Goal: Task Accomplishment & Management: Use online tool/utility

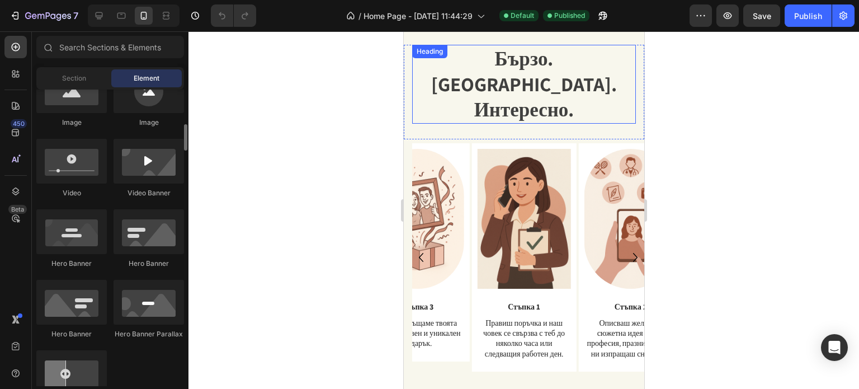
scroll to position [1286, 0]
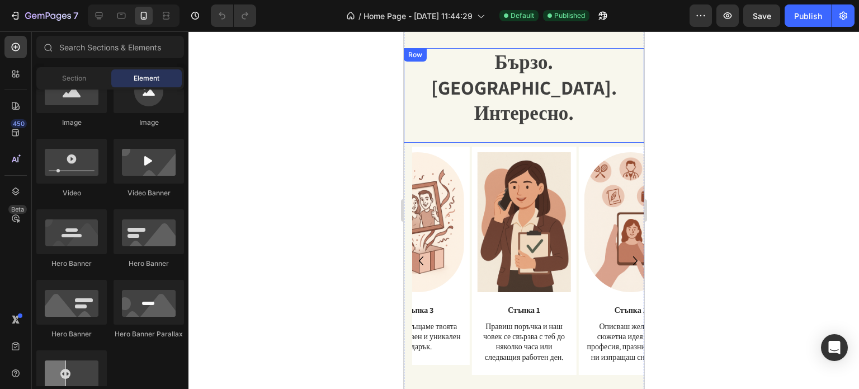
click at [481, 110] on div "Бързо. Лесно. Интересно. Heading Text Block" at bounding box center [523, 95] width 224 height 94
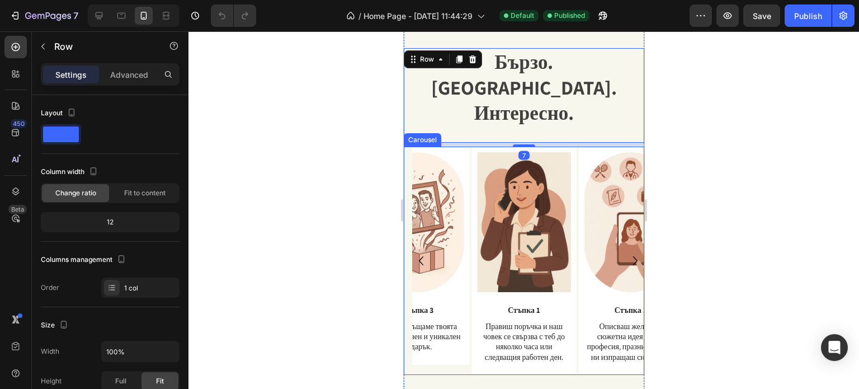
click at [406, 146] on div "Image Стъпка 1 Text Block Правиш поръчка и наш човек се свързва с теб до няколк…" at bounding box center [523, 260] width 240 height 228
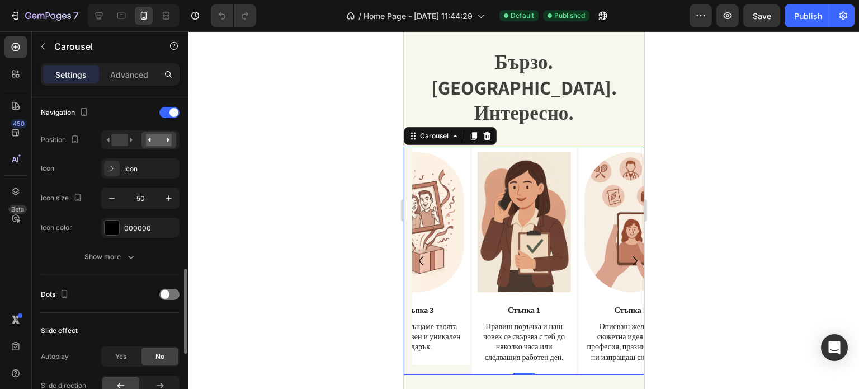
scroll to position [559, 0]
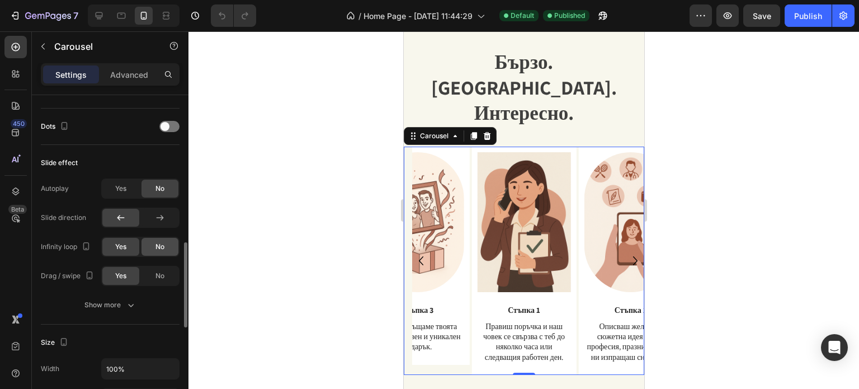
click at [163, 247] on span "No" at bounding box center [159, 247] width 9 height 10
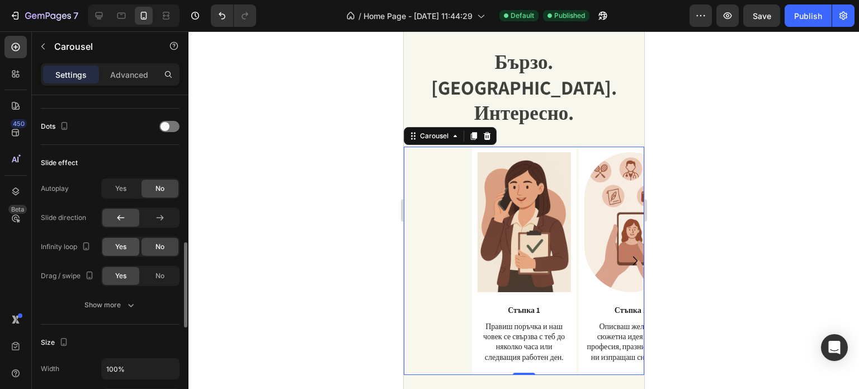
click at [125, 246] on span "Yes" at bounding box center [120, 247] width 11 height 10
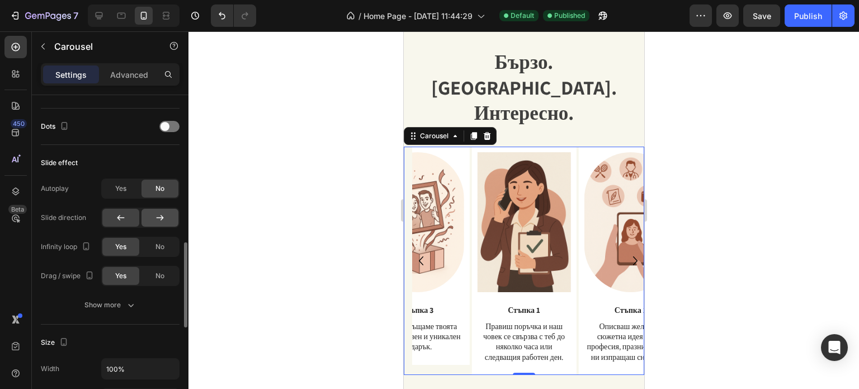
click at [161, 216] on icon at bounding box center [160, 218] width 7 height 6
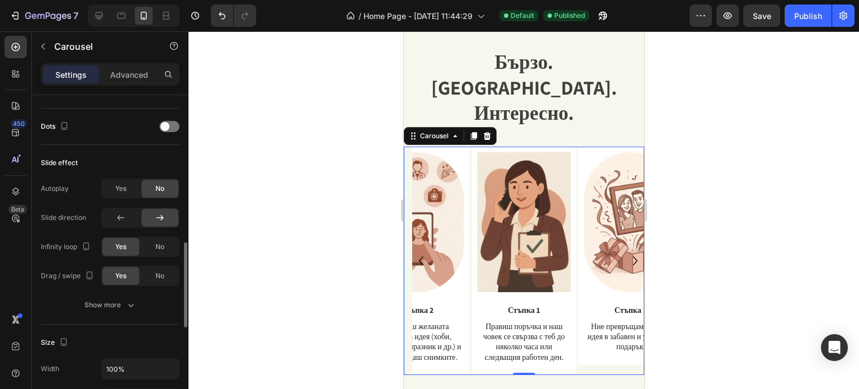
click at [162, 216] on icon at bounding box center [160, 218] width 7 height 6
click at [124, 214] on icon at bounding box center [120, 217] width 11 height 11
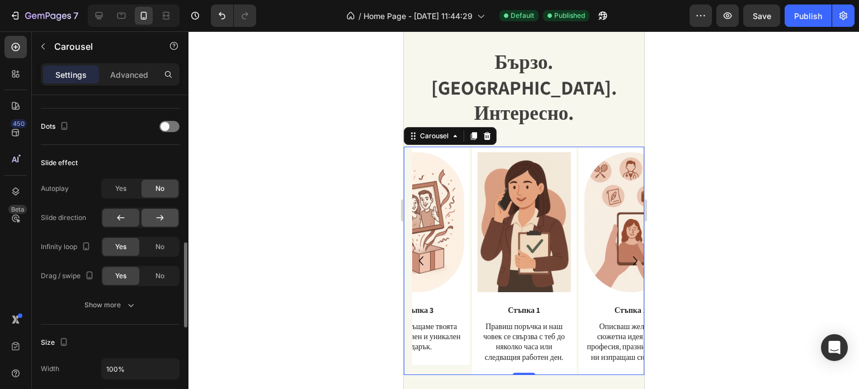
click at [153, 220] on div at bounding box center [159, 218] width 37 height 18
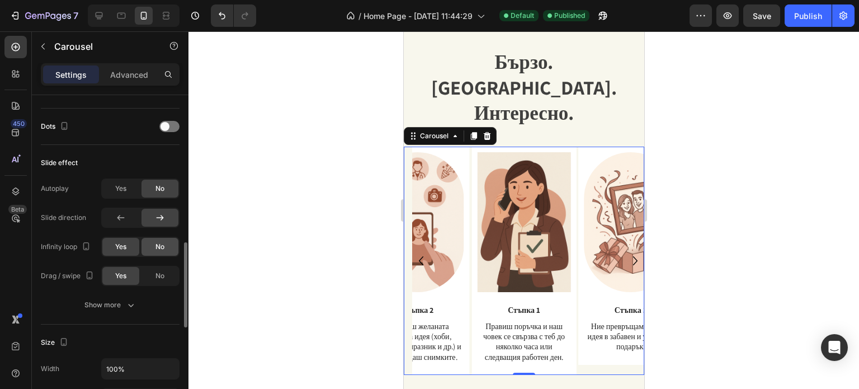
click at [158, 253] on div "No" at bounding box center [159, 247] width 37 height 18
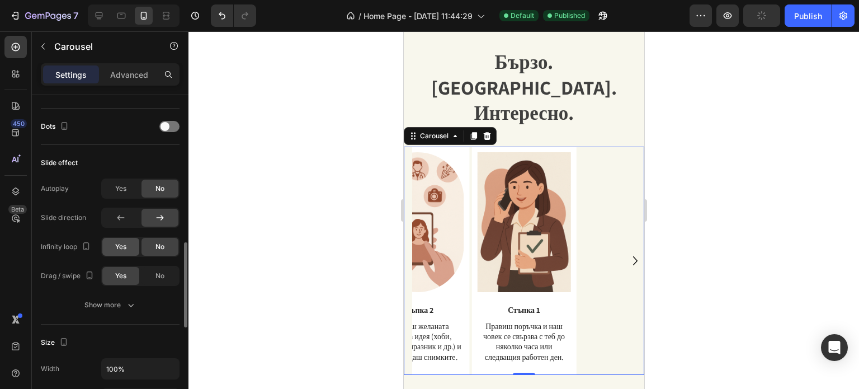
click at [131, 248] on div "Yes" at bounding box center [120, 247] width 37 height 18
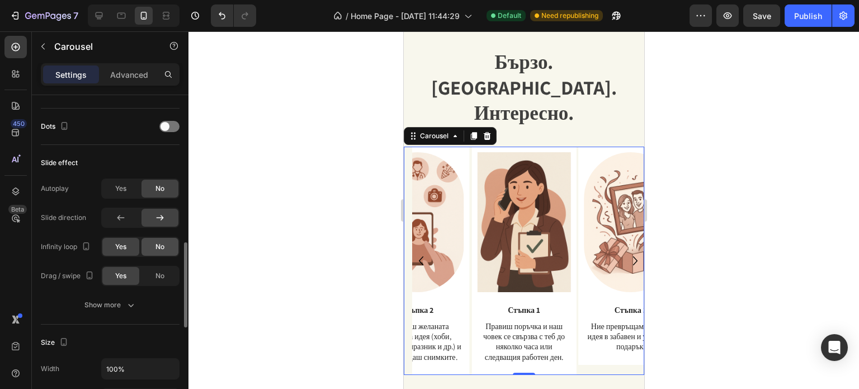
click at [153, 250] on div "No" at bounding box center [159, 247] width 37 height 18
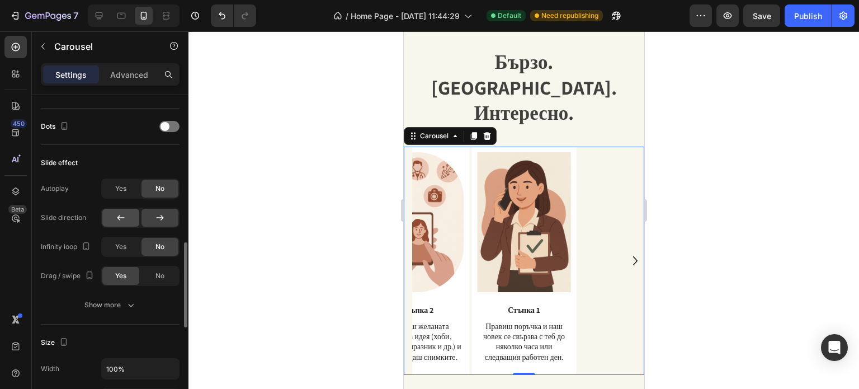
click at [129, 217] on div at bounding box center [120, 218] width 37 height 18
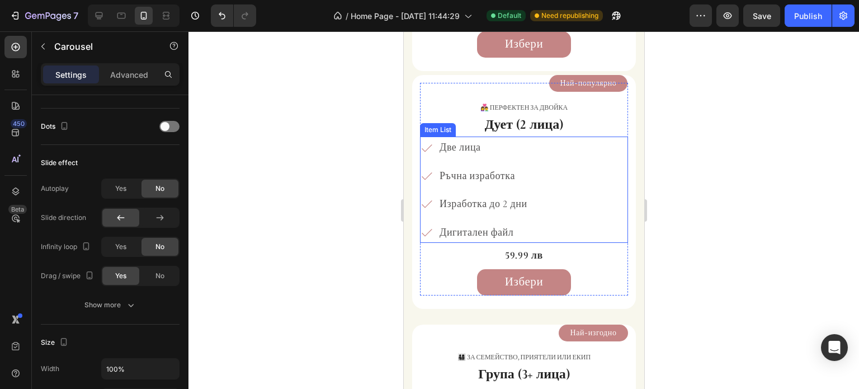
scroll to position [2348, 0]
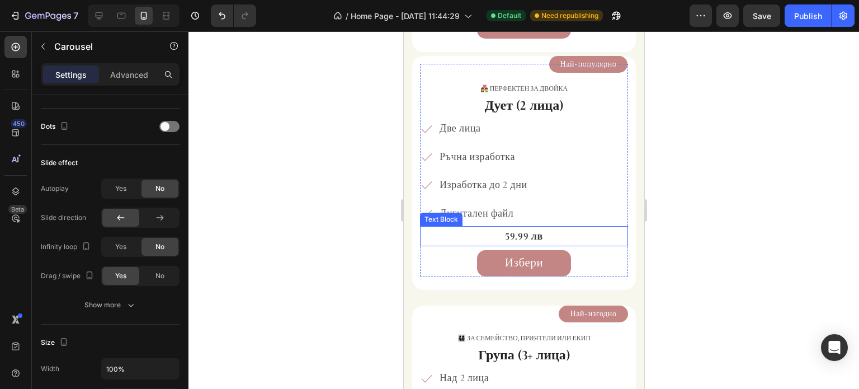
click at [540, 234] on p "59.99 лв" at bounding box center [523, 236] width 206 height 18
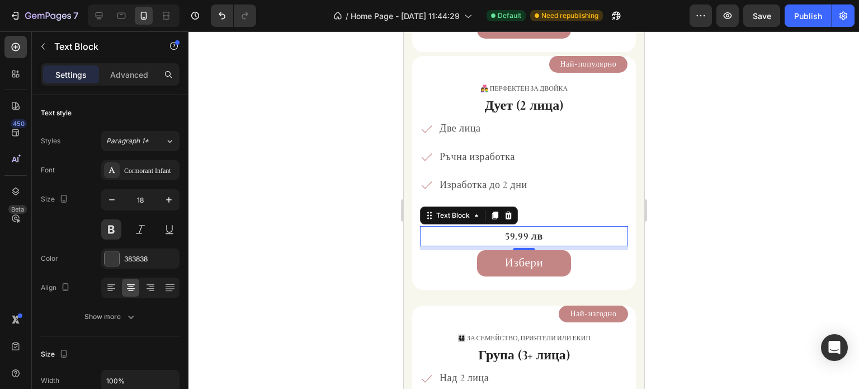
click at [523, 232] on p "59.99 лв" at bounding box center [523, 236] width 206 height 18
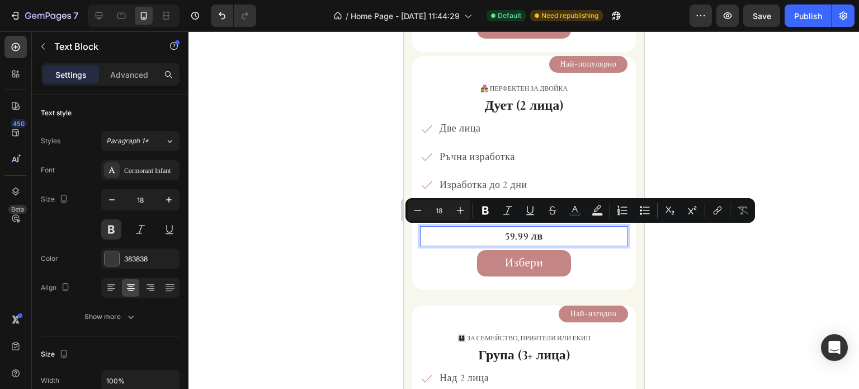
click at [550, 233] on p "59.99 лв" at bounding box center [523, 236] width 206 height 18
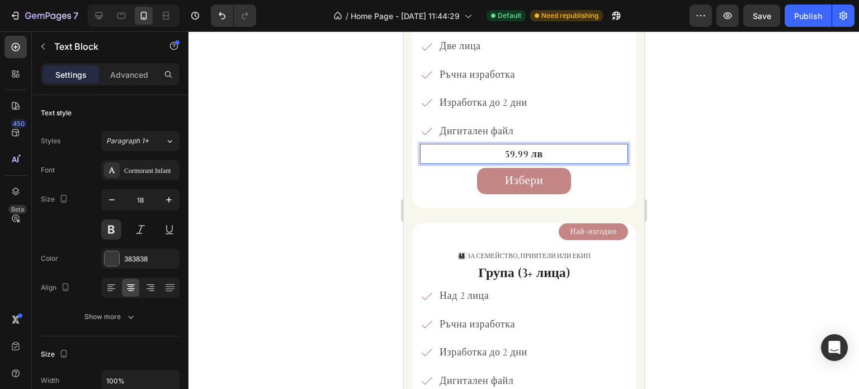
scroll to position [2460, 0]
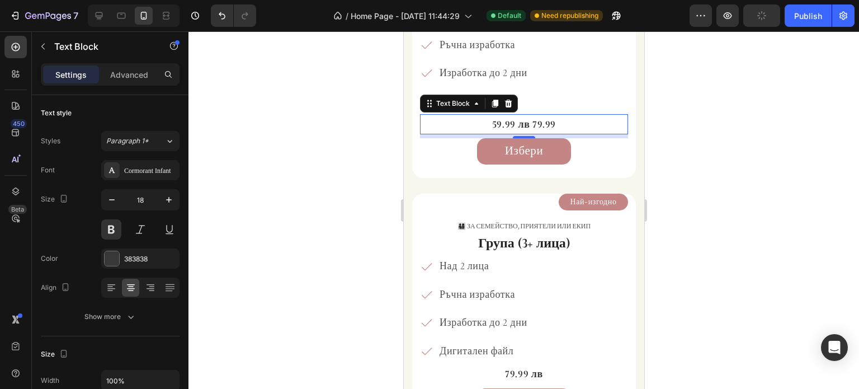
drag, startPoint x: 1090, startPoint y: 243, endPoint x: 572, endPoint y: 122, distance: 531.1
click at [572, 122] on p "59.99 лв 79.99" at bounding box center [523, 124] width 206 height 18
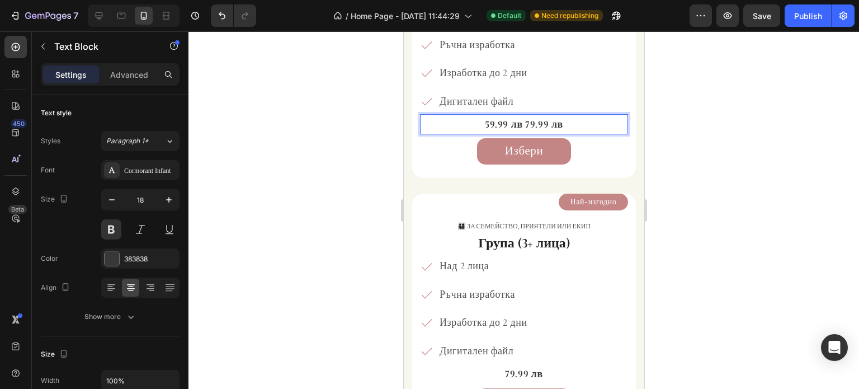
click at [521, 121] on p "59.99 лв 79.99 лв" at bounding box center [523, 124] width 206 height 18
drag, startPoint x: 546, startPoint y: 122, endPoint x: 522, endPoint y: 121, distance: 24.6
click at [522, 121] on p "59.99 лв 79.99 лв" at bounding box center [523, 124] width 206 height 18
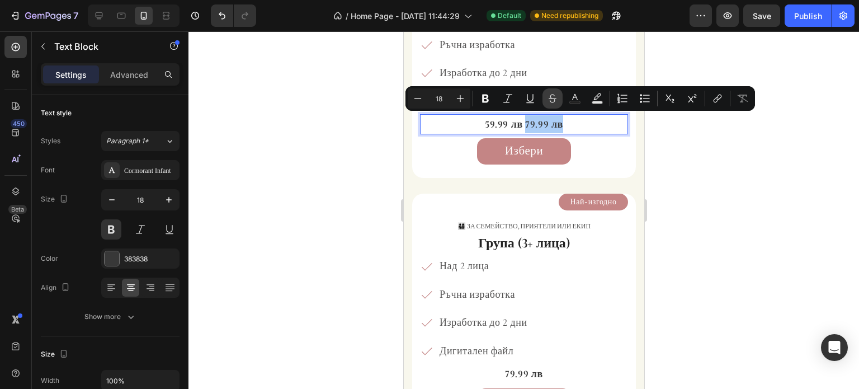
click at [546, 100] on button "Strikethrough" at bounding box center [552, 98] width 20 height 20
click at [487, 100] on icon "Editor contextual toolbar" at bounding box center [485, 98] width 7 height 8
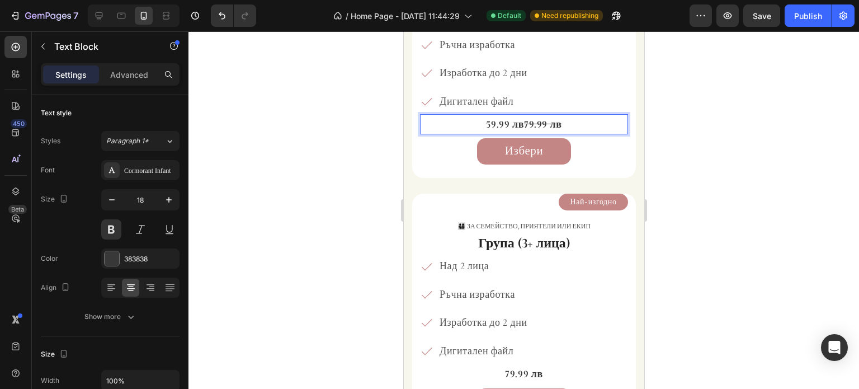
click at [519, 120] on p "59.99 лв 79.99 лв" at bounding box center [523, 124] width 206 height 18
drag, startPoint x: 522, startPoint y: 118, endPoint x: 554, endPoint y: 122, distance: 32.7
click at [554, 122] on strong "79.99 лв" at bounding box center [542, 124] width 38 height 12
drag, startPoint x: 536, startPoint y: 118, endPoint x: 507, endPoint y: 120, distance: 29.2
click at [507, 120] on p "59.99 лв 79.99 лв" at bounding box center [523, 124] width 206 height 18
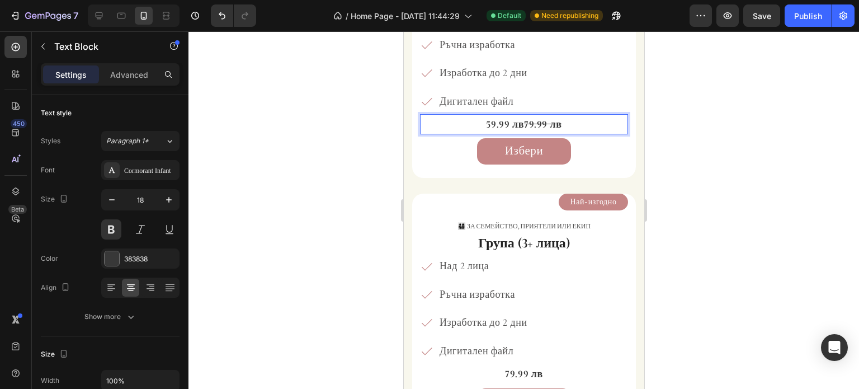
click at [542, 124] on strong "79.99 лв" at bounding box center [542, 124] width 38 height 12
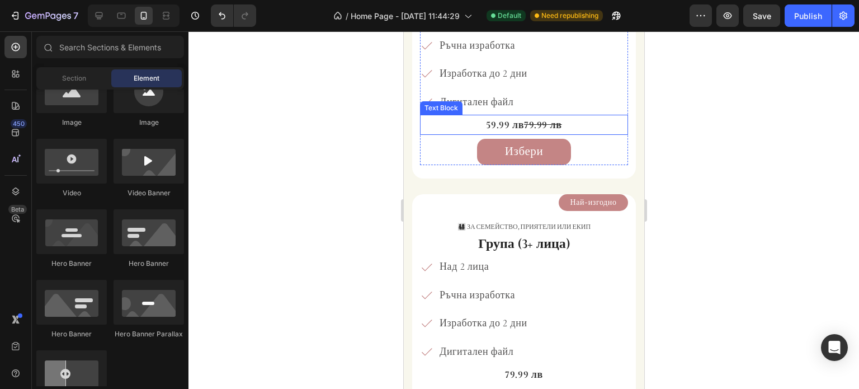
scroll to position [2538, 0]
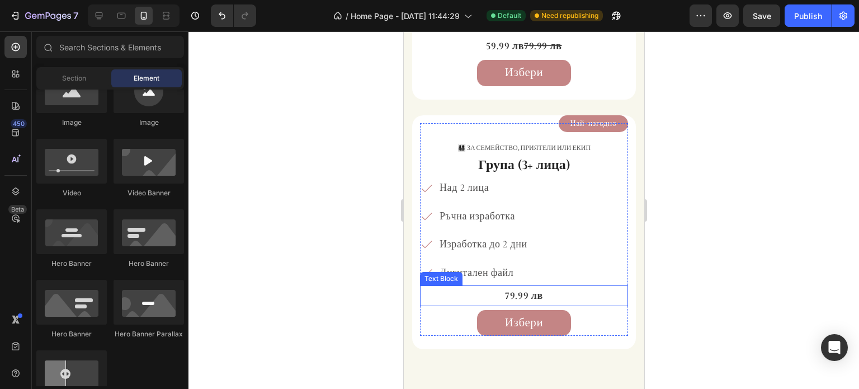
click at [541, 288] on p "79.99 лв" at bounding box center [523, 295] width 206 height 18
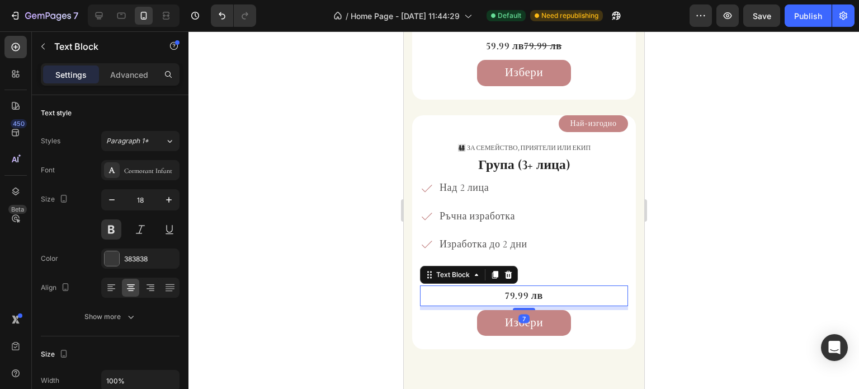
click at [541, 288] on p "79.99 лв" at bounding box center [523, 295] width 206 height 18
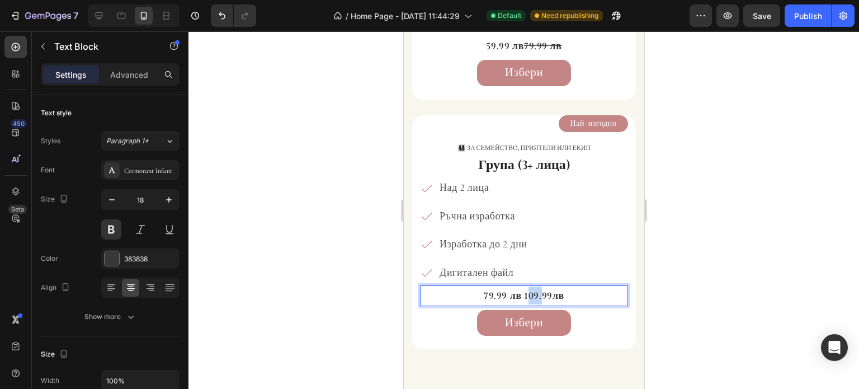
click at [533, 291] on p "79.99 лв 109.99лв" at bounding box center [523, 295] width 206 height 18
drag, startPoint x: 519, startPoint y: 290, endPoint x: 556, endPoint y: 299, distance: 37.4
click at [556, 299] on p "79.99 лв 109.99лв" at bounding box center [523, 295] width 206 height 18
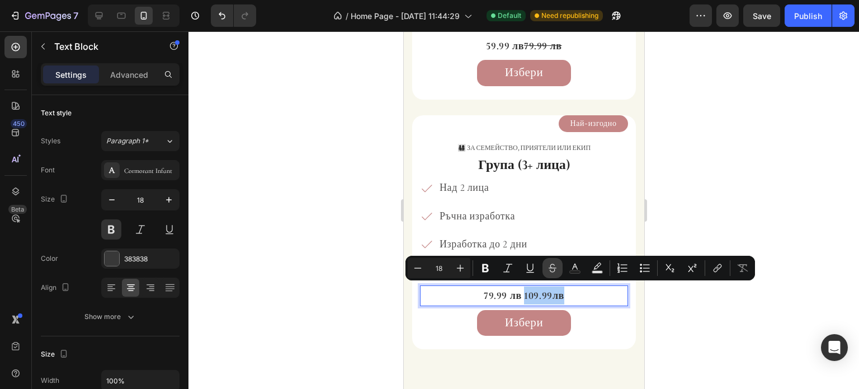
click at [551, 268] on icon "Editor contextual toolbar" at bounding box center [552, 267] width 11 height 11
click at [674, 306] on div at bounding box center [523, 209] width 670 height 357
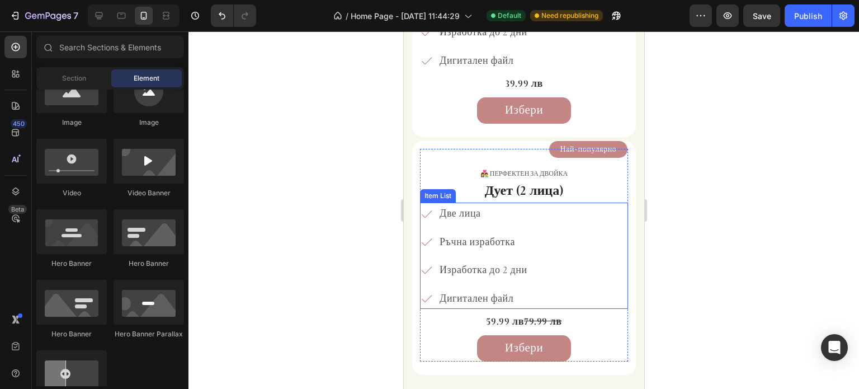
scroll to position [2258, 0]
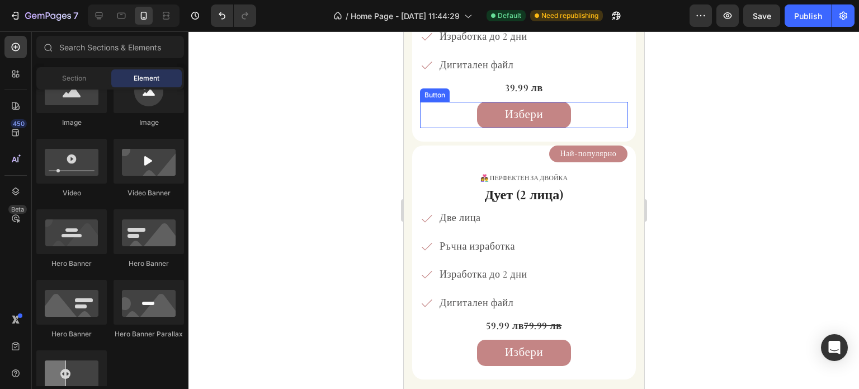
click at [519, 85] on p "39.99 лв" at bounding box center [523, 88] width 206 height 18
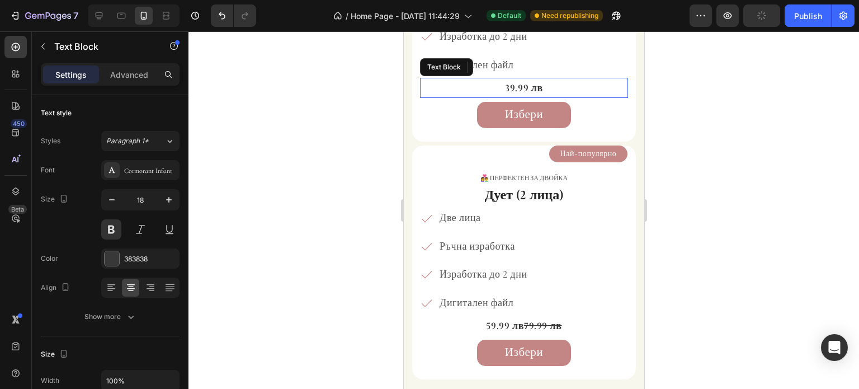
click at [519, 85] on p "39.99 лв" at bounding box center [523, 88] width 206 height 18
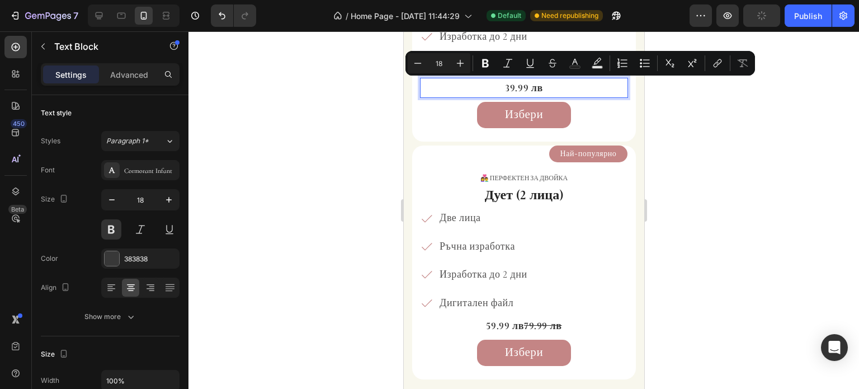
click at [537, 84] on p "39.99 лв" at bounding box center [523, 88] width 206 height 18
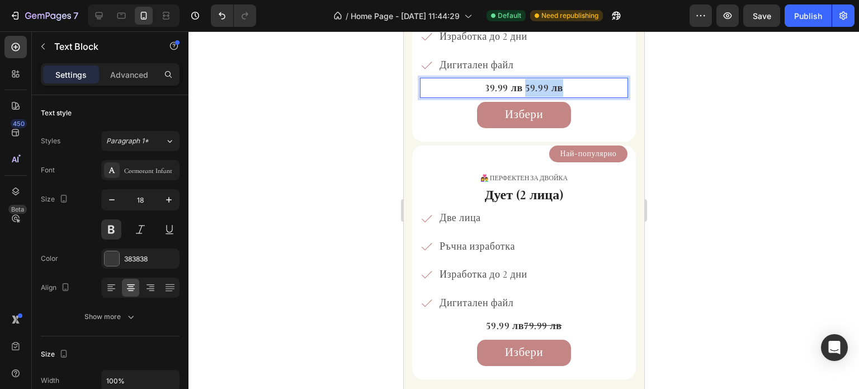
drag, startPoint x: 522, startPoint y: 87, endPoint x: 557, endPoint y: 87, distance: 35.2
click at [557, 87] on p "39.99 лв 59.99 лв" at bounding box center [523, 88] width 206 height 18
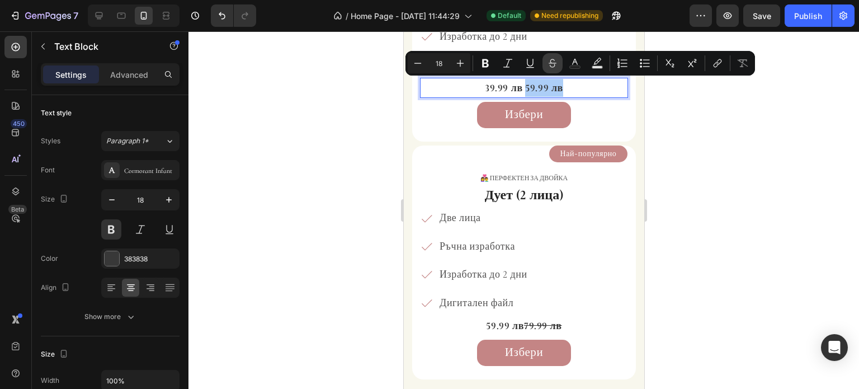
click at [550, 59] on icon "Editor contextual toolbar" at bounding box center [552, 63] width 11 height 11
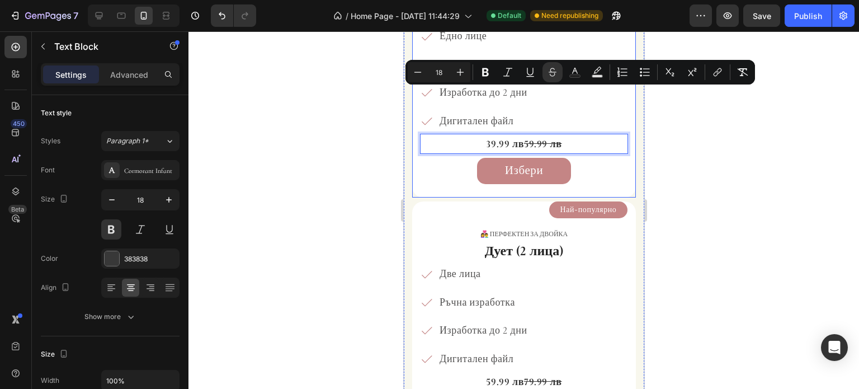
scroll to position [1923, 0]
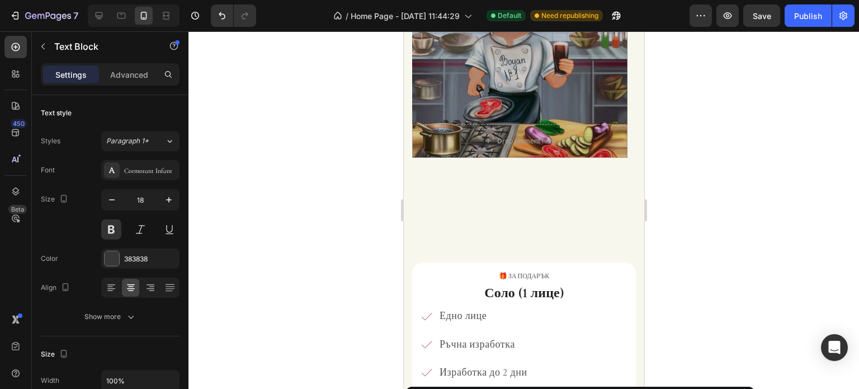
click at [681, 143] on div at bounding box center [523, 209] width 670 height 357
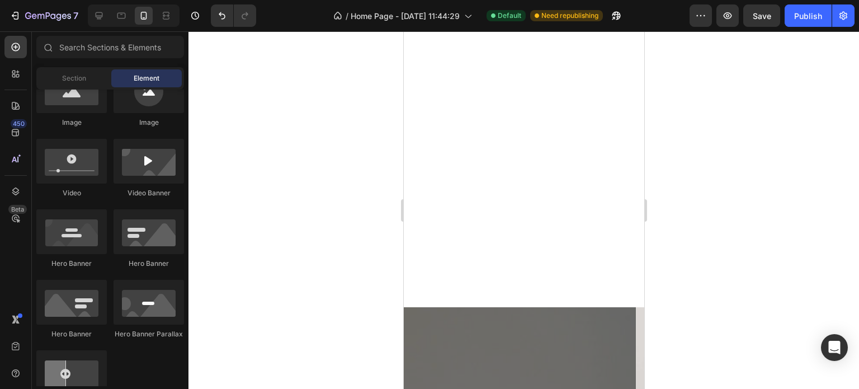
scroll to position [20, 0]
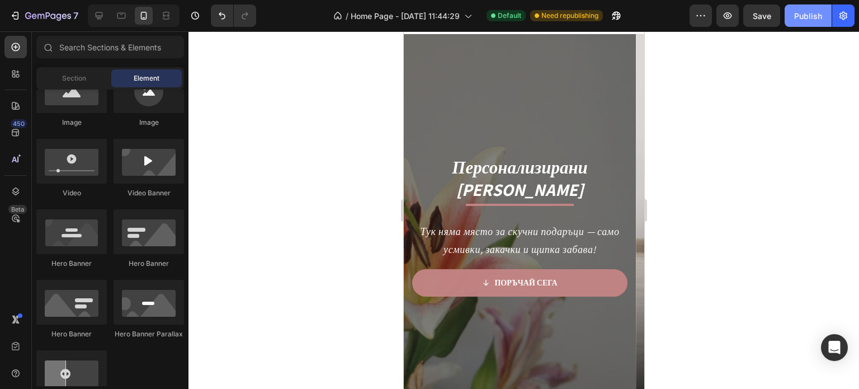
click at [797, 21] on div "Publish" at bounding box center [808, 16] width 28 height 12
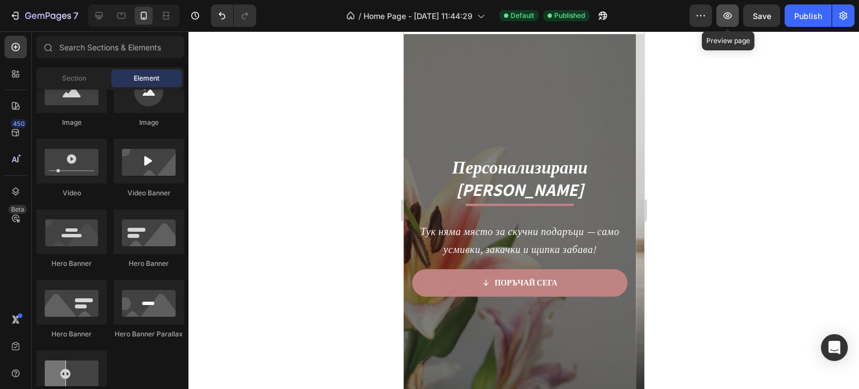
click at [735, 18] on button "button" at bounding box center [727, 15] width 22 height 22
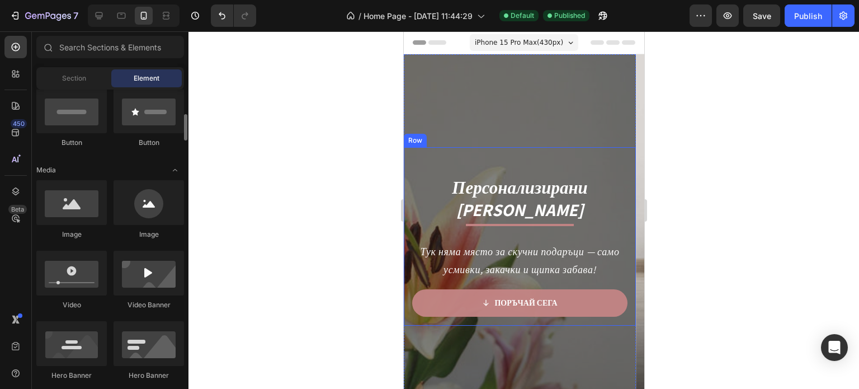
scroll to position [224, 0]
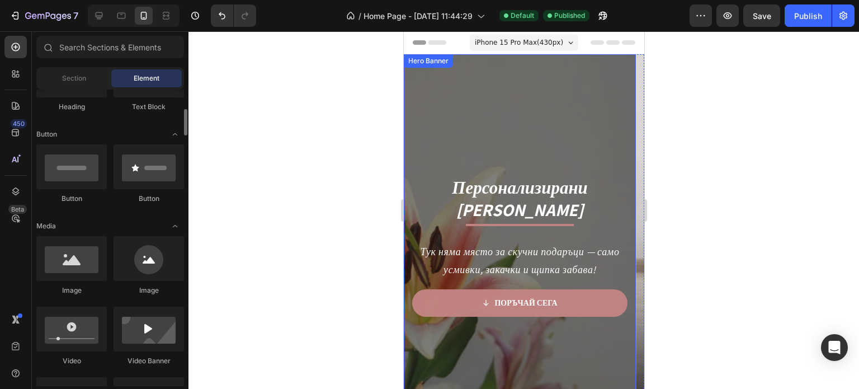
click at [445, 98] on div "Overlay" at bounding box center [519, 240] width 232 height 373
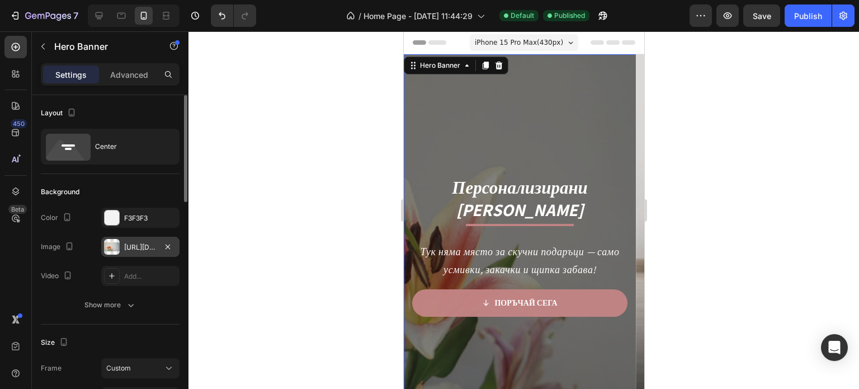
click at [152, 243] on div "https://cdn.shopify.com/s/files/1/0986/5691/1624/files/gempages_582626784705512…" at bounding box center [140, 247] width 32 height 10
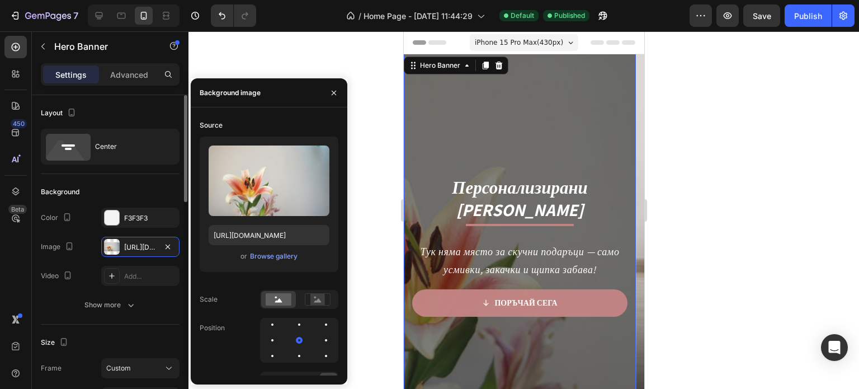
scroll to position [56, 0]
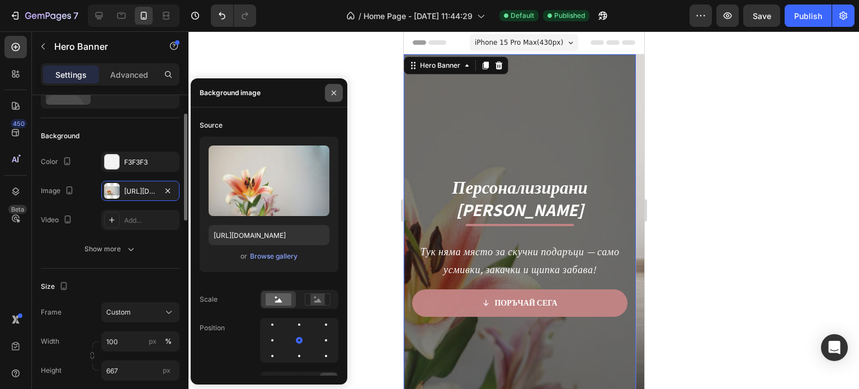
click at [336, 86] on button "button" at bounding box center [334, 93] width 18 height 18
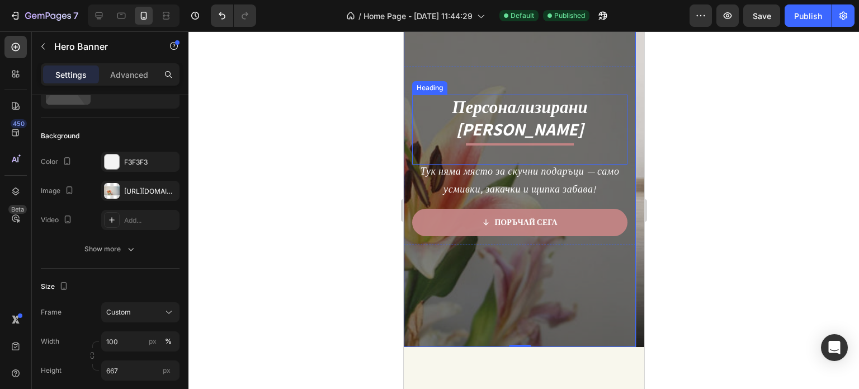
scroll to position [0, 0]
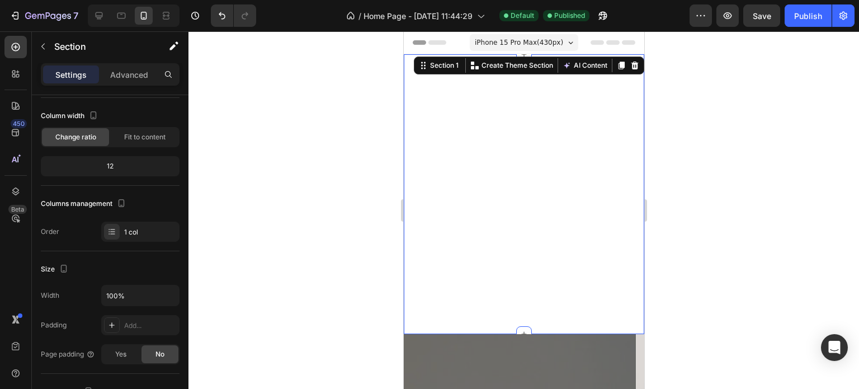
click at [502, 146] on div "Персонализирани Дигитални Карикатури Heading Title Line Тук няма място за скучн…" at bounding box center [523, 194] width 240 height 280
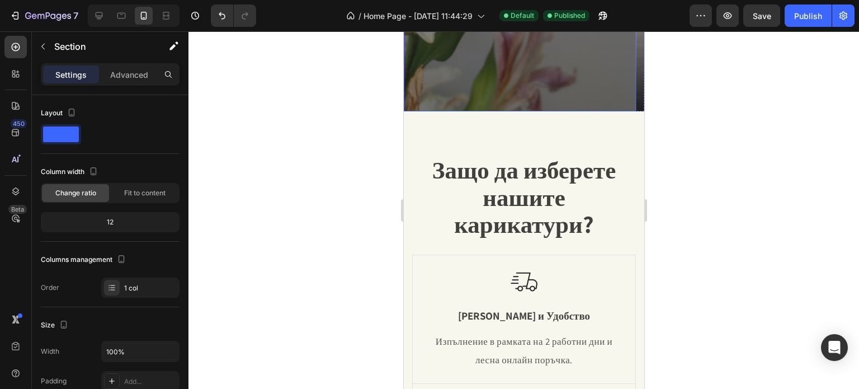
scroll to position [615, 0]
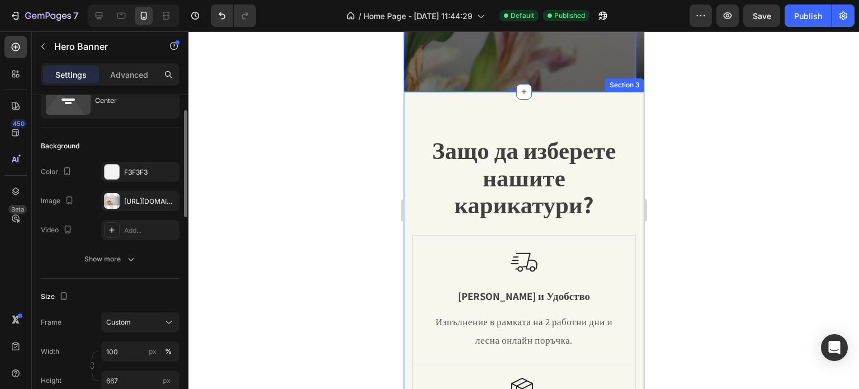
scroll to position [0, 0]
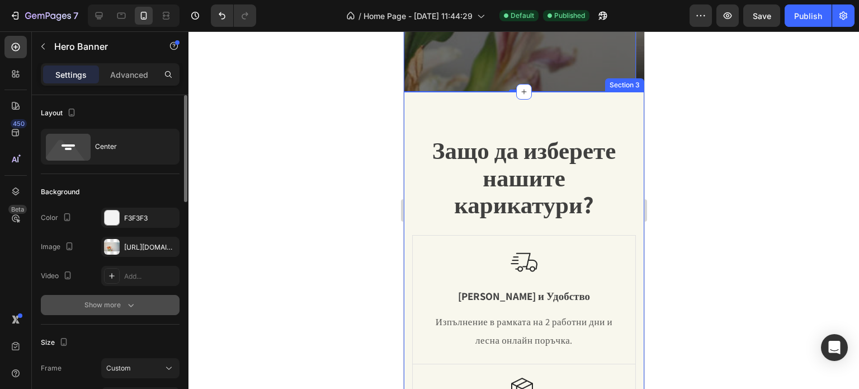
click at [119, 304] on div "Show more" at bounding box center [110, 304] width 52 height 11
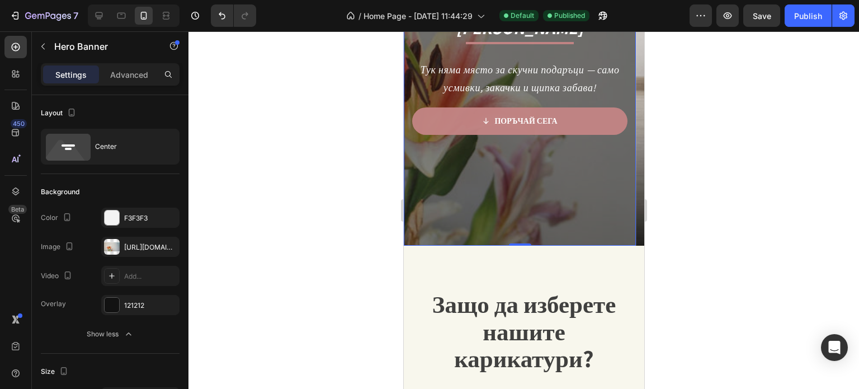
scroll to position [447, 0]
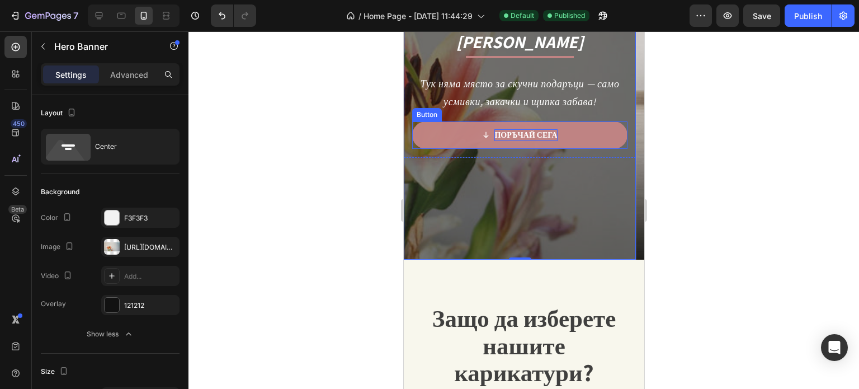
click at [529, 136] on p "ПОРЪЧАЙ СЕГА" at bounding box center [525, 135] width 63 height 12
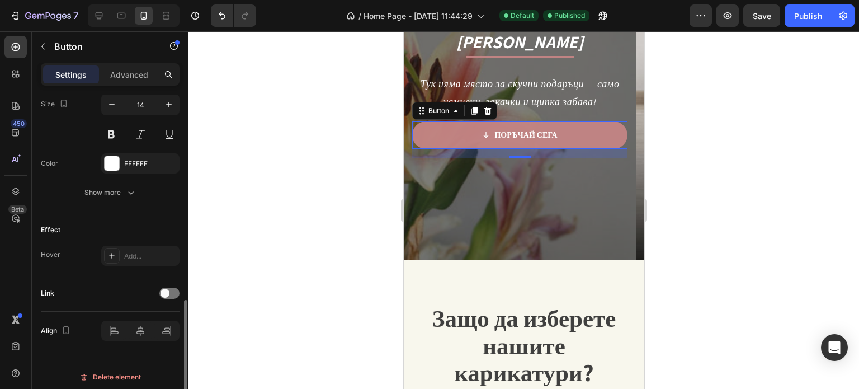
scroll to position [562, 0]
click at [170, 285] on div at bounding box center [169, 289] width 20 height 11
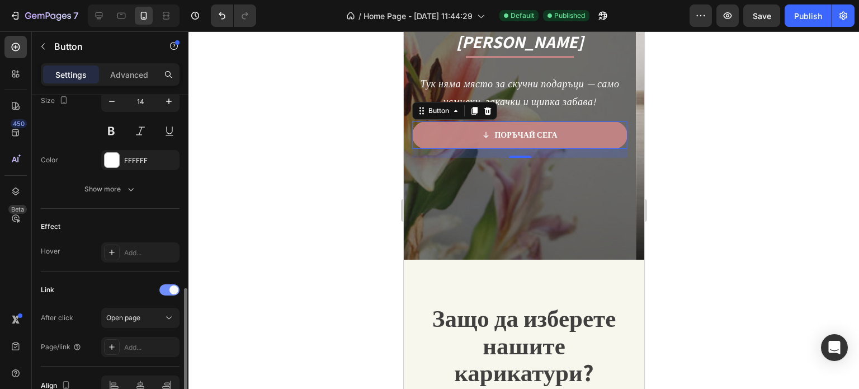
scroll to position [618, 0]
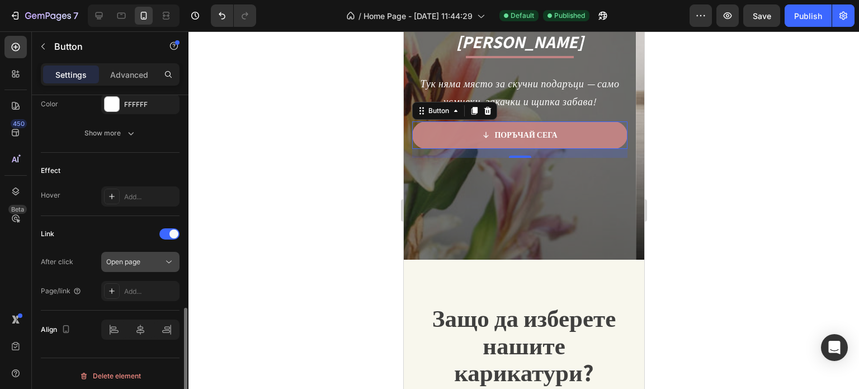
click at [154, 263] on div "Open page" at bounding box center [134, 262] width 57 height 10
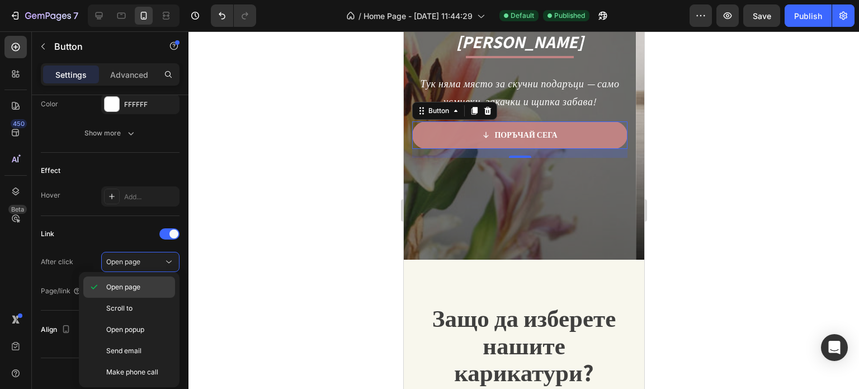
click at [154, 288] on p "Open page" at bounding box center [138, 287] width 64 height 10
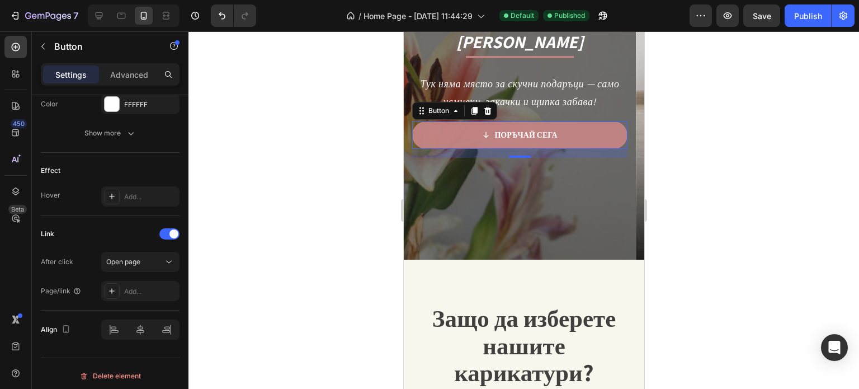
click at [146, 281] on div "450 Beta Sections(18) Elements(83) Section Element Hero Section Product Detail …" at bounding box center [94, 209] width 188 height 357
click at [114, 290] on icon at bounding box center [111, 290] width 9 height 9
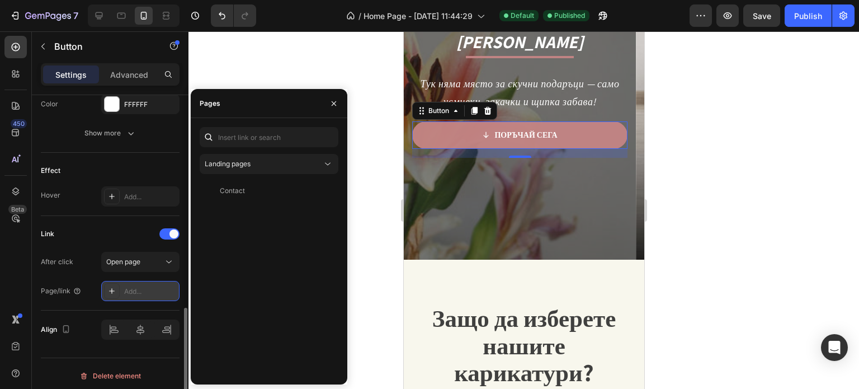
click at [115, 289] on icon at bounding box center [111, 290] width 9 height 9
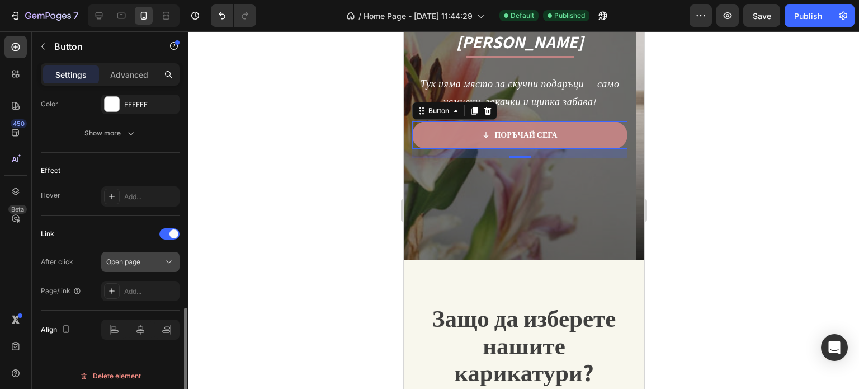
click at [129, 259] on span "Open page" at bounding box center [123, 261] width 34 height 8
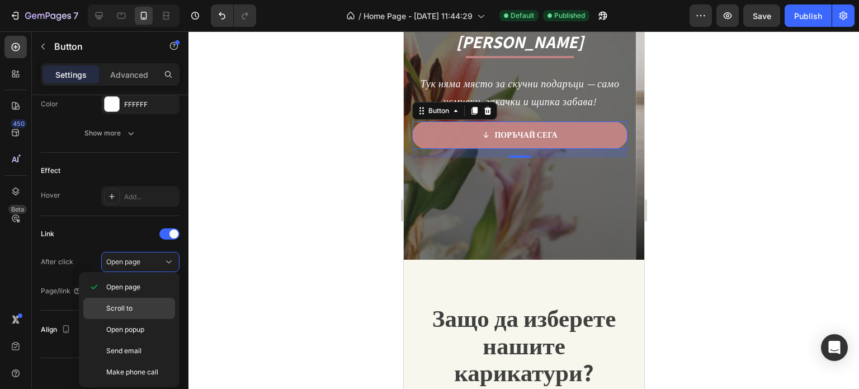
click at [148, 303] on p "Scroll to" at bounding box center [138, 308] width 64 height 10
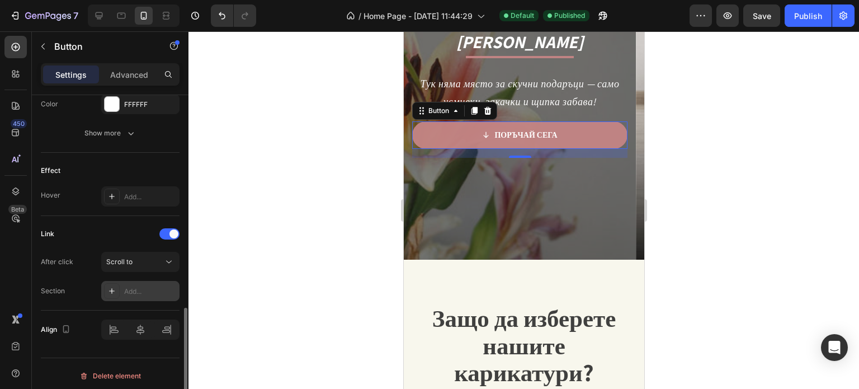
click at [138, 286] on div "Add..." at bounding box center [150, 291] width 53 height 10
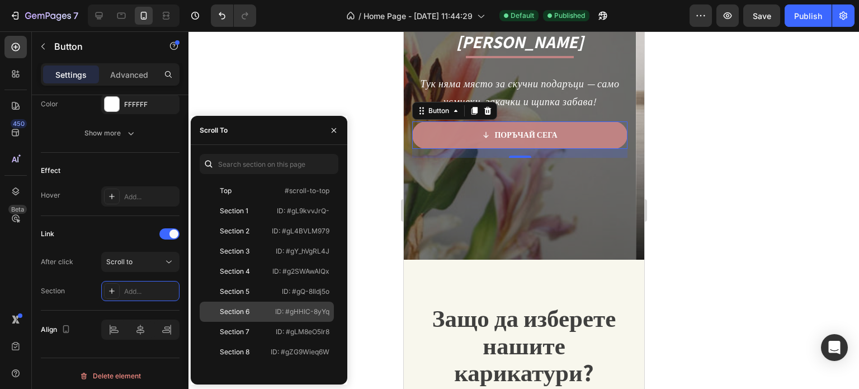
click at [264, 308] on div "Section 6" at bounding box center [236, 311] width 65 height 10
click at [332, 129] on icon "button" at bounding box center [333, 130] width 9 height 9
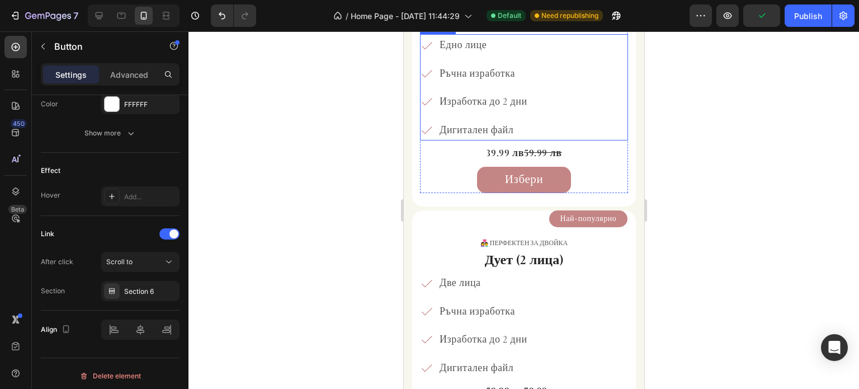
scroll to position [2068, 0]
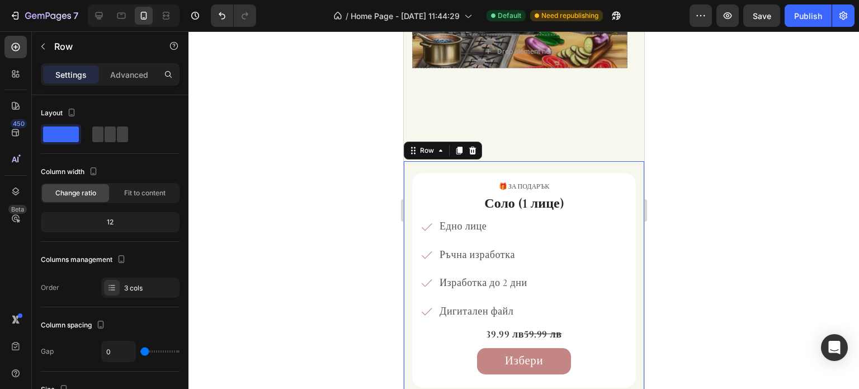
scroll to position [1957, 0]
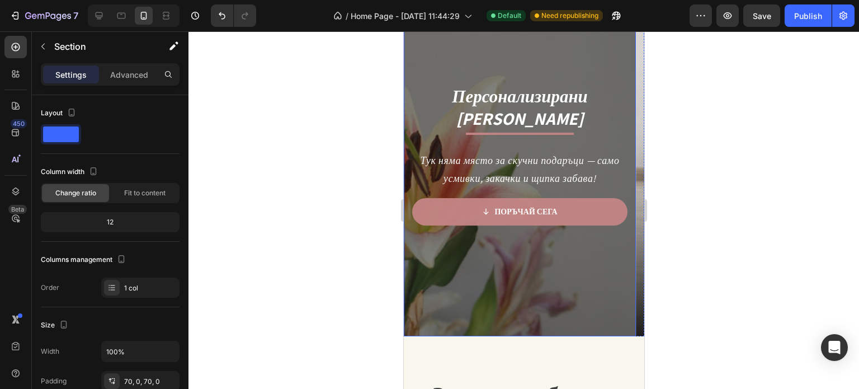
scroll to position [335, 0]
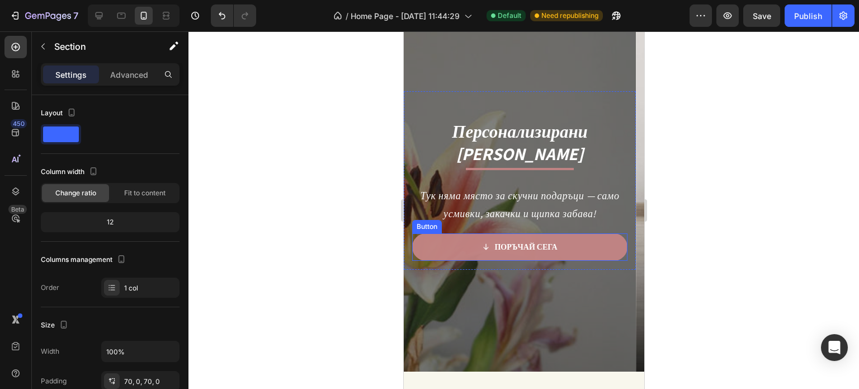
click at [482, 245] on icon at bounding box center [485, 247] width 8 height 8
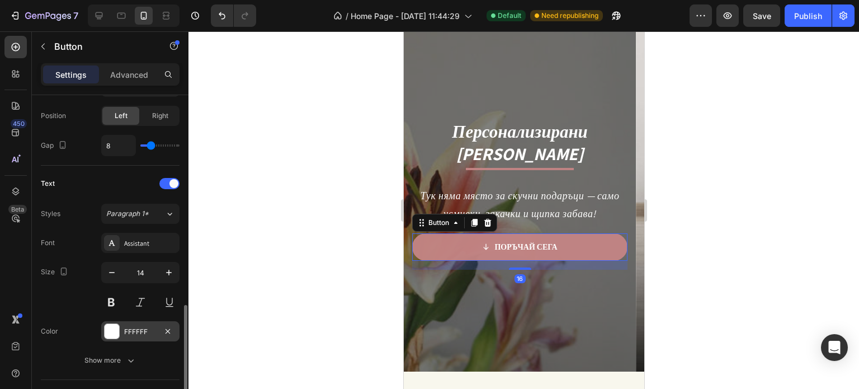
scroll to position [559, 0]
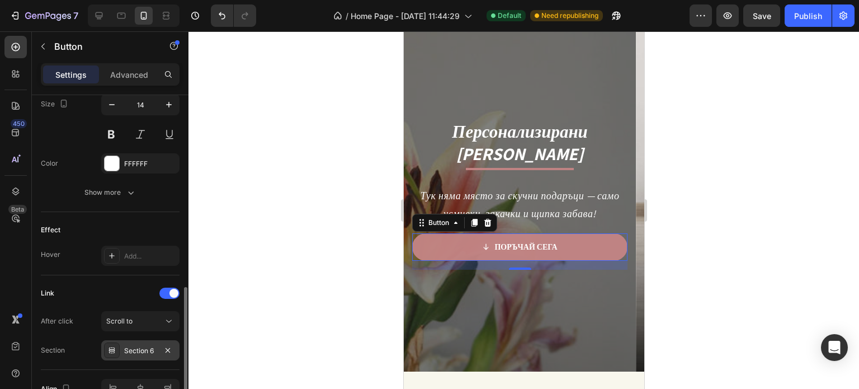
click at [153, 345] on div "Section 6" at bounding box center [140, 350] width 32 height 10
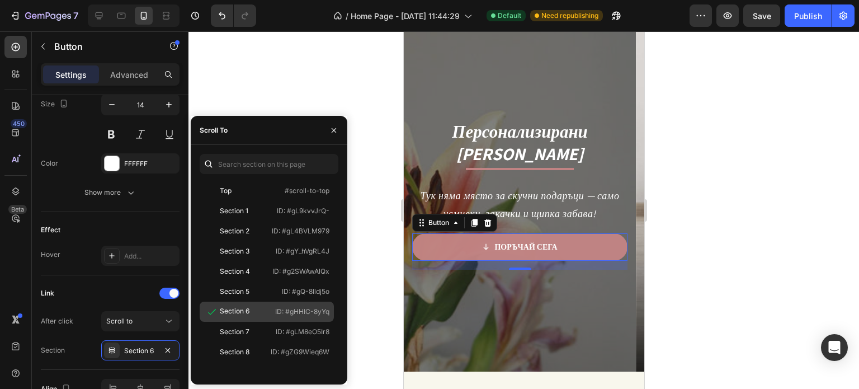
click at [217, 321] on div "Section 6 ID: #gHHIC-8yYq" at bounding box center [267, 311] width 134 height 20
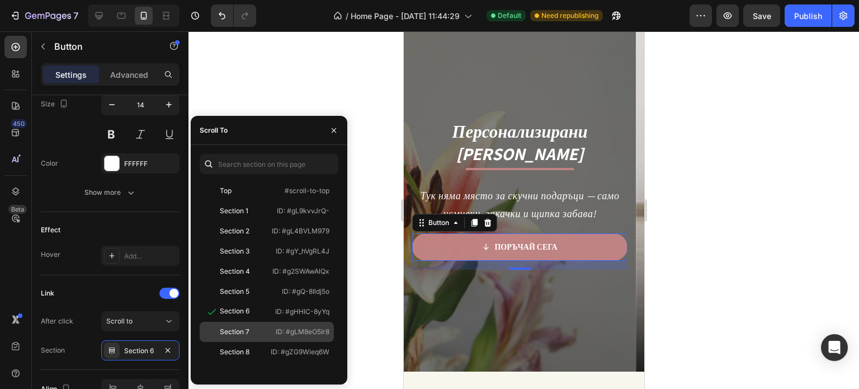
click at [223, 331] on div "Section 7" at bounding box center [235, 331] width 30 height 10
click at [347, 126] on div at bounding box center [333, 130] width 27 height 29
click at [330, 134] on icon "button" at bounding box center [333, 130] width 9 height 9
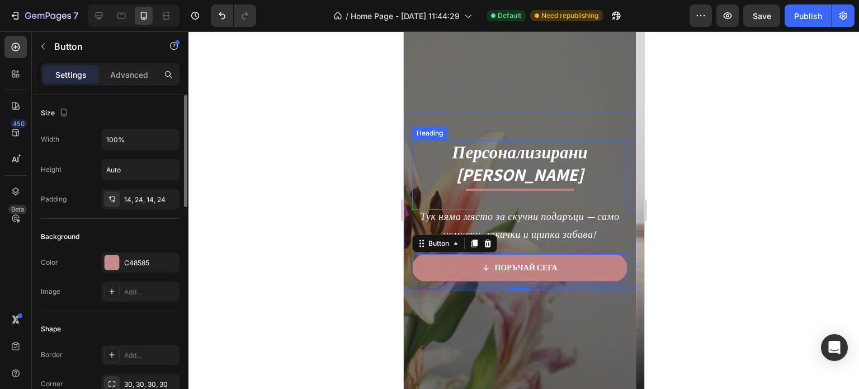
scroll to position [280, 0]
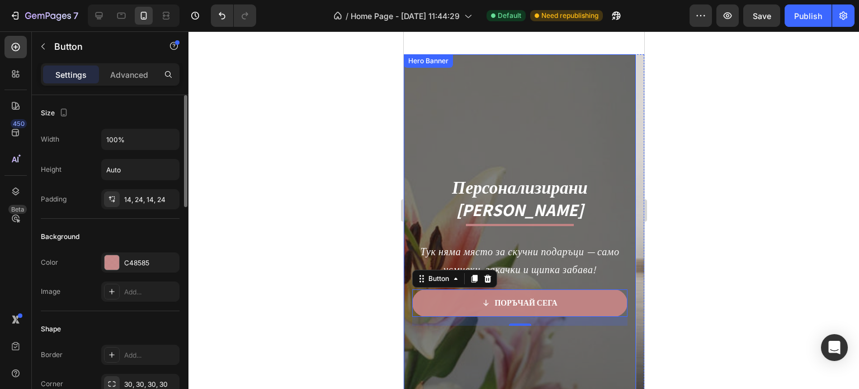
click at [493, 132] on div "Overlay" at bounding box center [519, 240] width 232 height 373
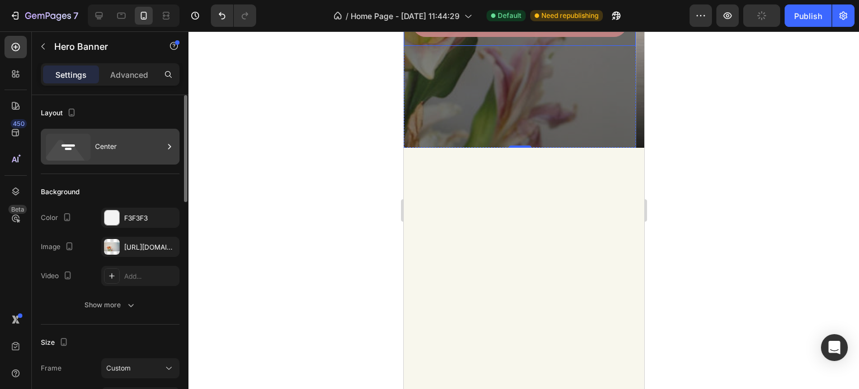
click at [131, 155] on div "Center" at bounding box center [129, 147] width 68 height 26
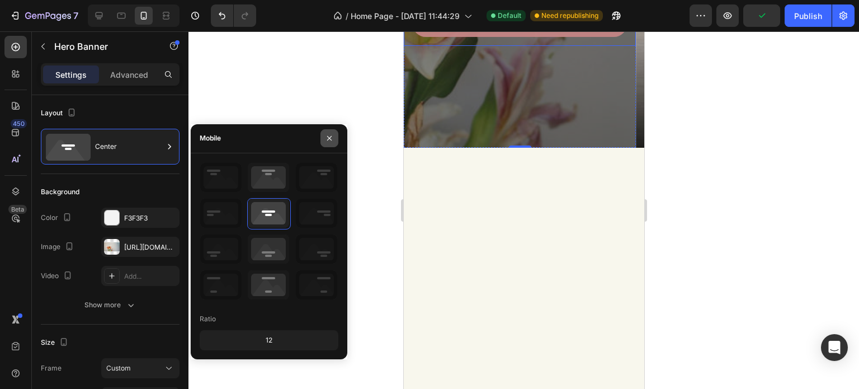
click at [330, 143] on icon "button" at bounding box center [329, 138] width 9 height 9
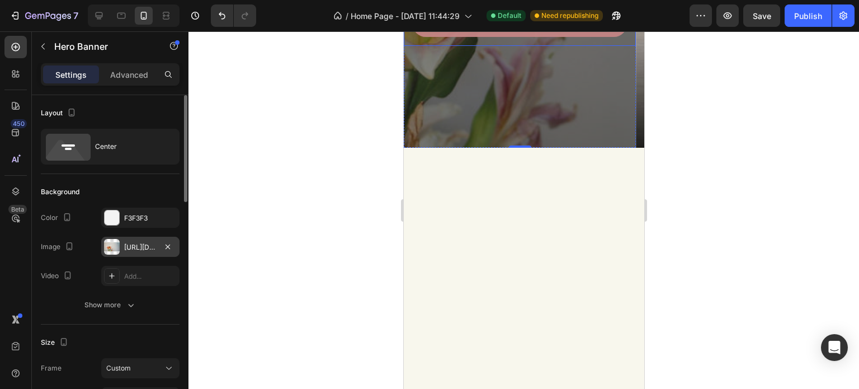
click at [128, 252] on div "https://cdn.shopify.com/s/files/1/0986/5691/1624/files/gempages_582626784705512…" at bounding box center [140, 246] width 78 height 20
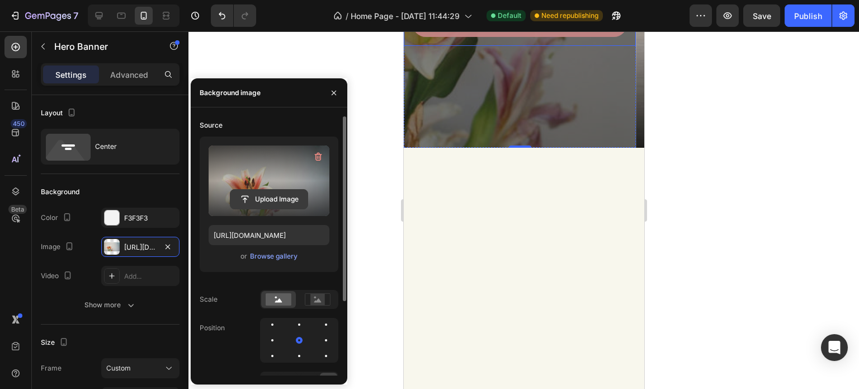
click at [262, 190] on input "file" at bounding box center [268, 199] width 77 height 19
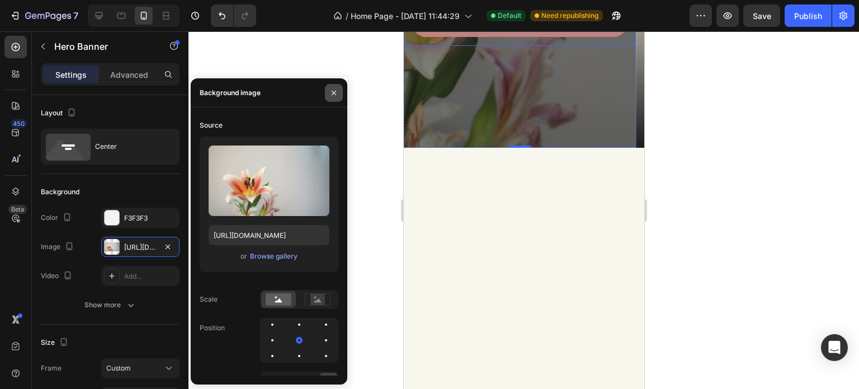
click at [335, 91] on icon "button" at bounding box center [334, 92] width 4 height 4
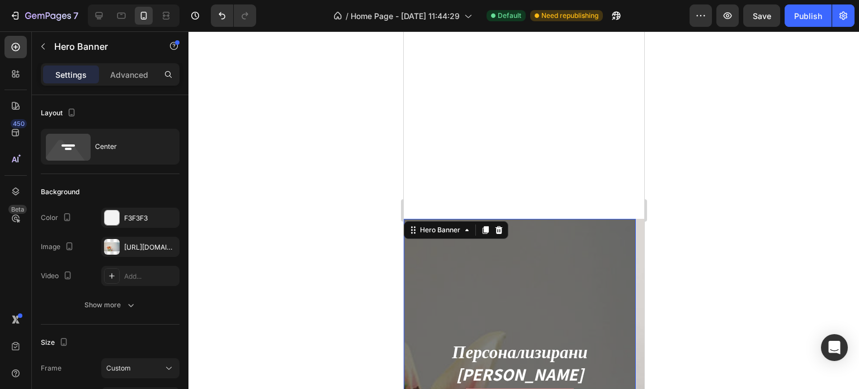
scroll to position [112, 0]
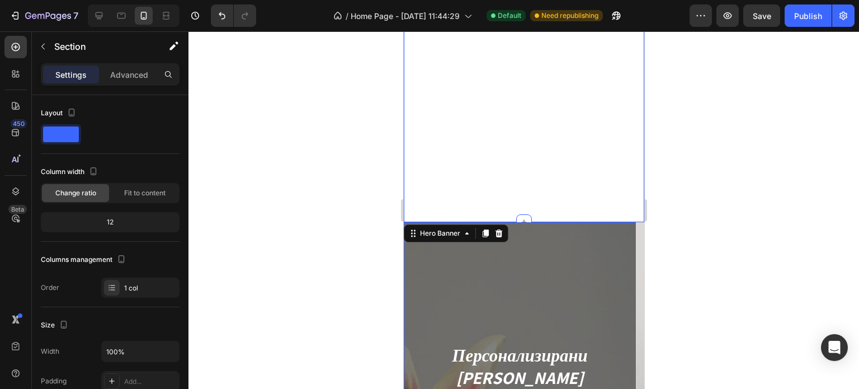
click at [451, 147] on div "Персонализирани Дигитални Карикатури Heading Title Line Тук няма място за скучн…" at bounding box center [523, 82] width 240 height 280
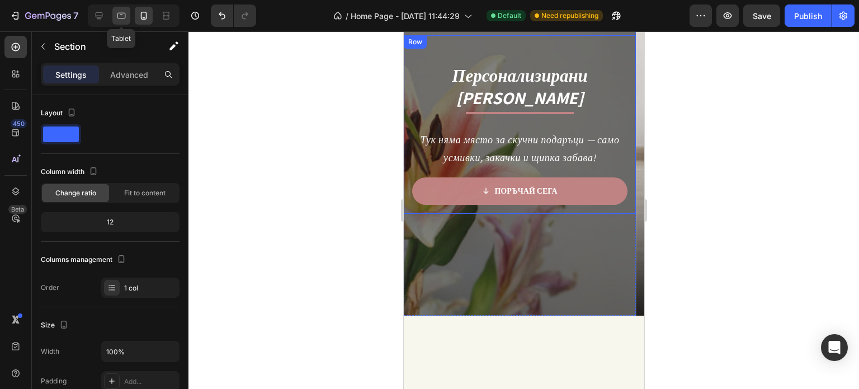
click at [123, 18] on icon at bounding box center [121, 16] width 8 height 6
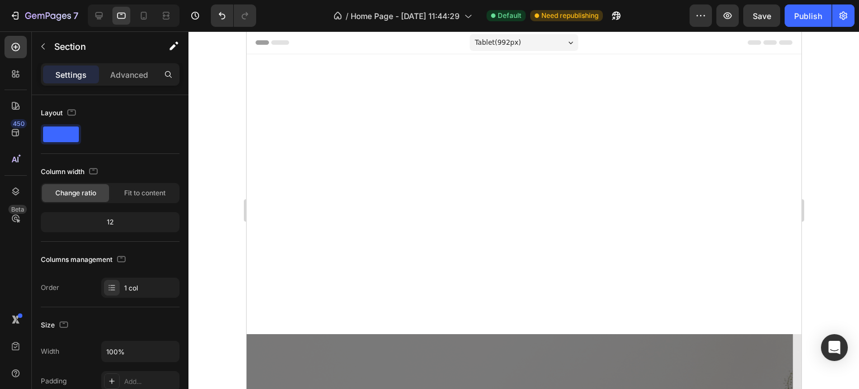
click at [404, 185] on div "Персонализирани Дигитални Карикатури Heading Title Line Тук няма място за скучн…" at bounding box center [523, 194] width 555 height 280
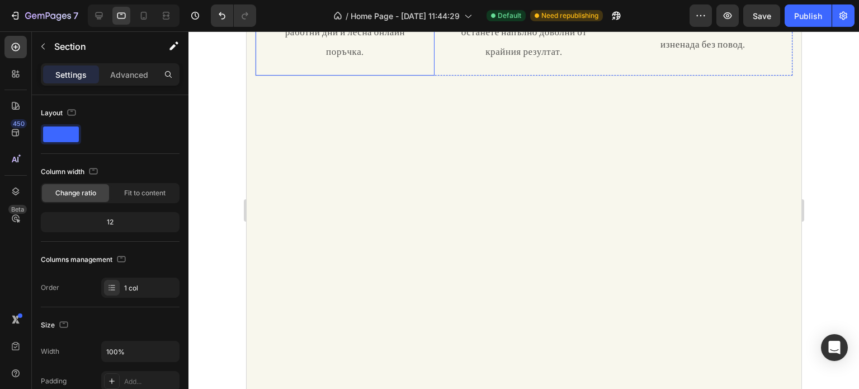
scroll to position [839, 0]
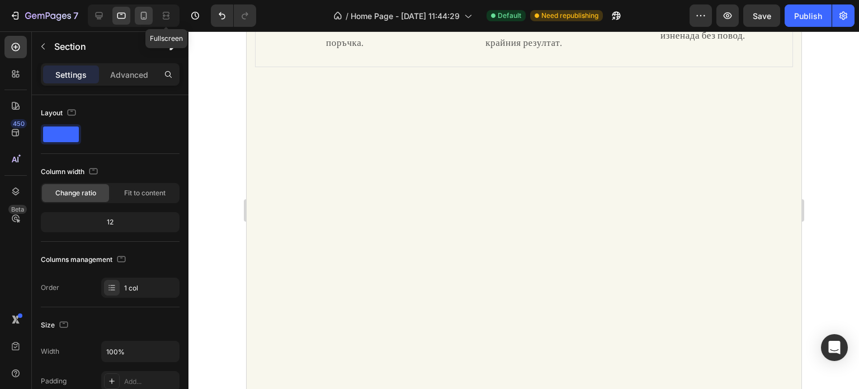
click at [142, 16] on icon at bounding box center [143, 15] width 11 height 11
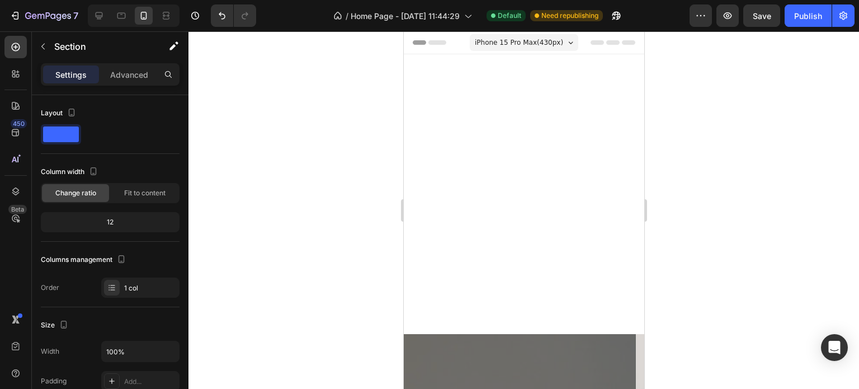
click at [465, 151] on div "Персонализирани Дигитални Карикатури Heading Title Line Тук няма място за скучн…" at bounding box center [523, 194] width 240 height 280
click at [465, 191] on div "Персонализирани Дигитални Карикатури Heading Title Line Тук няма място за скучн…" at bounding box center [523, 194] width 240 height 280
click at [432, 221] on div "Персонализирани Дигитални Карикатури Heading Title Line Тук няма място за скучн…" at bounding box center [523, 194] width 240 height 280
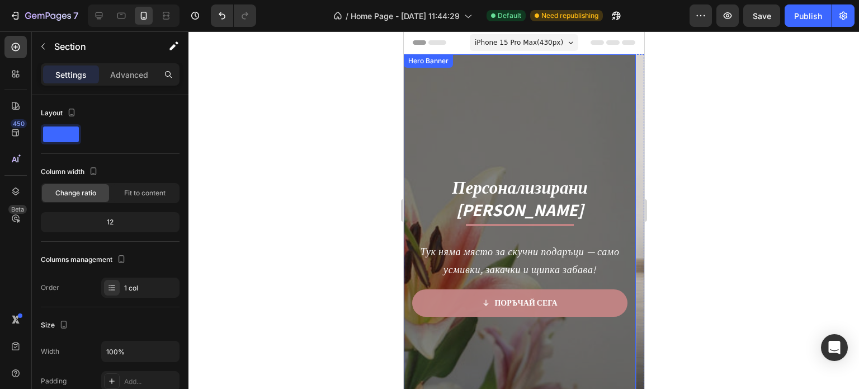
click at [428, 102] on div "Overlay" at bounding box center [519, 240] width 232 height 373
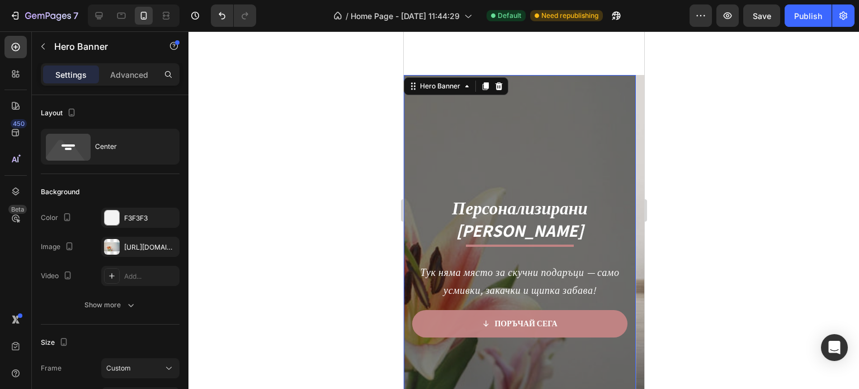
scroll to position [224, 0]
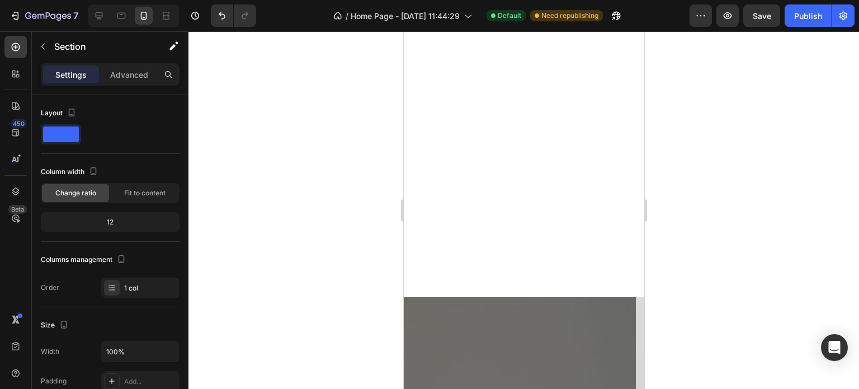
scroll to position [0, 0]
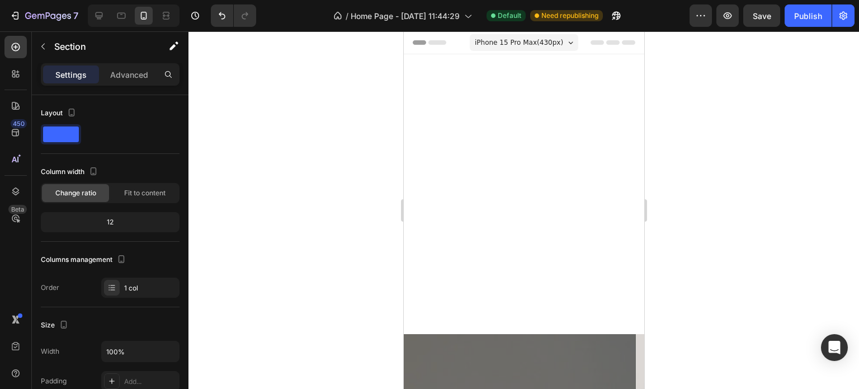
click at [479, 149] on div "Персонализирани Дигитални Карикатури Heading Title Line Тук няма място за скучн…" at bounding box center [523, 194] width 240 height 280
click at [437, 192] on div "Персонализирани Дигитални Карикатури Heading Title Line Тук няма място за скучн…" at bounding box center [523, 194] width 240 height 280
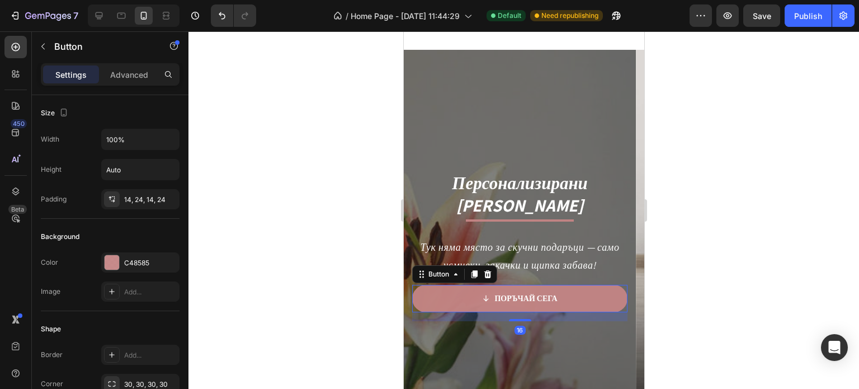
scroll to position [224, 0]
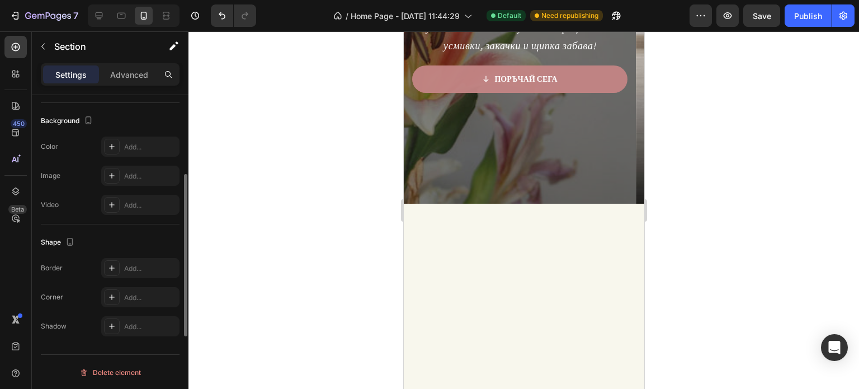
scroll to position [0, 0]
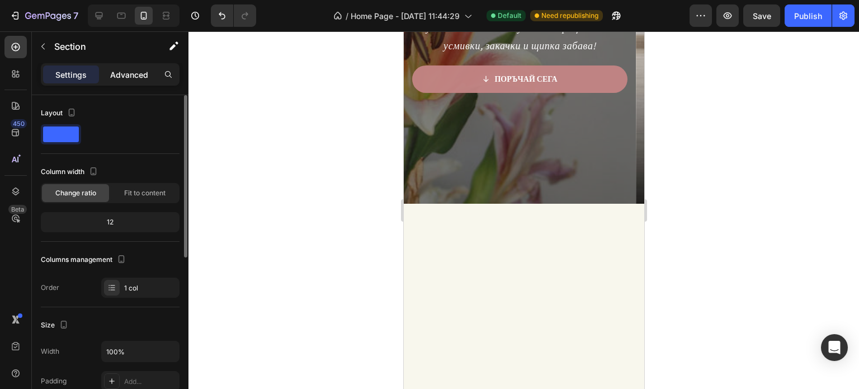
click at [130, 69] on p "Advanced" at bounding box center [129, 75] width 38 height 12
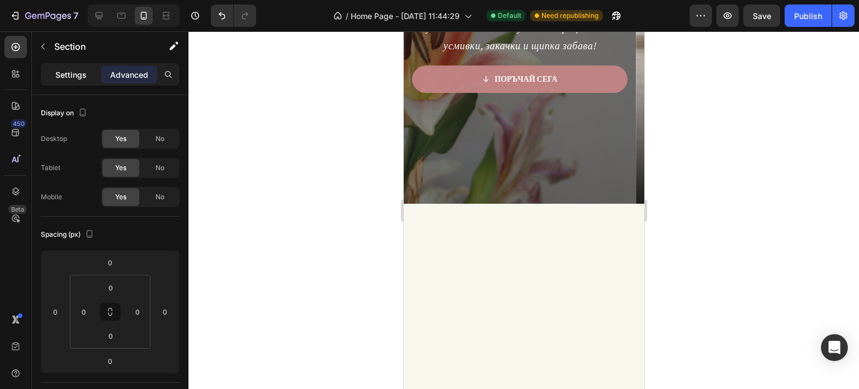
click at [76, 70] on p "Settings" at bounding box center [70, 75] width 31 height 12
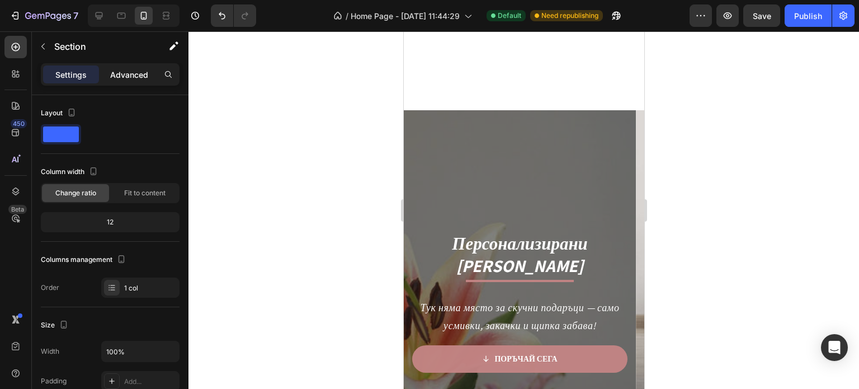
click at [112, 82] on div "Advanced" at bounding box center [129, 74] width 56 height 18
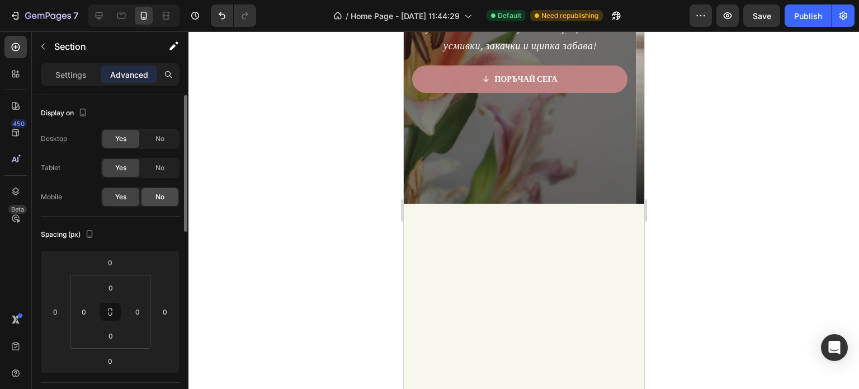
click at [167, 193] on div "No" at bounding box center [159, 197] width 37 height 18
click at [165, 174] on div "No" at bounding box center [159, 168] width 37 height 18
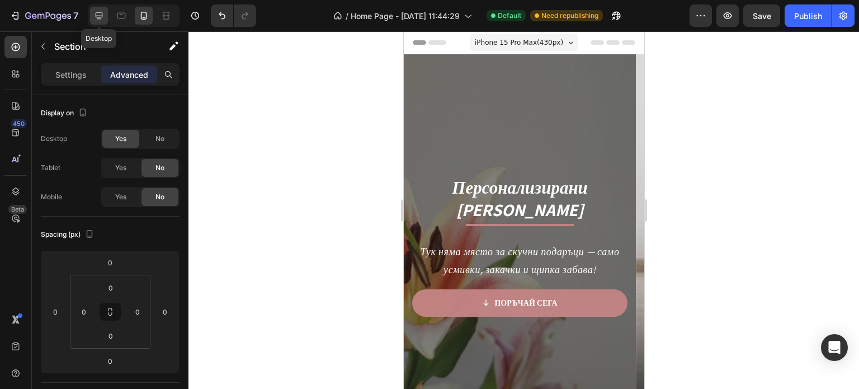
click at [94, 16] on icon at bounding box center [98, 15] width 11 height 11
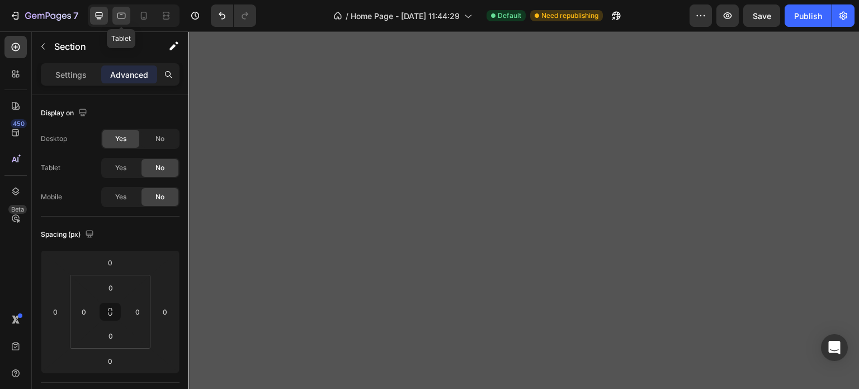
click at [130, 16] on div at bounding box center [121, 16] width 18 height 18
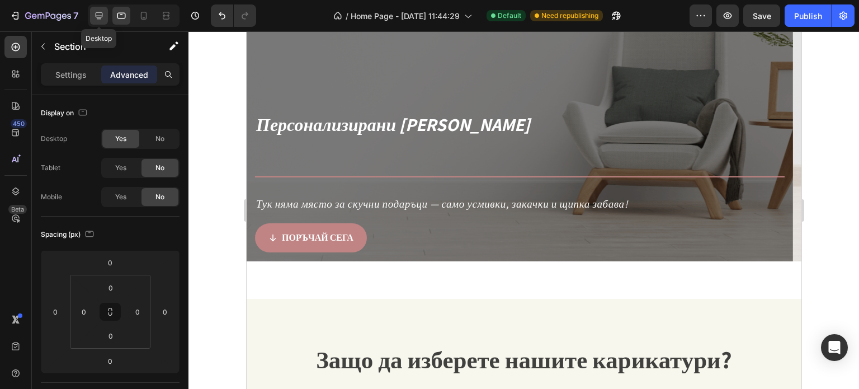
click at [102, 15] on icon at bounding box center [99, 15] width 7 height 7
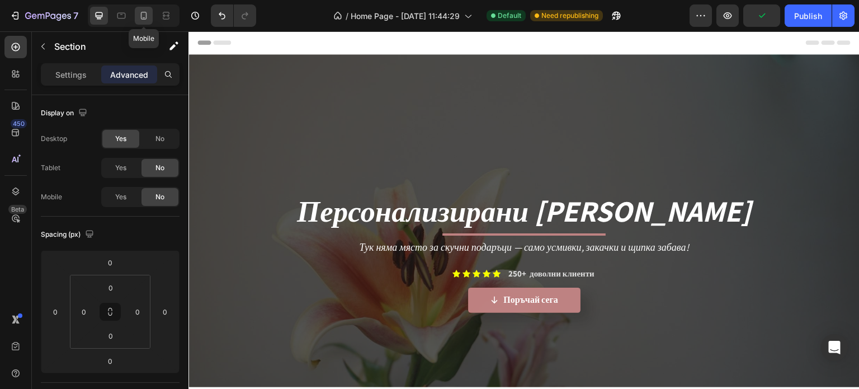
click at [146, 12] on icon at bounding box center [143, 15] width 11 height 11
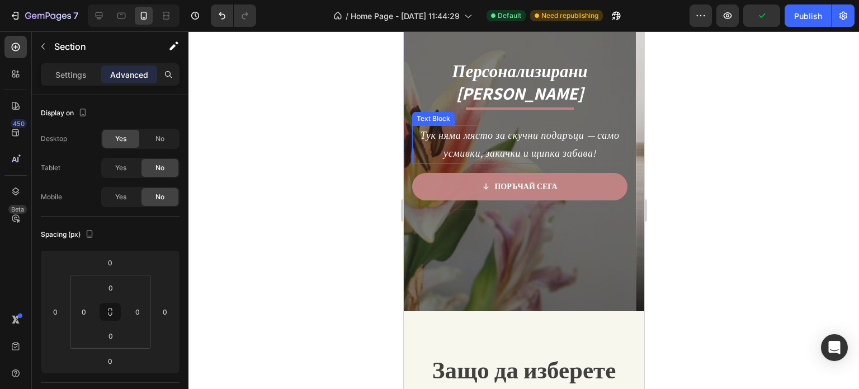
scroll to position [112, 0]
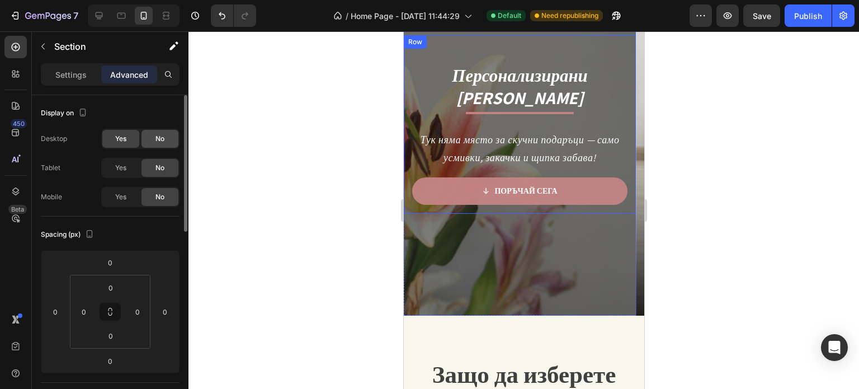
click at [158, 138] on span "No" at bounding box center [159, 139] width 9 height 10
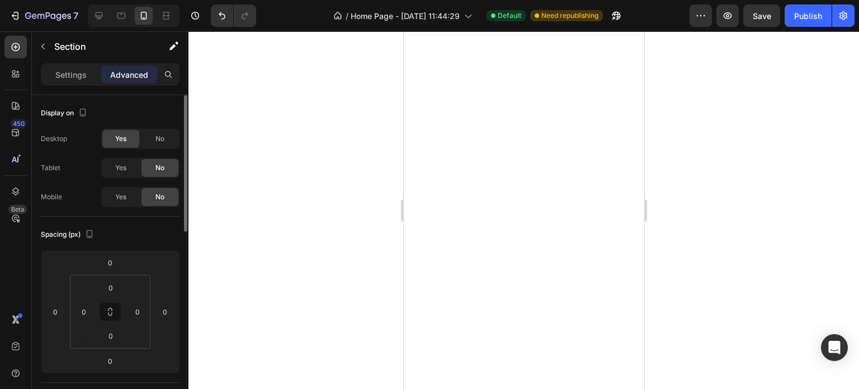
scroll to position [0, 0]
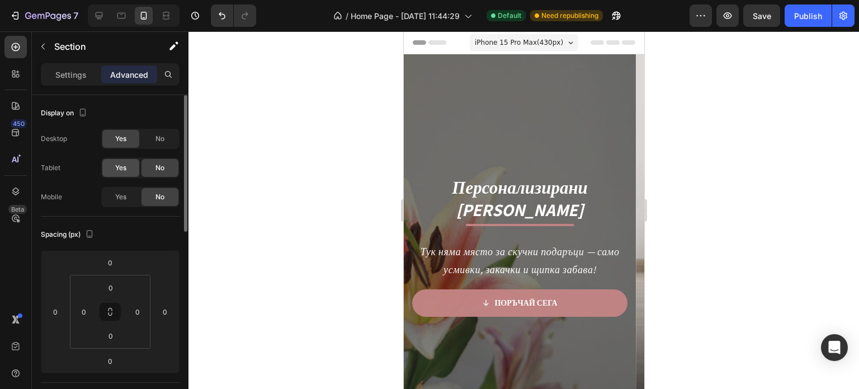
click at [130, 174] on div "Yes" at bounding box center [120, 168] width 37 height 18
click at [125, 195] on span "Yes" at bounding box center [120, 197] width 11 height 10
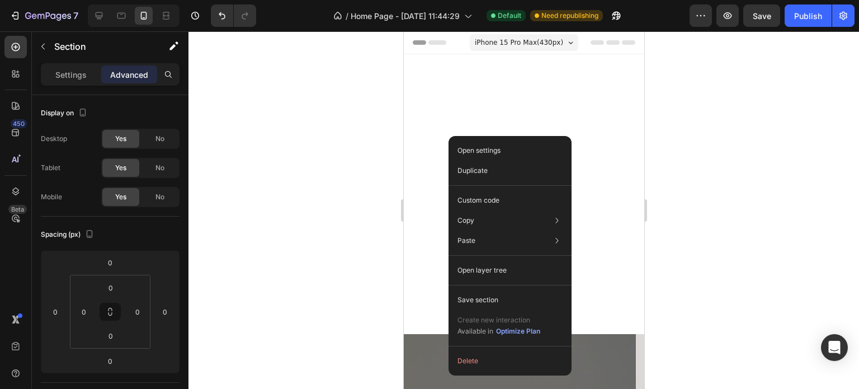
click at [448, 135] on div "Персонализирани Дигитални Карикатури Heading Title Line Тук няма място за скучн…" at bounding box center [523, 194] width 240 height 280
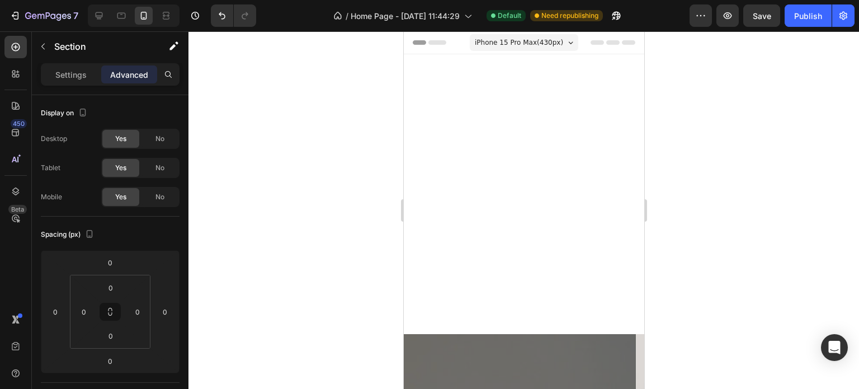
click at [448, 135] on div "Персонализирани Дигитални Карикатури Heading Title Line Тук няма място за скучн…" at bounding box center [523, 194] width 240 height 280
click at [430, 188] on div "Персонализирани Дигитални Карикатури Heading Title Line Тук няма място за скучн…" at bounding box center [523, 194] width 240 height 280
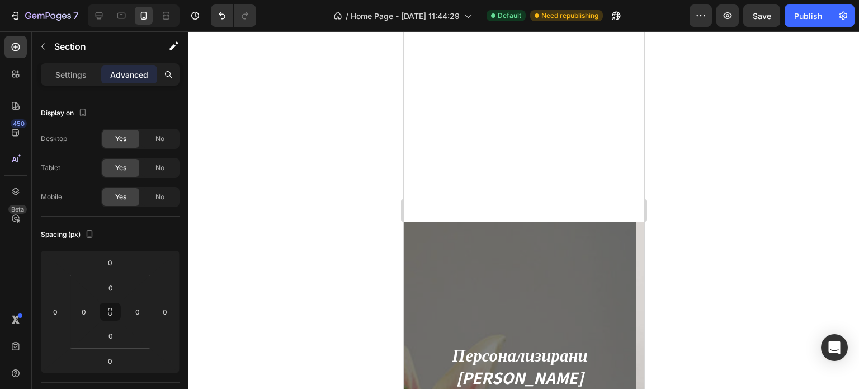
click at [432, 178] on div "Персонализирани Дигитални Карикатури Heading Title Line Тук няма място за скучн…" at bounding box center [523, 82] width 240 height 280
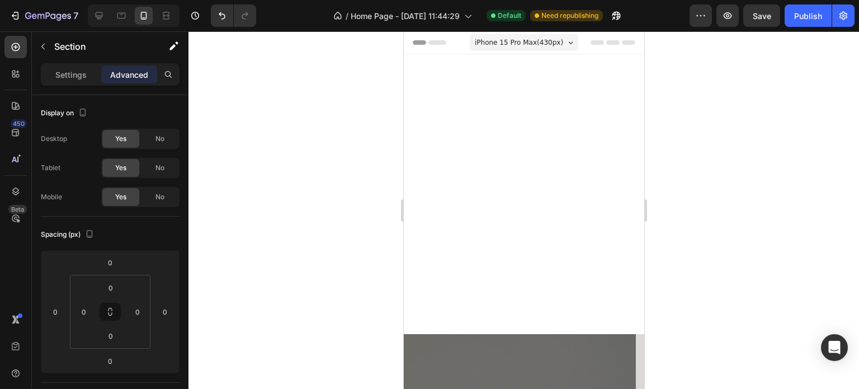
click at [439, 188] on div "Персонализирани Дигитални Карикатури Heading Title Line Тук няма място за скучн…" at bounding box center [523, 194] width 240 height 280
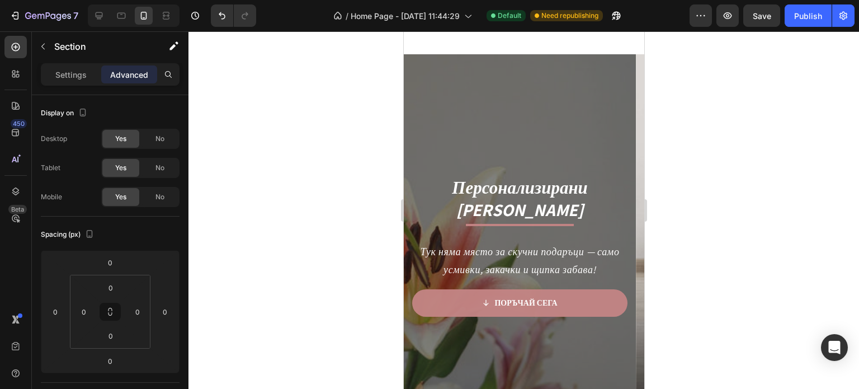
click at [439, 188] on h2 "Персонализирани [PERSON_NAME]" at bounding box center [518, 210] width 215 height 70
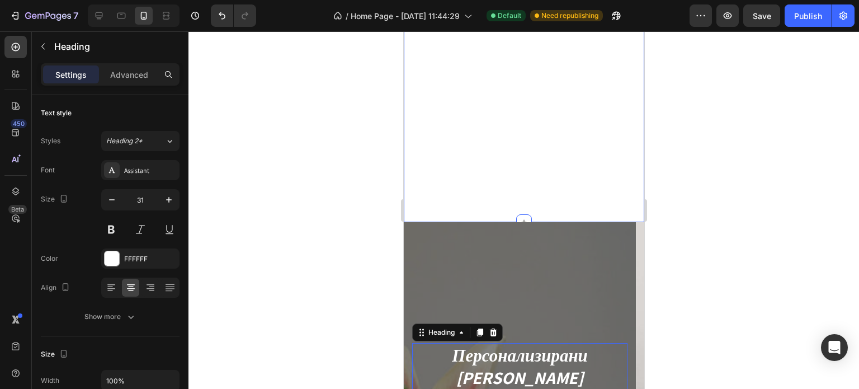
click at [433, 178] on div "Персонализирани Дигитални Карикатури Heading Title Line Тук няма място за скучн…" at bounding box center [523, 82] width 240 height 280
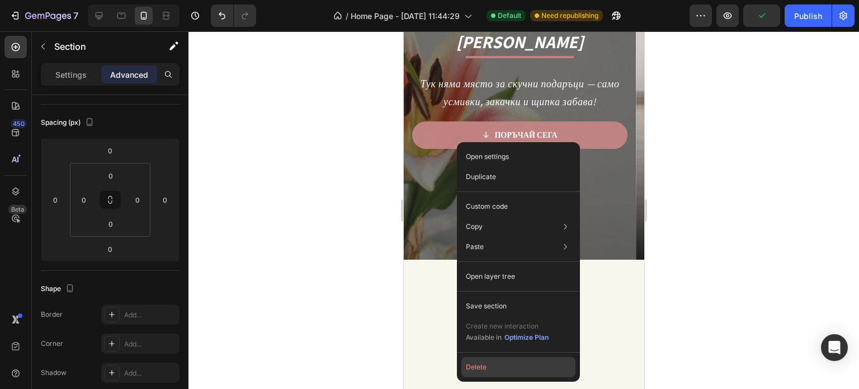
drag, startPoint x: 492, startPoint y: 372, endPoint x: 87, endPoint y: 323, distance: 407.7
click at [492, 372] on button "Delete" at bounding box center [518, 367] width 114 height 20
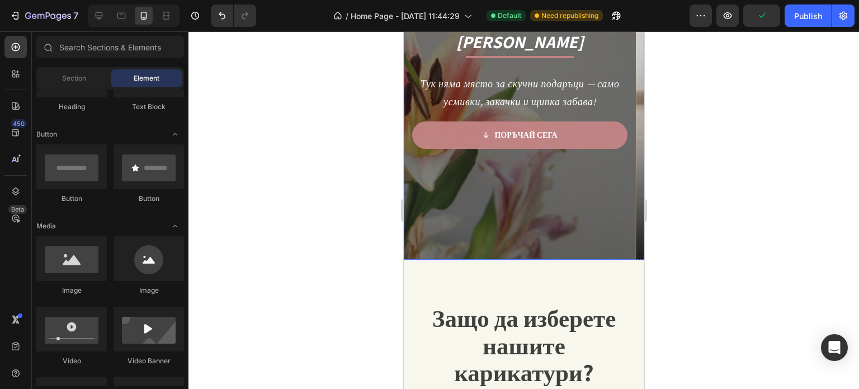
scroll to position [125, 0]
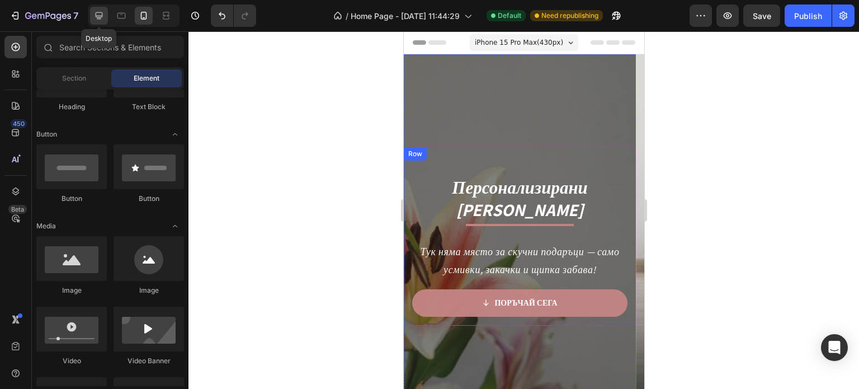
click at [92, 15] on div at bounding box center [99, 16] width 18 height 18
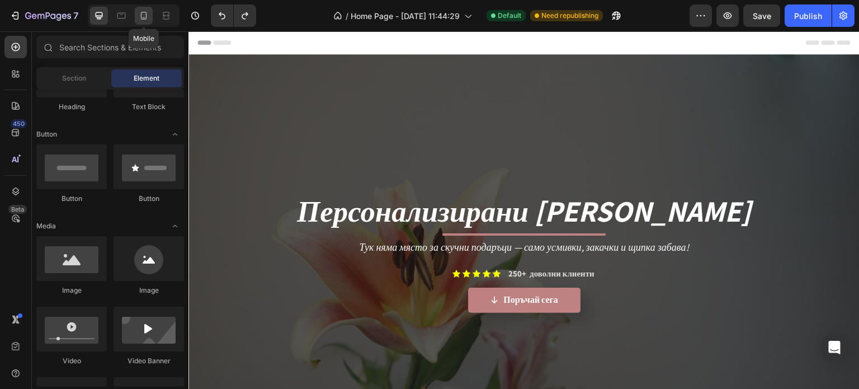
click at [149, 18] on div at bounding box center [144, 16] width 18 height 18
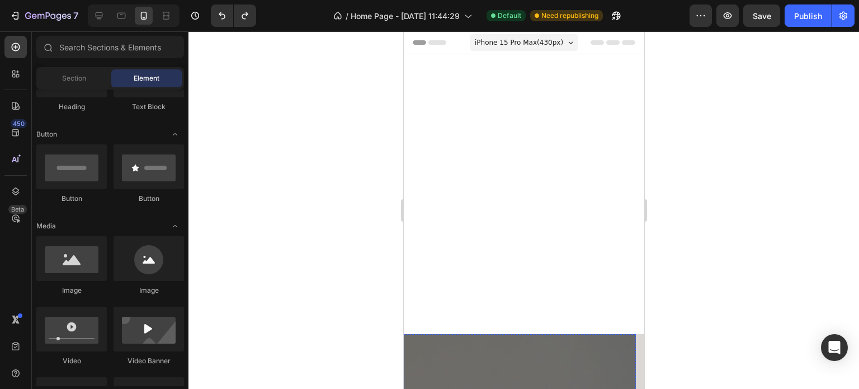
click at [560, 163] on div "Персонализирани Дигитални Карикатури Heading Title Line Тук няма място за скучн…" at bounding box center [523, 194] width 240 height 280
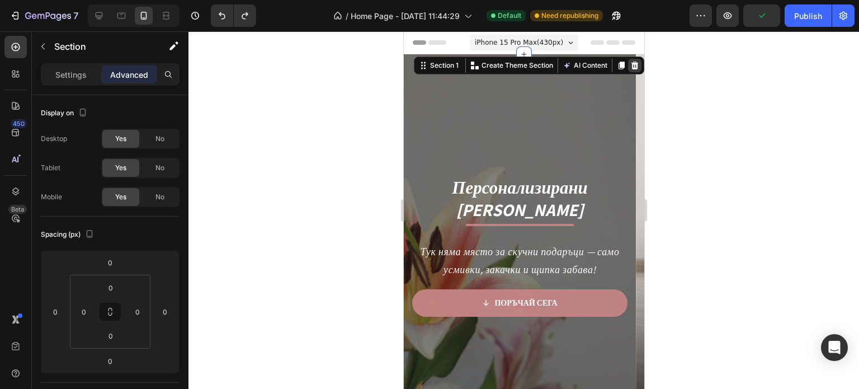
click at [631, 65] on icon at bounding box center [634, 65] width 7 height 8
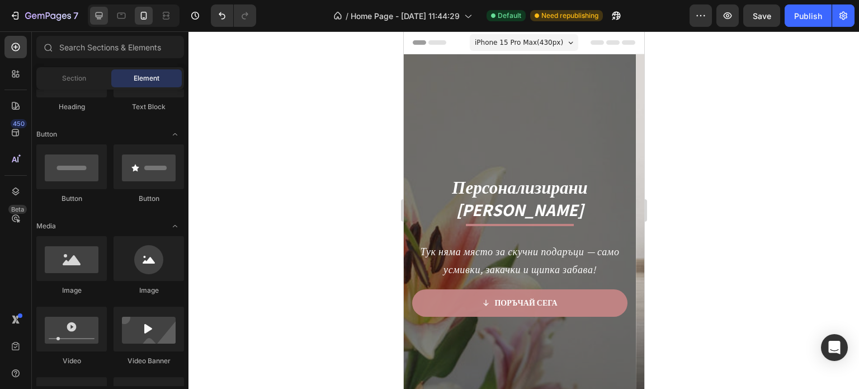
click at [98, 17] on icon at bounding box center [99, 15] width 7 height 7
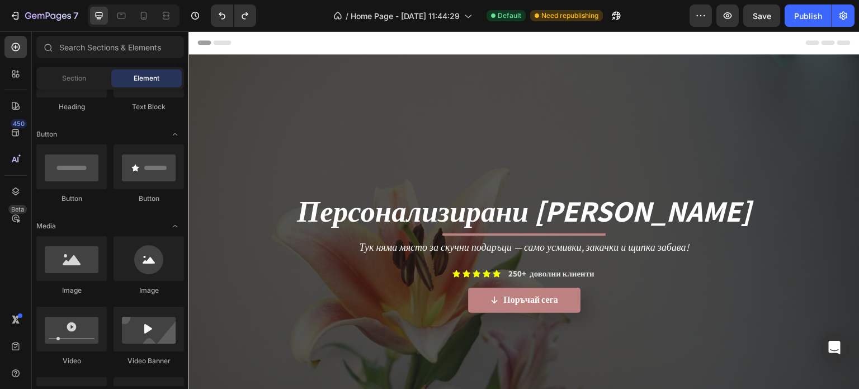
scroll to position [168, 0]
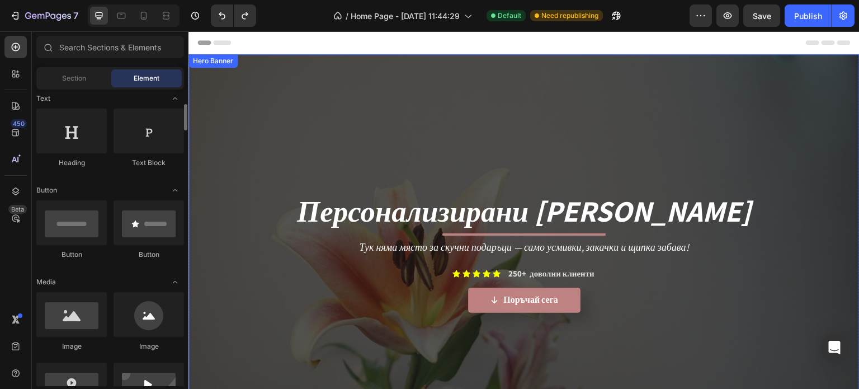
click at [334, 91] on div "Overlay" at bounding box center [523, 242] width 671 height 377
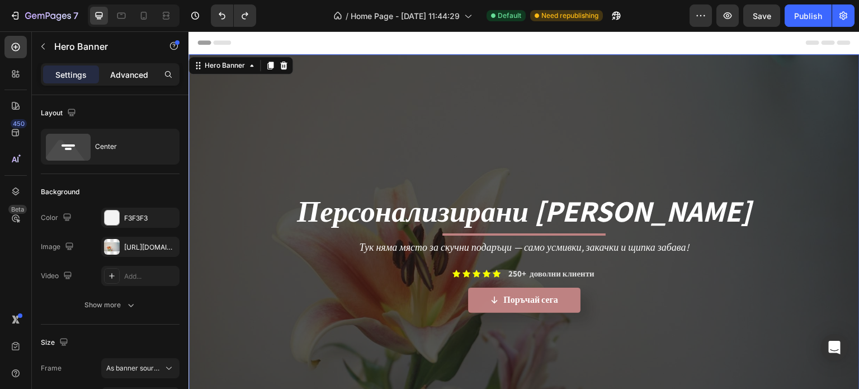
click at [145, 73] on p "Advanced" at bounding box center [129, 75] width 38 height 12
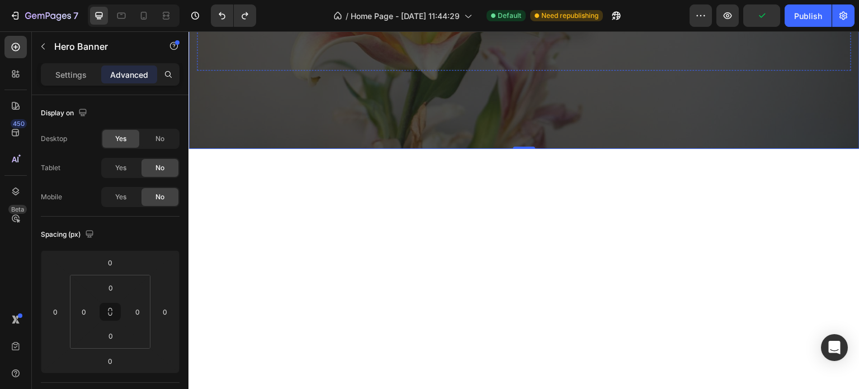
scroll to position [335, 0]
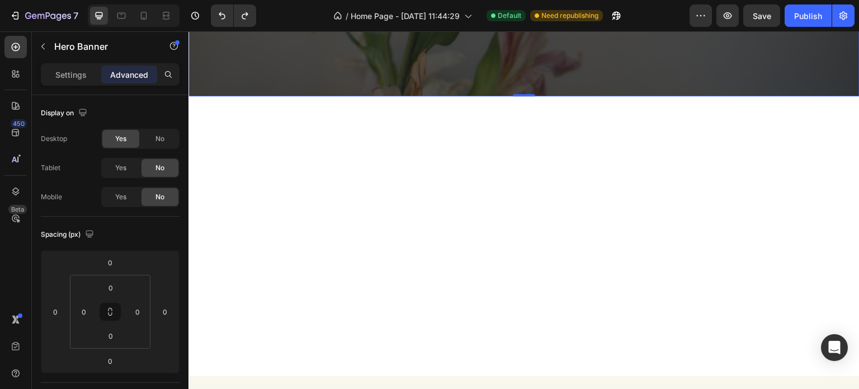
click at [340, 138] on div "Персонализирани Дигитални Карикатури Heading Title Line Тук няма място за скучн…" at bounding box center [523, 236] width 671 height 280
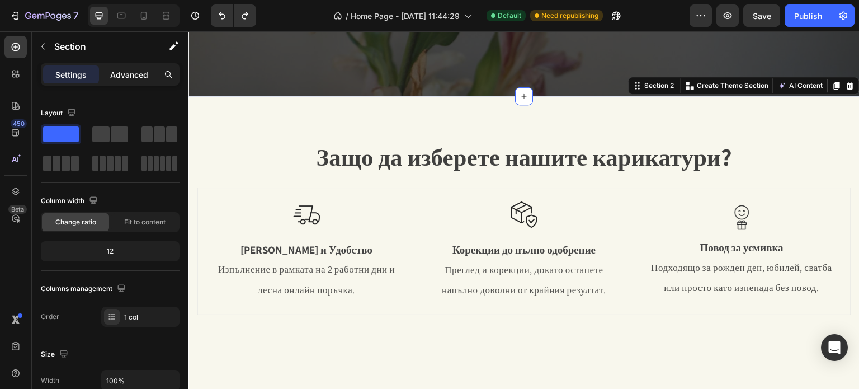
click at [124, 72] on p "Advanced" at bounding box center [129, 75] width 38 height 12
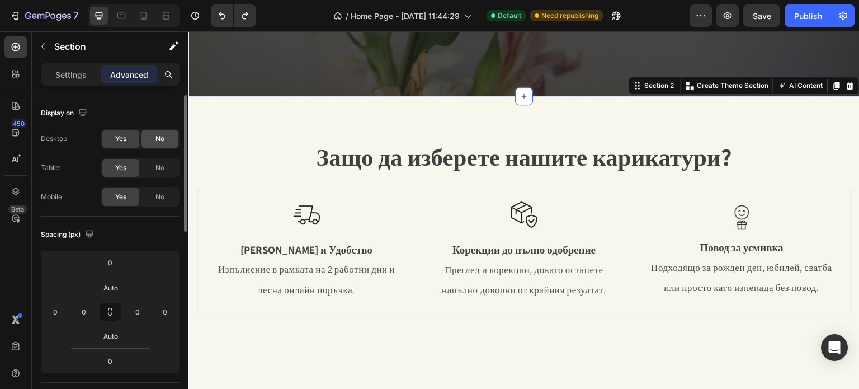
click at [165, 138] on div "No" at bounding box center [159, 139] width 37 height 18
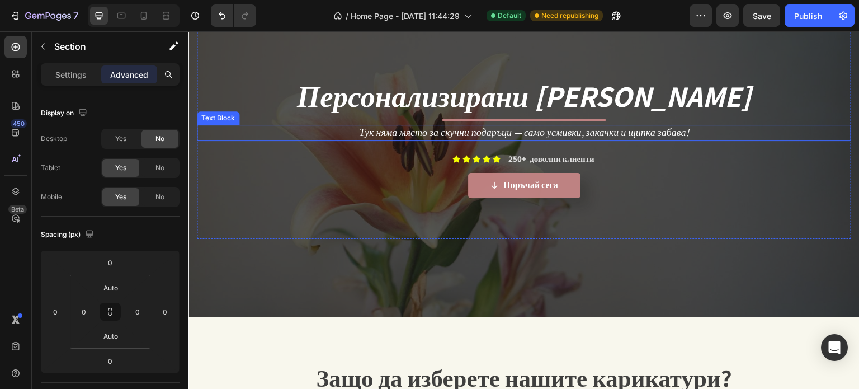
scroll to position [112, 0]
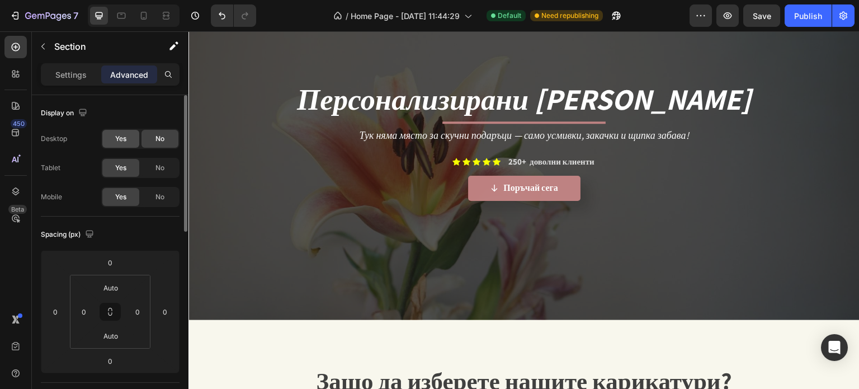
click at [131, 136] on div "Yes" at bounding box center [120, 139] width 37 height 18
click at [163, 145] on div "No" at bounding box center [159, 139] width 37 height 18
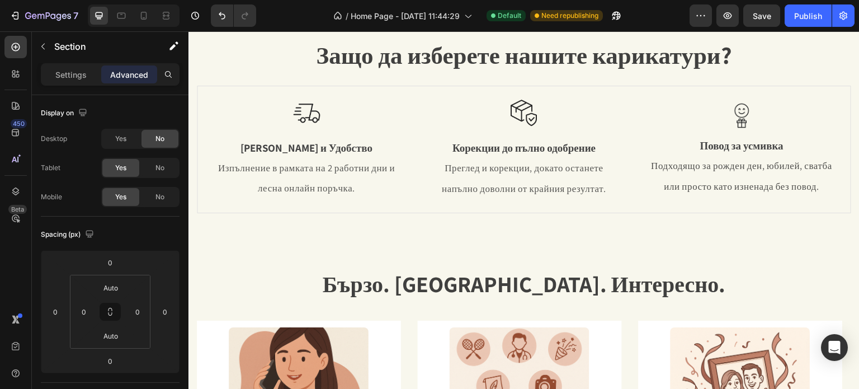
scroll to position [447, 0]
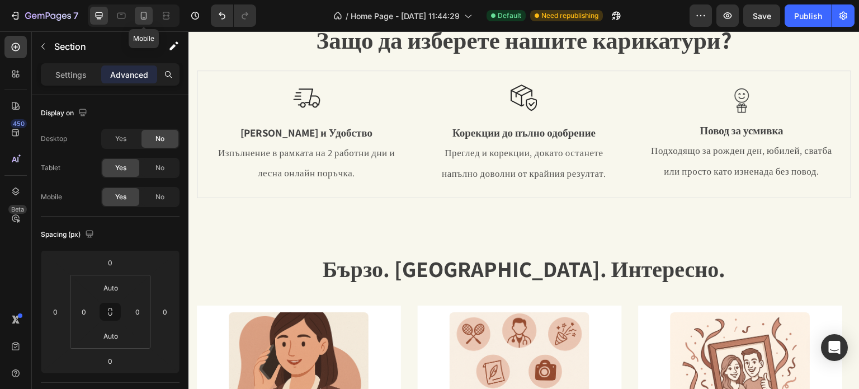
click at [147, 10] on icon at bounding box center [143, 15] width 11 height 11
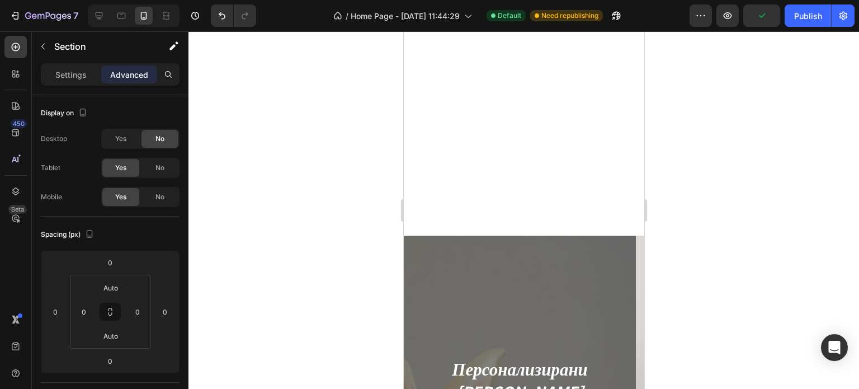
scroll to position [21, 0]
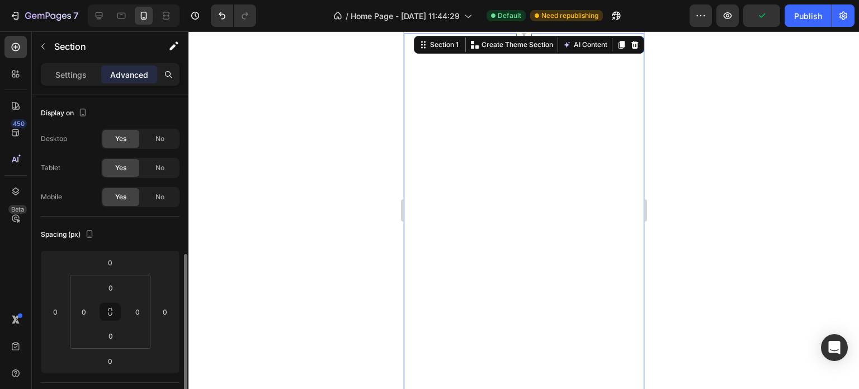
click at [477, 178] on div "Персонализирани Дигитални Карикатури Heading Title Line Тук няма място за скучн…" at bounding box center [523, 220] width 240 height 372
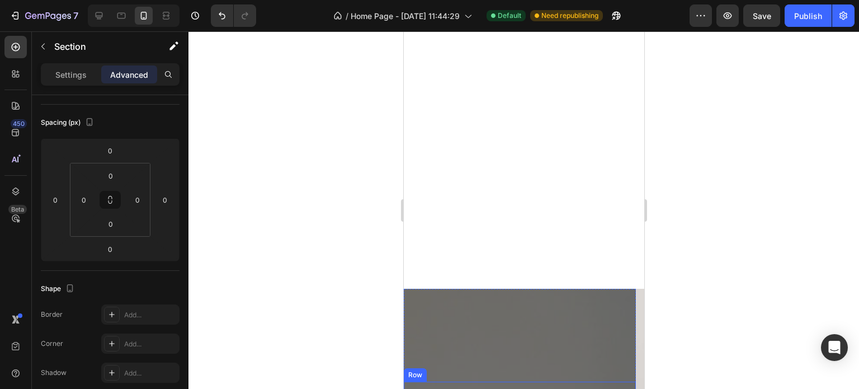
scroll to position [0, 0]
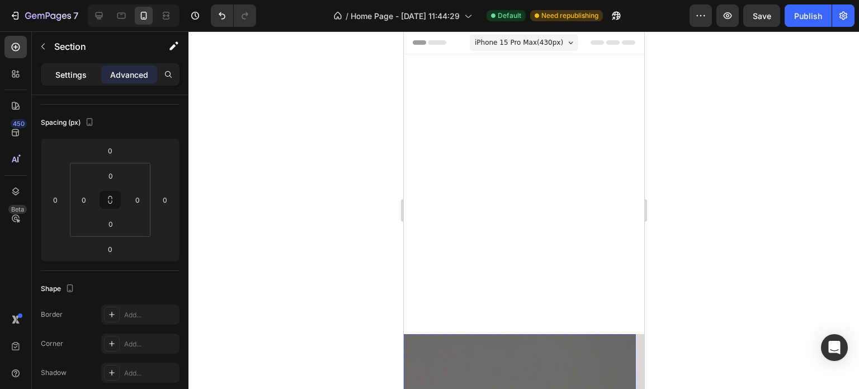
click at [63, 66] on div "Settings Advanced" at bounding box center [110, 74] width 139 height 22
click at [72, 73] on p "Settings" at bounding box center [70, 75] width 31 height 12
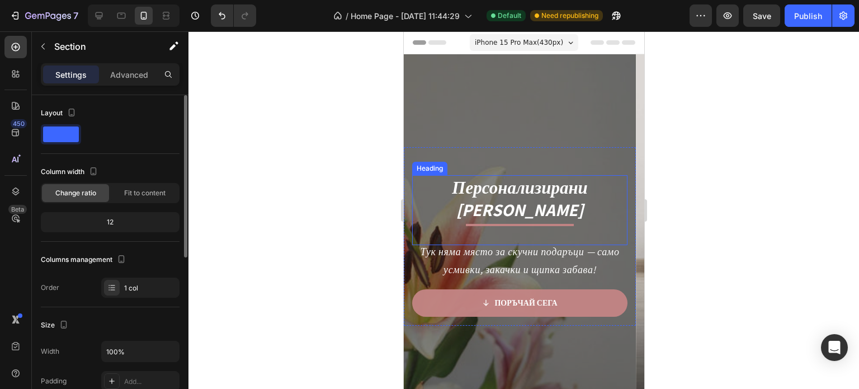
click at [433, 172] on div "Heading" at bounding box center [428, 168] width 35 height 13
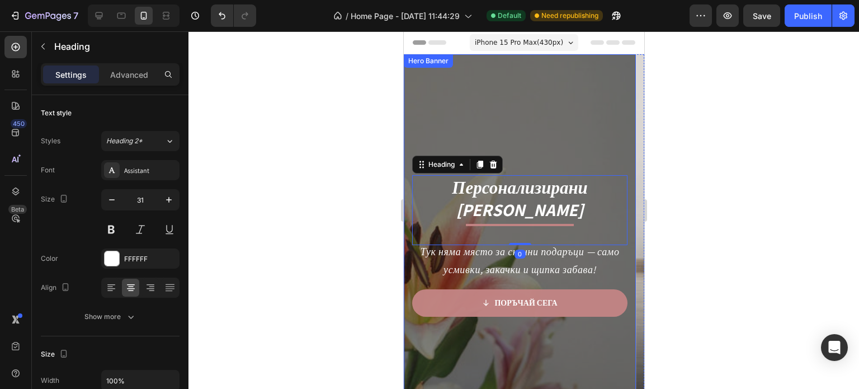
click at [434, 130] on div "Overlay" at bounding box center [519, 240] width 232 height 373
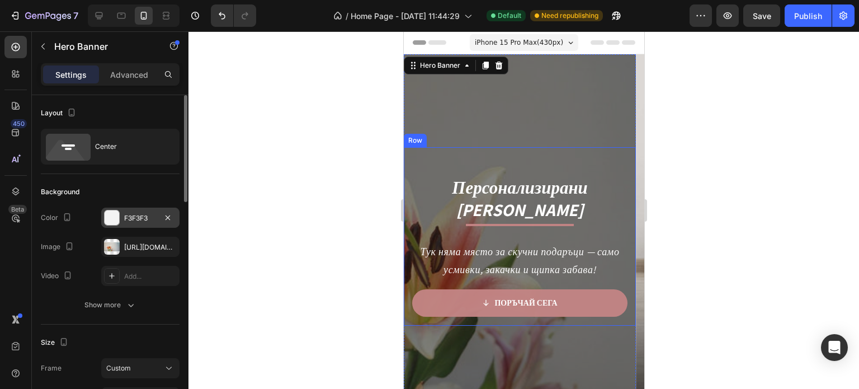
click at [118, 218] on div at bounding box center [112, 217] width 15 height 15
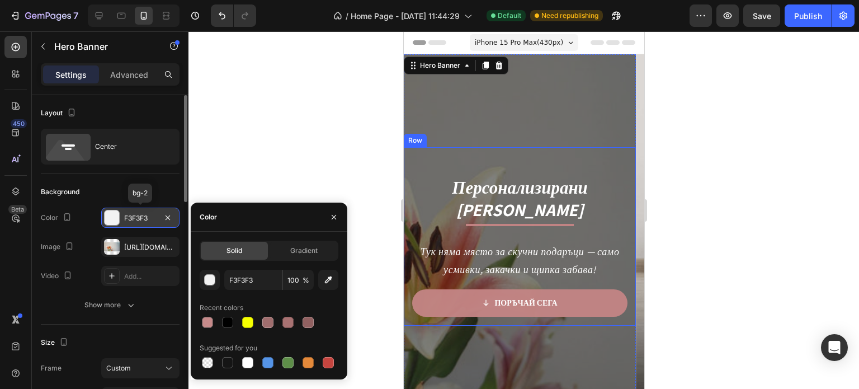
click at [118, 218] on div at bounding box center [112, 217] width 15 height 15
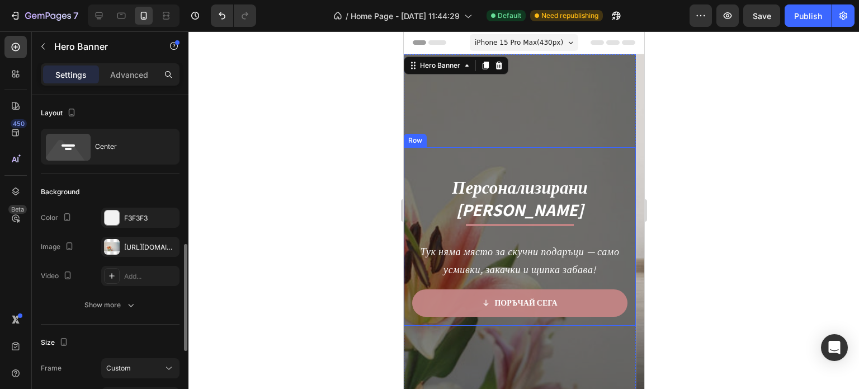
scroll to position [112, 0]
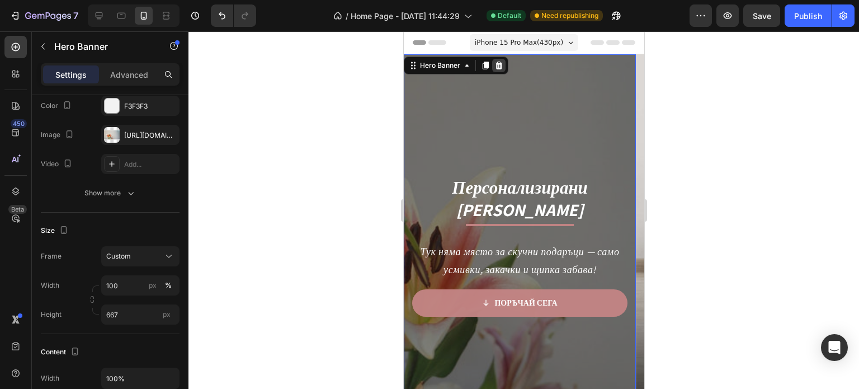
click at [495, 64] on icon at bounding box center [498, 65] width 9 height 9
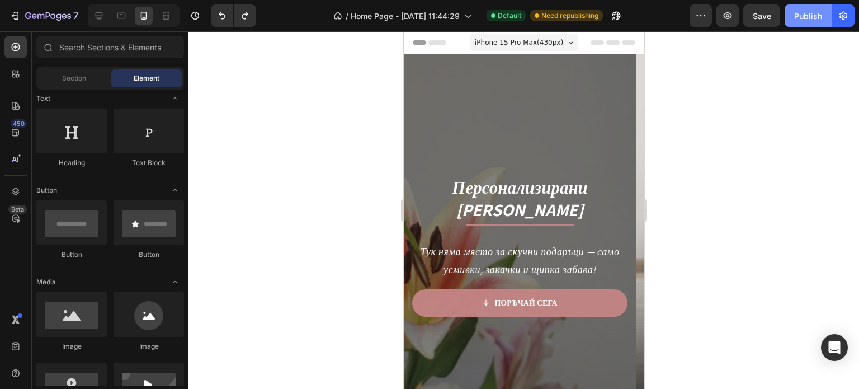
click at [813, 22] on button "Publish" at bounding box center [807, 15] width 47 height 22
click at [566, 40] on div "iPhone 15 Pro Max ( 430 px)" at bounding box center [523, 42] width 108 height 17
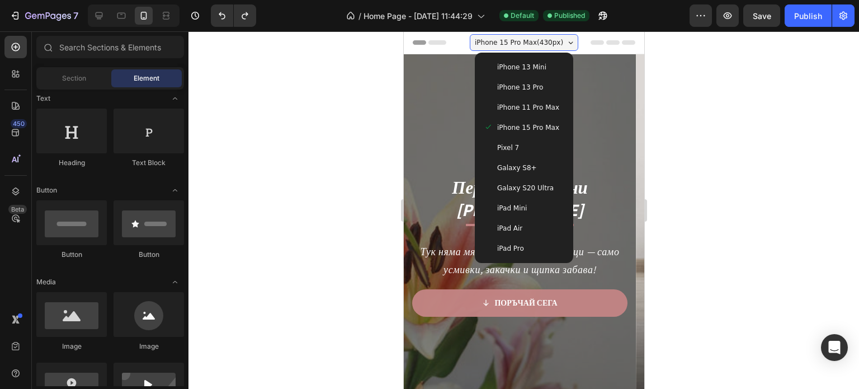
click at [566, 40] on div "iPhone 15 Pro Max ( 430 px)" at bounding box center [523, 42] width 108 height 17
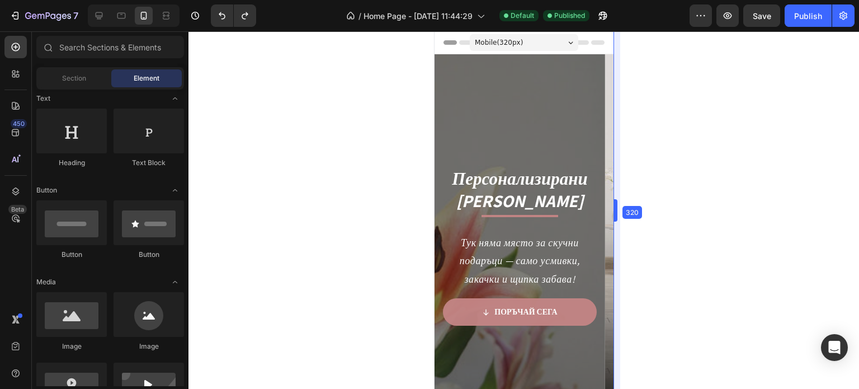
drag, startPoint x: 643, startPoint y: 209, endPoint x: 467, endPoint y: 266, distance: 185.1
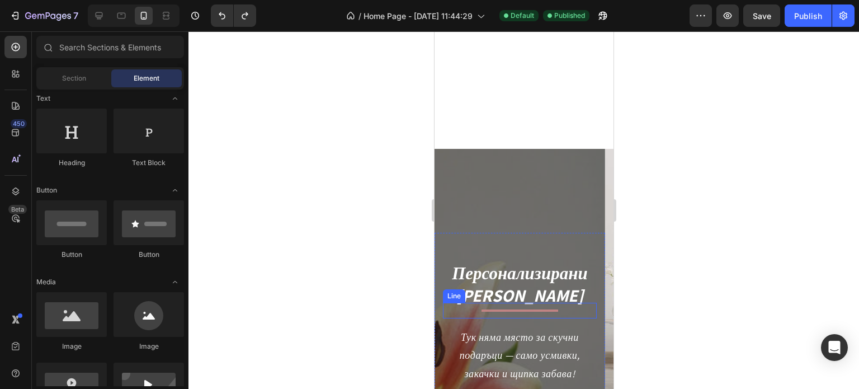
scroll to position [0, 0]
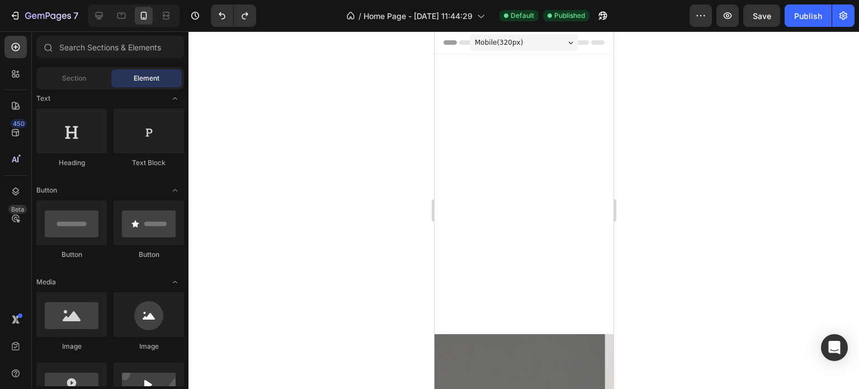
click at [524, 29] on div "7 / Home Page - Sep 2, 11:44:29 Default Published Preview Save Publish" at bounding box center [429, 16] width 859 height 32
click at [531, 42] on div "Mobile ( 320 px)" at bounding box center [523, 42] width 108 height 17
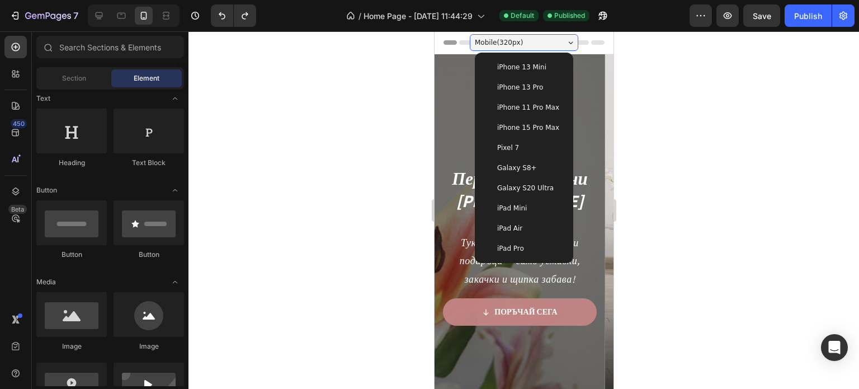
click at [527, 91] on span "iPhone 13 Pro" at bounding box center [519, 87] width 46 height 11
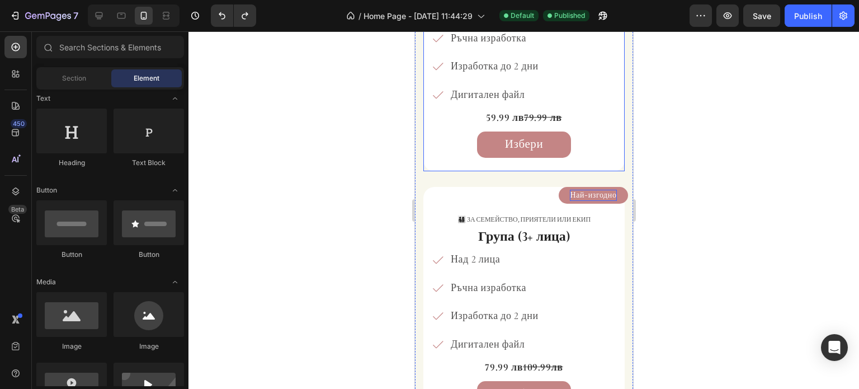
scroll to position [2516, 0]
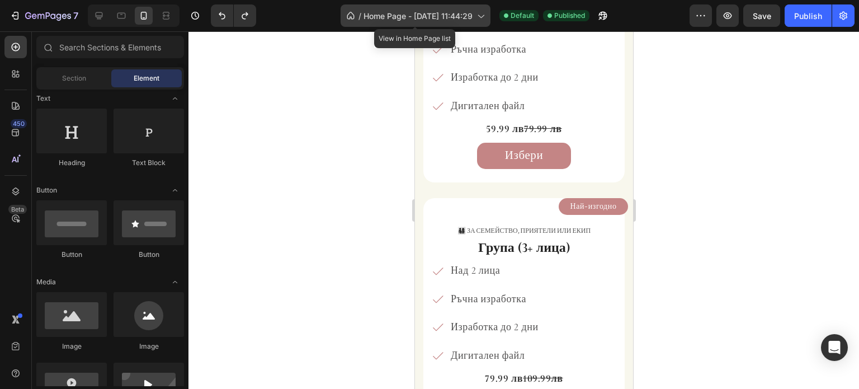
click at [481, 18] on icon at bounding box center [480, 15] width 11 height 11
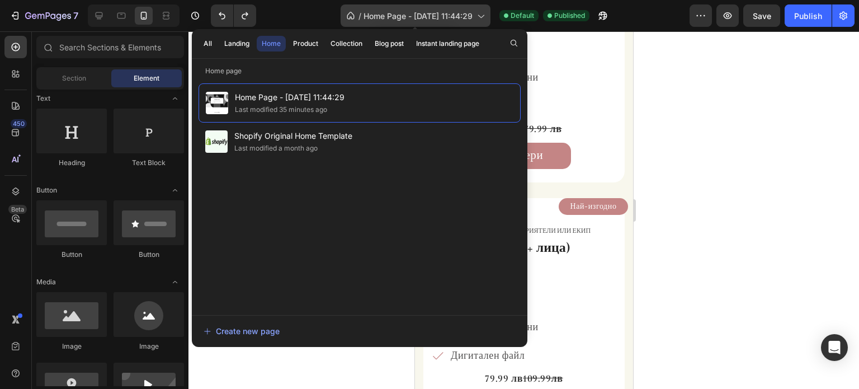
click at [481, 18] on icon at bounding box center [480, 15] width 11 height 11
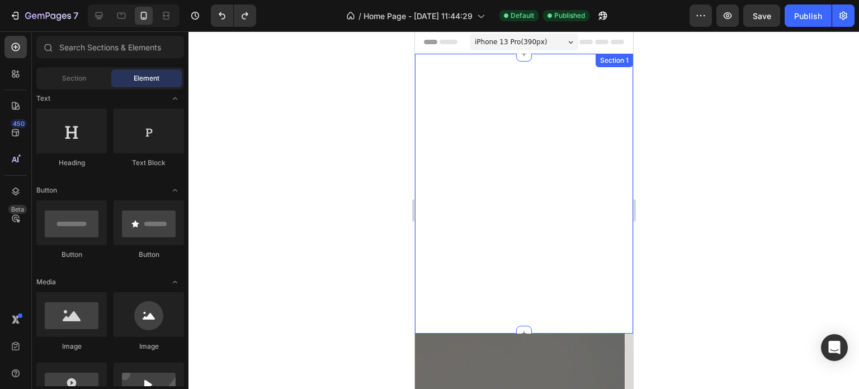
scroll to position [0, 0]
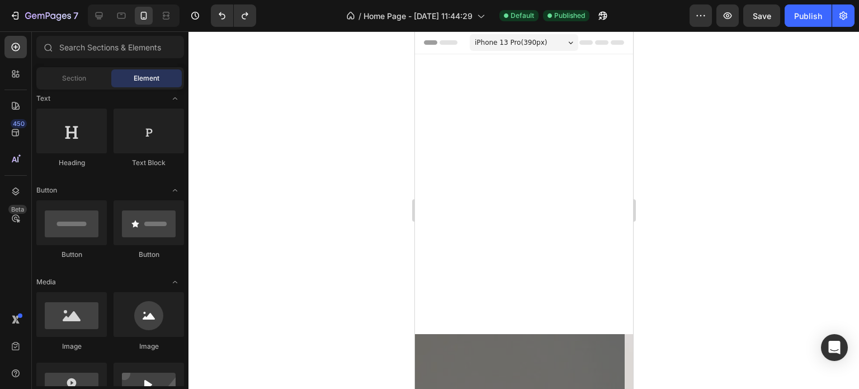
click at [489, 45] on span "iPhone 13 Pro ( 390 px)" at bounding box center [510, 42] width 72 height 11
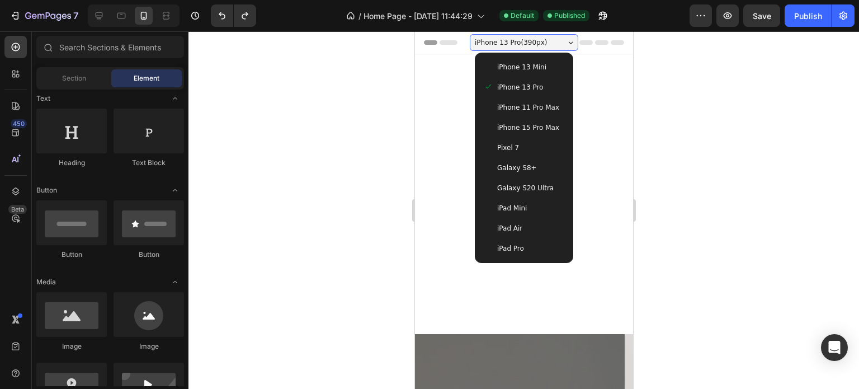
click at [544, 127] on span "iPhone 15 Pro Max" at bounding box center [527, 127] width 62 height 11
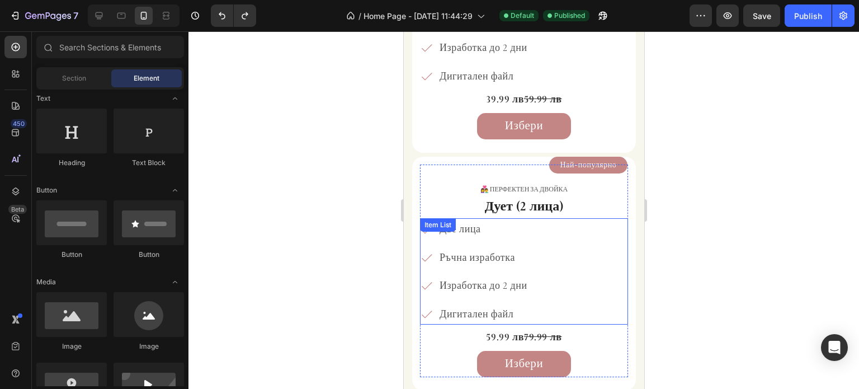
scroll to position [2516, 0]
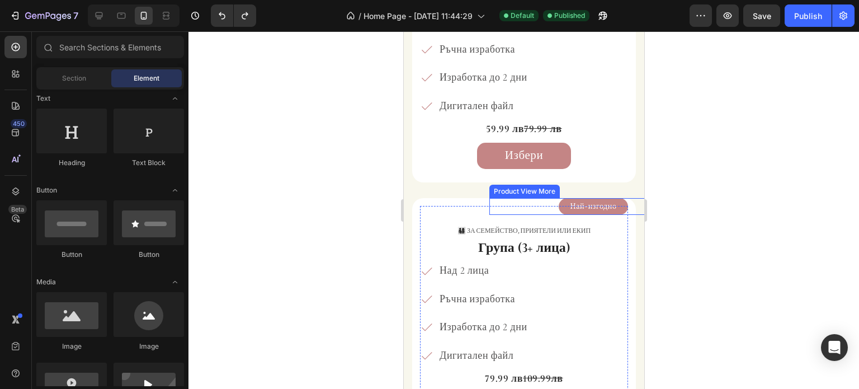
click at [560, 205] on button "Най-изгодно" at bounding box center [592, 206] width 69 height 17
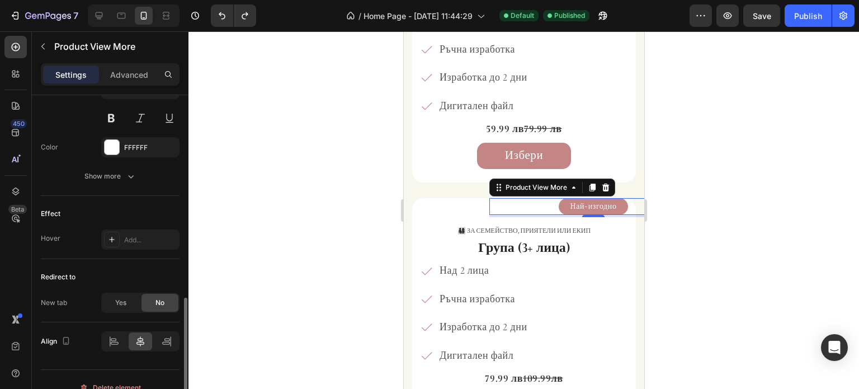
scroll to position [573, 0]
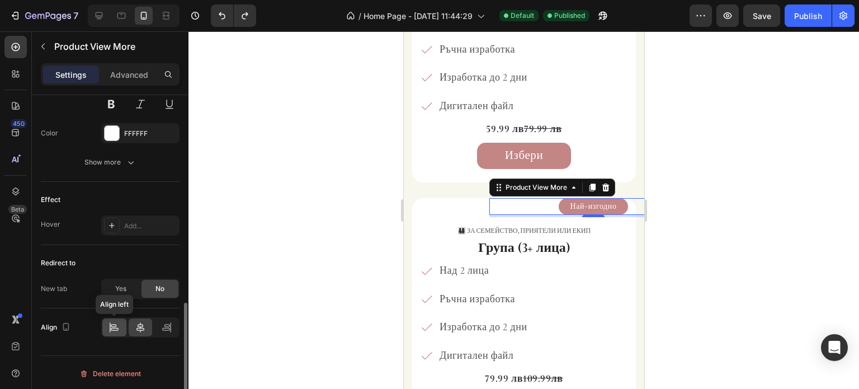
click at [119, 324] on icon at bounding box center [113, 326] width 11 height 11
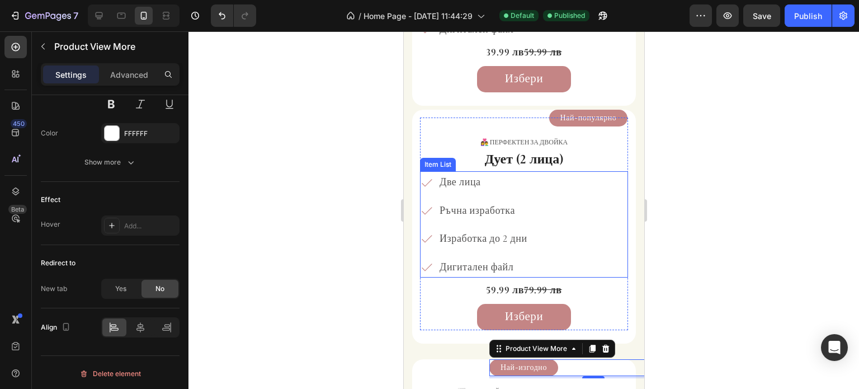
scroll to position [2292, 0]
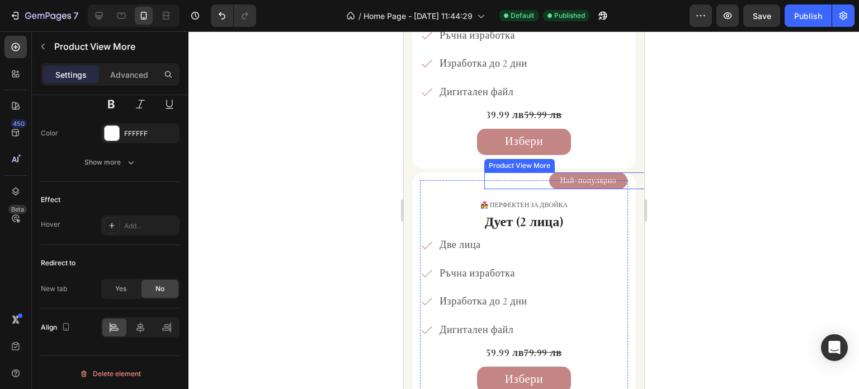
click at [548, 176] on button "Най-популярно" at bounding box center [587, 180] width 79 height 17
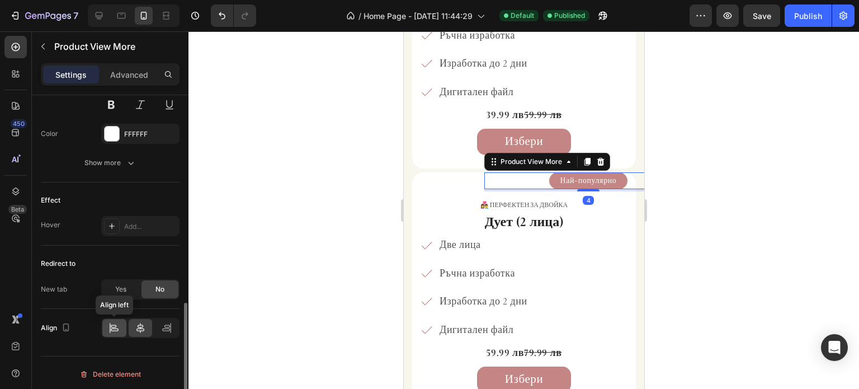
click at [108, 322] on icon at bounding box center [113, 327] width 11 height 11
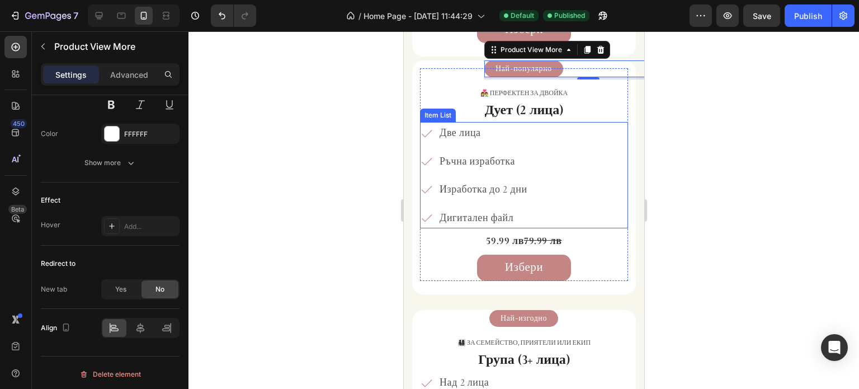
scroll to position [2516, 0]
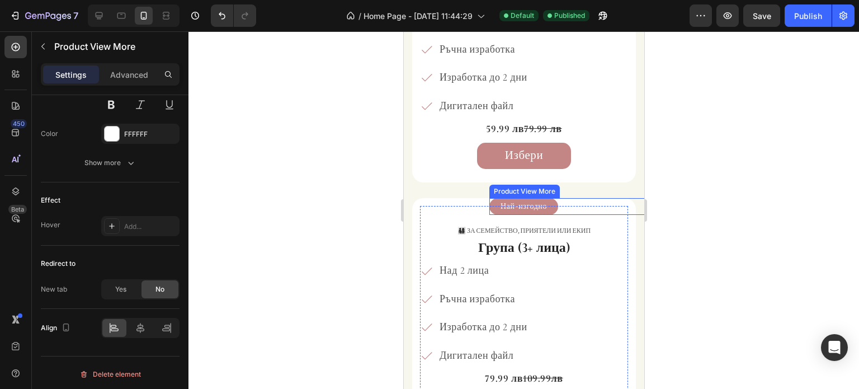
click at [750, 186] on div at bounding box center [523, 209] width 670 height 357
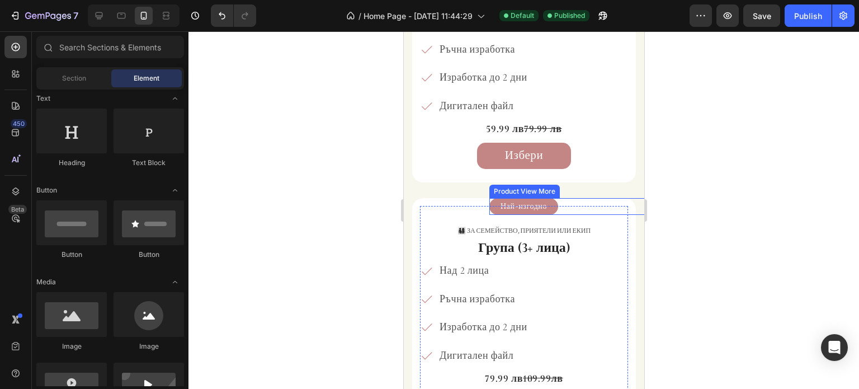
click at [497, 205] on button "Най-изгодно" at bounding box center [523, 206] width 69 height 17
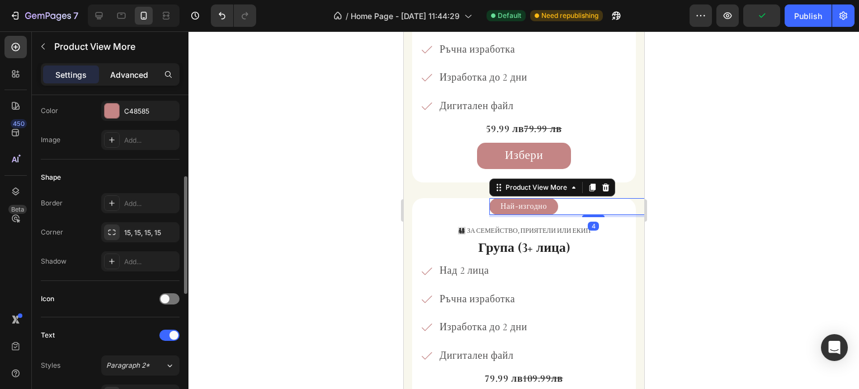
click at [115, 77] on p "Advanced" at bounding box center [129, 75] width 38 height 12
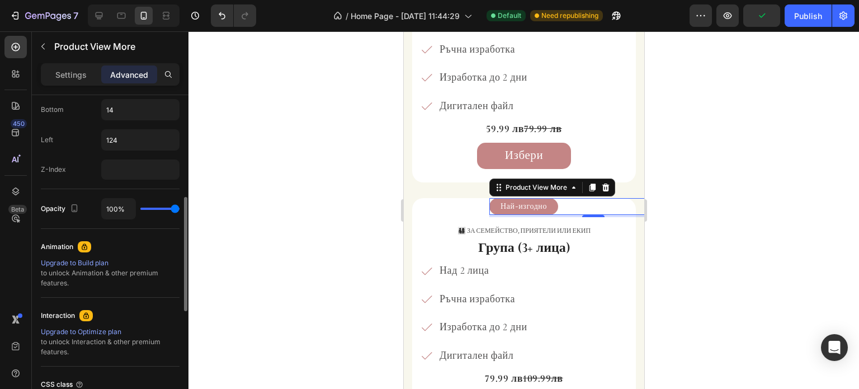
scroll to position [447, 0]
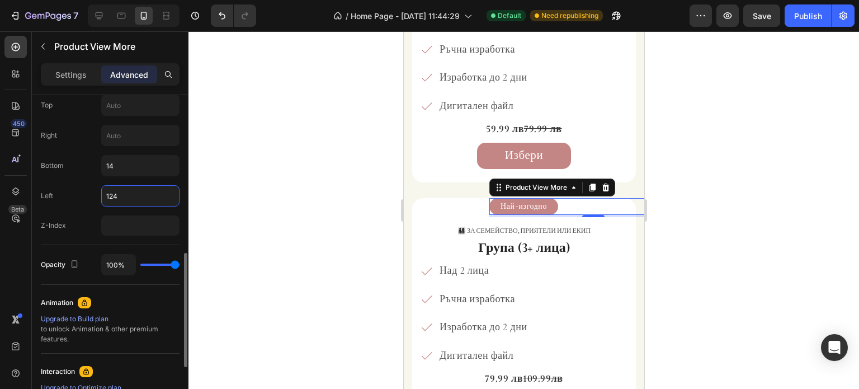
click at [136, 191] on input "124" at bounding box center [140, 196] width 77 height 20
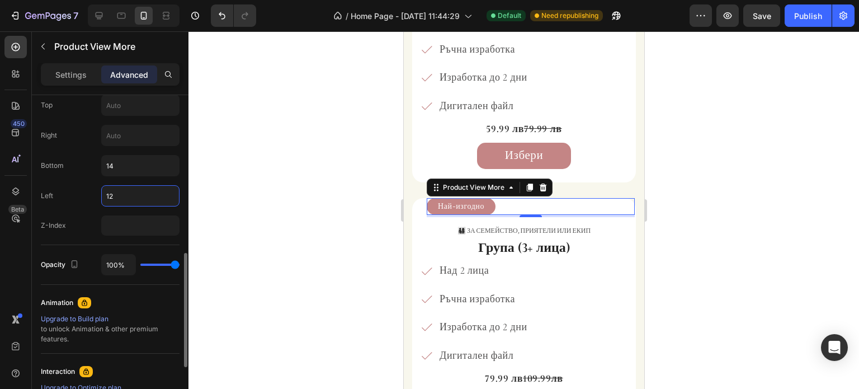
type input "121"
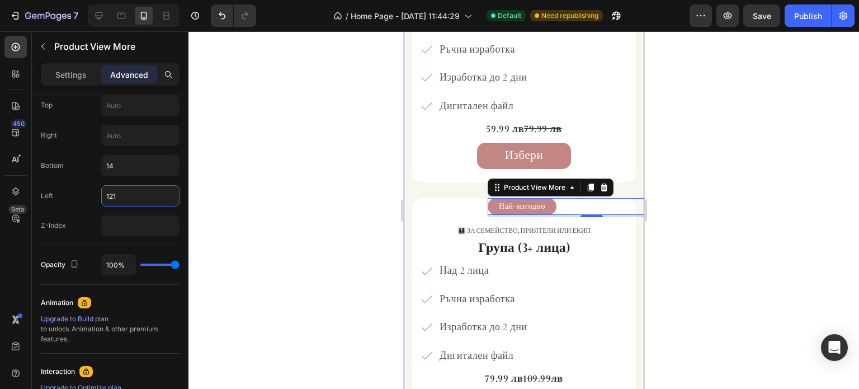
click at [764, 202] on div at bounding box center [523, 209] width 670 height 357
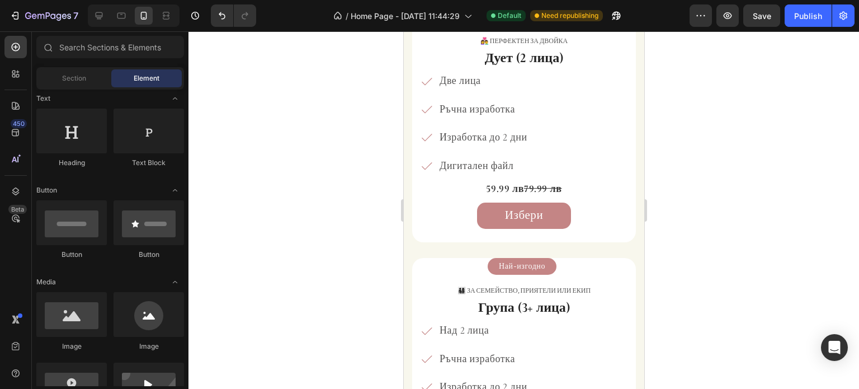
scroll to position [2460, 0]
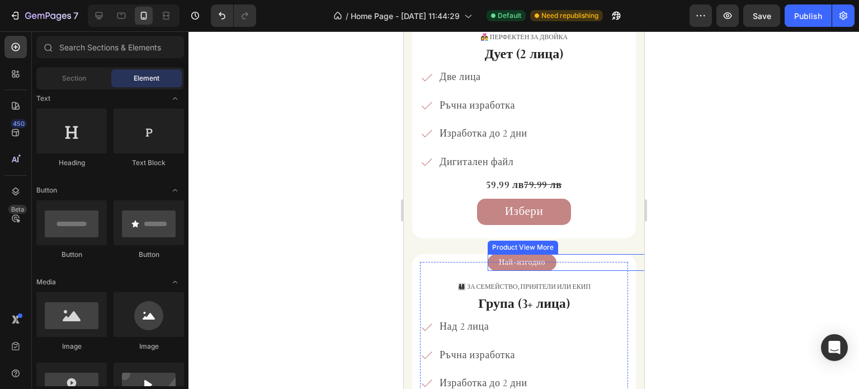
click at [556, 261] on button "Най-изгодно" at bounding box center [521, 262] width 69 height 17
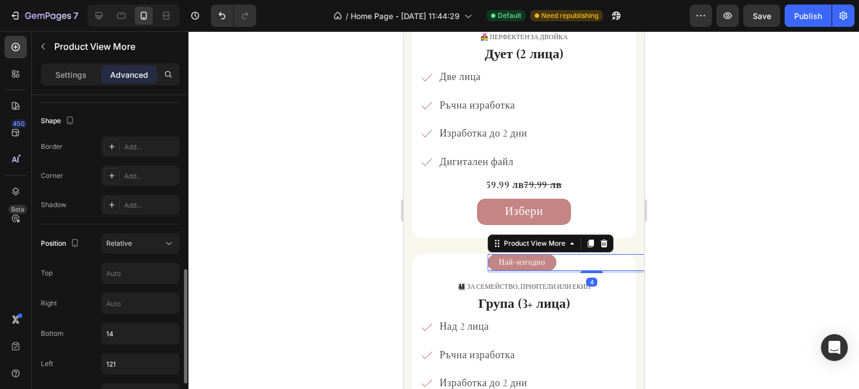
scroll to position [335, 0]
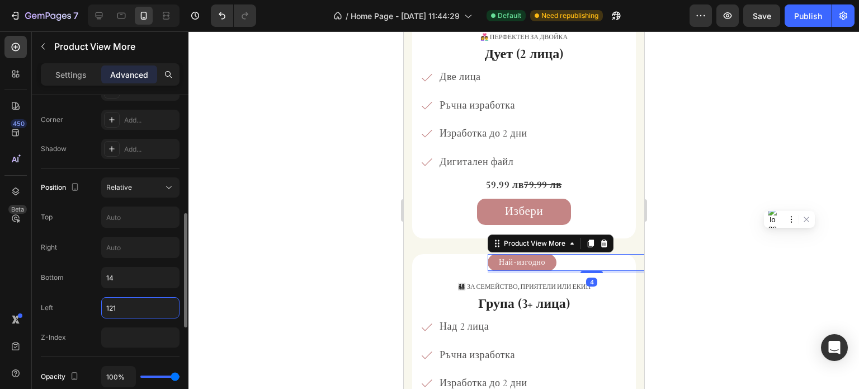
click at [132, 306] on input "121" at bounding box center [140, 307] width 77 height 20
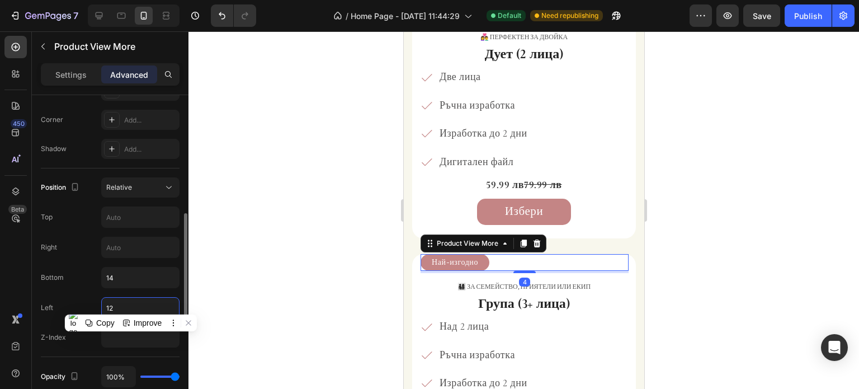
type input "120"
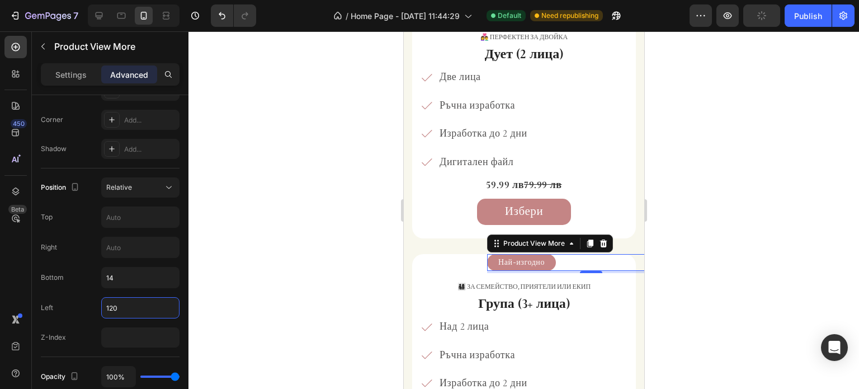
click at [752, 216] on div at bounding box center [523, 209] width 670 height 357
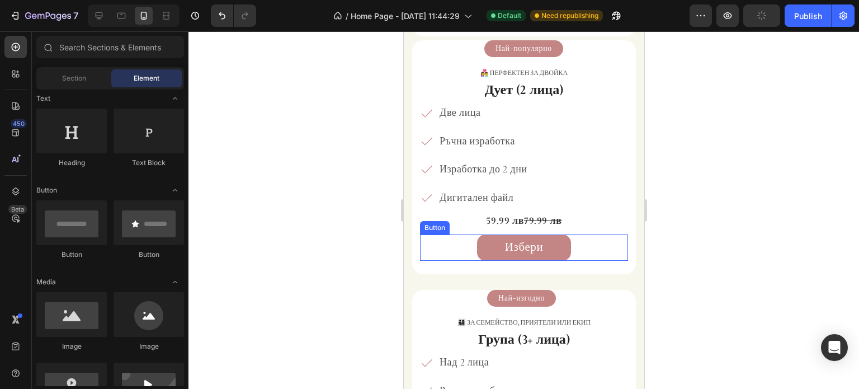
scroll to position [2292, 0]
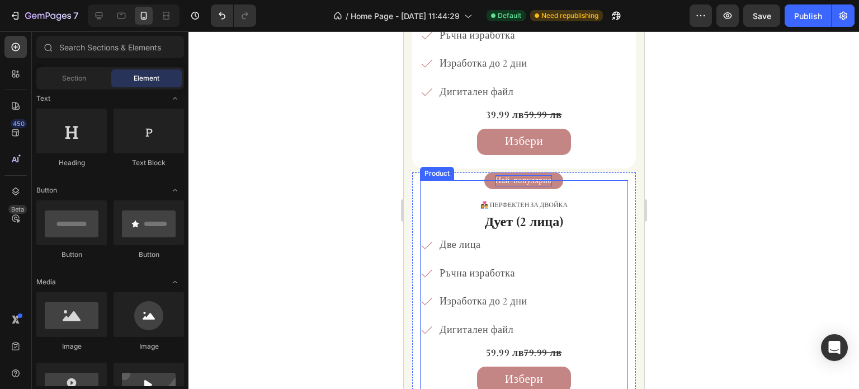
click at [551, 183] on div "Най-популярно" at bounding box center [523, 180] width 56 height 11
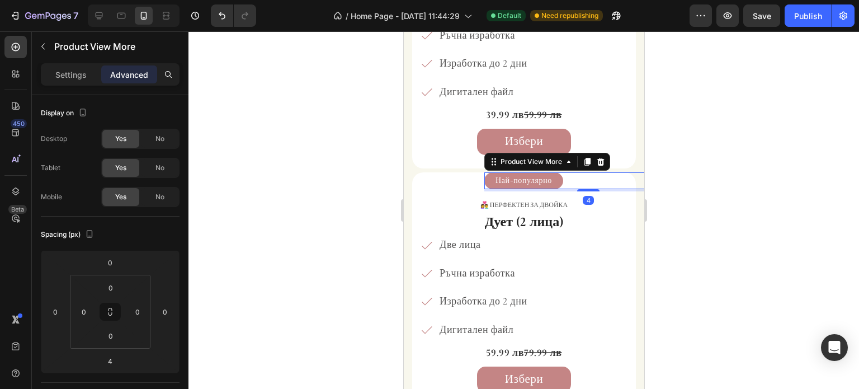
click at [562, 178] on button "Най-популярно" at bounding box center [523, 180] width 79 height 17
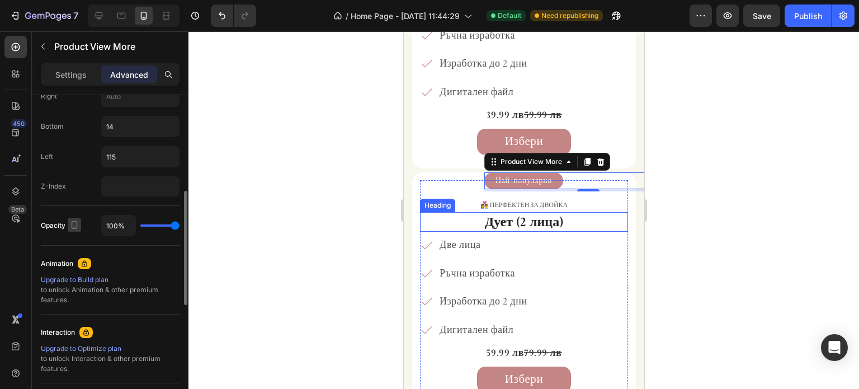
scroll to position [430, 0]
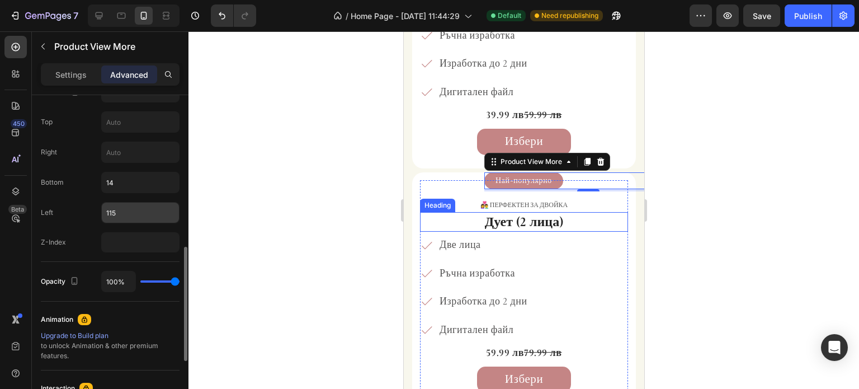
click at [133, 214] on input "115" at bounding box center [140, 212] width 77 height 20
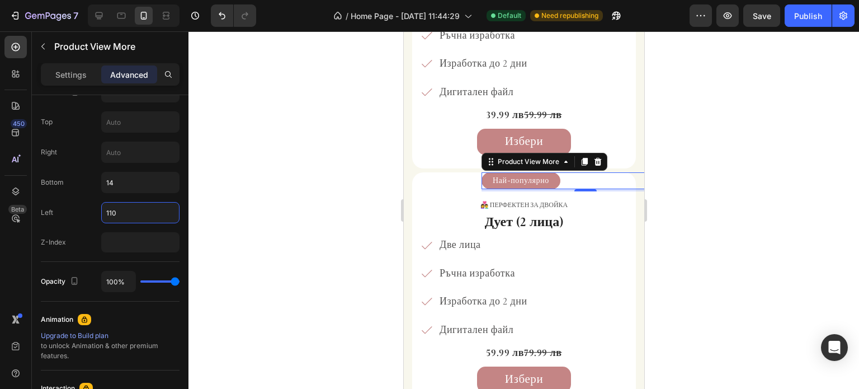
type input "110"
click at [763, 189] on div at bounding box center [523, 209] width 670 height 357
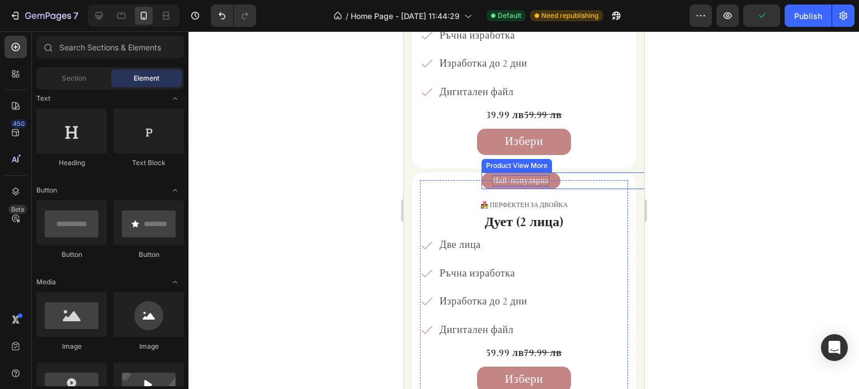
click at [548, 178] on div "Най-популярно" at bounding box center [520, 180] width 56 height 11
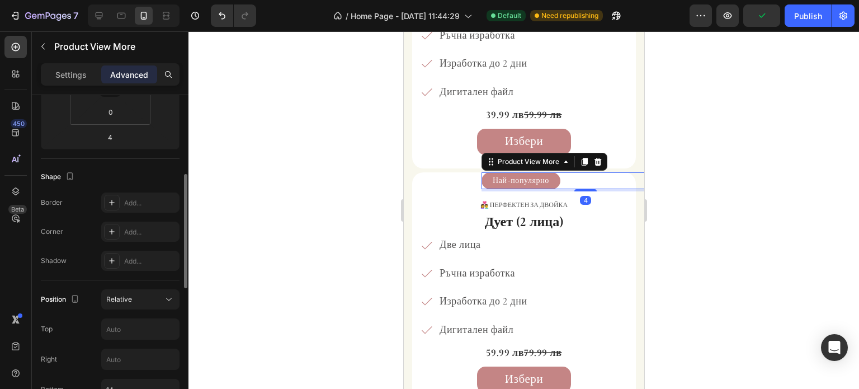
scroll to position [335, 0]
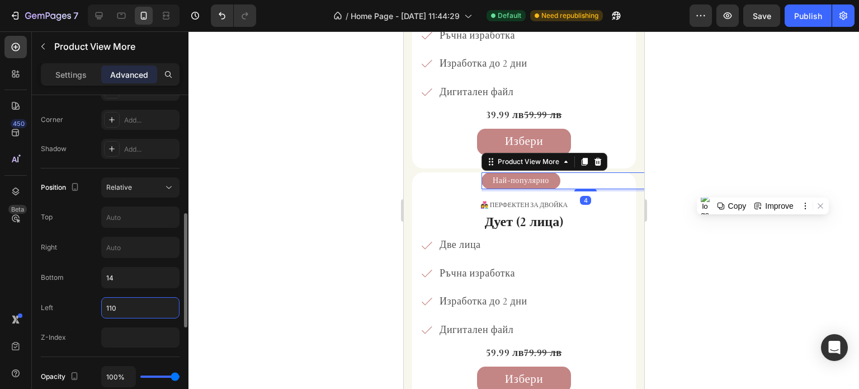
click at [129, 302] on input "110" at bounding box center [140, 307] width 77 height 20
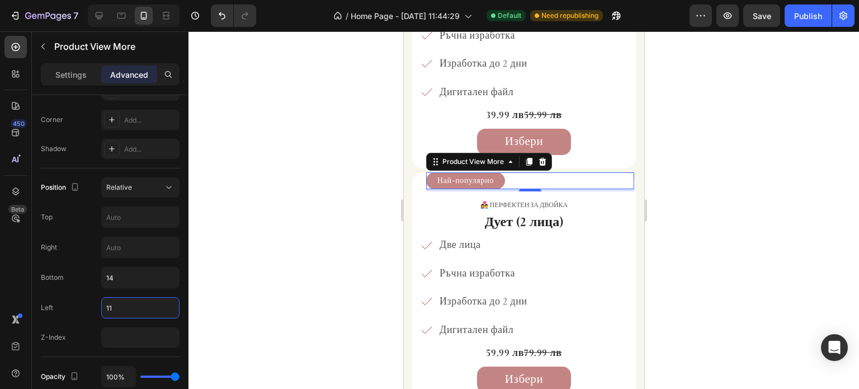
type input "111"
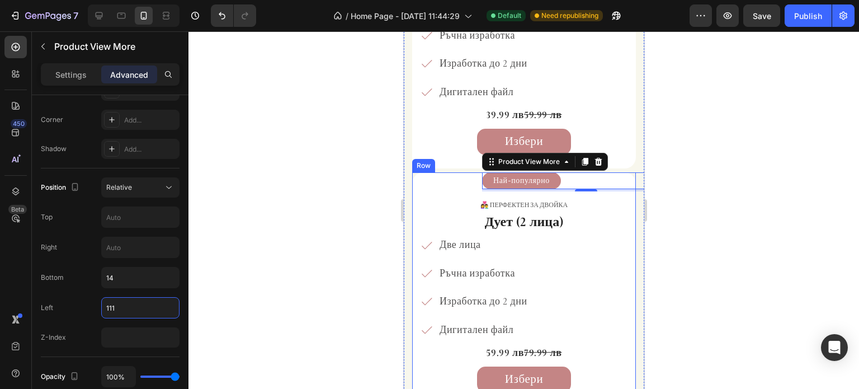
click at [818, 158] on div at bounding box center [523, 209] width 670 height 357
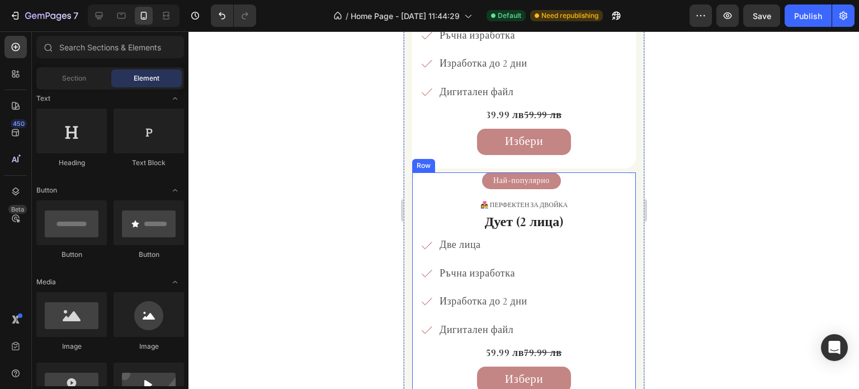
click at [695, 164] on div at bounding box center [523, 209] width 670 height 357
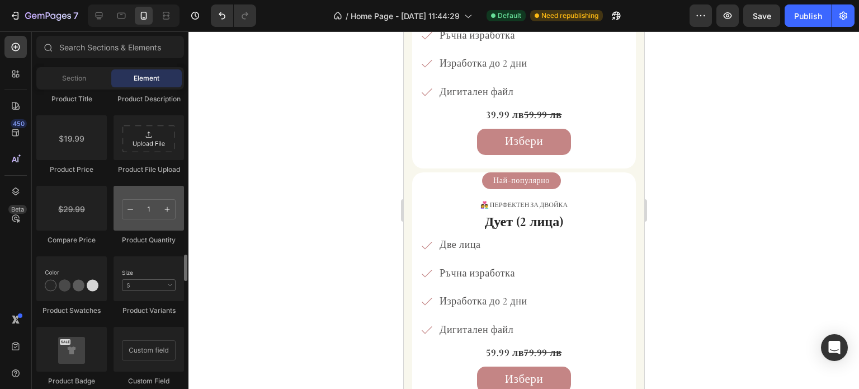
scroll to position [2124, 0]
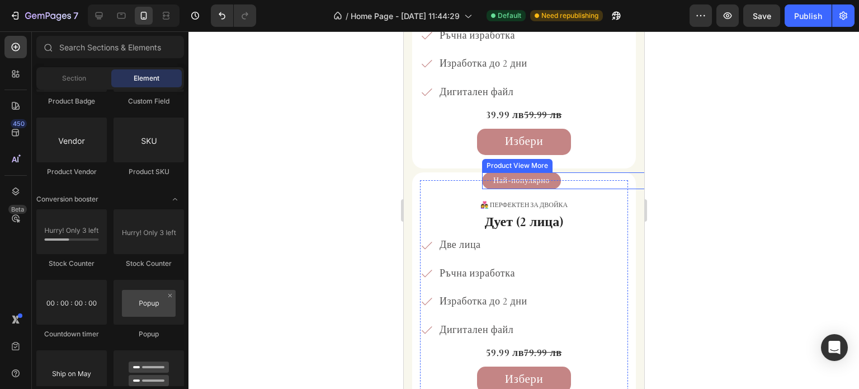
click at [489, 184] on button "Най-популярно" at bounding box center [520, 180] width 79 height 17
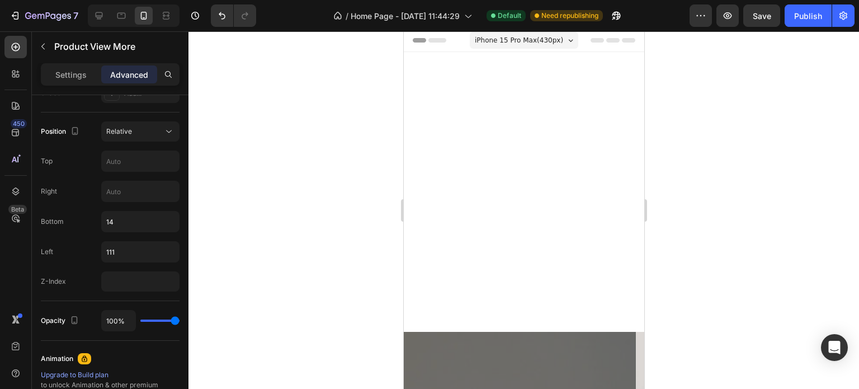
scroll to position [0, 0]
click at [450, 205] on div "Персонализирани Дигитални Карикатури Heading Title Line Тук няма място за скучн…" at bounding box center [523, 194] width 240 height 280
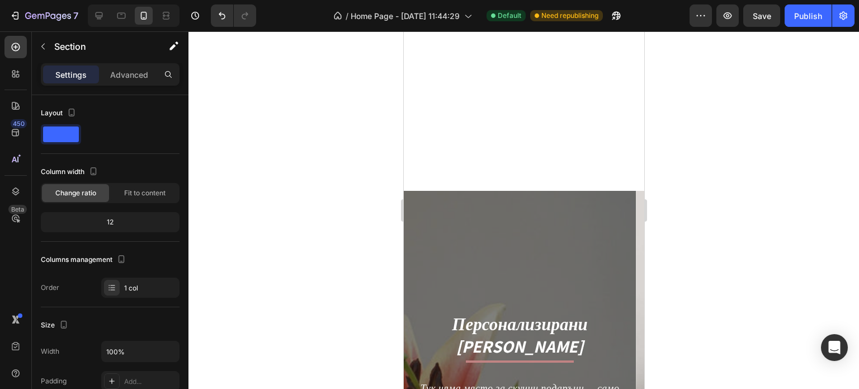
scroll to position [112, 0]
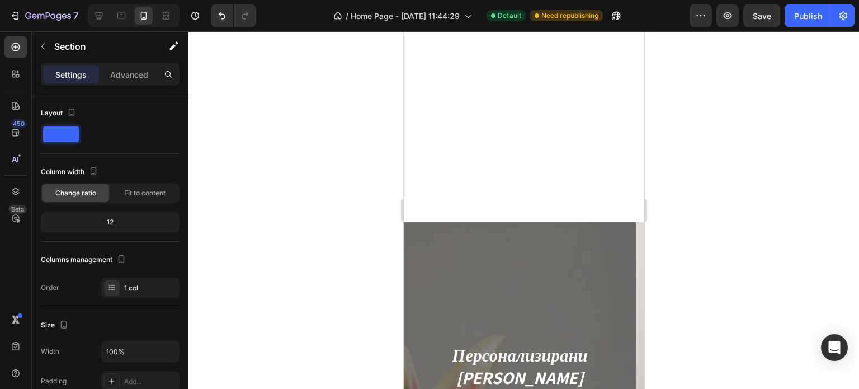
click at [591, 153] on div "Персонализирани Дигитални Карикатури Heading Title Line Тук няма място за скучн…" at bounding box center [523, 82] width 240 height 280
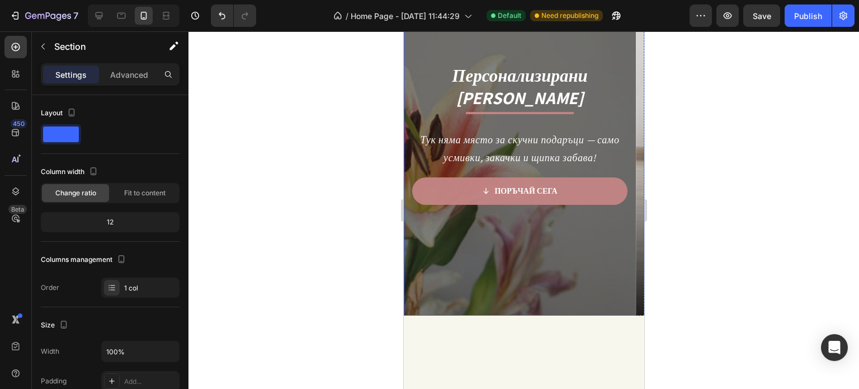
click at [503, 262] on div "Overlay" at bounding box center [519, 128] width 232 height 373
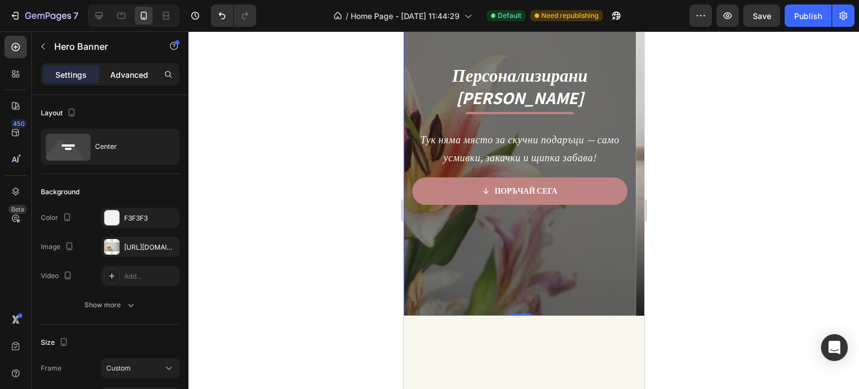
click at [113, 70] on p "Advanced" at bounding box center [129, 75] width 38 height 12
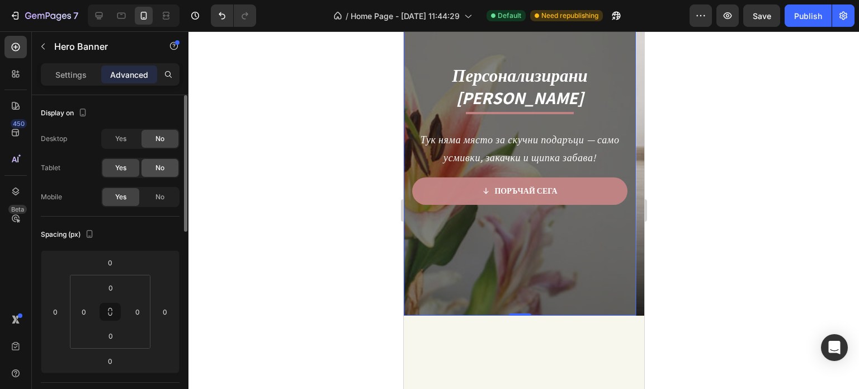
click at [163, 170] on span "No" at bounding box center [159, 168] width 9 height 10
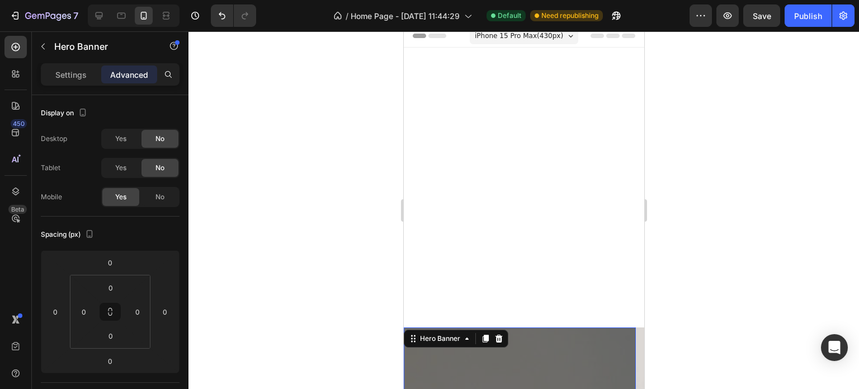
scroll to position [0, 0]
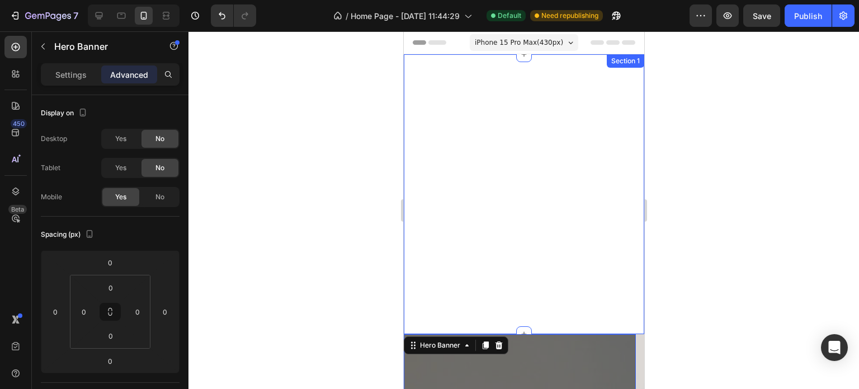
click at [470, 160] on div "Персонализирани Дигитални Карикатури Heading Title Line Тук няма място за скучн…" at bounding box center [523, 194] width 240 height 280
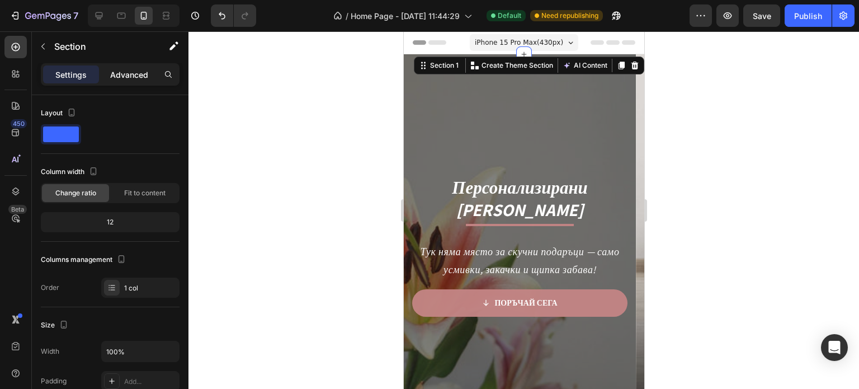
click at [139, 78] on p "Advanced" at bounding box center [129, 75] width 38 height 12
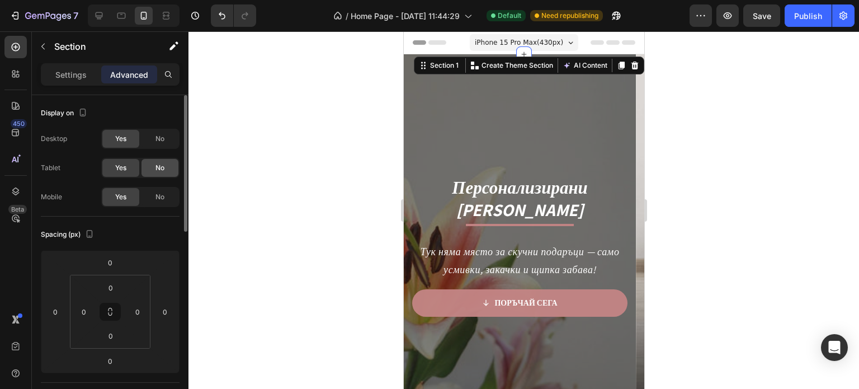
click at [154, 172] on div "No" at bounding box center [159, 168] width 37 height 18
click at [164, 201] on div "No" at bounding box center [159, 197] width 37 height 18
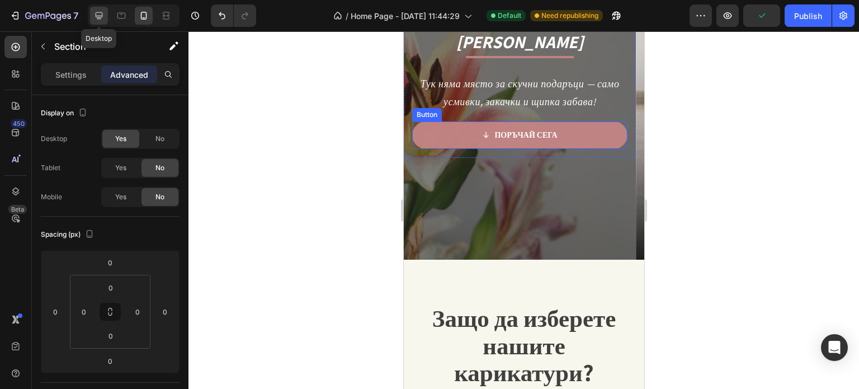
click at [94, 8] on div at bounding box center [99, 16] width 18 height 18
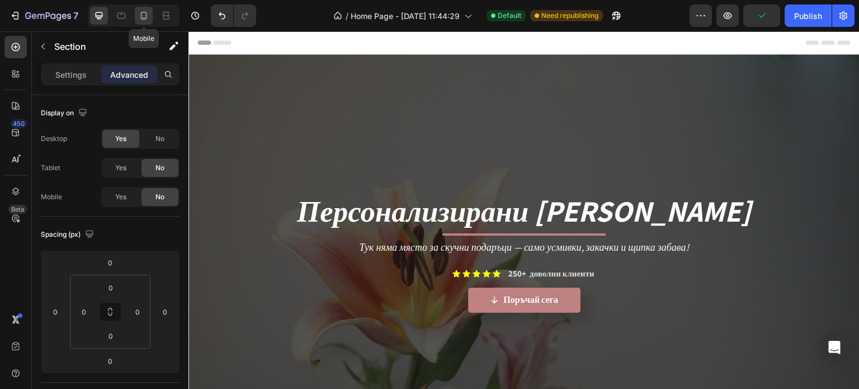
click at [142, 15] on icon at bounding box center [143, 15] width 11 height 11
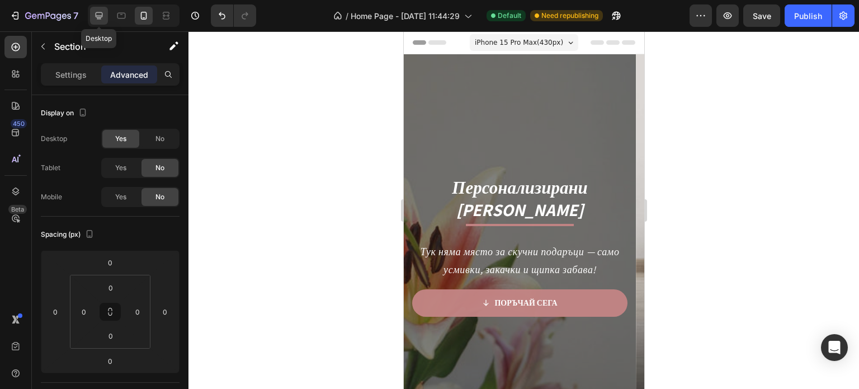
click at [100, 16] on icon at bounding box center [99, 15] width 7 height 7
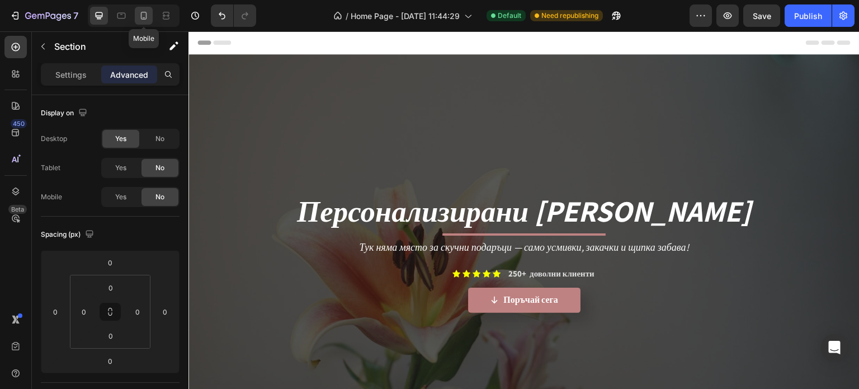
click at [148, 18] on icon at bounding box center [143, 15] width 11 height 11
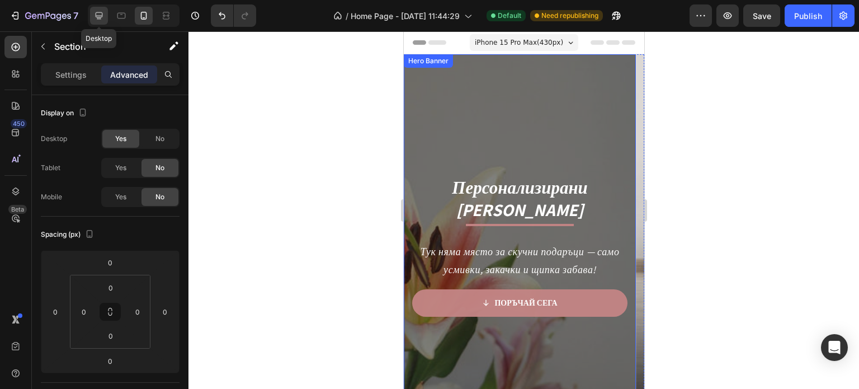
click at [98, 18] on icon at bounding box center [99, 15] width 7 height 7
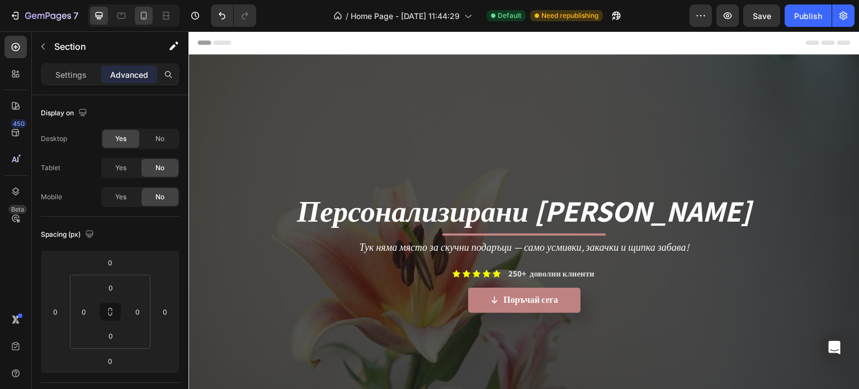
click at [141, 11] on icon at bounding box center [143, 15] width 11 height 11
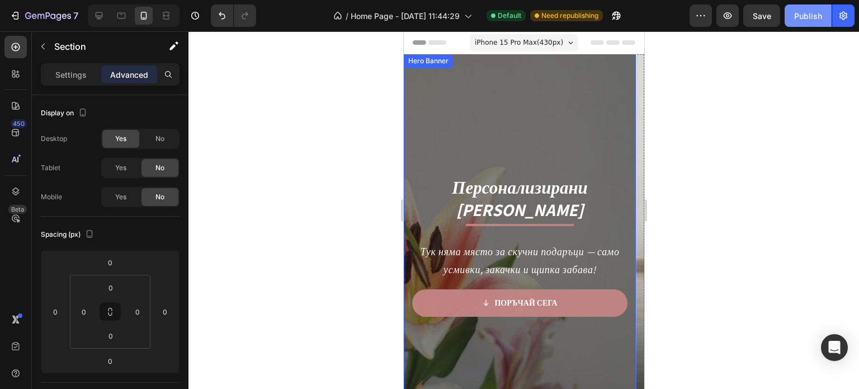
click at [792, 13] on button "Publish" at bounding box center [807, 15] width 47 height 22
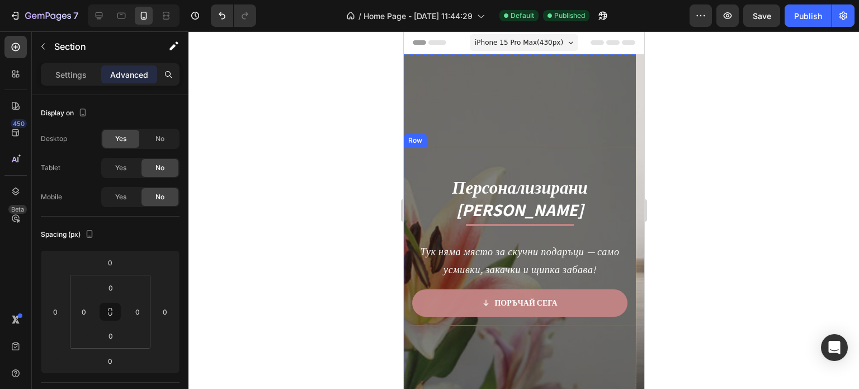
click at [408, 232] on div "Персонализирани Дигитални Карикатури Heading Title Line Тук няма място за скучн…" at bounding box center [519, 236] width 232 height 178
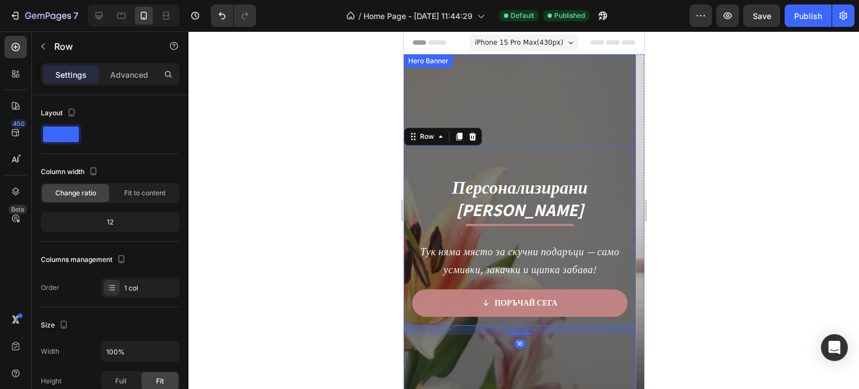
click at [481, 96] on div "Overlay" at bounding box center [519, 240] width 232 height 373
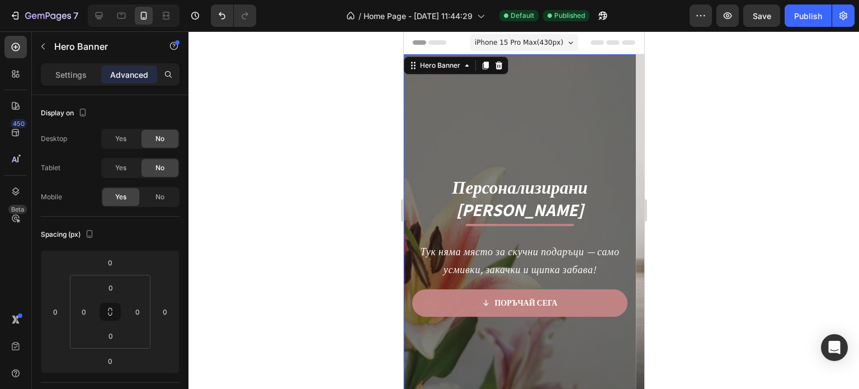
click at [481, 96] on div "Overlay" at bounding box center [519, 240] width 232 height 373
click at [443, 104] on div "Overlay" at bounding box center [519, 240] width 232 height 373
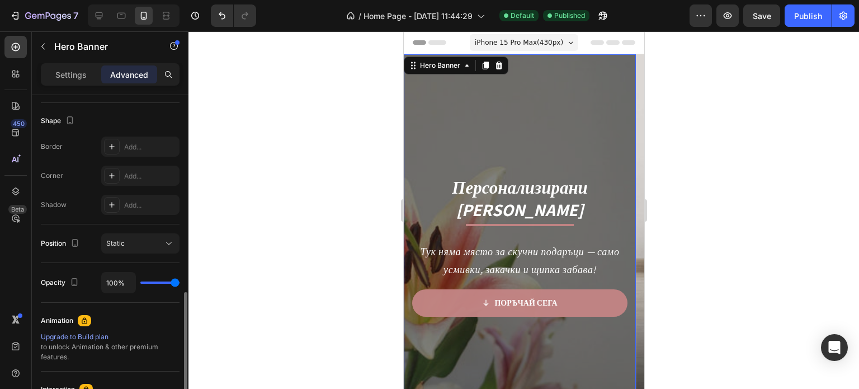
scroll to position [447, 0]
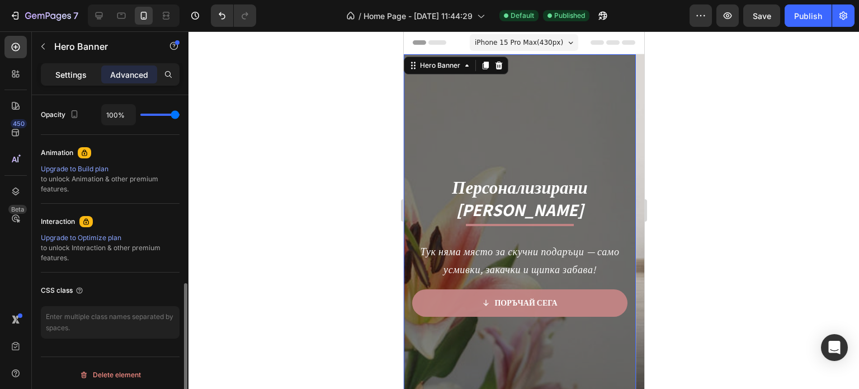
click at [81, 69] on p "Settings" at bounding box center [70, 75] width 31 height 12
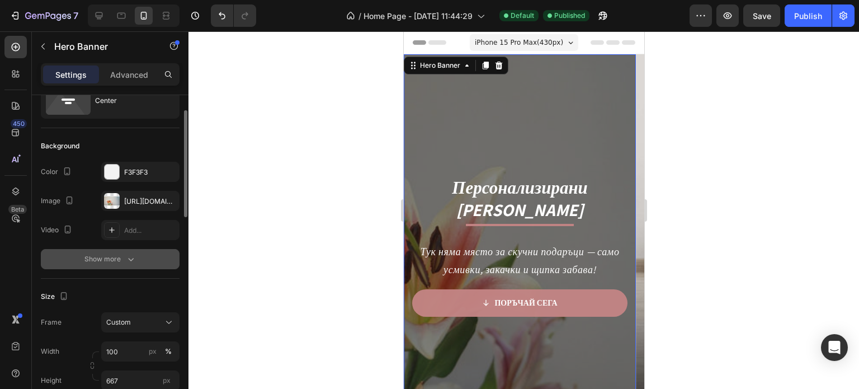
scroll to position [0, 0]
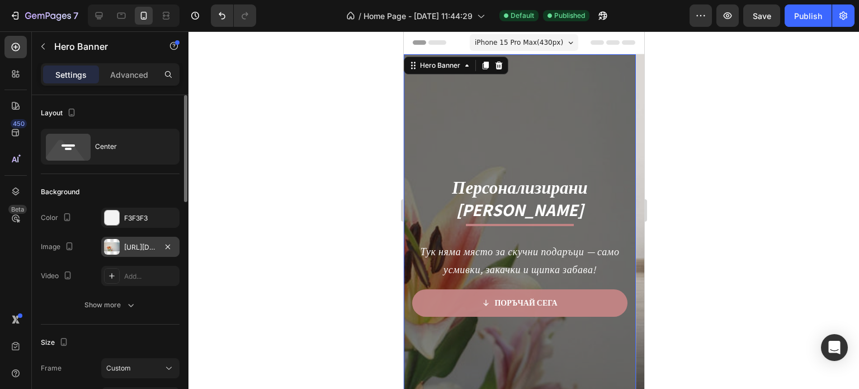
click at [125, 251] on div "https://cdn.shopify.com/s/files/1/0986/5691/1624/files/gempages_582626784705512…" at bounding box center [140, 247] width 32 height 10
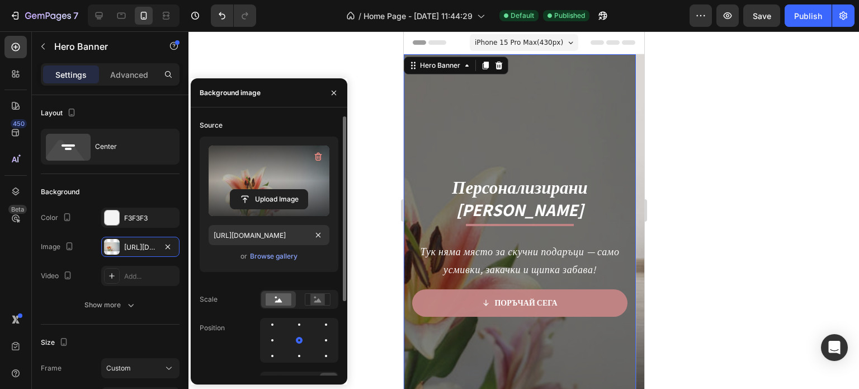
click at [268, 210] on label at bounding box center [269, 180] width 121 height 70
click at [268, 209] on input "file" at bounding box center [268, 199] width 77 height 19
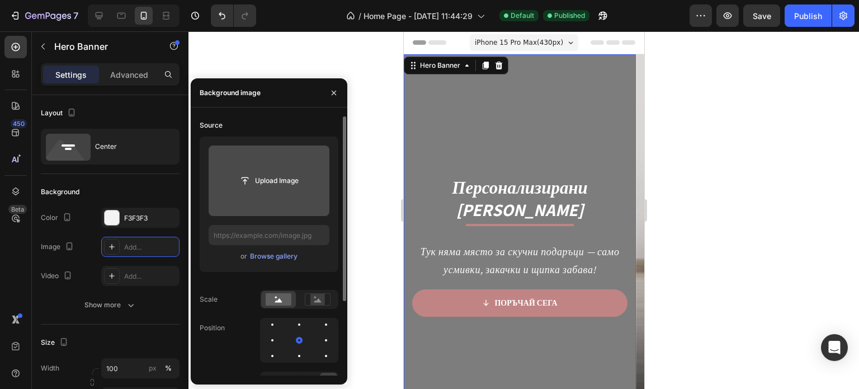
click at [273, 174] on input "file" at bounding box center [268, 180] width 77 height 19
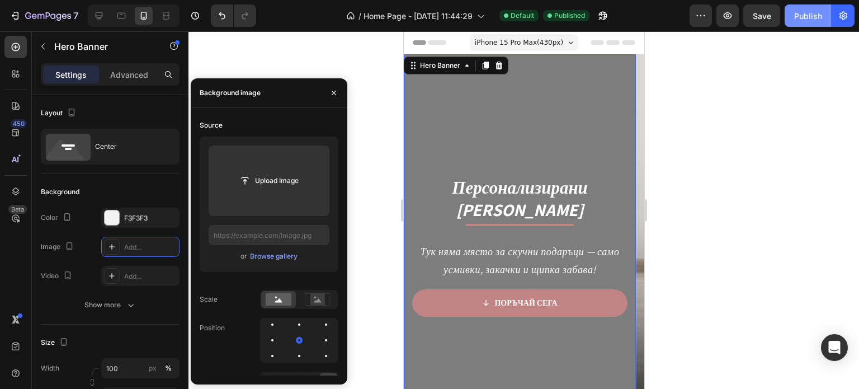
click at [801, 13] on div "Publish" at bounding box center [808, 16] width 28 height 12
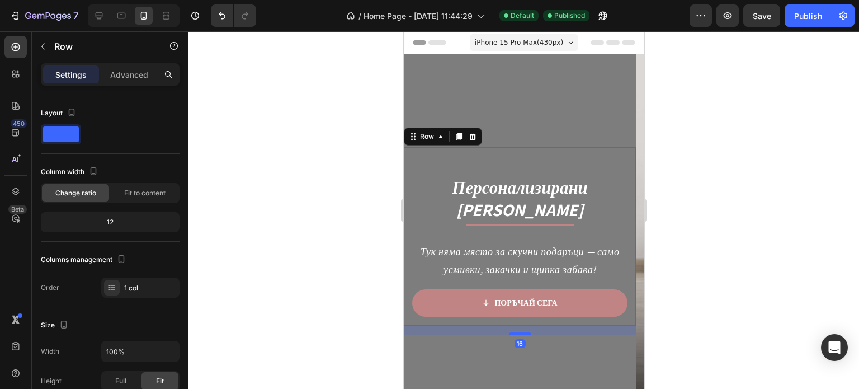
click at [465, 155] on div "Персонализирани Дигитални Карикатури Heading Title Line Тук няма място за скучн…" at bounding box center [518, 236] width 215 height 178
click at [129, 219] on div "12" at bounding box center [110, 222] width 134 height 16
click at [121, 278] on div "1 col" at bounding box center [140, 287] width 78 height 20
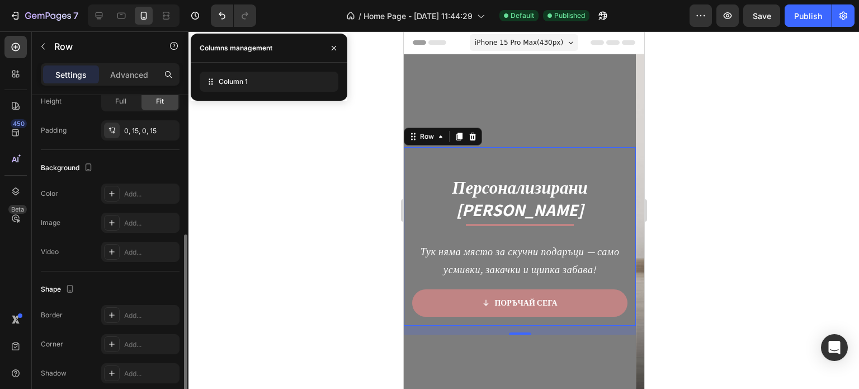
scroll to position [326, 0]
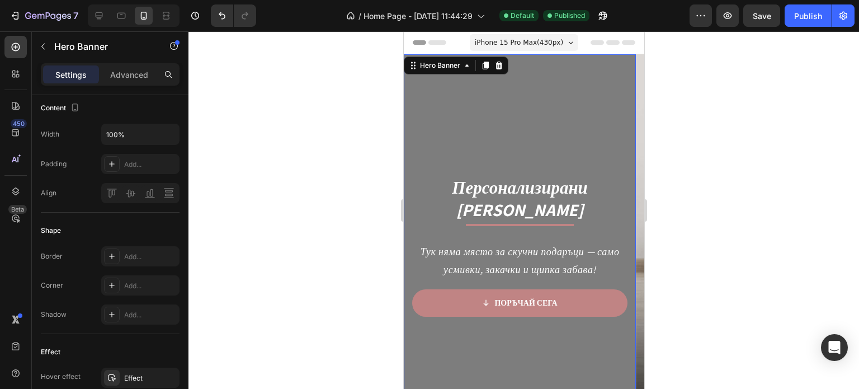
click at [468, 111] on div "Overlay" at bounding box center [519, 240] width 232 height 373
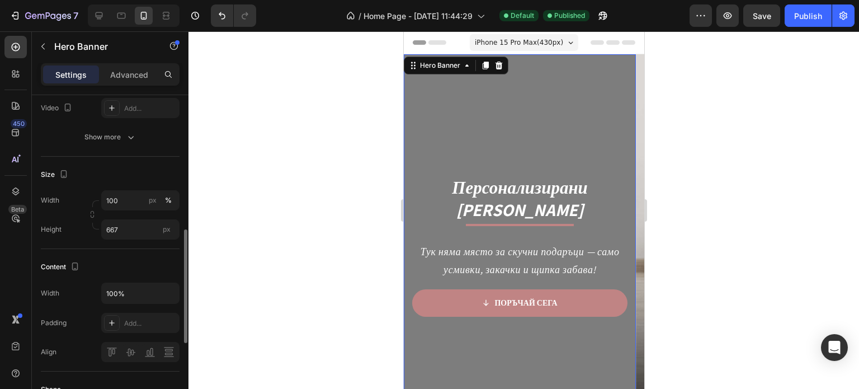
scroll to position [280, 0]
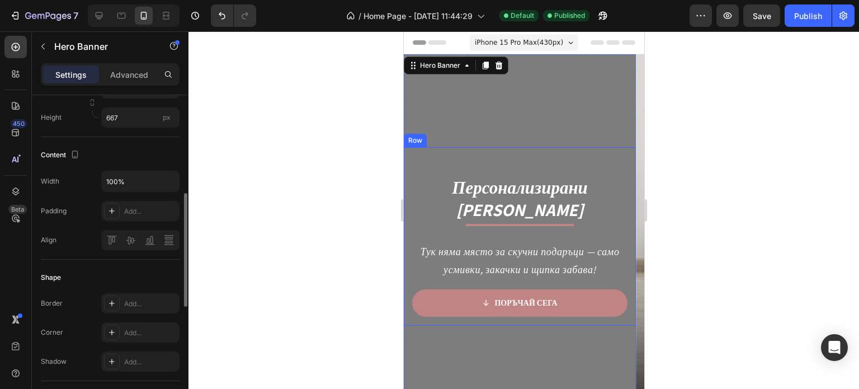
click at [433, 154] on div "Персонализирани Дигитални Карикатури Heading Title Line Тук няма място за скучн…" at bounding box center [518, 236] width 215 height 178
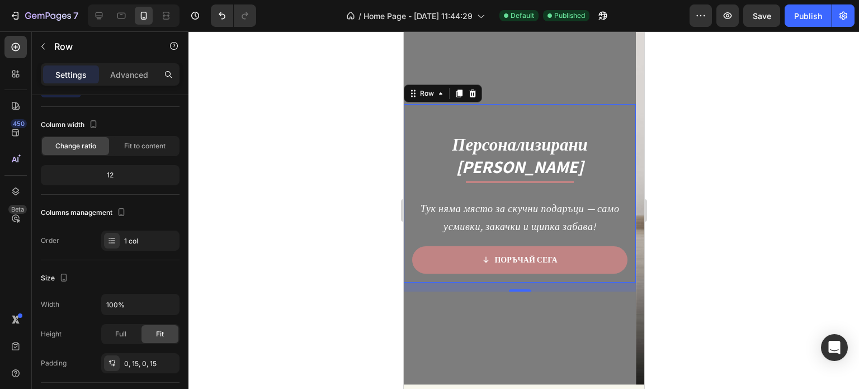
scroll to position [168, 0]
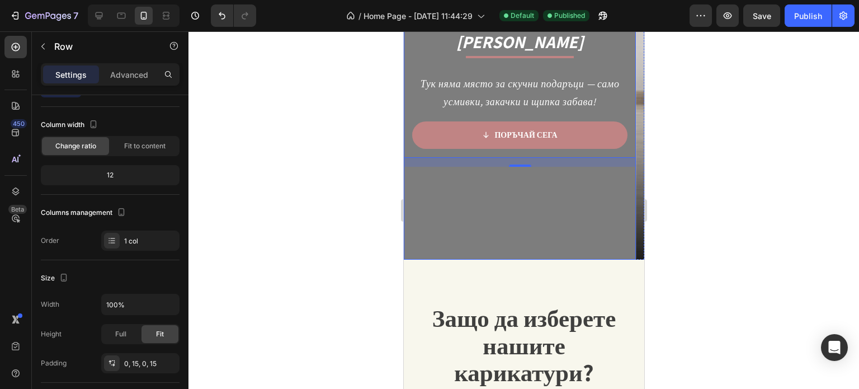
click at [432, 214] on div "Overlay" at bounding box center [519, 73] width 232 height 373
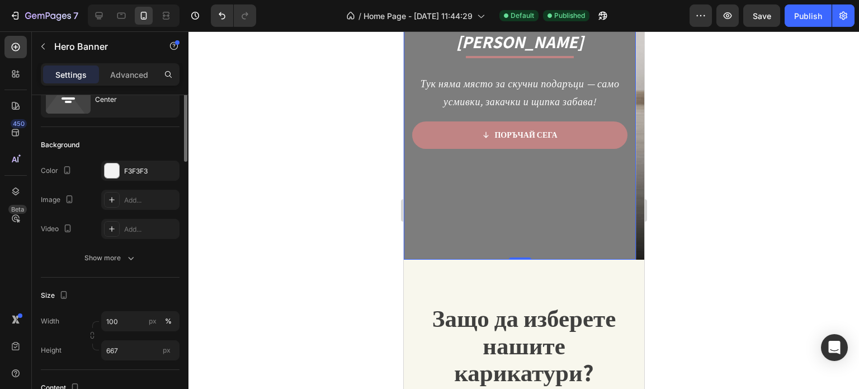
scroll to position [0, 0]
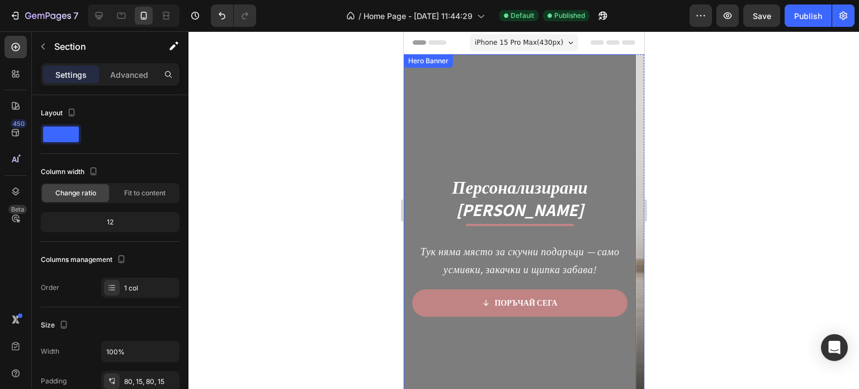
click at [421, 73] on div "Персонализирани Дигитални Карикатури Heading Title Line Тук няма място за скучн…" at bounding box center [519, 240] width 232 height 373
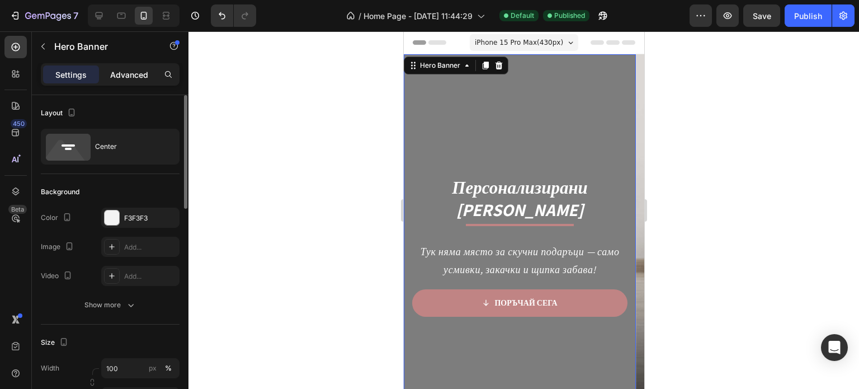
click at [132, 80] on p "Advanced" at bounding box center [129, 75] width 38 height 12
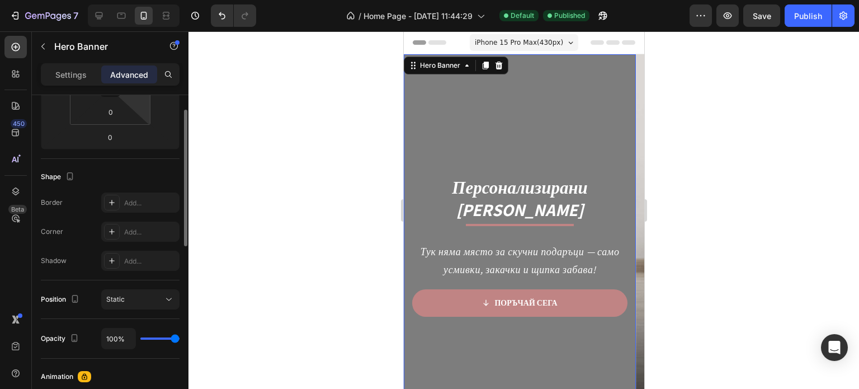
scroll to position [335, 0]
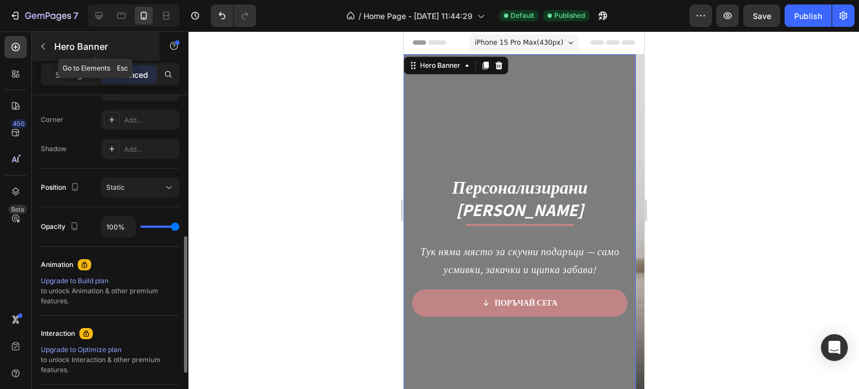
click at [39, 44] on icon "button" at bounding box center [43, 46] width 9 height 9
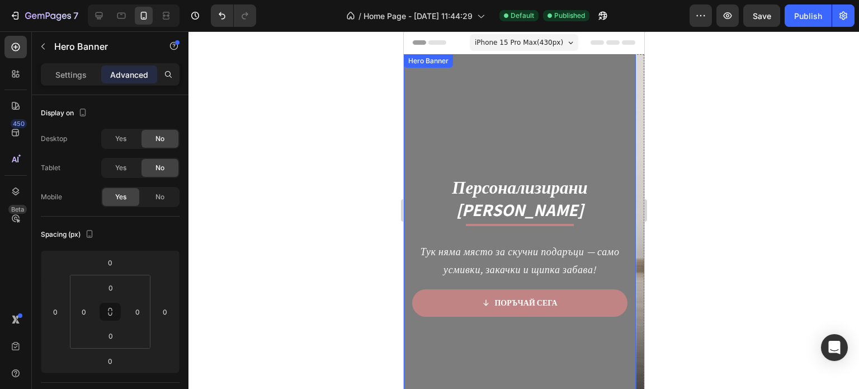
click at [422, 86] on div "Overlay" at bounding box center [519, 240] width 232 height 373
click at [499, 68] on icon at bounding box center [498, 65] width 7 height 8
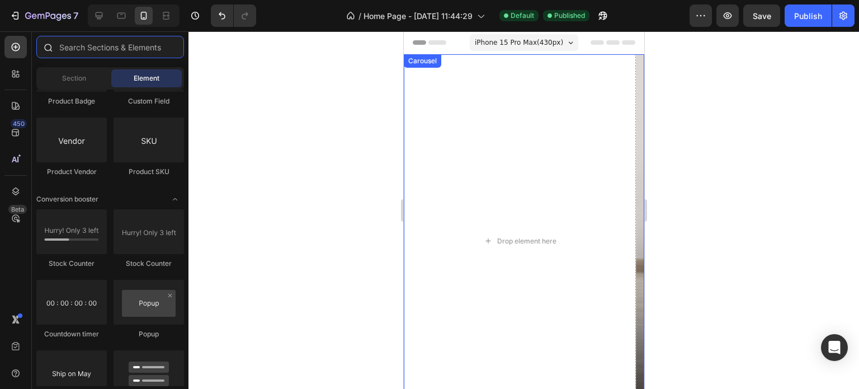
click at [97, 49] on input "text" at bounding box center [110, 47] width 148 height 22
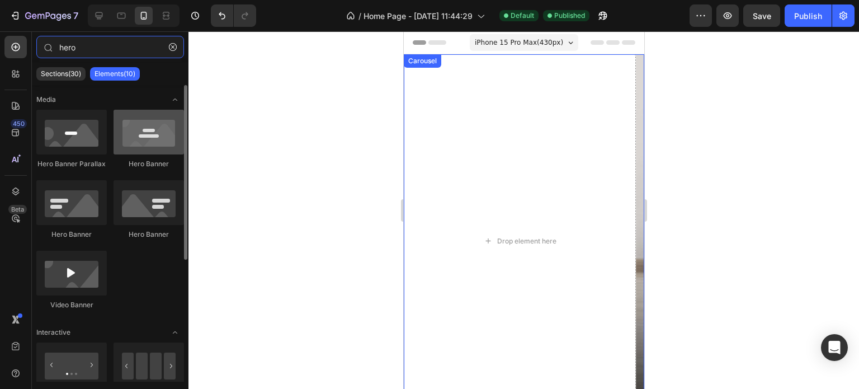
type input "hero"
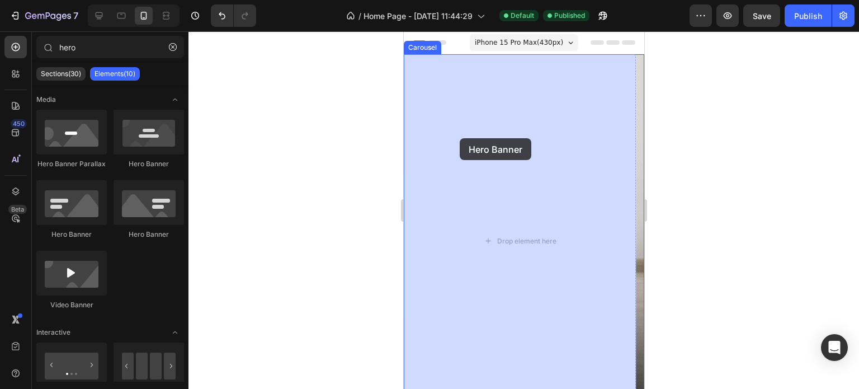
drag, startPoint x: 534, startPoint y: 159, endPoint x: 459, endPoint y: 138, distance: 78.4
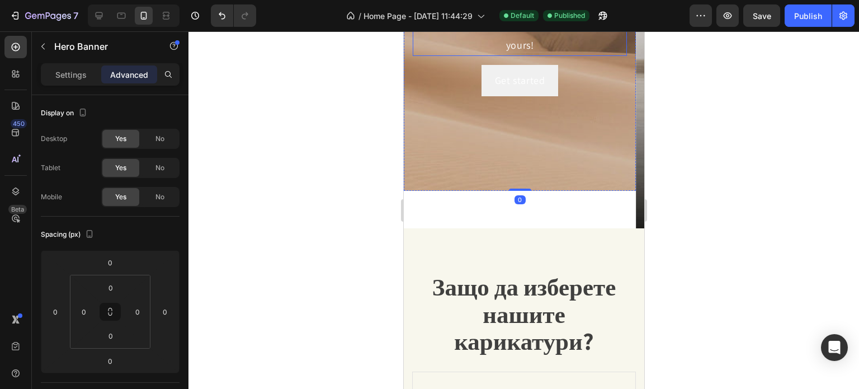
scroll to position [224, 0]
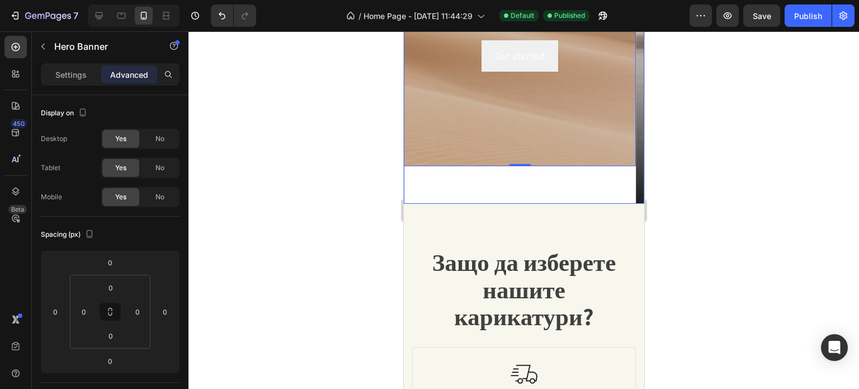
click at [488, 181] on div "Click here to edit heading Heading This is your text block. Click to edit and m…" at bounding box center [519, 17] width 232 height 373
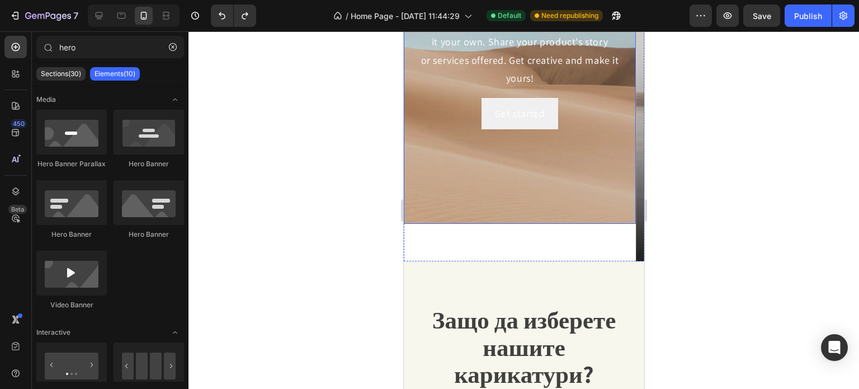
scroll to position [168, 0]
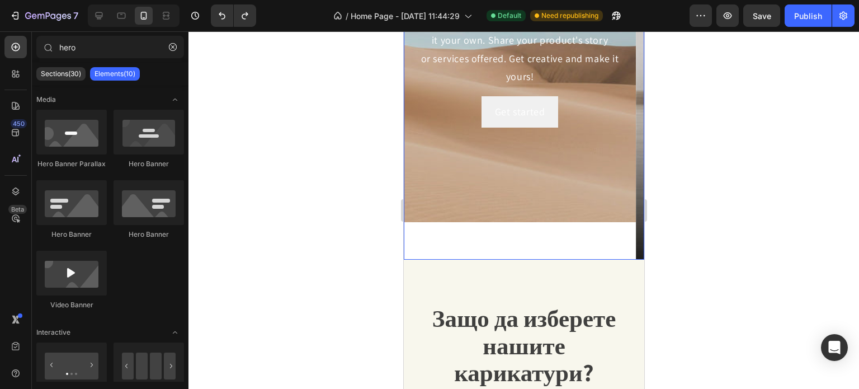
click at [521, 226] on div "Click here to edit heading Heading This is your text block. Click to edit and m…" at bounding box center [519, 73] width 232 height 373
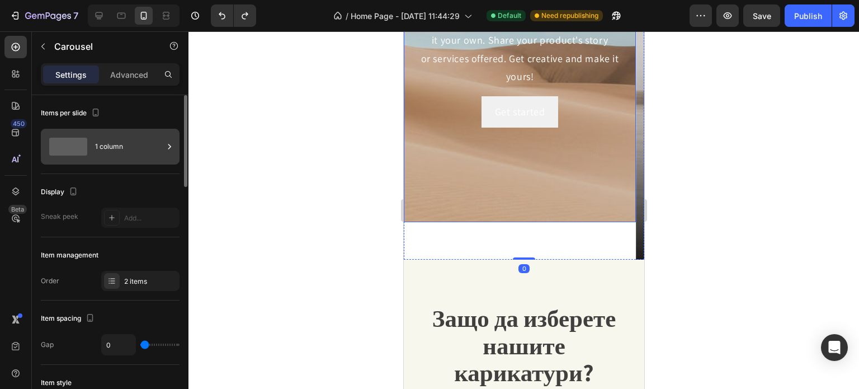
click at [102, 144] on div "1 column" at bounding box center [129, 147] width 68 height 26
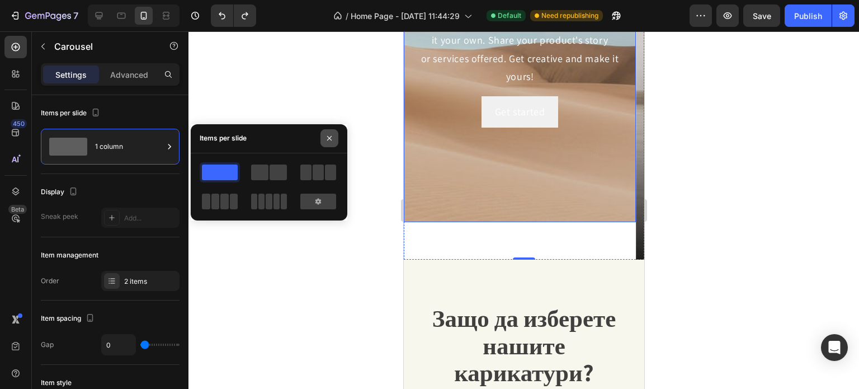
click at [324, 140] on button "button" at bounding box center [329, 138] width 18 height 18
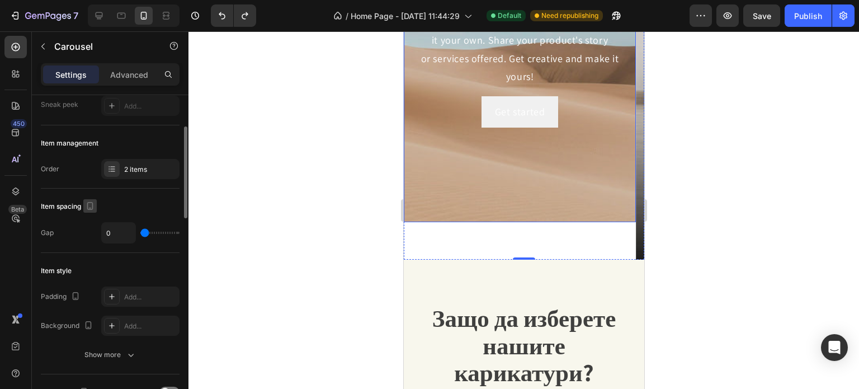
scroll to position [0, 0]
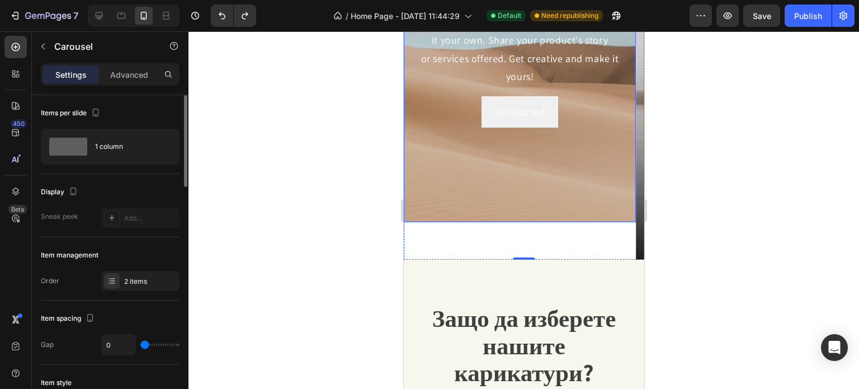
click at [495, 139] on div "Background Image" at bounding box center [519, 54] width 232 height 335
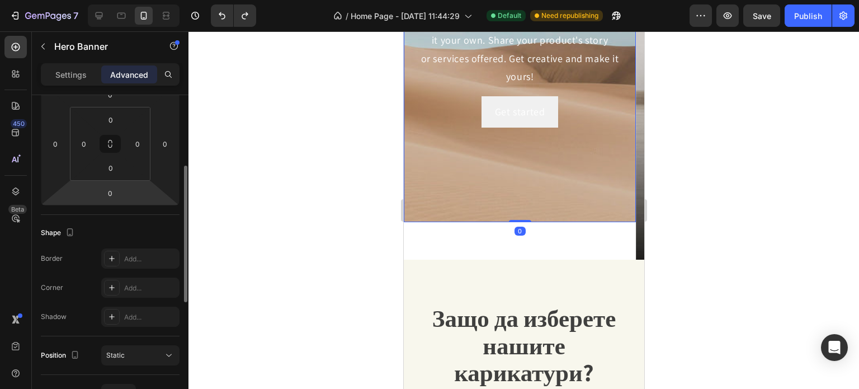
scroll to position [112, 0]
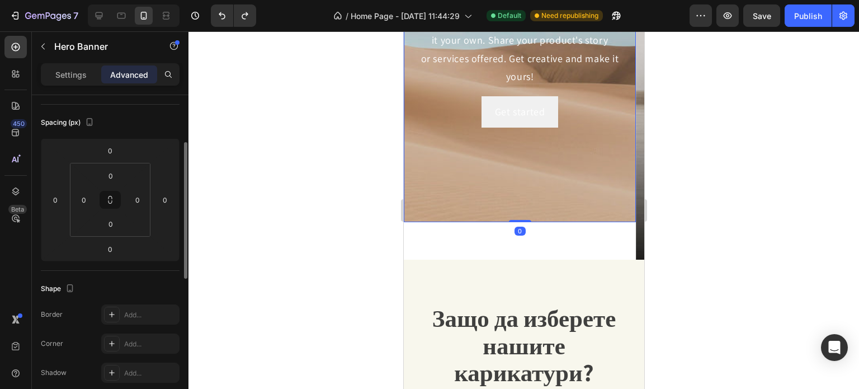
click at [85, 87] on div "Settings Advanced" at bounding box center [110, 79] width 157 height 32
click at [83, 75] on p "Settings" at bounding box center [70, 75] width 31 height 12
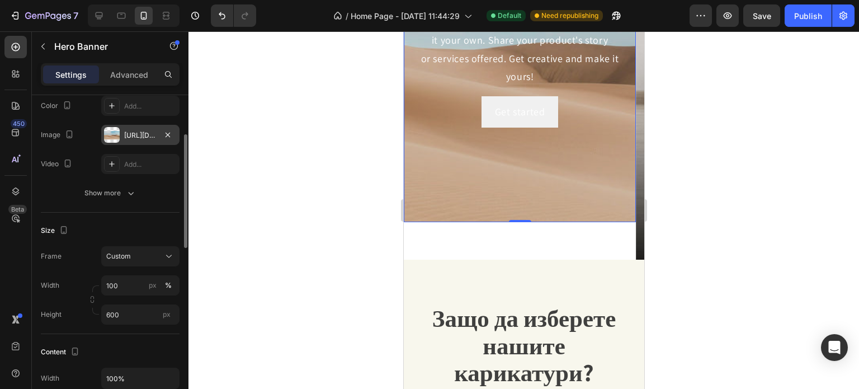
click at [143, 137] on div "https://cdn.shopify.com/s/files/1/2005/9307/files/background_settings.jpg" at bounding box center [140, 135] width 32 height 10
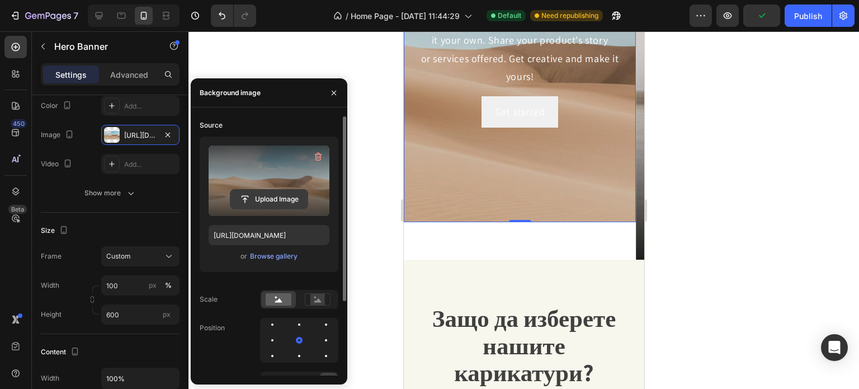
click at [278, 201] on input "file" at bounding box center [268, 199] width 77 height 19
click at [282, 205] on input "file" at bounding box center [268, 199] width 77 height 19
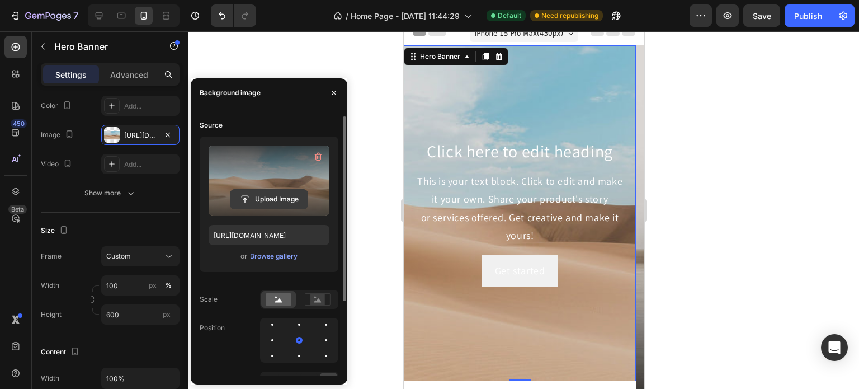
scroll to position [0, 0]
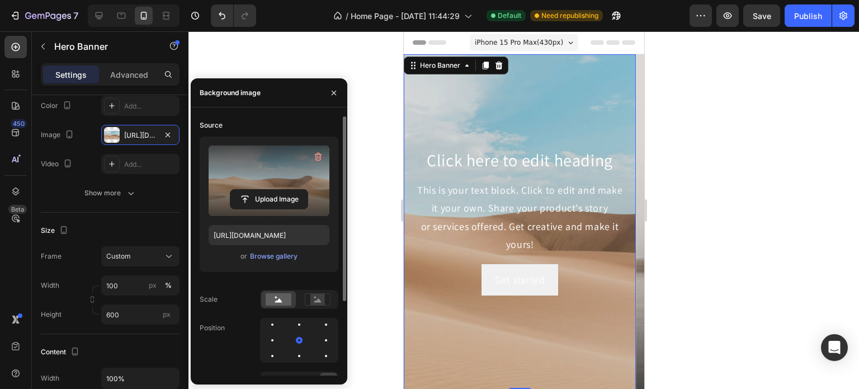
click at [273, 174] on label at bounding box center [269, 180] width 121 height 70
click at [273, 190] on input "file" at bounding box center [268, 199] width 77 height 19
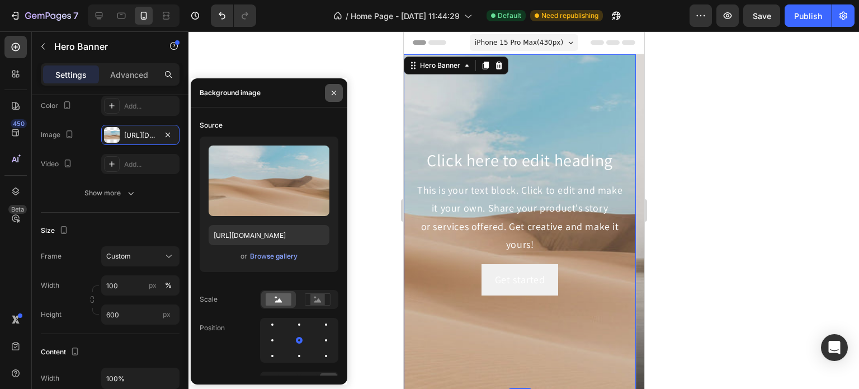
click at [330, 89] on icon "button" at bounding box center [333, 92] width 9 height 9
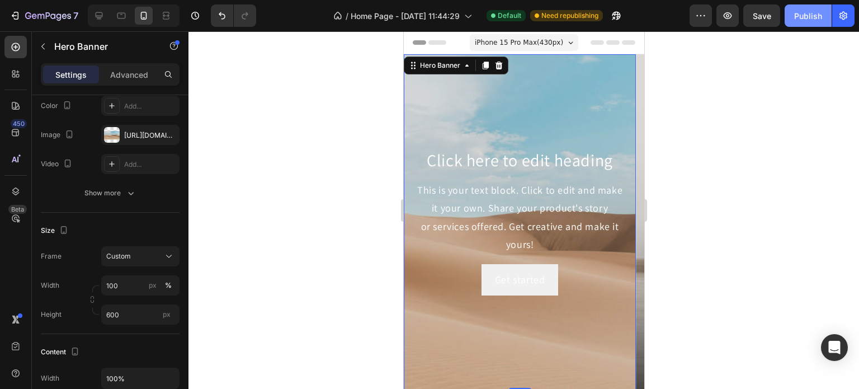
click at [819, 13] on div "Publish" at bounding box center [808, 16] width 28 height 12
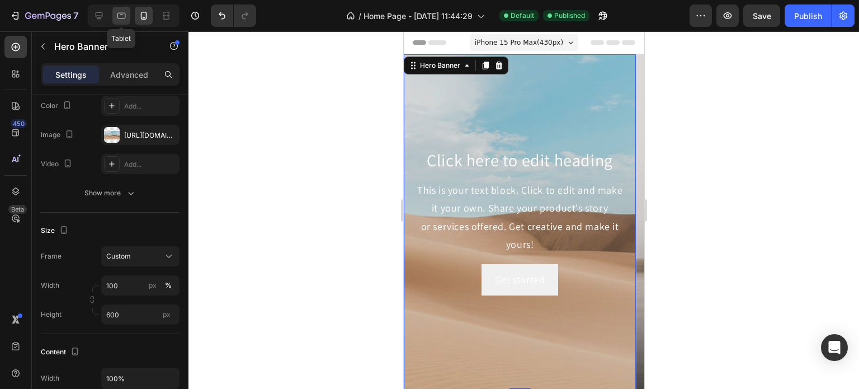
click at [114, 13] on div at bounding box center [121, 16] width 18 height 18
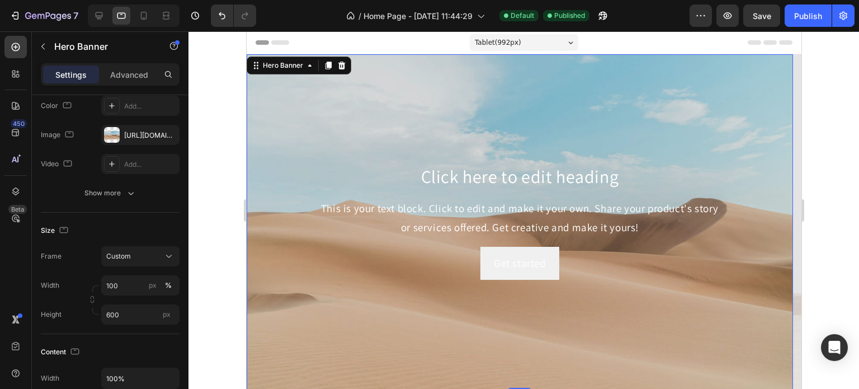
click at [375, 153] on div "Background Image" at bounding box center [519, 221] width 546 height 335
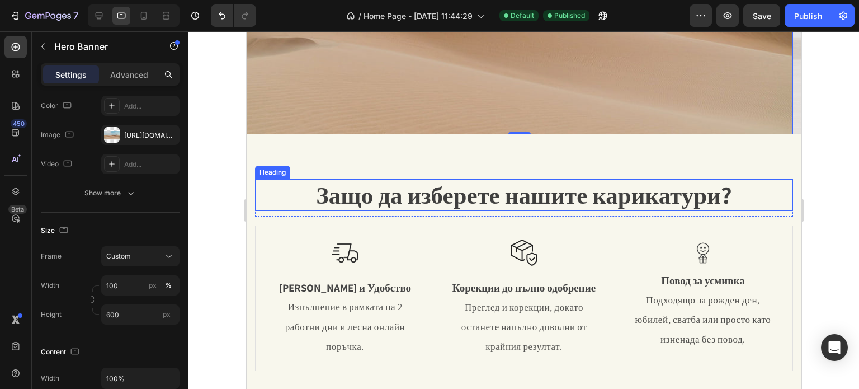
scroll to position [335, 0]
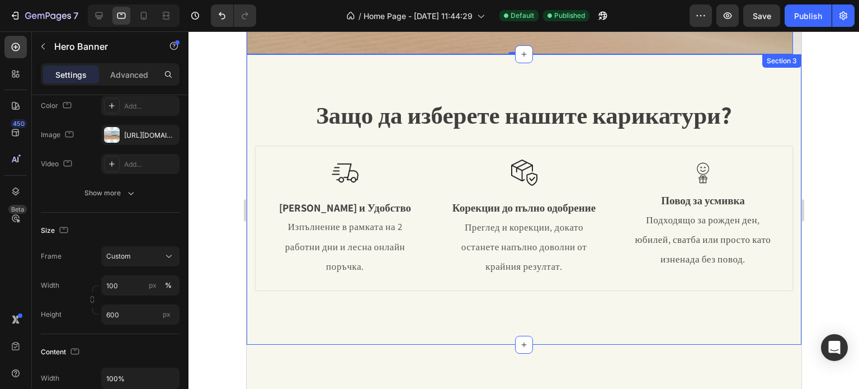
click at [286, 70] on div "Защо да изберете нашите карикатури? Heading Row Image Бързина и Удобство Text B…" at bounding box center [523, 199] width 555 height 290
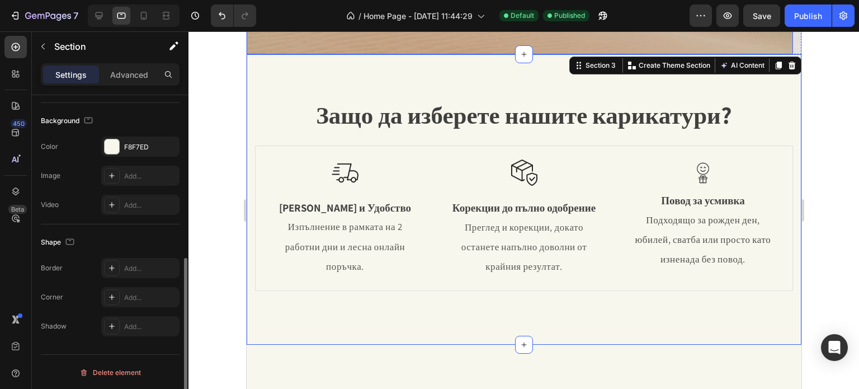
scroll to position [56, 0]
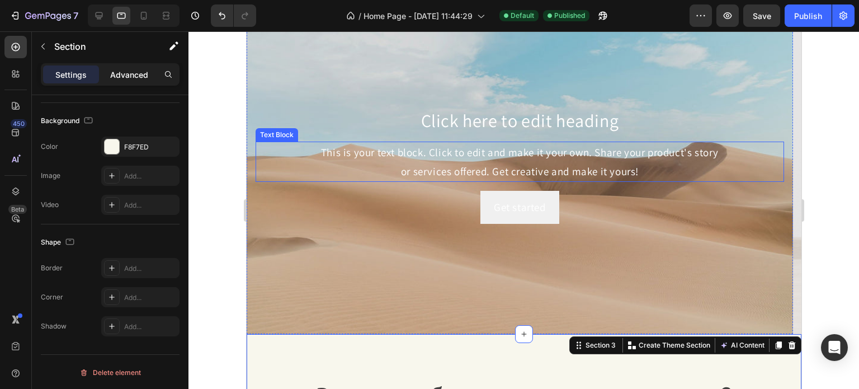
click at [141, 67] on div "Advanced" at bounding box center [129, 74] width 56 height 18
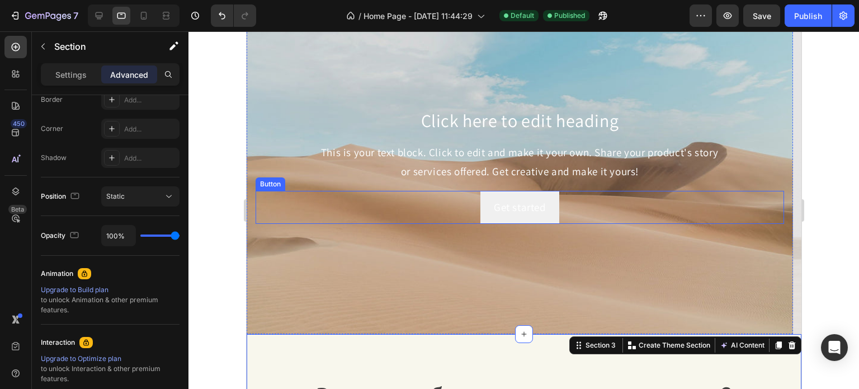
click at [352, 207] on div "Get started Button" at bounding box center [519, 207] width 528 height 32
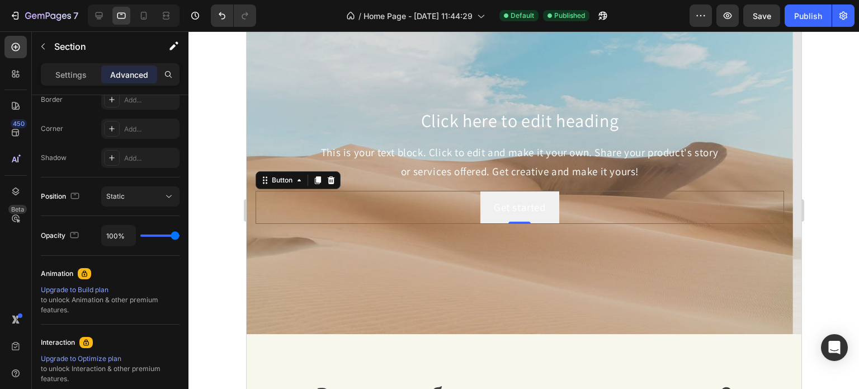
scroll to position [0, 0]
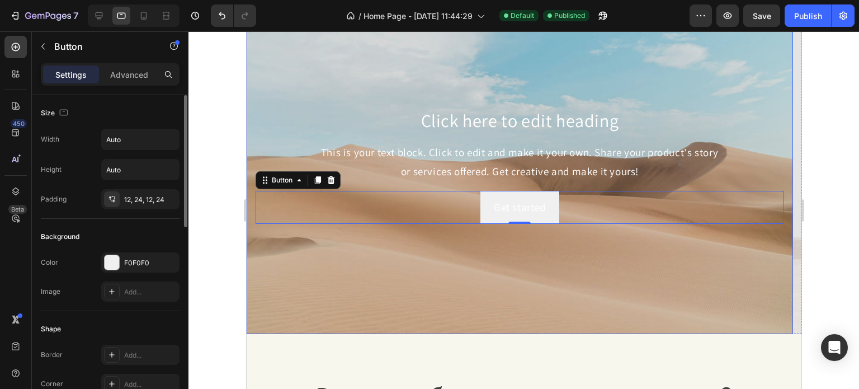
click at [295, 291] on div "Background Image" at bounding box center [519, 165] width 546 height 335
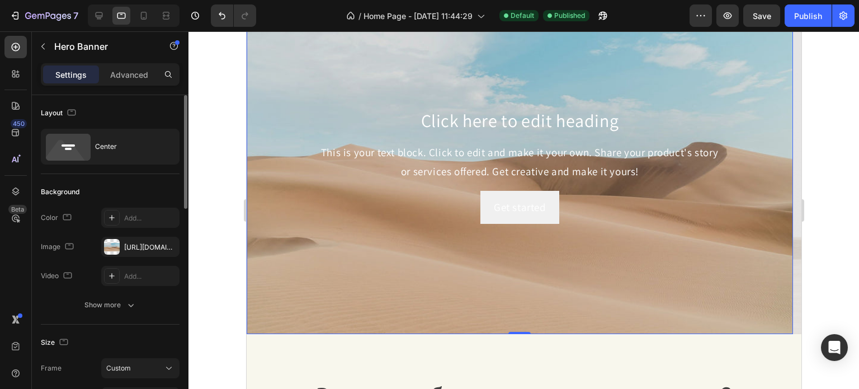
click at [278, 292] on div "Background Image" at bounding box center [519, 165] width 546 height 335
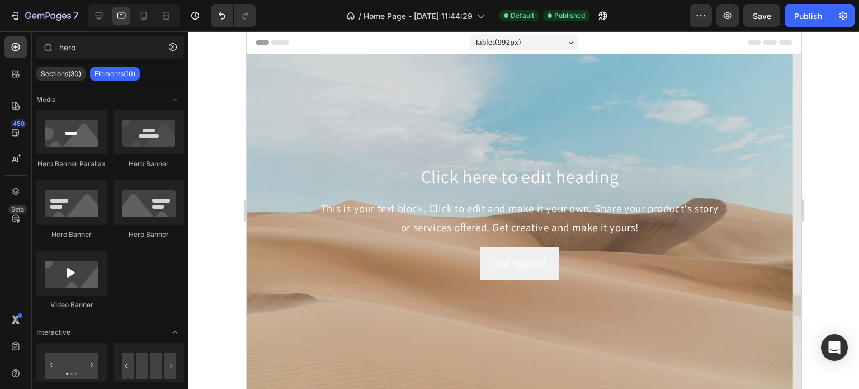
click at [274, 45] on span "Header" at bounding box center [279, 42] width 25 height 11
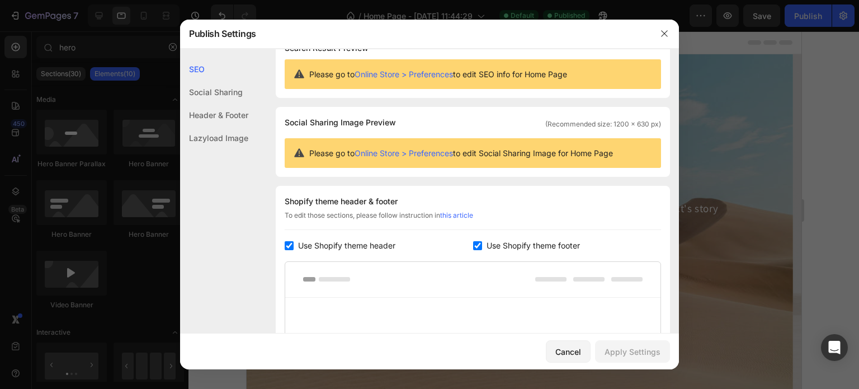
scroll to position [112, 0]
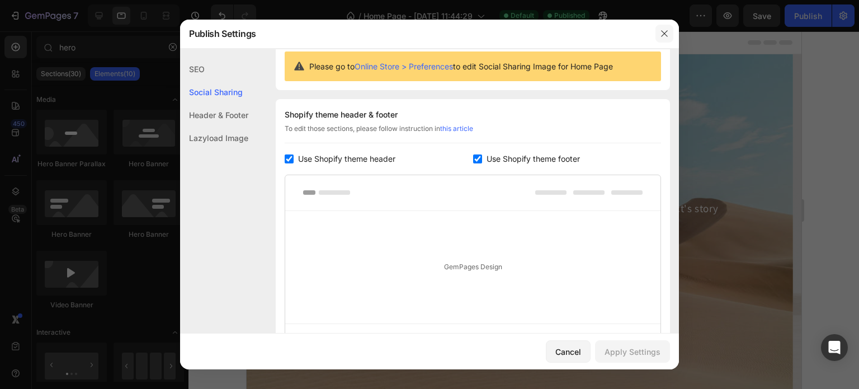
drag, startPoint x: 670, startPoint y: 34, endPoint x: 423, endPoint y: 2, distance: 249.6
click at [670, 34] on button "button" at bounding box center [664, 34] width 18 height 18
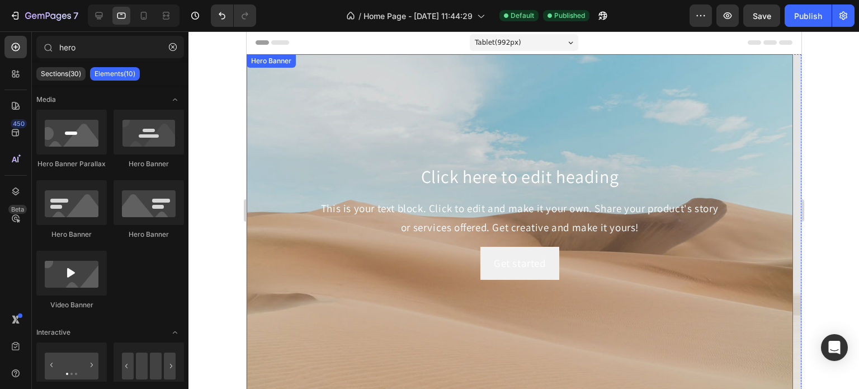
click at [551, 140] on div "Background Image" at bounding box center [519, 221] width 546 height 335
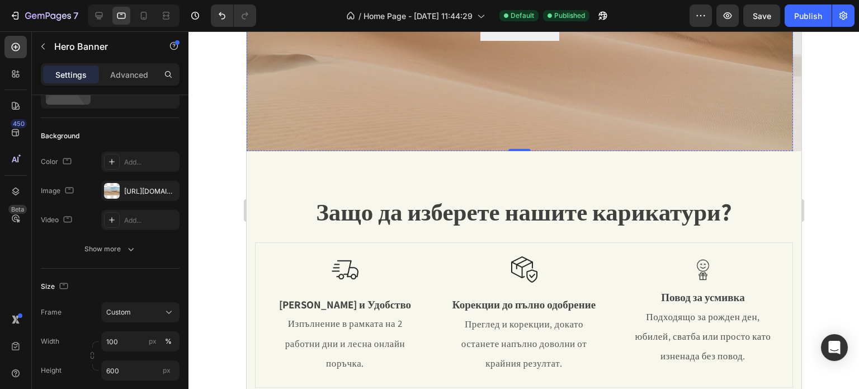
scroll to position [224, 0]
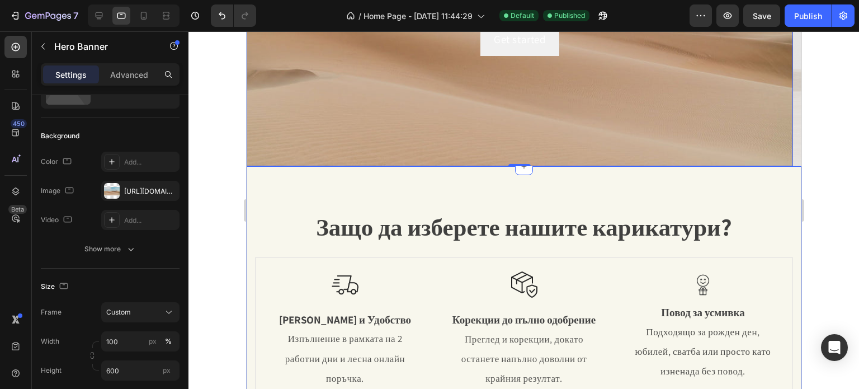
click at [344, 178] on div "Защо да изберете нашите карикатури? Heading Row Image Бързина и Удобство Text B…" at bounding box center [523, 310] width 555 height 288
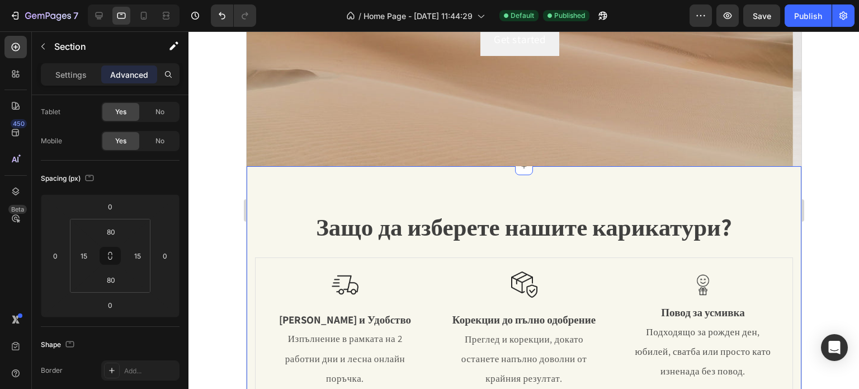
scroll to position [0, 0]
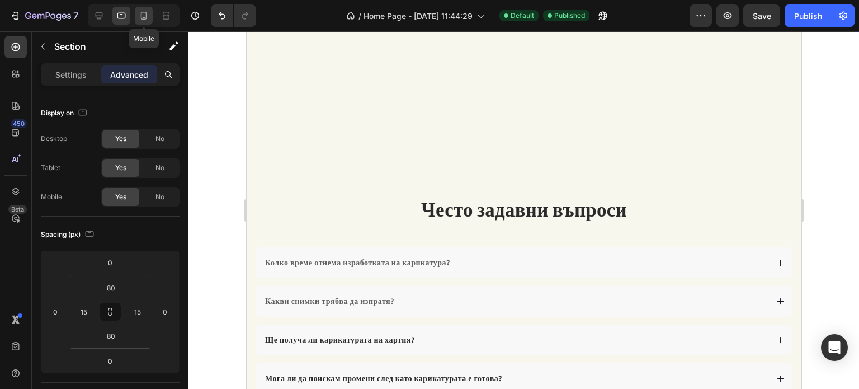
click at [149, 20] on div at bounding box center [144, 16] width 18 height 18
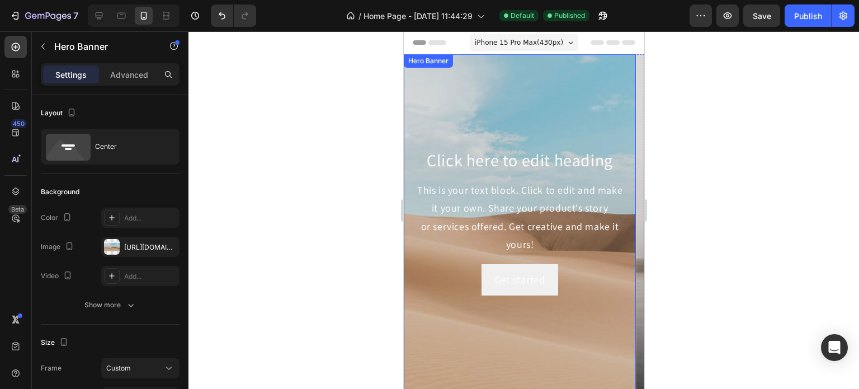
click at [450, 104] on div "Background Image" at bounding box center [519, 221] width 232 height 335
click at [495, 67] on icon at bounding box center [498, 65] width 7 height 8
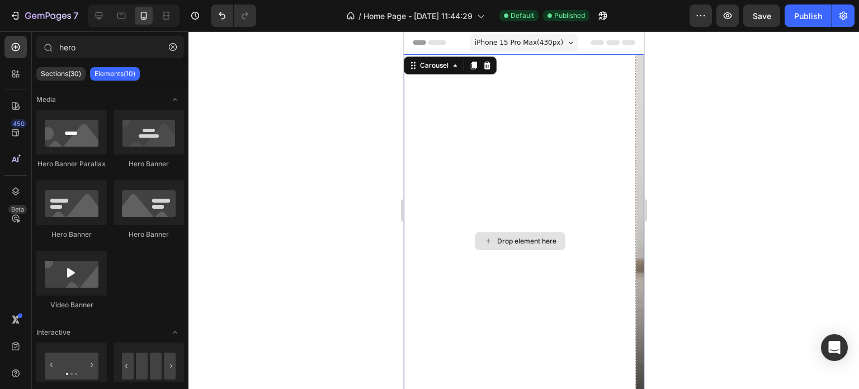
click at [507, 147] on div "Drop element here" at bounding box center [519, 240] width 232 height 373
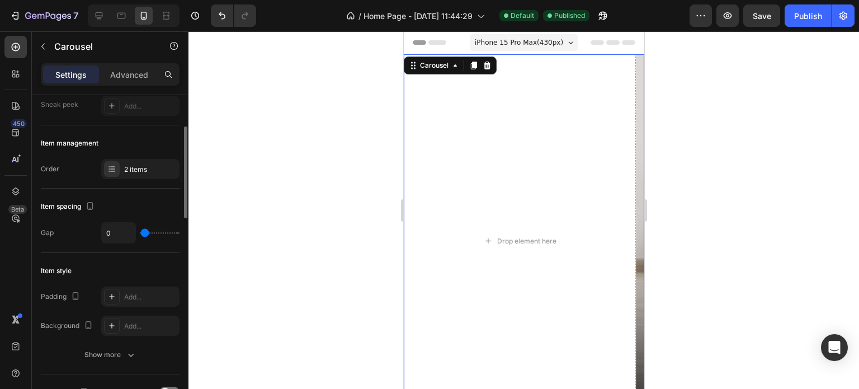
scroll to position [56, 0]
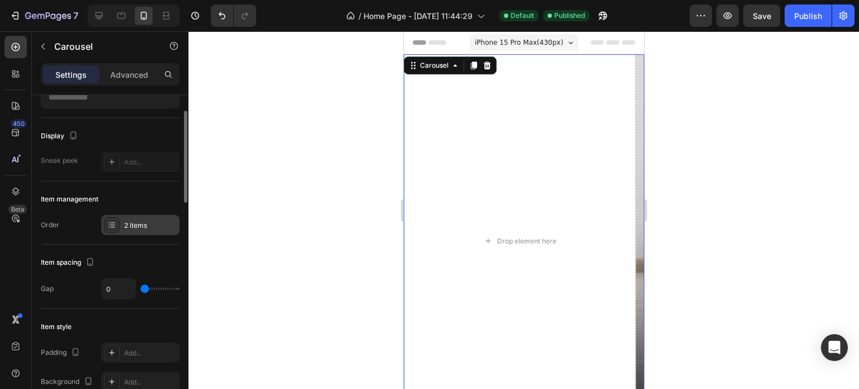
click at [105, 221] on div at bounding box center [112, 225] width 16 height 16
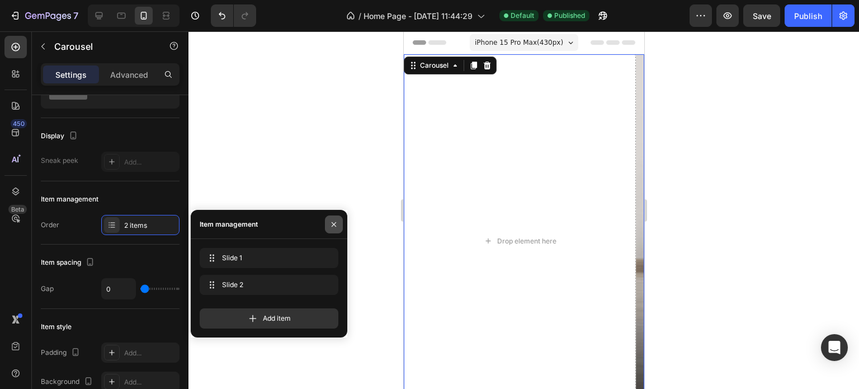
click at [334, 222] on icon "button" at bounding box center [333, 224] width 9 height 9
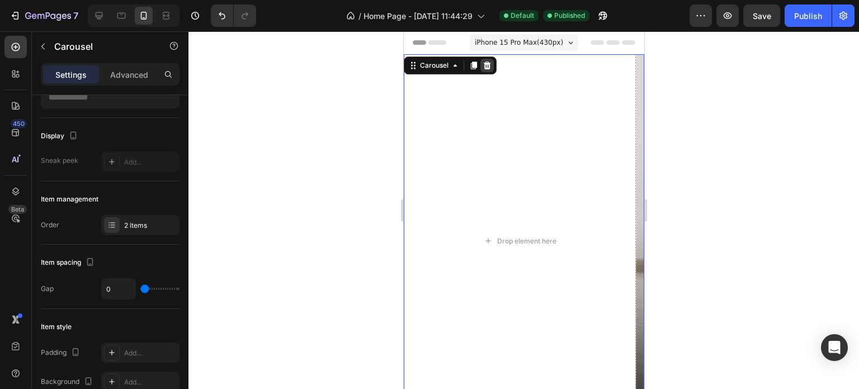
click at [488, 62] on icon at bounding box center [486, 65] width 7 height 8
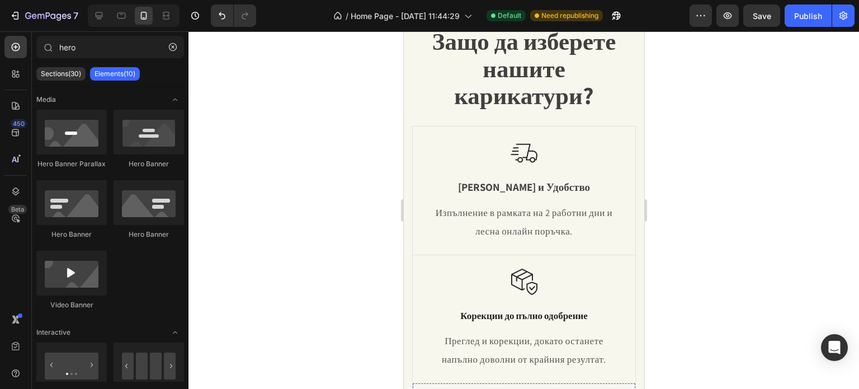
scroll to position [0, 0]
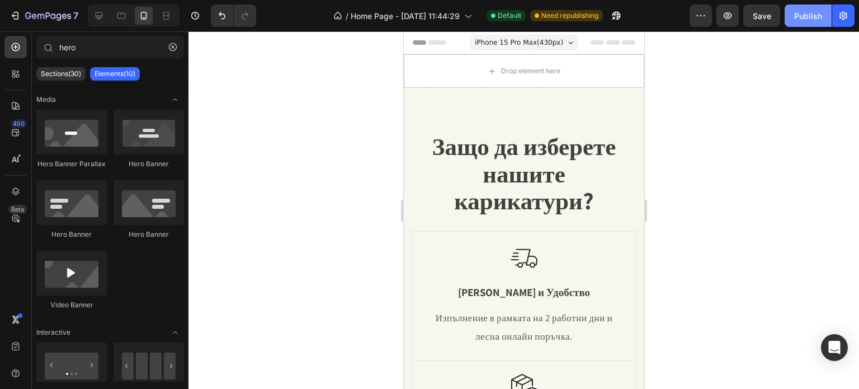
click at [798, 11] on div "Publish" at bounding box center [808, 16] width 28 height 12
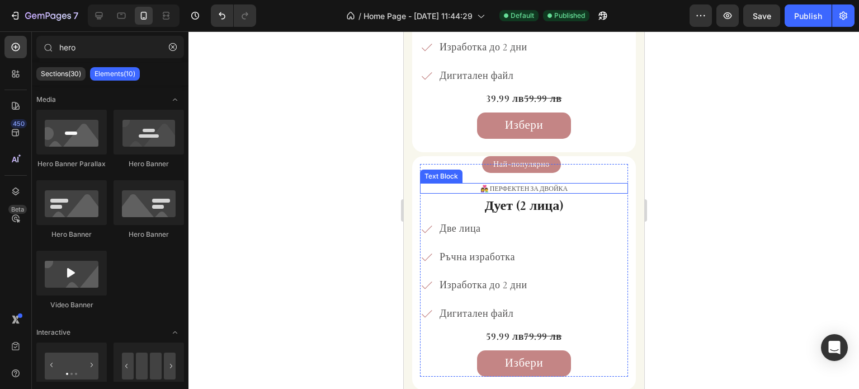
scroll to position [1621, 0]
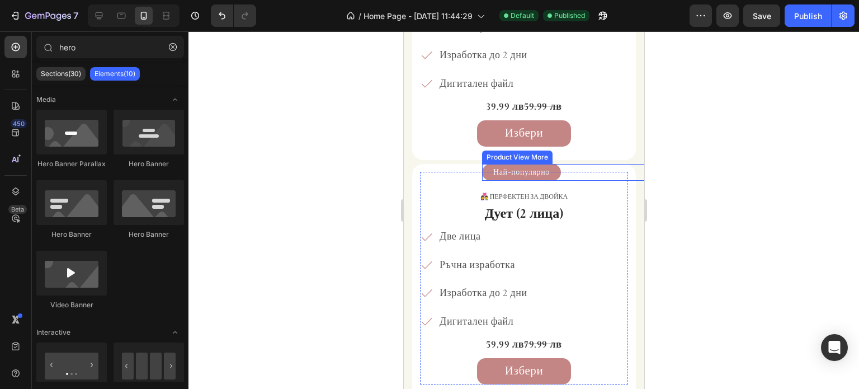
click at [560, 165] on button "Най-популярно" at bounding box center [520, 172] width 79 height 17
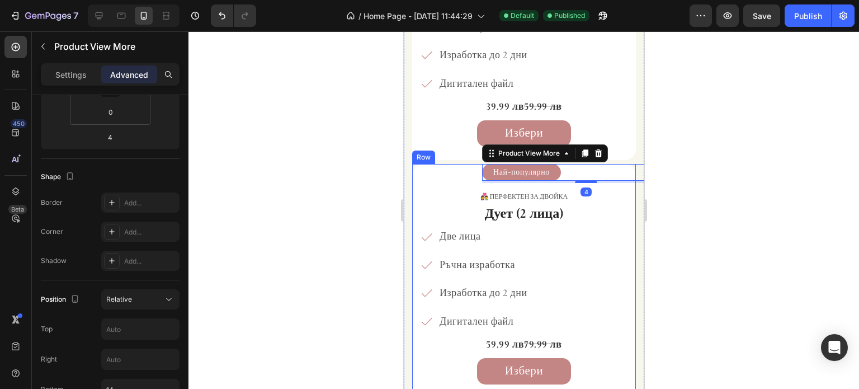
scroll to position [280, 0]
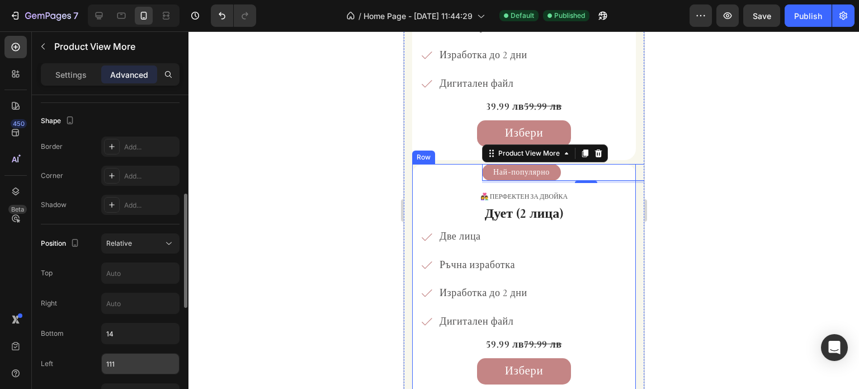
click at [136, 365] on input "111" at bounding box center [140, 363] width 77 height 20
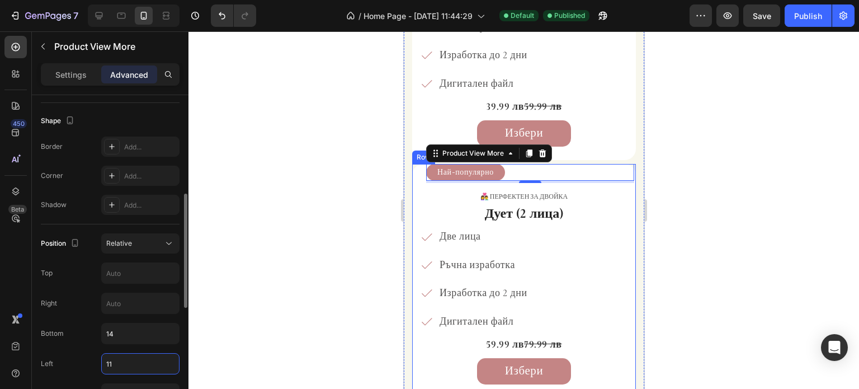
type input "115"
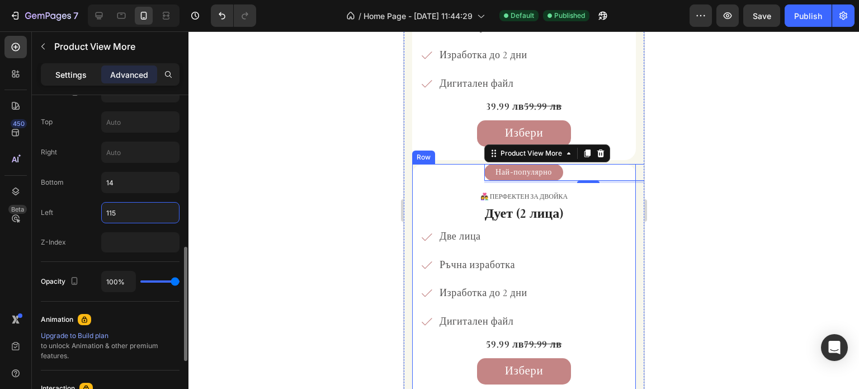
click at [76, 75] on p "Settings" at bounding box center [70, 75] width 31 height 12
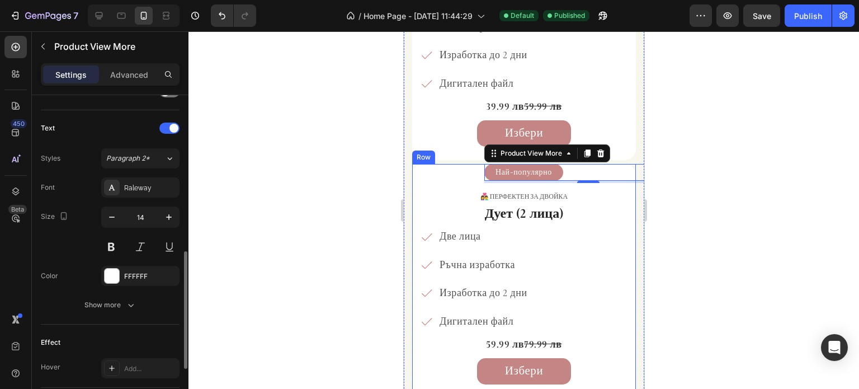
scroll to position [573, 0]
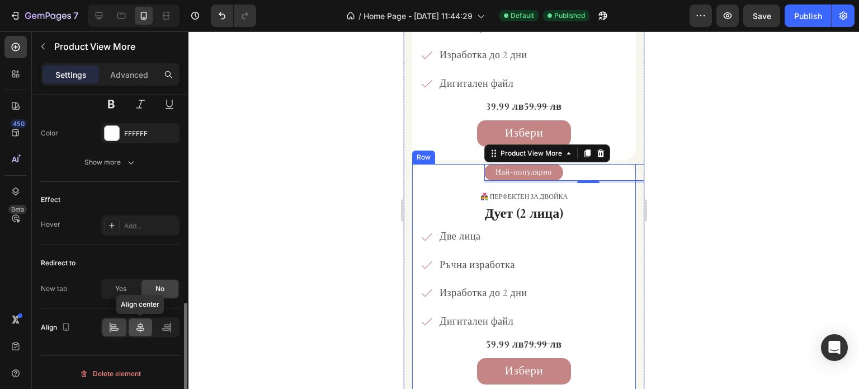
click at [141, 318] on div at bounding box center [141, 327] width 24 height 18
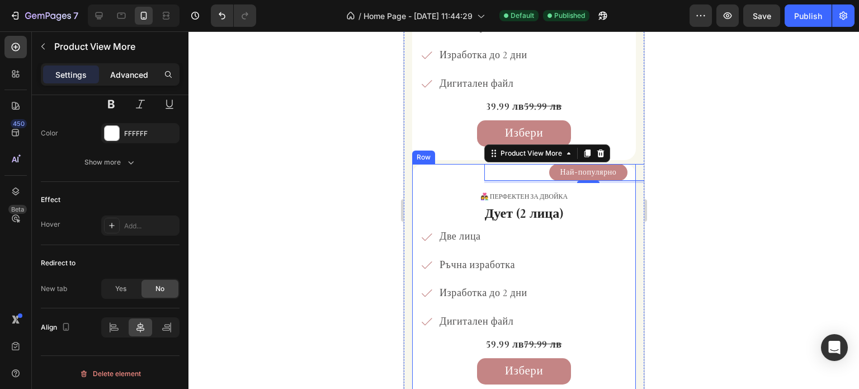
click at [130, 69] on p "Advanced" at bounding box center [129, 75] width 38 height 12
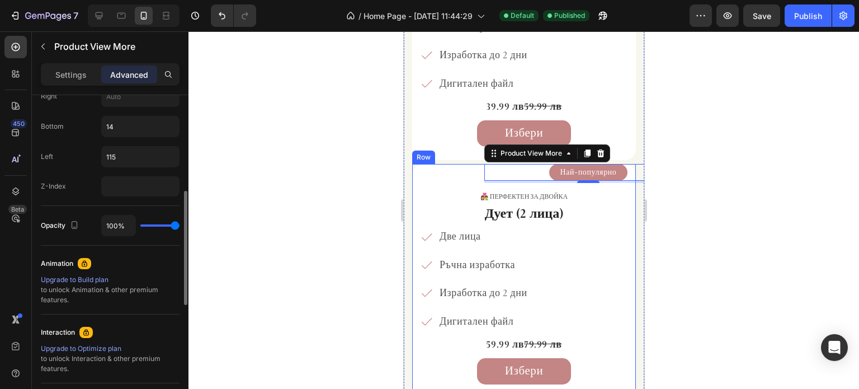
scroll to position [375, 0]
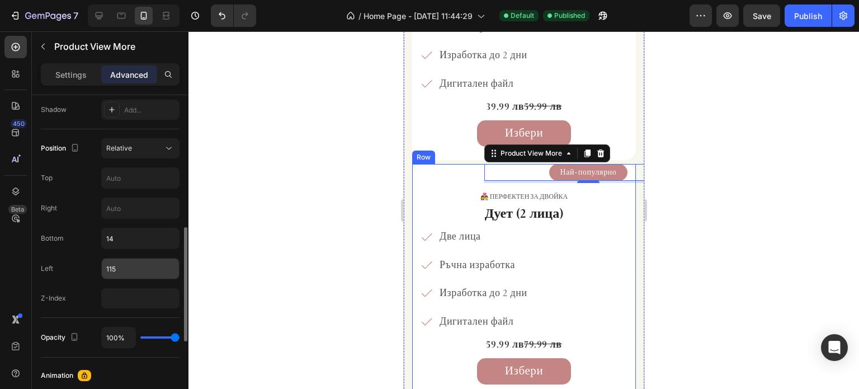
click at [138, 269] on input "115" at bounding box center [140, 268] width 77 height 20
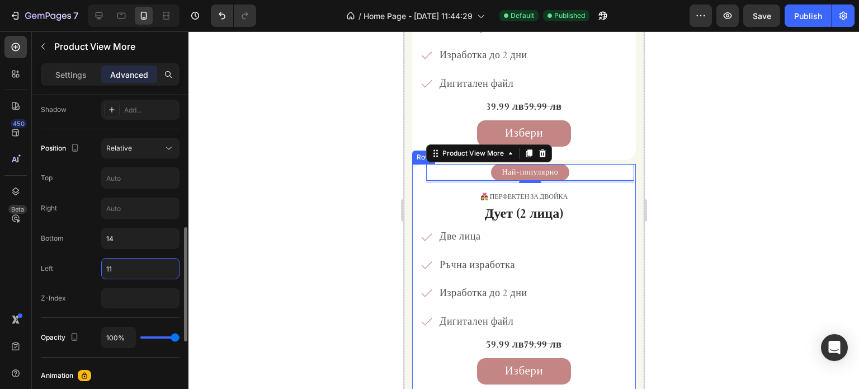
type input "117"
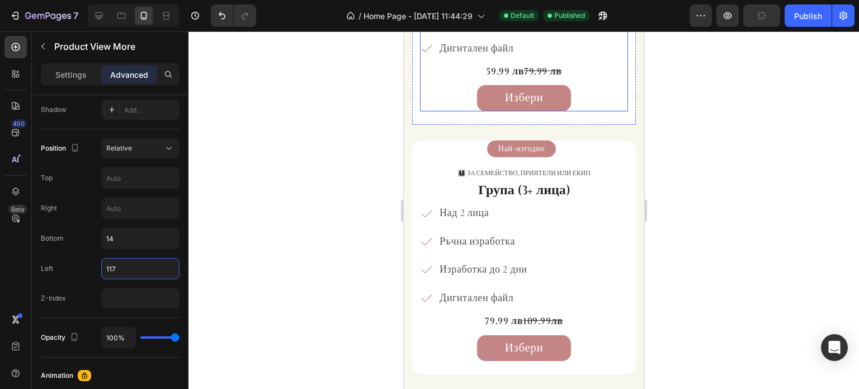
scroll to position [1901, 0]
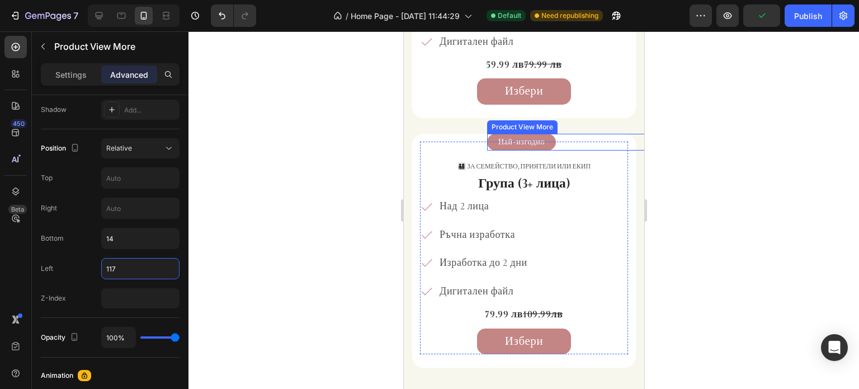
click at [550, 143] on button "Най-изгодно" at bounding box center [520, 142] width 69 height 17
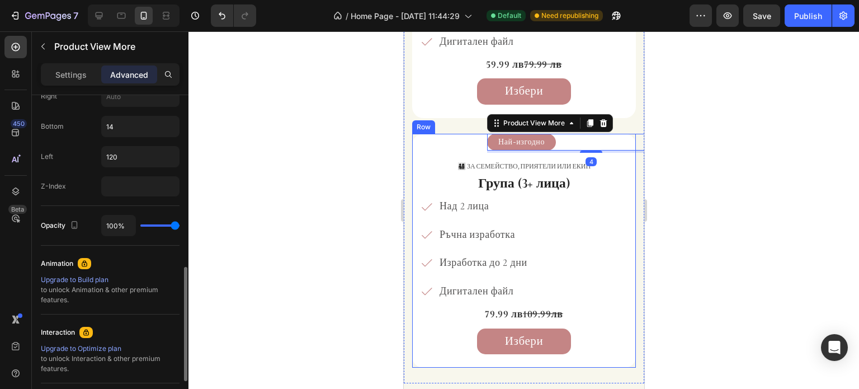
scroll to position [430, 0]
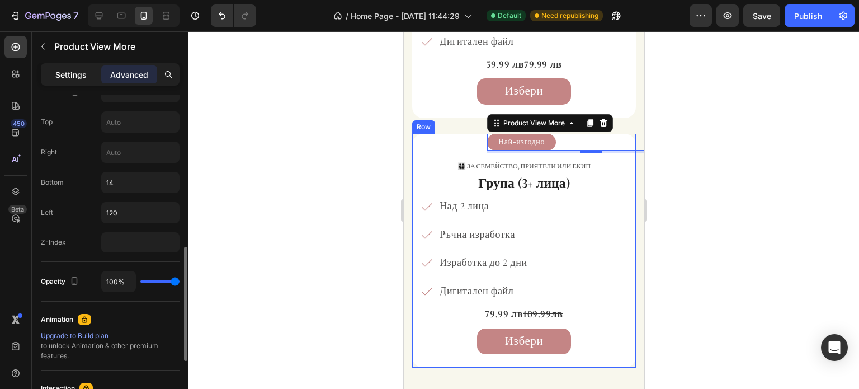
click at [91, 79] on div "Settings" at bounding box center [71, 74] width 56 height 18
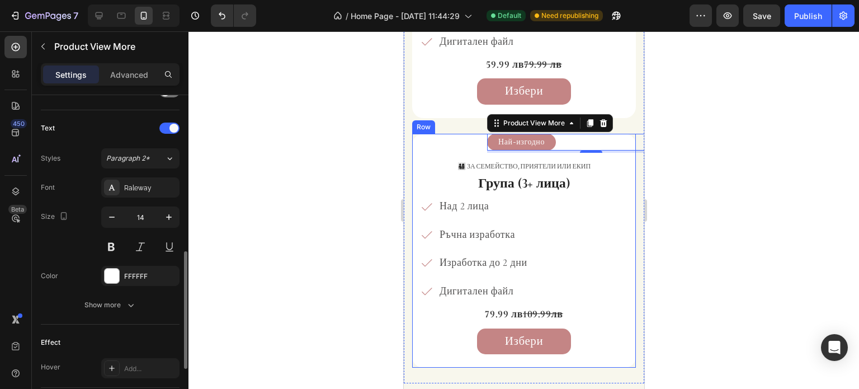
scroll to position [573, 0]
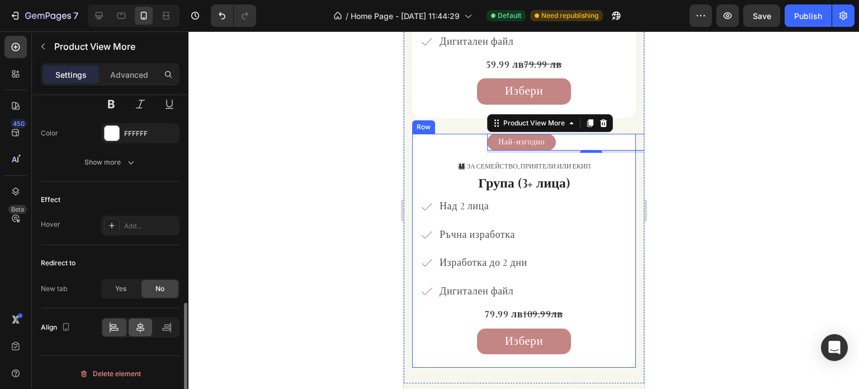
click at [134, 330] on div at bounding box center [141, 327] width 24 height 18
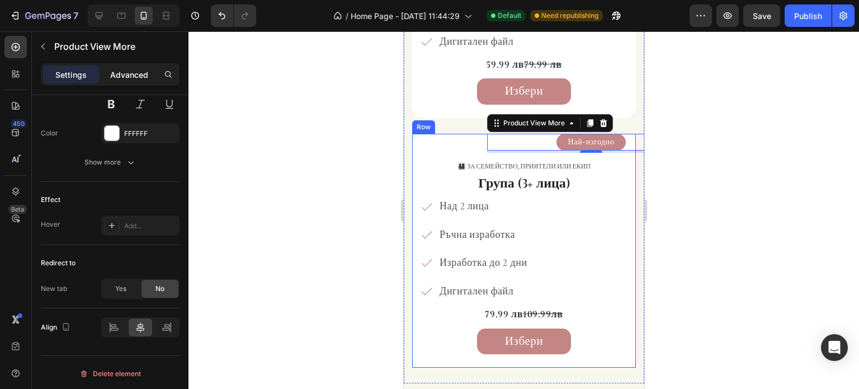
click at [139, 70] on p "Advanced" at bounding box center [129, 75] width 38 height 12
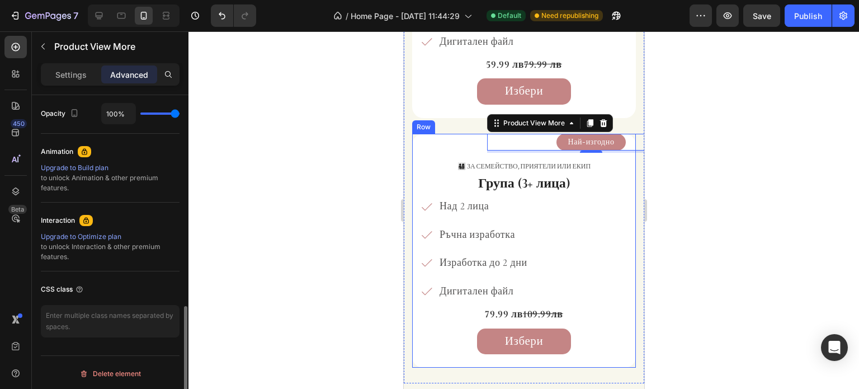
scroll to position [430, 0]
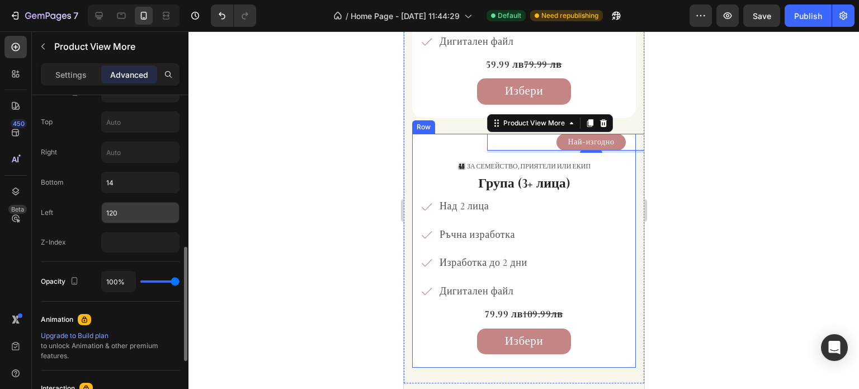
click at [135, 213] on input "120" at bounding box center [140, 212] width 77 height 20
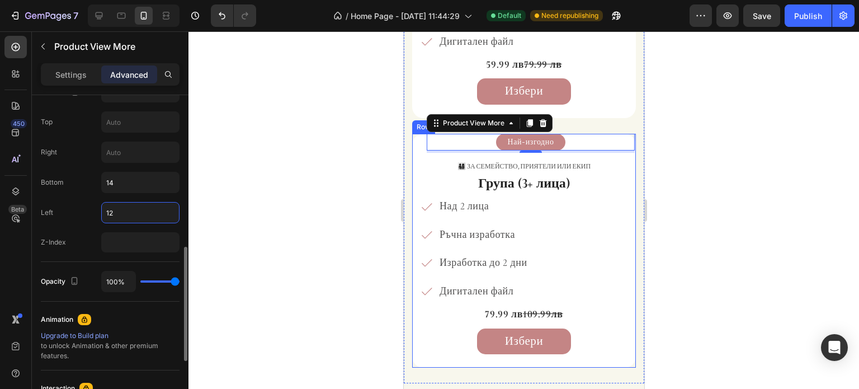
type input "126"
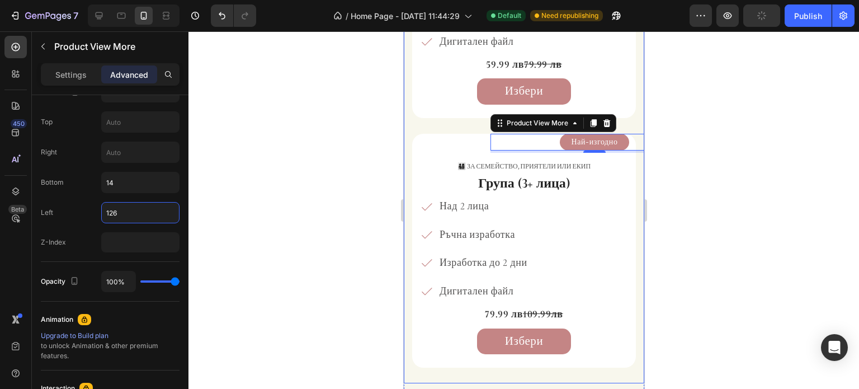
click at [721, 165] on div at bounding box center [523, 209] width 670 height 357
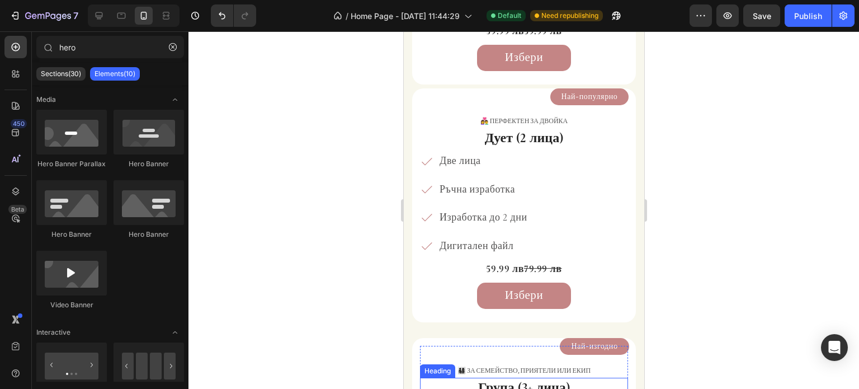
scroll to position [1677, 0]
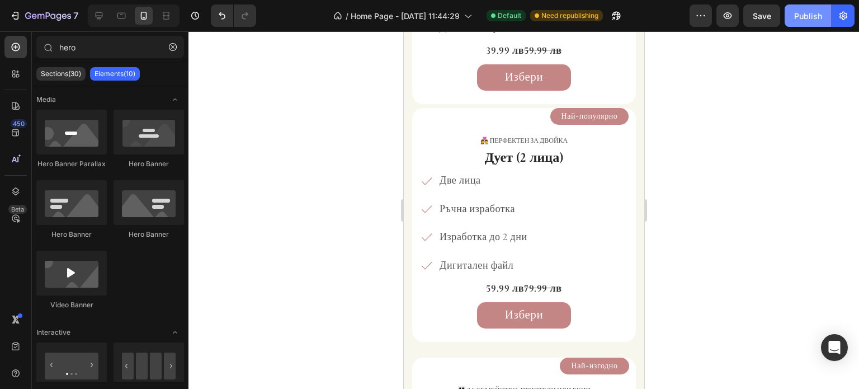
click at [809, 16] on div "Publish" at bounding box center [808, 16] width 28 height 12
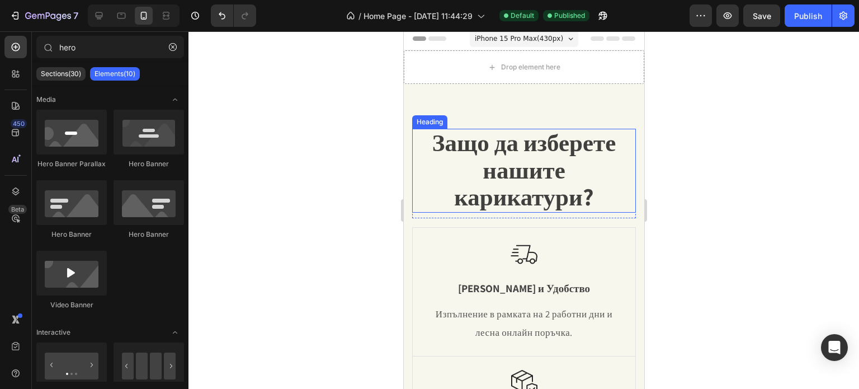
scroll to position [0, 0]
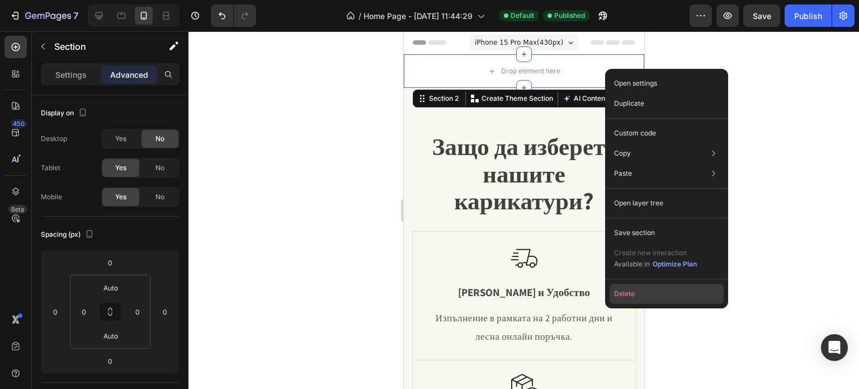
click at [638, 296] on button "Delete" at bounding box center [666, 293] width 114 height 20
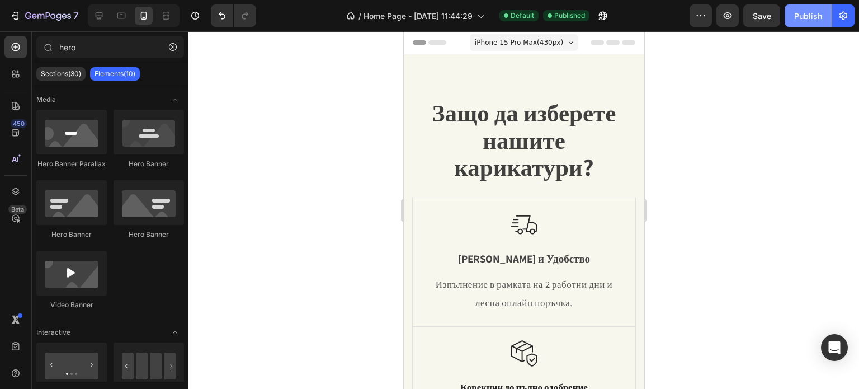
click at [794, 13] on button "Publish" at bounding box center [807, 15] width 47 height 22
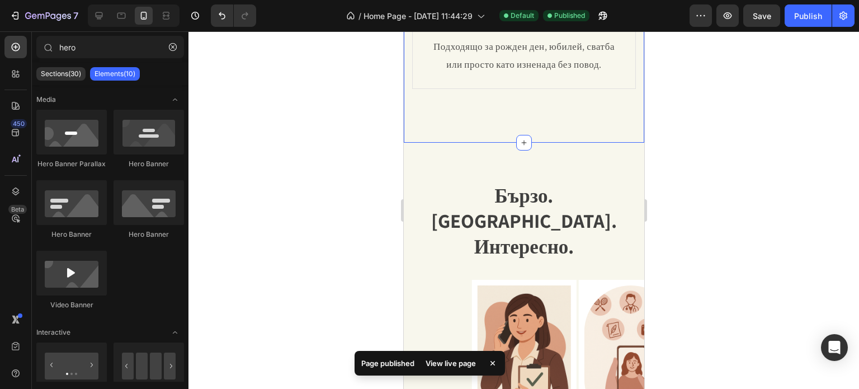
scroll to position [489, 0]
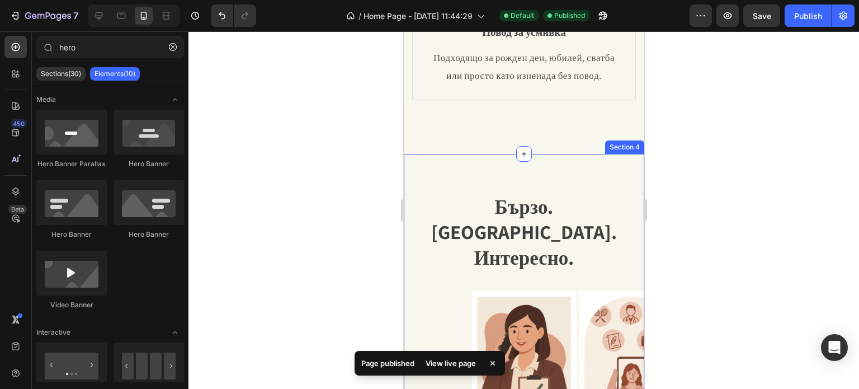
click at [470, 178] on div "Бързо. [GEOGRAPHIC_DATA]. Интересно. Heading Text Block Row Image Стъпка 1 Text…" at bounding box center [523, 348] width 240 height 389
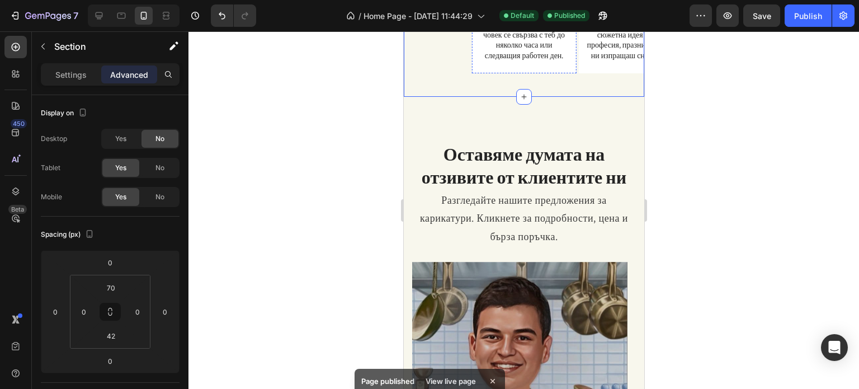
scroll to position [936, 0]
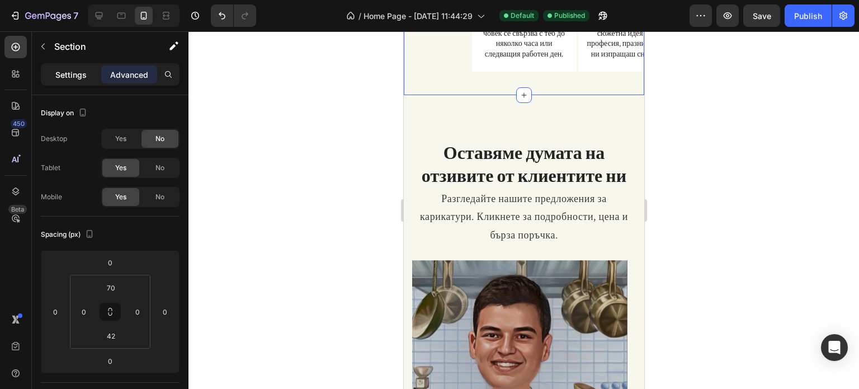
click at [84, 77] on p "Settings" at bounding box center [70, 75] width 31 height 12
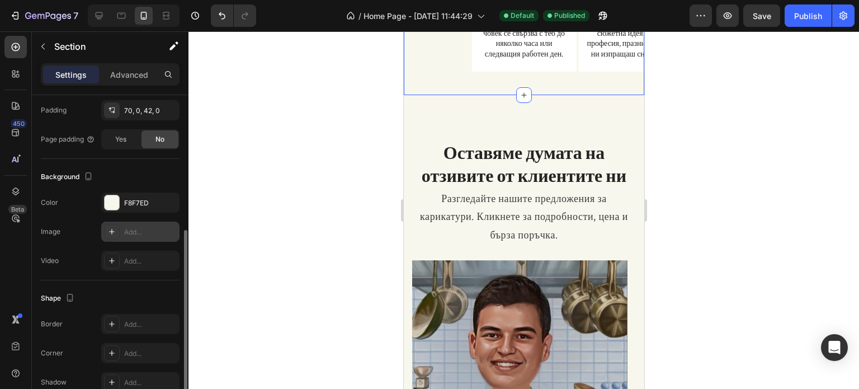
scroll to position [215, 0]
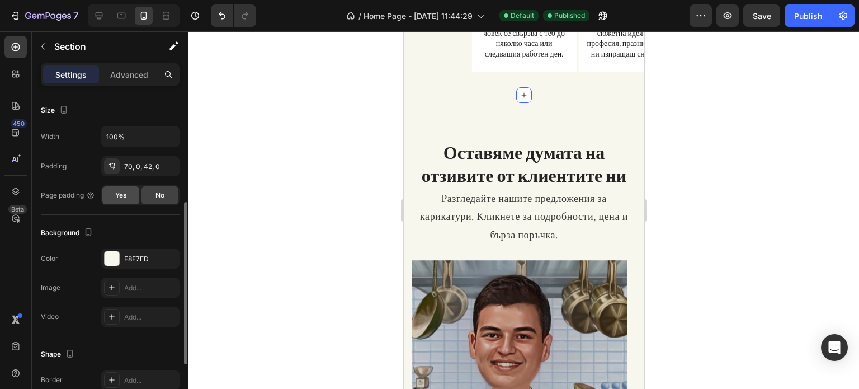
click at [136, 196] on div "Yes" at bounding box center [120, 195] width 37 height 18
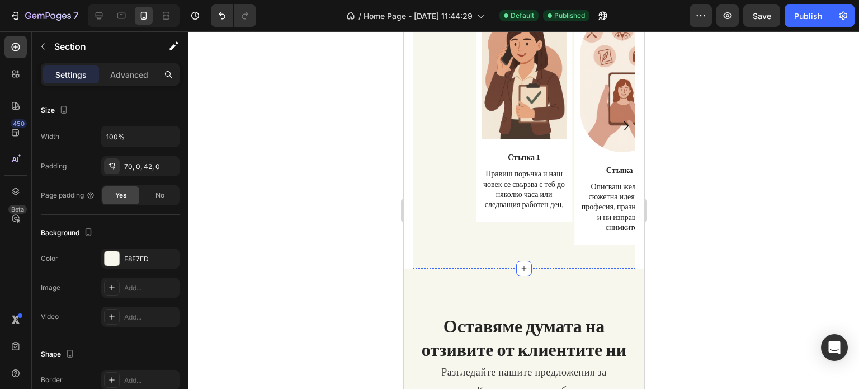
scroll to position [769, 0]
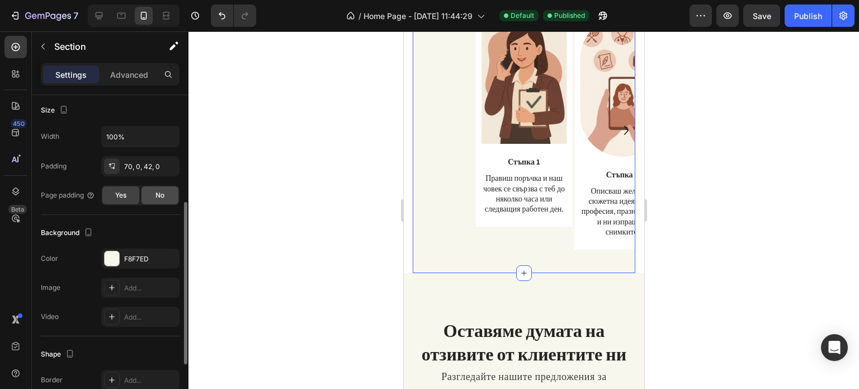
click at [165, 193] on div "No" at bounding box center [159, 195] width 37 height 18
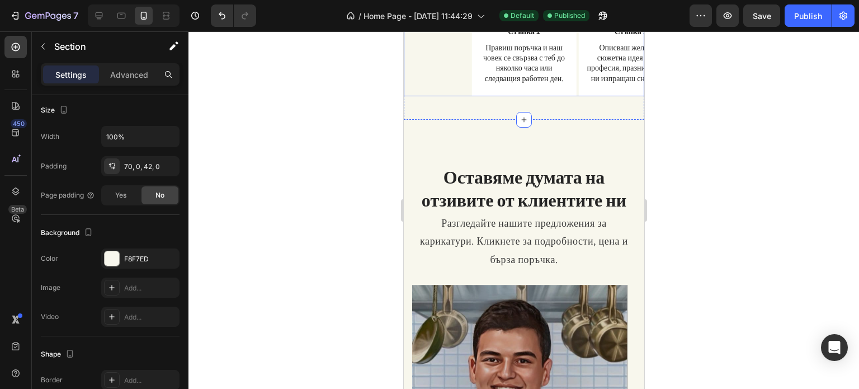
scroll to position [931, 0]
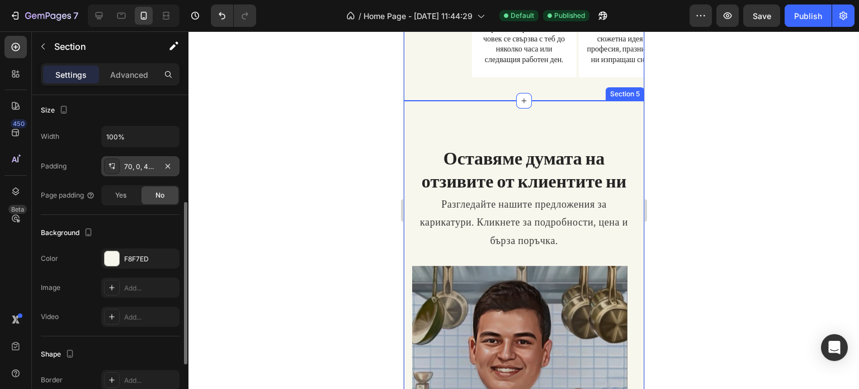
click at [151, 169] on div "70, 0, 42, 0" at bounding box center [140, 167] width 32 height 10
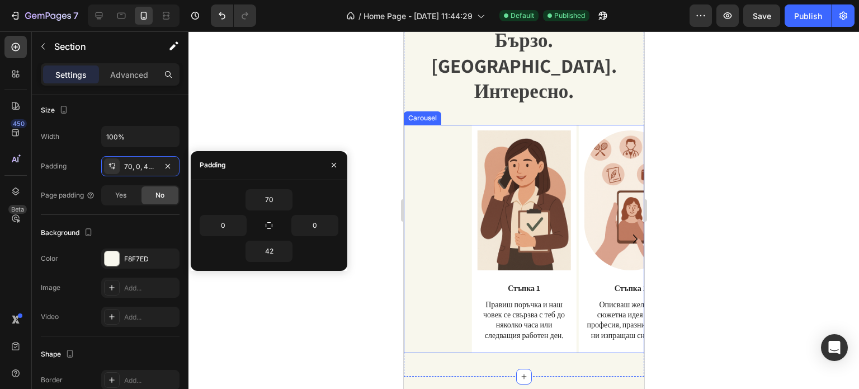
scroll to position [651, 0]
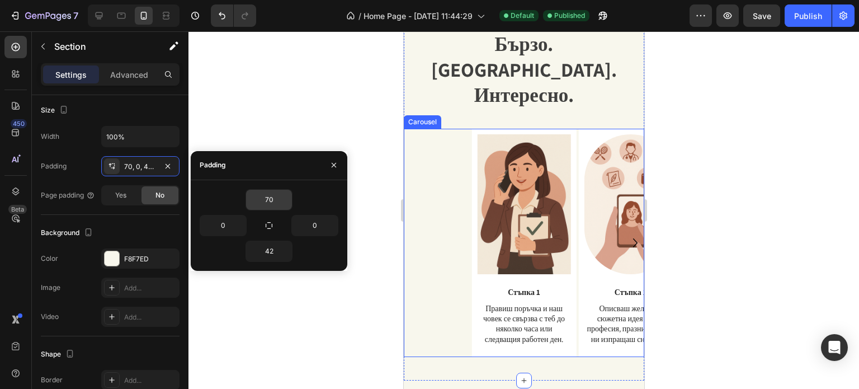
click at [268, 197] on input "70" at bounding box center [269, 200] width 46 height 20
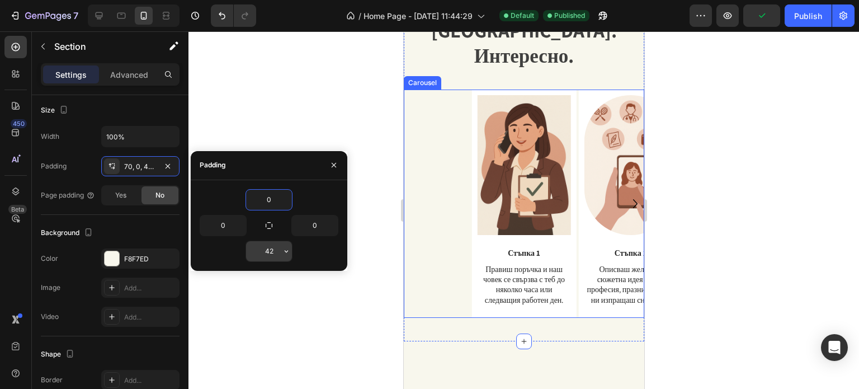
type input "0"
click at [273, 253] on input "42" at bounding box center [269, 251] width 46 height 20
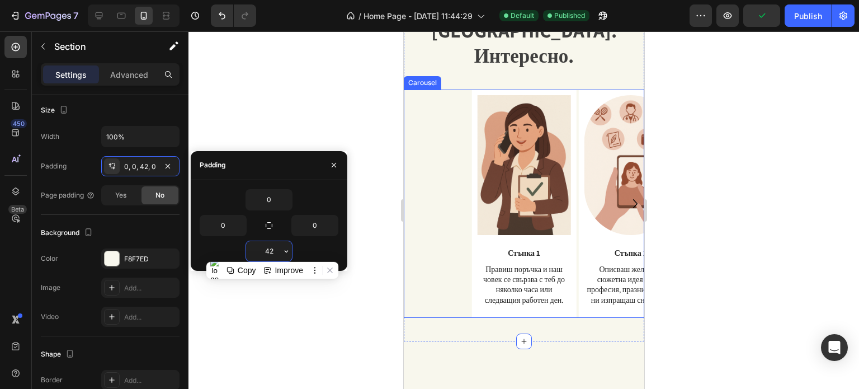
type input "0"
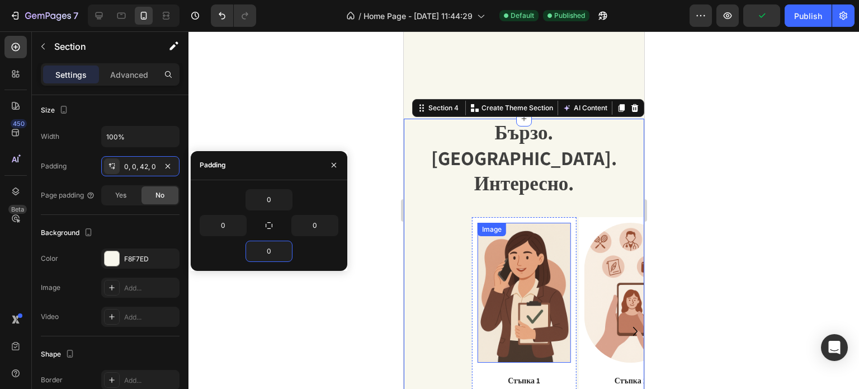
scroll to position [484, 0]
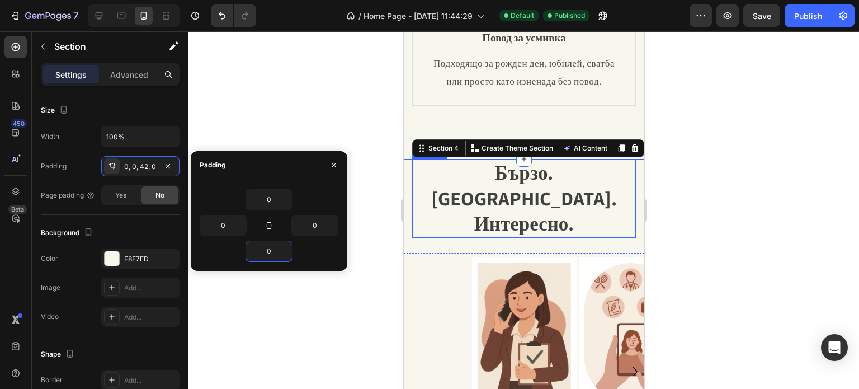
drag, startPoint x: 767, startPoint y: 187, endPoint x: 723, endPoint y: 187, distance: 44.2
click at [766, 187] on div at bounding box center [523, 209] width 670 height 357
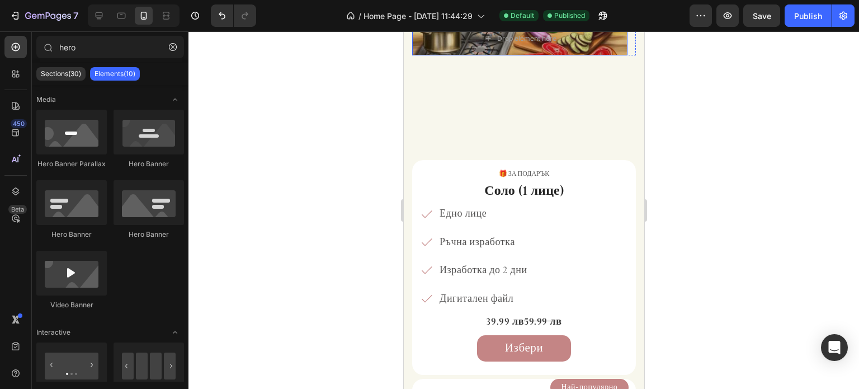
scroll to position [1322, 0]
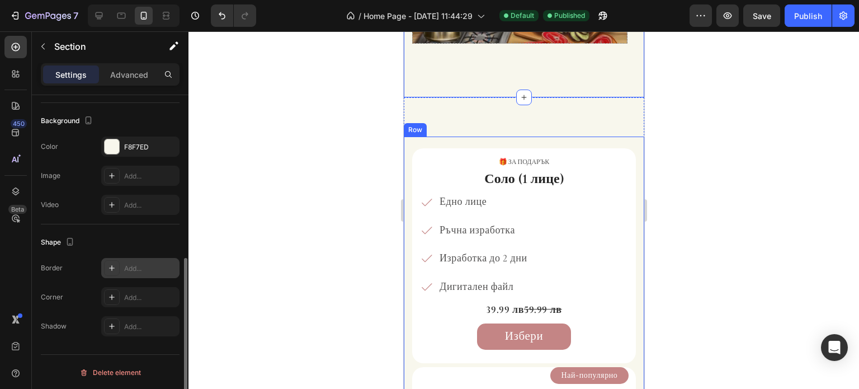
scroll to position [215, 0]
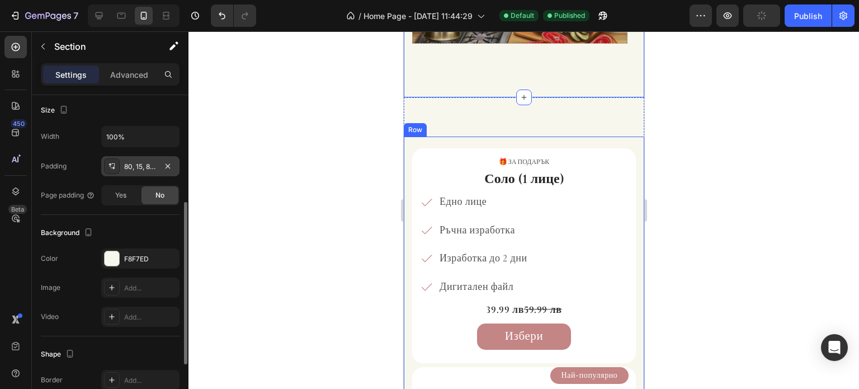
click at [143, 167] on div "80, 15, 80, 15" at bounding box center [140, 167] width 32 height 10
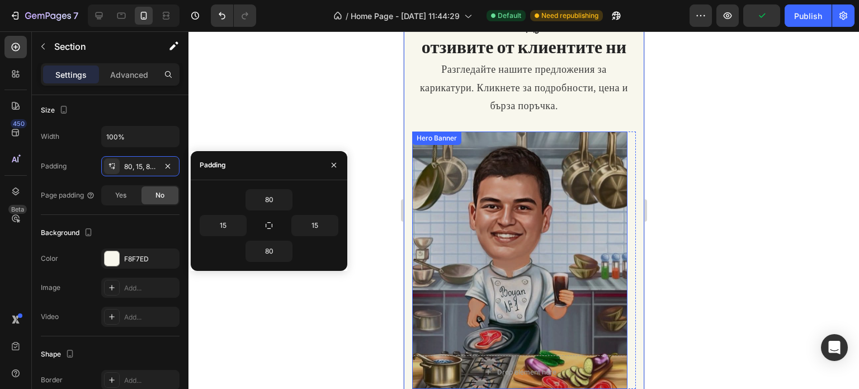
scroll to position [1210, 0]
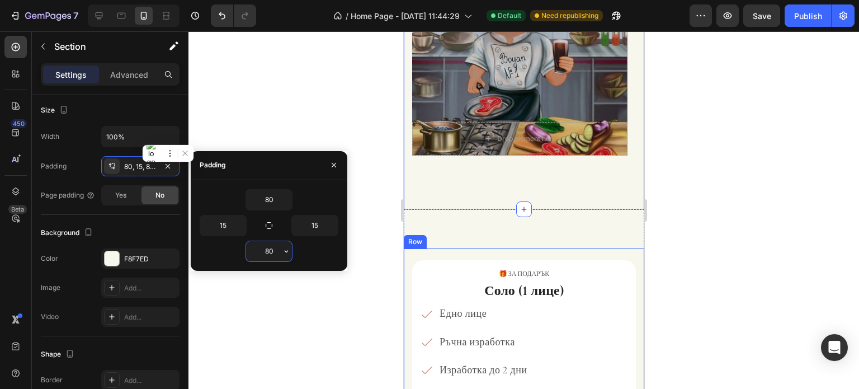
click at [263, 248] on input "80" at bounding box center [269, 251] width 46 height 20
type input "0"
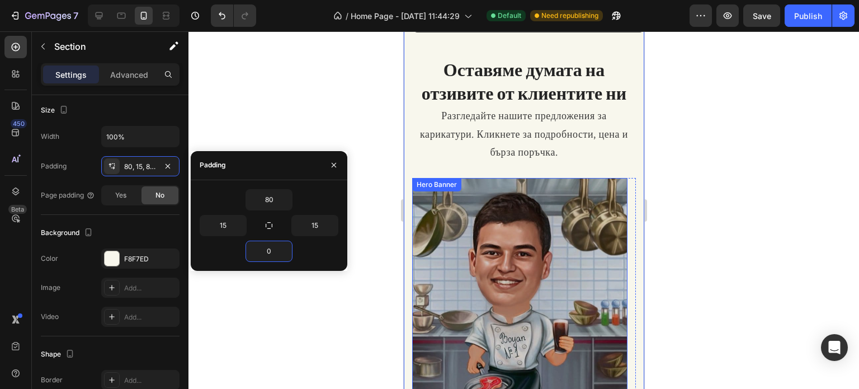
scroll to position [819, 0]
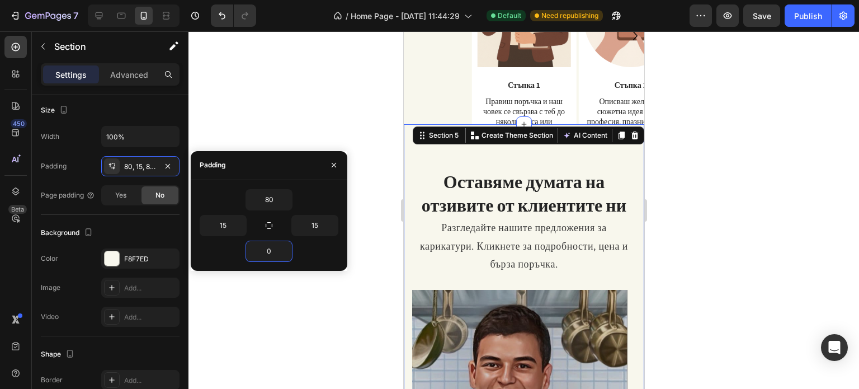
click at [756, 157] on div at bounding box center [523, 209] width 670 height 357
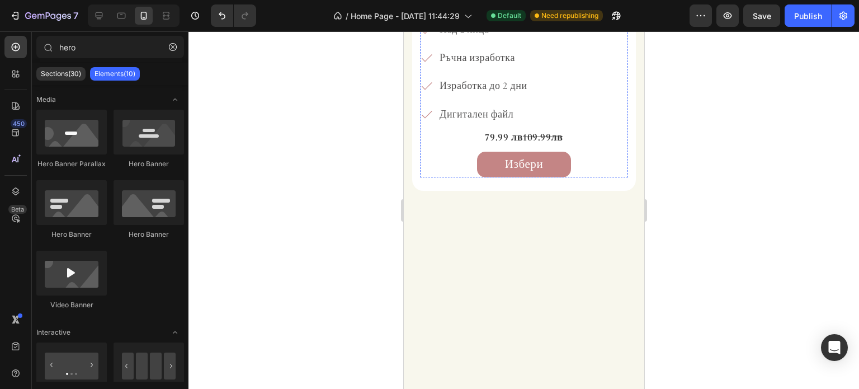
scroll to position [1937, 0]
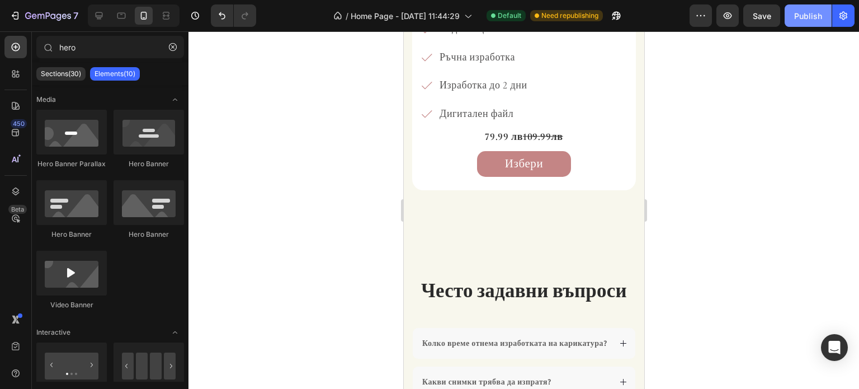
click at [815, 6] on button "Publish" at bounding box center [807, 15] width 47 height 22
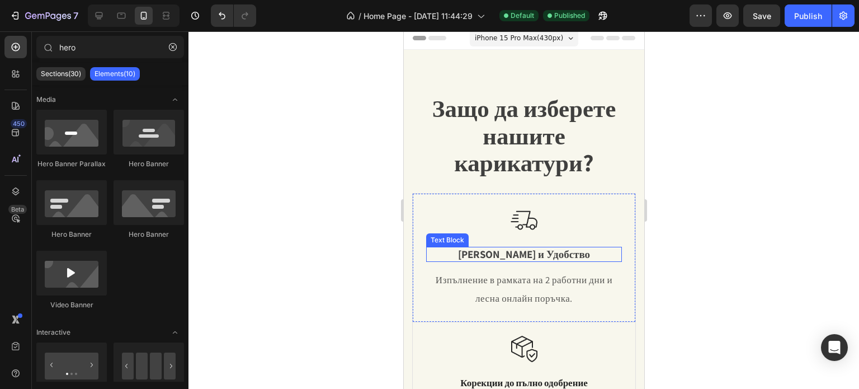
scroll to position [0, 0]
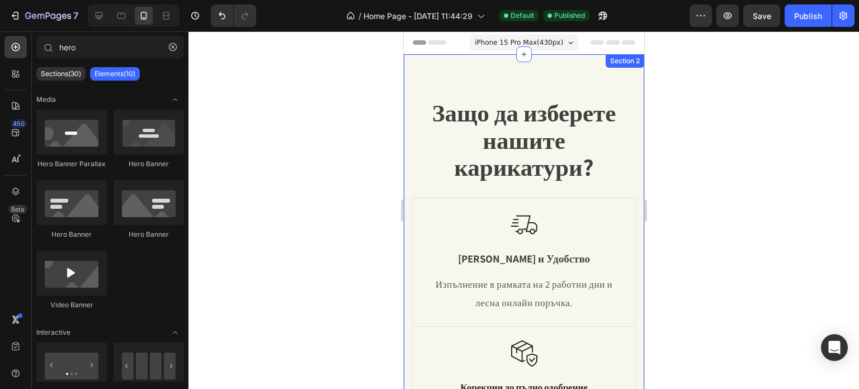
click at [407, 165] on div "Защо да изберете нашите карикатури? Heading Row Image Бързина и Удобство Text B…" at bounding box center [523, 348] width 240 height 589
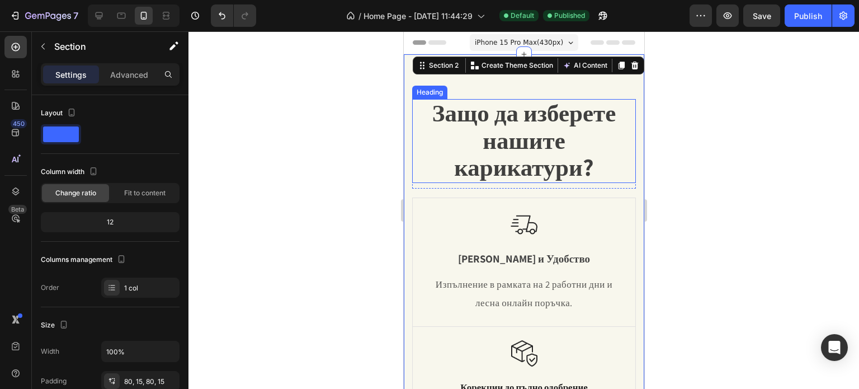
click at [443, 174] on h2 "Защо да изберете нашите карикатури?" at bounding box center [523, 141] width 224 height 84
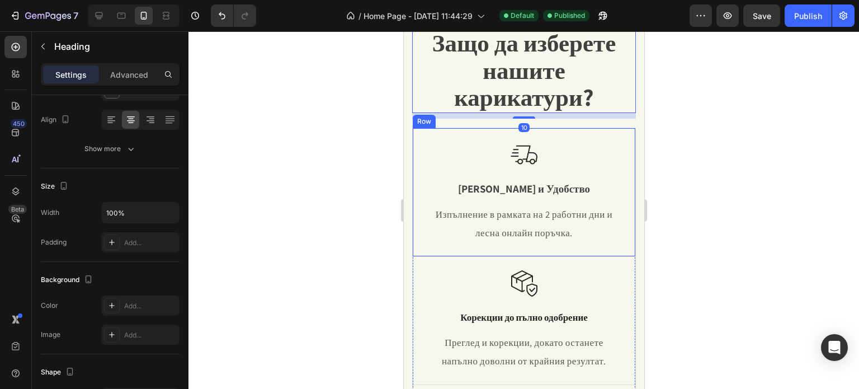
scroll to position [224, 0]
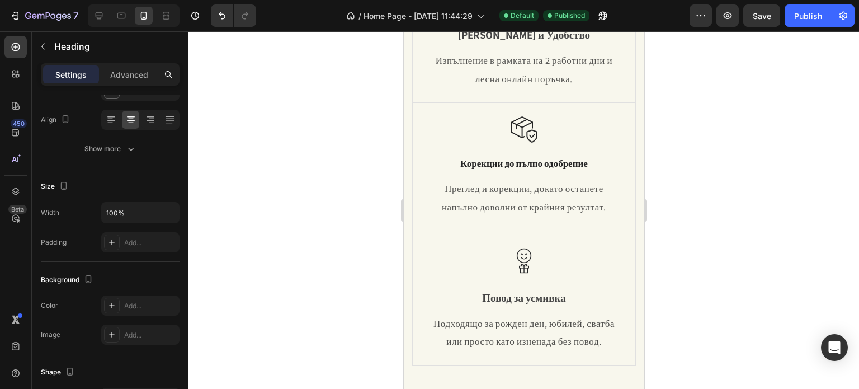
click at [405, 172] on div "Защо да изберете нашите карикатури? Heading 10 Row Image Бързина и Удобство Tex…" at bounding box center [523, 125] width 240 height 589
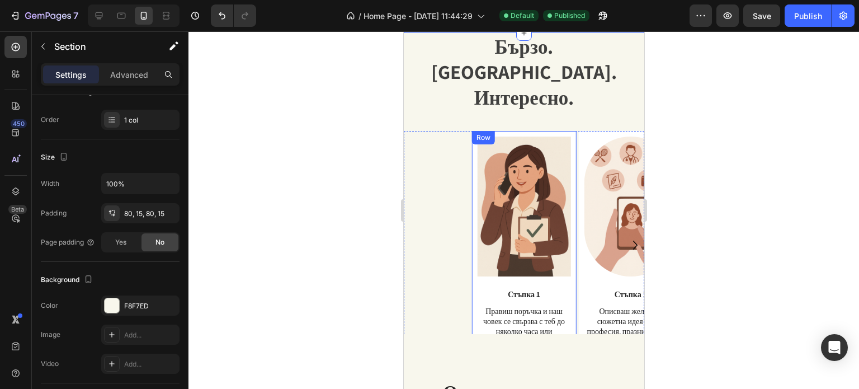
scroll to position [615, 0]
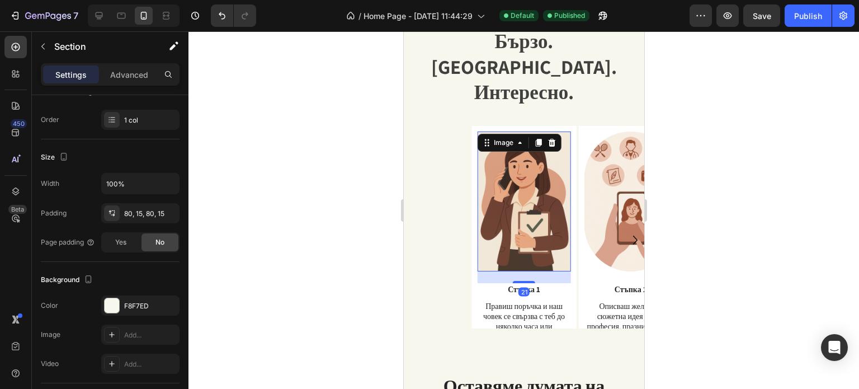
click at [490, 187] on img at bounding box center [523, 201] width 93 height 140
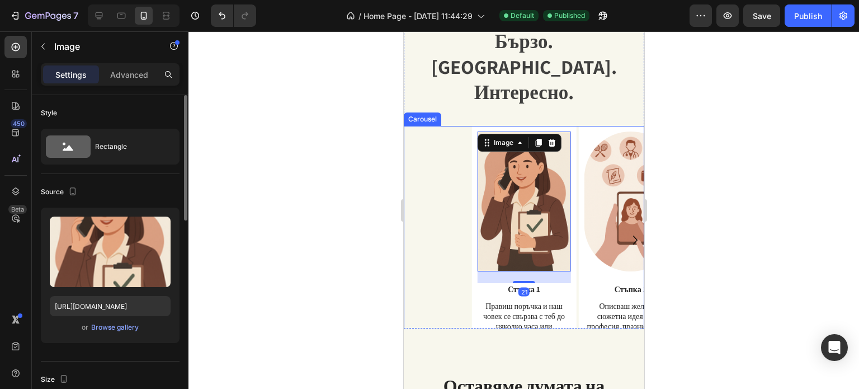
click at [453, 187] on div "Image 21 Стъпка 1 Text Block Правиш поръчка и наш човек се свързва с теб до няк…" at bounding box center [527, 240] width 232 height 228
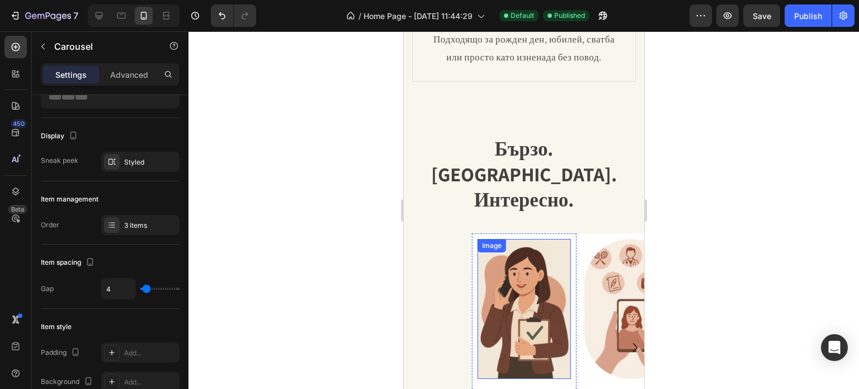
scroll to position [503, 0]
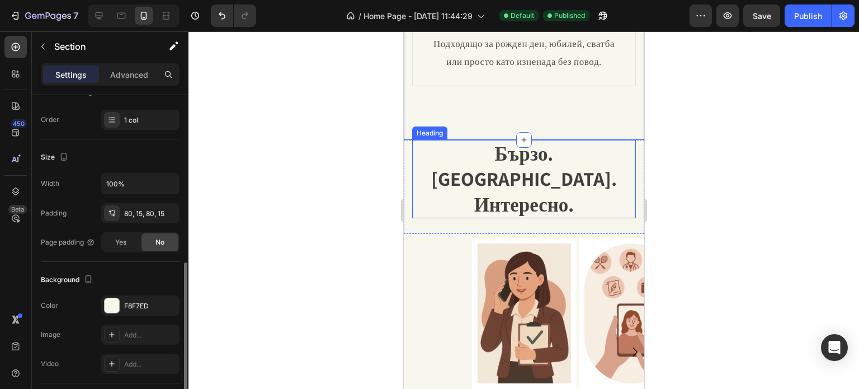
scroll to position [224, 0]
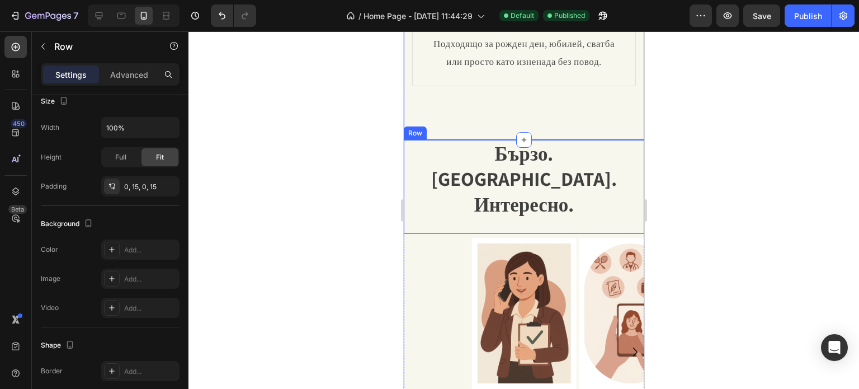
click at [403, 167] on div "Бързо. Лесно. Интересно. Heading Text Block Row" at bounding box center [523, 187] width 240 height 94
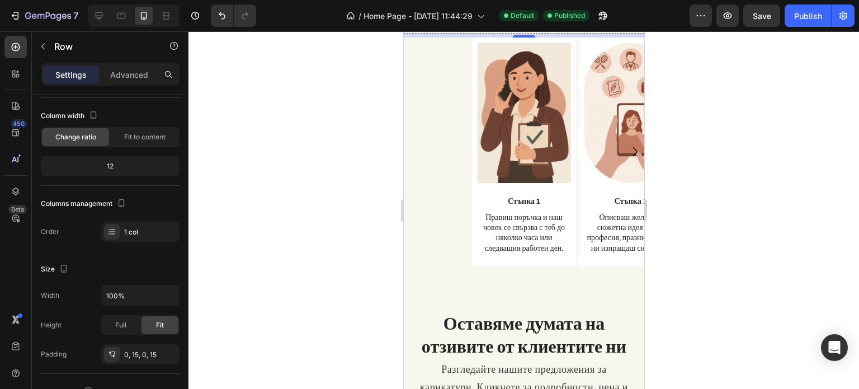
scroll to position [727, 0]
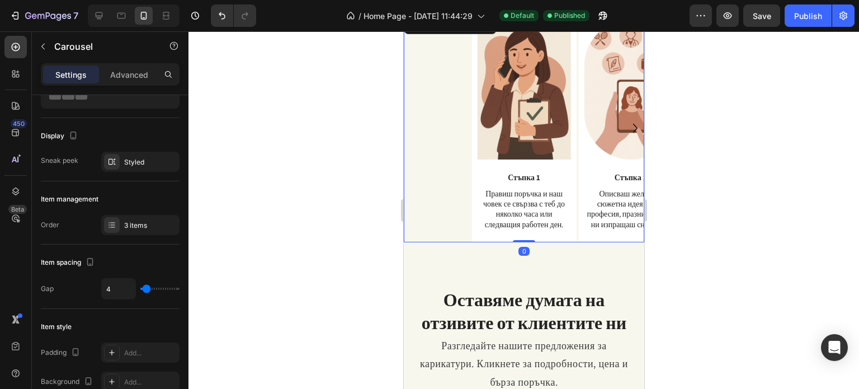
click at [408, 212] on div "Image Стъпка 1 Text Block Правиш поръчка и наш човек се свързва с теб до няколк…" at bounding box center [523, 128] width 240 height 228
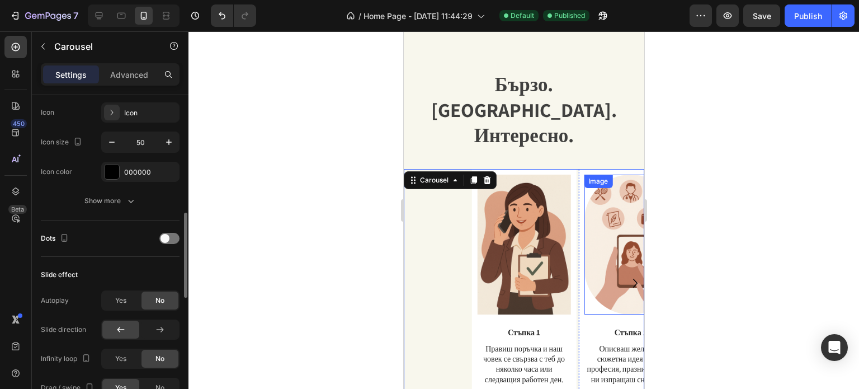
scroll to position [559, 0]
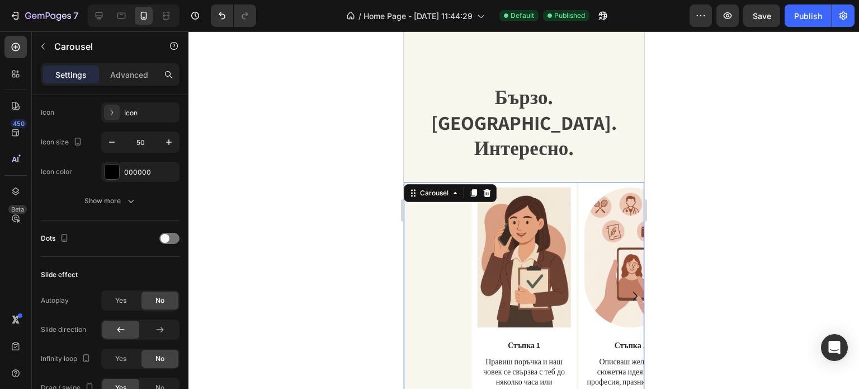
click at [626, 282] on icon "Carousel Next Arrow" at bounding box center [635, 296] width 18 height 28
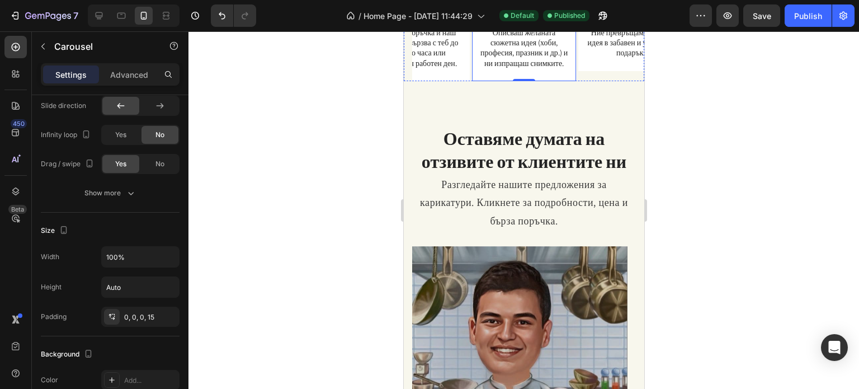
scroll to position [894, 0]
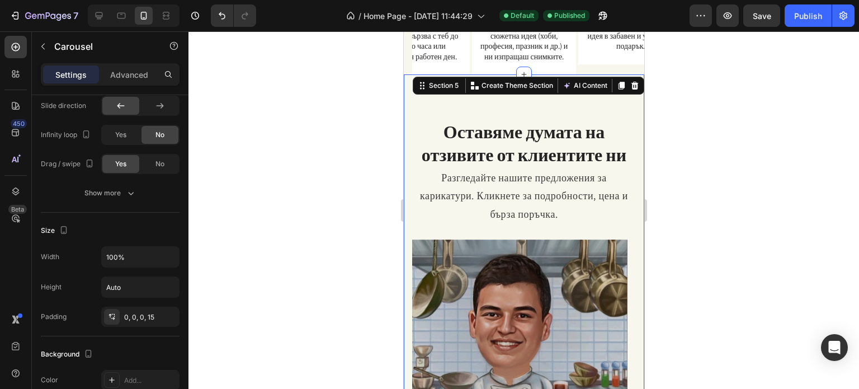
click at [408, 74] on div "Оставяме думата на отзивите от клиентите ни Heading Разгледайте нашите предложе…" at bounding box center [523, 289] width 240 height 431
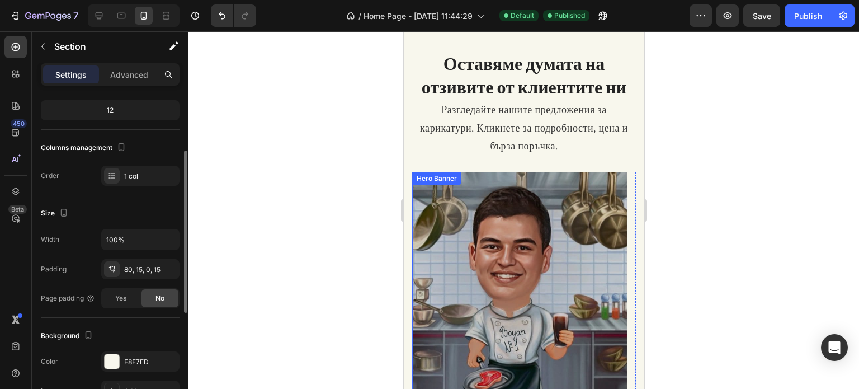
scroll to position [1006, 0]
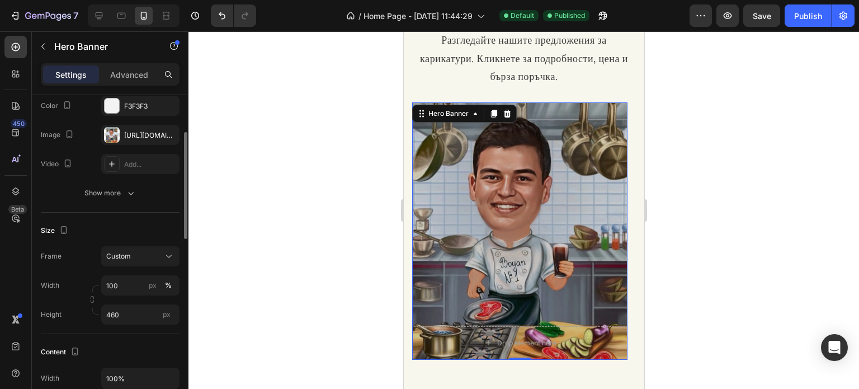
click at [481, 201] on div "Overlay" at bounding box center [518, 230] width 215 height 257
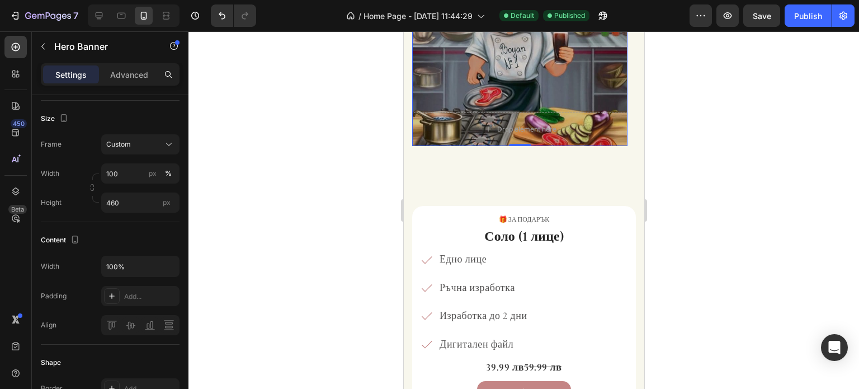
scroll to position [1230, 0]
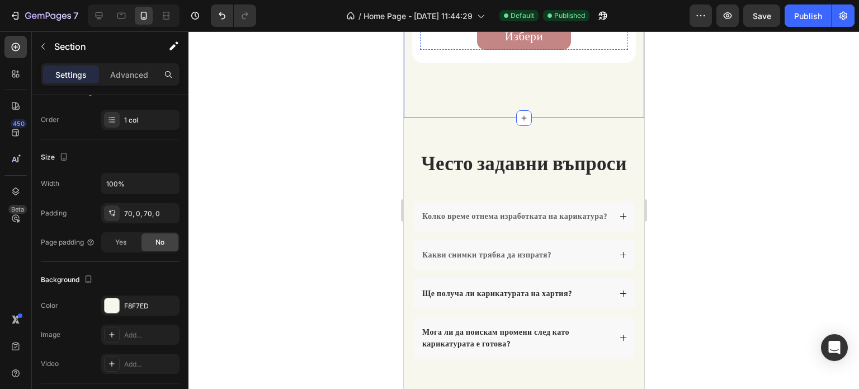
scroll to position [0, 0]
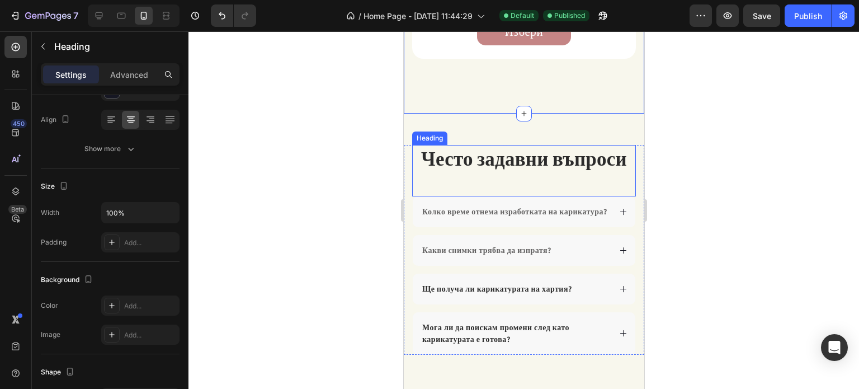
click at [427, 135] on div "Heading" at bounding box center [429, 138] width 31 height 10
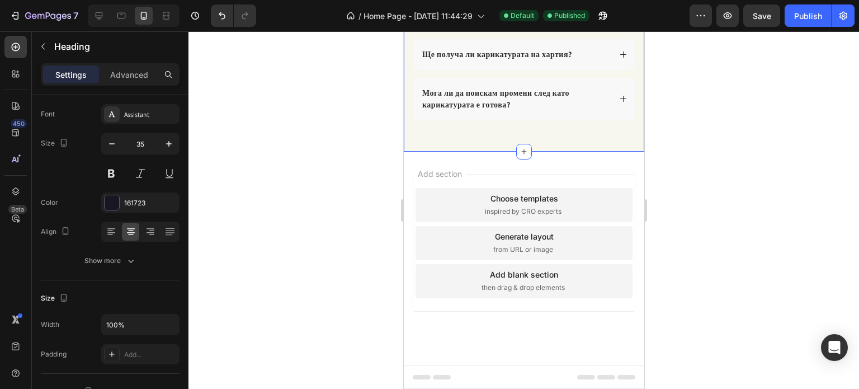
click at [442, 127] on div "Често задавни въпроси Heading Row 1 col Section 0 Колко време отнема изработкат…" at bounding box center [523, 15] width 240 height 272
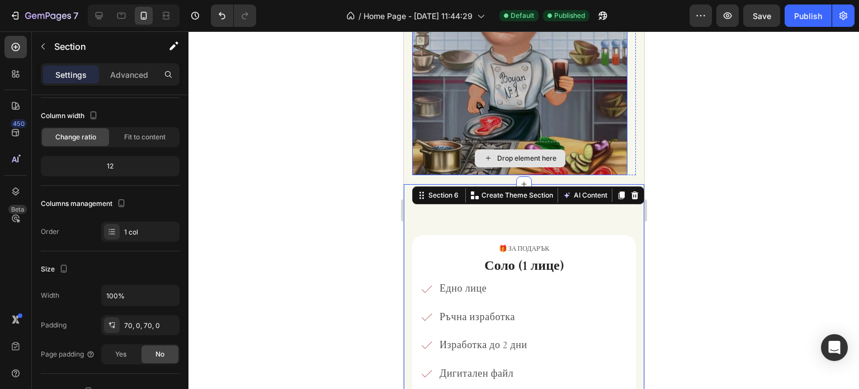
click at [441, 159] on div "Drop element here" at bounding box center [518, 158] width 215 height 34
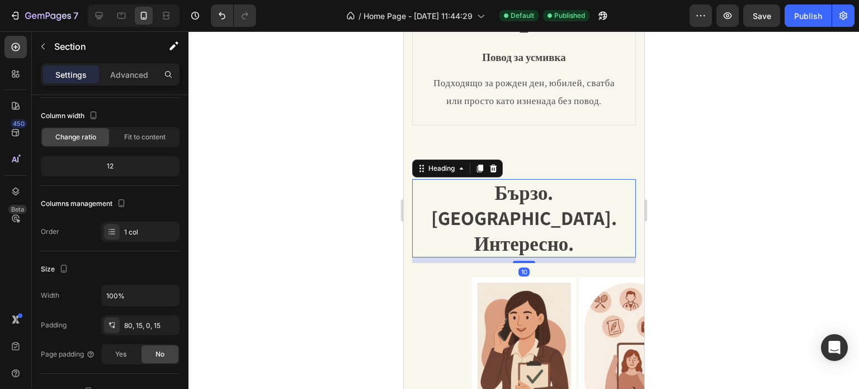
click at [416, 182] on h2 "Бързо. [GEOGRAPHIC_DATA]. Интересно." at bounding box center [523, 218] width 224 height 79
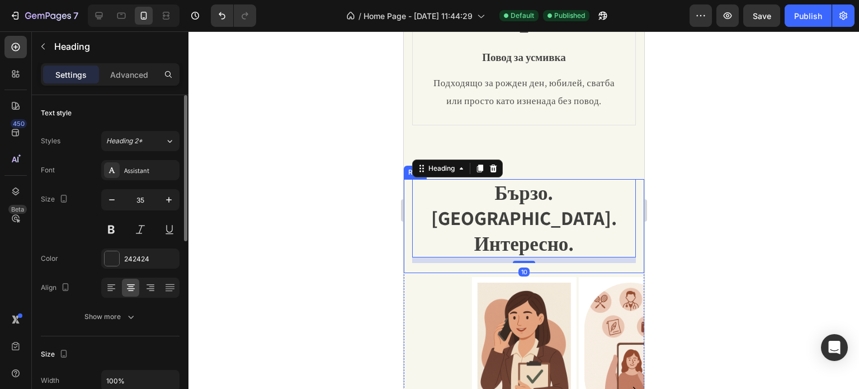
click at [410, 182] on div "Бързо. Лесно. Интересно. Heading 10 Text Block Row" at bounding box center [523, 226] width 240 height 94
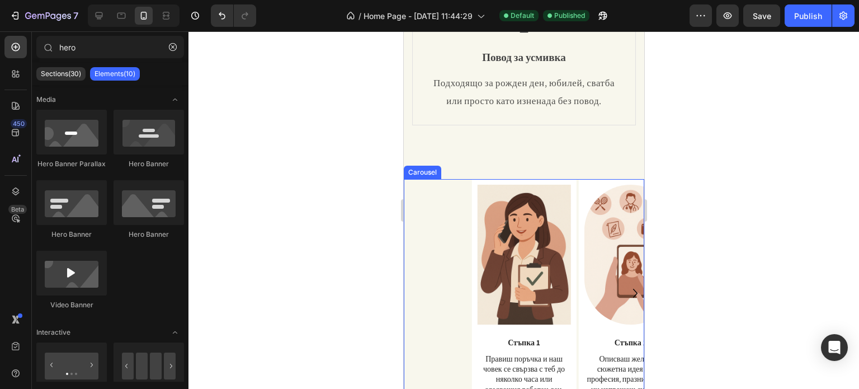
click at [414, 181] on div "Image Стъпка 1 Text Block Правиш поръчка и наш човек се свързва с теб до няколк…" at bounding box center [527, 293] width 232 height 228
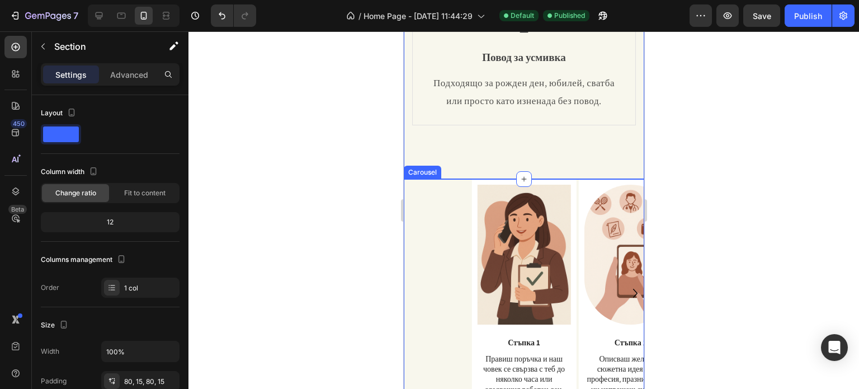
click at [419, 190] on div "Image Стъпка 1 Text Block Правиш поръчка и наш човек се свързва с теб до няколк…" at bounding box center [527, 293] width 232 height 228
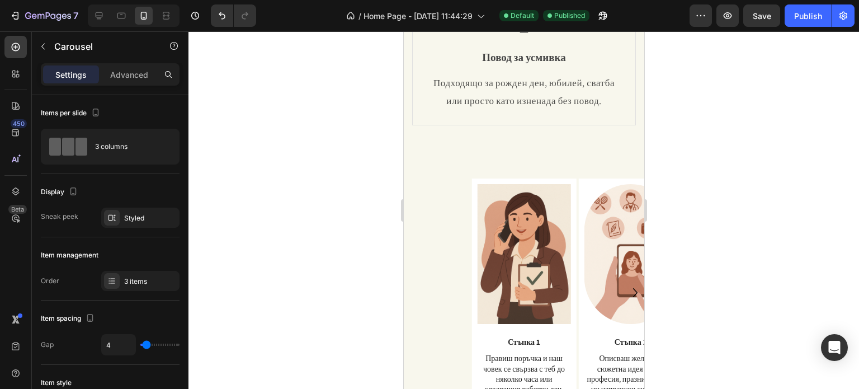
click at [419, 181] on div "Image Стъпка 1 Text Block Правиш поръчка и наш човек се свързва с теб до няколк…" at bounding box center [527, 292] width 232 height 228
click at [447, 183] on div "Image Стъпка 1 Text Block Правиш поръчка и наш човек се свързва с теб до няколк…" at bounding box center [527, 292] width 232 height 228
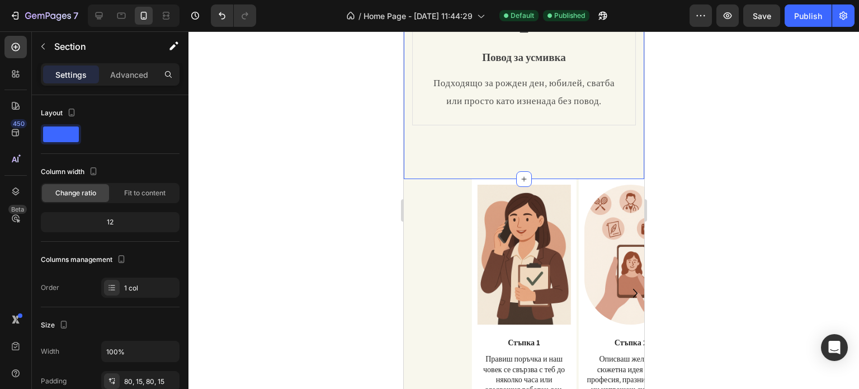
click at [413, 186] on div "Image Стъпка 1 Text Block Правиш поръчка и наш човек се свързва с теб до няколк…" at bounding box center [527, 293] width 232 height 228
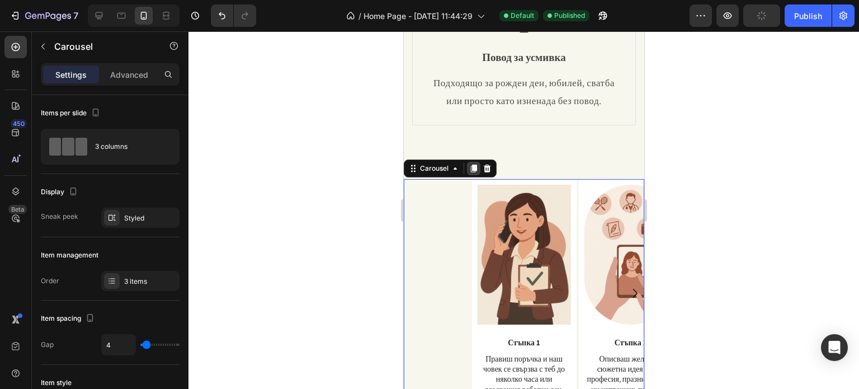
click at [472, 164] on icon at bounding box center [473, 168] width 6 height 8
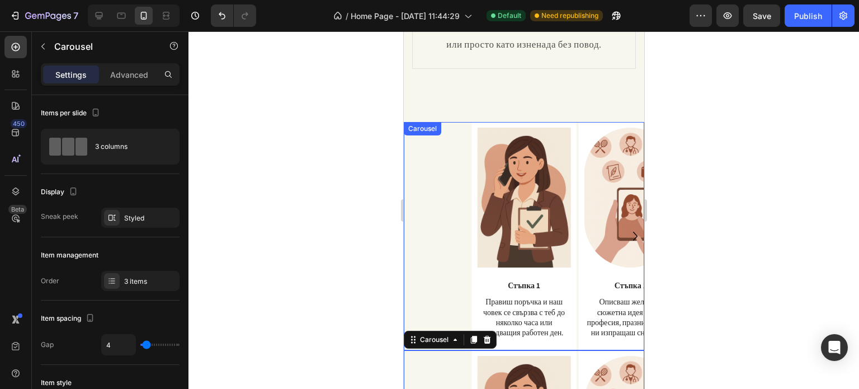
click at [433, 158] on div "Image Стъпка 1 Text Block Правиш поръчка и наш човек се свързва с теб до няколк…" at bounding box center [527, 236] width 232 height 228
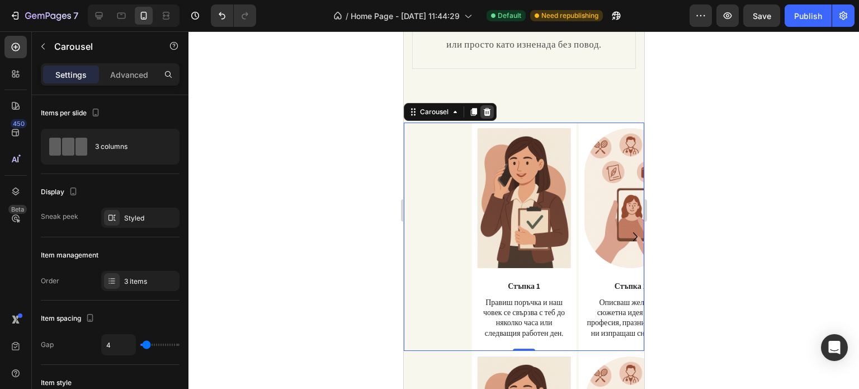
click at [486, 111] on icon at bounding box center [486, 112] width 7 height 8
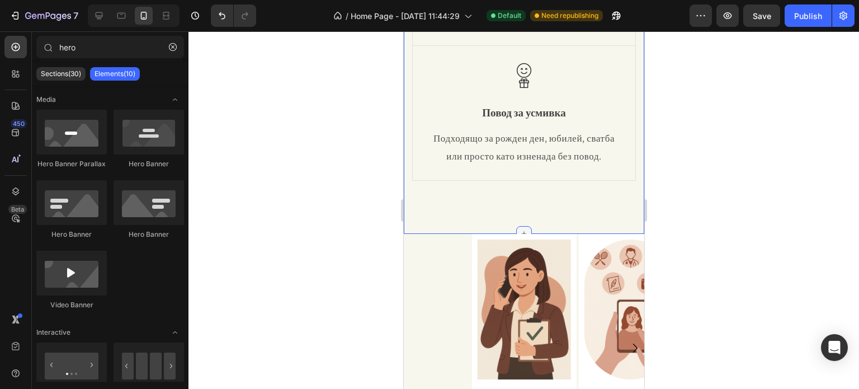
click at [519, 232] on icon at bounding box center [523, 233] width 9 height 9
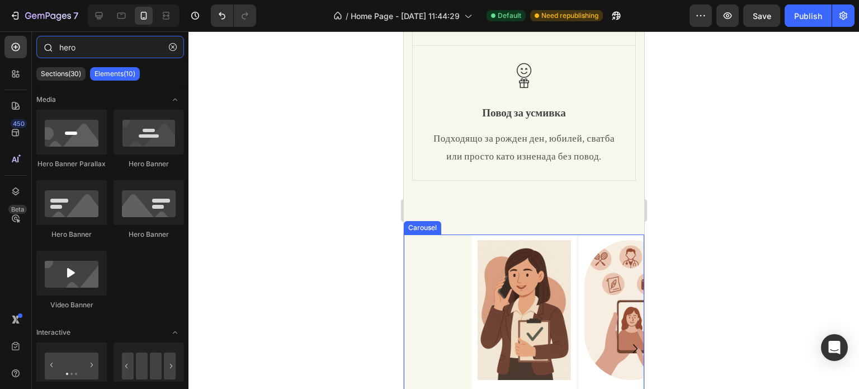
click at [74, 42] on input "hero" at bounding box center [110, 47] width 148 height 22
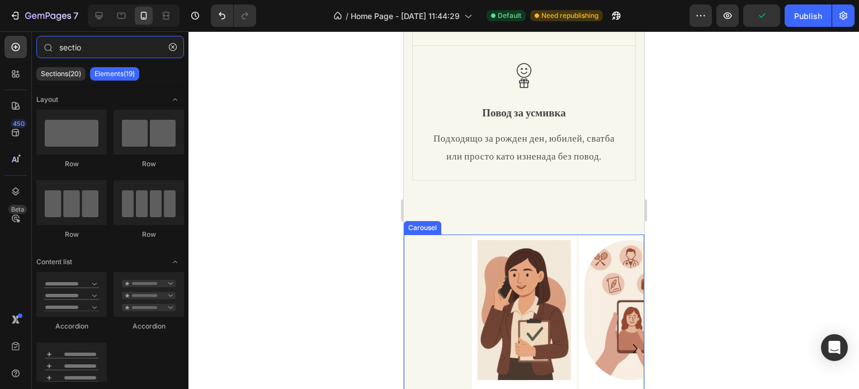
type input "section"
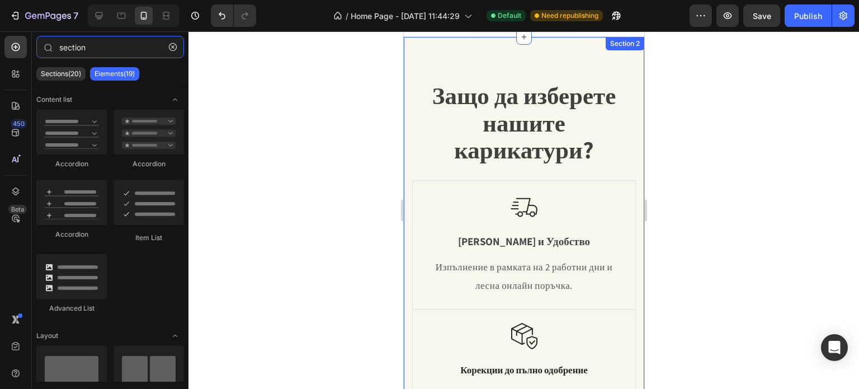
scroll to position [1, 0]
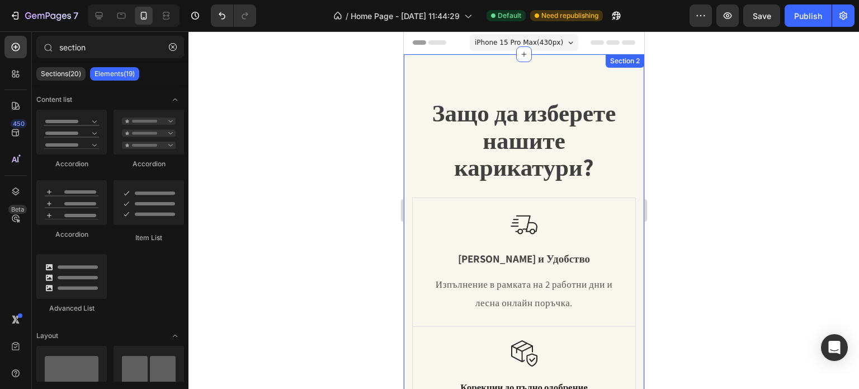
click at [409, 70] on div "Защо да изберете нашите карикатури? Heading Row Image Бързина и Удобство Text B…" at bounding box center [523, 348] width 240 height 589
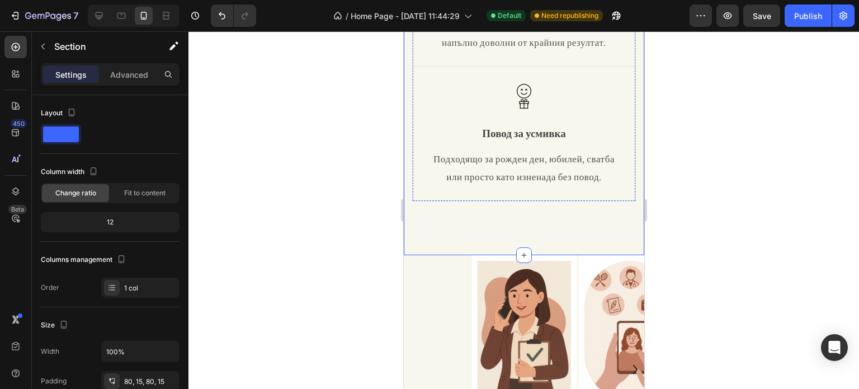
scroll to position [391, 0]
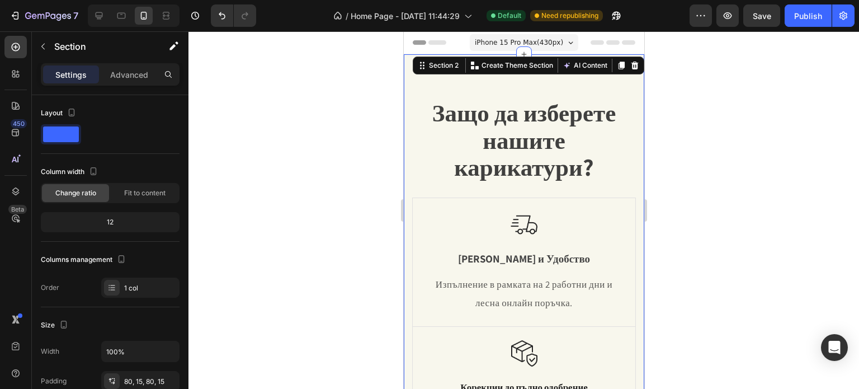
click at [604, 79] on div "Защо да изберете нашите карикатури? Heading Row Image Бързина и Удобство Text B…" at bounding box center [523, 348] width 240 height 589
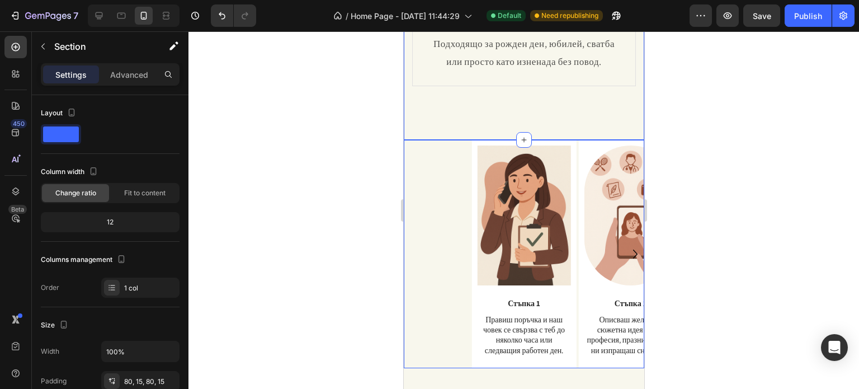
click at [423, 164] on div "Image Стъпка 1 Text Block Правиш поръчка и наш човек се свързва с теб до няколк…" at bounding box center [527, 254] width 232 height 228
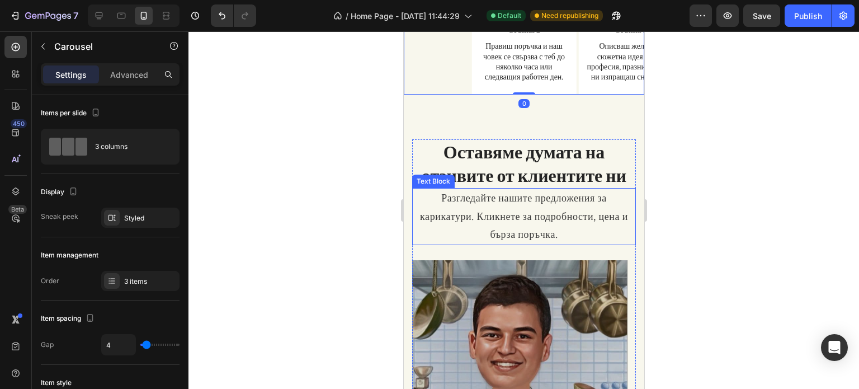
scroll to position [727, 0]
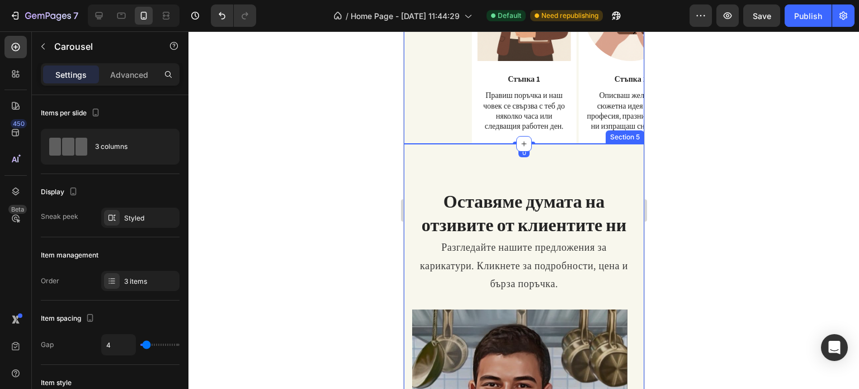
click at [424, 177] on div "Оставяме думата на отзивите от клиентите ни Heading Разгледайте нашите предложе…" at bounding box center [523, 359] width 240 height 431
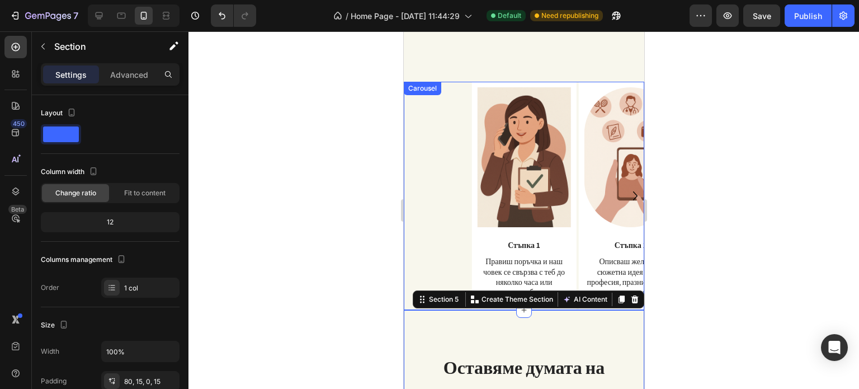
scroll to position [559, 0]
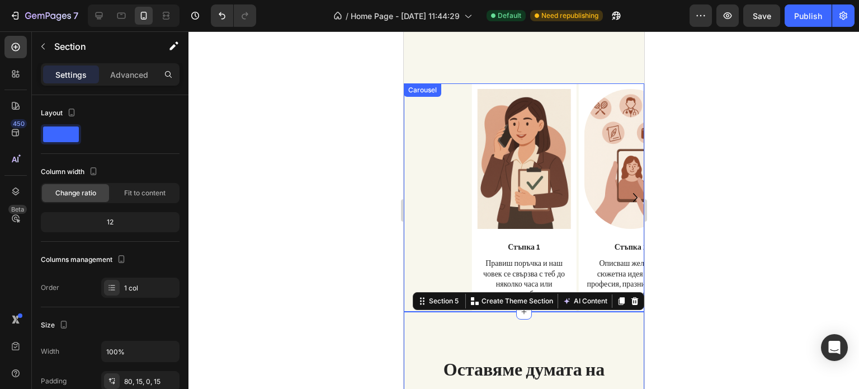
click at [408, 220] on div "Image Стъпка 1 Text Block Правиш поръчка и наш човек се свързва с теб до няколк…" at bounding box center [523, 197] width 240 height 228
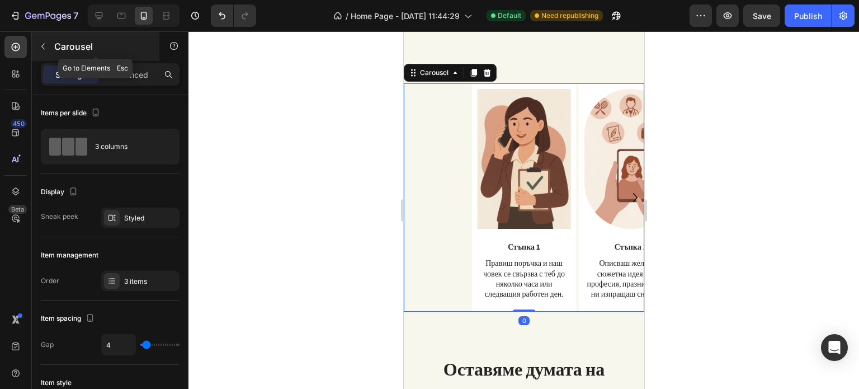
click at [37, 46] on button "button" at bounding box center [43, 46] width 18 height 18
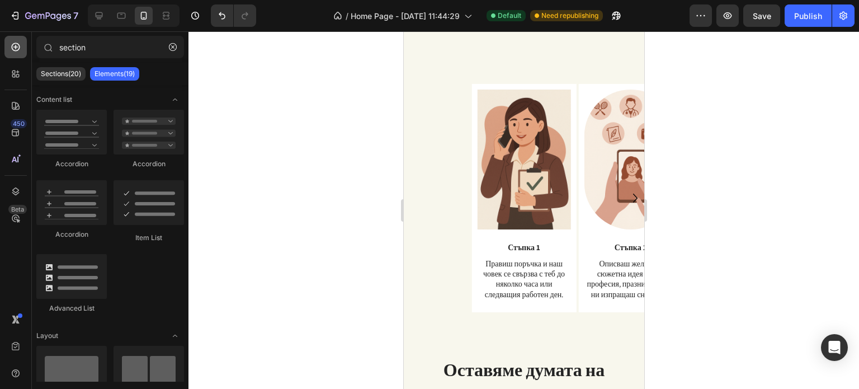
click at [15, 44] on icon at bounding box center [16, 47] width 8 height 8
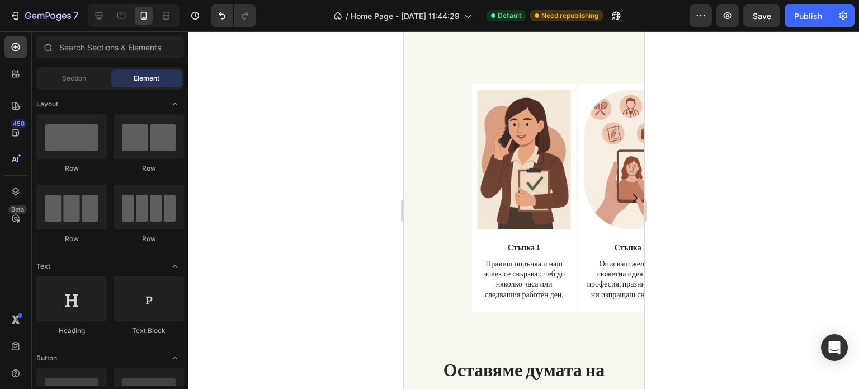
click at [295, 96] on div at bounding box center [523, 209] width 670 height 357
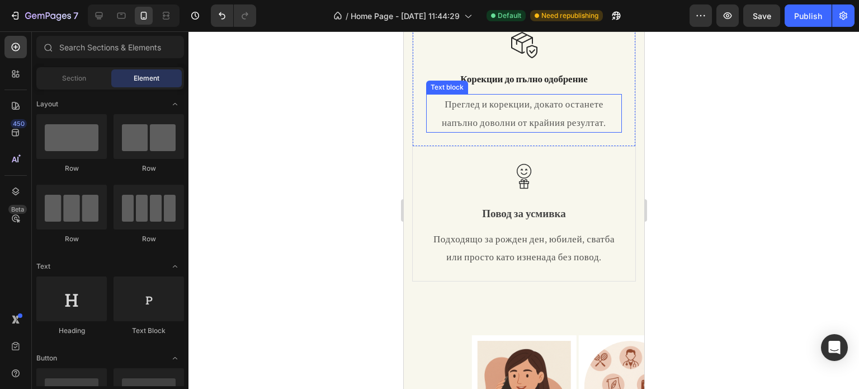
scroll to position [280, 0]
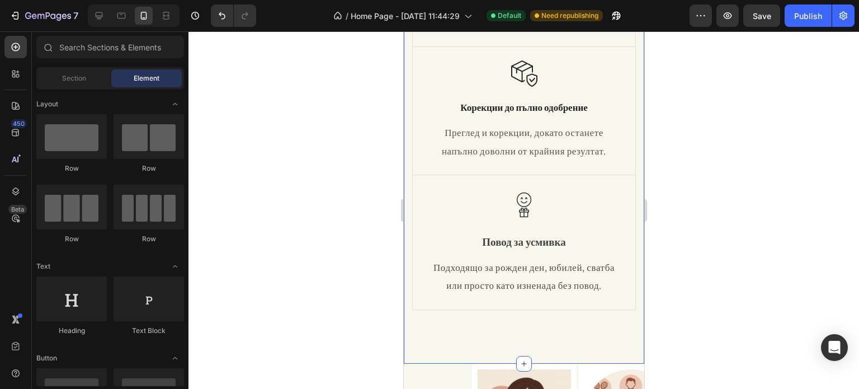
click at [407, 250] on div "Защо да изберете нашите карикатури? Heading Row Image Бързина и Удобство Text B…" at bounding box center [523, 69] width 240 height 589
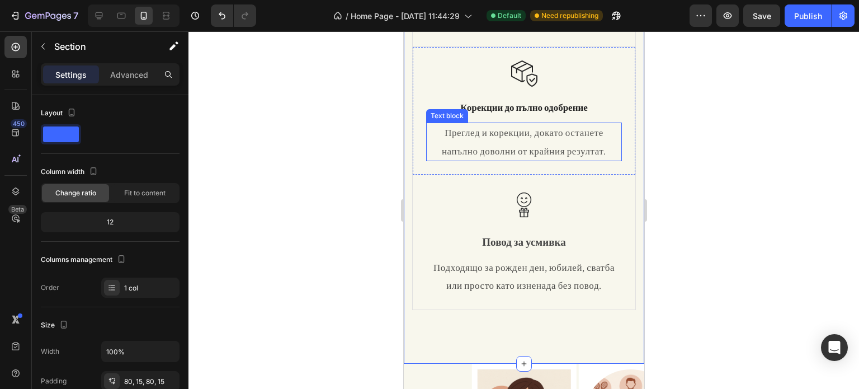
scroll to position [0, 0]
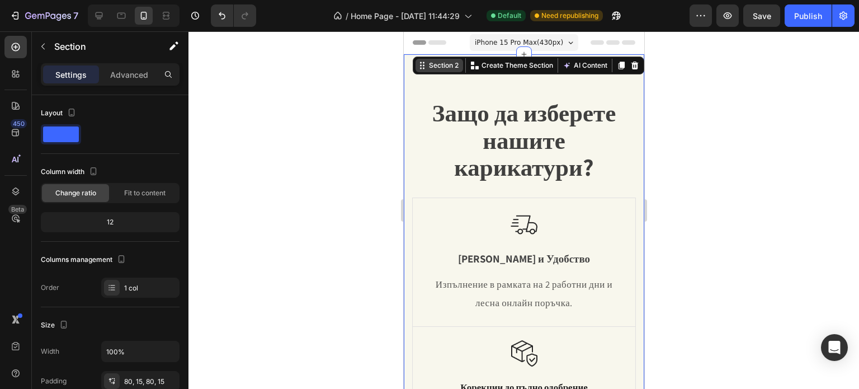
click at [432, 62] on div "Section 2" at bounding box center [443, 65] width 34 height 10
click at [417, 69] on icon at bounding box center [421, 65] width 9 height 9
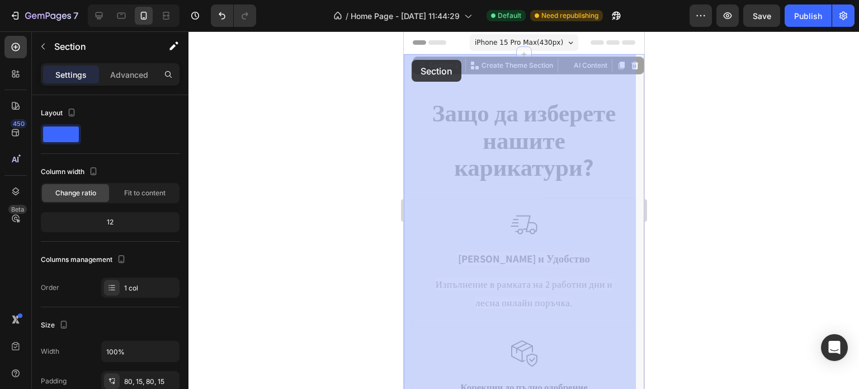
drag, startPoint x: 414, startPoint y: 69, endPoint x: 411, endPoint y: 60, distance: 10.1
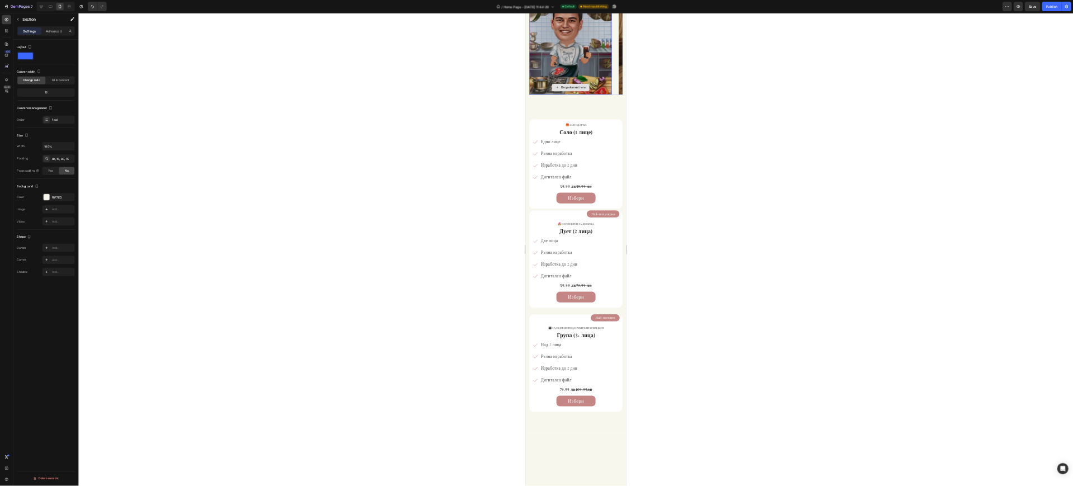
scroll to position [838, 0]
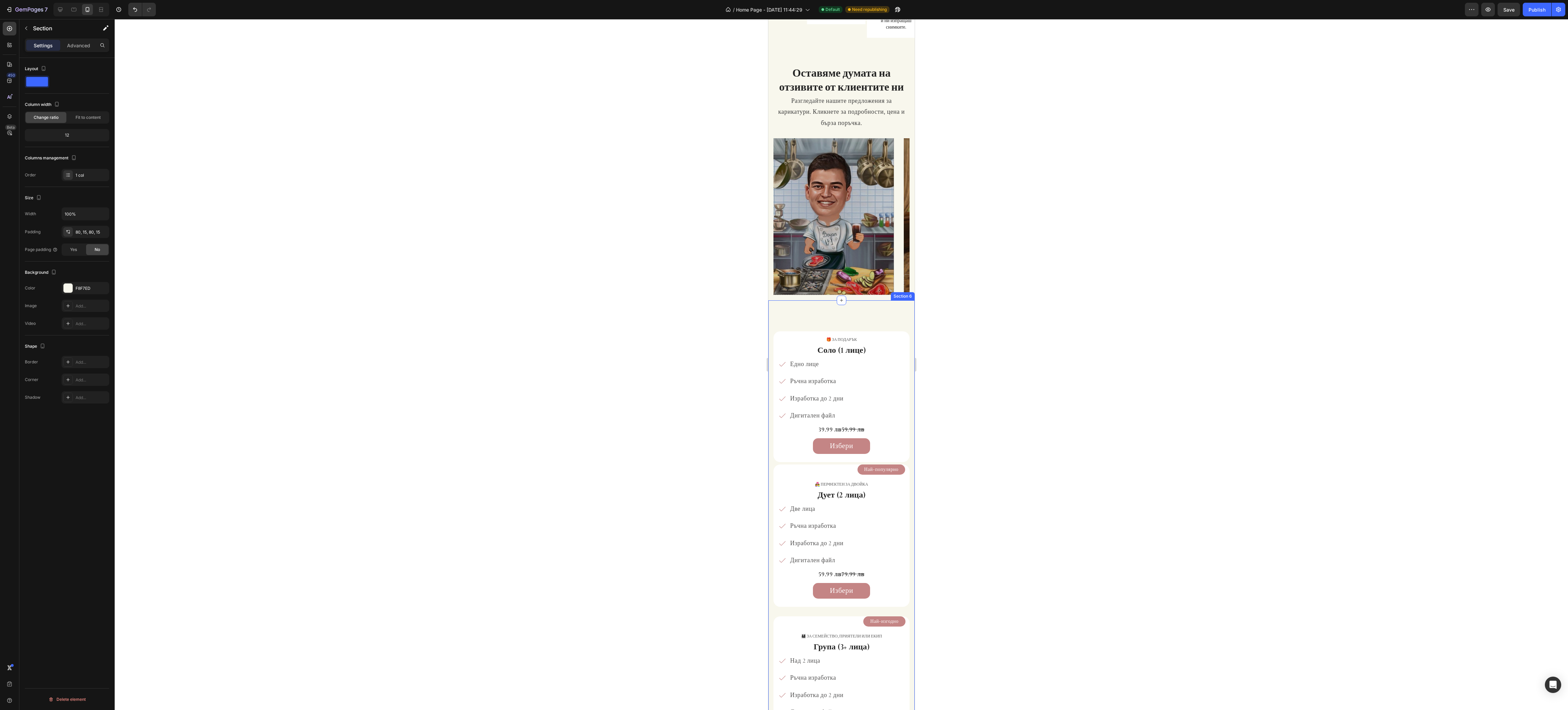
click at [522, 236] on div "🎁 за подарък Text Block Соло (1 лице) Heading Едно лице Ръчна изработка Изработ…" at bounding box center [841, 546] width 146 height 491
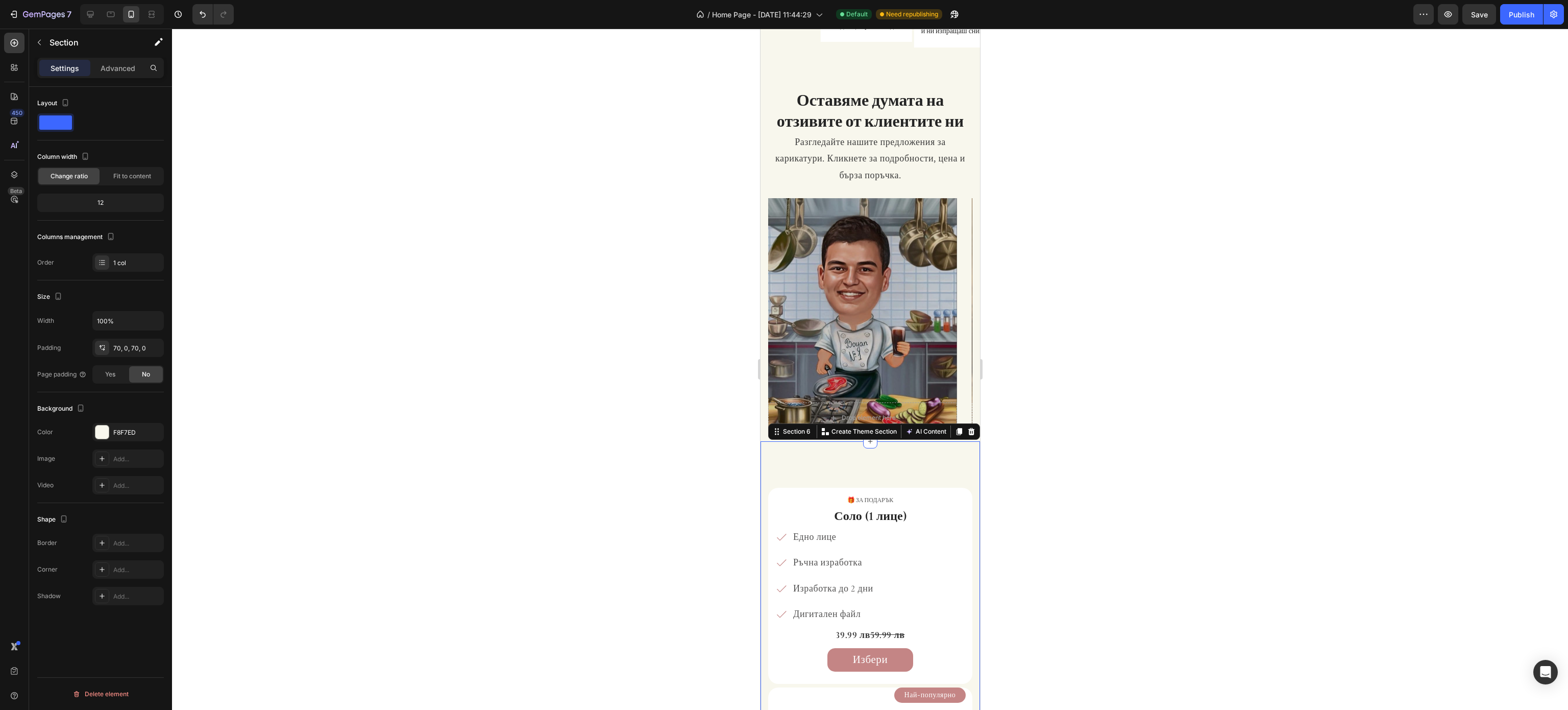
click at [784, 318] on div at bounding box center [869, 369] width 1396 height 682
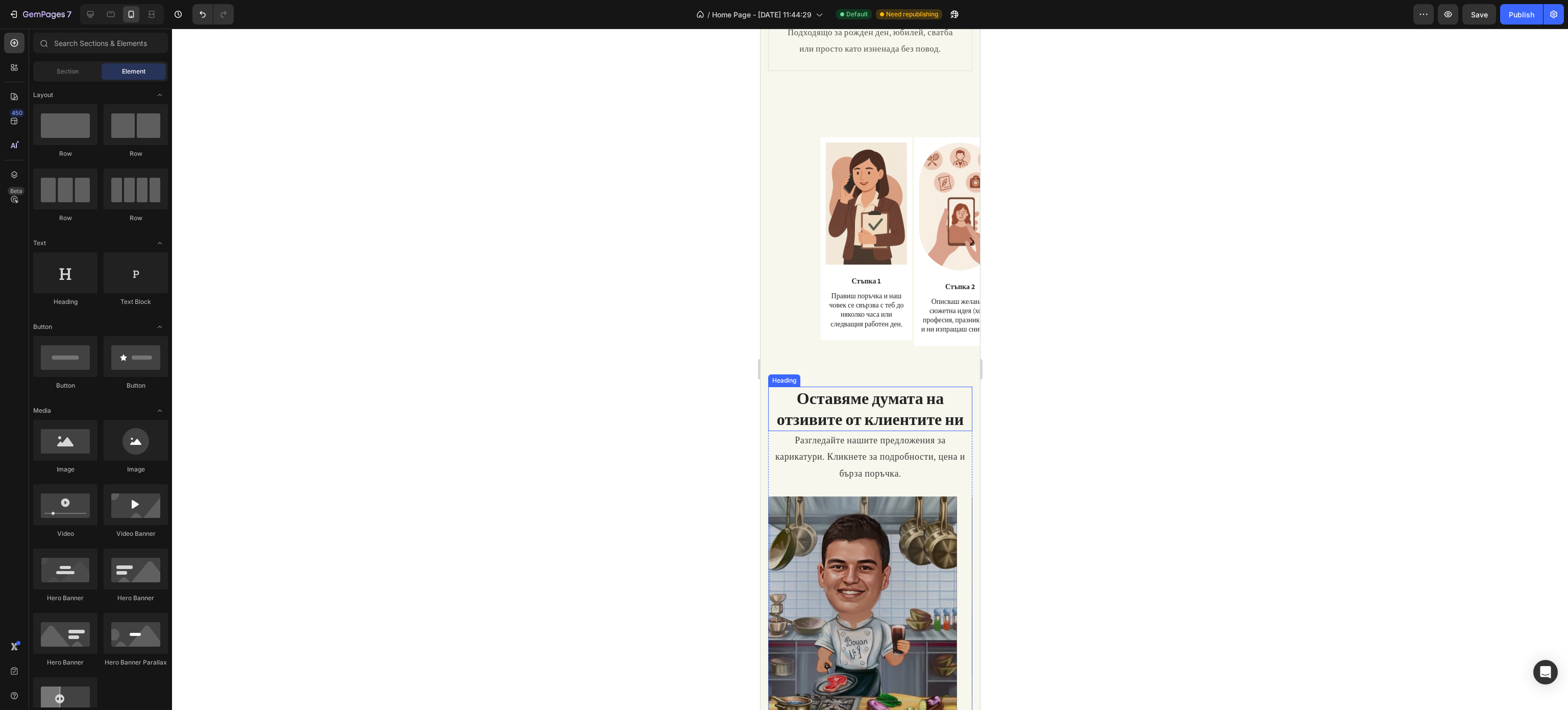
scroll to position [460, 0]
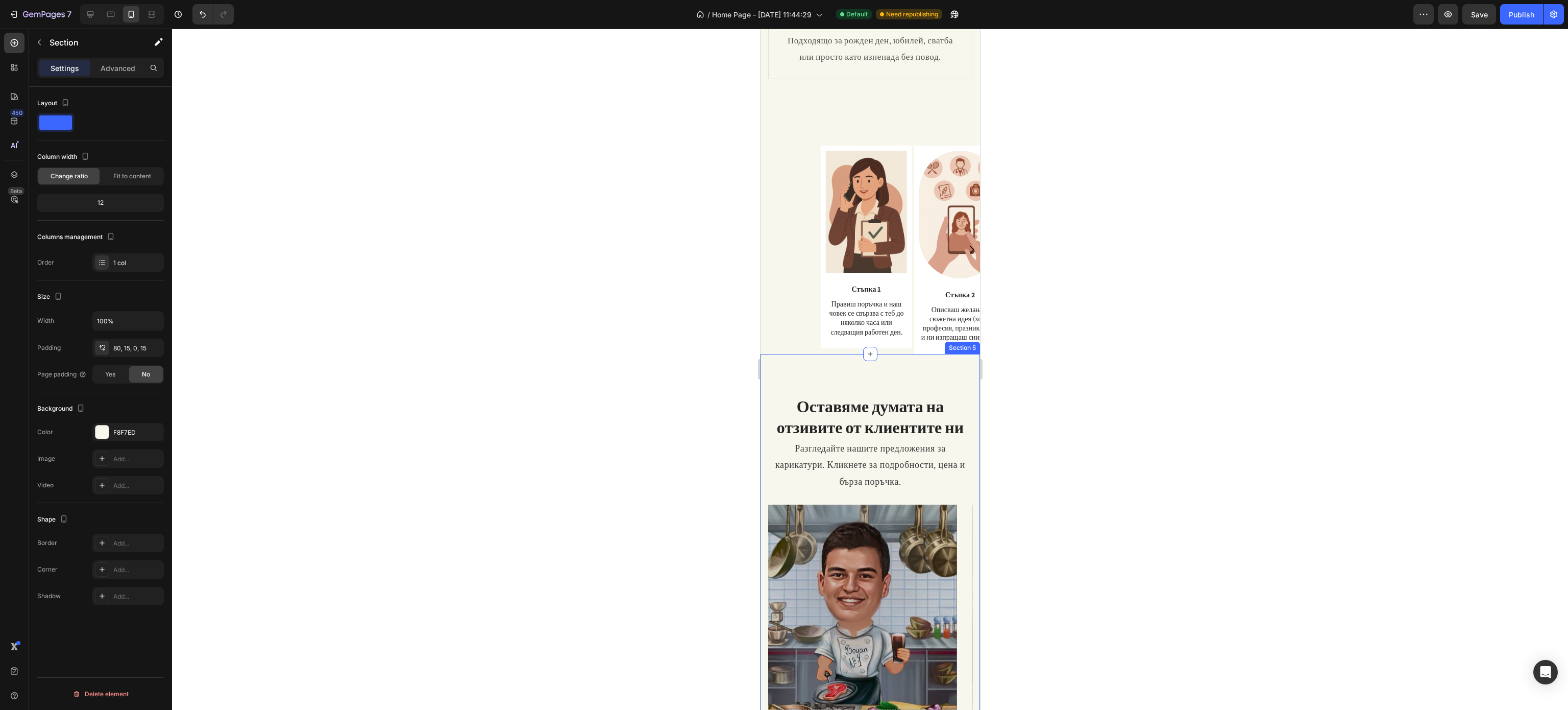
click at [763, 355] on div "Оставяме думата на отзивите от клиентите ни Heading Разгледайте нашите предложе…" at bounding box center [869, 550] width 219 height 394
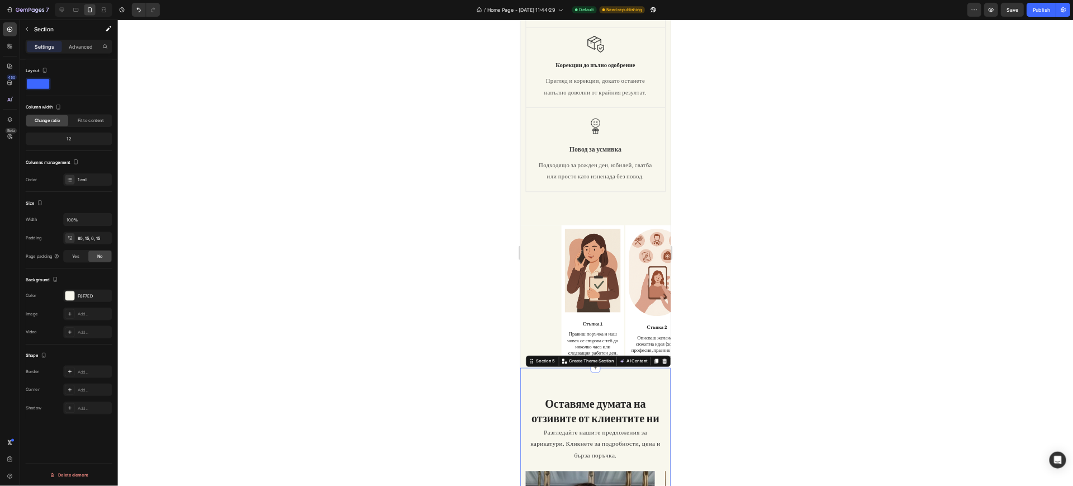
scroll to position [279, 0]
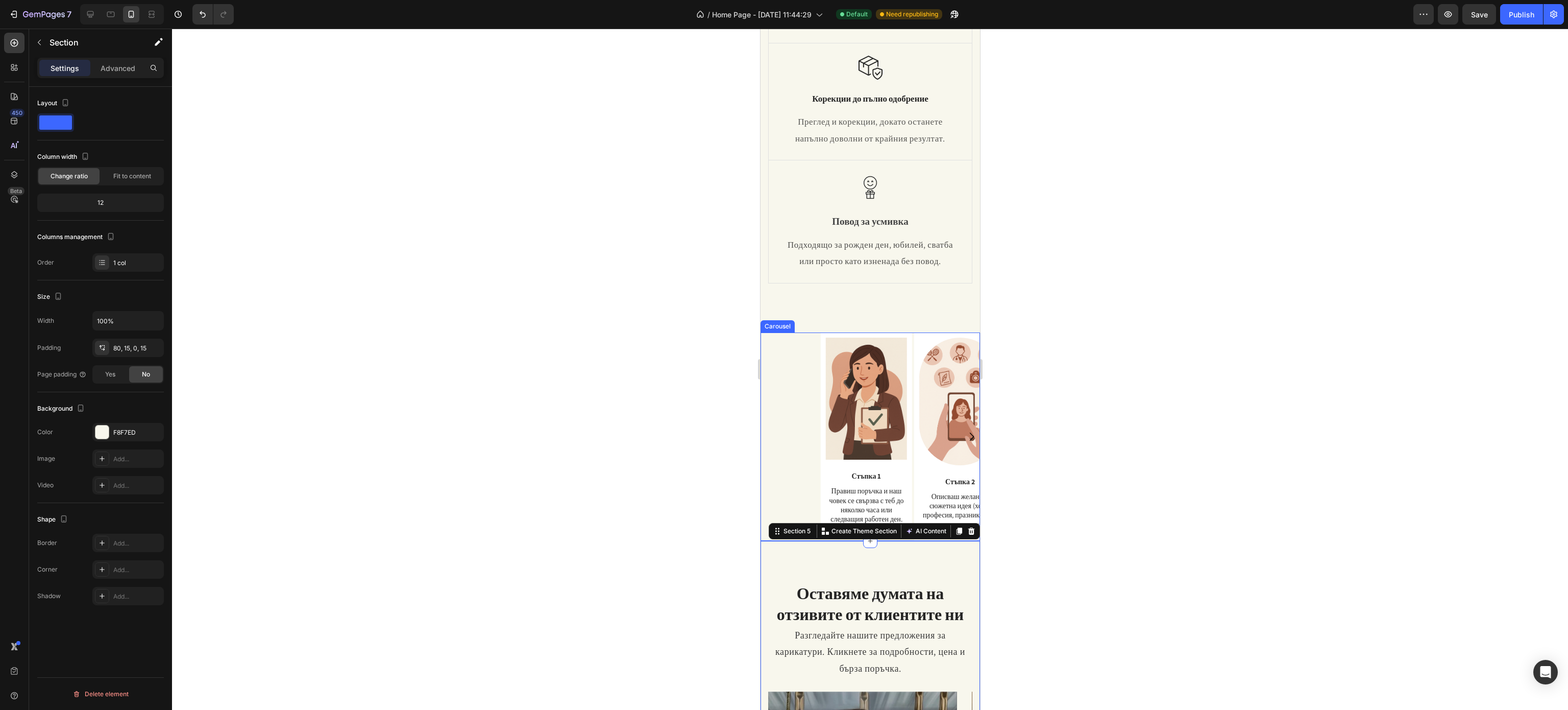
click at [772, 355] on div "Image Стъпка 1 Text Block Правиш поръчка и наш човек се свързва с теб до няколк…" at bounding box center [874, 437] width 212 height 208
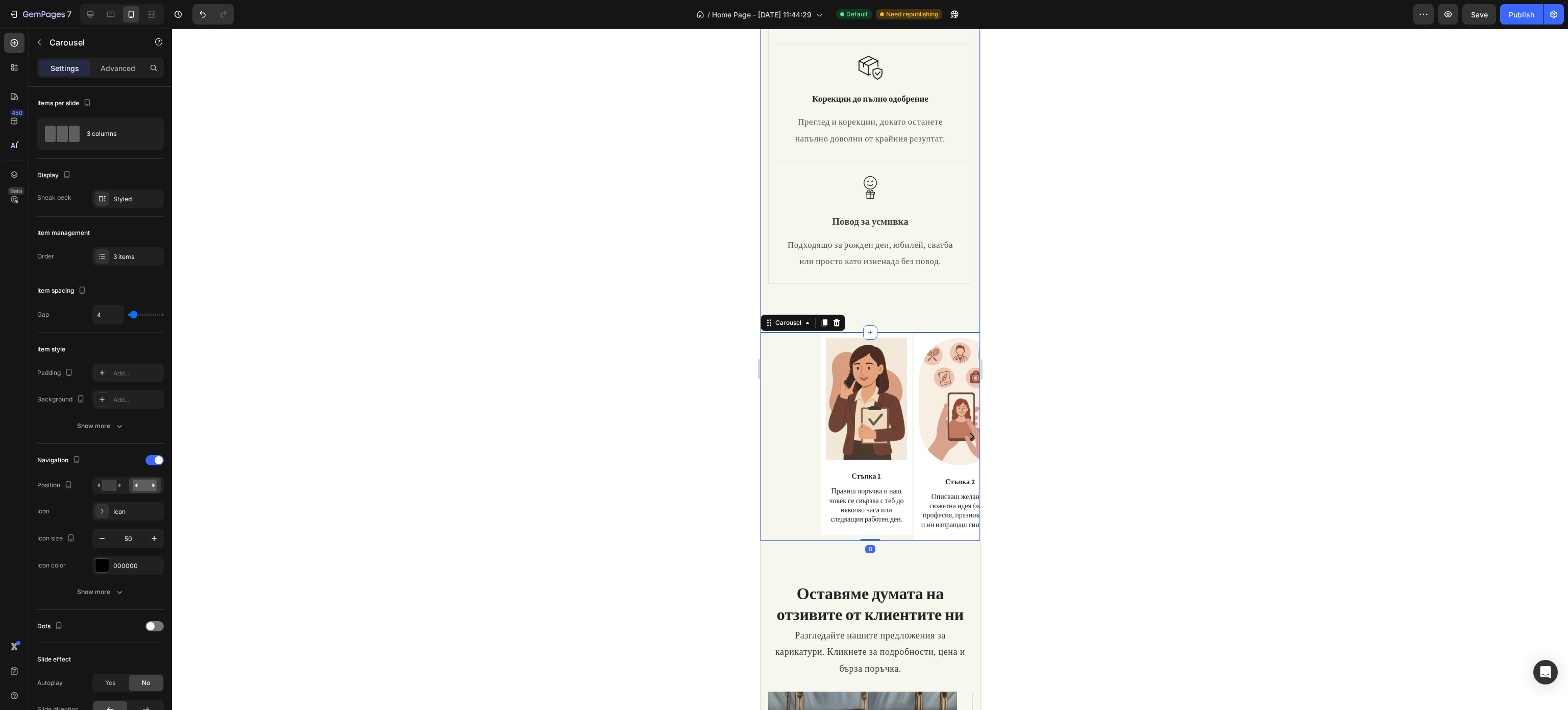
click at [784, 322] on div "Защо да изберете нашите карикатури? Heading Row Image Бързина и Удобство Text B…" at bounding box center [869, 63] width 219 height 538
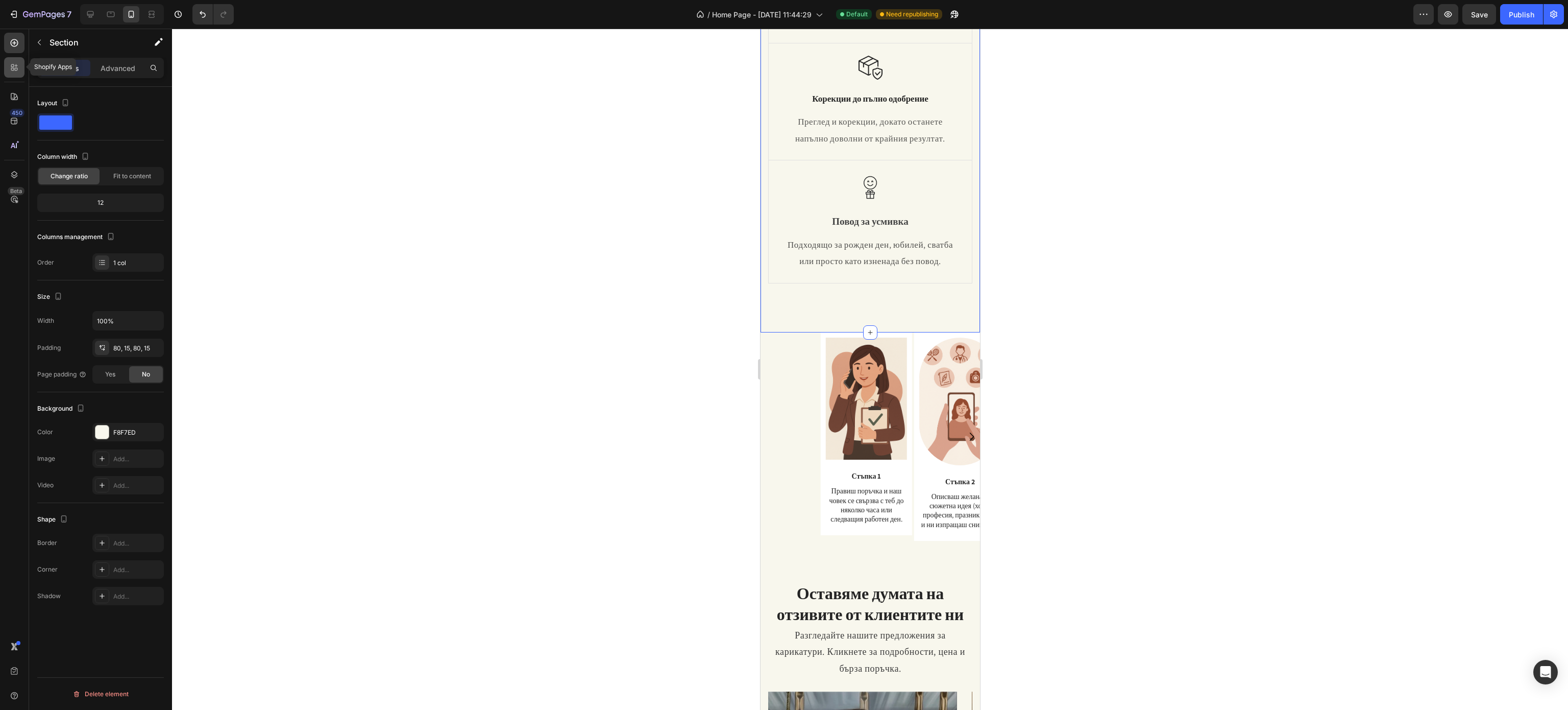
click at [18, 60] on div at bounding box center [14, 68] width 20 height 20
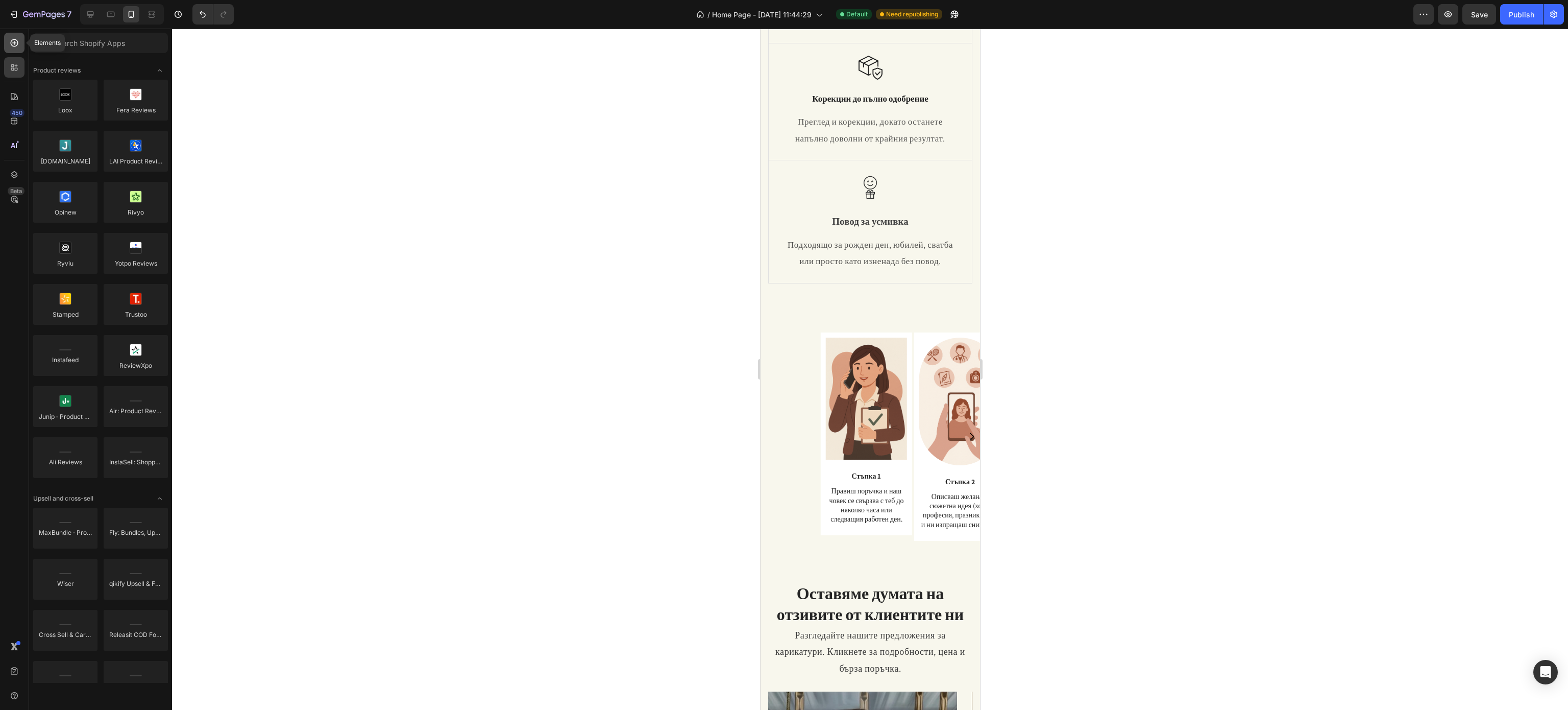
click at [22, 46] on div at bounding box center [14, 43] width 20 height 20
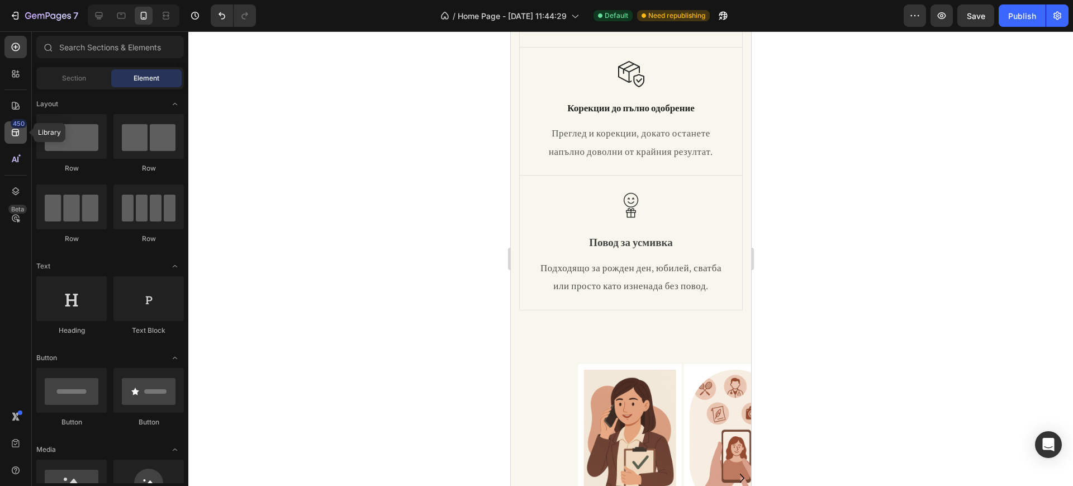
click at [23, 127] on div "450" at bounding box center [19, 123] width 16 height 9
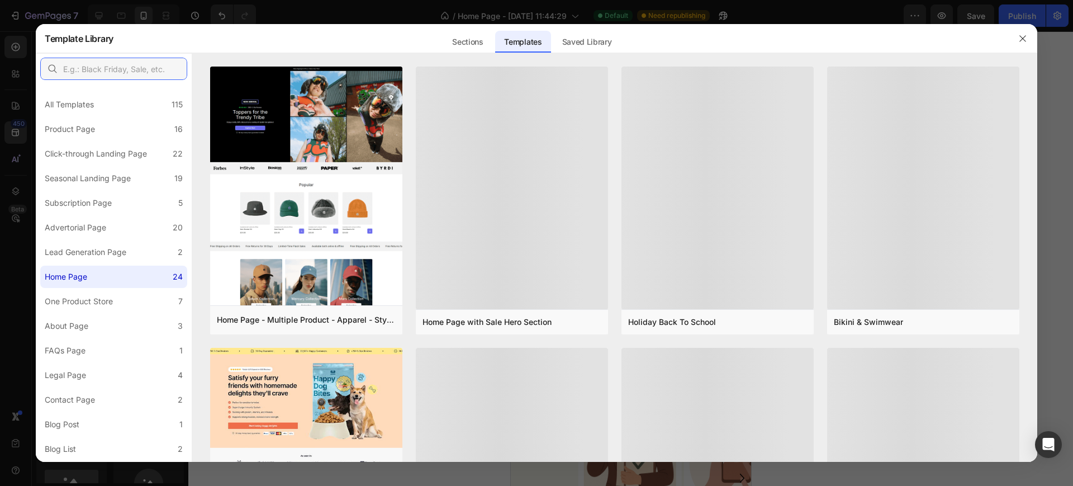
click at [128, 66] on input "text" at bounding box center [113, 69] width 147 height 22
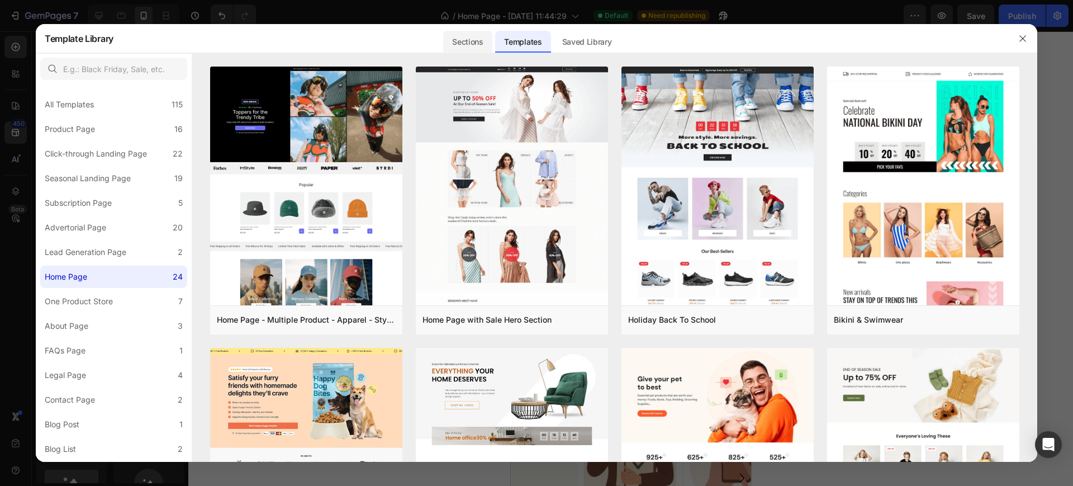
click at [483, 44] on div "Sections" at bounding box center [467, 42] width 49 height 22
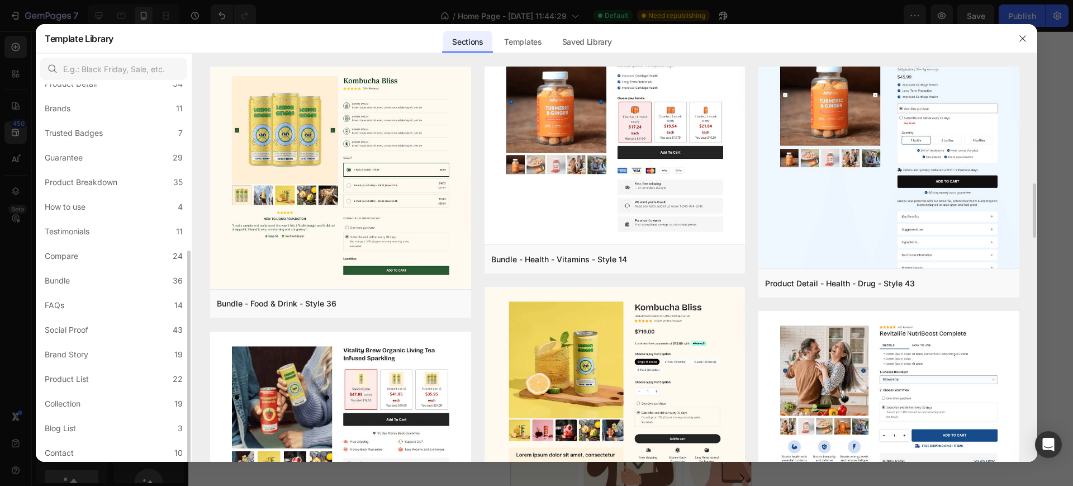
scroll to position [171, 0]
click at [147, 388] on label "Mobile Focused 27" at bounding box center [113, 425] width 147 height 22
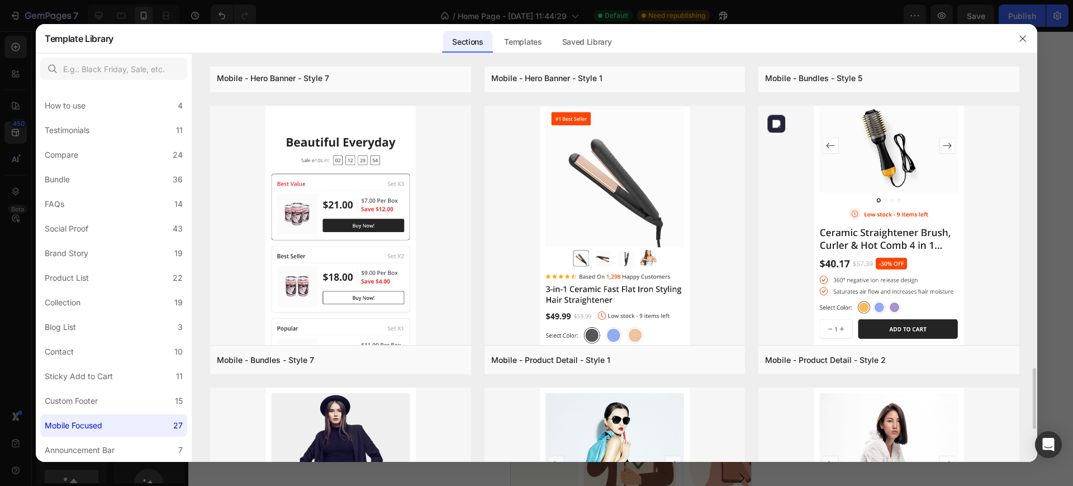
scroll to position [2141, 0]
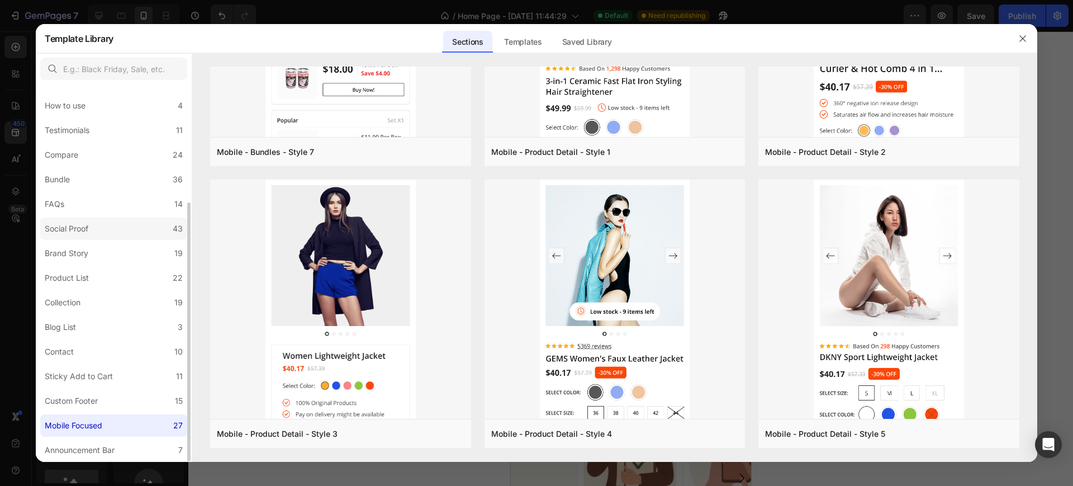
click at [172, 226] on label "Social Proof 43" at bounding box center [113, 228] width 147 height 22
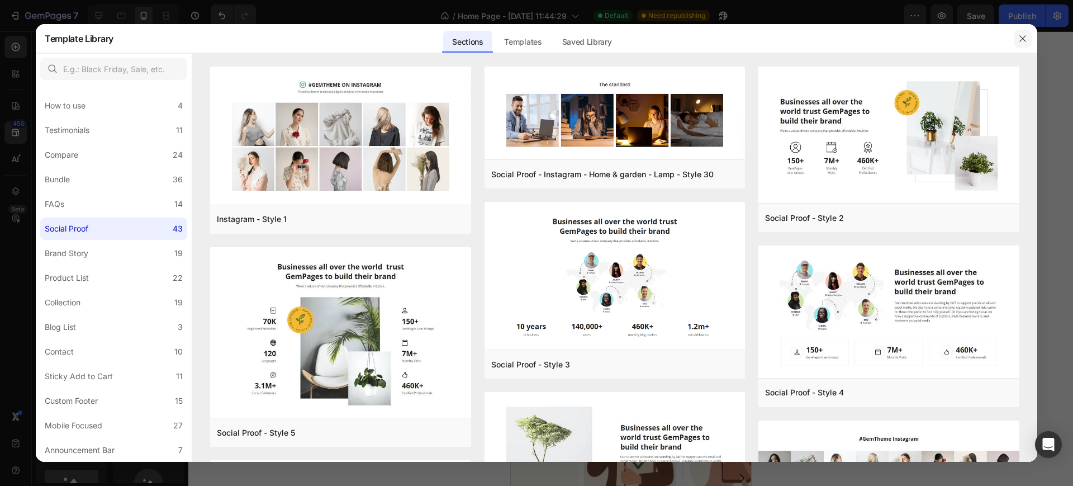
click at [858, 46] on button "button" at bounding box center [1023, 39] width 18 height 18
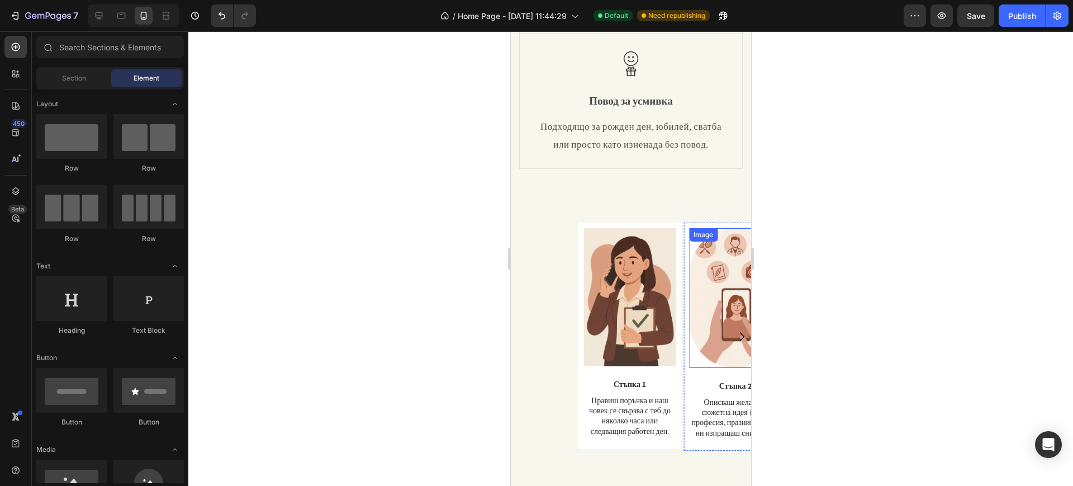
scroll to position [419, 0]
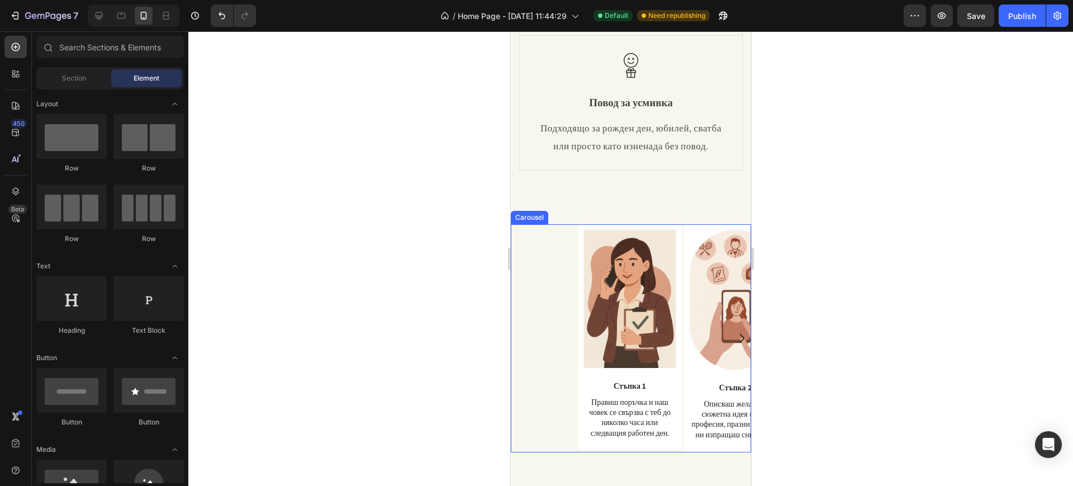
click at [557, 245] on div "Image Стъпка 1 Text Block Правиш поръчка и наш човек се свързва с теб до няколк…" at bounding box center [635, 338] width 232 height 228
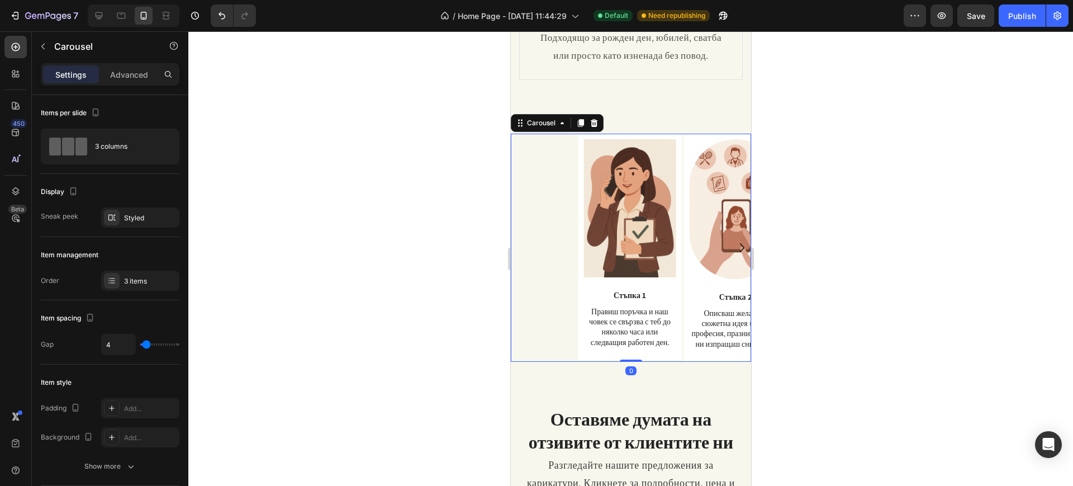
scroll to position [558, 0]
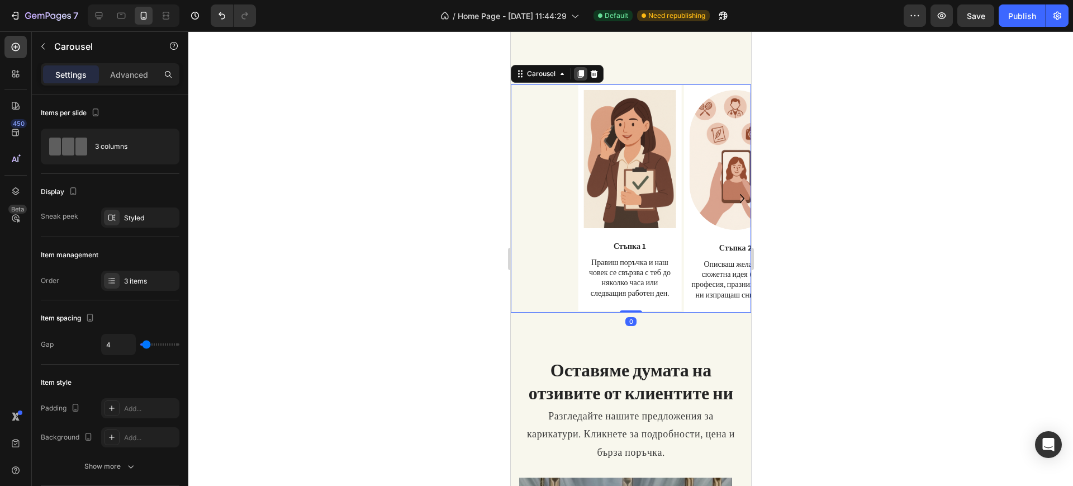
click at [581, 73] on icon at bounding box center [580, 74] width 6 height 8
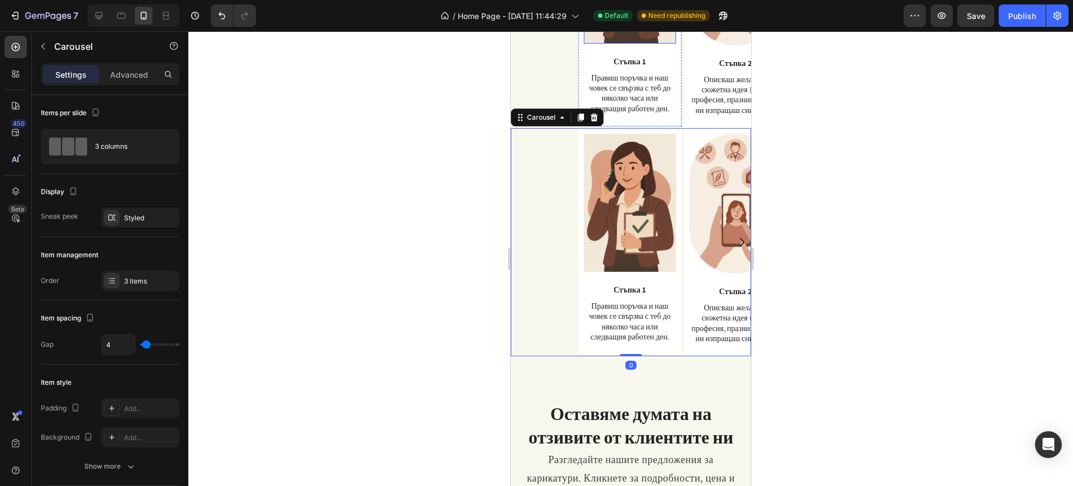
scroll to position [768, 0]
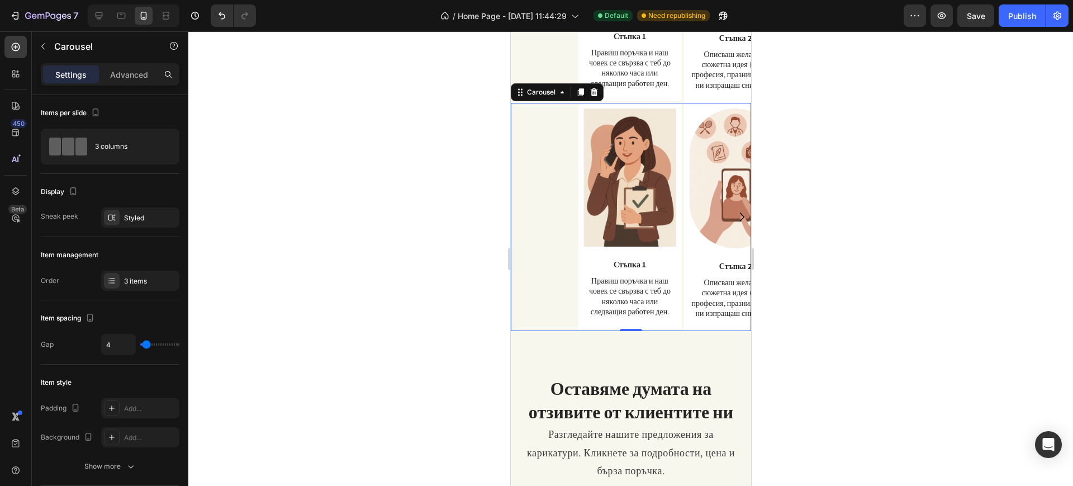
click at [541, 177] on div "Image Стъпка 1 Text Block Правиш поръчка и наш човек се свързва с теб до няколк…" at bounding box center [635, 217] width 232 height 228
click at [34, 49] on div "Carousel" at bounding box center [95, 46] width 127 height 29
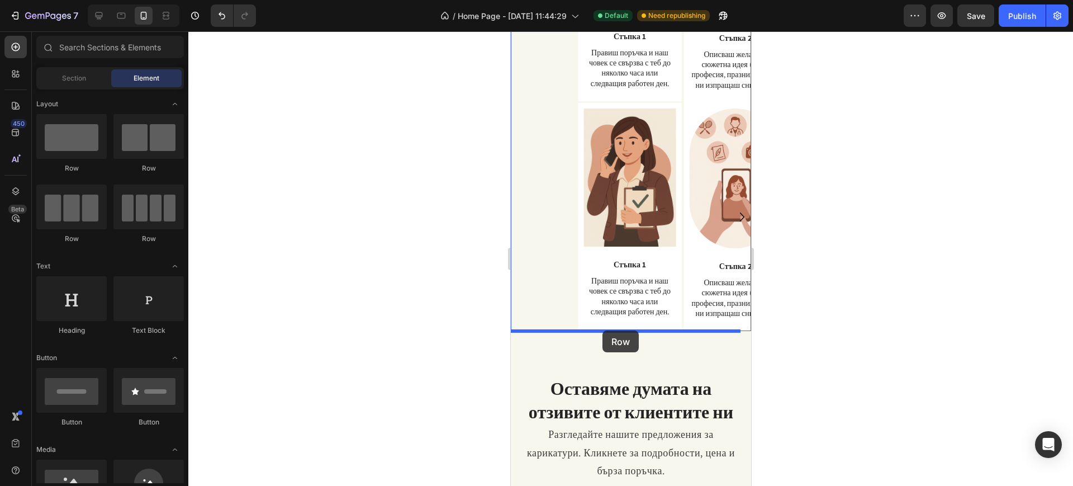
drag, startPoint x: 586, startPoint y: 177, endPoint x: 602, endPoint y: 330, distance: 154.0
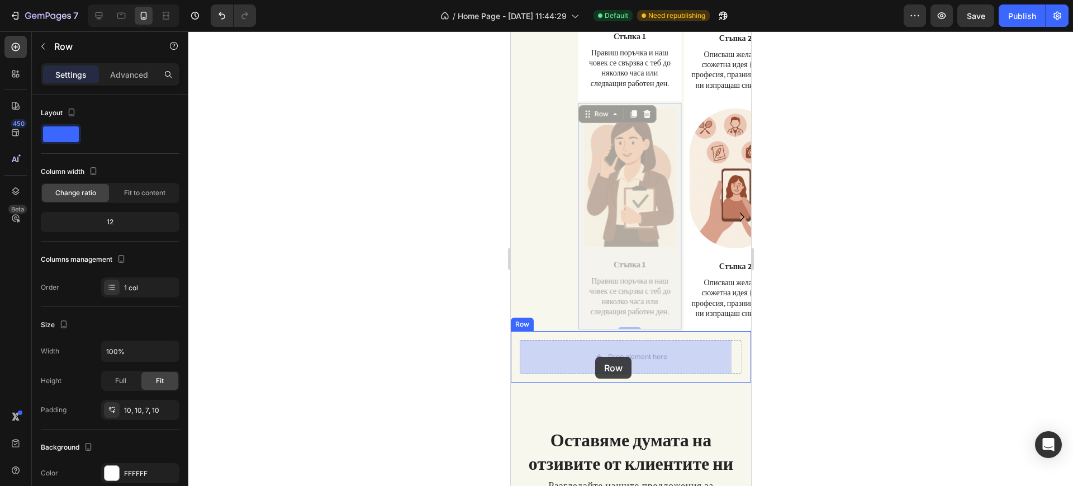
drag, startPoint x: 580, startPoint y: 116, endPoint x: 595, endPoint y: 354, distance: 239.2
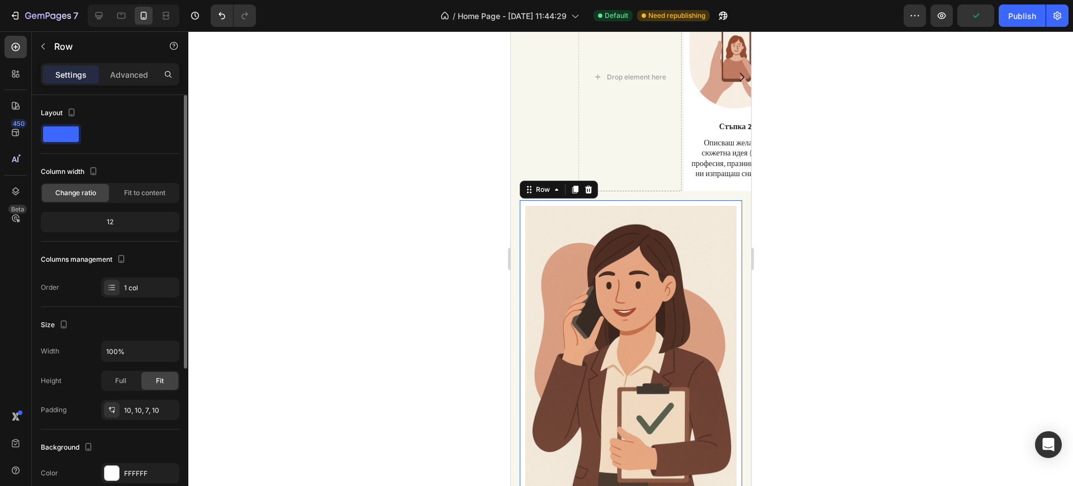
scroll to position [140, 0]
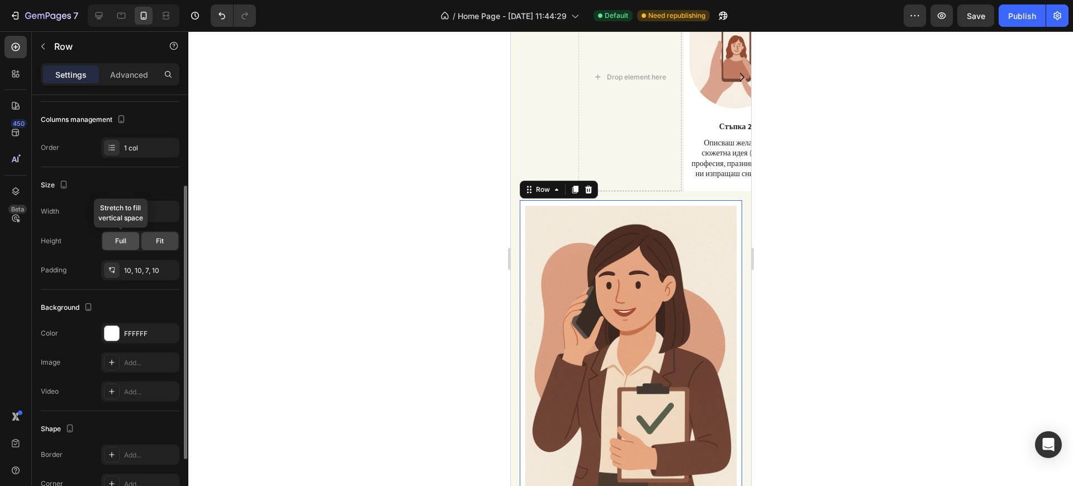
click at [130, 246] on div "Full" at bounding box center [120, 241] width 37 height 18
click at [154, 242] on div "Fit" at bounding box center [159, 241] width 37 height 18
click at [142, 211] on input "100%" at bounding box center [140, 211] width 77 height 20
click at [170, 216] on icon "button" at bounding box center [168, 211] width 11 height 11
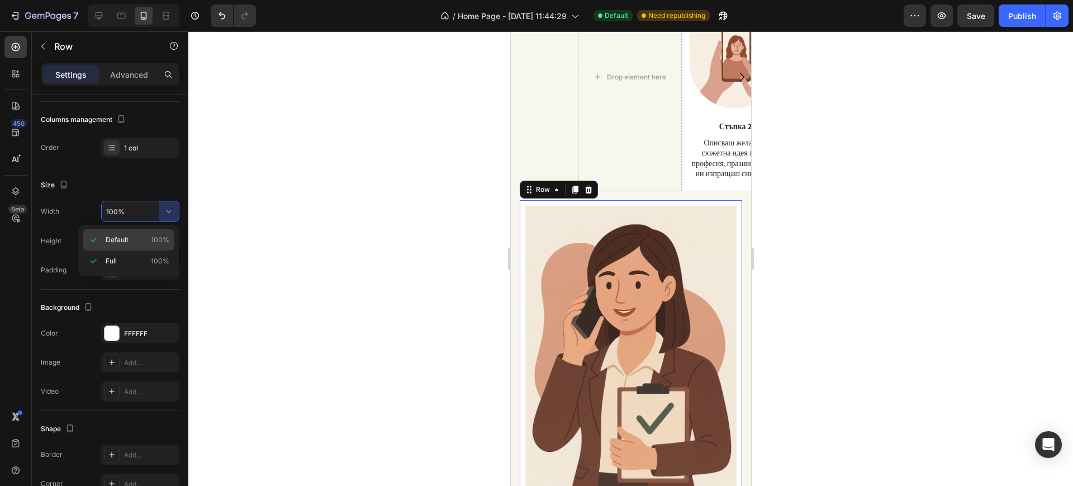
click at [149, 243] on p "Default 100%" at bounding box center [138, 240] width 64 height 10
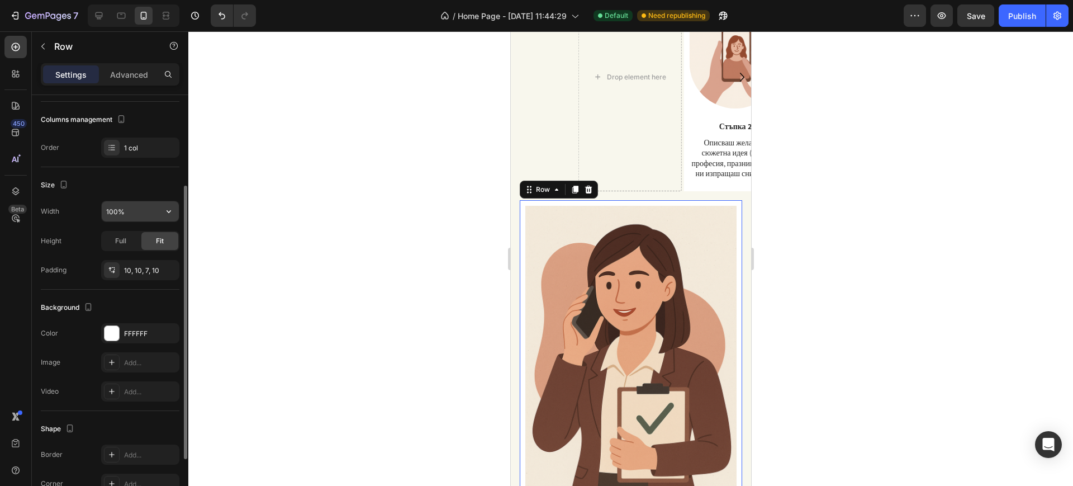
click at [143, 212] on input "100%" at bounding box center [140, 211] width 77 height 20
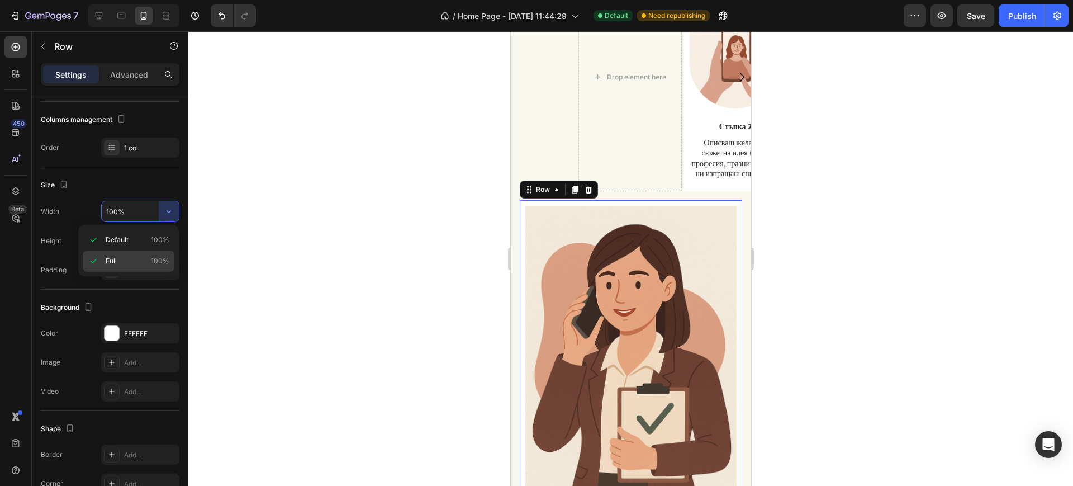
click at [138, 255] on div "Full 100%" at bounding box center [129, 260] width 92 height 21
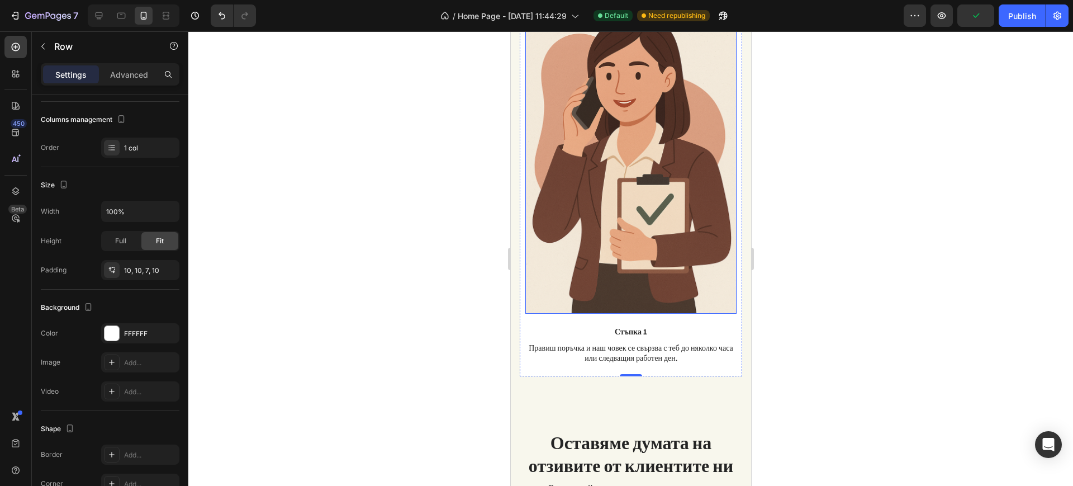
scroll to position [1117, 0]
click at [585, 236] on img at bounding box center [630, 154] width 211 height 317
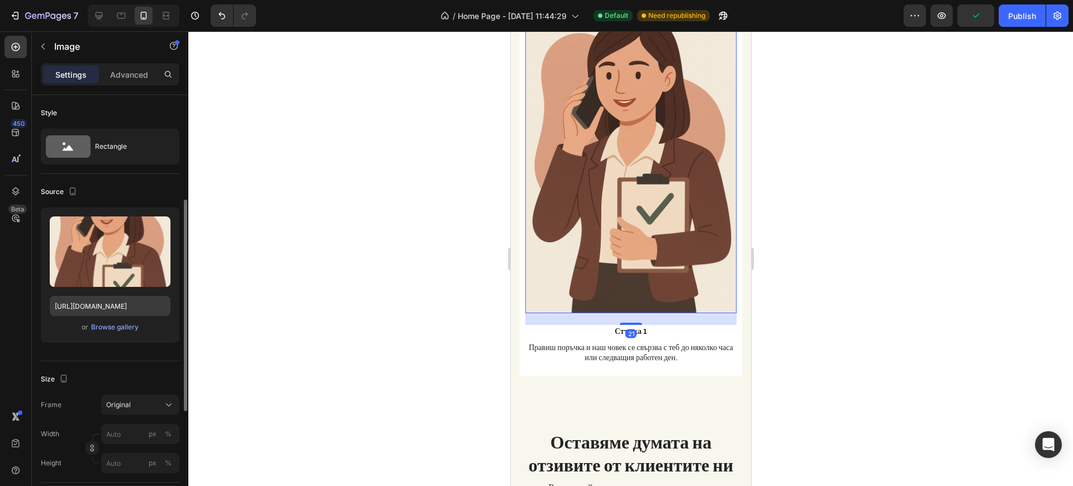
scroll to position [70, 0]
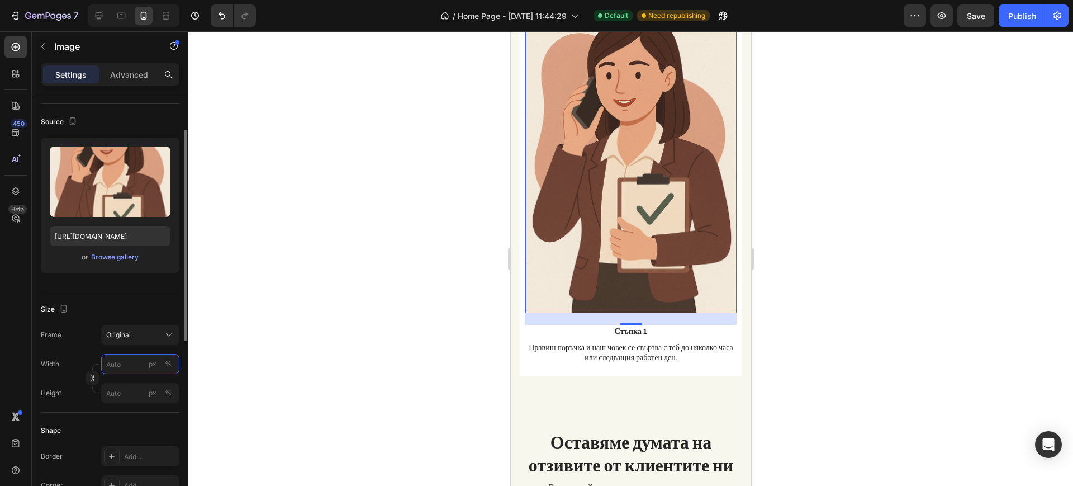
click at [127, 356] on input "px %" at bounding box center [140, 364] width 78 height 20
click at [146, 363] on button "px" at bounding box center [152, 363] width 13 height 13
click at [130, 384] on input "px %" at bounding box center [140, 393] width 78 height 20
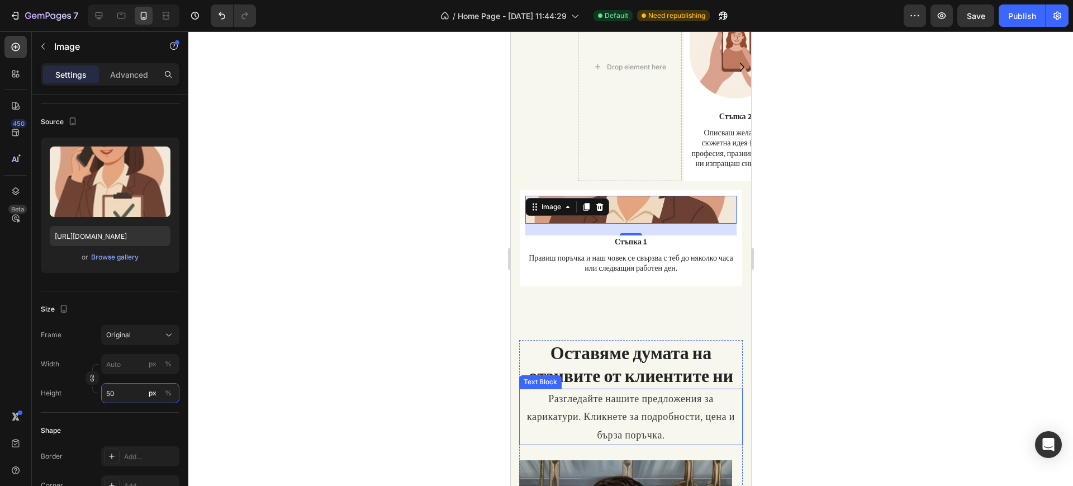
scroll to position [908, 0]
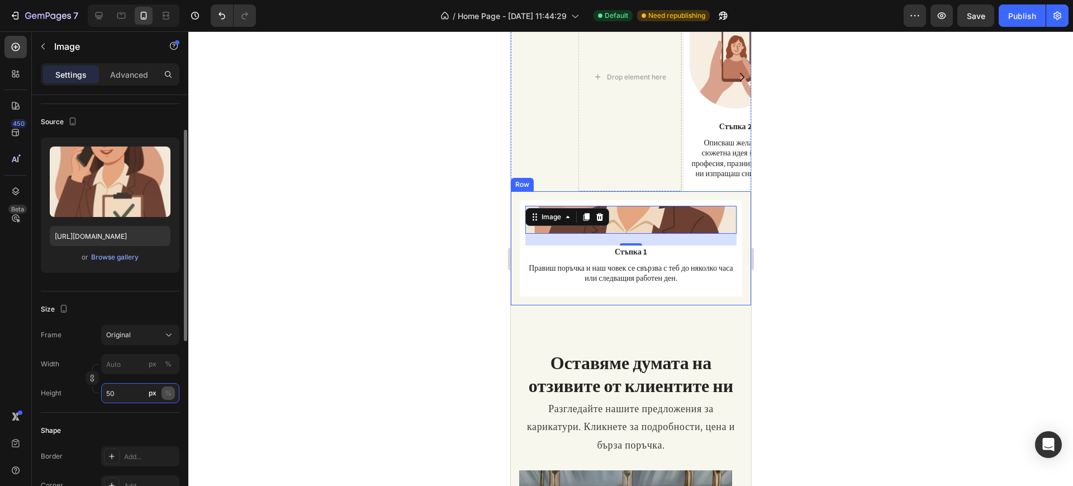
type input "50"
click at [170, 388] on div "%" at bounding box center [168, 393] width 7 height 10
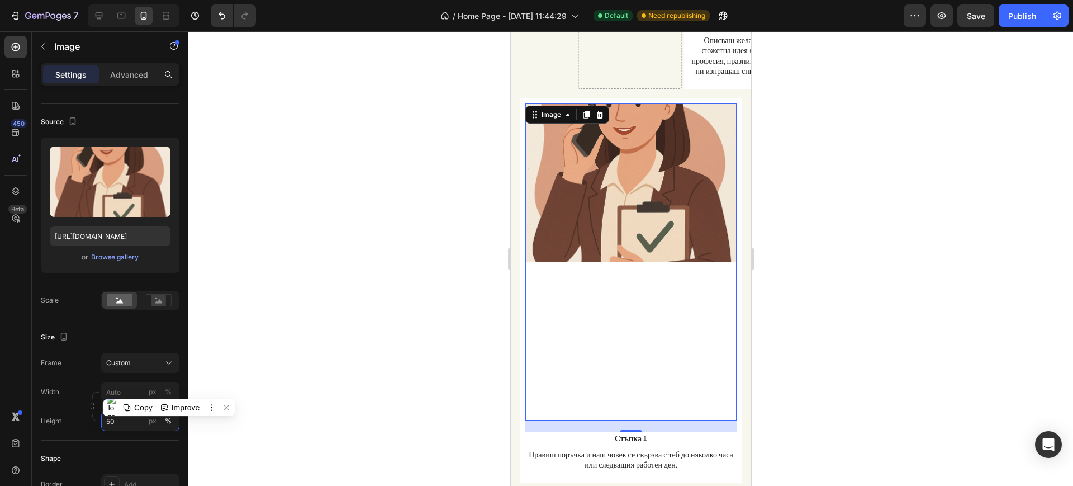
scroll to position [1048, 0]
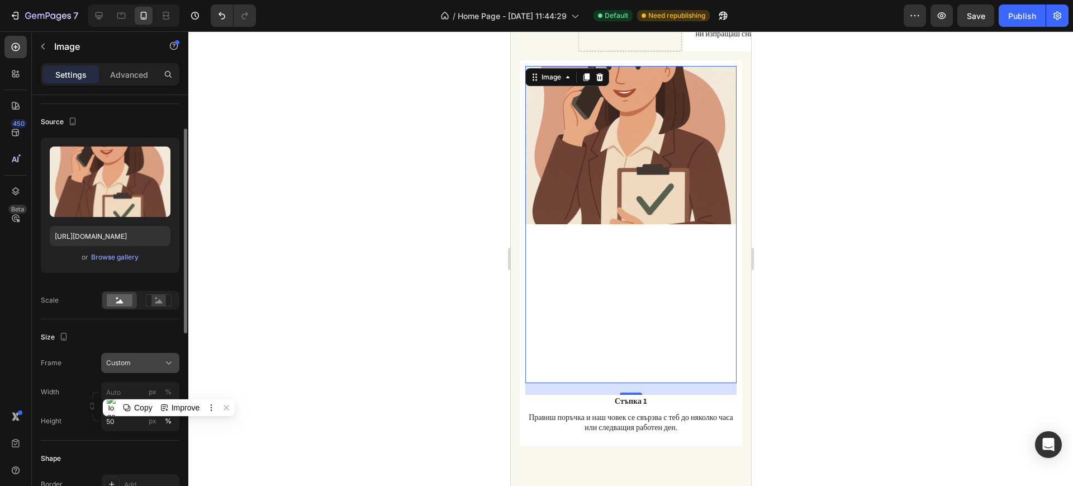
click at [140, 364] on div "Custom" at bounding box center [133, 363] width 55 height 10
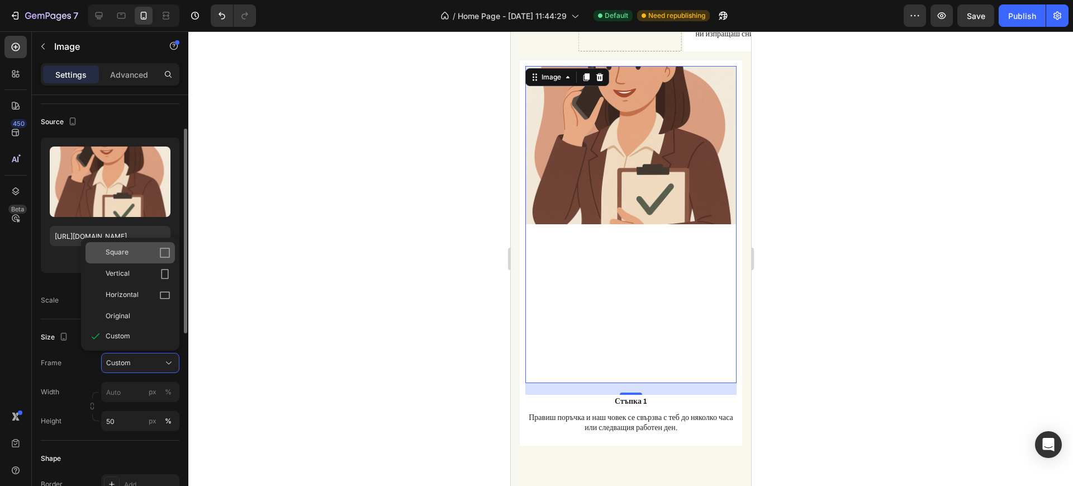
click at [115, 250] on span "Square" at bounding box center [117, 252] width 23 height 11
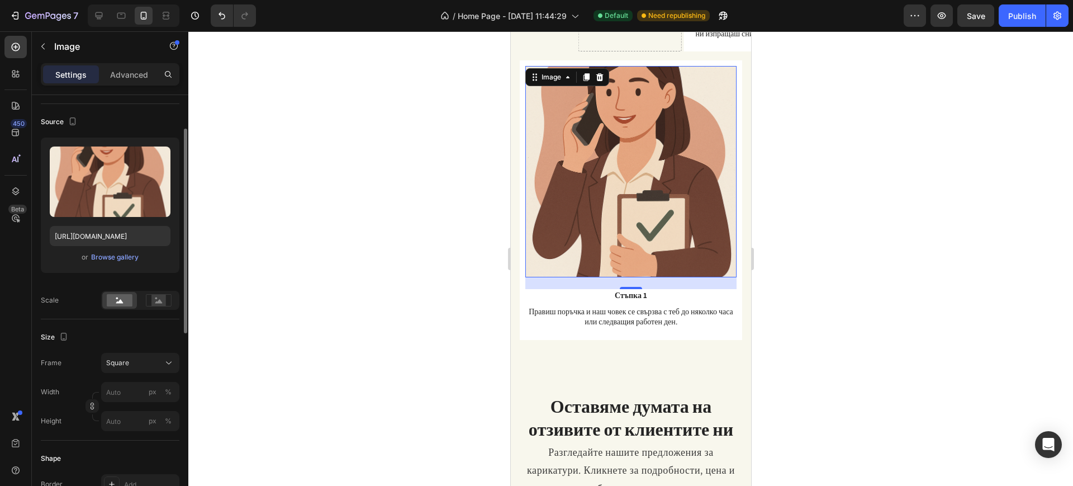
click at [628, 277] on div "21" at bounding box center [630, 283] width 211 height 12
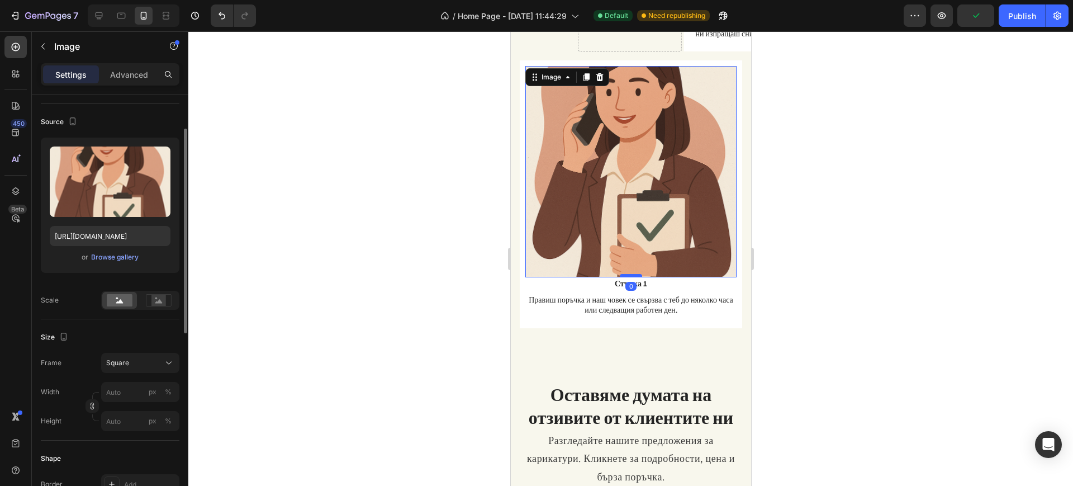
drag, startPoint x: 629, startPoint y: 278, endPoint x: 629, endPoint y: 266, distance: 12.3
click at [629, 274] on div at bounding box center [630, 275] width 22 height 3
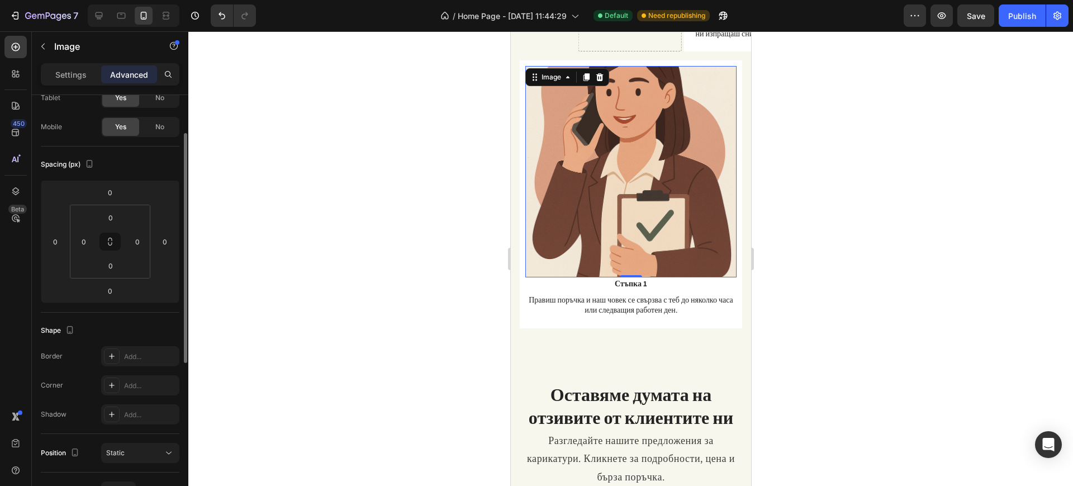
click at [701, 156] on img at bounding box center [630, 171] width 211 height 211
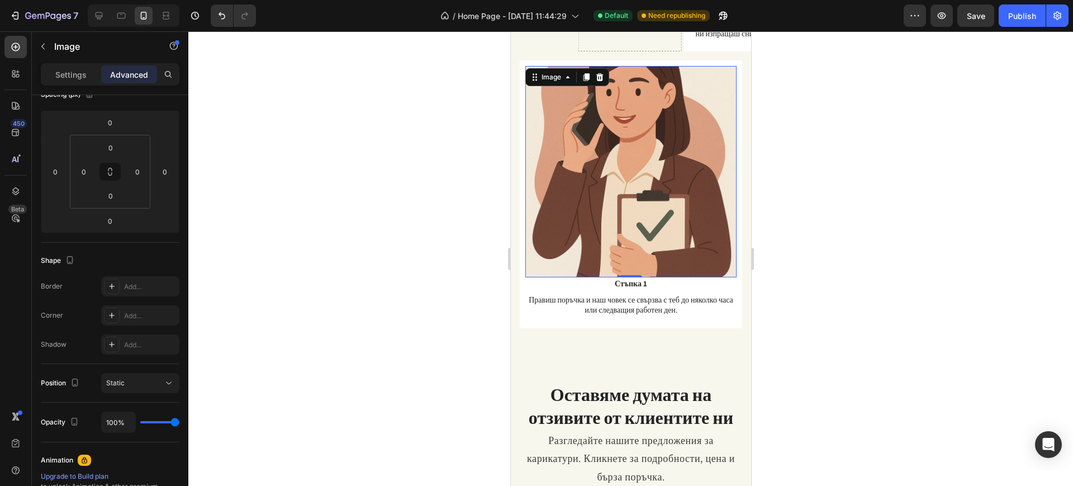
click at [578, 219] on img at bounding box center [630, 171] width 211 height 211
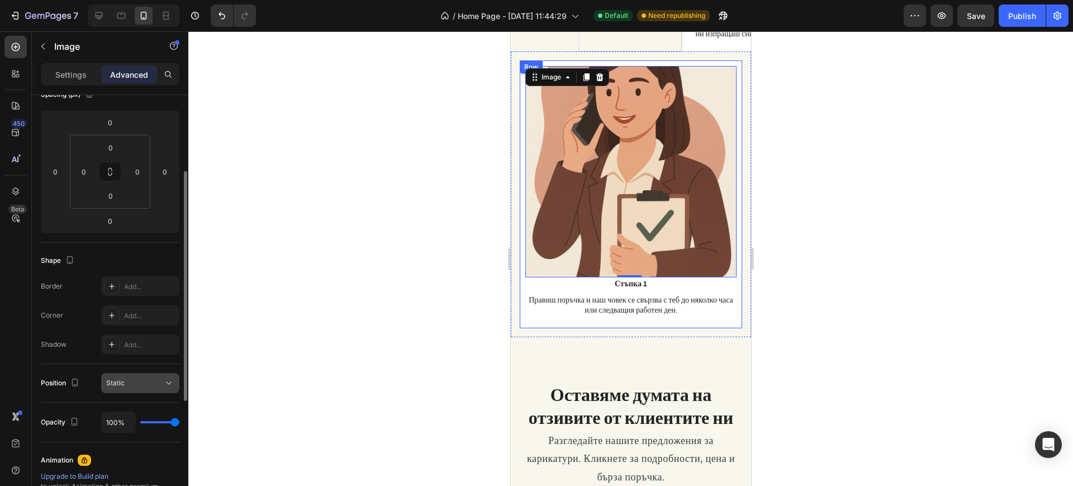
click at [138, 387] on div "Static" at bounding box center [134, 383] width 57 height 10
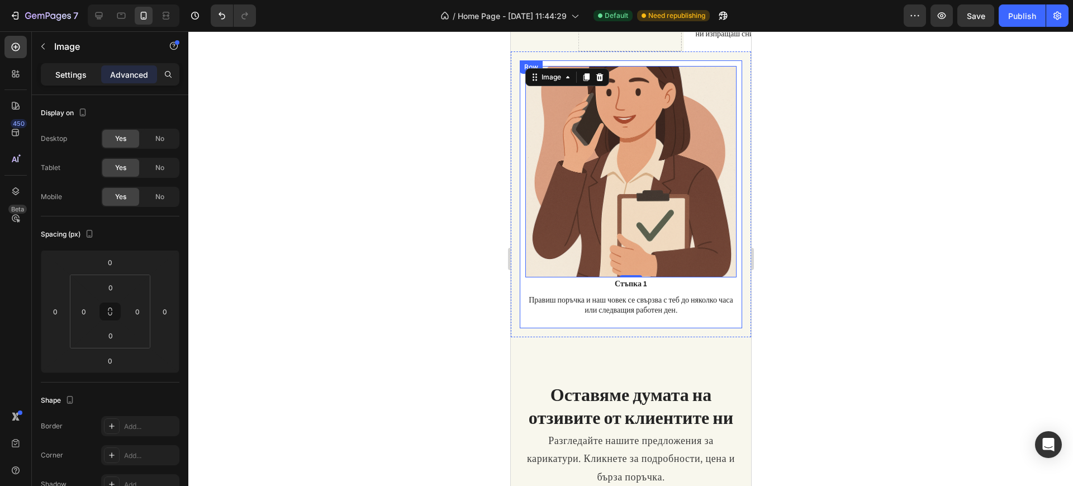
click at [84, 77] on p "Settings" at bounding box center [70, 75] width 31 height 12
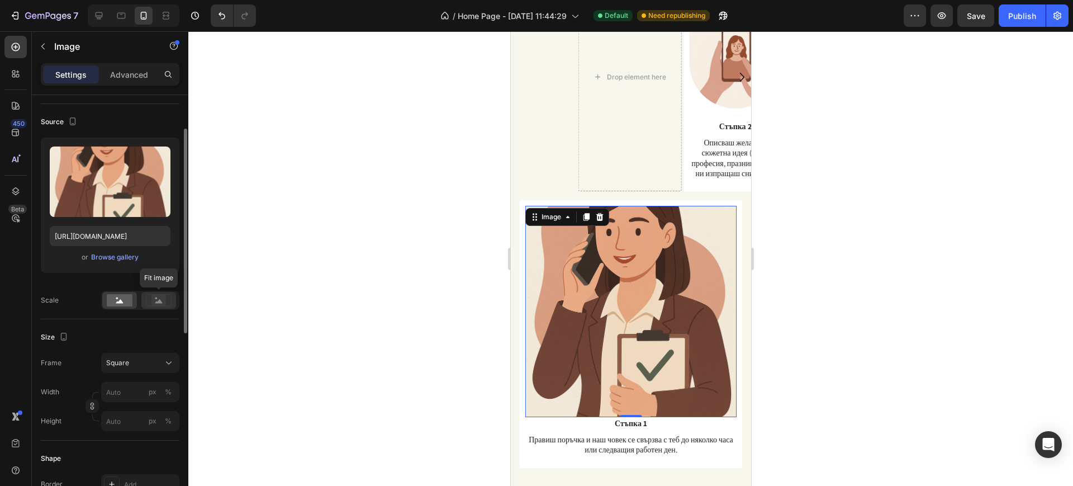
scroll to position [140, 0]
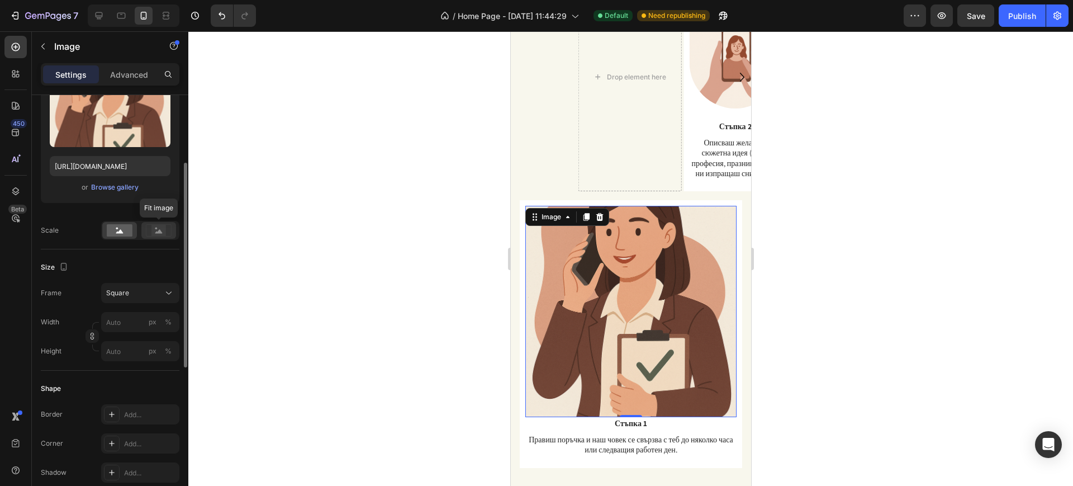
click at [157, 232] on icon at bounding box center [158, 231] width 7 height 4
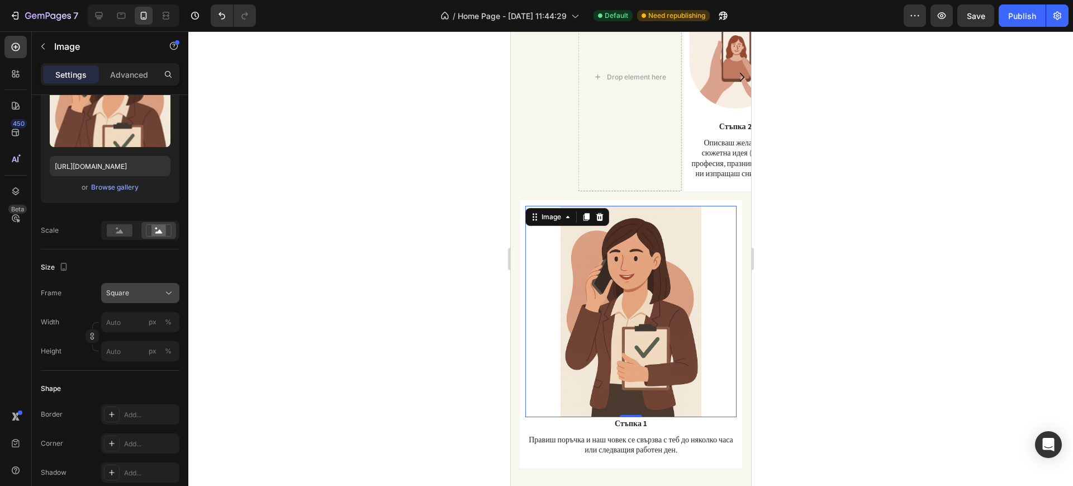
click at [134, 297] on div "Square" at bounding box center [133, 293] width 55 height 10
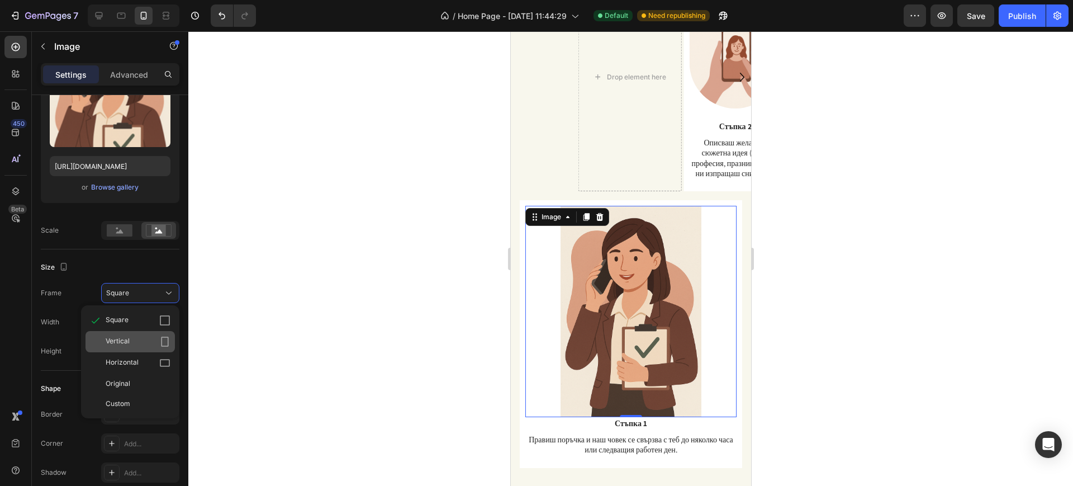
click at [139, 336] on div "Vertical" at bounding box center [138, 341] width 65 height 11
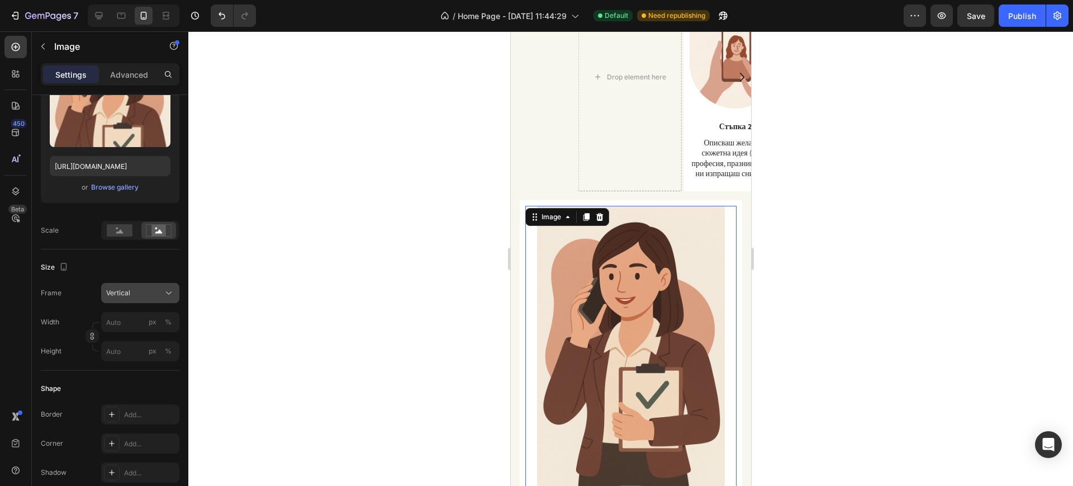
click at [138, 288] on div "Vertical" at bounding box center [133, 293] width 55 height 10
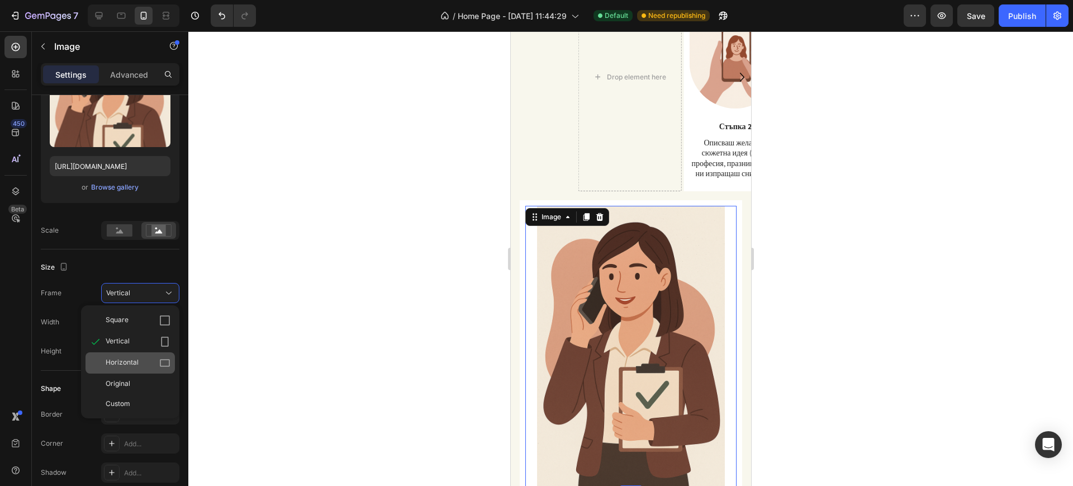
click at [144, 362] on div "Horizontal" at bounding box center [138, 362] width 65 height 11
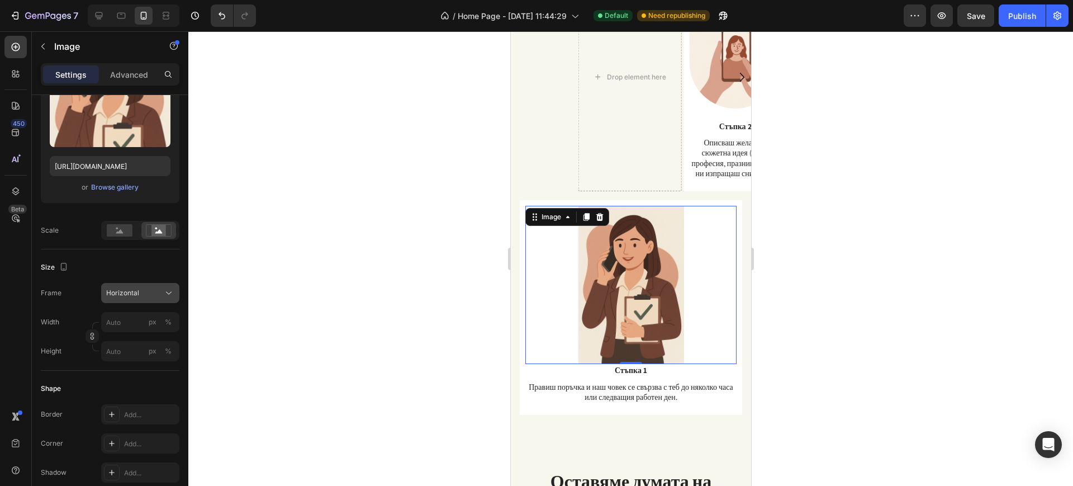
click at [134, 300] on button "Horizontal" at bounding box center [140, 293] width 78 height 20
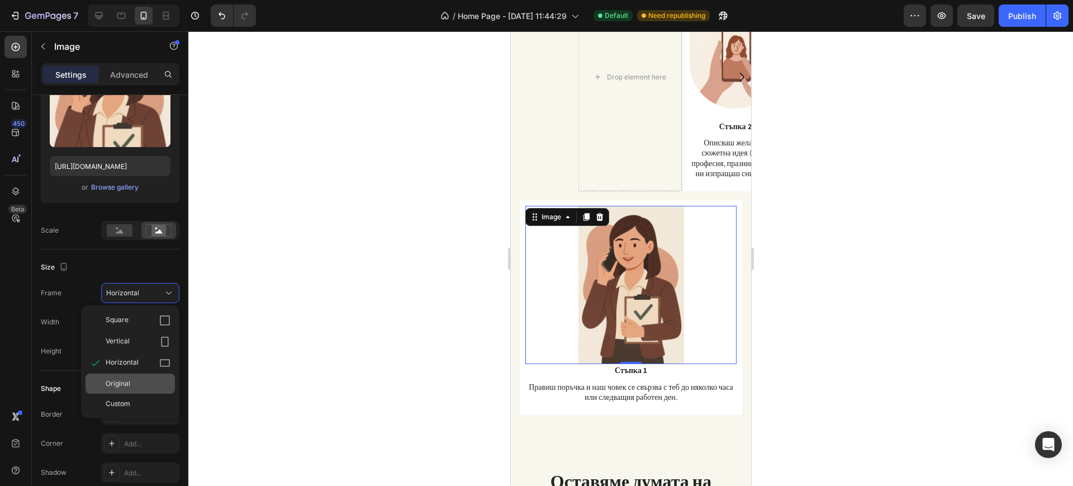
click at [146, 383] on div "Original" at bounding box center [138, 383] width 65 height 10
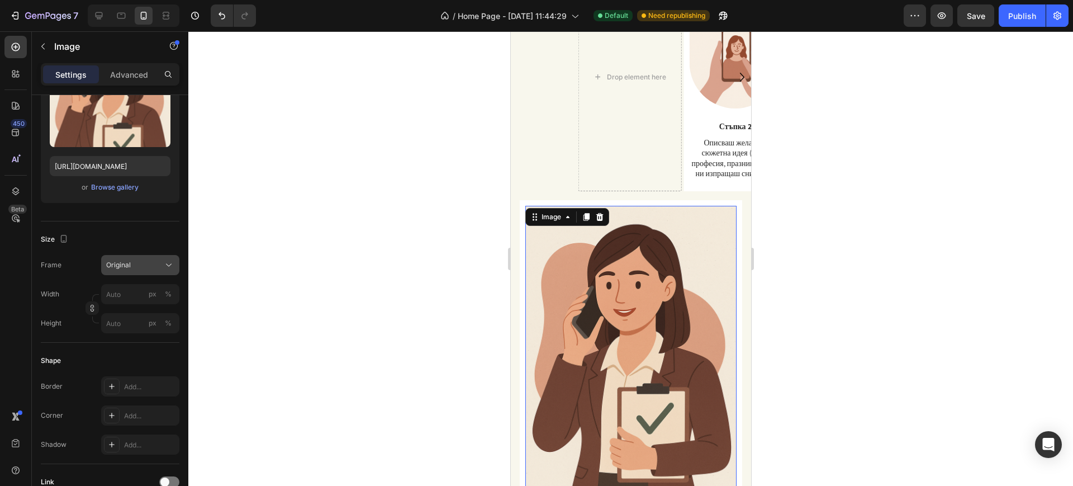
click at [141, 271] on button "Original" at bounding box center [140, 265] width 78 height 20
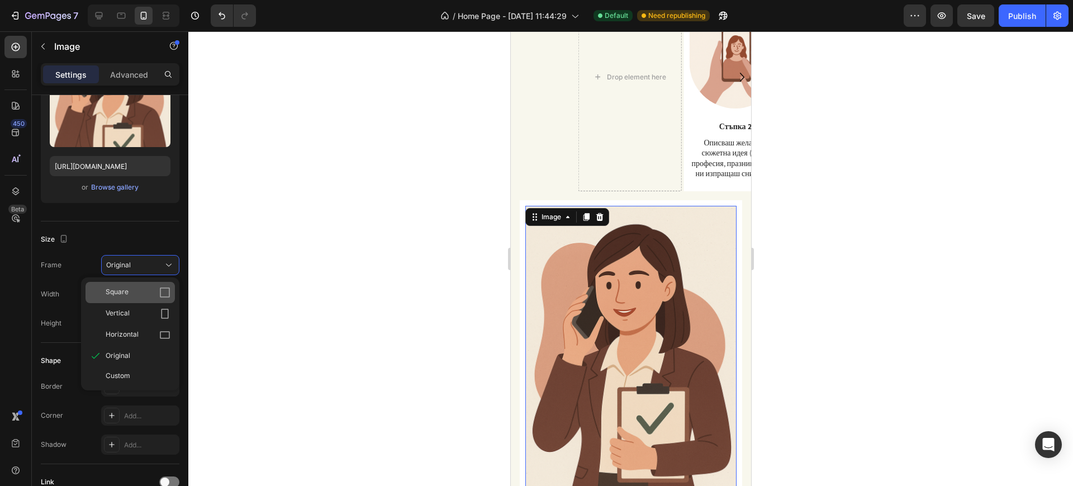
click at [145, 296] on div "Square" at bounding box center [138, 292] width 65 height 11
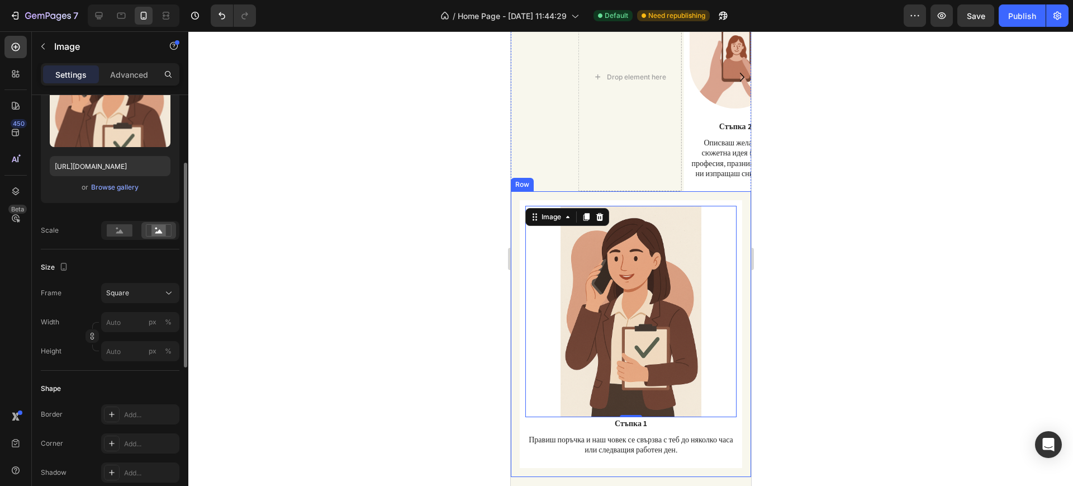
scroll to position [210, 0]
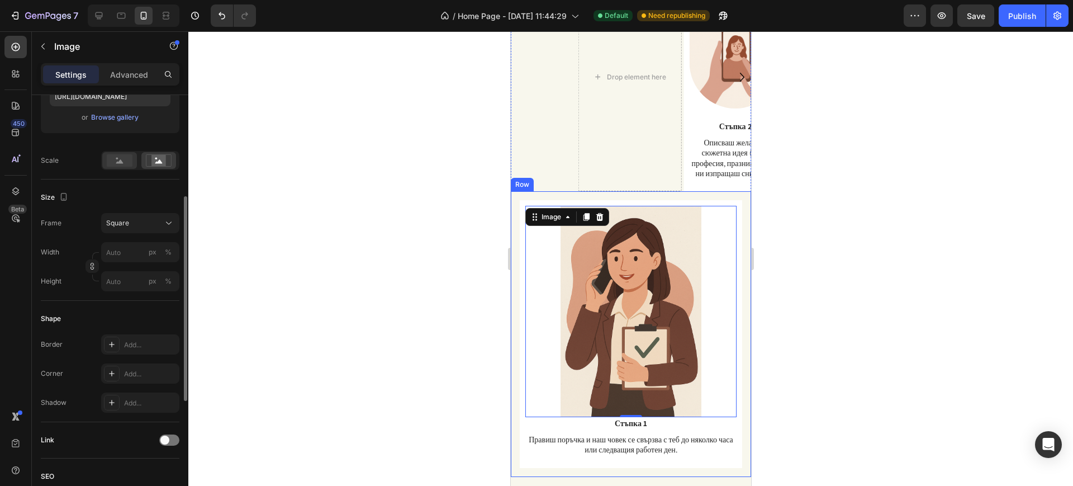
click at [119, 160] on rect at bounding box center [120, 160] width 26 height 12
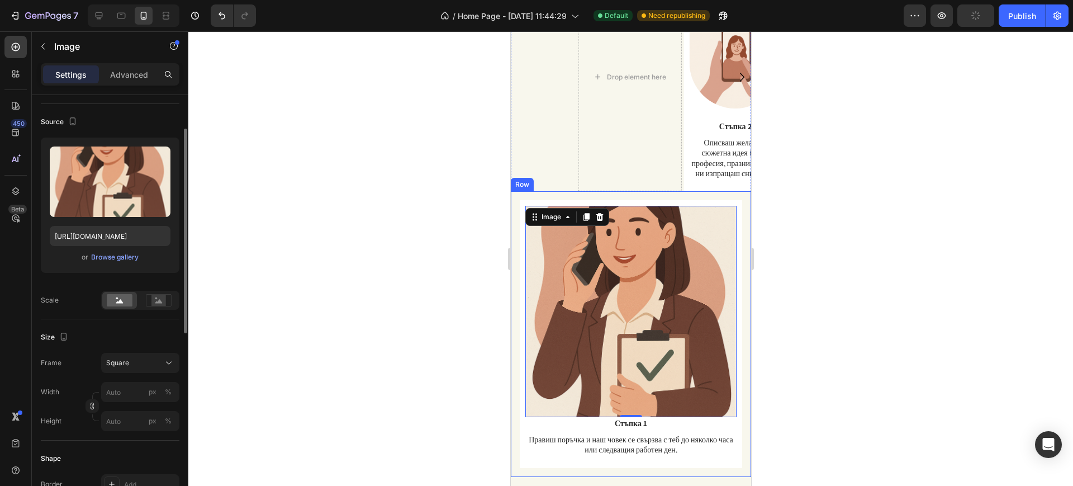
scroll to position [0, 0]
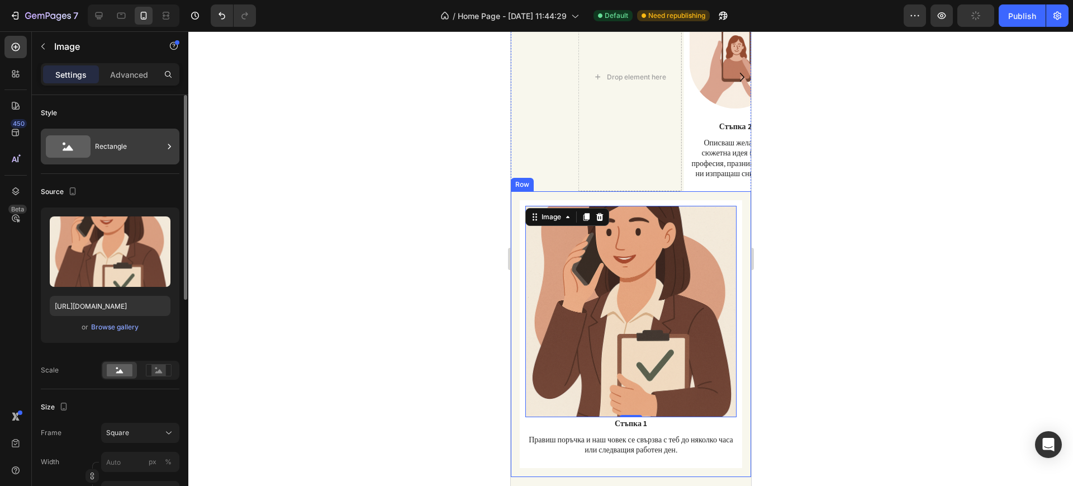
click at [109, 157] on div "Rectangle" at bounding box center [129, 147] width 68 height 26
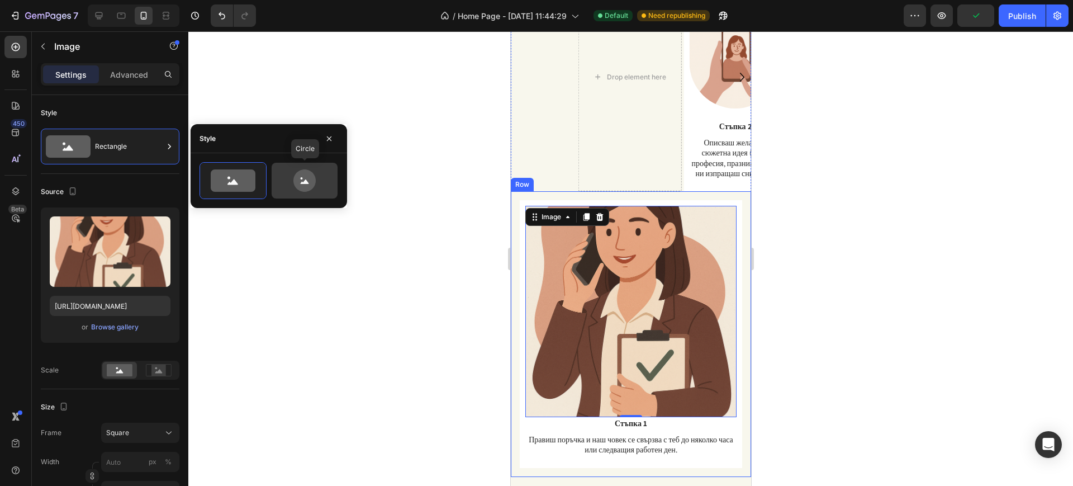
click at [317, 179] on icon at bounding box center [304, 180] width 53 height 22
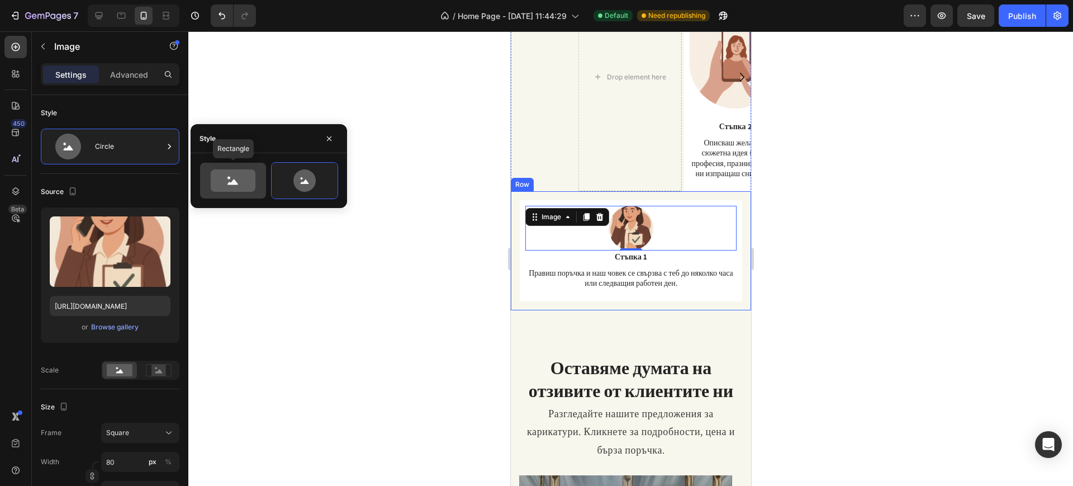
click at [235, 171] on icon at bounding box center [233, 180] width 45 height 22
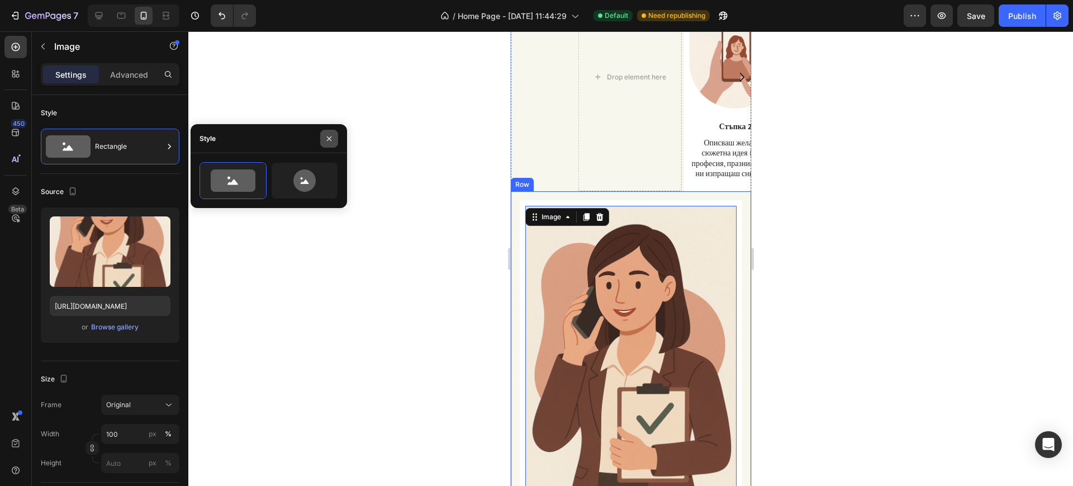
click at [328, 139] on icon "button" at bounding box center [329, 138] width 4 height 4
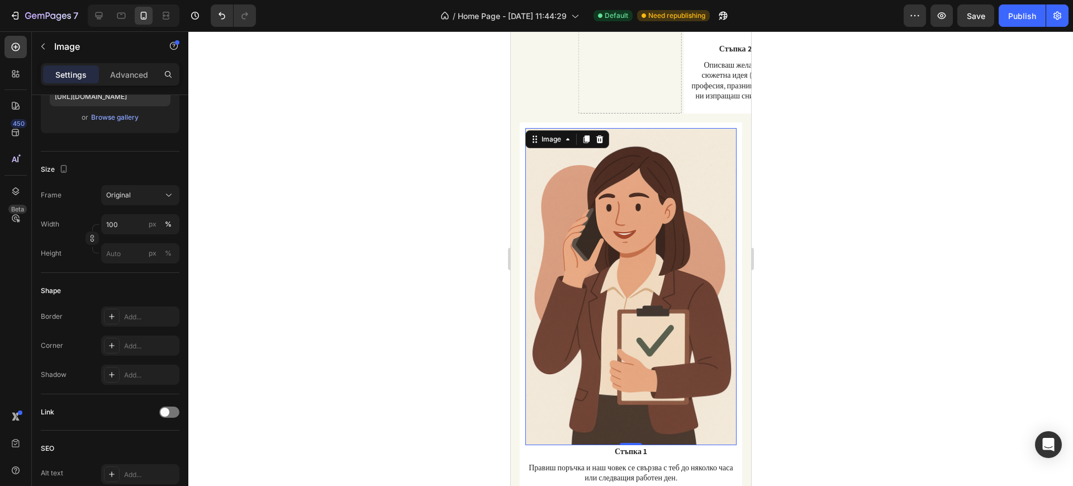
scroll to position [1048, 0]
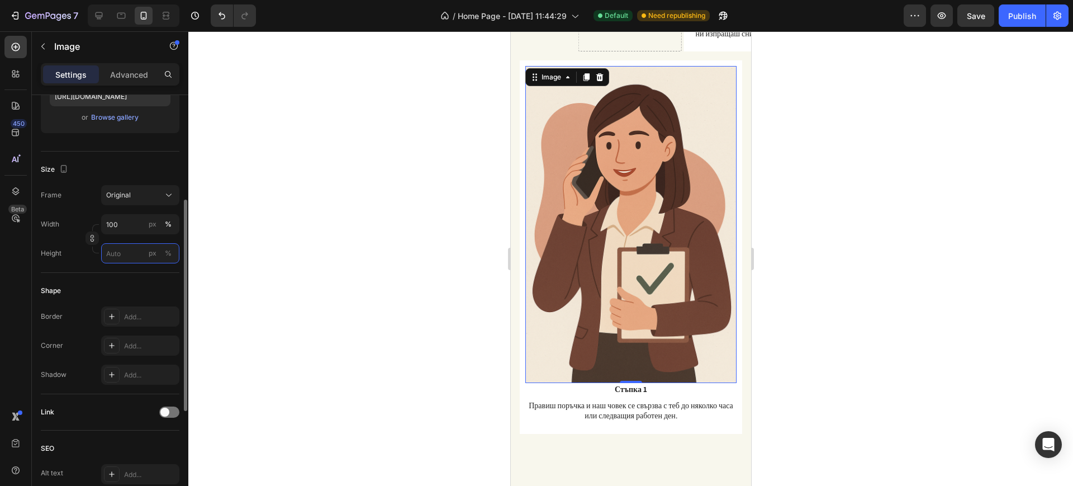
click at [130, 258] on input "px %" at bounding box center [140, 253] width 78 height 20
click at [122, 229] on input "100" at bounding box center [140, 224] width 78 height 20
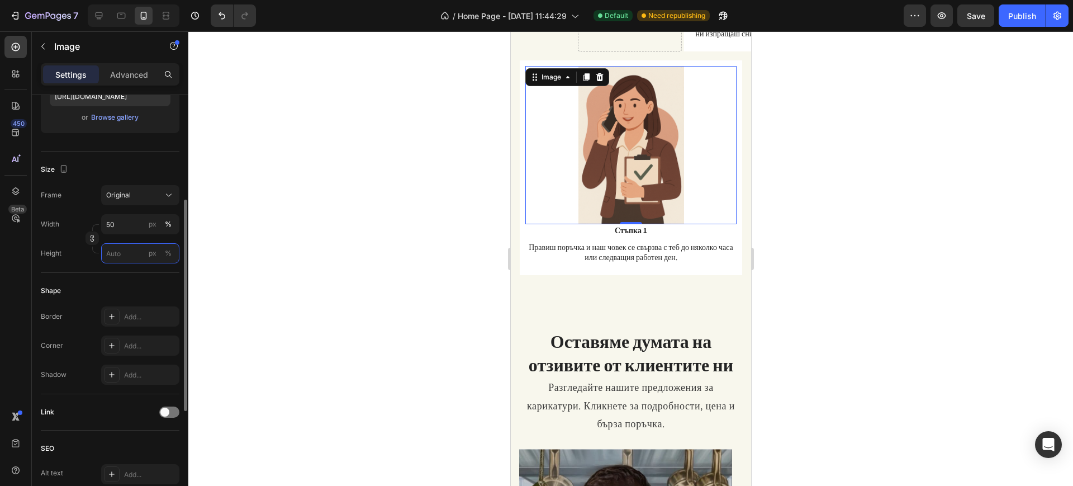
click at [122, 249] on input "px %" at bounding box center [140, 253] width 78 height 20
click at [116, 222] on input "50" at bounding box center [140, 224] width 78 height 20
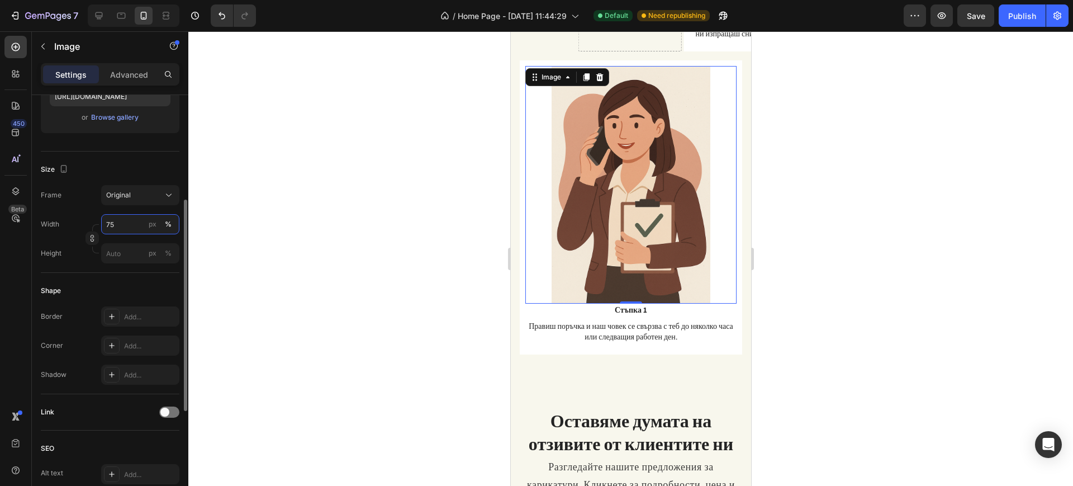
type input "7"
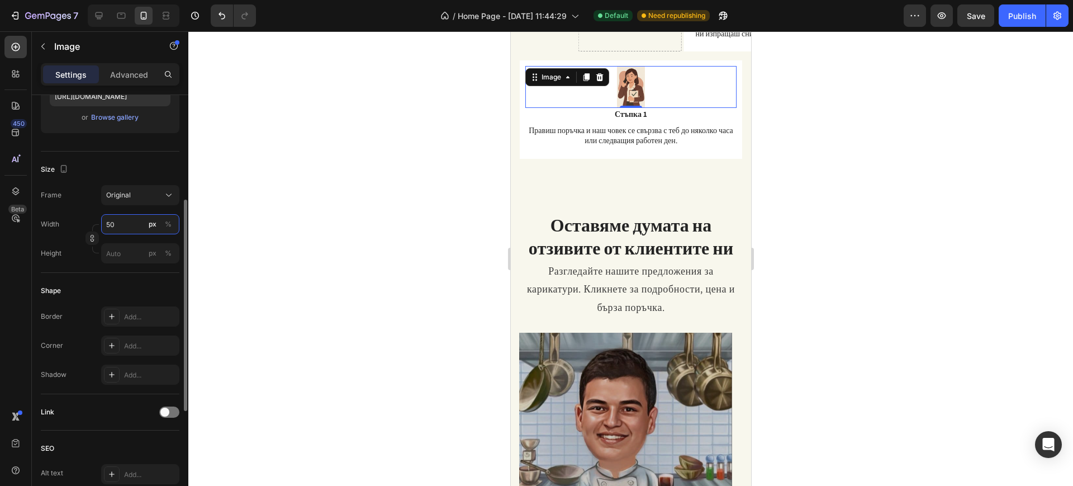
type input "5"
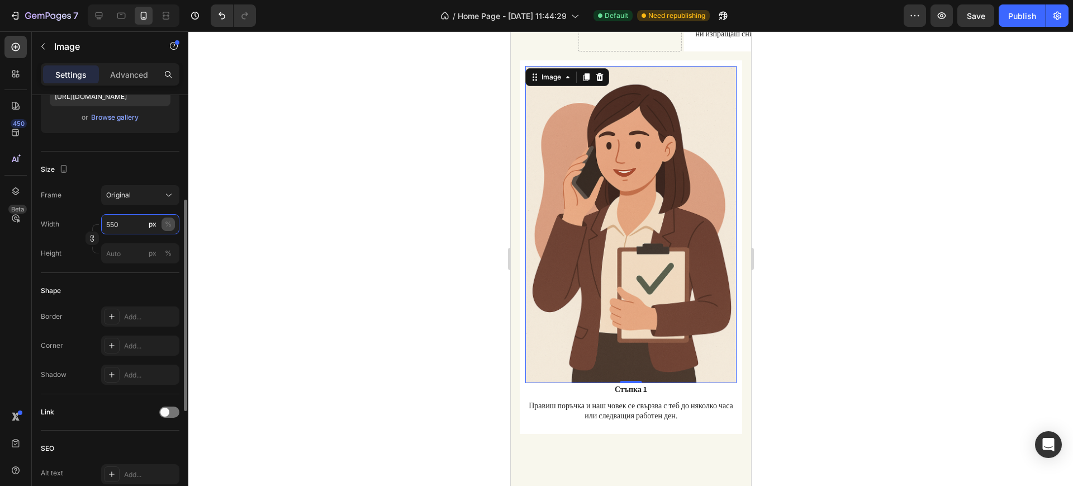
type input "550"
click at [170, 225] on div "%" at bounding box center [168, 224] width 7 height 10
click at [135, 261] on input "px %" at bounding box center [140, 253] width 78 height 20
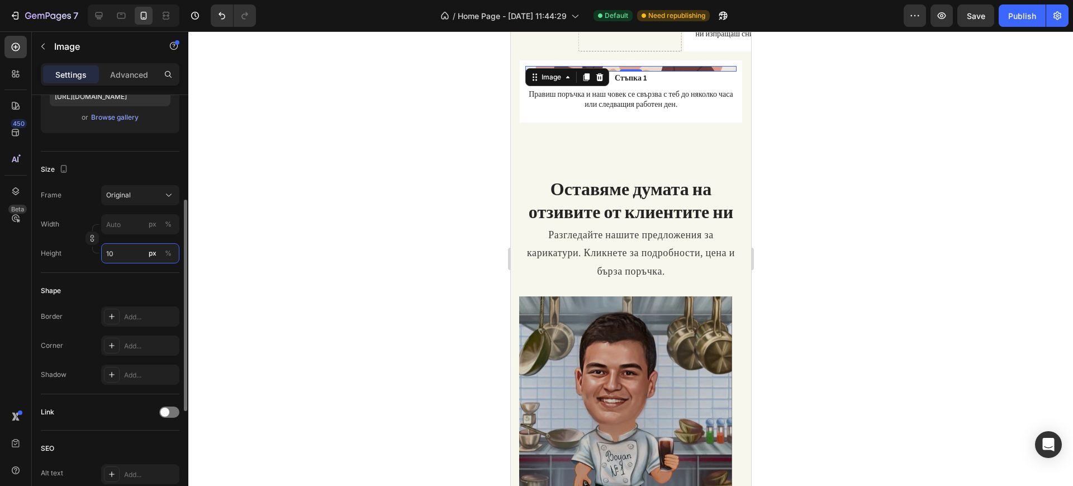
type input "1"
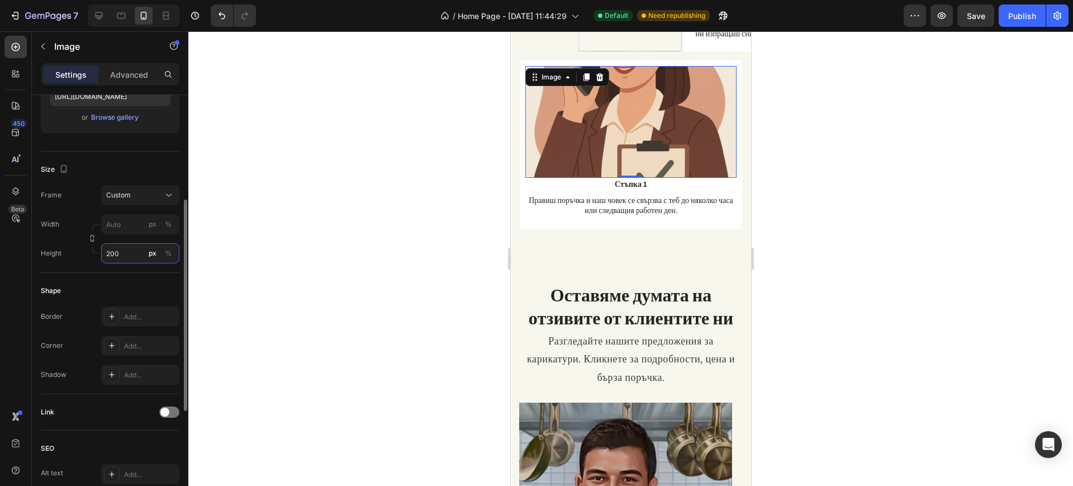
type input "1"
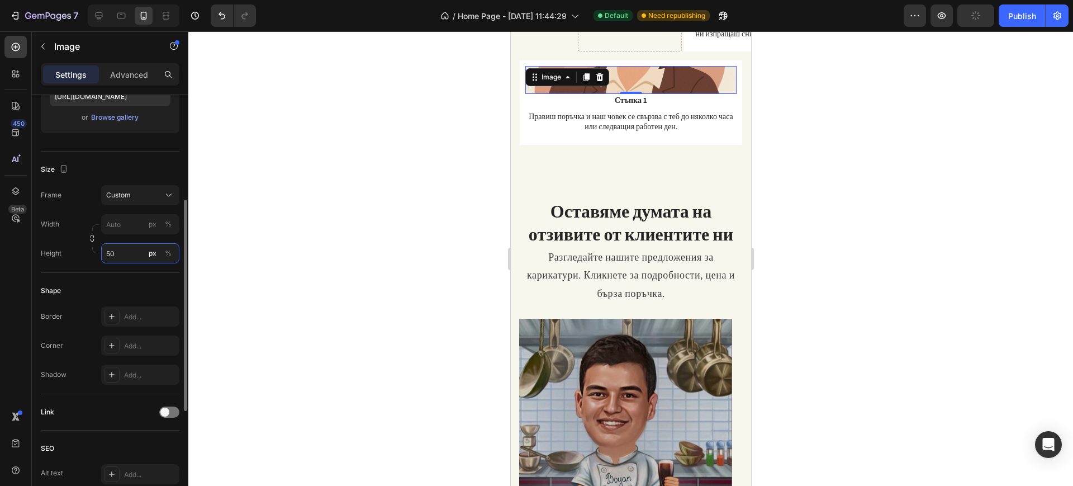
type input "5"
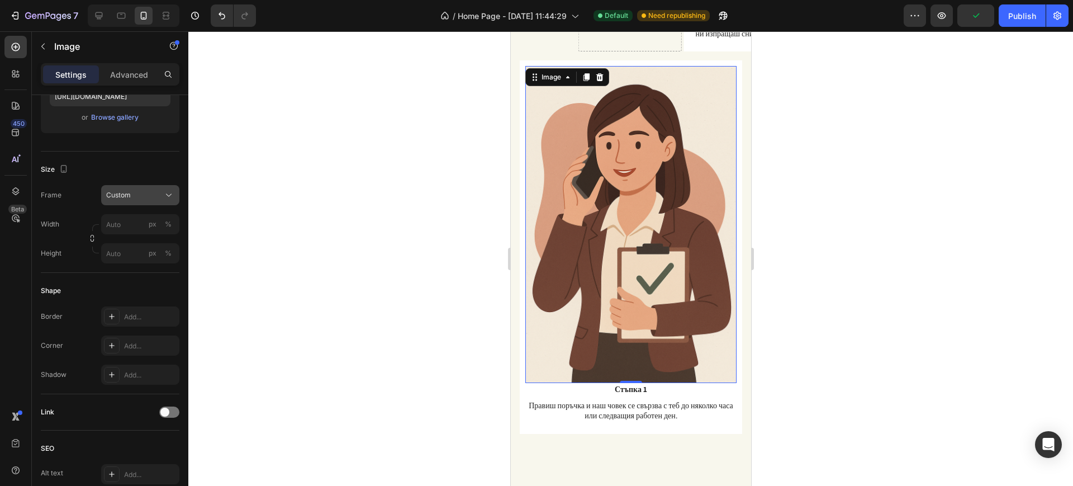
click at [148, 201] on button "Custom" at bounding box center [140, 195] width 78 height 20
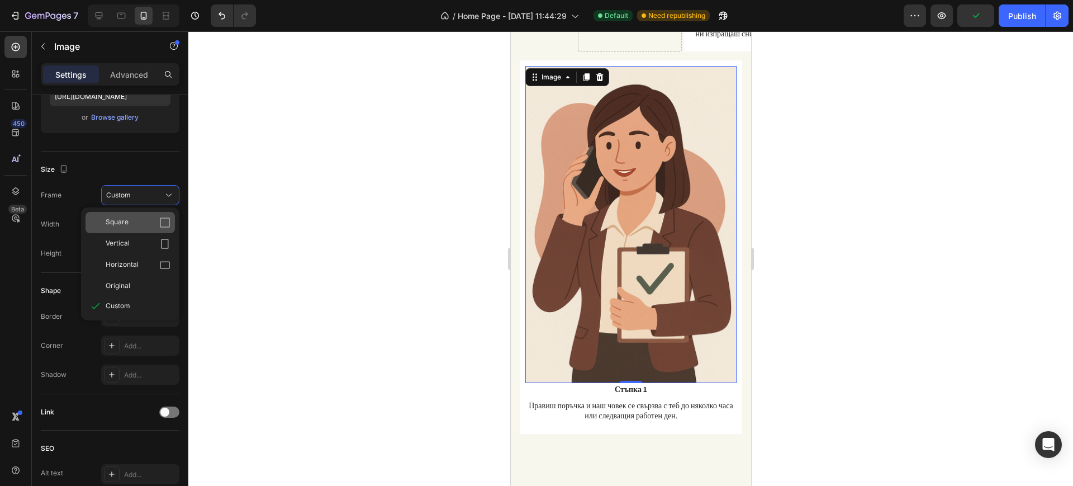
click at [154, 226] on div "Square" at bounding box center [138, 222] width 65 height 11
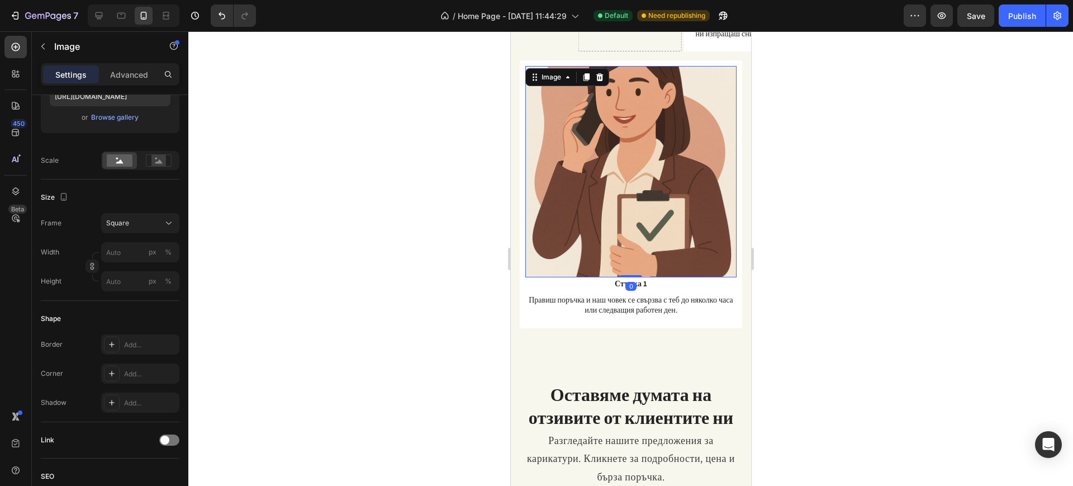
drag, startPoint x: 623, startPoint y: 266, endPoint x: 628, endPoint y: 252, distance: 14.3
click at [628, 252] on div "Image 0" at bounding box center [630, 171] width 211 height 211
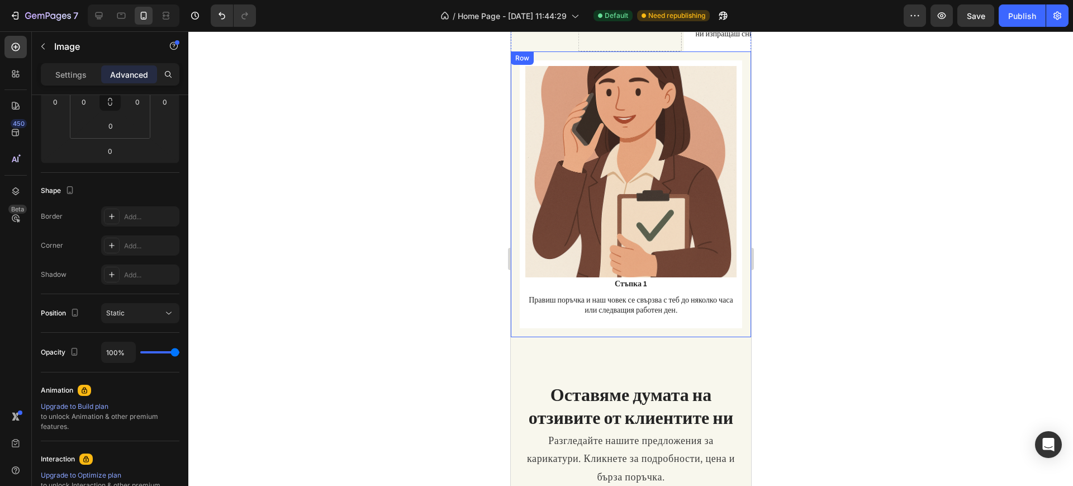
click at [514, 303] on div "Image Стъпка 1 Text Block Правиш поръчка и наш човек се свързва с теб до няколк…" at bounding box center [630, 194] width 240 height 286
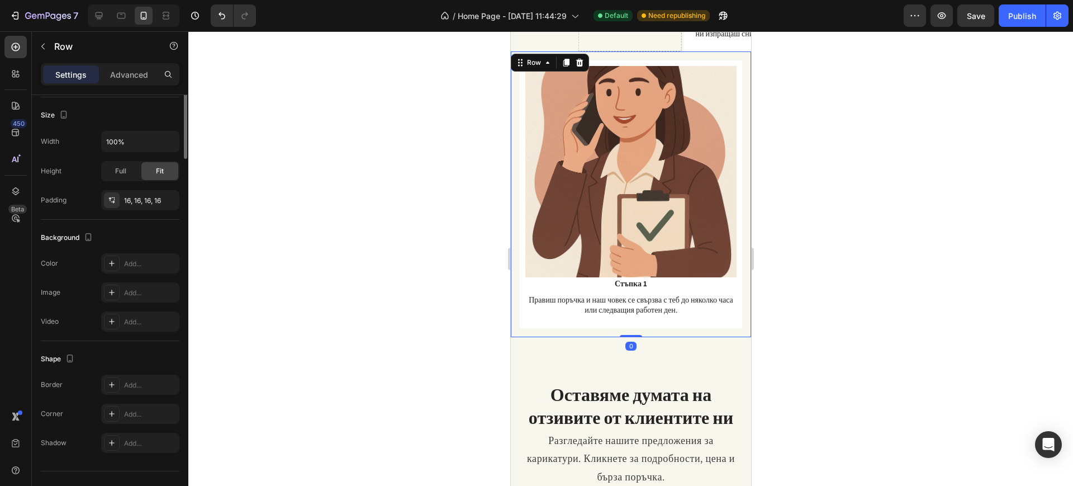
scroll to position [0, 0]
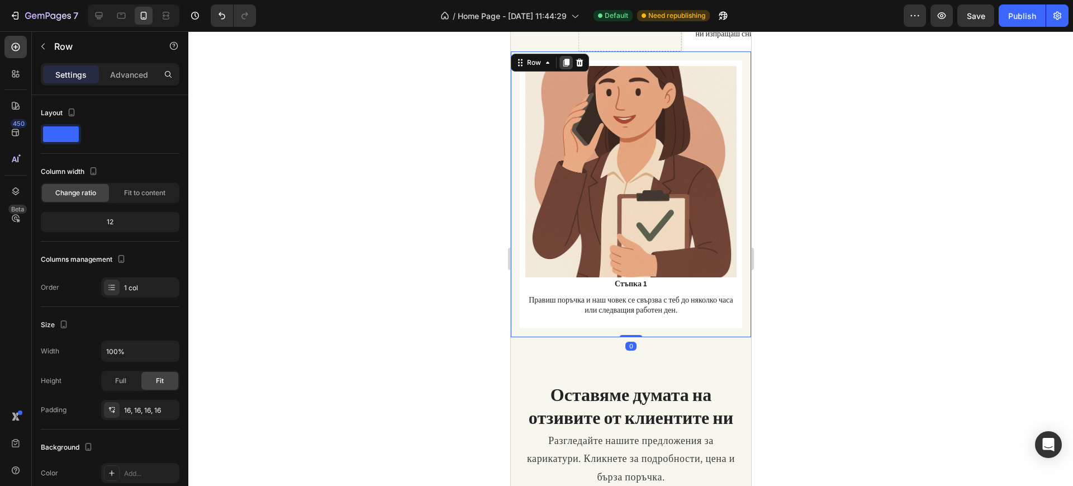
click at [567, 56] on div at bounding box center [565, 62] width 13 height 13
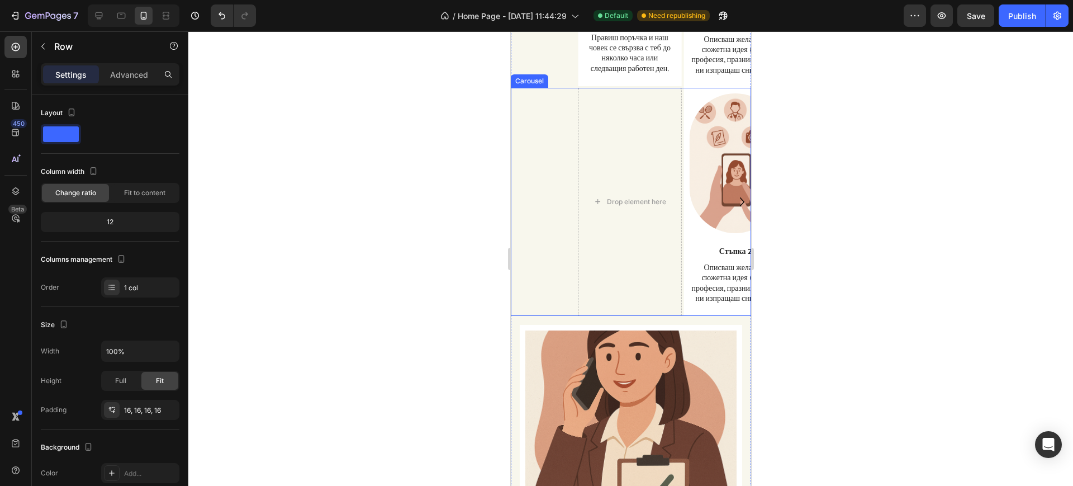
scroll to position [1164, 0]
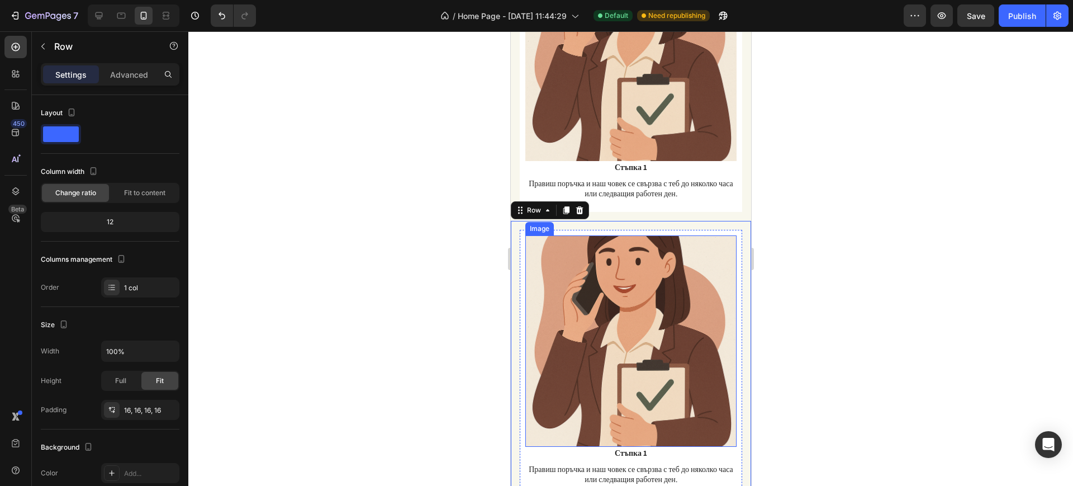
click at [646, 262] on img at bounding box center [630, 340] width 211 height 211
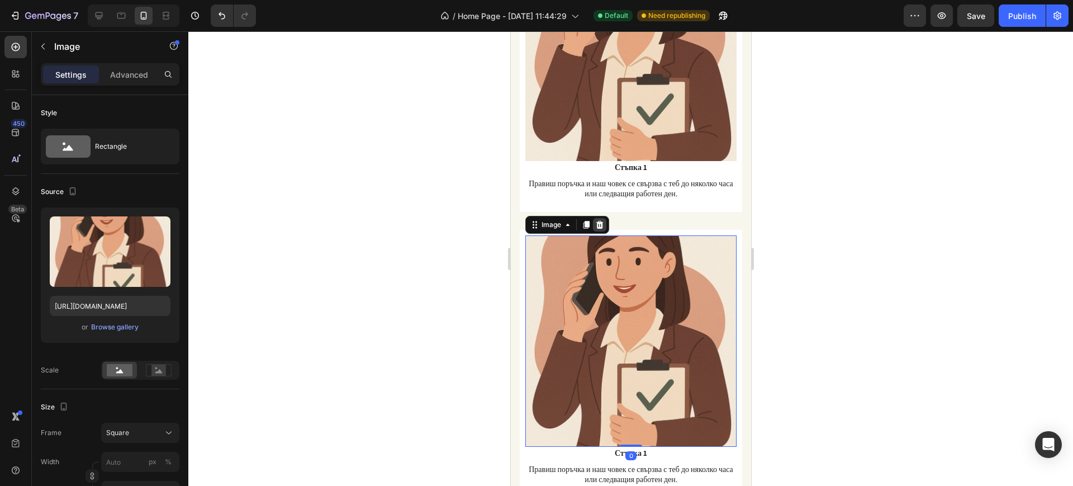
click at [597, 220] on icon at bounding box center [599, 224] width 7 height 8
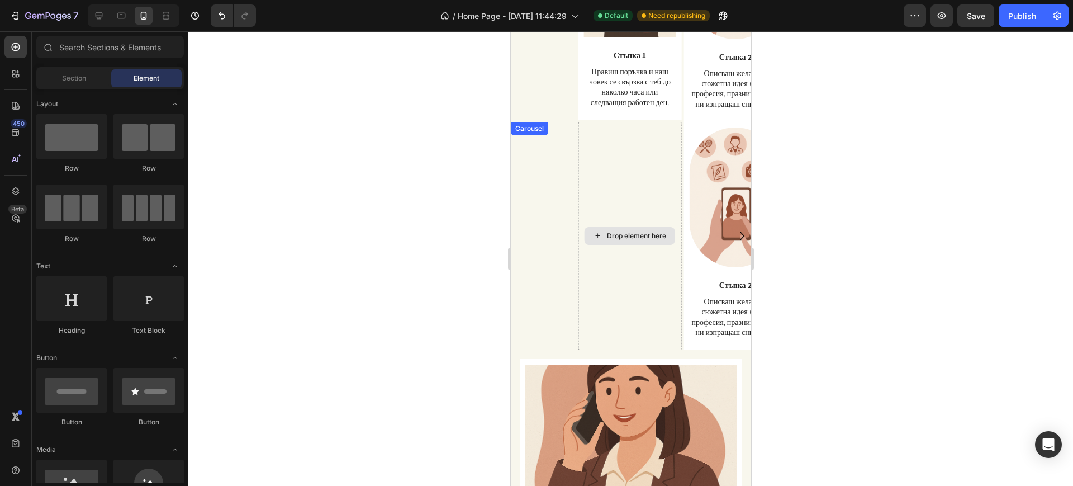
scroll to position [745, 0]
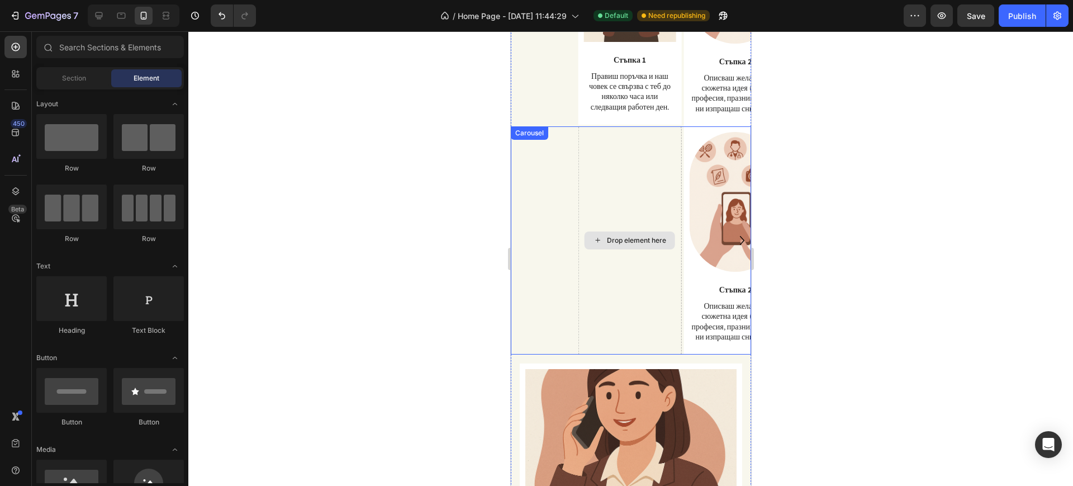
click at [692, 203] on img at bounding box center [735, 202] width 92 height 140
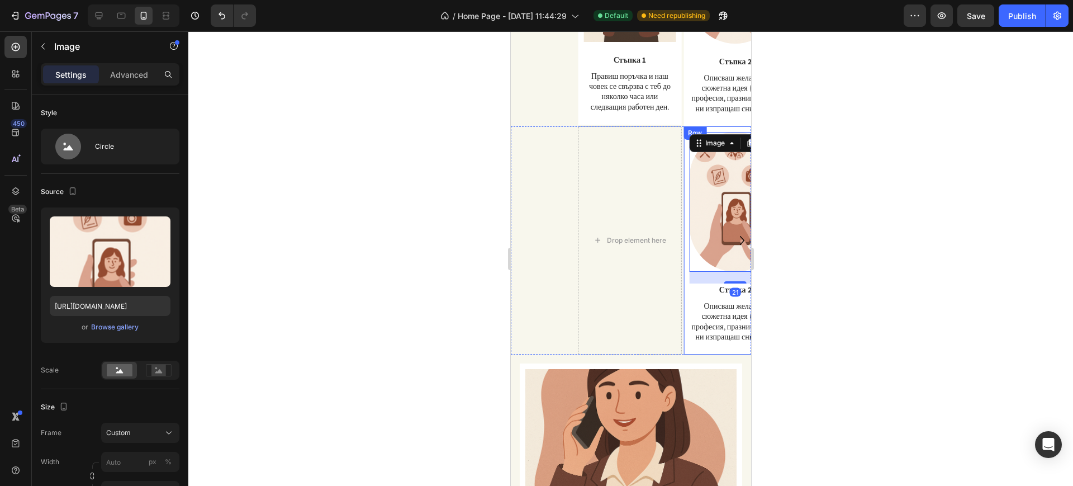
click at [686, 152] on div "Image 21 Стъпка 2 Text Block Описваш желаната сюжетна идея (хоби, професия, пра…" at bounding box center [734, 240] width 103 height 228
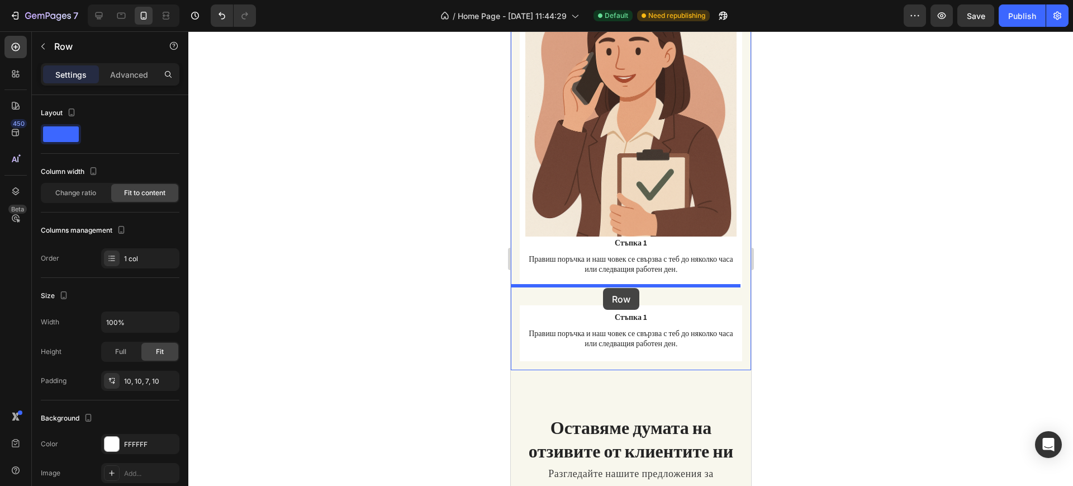
scroll to position [1094, 0]
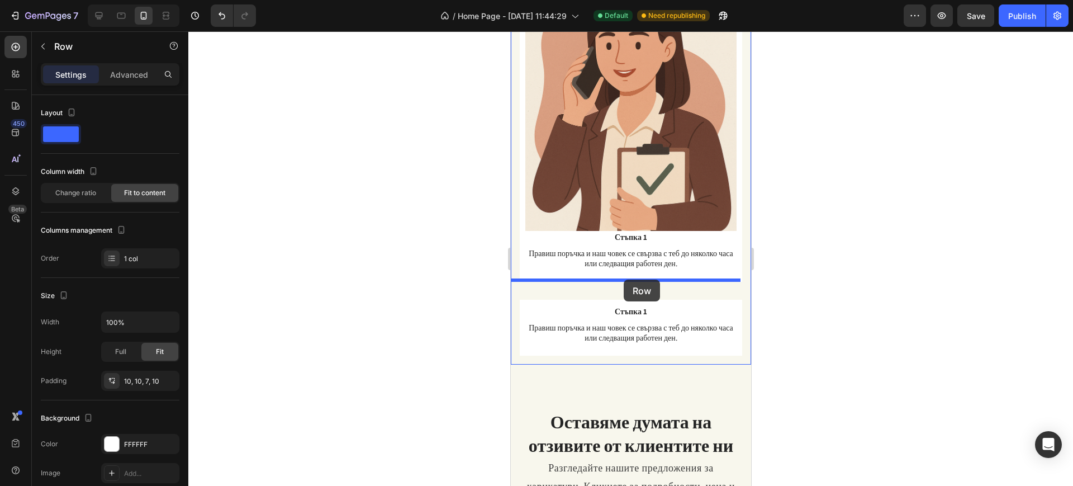
drag, startPoint x: 695, startPoint y: 138, endPoint x: 624, endPoint y: 280, distance: 158.8
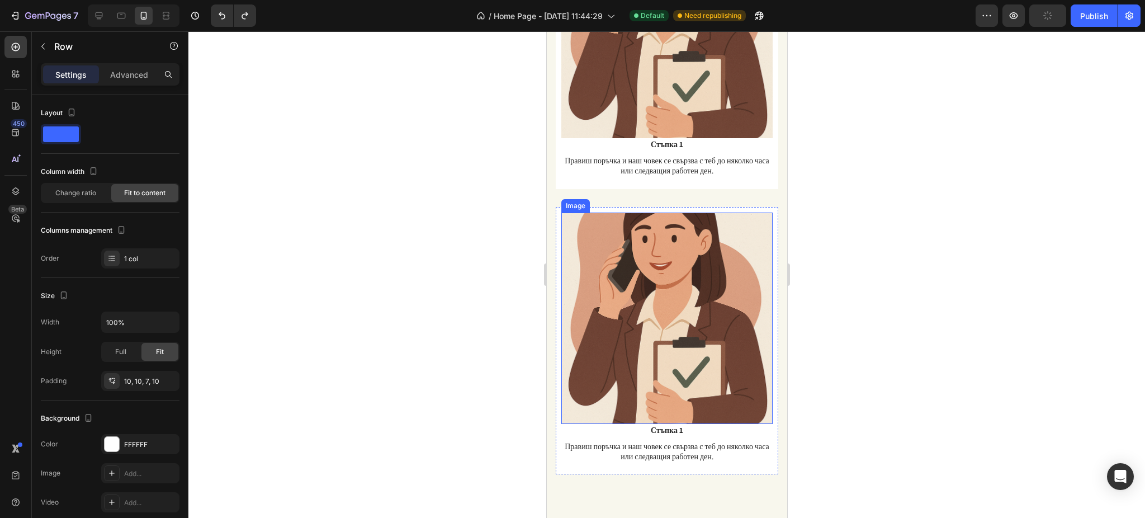
scroll to position [1233, 0]
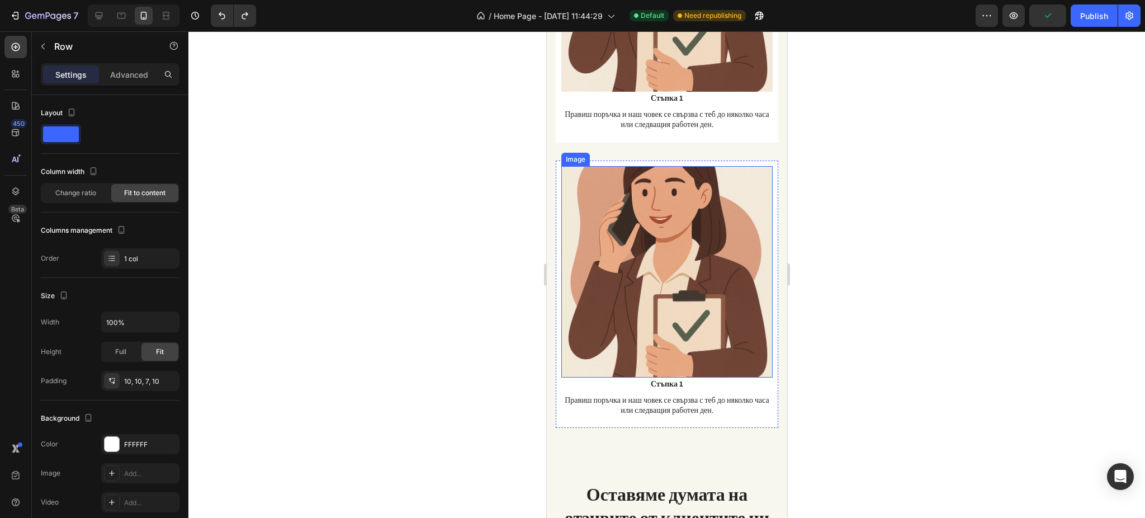
click at [713, 261] on img at bounding box center [666, 271] width 211 height 211
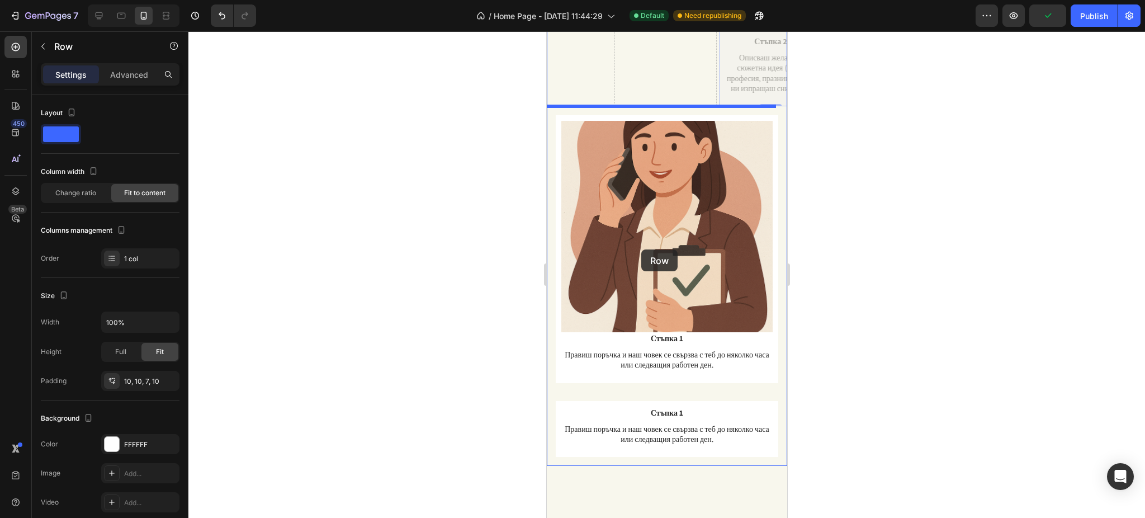
scroll to position [1085, 0]
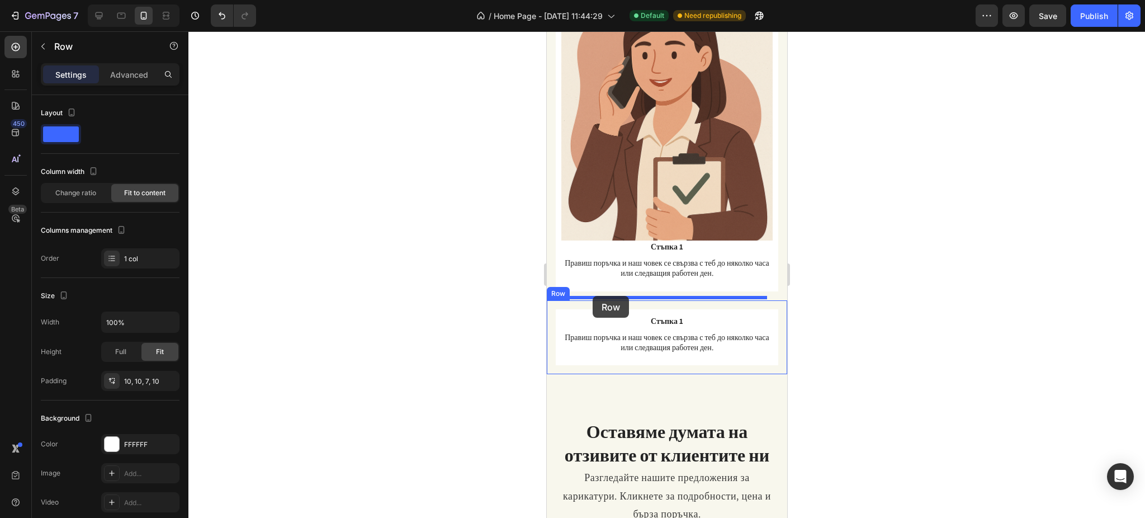
drag, startPoint x: 725, startPoint y: 93, endPoint x: 592, endPoint y: 296, distance: 242.7
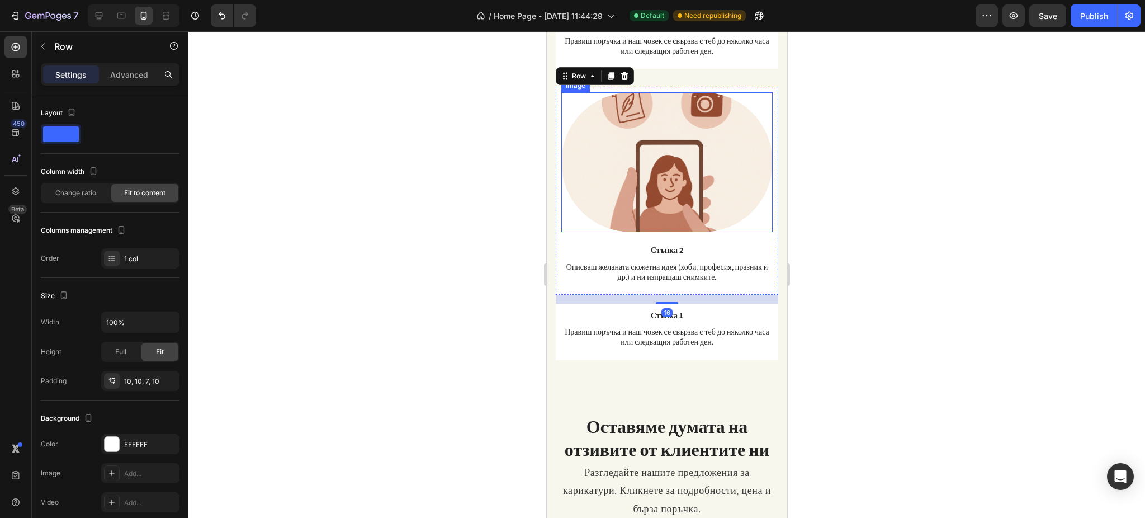
scroll to position [1295, 0]
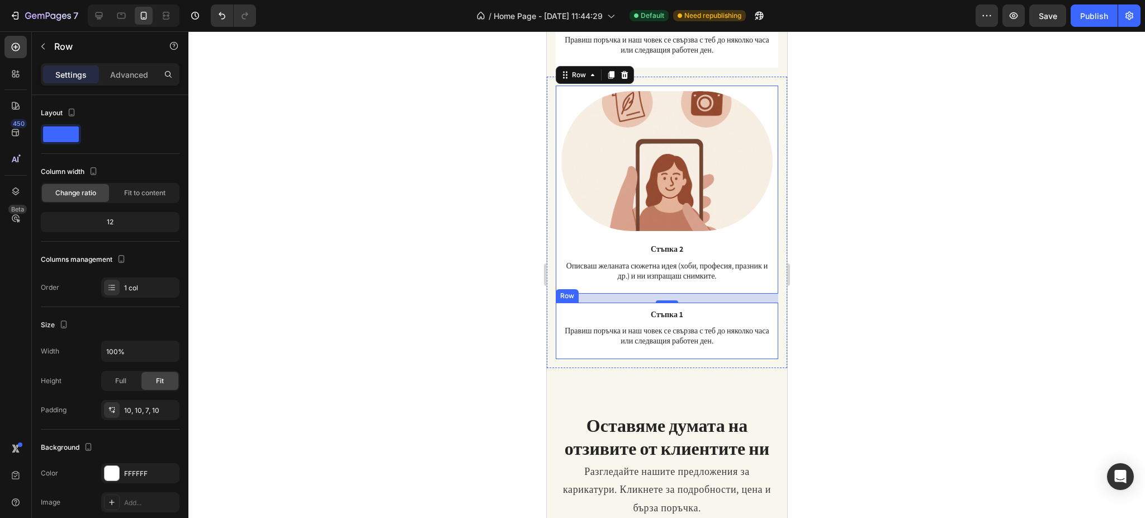
click at [562, 340] on div "Стъпка 1 Text Block Правиш поръчка и наш човек се свързва с теб до няколко часа…" at bounding box center [666, 331] width 211 height 47
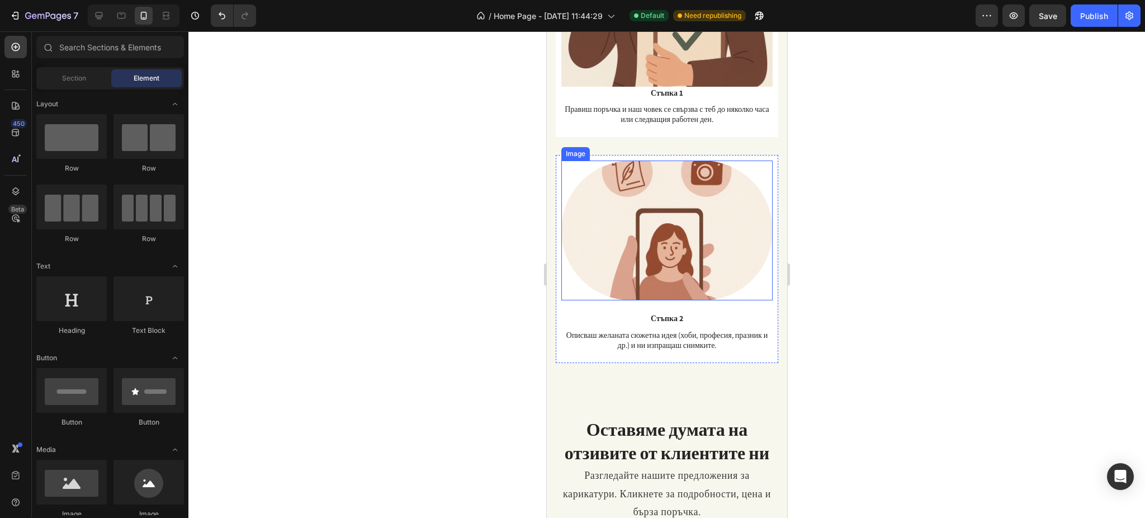
scroll to position [1221, 0]
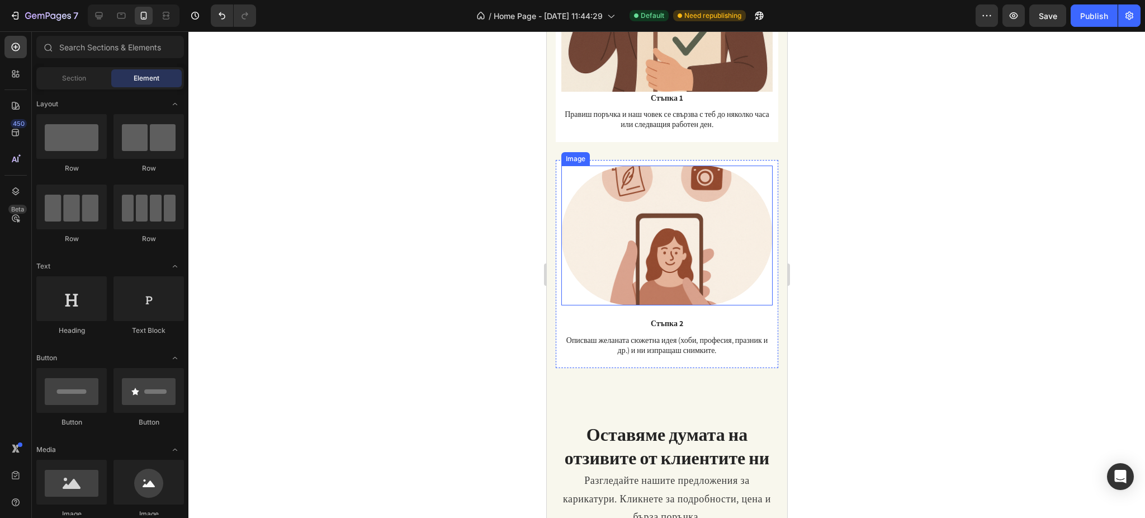
click at [669, 236] on img at bounding box center [666, 235] width 211 height 140
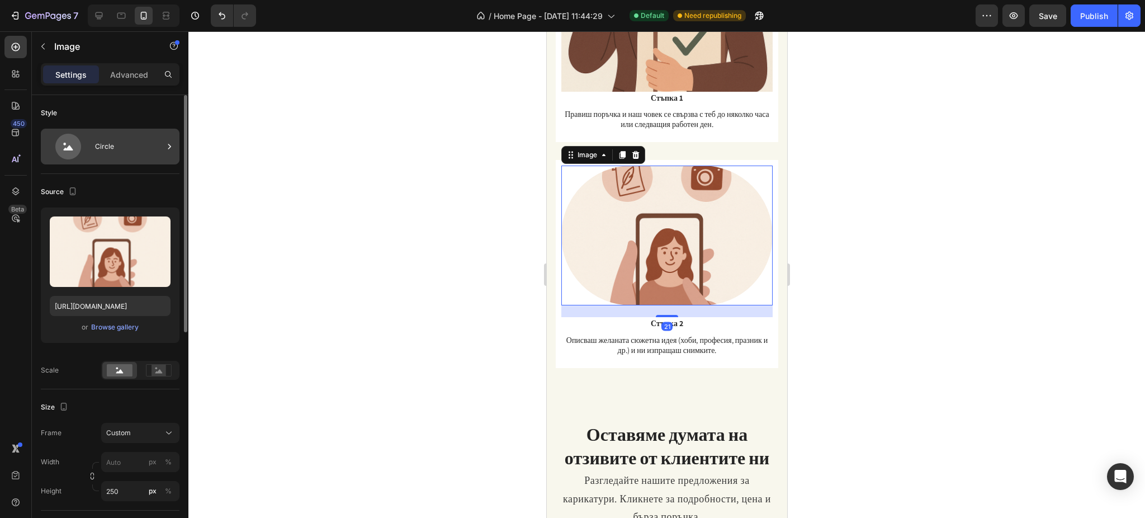
click at [108, 154] on div "Circle" at bounding box center [129, 147] width 68 height 26
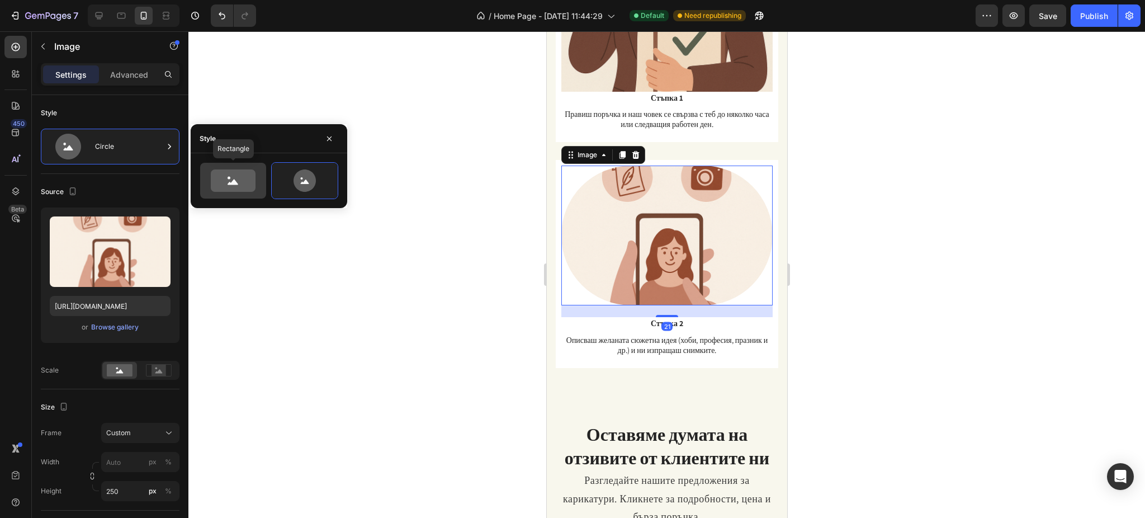
click at [237, 178] on icon at bounding box center [233, 180] width 45 height 22
type input "100"
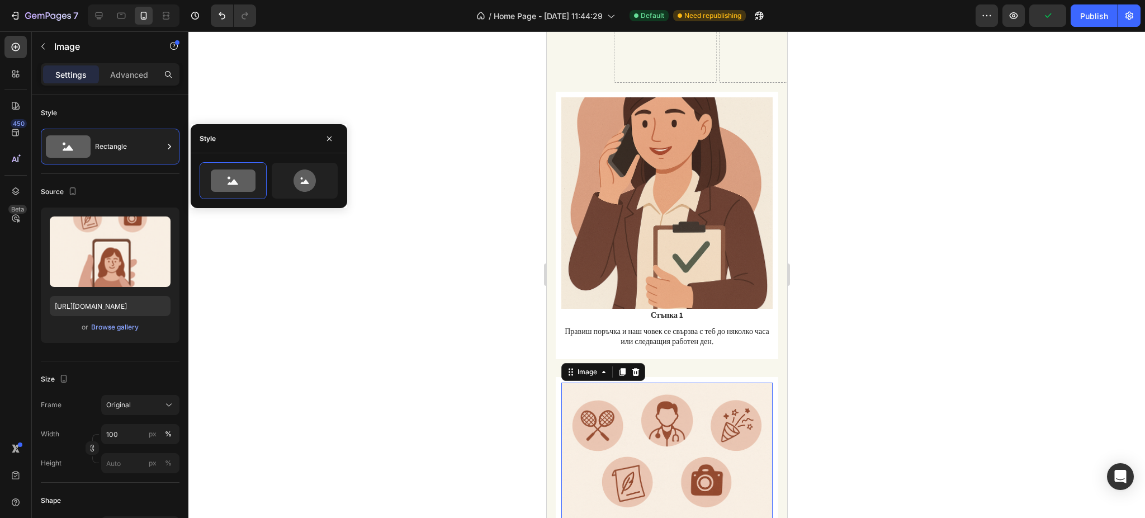
scroll to position [997, 0]
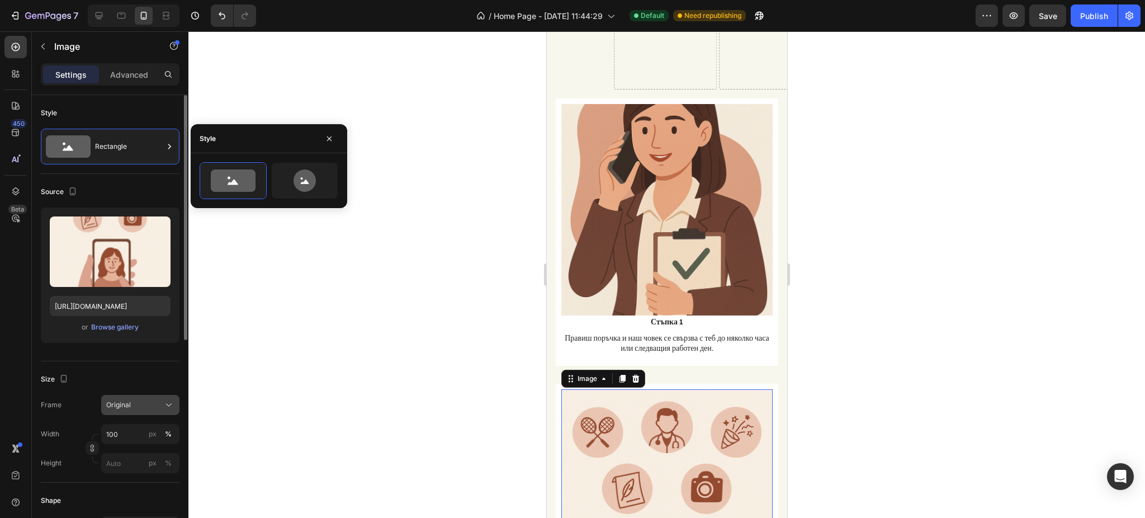
click at [151, 388] on div "Original" at bounding box center [133, 405] width 55 height 10
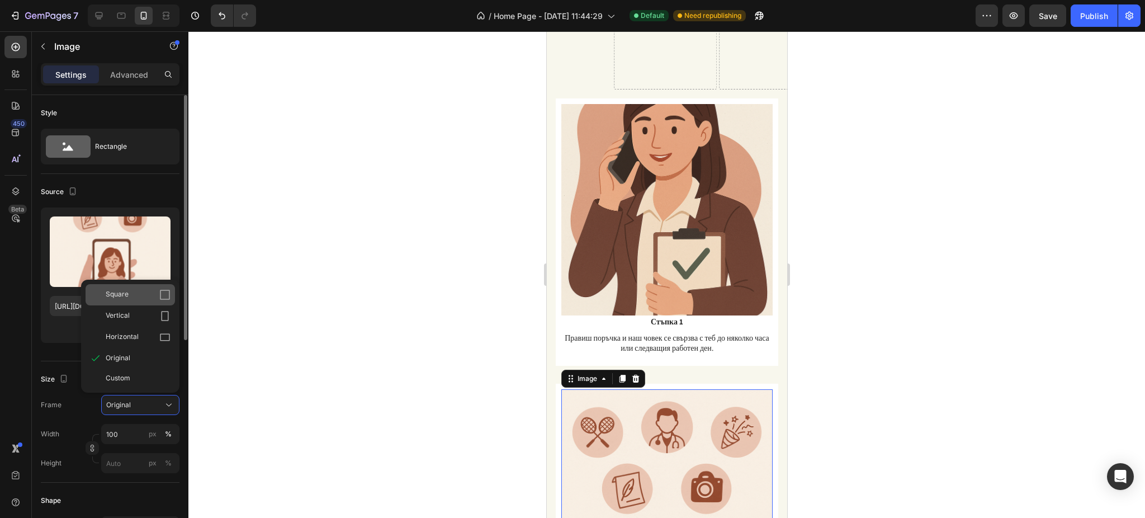
click at [120, 294] on span "Square" at bounding box center [117, 294] width 23 height 11
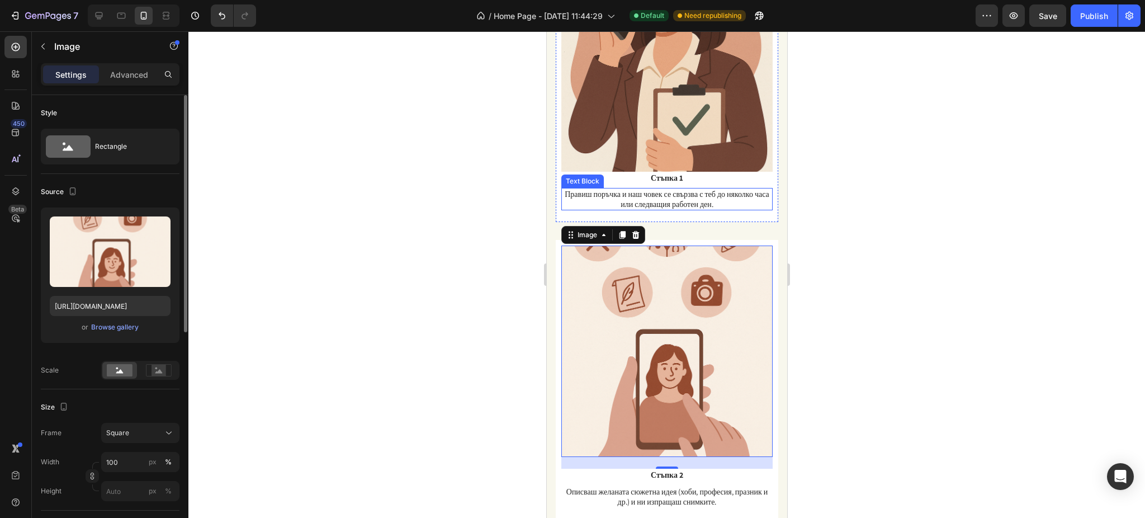
scroll to position [1147, 0]
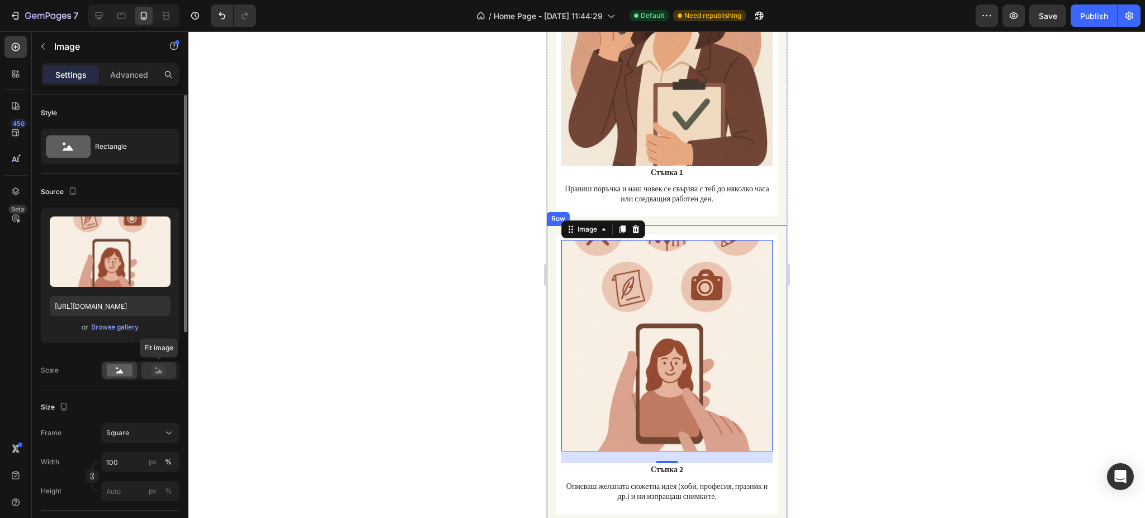
click at [150, 373] on icon at bounding box center [159, 370] width 26 height 12
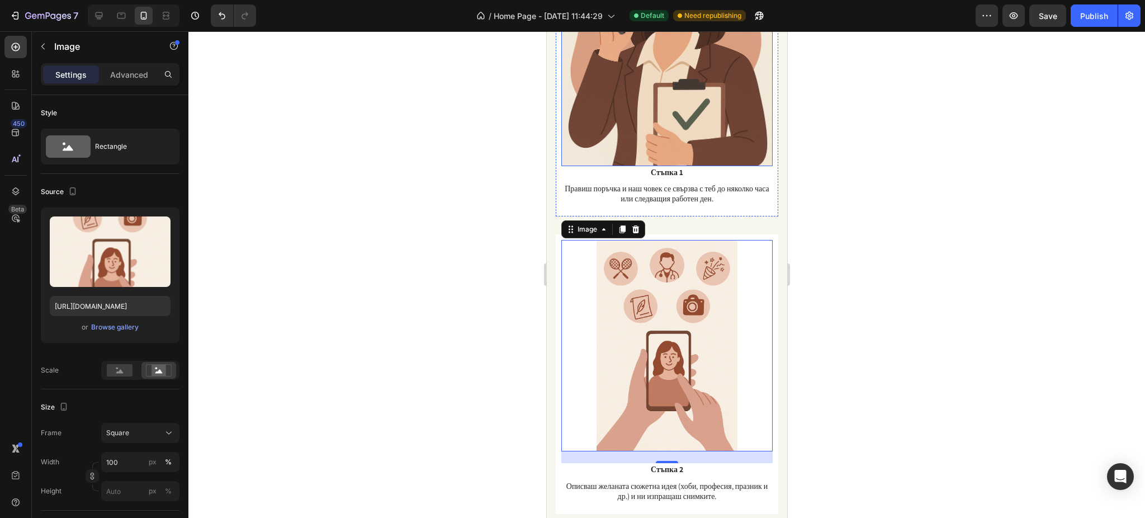
click at [572, 138] on img at bounding box center [666, 60] width 211 height 211
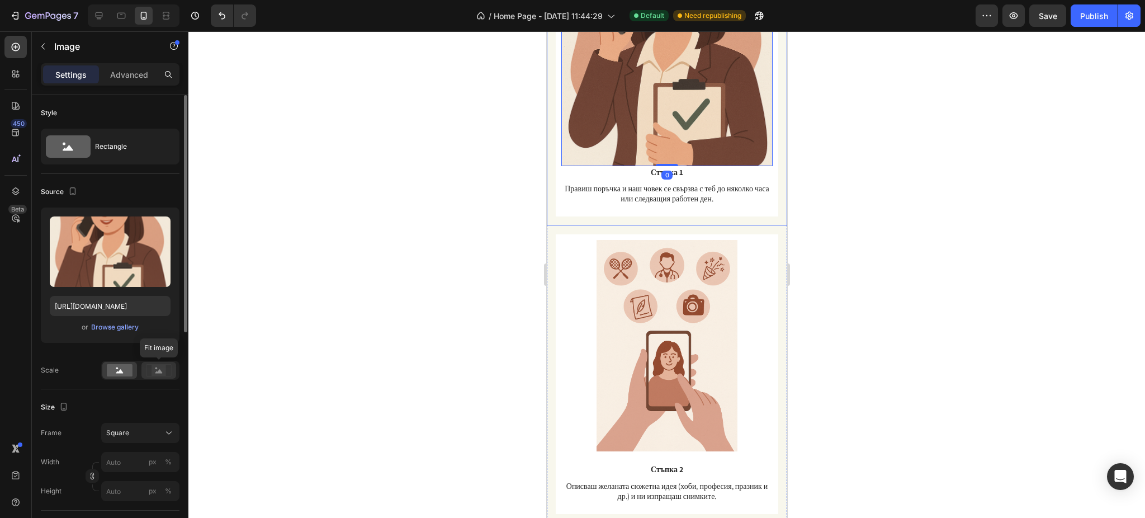
click at [153, 366] on rect at bounding box center [158, 369] width 15 height 11
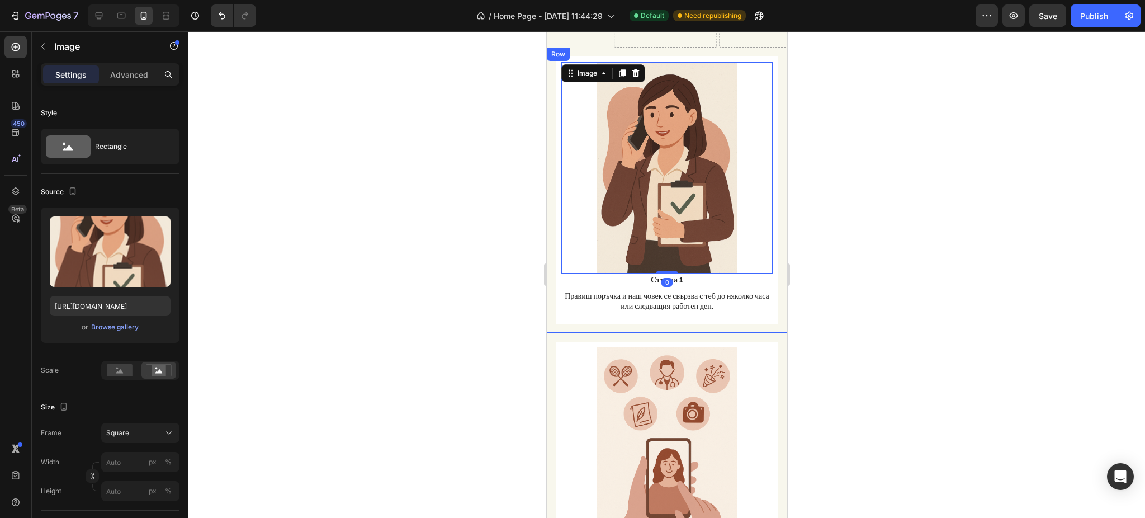
scroll to position [997, 0]
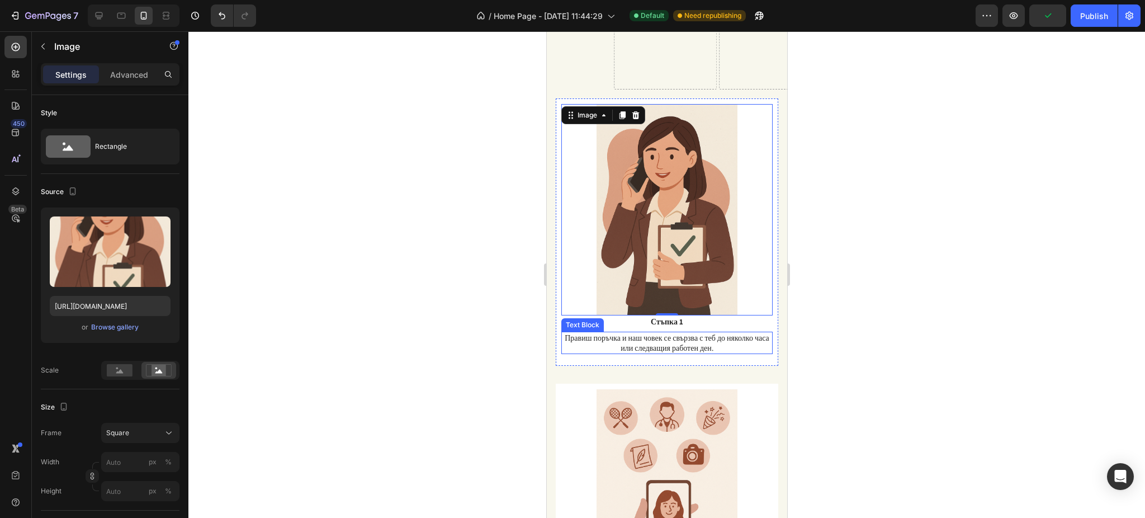
click at [709, 333] on p "Правиш поръчка и наш човек се свързва с теб до няколко часа или следващия работ…" at bounding box center [666, 343] width 209 height 20
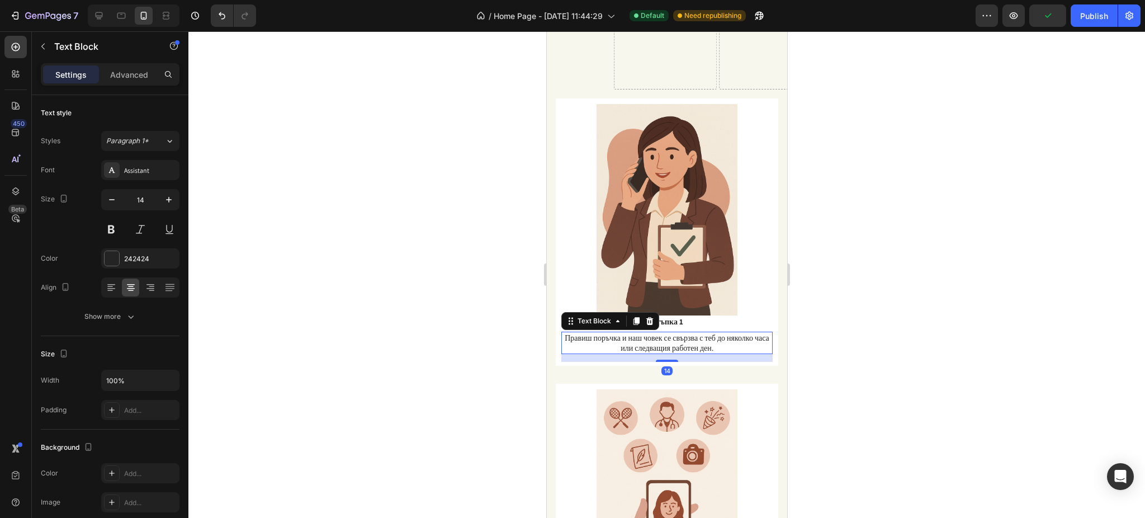
click at [709, 333] on p "Правиш поръчка и наш човек се свързва с теб до няколко часа или следващия работ…" at bounding box center [666, 343] width 209 height 20
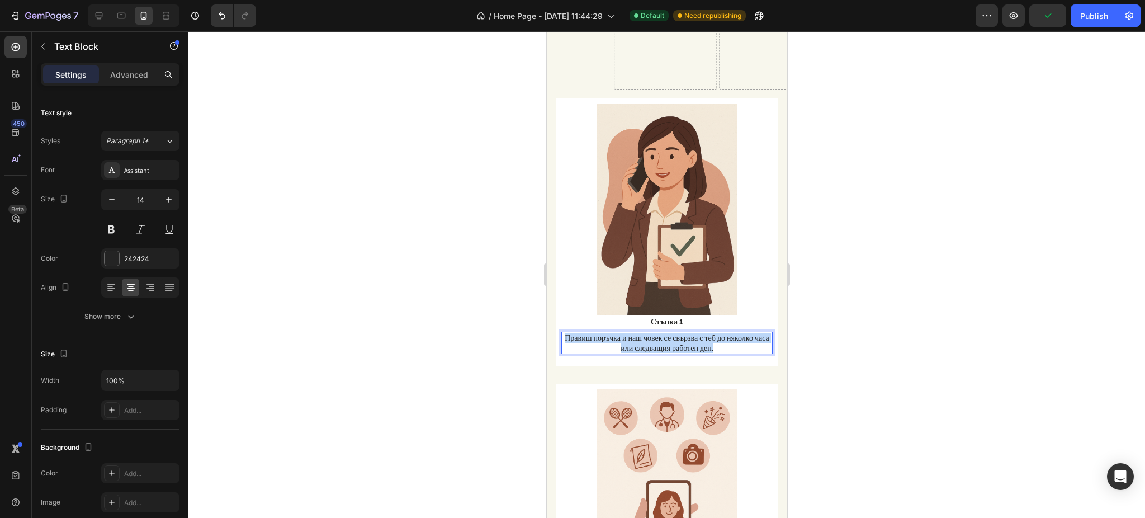
click at [708, 338] on p "Правиш поръчка и наш човек се свързва с теб до няколко часа или следващия работ…" at bounding box center [666, 343] width 209 height 20
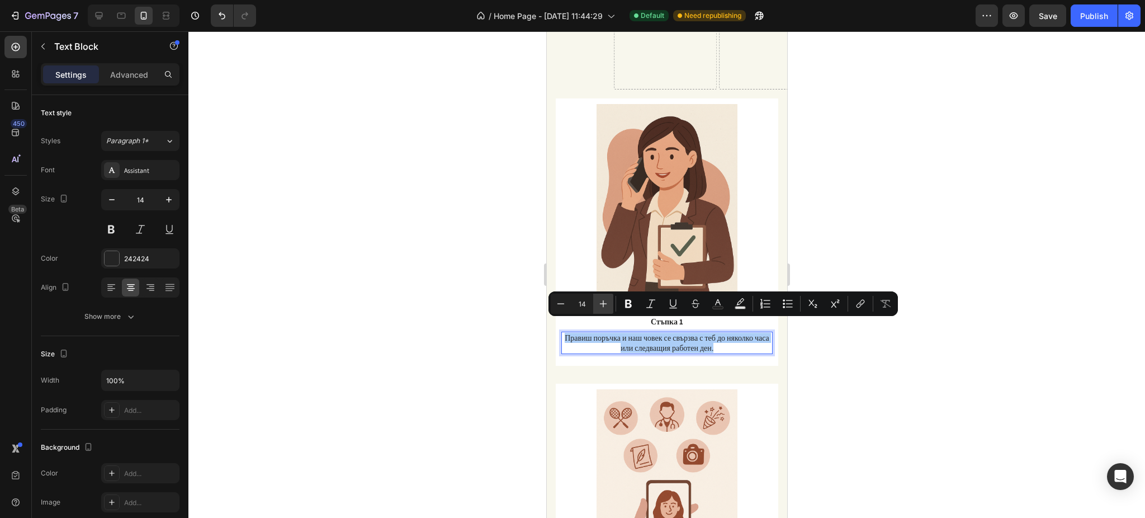
click at [607, 301] on icon "Editor contextual toolbar" at bounding box center [603, 303] width 11 height 11
type input "17"
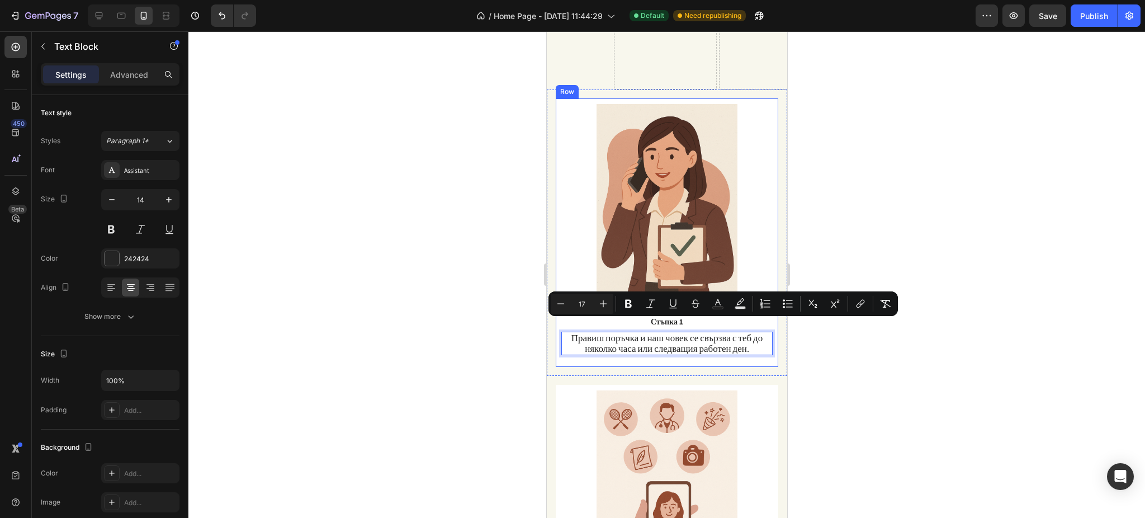
click at [858, 350] on div at bounding box center [666, 274] width 956 height 486
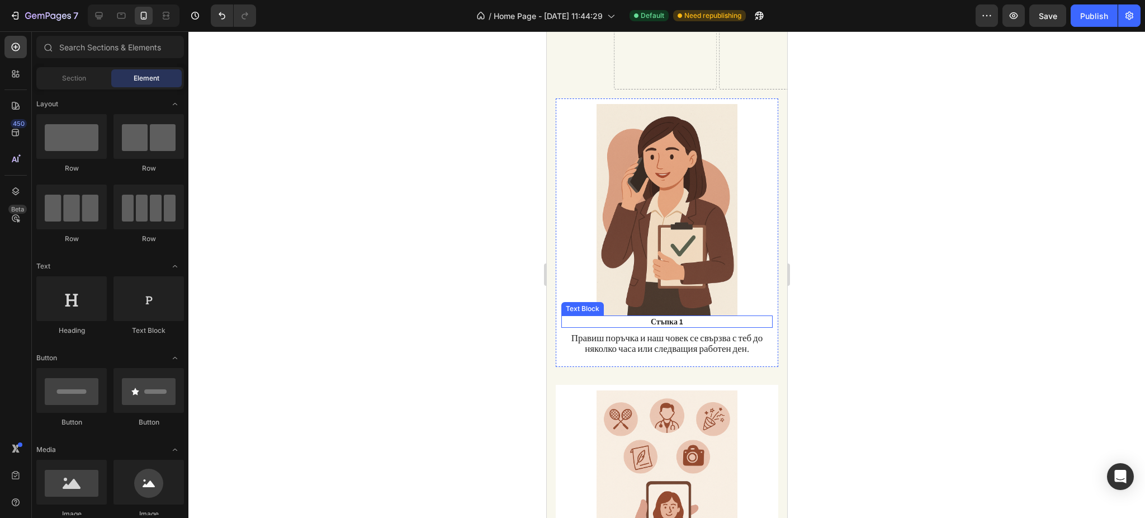
click at [659, 316] on p "Стъпка 1" at bounding box center [666, 321] width 209 height 10
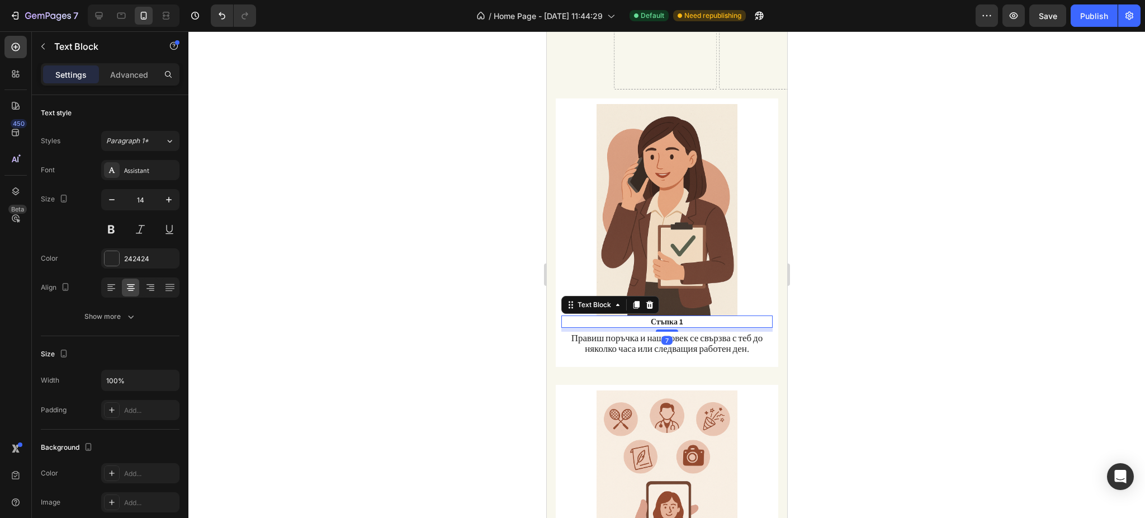
click at [659, 316] on p "Стъпка 1" at bounding box center [666, 321] width 209 height 10
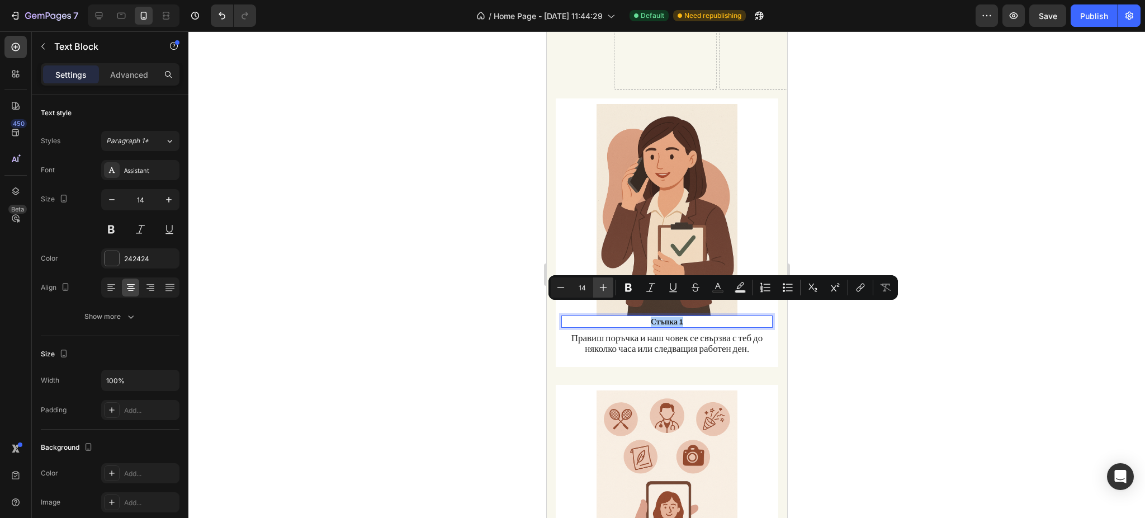
click at [596, 287] on button "Plus" at bounding box center [603, 287] width 20 height 20
click at [597, 287] on button "Plus" at bounding box center [603, 287] width 20 height 20
click at [599, 288] on icon "Editor contextual toolbar" at bounding box center [603, 287] width 11 height 11
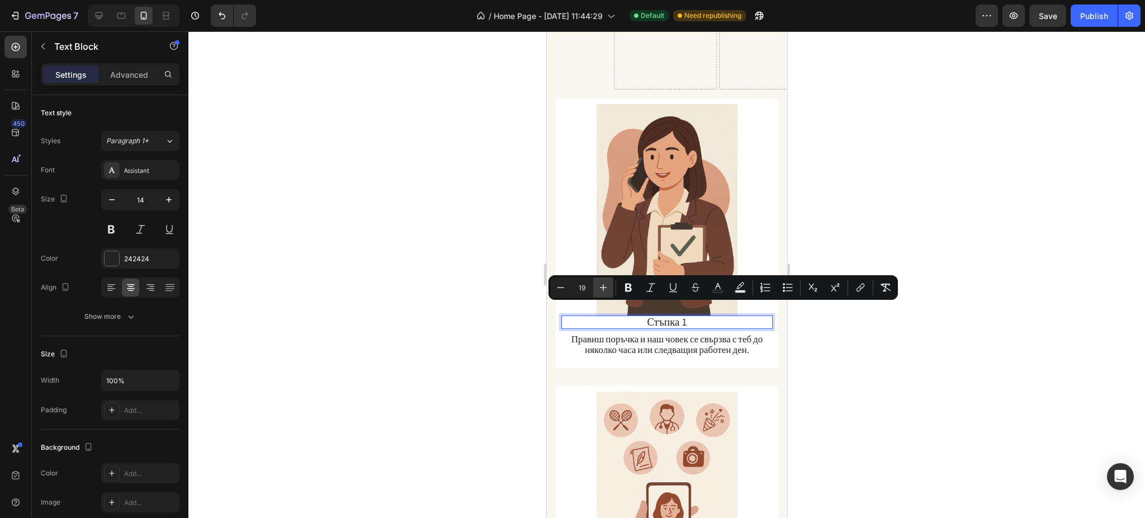
click at [599, 288] on icon "Editor contextual toolbar" at bounding box center [603, 287] width 11 height 11
click at [559, 287] on icon "Editor contextual toolbar" at bounding box center [560, 287] width 11 height 11
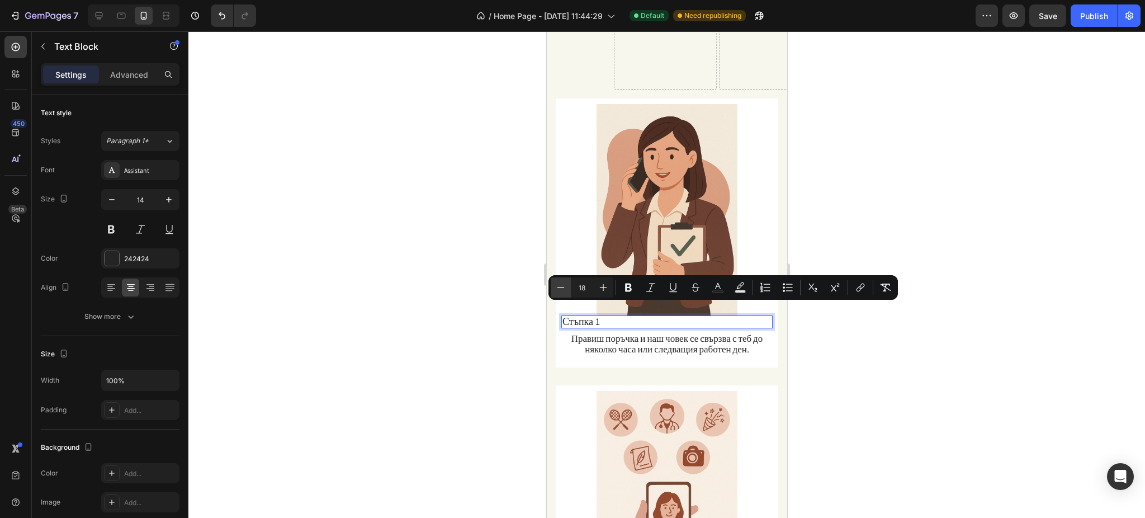
click at [559, 287] on icon "Editor contextual toolbar" at bounding box center [560, 287] width 11 height 11
type input "16"
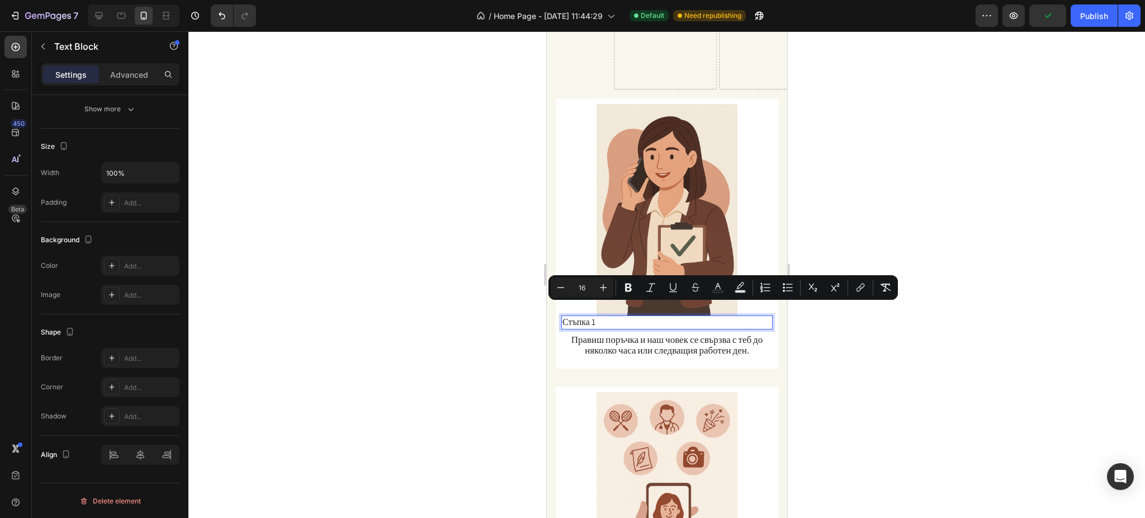
click at [607, 315] on div "Стъпка 1" at bounding box center [666, 322] width 211 height 14
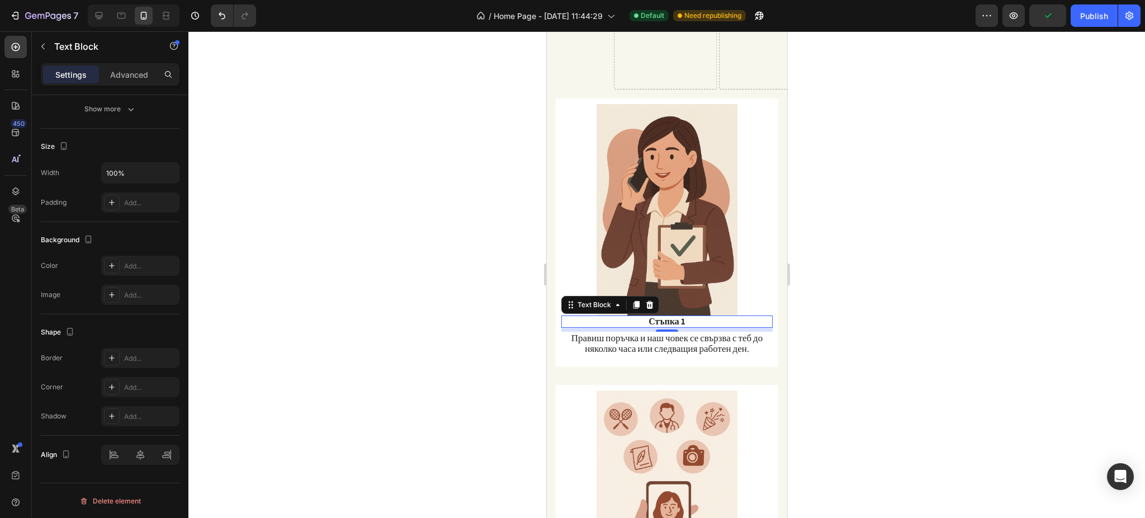
click at [802, 335] on div at bounding box center [666, 274] width 956 height 486
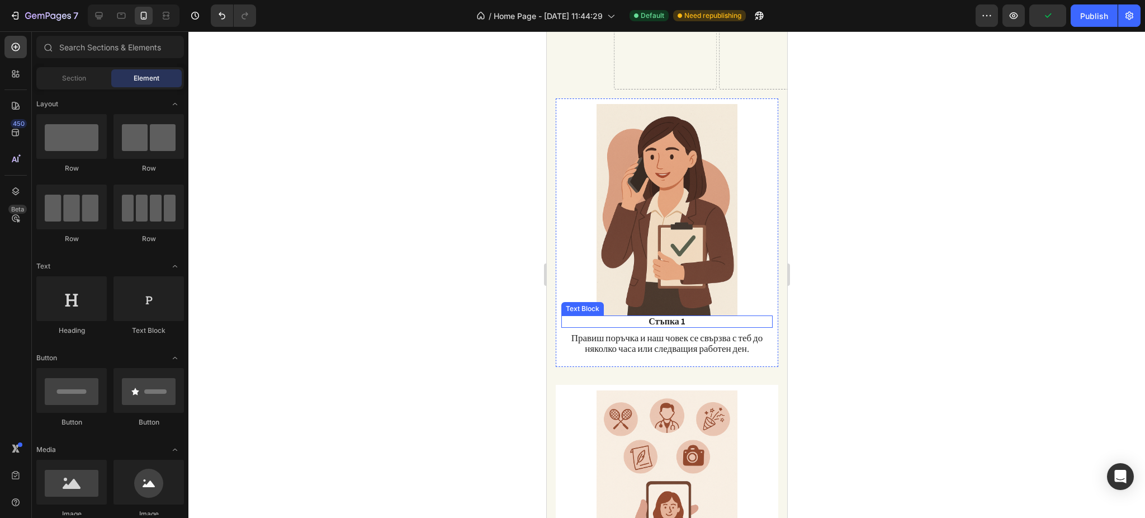
click at [659, 315] on span "Стъпка 1" at bounding box center [666, 321] width 37 height 12
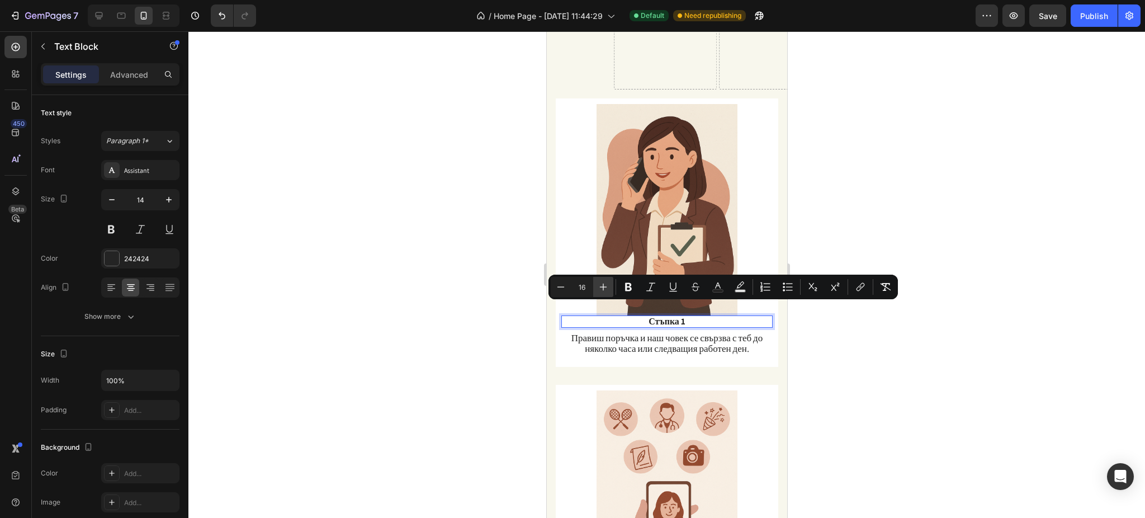
click at [603, 285] on icon "Editor contextual toolbar" at bounding box center [603, 286] width 7 height 7
type input "19"
click at [858, 358] on div at bounding box center [666, 274] width 956 height 486
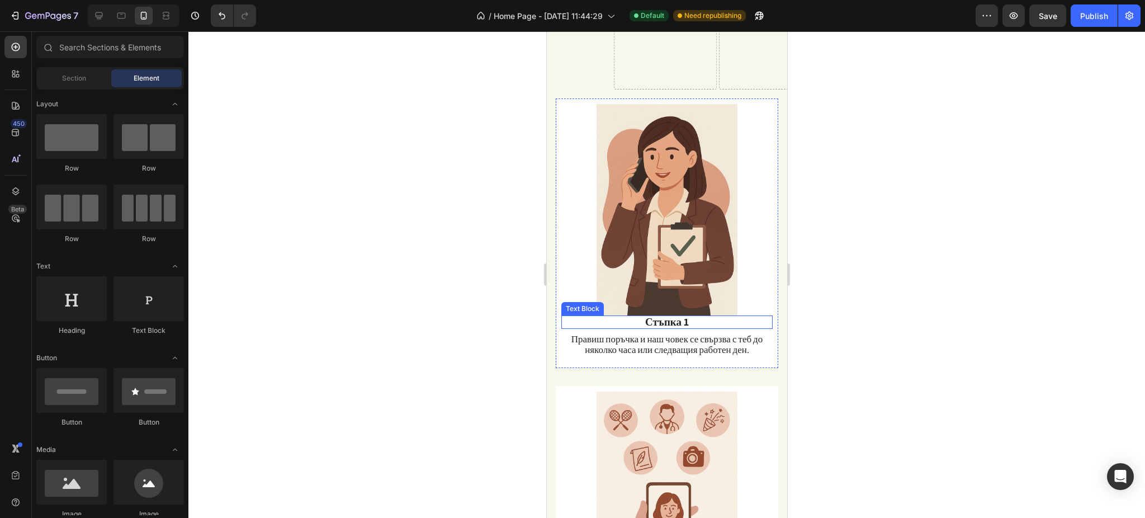
click at [675, 315] on span "Стъпка 1" at bounding box center [667, 321] width 44 height 13
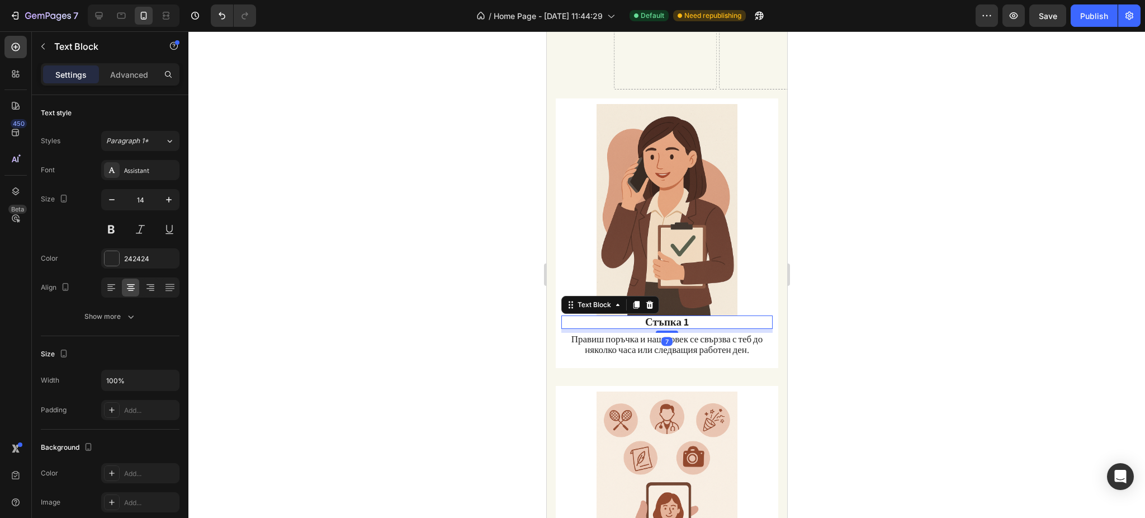
click at [678, 299] on img at bounding box center [666, 209] width 211 height 211
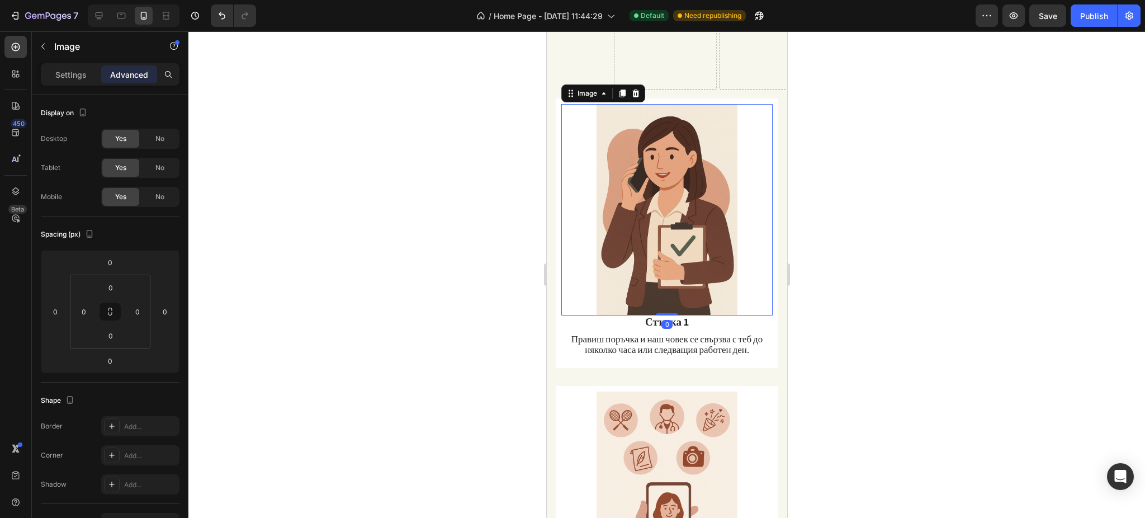
click at [664, 299] on img at bounding box center [666, 209] width 211 height 211
click at [665, 312] on div at bounding box center [666, 313] width 22 height 3
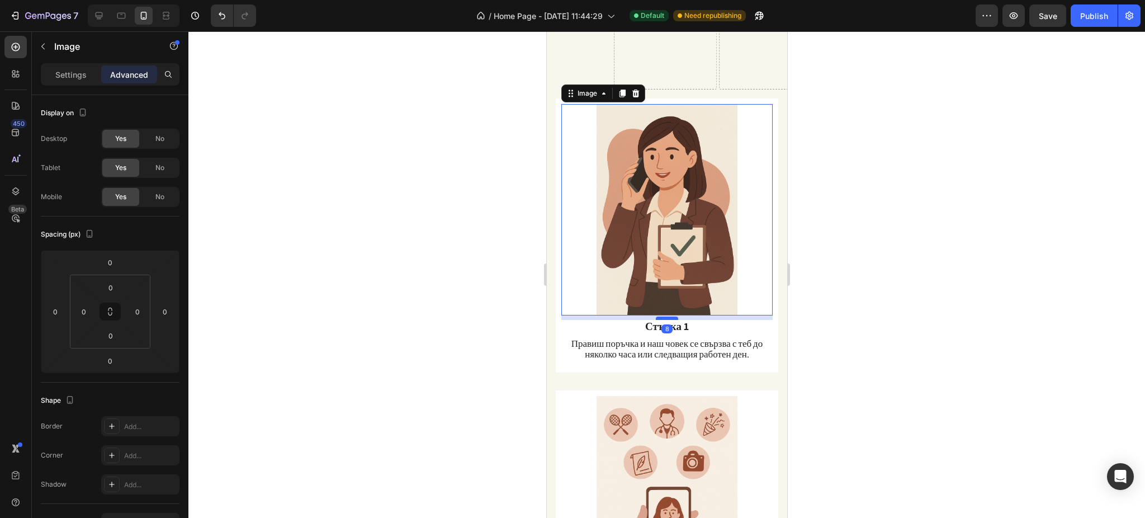
click at [666, 316] on div at bounding box center [666, 317] width 22 height 3
type input "8"
click at [858, 306] on div at bounding box center [666, 274] width 956 height 486
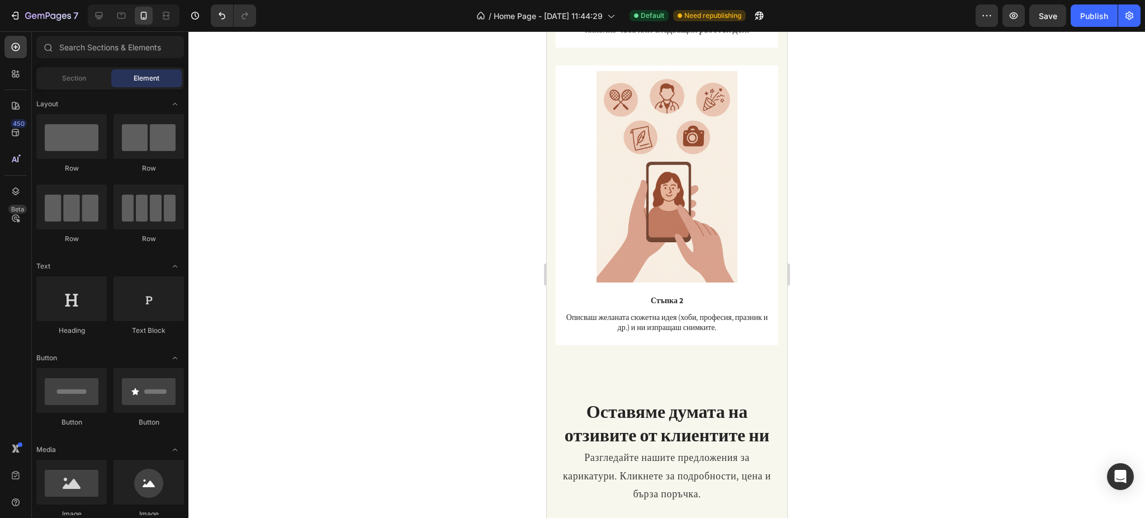
scroll to position [1295, 0]
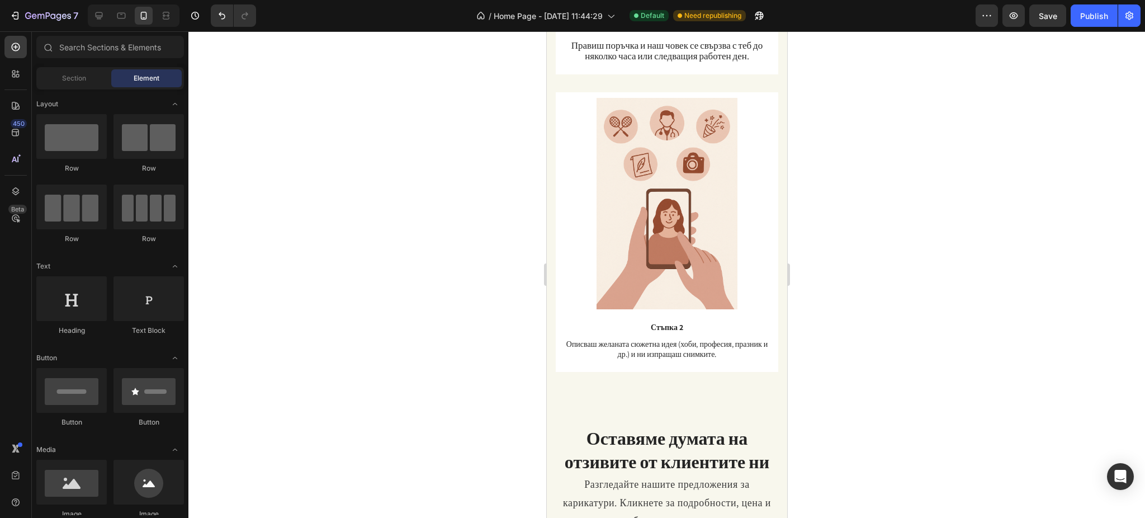
click at [679, 286] on div "Image Стъпка 2 Text Block Описваш желаната сюжетна идея (хоби, професия, празни…" at bounding box center [666, 233] width 211 height 270
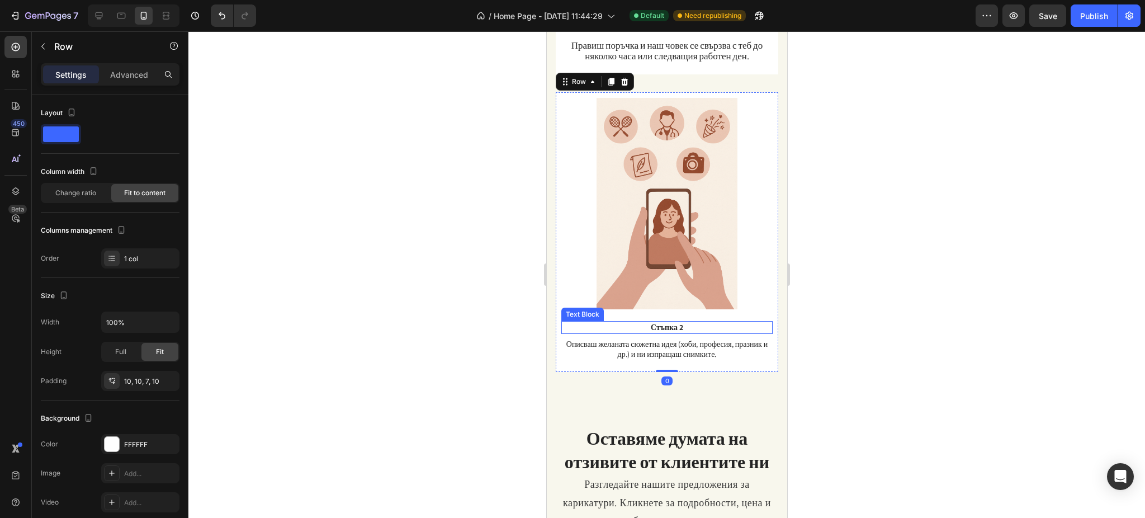
click at [666, 322] on p "Стъпка 2" at bounding box center [666, 327] width 209 height 10
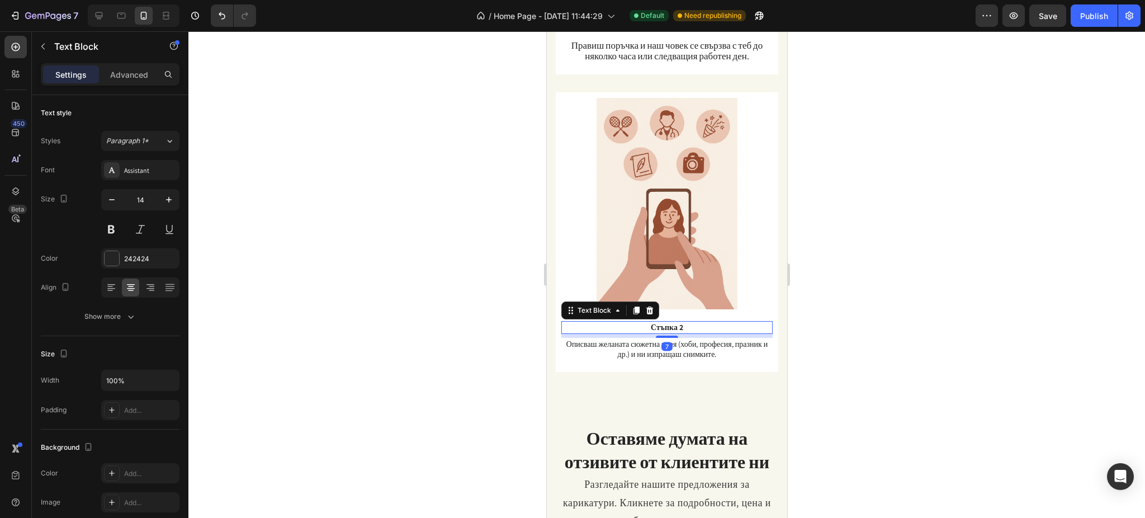
click at [666, 322] on p "Стъпка 2" at bounding box center [666, 327] width 209 height 10
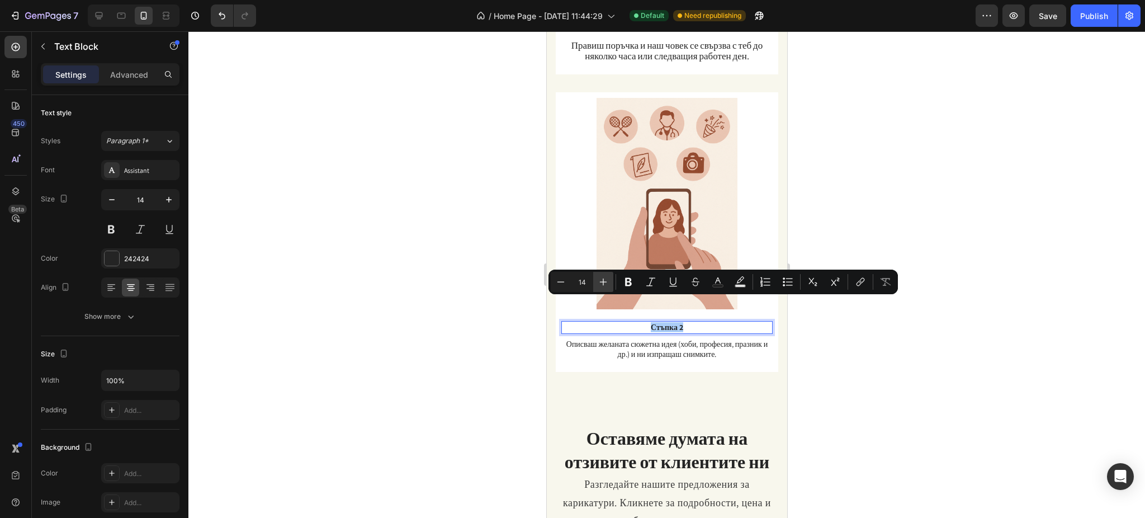
click at [609, 282] on button "Plus" at bounding box center [603, 282] width 20 height 20
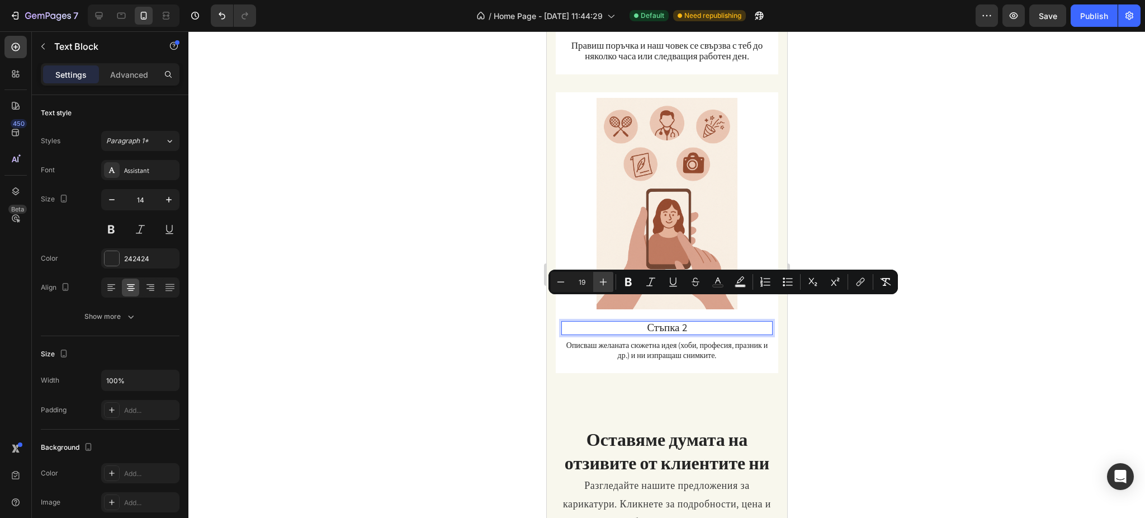
click at [609, 282] on button "Plus" at bounding box center [603, 282] width 20 height 20
type input "20"
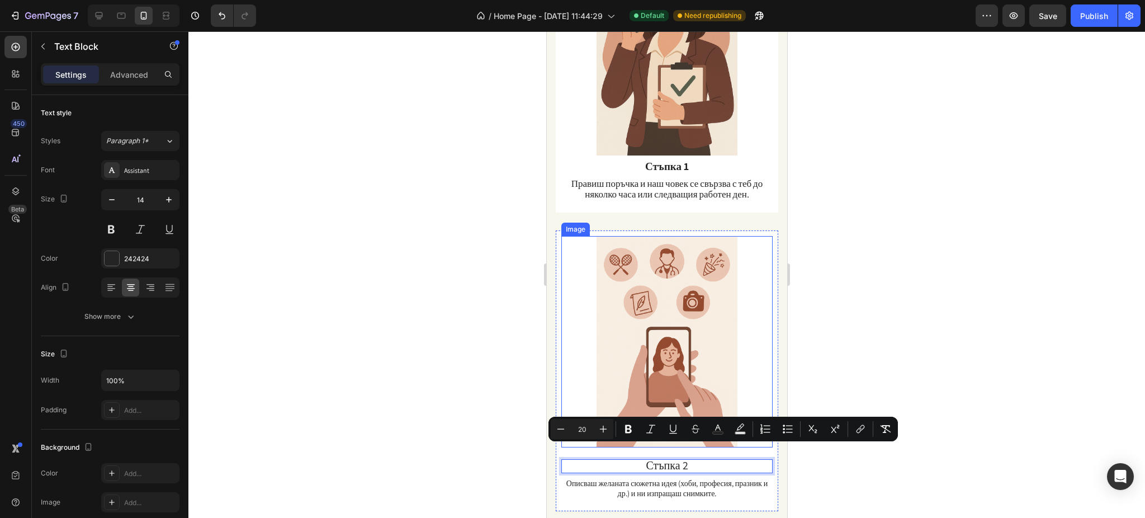
scroll to position [1147, 0]
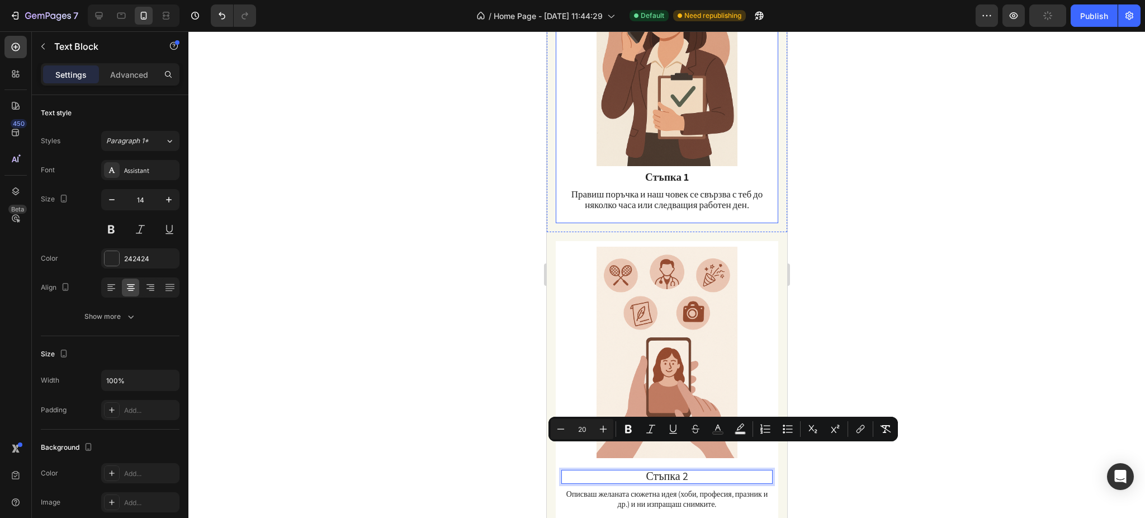
drag, startPoint x: 660, startPoint y: 155, endPoint x: 662, endPoint y: 166, distance: 10.9
click at [660, 157] on div "Image Стъпка 1 Text Block Правиш поръчка и наш човек се свързва с теб до няколк…" at bounding box center [666, 87] width 211 height 265
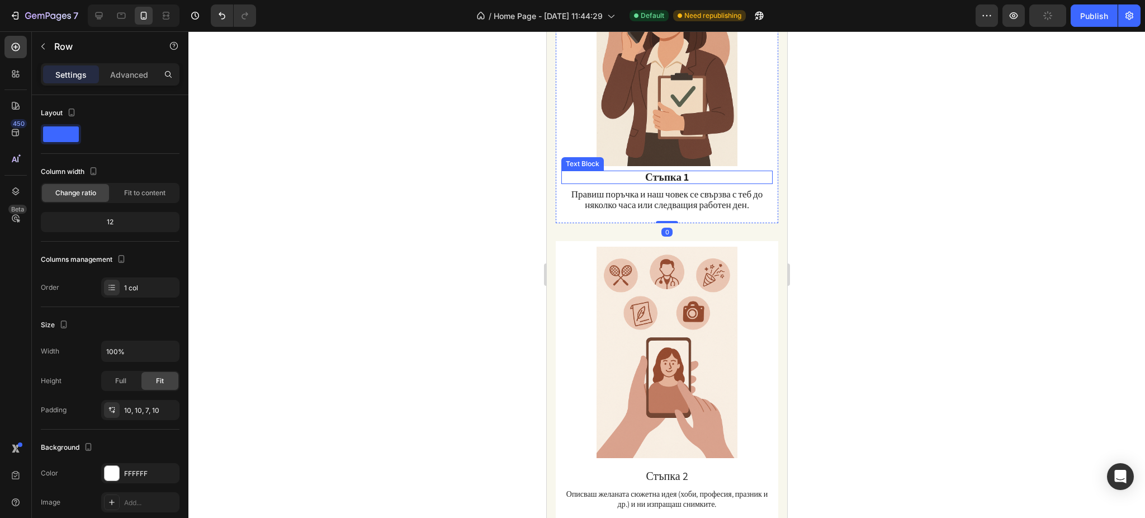
click at [662, 170] on span "Стъпка 1" at bounding box center [667, 176] width 44 height 13
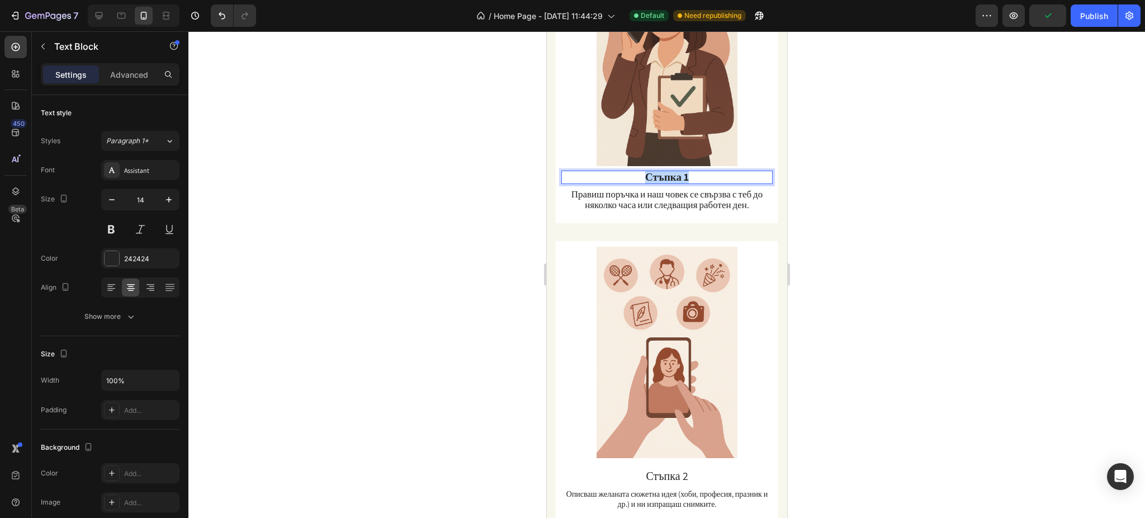
click at [662, 170] on span "Стъпка 1" at bounding box center [667, 176] width 44 height 13
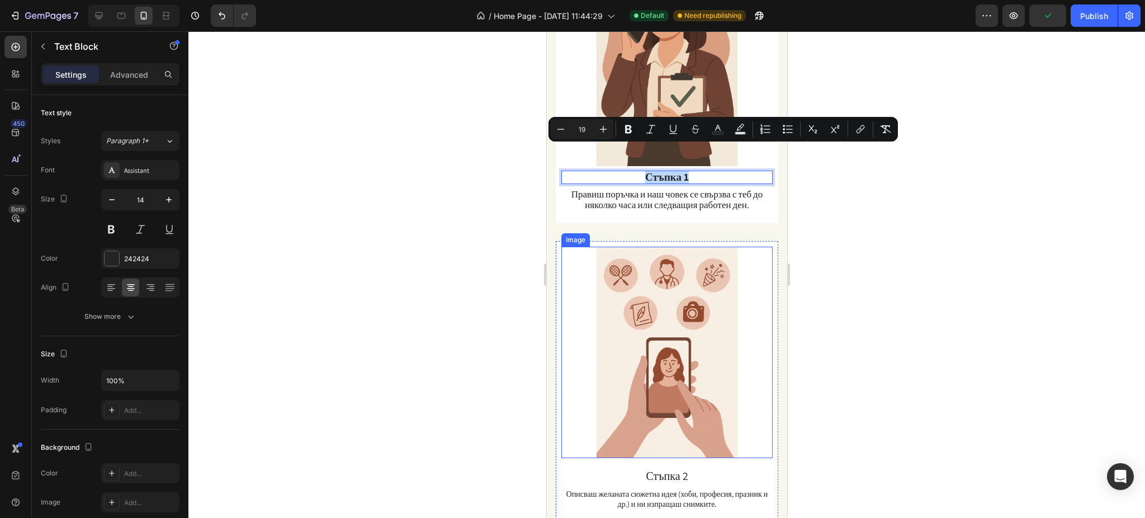
scroll to position [1221, 0]
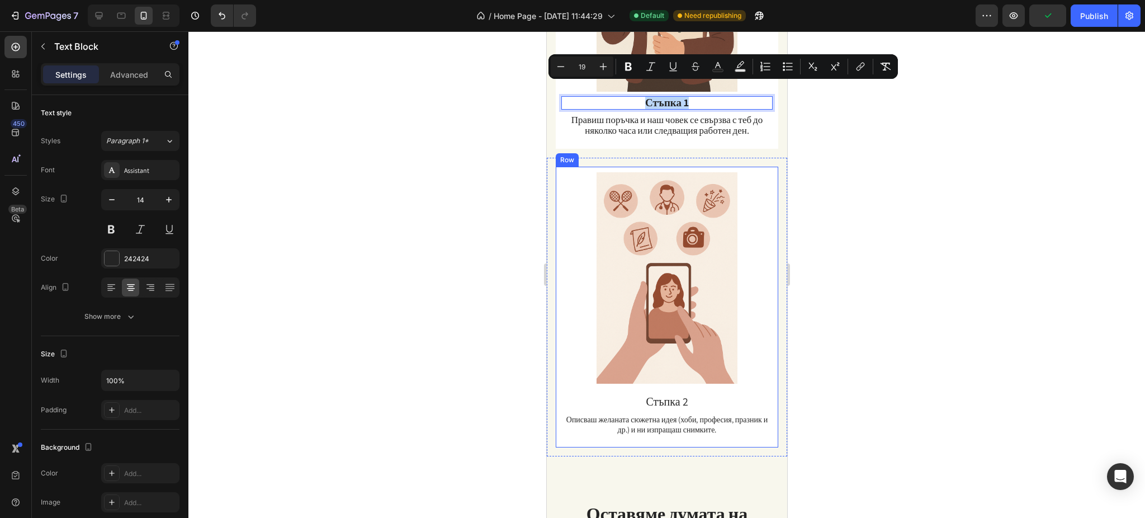
click at [652, 388] on span "Стъпка 2" at bounding box center [666, 401] width 42 height 15
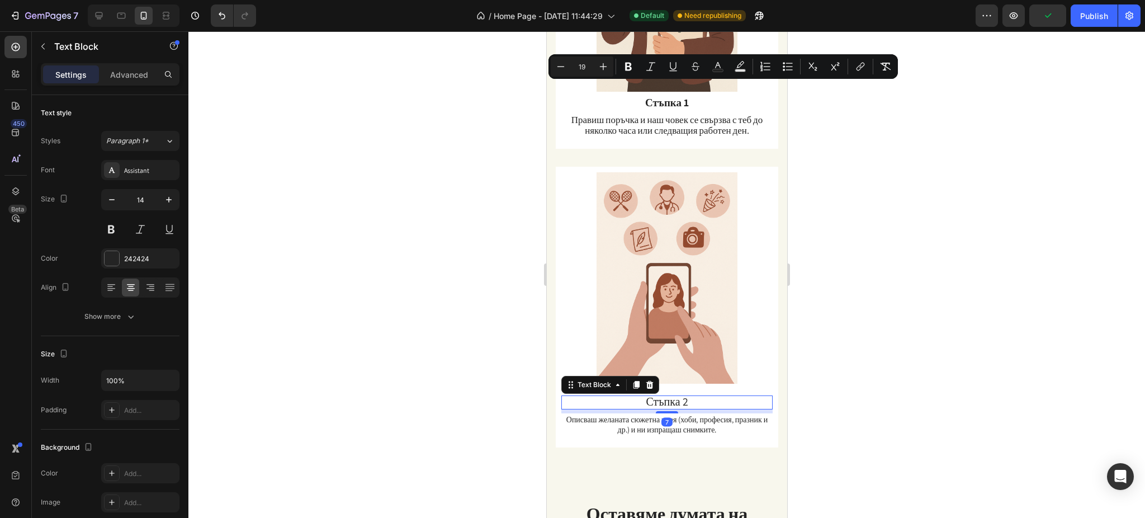
scroll to position [207, 0]
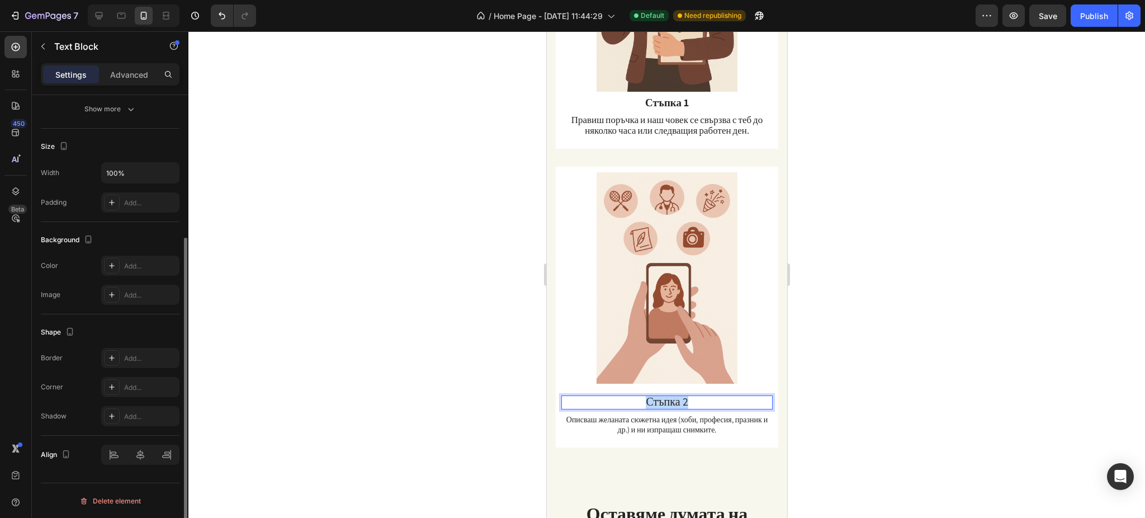
click at [652, 388] on span "Стъпка 2" at bounding box center [666, 401] width 42 height 15
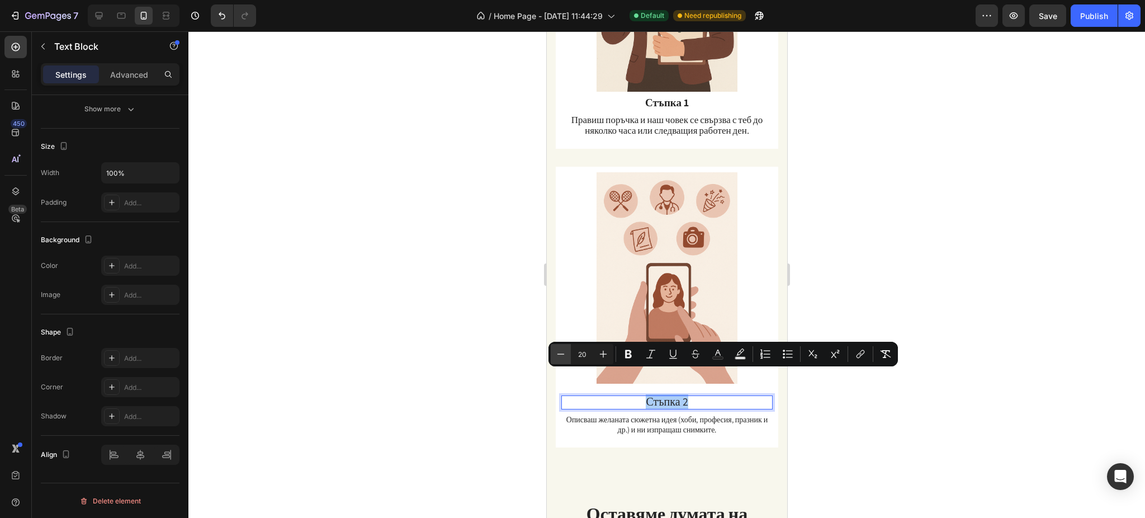
click at [561, 348] on icon "Editor contextual toolbar" at bounding box center [560, 353] width 11 height 11
type input "19"
click at [632, 351] on icon "Editor contextual toolbar" at bounding box center [628, 353] width 11 height 11
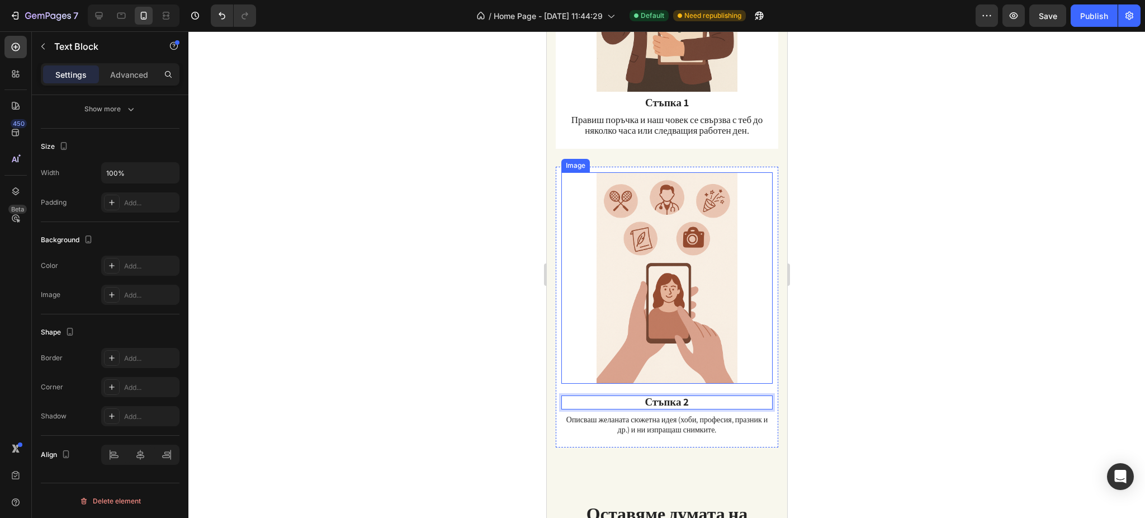
click at [690, 340] on img at bounding box center [666, 277] width 211 height 211
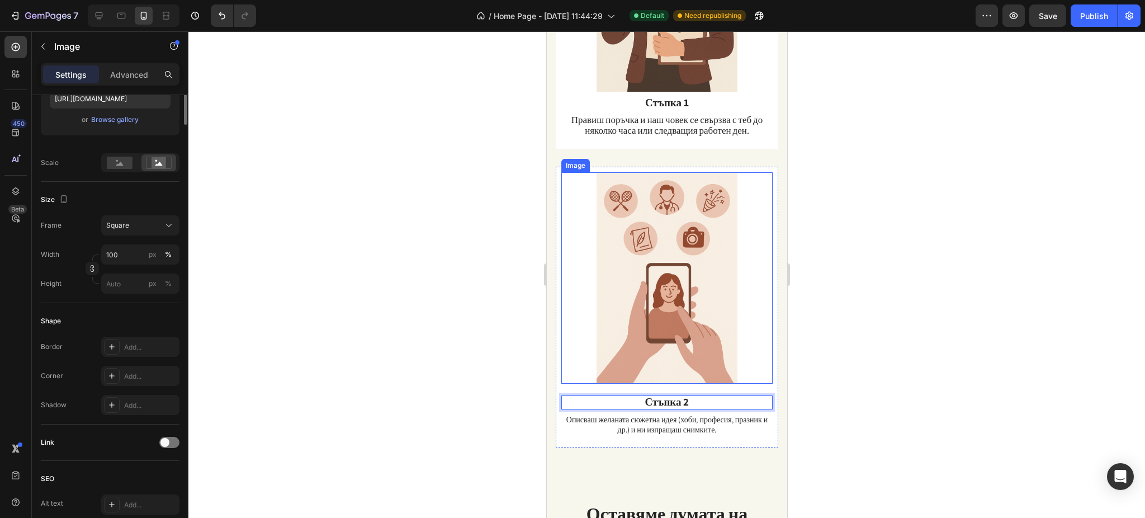
scroll to position [0, 0]
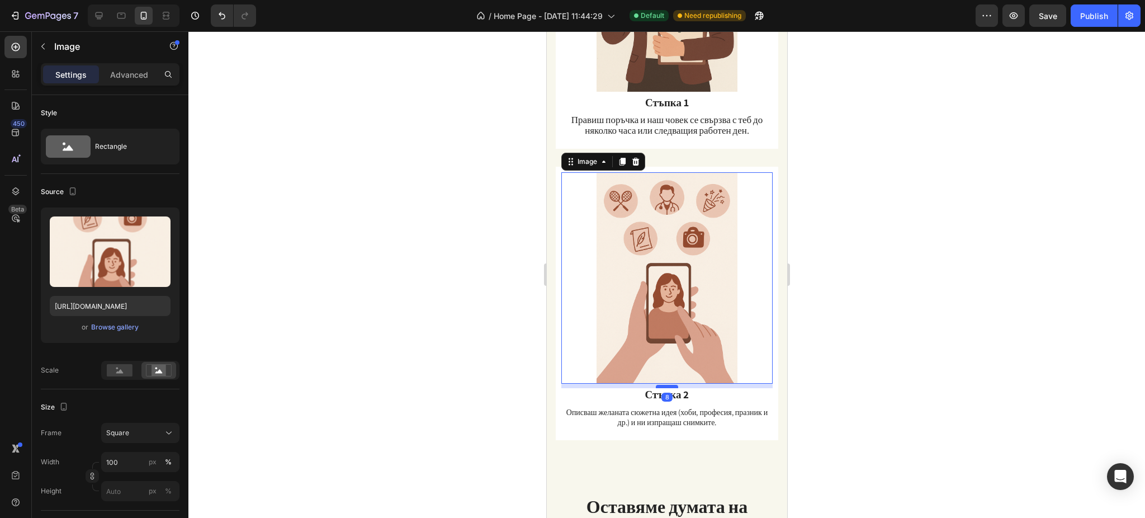
drag, startPoint x: 664, startPoint y: 371, endPoint x: 665, endPoint y: 364, distance: 6.7
click at [665, 385] on div at bounding box center [666, 386] width 22 height 3
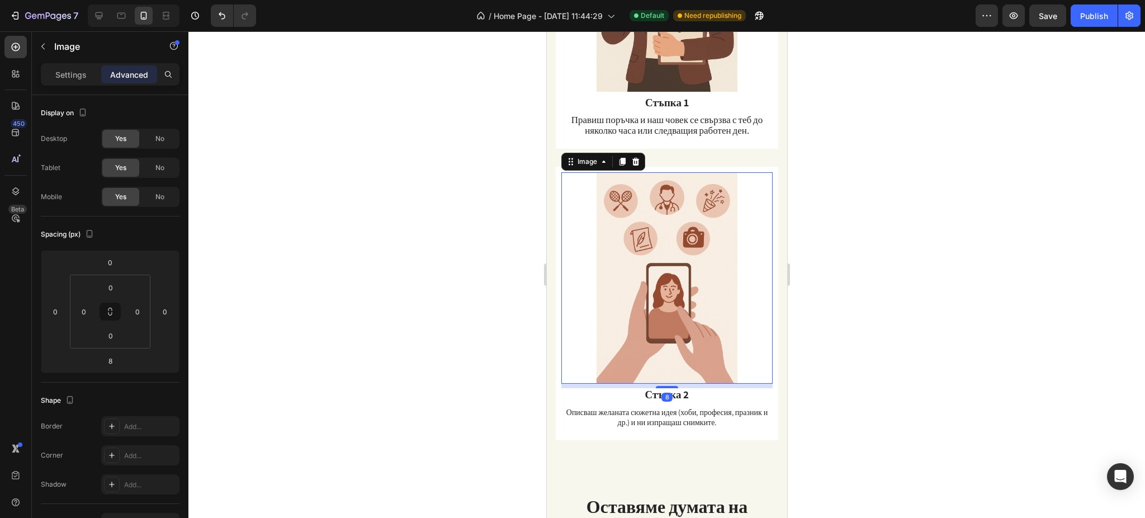
click at [858, 335] on div at bounding box center [666, 274] width 956 height 486
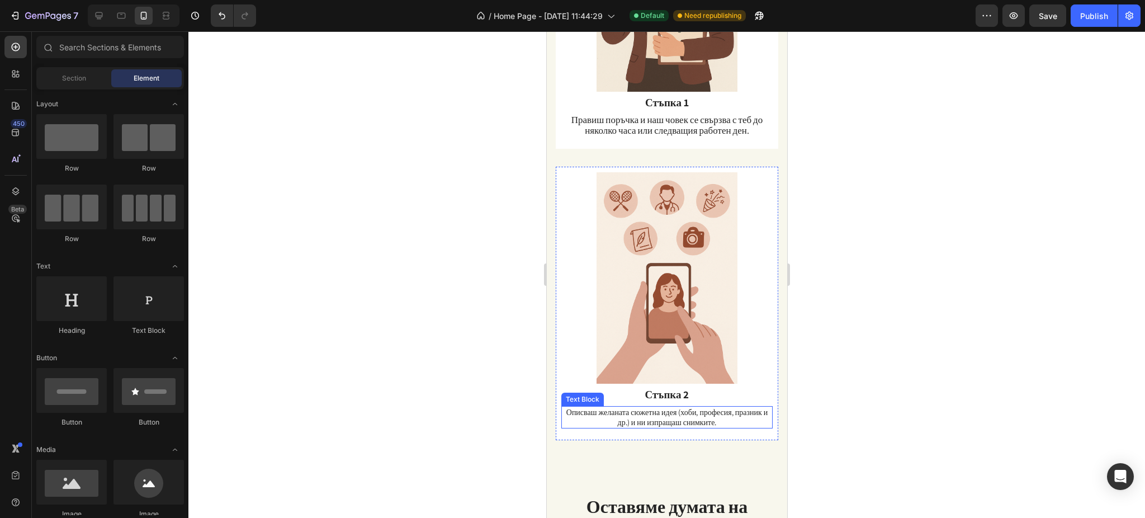
click at [678, 388] on p "Описваш желаната сюжетна идея (хоби, професия, празник и др.) и ни изпращаш сни…" at bounding box center [666, 417] width 209 height 20
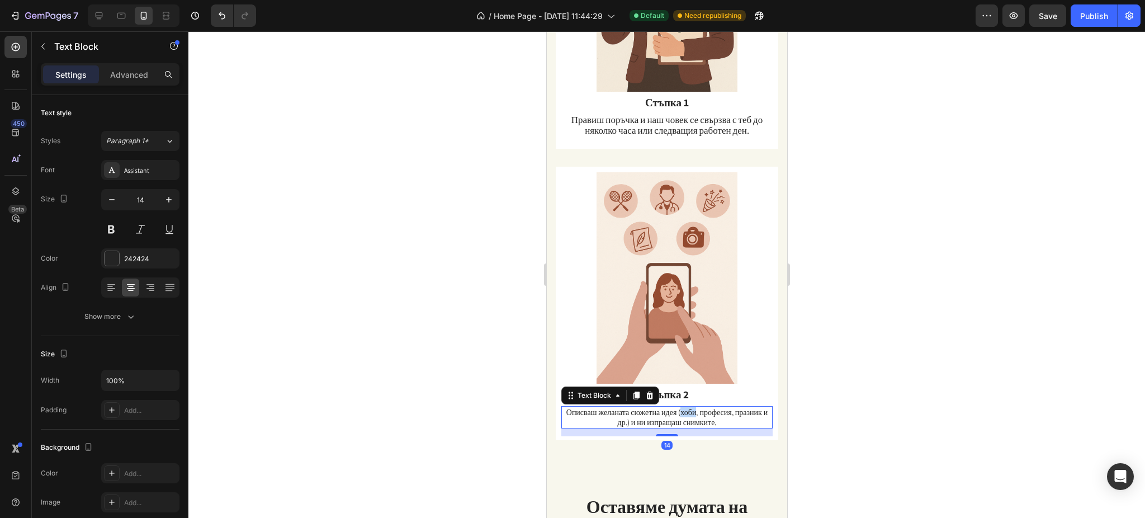
click at [678, 388] on p "Описваш желаната сюжетна идея (хоби, професия, празник и др.) и ни изпращаш сни…" at bounding box center [666, 417] width 209 height 20
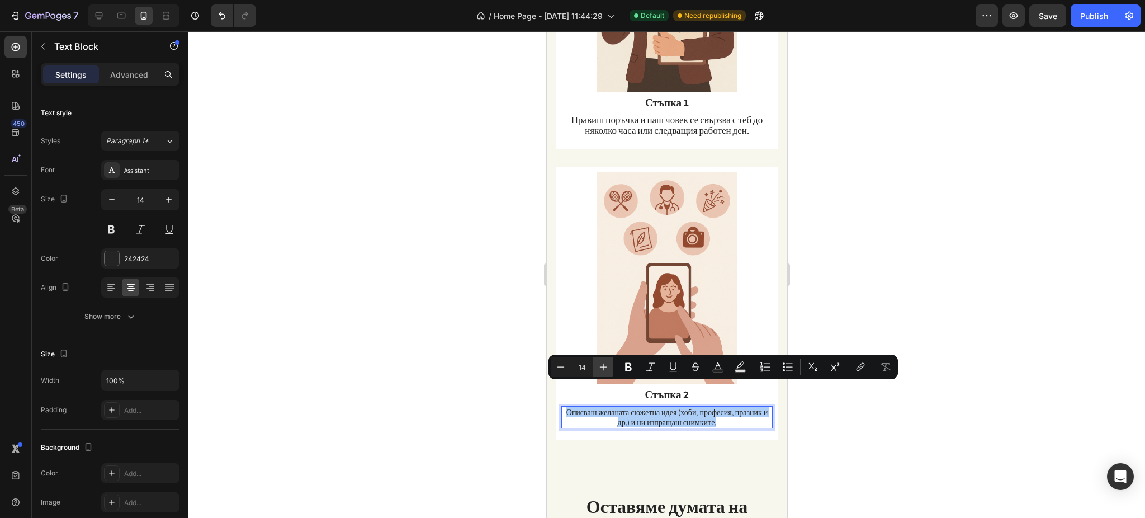
click at [600, 363] on icon "Editor contextual toolbar" at bounding box center [603, 366] width 11 height 11
type input "16"
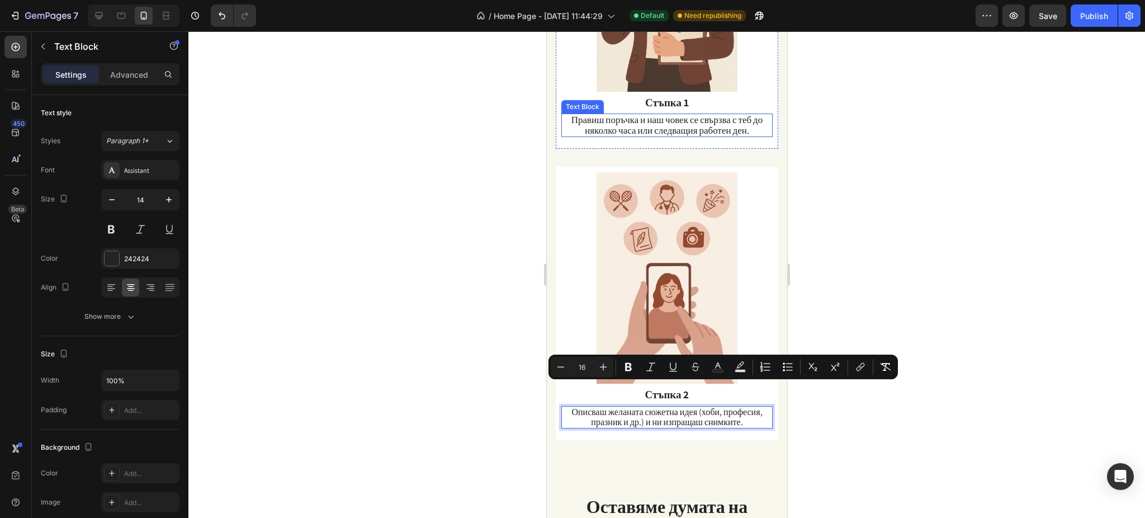
click at [629, 119] on span "Правиш поръчка и наш човек се свързва с теб до няколко часа или следващия работ…" at bounding box center [666, 124] width 191 height 23
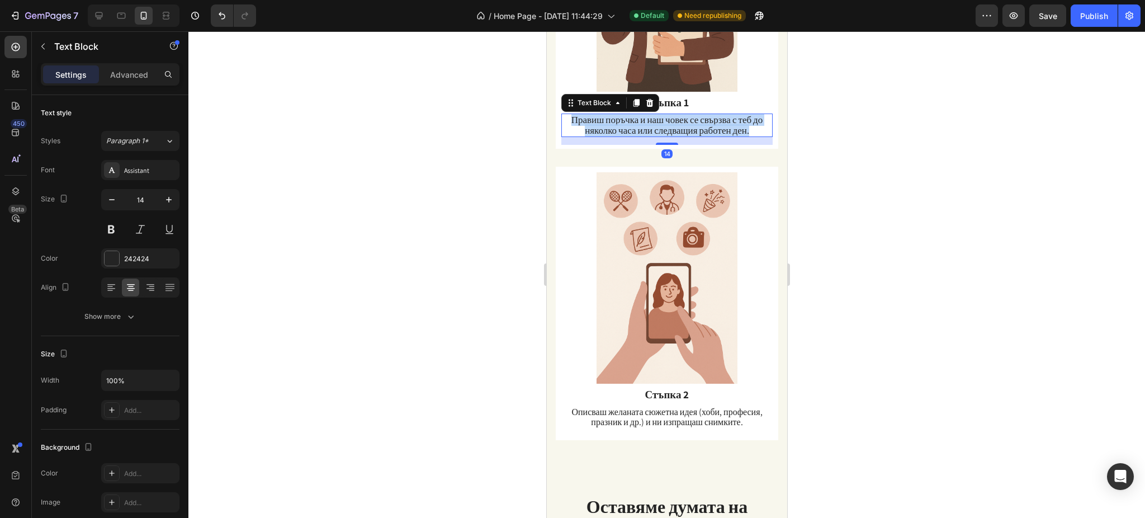
click at [629, 119] on span "Правиш поръчка и наш човек се свързва с теб до няколко часа или следващия работ…" at bounding box center [666, 124] width 191 height 23
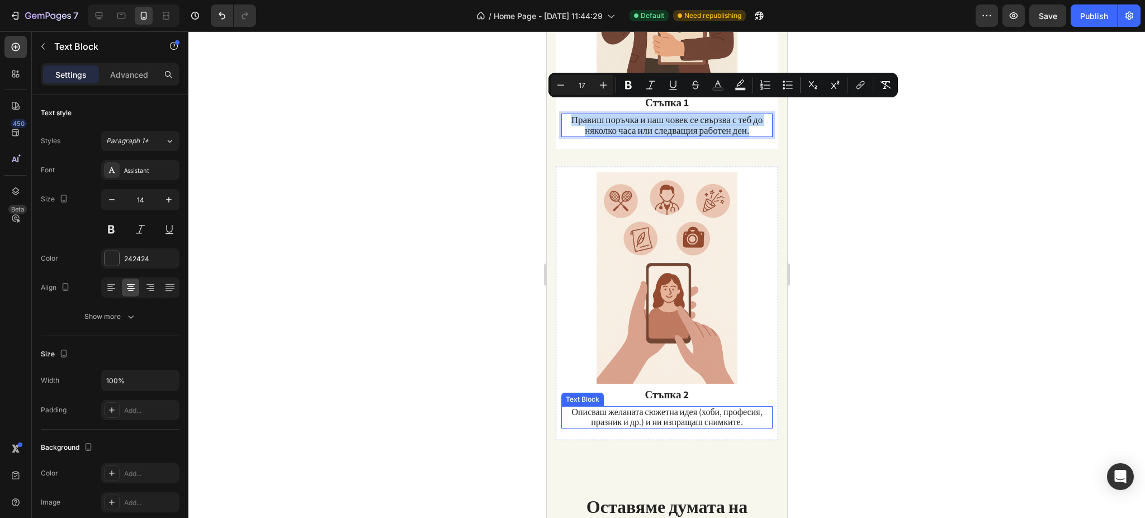
click at [669, 388] on span "Описваш желаната сюжетна идея (хоби, професия, празник и др.) и ни изпращаш сни…" at bounding box center [666, 417] width 191 height 22
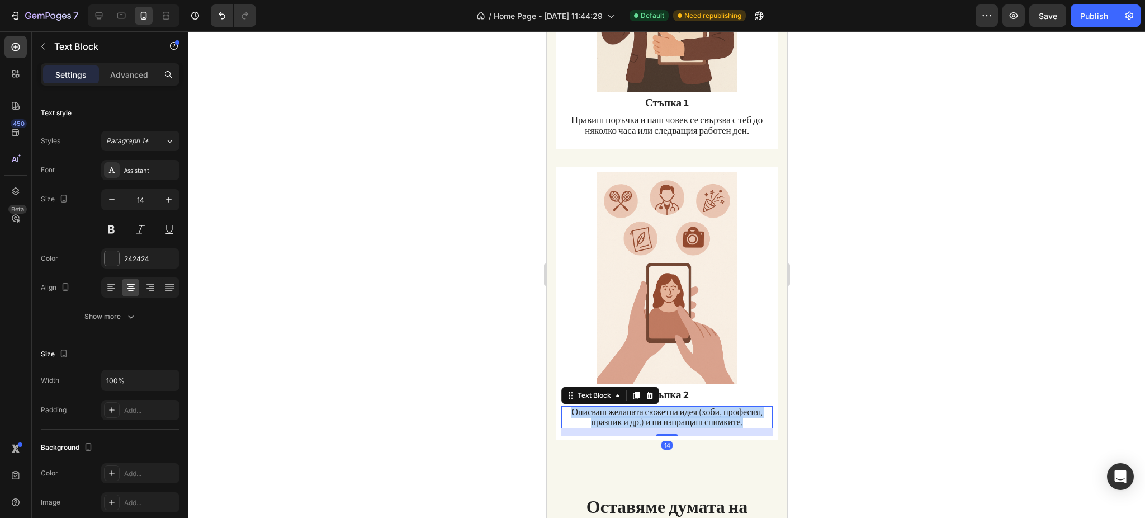
click at [669, 388] on span "Описваш желаната сюжетна идея (хоби, професия, празник и др.) и ни изпращаш сни…" at bounding box center [666, 417] width 191 height 22
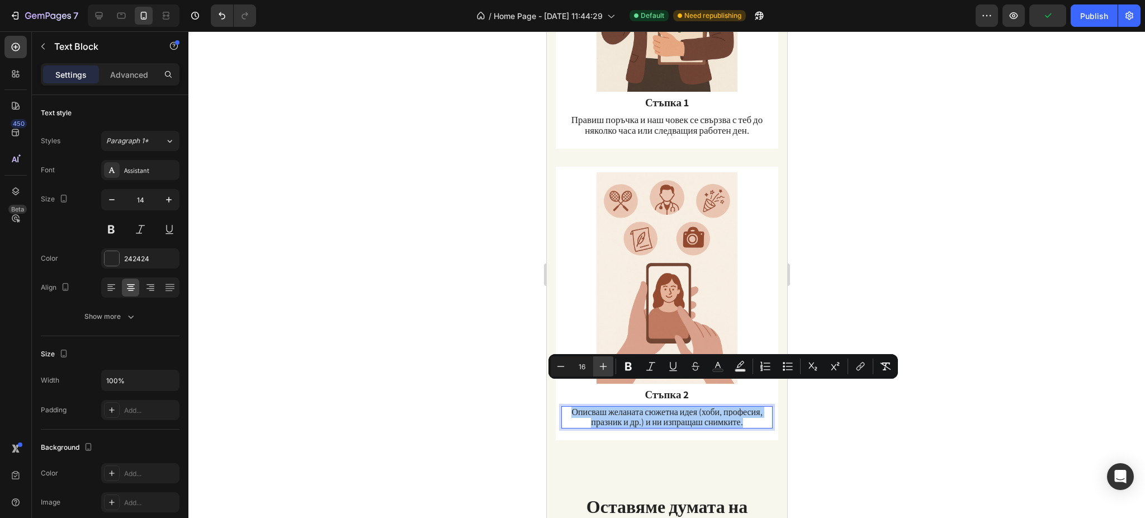
click at [603, 368] on icon "Editor contextual toolbar" at bounding box center [603, 366] width 7 height 7
click at [558, 368] on icon "Editor contextual toolbar" at bounding box center [560, 366] width 11 height 11
type input "16"
click at [858, 388] on div at bounding box center [666, 274] width 956 height 486
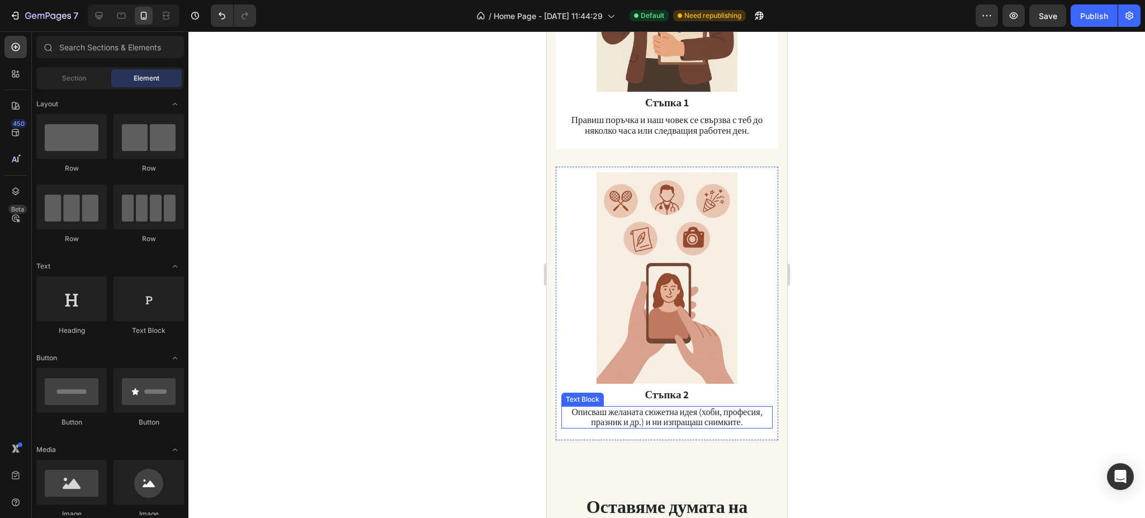
click at [683, 388] on span "Описваш желаната сюжетна идея (хоби, професия, празник и др.) и ни изпращаш сни…" at bounding box center [666, 417] width 191 height 22
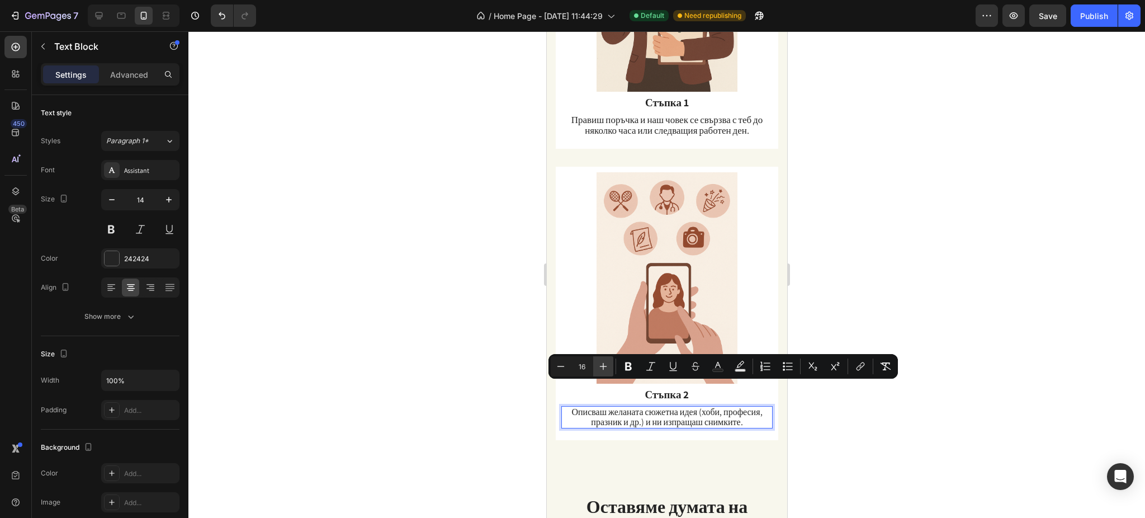
click at [598, 366] on icon "Editor contextual toolbar" at bounding box center [603, 366] width 11 height 11
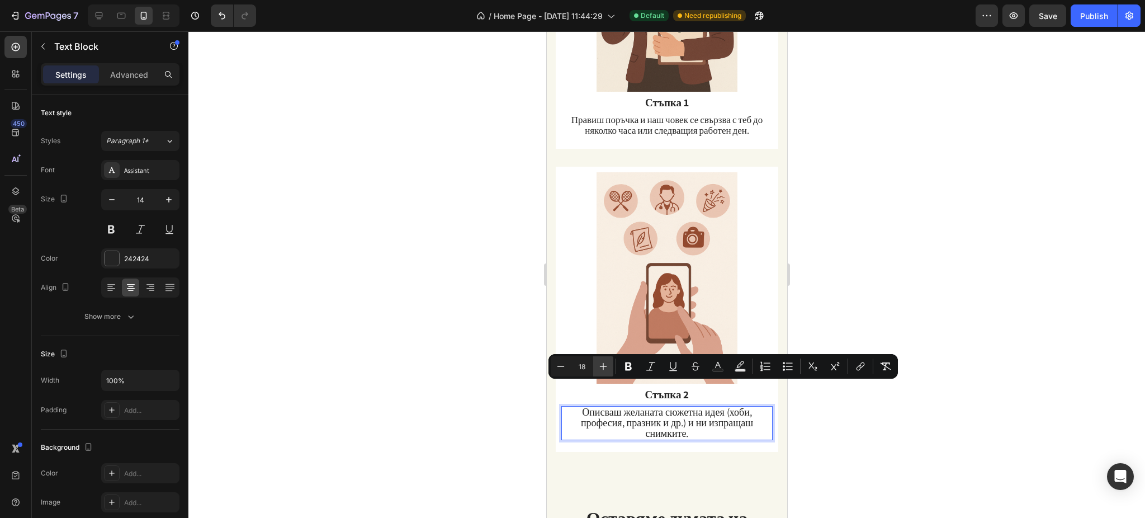
click at [598, 366] on icon "Editor contextual toolbar" at bounding box center [603, 366] width 11 height 11
click at [556, 362] on icon "Editor contextual toolbar" at bounding box center [560, 366] width 11 height 11
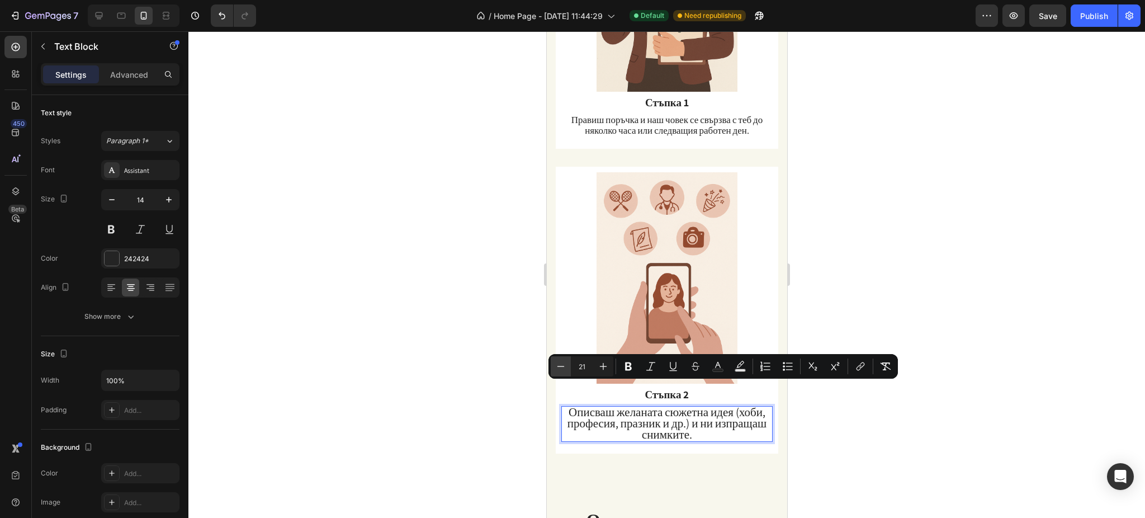
click at [556, 362] on icon "Editor contextual toolbar" at bounding box center [560, 366] width 11 height 11
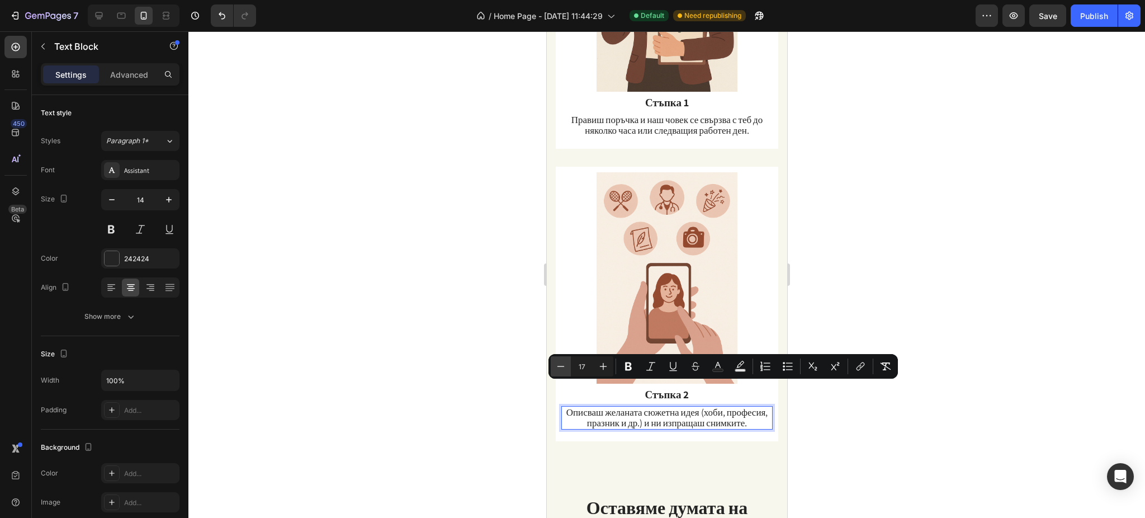
click at [556, 362] on icon "Editor contextual toolbar" at bounding box center [560, 366] width 11 height 11
type input "16"
click at [623, 120] on span "Правиш поръчка и наш човек се свързва с теб до няколко часа или следващия работ…" at bounding box center [666, 124] width 191 height 23
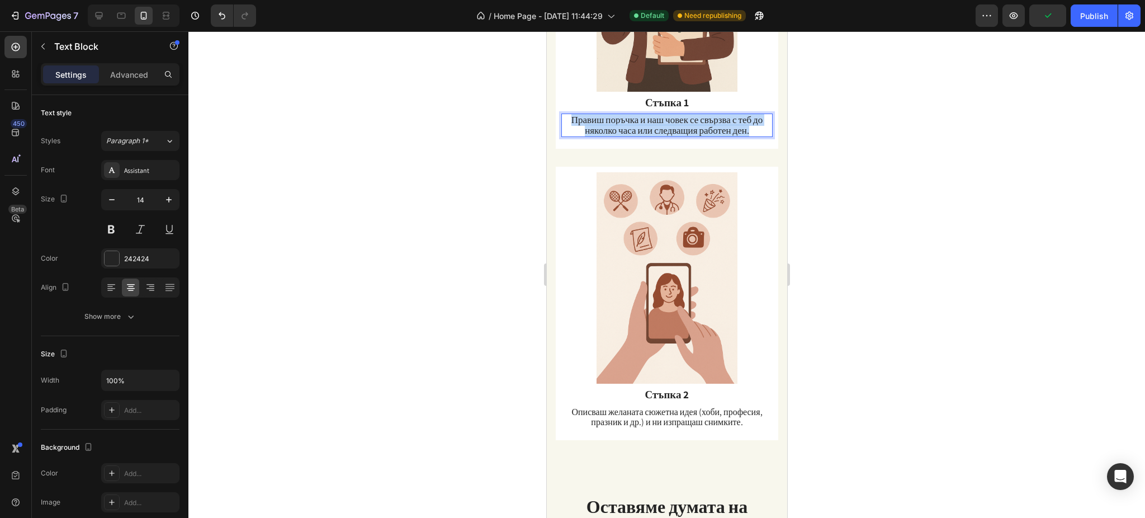
click at [623, 120] on span "Правиш поръчка и наш човек се свързва с теб до няколко часа или следващия работ…" at bounding box center [666, 124] width 191 height 23
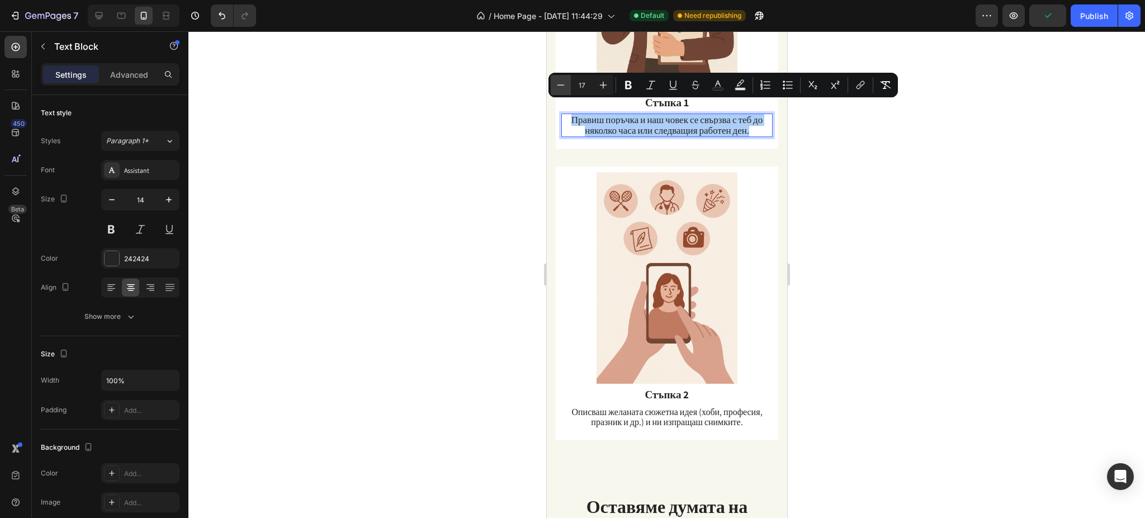
click at [561, 79] on icon "Editor contextual toolbar" at bounding box center [560, 84] width 11 height 11
type input "16"
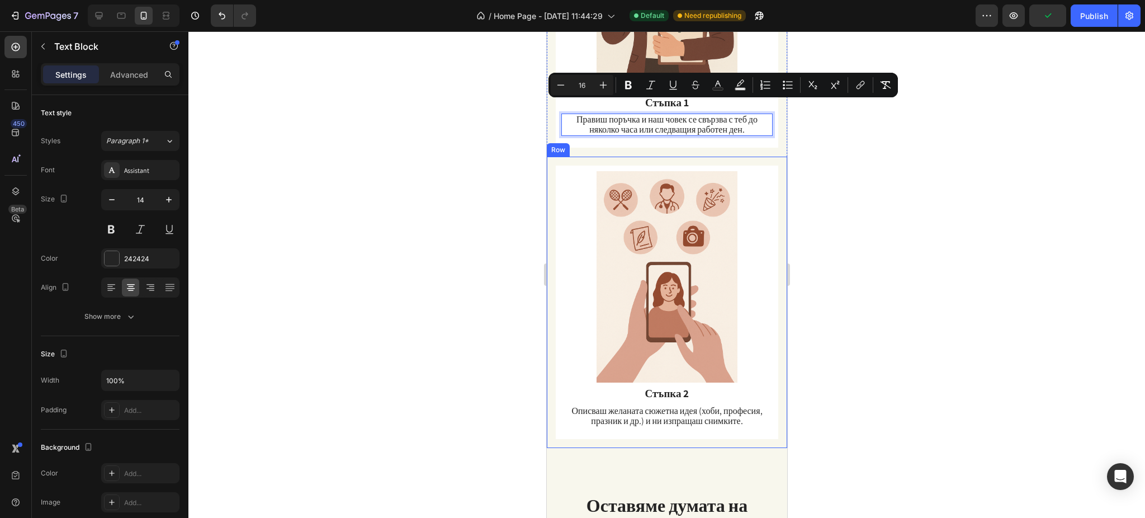
click at [858, 191] on div at bounding box center [666, 274] width 956 height 486
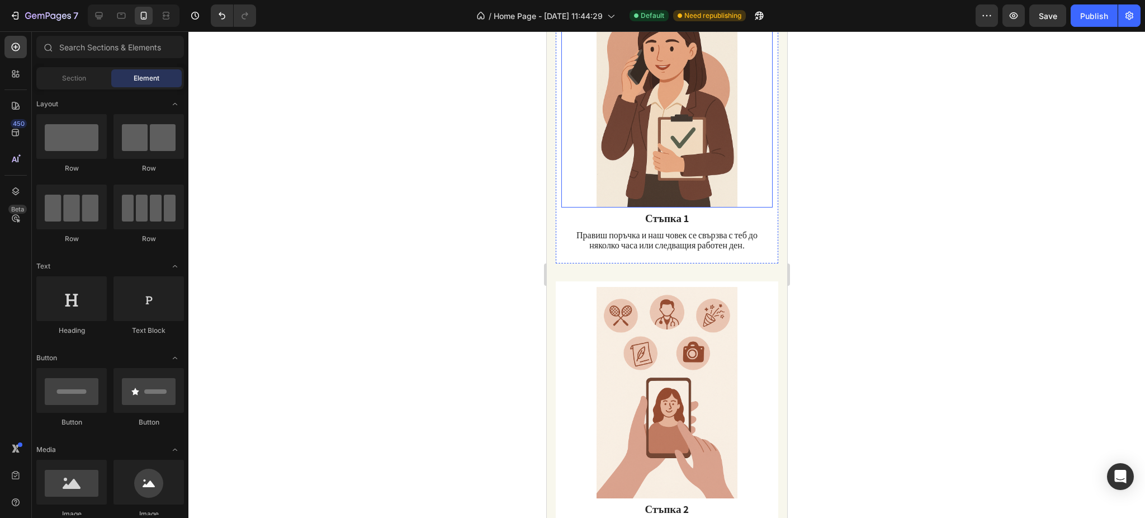
scroll to position [1147, 0]
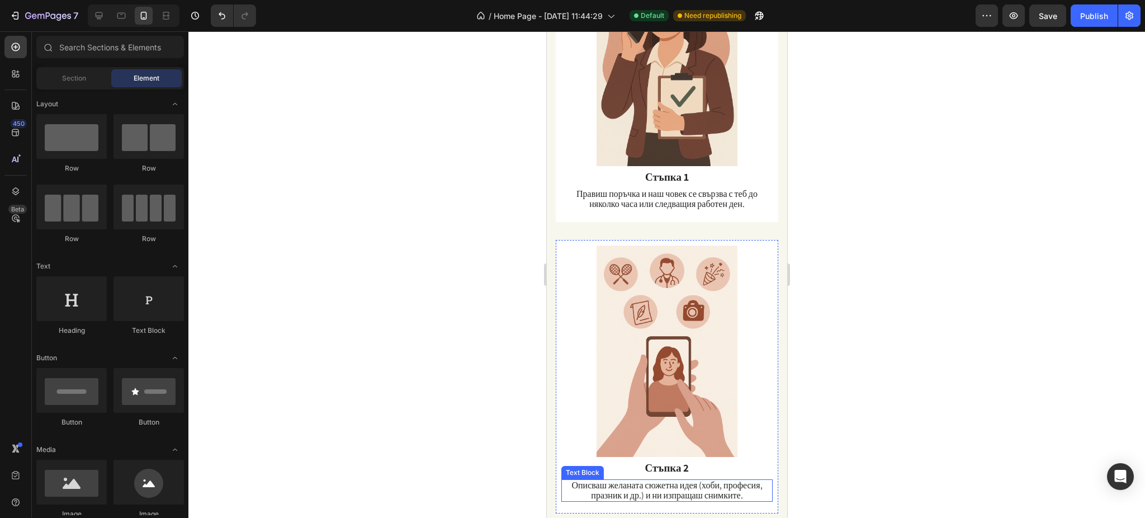
click at [663, 388] on strong "Стъпка 2" at bounding box center [667, 467] width 44 height 13
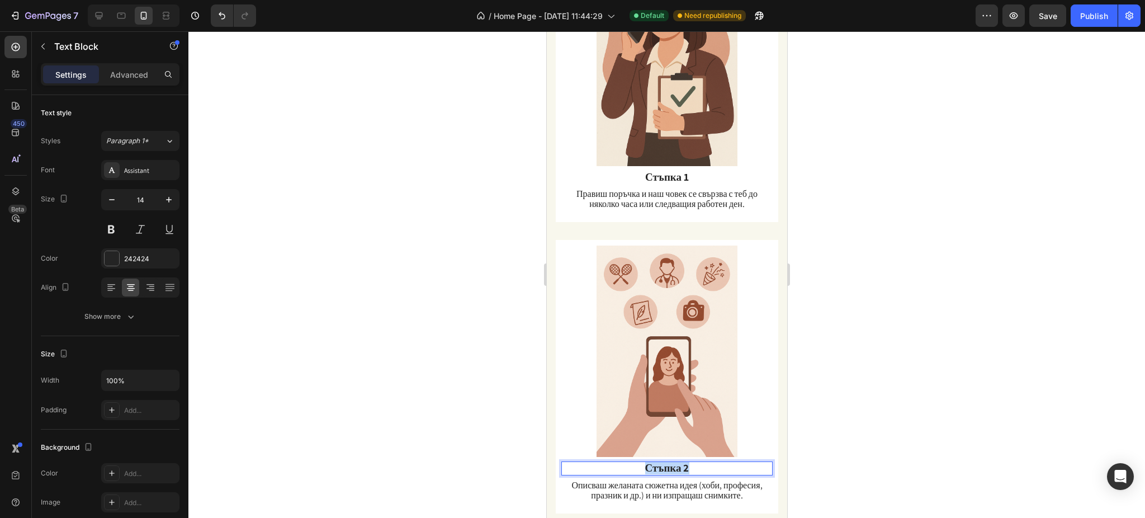
click at [663, 388] on strong "Стъпка 2" at bounding box center [667, 467] width 44 height 13
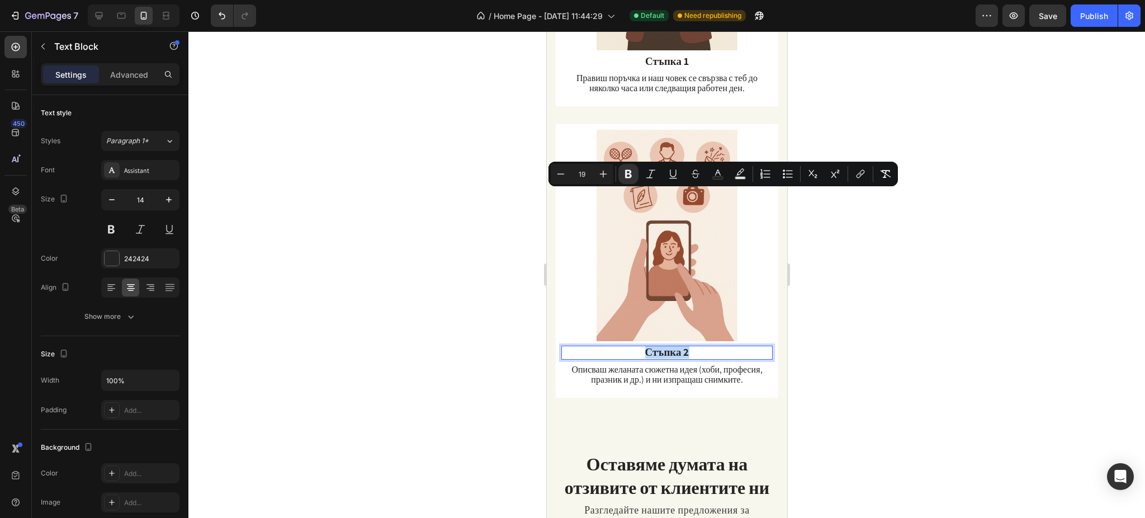
scroll to position [1445, 0]
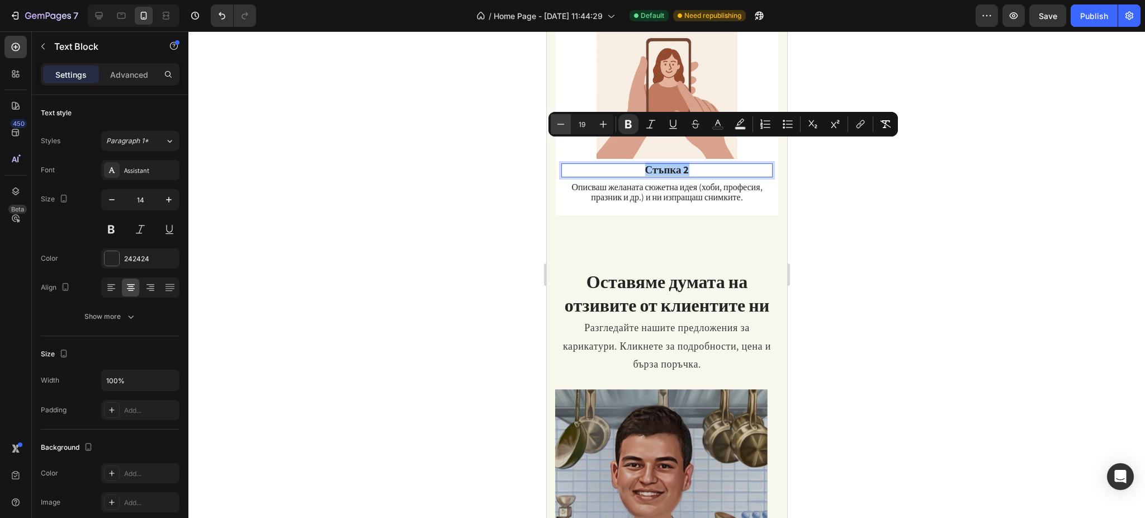
click at [557, 129] on icon "Editor contextual toolbar" at bounding box center [560, 124] width 11 height 11
type input "18"
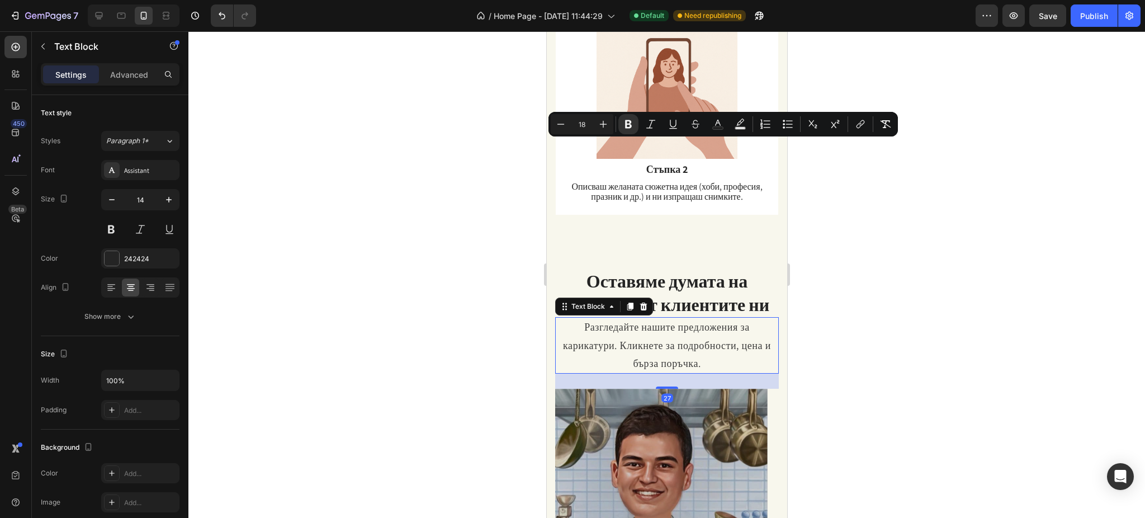
click at [648, 330] on span "Разгледайте нашите предложения за карикатури. Кликнете за подробности, цена и б…" at bounding box center [666, 344] width 208 height 49
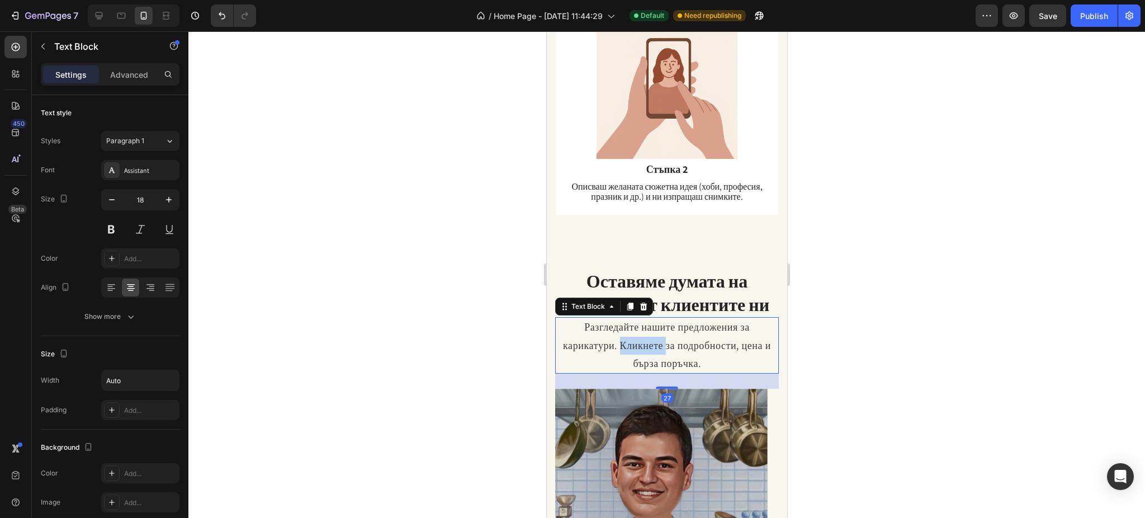
click at [648, 330] on span "Разгледайте нашите предложения за карикатури. Кликнете за подробности, цена и б…" at bounding box center [666, 344] width 208 height 49
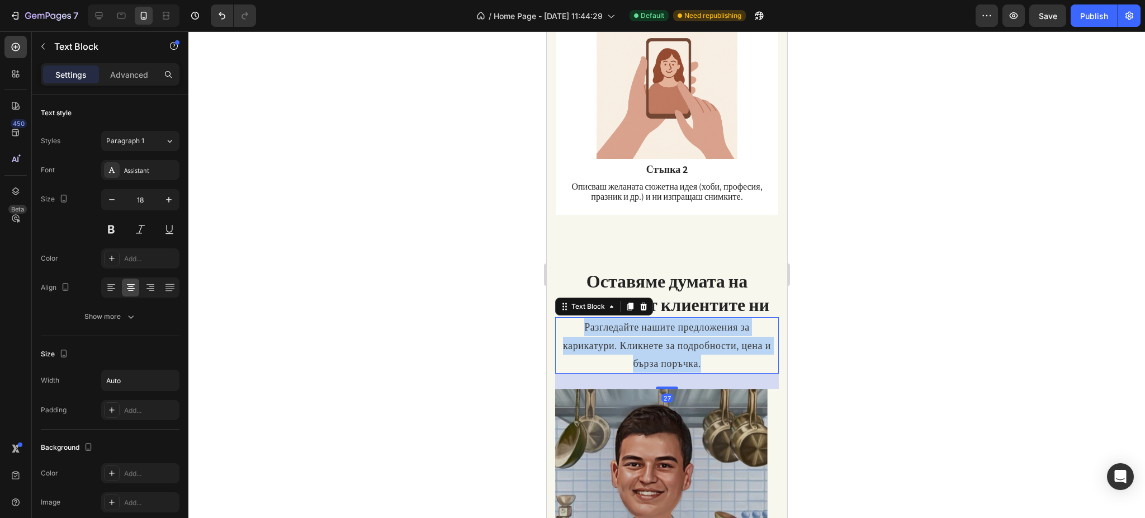
click at [648, 330] on span "Разгледайте нашите предложения за карикатури. Кликнете за подробности, цена и б…" at bounding box center [666, 344] width 208 height 49
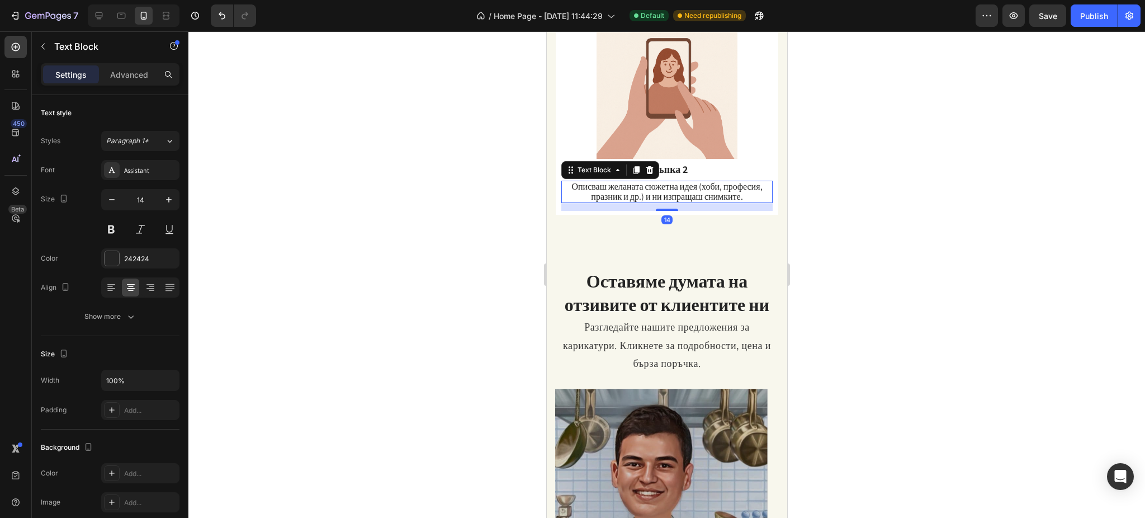
click at [664, 181] on span "Описваш желаната сюжетна идея (хоби, професия, празник и др.) и ни изпращаш сни…" at bounding box center [666, 192] width 191 height 22
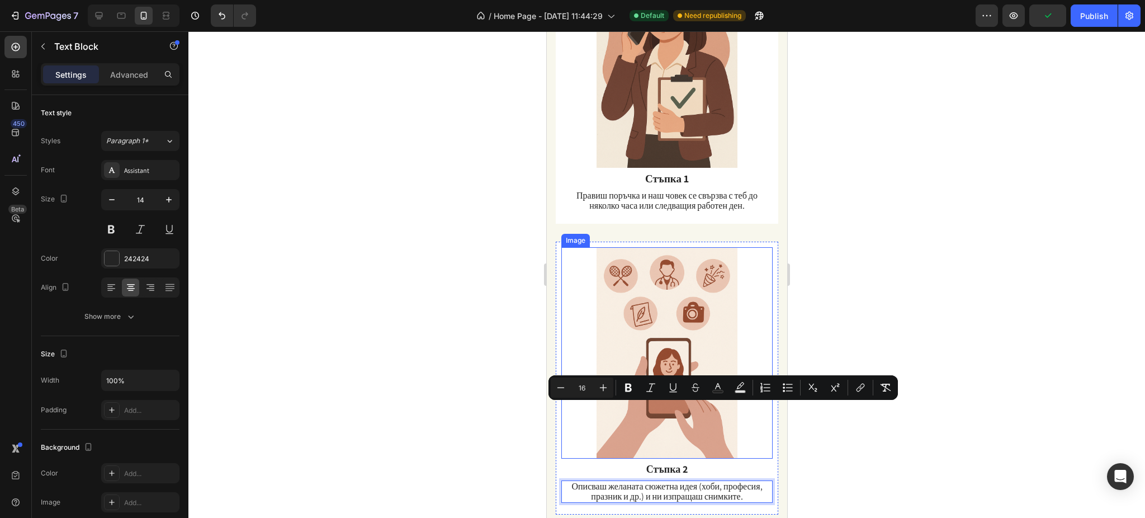
scroll to position [997, 0]
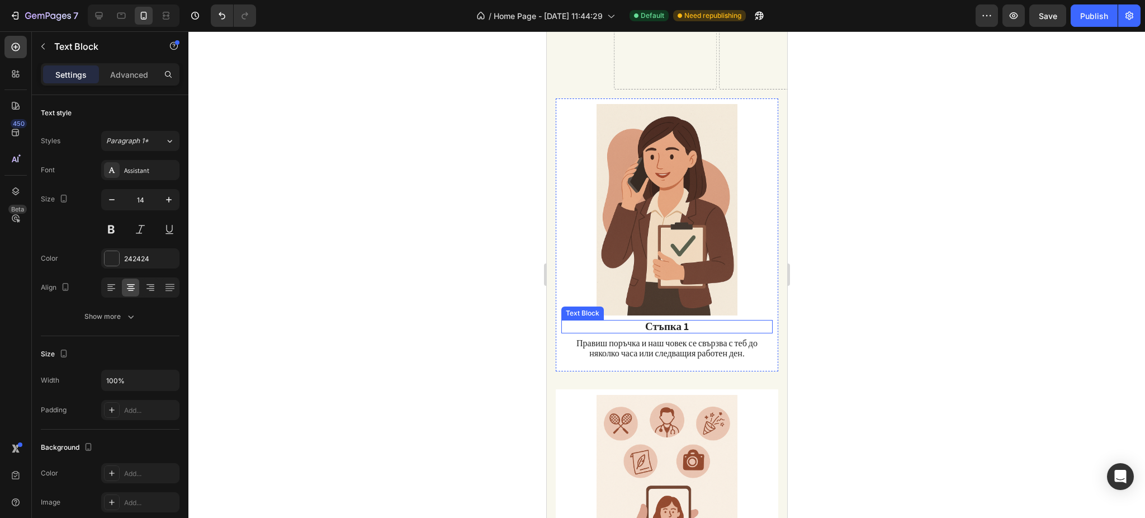
click at [659, 319] on span "Стъпка 1" at bounding box center [667, 325] width 44 height 13
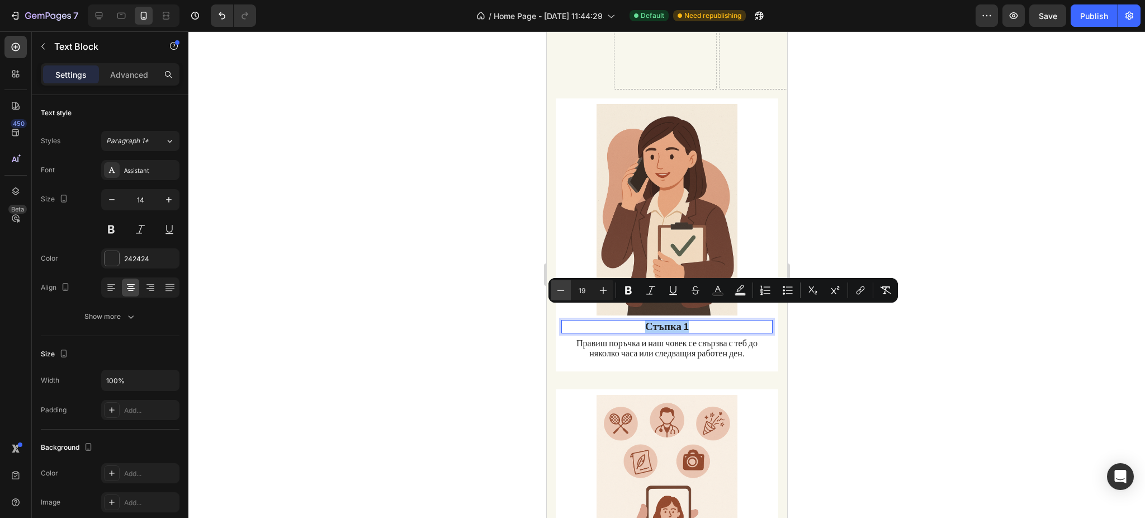
click at [553, 287] on button "Minus" at bounding box center [561, 290] width 20 height 20
type input "18"
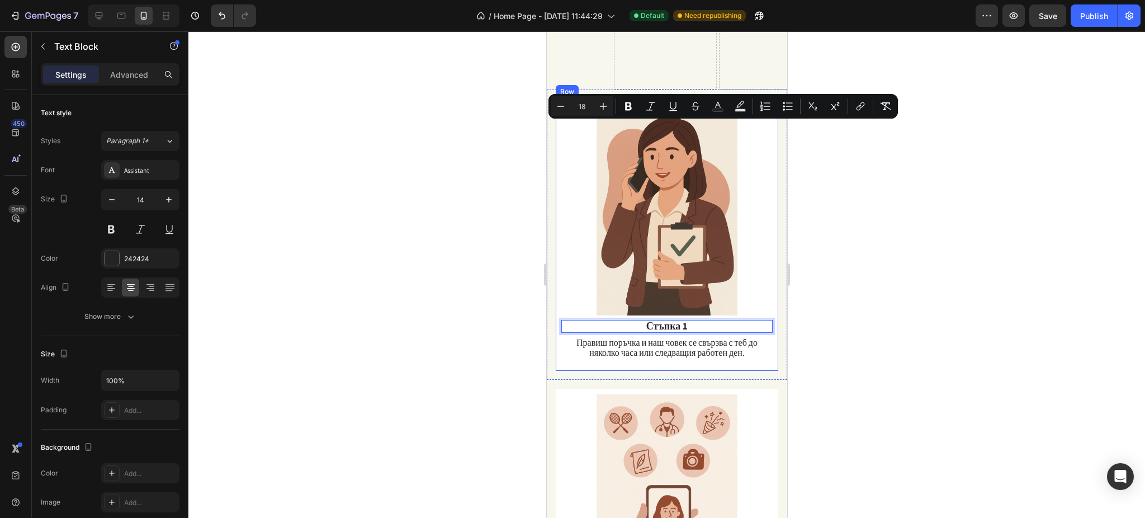
scroll to position [1221, 0]
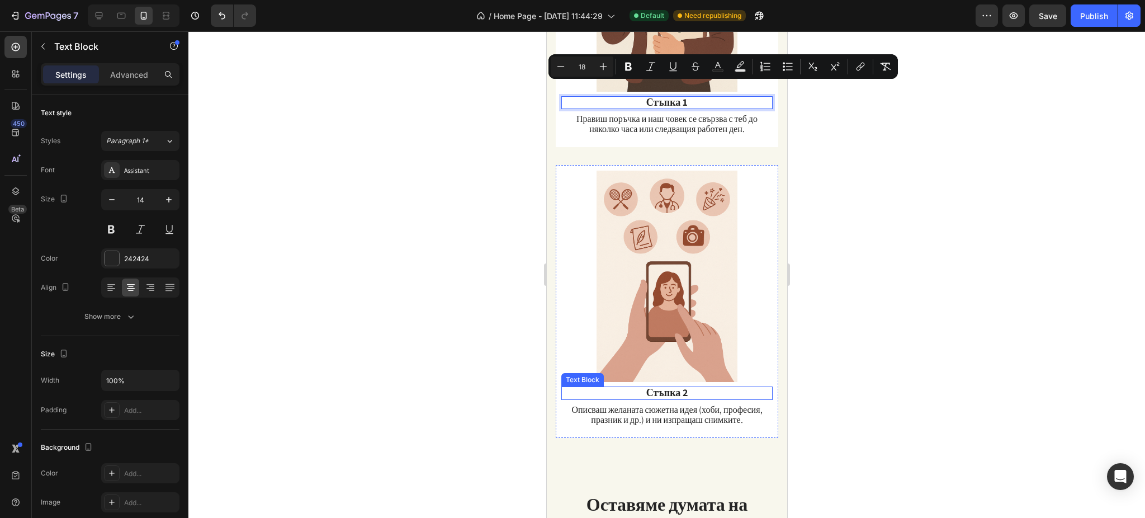
click at [658, 386] on strong "Стъпка 2" at bounding box center [667, 392] width 42 height 13
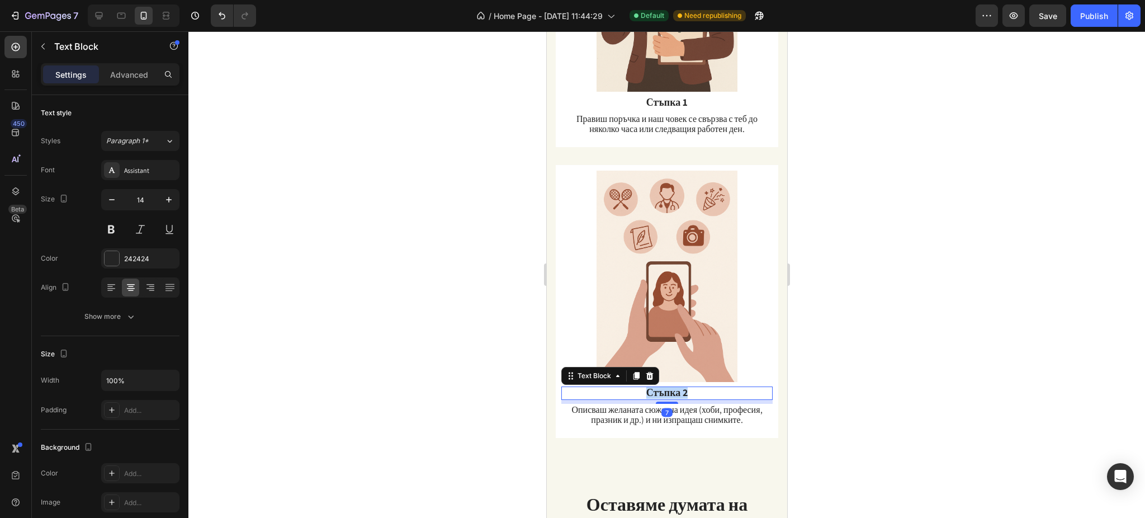
click at [658, 386] on strong "Стъпка 2" at bounding box center [667, 392] width 42 height 13
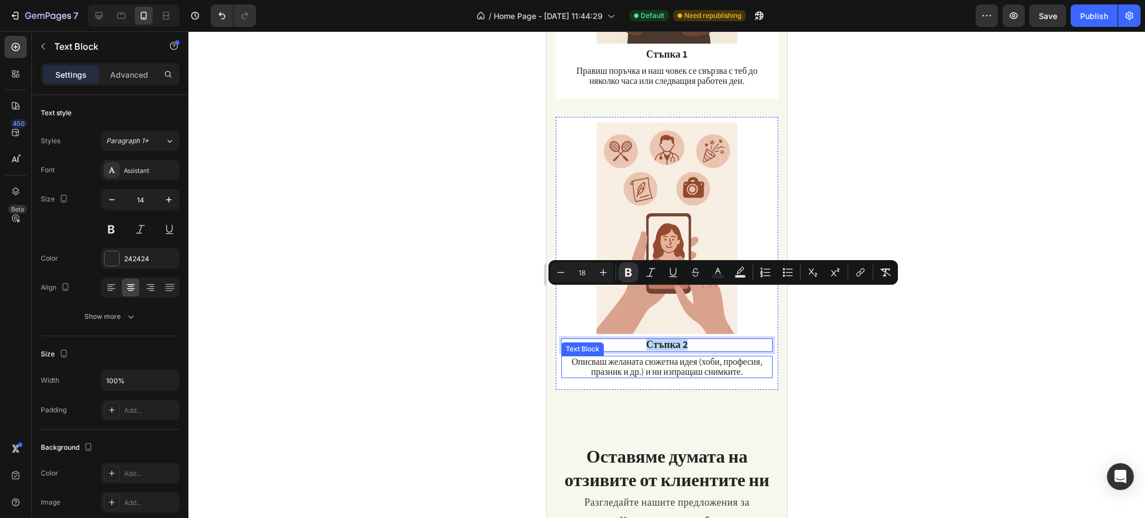
scroll to position [1370, 0]
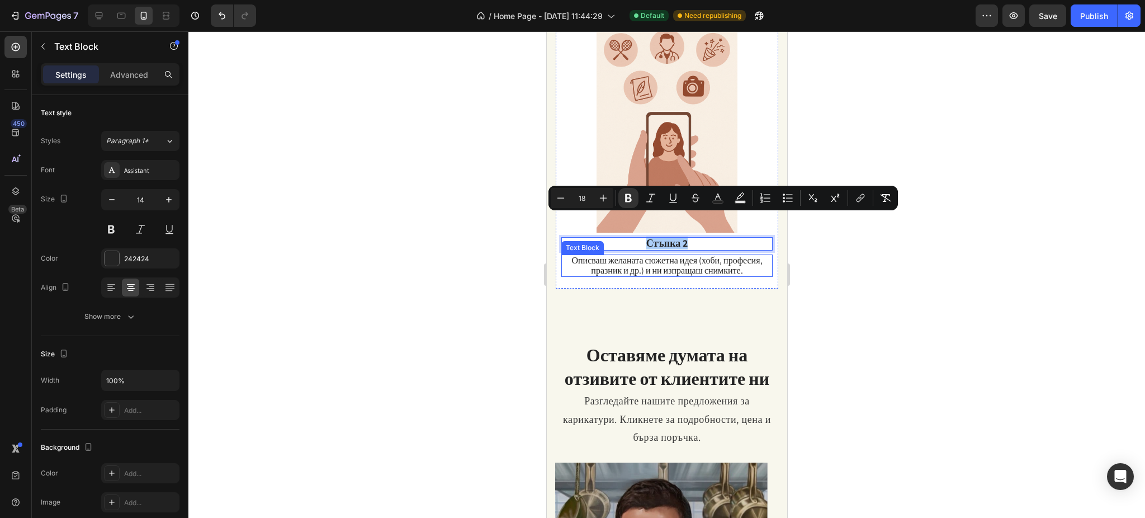
click at [656, 353] on h2 "Оставяме думата на отзивите от клиентите ни" at bounding box center [667, 366] width 224 height 49
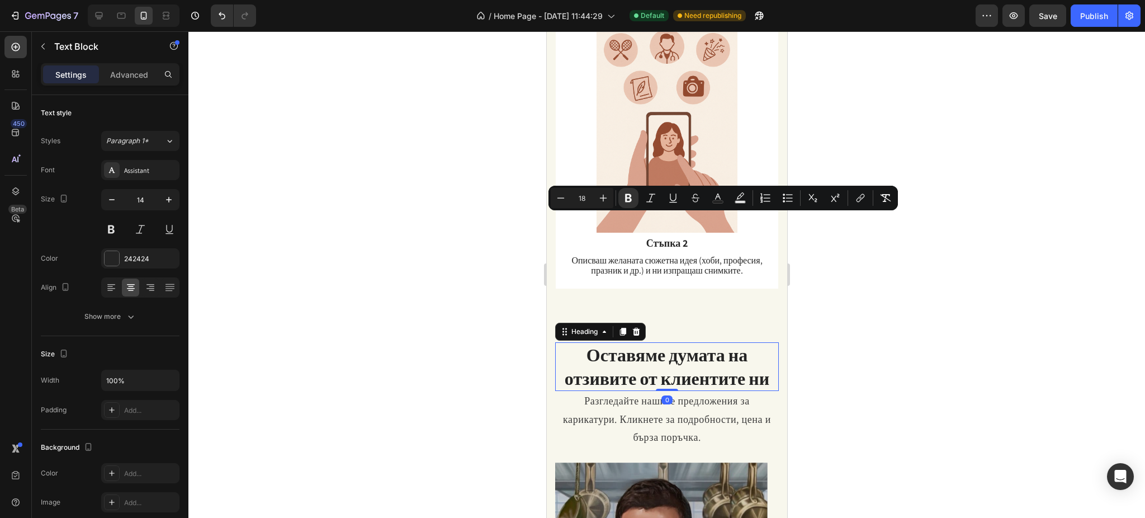
click at [656, 353] on h2 "Оставяме думата на отзивите от клиентите ни" at bounding box center [667, 366] width 224 height 49
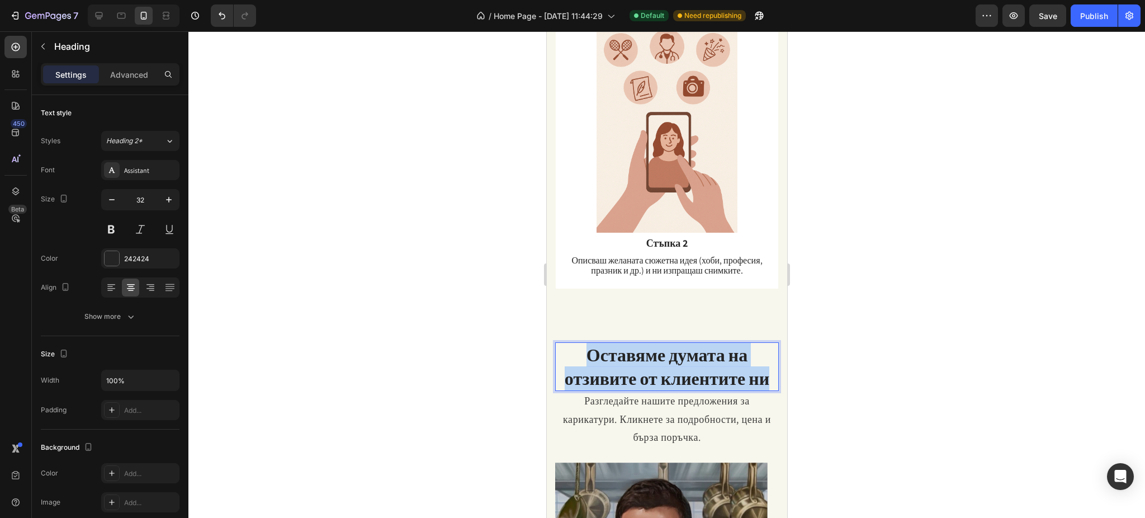
click at [656, 353] on p "Оставяме думата на отзивите от клиентите ни" at bounding box center [666, 366] width 221 height 46
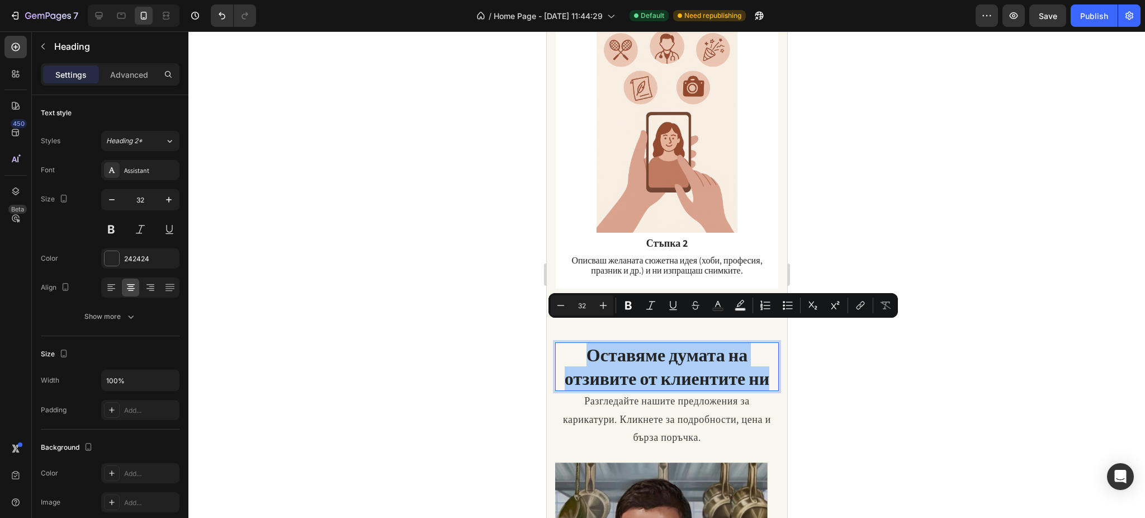
click at [858, 192] on div at bounding box center [666, 274] width 956 height 486
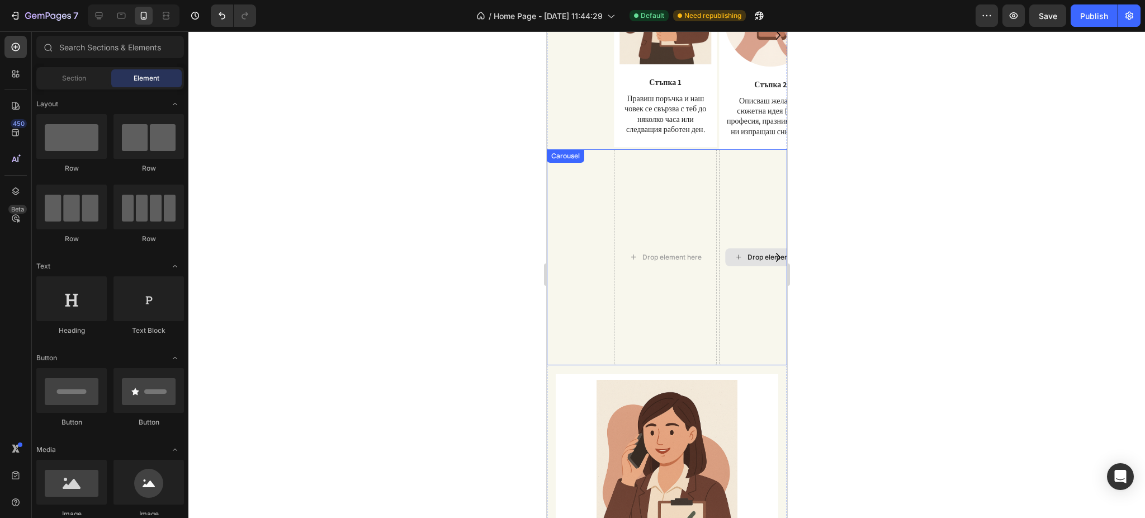
scroll to position [699, 0]
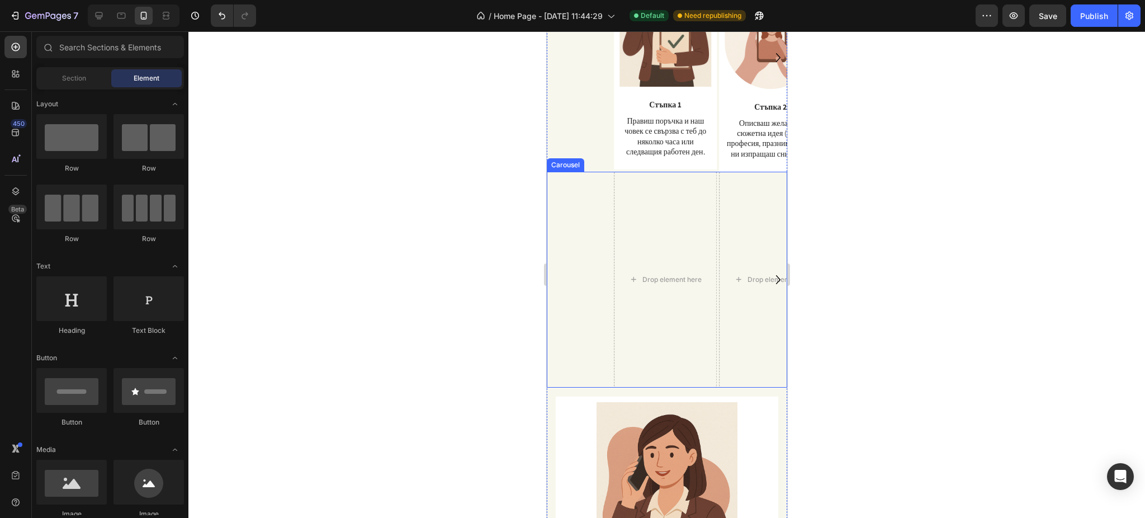
click at [769, 278] on icon "Carousel Next Arrow" at bounding box center [778, 280] width 18 height 28
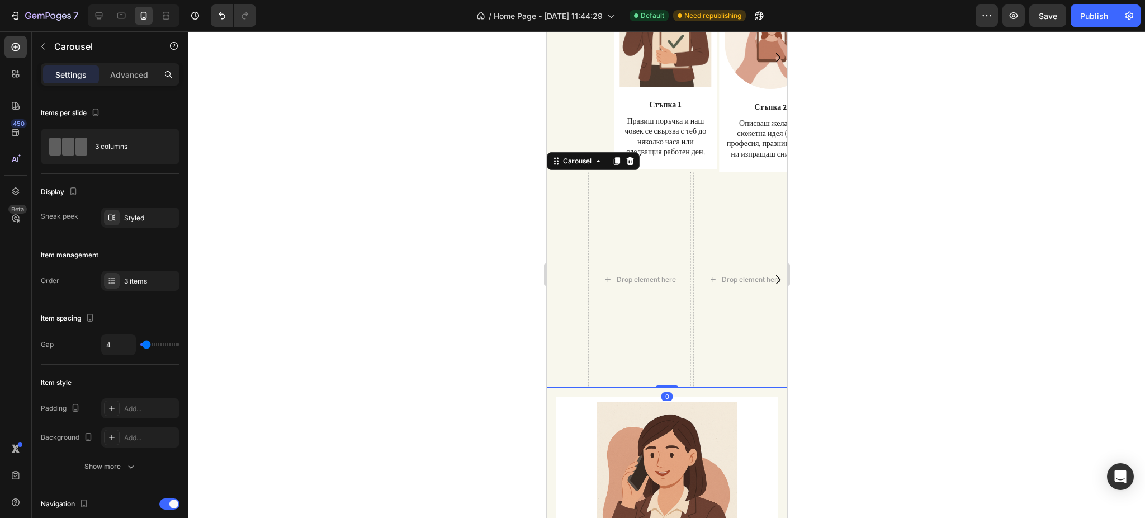
click at [769, 278] on icon "Carousel Next Arrow" at bounding box center [778, 280] width 18 height 28
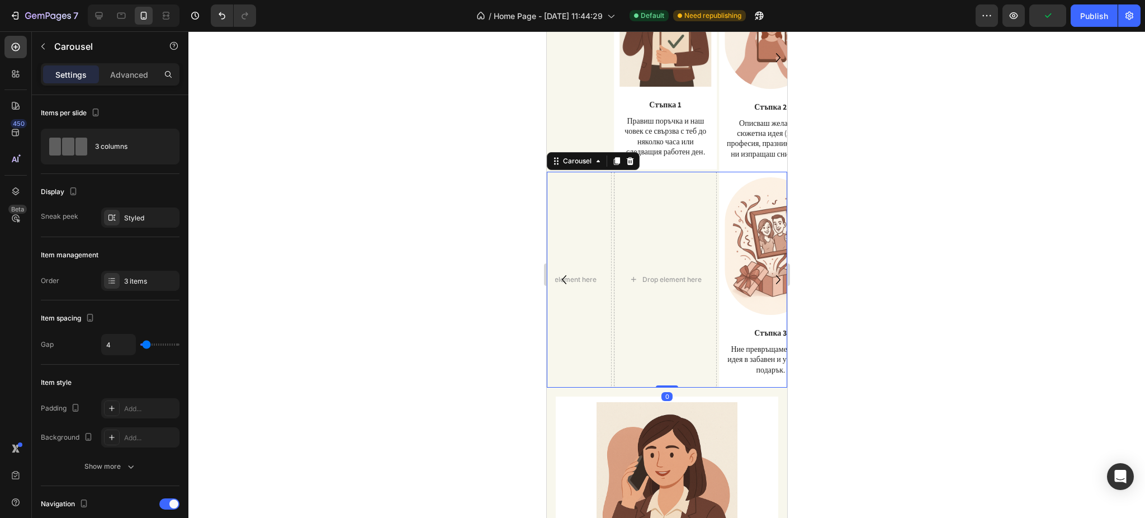
click at [769, 278] on icon "Carousel Next Arrow" at bounding box center [778, 280] width 18 height 28
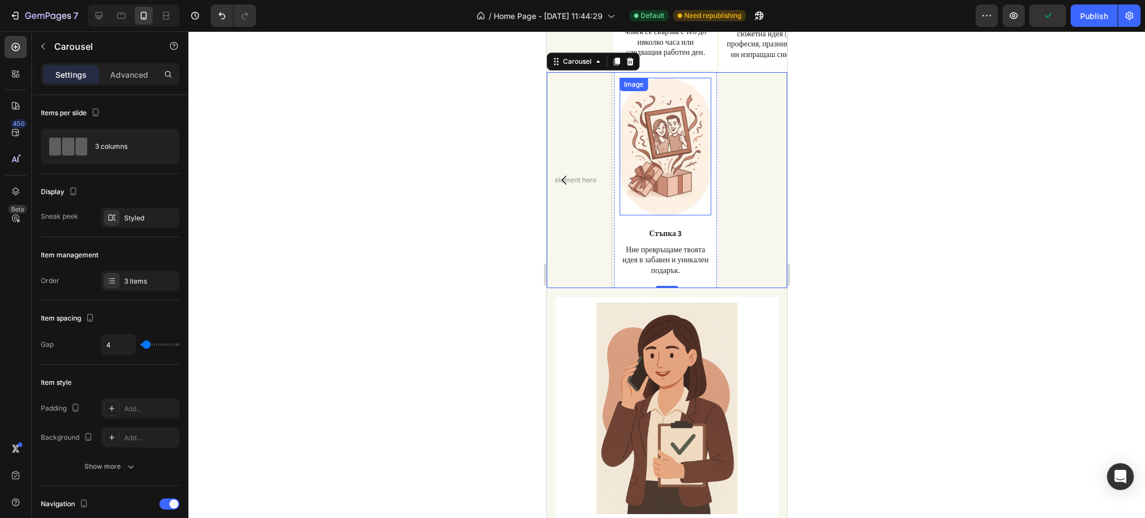
scroll to position [997, 0]
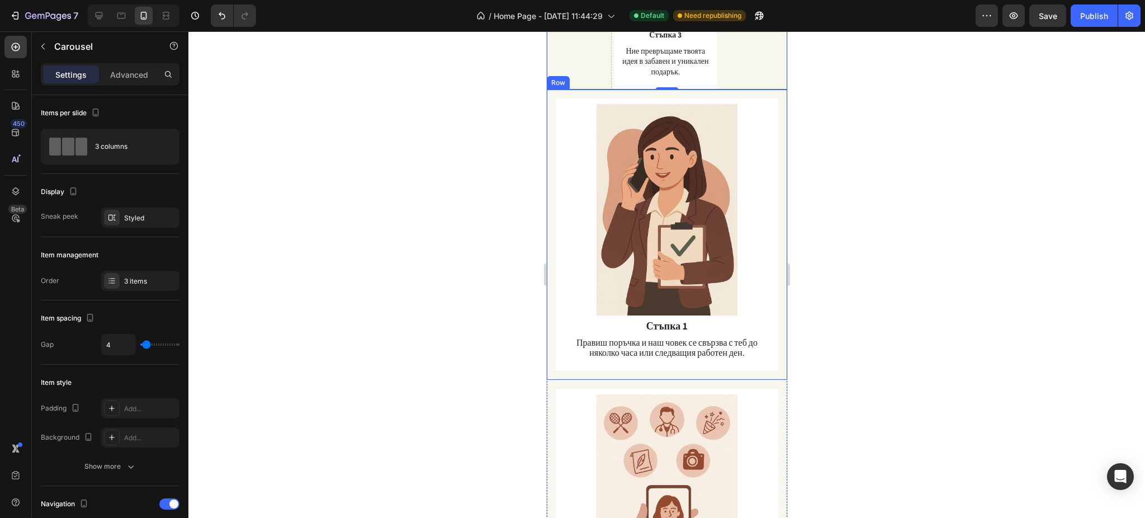
click at [550, 202] on div "Image Стъпка 1 Text Block Правиш поръчка и наш човек се свързва с теб до няколк…" at bounding box center [666, 234] width 240 height 291
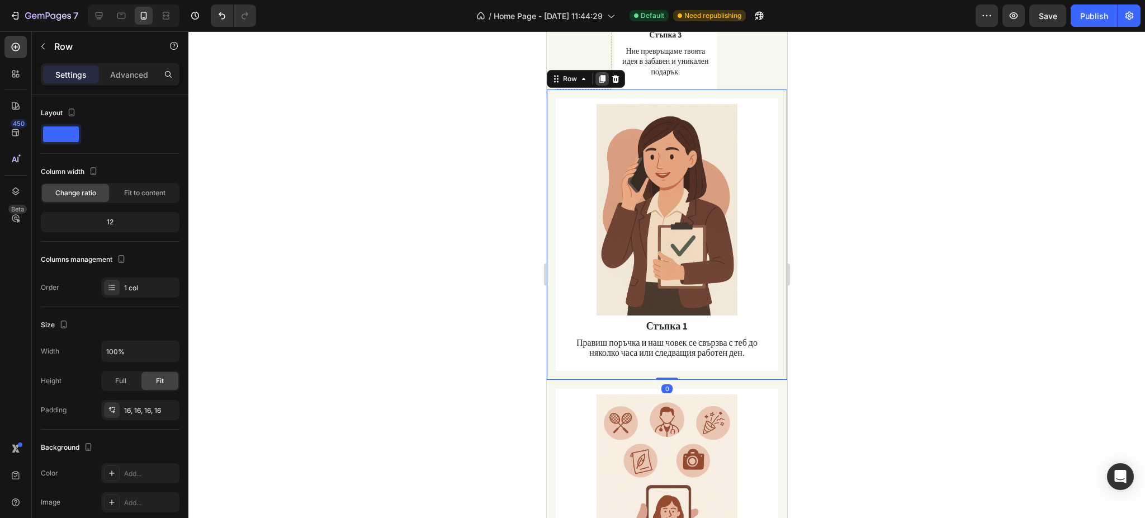
click at [597, 75] on icon at bounding box center [601, 78] width 9 height 9
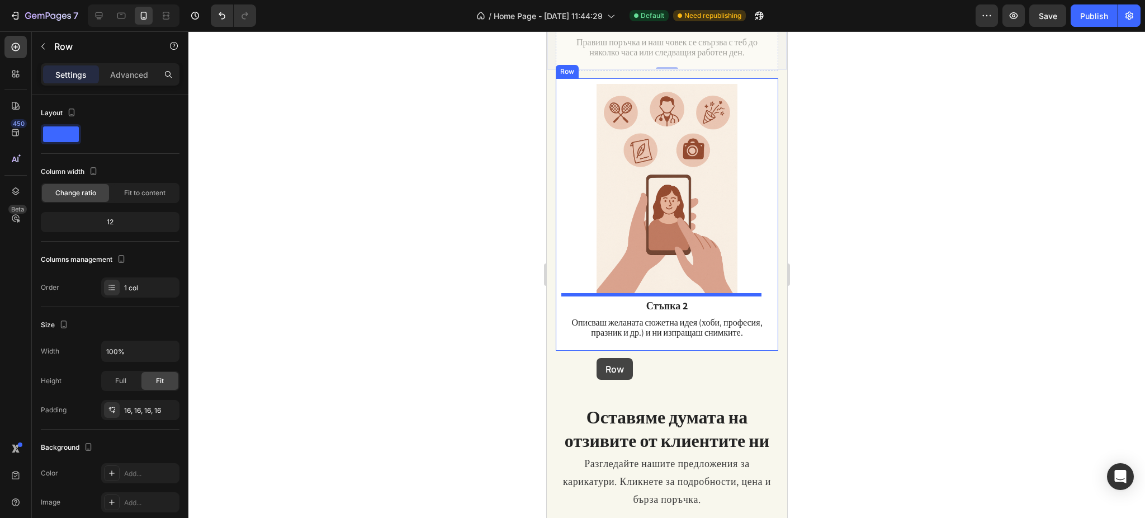
scroll to position [1594, 0]
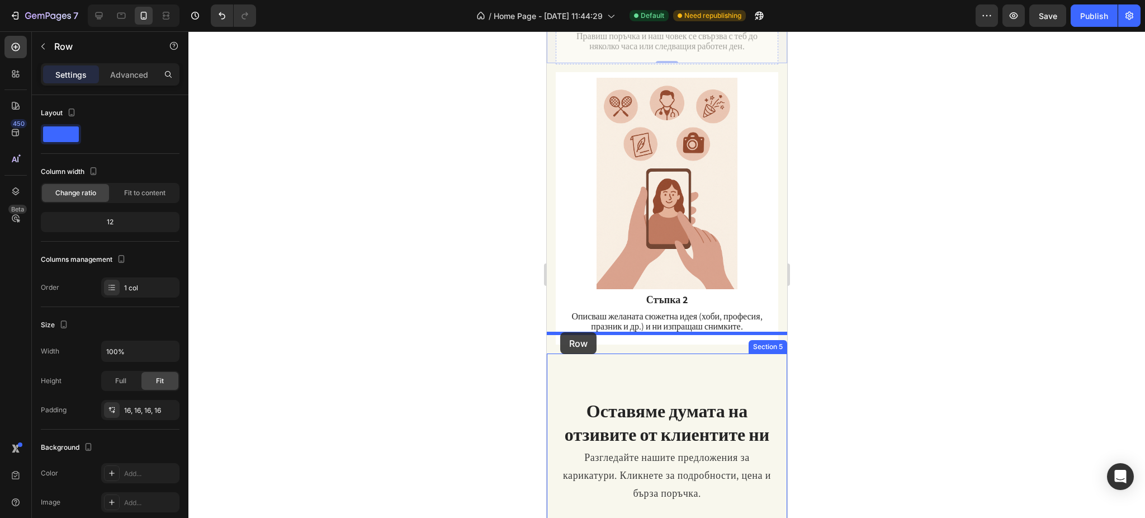
drag, startPoint x: 560, startPoint y: 143, endPoint x: 560, endPoint y: 332, distance: 189.0
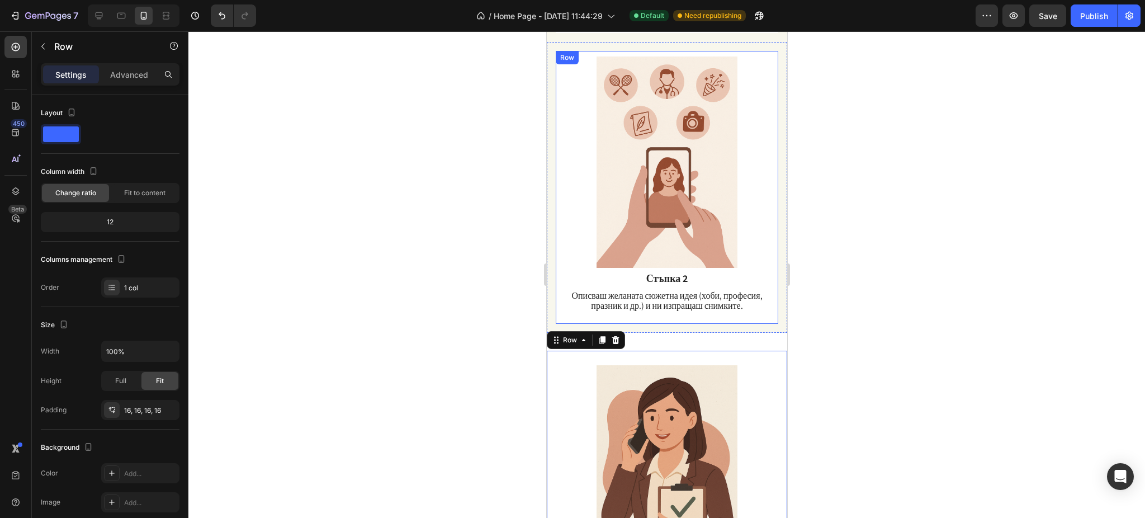
scroll to position [1239, 0]
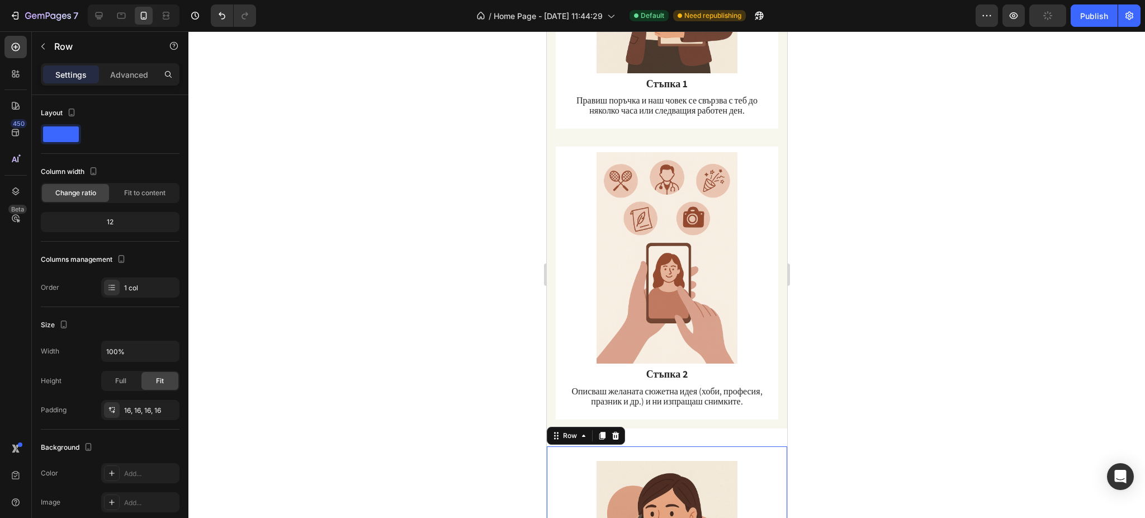
click at [858, 332] on div at bounding box center [666, 274] width 956 height 486
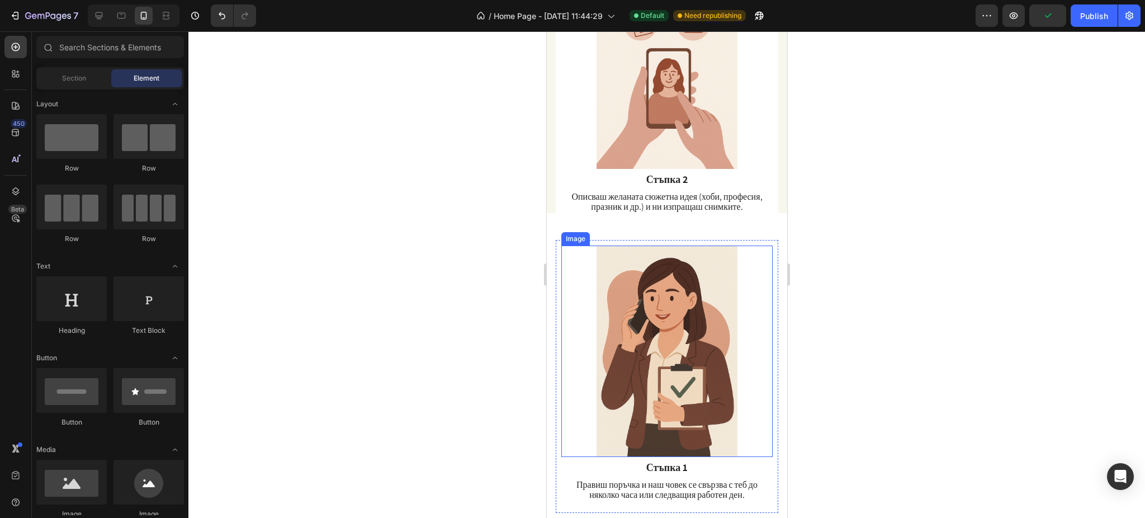
scroll to position [1389, 0]
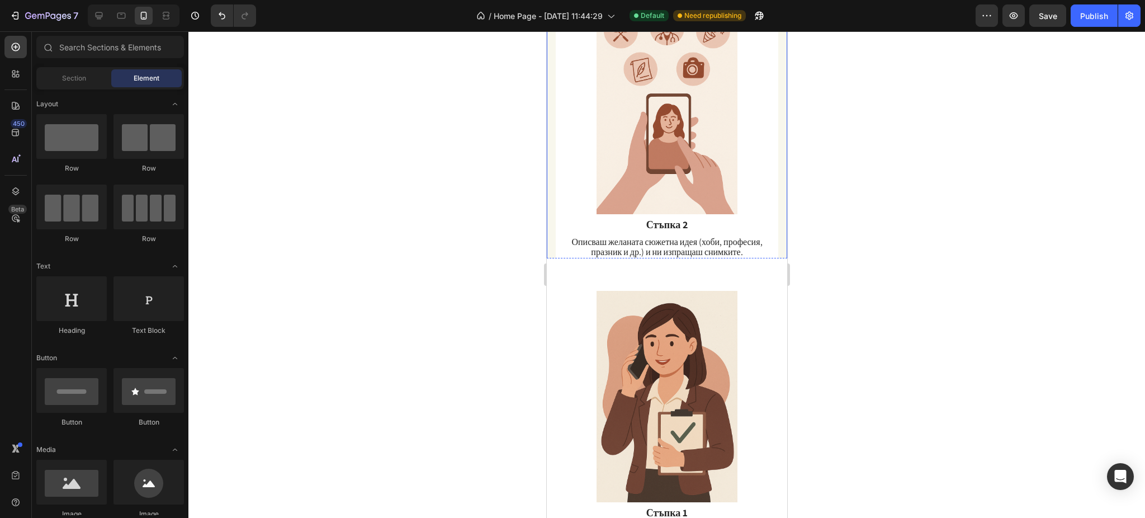
click at [549, 236] on div "Image Стъпка 2 Text Block Описваш желаната сюжетна идея (хоби, професия, празни…" at bounding box center [666, 133] width 240 height 291
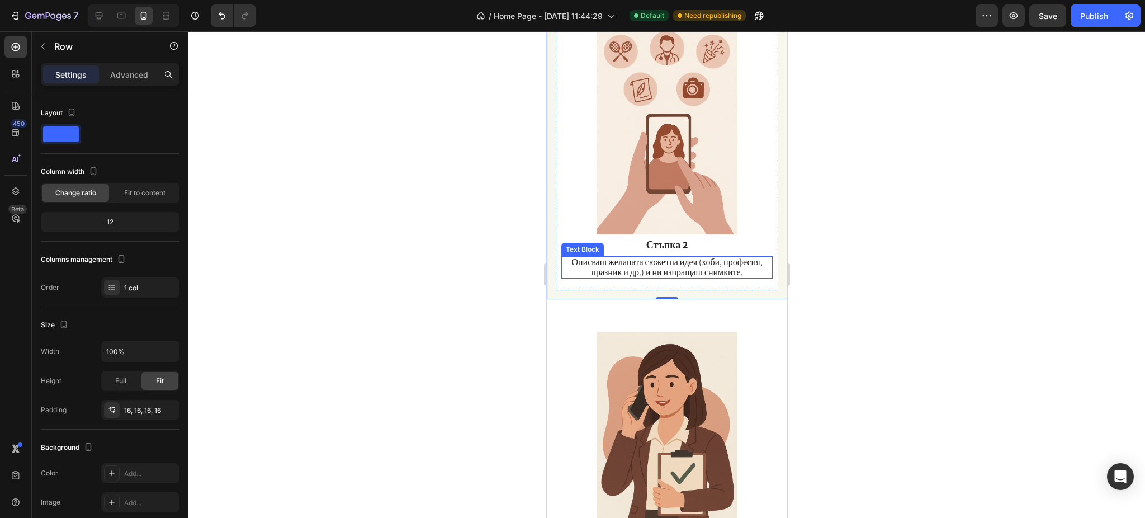
scroll to position [1463, 0]
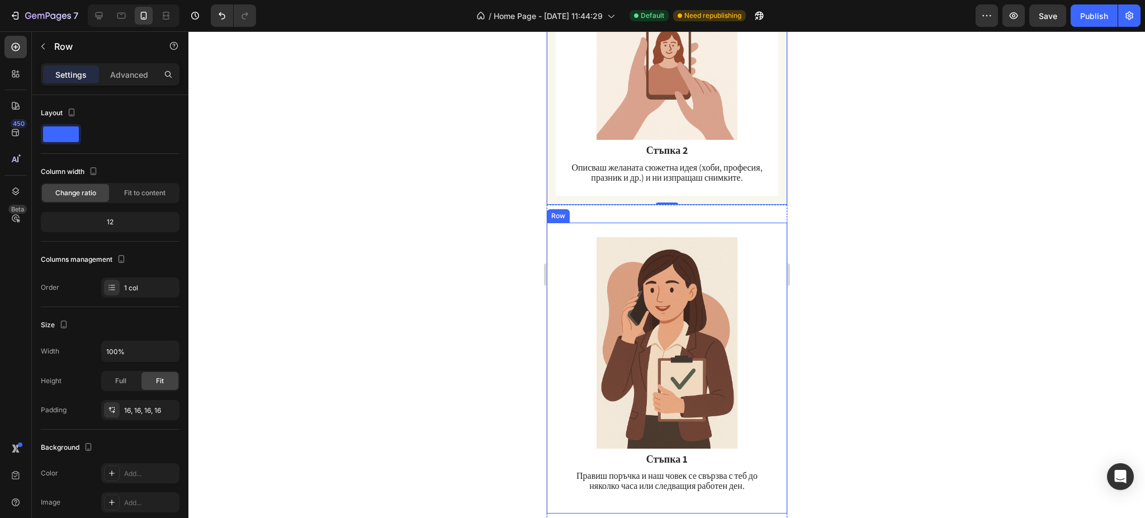
click at [551, 211] on div "Row" at bounding box center [557, 216] width 18 height 10
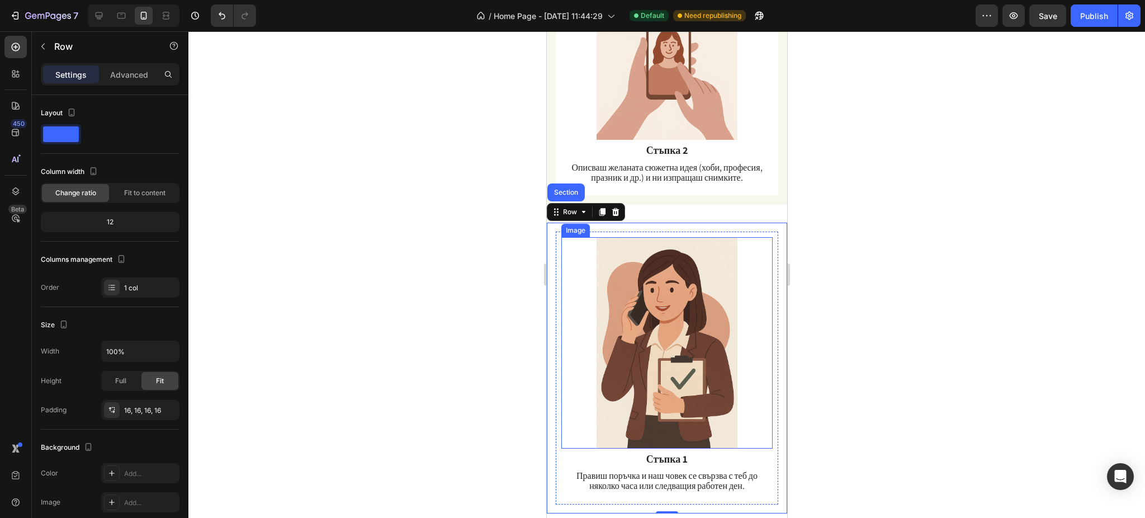
click at [707, 282] on img at bounding box center [666, 342] width 211 height 211
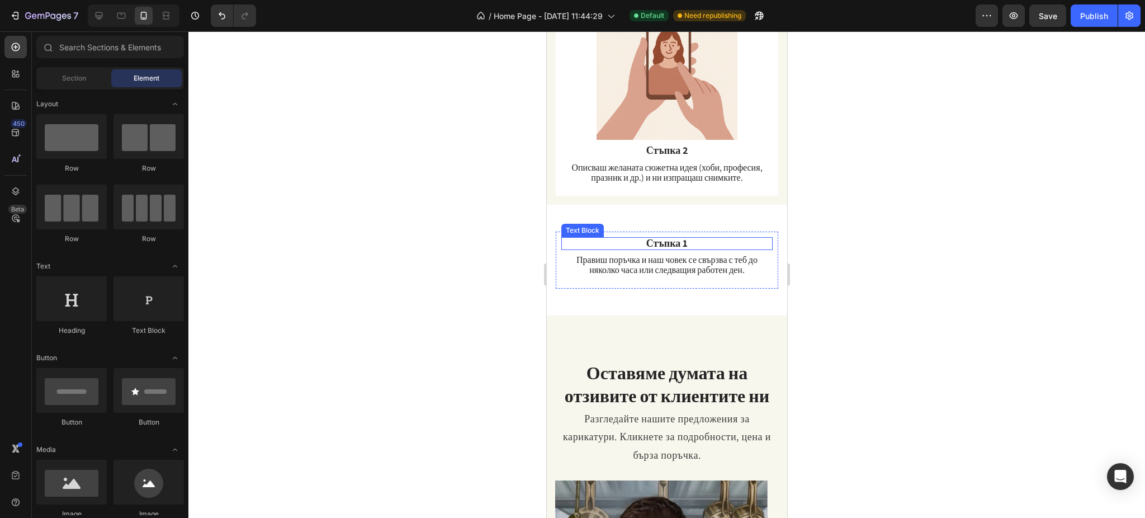
click at [700, 237] on div "Стъпка 1" at bounding box center [666, 243] width 211 height 13
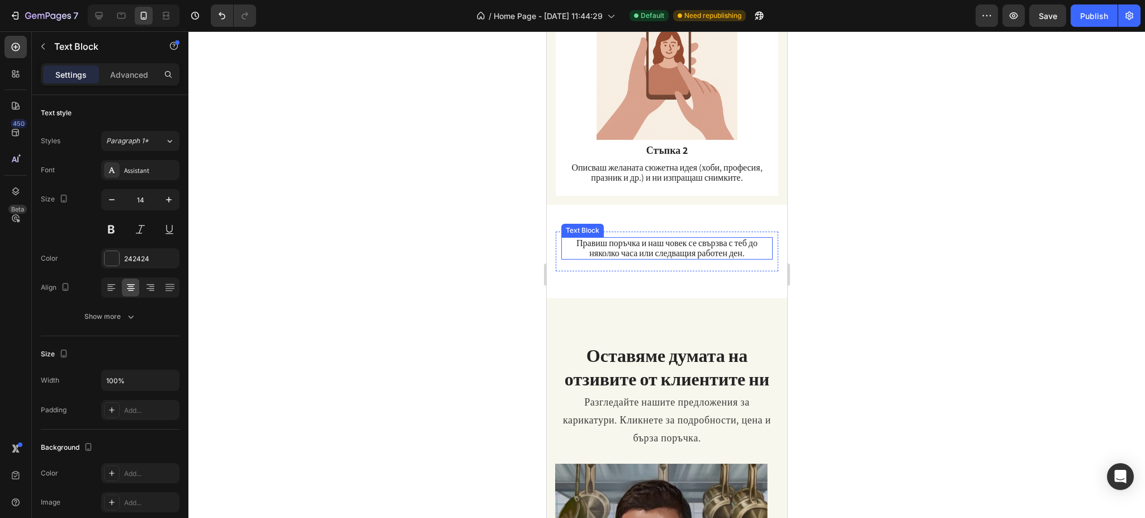
click at [707, 237] on span "Правиш поръчка и наш човек се свързва с теб до няколко часа или следващия работ…" at bounding box center [666, 248] width 181 height 22
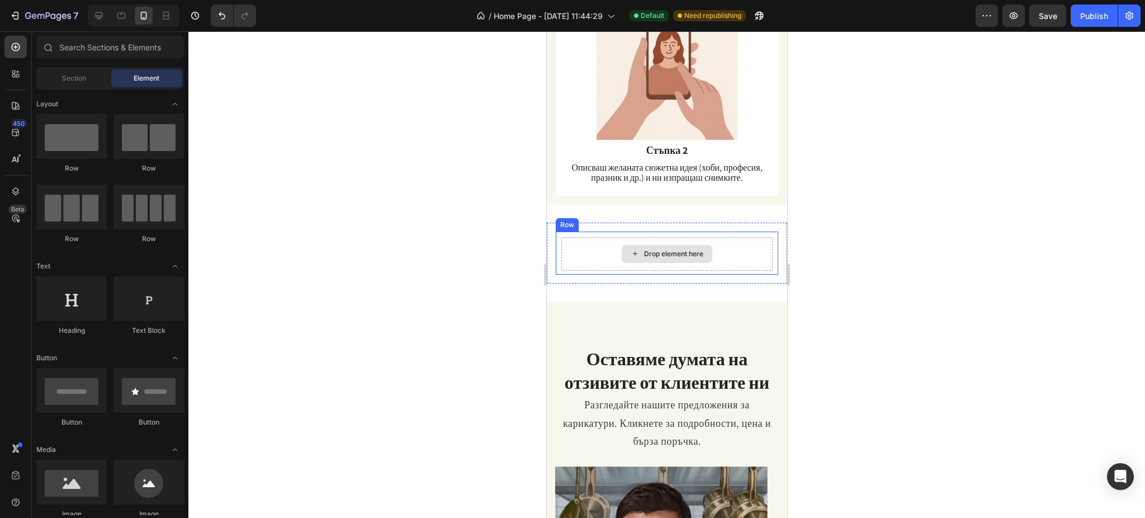
click at [731, 237] on div "Drop element here" at bounding box center [666, 254] width 211 height 34
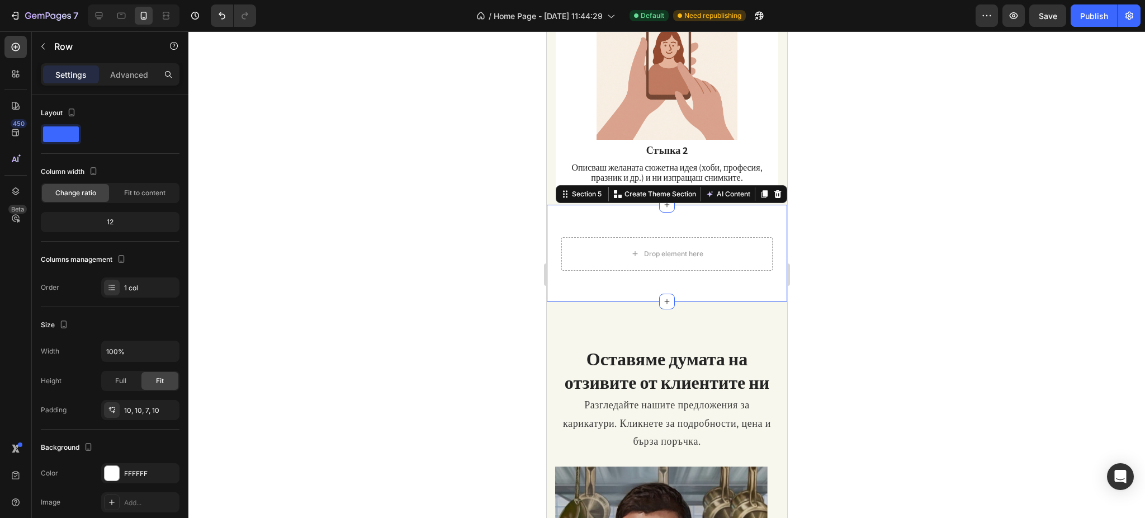
click at [669, 205] on div "Drop element here Row Row Section 5 You can create reusable sections Create The…" at bounding box center [666, 253] width 240 height 97
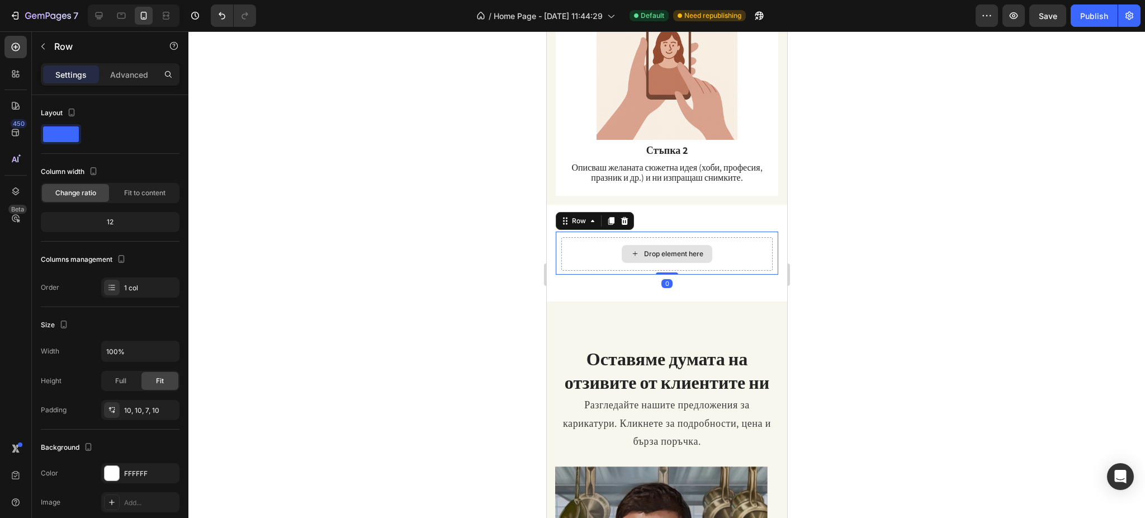
click at [725, 238] on div "Drop element here" at bounding box center [666, 254] width 211 height 34
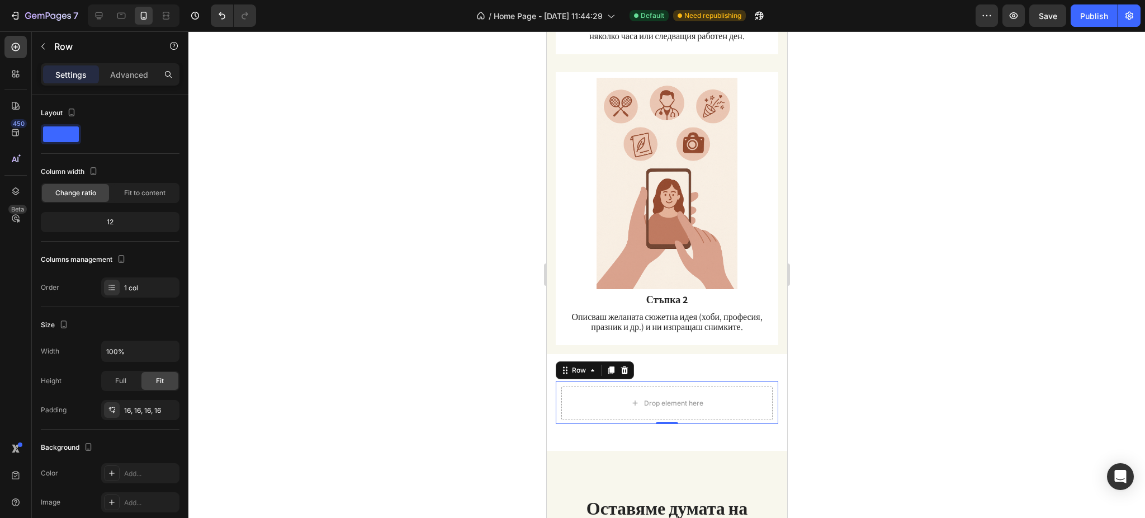
click at [775, 244] on html "iPhone 15 Pro Max ( 430 px) iPhone 13 Mini iPhone 13 Pro iPhone 11 Pro Max iPho…" at bounding box center [666, 464] width 240 height 3492
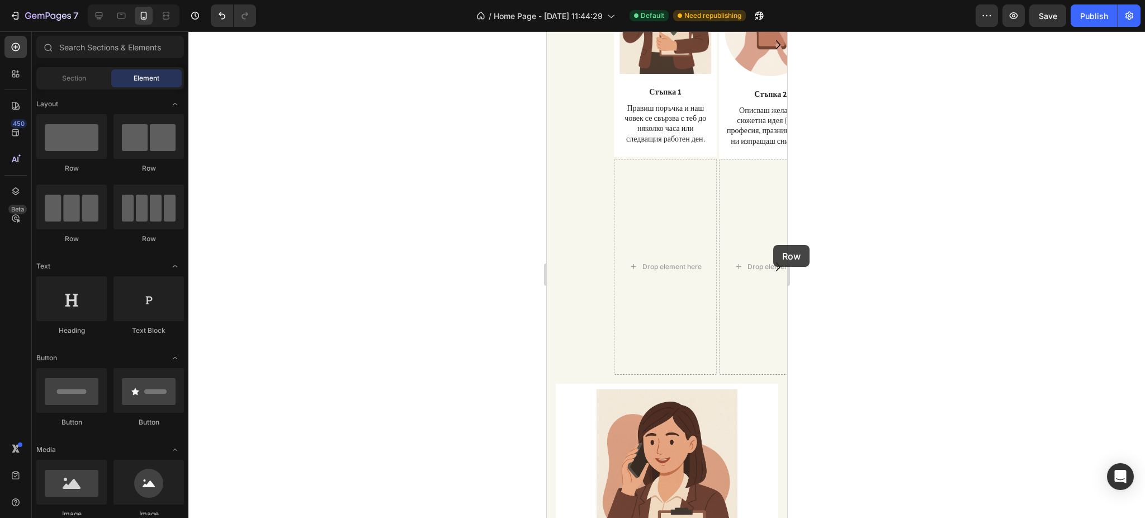
scroll to position [717, 0]
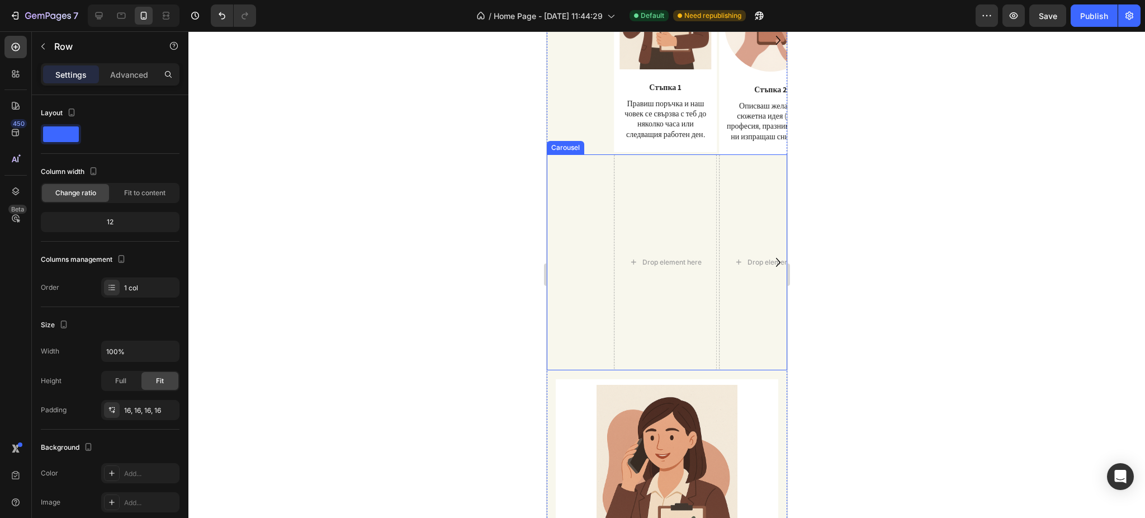
click at [769, 259] on icon "Carousel Next Arrow" at bounding box center [778, 262] width 18 height 28
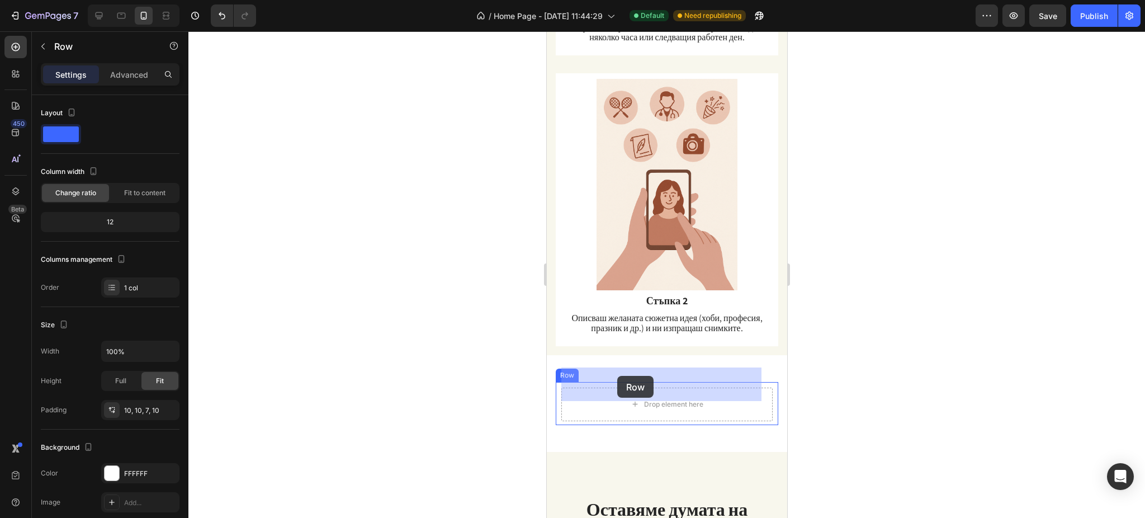
drag, startPoint x: 720, startPoint y: 162, endPoint x: 616, endPoint y: 376, distance: 237.5
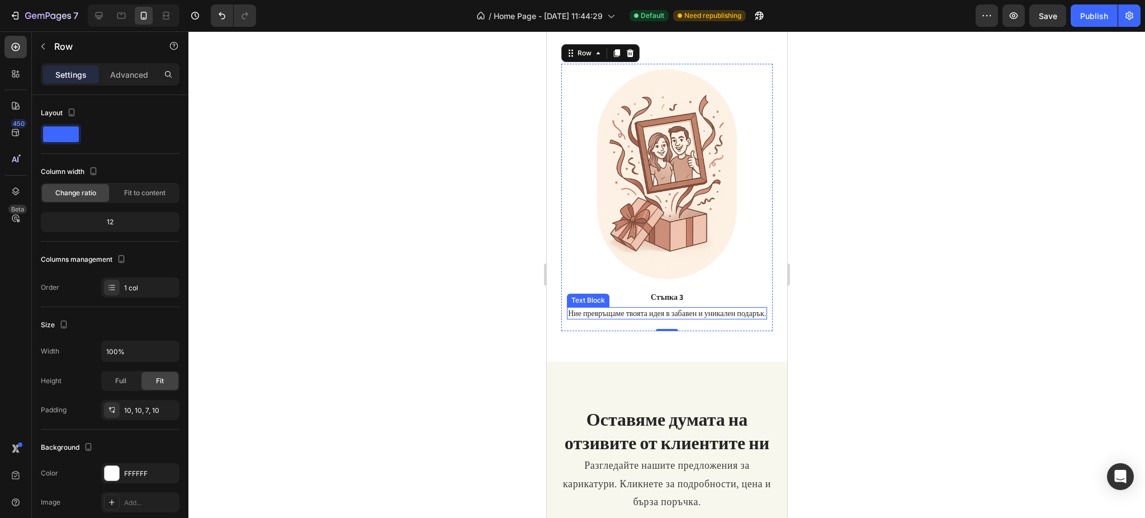
scroll to position [1429, 0]
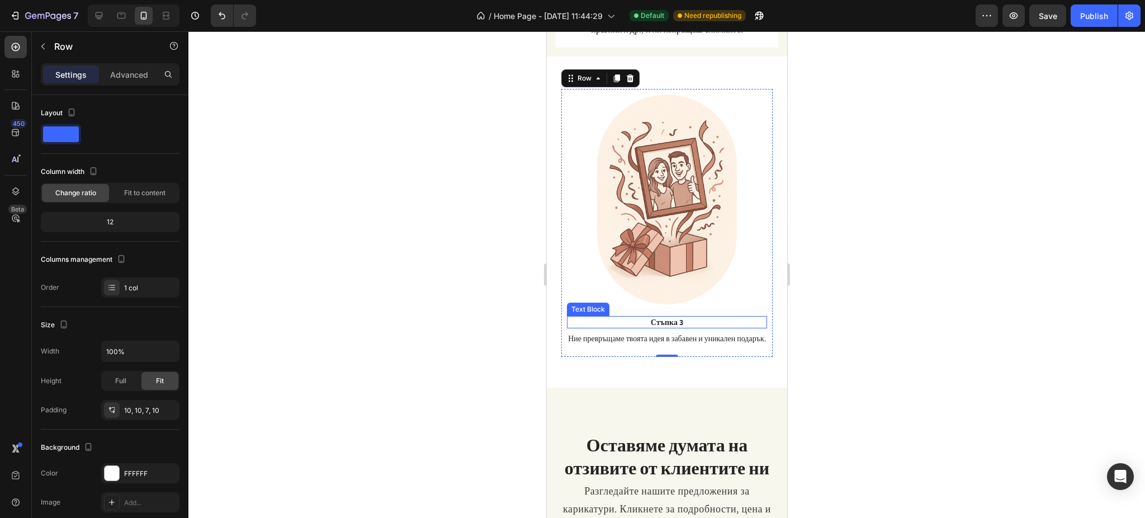
click at [674, 317] on p "Стъпка 3" at bounding box center [666, 322] width 198 height 10
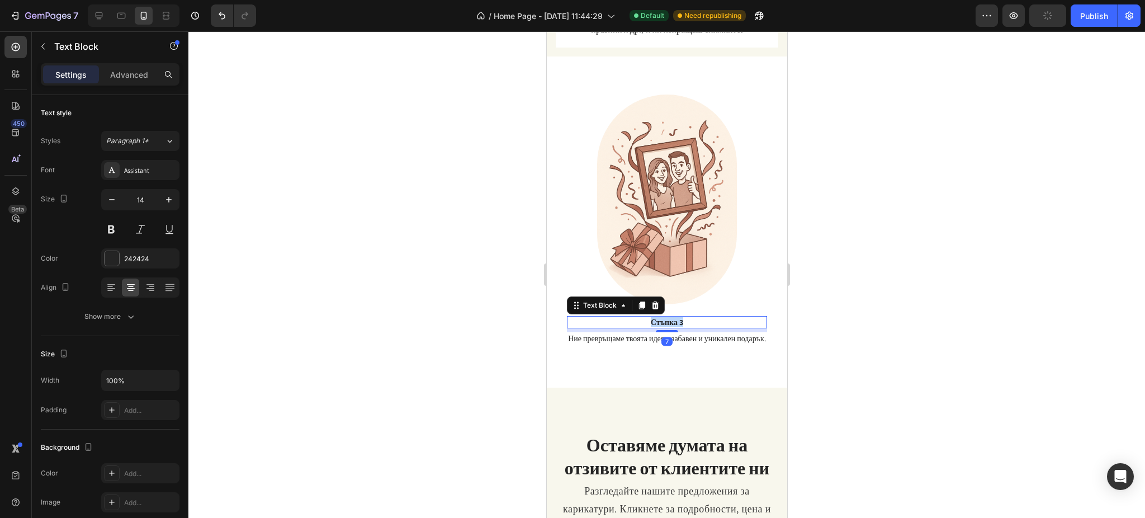
click at [674, 317] on p "Стъпка 3" at bounding box center [666, 322] width 198 height 10
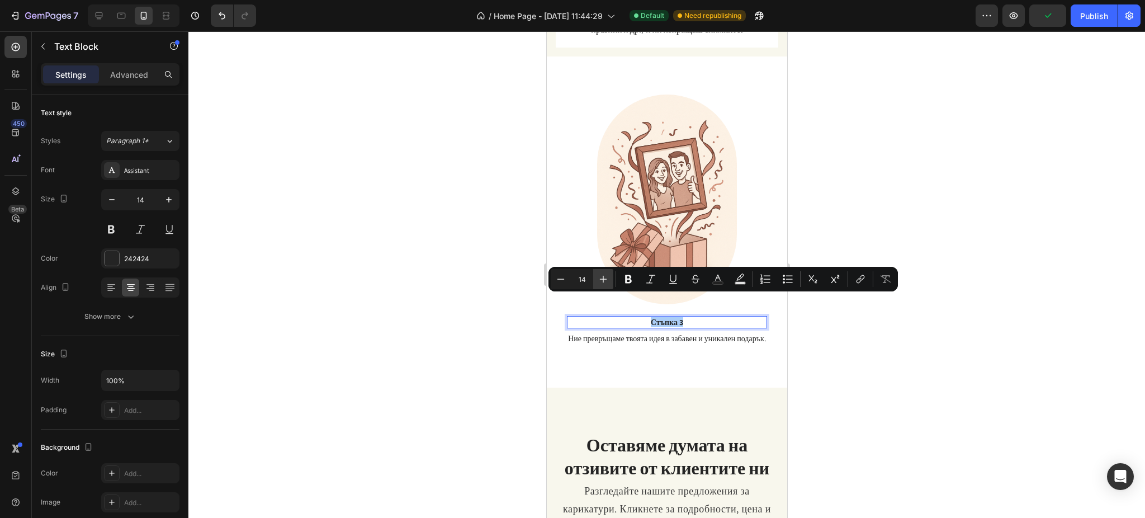
click at [612, 278] on button "Plus" at bounding box center [603, 279] width 20 height 20
type input "18"
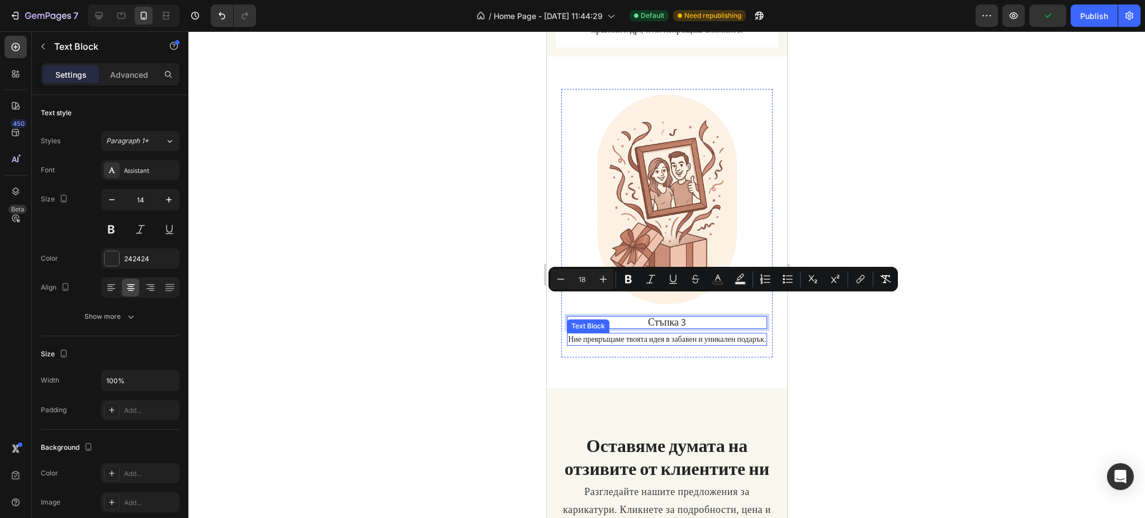
click at [667, 334] on p "Ние превръщаме твоята идея в забавен и уникален подарък." at bounding box center [666, 339] width 198 height 10
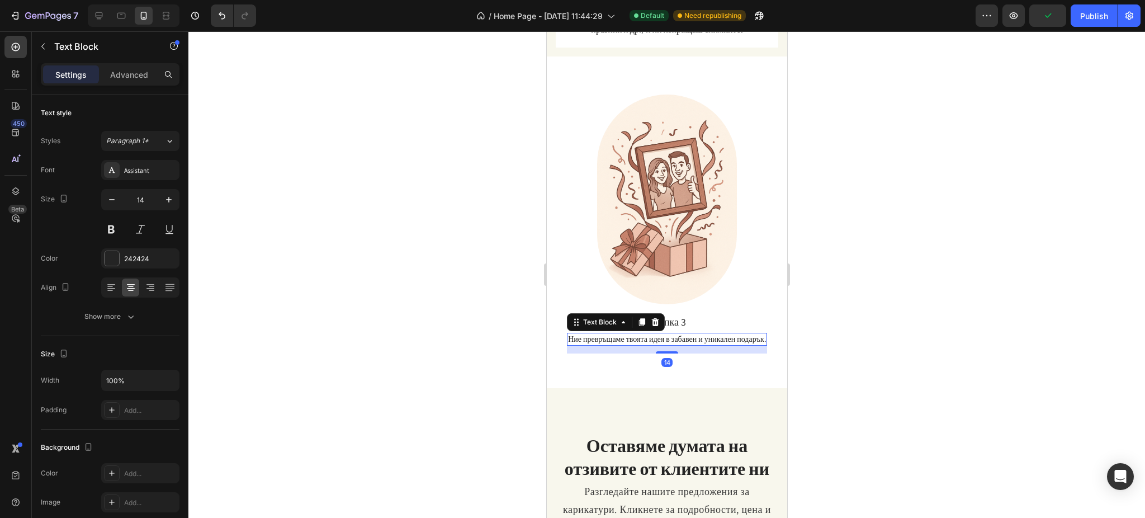
click at [667, 334] on p "Ние превръщаме твоята идея в забавен и уникален подарък." at bounding box center [666, 339] width 198 height 10
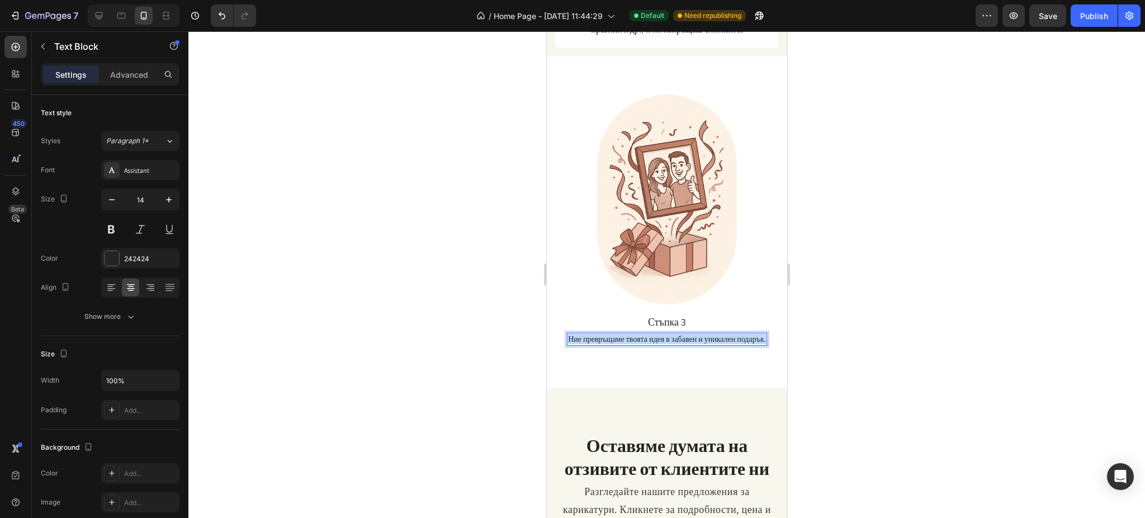
click at [667, 334] on p "Ние превръщаме твоята идея в забавен и уникален подарък." at bounding box center [666, 339] width 198 height 10
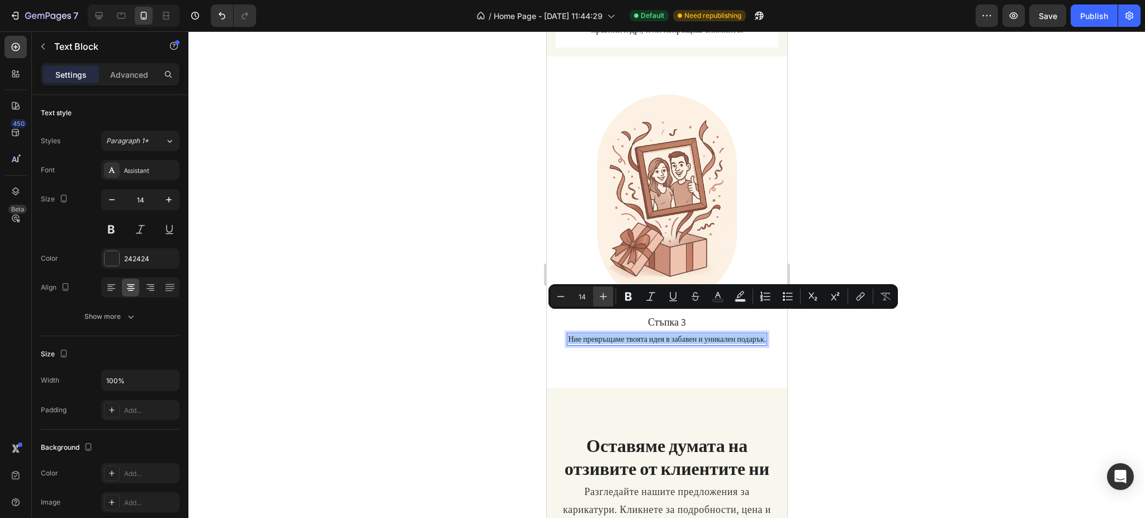
click at [613, 295] on button "Plus" at bounding box center [603, 296] width 20 height 20
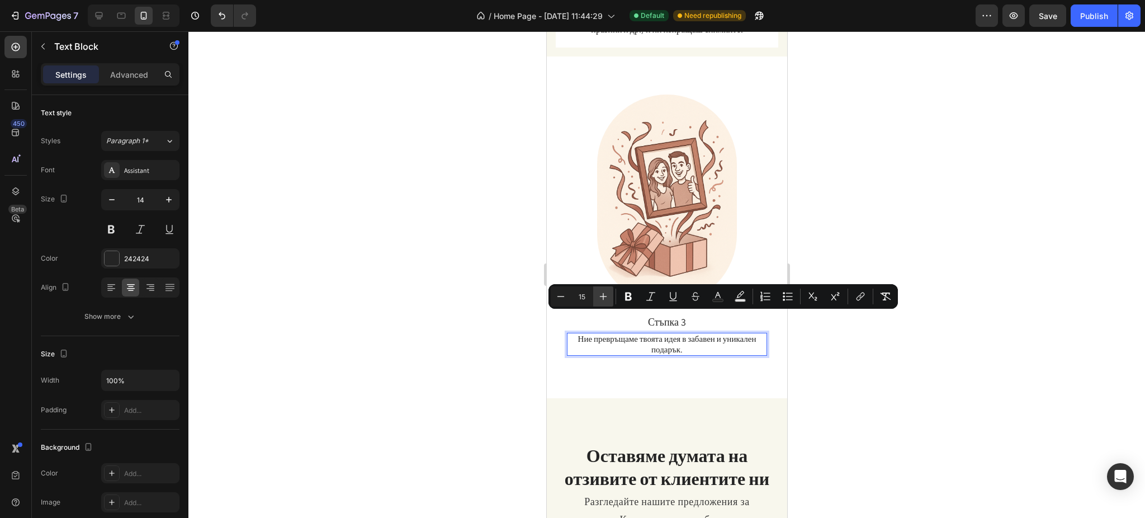
click at [613, 295] on button "Plus" at bounding box center [603, 296] width 20 height 20
type input "16"
click at [858, 228] on div at bounding box center [666, 274] width 956 height 486
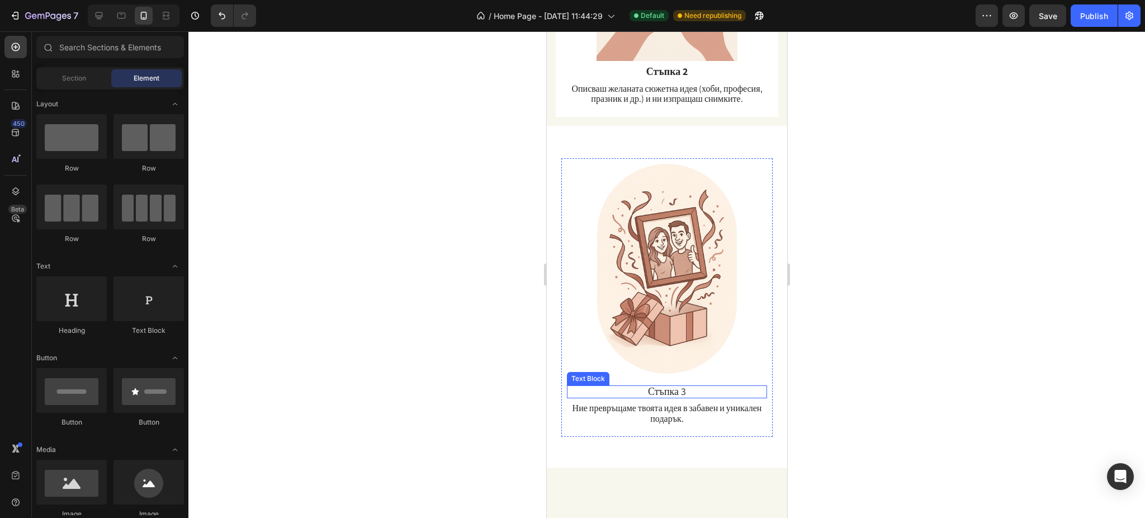
scroll to position [1355, 0]
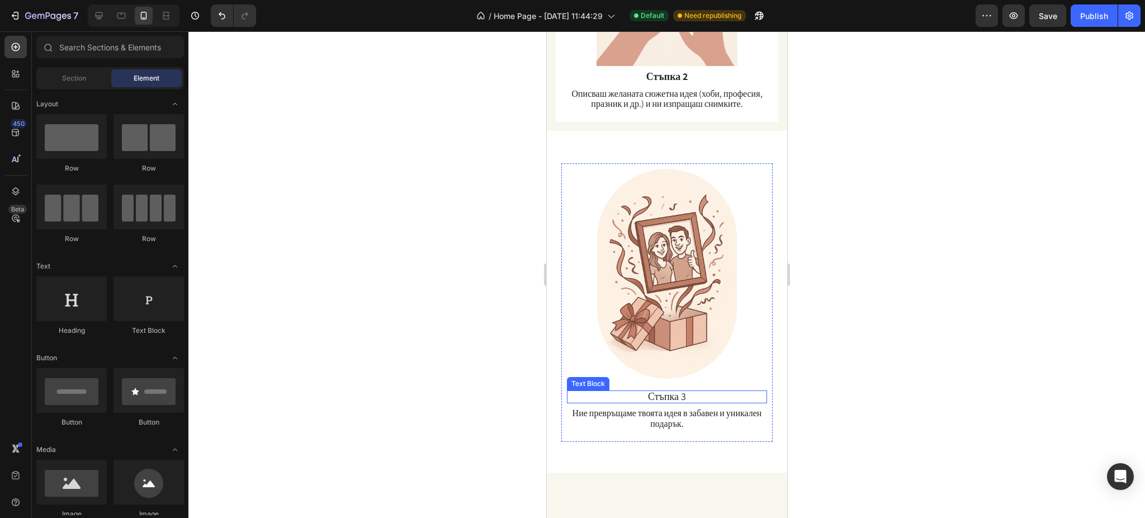
click at [662, 388] on span "Стъпка 3" at bounding box center [666, 396] width 38 height 13
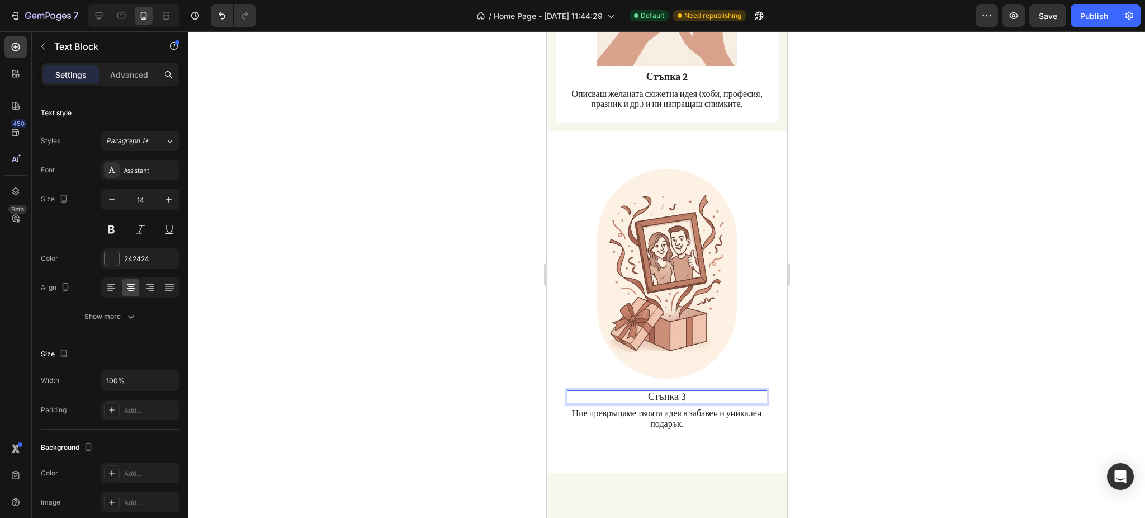
click at [662, 388] on span "Стъпка 3" at bounding box center [666, 396] width 38 height 13
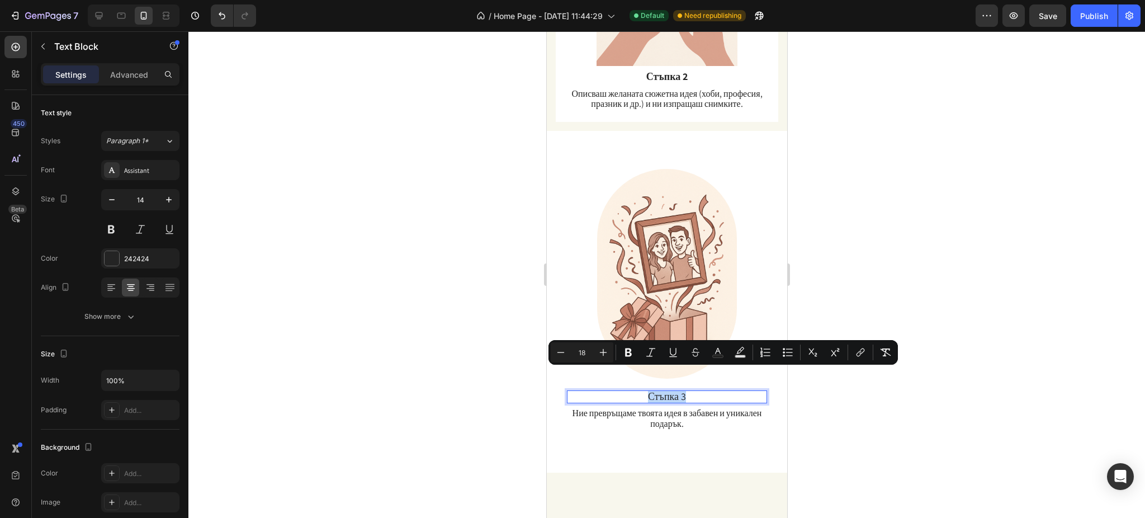
click at [662, 388] on span "Стъпка 3" at bounding box center [666, 396] width 38 height 13
click at [621, 353] on button "Bold" at bounding box center [628, 352] width 20 height 20
click at [858, 240] on div at bounding box center [666, 274] width 956 height 486
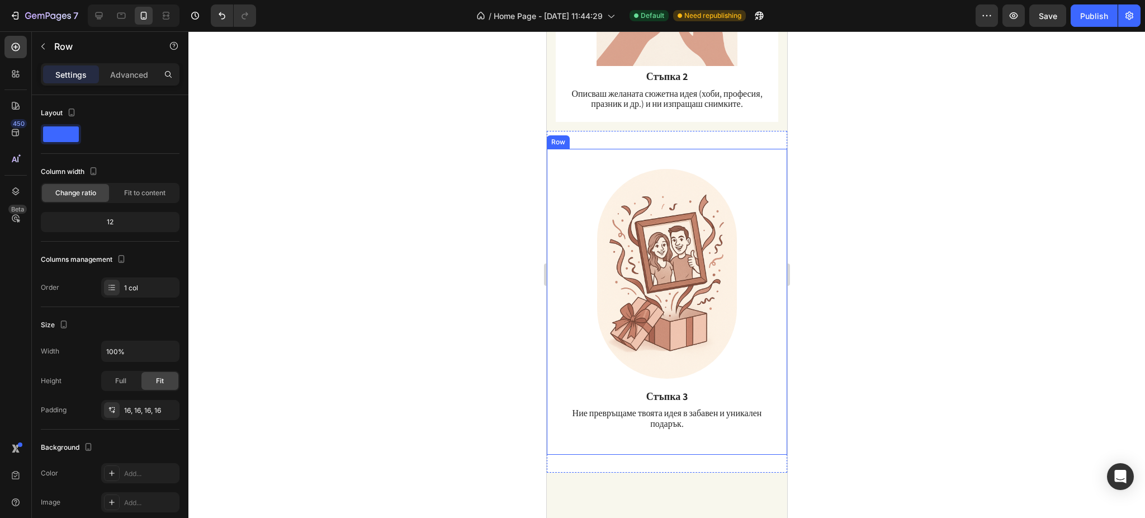
click at [766, 226] on div "Image Стъпка 3 Text Block Ние превръщаме твоята идея в забавен и уникален подар…" at bounding box center [666, 302] width 240 height 306
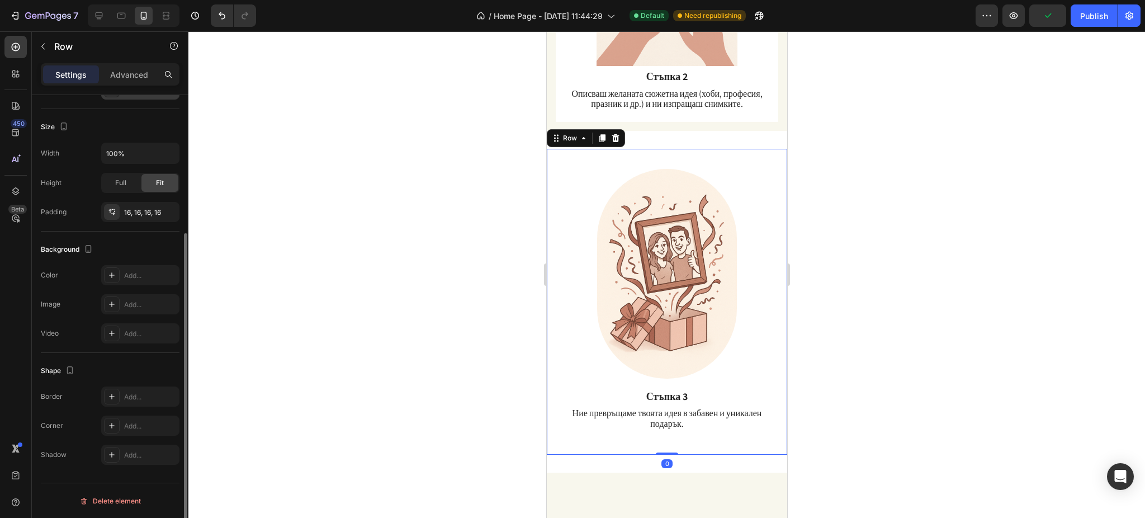
scroll to position [0, 0]
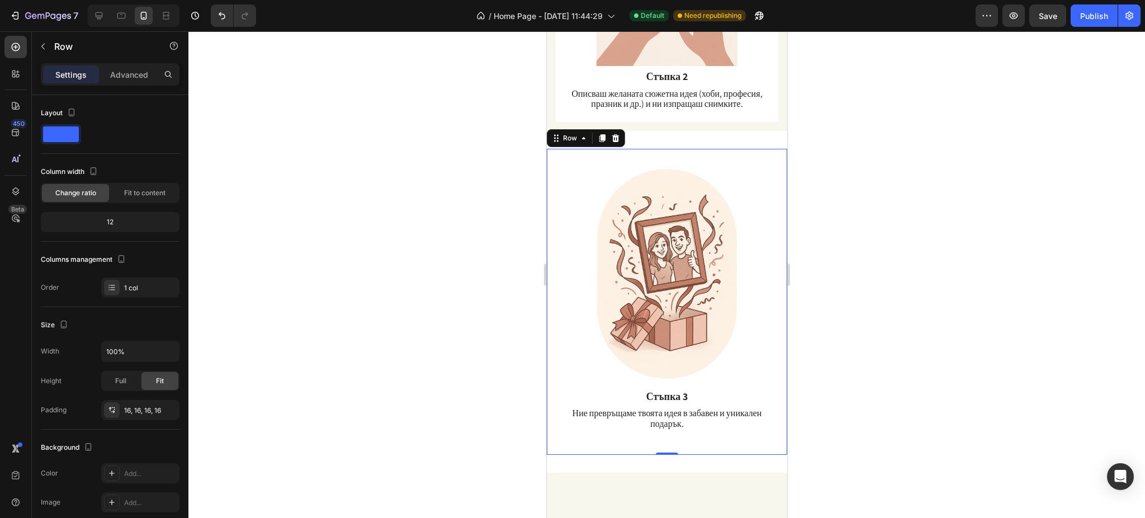
click at [551, 149] on div "Image Стъпка 3 Text Block Ние превръщаме твоята идея в забавен и уникален подар…" at bounding box center [666, 302] width 240 height 306
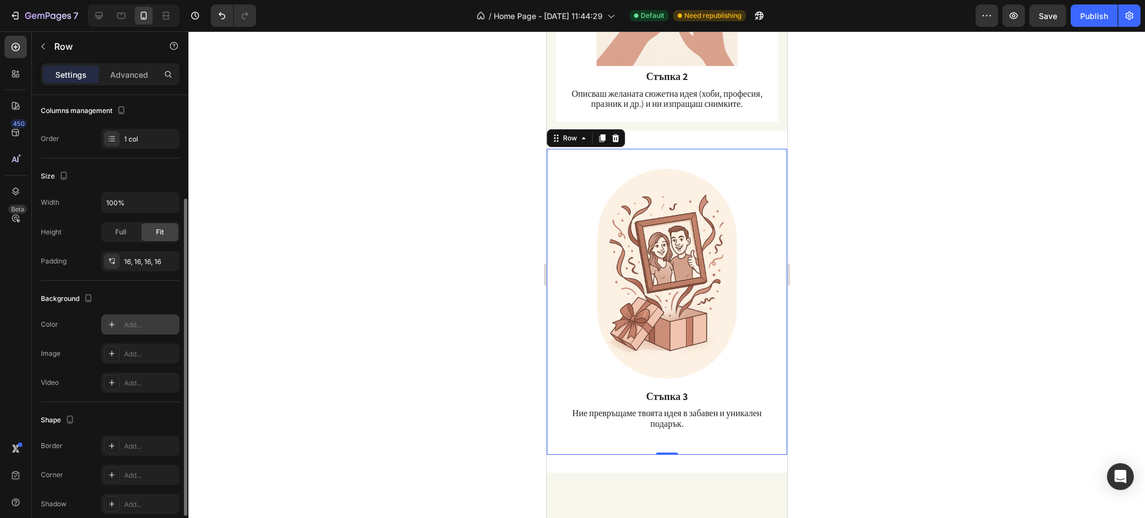
click at [116, 328] on icon at bounding box center [111, 324] width 9 height 9
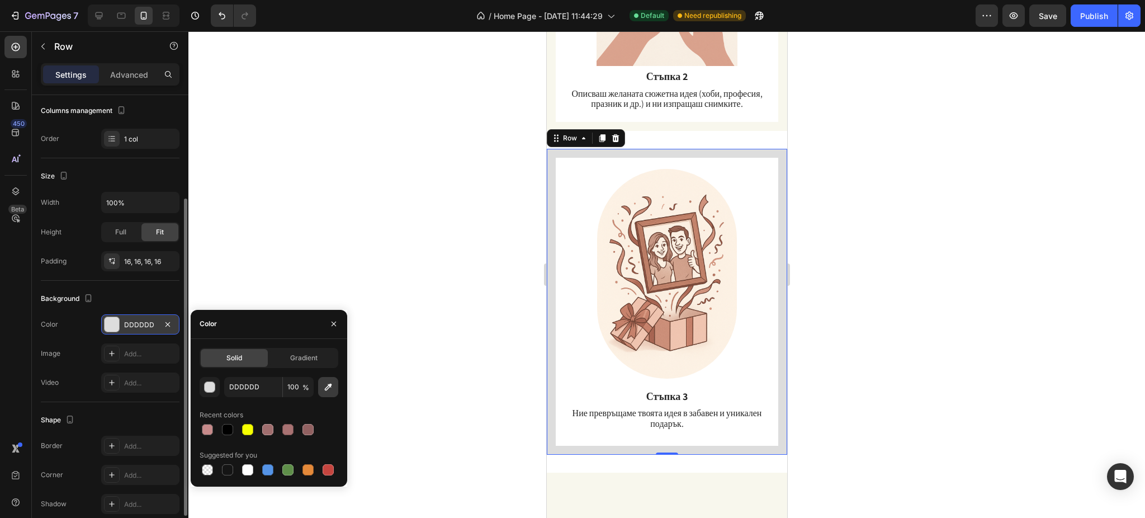
click at [330, 388] on icon "button" at bounding box center [328, 386] width 11 height 11
type input "F8F7ED"
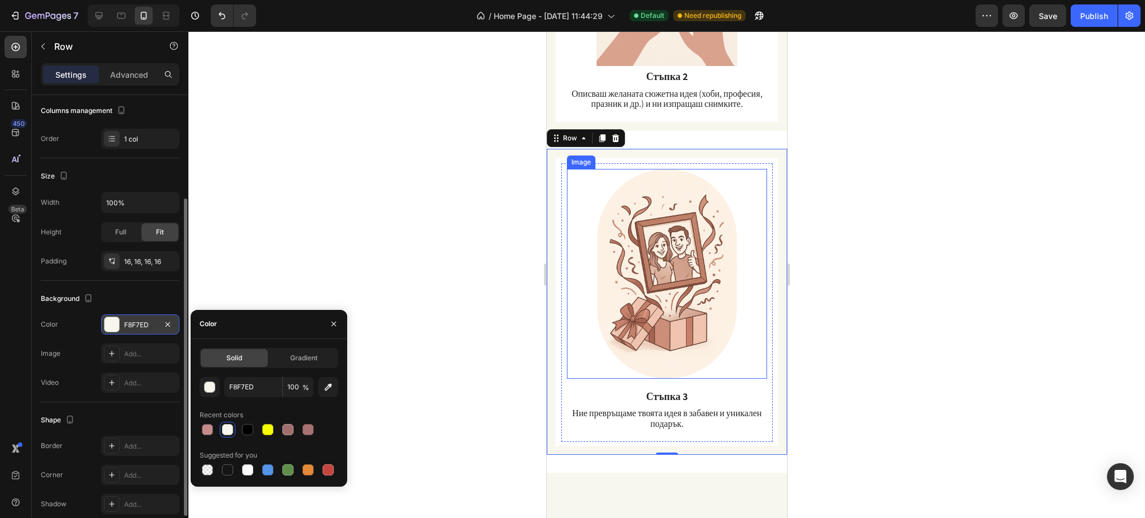
click at [572, 171] on div at bounding box center [666, 274] width 200 height 210
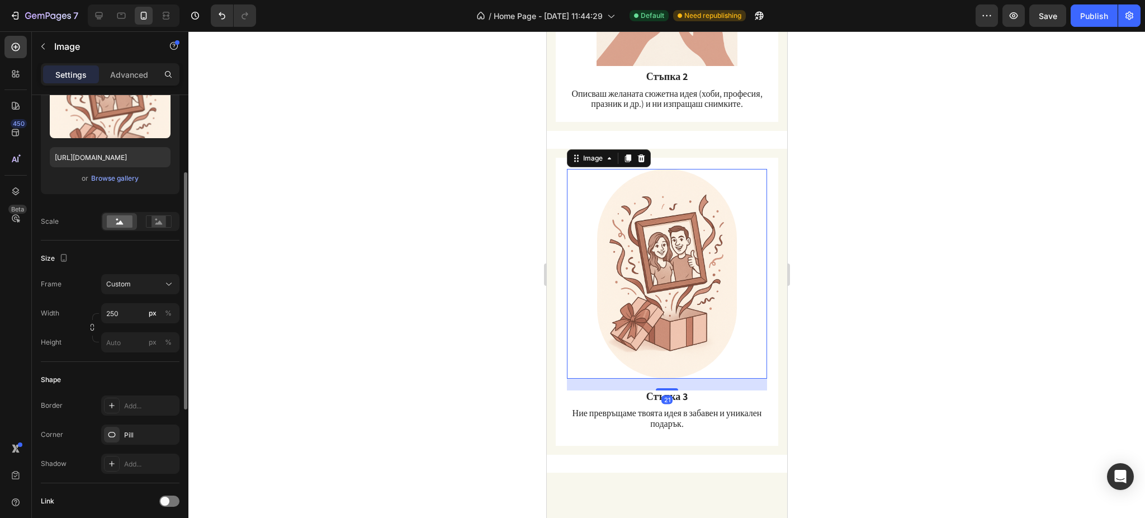
scroll to position [0, 0]
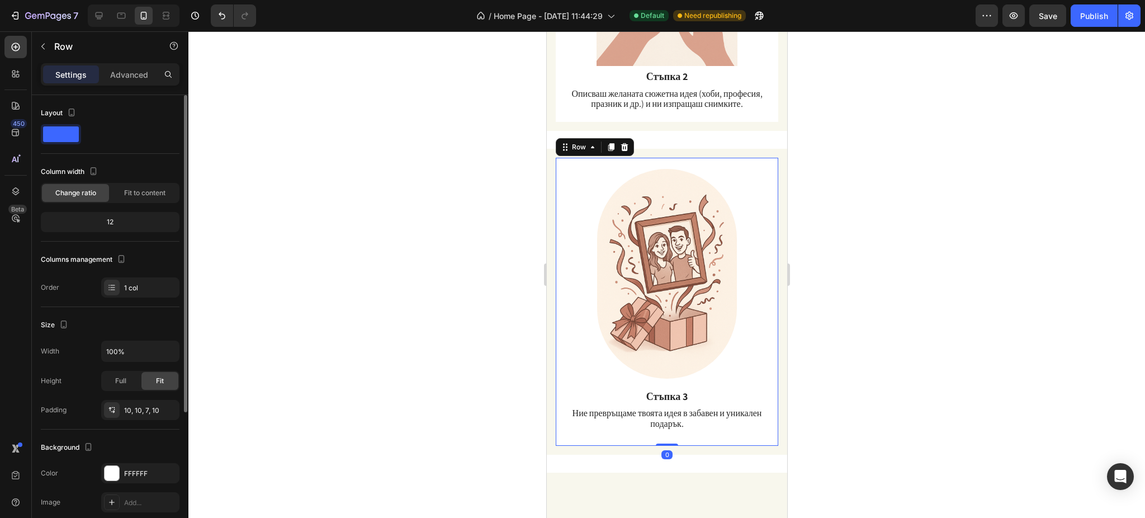
click at [559, 167] on div "Image Стъпка 3 Text Block Ние превръщаме твоята идея в забавен и уникален подар…" at bounding box center [666, 302] width 222 height 288
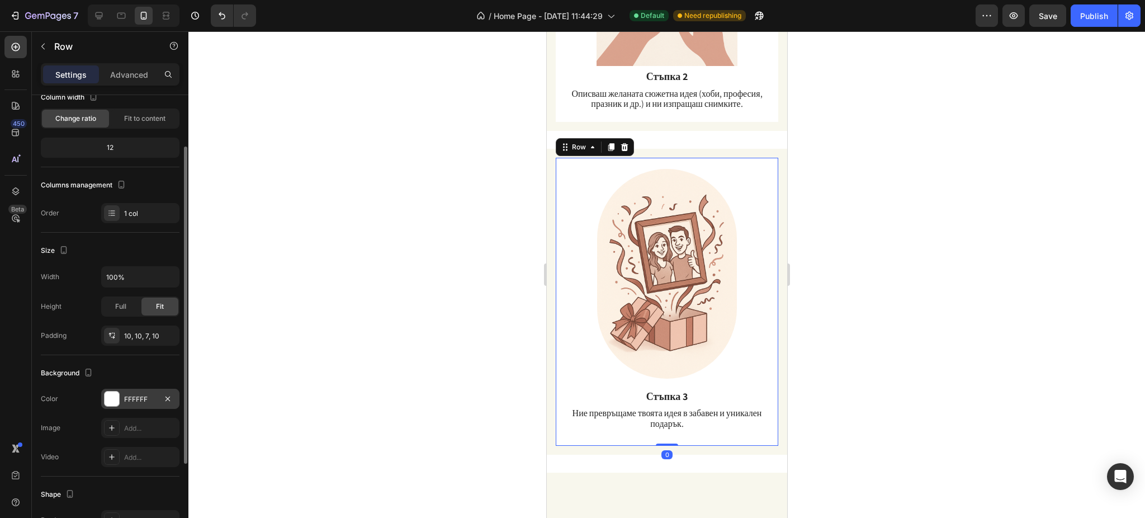
click at [115, 388] on div at bounding box center [112, 398] width 15 height 15
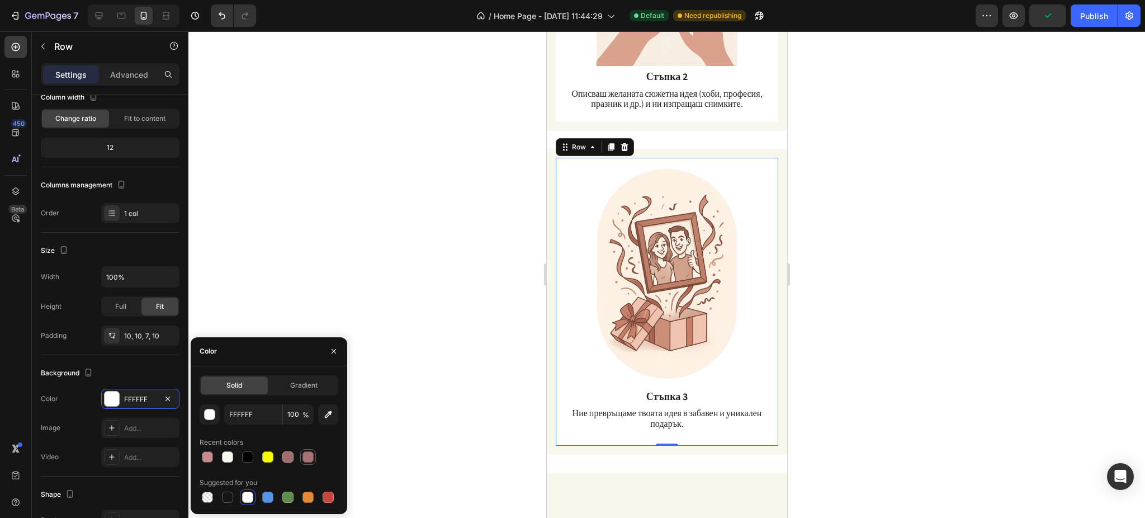
click at [306, 388] on div at bounding box center [307, 456] width 11 height 11
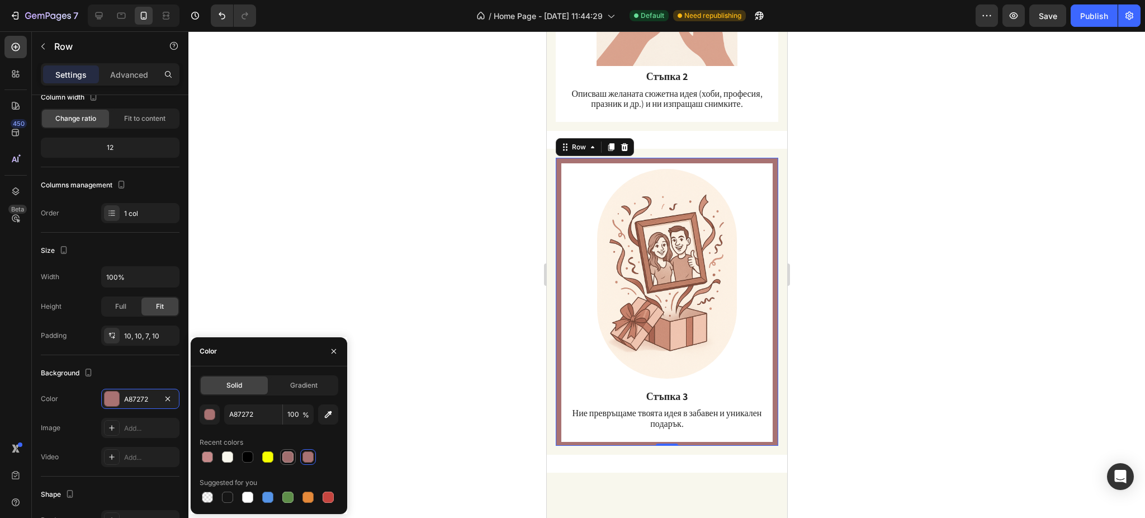
click at [282, 388] on div at bounding box center [287, 456] width 11 height 11
type input "A06E6E"
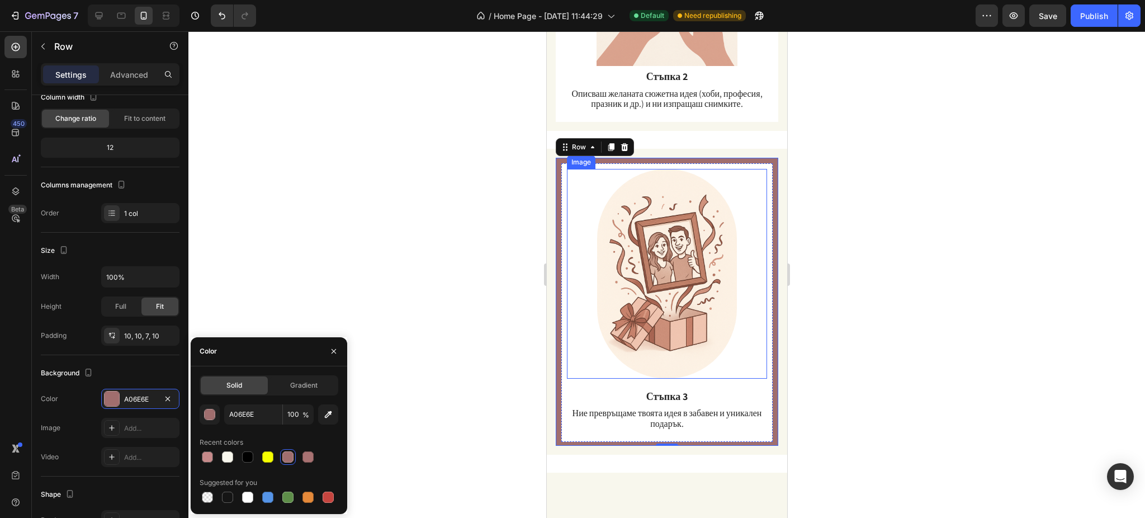
click at [575, 169] on div at bounding box center [666, 274] width 200 height 210
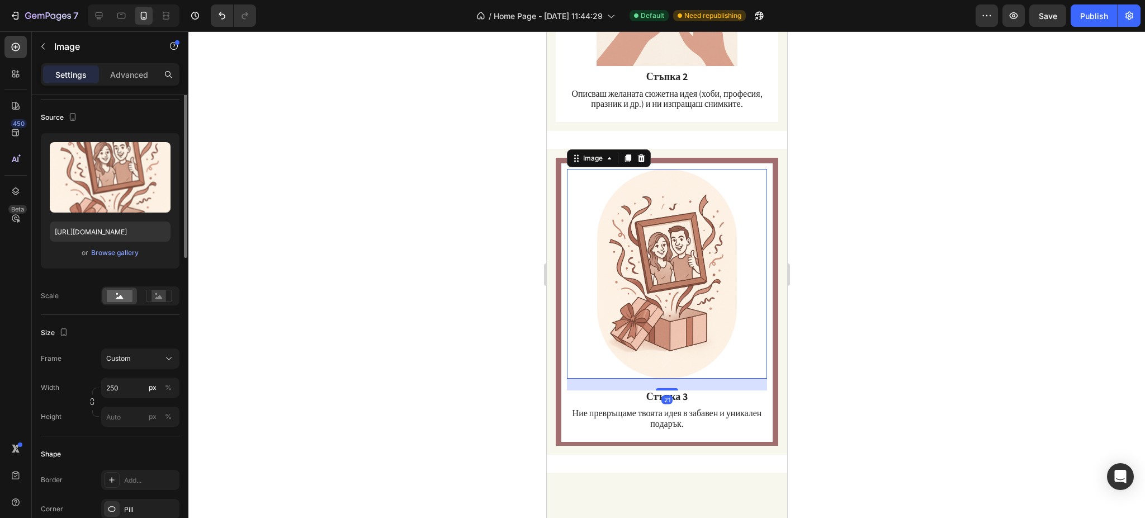
scroll to position [0, 0]
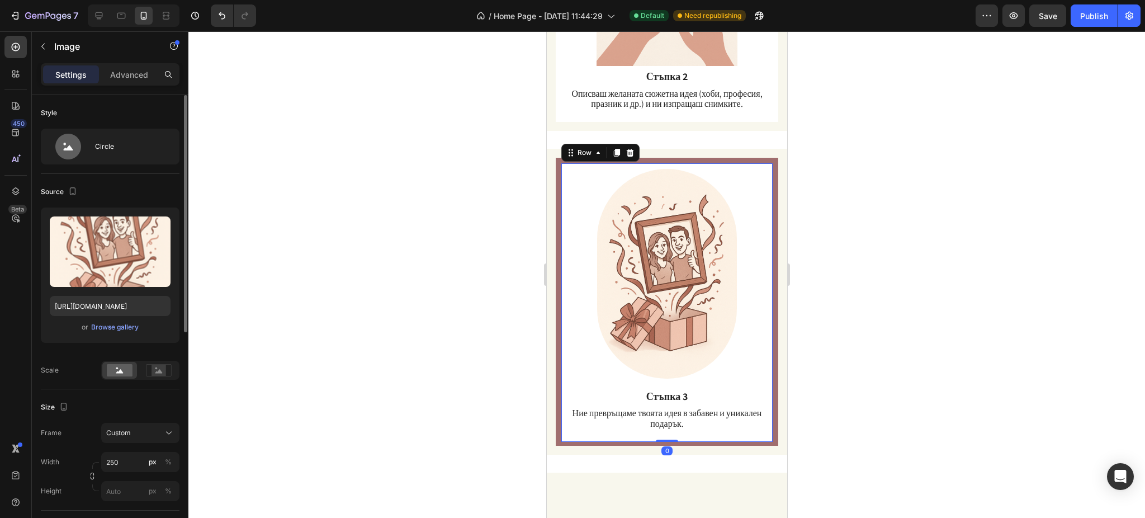
click at [562, 163] on div "Image Стъпка 3 Text Block Ние превръщаме твоята идея в забавен и уникален подар…" at bounding box center [666, 302] width 211 height 278
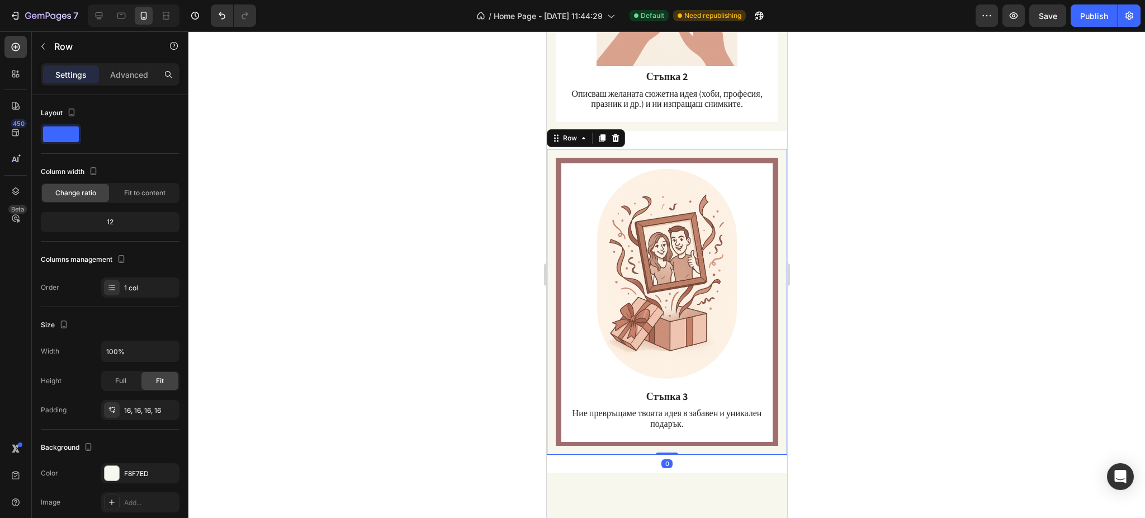
click at [554, 153] on div "Image Стъпка 3 Text Block Ние превръщаме твоята идея в забавен и уникален подар…" at bounding box center [666, 302] width 240 height 306
click at [561, 163] on div "Image Стъпка 3 Text Block Ние превръщаме твоята идея в забавен и уникален подар…" at bounding box center [666, 302] width 211 height 278
click at [558, 158] on div "Image Стъпка 3 Text Block Ние превръщаме твоята идея в забавен и уникален подар…" at bounding box center [666, 302] width 222 height 288
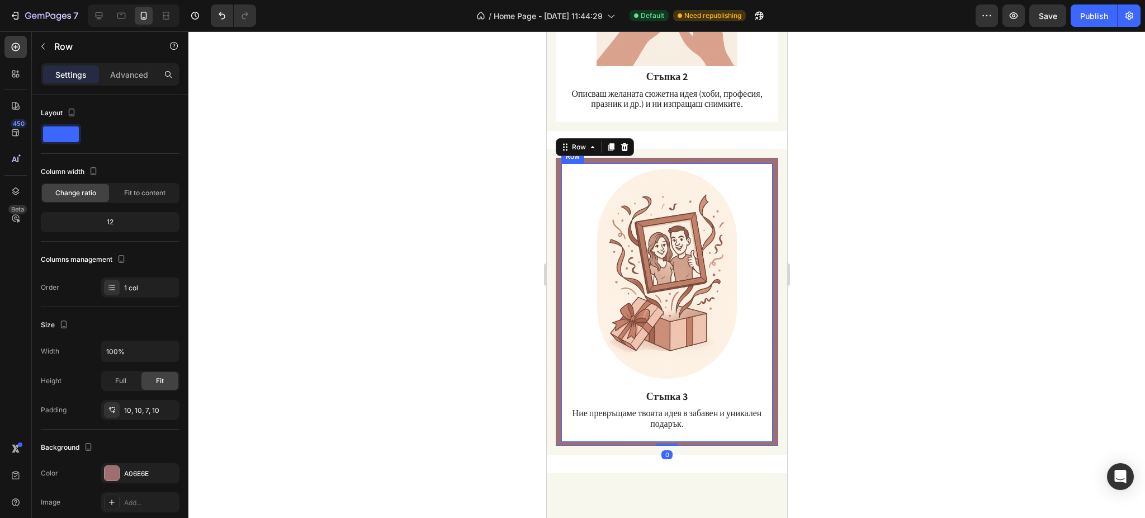
click at [561, 163] on div "Image Стъпка 3 Text Block Ние превръщаме твоята идея в забавен и уникален подар…" at bounding box center [666, 302] width 211 height 278
click at [560, 158] on div "Image Стъпка 3 Text Block Ние превръщаме твоята идея в забавен и уникален подар…" at bounding box center [666, 302] width 222 height 288
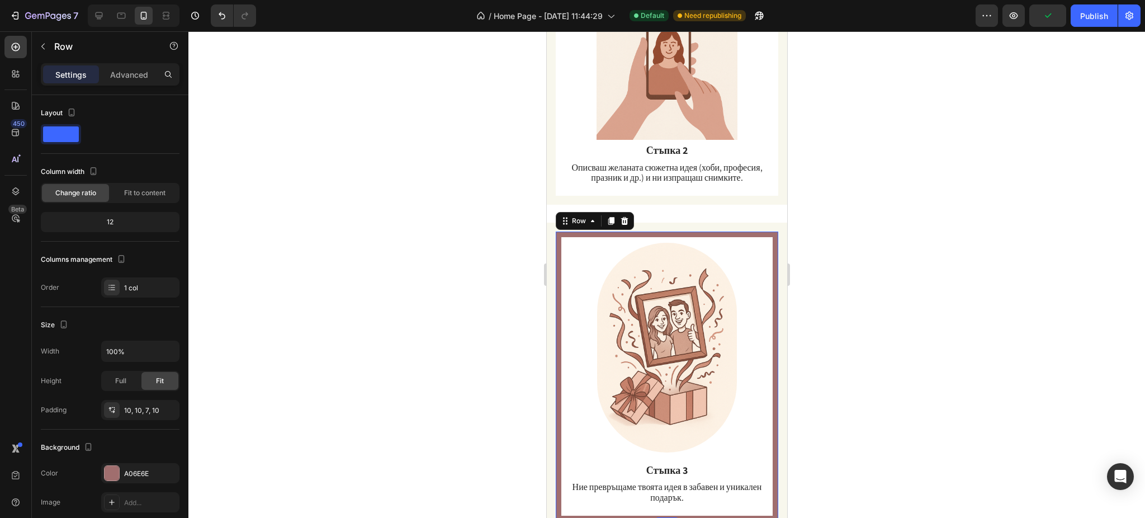
scroll to position [1280, 0]
click at [549, 233] on div "Image Стъпка 3 Text Block Ние превръщаме твоята идея в забавен и уникален подар…" at bounding box center [666, 376] width 240 height 306
click at [557, 234] on div "Image Стъпка 3 Text Block Ние превръщаме твоята идея в забавен и уникален подар…" at bounding box center [666, 376] width 222 height 288
click at [622, 217] on icon at bounding box center [624, 221] width 7 height 8
click at [564, 238] on div "Image Стъпка 3 Text Block Ние превръщаме твоята идея в забавен и уникален подар…" at bounding box center [666, 377] width 211 height 278
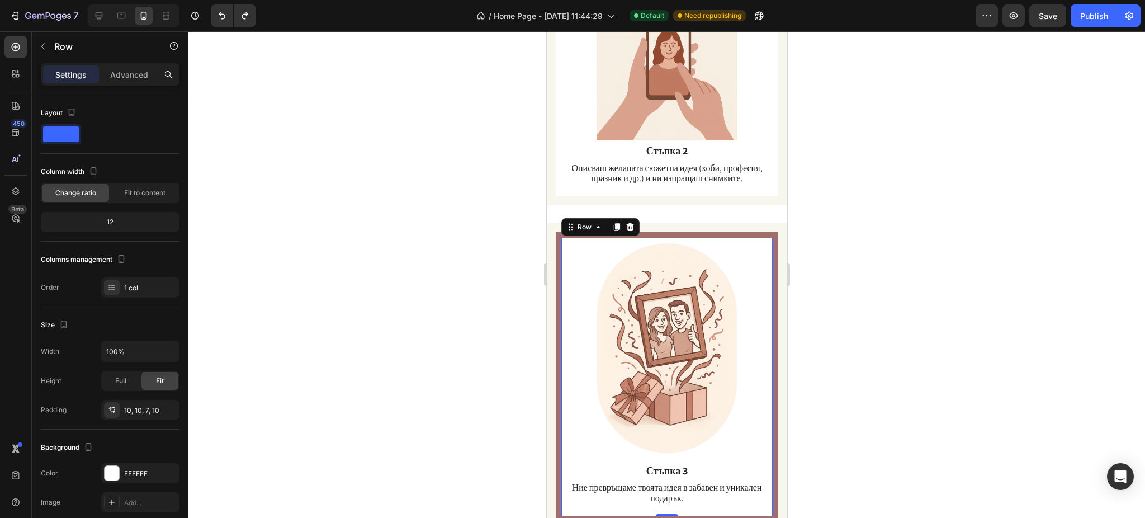
click at [565, 253] on div "Image Стъпка 3 Text Block Ние превръщаме твоята идея в забавен и уникален подар…" at bounding box center [666, 377] width 211 height 278
click at [618, 222] on icon at bounding box center [616, 226] width 9 height 9
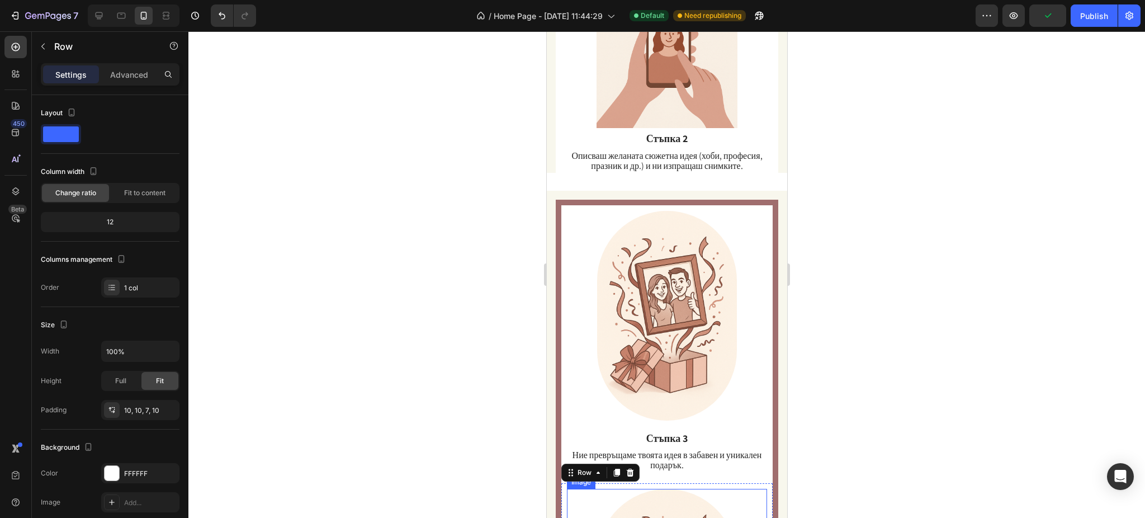
scroll to position [1259, 0]
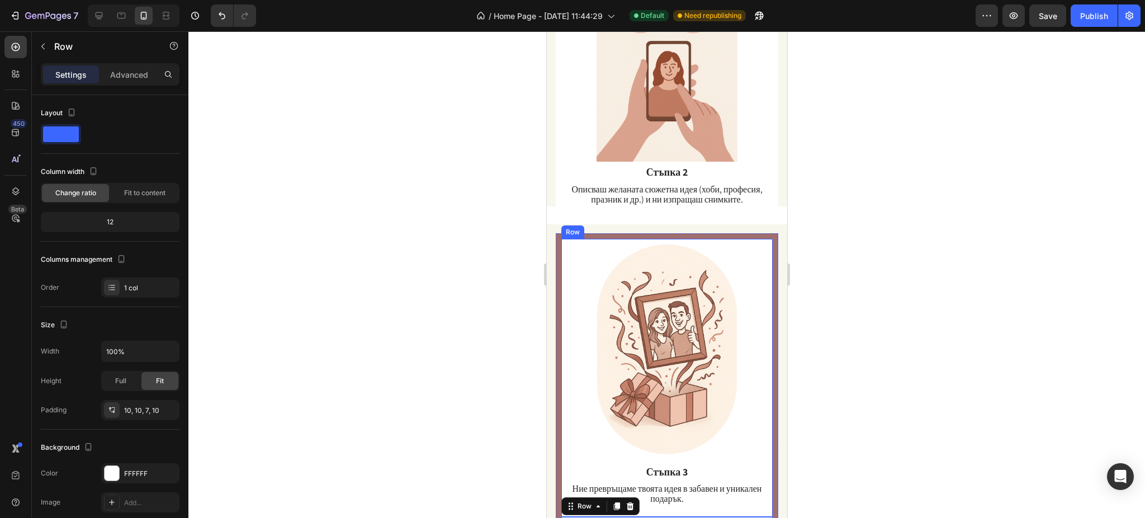
click at [564, 252] on div "Image Стъпка 3 Text Block Ние превръщаме твоята идея в забавен и уникален подар…" at bounding box center [666, 378] width 211 height 278
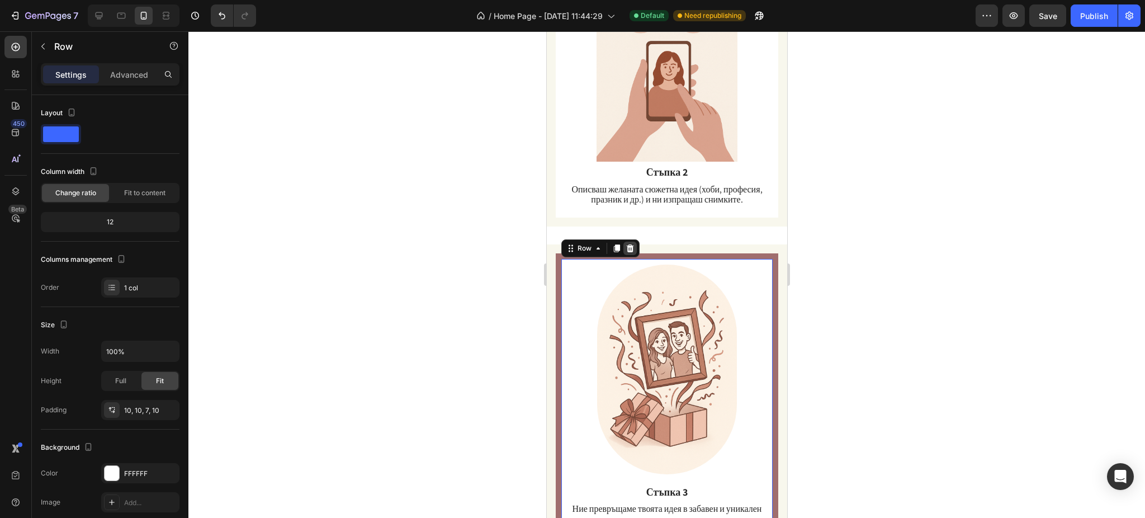
click at [629, 244] on icon at bounding box center [629, 248] width 7 height 8
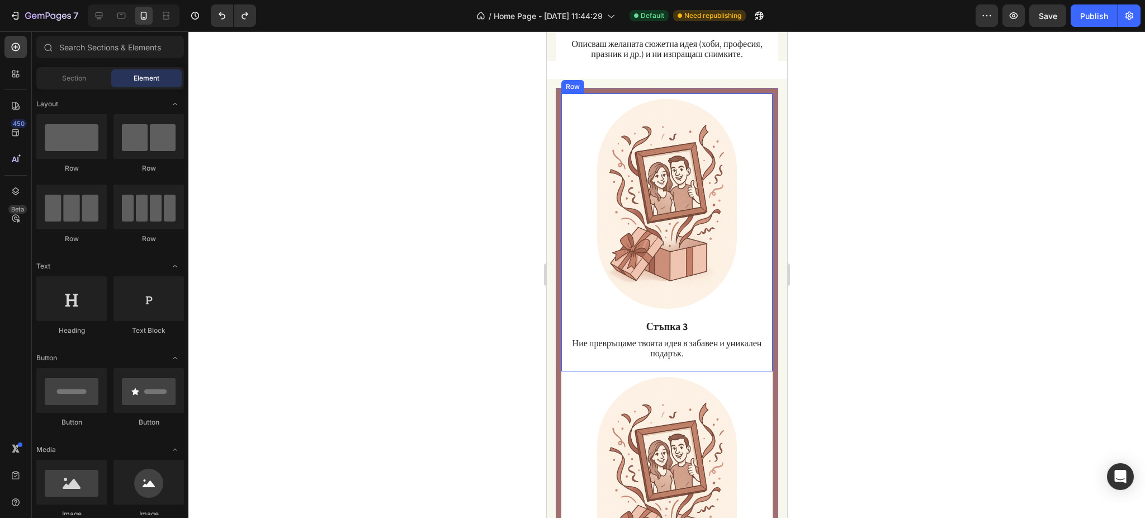
scroll to position [1408, 0]
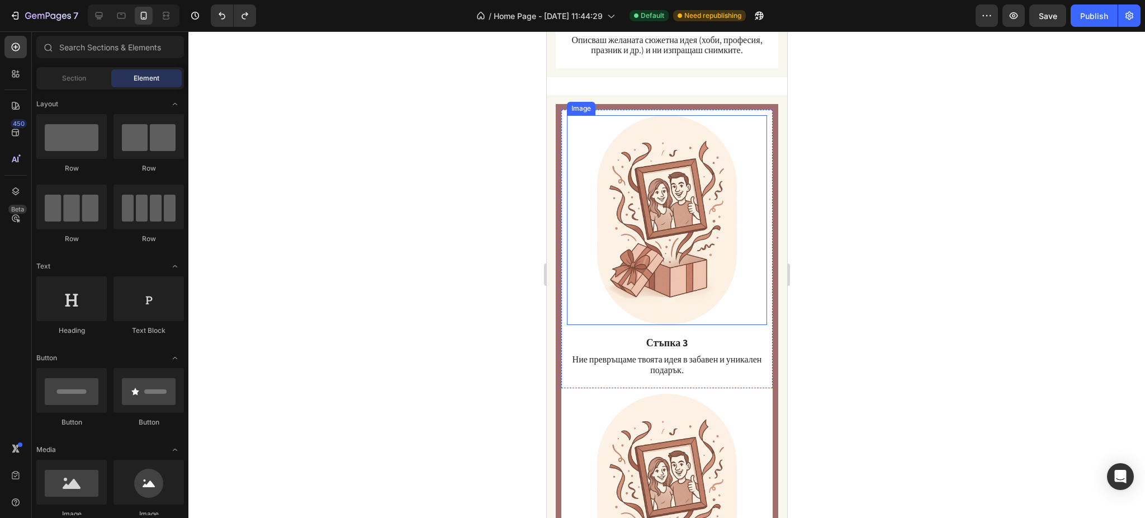
click at [573, 215] on div at bounding box center [666, 220] width 200 height 210
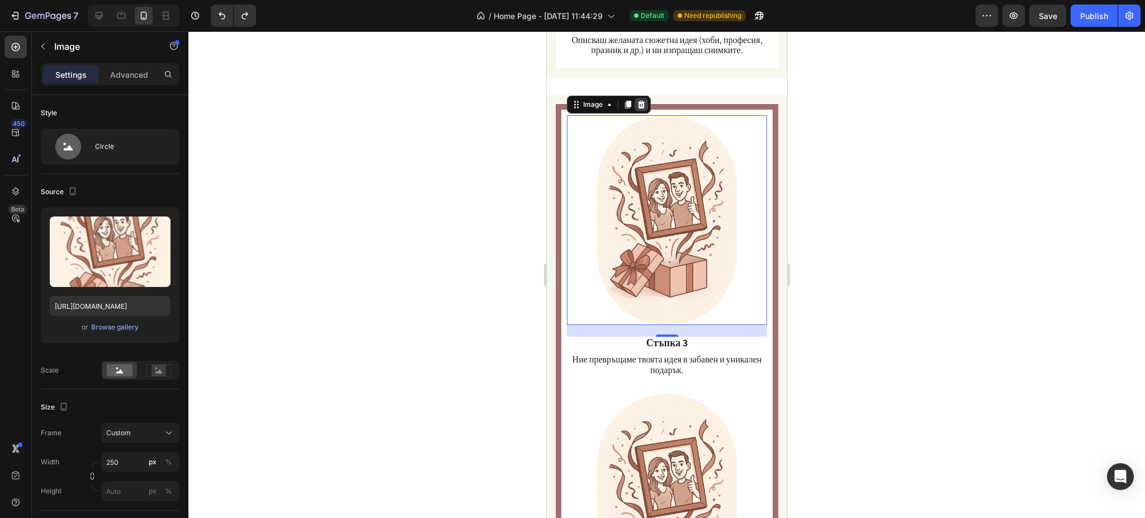
click at [638, 101] on icon at bounding box center [640, 105] width 7 height 8
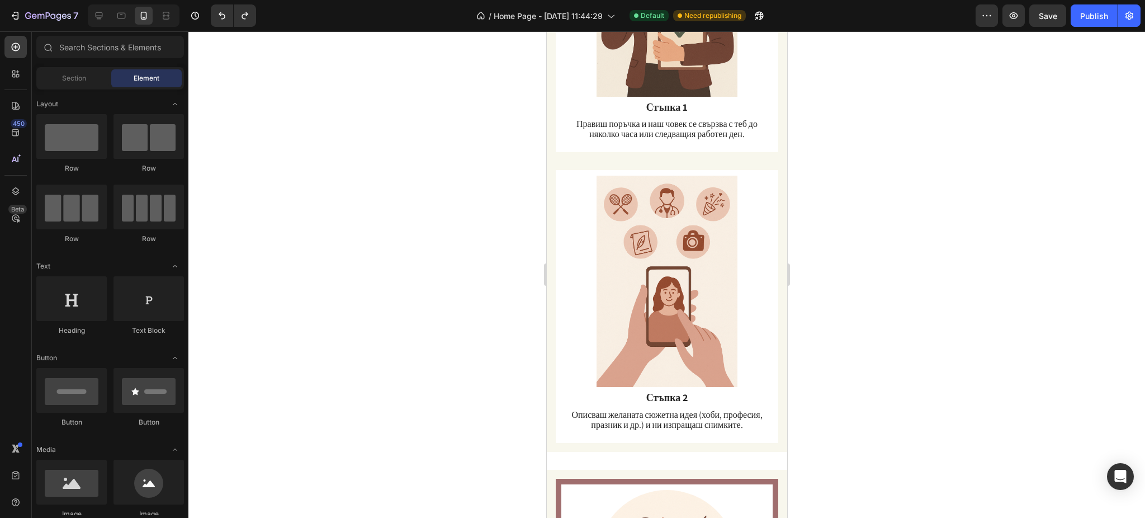
scroll to position [1334, 0]
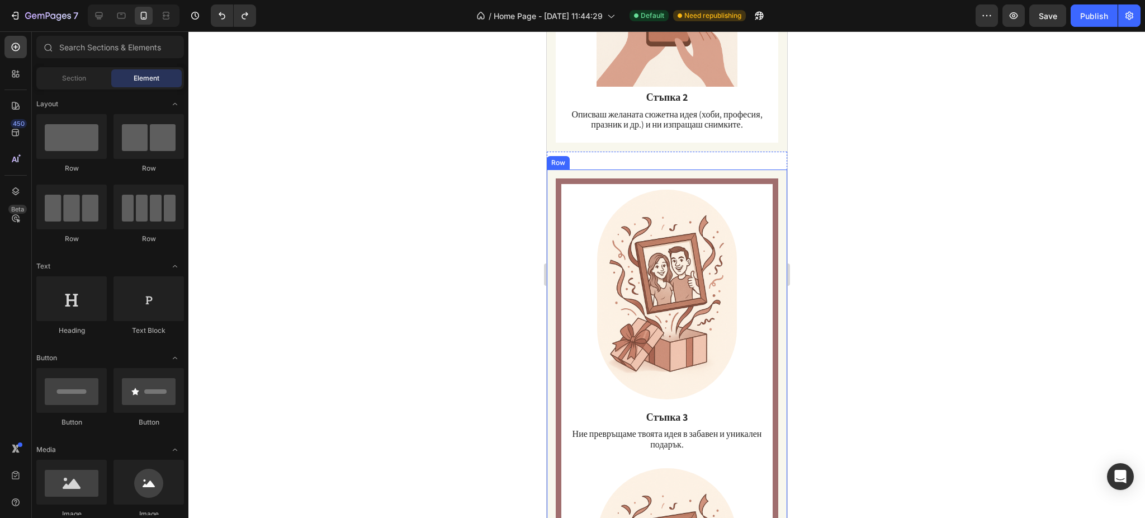
click at [553, 203] on div "Image Стъпка 3 Text Block Ние превръщаме твоята идея в забавен и уникален подар…" at bounding box center [666, 461] width 240 height 584
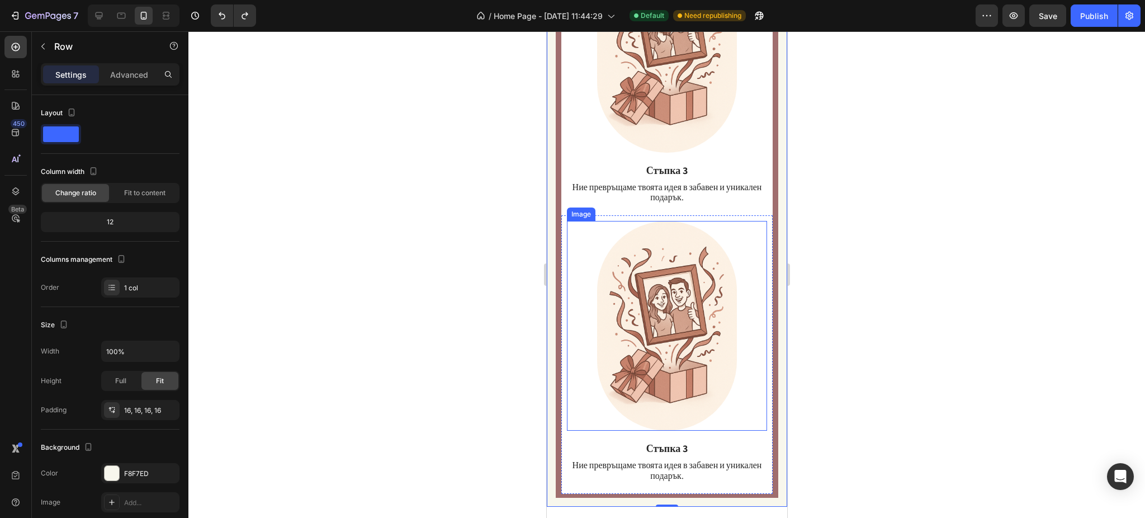
scroll to position [1557, 0]
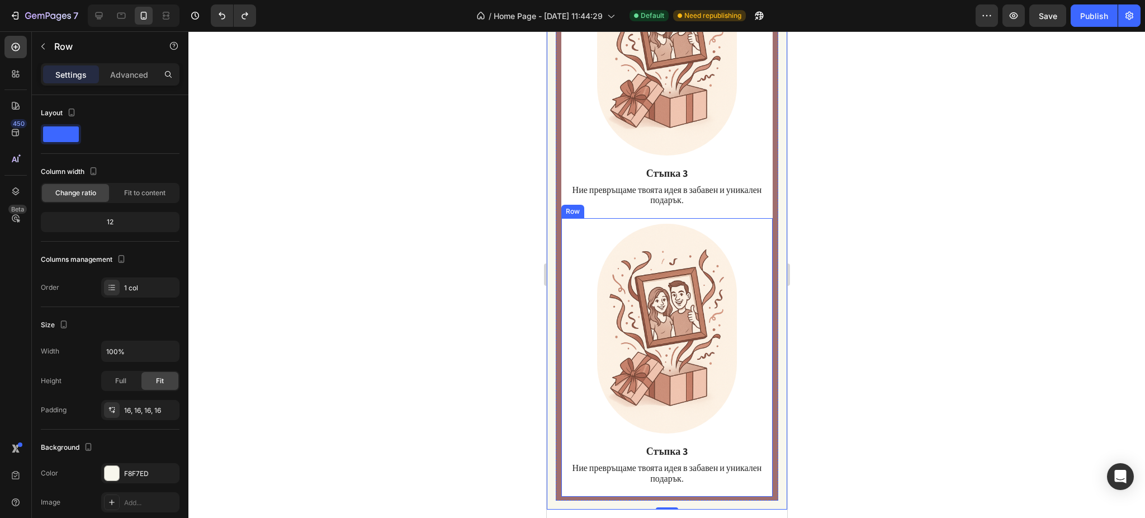
click at [740, 388] on div "Image Стъпка 3 Text Block Ние превръщаме твоята идея в забавен и уникален подар…" at bounding box center [666, 358] width 200 height 269
click at [625, 213] on div at bounding box center [629, 207] width 13 height 13
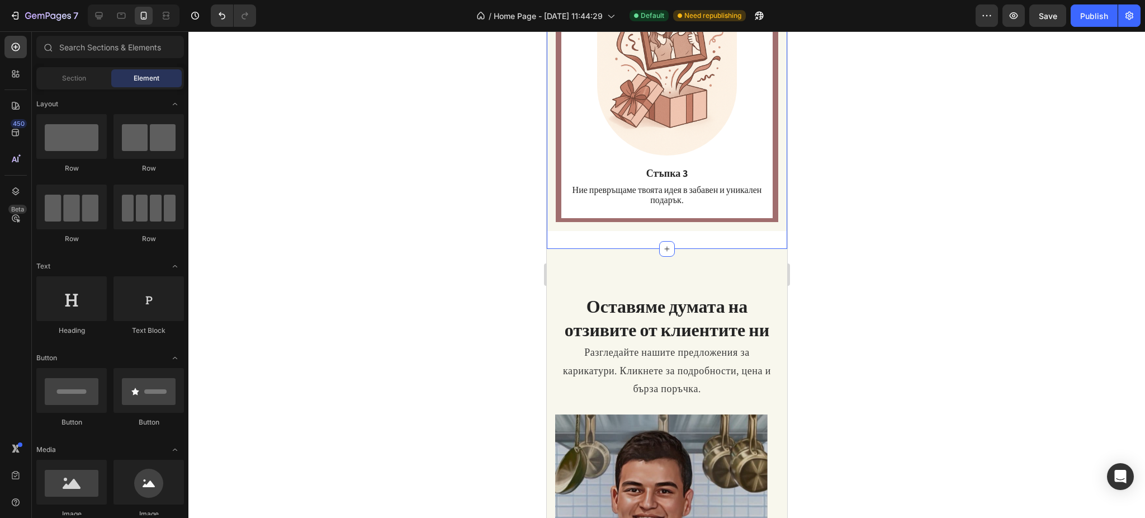
click at [666, 236] on div "Image Стъпка 3 Text Block Ние превръщаме твоята идея в забавен и уникален подар…" at bounding box center [666, 79] width 240 height 342
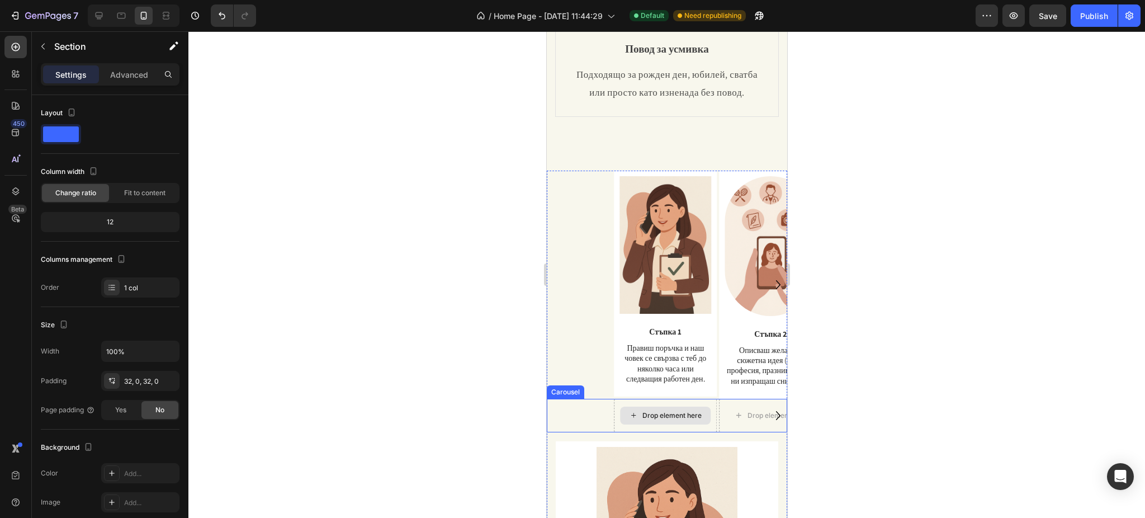
scroll to position [364, 0]
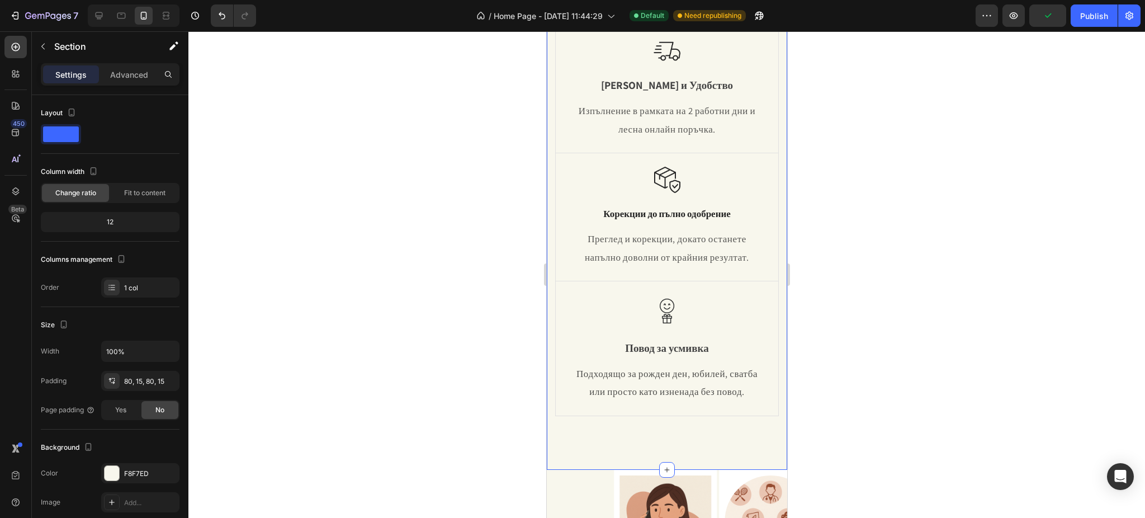
scroll to position [522, 0]
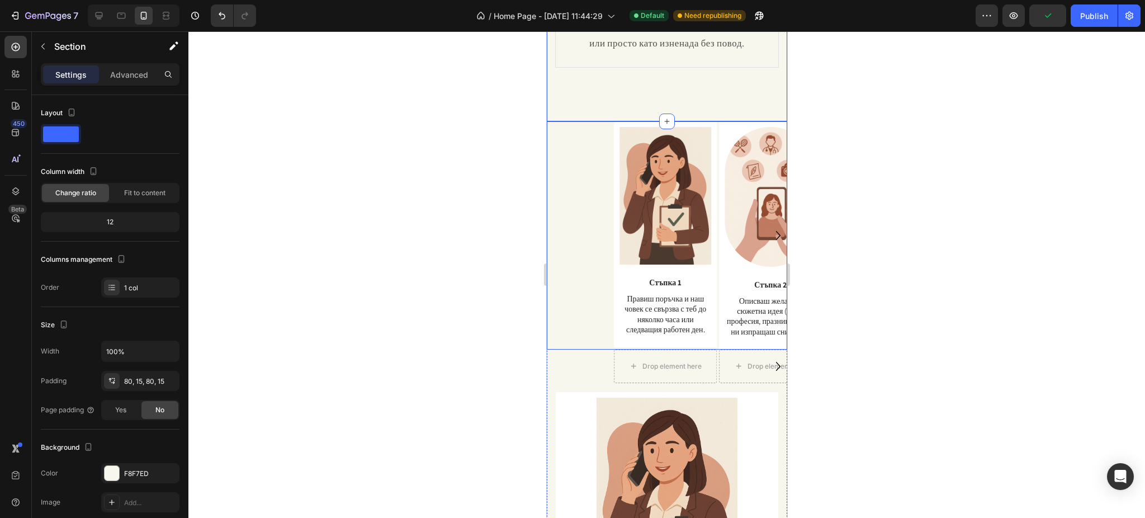
click at [574, 158] on div "Image Стъпка 1 Text Block Правиш поръчка и наш човек се свързва с теб до няколк…" at bounding box center [671, 235] width 232 height 228
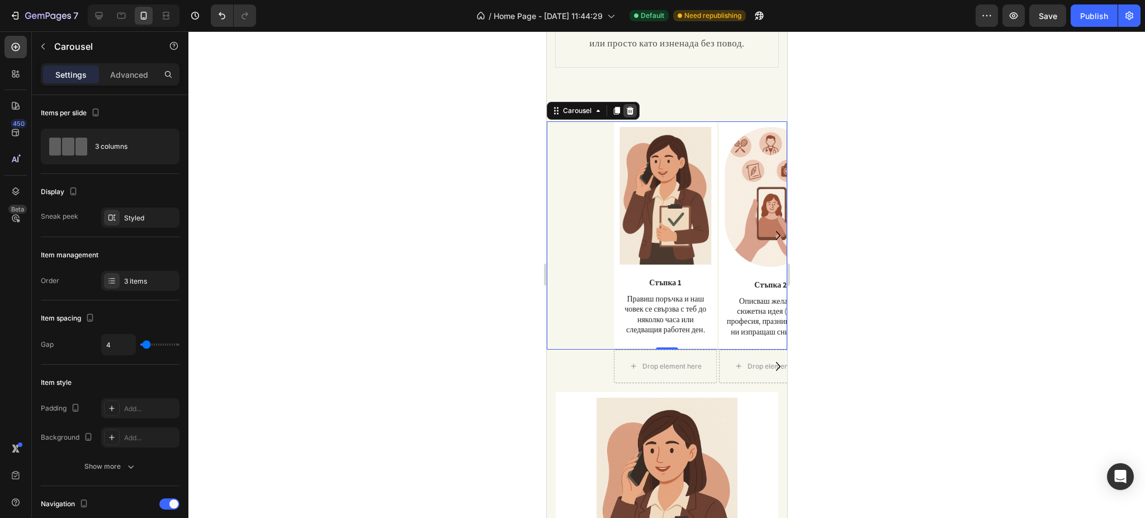
click at [628, 117] on div at bounding box center [629, 110] width 13 height 13
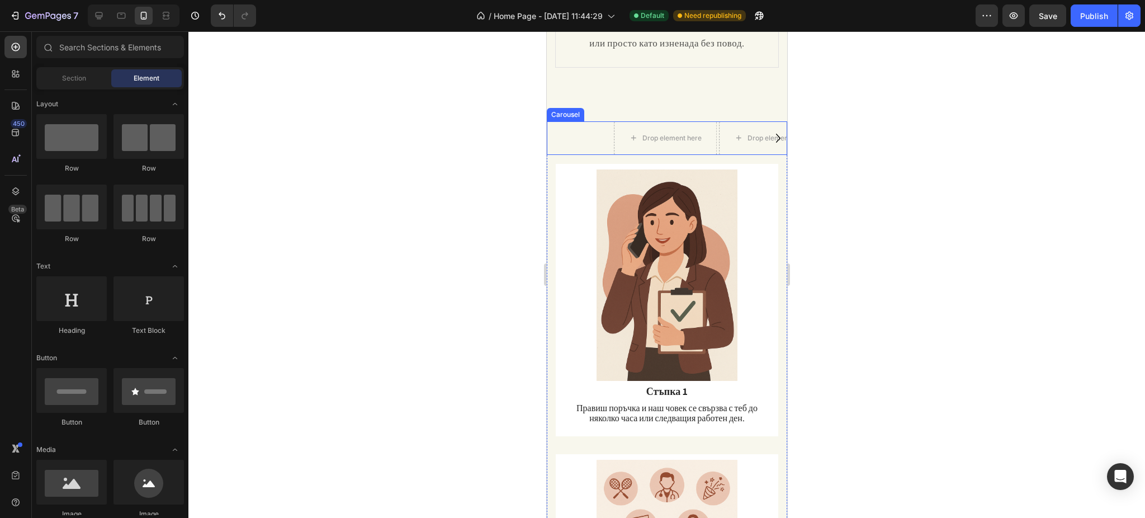
click at [586, 155] on div "Drop element here Drop element here Drop element here" at bounding box center [671, 138] width 232 height 34
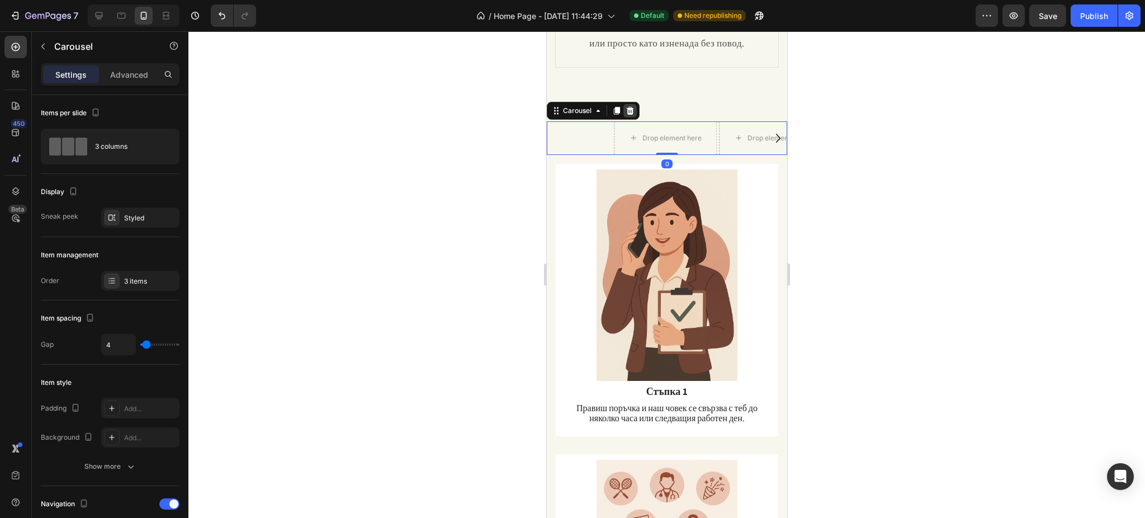
click at [627, 115] on icon at bounding box center [629, 111] width 7 height 8
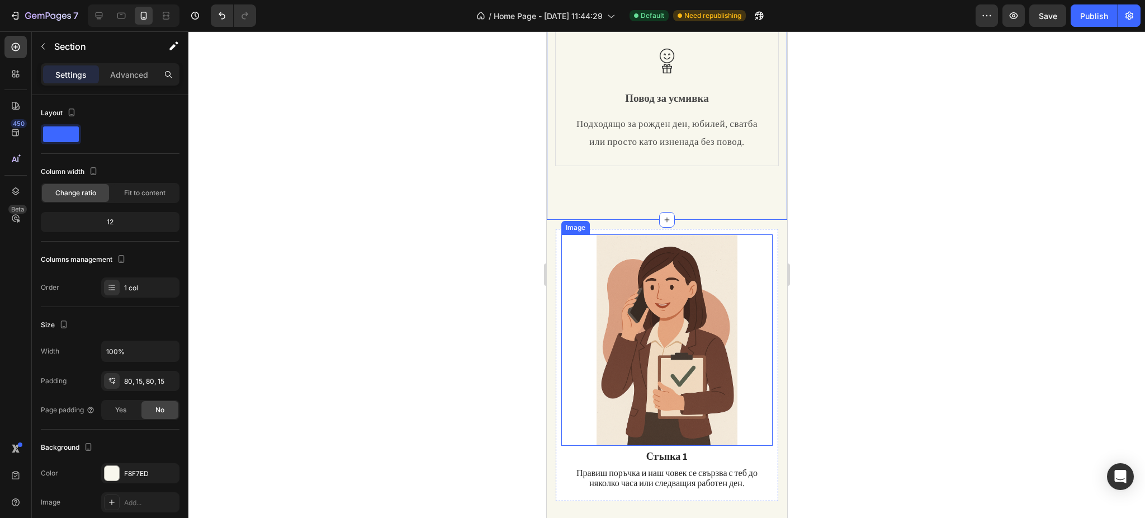
scroll to position [447, 0]
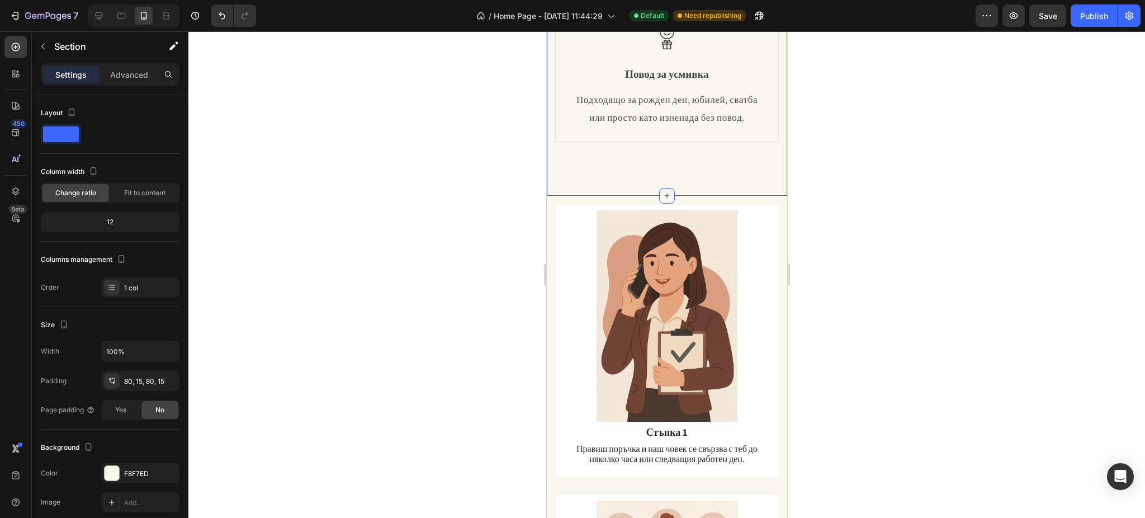
click at [659, 203] on div at bounding box center [667, 196] width 16 height 16
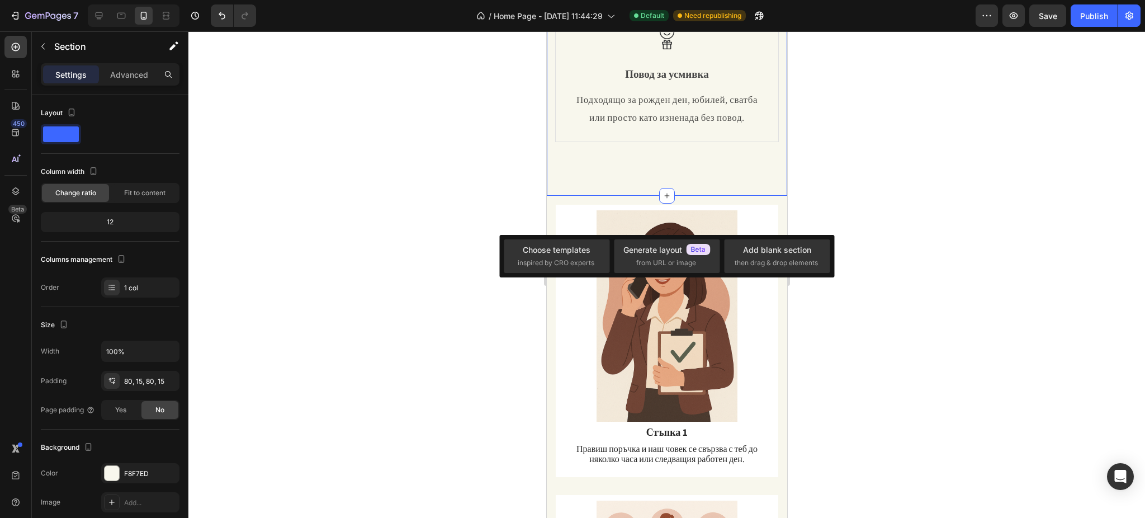
click at [858, 164] on div at bounding box center [666, 274] width 956 height 486
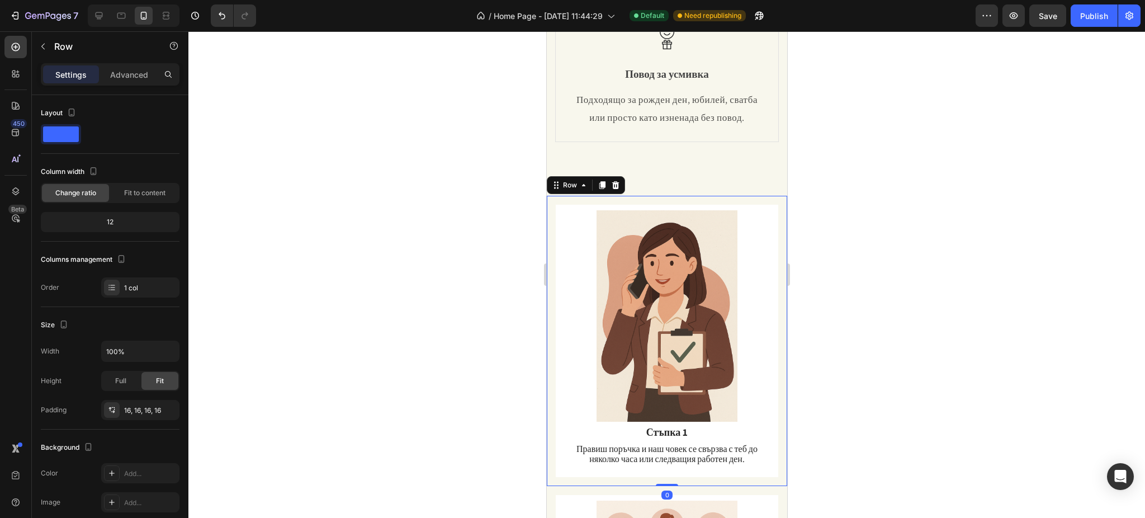
click at [550, 238] on div "Image Стъпка 1 Text Block Правиш поръчка и наш човек се свързва с теб до няколк…" at bounding box center [666, 341] width 240 height 291
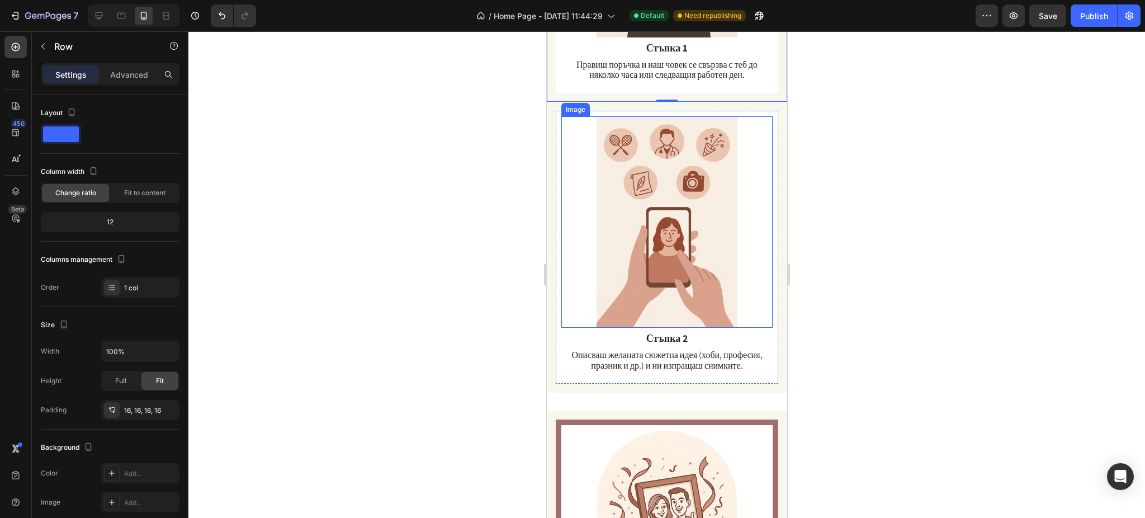
scroll to position [820, 0]
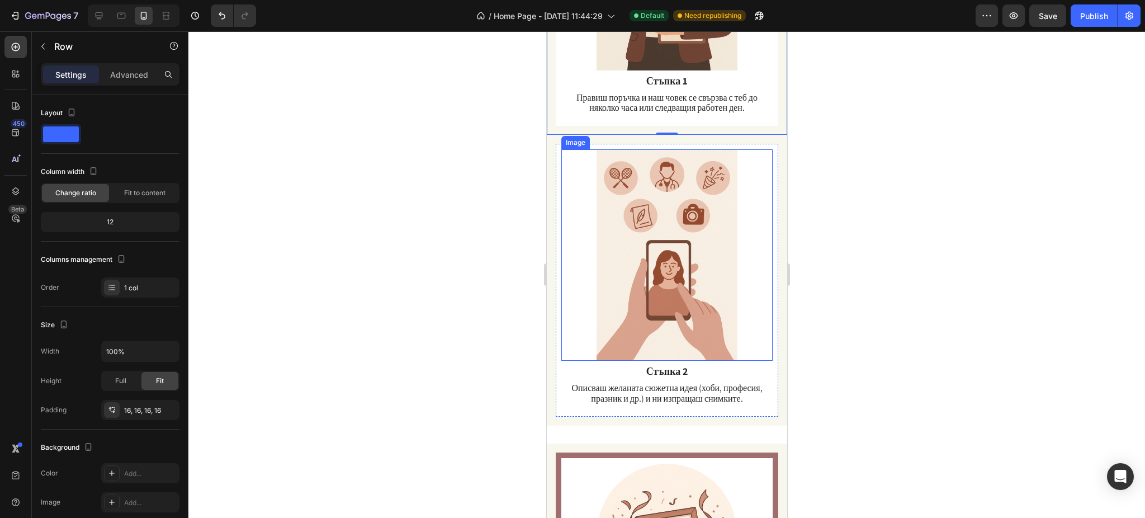
click at [643, 250] on img at bounding box center [666, 254] width 211 height 211
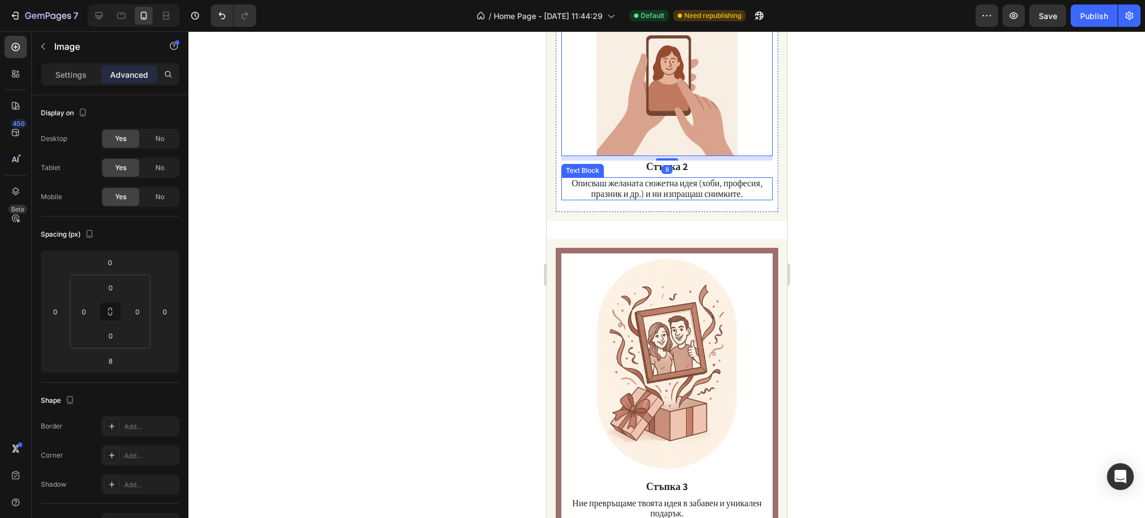
scroll to position [1043, 0]
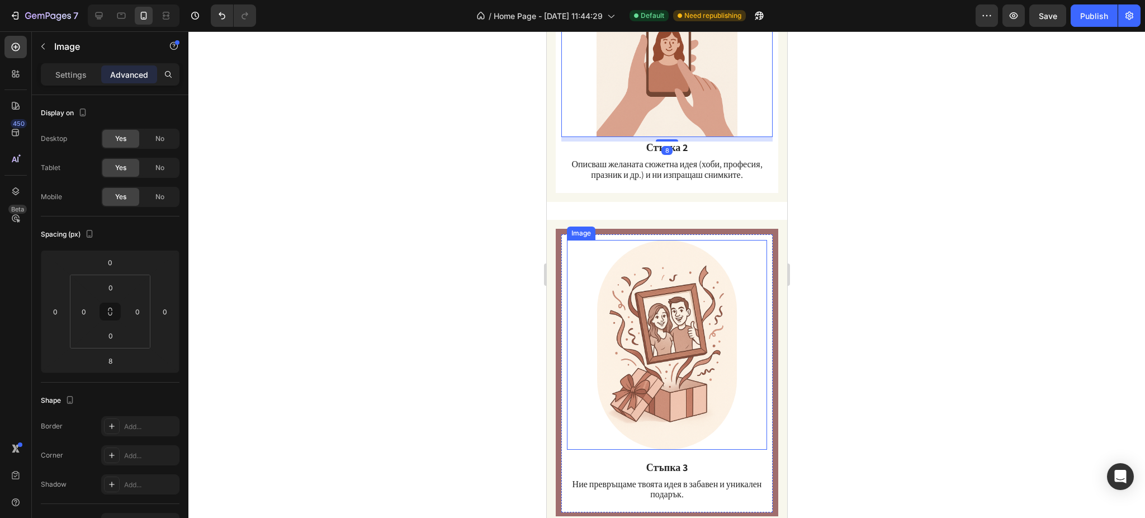
click at [688, 284] on img at bounding box center [666, 345] width 140 height 210
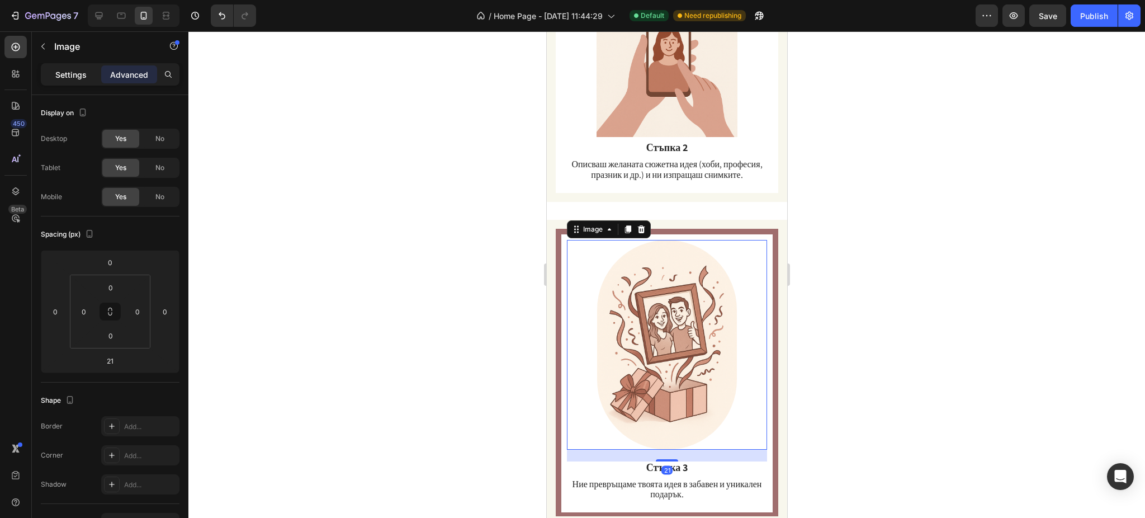
click at [68, 75] on p "Settings" at bounding box center [70, 75] width 31 height 12
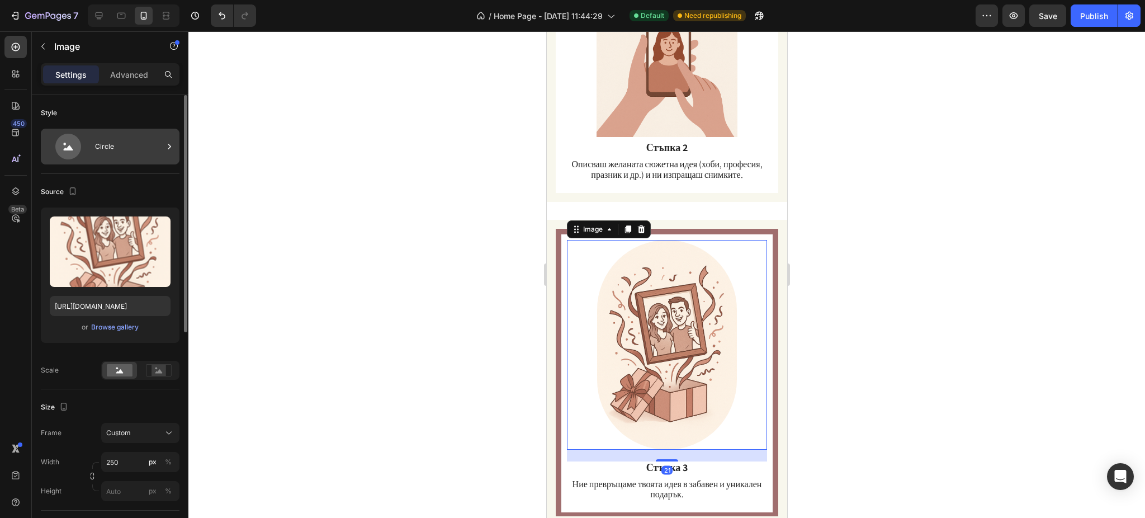
click at [112, 146] on div "Circle" at bounding box center [129, 147] width 68 height 26
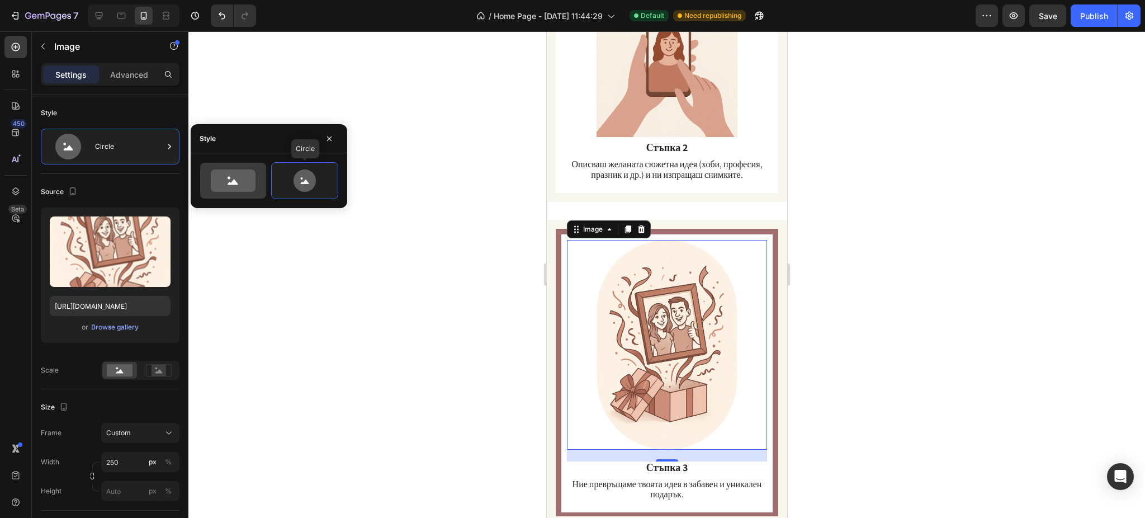
click at [236, 177] on icon at bounding box center [233, 180] width 45 height 22
type input "100"
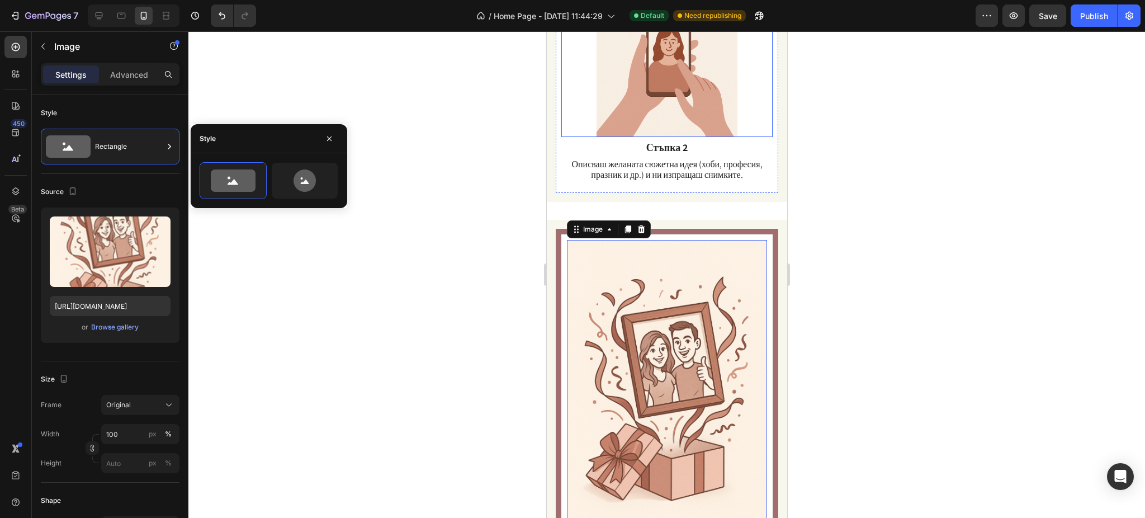
click at [638, 111] on img at bounding box center [666, 31] width 211 height 211
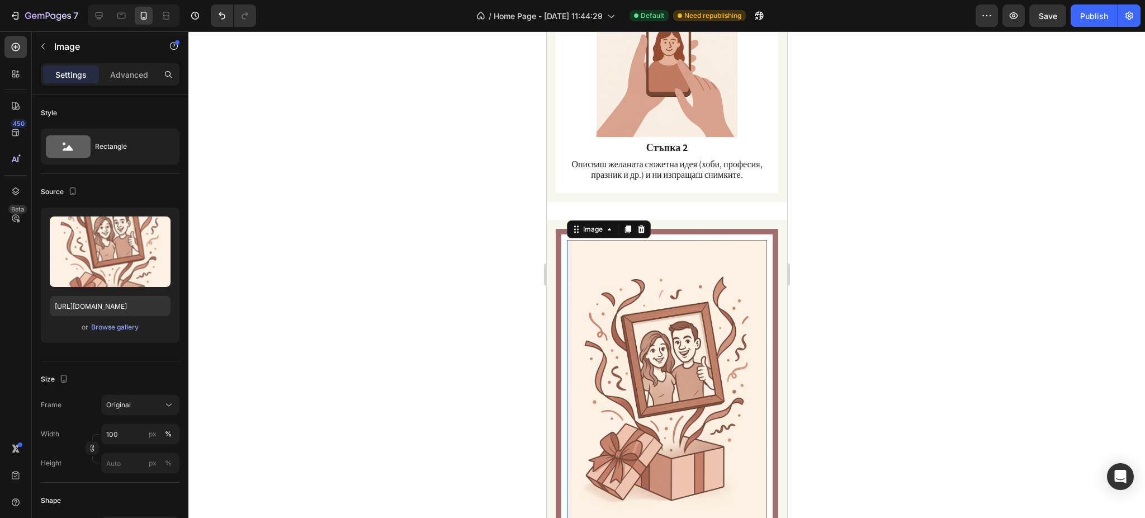
drag, startPoint x: 598, startPoint y: 351, endPoint x: 1085, endPoint y: 375, distance: 486.9
click at [598, 351] on img at bounding box center [666, 390] width 200 height 300
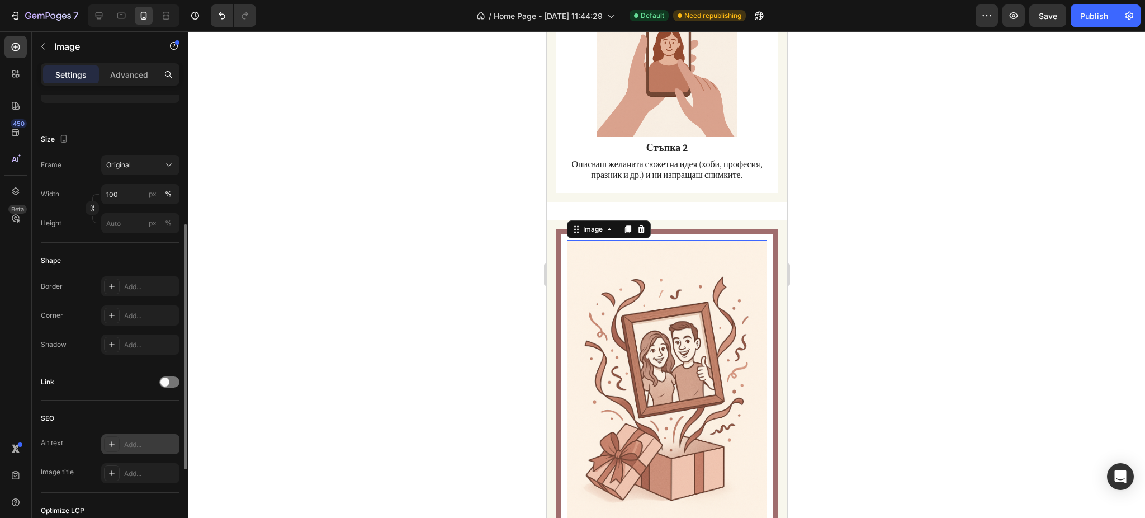
scroll to position [165, 0]
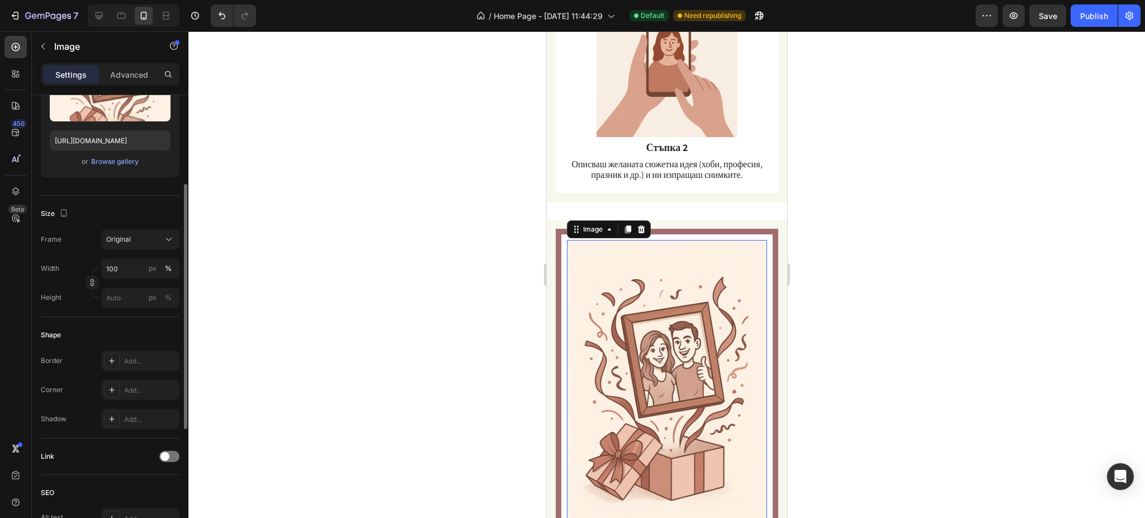
click at [645, 271] on img at bounding box center [666, 390] width 200 height 300
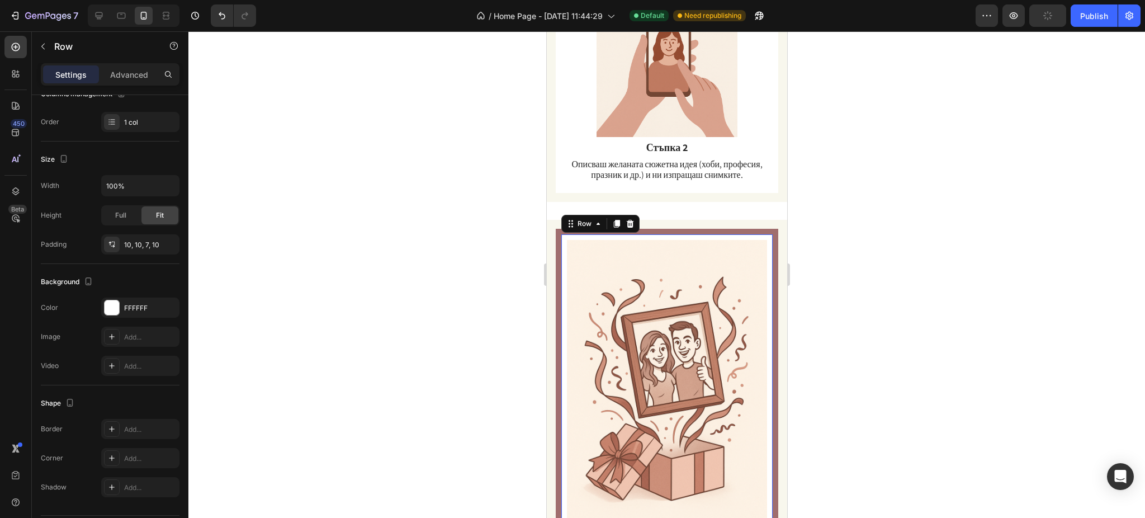
click at [565, 261] on div "Image Стъпка 3 Text Block Ние превръщаме твоята идея в забавен и уникален подар…" at bounding box center [666, 418] width 211 height 369
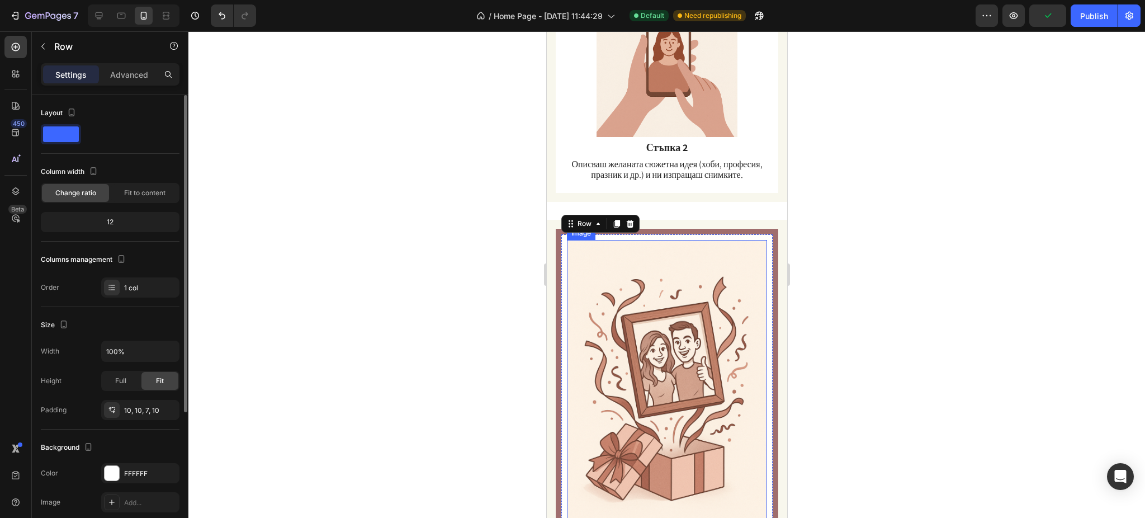
click at [625, 264] on img at bounding box center [666, 390] width 200 height 300
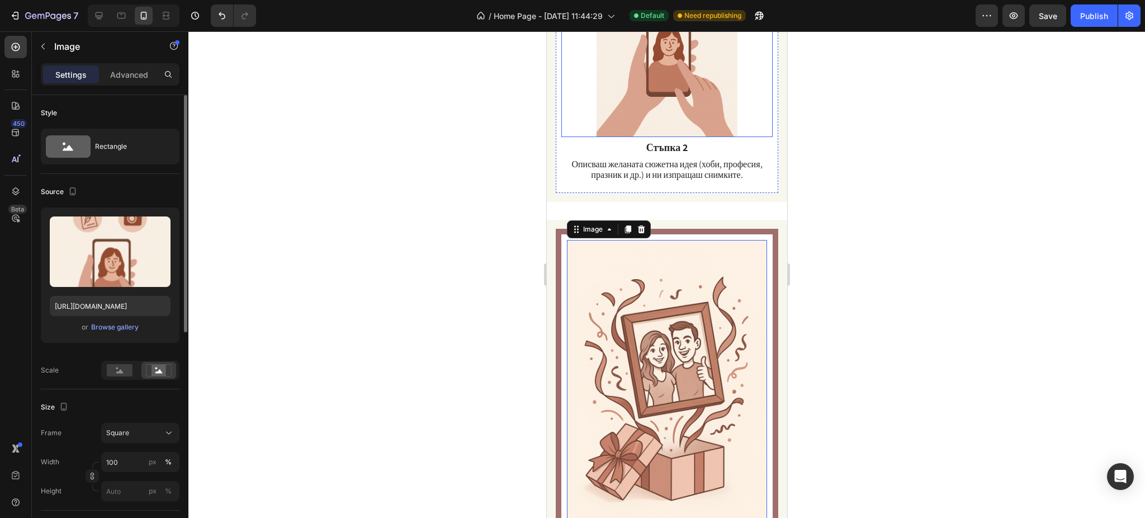
click at [618, 77] on img at bounding box center [666, 31] width 211 height 211
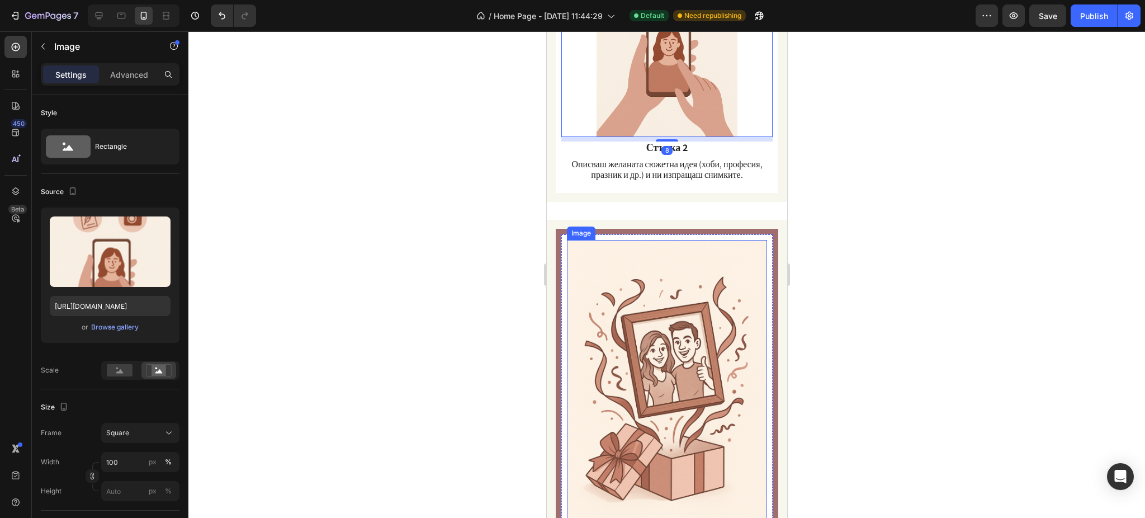
click at [634, 304] on img at bounding box center [666, 390] width 200 height 300
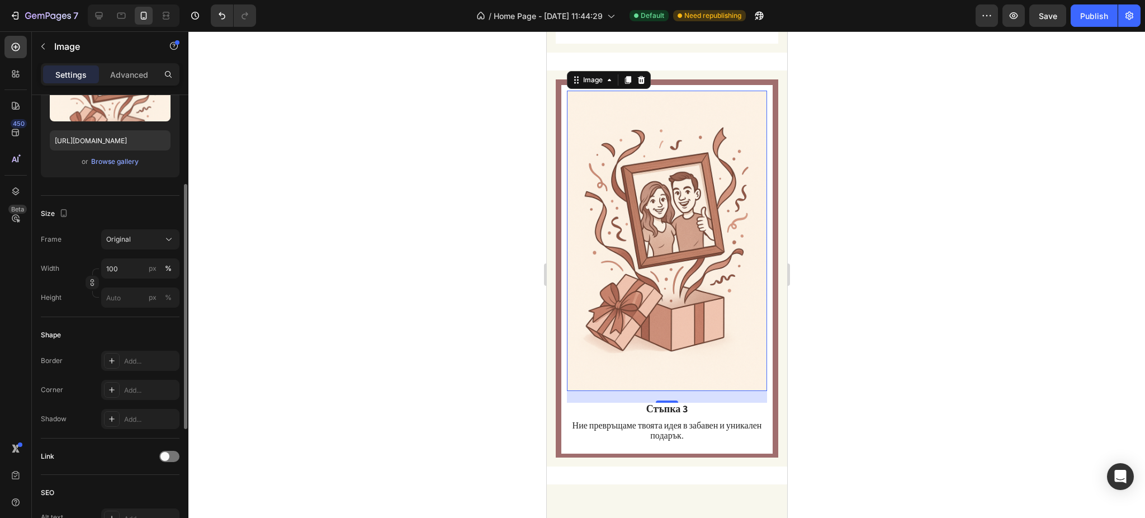
scroll to position [91, 0]
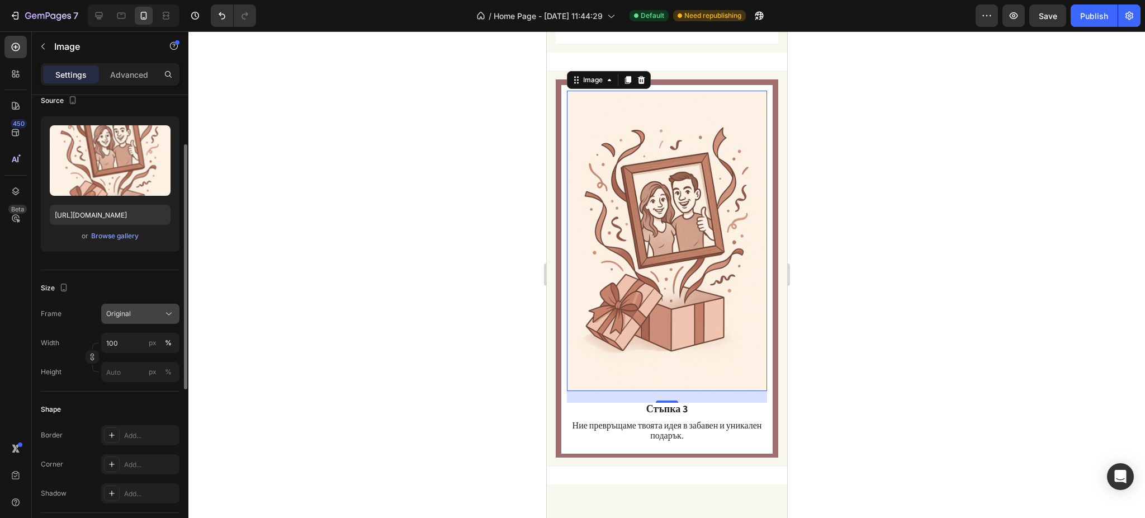
click at [147, 323] on button "Original" at bounding box center [140, 314] width 78 height 20
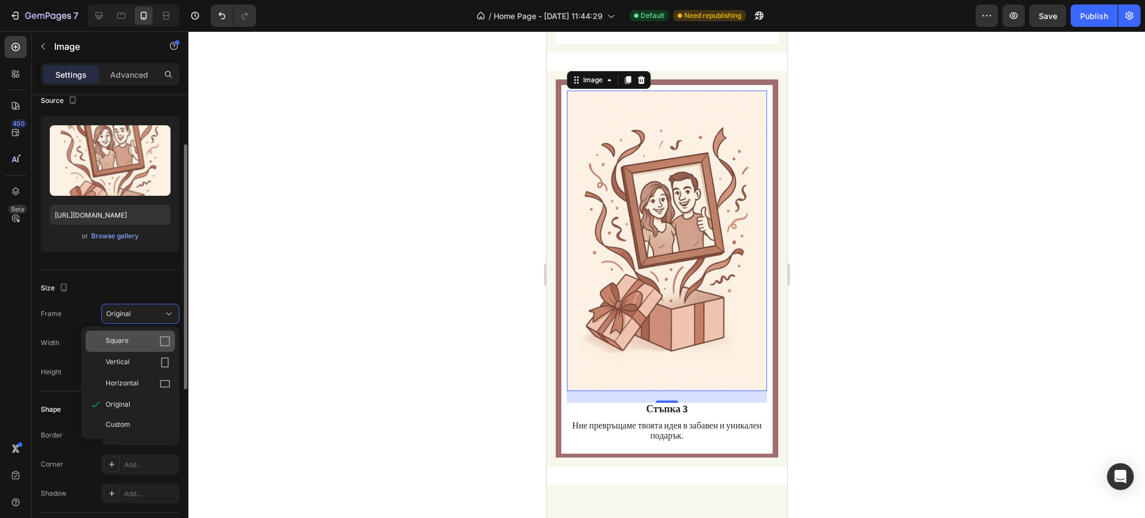
click at [144, 337] on div "Square" at bounding box center [138, 340] width 65 height 11
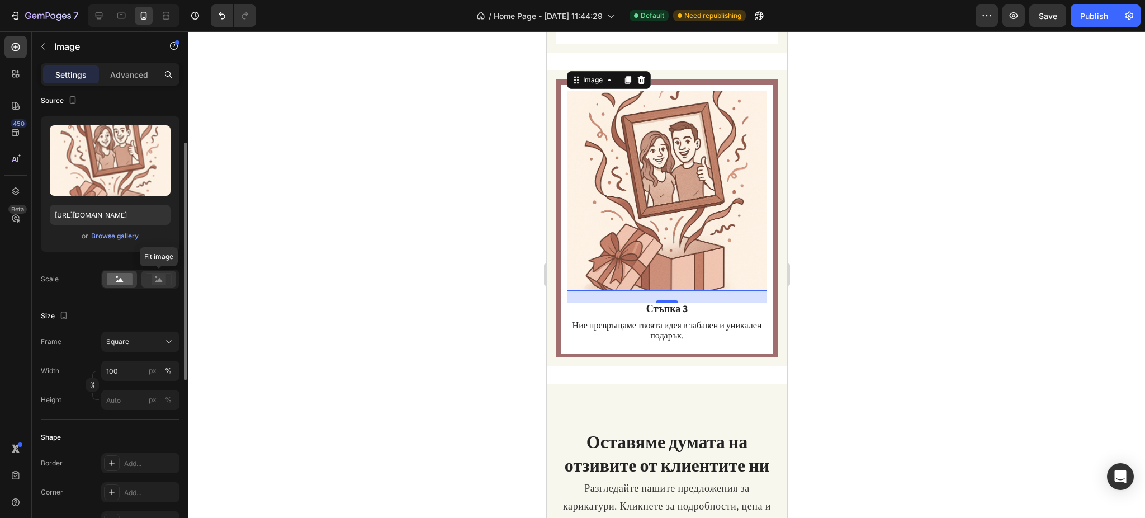
click at [150, 277] on icon at bounding box center [159, 279] width 26 height 12
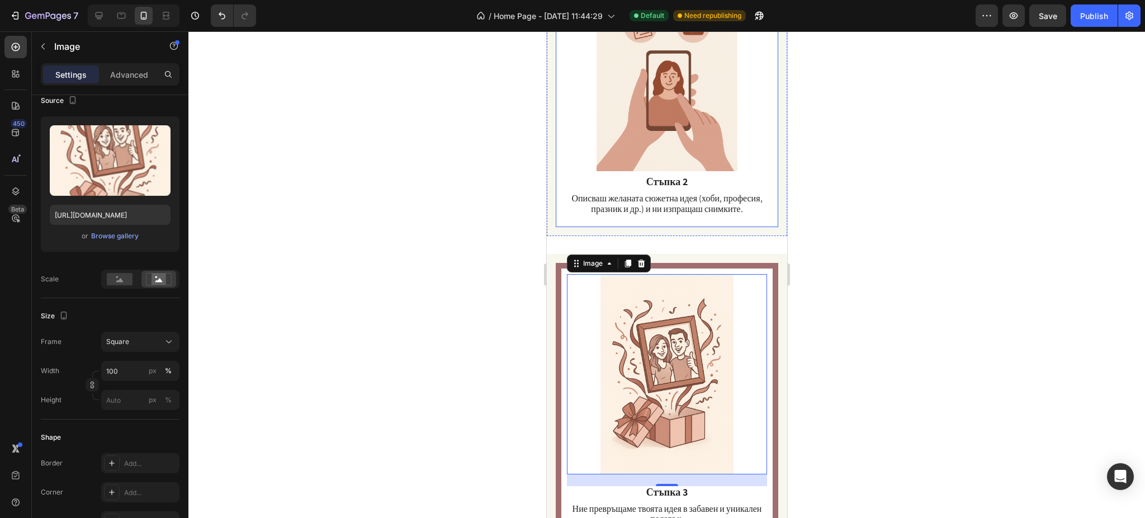
scroll to position [1043, 0]
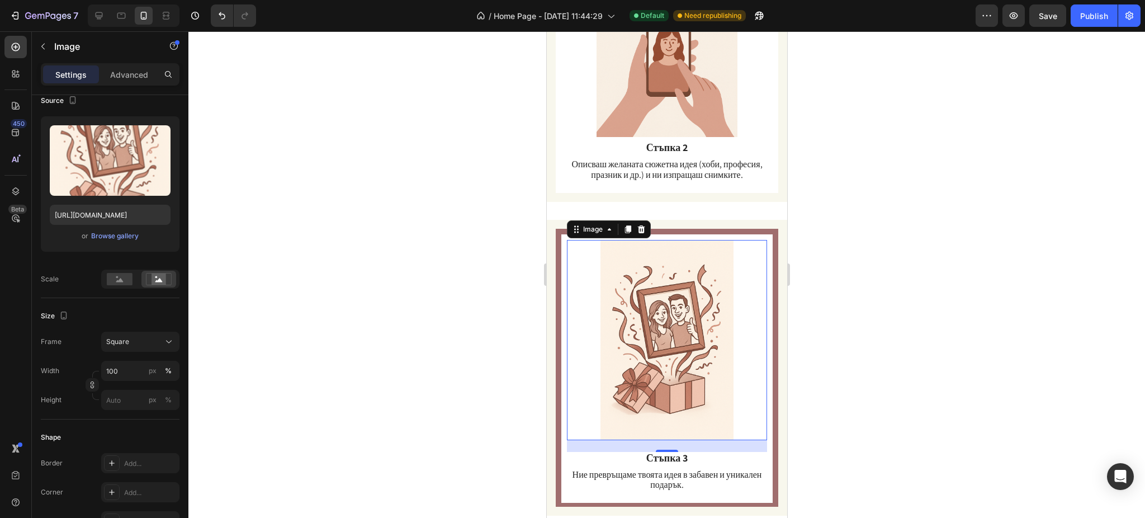
click at [979, 276] on div at bounding box center [666, 274] width 956 height 486
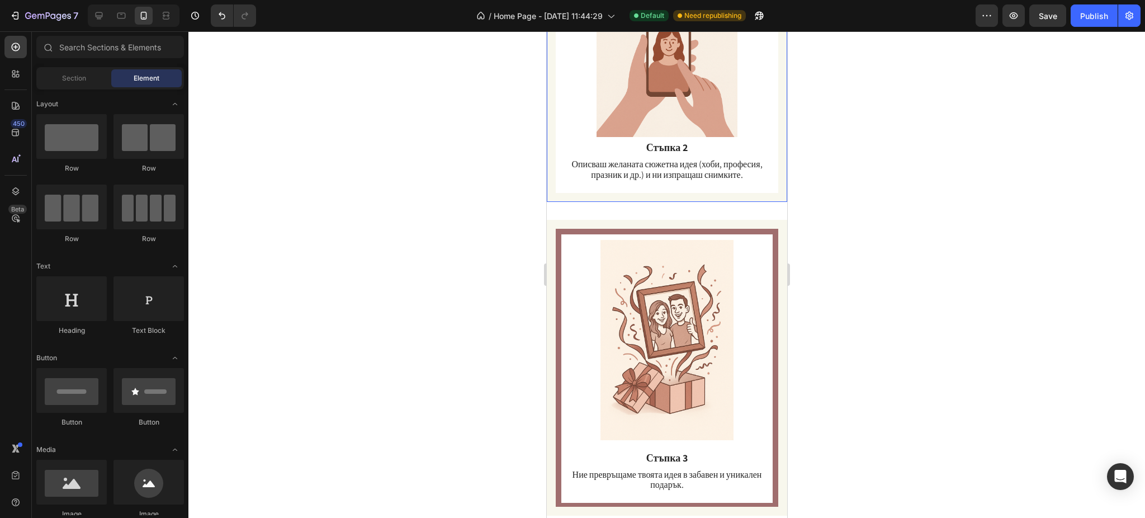
click at [768, 158] on div "Image Стъпка 2 Text Block Описваш желаната сюжетна идея (хоби, професия, празни…" at bounding box center [666, 56] width 240 height 291
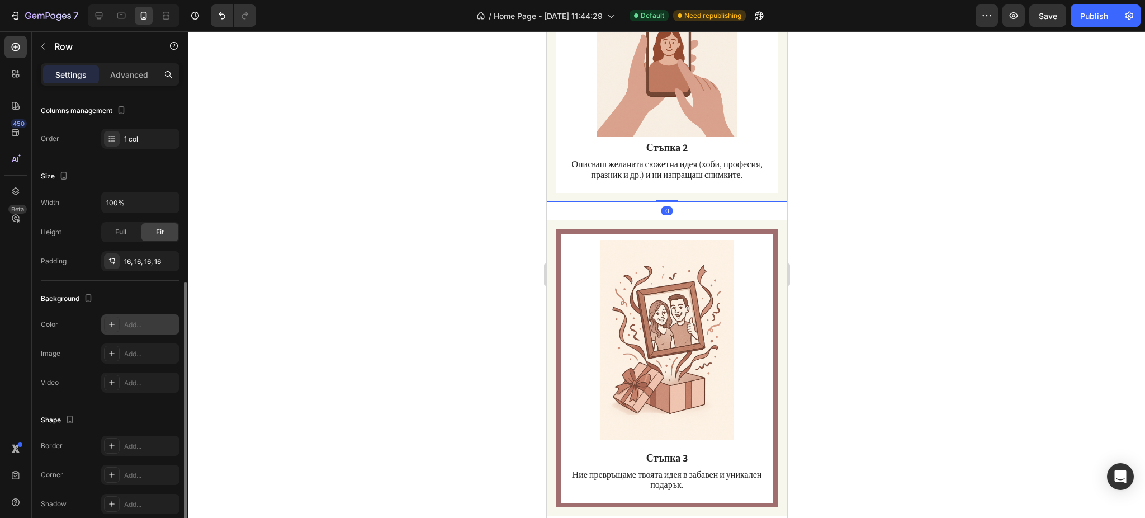
scroll to position [198, 0]
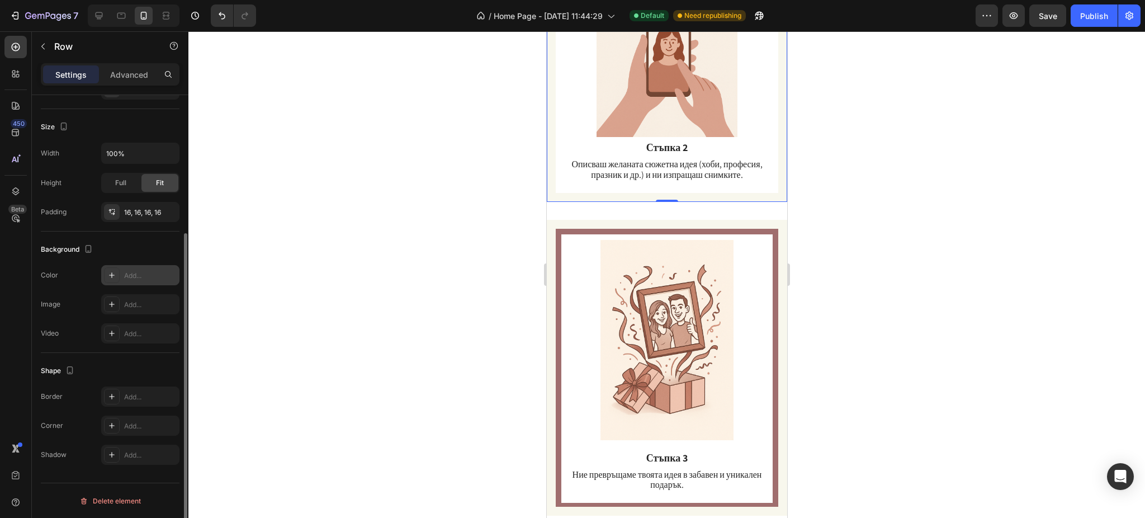
click at [115, 269] on div at bounding box center [112, 275] width 16 height 16
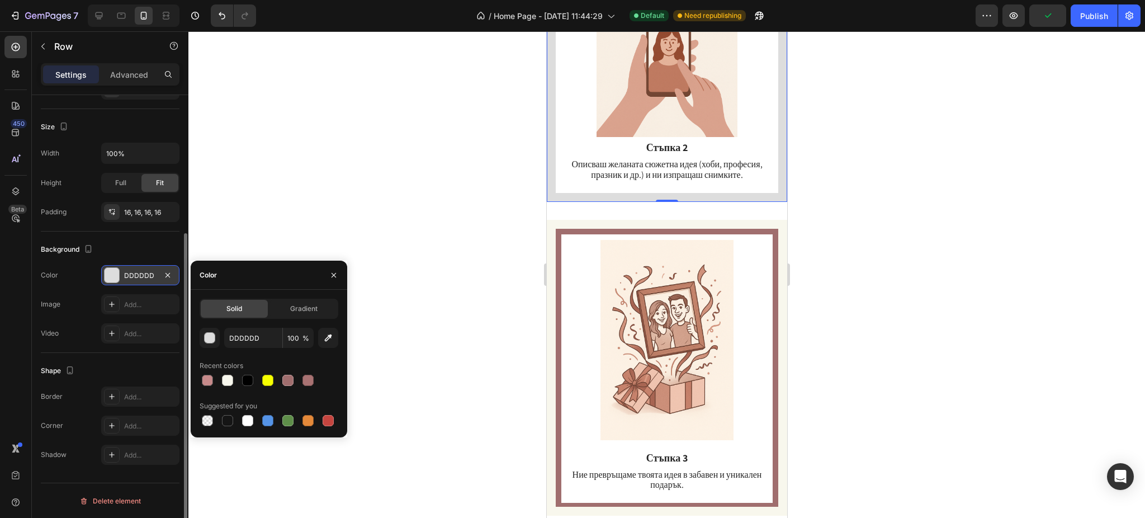
type input "000000"
click at [855, 203] on div at bounding box center [666, 274] width 956 height 486
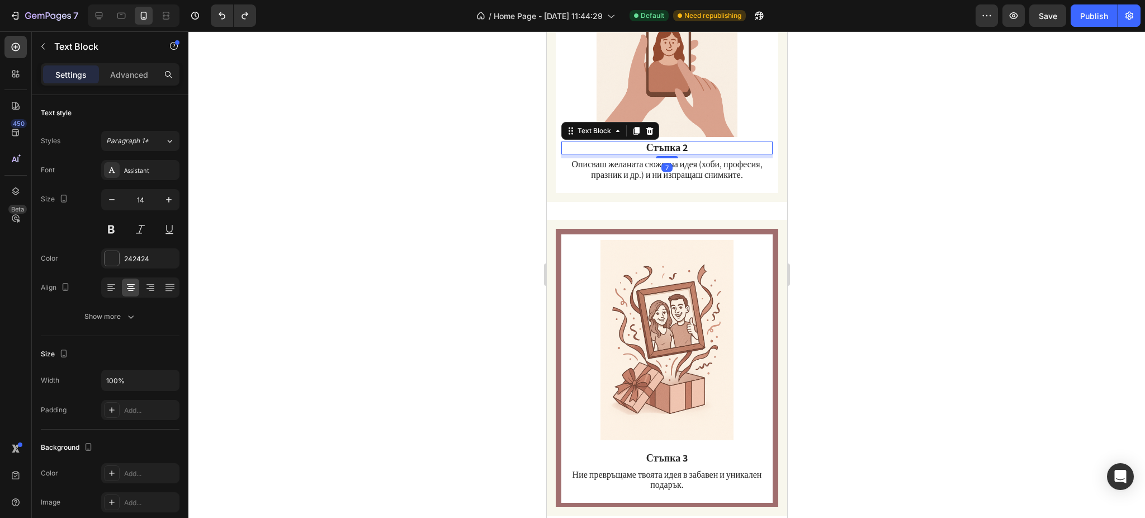
click at [569, 141] on div "Стъпка 2 Text Block 7" at bounding box center [666, 147] width 211 height 13
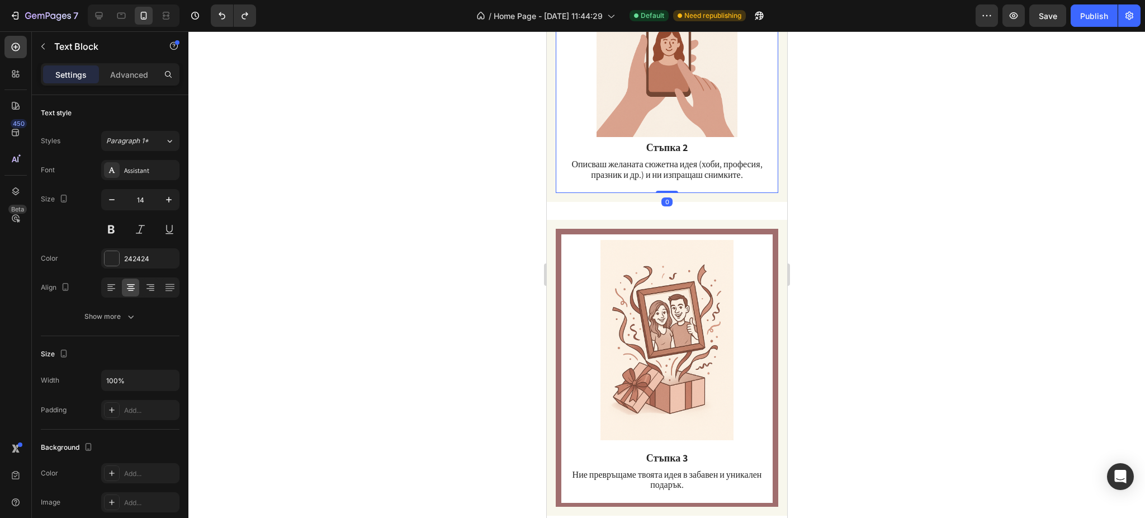
click at [562, 166] on div "Image Стъпка 2 Text Block Описваш желаната сюжетна идея (хоби, професия, празни…" at bounding box center [666, 57] width 211 height 263
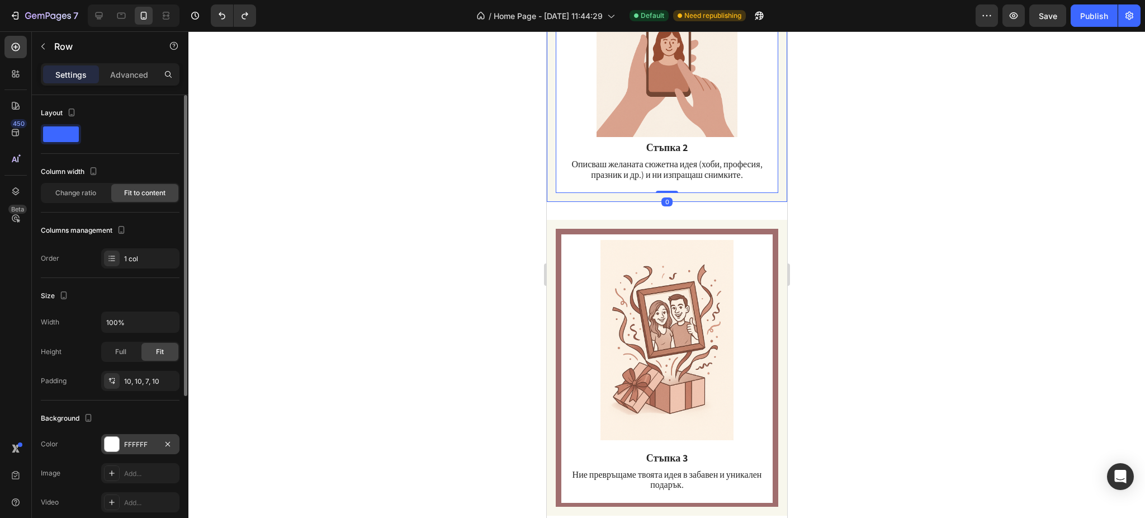
click at [108, 452] on div at bounding box center [112, 444] width 16 height 16
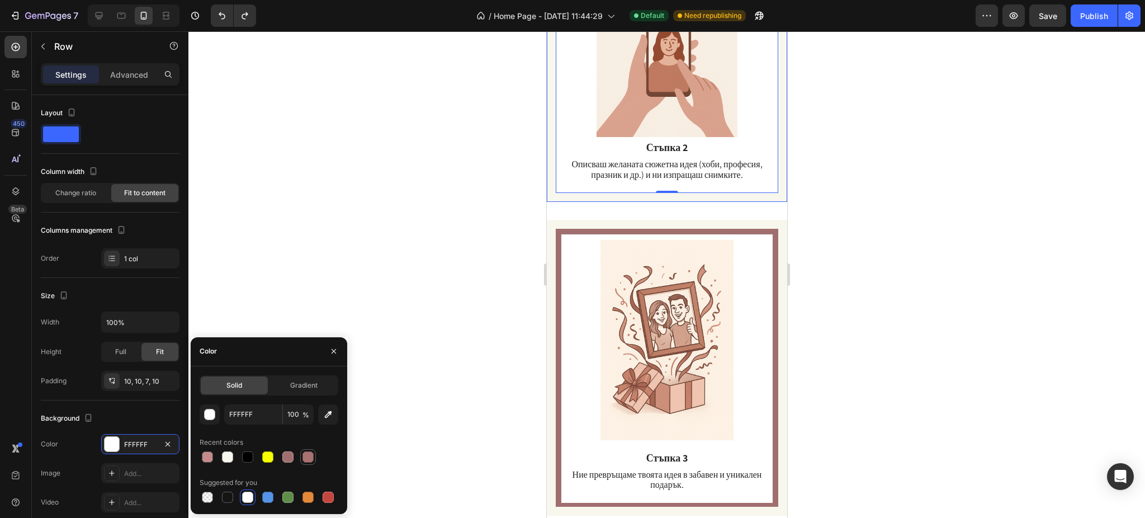
click at [306, 460] on div at bounding box center [307, 456] width 11 height 11
click at [326, 420] on button "button" at bounding box center [328, 414] width 20 height 20
type input "F8F7ED"
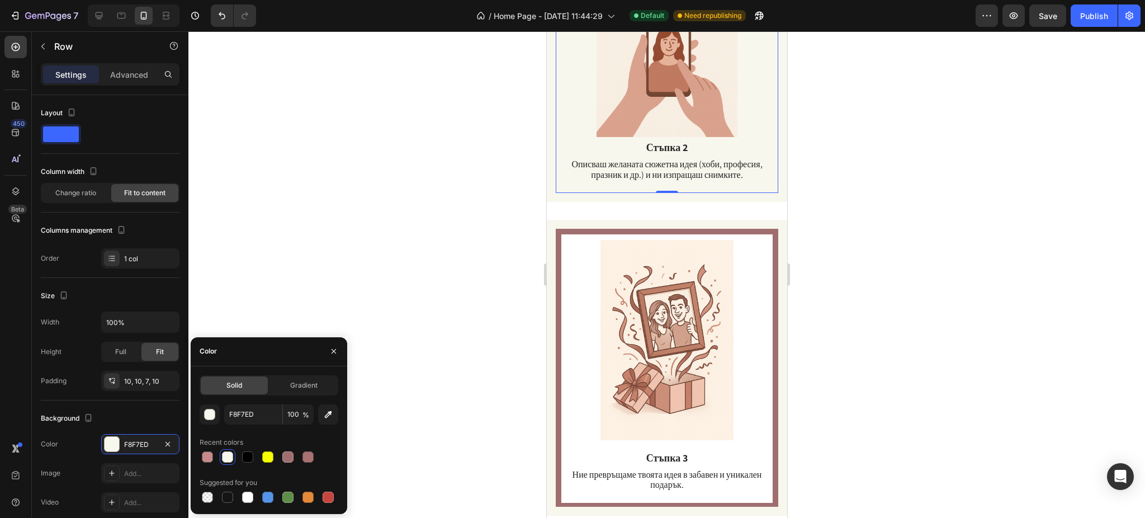
click at [476, 206] on div at bounding box center [666, 274] width 956 height 486
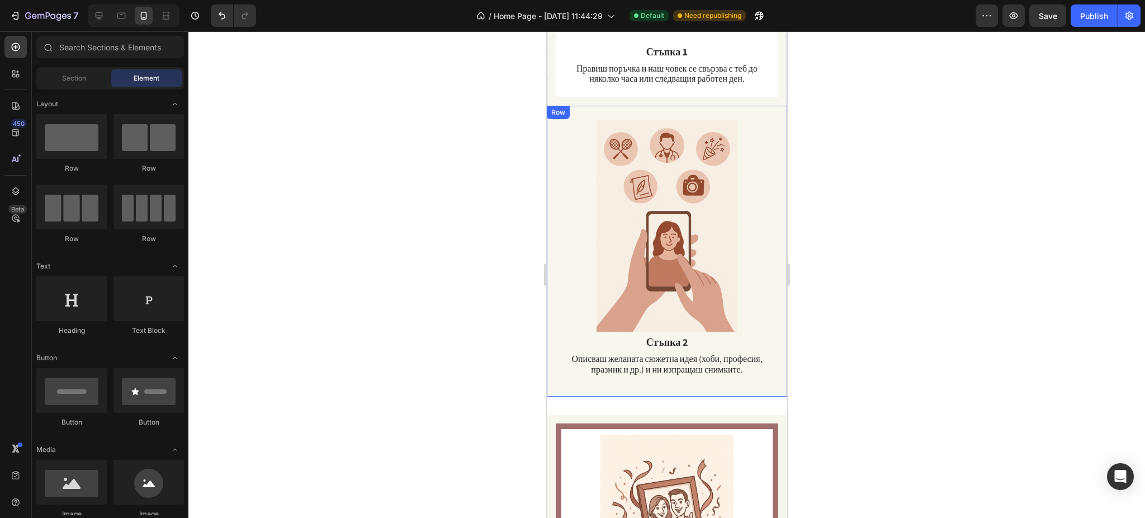
scroll to position [820, 0]
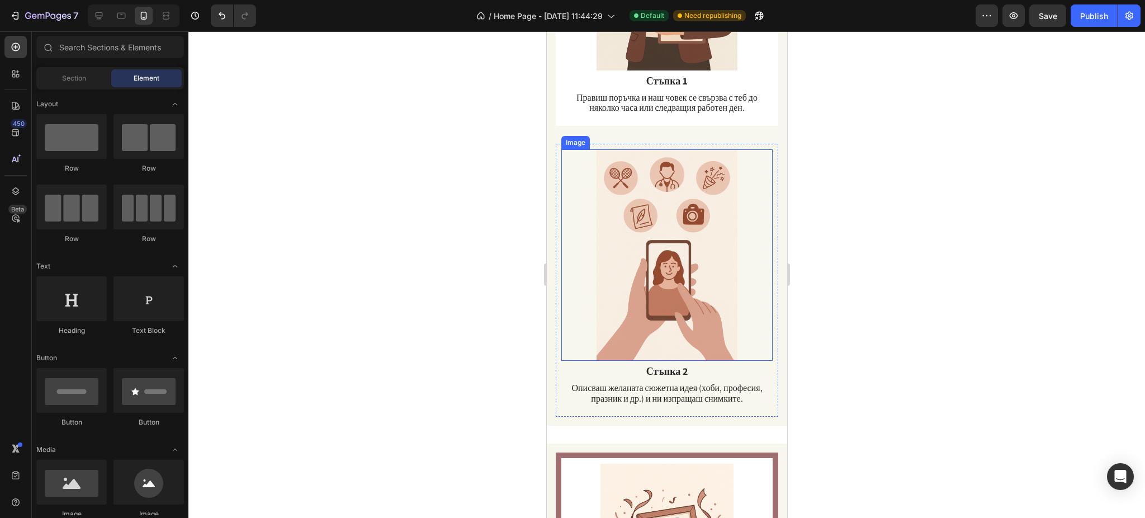
click at [673, 255] on img at bounding box center [666, 254] width 211 height 211
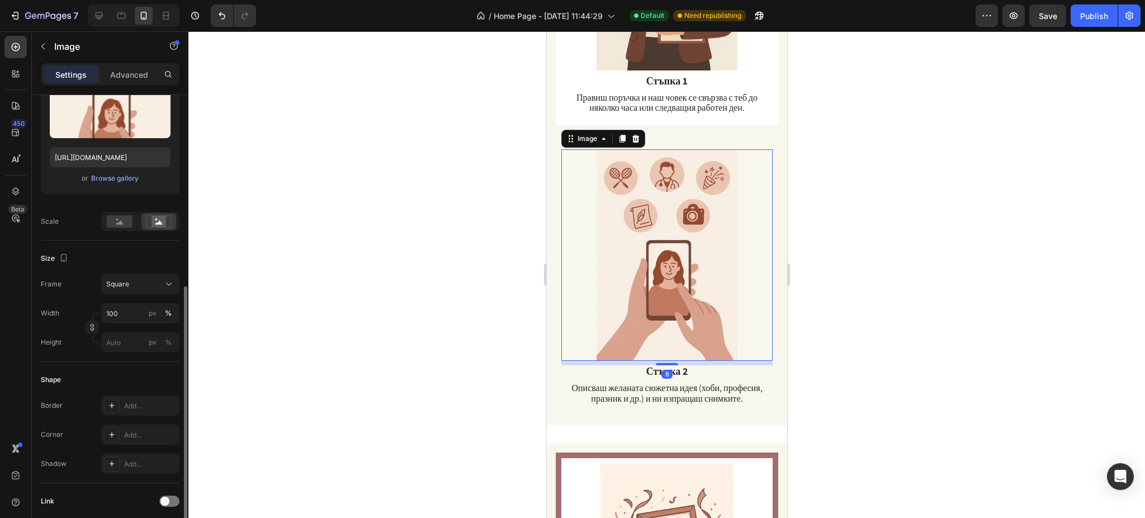
scroll to position [224, 0]
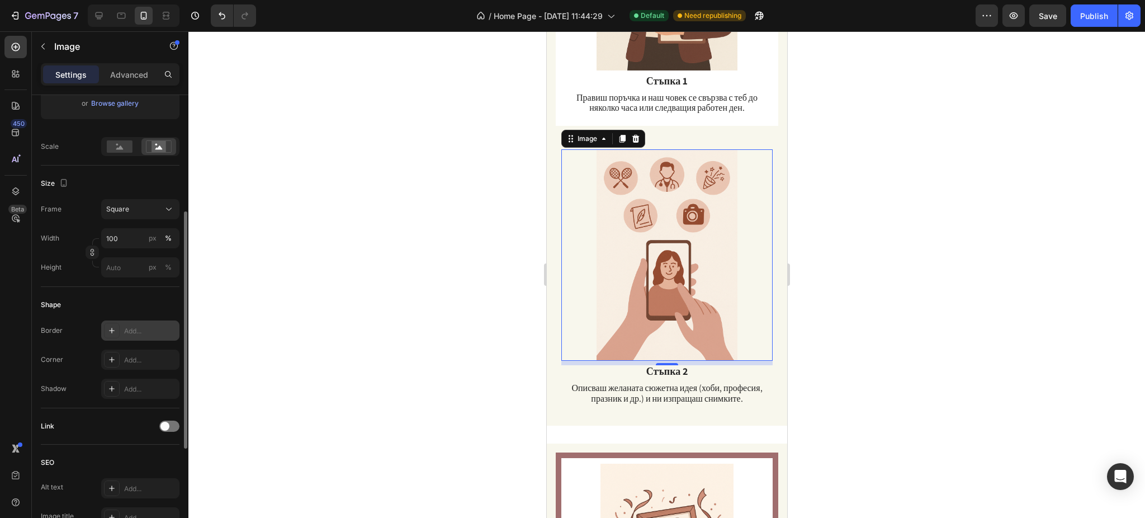
click at [111, 336] on div at bounding box center [112, 331] width 16 height 16
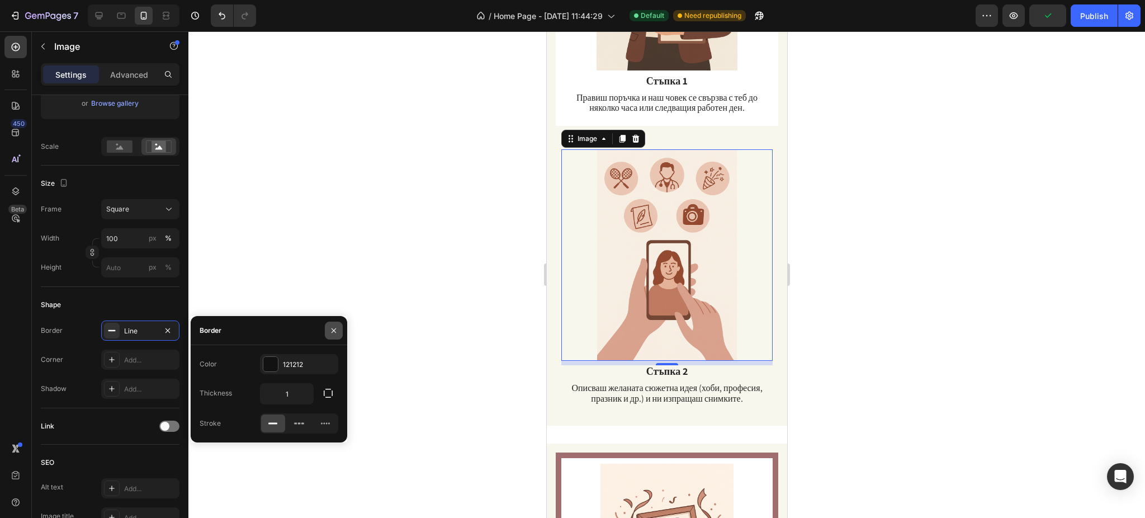
click at [326, 330] on button "button" at bounding box center [334, 330] width 18 height 18
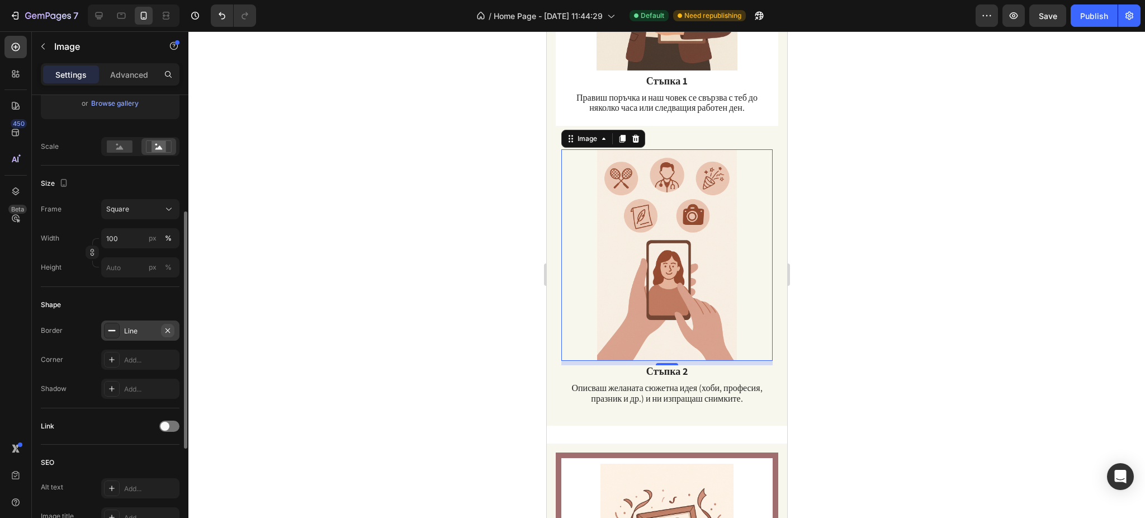
click at [165, 330] on icon "button" at bounding box center [167, 330] width 9 height 9
click at [111, 361] on icon at bounding box center [112, 360] width 6 height 6
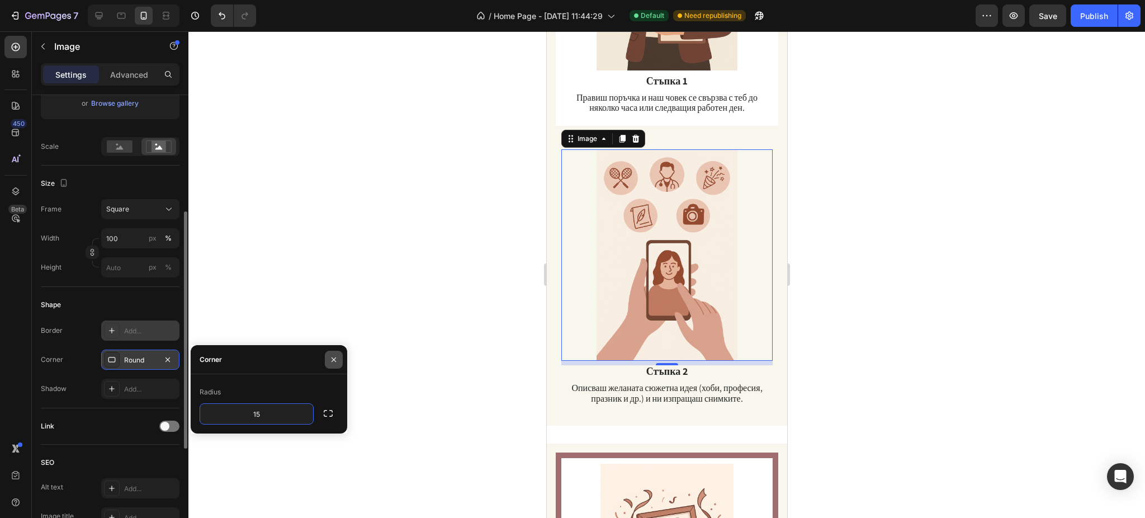
type input "15"
click at [329, 358] on icon "button" at bounding box center [333, 359] width 9 height 9
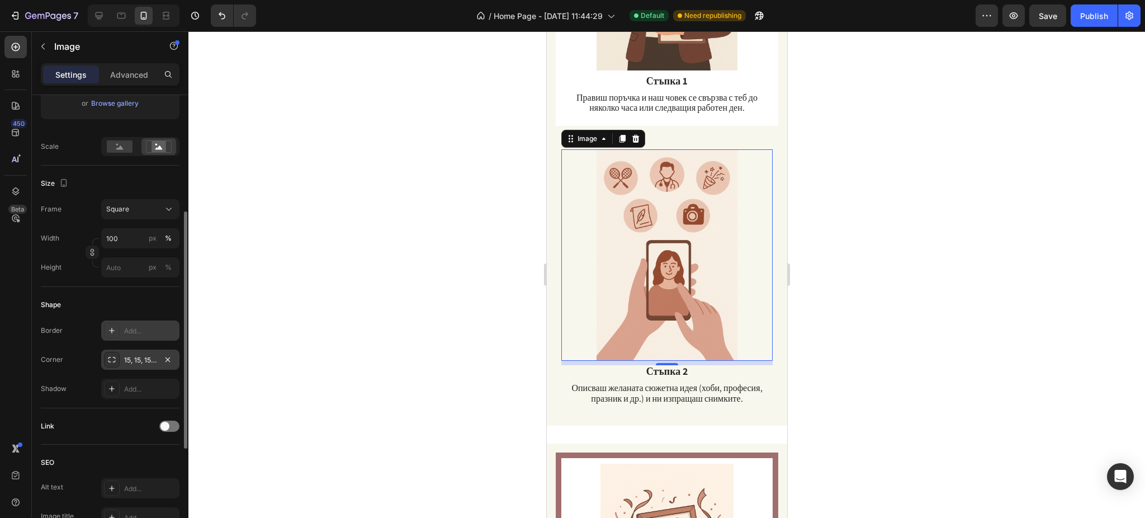
click at [408, 269] on div at bounding box center [666, 274] width 956 height 486
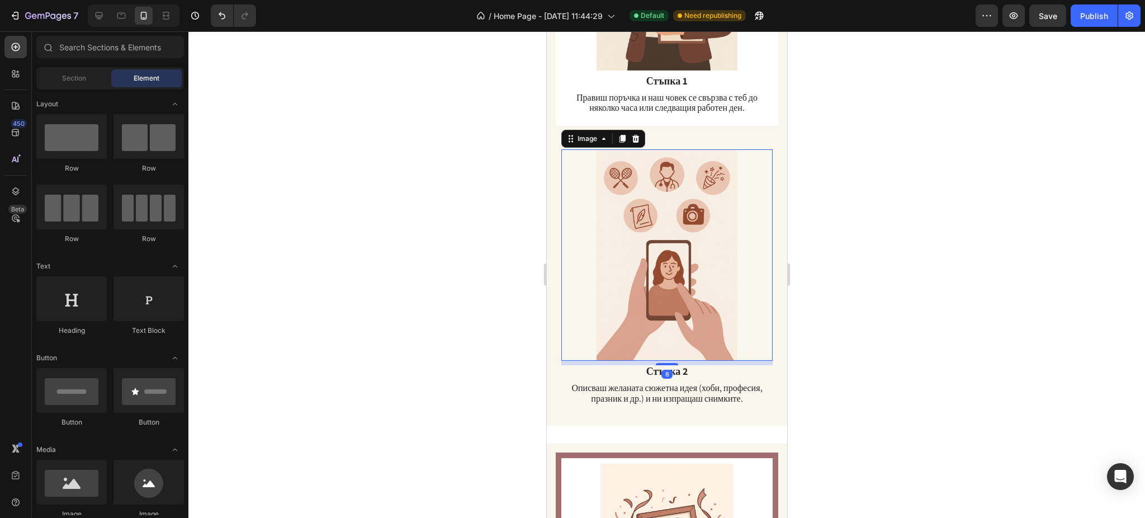
click at [694, 292] on img at bounding box center [666, 254] width 211 height 211
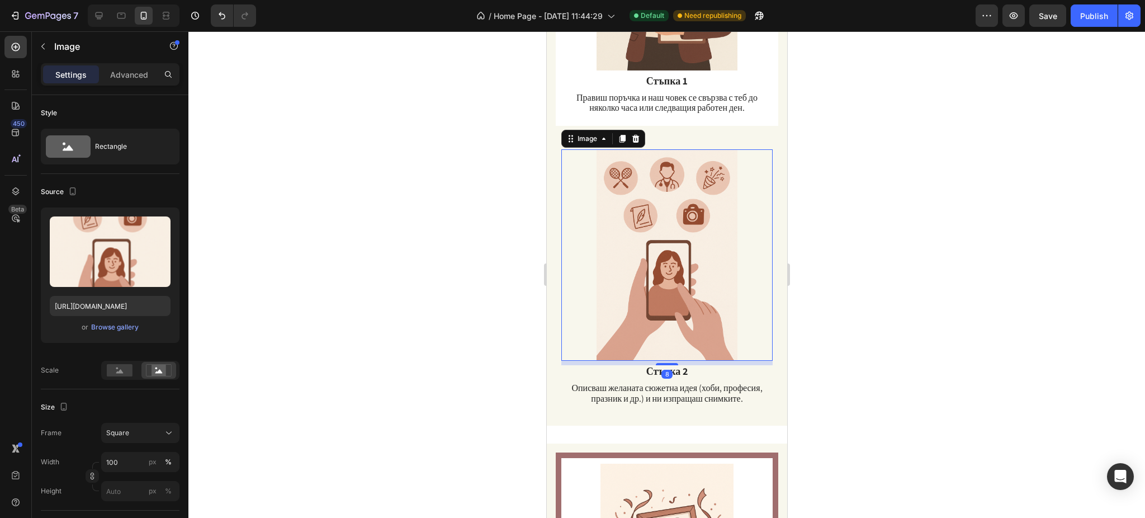
click at [903, 250] on div at bounding box center [666, 274] width 956 height 486
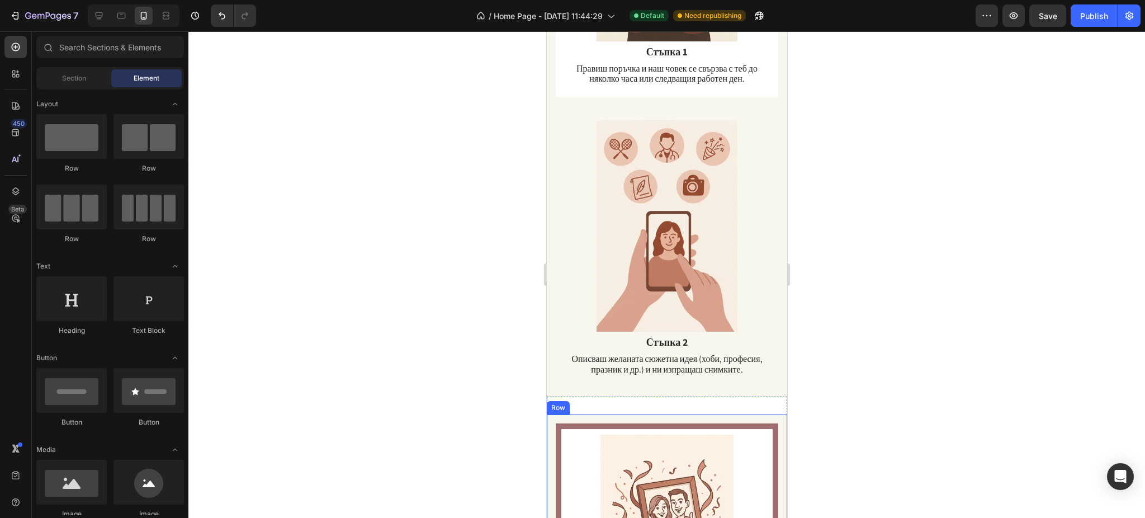
scroll to position [969, 0]
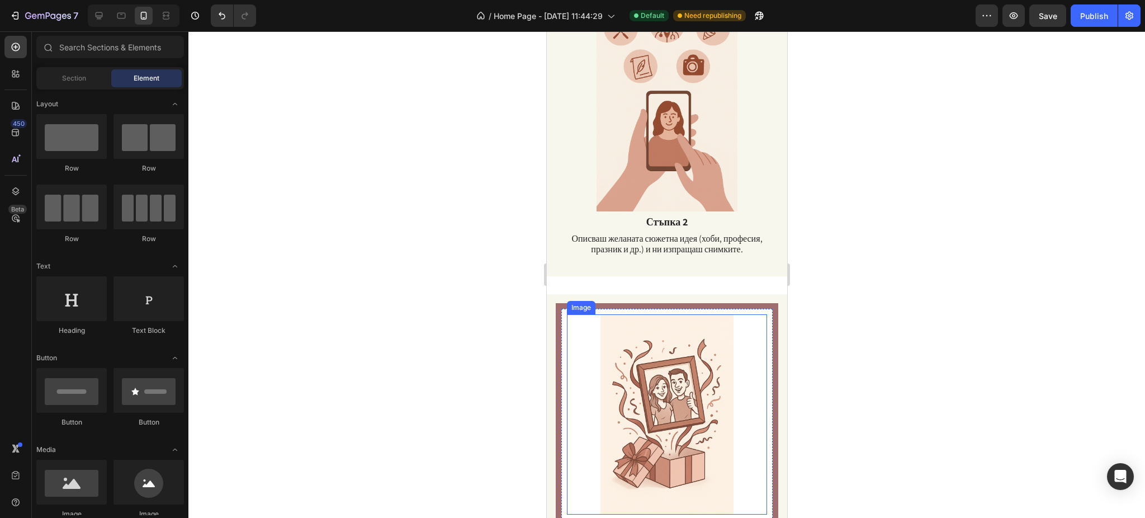
click at [698, 367] on img at bounding box center [666, 414] width 200 height 200
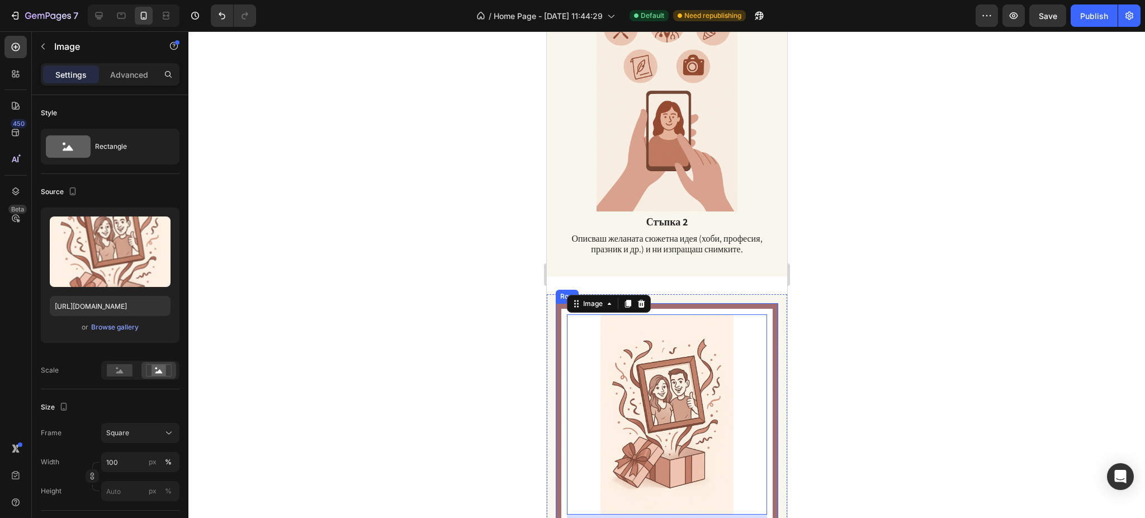
click at [555, 362] on div "Image 21 Стъпка 3 Text Block Ние превръщаме твоята идея в забавен и уникален по…" at bounding box center [666, 442] width 222 height 278
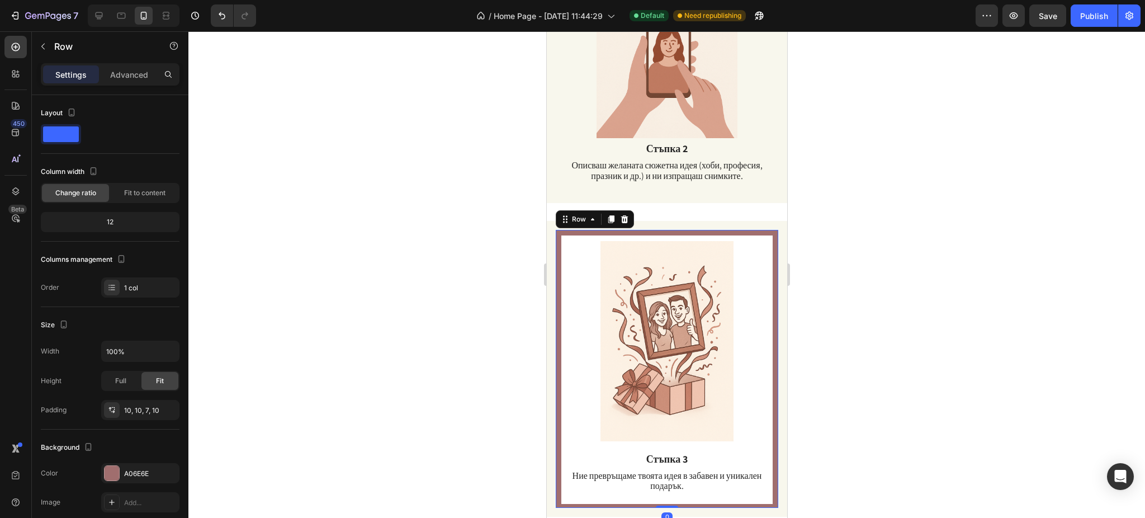
scroll to position [1043, 0]
click at [570, 309] on img at bounding box center [666, 340] width 200 height 200
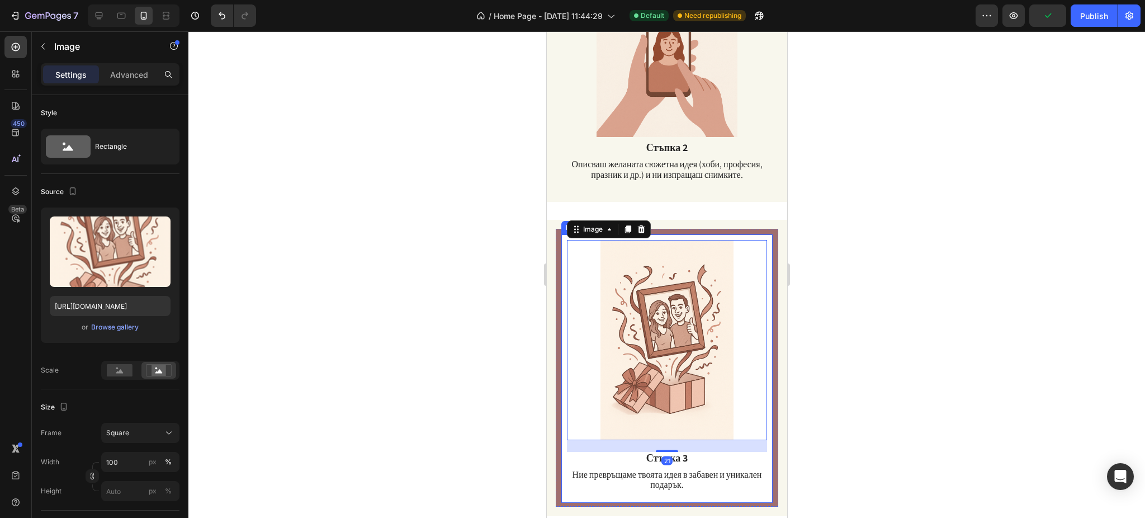
click at [562, 305] on div "Image 21 Стъпка 3 Text Block Ние превръщаме твоята идея в забавен и уникален по…" at bounding box center [666, 368] width 211 height 269
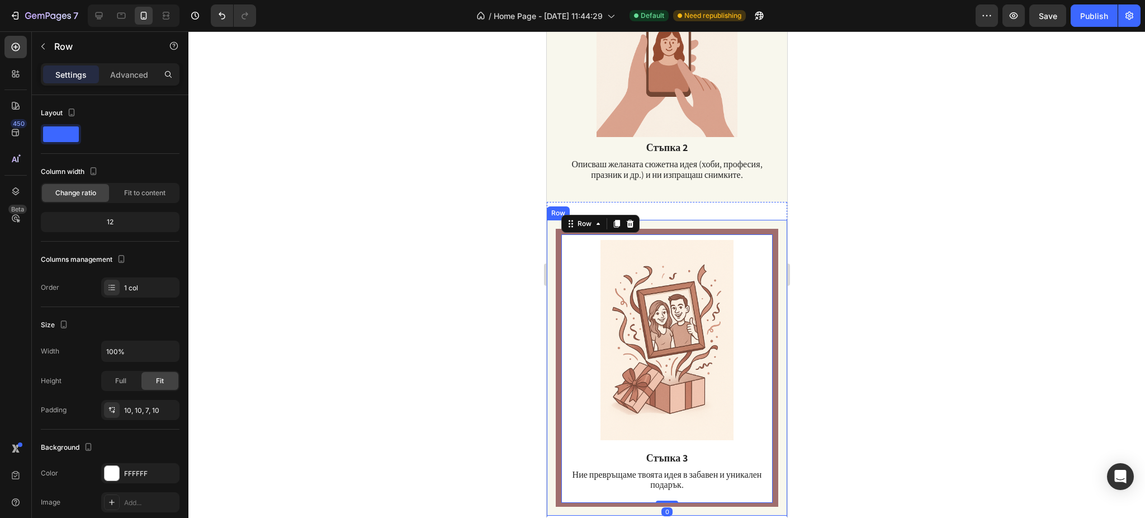
click at [554, 294] on div "Image Стъпка 3 Text Block Ние превръщаме твоята идея в забавен и уникален подар…" at bounding box center [666, 368] width 240 height 296
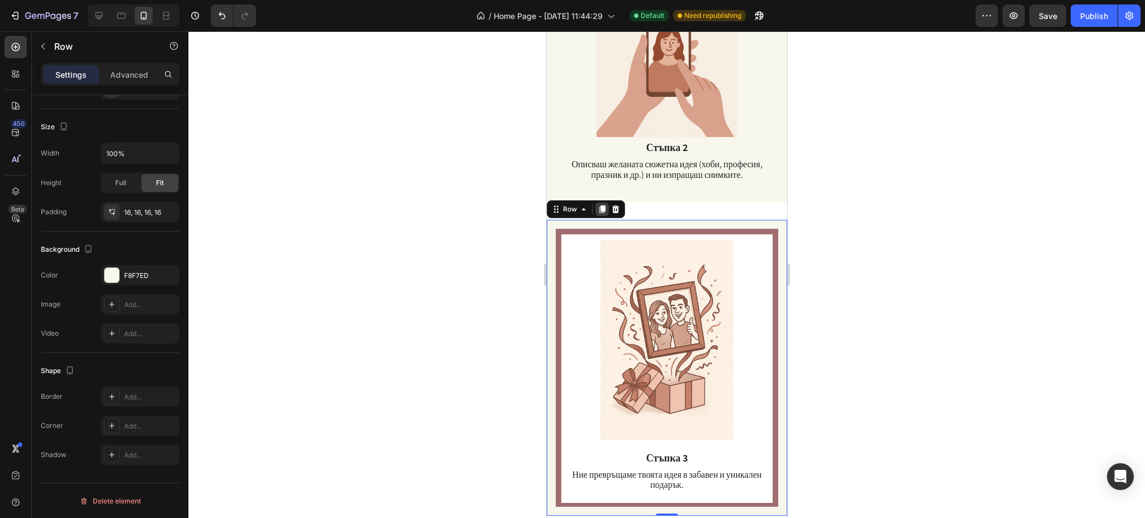
click at [602, 205] on icon at bounding box center [602, 209] width 6 height 8
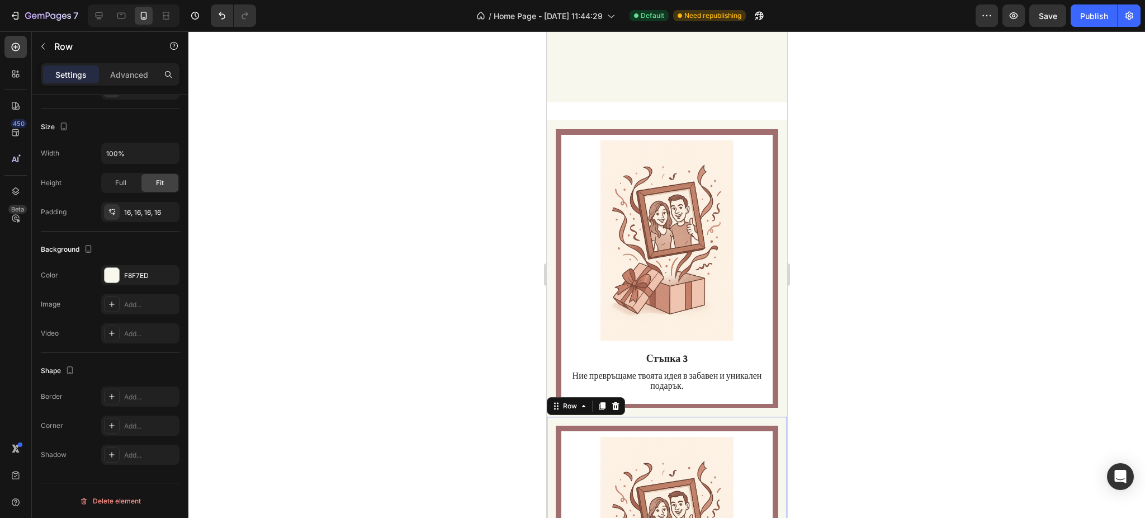
scroll to position [1102, 0]
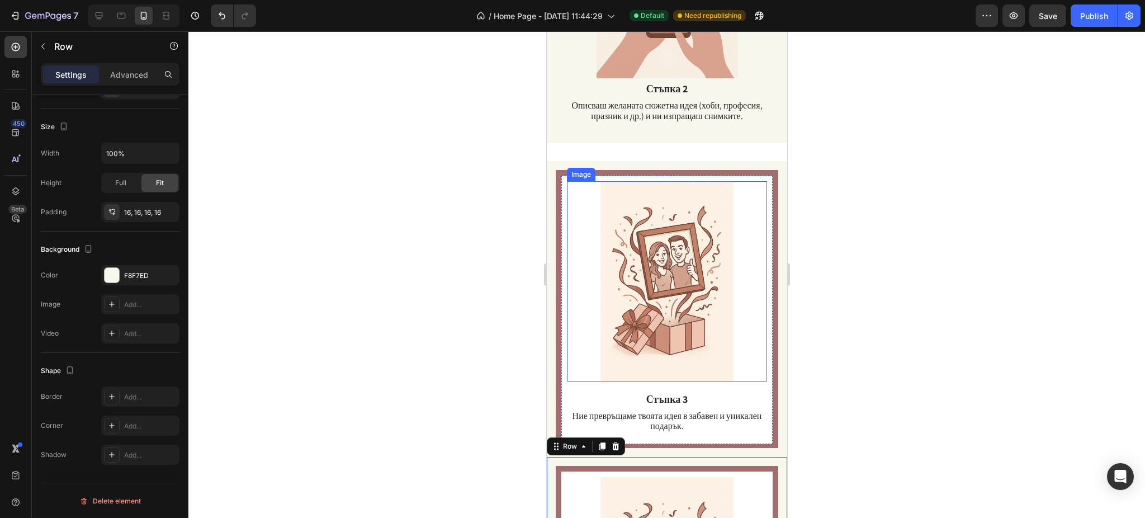
click at [578, 199] on img at bounding box center [666, 281] width 200 height 200
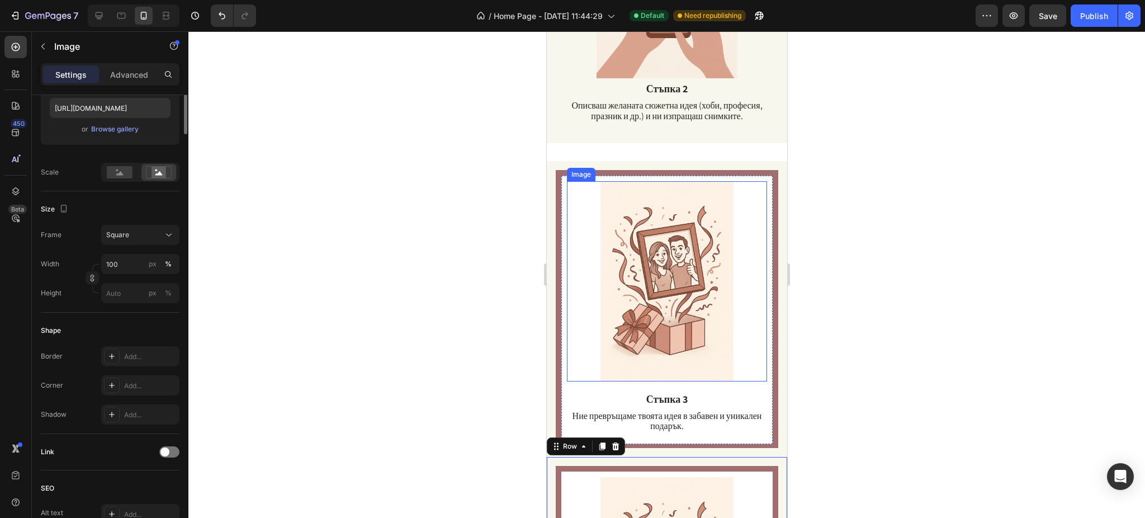
scroll to position [0, 0]
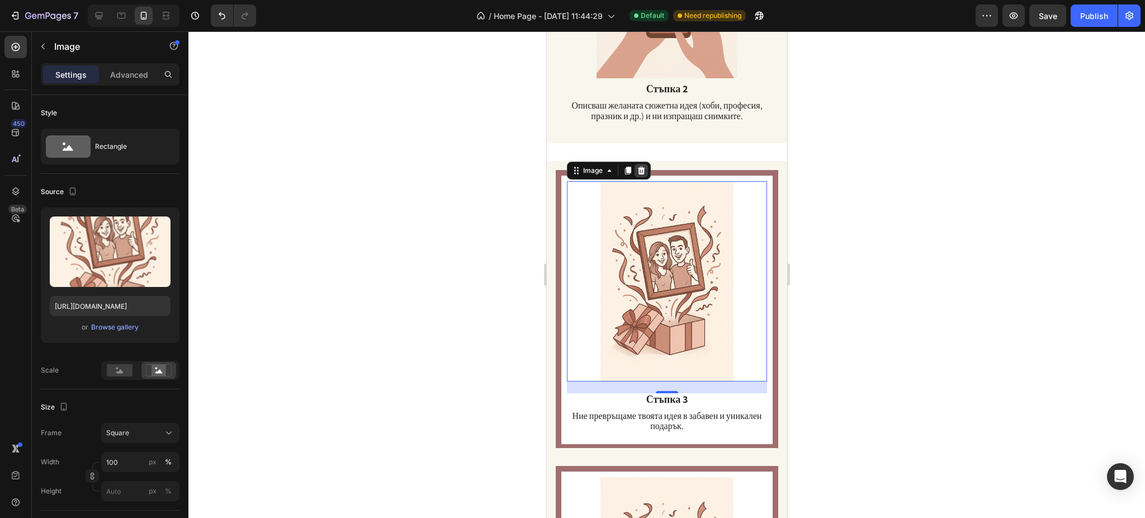
click at [643, 167] on icon at bounding box center [640, 171] width 7 height 8
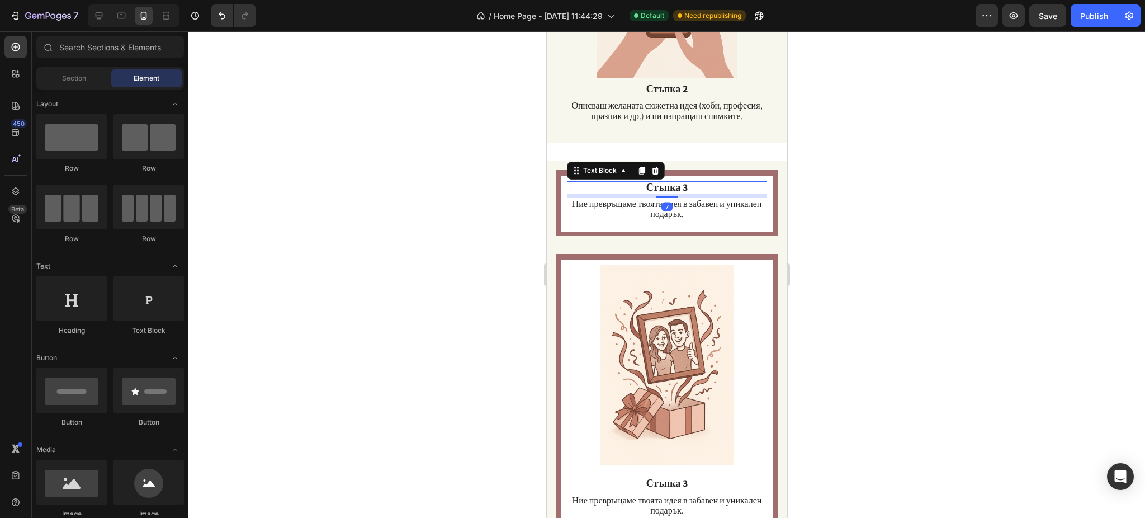
click at [624, 182] on p "Стъпка 3" at bounding box center [666, 187] width 198 height 11
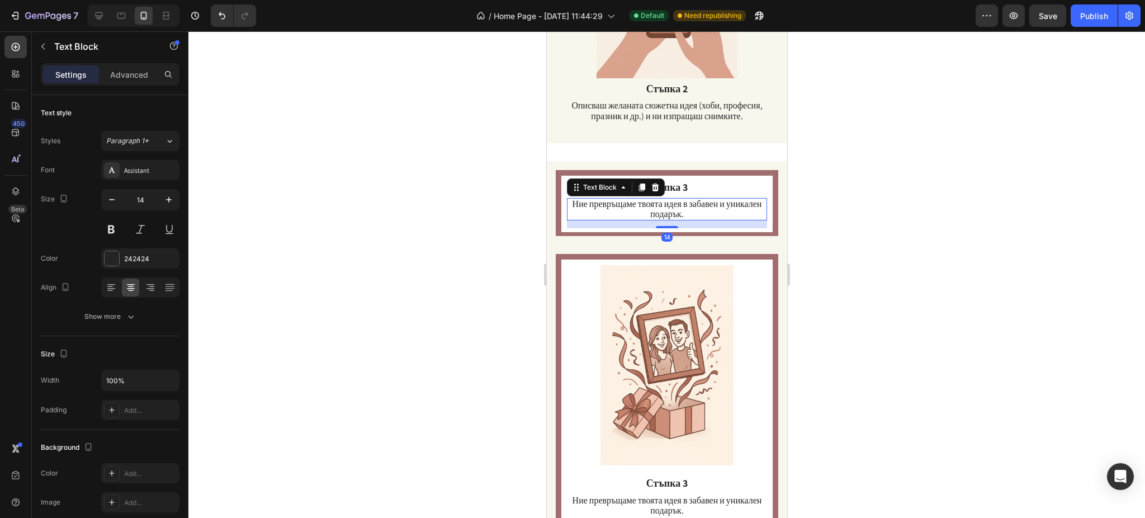
click at [570, 199] on p "Ние превръщаме твоята идея в забавен и уникален подарък." at bounding box center [666, 209] width 198 height 20
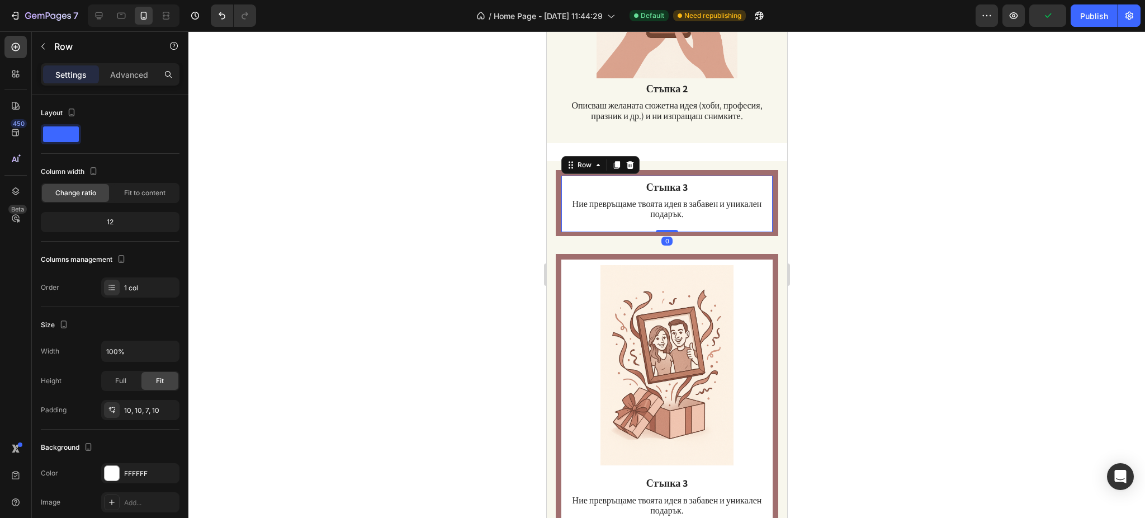
click at [561, 191] on div "Стъпка 3 Text Block Ние превръщаме твоята идея в забавен и уникален подарък. Te…" at bounding box center [666, 204] width 211 height 57
click at [629, 161] on icon at bounding box center [629, 165] width 7 height 8
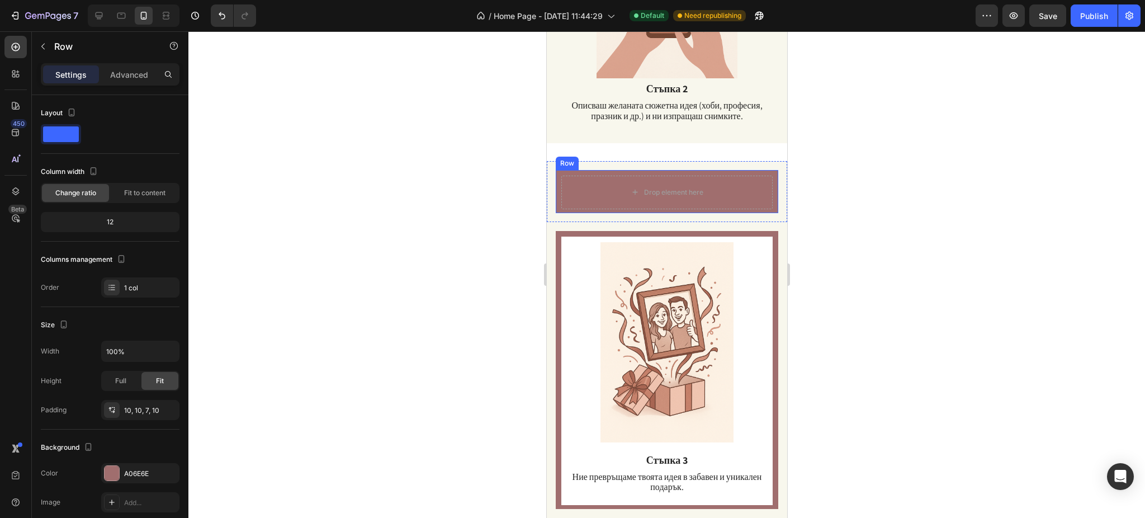
click at [557, 170] on div "Drop element here Row" at bounding box center [666, 191] width 222 height 43
click at [624, 155] on icon at bounding box center [623, 159] width 9 height 9
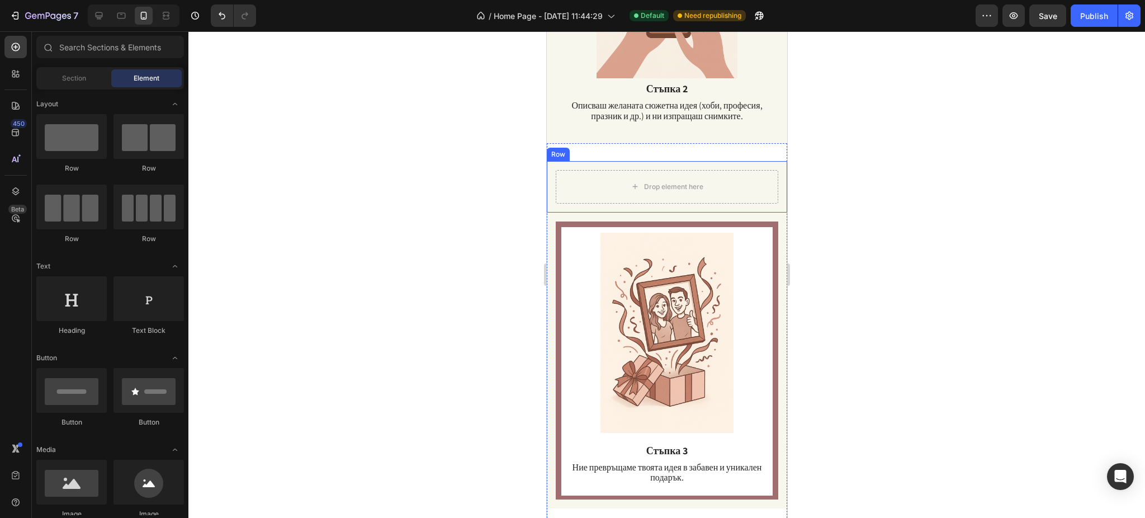
click at [549, 164] on div "Drop element here Row" at bounding box center [666, 186] width 240 height 51
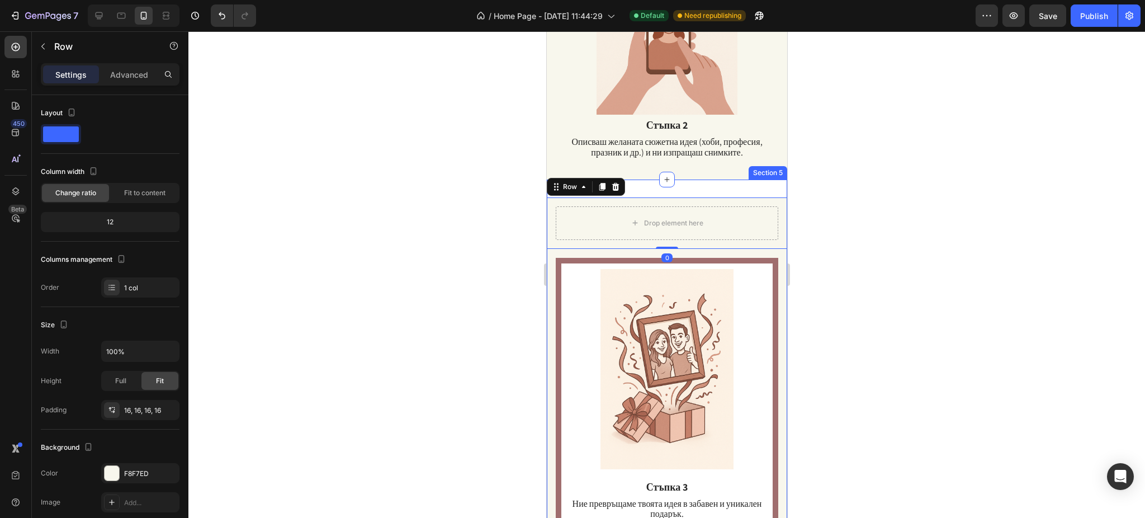
scroll to position [1027, 0]
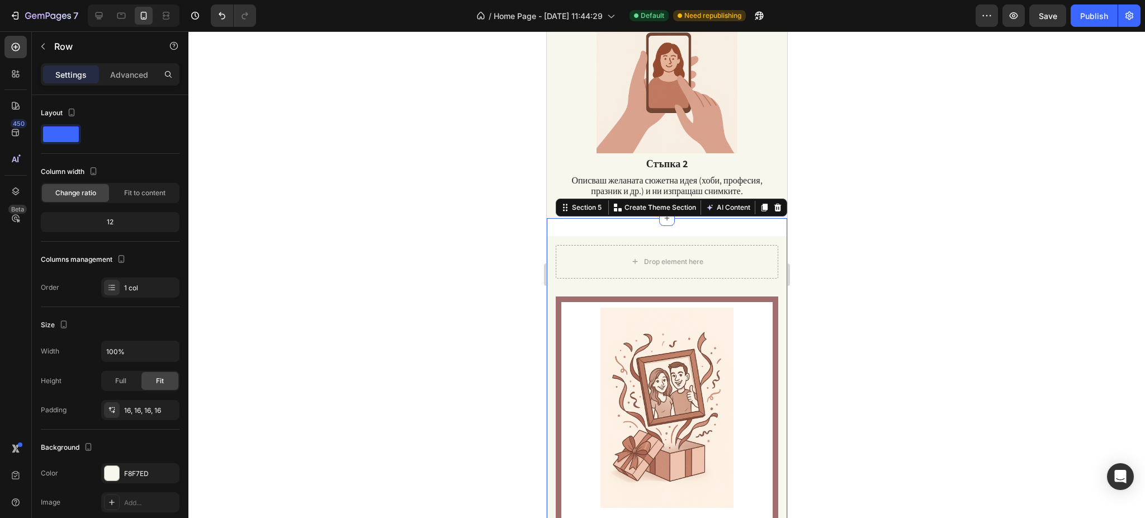
click at [678, 218] on div "Drop element here Row Image Стъпка 3 Text Block Ние превръщаме твоята идея в за…" at bounding box center [666, 409] width 240 height 383
click at [836, 201] on div at bounding box center [666, 274] width 956 height 486
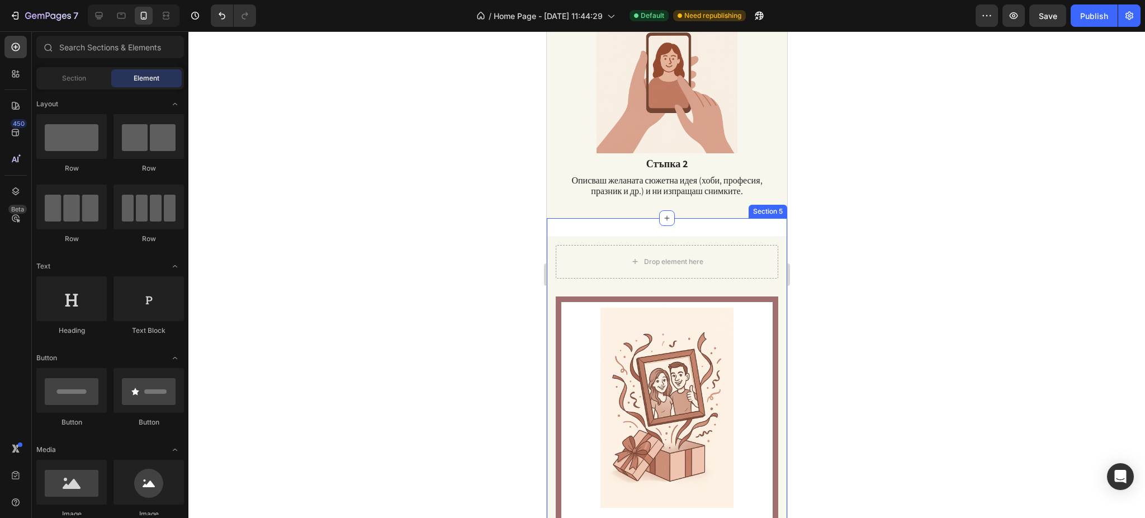
click at [690, 218] on div "Drop element here Row Image Стъпка 3 Text Block Ние превръщаме твоята идея в за…" at bounding box center [666, 409] width 240 height 383
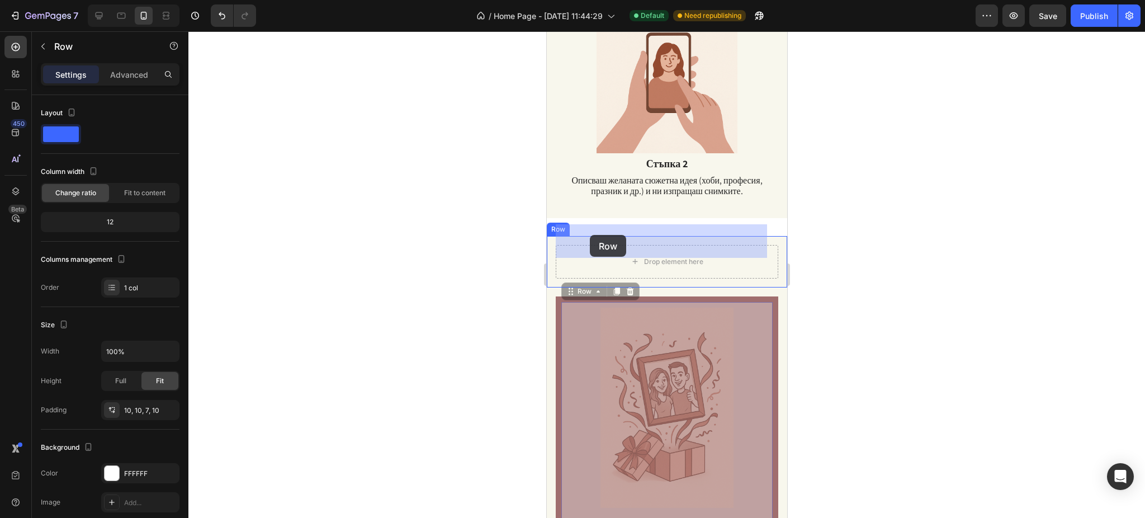
drag, startPoint x: 567, startPoint y: 277, endPoint x: 593, endPoint y: 238, distance: 47.6
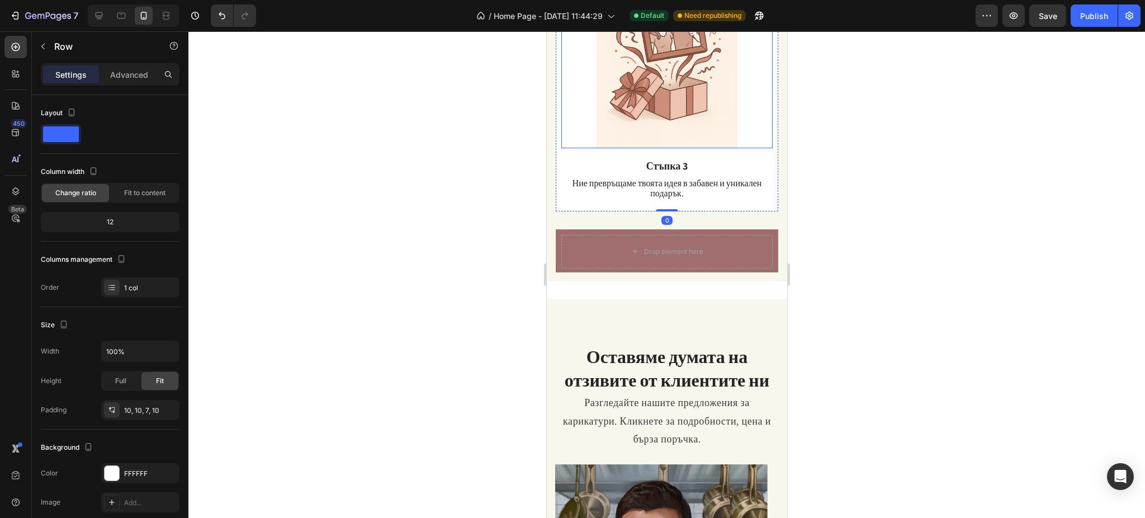
scroll to position [1325, 0]
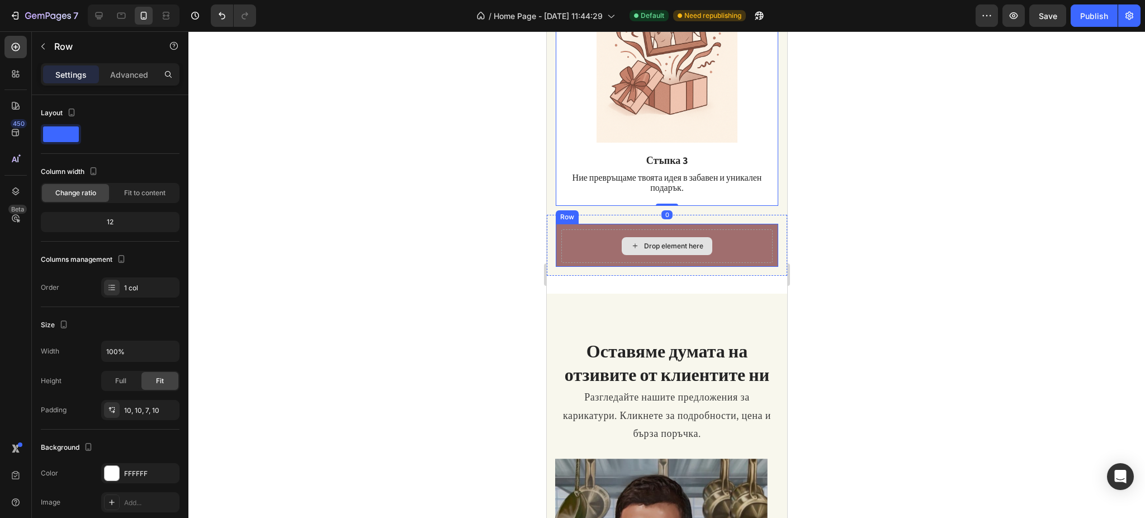
click at [574, 239] on div "Drop element here" at bounding box center [666, 246] width 211 height 34
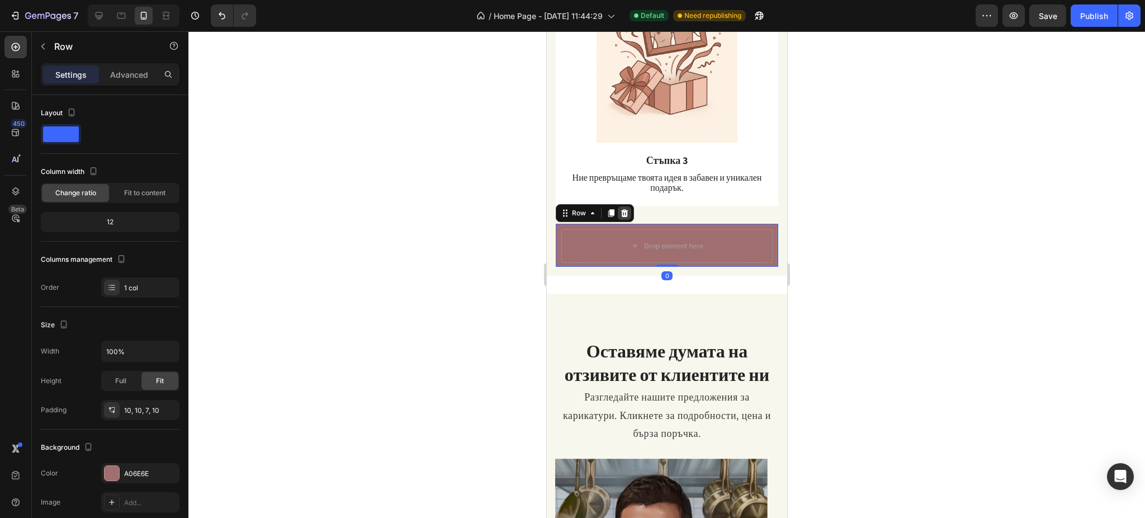
click at [622, 209] on icon at bounding box center [624, 213] width 7 height 8
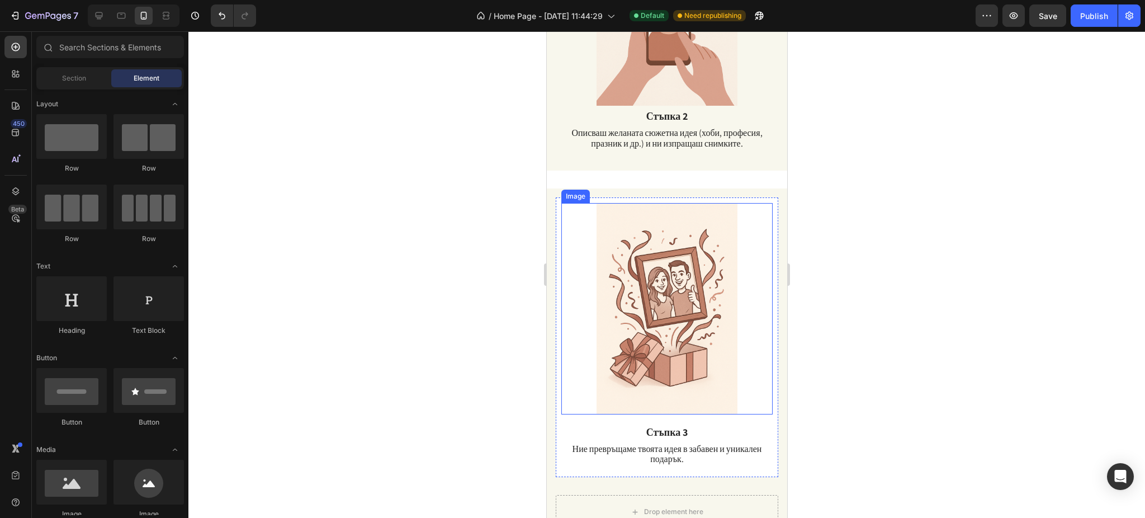
scroll to position [1102, 0]
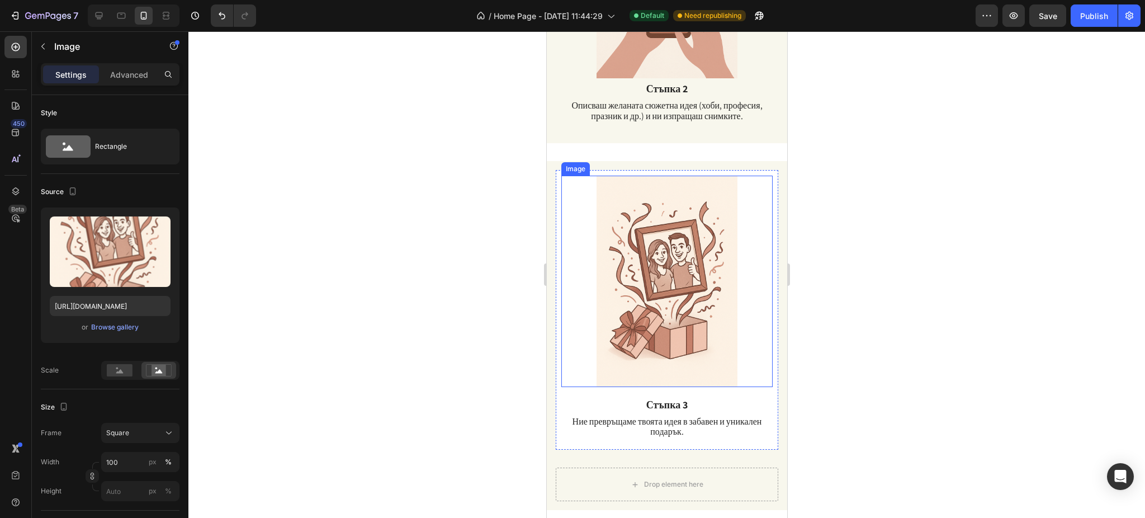
click at [561, 275] on img at bounding box center [666, 281] width 211 height 211
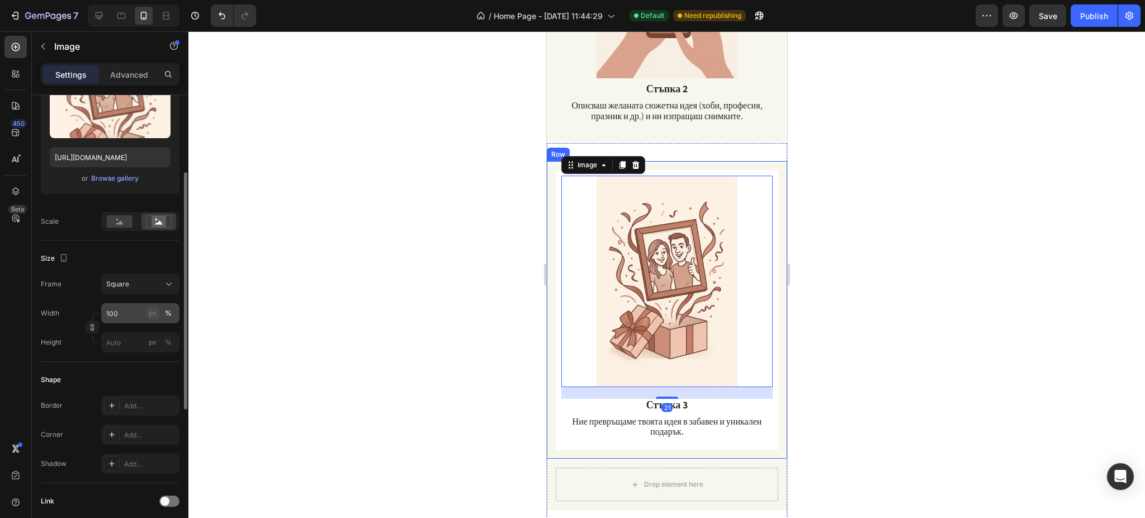
scroll to position [417, 0]
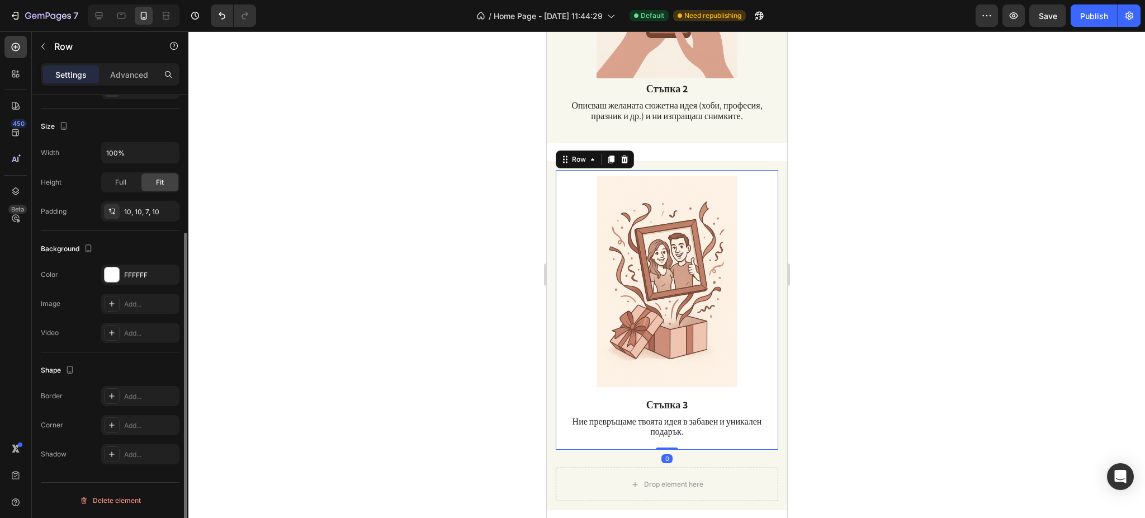
click at [758, 170] on div "Image Стъпка 3 Text Block Ние превръщаме твоята идея в забавен и уникален подар…" at bounding box center [666, 310] width 222 height 280
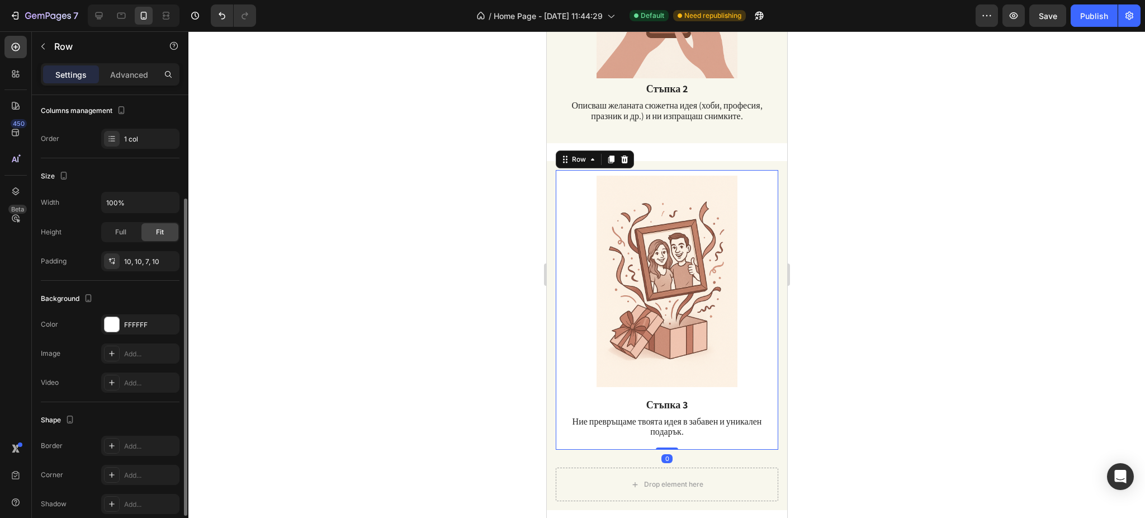
scroll to position [198, 0]
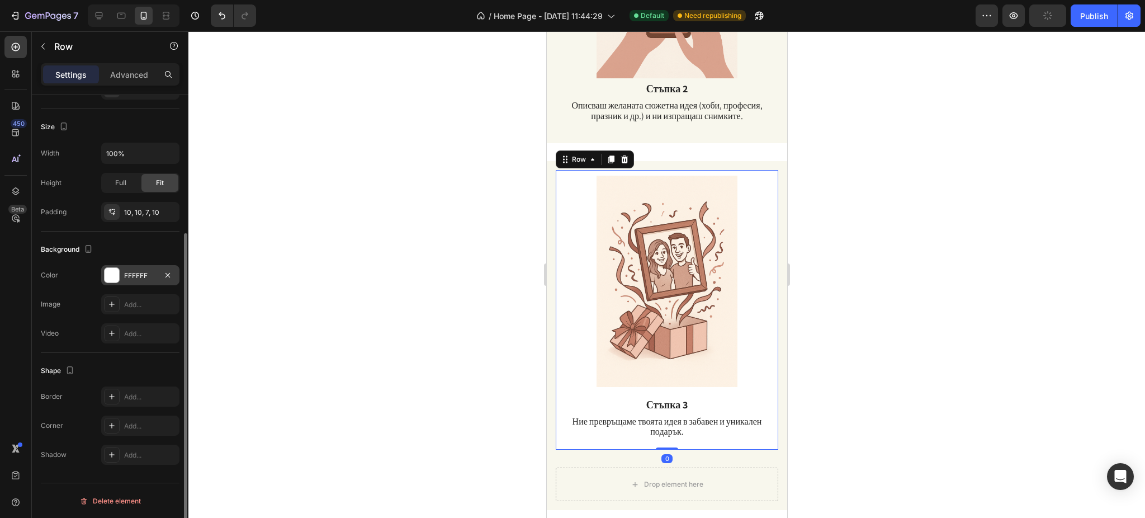
click at [112, 277] on div at bounding box center [112, 275] width 15 height 15
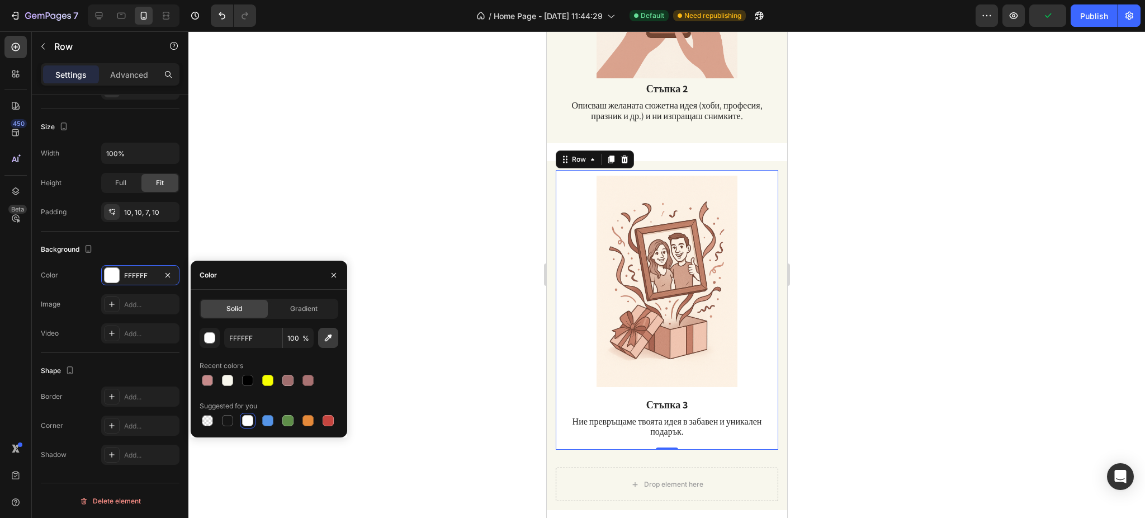
click at [330, 339] on icon "button" at bounding box center [328, 337] width 11 height 11
type input "F8F7ED"
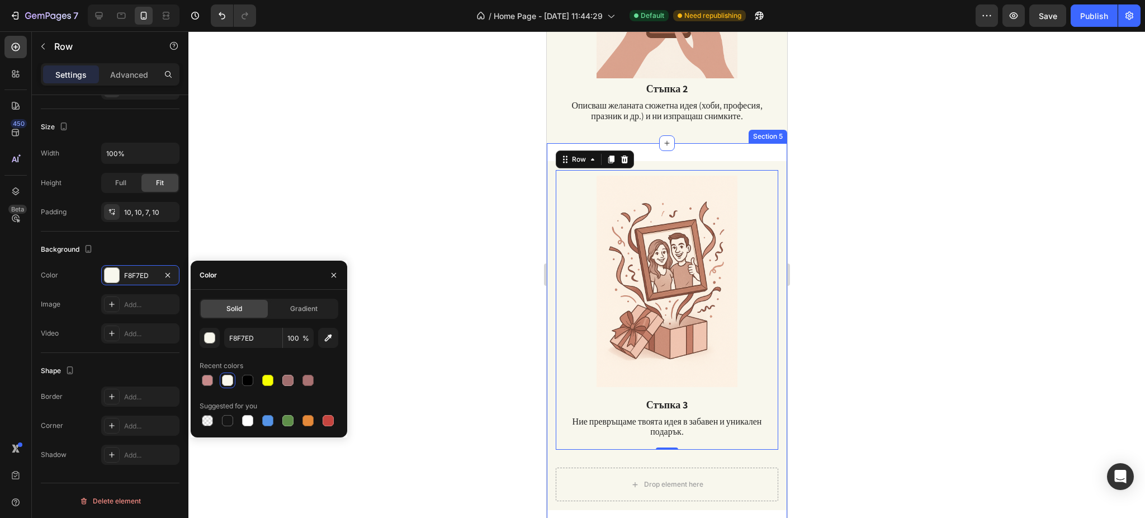
click at [764, 143] on div "Image Стъпка 3 Text Block Ние превръщаме твоята идея в забавен и уникален подар…" at bounding box center [666, 335] width 240 height 385
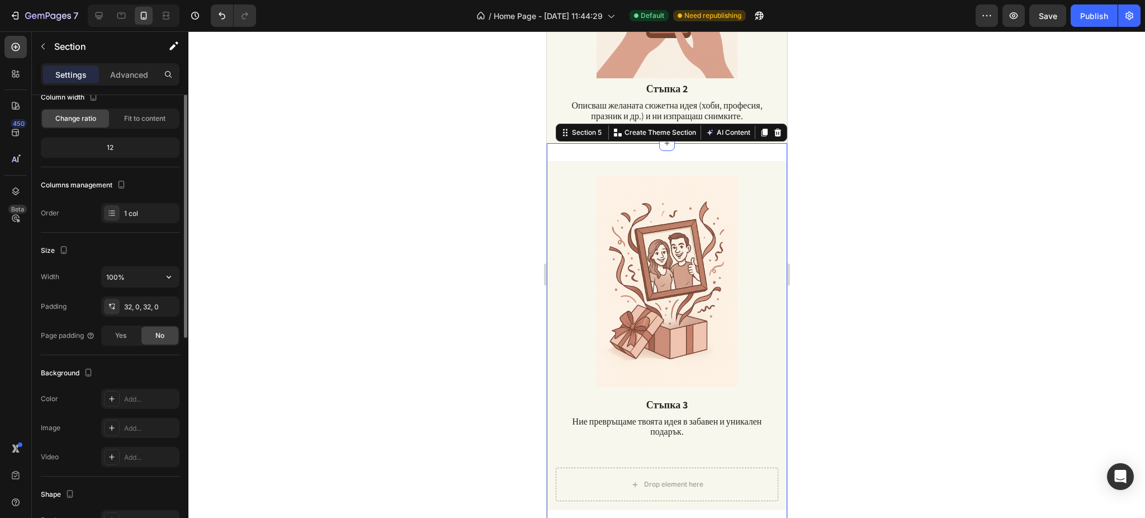
scroll to position [149, 0]
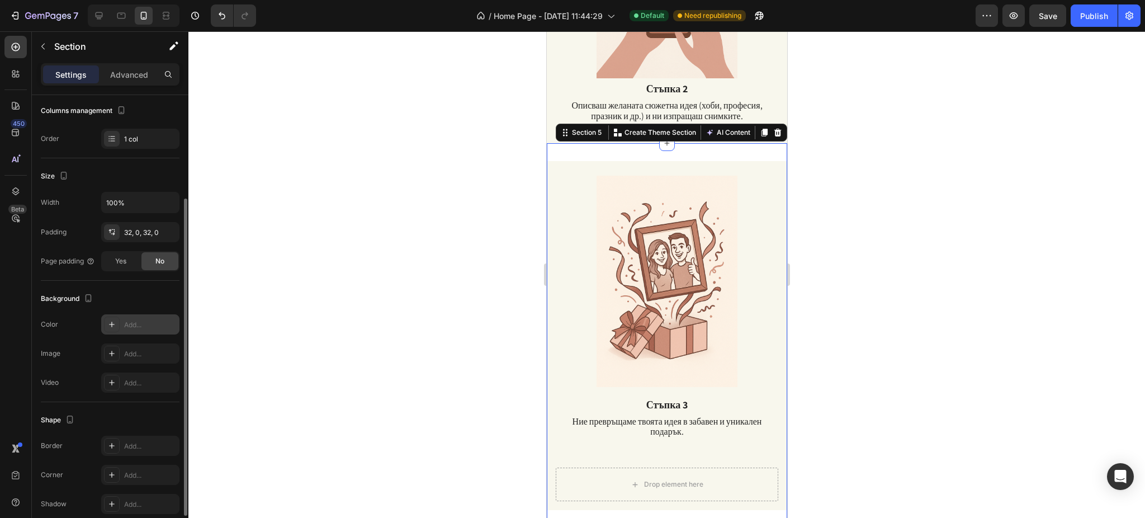
click at [107, 326] on icon at bounding box center [111, 324] width 9 height 9
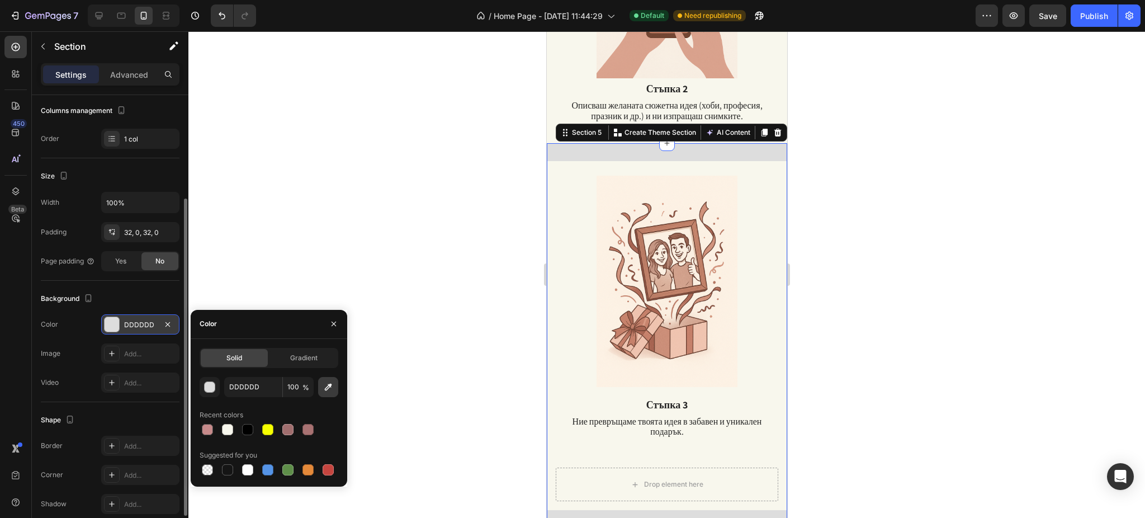
click at [325, 389] on icon "button" at bounding box center [328, 386] width 7 height 7
type input "F8F7ED"
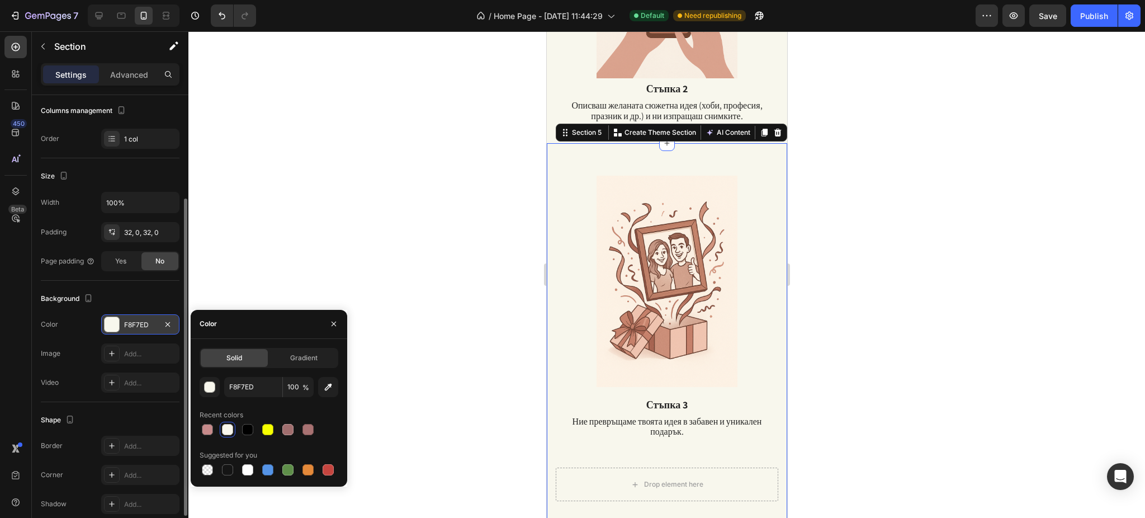
click at [870, 168] on div at bounding box center [666, 274] width 956 height 486
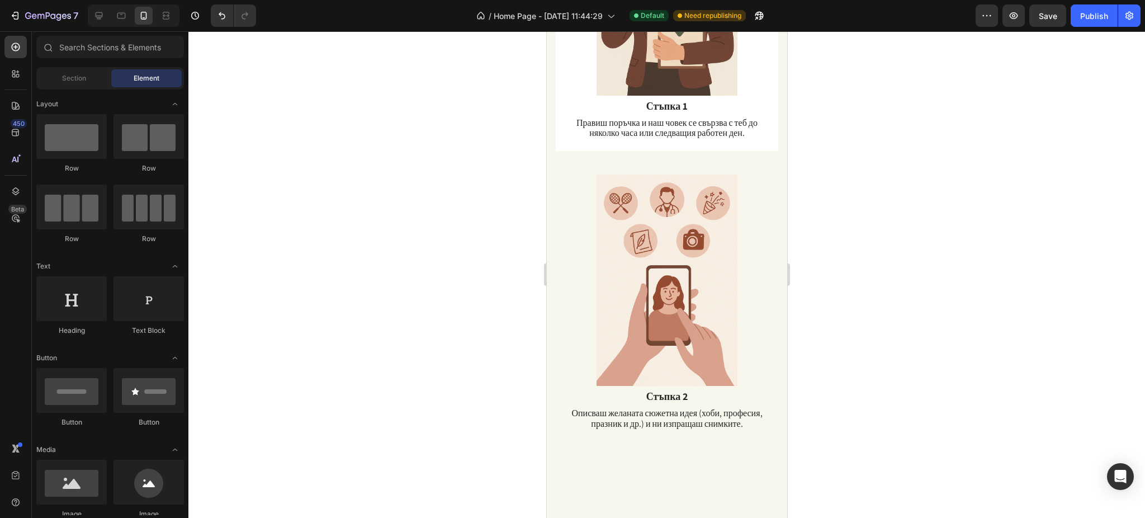
scroll to position [600, 0]
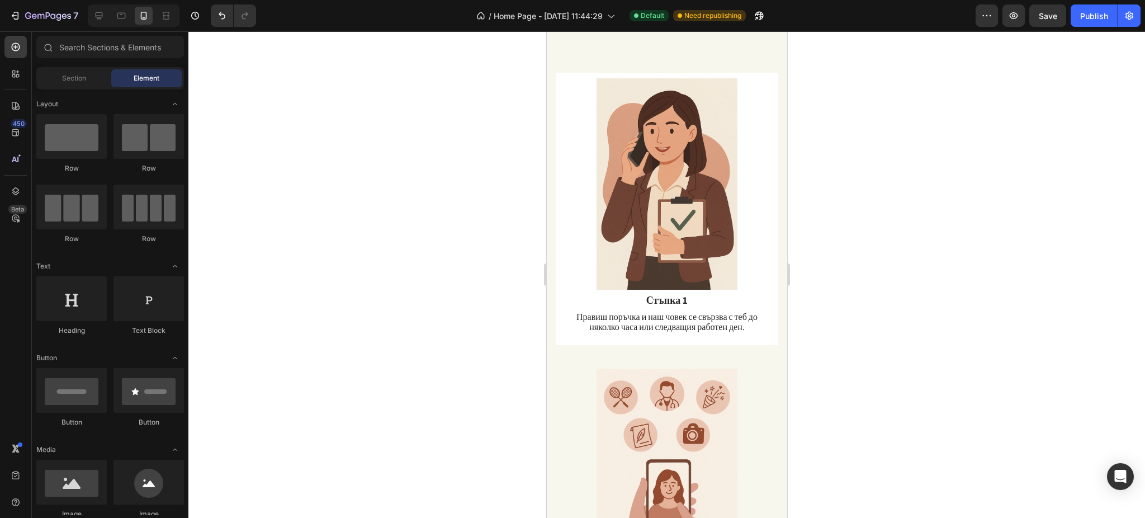
drag, startPoint x: 778, startPoint y: 259, endPoint x: 1338, endPoint y: 200, distance: 562.7
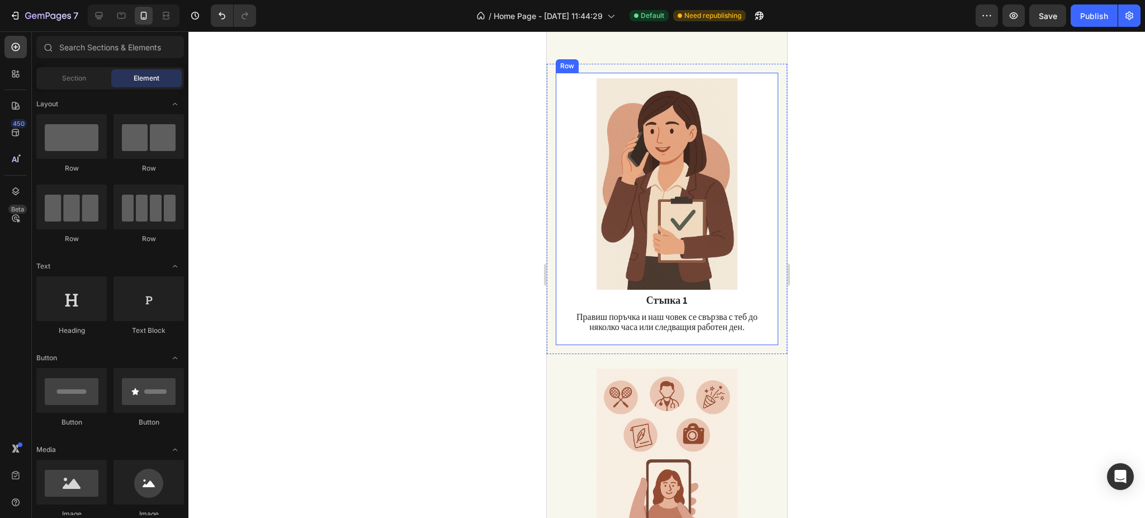
click at [760, 150] on div "Image Стъпка 1 Text Block Правиш поръчка и наш човек се свързва с теб до няколк…" at bounding box center [666, 209] width 222 height 273
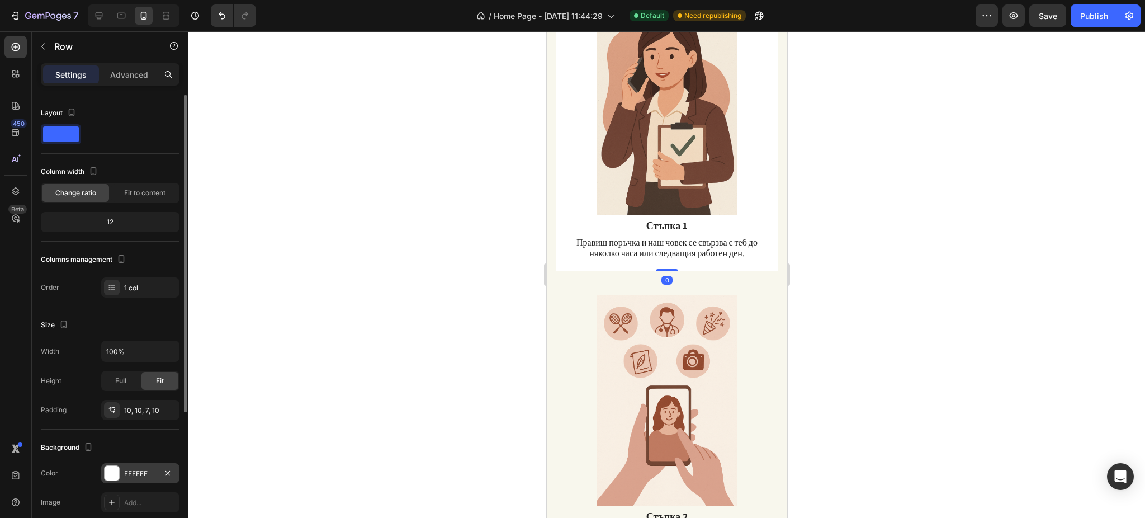
click at [119, 479] on div at bounding box center [112, 473] width 15 height 15
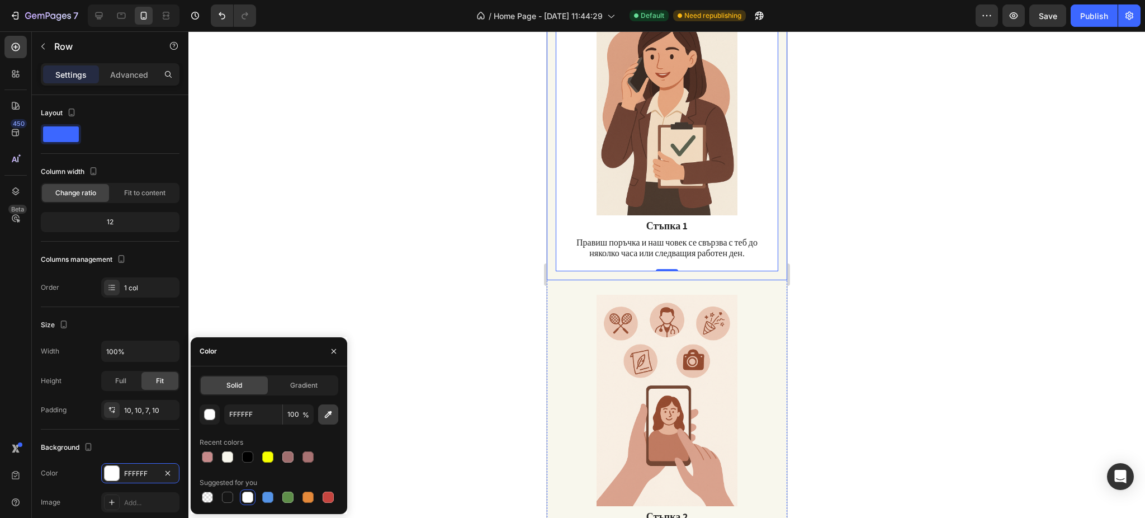
click at [326, 415] on icon "button" at bounding box center [328, 414] width 7 height 7
type input "F8F7ED"
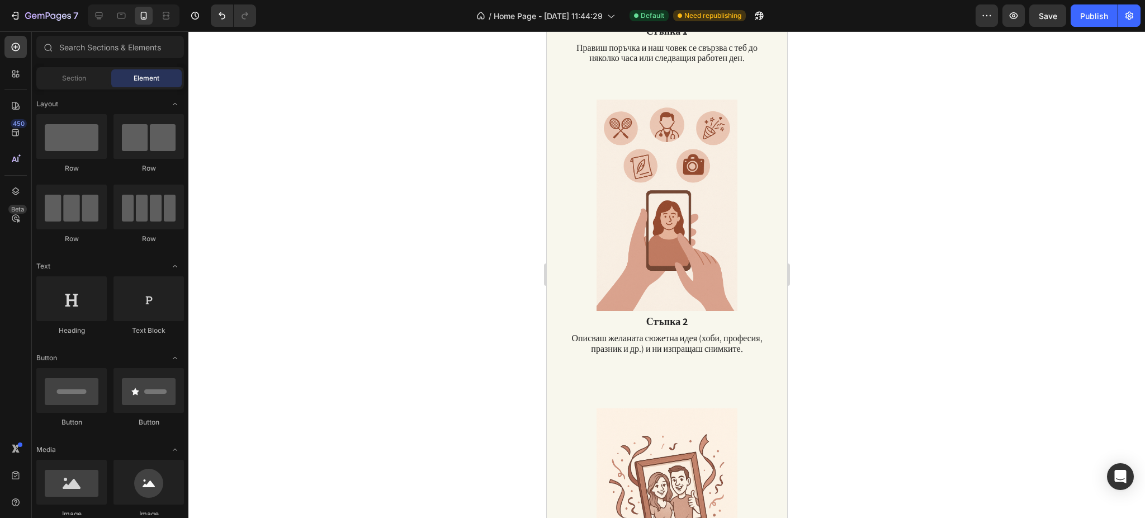
scroll to position [856, 0]
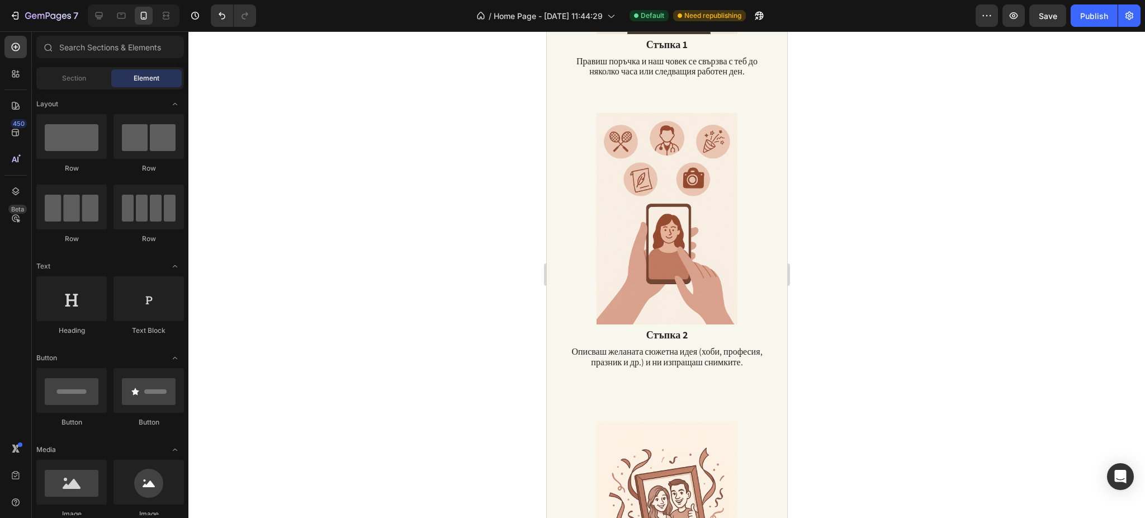
drag, startPoint x: 785, startPoint y: 161, endPoint x: 1332, endPoint y: 228, distance: 551.4
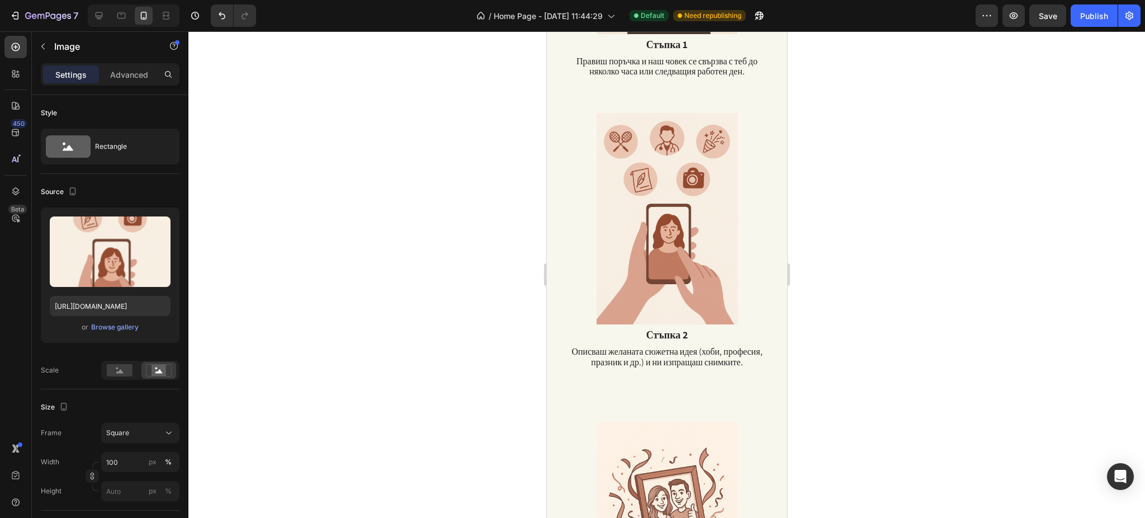
click at [708, 192] on img at bounding box center [666, 218] width 211 height 211
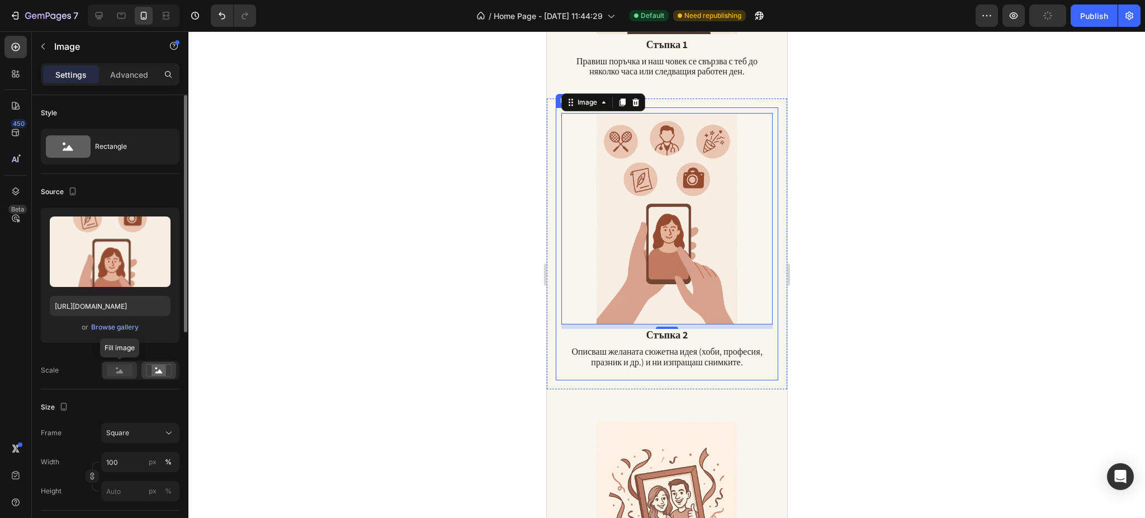
click at [130, 373] on rect at bounding box center [120, 370] width 26 height 12
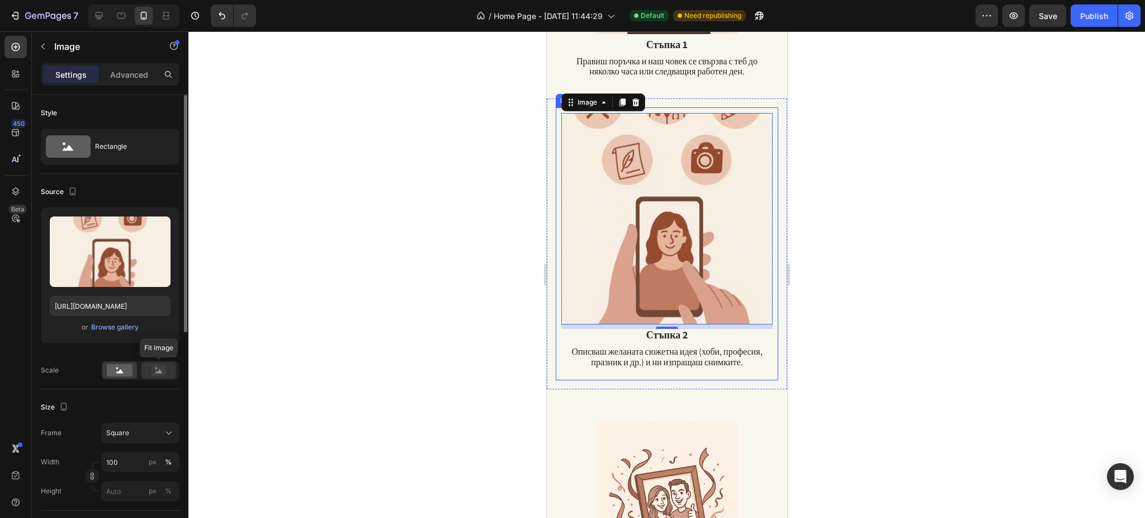
click at [158, 374] on rect at bounding box center [158, 369] width 15 height 11
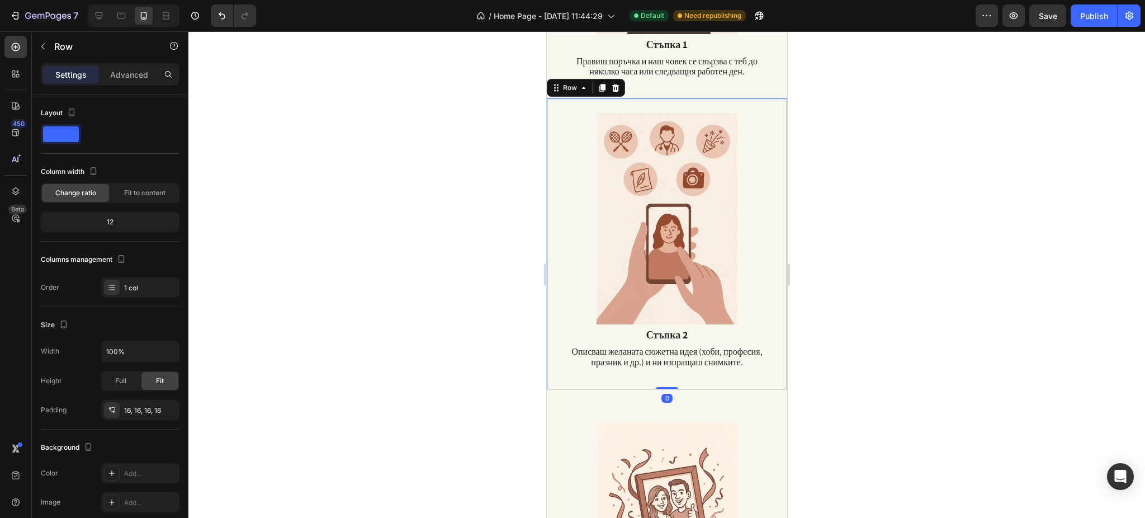
click at [547, 148] on div "Image Стъпка 2 Text Block Описваш желаната сюжетна идея (хоби, професия, празни…" at bounding box center [666, 243] width 240 height 291
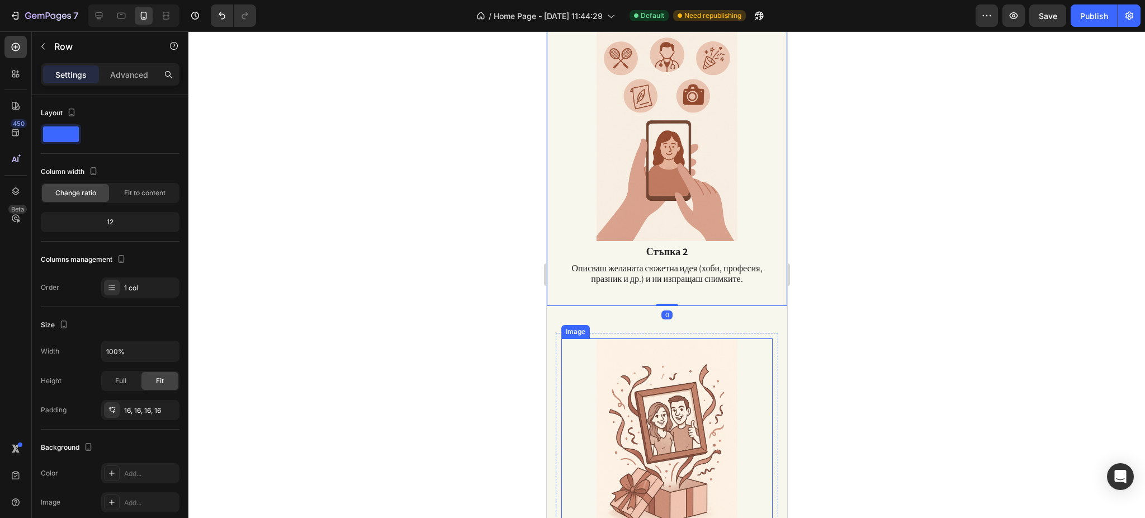
scroll to position [1005, 0]
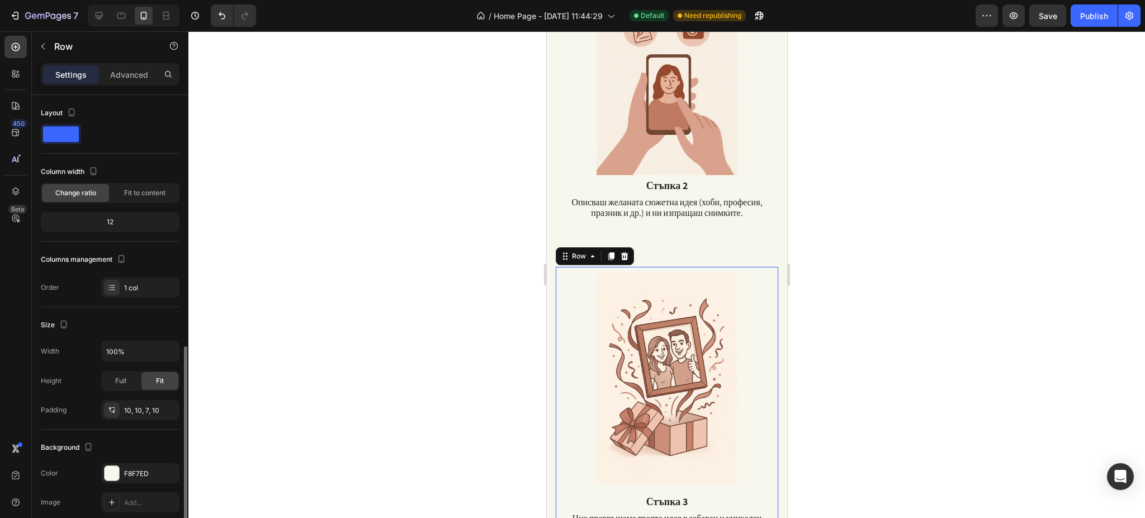
click at [555, 288] on div "Image Стъпка 3 Text Block Ние превръщаме твоята идея в забавен и уникален подар…" at bounding box center [666, 407] width 222 height 280
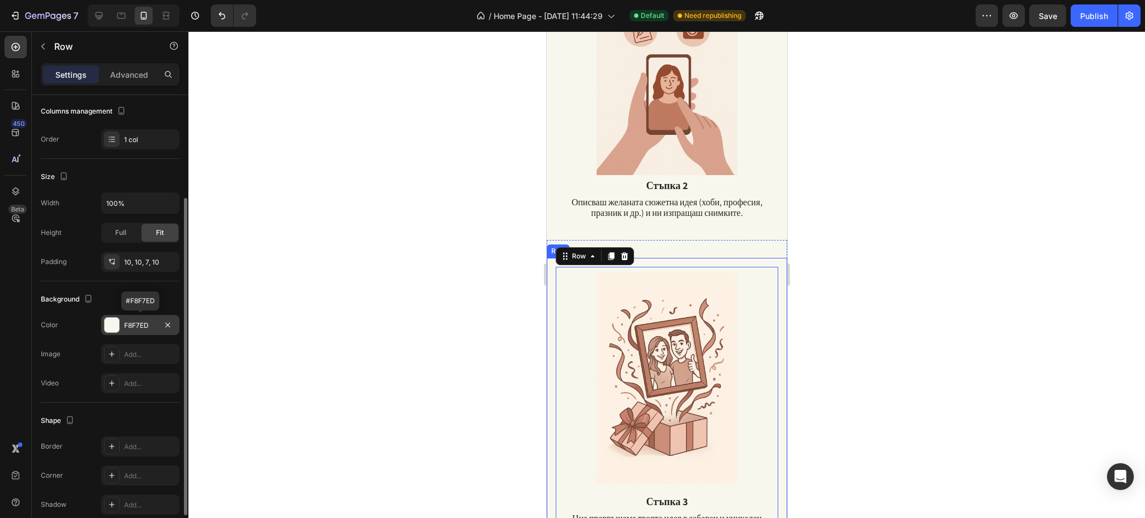
click at [116, 324] on div at bounding box center [112, 325] width 15 height 15
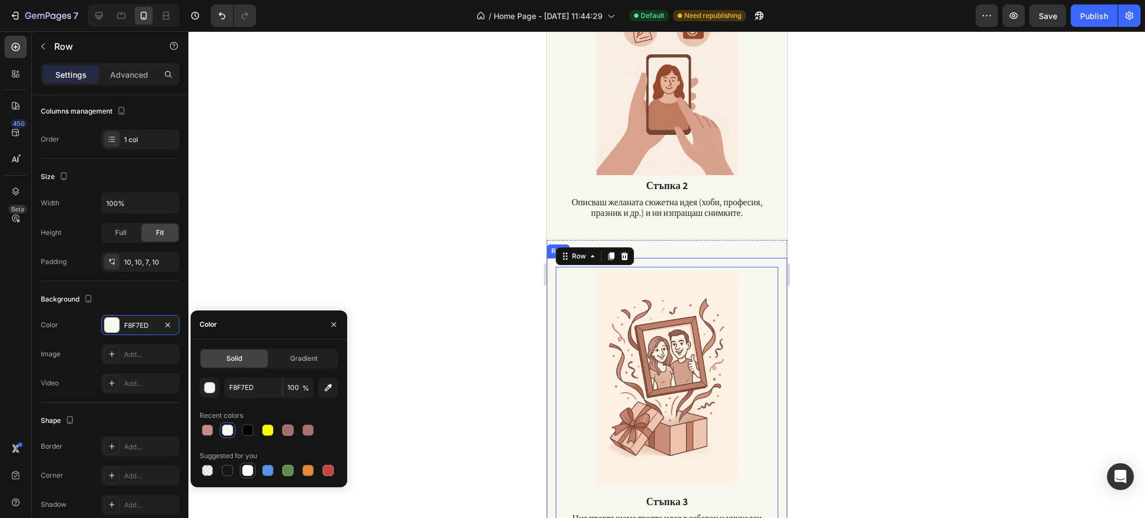
click at [245, 471] on div at bounding box center [247, 470] width 11 height 11
type input "FFFFFF"
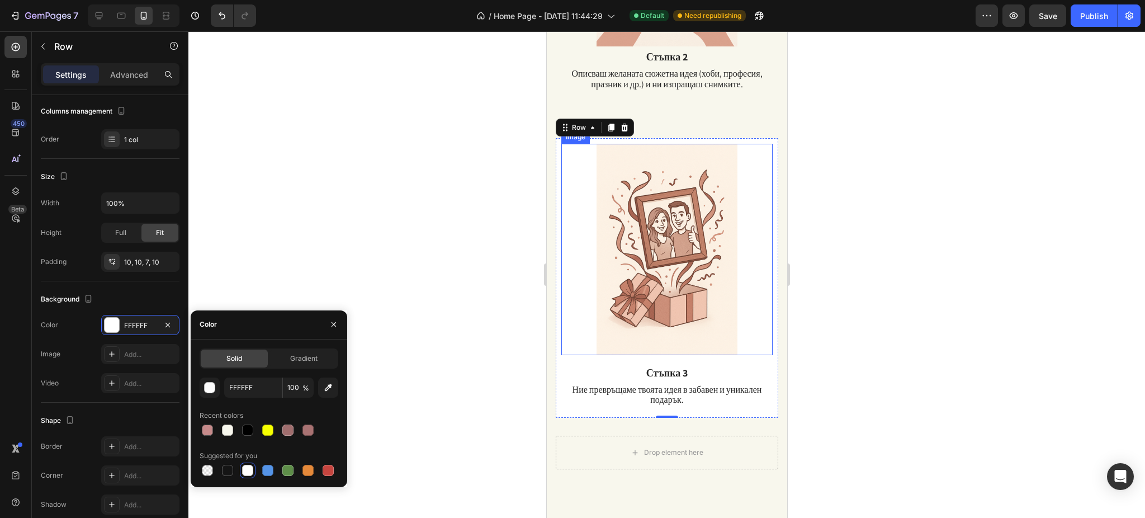
scroll to position [1154, 0]
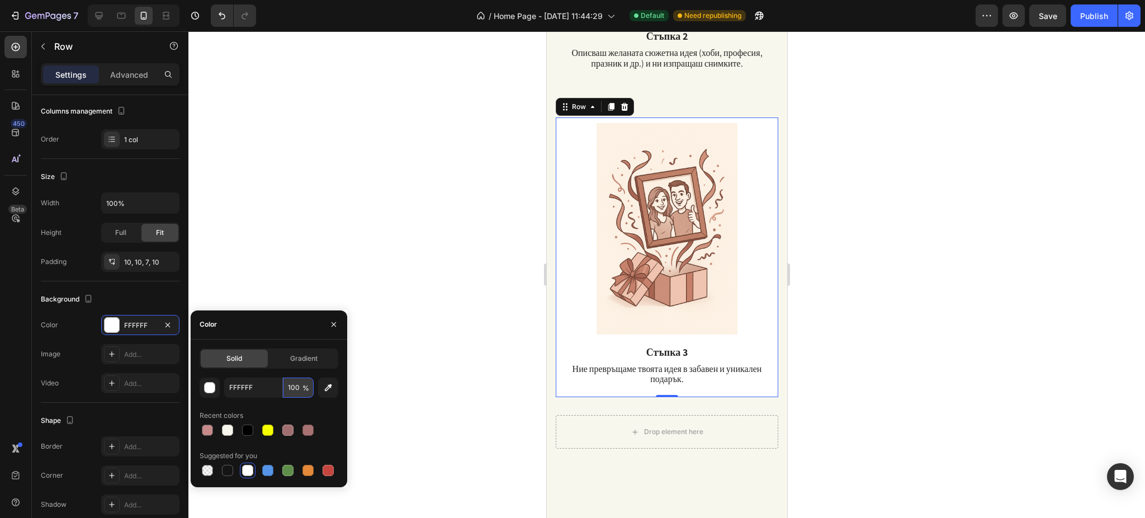
click at [292, 394] on input "100" at bounding box center [298, 387] width 31 height 20
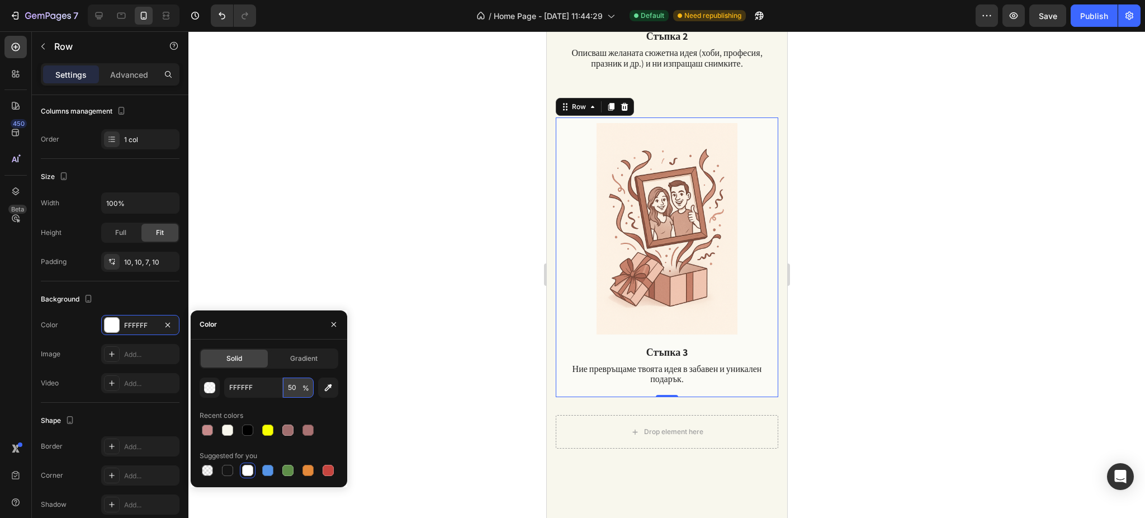
type input "5"
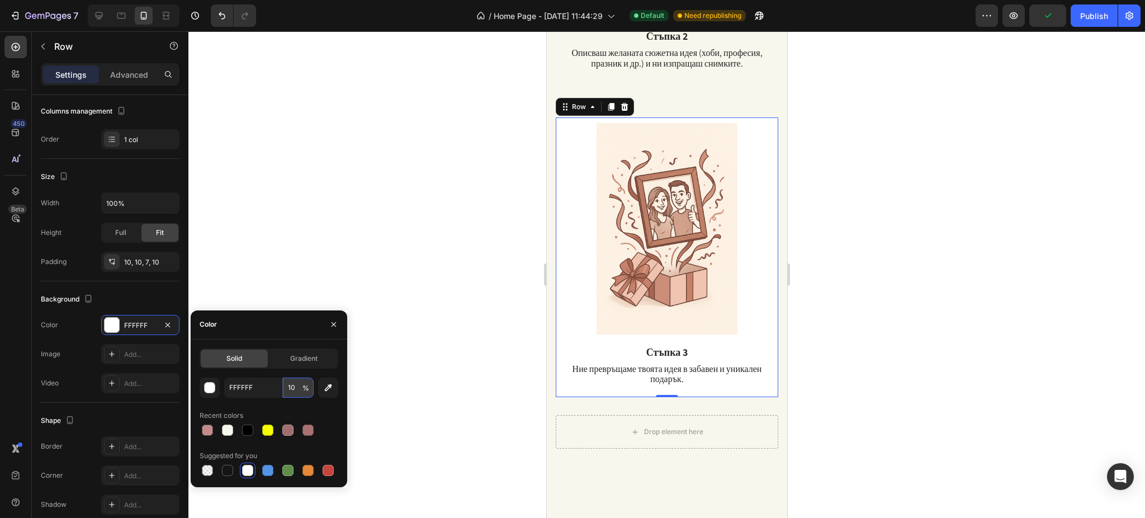
type input "1"
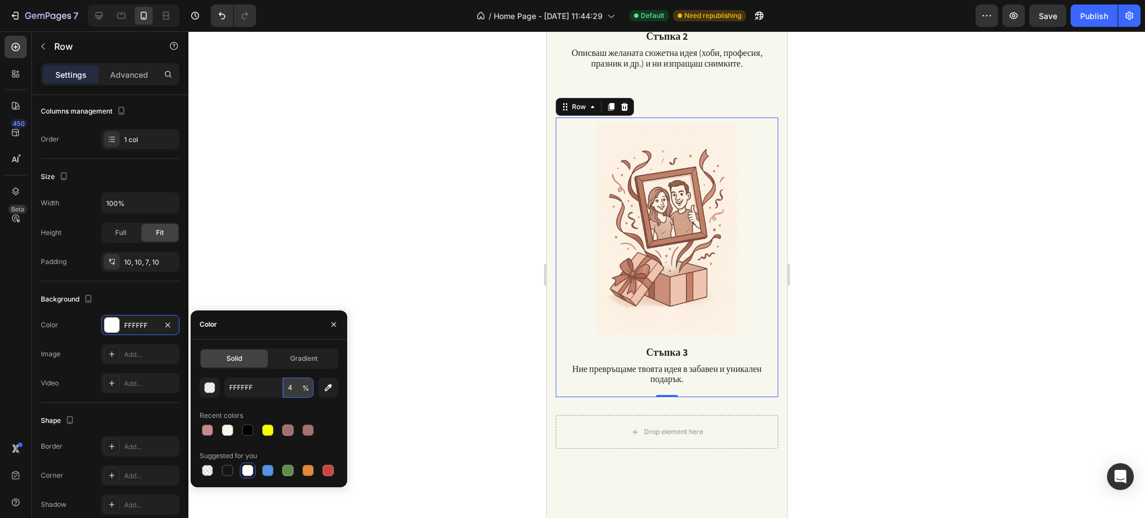
type input "40"
click at [827, 205] on div at bounding box center [666, 274] width 956 height 486
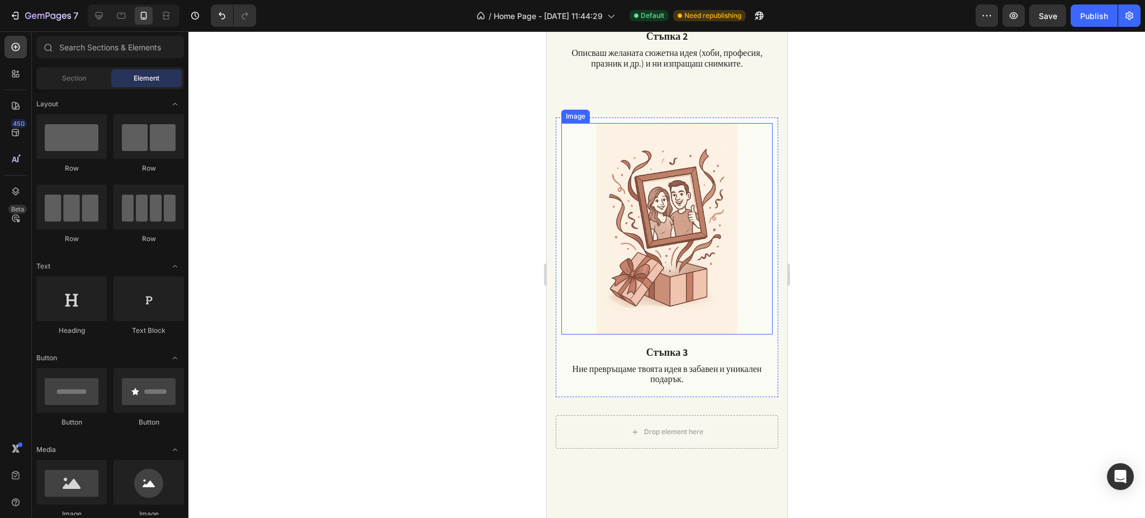
click at [650, 201] on img at bounding box center [666, 228] width 211 height 211
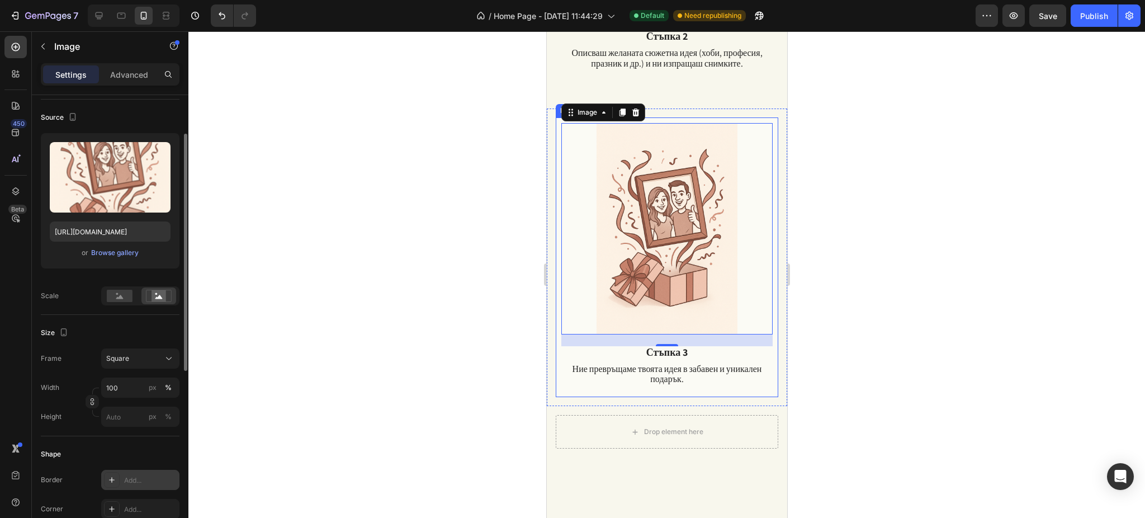
scroll to position [149, 0]
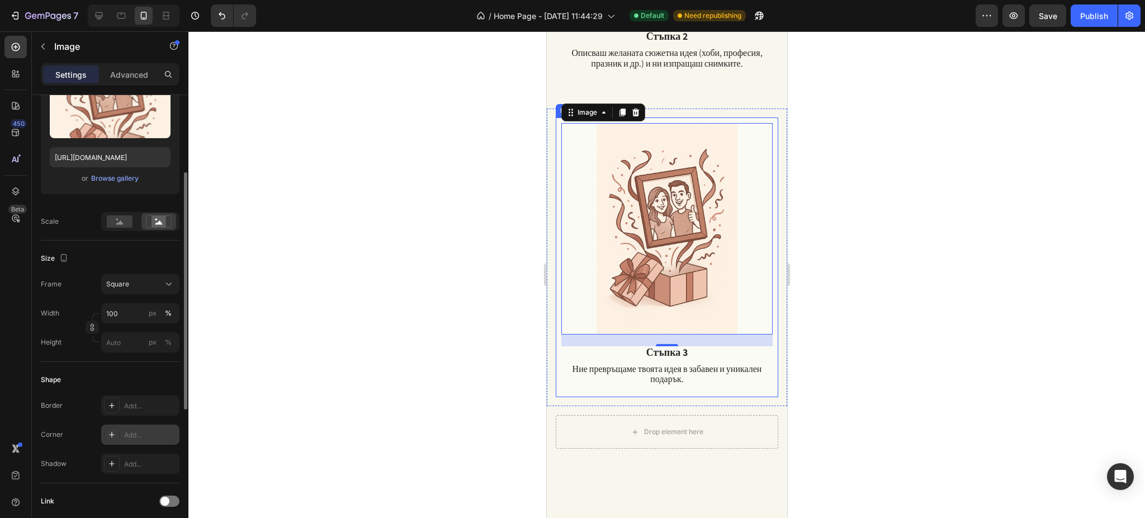
click at [112, 434] on icon at bounding box center [112, 435] width 6 height 6
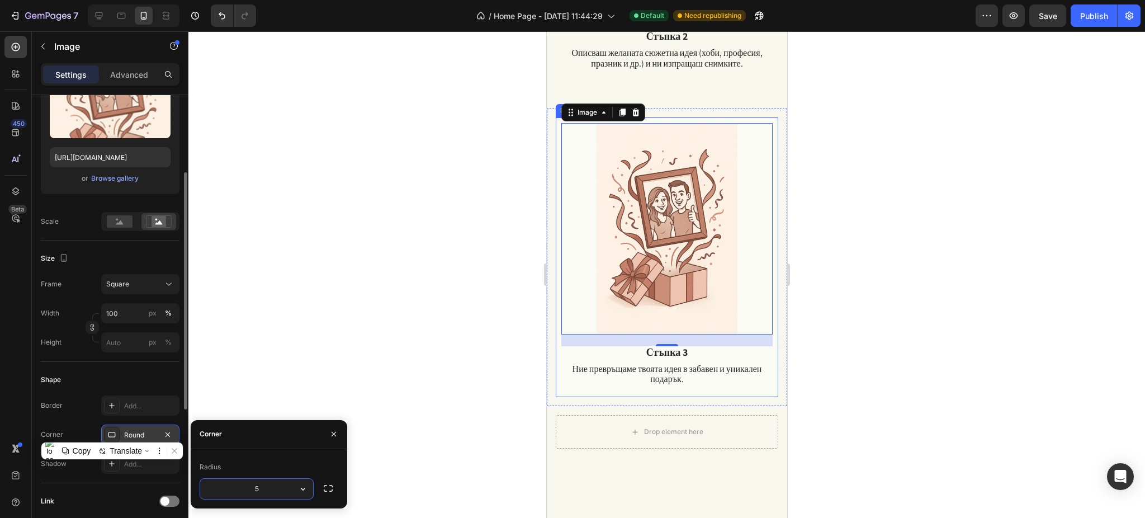
type input "50"
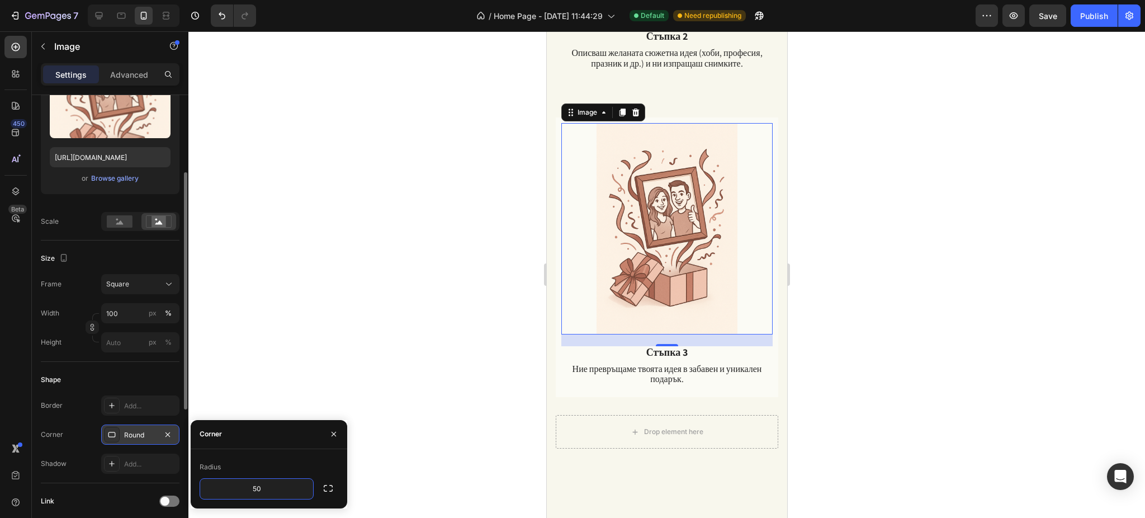
click at [837, 263] on div at bounding box center [666, 274] width 956 height 486
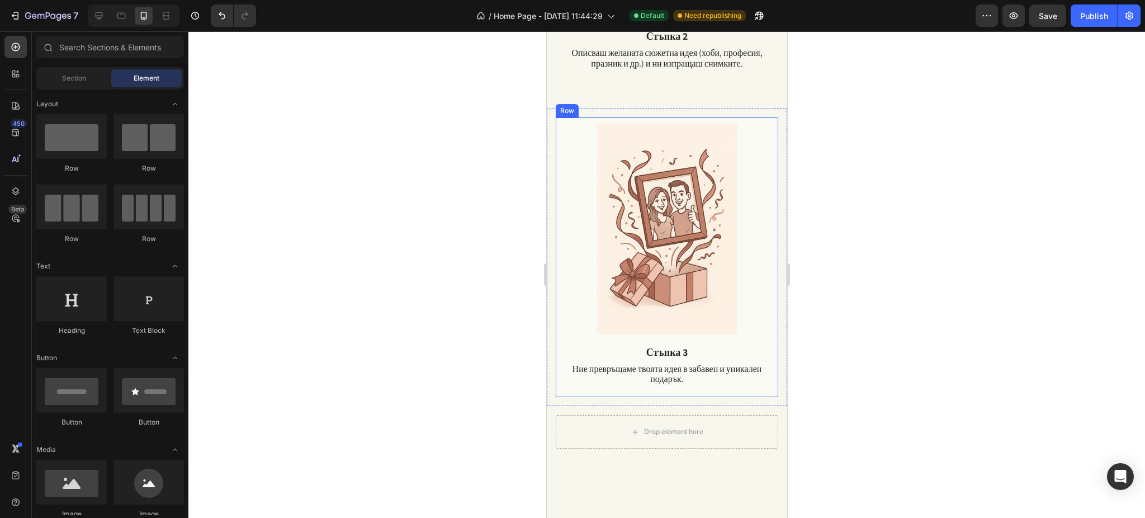
click at [560, 183] on div "Image Стъпка 3 Text Block Ние превръщаме твоята идея в забавен и уникален подар…" at bounding box center [666, 257] width 222 height 280
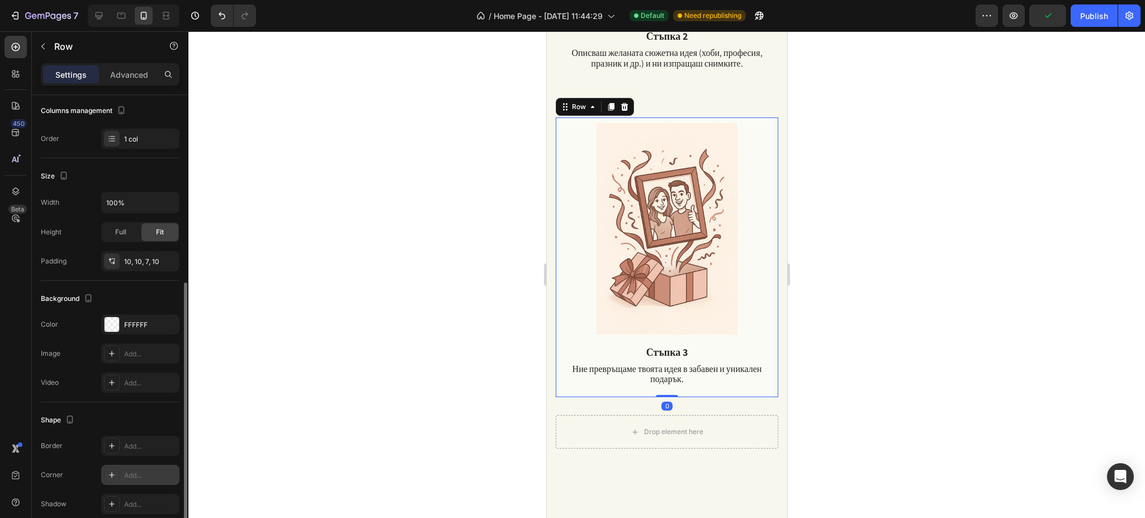
scroll to position [198, 0]
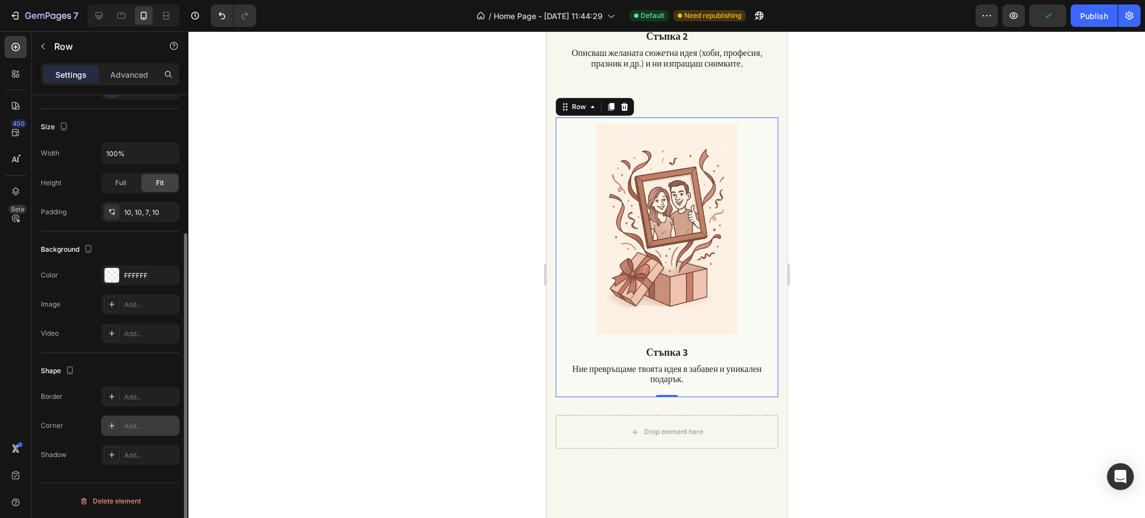
click at [117, 424] on div at bounding box center [112, 426] width 16 height 16
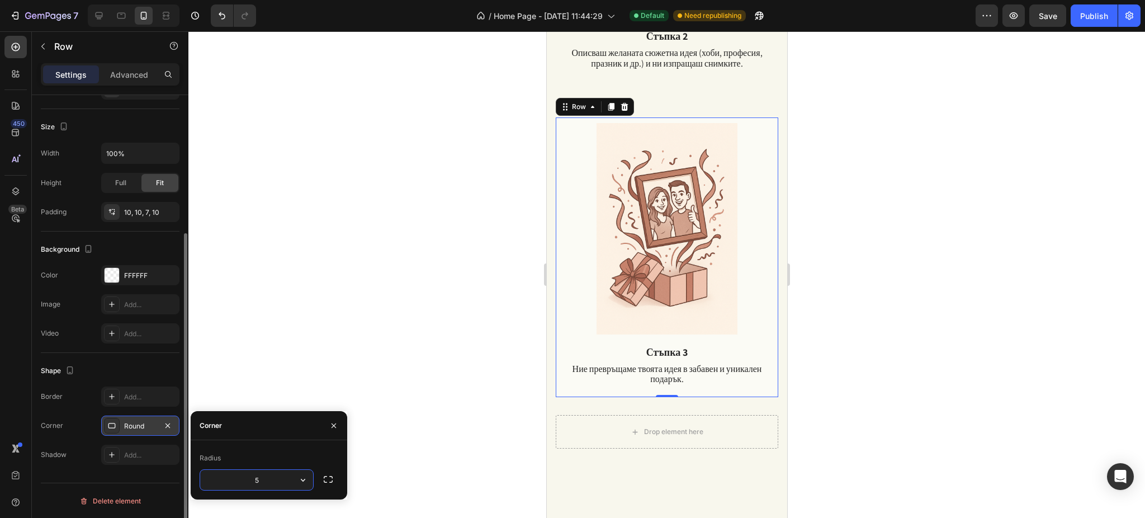
type input "50"
click at [168, 362] on div "Shape" at bounding box center [110, 371] width 139 height 18
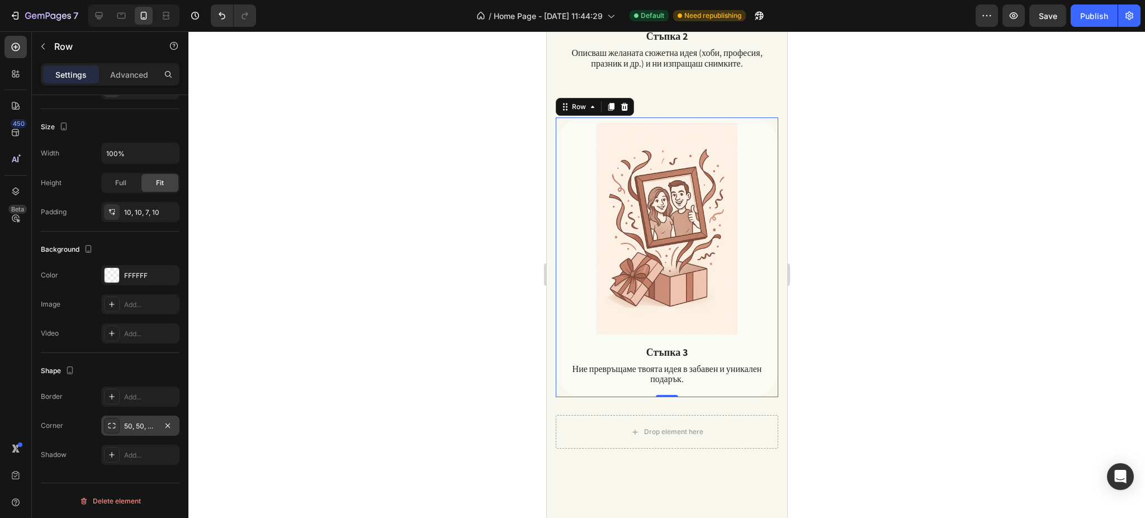
drag, startPoint x: 1081, startPoint y: 218, endPoint x: 1024, endPoint y: 209, distance: 57.2
click at [1077, 218] on div at bounding box center [666, 274] width 956 height 486
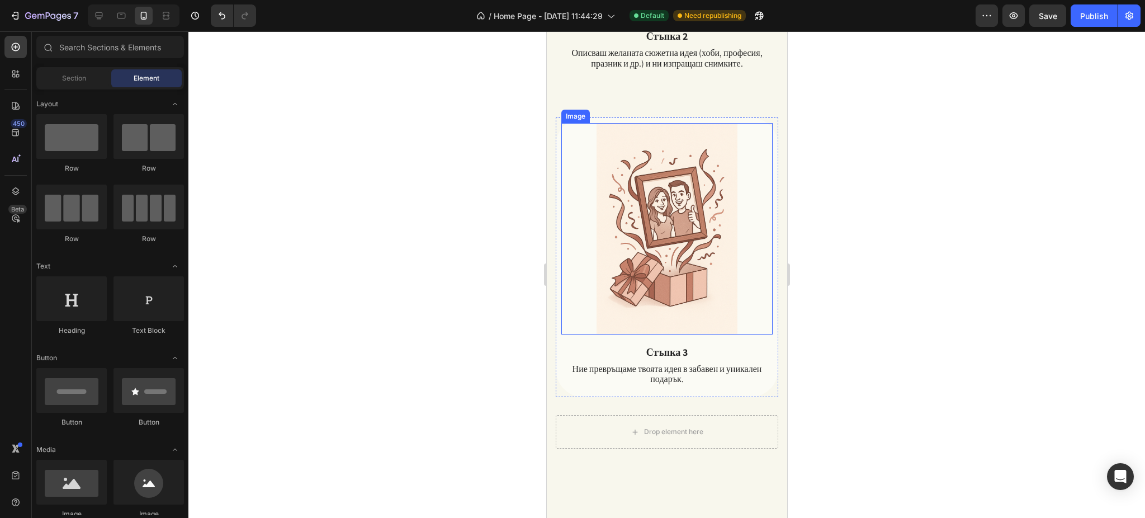
click at [694, 186] on img at bounding box center [666, 228] width 211 height 211
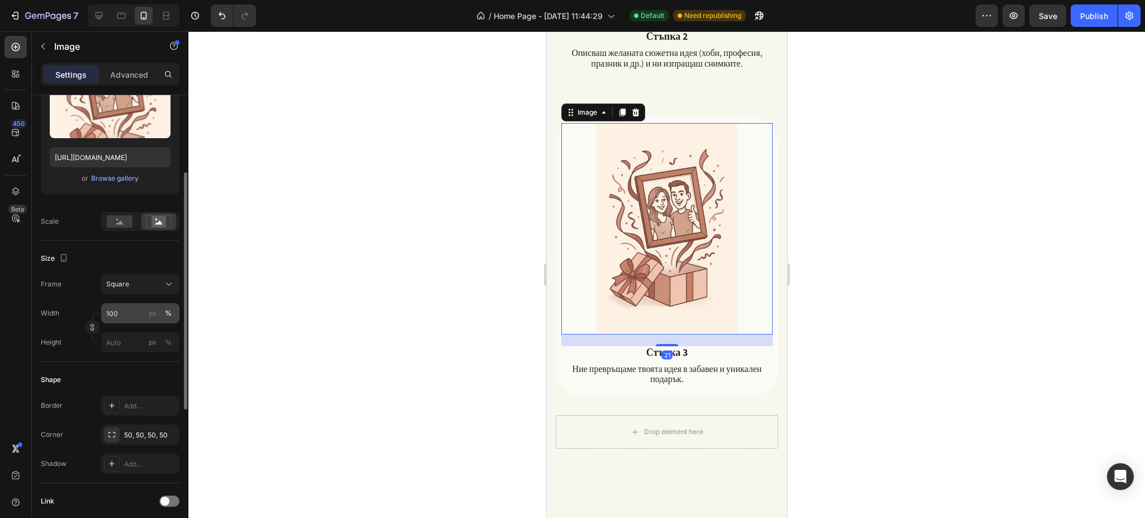
scroll to position [224, 0]
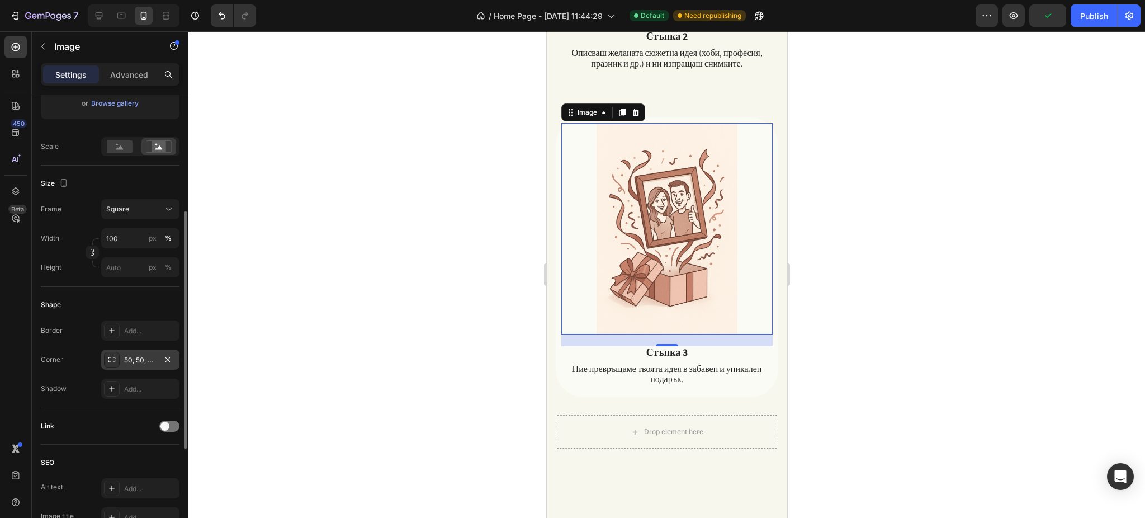
click at [133, 361] on div "50, 50, 50, 50" at bounding box center [140, 360] width 32 height 10
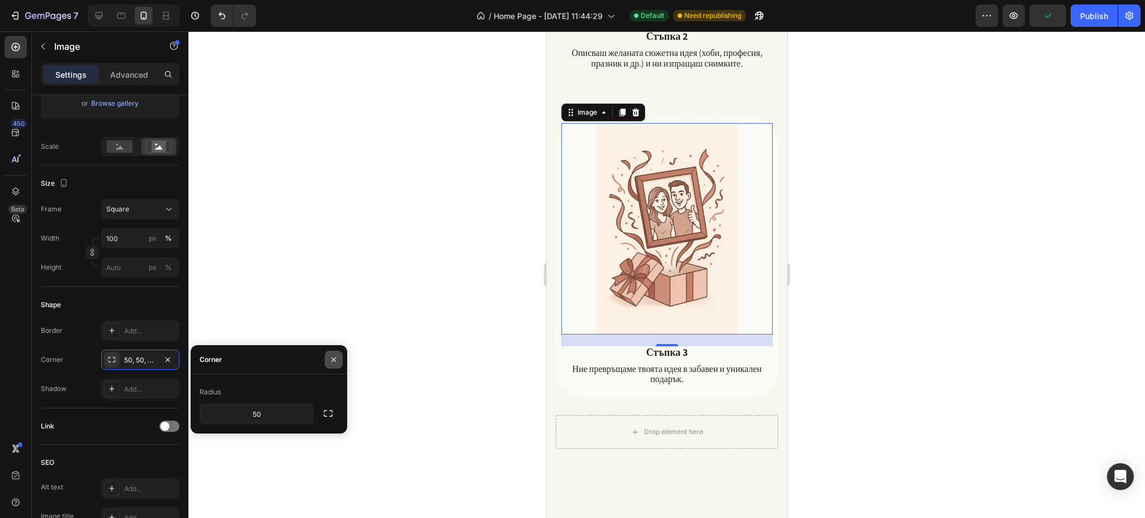
click at [338, 363] on button "button" at bounding box center [334, 360] width 18 height 18
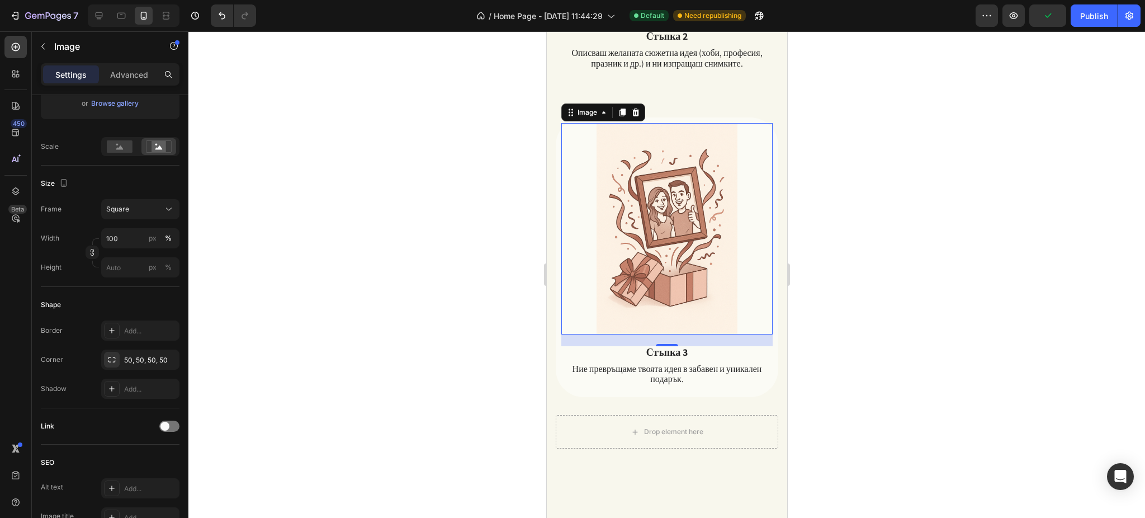
click at [626, 168] on img at bounding box center [666, 228] width 211 height 211
click at [931, 138] on div at bounding box center [666, 274] width 956 height 486
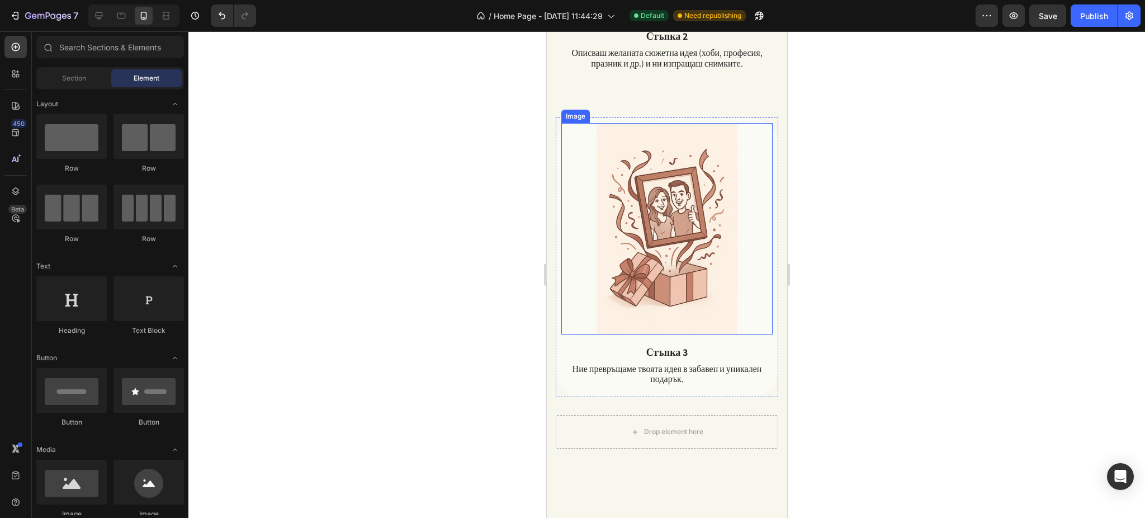
click at [686, 159] on img at bounding box center [666, 228] width 211 height 211
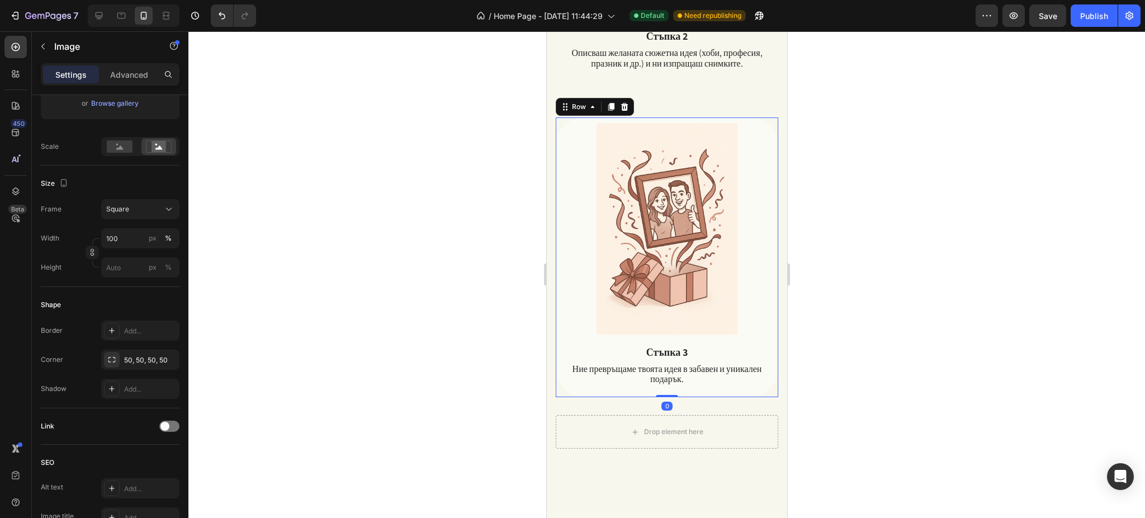
click at [559, 211] on div "Image Стъпка 3 Text Block Ние превръщаме твоята идея в забавен и уникален подар…" at bounding box center [666, 257] width 222 height 280
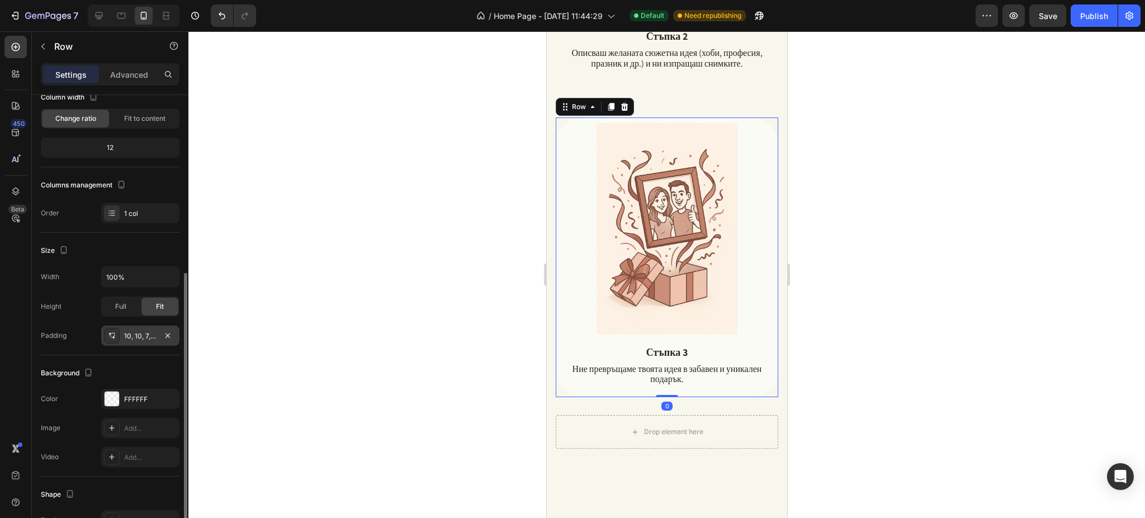
scroll to position [149, 0]
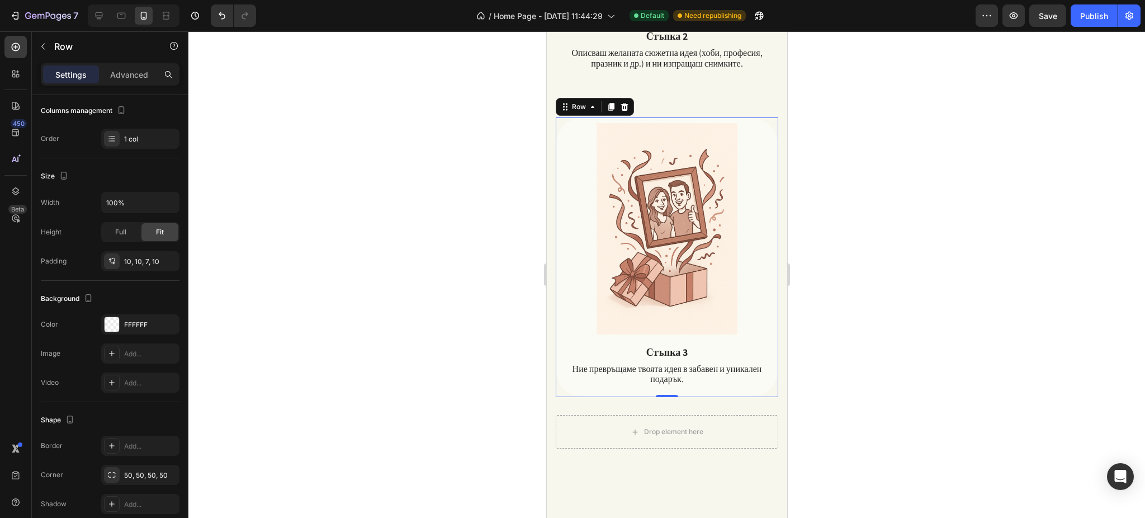
click at [926, 183] on div at bounding box center [666, 274] width 956 height 486
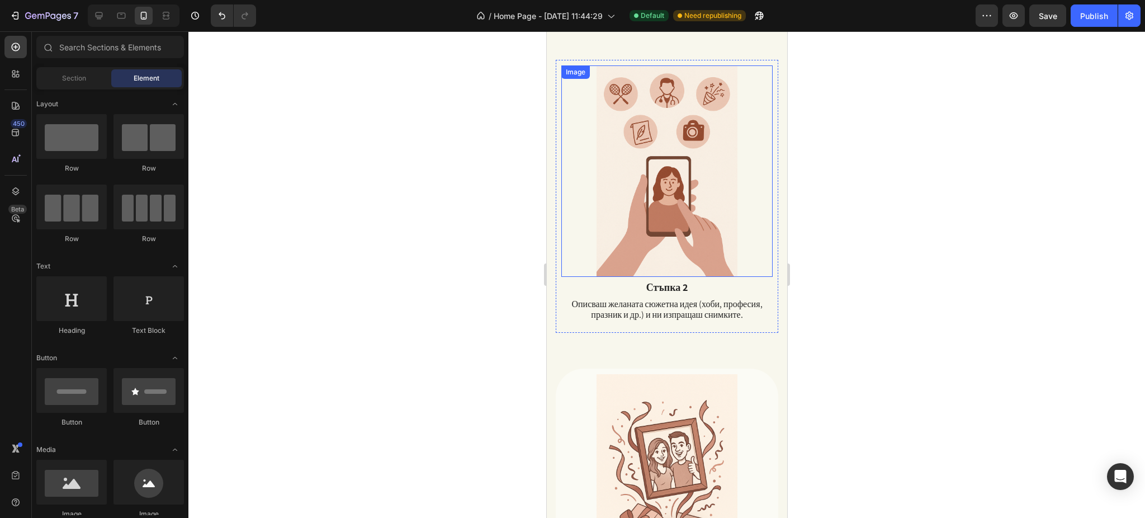
scroll to position [856, 0]
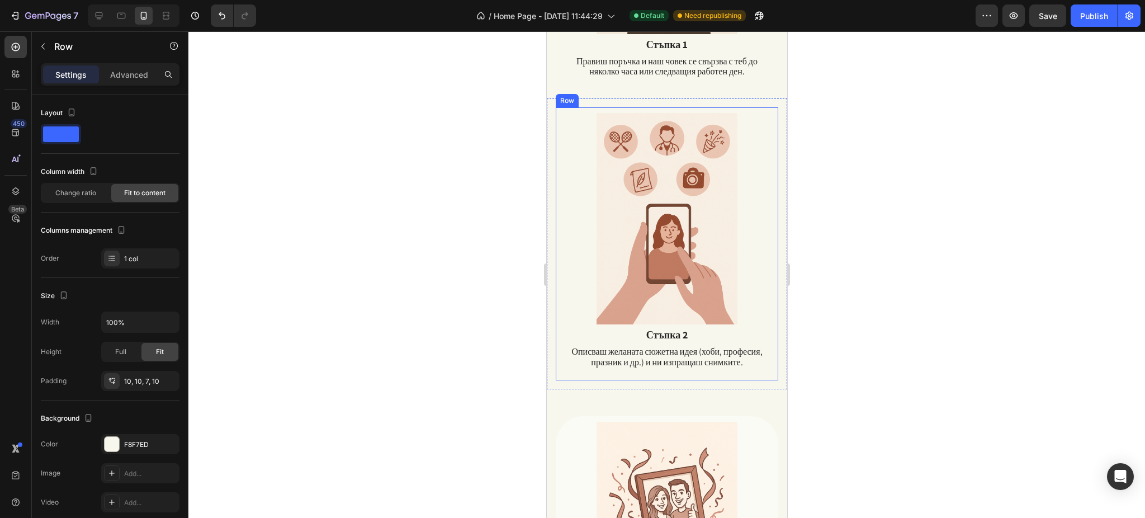
click at [557, 226] on div "Image Стъпка 2 Text Block Описваш желаната сюжетна идея (хоби, професия, празни…" at bounding box center [666, 243] width 222 height 273
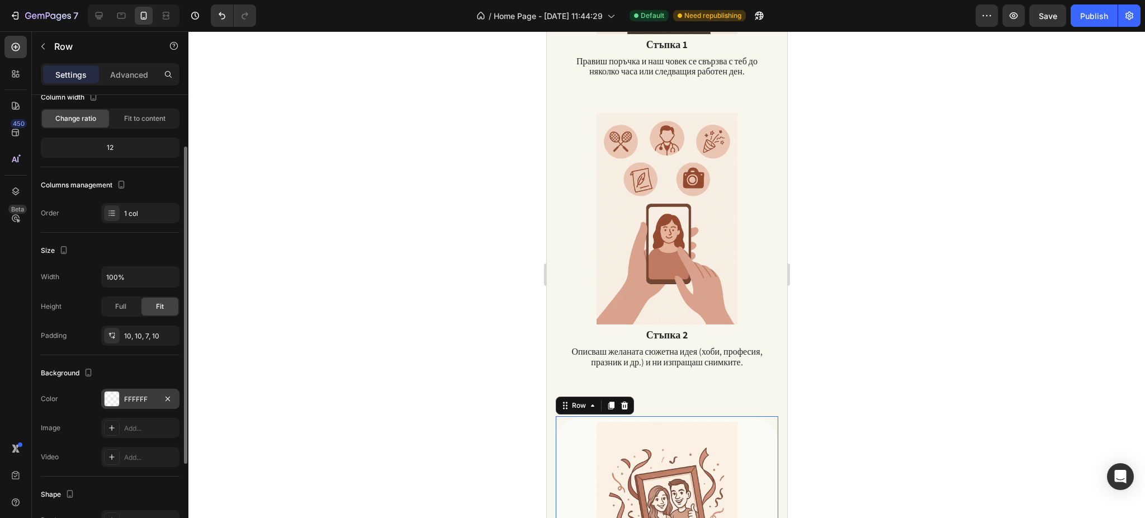
click at [129, 404] on div "FFFFFF" at bounding box center [140, 399] width 78 height 20
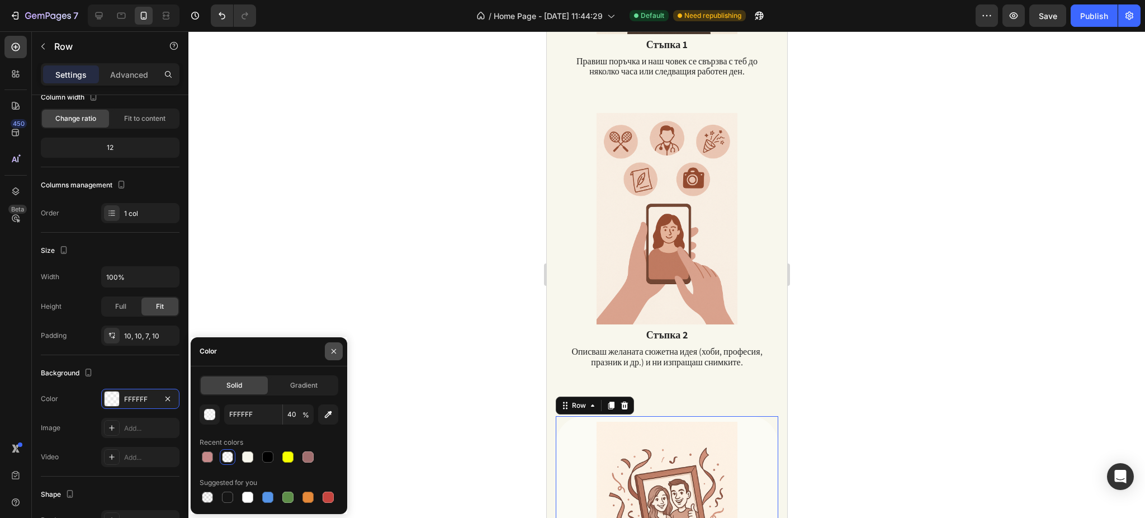
click at [337, 352] on icon "button" at bounding box center [333, 351] width 9 height 9
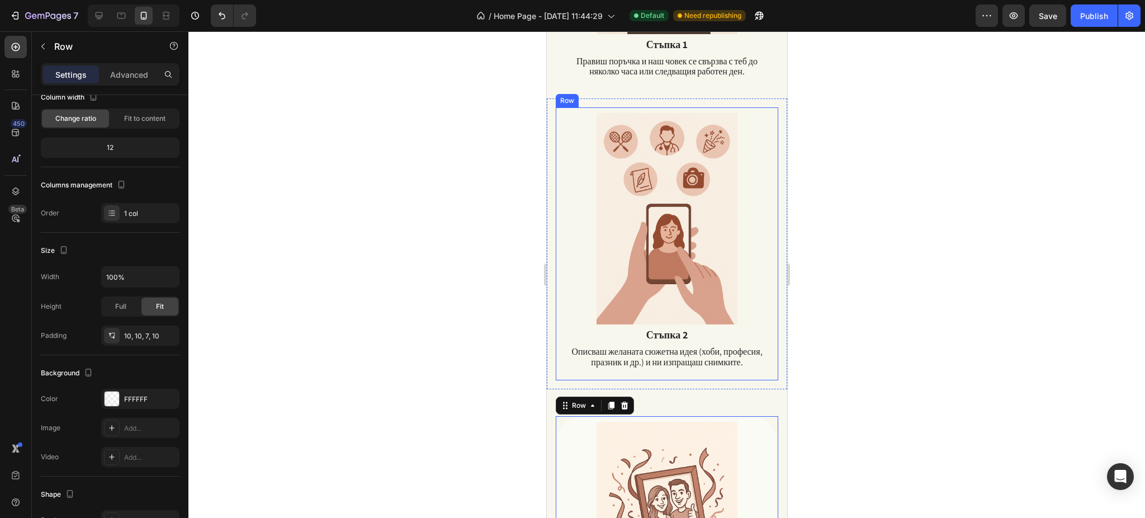
click at [557, 121] on div "Image Стъпка 2 Text Block Описваш желаната сюжетна идея (хоби, професия, празни…" at bounding box center [666, 243] width 222 height 273
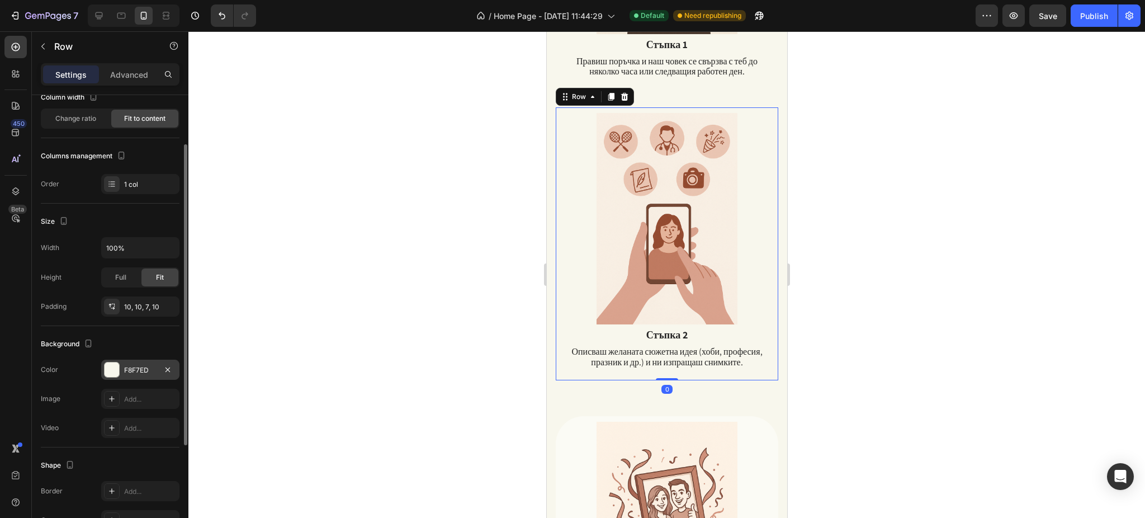
click at [146, 365] on div "F8F7ED" at bounding box center [140, 370] width 32 height 10
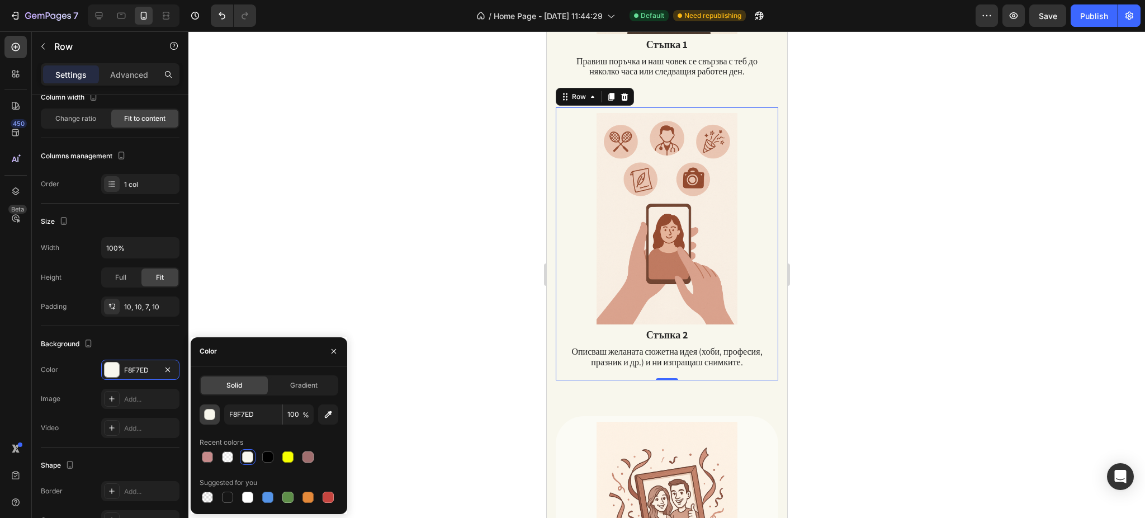
click at [212, 411] on div "button" at bounding box center [210, 414] width 11 height 11
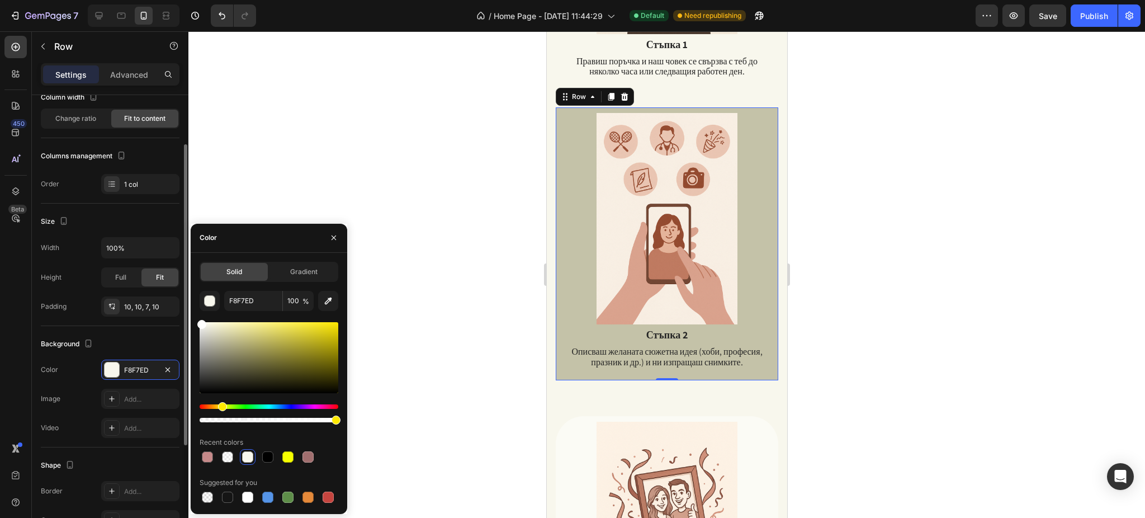
drag, startPoint x: 222, startPoint y: 340, endPoint x: 179, endPoint y: 288, distance: 67.5
click at [175, 290] on div "450 Beta Sections(20) Elements(83) Section Element Hero Section Product Detail …" at bounding box center [94, 274] width 188 height 486
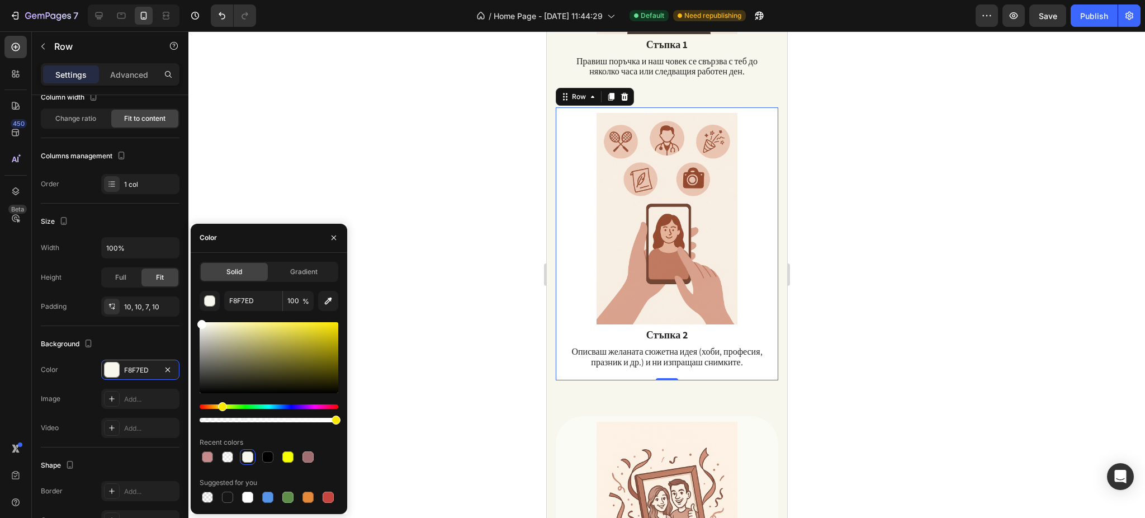
drag, startPoint x: 240, startPoint y: 349, endPoint x: 195, endPoint y: 308, distance: 60.9
click at [191, 309] on div "Solid Gradient F8F7ED 100 % Recent colors Suggested for you" at bounding box center [269, 383] width 157 height 243
type input "FFFFFF"
click at [298, 301] on input "100" at bounding box center [298, 301] width 31 height 20
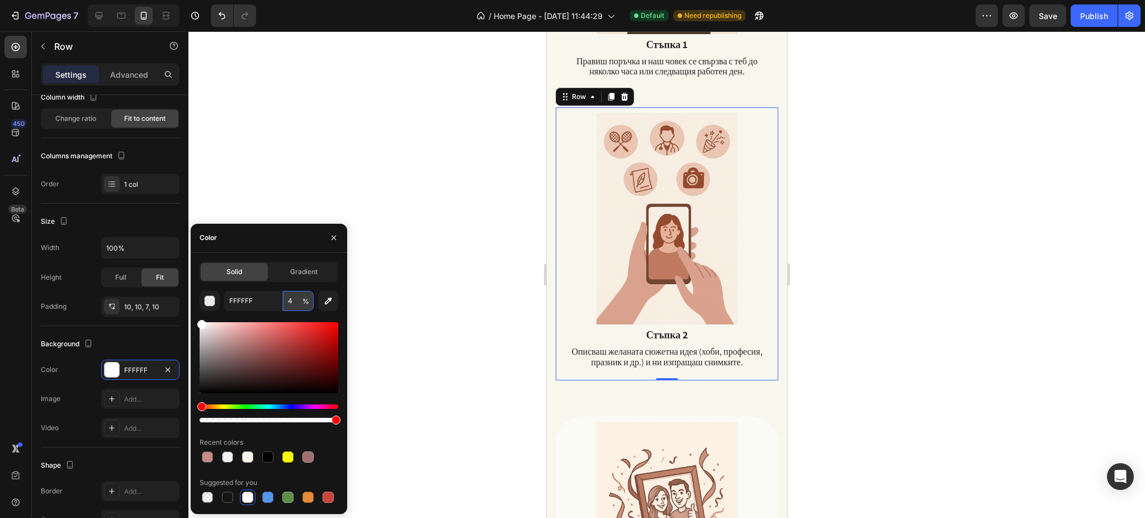
type input "40"
click at [861, 241] on div at bounding box center [666, 274] width 956 height 486
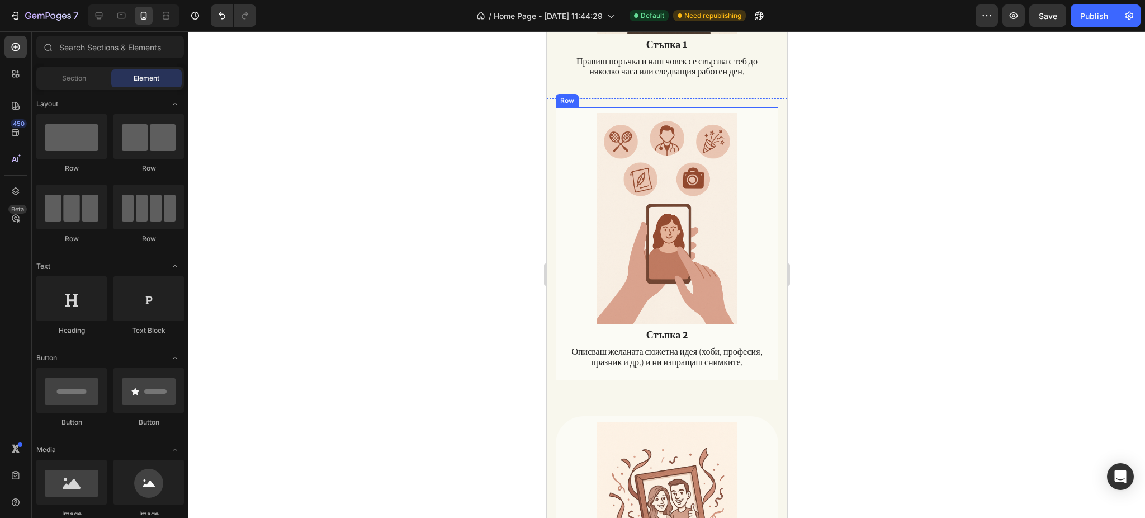
click at [558, 159] on div "Image Стъпка 2 Text Block Описваш желаната сюжетна идея (хоби, професия, празни…" at bounding box center [666, 243] width 222 height 273
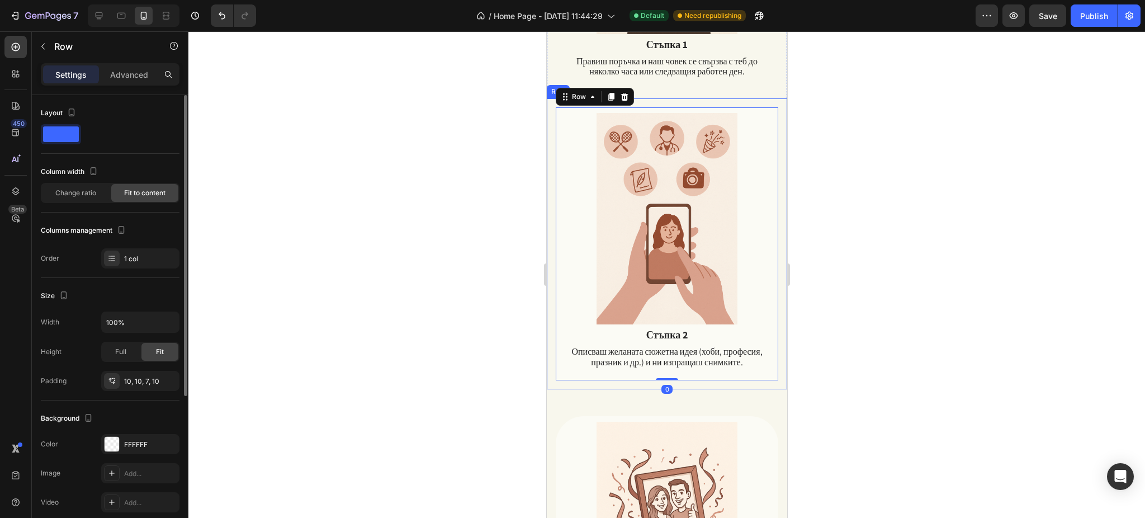
scroll to position [149, 0]
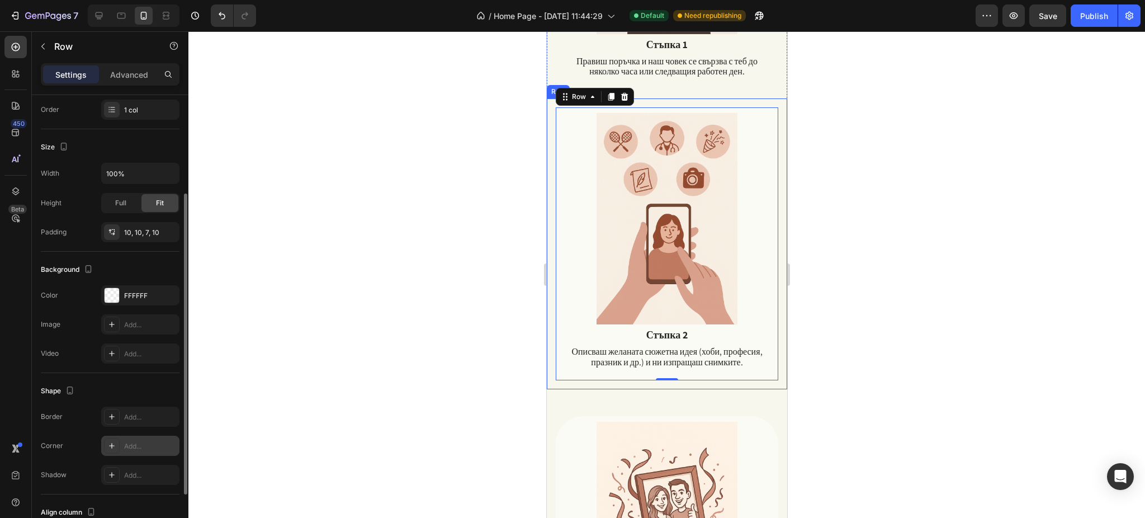
click at [140, 438] on div "Add..." at bounding box center [140, 445] width 78 height 20
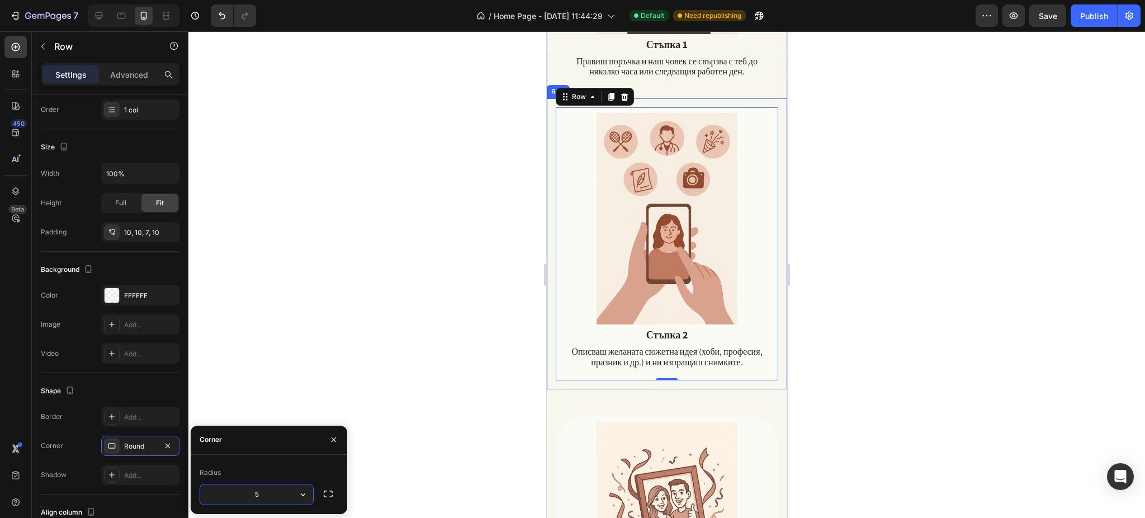
type input "50"
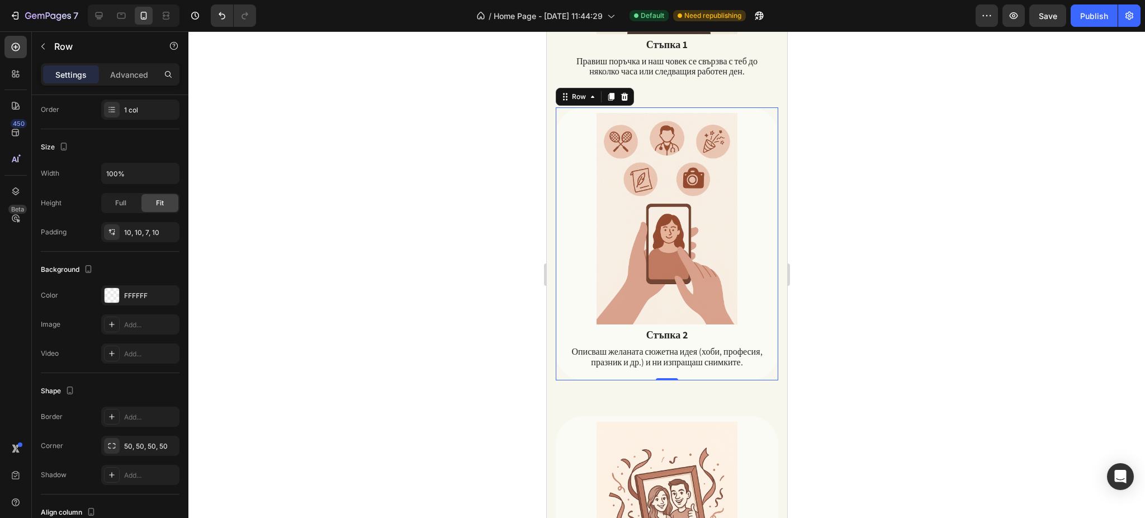
click at [1022, 215] on div at bounding box center [666, 274] width 956 height 486
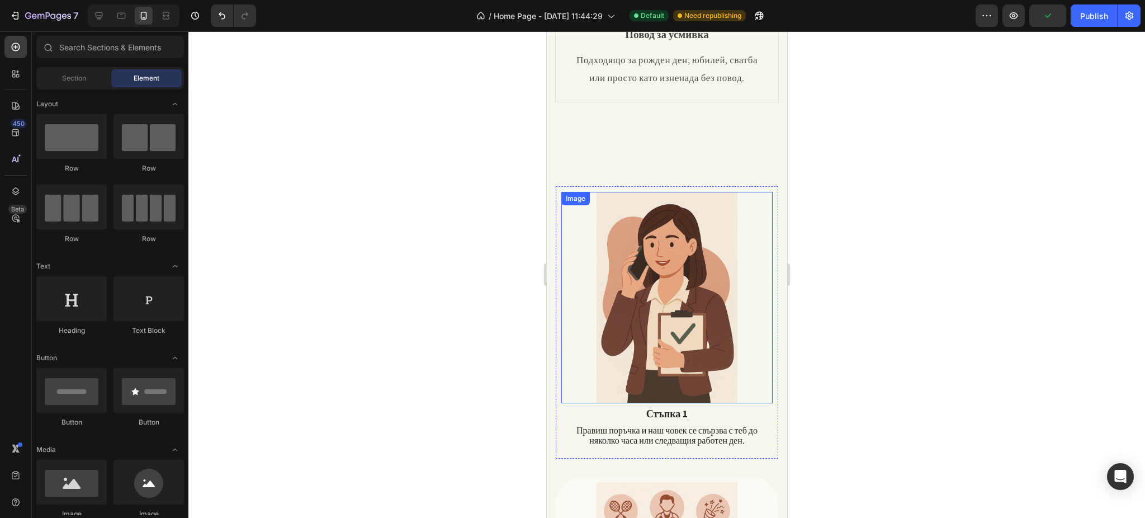
scroll to position [484, 0]
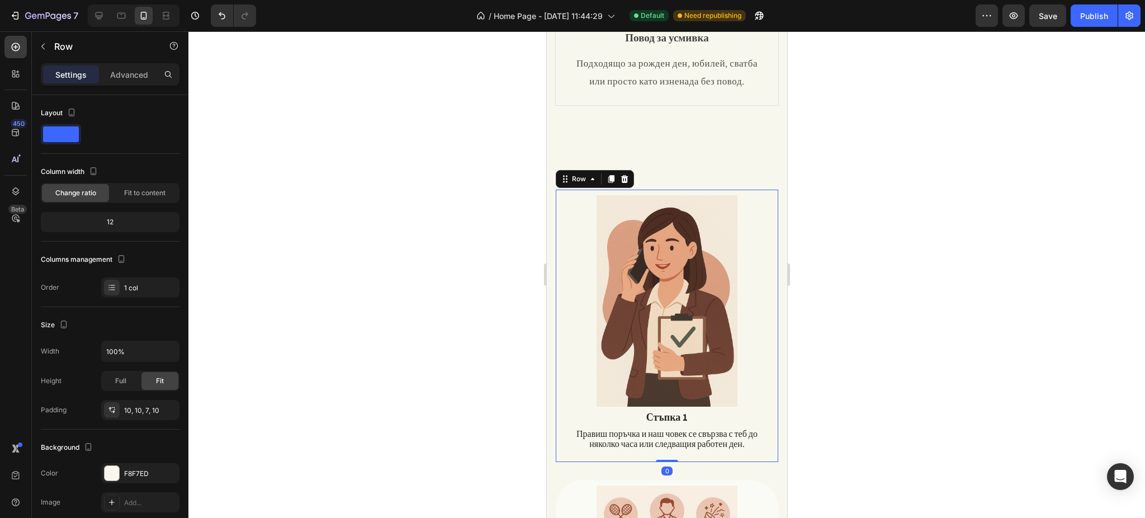
drag, startPoint x: 557, startPoint y: 230, endPoint x: 1049, endPoint y: 286, distance: 494.6
click at [557, 230] on div "Image Стъпка 1 Text Block Правиш поръчка и наш човек се свързва с теб до няколк…" at bounding box center [666, 326] width 222 height 273
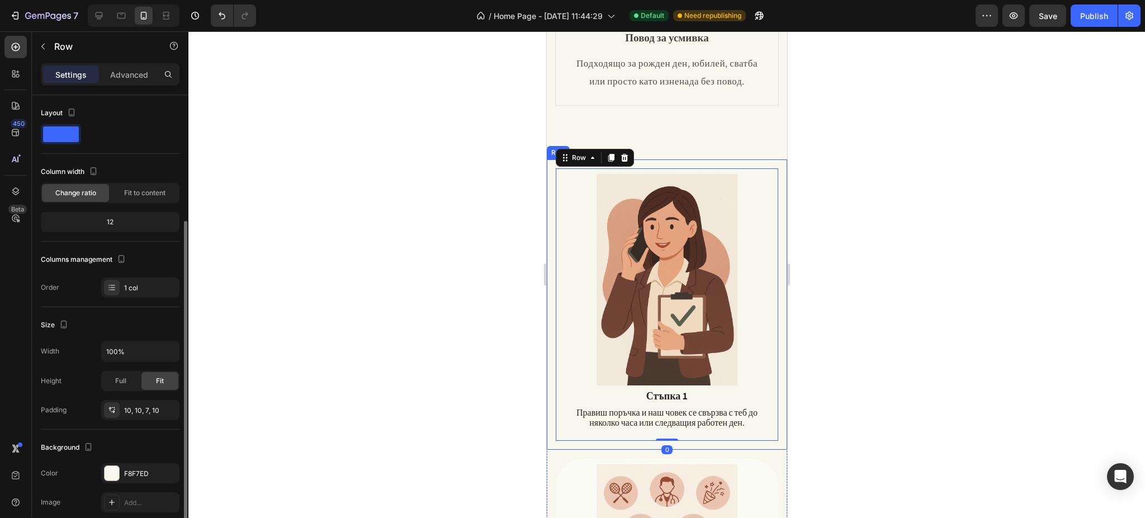
scroll to position [74, 0]
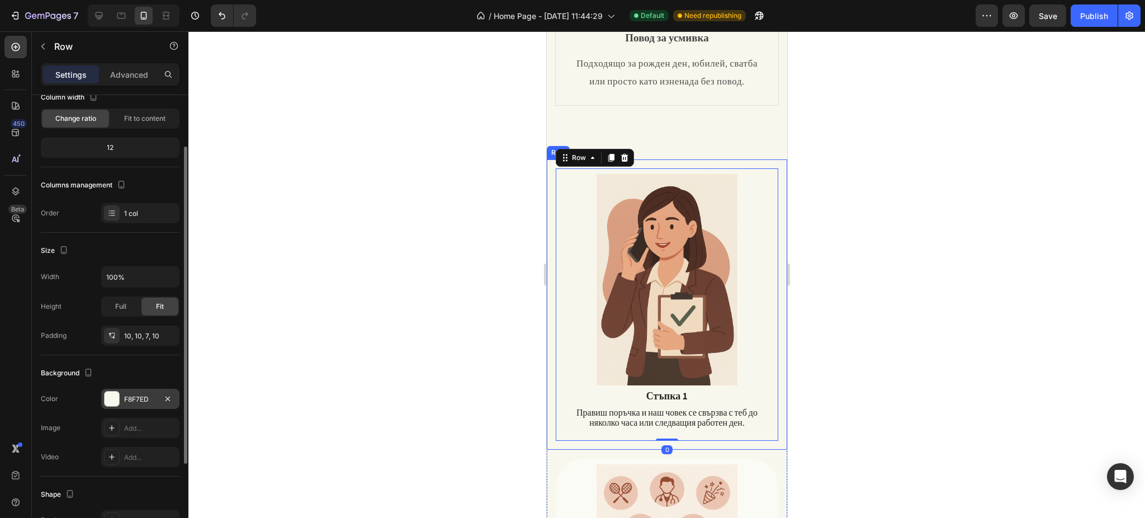
click at [108, 397] on div at bounding box center [112, 398] width 15 height 15
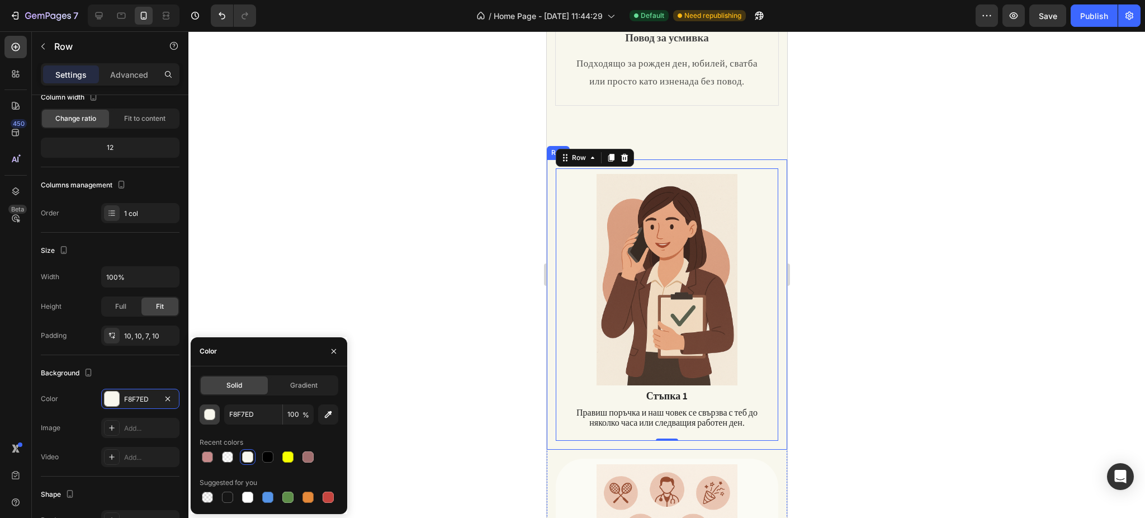
click at [206, 418] on div "button" at bounding box center [210, 414] width 11 height 11
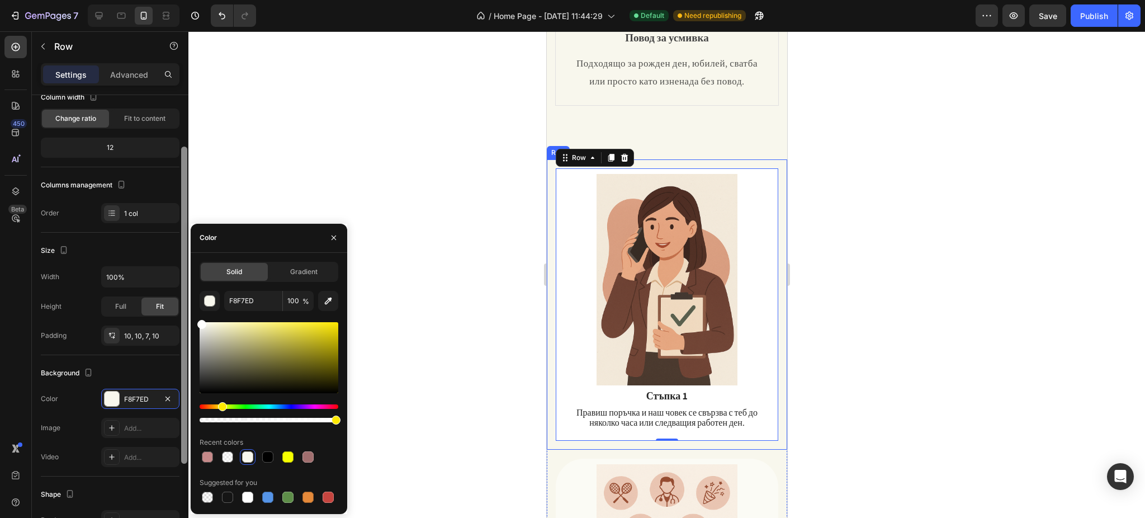
drag, startPoint x: 217, startPoint y: 319, endPoint x: 182, endPoint y: 281, distance: 51.8
click at [182, 281] on div "450 Beta Sections(20) Elements(83) Section Element Hero Section Product Detail …" at bounding box center [94, 274] width 188 height 486
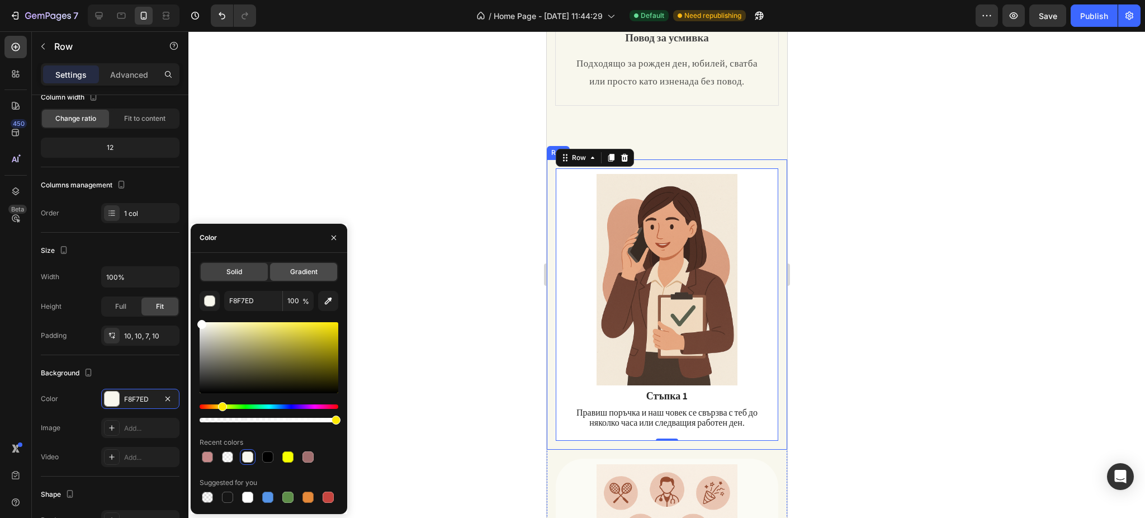
type input "FFFFFF"
click at [296, 291] on input "100" at bounding box center [298, 301] width 31 height 20
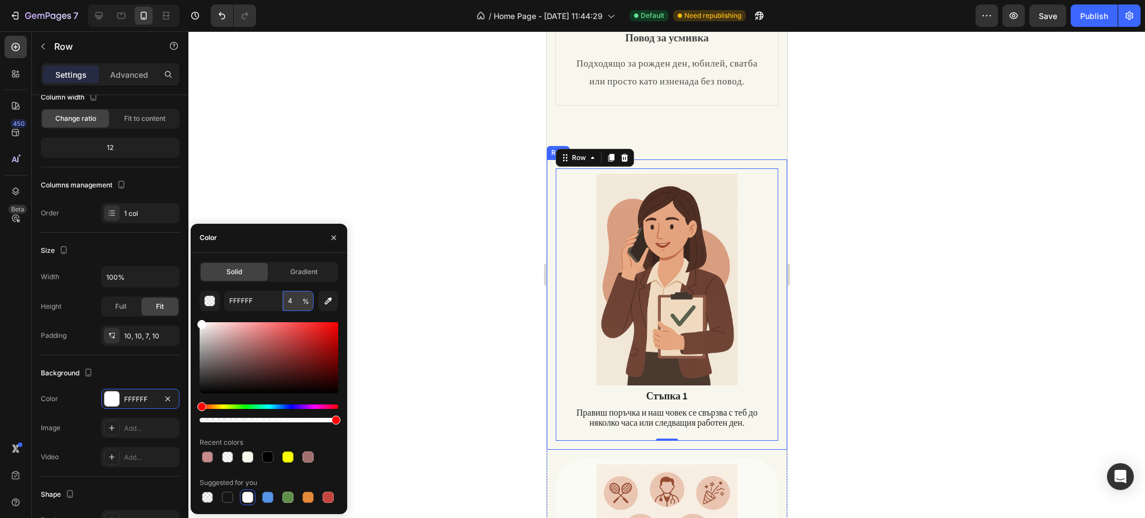
type input "40"
click at [160, 251] on div "Size" at bounding box center [110, 251] width 139 height 18
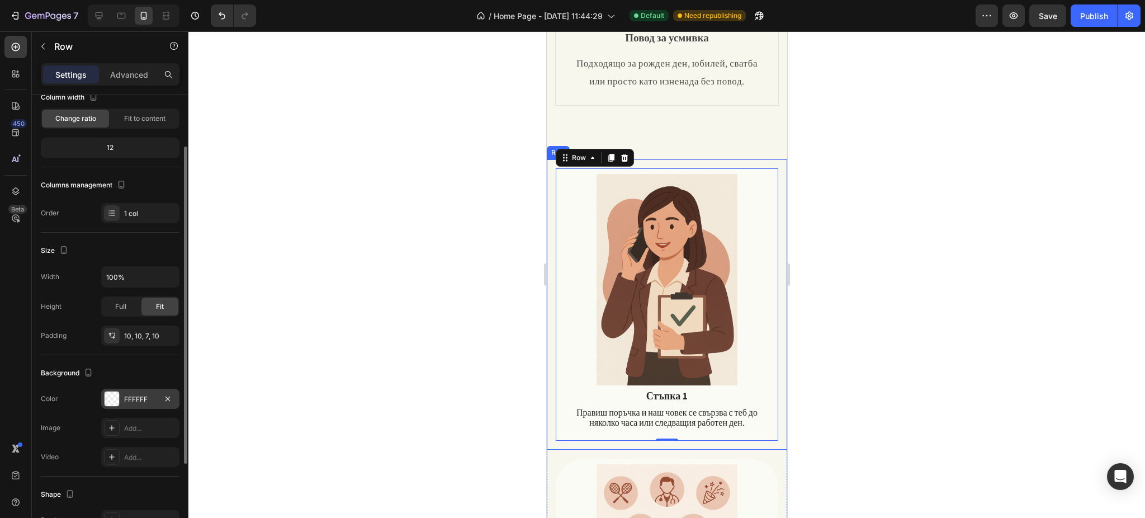
scroll to position [198, 0]
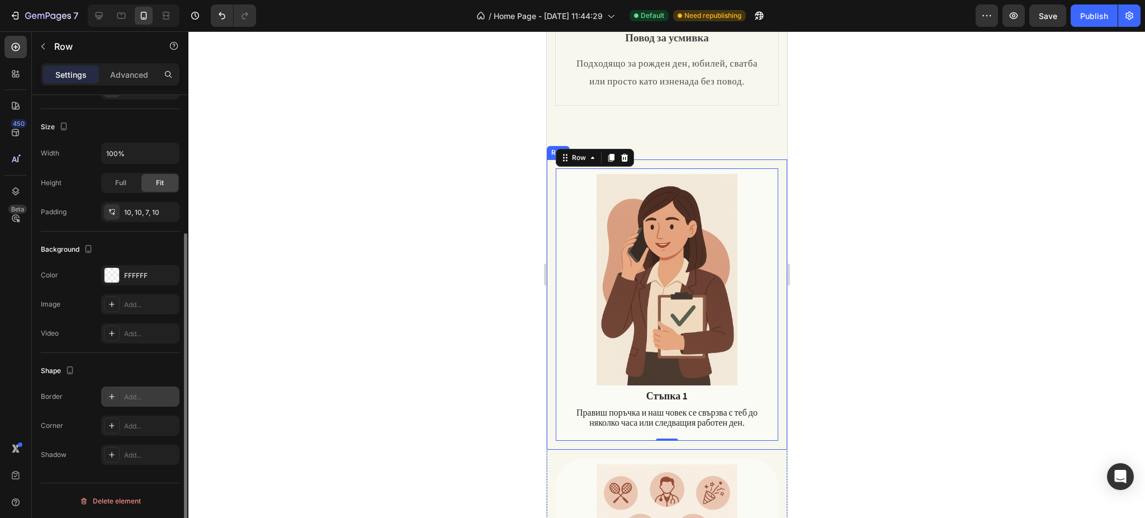
click at [138, 401] on div "Add..." at bounding box center [150, 397] width 53 height 10
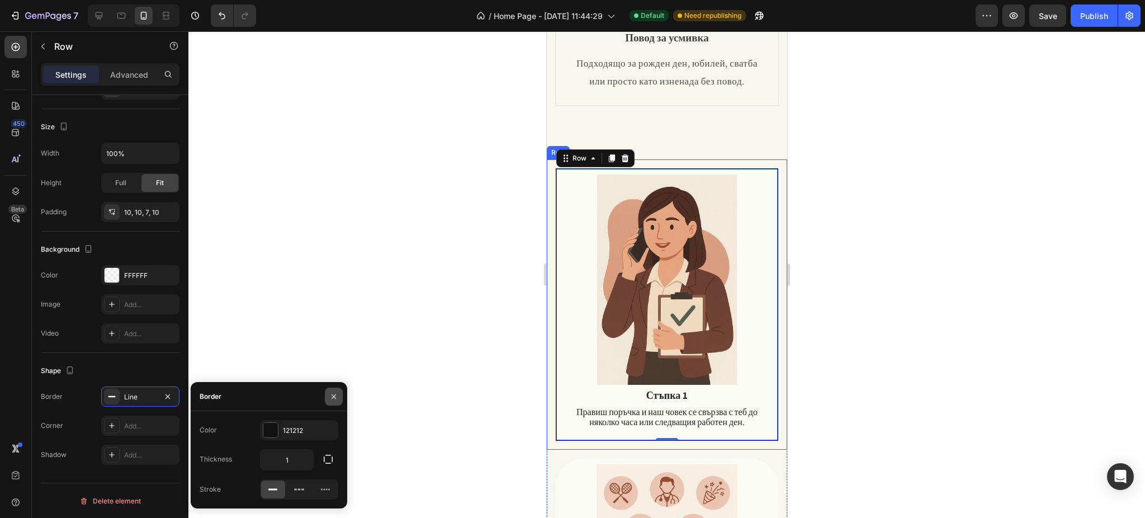
click at [332, 391] on button "button" at bounding box center [334, 396] width 18 height 18
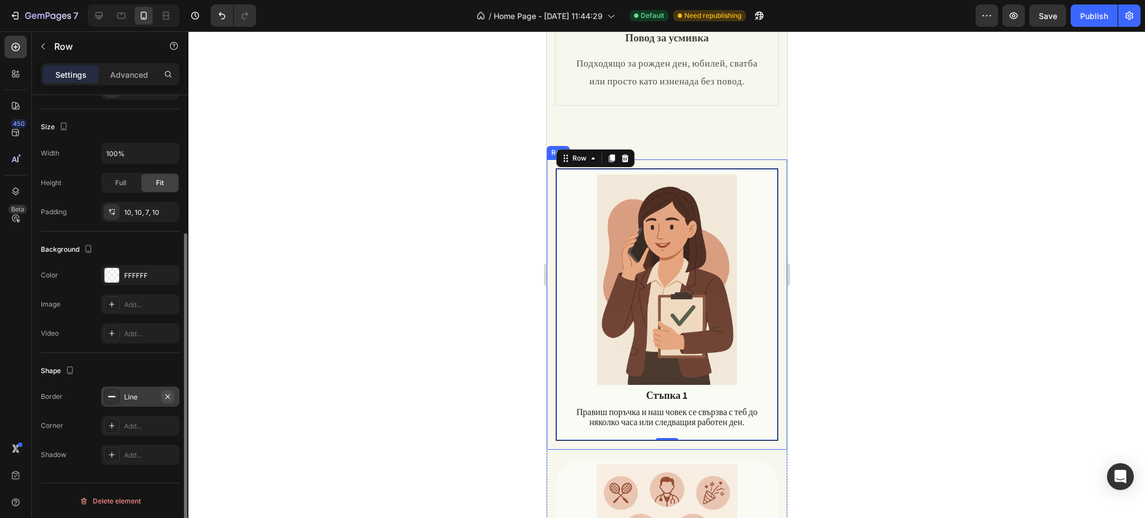
click at [166, 393] on icon "button" at bounding box center [167, 396] width 9 height 9
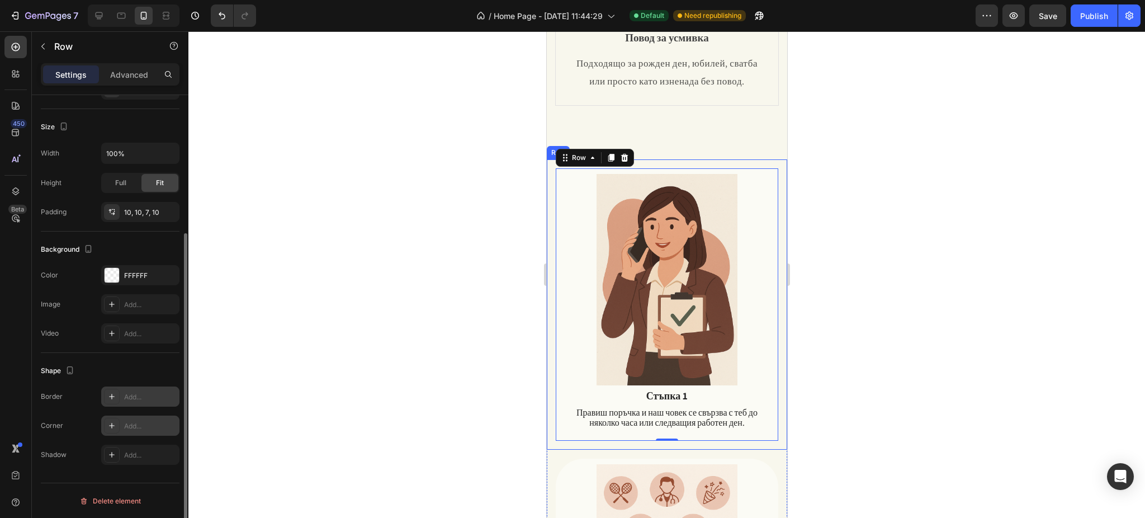
click at [131, 427] on div "Add..." at bounding box center [150, 426] width 53 height 10
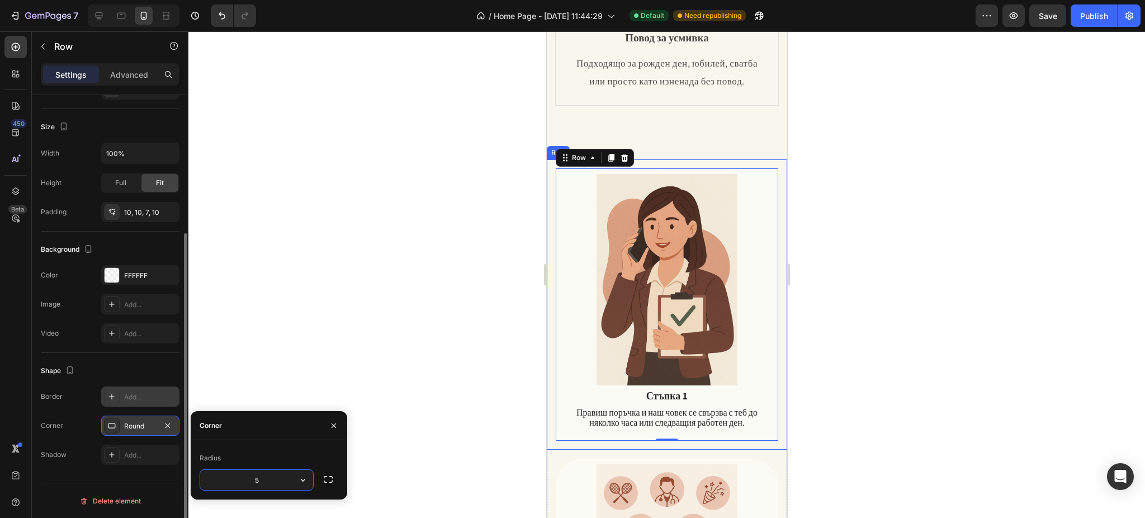
type input "50"
click at [138, 366] on div "Shape" at bounding box center [110, 371] width 139 height 18
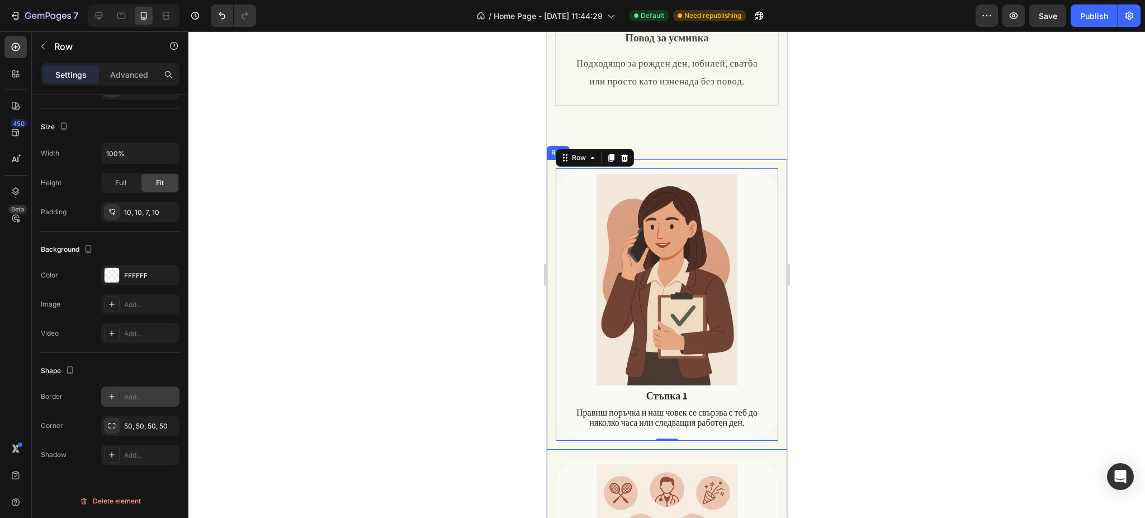
click at [332, 282] on div at bounding box center [666, 274] width 956 height 486
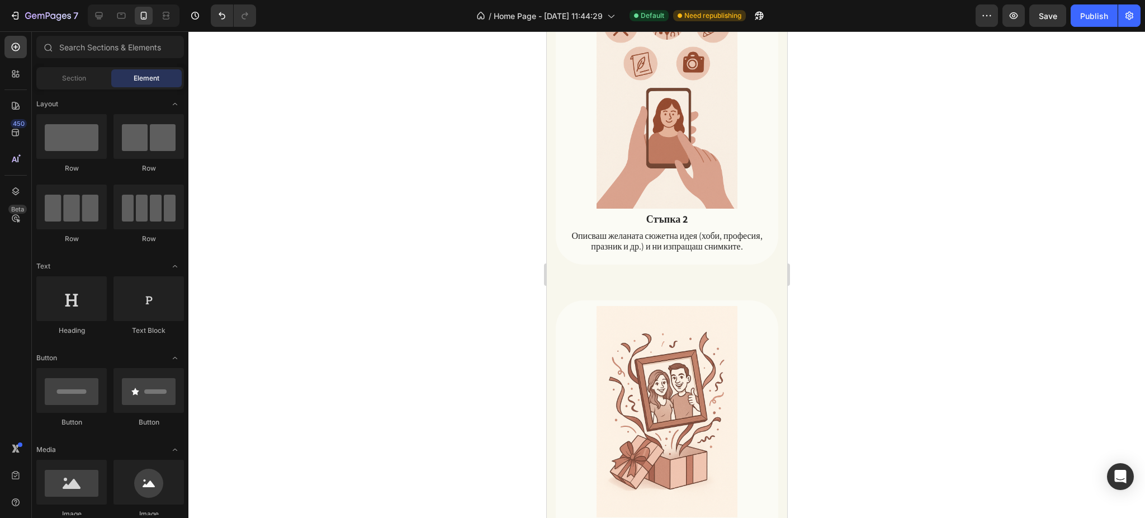
scroll to position [1119, 0]
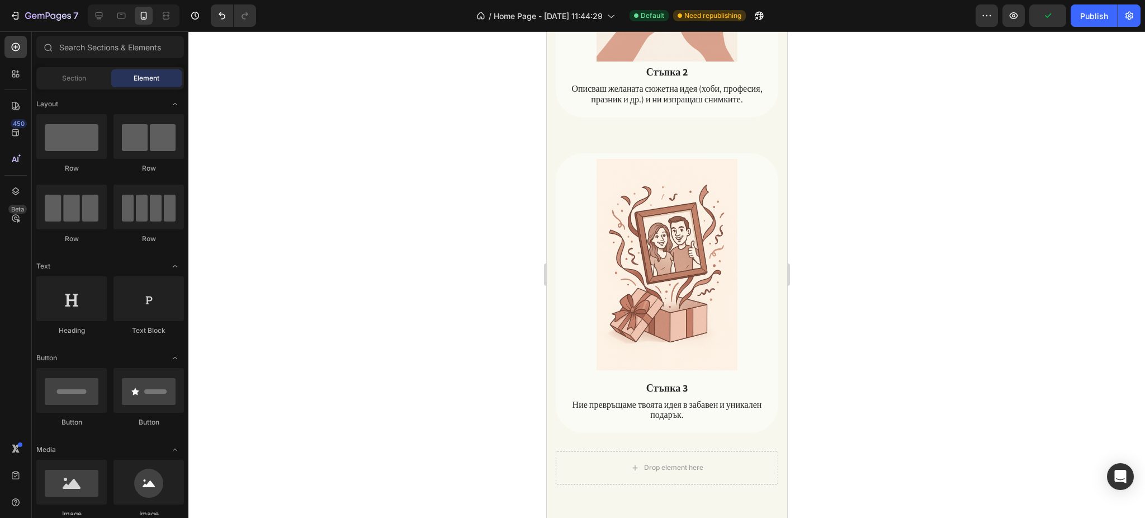
drag, startPoint x: 783, startPoint y: 129, endPoint x: 1543, endPoint y: 100, distance: 761.4
click at [1081, 17] on div "Publish" at bounding box center [1094, 16] width 28 height 12
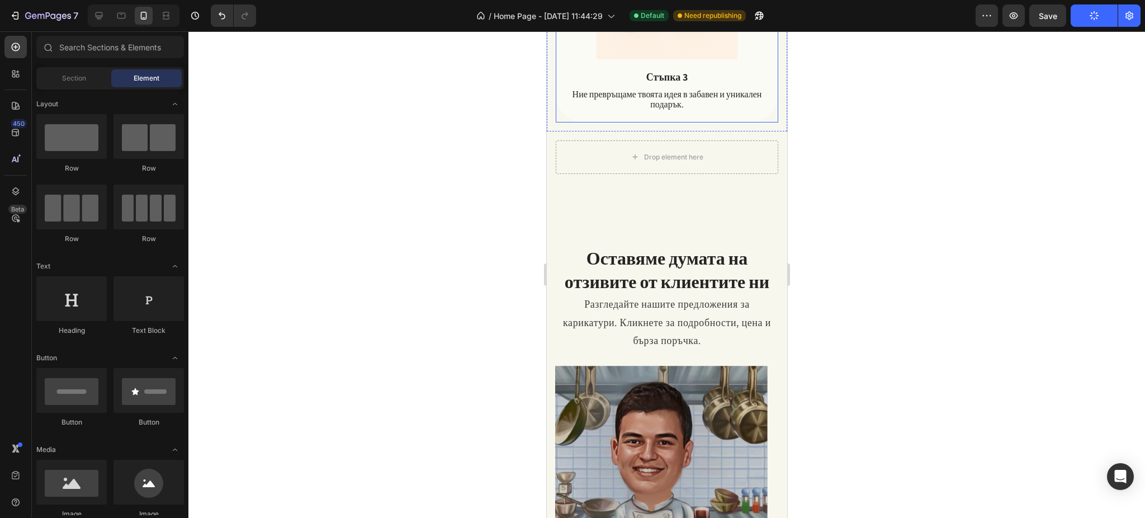
scroll to position [1417, 0]
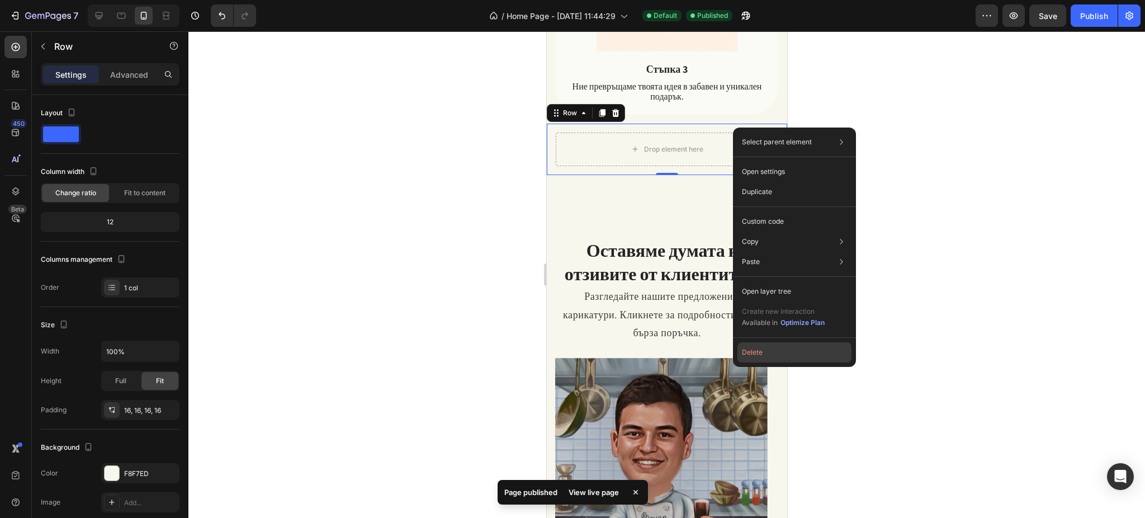
click at [761, 352] on button "Delete" at bounding box center [794, 352] width 114 height 20
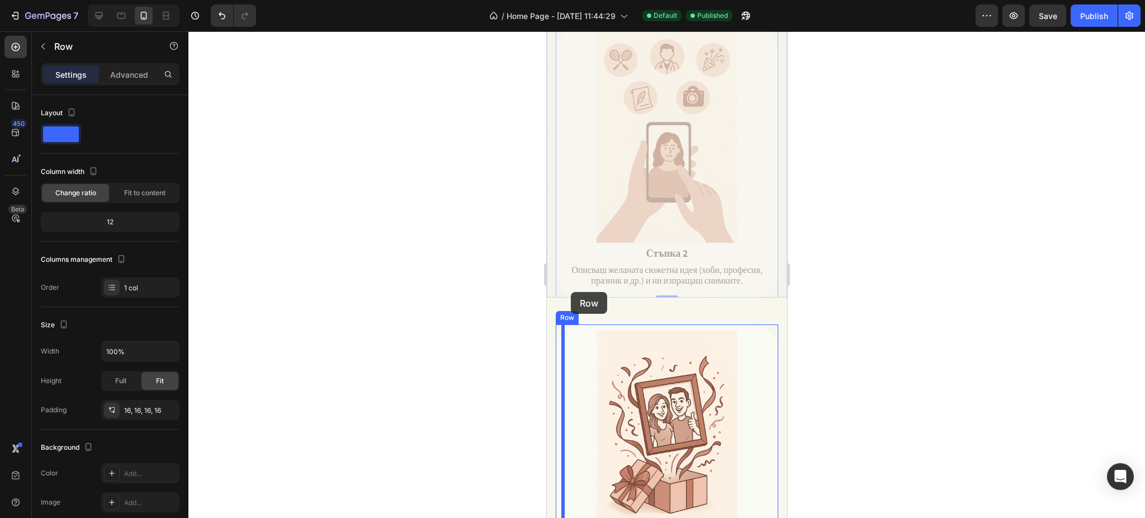
scroll to position [1119, 0]
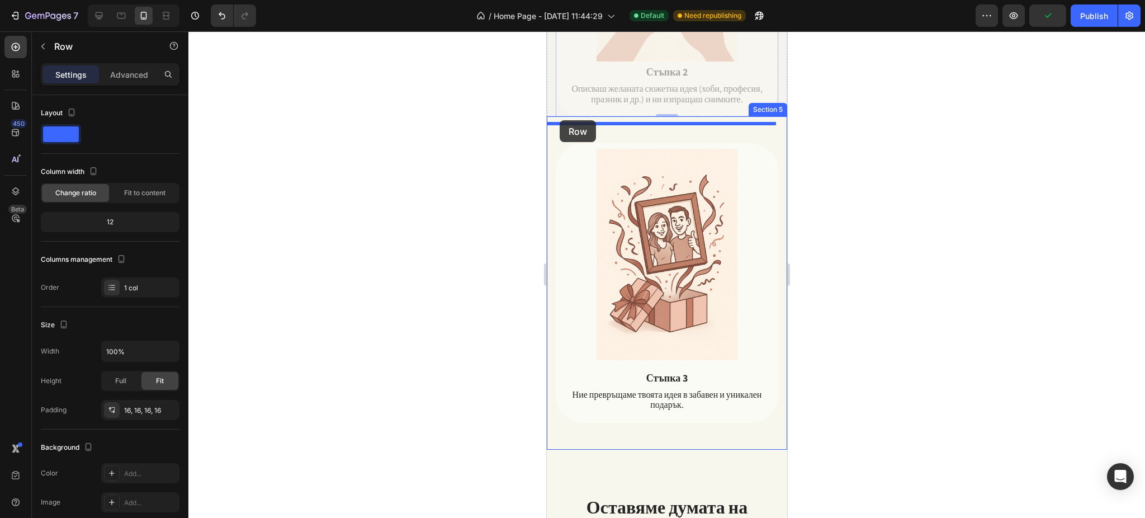
drag, startPoint x: 553, startPoint y: 195, endPoint x: 559, endPoint y: 120, distance: 74.6
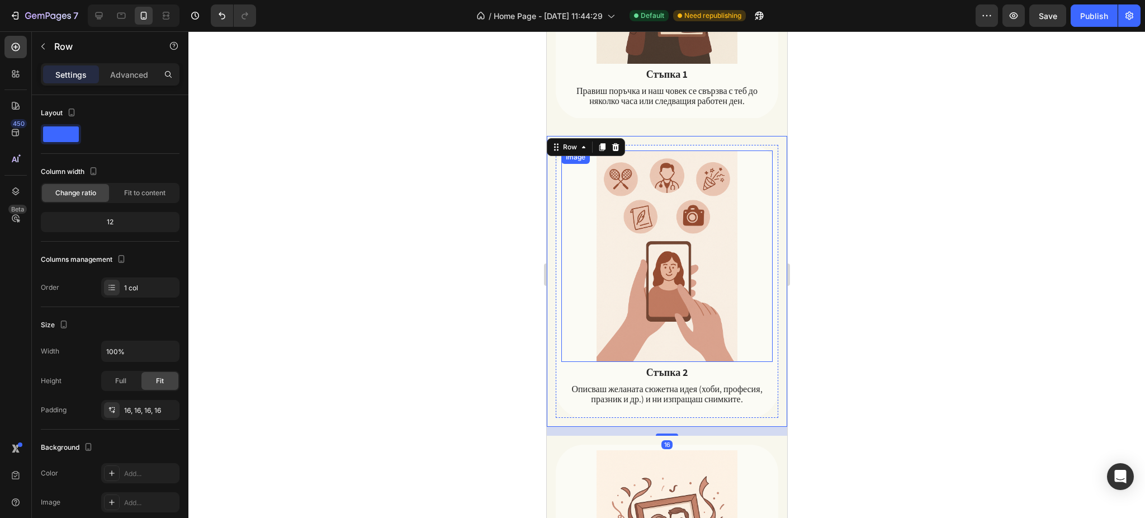
scroll to position [820, 0]
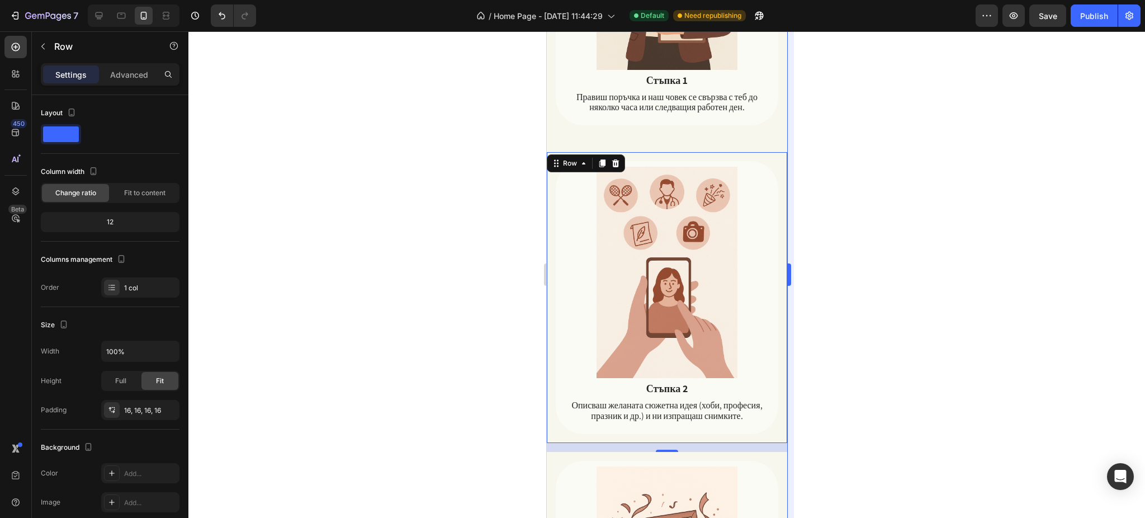
drag, startPoint x: 886, startPoint y: 159, endPoint x: 788, endPoint y: 149, distance: 98.3
click at [886, 159] on div at bounding box center [666, 274] width 956 height 486
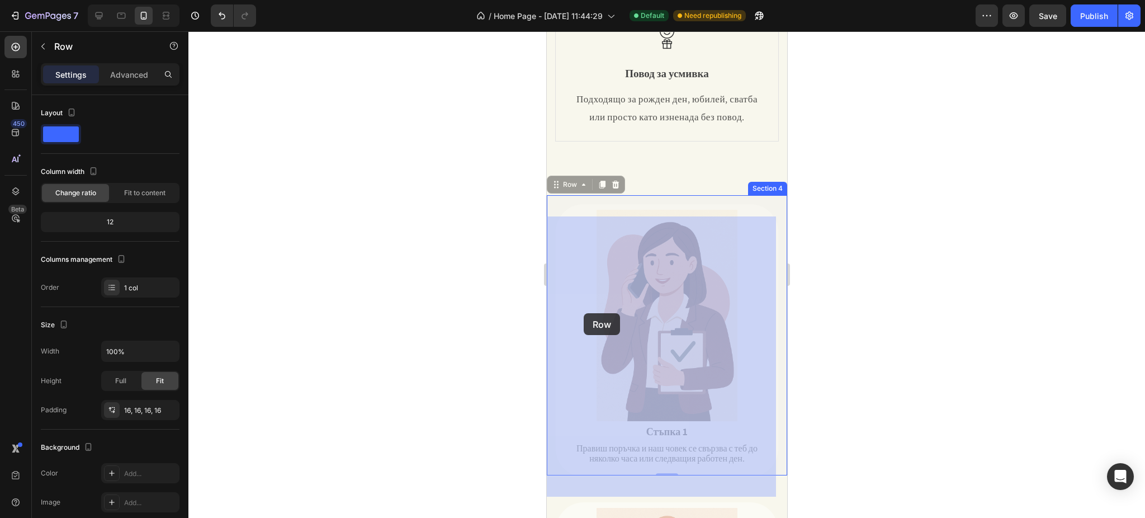
scroll to position [671, 0]
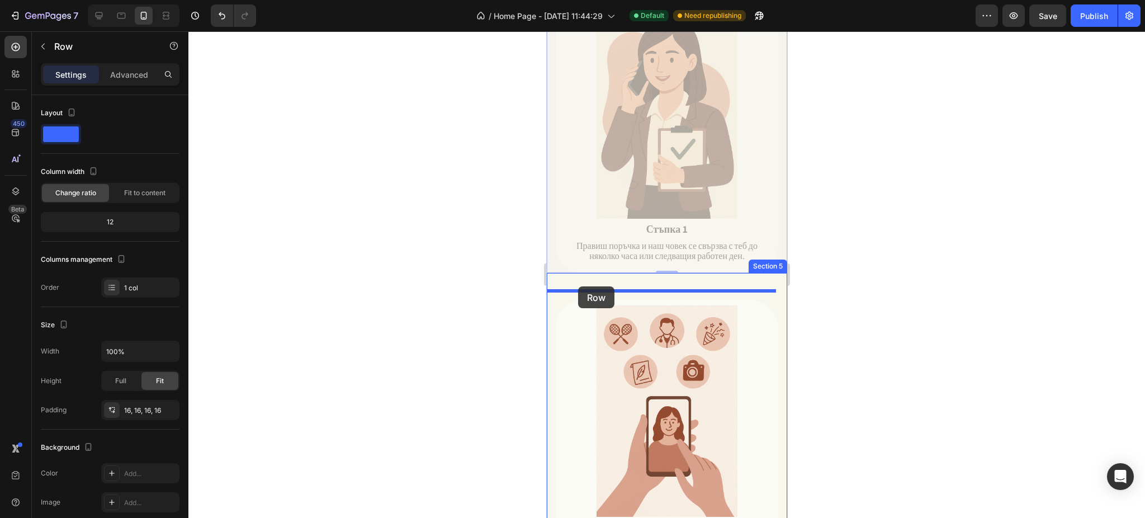
drag, startPoint x: 555, startPoint y: 206, endPoint x: 577, endPoint y: 286, distance: 83.2
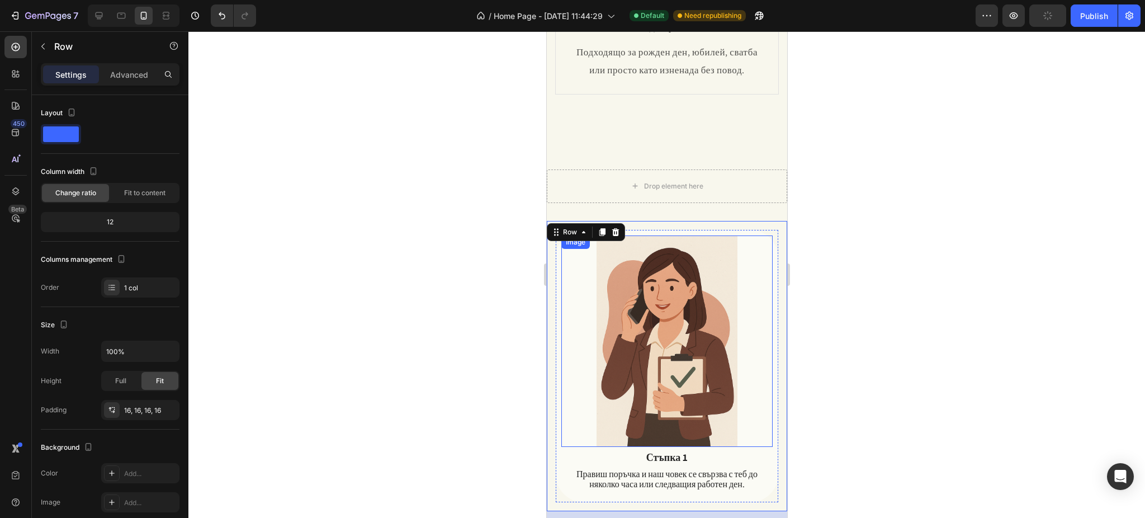
scroll to position [448, 0]
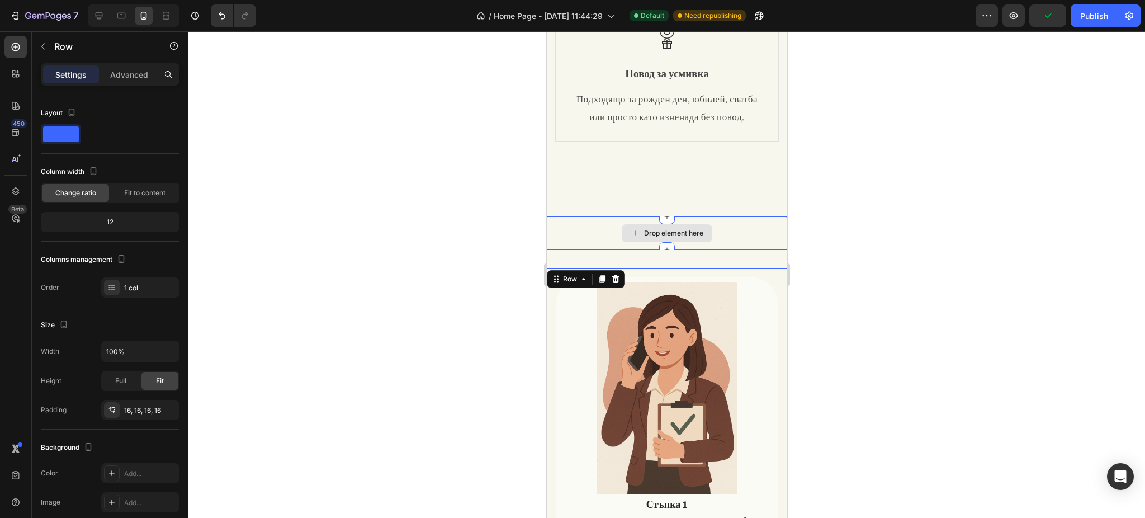
click at [597, 226] on div "Drop element here" at bounding box center [666, 233] width 240 height 34
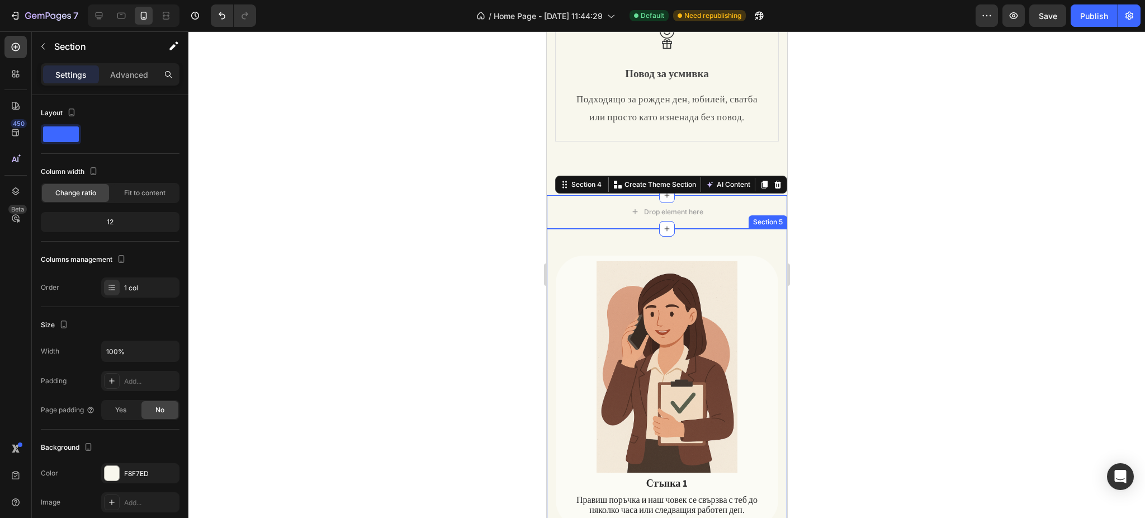
click at [907, 210] on div at bounding box center [666, 274] width 956 height 486
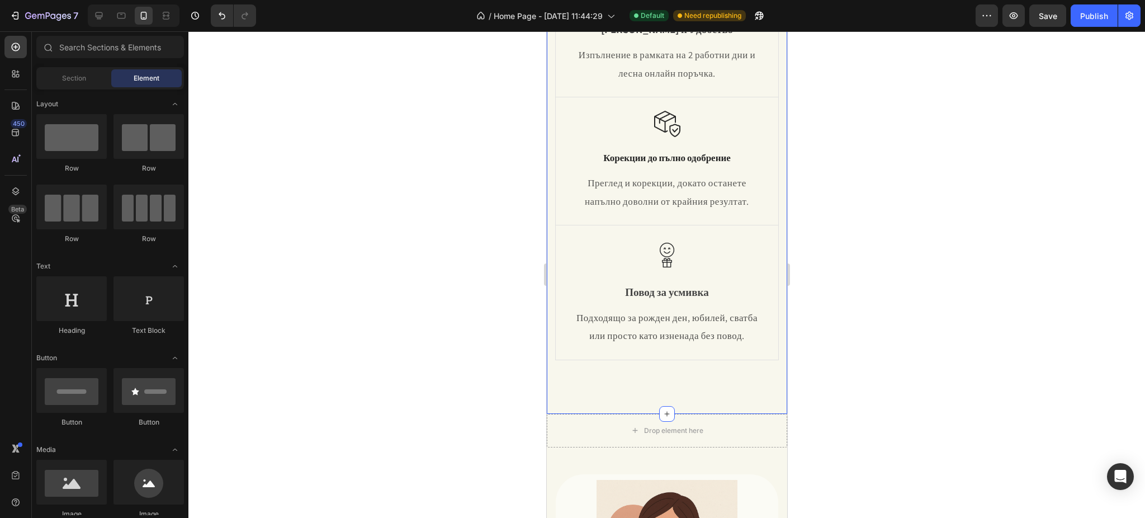
scroll to position [224, 0]
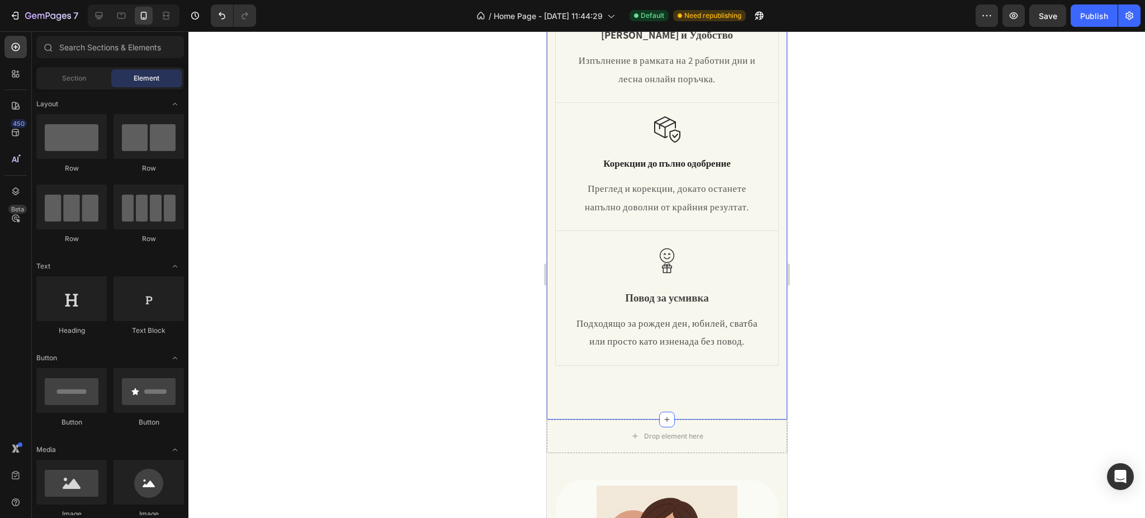
click at [552, 237] on div "Защо да изберете нашите карикатури? Heading Row Image Бързина и Удобство Text B…" at bounding box center [666, 125] width 240 height 589
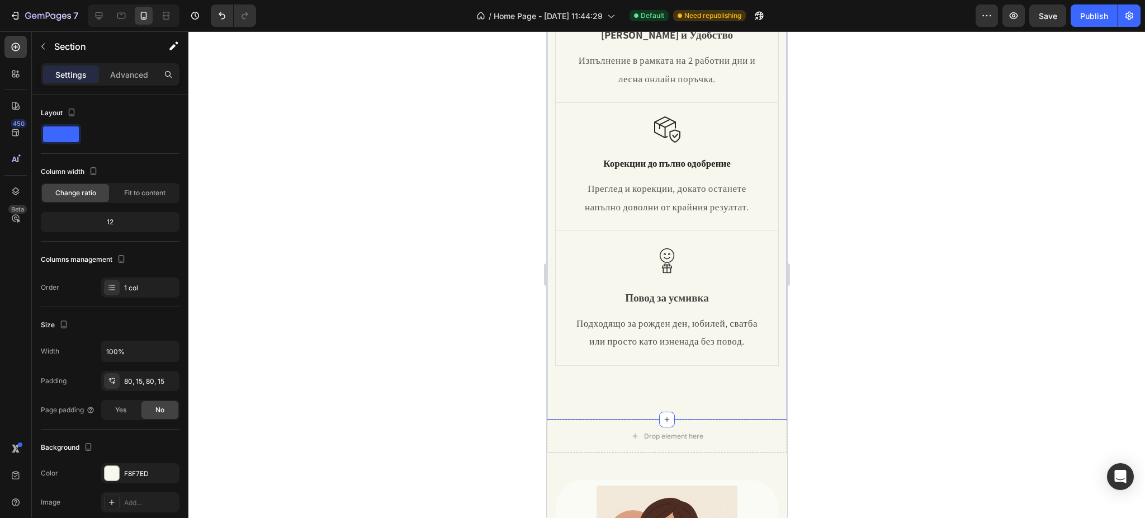
click at [555, 375] on div "Защо да изберете нашите карикатури? Heading Row Image Бързина и Удобство Text B…" at bounding box center [667, 124] width 224 height 499
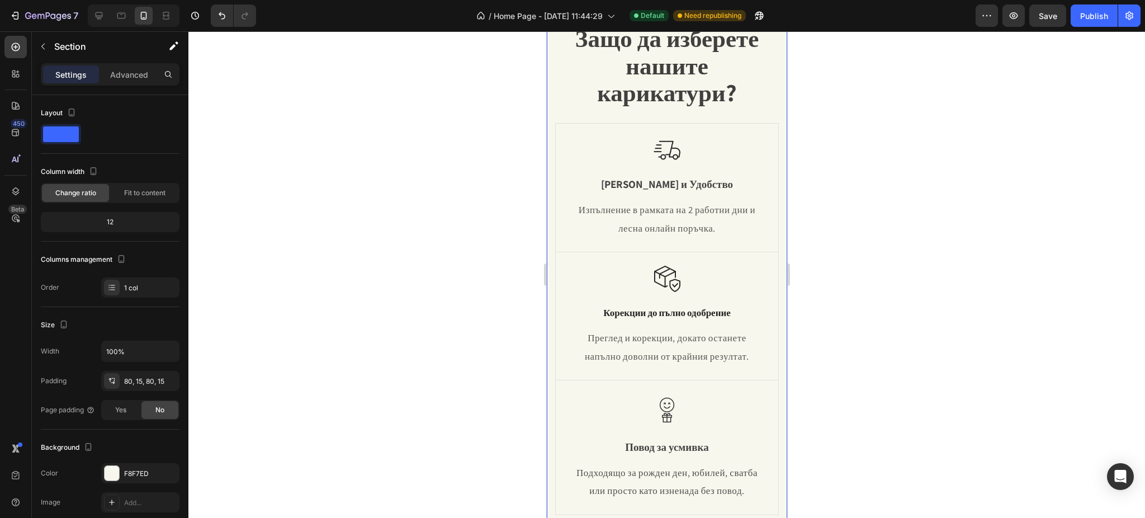
click at [550, 250] on div "Защо да изберете нашите карикатури? Heading Row Image Бързина и Удобство Text B…" at bounding box center [666, 274] width 240 height 589
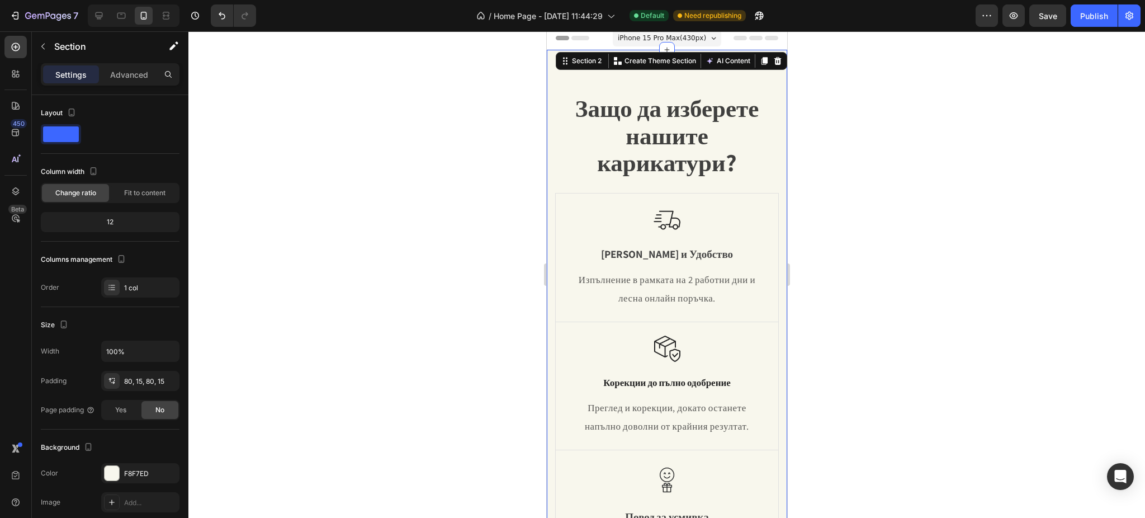
scroll to position [0, 0]
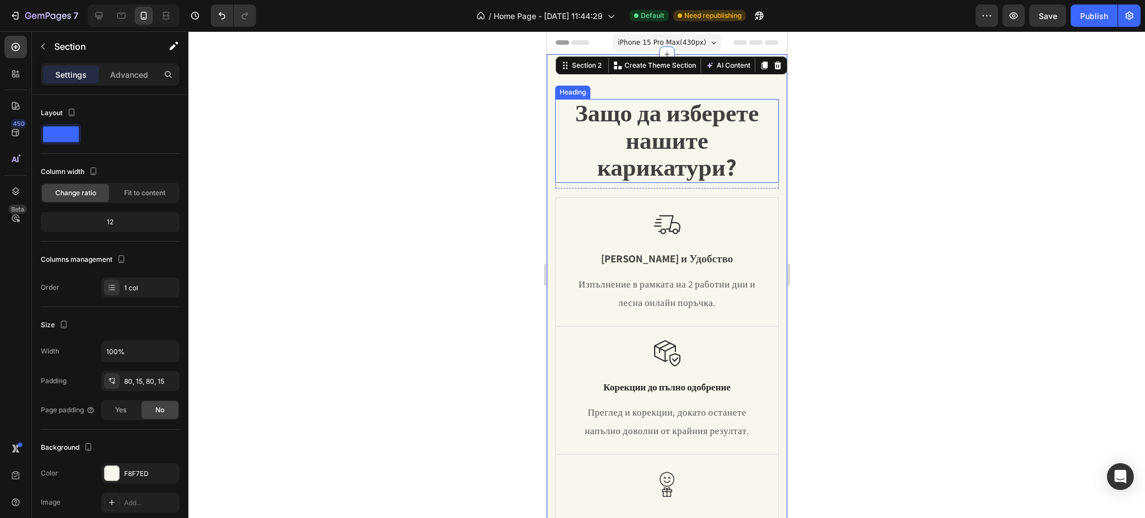
click at [564, 168] on h2 "Защо да изберете нашите карикатури?" at bounding box center [667, 141] width 224 height 84
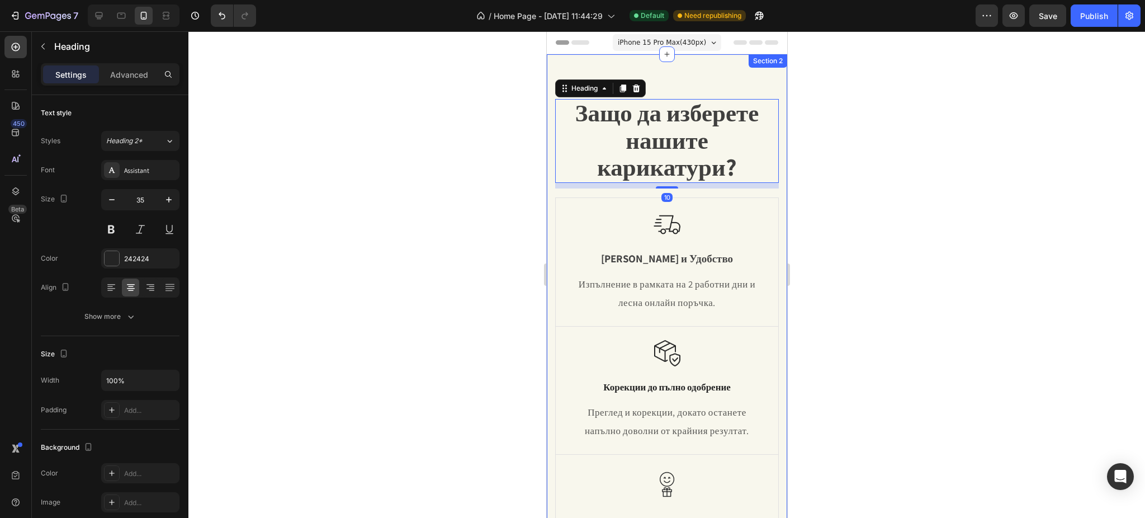
click at [549, 138] on div "Защо да изберете нашите карикатури? Heading 10 Row Image Бързина и Удобство Tex…" at bounding box center [666, 348] width 240 height 589
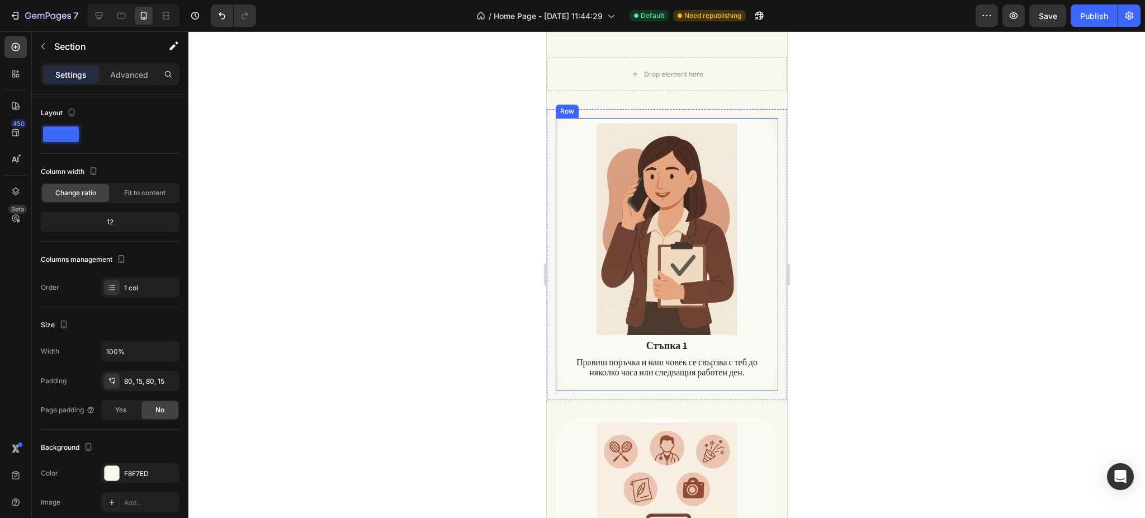
scroll to position [596, 0]
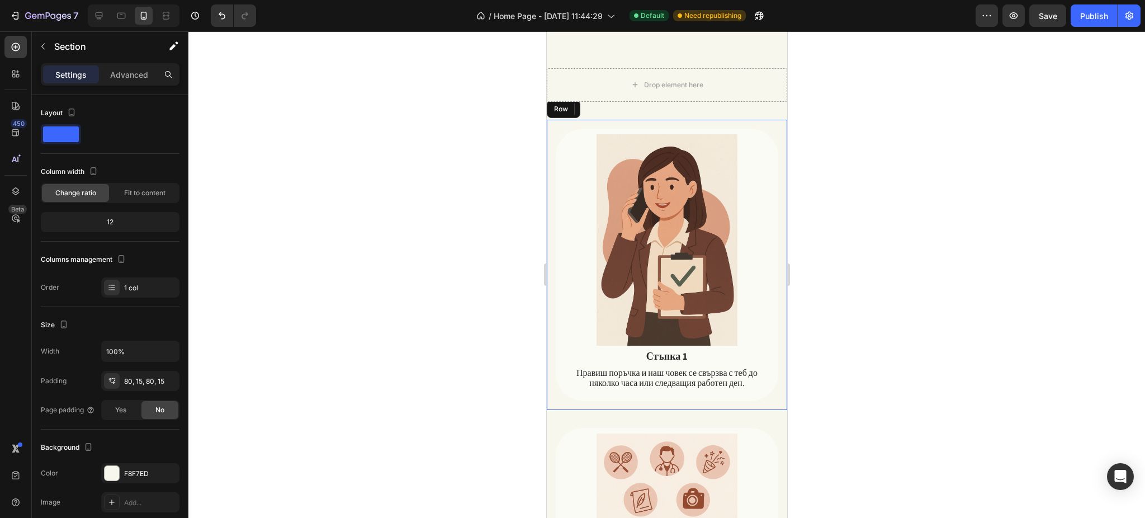
click at [546, 193] on div "Image Стъпка 1 Text Block Правиш поръчка и наш човек се свързва с теб до няколк…" at bounding box center [666, 265] width 240 height 291
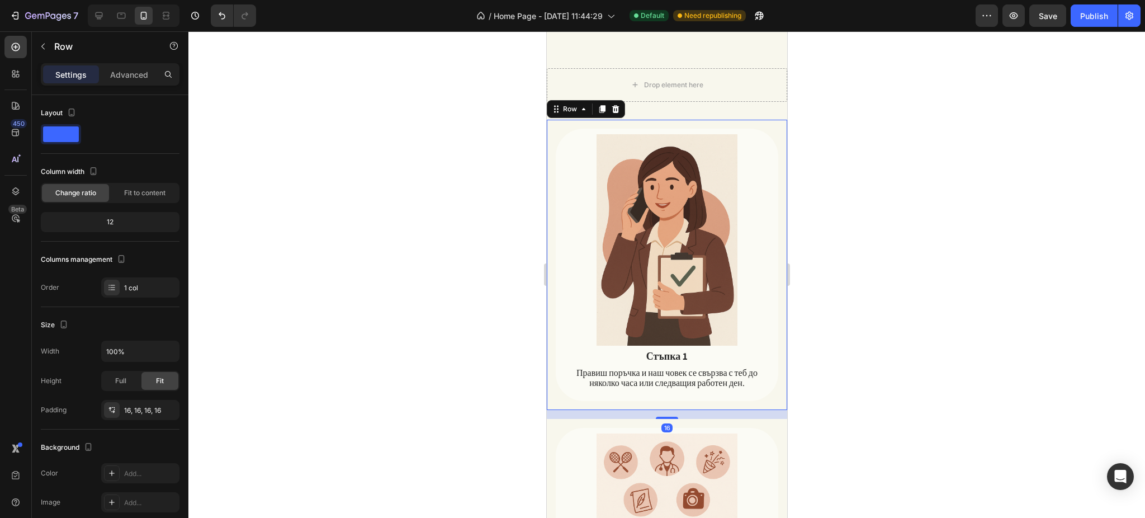
click at [553, 116] on div "Row" at bounding box center [585, 109] width 78 height 18
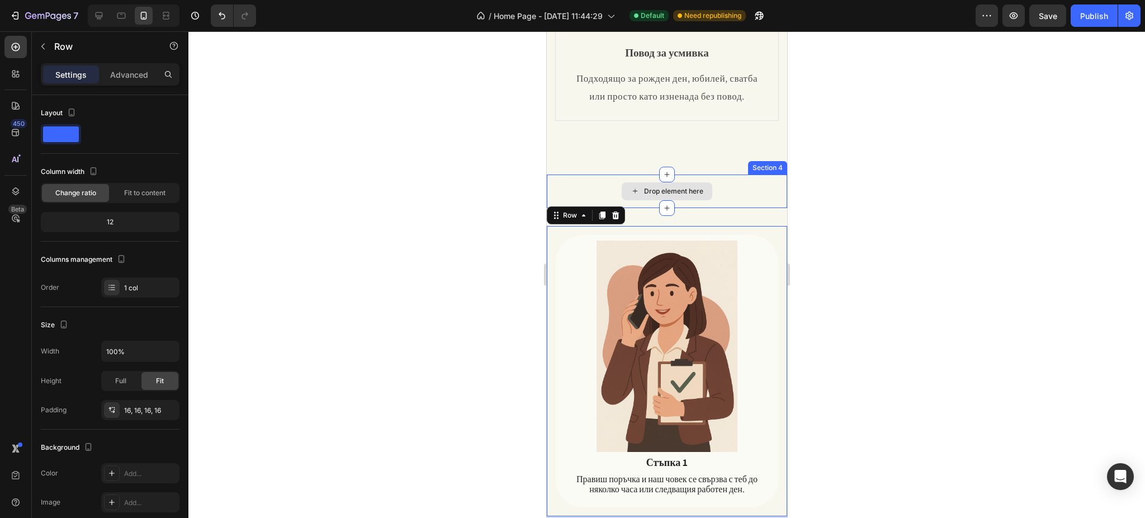
scroll to position [447, 0]
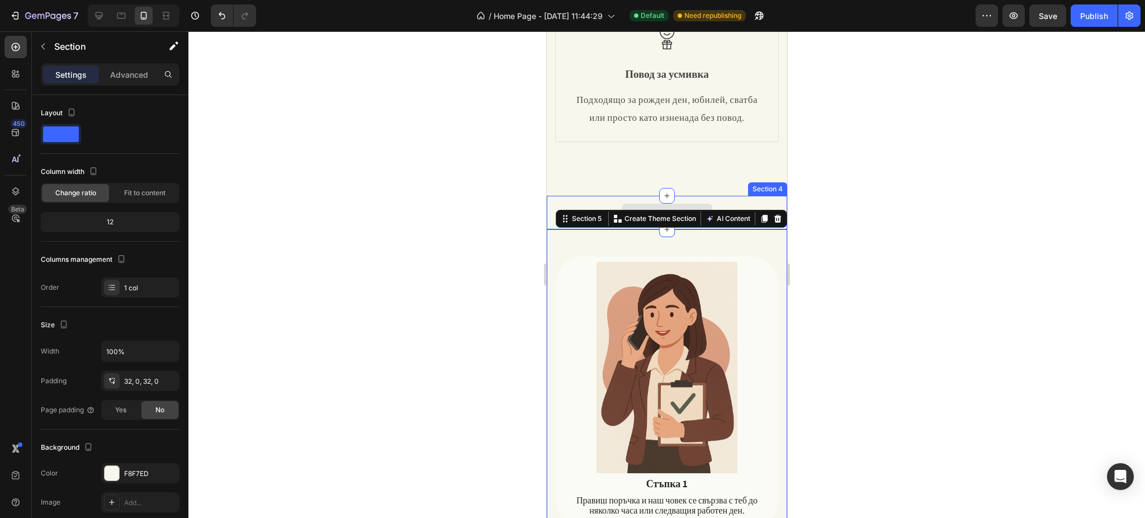
click at [742, 224] on div "Drop element here" at bounding box center [666, 213] width 240 height 34
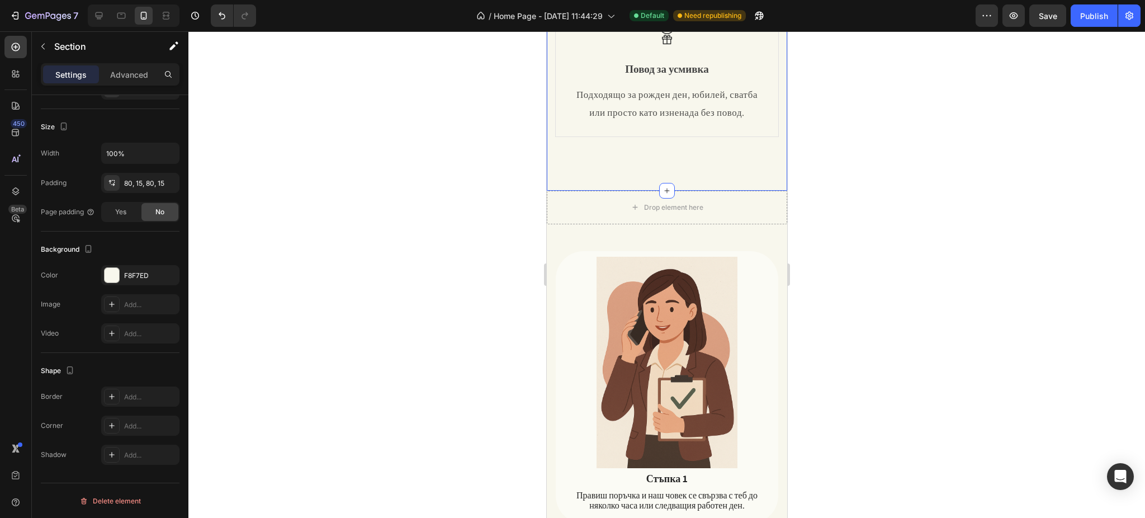
scroll to position [447, 0]
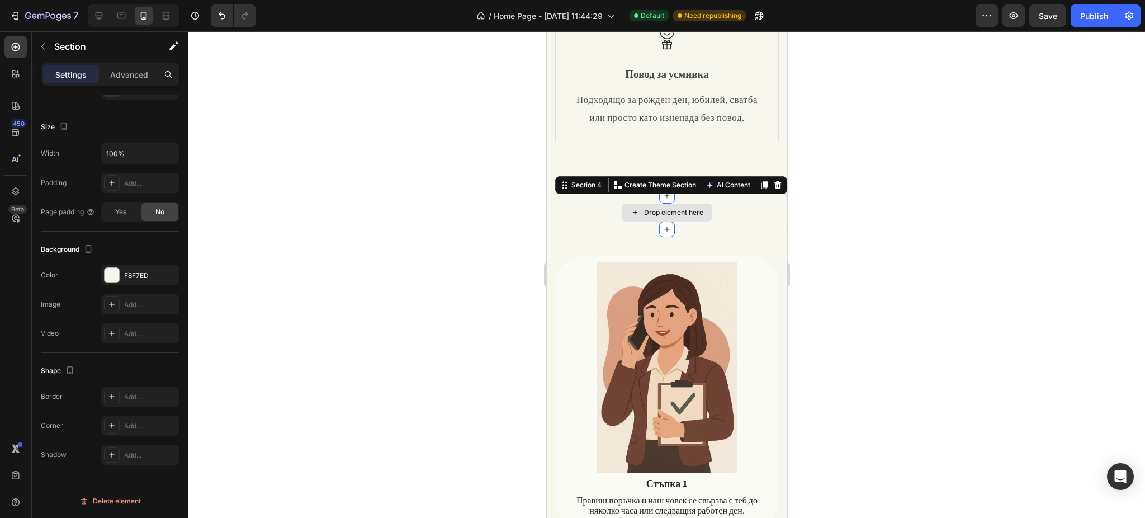
click at [562, 229] on div "Drop element here" at bounding box center [666, 213] width 240 height 34
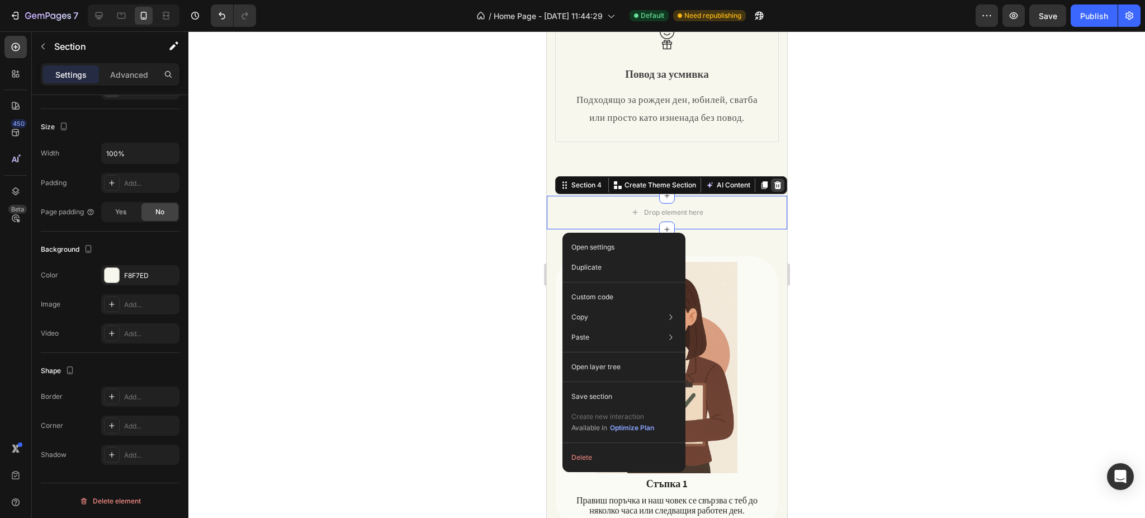
click at [774, 189] on icon at bounding box center [777, 185] width 7 height 8
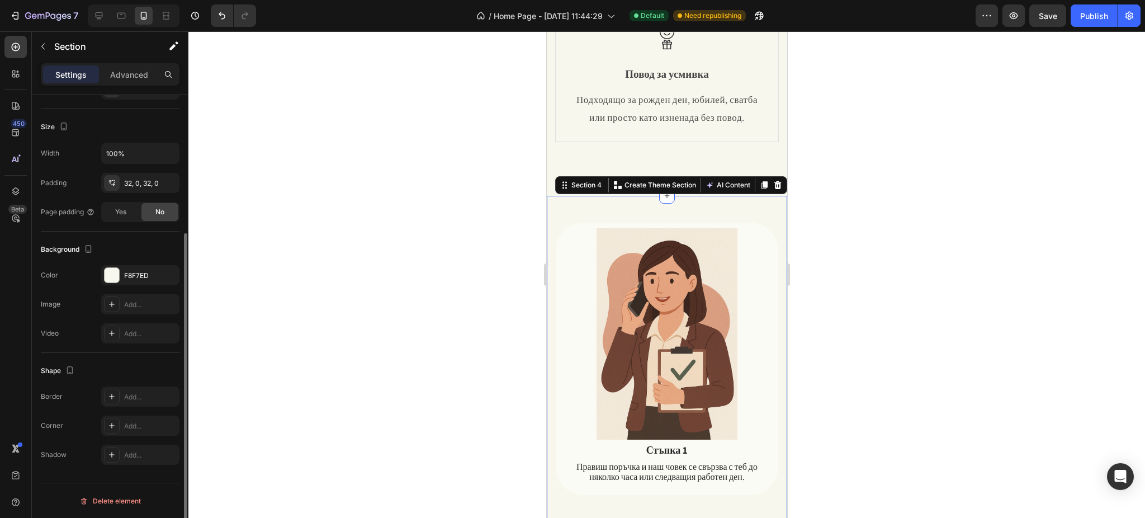
click at [913, 186] on div at bounding box center [666, 274] width 956 height 486
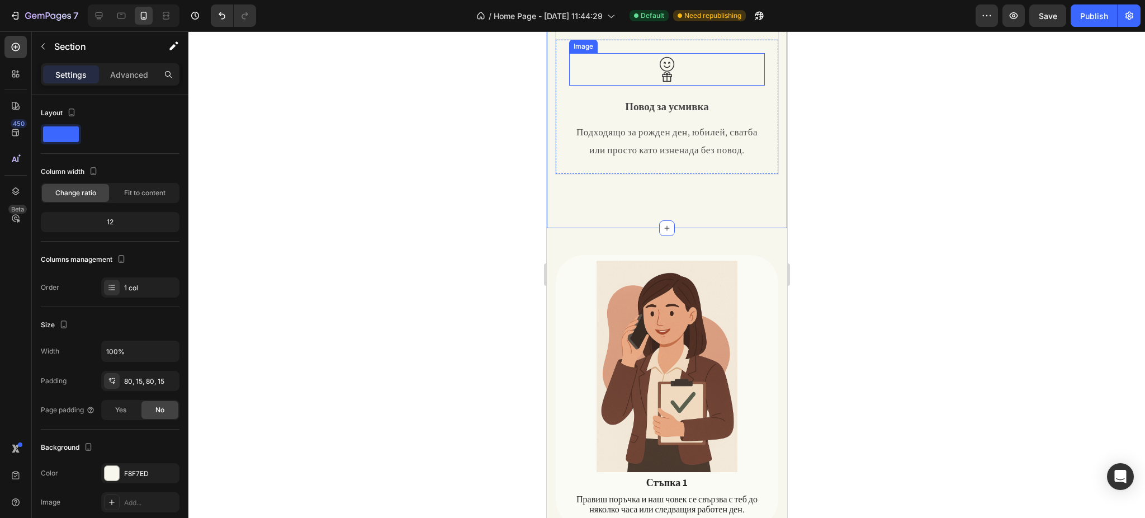
scroll to position [447, 0]
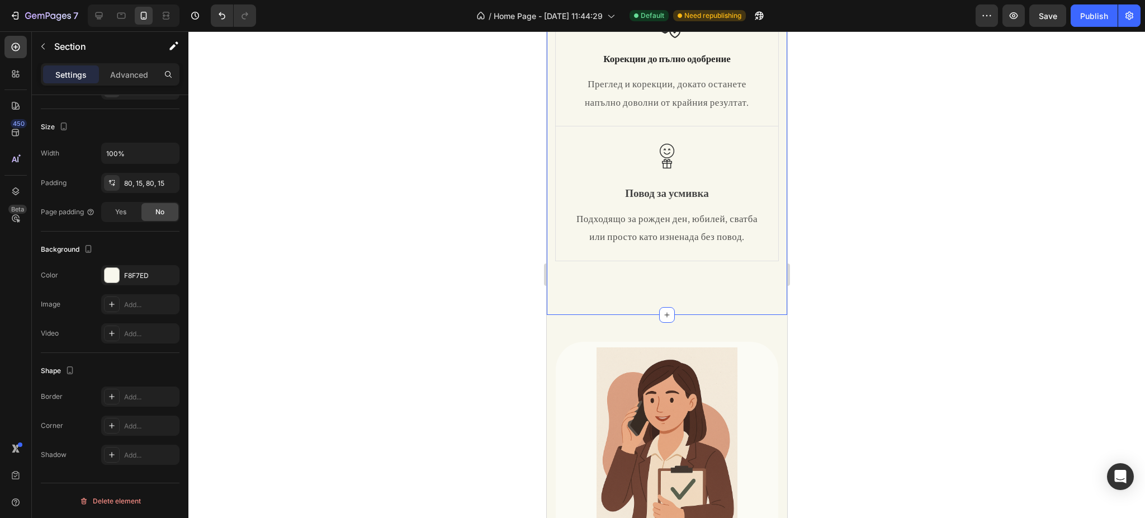
scroll to position [298, 0]
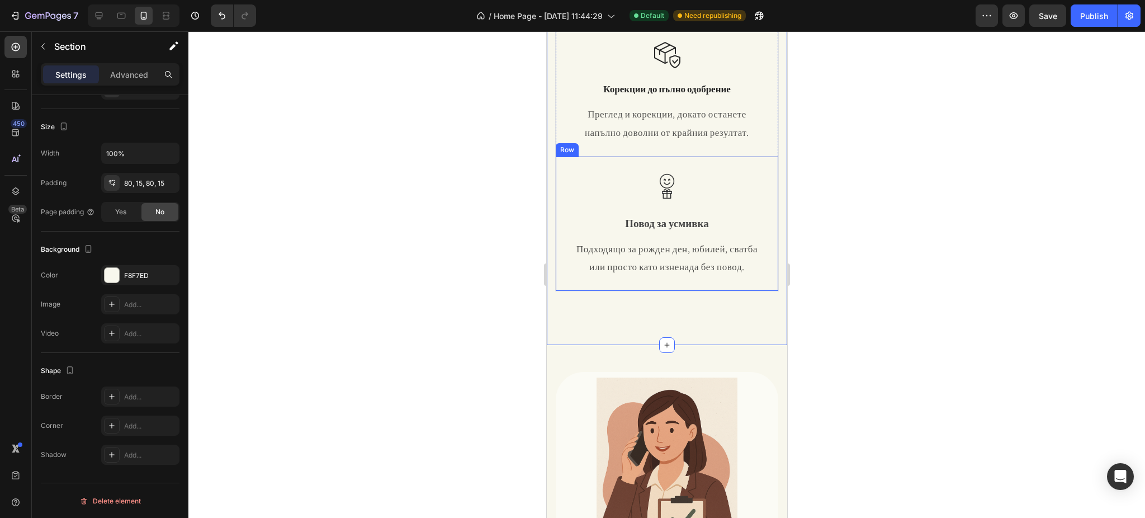
click at [565, 228] on div "Image Повод за усмивка Text Block Подходящо за рожден ден, юбилей, сватба или п…" at bounding box center [666, 223] width 222 height 135
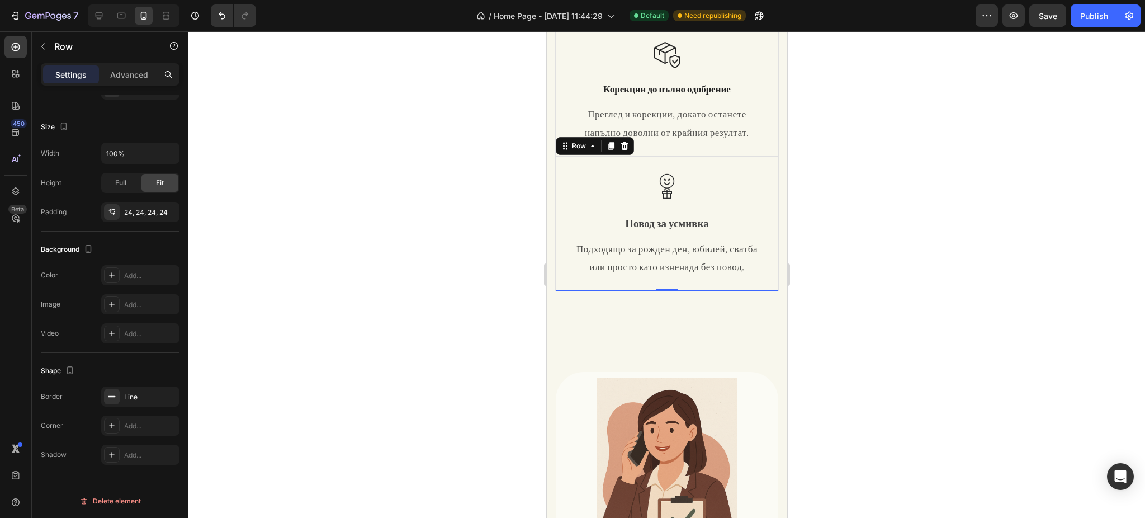
scroll to position [0, 0]
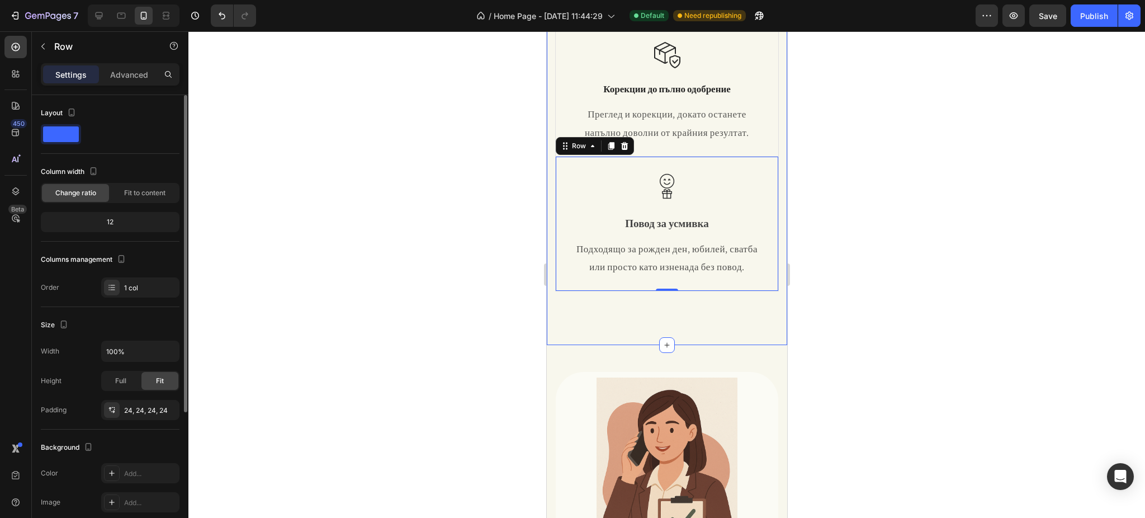
click at [546, 203] on div "Защо да изберете нашите карикатури? Heading Row Image Бързина и Удобство Text B…" at bounding box center [666, 50] width 240 height 589
click at [563, 197] on div "Image Повод за усмивка Text Block Подходящо за рожден ден, юбилей, сватба или п…" at bounding box center [666, 223] width 222 height 135
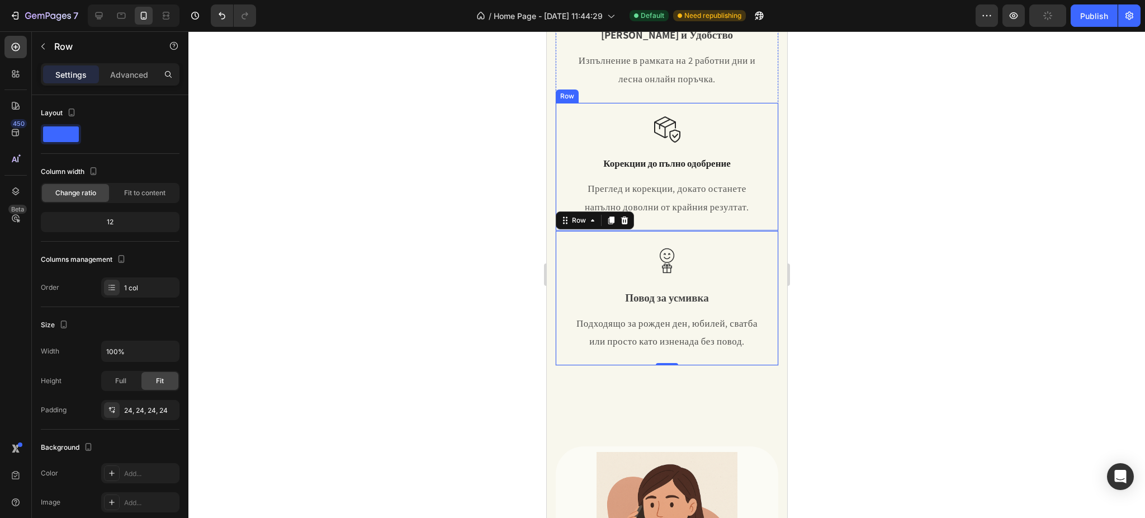
click at [564, 205] on div "Image Корекции до пълно одобрение Text Block Преглед и корекции, докато останет…" at bounding box center [666, 166] width 222 height 127
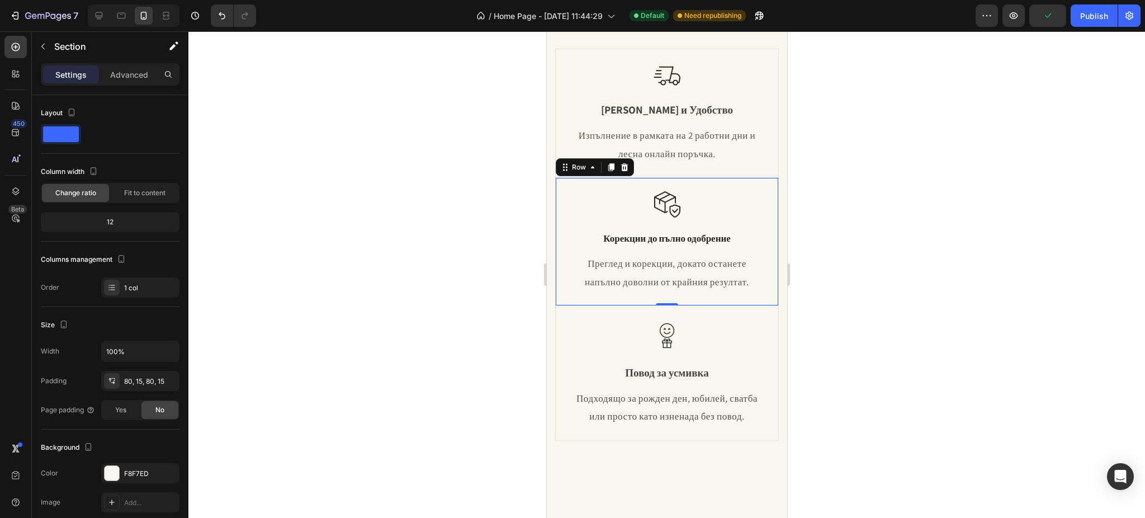
click at [546, 208] on div "Защо да изберете нашите карикатури? Heading Row Image Бързина и Удобство Text B…" at bounding box center [666, 200] width 240 height 589
click at [559, 169] on div "Row" at bounding box center [578, 166] width 41 height 13
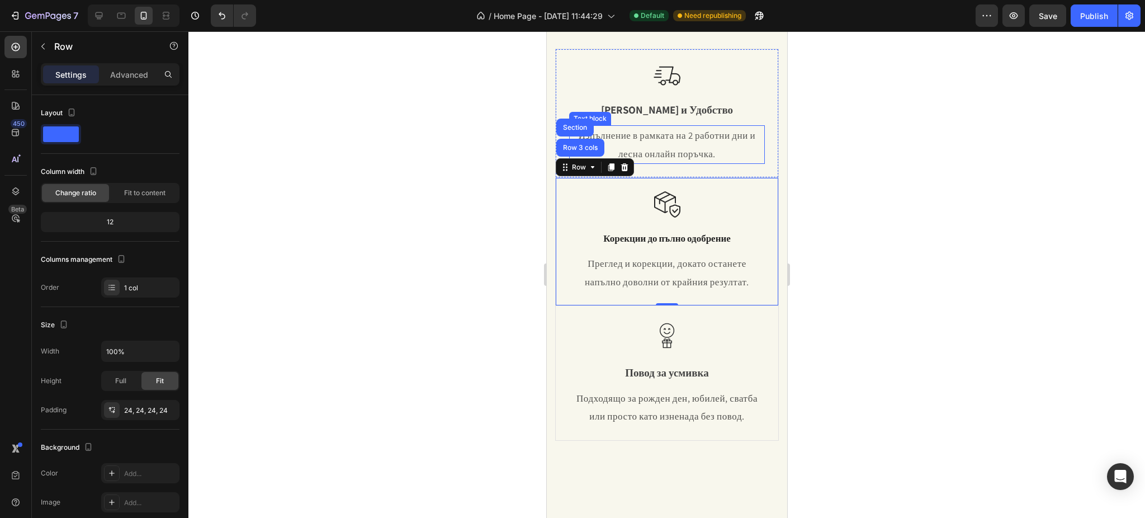
click at [709, 158] on span "Изпълнение в рамката на 2 работни дни и лесна онлайн поръчка." at bounding box center [666, 144] width 177 height 30
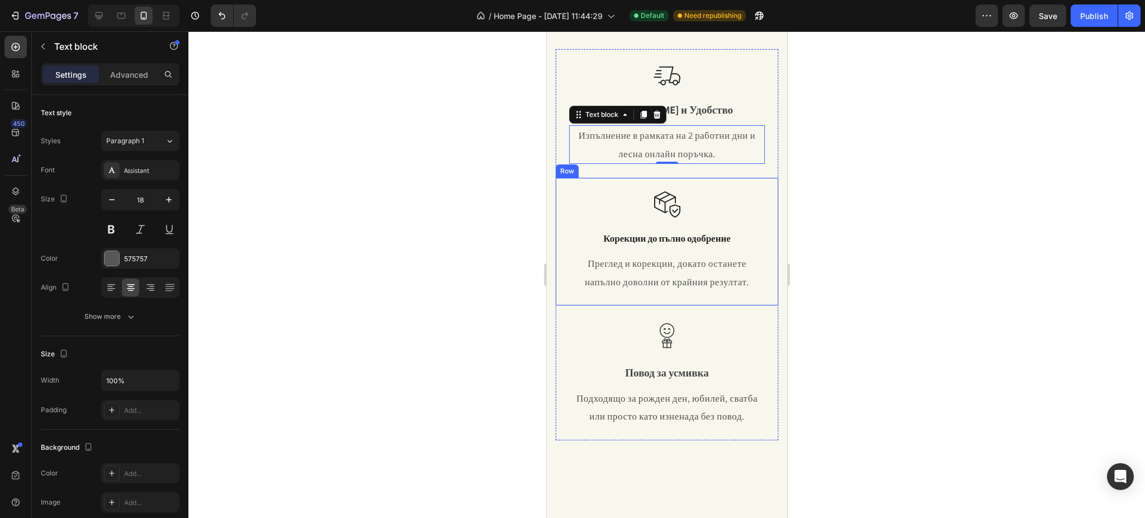
click at [567, 182] on div "Image Корекции до пълно одобрение Text Block Преглед и корекции, докато останет…" at bounding box center [666, 241] width 222 height 127
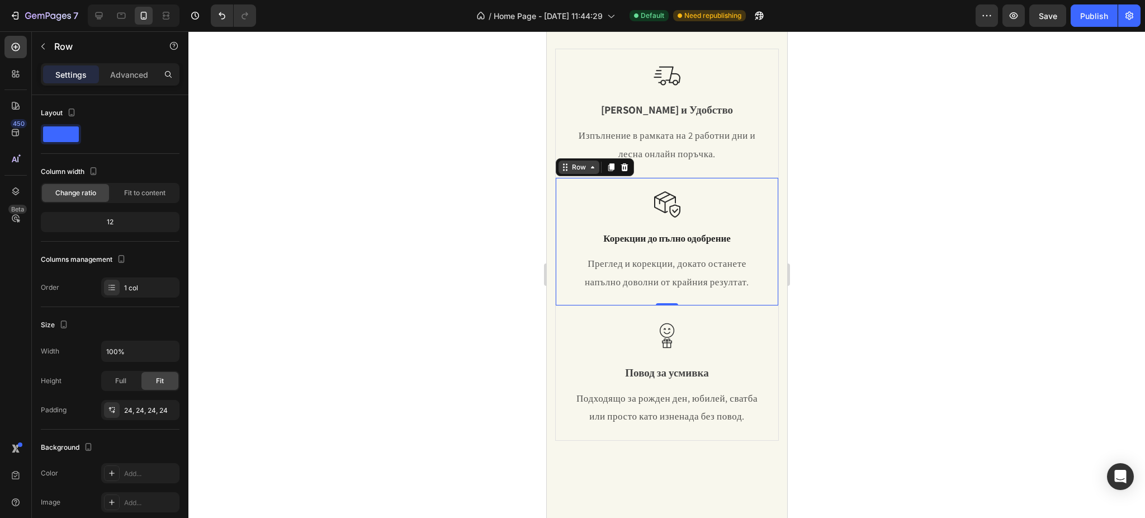
click at [570, 173] on div "Row" at bounding box center [578, 166] width 41 height 13
click at [496, 171] on div at bounding box center [666, 274] width 956 height 486
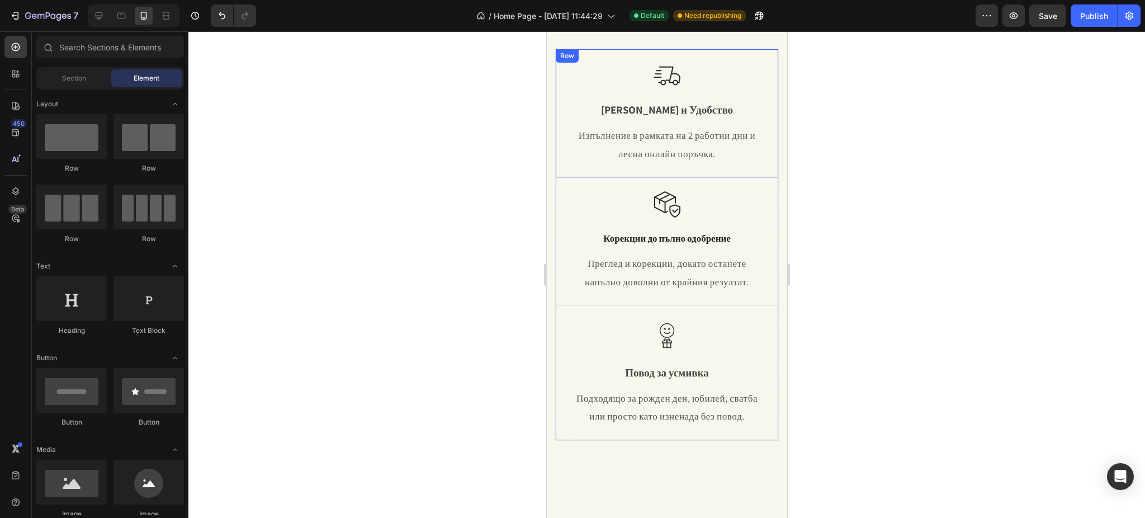
click at [564, 171] on div "Image Бързина и Удобство Text Block Изпълнение в рамката на 2 работни дни и лес…" at bounding box center [666, 113] width 222 height 129
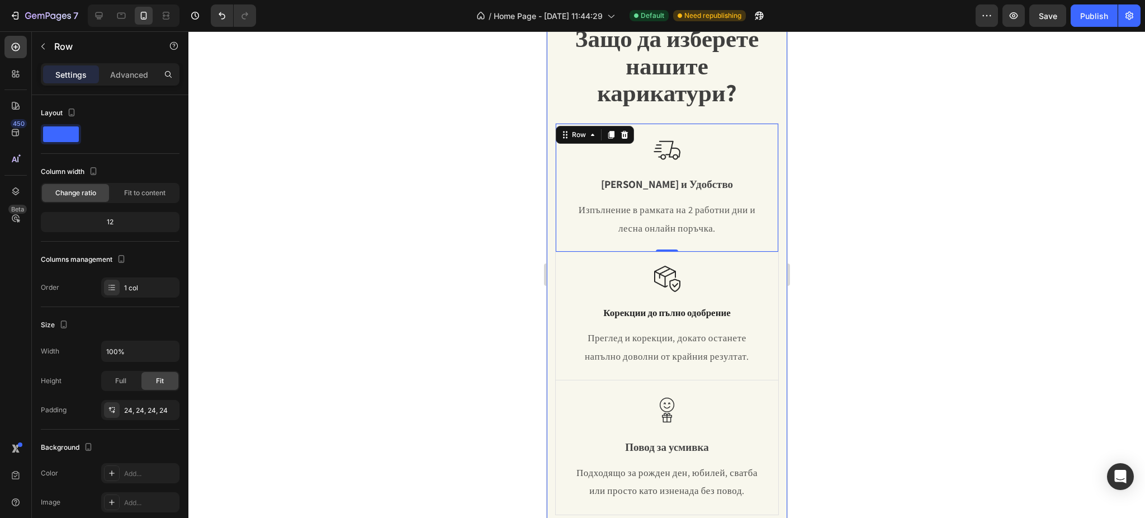
click at [551, 182] on div "Защо да изберете нашите карикатури? Heading Row Image Бързина и Удобство Text B…" at bounding box center [666, 274] width 240 height 589
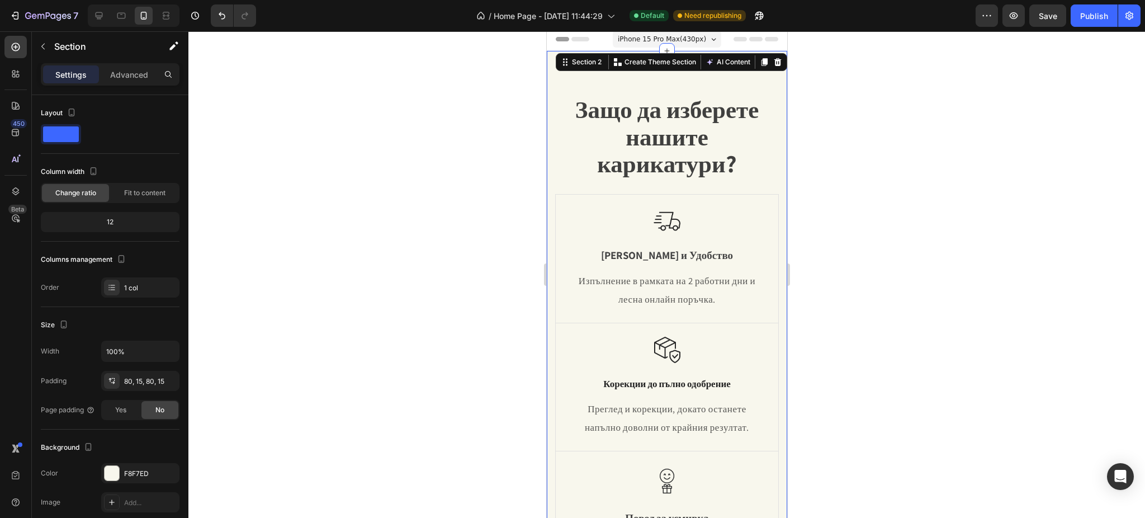
scroll to position [0, 0]
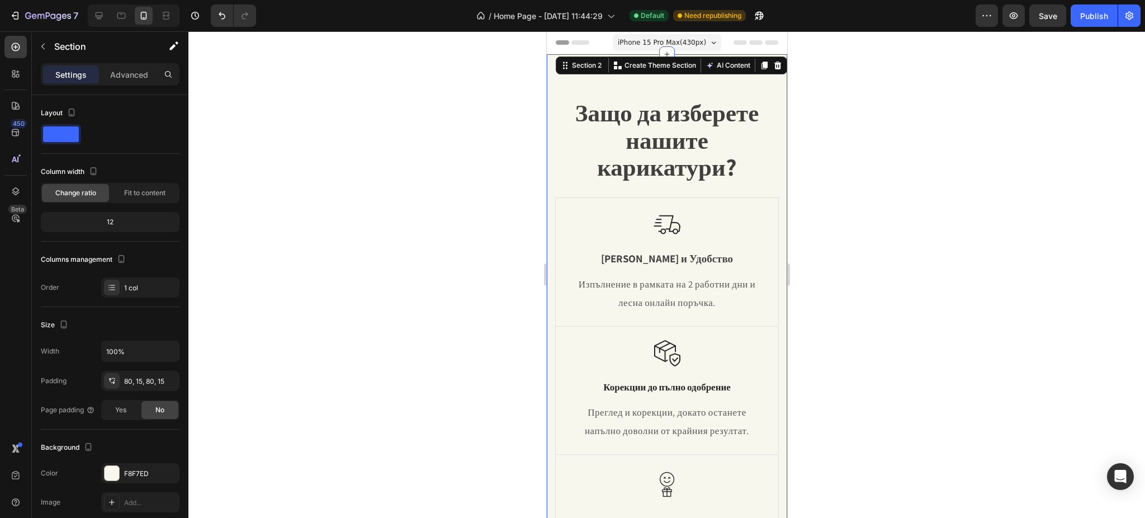
click at [567, 188] on div "Защо да изберете нашите карикатури? Heading Row Image Бързина и Удобство Text B…" at bounding box center [667, 348] width 224 height 499
click at [565, 193] on div "Защо да изберете нашите карикатури? Heading Row Image Бързина и Удобство Text B…" at bounding box center [667, 348] width 224 height 499
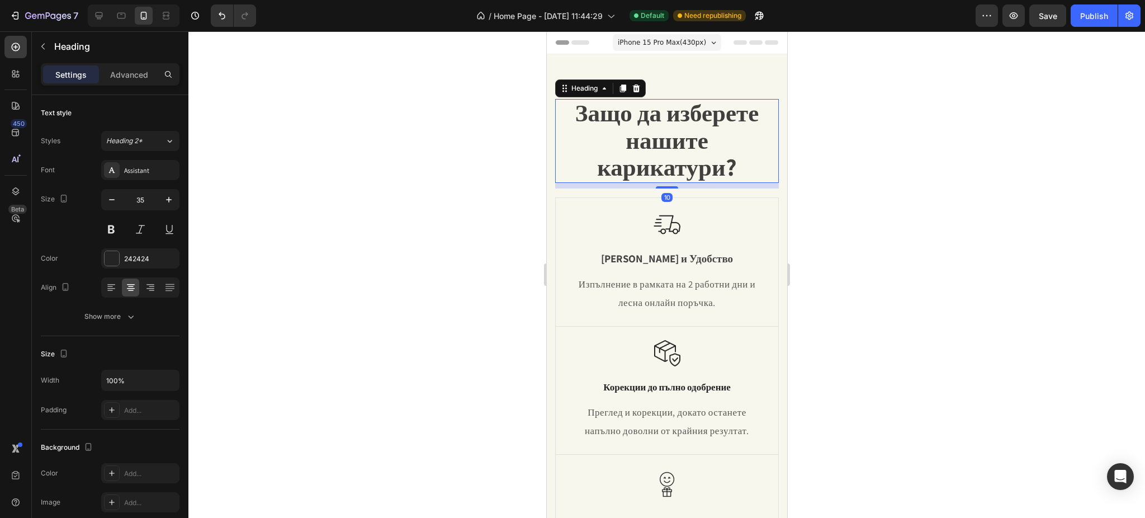
click at [570, 169] on h2 "Защо да изберете нашите карикатури?" at bounding box center [667, 141] width 224 height 84
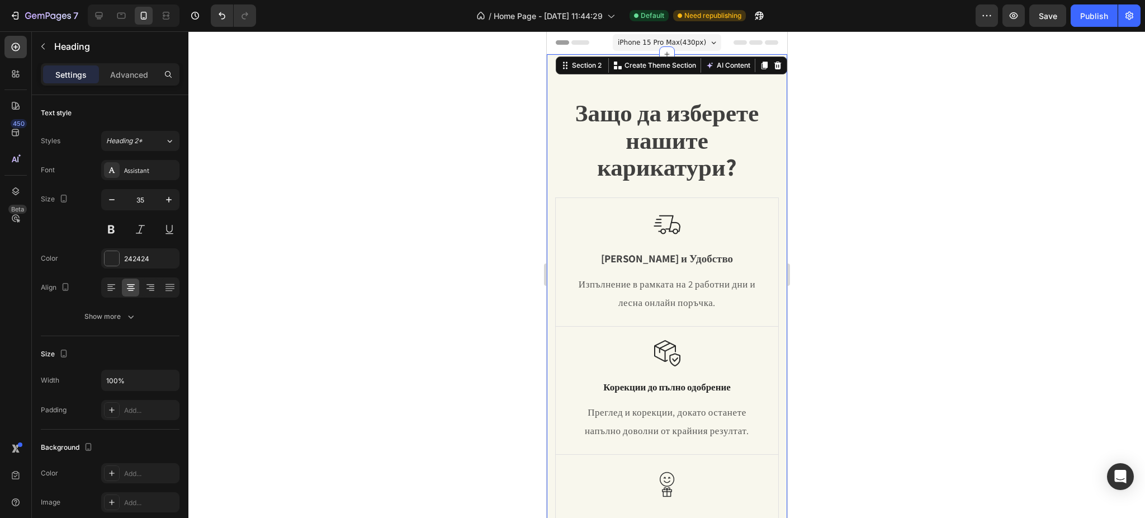
click at [548, 163] on div "Защо да изберете нашите карикатури? Heading Row Image Бързина и Удобство Text B…" at bounding box center [666, 348] width 240 height 589
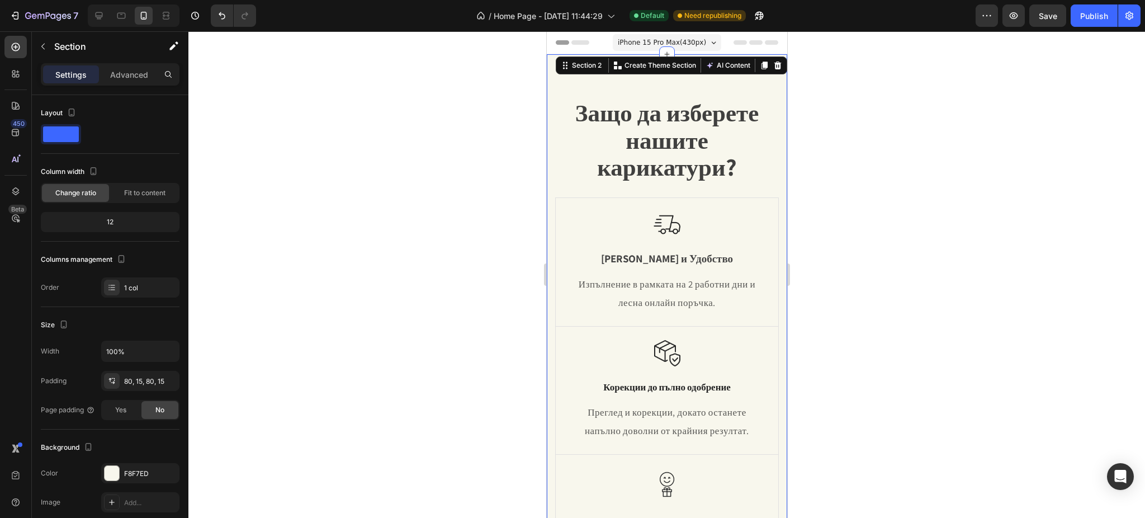
click at [552, 159] on div "Защо да изберете нашите карикатури? Heading Row Image Бързина и Удобство Text B…" at bounding box center [666, 348] width 240 height 589
click at [620, 94] on div "Защо да изберете нашите карикатури? Heading Row Image Бързина и Удобство Text B…" at bounding box center [666, 348] width 240 height 589
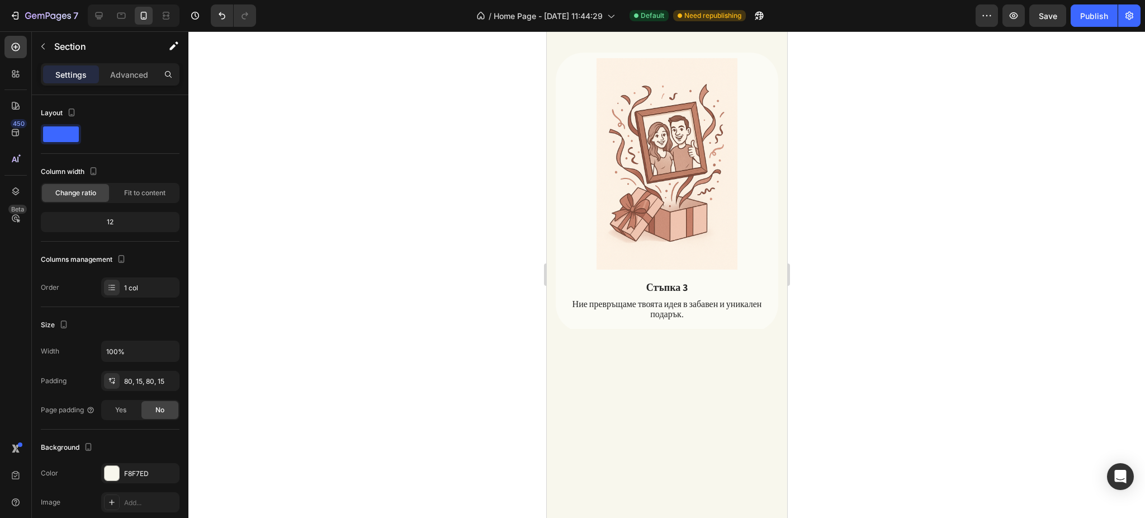
scroll to position [1267, 0]
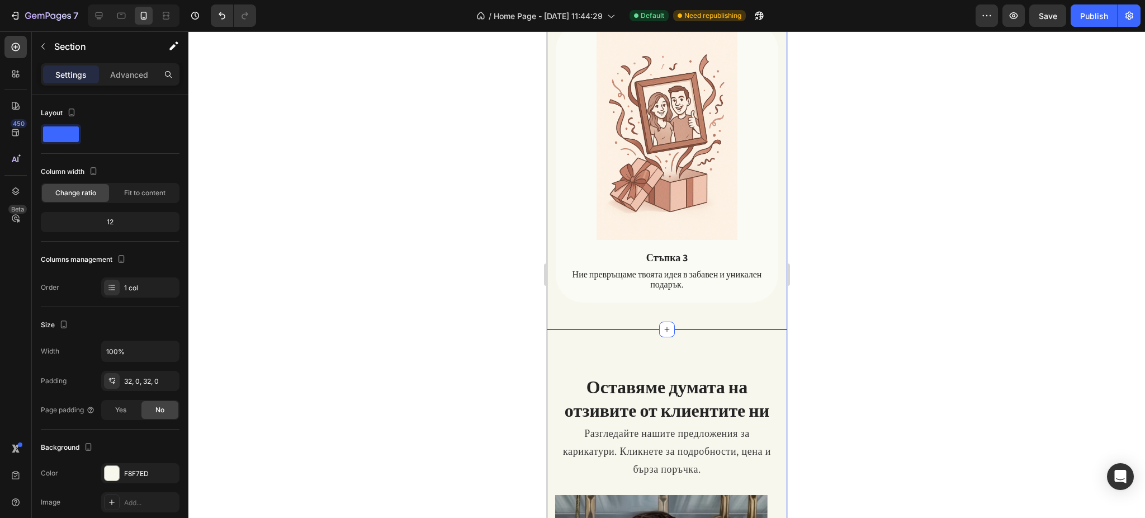
click at [967, 176] on div at bounding box center [666, 274] width 956 height 486
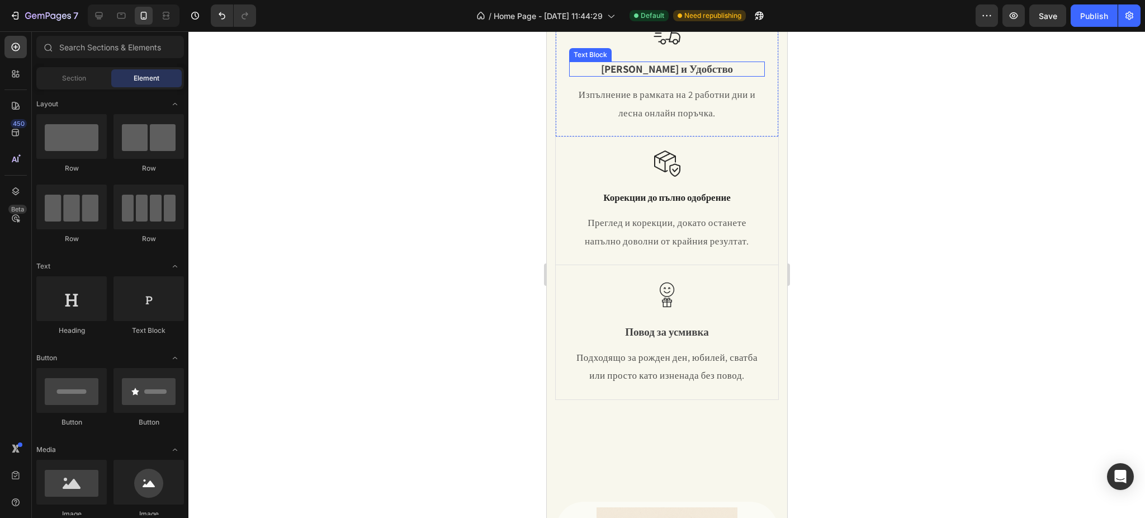
scroll to position [447, 0]
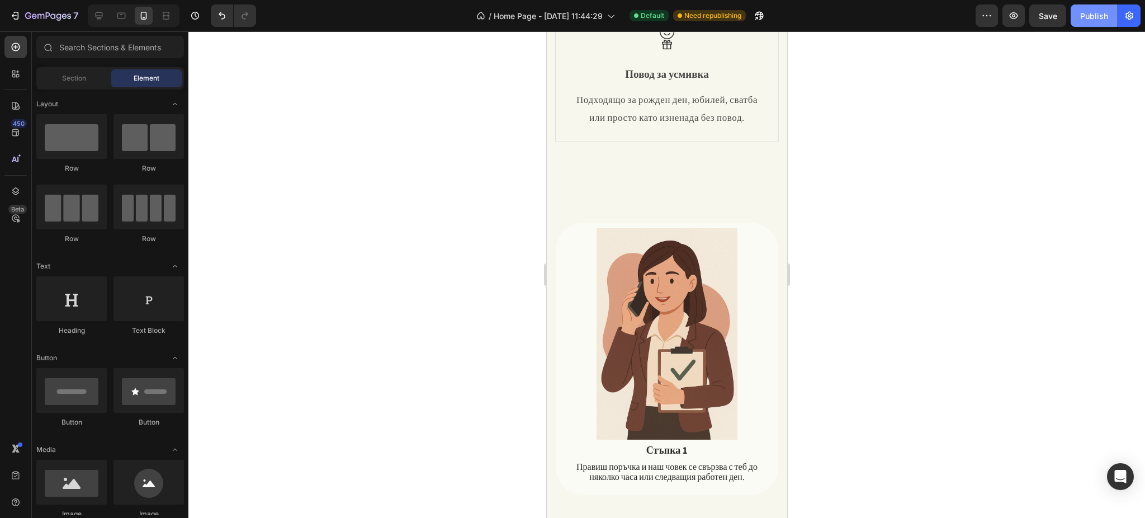
click at [1083, 21] on div "Publish" at bounding box center [1094, 16] width 28 height 12
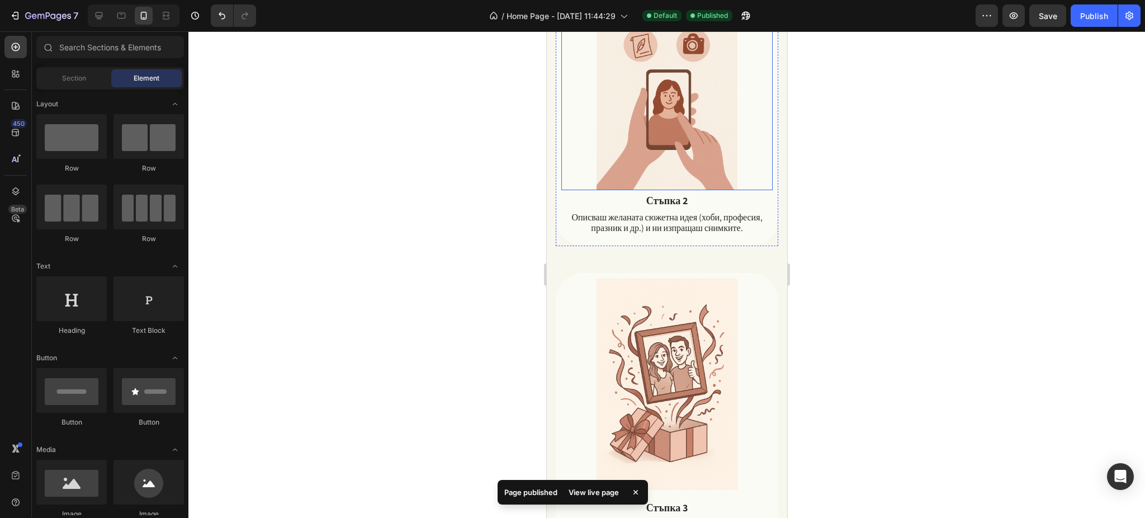
scroll to position [1043, 0]
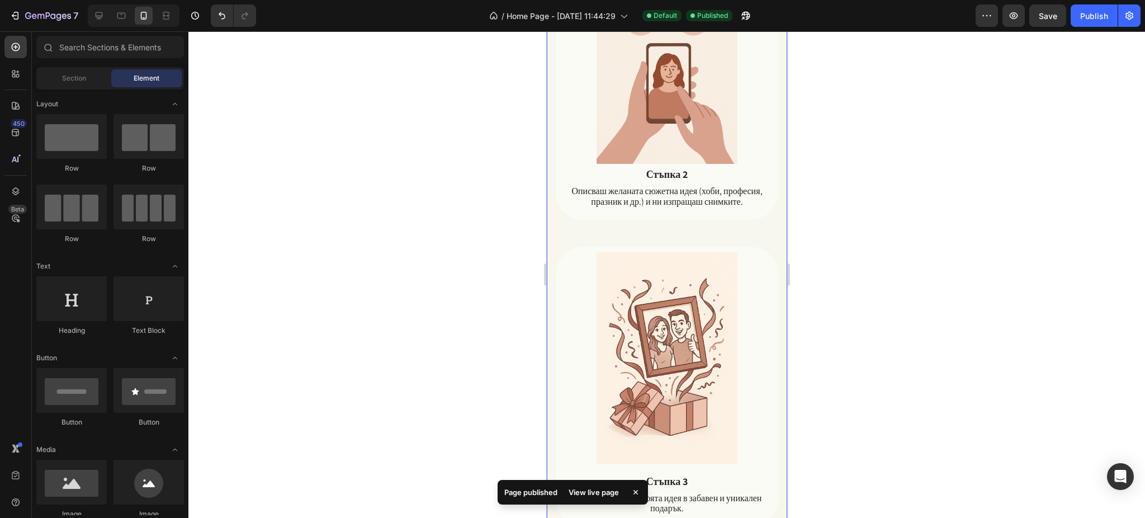
click at [768, 214] on div "Image Стъпка 1 Text Block Правиш поръчка и наш човек се свързва с теб до няколк…" at bounding box center [666, 87] width 240 height 897
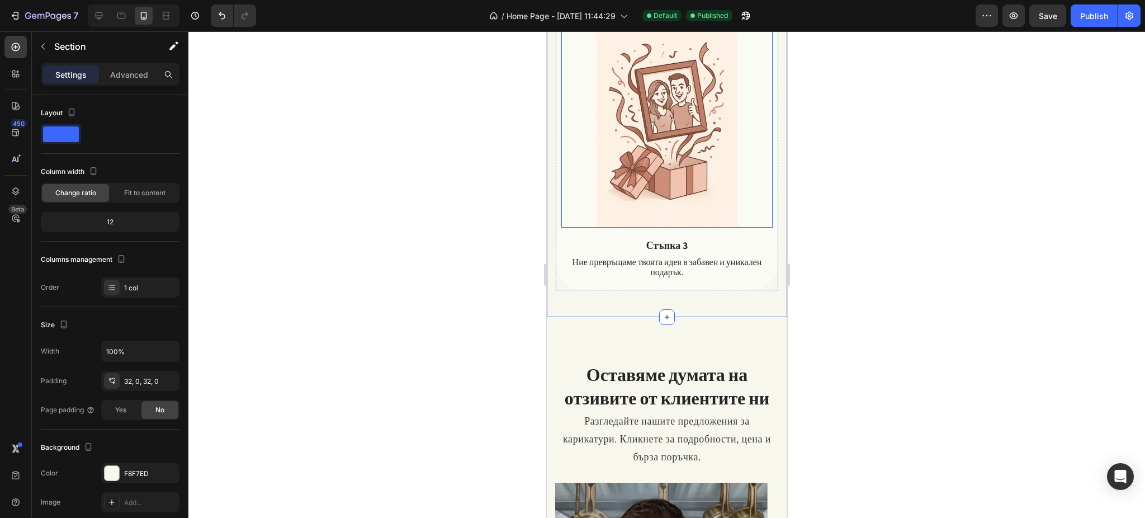
scroll to position [1490, 0]
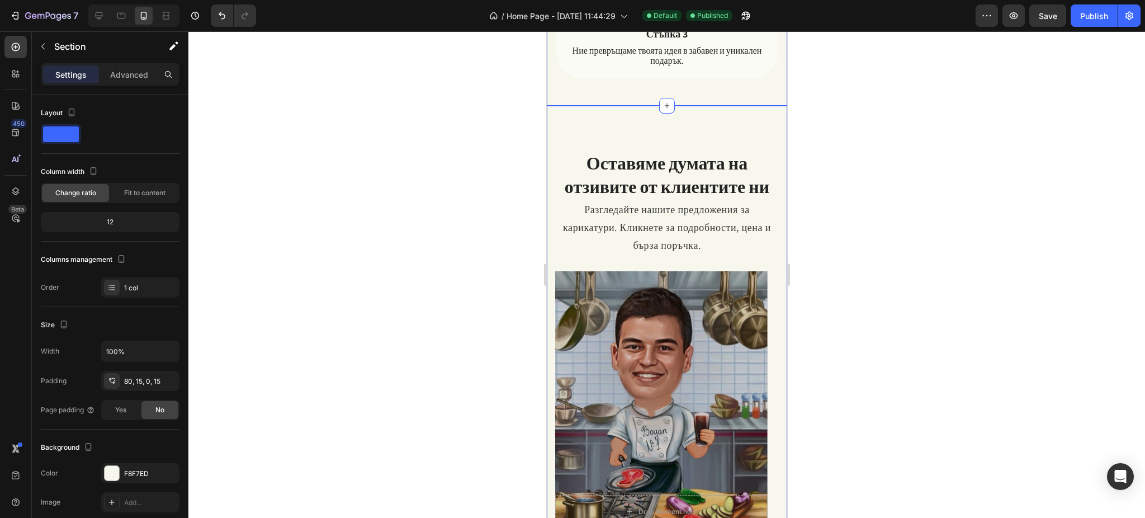
click at [742, 106] on div "Оставяме думата на отзивите от клиентите ни Heading Разгледайте нашите предложе…" at bounding box center [666, 321] width 240 height 431
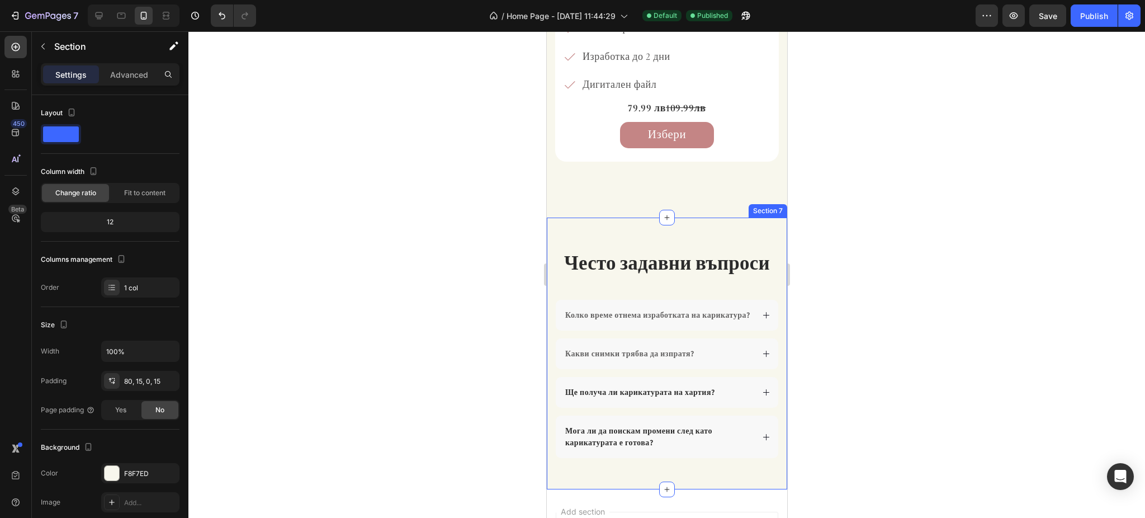
scroll to position [2583, 0]
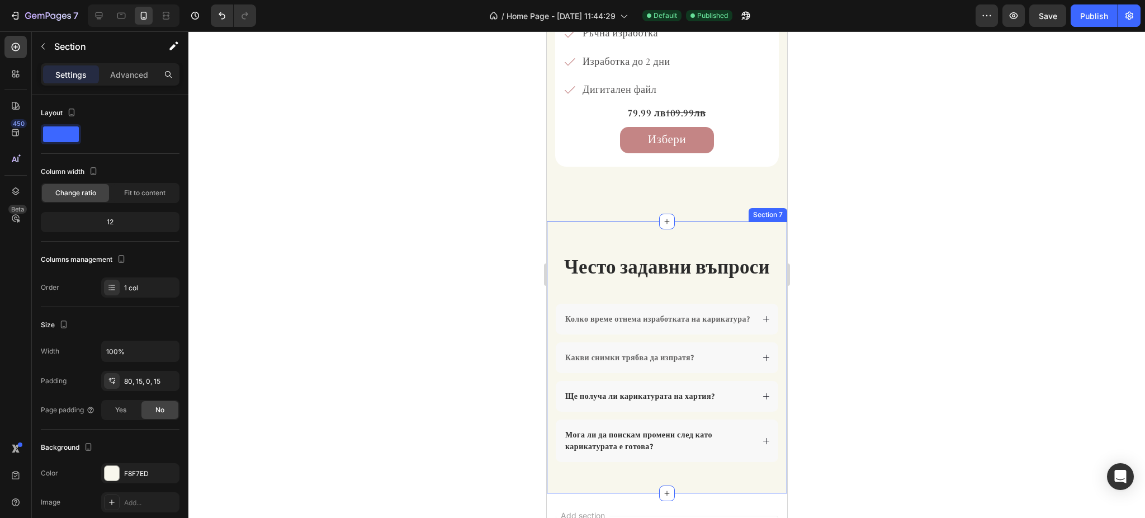
click at [552, 234] on div "Често задавни въпроси Heading Колко време отнема изработката на карикатура? Как…" at bounding box center [666, 357] width 240 height 272
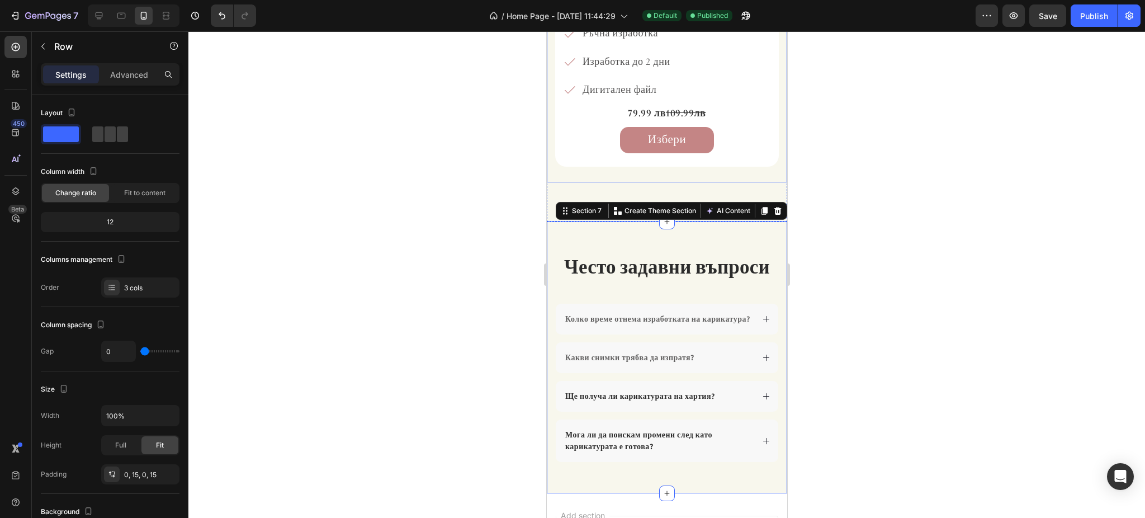
click at [555, 182] on div "Най-изгодно Product View More 👨‍👩‍👧‍👦 За семейство, приятели или екип Text Bloc…" at bounding box center [667, 57] width 224 height 249
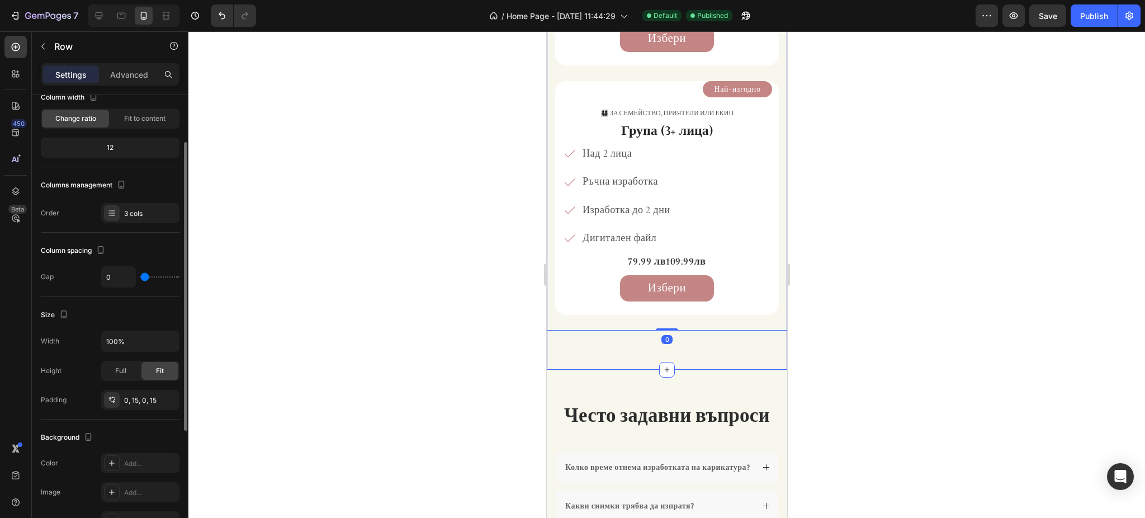
scroll to position [2435, 0]
click at [559, 285] on div "Най-изгодно Product View More 👨‍👩‍👧‍👦 За семейство, приятели или екип Text Bloc…" at bounding box center [667, 199] width 224 height 234
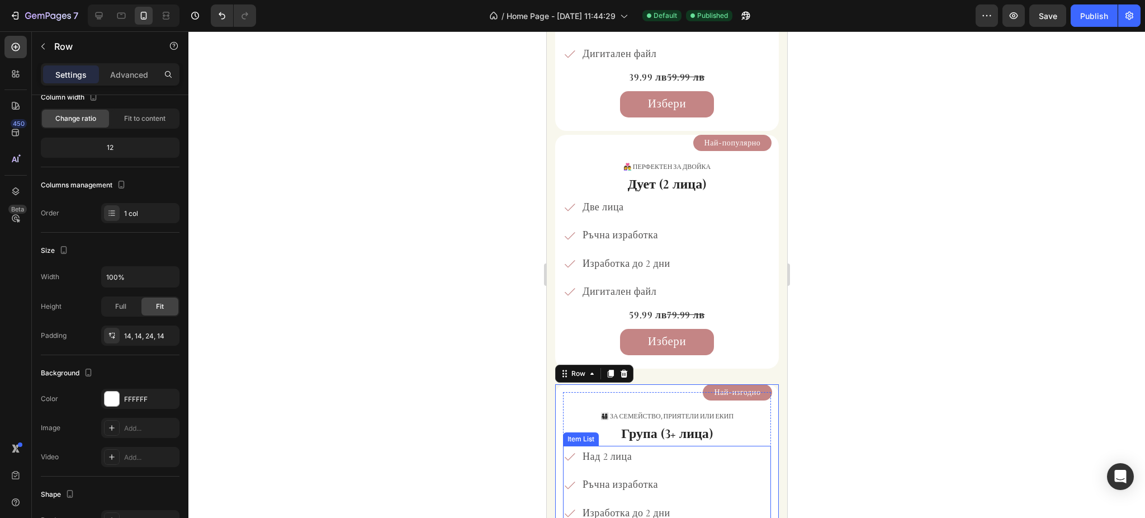
scroll to position [2062, 0]
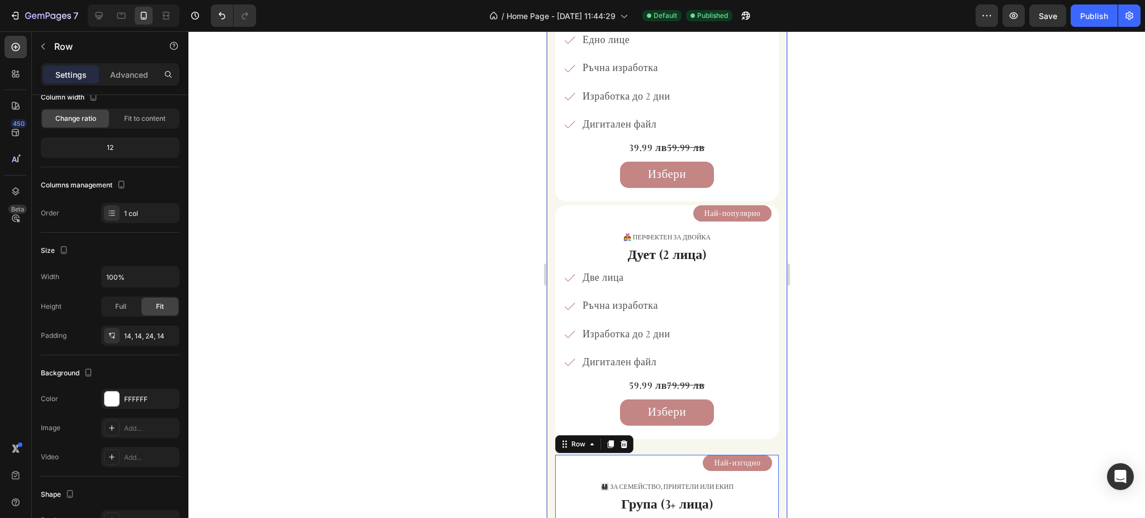
click at [550, 220] on div "🎁 за подарък Text Block Соло (1 лице) Heading Едно лице Ръчна изработка Изработ…" at bounding box center [666, 338] width 240 height 729
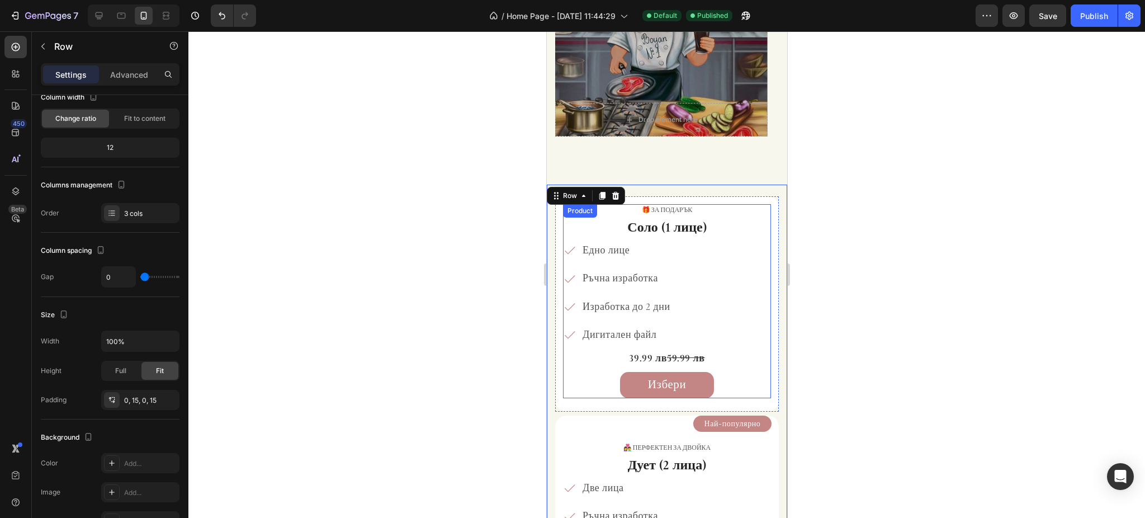
scroll to position [1838, 0]
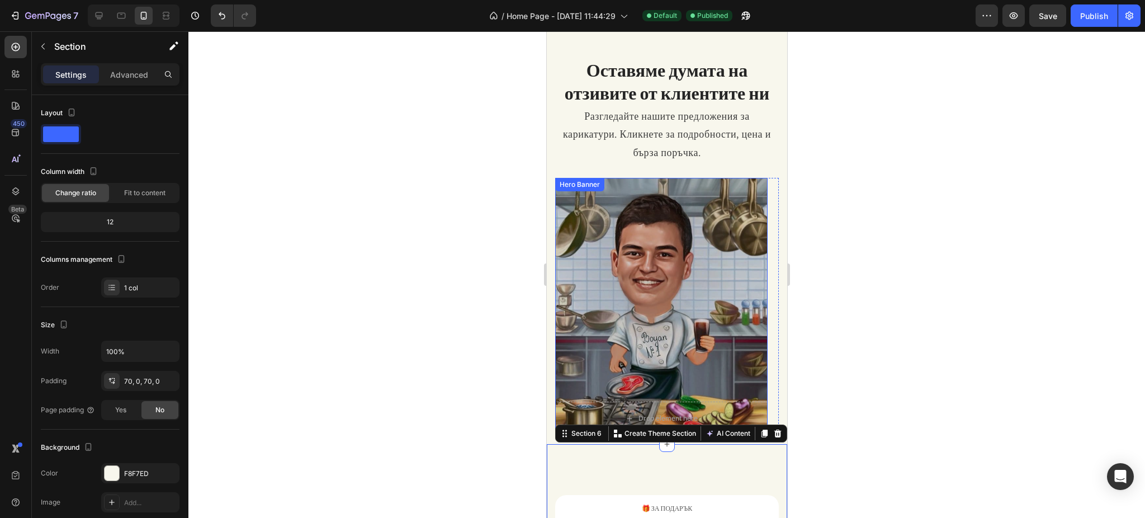
scroll to position [1540, 0]
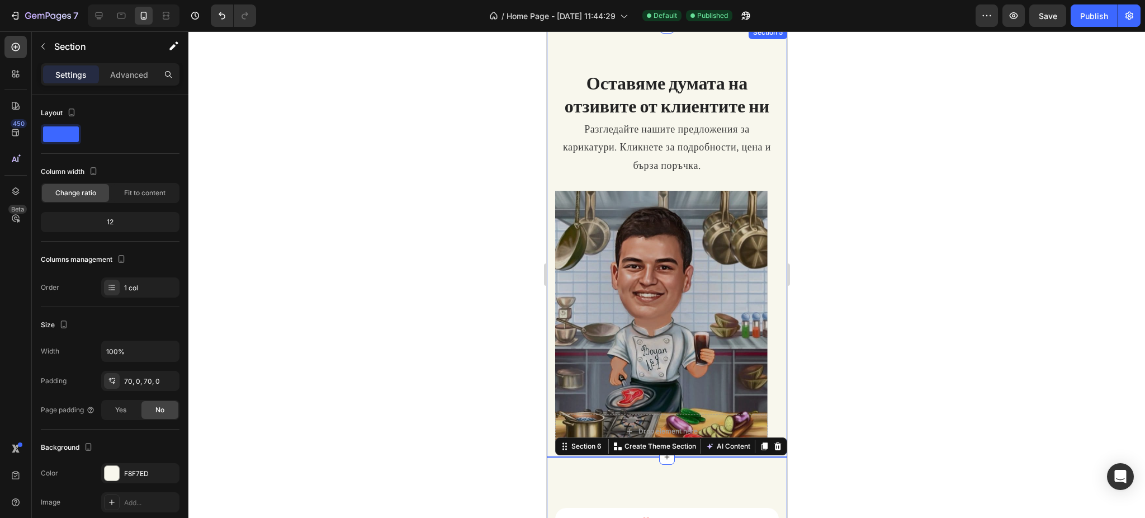
click at [548, 232] on div "Оставяме думата на отзивите от клиентите ни Heading Разгледайте нашите предложе…" at bounding box center [666, 241] width 240 height 431
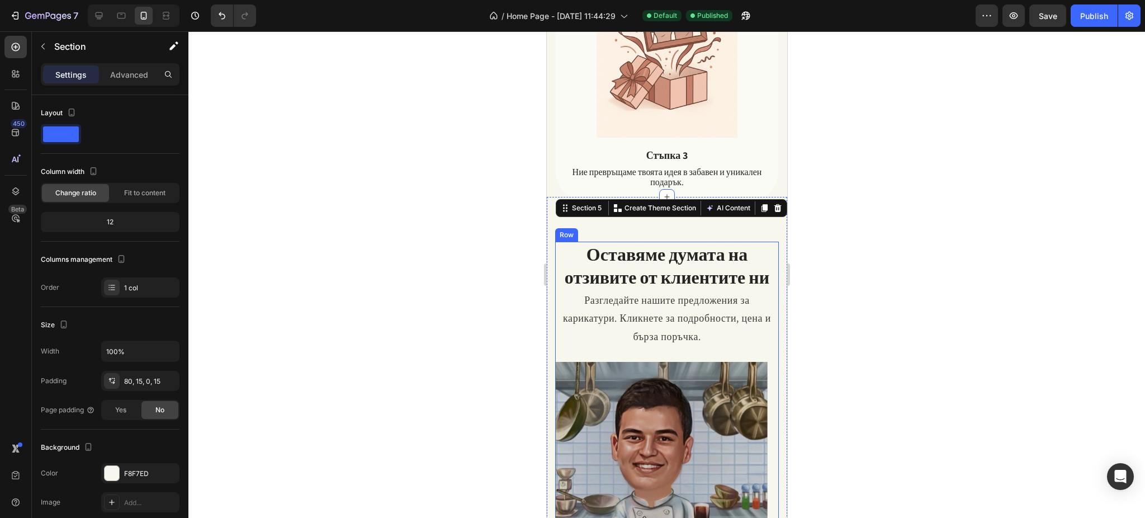
scroll to position [1317, 0]
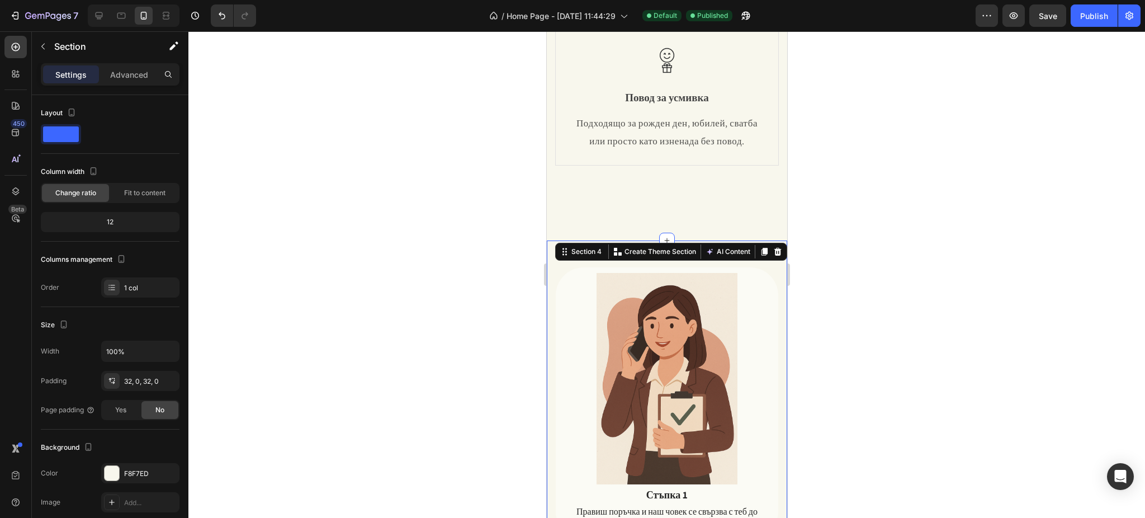
scroll to position [422, 0]
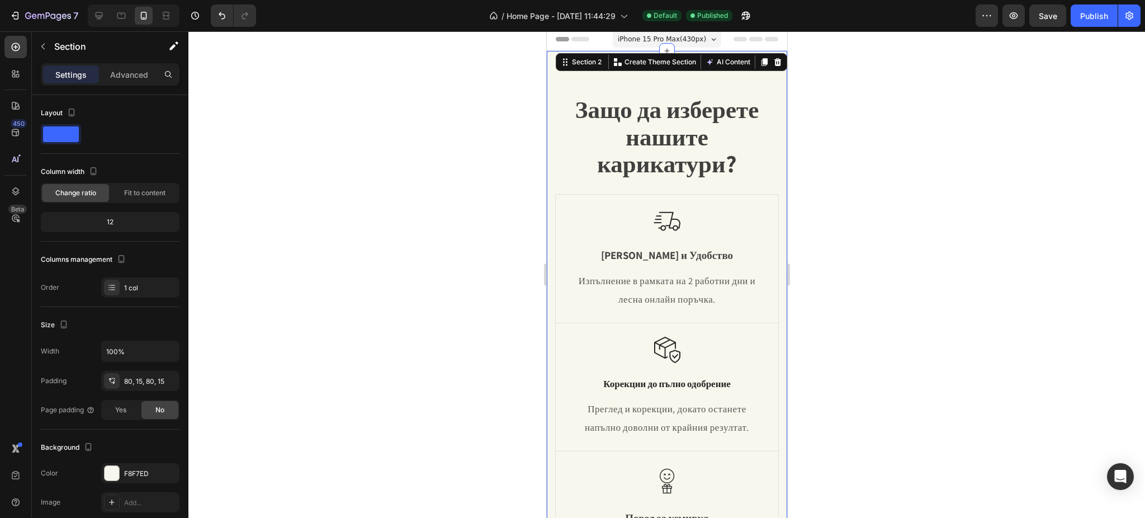
scroll to position [0, 0]
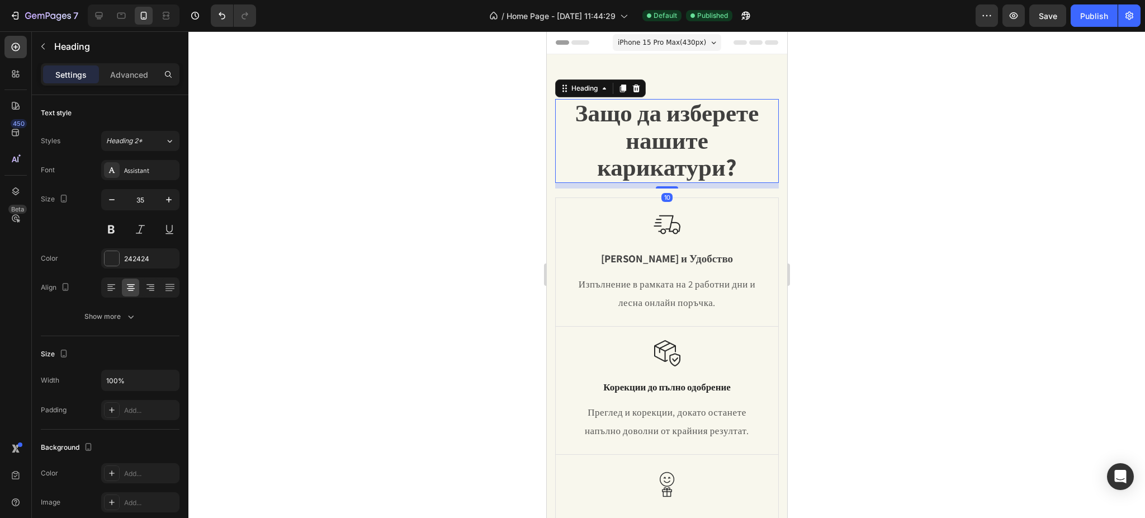
click at [599, 163] on span "Защо да изберете нашите карикатури?" at bounding box center [667, 140] width 184 height 86
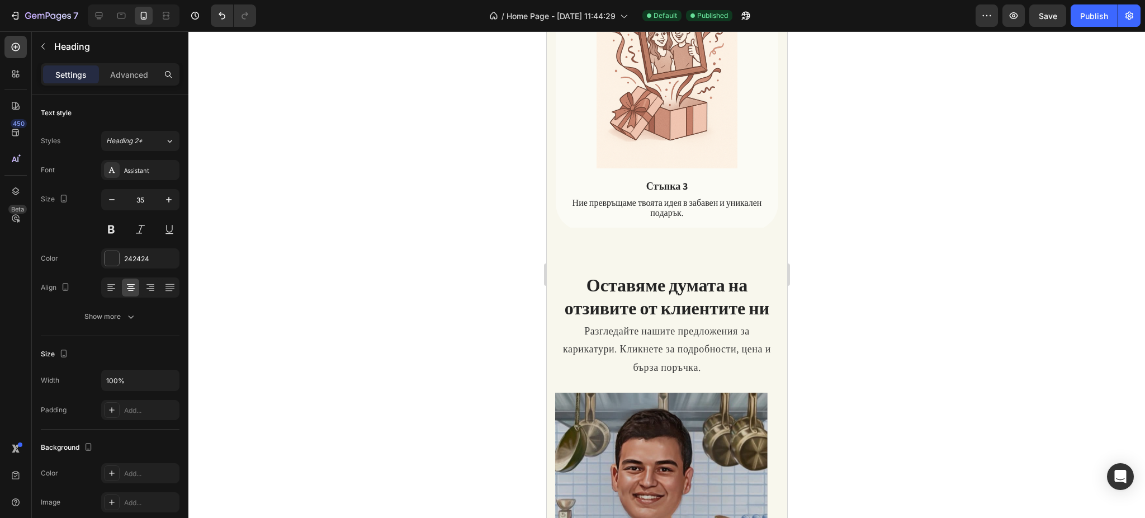
scroll to position [1342, 0]
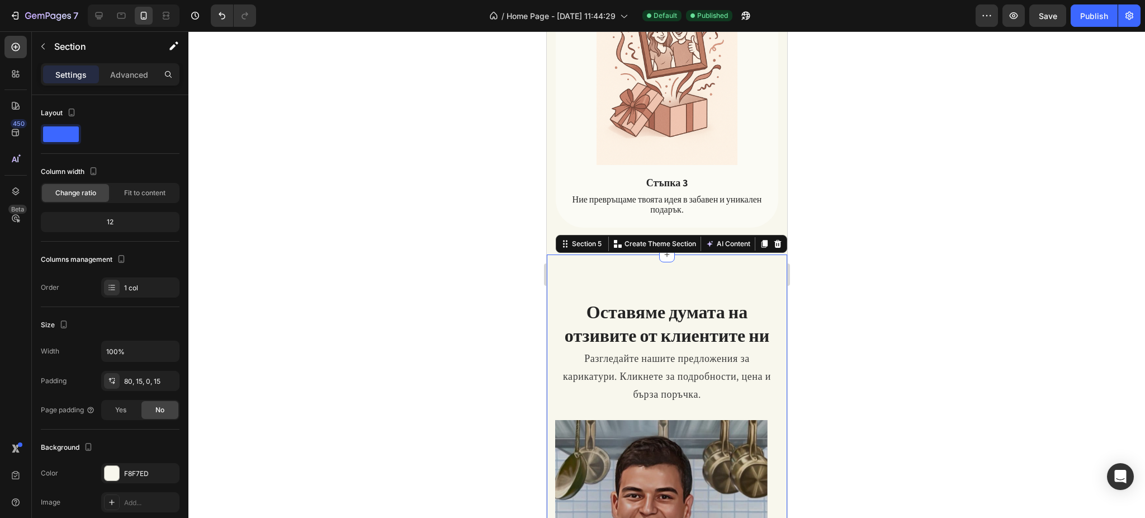
click at [768, 326] on div "Оставяме думата на отзивите от клиентите ни Heading Разгледайте нашите предложе…" at bounding box center [666, 469] width 240 height 431
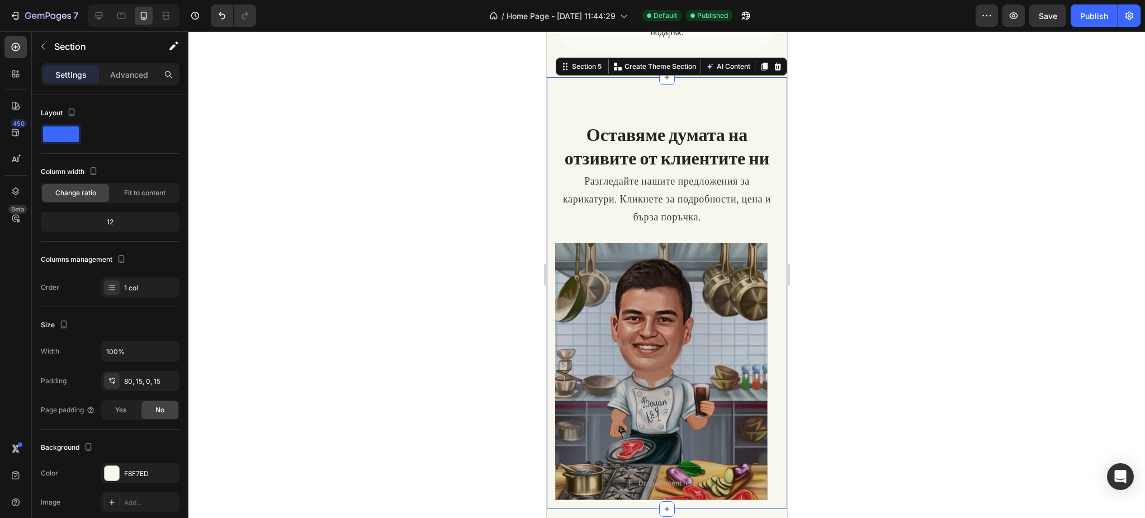
scroll to position [1565, 0]
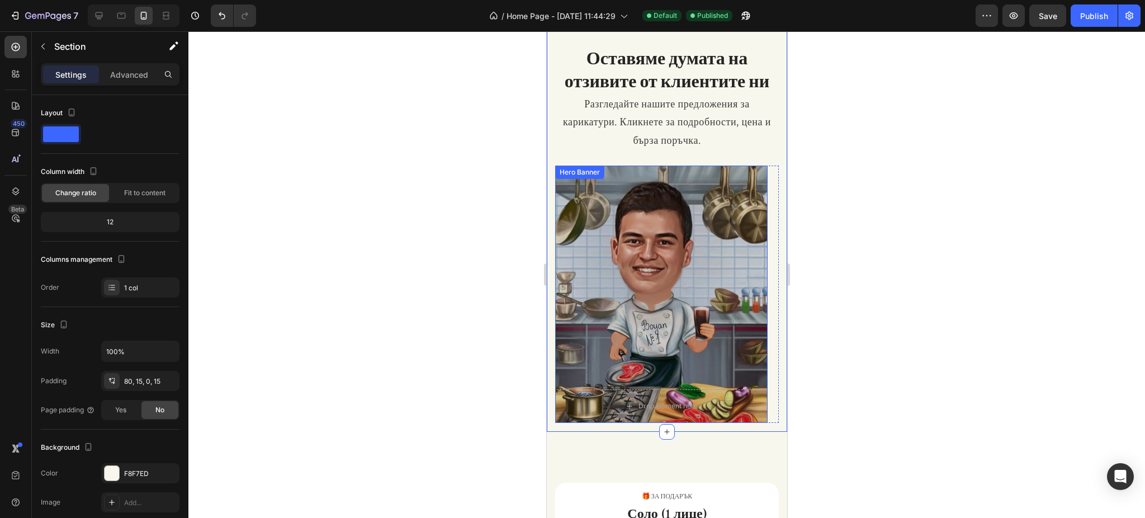
click at [744, 309] on div "Overlay" at bounding box center [661, 293] width 212 height 257
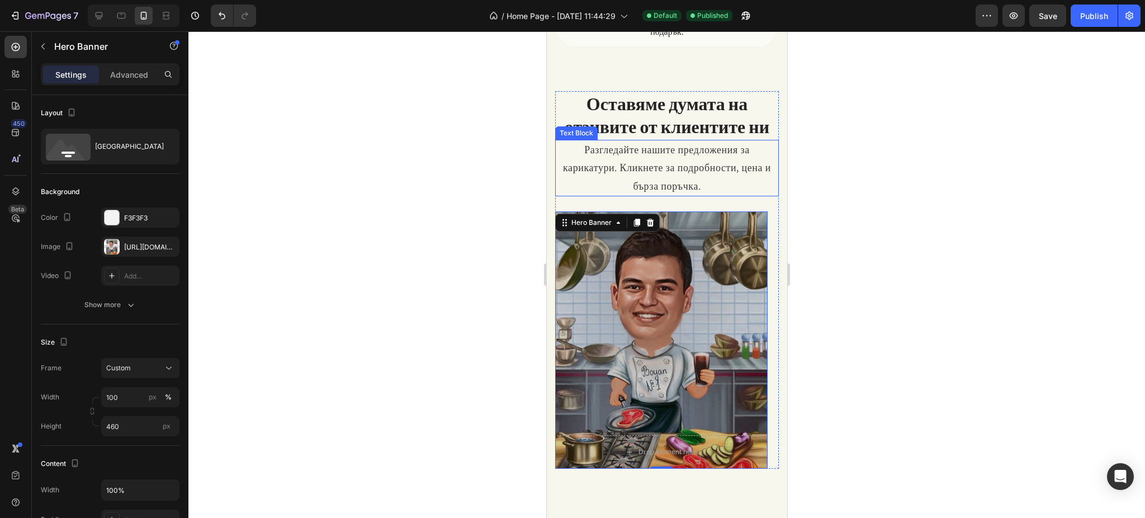
scroll to position [1416, 0]
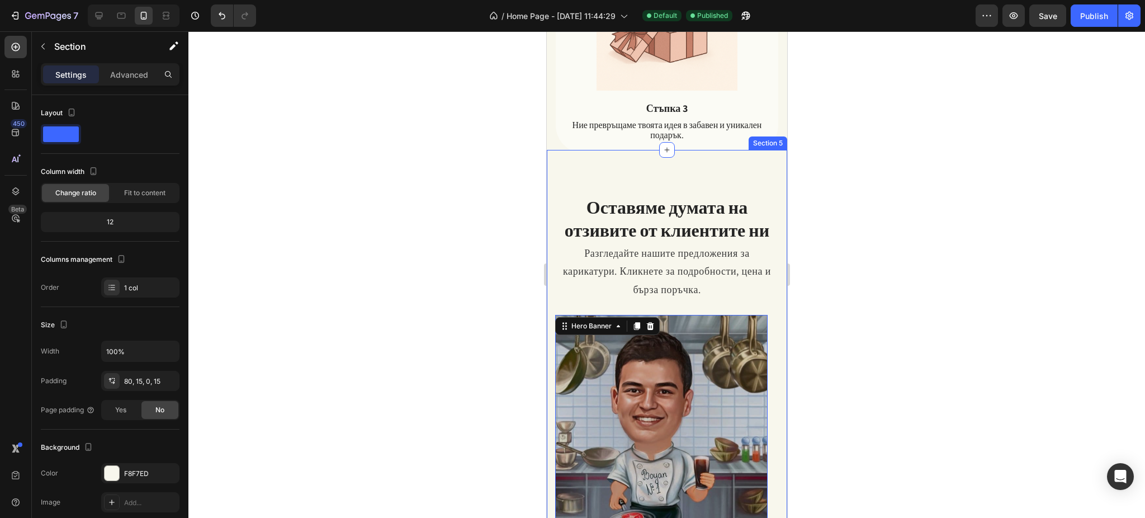
click at [554, 150] on div "Оставяме думата на отзивите от клиентите ни Heading Разгледайте нашите предложе…" at bounding box center [666, 365] width 240 height 431
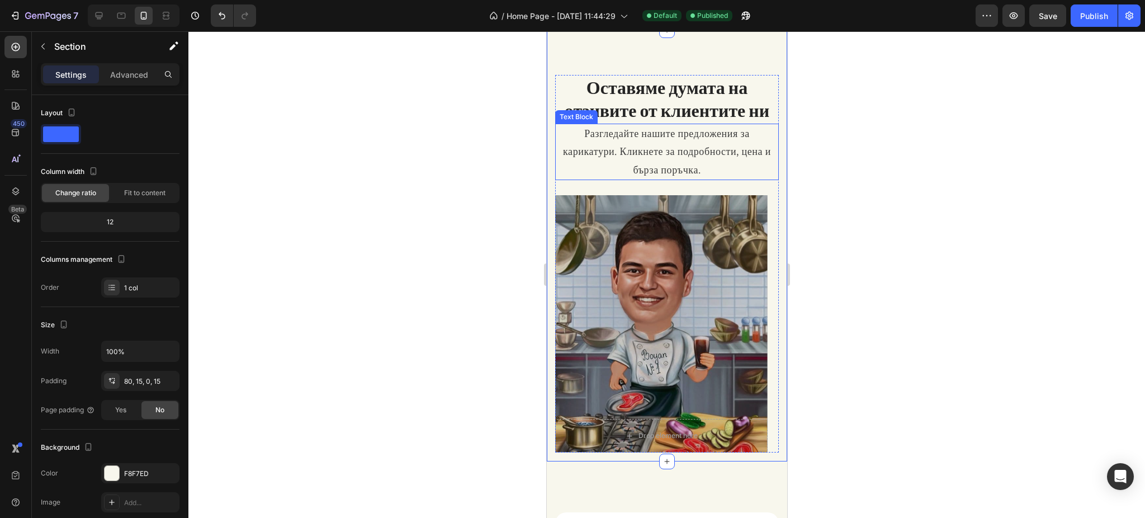
scroll to position [1490, 0]
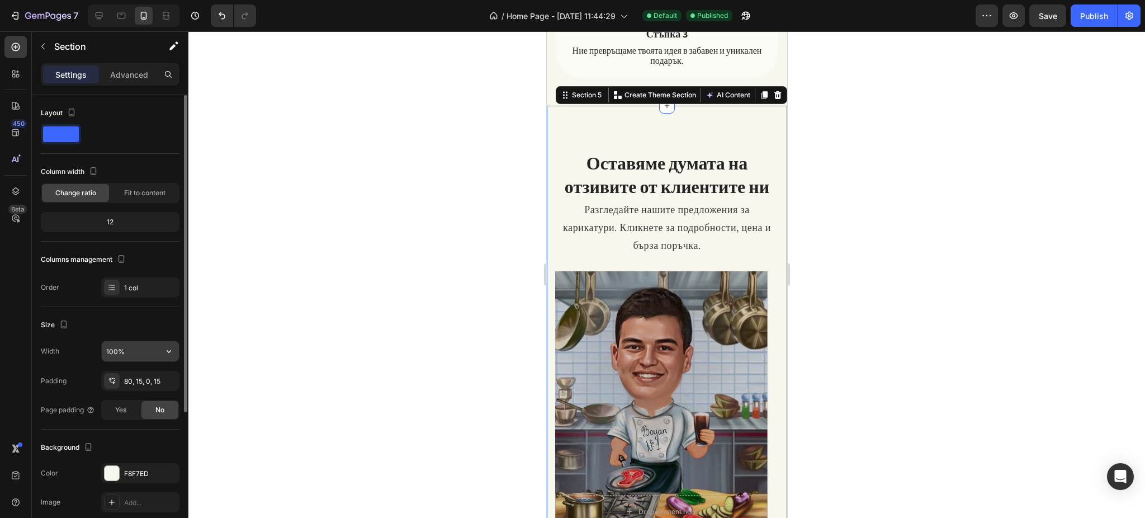
click at [129, 345] on input "100%" at bounding box center [140, 351] width 77 height 20
click at [164, 345] on button "button" at bounding box center [169, 351] width 20 height 20
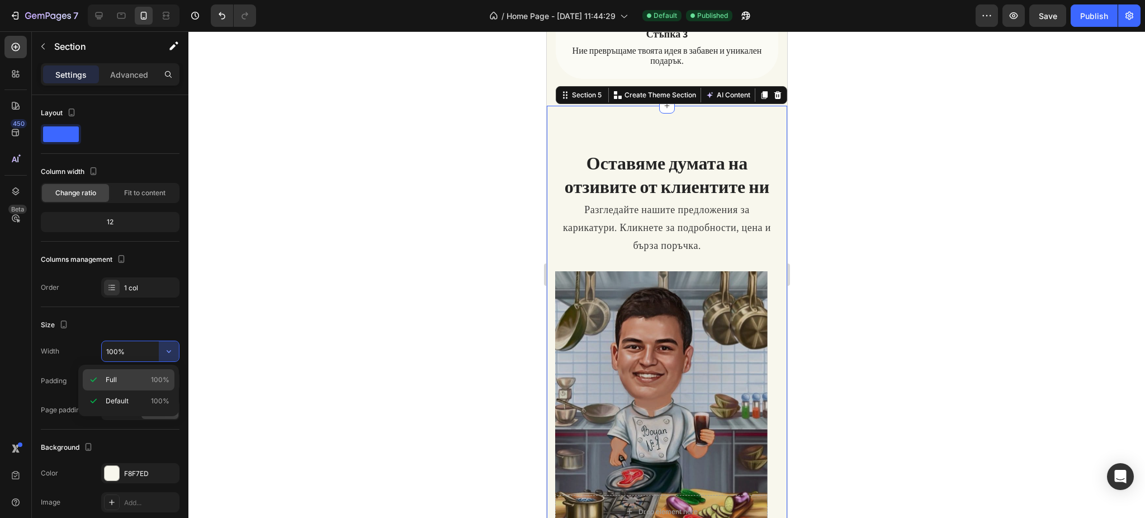
click at [153, 378] on span "100%" at bounding box center [160, 380] width 18 height 10
click at [152, 390] on div "Default 100%" at bounding box center [129, 400] width 92 height 21
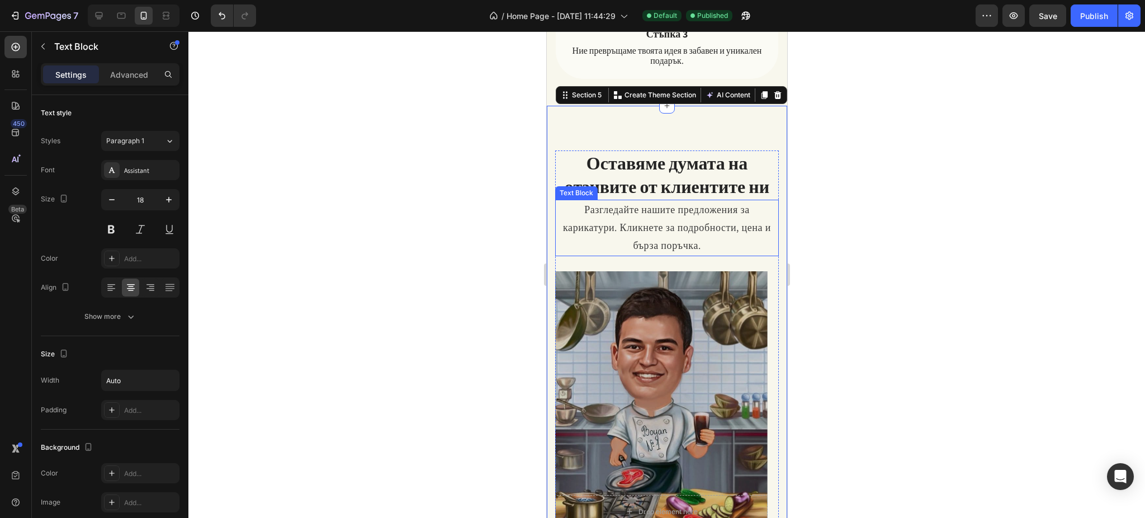
click at [627, 201] on p "Разгледайте нашите предложения за карикатури. Кликнете за подробности, цена и б…" at bounding box center [666, 228] width 221 height 54
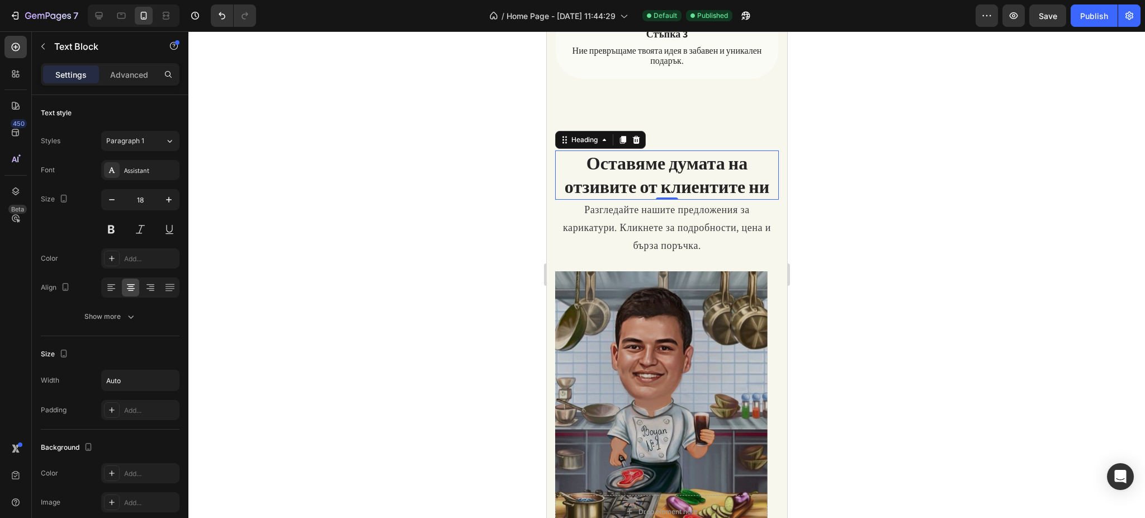
click at [562, 150] on h2 "Оставяме думата на отзивите от клиентите ни" at bounding box center [667, 174] width 224 height 49
click at [559, 201] on p "Разгледайте нашите предложения за карикатури. Кликнете за подробности, цена и б…" at bounding box center [666, 228] width 221 height 54
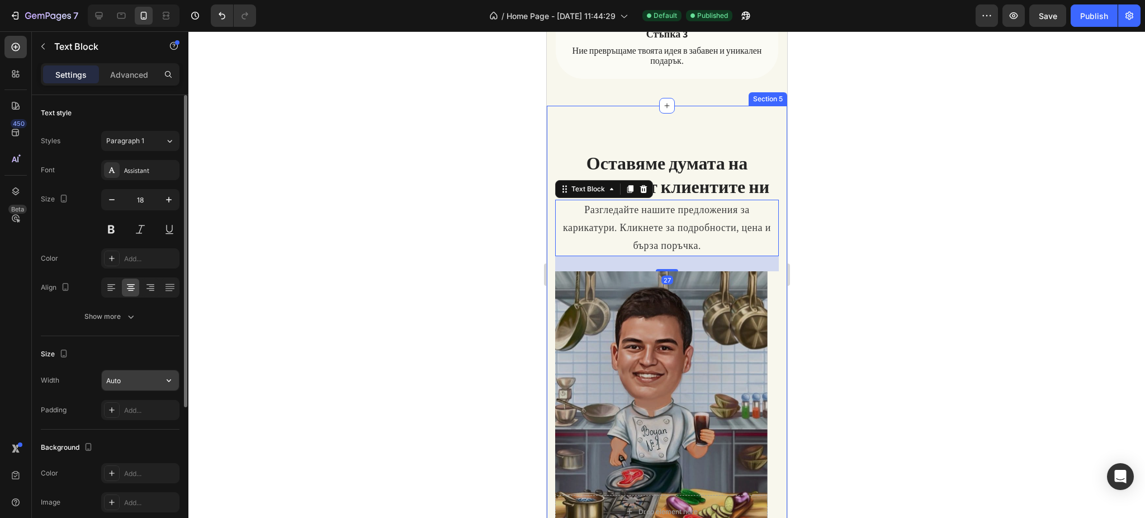
click at [112, 384] on input "Auto" at bounding box center [140, 380] width 77 height 20
click at [169, 375] on icon "button" at bounding box center [168, 380] width 11 height 11
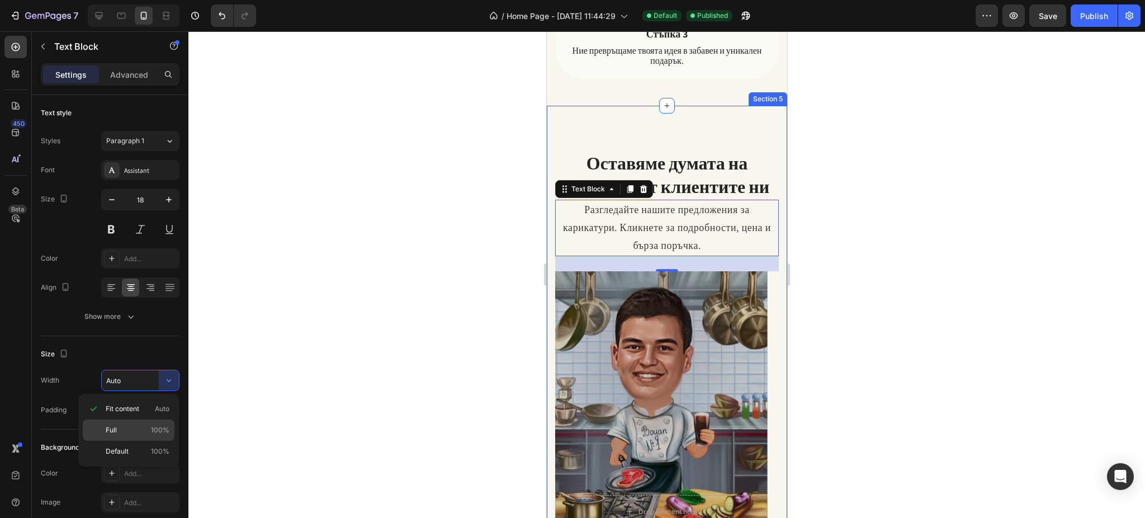
click at [164, 420] on div "Full 100%" at bounding box center [129, 429] width 92 height 21
type input "100%"
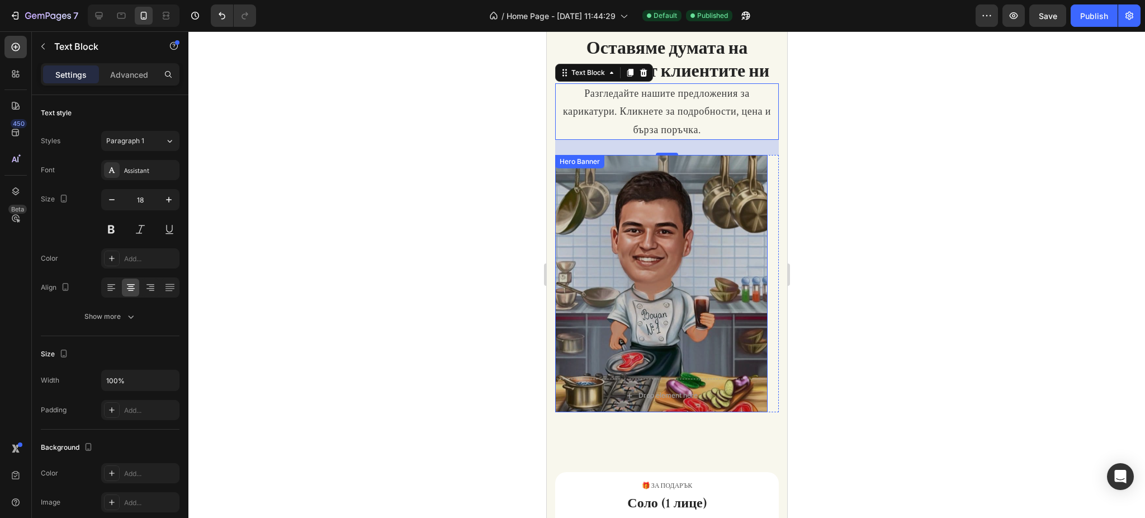
scroll to position [1565, 0]
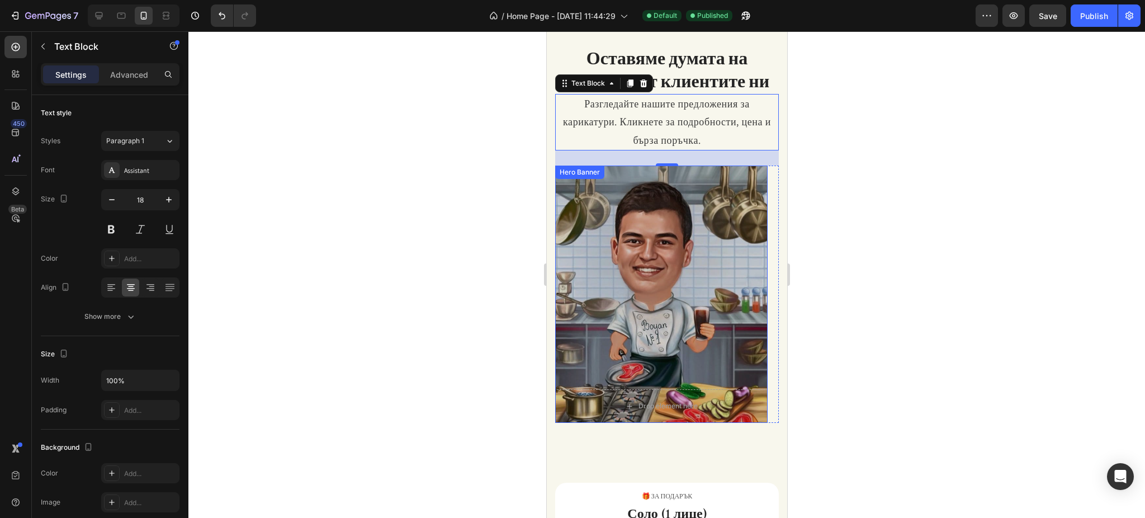
click at [598, 209] on div "Overlay" at bounding box center [661, 293] width 212 height 257
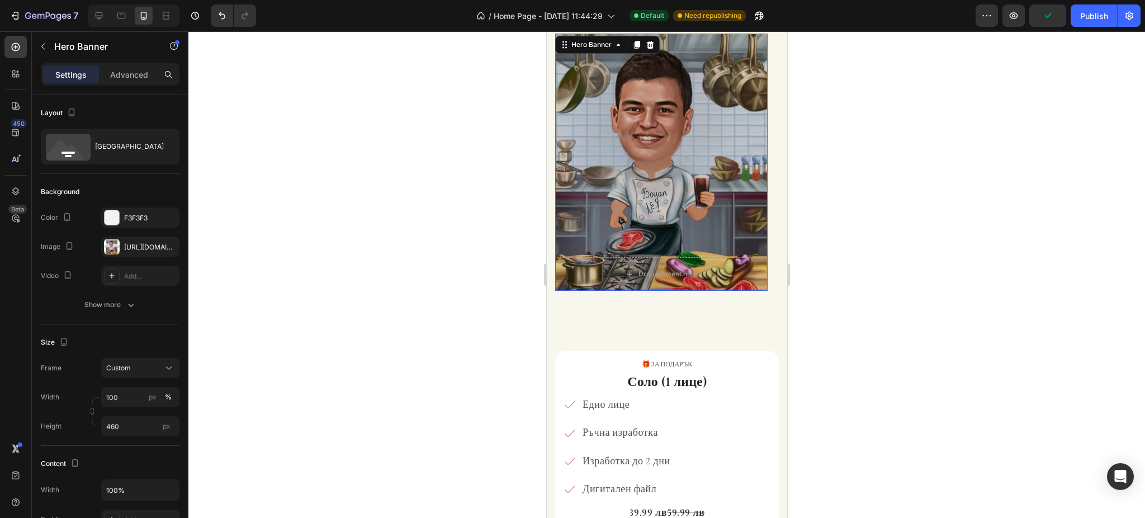
scroll to position [1714, 0]
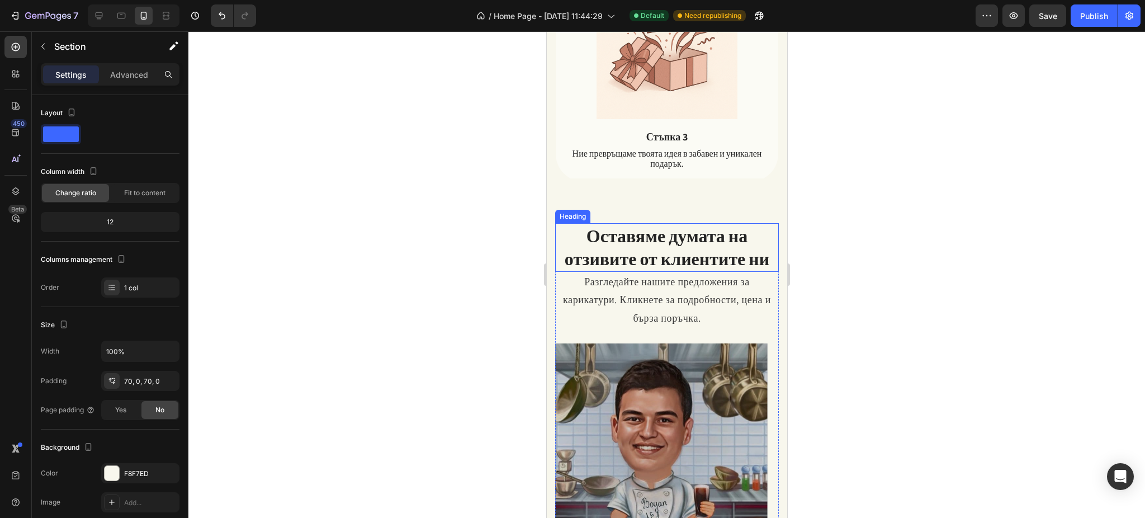
scroll to position [1342, 0]
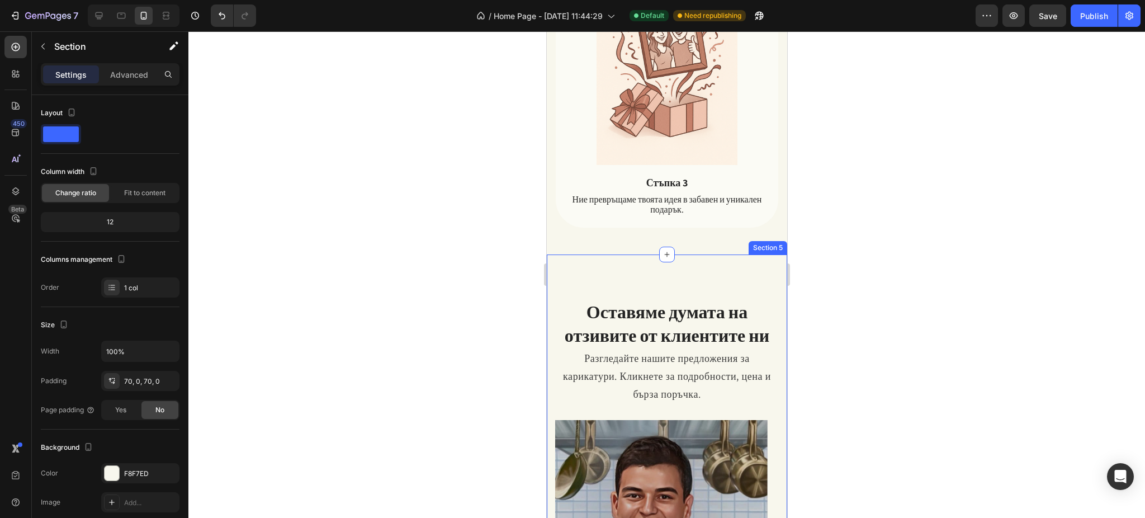
click at [547, 278] on div "Оставяме думата на отзивите от клиентите ни Heading Разгледайте нашите предложе…" at bounding box center [666, 469] width 240 height 431
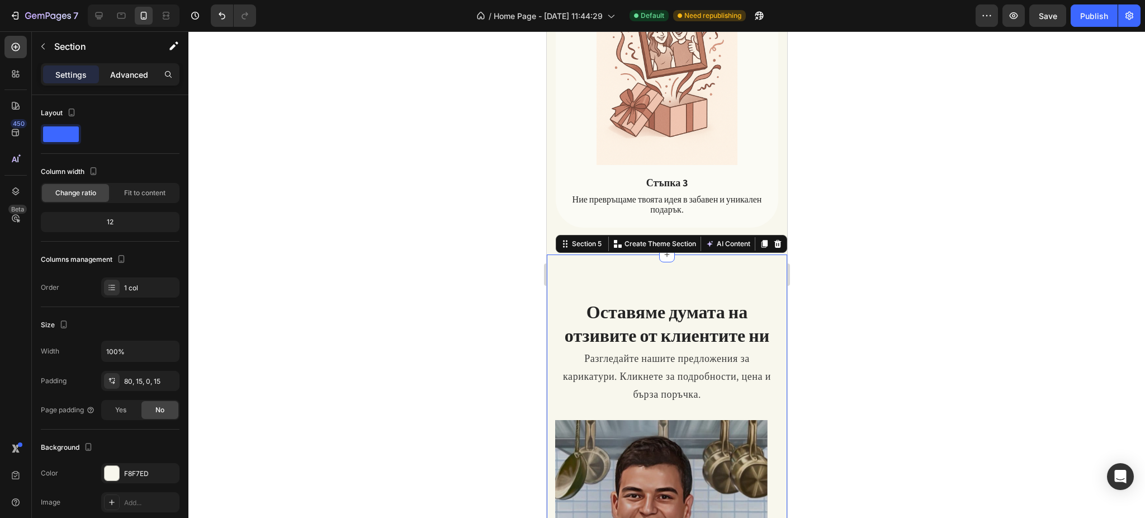
click at [114, 74] on p "Advanced" at bounding box center [129, 75] width 38 height 12
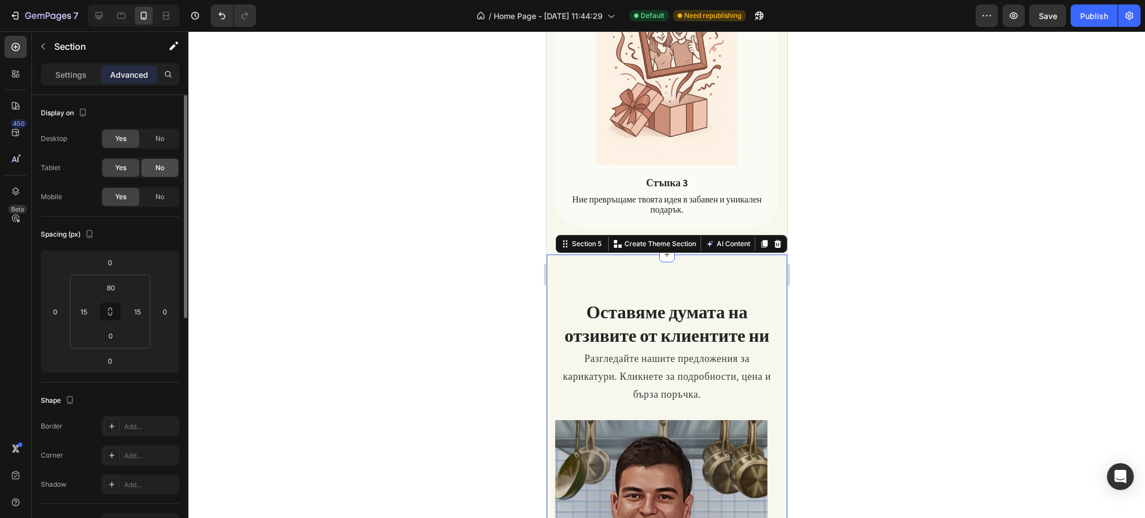
click at [164, 173] on div "No" at bounding box center [159, 168] width 37 height 18
click at [164, 198] on span "No" at bounding box center [159, 197] width 9 height 10
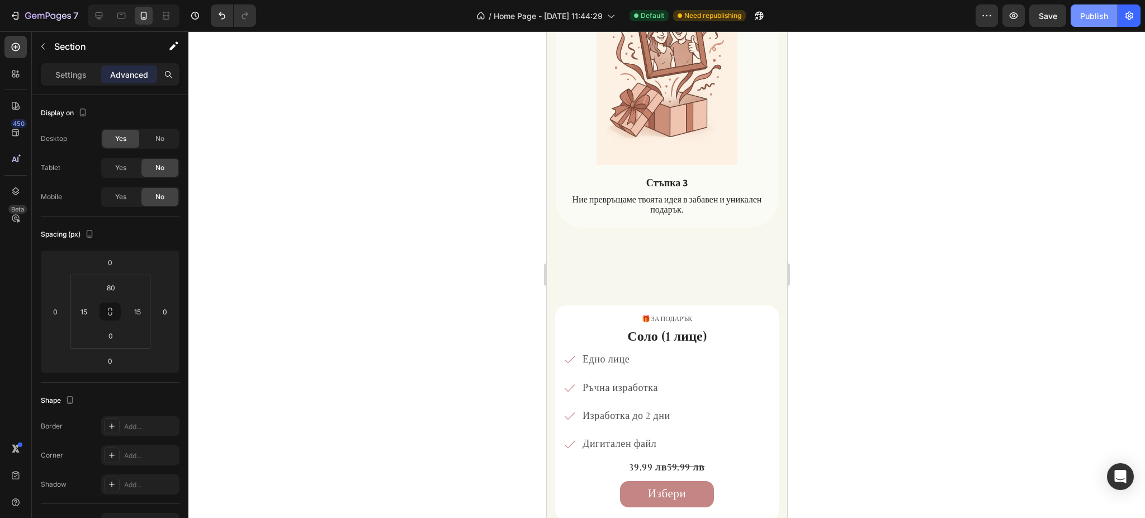
click at [1101, 11] on div "Publish" at bounding box center [1094, 16] width 28 height 12
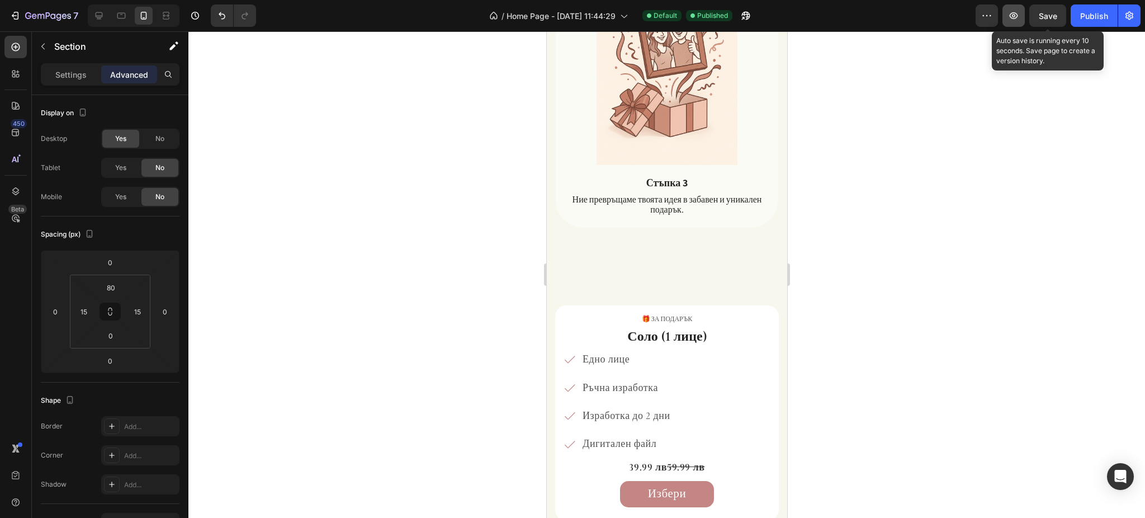
click at [1016, 13] on icon "button" at bounding box center [1014, 15] width 8 height 7
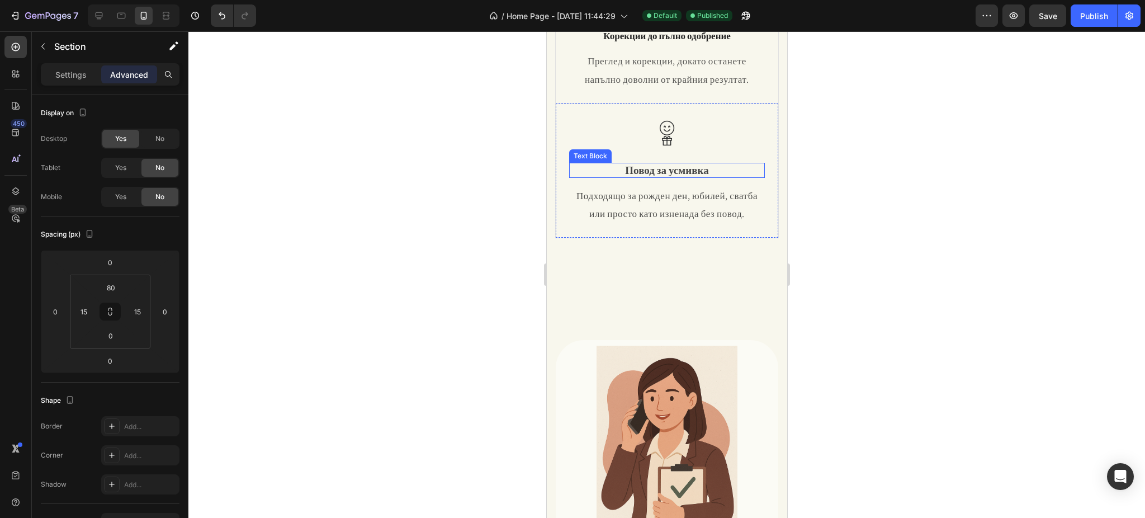
scroll to position [0, 0]
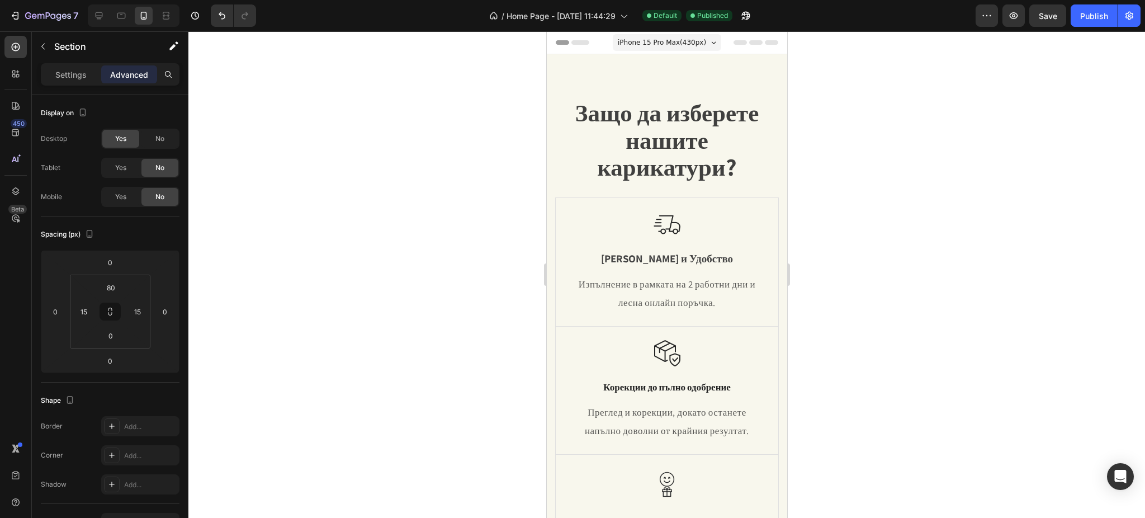
click at [661, 50] on div "iPhone 15 Pro Max ( 430 px)" at bounding box center [666, 42] width 108 height 17
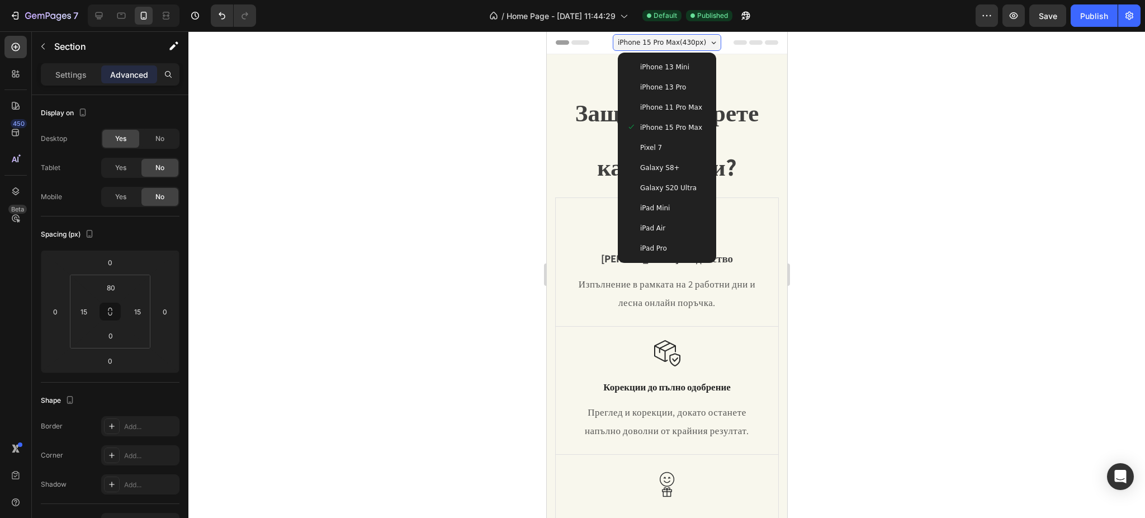
click at [664, 78] on div "iPhone 13 Pro" at bounding box center [666, 87] width 89 height 20
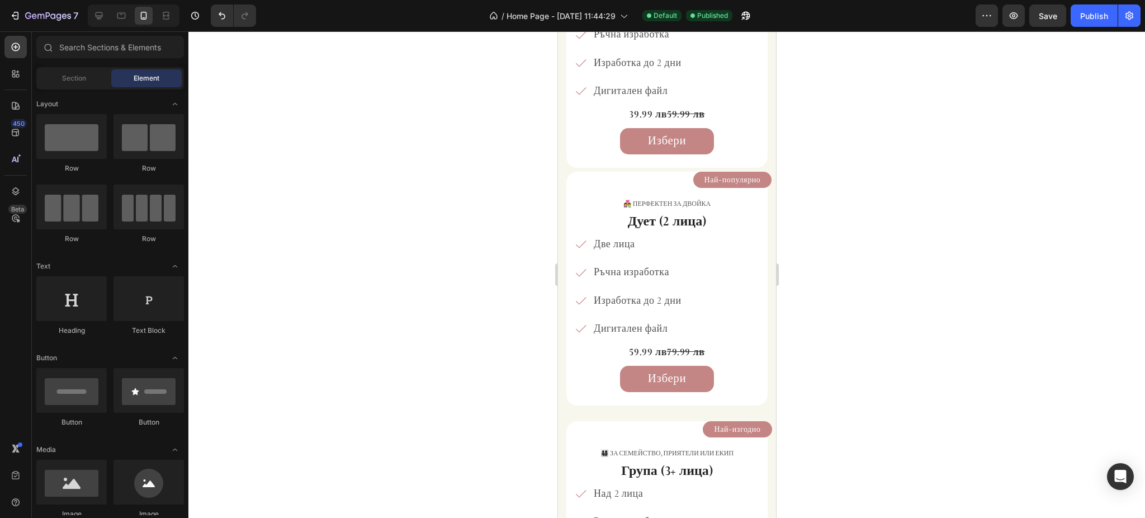
scroll to position [1754, 0]
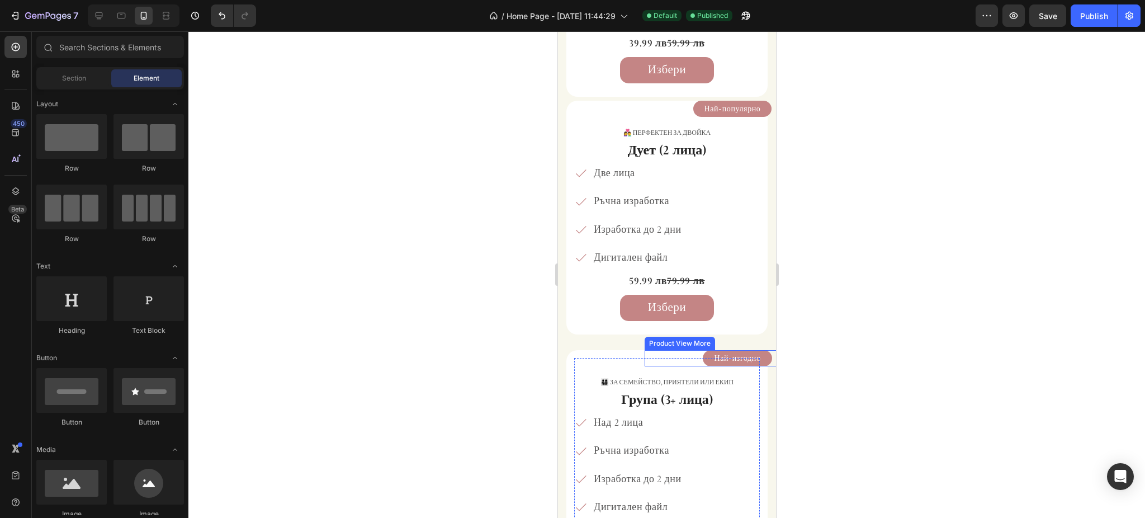
click at [702, 361] on button "Най-изгодно" at bounding box center [736, 358] width 69 height 17
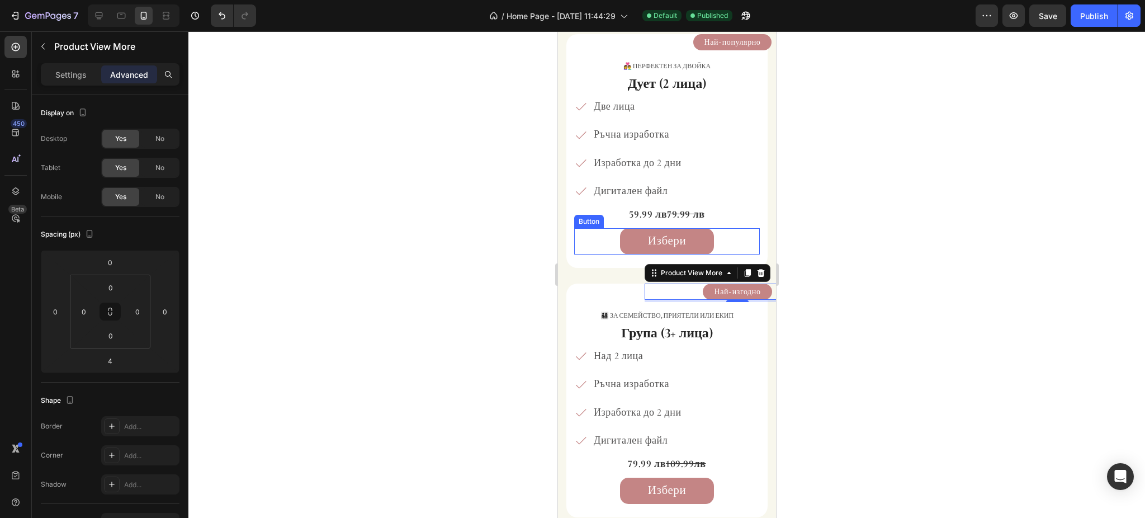
scroll to position [1828, 0]
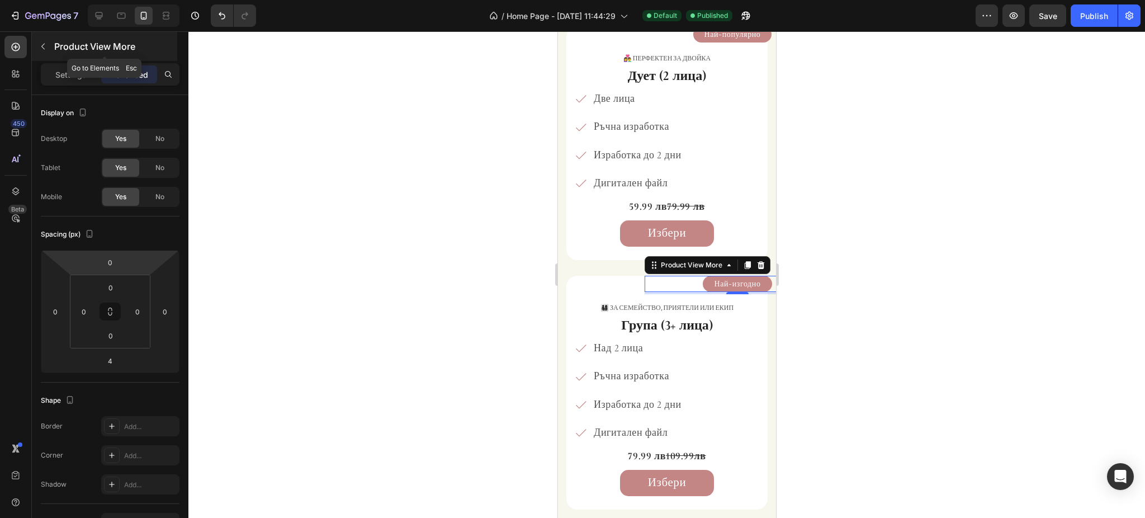
click at [40, 42] on icon "button" at bounding box center [43, 46] width 9 height 9
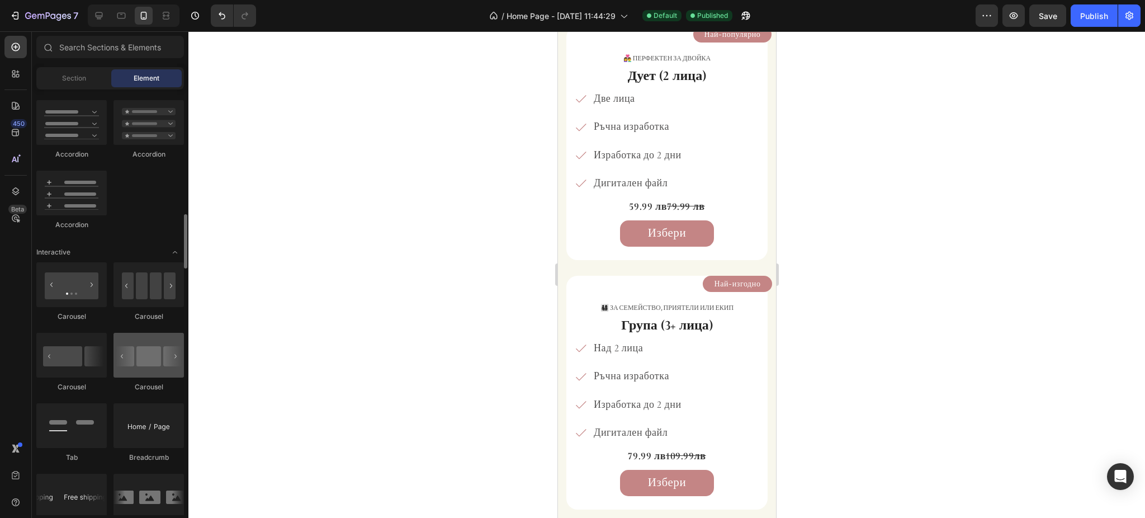
scroll to position [1043, 0]
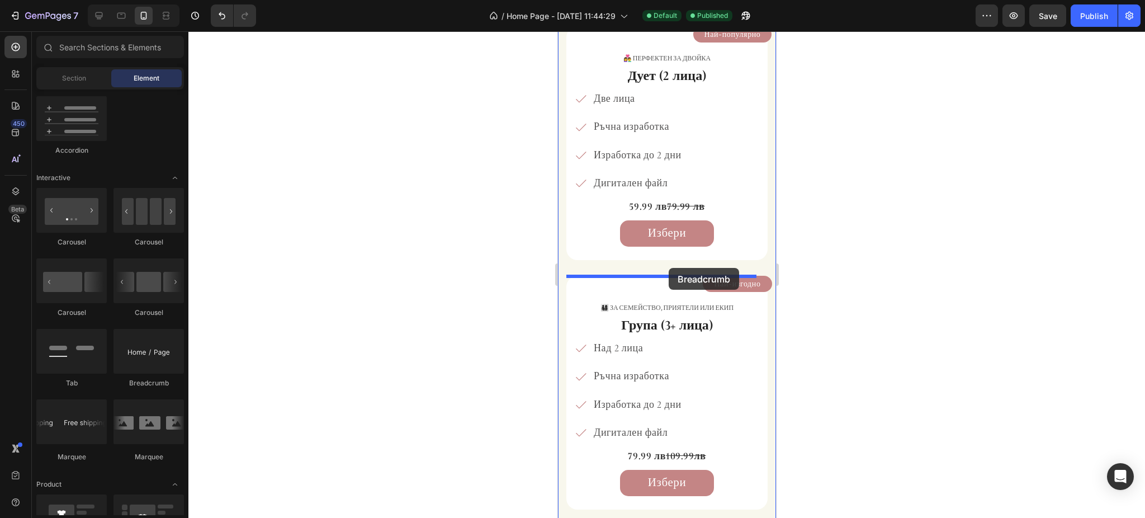
drag, startPoint x: 707, startPoint y: 380, endPoint x: 668, endPoint y: 268, distance: 118.5
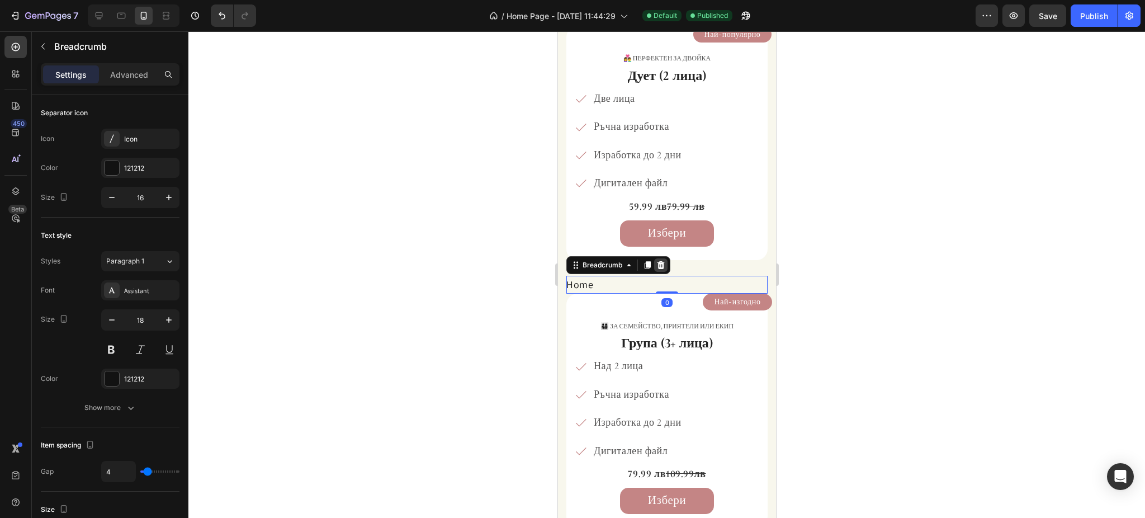
click at [656, 264] on icon at bounding box center [660, 265] width 9 height 9
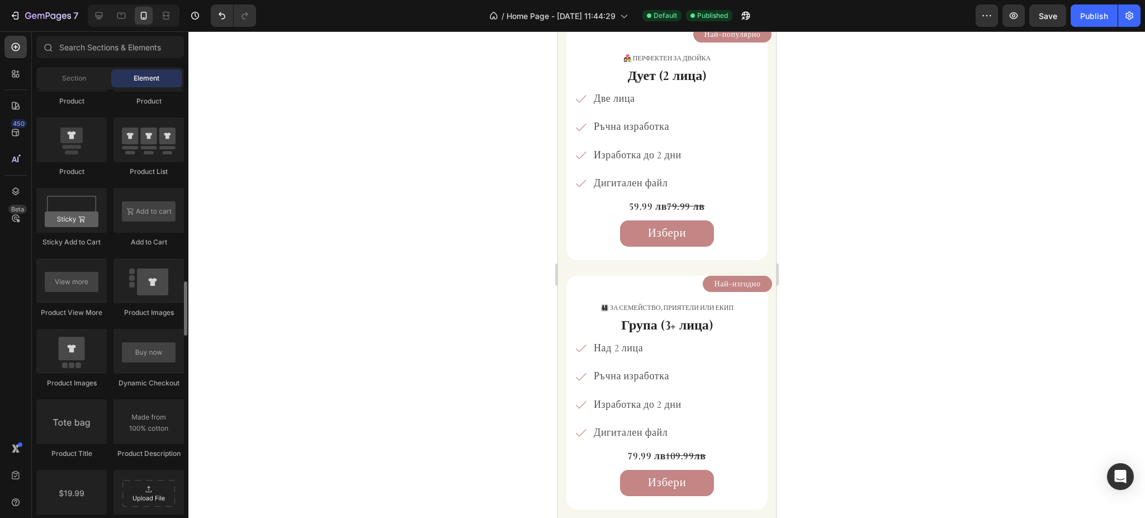
scroll to position [1565, 0]
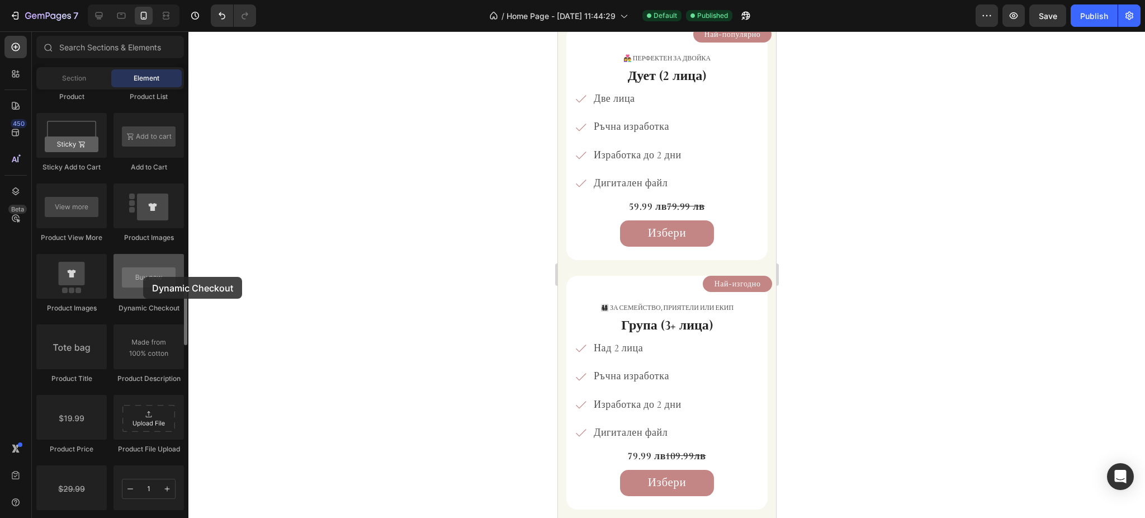
drag, startPoint x: 140, startPoint y: 292, endPoint x: 143, endPoint y: 277, distance: 15.5
click at [143, 277] on div at bounding box center [148, 276] width 70 height 45
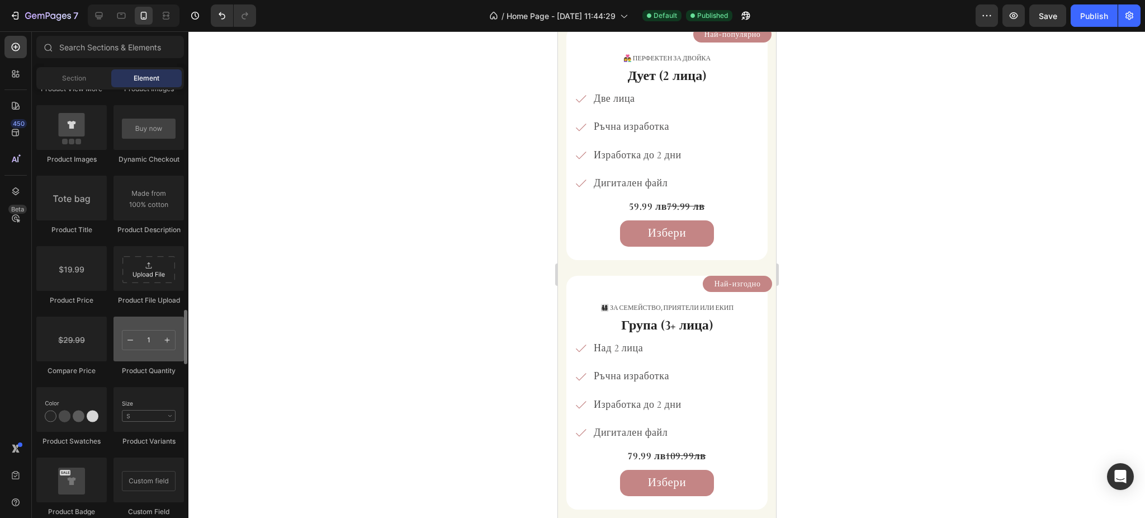
scroll to position [1789, 0]
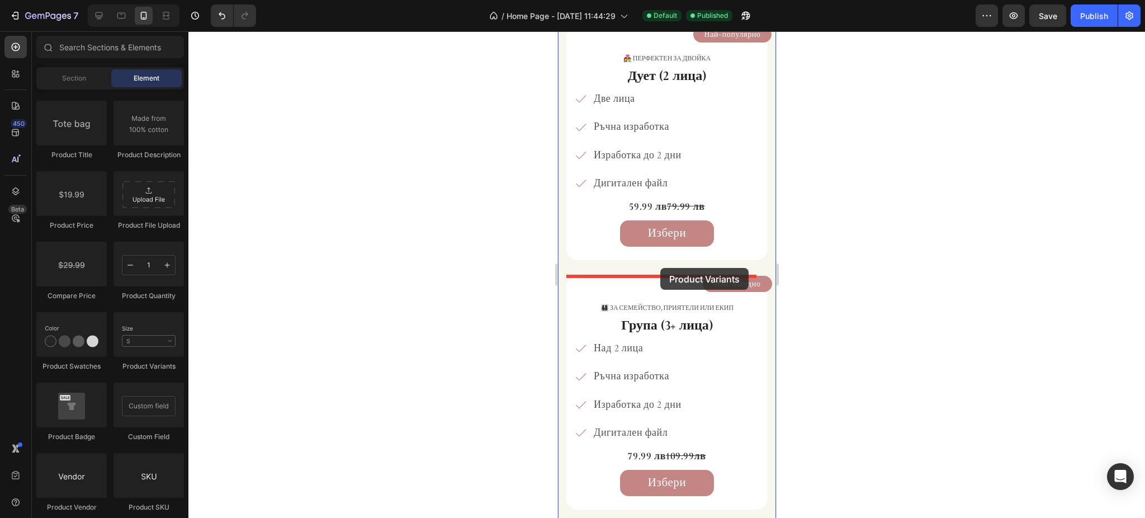
drag, startPoint x: 719, startPoint y: 363, endPoint x: 631, endPoint y: 278, distance: 123.0
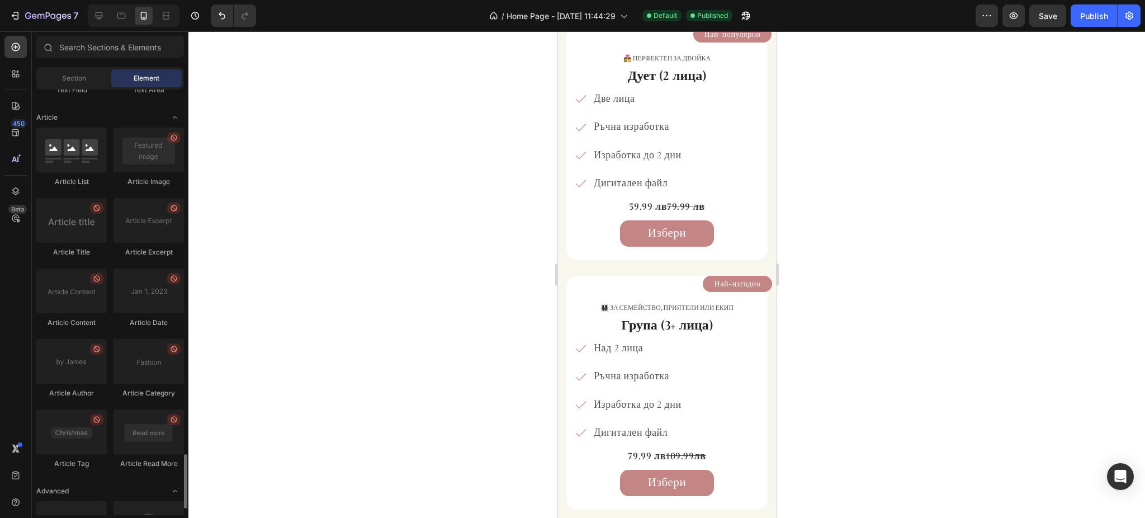
scroll to position [2887, 0]
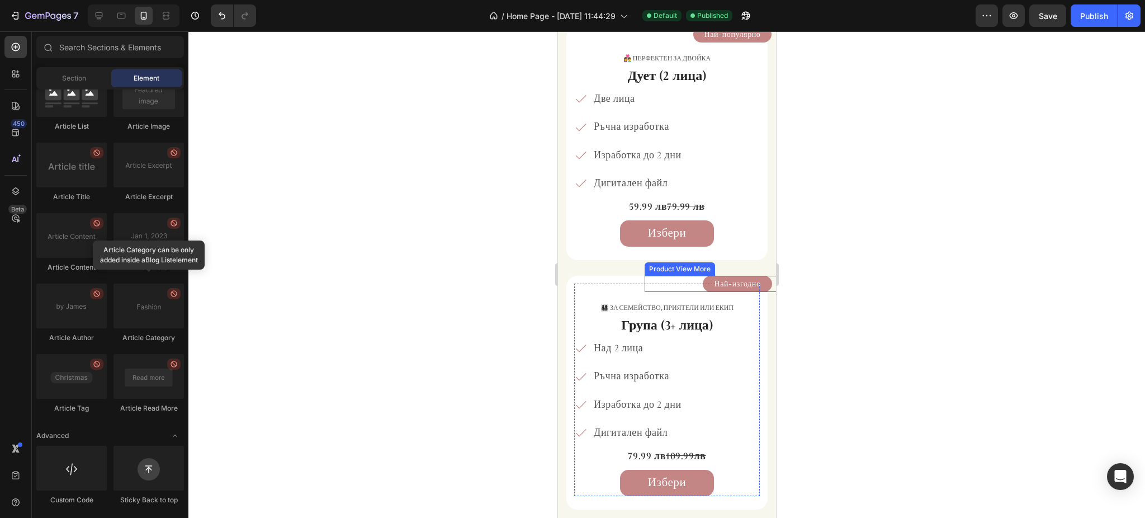
click at [702, 285] on button "Най-изгодно" at bounding box center [736, 284] width 69 height 17
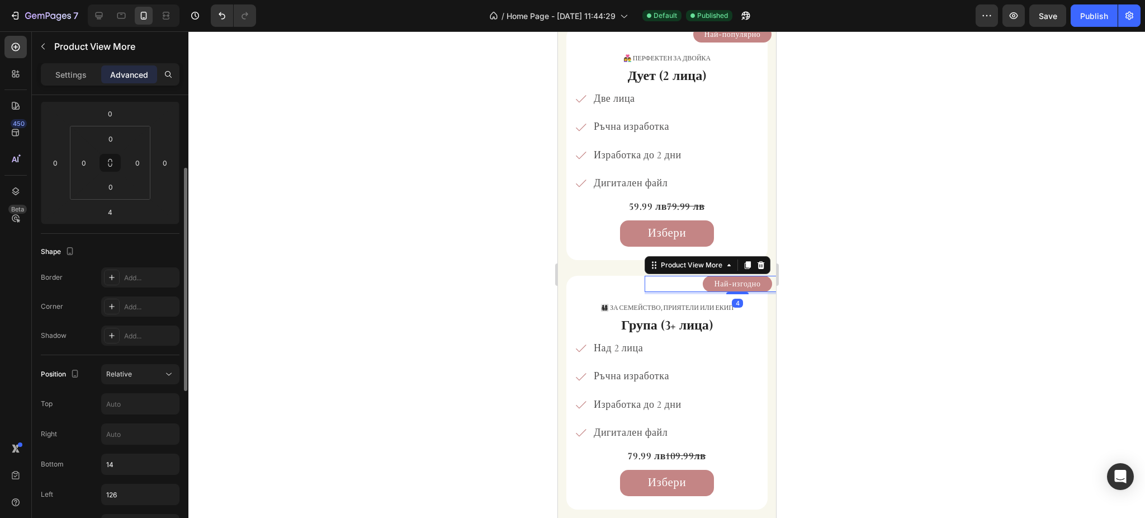
scroll to position [224, 0]
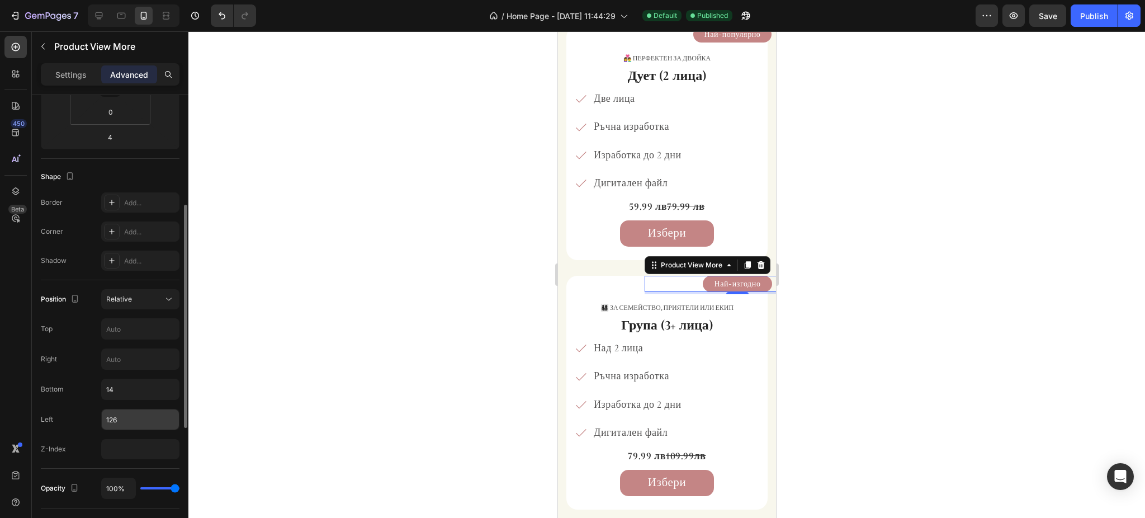
click at [149, 414] on input "126" at bounding box center [140, 419] width 77 height 20
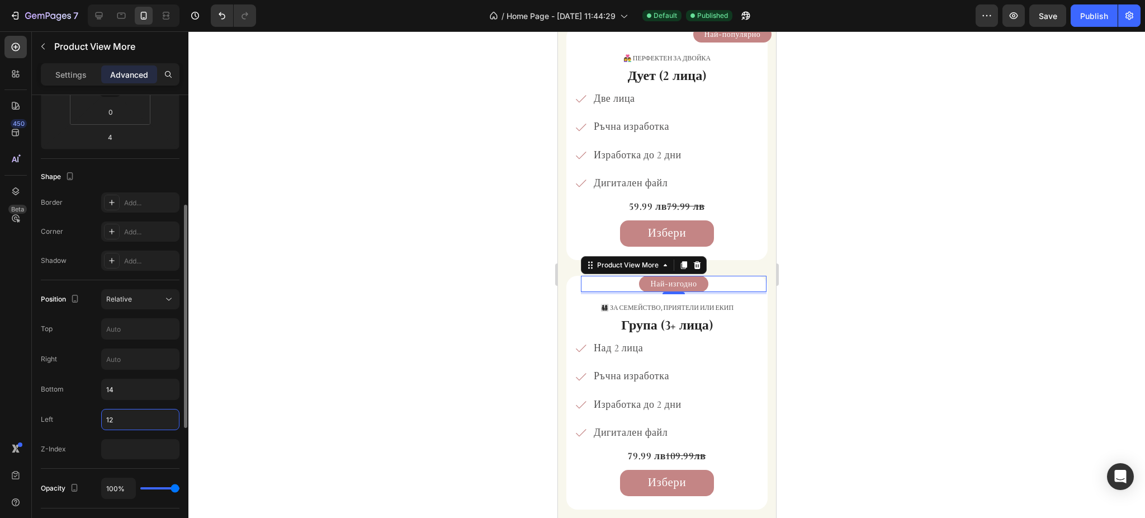
type input "1"
type input "105"
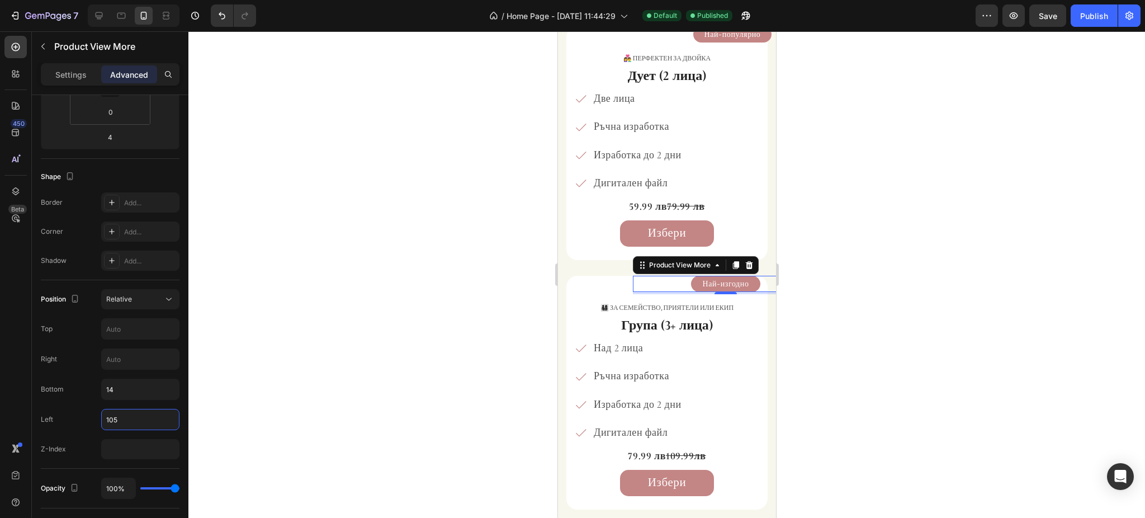
click at [879, 281] on div at bounding box center [666, 274] width 956 height 486
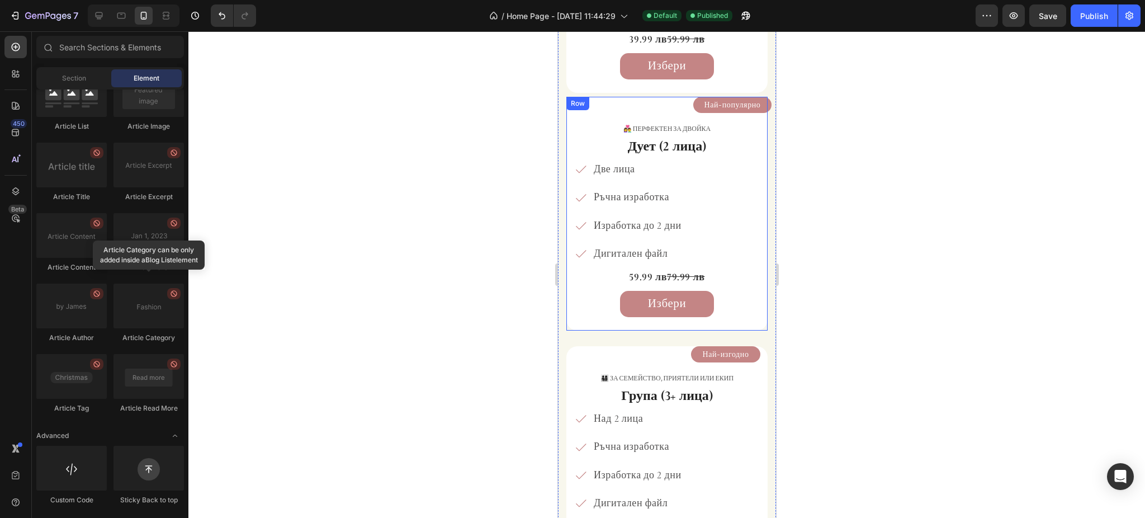
scroll to position [1754, 0]
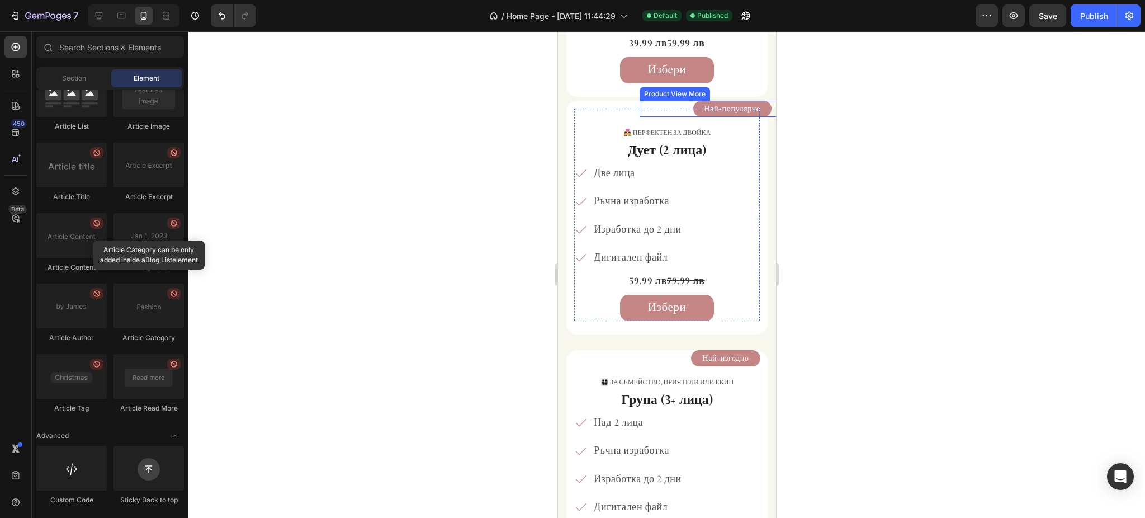
click at [693, 112] on button "Най-популярно" at bounding box center [732, 109] width 79 height 17
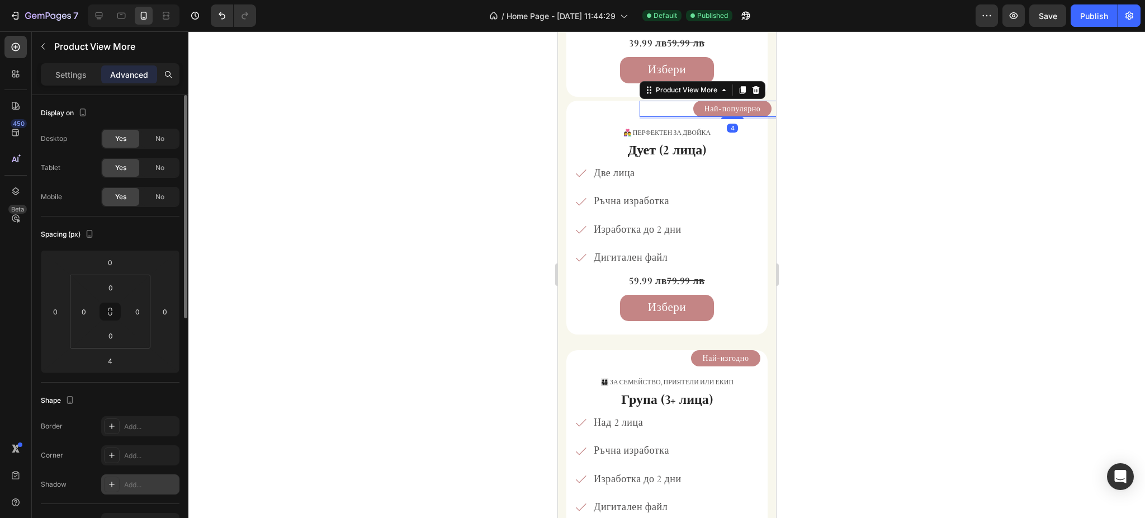
scroll to position [224, 0]
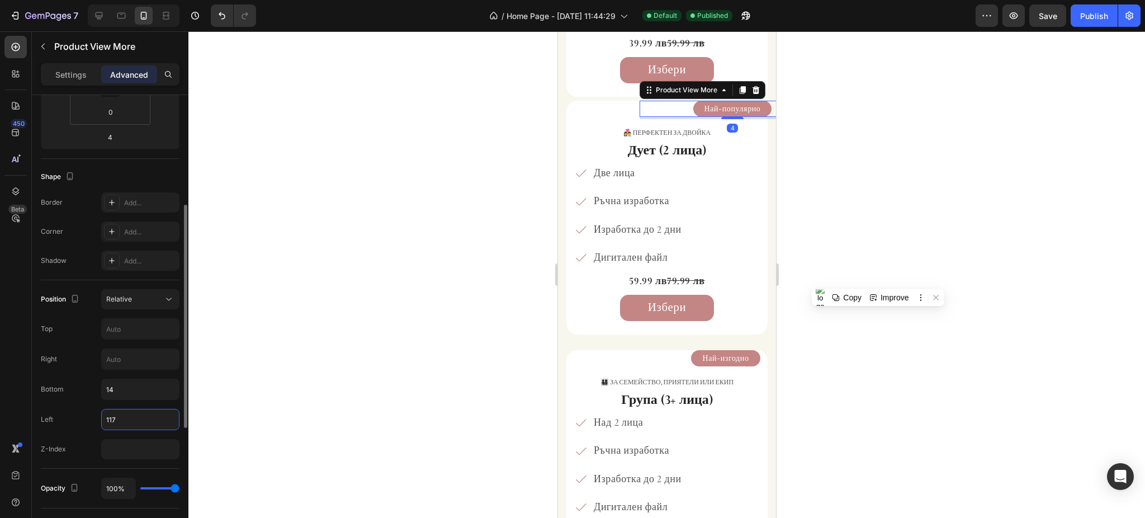
click at [130, 422] on input "117" at bounding box center [140, 419] width 77 height 20
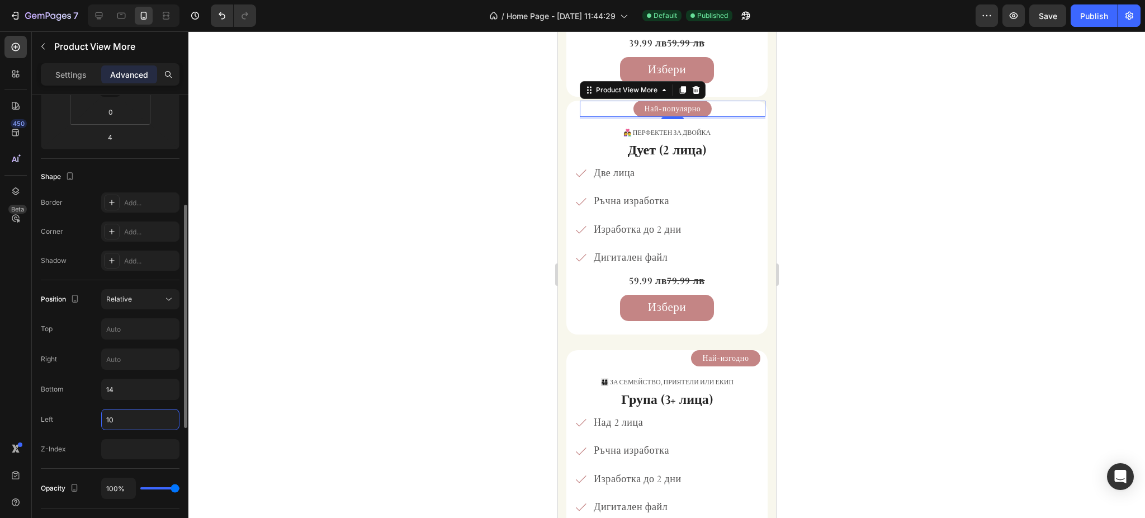
type input "1"
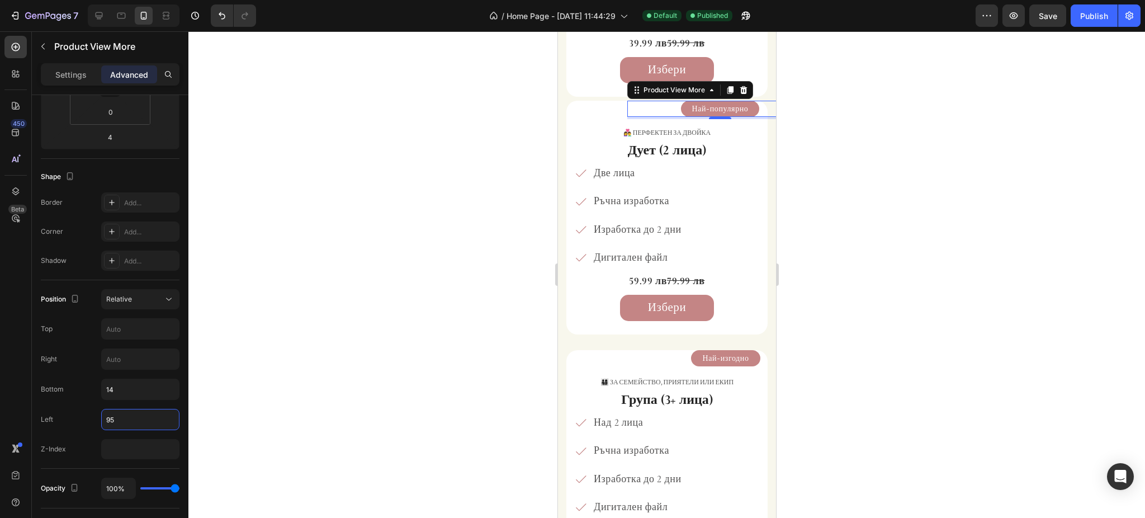
type input "95"
click at [932, 220] on div at bounding box center [666, 274] width 956 height 486
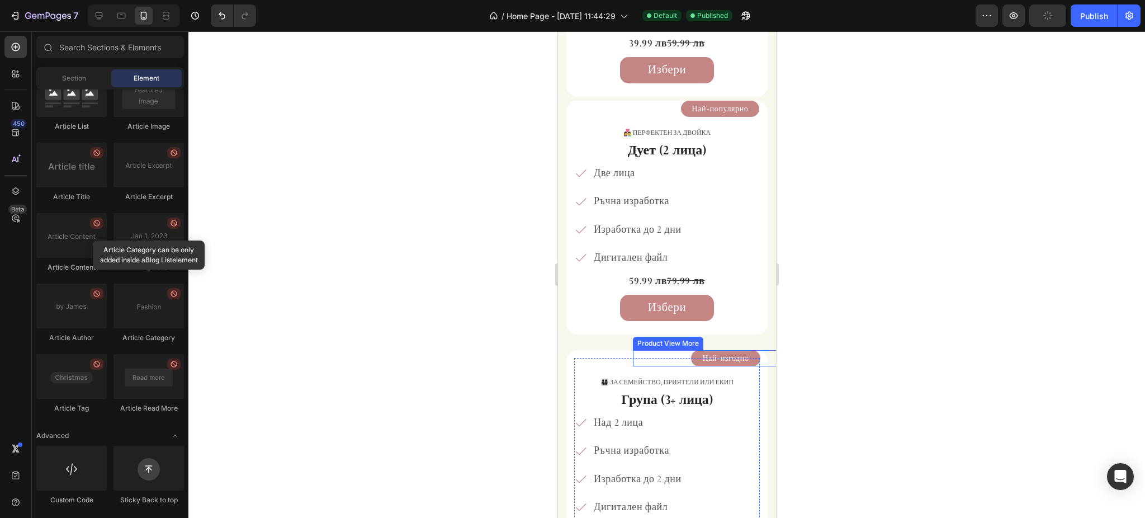
click at [690, 358] on button "Най-изгодно" at bounding box center [724, 358] width 69 height 17
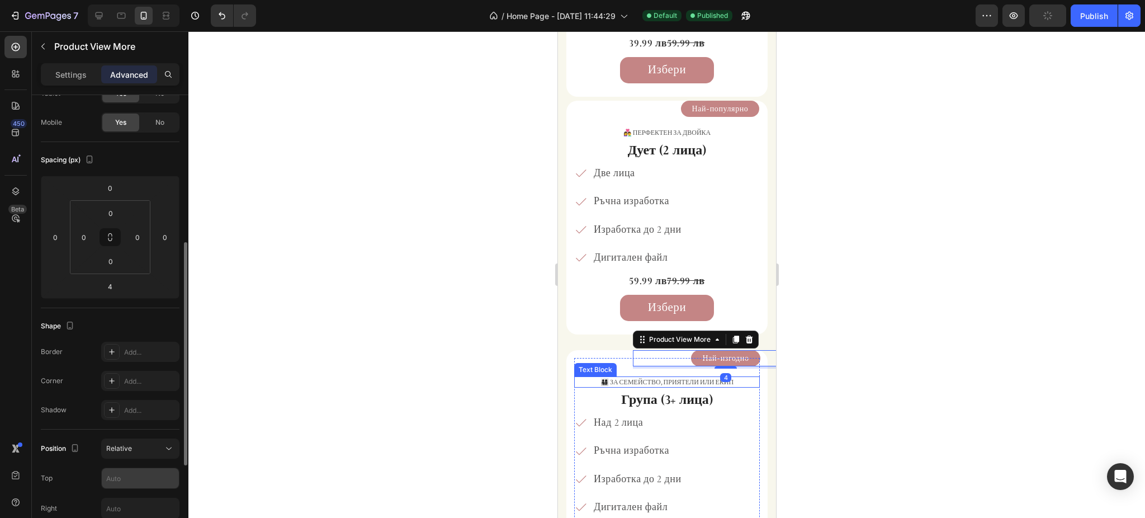
scroll to position [149, 0]
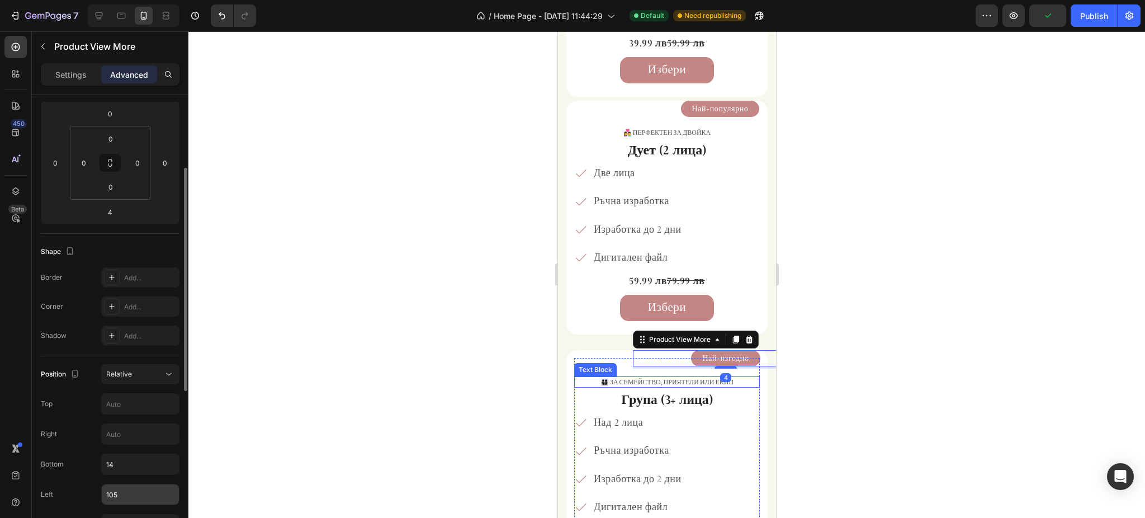
click at [149, 491] on input "105" at bounding box center [140, 494] width 77 height 20
type input "104"
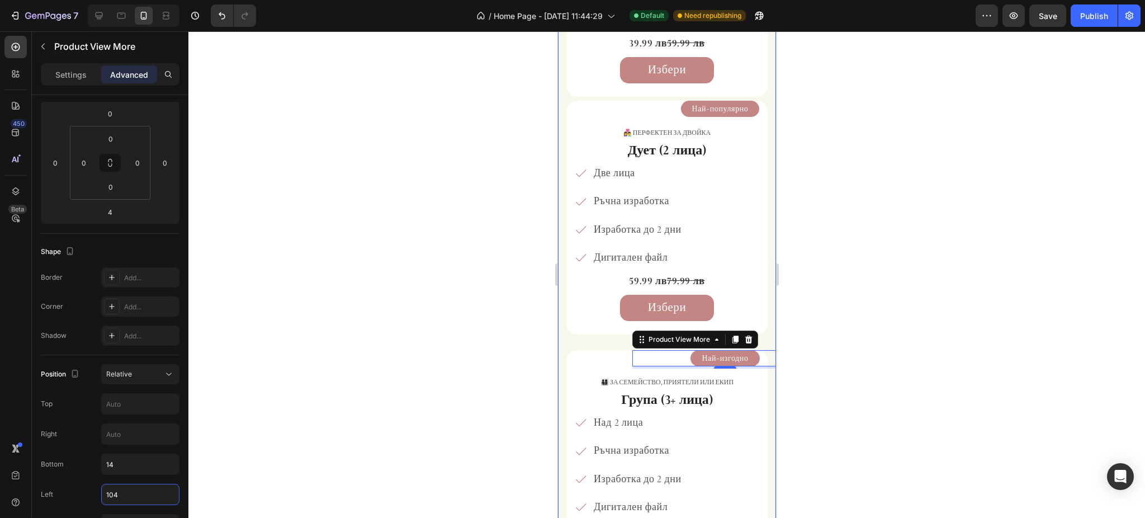
click at [888, 179] on div at bounding box center [666, 274] width 956 height 486
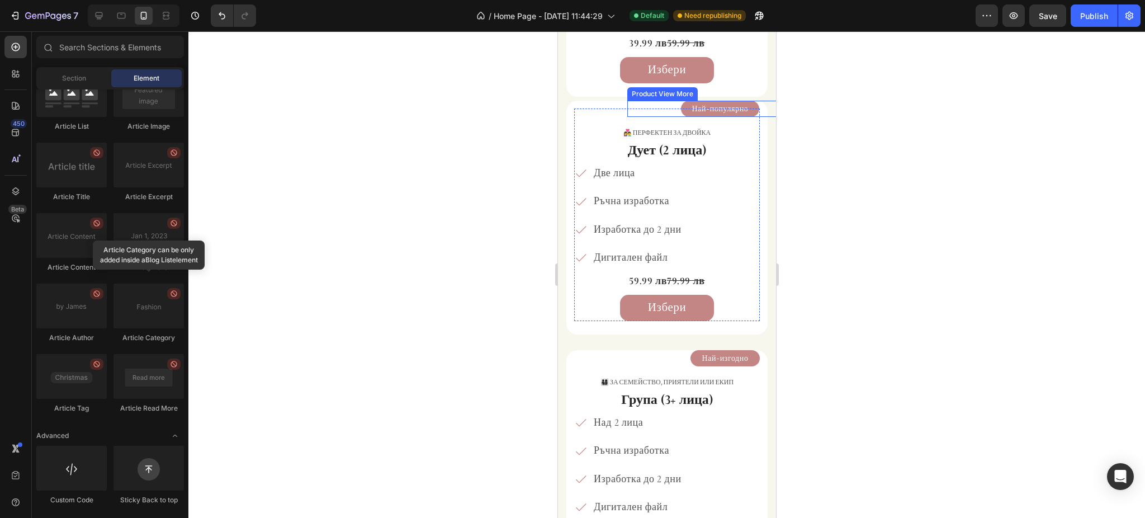
click at [680, 110] on button "Най-популярно" at bounding box center [719, 109] width 79 height 17
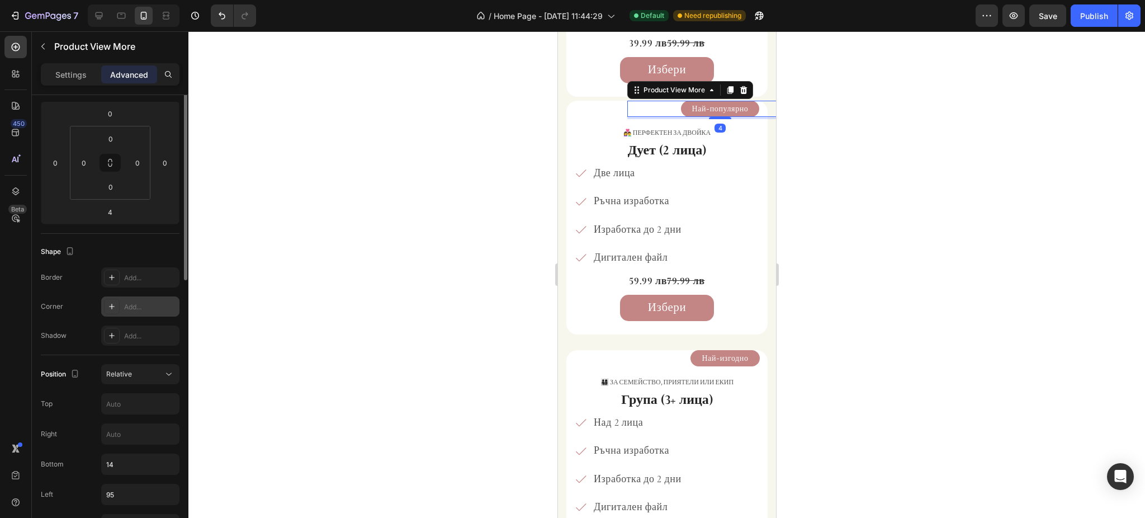
scroll to position [224, 0]
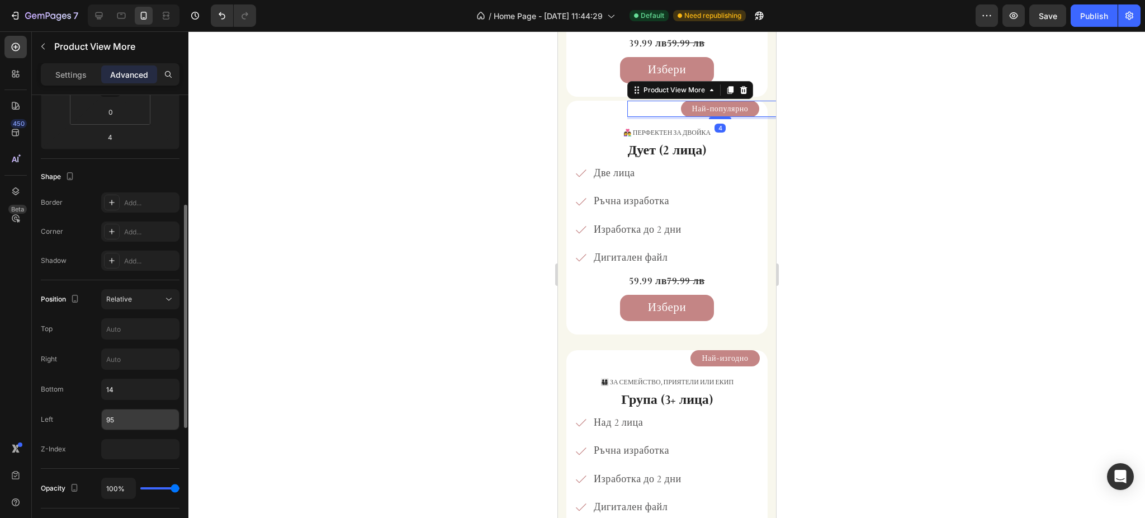
click at [141, 416] on input "95" at bounding box center [140, 419] width 77 height 20
type input "94"
click at [899, 145] on div at bounding box center [666, 274] width 956 height 486
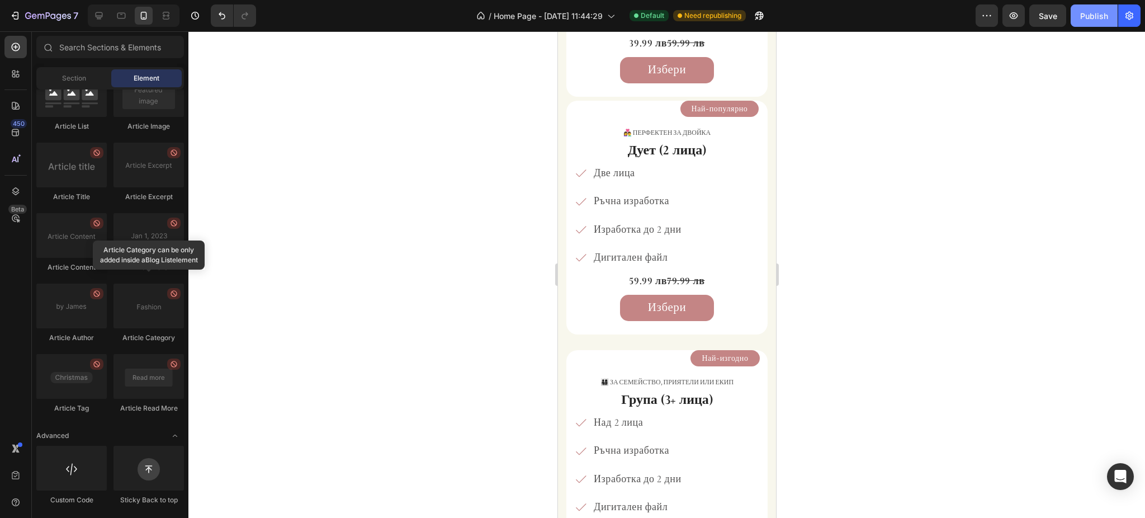
click at [1096, 6] on button "Publish" at bounding box center [1094, 15] width 47 height 22
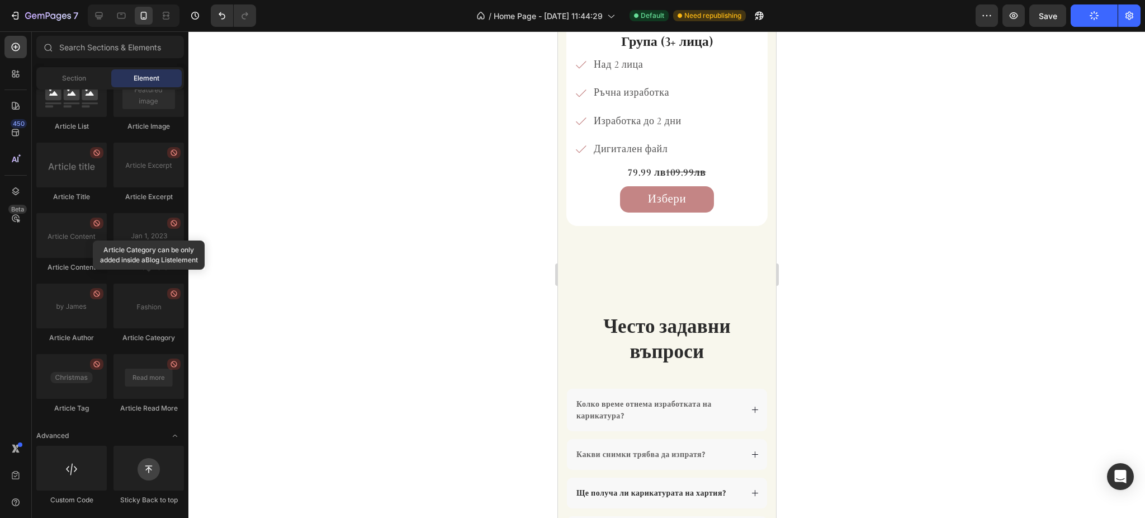
scroll to position [2126, 0]
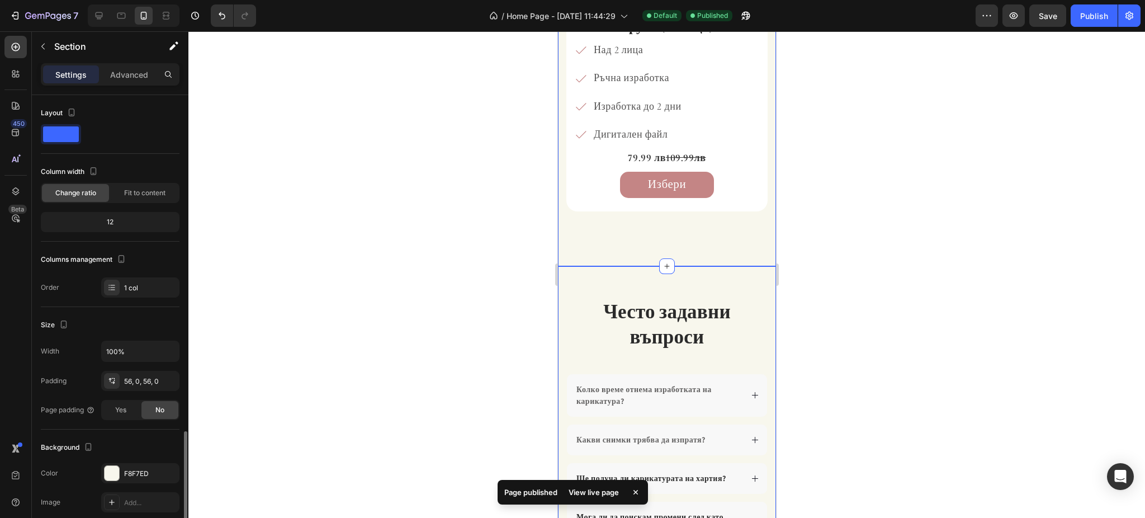
click at [583, 277] on div "Често задавни въпроси Heading Колко време отнема изработката на карикатура? Как…" at bounding box center [666, 421] width 218 height 310
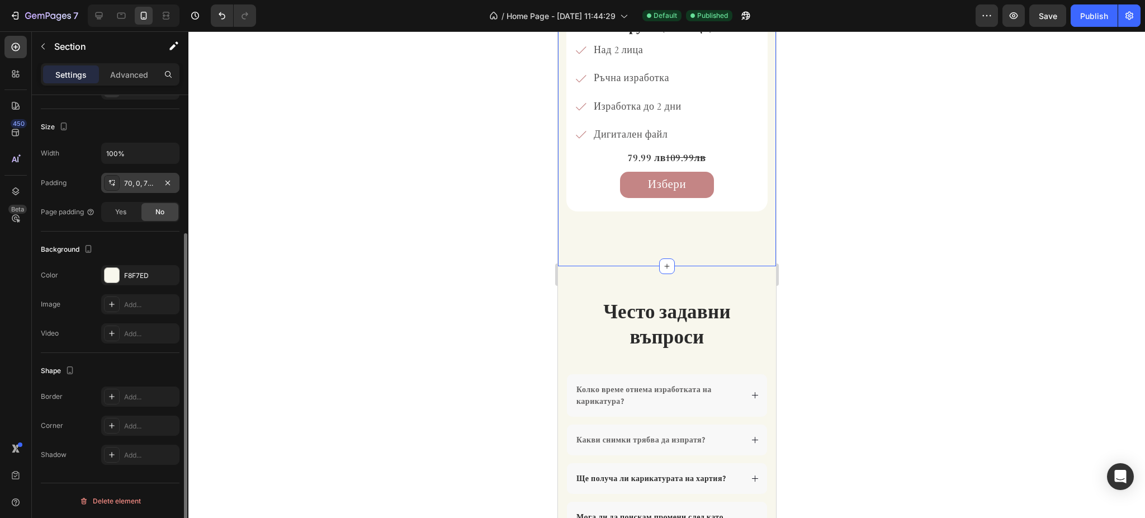
click at [118, 183] on div at bounding box center [112, 183] width 16 height 16
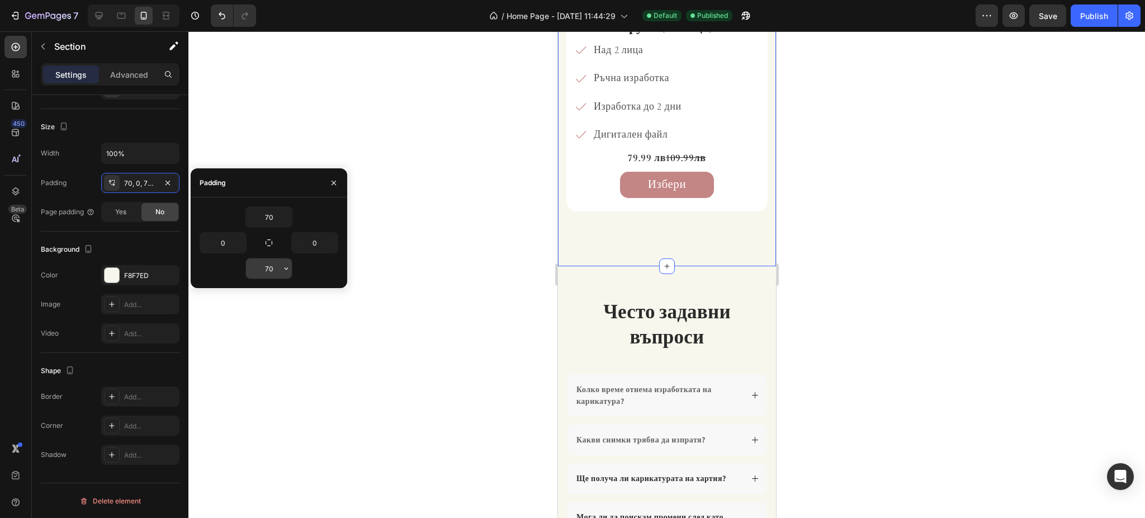
click at [271, 266] on input "70" at bounding box center [269, 268] width 46 height 20
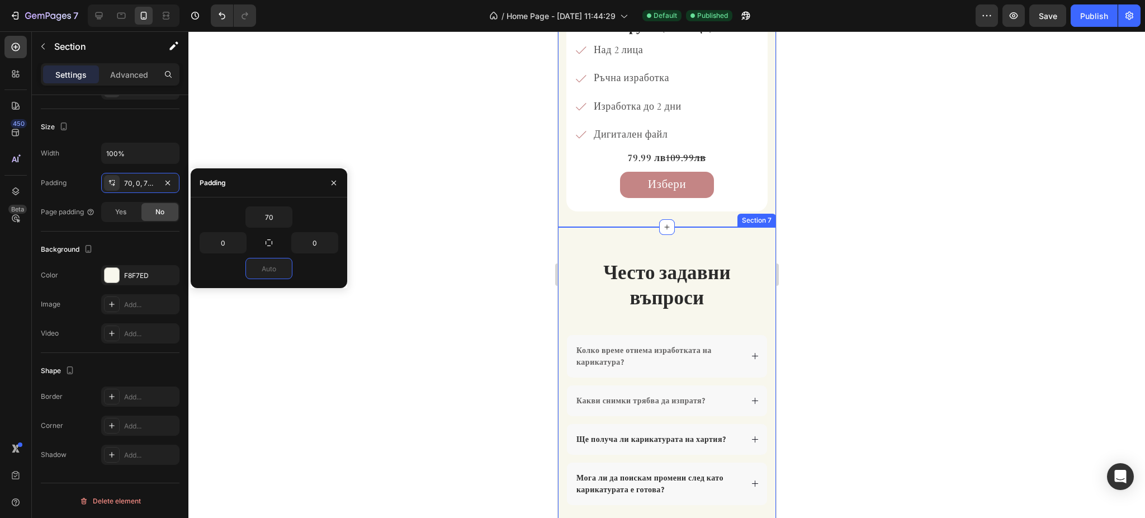
click at [584, 242] on div "Често задавни въпроси Heading Колко време отнема изработката на карикатура? Как…" at bounding box center [666, 381] width 218 height 309
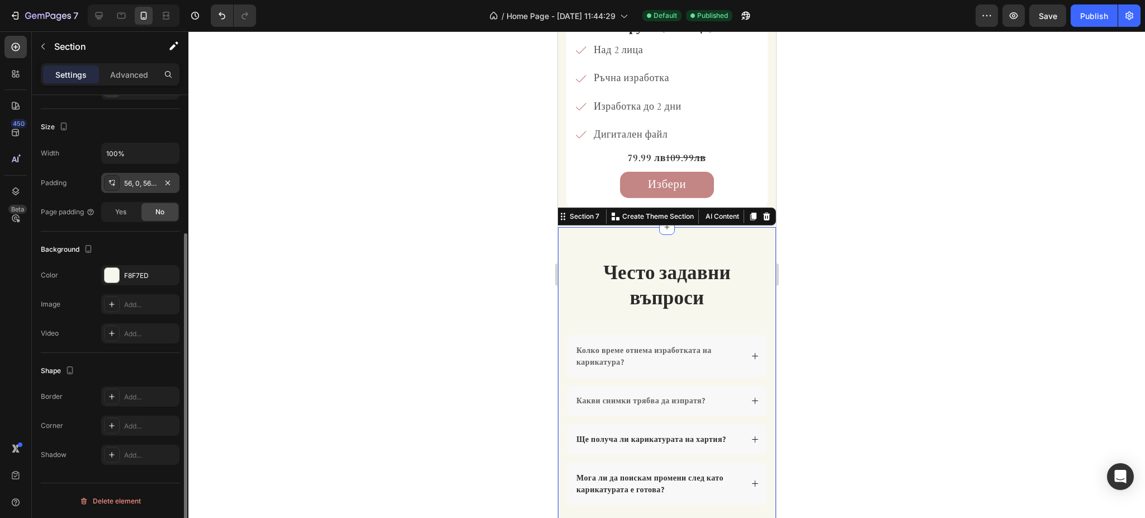
click at [120, 187] on div "56, 0, 56, 0" at bounding box center [140, 183] width 78 height 20
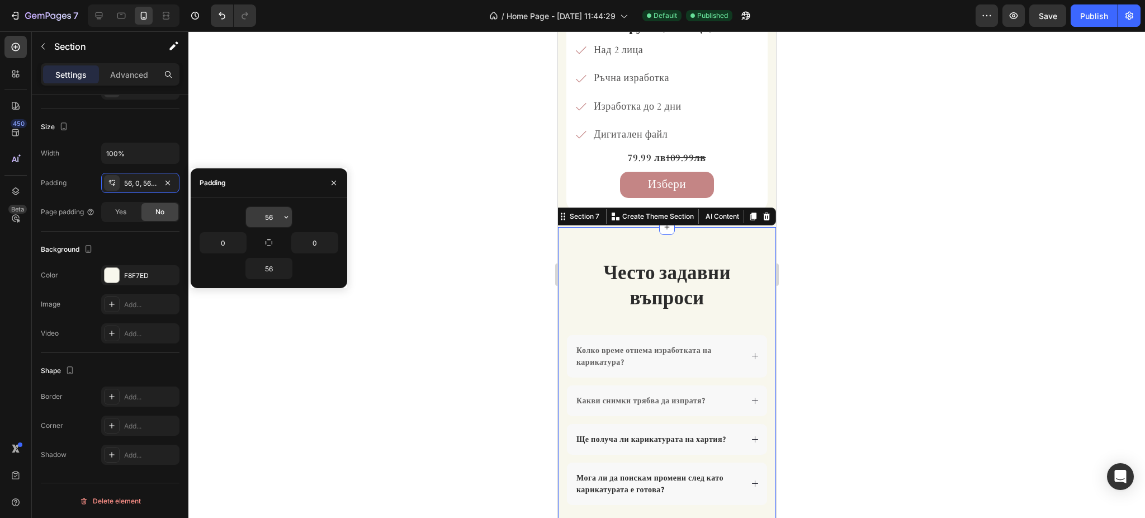
click at [266, 219] on input "56" at bounding box center [269, 217] width 46 height 20
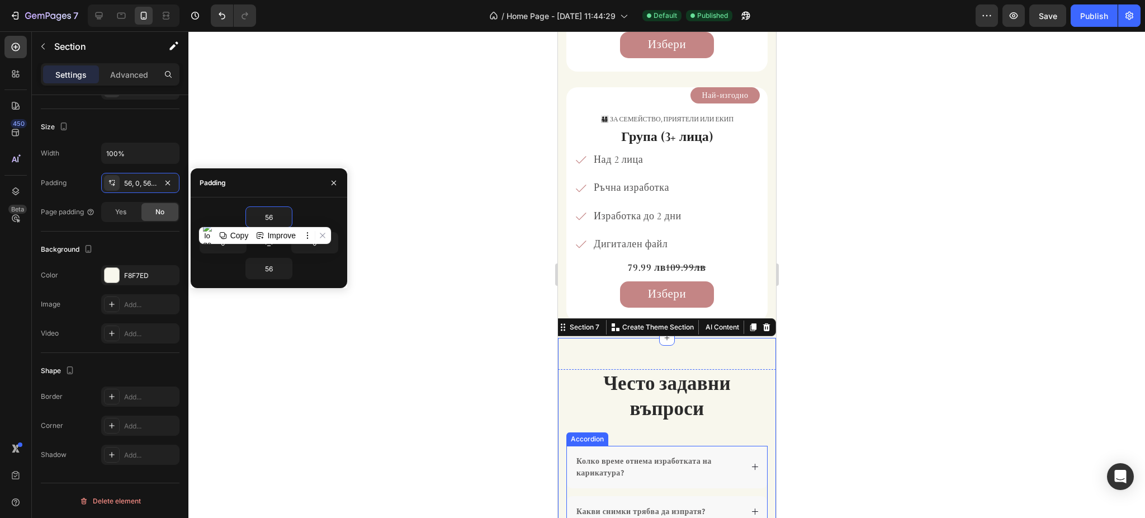
scroll to position [2009, 0]
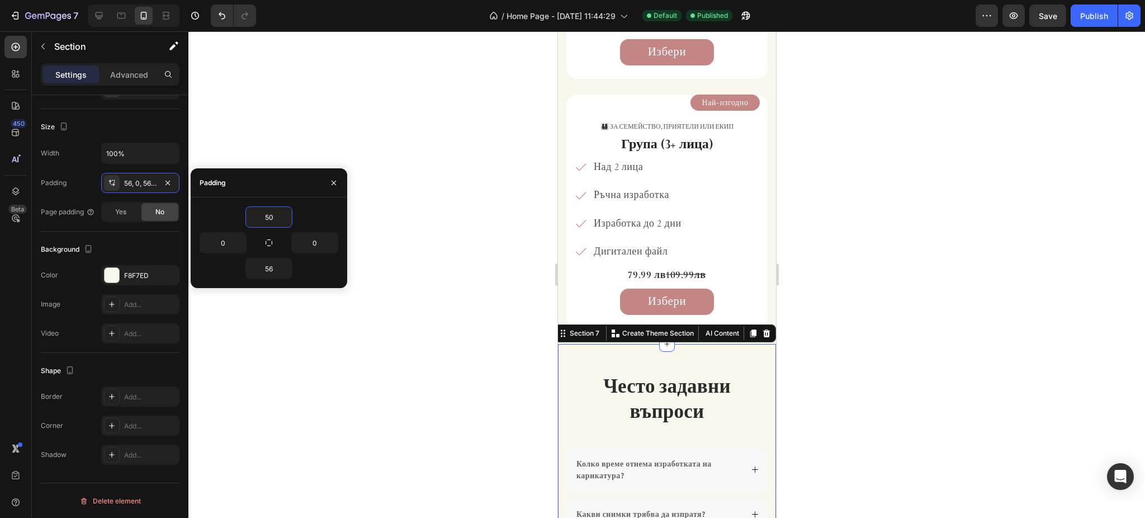
type input "5"
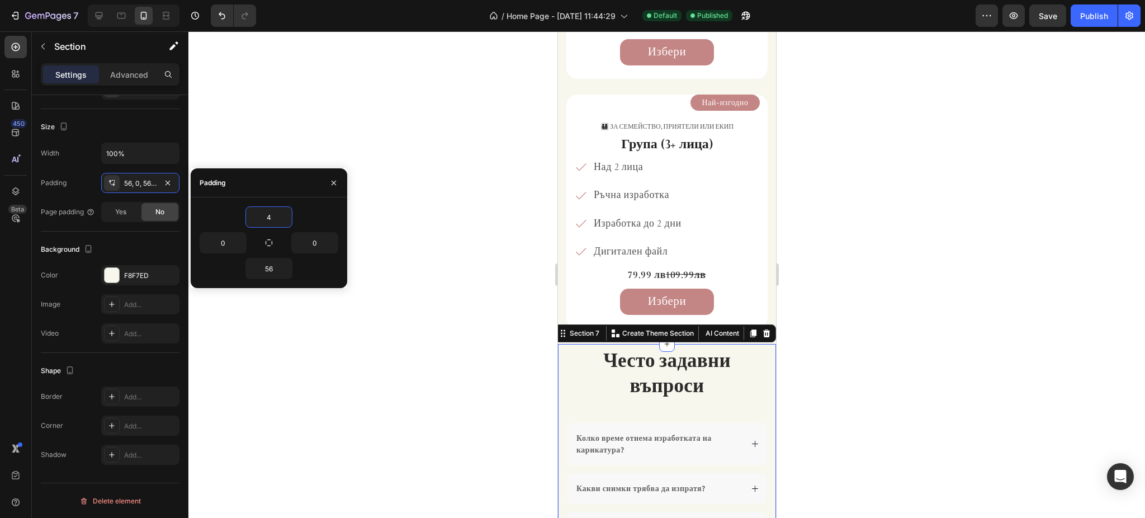
type input "40"
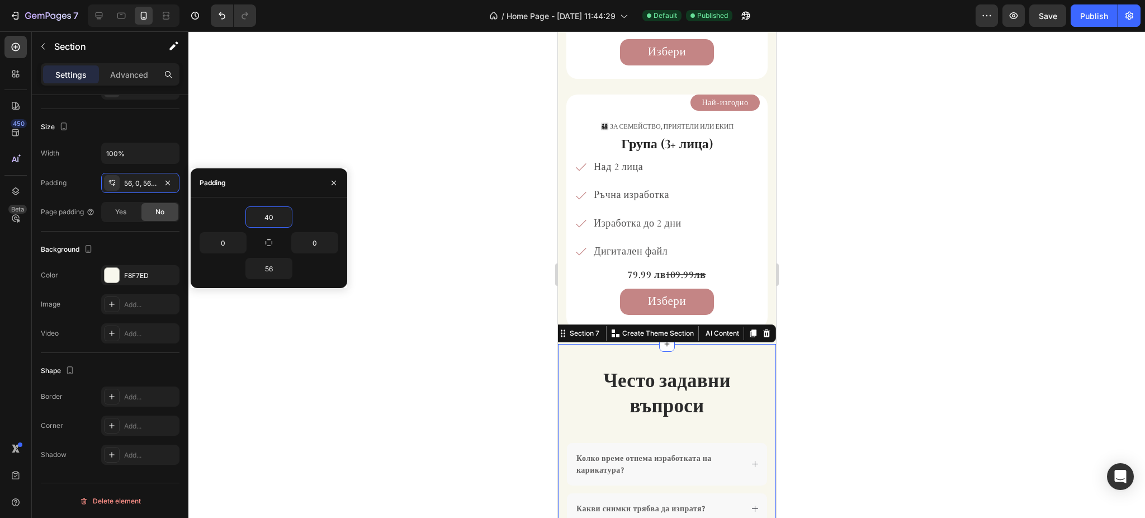
click at [913, 345] on div at bounding box center [666, 274] width 956 height 486
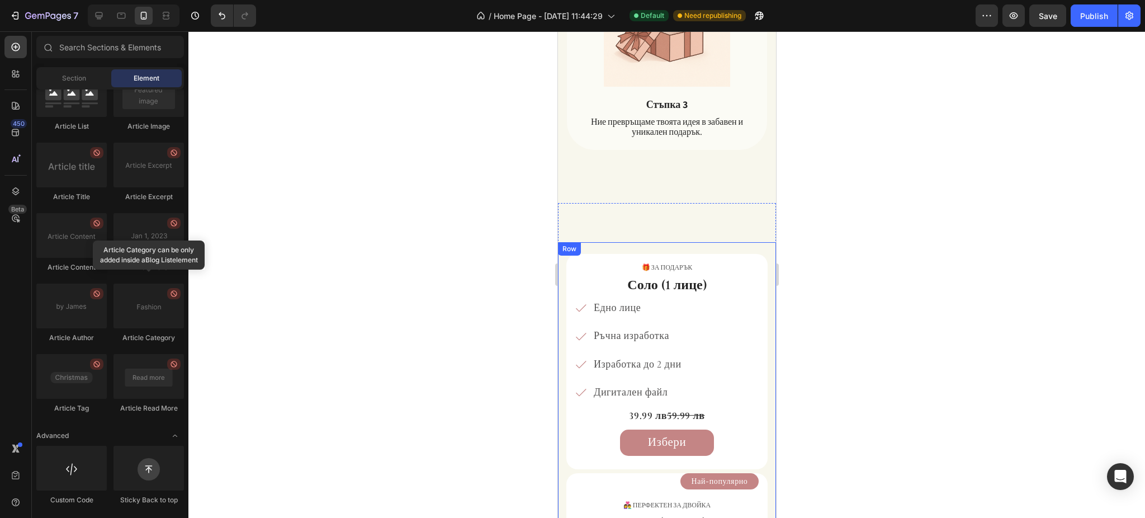
scroll to position [1264, 0]
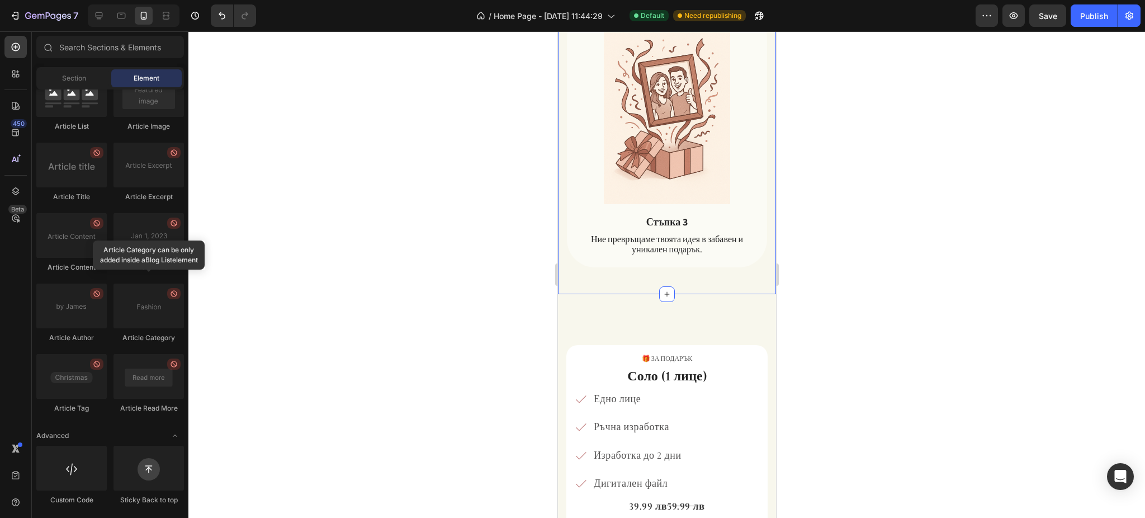
click at [707, 333] on div "🎁 за подарък Text Block Соло (1 лице) Heading Едно лице Ръчна изработка Изработ…" at bounding box center [666, 448] width 201 height 230
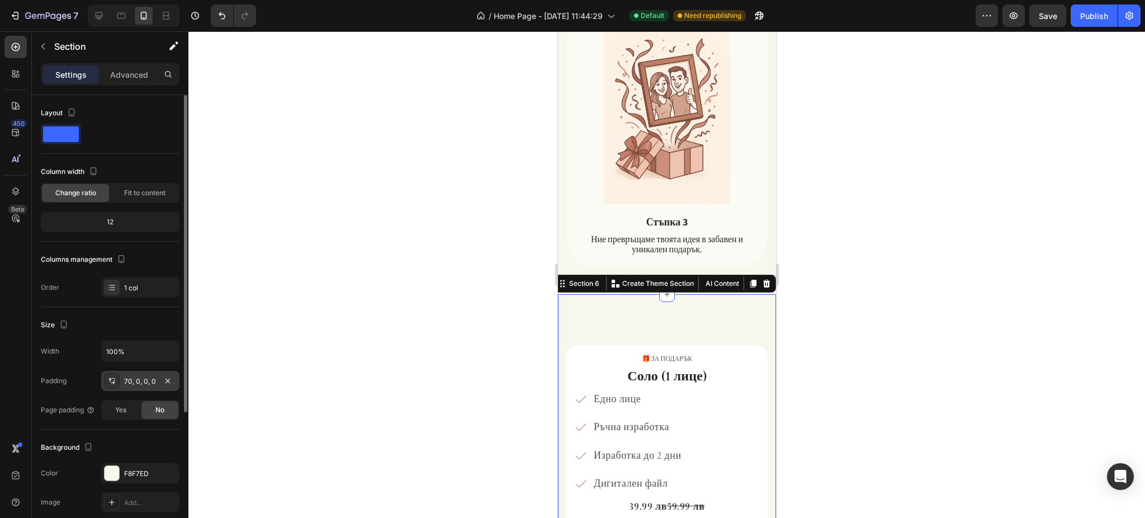
click at [128, 376] on div "70, 0, 0, 0" at bounding box center [140, 381] width 32 height 10
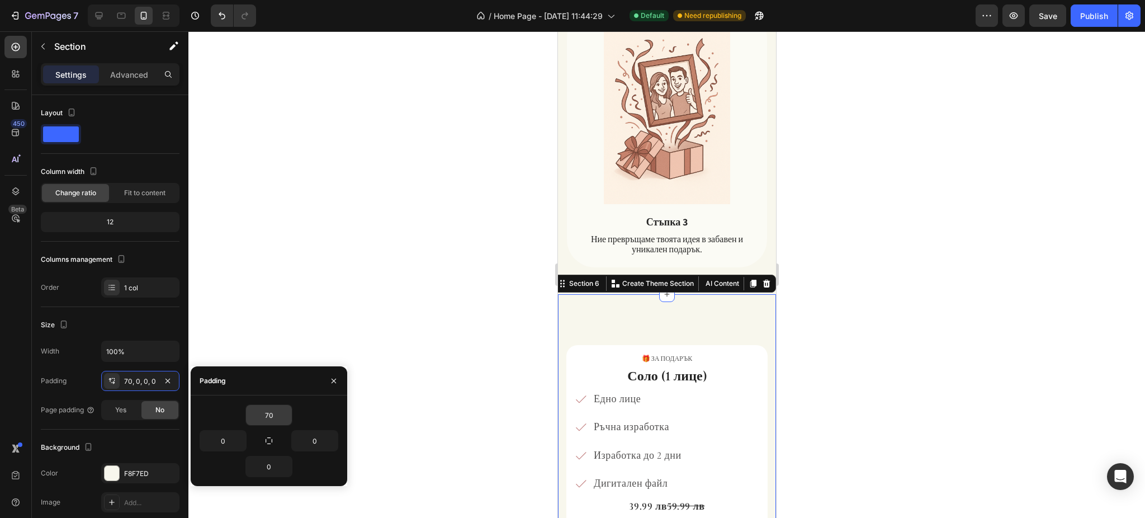
click at [275, 404] on div "70" at bounding box center [268, 414] width 47 height 21
click at [276, 414] on input "70" at bounding box center [269, 415] width 46 height 20
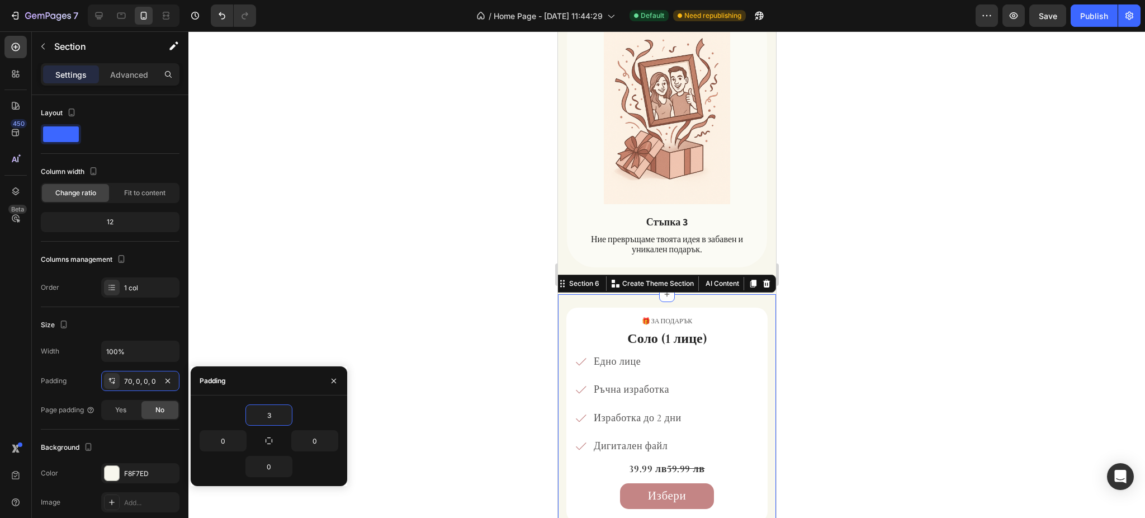
type input "30"
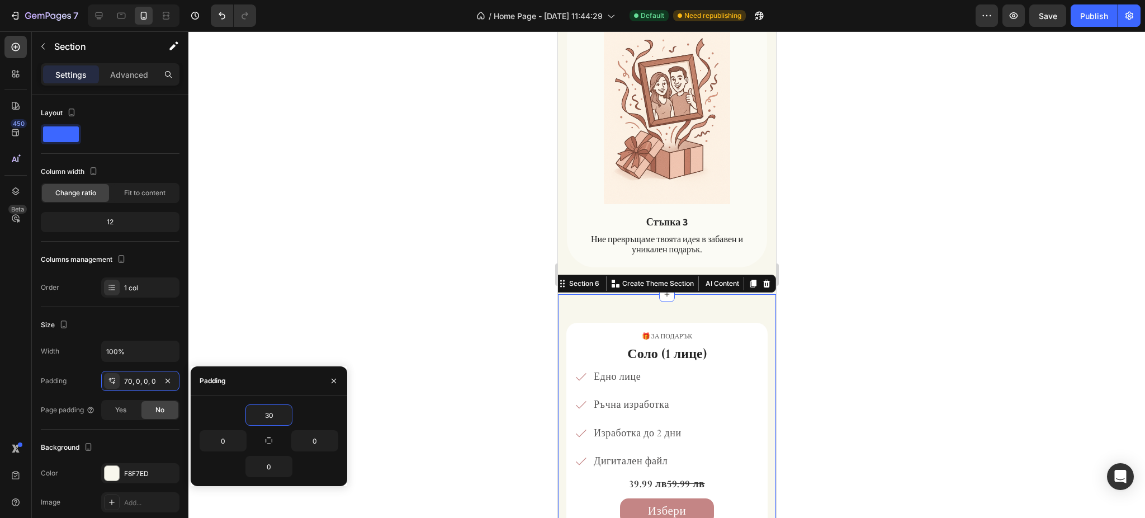
click at [948, 309] on div at bounding box center [666, 274] width 956 height 486
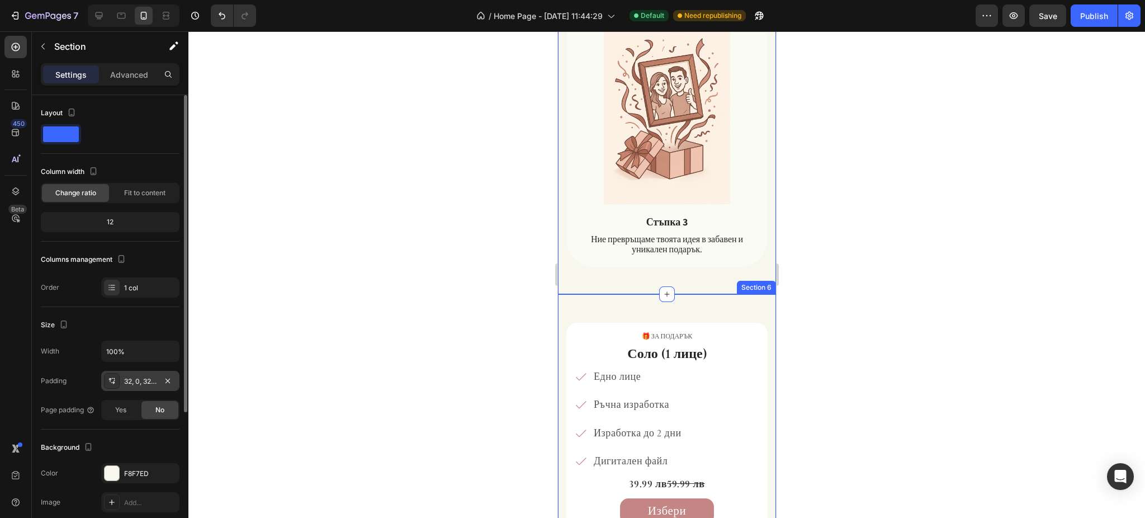
click at [129, 387] on div "32, 0, 32, 0" at bounding box center [140, 381] width 78 height 20
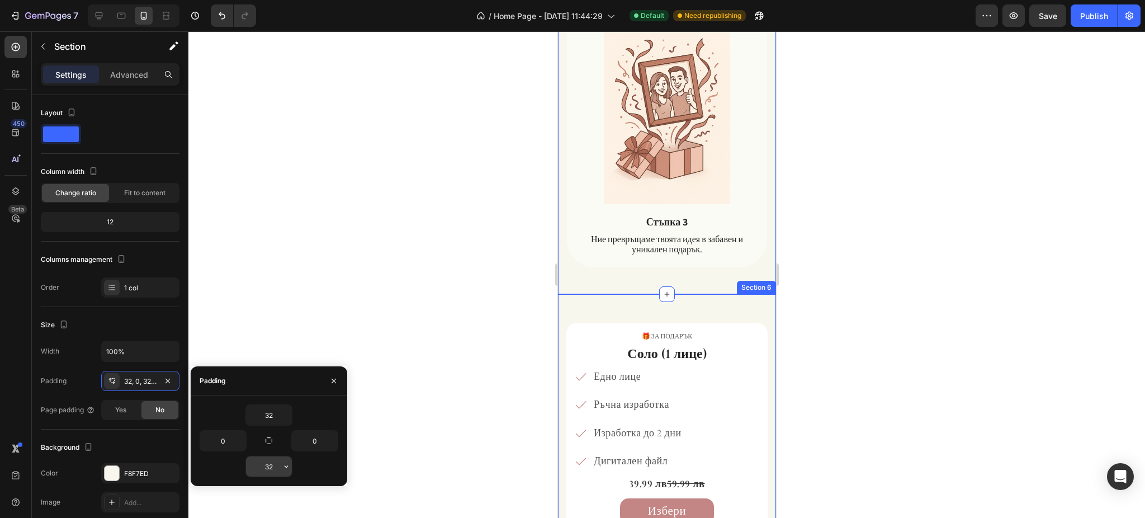
click at [272, 463] on input "32" at bounding box center [269, 466] width 46 height 20
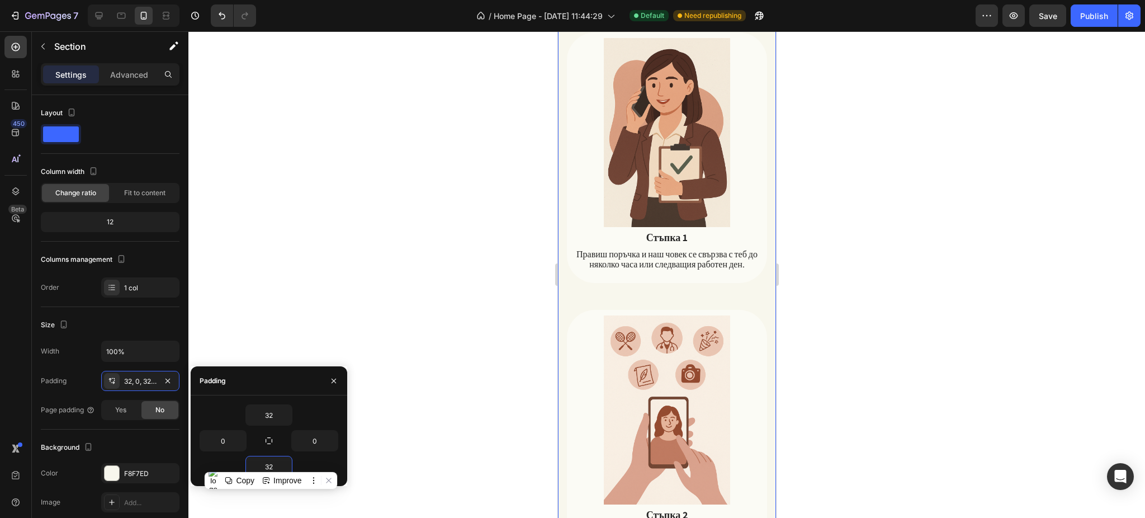
scroll to position [667, 0]
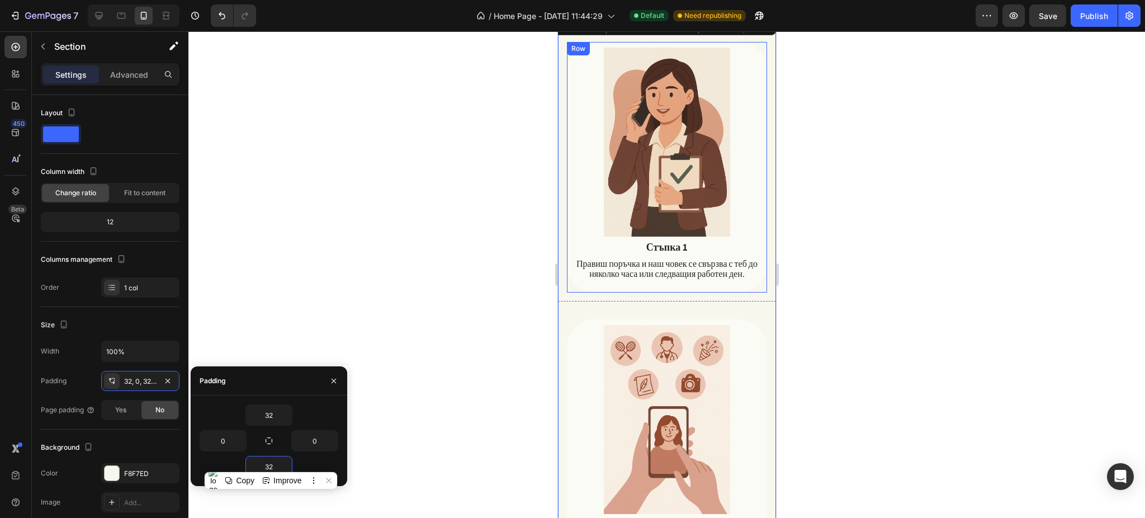
click at [680, 274] on div "Image Стъпка 1 Text Block Правиш поръчка и наш човек се свързва с теб до няколк…" at bounding box center [666, 168] width 189 height 241
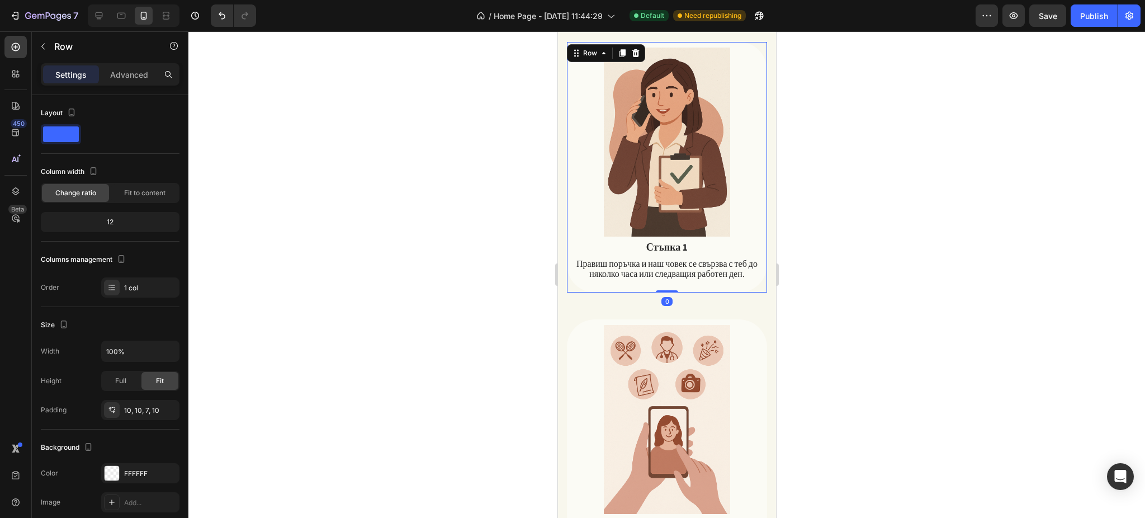
click at [835, 278] on div at bounding box center [666, 274] width 956 height 486
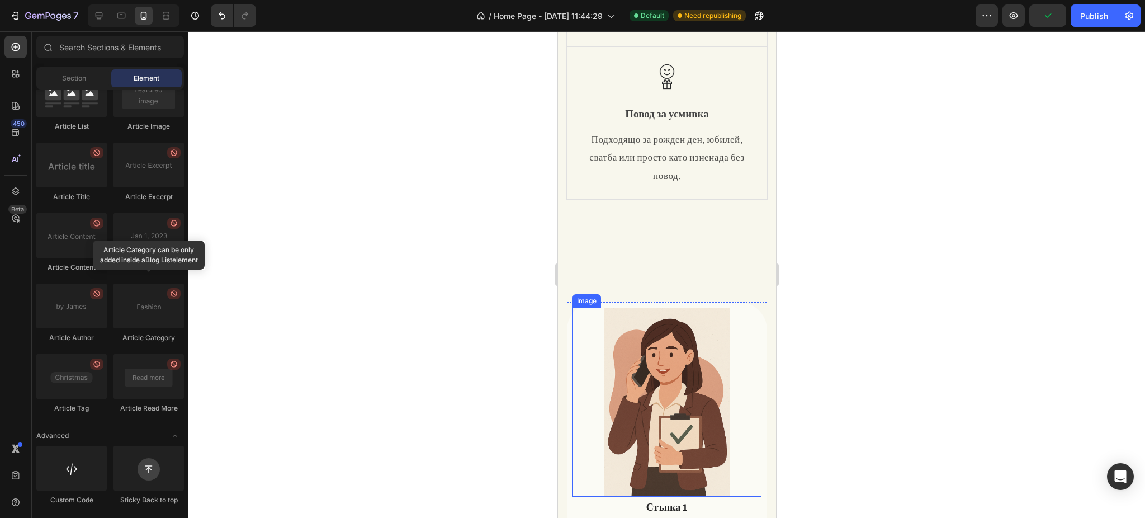
scroll to position [370, 0]
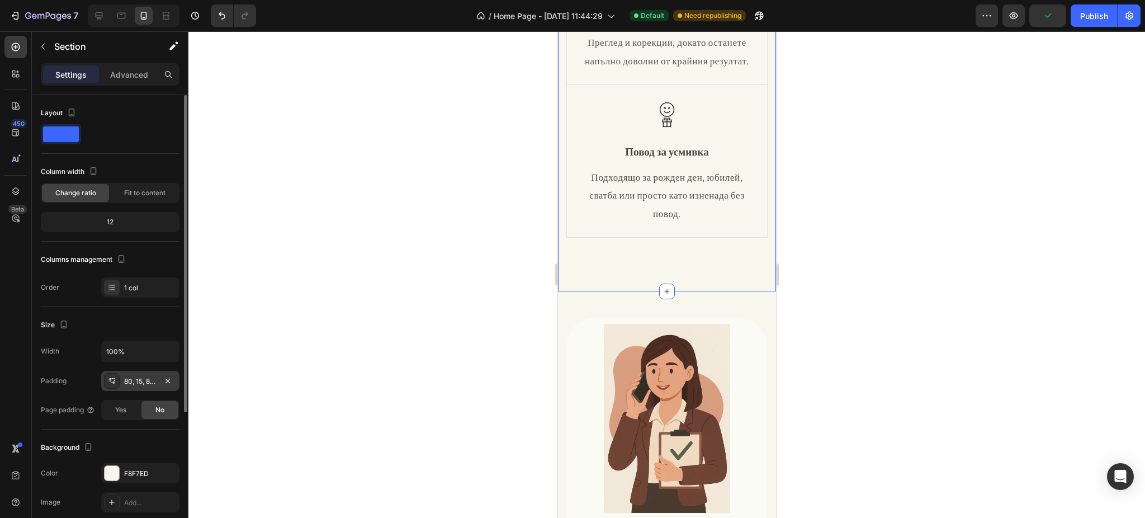
click at [136, 378] on div "80, 15, 80, 15" at bounding box center [140, 381] width 32 height 10
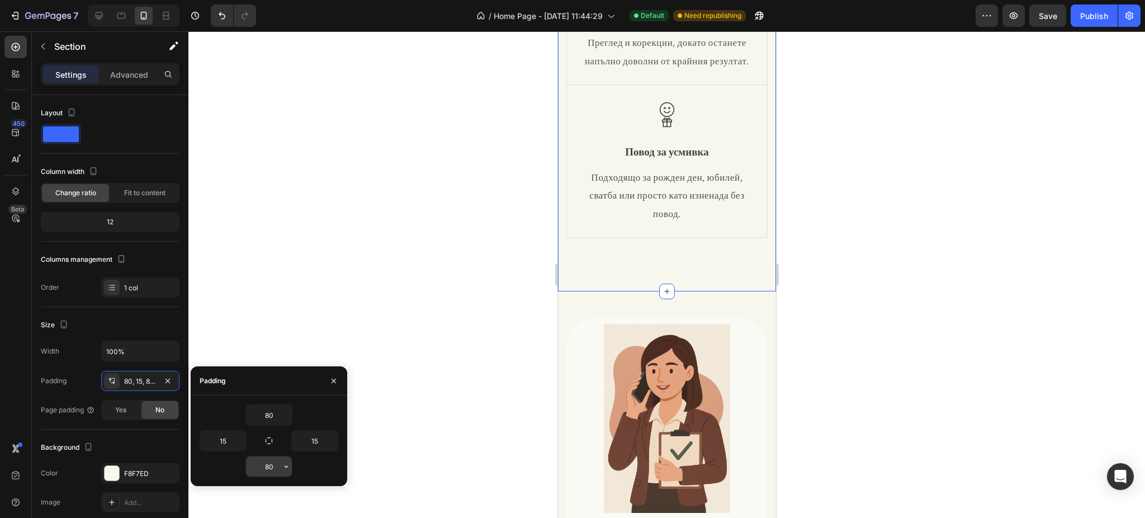
click at [263, 468] on input "80" at bounding box center [269, 466] width 46 height 20
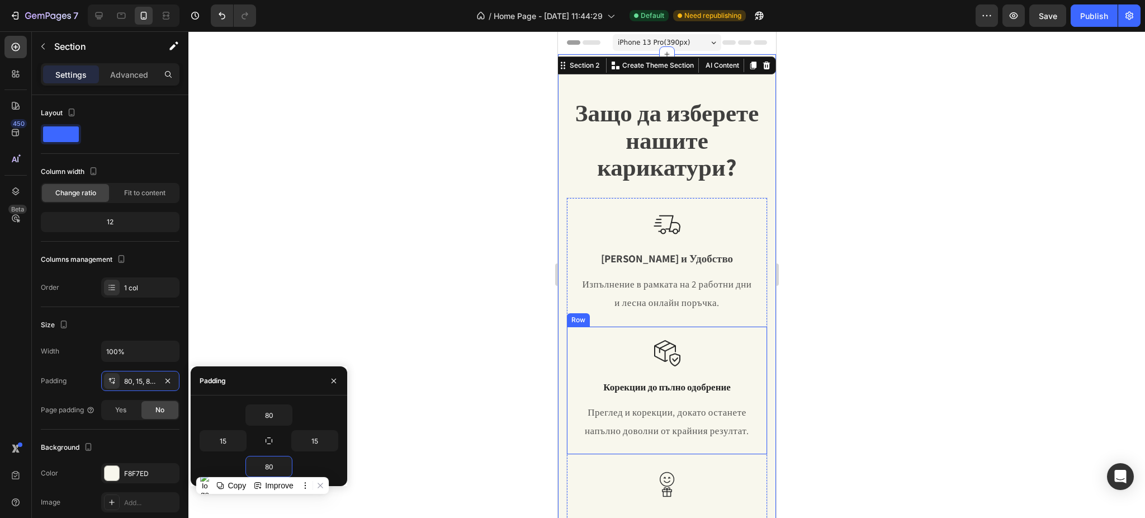
scroll to position [447, 0]
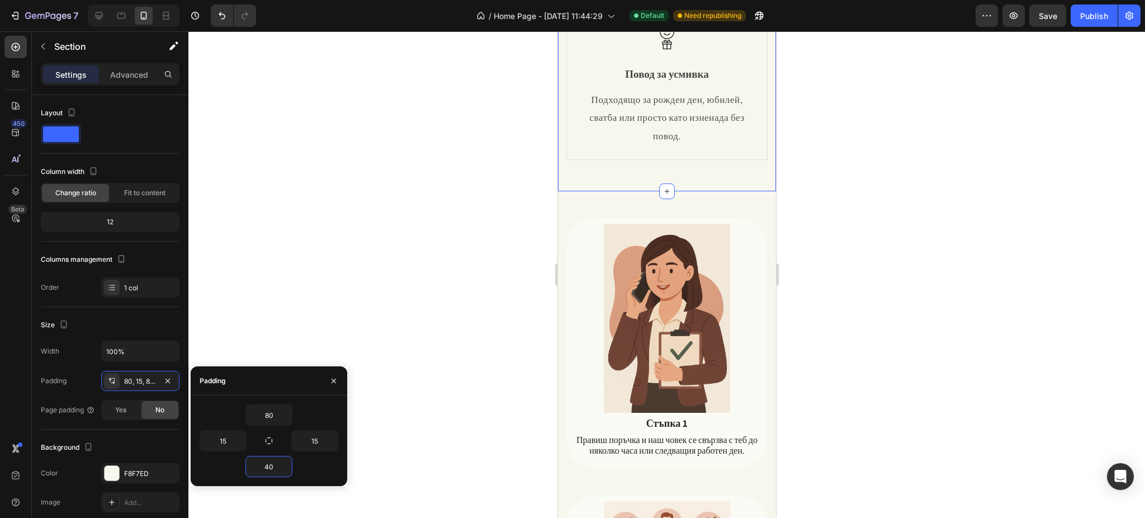
type input "4"
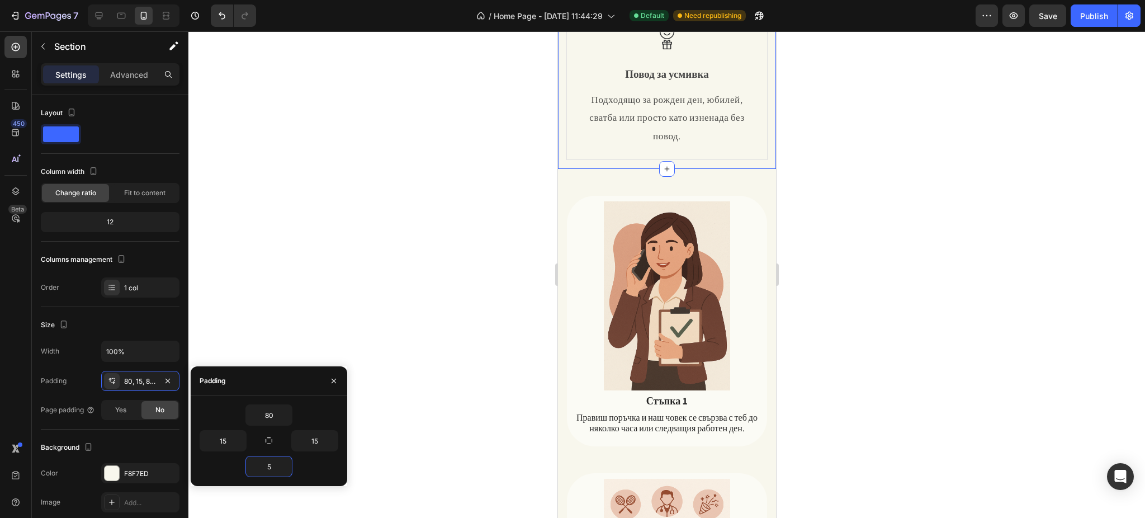
type input "50"
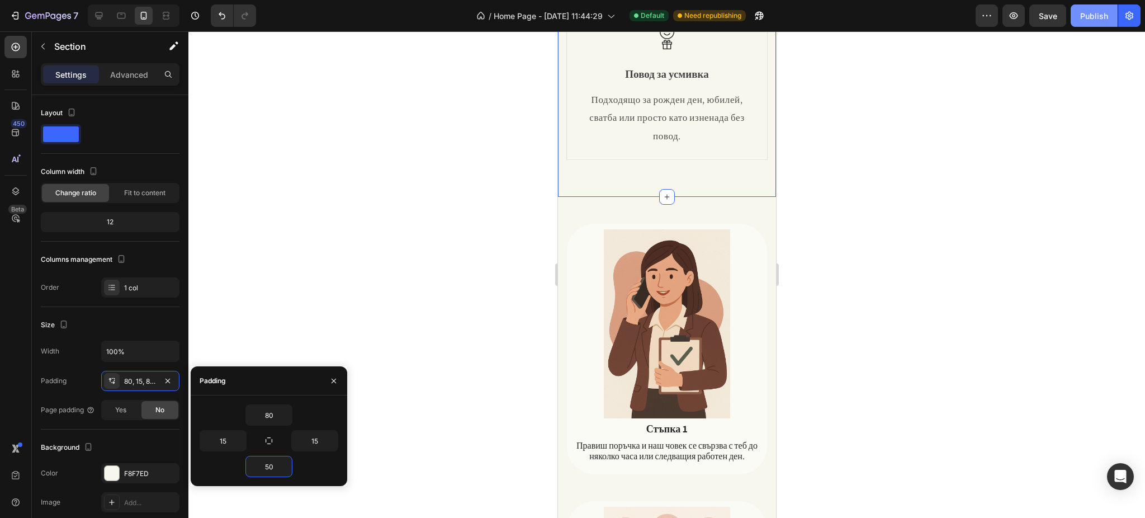
click at [1087, 8] on button "Publish" at bounding box center [1094, 15] width 47 height 22
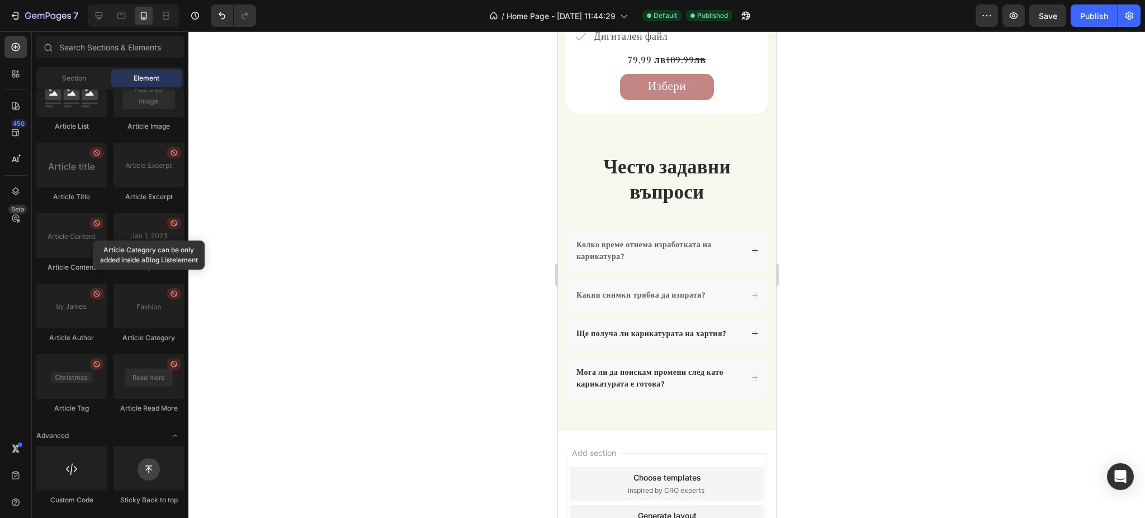
scroll to position [2278, 0]
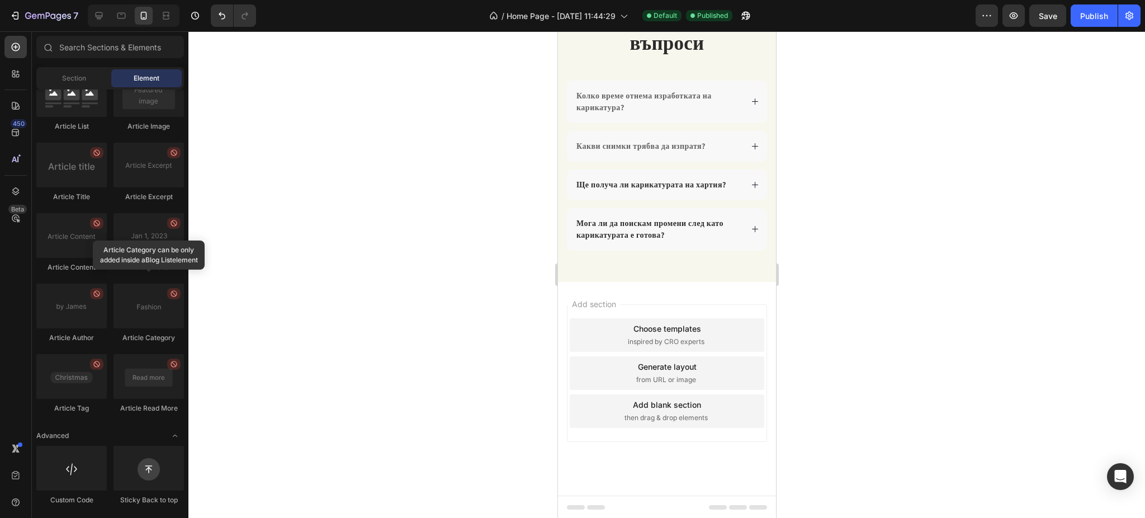
drag, startPoint x: 770, startPoint y: 433, endPoint x: 1339, endPoint y: 482, distance: 571.3
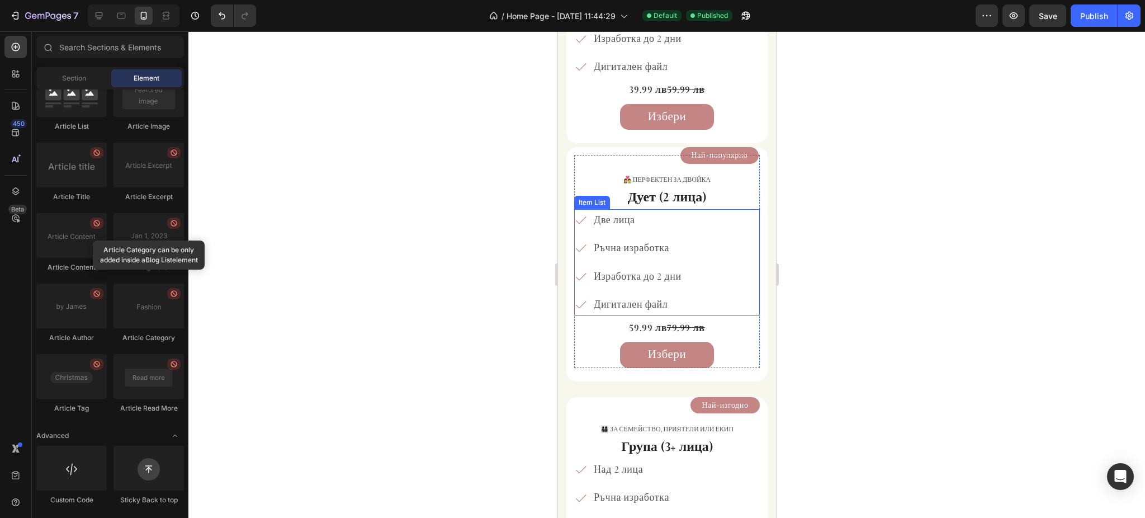
scroll to position [1607, 0]
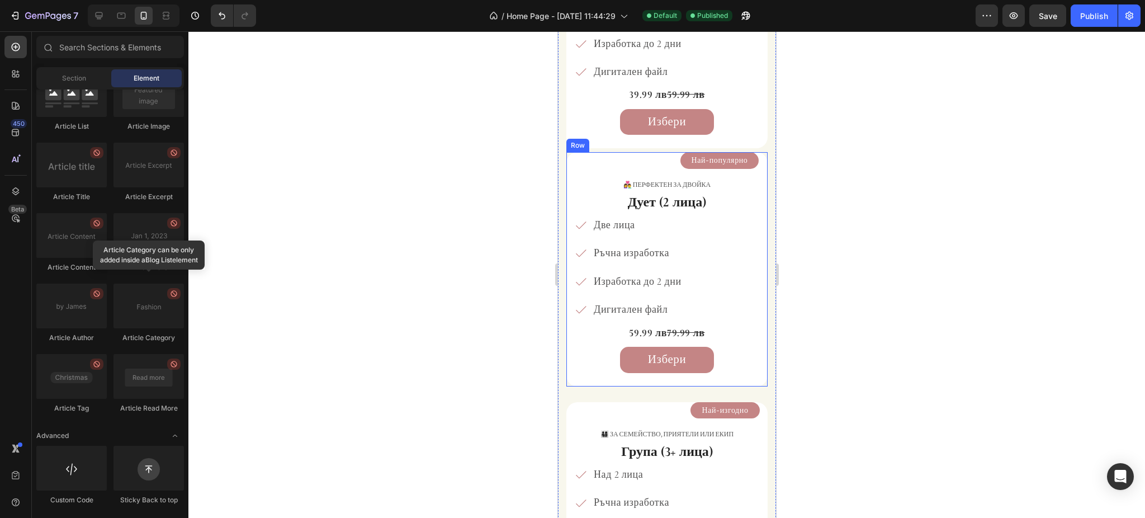
click at [572, 188] on div "Най-популярно Product View More 👩‍❤️‍👨 Перфектен за двойка Text Block Дует (2 л…" at bounding box center [666, 269] width 201 height 234
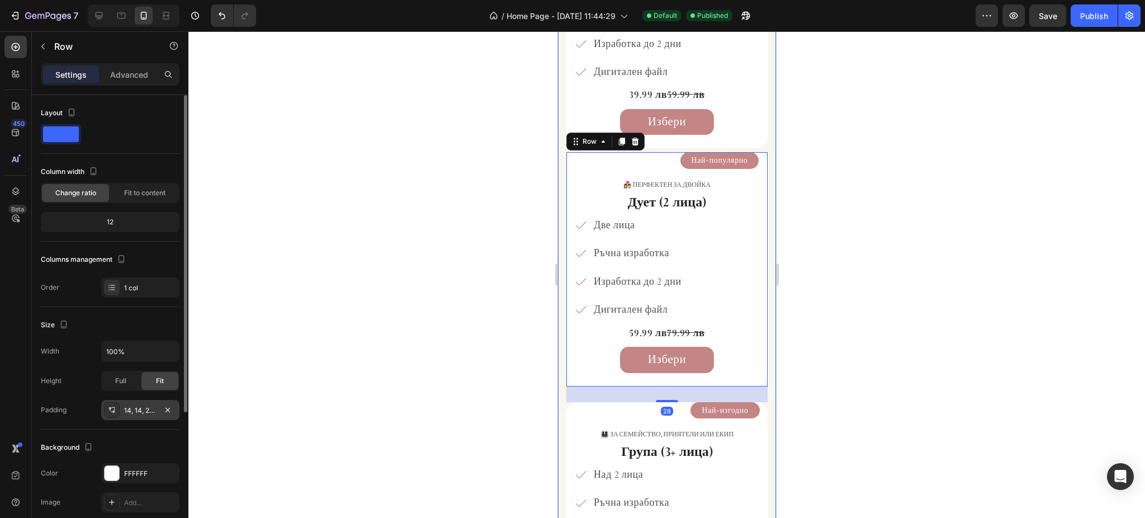
click at [136, 410] on div "14, 14, 24, 14" at bounding box center [140, 410] width 32 height 10
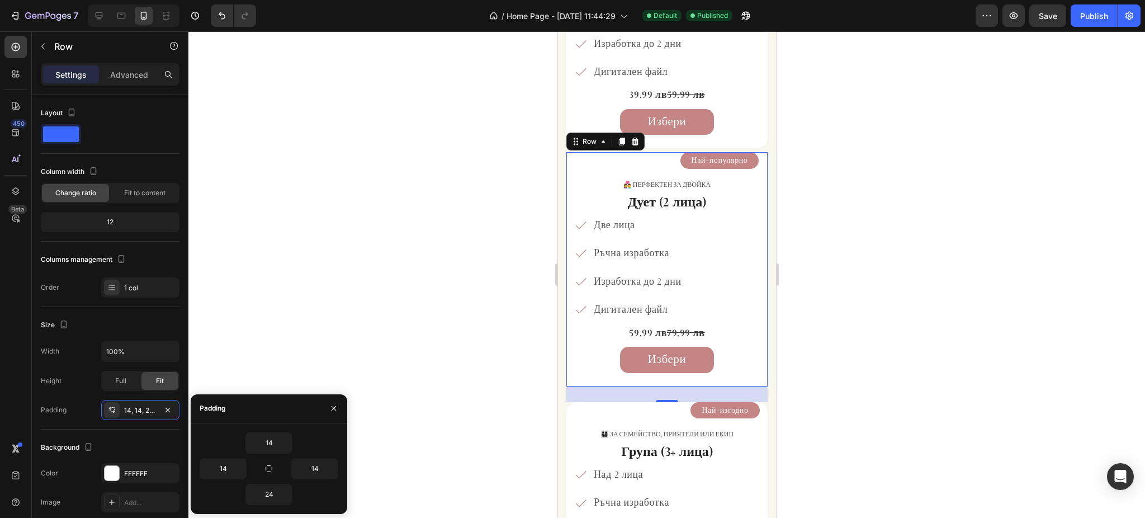
click at [863, 367] on div at bounding box center [666, 274] width 956 height 486
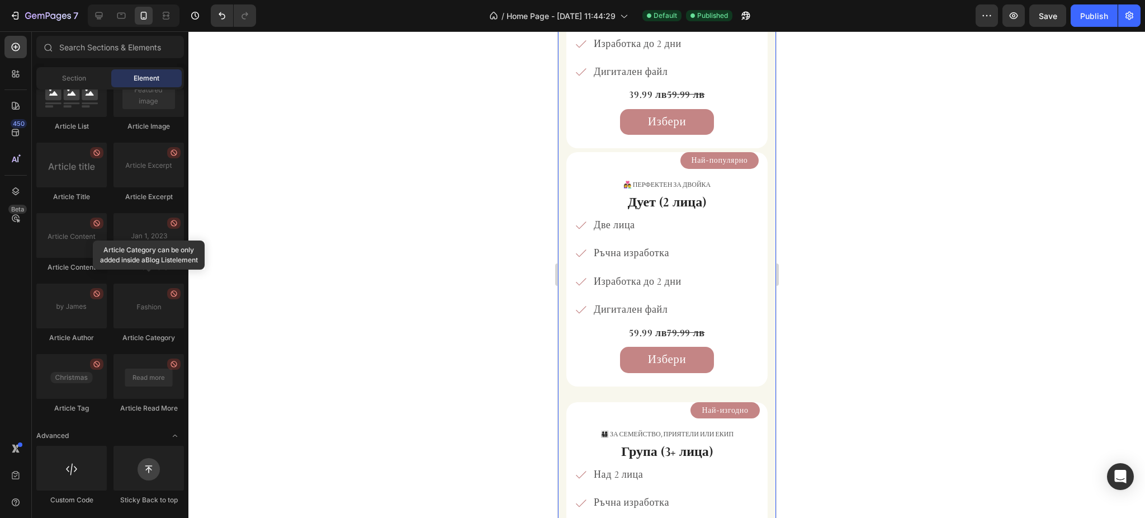
drag, startPoint x: 564, startPoint y: 378, endPoint x: 569, endPoint y: 378, distance: 5.6
click at [566, 378] on div "🎁 за подарък Text Block Соло (1 лице) Heading Едно лице Ръчна изработка Изработ…" at bounding box center [666, 286] width 218 height 729
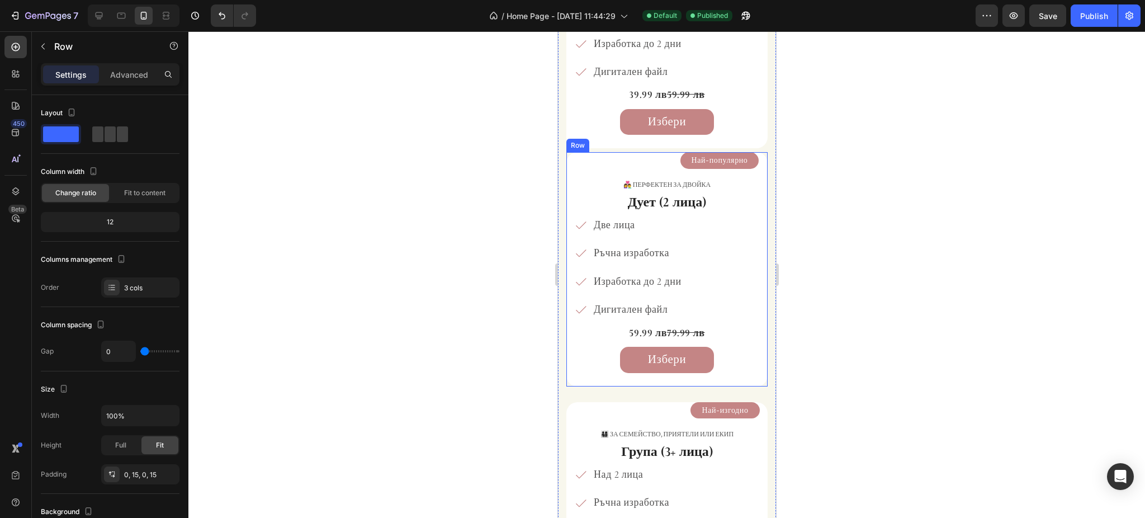
click at [570, 378] on div "Най-популярно Product View More 👩‍❤️‍👨 Перфектен за двойка Text Block Дует (2 л…" at bounding box center [666, 269] width 201 height 234
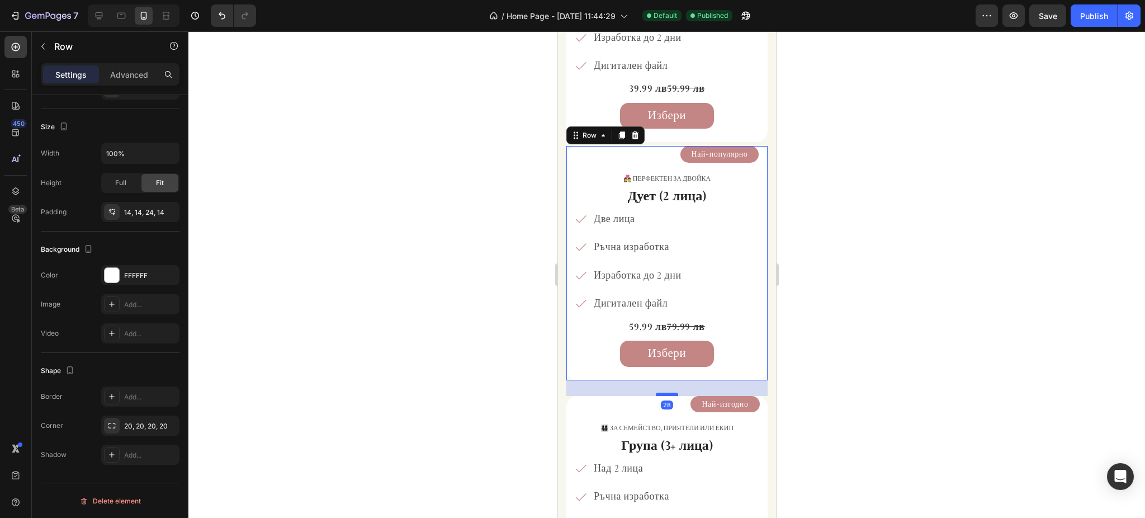
scroll to position [1533, 0]
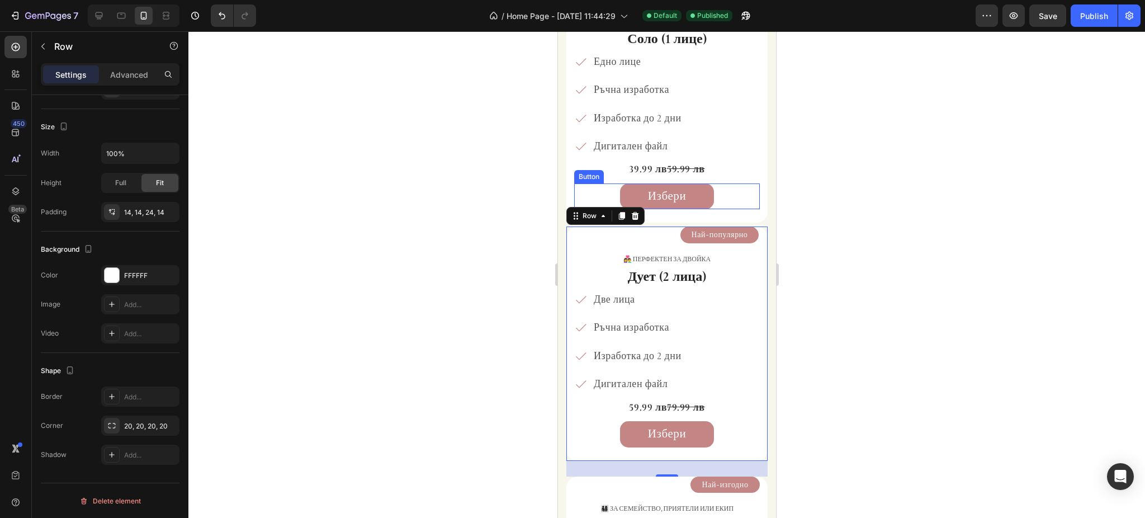
click at [731, 203] on div "Избери Button" at bounding box center [667, 196] width 186 height 26
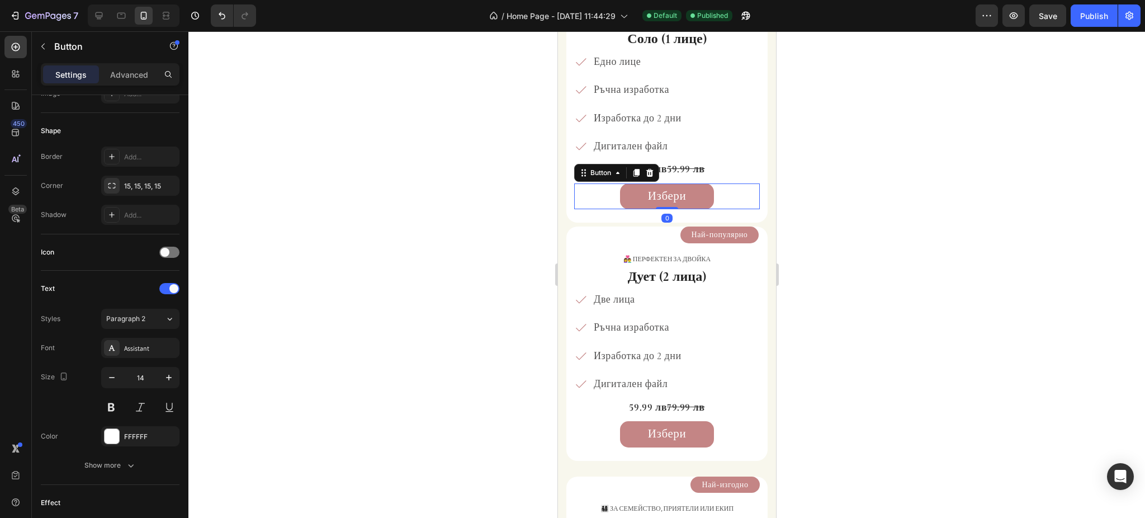
scroll to position [0, 0]
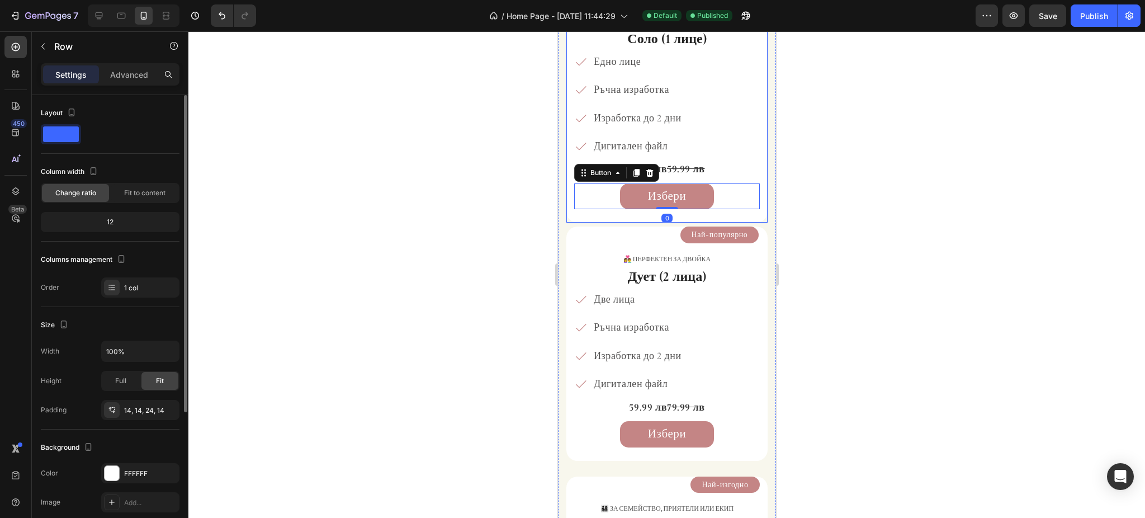
click at [566, 170] on div "🎁 за подарък Text Block Соло (1 лице) Heading Едно лице Ръчна изработка Изработ…" at bounding box center [666, 115] width 201 height 215
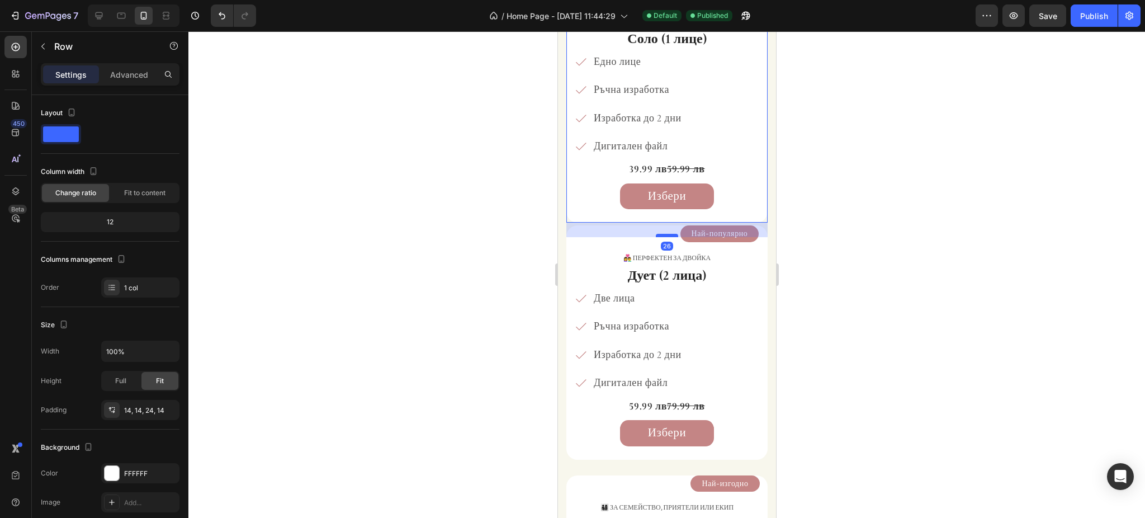
drag, startPoint x: 663, startPoint y: 238, endPoint x: 669, endPoint y: 236, distance: 5.8
click at [669, 236] on div at bounding box center [666, 235] width 22 height 3
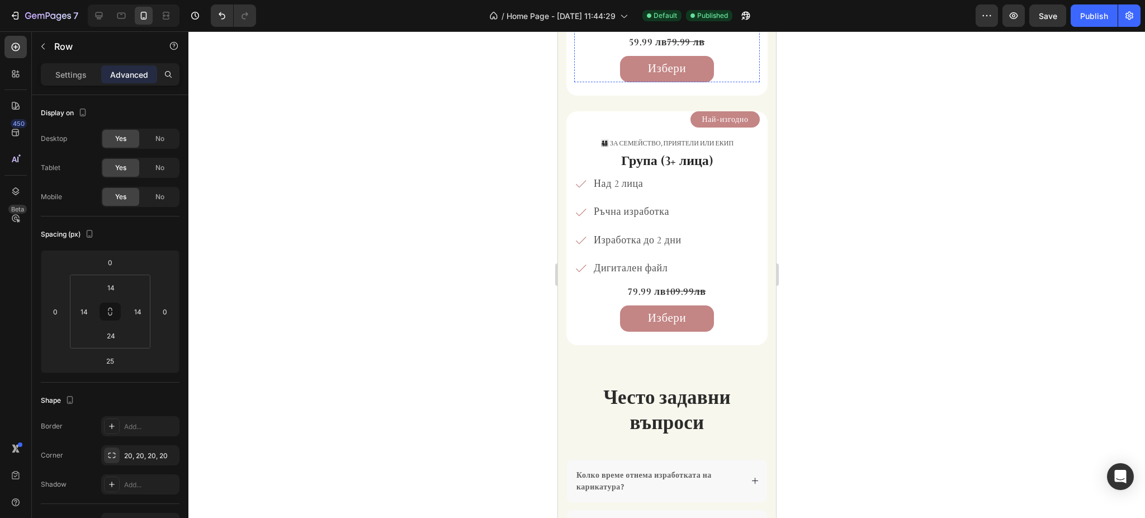
scroll to position [1906, 0]
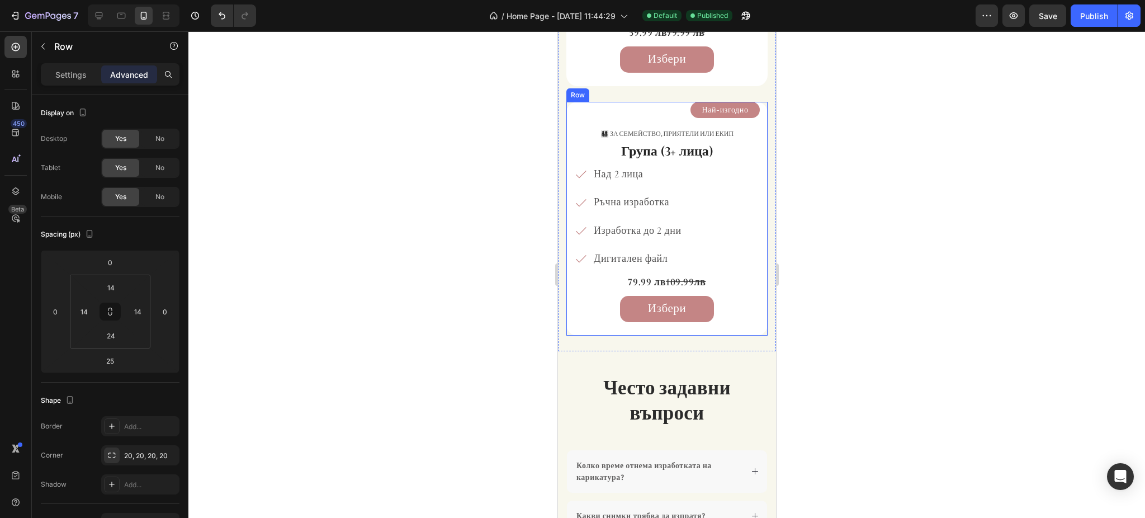
click at [572, 123] on div "Най-изгодно Product View More 👨‍👩‍👧‍👦 За семейство, приятели или екип Text Bloc…" at bounding box center [666, 219] width 201 height 234
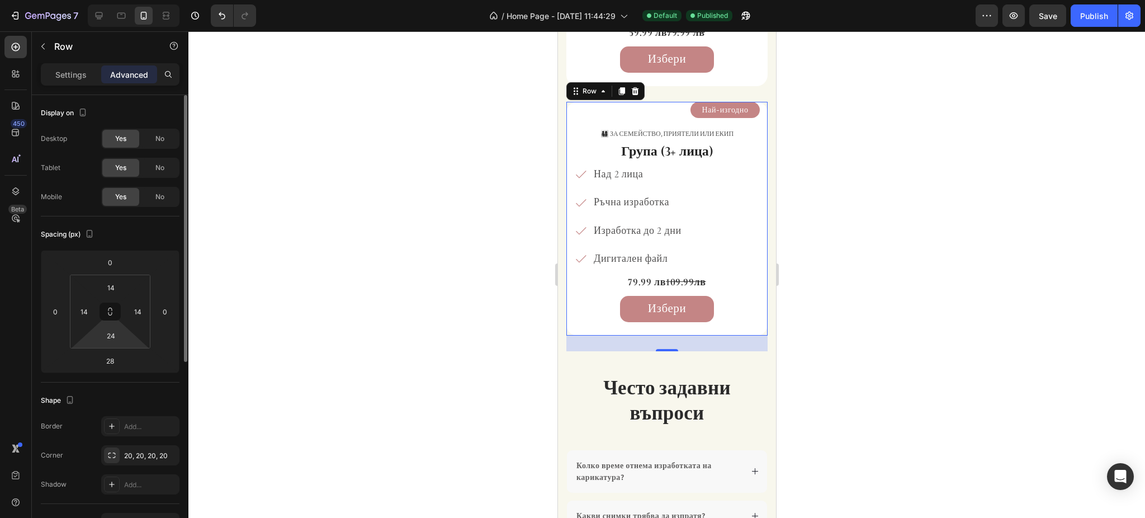
click at [113, 0] on html "7 / Home Page - Sep 2, 11:44:29 Default Published Preview Save Publish 450 Beta…" at bounding box center [572, 0] width 1145 height 0
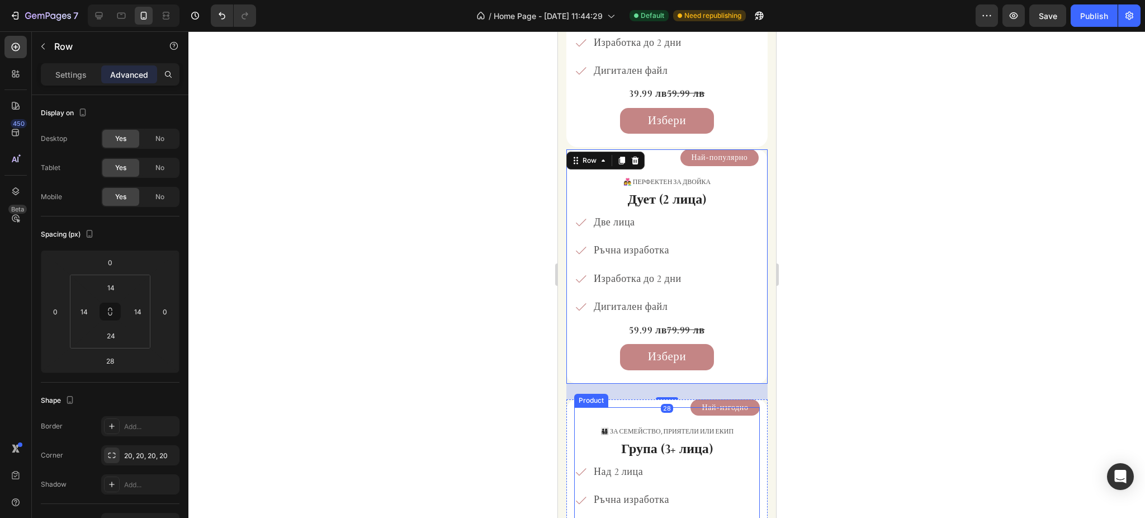
scroll to position [1607, 0]
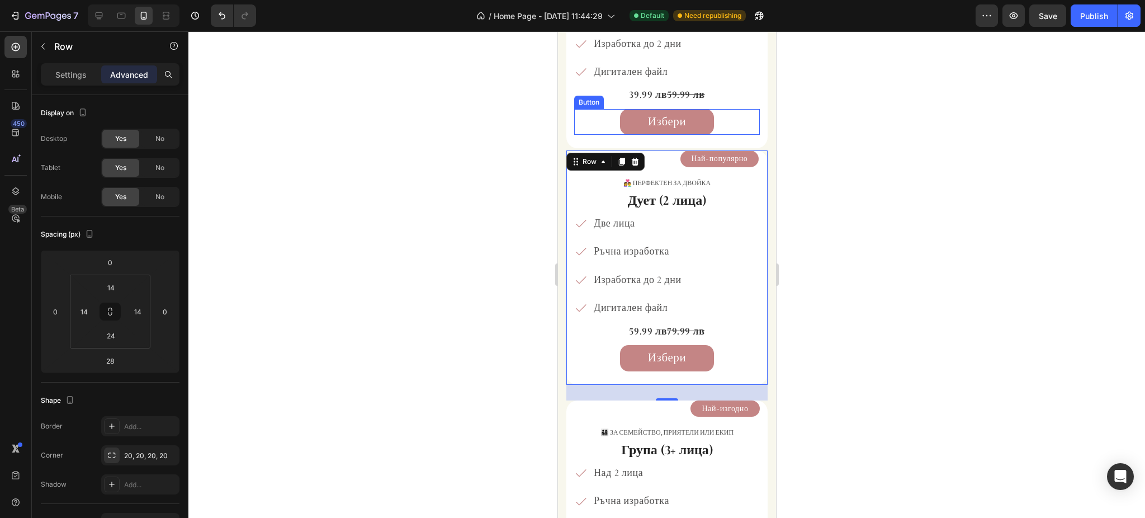
click at [574, 134] on div "Избери Button" at bounding box center [667, 122] width 186 height 26
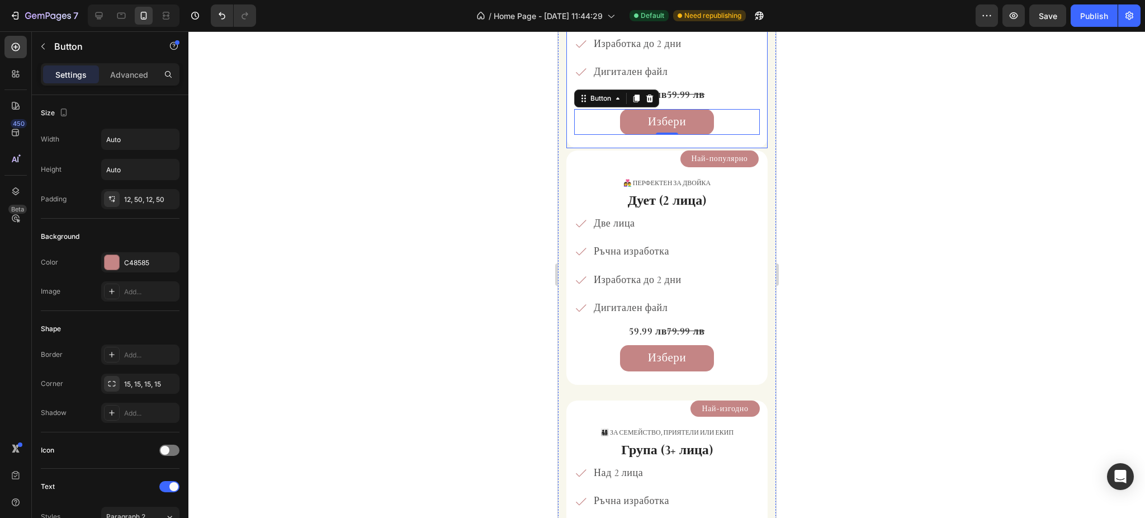
click at [569, 139] on div "🎁 за подарък Text Block Соло (1 лице) Heading Едно лице Ръчна изработка Изработ…" at bounding box center [666, 40] width 201 height 215
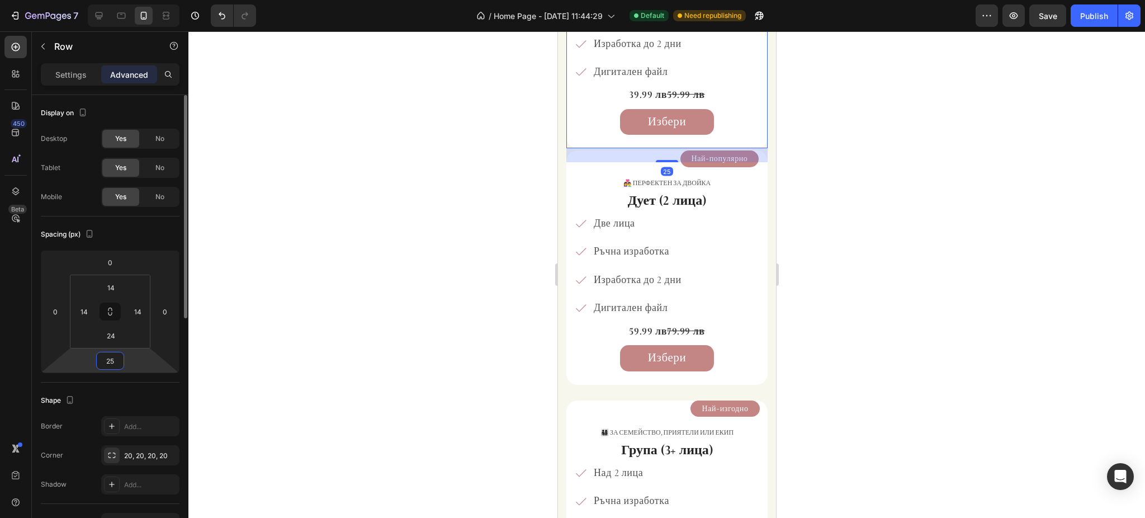
click at [117, 362] on input "25" at bounding box center [110, 360] width 22 height 17
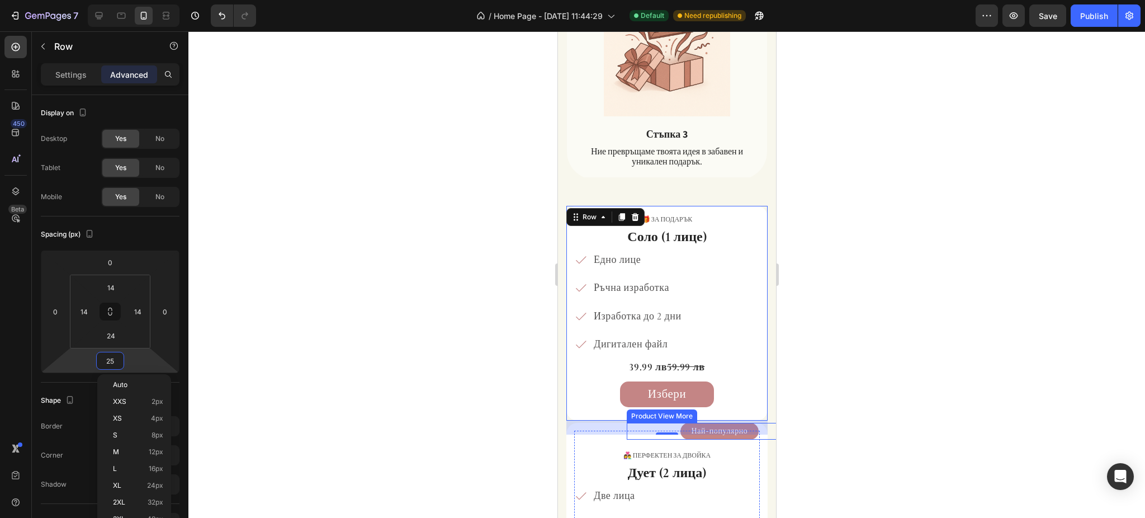
scroll to position [1309, 0]
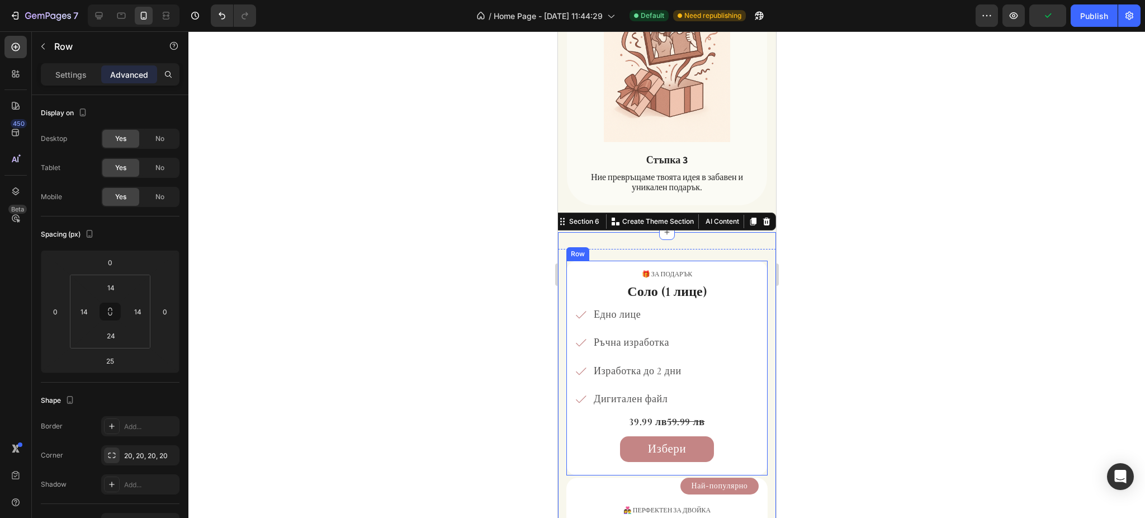
click at [572, 320] on div "🎁 за подарък Text Block Соло (1 лице) Heading Едно лице Ръчна изработка Изработ…" at bounding box center [666, 368] width 201 height 215
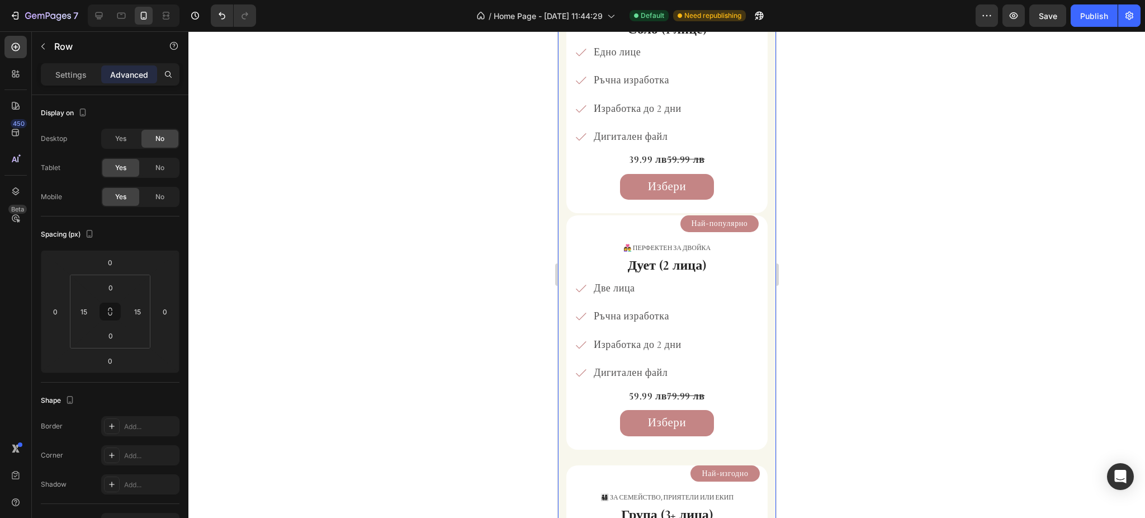
scroll to position [1459, 0]
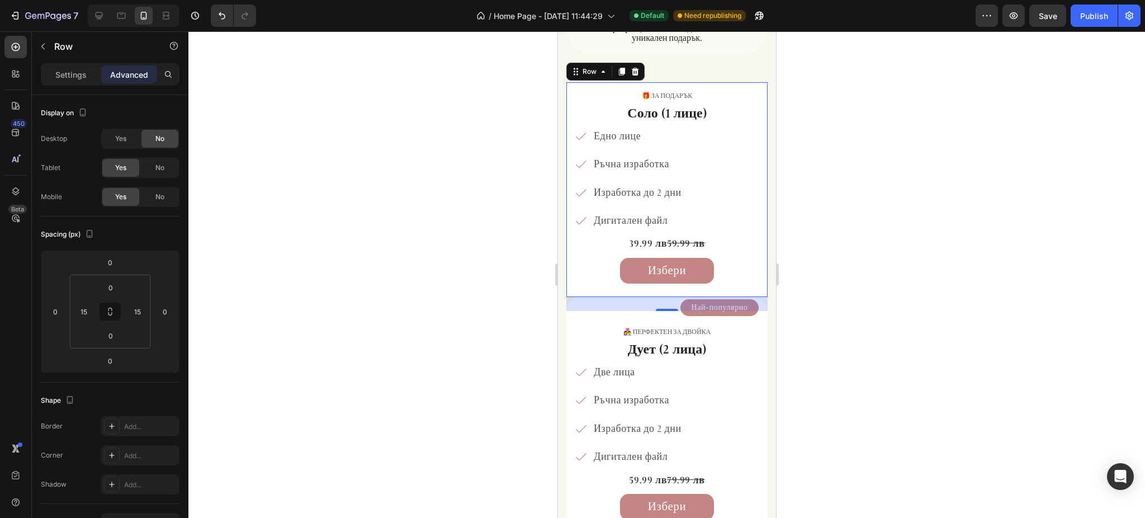
click at [571, 282] on div "🎁 за подарък Text Block Соло (1 лице) Heading Едно лице Ръчна изработка Изработ…" at bounding box center [666, 189] width 201 height 215
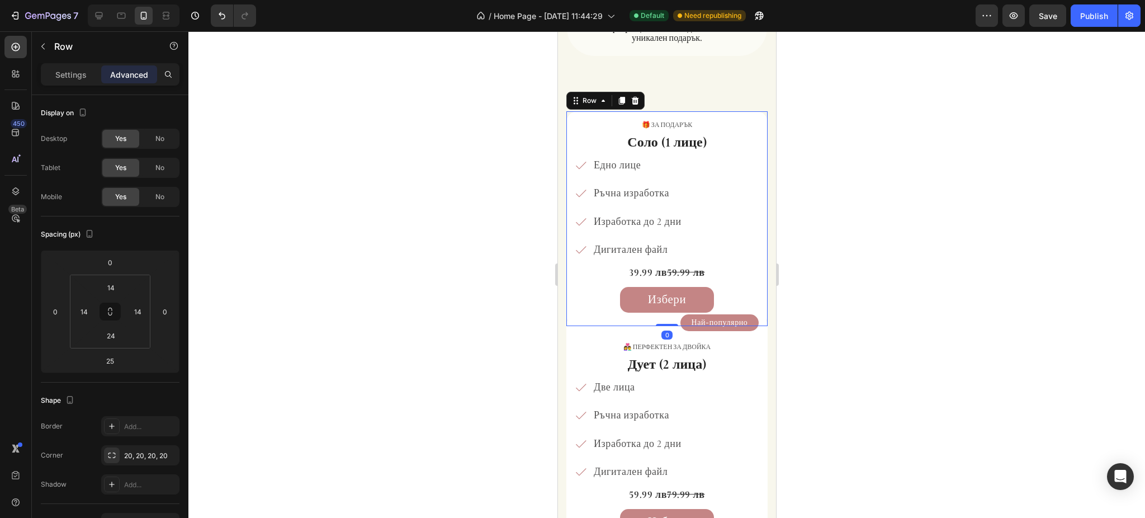
drag, startPoint x: 665, startPoint y: 309, endPoint x: 673, endPoint y: 285, distance: 25.8
click at [673, 285] on div "🎁 за подарък Text Block Соло (1 лице) Heading Едно лице Ръчна изработка Изработ…" at bounding box center [666, 218] width 201 height 215
type input "0"
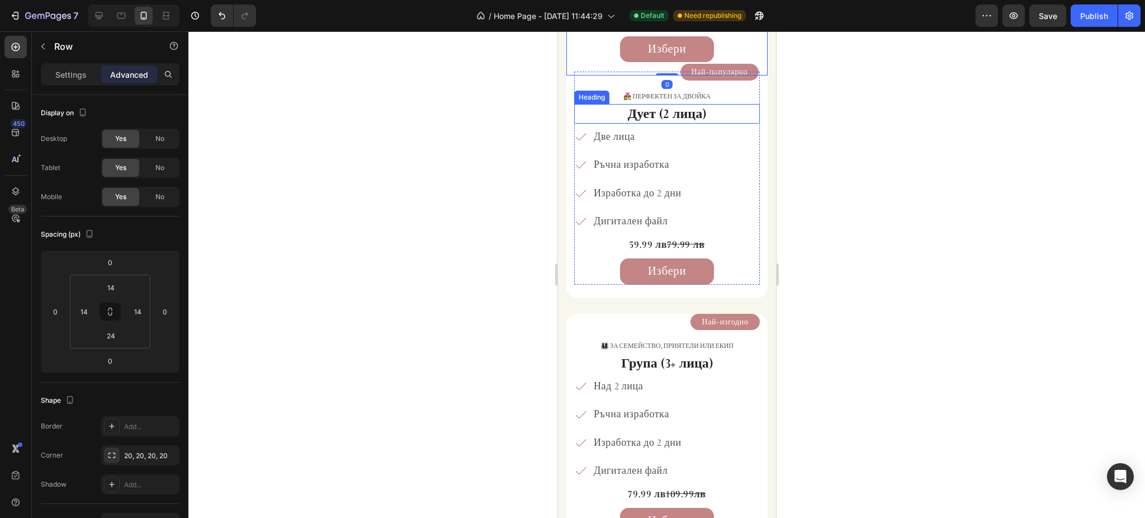
scroll to position [1682, 0]
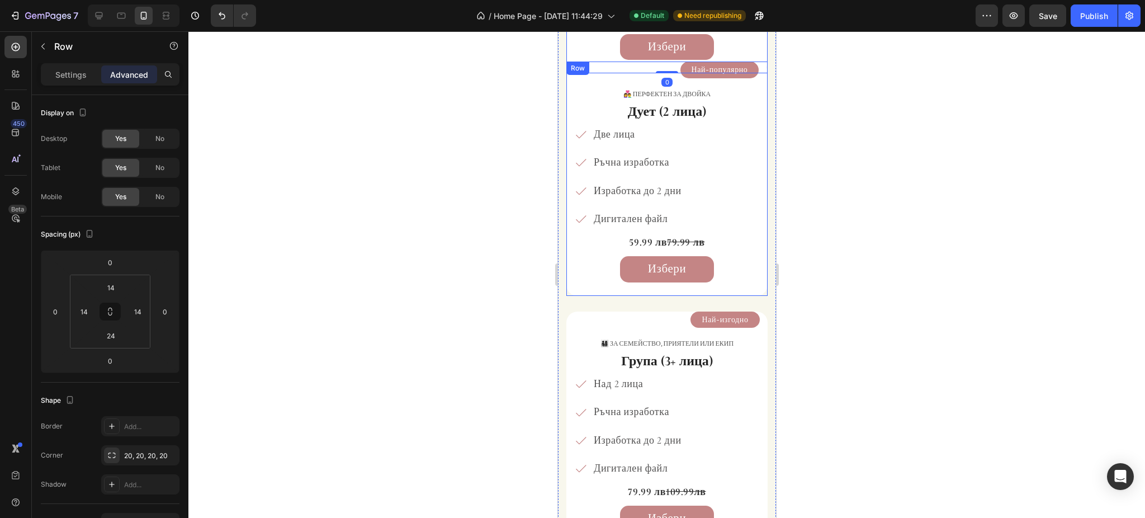
click at [586, 290] on div "Най-популярно Product View More 👩‍❤️‍👨 Перфектен за двойка Text Block Дует (2 л…" at bounding box center [666, 178] width 201 height 234
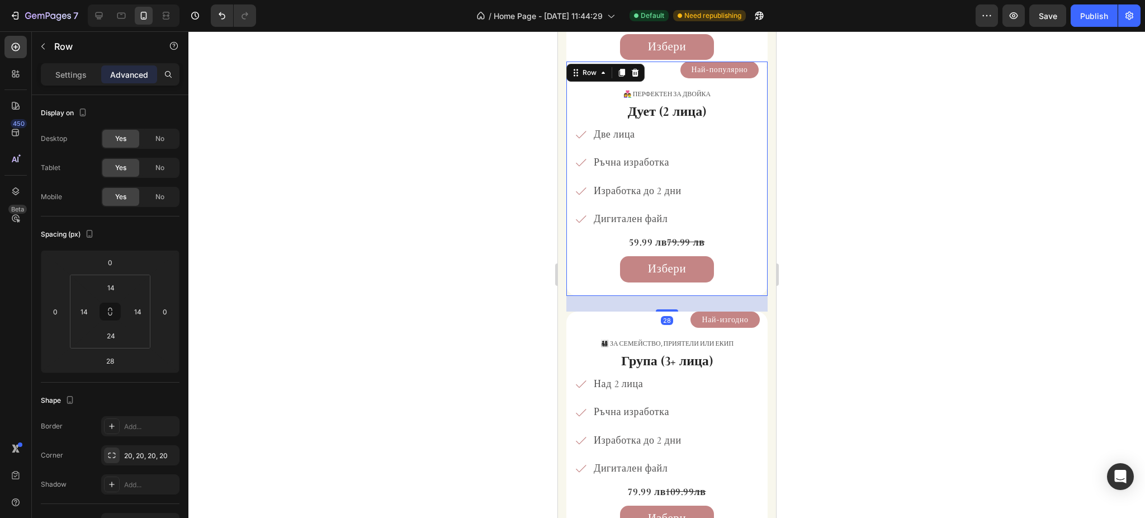
click at [844, 300] on div at bounding box center [666, 274] width 956 height 486
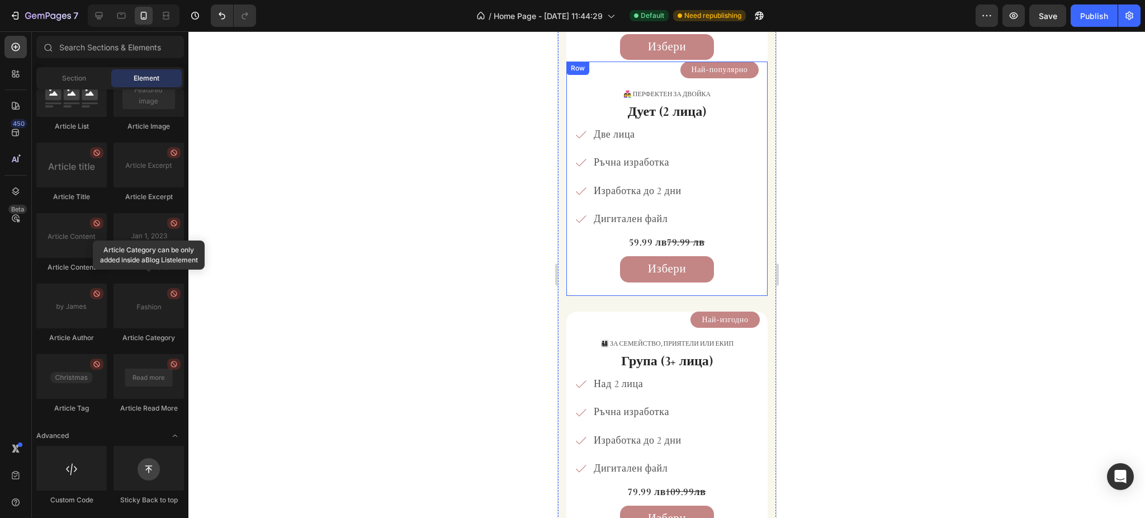
click at [656, 288] on div "Най-популярно Product View More 👩‍❤️‍👨 Перфектен за двойка Text Block Дует (2 л…" at bounding box center [666, 178] width 201 height 234
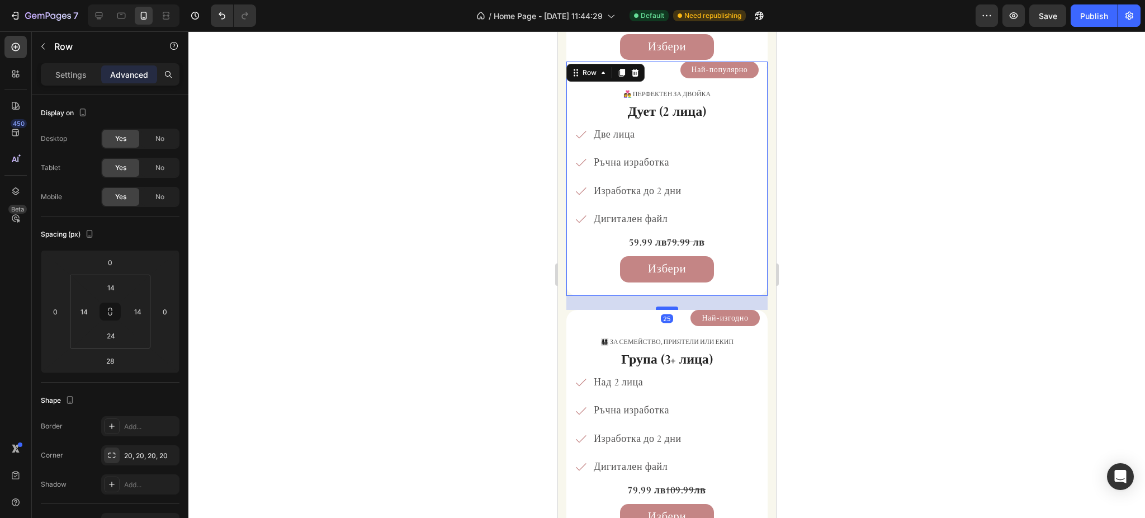
click at [665, 309] on div at bounding box center [666, 307] width 22 height 3
type input "25"
click at [923, 274] on div at bounding box center [666, 274] width 956 height 486
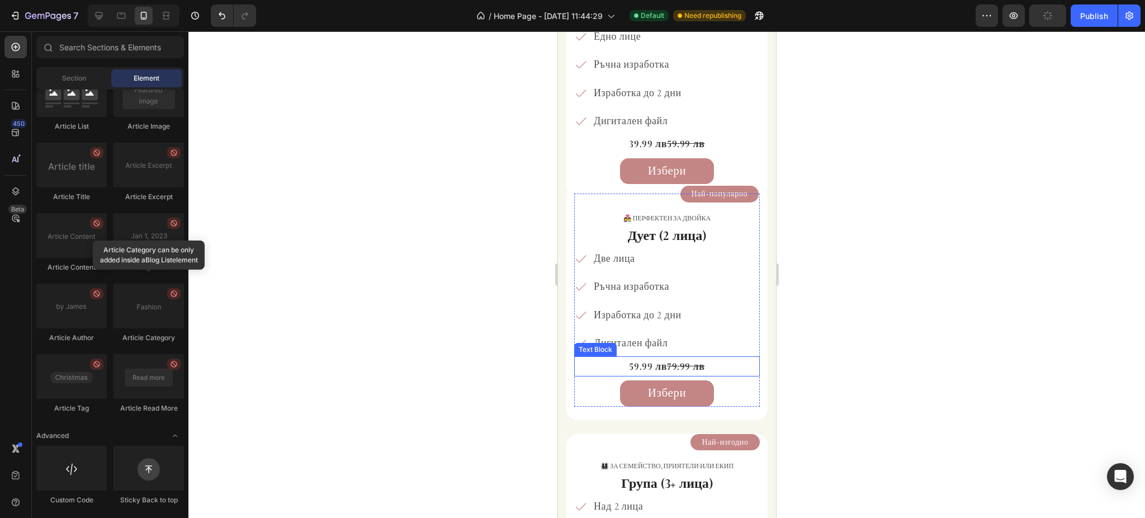
scroll to position [1533, 0]
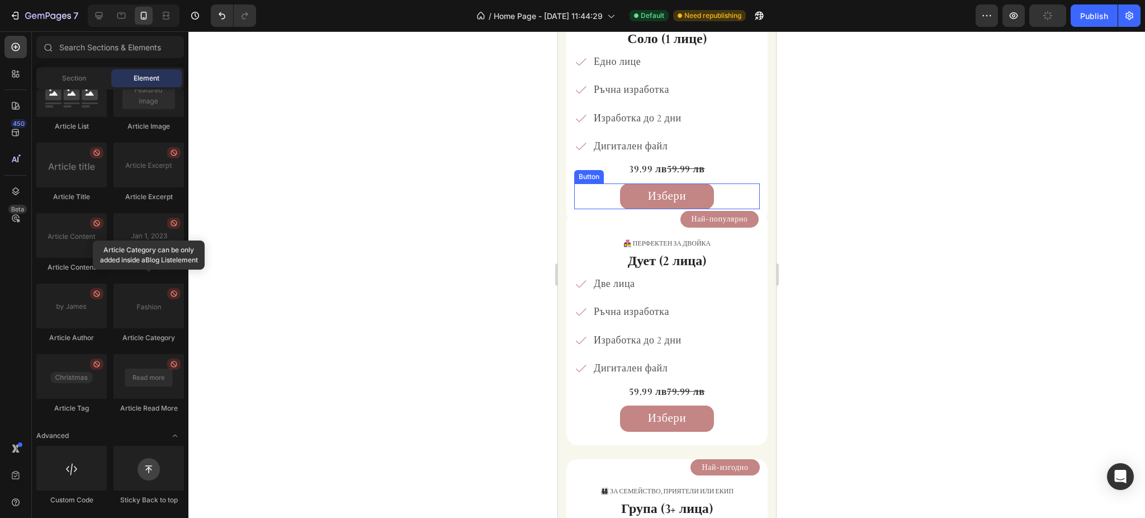
click at [732, 182] on div "🎁 за подарък Text Block Соло (1 лице) Heading Едно лице Ръчна изработка Изработ…" at bounding box center [667, 112] width 186 height 193
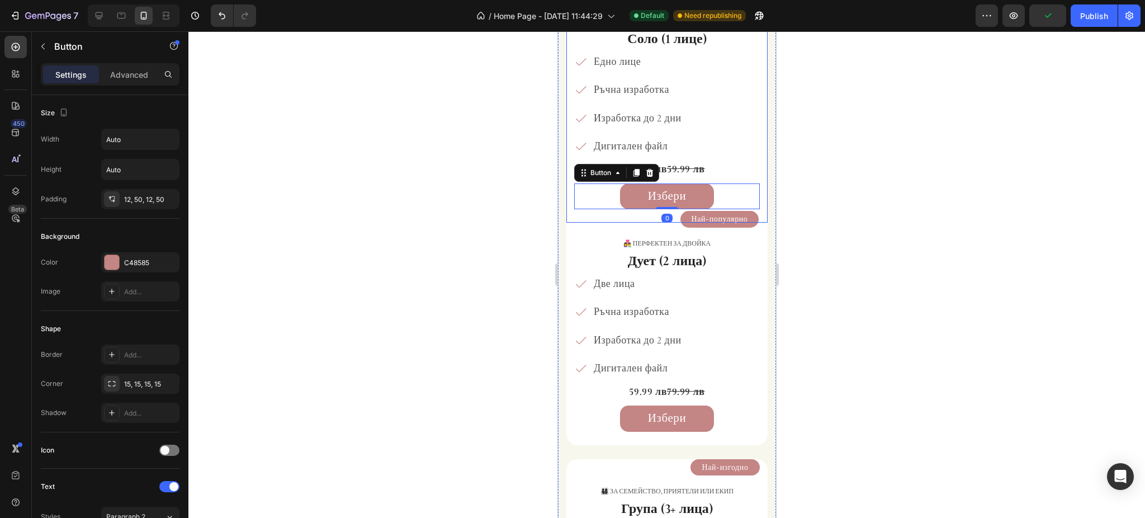
click at [566, 185] on div "🎁 за подарък Text Block Соло (1 лице) Heading Едно лице Ръчна изработка Изработ…" at bounding box center [666, 115] width 201 height 215
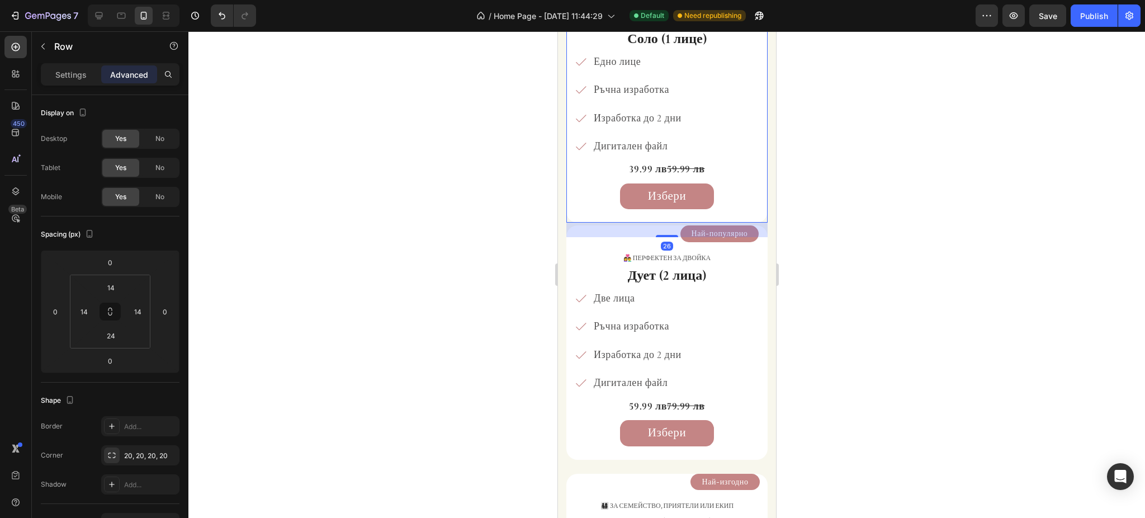
drag, startPoint x: 668, startPoint y: 220, endPoint x: 572, endPoint y: 267, distance: 107.0
click at [670, 235] on div at bounding box center [666, 236] width 22 height 2
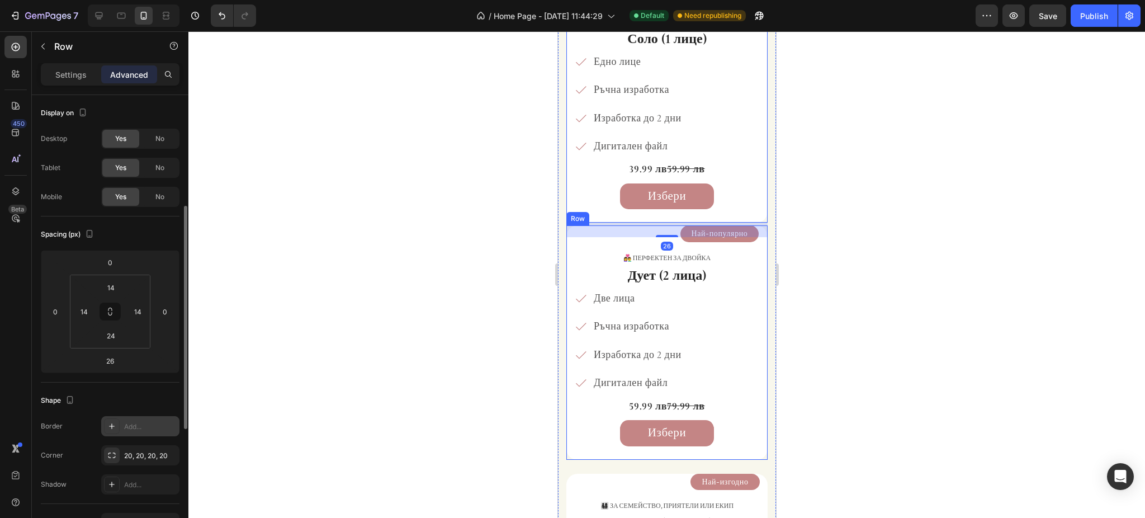
scroll to position [74, 0]
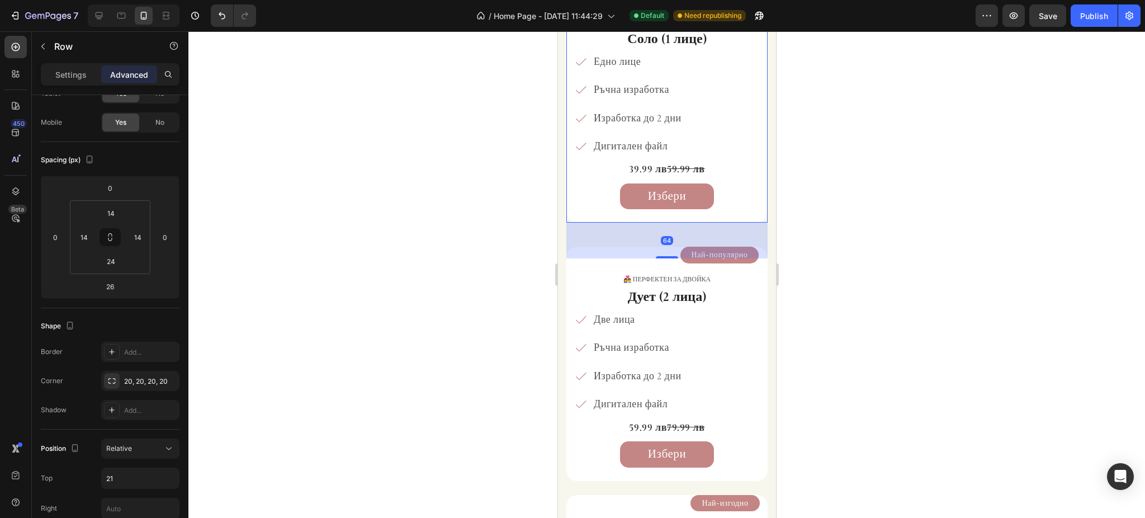
drag, startPoint x: 663, startPoint y: 237, endPoint x: 671, endPoint y: 258, distance: 22.6
click at [671, 222] on div "64" at bounding box center [666, 222] width 201 height 0
click at [113, 284] on input "64" at bounding box center [110, 286] width 22 height 17
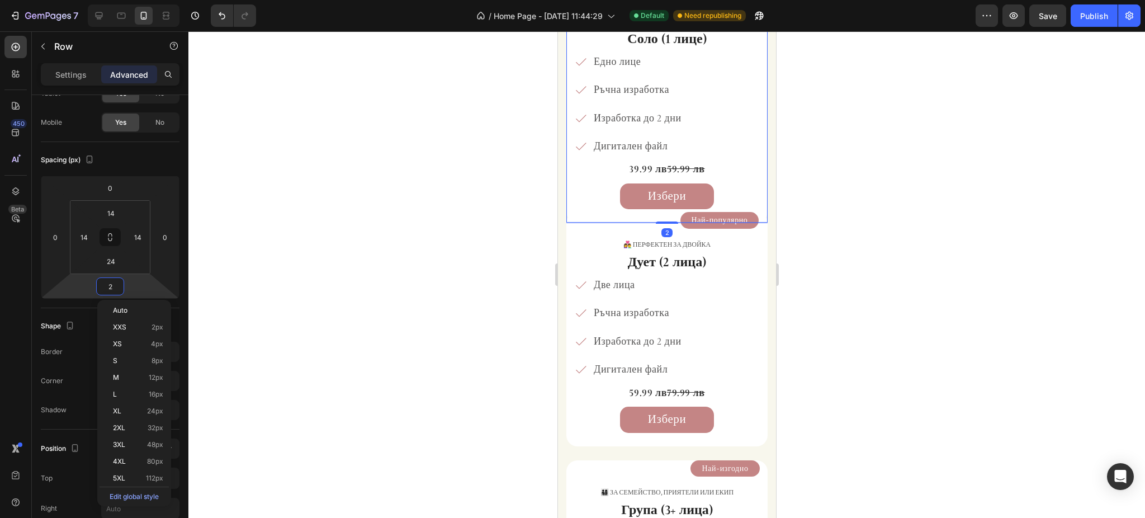
type input "25"
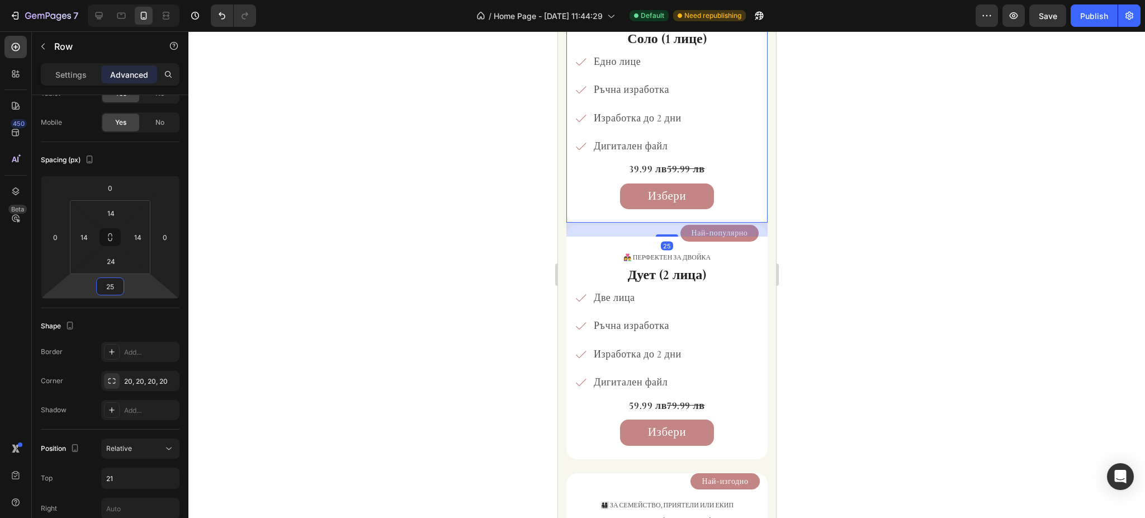
click at [834, 210] on div at bounding box center [666, 274] width 956 height 486
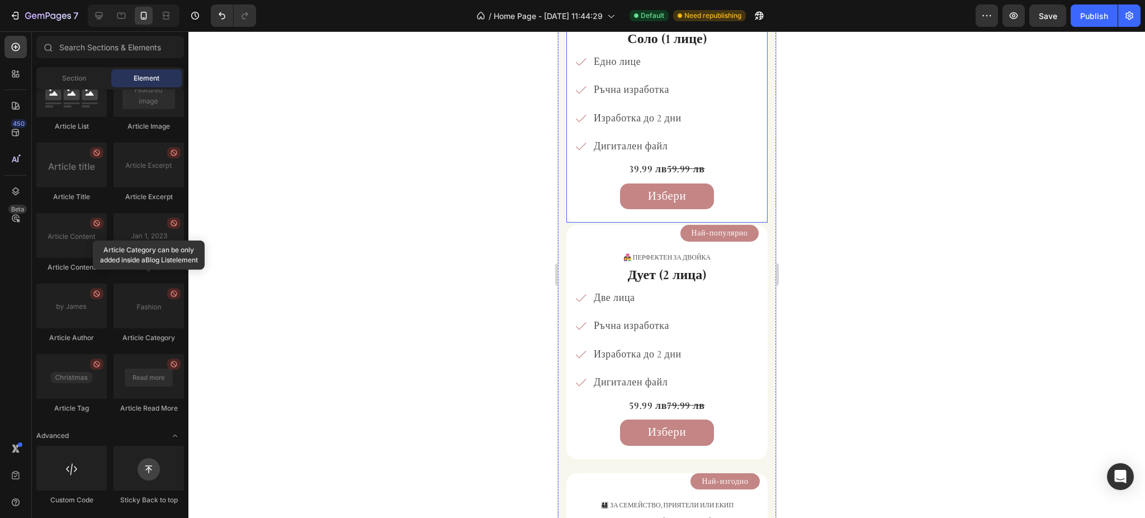
click at [574, 211] on div "🎁 за подарък Text Block Соло (1 лице) Heading Едно лице Ръчна изработка Изработ…" at bounding box center [666, 115] width 201 height 215
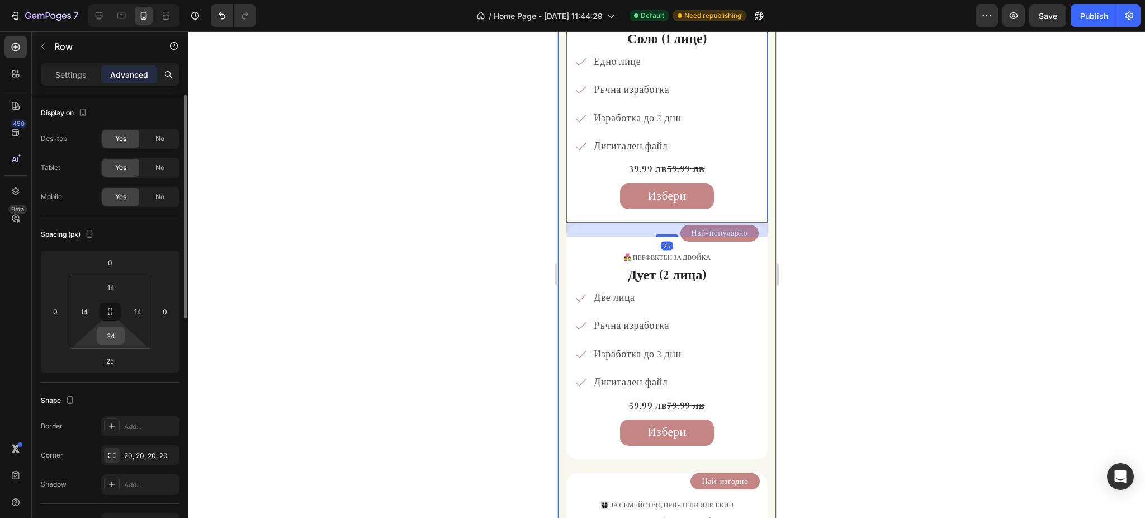
click at [115, 339] on input "24" at bounding box center [111, 335] width 22 height 17
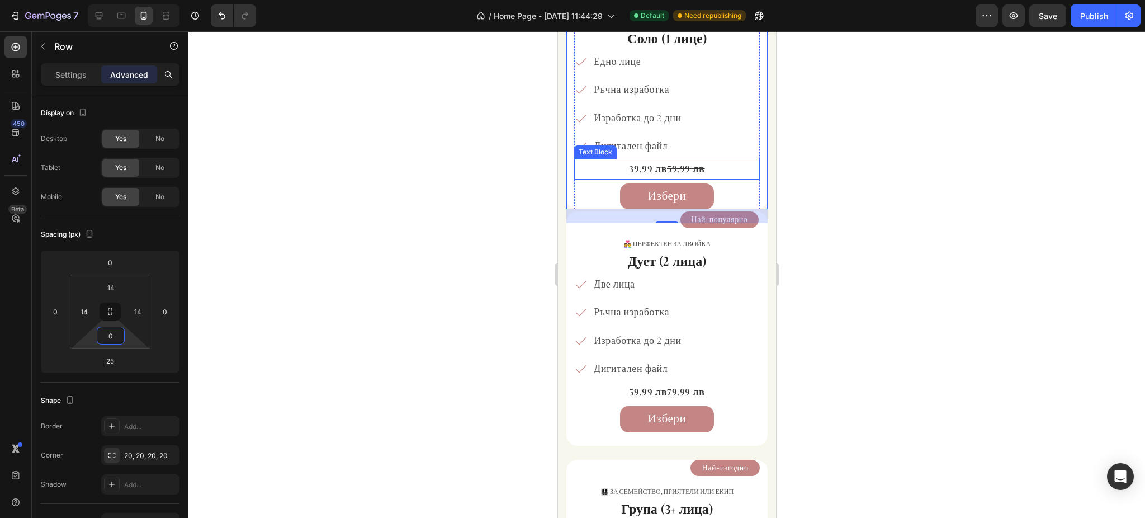
click at [906, 169] on div at bounding box center [666, 274] width 956 height 486
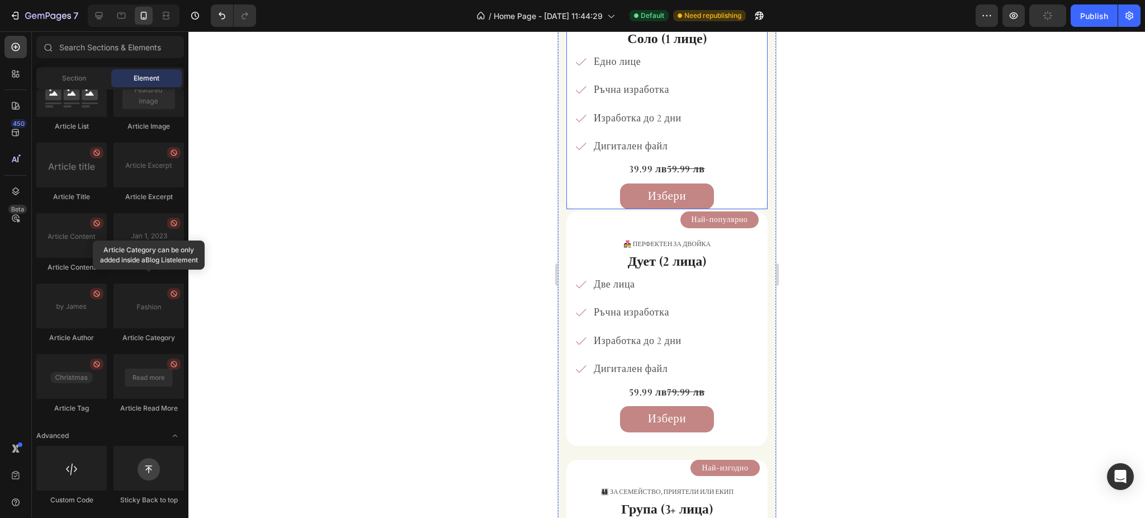
click at [571, 196] on div "🎁 за подарък Text Block Соло (1 лице) Heading Едно лице Ръчна изработка Изработ…" at bounding box center [666, 108] width 201 height 201
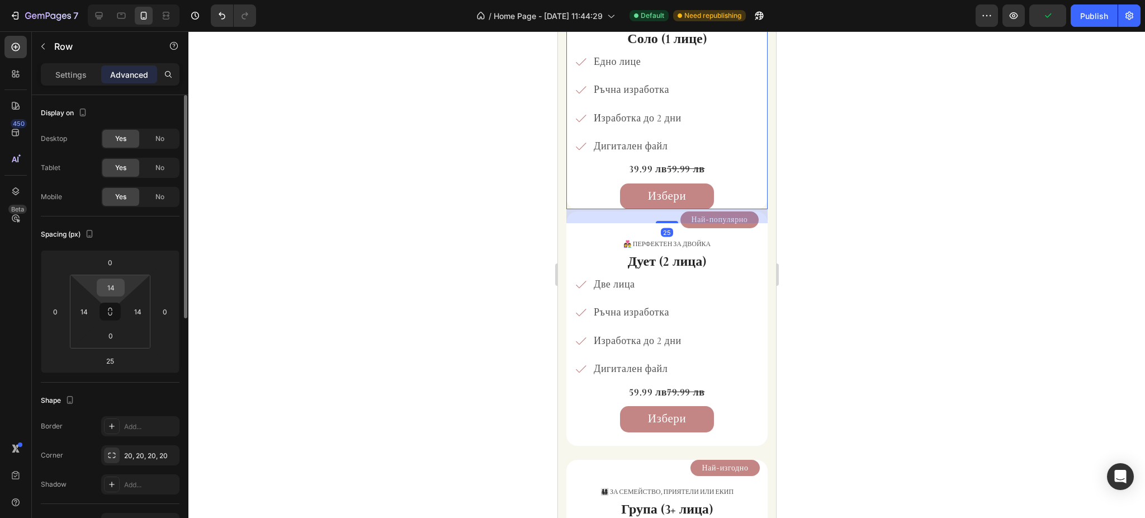
click at [116, 286] on input "14" at bounding box center [111, 287] width 22 height 17
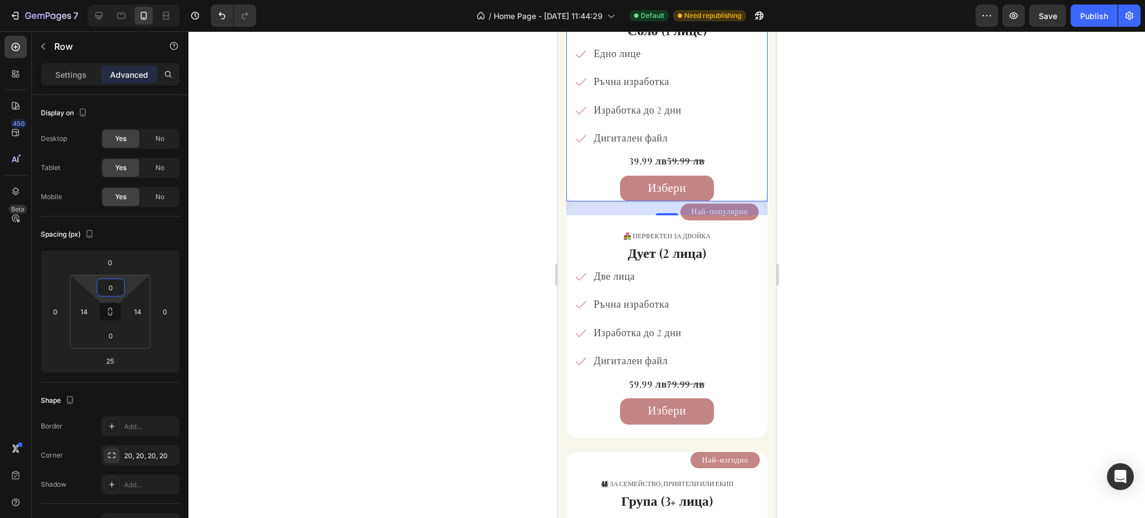
click at [863, 248] on div at bounding box center [666, 274] width 956 height 486
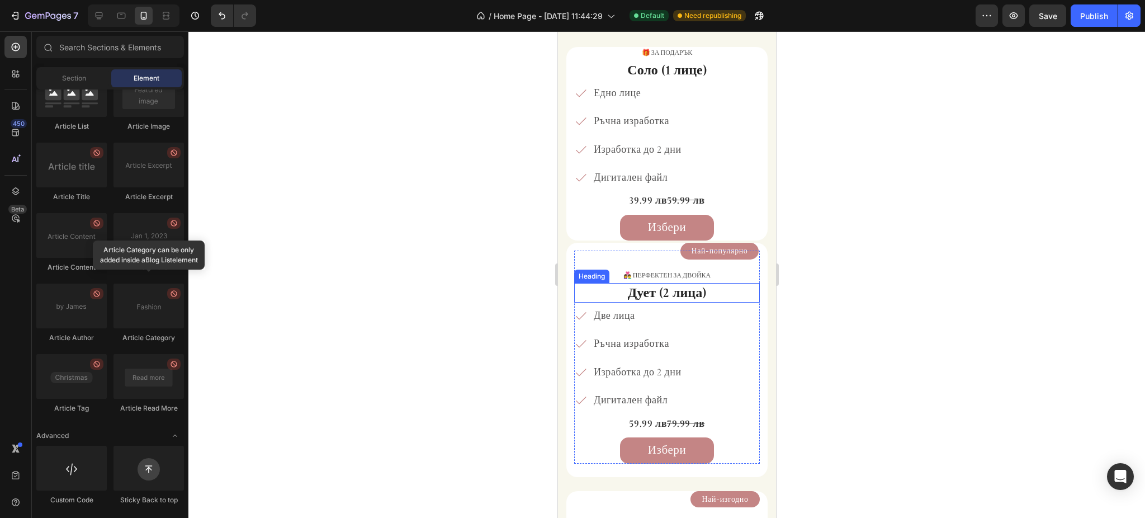
scroll to position [1384, 0]
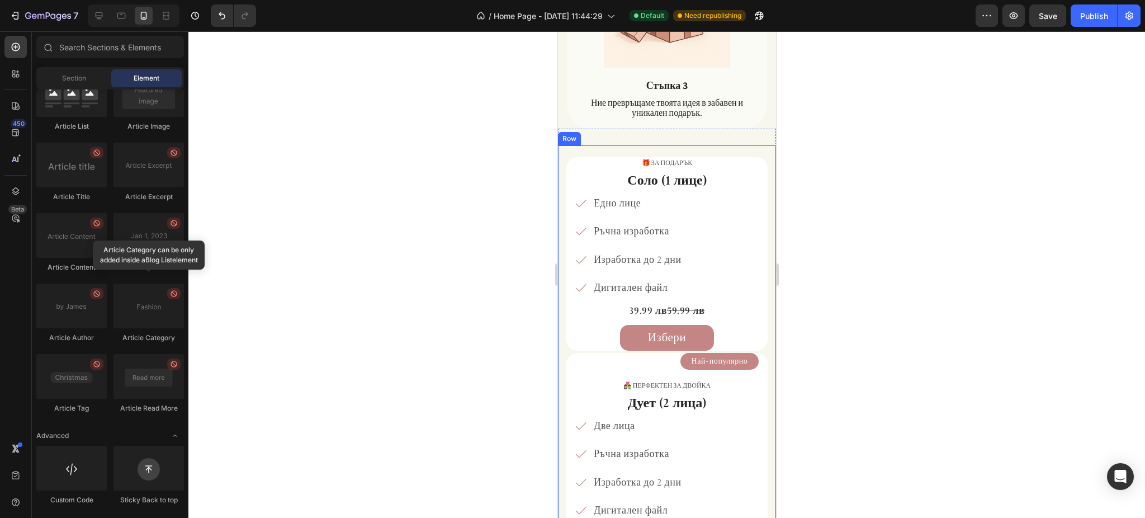
click at [693, 149] on div "🎁 за подарък Text Block Соло (1 лице) Heading Едно лице Ръчна изработка Изработ…" at bounding box center [666, 248] width 201 height 207
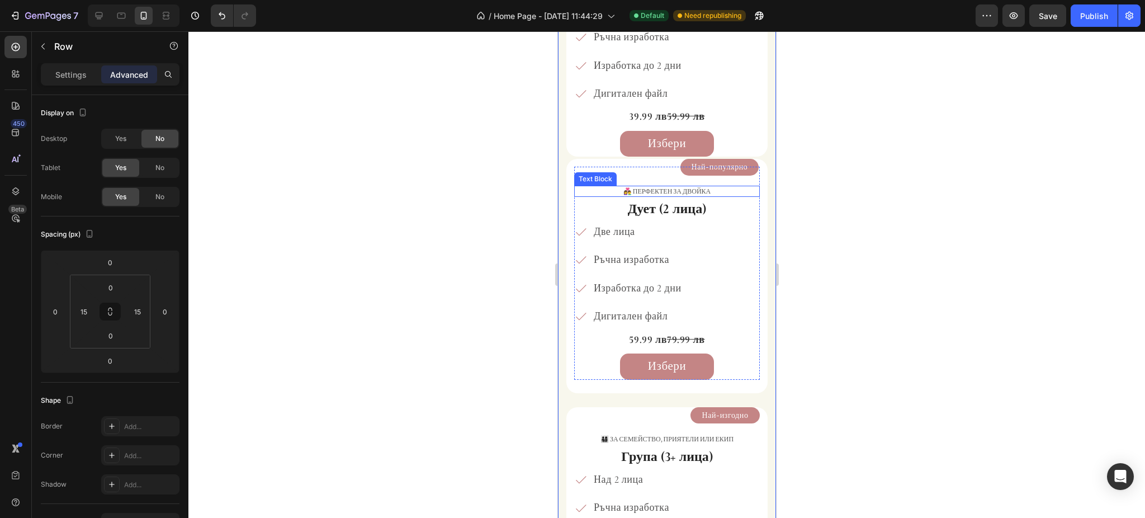
scroll to position [1459, 0]
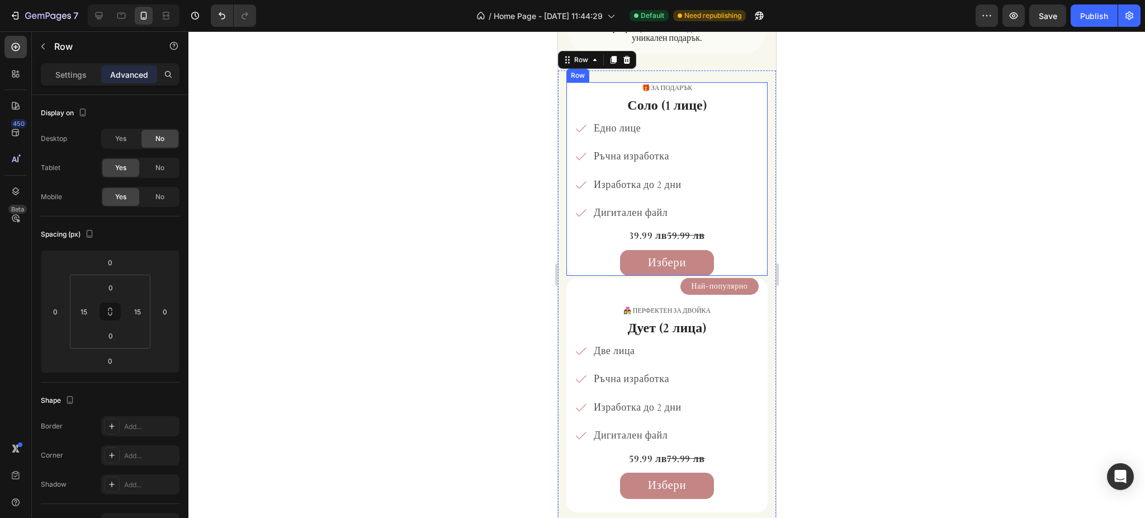
click at [579, 263] on div "Избери Button" at bounding box center [667, 263] width 186 height 26
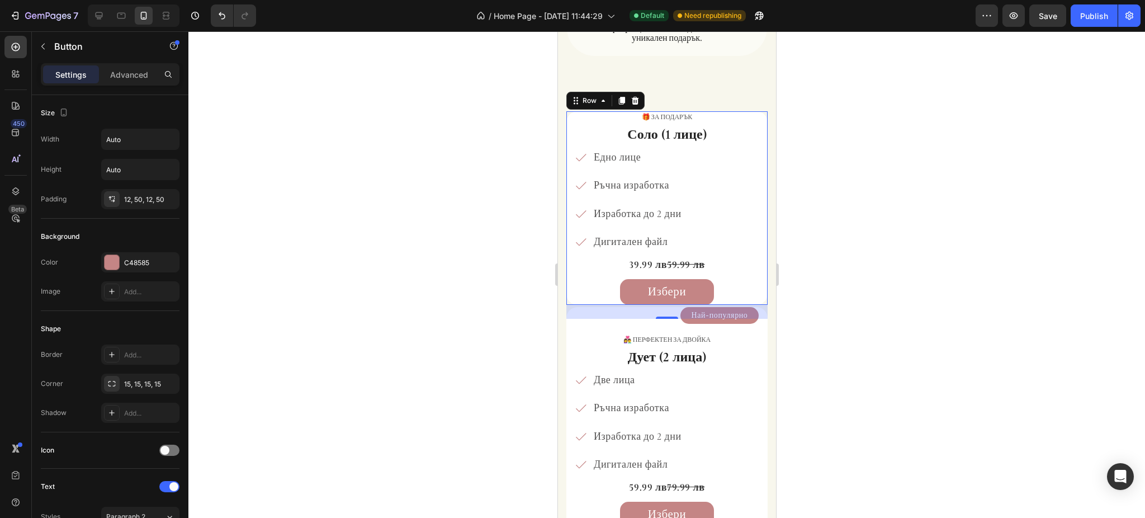
click at [566, 208] on div "🎁 за подарък Text Block Соло (1 лице) Heading Едно лице Ръчна изработка Изработ…" at bounding box center [666, 207] width 201 height 193
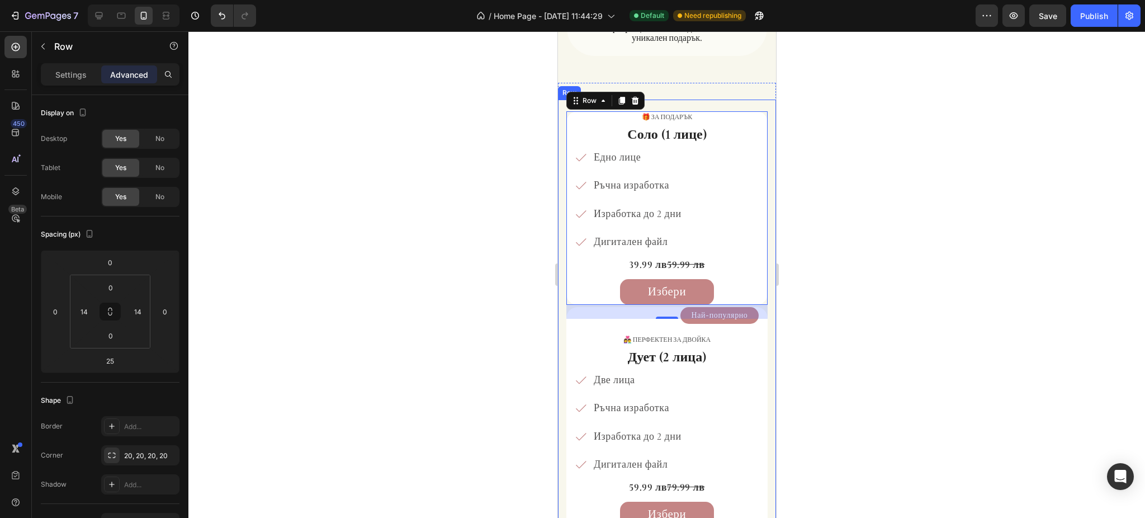
click at [563, 86] on div "Row" at bounding box center [568, 92] width 23 height 13
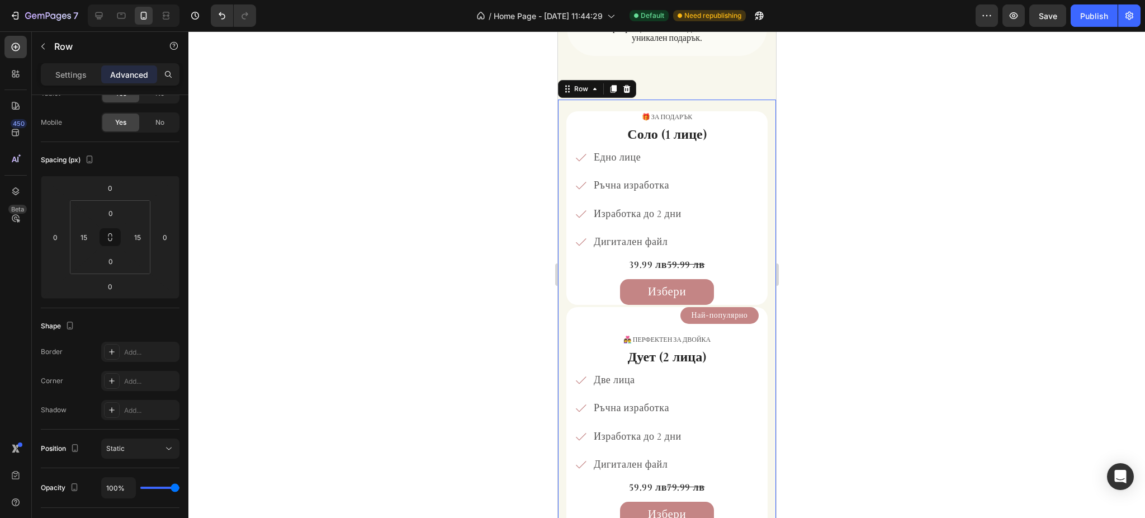
click at [561, 250] on div "🎁 за подарък Text Block Соло (1 лице) Heading Едно лице Ръчна изработка Изработ…" at bounding box center [666, 445] width 218 height 691
click at [566, 250] on div "🎁 за подарък Text Block Соло (1 лице) Heading Едно лице Ръчна изработка Изработ…" at bounding box center [666, 207] width 201 height 193
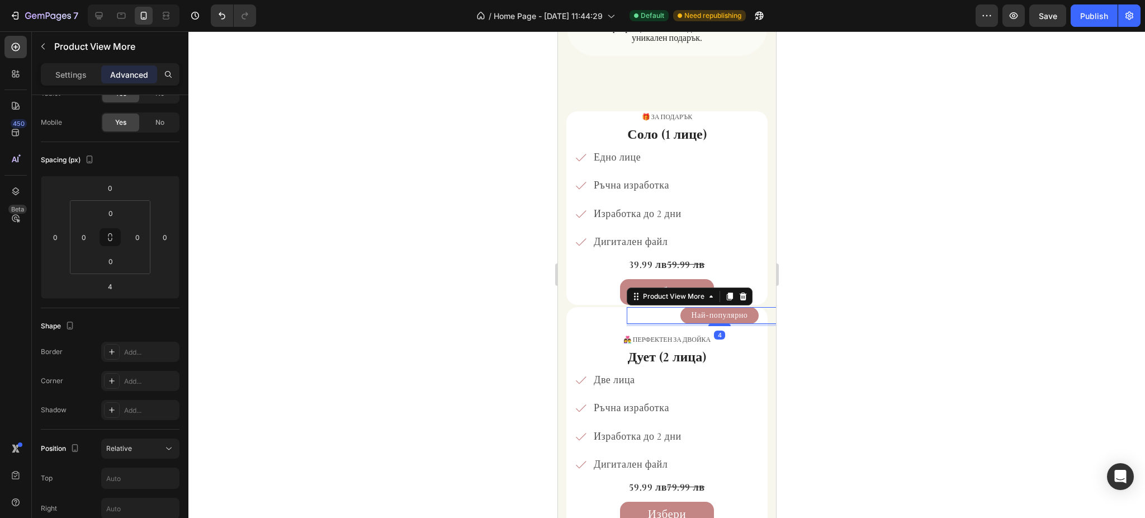
scroll to position [0, 0]
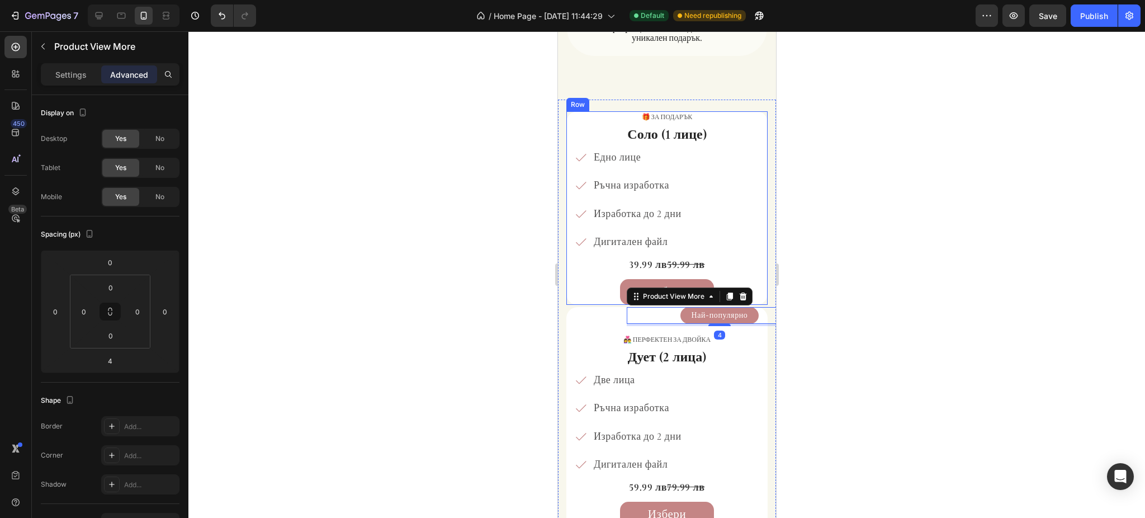
click at [566, 263] on div "🎁 за подарък Text Block Соло (1 лице) Heading Едно лице Ръчна изработка Изработ…" at bounding box center [666, 207] width 201 height 193
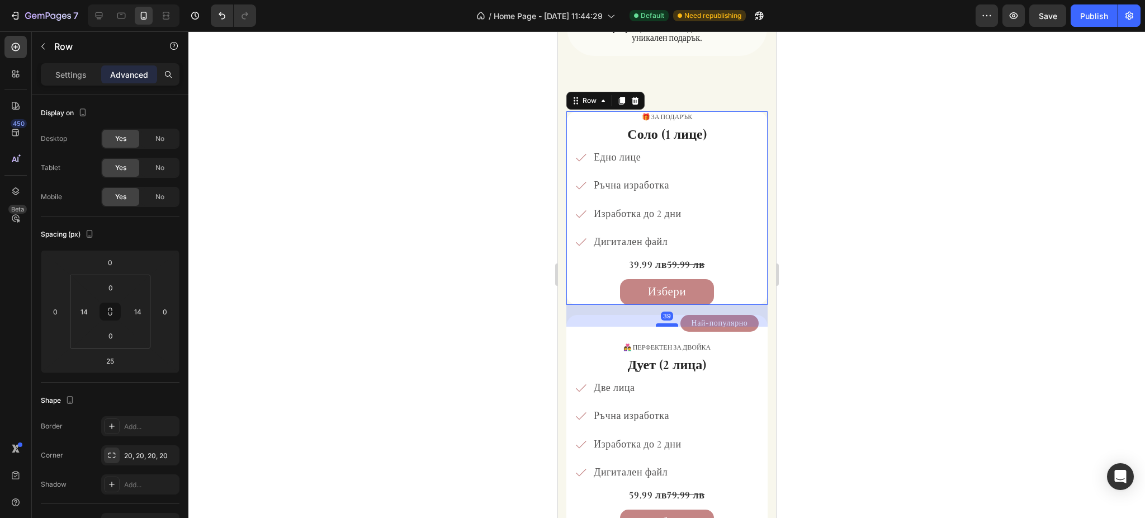
drag, startPoint x: 665, startPoint y: 288, endPoint x: 667, endPoint y: 296, distance: 8.1
click at [667, 323] on div at bounding box center [666, 324] width 22 height 3
type input "39"
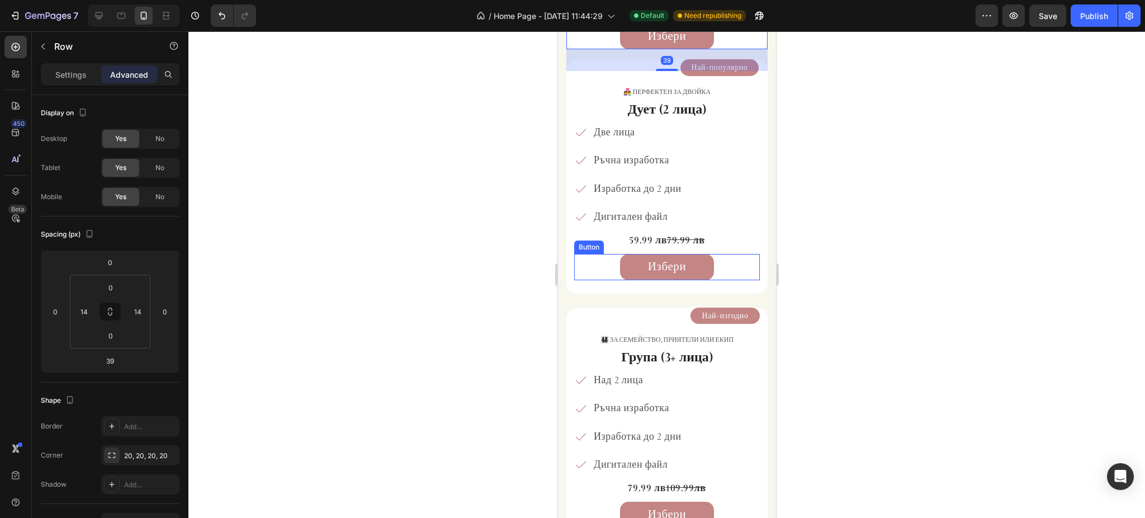
scroll to position [1682, 0]
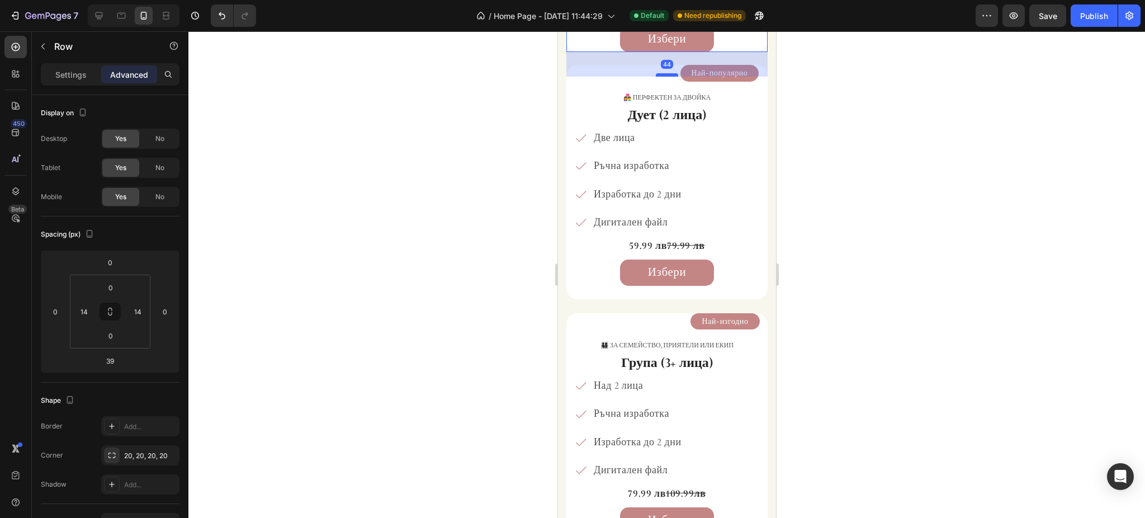
drag, startPoint x: 661, startPoint y: 72, endPoint x: 1379, endPoint y: 150, distance: 721.5
click at [661, 75] on div at bounding box center [666, 74] width 22 height 3
type input "44"
click at [907, 129] on div at bounding box center [666, 274] width 956 height 486
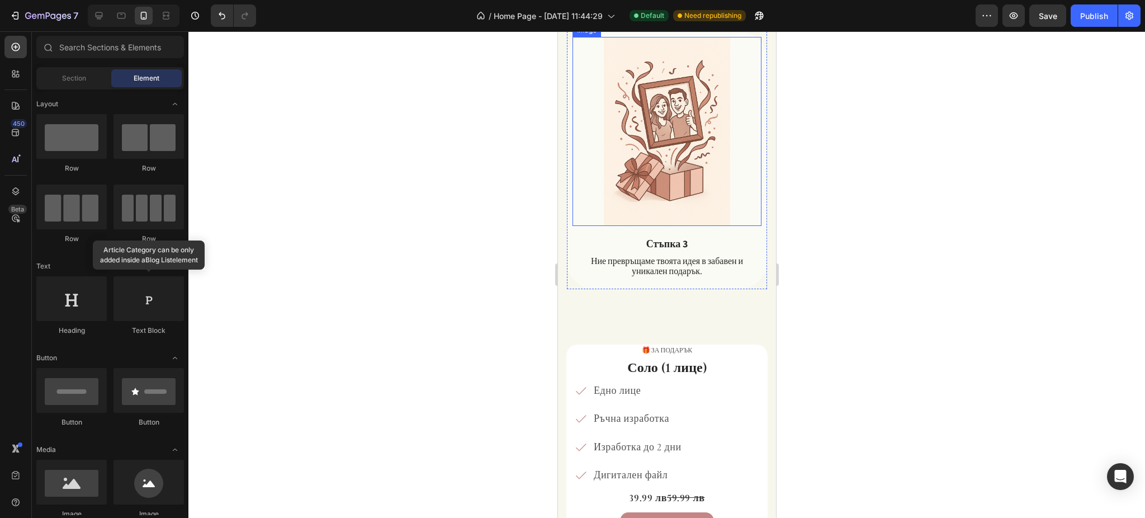
scroll to position [1235, 0]
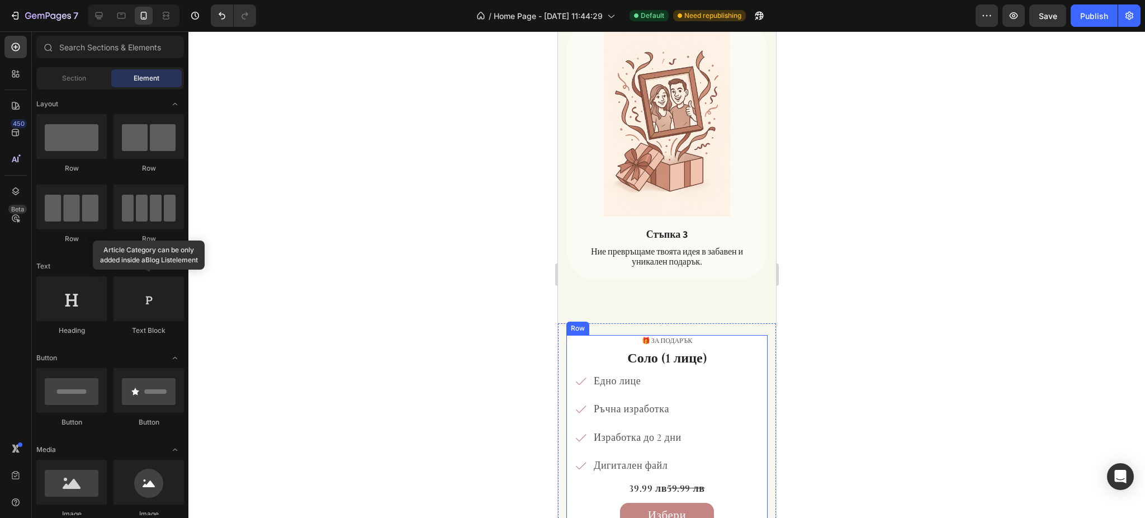
click at [566, 335] on div "🎁 за подарък Text Block Соло (1 лице) Heading Едно лице Ръчна изработка Изработ…" at bounding box center [666, 431] width 201 height 193
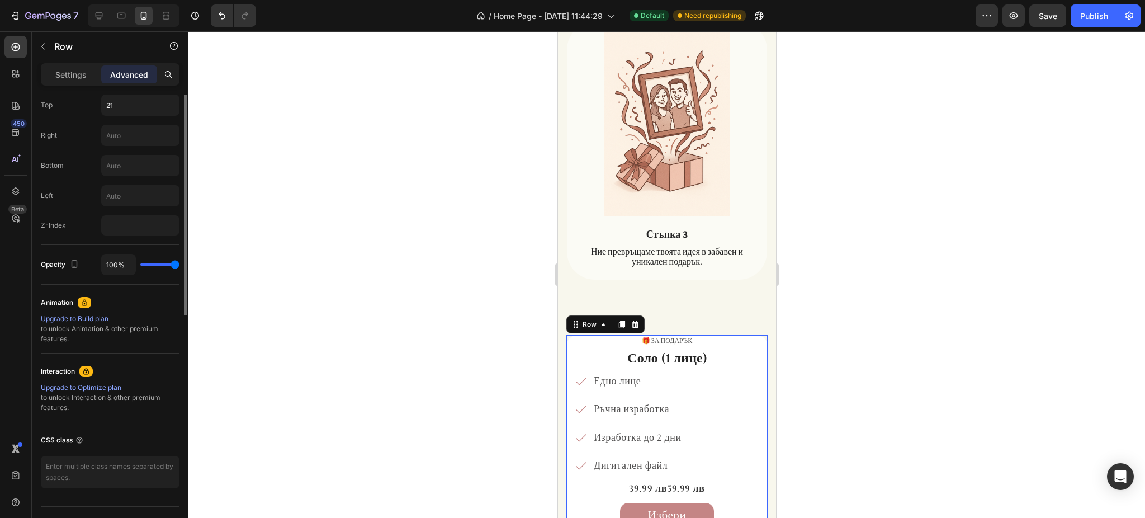
scroll to position [0, 0]
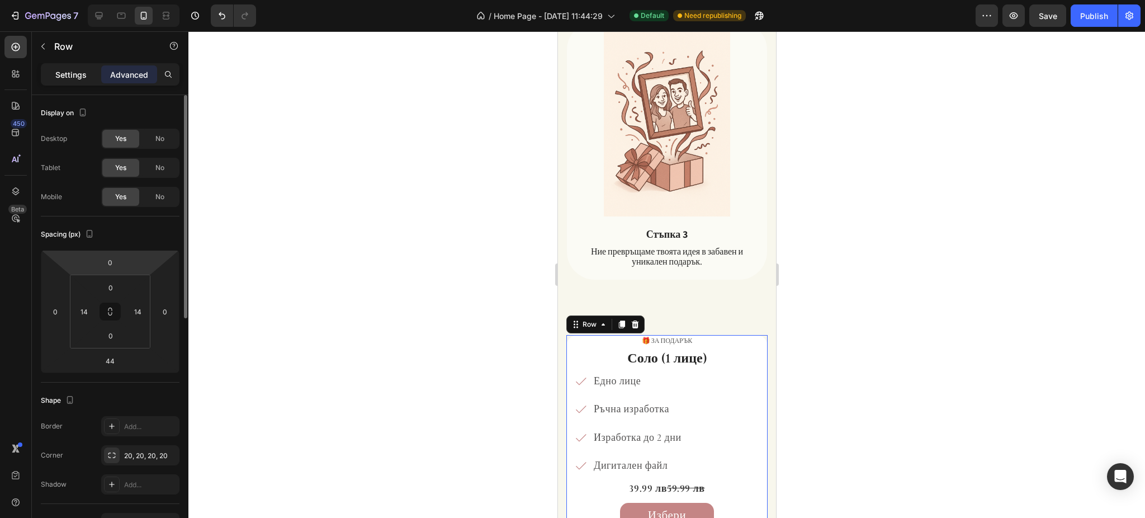
click at [60, 72] on p "Settings" at bounding box center [70, 75] width 31 height 12
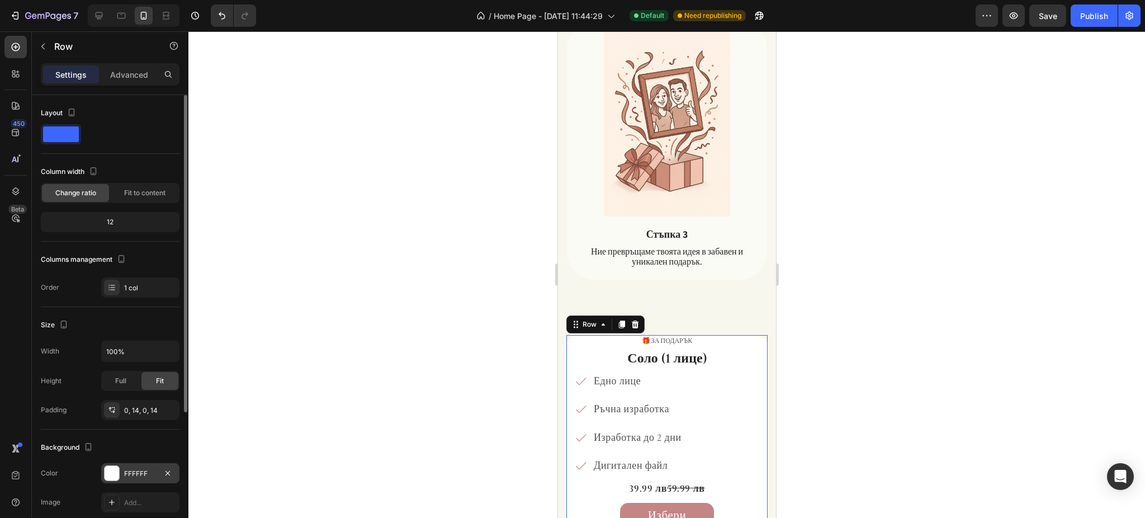
click at [133, 471] on div "FFFFFF" at bounding box center [140, 473] width 32 height 10
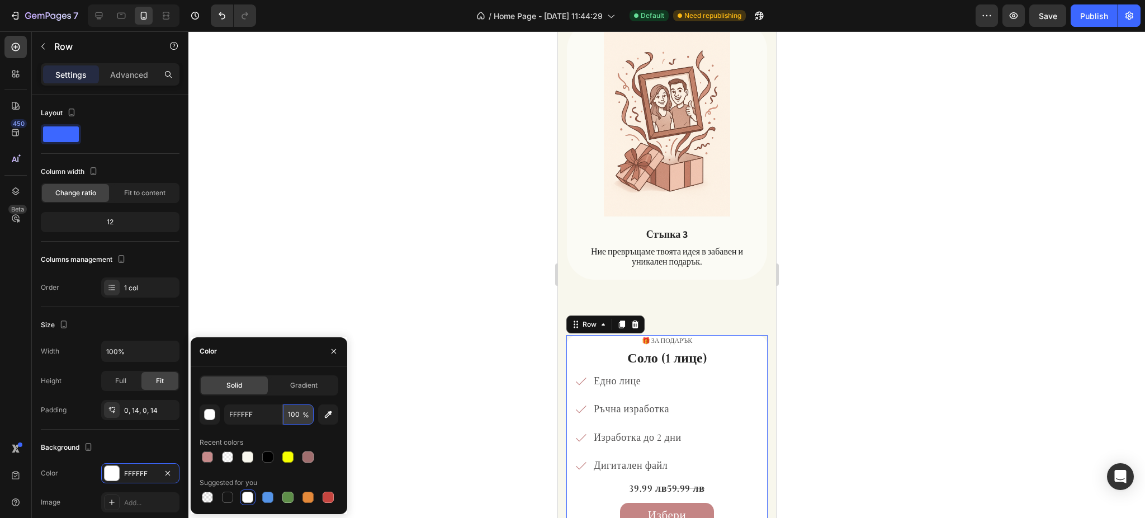
click at [292, 418] on input "100" at bounding box center [298, 414] width 31 height 20
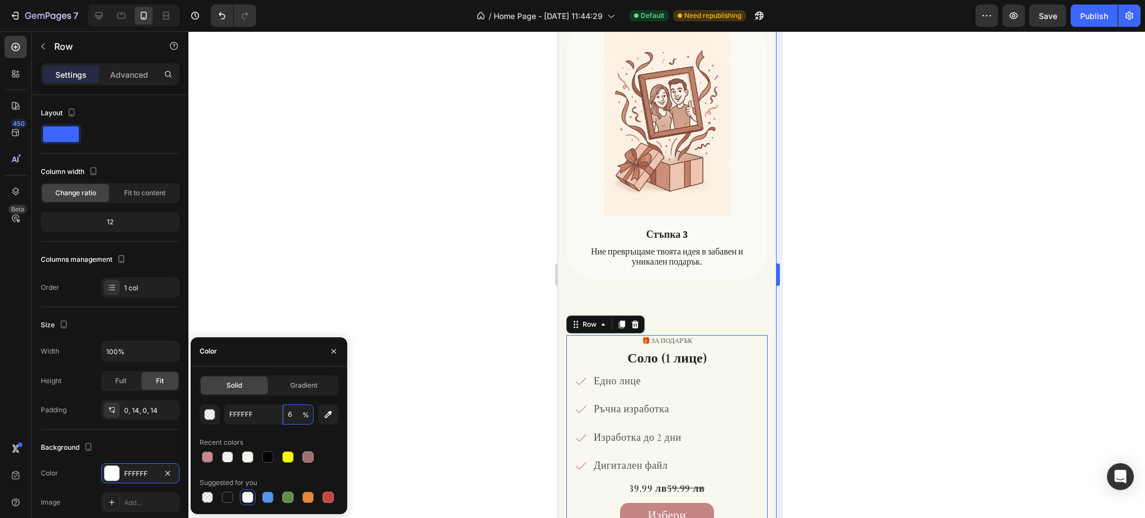
type input "60"
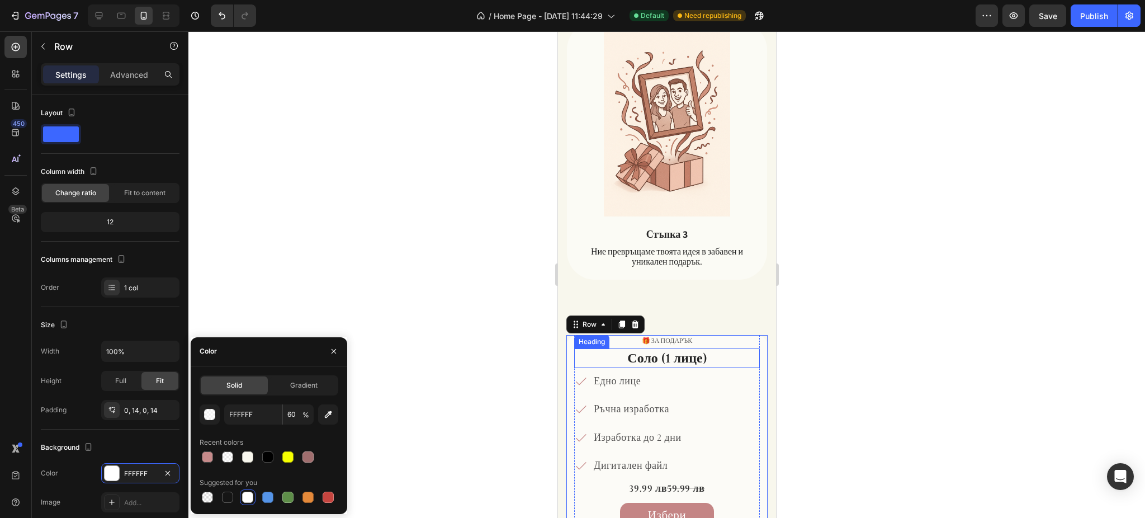
click at [931, 281] on div at bounding box center [666, 274] width 956 height 486
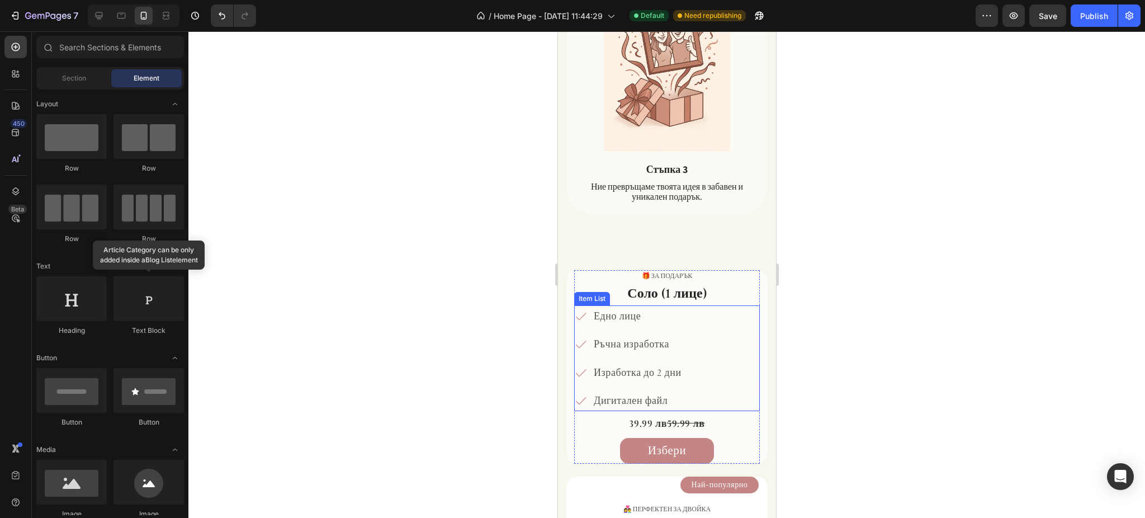
scroll to position [1309, 0]
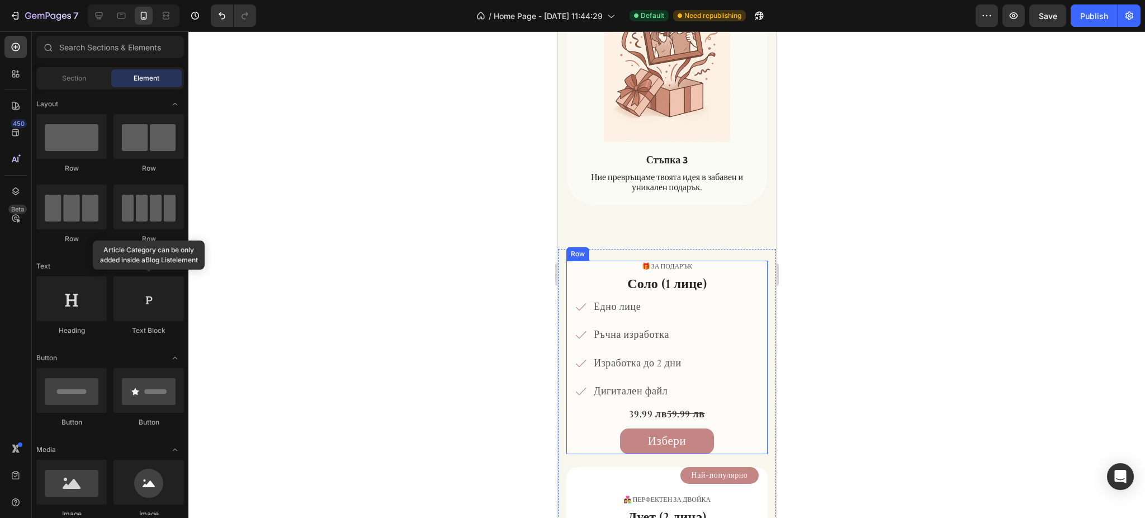
click at [569, 261] on div "🎁 за подарък Text Block Соло (1 лице) Heading Едно лице Ръчна изработка Изработ…" at bounding box center [666, 357] width 201 height 193
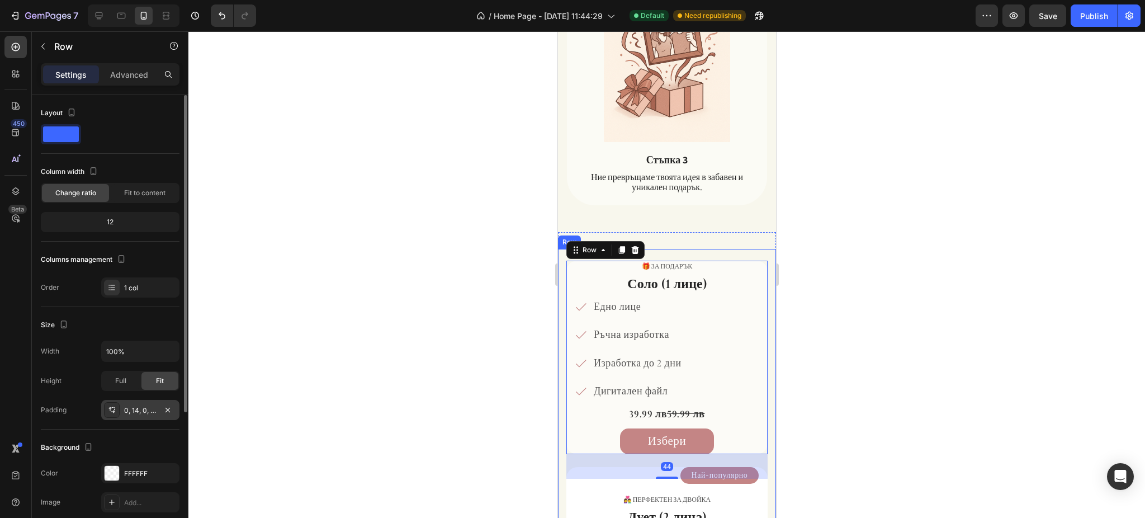
click at [129, 412] on div "0, 14, 0, 14" at bounding box center [140, 410] width 32 height 10
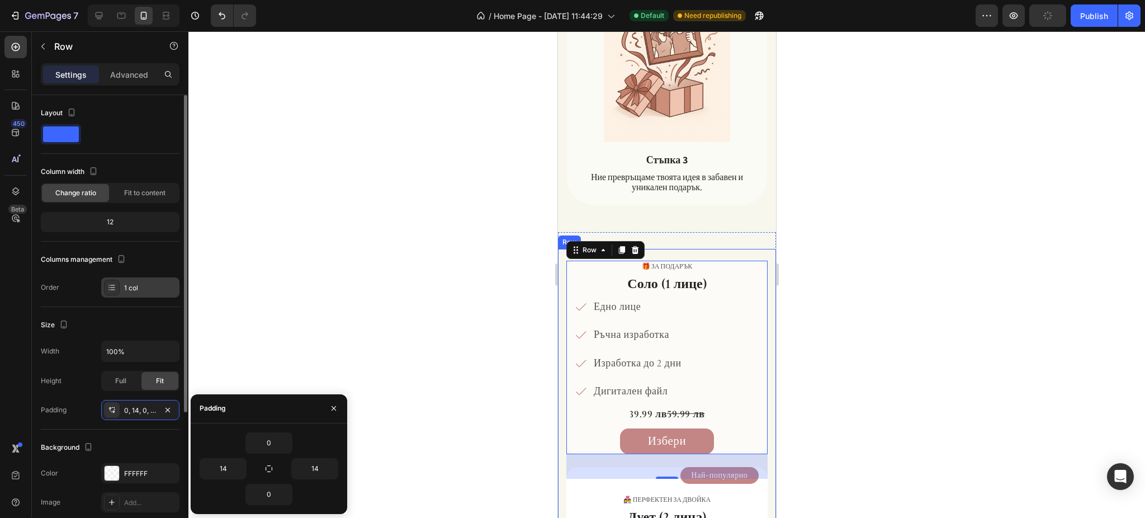
scroll to position [74, 0]
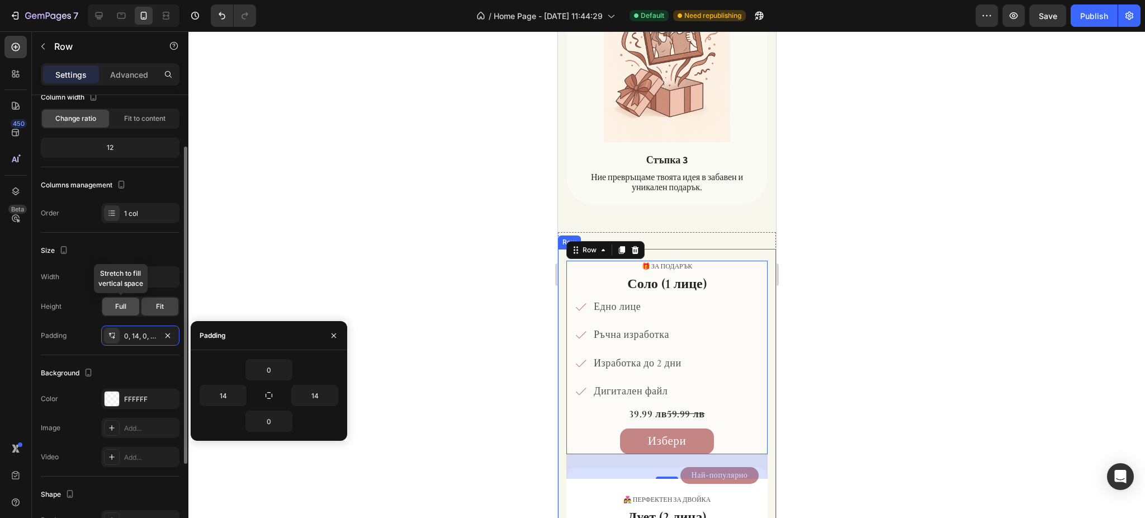
click at [127, 305] on div "Full" at bounding box center [120, 306] width 37 height 18
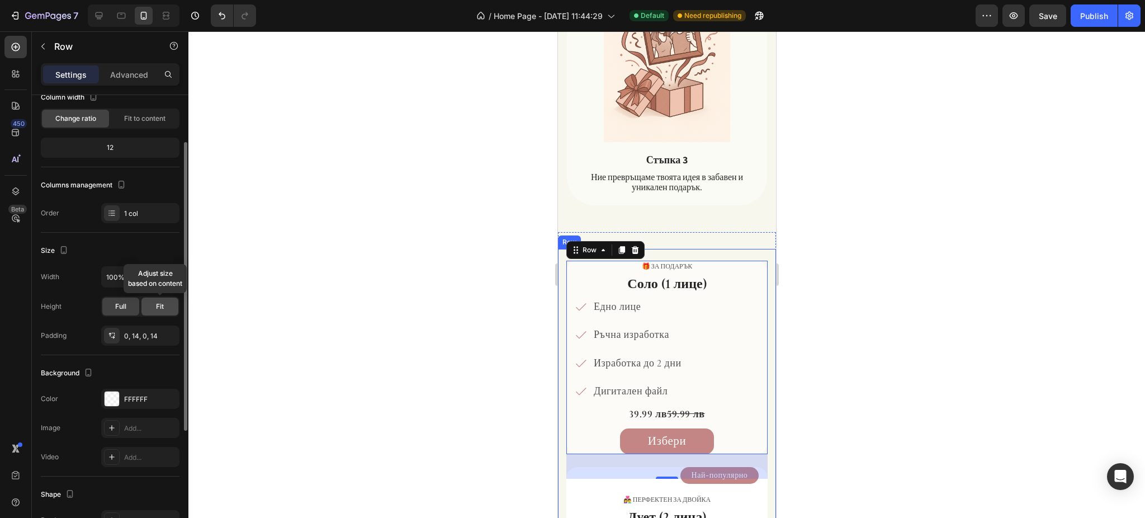
click at [154, 310] on div "Fit" at bounding box center [159, 306] width 37 height 18
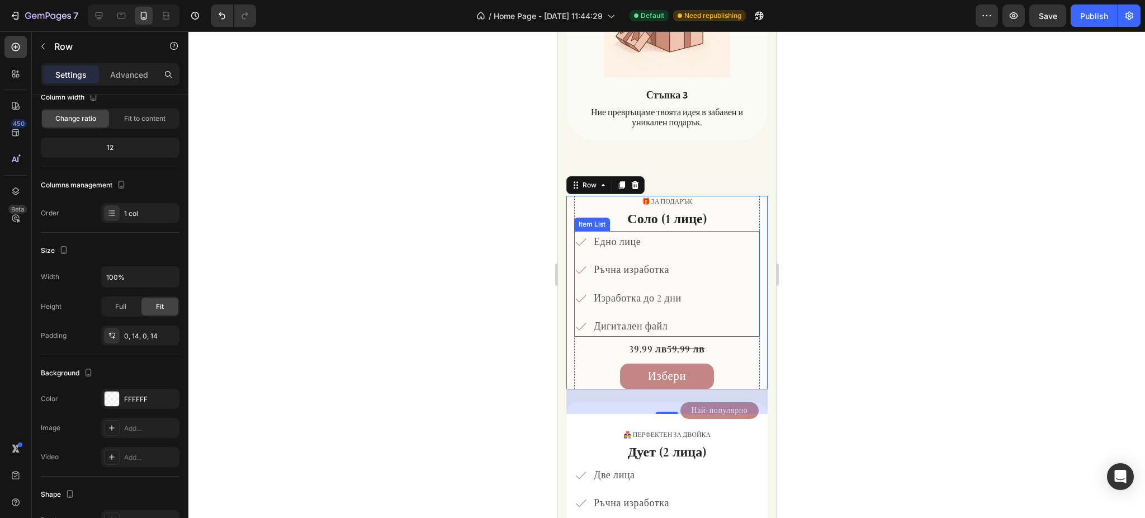
scroll to position [1384, 0]
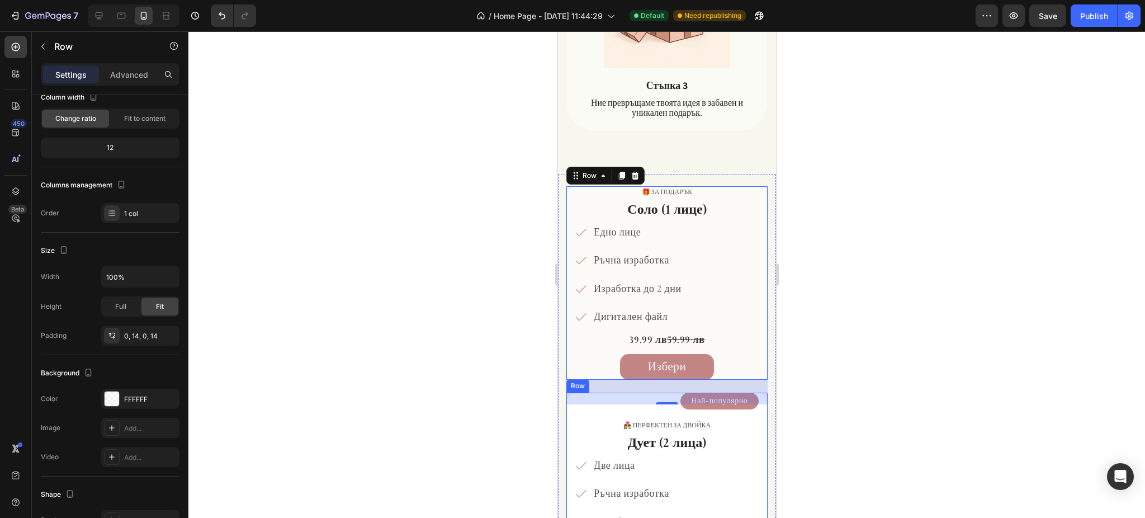
click at [567, 396] on div "Най-популярно Product View More 👩‍❤️‍👨 Перфектен за двойка Text Block Дует (2 л…" at bounding box center [666, 509] width 201 height 234
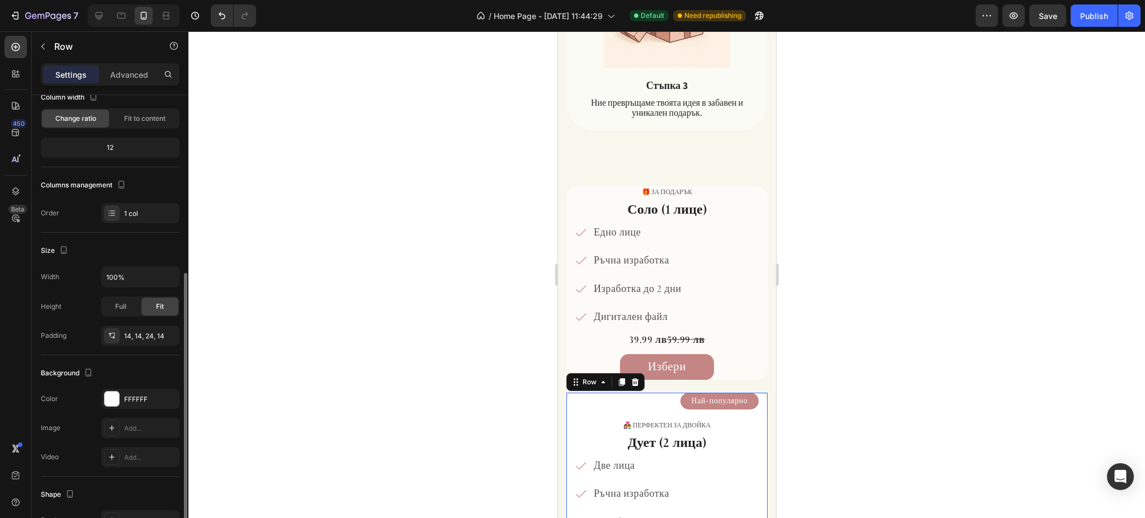
scroll to position [149, 0]
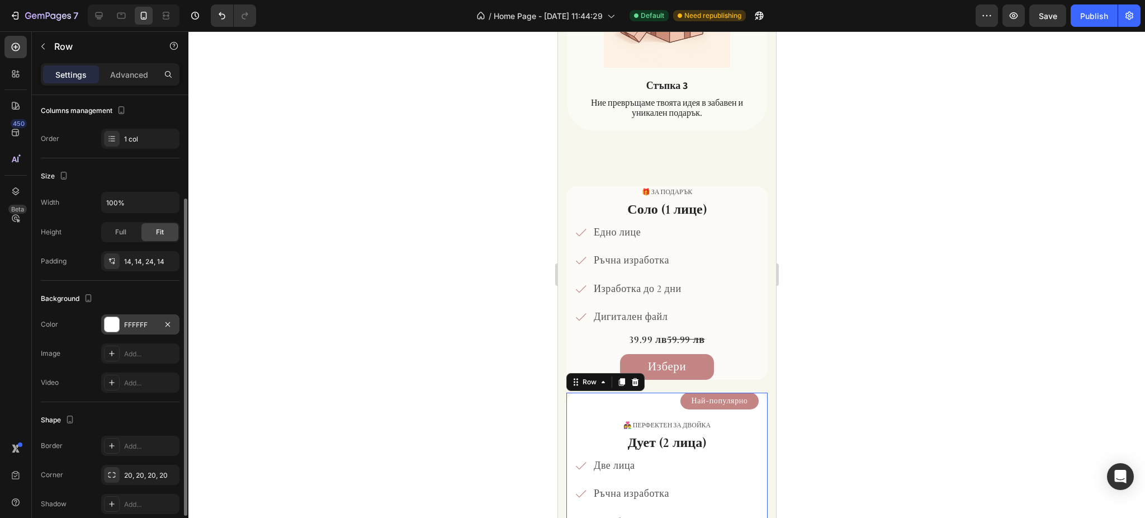
click at [135, 323] on div "FFFFFF" at bounding box center [140, 325] width 32 height 10
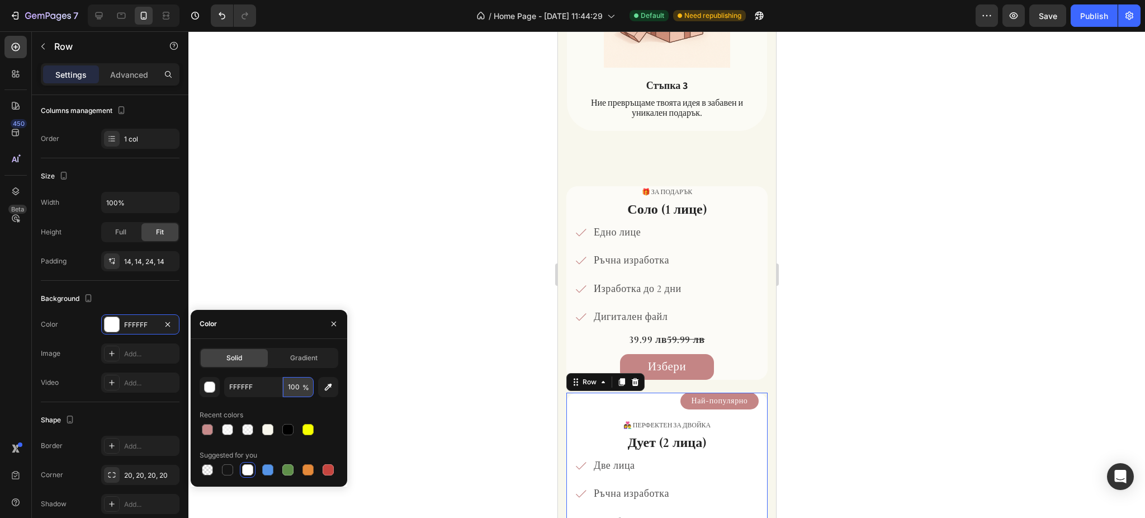
click at [291, 378] on input "100" at bounding box center [298, 387] width 31 height 20
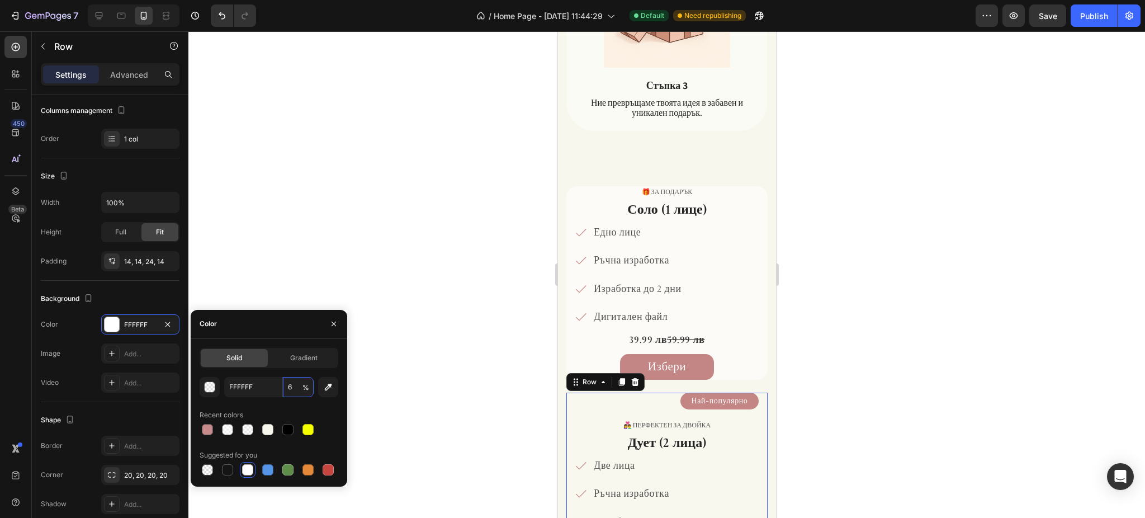
type input "60"
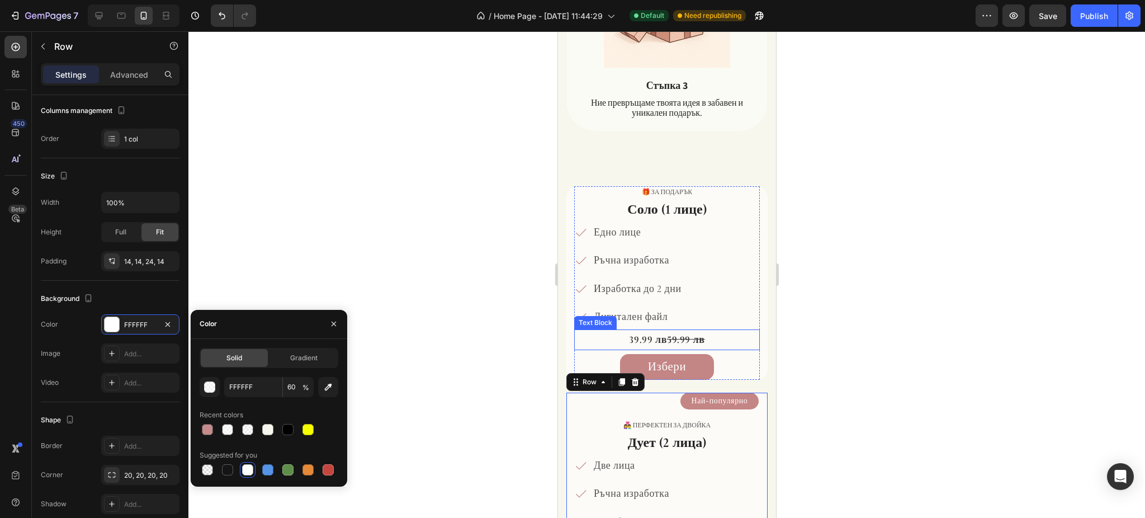
click at [1021, 271] on div at bounding box center [666, 274] width 956 height 486
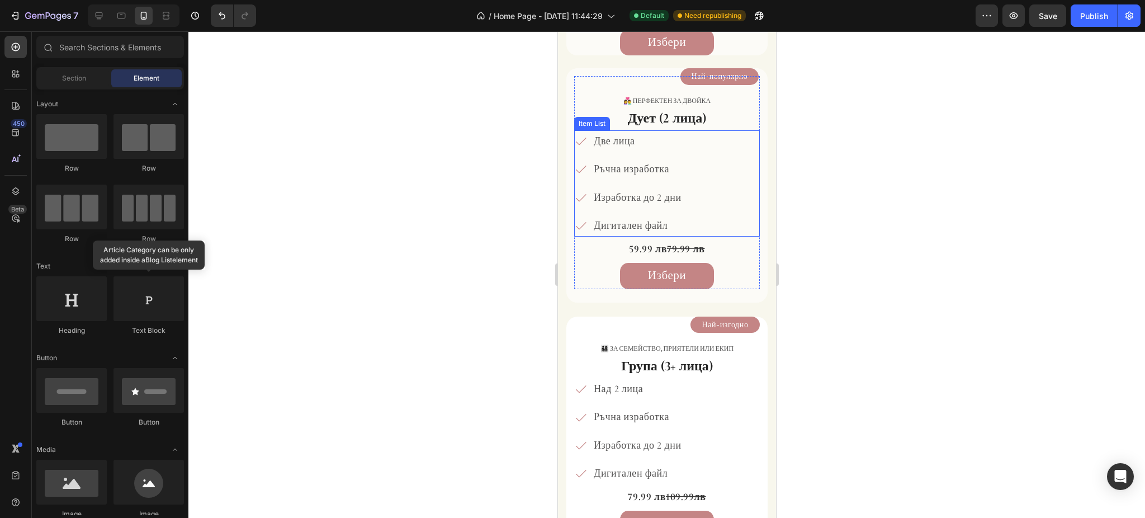
scroll to position [1682, 0]
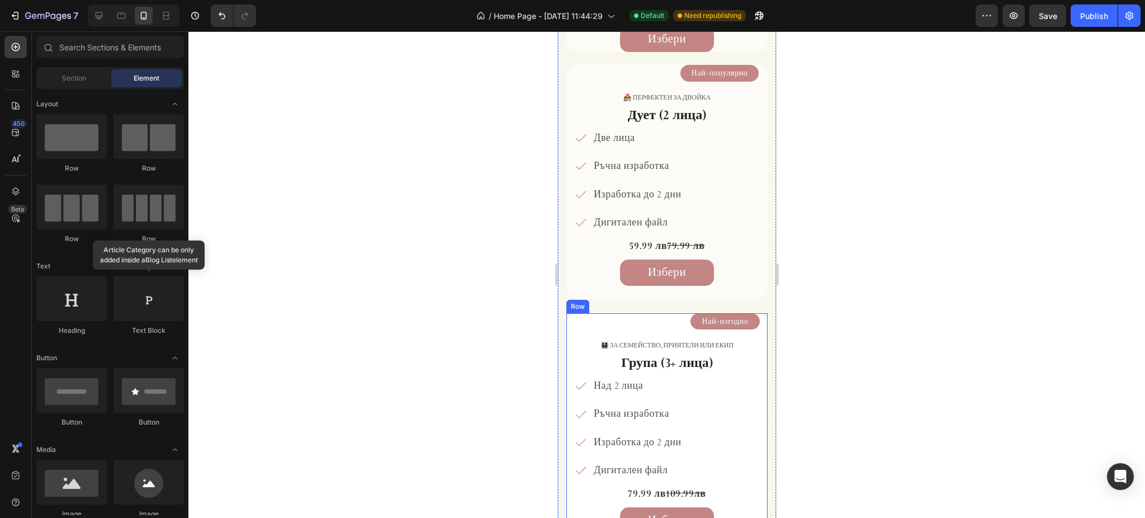
click at [569, 325] on div "Най-изгодно Product View More 👨‍👩‍👧‍👦 За семейство, приятели или екип Text Bloc…" at bounding box center [666, 423] width 201 height 220
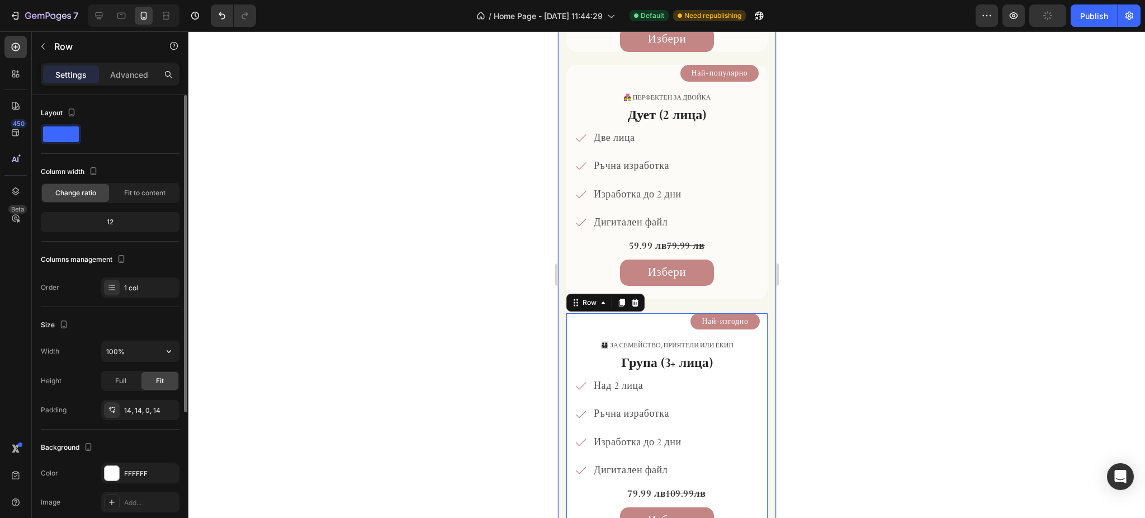
scroll to position [149, 0]
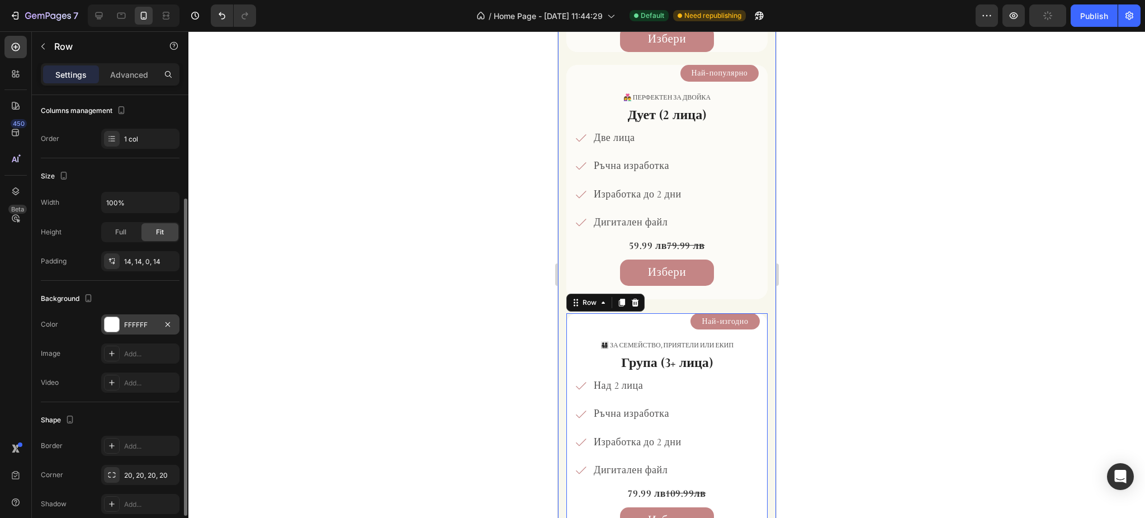
click at [126, 320] on div "FFFFFF" at bounding box center [140, 325] width 32 height 10
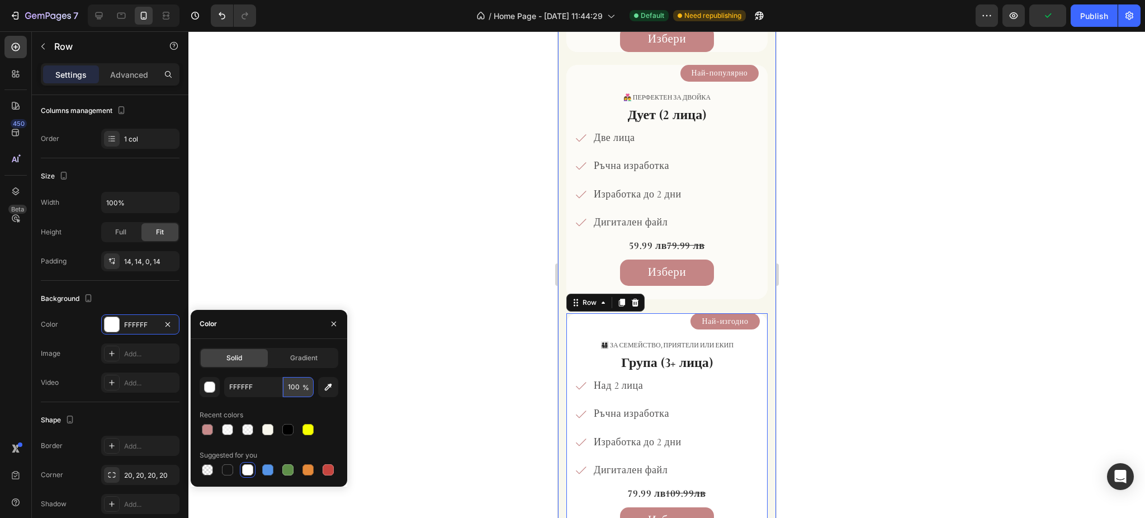
click at [290, 387] on input "100" at bounding box center [298, 387] width 31 height 20
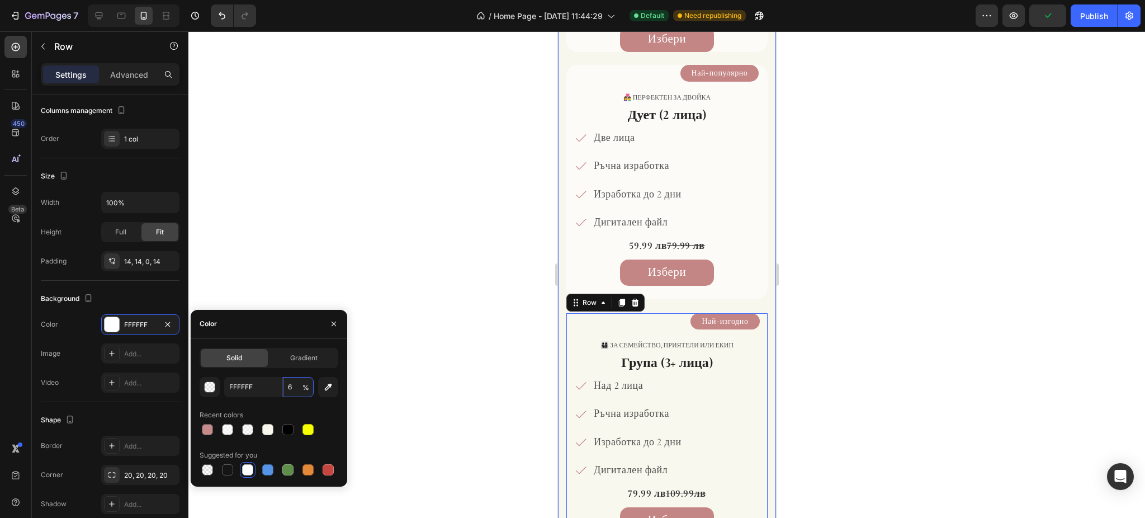
type input "60"
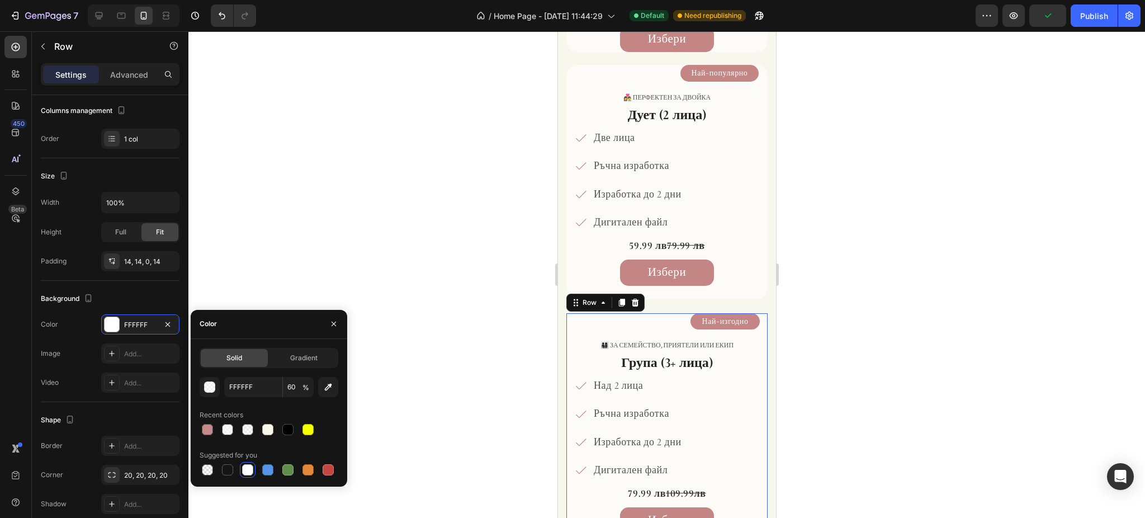
click at [1006, 257] on div at bounding box center [666, 274] width 956 height 486
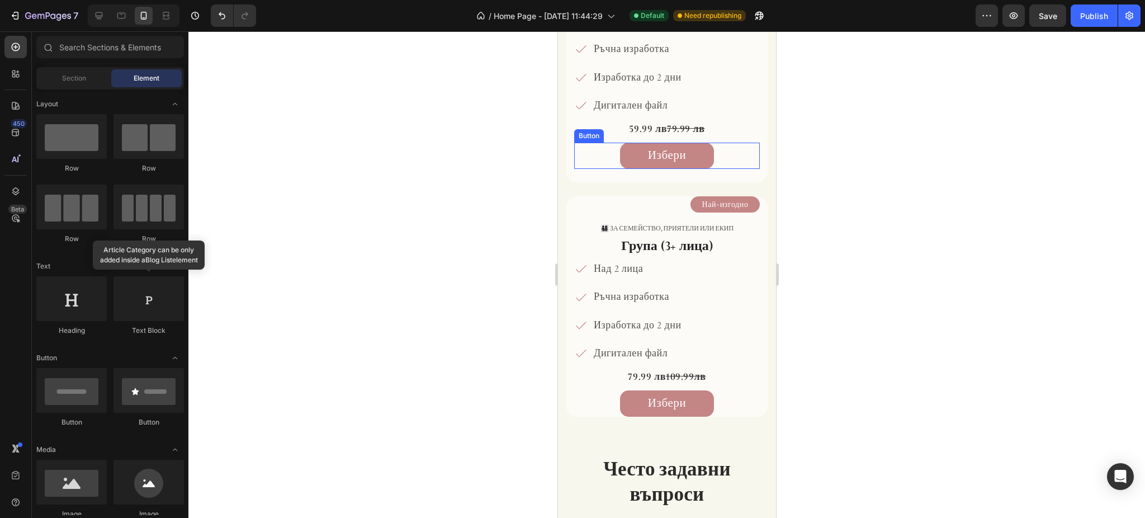
scroll to position [1831, 0]
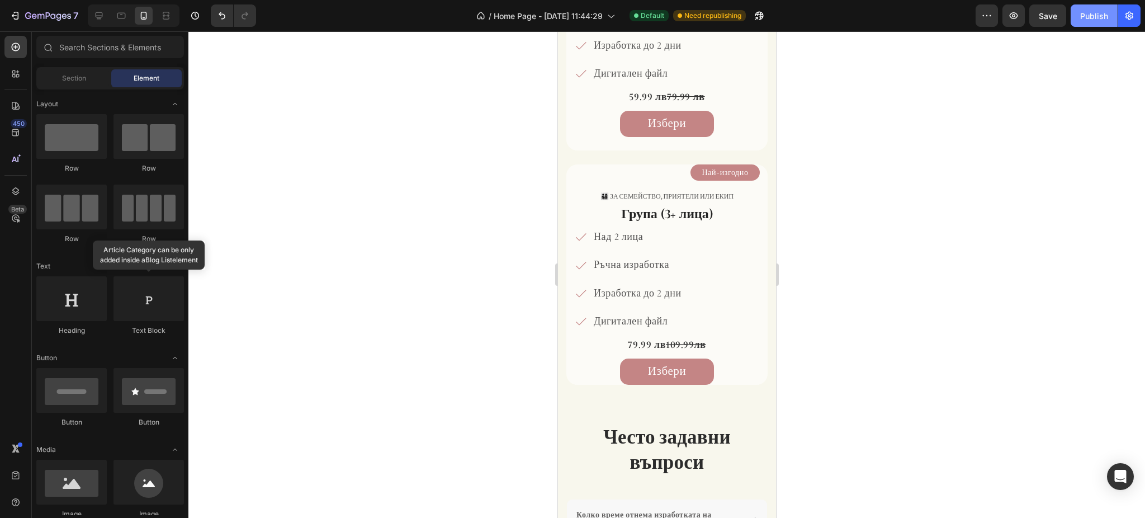
click at [1085, 13] on div "Publish" at bounding box center [1094, 16] width 28 height 12
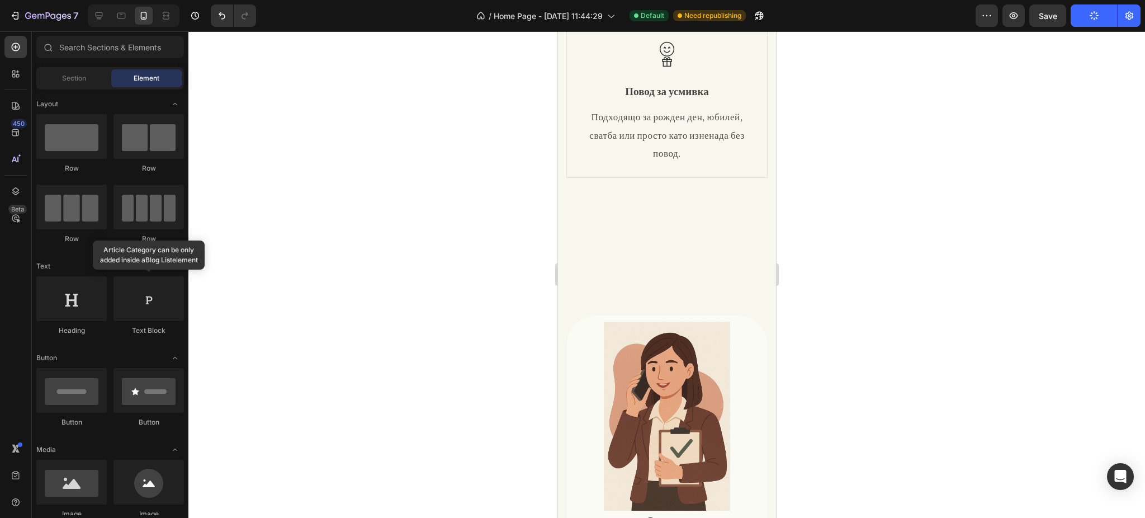
scroll to position [372, 0]
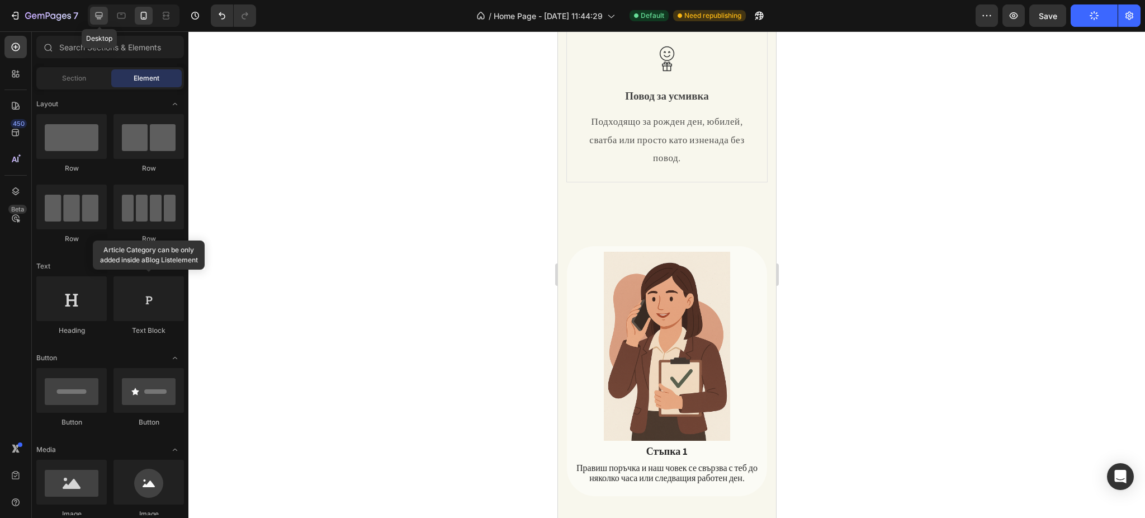
click at [103, 16] on icon at bounding box center [98, 15] width 11 height 11
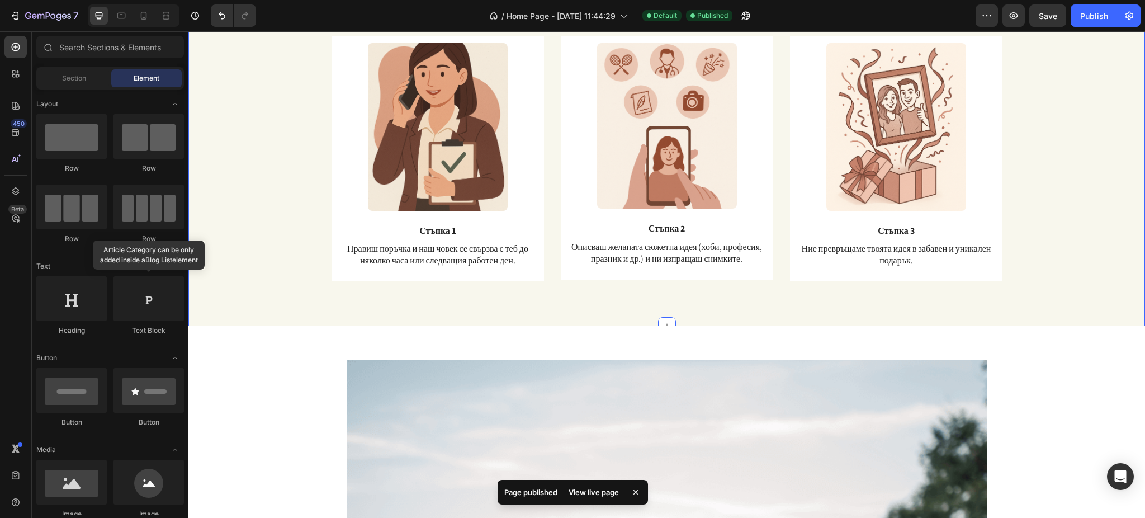
scroll to position [924, 0]
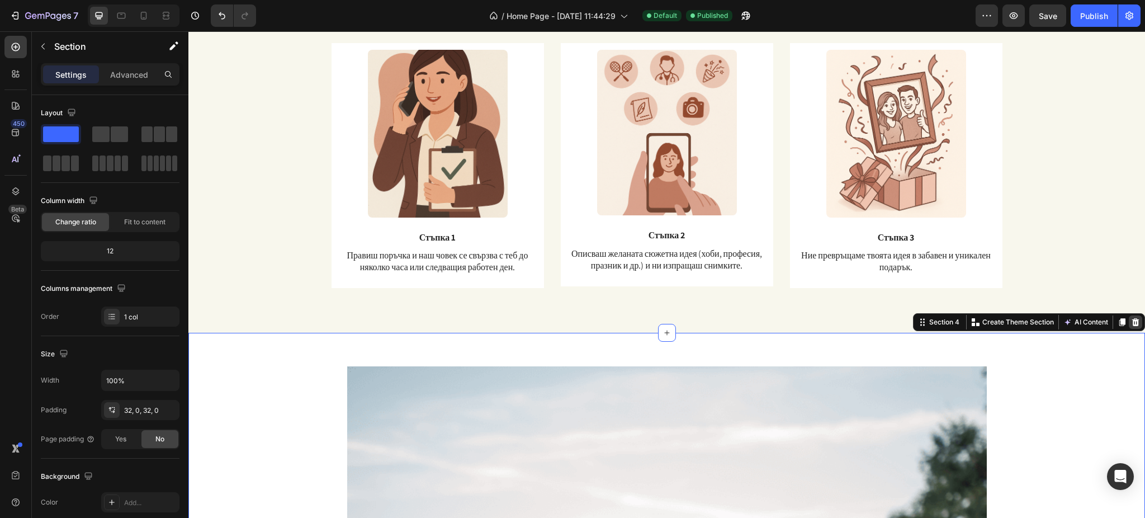
click at [1132, 323] on icon at bounding box center [1135, 322] width 7 height 8
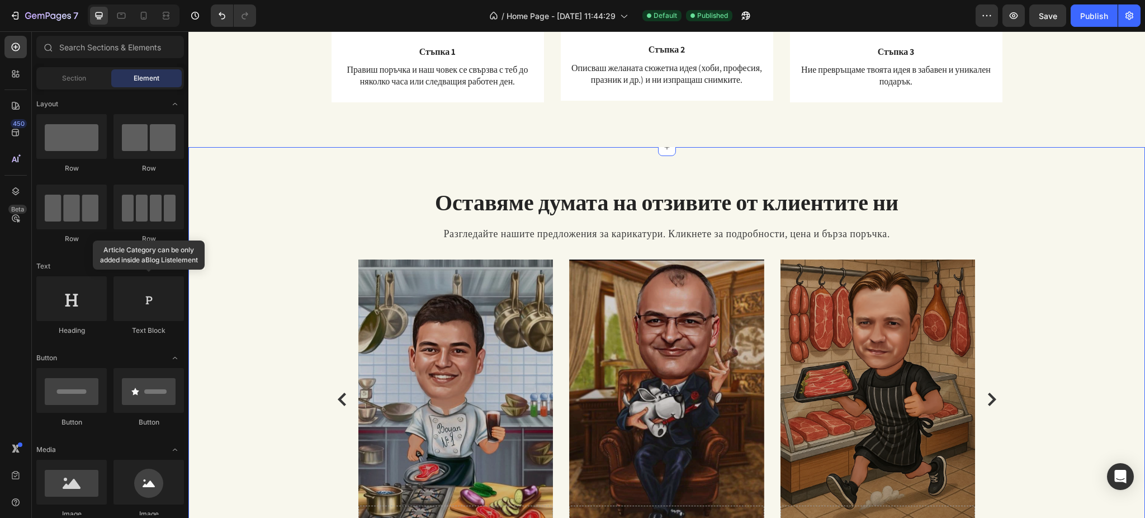
scroll to position [1147, 0]
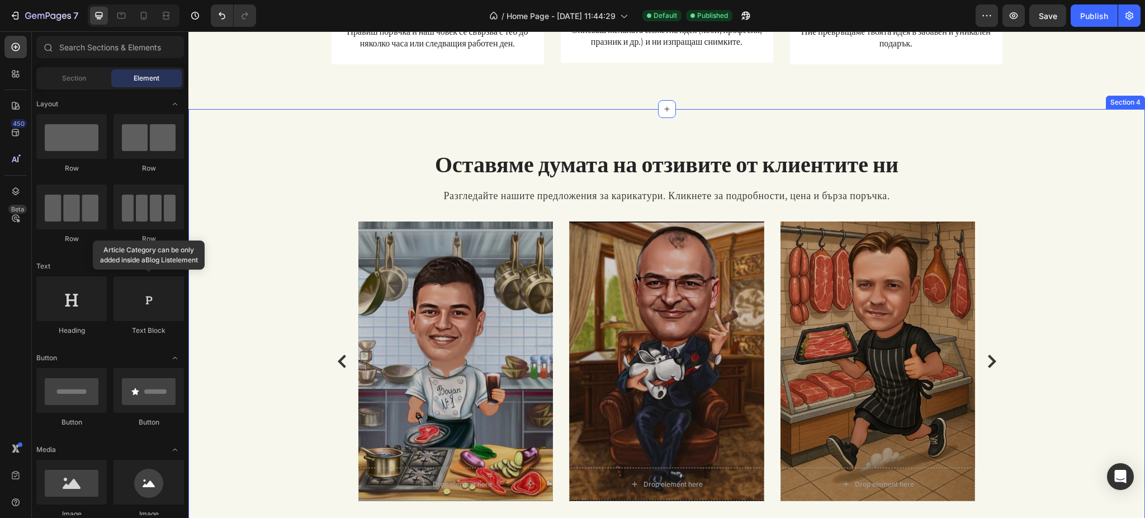
click at [583, 124] on div "Оставяме думата на отзивите от клиентите ни Heading Разгледайте нашите предложе…" at bounding box center [666, 323] width 956 height 429
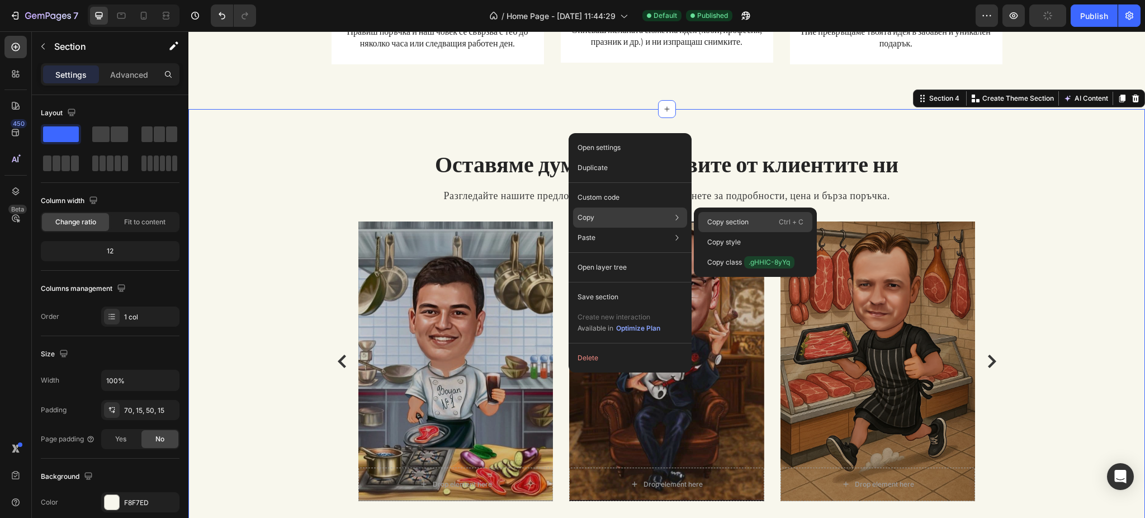
click at [714, 227] on div "Copy section Ctrl + C" at bounding box center [755, 222] width 114 height 20
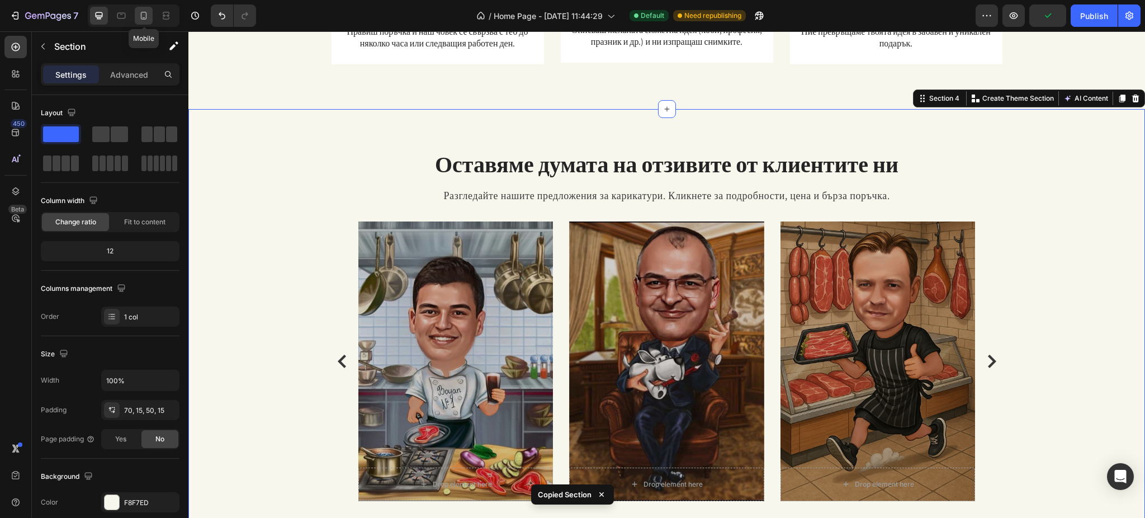
click at [140, 21] on div at bounding box center [144, 16] width 18 height 18
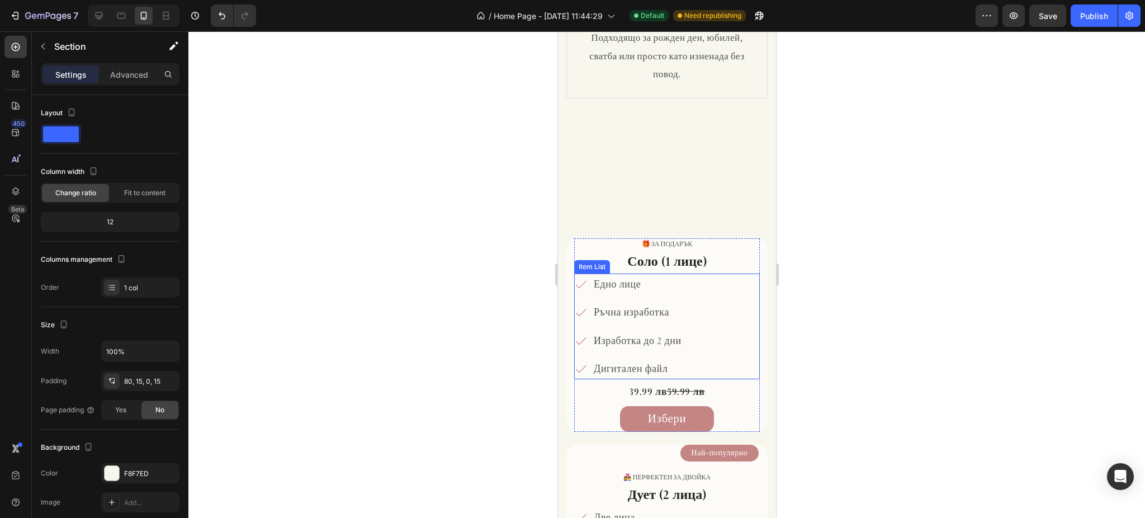
scroll to position [447, 0]
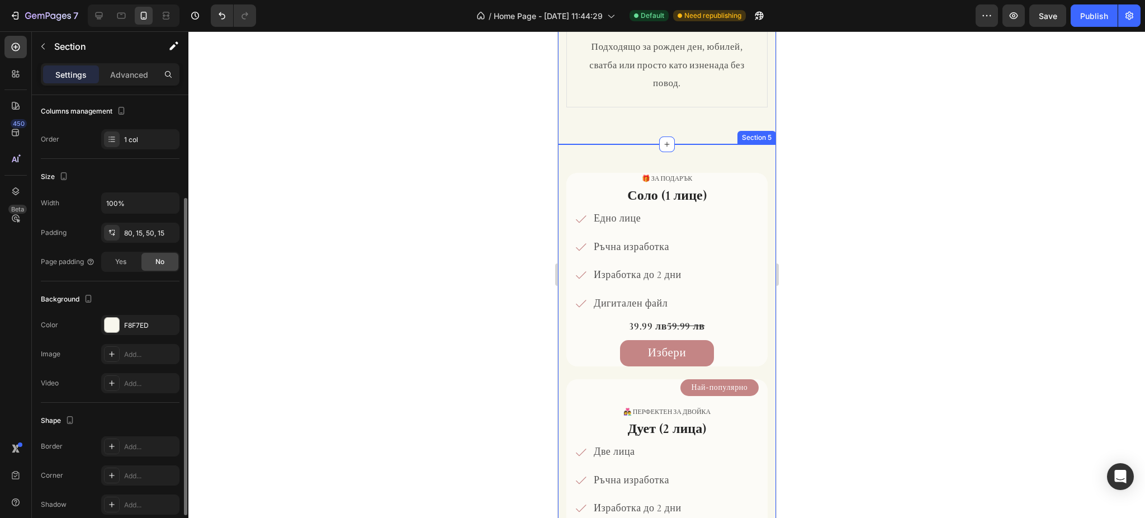
click at [631, 230] on div "🎁 за подарък Text Block Соло (1 лице) Heading Едно лице Ръчна изработка Изработ…" at bounding box center [666, 503] width 218 height 718
click at [624, 141] on div "Create Theme Section" at bounding box center [651, 133] width 87 height 15
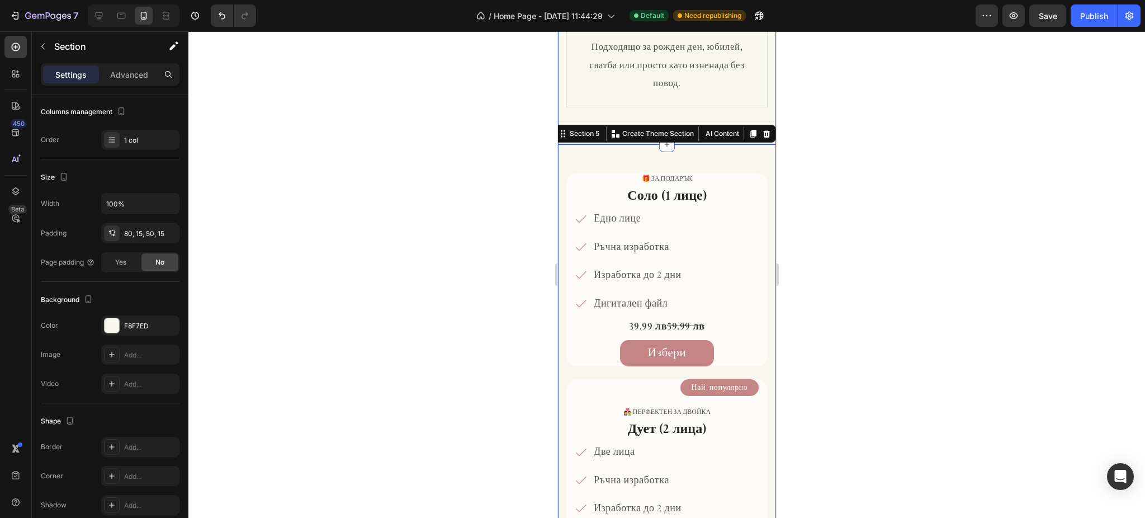
click at [616, 240] on div "🎁 за подарък Text Block Соло (1 лице) Heading Едно лице Ръчна изработка Изработ…" at bounding box center [666, 270] width 201 height 218
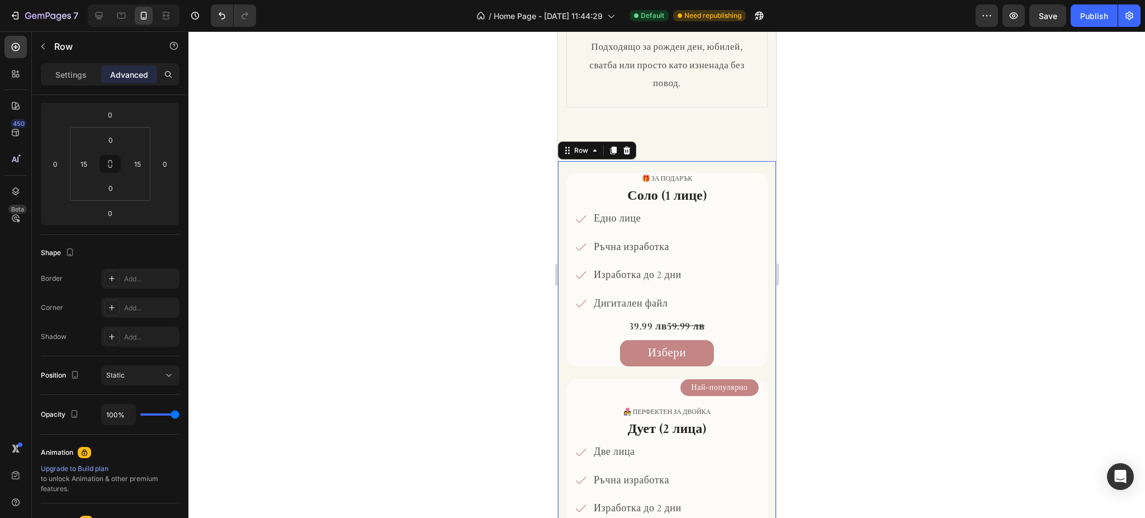
scroll to position [0, 0]
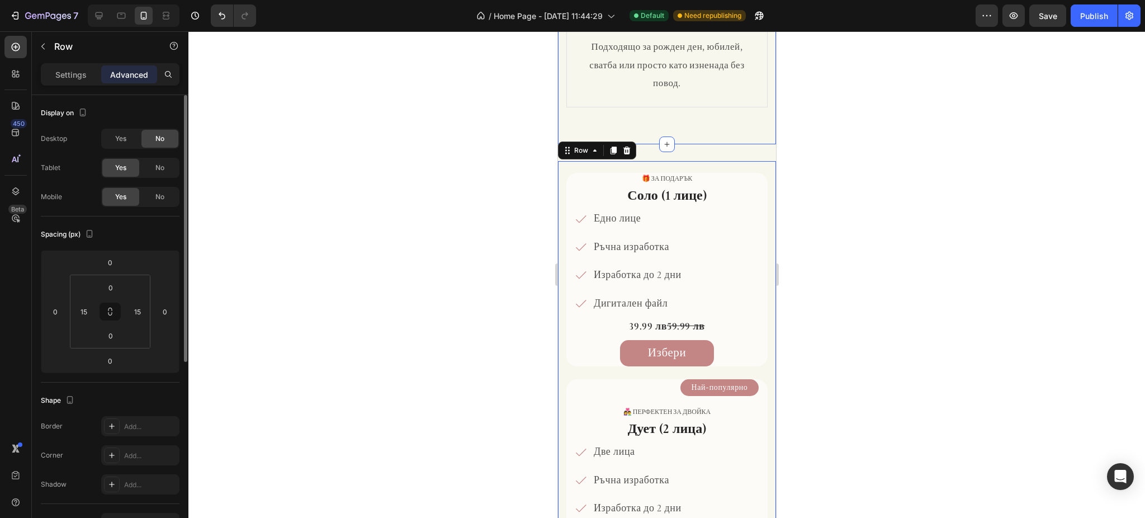
click at [911, 180] on div at bounding box center [666, 274] width 956 height 486
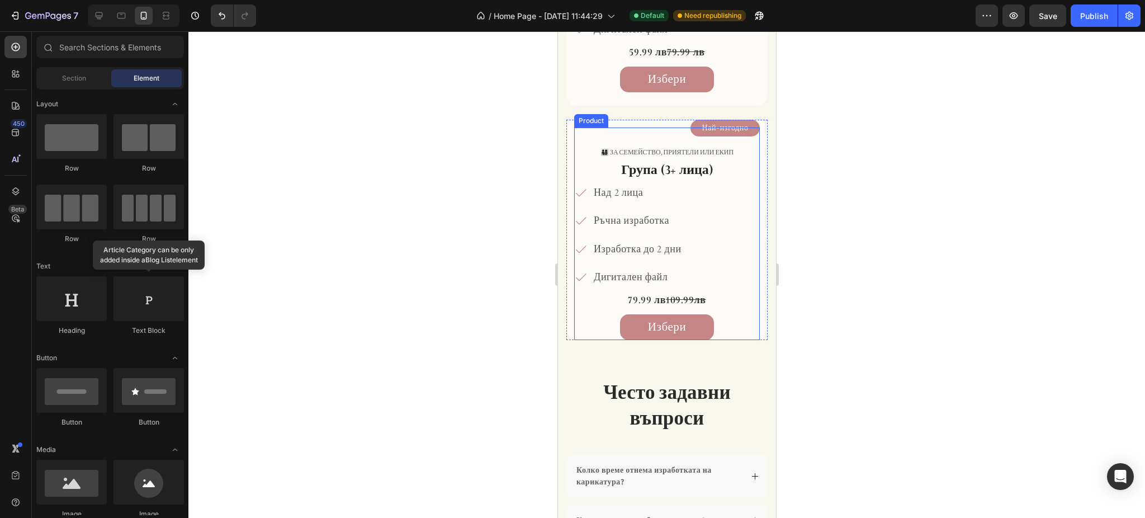
scroll to position [1043, 0]
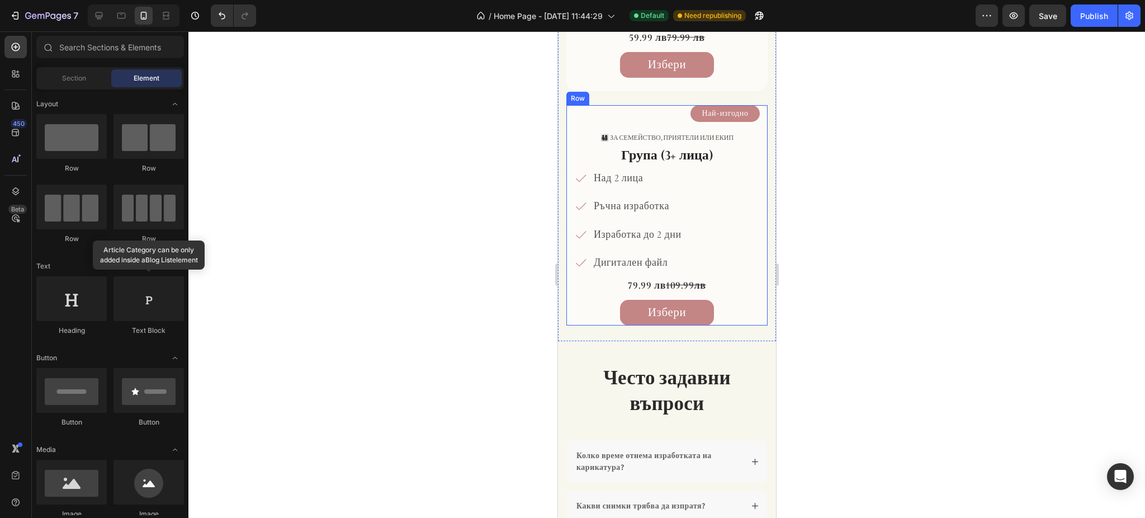
click at [570, 304] on div "Най-изгодно Product View More 👨‍👩‍👧‍👦 За семейство, приятели или екип Text Bloc…" at bounding box center [666, 215] width 201 height 220
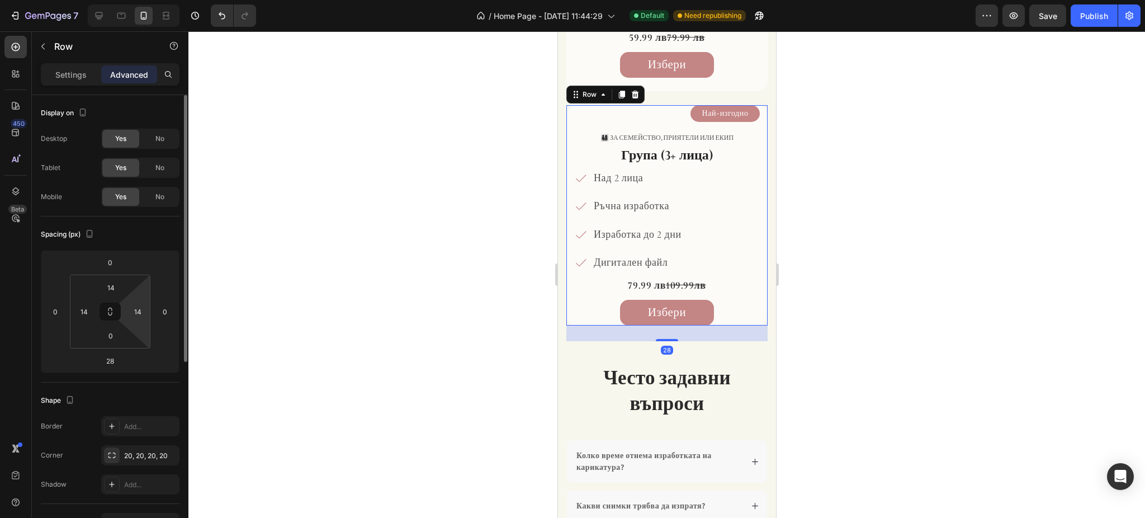
scroll to position [74, 0]
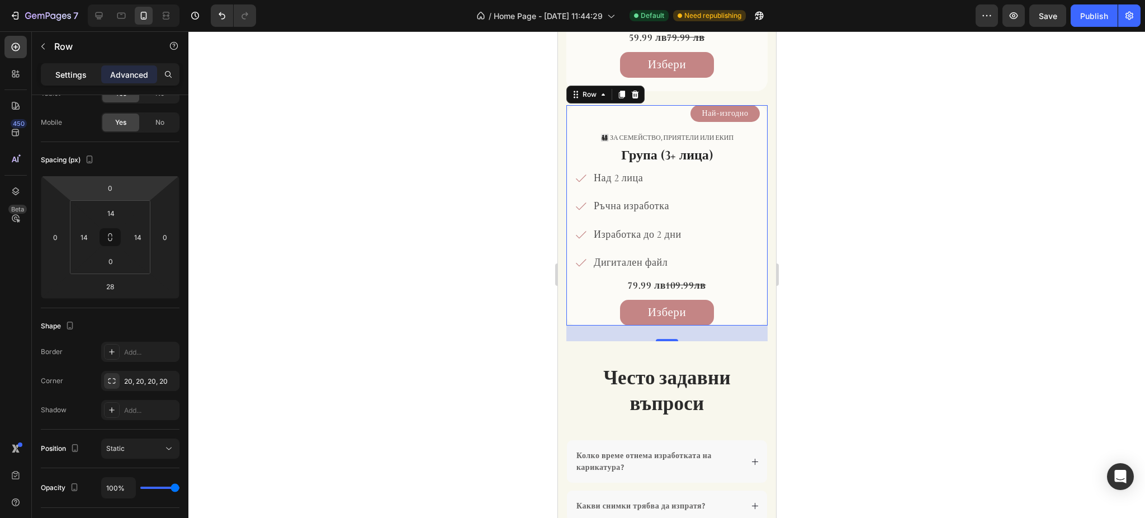
click at [74, 81] on div "Settings" at bounding box center [71, 74] width 56 height 18
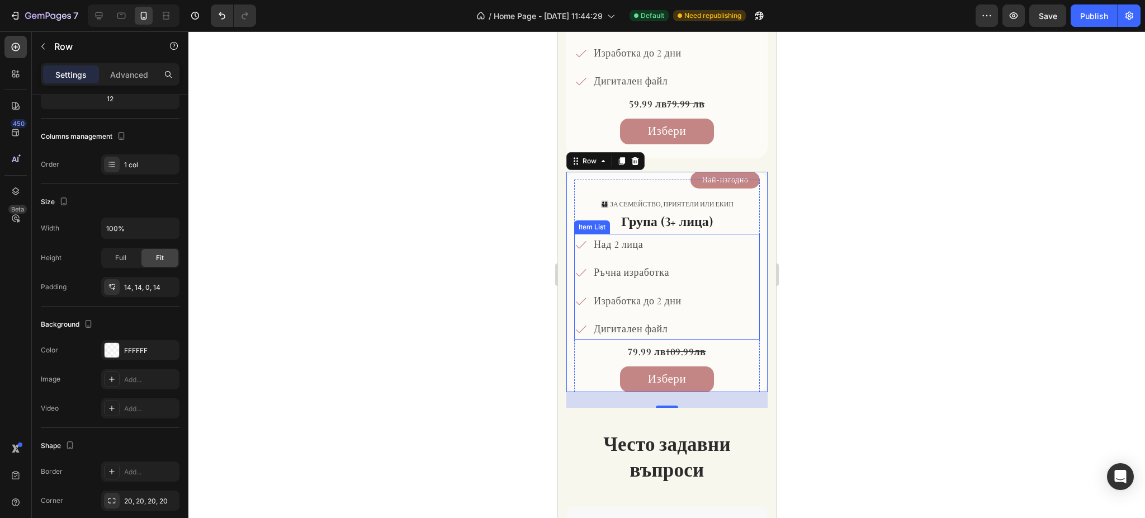
scroll to position [969, 0]
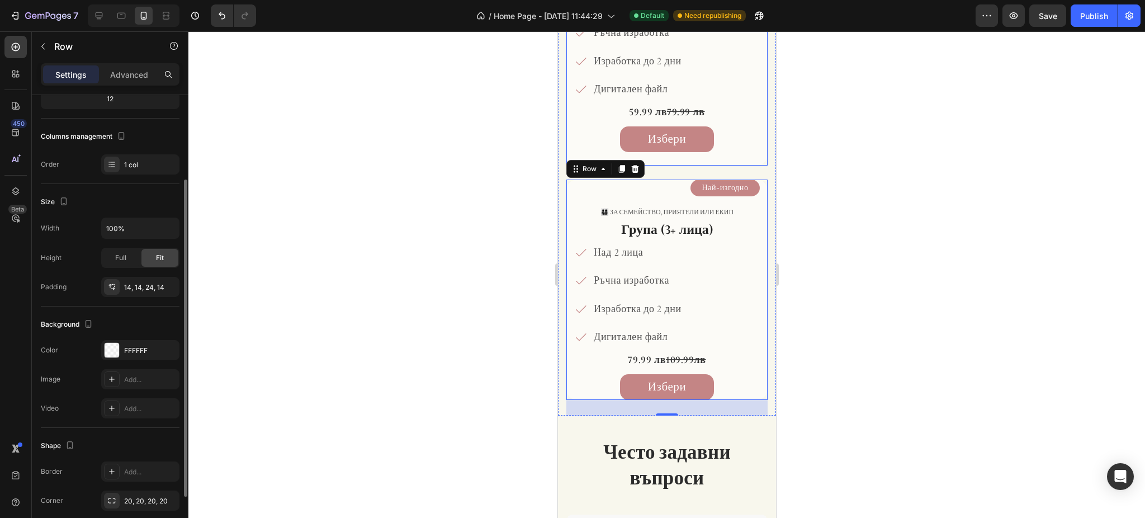
click at [572, 153] on div "Най-популярно Product View More 👩‍❤️‍👨 Перфектен за двойка Text Block Дует (2 л…" at bounding box center [666, 49] width 201 height 234
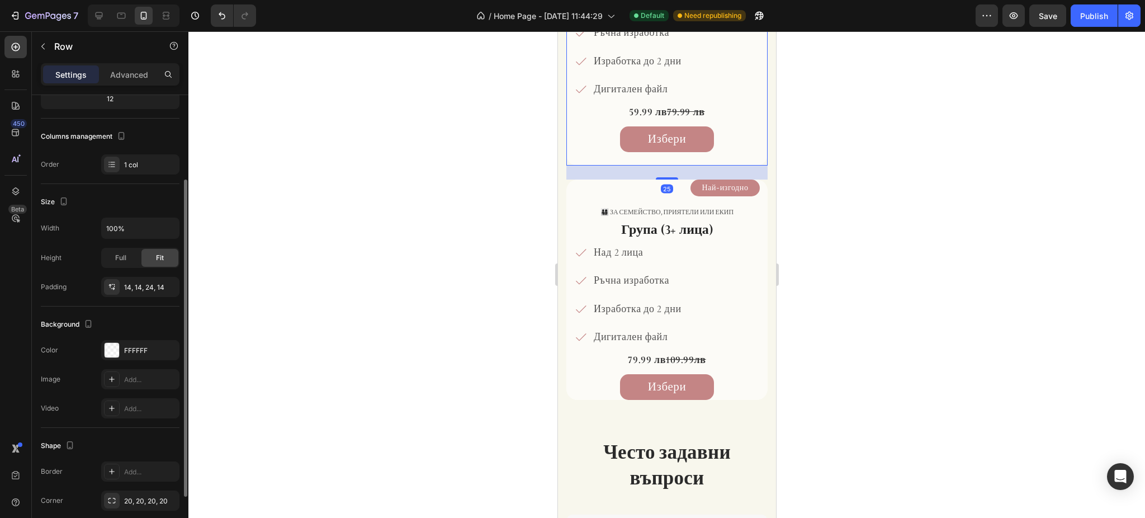
scroll to position [122, 0]
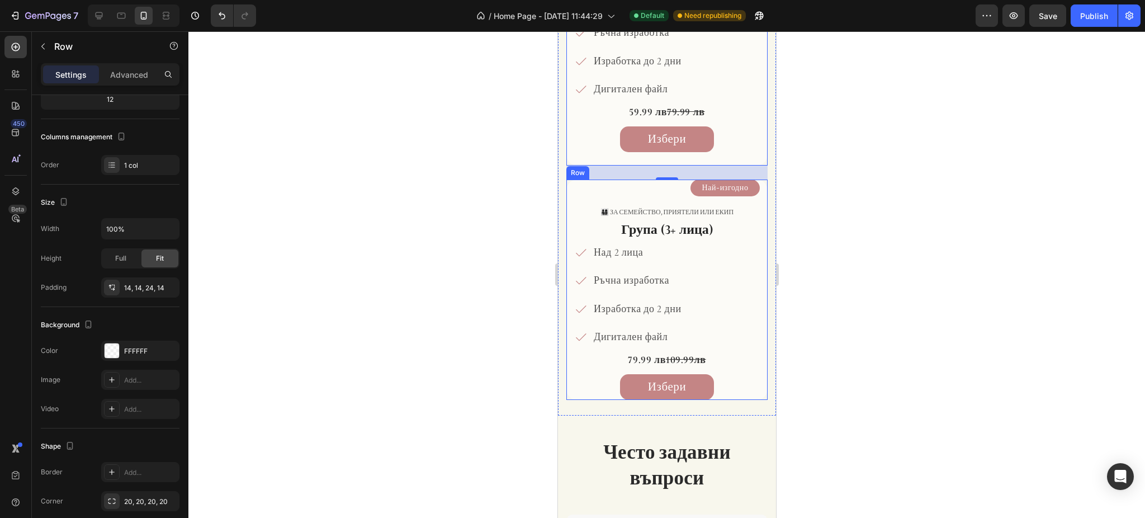
click at [572, 381] on div "Най-изгодно Product View More 👨‍👩‍👧‍👦 За семейство, приятели или екип Text Bloc…" at bounding box center [666, 289] width 201 height 220
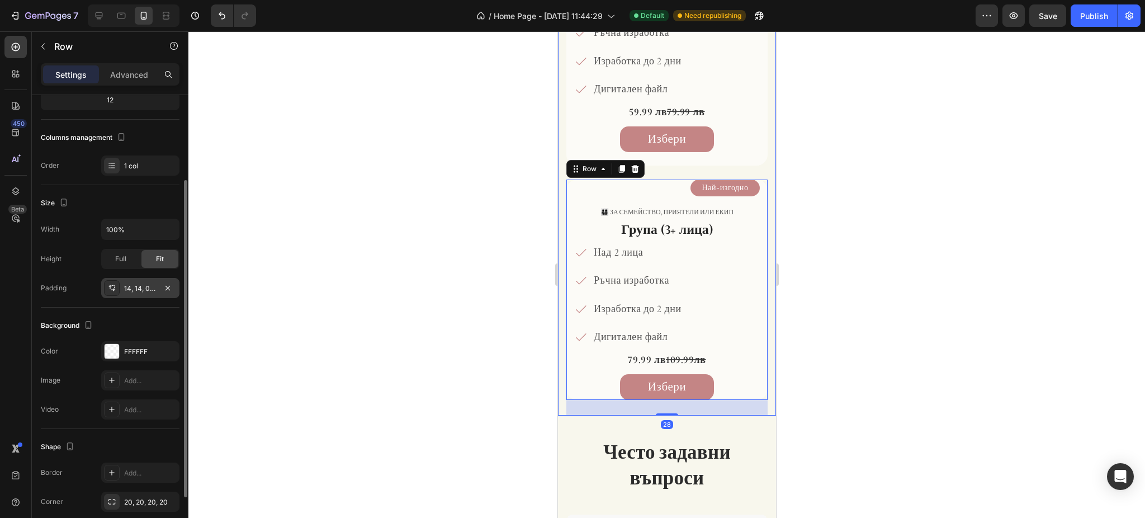
click at [141, 287] on div "14, 14, 0, 14" at bounding box center [140, 288] width 32 height 10
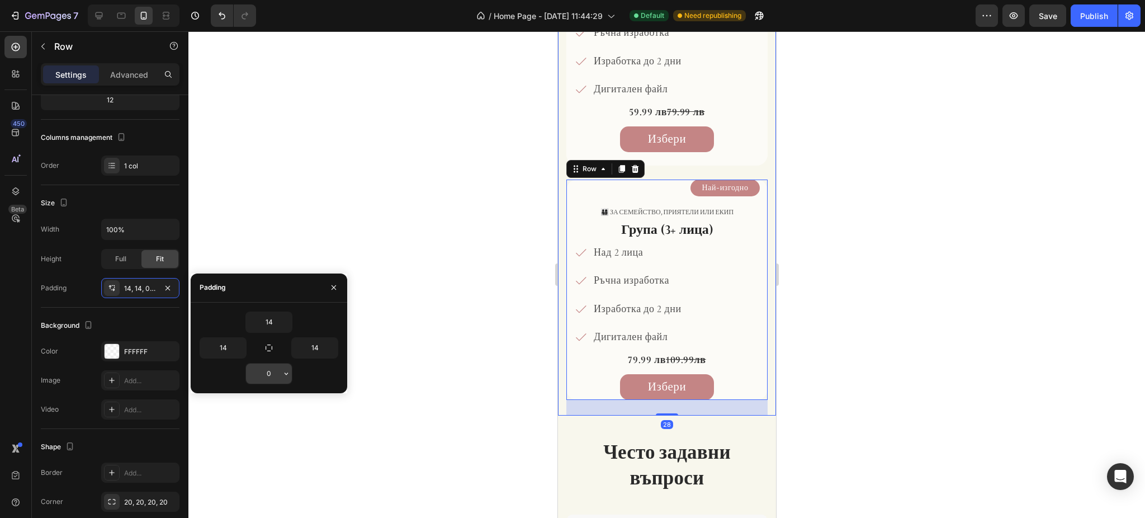
click at [272, 369] on input "0" at bounding box center [269, 373] width 46 height 20
type input "24"
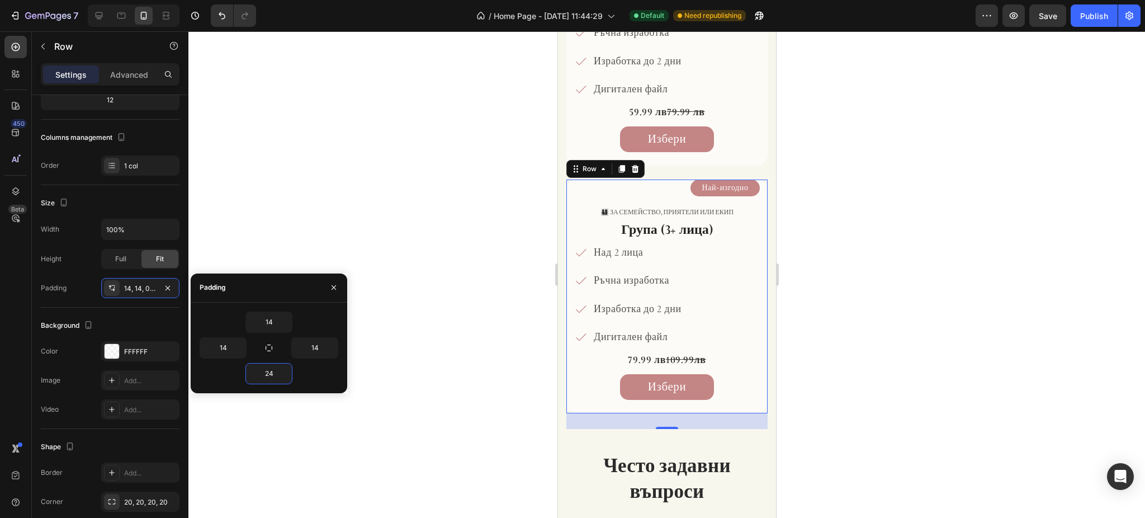
click at [849, 290] on div at bounding box center [666, 274] width 956 height 486
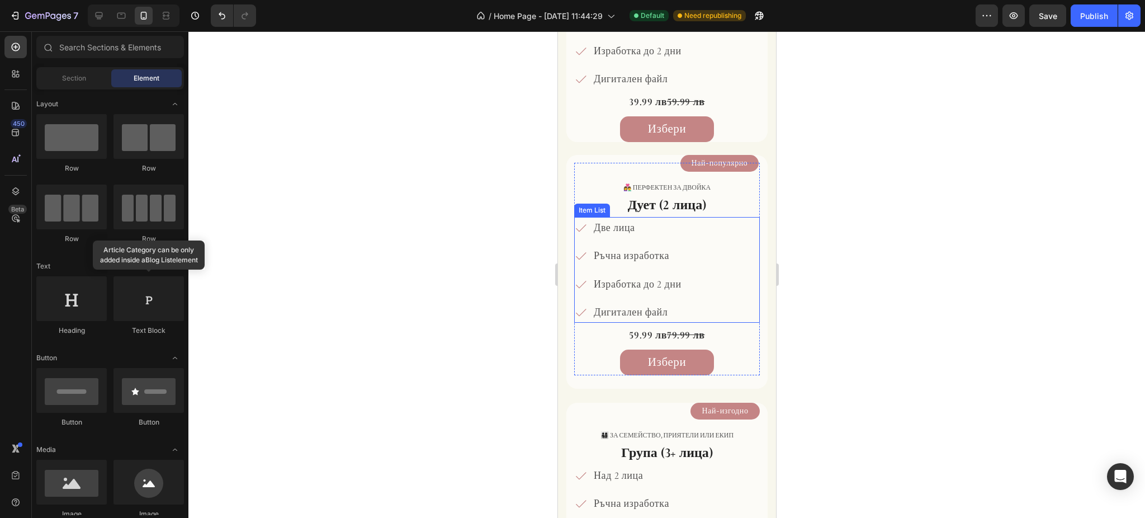
scroll to position [745, 0]
click at [569, 131] on div "🎁 за подарък Text Block Соло (1 лице) Heading Едно лице Ръчна изработка Изработ…" at bounding box center [666, 45] width 201 height 193
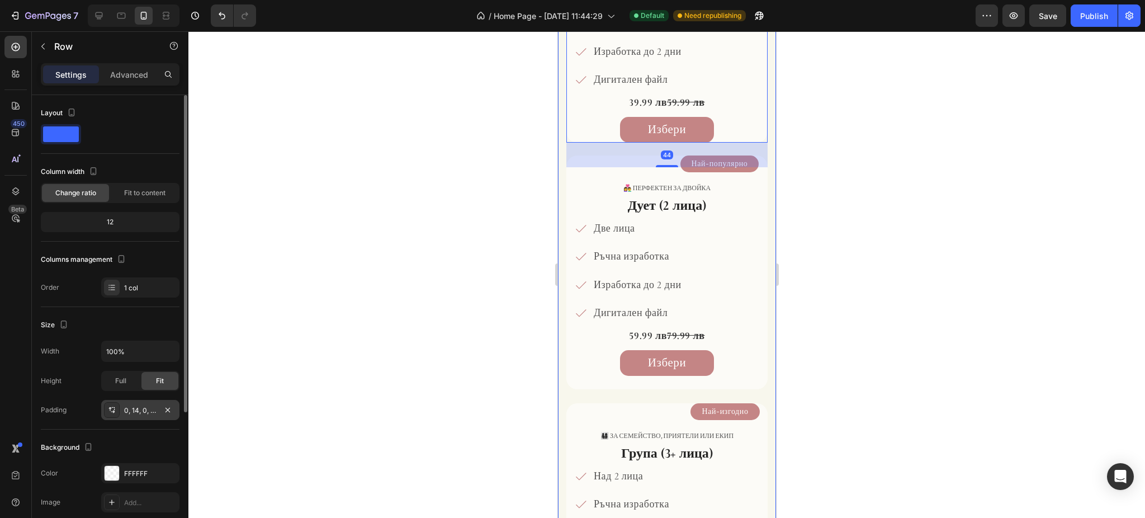
click at [153, 408] on div "0, 14, 0, 14" at bounding box center [140, 410] width 32 height 10
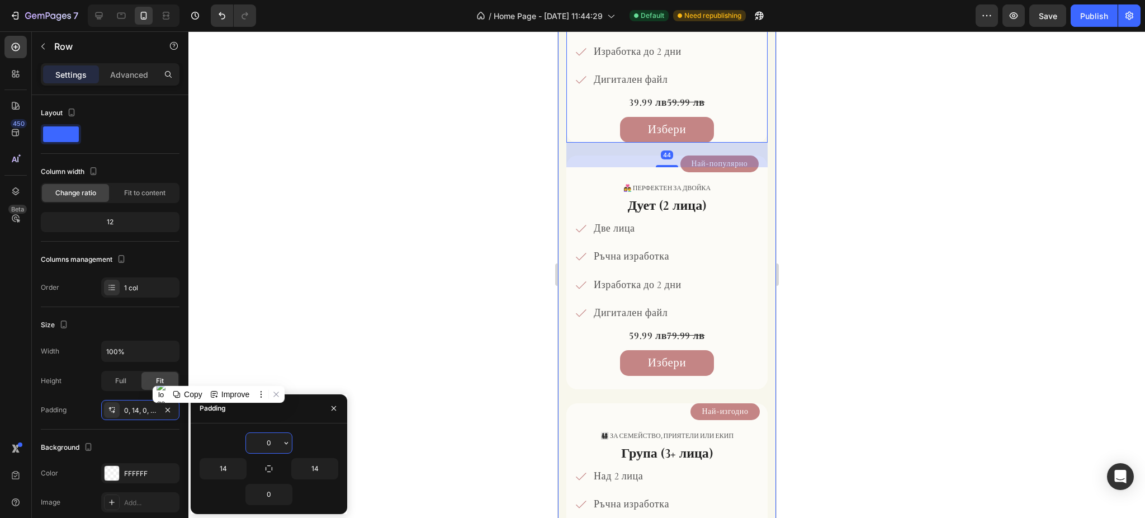
click at [267, 443] on input "0" at bounding box center [269, 443] width 46 height 20
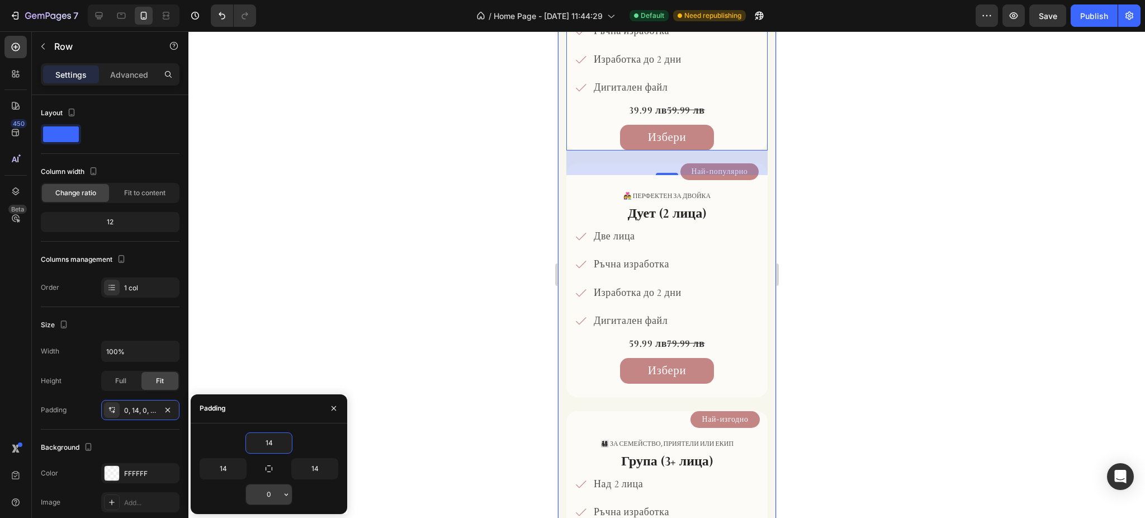
type input "14"
click at [282, 488] on button "button" at bounding box center [286, 494] width 11 height 20
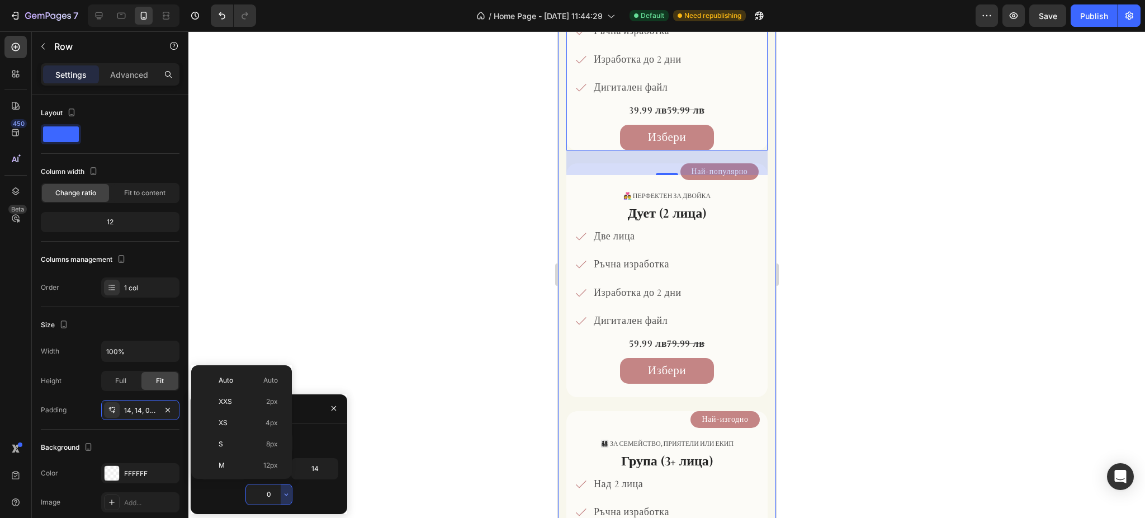
click at [276, 491] on input "0" at bounding box center [269, 494] width 46 height 20
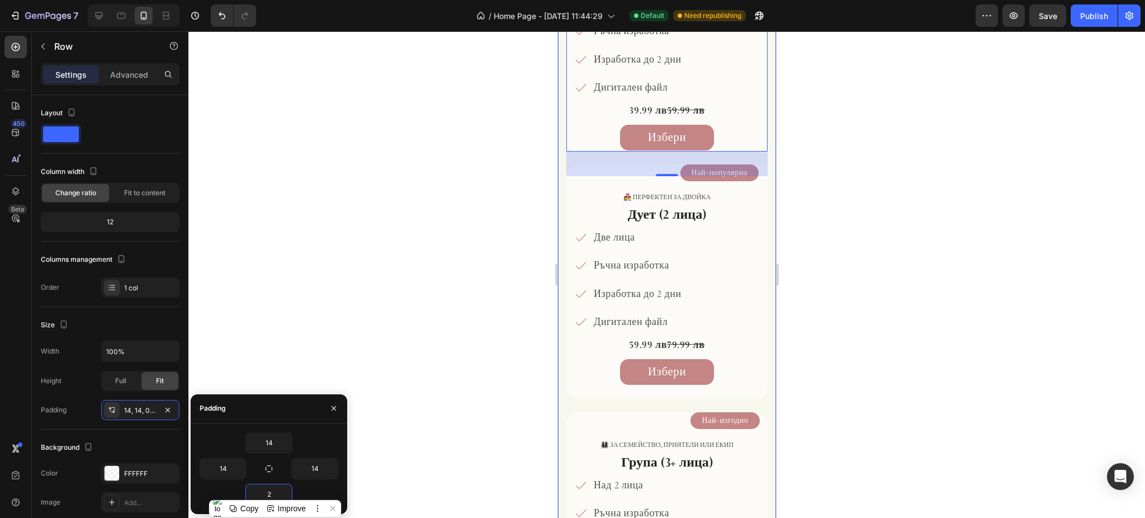
type input "24"
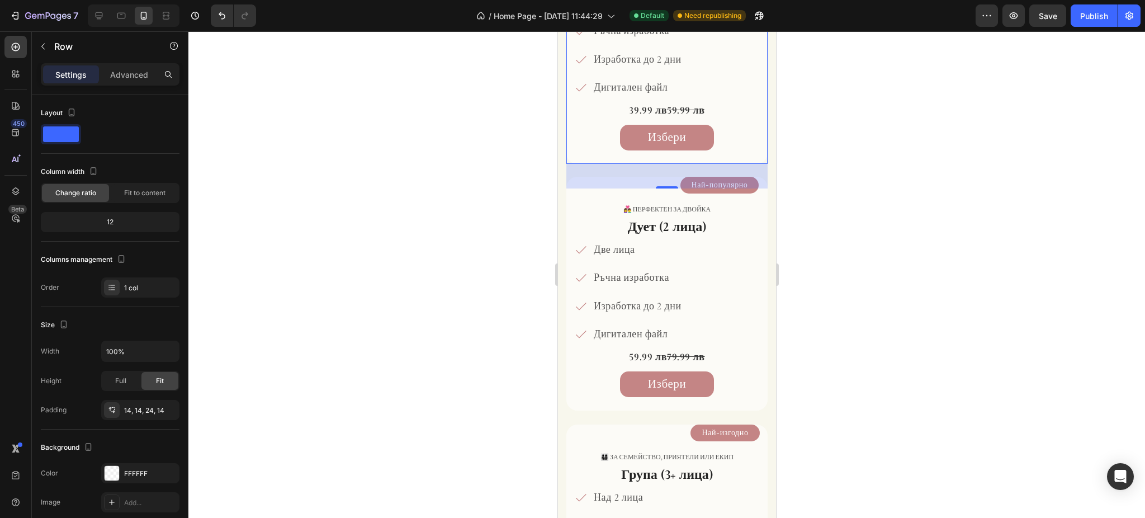
click at [857, 263] on div at bounding box center [666, 274] width 956 height 486
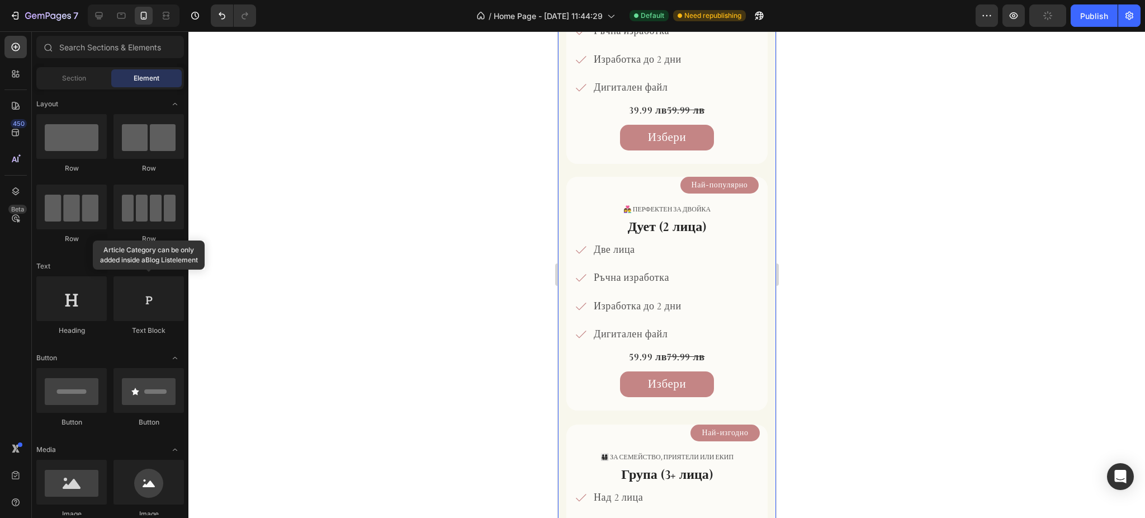
click at [704, 165] on div "🎁 за подарък Text Block Соло (1 лице) Heading Едно лице Ръчна изработка Изработ…" at bounding box center [666, 56] width 201 height 239
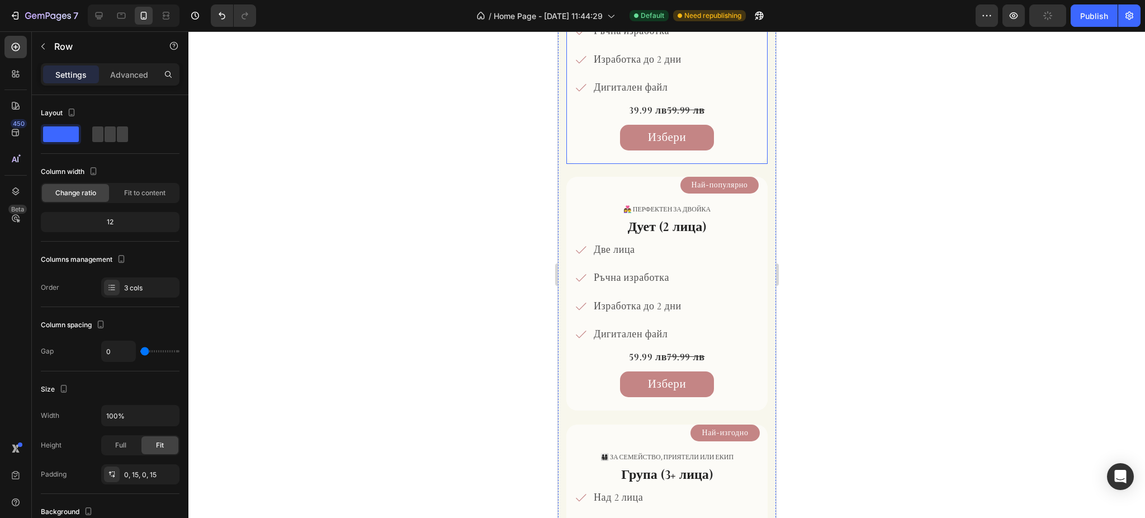
click at [710, 156] on div "🎁 за подарък Text Block Соло (1 лице) Heading Едно лице Ръчна изработка Изработ…" at bounding box center [666, 56] width 201 height 215
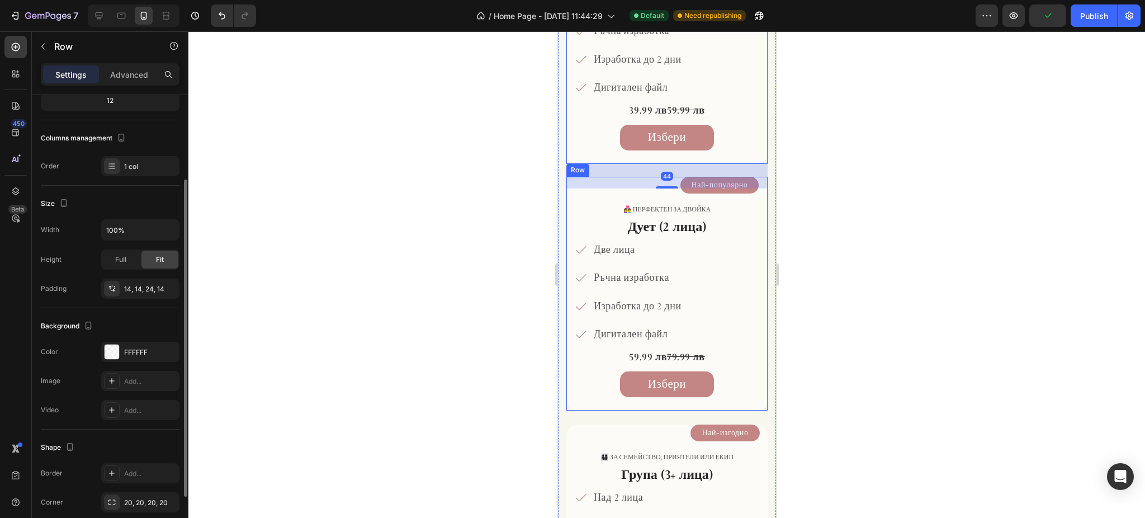
click at [606, 407] on div "Най-популярно Product View More 👩‍❤️‍👨 Перфектен за двойка Text Block Дует (2 л…" at bounding box center [666, 294] width 201 height 234
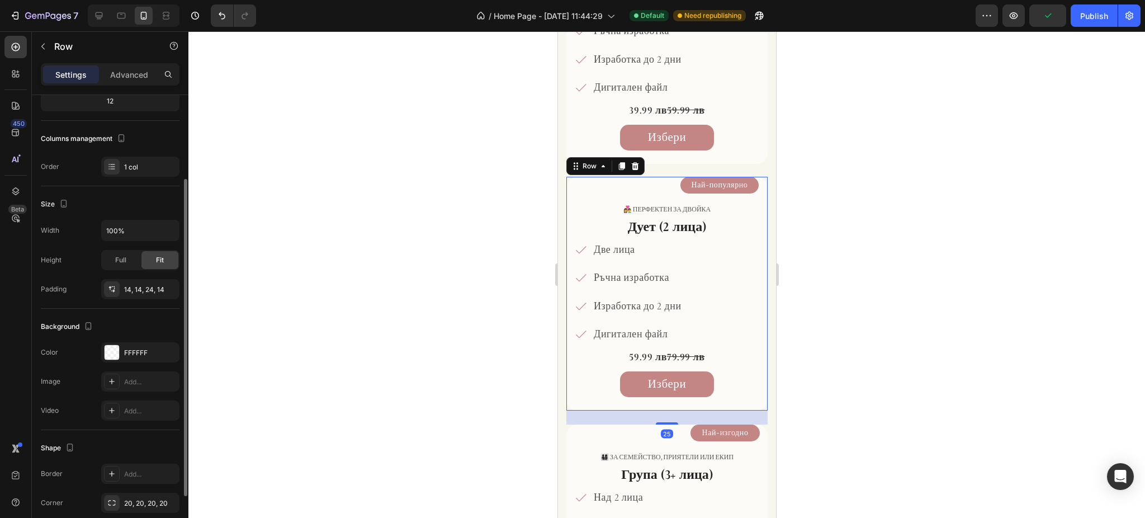
click at [836, 299] on div at bounding box center [666, 274] width 956 height 486
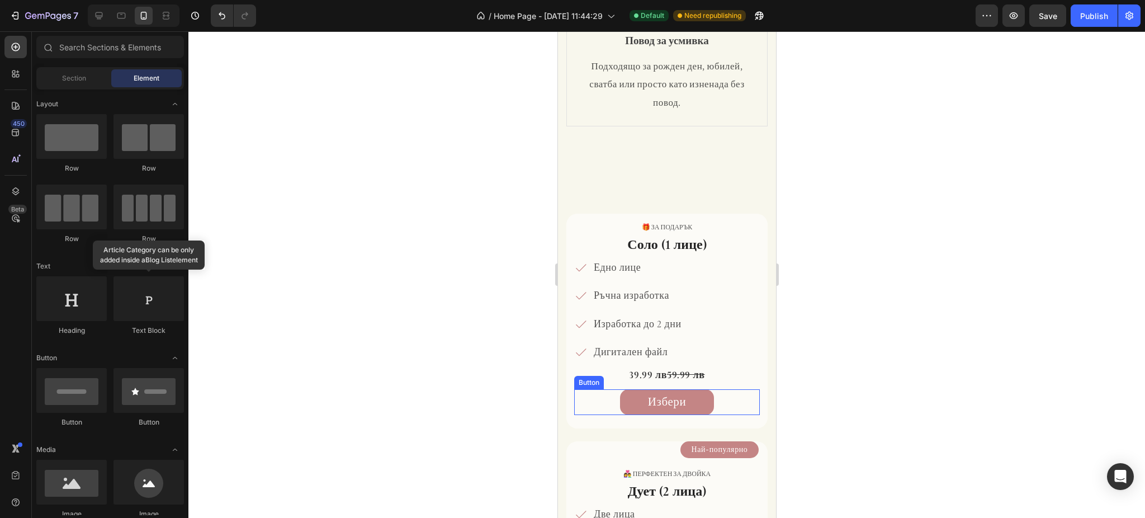
scroll to position [447, 0]
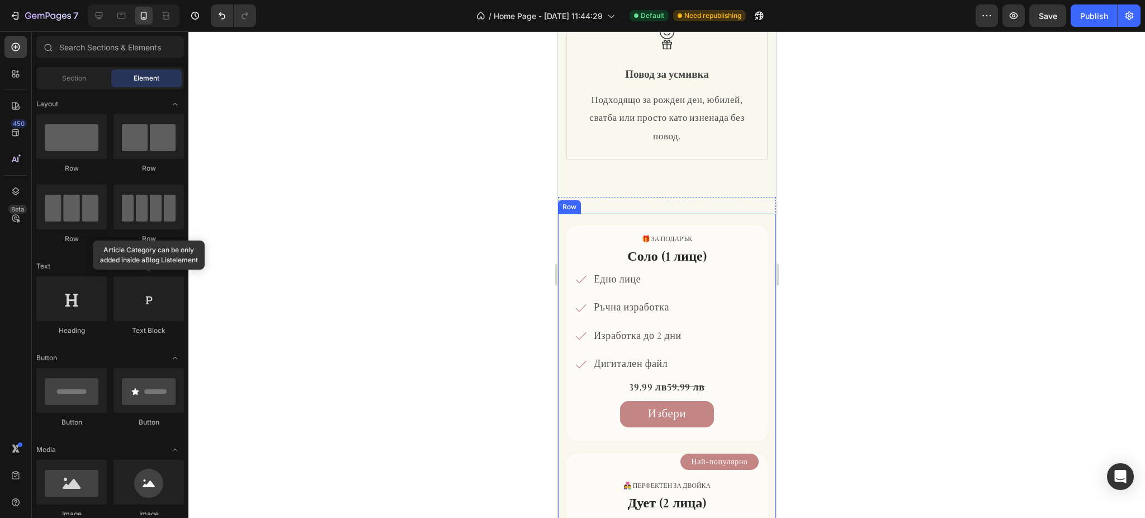
click at [709, 241] on div "🎁 за подарък Text Block Соло (1 лице) Heading Едно лице Ръчна изработка Изработ…" at bounding box center [666, 333] width 201 height 239
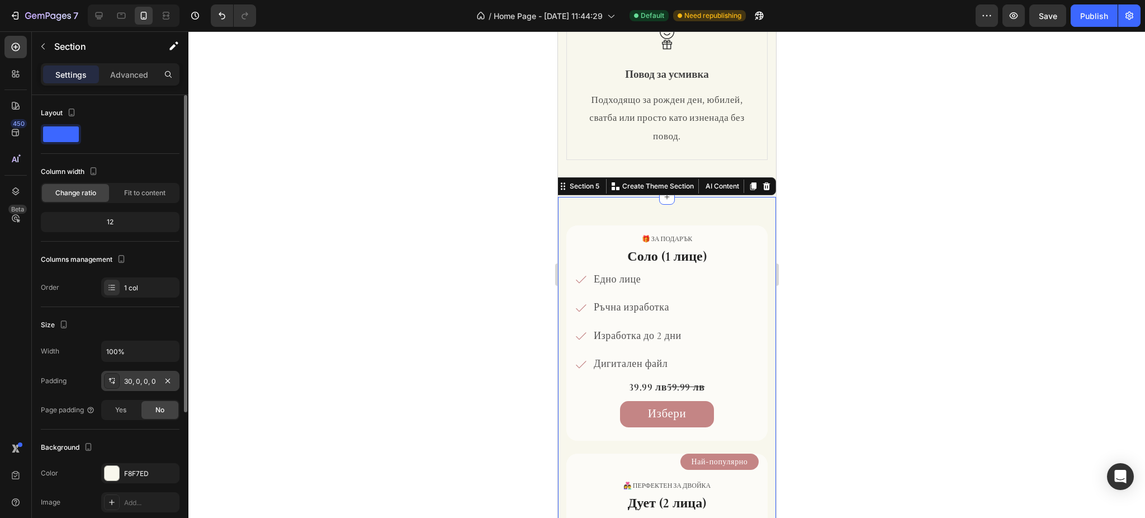
click at [140, 384] on div "30, 0, 0, 0" at bounding box center [140, 381] width 32 height 10
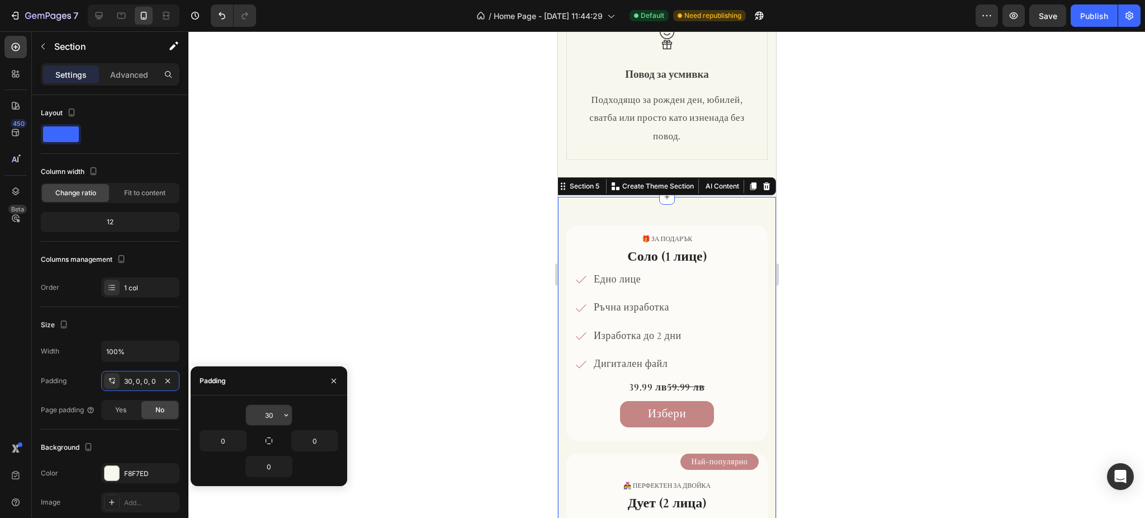
click at [267, 407] on input "30" at bounding box center [269, 415] width 46 height 20
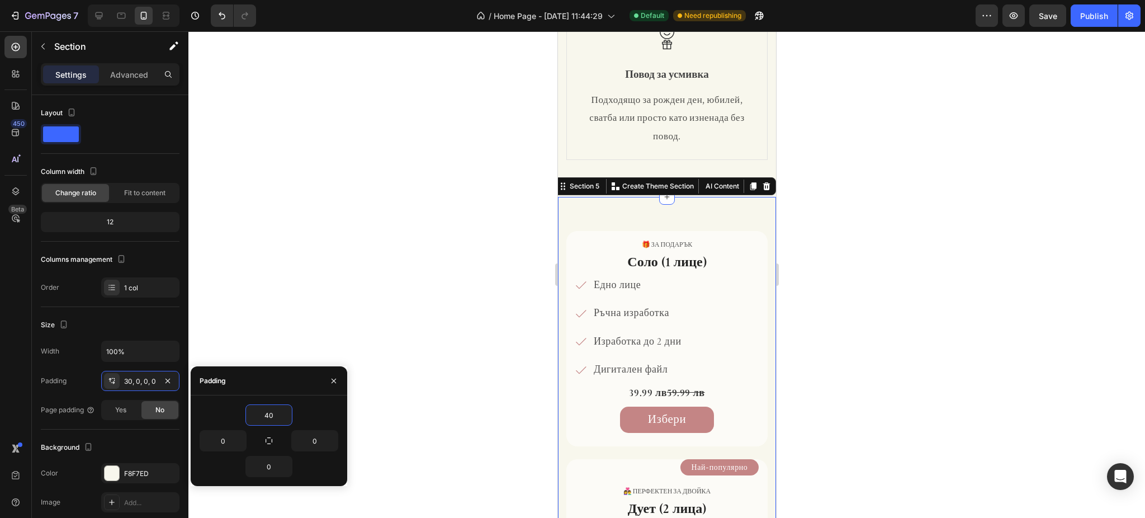
type input "4"
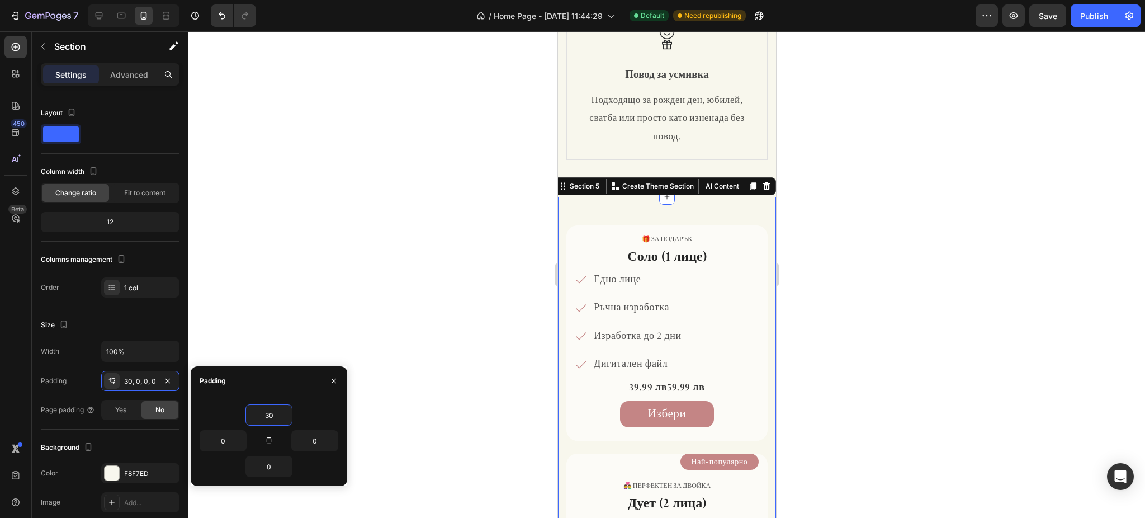
type input "3"
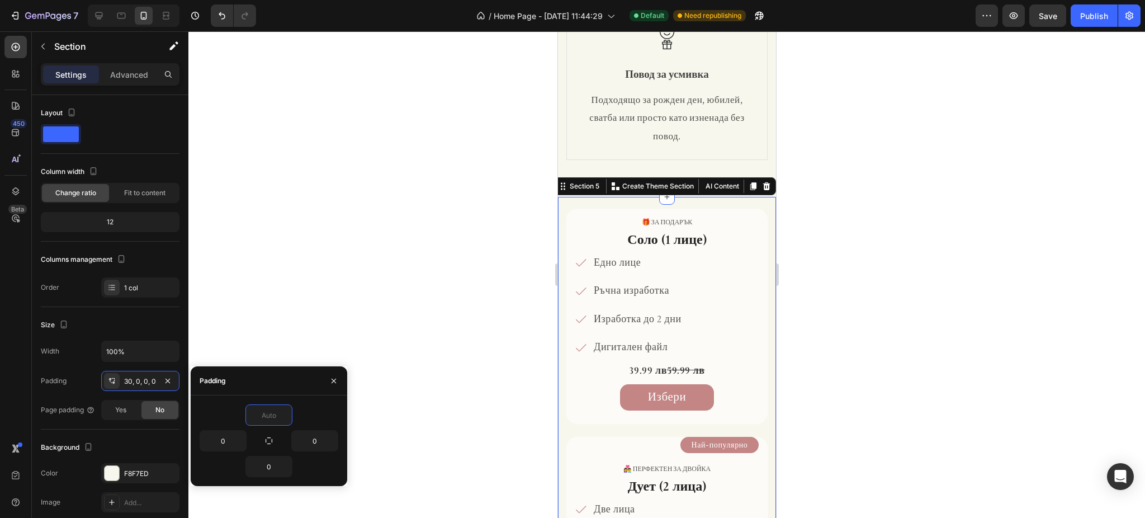
click at [368, 315] on div at bounding box center [666, 274] width 956 height 486
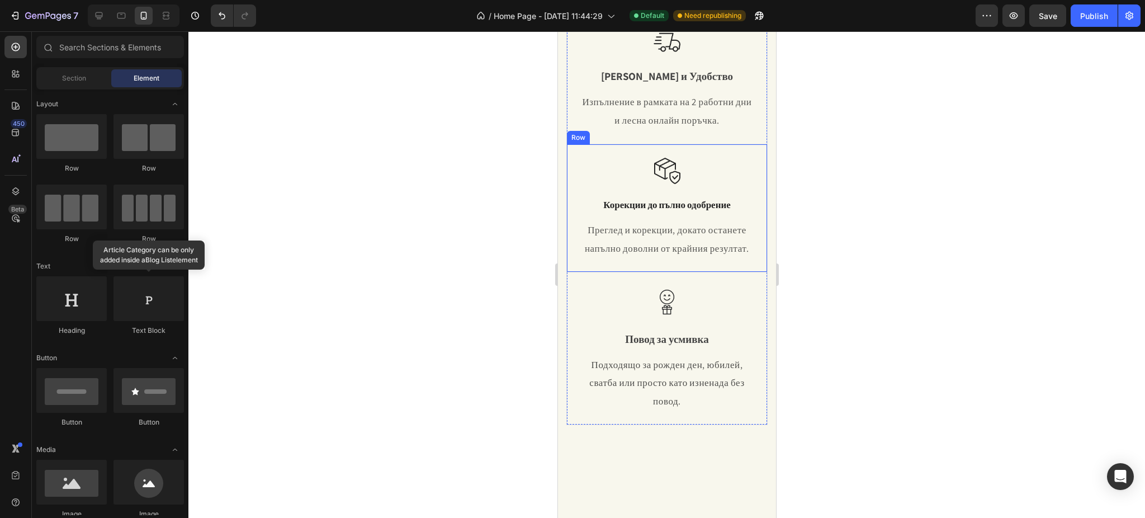
scroll to position [0, 0]
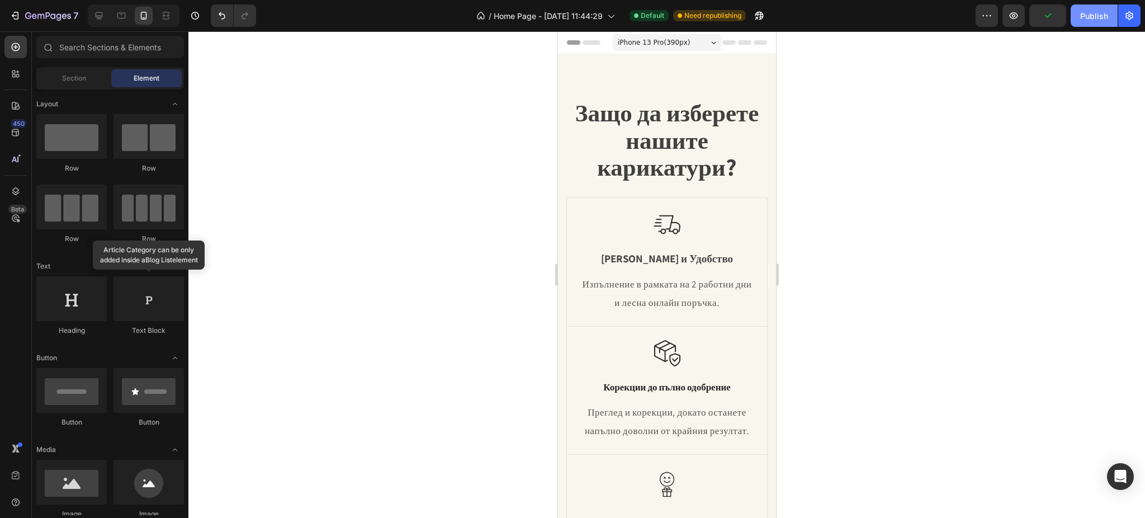
click at [1095, 17] on div "Publish" at bounding box center [1094, 16] width 28 height 12
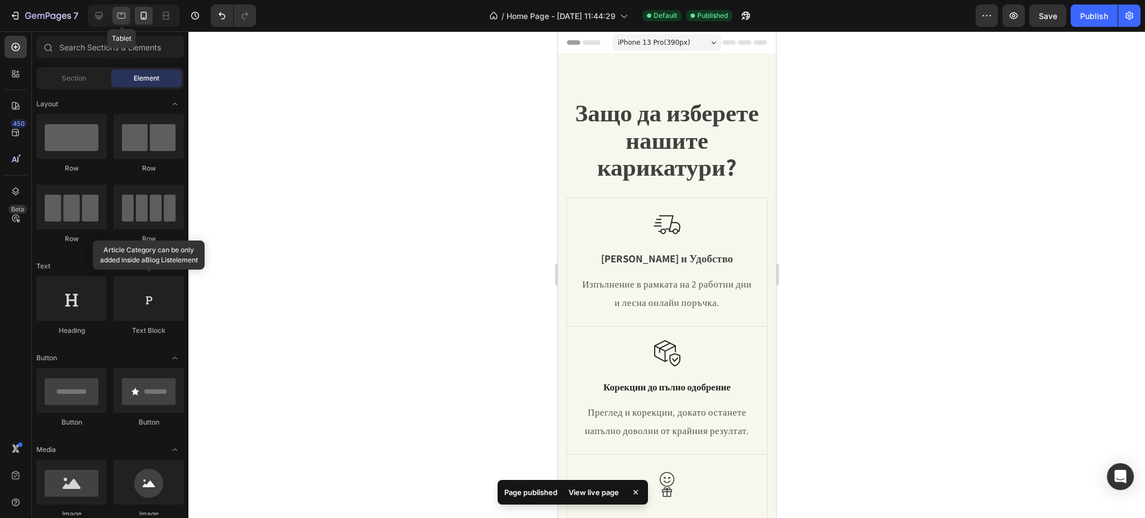
click at [121, 20] on icon at bounding box center [121, 15] width 11 height 11
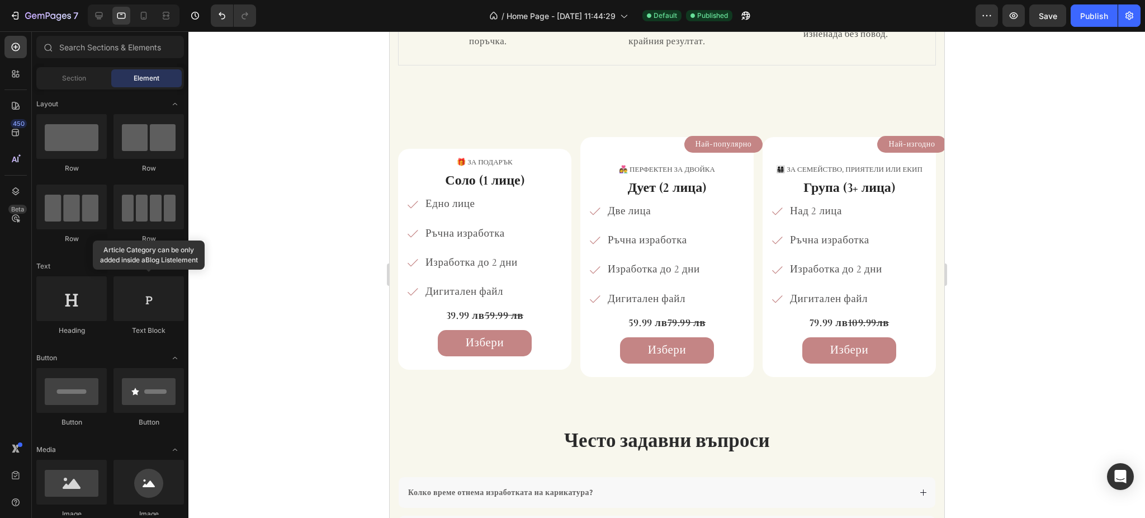
scroll to position [193, 0]
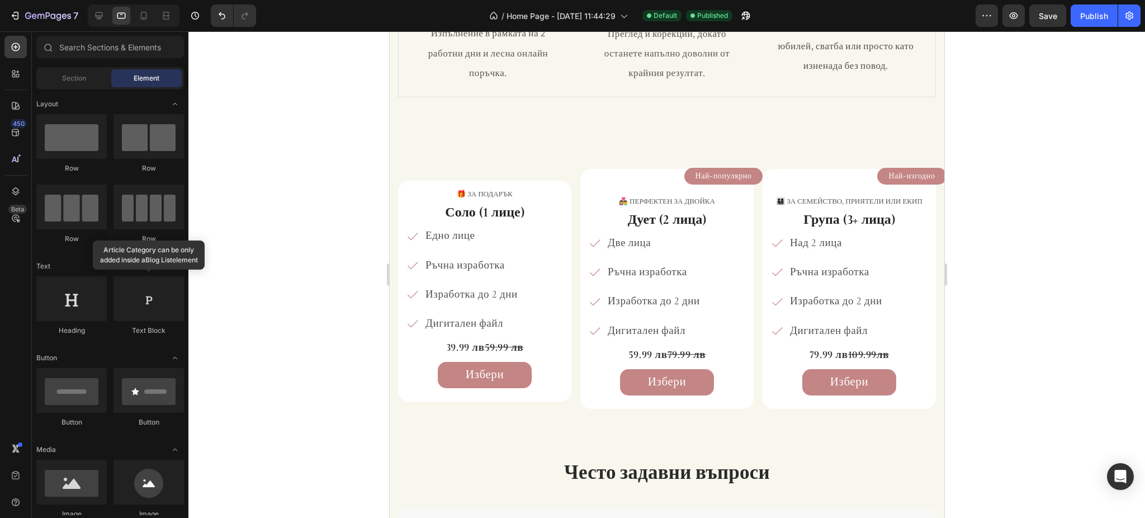
drag, startPoint x: 935, startPoint y: 183, endPoint x: 1332, endPoint y: 201, distance: 397.3
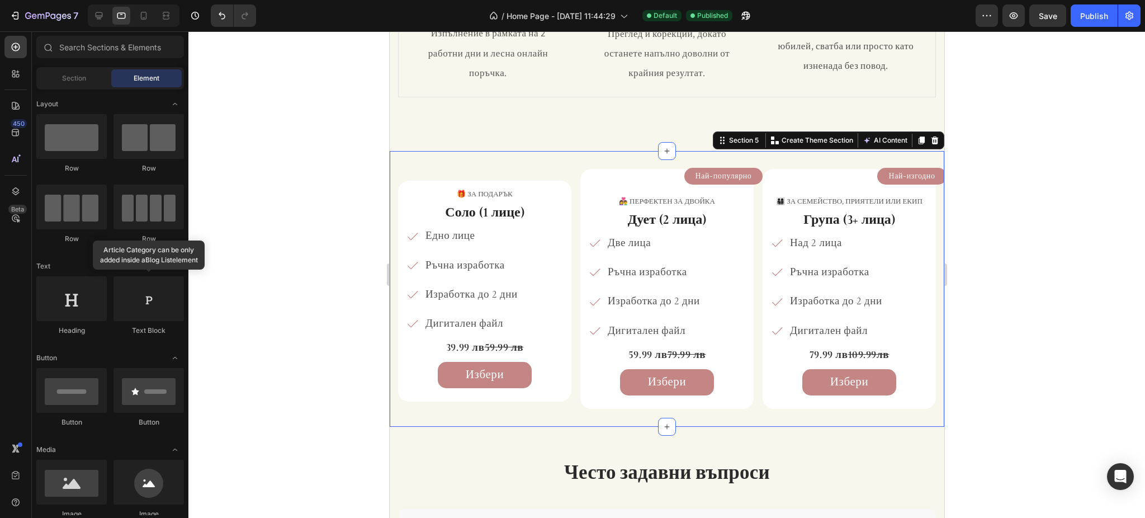
click at [475, 159] on div "🎁 за подарък Text Block Соло (1 лице) Heading Едно лице Ръчна изработка Изработ…" at bounding box center [666, 288] width 555 height 275
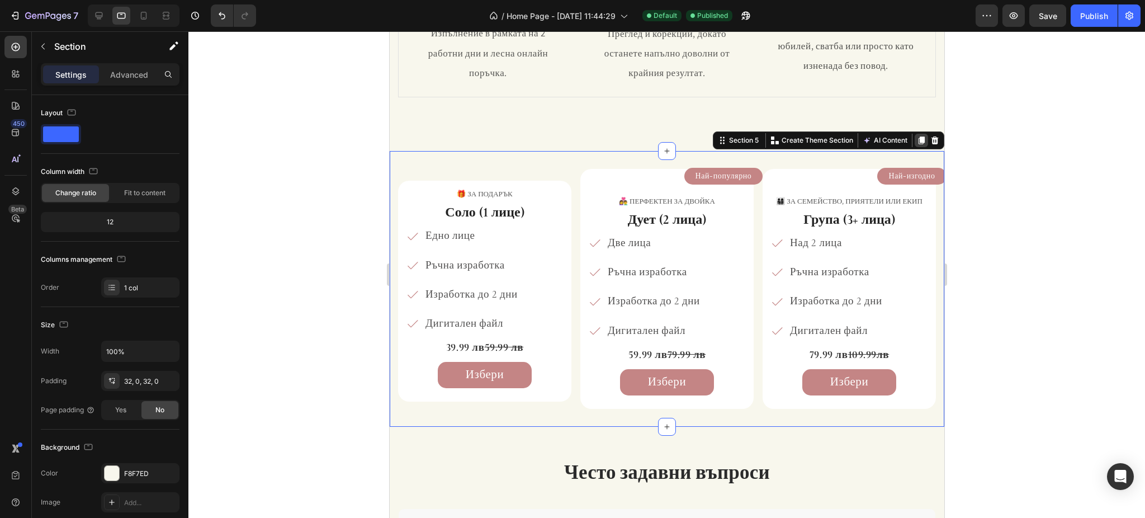
click at [918, 140] on icon at bounding box center [921, 141] width 6 height 8
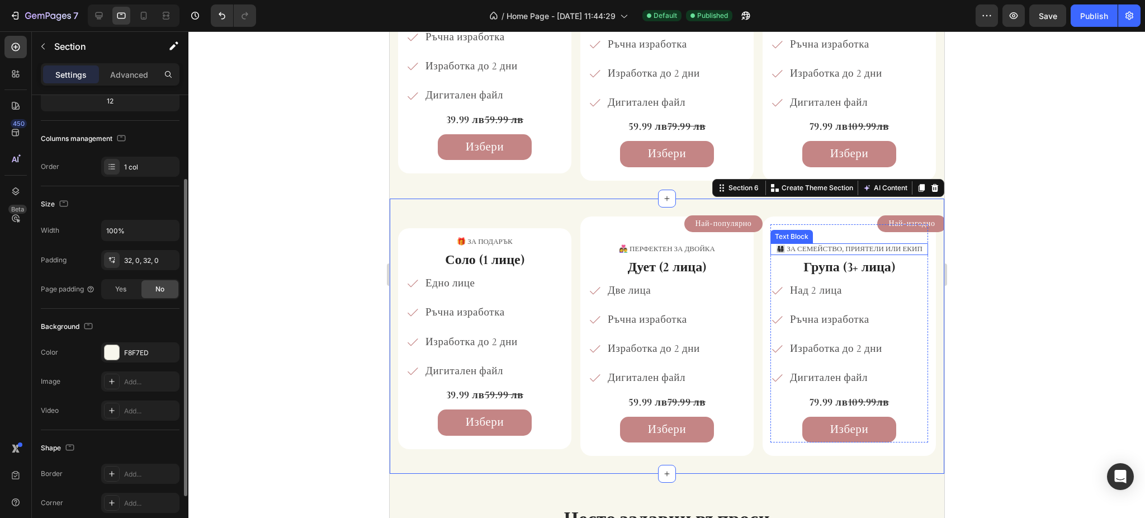
scroll to position [252, 0]
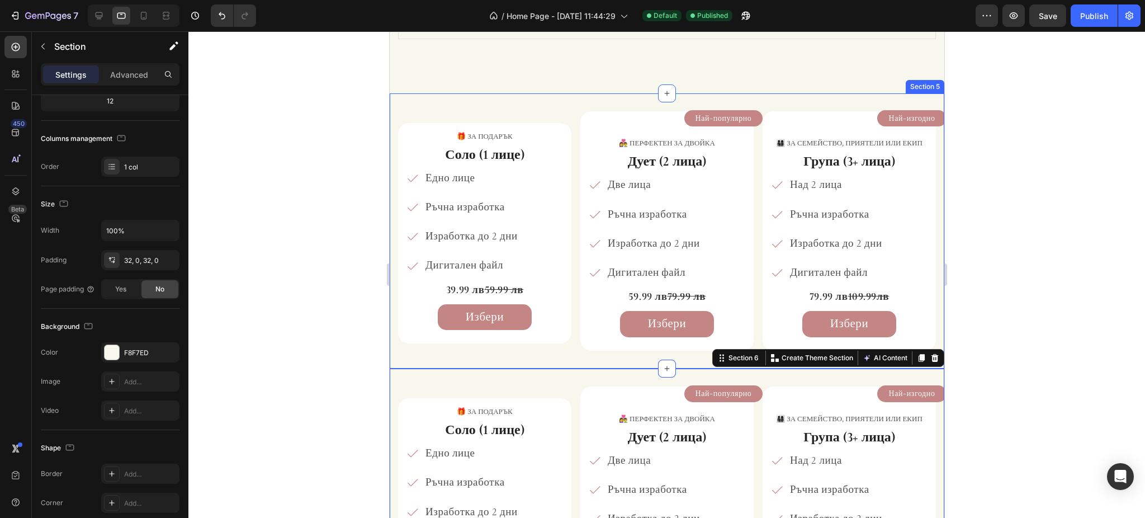
click at [444, 100] on div "🎁 за подарък Text Block Соло (1 лице) Heading Едно лице Ръчна изработка Изработ…" at bounding box center [666, 230] width 555 height 275
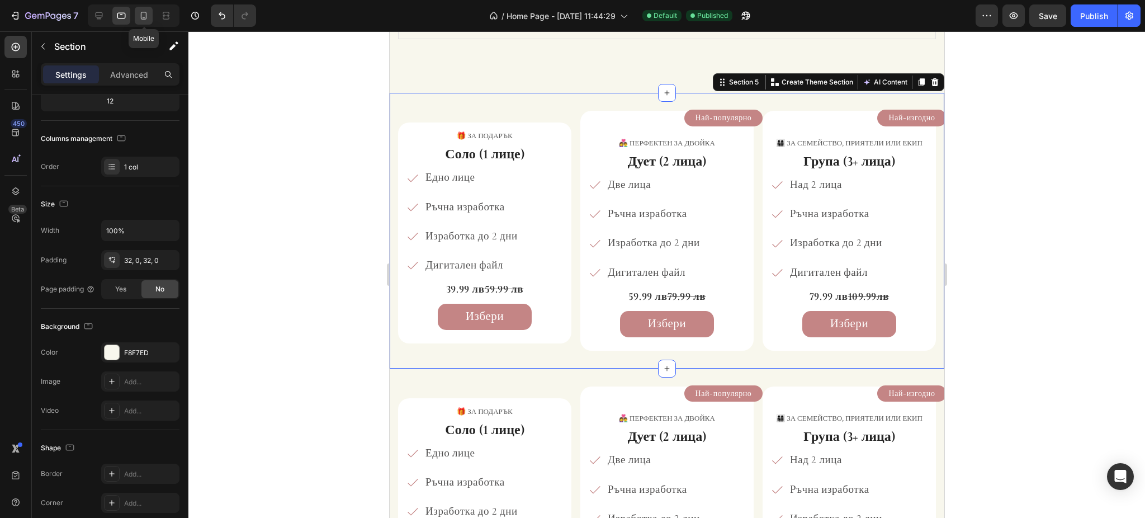
click at [143, 17] on icon at bounding box center [144, 17] width 3 height 1
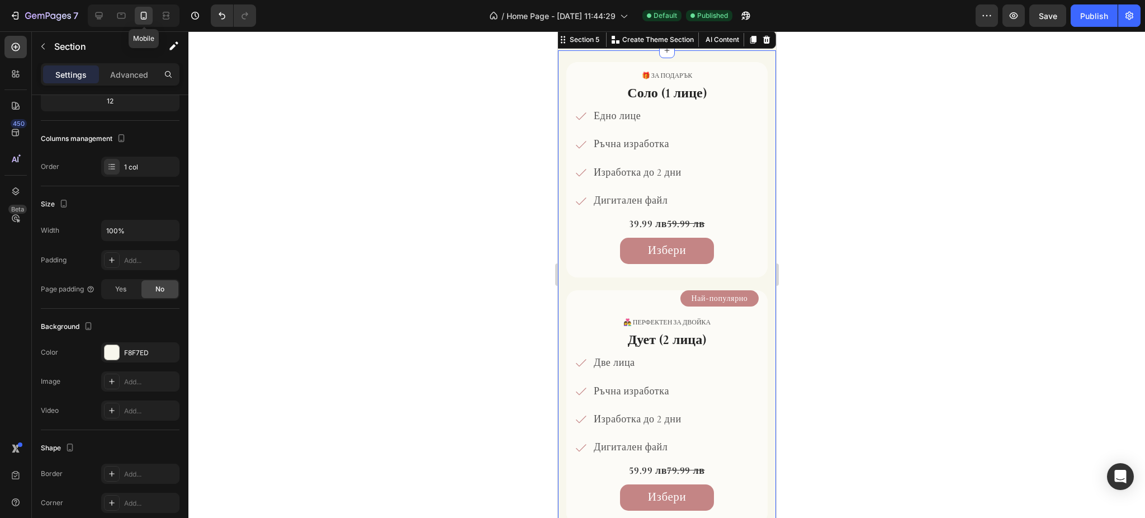
scroll to position [595, 0]
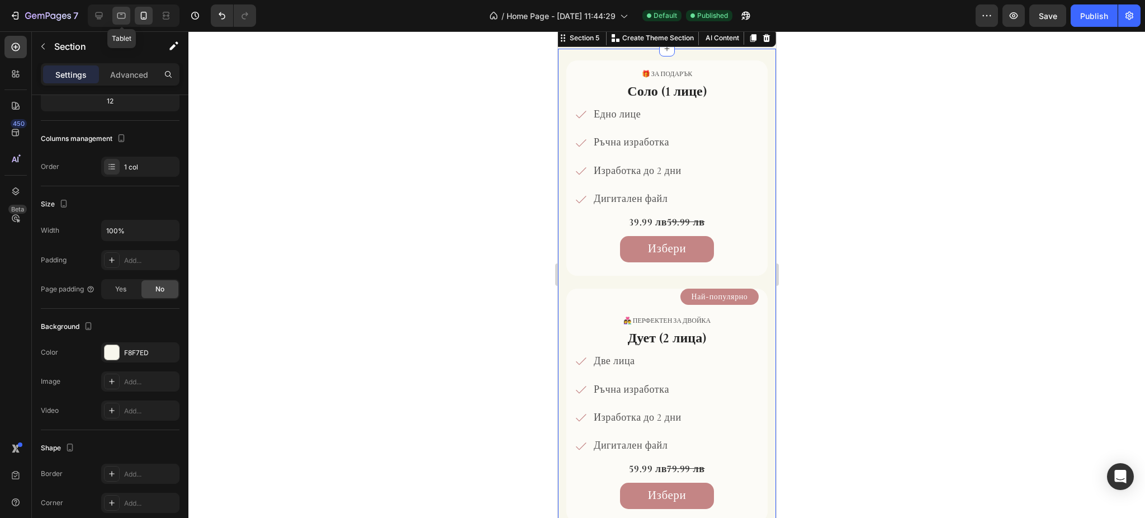
click at [127, 18] on icon at bounding box center [121, 15] width 11 height 11
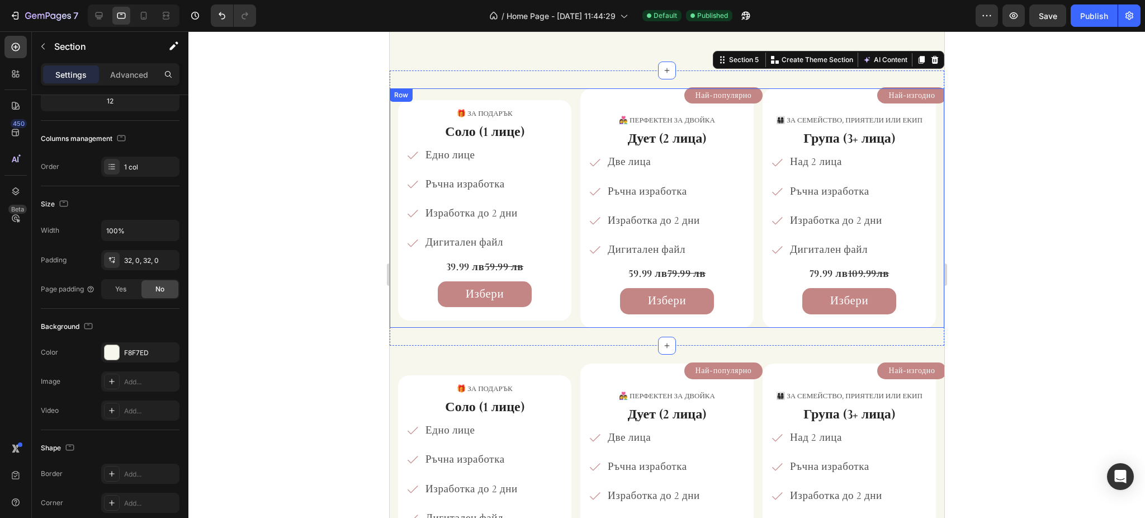
scroll to position [250, 0]
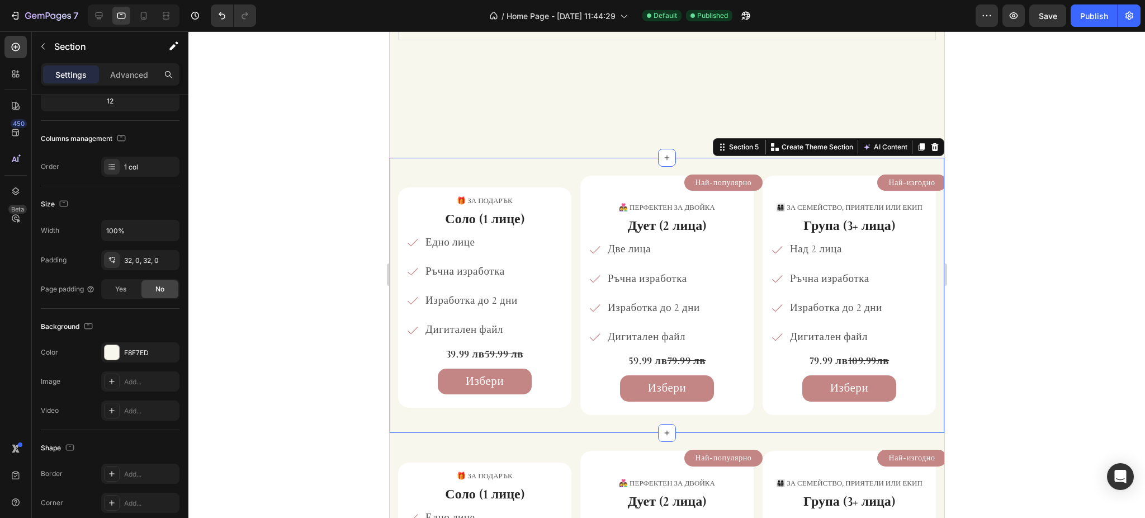
click at [434, 168] on div "🎁 за подарък Text Block Соло (1 лице) Heading Едно лице Ръчна изработка Изработ…" at bounding box center [666, 295] width 555 height 275
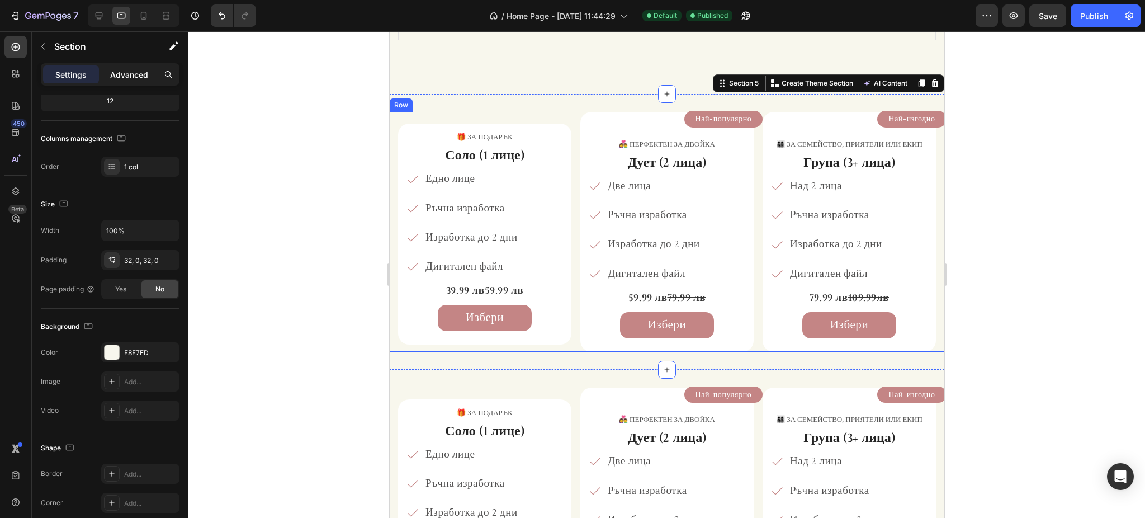
click at [115, 74] on p "Advanced" at bounding box center [129, 75] width 38 height 12
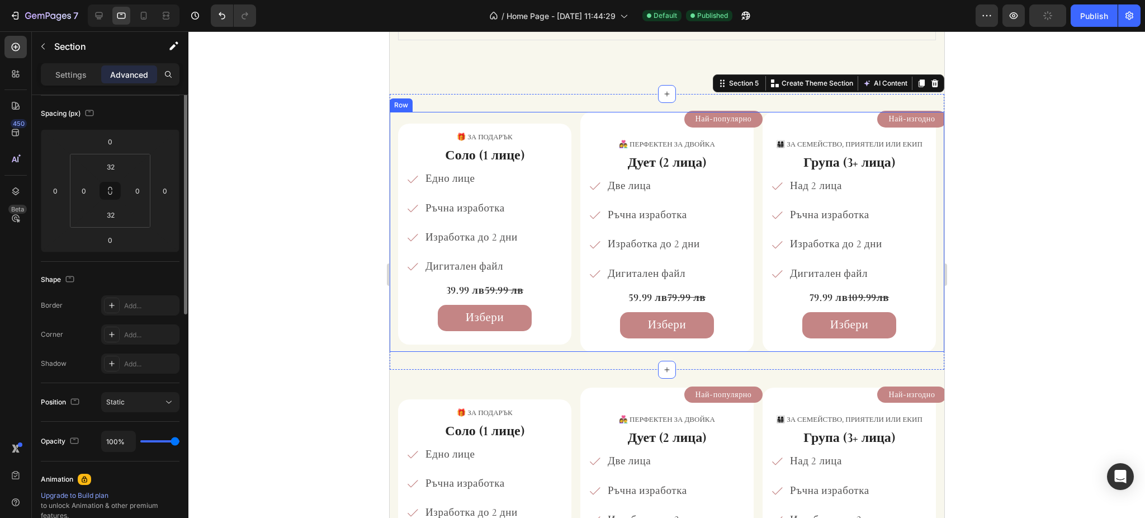
scroll to position [0, 0]
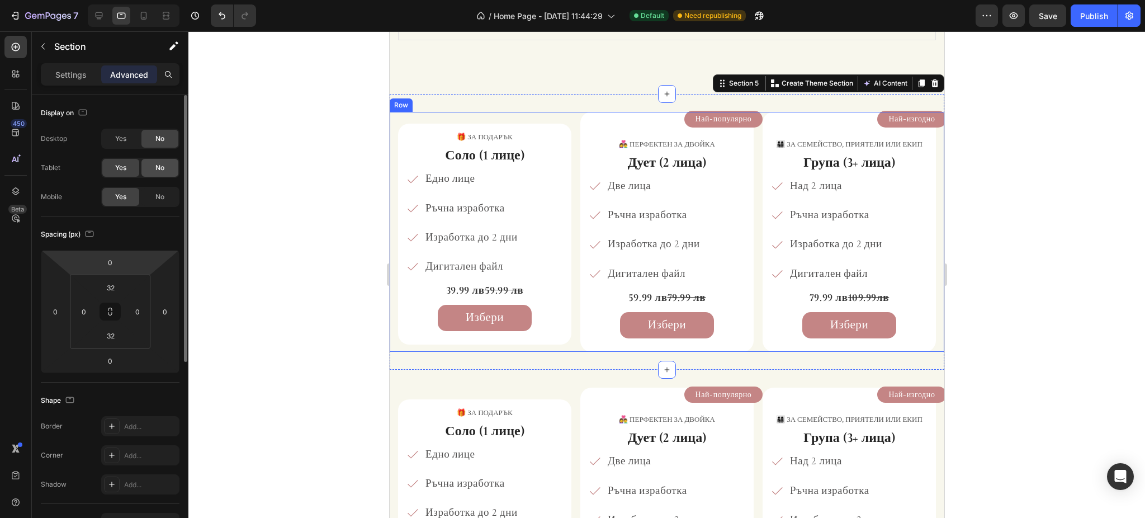
click at [150, 168] on div "No" at bounding box center [159, 168] width 37 height 18
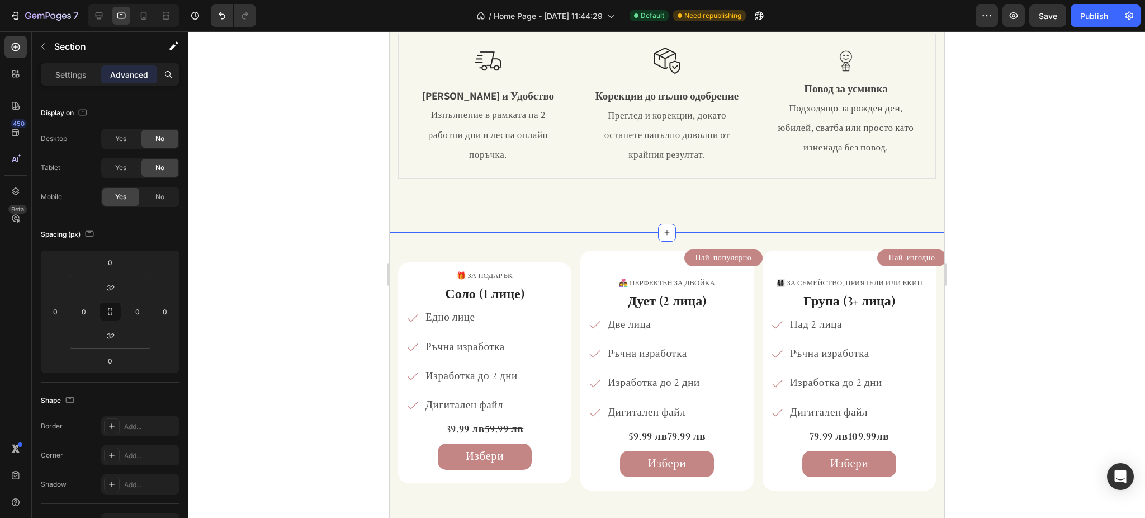
scroll to position [101, 0]
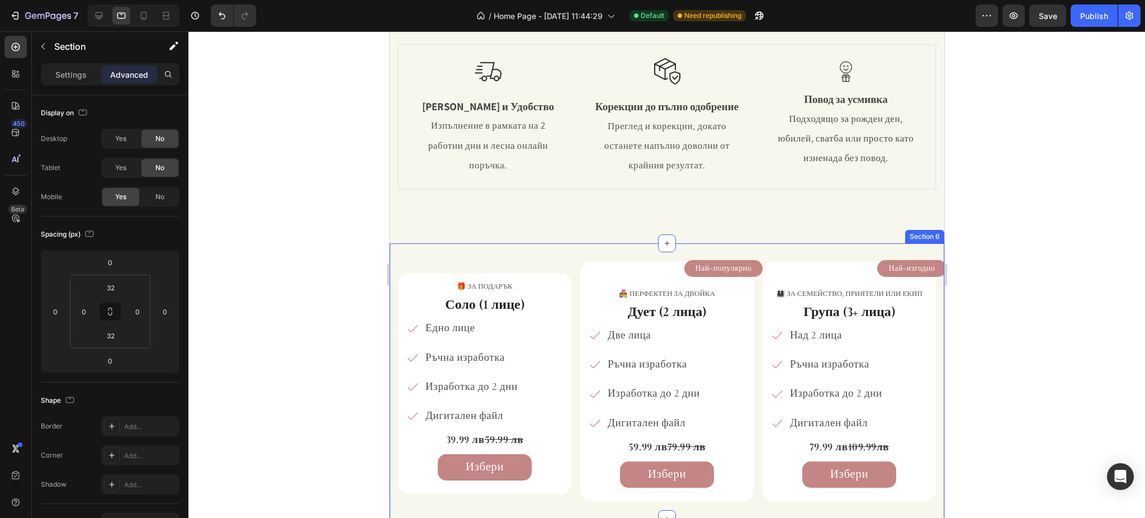
click at [525, 252] on div "🎁 за подарък Text Block Соло (1 лице) Heading Едно лице Ръчна изработка Изработ…" at bounding box center [666, 380] width 555 height 275
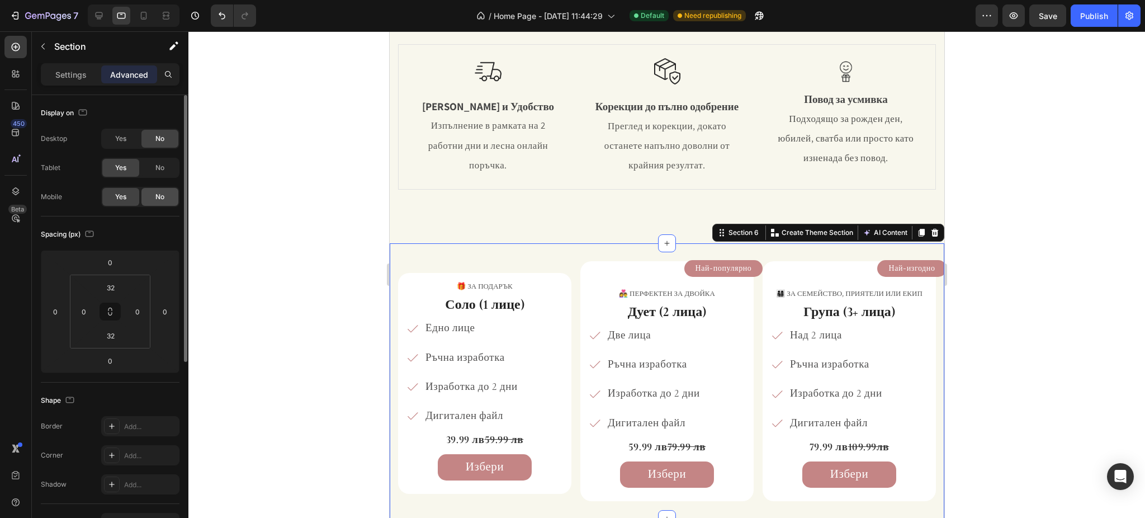
click at [165, 196] on div "No" at bounding box center [159, 197] width 37 height 18
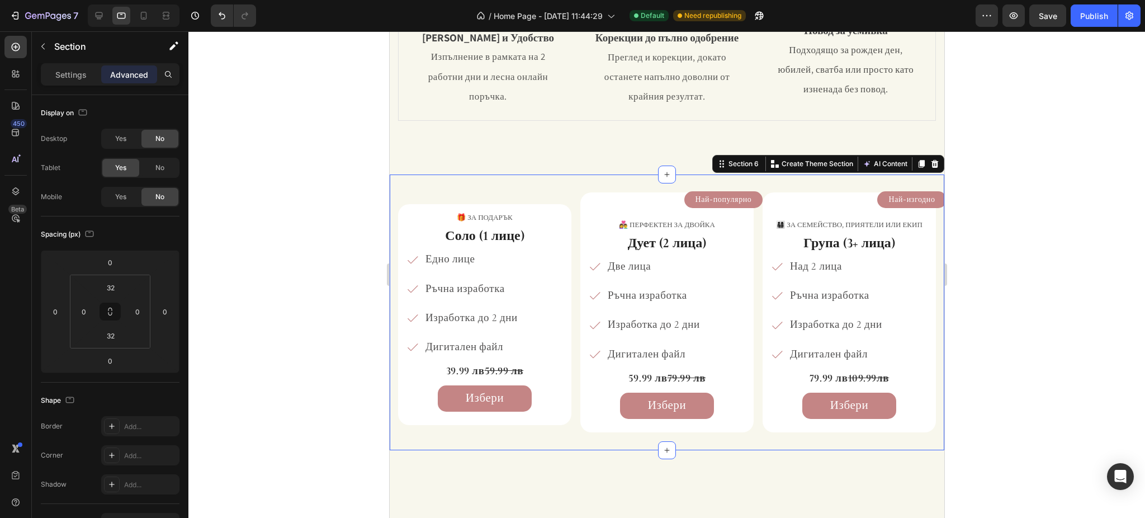
scroll to position [176, 0]
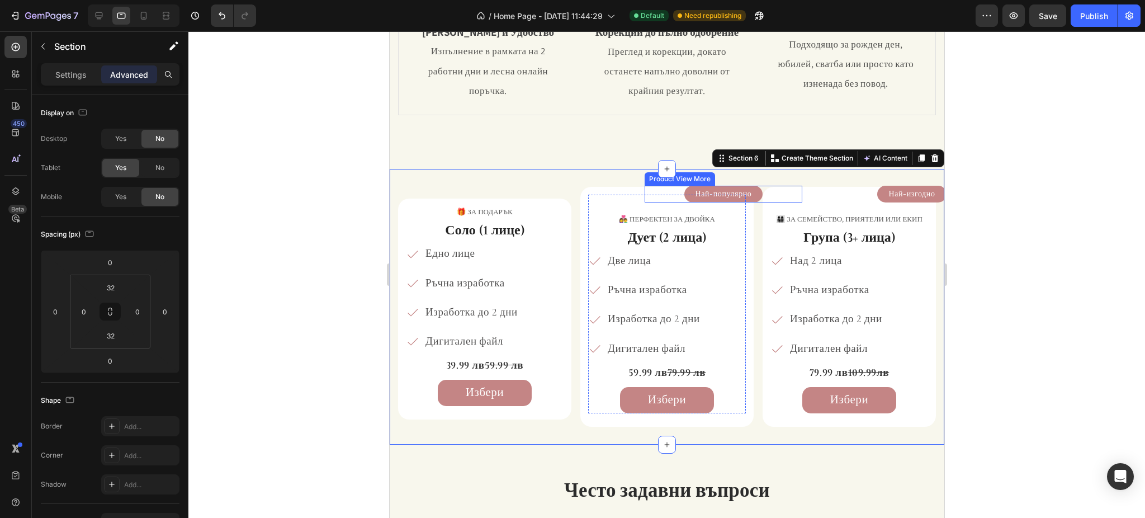
click at [684, 196] on button "Най-популярно" at bounding box center [723, 194] width 79 height 17
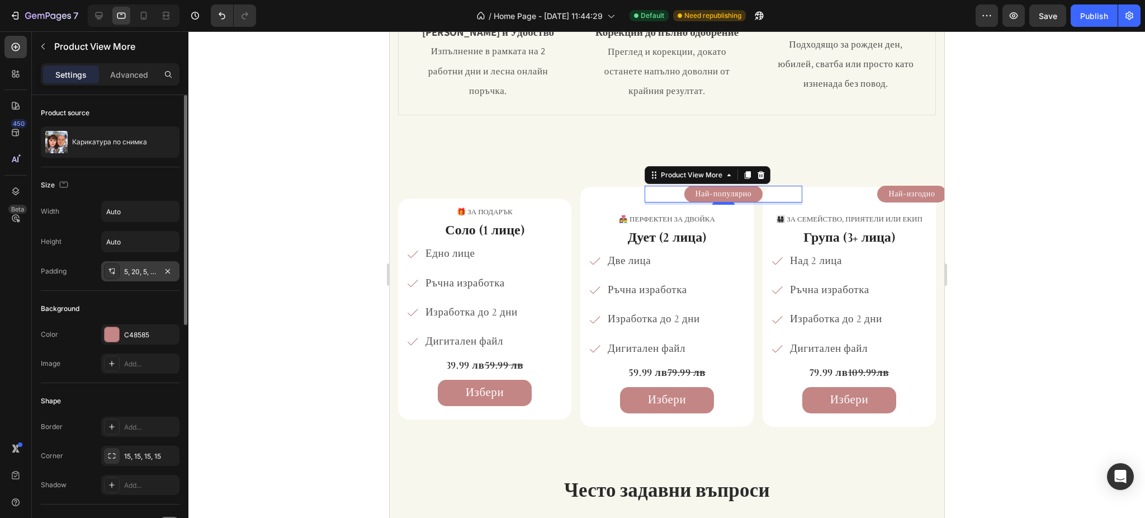
click at [139, 276] on div "5, 20, 5, 20" at bounding box center [140, 272] width 32 height 10
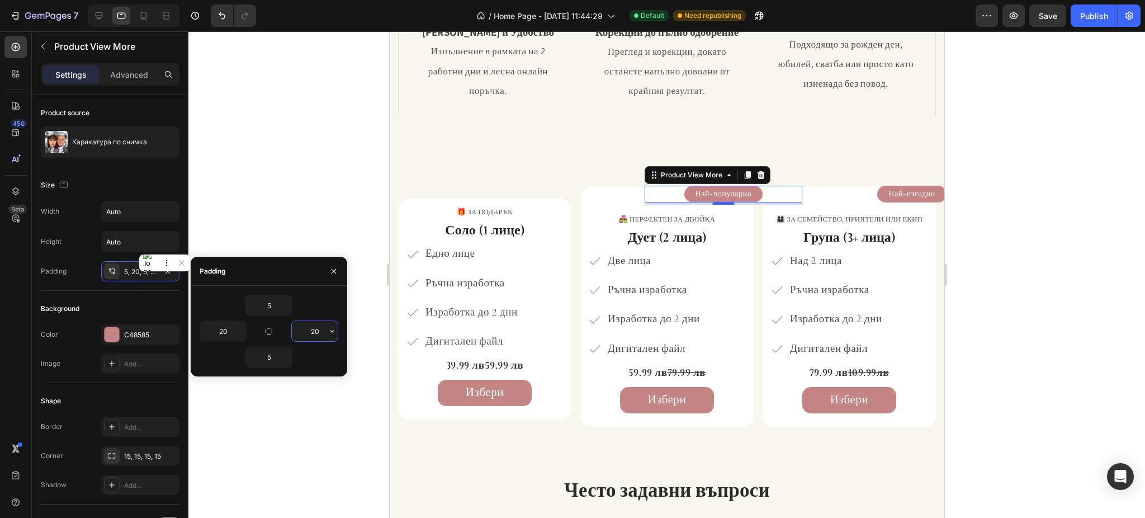
click at [310, 334] on input "20" at bounding box center [315, 331] width 46 height 20
click at [334, 264] on button "button" at bounding box center [334, 271] width 18 height 18
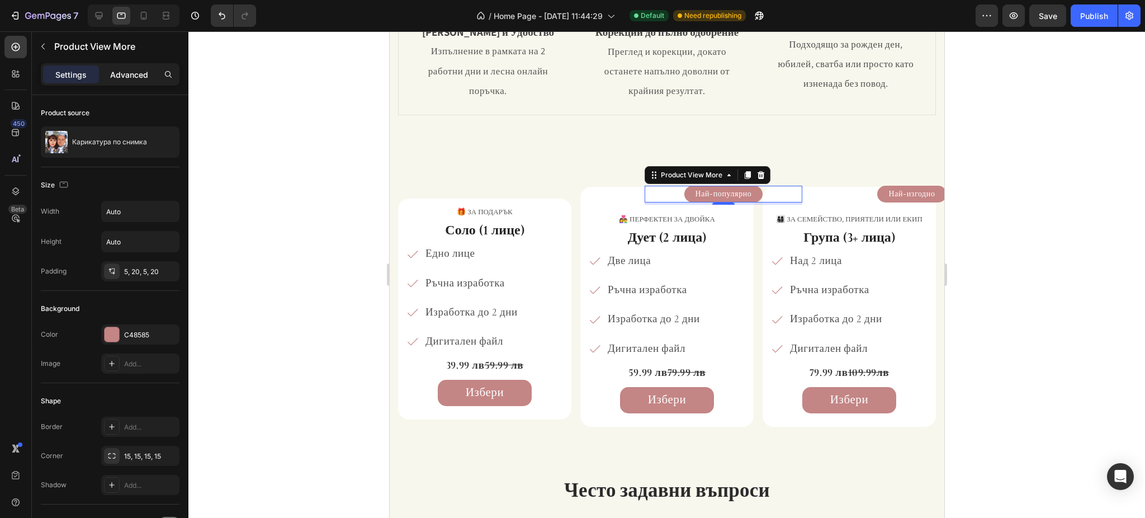
click at [130, 75] on p "Advanced" at bounding box center [129, 75] width 38 height 12
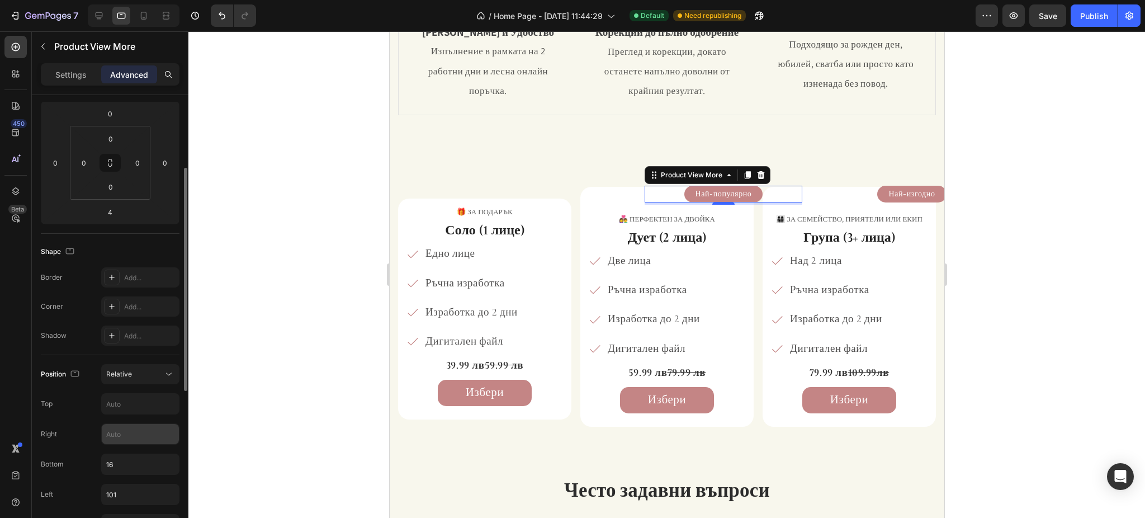
scroll to position [224, 0]
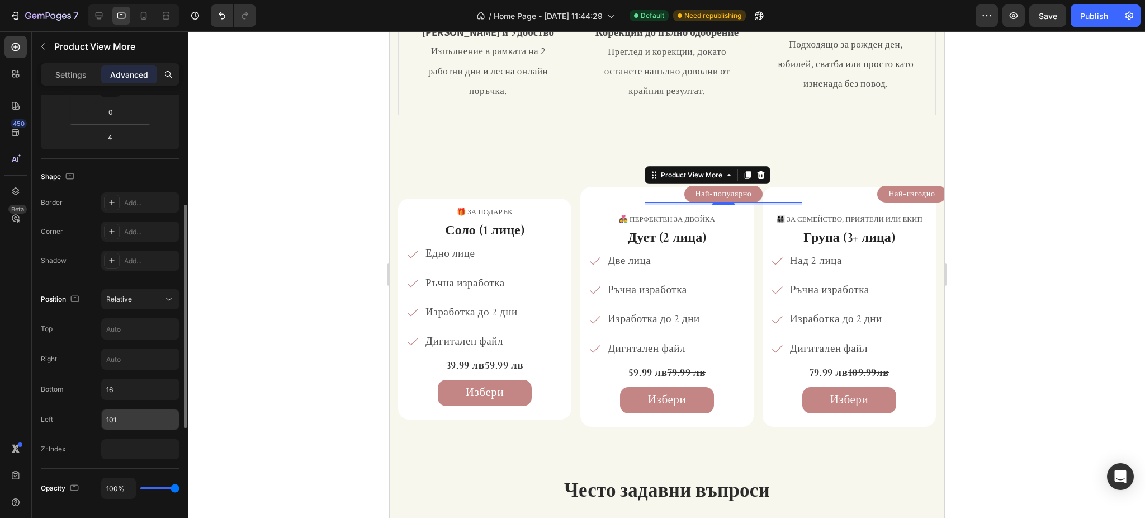
click at [133, 416] on input "101" at bounding box center [140, 419] width 77 height 20
type input "8"
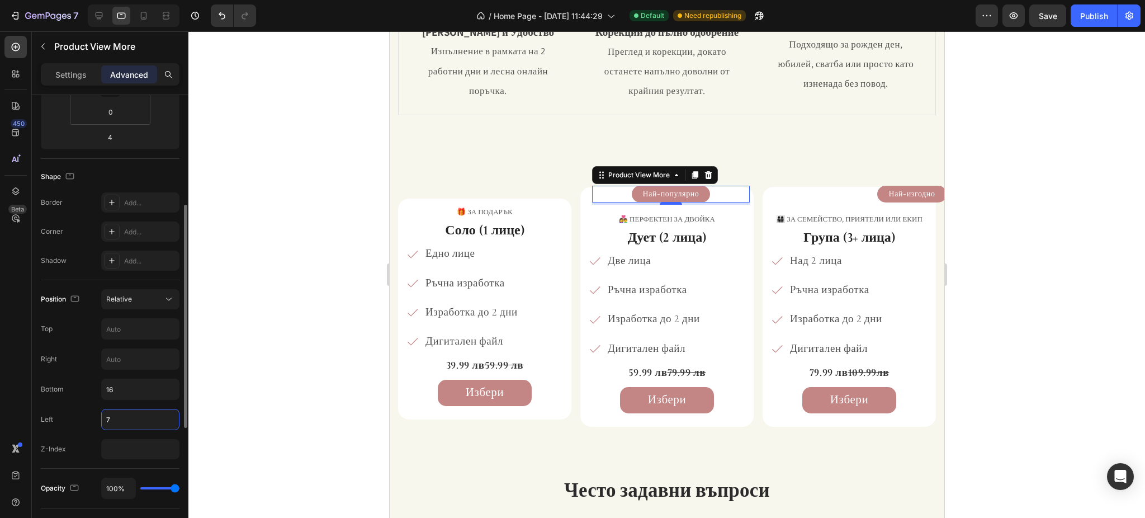
type input "78"
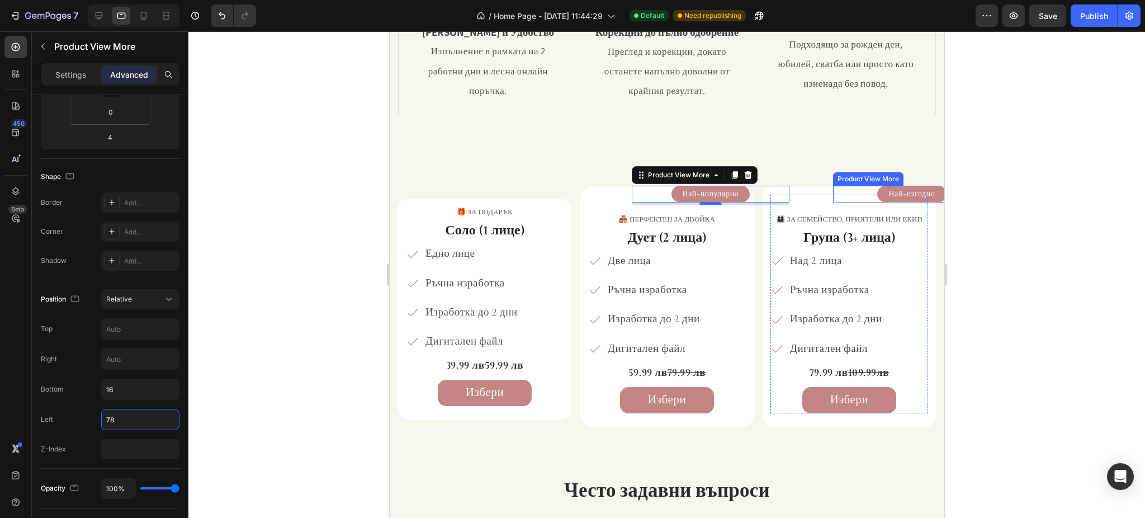
click at [877, 200] on button "Най-изгодно" at bounding box center [911, 194] width 69 height 17
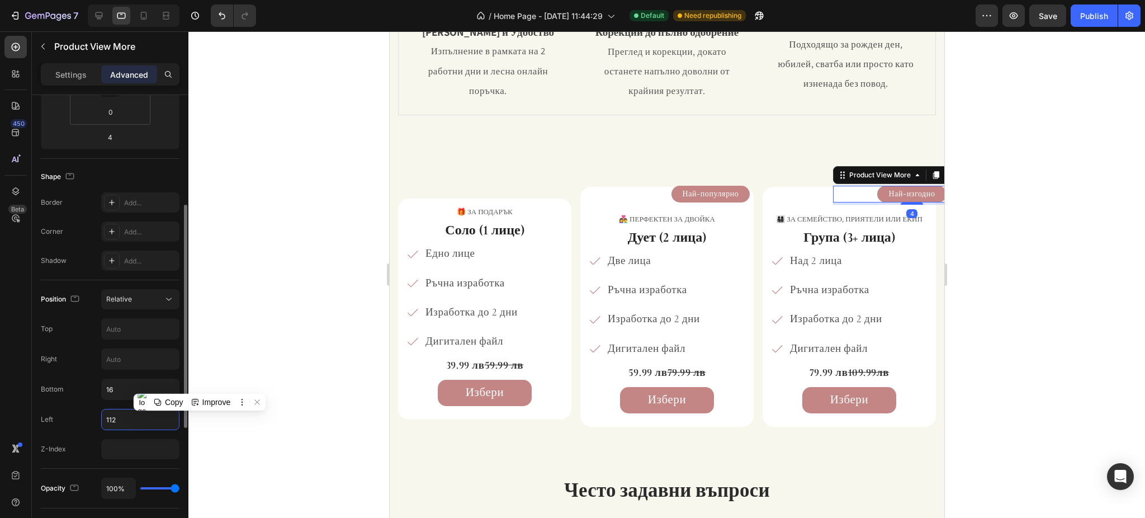
click at [144, 425] on input "112" at bounding box center [140, 419] width 77 height 20
type input "9"
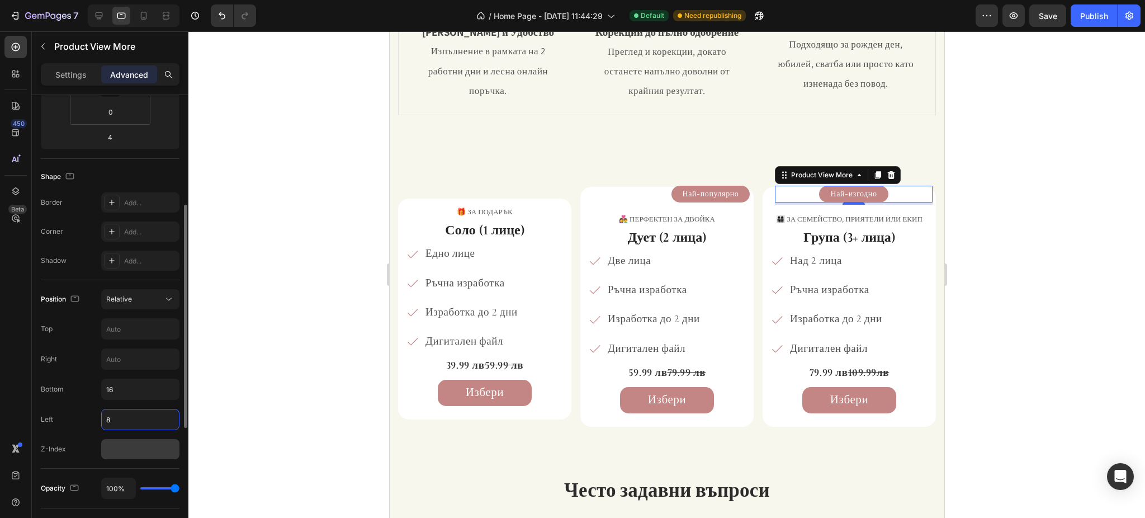
type input "88"
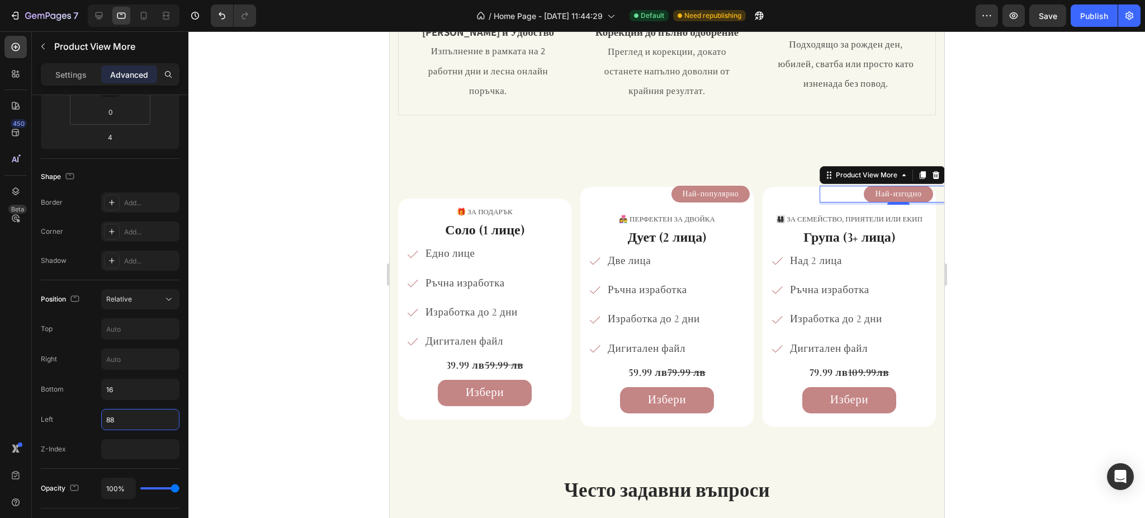
click at [1069, 201] on div at bounding box center [666, 274] width 956 height 486
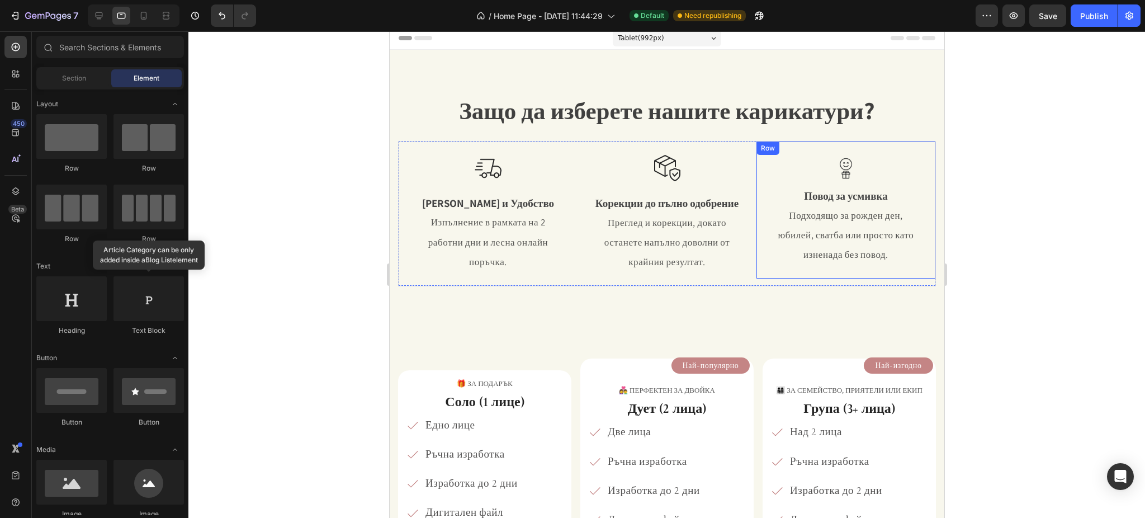
scroll to position [2, 0]
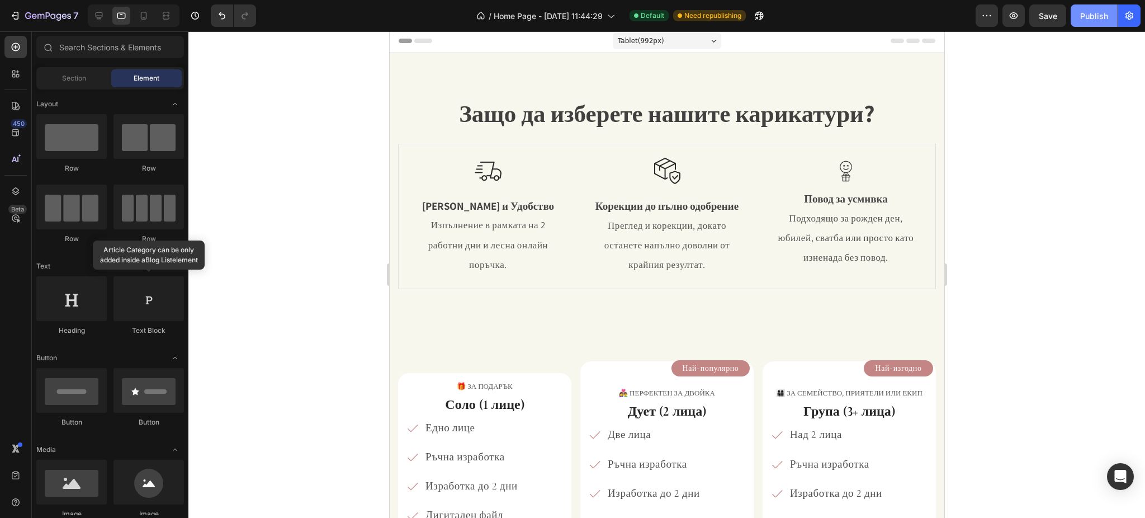
click at [1090, 23] on button "Publish" at bounding box center [1094, 15] width 47 height 22
click at [108, 13] on div at bounding box center [99, 16] width 18 height 18
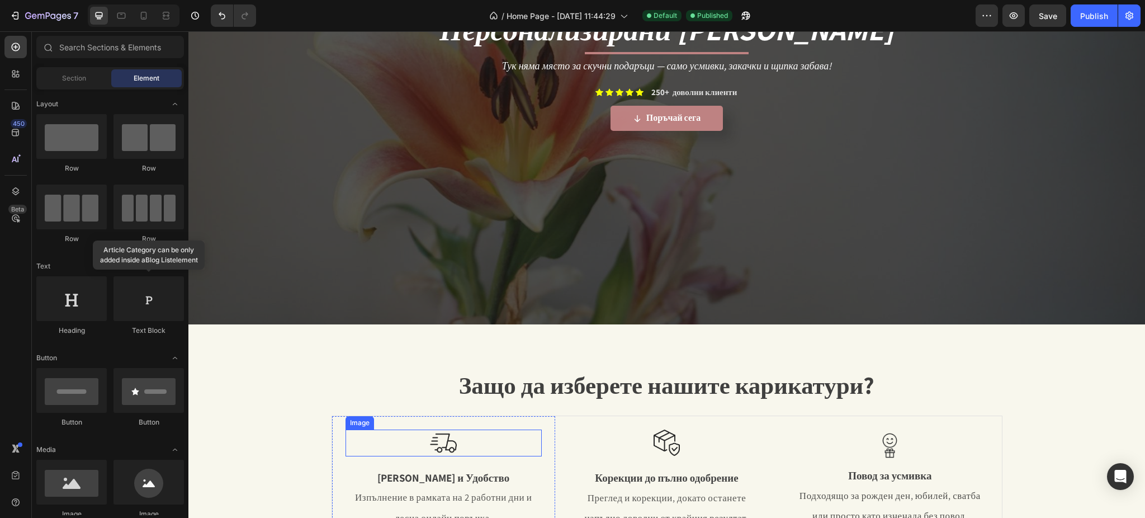
scroll to position [192, 0]
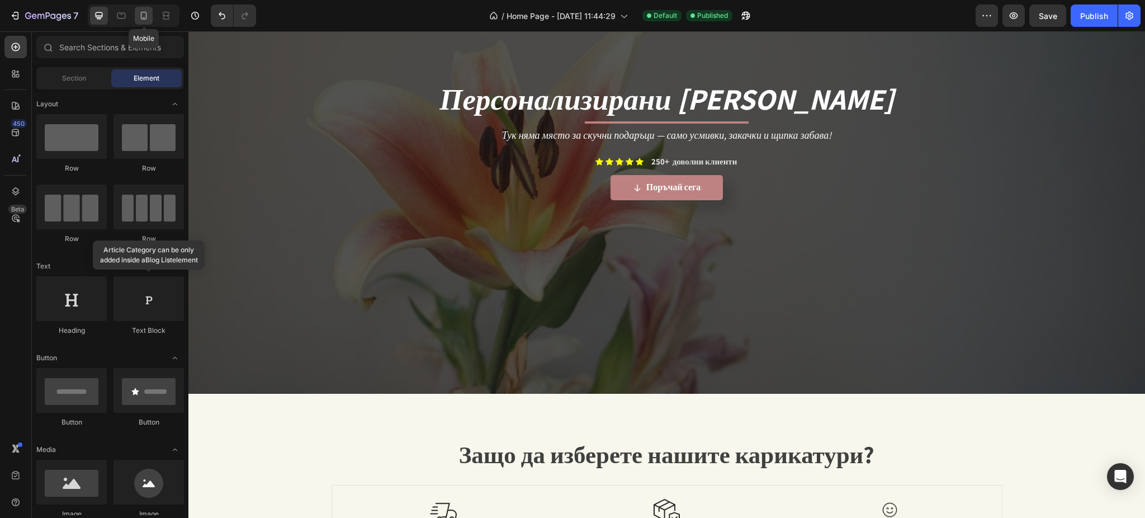
click at [140, 12] on icon at bounding box center [143, 15] width 11 height 11
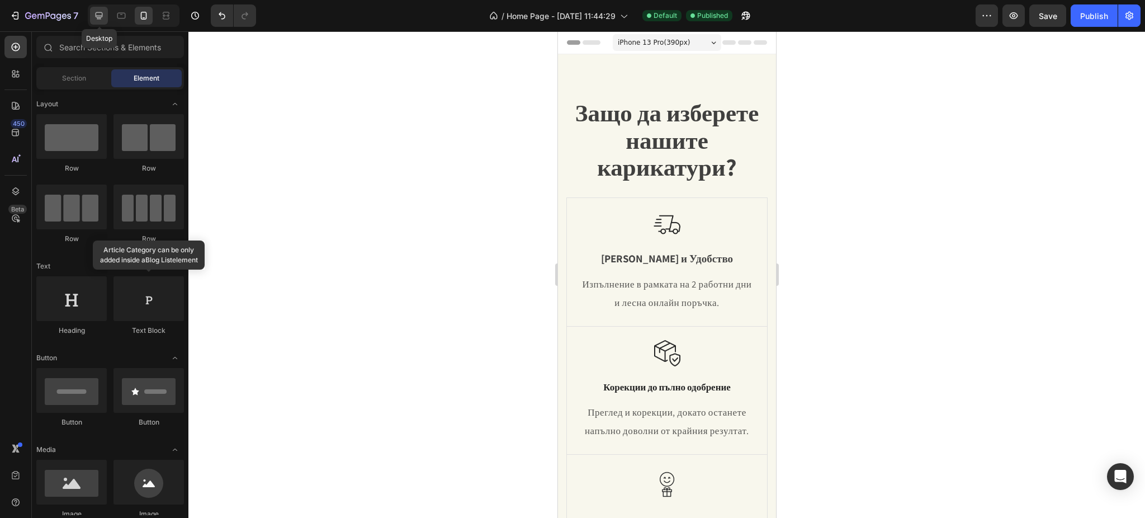
click at [94, 18] on icon at bounding box center [98, 15] width 11 height 11
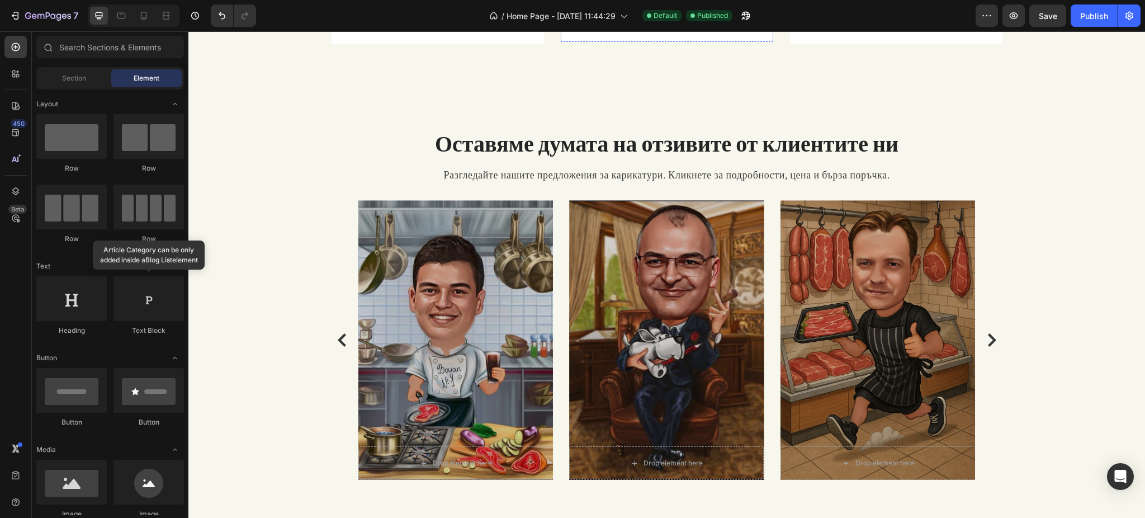
scroll to position [1118, 0]
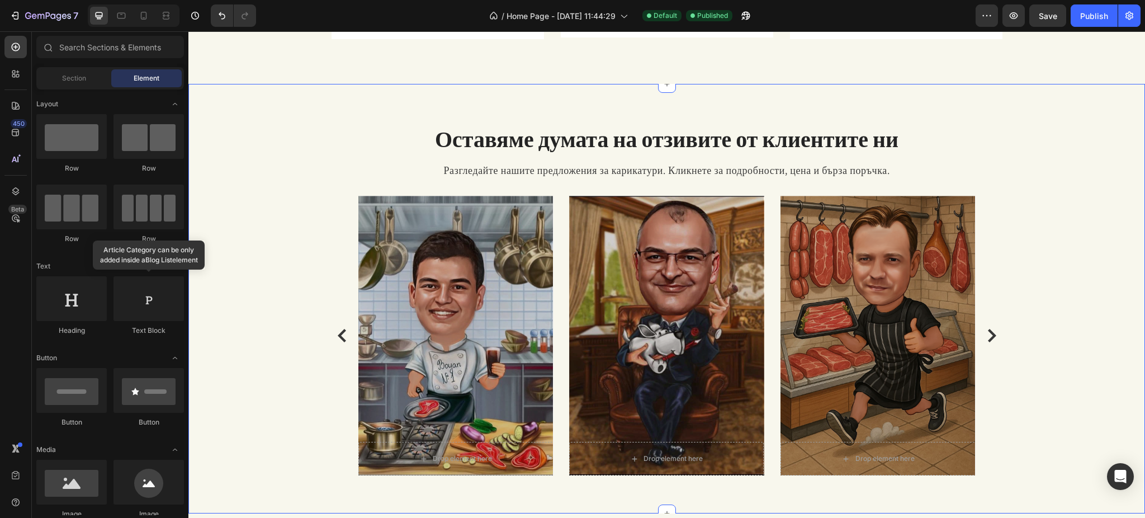
click at [297, 123] on div "Оставяме думата на отзивите от клиентите ни Heading Разгледайте нашите предложе…" at bounding box center [667, 304] width 940 height 362
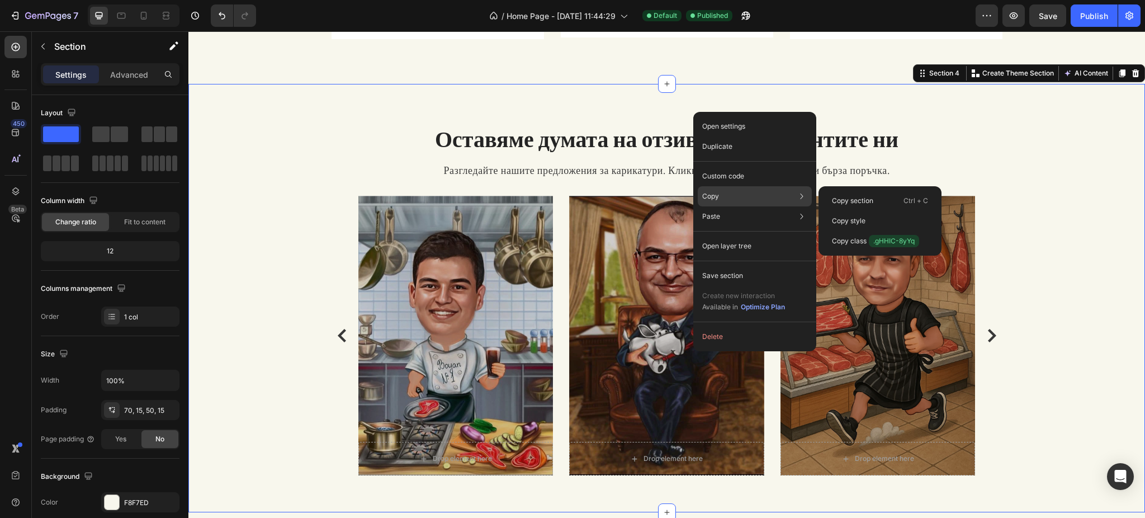
click at [716, 204] on div "Copy Copy section Ctrl + C Copy style Copy class .gHHIC-8yYq" at bounding box center [755, 196] width 114 height 20
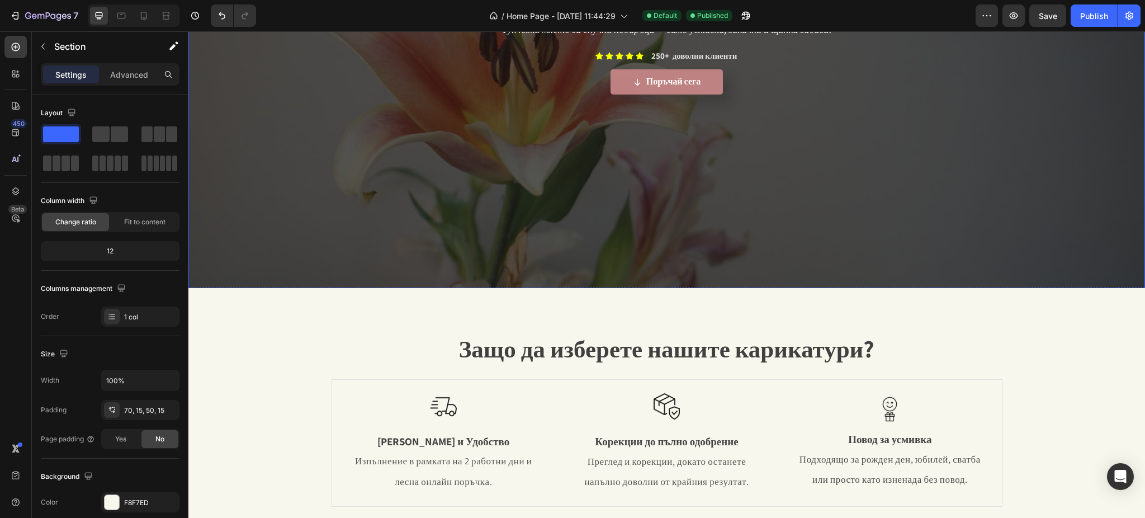
scroll to position [74, 0]
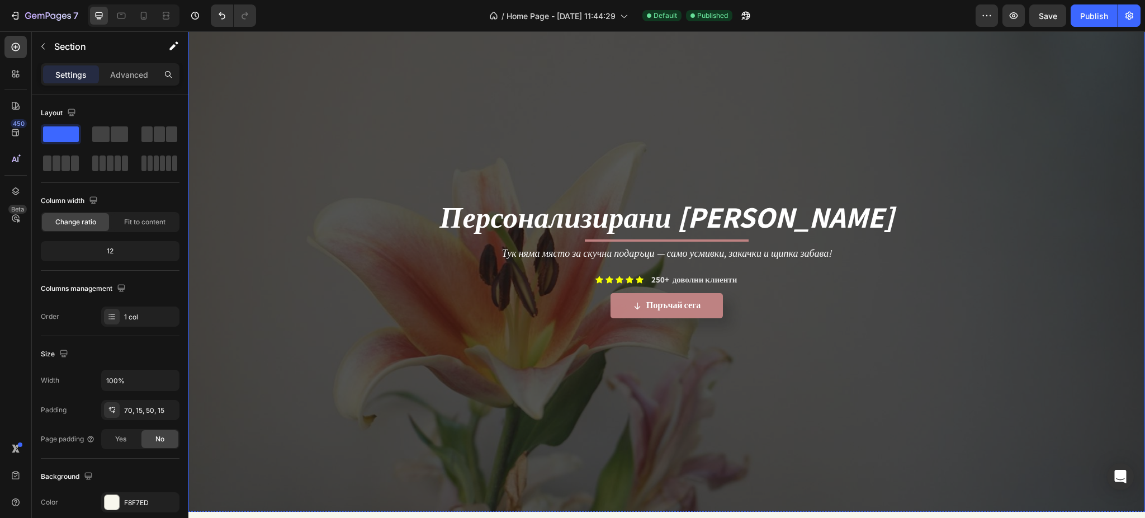
click at [235, 146] on div "Overlay" at bounding box center [666, 249] width 956 height 538
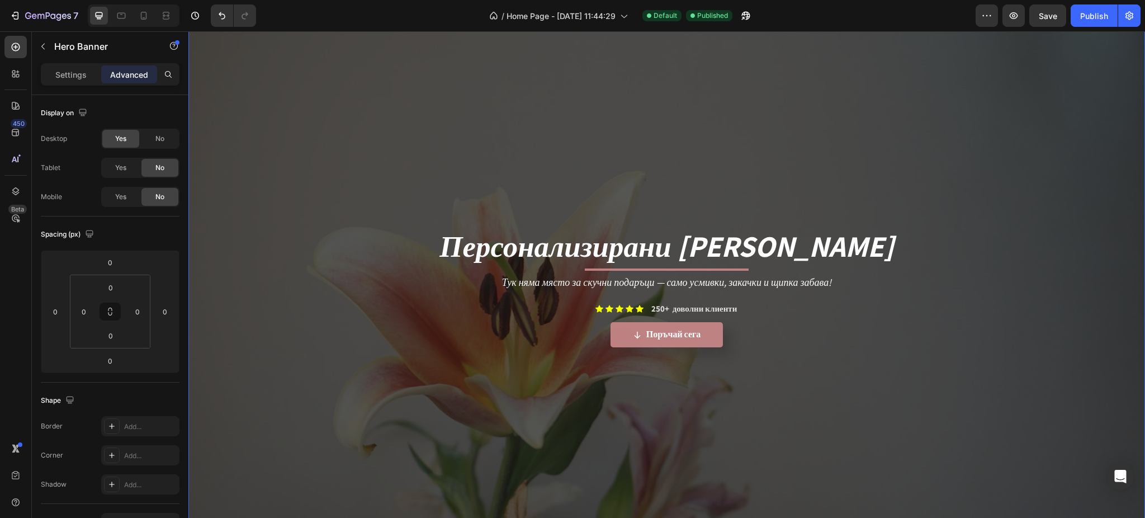
scroll to position [372, 0]
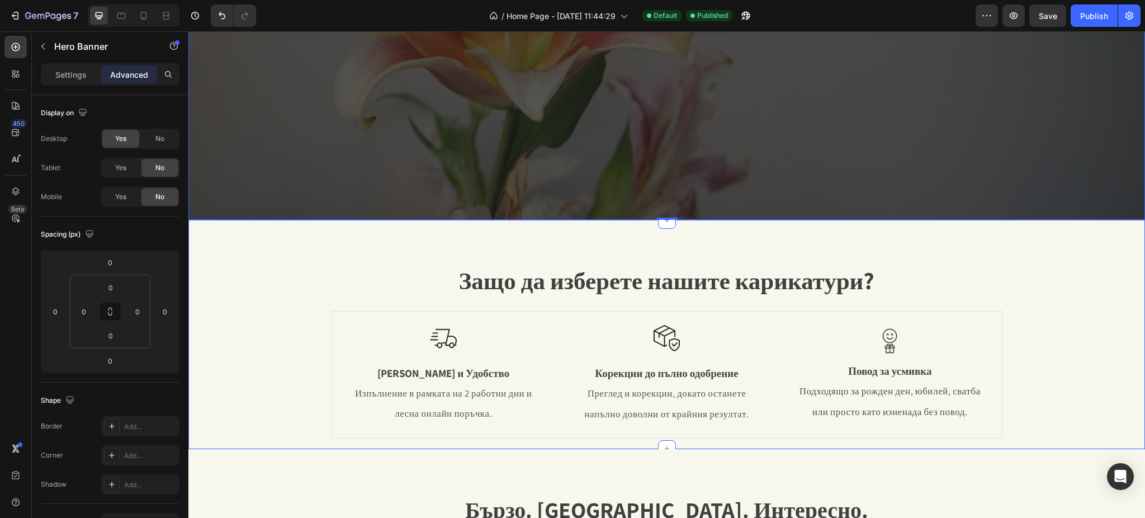
click at [257, 234] on div "Защо да изберете нашите карикатури? Heading Row Image Бързина и Удобство Text B…" at bounding box center [666, 334] width 956 height 229
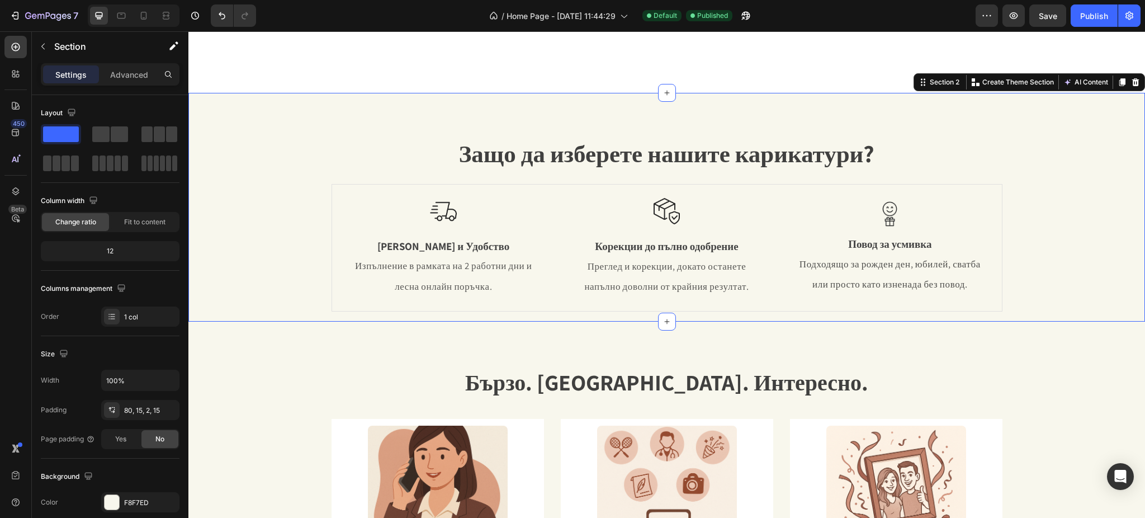
scroll to position [745, 0]
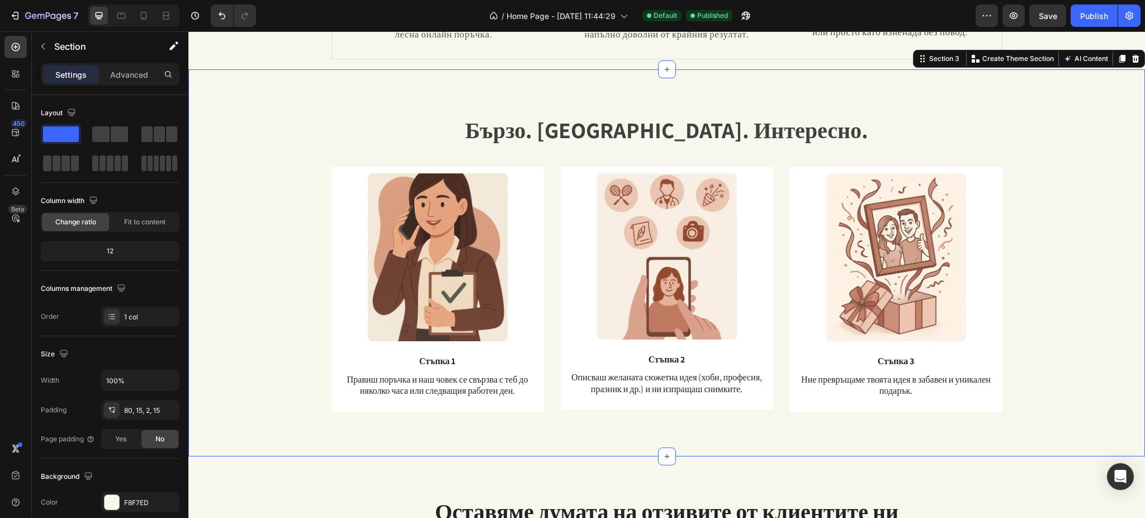
click at [242, 120] on div "Бързо. Лесно. Интересно. Heading Text Block Row Image Стъпка 3 Text Block Ние п…" at bounding box center [667, 271] width 940 height 315
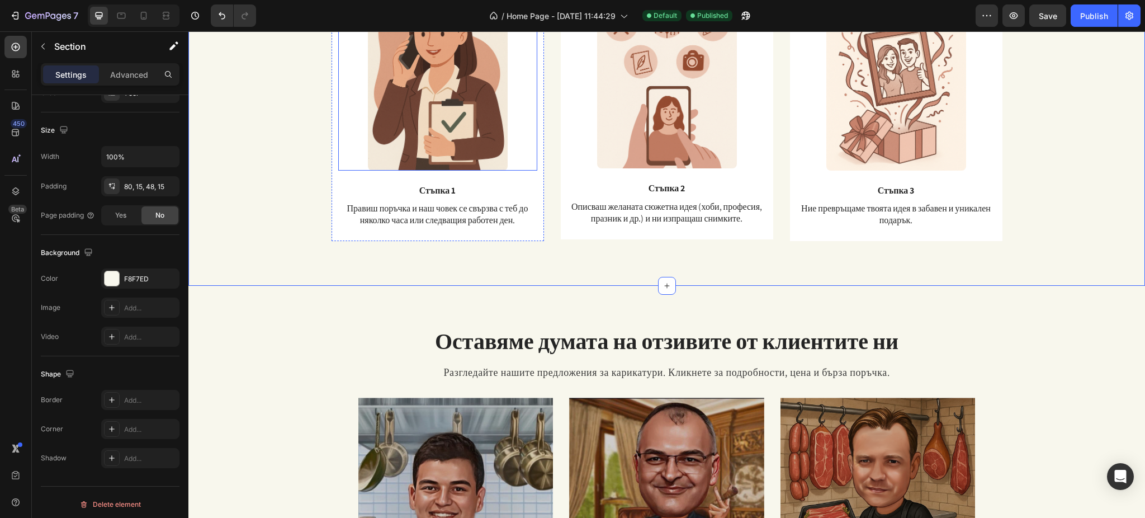
scroll to position [969, 0]
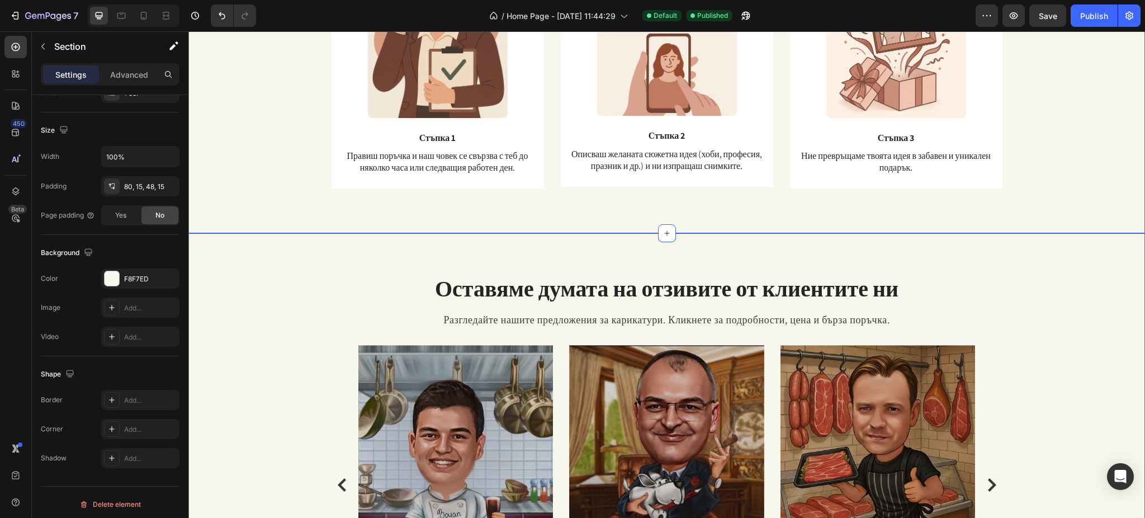
click at [268, 248] on div "Оставяме думата на отзивите от клиентите ни Heading Разгледайте нашите предложе…" at bounding box center [666, 447] width 956 height 429
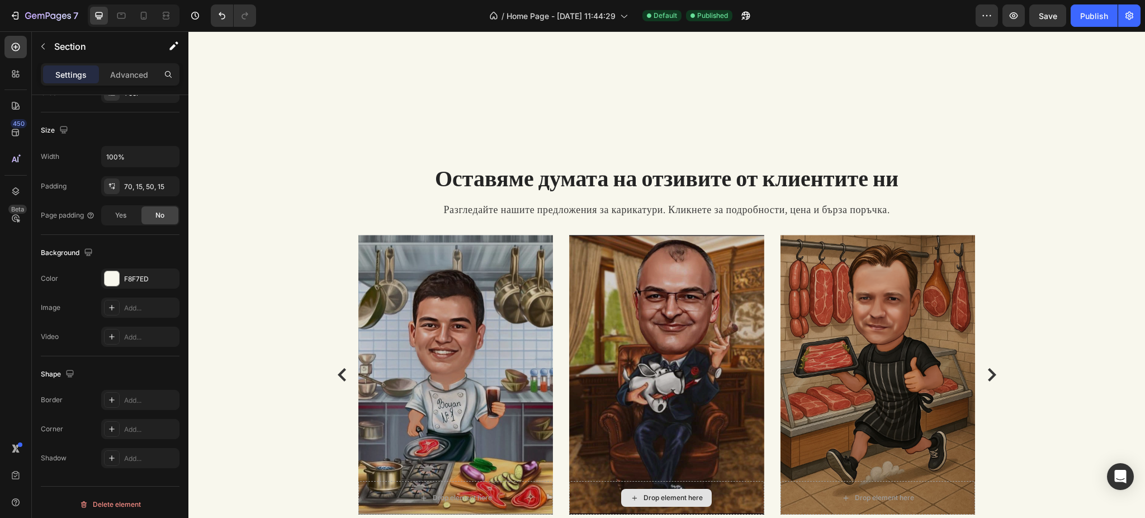
scroll to position [1068, 0]
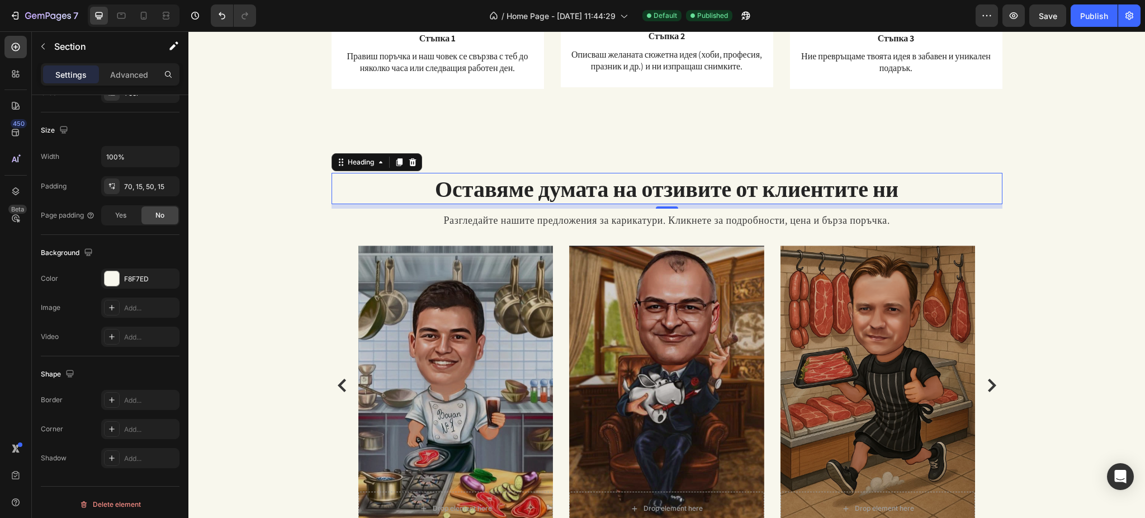
click at [505, 191] on h2 "Оставяме думата на отзивите от клиентите ни" at bounding box center [667, 188] width 671 height 31
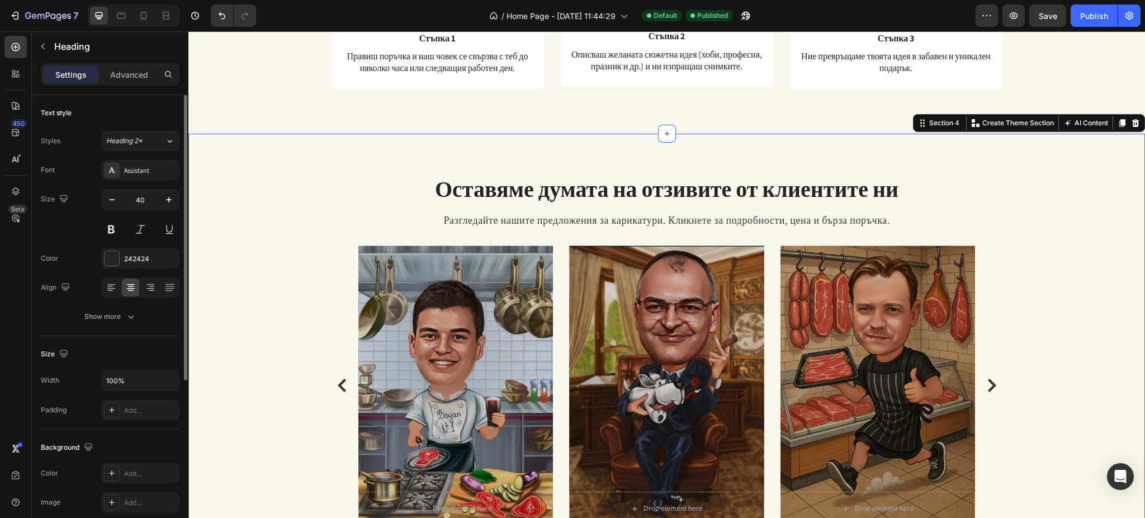
click at [302, 198] on div "Оставяме думата на отзивите от клиентите ни Heading Разгледайте нашите предложе…" at bounding box center [667, 354] width 940 height 362
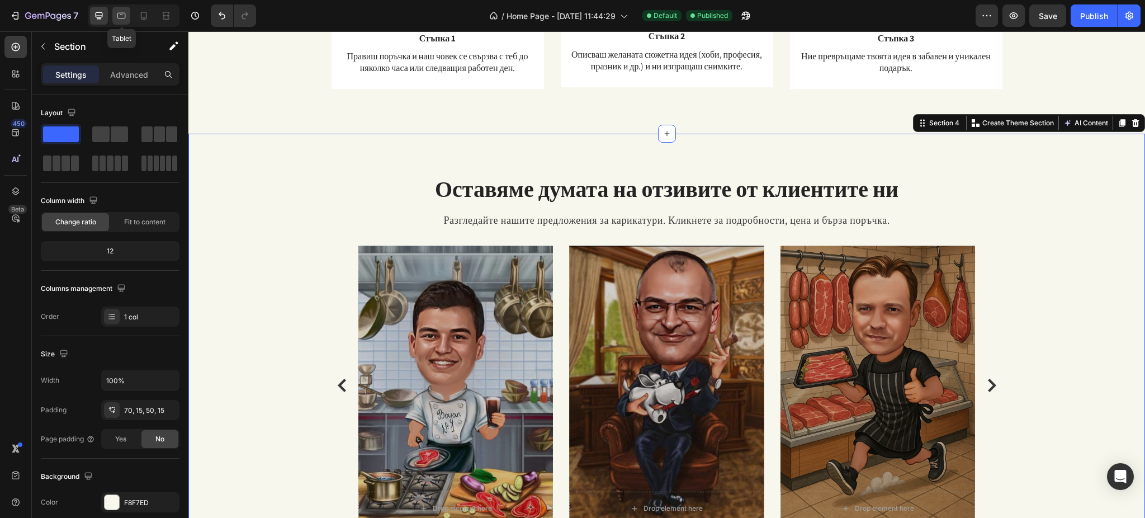
click at [129, 21] on div at bounding box center [121, 16] width 18 height 18
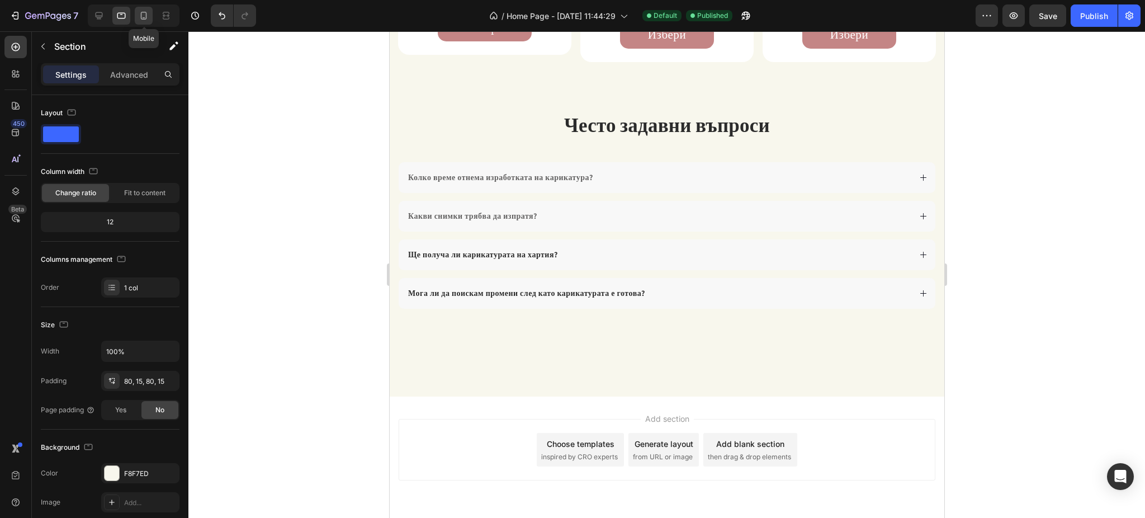
click at [141, 15] on icon at bounding box center [144, 16] width 6 height 8
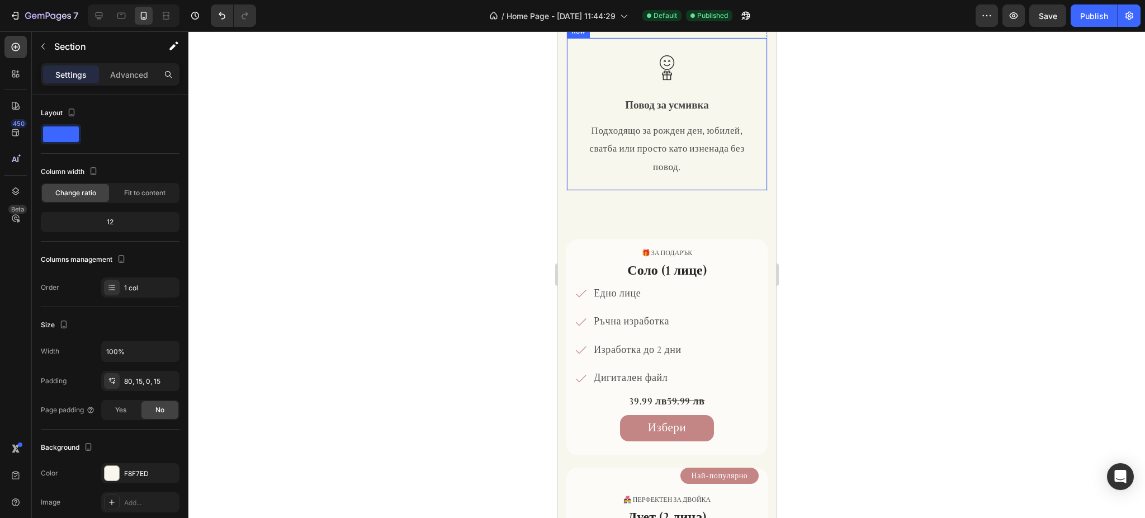
scroll to position [447, 0]
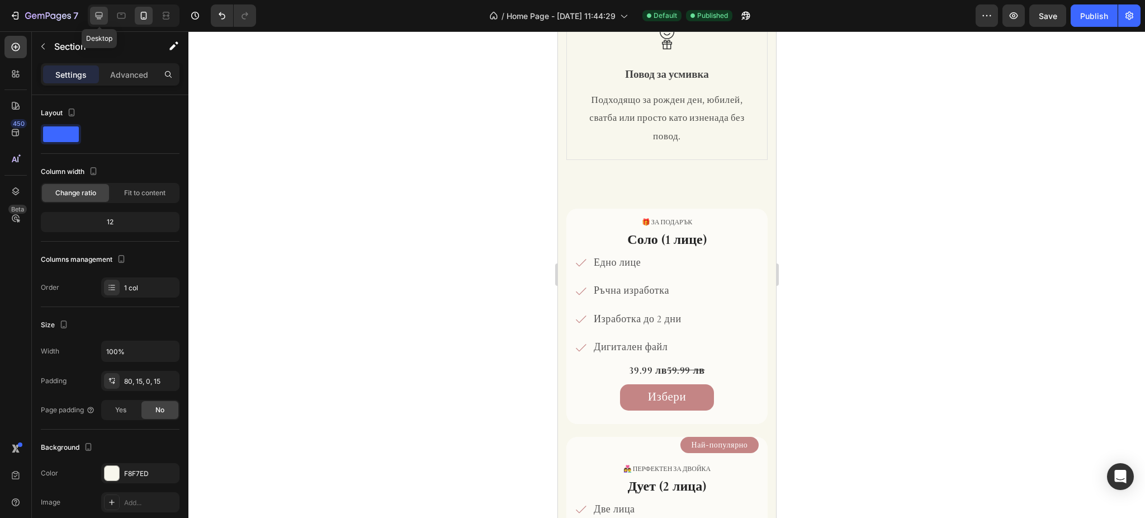
click at [96, 17] on icon at bounding box center [98, 15] width 11 height 11
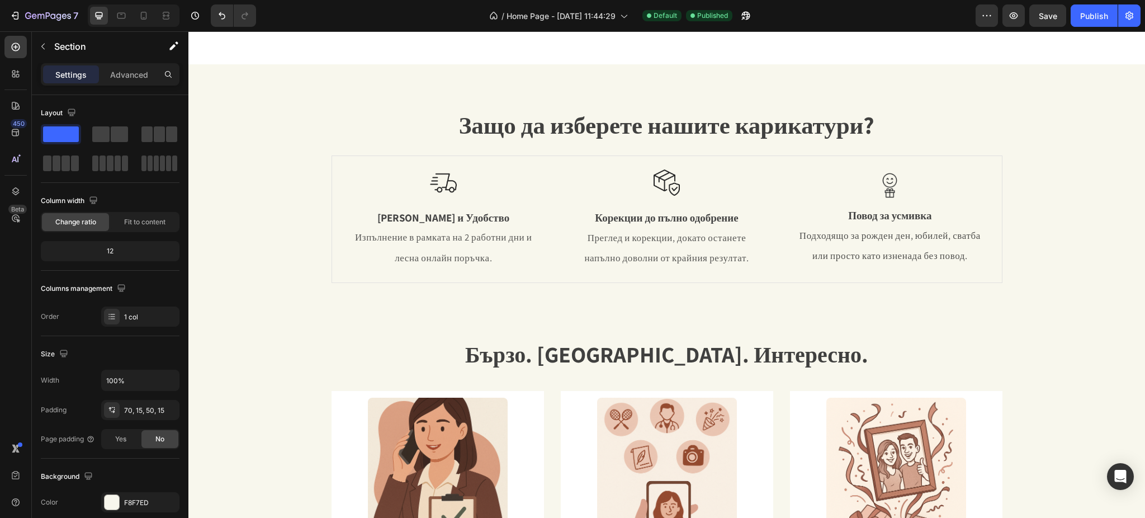
scroll to position [820, 0]
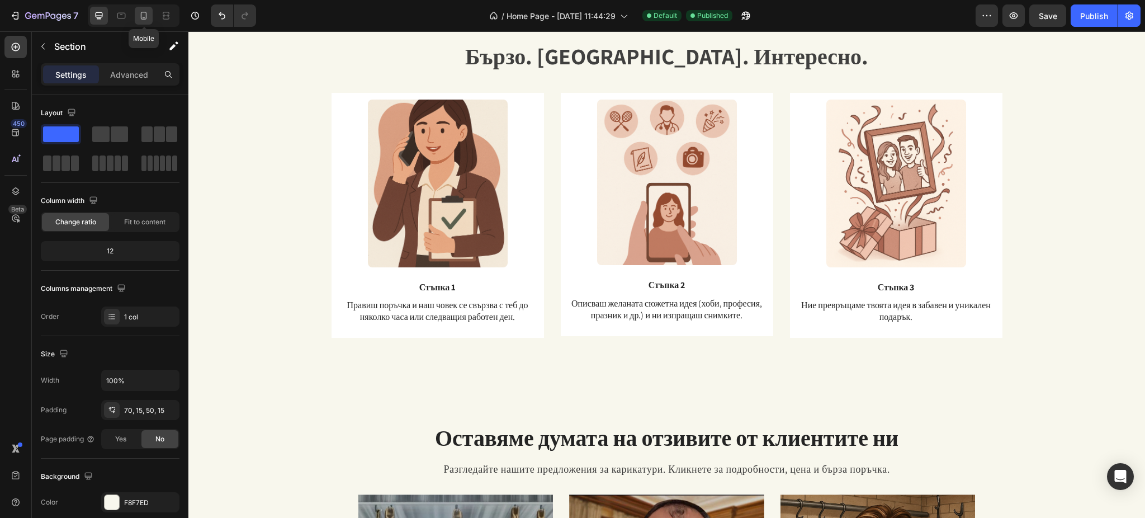
click at [149, 10] on icon at bounding box center [143, 15] width 11 height 11
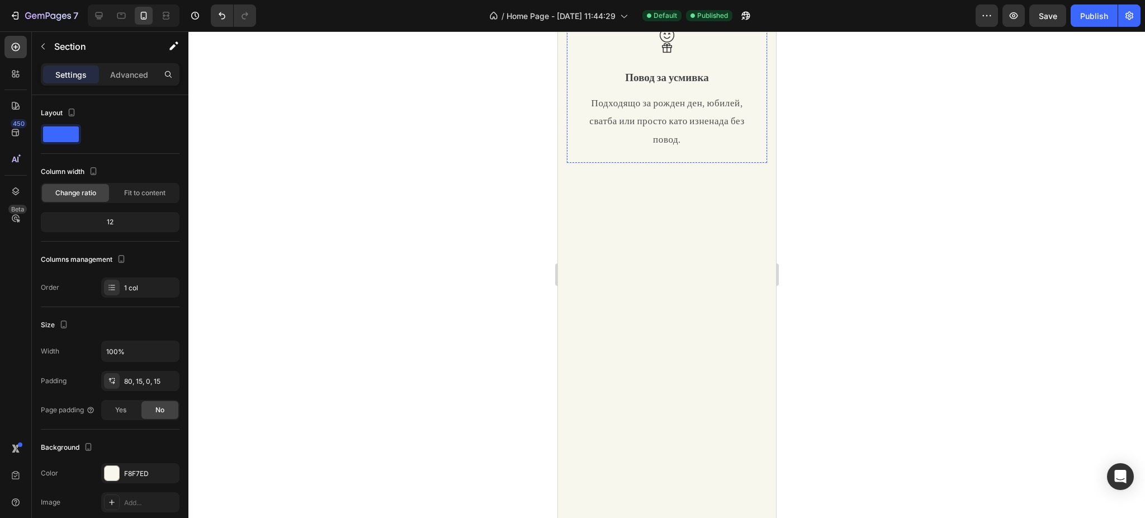
scroll to position [447, 0]
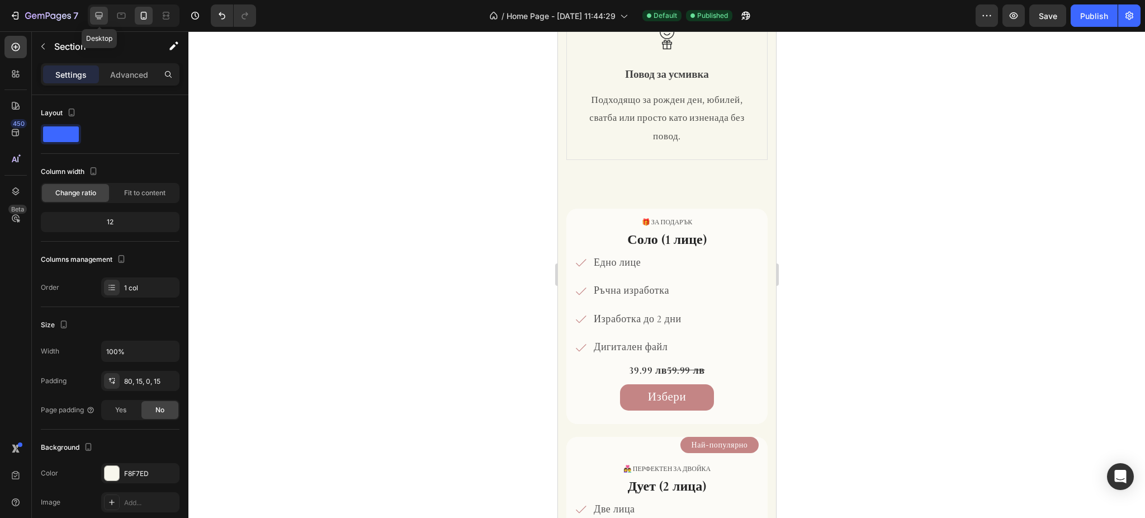
click at [95, 11] on icon at bounding box center [98, 15] width 11 height 11
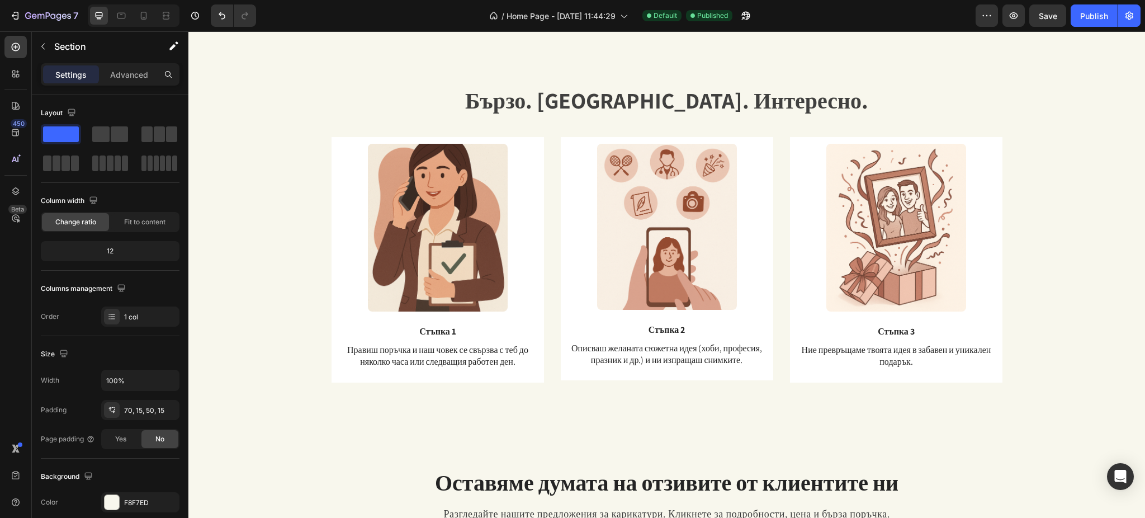
scroll to position [756, 0]
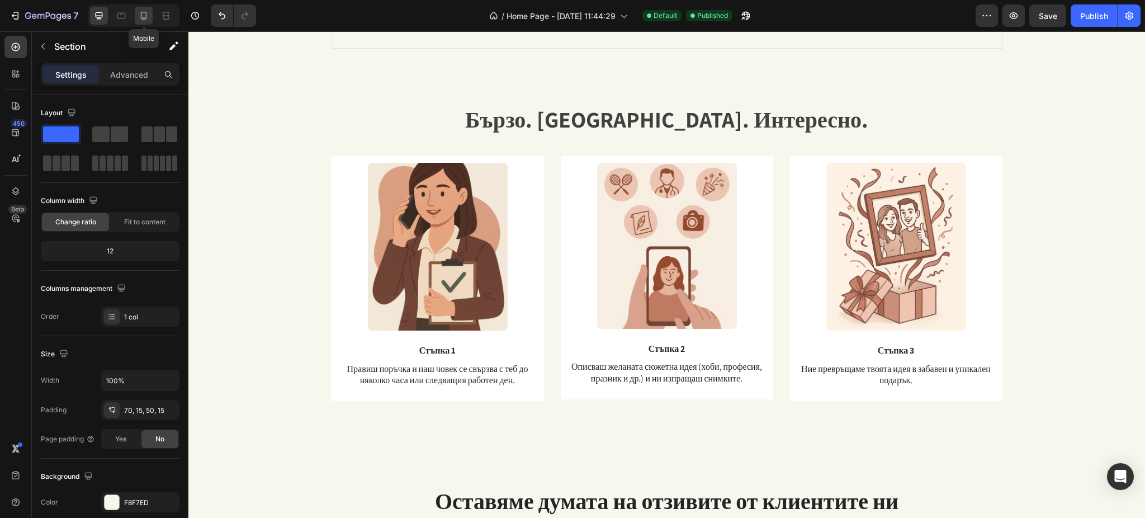
click at [150, 15] on div at bounding box center [144, 16] width 18 height 18
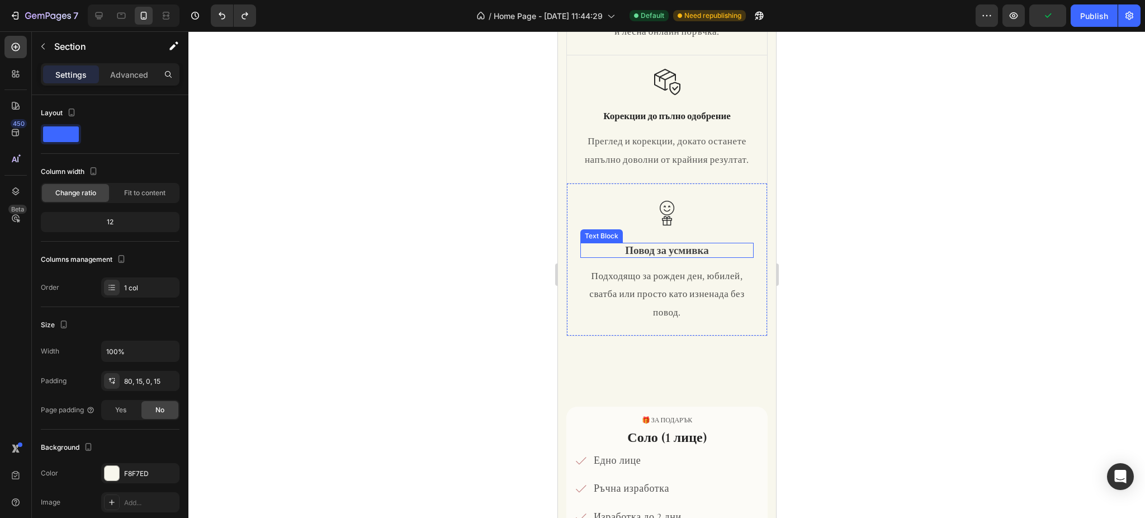
scroll to position [372, 0]
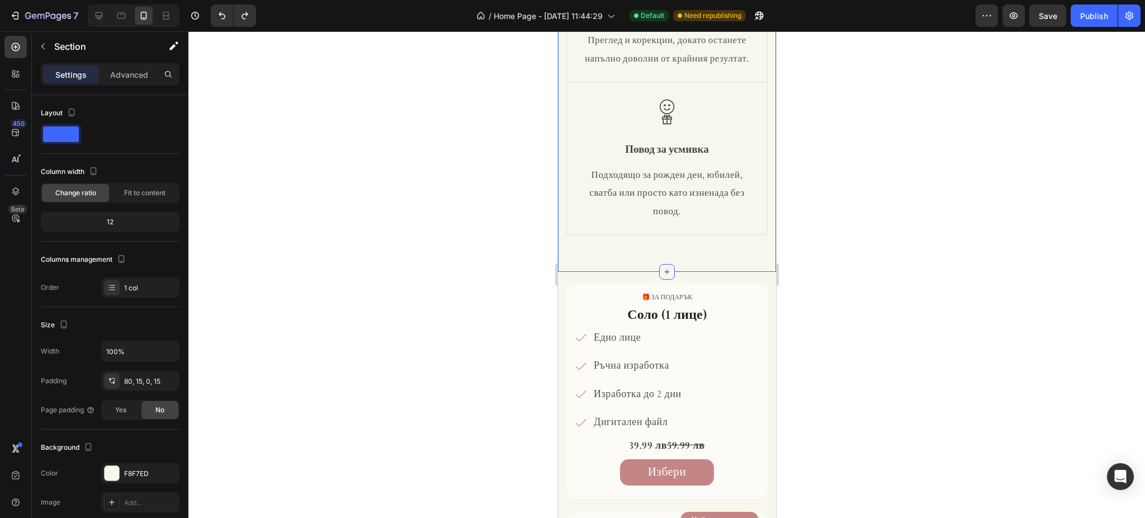
click at [662, 276] on icon at bounding box center [666, 271] width 9 height 9
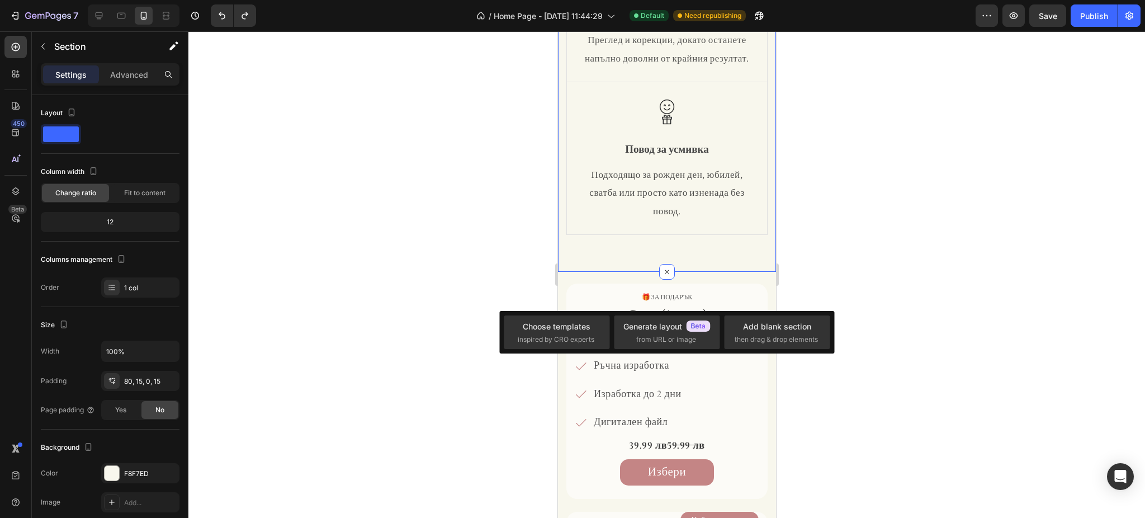
click at [850, 205] on div at bounding box center [666, 274] width 956 height 486
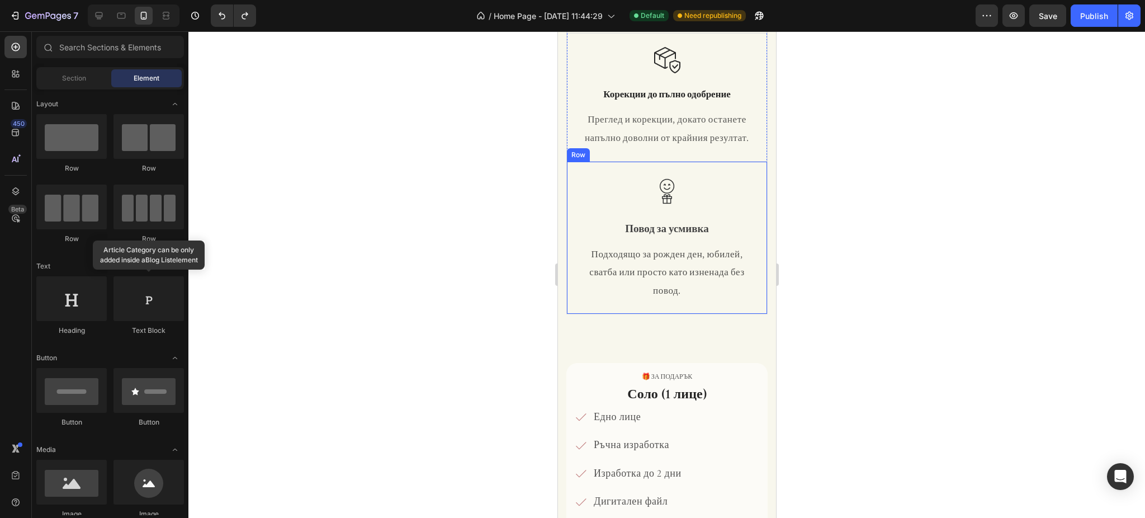
scroll to position [298, 0]
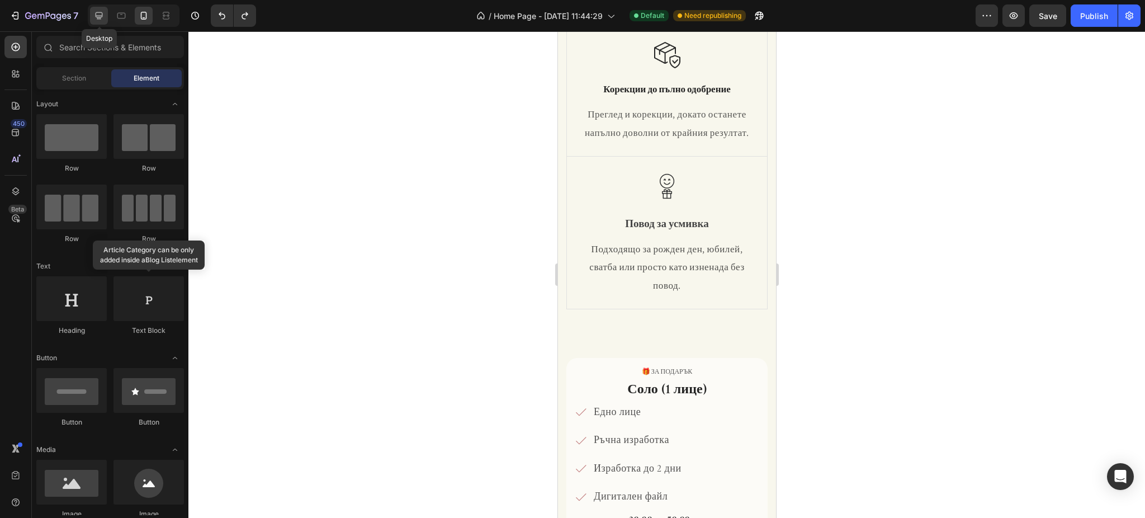
click at [97, 13] on icon at bounding box center [98, 15] width 11 height 11
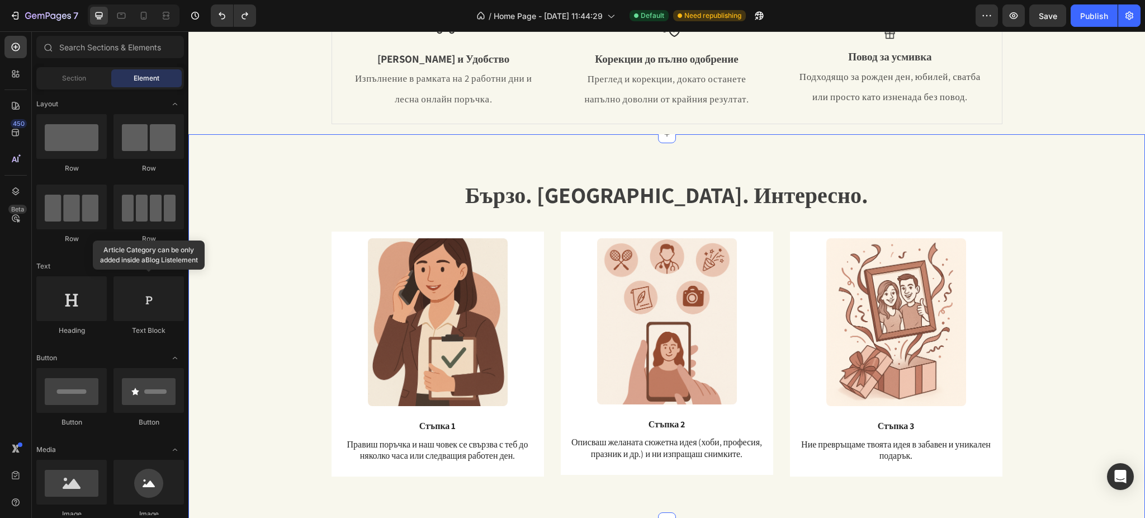
scroll to position [719, 0]
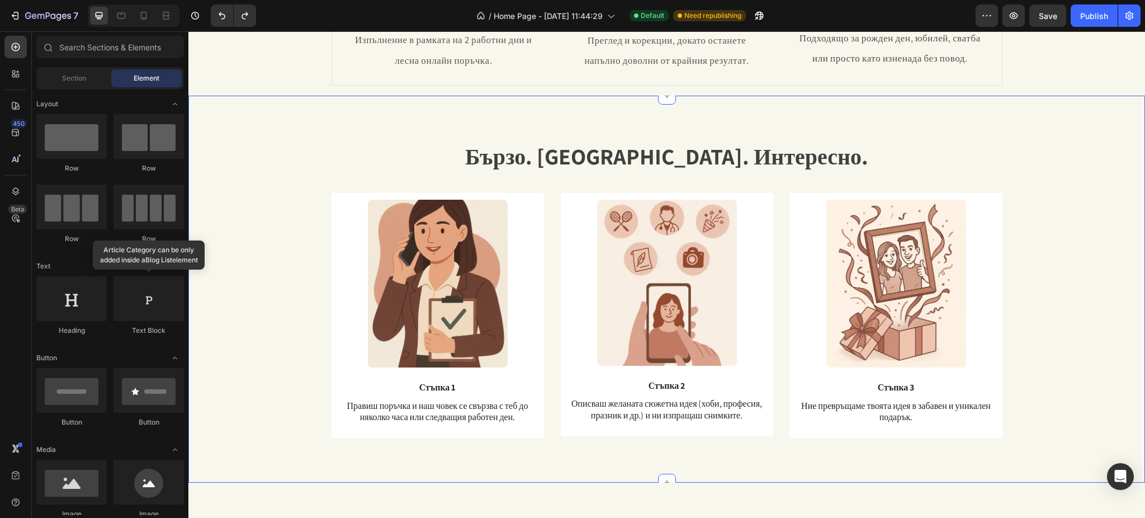
click at [287, 167] on div "Бързо. Лесно. Интересно. Heading Text Block Row Image Стъпка 3 Text Block Ние п…" at bounding box center [667, 297] width 940 height 315
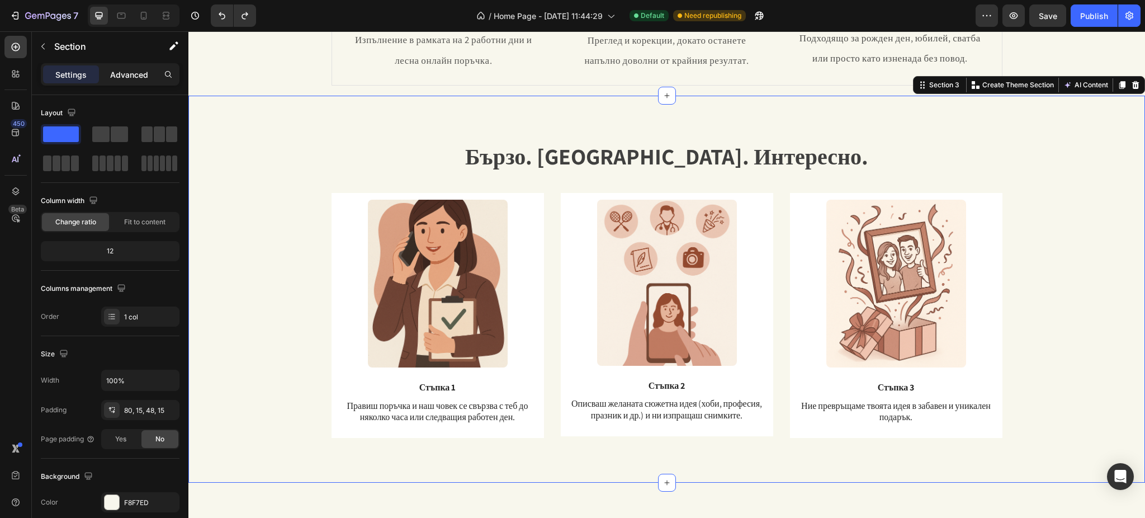
click at [126, 79] on p "Advanced" at bounding box center [129, 75] width 38 height 12
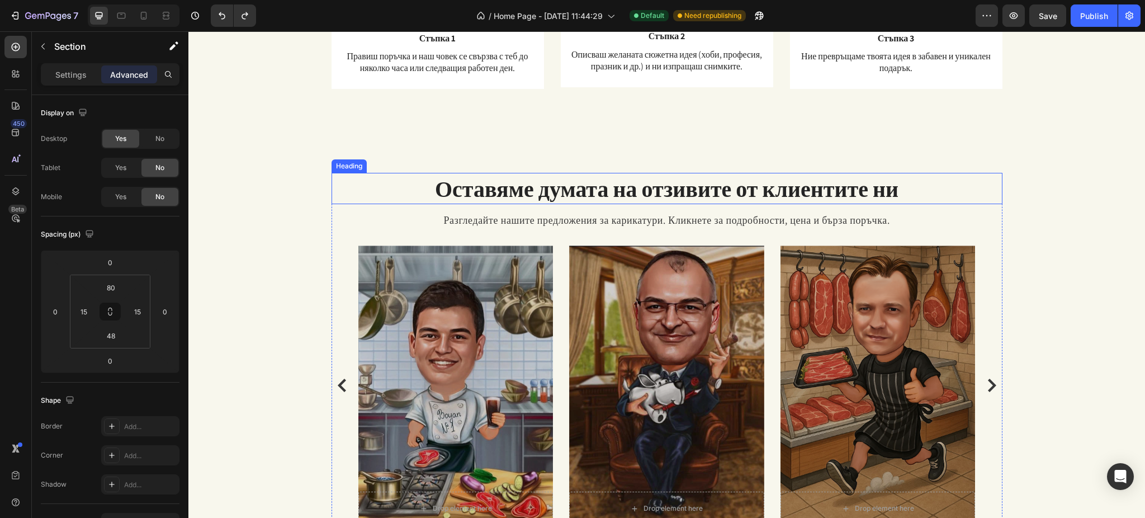
scroll to position [770, 0]
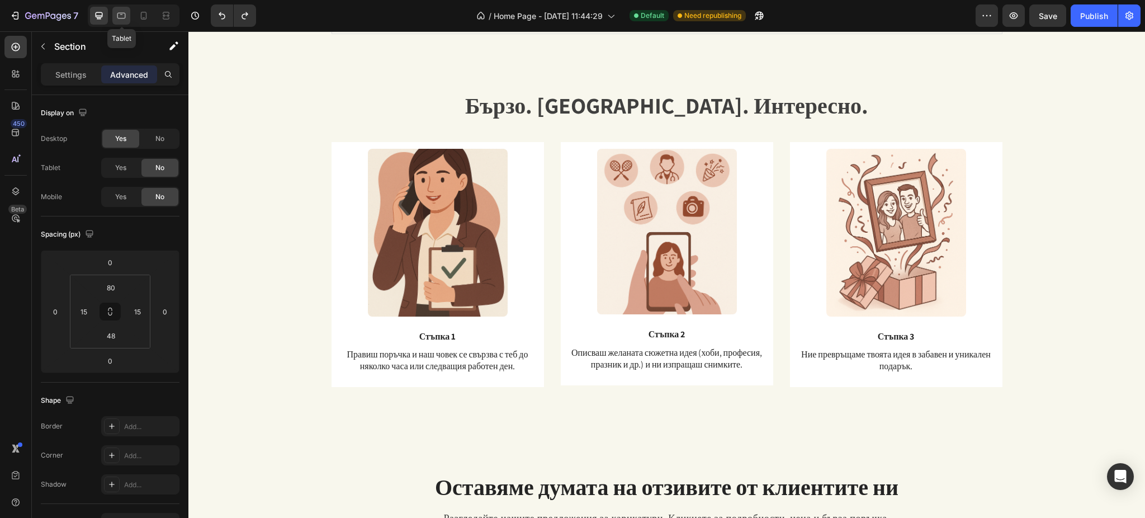
click at [120, 12] on icon at bounding box center [121, 15] width 11 height 11
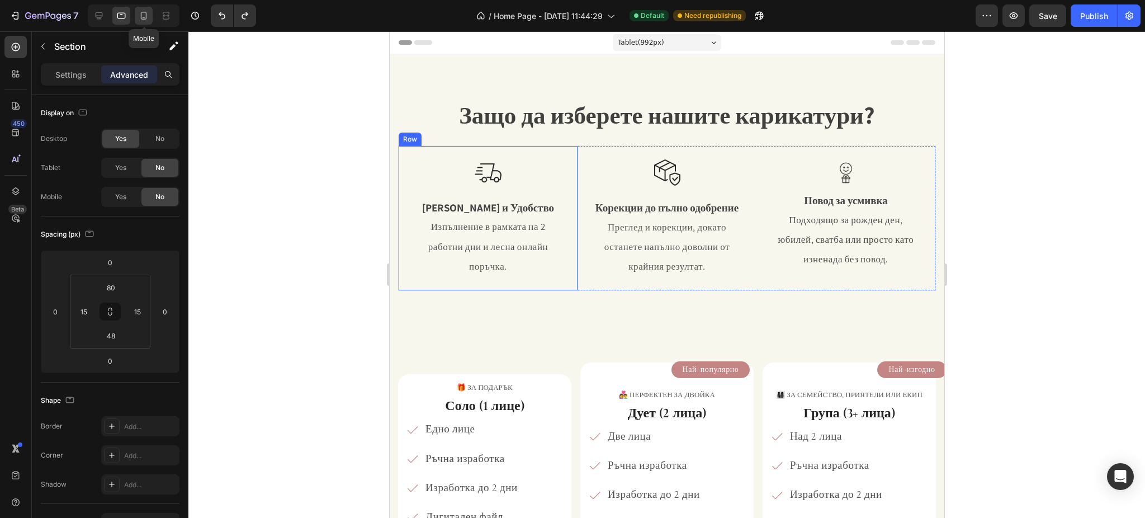
click at [141, 15] on icon at bounding box center [143, 15] width 11 height 11
type input "70"
type input "0"
type input "42"
type input "0"
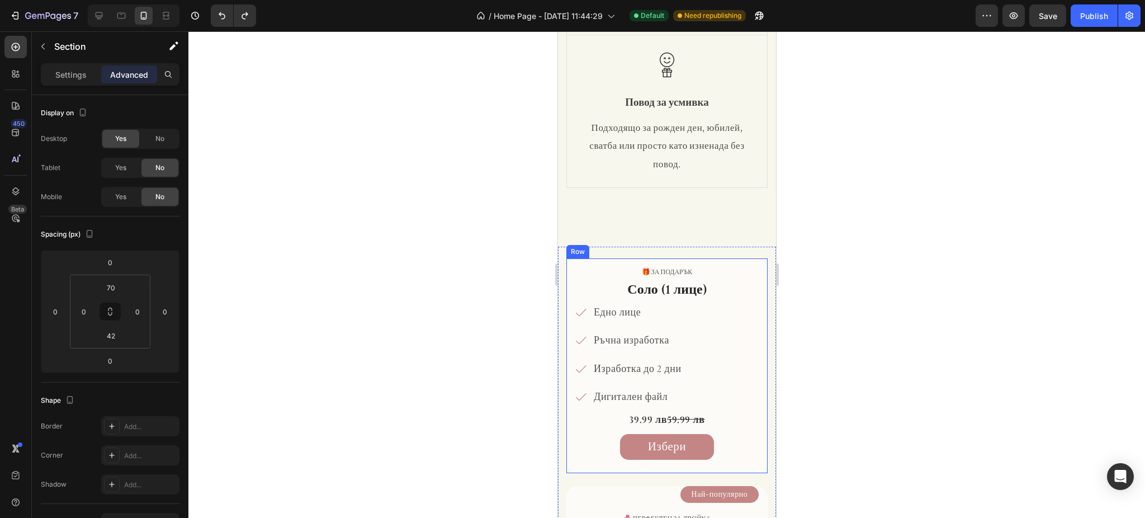
scroll to position [372, 0]
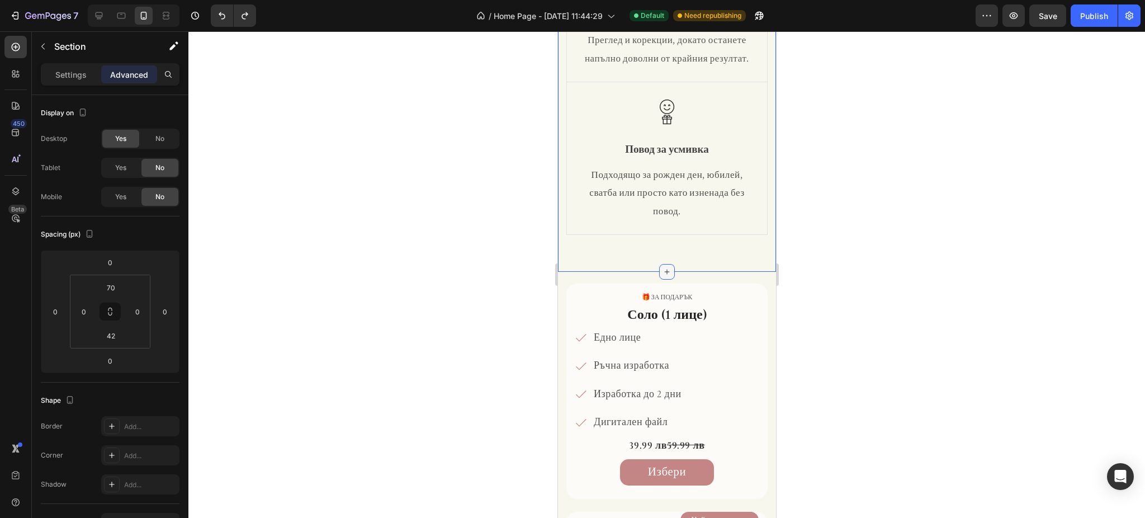
click at [661, 280] on div at bounding box center [667, 272] width 16 height 16
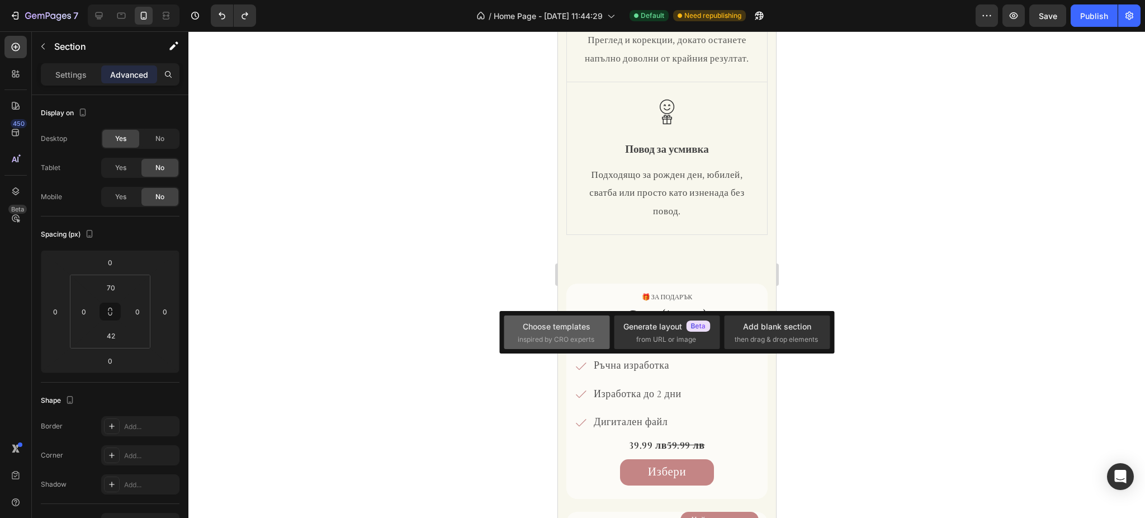
click at [568, 325] on div "Choose templates" at bounding box center [557, 326] width 68 height 12
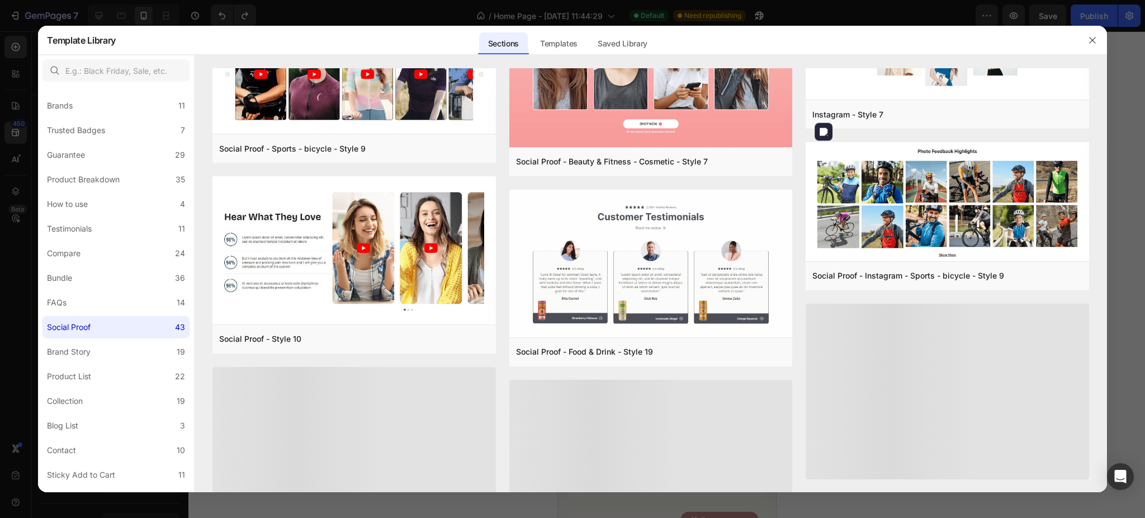
scroll to position [560, 0]
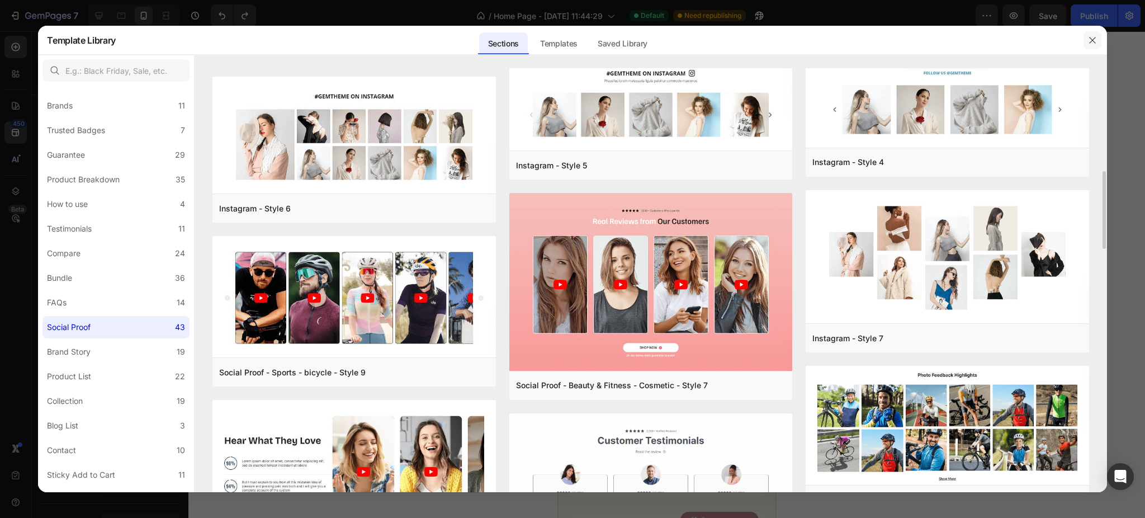
click at [1094, 40] on icon "button" at bounding box center [1092, 40] width 9 height 9
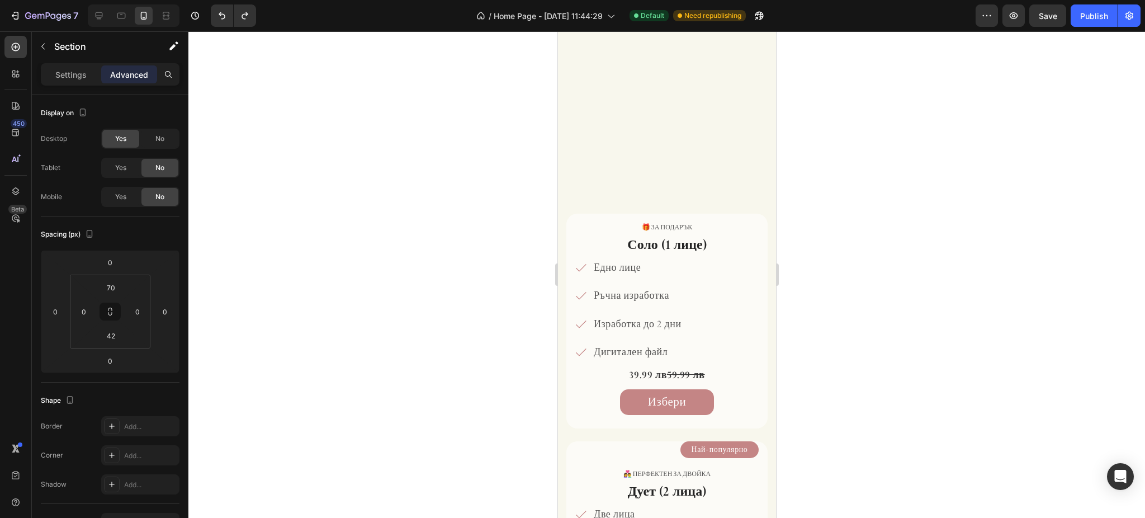
scroll to position [447, 0]
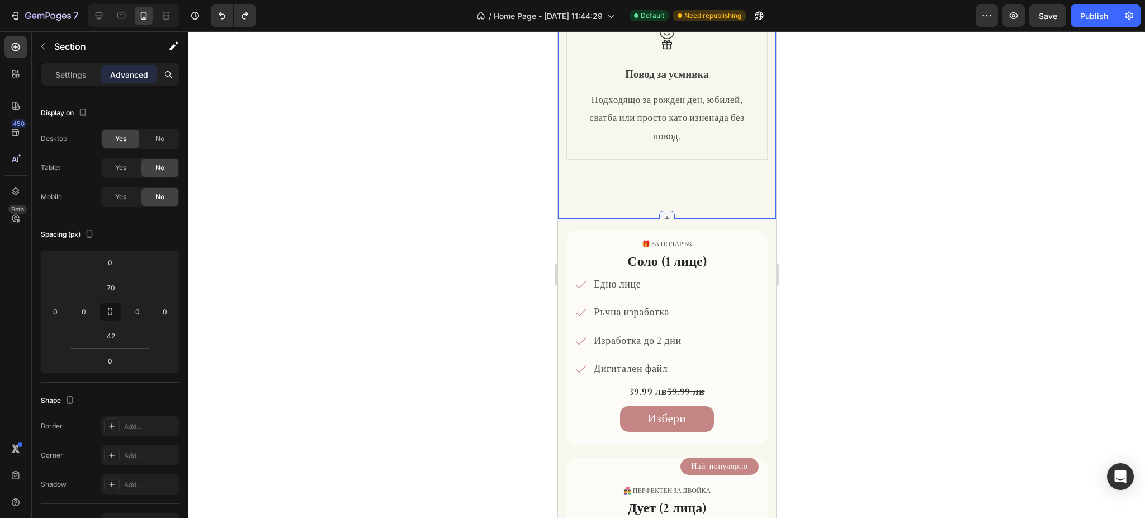
click at [662, 215] on icon at bounding box center [666, 218] width 9 height 9
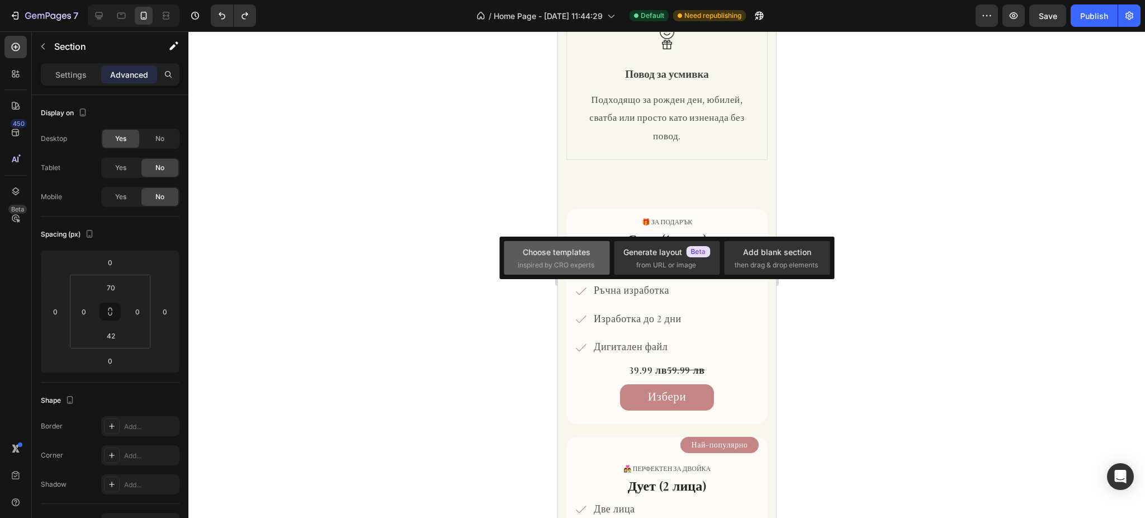
click at [602, 248] on div "Choose templates inspired by CRO experts" at bounding box center [557, 258] width 106 height 34
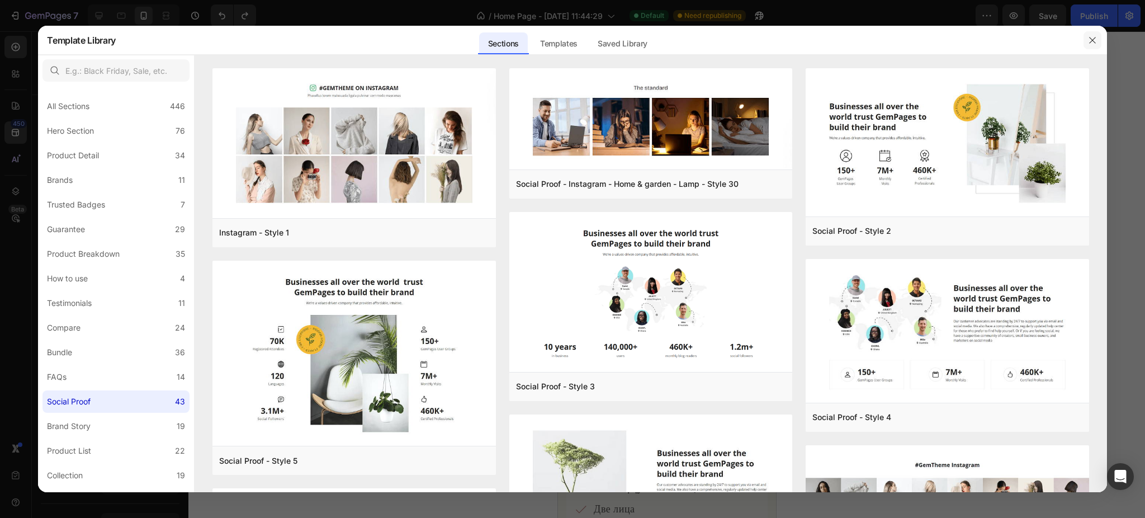
click at [1096, 37] on icon "button" at bounding box center [1092, 40] width 9 height 9
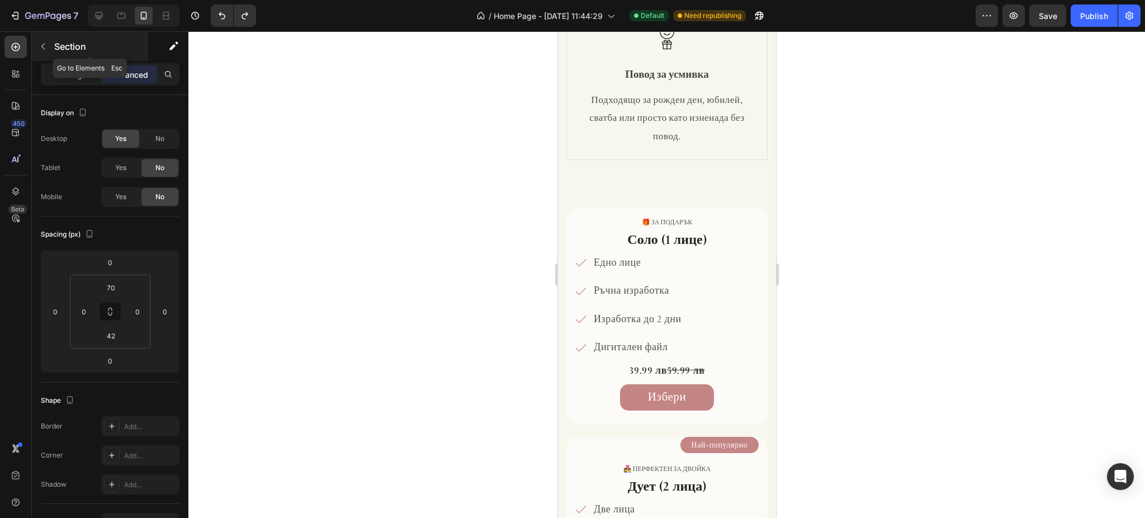
click at [45, 51] on button "button" at bounding box center [43, 46] width 18 height 18
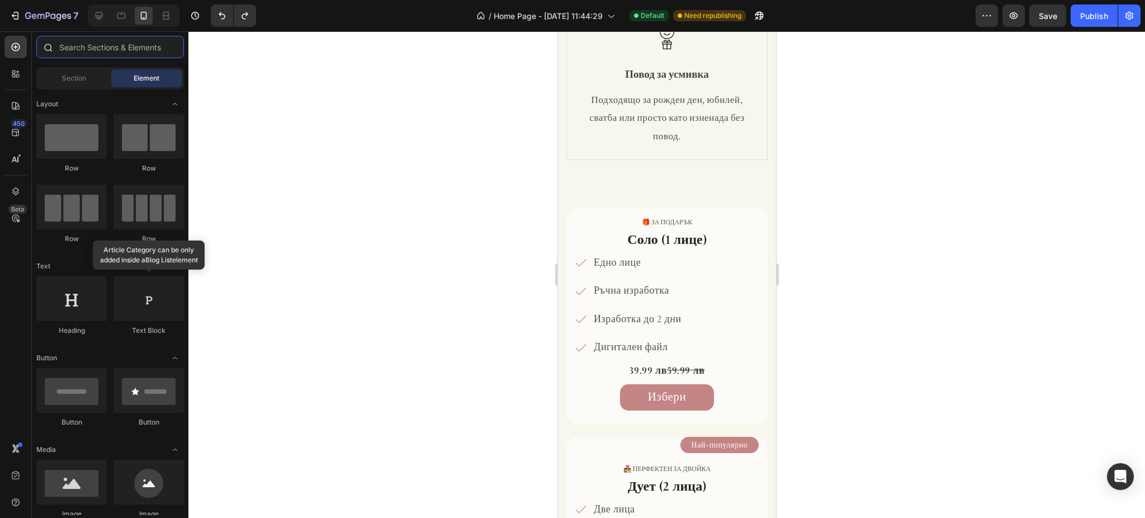
click at [95, 45] on input "text" at bounding box center [110, 47] width 148 height 22
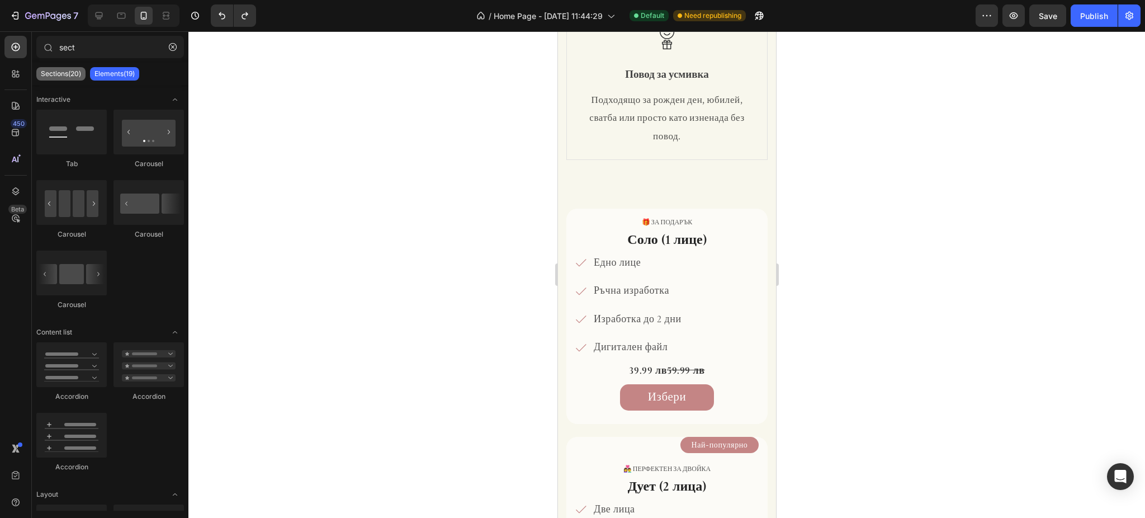
click at [72, 75] on p "Sections(20)" at bounding box center [61, 73] width 40 height 9
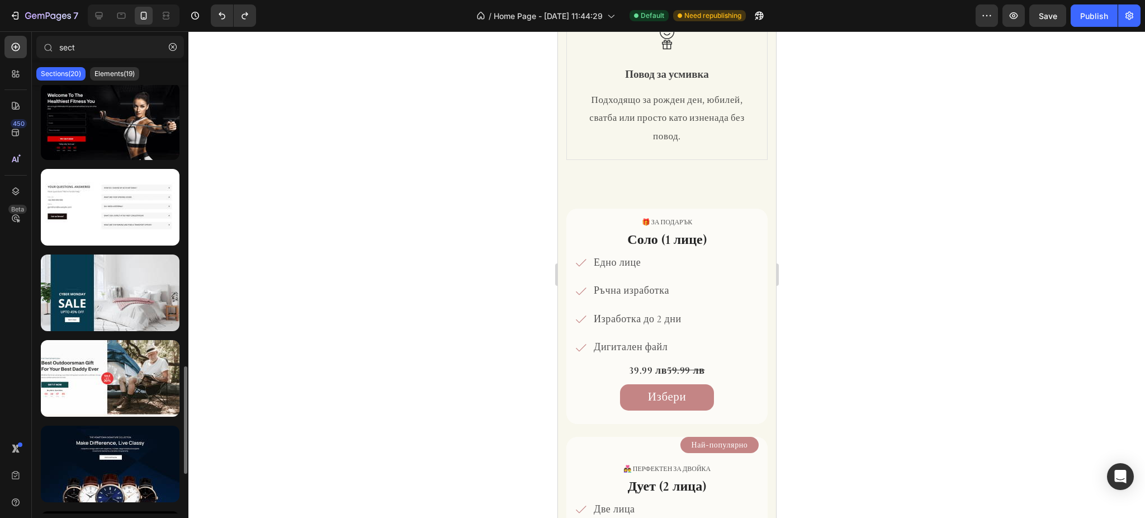
scroll to position [1277, 0]
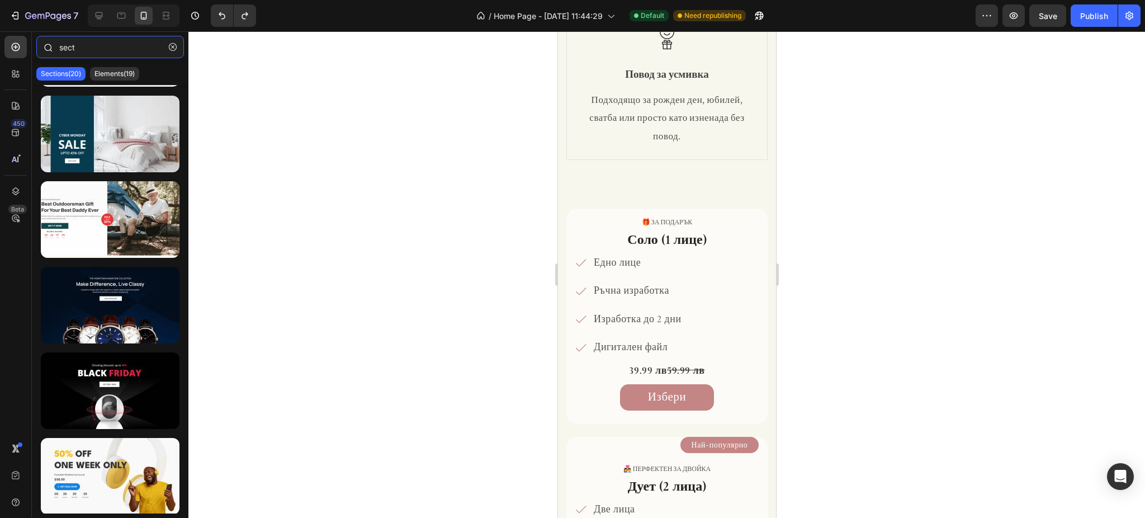
click at [92, 50] on input "sect" at bounding box center [110, 47] width 148 height 22
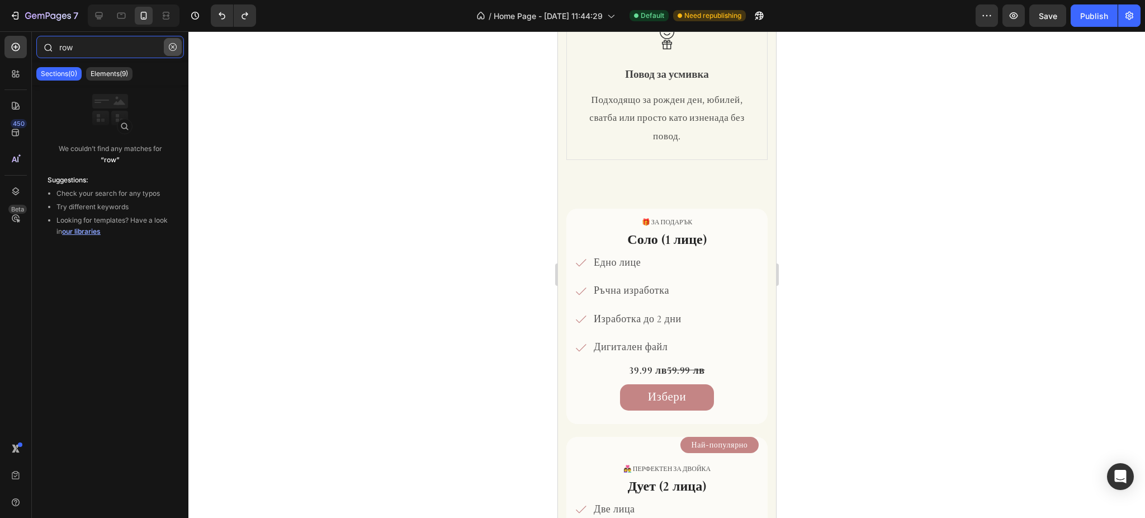
type input "row"
click at [169, 52] on button "button" at bounding box center [173, 47] width 18 height 18
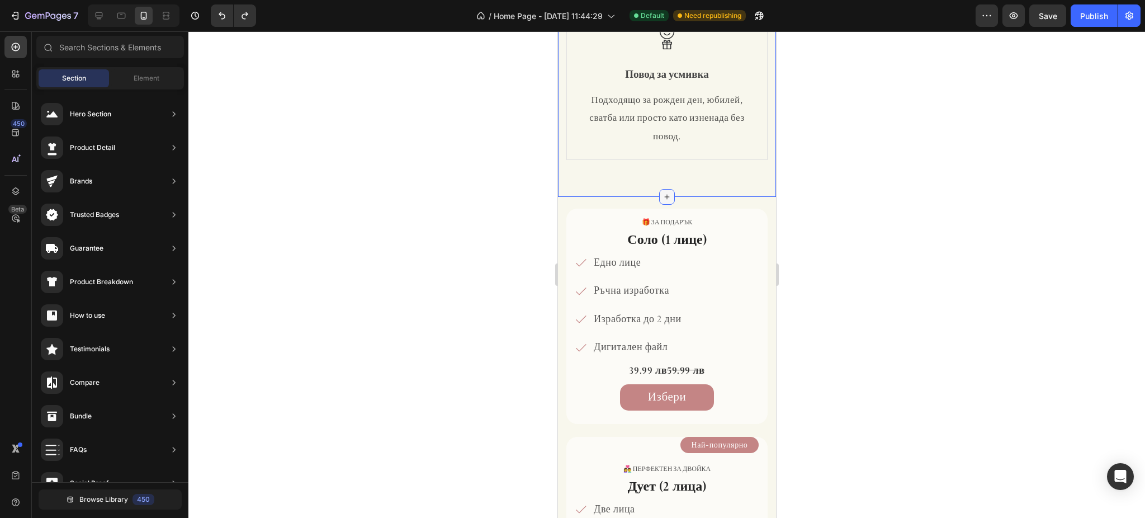
click at [662, 201] on icon at bounding box center [666, 196] width 9 height 9
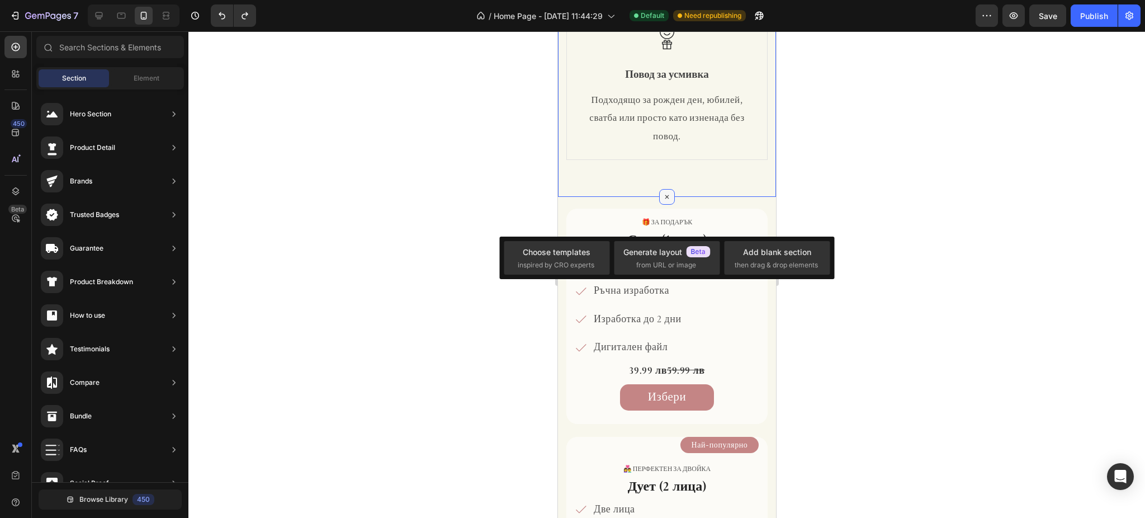
click at [660, 203] on icon at bounding box center [666, 197] width 13 height 13
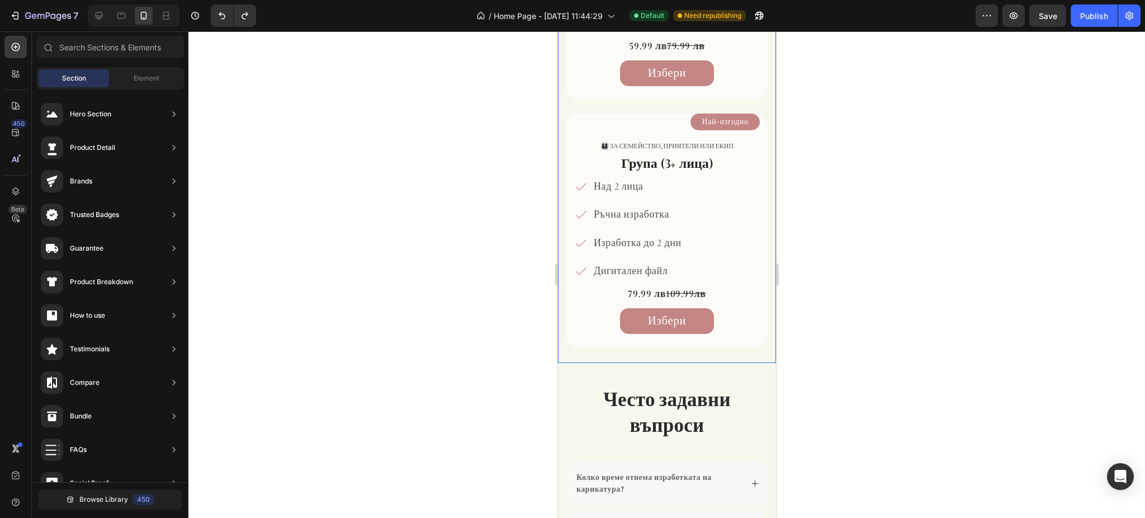
scroll to position [1043, 0]
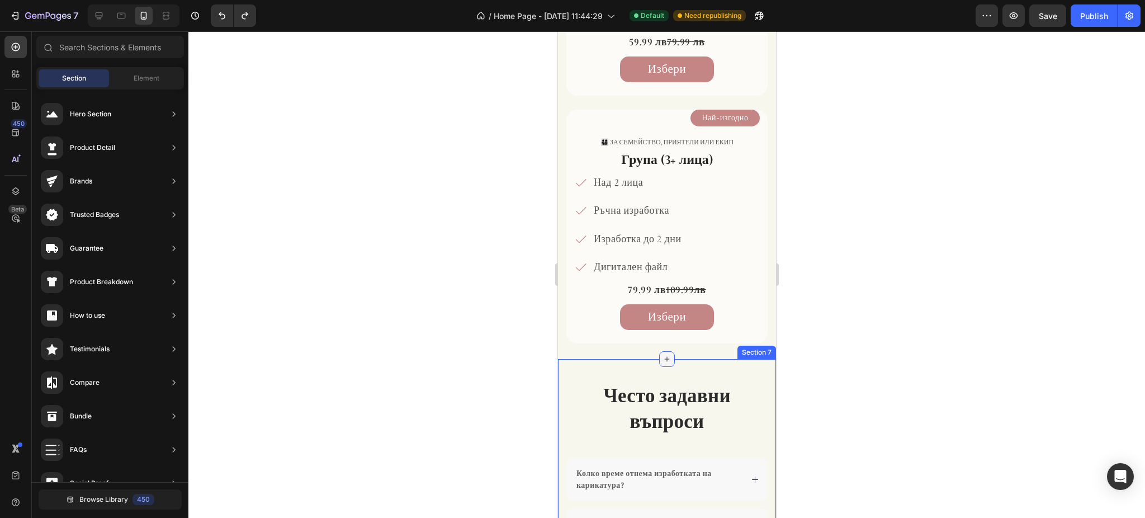
click at [662, 361] on icon at bounding box center [666, 358] width 9 height 9
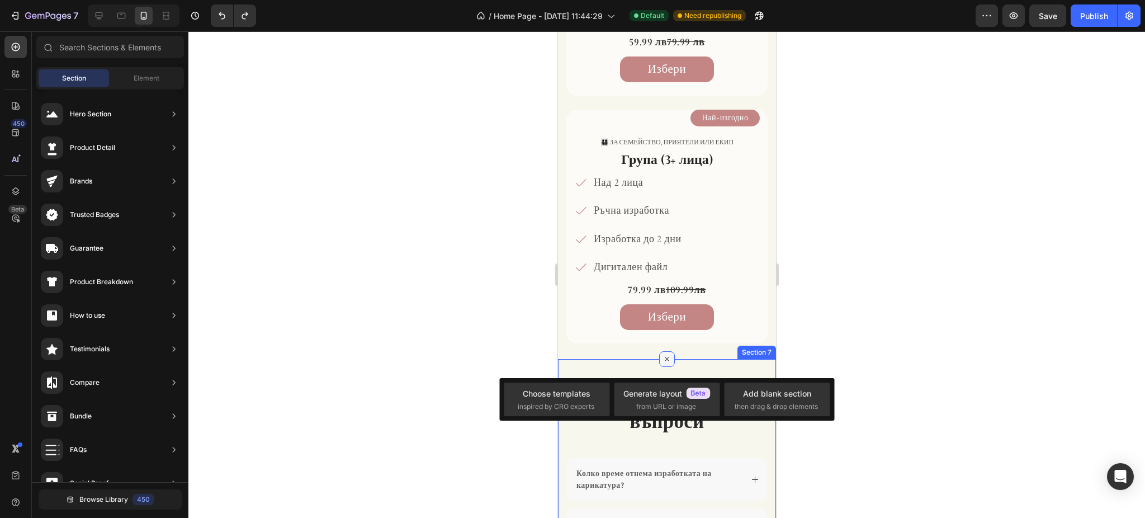
click at [663, 361] on icon at bounding box center [666, 359] width 7 height 7
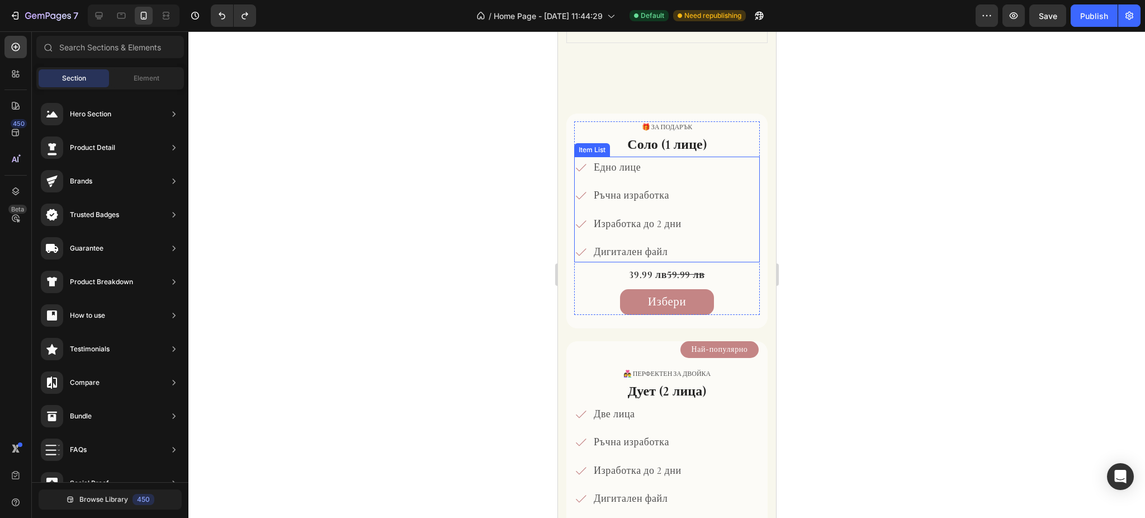
scroll to position [522, 0]
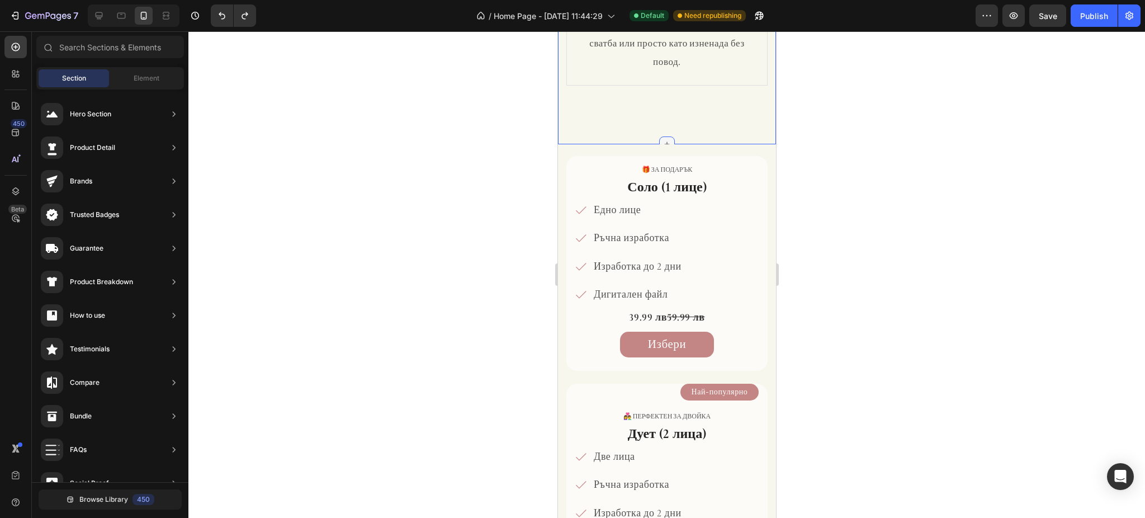
click at [663, 139] on div at bounding box center [667, 144] width 16 height 16
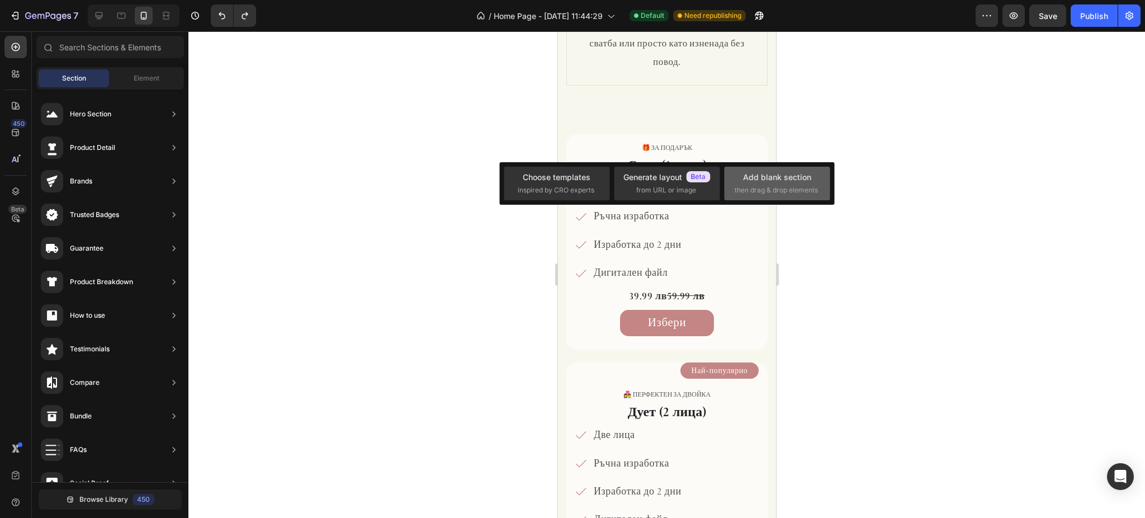
click at [794, 193] on span "then drag & drop elements" at bounding box center [776, 190] width 83 height 10
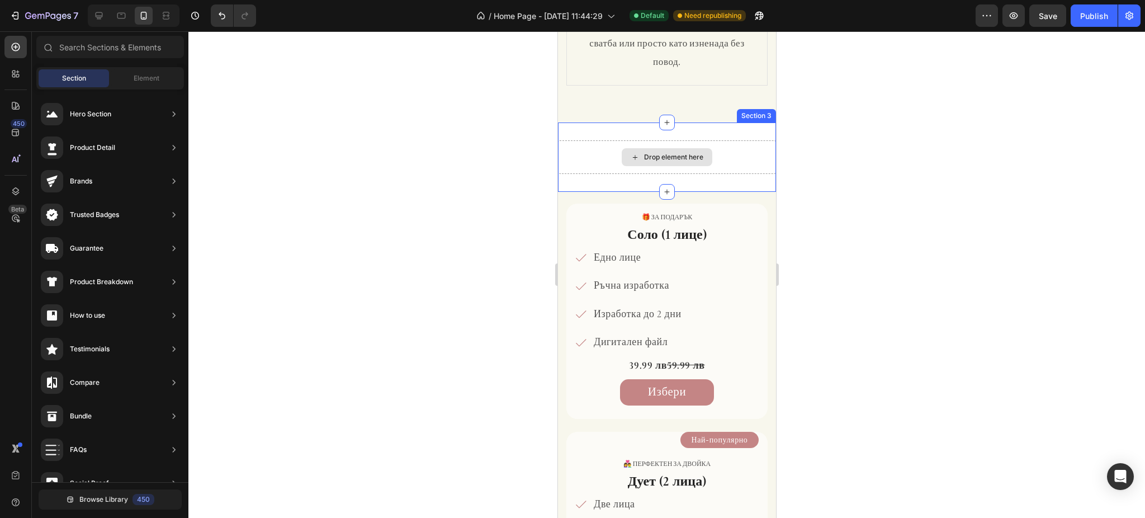
click at [680, 162] on div "Drop element here" at bounding box center [672, 157] width 59 height 9
click at [687, 166] on div "Drop element here" at bounding box center [666, 157] width 91 height 18
click at [670, 162] on div "Drop element here" at bounding box center [672, 157] width 59 height 9
click at [84, 49] on input "text" at bounding box center [110, 47] width 148 height 22
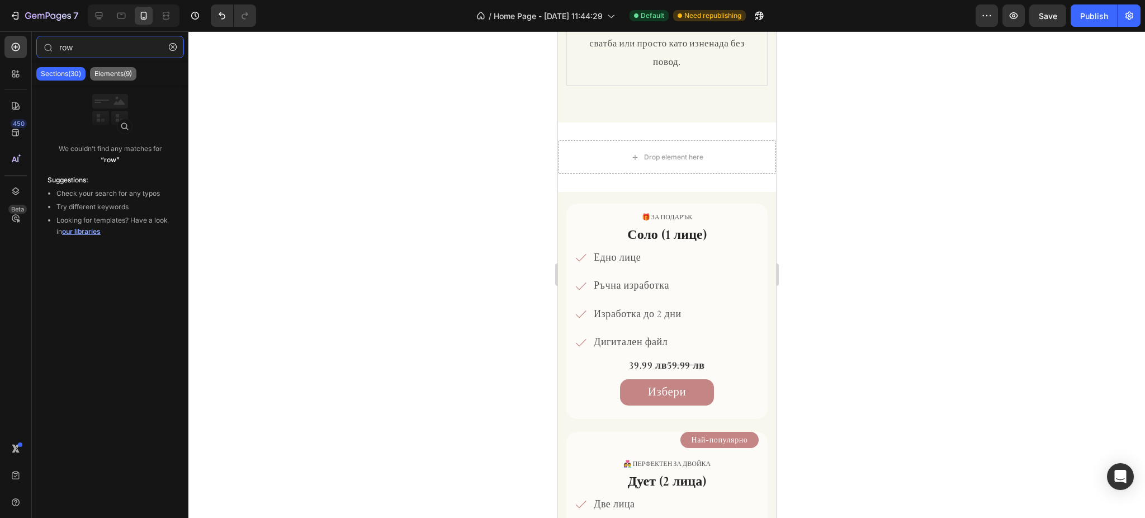
type input "row"
click at [135, 70] on div "Elements(9)" at bounding box center [113, 73] width 46 height 13
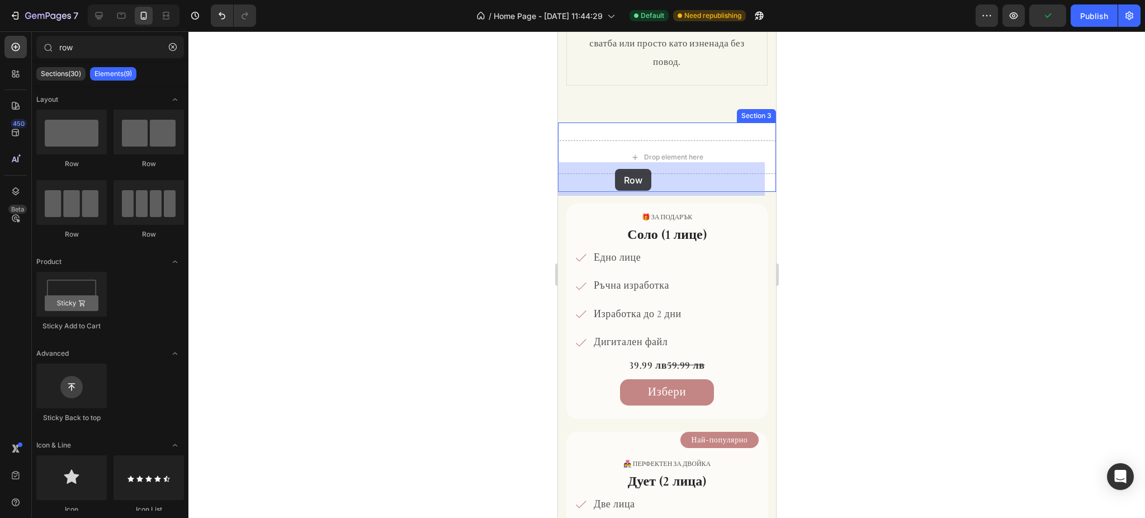
drag, startPoint x: 640, startPoint y: 167, endPoint x: 614, endPoint y: 169, distance: 25.8
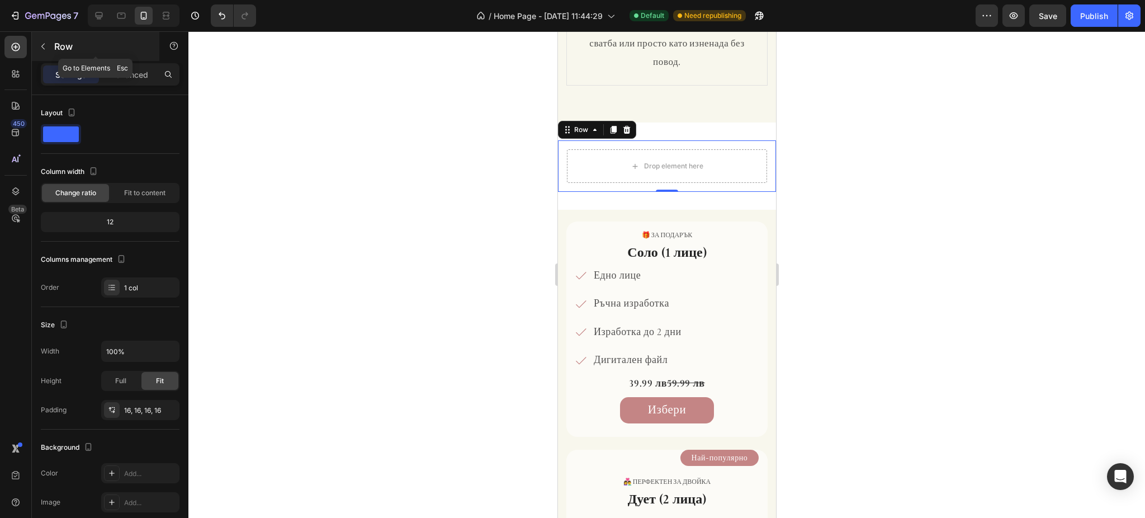
click at [45, 43] on icon "button" at bounding box center [43, 46] width 9 height 9
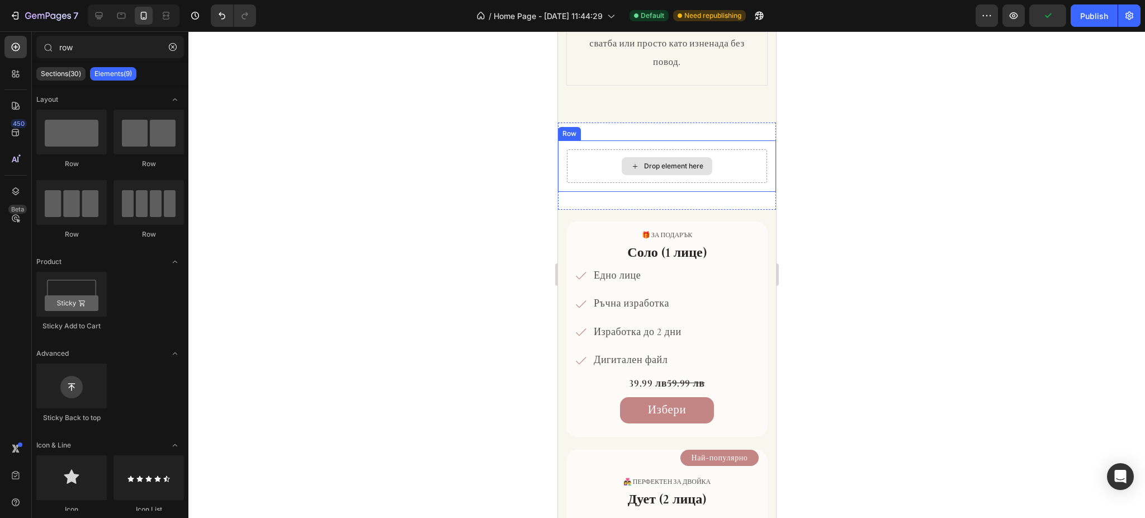
click at [633, 175] on div "Drop element here" at bounding box center [666, 166] width 91 height 18
click at [586, 175] on div "Drop element here" at bounding box center [666, 166] width 200 height 34
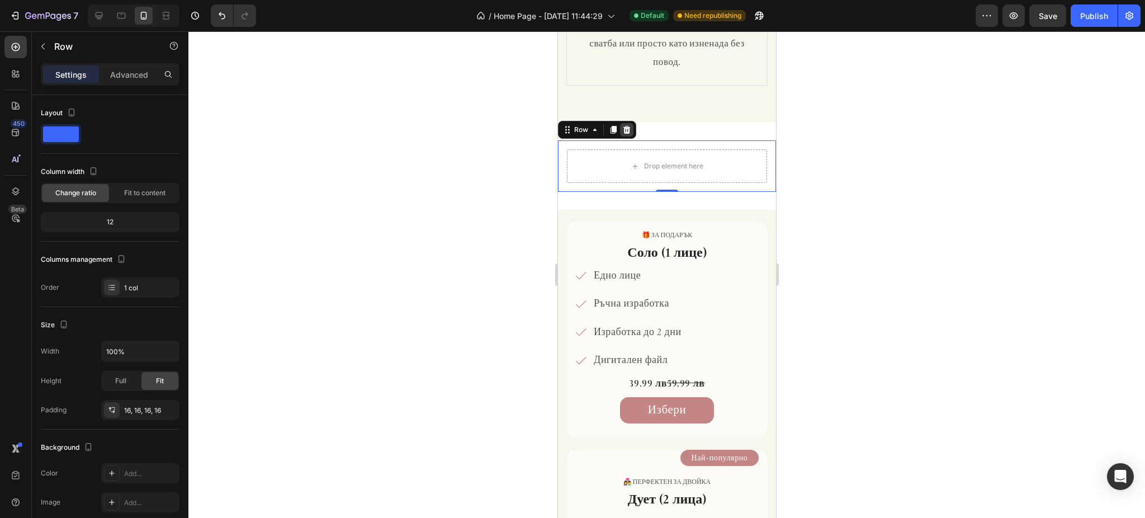
drag, startPoint x: 627, startPoint y: 148, endPoint x: 1047, endPoint y: 167, distance: 420.2
click at [627, 134] on icon at bounding box center [626, 130] width 7 height 8
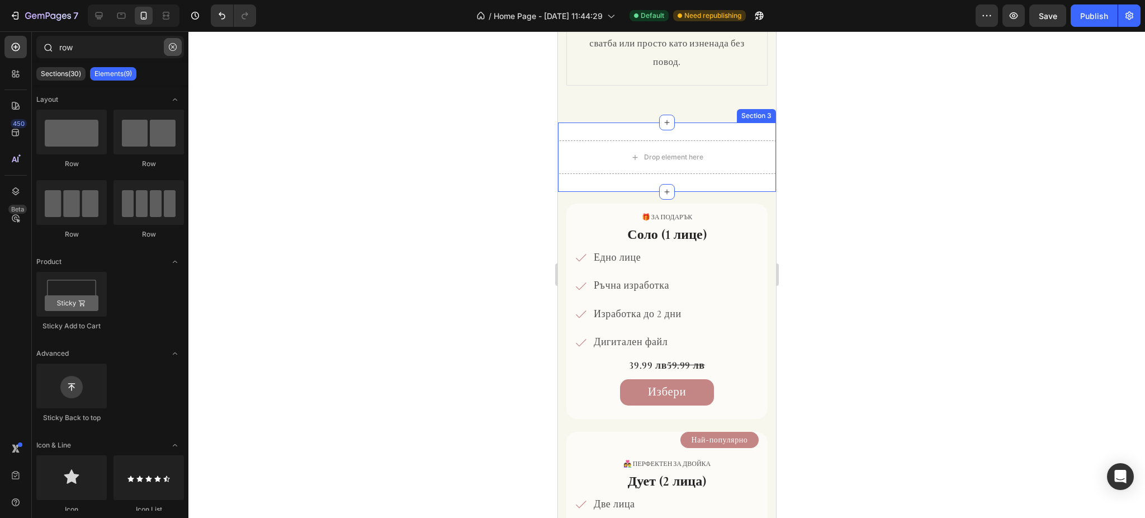
click at [173, 53] on button "button" at bounding box center [173, 47] width 18 height 18
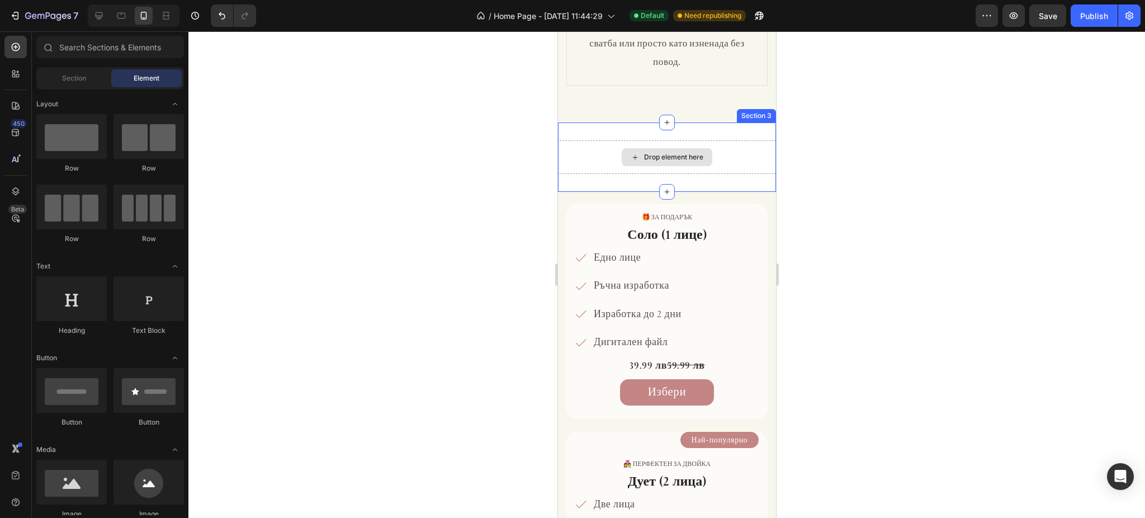
click at [640, 174] on div "Drop element here" at bounding box center [666, 157] width 218 height 34
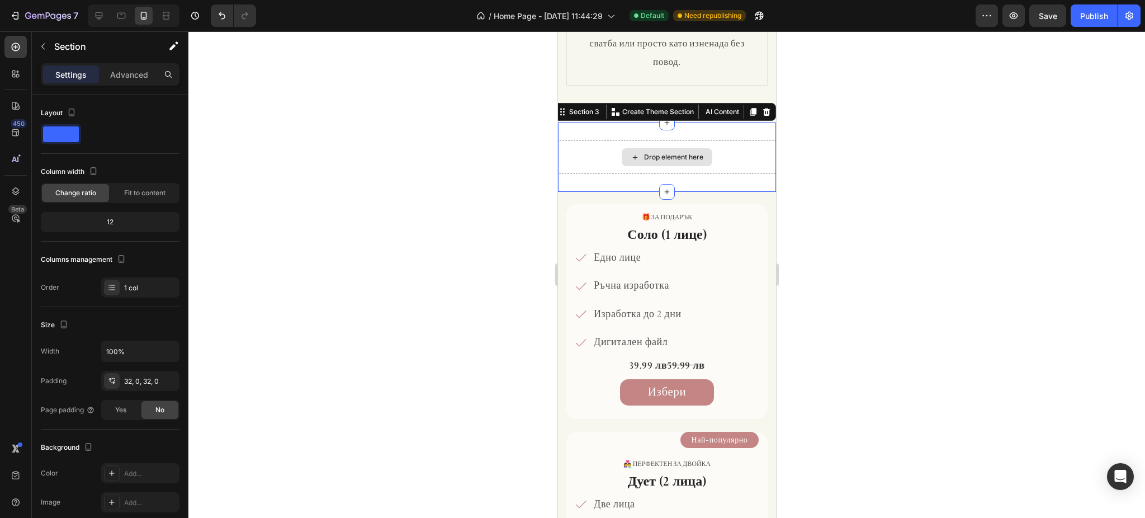
click at [659, 162] on div "Drop element here" at bounding box center [672, 157] width 59 height 9
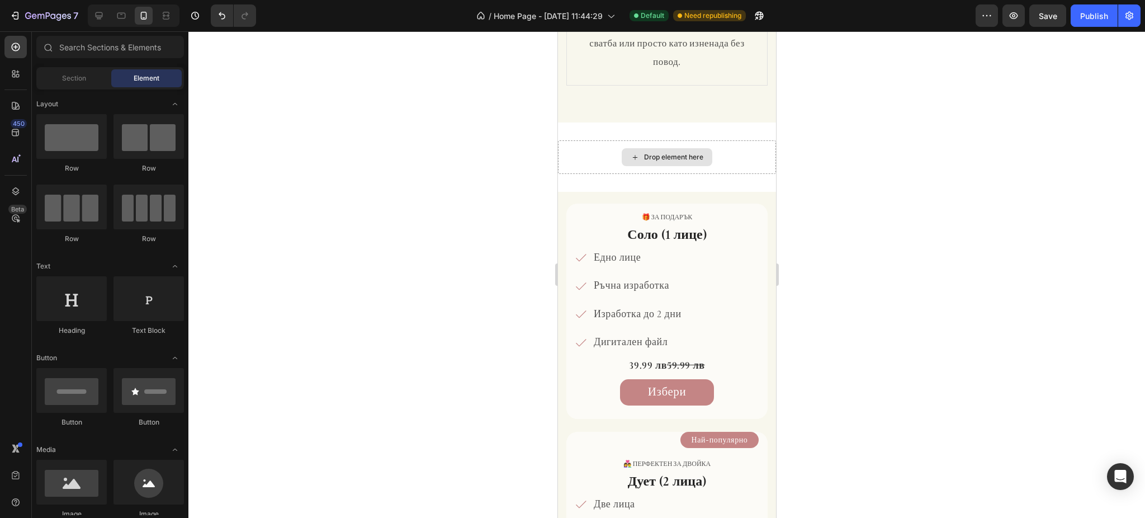
click at [659, 162] on div "Drop element here" at bounding box center [672, 157] width 59 height 9
click at [69, 69] on div "Section" at bounding box center [74, 78] width 70 height 18
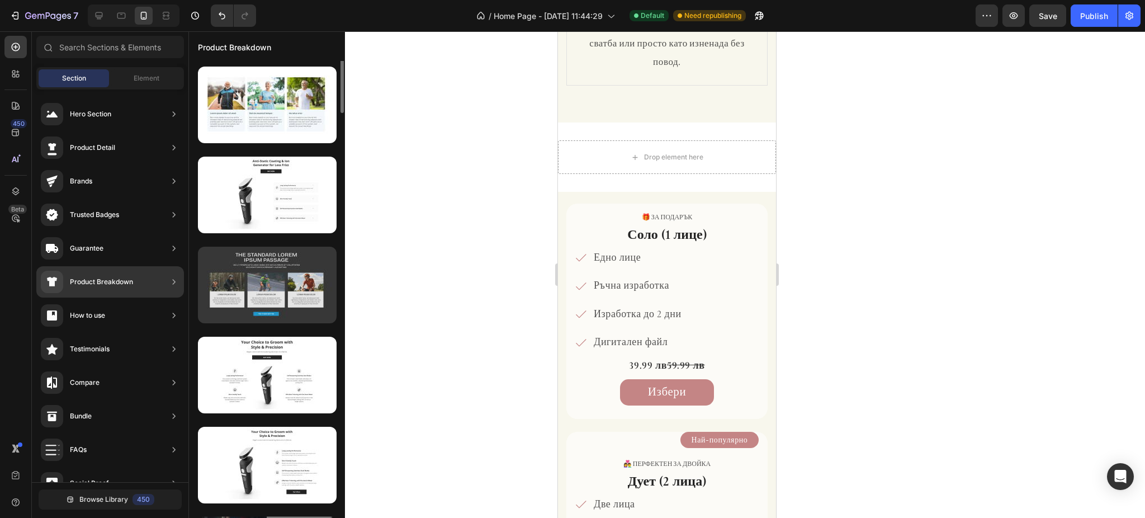
scroll to position [299, 0]
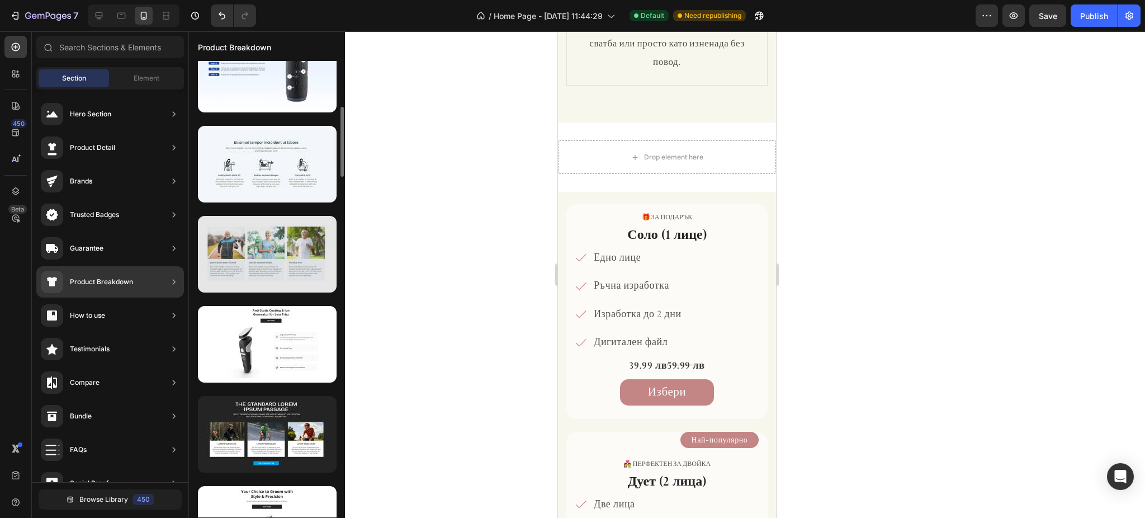
click at [266, 263] on div at bounding box center [267, 254] width 139 height 77
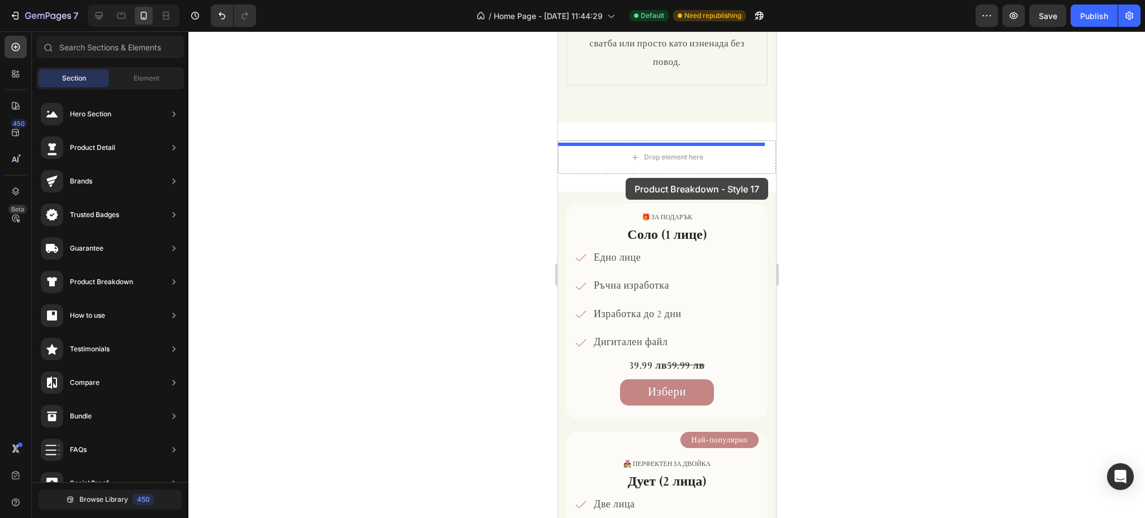
drag, startPoint x: 808, startPoint y: 298, endPoint x: 625, endPoint y: 178, distance: 219.2
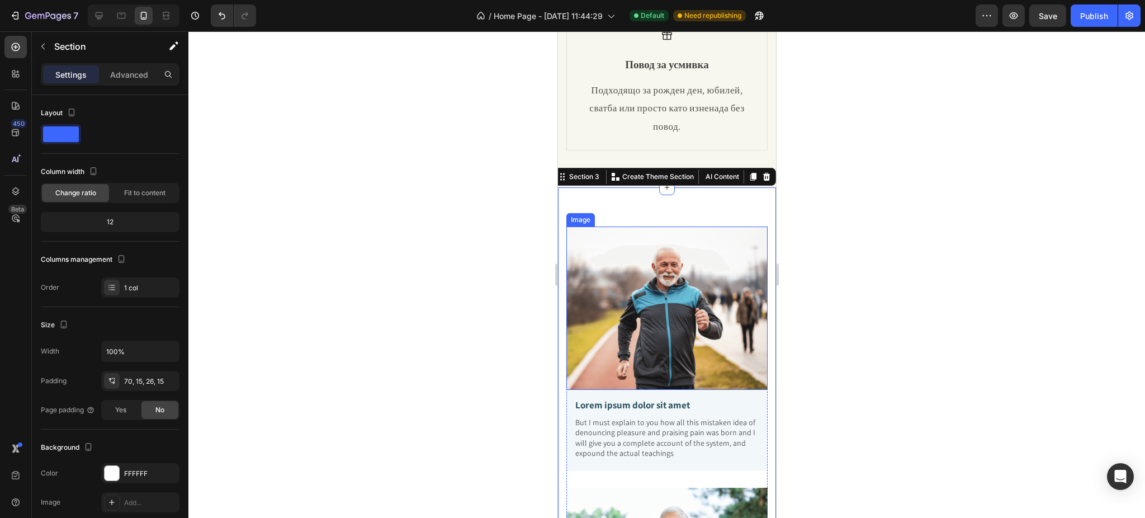
scroll to position [447, 0]
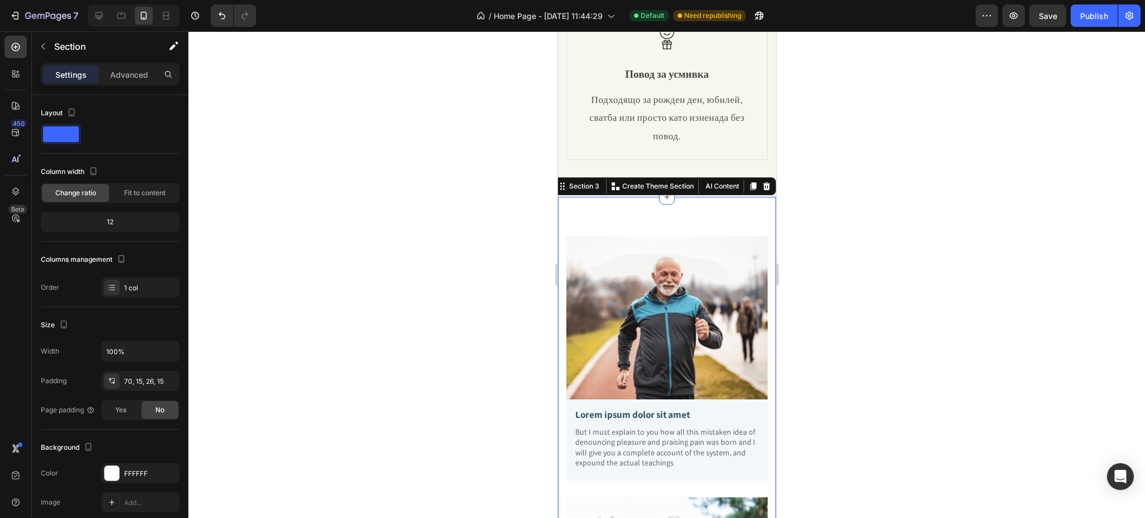
click at [828, 228] on div at bounding box center [666, 274] width 956 height 486
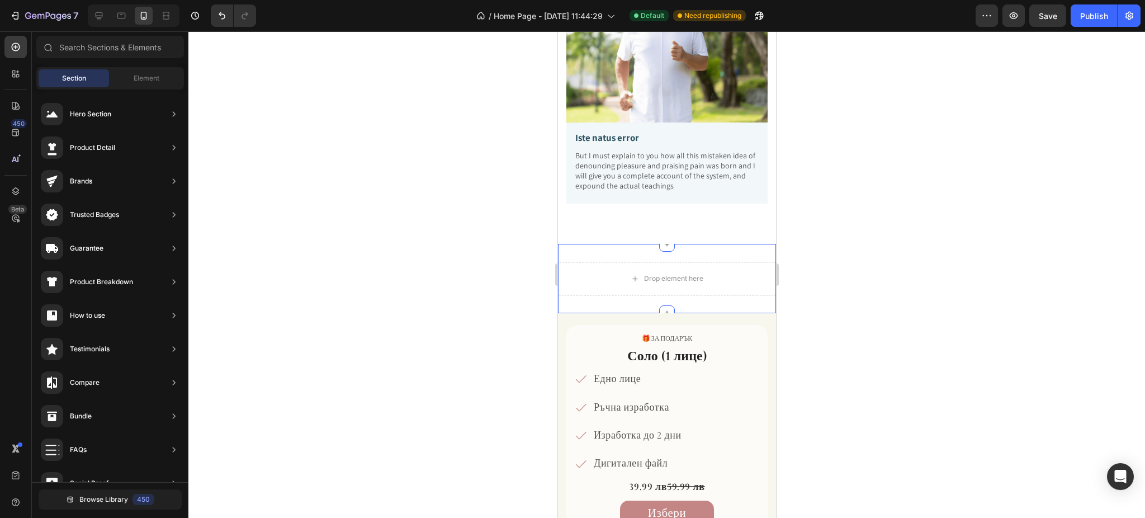
scroll to position [1267, 0]
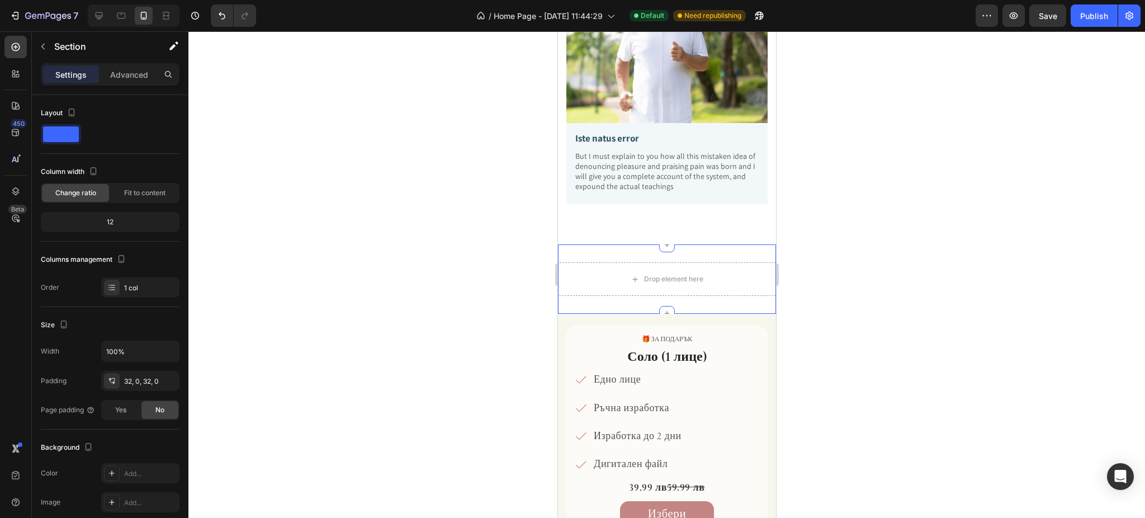
click at [601, 244] on div "Drop element here Section 4" at bounding box center [666, 278] width 218 height 69
click at [759, 227] on div at bounding box center [765, 233] width 13 height 13
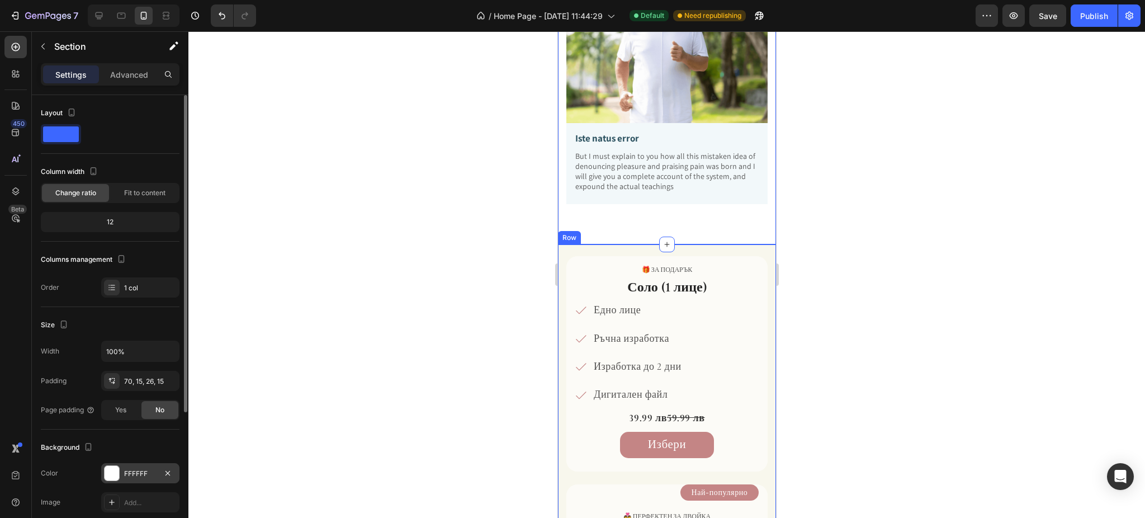
click at [110, 475] on div at bounding box center [112, 473] width 15 height 15
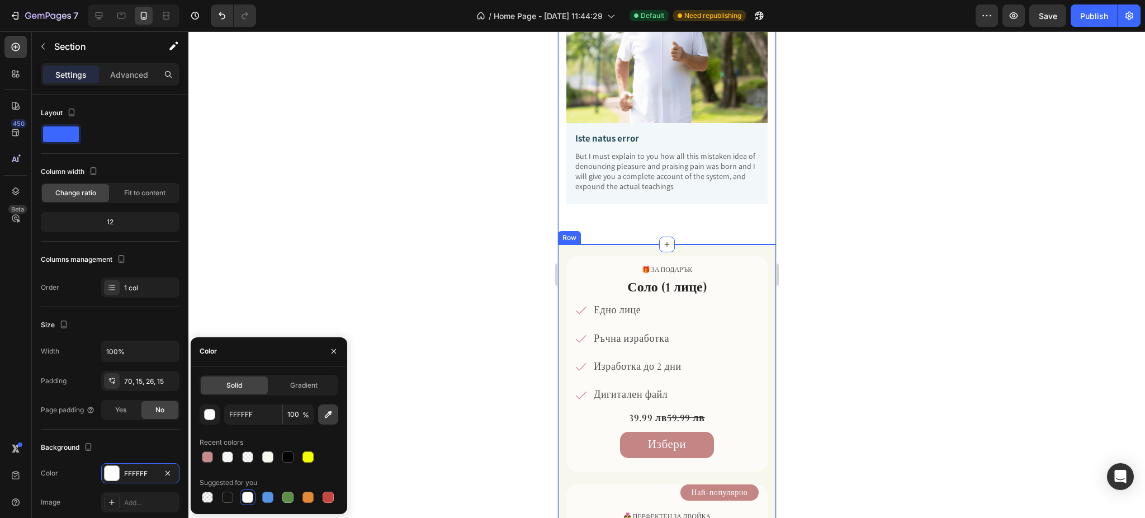
click at [325, 412] on icon "button" at bounding box center [328, 414] width 11 height 11
type input "F8F7ED"
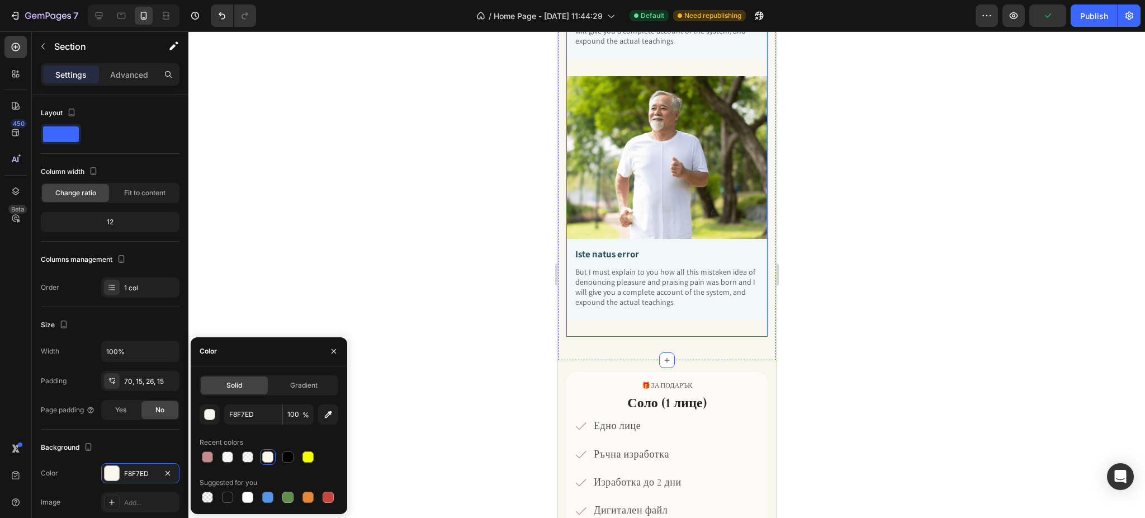
scroll to position [1118, 0]
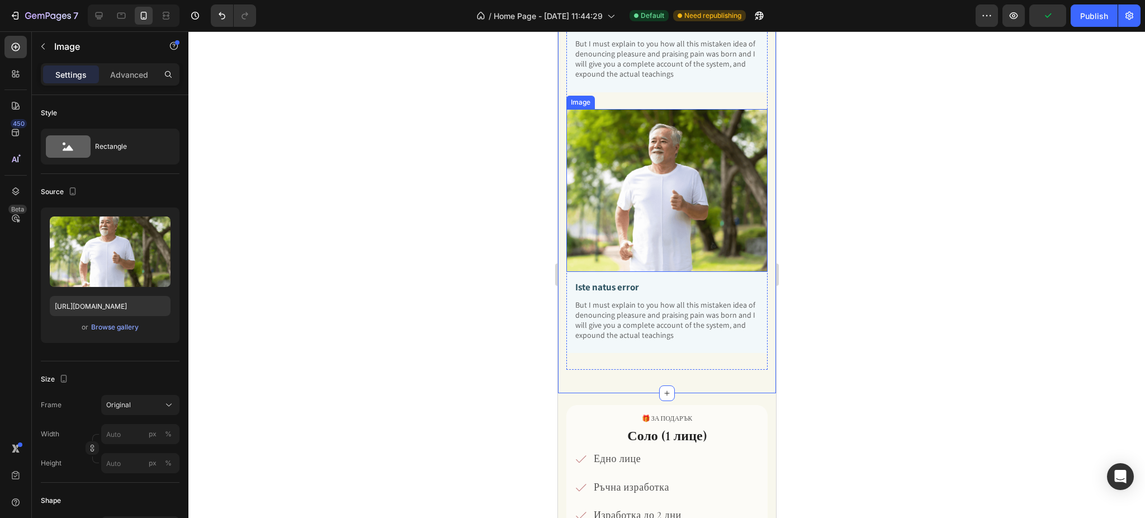
click at [653, 184] on img at bounding box center [666, 190] width 201 height 163
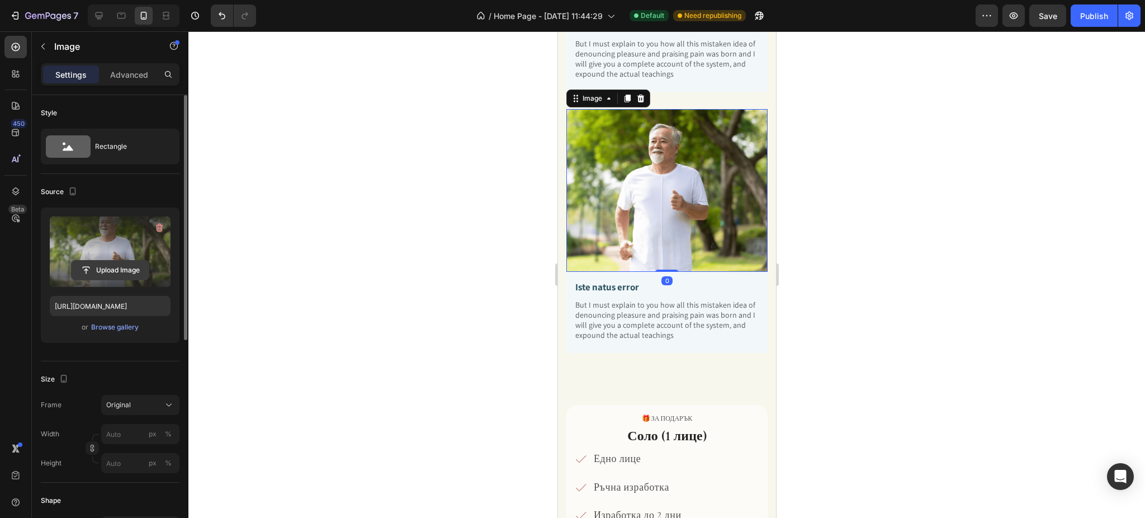
click at [112, 268] on input "file" at bounding box center [110, 270] width 77 height 19
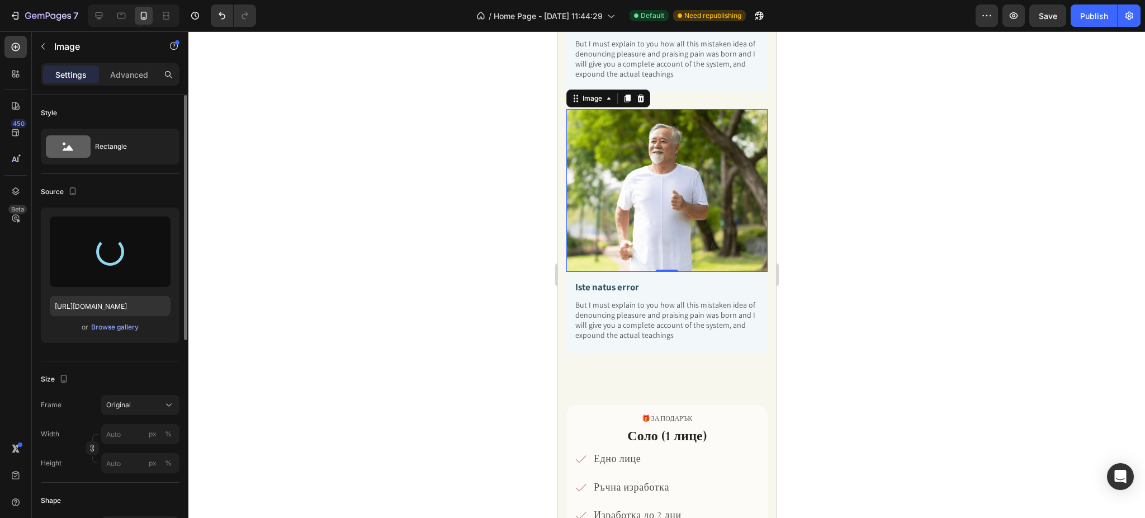
type input "[URL][DOMAIN_NAME]"
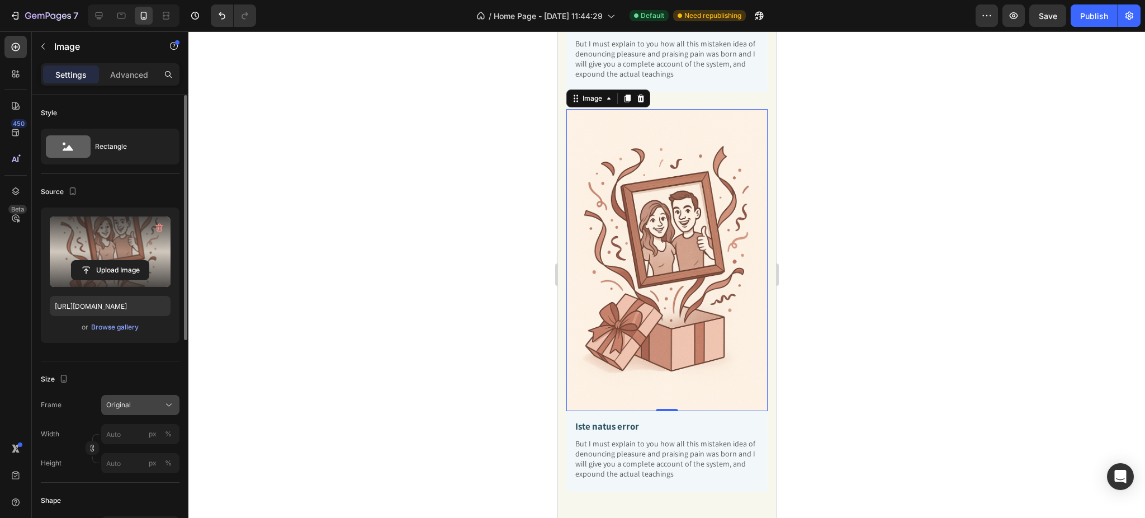
click at [141, 407] on div "Original" at bounding box center [133, 405] width 55 height 10
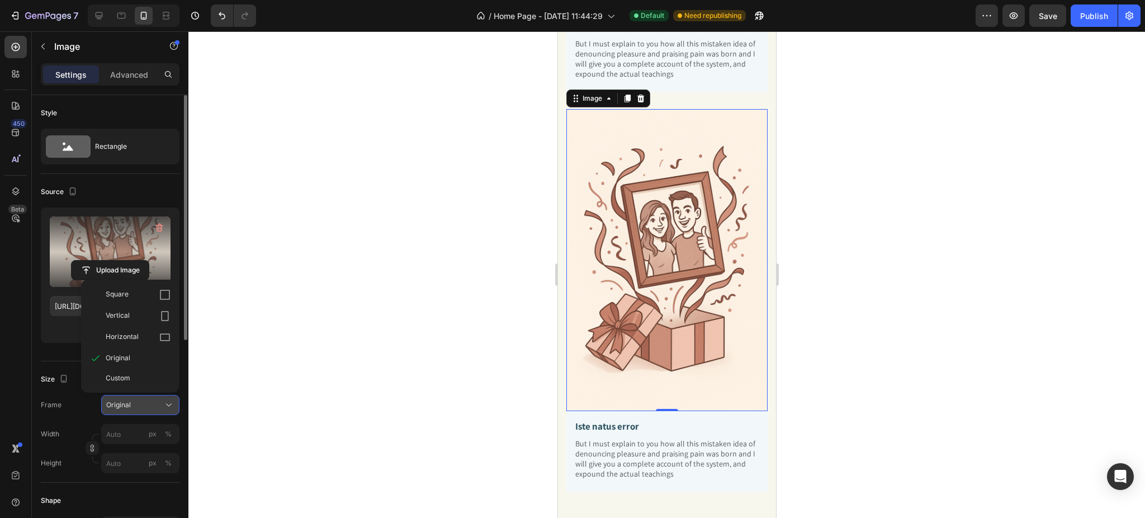
click at [141, 407] on div "Original" at bounding box center [133, 405] width 55 height 10
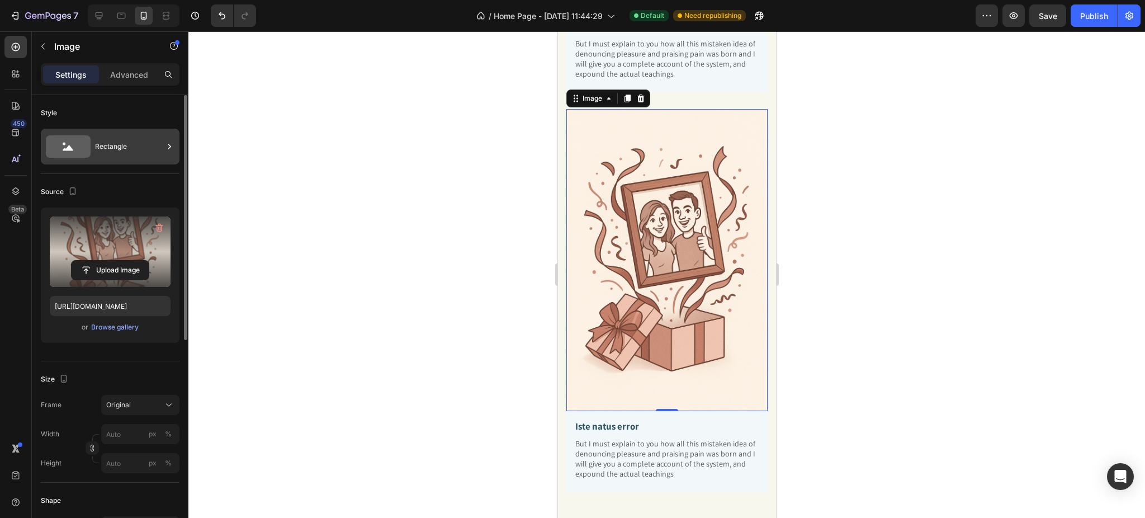
click at [111, 135] on div "Rectangle" at bounding box center [129, 147] width 68 height 26
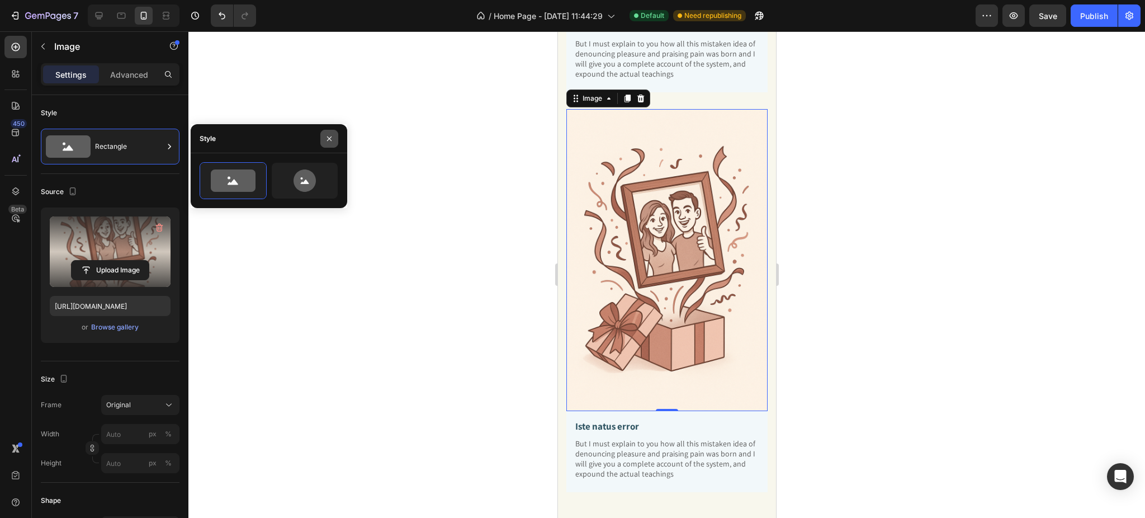
click at [329, 139] on icon "button" at bounding box center [329, 138] width 9 height 9
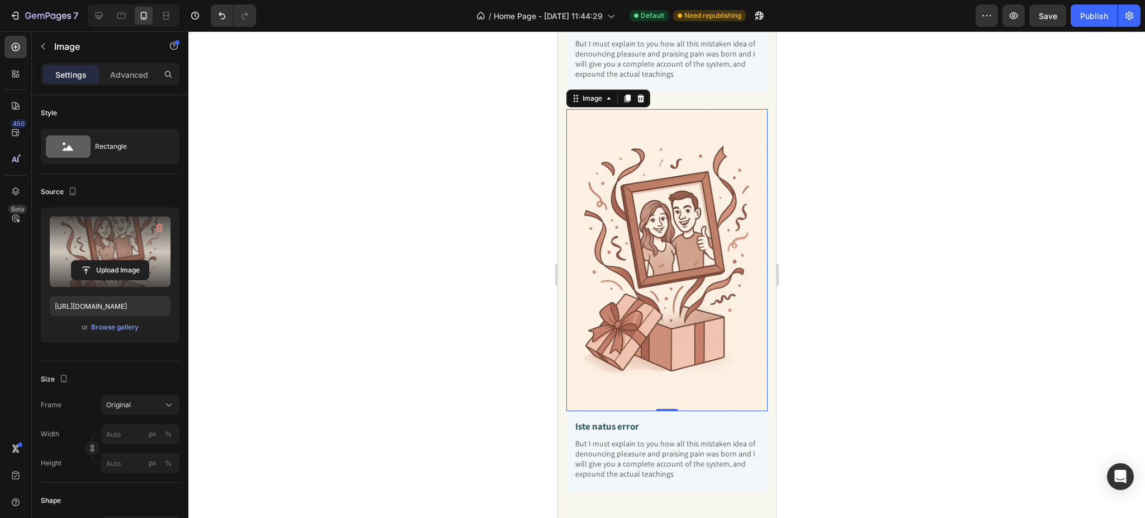
scroll to position [149, 0]
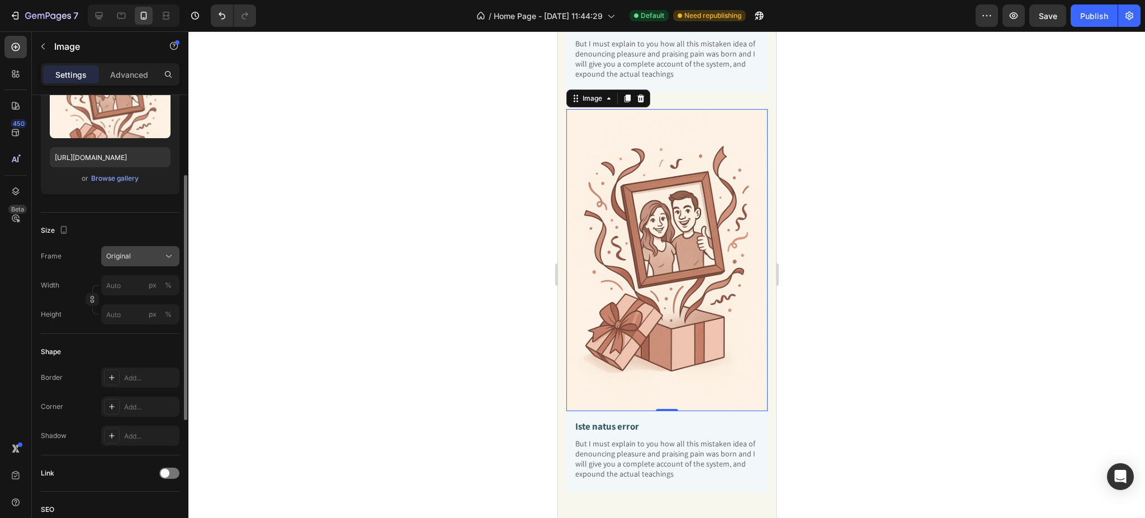
click at [125, 253] on span "Original" at bounding box center [118, 256] width 25 height 10
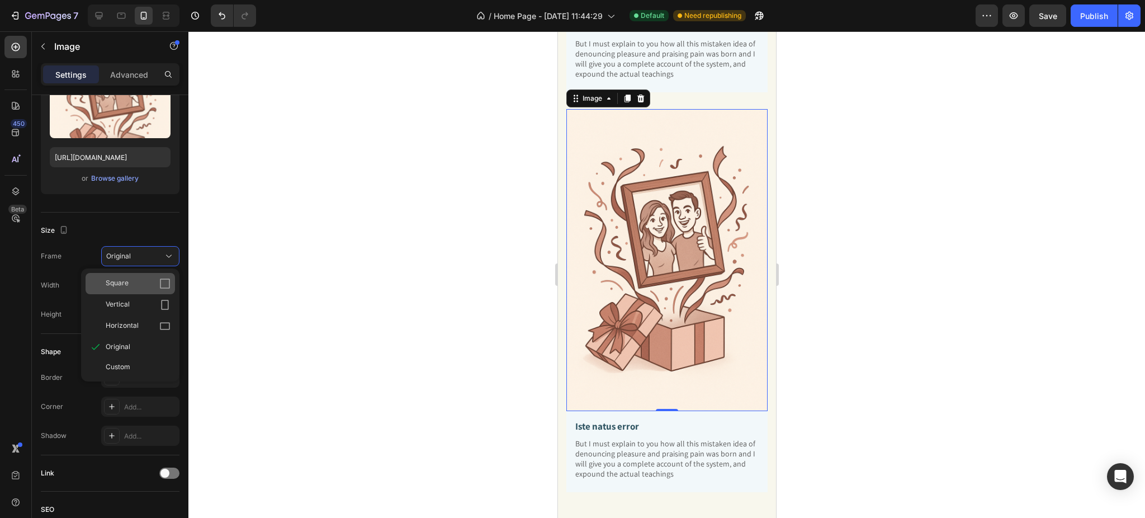
click at [119, 287] on span "Square" at bounding box center [117, 283] width 23 height 11
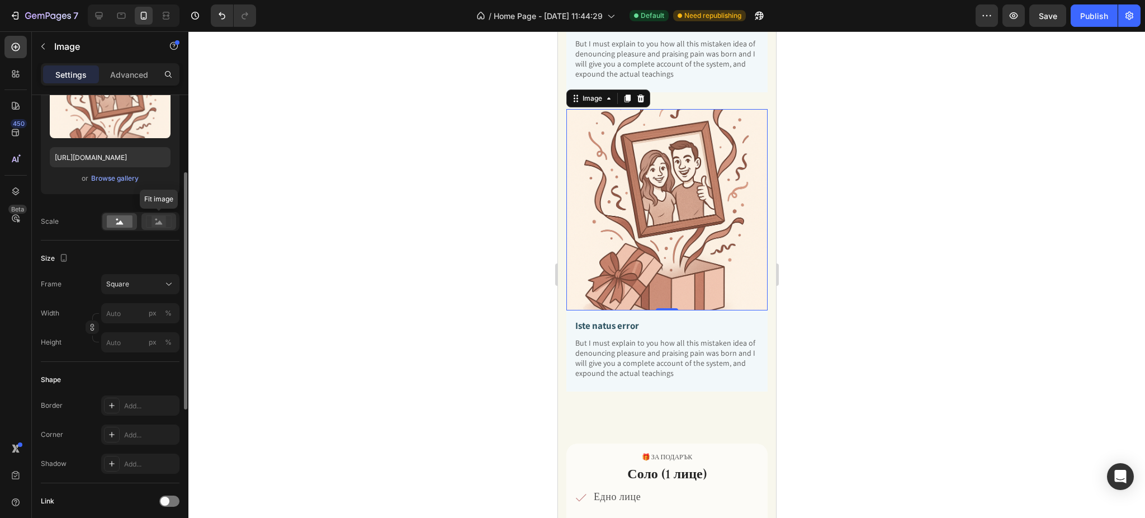
click at [162, 216] on rect at bounding box center [158, 221] width 15 height 11
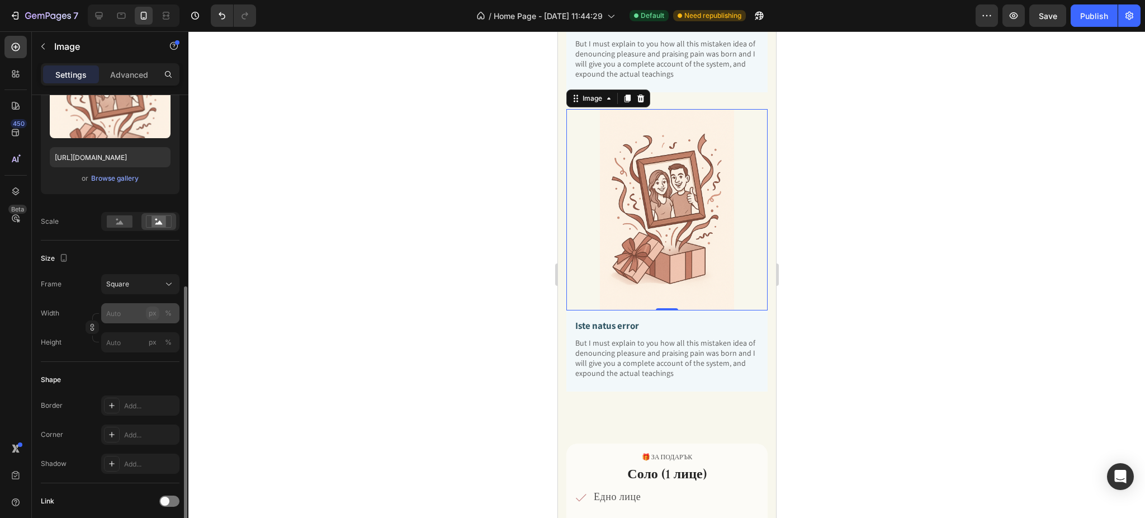
scroll to position [224, 0]
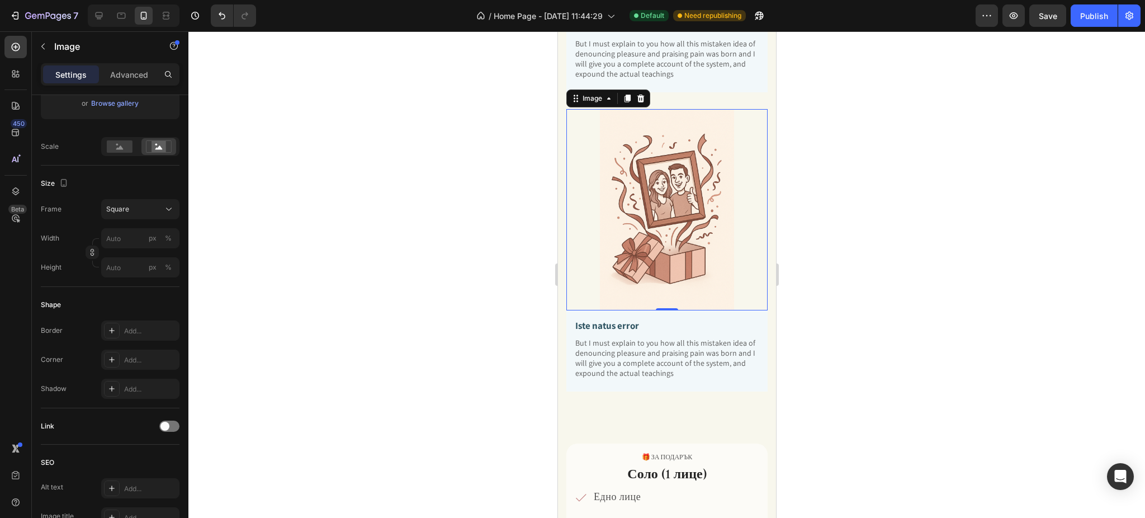
click at [661, 315] on div "0" at bounding box center [666, 319] width 11 height 9
click at [627, 338] on p "But I must explain to you how all this mistaken idea of denouncing pleasure and…" at bounding box center [666, 358] width 183 height 41
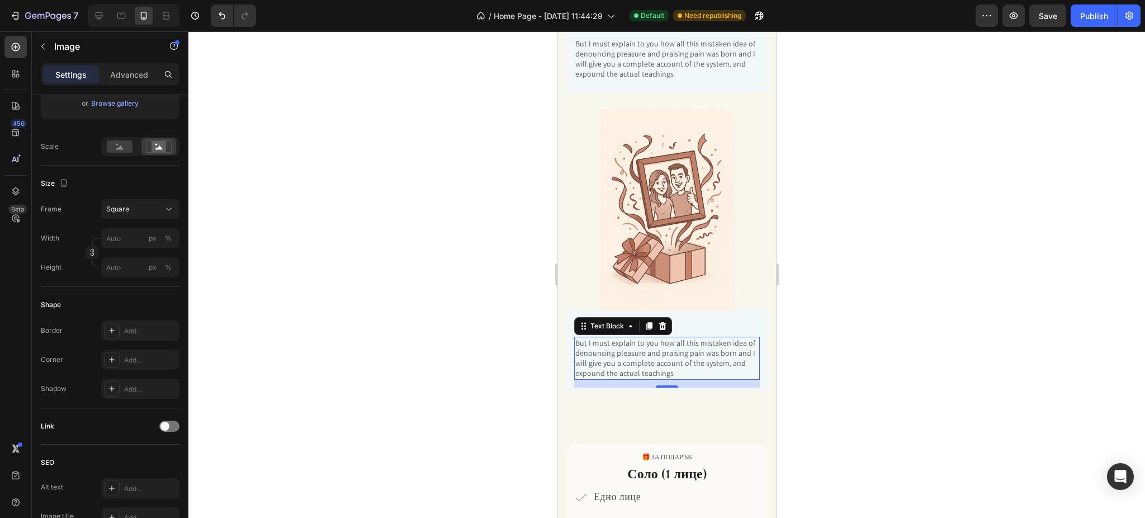
scroll to position [0, 0]
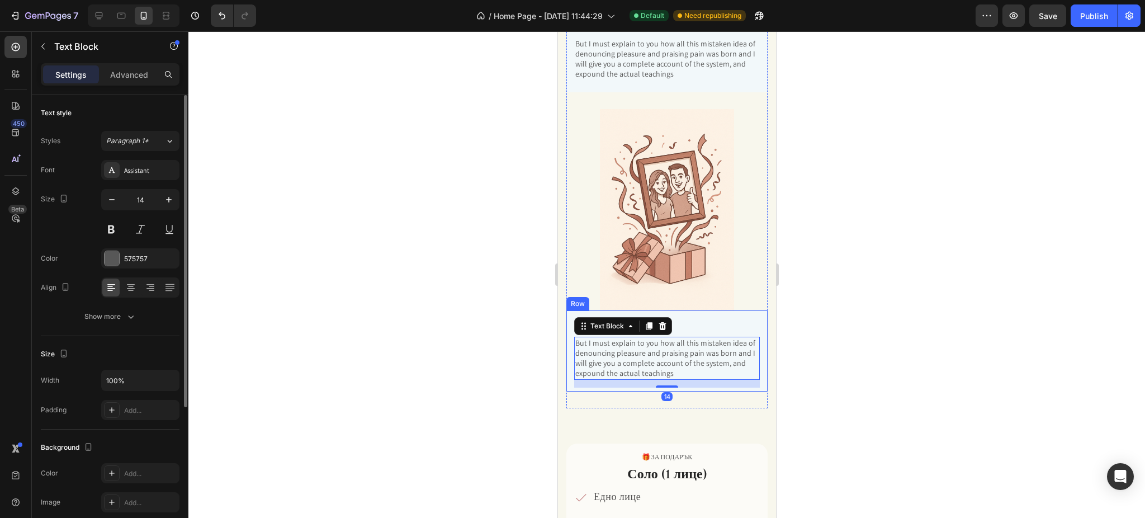
click at [571, 310] on div "Iste natus error Text Block But I must explain to you how all this mistaken ide…" at bounding box center [666, 350] width 201 height 81
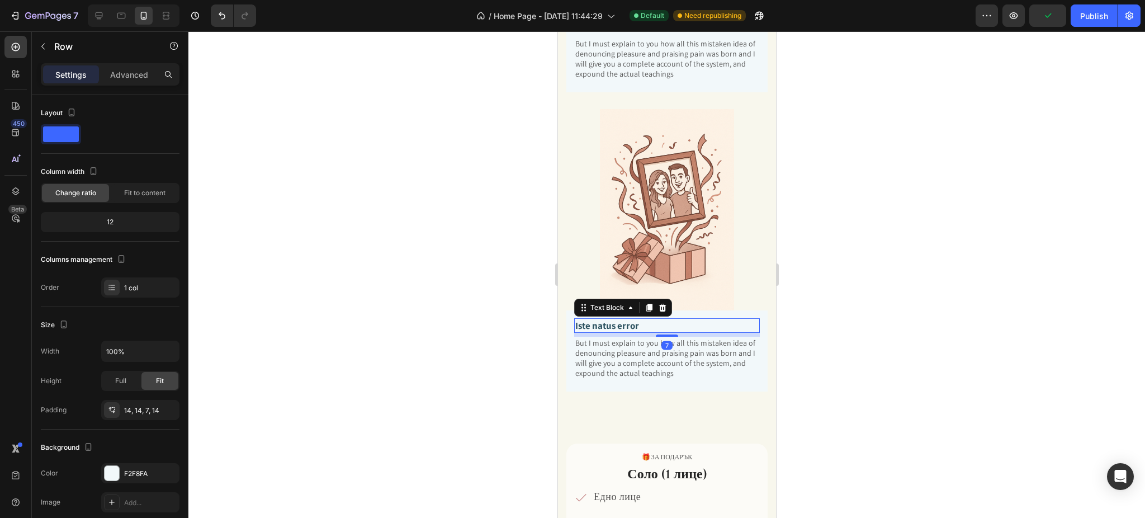
click at [631, 319] on p "Iste natus error" at bounding box center [666, 325] width 183 height 12
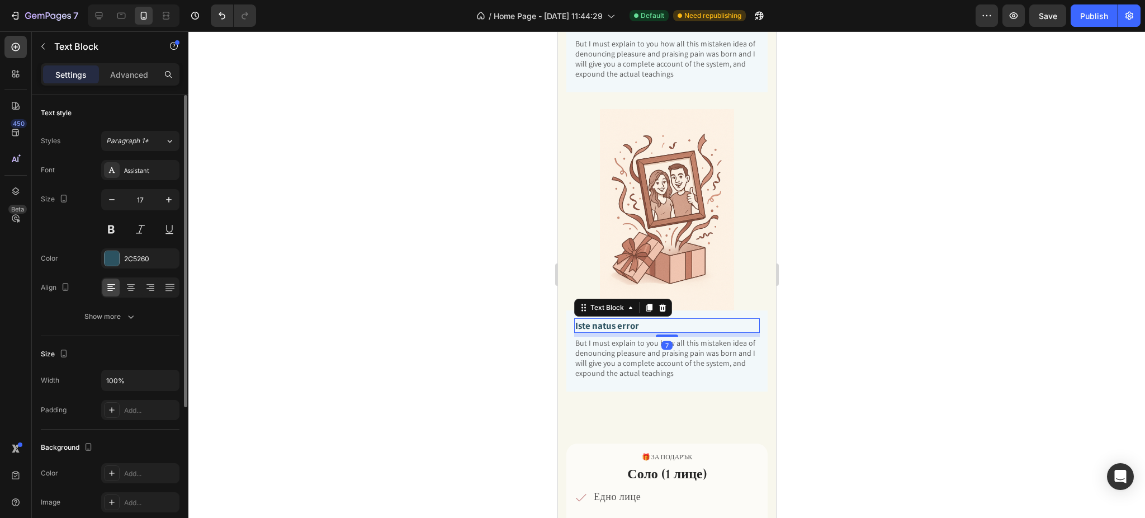
scroll to position [207, 0]
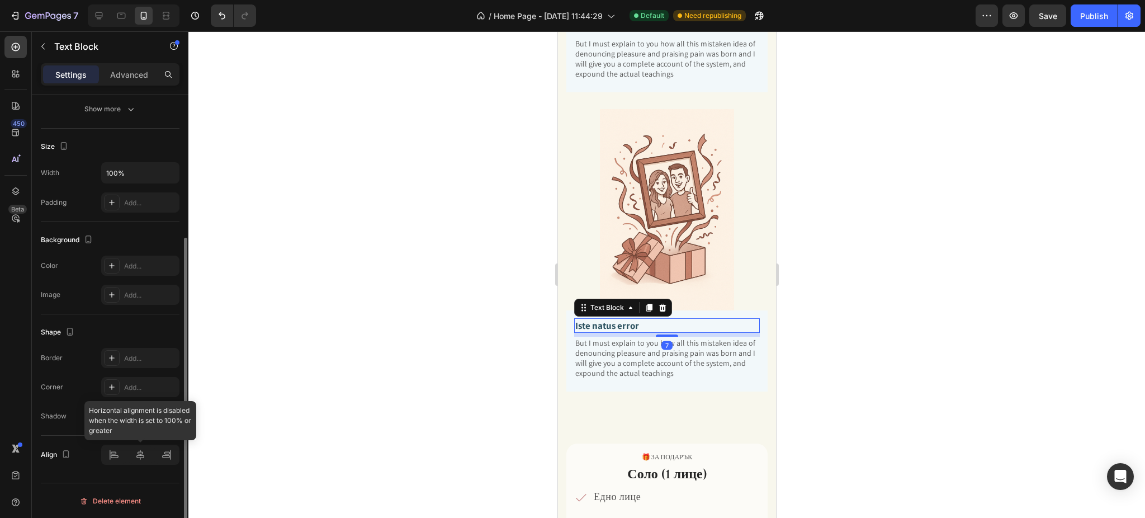
click at [140, 451] on div at bounding box center [140, 454] width 78 height 20
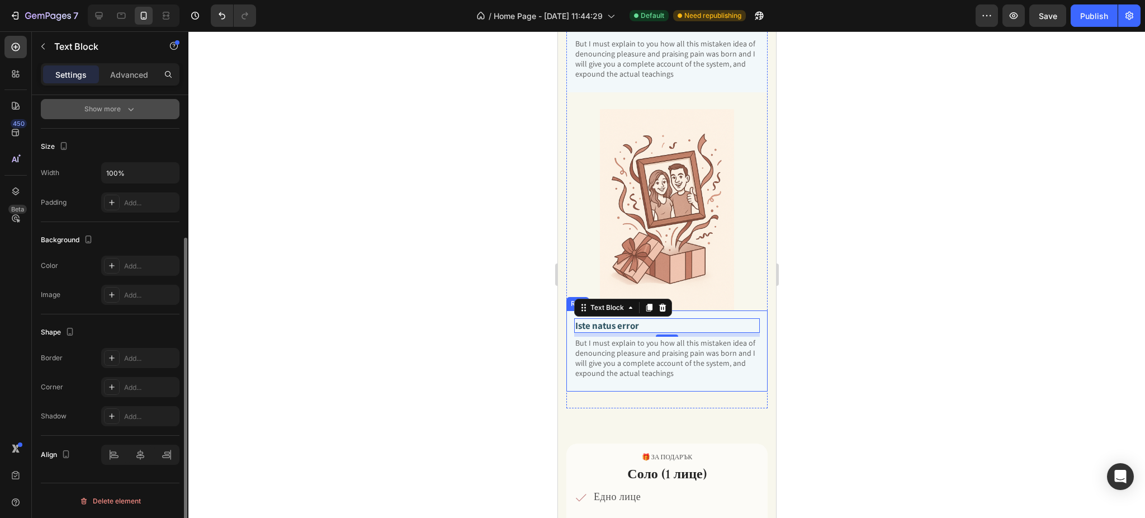
scroll to position [0, 0]
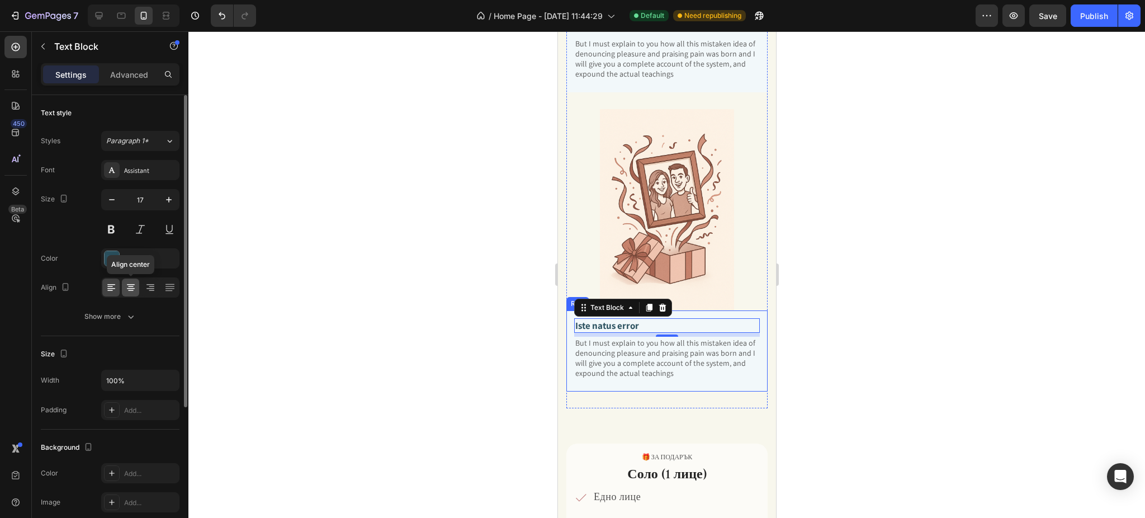
click at [129, 286] on icon at bounding box center [130, 287] width 11 height 11
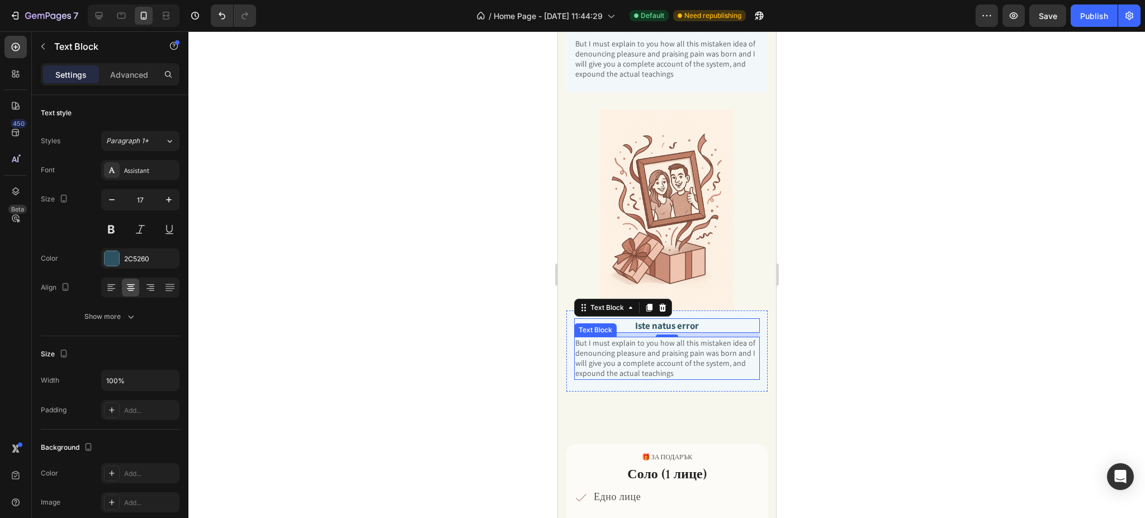
click at [618, 338] on p "But I must explain to you how all this mistaken idea of denouncing pleasure and…" at bounding box center [666, 358] width 183 height 41
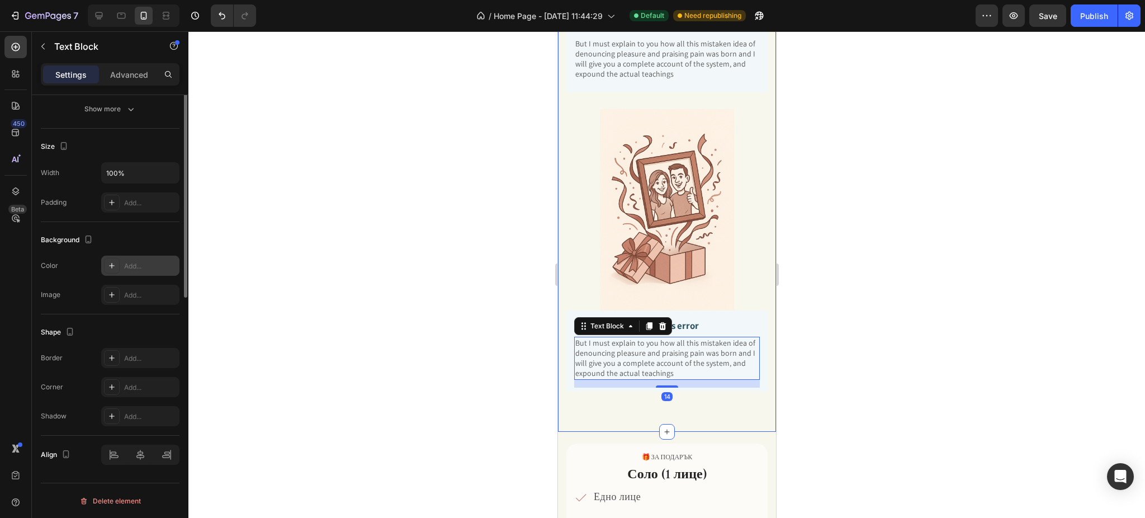
scroll to position [58, 0]
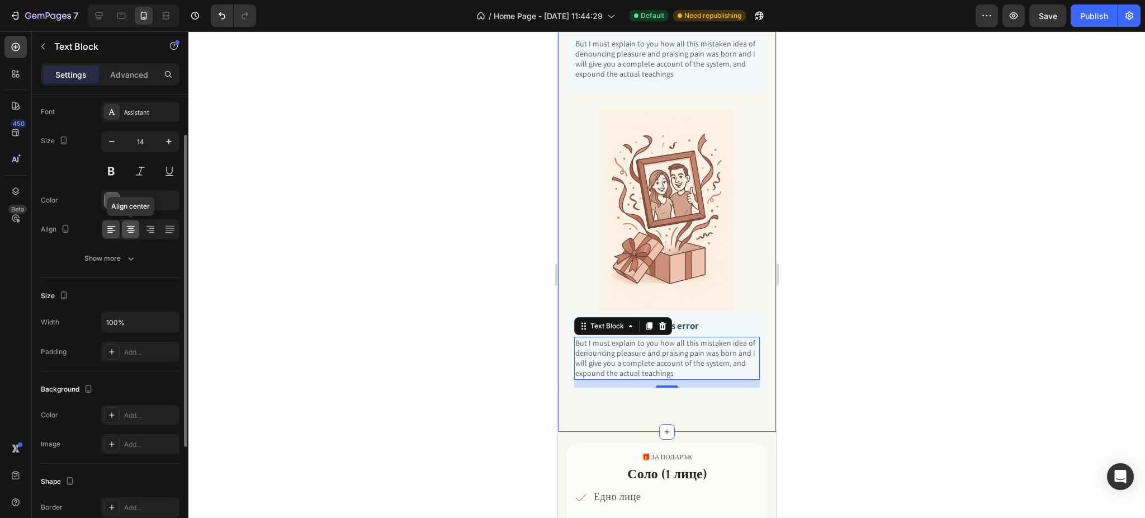
click at [131, 228] on icon at bounding box center [131, 228] width 6 height 1
click at [869, 319] on div at bounding box center [666, 274] width 956 height 486
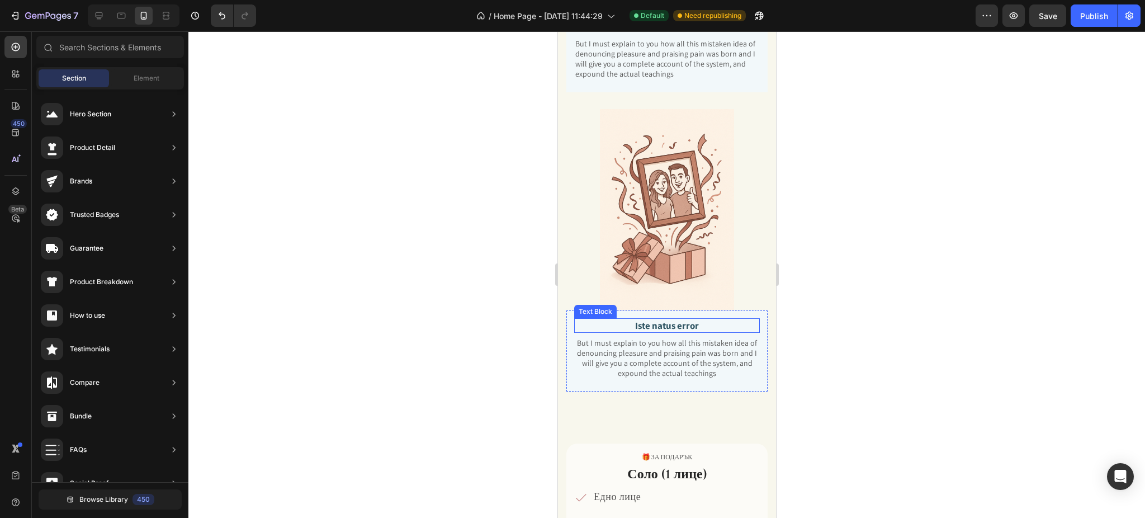
click at [667, 319] on p "Iste natus error" at bounding box center [666, 325] width 183 height 12
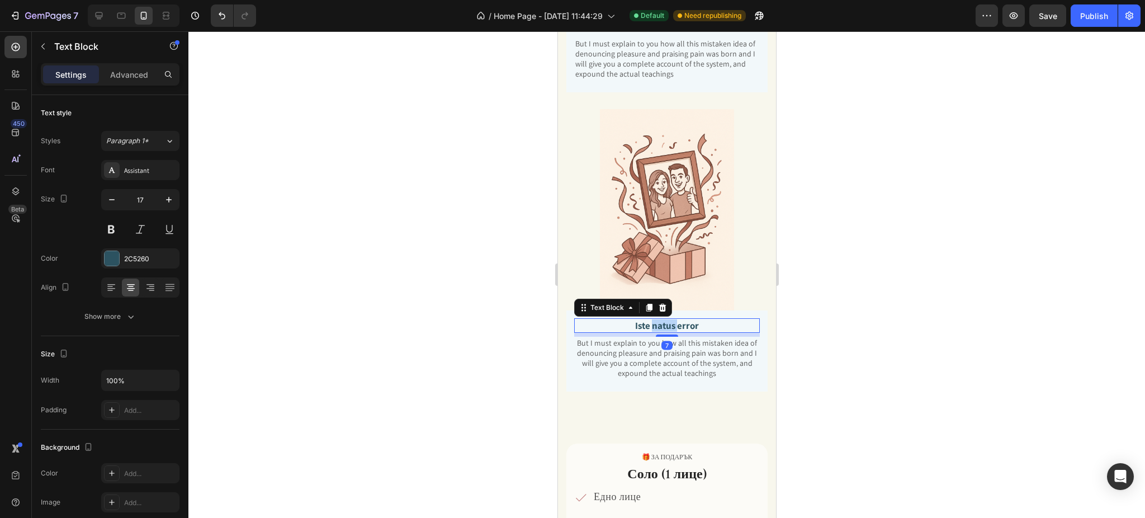
click at [667, 319] on p "Iste natus error" at bounding box center [666, 325] width 183 height 12
click at [638, 340] on p "But I must explain to you how all this mistaken idea of denouncing pleasure and…" at bounding box center [666, 358] width 183 height 41
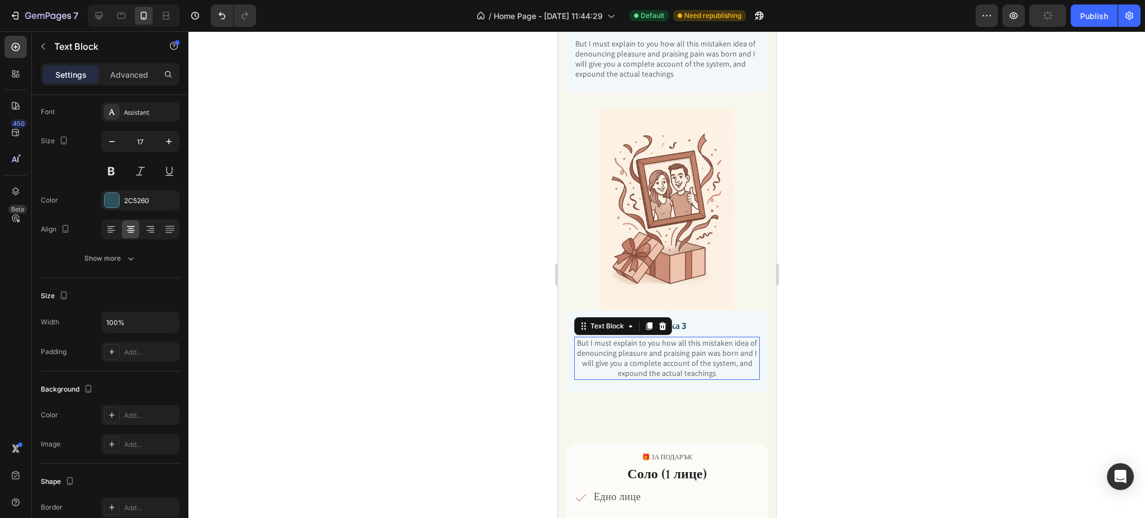
click at [638, 340] on p "But I must explain to you how all this mistaken idea of denouncing pleasure and…" at bounding box center [666, 358] width 183 height 41
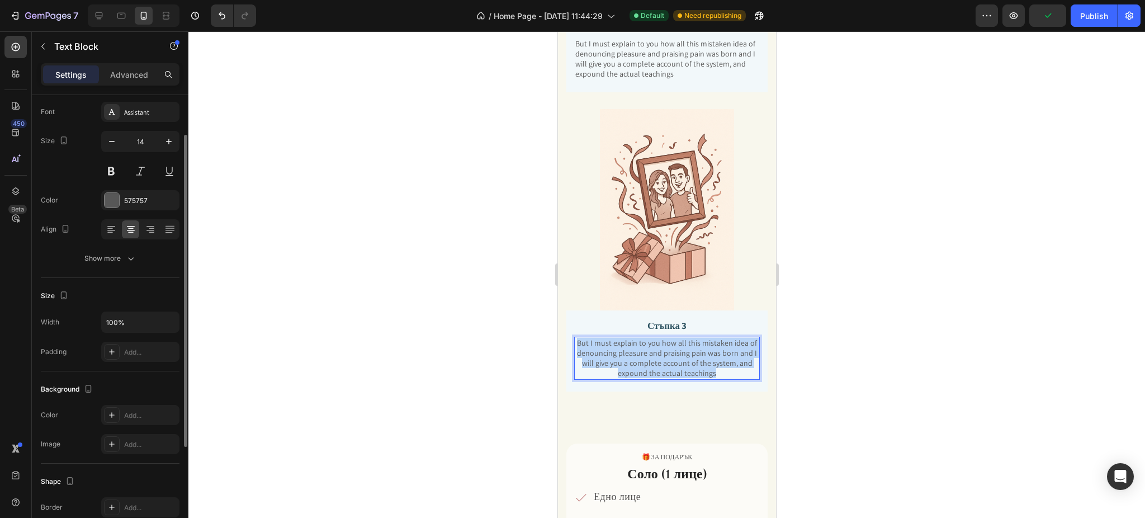
click at [638, 340] on p "But I must explain to you how all this mistaken idea of denouncing pleasure and…" at bounding box center [666, 358] width 183 height 41
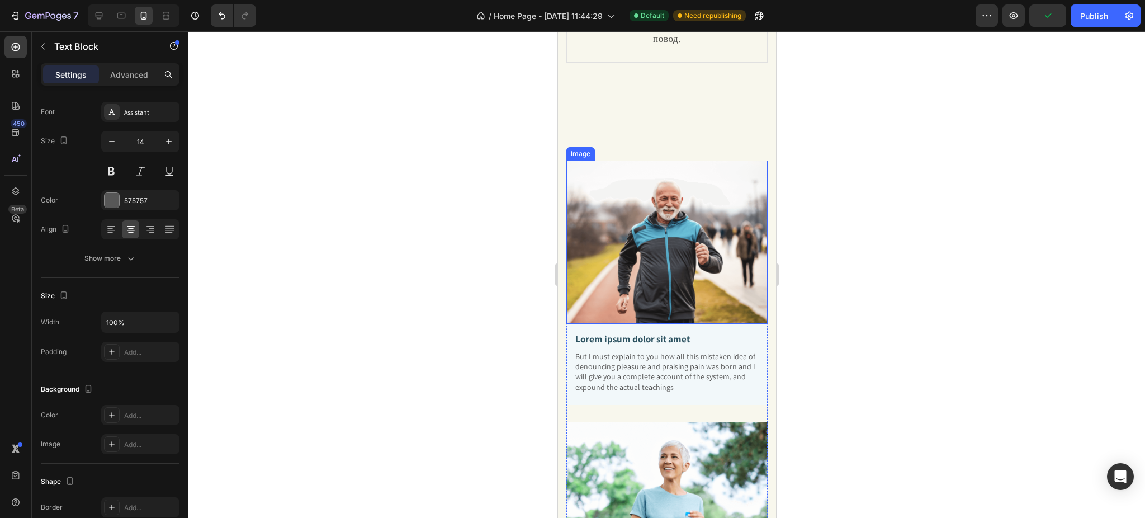
scroll to position [447, 0]
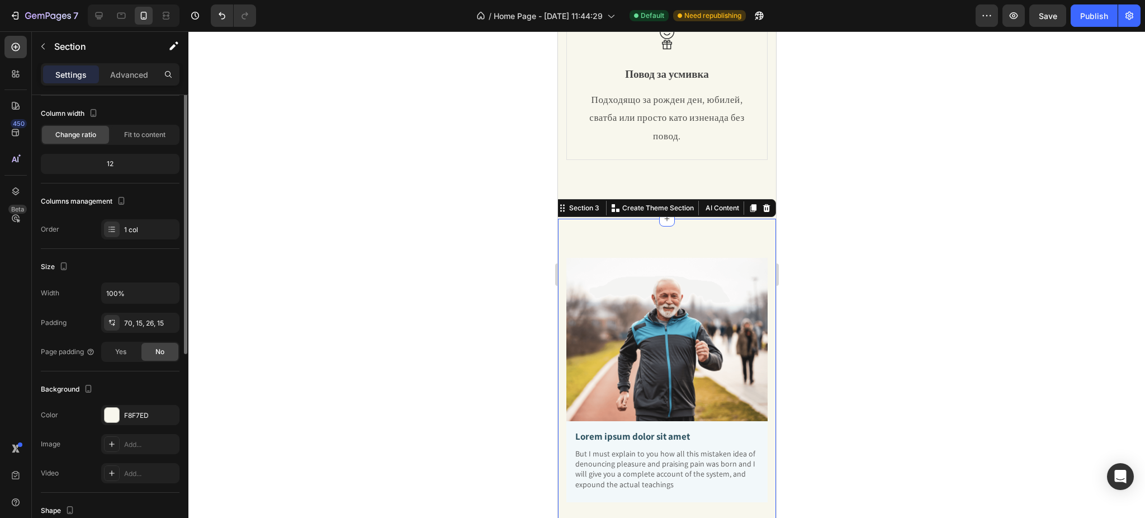
scroll to position [0, 0]
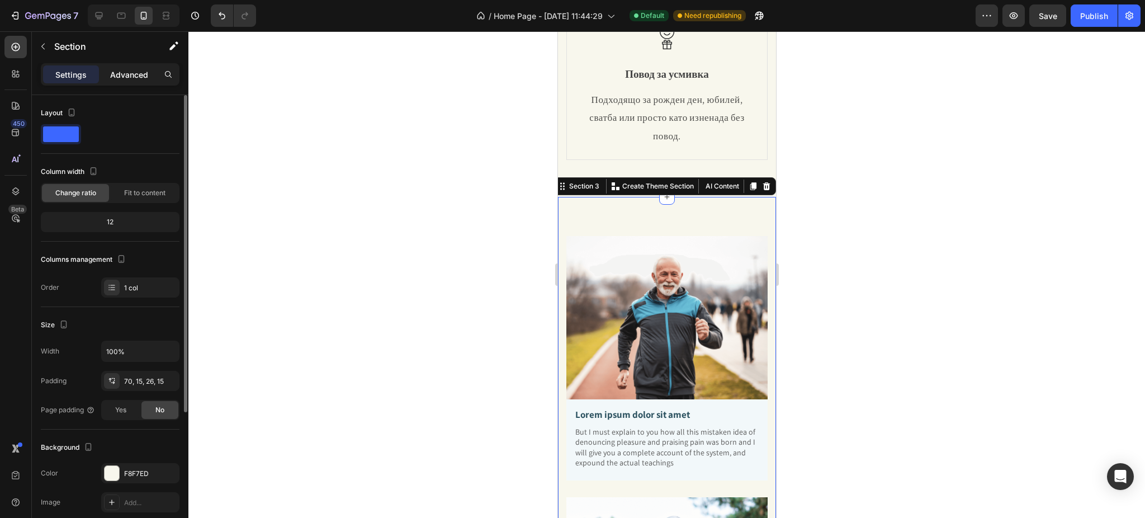
click at [118, 76] on p "Advanced" at bounding box center [129, 75] width 38 height 12
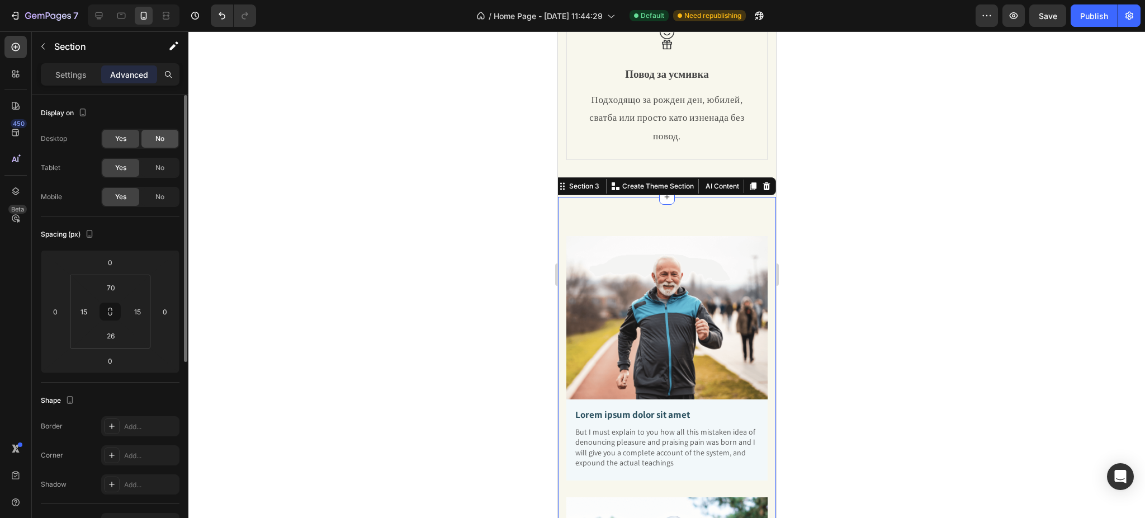
click at [156, 132] on div "No" at bounding box center [159, 139] width 37 height 18
click at [166, 163] on div "No" at bounding box center [159, 168] width 37 height 18
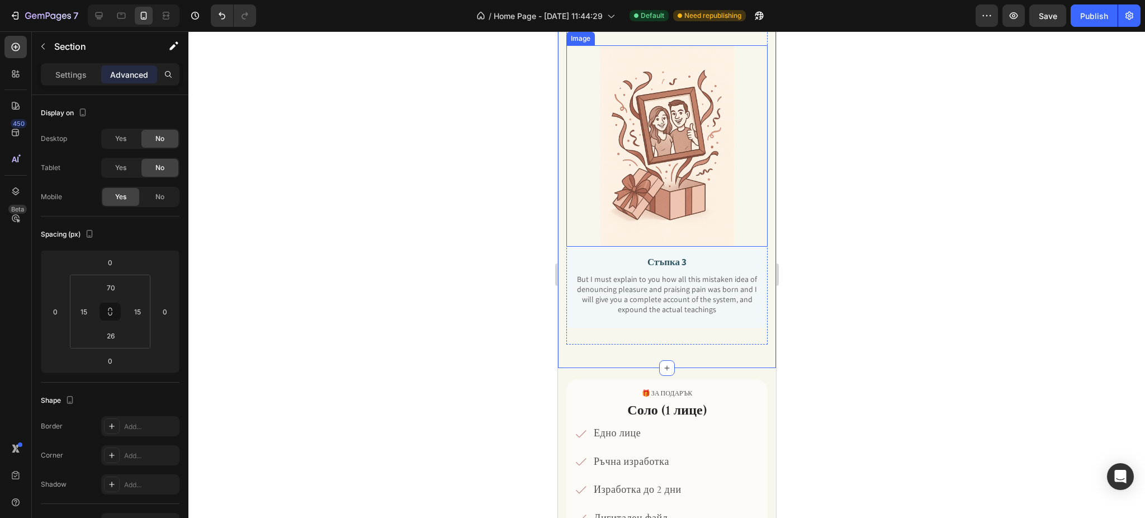
scroll to position [1192, 0]
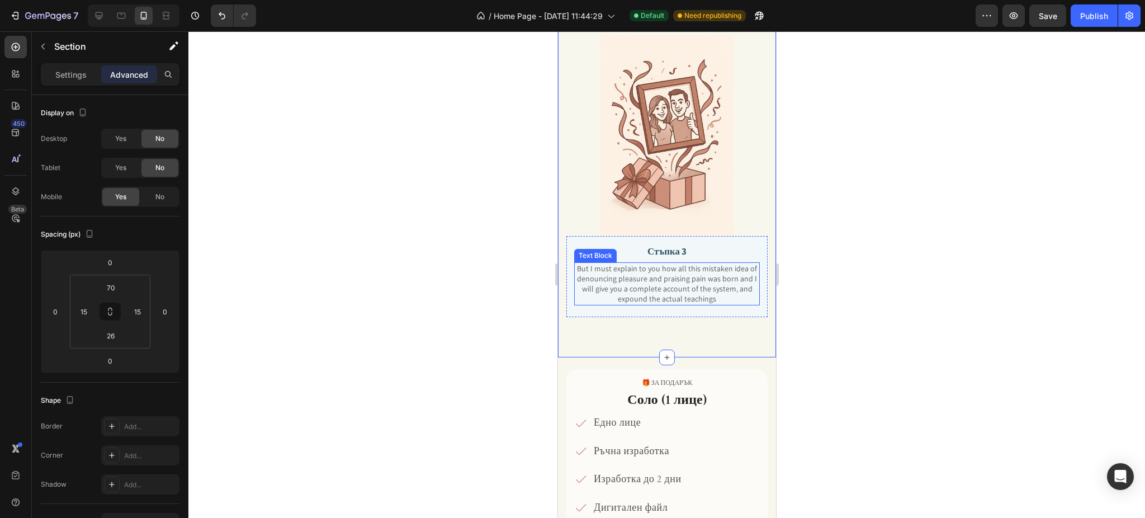
click at [678, 263] on p "But I must explain to you how all this mistaken idea of denouncing pleasure and…" at bounding box center [666, 283] width 183 height 41
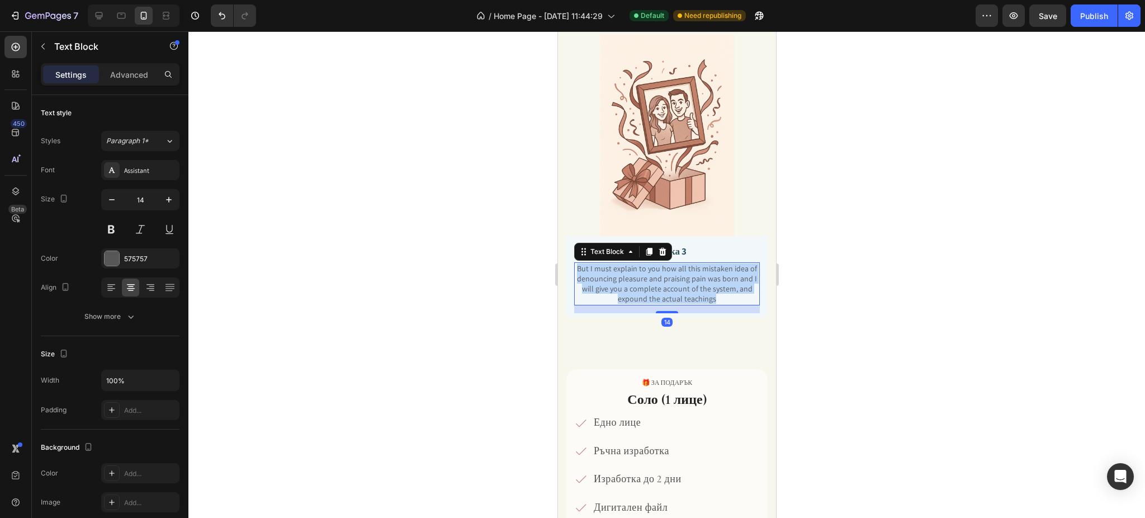
click at [678, 263] on p "But I must explain to you how all this mistaken idea of denouncing pleasure and…" at bounding box center [666, 283] width 183 height 41
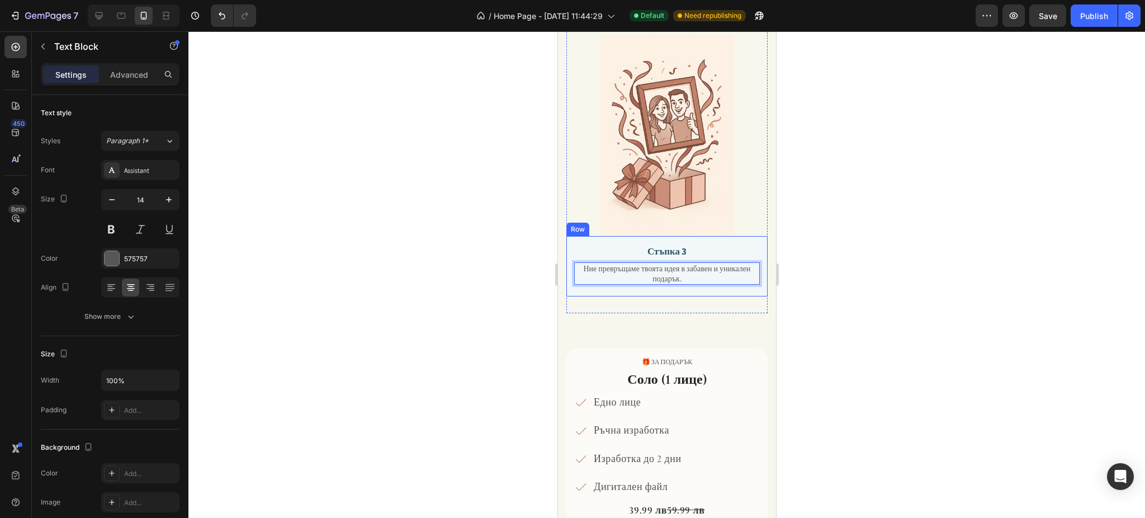
click at [746, 236] on div "Стъпка 3 Text Block Ние превръщаме твоята идея в забавен и уникален подарък. Te…" at bounding box center [666, 266] width 201 height 61
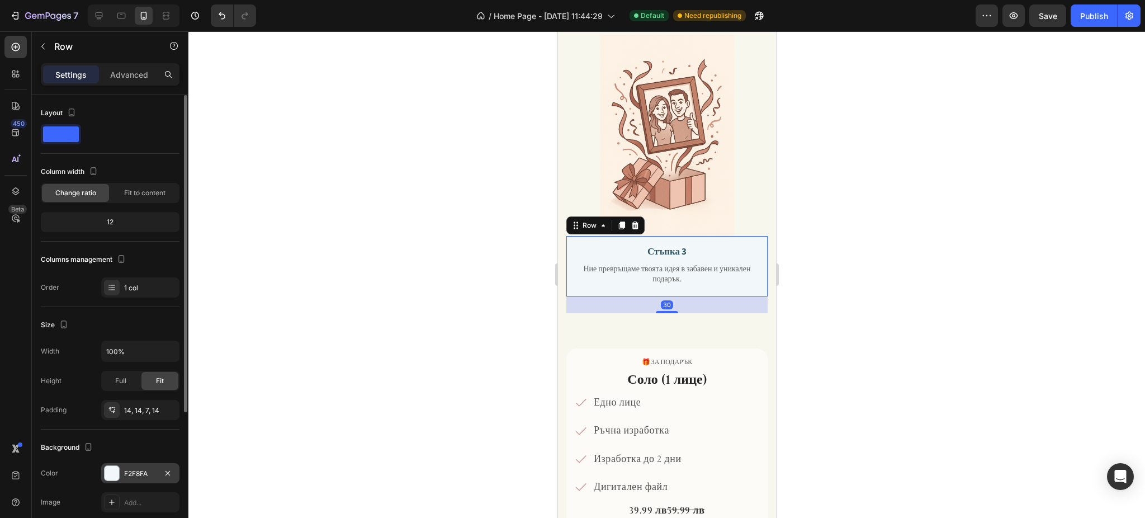
click at [139, 473] on div "F2F8FA" at bounding box center [140, 473] width 32 height 10
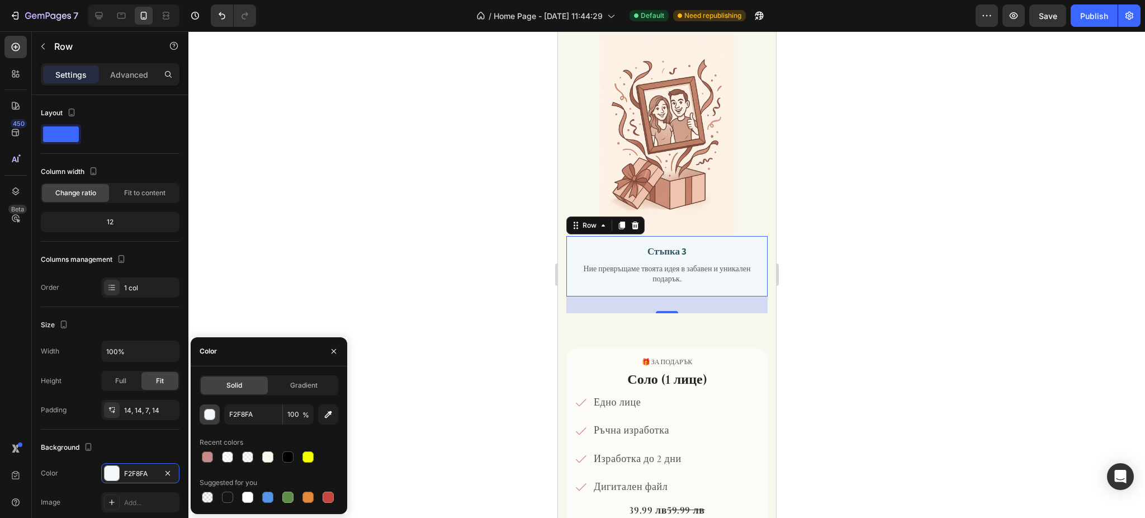
click at [210, 406] on button "button" at bounding box center [210, 414] width 20 height 20
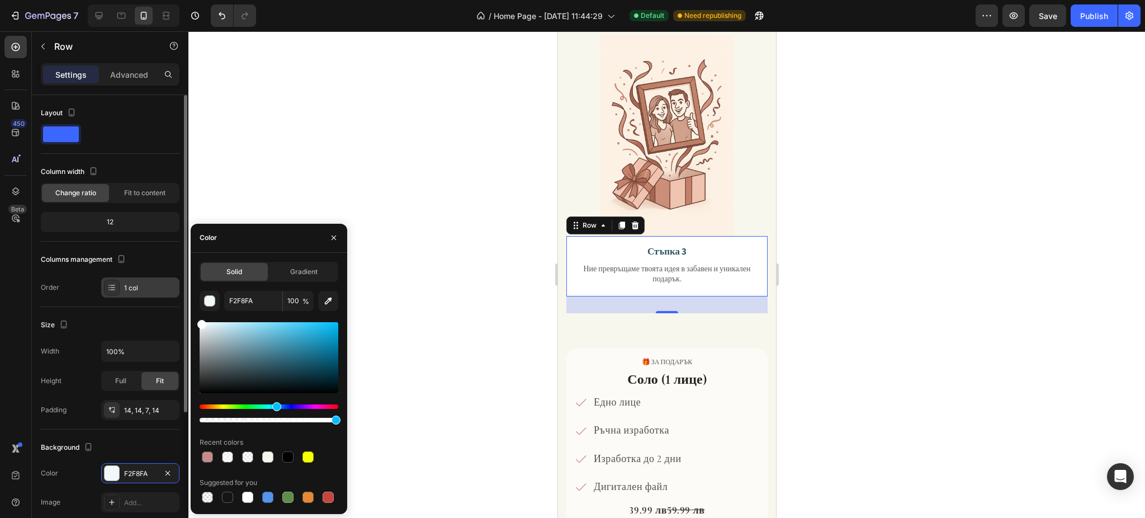
drag, startPoint x: 221, startPoint y: 329, endPoint x: 171, endPoint y: 288, distance: 64.4
click at [171, 288] on div "450 Beta Sections(30) Elements(83) Section Element Hero Section Product Detail …" at bounding box center [94, 274] width 188 height 486
type input "FFFFFF"
click at [333, 238] on icon "button" at bounding box center [334, 237] width 4 height 4
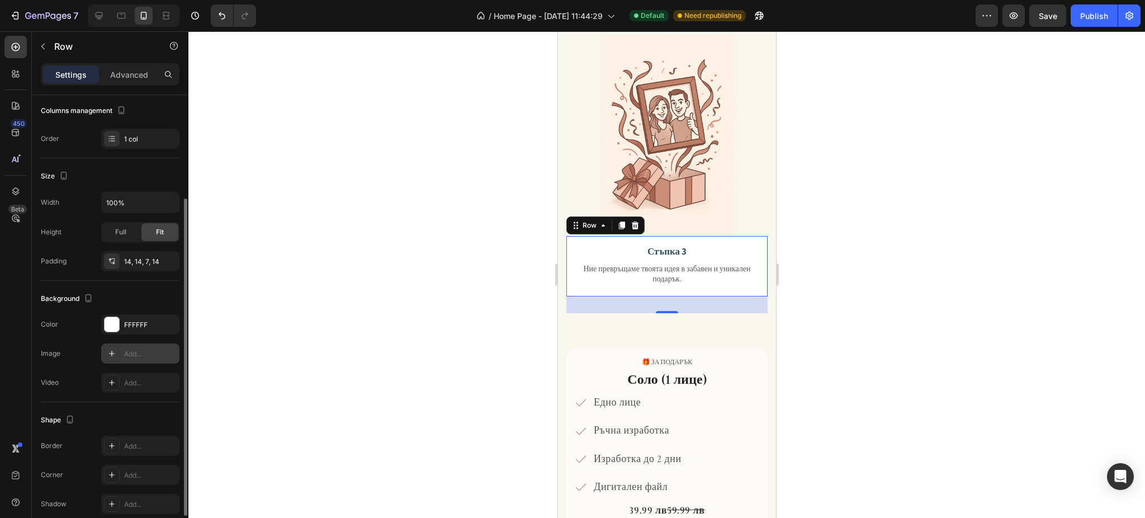
scroll to position [198, 0]
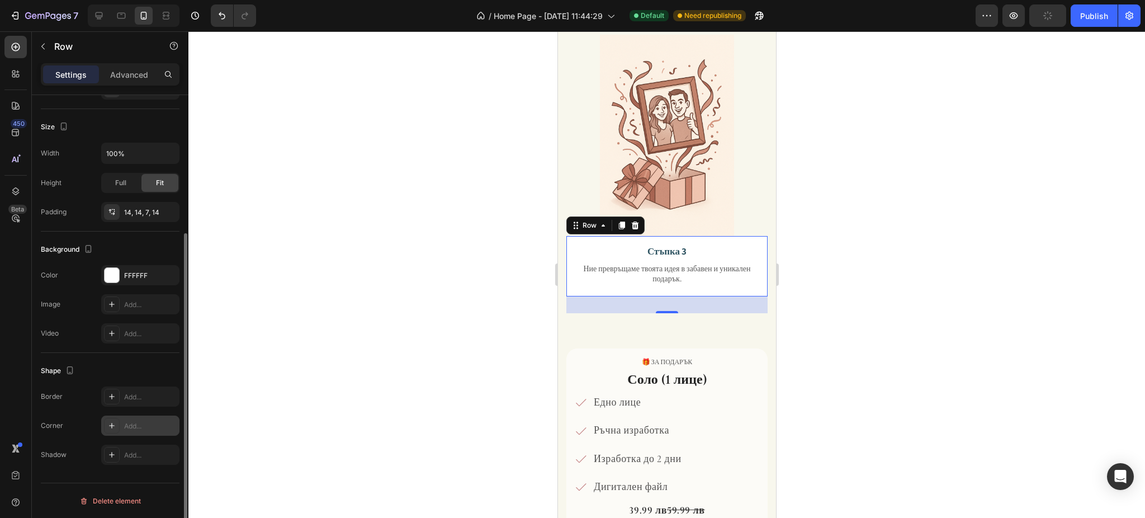
click at [144, 433] on div "Add..." at bounding box center [140, 425] width 78 height 20
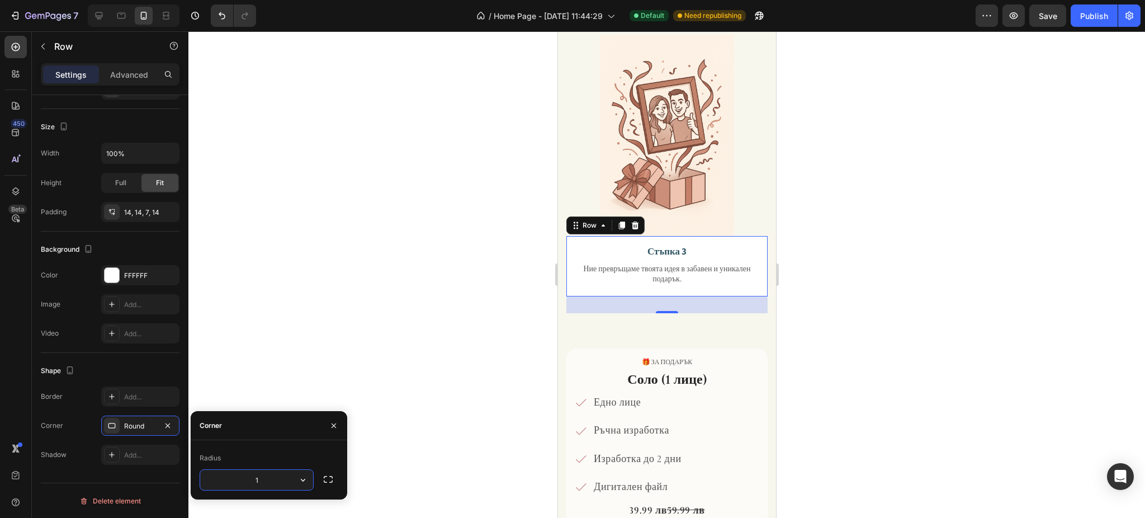
type input "15"
click at [866, 189] on div at bounding box center [666, 274] width 956 height 486
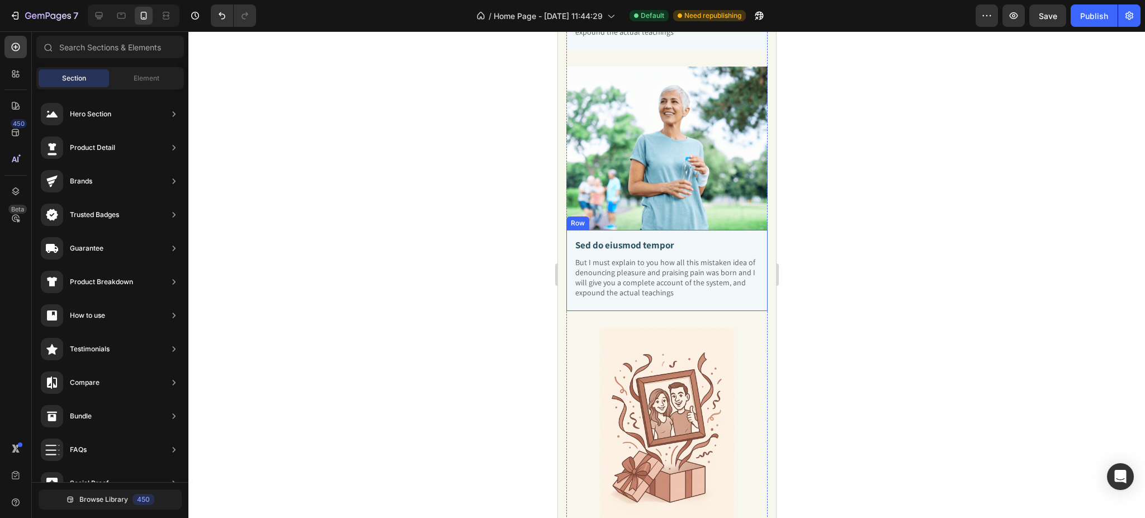
scroll to position [894, 0]
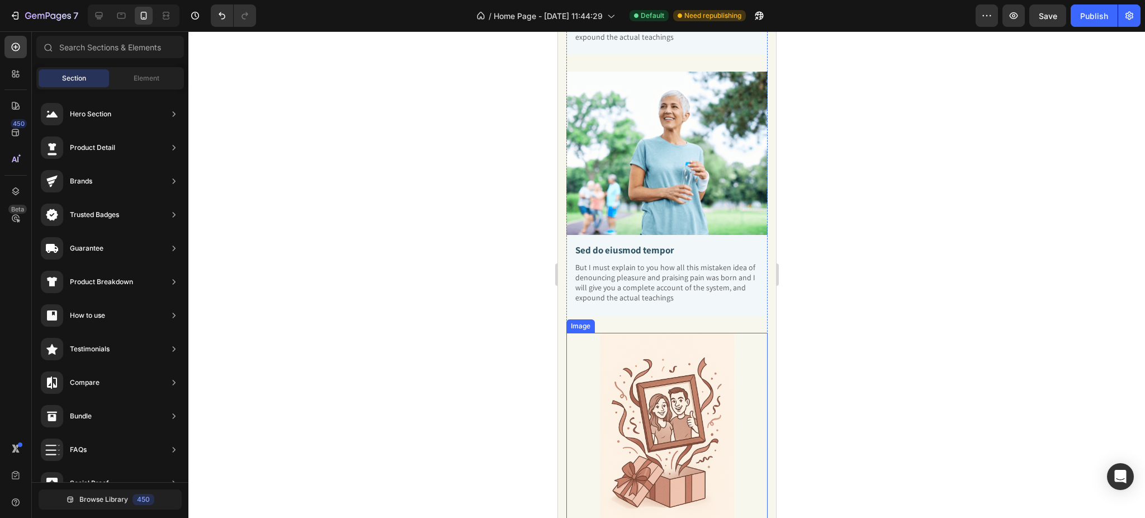
click at [570, 333] on img at bounding box center [666, 433] width 201 height 201
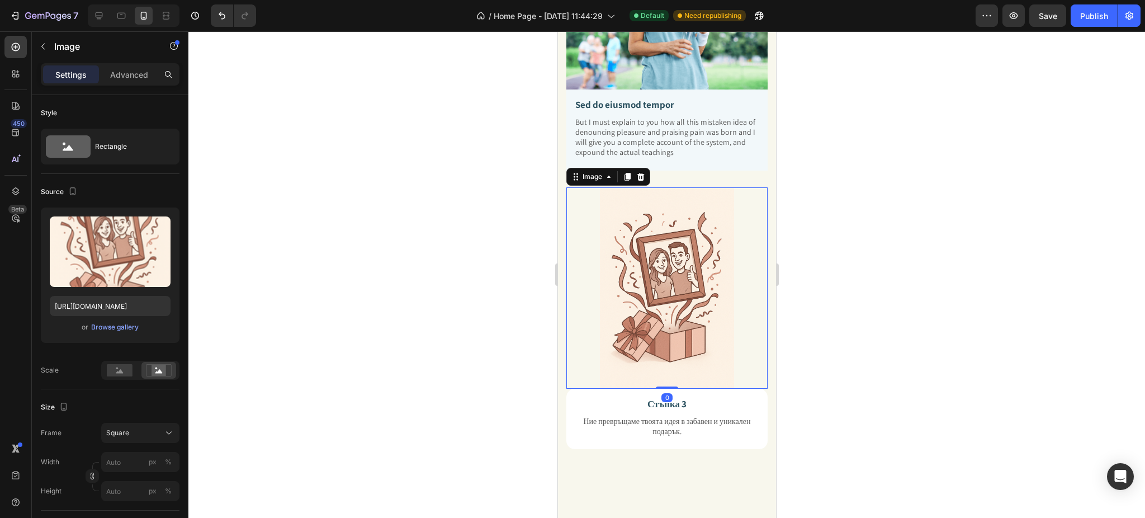
scroll to position [1043, 0]
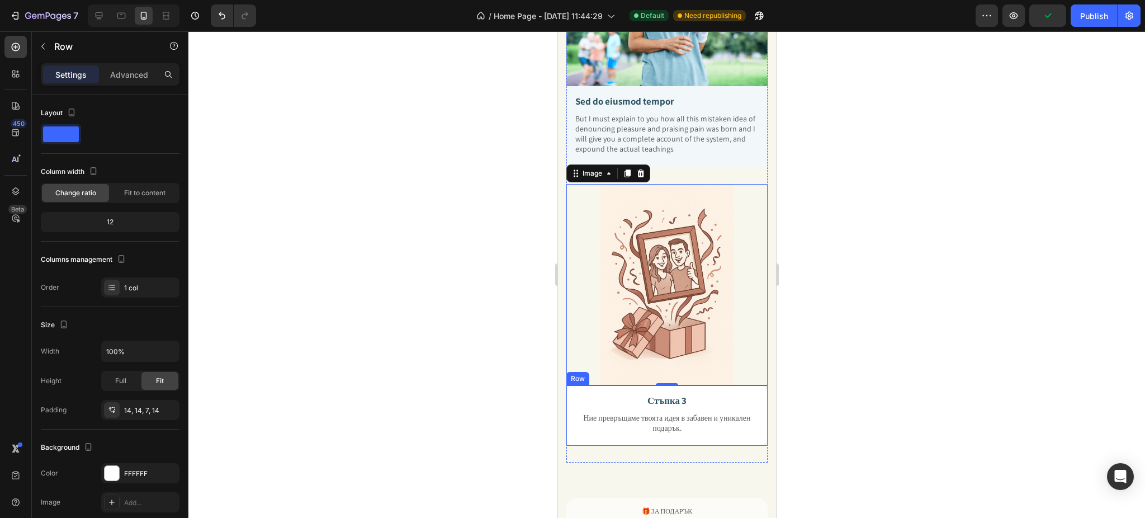
click at [748, 385] on div "Стъпка 3 Text Block Ние превръщаме твоята идея в забавен и уникален подарък. Te…" at bounding box center [666, 415] width 201 height 61
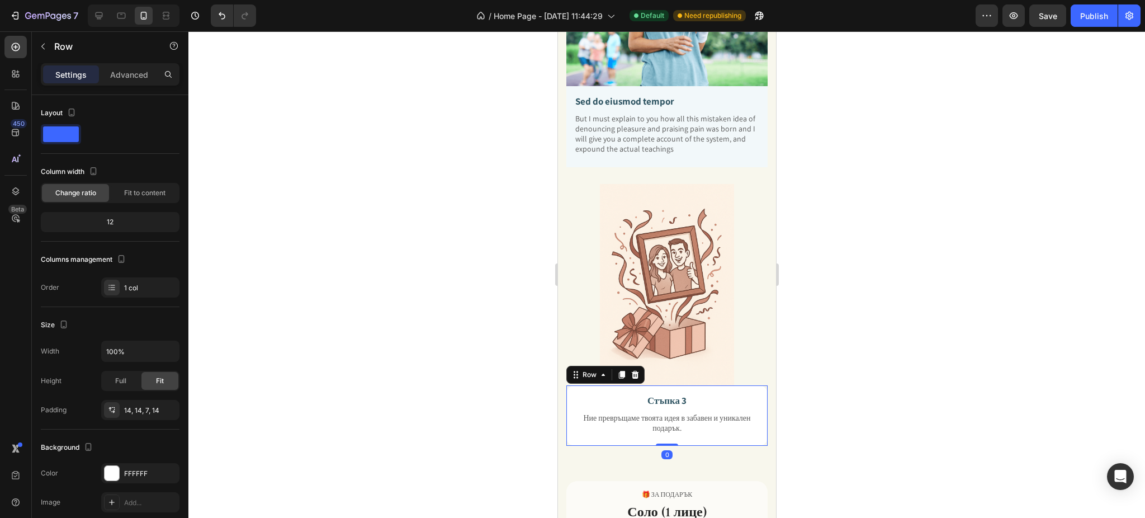
drag, startPoint x: 666, startPoint y: 432, endPoint x: 667, endPoint y: 411, distance: 20.2
click at [667, 411] on div "Стъпка 3 Text Block Ние превръщаме твоята идея в забавен и уникален подарък. Te…" at bounding box center [666, 415] width 201 height 61
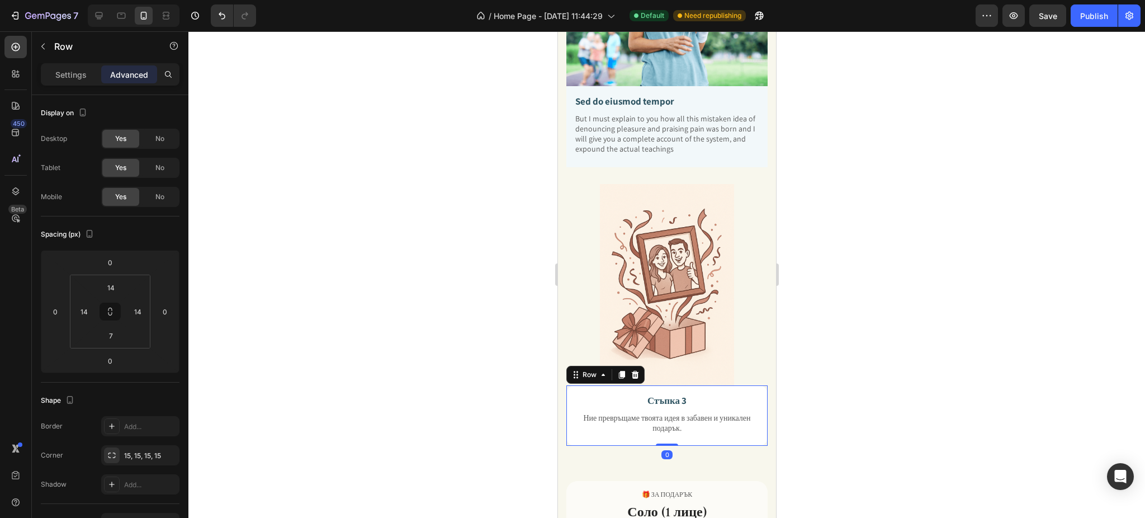
click at [909, 345] on div at bounding box center [666, 274] width 956 height 486
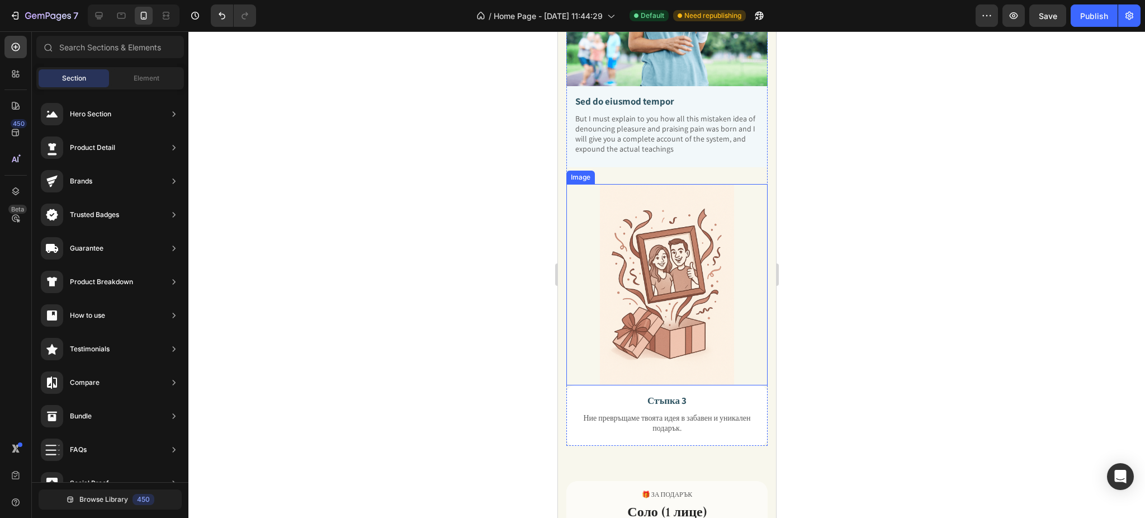
click at [587, 343] on img at bounding box center [666, 284] width 201 height 201
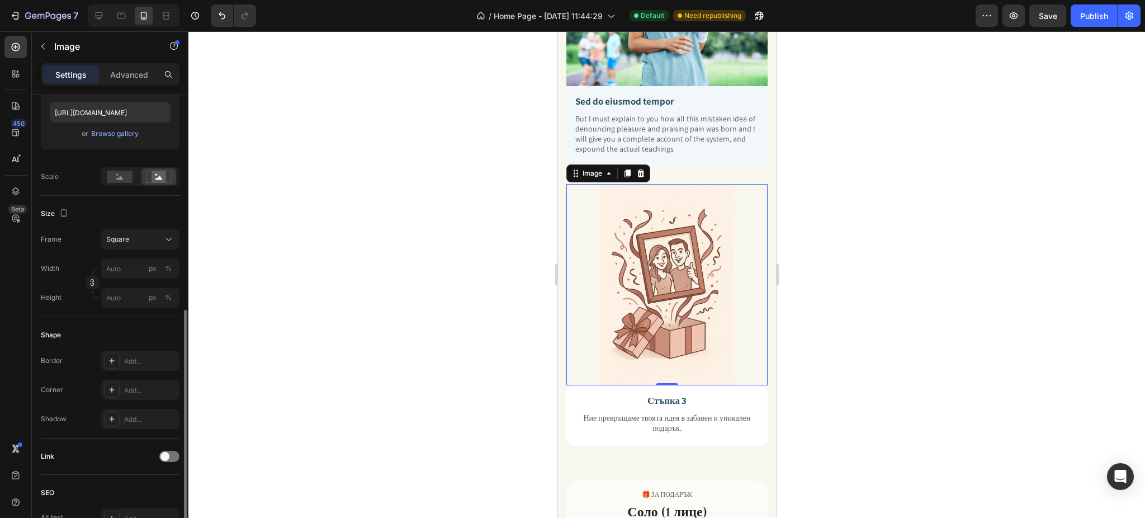
scroll to position [417, 0]
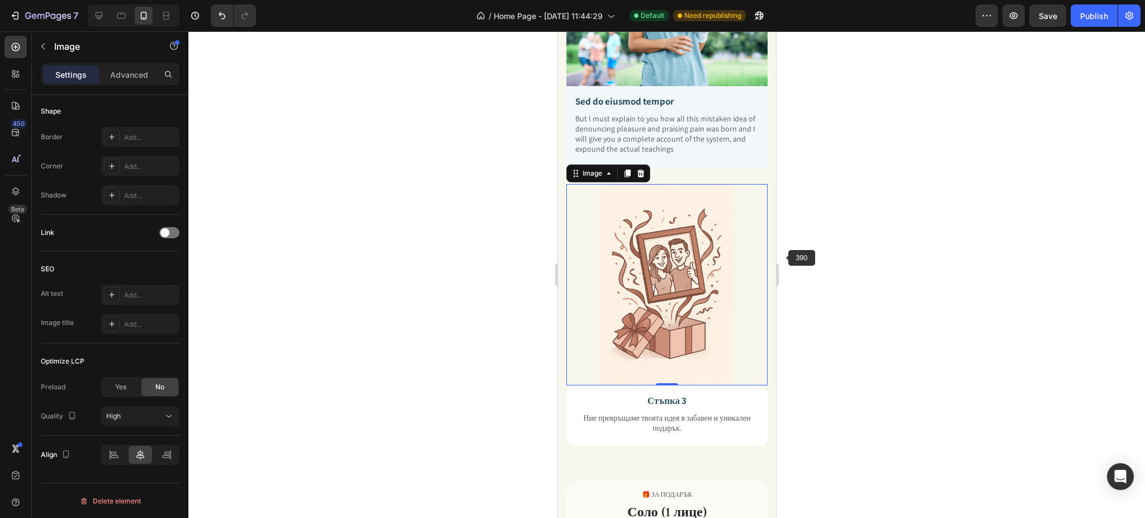
click at [802, 258] on div at bounding box center [666, 274] width 956 height 486
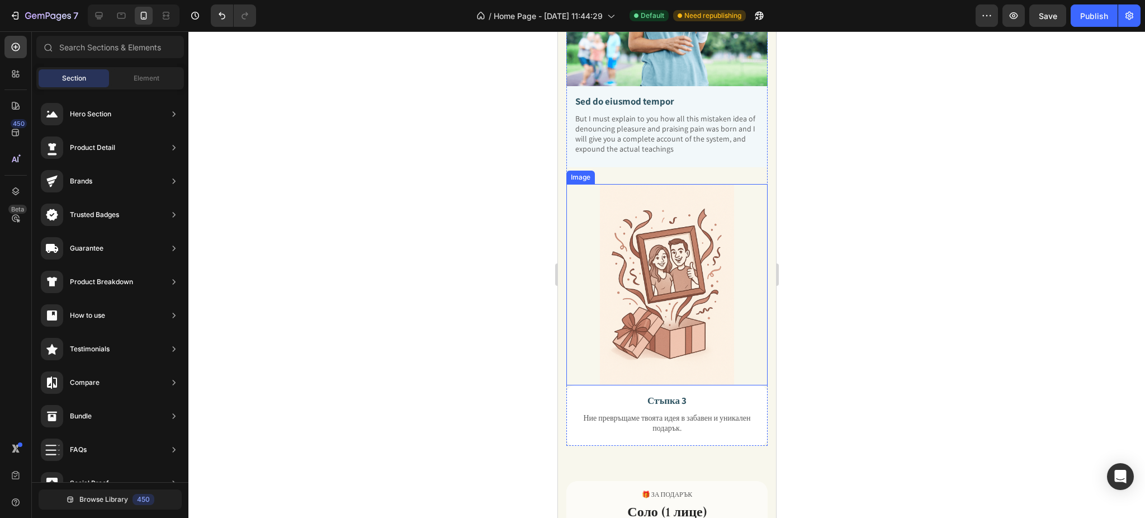
click at [742, 226] on img at bounding box center [666, 284] width 201 height 201
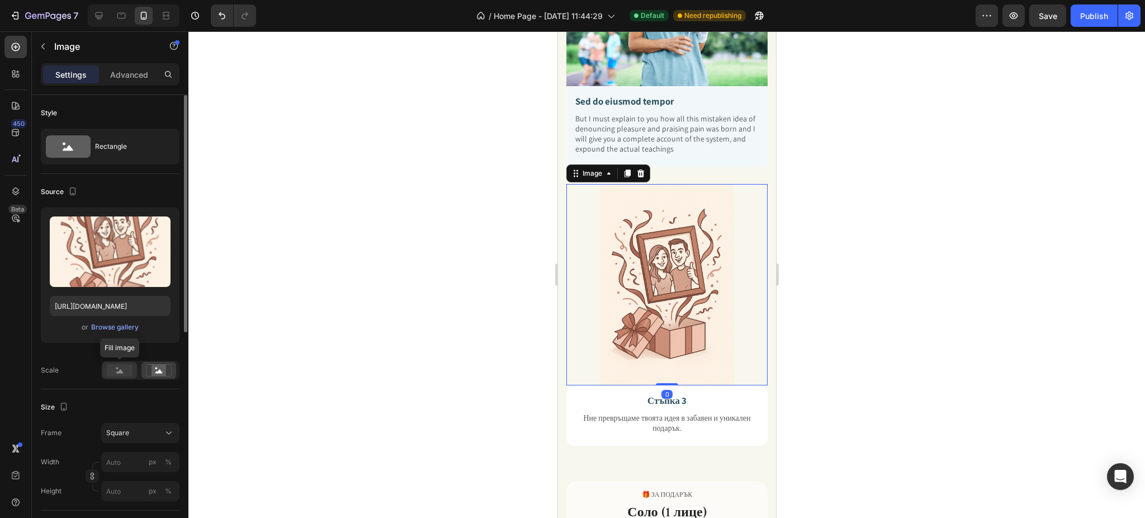
click at [128, 375] on rect at bounding box center [120, 370] width 26 height 12
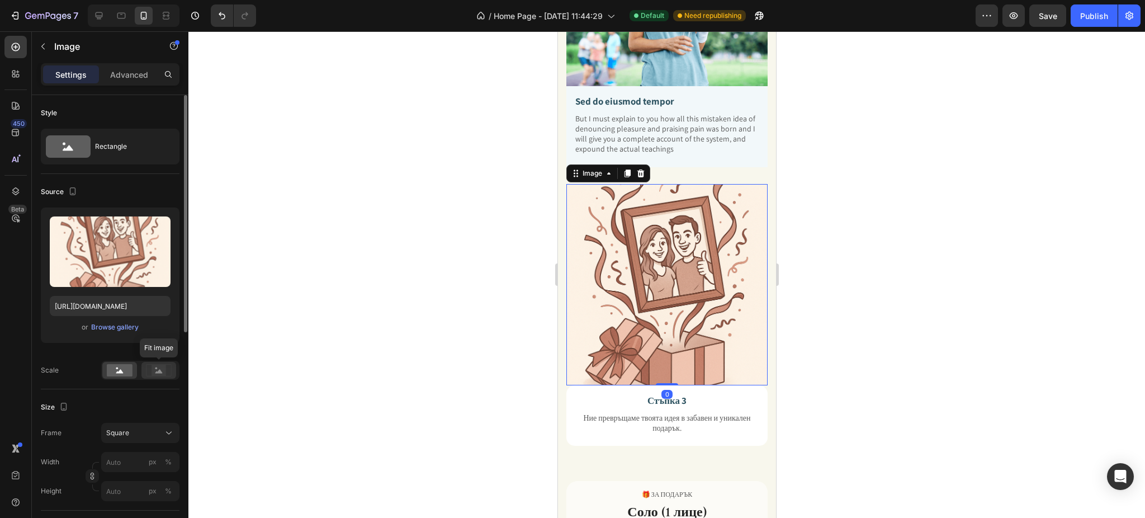
click at [169, 378] on div at bounding box center [158, 370] width 35 height 17
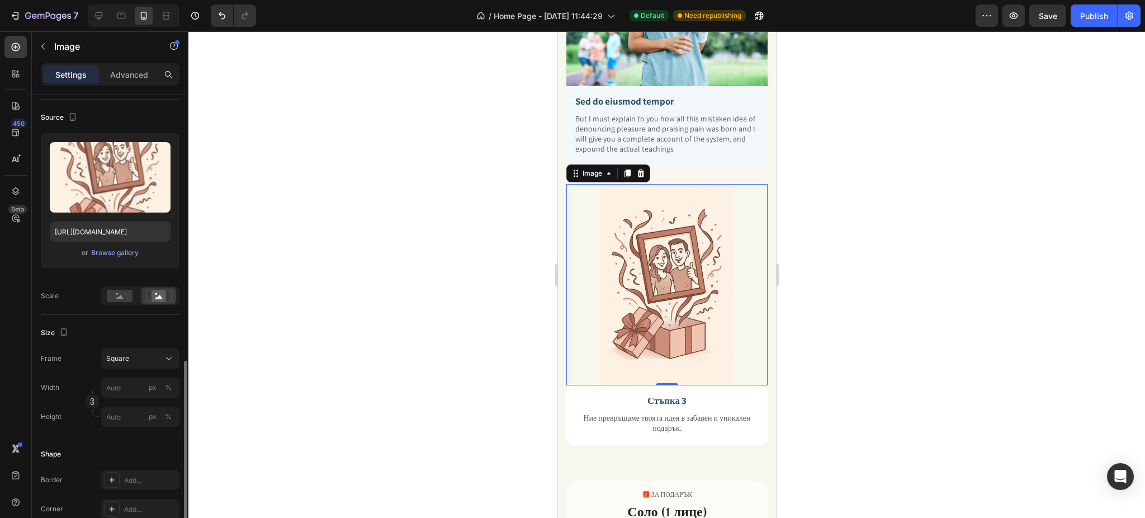
scroll to position [224, 0]
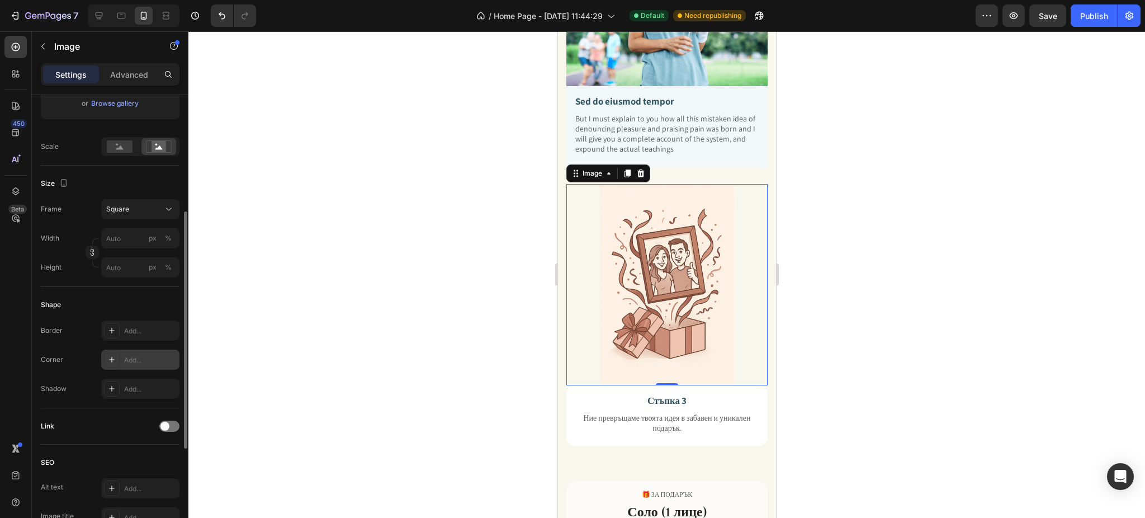
click at [110, 361] on icon at bounding box center [111, 359] width 9 height 9
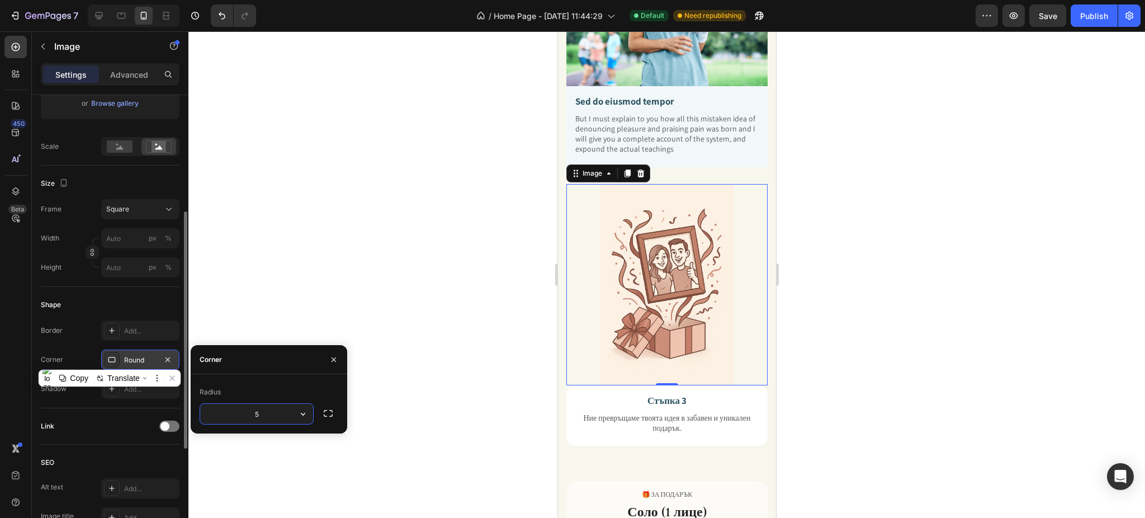
type input "50"
click at [864, 255] on div at bounding box center [666, 274] width 956 height 486
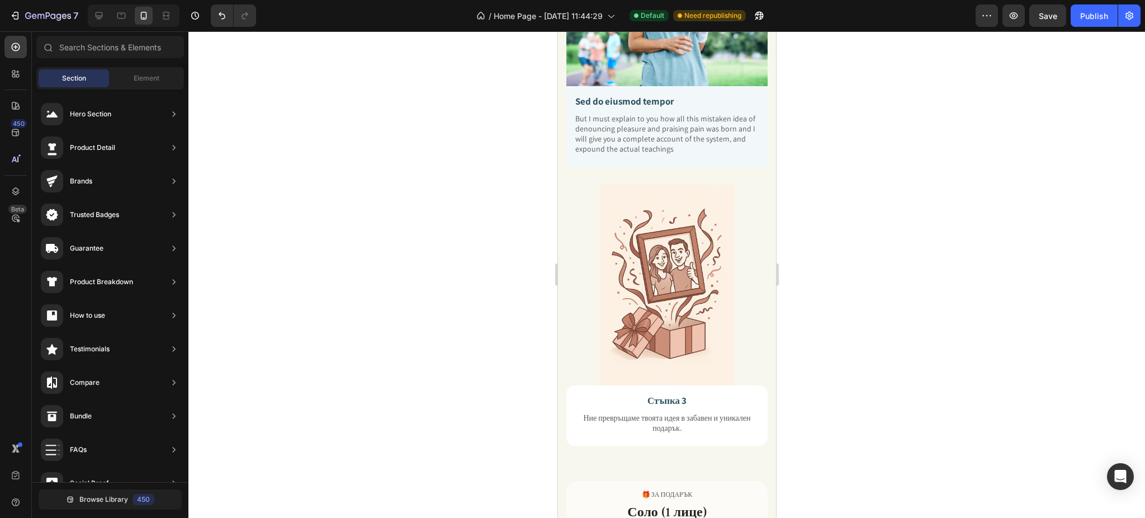
click at [726, 272] on img at bounding box center [666, 284] width 201 height 201
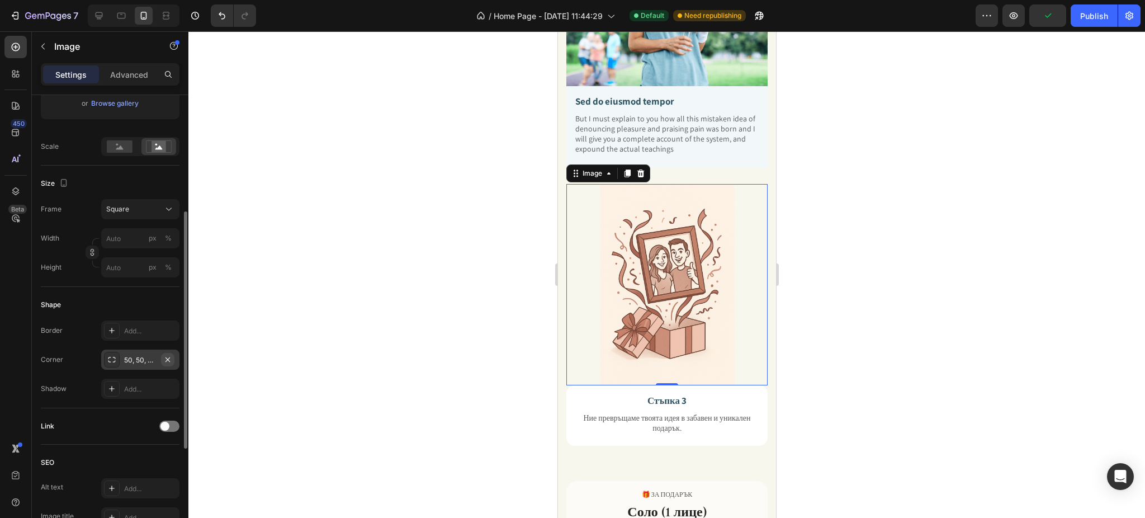
click at [167, 358] on icon "button" at bounding box center [167, 359] width 4 height 4
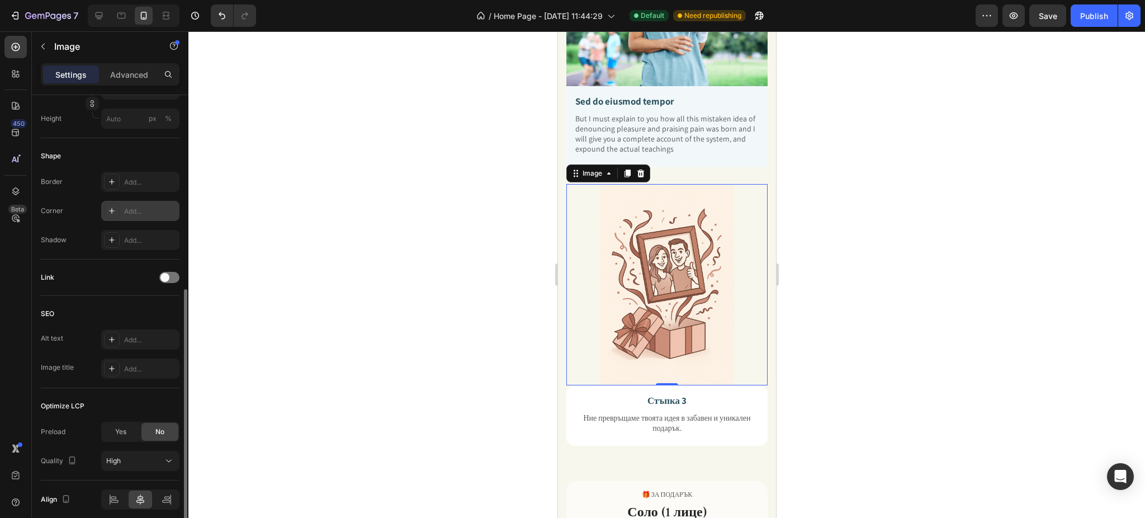
scroll to position [417, 0]
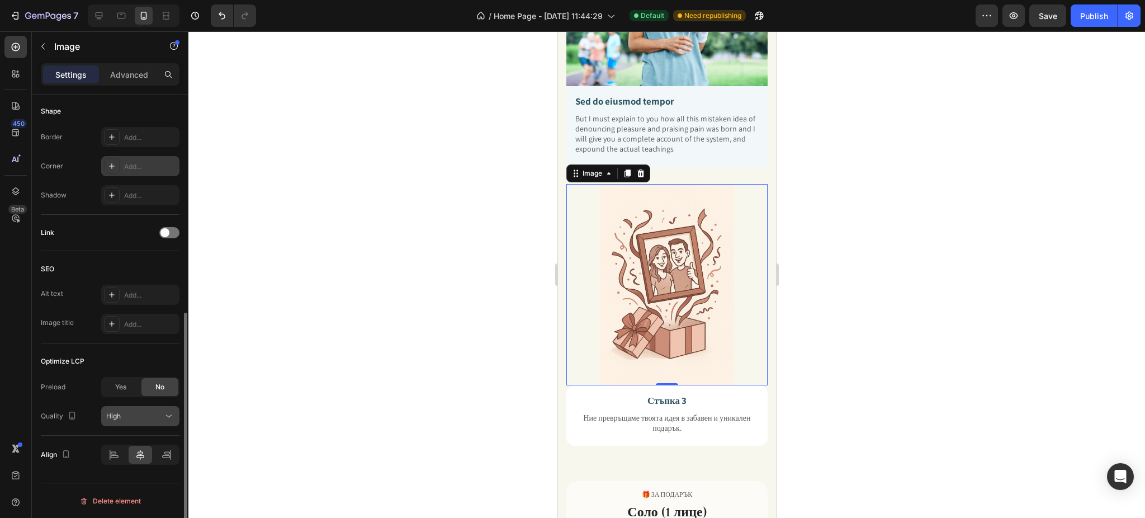
click at [164, 418] on icon at bounding box center [168, 415] width 11 height 11
click at [139, 390] on div "Yes No" at bounding box center [140, 387] width 78 height 20
click at [127, 378] on div "Yes" at bounding box center [120, 387] width 37 height 18
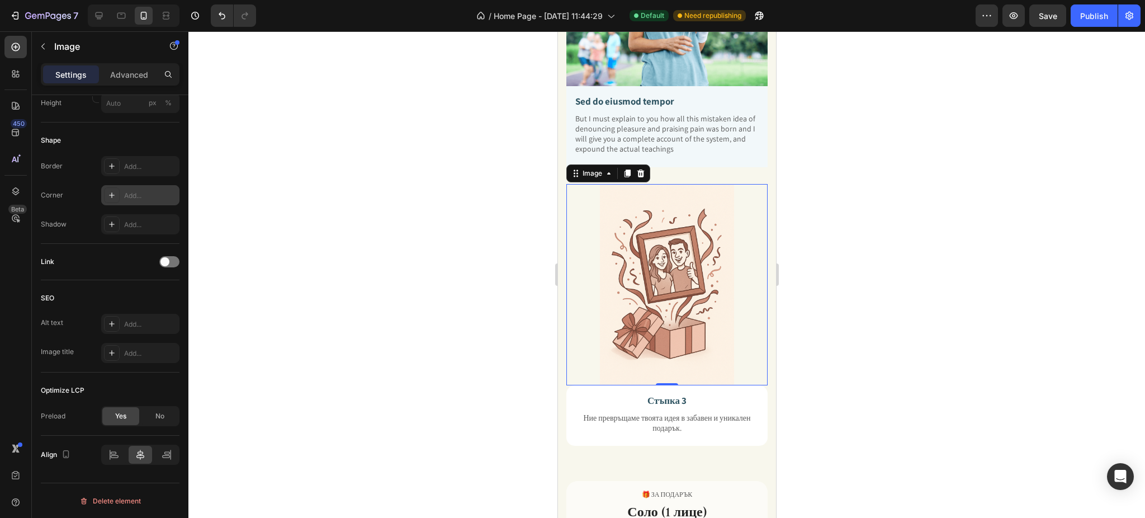
click at [585, 198] on img at bounding box center [666, 284] width 201 height 201
click at [120, 69] on p "Advanced" at bounding box center [129, 75] width 38 height 12
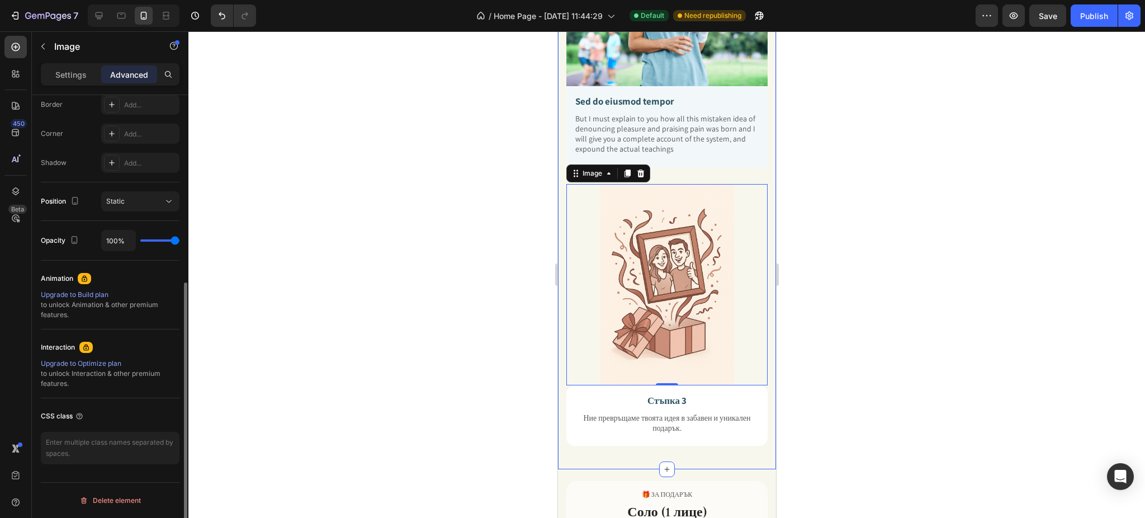
scroll to position [321, 0]
click at [80, 77] on p "Settings" at bounding box center [70, 75] width 31 height 12
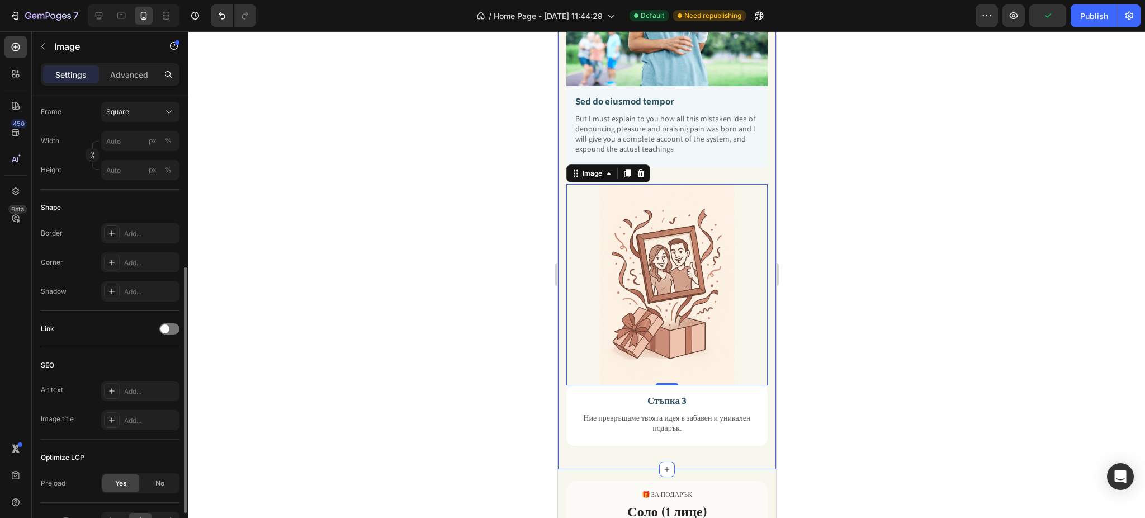
scroll to position [320, 0]
click at [41, 50] on icon "button" at bounding box center [43, 46] width 9 height 9
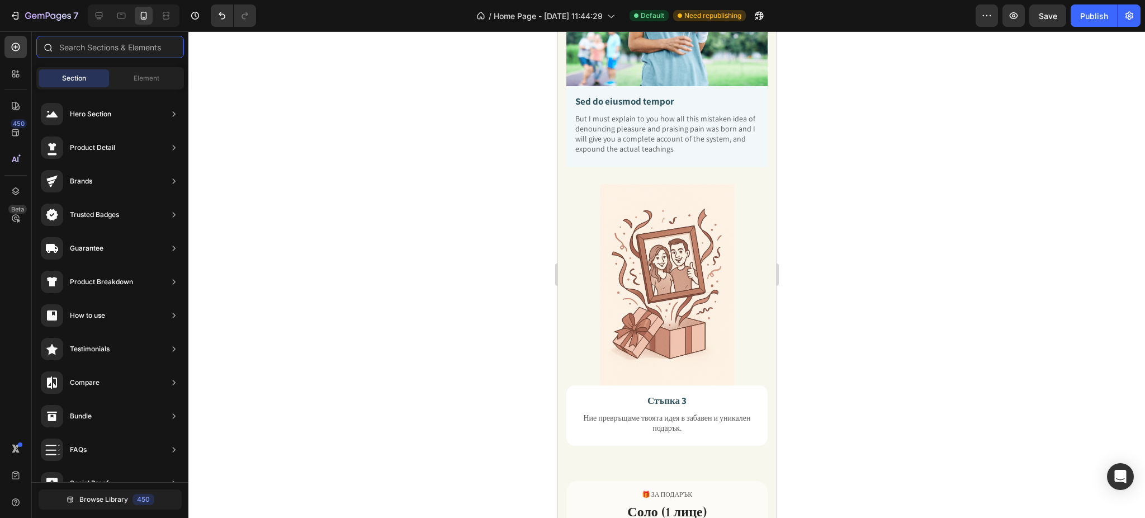
click at [80, 48] on input "text" at bounding box center [110, 47] width 148 height 22
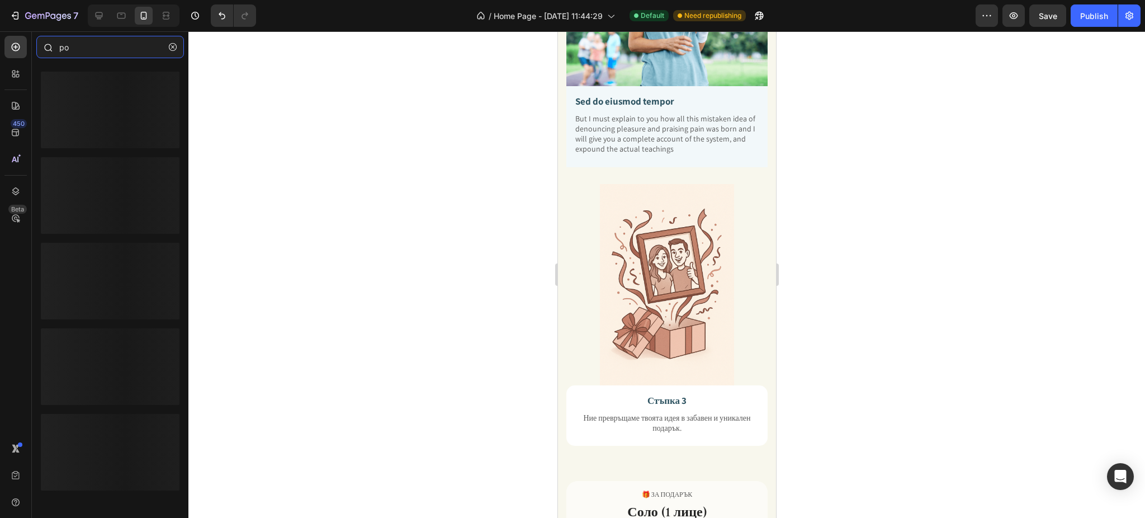
type input "р"
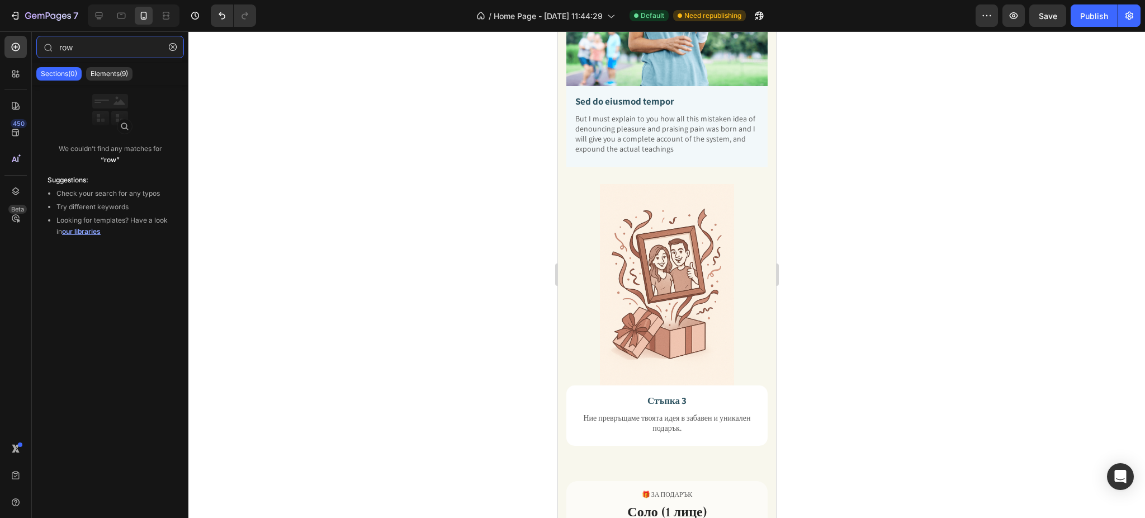
type input "row"
click at [104, 66] on div "Sections(0) Elements(9)" at bounding box center [110, 74] width 157 height 22
click at [108, 69] on p "Elements(9)" at bounding box center [109, 73] width 37 height 9
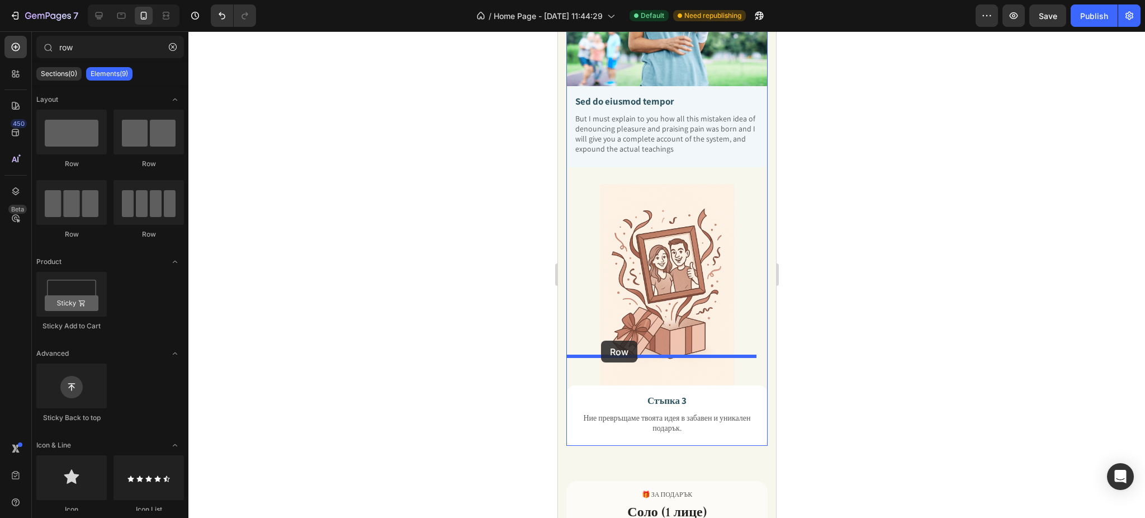
drag, startPoint x: 640, startPoint y: 171, endPoint x: 600, endPoint y: 340, distance: 174.4
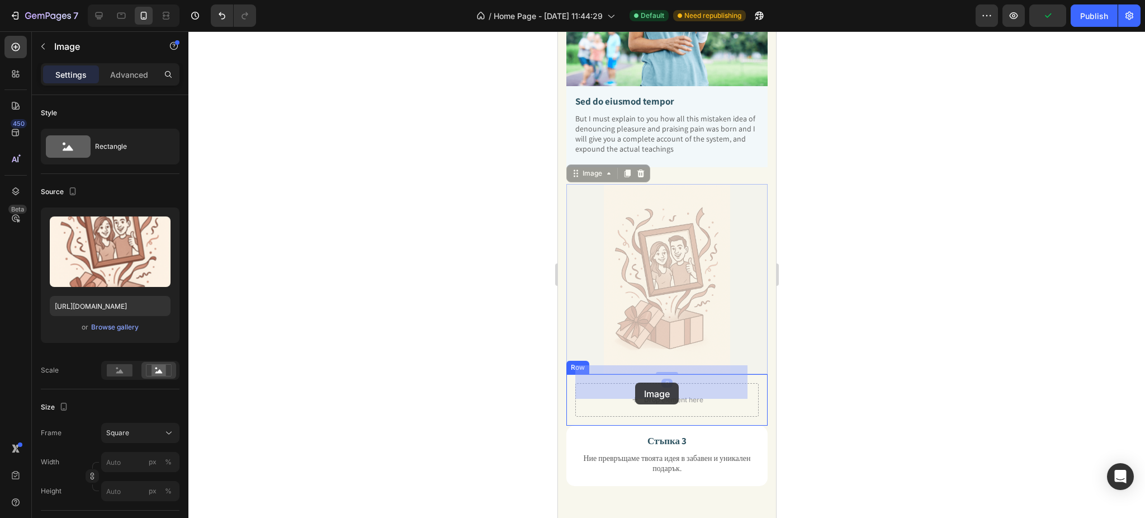
drag, startPoint x: 577, startPoint y: 164, endPoint x: 634, endPoint y: 382, distance: 225.9
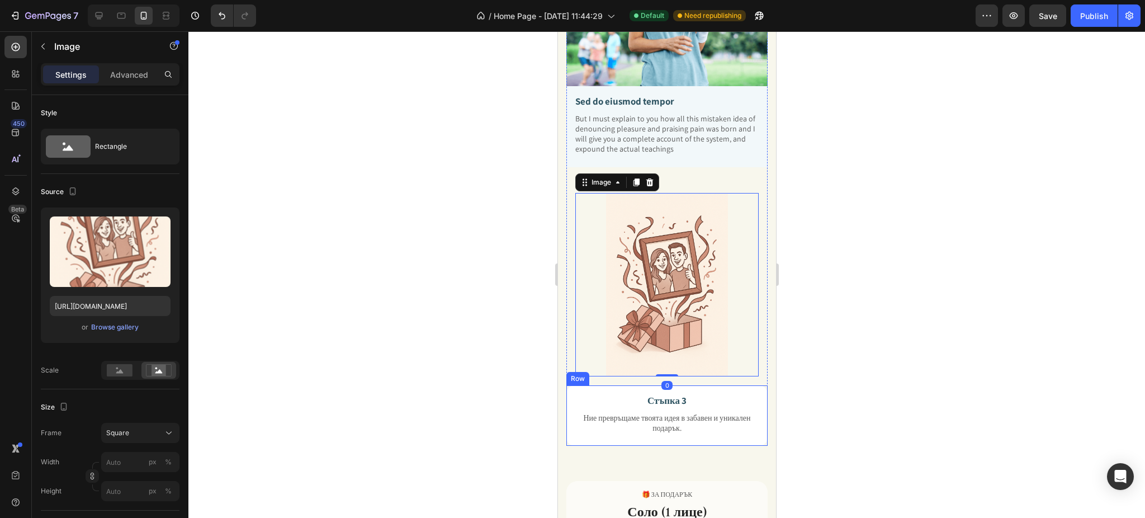
click at [572, 385] on div "Стъпка 3 Text Block Ние превръщаме твоята идея в забавен и уникален подарък. Te…" at bounding box center [666, 415] width 201 height 61
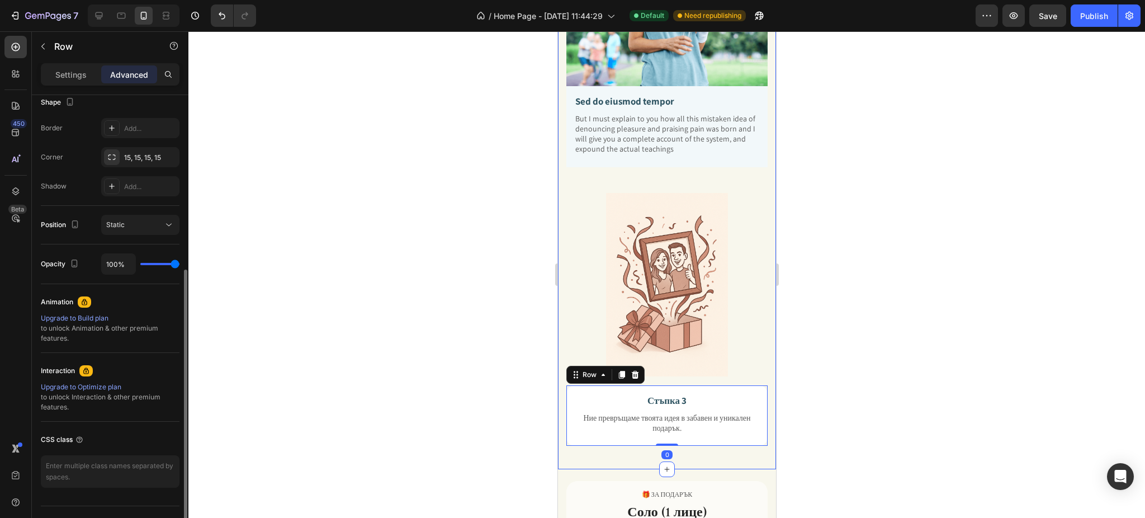
scroll to position [74, 0]
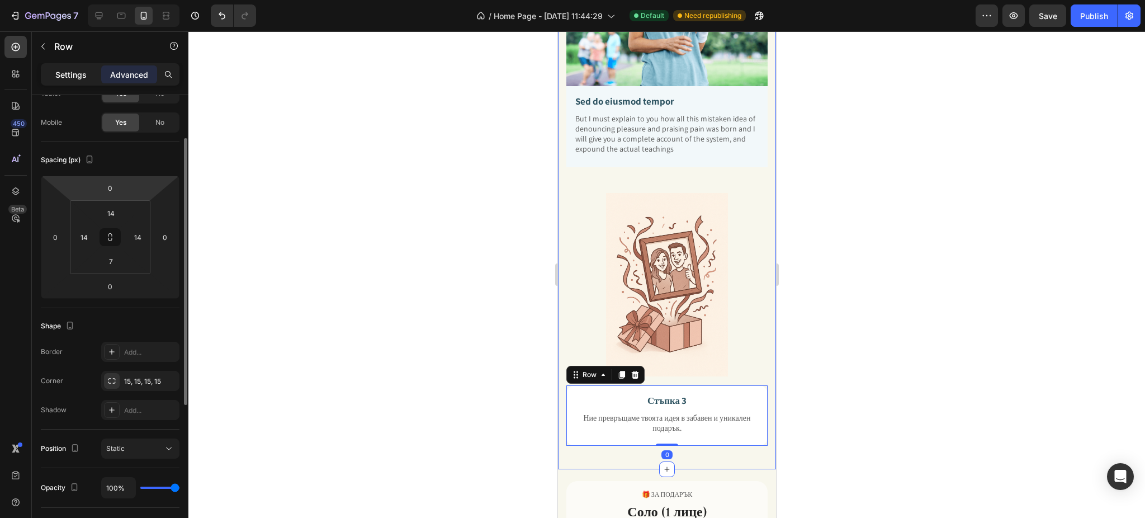
click at [65, 75] on p "Settings" at bounding box center [70, 75] width 31 height 12
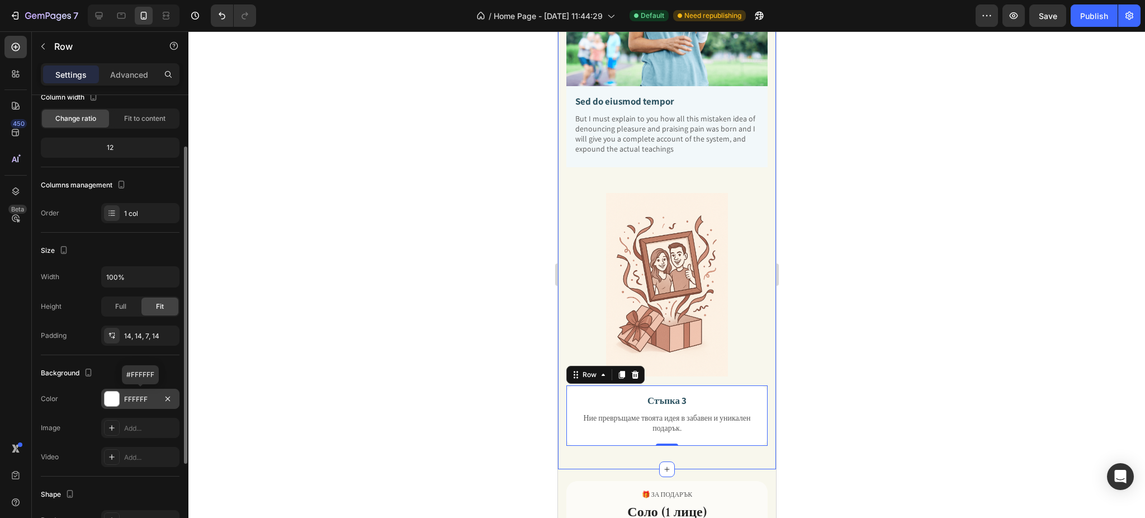
click at [111, 405] on div at bounding box center [112, 398] width 15 height 15
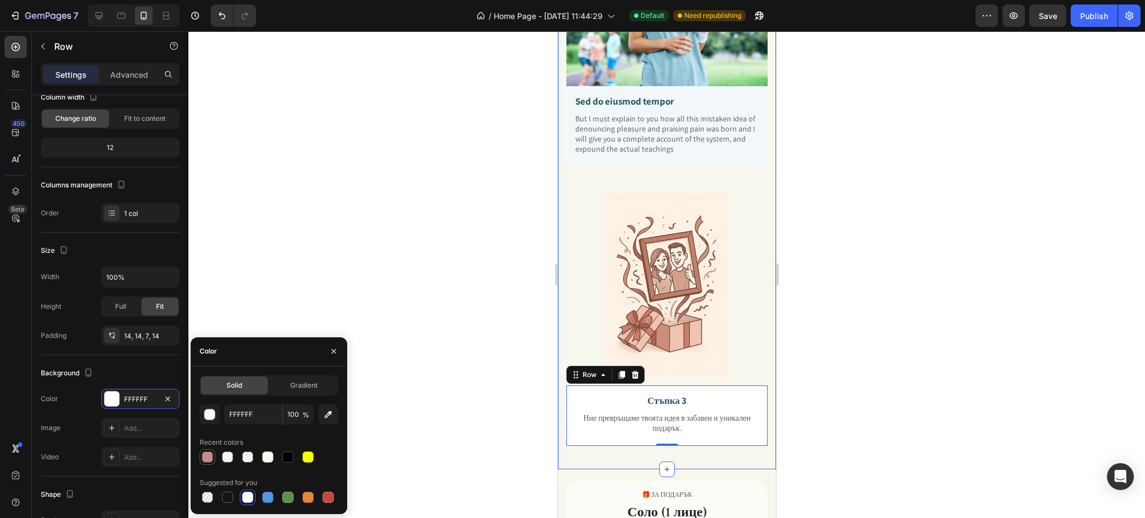
click at [203, 452] on div at bounding box center [207, 456] width 11 height 11
type input "C48585"
type input "95"
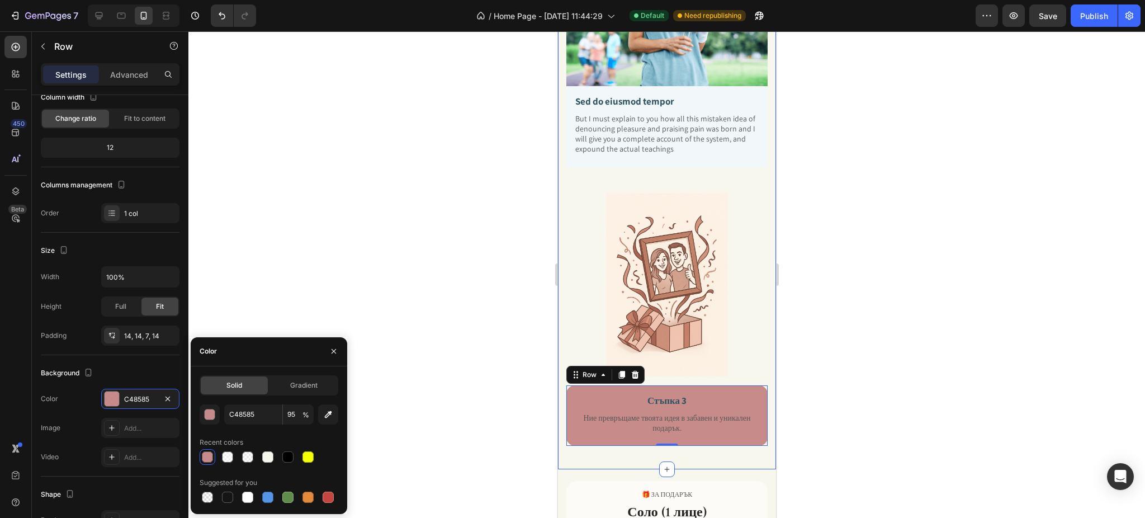
click at [203, 452] on div at bounding box center [207, 456] width 11 height 11
click at [332, 347] on icon "button" at bounding box center [333, 351] width 9 height 9
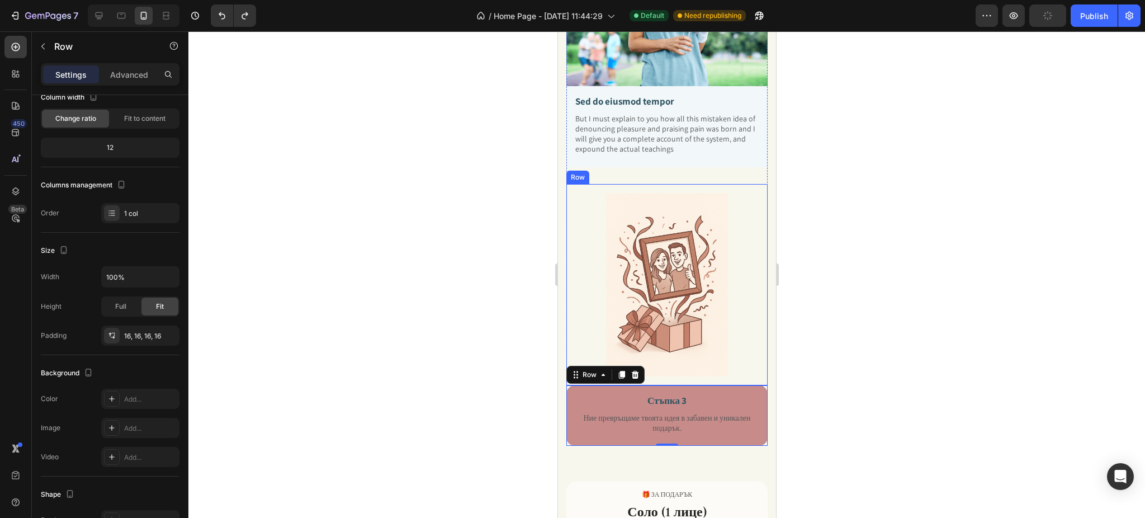
click at [570, 267] on div "Image Row" at bounding box center [666, 284] width 201 height 201
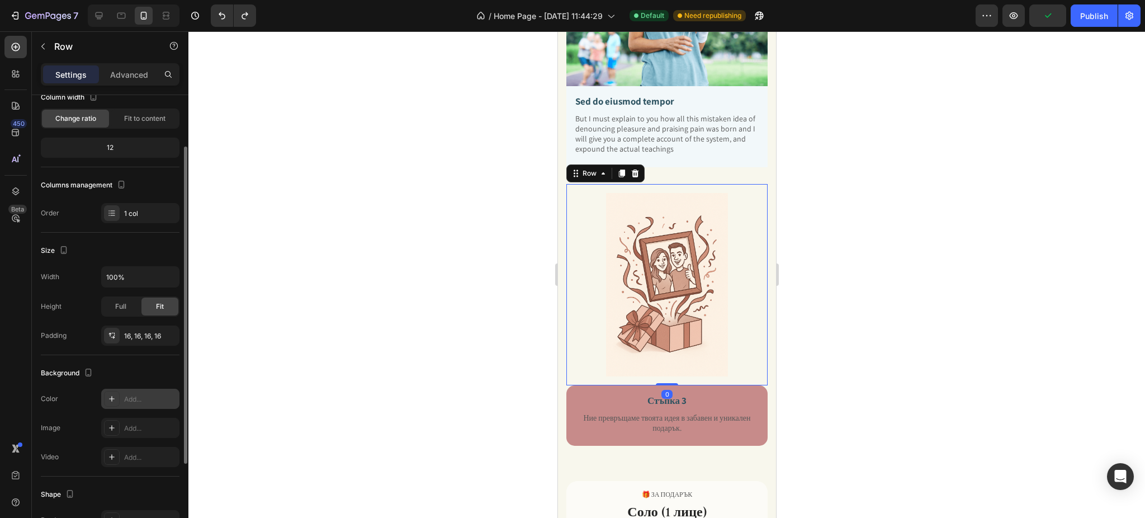
click at [120, 392] on div "Add..." at bounding box center [140, 399] width 78 height 20
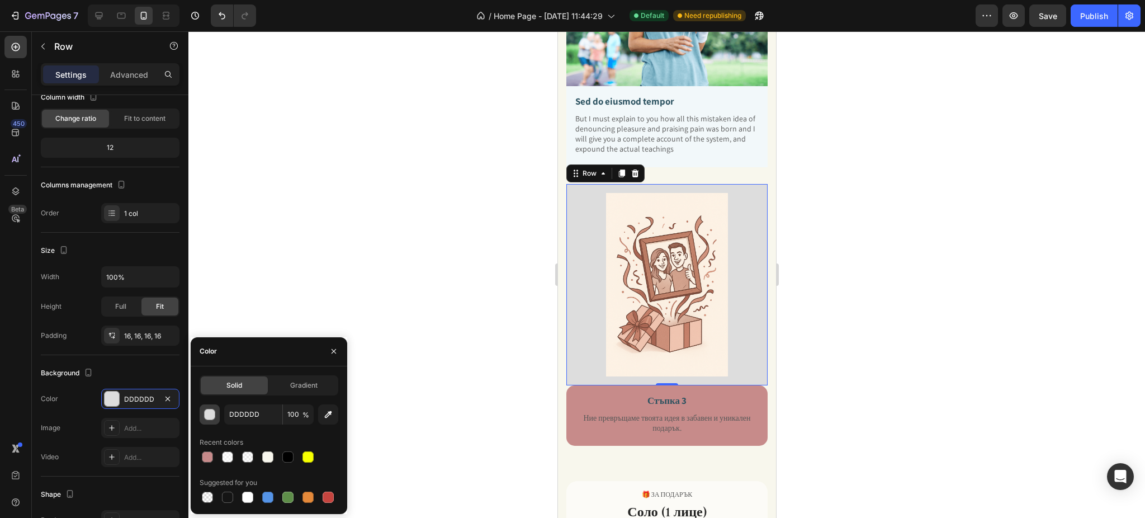
click at [212, 414] on div "button" at bounding box center [210, 414] width 11 height 11
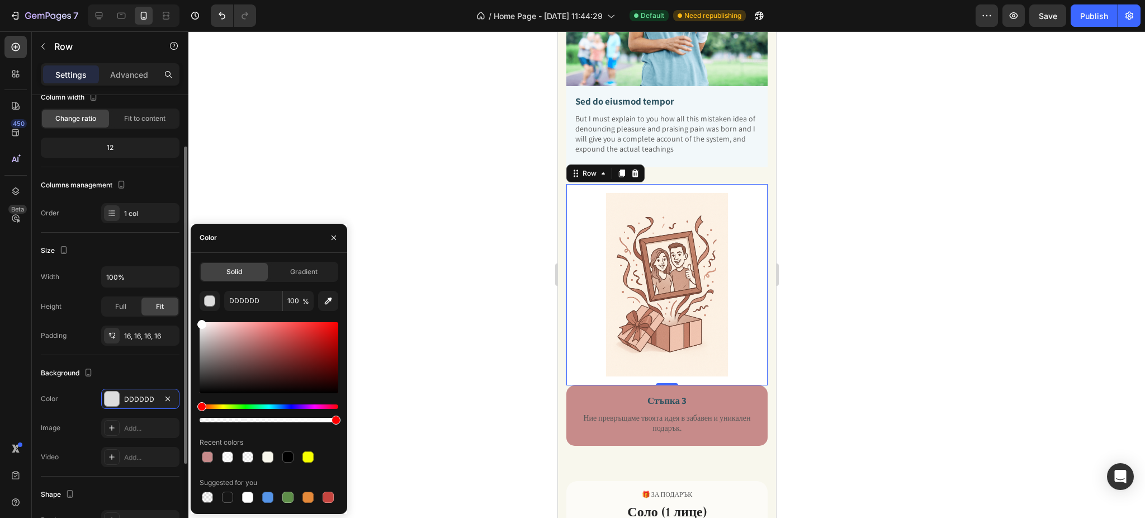
drag, startPoint x: 212, startPoint y: 326, endPoint x: 177, endPoint y: 293, distance: 48.3
click at [177, 293] on div "450 Beta row Sections(0) Elements(9) We couldn’t find any matches for “row” Sug…" at bounding box center [94, 274] width 188 height 486
type input "FFFFFF"
click at [329, 235] on icon "button" at bounding box center [333, 237] width 9 height 9
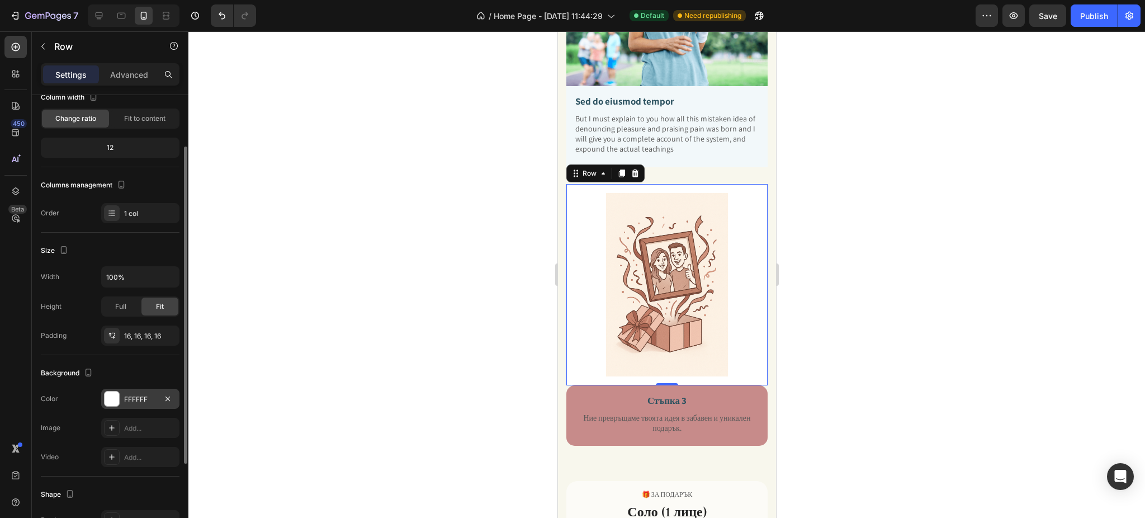
click at [105, 395] on div at bounding box center [112, 398] width 15 height 15
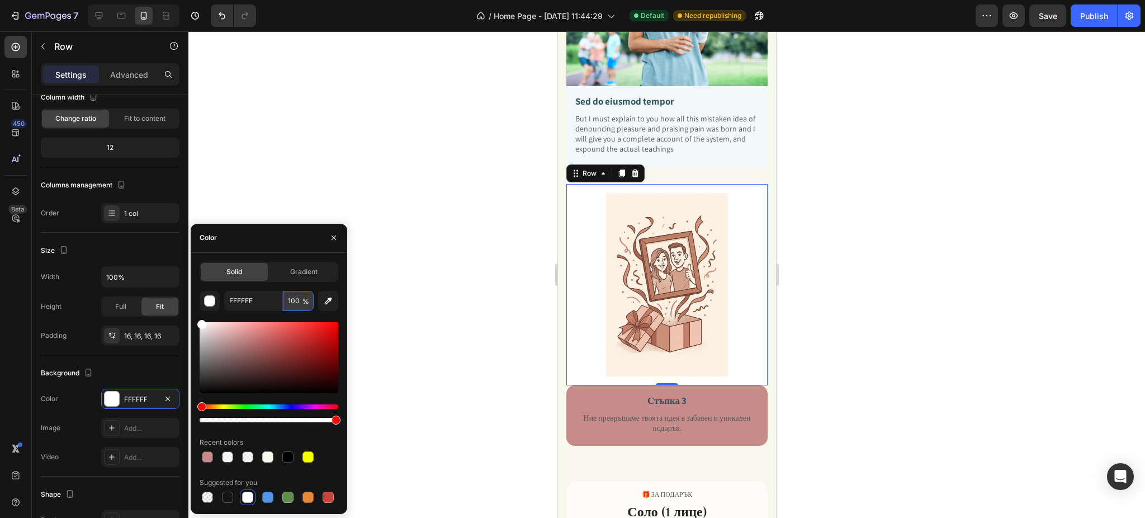
click at [297, 300] on input "100" at bounding box center [298, 301] width 31 height 20
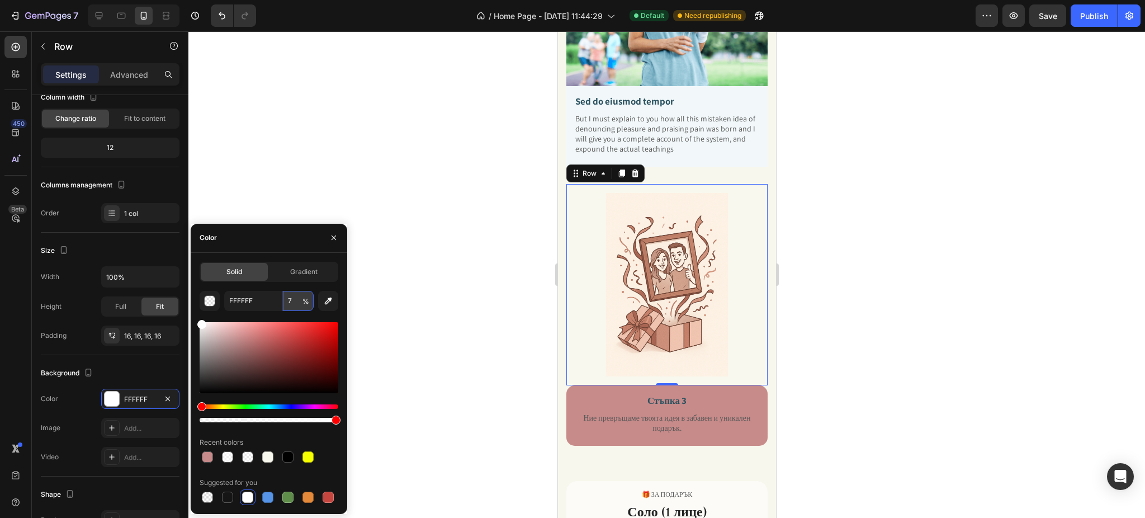
type input "70"
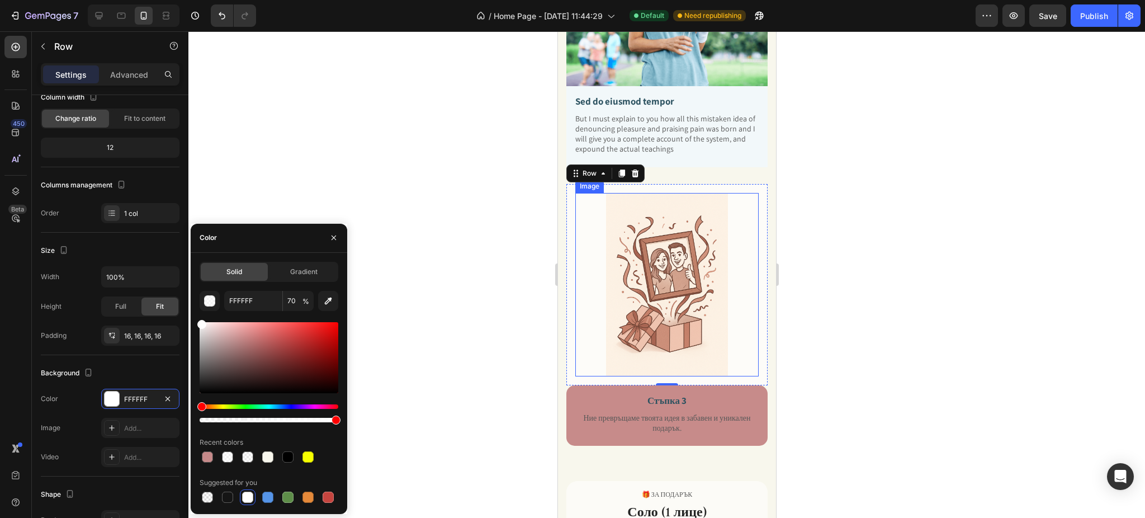
click at [751, 202] on div "Image Row 0" at bounding box center [666, 284] width 201 height 201
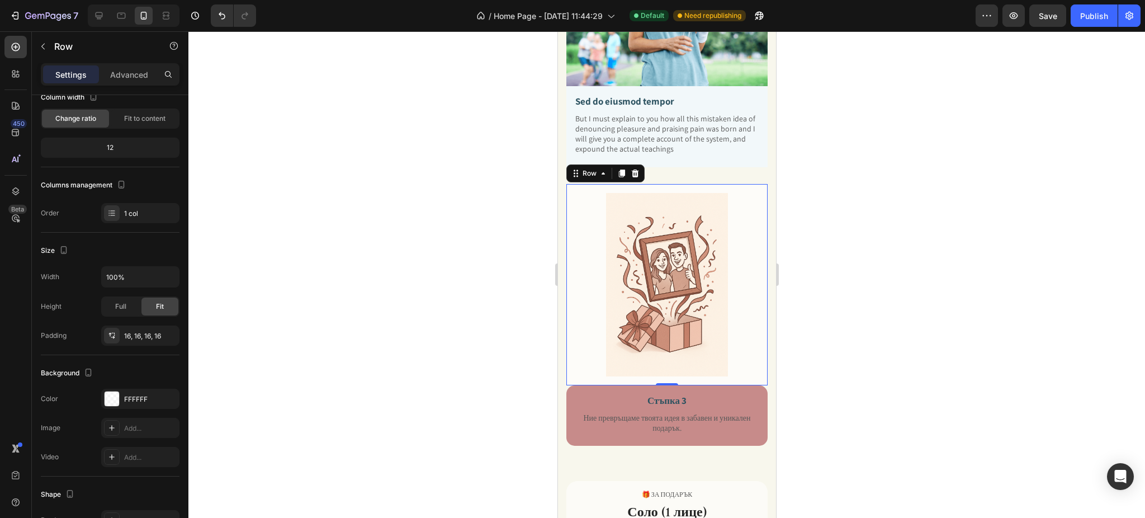
click at [820, 201] on div at bounding box center [666, 274] width 956 height 486
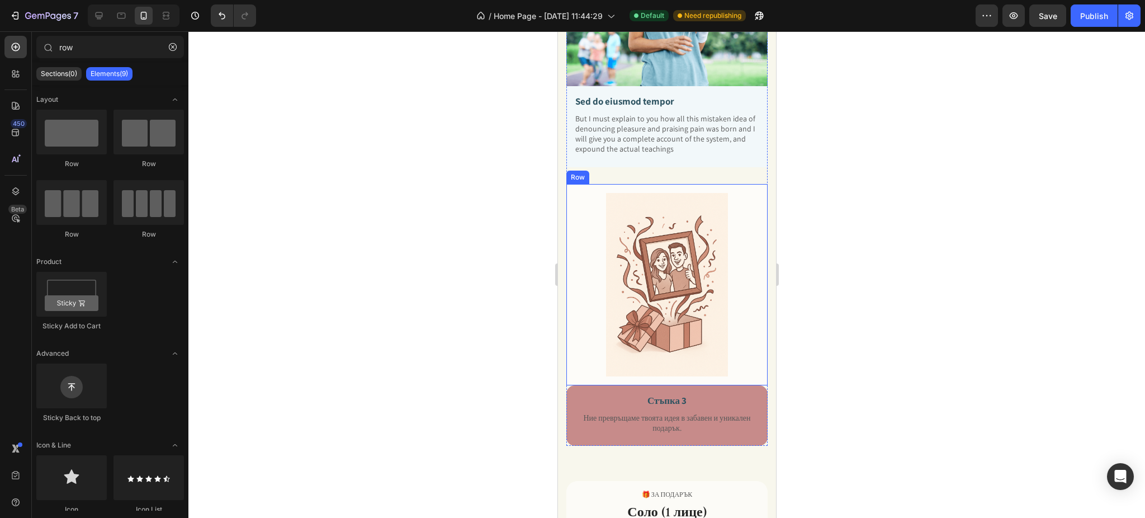
click at [572, 238] on div "Image Row" at bounding box center [666, 284] width 201 height 201
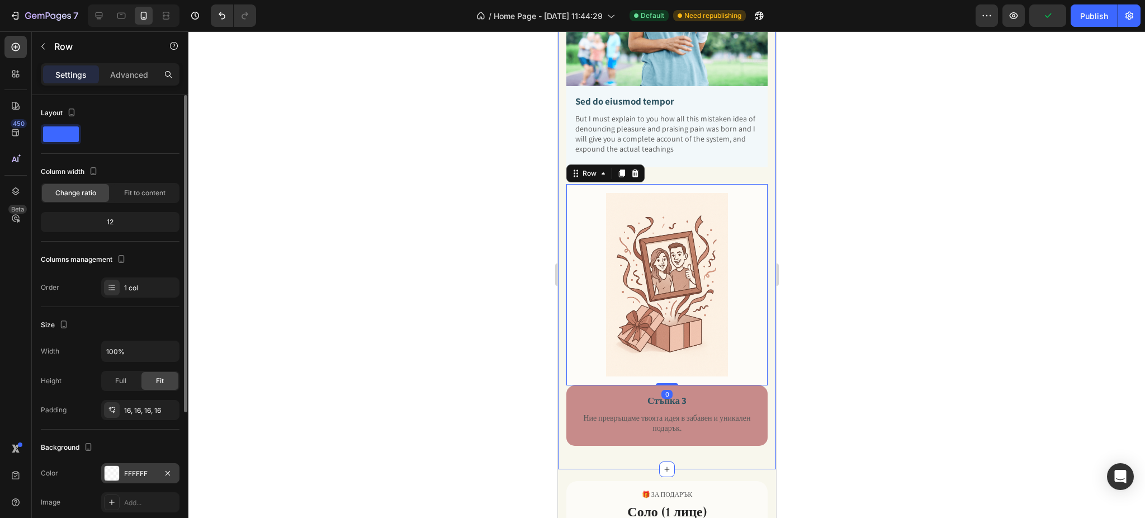
click at [130, 468] on div "FFFFFF" at bounding box center [140, 473] width 78 height 20
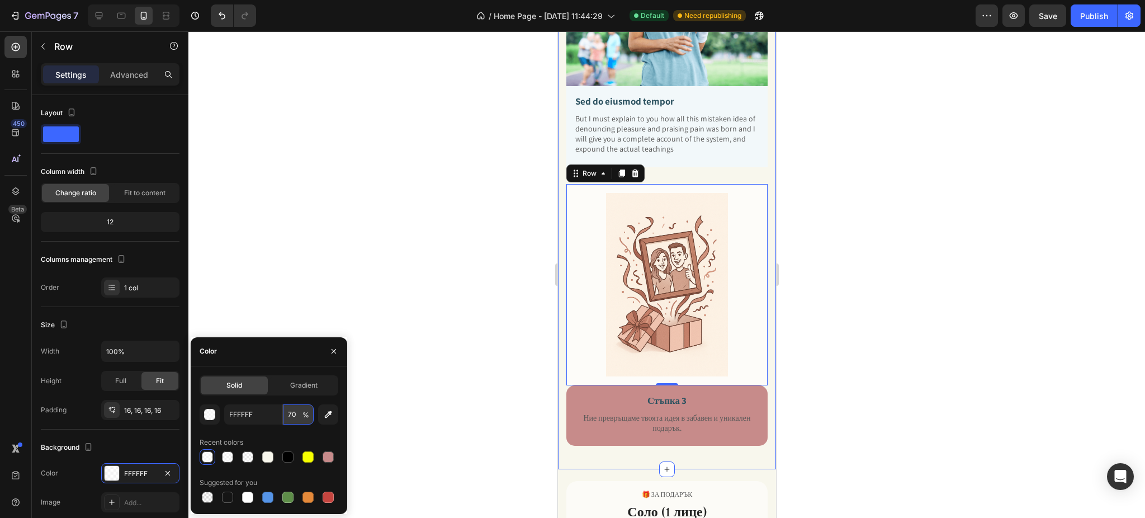
click at [292, 415] on input "70" at bounding box center [298, 414] width 31 height 20
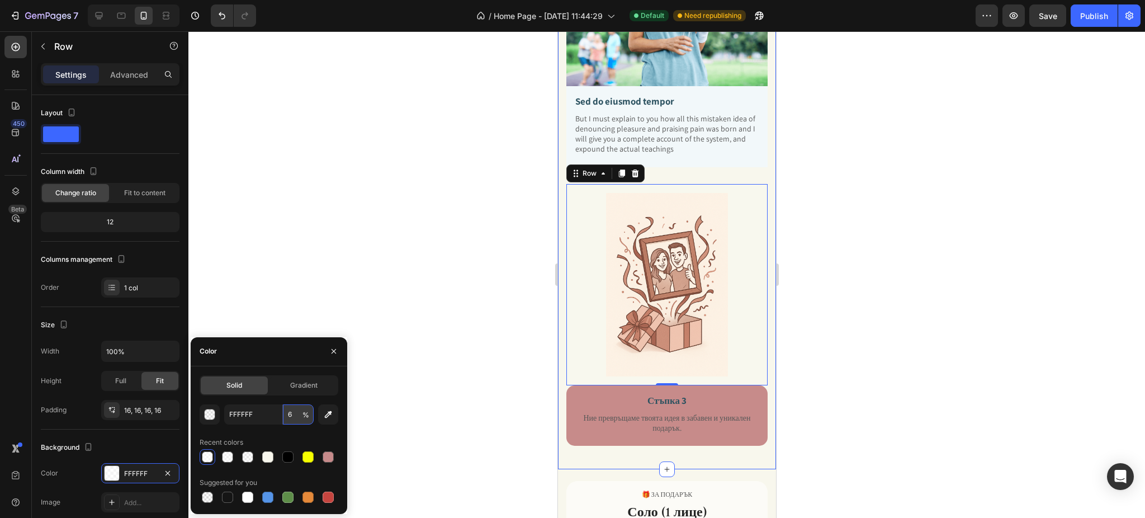
type input "60"
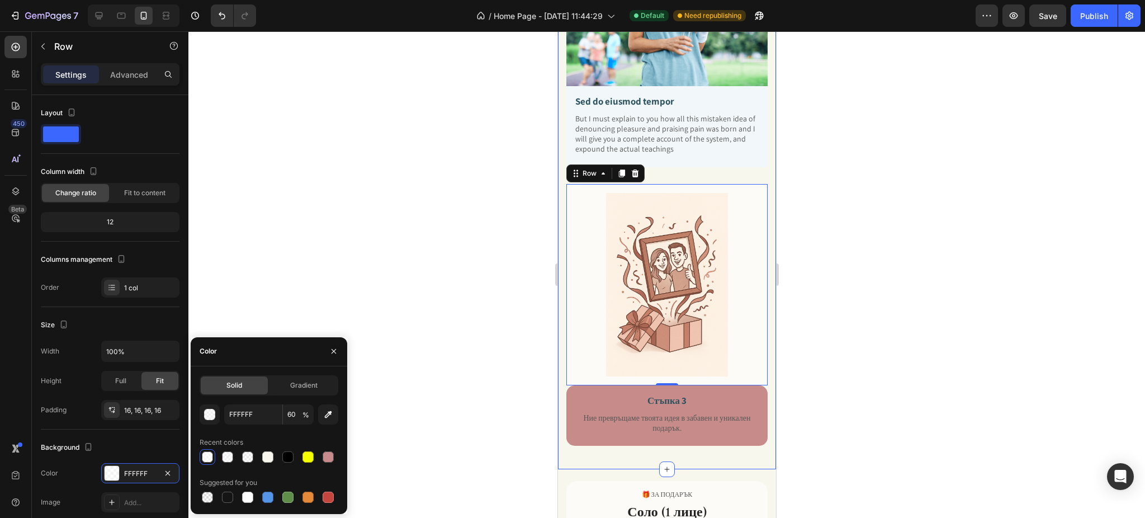
click at [462, 255] on div at bounding box center [666, 274] width 956 height 486
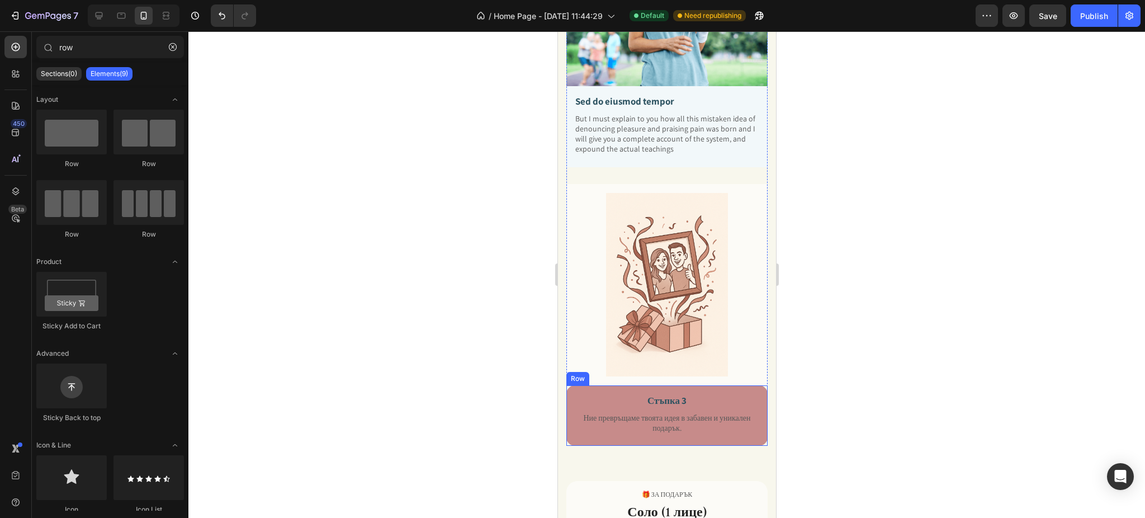
click at [570, 385] on div "Стъпка 3 Text Block Ние превръщаме твоята идея в забавен и уникален подарък. Te…" at bounding box center [666, 415] width 201 height 61
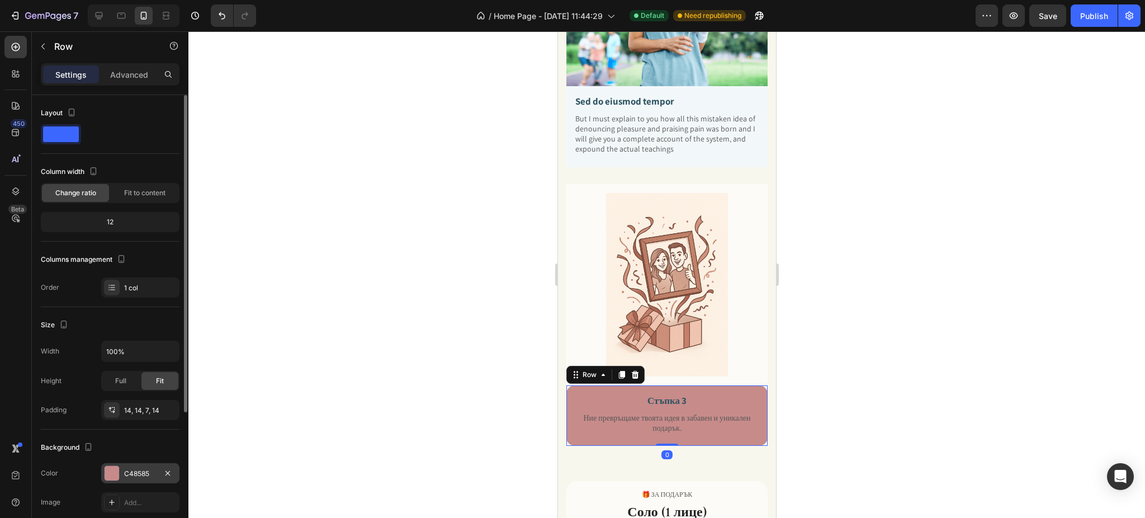
click at [124, 472] on div "C48585" at bounding box center [140, 473] width 32 height 10
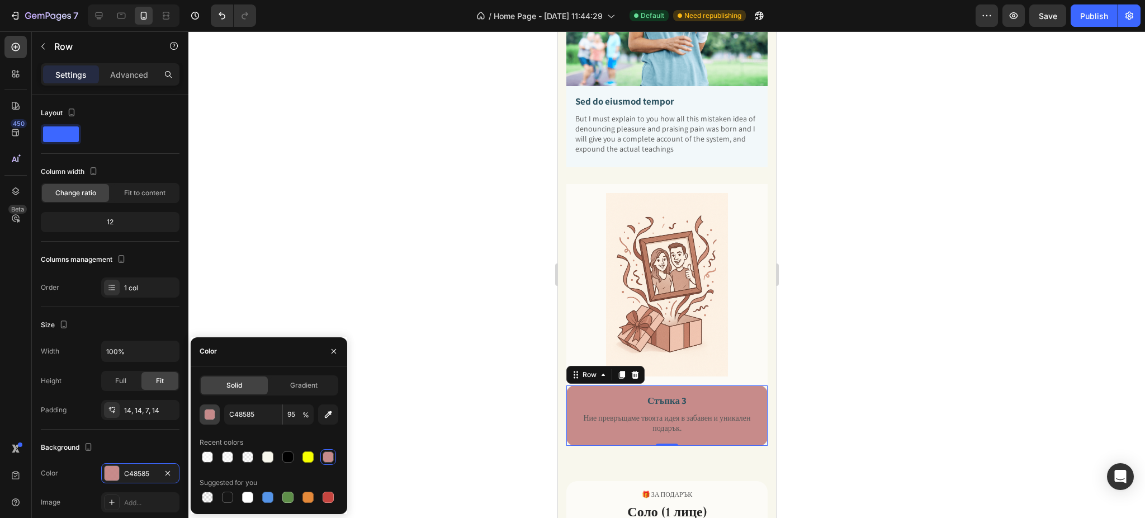
click at [209, 416] on div "button" at bounding box center [210, 414] width 11 height 11
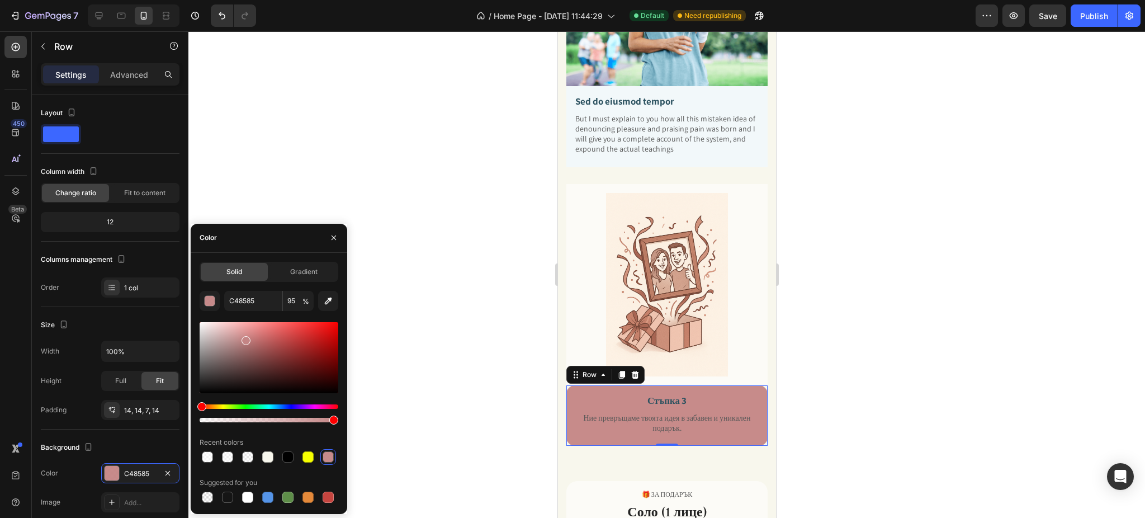
click at [333, 226] on div at bounding box center [333, 238] width 27 height 29
click at [203, 291] on button "button" at bounding box center [210, 301] width 20 height 20
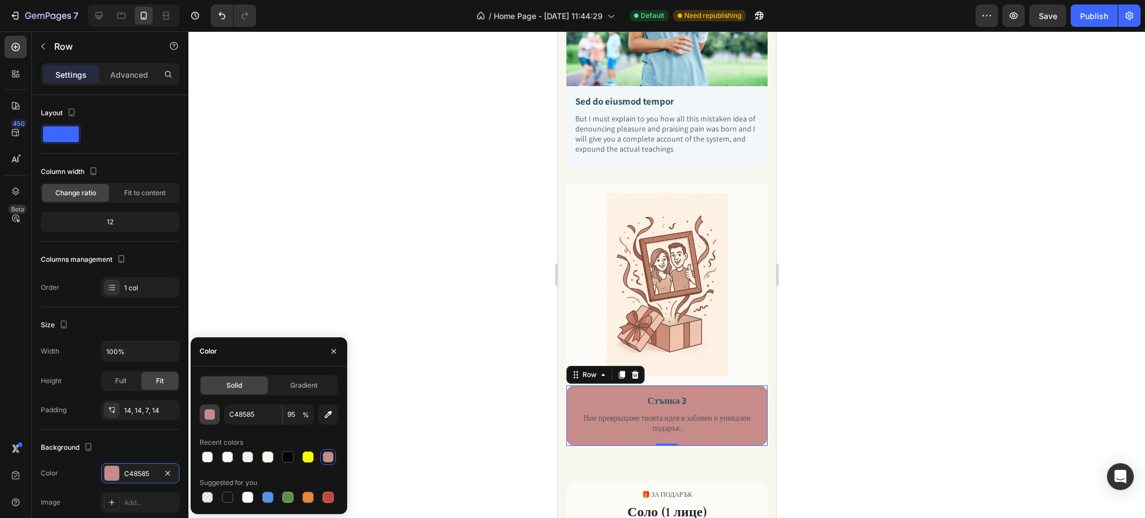
click at [217, 416] on button "button" at bounding box center [210, 414] width 20 height 20
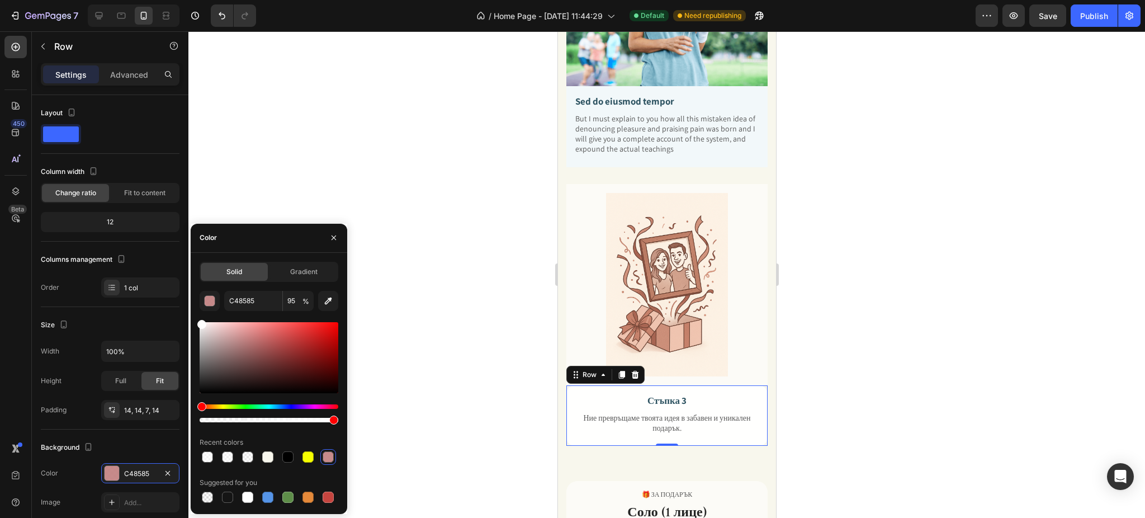
drag, startPoint x: 228, startPoint y: 351, endPoint x: 253, endPoint y: 260, distance: 94.4
click at [178, 297] on div "450 Beta row Sections(0) Elements(9) We couldn’t find any matches for “row” Sug…" at bounding box center [94, 274] width 188 height 486
click at [325, 301] on icon "button" at bounding box center [328, 300] width 11 height 11
type input "FCFCF8"
type input "100"
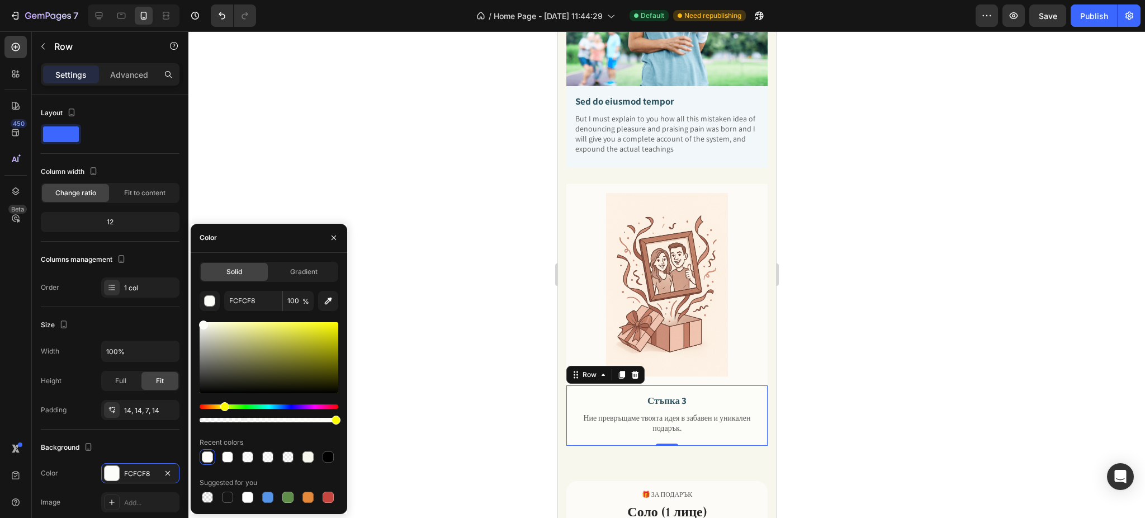
click at [333, 247] on button "button" at bounding box center [334, 238] width 18 height 18
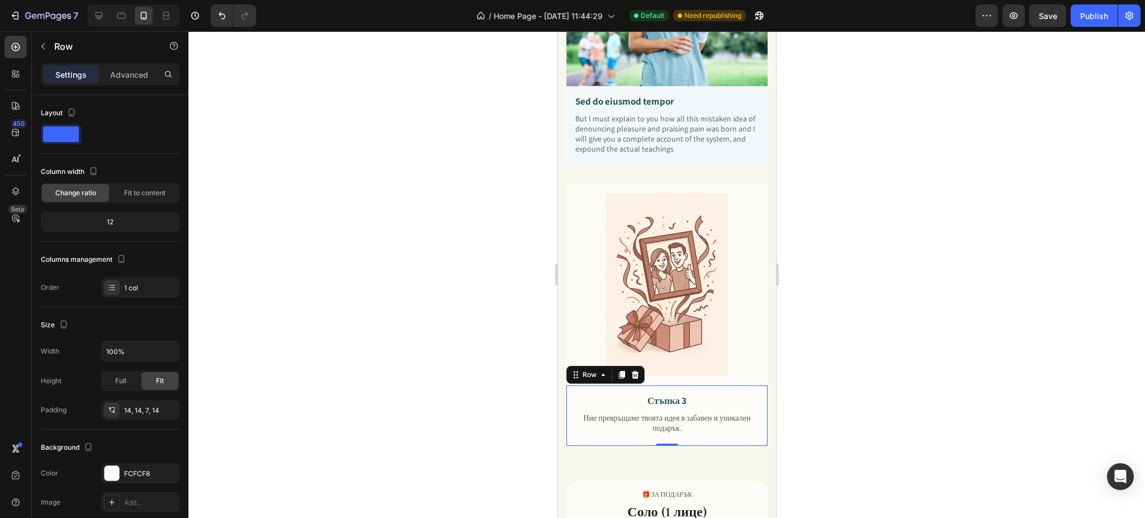
click at [394, 223] on div at bounding box center [666, 274] width 956 height 486
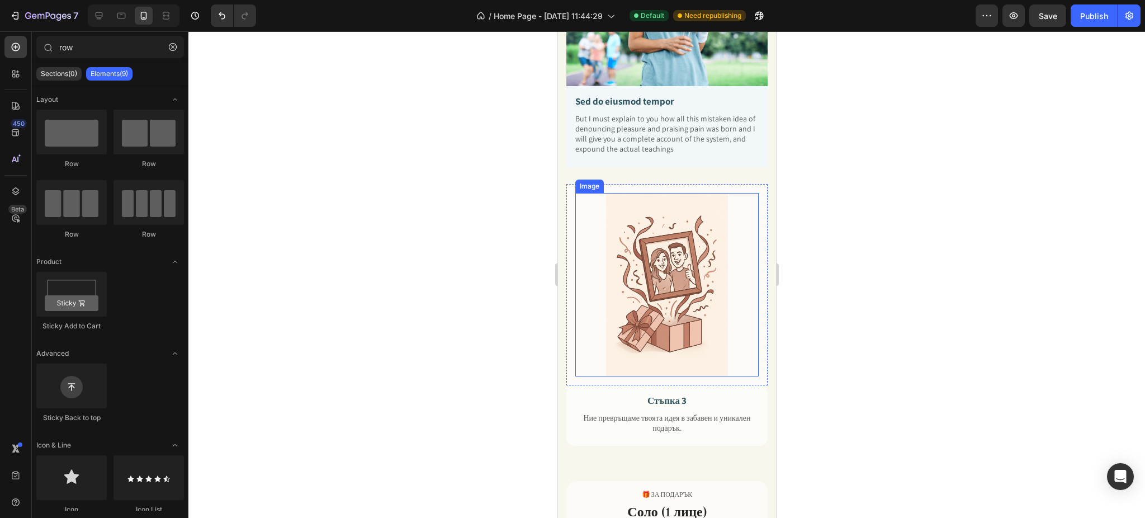
click at [629, 264] on img at bounding box center [666, 284] width 183 height 183
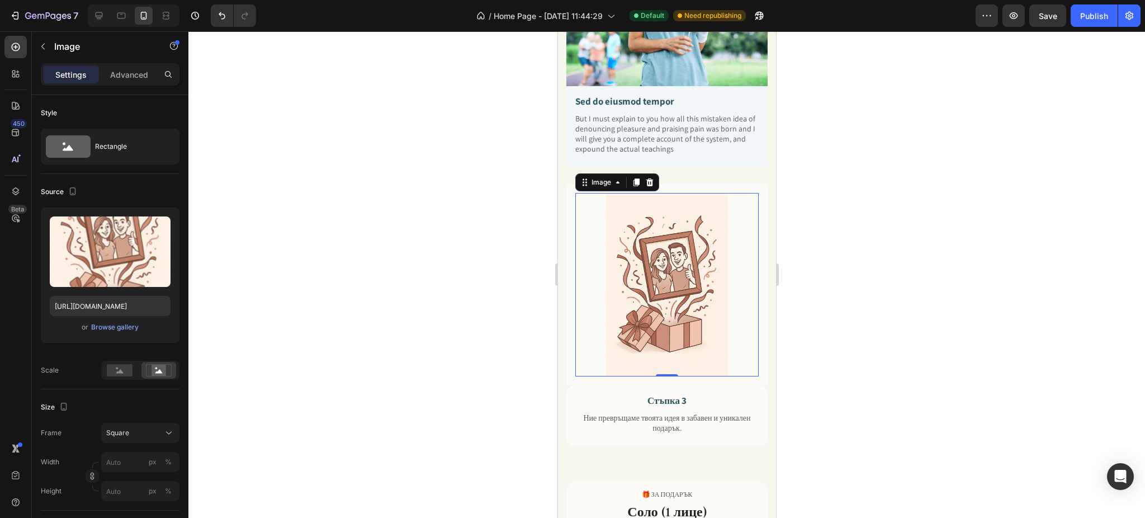
click at [845, 229] on div at bounding box center [666, 274] width 956 height 486
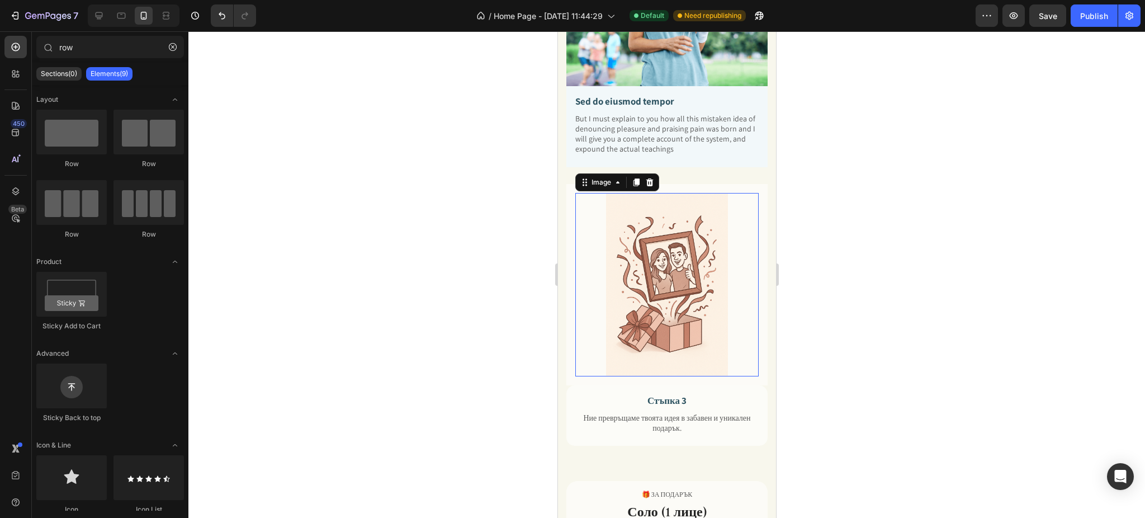
click at [730, 209] on img at bounding box center [666, 284] width 183 height 183
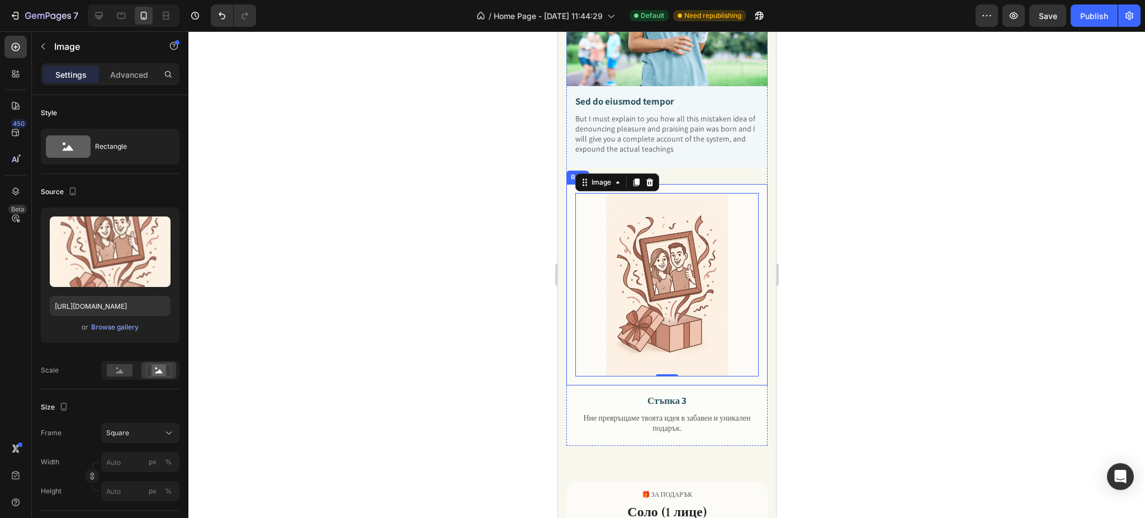
click at [569, 205] on div "Image 0 Row" at bounding box center [666, 284] width 201 height 201
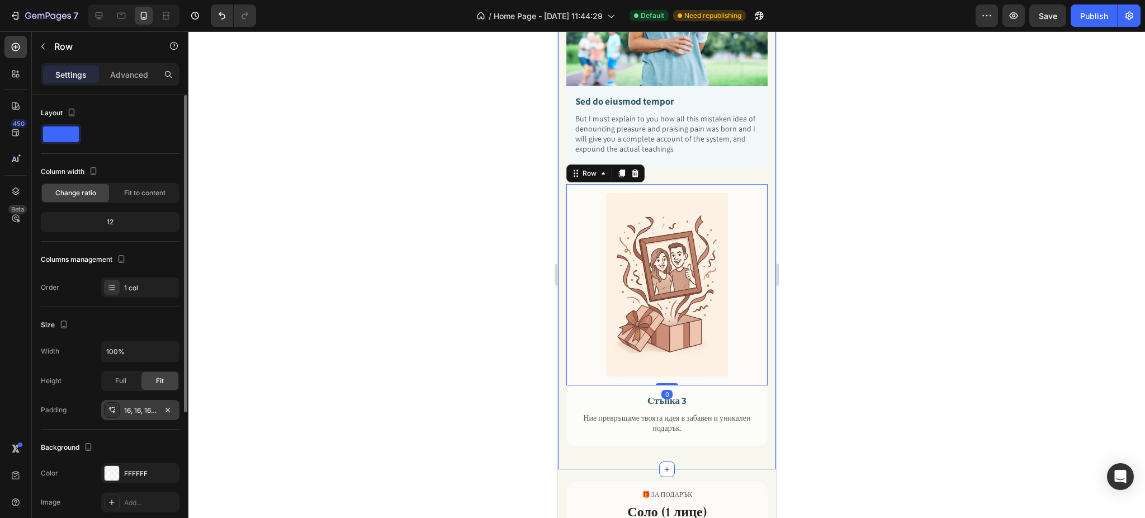
scroll to position [149, 0]
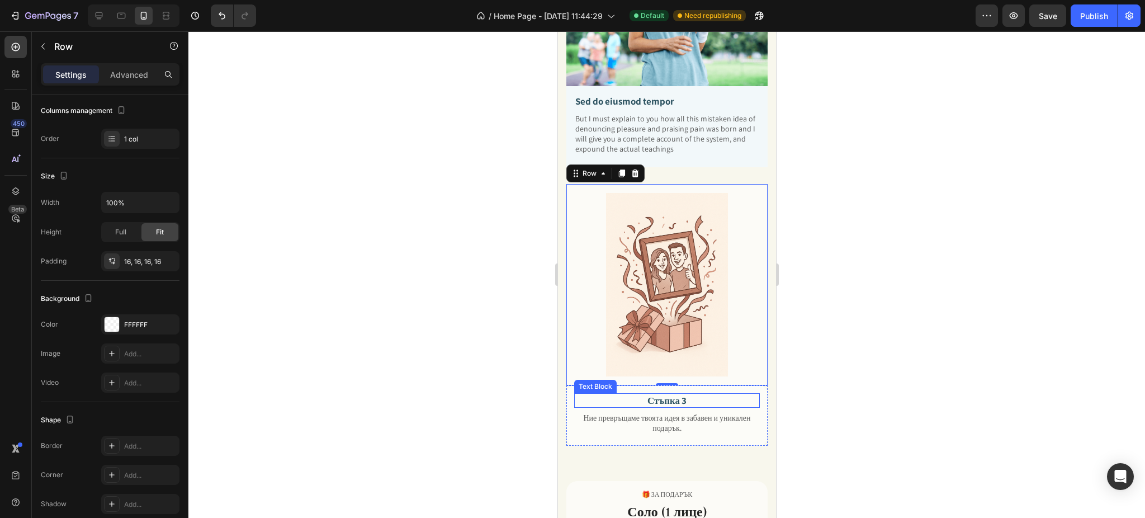
click at [655, 394] on p "Стъпка 3" at bounding box center [666, 400] width 183 height 12
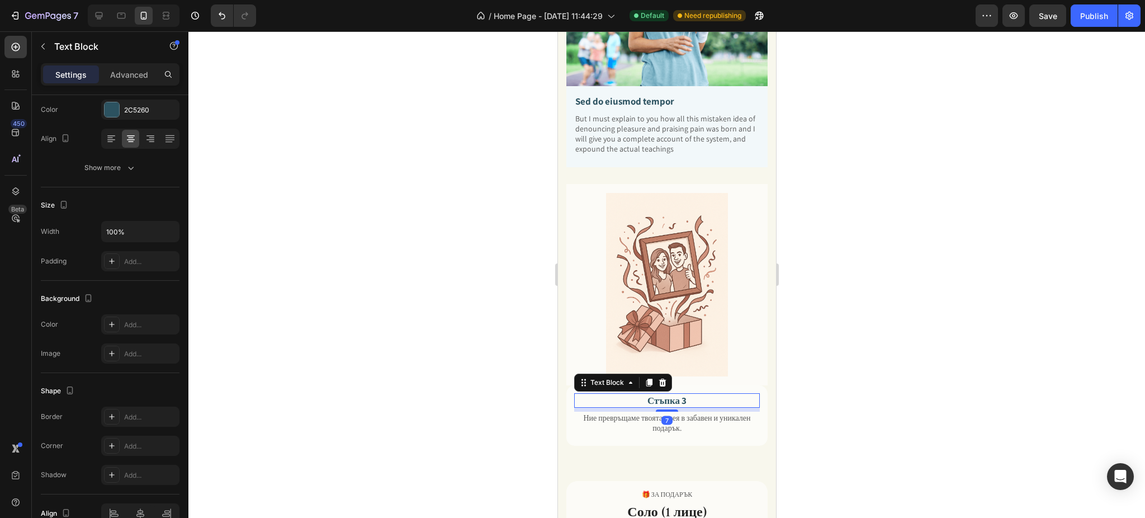
scroll to position [0, 0]
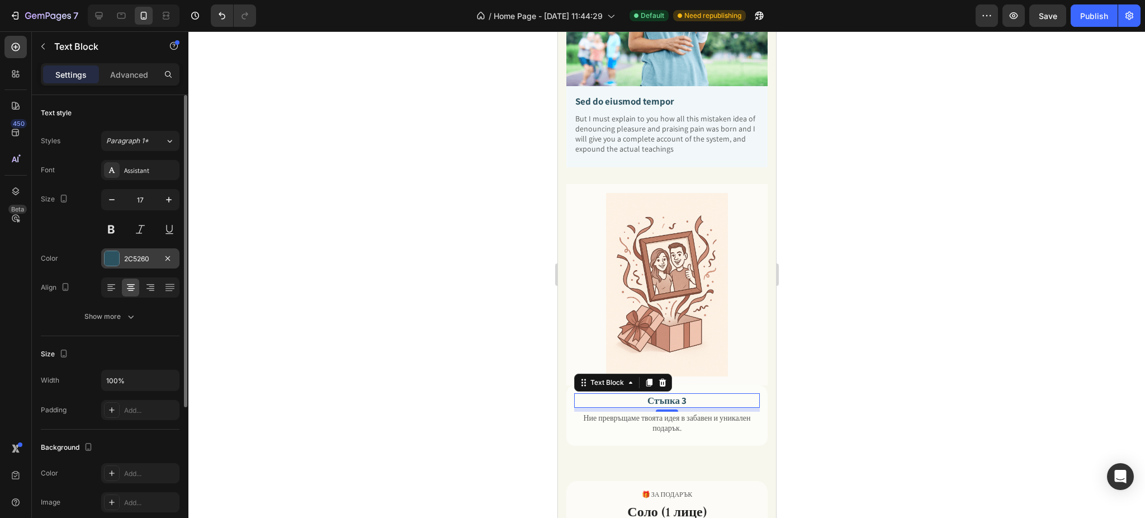
click at [106, 250] on div at bounding box center [112, 258] width 16 height 16
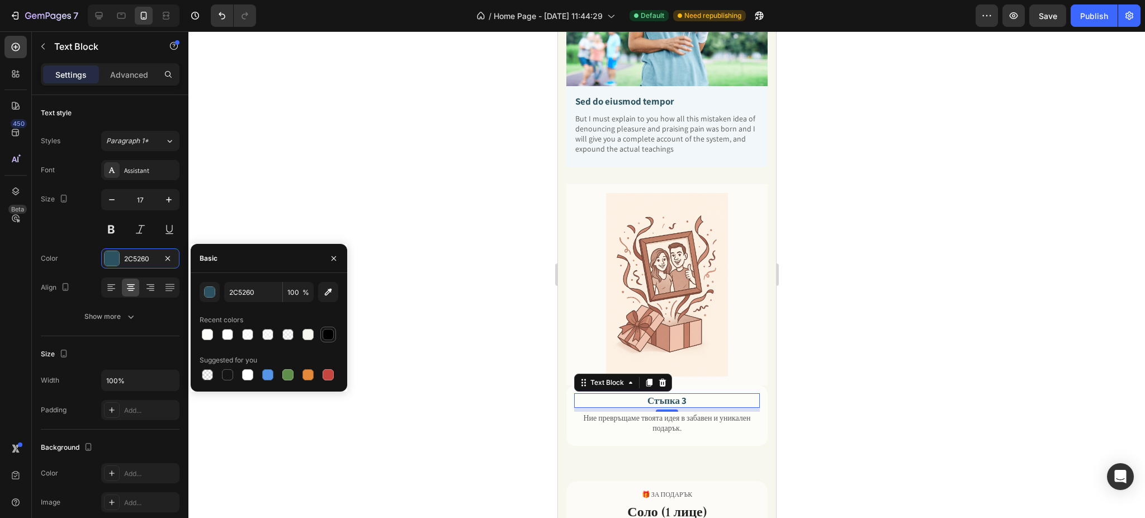
click at [332, 331] on div at bounding box center [328, 334] width 11 height 11
type input "000000"
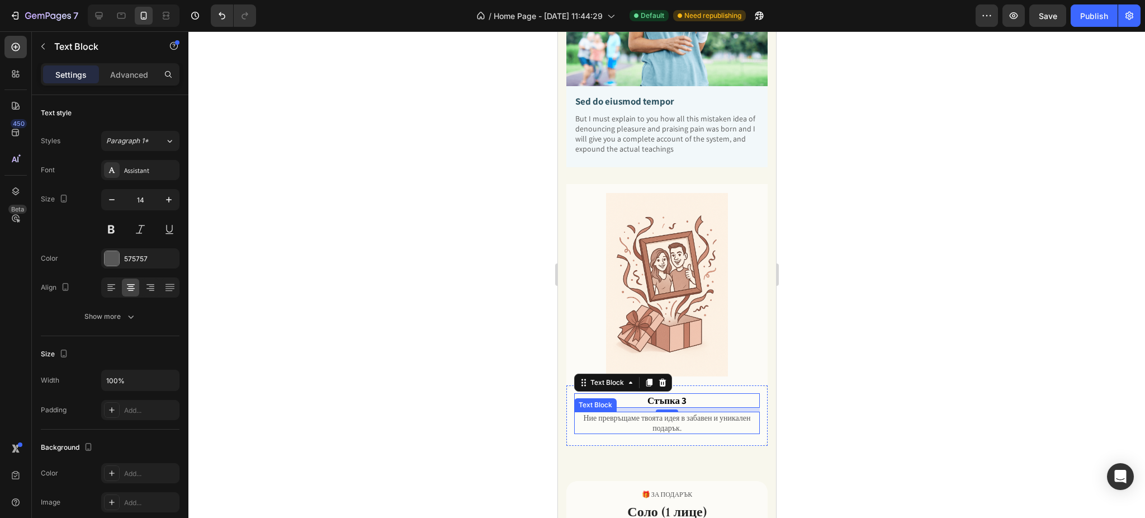
click at [624, 413] on p "Ние превръщаме твоята идея в забавен и уникален подарък." at bounding box center [666, 423] width 183 height 20
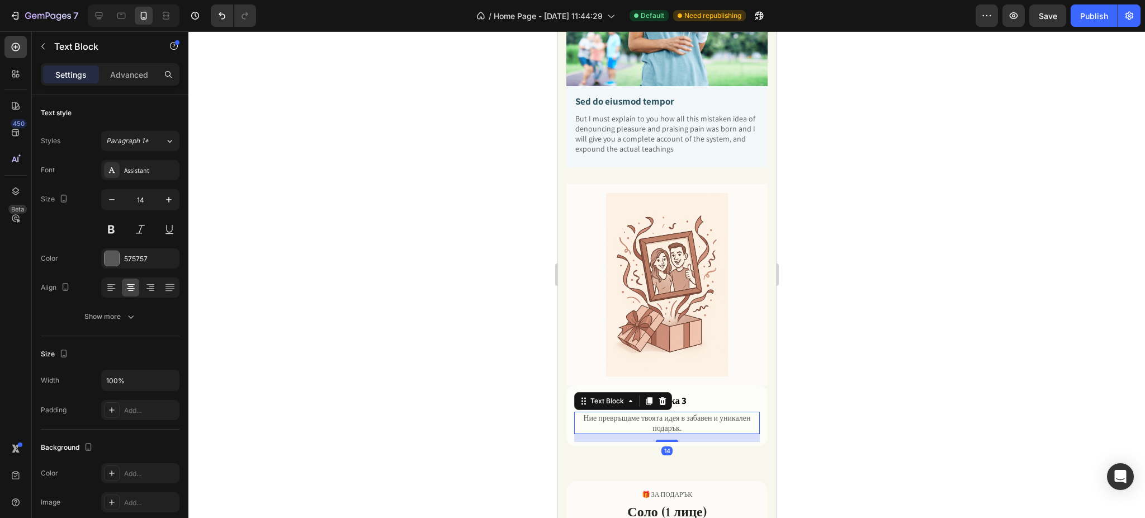
click at [933, 343] on div at bounding box center [666, 274] width 956 height 486
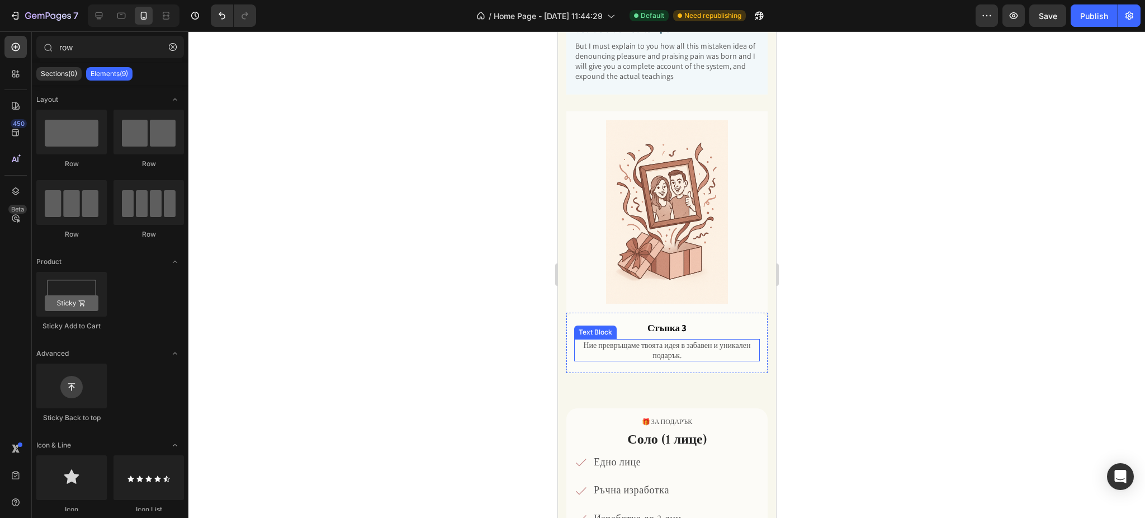
scroll to position [1118, 0]
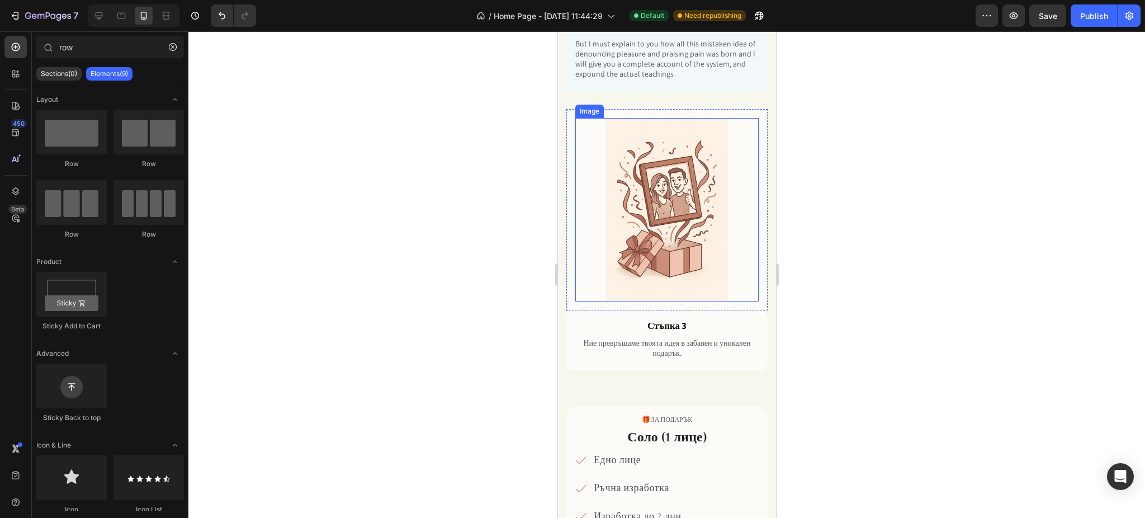
click at [702, 232] on img at bounding box center [666, 209] width 183 height 183
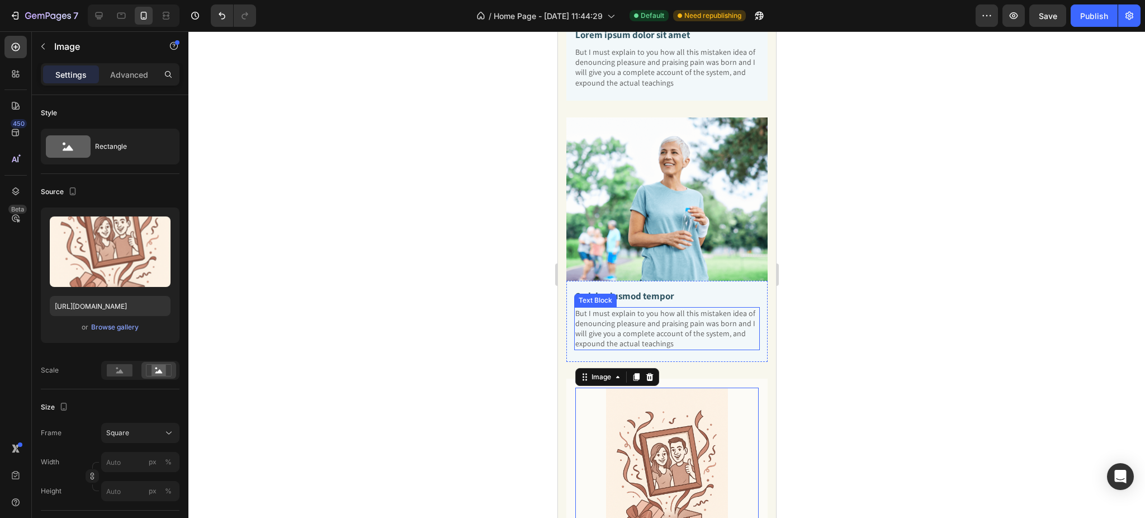
scroll to position [969, 0]
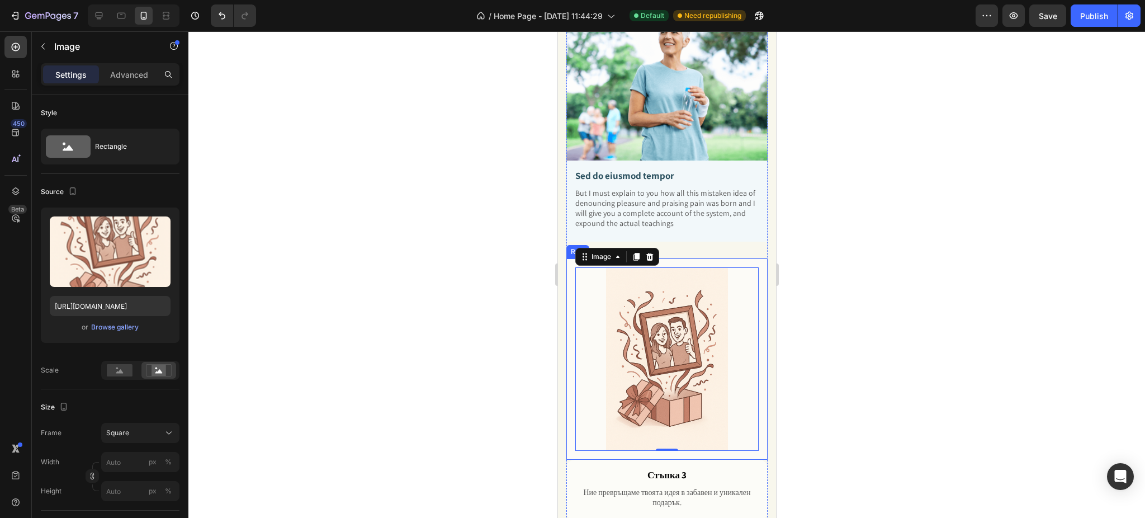
click at [569, 258] on div "Image 0 Row" at bounding box center [666, 358] width 201 height 201
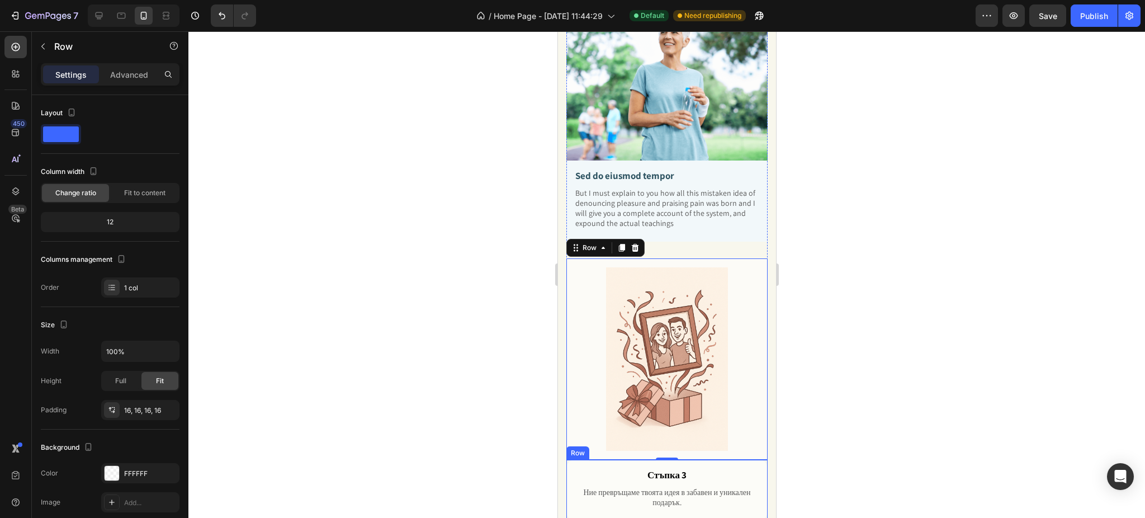
click at [571, 460] on div "Стъпка 3 Text Block Ние превръщаме твоята идея в забавен и уникален подарък. Te…" at bounding box center [666, 490] width 201 height 61
click at [572, 266] on div "Image Row" at bounding box center [666, 358] width 201 height 201
click at [566, 460] on div "Стъпка 3 Text Block Ние превръщаме твоята идея в забавен и уникален подарък. Te…" at bounding box center [666, 490] width 201 height 61
click at [570, 354] on div "Image Row" at bounding box center [666, 358] width 201 height 201
click at [917, 331] on div at bounding box center [666, 274] width 956 height 486
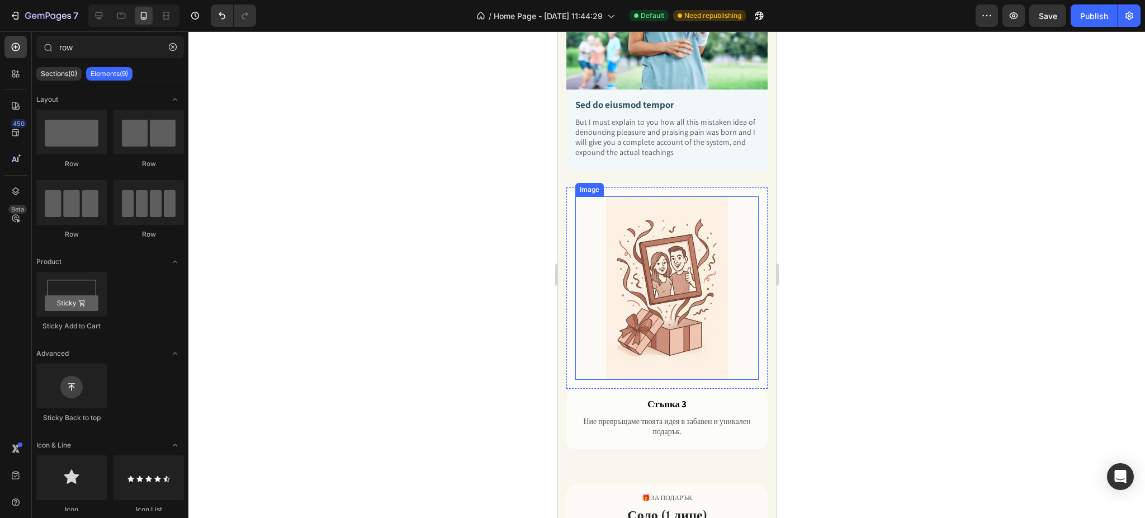
scroll to position [1043, 0]
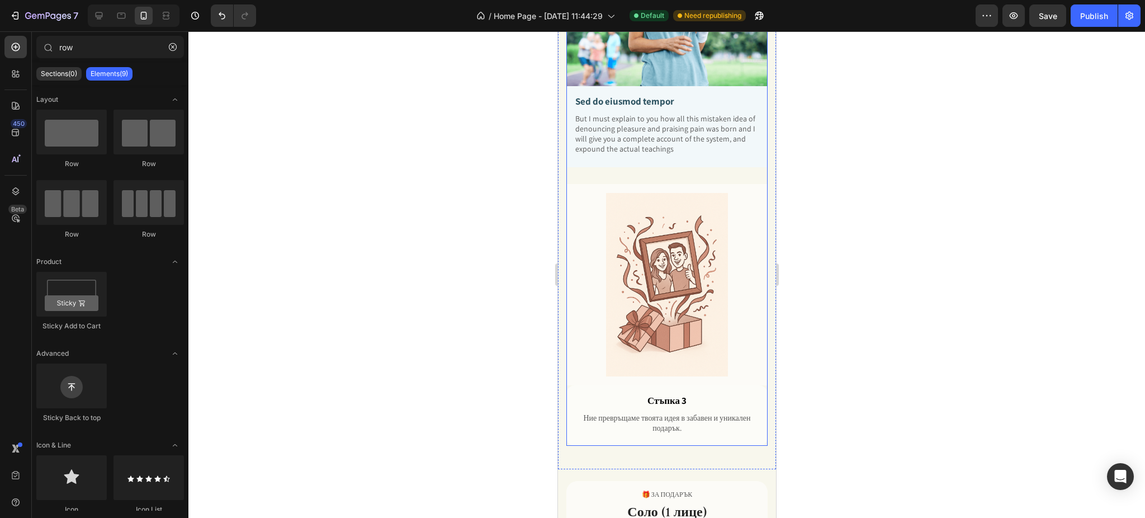
click at [753, 164] on div "Image Sed do eiusmod tempor Text Block But I must explain to you how all this m…" at bounding box center [666, 53] width 201 height 261
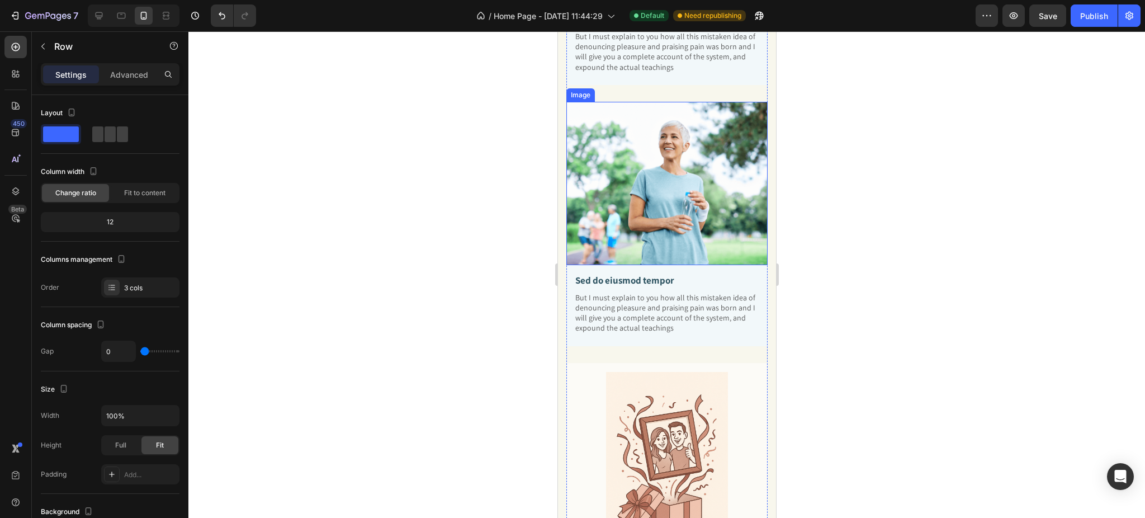
scroll to position [969, 0]
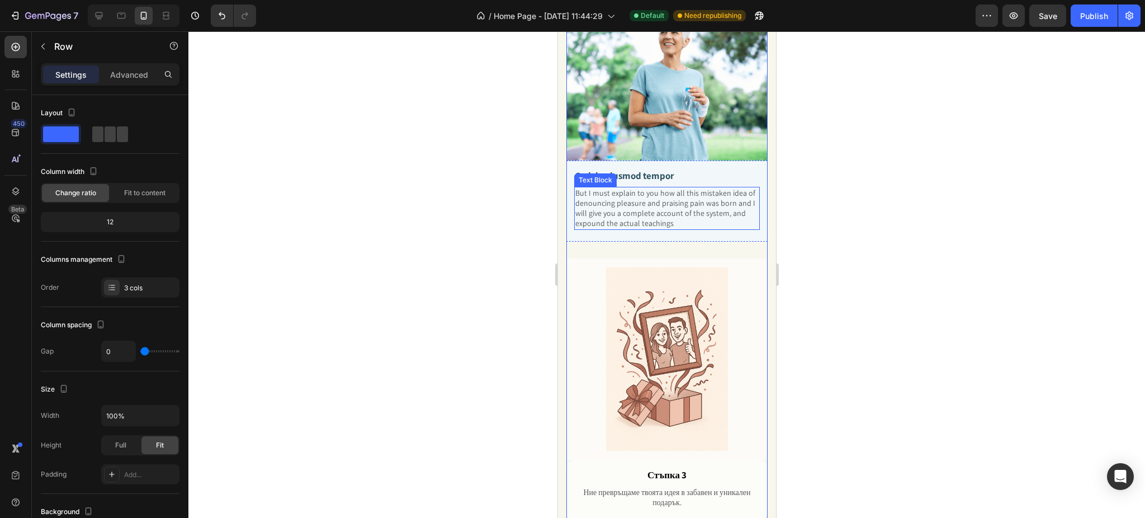
click at [656, 188] on p "But I must explain to you how all this mistaken idea of denouncing pleasure and…" at bounding box center [666, 208] width 183 height 41
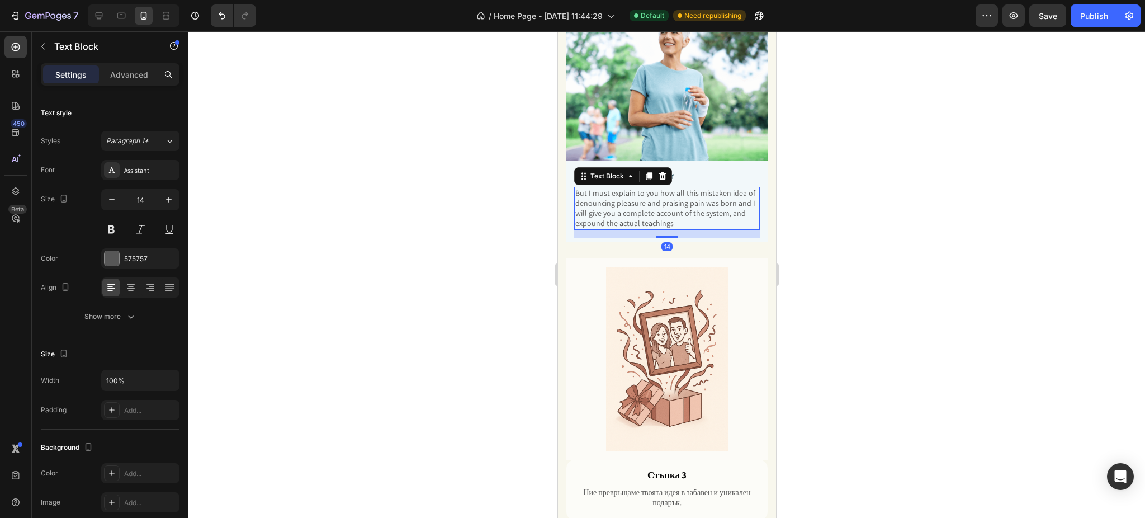
click at [656, 188] on p "But I must explain to you how all this mistaken idea of denouncing pleasure and…" at bounding box center [666, 208] width 183 height 41
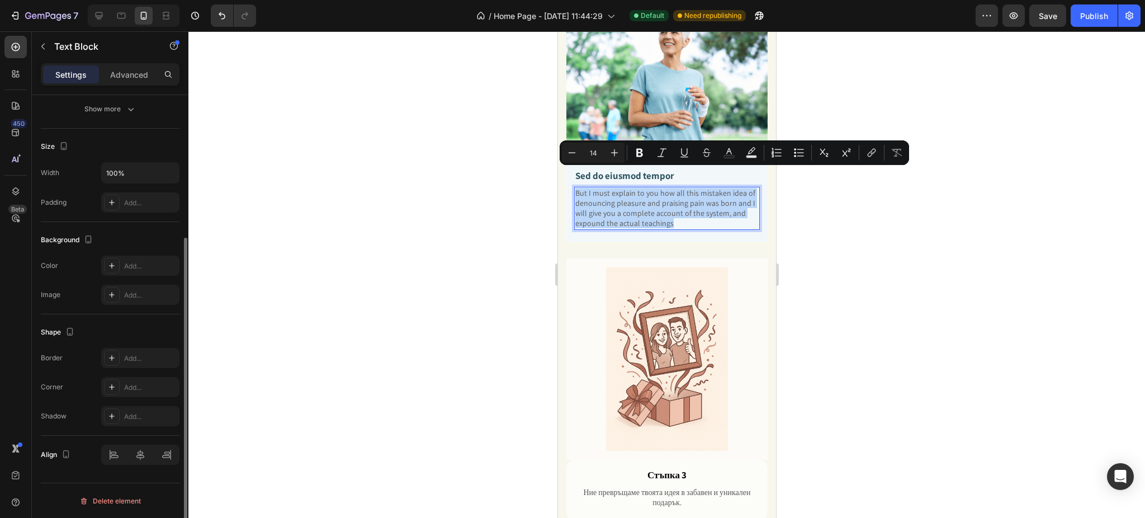
scroll to position [58, 0]
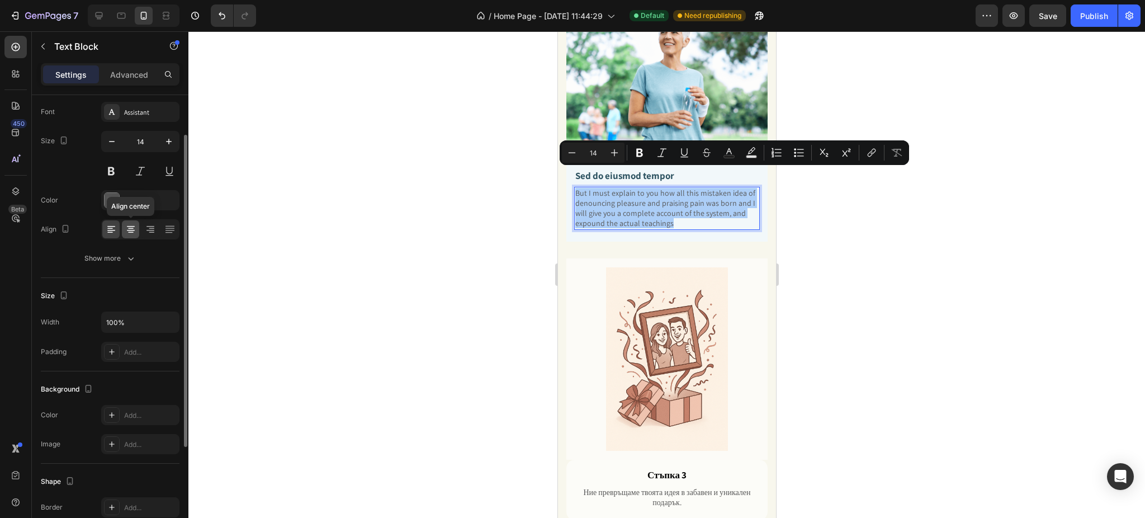
click at [132, 221] on div at bounding box center [130, 229] width 17 height 18
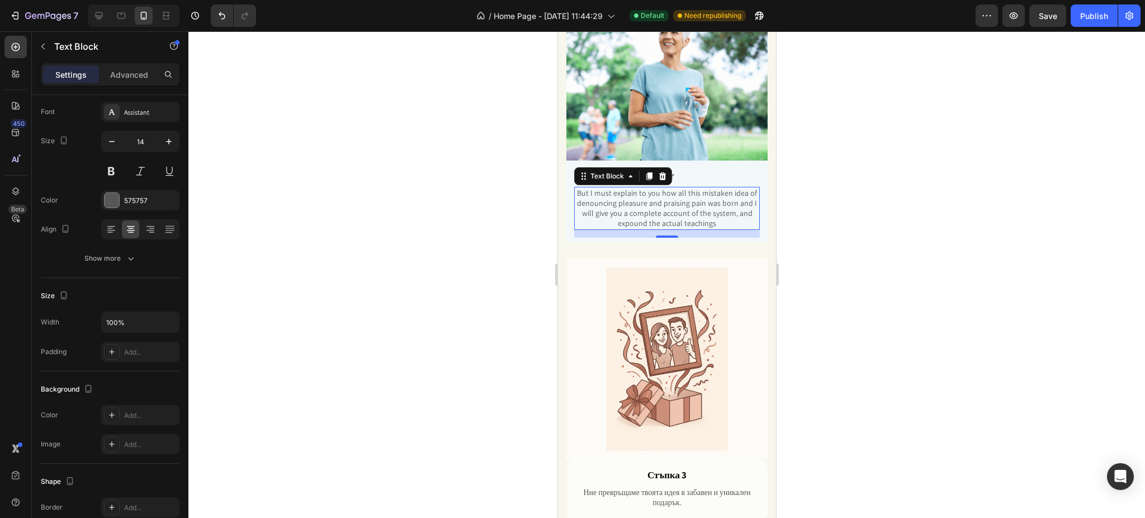
click at [862, 181] on div at bounding box center [666, 274] width 956 height 486
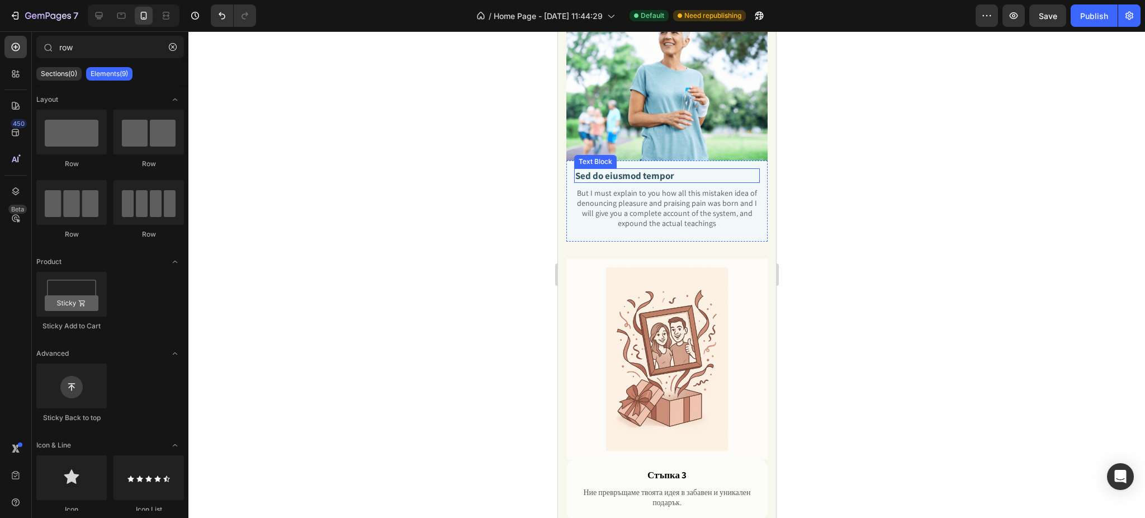
click at [649, 169] on p "Sed do eiusmod tempor" at bounding box center [666, 175] width 183 height 12
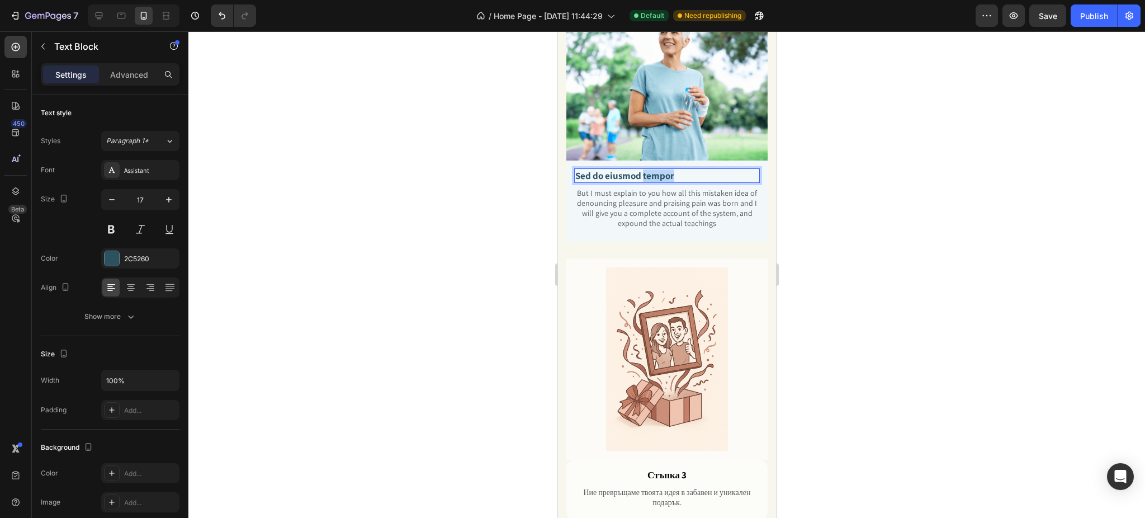
click at [649, 169] on p "Sed do eiusmod tempor" at bounding box center [666, 175] width 183 height 12
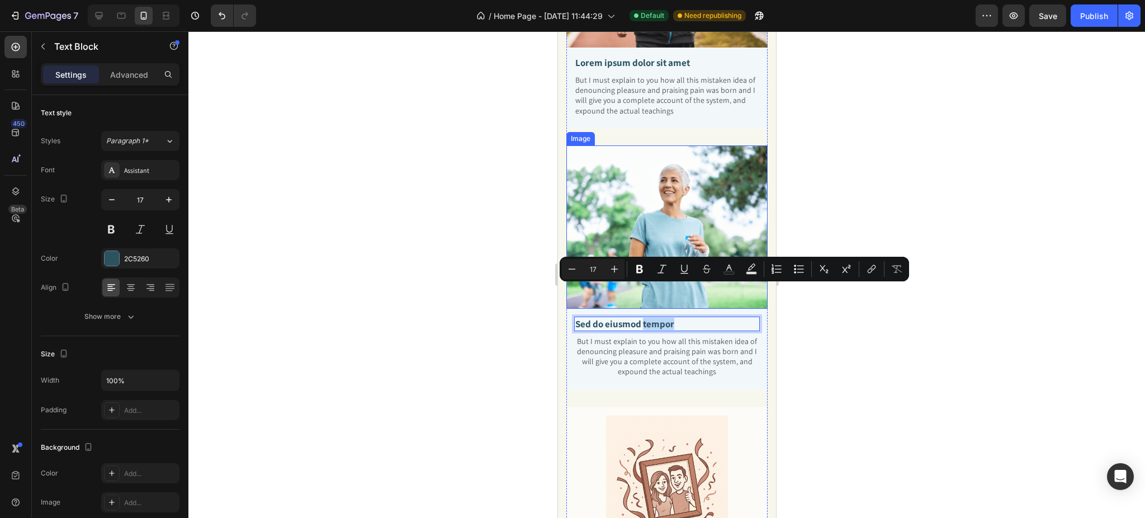
scroll to position [820, 0]
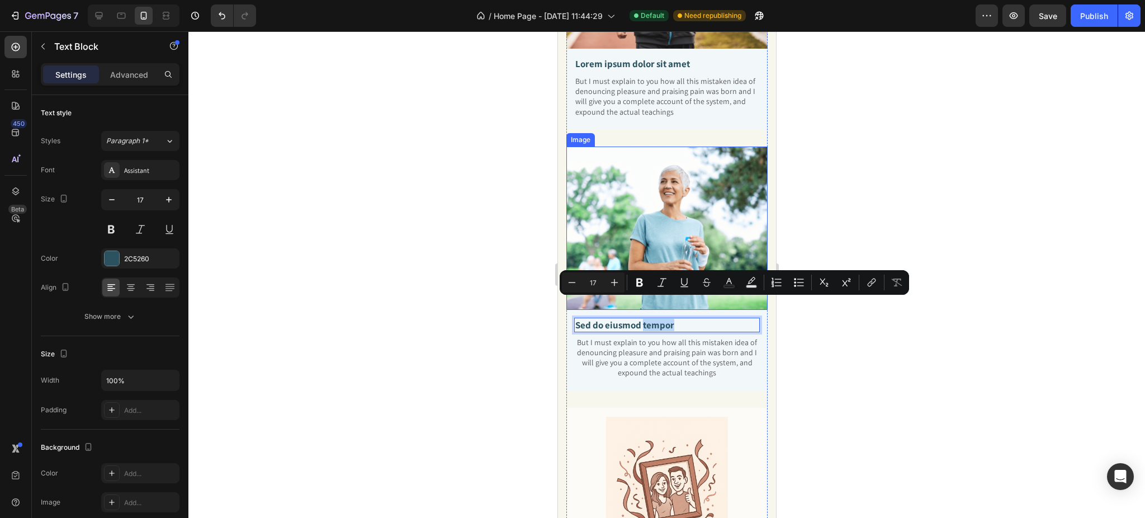
click at [572, 151] on img at bounding box center [666, 227] width 201 height 163
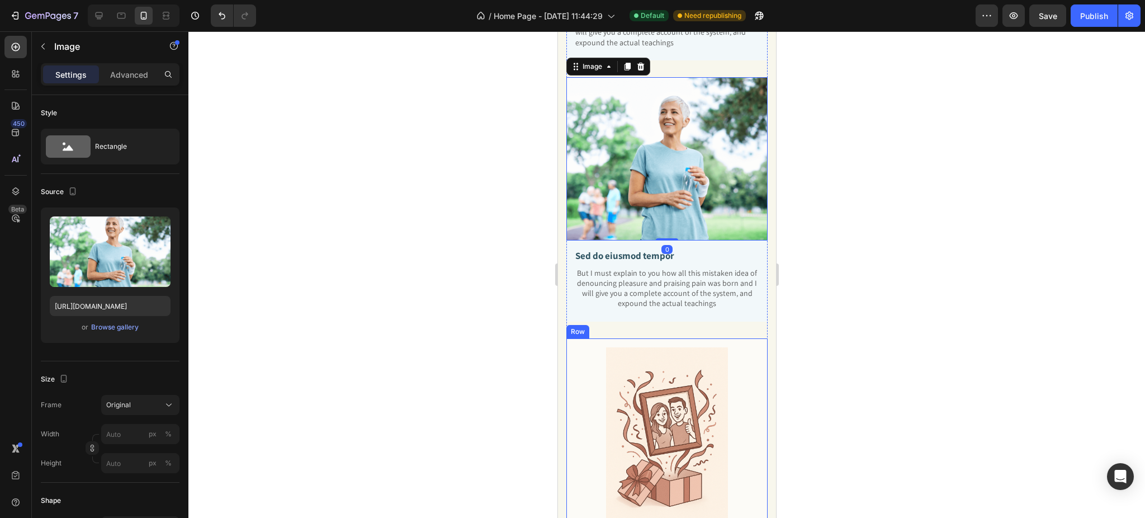
scroll to position [894, 0]
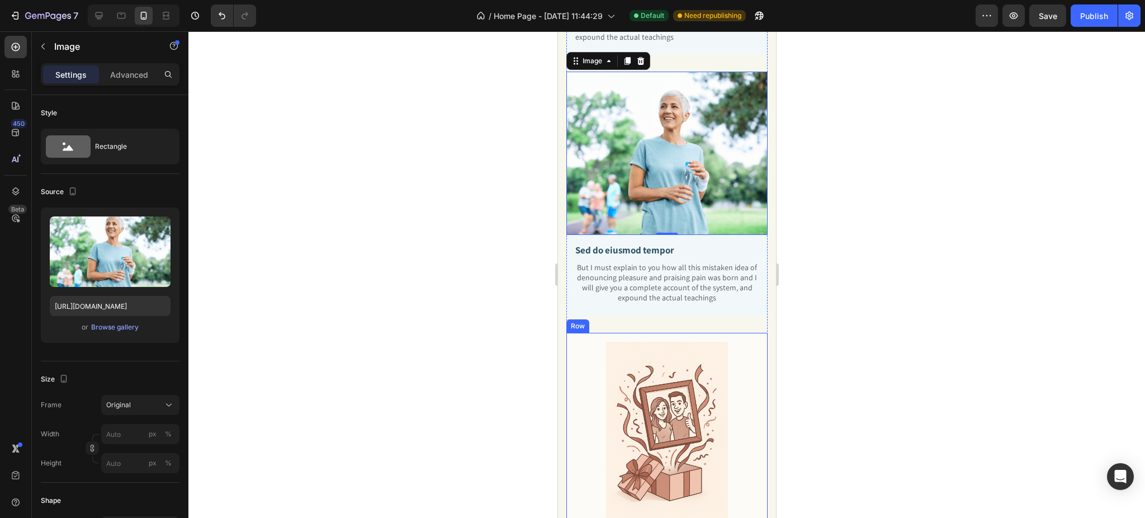
click at [567, 340] on div "Image Row" at bounding box center [666, 433] width 201 height 201
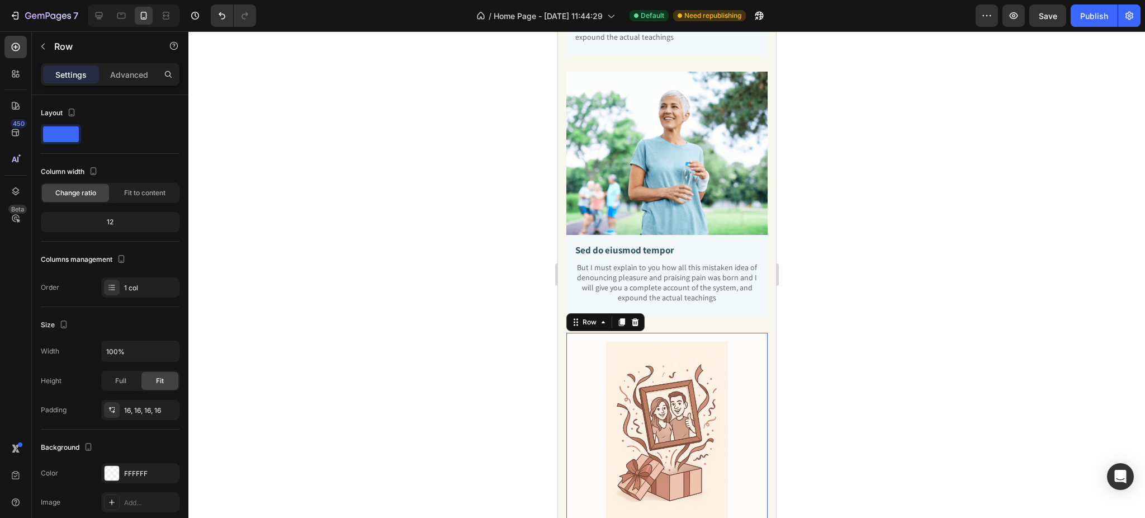
copy p "tempor"
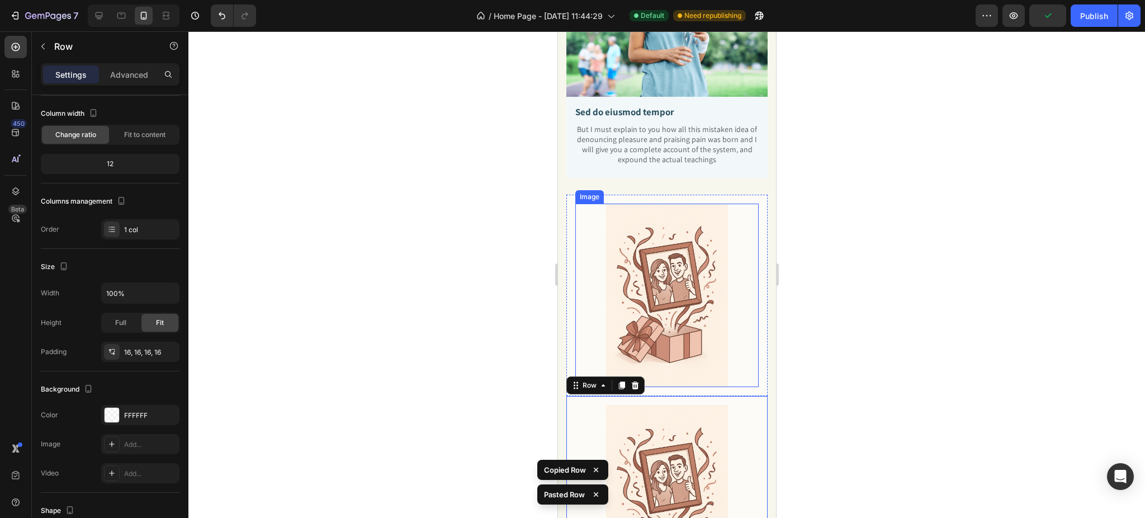
scroll to position [1030, 0]
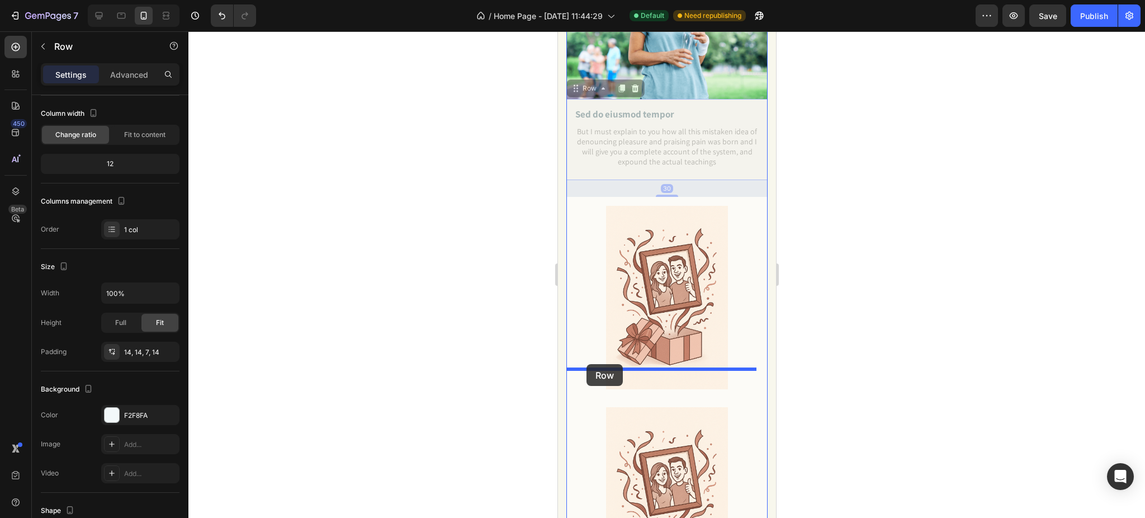
drag, startPoint x: 577, startPoint y: 78, endPoint x: 586, endPoint y: 364, distance: 286.4
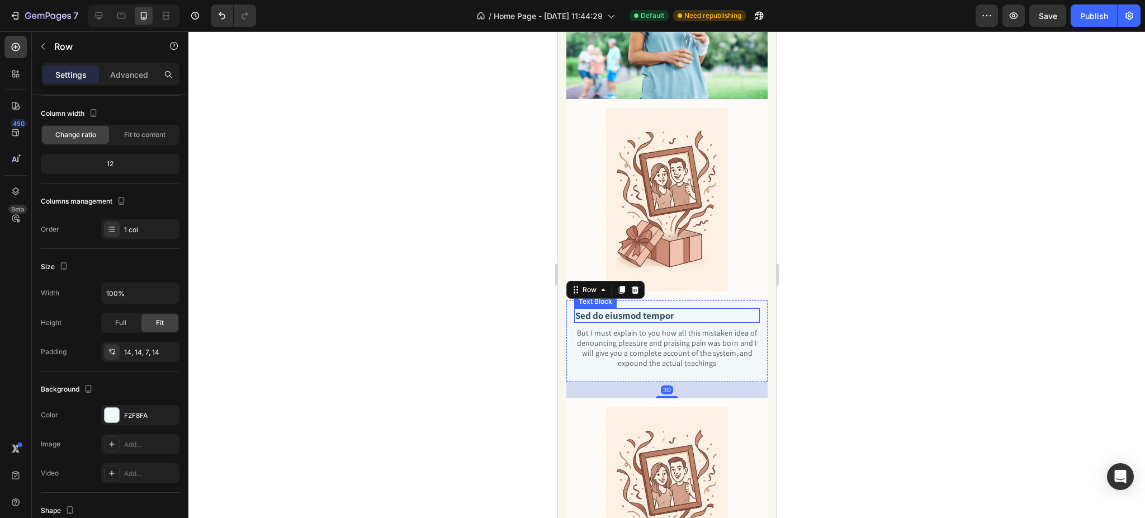
click at [691, 309] on p "Sed do eiusmod tempor" at bounding box center [666, 315] width 183 height 12
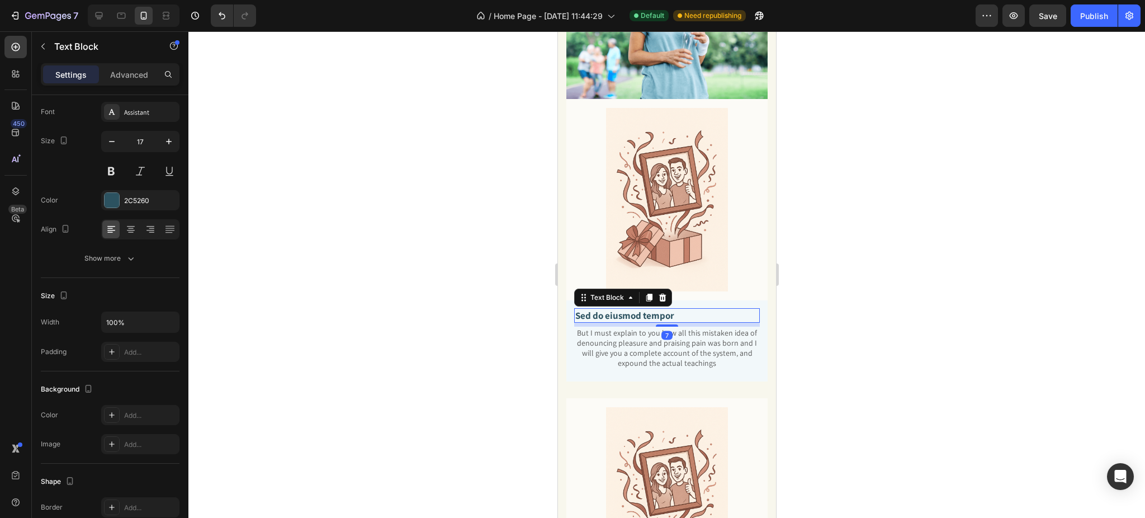
scroll to position [0, 0]
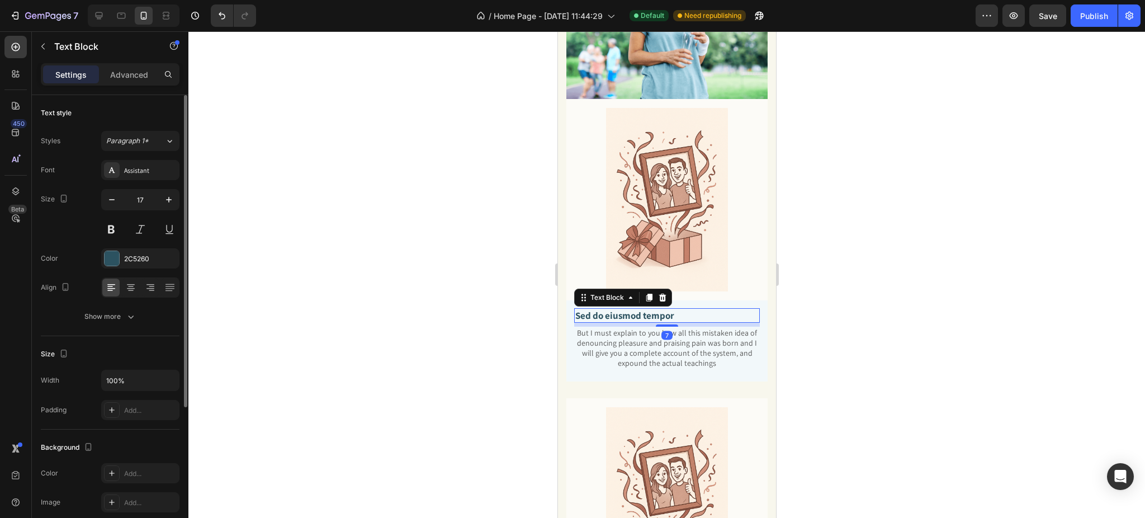
click at [854, 271] on div at bounding box center [666, 274] width 956 height 486
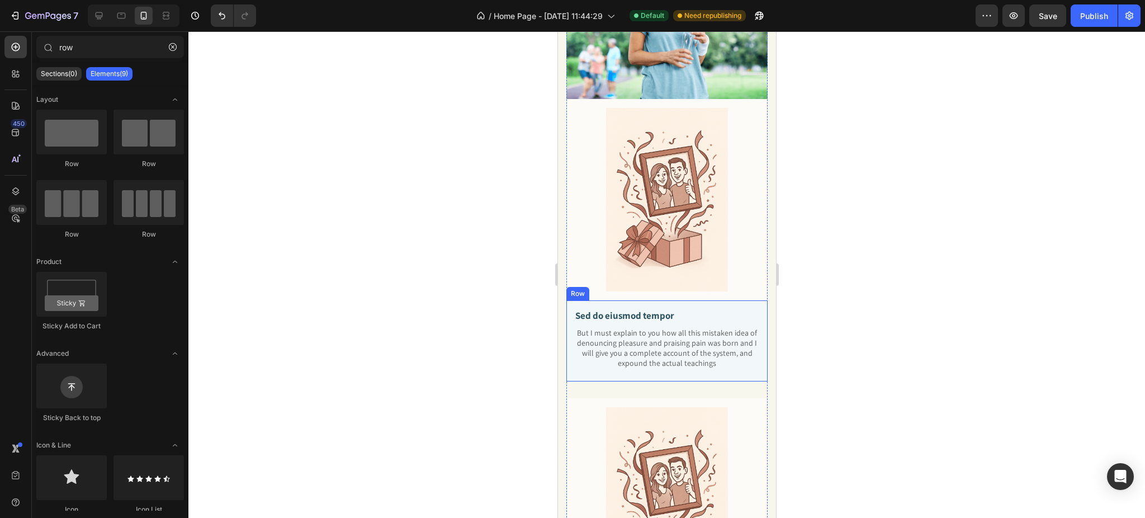
click at [571, 300] on div "Sed do eiusmod tempor Text Block But I must explain to you how all this mistake…" at bounding box center [666, 340] width 201 height 81
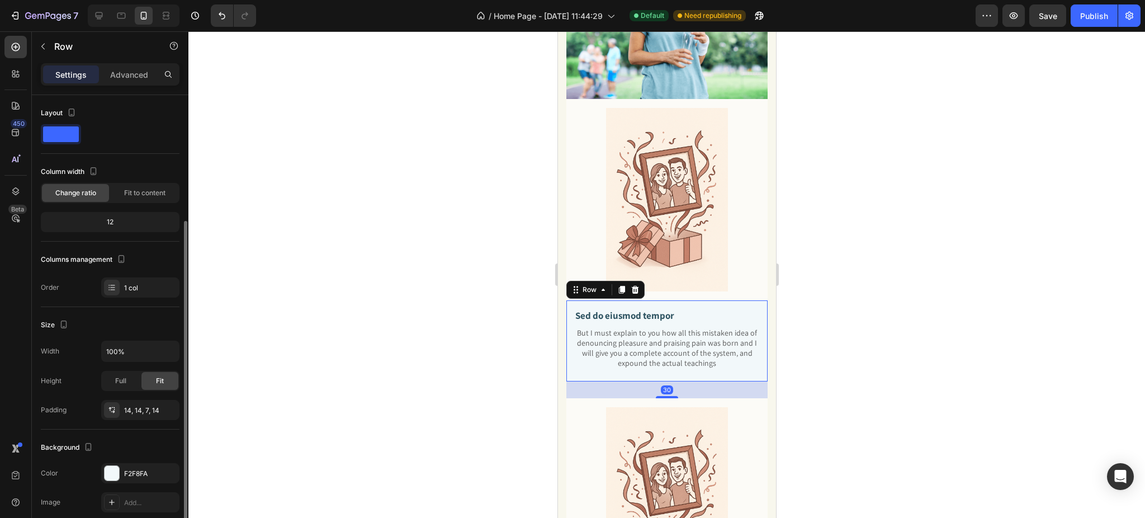
scroll to position [74, 0]
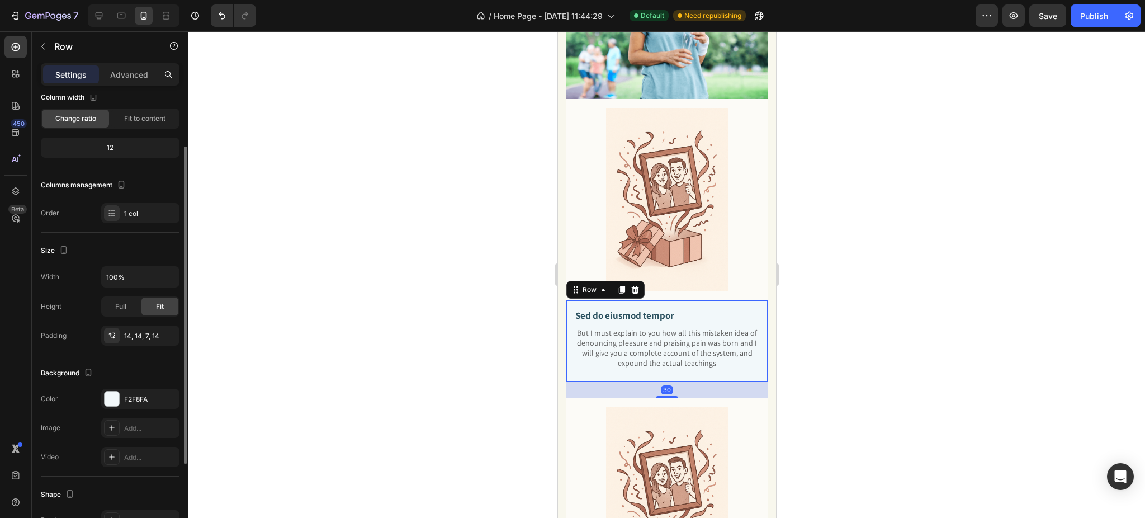
click at [100, 399] on div "Color F2F8FA" at bounding box center [110, 399] width 139 height 20
click at [109, 400] on div at bounding box center [112, 398] width 15 height 15
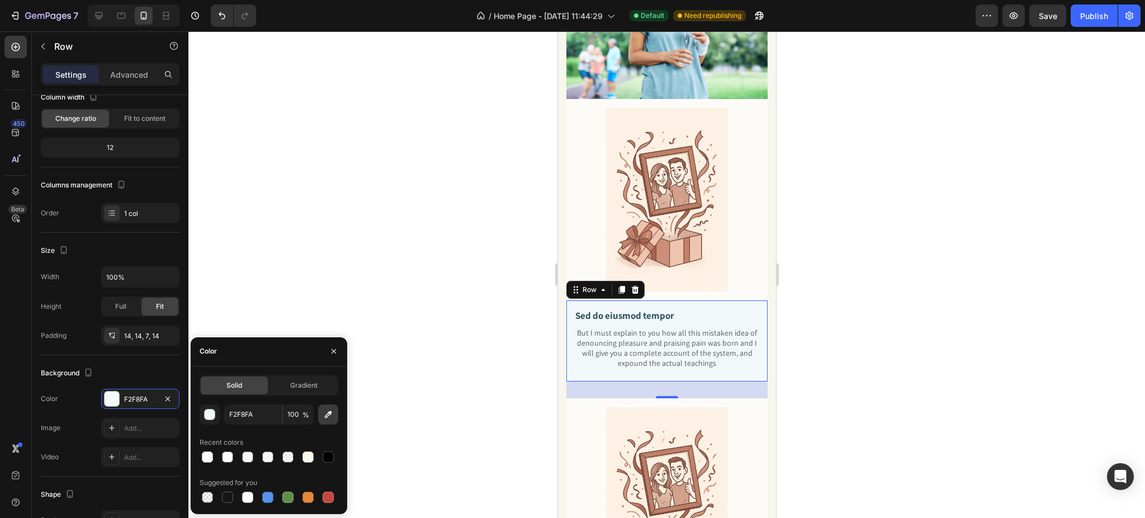
click at [326, 419] on icon "button" at bounding box center [328, 414] width 11 height 11
type input "FCFCF8"
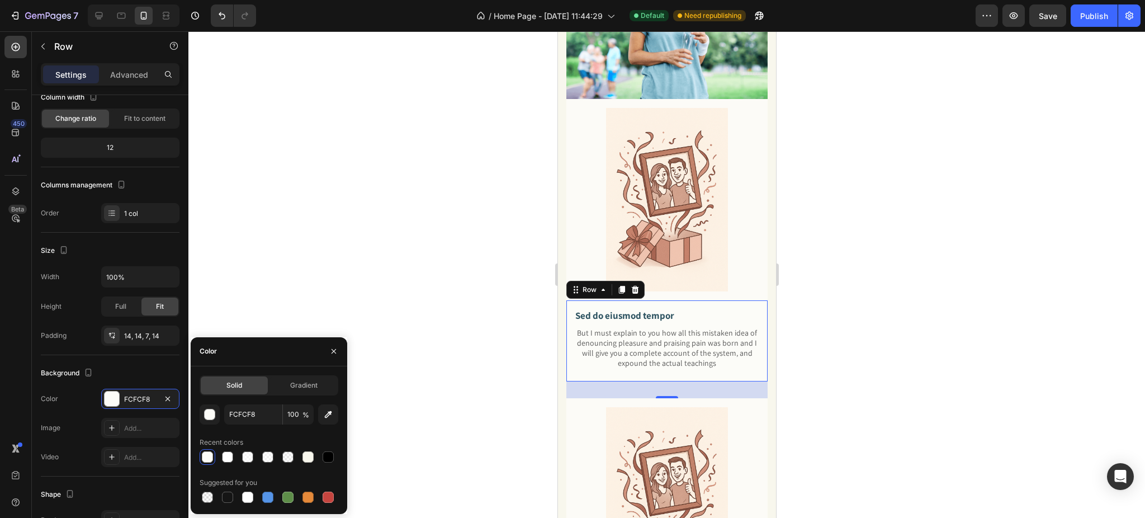
click at [918, 269] on div at bounding box center [666, 274] width 956 height 486
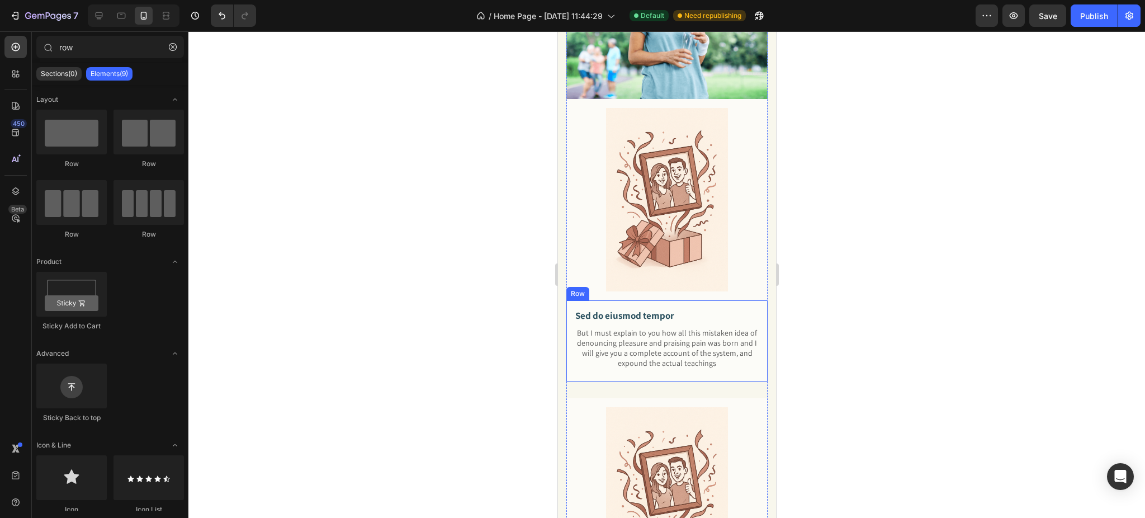
click at [636, 309] on p "Sed do eiusmod tempor" at bounding box center [666, 315] width 183 height 12
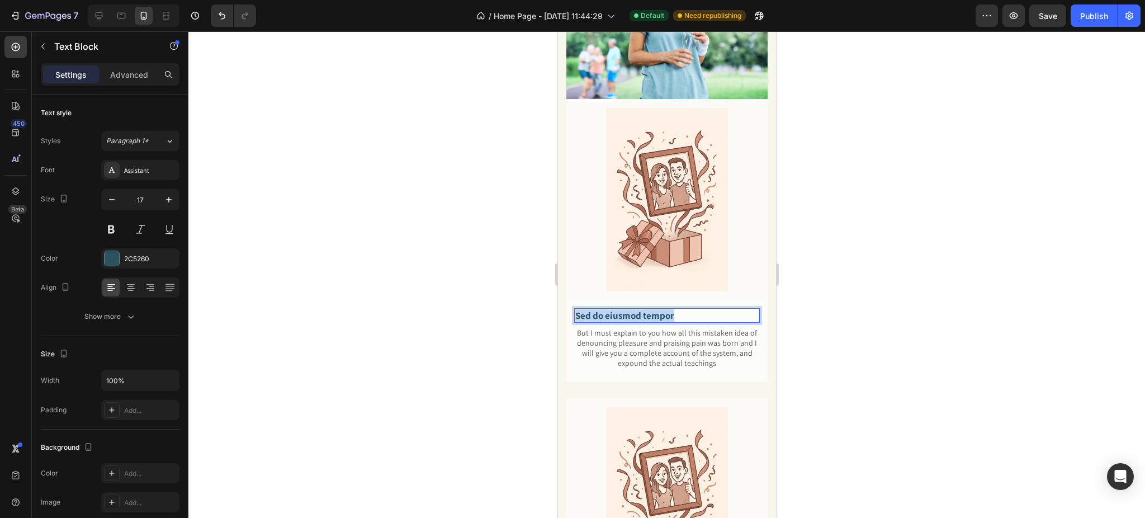
click at [636, 309] on p "Sed do eiusmod tempor" at bounding box center [666, 315] width 183 height 12
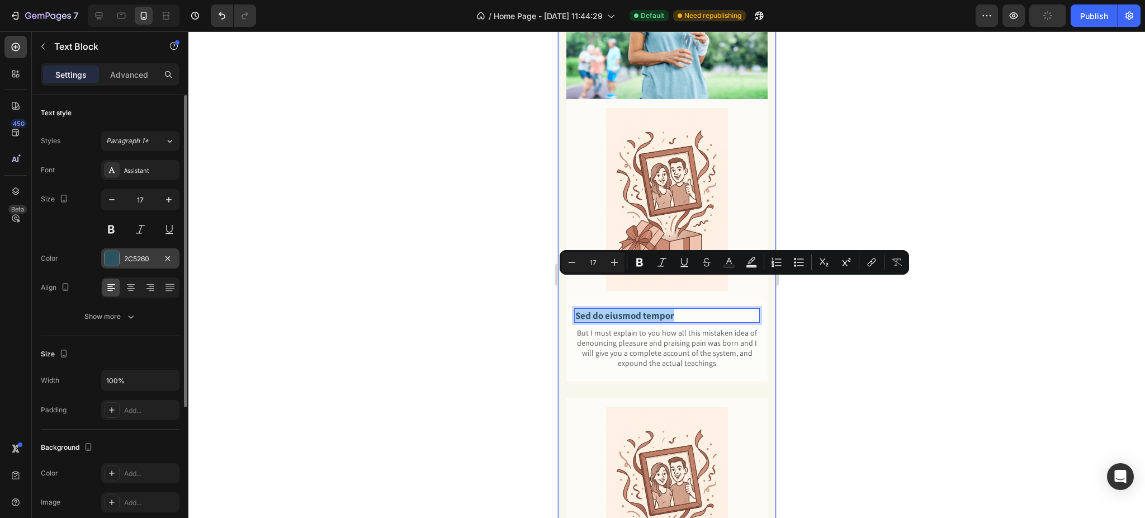
click at [112, 258] on div at bounding box center [112, 258] width 15 height 15
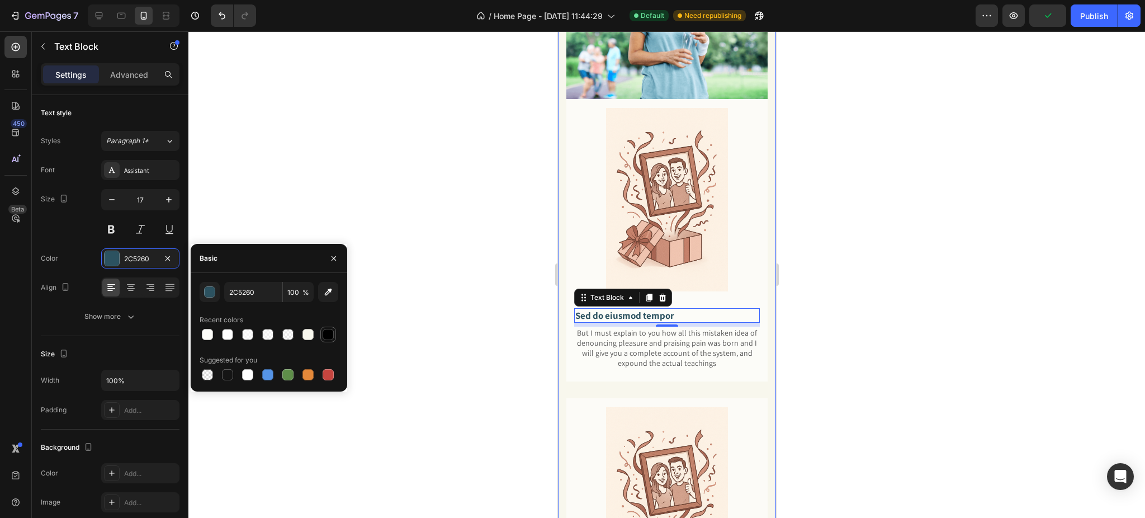
click at [329, 331] on div at bounding box center [328, 334] width 11 height 11
type input "000000"
click at [332, 257] on icon "button" at bounding box center [333, 258] width 9 height 9
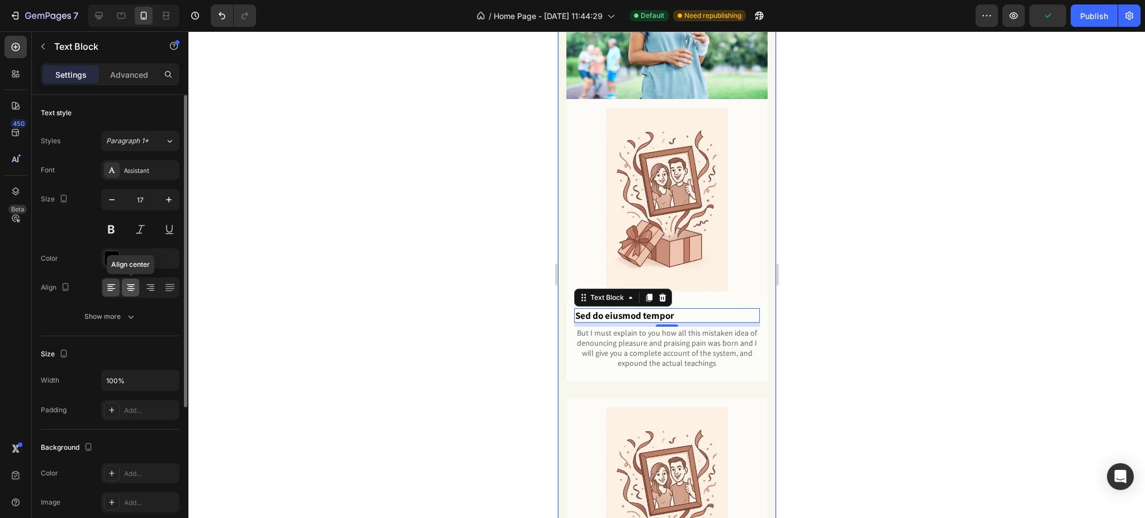
click at [131, 282] on icon at bounding box center [130, 287] width 11 height 11
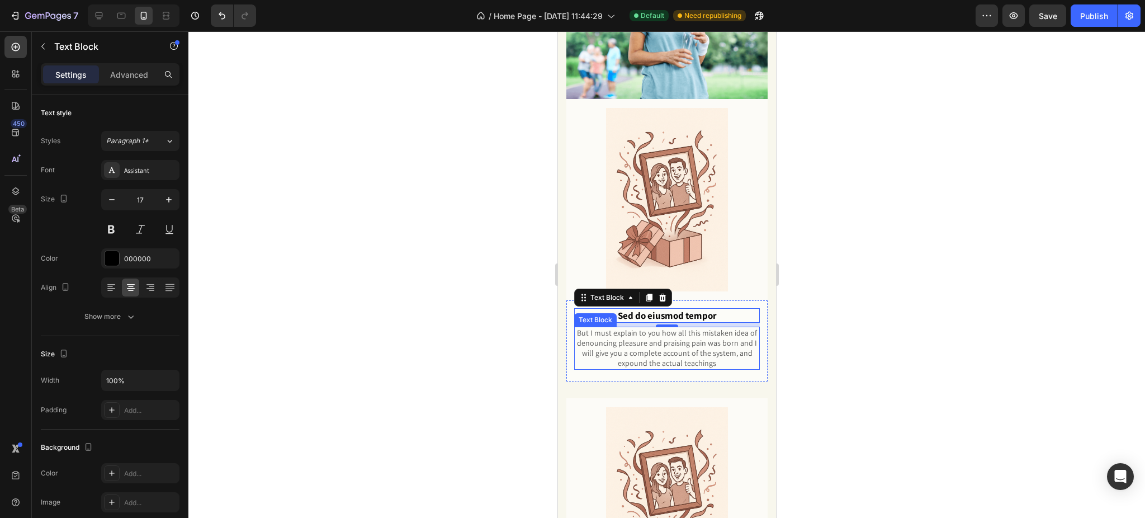
click at [624, 328] on p "But I must explain to you how all this mistaken idea of denouncing pleasure and…" at bounding box center [666, 348] width 183 height 41
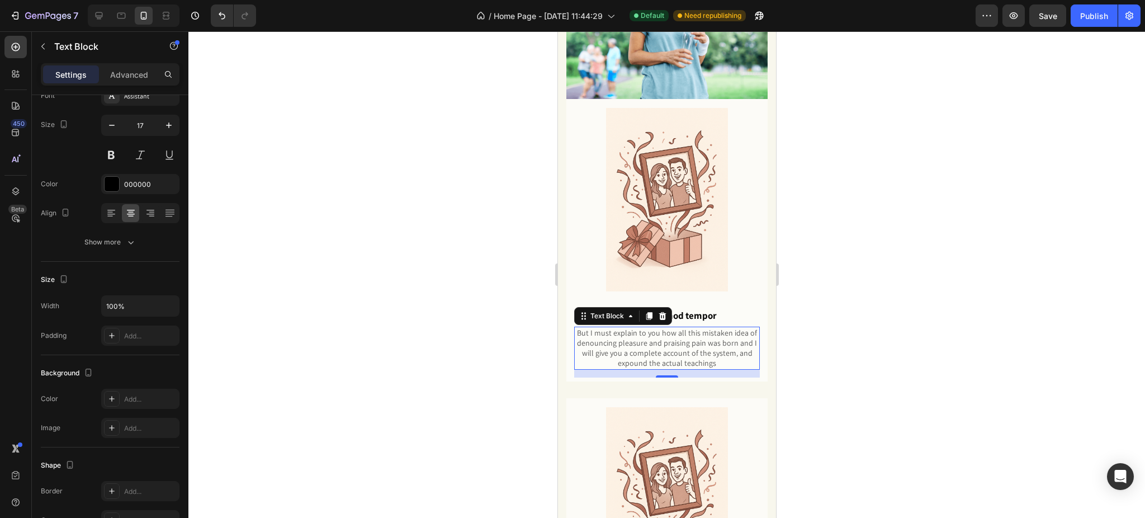
click at [624, 328] on p "But I must explain to you how all this mistaken idea of denouncing pleasure and…" at bounding box center [666, 348] width 183 height 41
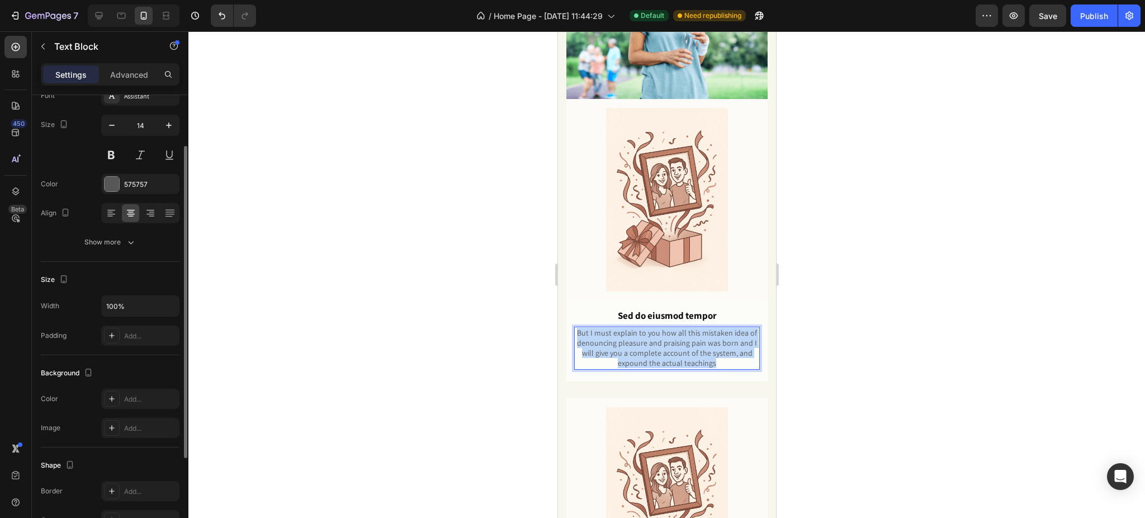
click at [624, 328] on p "But I must explain to you how all this mistaken idea of denouncing pleasure and…" at bounding box center [666, 348] width 183 height 41
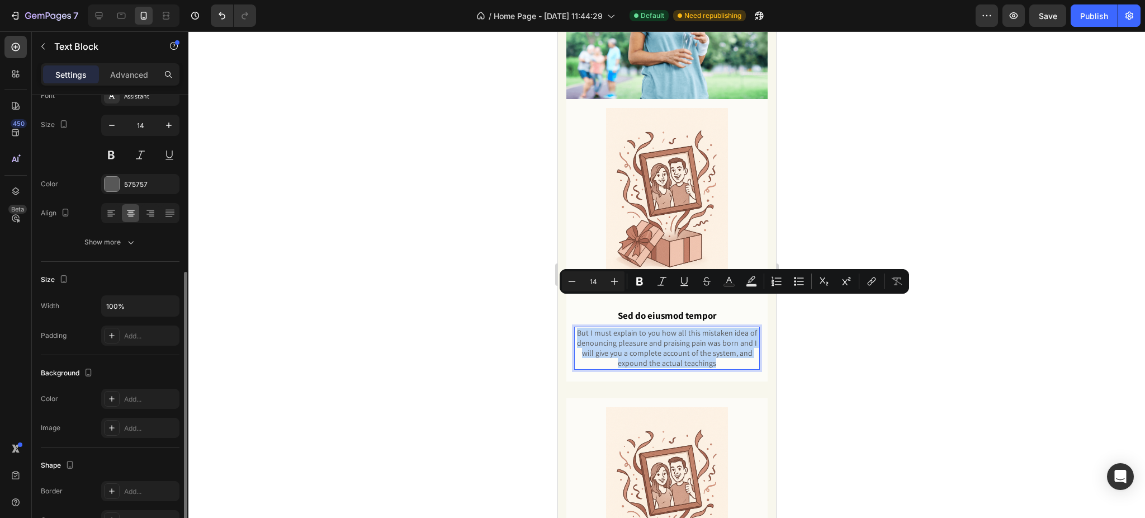
scroll to position [207, 0]
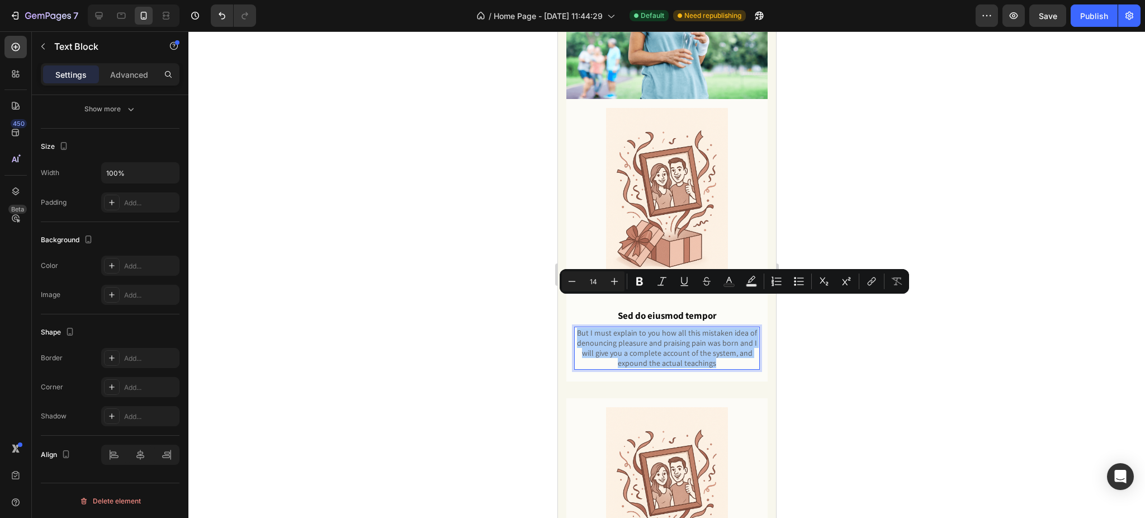
click at [1018, 235] on div at bounding box center [666, 274] width 956 height 486
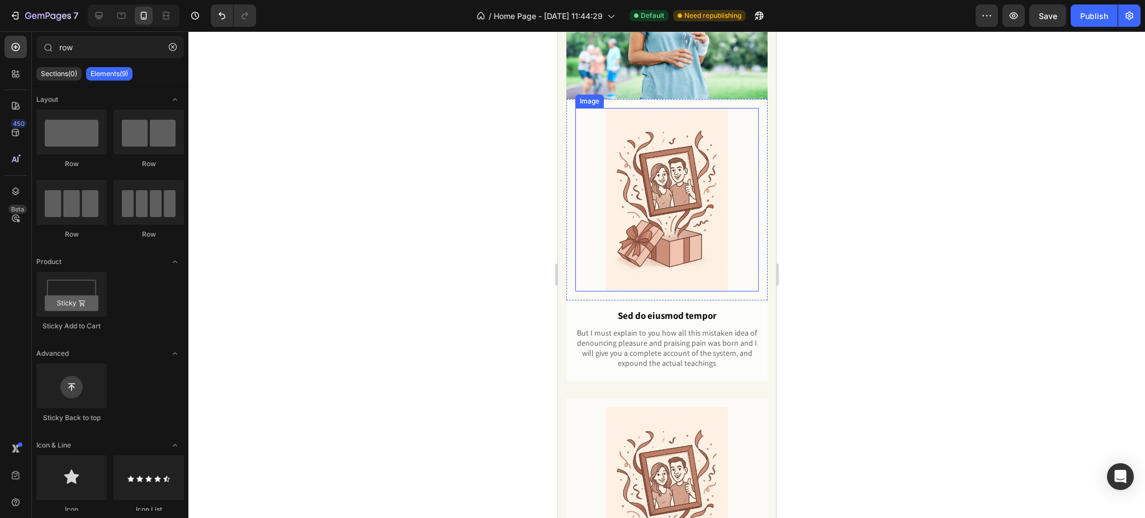
click at [700, 173] on img at bounding box center [666, 199] width 183 height 183
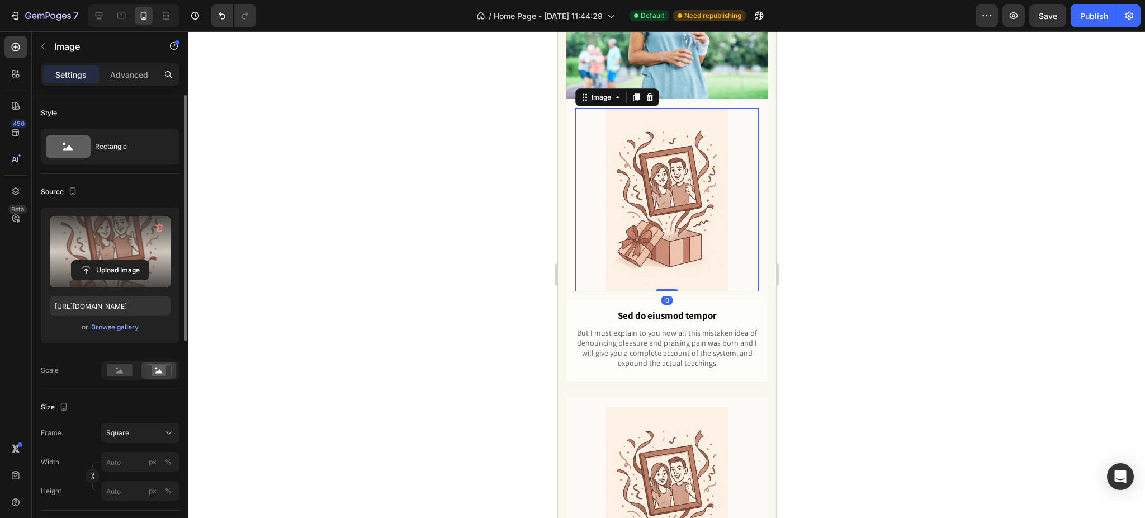
click at [106, 235] on label at bounding box center [110, 251] width 121 height 70
click at [106, 261] on input "file" at bounding box center [110, 270] width 77 height 19
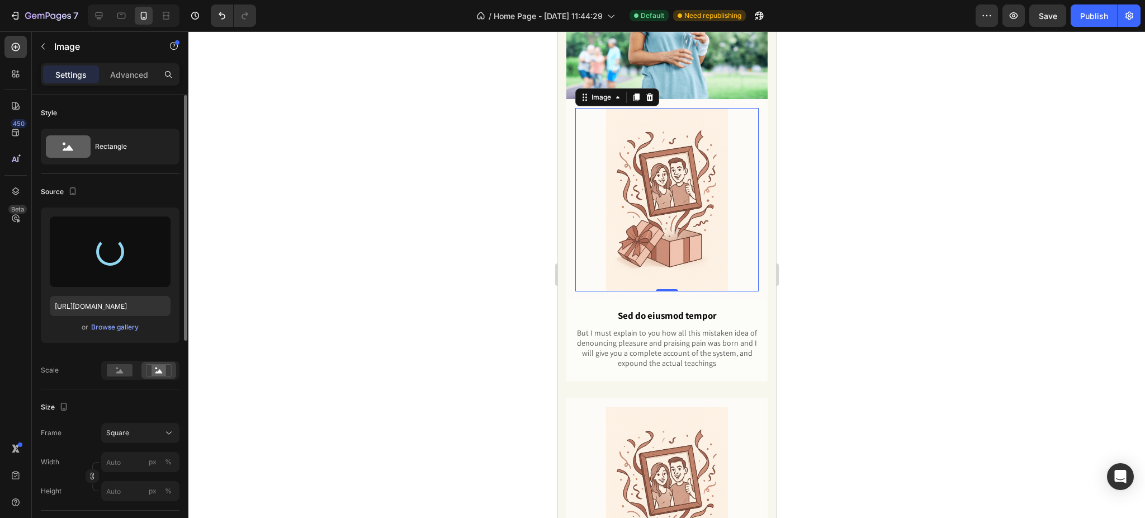
type input "https://cdn.shopify.com/s/files/1/0986/5691/1624/files/gempages_582626784705512…"
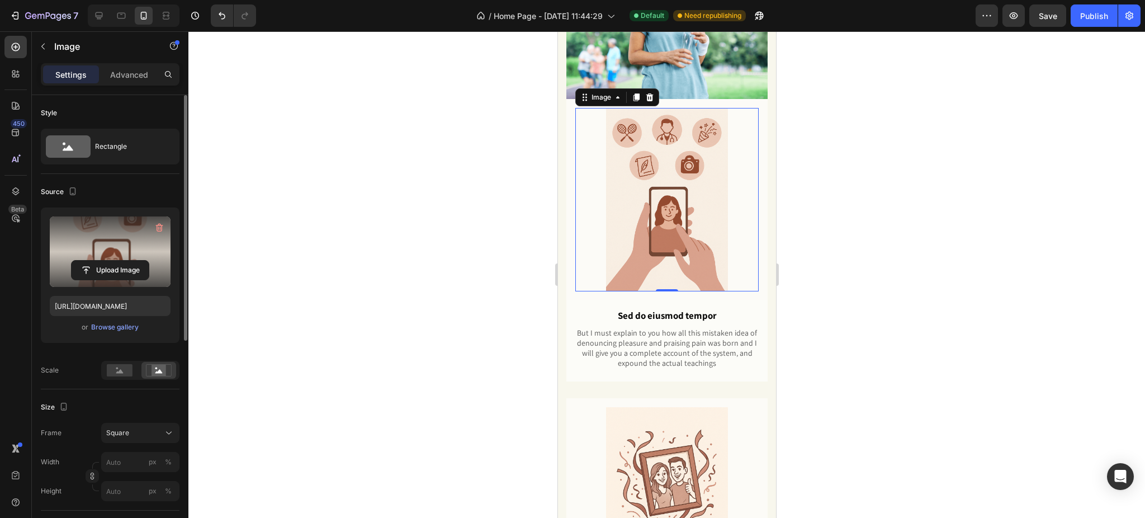
click at [889, 159] on div at bounding box center [666, 274] width 956 height 486
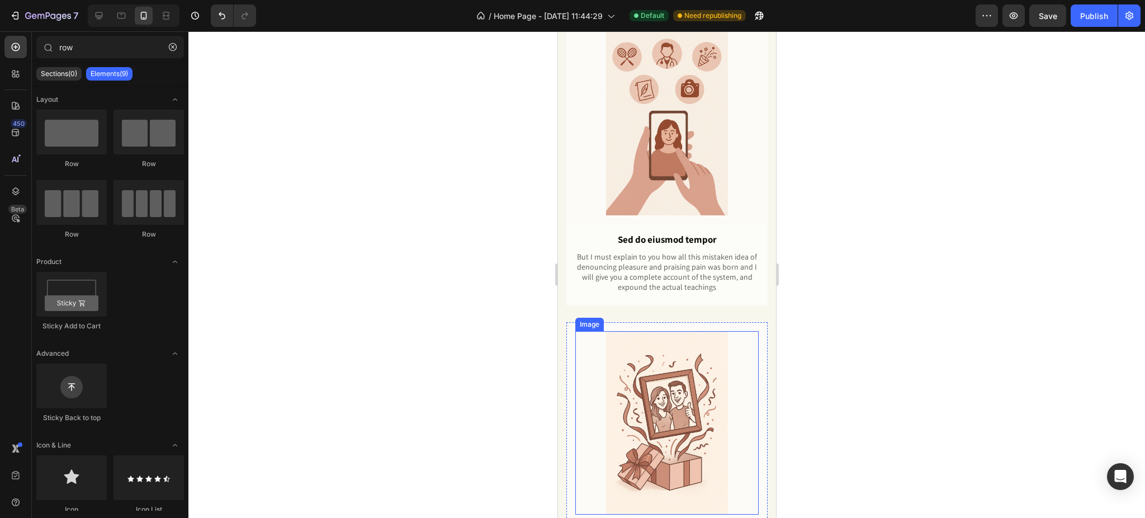
scroll to position [1105, 0]
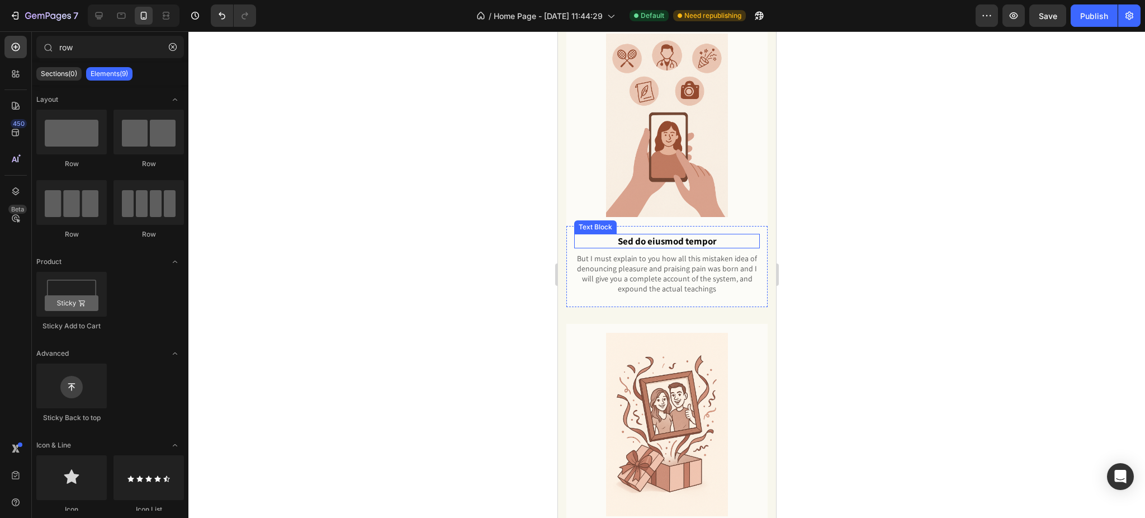
click at [671, 235] on p "Sed do eiusmod tempor" at bounding box center [666, 241] width 183 height 12
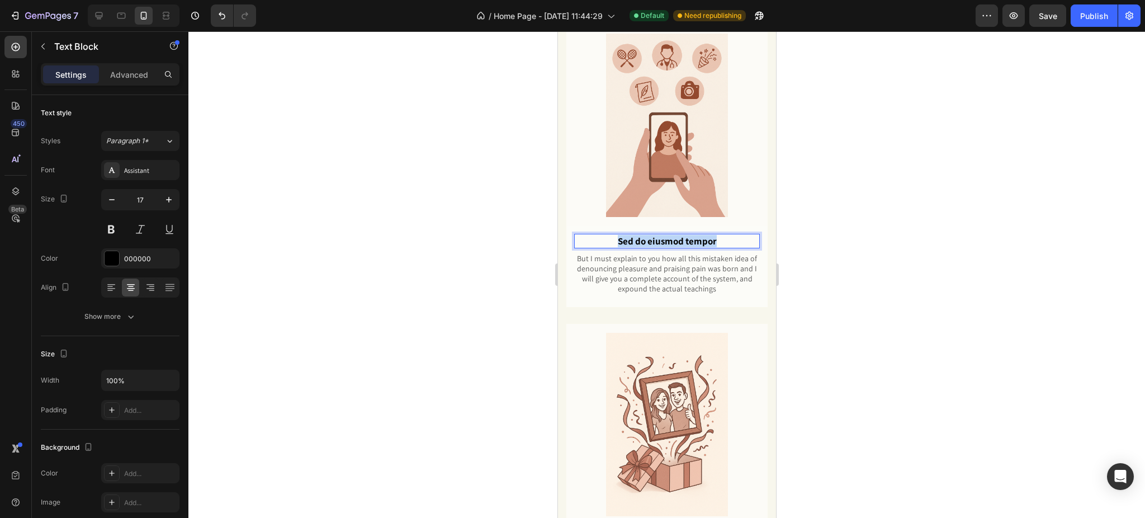
click at [671, 235] on p "Sed do eiusmod tempor" at bounding box center [666, 241] width 183 height 12
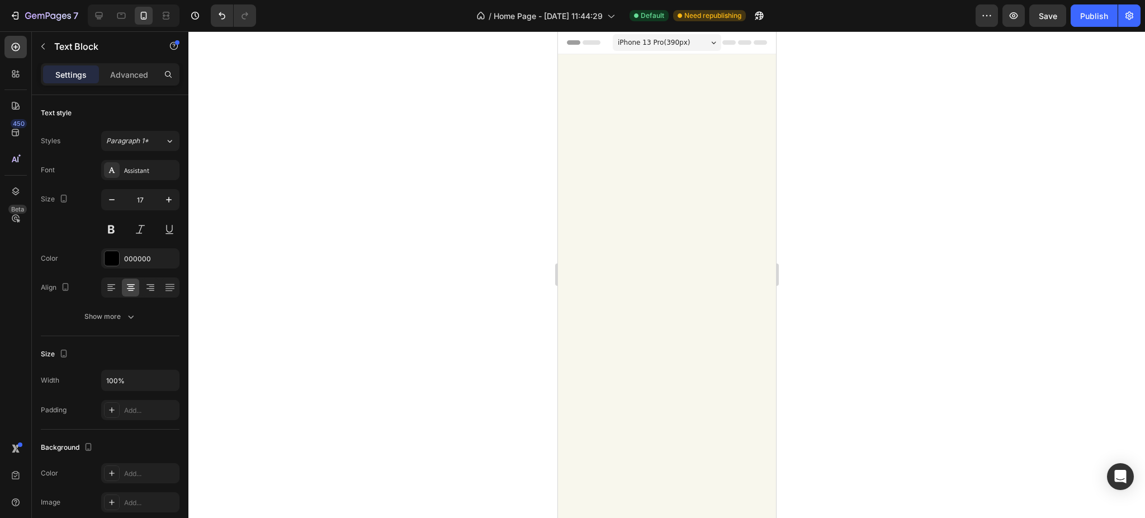
scroll to position [1105, 0]
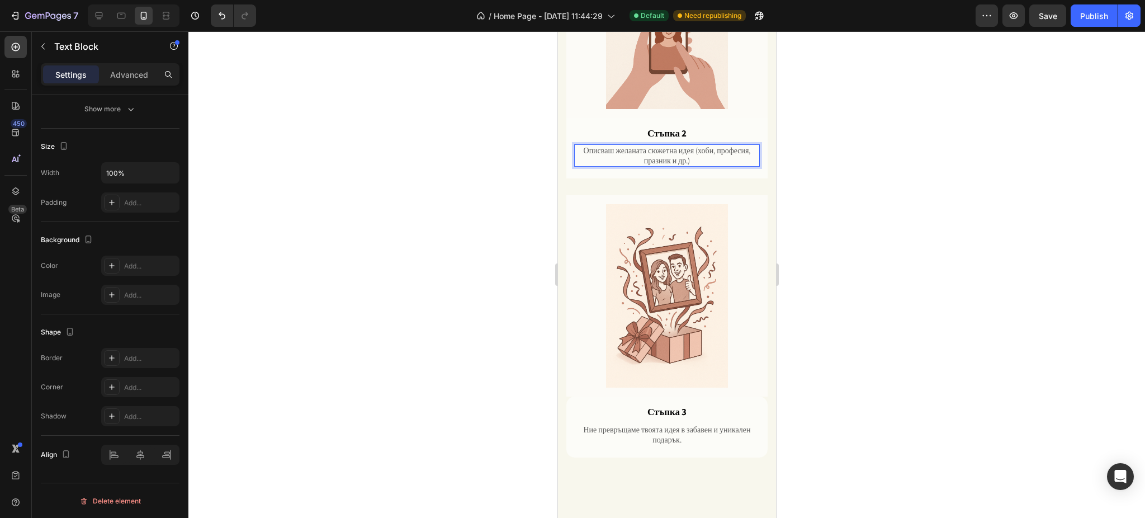
scroll to position [881, 0]
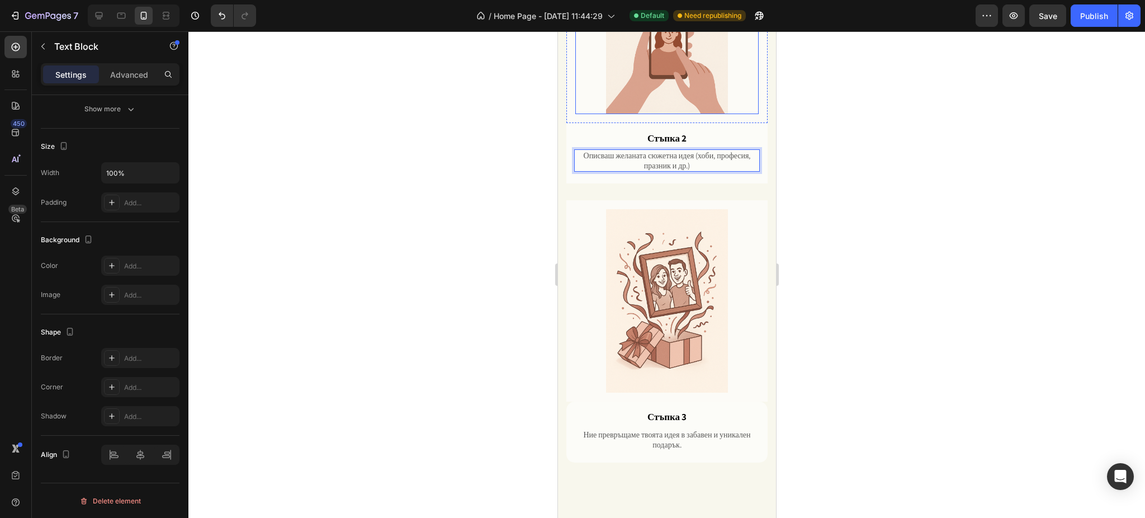
click at [866, 244] on div at bounding box center [666, 274] width 956 height 486
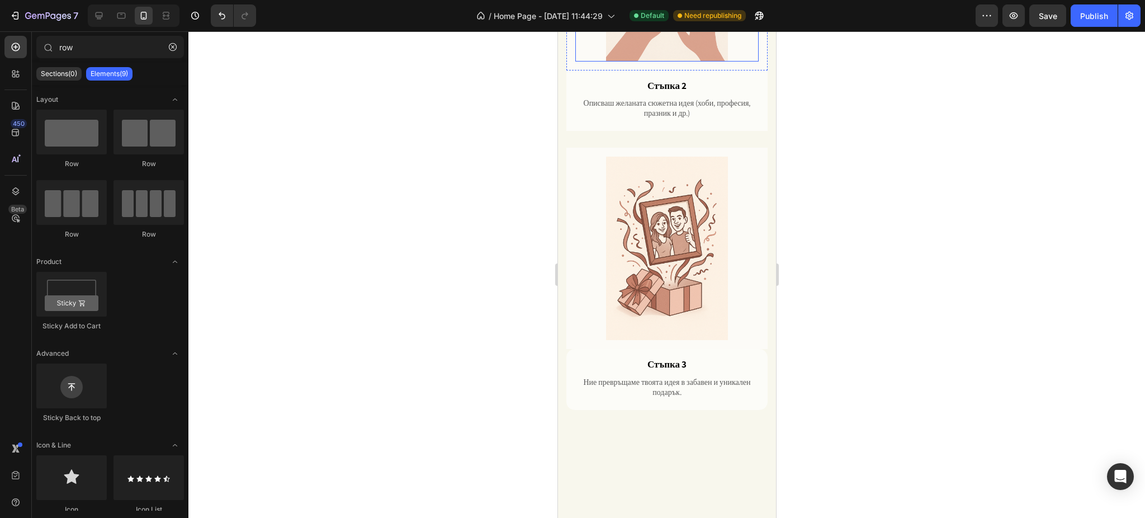
scroll to position [1105, 0]
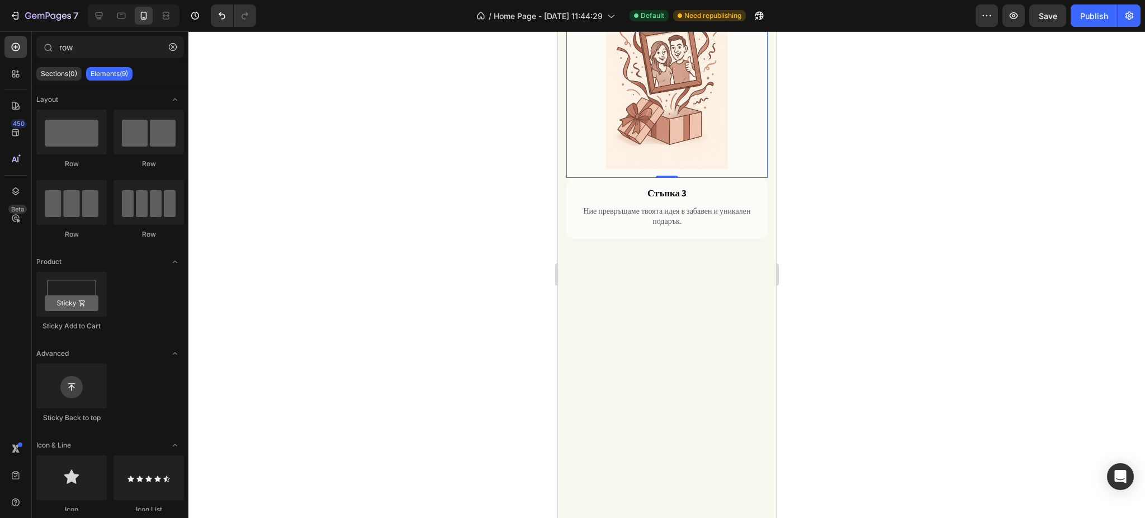
click at [569, 178] on div "Image Row 0" at bounding box center [666, 77] width 201 height 201
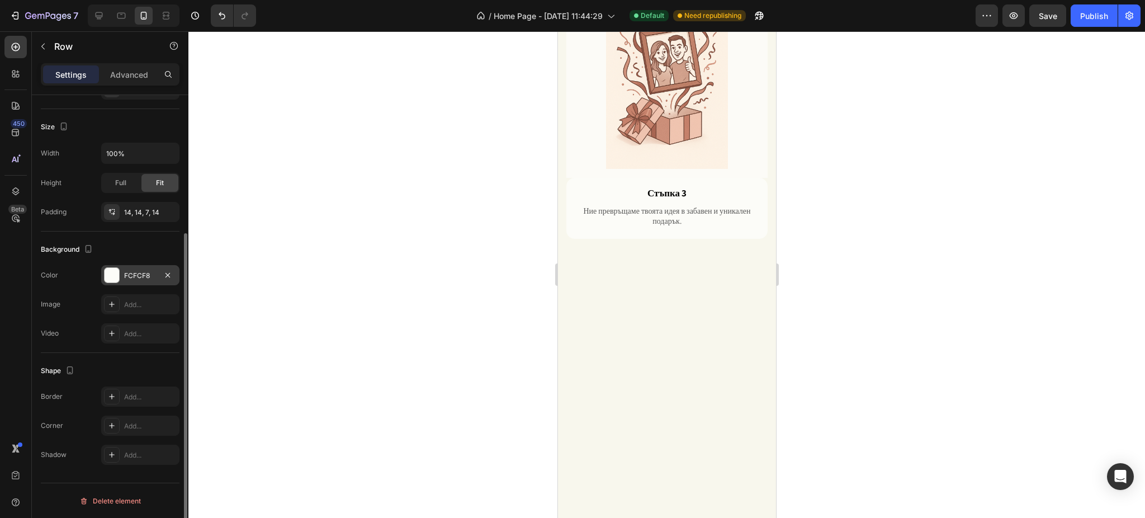
click at [112, 276] on div at bounding box center [112, 275] width 15 height 15
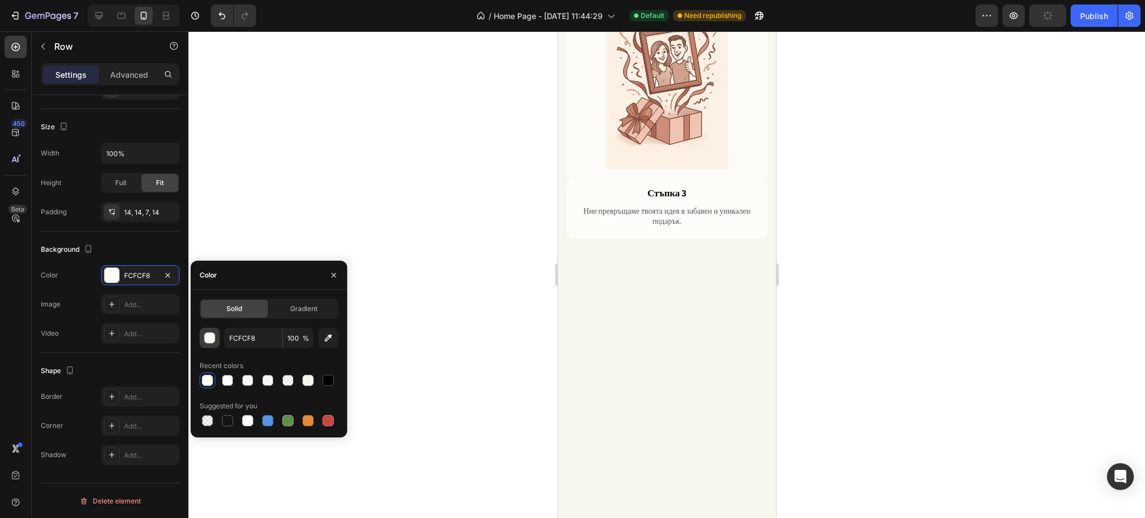
click at [211, 333] on div "button" at bounding box center [210, 338] width 11 height 11
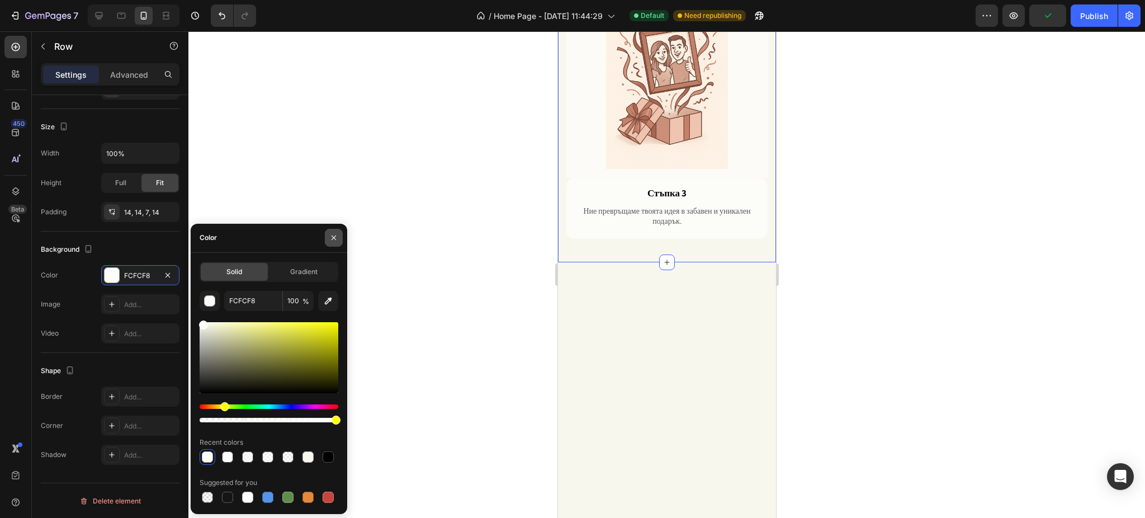
click at [338, 239] on icon "button" at bounding box center [333, 237] width 9 height 9
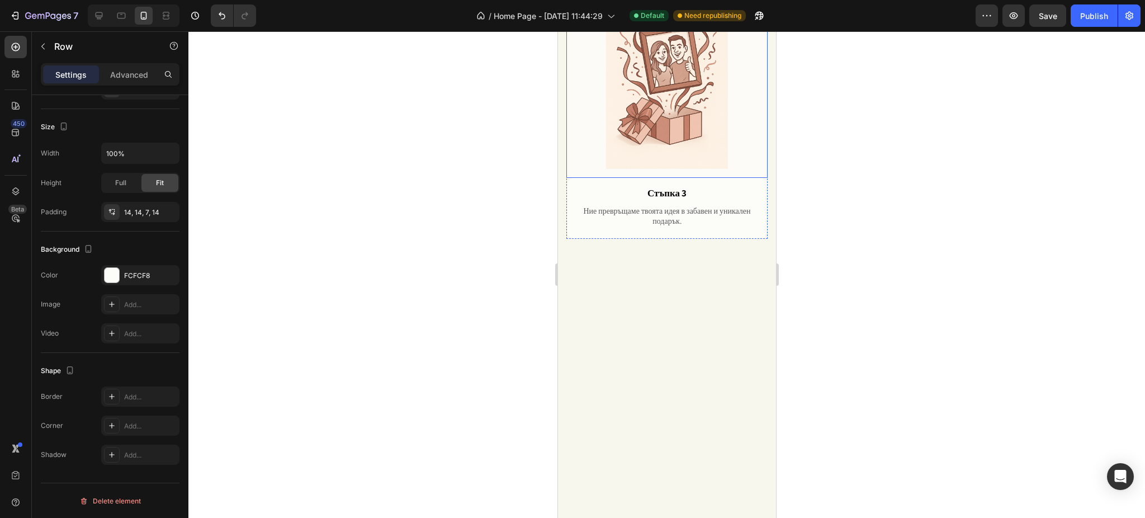
click at [572, 178] on div "Image Row" at bounding box center [666, 77] width 201 height 201
click at [122, 275] on div "FFFFFF" at bounding box center [140, 275] width 78 height 20
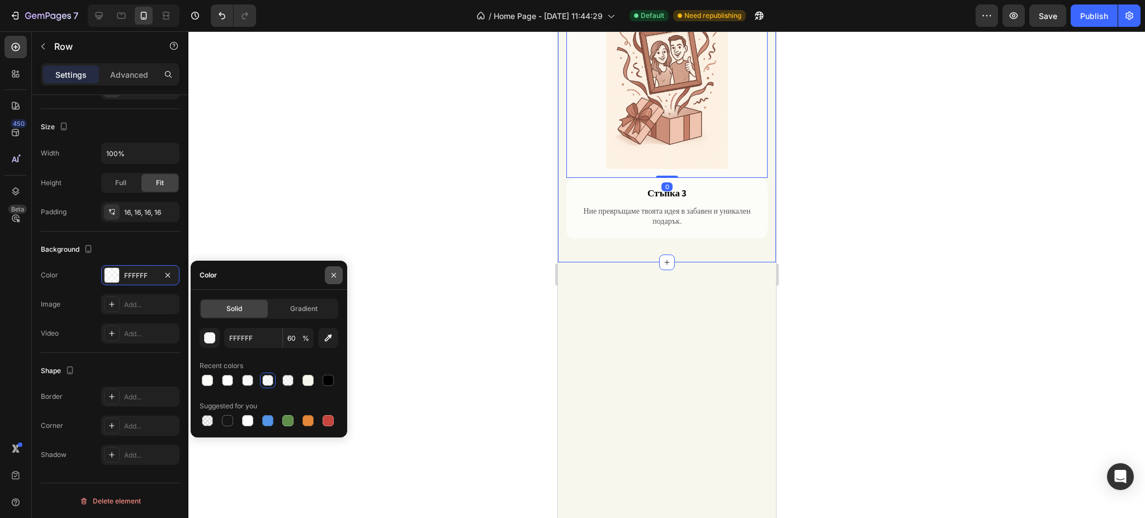
click at [329, 276] on icon "button" at bounding box center [333, 275] width 9 height 9
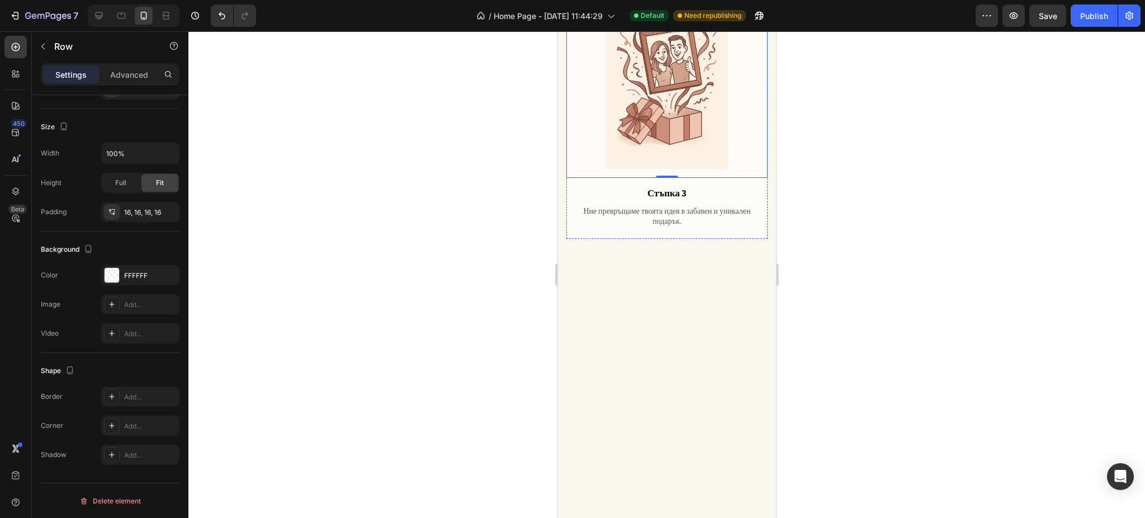
click at [126, 272] on div "FFFFFF" at bounding box center [140, 276] width 32 height 10
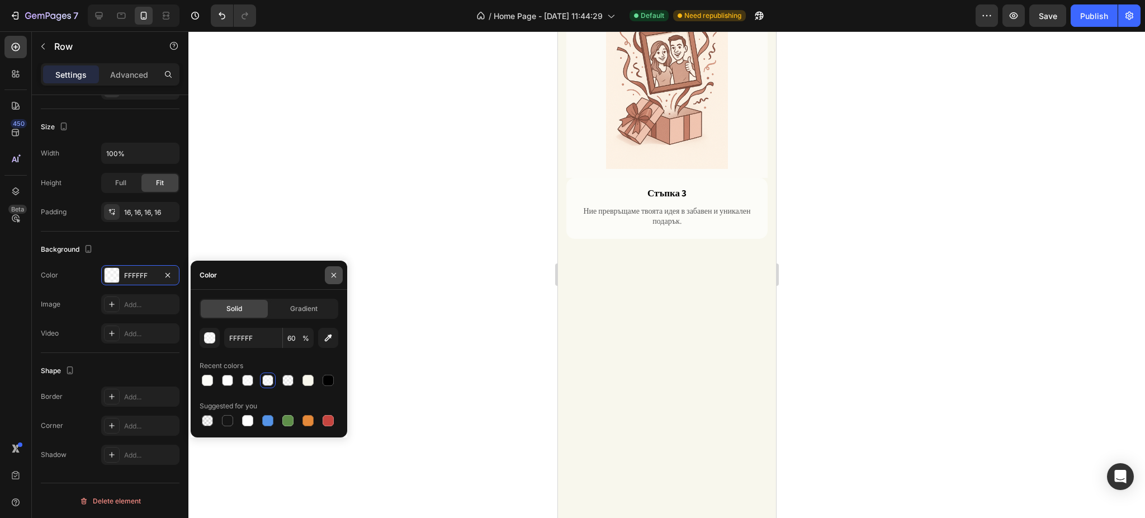
click at [340, 274] on button "button" at bounding box center [334, 275] width 18 height 18
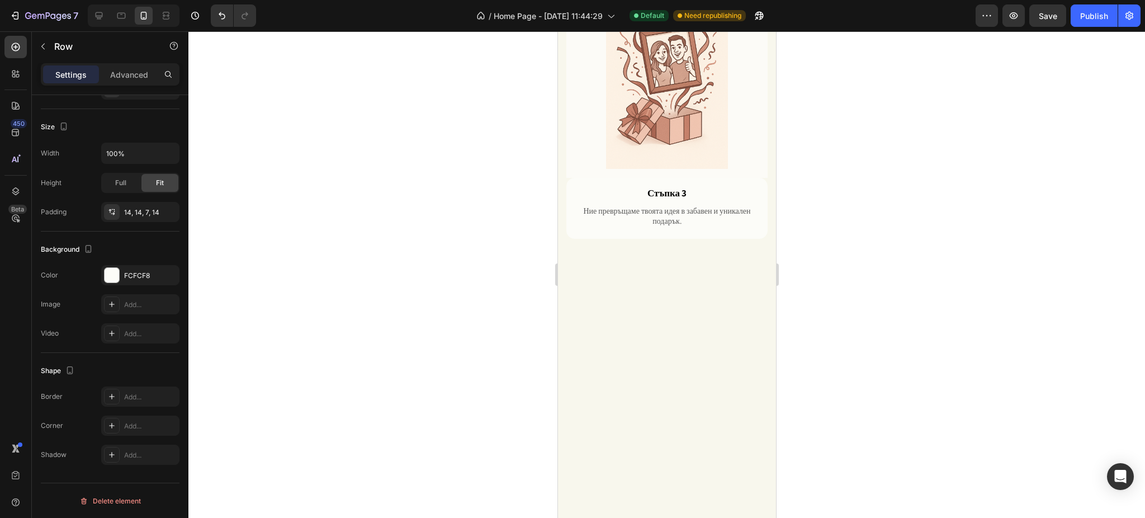
drag, startPoint x: 572, startPoint y: 205, endPoint x: 1114, endPoint y: 244, distance: 543.7
click at [140, 282] on div "FCFCF8" at bounding box center [140, 275] width 78 height 20
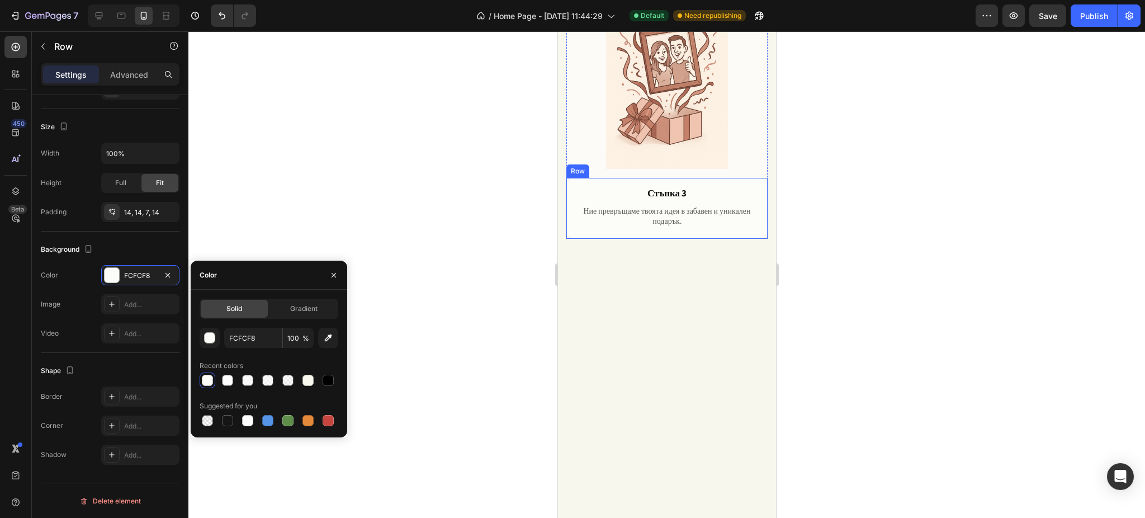
click at [569, 239] on div "Стъпка 3 Text Block Ние превръщаме твоята идея в забавен и уникален подарък. Te…" at bounding box center [666, 208] width 201 height 61
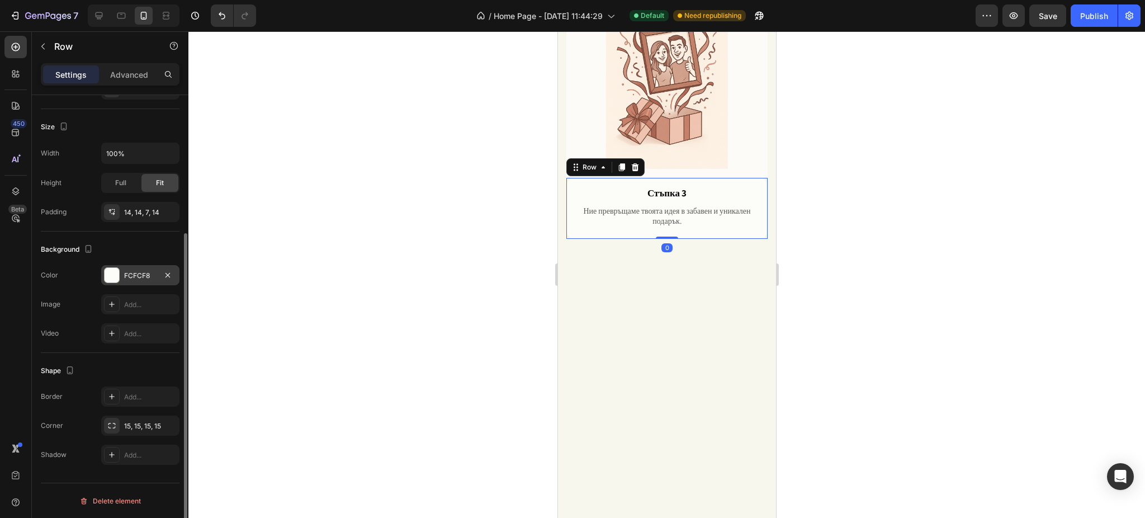
click at [143, 281] on div "FCFCF8" at bounding box center [140, 275] width 78 height 20
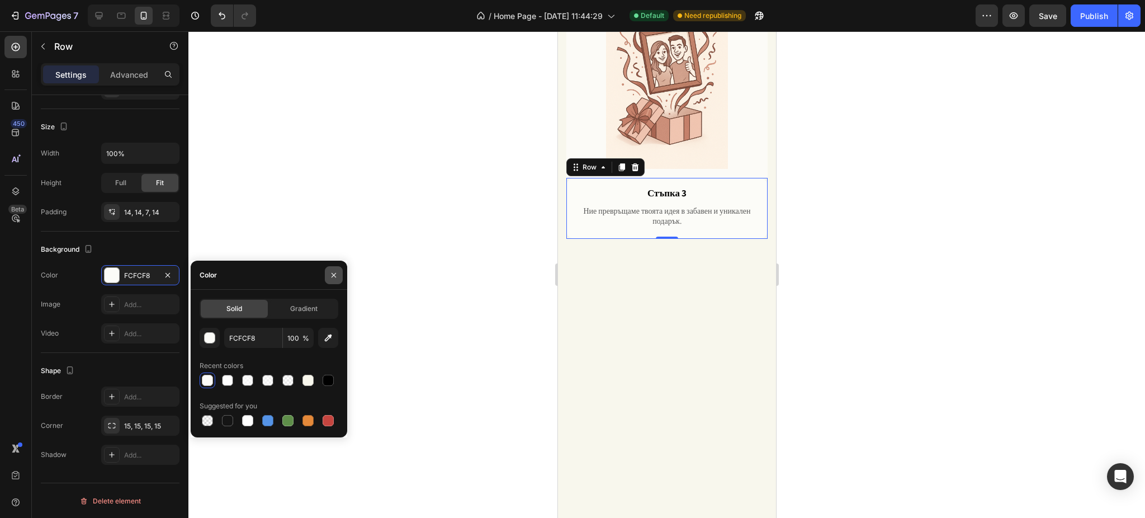
click at [335, 272] on icon "button" at bounding box center [333, 275] width 9 height 9
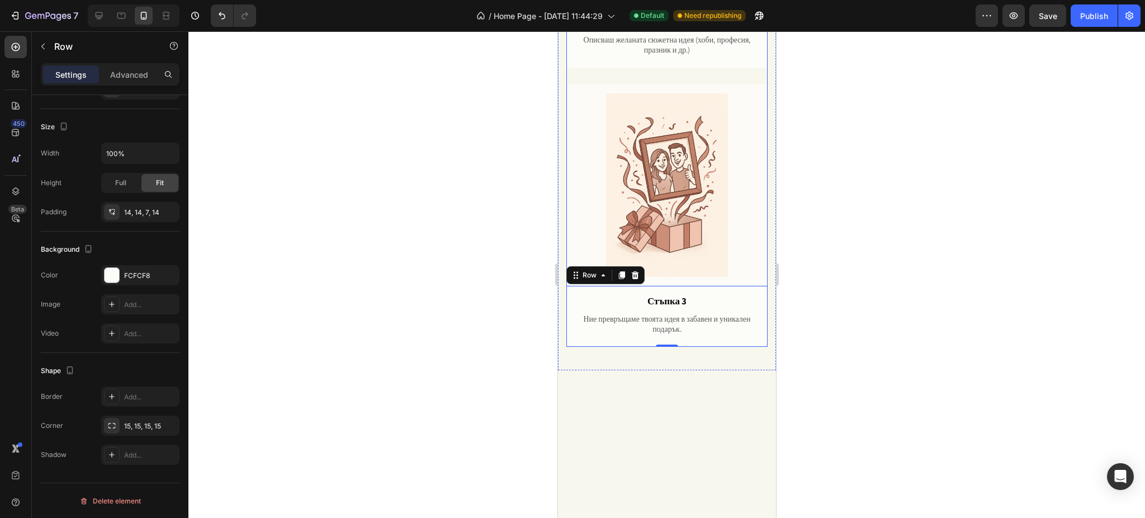
scroll to position [881, 0]
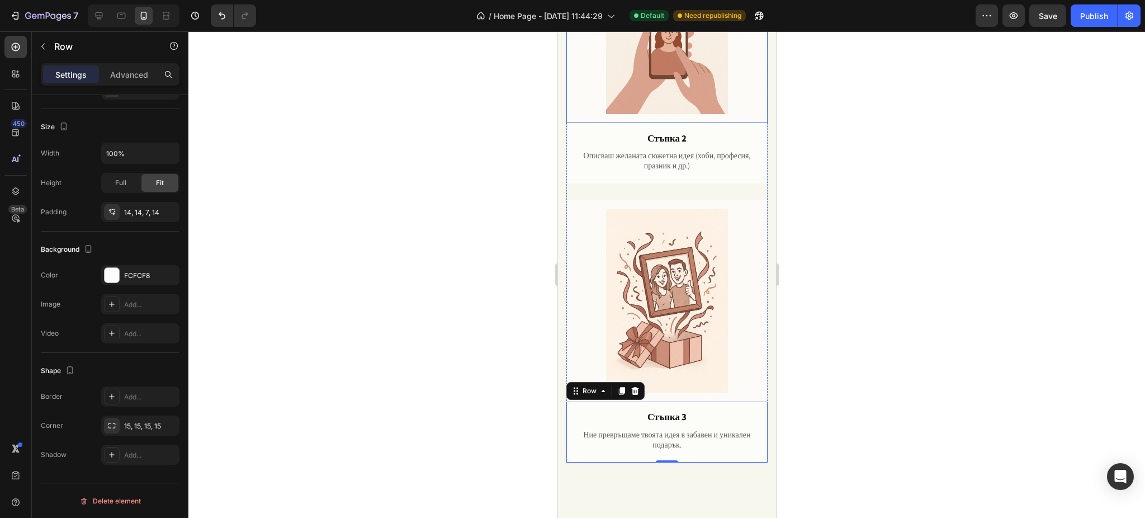
click at [571, 123] on div "Image Row" at bounding box center [666, 22] width 201 height 201
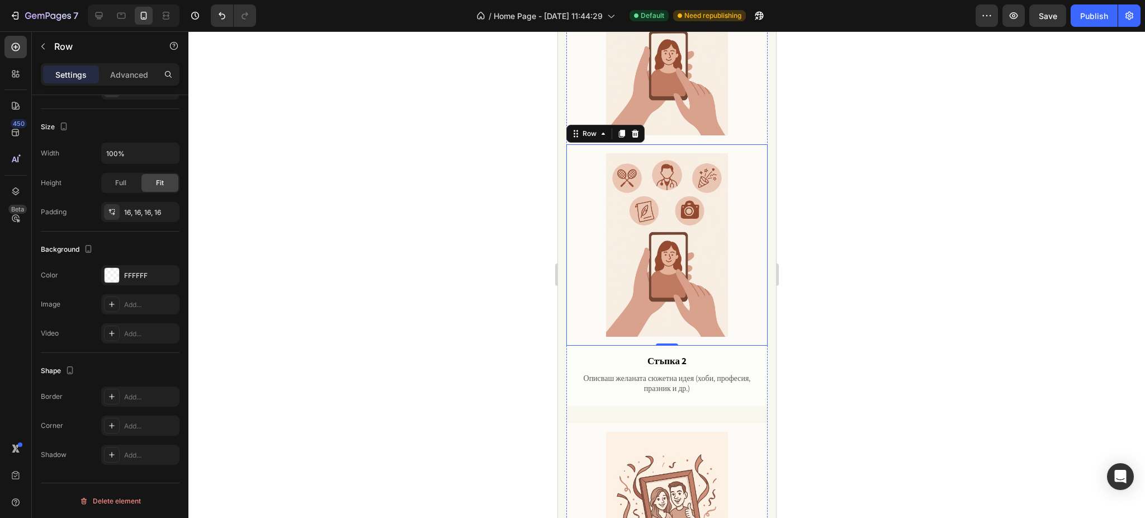
scroll to position [858, 0]
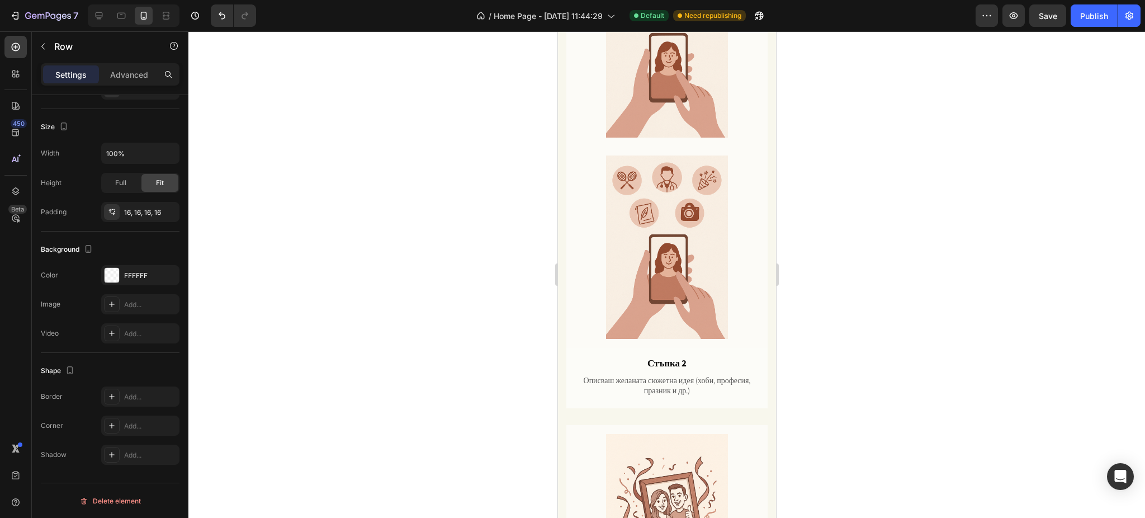
scroll to position [0, 0]
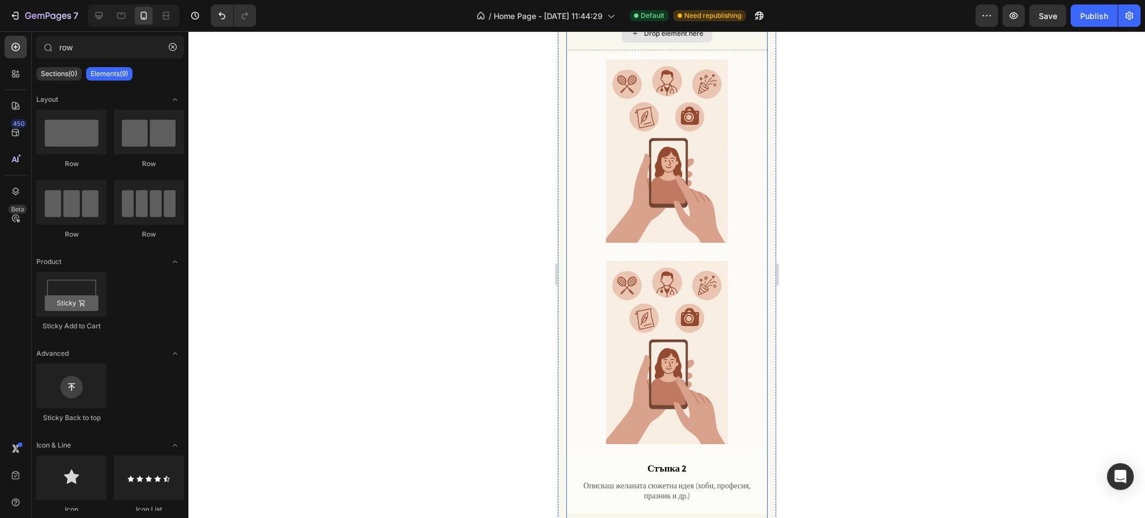
scroll to position [783, 0]
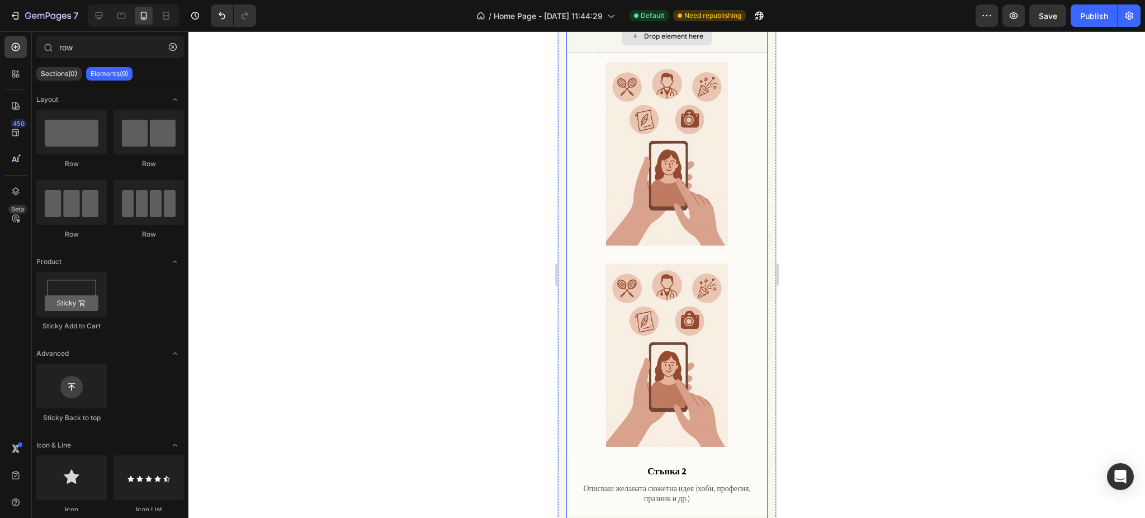
click at [740, 53] on div "Drop element here" at bounding box center [666, 37] width 201 height 34
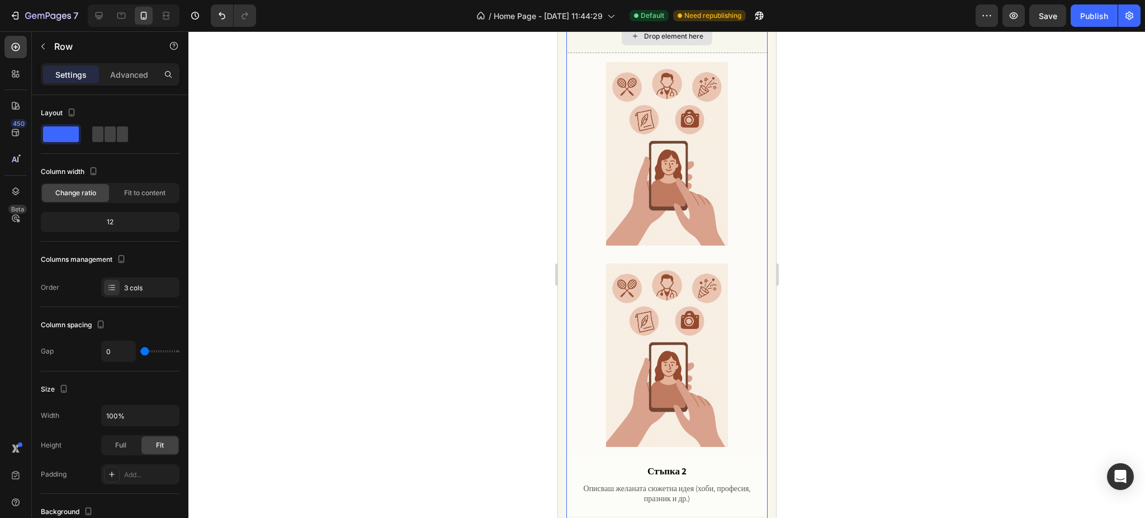
click at [581, 53] on div "Drop element here" at bounding box center [666, 37] width 201 height 34
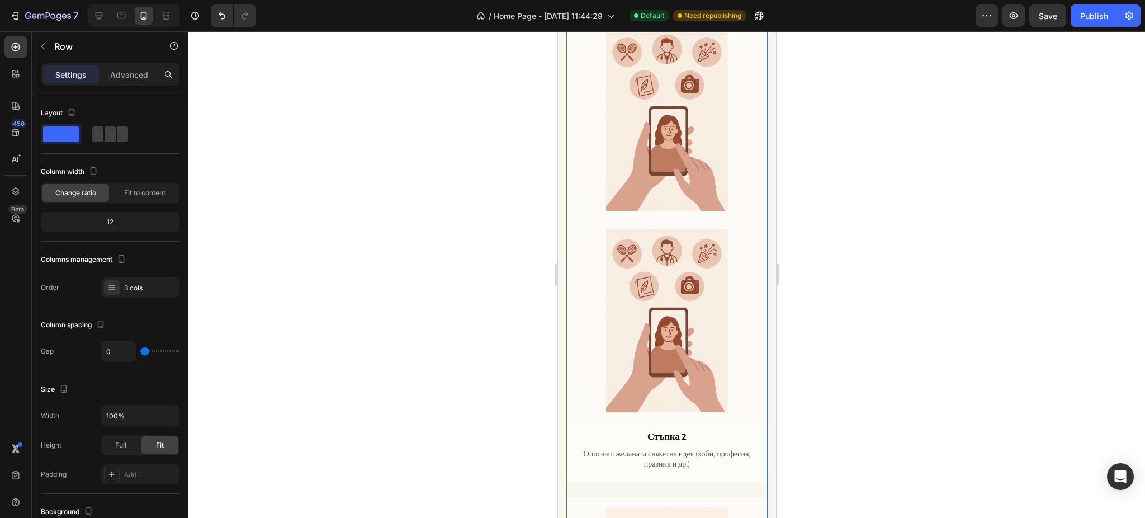
scroll to position [858, 0]
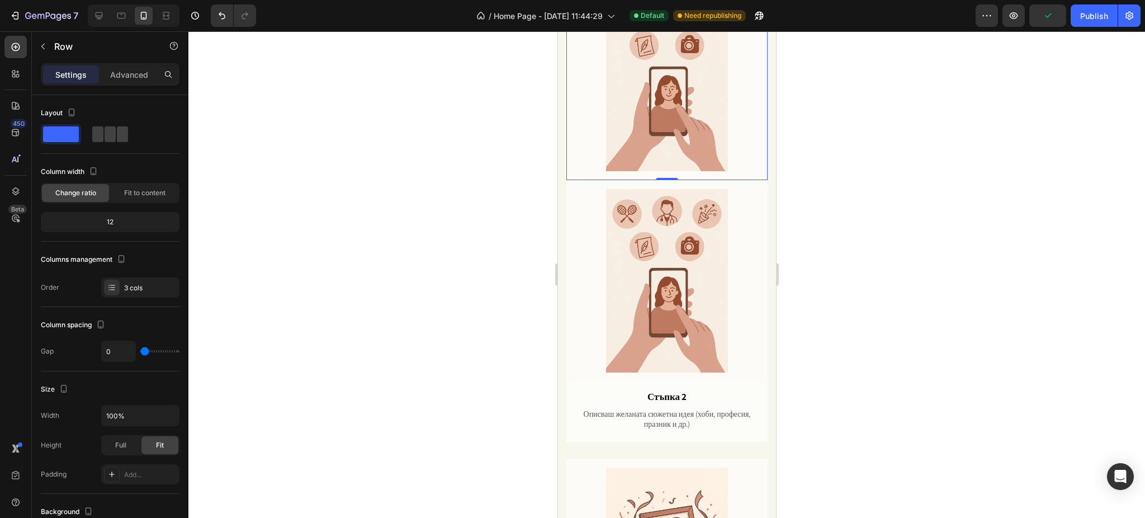
click at [570, 150] on div "Image Row 0" at bounding box center [666, 79] width 201 height 201
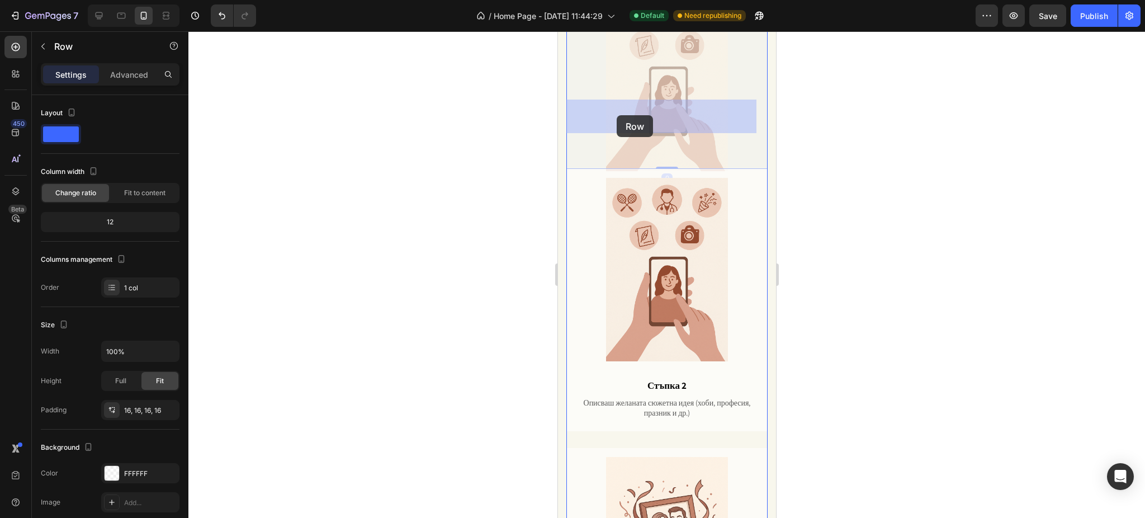
drag, startPoint x: 574, startPoint y: 124, endPoint x: 615, endPoint y: 115, distance: 42.3
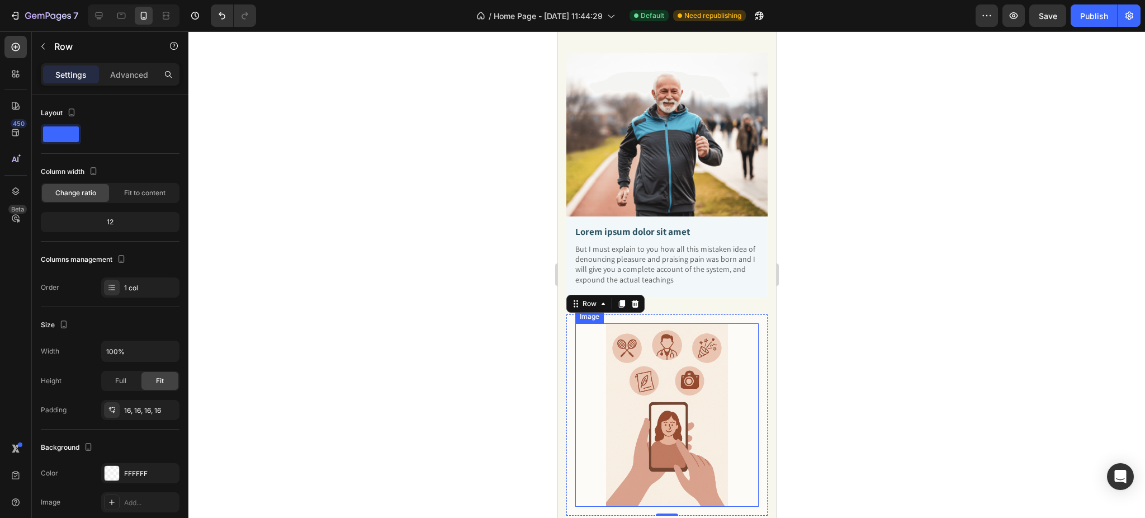
scroll to position [634, 0]
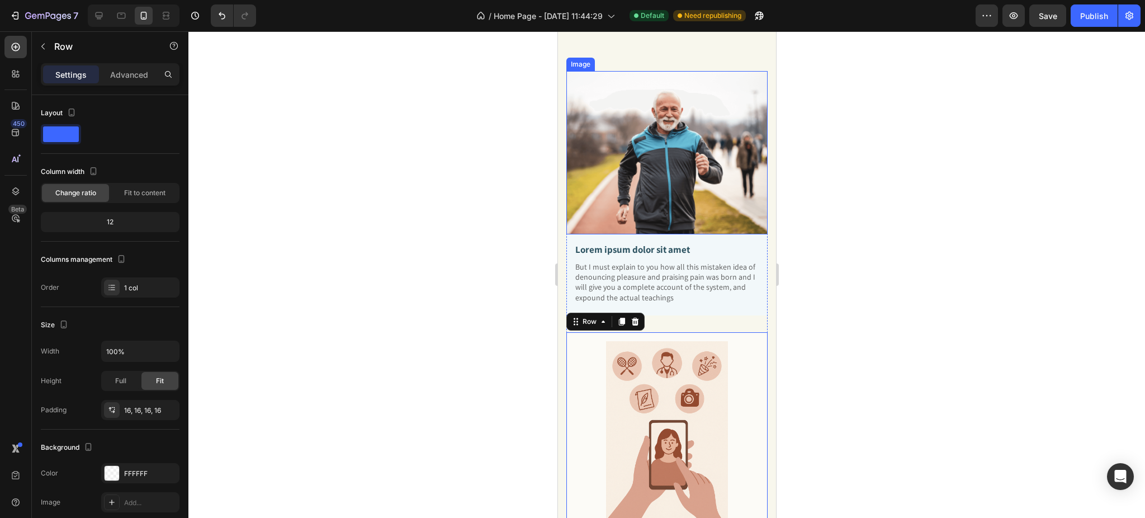
click at [615, 122] on img at bounding box center [666, 152] width 201 height 163
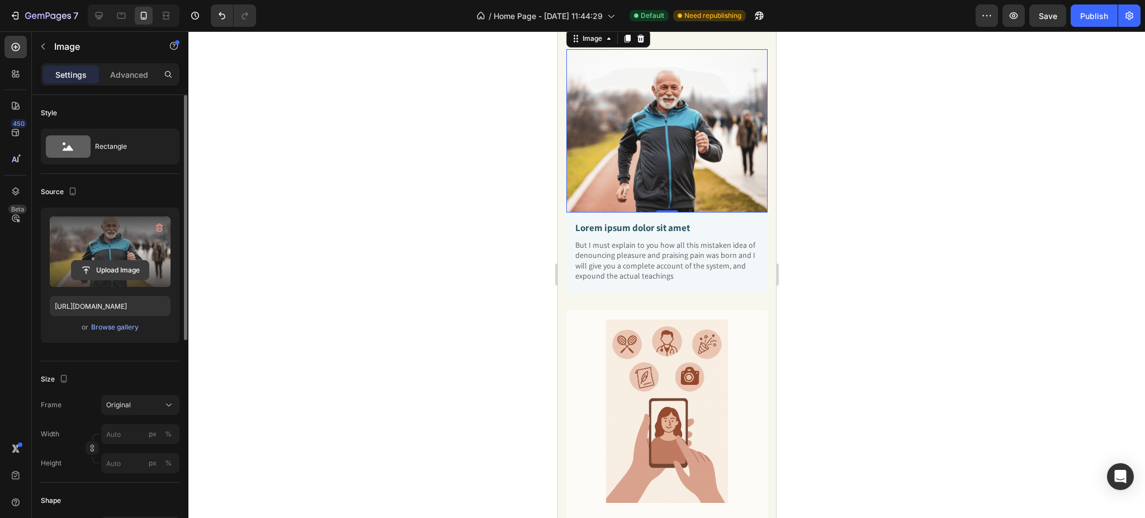
click at [102, 268] on input "file" at bounding box center [110, 270] width 77 height 19
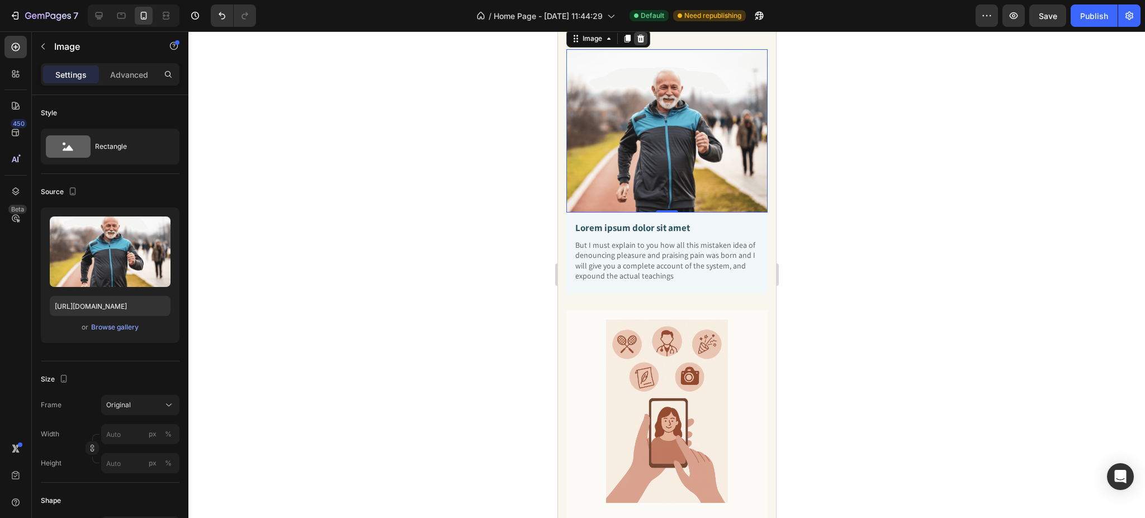
click at [641, 42] on icon at bounding box center [640, 39] width 7 height 8
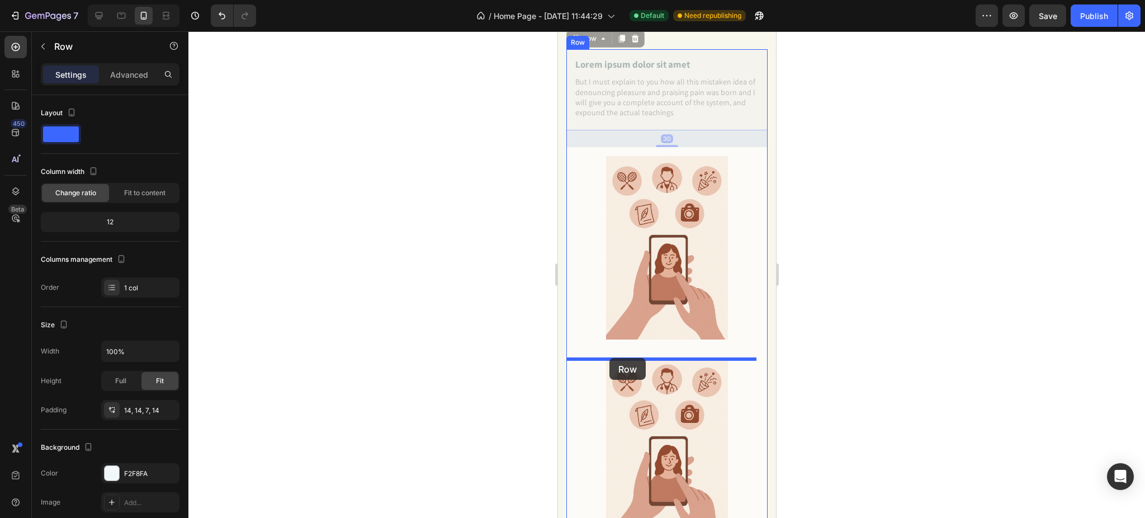
drag, startPoint x: 572, startPoint y: 63, endPoint x: 609, endPoint y: 358, distance: 296.8
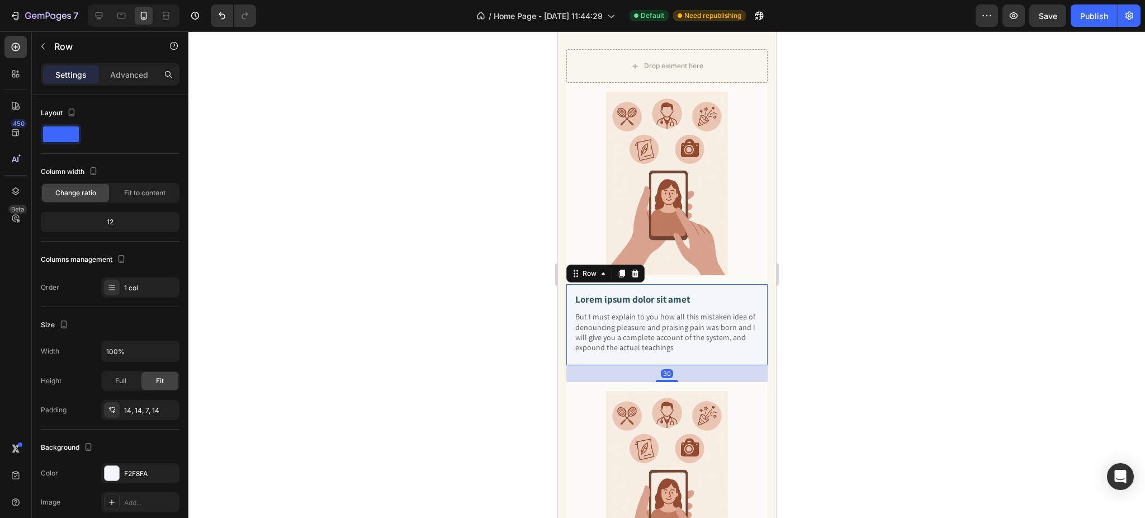
click at [828, 307] on div at bounding box center [666, 274] width 956 height 486
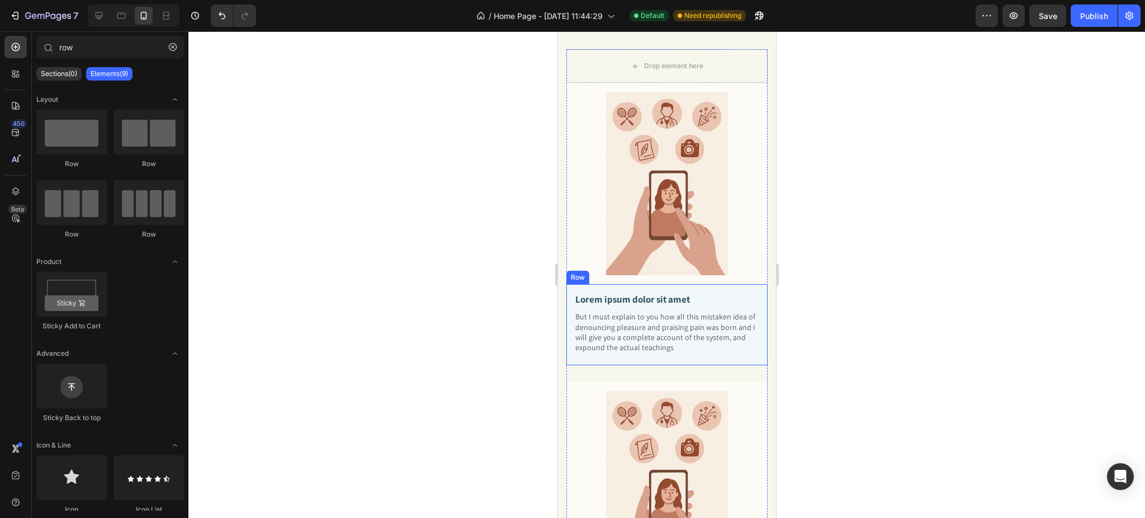
click at [571, 293] on div "Lorem ipsum dolor sit amet Text Block But I must explain to you how all this mi…" at bounding box center [666, 324] width 201 height 81
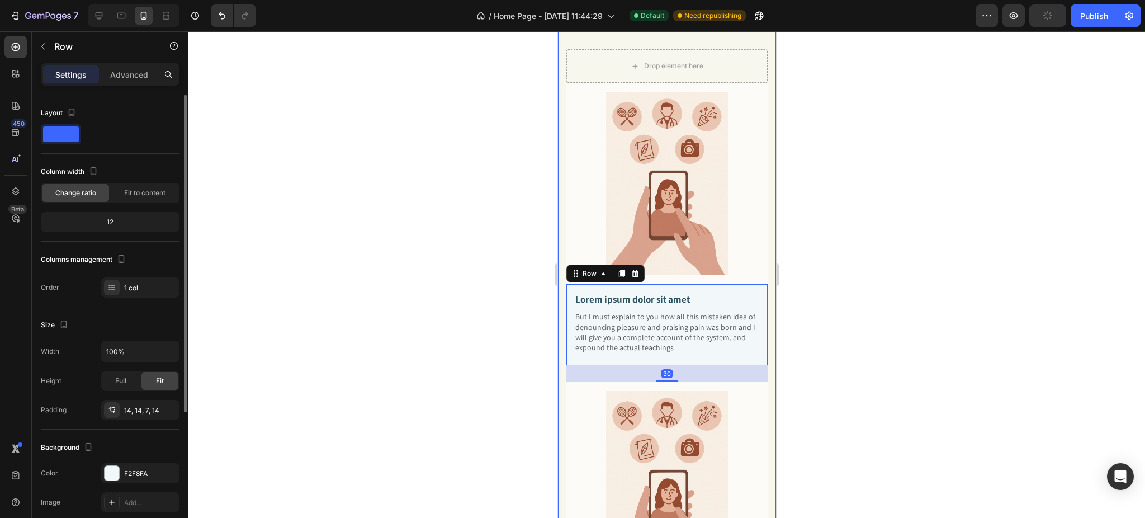
click at [112, 462] on div "Background The changes might be hidden by the video. Color F2F8FA Image Add... …" at bounding box center [110, 489] width 139 height 121
click at [112, 473] on div at bounding box center [112, 473] width 15 height 15
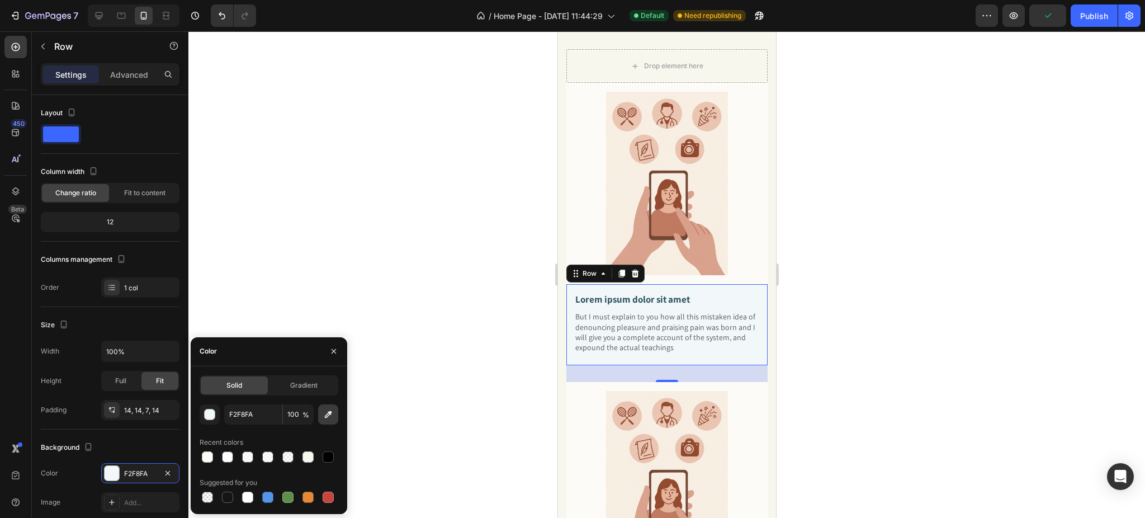
click at [332, 415] on icon "button" at bounding box center [328, 414] width 11 height 11
type input "FCFCF8"
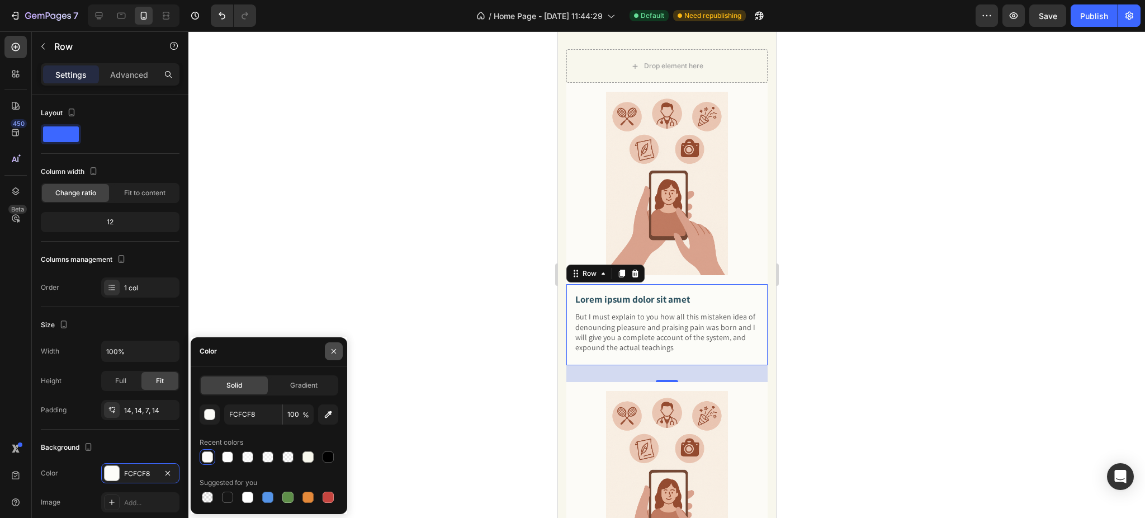
click at [333, 347] on icon "button" at bounding box center [333, 351] width 9 height 9
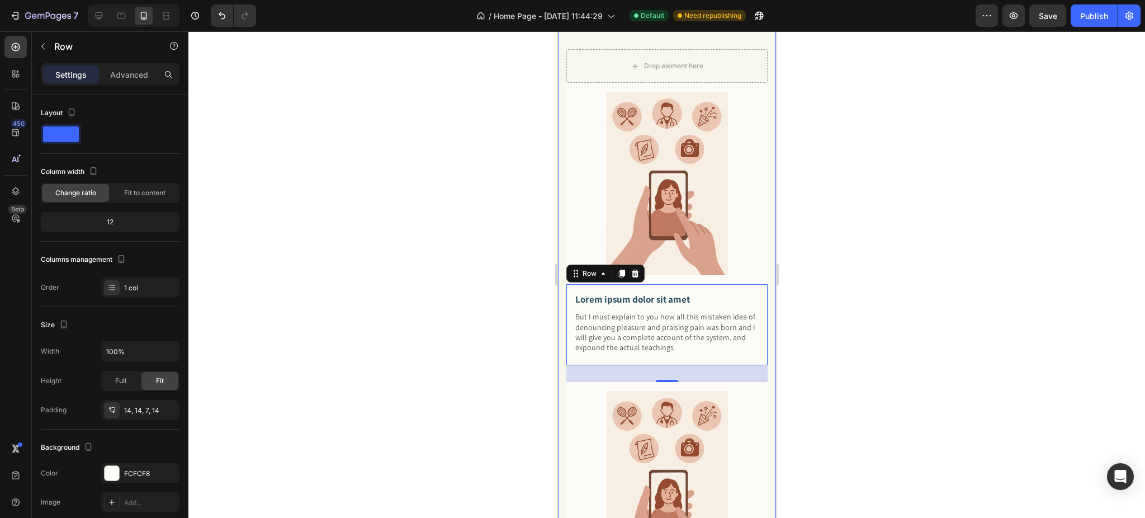
click at [896, 257] on div at bounding box center [666, 274] width 956 height 486
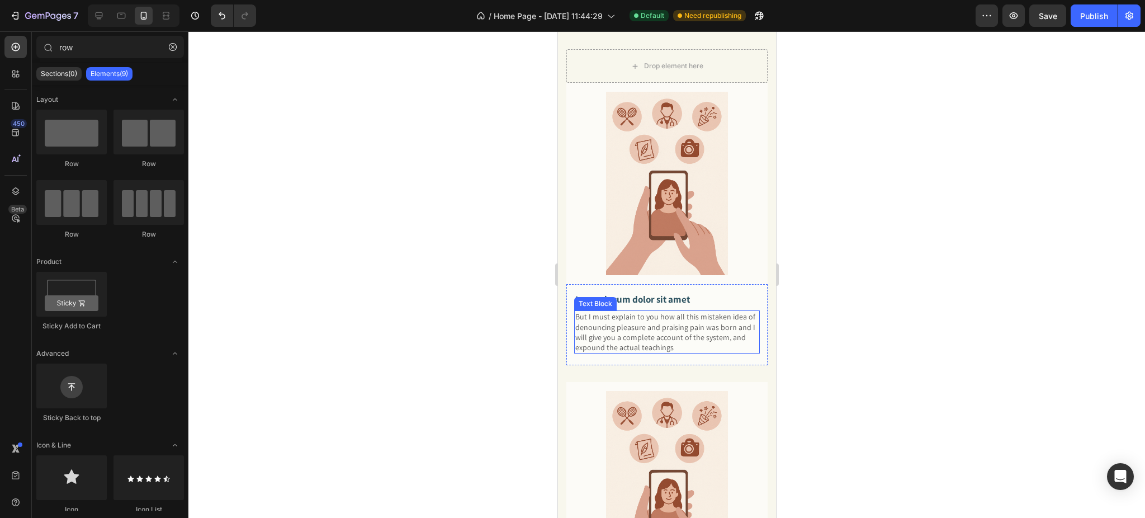
click at [619, 305] on p "Lorem ipsum dolor sit amet" at bounding box center [666, 299] width 183 height 12
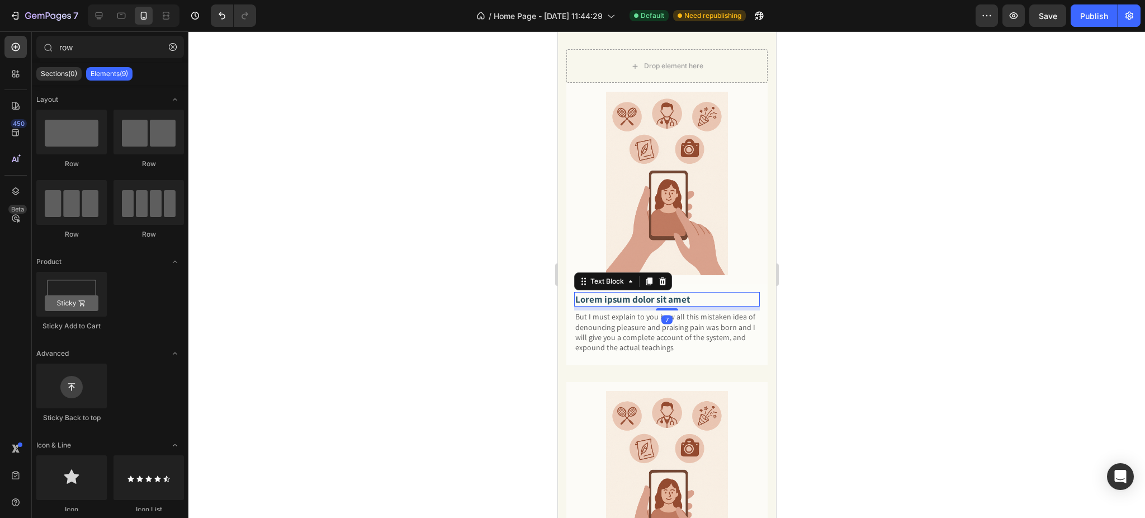
click at [619, 305] on p "Lorem ipsum dolor sit amet" at bounding box center [666, 299] width 183 height 12
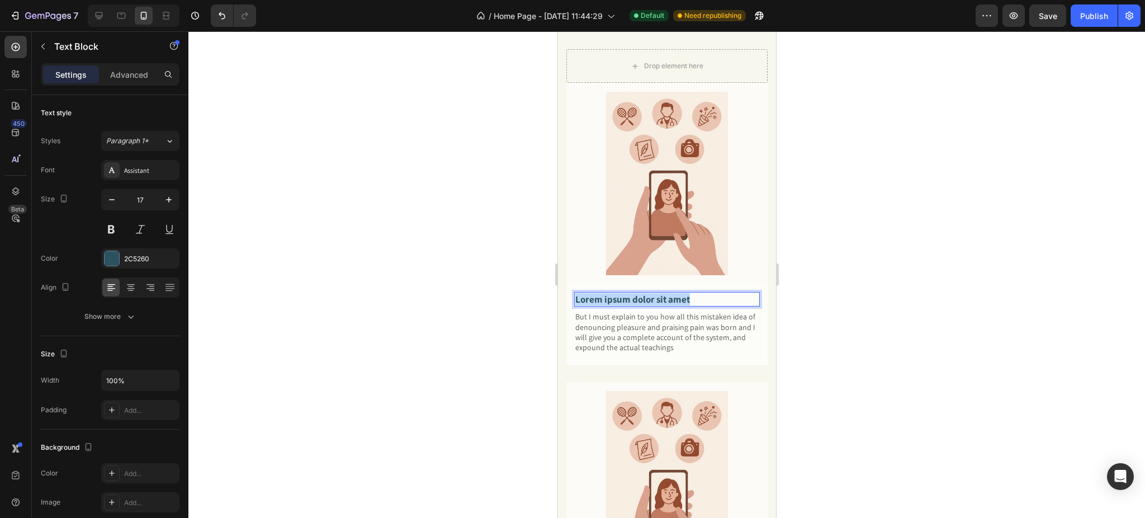
click at [619, 305] on p "Lorem ipsum dolor sit amet" at bounding box center [666, 299] width 183 height 12
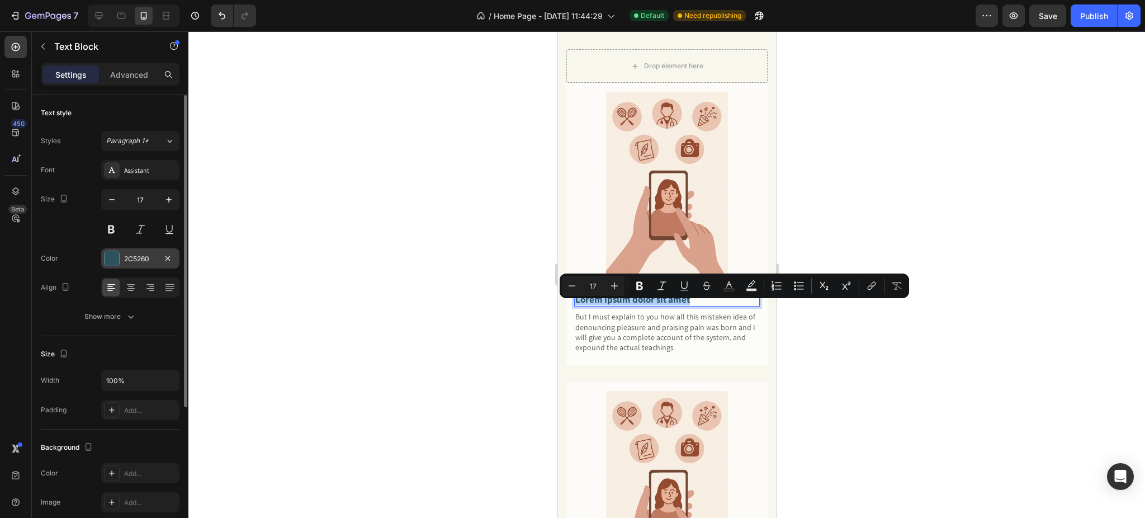
click at [120, 260] on div "2C5260" at bounding box center [140, 258] width 78 height 20
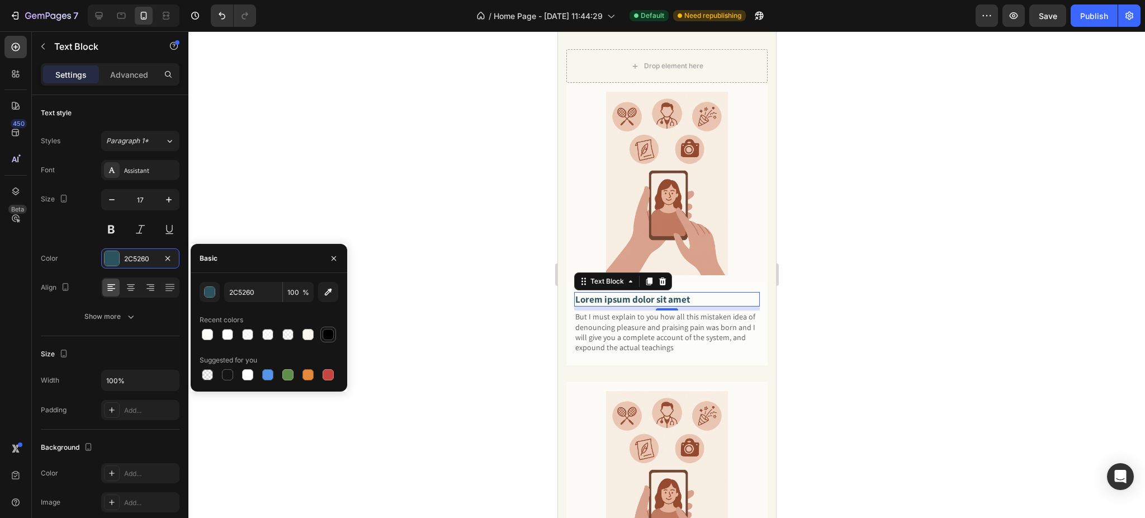
click at [332, 331] on div at bounding box center [328, 334] width 11 height 11
type input "000000"
click at [330, 257] on icon "button" at bounding box center [333, 258] width 9 height 9
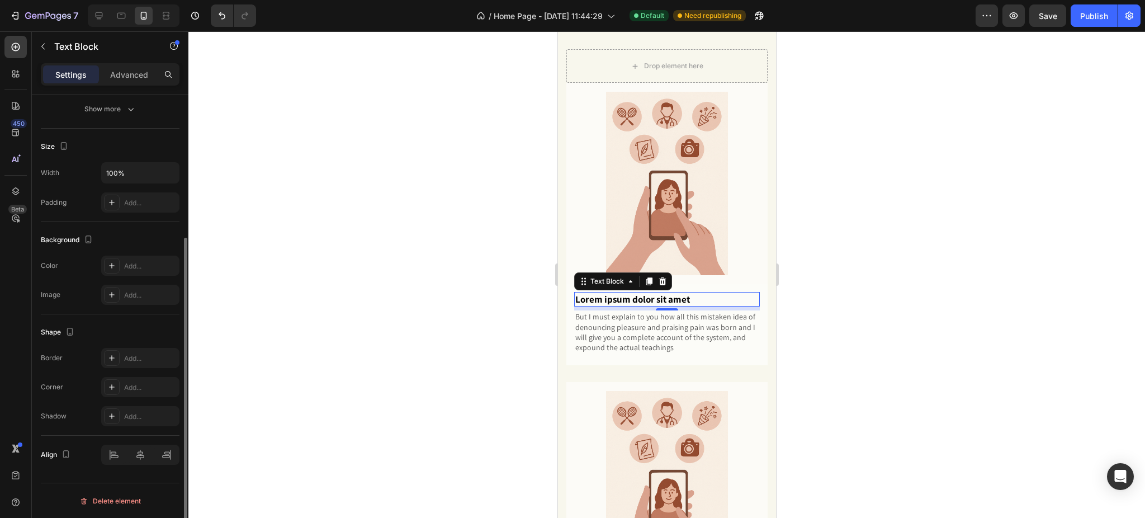
scroll to position [58, 0]
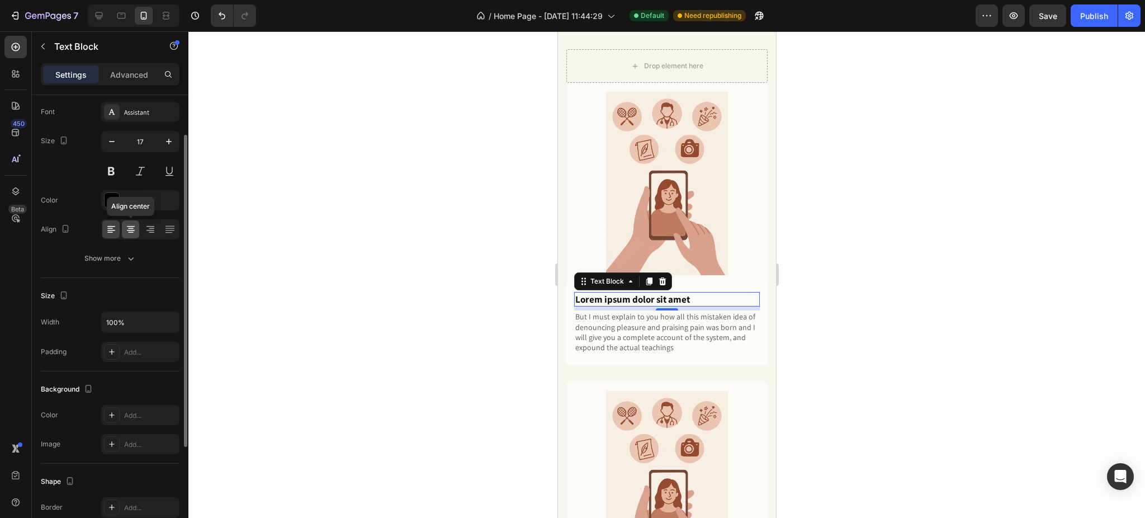
click at [139, 229] on div at bounding box center [130, 229] width 17 height 18
click at [667, 305] on p "Lorem ipsum dolor sit amet" at bounding box center [666, 299] width 183 height 12
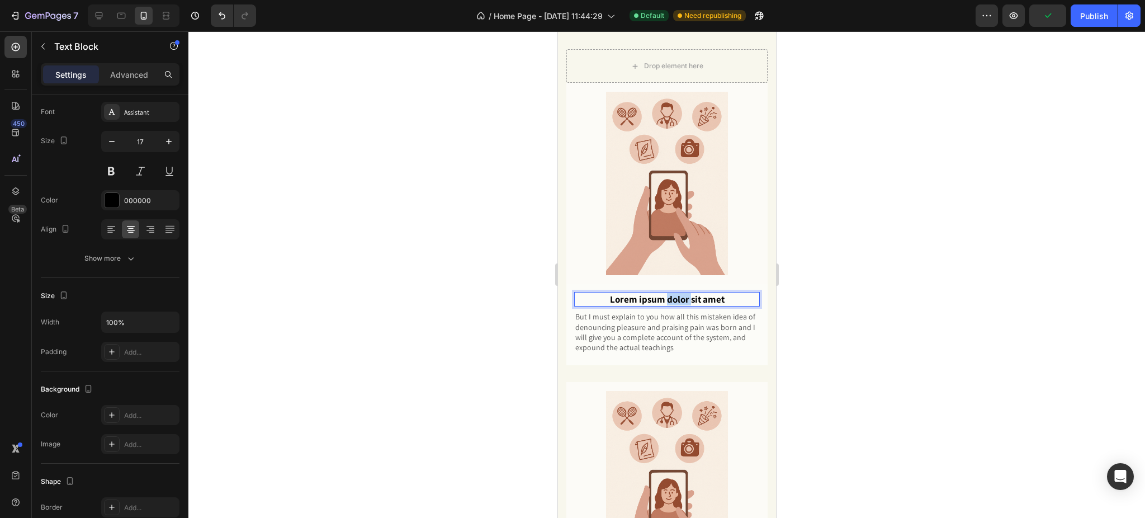
click at [662, 305] on p "Lorem ipsum dolor sit amet" at bounding box center [666, 299] width 183 height 12
click at [619, 349] on p "But I must explain to you how all this mistaken idea of denouncing pleasure and…" at bounding box center [666, 331] width 183 height 41
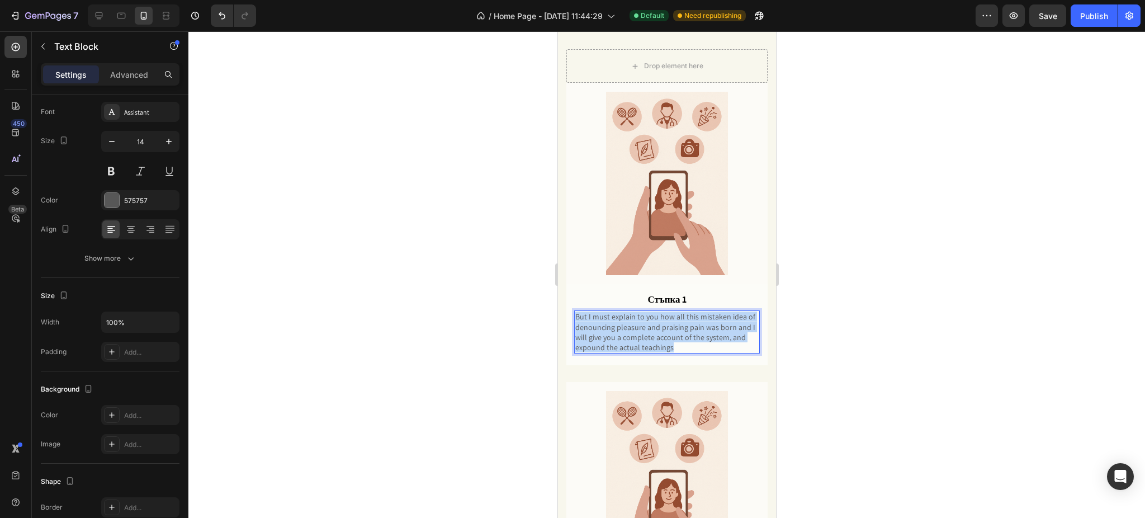
click at [619, 349] on p "But I must explain to you how all this mistaken idea of denouncing pleasure and…" at bounding box center [666, 331] width 183 height 41
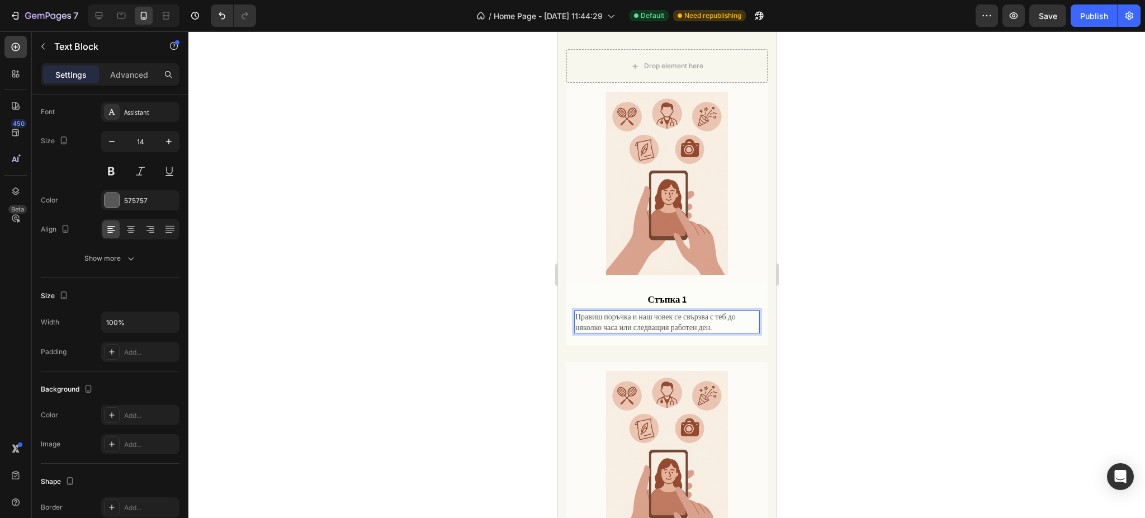
click at [617, 332] on p "Правиш поръчка и наш човек се свързва с теб до няколко часа или следващия работ…" at bounding box center [666, 321] width 183 height 20
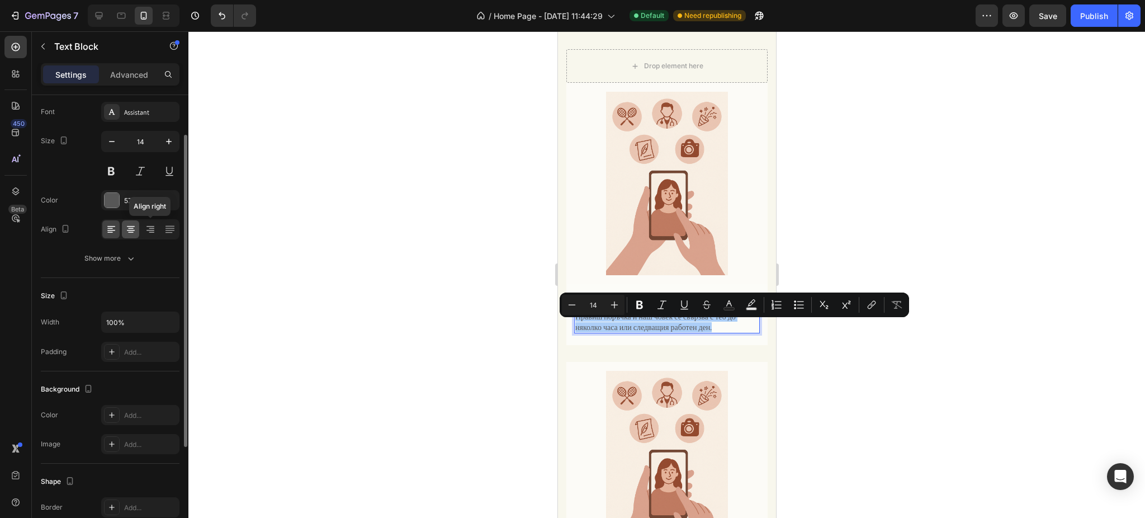
click at [138, 226] on div at bounding box center [130, 229] width 17 height 18
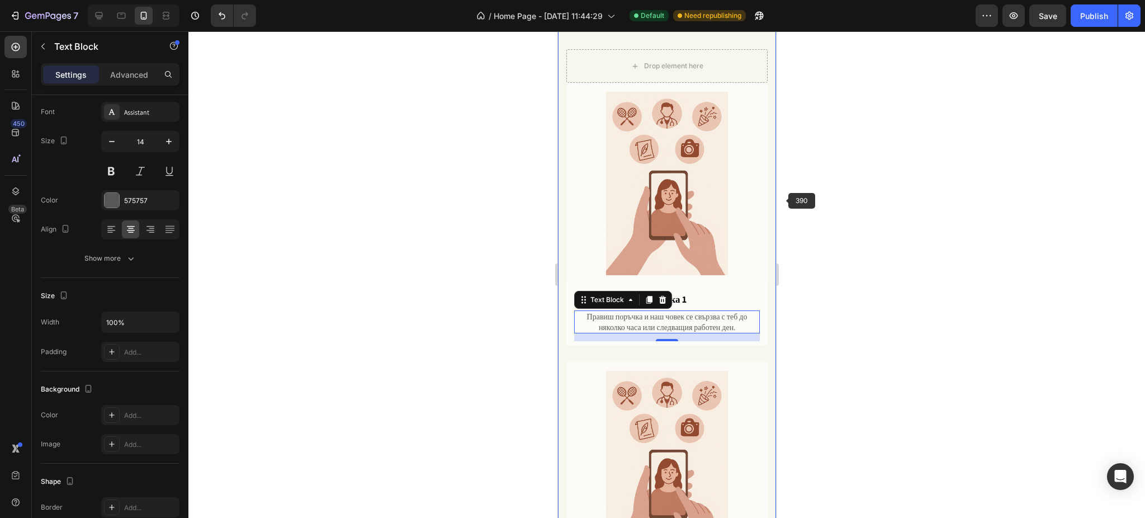
click at [844, 196] on div at bounding box center [666, 274] width 956 height 486
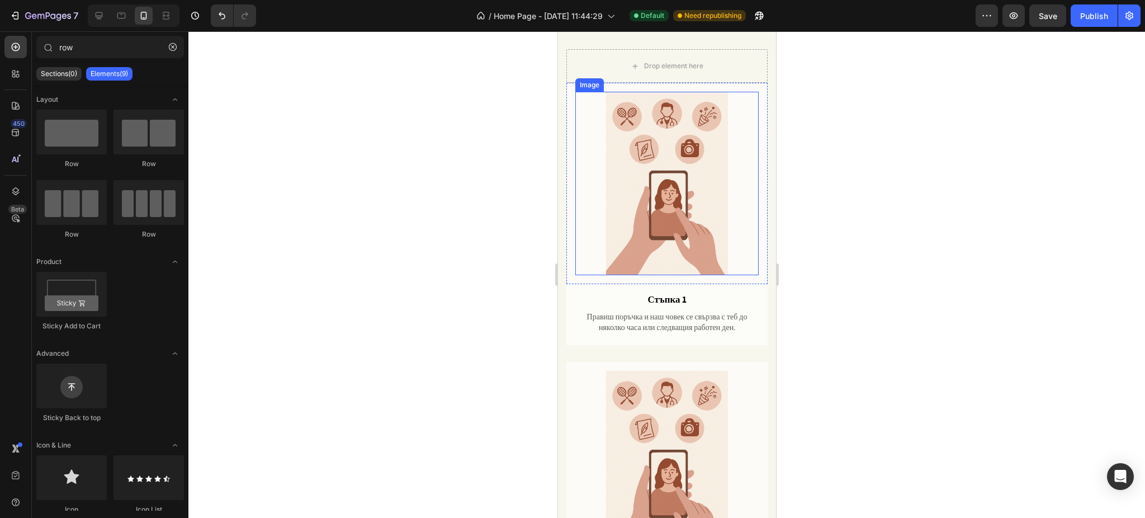
click at [663, 262] on img at bounding box center [666, 183] width 183 height 183
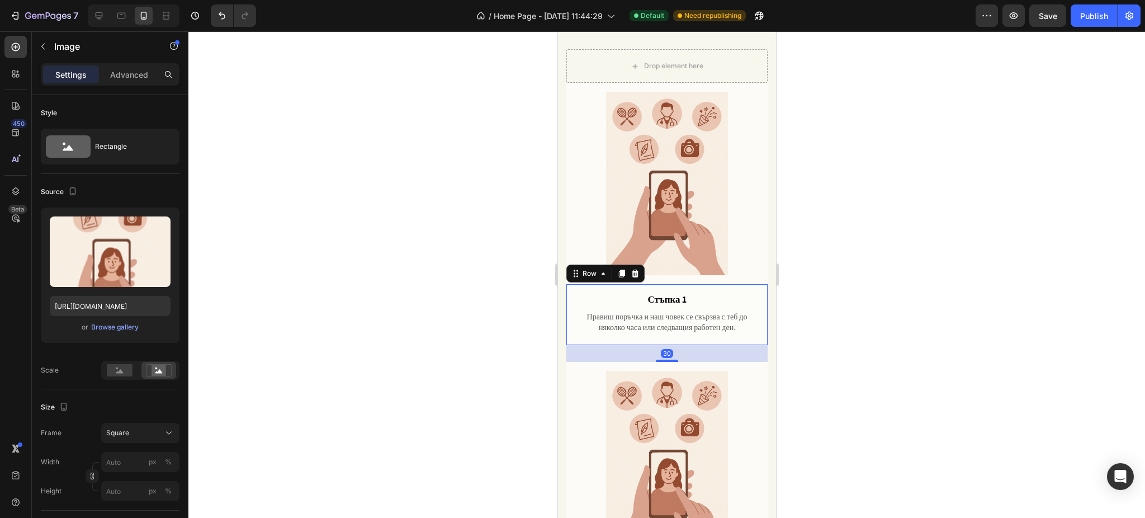
click at [671, 300] on div "Стъпка 1 Text Block Правиш поръчка и наш човек се свързва с теб до няколко часа…" at bounding box center [666, 314] width 201 height 61
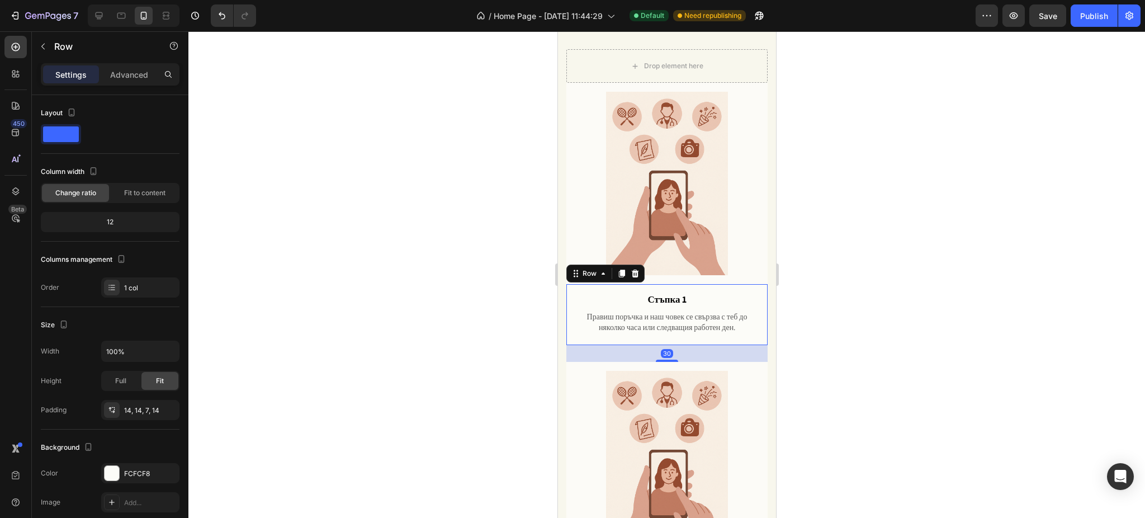
click at [892, 317] on div at bounding box center [666, 274] width 956 height 486
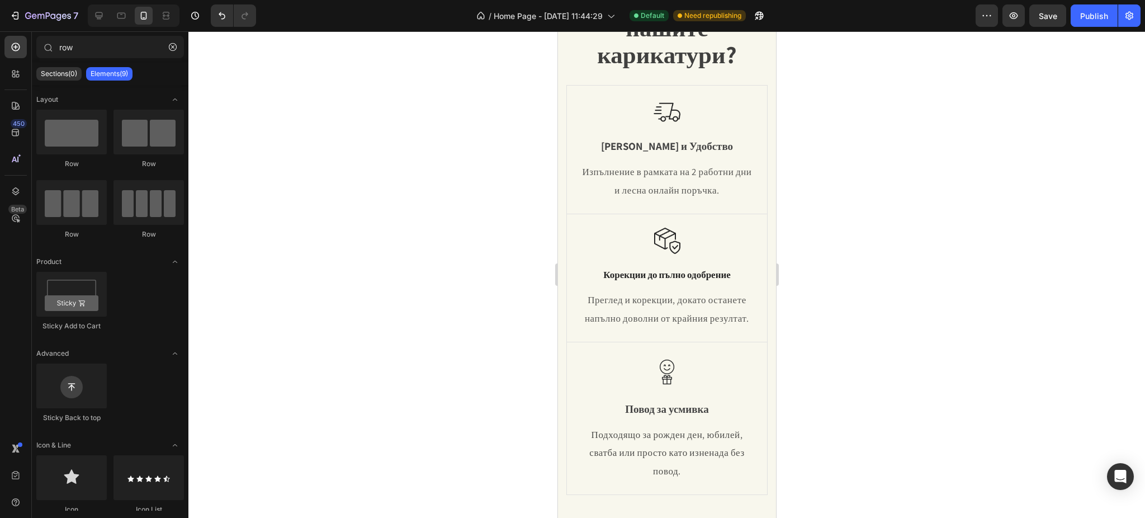
scroll to position [410, 0]
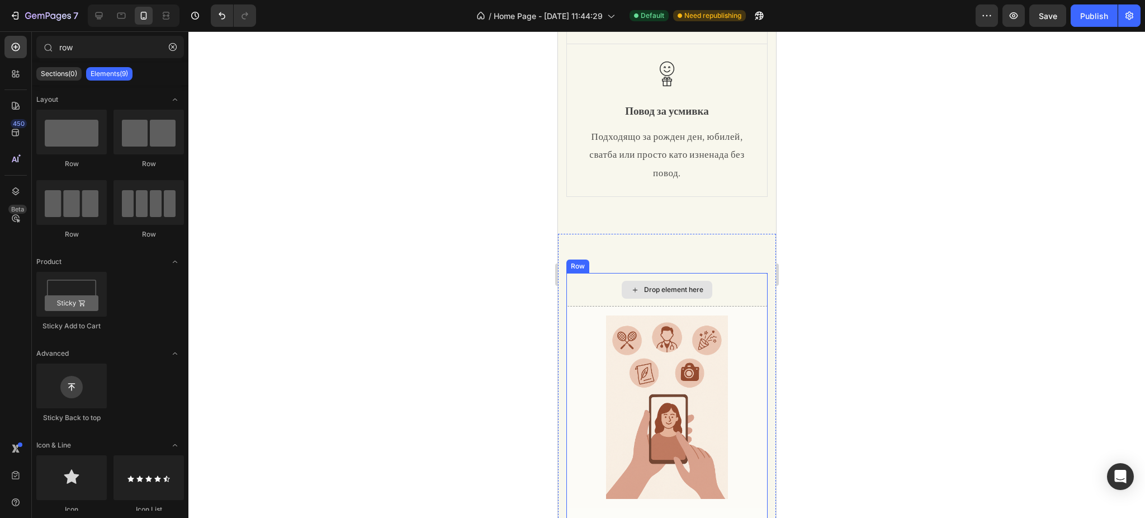
click at [723, 306] on div "Drop element here" at bounding box center [666, 290] width 201 height 34
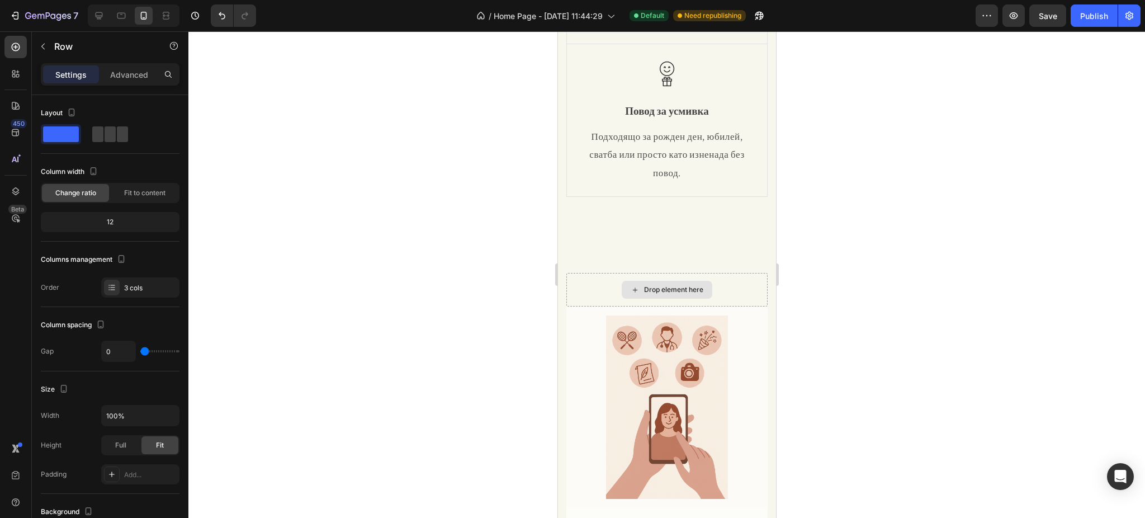
click at [689, 294] on div "Drop element here" at bounding box center [672, 289] width 59 height 9
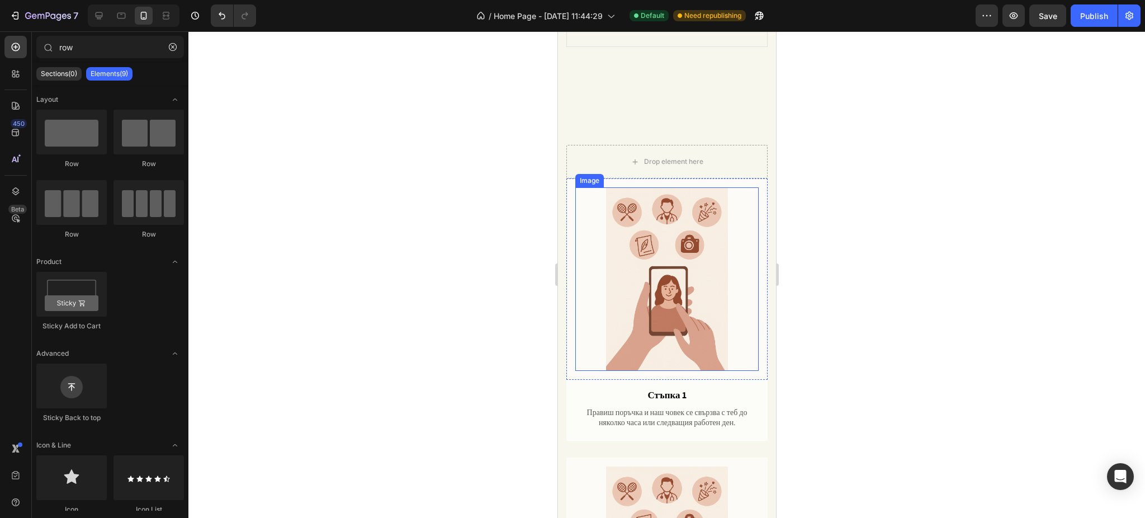
scroll to position [560, 0]
click at [568, 186] on div "Image Row 0" at bounding box center [666, 279] width 201 height 201
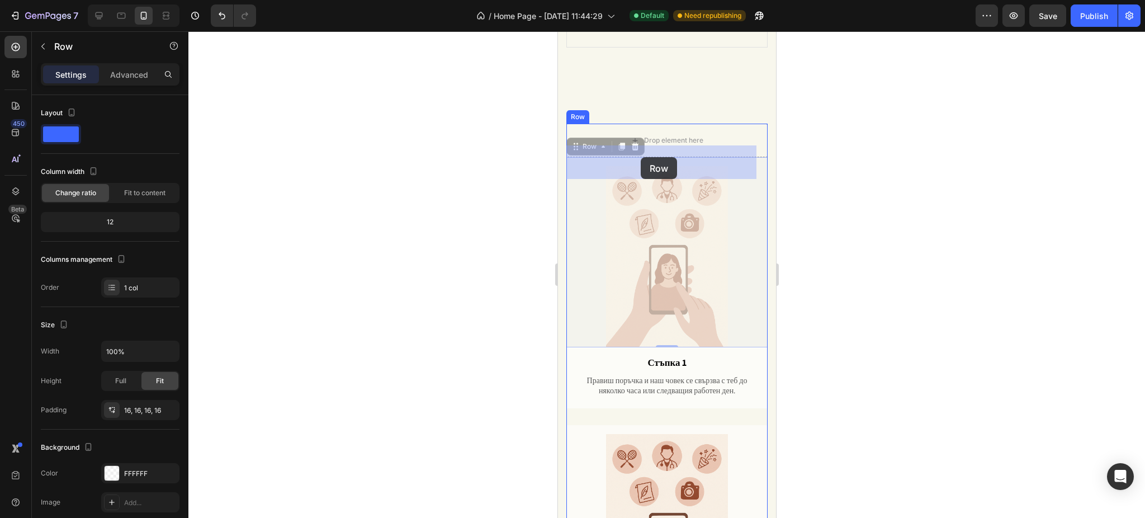
drag, startPoint x: 575, startPoint y: 168, endPoint x: 640, endPoint y: 157, distance: 66.4
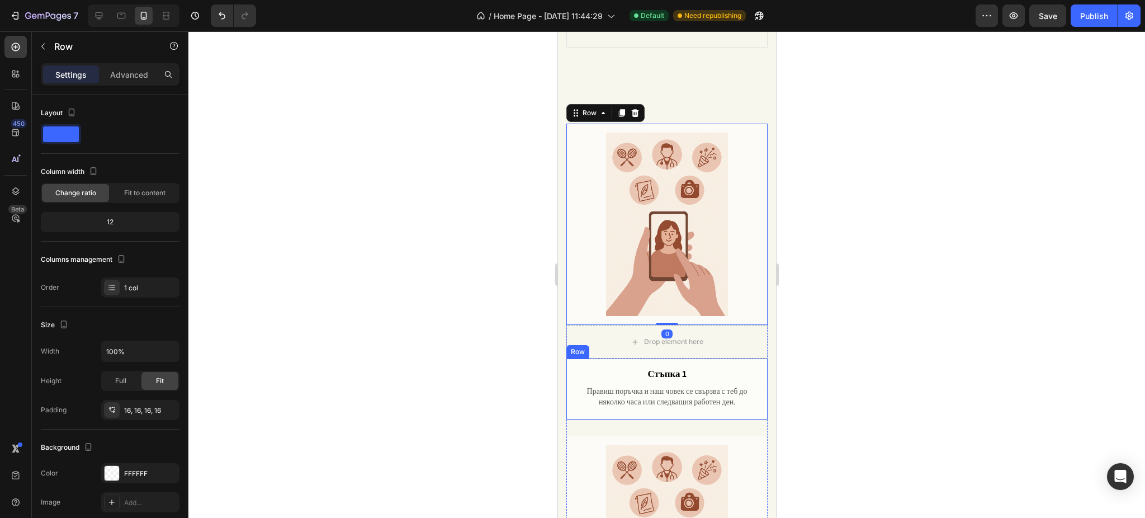
scroll to position [58, 0]
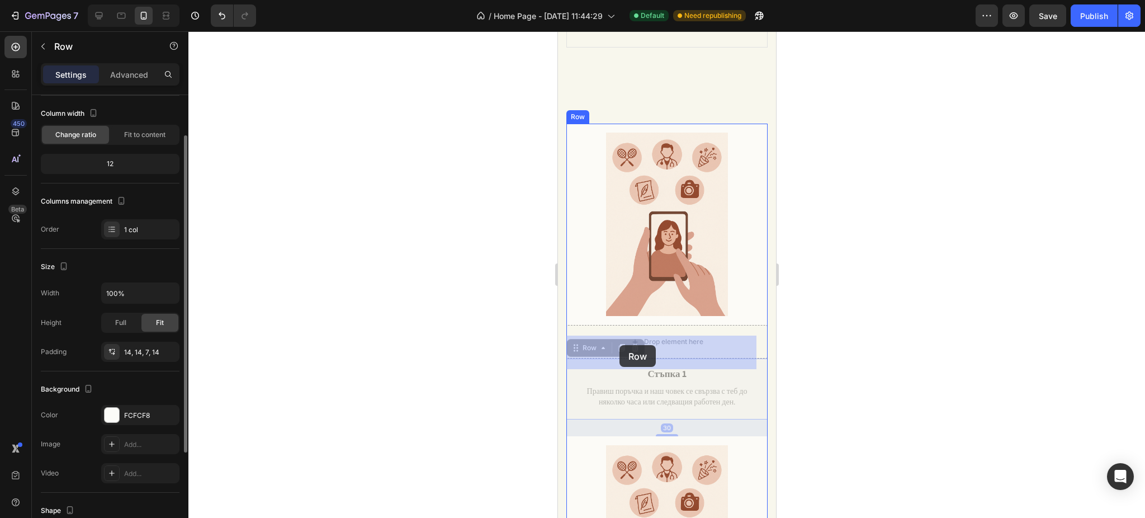
drag, startPoint x: 569, startPoint y: 362, endPoint x: 619, endPoint y: 345, distance: 52.7
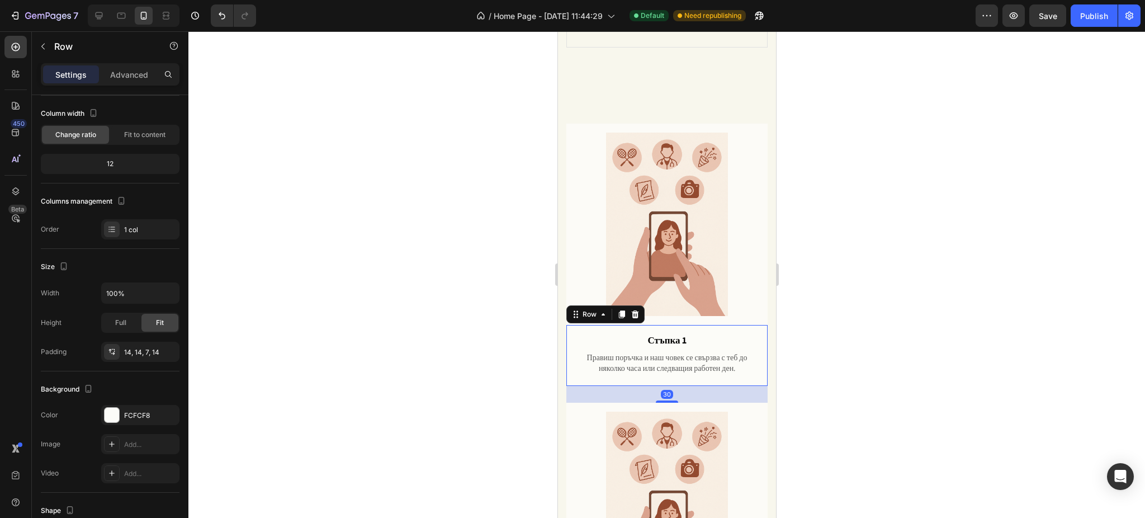
click at [862, 358] on div at bounding box center [666, 274] width 956 height 486
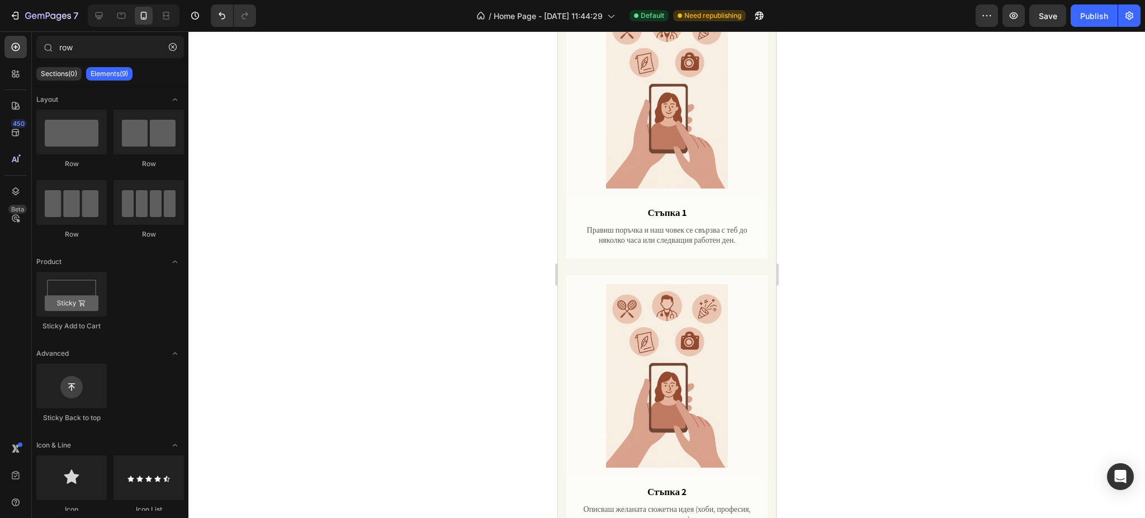
click at [922, 264] on div at bounding box center [666, 274] width 956 height 486
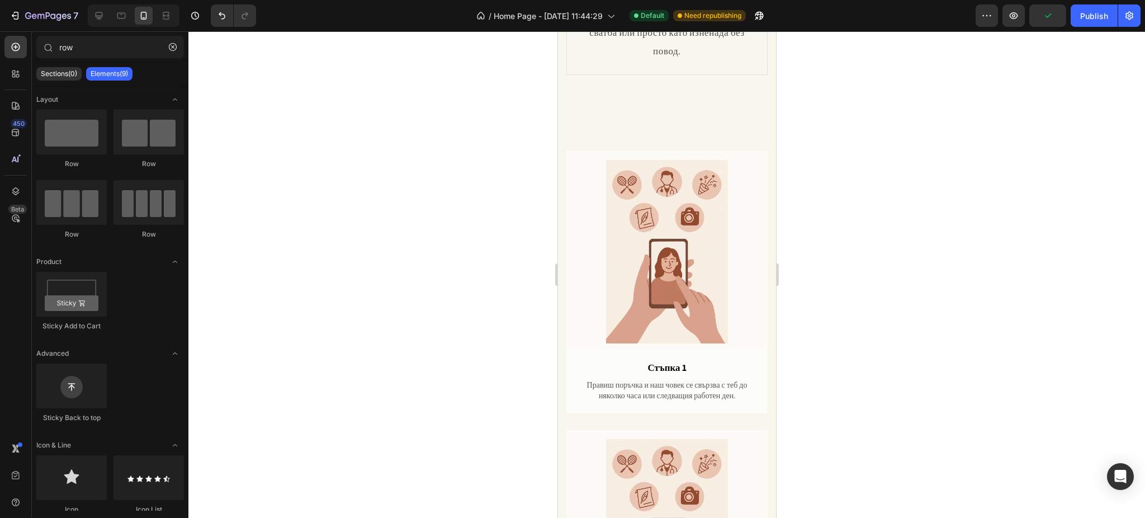
scroll to position [485, 0]
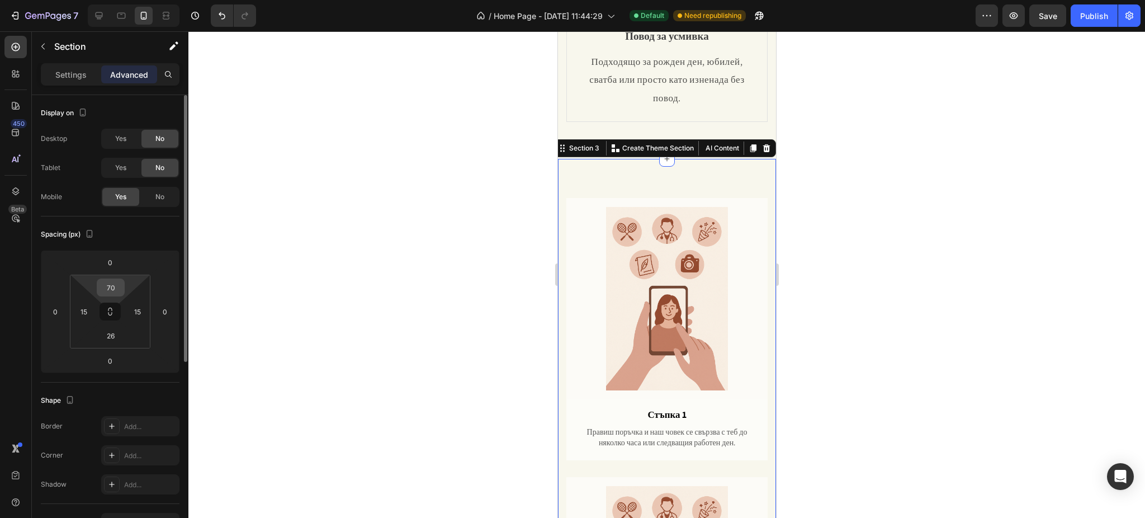
click at [115, 290] on input "70" at bounding box center [111, 287] width 22 height 17
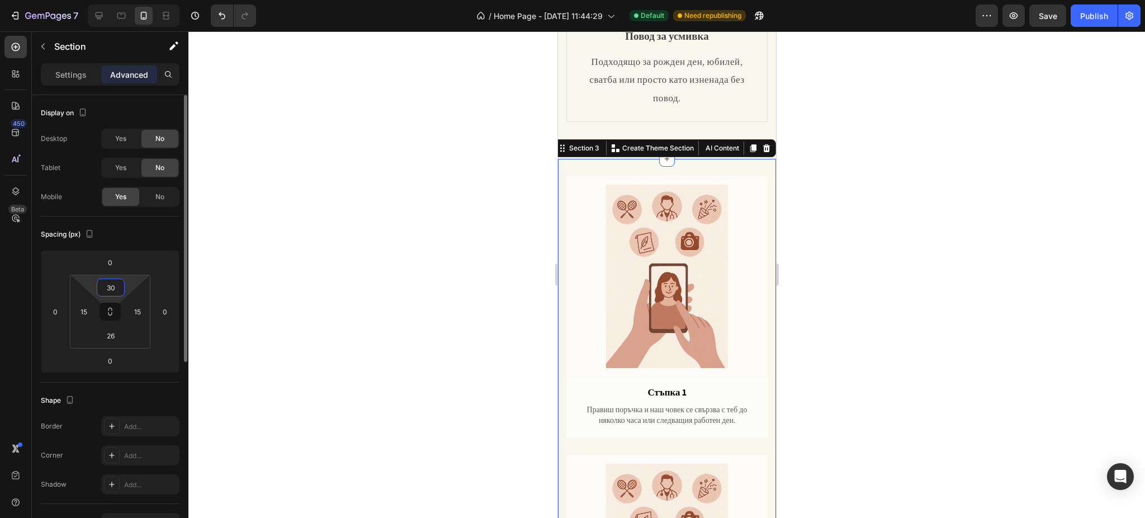
type input "3"
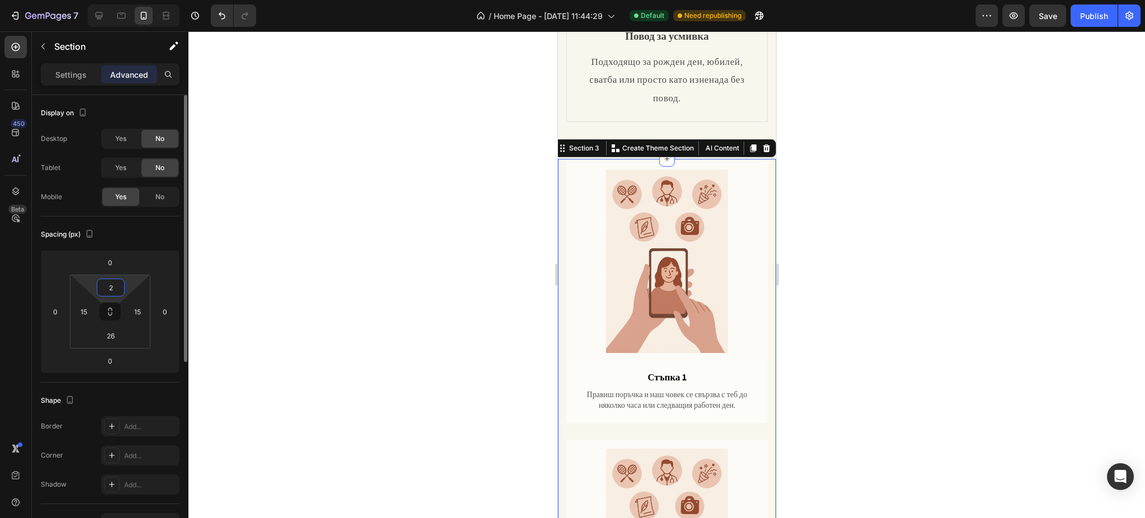
type input "25"
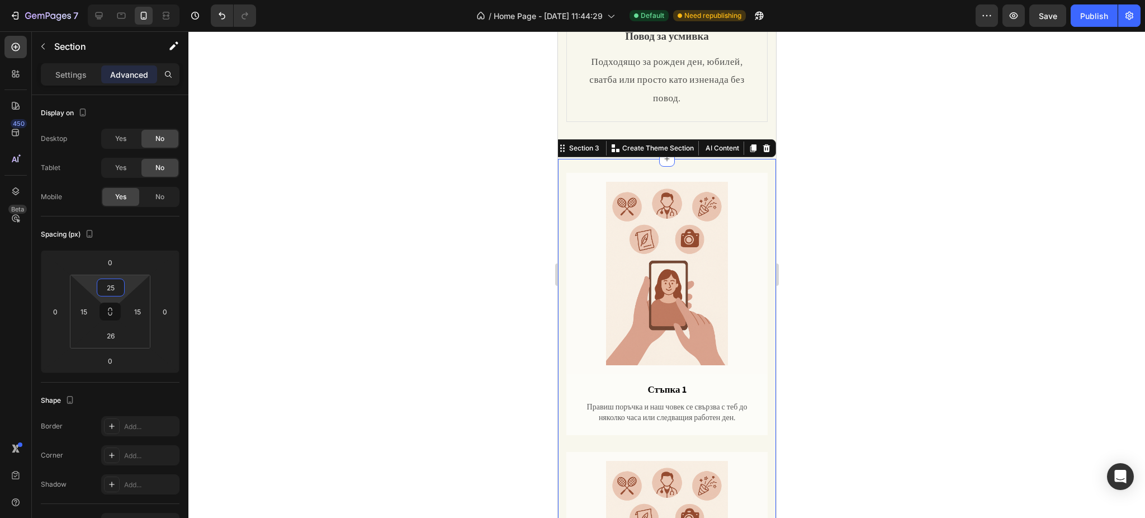
click at [965, 228] on div at bounding box center [666, 274] width 956 height 486
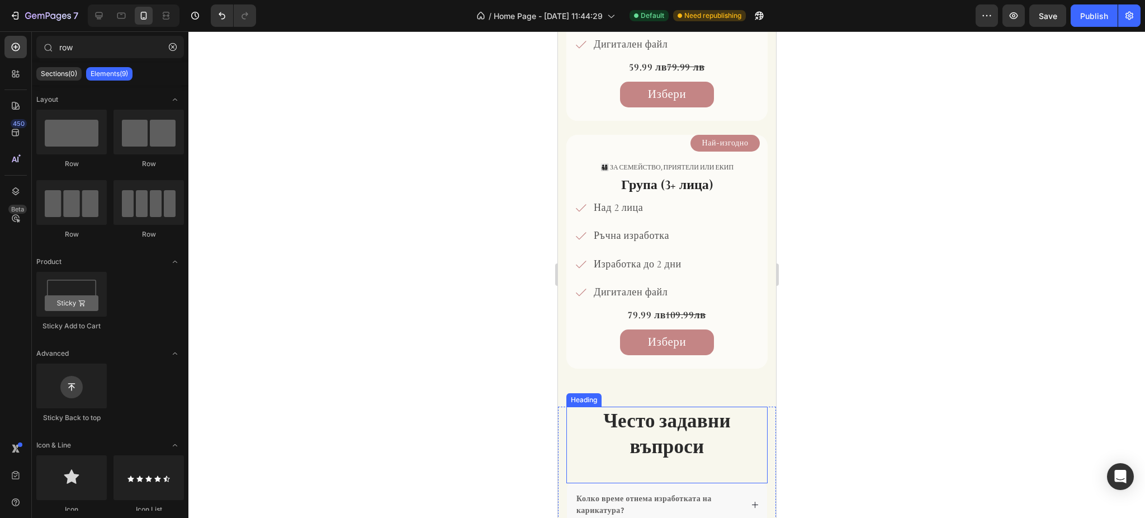
scroll to position [1827, 0]
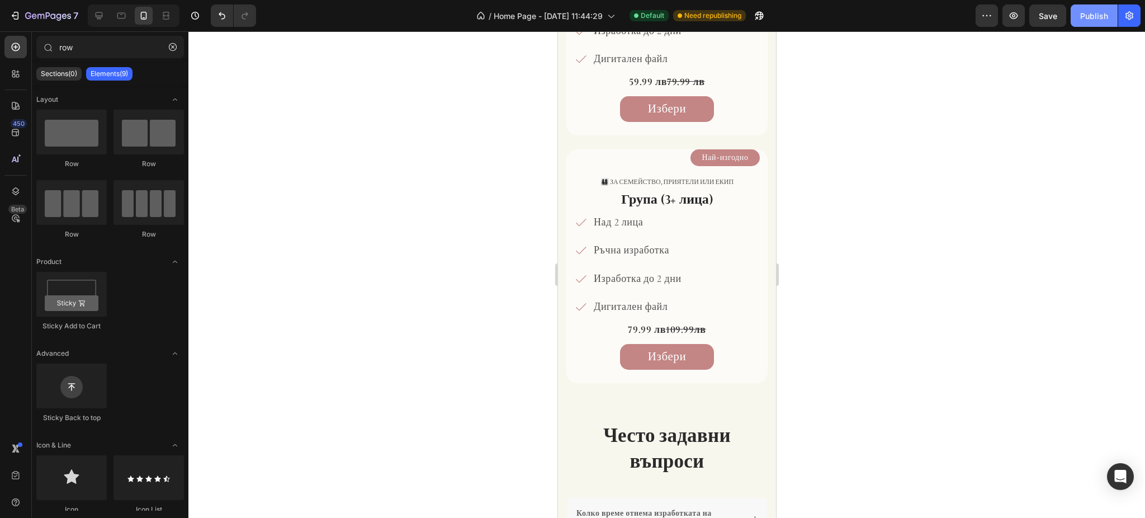
click at [1099, 16] on div "Publish" at bounding box center [1094, 16] width 28 height 12
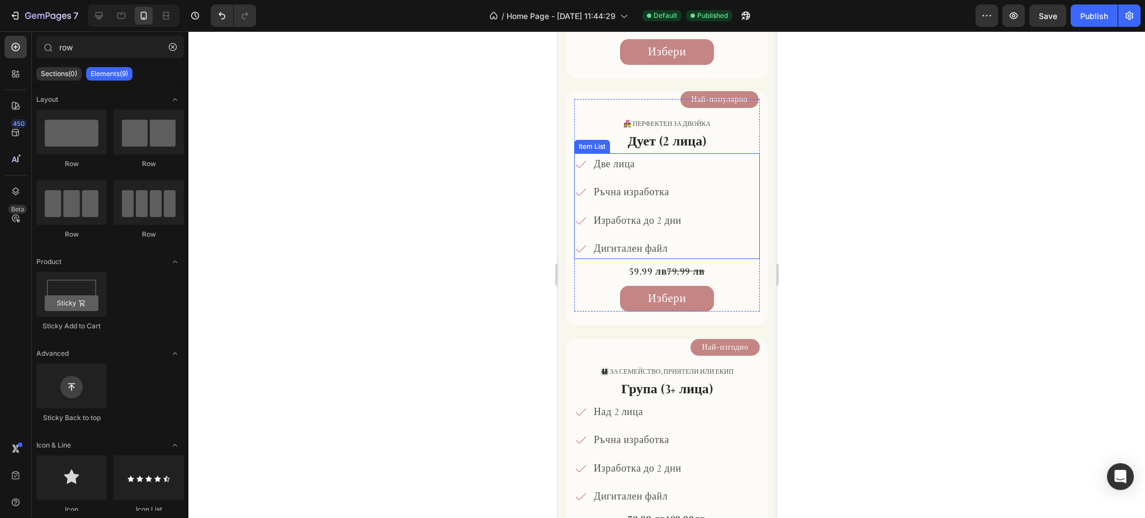
scroll to position [1603, 0]
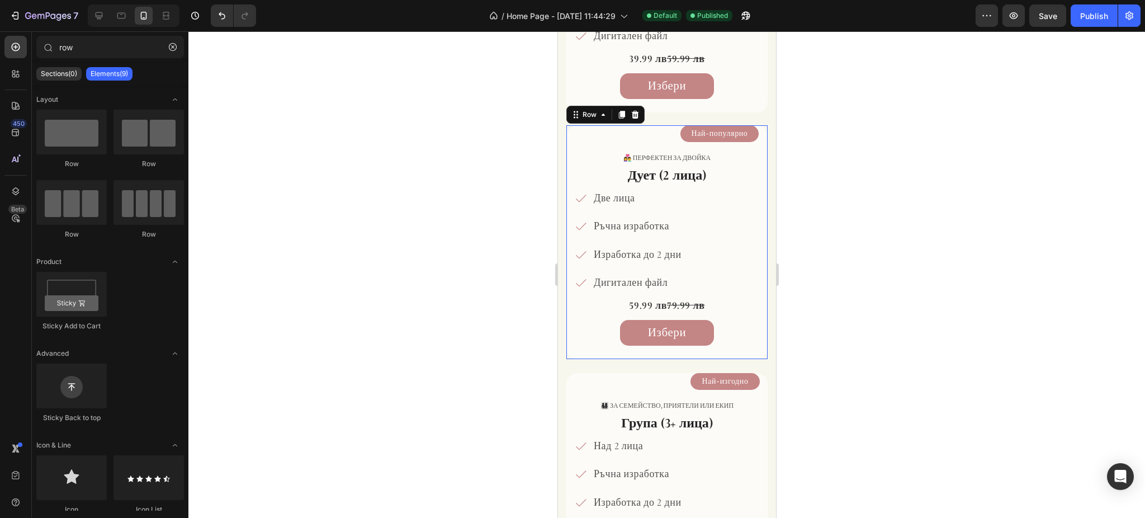
click at [569, 134] on div "Най-популярно Product View More 👩‍❤️‍👨 Перфектен за двойка Text Block Дует (2 л…" at bounding box center [666, 242] width 201 height 234
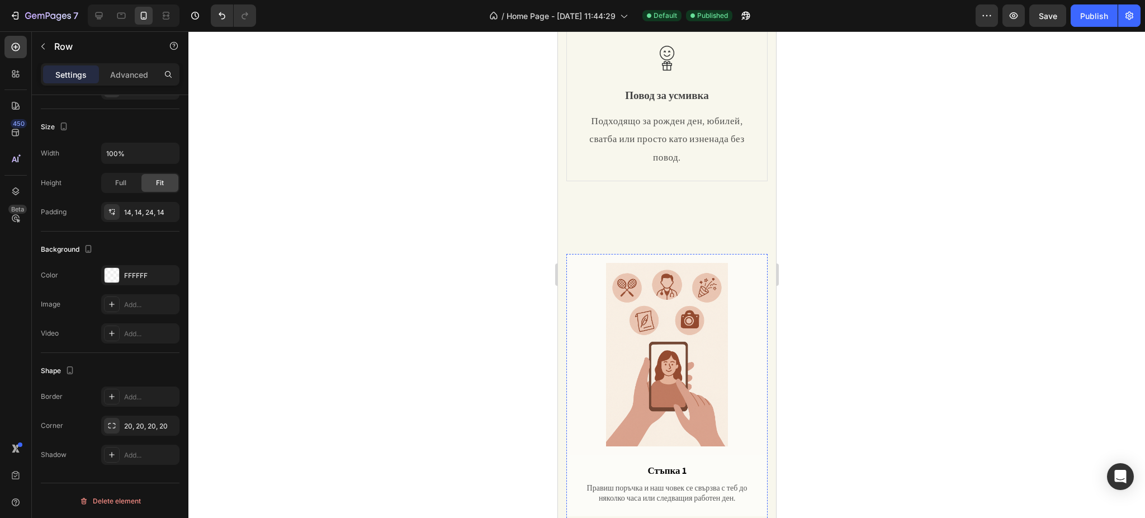
scroll to position [410, 0]
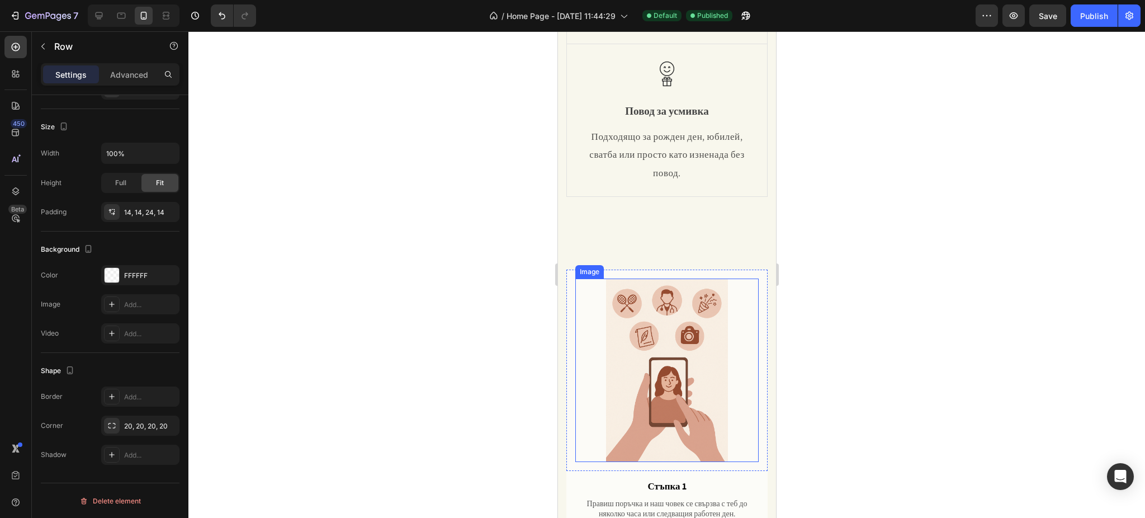
click at [575, 282] on img at bounding box center [666, 369] width 183 height 183
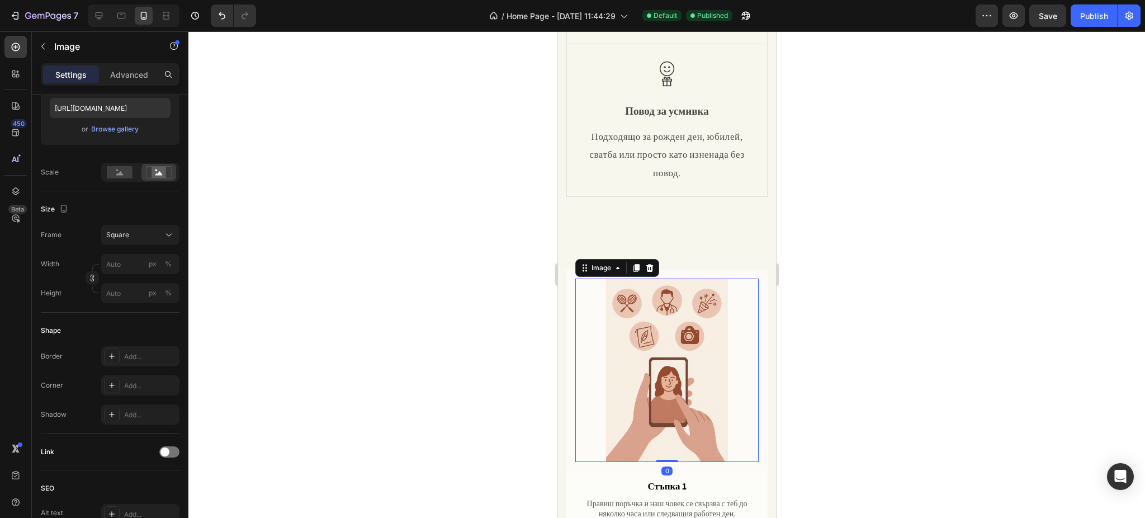
scroll to position [0, 0]
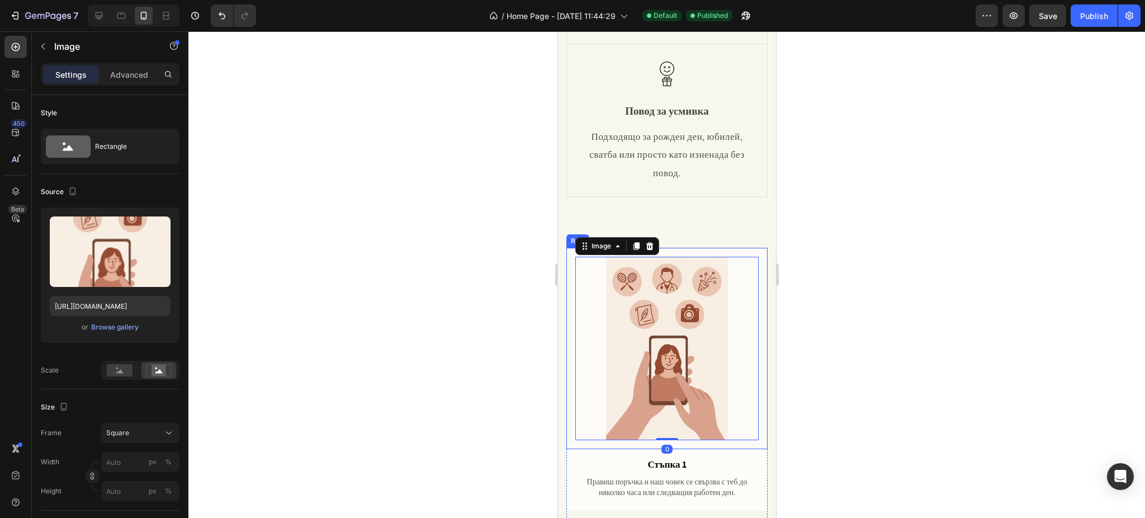
click at [570, 283] on div "Image 0 Row" at bounding box center [666, 348] width 201 height 201
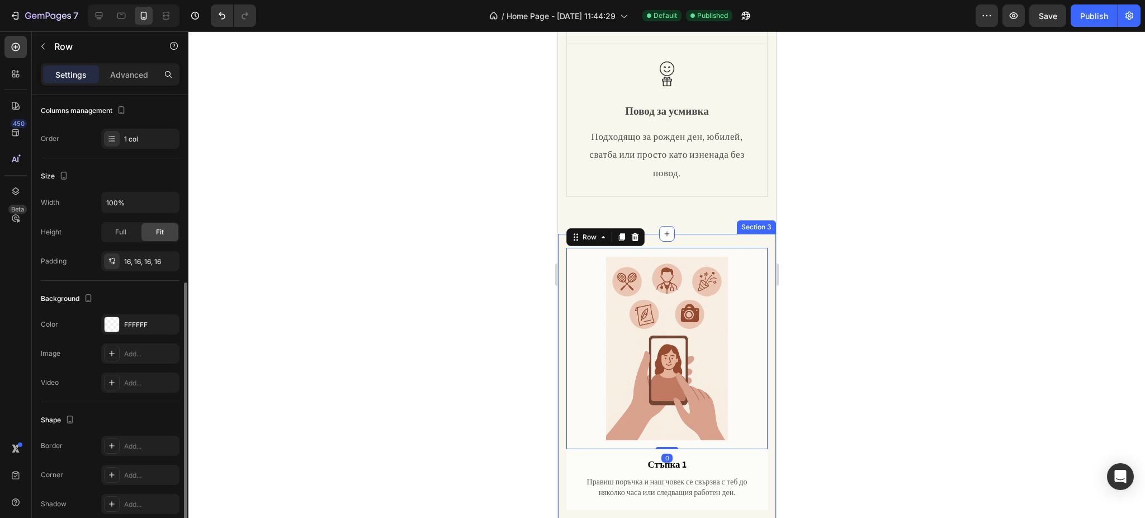
scroll to position [198, 0]
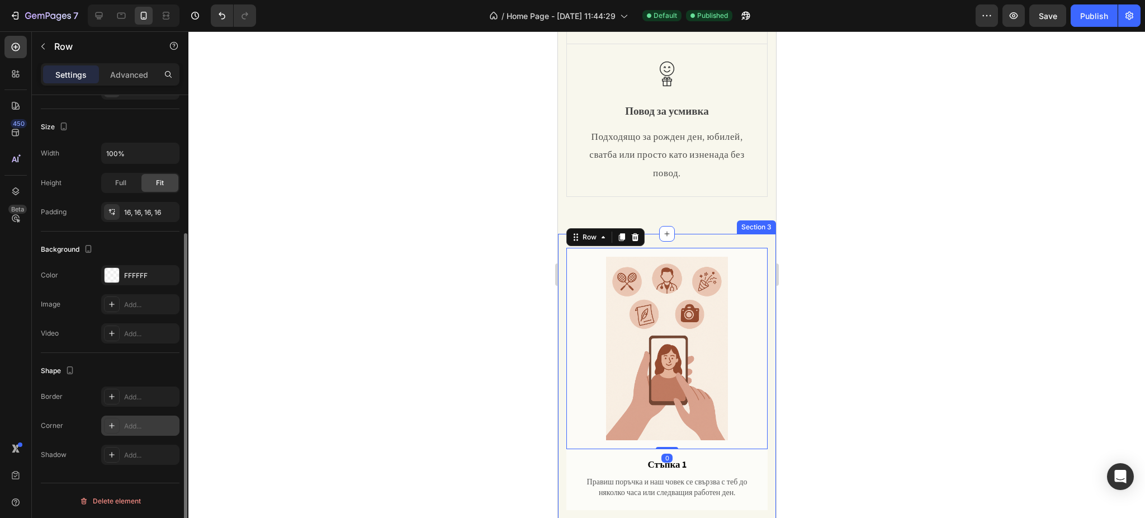
click at [111, 428] on icon at bounding box center [111, 425] width 9 height 9
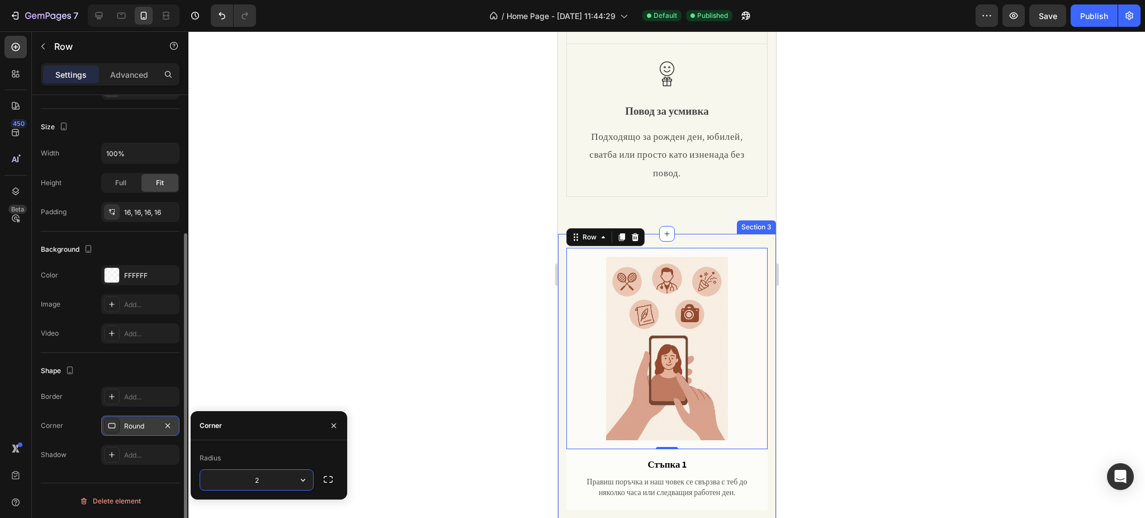
type input "20"
click at [868, 286] on div at bounding box center [666, 274] width 956 height 486
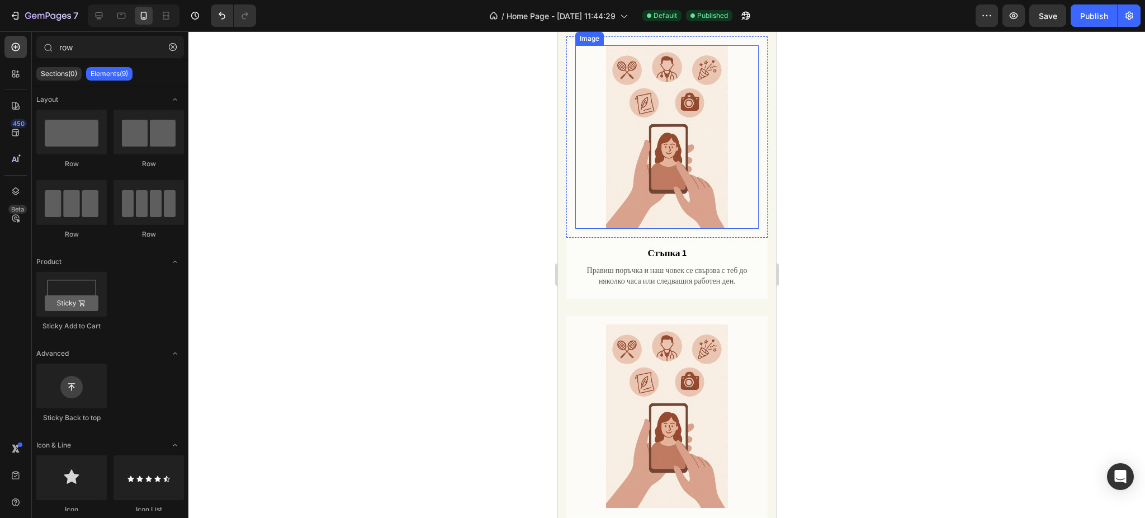
scroll to position [634, 0]
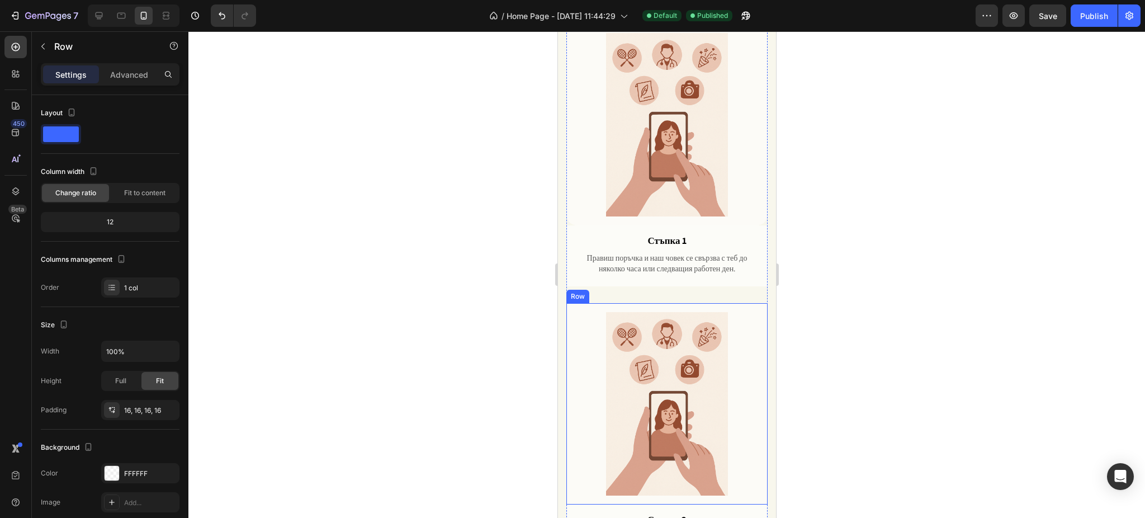
click at [569, 337] on div "Image Row" at bounding box center [666, 403] width 201 height 201
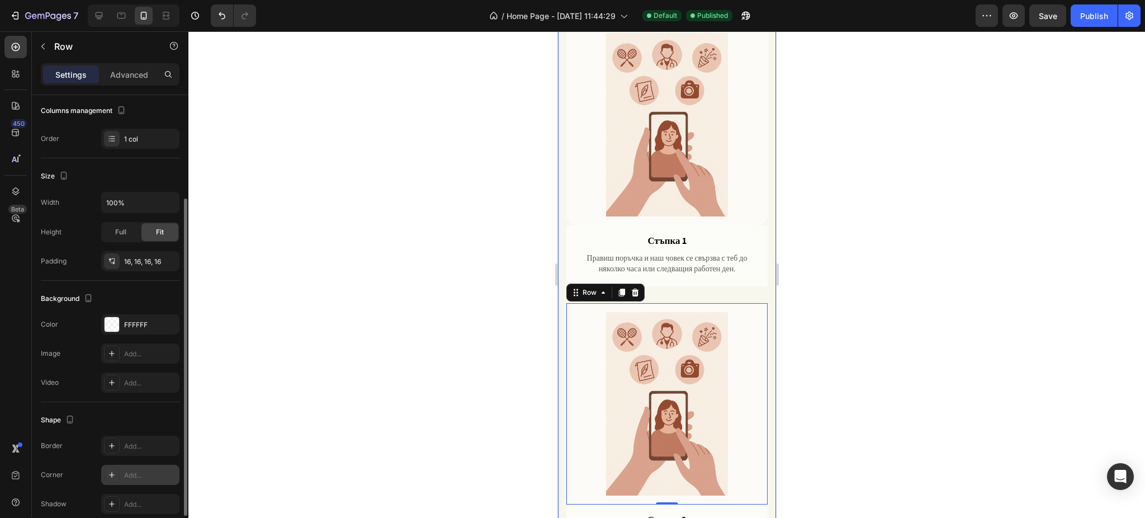
click at [128, 470] on div "Add..." at bounding box center [150, 475] width 53 height 10
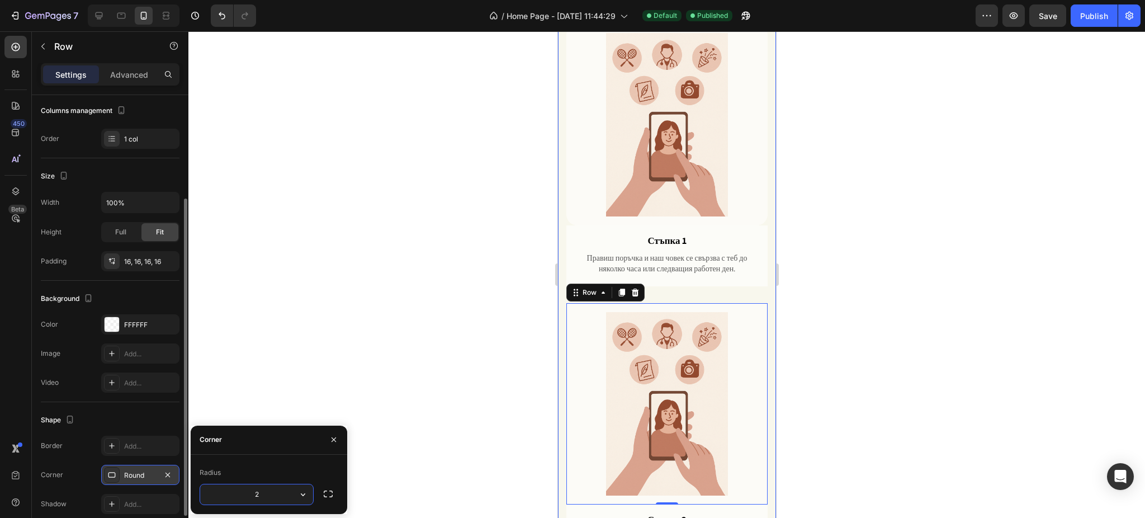
type input "20"
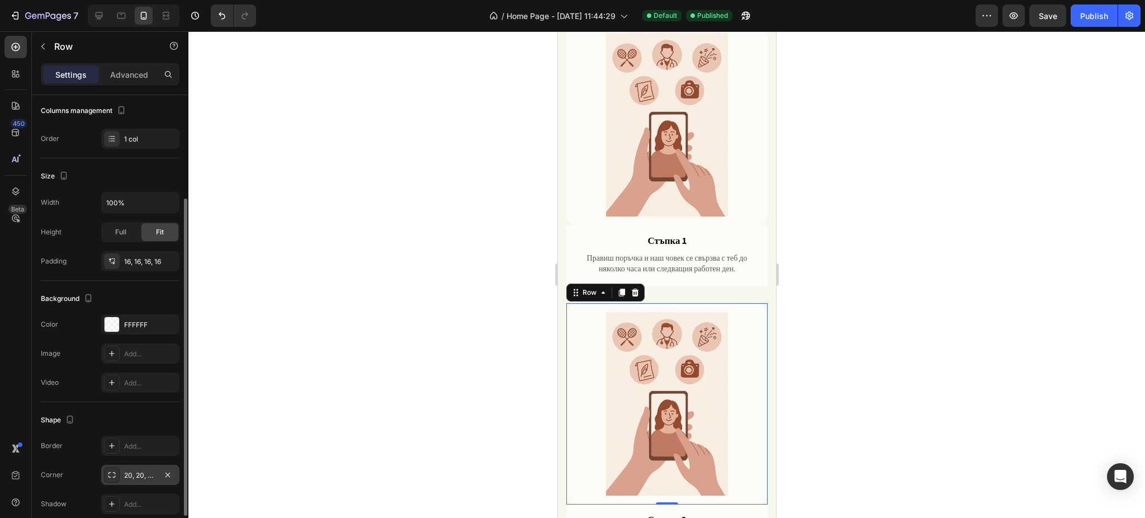
click at [836, 272] on div at bounding box center [666, 274] width 956 height 486
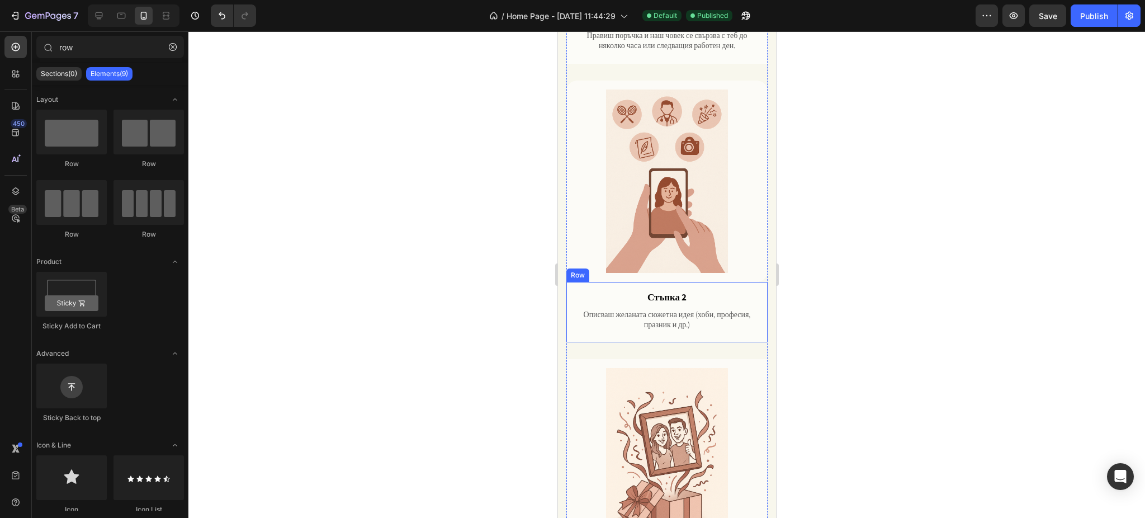
scroll to position [932, 0]
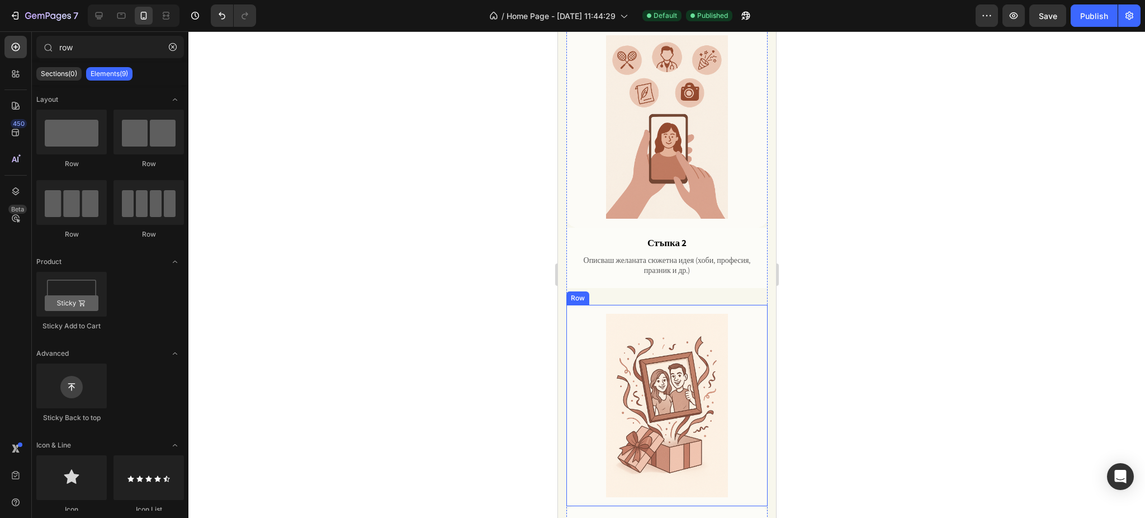
click at [569, 305] on div "Image Row" at bounding box center [666, 405] width 201 height 201
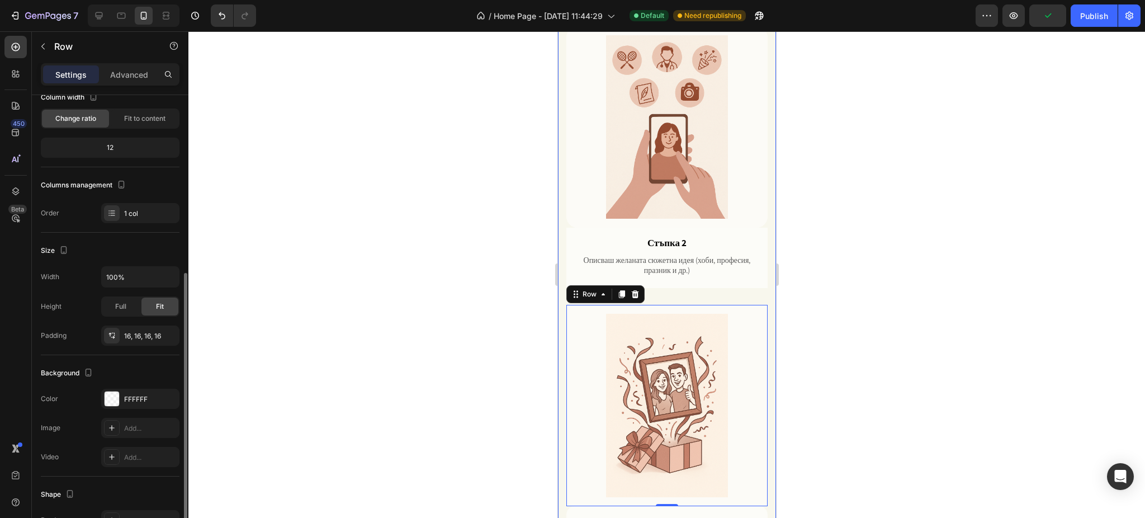
scroll to position [149, 0]
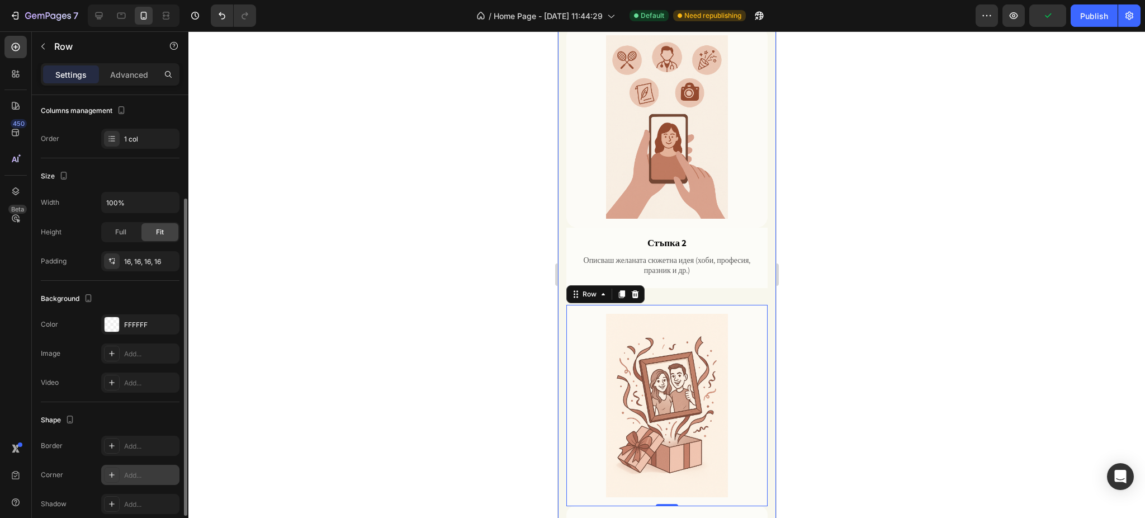
click at [127, 470] on div "Add..." at bounding box center [150, 475] width 53 height 10
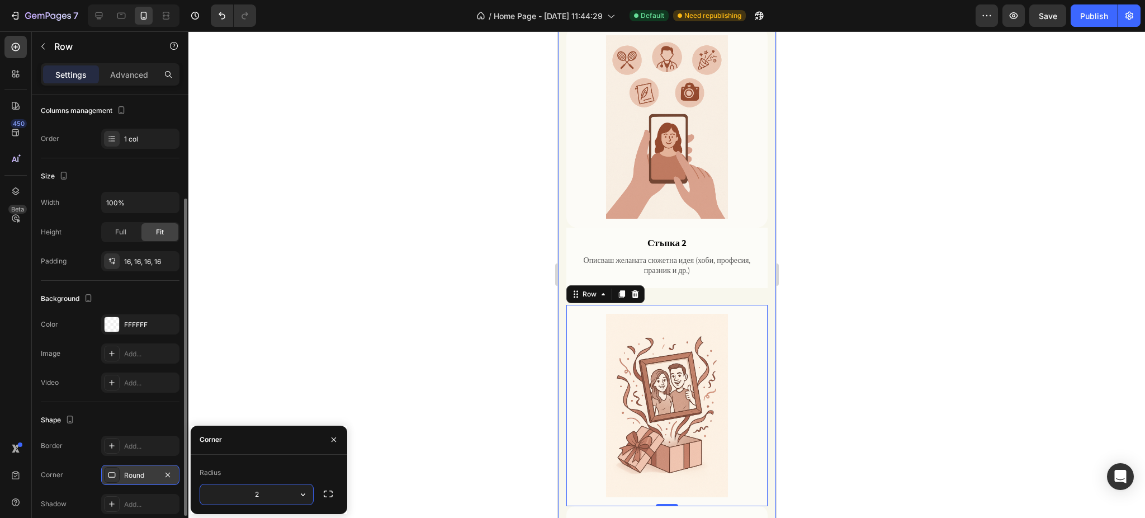
type input "20"
click at [890, 299] on div at bounding box center [666, 274] width 956 height 486
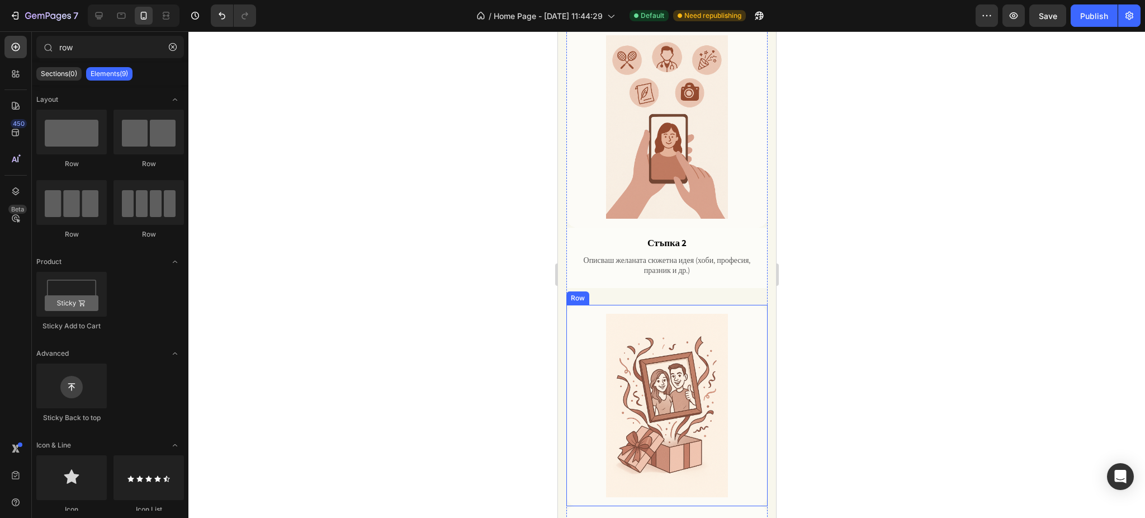
click at [567, 305] on div "Image Row" at bounding box center [666, 405] width 201 height 201
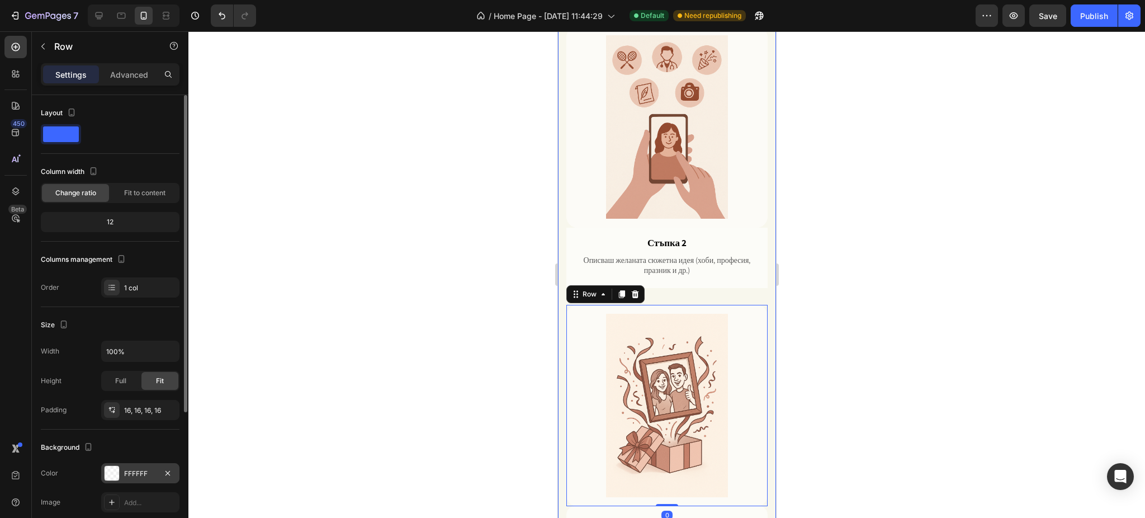
click at [120, 474] on div "FFFFFF" at bounding box center [140, 473] width 78 height 20
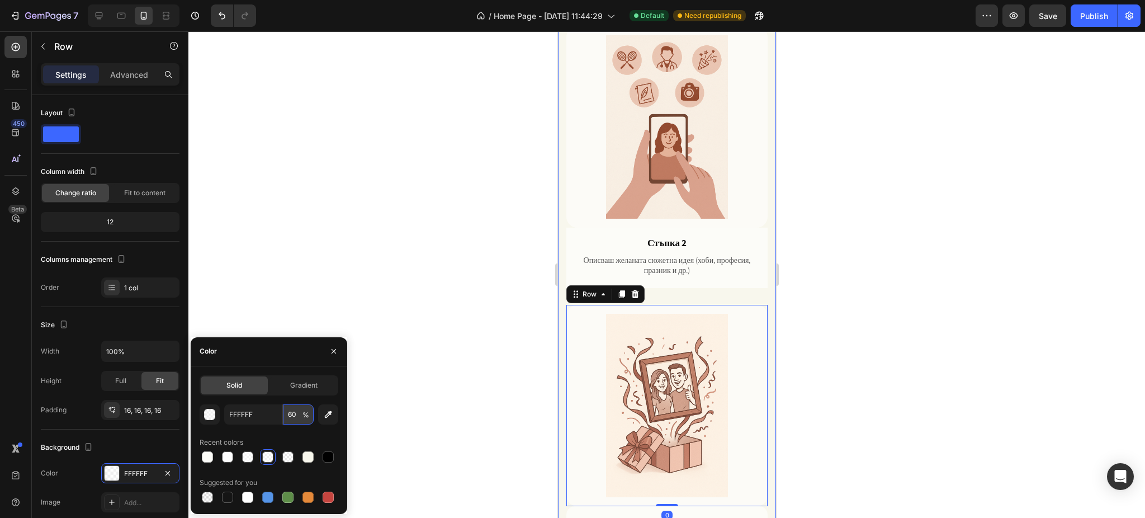
click at [290, 414] on input "60" at bounding box center [298, 414] width 31 height 20
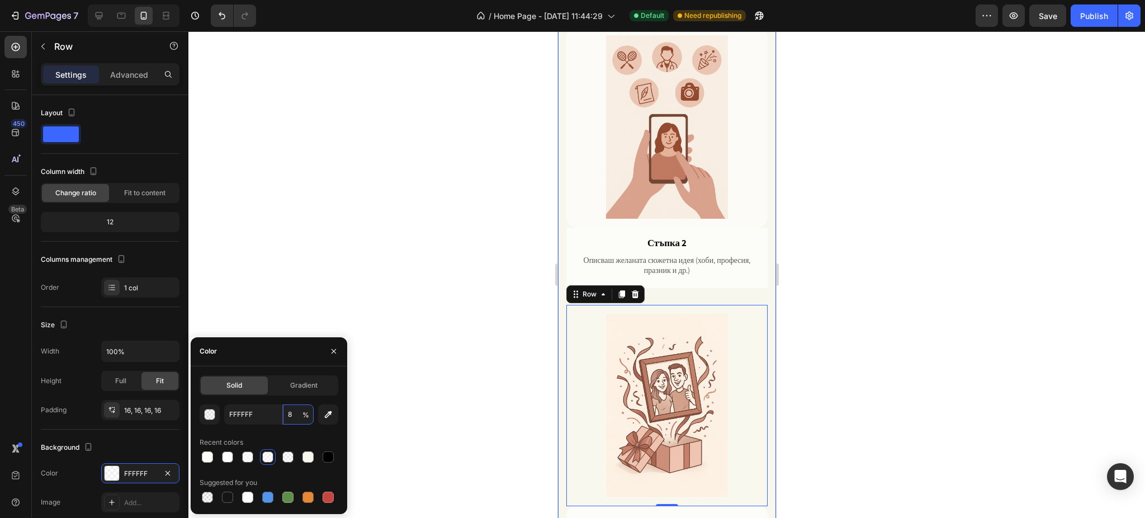
type input "80"
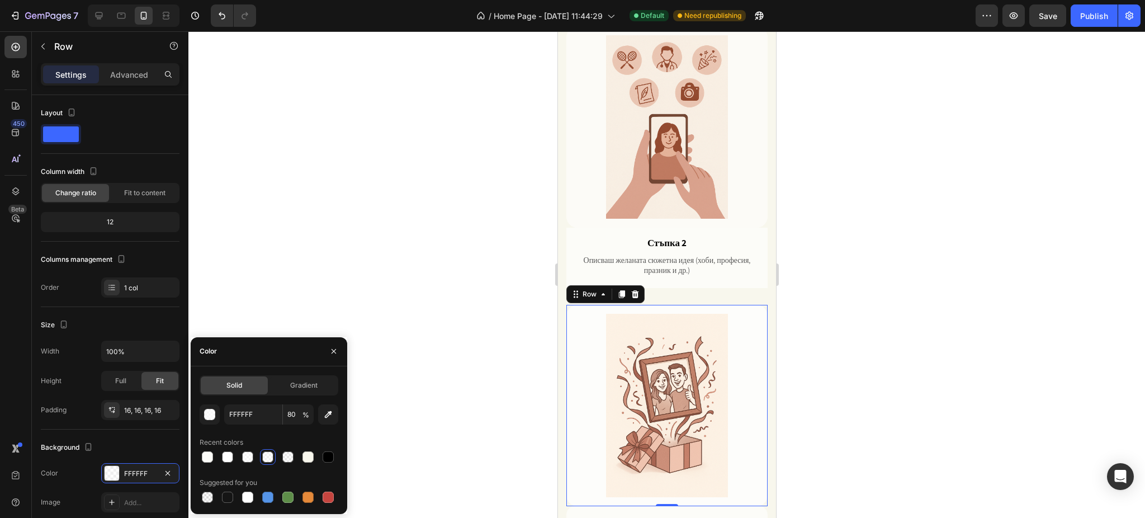
click at [870, 280] on div at bounding box center [666, 274] width 956 height 486
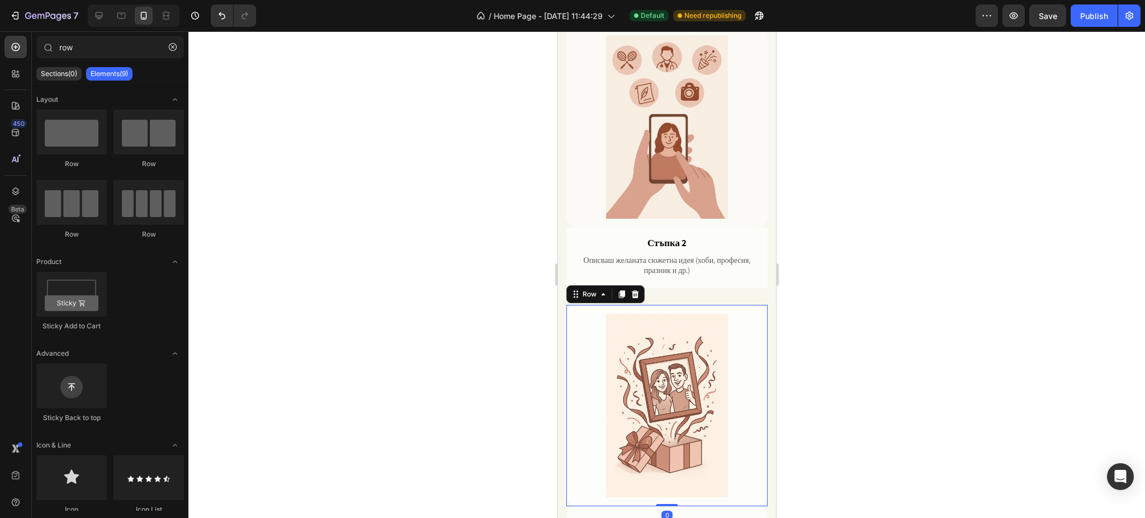
click at [568, 305] on div "Image Row 0" at bounding box center [666, 405] width 201 height 201
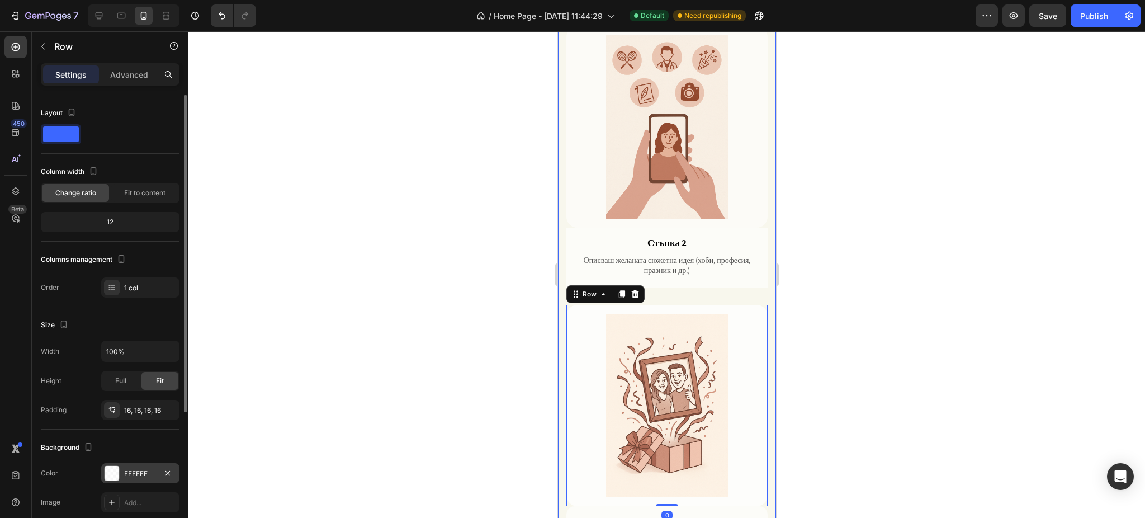
click at [125, 472] on div "FFFFFF" at bounding box center [140, 473] width 32 height 10
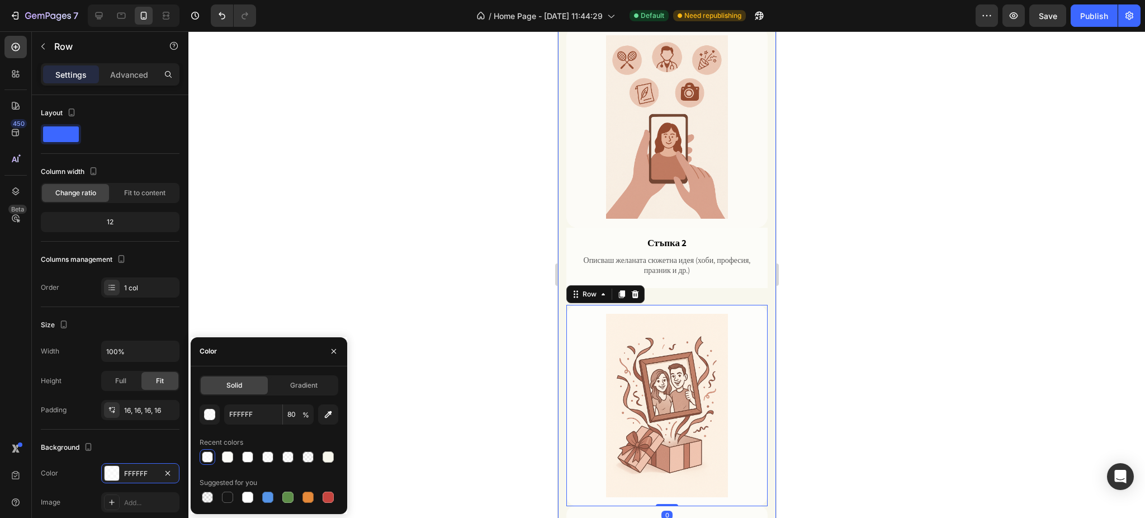
click at [341, 340] on div at bounding box center [333, 351] width 27 height 29
click at [328, 353] on button "button" at bounding box center [334, 351] width 18 height 18
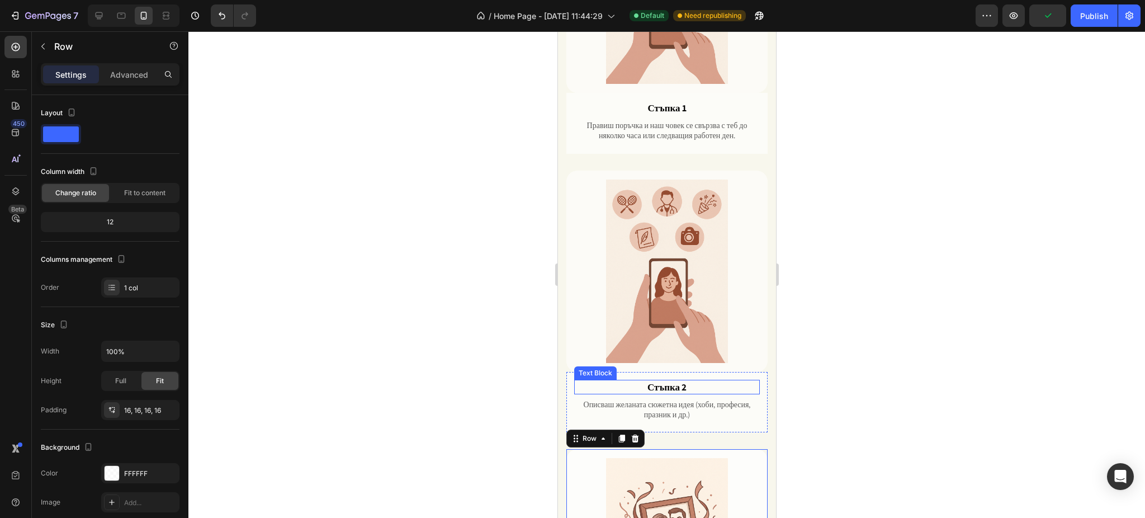
scroll to position [783, 0]
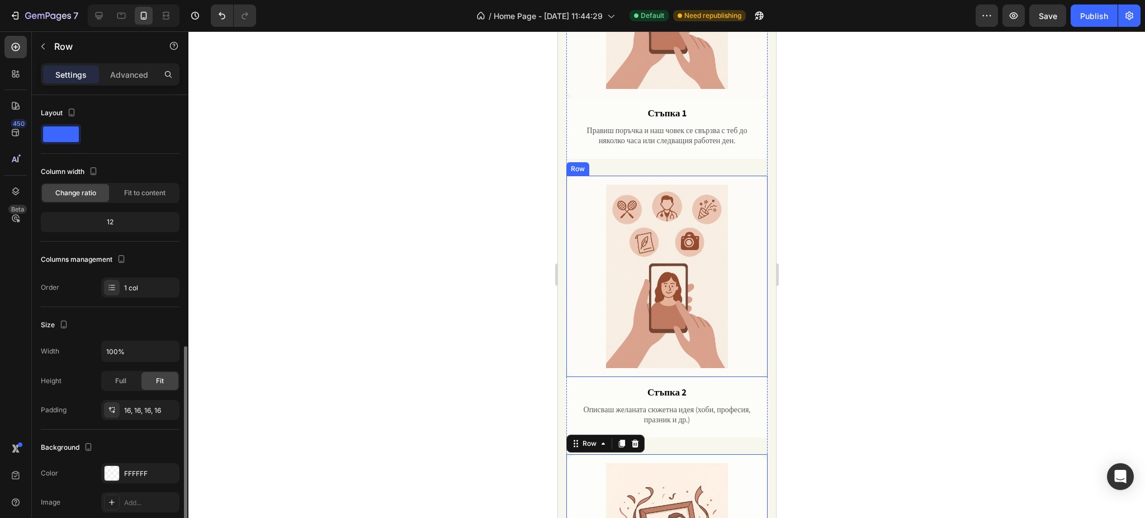
click at [569, 176] on div "Image Row" at bounding box center [666, 276] width 201 height 201
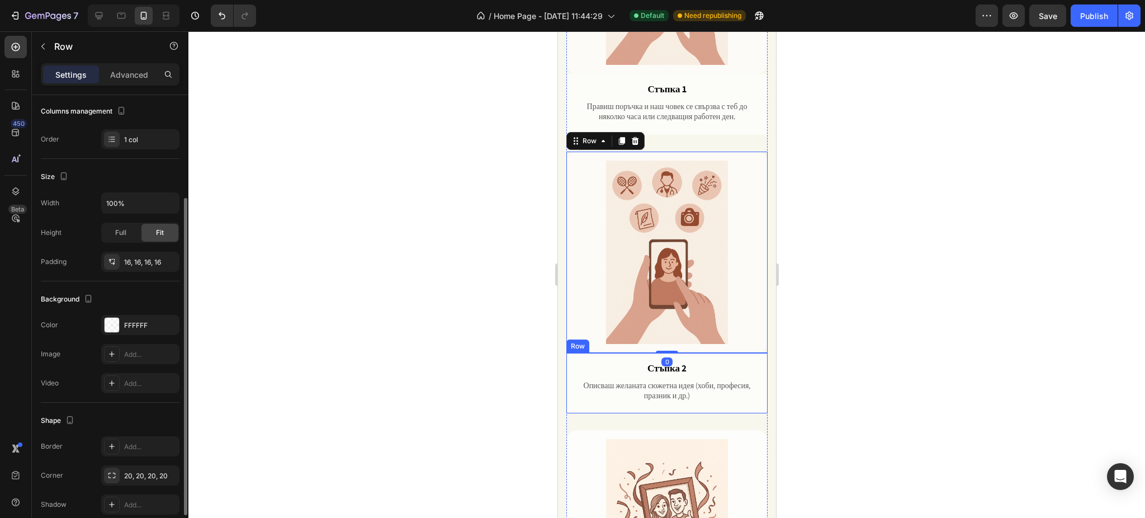
scroll to position [858, 0]
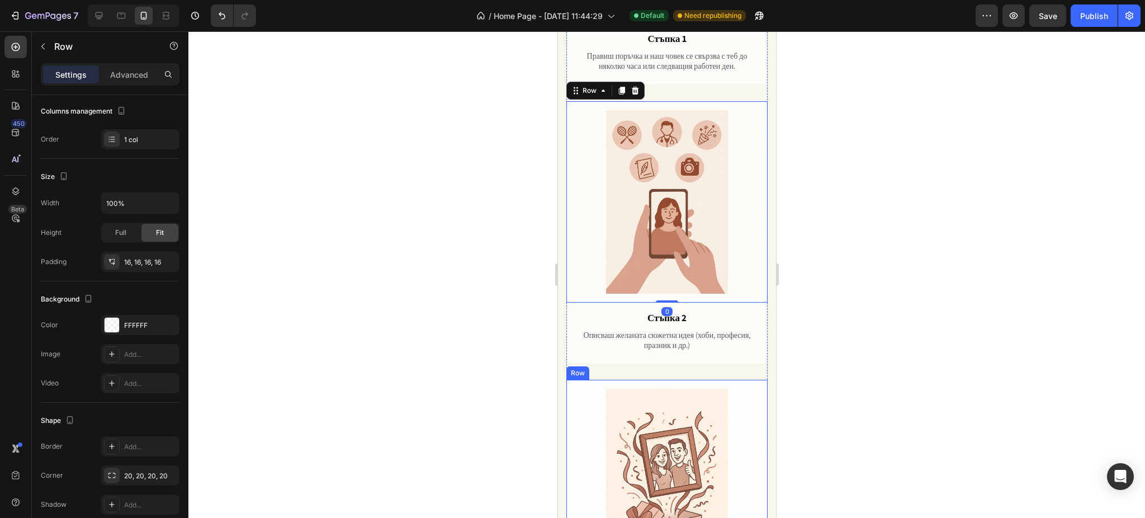
click at [570, 380] on div "Image Row" at bounding box center [666, 480] width 201 height 201
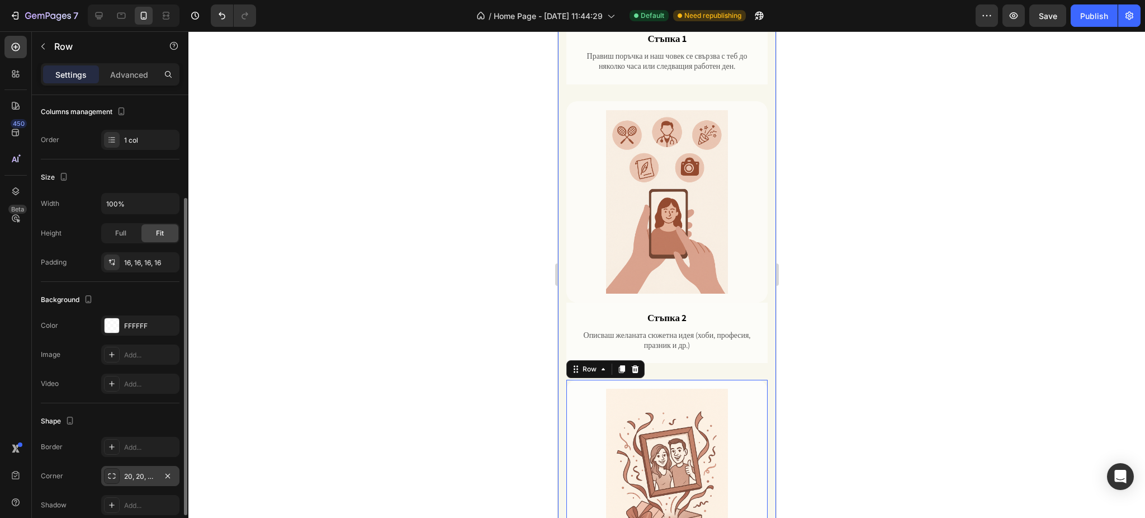
click at [141, 480] on div "20, 20, 20, 20" at bounding box center [140, 476] width 32 height 10
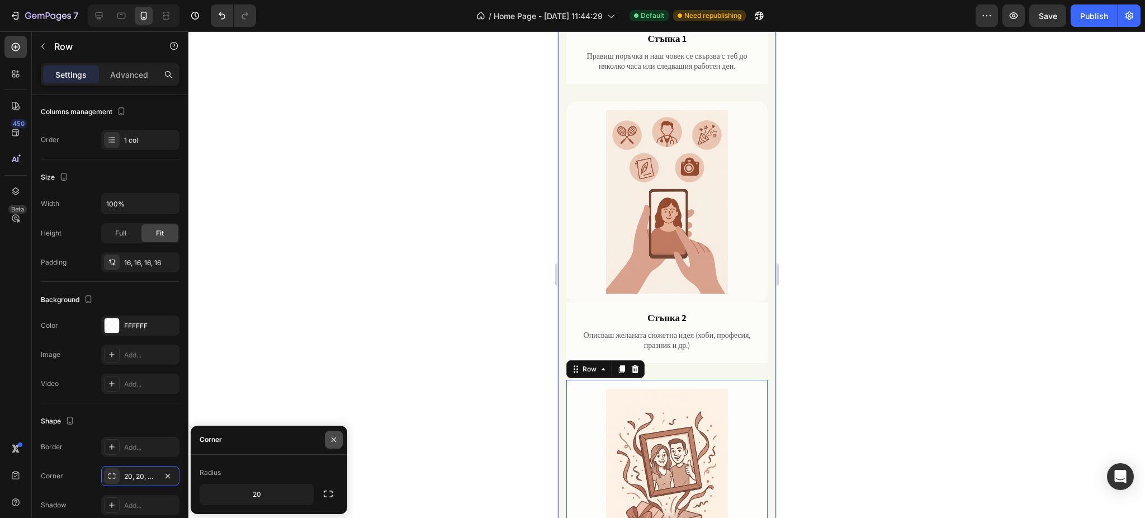
click at [338, 435] on button "button" at bounding box center [334, 439] width 18 height 18
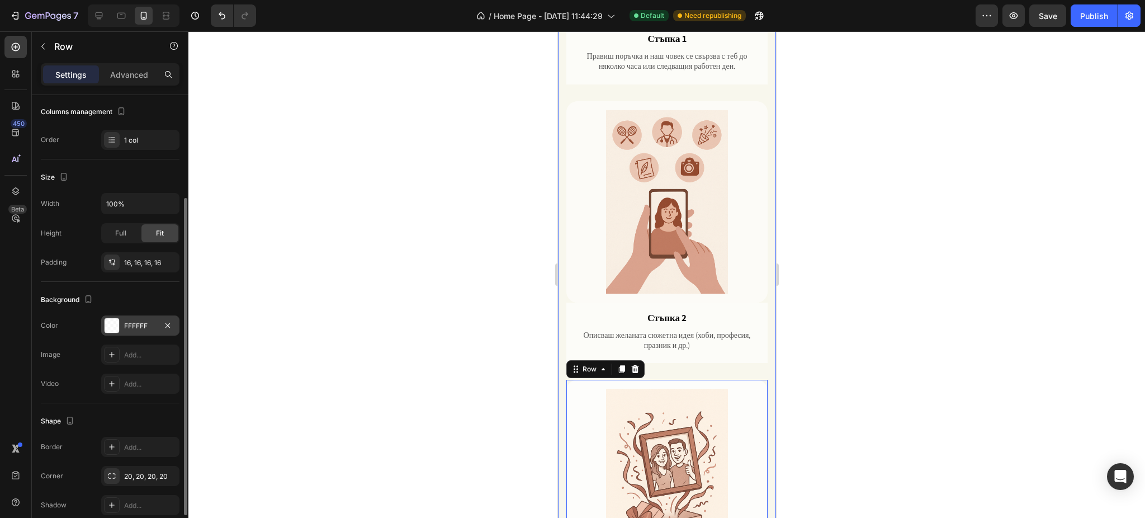
click at [119, 328] on div at bounding box center [112, 325] width 15 height 15
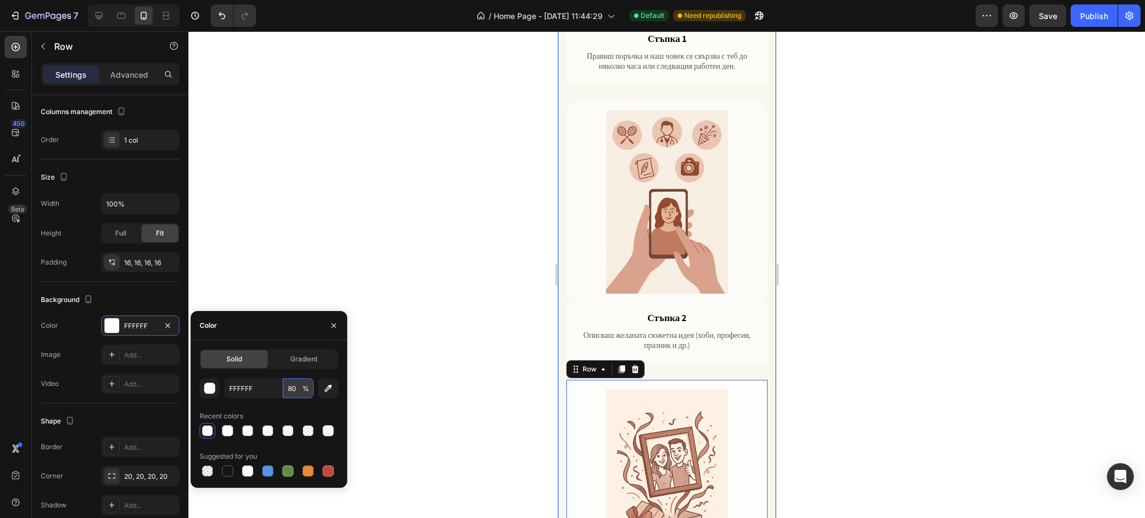
click at [301, 392] on input "80" at bounding box center [298, 388] width 31 height 20
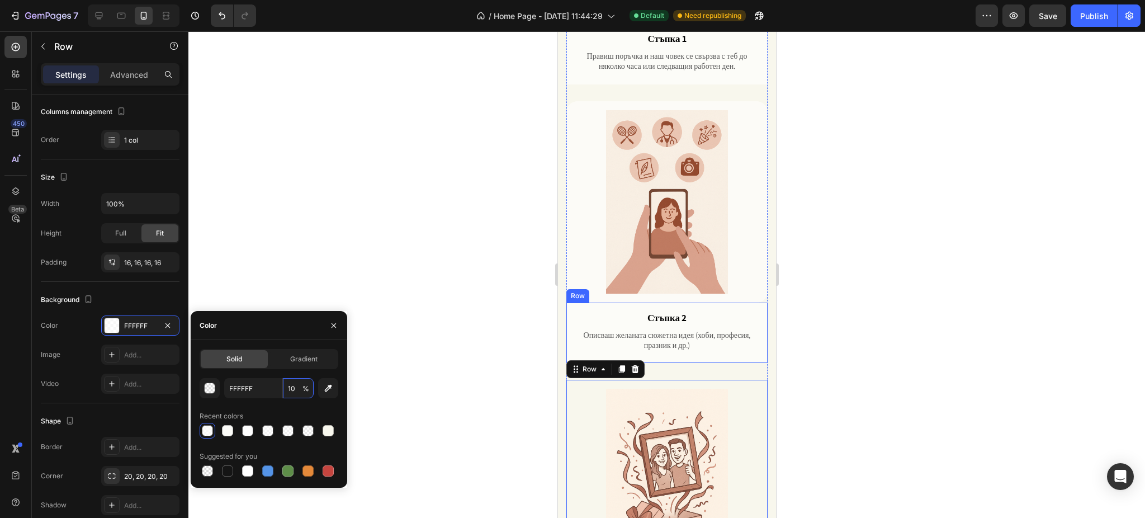
type input "100"
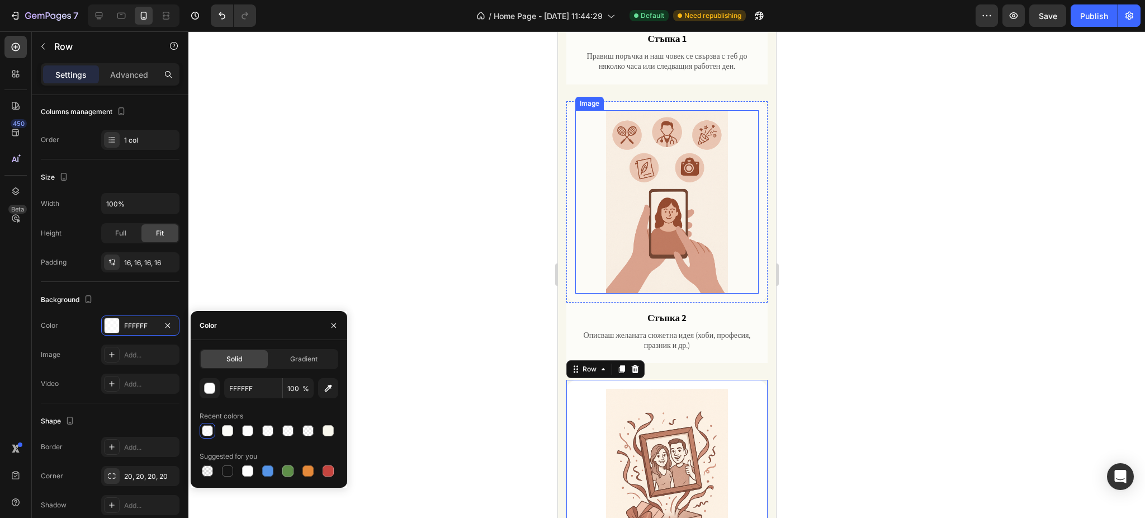
click at [875, 219] on div at bounding box center [666, 274] width 956 height 486
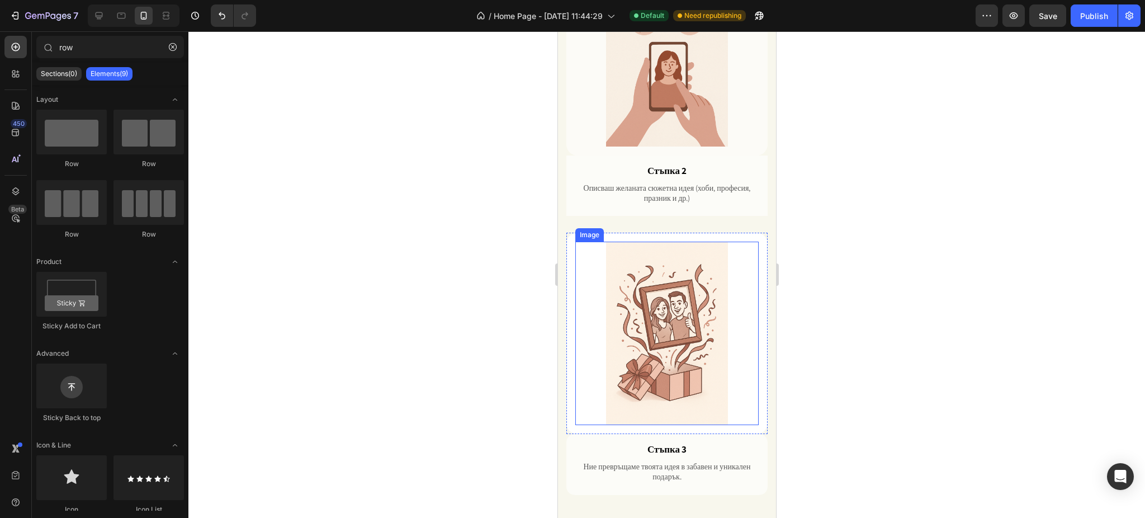
scroll to position [1007, 0]
click at [707, 257] on img at bounding box center [666, 330] width 183 height 183
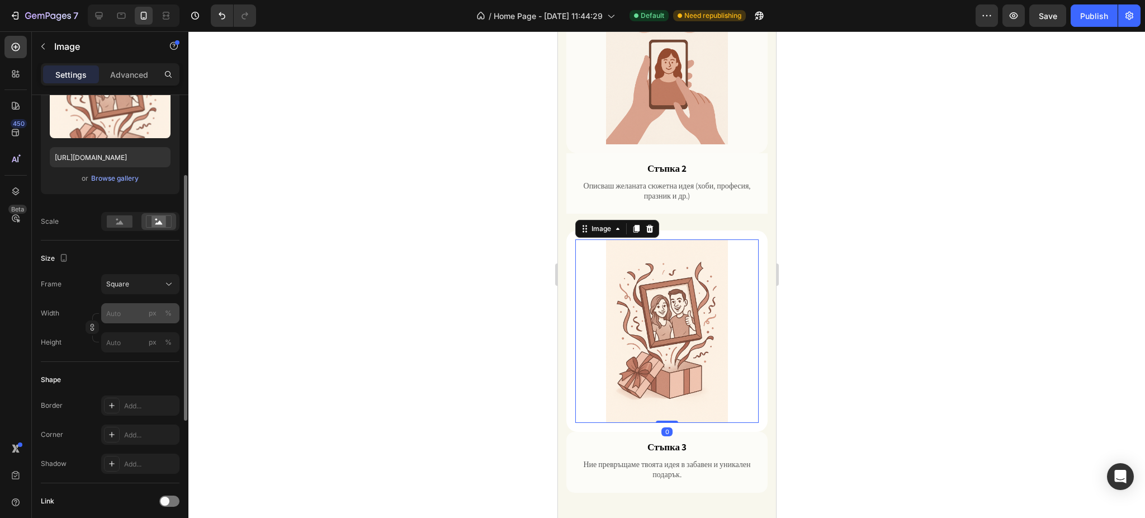
scroll to position [224, 0]
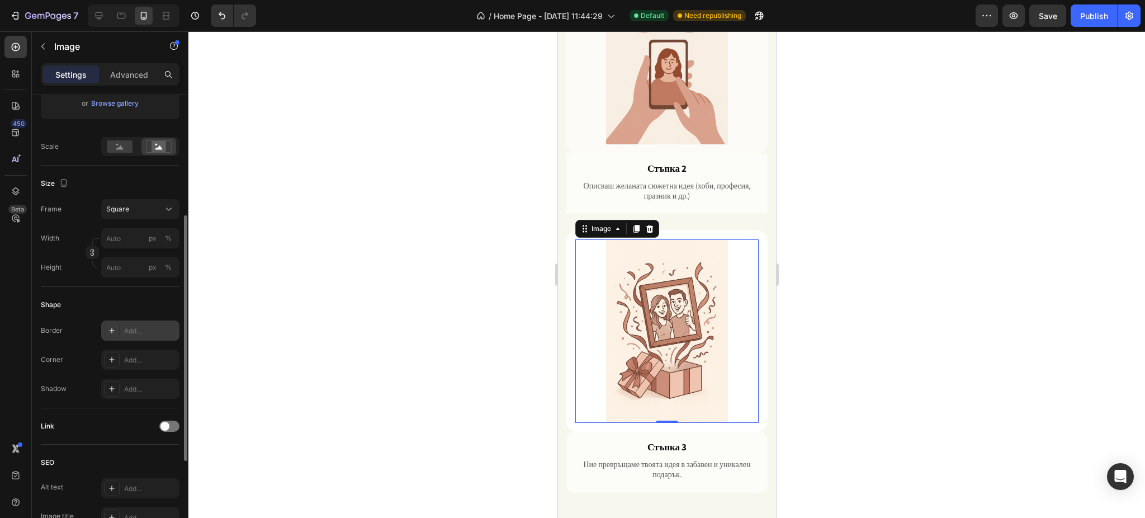
click at [111, 335] on icon at bounding box center [111, 330] width 9 height 9
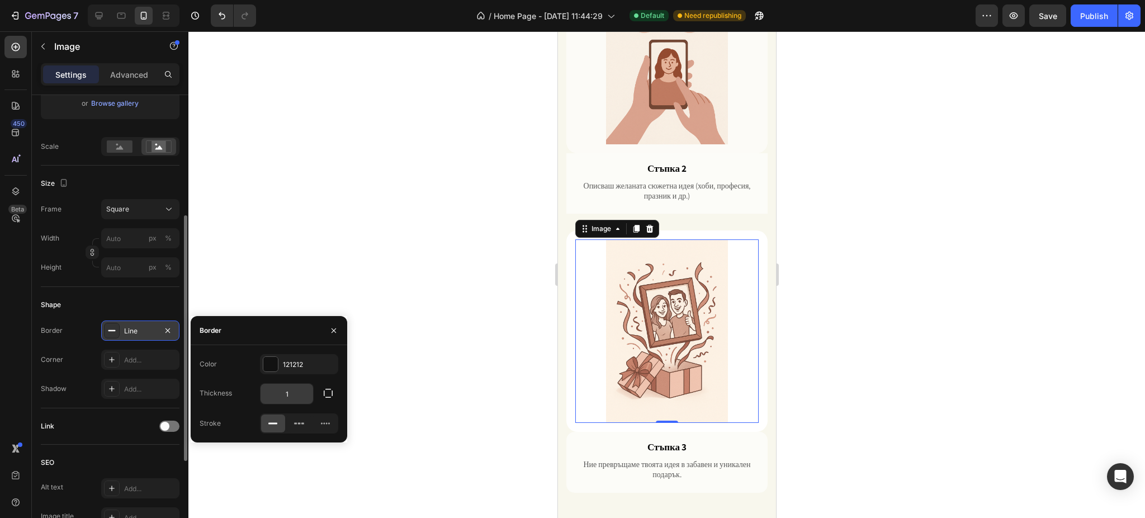
click at [286, 396] on input "1" at bounding box center [287, 393] width 53 height 20
type input "5"
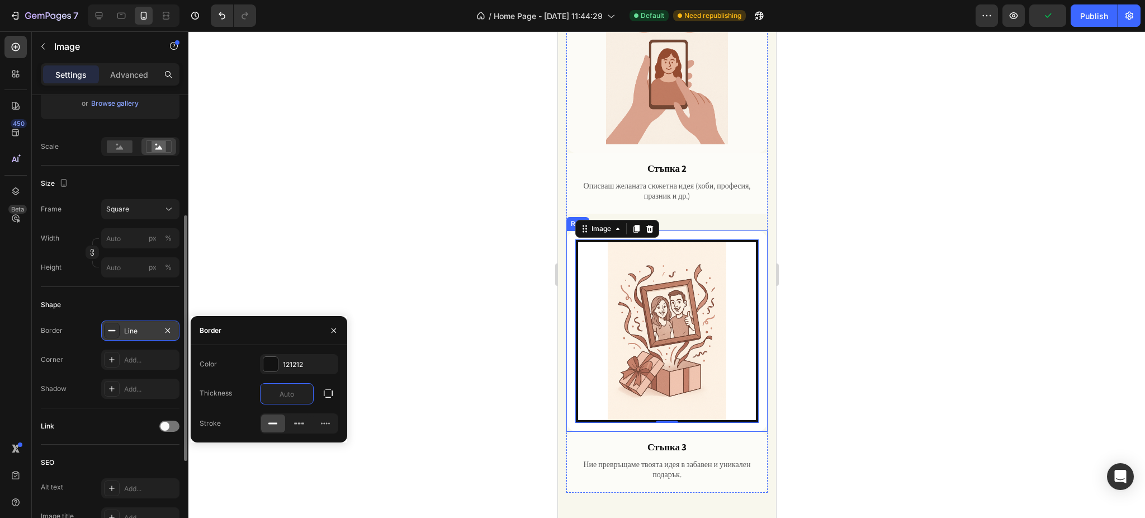
type input "3"
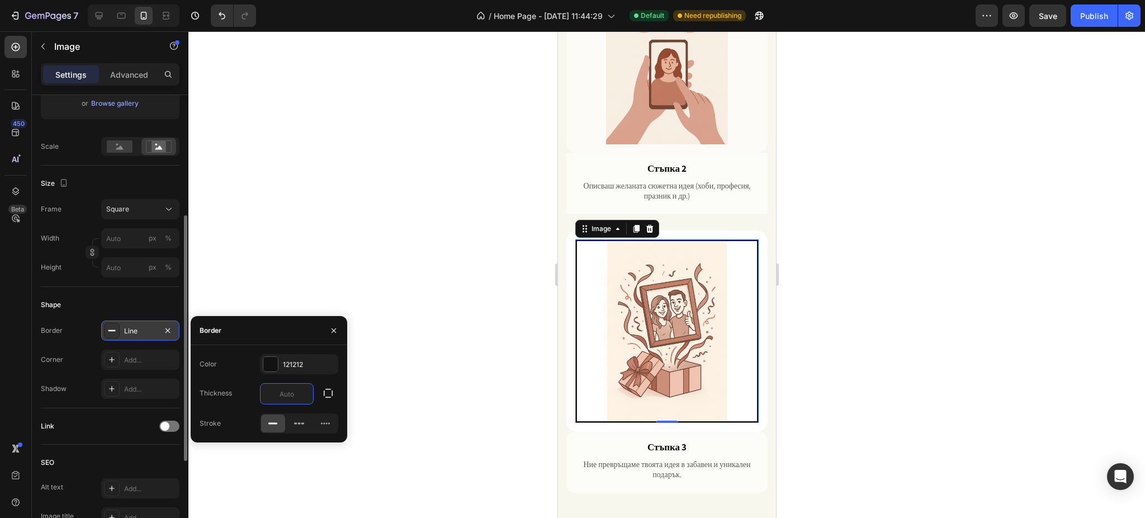
click at [965, 282] on div at bounding box center [666, 274] width 956 height 486
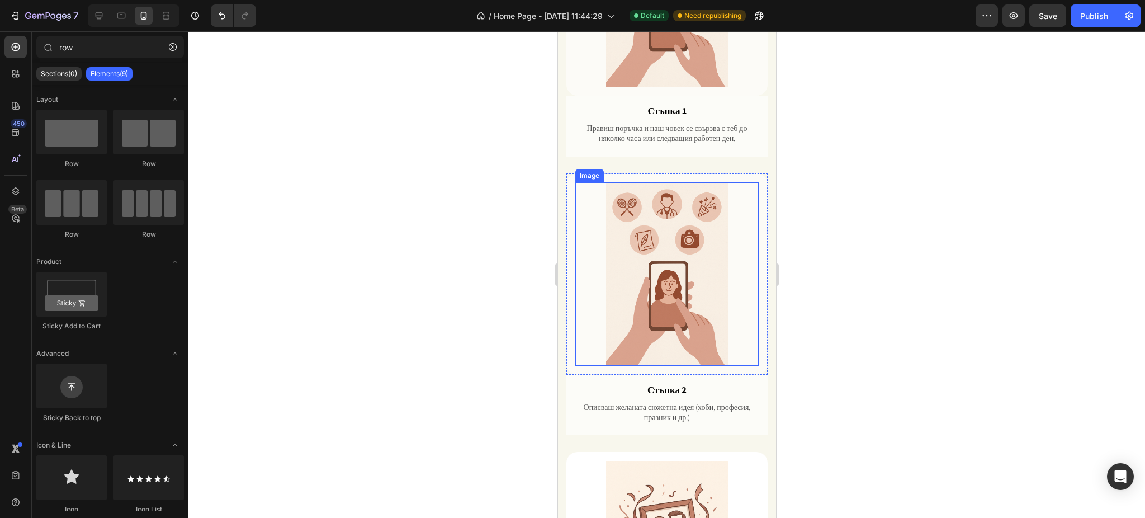
scroll to position [783, 0]
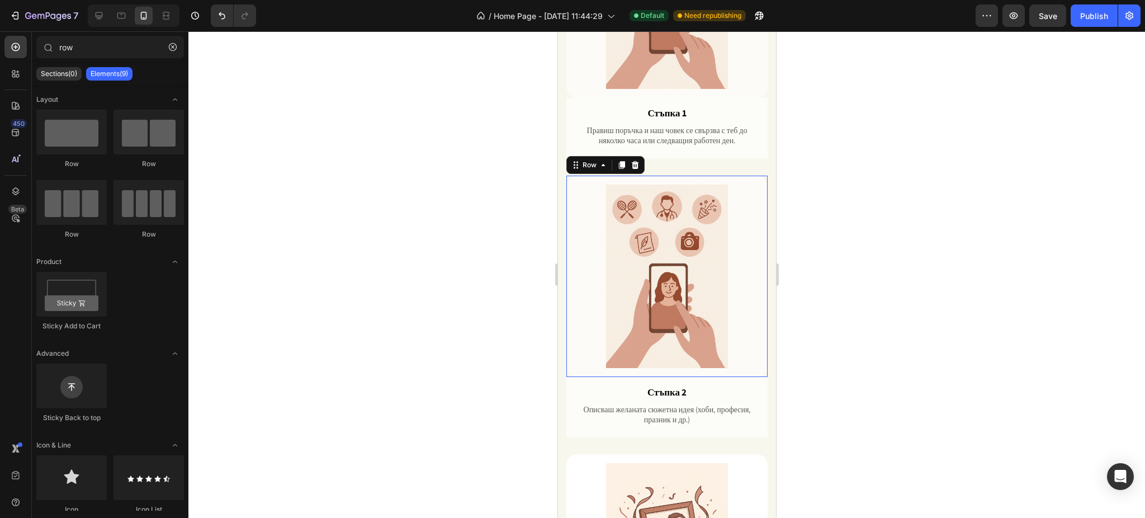
drag, startPoint x: 570, startPoint y: 170, endPoint x: 1071, endPoint y: 236, distance: 505.8
click at [569, 176] on div "Image Row 0" at bounding box center [666, 276] width 201 height 201
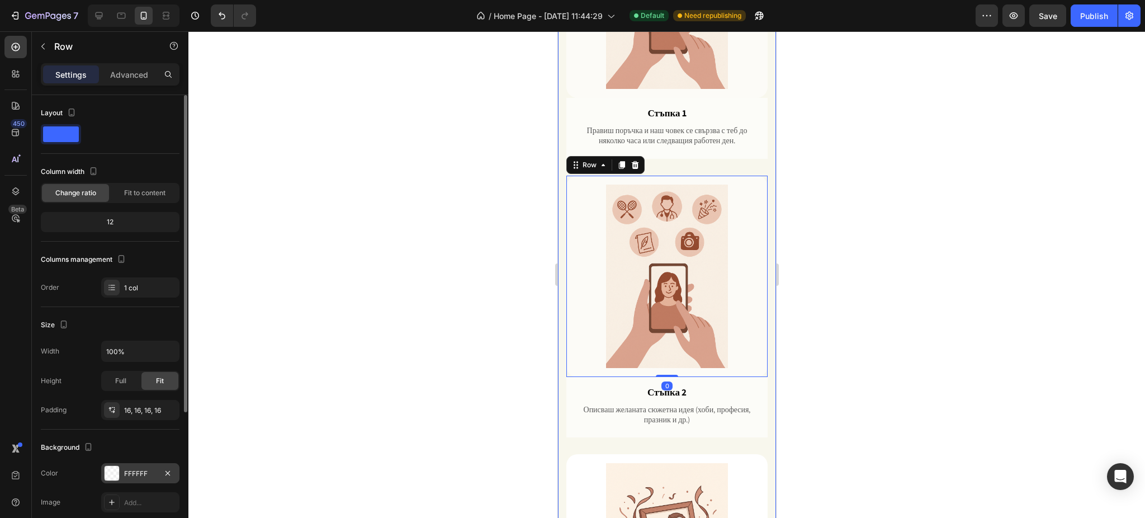
click at [117, 470] on div at bounding box center [112, 473] width 15 height 15
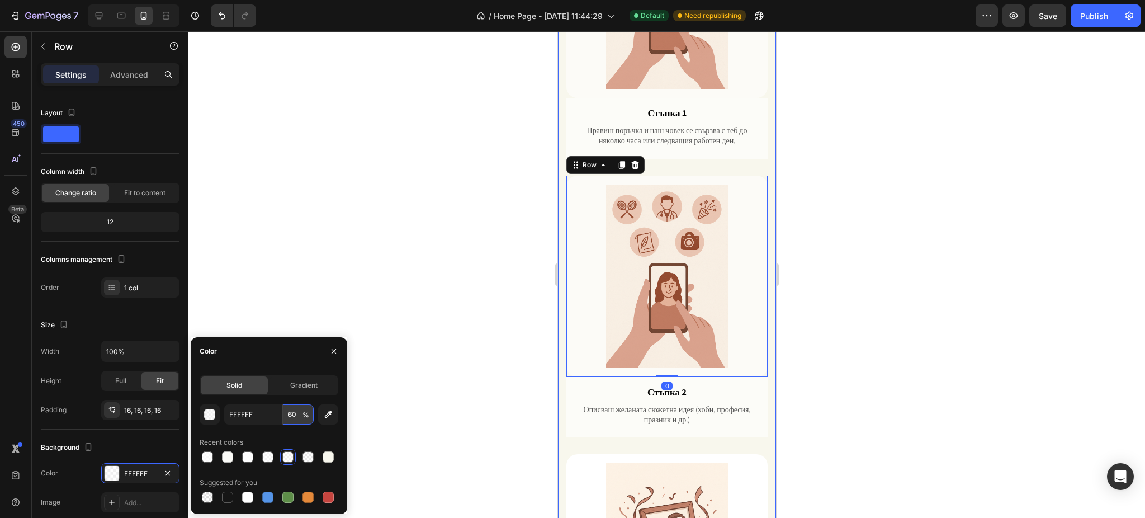
click at [287, 415] on input "60" at bounding box center [298, 414] width 31 height 20
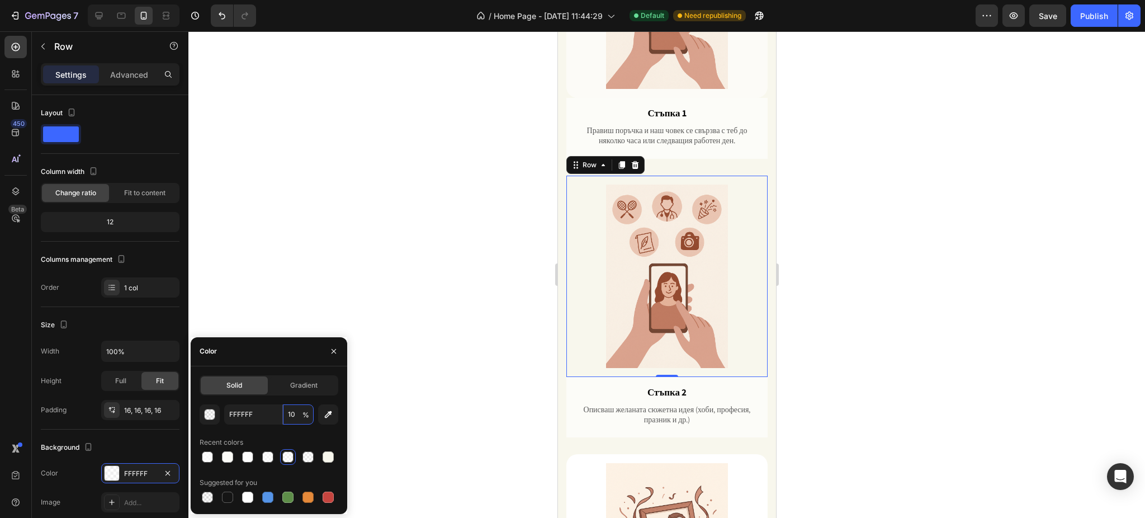
type input "100"
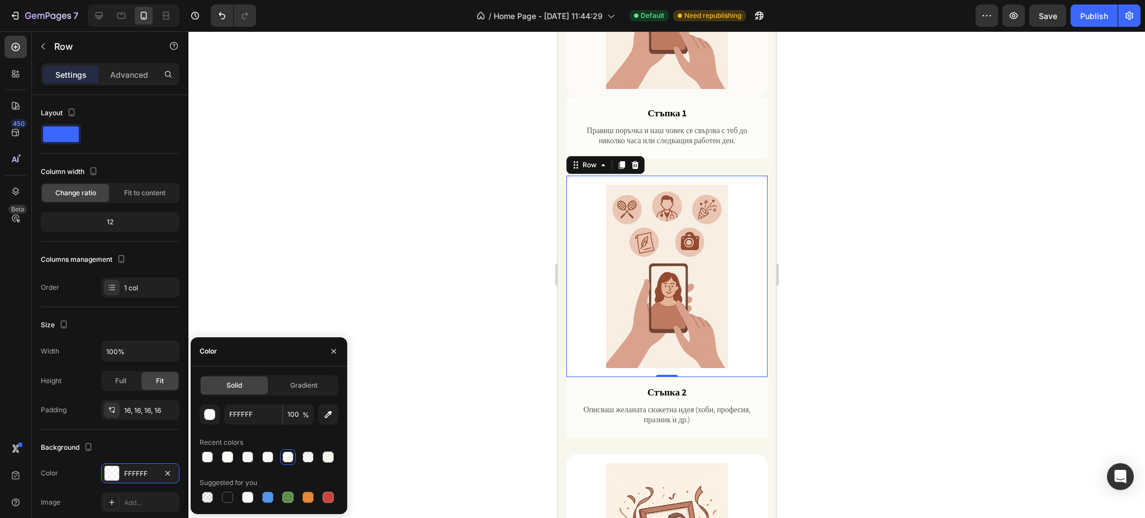
click at [1044, 268] on div at bounding box center [666, 274] width 956 height 486
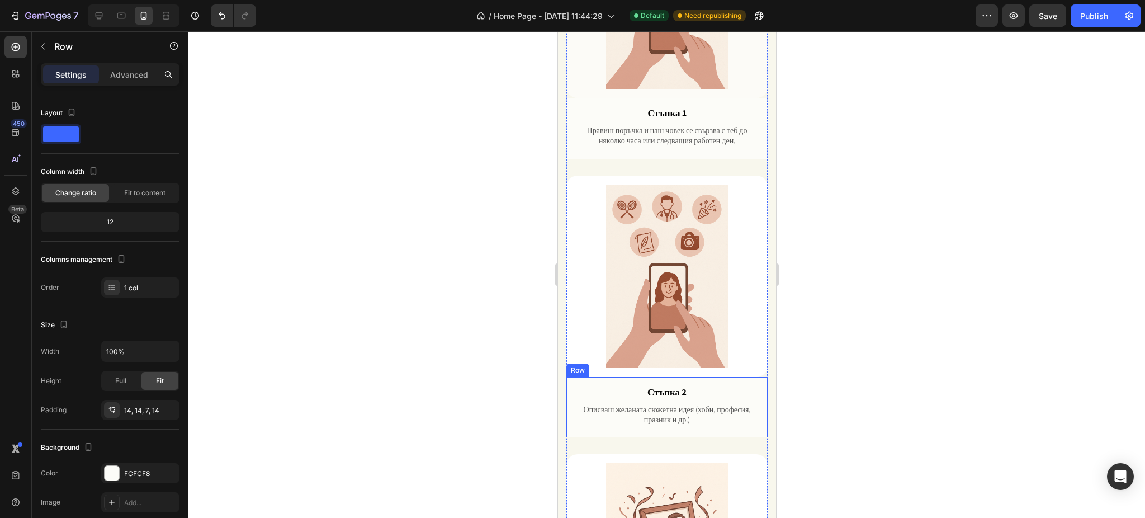
click at [749, 377] on div "Стъпка 2 Text Block Описваш желаната сюжетна идея (хоби, професия, празник и др…" at bounding box center [666, 407] width 201 height 61
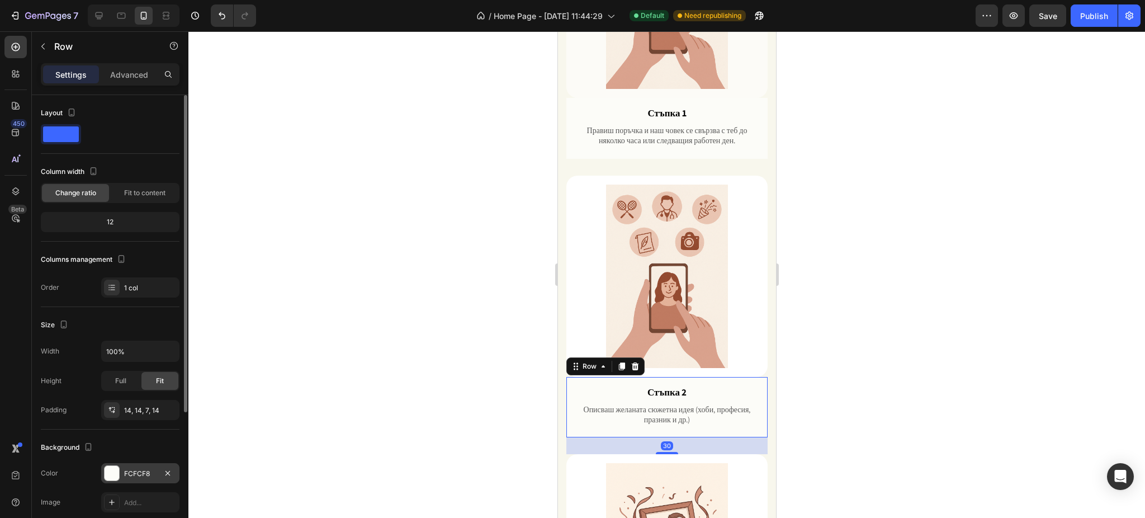
click at [125, 468] on div "FCFCF8" at bounding box center [140, 473] width 32 height 10
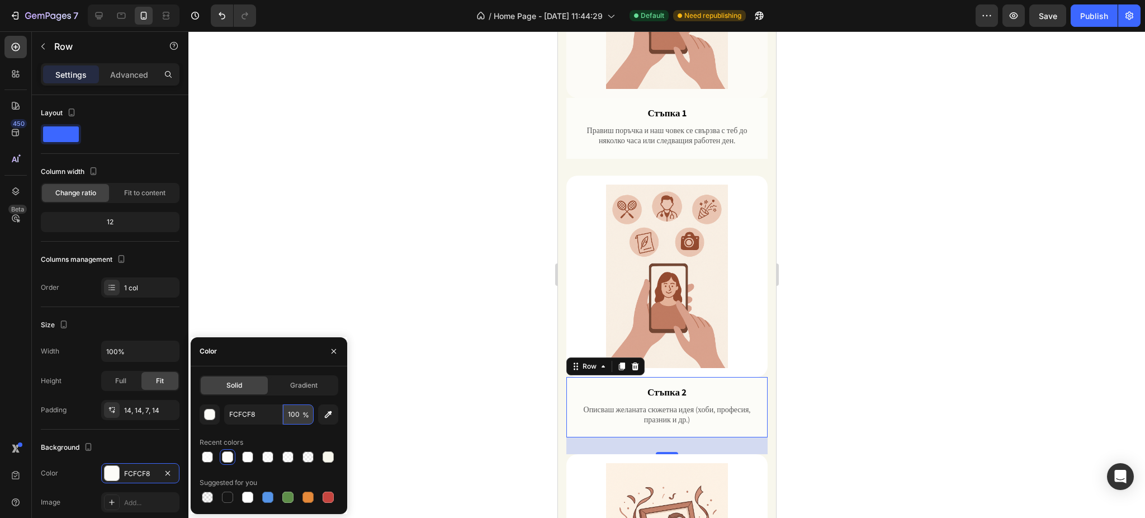
click at [293, 412] on input "100" at bounding box center [298, 414] width 31 height 20
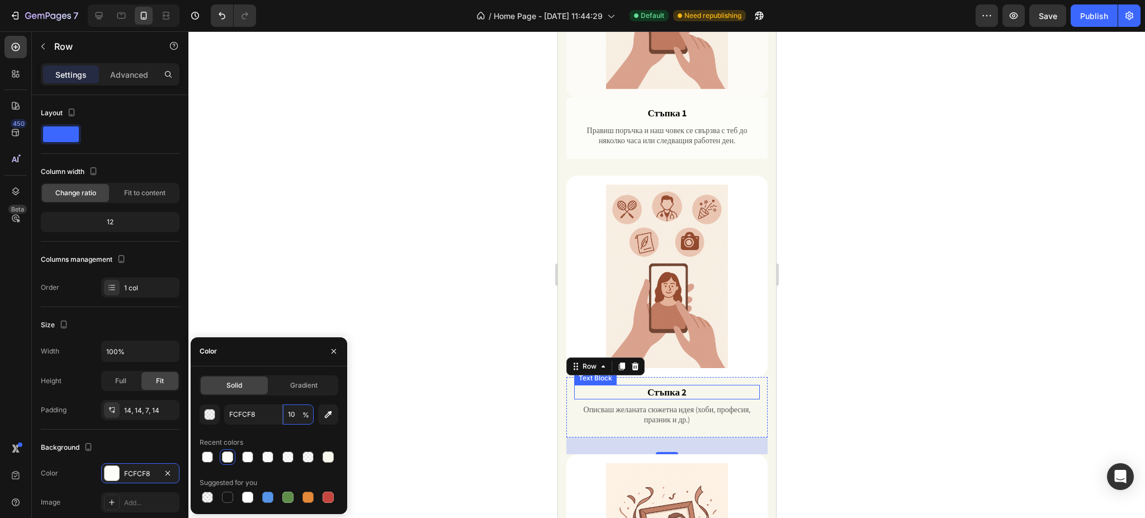
type input "100"
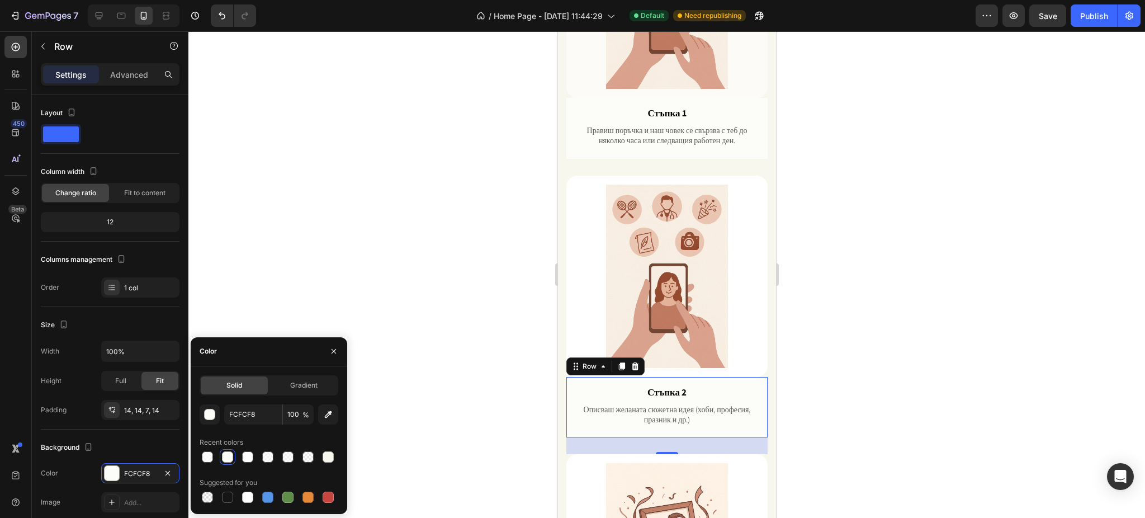
click at [948, 308] on div at bounding box center [666, 274] width 956 height 486
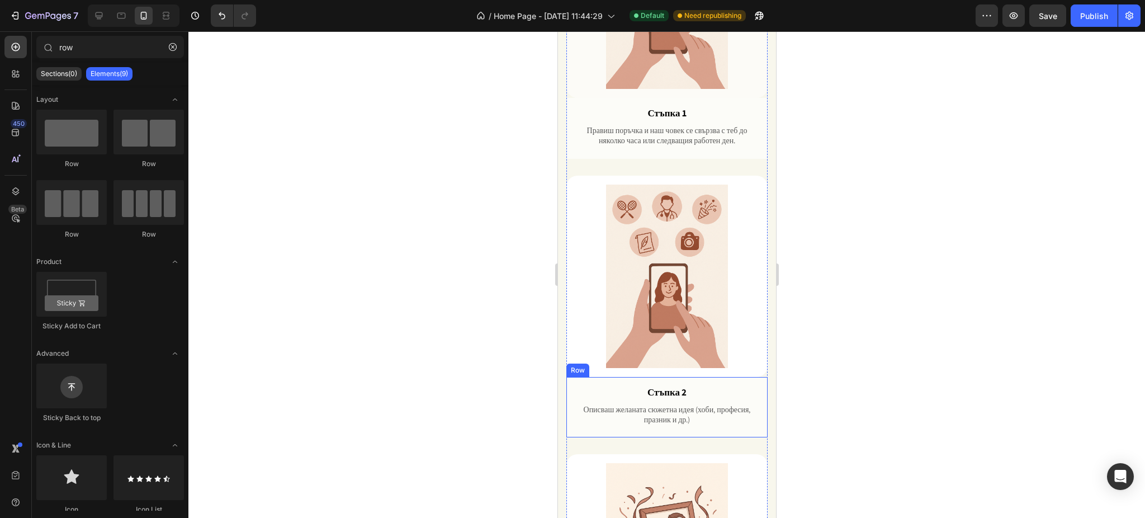
click at [572, 377] on div "Стъпка 2 Text Block Описваш желаната сюжетна идея (хоби, професия, празник и др…" at bounding box center [666, 407] width 201 height 61
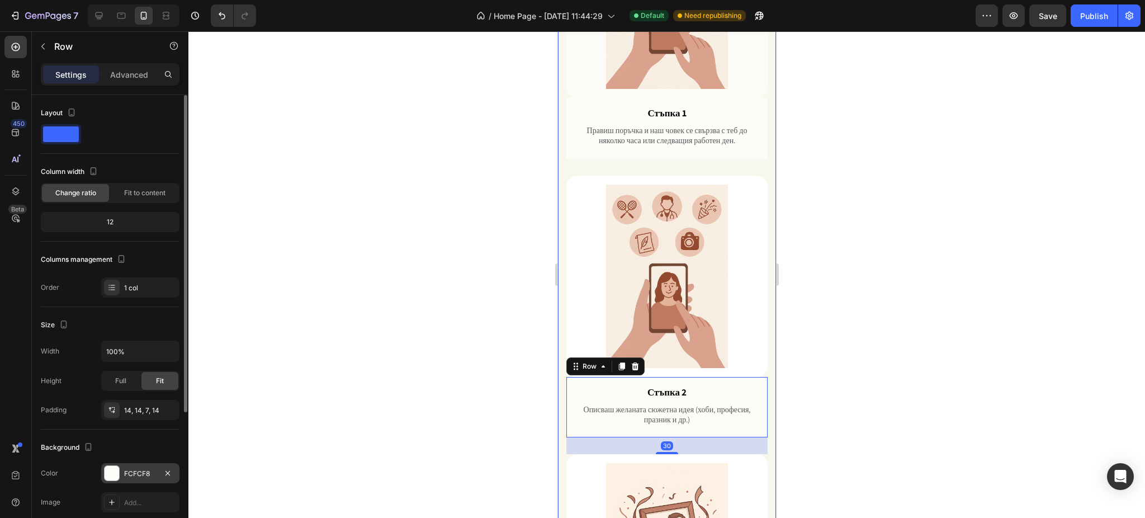
click at [117, 470] on div at bounding box center [112, 473] width 15 height 15
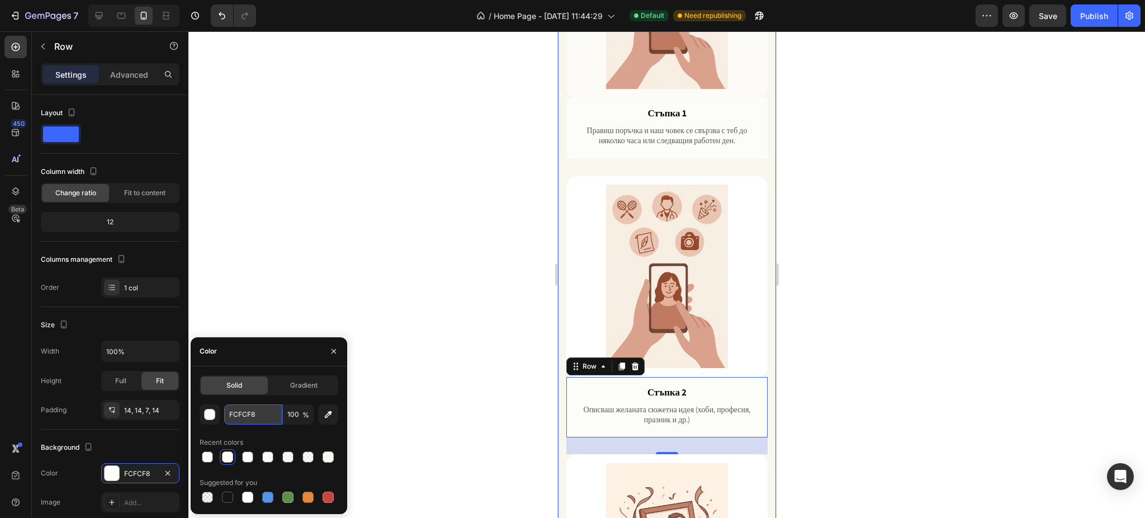
click at [239, 415] on input "FCFCF8" at bounding box center [253, 414] width 58 height 20
click at [209, 411] on div "button" at bounding box center [210, 414] width 11 height 11
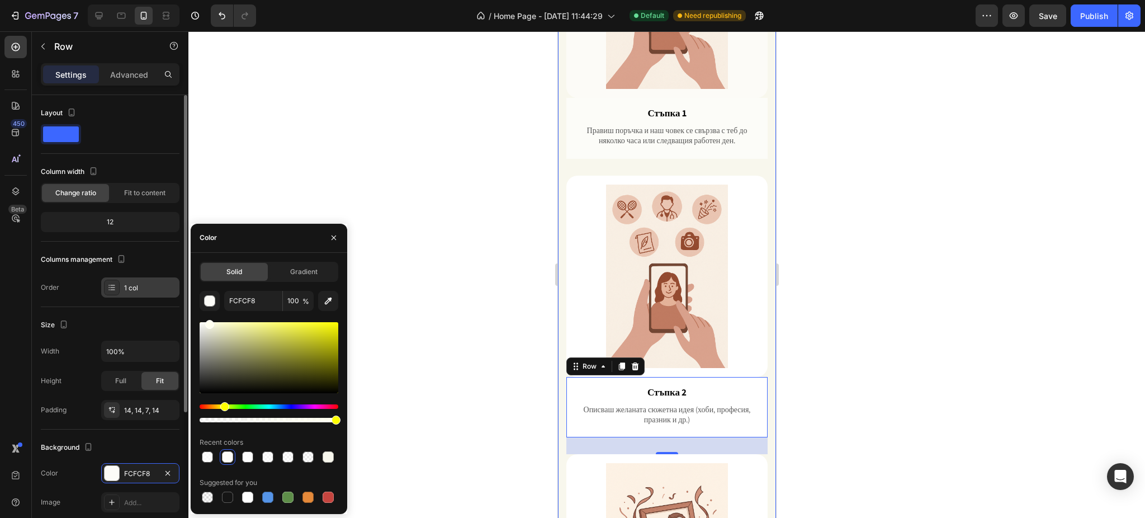
drag, startPoint x: 213, startPoint y: 323, endPoint x: 171, endPoint y: 293, distance: 52.1
click at [171, 293] on div "450 Beta row Sections(0) Elements(9) We couldn’t find any matches for “row” Sug…" at bounding box center [94, 274] width 188 height 486
type input "FFFFFF"
click at [337, 245] on button "button" at bounding box center [334, 238] width 18 height 18
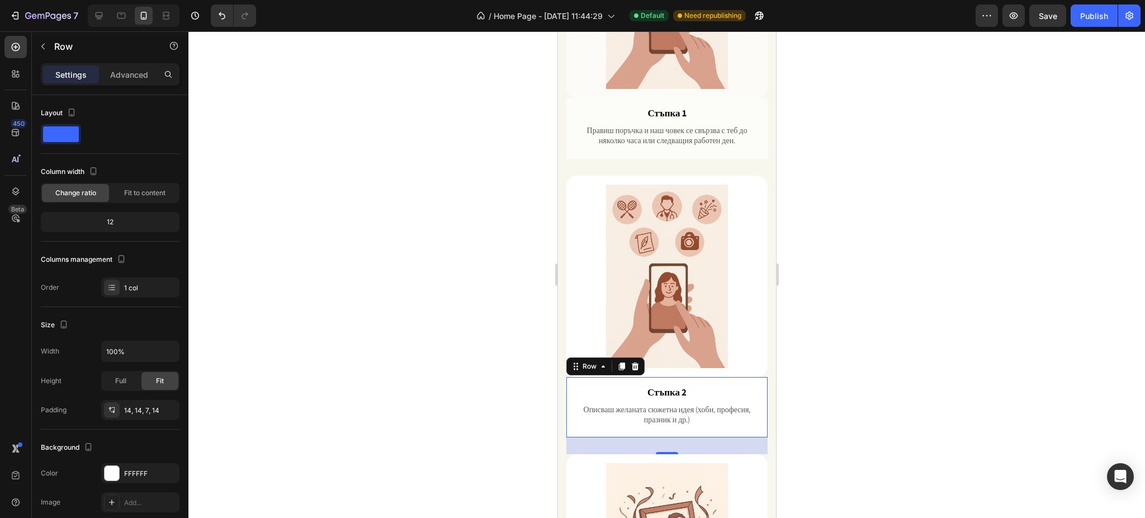
click at [917, 274] on div at bounding box center [666, 274] width 956 height 486
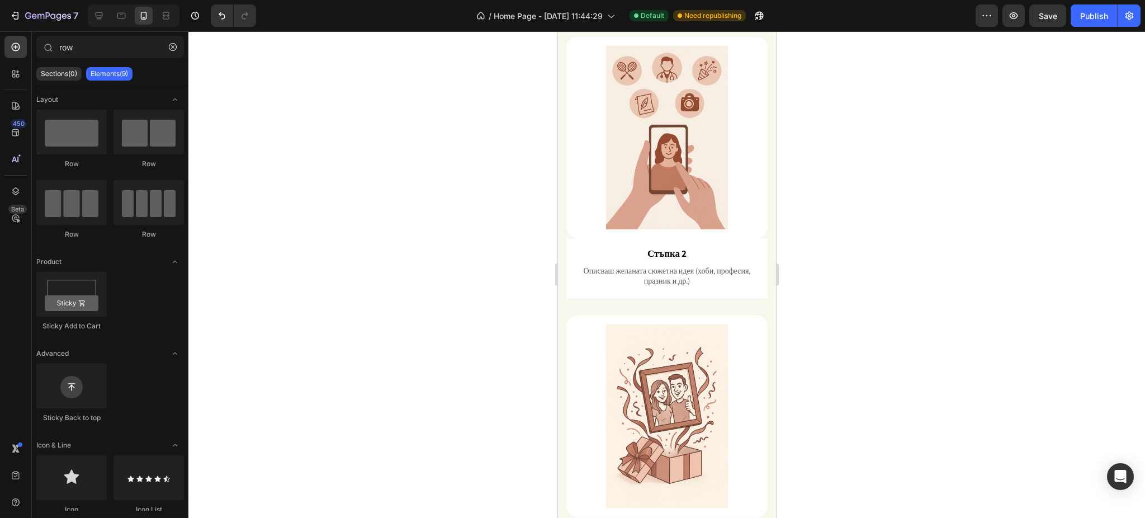
scroll to position [932, 0]
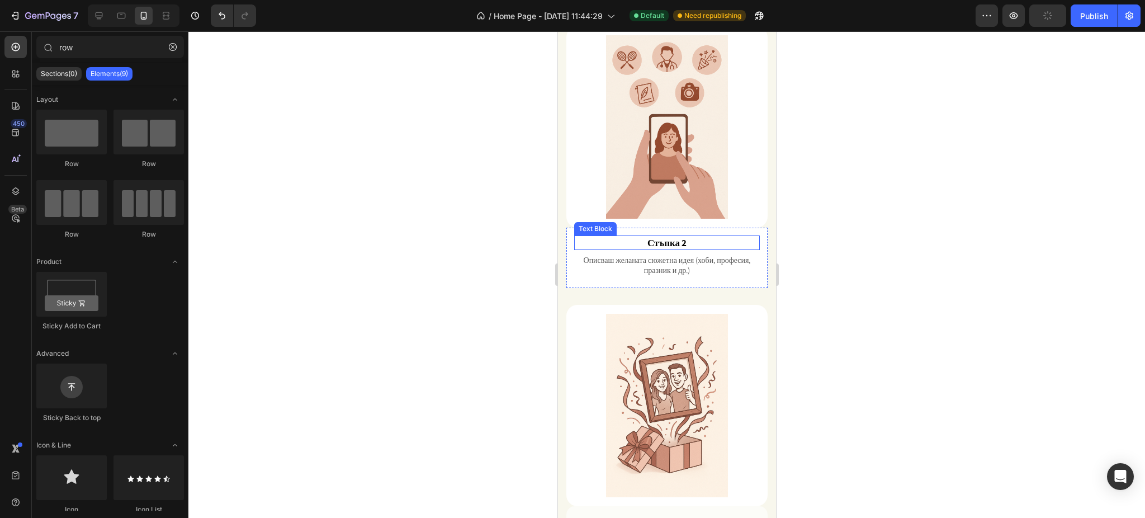
click at [574, 235] on div "Стъпка 2" at bounding box center [667, 242] width 186 height 15
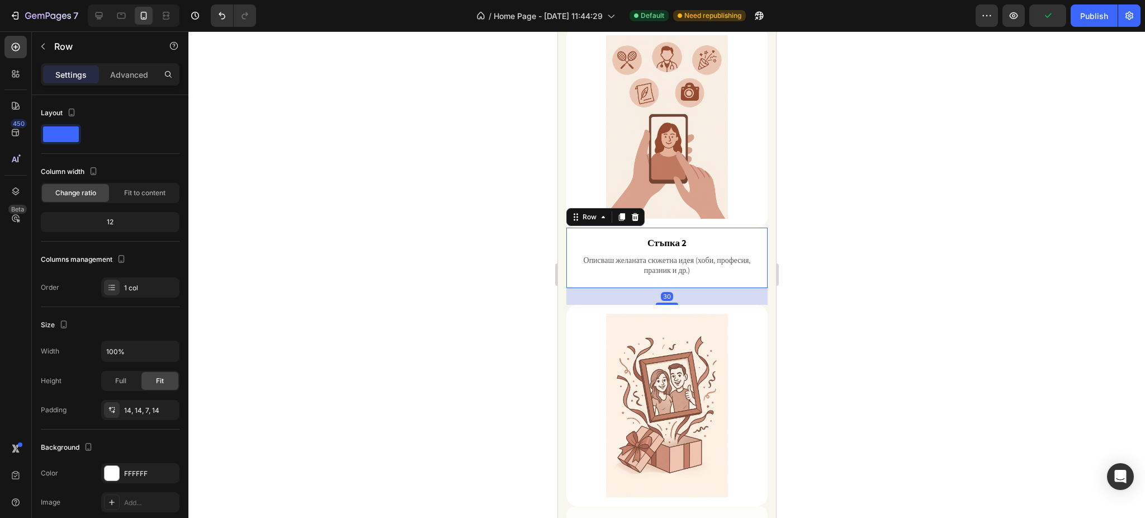
click at [568, 228] on div "Стъпка 2 Text Block Описваш желаната сюжетна идея (хоби, професия, празник и др…" at bounding box center [666, 258] width 201 height 61
click at [126, 78] on p "Advanced" at bounding box center [129, 75] width 38 height 12
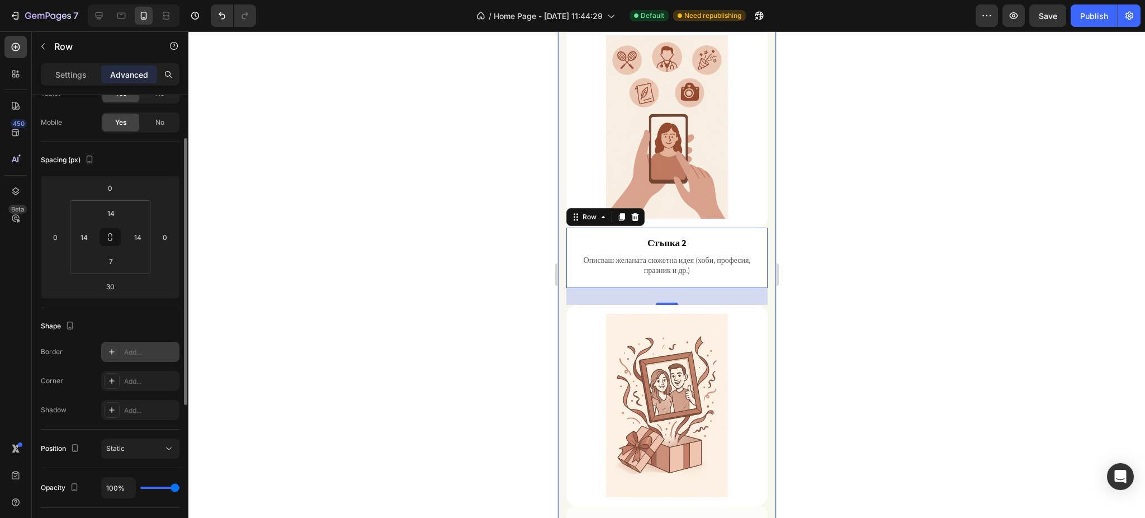
scroll to position [149, 0]
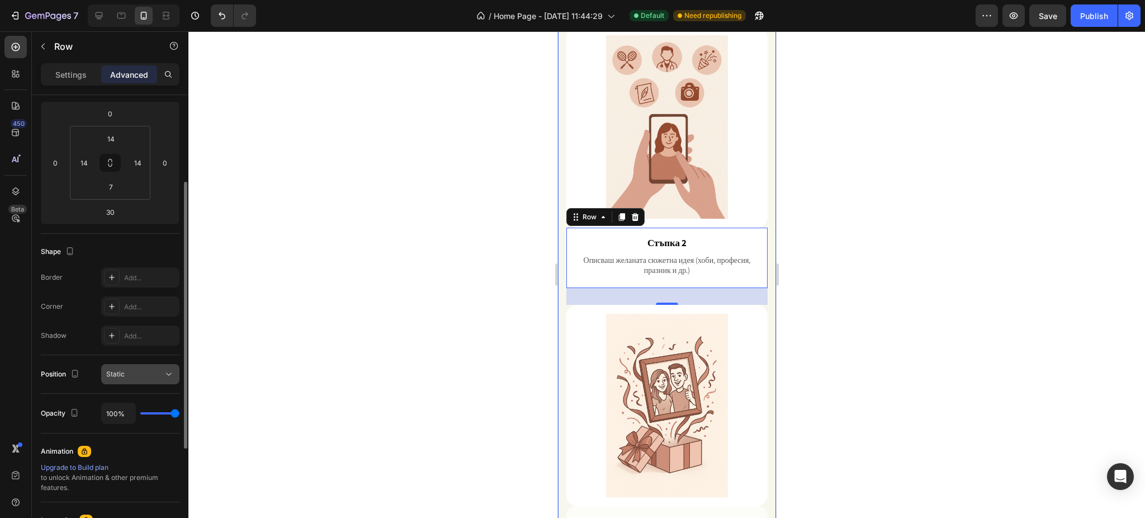
click at [147, 368] on div "Static" at bounding box center [140, 373] width 68 height 11
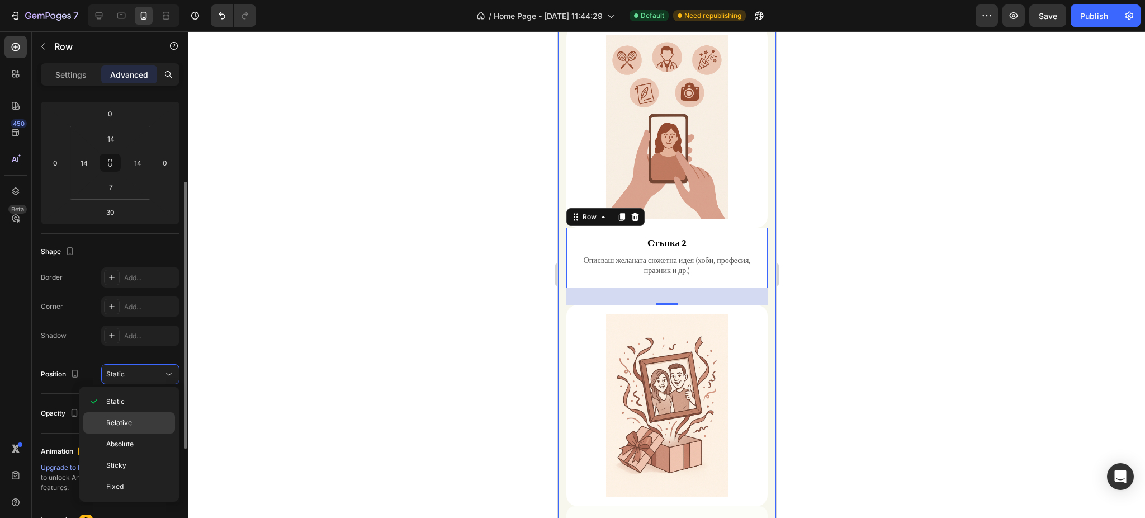
click at [145, 416] on div "Relative" at bounding box center [129, 422] width 92 height 21
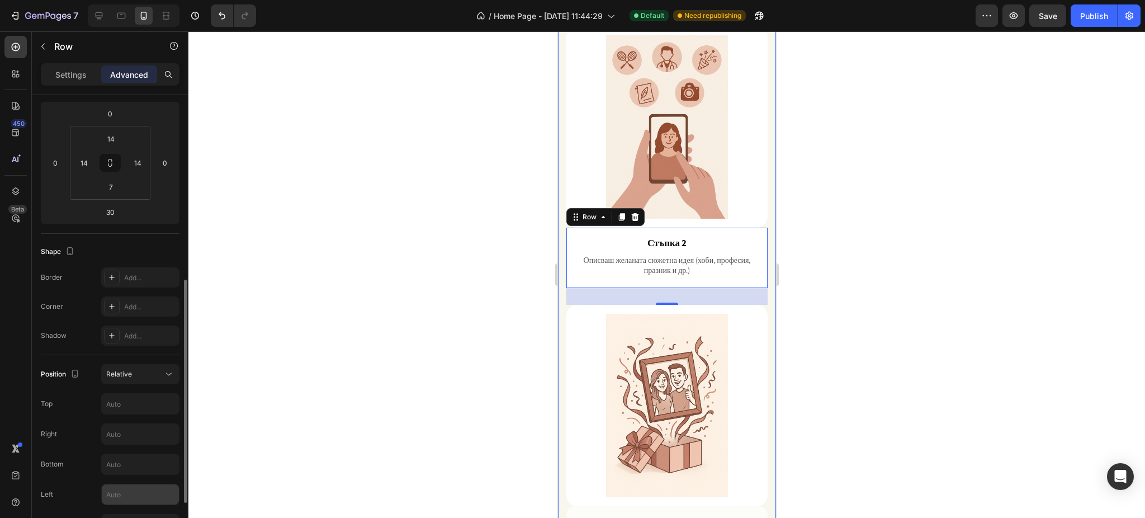
scroll to position [224, 0]
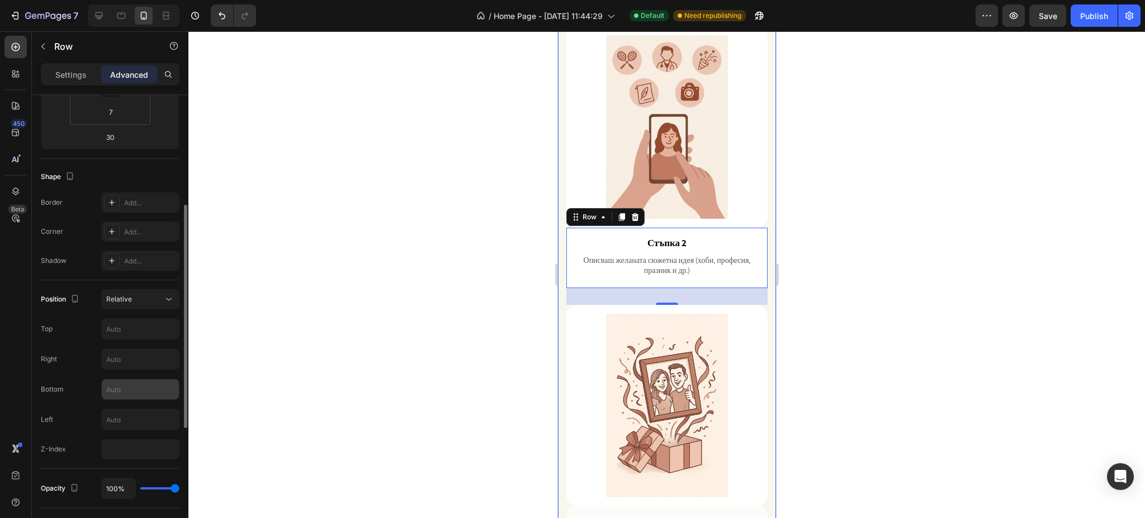
click at [141, 390] on input "text" at bounding box center [140, 389] width 77 height 20
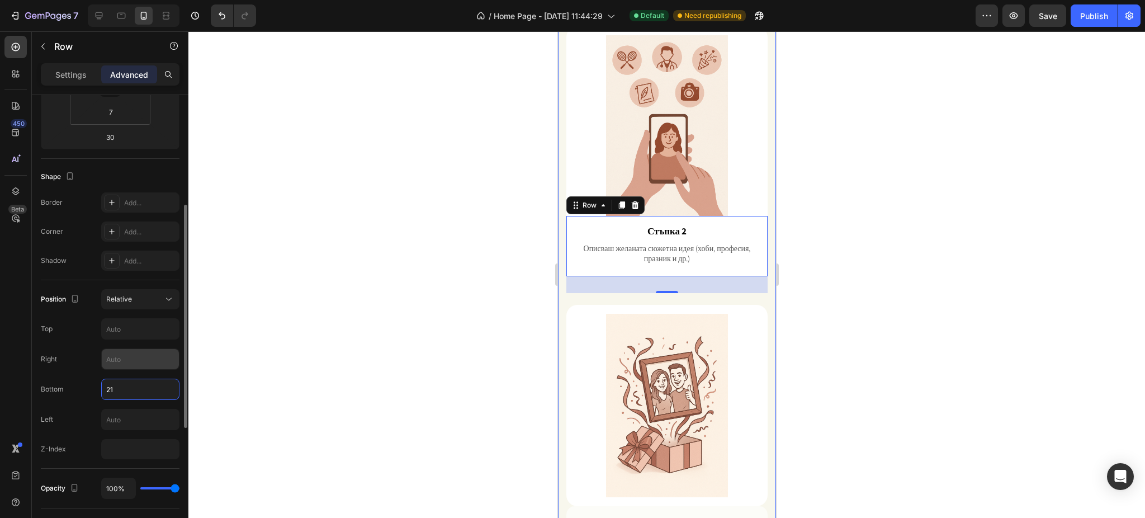
type input "2"
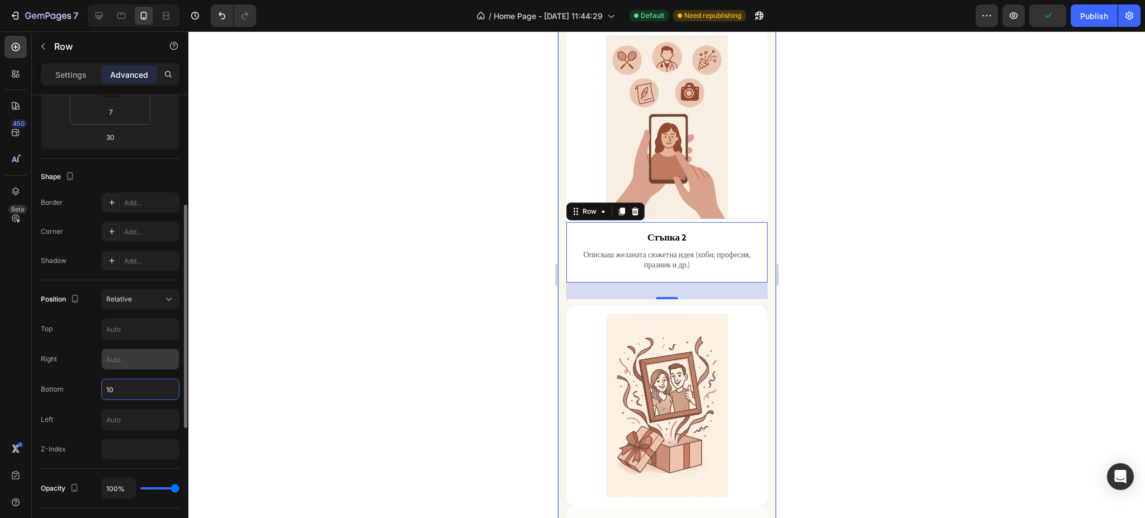
type input "1"
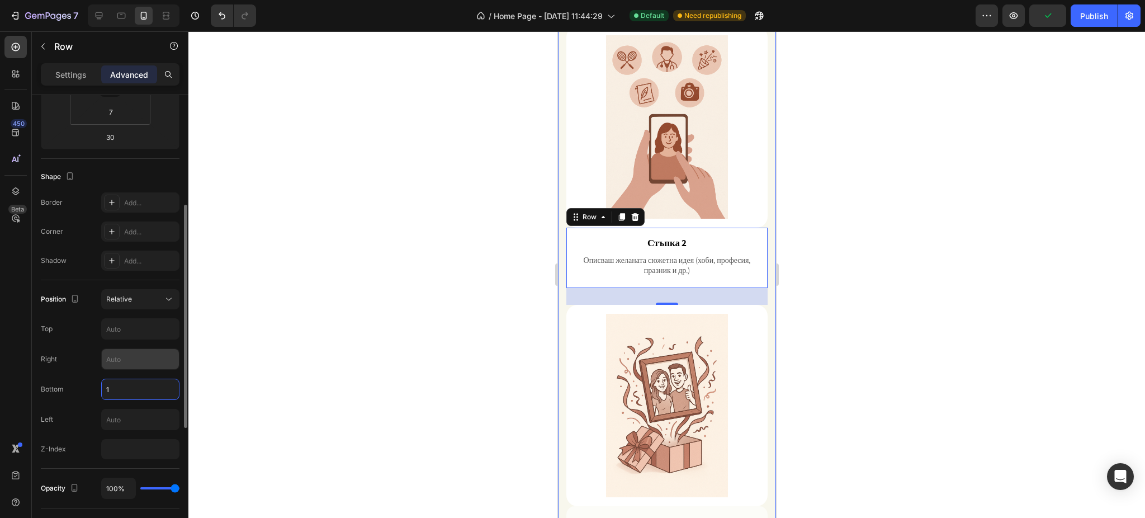
type input "15"
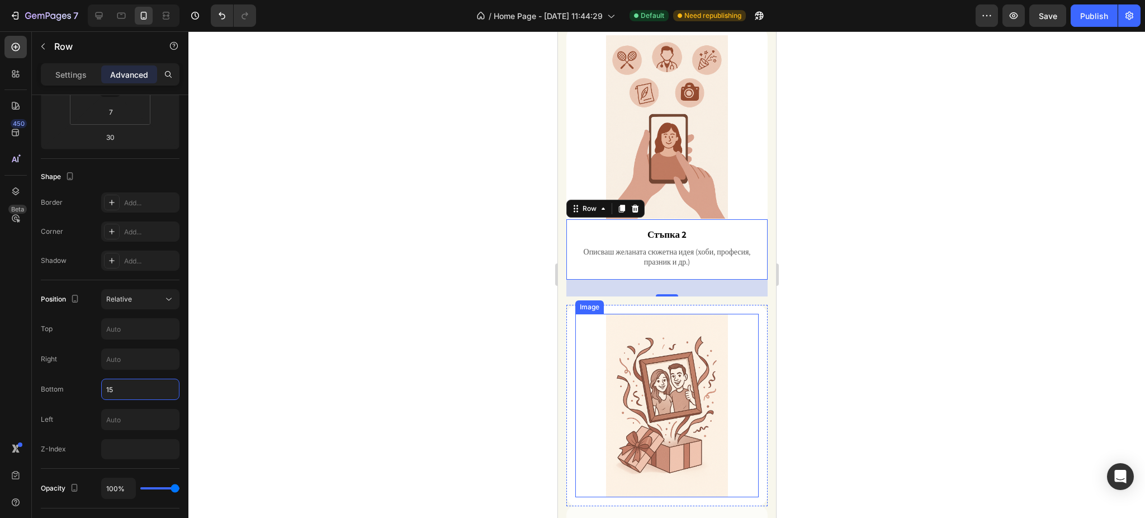
click at [890, 207] on div at bounding box center [666, 274] width 956 height 486
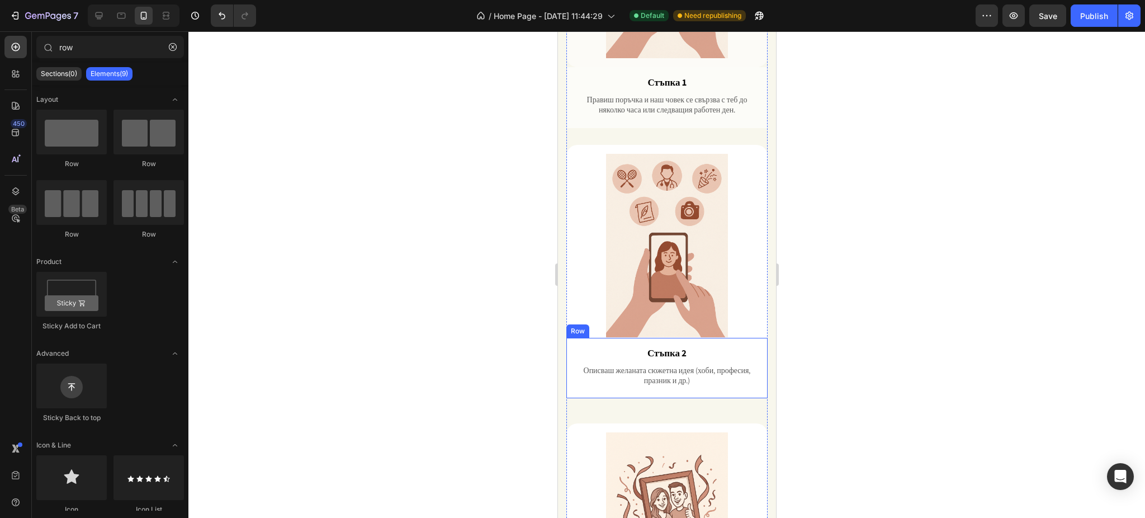
scroll to position [783, 0]
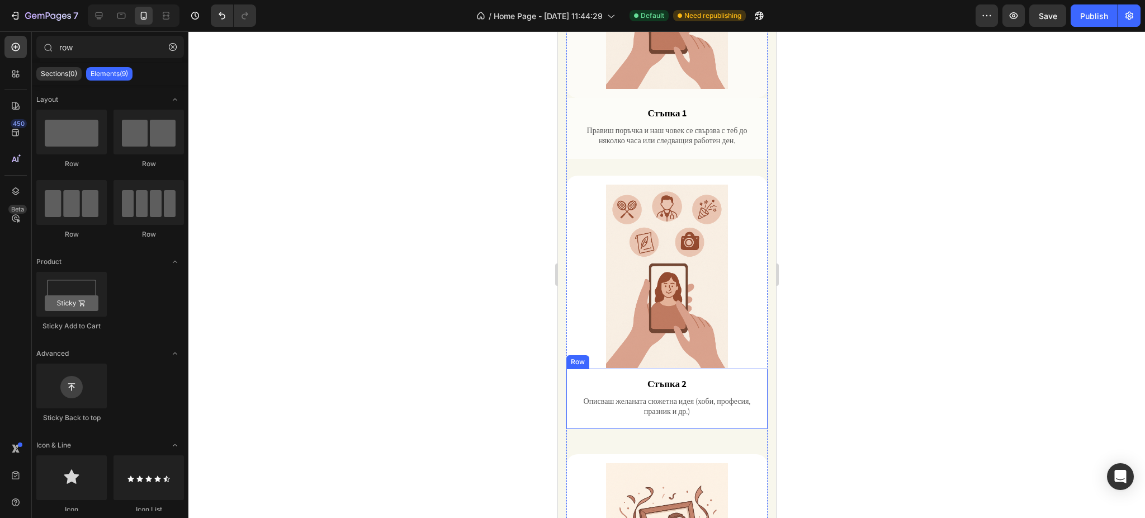
click at [577, 400] on div "Стъпка 2 Text Block Описваш желаната сюжетна идея (хоби, професия, празник и др…" at bounding box center [667, 400] width 186 height 49
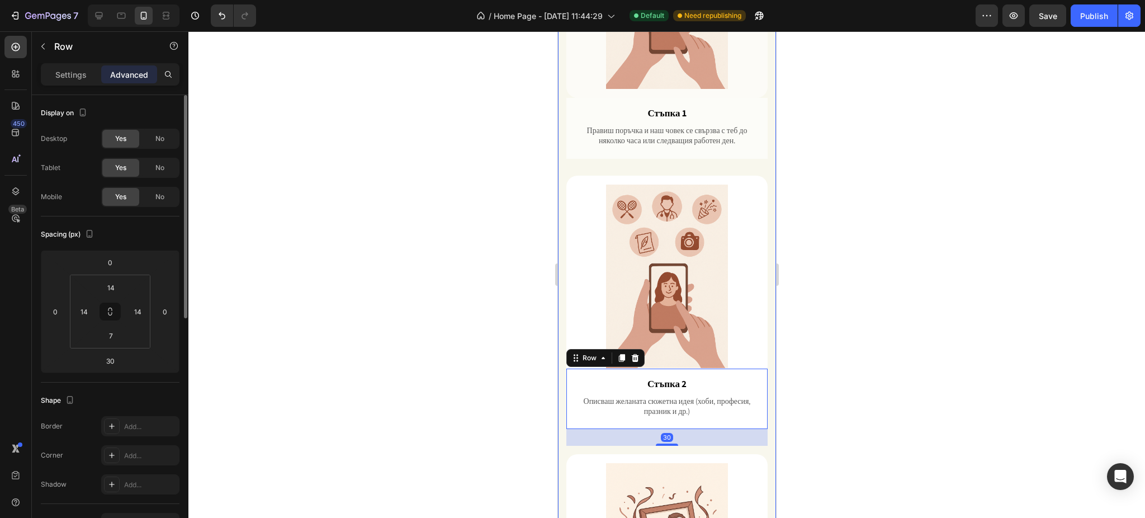
scroll to position [149, 0]
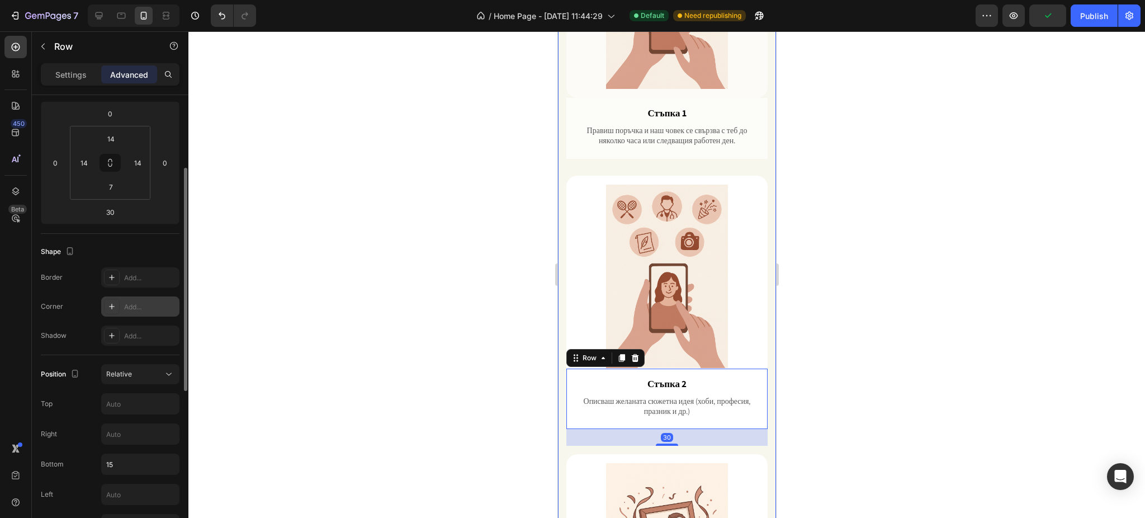
click at [135, 309] on div "Add..." at bounding box center [150, 307] width 53 height 10
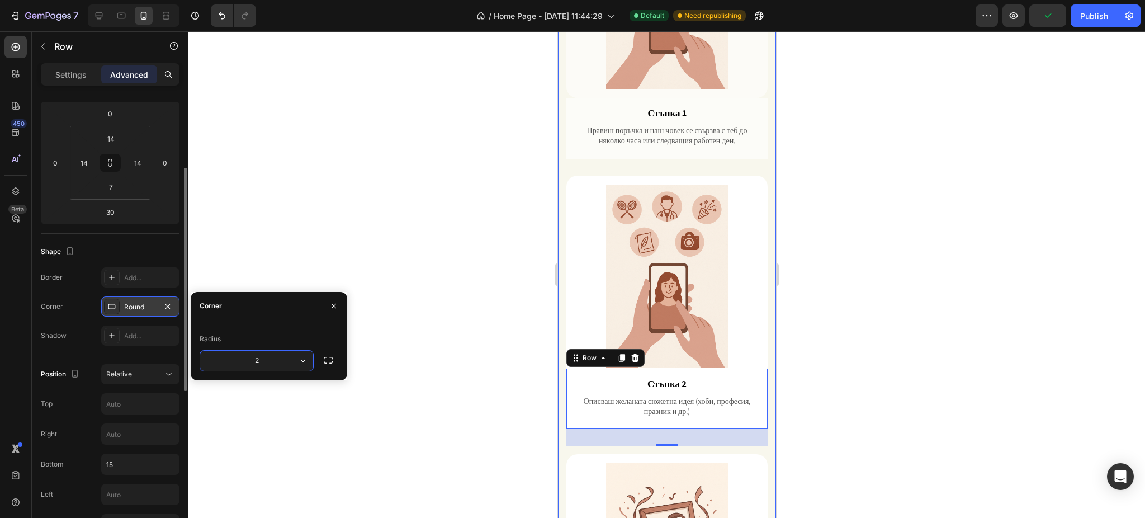
type input "20"
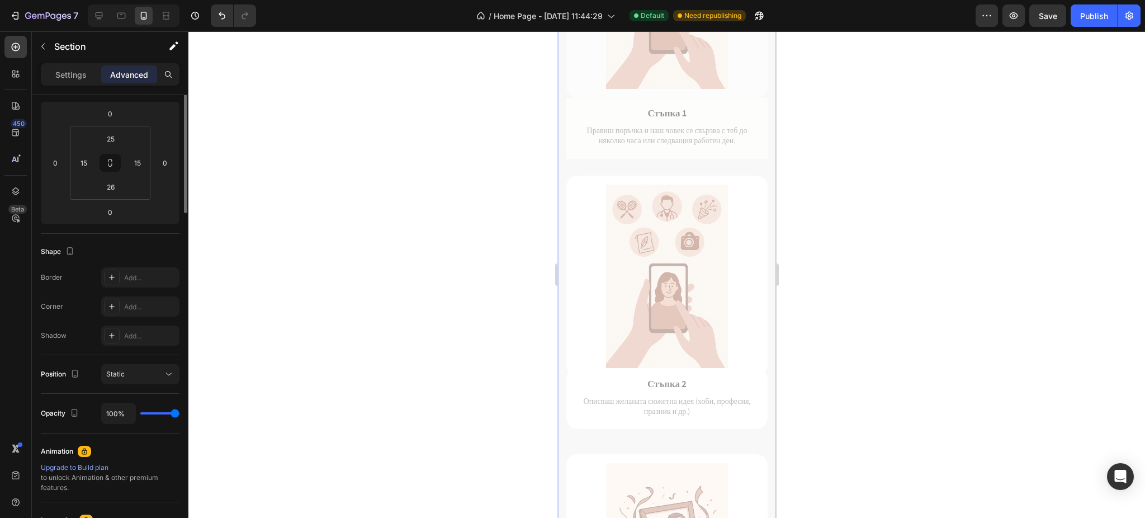
scroll to position [0, 0]
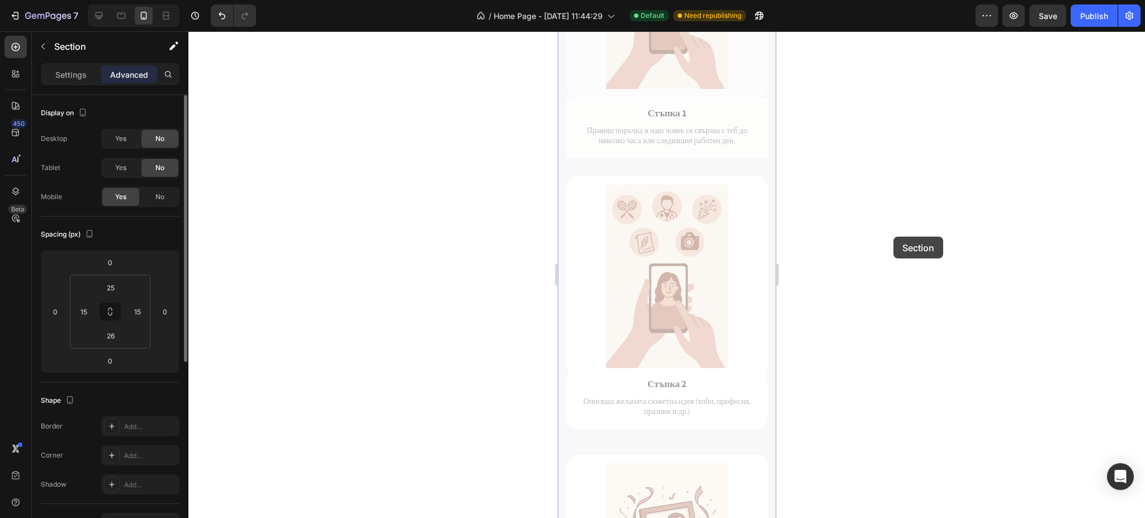
click at [893, 236] on div at bounding box center [666, 274] width 956 height 486
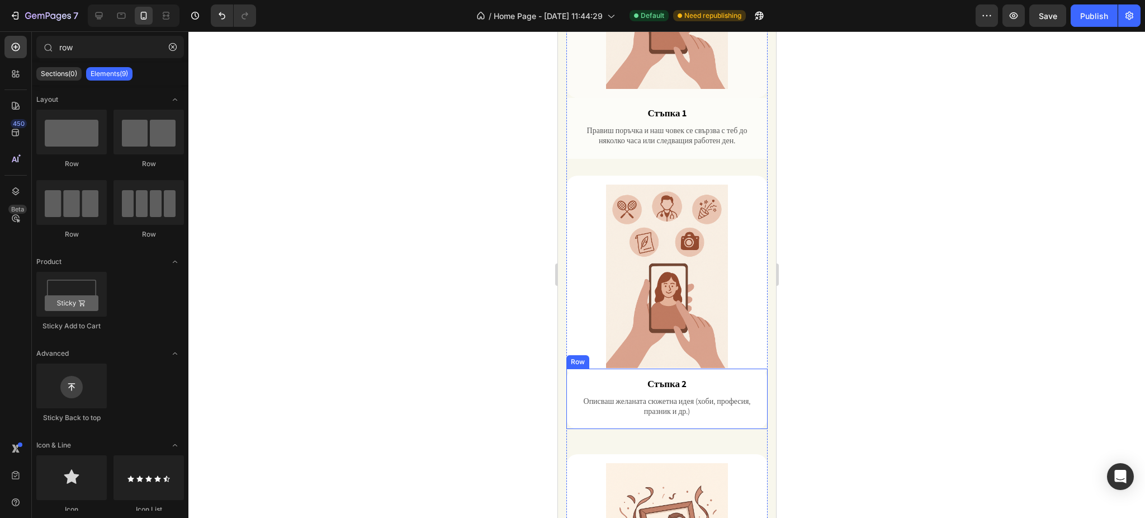
click at [570, 368] on div "Стъпка 2 Text Block Описваш желаната сюжетна идея (хоби, професия, празник и др…" at bounding box center [666, 398] width 201 height 61
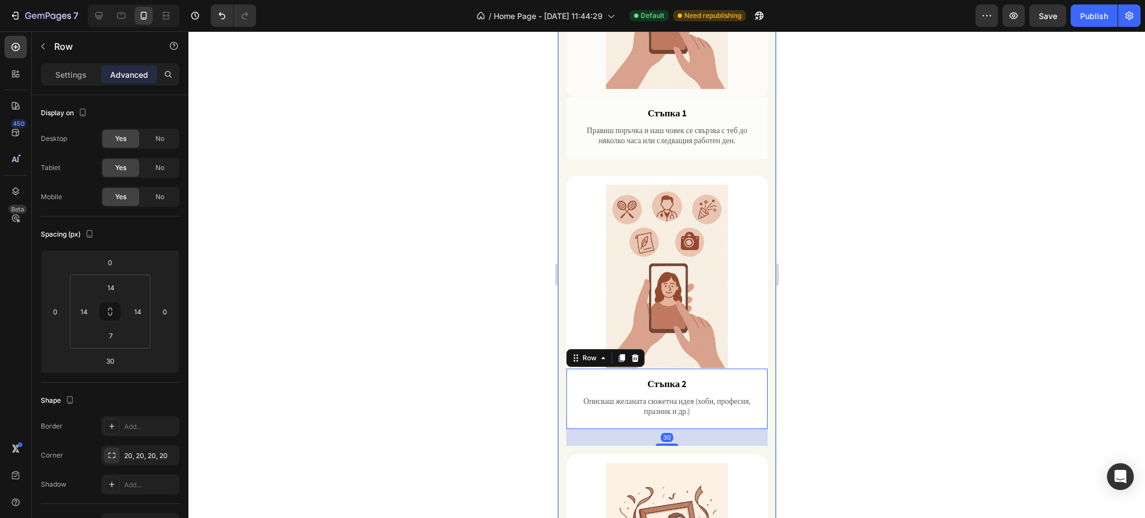
click at [129, 69] on p "Advanced" at bounding box center [129, 75] width 38 height 12
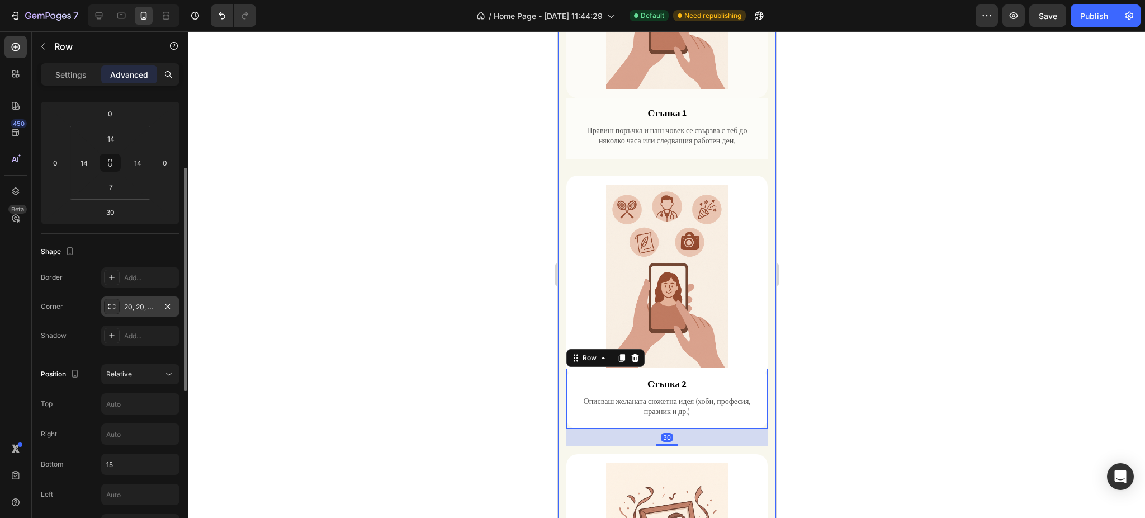
scroll to position [224, 0]
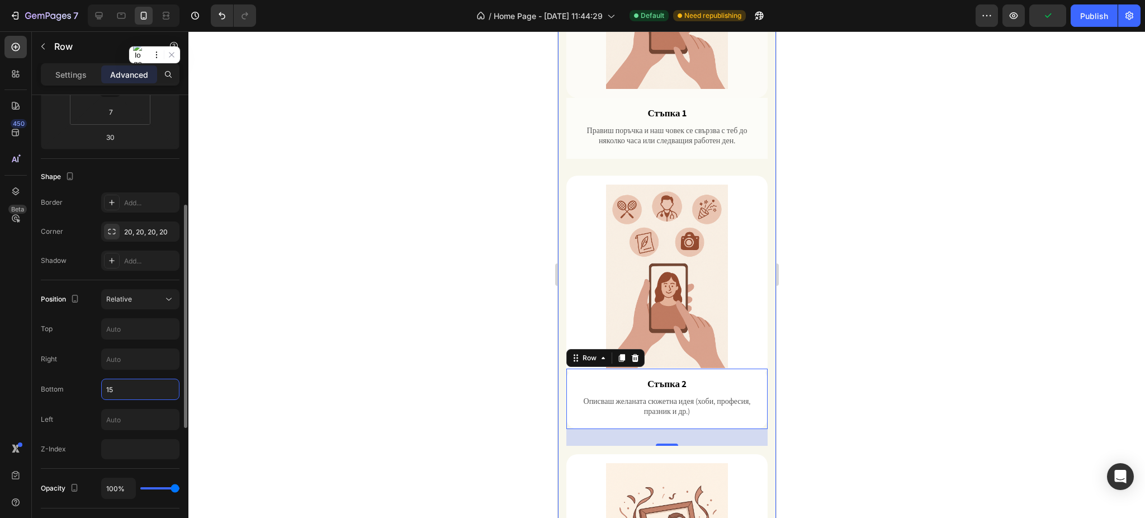
click at [134, 384] on input "15" at bounding box center [140, 389] width 77 height 20
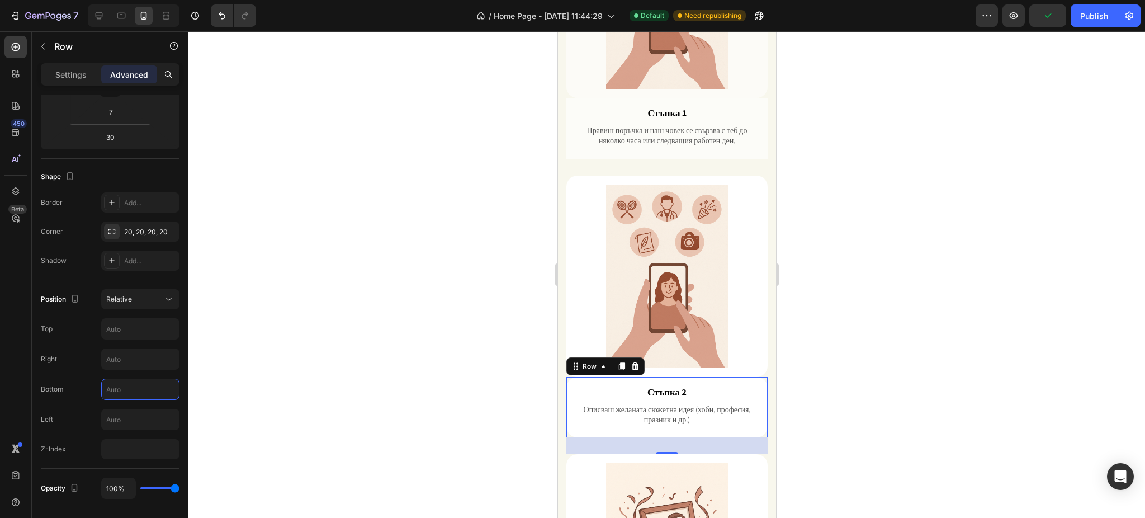
click at [892, 300] on div at bounding box center [666, 274] width 956 height 486
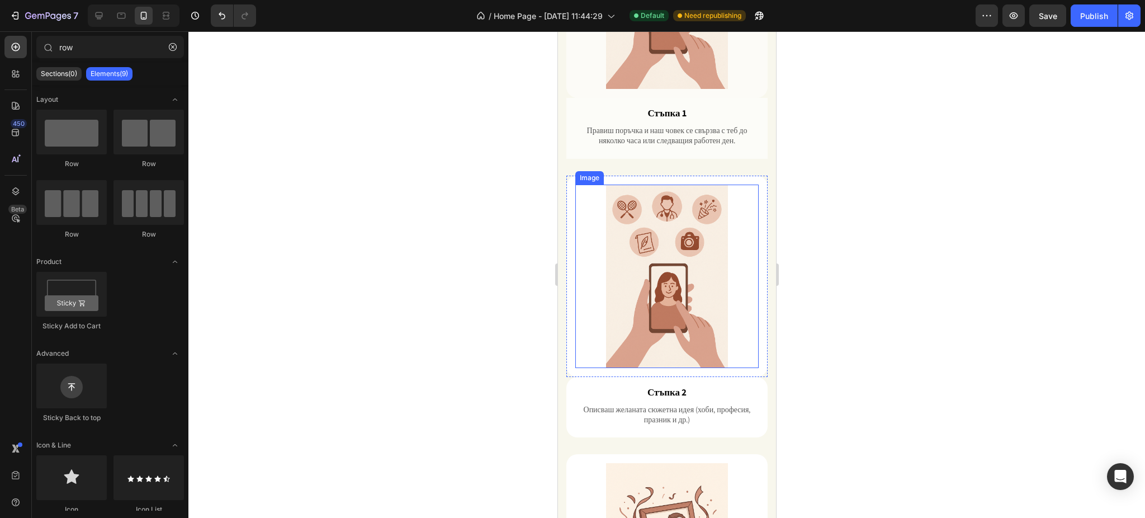
click at [685, 215] on img at bounding box center [666, 275] width 183 height 183
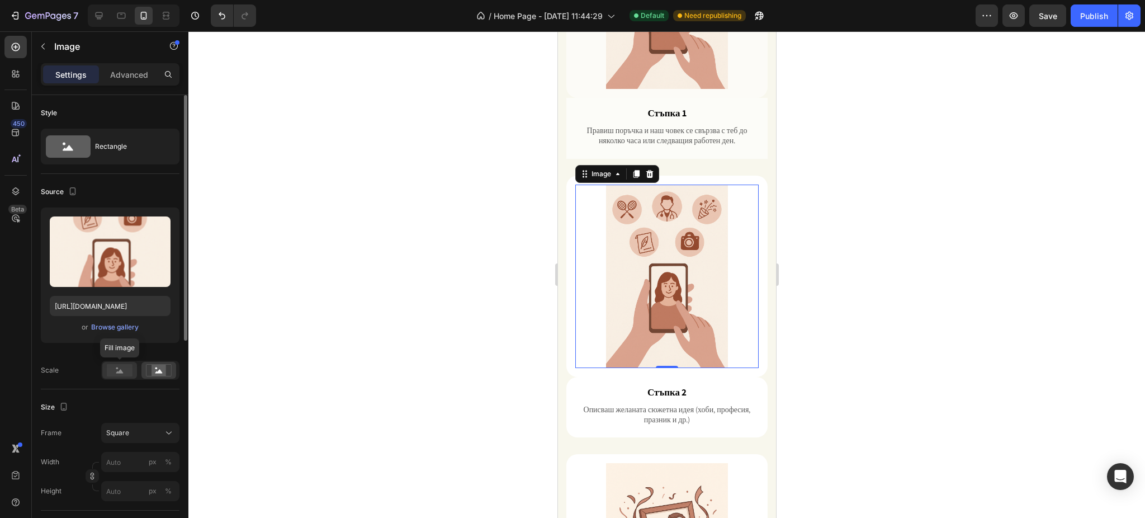
click at [126, 376] on rect at bounding box center [120, 370] width 26 height 12
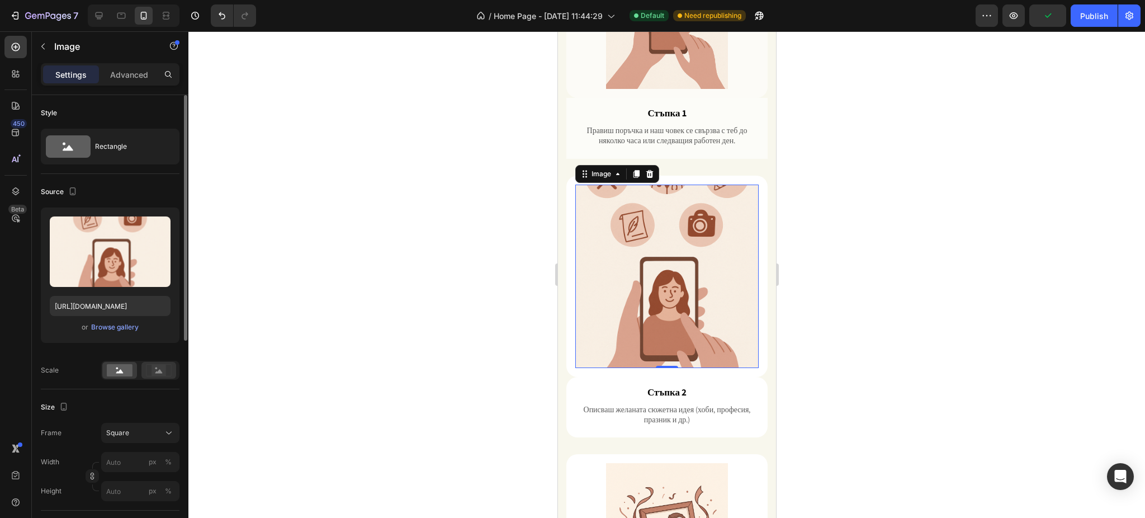
click at [151, 367] on icon at bounding box center [159, 370] width 26 height 12
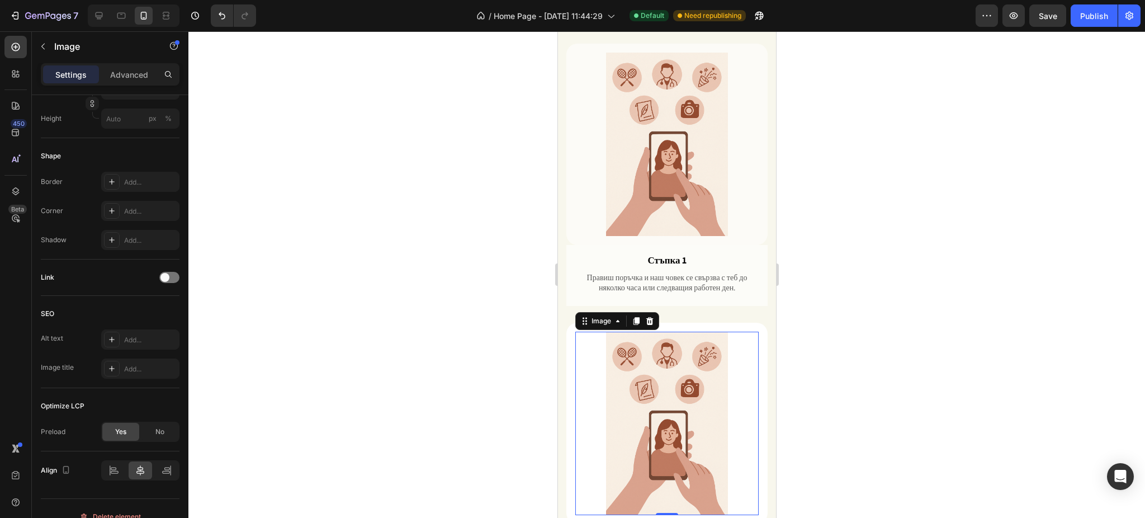
scroll to position [634, 0]
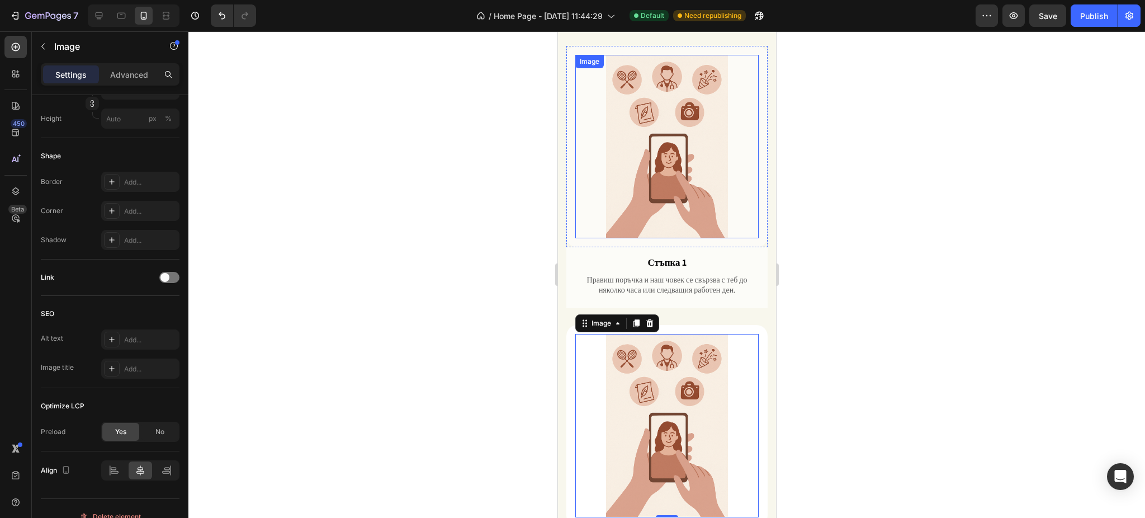
click at [585, 206] on img at bounding box center [666, 146] width 183 height 183
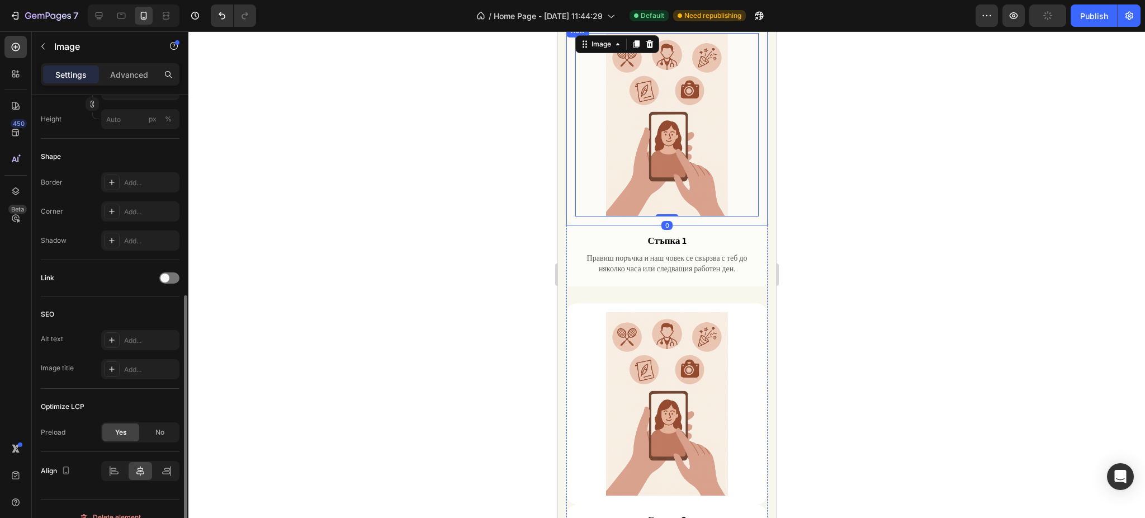
click at [570, 200] on div "Image 0 Row" at bounding box center [666, 124] width 201 height 201
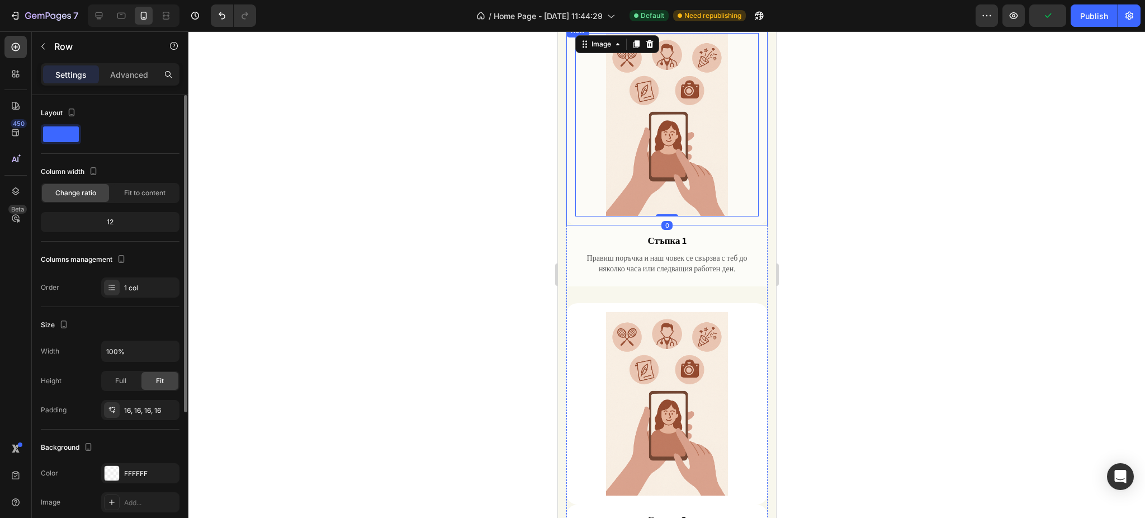
scroll to position [0, 0]
click at [124, 461] on div "Background The changes might be hidden by the video. Color FFFFFF Image Add... …" at bounding box center [110, 489] width 139 height 121
click at [117, 464] on div "FFFFFF" at bounding box center [140, 473] width 78 height 20
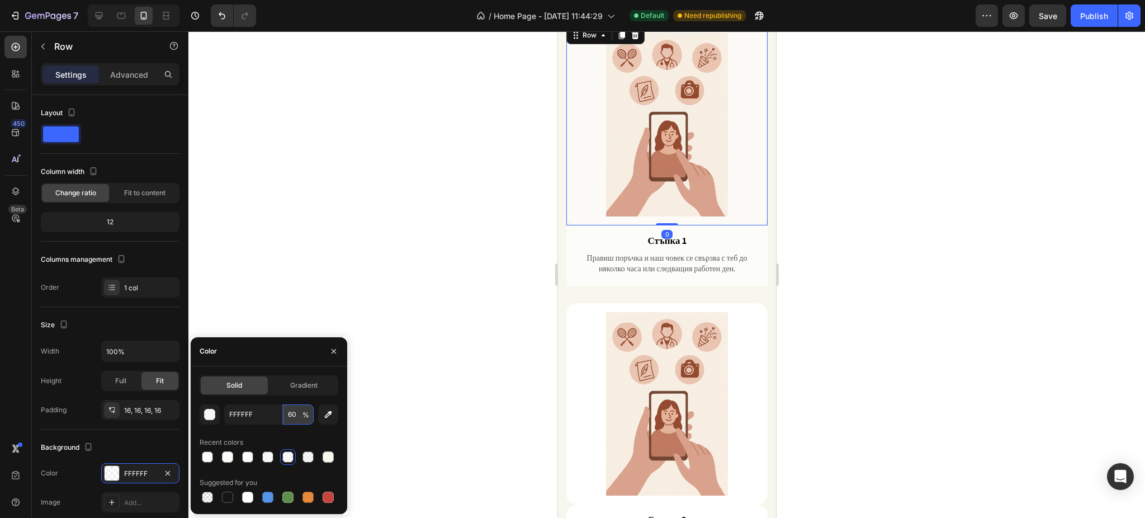
click at [297, 410] on input "60" at bounding box center [298, 414] width 31 height 20
type input "100"
click at [441, 274] on div at bounding box center [666, 274] width 956 height 486
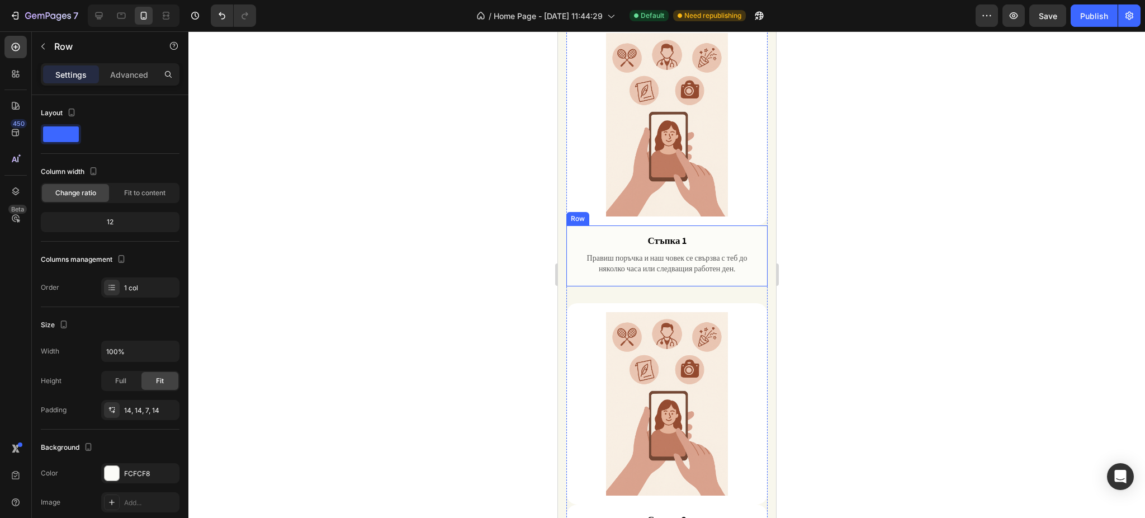
click at [571, 250] on div "Стъпка 1 Text Block Правиш поръчка и наш човек се свързва с теб до няколко часа…" at bounding box center [666, 255] width 201 height 61
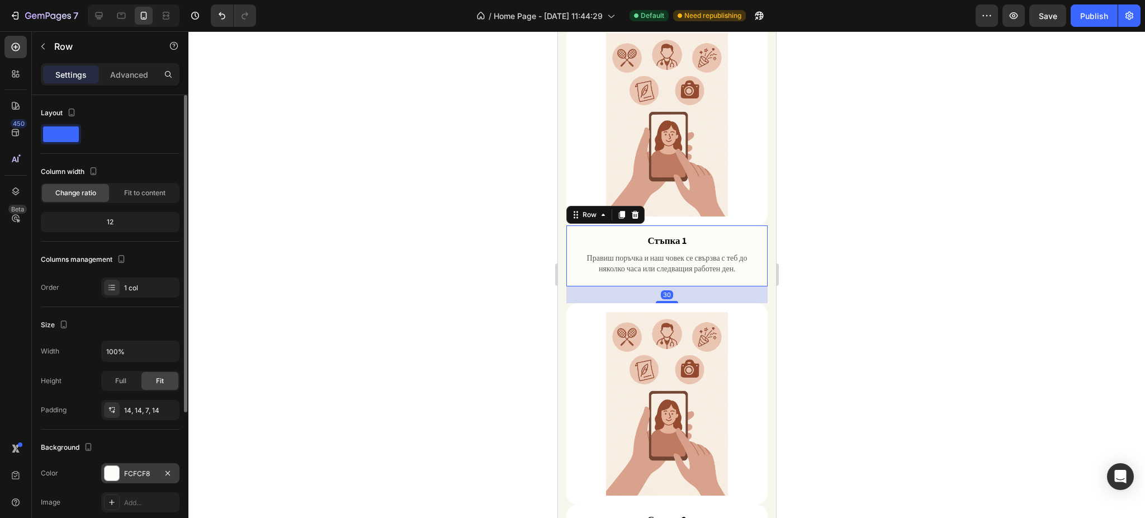
click at [114, 475] on div at bounding box center [112, 473] width 15 height 15
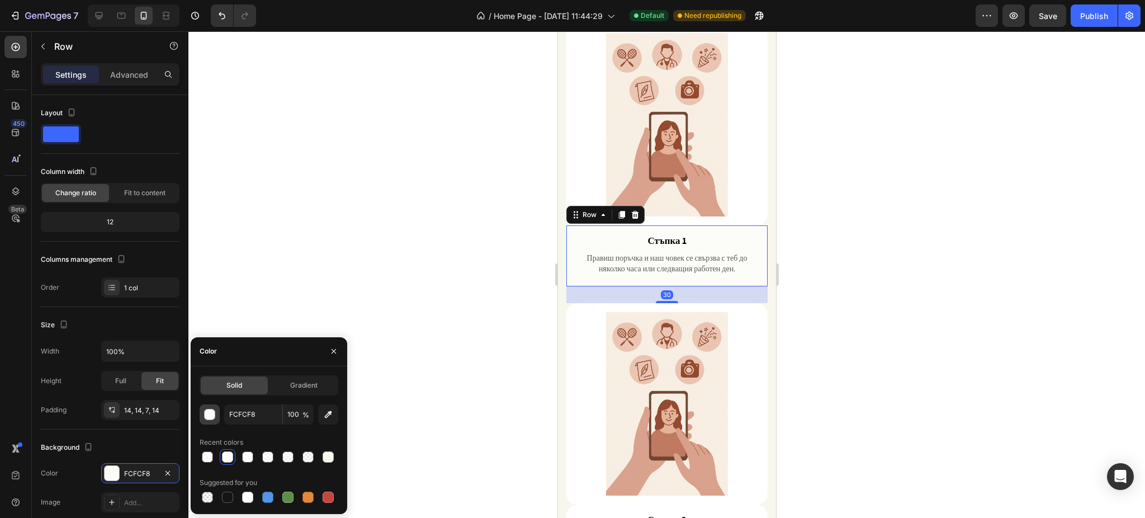
click at [212, 415] on div "button" at bounding box center [210, 414] width 11 height 11
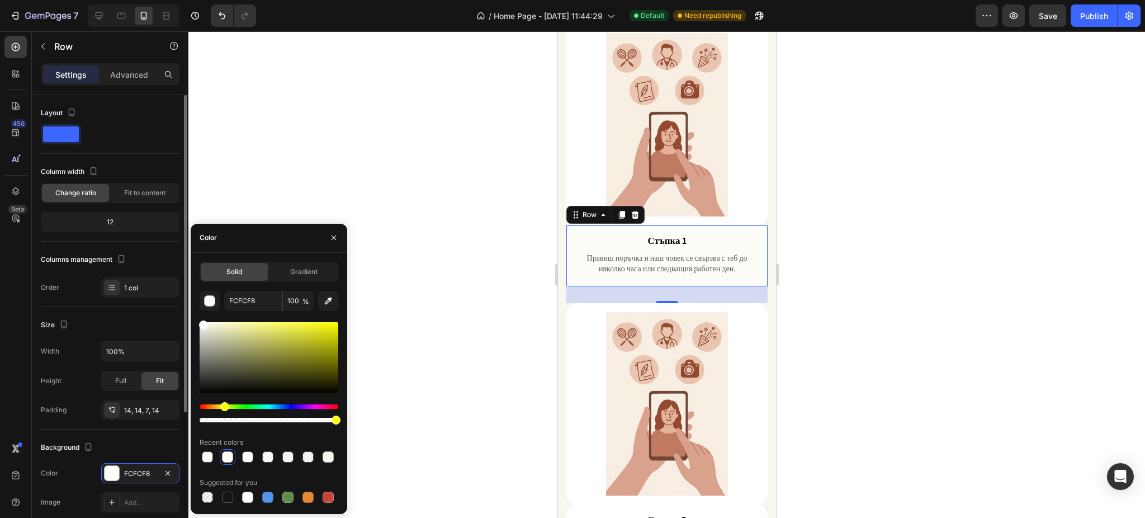
drag, startPoint x: 202, startPoint y: 298, endPoint x: 162, endPoint y: 268, distance: 50.0
click at [164, 269] on div "450 Beta row Sections(0) Elements(9) We couldn’t find any matches for “row” Sug…" at bounding box center [94, 274] width 188 height 486
type input "FFFFFF"
click at [328, 244] on button "button" at bounding box center [334, 238] width 18 height 18
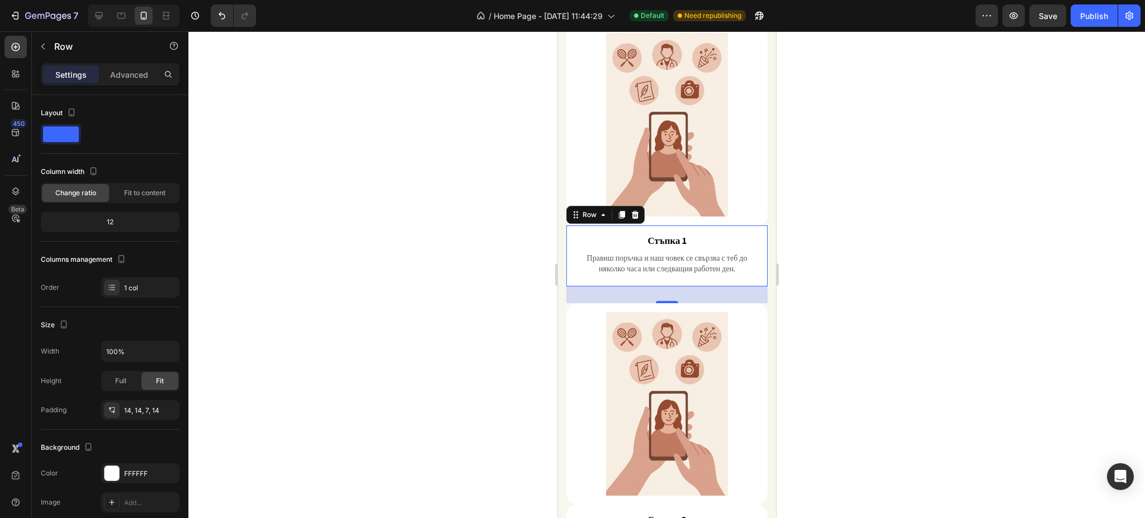
click at [873, 222] on div at bounding box center [666, 274] width 956 height 486
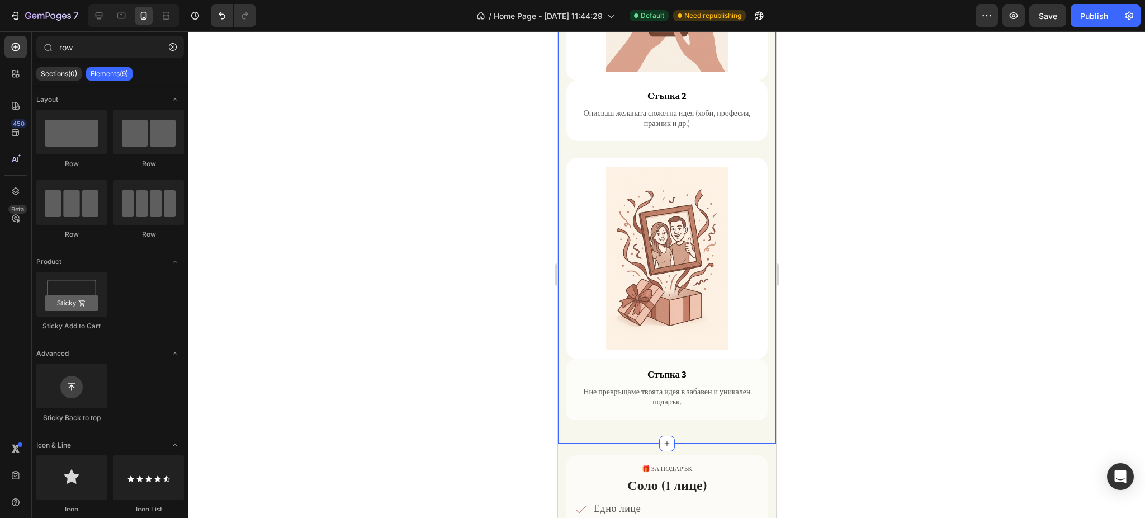
scroll to position [1081, 0]
click at [567, 194] on div "Image Row" at bounding box center [666, 256] width 201 height 201
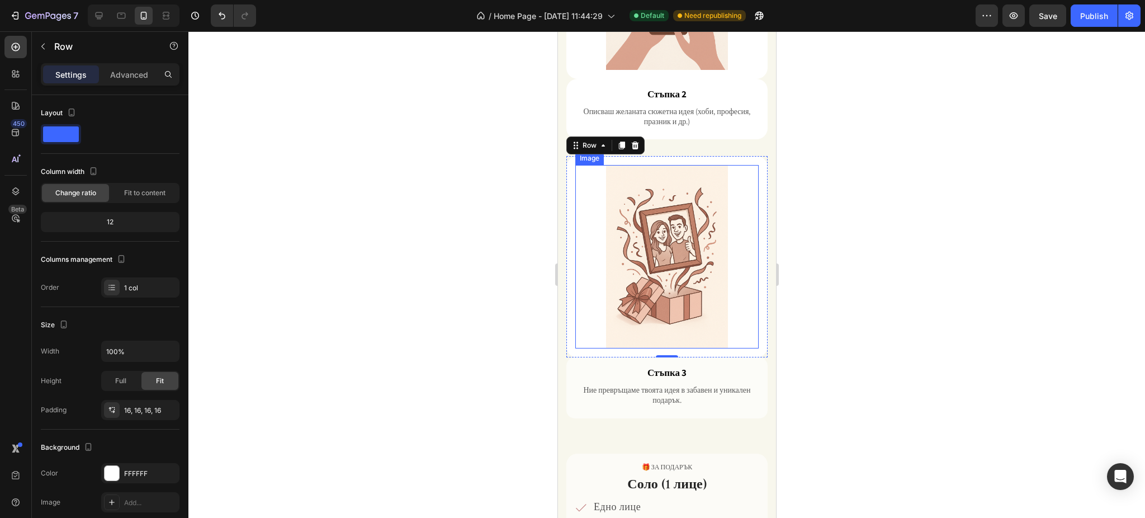
click at [622, 201] on img at bounding box center [666, 256] width 183 height 183
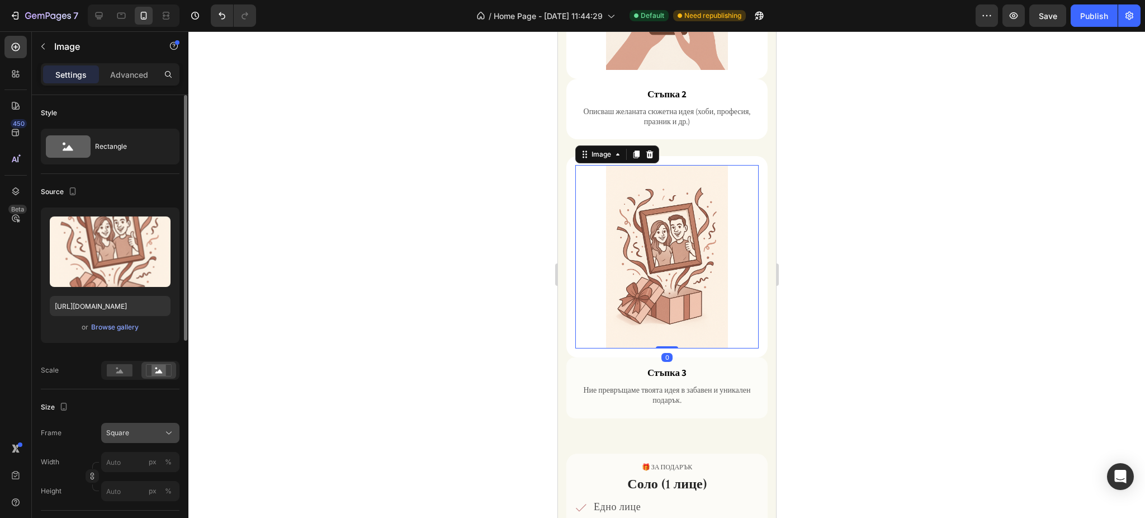
click at [138, 438] on button "Square" at bounding box center [140, 433] width 78 height 20
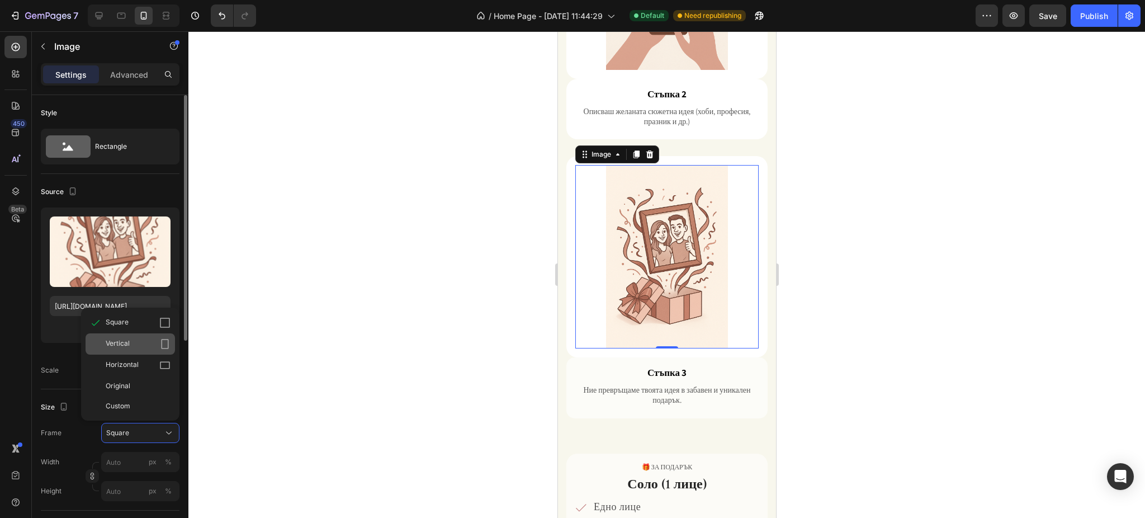
click at [125, 347] on span "Vertical" at bounding box center [118, 343] width 24 height 11
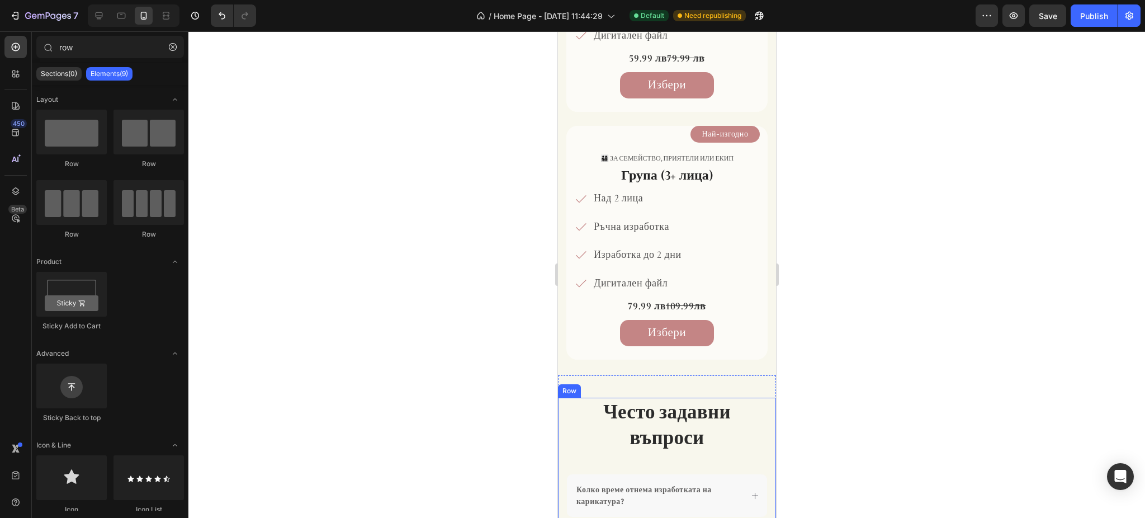
scroll to position [1640, 0]
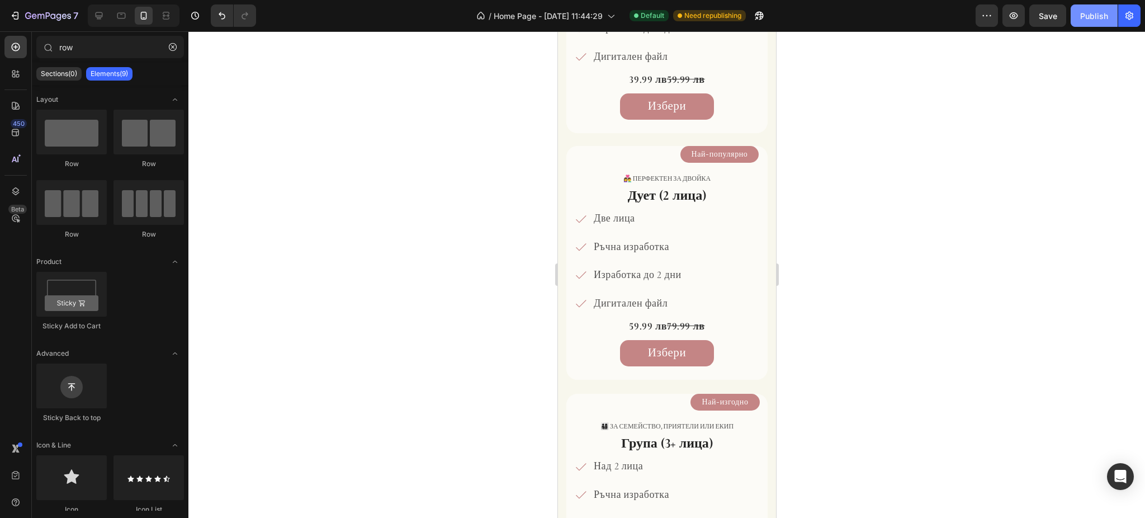
click at [1096, 13] on div "Publish" at bounding box center [1094, 16] width 28 height 12
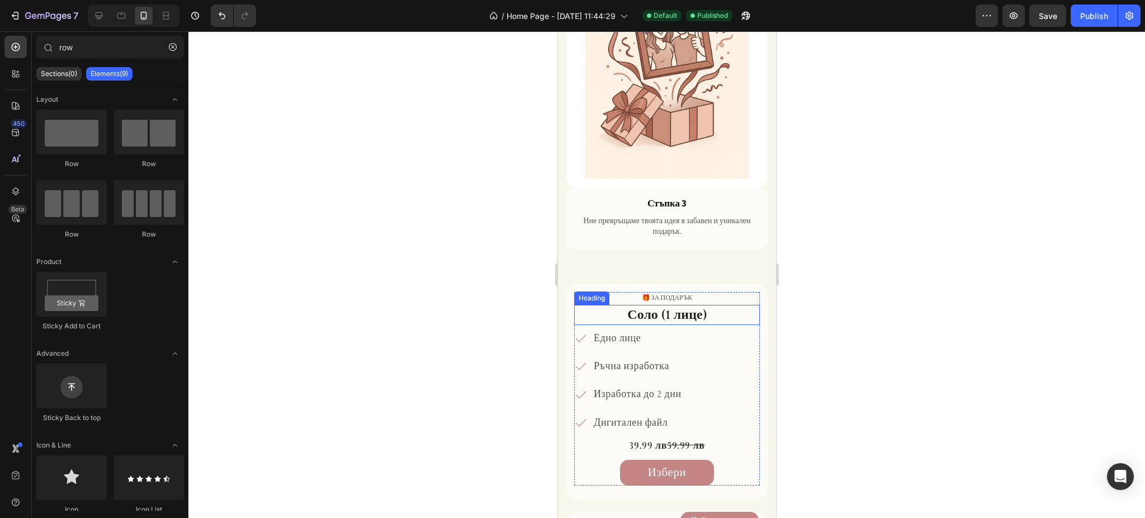
scroll to position [1342, 0]
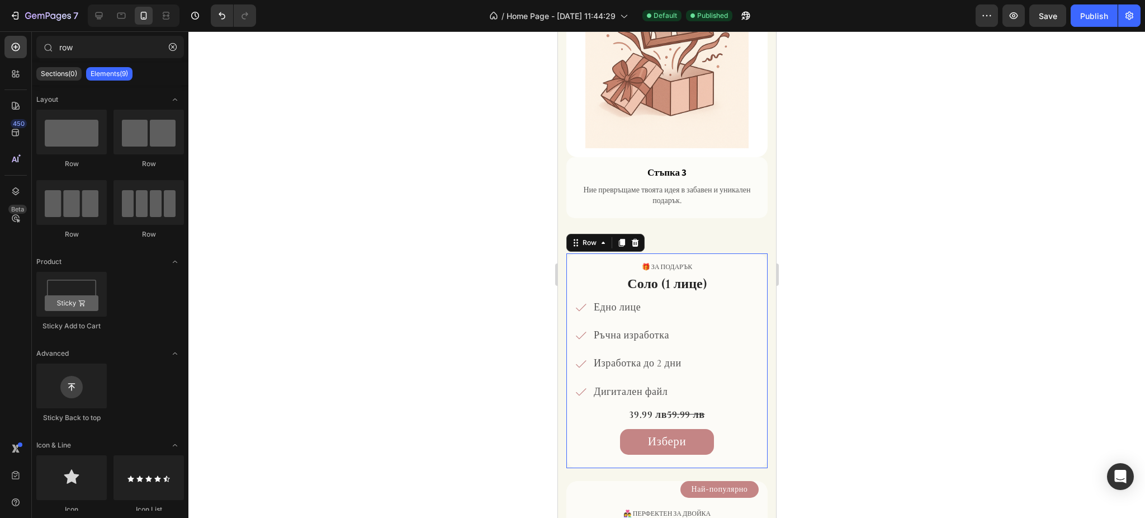
click at [571, 253] on div "🎁 за подарък Text Block Соло (1 лице) Heading Едно лице Ръчна изработка Изработ…" at bounding box center [666, 360] width 201 height 215
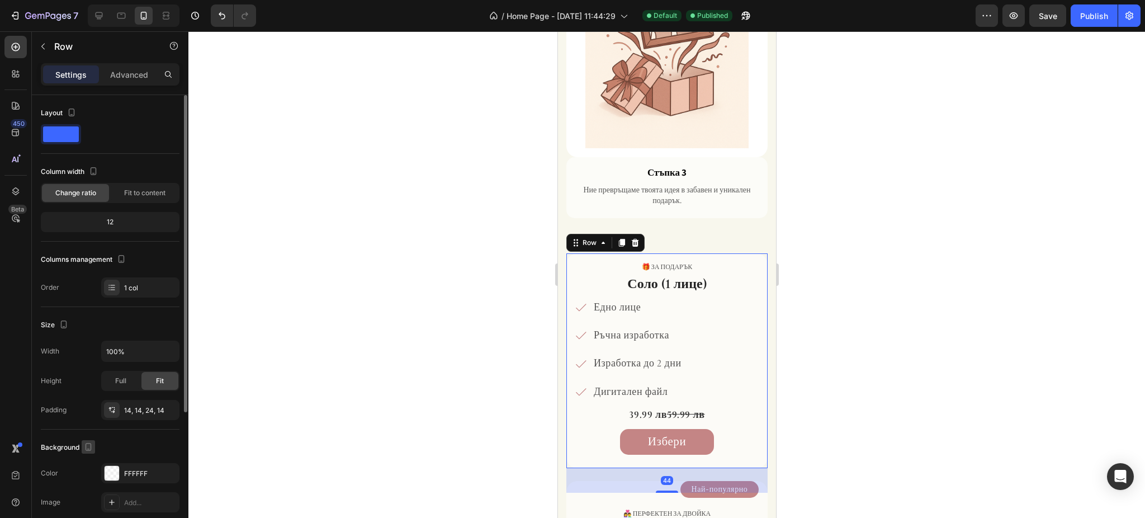
scroll to position [149, 0]
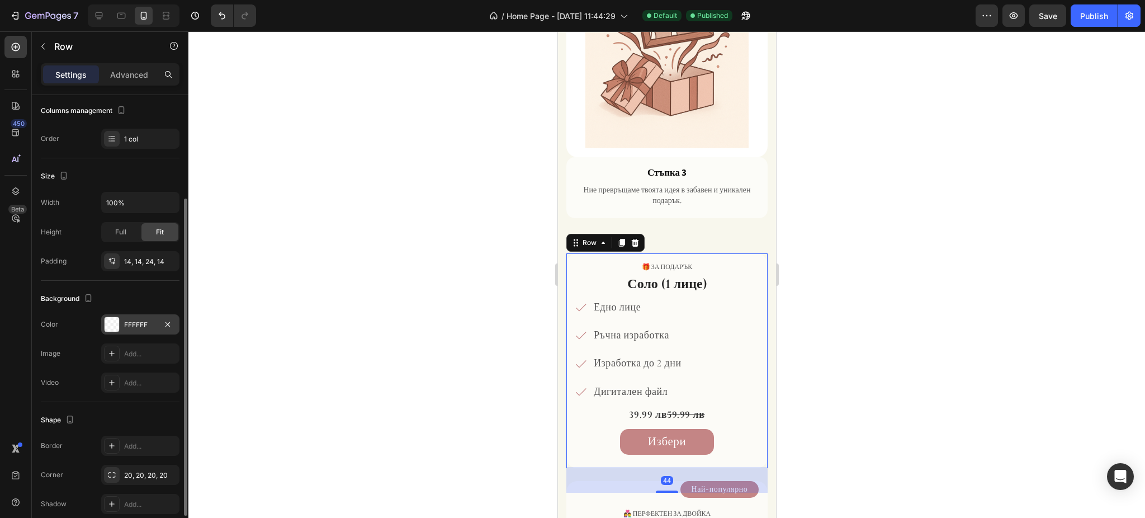
click at [108, 328] on div at bounding box center [112, 324] width 15 height 15
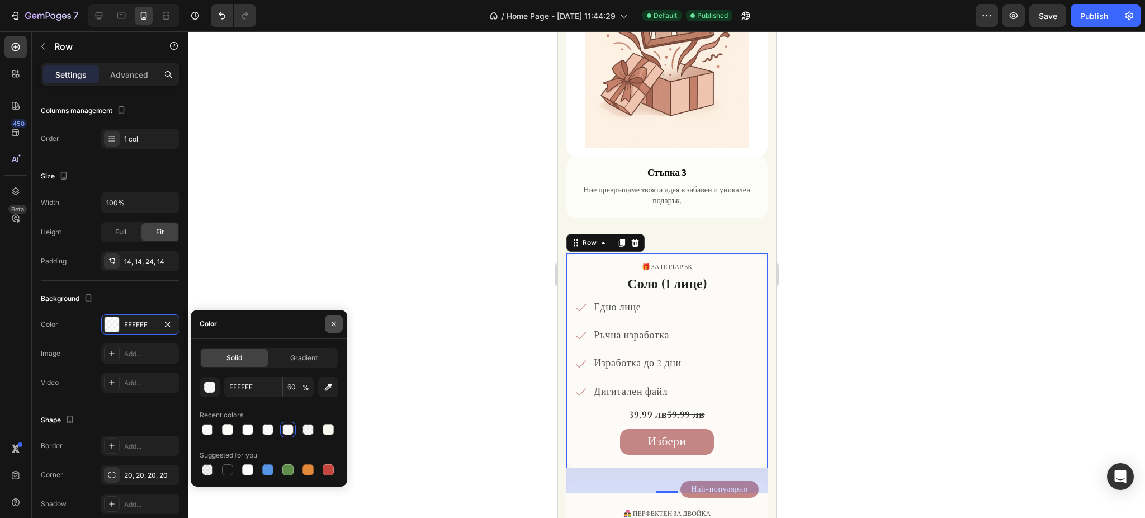
click at [328, 329] on button "button" at bounding box center [334, 324] width 18 height 18
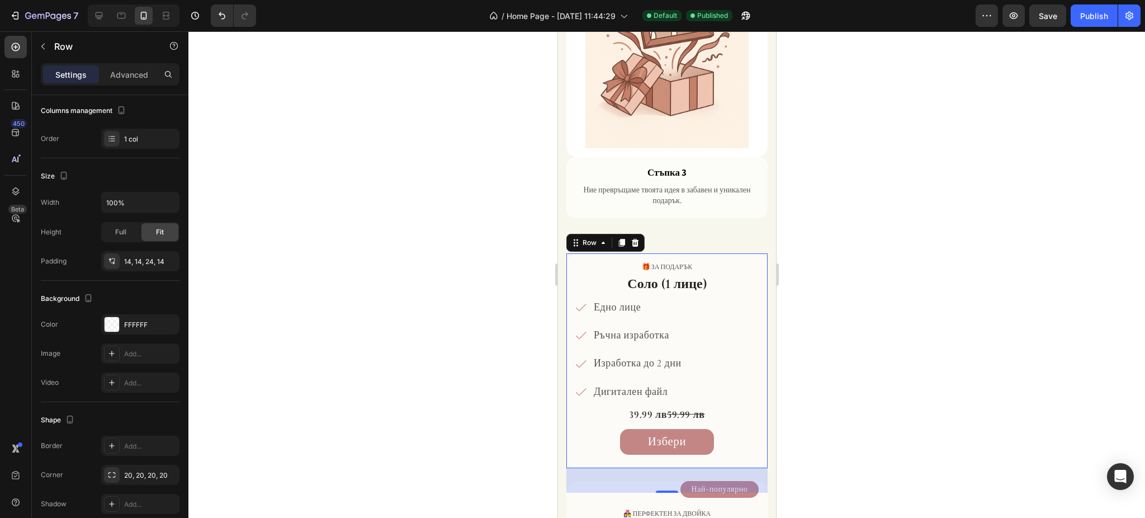
click at [888, 236] on div at bounding box center [666, 274] width 956 height 486
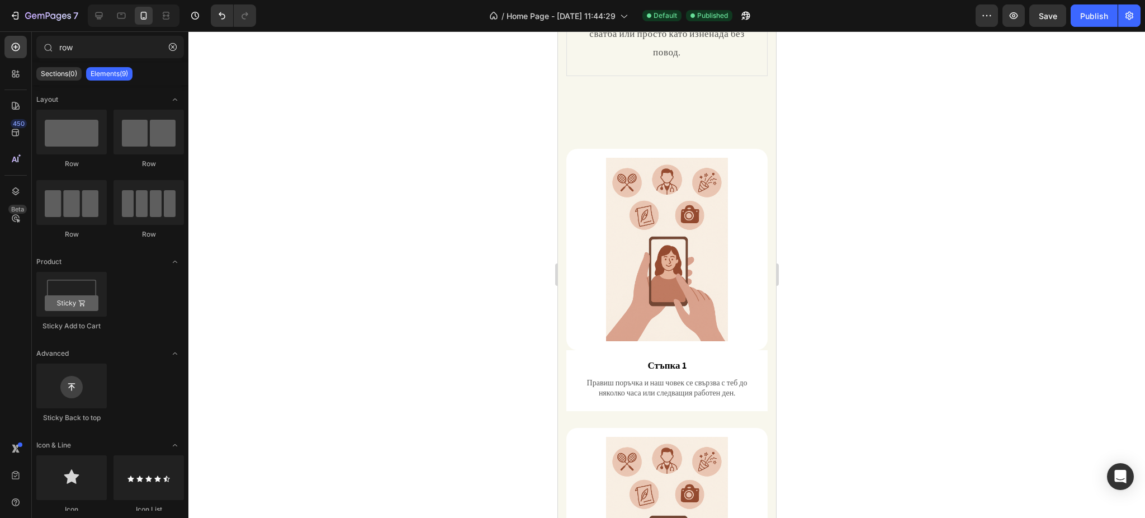
scroll to position [501, 0]
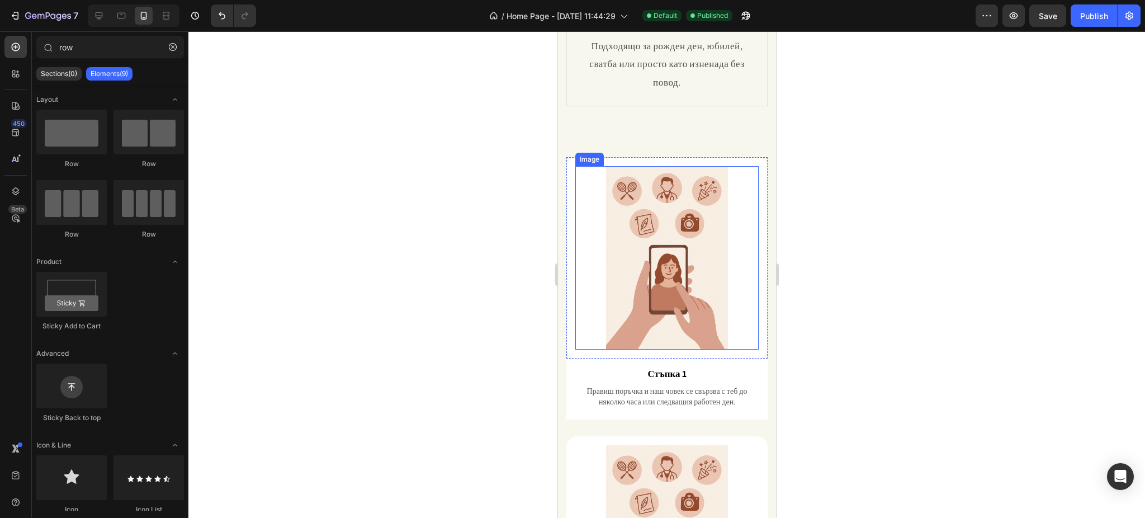
click at [701, 216] on img at bounding box center [666, 257] width 183 height 183
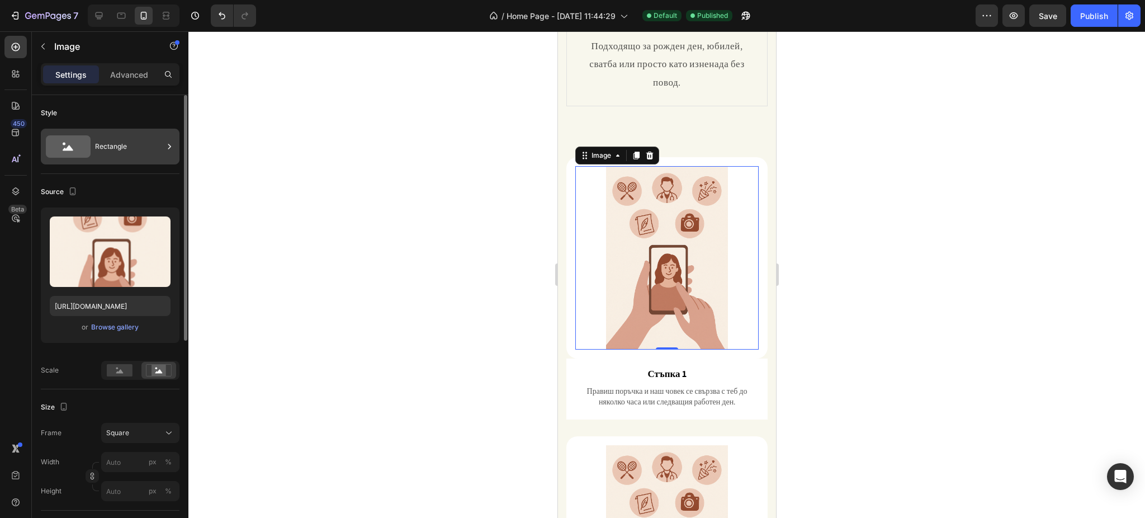
click at [115, 143] on div "Rectangle" at bounding box center [129, 147] width 68 height 26
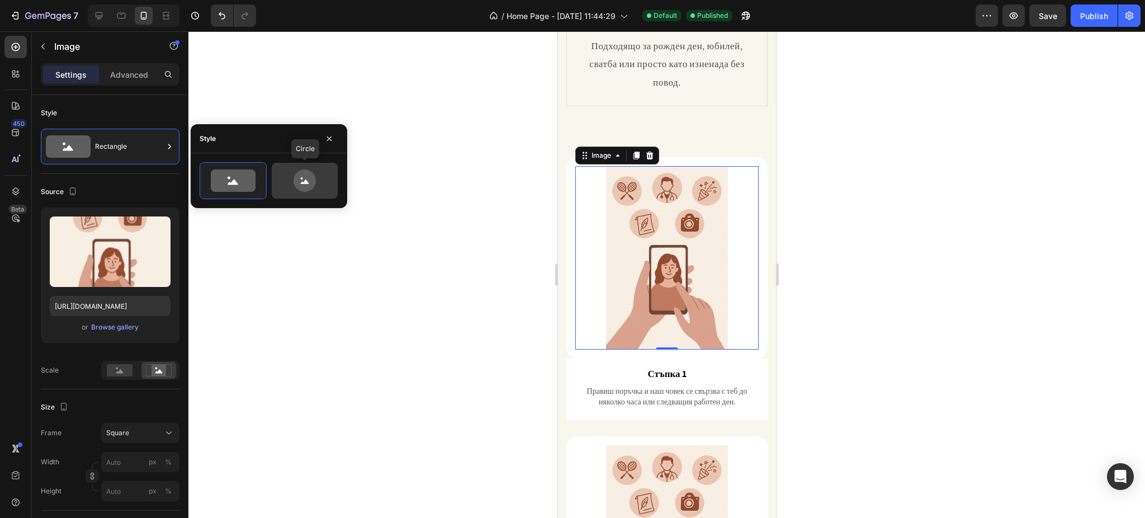
click at [314, 171] on icon at bounding box center [304, 180] width 53 height 22
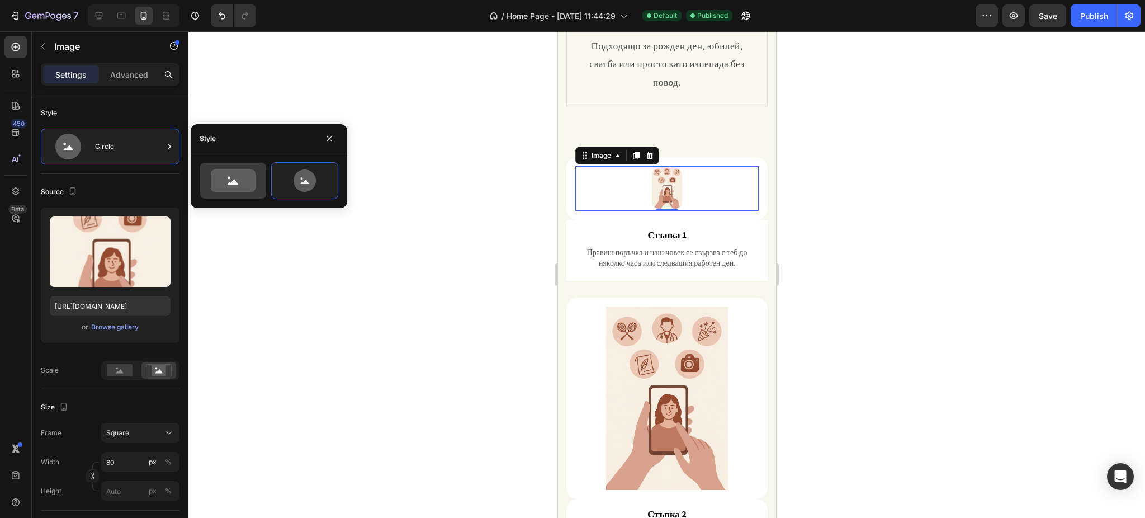
click at [225, 170] on icon at bounding box center [233, 180] width 45 height 22
type input "100"
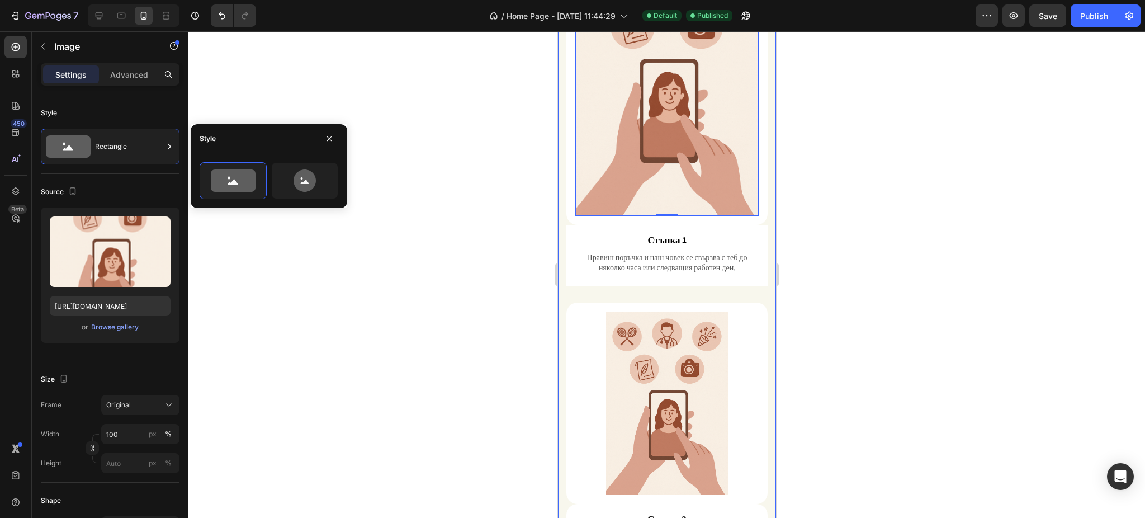
scroll to position [799, 0]
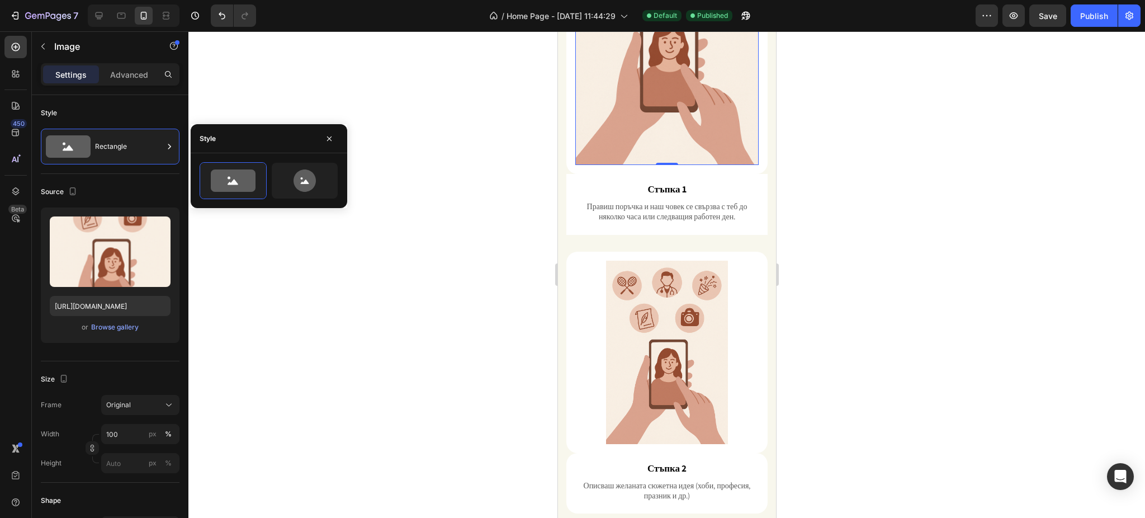
drag, startPoint x: 329, startPoint y: 137, endPoint x: 266, endPoint y: 177, distance: 74.4
click at [329, 138] on icon "button" at bounding box center [329, 138] width 9 height 9
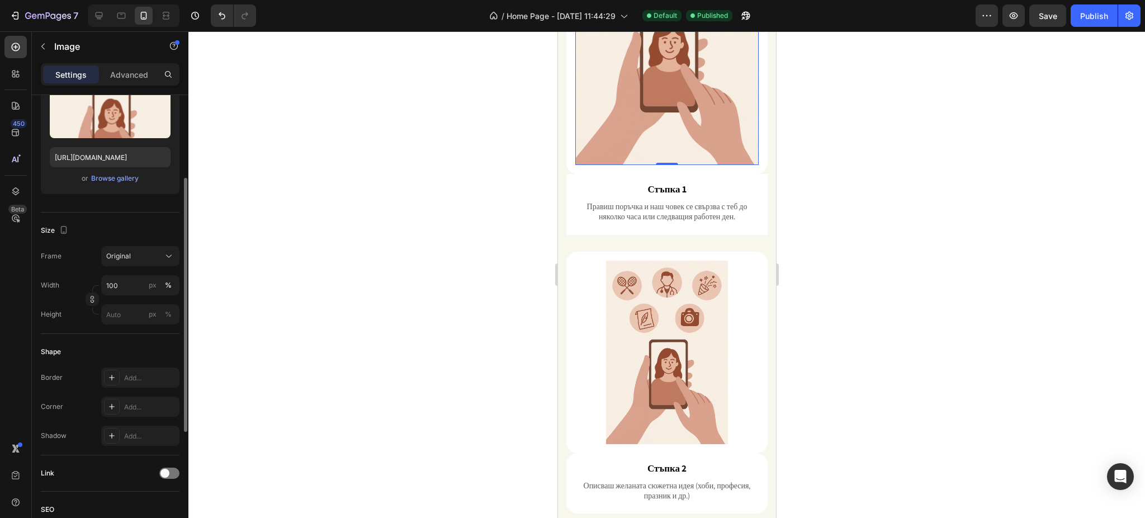
scroll to position [0, 0]
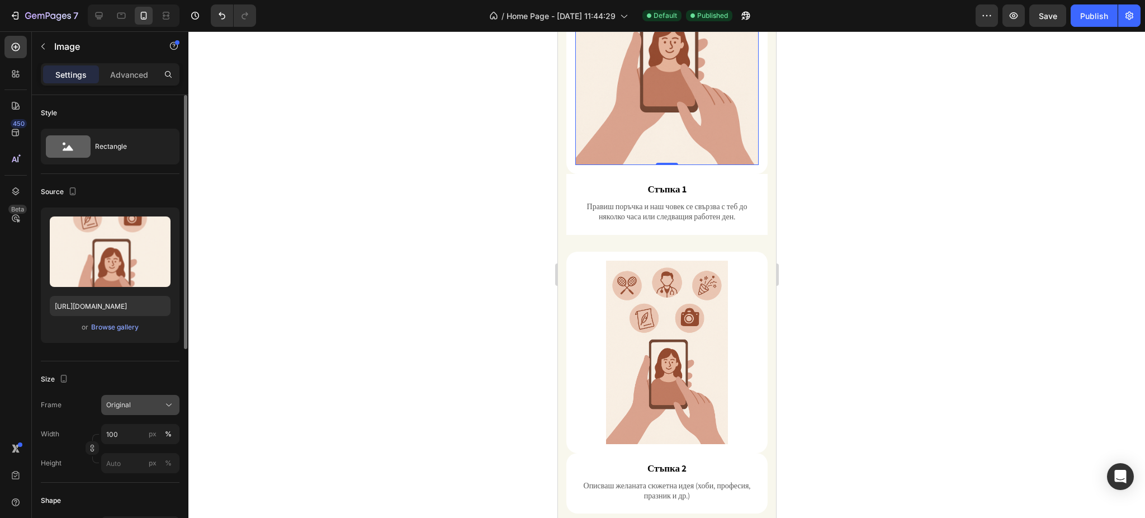
click at [140, 409] on div "Original" at bounding box center [133, 405] width 55 height 10
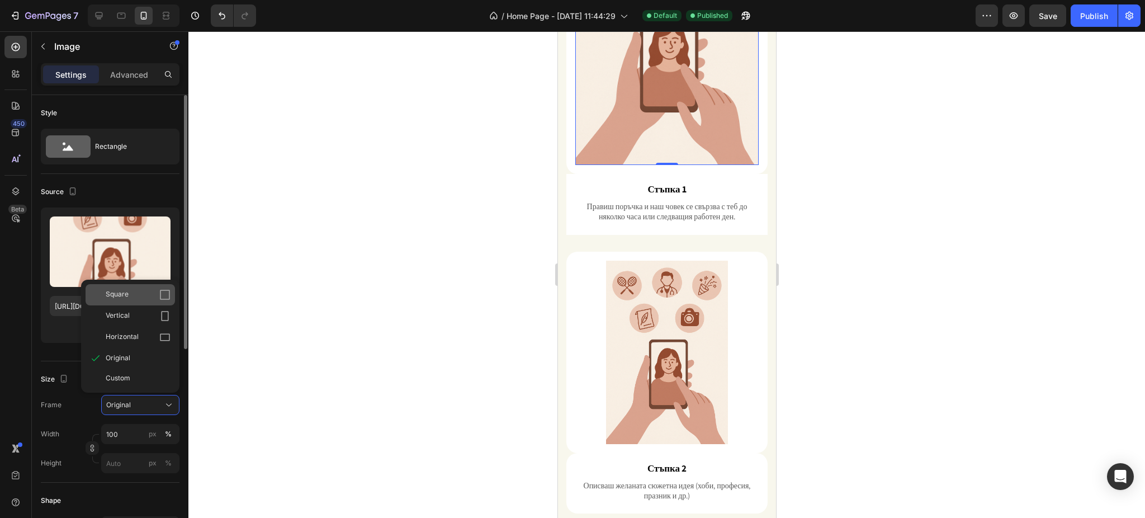
click at [144, 291] on div "Square" at bounding box center [138, 294] width 65 height 11
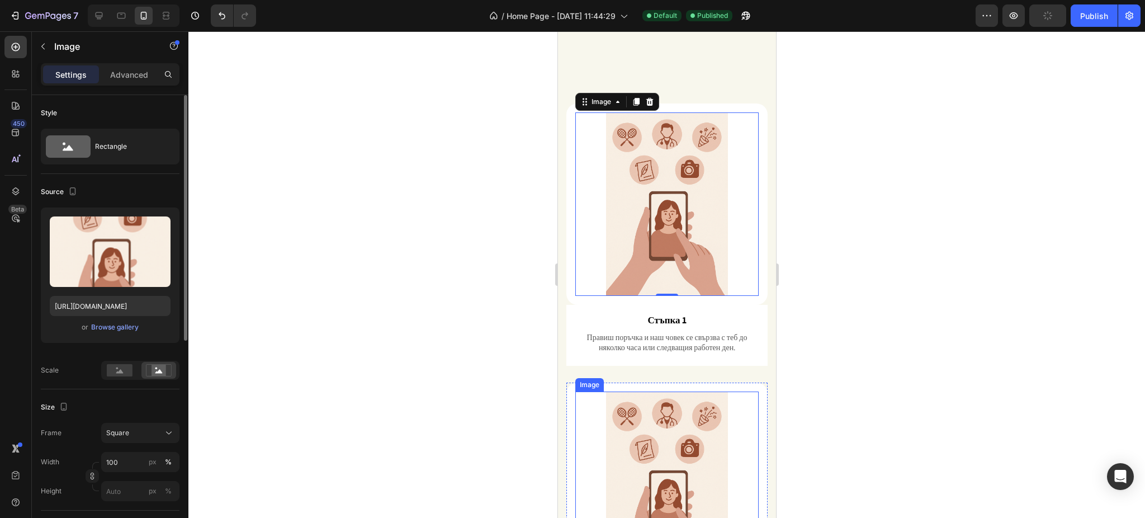
scroll to position [575, 0]
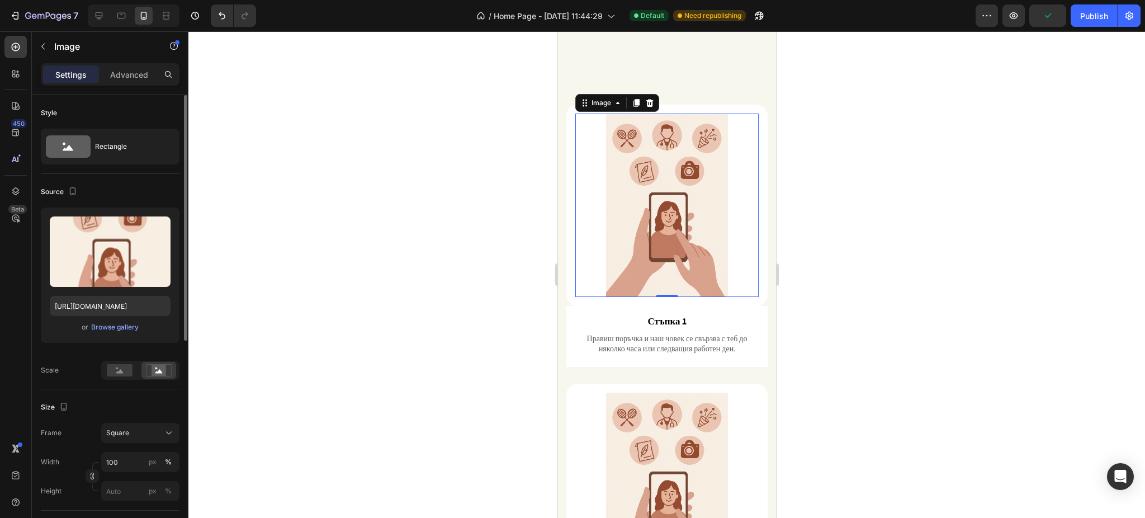
click at [832, 228] on div at bounding box center [666, 274] width 956 height 486
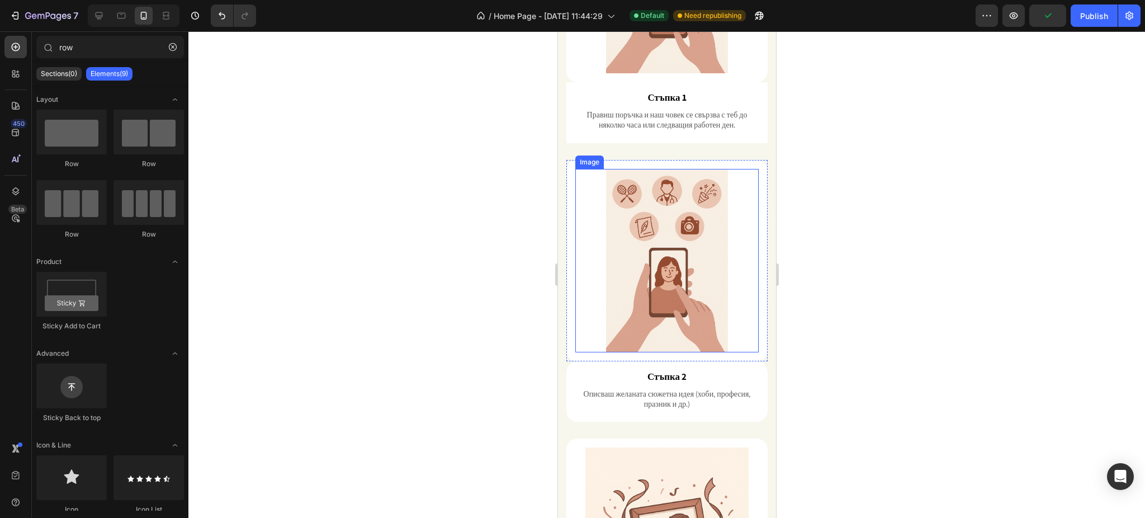
click at [674, 257] on img at bounding box center [666, 260] width 183 height 183
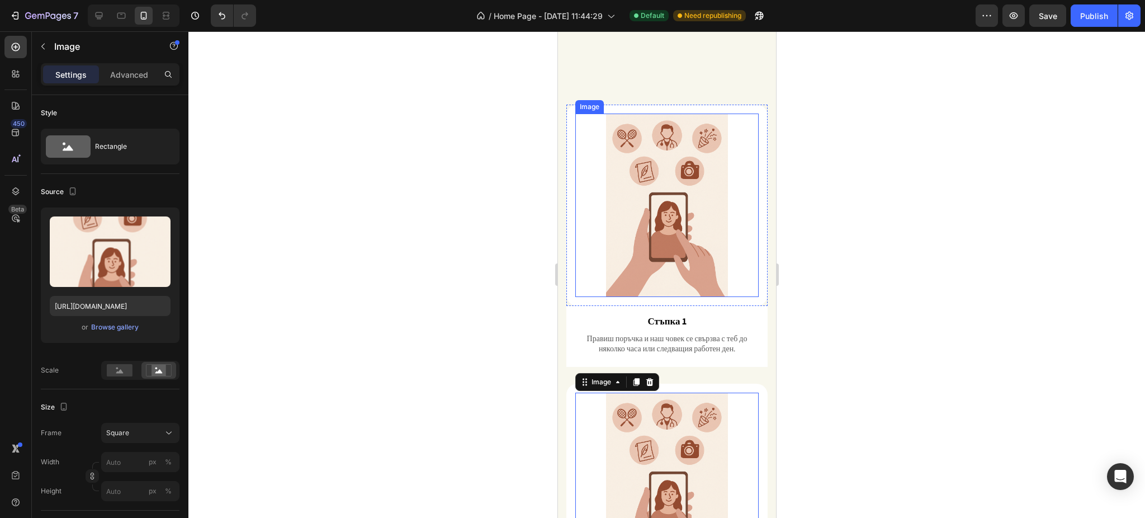
click at [678, 190] on img at bounding box center [666, 204] width 183 height 183
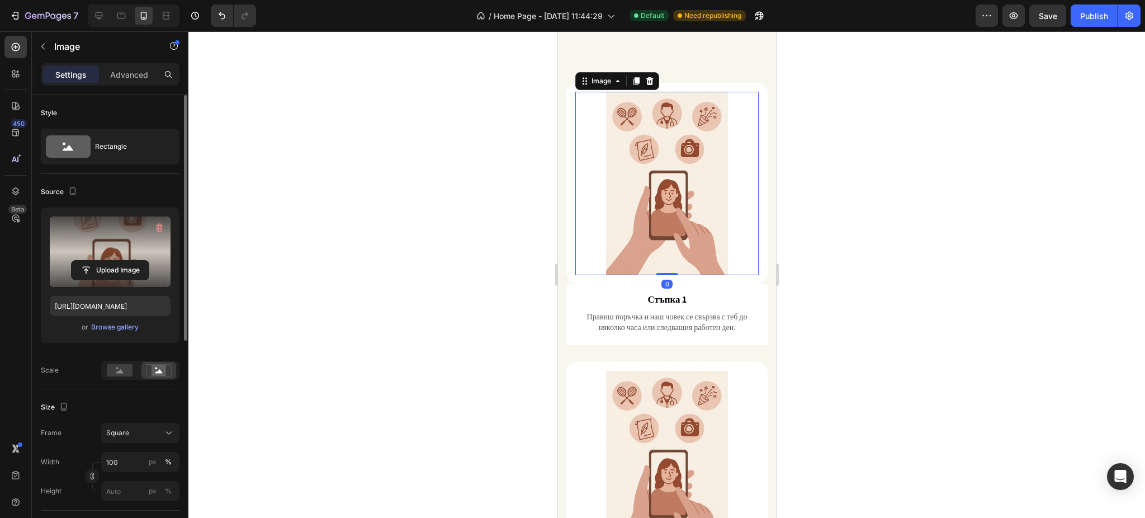
click at [118, 257] on label at bounding box center [110, 251] width 121 height 70
click at [118, 261] on input "file" at bounding box center [110, 270] width 77 height 19
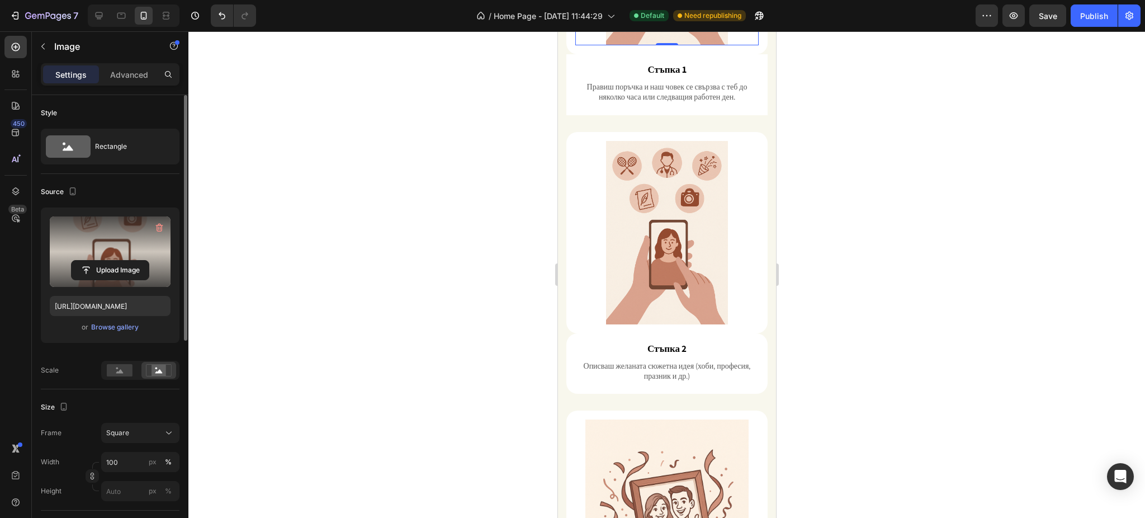
scroll to position [724, 0]
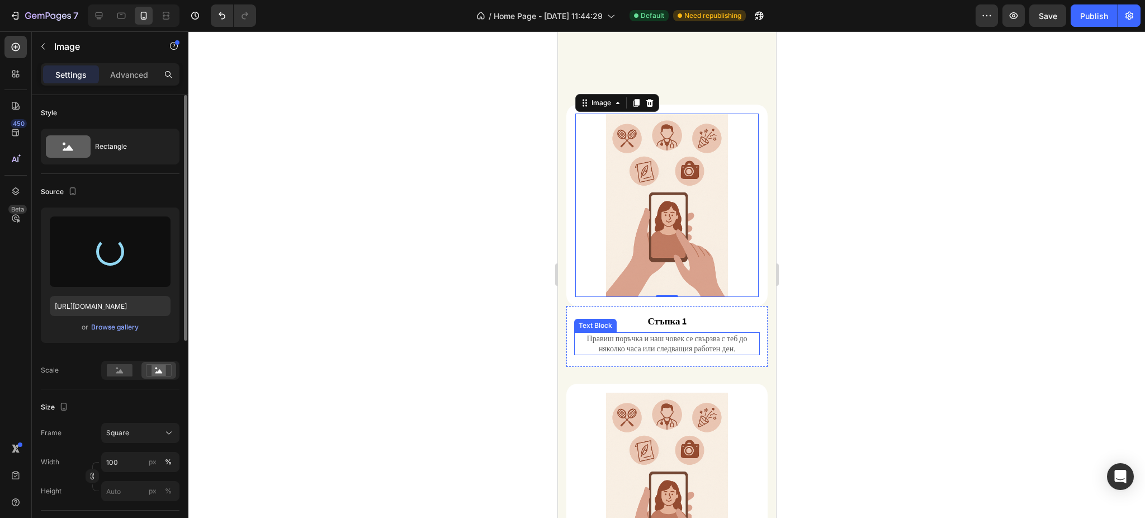
type input "[URL][DOMAIN_NAME]"
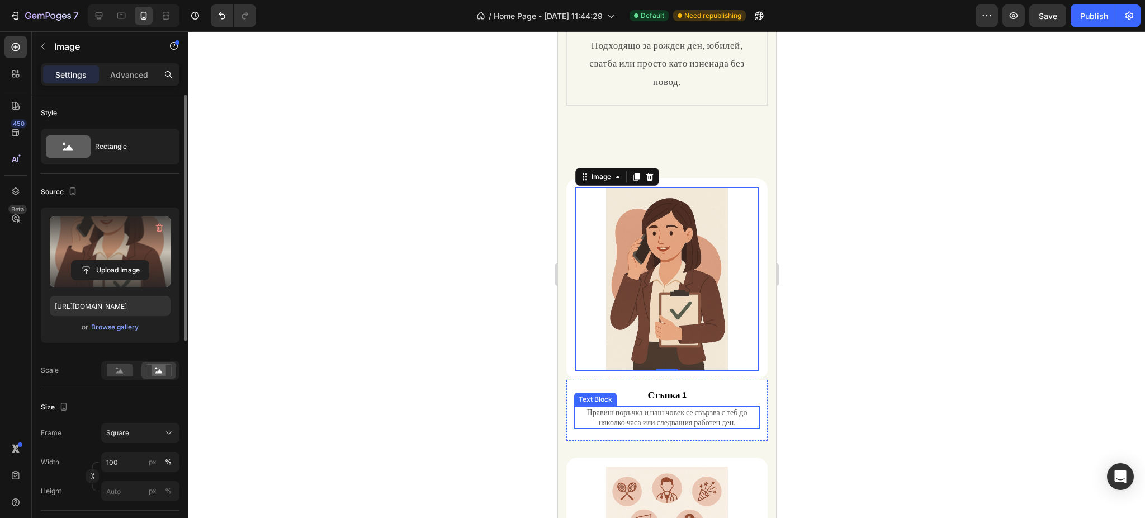
scroll to position [501, 0]
click at [873, 203] on div at bounding box center [666, 274] width 956 height 486
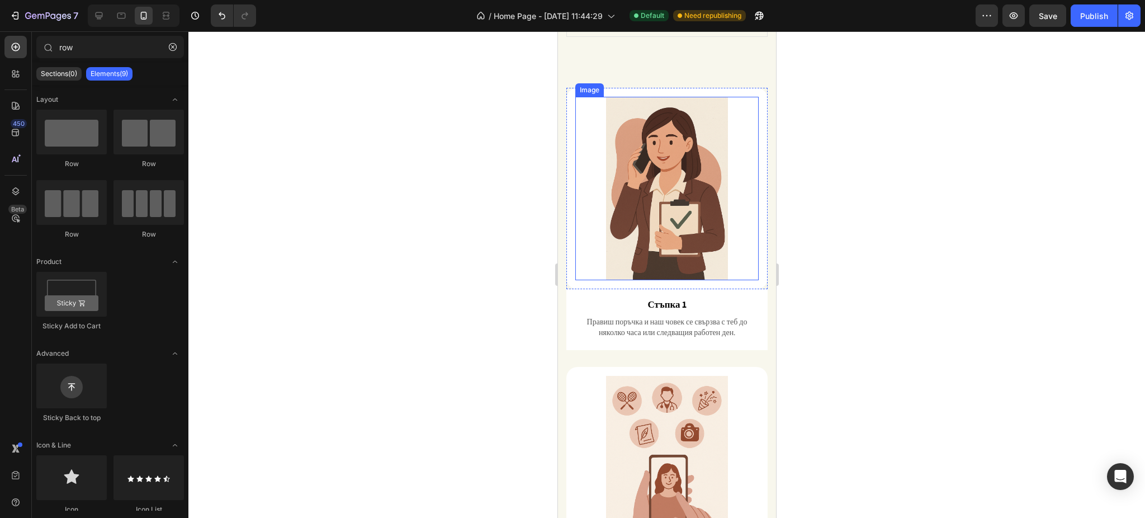
scroll to position [575, 0]
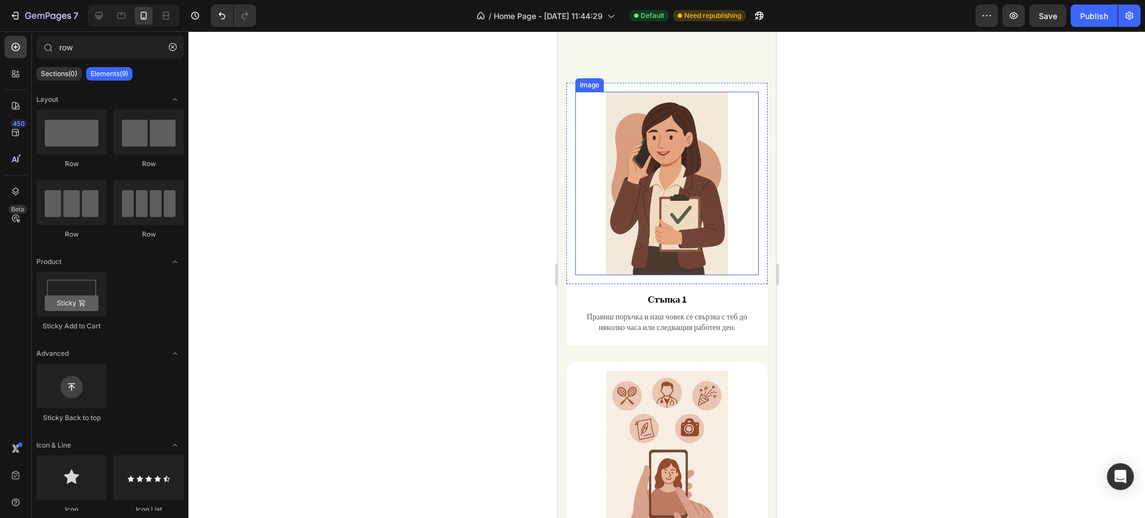
click at [683, 275] on img at bounding box center [666, 183] width 183 height 183
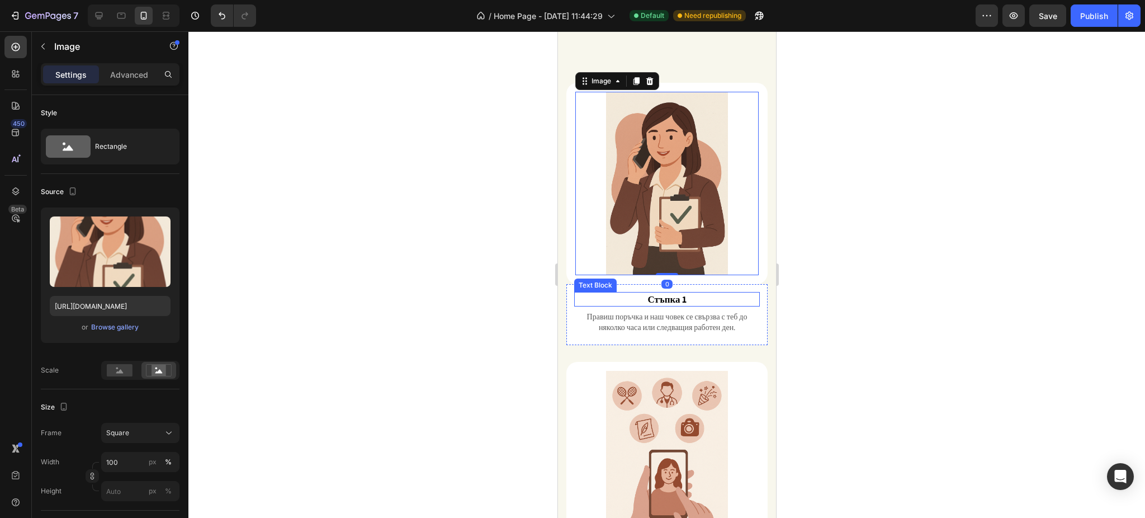
click at [668, 302] on p "Стъпка 1" at bounding box center [666, 299] width 183 height 12
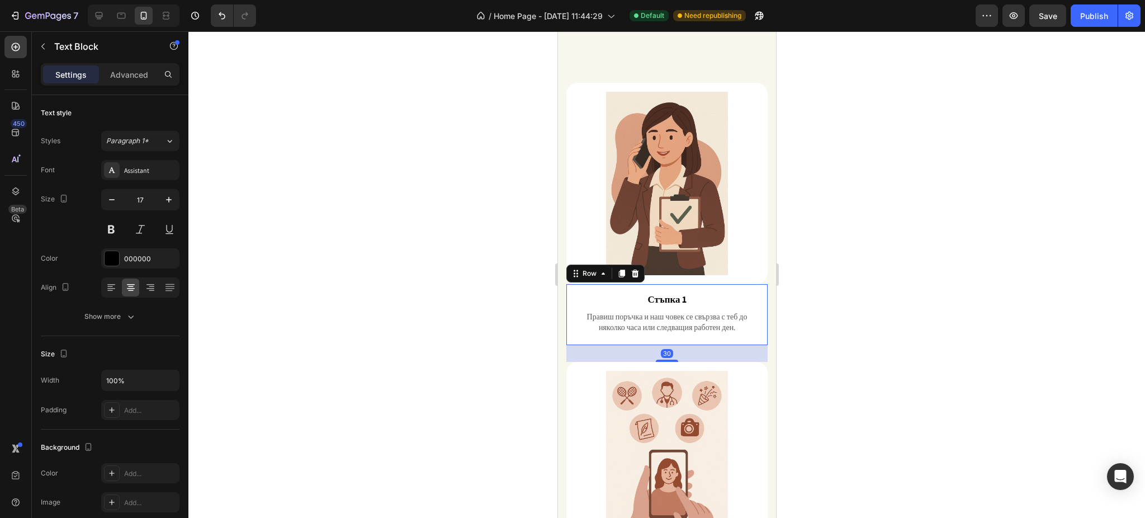
click at [675, 297] on div "Стъпка 1 Text Block Правиш поръчка и наш човек се свързва с теб до няколко часа…" at bounding box center [666, 314] width 201 height 61
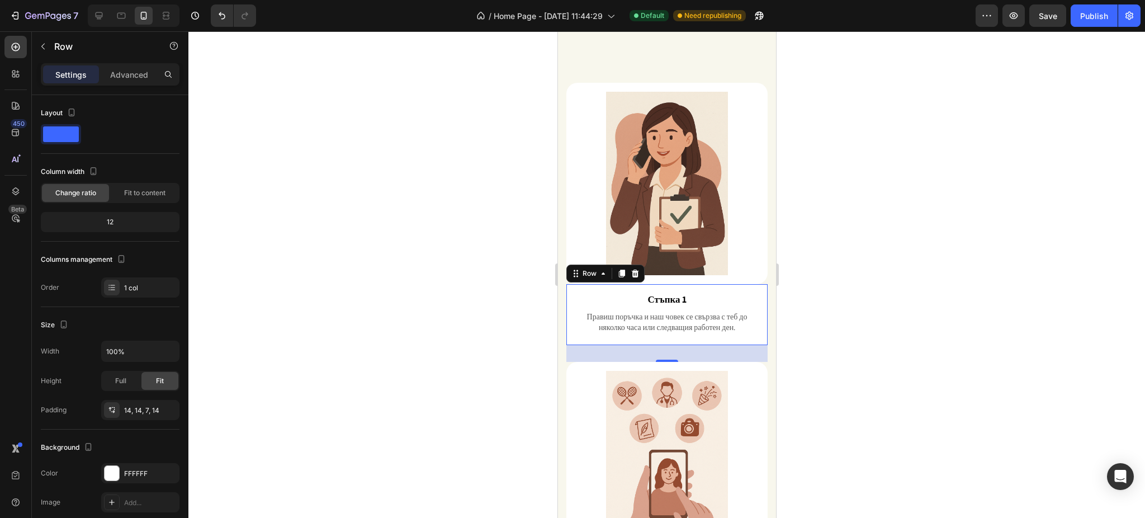
click at [850, 254] on div at bounding box center [666, 274] width 956 height 486
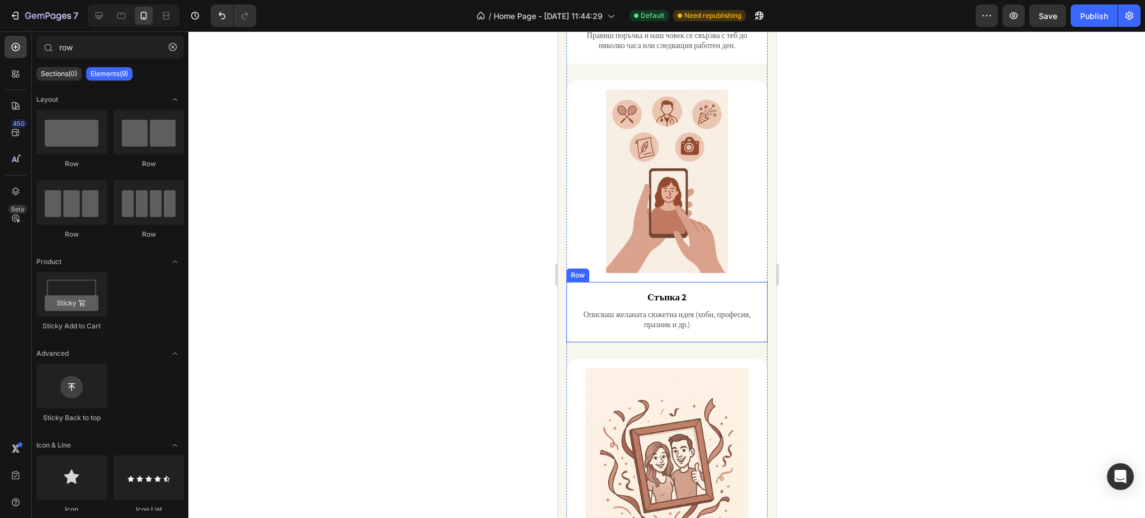
scroll to position [873, 0]
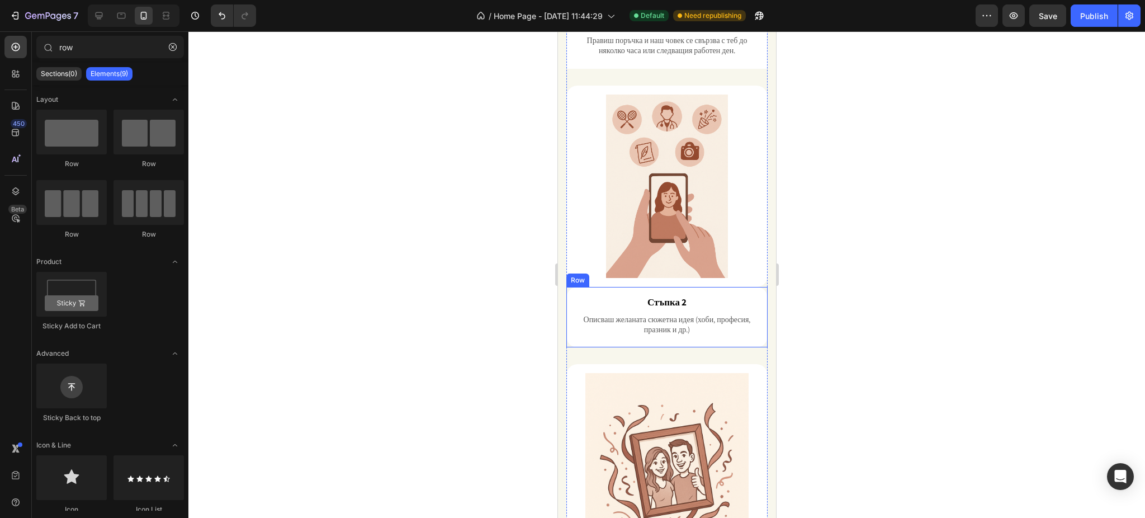
click at [750, 287] on div "Стъпка 2 Text Block Описваш желаната сюжетна идея (хоби, професия, празник и др…" at bounding box center [666, 317] width 201 height 61
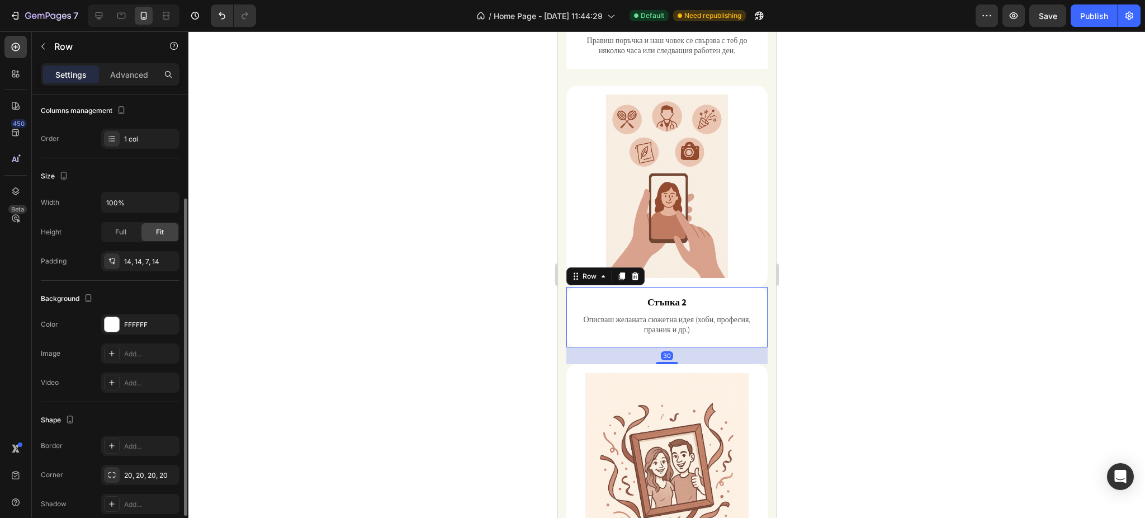
scroll to position [198, 0]
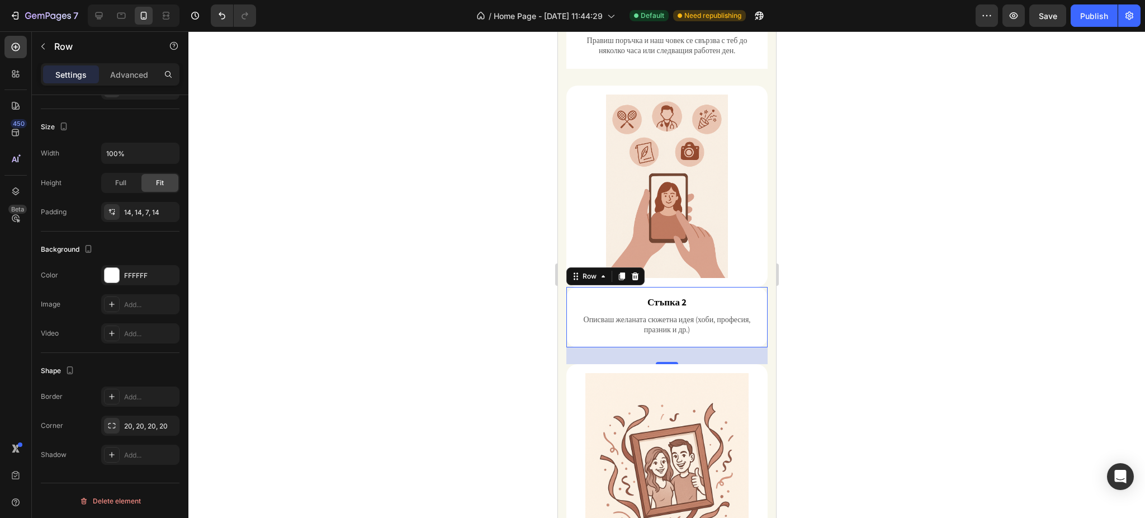
drag, startPoint x: 891, startPoint y: 222, endPoint x: 899, endPoint y: 220, distance: 8.6
click at [898, 220] on div at bounding box center [666, 274] width 956 height 486
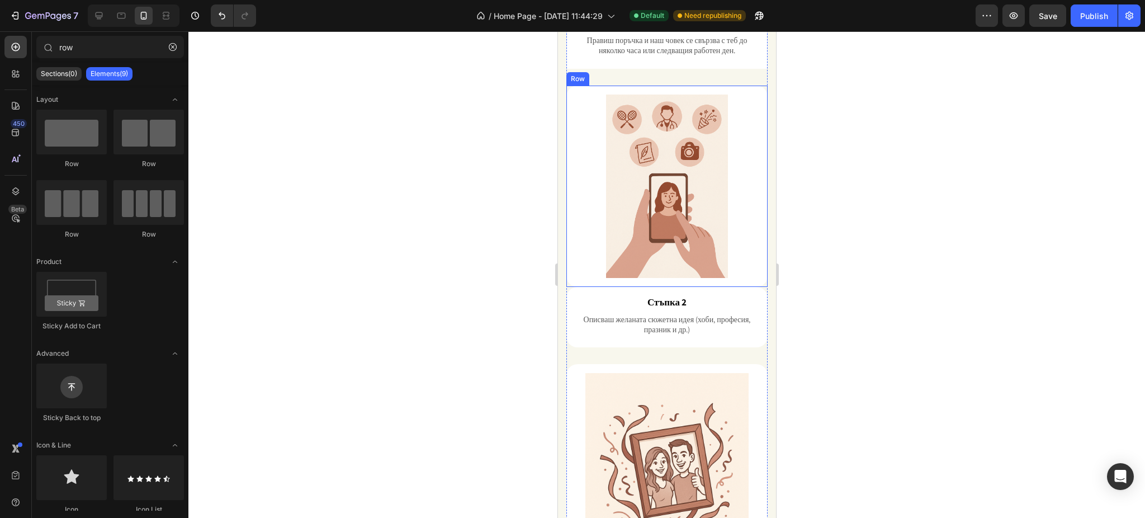
click at [571, 249] on div "Image Row" at bounding box center [666, 186] width 201 height 201
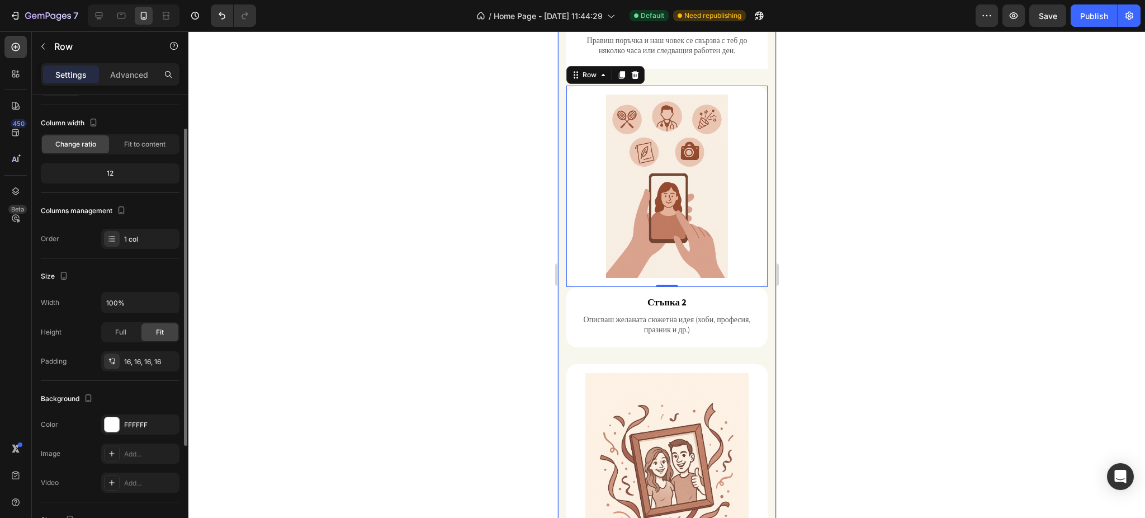
scroll to position [0, 0]
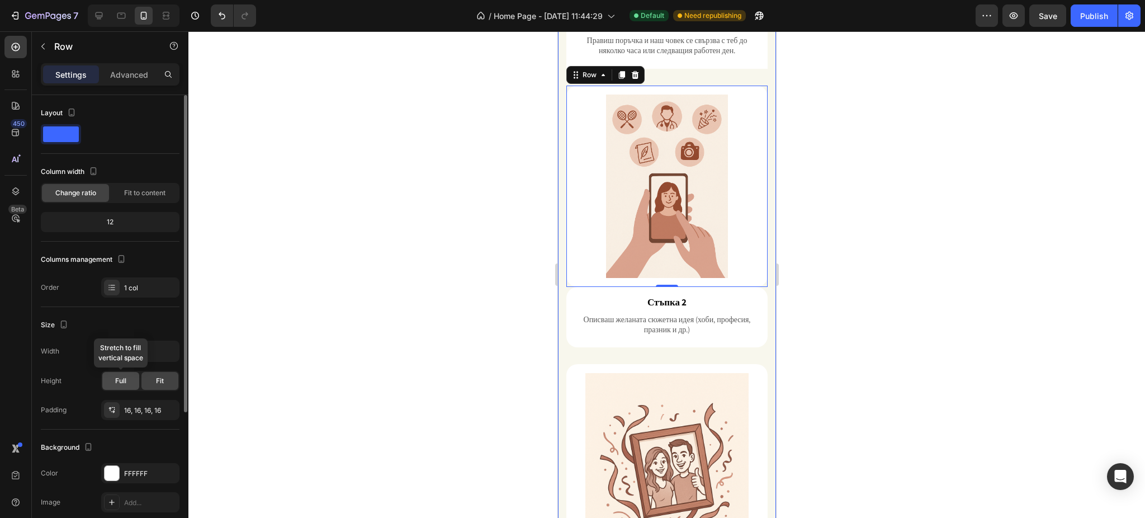
click at [123, 383] on span "Full" at bounding box center [120, 381] width 11 height 10
click at [151, 380] on div "Fit" at bounding box center [159, 381] width 37 height 18
click at [141, 407] on div "16, 16, 16, 16" at bounding box center [140, 410] width 32 height 10
click at [878, 225] on div at bounding box center [666, 274] width 956 height 486
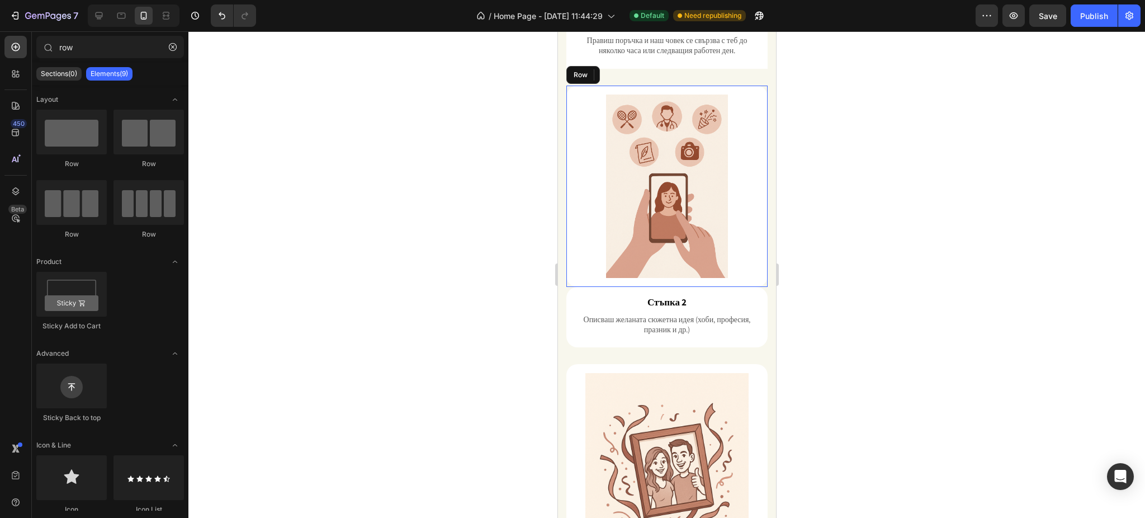
click at [569, 245] on div "Image Row" at bounding box center [666, 186] width 201 height 201
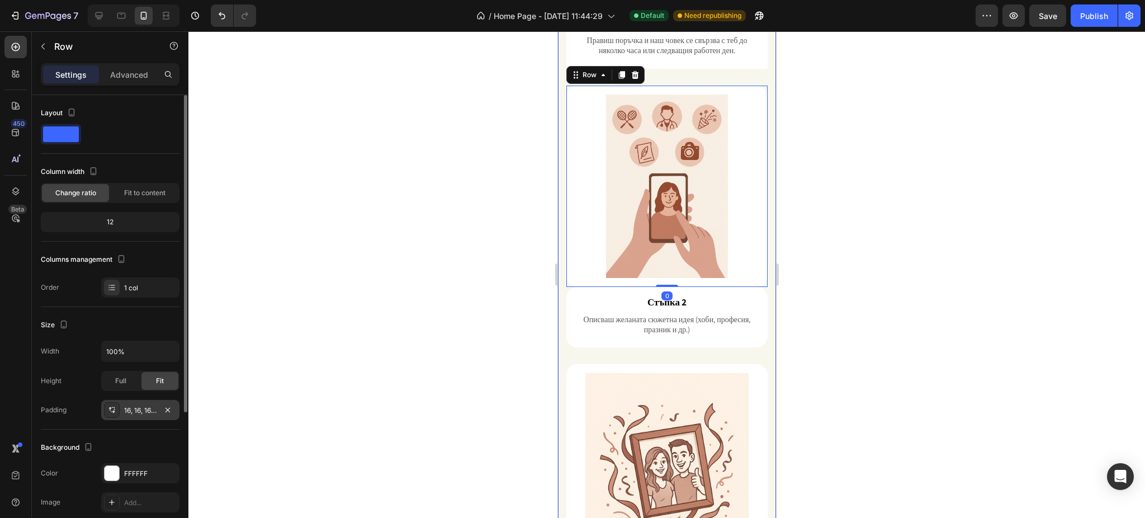
click at [148, 410] on div "16, 16, 16, 16" at bounding box center [140, 410] width 32 height 10
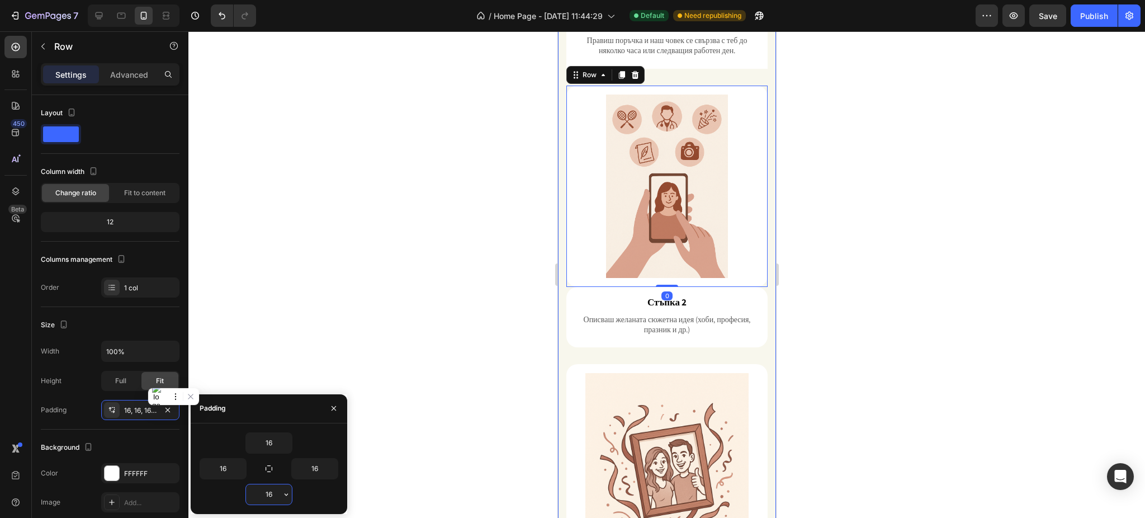
click at [275, 494] on input "16" at bounding box center [269, 494] width 46 height 20
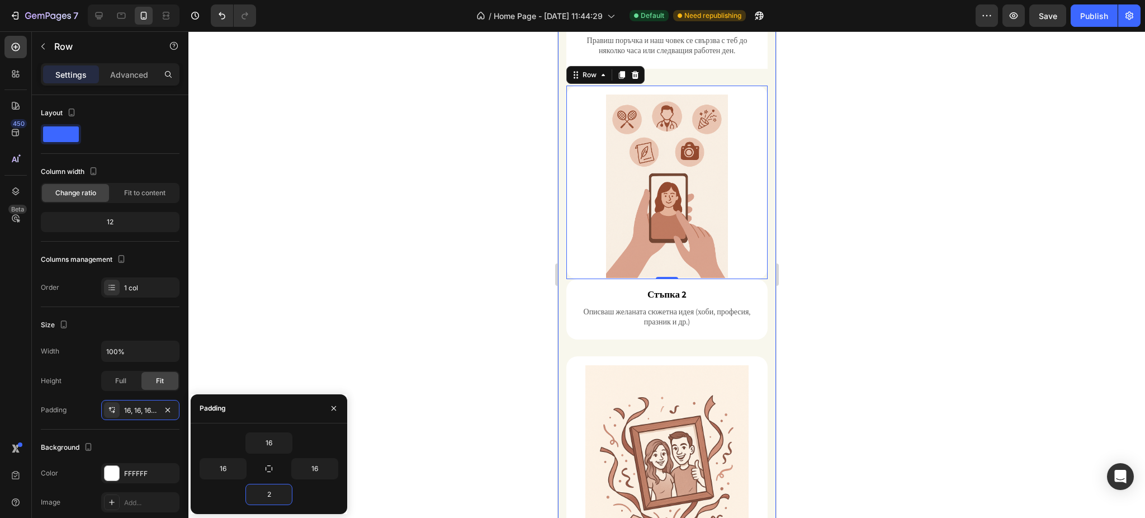
type input "26"
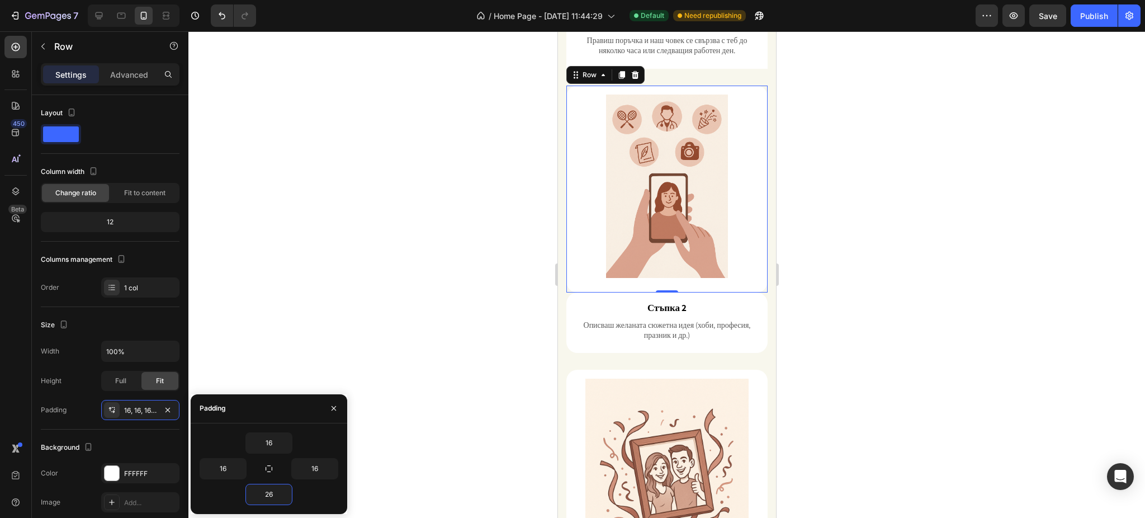
click at [869, 266] on div at bounding box center [666, 274] width 956 height 486
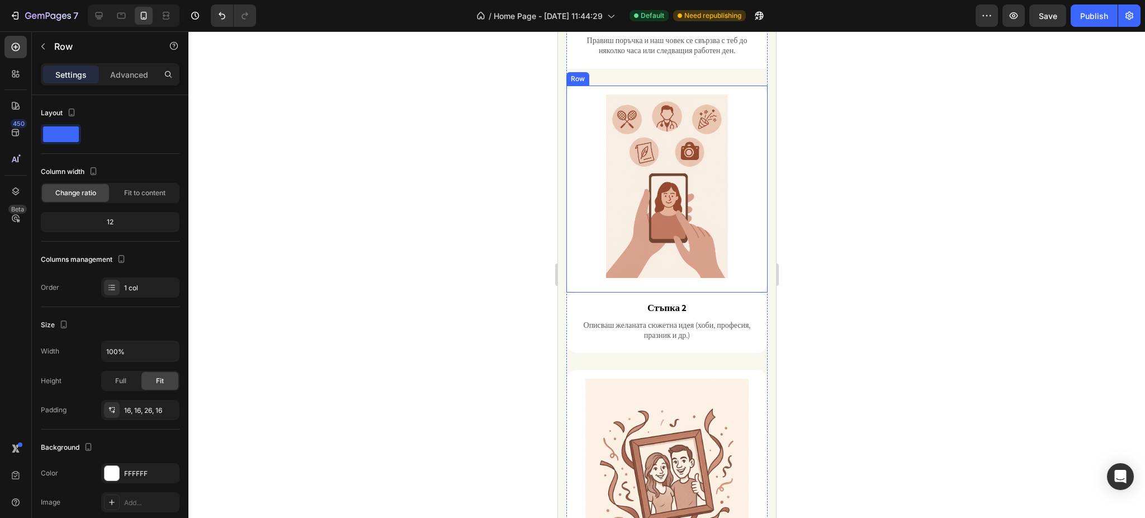
click at [577, 255] on div "Image Row" at bounding box center [666, 189] width 201 height 207
click at [135, 410] on div "16, 16, 26, 16" at bounding box center [140, 410] width 32 height 10
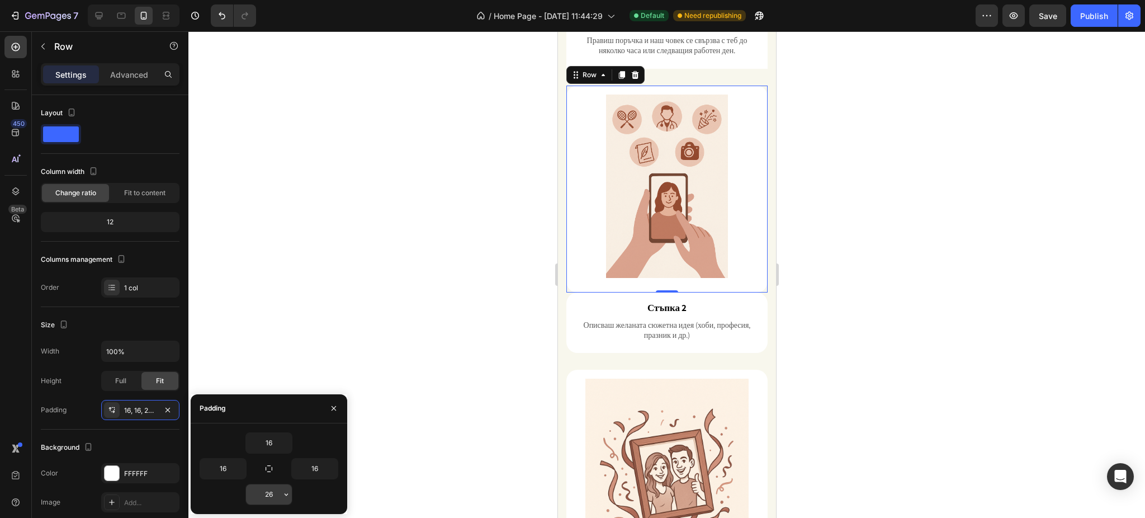
click at [269, 499] on input "26" at bounding box center [269, 494] width 46 height 20
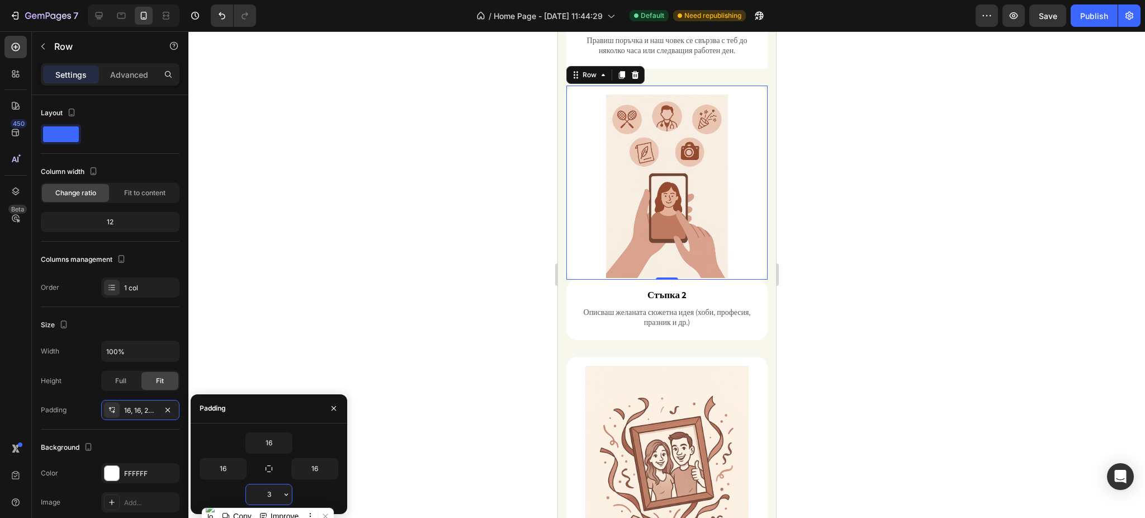
type input "36"
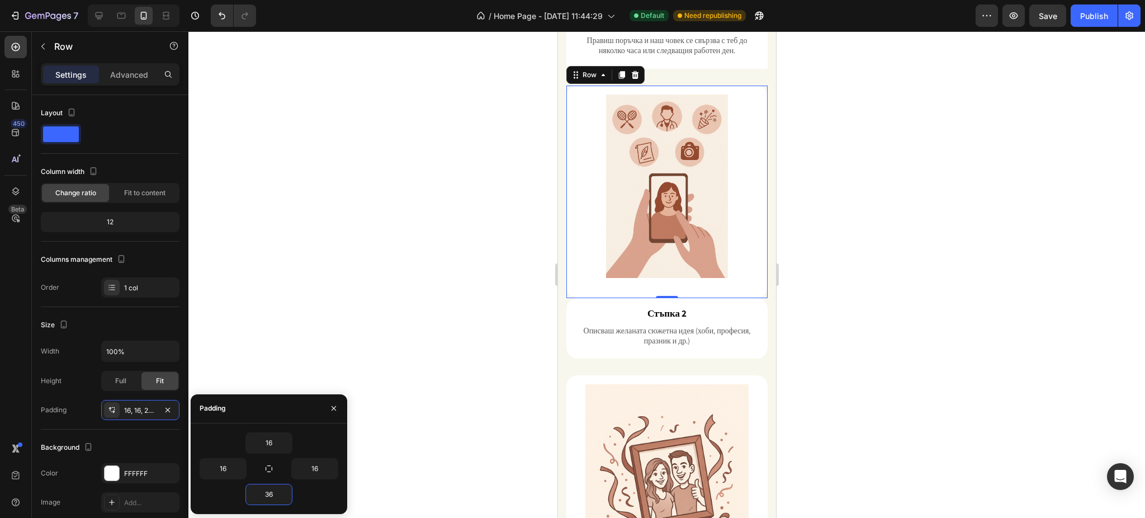
click at [880, 290] on div at bounding box center [666, 274] width 956 height 486
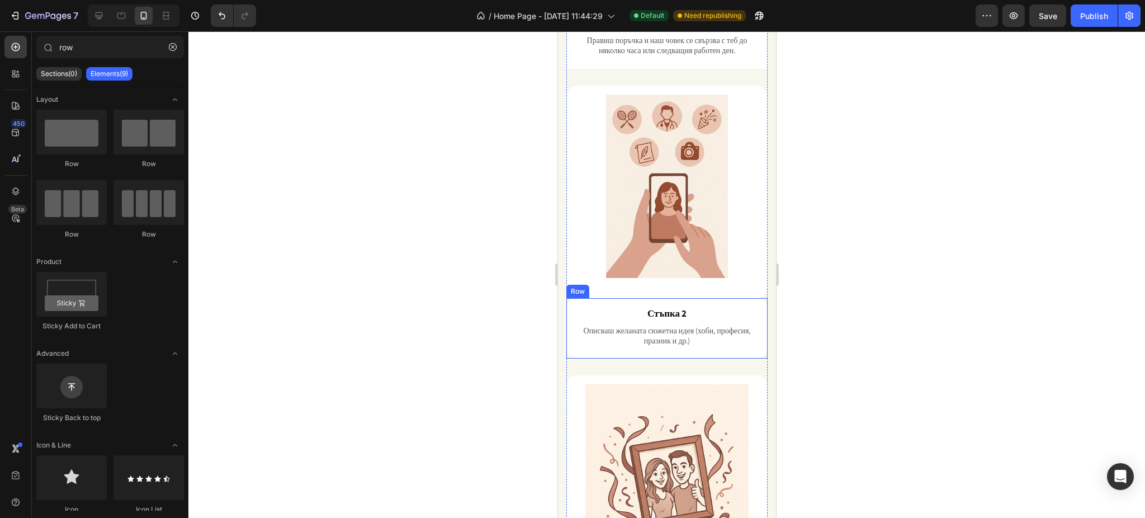
click at [569, 298] on div "Стъпка 2 Text Block Описваш желаната сюжетна идея (хоби, професия, празник и др…" at bounding box center [666, 328] width 201 height 61
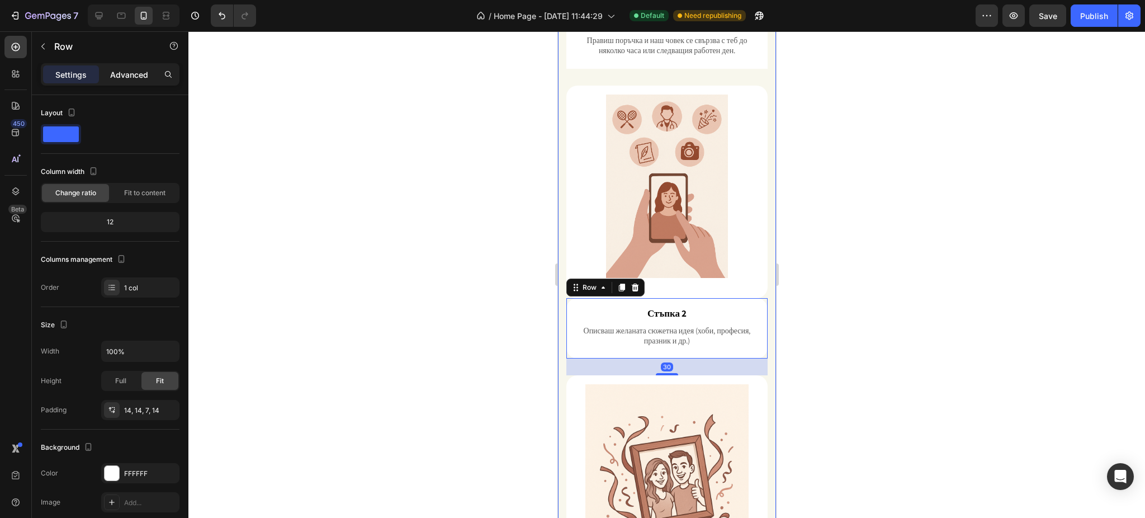
click at [121, 70] on p "Advanced" at bounding box center [129, 75] width 38 height 12
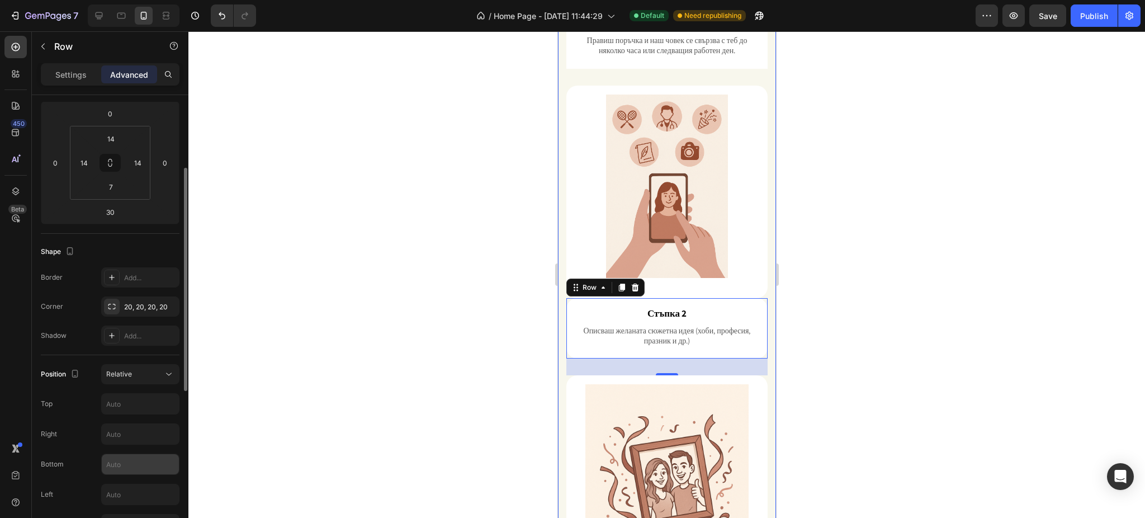
scroll to position [298, 0]
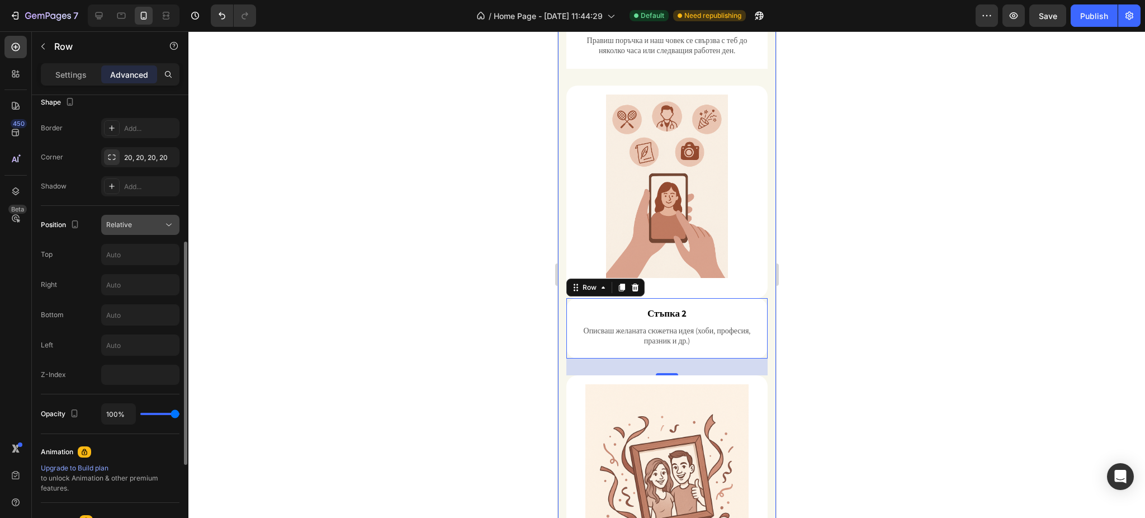
click at [149, 226] on div "Relative" at bounding box center [134, 225] width 57 height 10
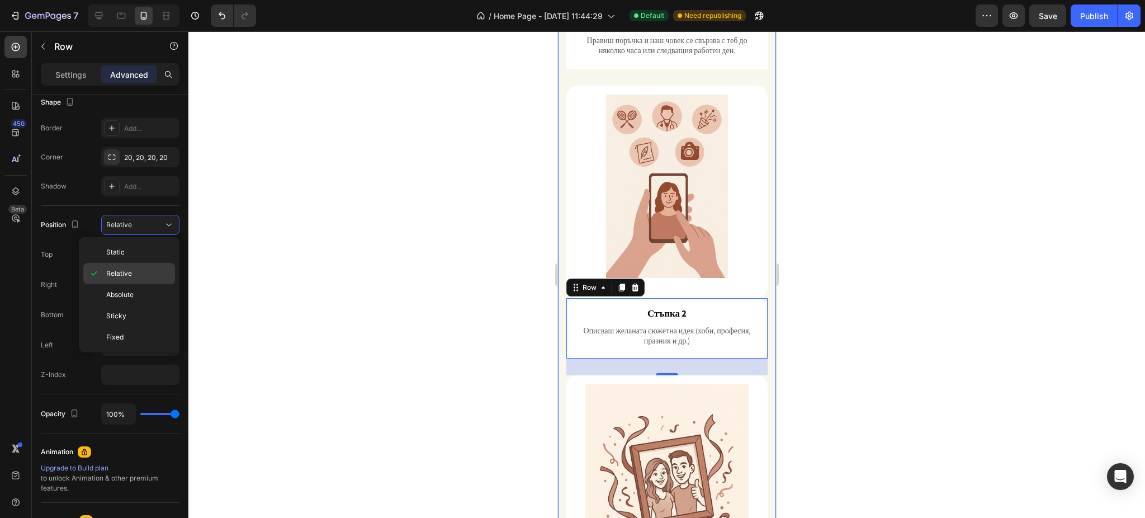
click at [145, 273] on p "Relative" at bounding box center [138, 273] width 64 height 10
click at [124, 255] on input "text" at bounding box center [140, 254] width 77 height 20
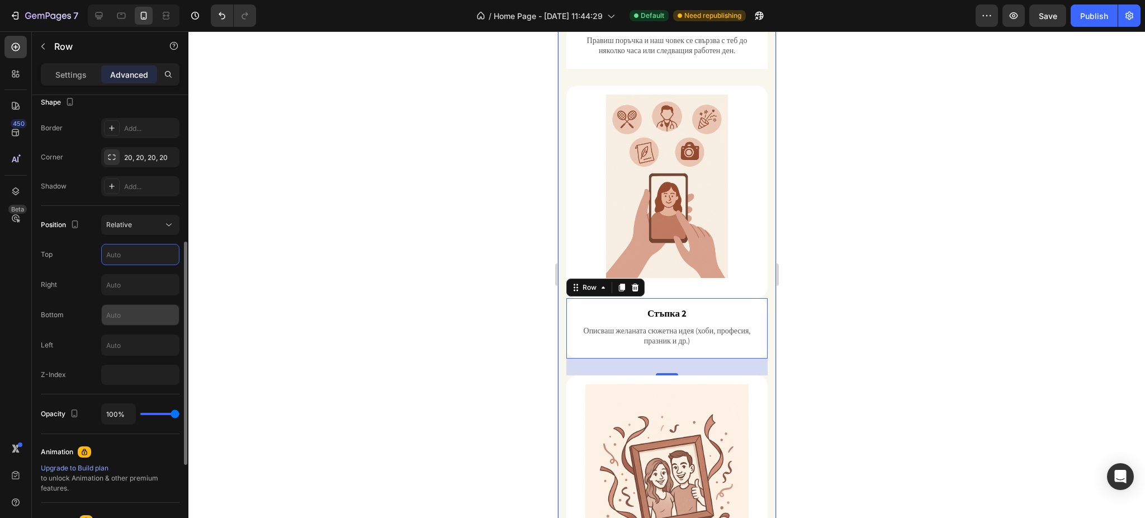
click at [119, 318] on input "text" at bounding box center [140, 315] width 77 height 20
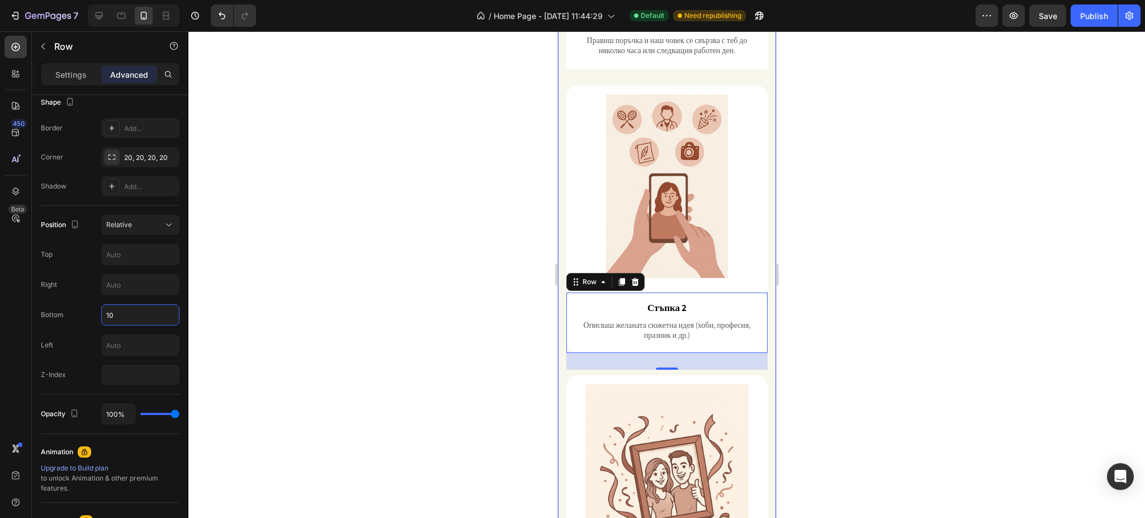
type input "1"
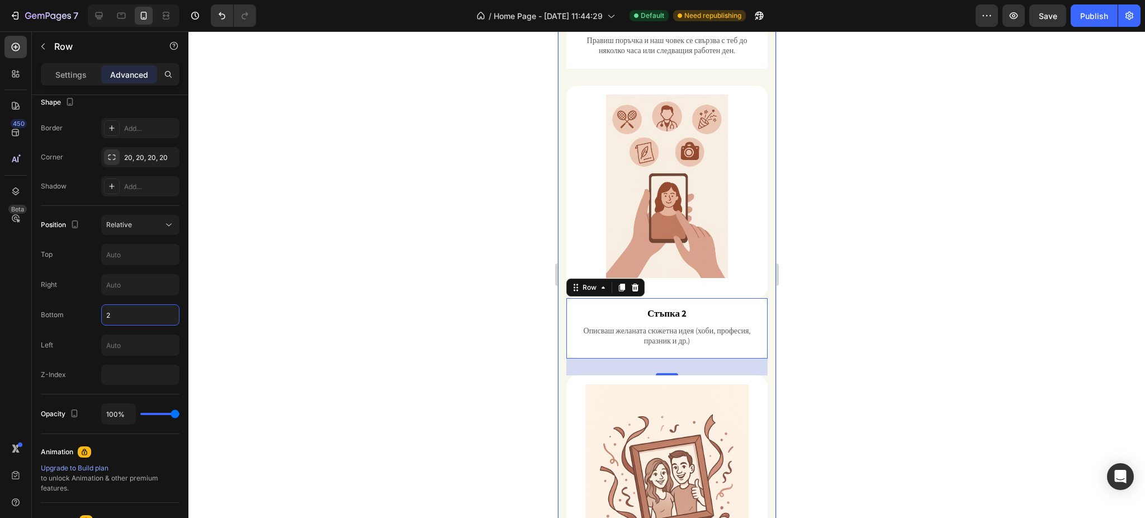
type input "20"
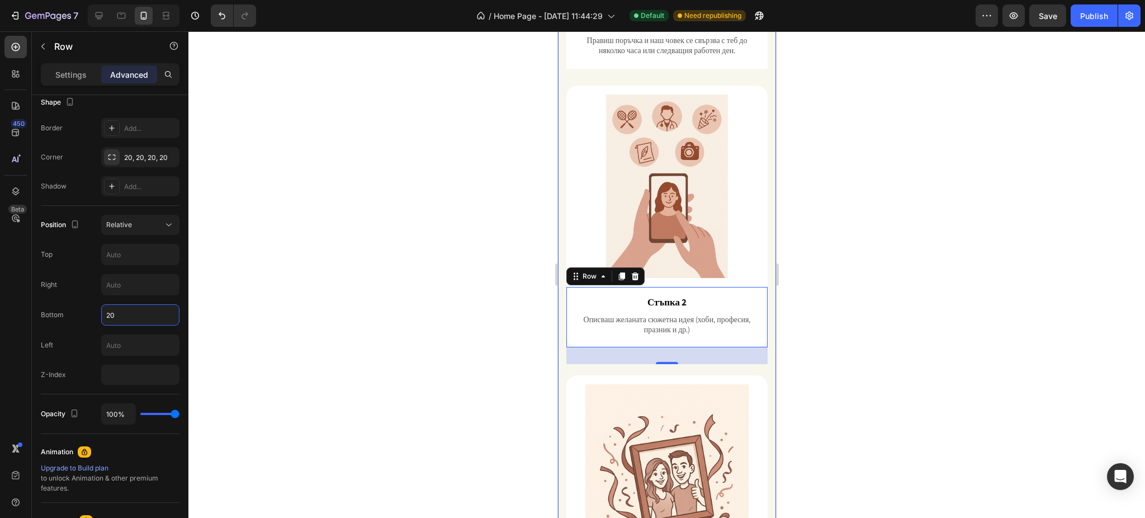
click at [892, 300] on div at bounding box center [666, 274] width 956 height 486
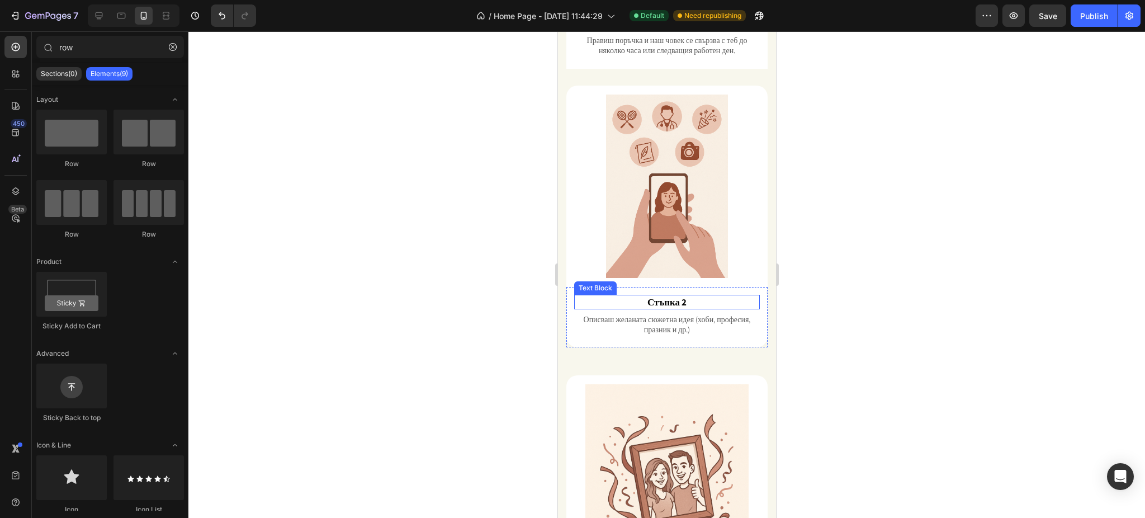
click at [574, 295] on div "Стъпка 2" at bounding box center [667, 302] width 186 height 15
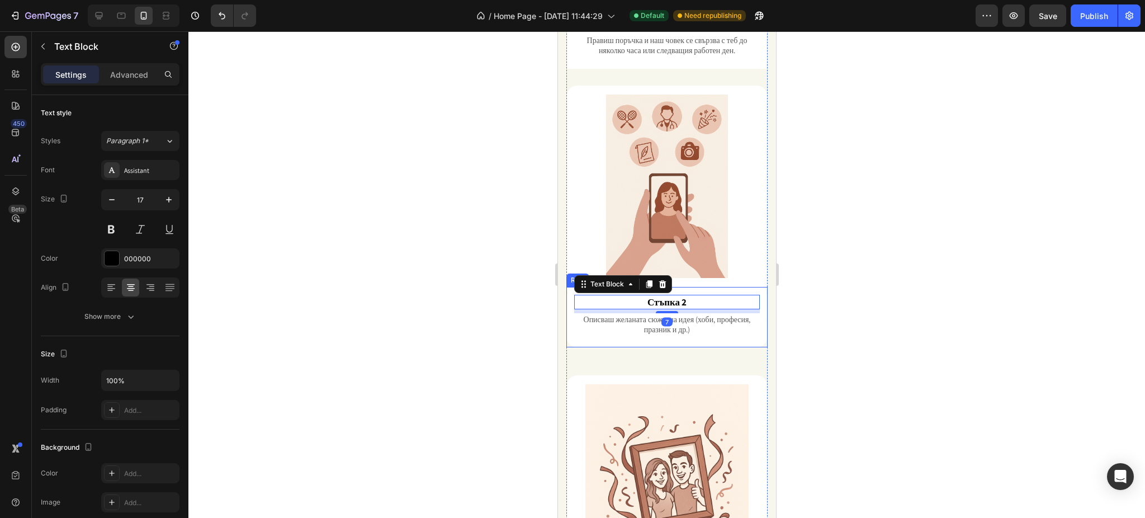
click at [570, 305] on div "Стъпка 2 Text Block 7 Описваш желаната сюжетна идея (хоби, професия, празник и …" at bounding box center [666, 317] width 201 height 61
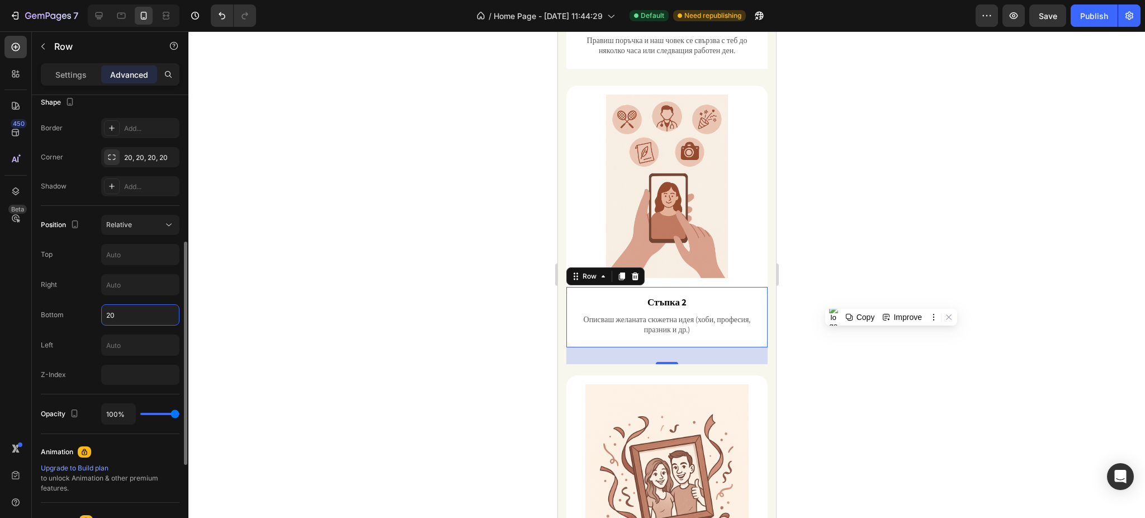
click at [124, 320] on input "20" at bounding box center [140, 315] width 77 height 20
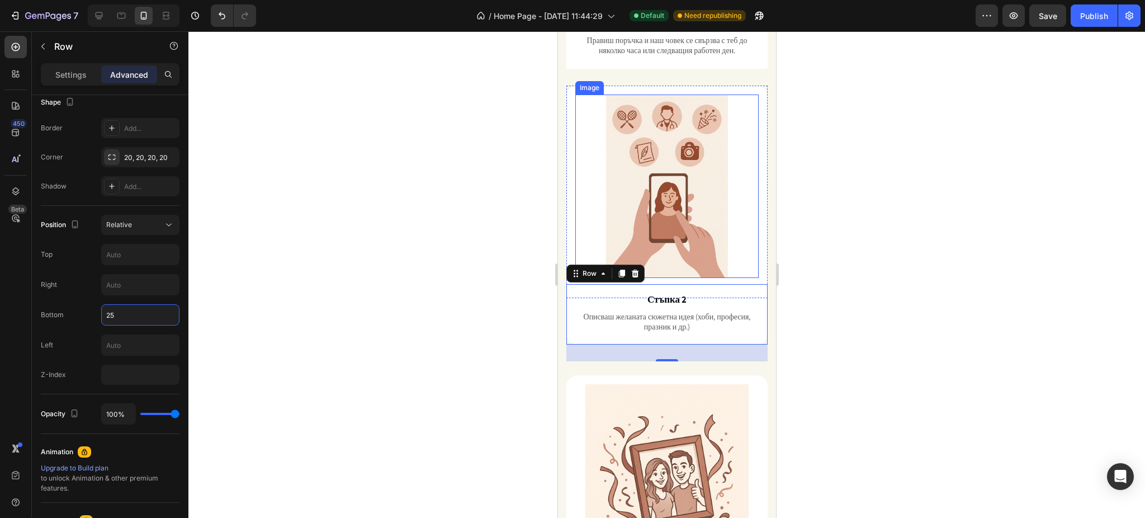
type input "25"
click at [966, 233] on div at bounding box center [666, 274] width 956 height 486
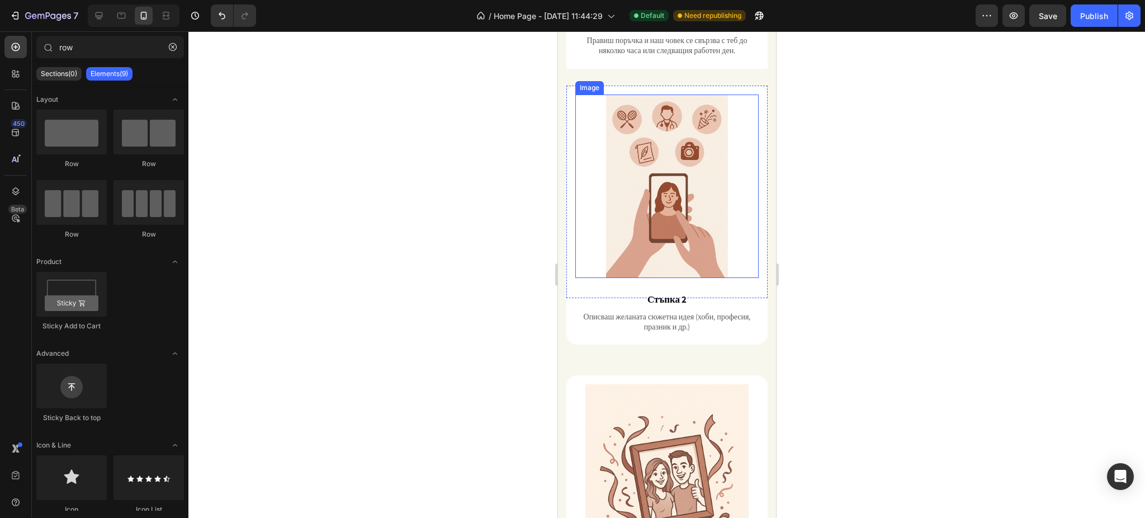
click at [890, 258] on div at bounding box center [666, 274] width 956 height 486
click at [842, 215] on div at bounding box center [666, 274] width 956 height 486
click at [358, 219] on div at bounding box center [666, 274] width 956 height 486
click at [567, 221] on div "Image Row" at bounding box center [666, 192] width 201 height 212
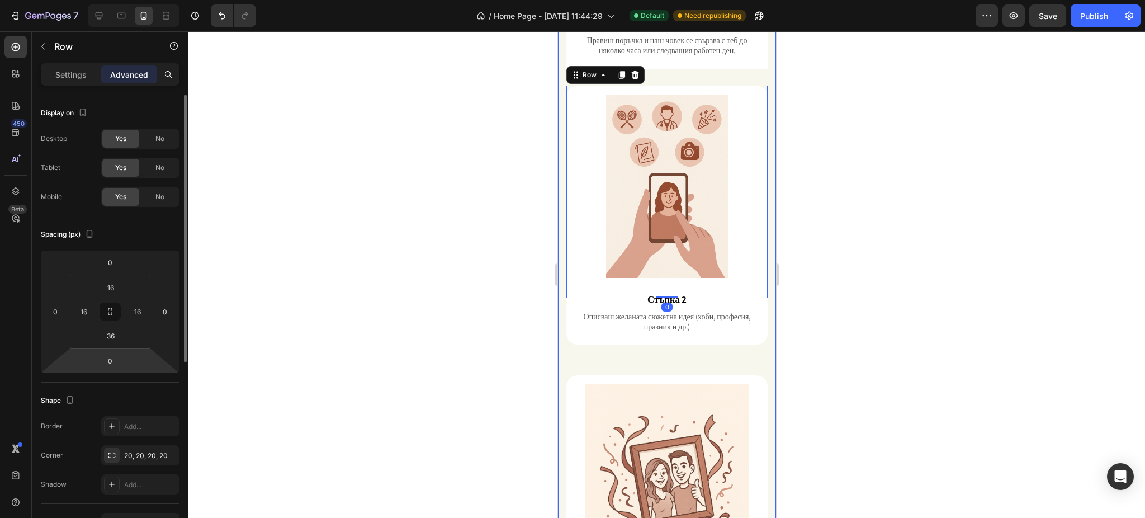
scroll to position [74, 0]
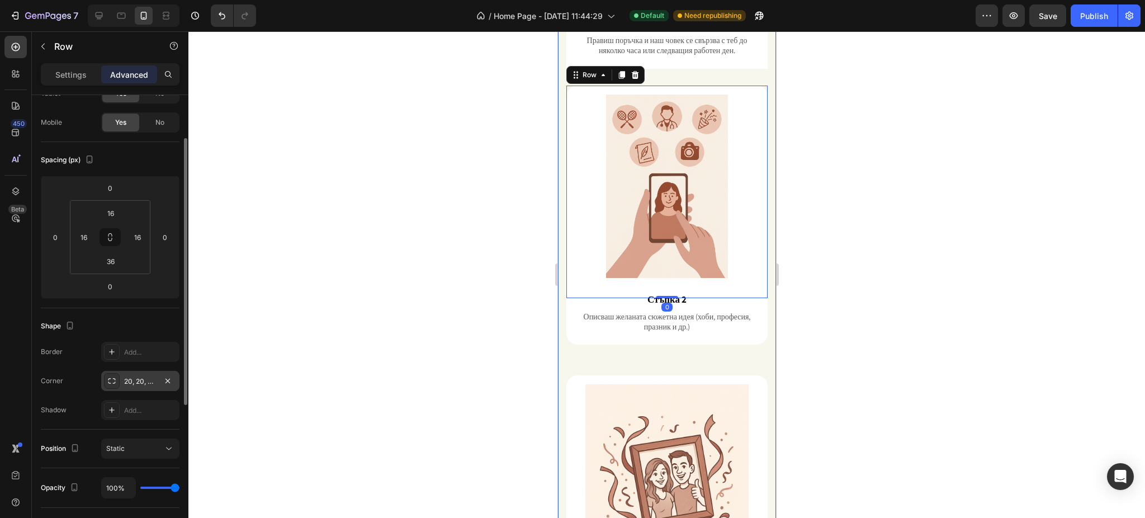
click at [130, 381] on div "20, 20, 20, 20" at bounding box center [140, 381] width 32 height 10
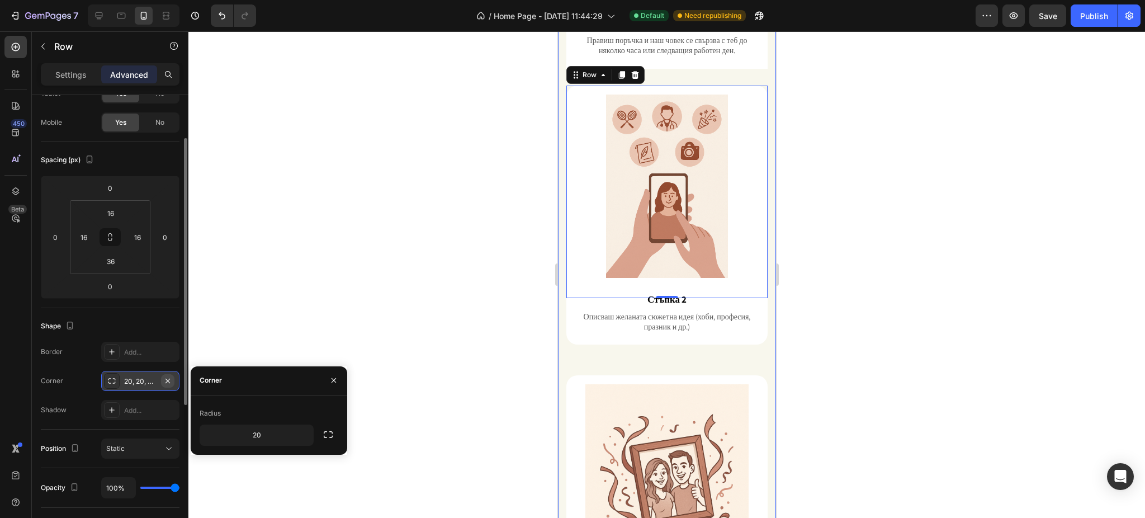
click at [166, 377] on icon "button" at bounding box center [167, 380] width 9 height 9
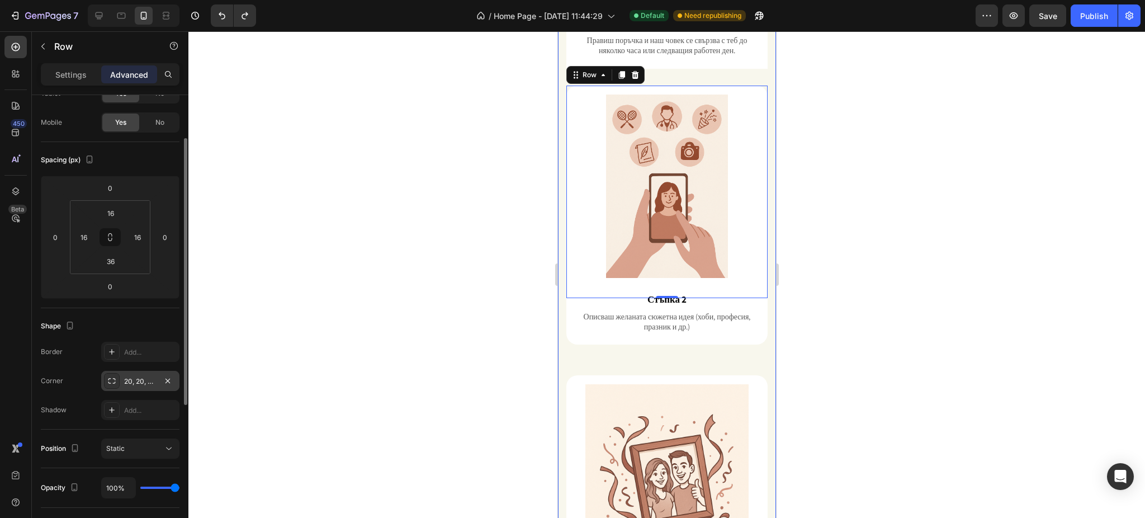
scroll to position [0, 0]
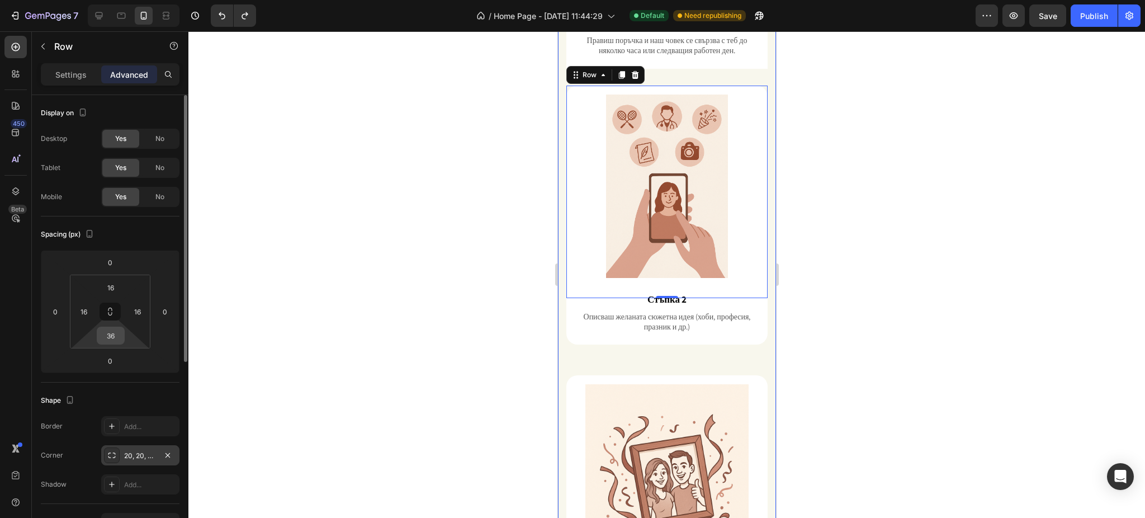
click at [120, 333] on input "36" at bounding box center [111, 335] width 22 height 17
type input "46"
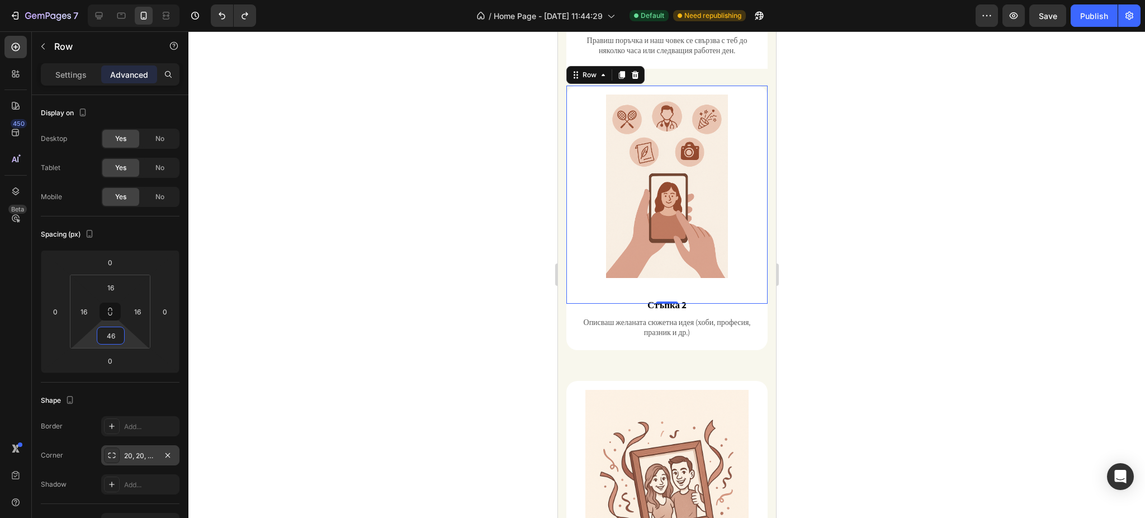
click at [881, 249] on div at bounding box center [666, 274] width 956 height 486
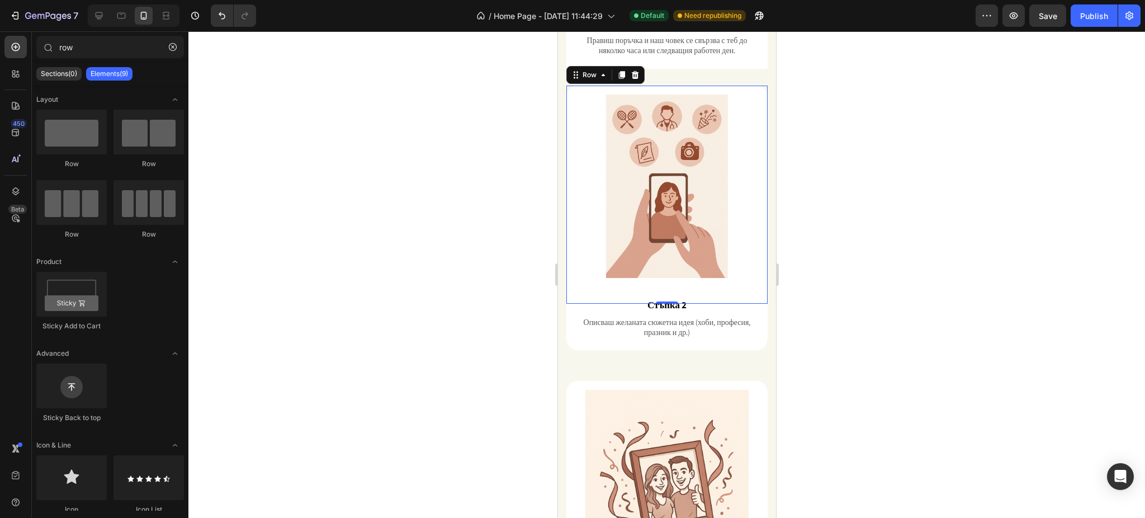
click at [570, 258] on div "Image Row 0" at bounding box center [666, 195] width 201 height 218
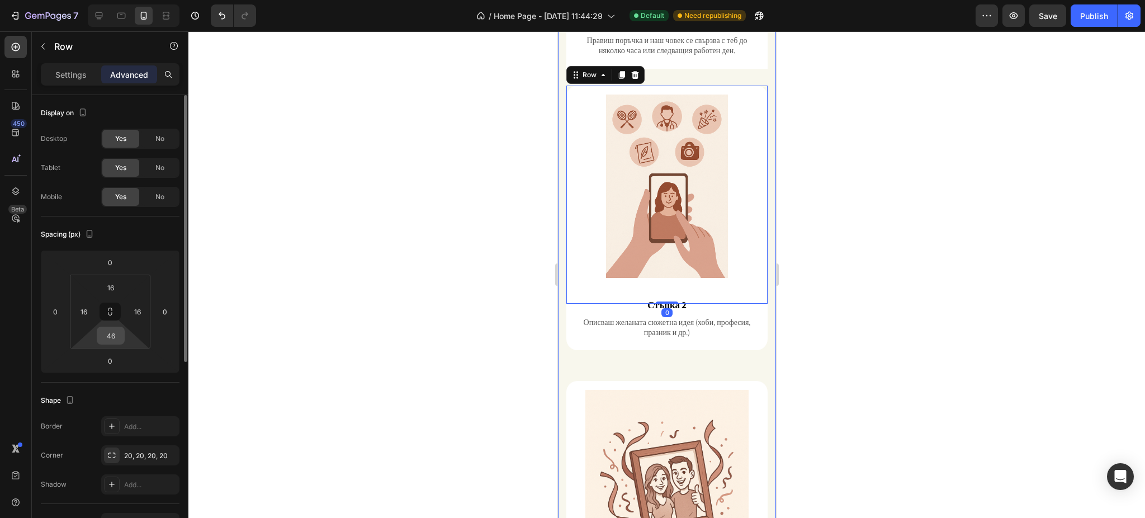
click at [106, 335] on input "46" at bounding box center [111, 335] width 22 height 17
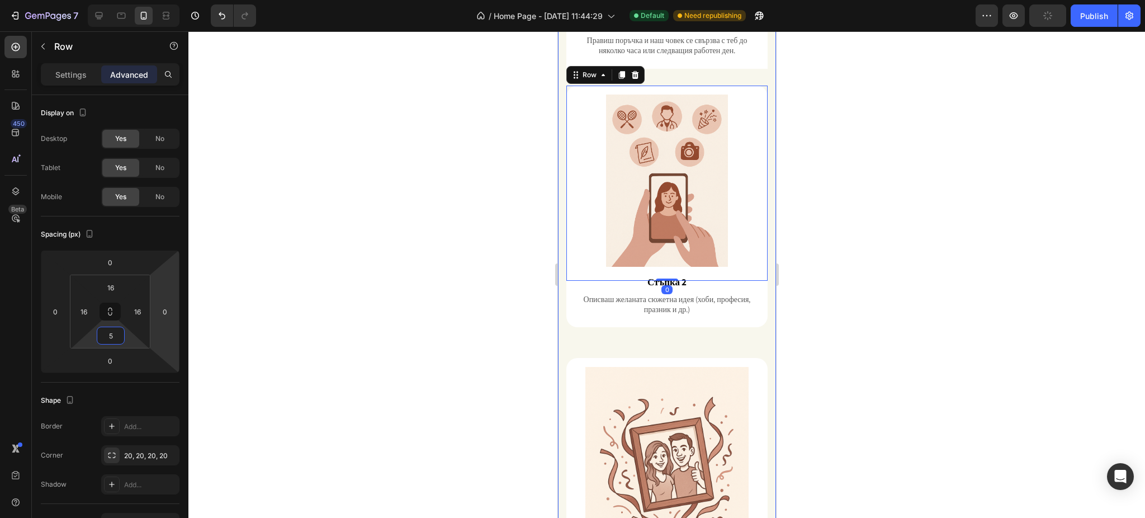
type input "50"
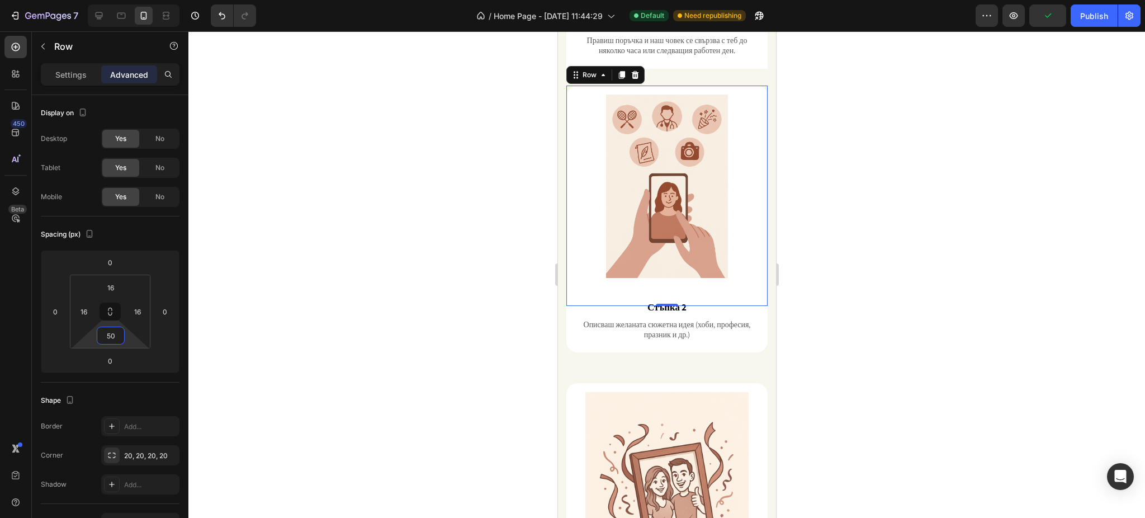
click at [916, 221] on div at bounding box center [666, 274] width 956 height 486
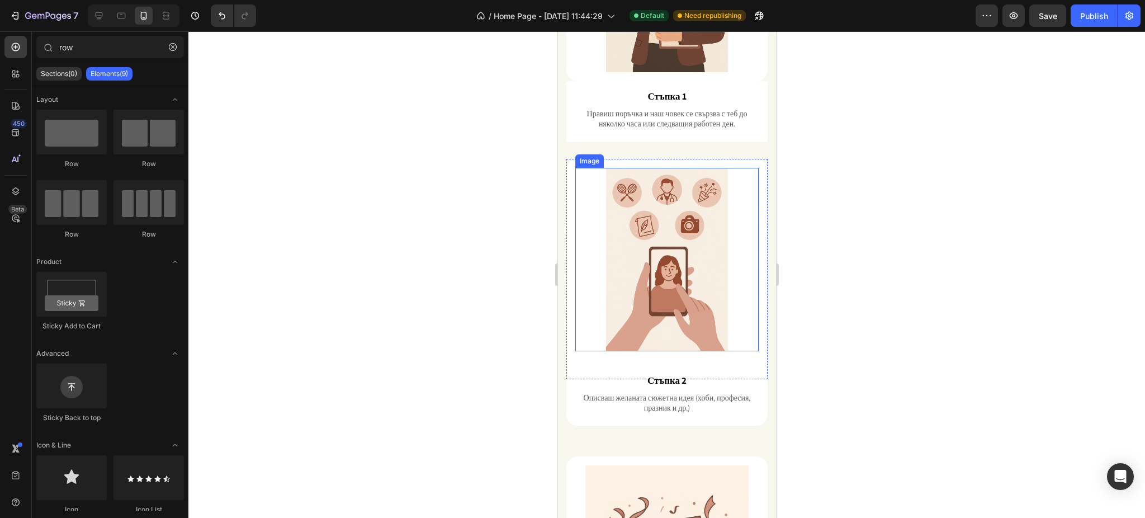
scroll to position [799, 0]
click at [750, 366] on div "Стъпка 2 Text Block Описваш желаната сюжетна идея (хоби, професия, празник и др…" at bounding box center [666, 396] width 201 height 61
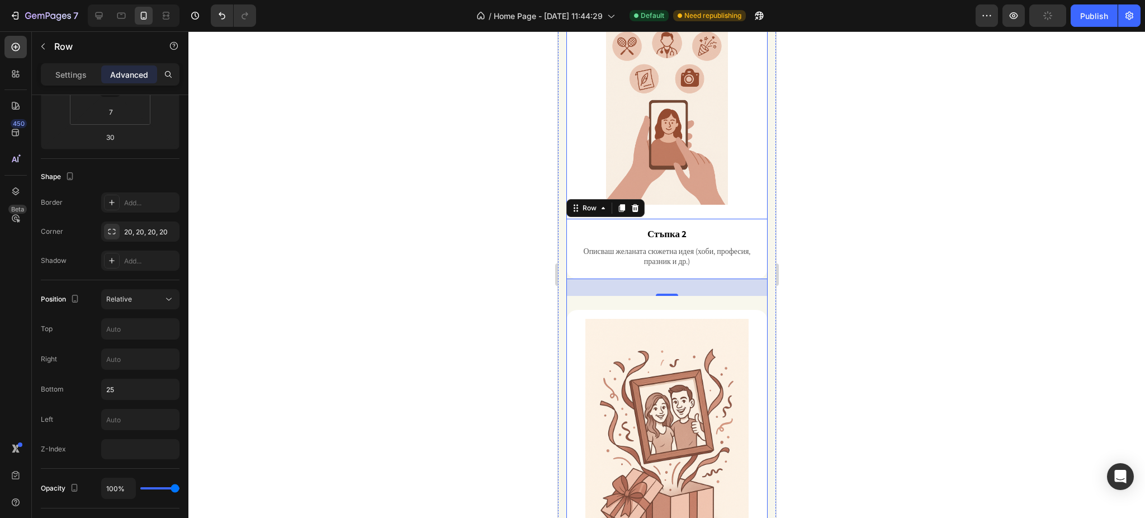
scroll to position [948, 0]
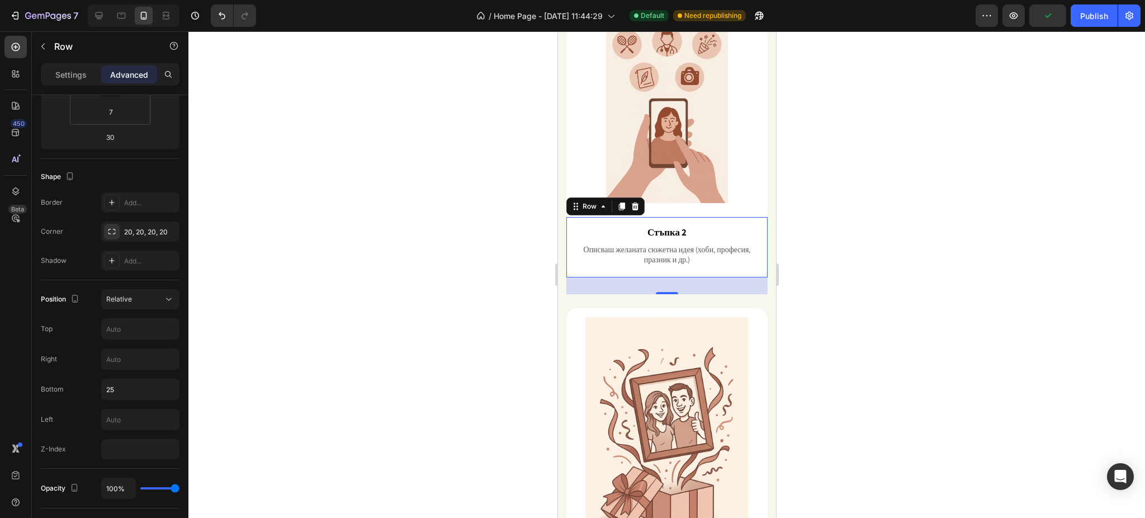
click at [566, 217] on div "Стъпка 2 Text Block Описваш желаната сюжетна идея (хоби, професия, празник и др…" at bounding box center [666, 247] width 201 height 61
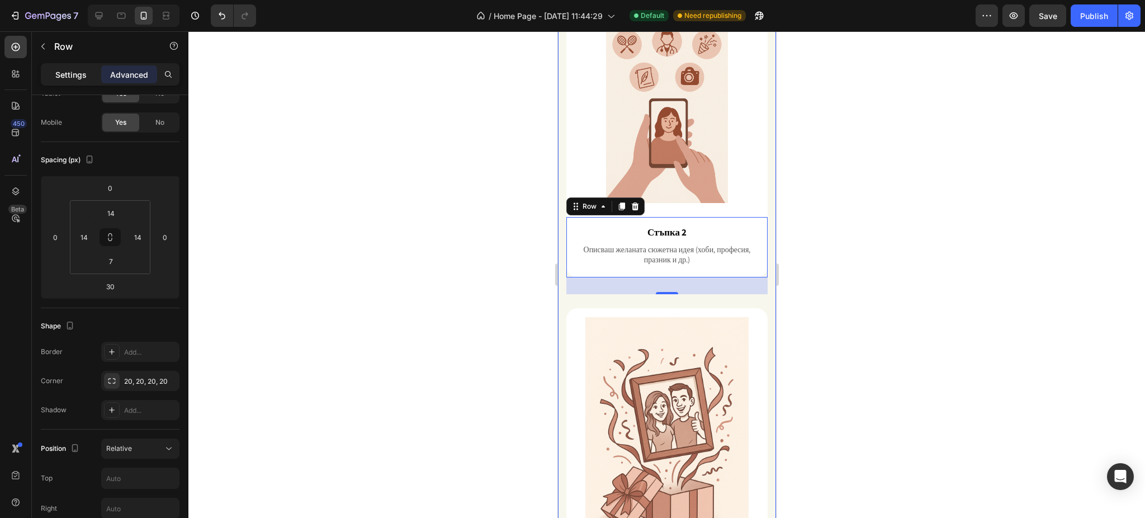
click at [80, 74] on p "Settings" at bounding box center [70, 75] width 31 height 12
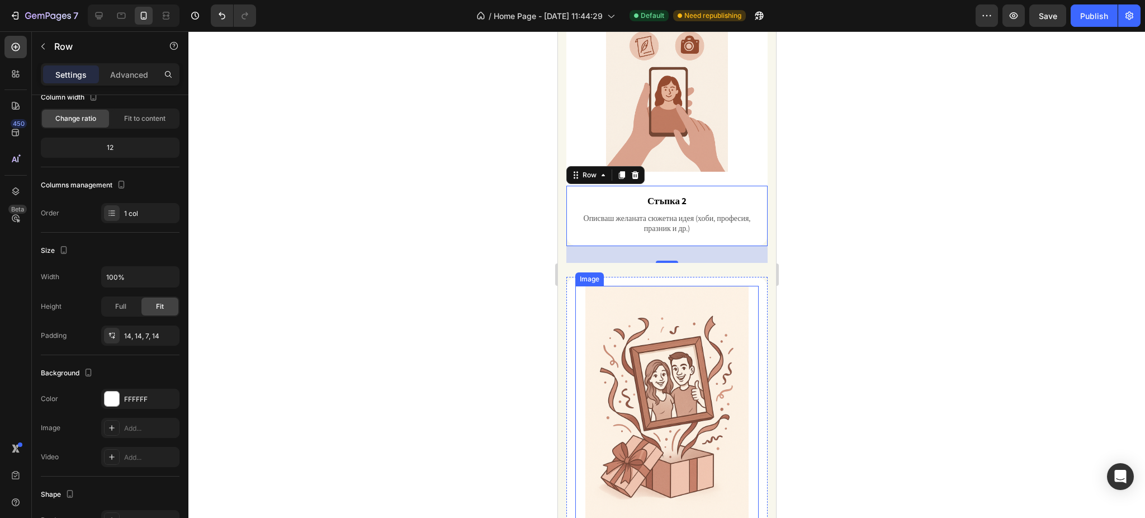
scroll to position [1320, 0]
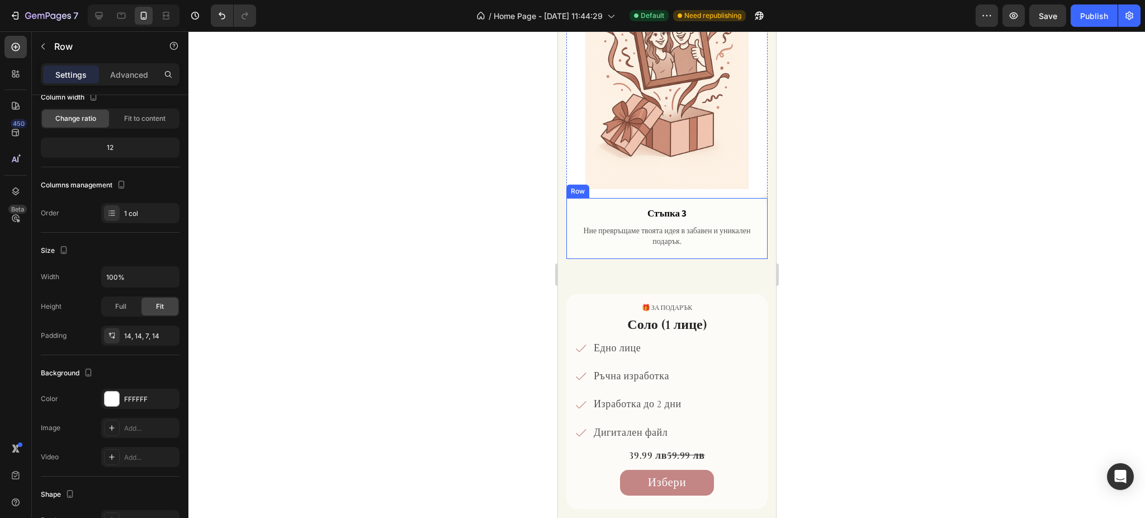
click at [570, 198] on div "Стъпка 3 Text Block Ние превръщаме твоята идея в забавен и уникален подарък. Te…" at bounding box center [666, 228] width 201 height 61
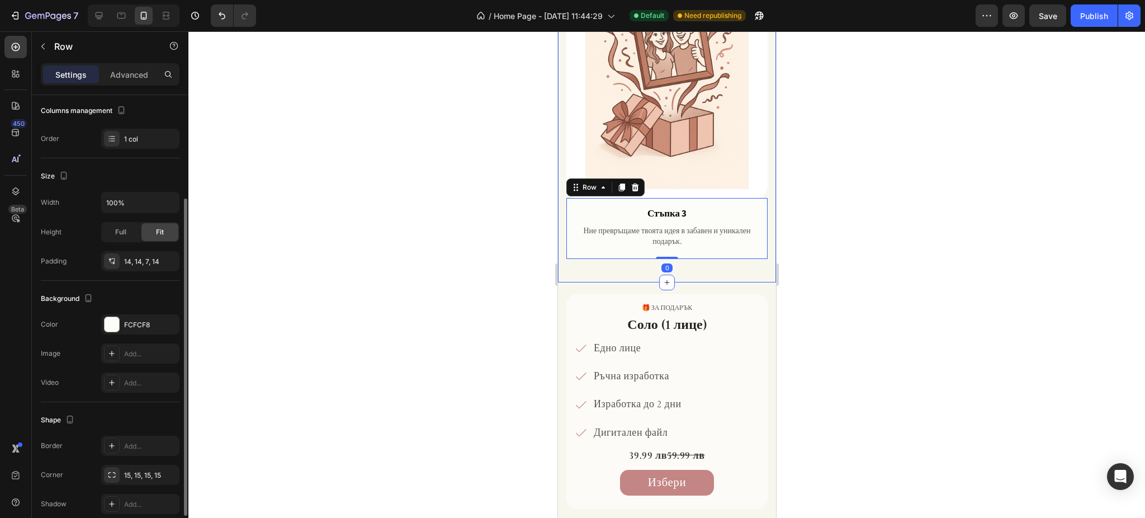
scroll to position [198, 0]
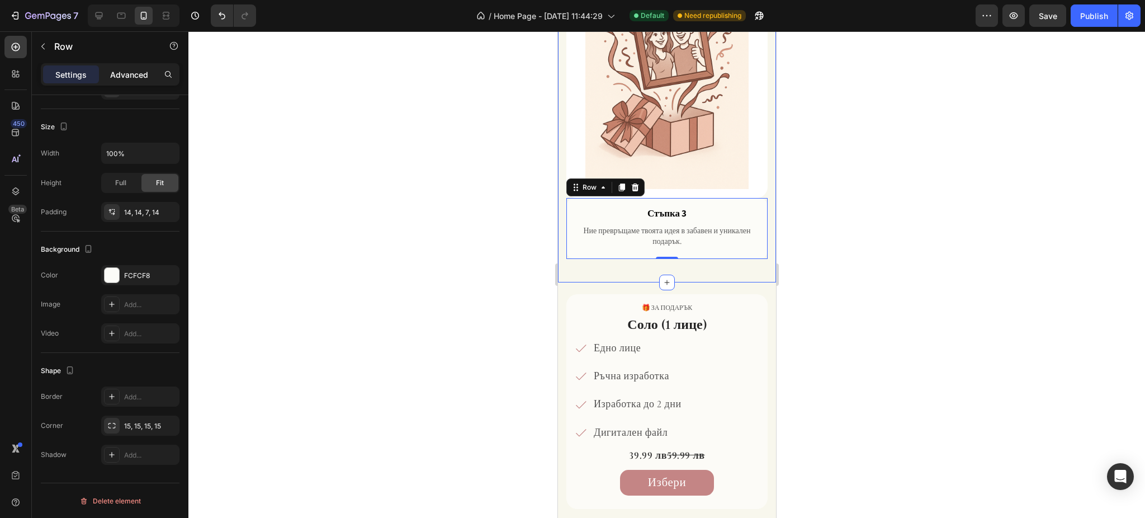
click at [135, 80] on div "Advanced" at bounding box center [129, 74] width 56 height 18
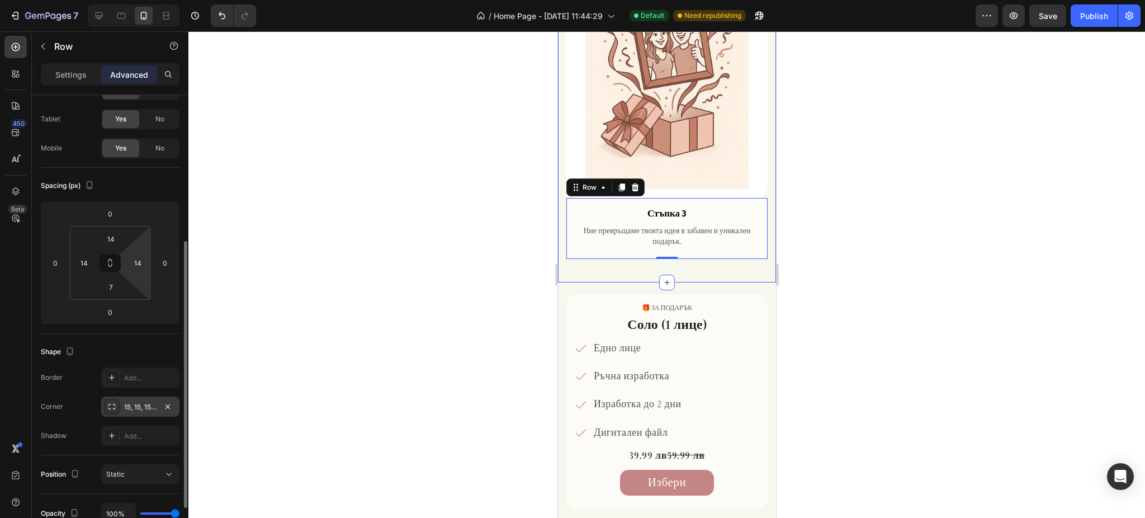
scroll to position [272, 0]
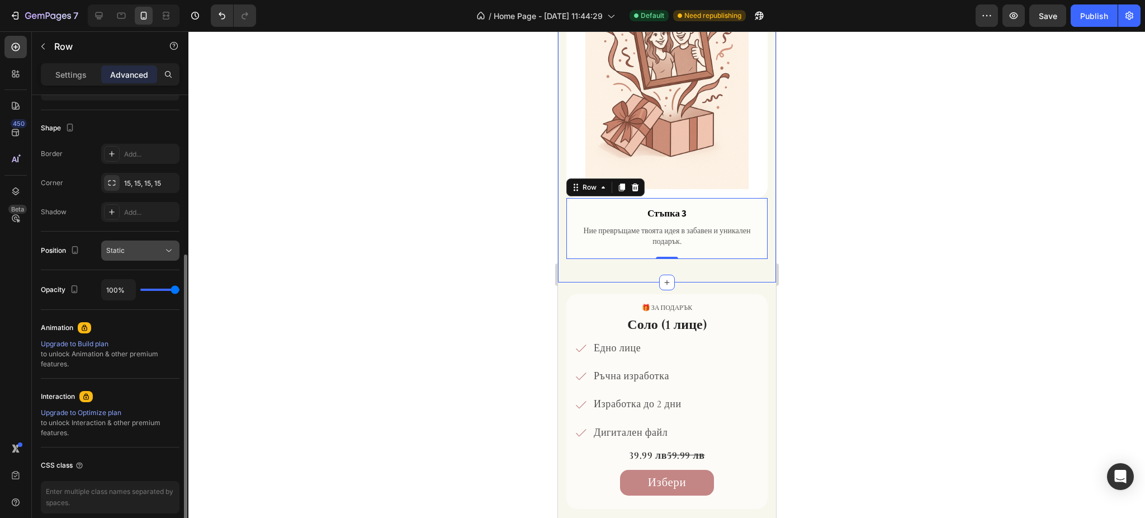
click at [132, 249] on div "Static" at bounding box center [134, 250] width 57 height 10
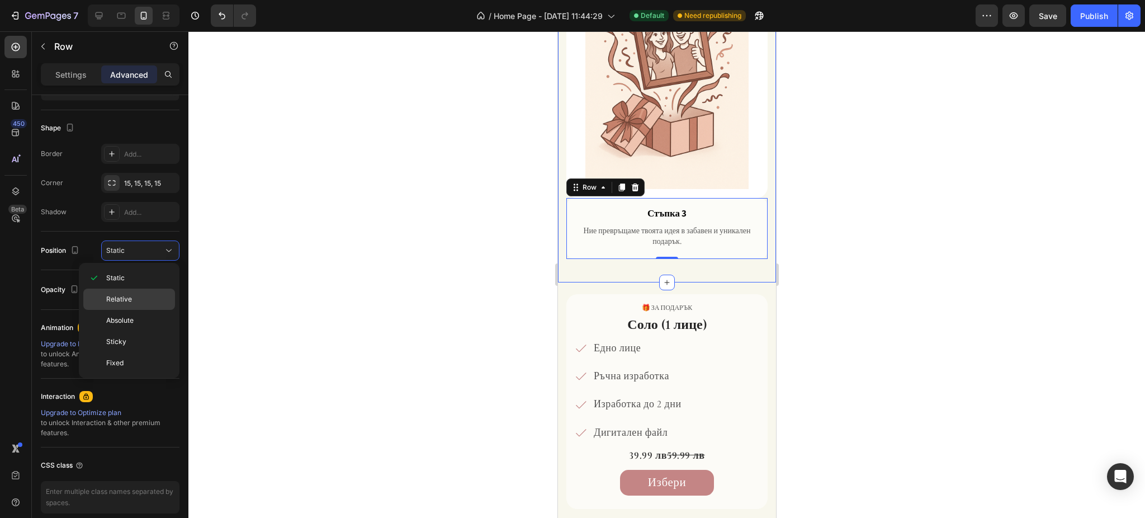
click at [158, 300] on p "Relative" at bounding box center [138, 299] width 64 height 10
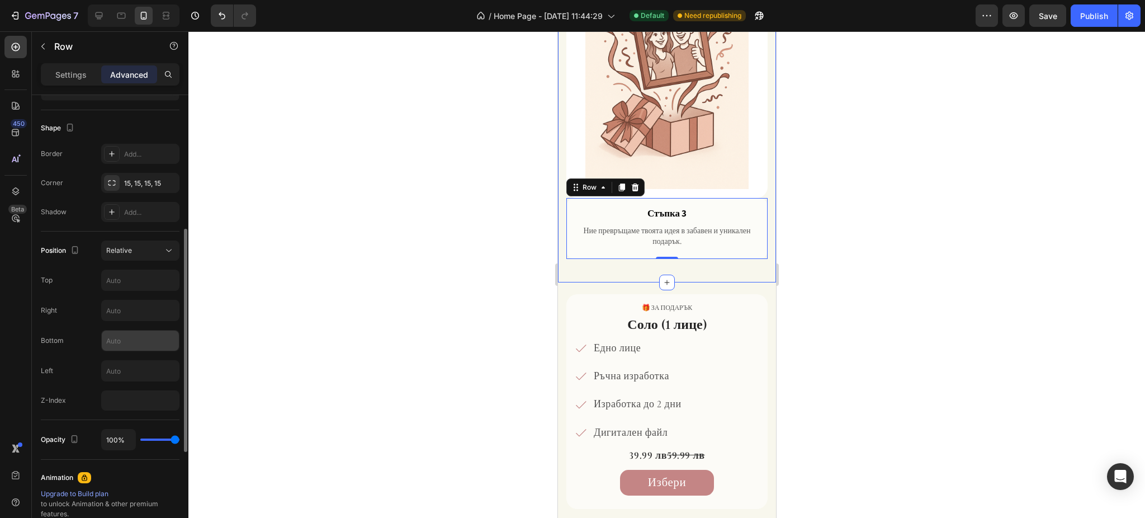
click at [131, 348] on input "text" at bounding box center [140, 340] width 77 height 20
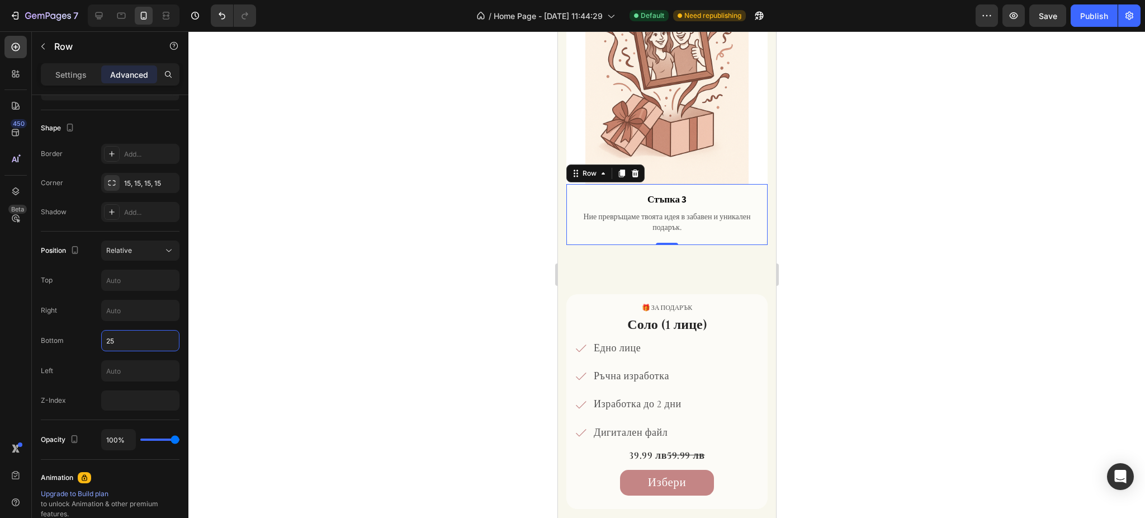
type input "25"
click at [858, 158] on div at bounding box center [666, 274] width 956 height 486
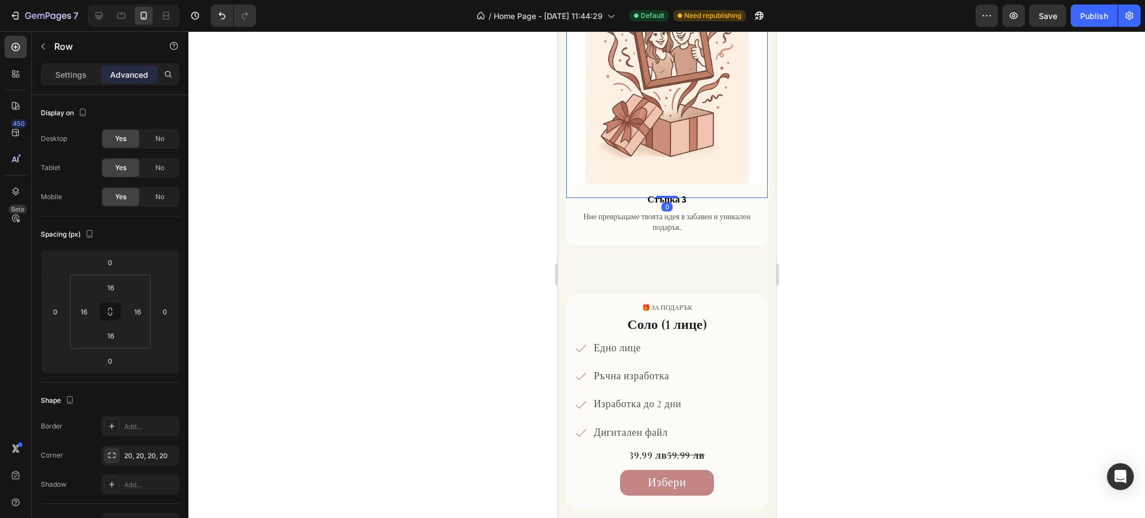
click at [572, 132] on div "Image Row 0" at bounding box center [666, 67] width 201 height 262
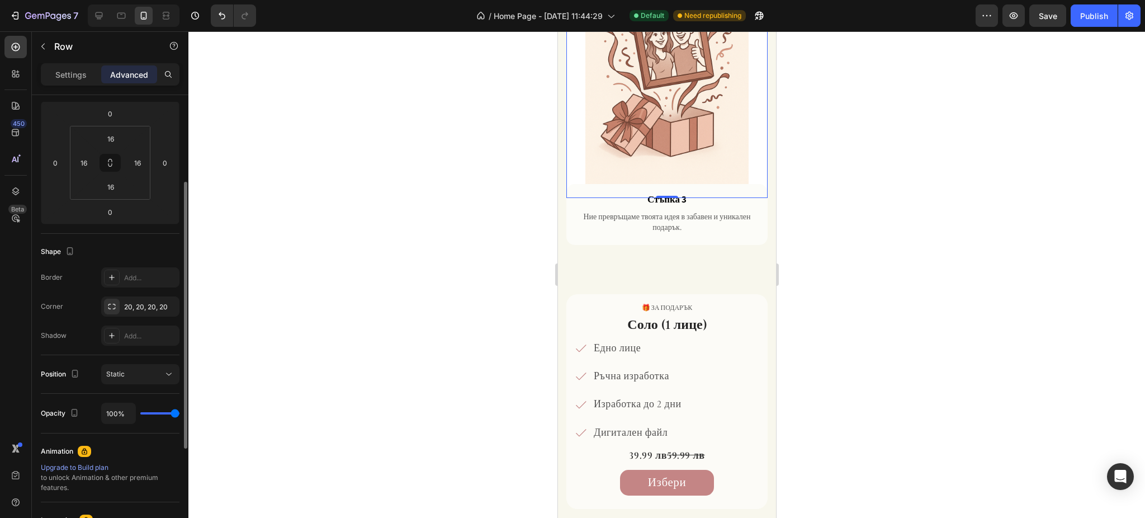
scroll to position [0, 0]
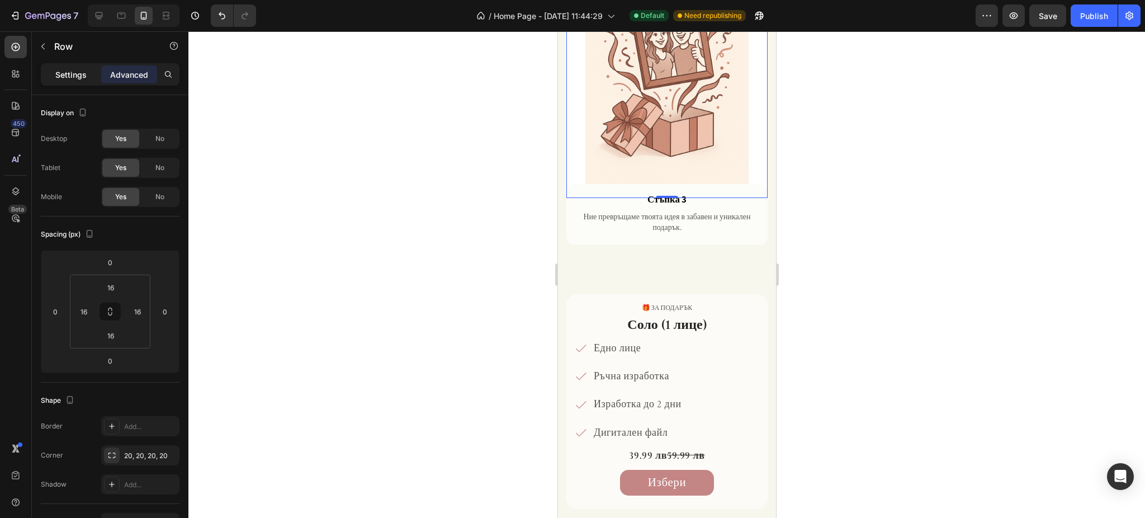
click at [79, 80] on div "Settings" at bounding box center [71, 74] width 56 height 18
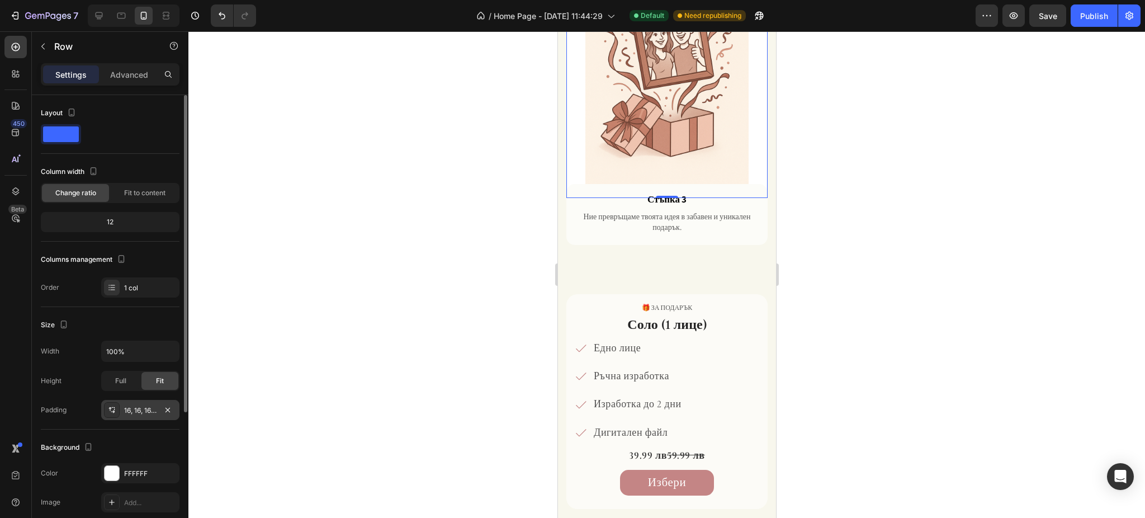
click at [142, 414] on div "16, 16, 16, 16" at bounding box center [140, 410] width 32 height 10
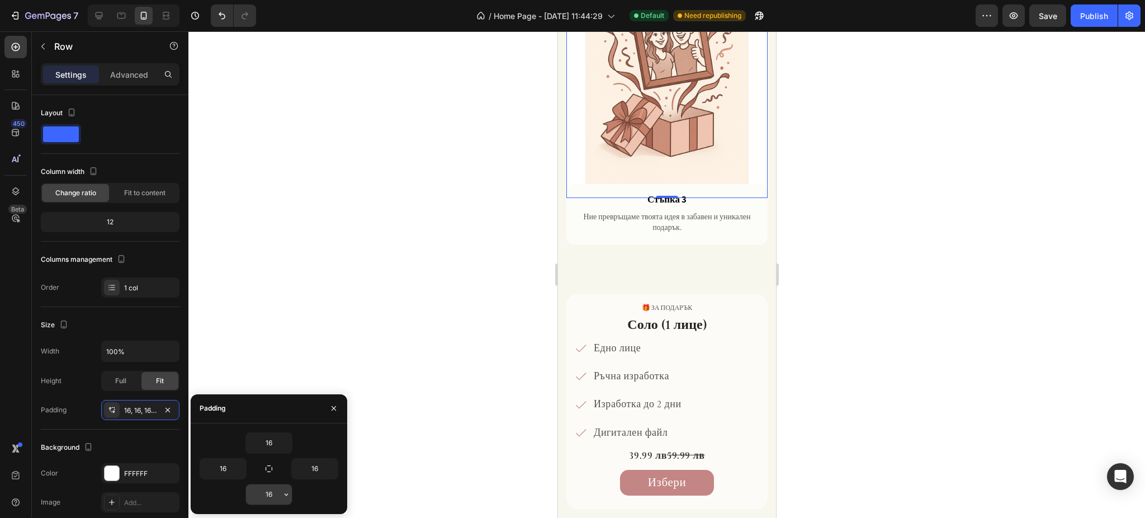
click at [266, 492] on input "16" at bounding box center [269, 494] width 46 height 20
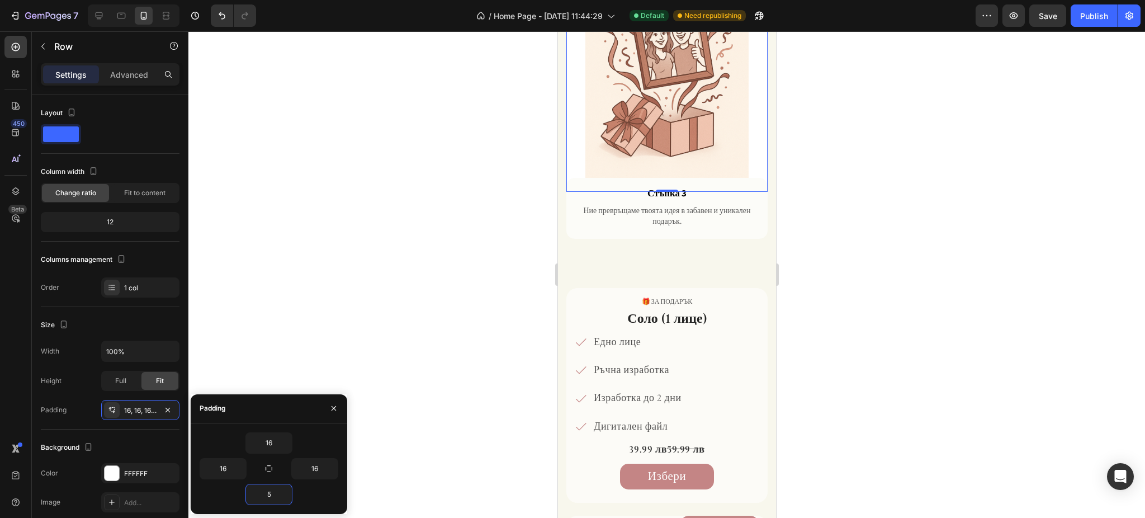
type input "50"
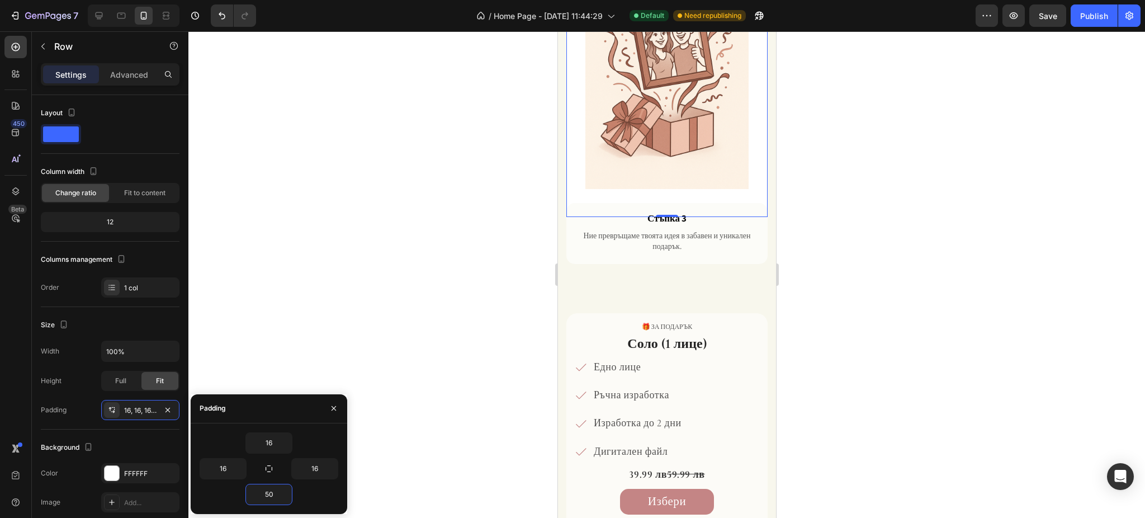
click at [887, 287] on div at bounding box center [666, 274] width 956 height 486
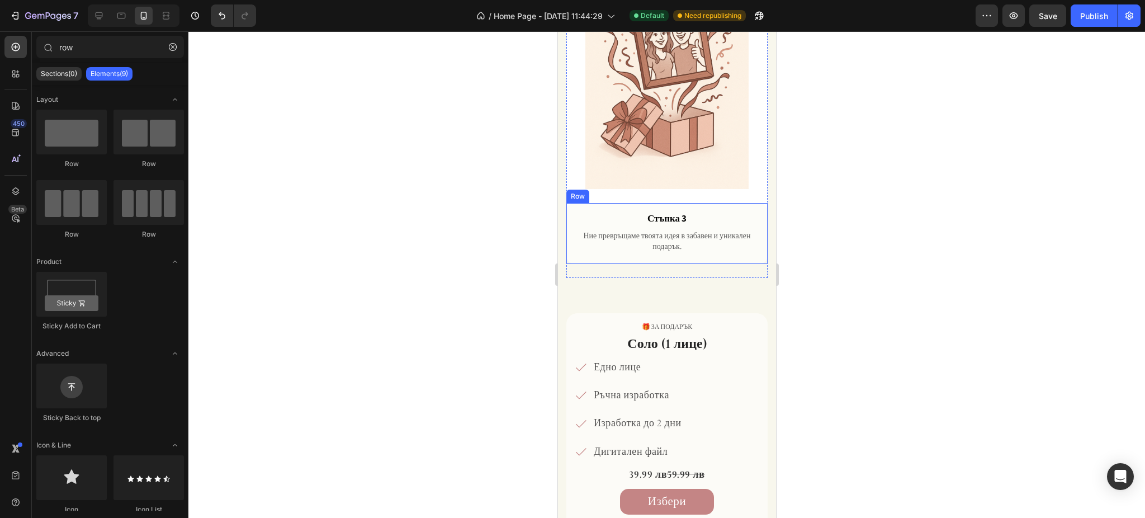
click at [571, 203] on div "Стъпка 3 Text Block Ние превръщаме твоята идея в забавен и уникален подарък. Te…" at bounding box center [666, 233] width 201 height 61
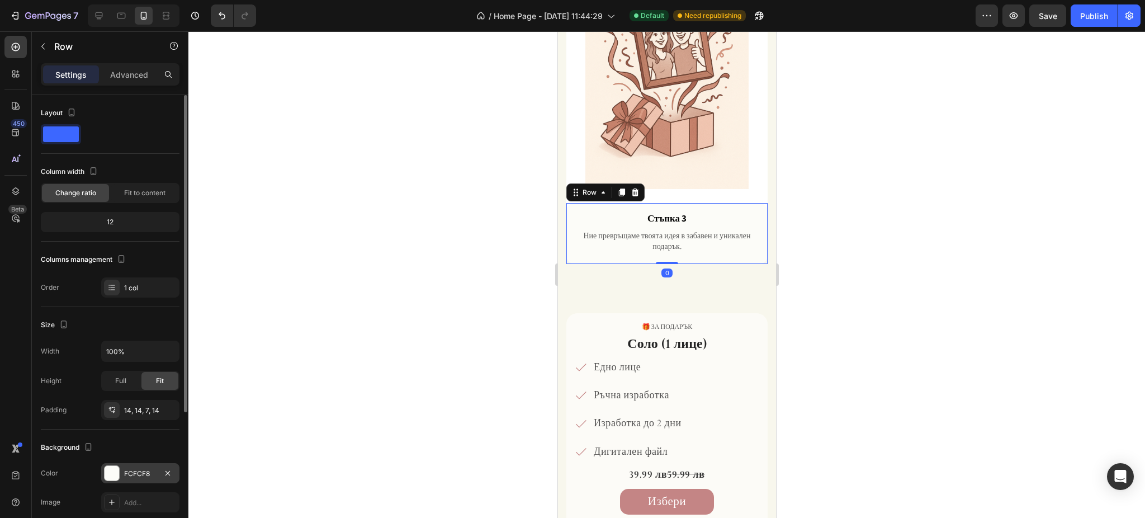
click at [110, 470] on div at bounding box center [112, 473] width 15 height 15
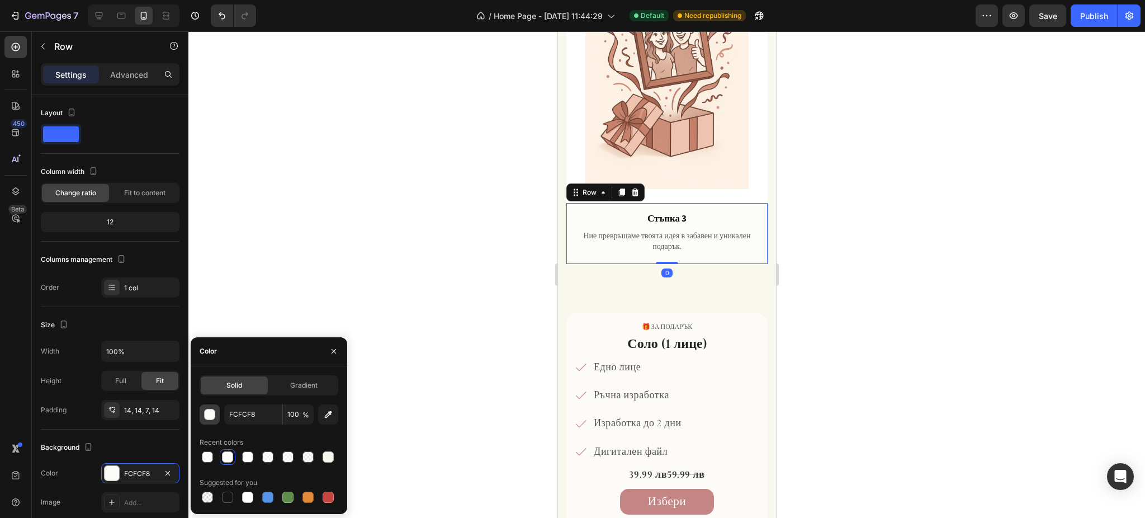
click at [203, 414] on button "button" at bounding box center [210, 414] width 20 height 20
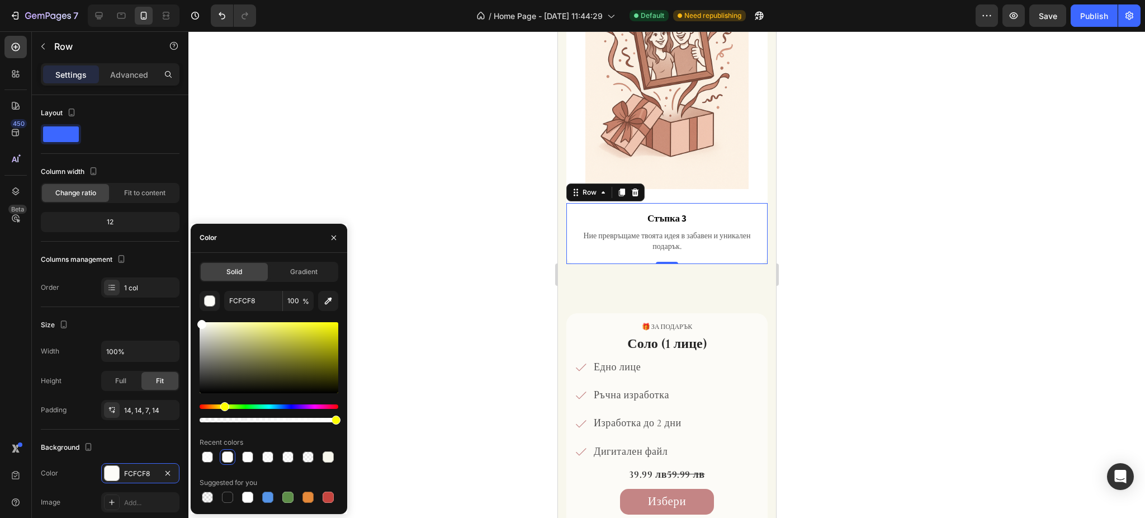
drag, startPoint x: 216, startPoint y: 328, endPoint x: 190, endPoint y: 317, distance: 27.8
click at [191, 317] on div "Solid Gradient FCFCF8 100 % Recent colors Suggested for you" at bounding box center [269, 383] width 157 height 243
type input "FFFFFF"
click at [332, 244] on button "button" at bounding box center [334, 238] width 18 height 18
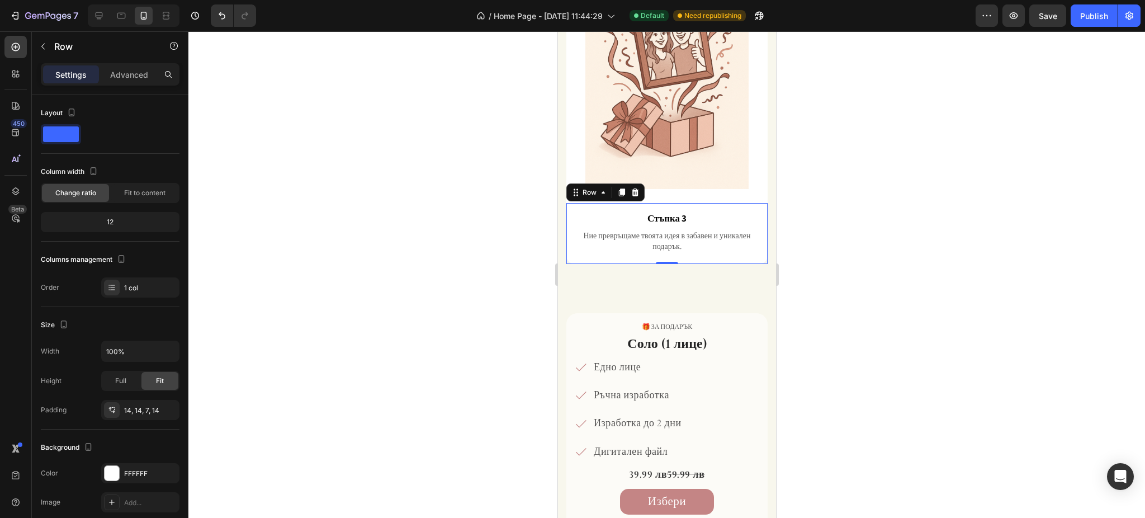
drag, startPoint x: 201, startPoint y: 198, endPoint x: 941, endPoint y: 211, distance: 740.8
click at [941, 211] on div at bounding box center [666, 274] width 956 height 486
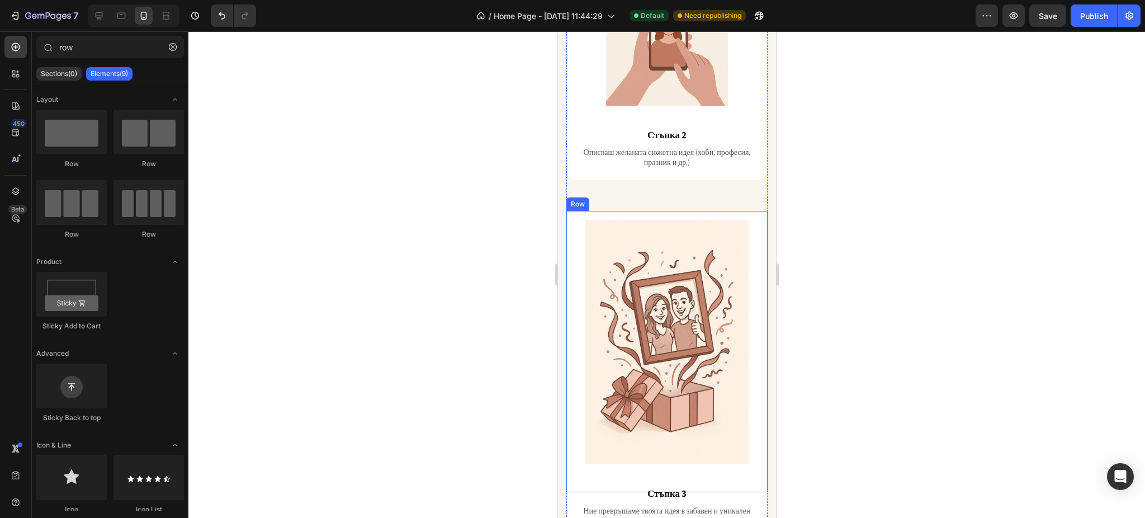
scroll to position [1097, 0]
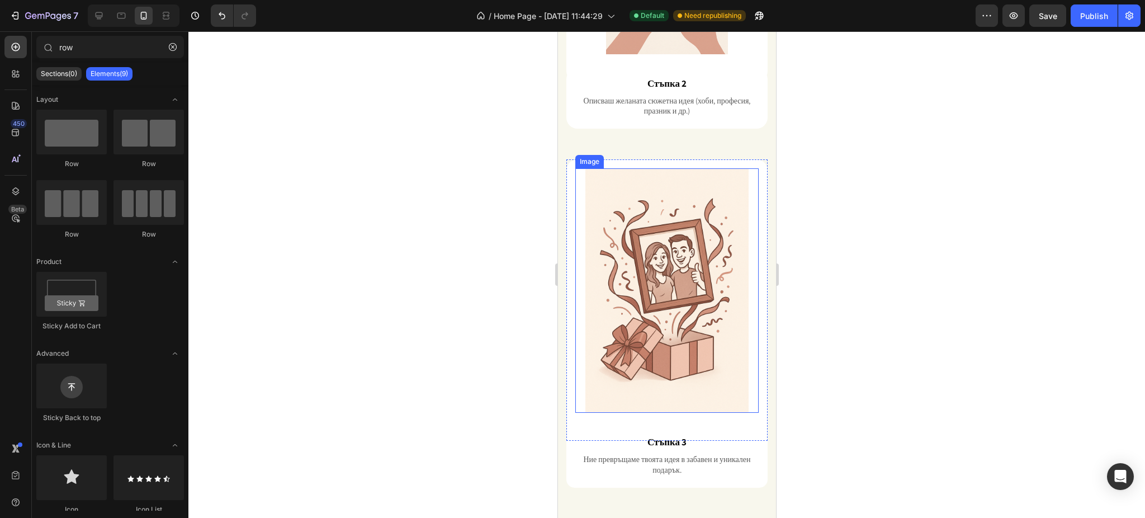
click at [663, 286] on img at bounding box center [666, 290] width 183 height 244
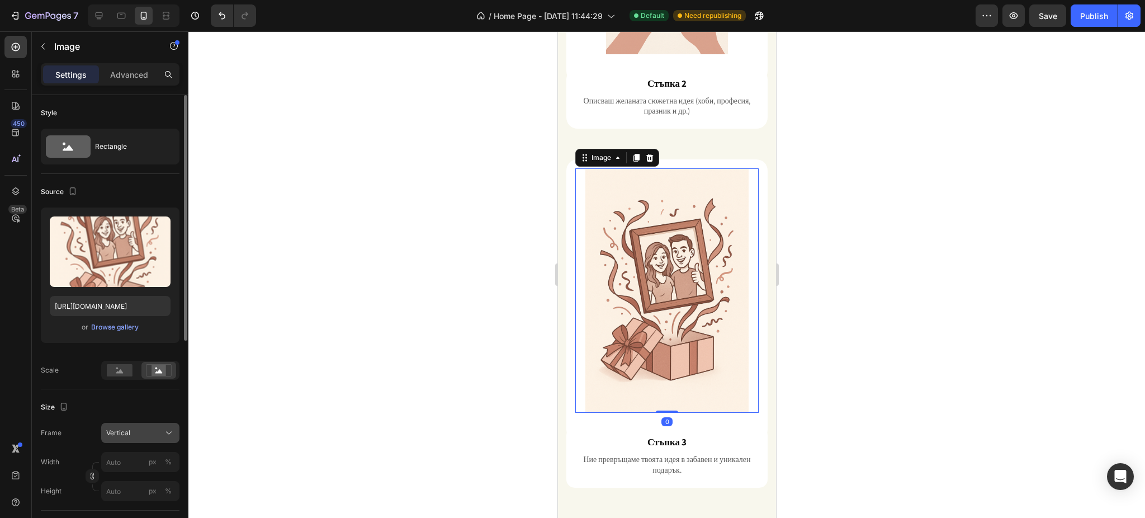
click at [139, 435] on div "Vertical" at bounding box center [133, 433] width 55 height 10
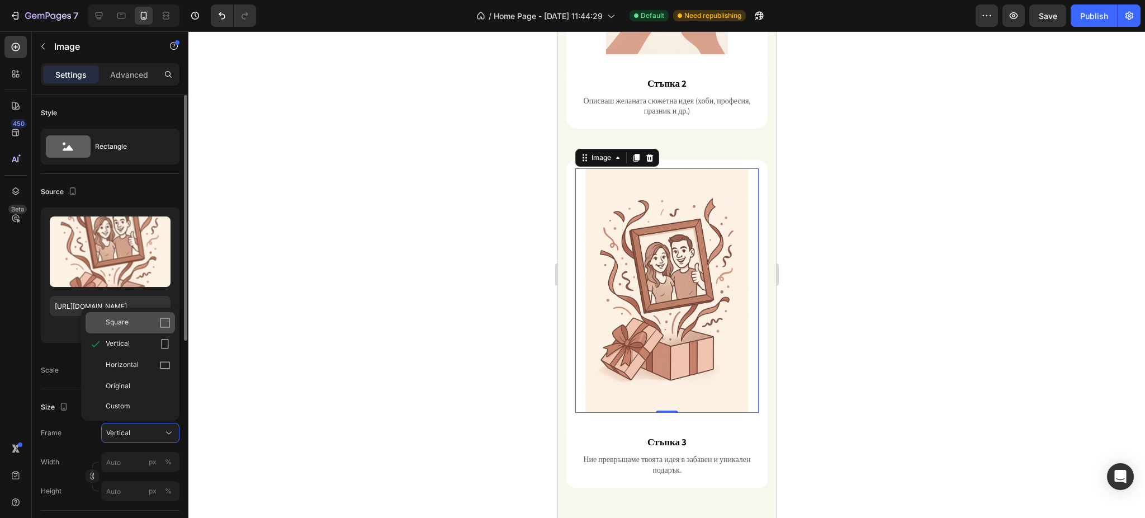
click at [131, 327] on div "Square" at bounding box center [138, 322] width 65 height 11
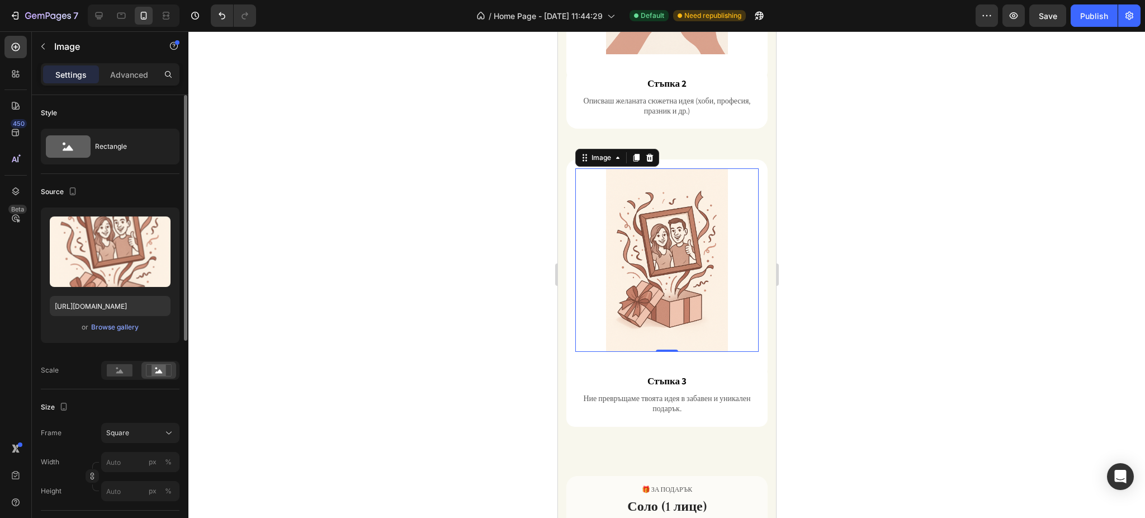
click at [864, 263] on div at bounding box center [666, 274] width 956 height 486
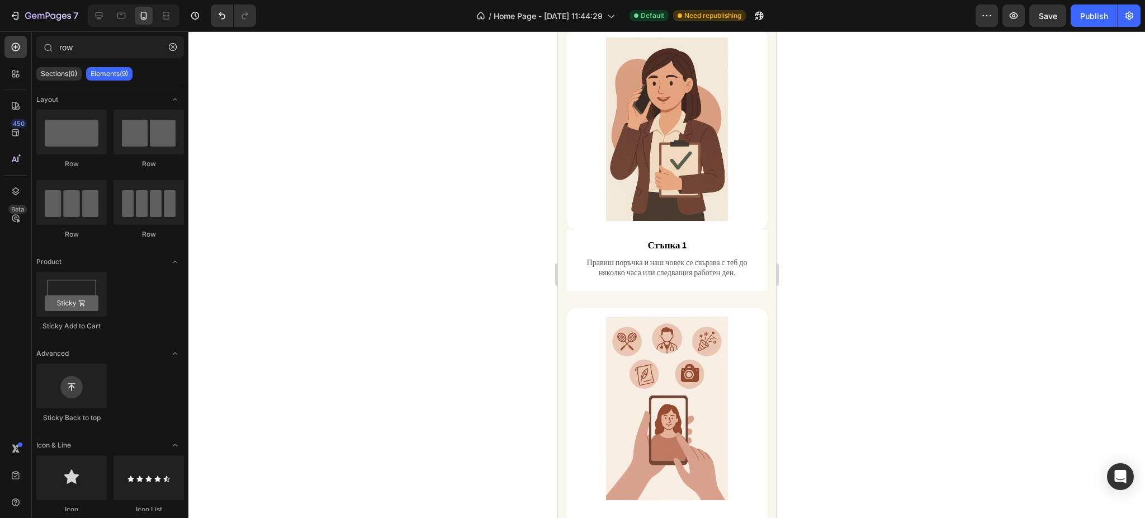
scroll to position [650, 0]
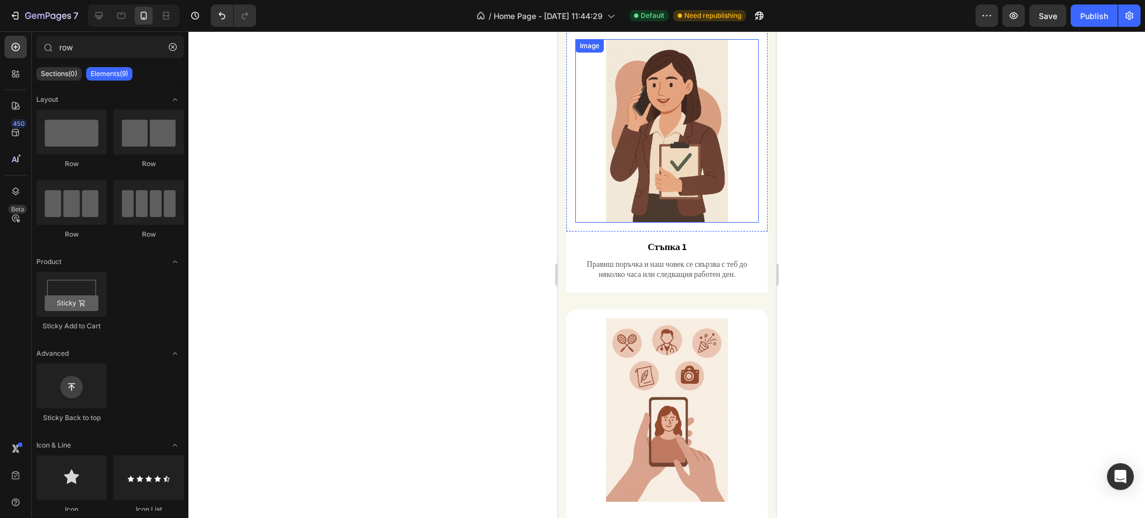
click at [579, 200] on img at bounding box center [666, 130] width 183 height 183
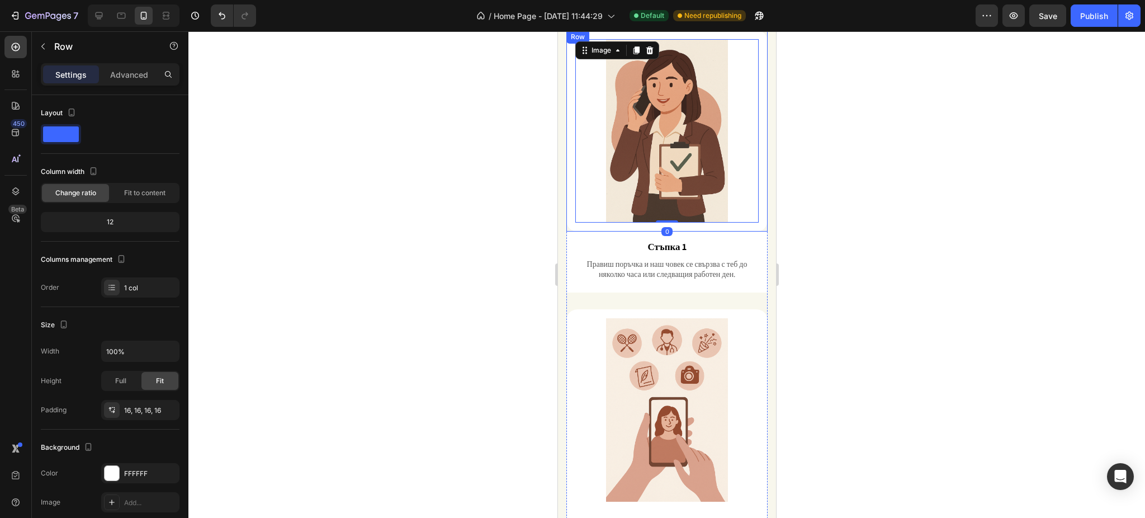
click at [571, 200] on div "Image 0 Row" at bounding box center [666, 130] width 201 height 201
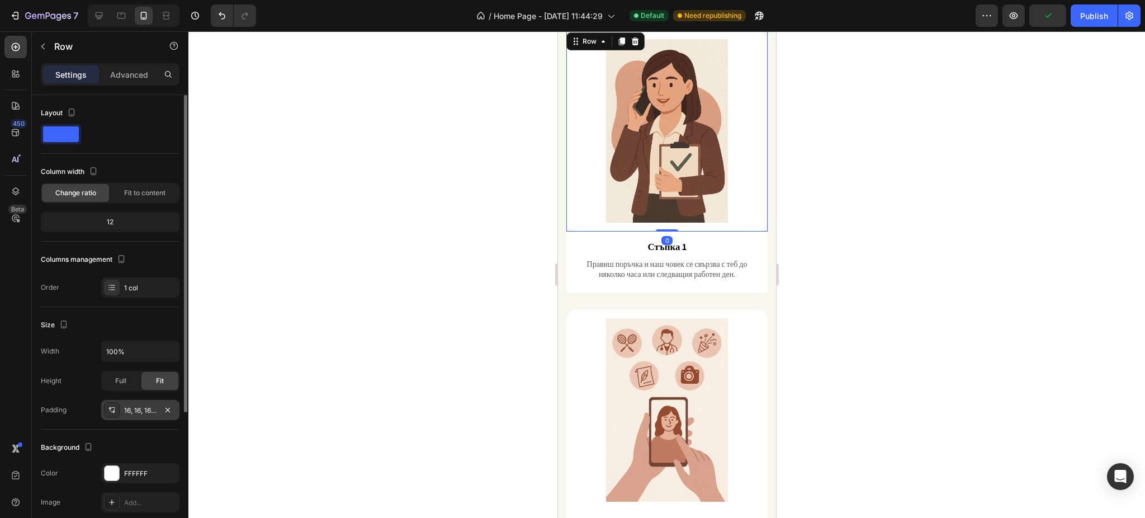
click at [119, 411] on div at bounding box center [112, 410] width 16 height 16
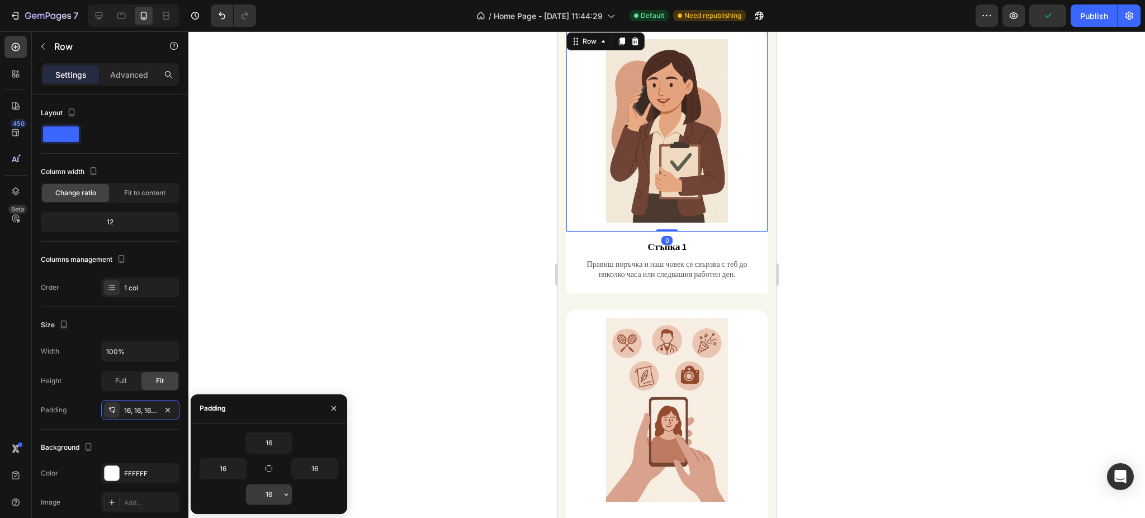
click at [272, 495] on input "16" at bounding box center [269, 494] width 46 height 20
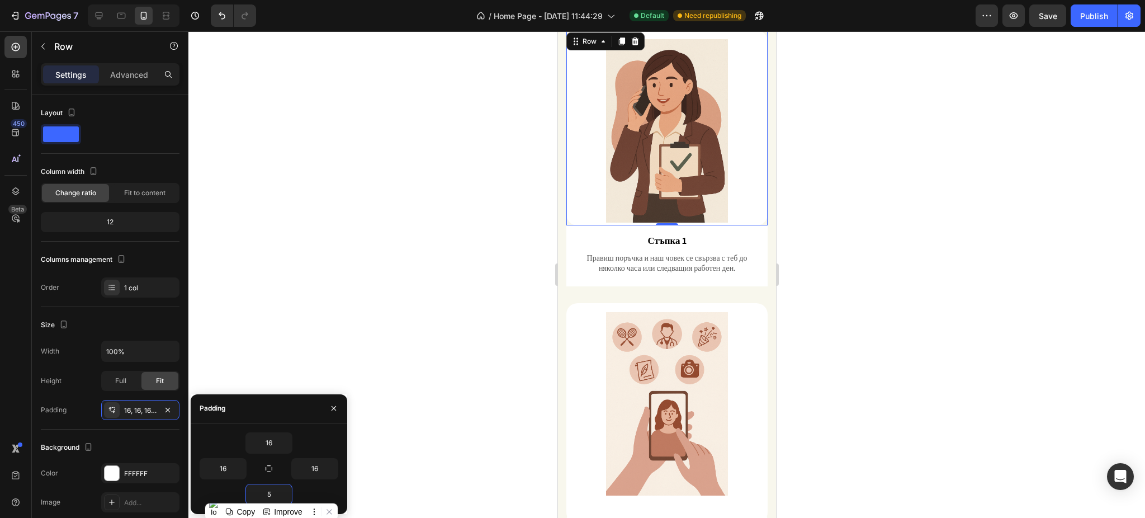
type input "50"
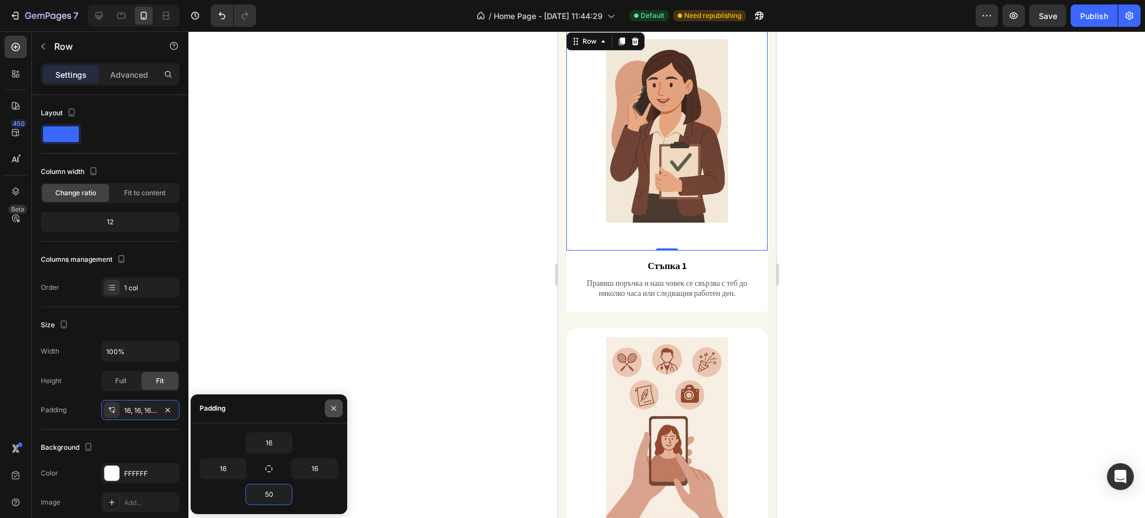
click at [331, 402] on button "button" at bounding box center [334, 408] width 18 height 18
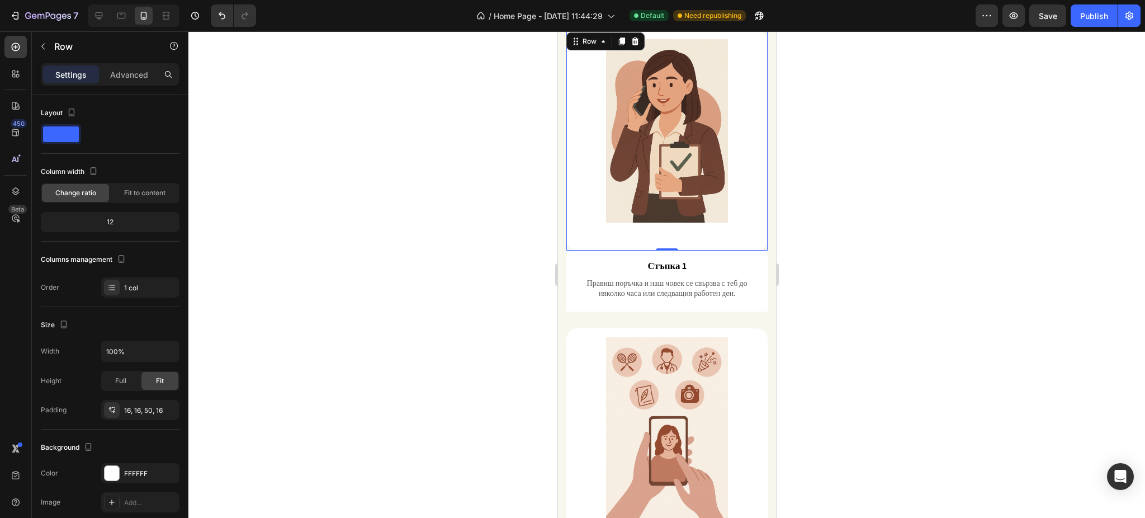
click at [964, 239] on div at bounding box center [666, 274] width 956 height 486
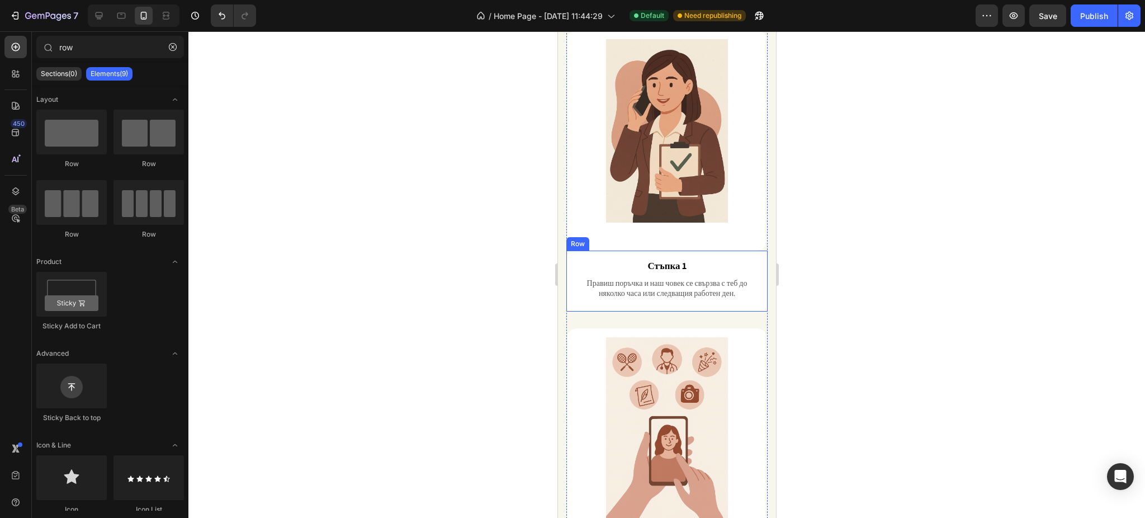
click at [569, 251] on div "Стъпка 1 Text Block Правиш поръчка и наш човек се свързва с теб до няколко часа…" at bounding box center [666, 280] width 201 height 61
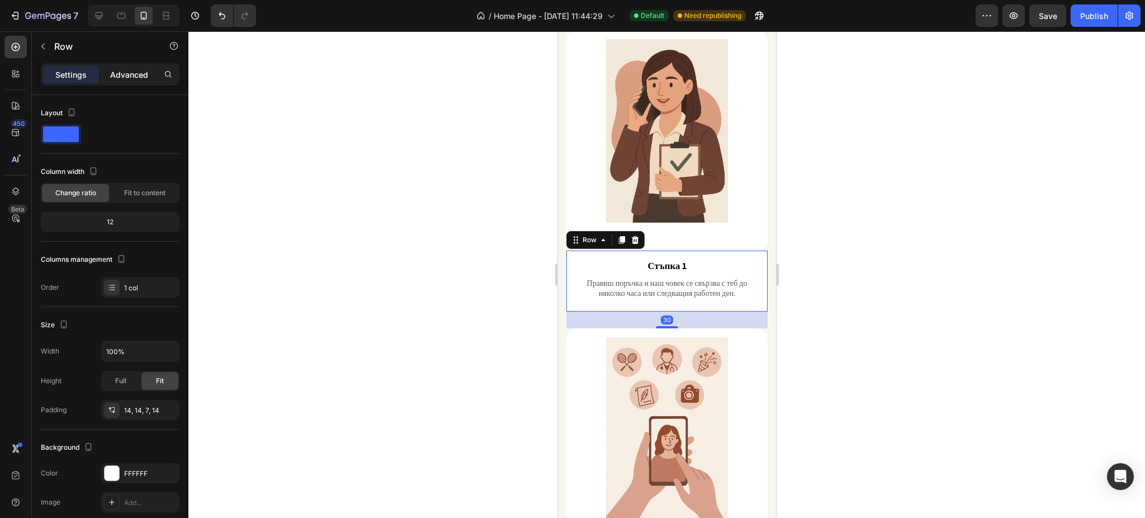
click at [143, 76] on p "Advanced" at bounding box center [129, 75] width 38 height 12
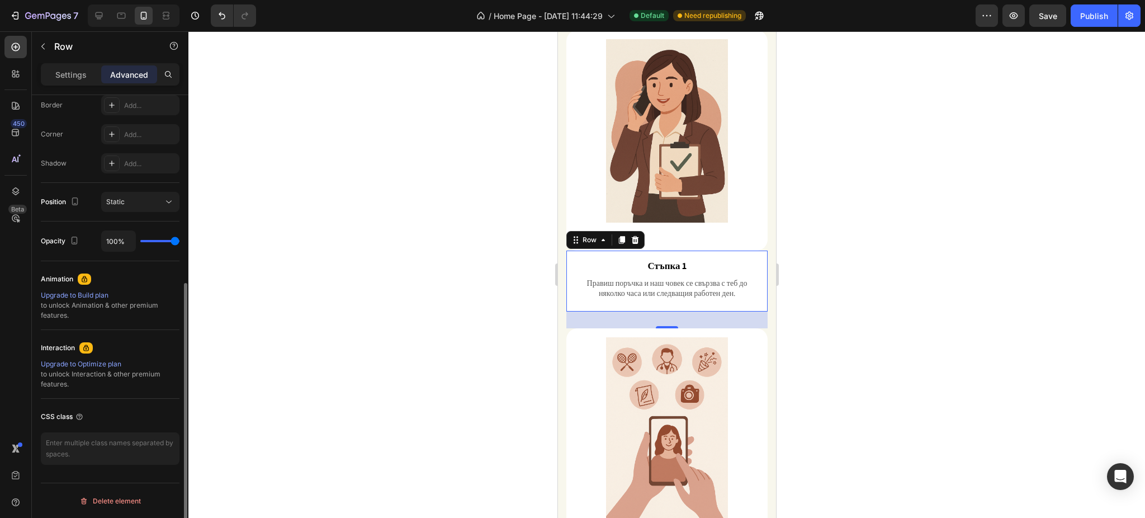
scroll to position [247, 0]
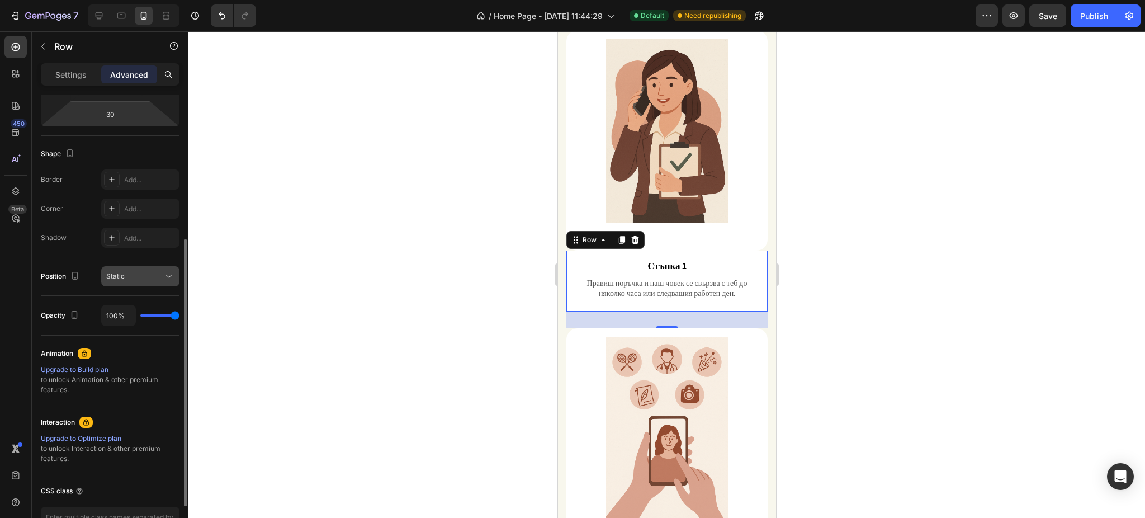
click at [135, 269] on button "Static" at bounding box center [140, 276] width 78 height 20
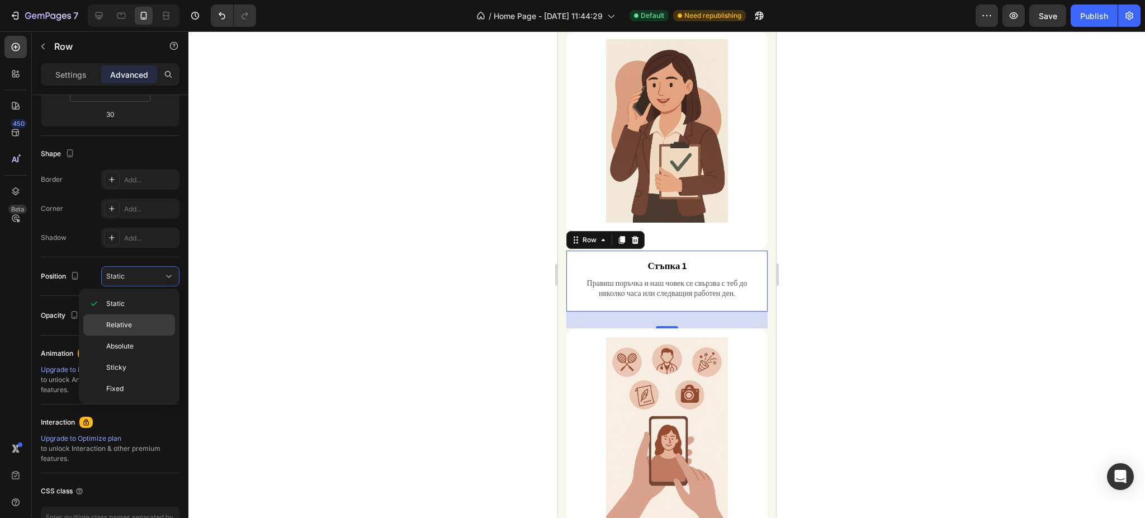
click at [130, 321] on span "Relative" at bounding box center [119, 325] width 26 height 10
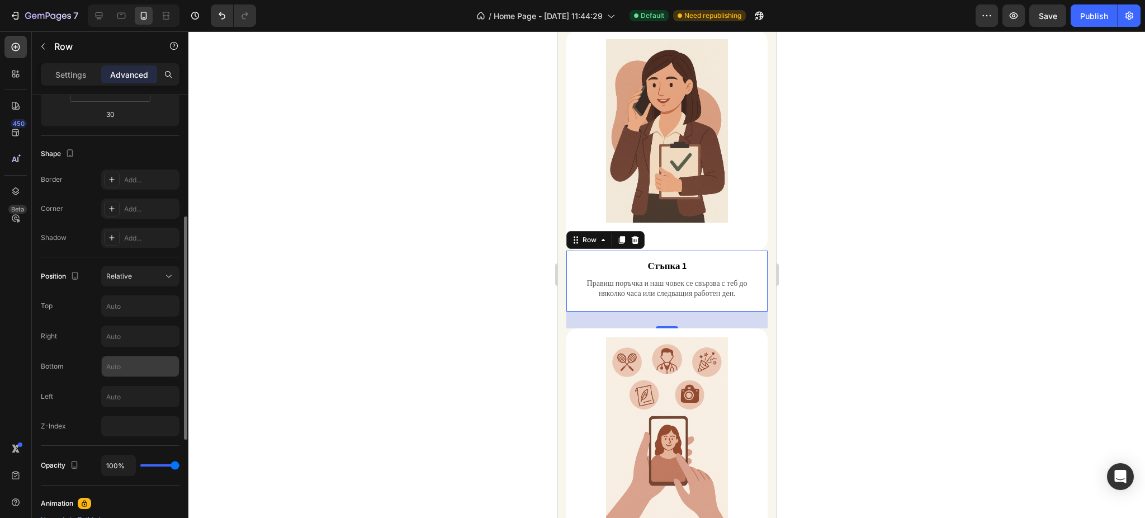
click at [123, 361] on input "text" at bounding box center [140, 366] width 77 height 20
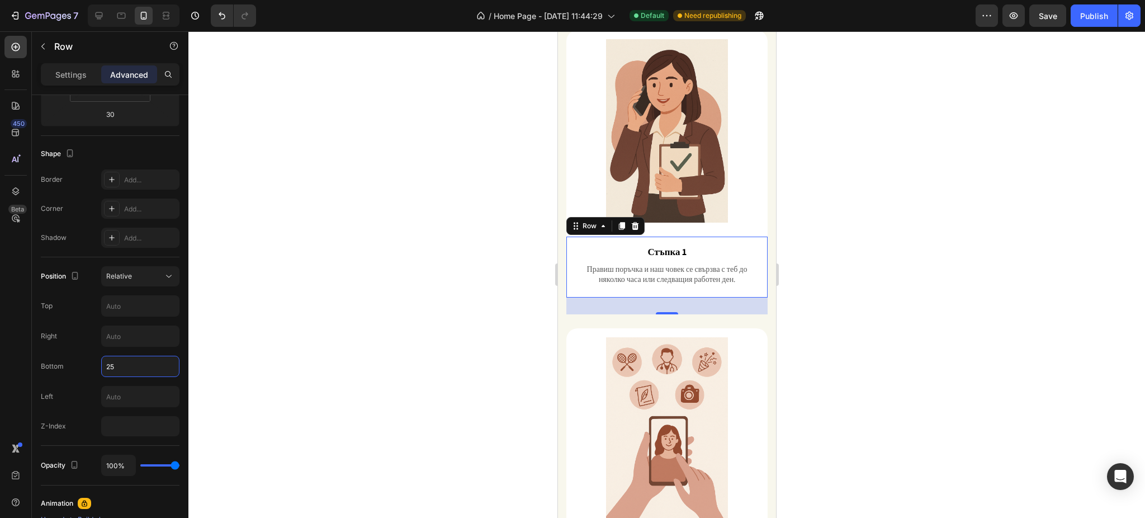
type input "25"
click at [317, 277] on div at bounding box center [666, 274] width 956 height 486
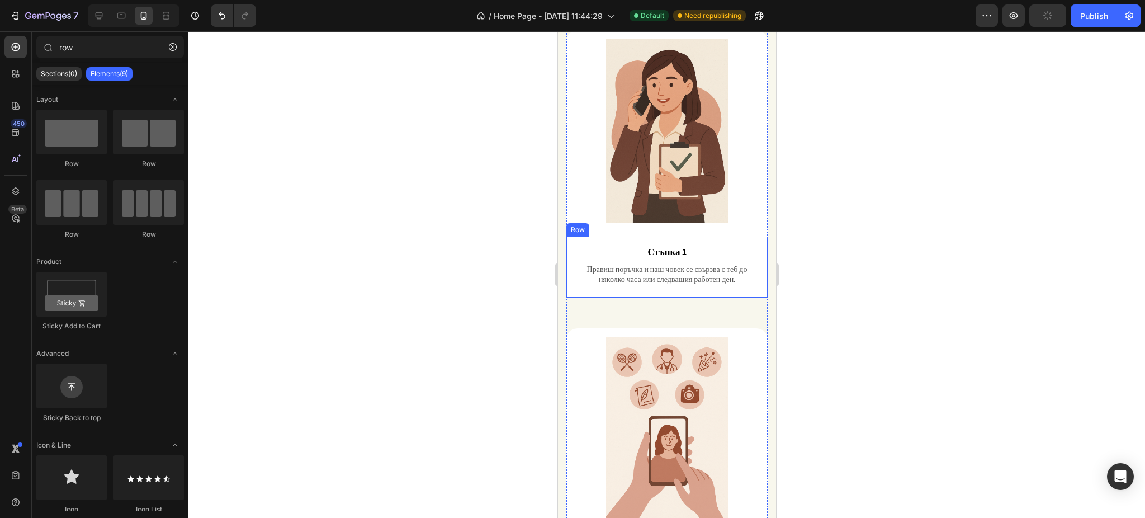
click at [571, 238] on div "Стъпка 1 Text Block Правиш поръчка и наш човек се свързва с теб до няколко часа…" at bounding box center [666, 266] width 201 height 61
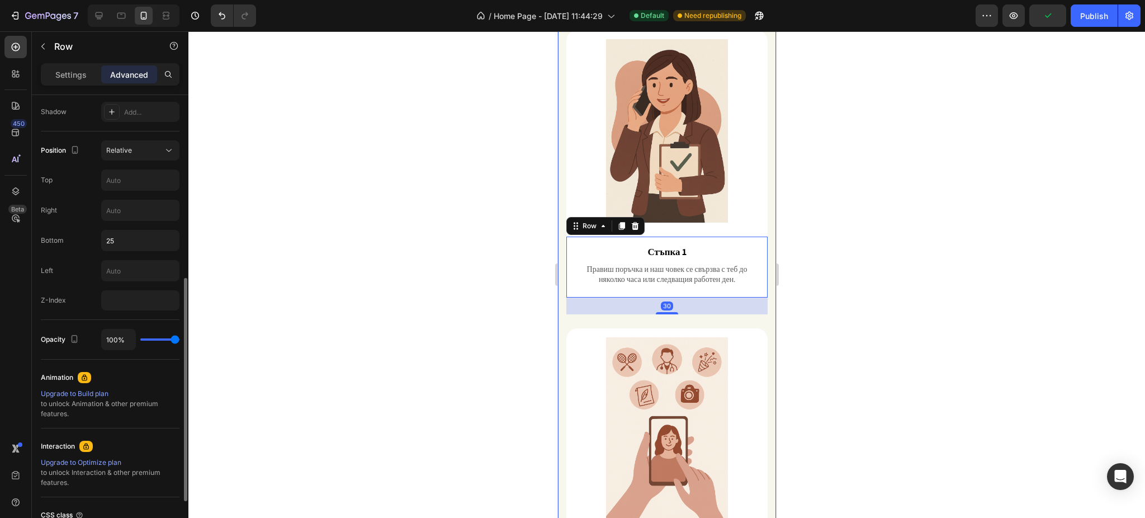
click at [82, 83] on div "Settings" at bounding box center [71, 74] width 56 height 18
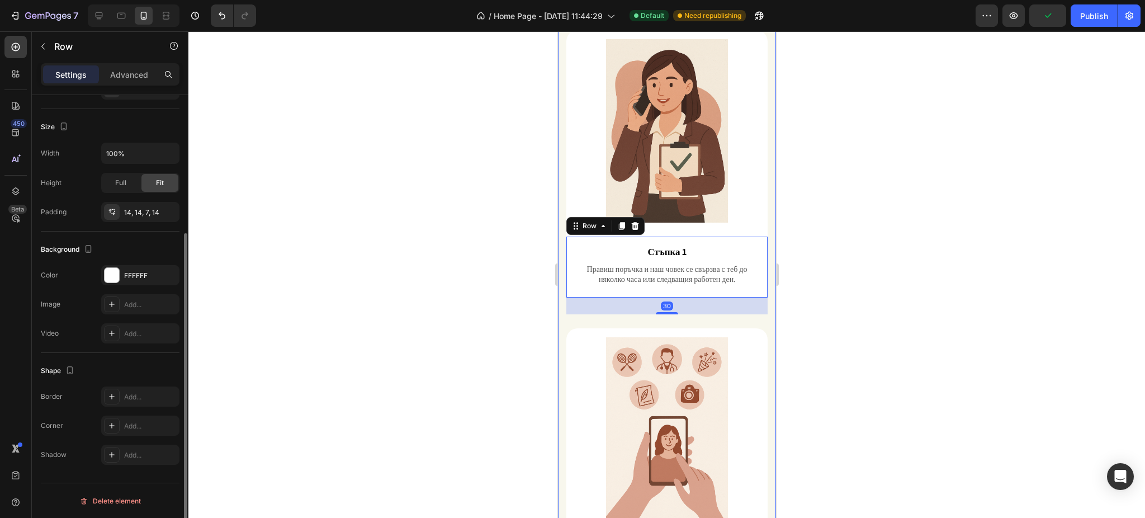
click at [82, 83] on div "Settings" at bounding box center [71, 74] width 56 height 18
click at [119, 277] on div at bounding box center [112, 275] width 15 height 15
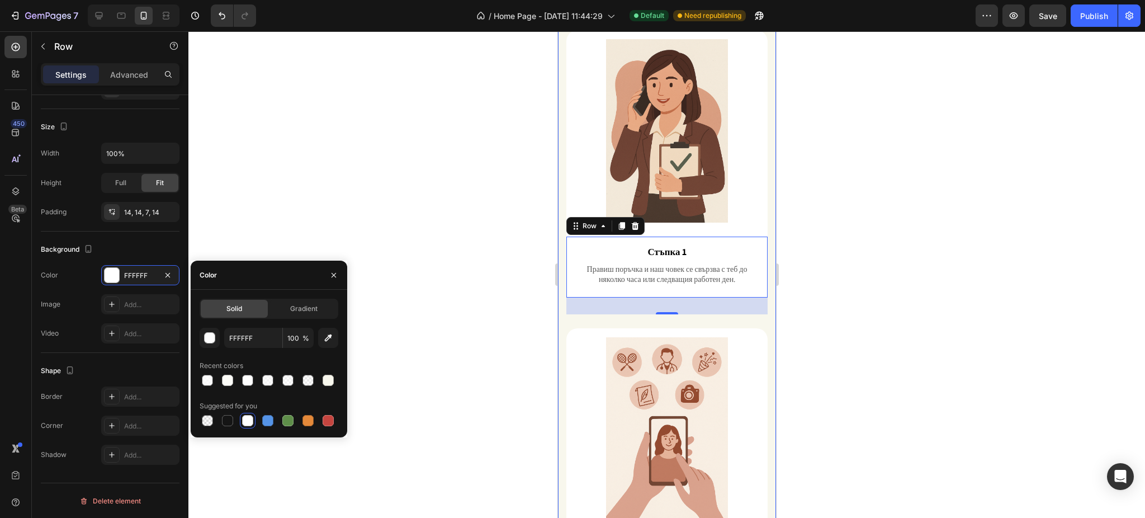
drag, startPoint x: 323, startPoint y: 272, endPoint x: 394, endPoint y: 265, distance: 70.8
click at [324, 273] on div at bounding box center [333, 275] width 27 height 29
click at [325, 271] on button "button" at bounding box center [334, 275] width 18 height 18
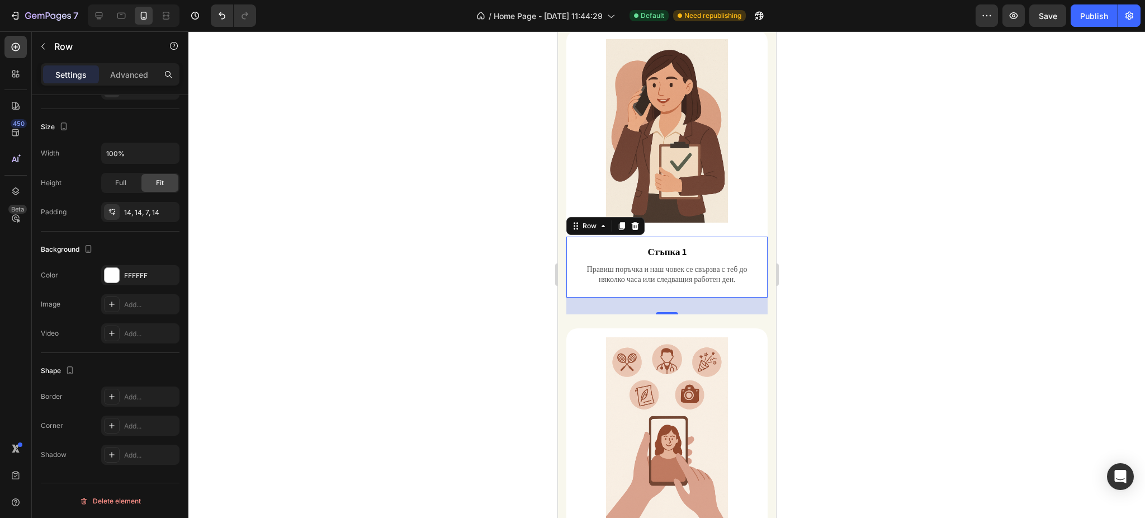
click at [377, 251] on div at bounding box center [666, 274] width 956 height 486
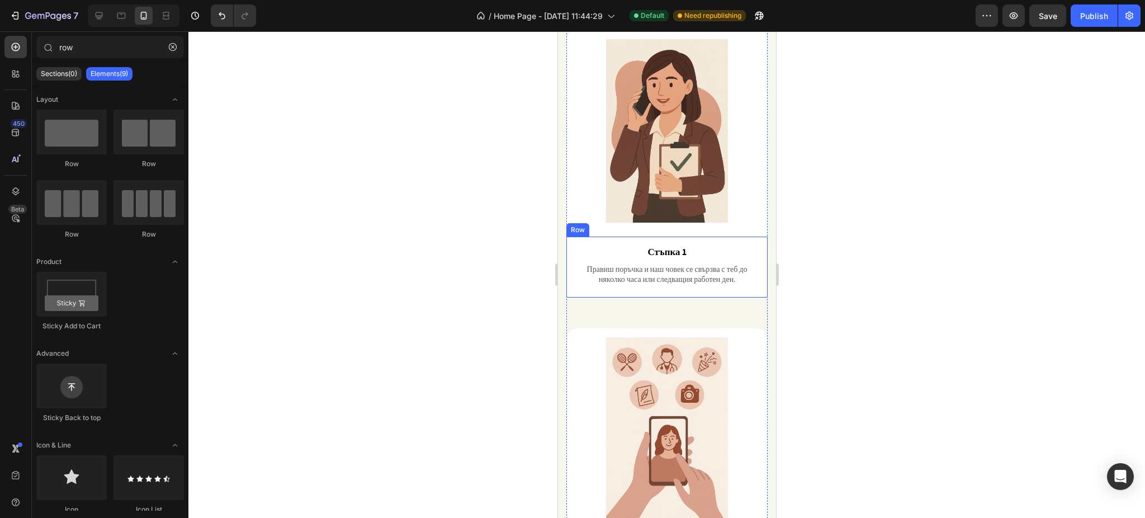
click at [567, 236] on div "Стъпка 1 Text Block Правиш поръчка и наш човек се свързва с теб до няколко часа…" at bounding box center [666, 266] width 201 height 61
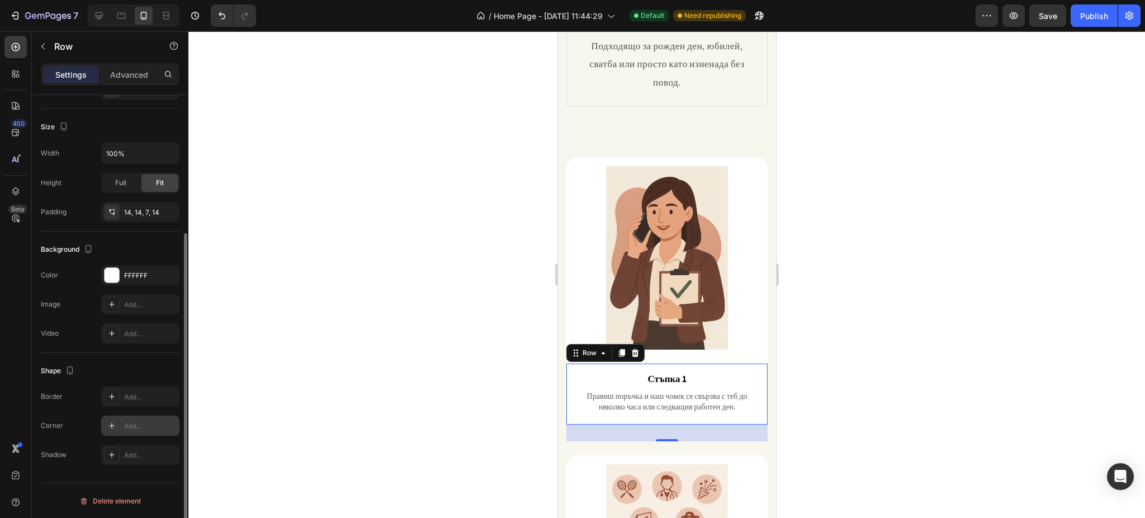
click at [137, 426] on div "Add..." at bounding box center [150, 426] width 53 height 10
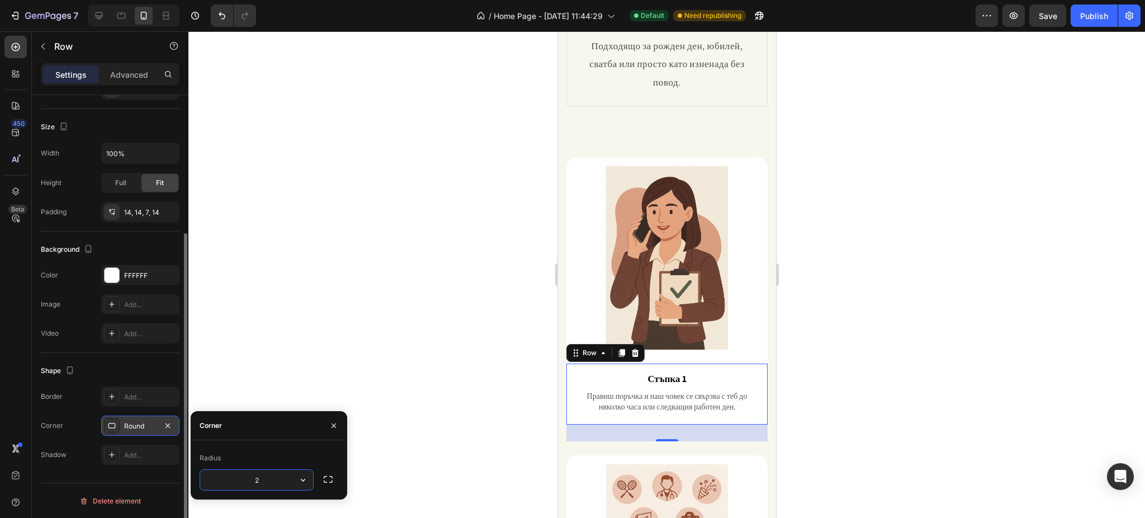
type input "20"
click at [326, 286] on div at bounding box center [666, 274] width 956 height 486
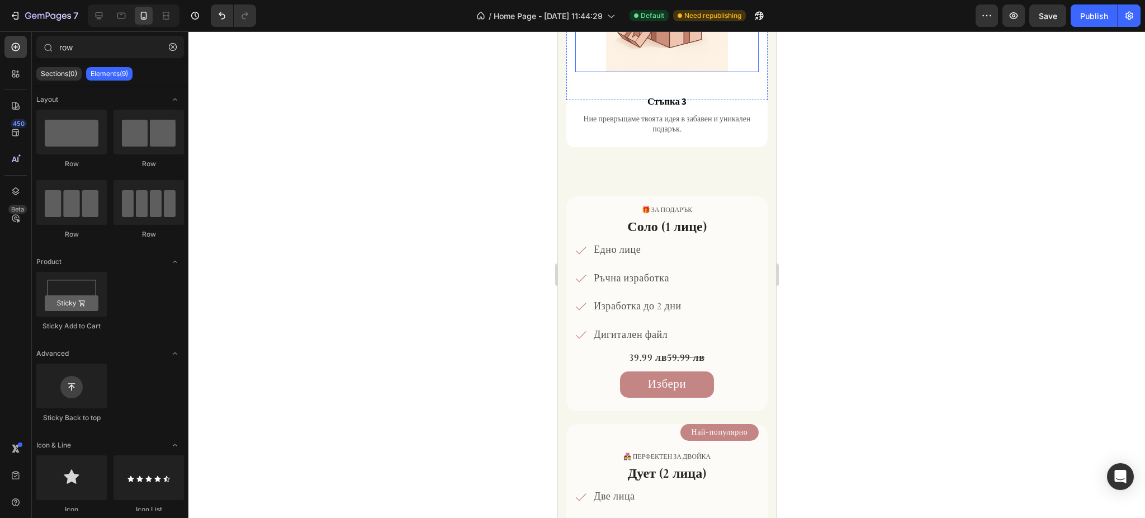
scroll to position [1320, 0]
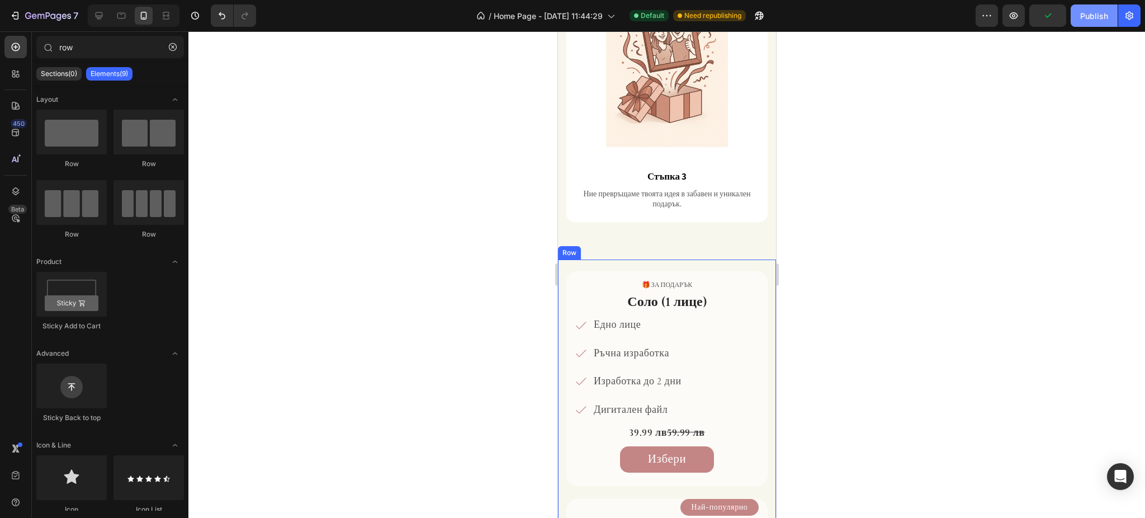
click at [1083, 21] on div "Publish" at bounding box center [1094, 16] width 28 height 12
click at [1144, 414] on div at bounding box center [1144, 259] width 1 height 518
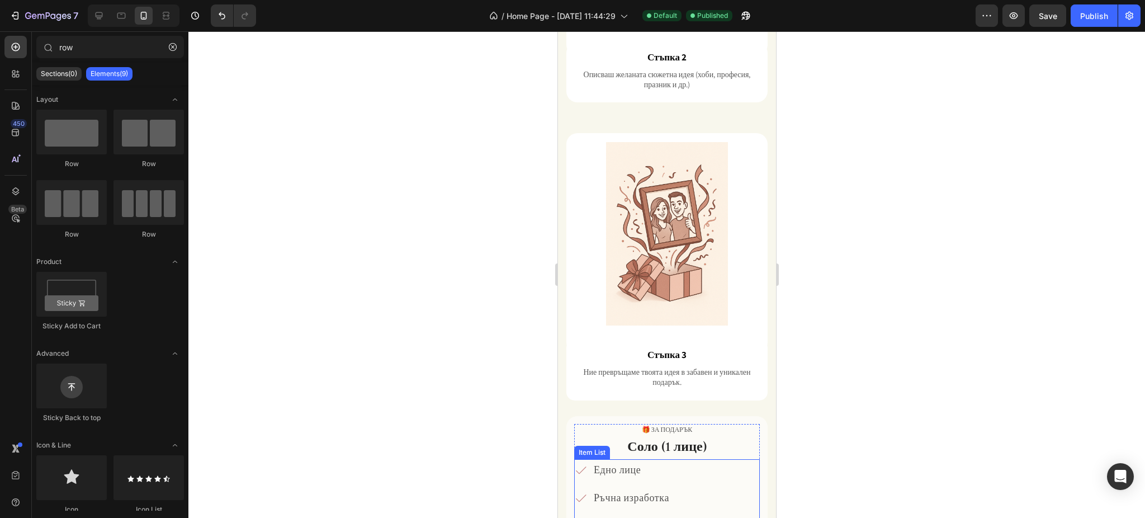
scroll to position [1097, 0]
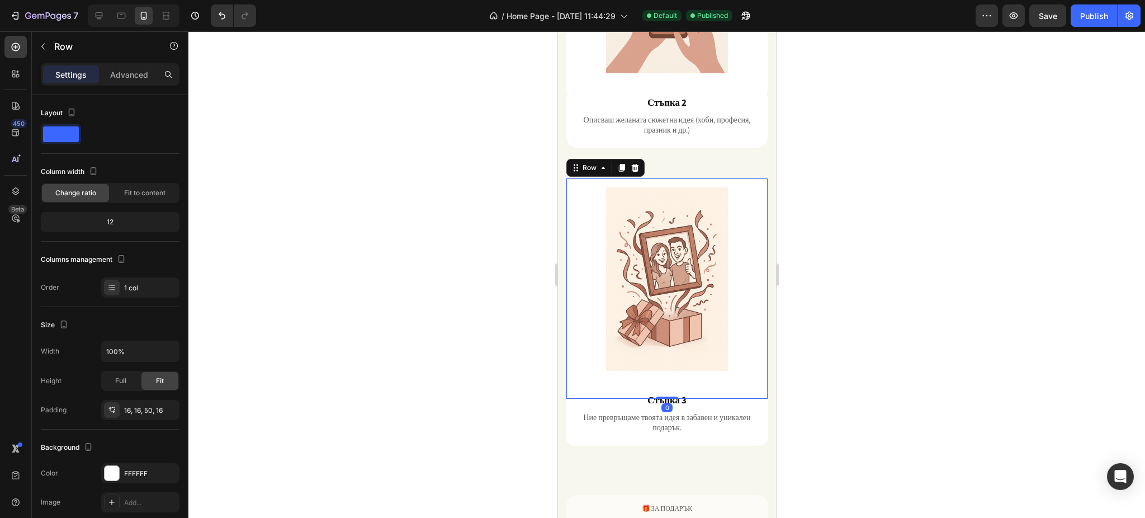
click at [747, 179] on div "Image Row 0" at bounding box center [666, 288] width 201 height 220
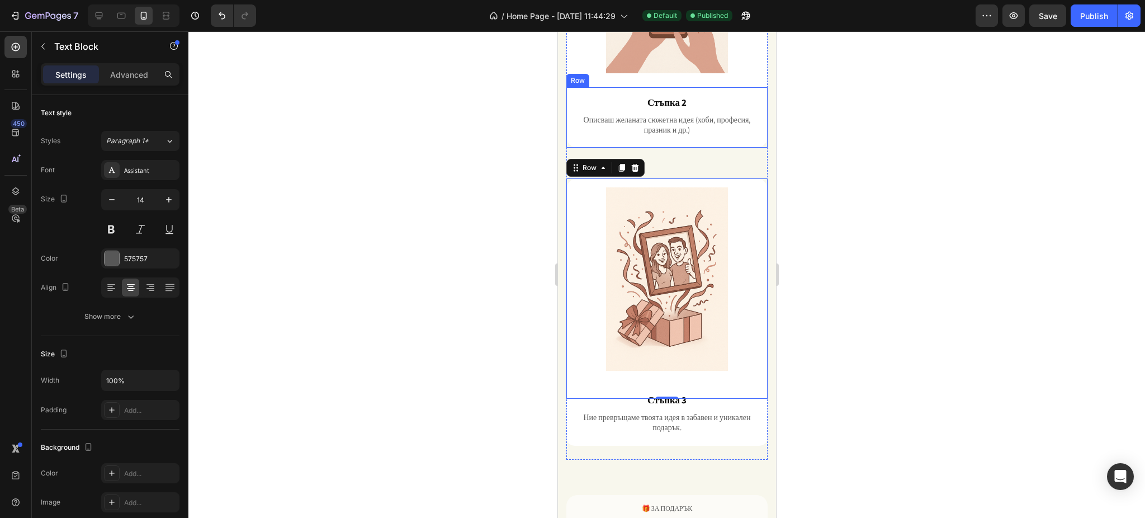
click at [728, 113] on div "Описваш желаната сюжетна идея (хоби, професия, празник и др.) Text Block" at bounding box center [667, 124] width 186 height 22
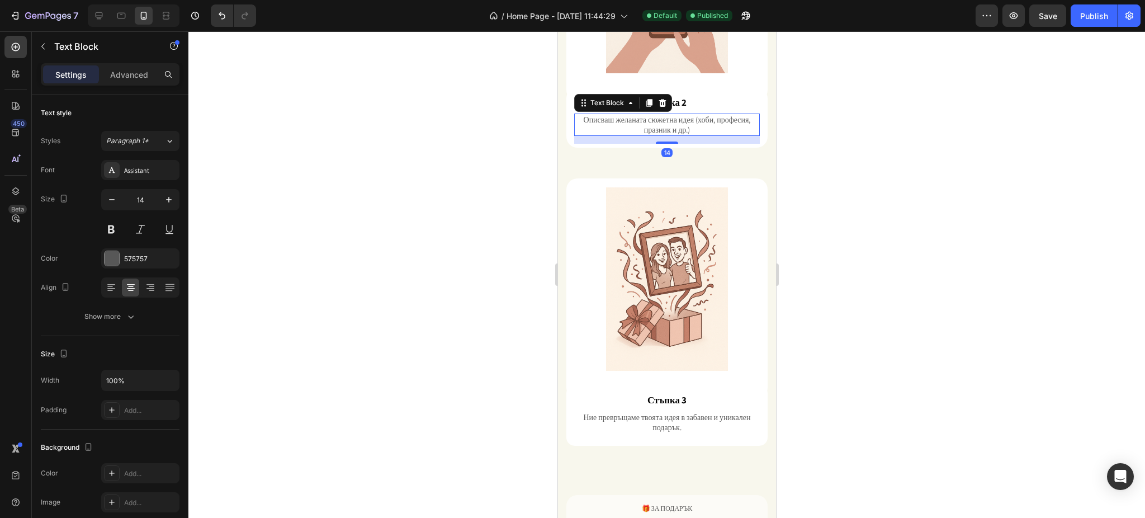
click at [841, 111] on div at bounding box center [666, 274] width 956 height 486
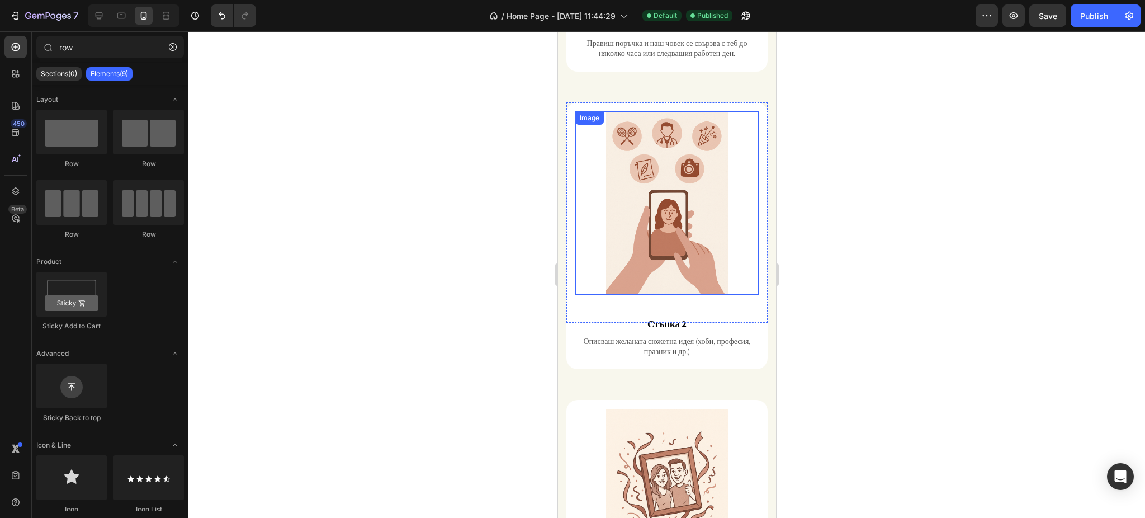
scroll to position [873, 0]
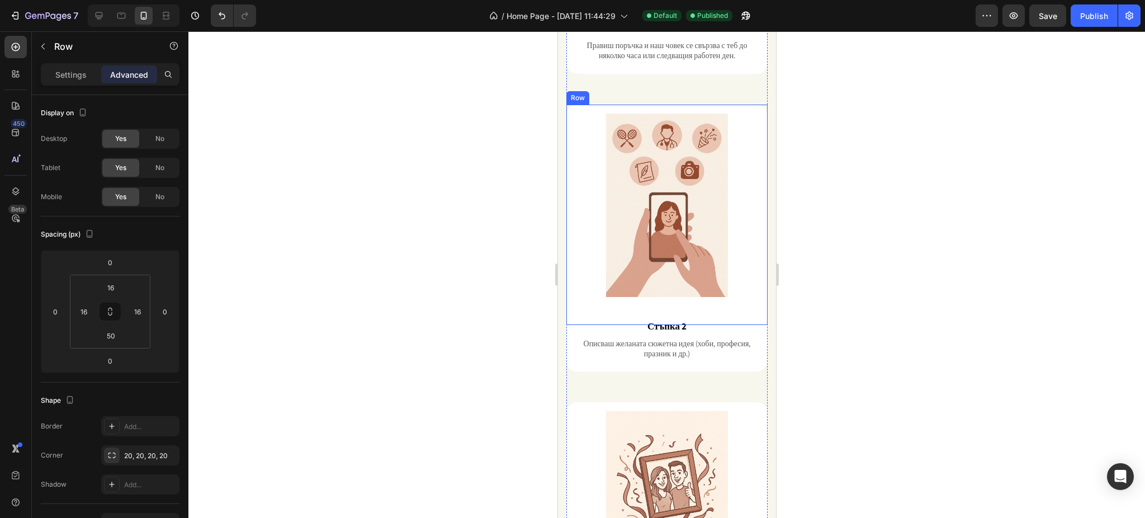
click at [567, 105] on div "Image Row" at bounding box center [666, 215] width 201 height 220
click at [571, 338] on div "Стъпка 2 Text Block Описваш желаната сюжетна идея (хоби, професия, празник и др…" at bounding box center [666, 341] width 201 height 61
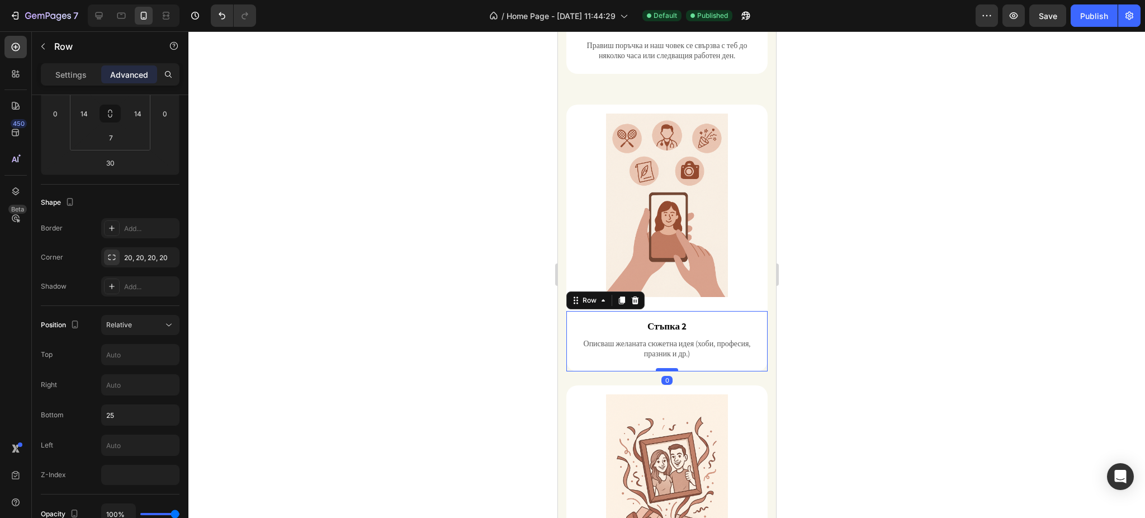
drag, startPoint x: 665, startPoint y: 362, endPoint x: 667, endPoint y: 345, distance: 17.6
click at [667, 368] on div at bounding box center [666, 369] width 22 height 3
type input "0"
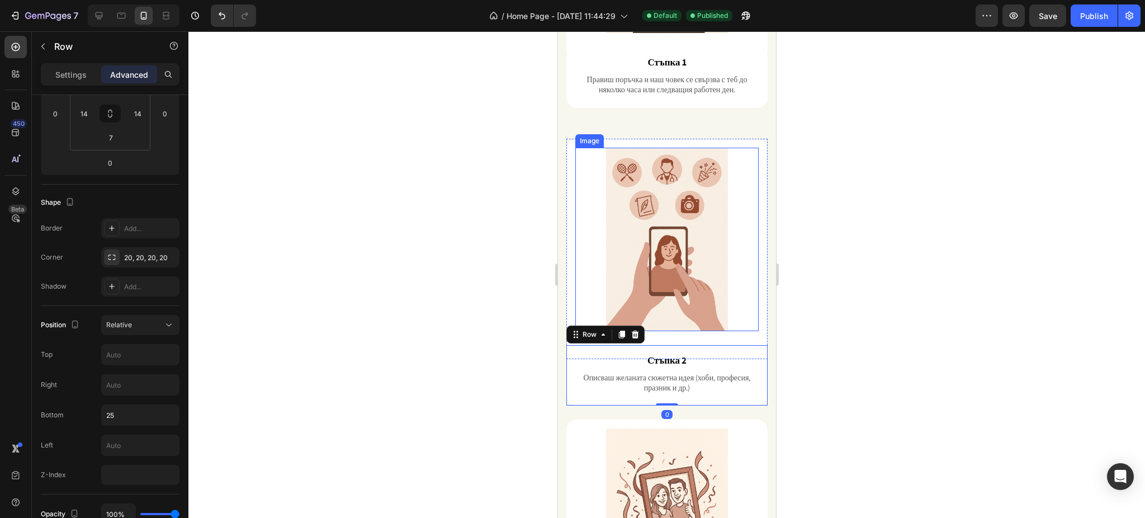
scroll to position [724, 0]
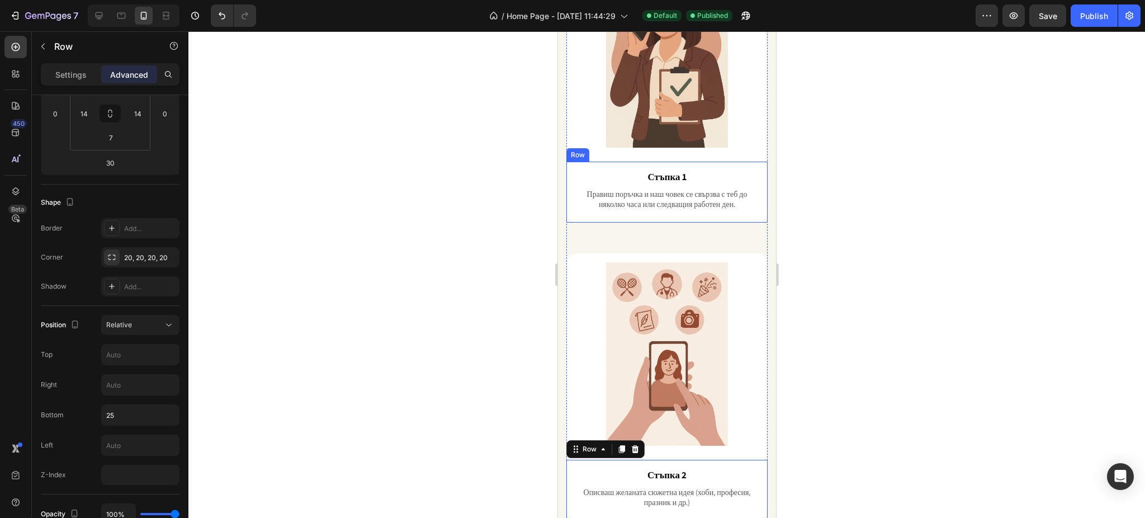
click at [570, 198] on div "Стъпка 1 Text Block Правиш поръчка и наш човек се свързва с теб до няколко часа…" at bounding box center [666, 192] width 201 height 61
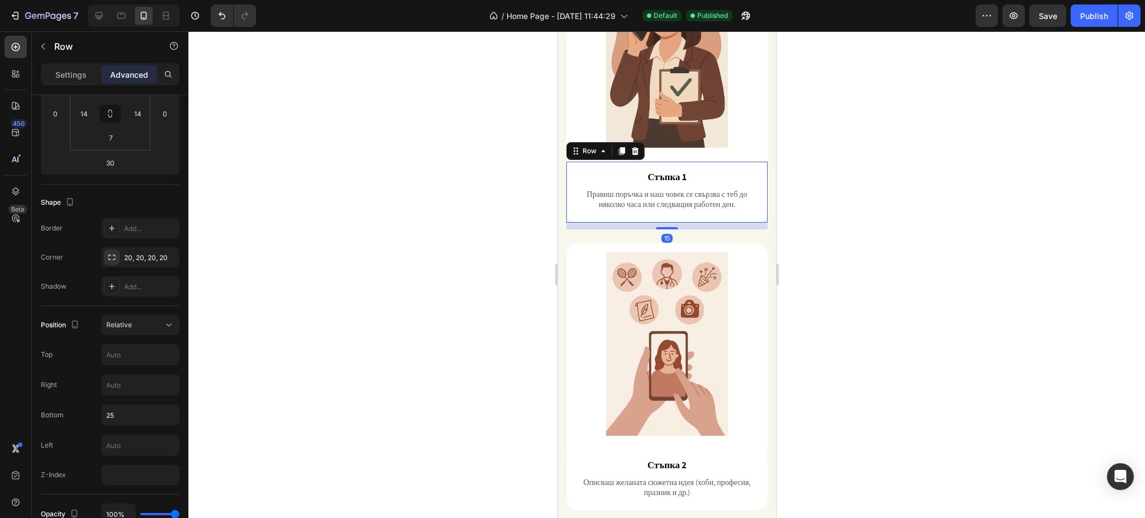
drag, startPoint x: 661, startPoint y: 226, endPoint x: 664, endPoint y: 202, distance: 24.1
click at [664, 202] on div "Стъпка 1 Text Block Правиш поръчка и наш човек се свързва с теб до няколко часа…" at bounding box center [666, 192] width 201 height 61
type input "0"
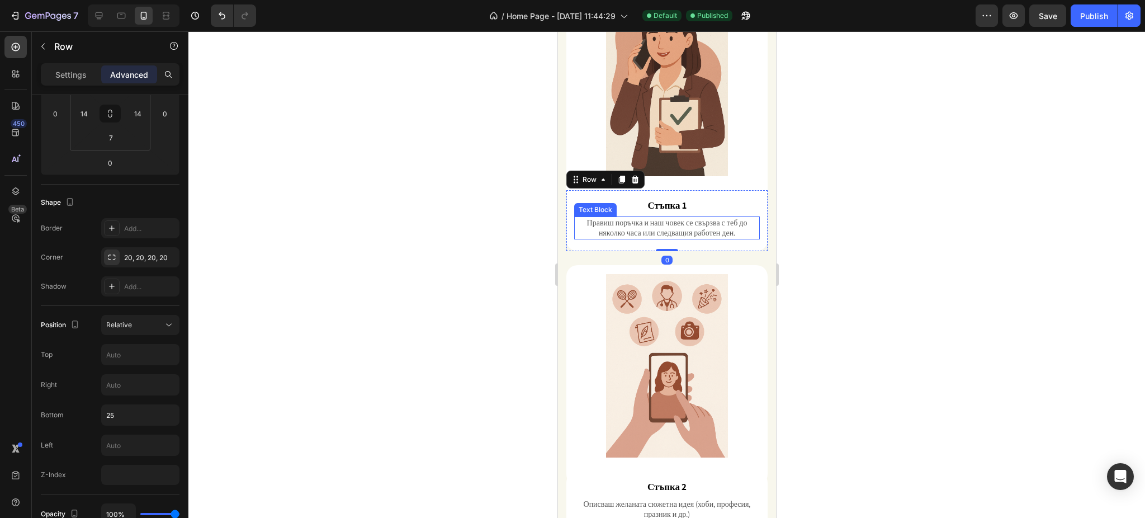
scroll to position [650, 0]
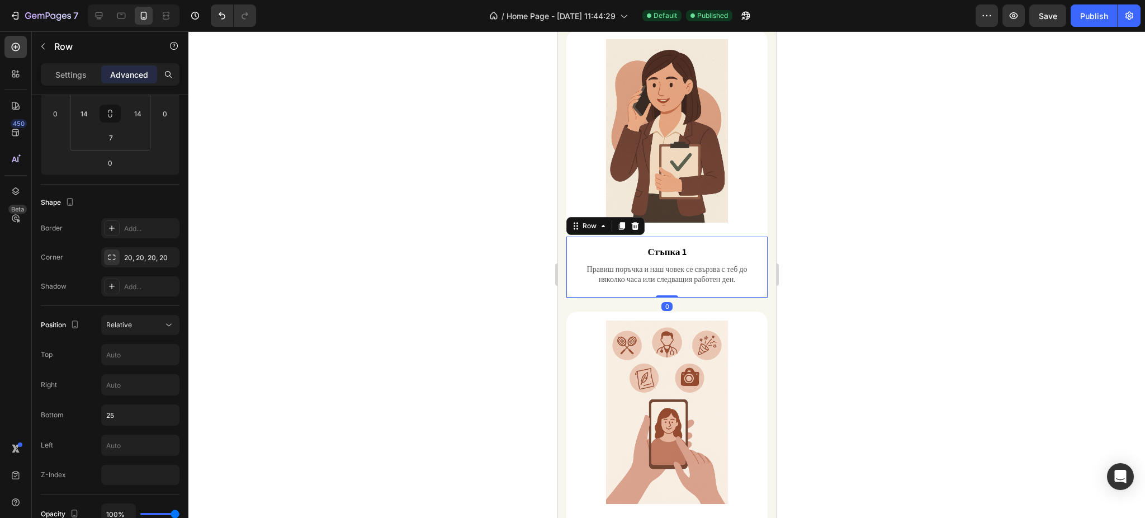
click at [846, 194] on div at bounding box center [666, 274] width 956 height 486
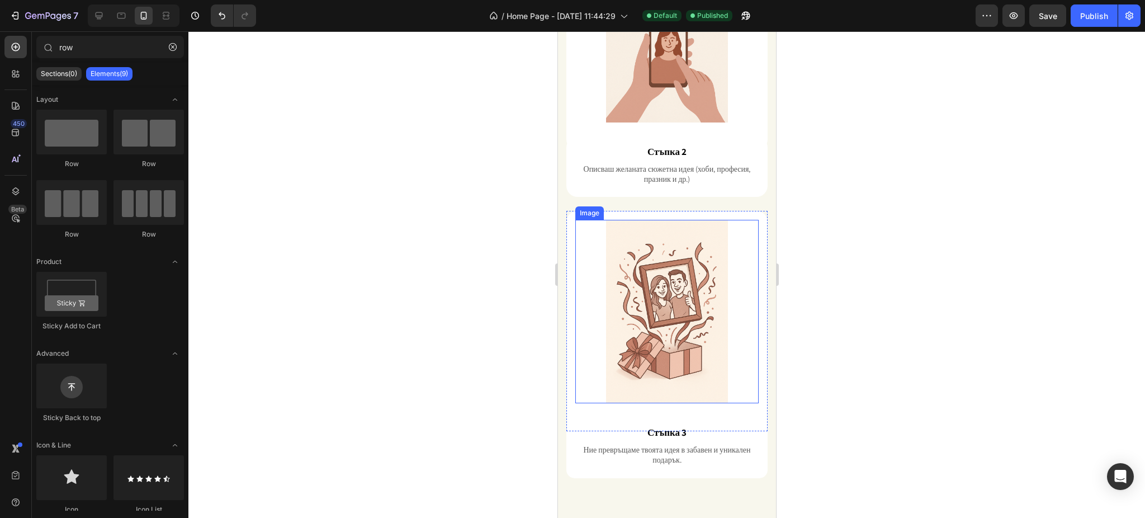
scroll to position [1172, 0]
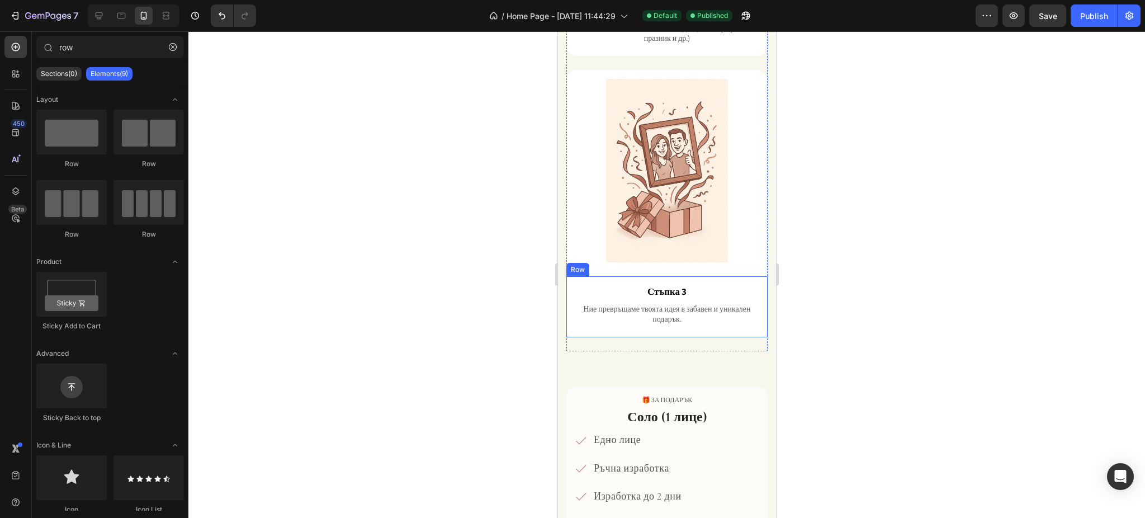
click at [700, 293] on div "Стъпка 3 Text Block Ние превръщаме твоята идея в забавен и уникален подарък. Te…" at bounding box center [667, 308] width 186 height 49
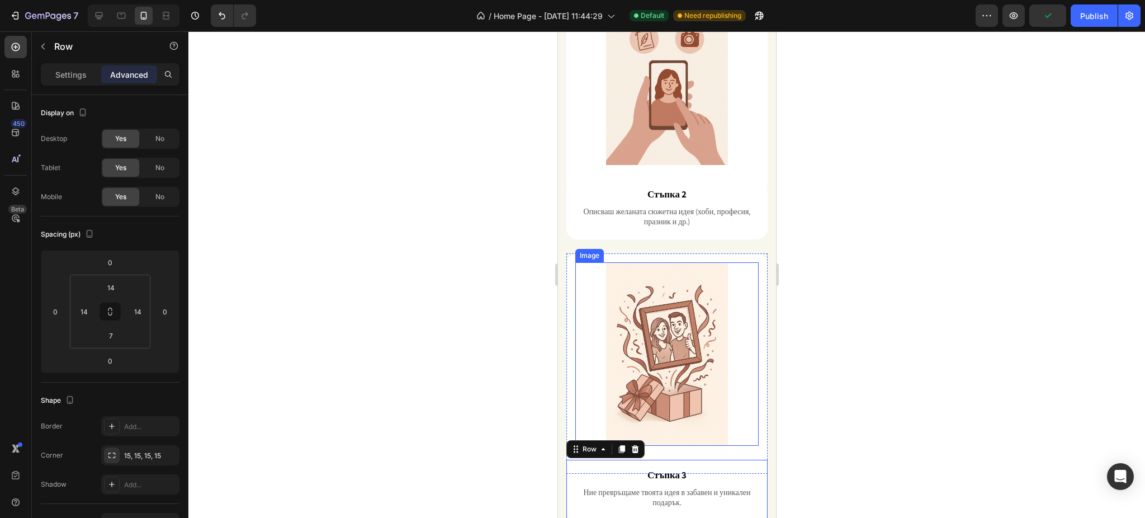
scroll to position [948, 0]
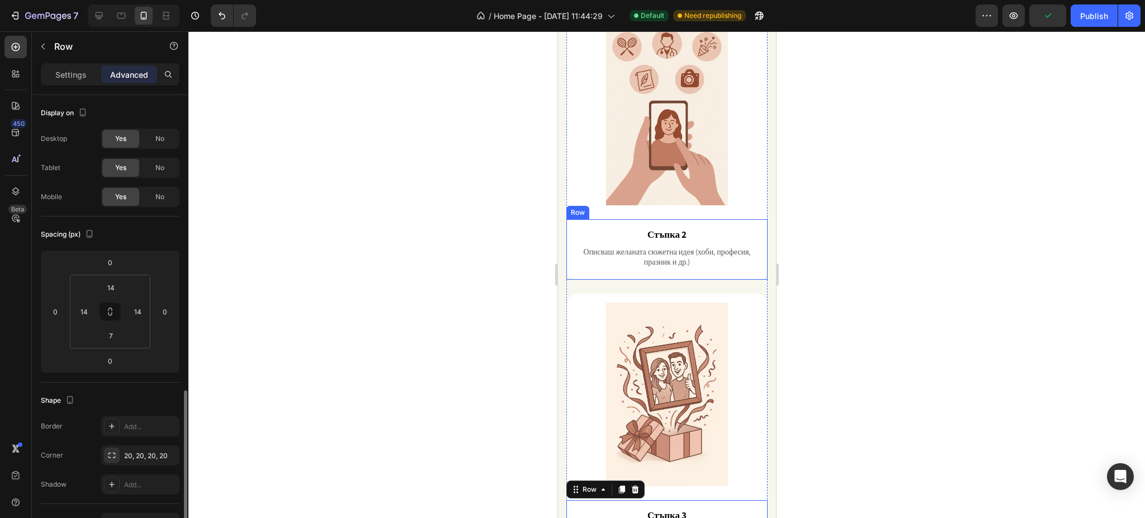
click at [704, 254] on div "Стъпка 2 Text Block Описваш желаната сюжетна идея (хоби, професия, празник и др…" at bounding box center [666, 249] width 201 height 61
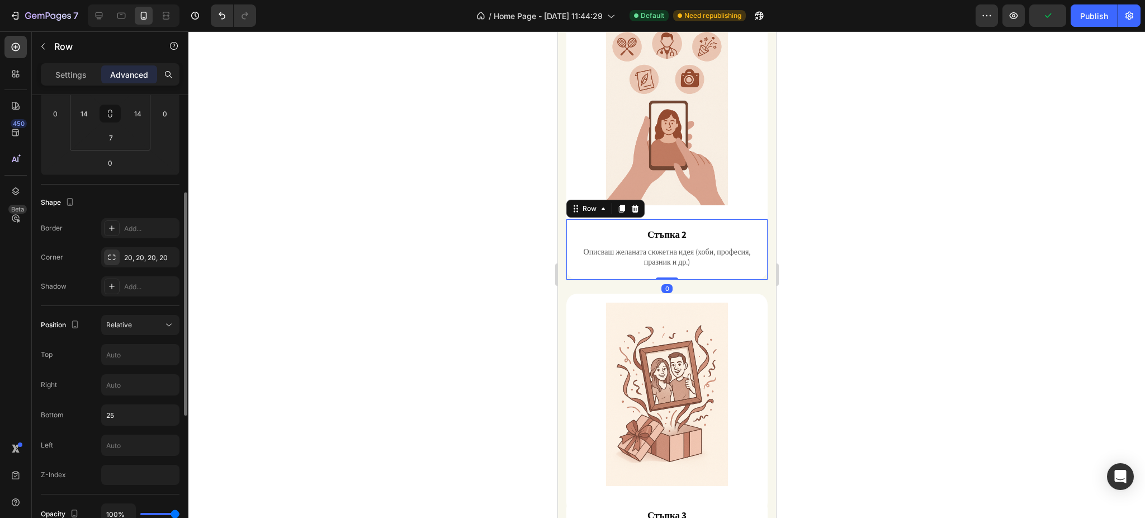
click at [926, 222] on div at bounding box center [666, 274] width 956 height 486
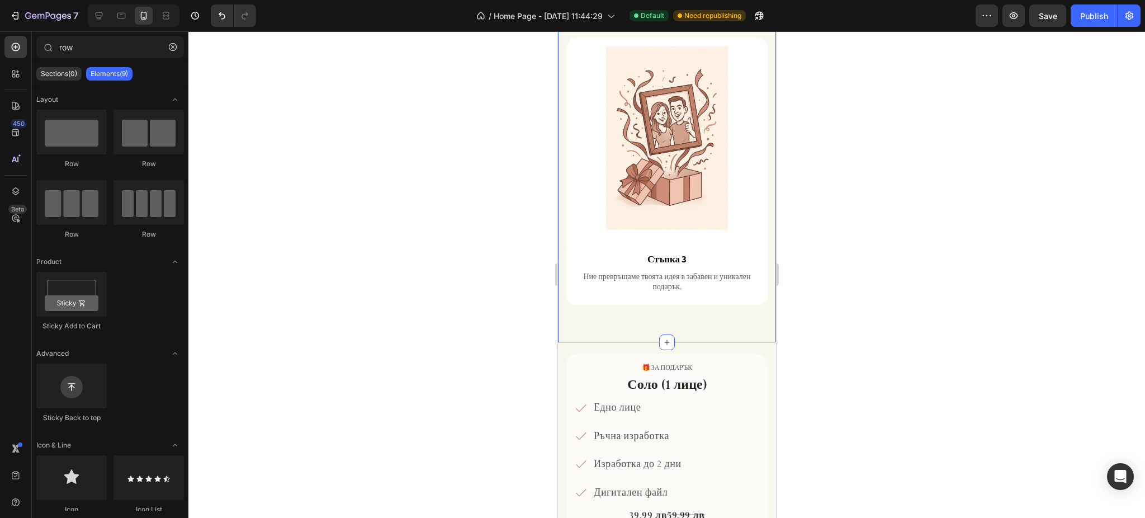
scroll to position [1246, 0]
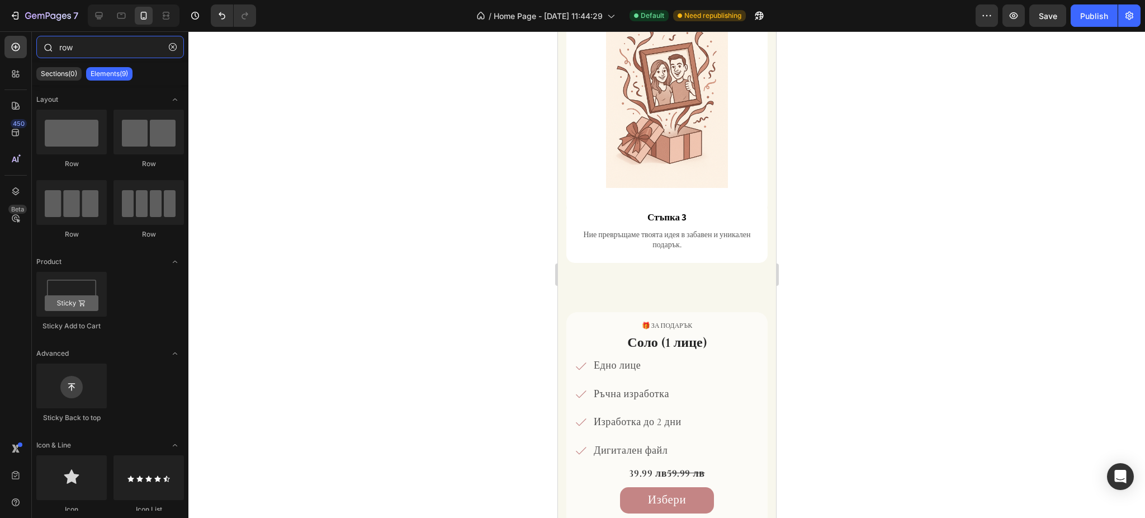
click at [83, 44] on input "row" at bounding box center [110, 47] width 148 height 22
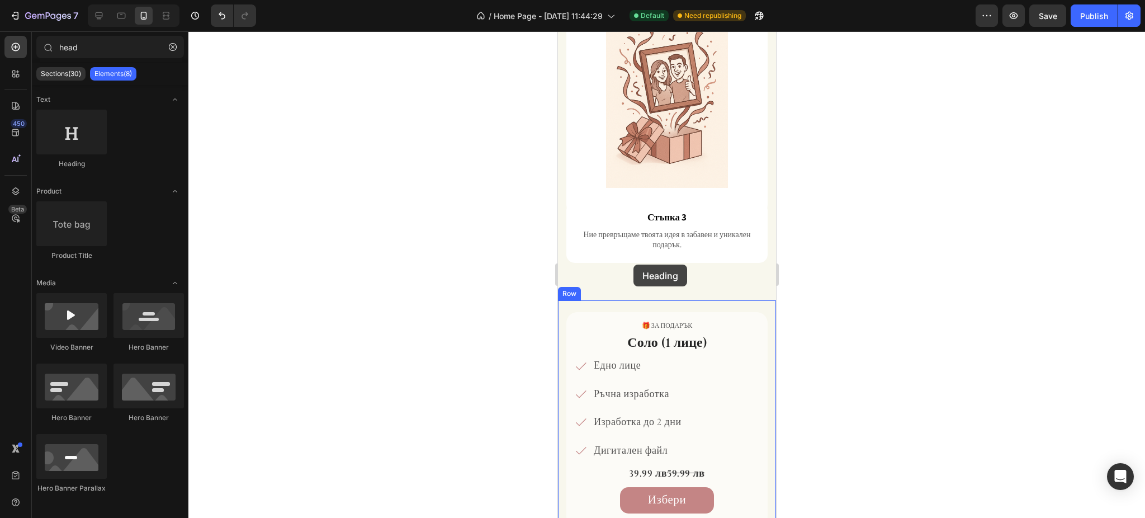
drag, startPoint x: 621, startPoint y: 154, endPoint x: 633, endPoint y: 264, distance: 110.8
drag, startPoint x: 636, startPoint y: 170, endPoint x: 636, endPoint y: 275, distance: 105.1
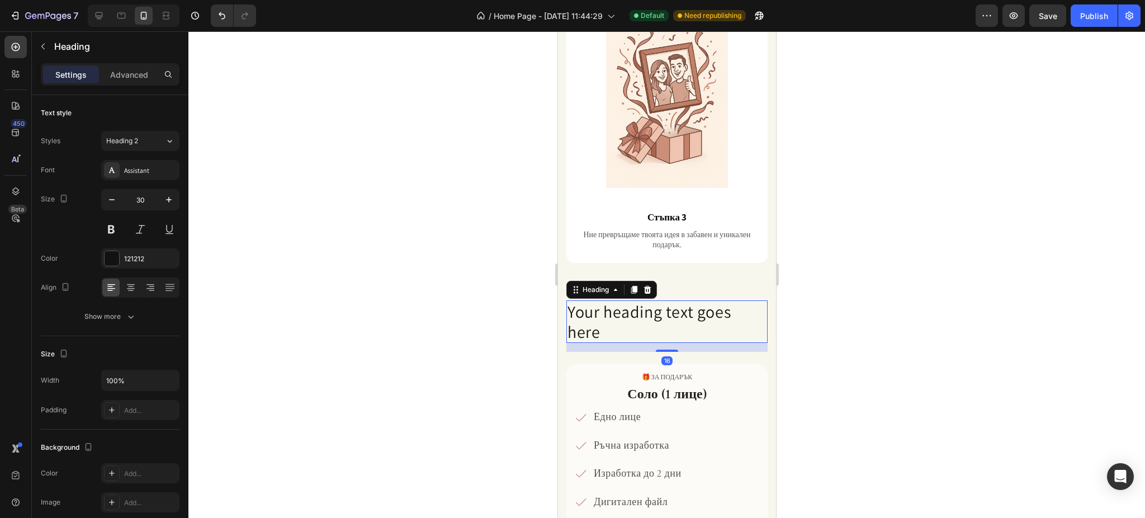
click at [629, 300] on h2 "Your heading text goes here" at bounding box center [666, 321] width 201 height 42
click at [629, 301] on p "Your heading text goes here" at bounding box center [666, 321] width 199 height 40
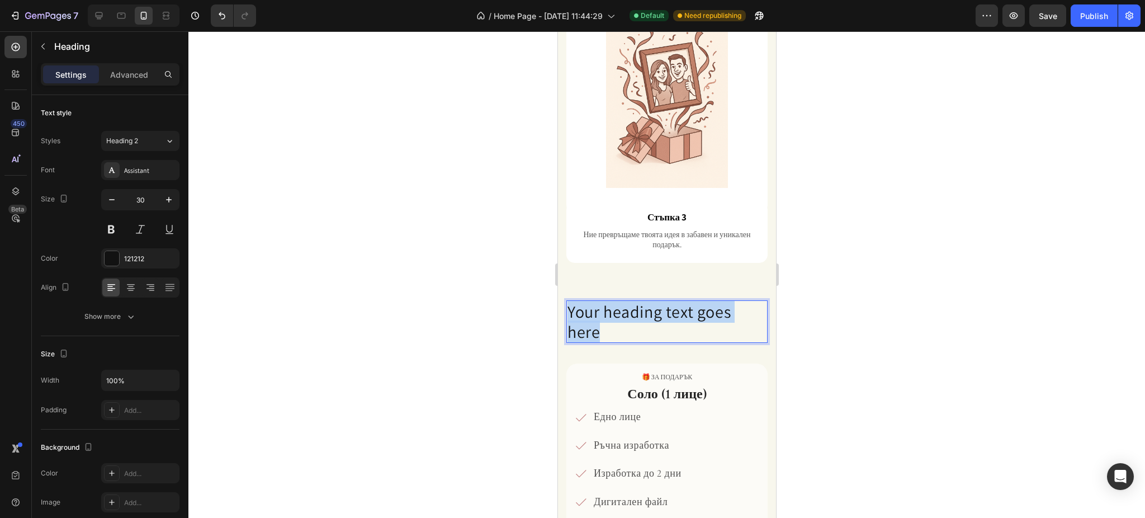
click at [629, 301] on p "Your heading text goes here" at bounding box center [666, 321] width 199 height 40
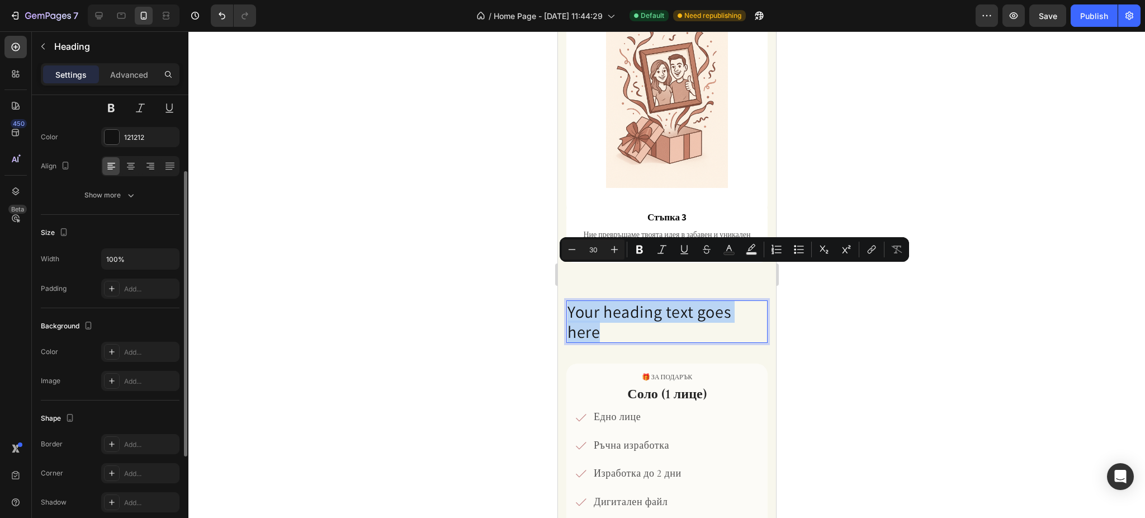
scroll to position [47, 0]
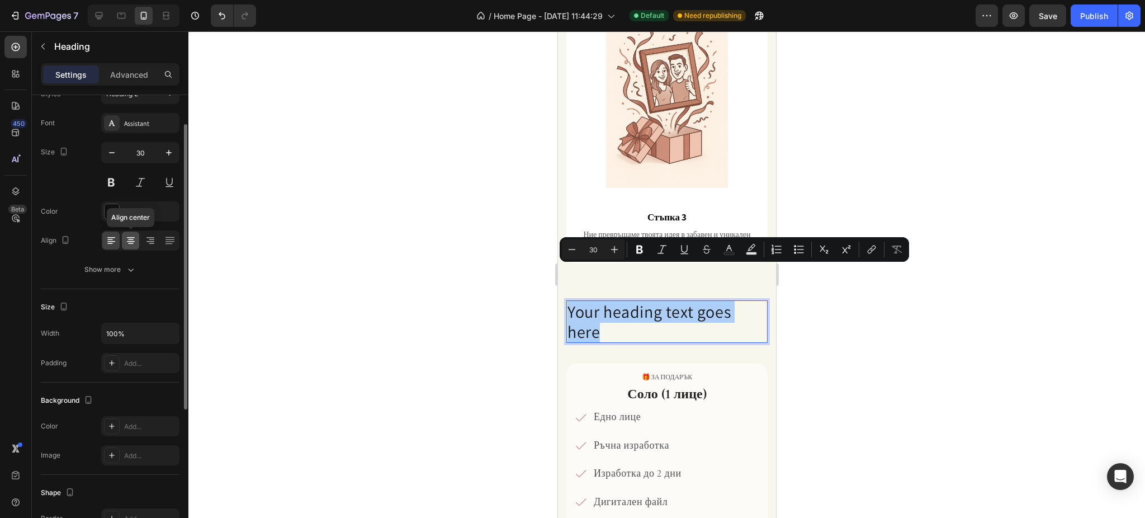
click at [126, 241] on icon at bounding box center [130, 240] width 11 height 11
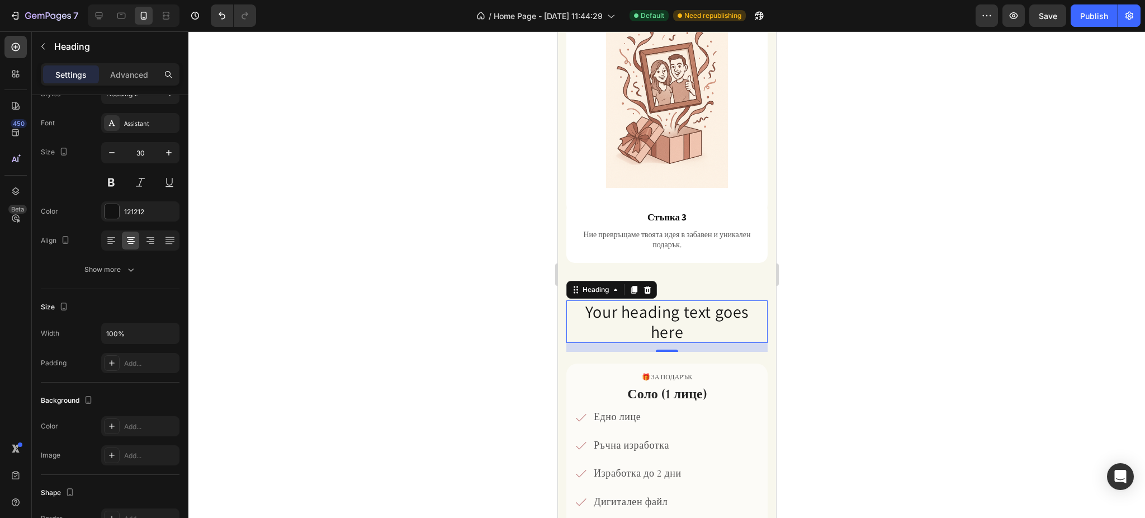
click at [631, 301] on p "Your heading text goes here" at bounding box center [666, 321] width 199 height 40
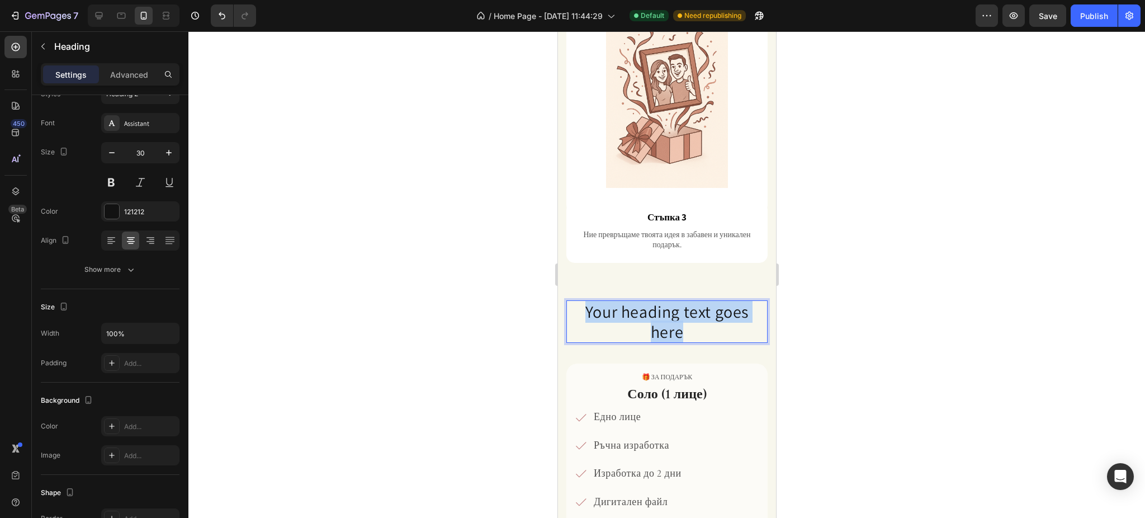
click at [631, 301] on p "Your heading text goes here" at bounding box center [666, 321] width 199 height 40
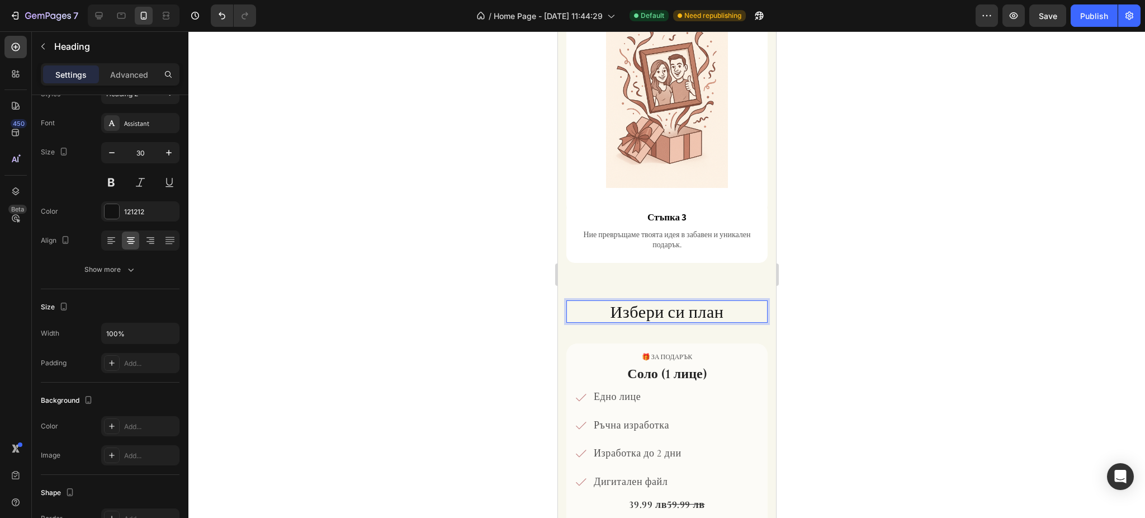
click at [631, 301] on p "Избери си план" at bounding box center [666, 311] width 199 height 20
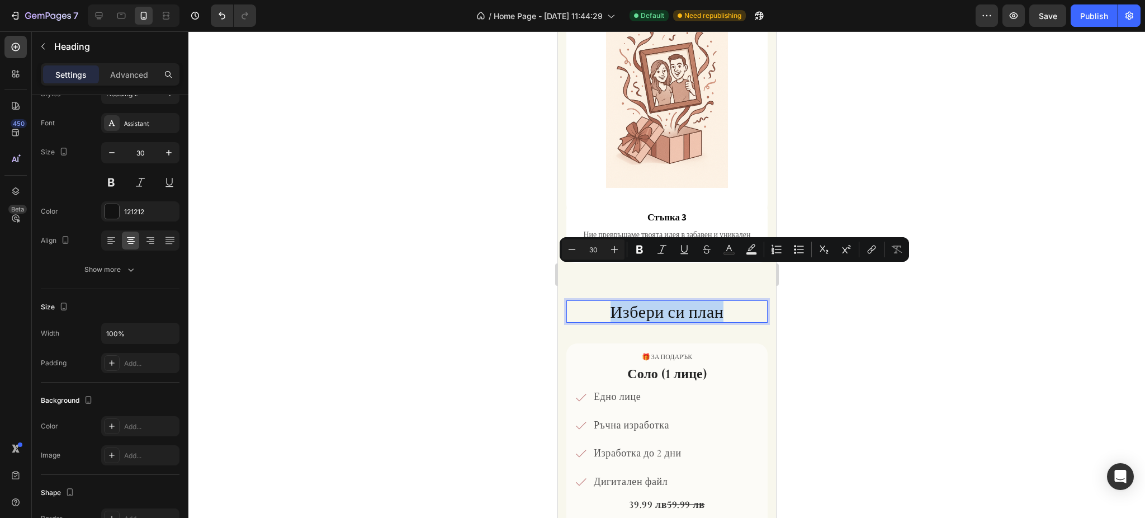
click at [631, 301] on p "Избери си план" at bounding box center [666, 311] width 199 height 20
click at [930, 302] on div at bounding box center [666, 274] width 956 height 486
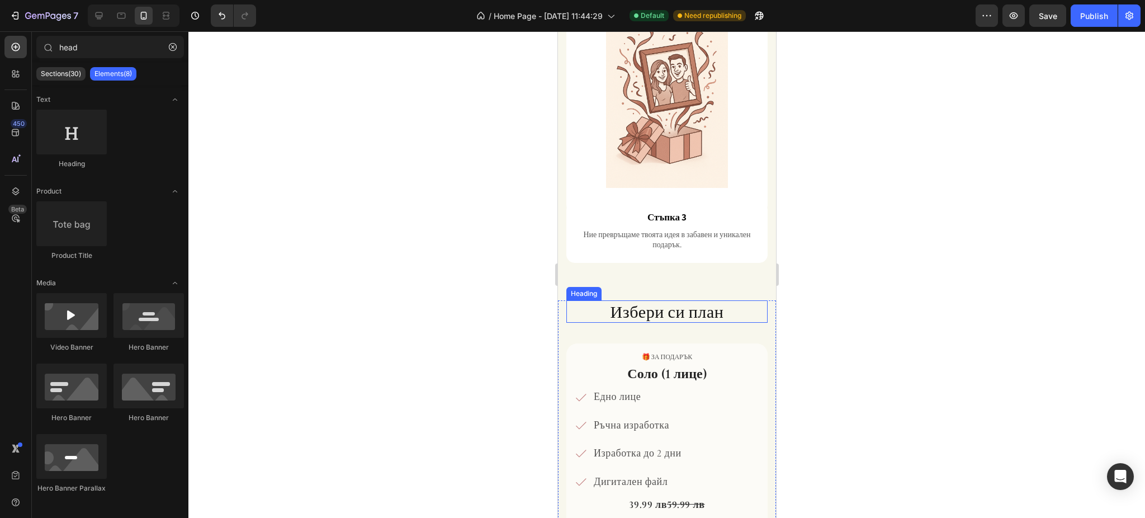
click at [704, 301] on p "Избери си план" at bounding box center [666, 311] width 199 height 20
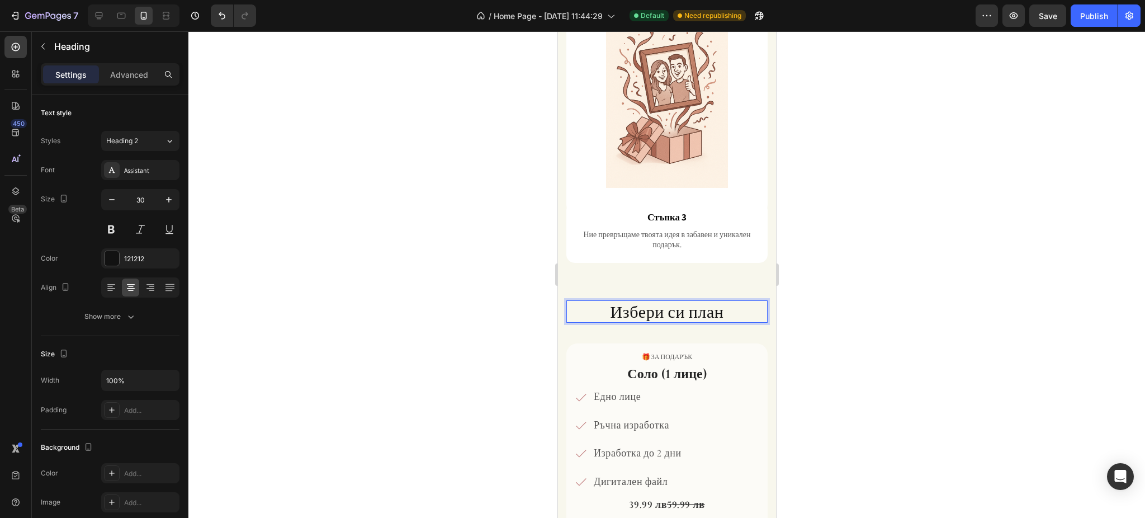
click at [704, 301] on p "Избери си план" at bounding box center [666, 311] width 199 height 20
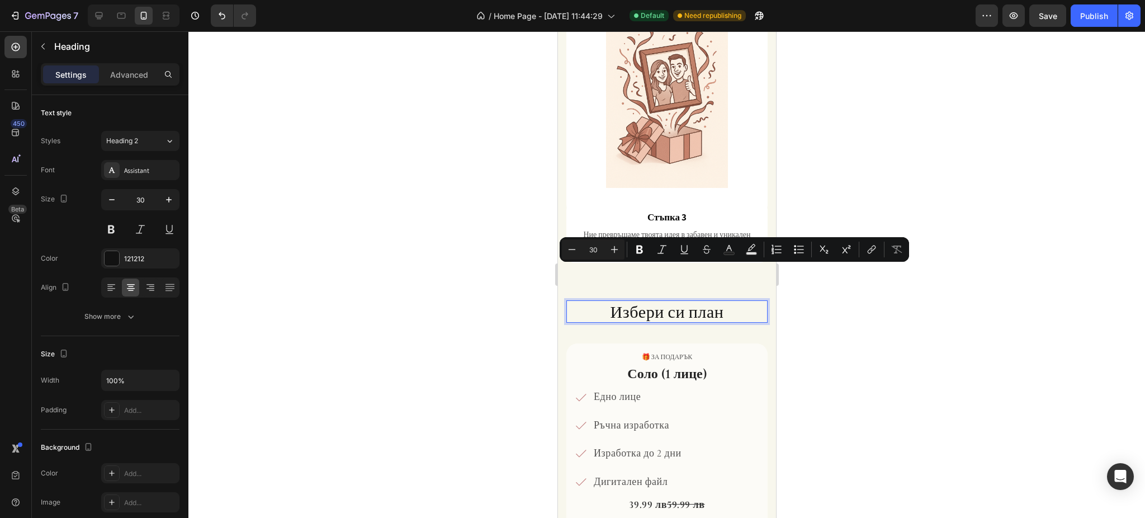
click at [803, 292] on div at bounding box center [666, 274] width 956 height 486
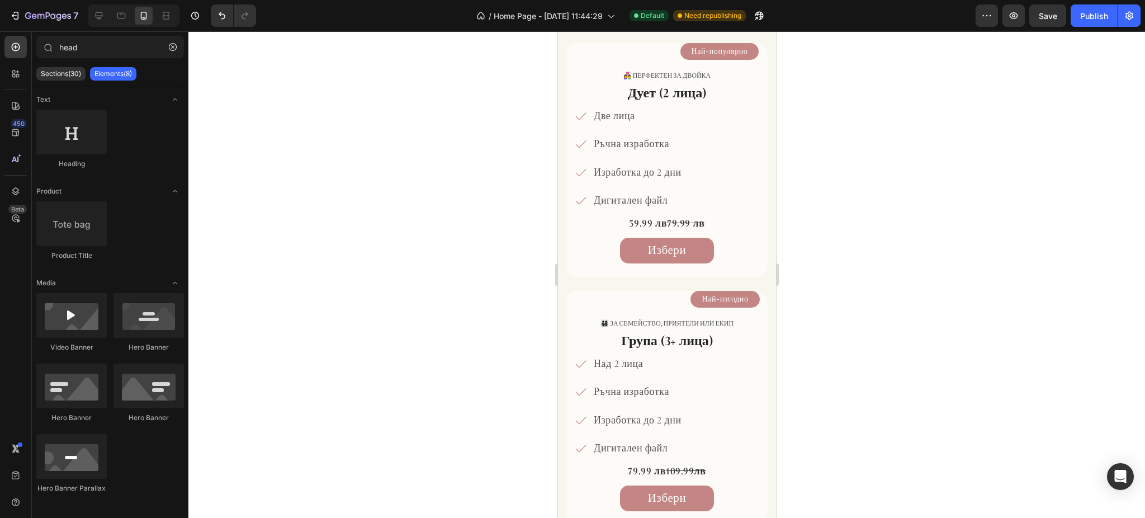
scroll to position [1768, 0]
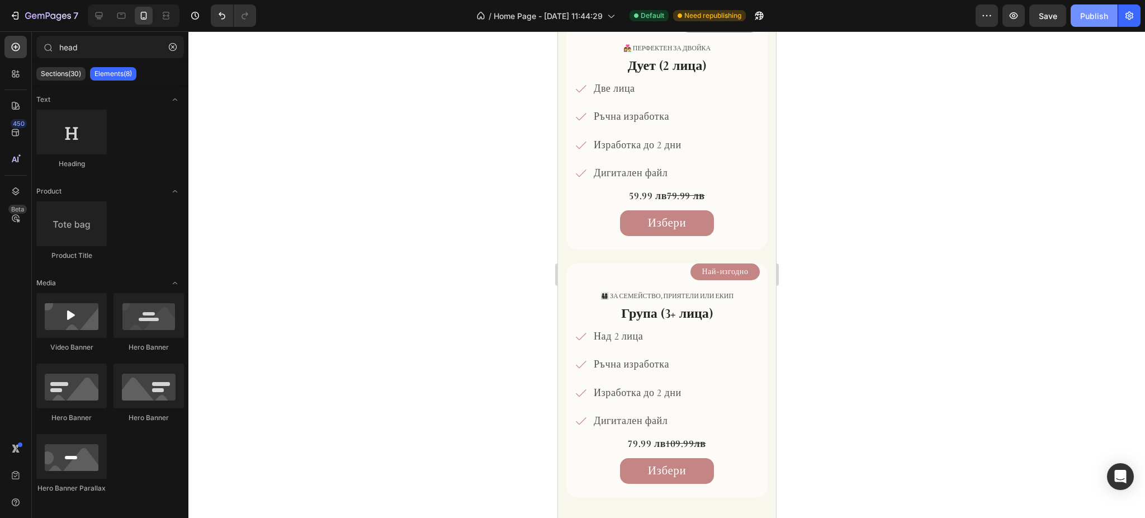
click at [1102, 12] on div "Publish" at bounding box center [1094, 16] width 28 height 12
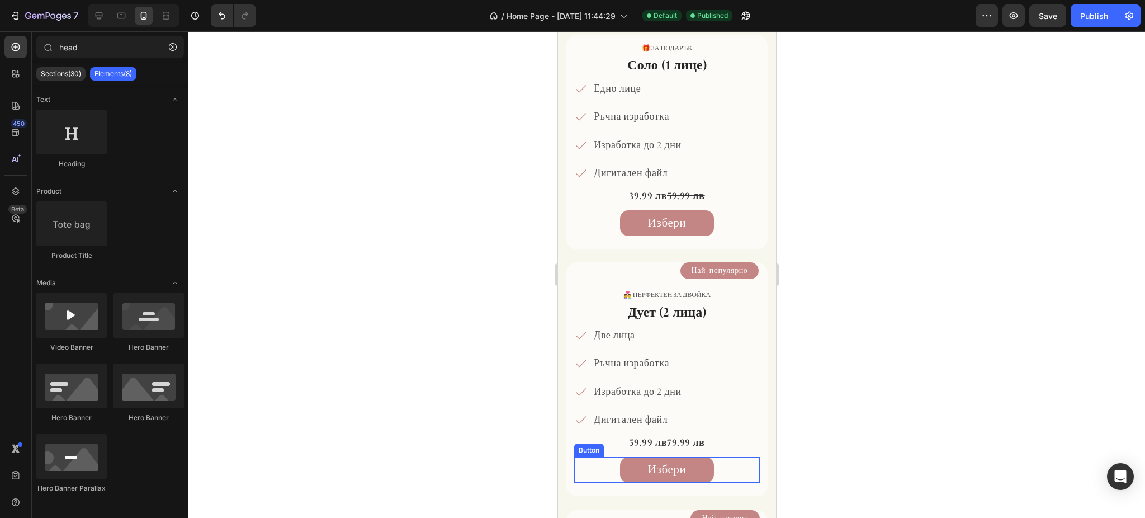
scroll to position [1320, 0]
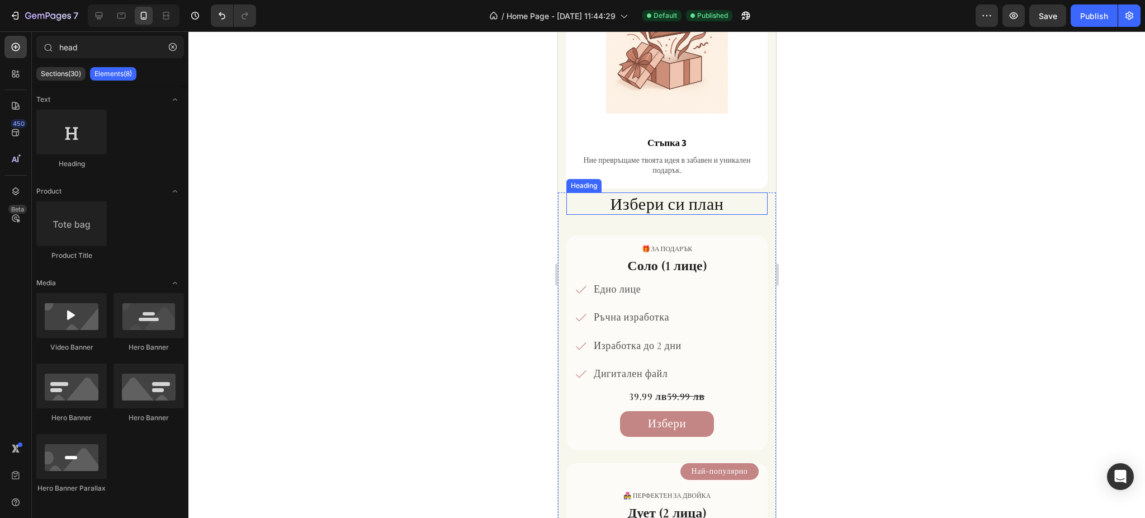
click at [634, 208] on p "Избери си план" at bounding box center [666, 203] width 199 height 20
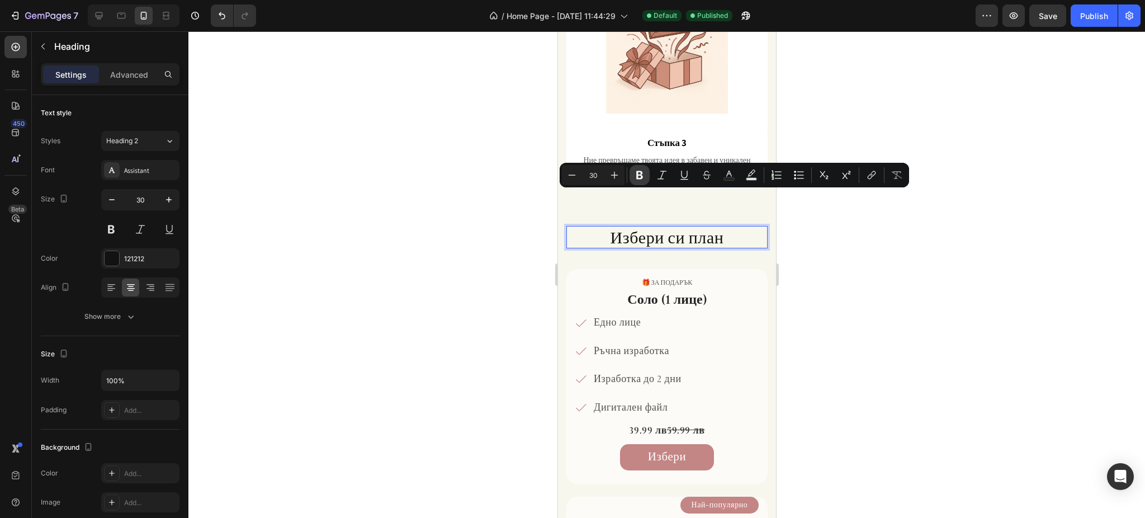
click at [638, 173] on icon "Editor contextual toolbar" at bounding box center [639, 174] width 11 height 11
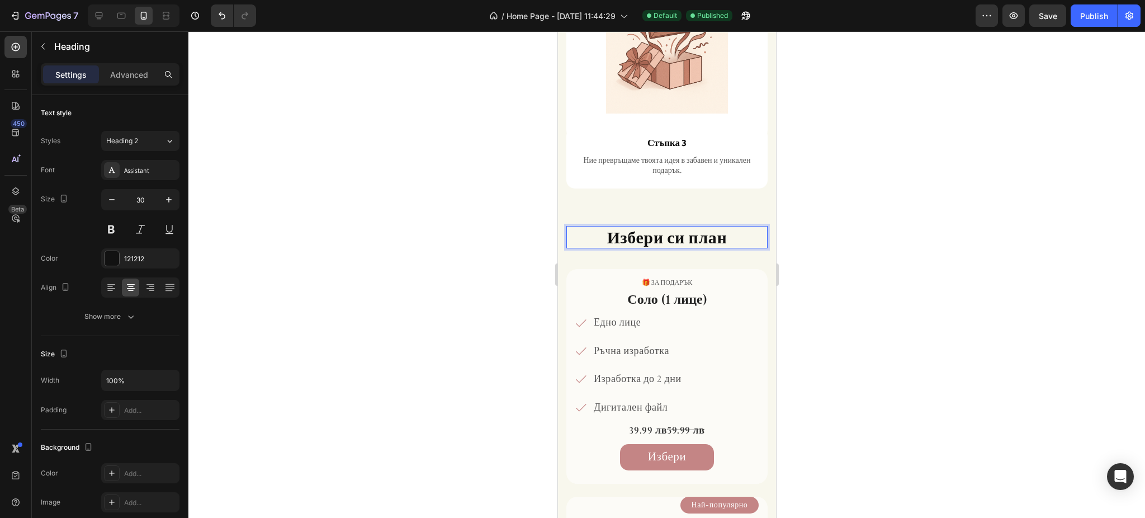
click at [858, 235] on div at bounding box center [666, 274] width 956 height 486
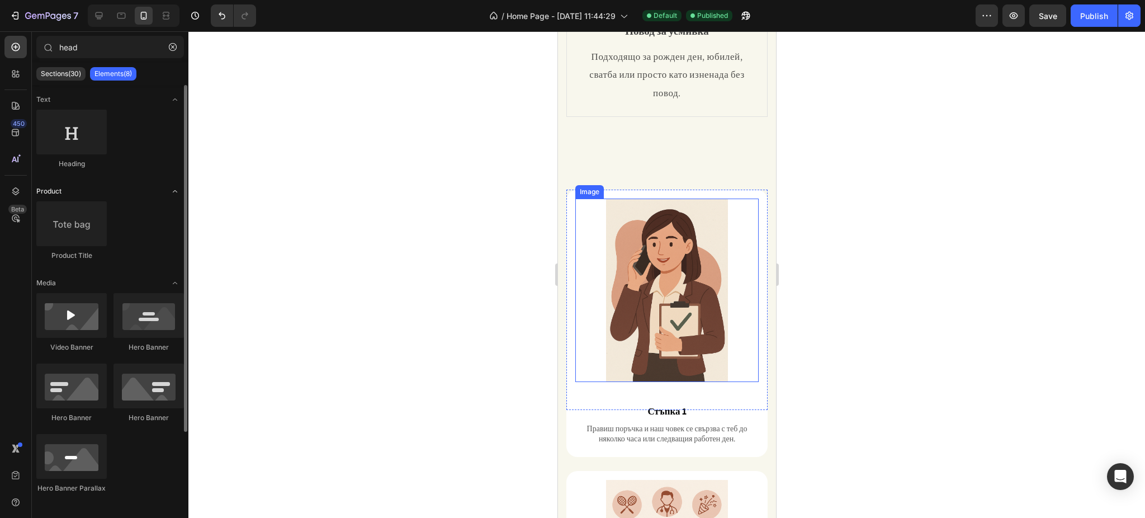
scroll to position [479, 0]
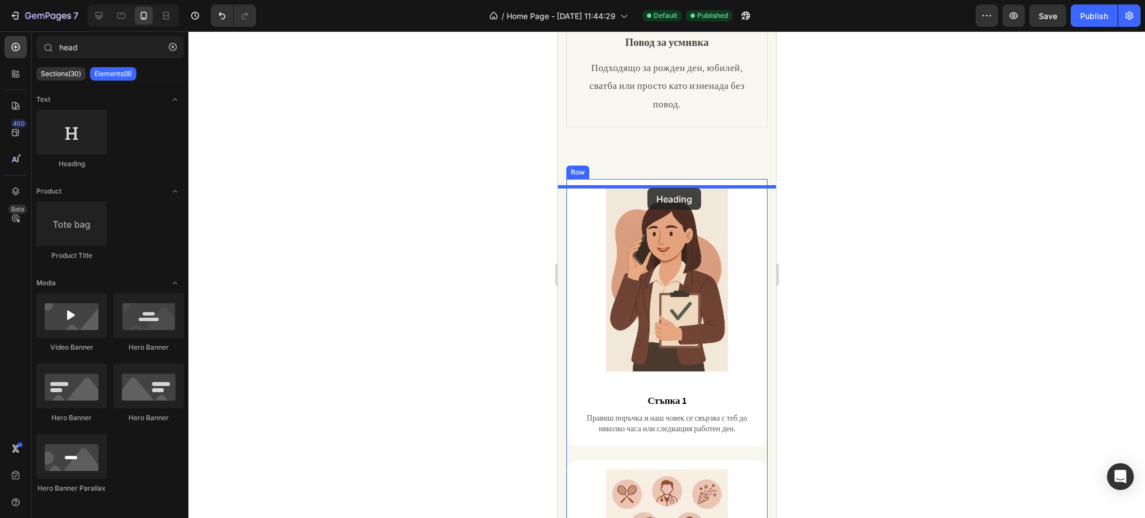
drag, startPoint x: 624, startPoint y: 168, endPoint x: 647, endPoint y: 188, distance: 30.1
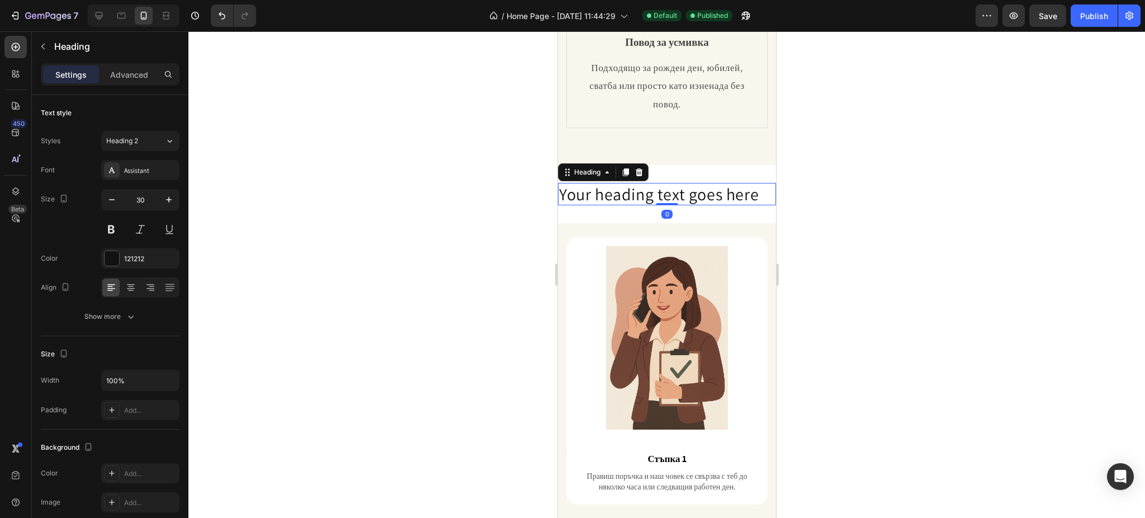
click at [666, 205] on h2 "Your heading text goes here" at bounding box center [666, 194] width 218 height 22
click at [666, 204] on p "Your heading text goes here" at bounding box center [666, 194] width 216 height 20
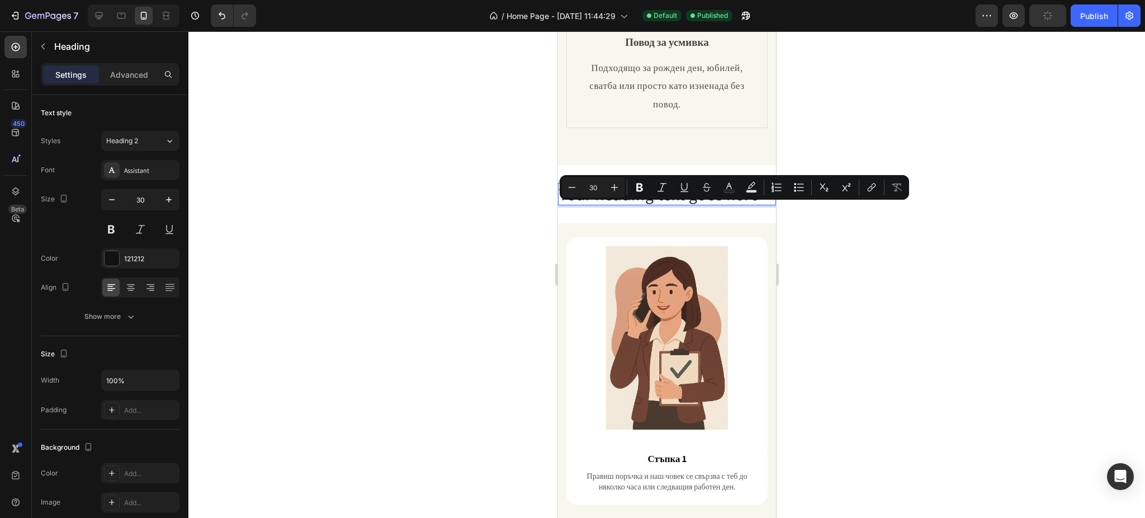
click at [892, 235] on div at bounding box center [666, 274] width 956 height 486
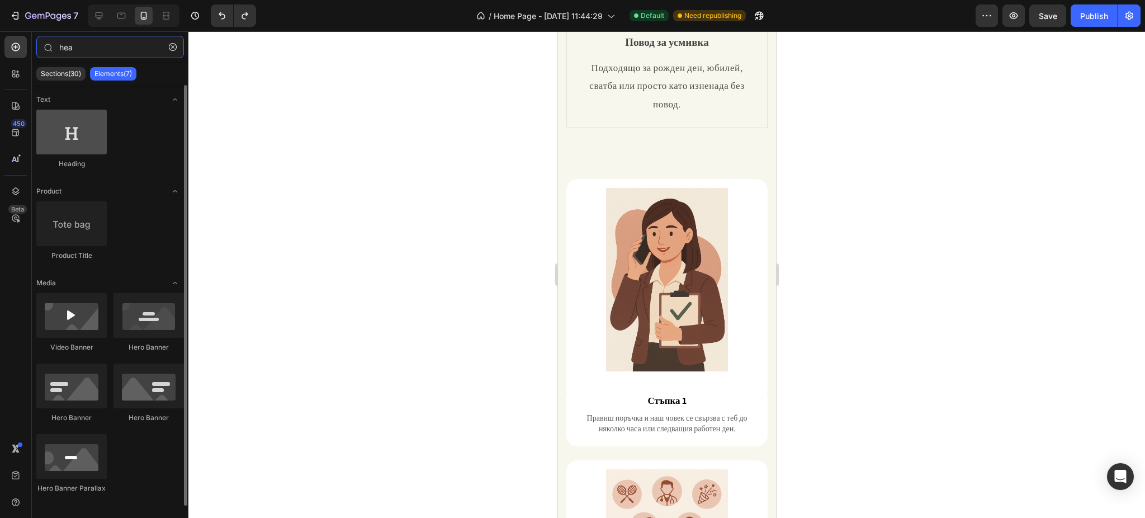
type input "hea"
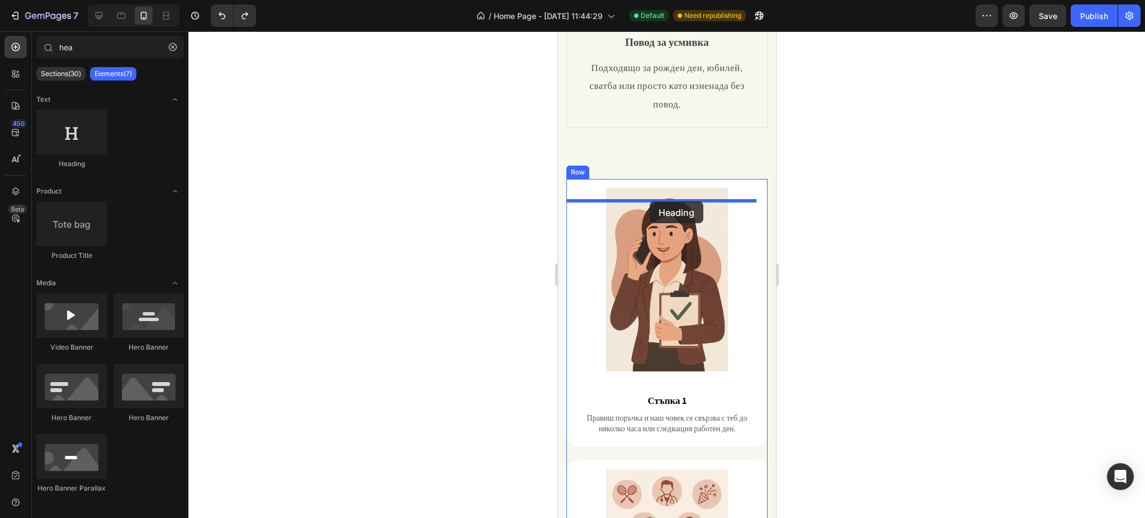
drag, startPoint x: 626, startPoint y: 170, endPoint x: 648, endPoint y: 201, distance: 38.8
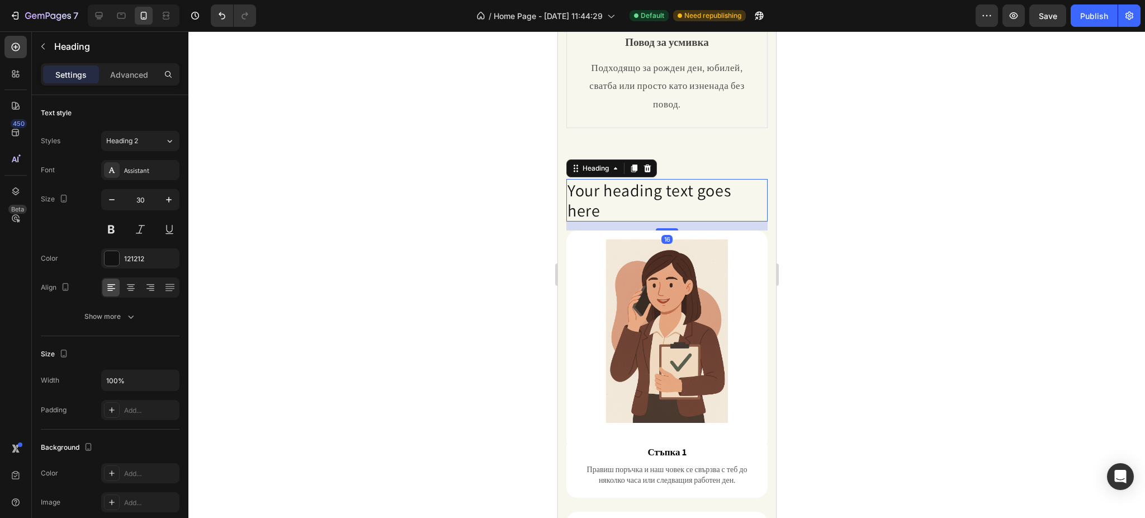
click at [648, 215] on h2 "Your heading text goes here" at bounding box center [666, 200] width 201 height 42
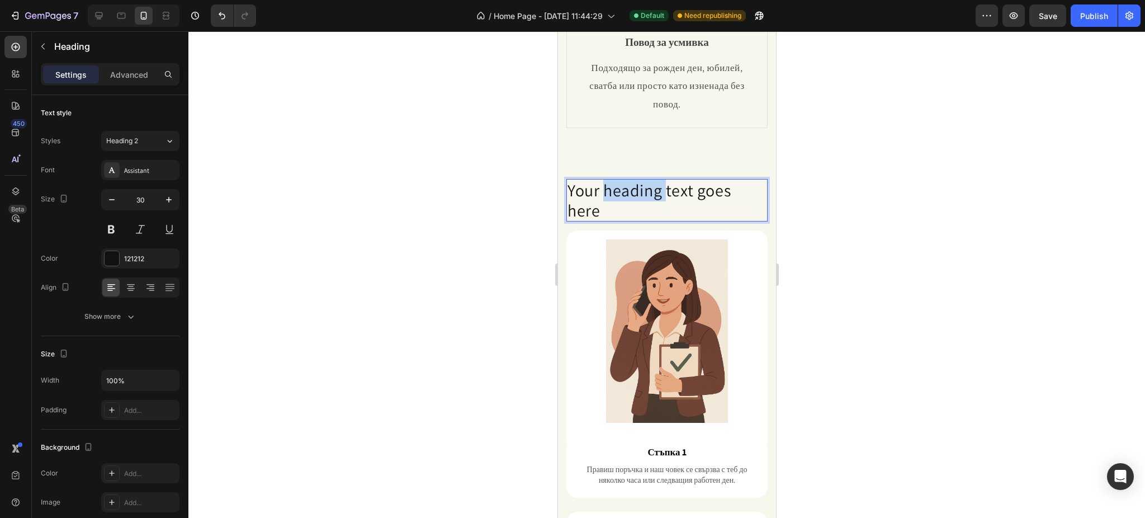
click at [648, 215] on p "Your heading text goes here" at bounding box center [666, 200] width 199 height 40
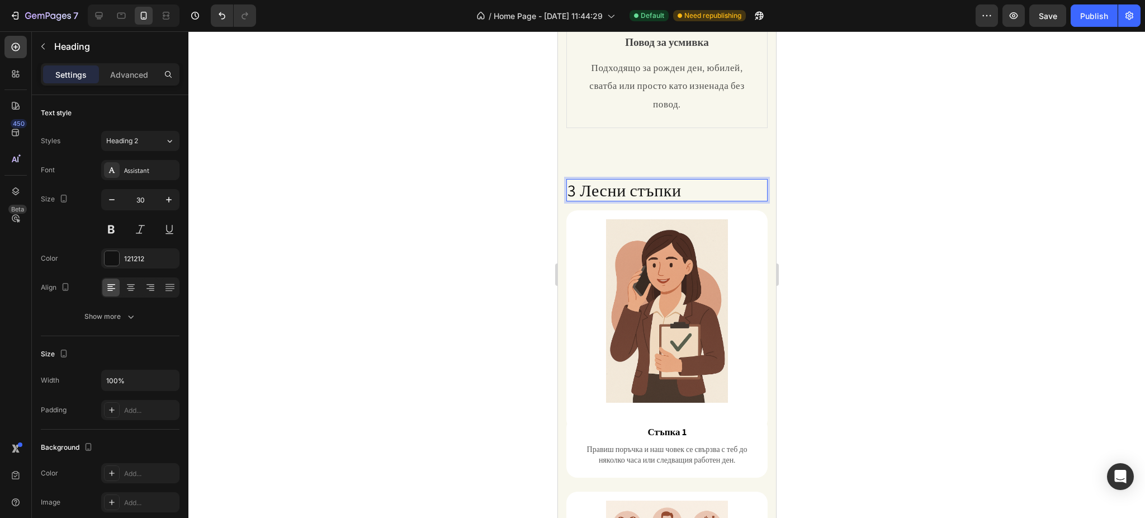
click at [649, 200] on p "3 Лесни стъпки" at bounding box center [666, 190] width 199 height 20
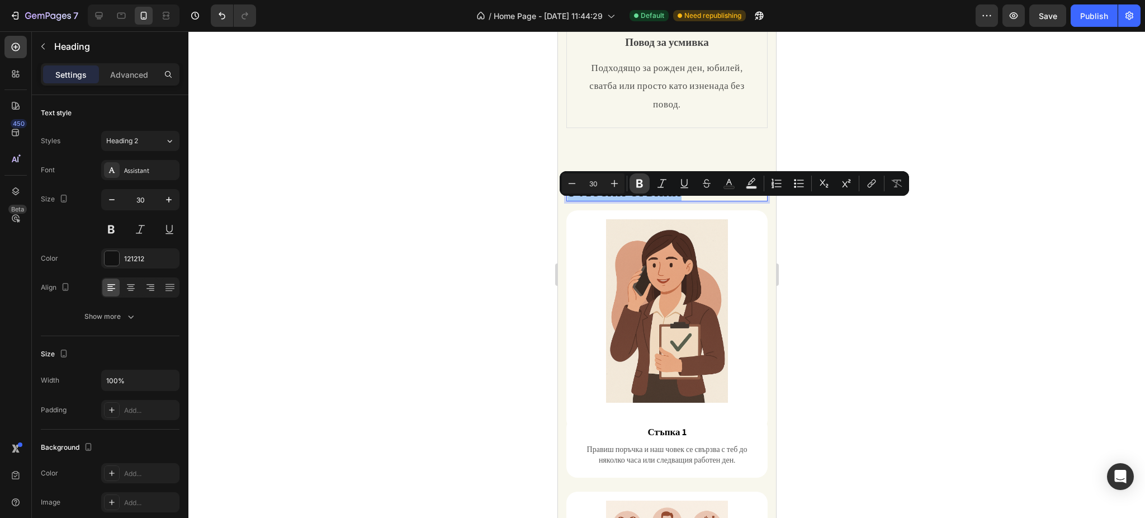
click at [637, 174] on button "Bold" at bounding box center [639, 183] width 20 height 20
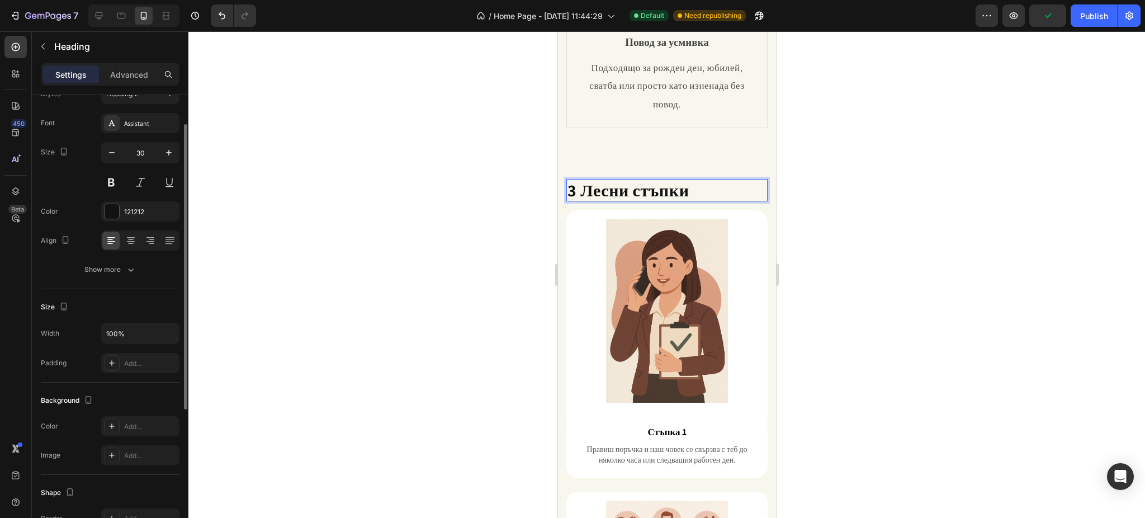
scroll to position [0, 0]
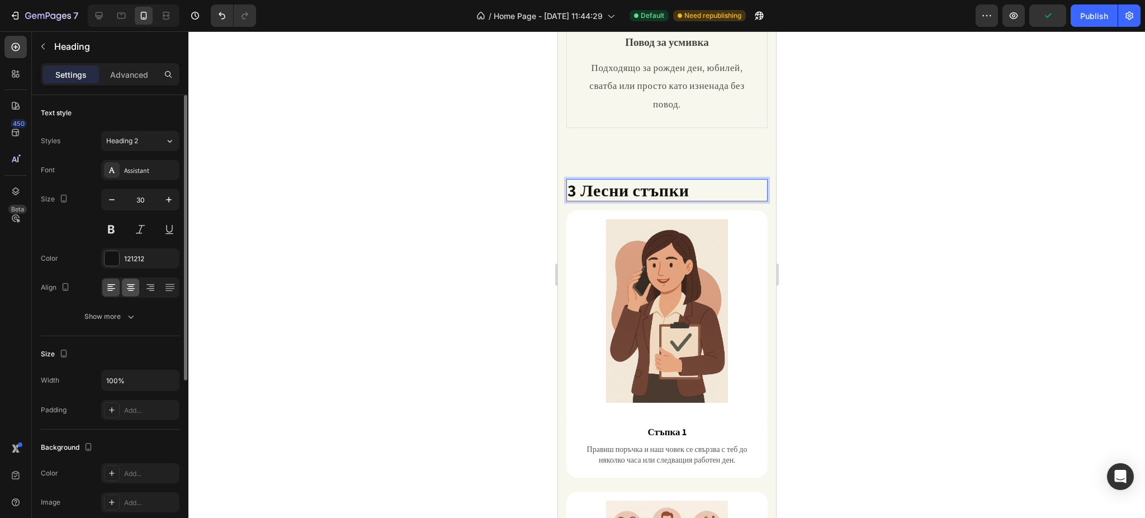
drag, startPoint x: 121, startPoint y: 286, endPoint x: 129, endPoint y: 285, distance: 8.4
click at [122, 285] on div at bounding box center [140, 287] width 78 height 20
click at [129, 285] on icon at bounding box center [130, 287] width 11 height 11
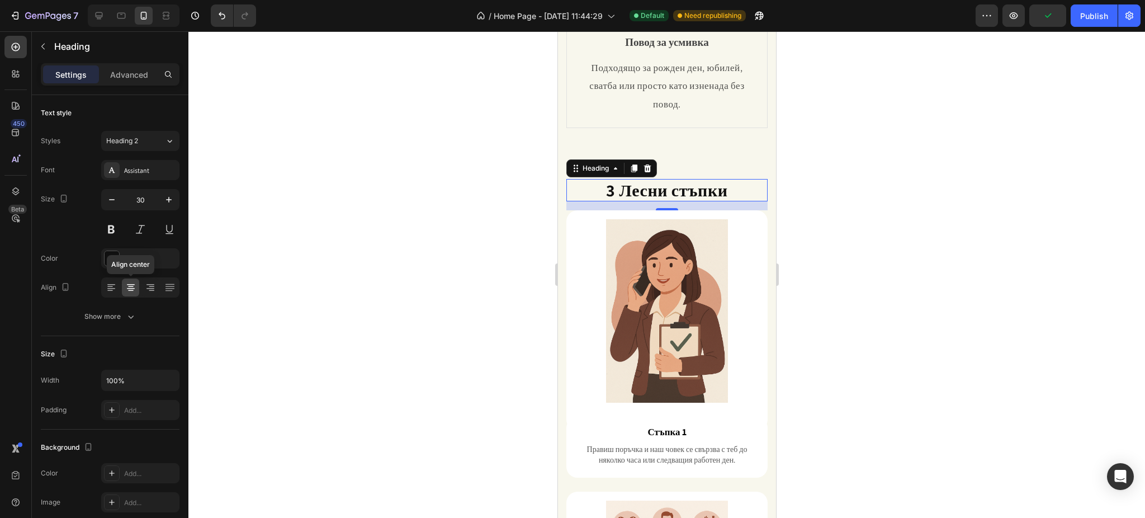
click at [340, 233] on div at bounding box center [666, 274] width 956 height 486
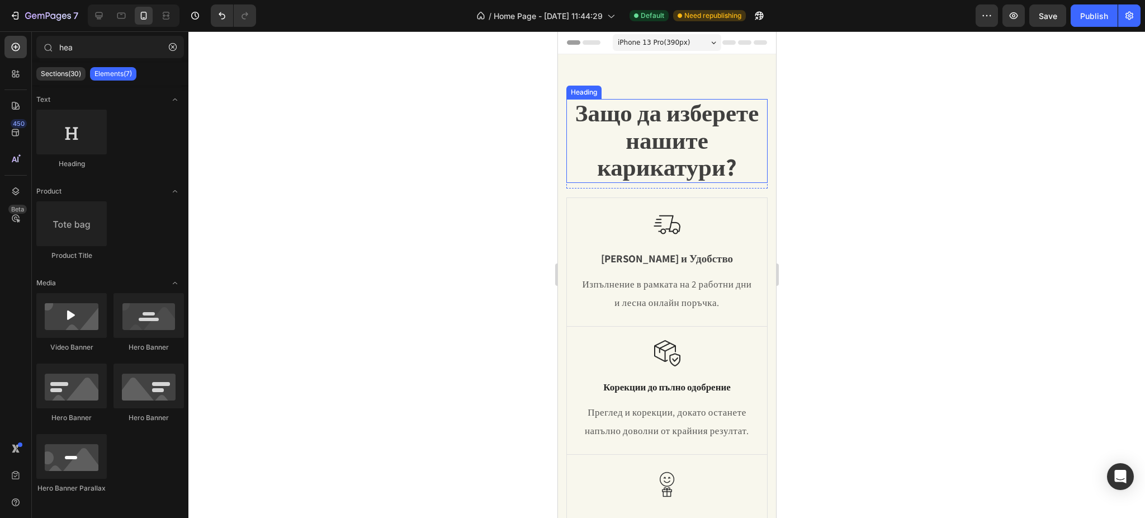
click at [665, 140] on span "Защо да изберете нашите карикатури?" at bounding box center [667, 140] width 184 height 86
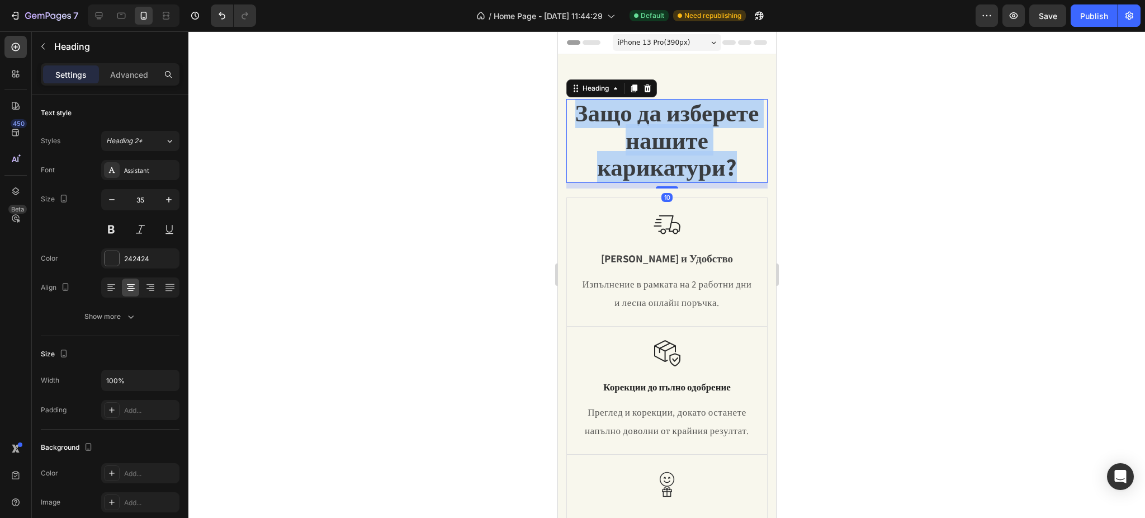
click at [665, 140] on span "Защо да изберете нашите карикатури?" at bounding box center [667, 140] width 184 height 86
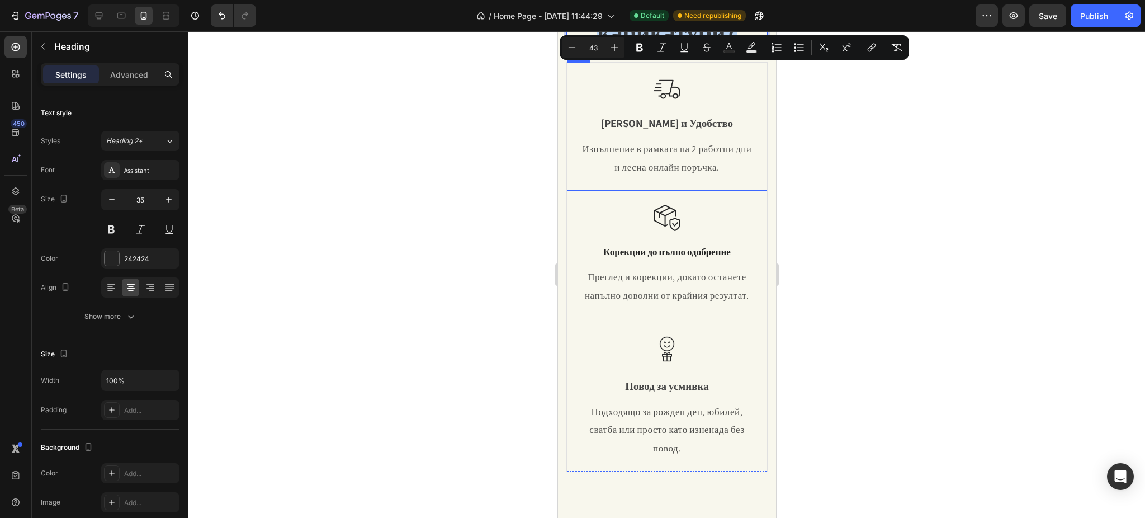
scroll to position [447, 0]
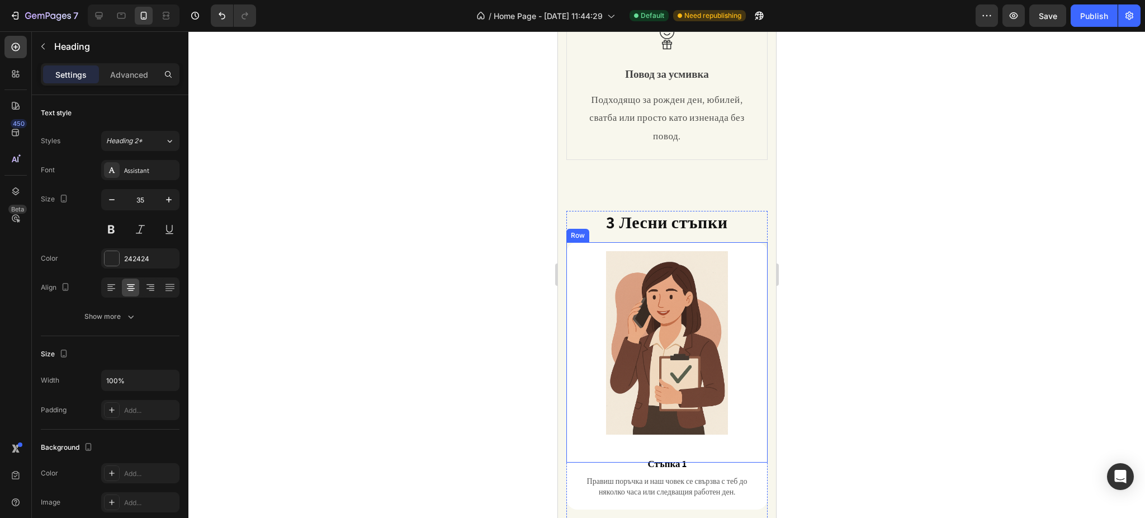
click at [638, 233] on strong "3 Лесни стъпки" at bounding box center [666, 222] width 122 height 22
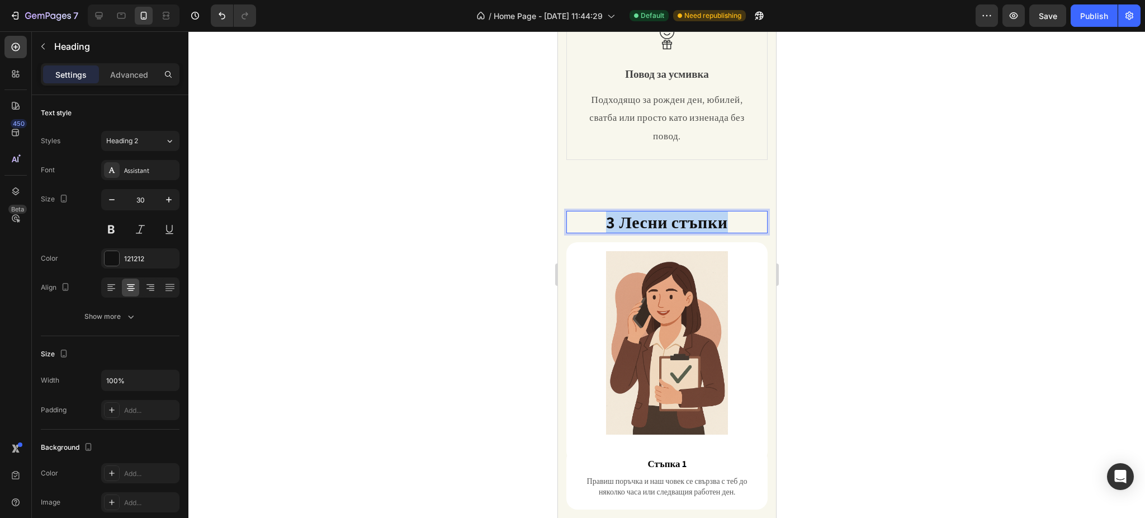
click at [638, 233] on strong "3 Лесни стъпки" at bounding box center [666, 222] width 122 height 22
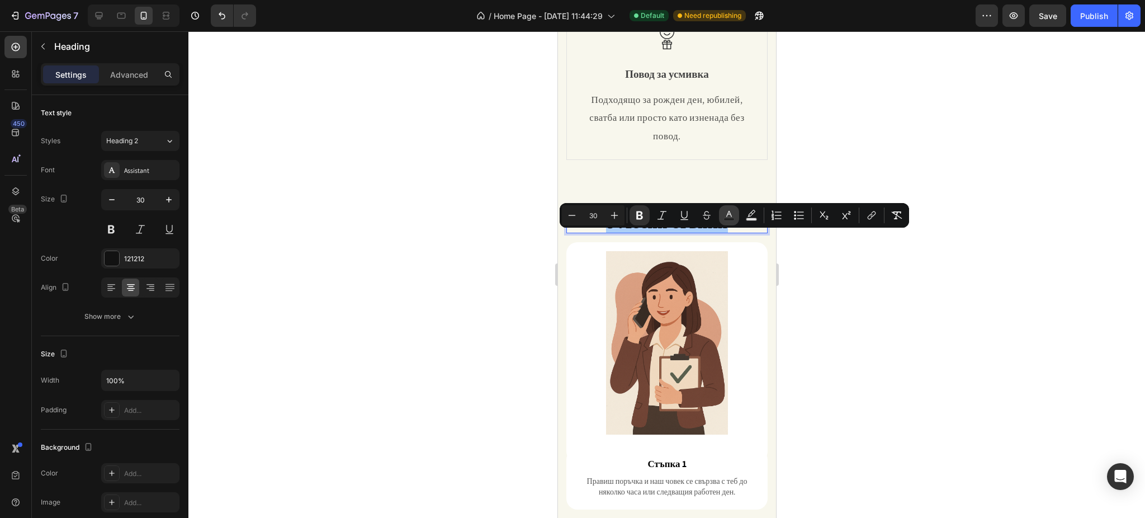
click at [727, 217] on icon "Editor contextual toolbar" at bounding box center [728, 215] width 11 height 11
type input "121212"
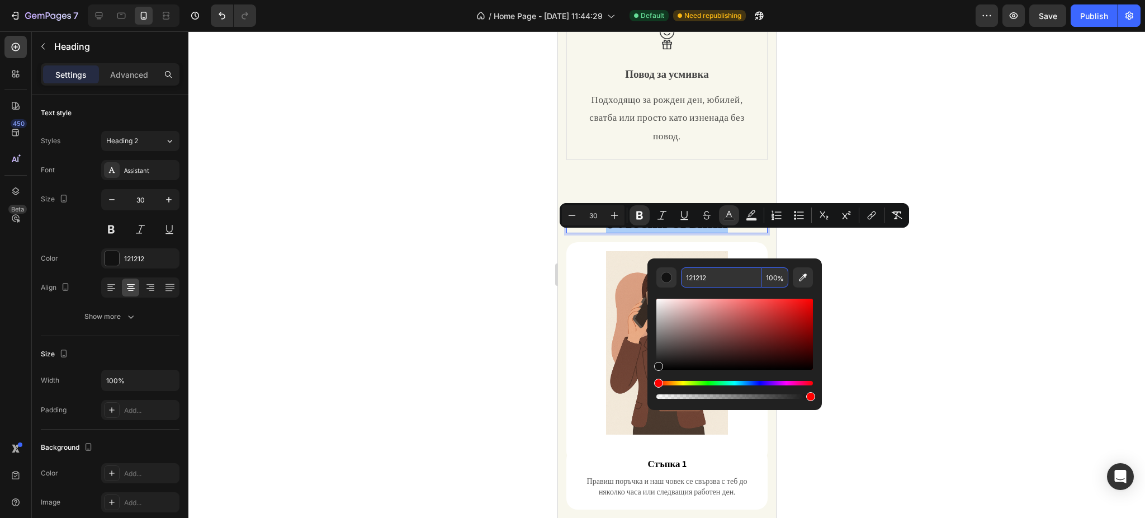
click at [696, 277] on input "121212" at bounding box center [721, 277] width 80 height 20
type input "224422"
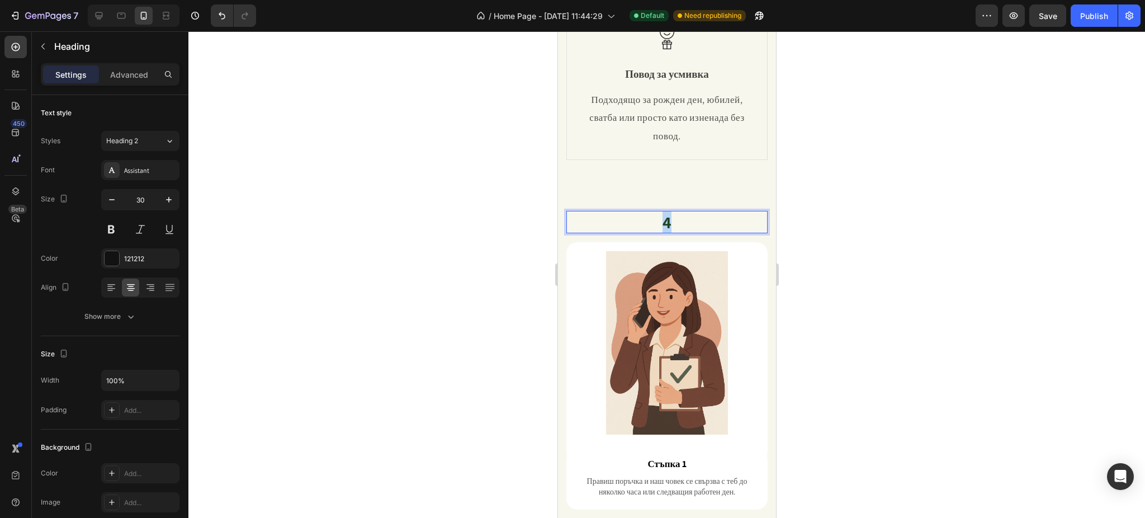
click at [662, 233] on strong "4" at bounding box center [667, 222] width 10 height 22
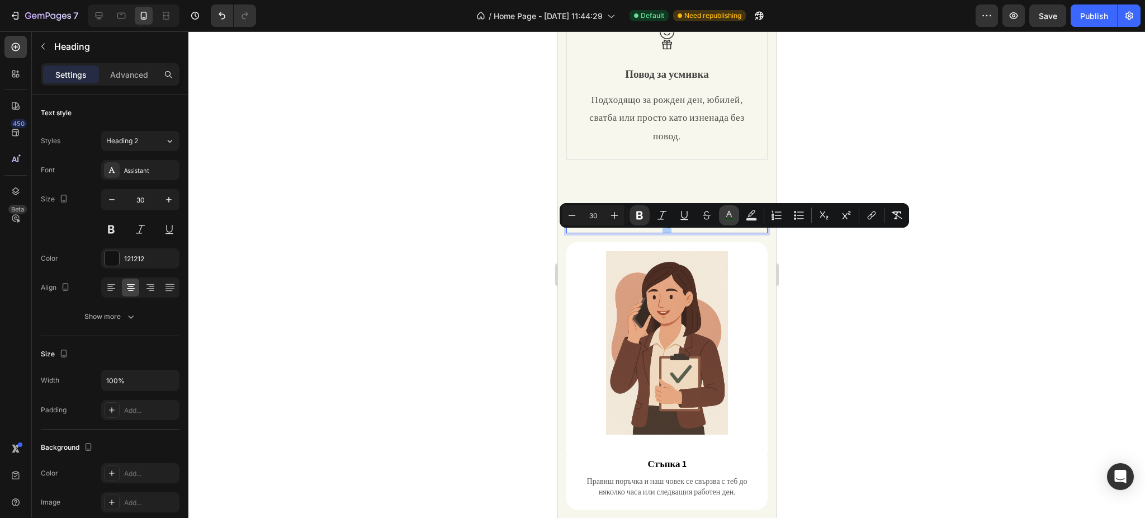
click at [727, 212] on icon "Editor contextual toolbar" at bounding box center [728, 215] width 11 height 11
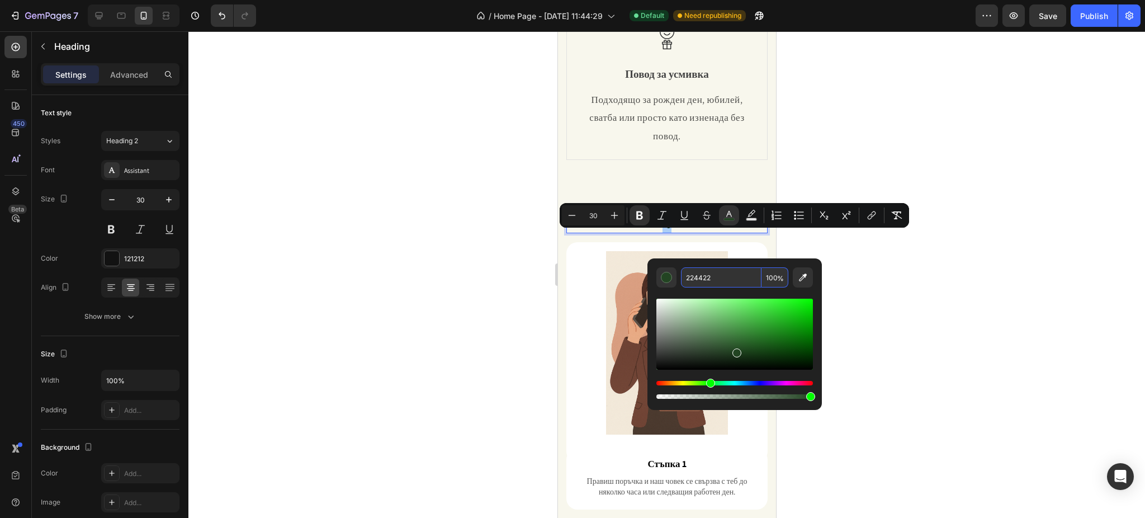
click at [707, 276] on input "224422" at bounding box center [721, 277] width 80 height 20
type input "242424"
click at [879, 287] on div at bounding box center [666, 274] width 956 height 486
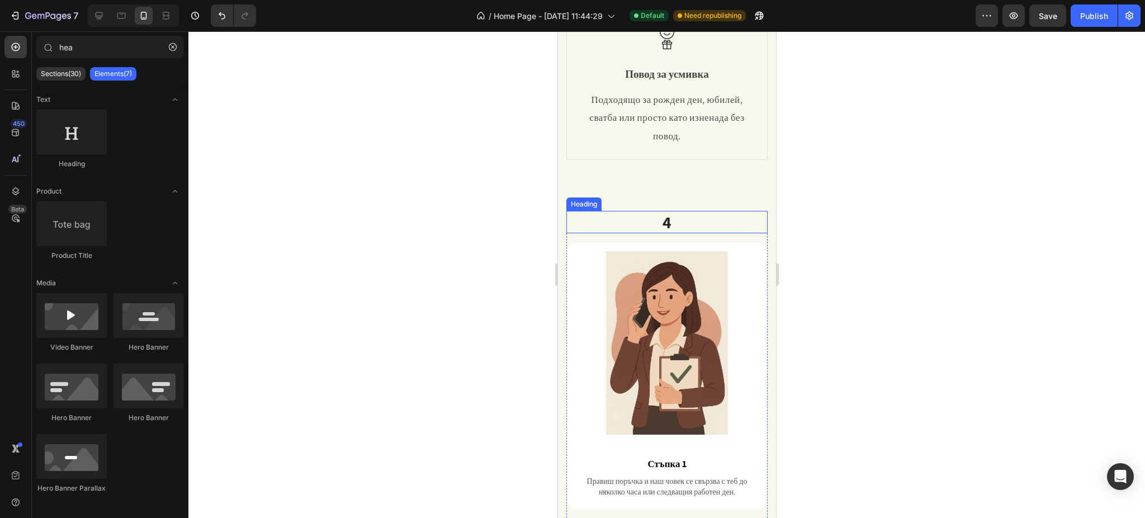
click at [662, 233] on strong "4" at bounding box center [667, 222] width 10 height 22
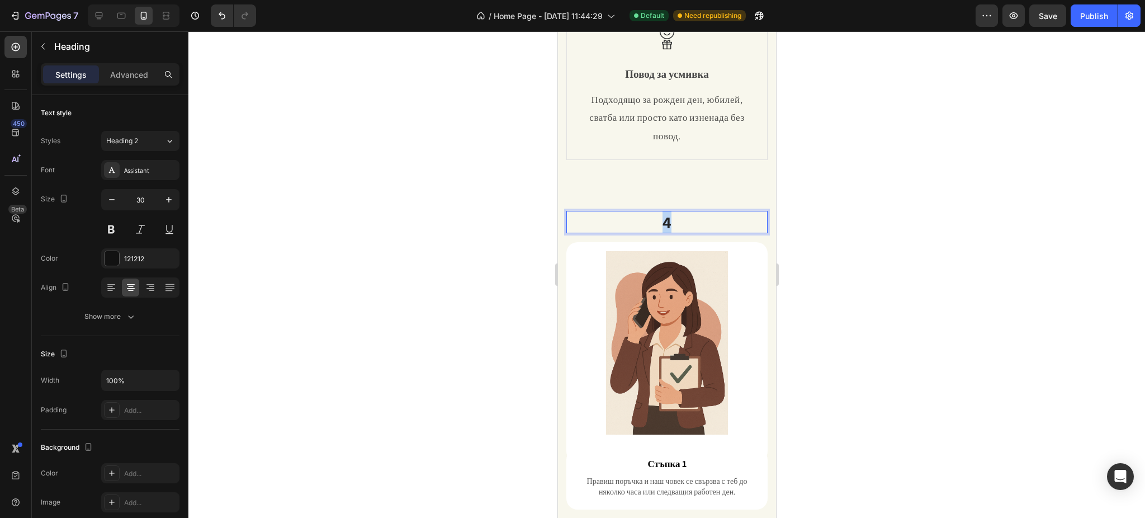
click at [662, 233] on strong "4" at bounding box center [667, 222] width 10 height 22
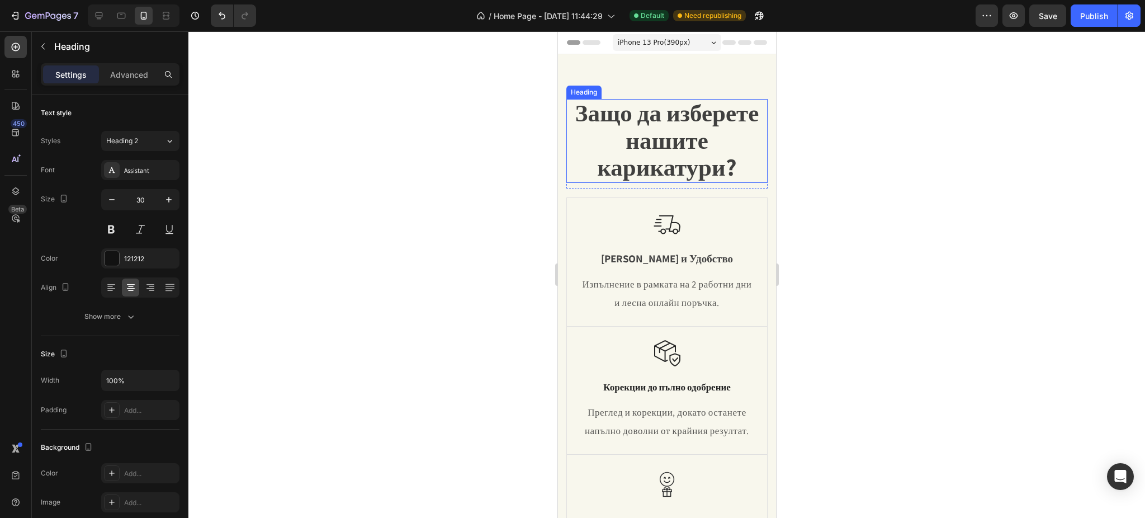
click at [655, 139] on span "Защо да изберете нашите карикатури?" at bounding box center [667, 140] width 184 height 86
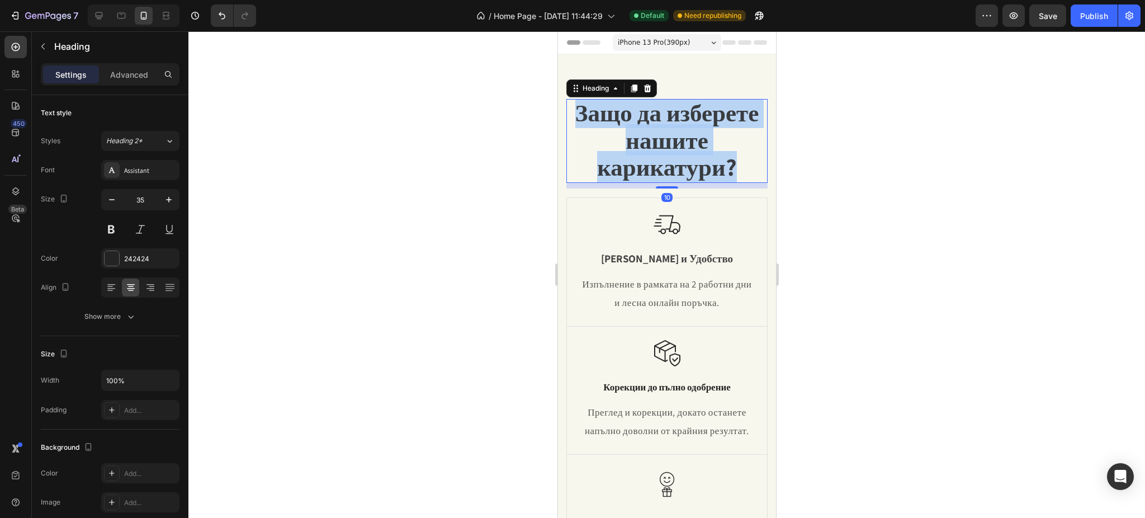
click at [655, 139] on span "Защо да изберете нашите карикатури?" at bounding box center [667, 140] width 184 height 86
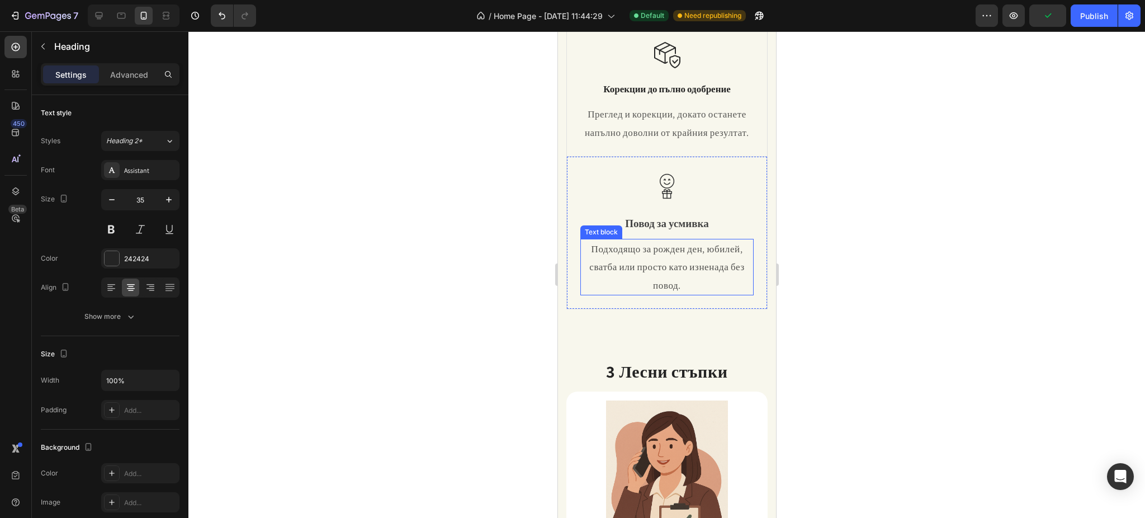
scroll to position [522, 0]
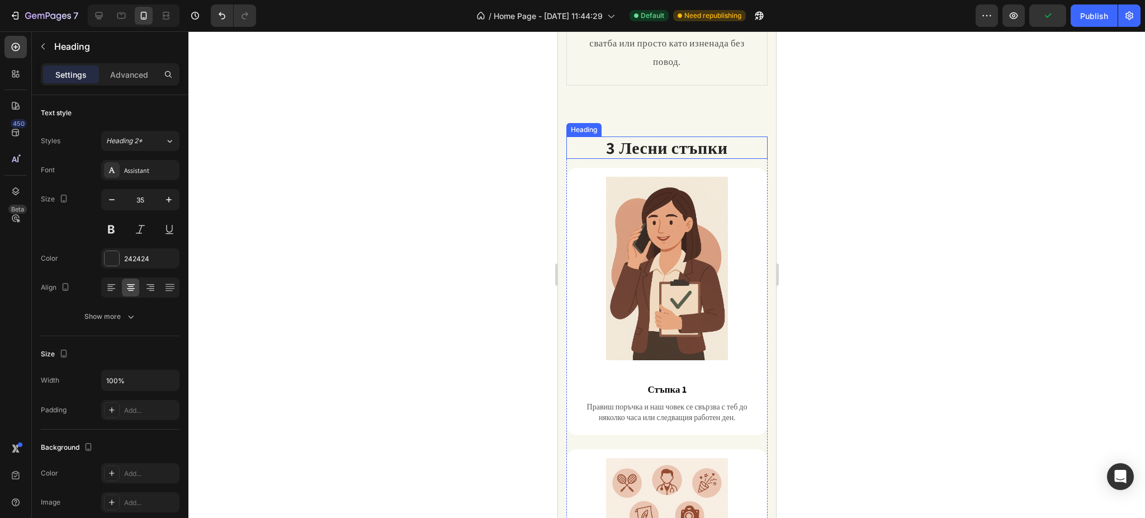
click at [674, 159] on strong "3 Лесни стъпки" at bounding box center [666, 147] width 122 height 22
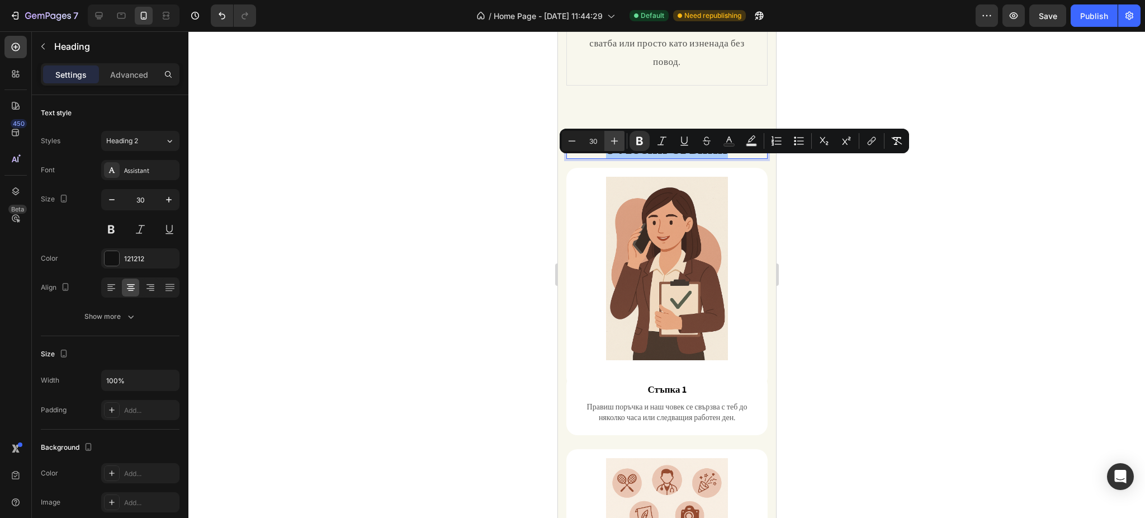
click at [619, 139] on icon "Editor contextual toolbar" at bounding box center [614, 140] width 11 height 11
click at [620, 139] on button "Plus" at bounding box center [614, 141] width 20 height 20
click at [621, 139] on button "Plus" at bounding box center [614, 141] width 20 height 20
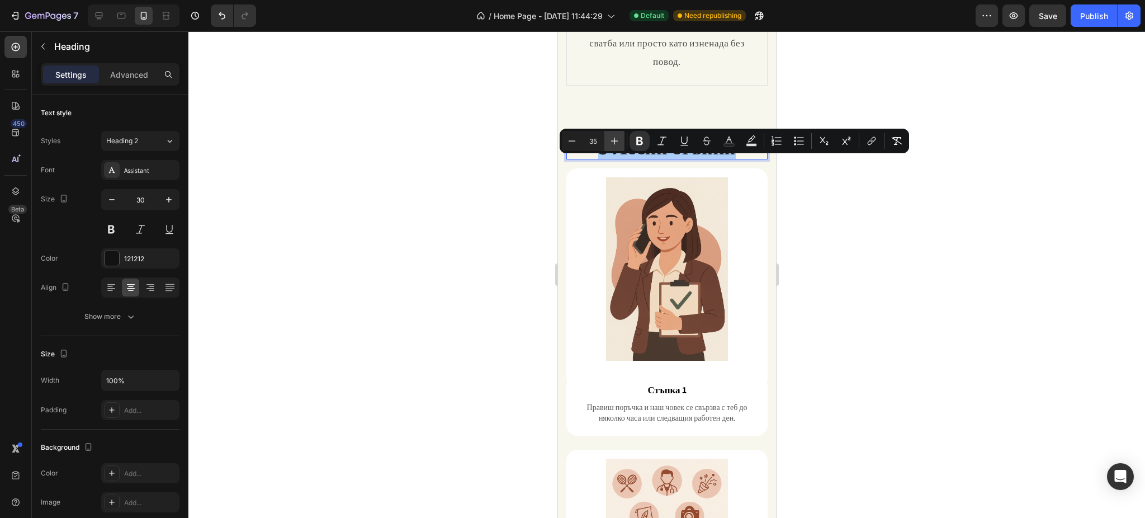
click at [621, 139] on button "Plus" at bounding box center [614, 141] width 20 height 20
click at [621, 138] on button "Plus" at bounding box center [614, 141] width 20 height 20
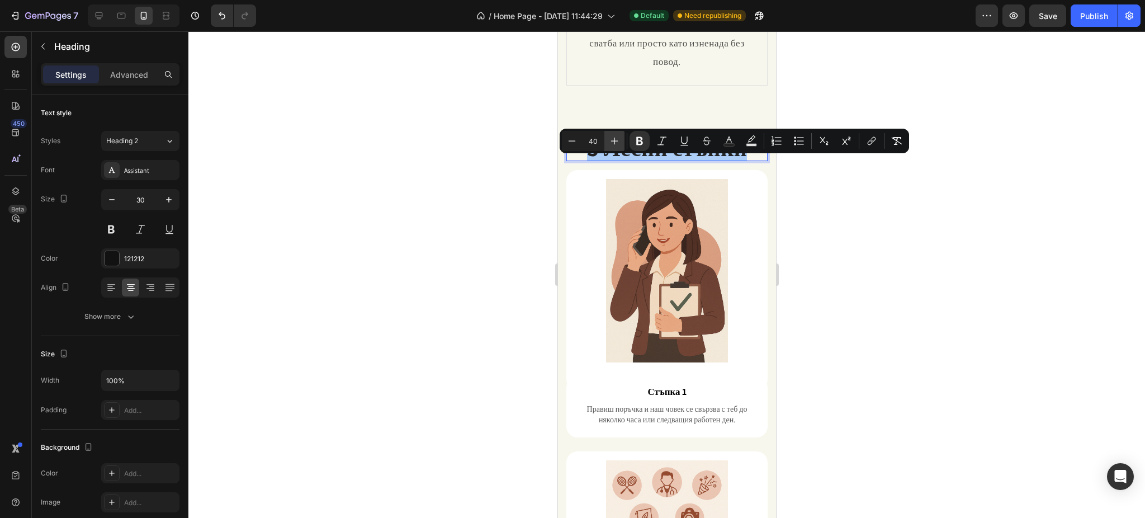
click at [621, 138] on button "Plus" at bounding box center [614, 141] width 20 height 20
click at [570, 138] on icon "Editor contextual toolbar" at bounding box center [571, 140] width 11 height 11
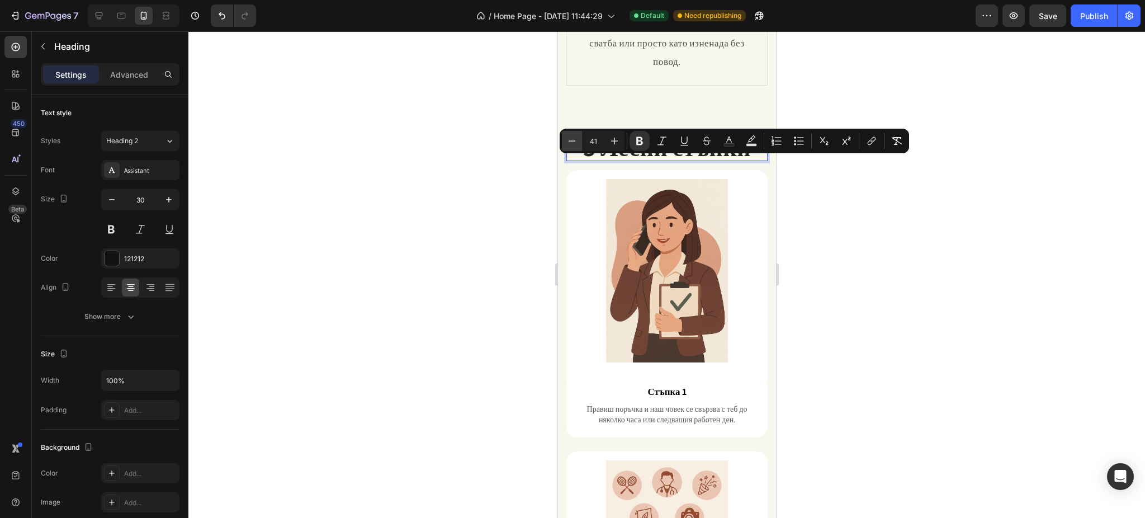
click at [570, 138] on icon "Editor contextual toolbar" at bounding box center [571, 140] width 11 height 11
click at [571, 138] on icon "Editor contextual toolbar" at bounding box center [571, 140] width 11 height 11
type input "38"
click at [887, 202] on div at bounding box center [666, 274] width 956 height 486
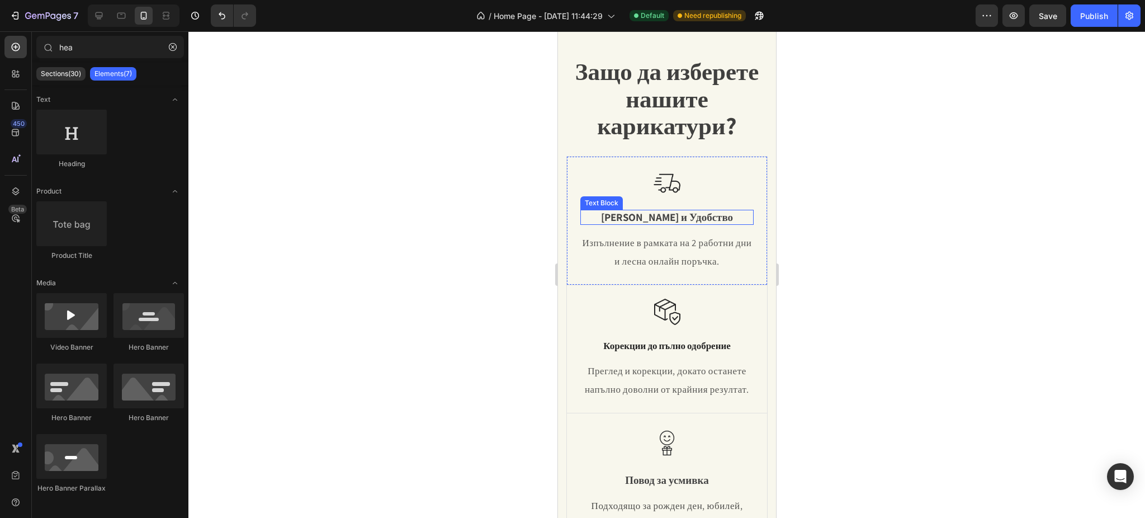
scroll to position [0, 0]
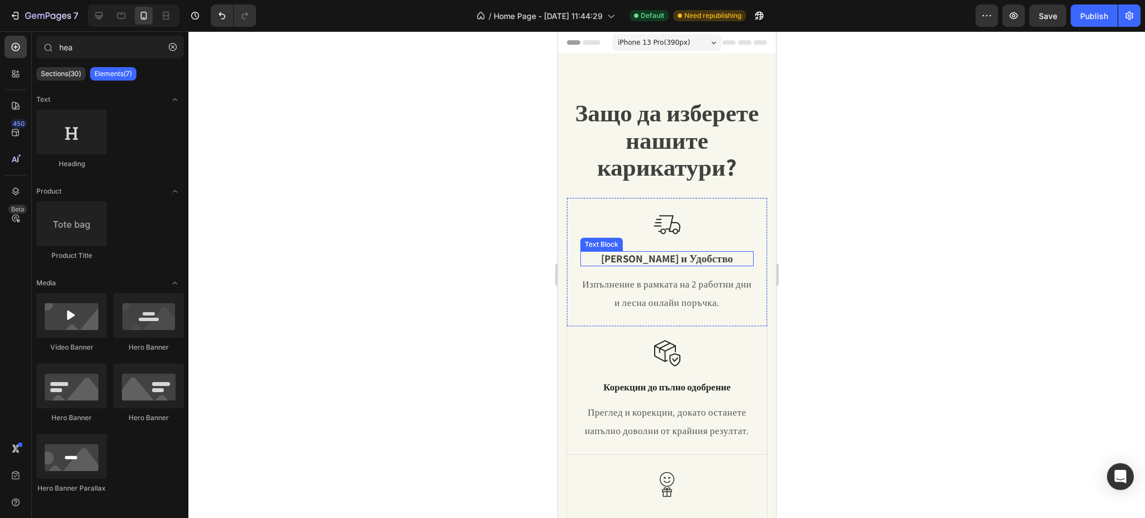
click at [656, 140] on span "Защо да изберете нашите карикатури?" at bounding box center [667, 140] width 184 height 86
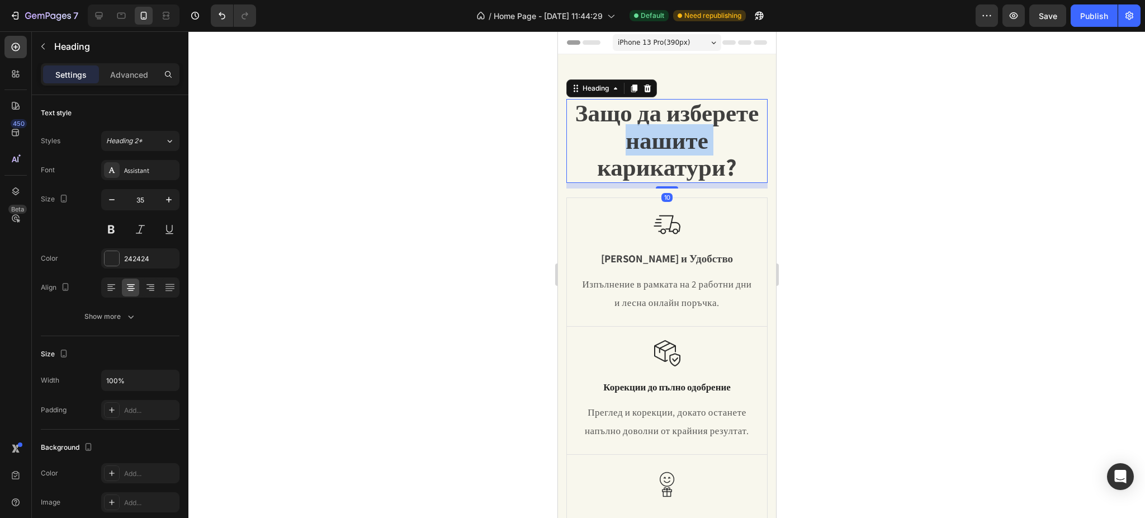
click at [650, 132] on span "Защо да изберете нашите карикатури?" at bounding box center [667, 140] width 184 height 86
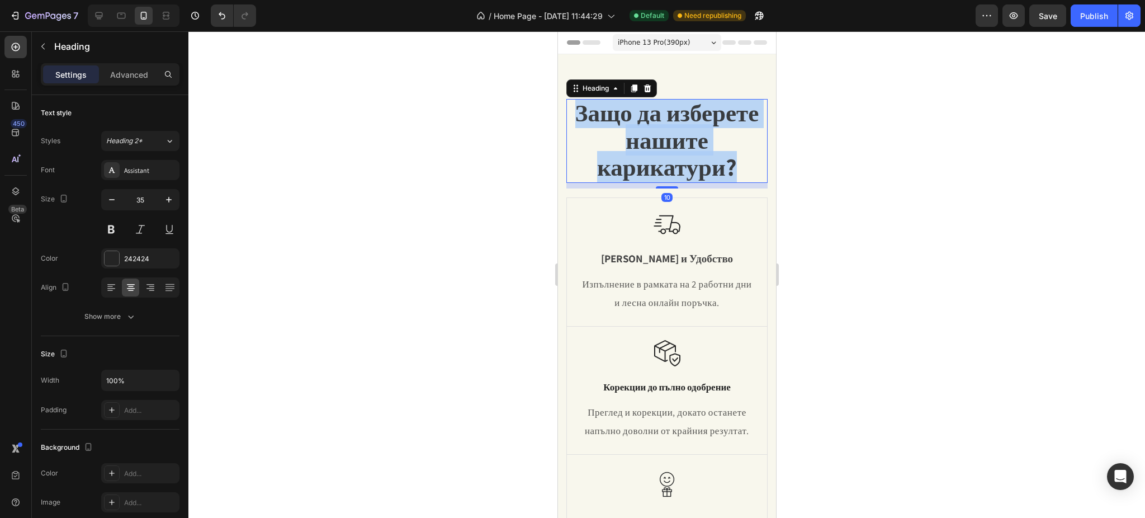
click at [650, 132] on span "Защо да изберете нашите карикатури?" at bounding box center [667, 140] width 184 height 86
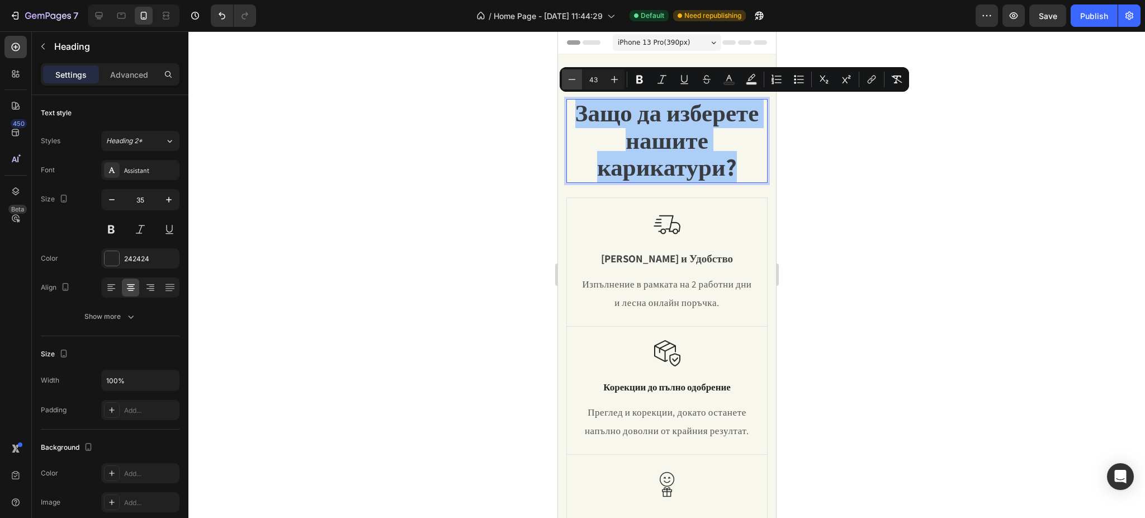
click at [574, 83] on icon "Editor contextual toolbar" at bounding box center [571, 79] width 11 height 11
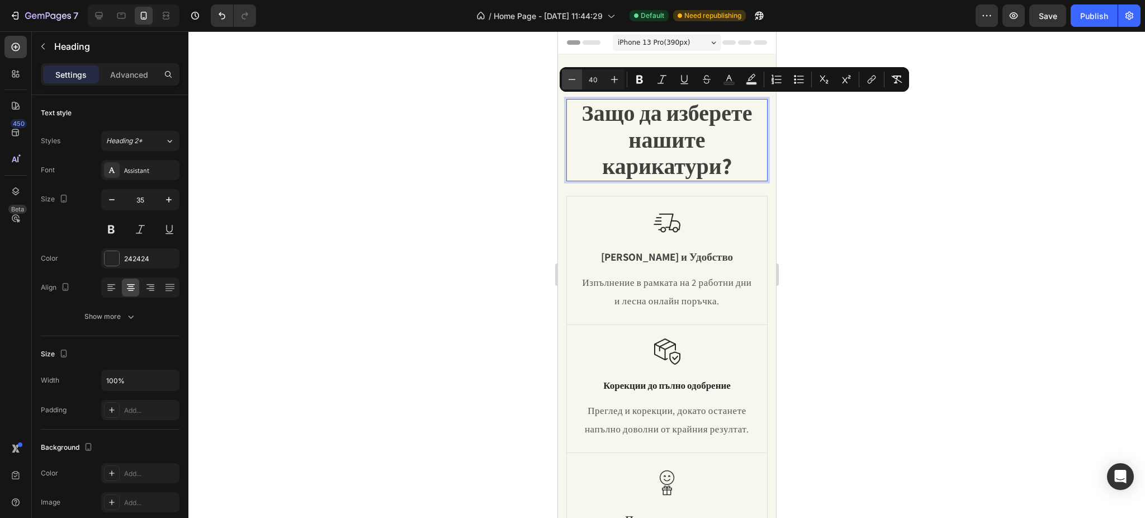
click at [574, 83] on icon "Editor contextual toolbar" at bounding box center [571, 79] width 11 height 11
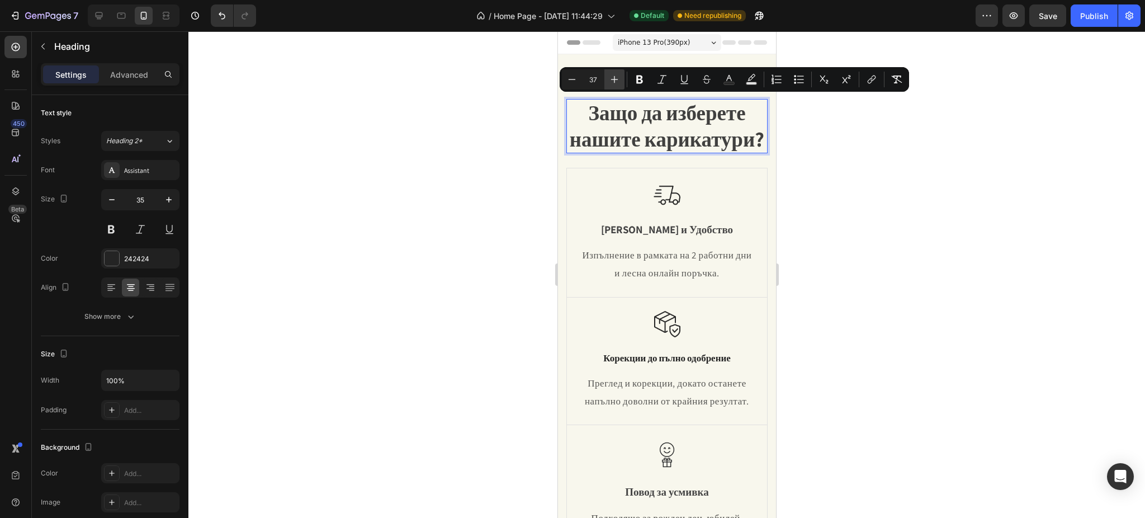
click at [615, 83] on icon "Editor contextual toolbar" at bounding box center [614, 79] width 11 height 11
type input "38"
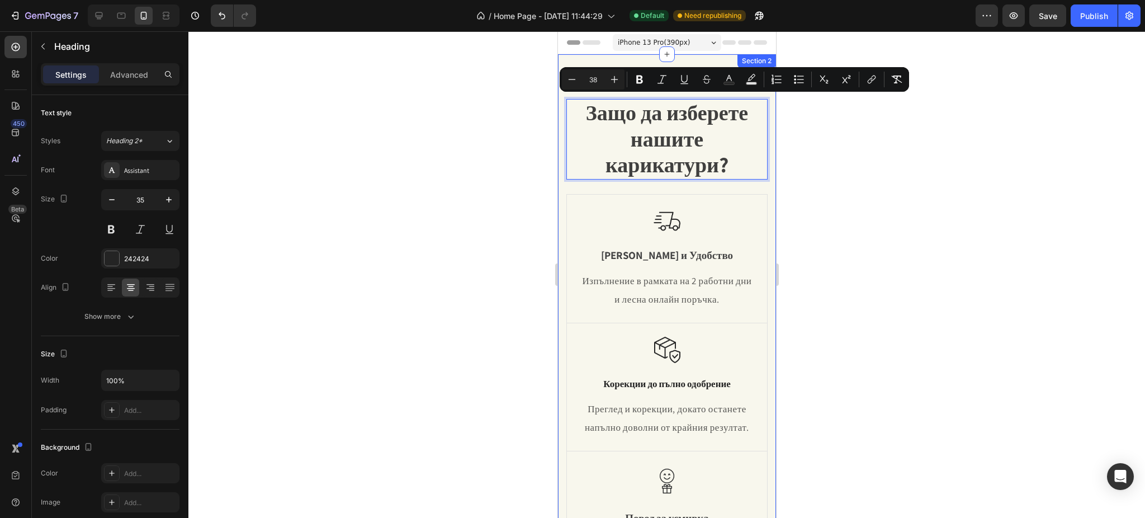
click at [890, 175] on div at bounding box center [666, 274] width 956 height 486
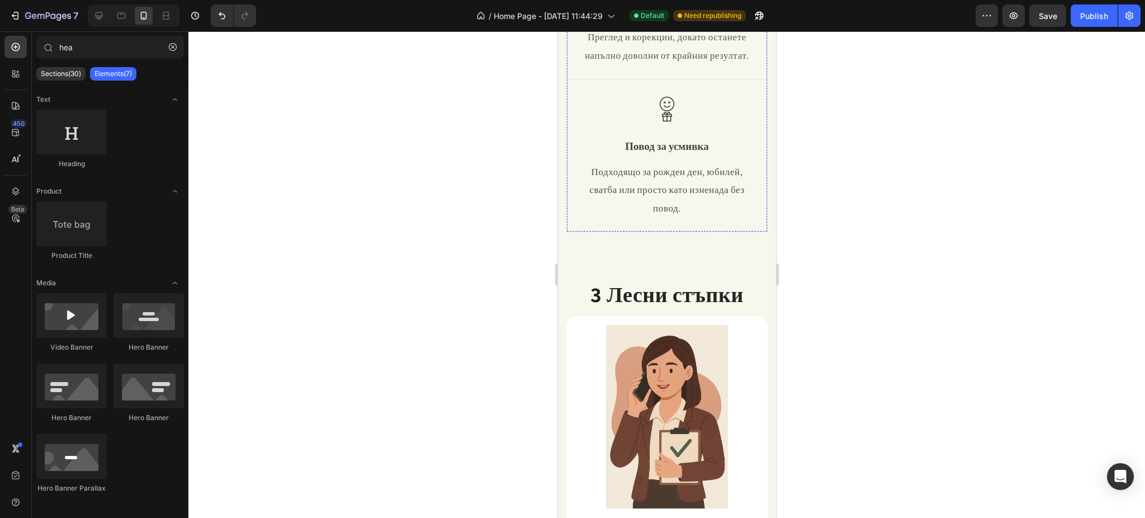
scroll to position [372, 0]
click at [674, 307] on strong "3 Лесни стъпки" at bounding box center [666, 294] width 153 height 28
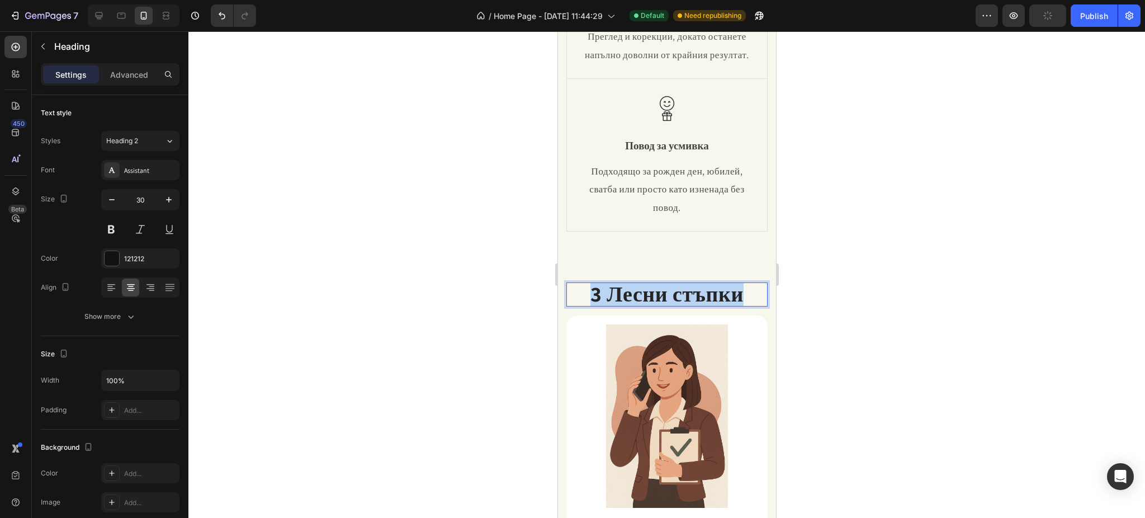
click at [674, 307] on strong "3 Лесни стъпки" at bounding box center [666, 294] width 153 height 28
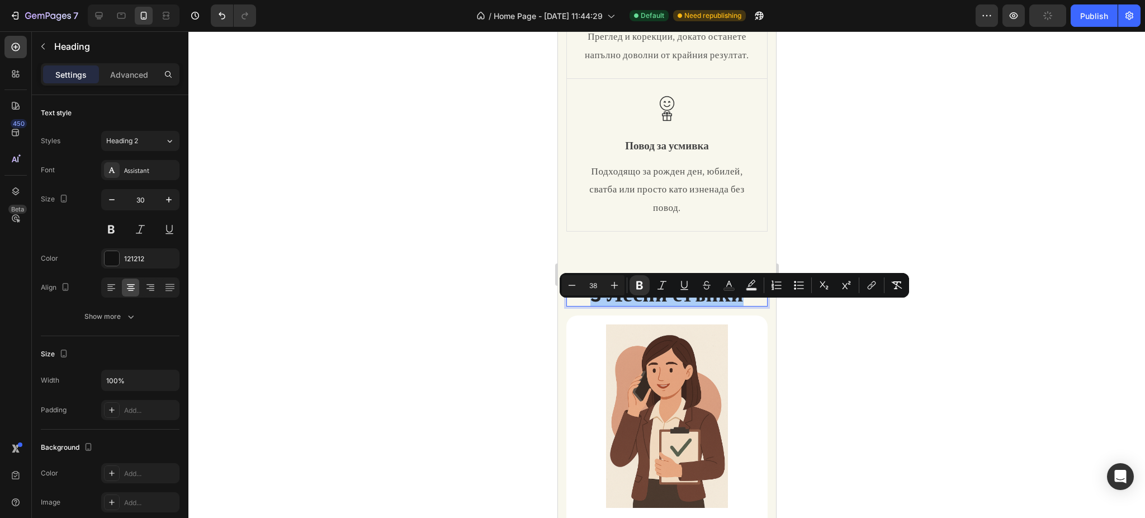
click at [892, 332] on div at bounding box center [666, 274] width 956 height 486
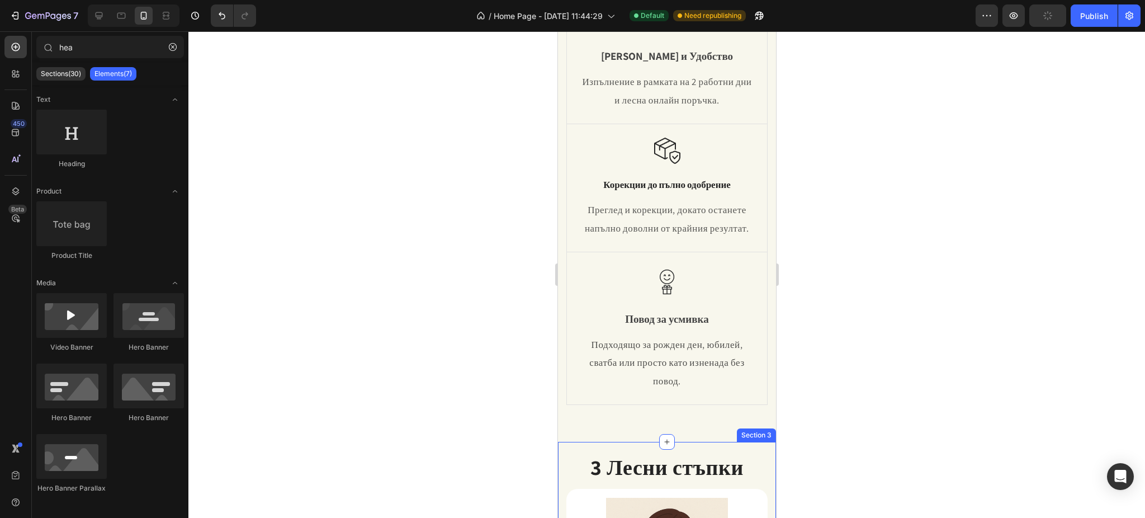
scroll to position [0, 0]
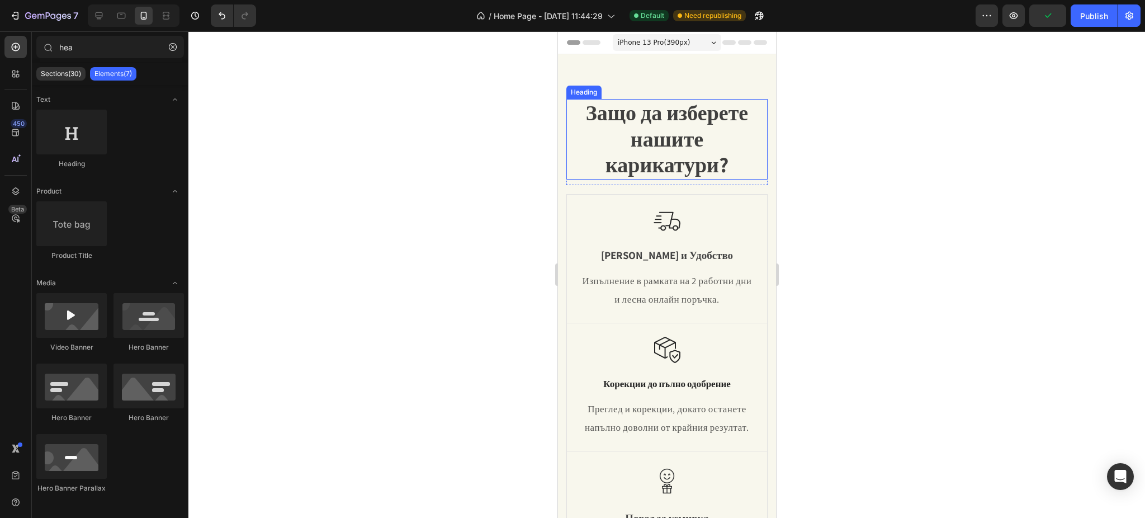
click at [657, 153] on span "Защо да изберете нашите карикатури?" at bounding box center [666, 138] width 162 height 80
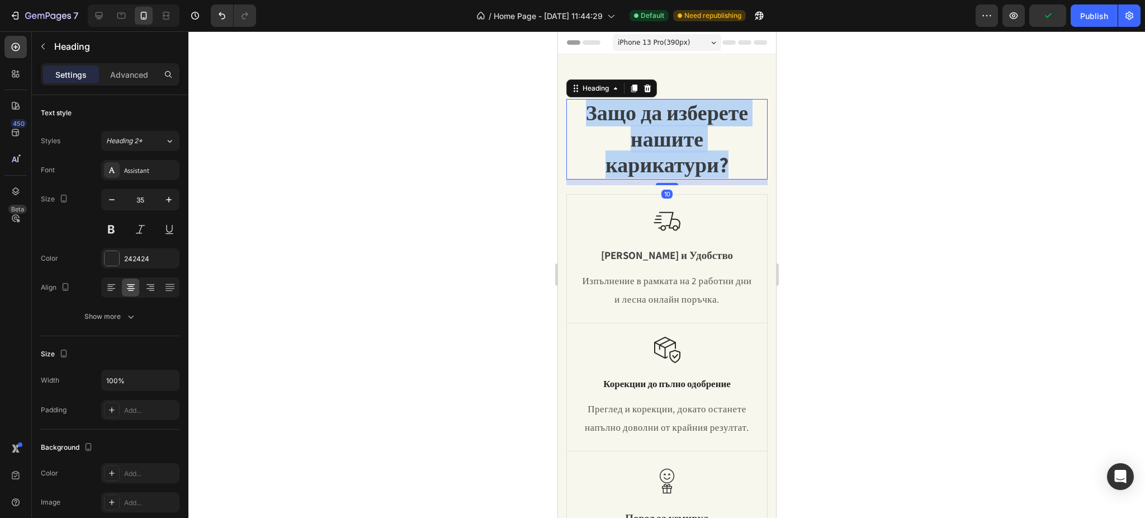
click at [657, 153] on span "Защо да изберете нашите карикатури?" at bounding box center [666, 138] width 162 height 80
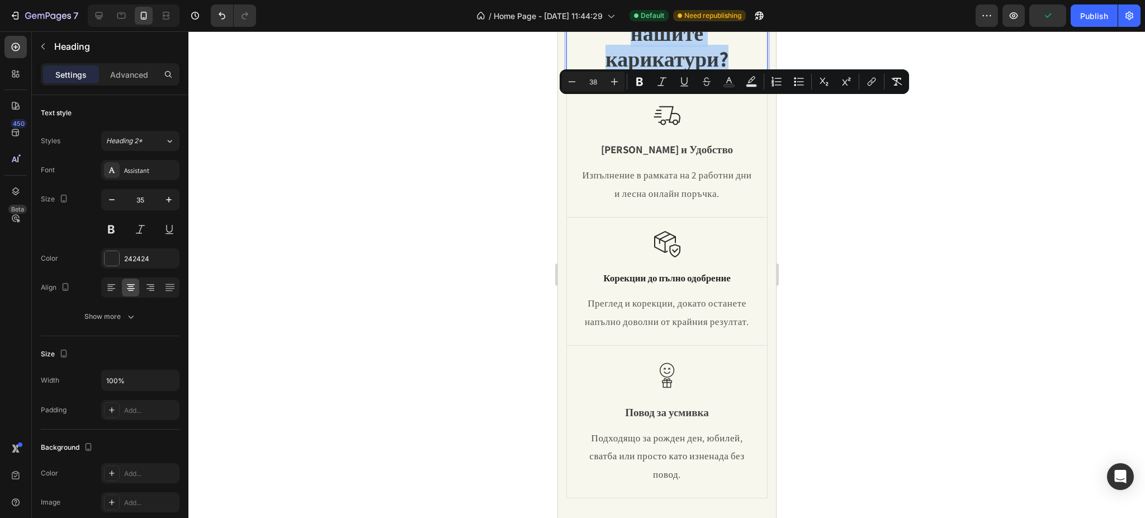
scroll to position [298, 0]
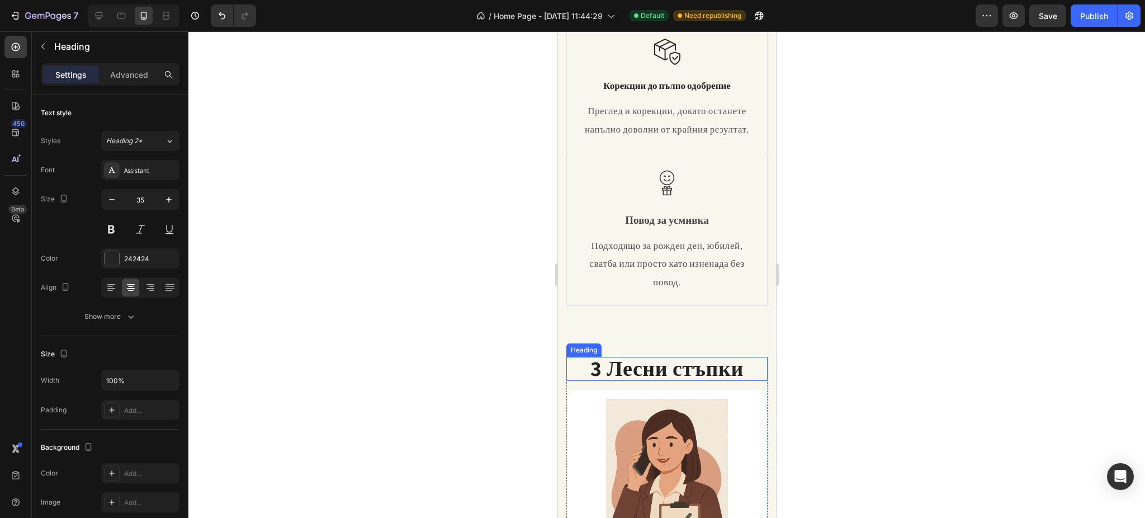
click at [682, 382] on strong "3 Лесни стъпки" at bounding box center [666, 368] width 153 height 28
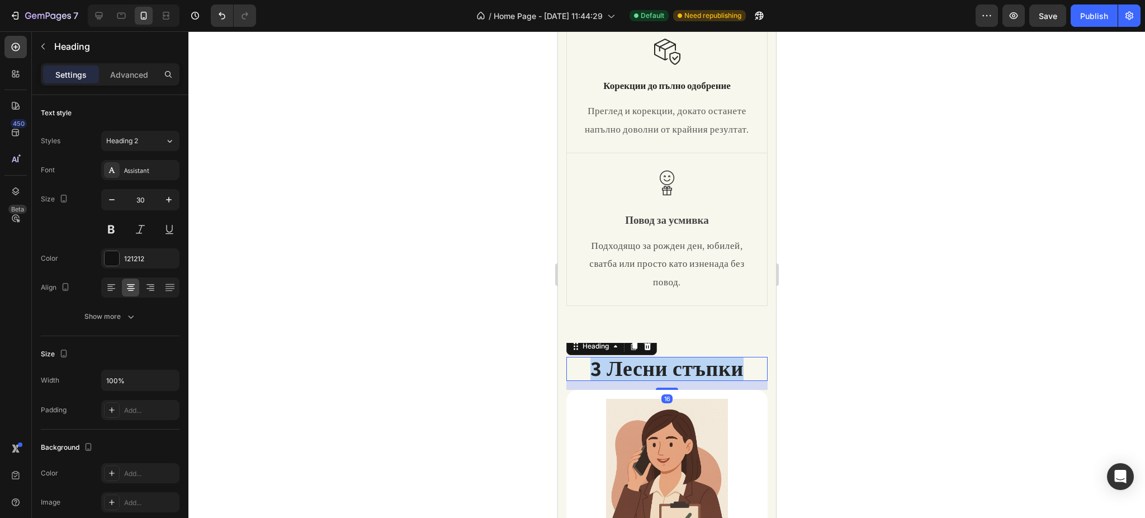
click at [682, 382] on strong "3 Лесни стъпки" at bounding box center [666, 368] width 153 height 28
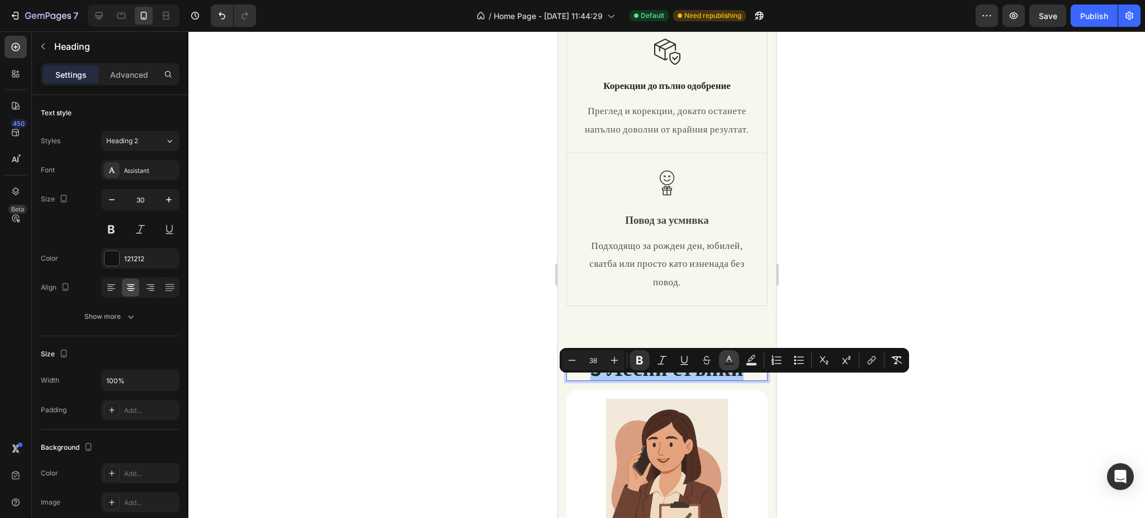
click at [721, 361] on button "color" at bounding box center [729, 360] width 20 height 20
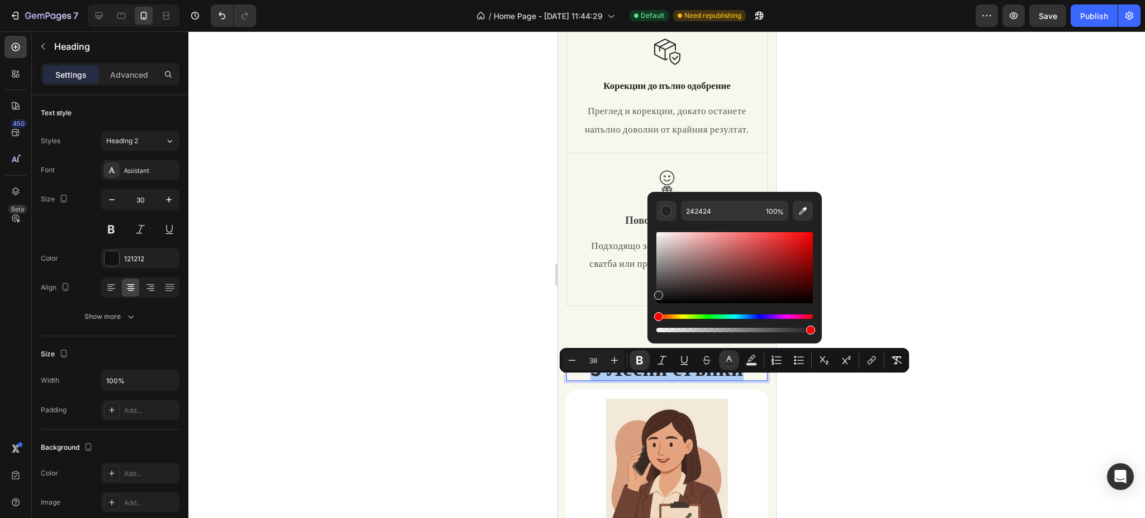
click at [935, 264] on div at bounding box center [666, 274] width 956 height 486
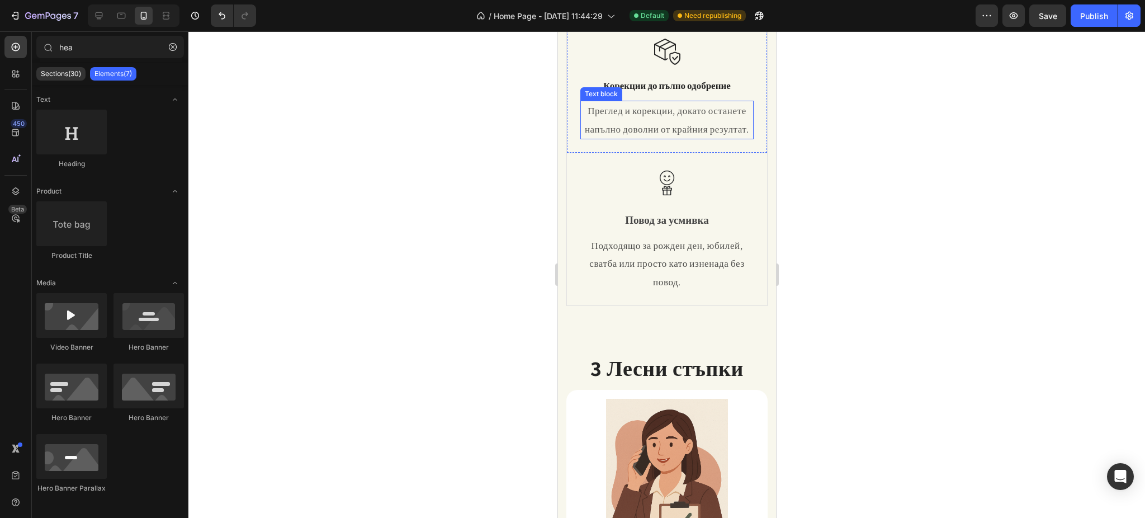
scroll to position [0, 0]
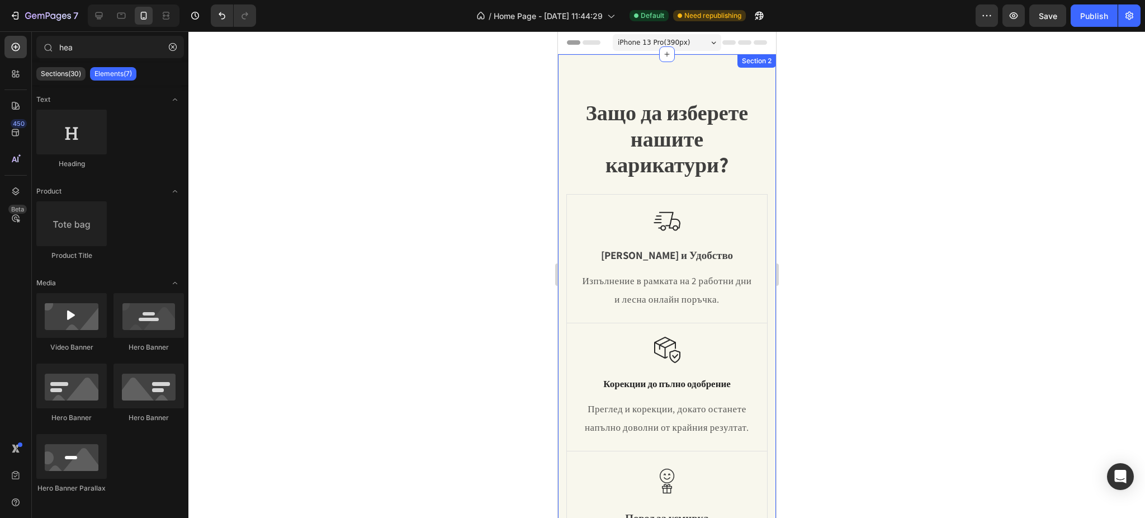
click at [641, 151] on span "Защо да изберете нашите карикатури?" at bounding box center [666, 138] width 162 height 80
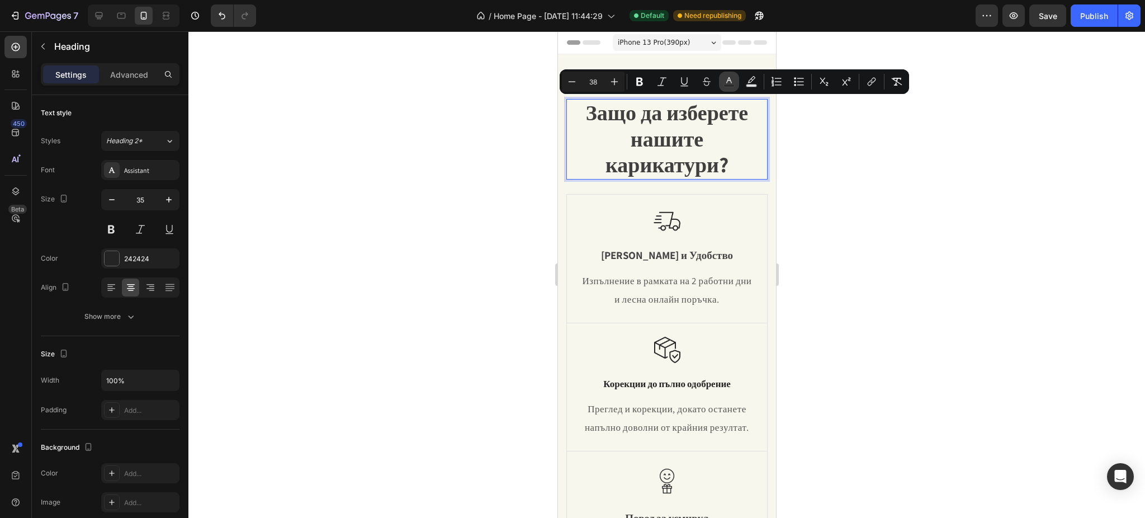
click at [727, 83] on icon "Editor contextual toolbar" at bounding box center [728, 81] width 11 height 11
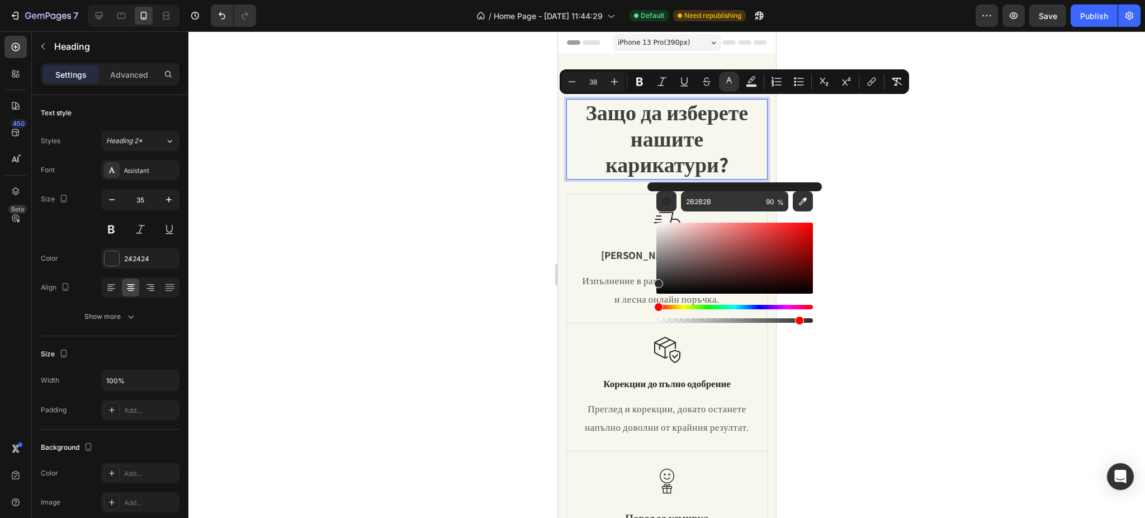
click at [907, 211] on div at bounding box center [666, 274] width 956 height 486
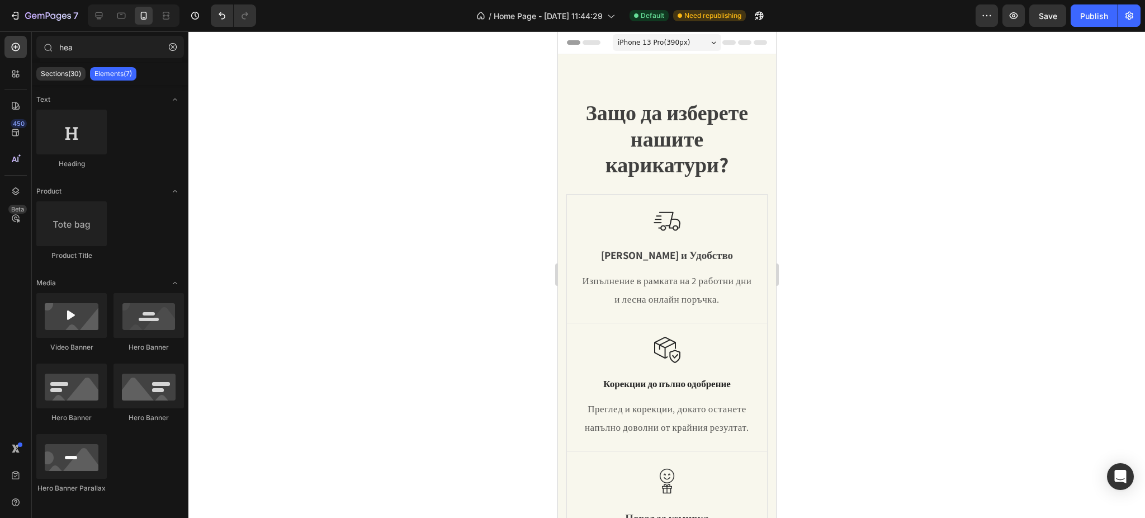
scroll to position [447, 0]
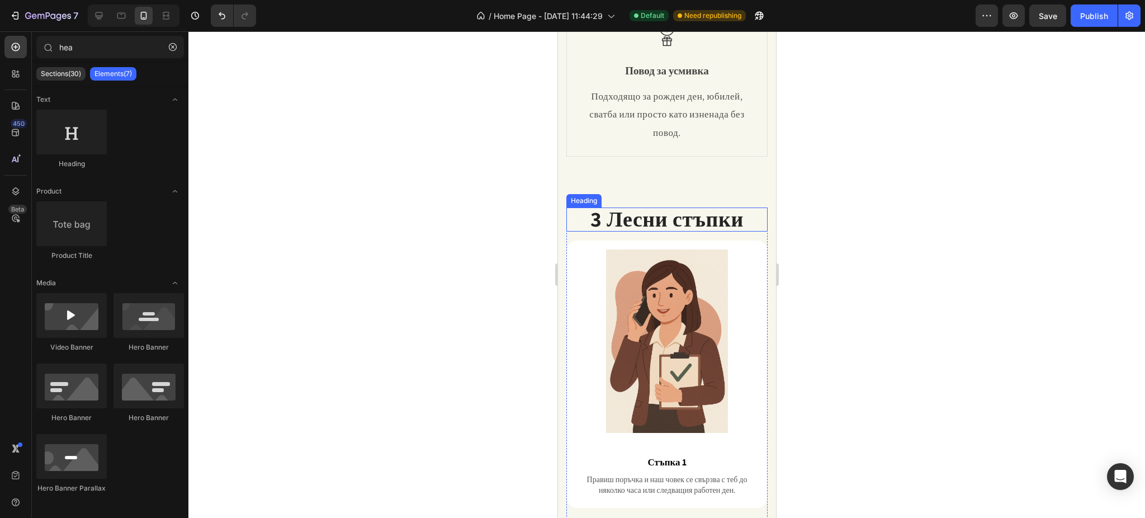
click at [673, 233] on strong "3 Лесни стъпки" at bounding box center [666, 219] width 153 height 28
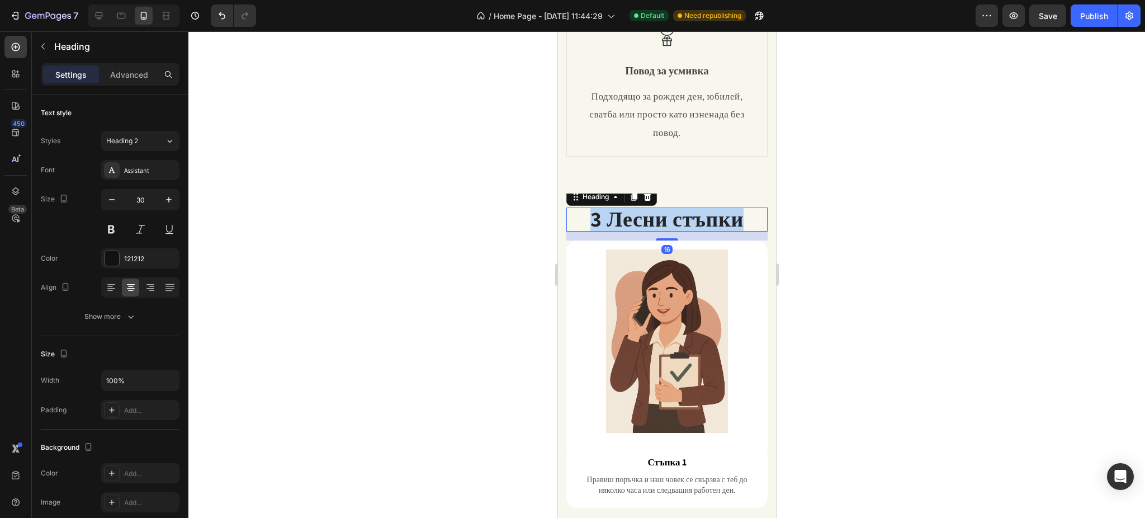
click at [673, 233] on strong "3 Лесни стъпки" at bounding box center [666, 219] width 153 height 28
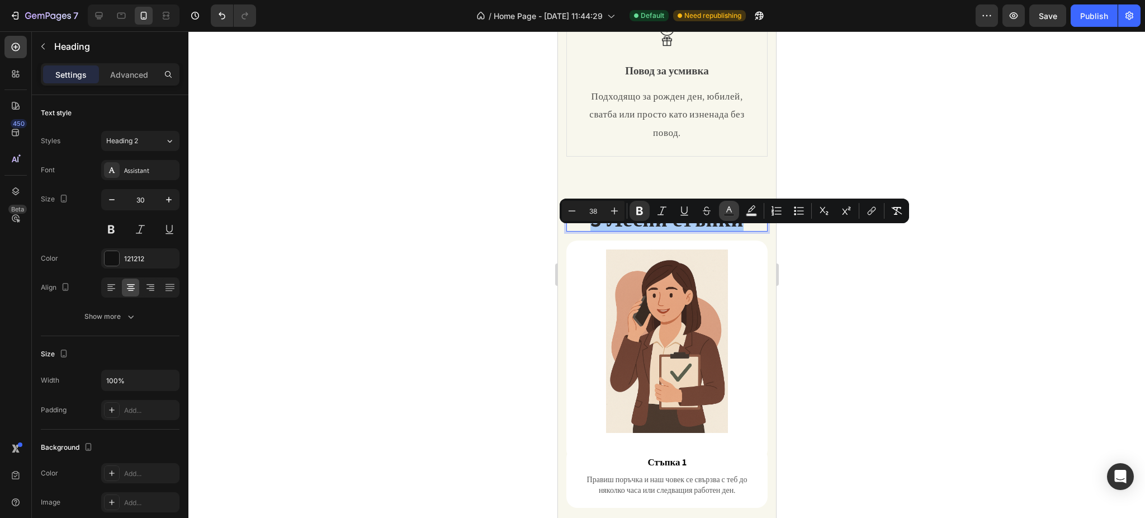
click at [722, 215] on button "color" at bounding box center [729, 211] width 20 height 20
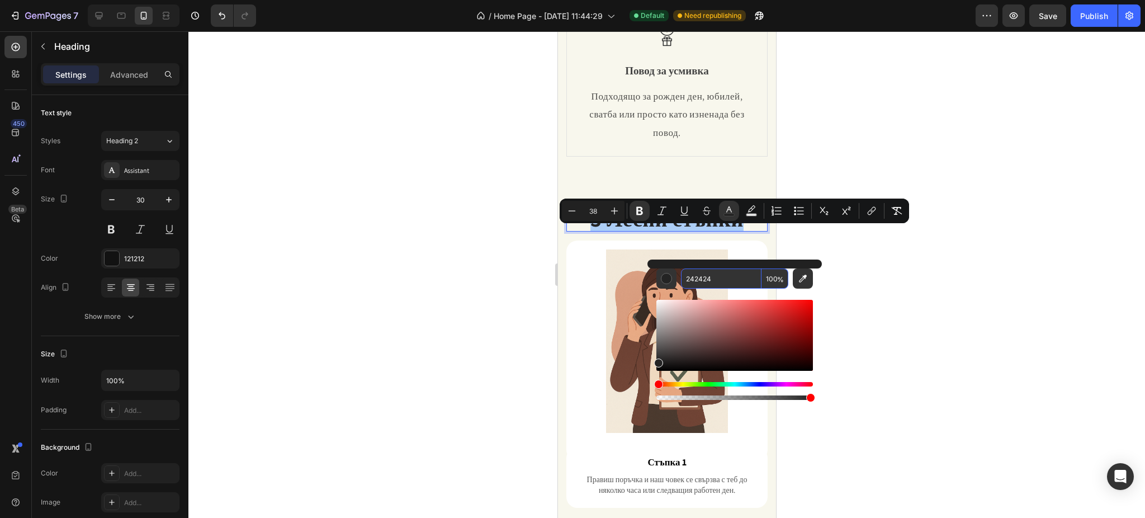
click at [768, 278] on input "100" at bounding box center [774, 278] width 27 height 20
type input "90"
click at [899, 302] on div at bounding box center [666, 274] width 956 height 486
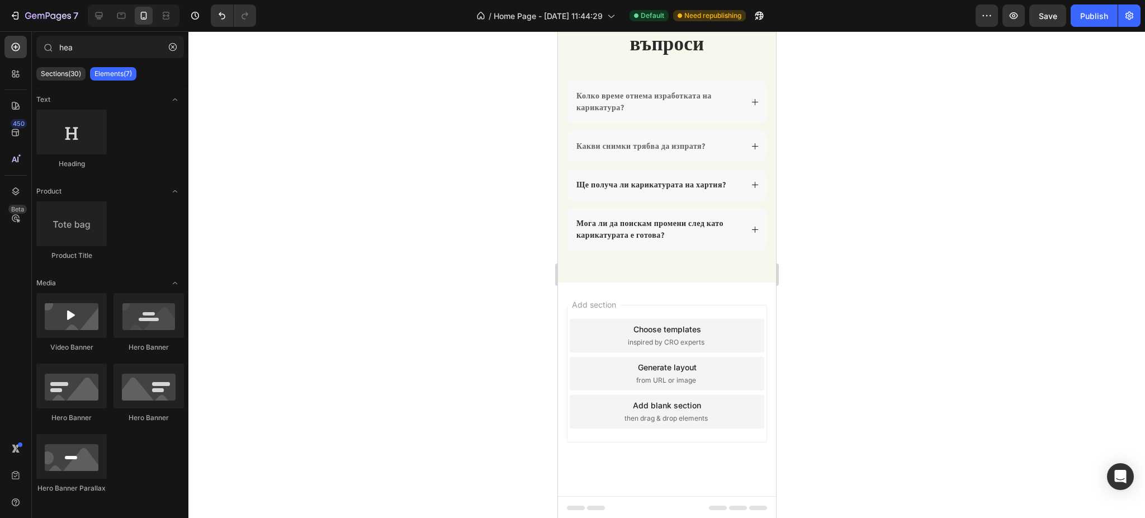
scroll to position [2331, 0]
click at [1078, 21] on button "Publish" at bounding box center [1094, 15] width 47 height 22
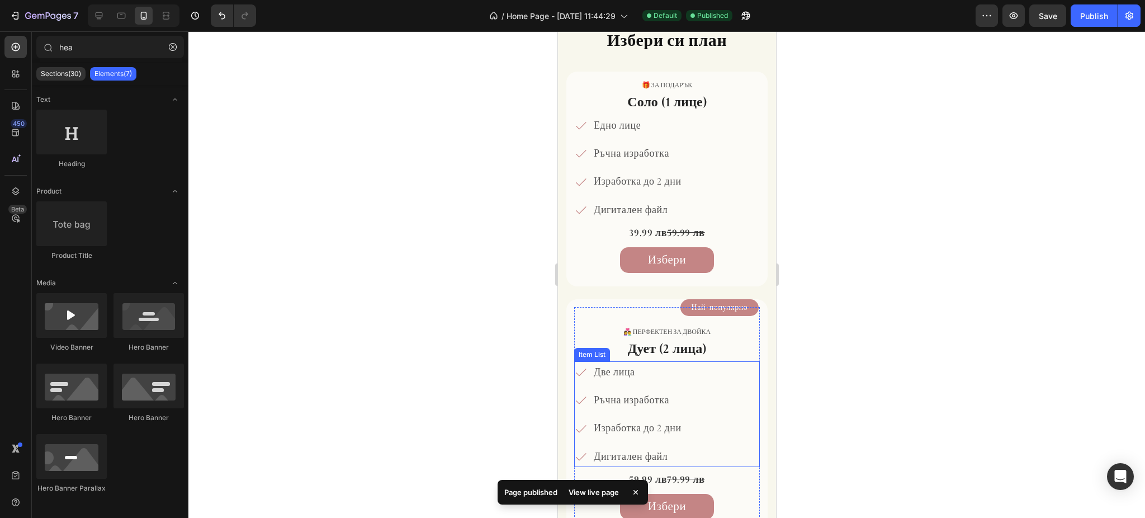
scroll to position [1512, 0]
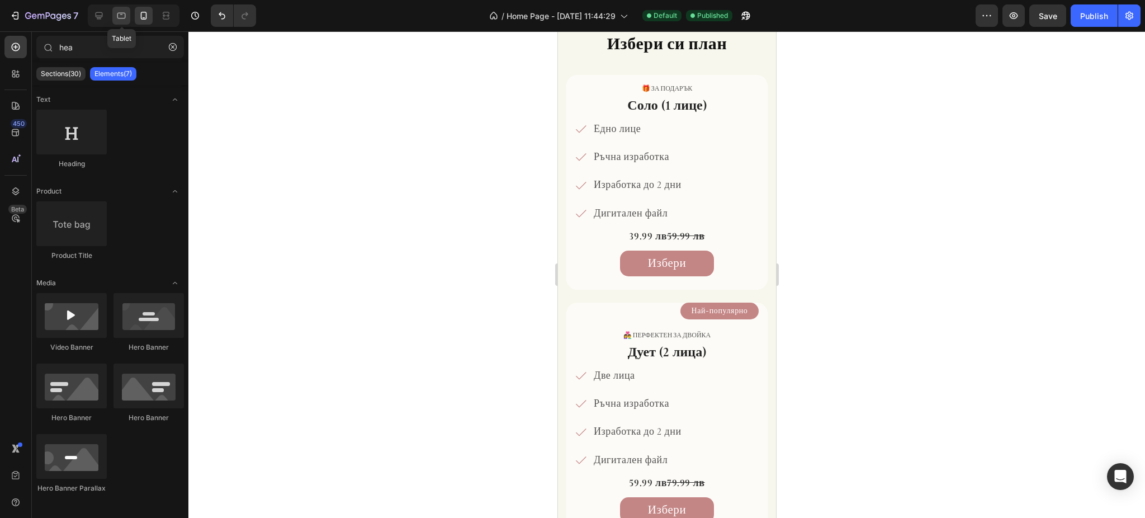
click at [123, 7] on div at bounding box center [121, 16] width 18 height 18
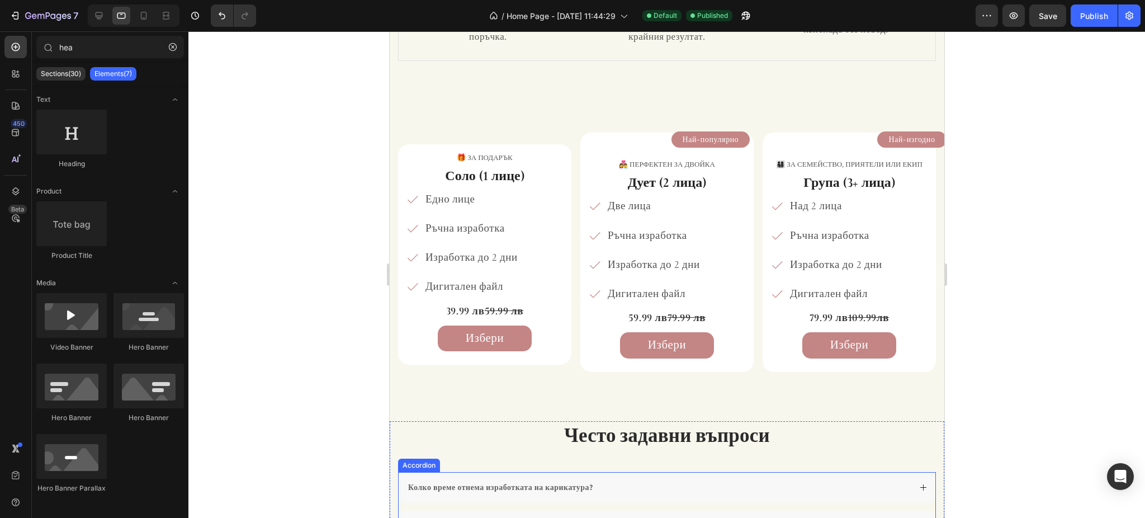
scroll to position [225, 0]
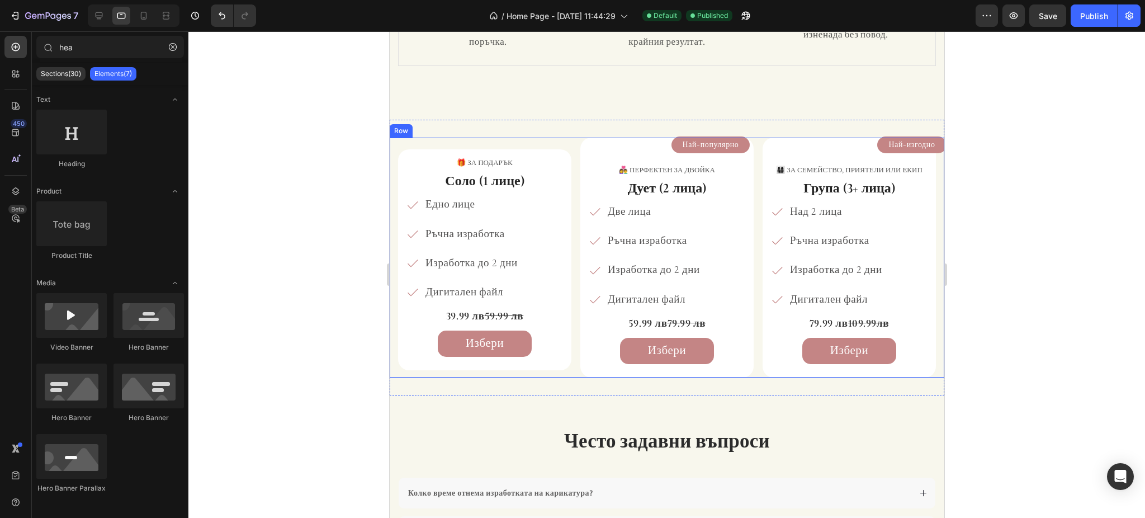
click at [441, 143] on div "🎁 за подарък Text Block Соло (1 лице) Heading Едно лице Ръчна изработка Изработ…" at bounding box center [483, 257] width 173 height 239
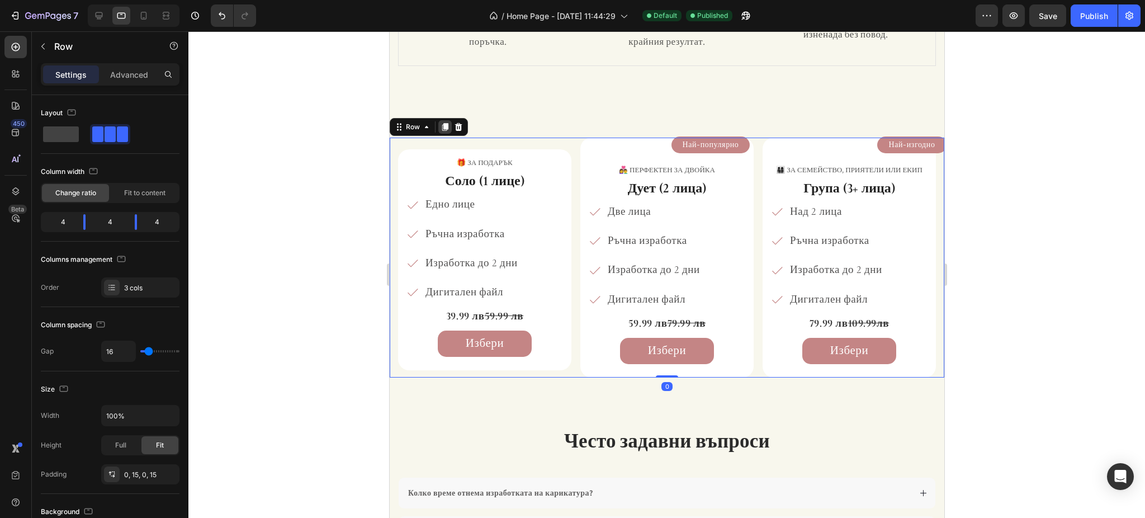
click at [442, 129] on icon at bounding box center [444, 126] width 9 height 9
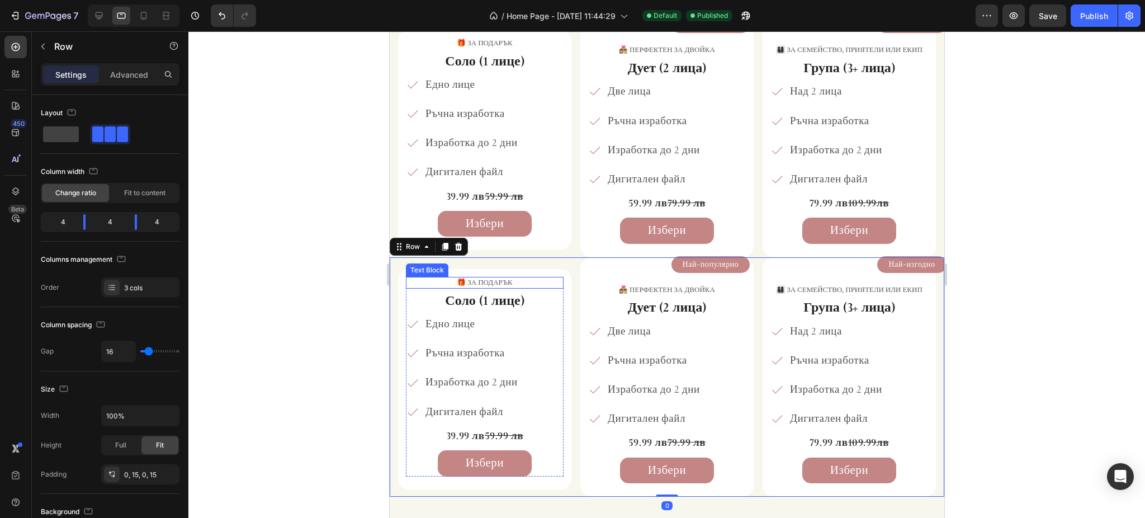
scroll to position [233, 0]
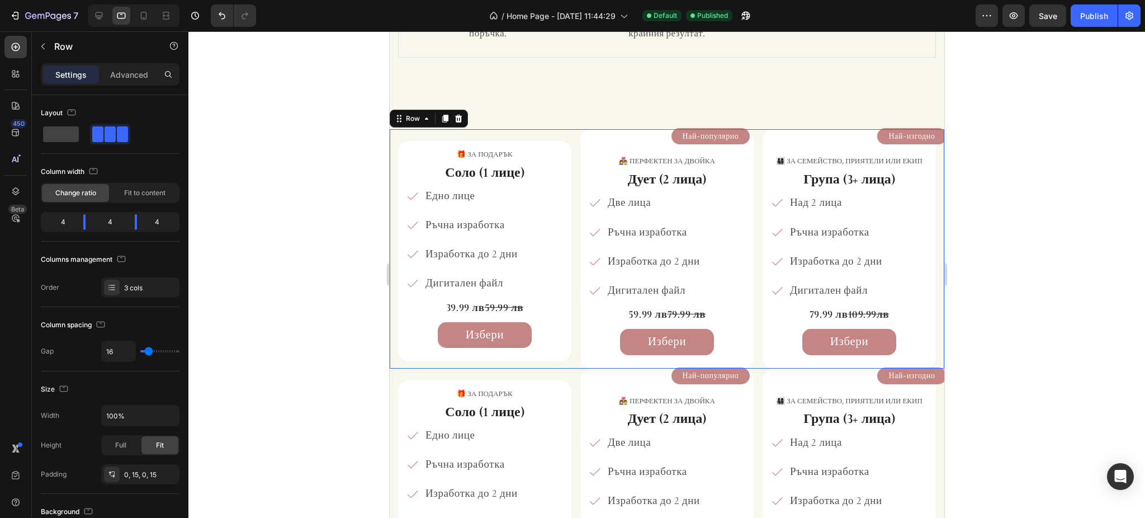
click at [441, 135] on div "🎁 за подарък Text Block Соло (1 лице) Heading Едно лице Ръчна изработка Изработ…" at bounding box center [483, 248] width 173 height 239
click at [131, 85] on div "Settings Advanced" at bounding box center [110, 74] width 139 height 22
click at [137, 78] on p "Advanced" at bounding box center [129, 75] width 38 height 12
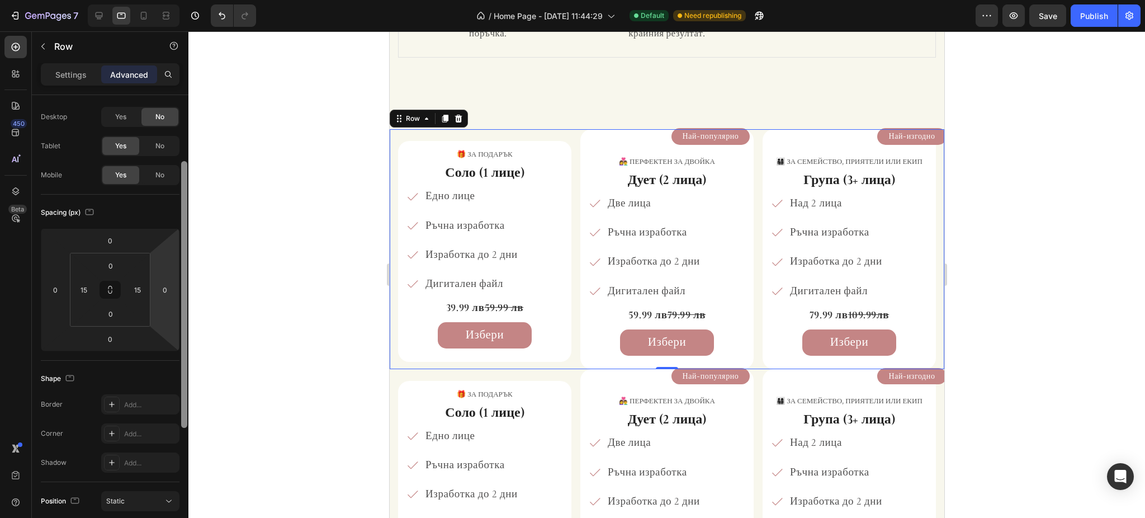
scroll to position [0, 0]
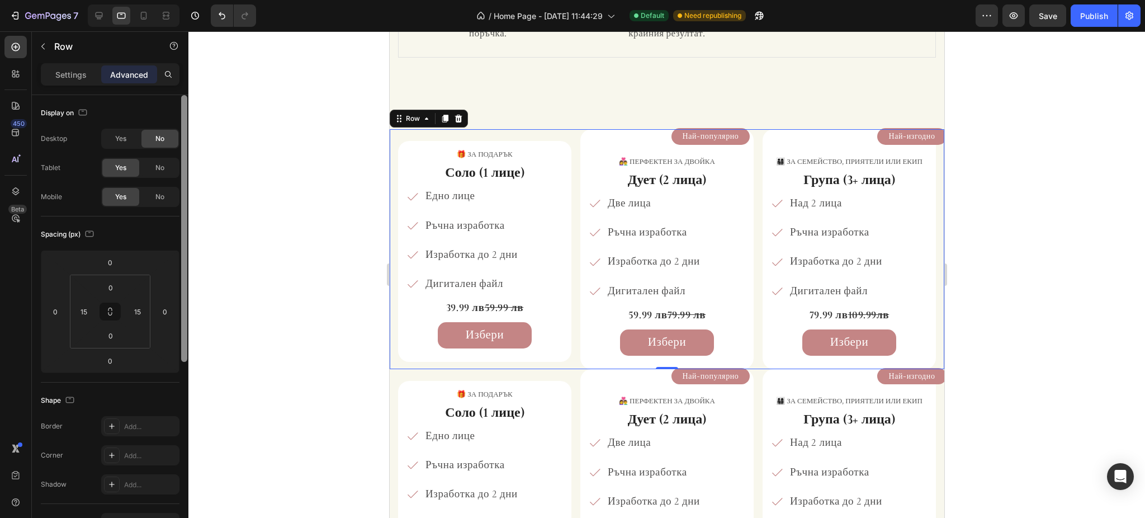
drag, startPoint x: 185, startPoint y: 167, endPoint x: 179, endPoint y: 149, distance: 18.9
click at [179, 149] on div "Display on Desktop Yes No Tablet Yes No Mobile Yes No Spacing (px) 0 0 0 0 0 15…" at bounding box center [110, 322] width 157 height 454
click at [157, 202] on div "No" at bounding box center [159, 197] width 37 height 18
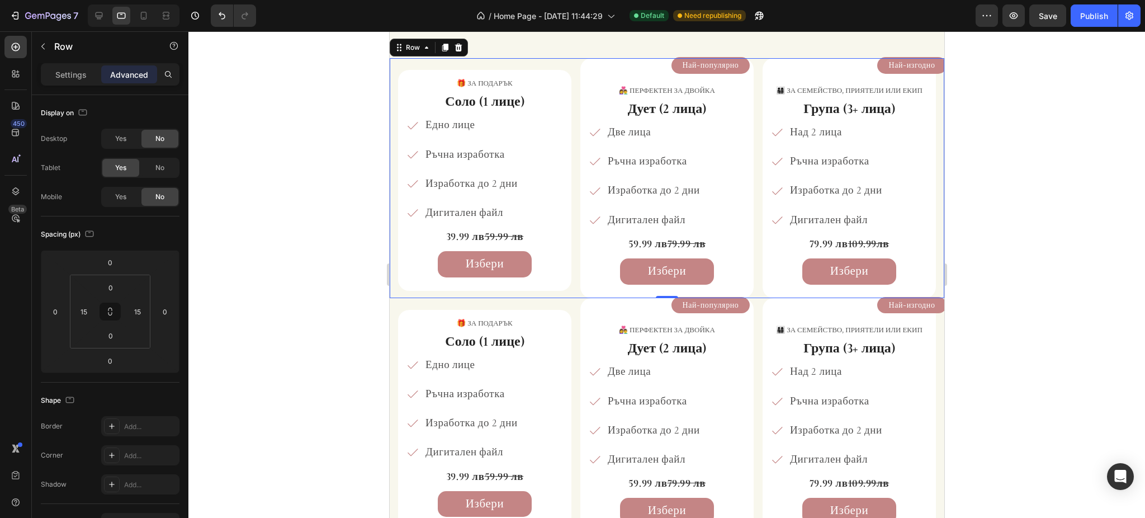
scroll to position [307, 0]
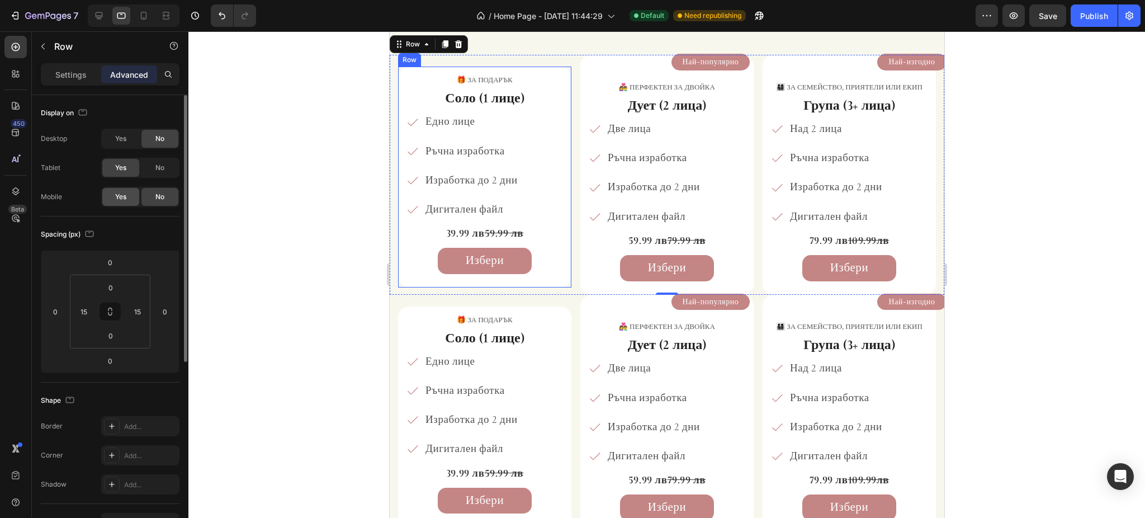
click at [123, 199] on span "Yes" at bounding box center [120, 197] width 11 height 10
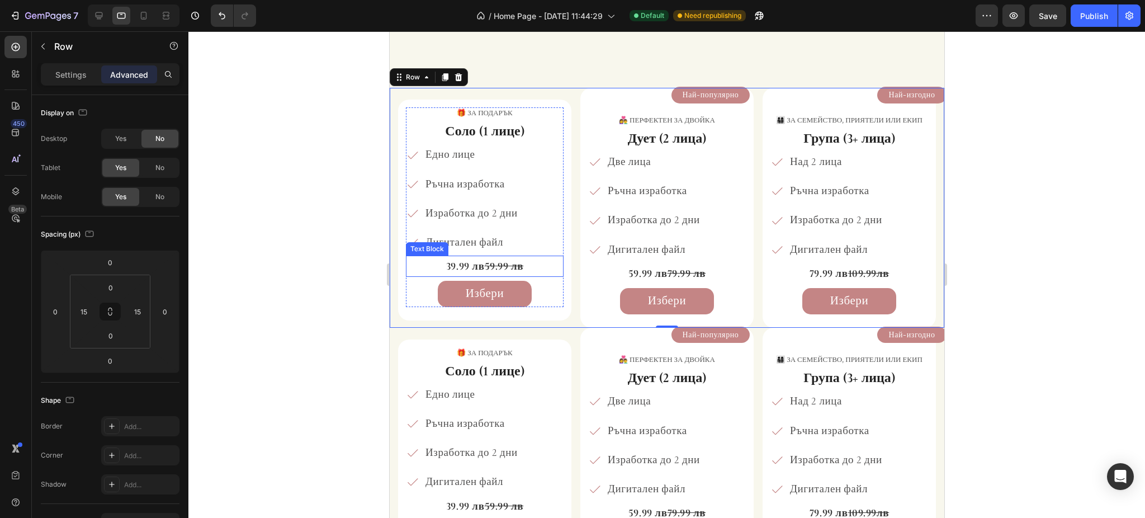
scroll to position [233, 0]
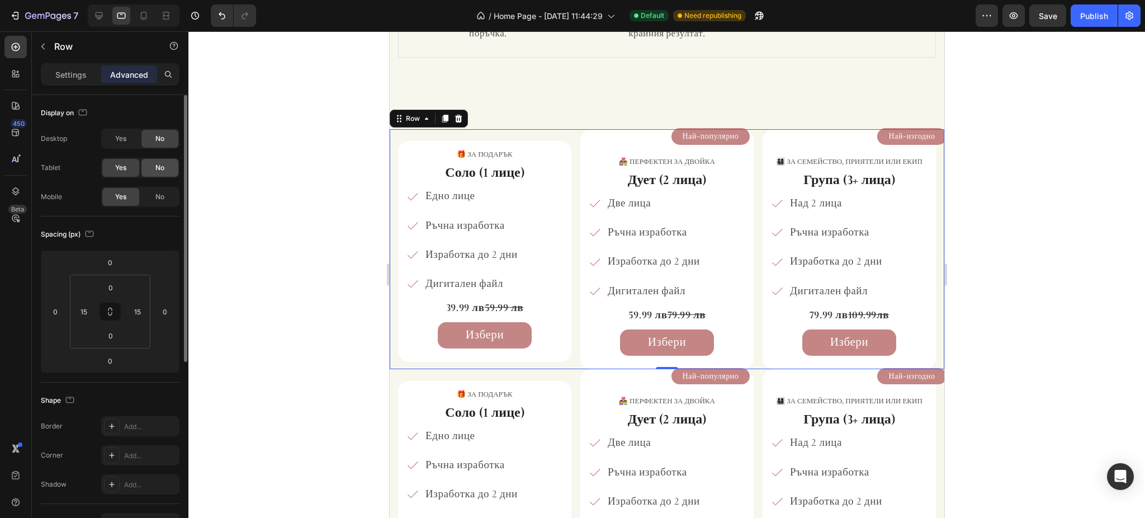
click at [159, 173] on span "No" at bounding box center [159, 168] width 9 height 10
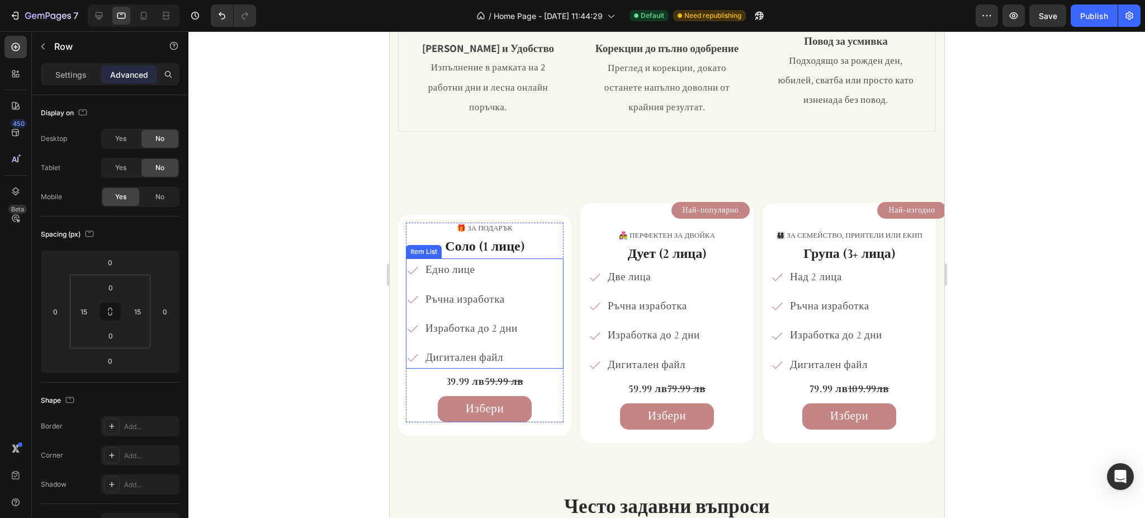
scroll to position [158, 0]
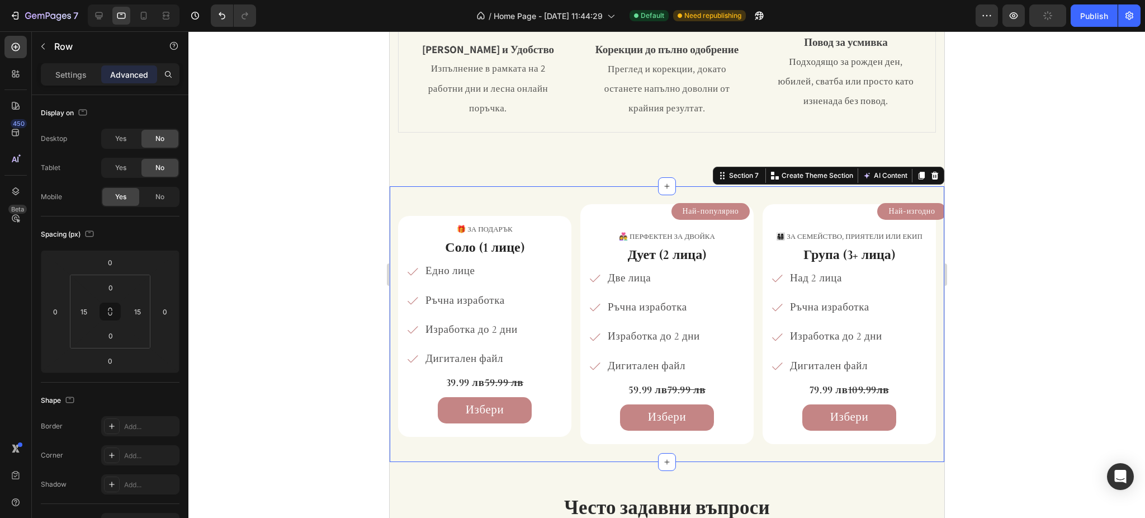
click at [574, 187] on div "🎁 за подарък Text Block Соло (1 лице) Heading Едно лице Ръчна изработка Изработ…" at bounding box center [666, 323] width 555 height 275
click at [877, 217] on button "Най-изгодно" at bounding box center [911, 211] width 69 height 17
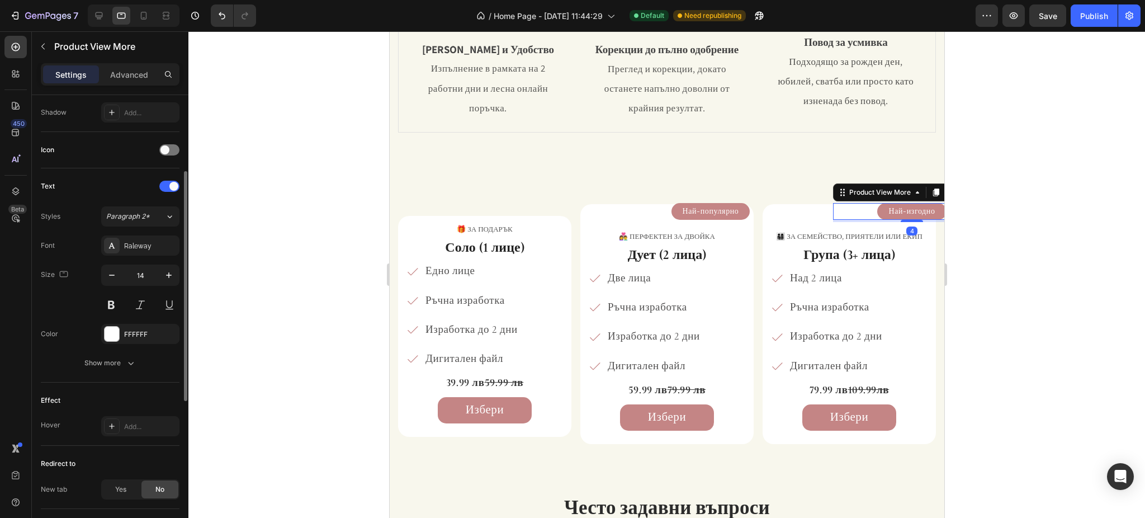
scroll to position [446, 0]
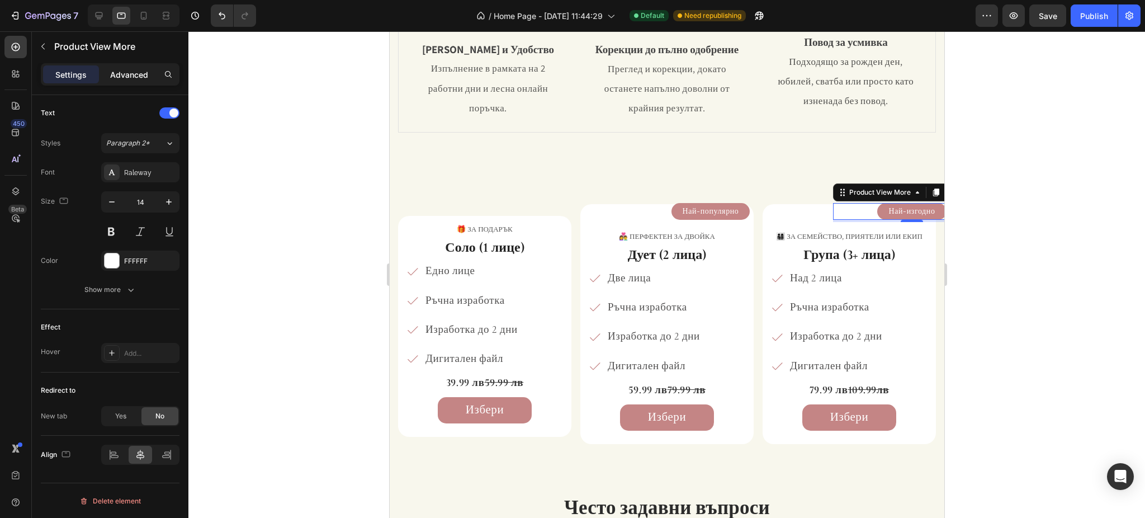
click at [121, 76] on p "Advanced" at bounding box center [129, 75] width 38 height 12
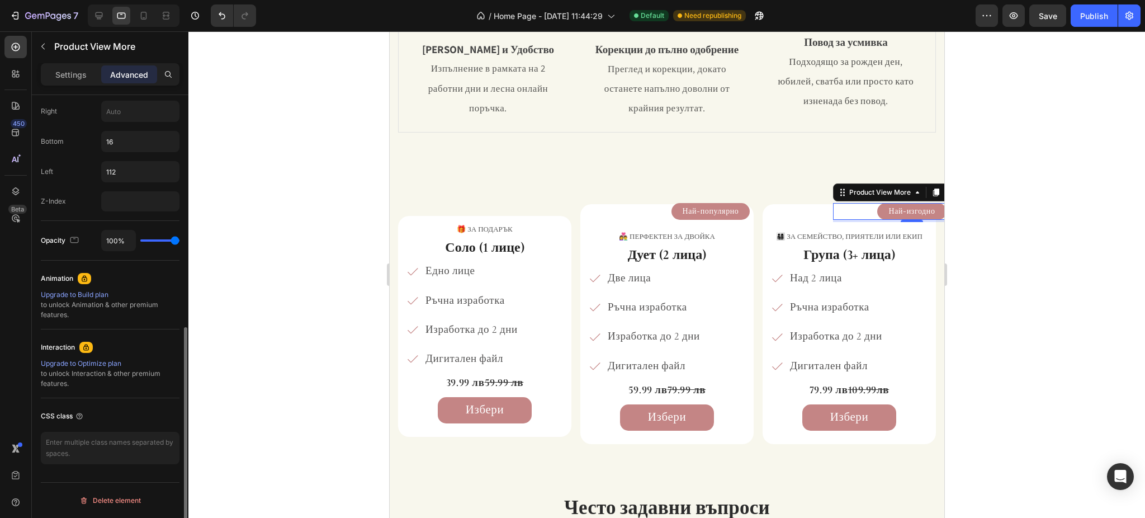
scroll to position [323, 0]
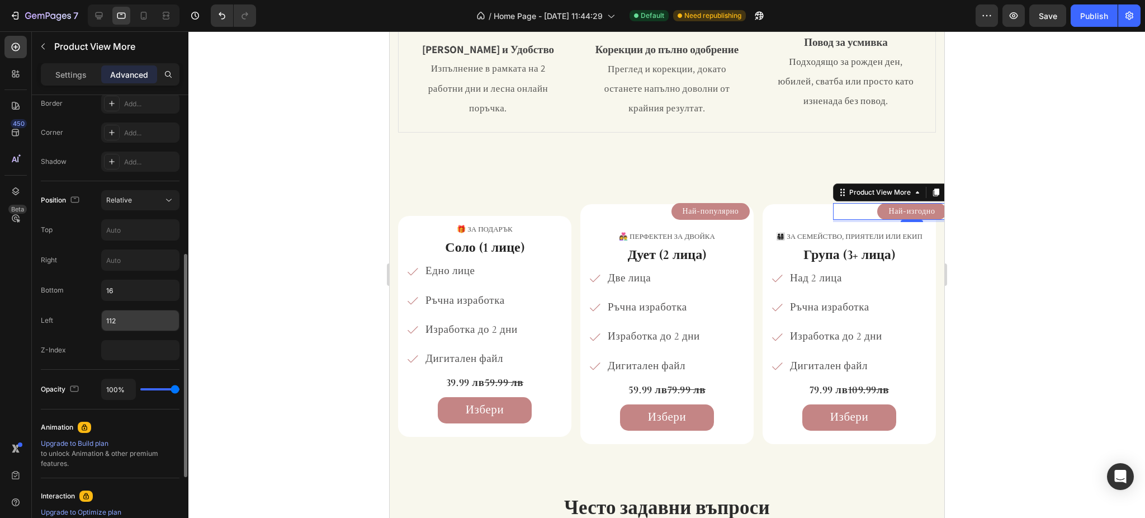
click at [131, 317] on input "112" at bounding box center [140, 320] width 77 height 20
type input "1"
type input "9"
type input "5"
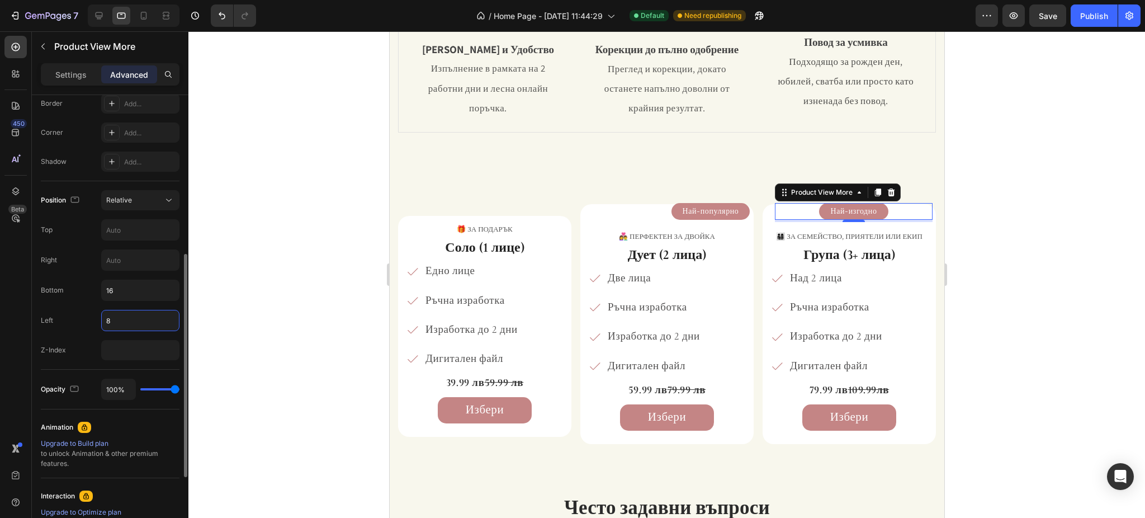
type input "85"
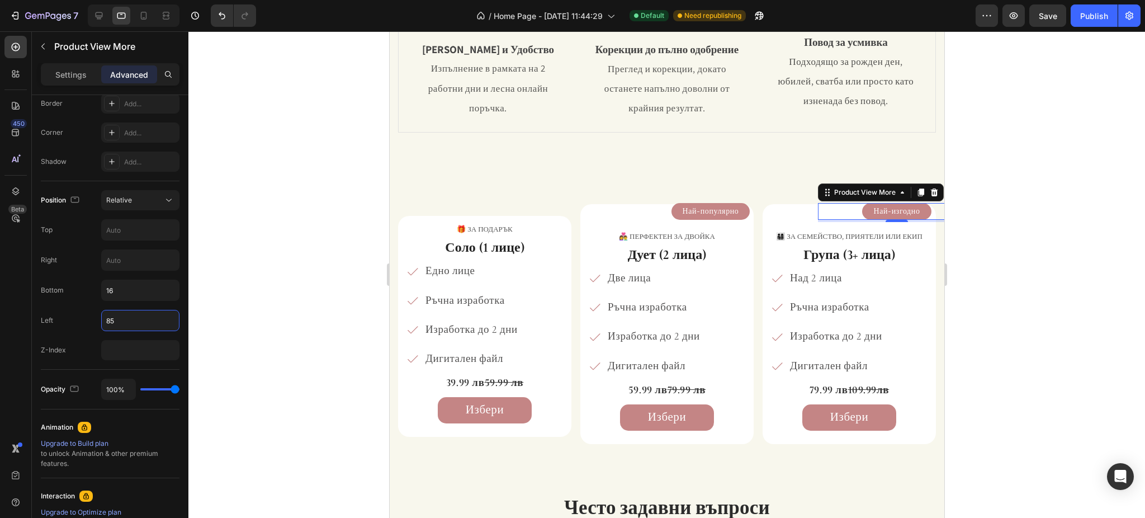
click at [980, 182] on div at bounding box center [666, 274] width 956 height 486
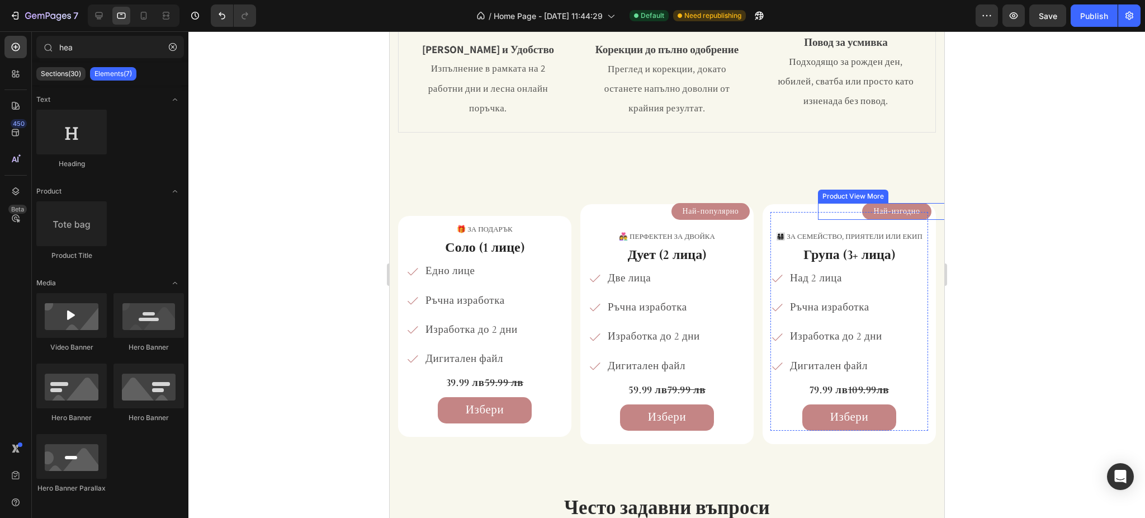
click at [861, 215] on button "Най-изгодно" at bounding box center [895, 211] width 69 height 17
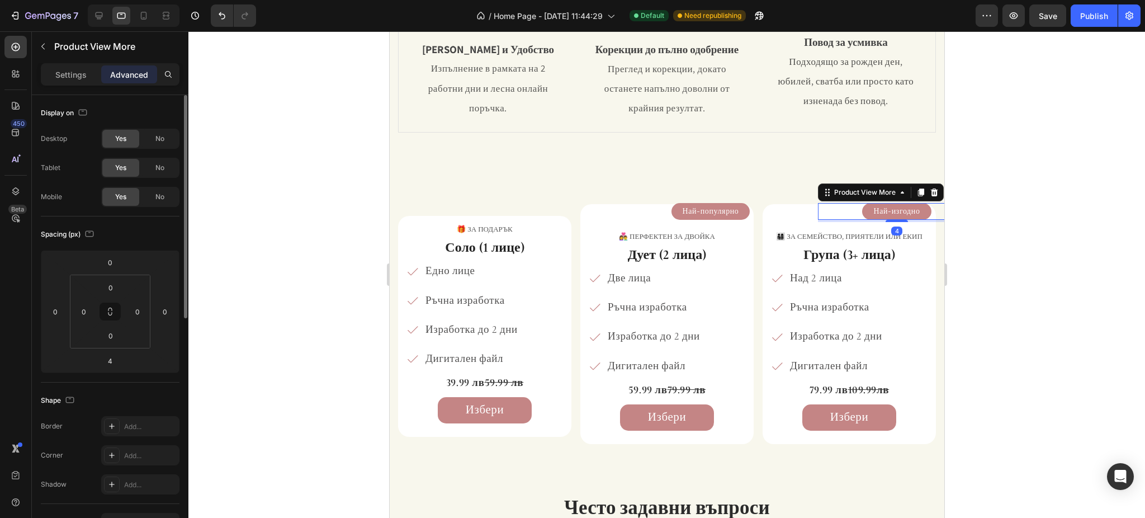
scroll to position [224, 0]
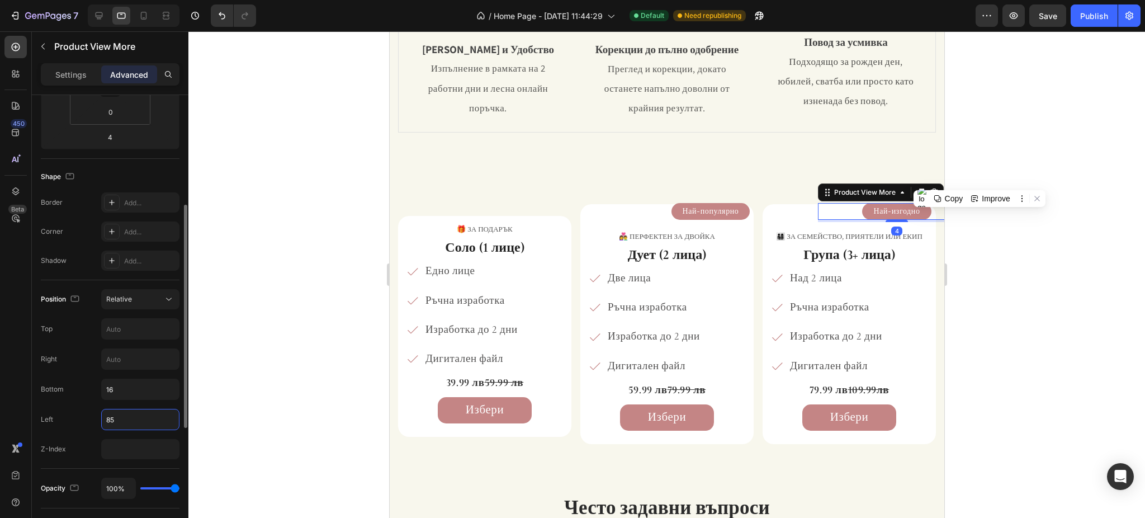
click at [131, 412] on input "85" at bounding box center [140, 419] width 77 height 20
type input "86"
click at [1008, 245] on div at bounding box center [666, 274] width 956 height 486
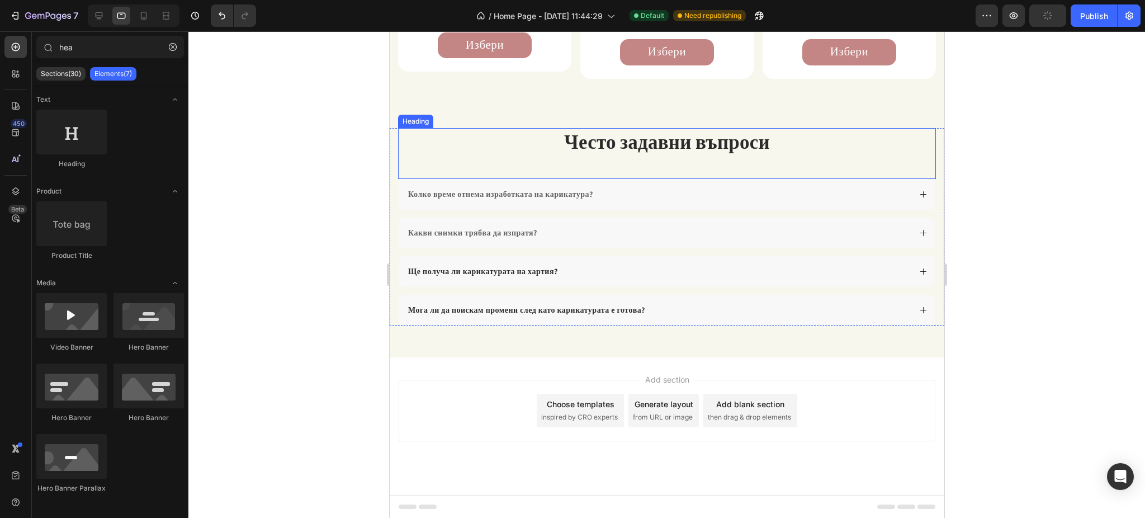
scroll to position [150, 0]
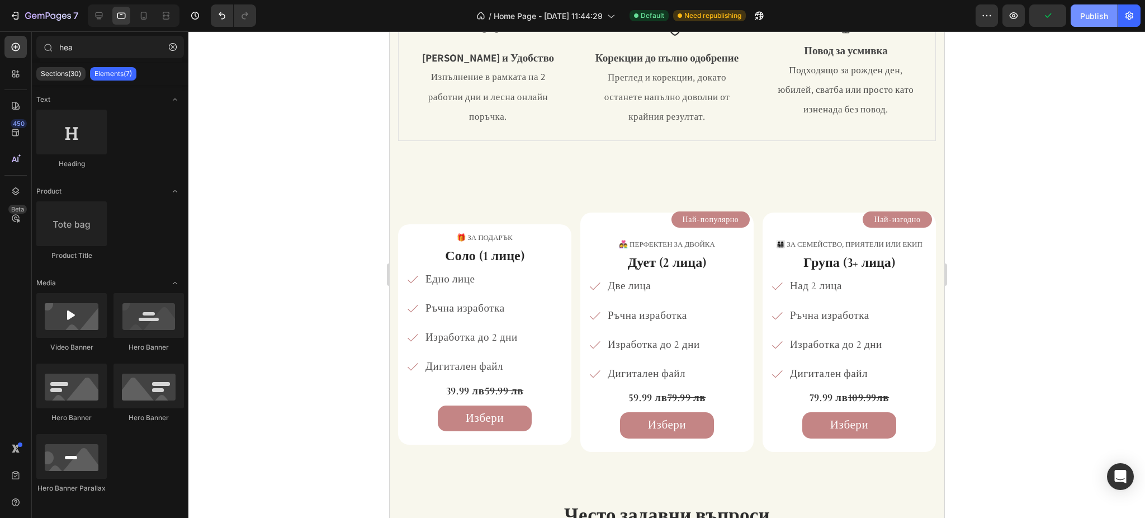
click at [1083, 18] on div "Publish" at bounding box center [1094, 16] width 28 height 12
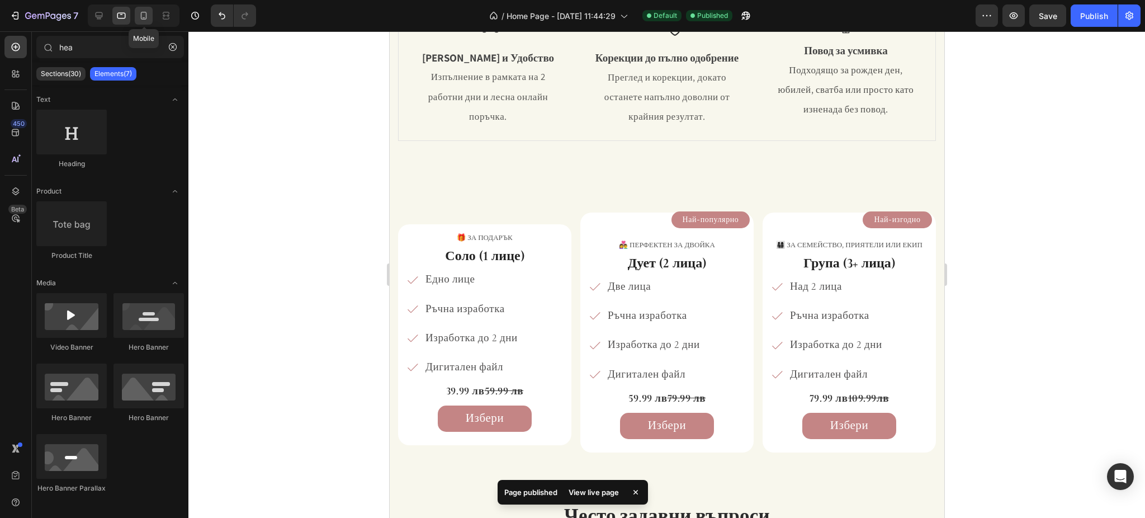
click at [148, 19] on icon at bounding box center [143, 15] width 11 height 11
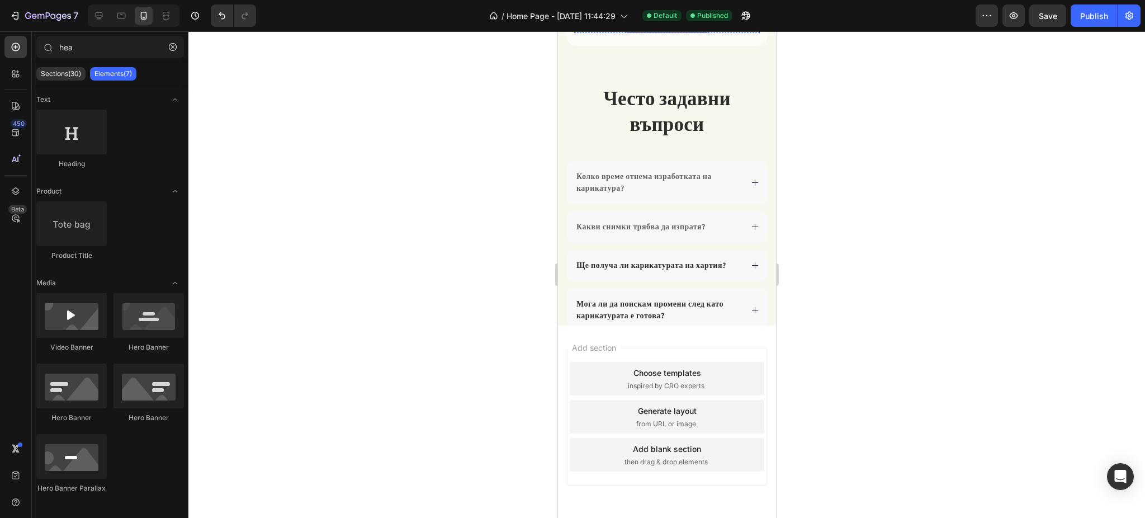
scroll to position [2294, 0]
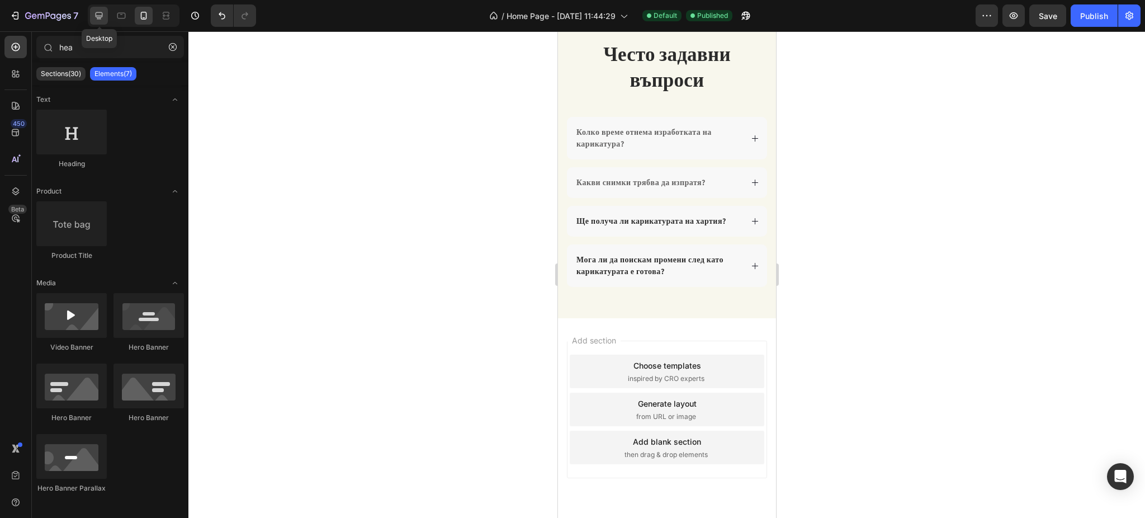
click at [103, 18] on icon at bounding box center [98, 15] width 11 height 11
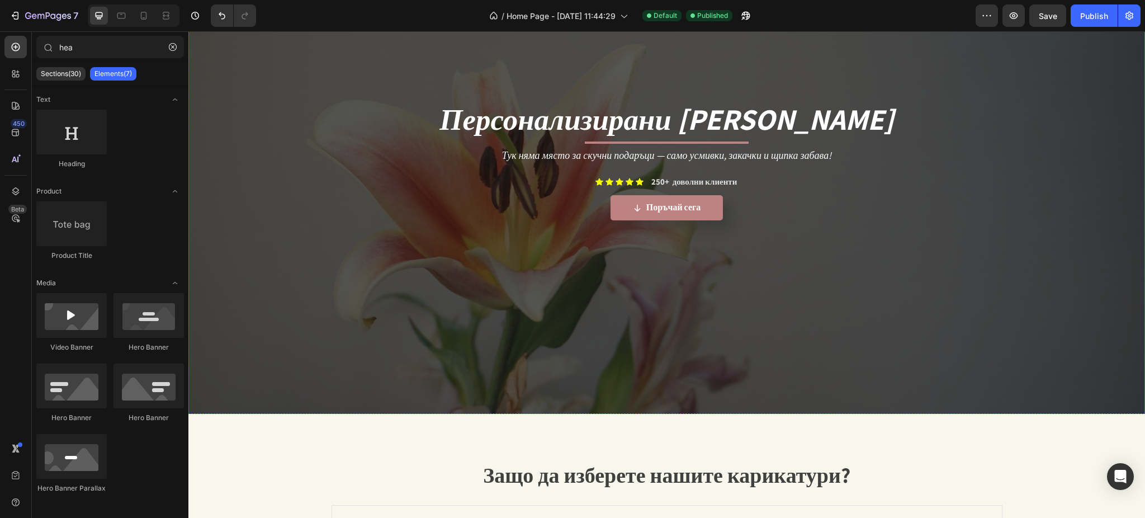
scroll to position [149, 0]
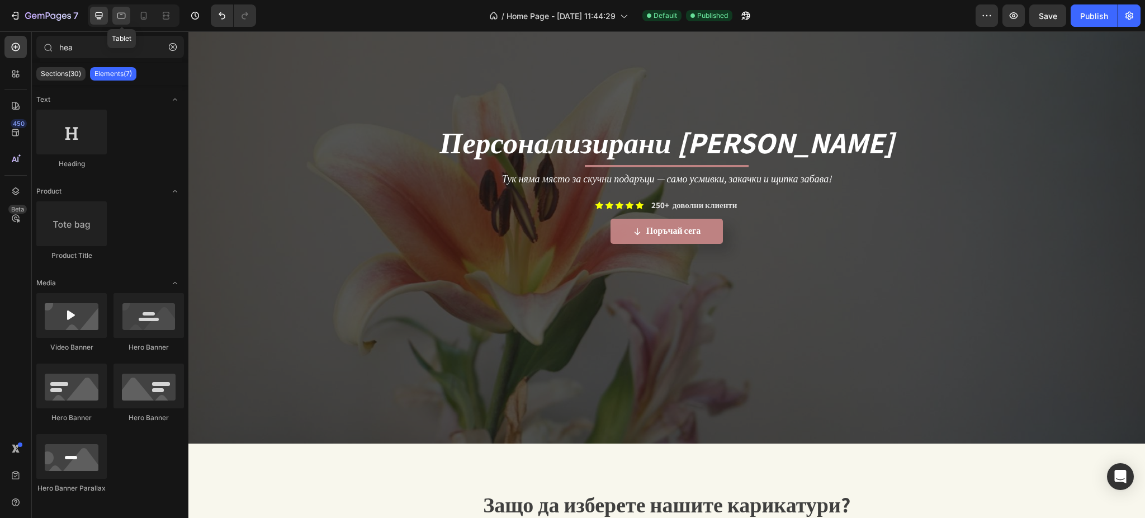
click at [119, 16] on icon at bounding box center [121, 15] width 11 height 11
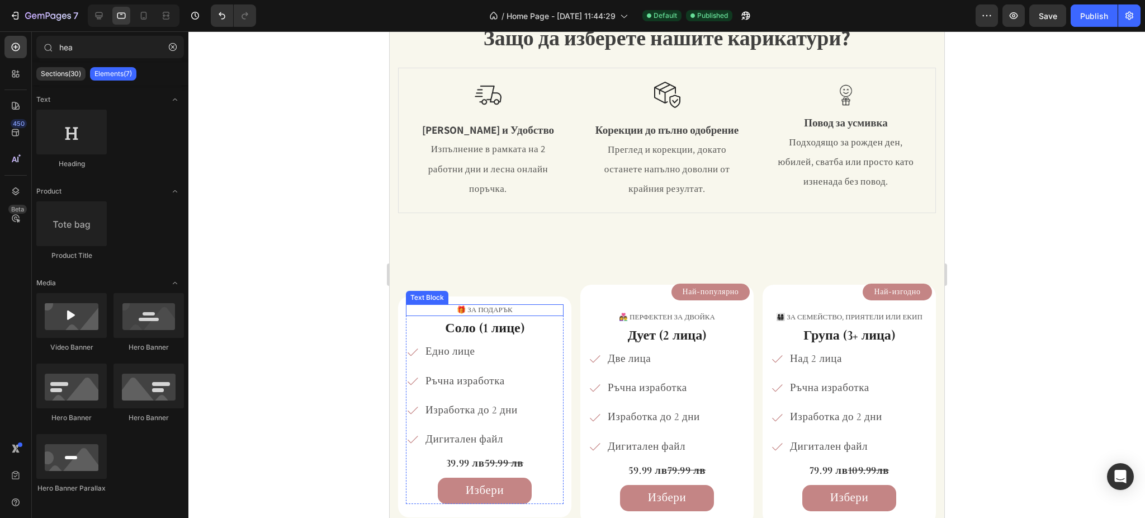
scroll to position [57, 0]
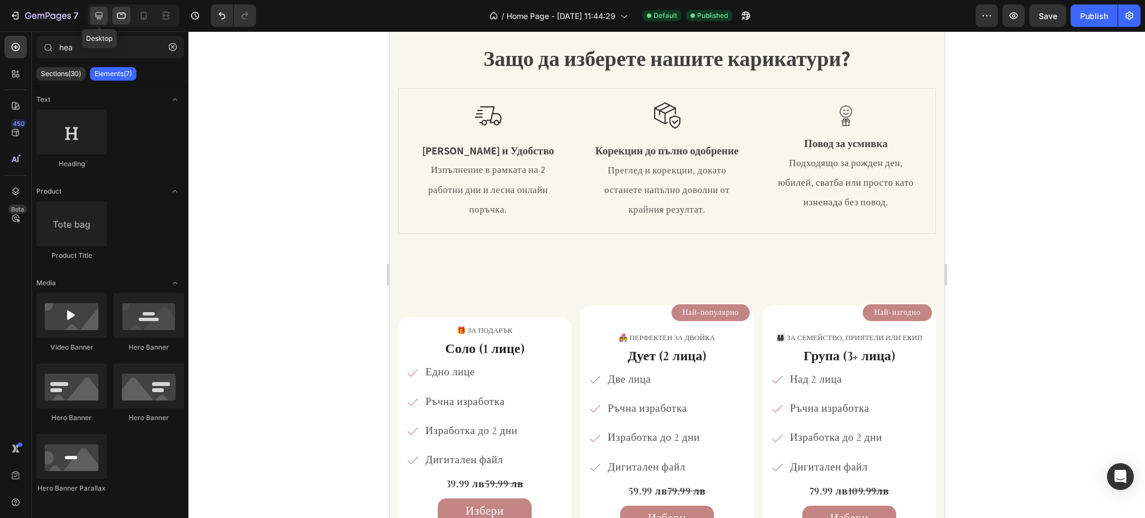
click at [105, 17] on div at bounding box center [99, 16] width 18 height 18
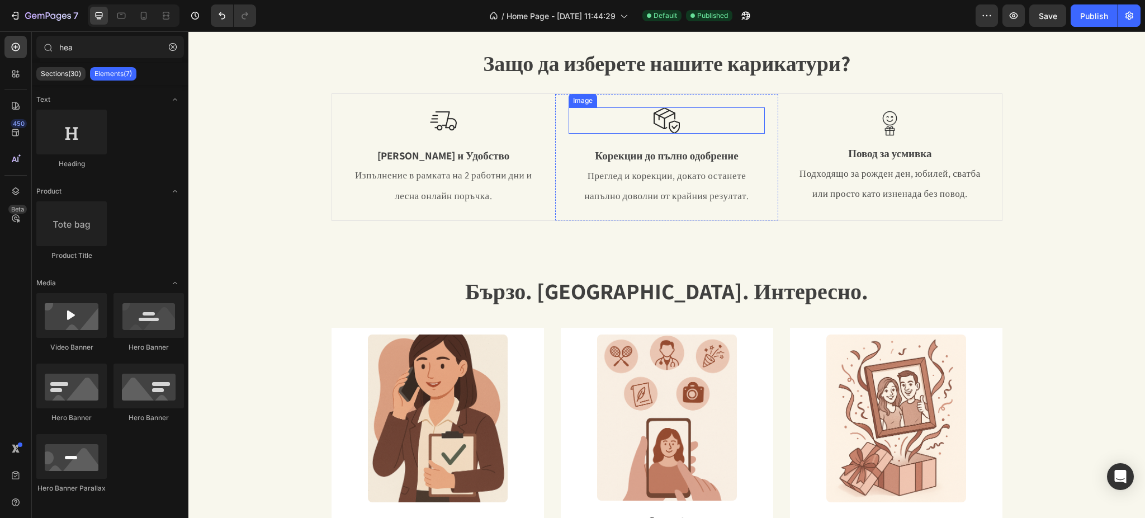
scroll to position [728, 0]
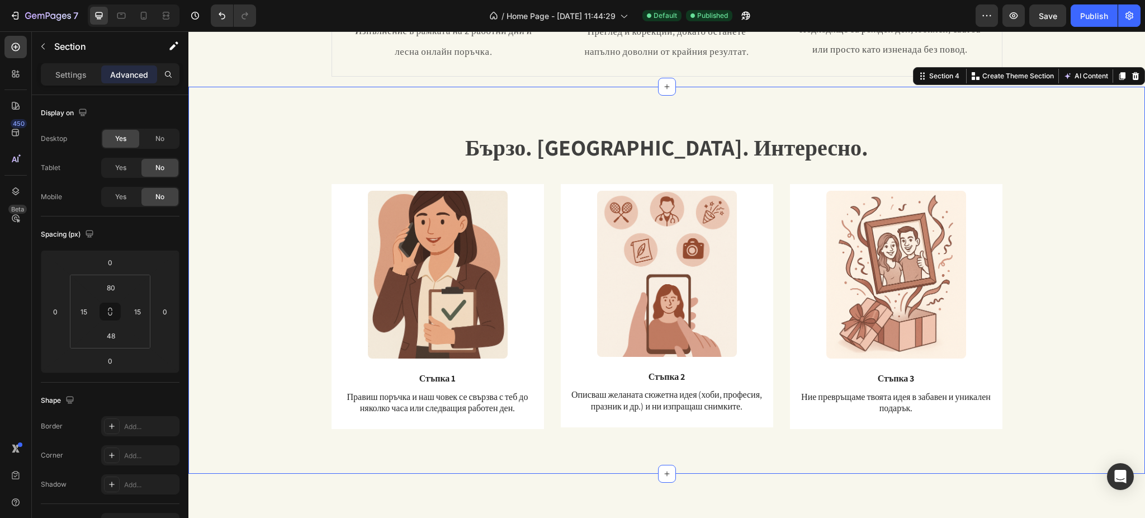
click at [267, 148] on div "Бързо. Лесно. Интересно. Heading Text Block Row Image Стъпка 3 Text Block Ние п…" at bounding box center [667, 288] width 940 height 315
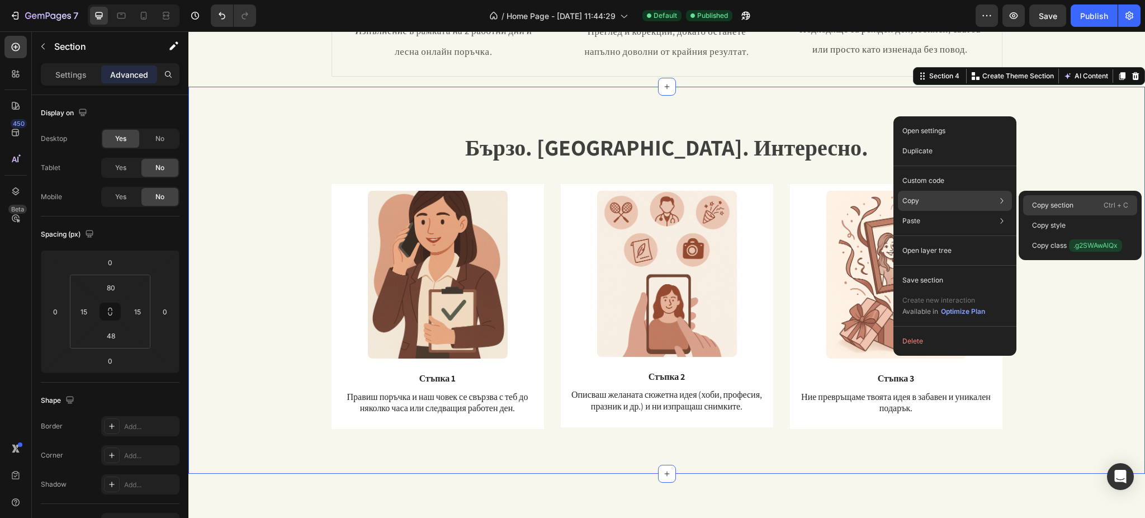
drag, startPoint x: 1045, startPoint y: 200, endPoint x: 352, endPoint y: 36, distance: 712.2
click at [1045, 200] on p "Copy section" at bounding box center [1052, 205] width 41 height 10
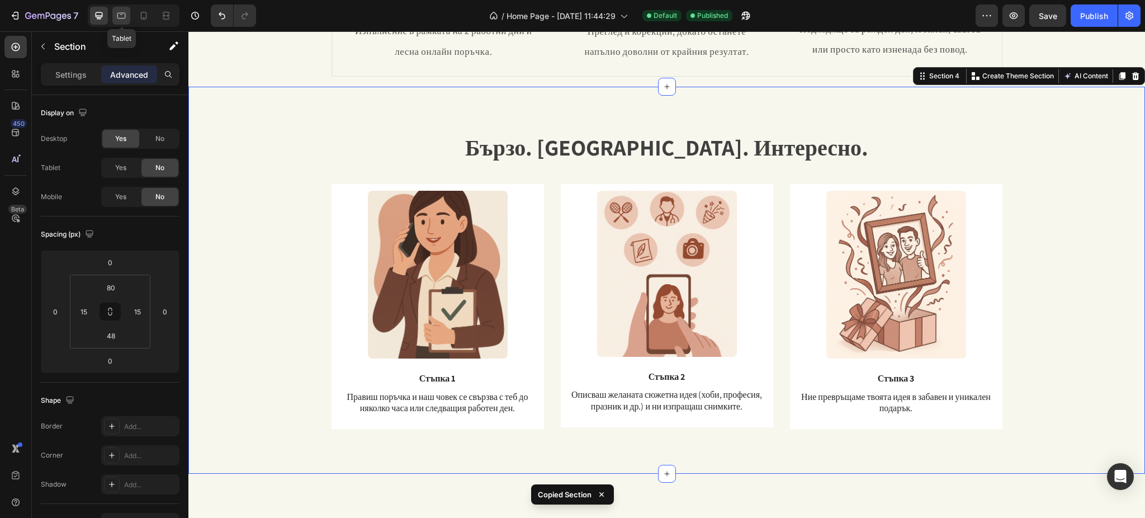
click at [122, 16] on icon at bounding box center [121, 15] width 11 height 11
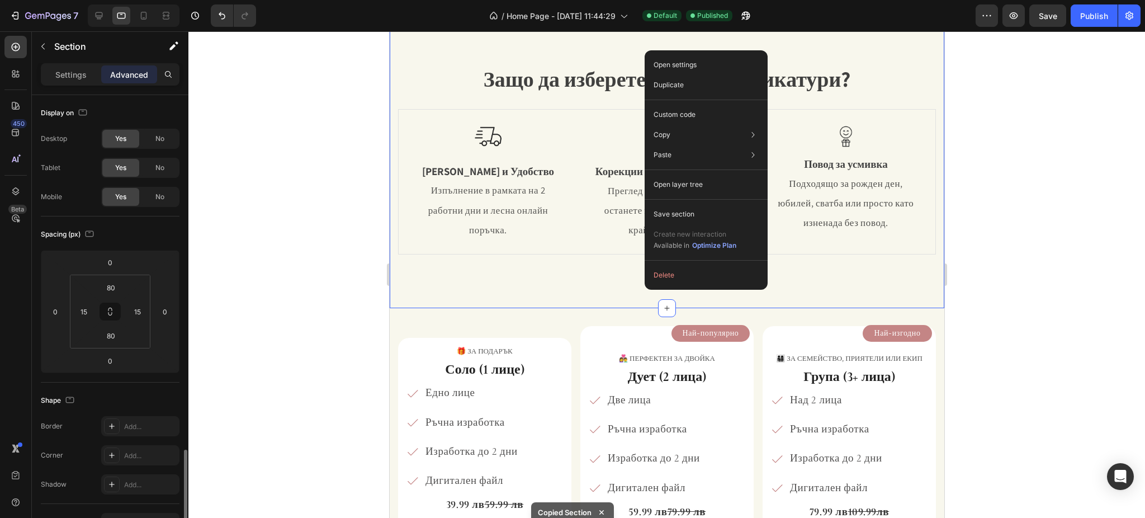
scroll to position [224, 0]
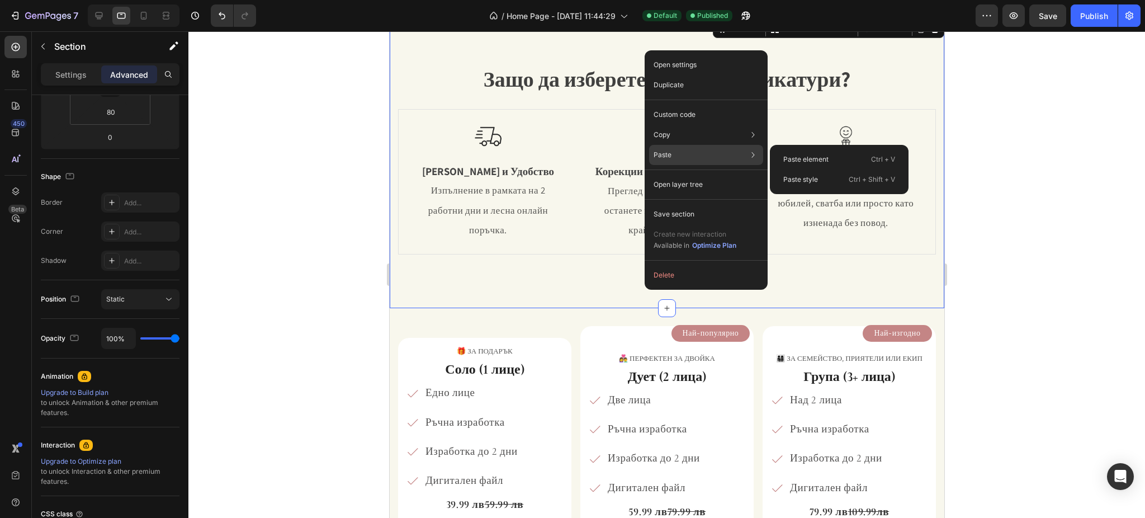
click at [691, 152] on div "Paste Paste element Ctrl + V Paste style Ctrl + Shift + V" at bounding box center [706, 155] width 114 height 20
click at [686, 155] on div "Paste Paste element Ctrl + V Paste style Ctrl + Shift + V" at bounding box center [706, 155] width 114 height 20
click at [812, 159] on p "Paste element" at bounding box center [805, 159] width 45 height 10
type input "2"
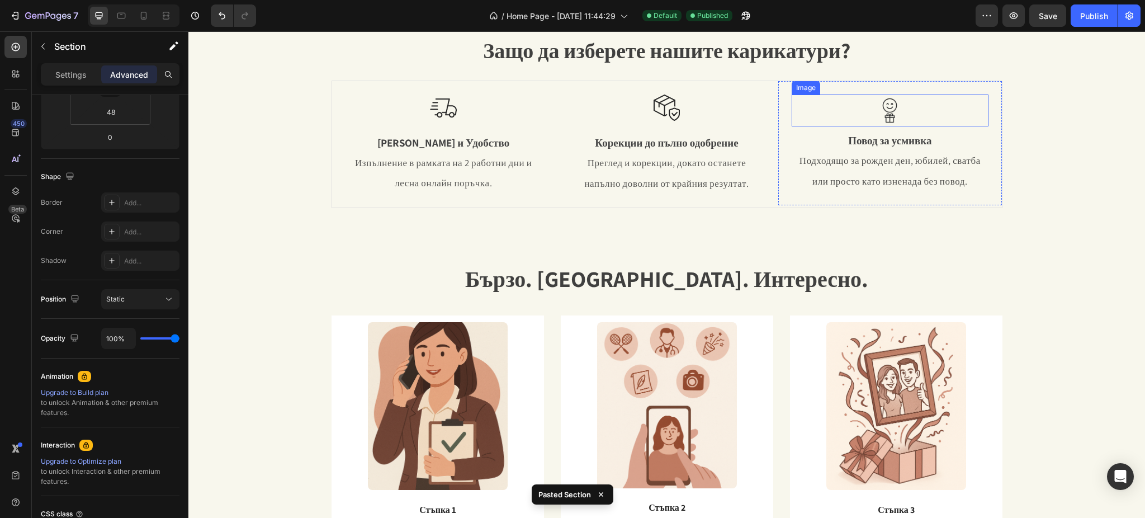
scroll to position [669, 0]
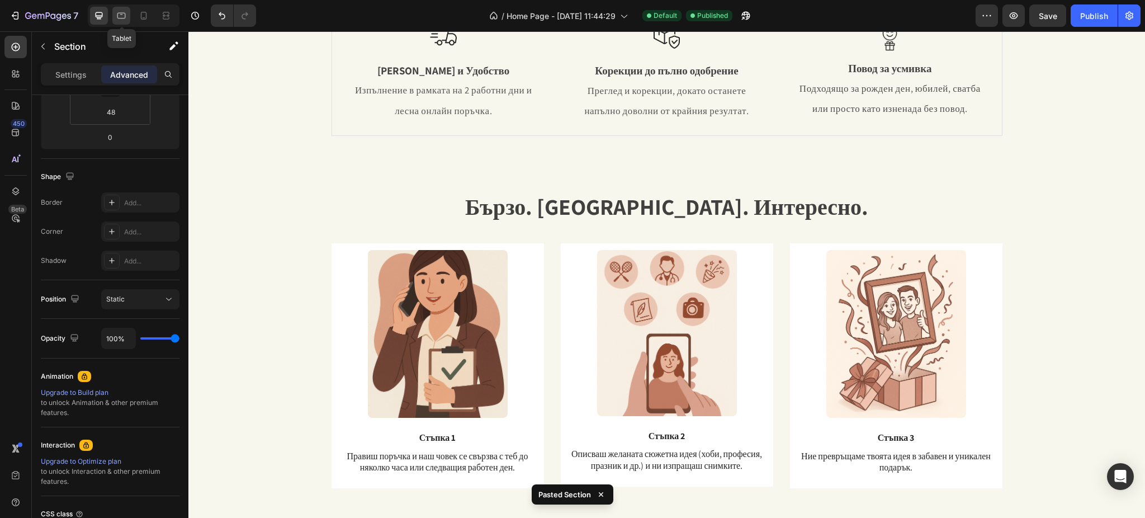
click at [129, 15] on div at bounding box center [121, 16] width 18 height 18
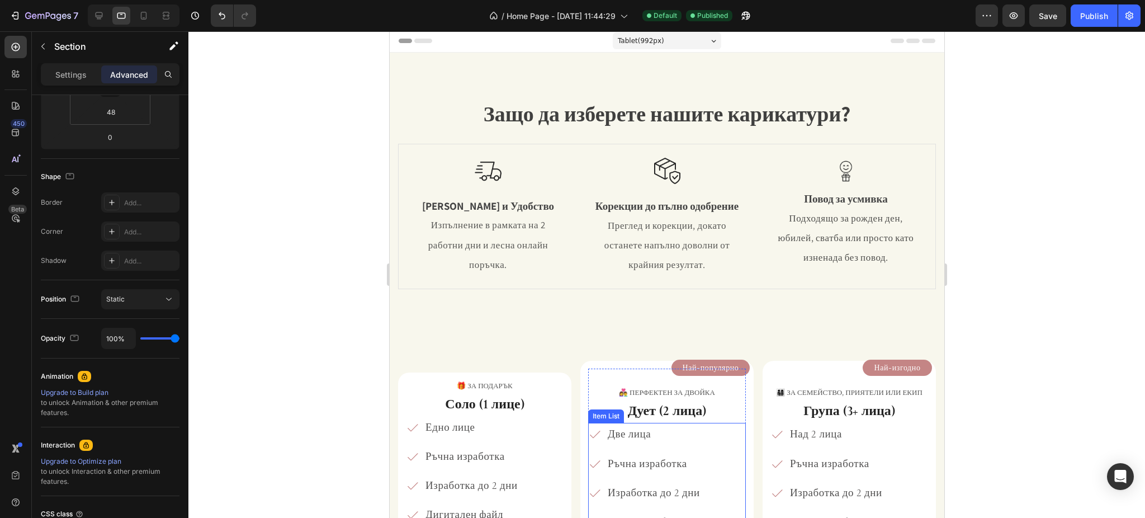
scroll to position [0, 0]
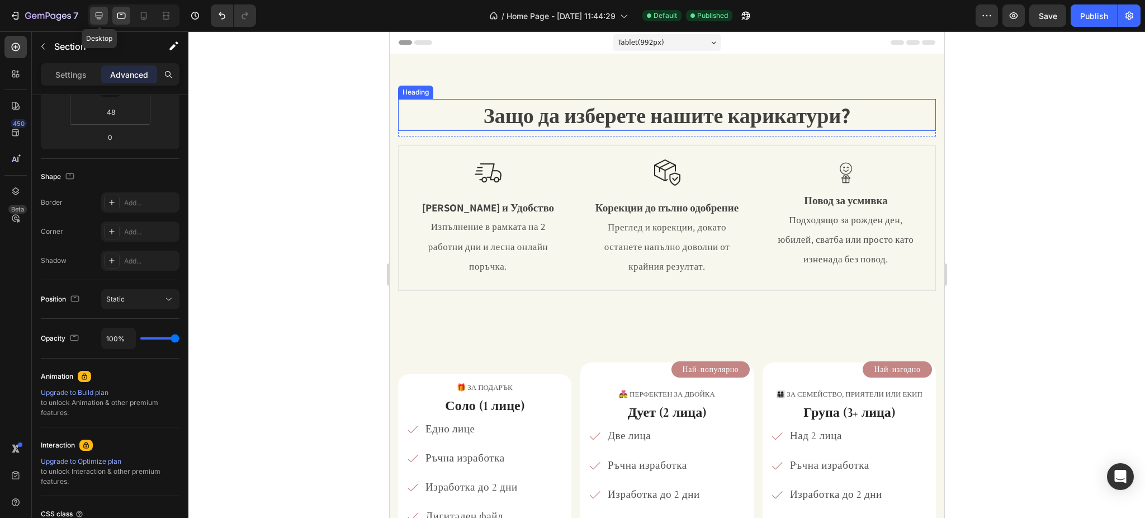
click at [96, 13] on icon at bounding box center [99, 15] width 7 height 7
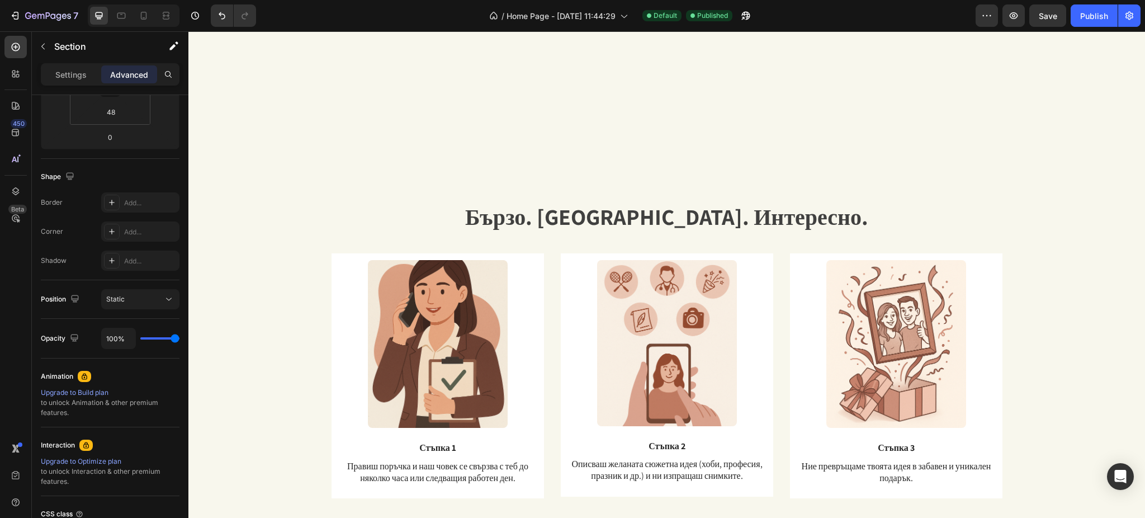
scroll to position [954, 0]
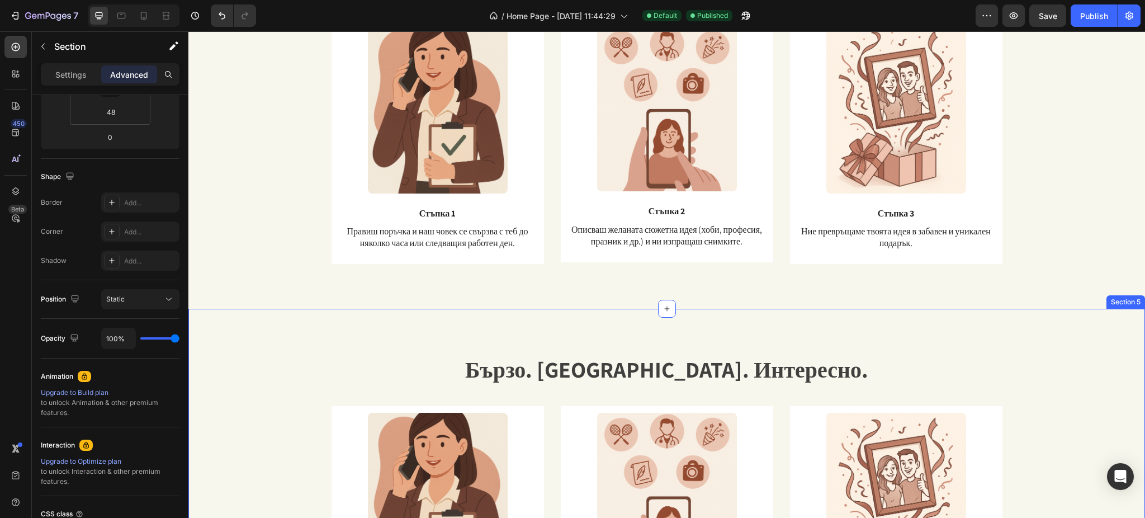
click at [252, 364] on div "Бързо. Лесно. Интересно. Heading Text Block Row Image Стъпка 3 Text Block Ние п…" at bounding box center [667, 510] width 940 height 315
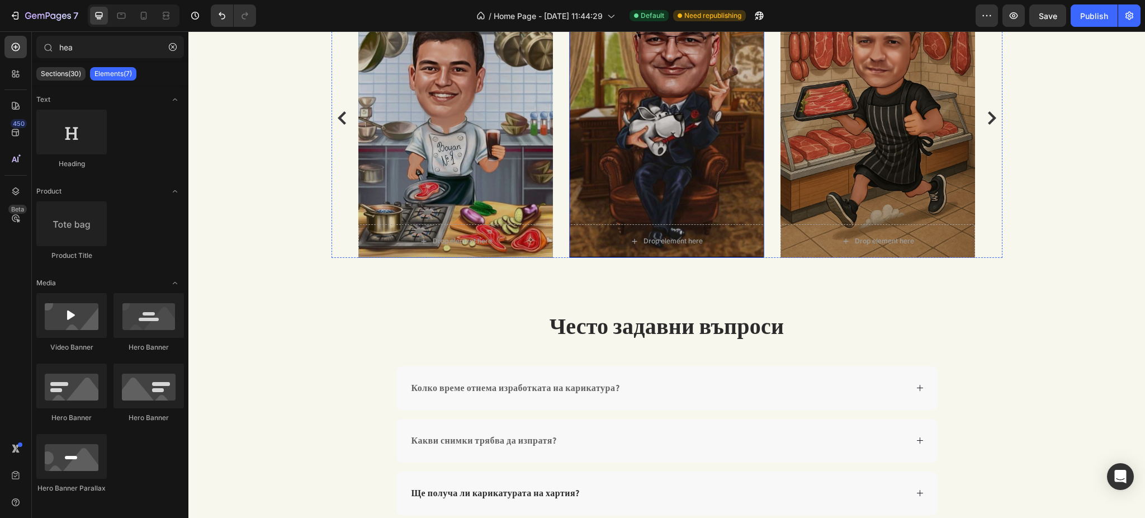
scroll to position [1533, 0]
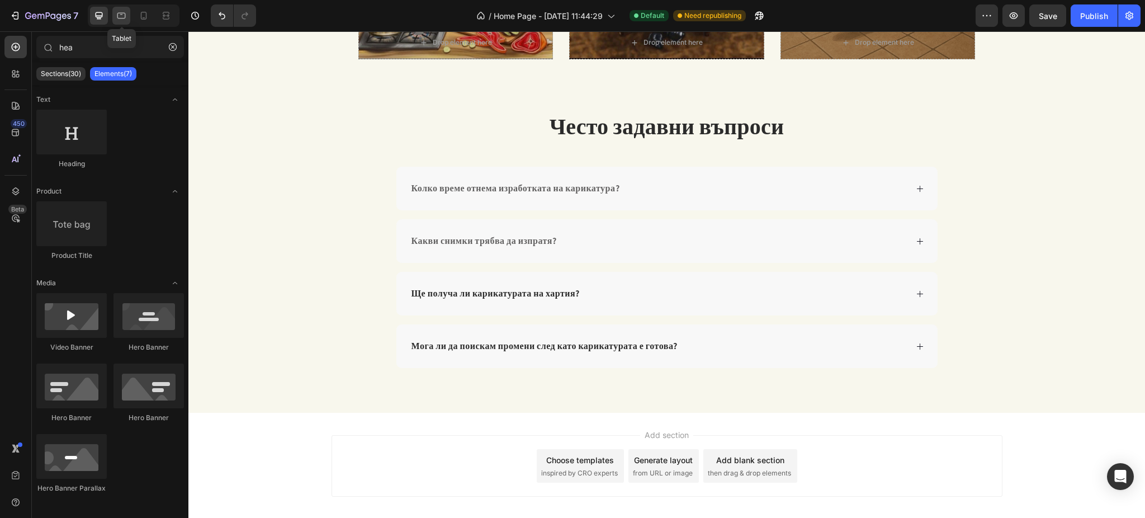
click at [122, 8] on div at bounding box center [121, 16] width 18 height 18
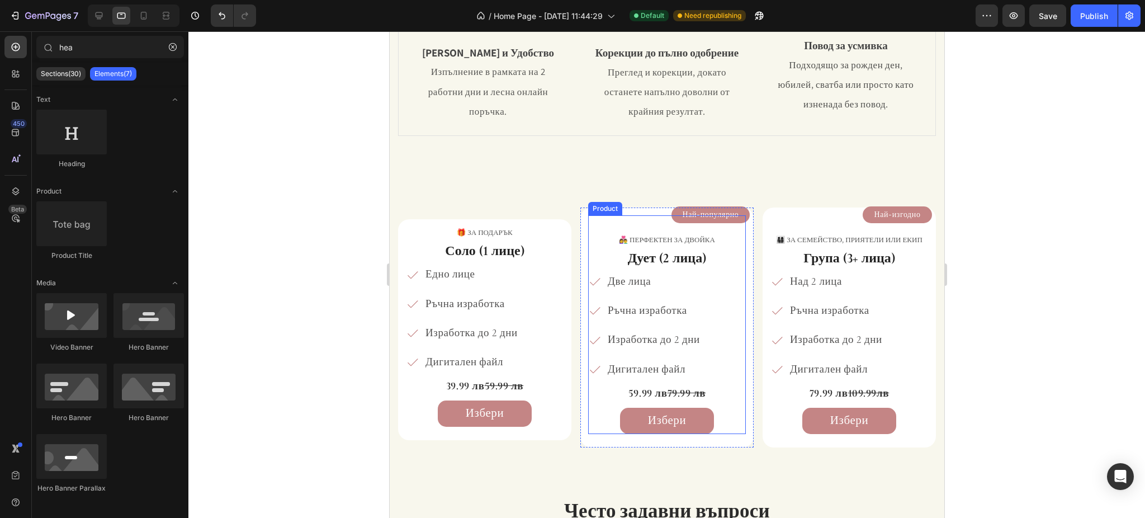
scroll to position [149, 0]
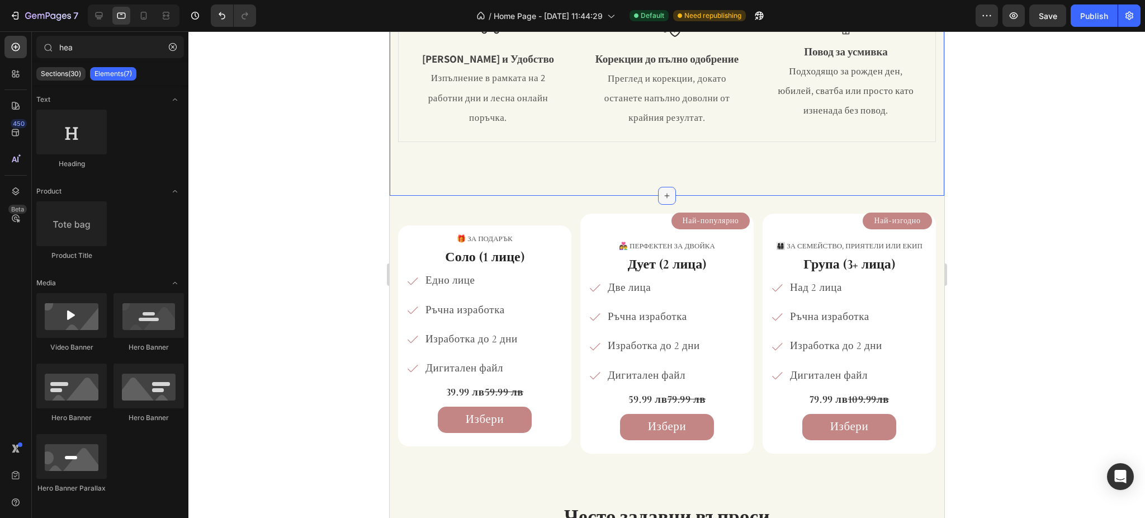
click at [662, 191] on icon at bounding box center [666, 195] width 9 height 9
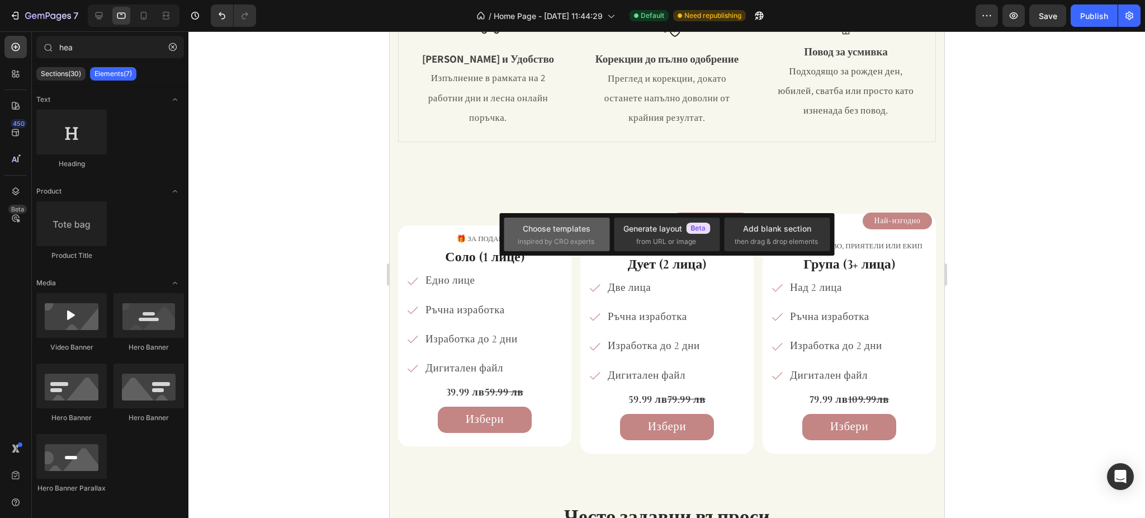
click at [547, 240] on span "inspired by CRO experts" at bounding box center [556, 241] width 77 height 10
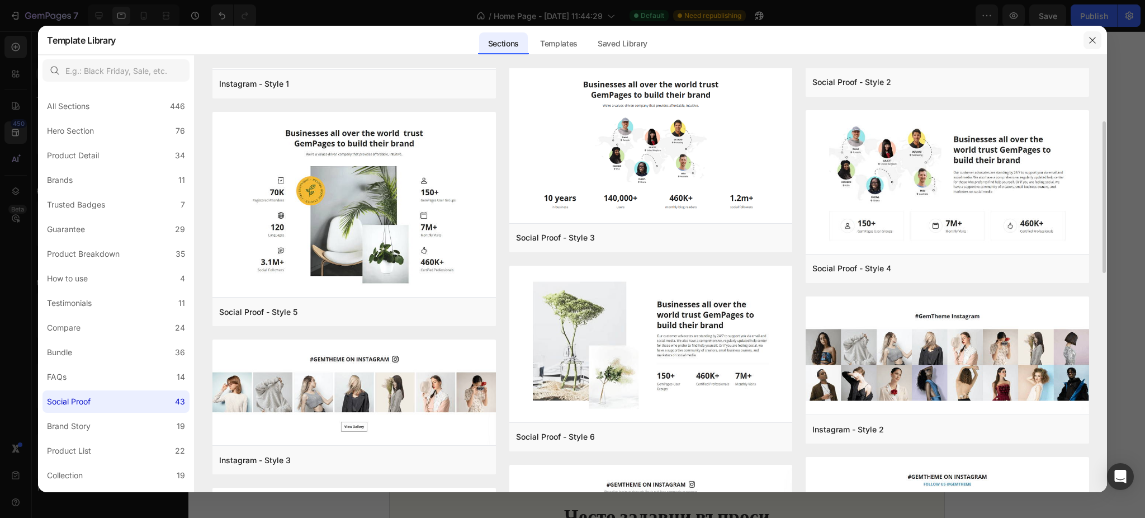
click at [1088, 43] on icon "button" at bounding box center [1092, 40] width 9 height 9
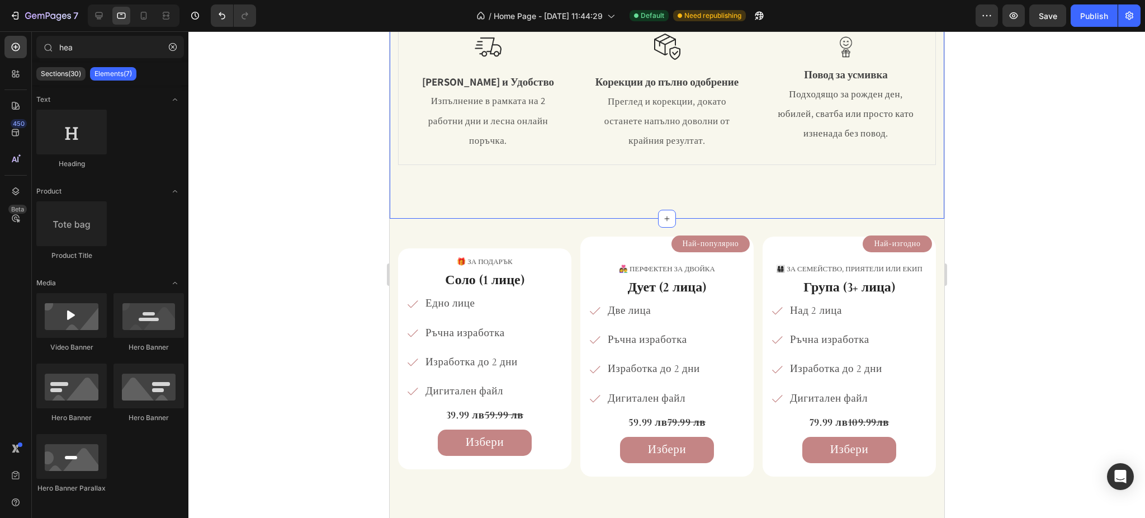
scroll to position [74, 0]
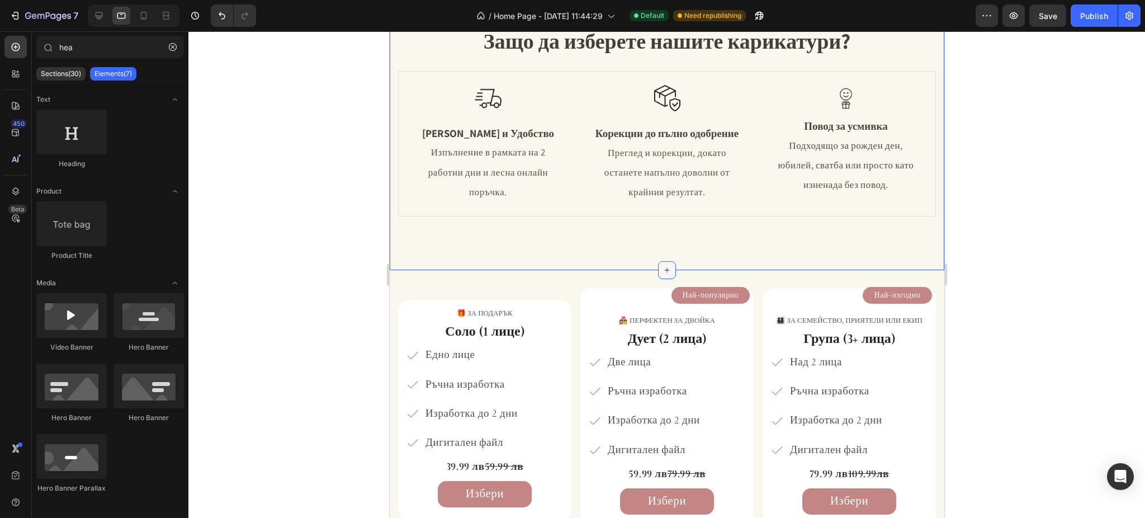
click at [662, 266] on icon at bounding box center [666, 270] width 9 height 9
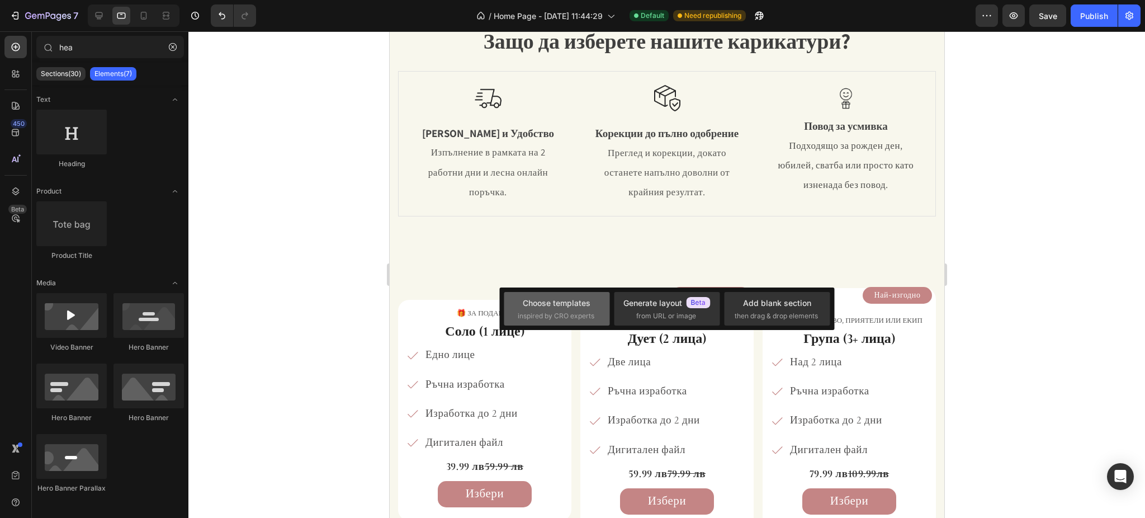
click at [600, 312] on div "Choose templates inspired by CRO experts" at bounding box center [557, 309] width 106 height 34
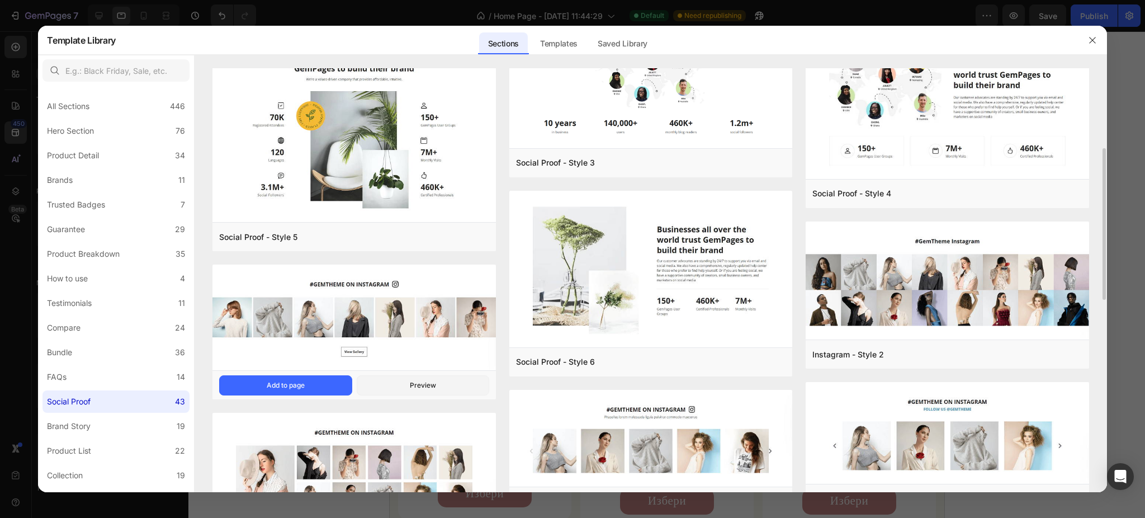
scroll to position [372, 0]
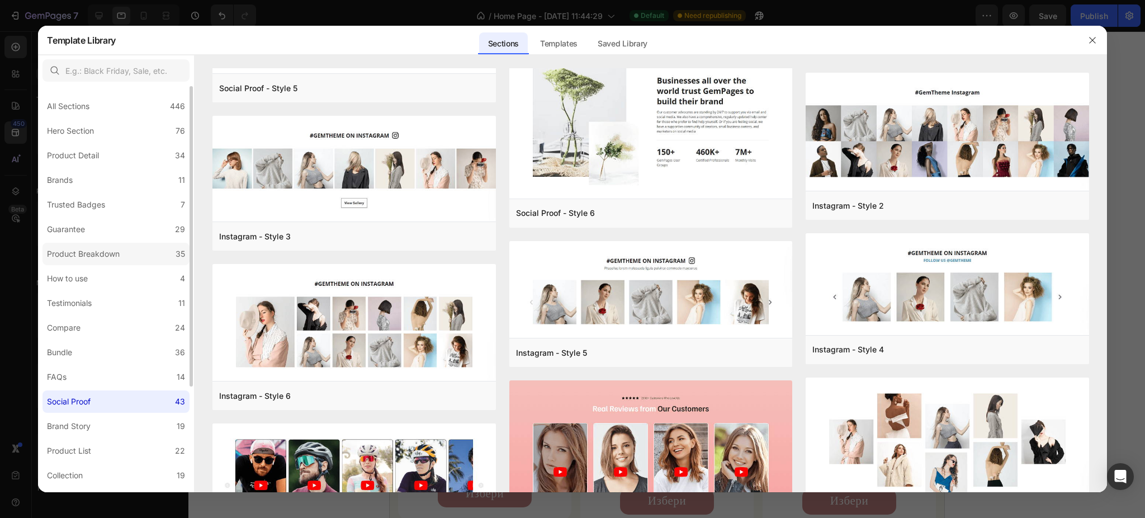
click at [109, 253] on div "Product Breakdown" at bounding box center [83, 253] width 73 height 13
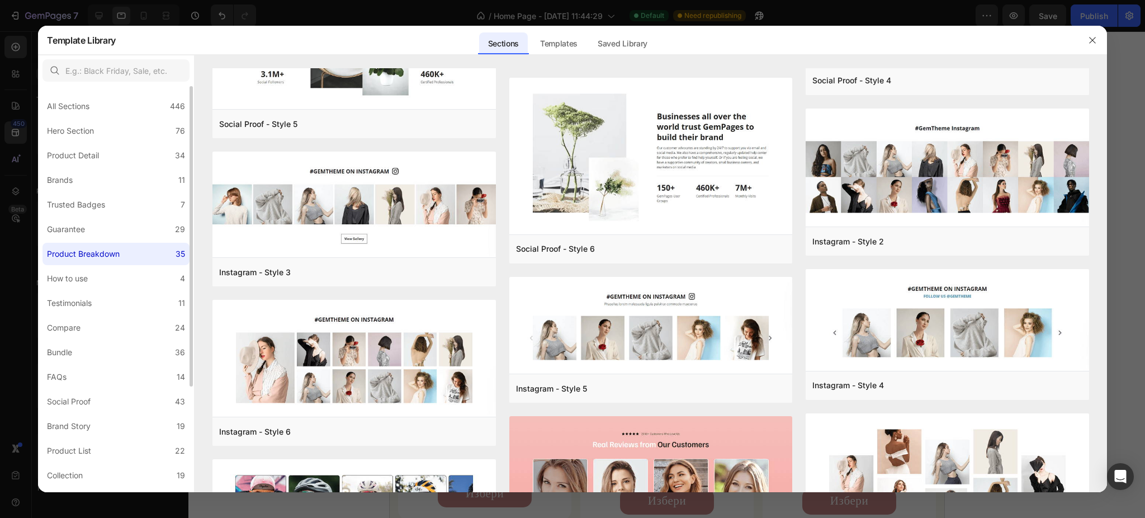
scroll to position [0, 0]
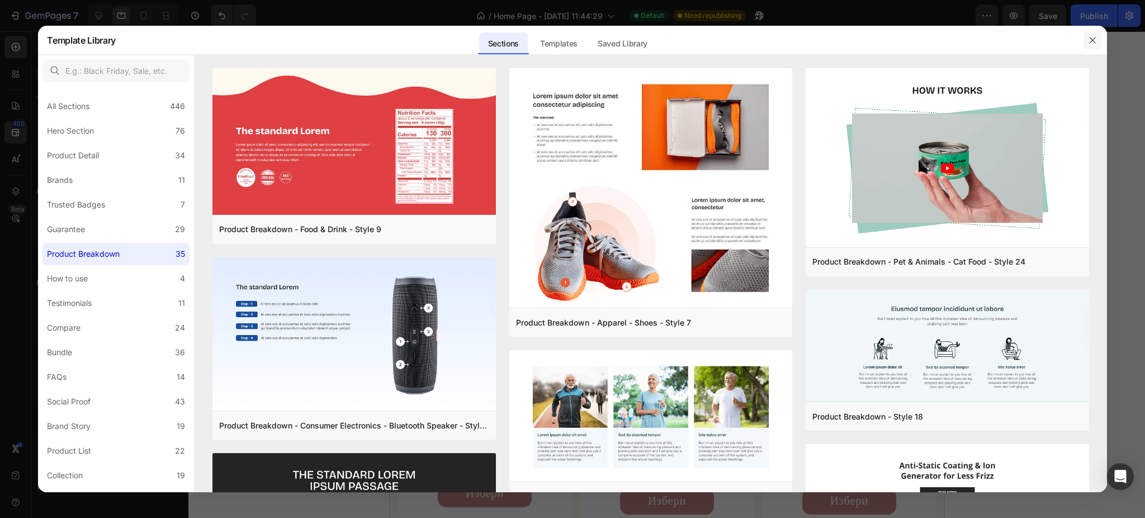
click at [1088, 41] on icon "button" at bounding box center [1092, 40] width 9 height 9
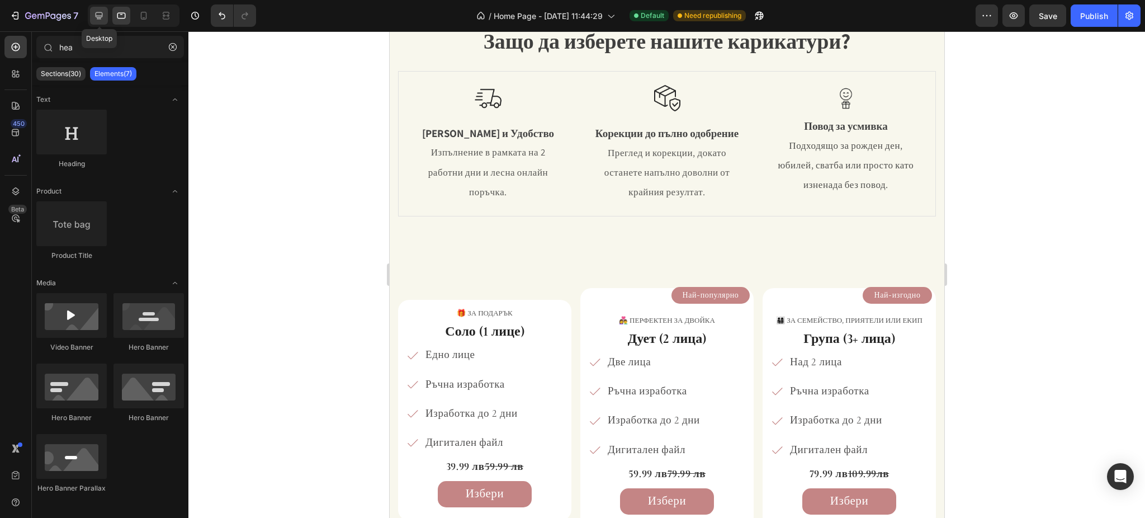
click at [104, 15] on div at bounding box center [99, 16] width 18 height 18
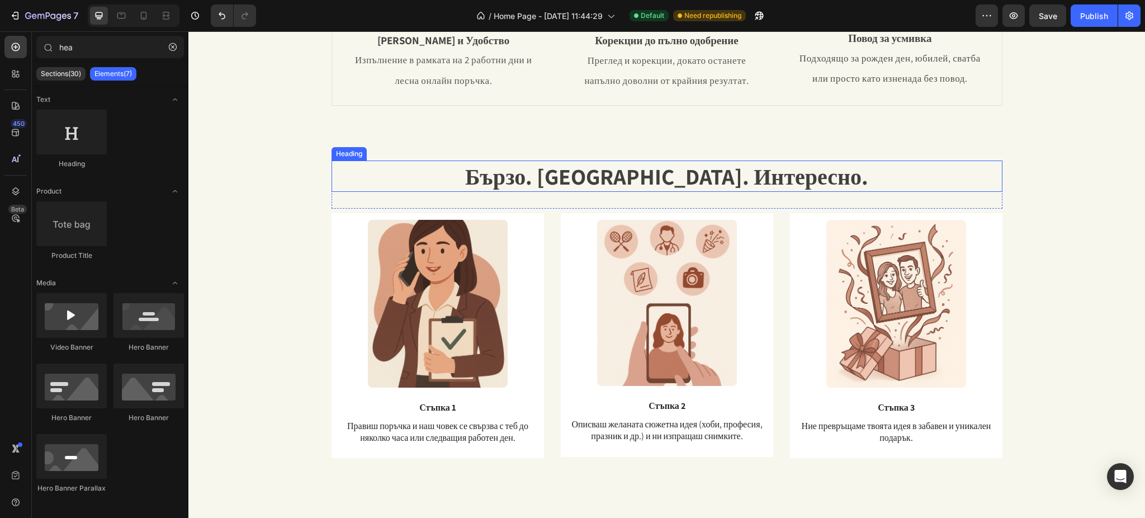
scroll to position [745, 0]
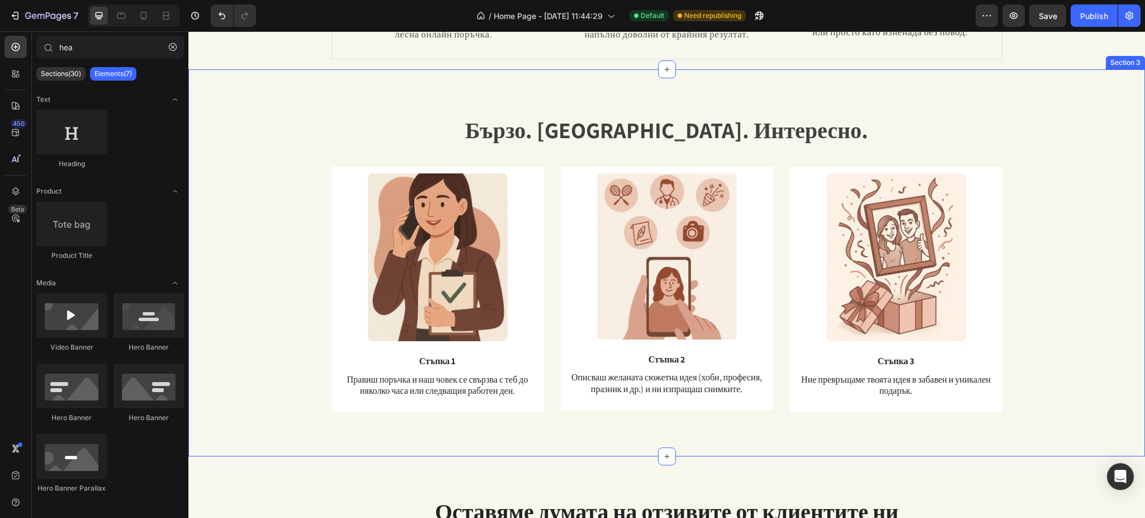
click at [314, 121] on div "Бързо. [GEOGRAPHIC_DATA]. Интересно. Heading Text Block Row Image Стъпка 3 Text…" at bounding box center [667, 271] width 940 height 315
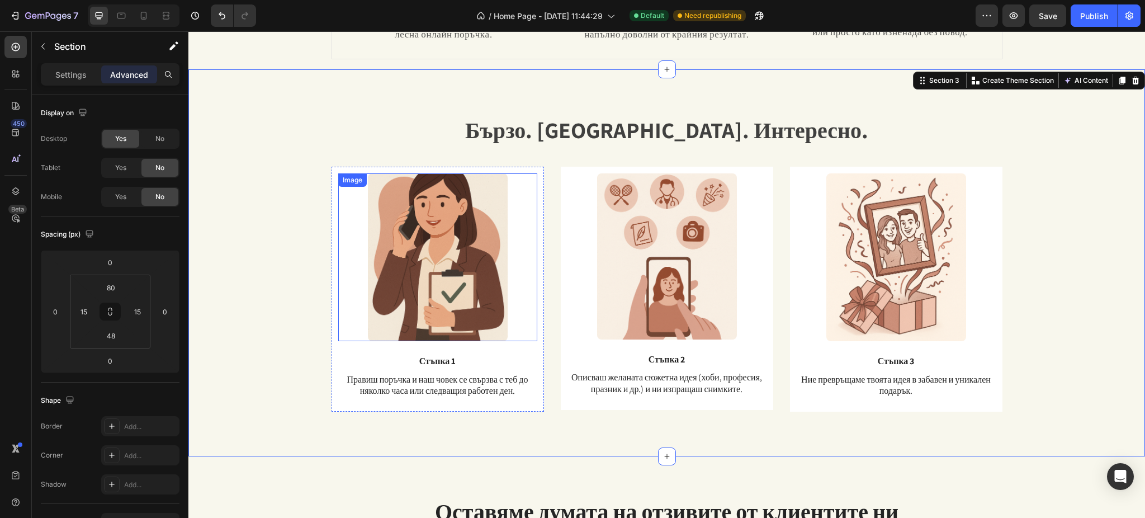
click at [339, 223] on div at bounding box center [437, 257] width 199 height 168
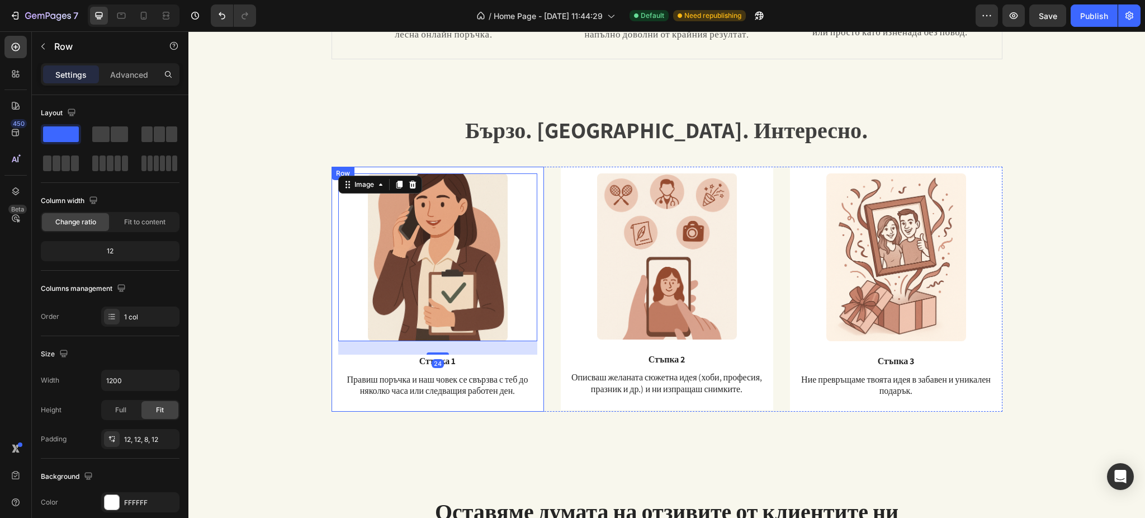
click at [332, 214] on div "Image 24 Стъпка 1 Text Block Правиш поръчка и наш човек се свързва с теб до няк…" at bounding box center [438, 289] width 212 height 245
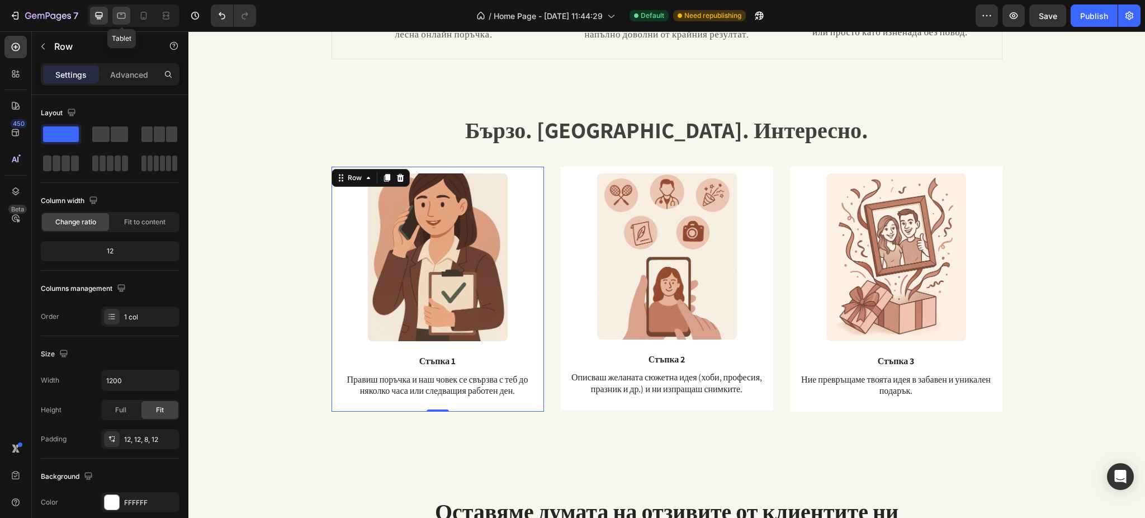
click at [125, 15] on icon at bounding box center [121, 16] width 8 height 6
type input "100%"
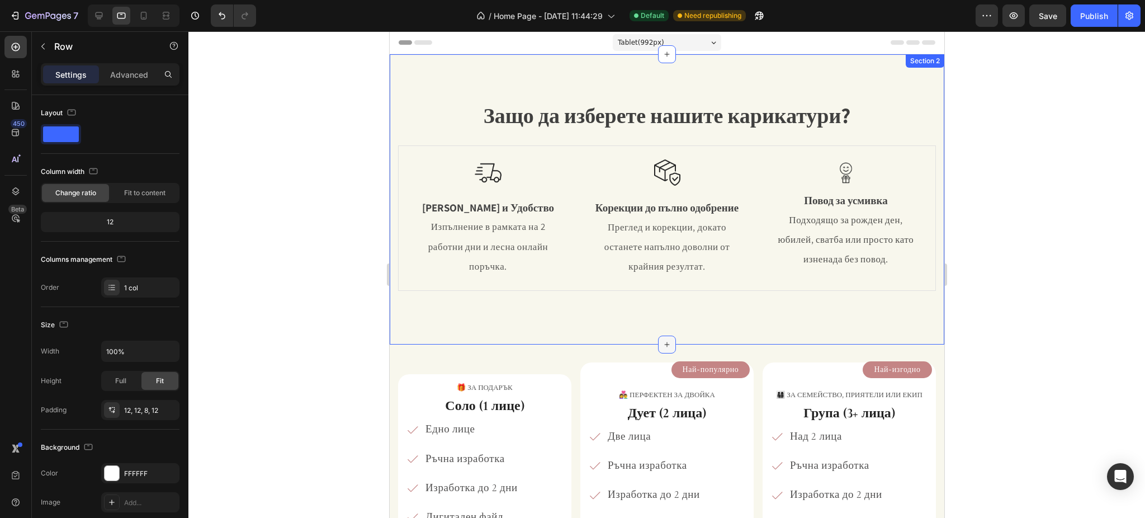
click at [662, 342] on icon at bounding box center [666, 344] width 9 height 9
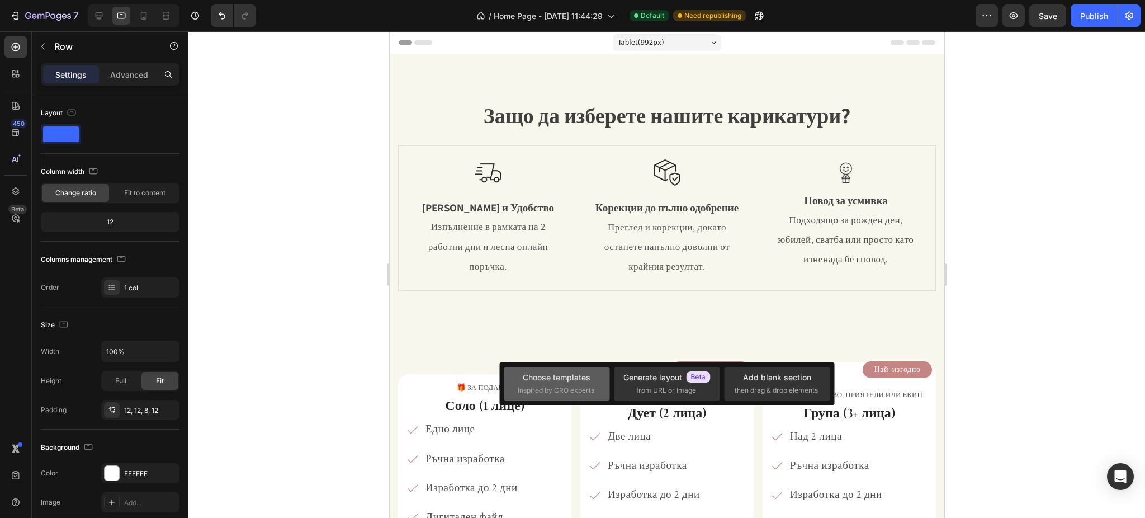
click at [567, 377] on div "Choose templates" at bounding box center [557, 377] width 68 height 12
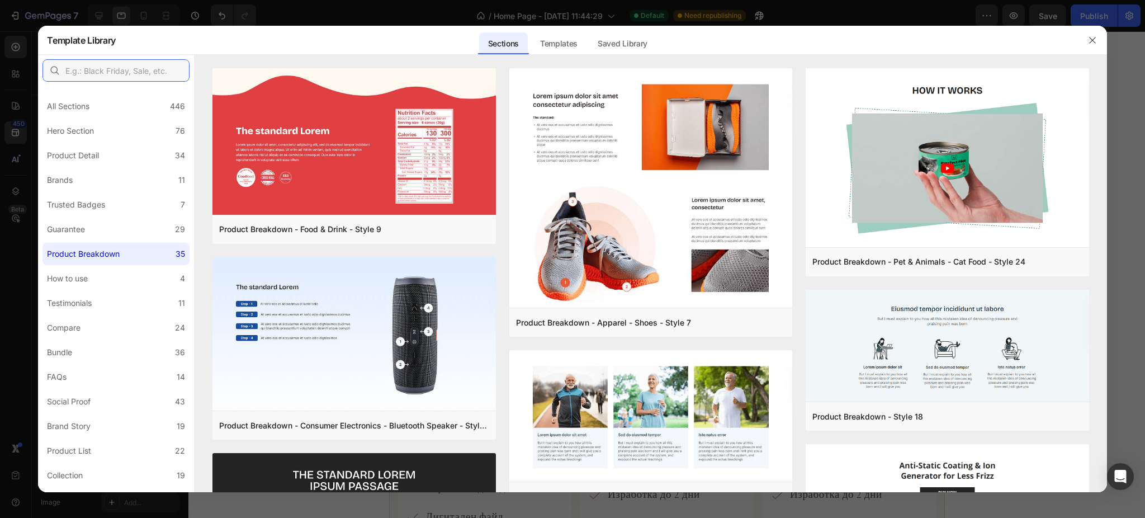
click at [108, 73] on input "text" at bounding box center [115, 70] width 147 height 22
type input "р"
click at [84, 283] on div "How to use" at bounding box center [67, 278] width 41 height 13
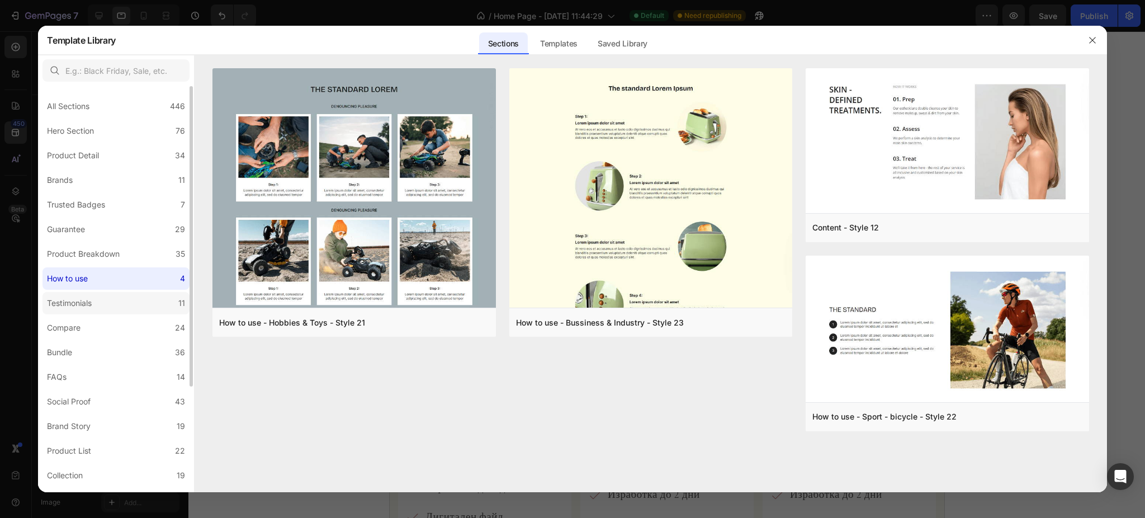
click at [92, 311] on label "Testimonials 11" at bounding box center [115, 303] width 147 height 22
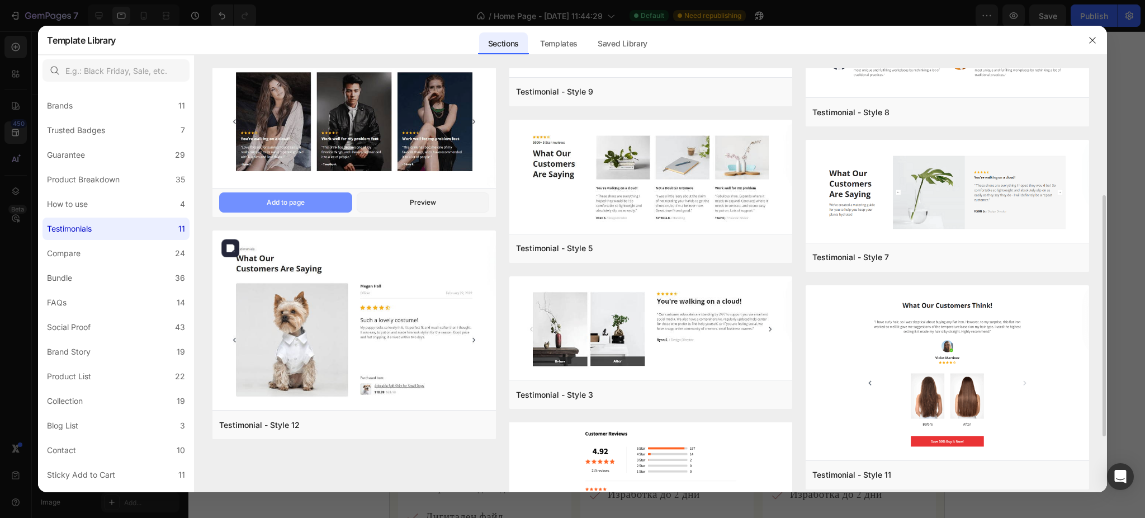
scroll to position [298, 0]
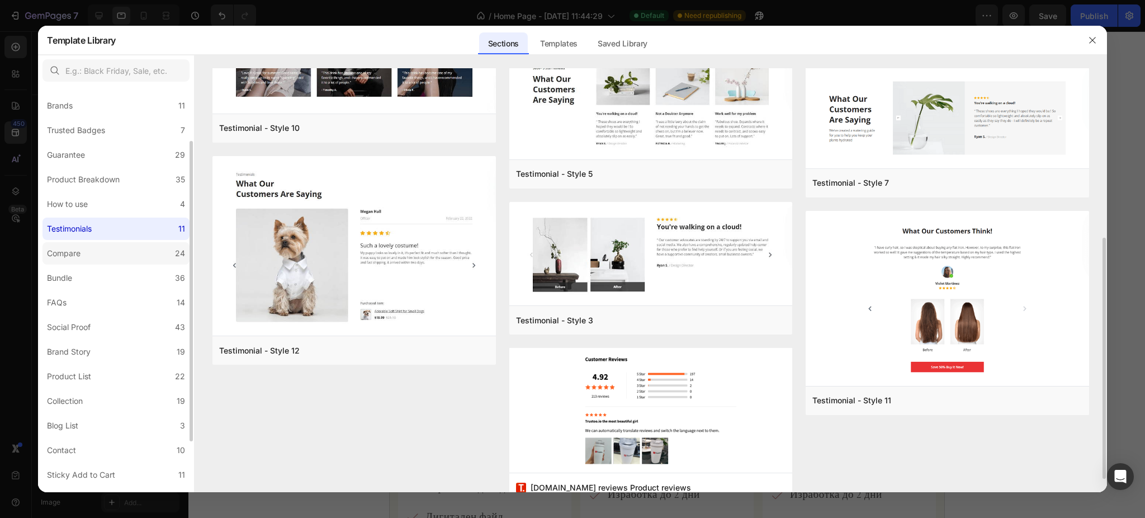
click at [61, 254] on div "Compare" at bounding box center [64, 253] width 34 height 13
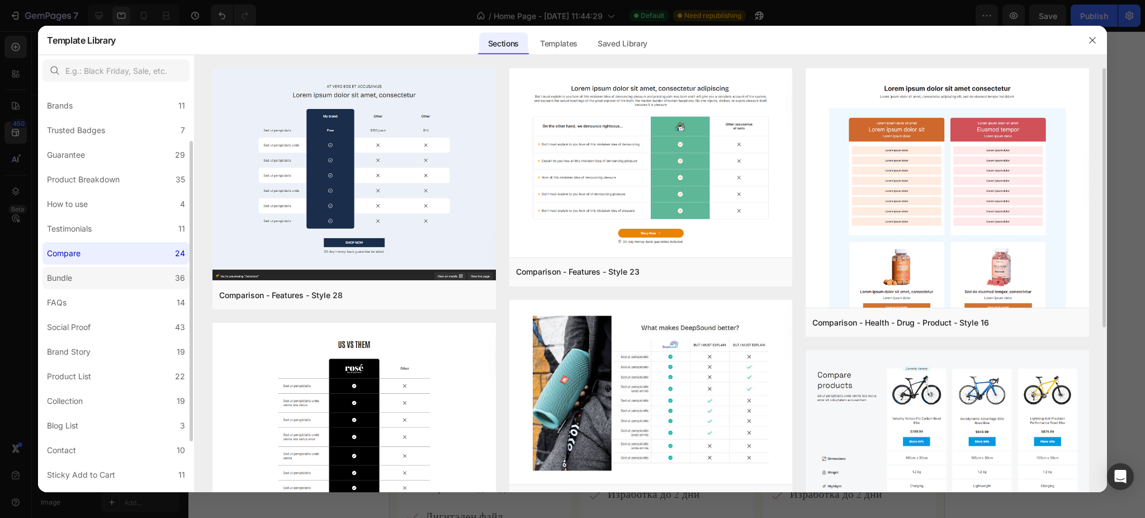
click at [83, 286] on label "Bundle 36" at bounding box center [115, 278] width 147 height 22
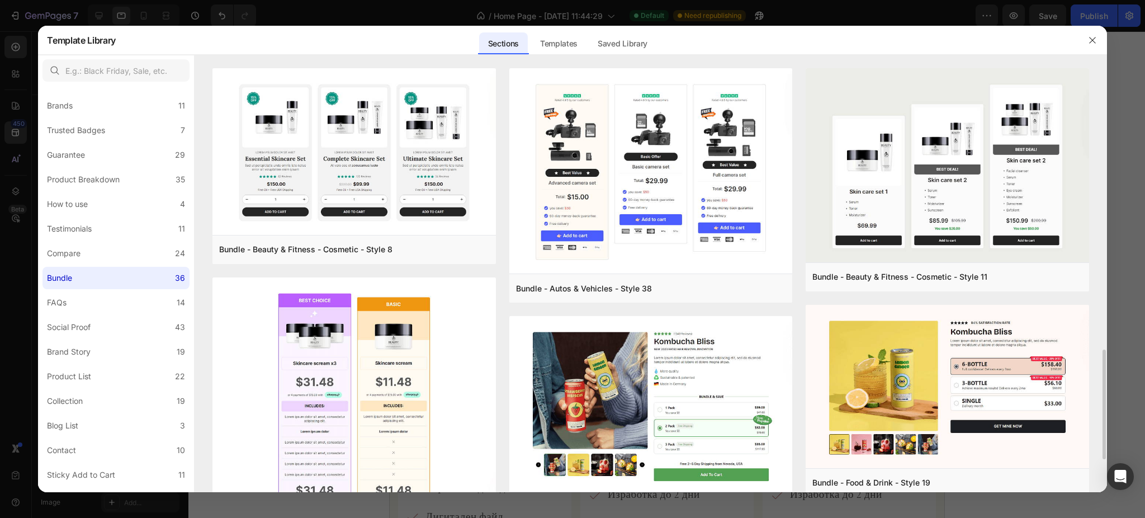
scroll to position [522, 0]
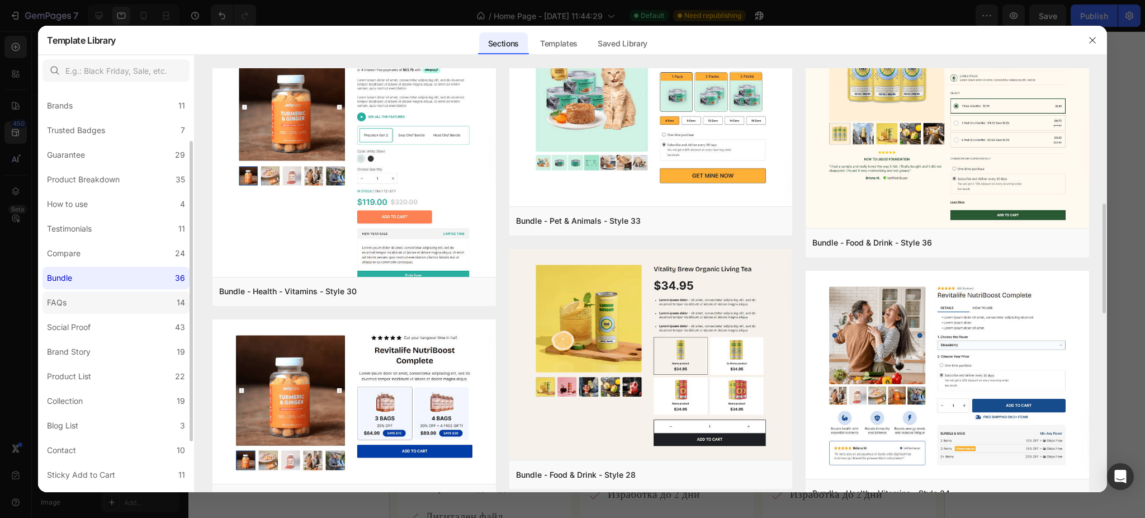
click at [51, 300] on div "FAQs" at bounding box center [57, 302] width 20 height 13
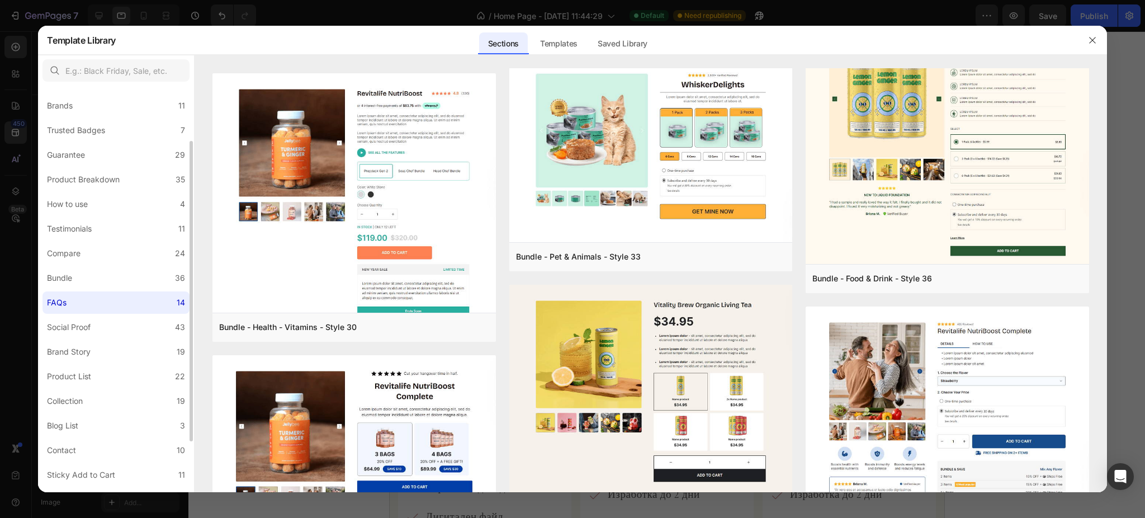
scroll to position [0, 0]
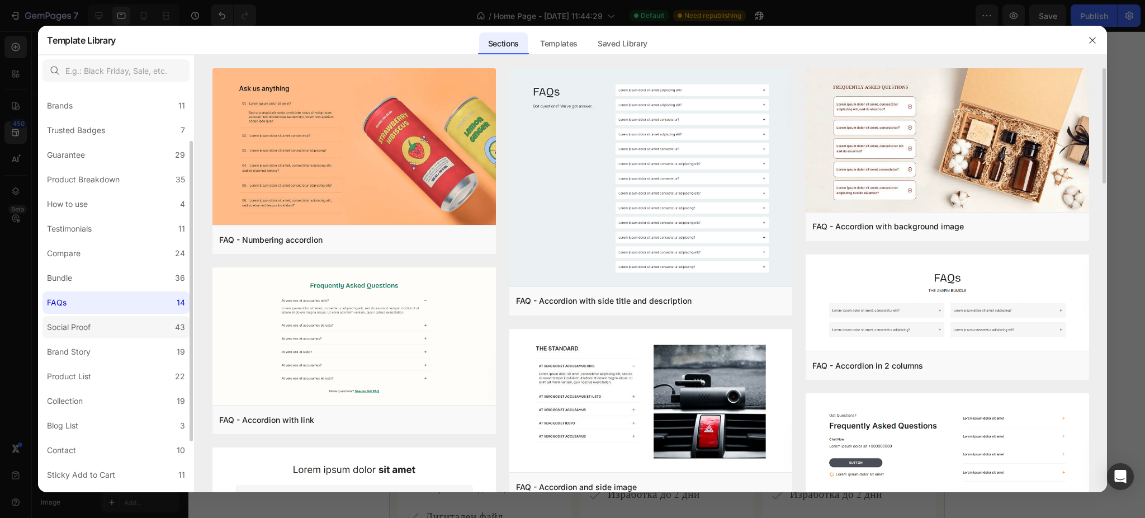
click at [74, 320] on div "Social Proof" at bounding box center [69, 326] width 44 height 13
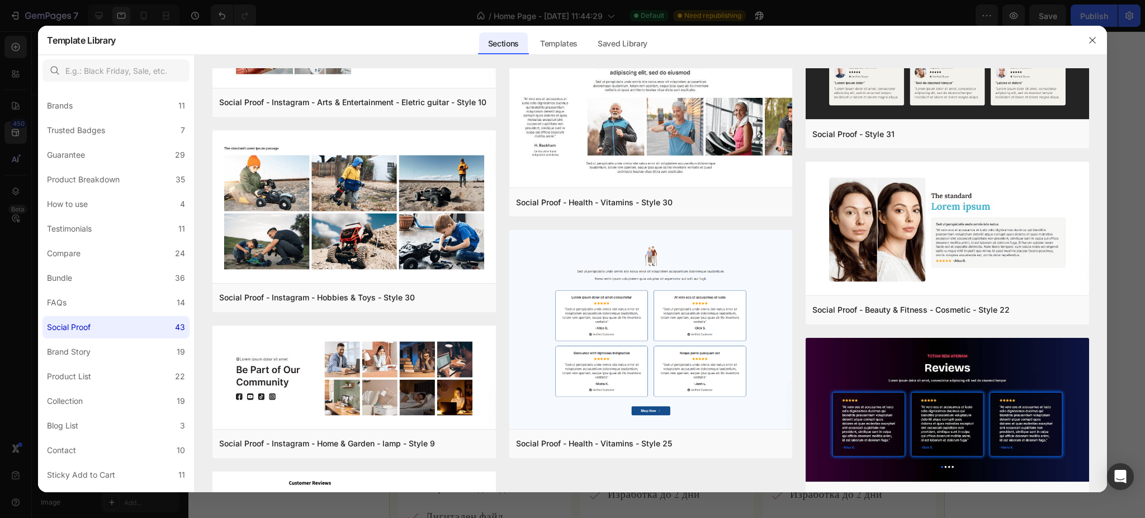
scroll to position [1876, 0]
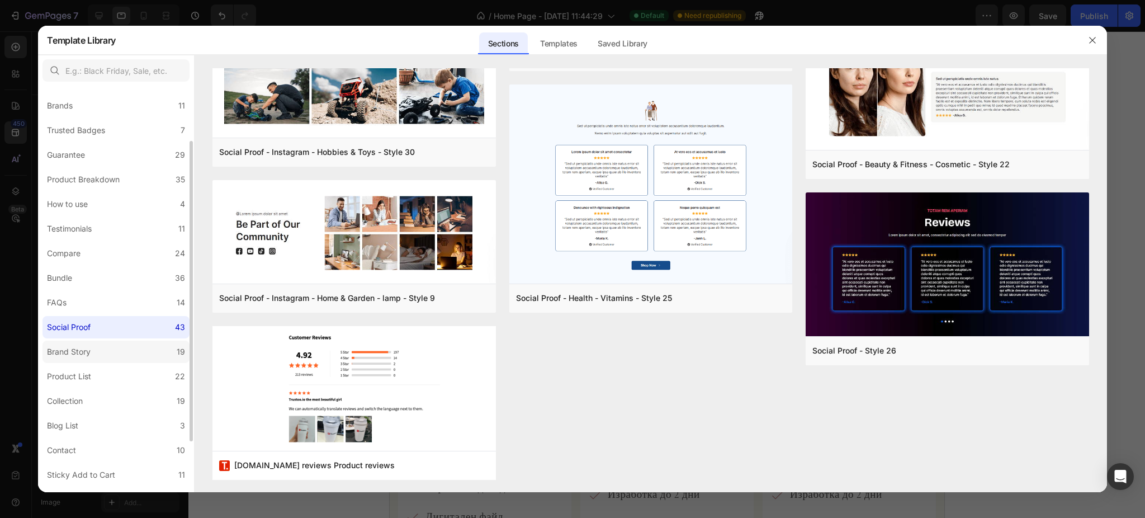
click at [153, 354] on label "Brand Story 19" at bounding box center [115, 351] width 147 height 22
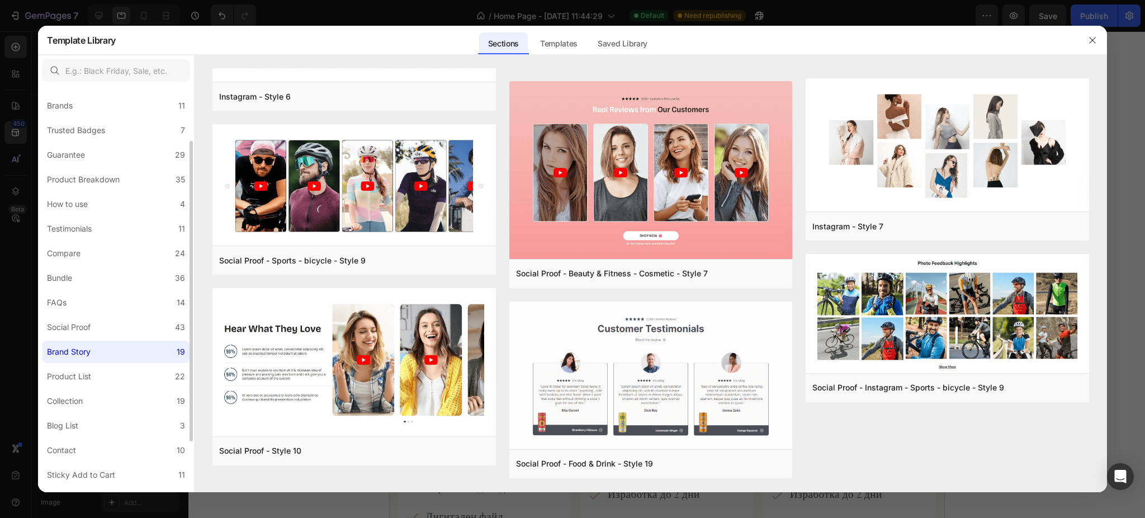
scroll to position [0, 0]
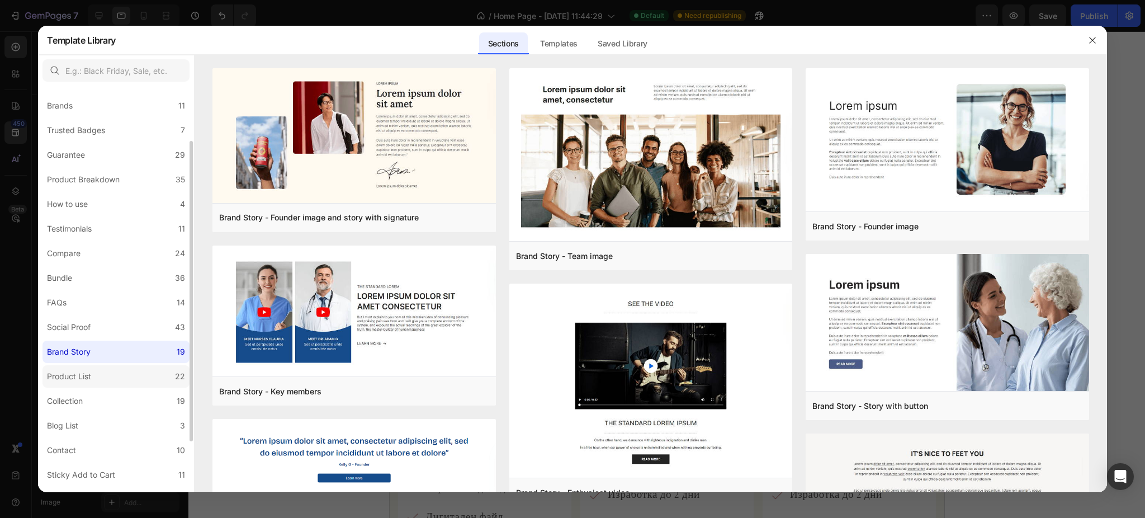
click at [152, 373] on label "Product List 22" at bounding box center [115, 376] width 147 height 22
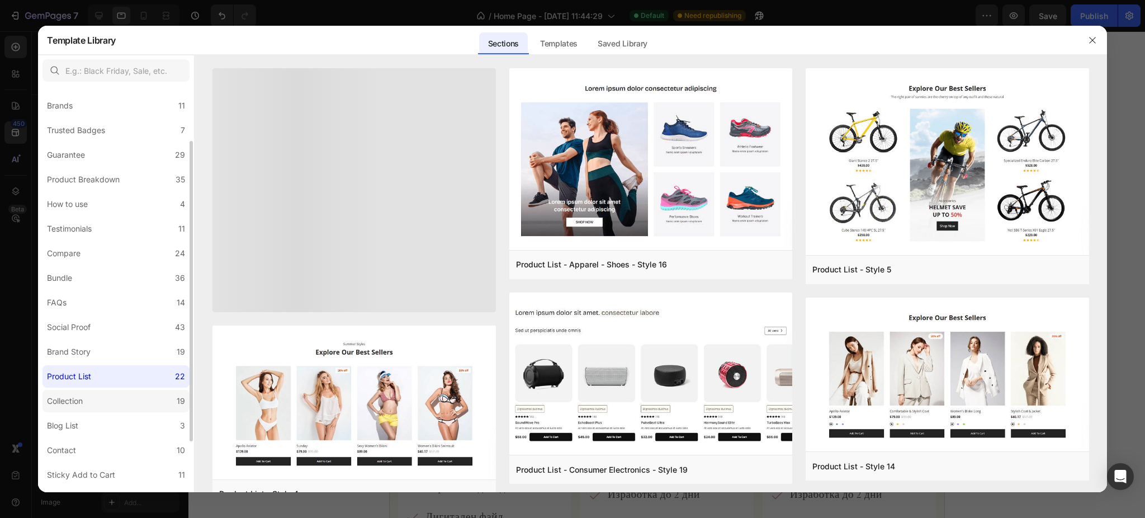
click at [119, 399] on label "Collection 19" at bounding box center [115, 401] width 147 height 22
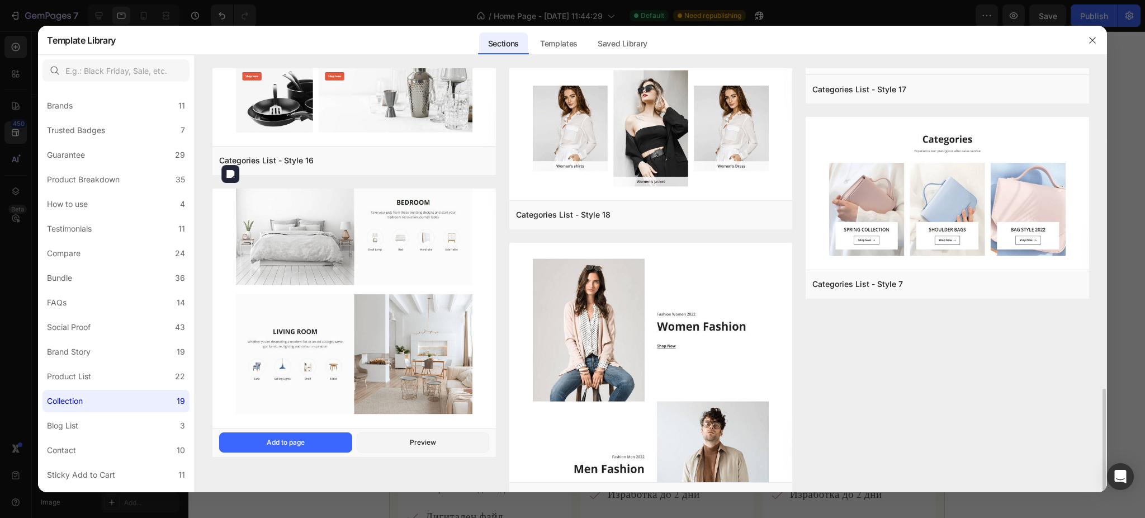
scroll to position [908, 0]
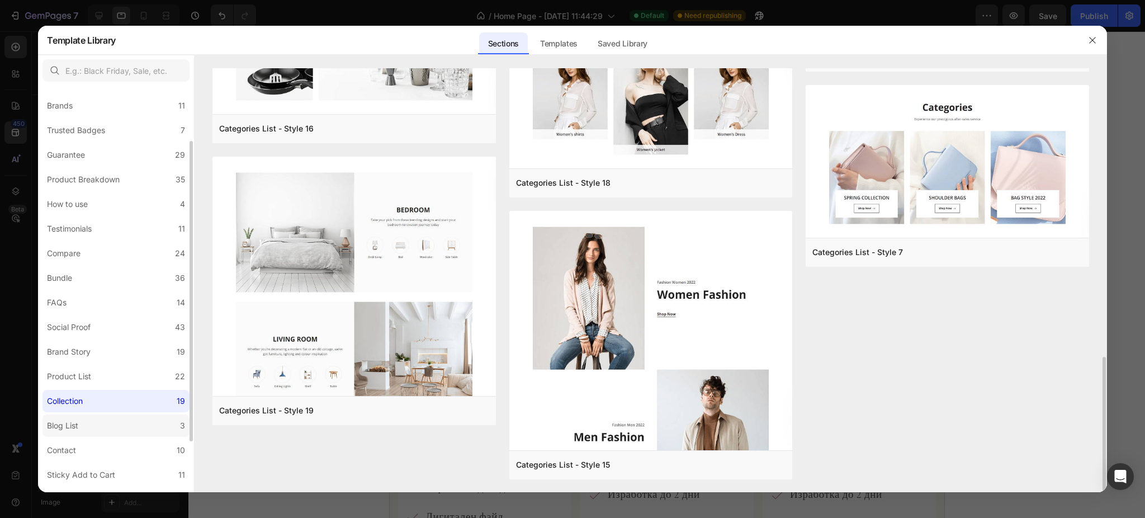
click at [107, 414] on label "Blog List 3" at bounding box center [115, 425] width 147 height 22
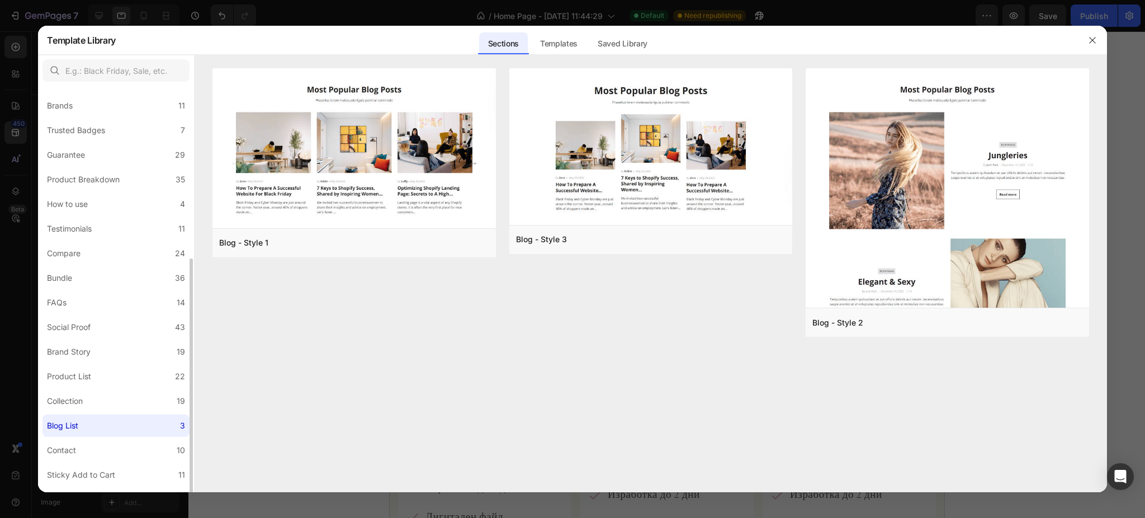
scroll to position [141, 0]
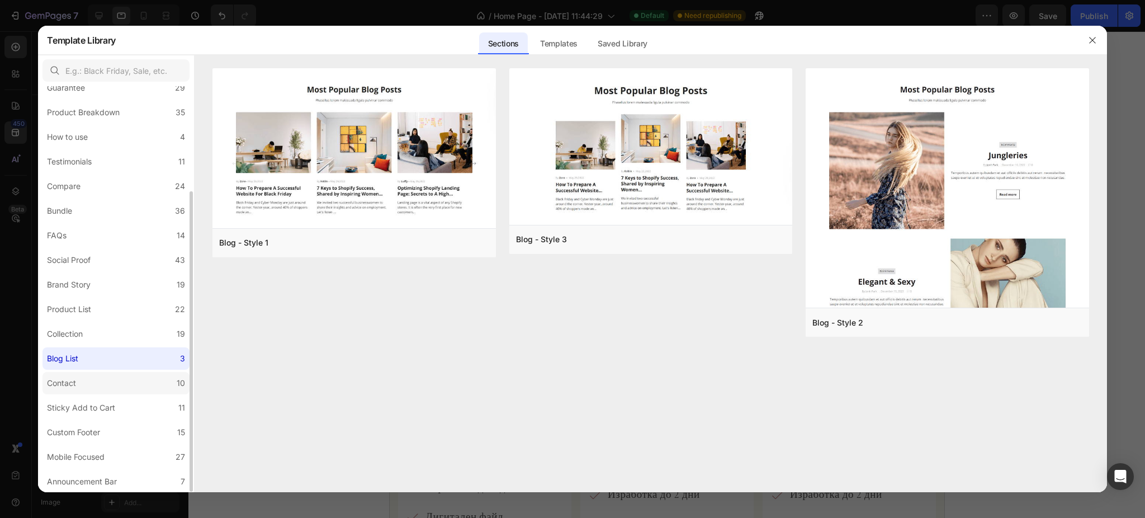
click at [89, 381] on label "Contact 10" at bounding box center [115, 383] width 147 height 22
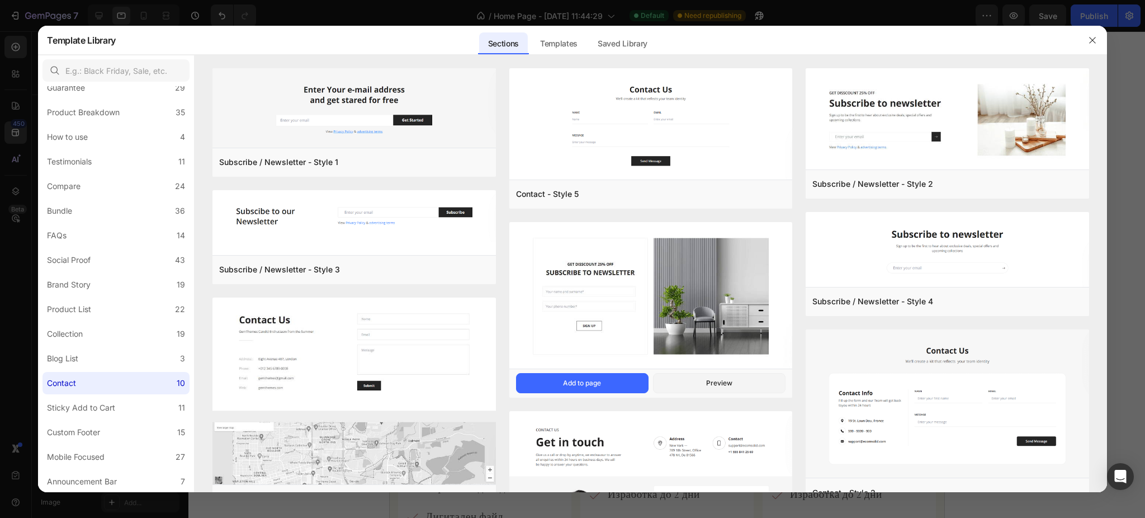
scroll to position [190, 0]
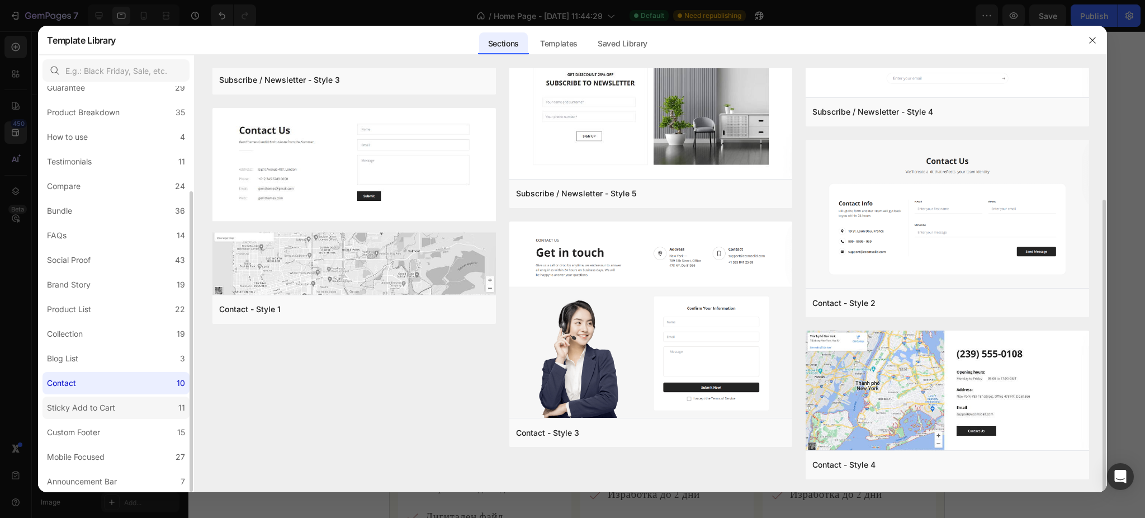
click at [137, 404] on label "Sticky Add to Cart 11" at bounding box center [115, 407] width 147 height 22
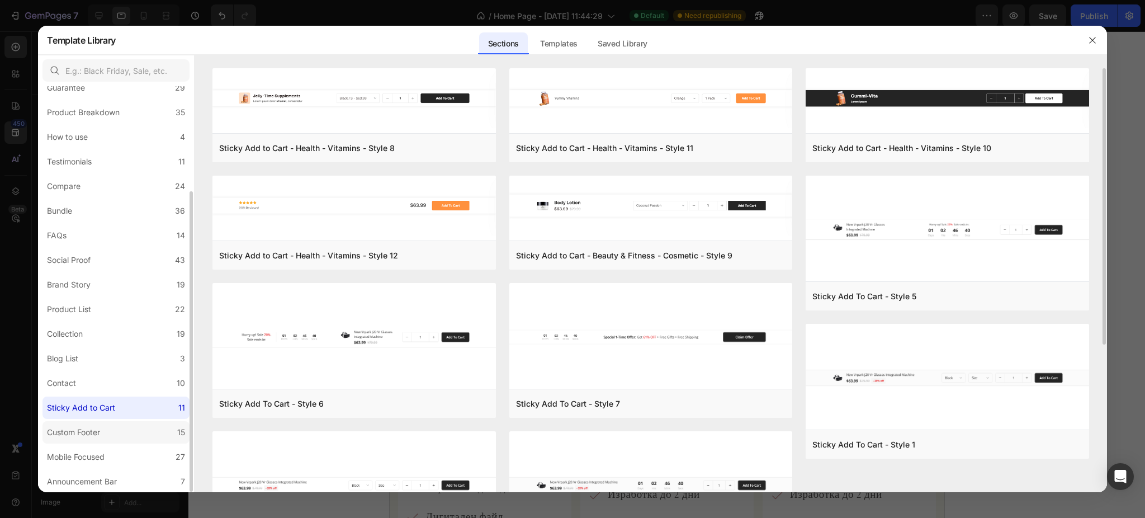
click at [153, 427] on label "Custom Footer 15" at bounding box center [115, 432] width 147 height 22
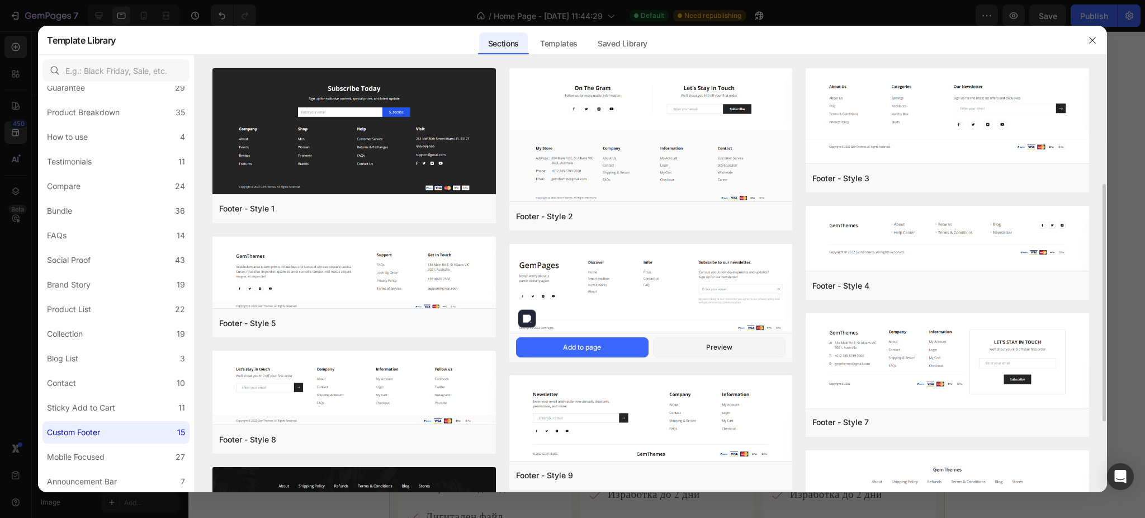
scroll to position [332, 0]
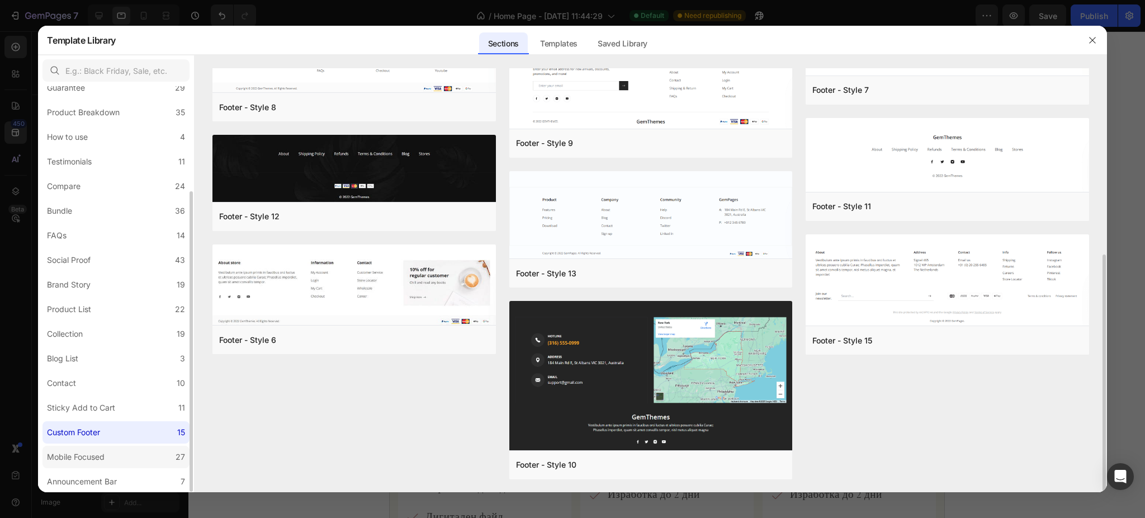
click at [116, 451] on label "Mobile Focused 27" at bounding box center [115, 457] width 147 height 22
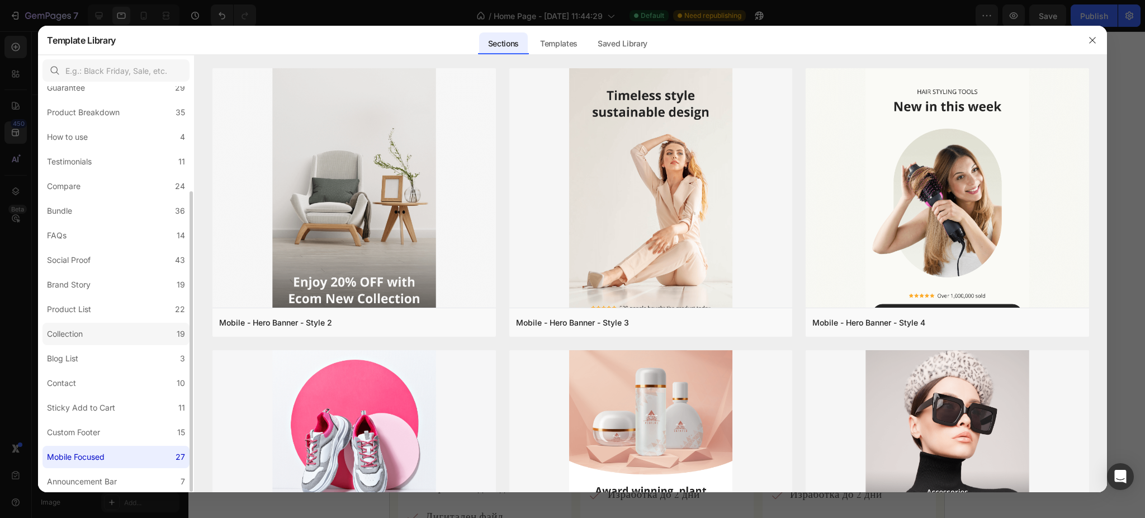
click at [124, 323] on label "Collection 19" at bounding box center [115, 334] width 147 height 22
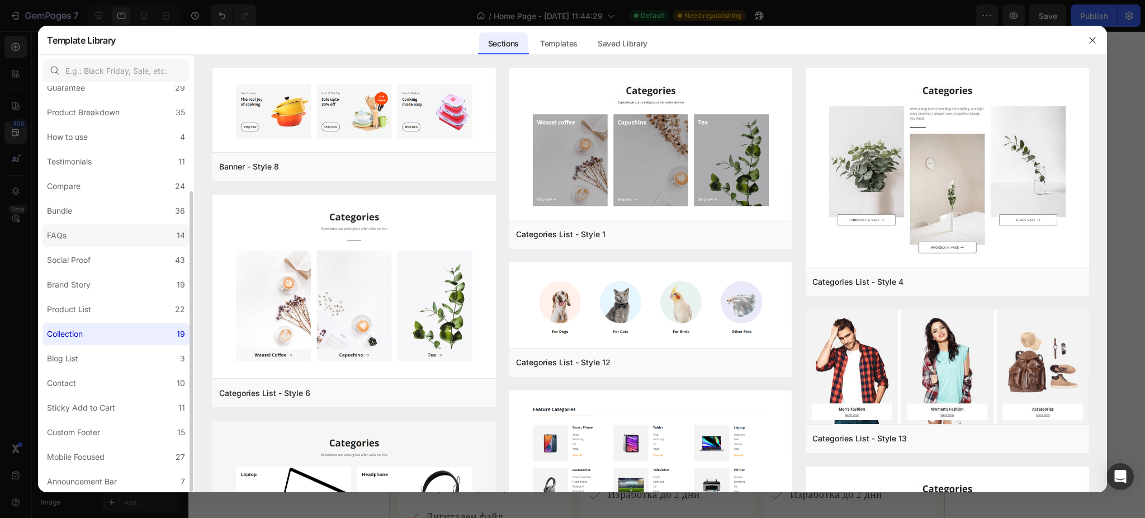
click at [116, 235] on label "FAQs 14" at bounding box center [115, 235] width 147 height 22
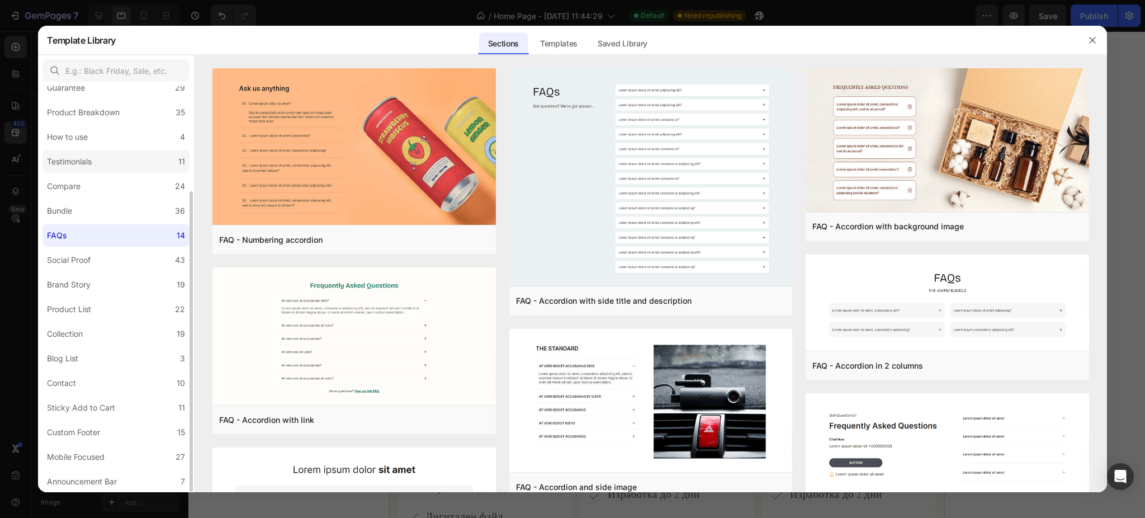
click at [91, 171] on label "Testimonials 11" at bounding box center [115, 161] width 147 height 22
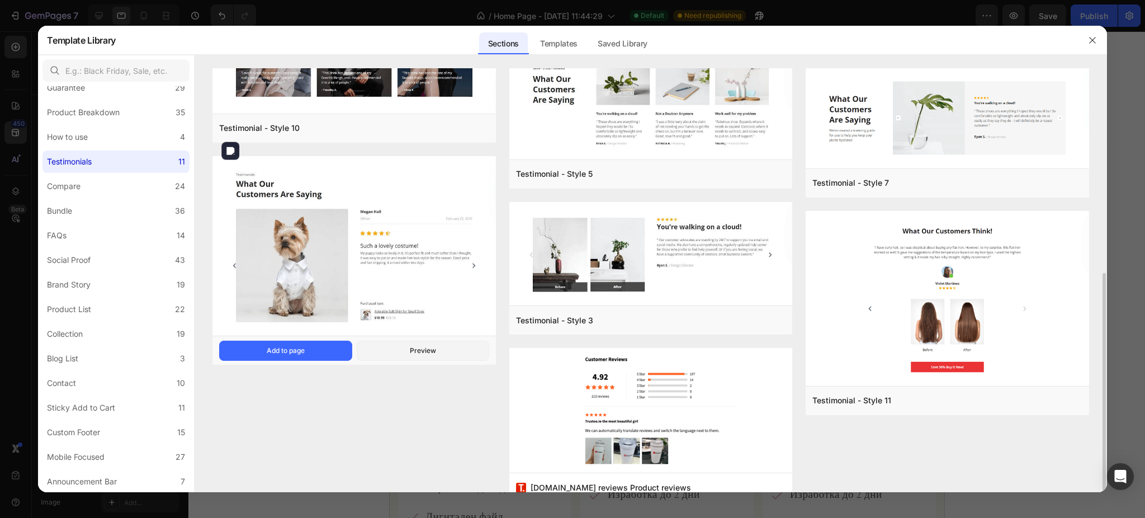
scroll to position [320, 0]
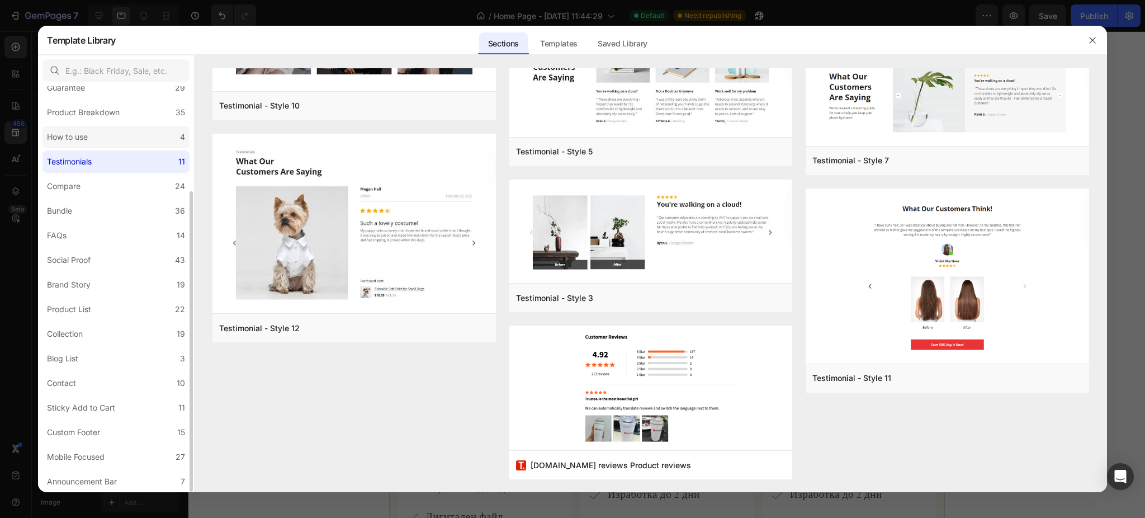
click at [75, 146] on label "How to use 4" at bounding box center [115, 137] width 147 height 22
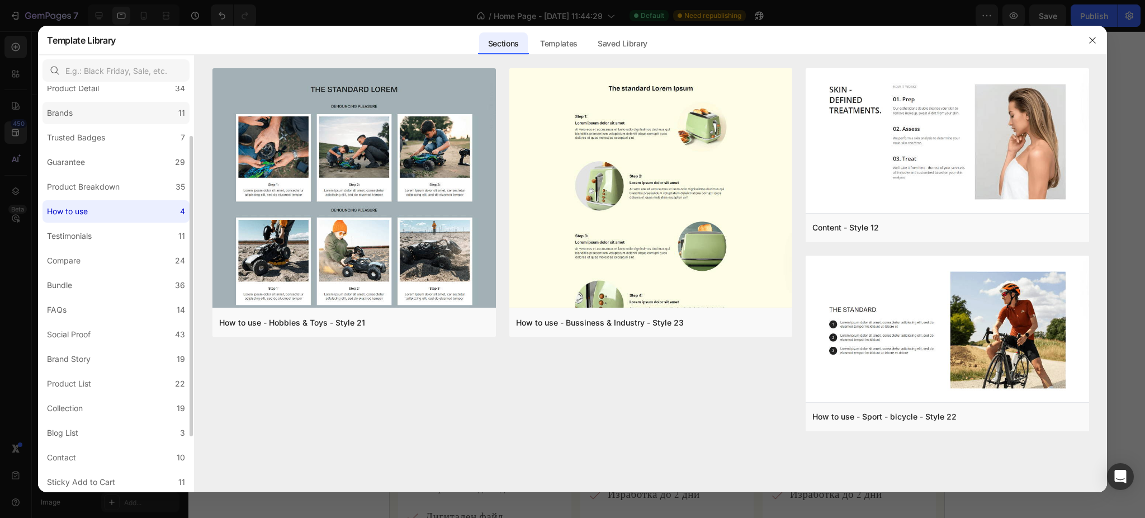
scroll to position [0, 0]
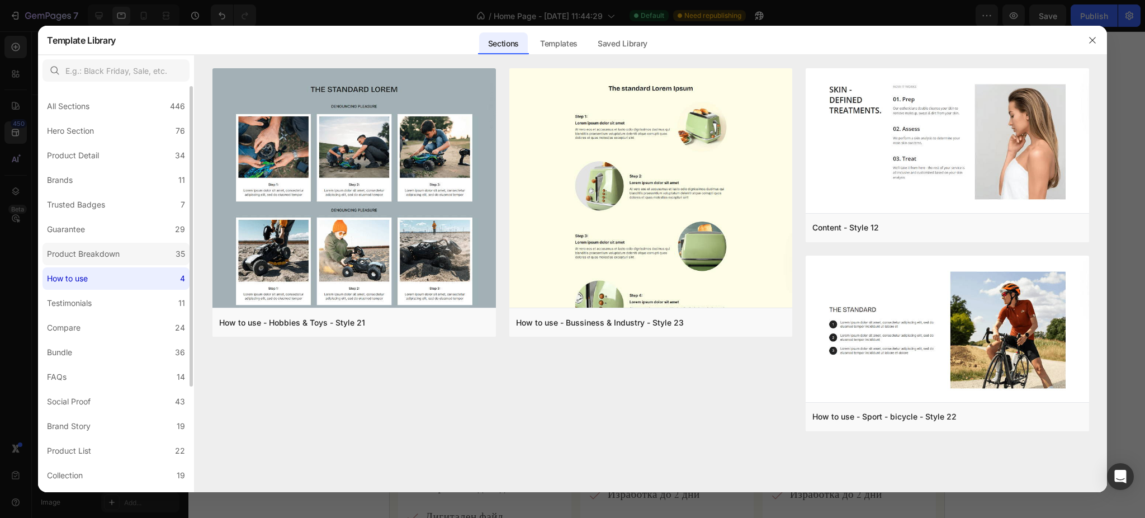
click at [125, 246] on label "Product Breakdown 35" at bounding box center [115, 254] width 147 height 22
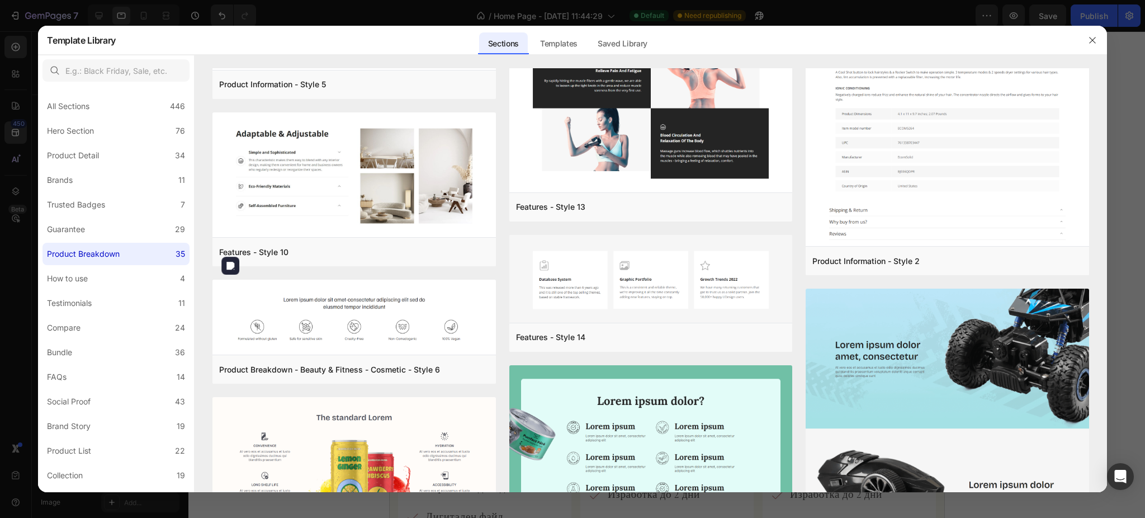
scroll to position [1839, 0]
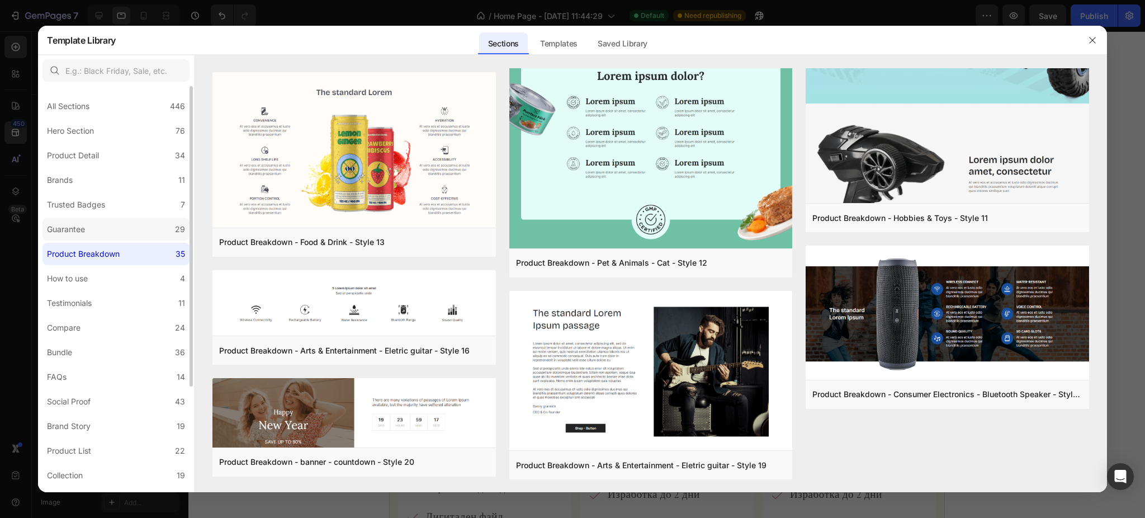
click at [82, 225] on div "Guarantee" at bounding box center [66, 228] width 38 height 13
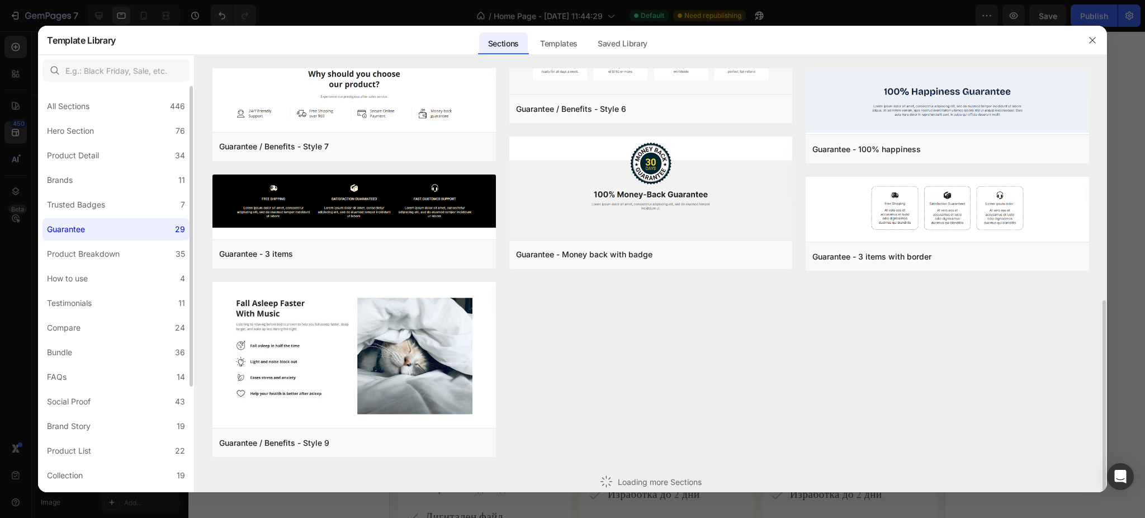
scroll to position [291, 0]
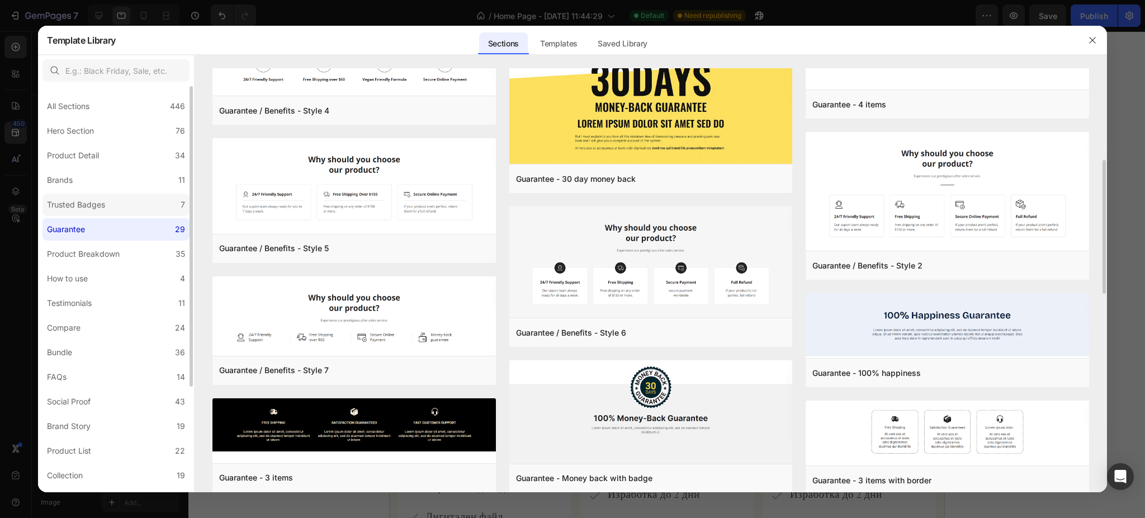
click at [61, 203] on div "Trusted Badges" at bounding box center [76, 204] width 58 height 13
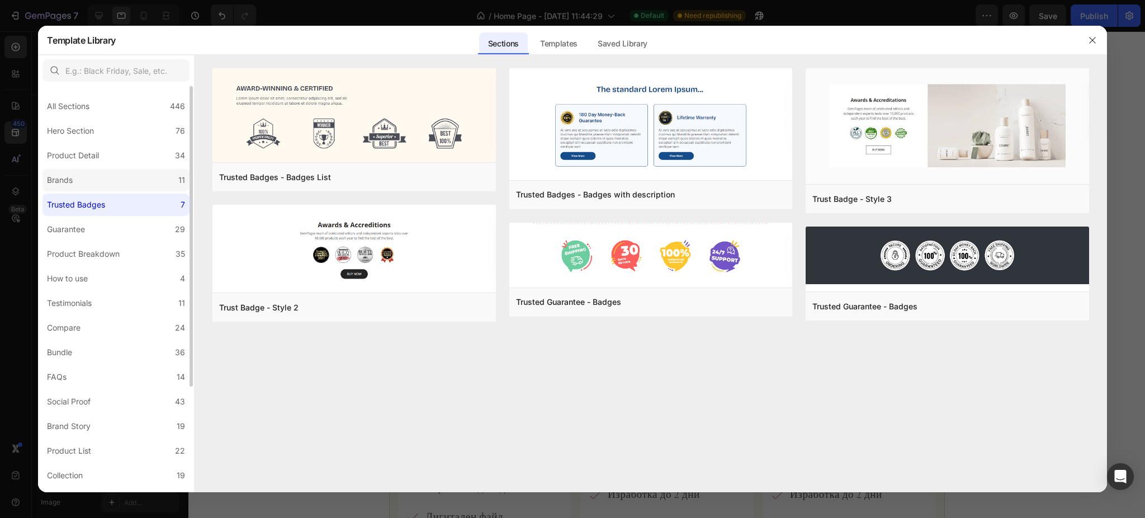
click at [117, 182] on label "Brands 11" at bounding box center [115, 180] width 147 height 22
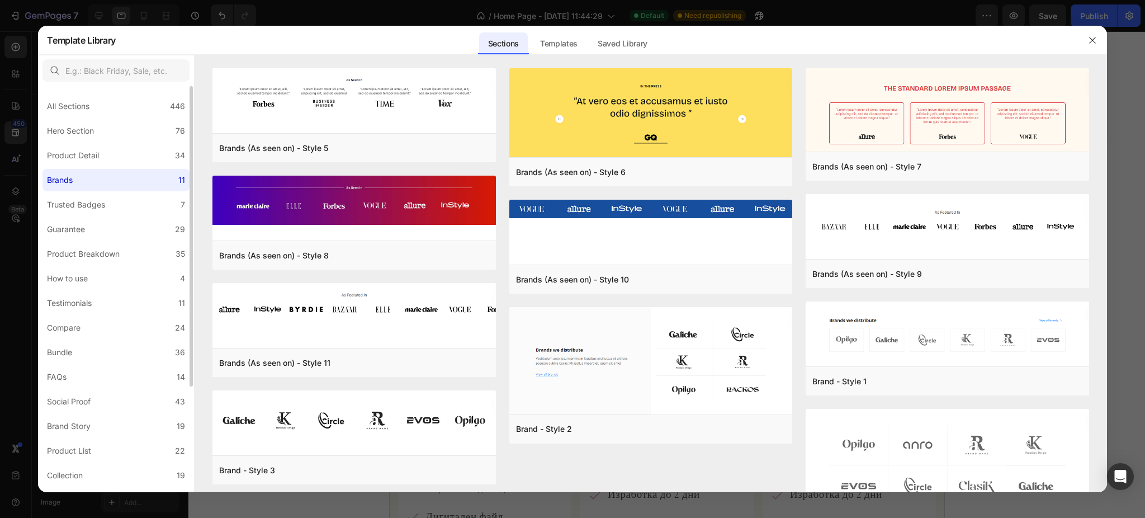
click at [101, 166] on label "Product Detail 34" at bounding box center [115, 155] width 147 height 22
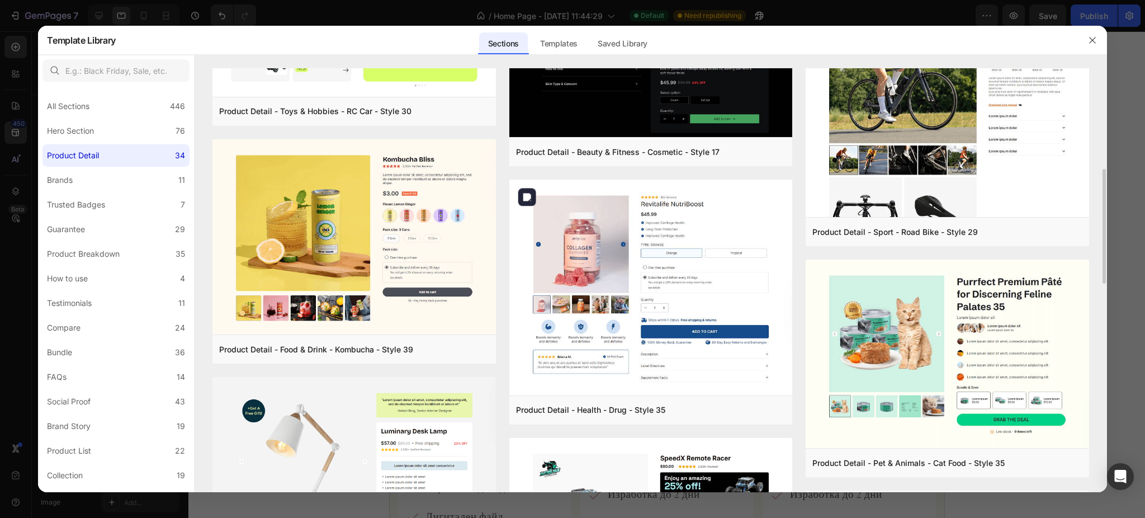
scroll to position [596, 0]
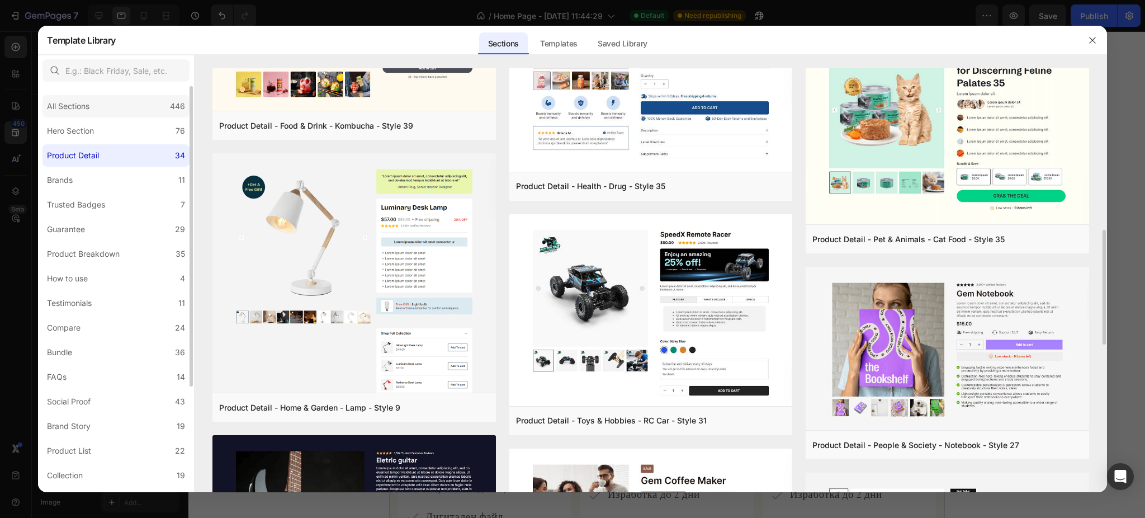
click at [78, 115] on div "All Sections 446" at bounding box center [115, 106] width 147 height 22
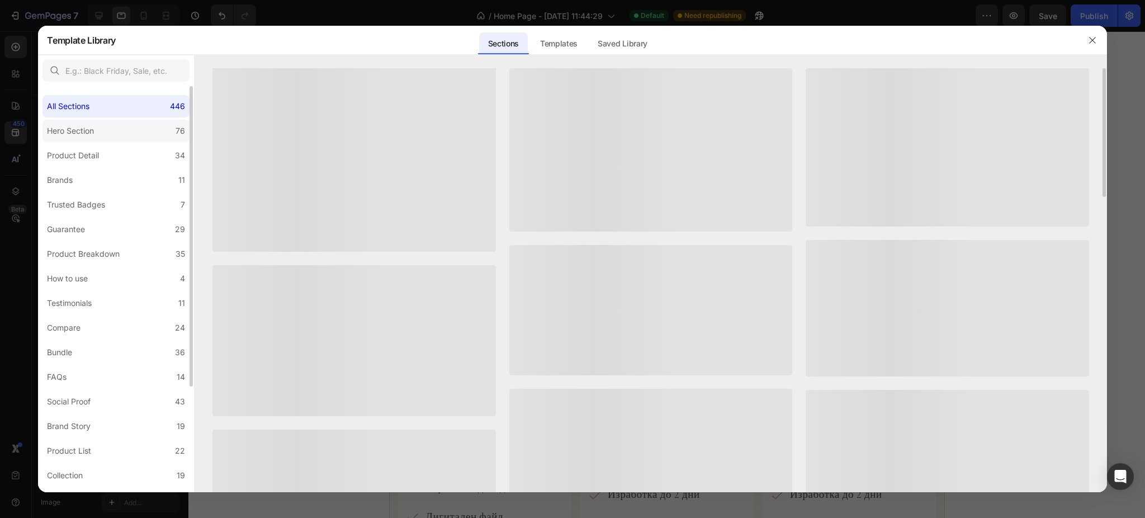
click at [82, 130] on div "Hero Section" at bounding box center [70, 130] width 47 height 13
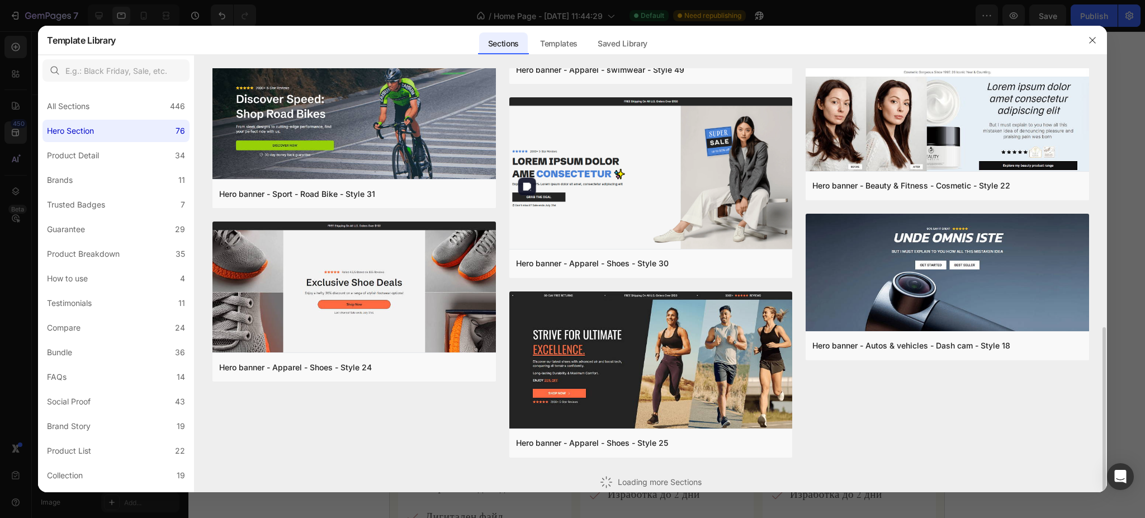
scroll to position [444, 0]
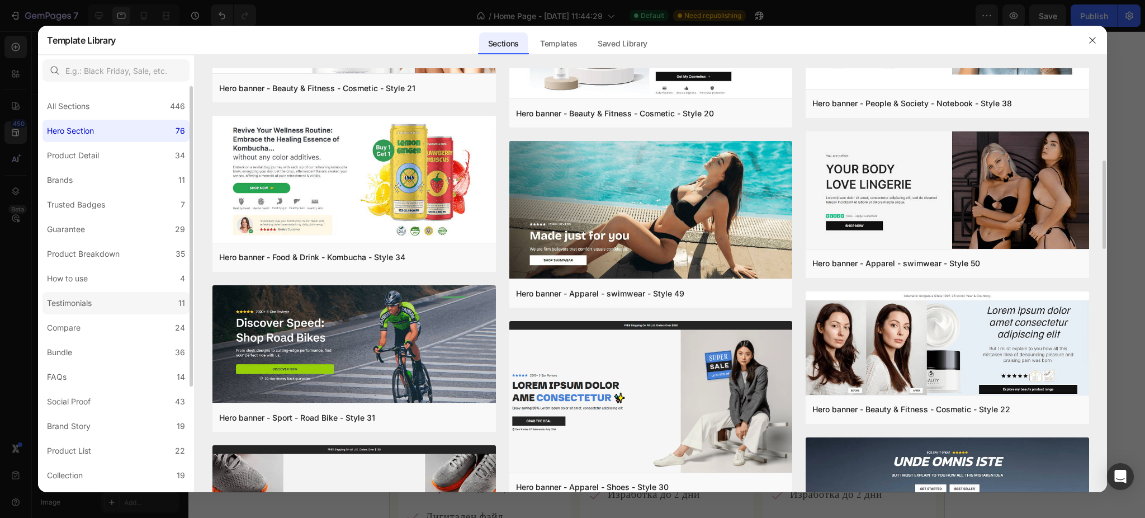
click at [141, 296] on label "Testimonials 11" at bounding box center [115, 303] width 147 height 22
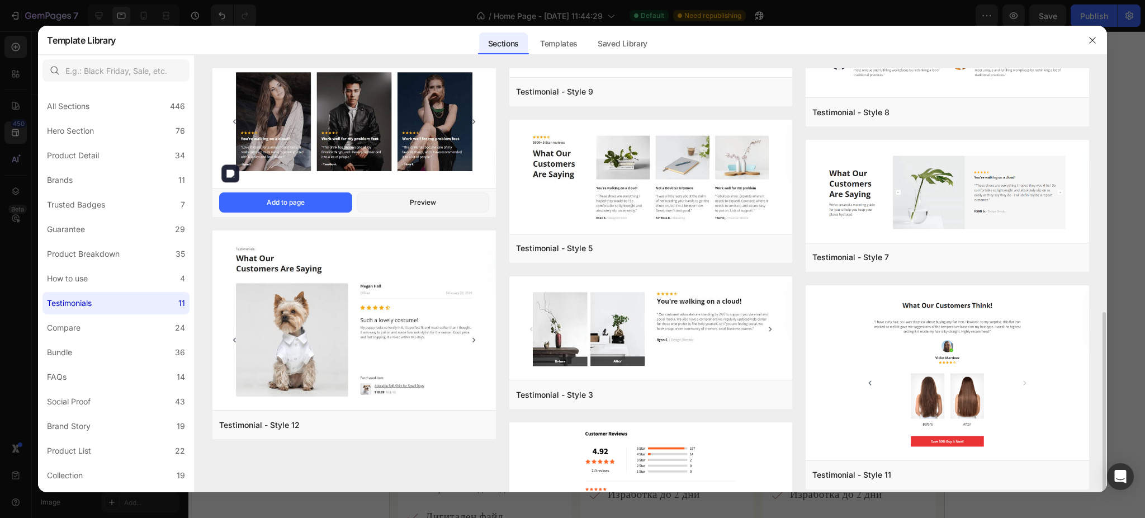
scroll to position [320, 0]
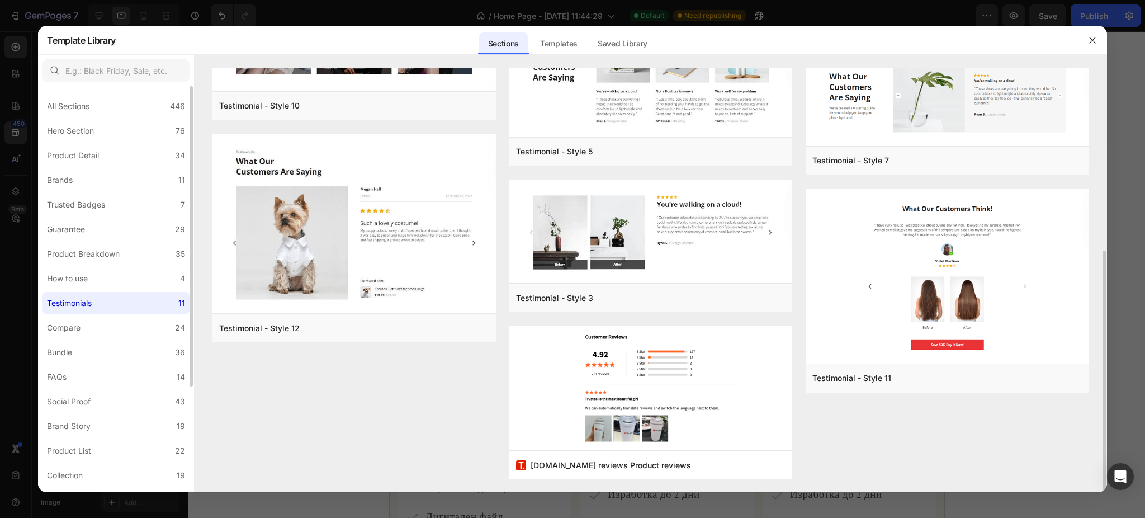
click at [120, 314] on div "All Sections 446 Hero Section 76 Product Detail 34 Brands 11 Trusted Badges 7 G…" at bounding box center [116, 360] width 156 height 548
click at [122, 323] on label "Compare 24" at bounding box center [115, 327] width 147 height 22
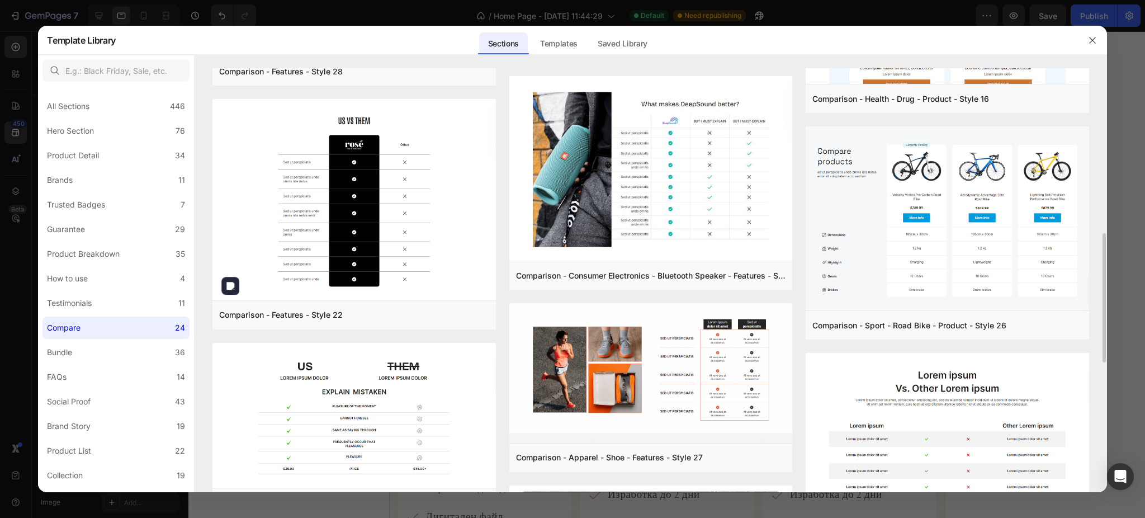
scroll to position [298, 0]
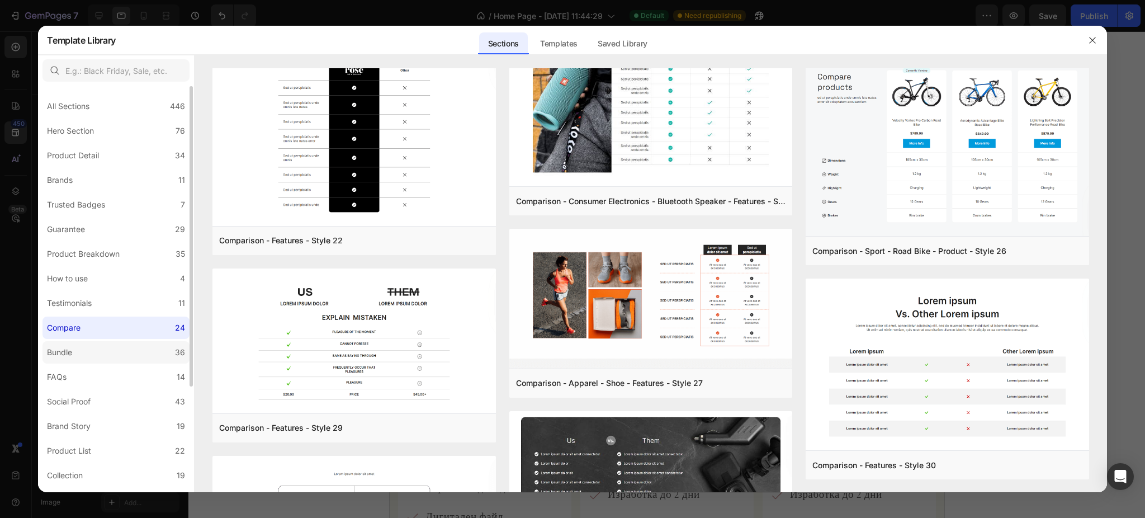
click at [113, 350] on label "Bundle 36" at bounding box center [115, 352] width 147 height 22
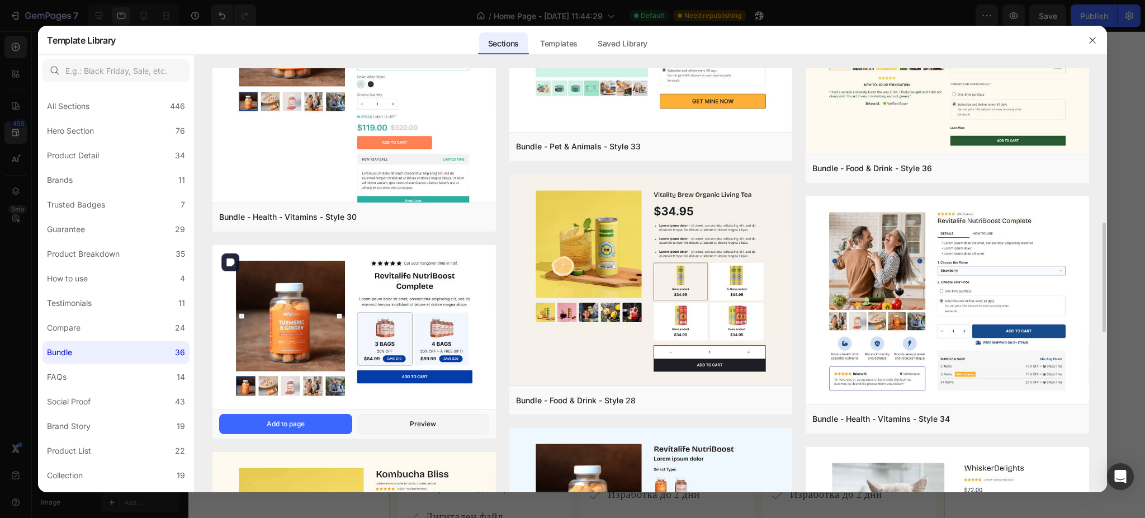
scroll to position [969, 0]
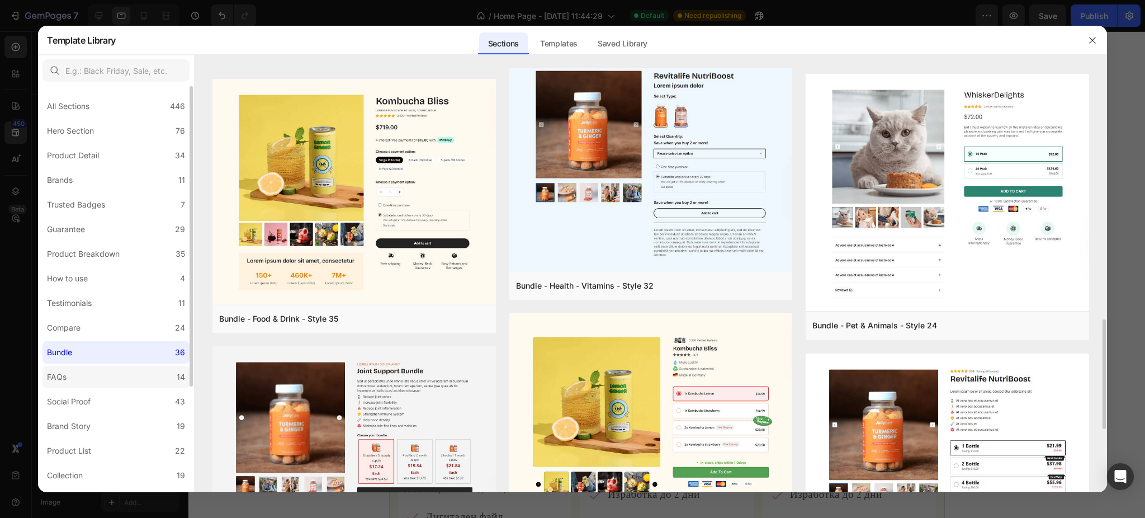
click at [122, 378] on label "FAQs 14" at bounding box center [115, 377] width 147 height 22
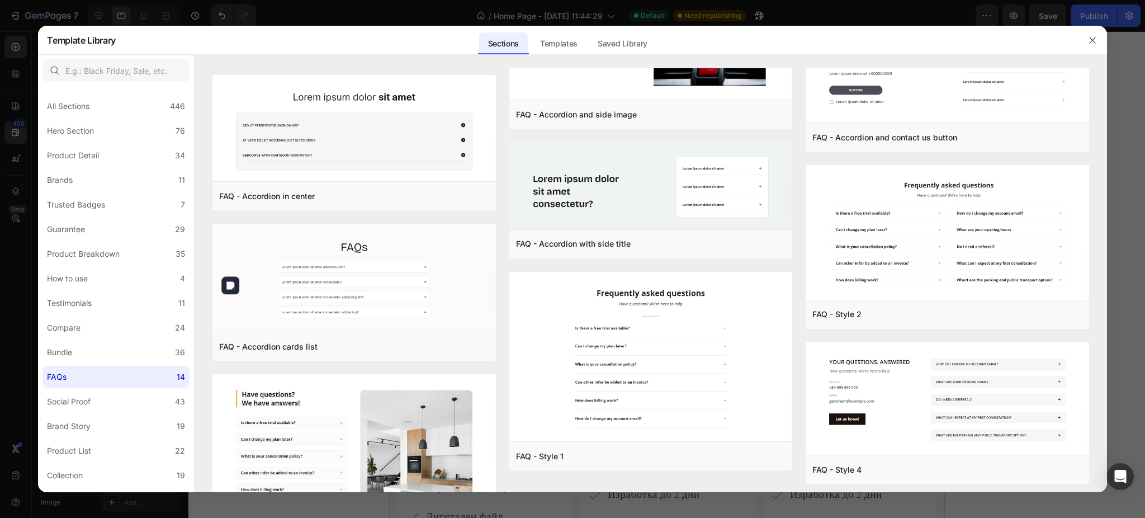
scroll to position [478, 0]
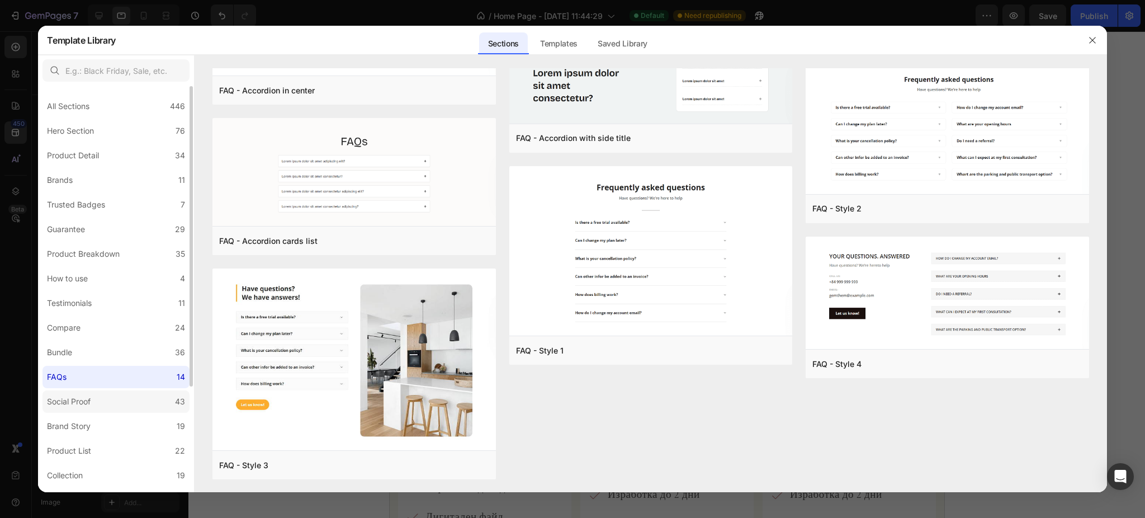
click at [131, 404] on label "Social Proof 43" at bounding box center [115, 401] width 147 height 22
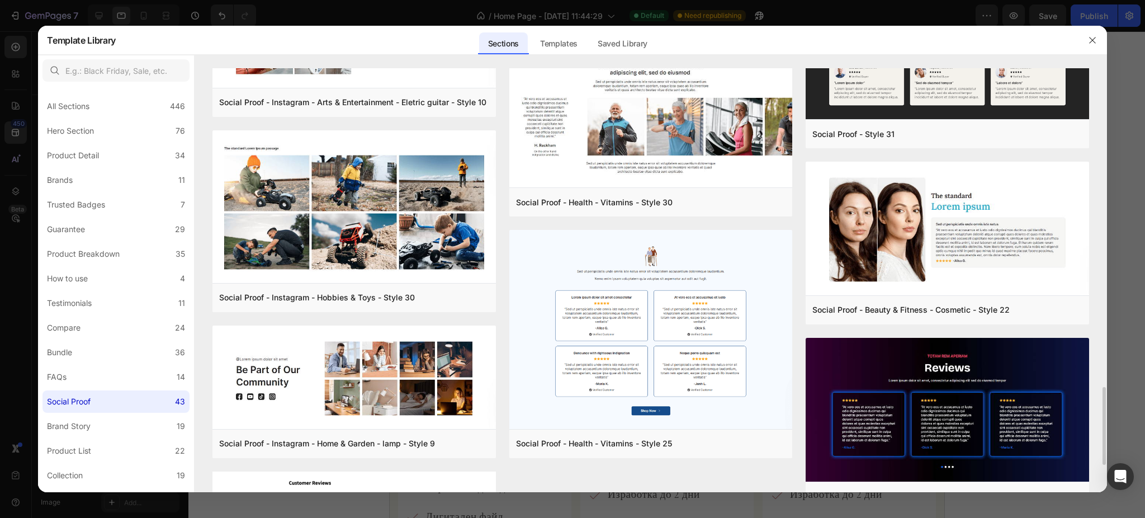
scroll to position [1876, 0]
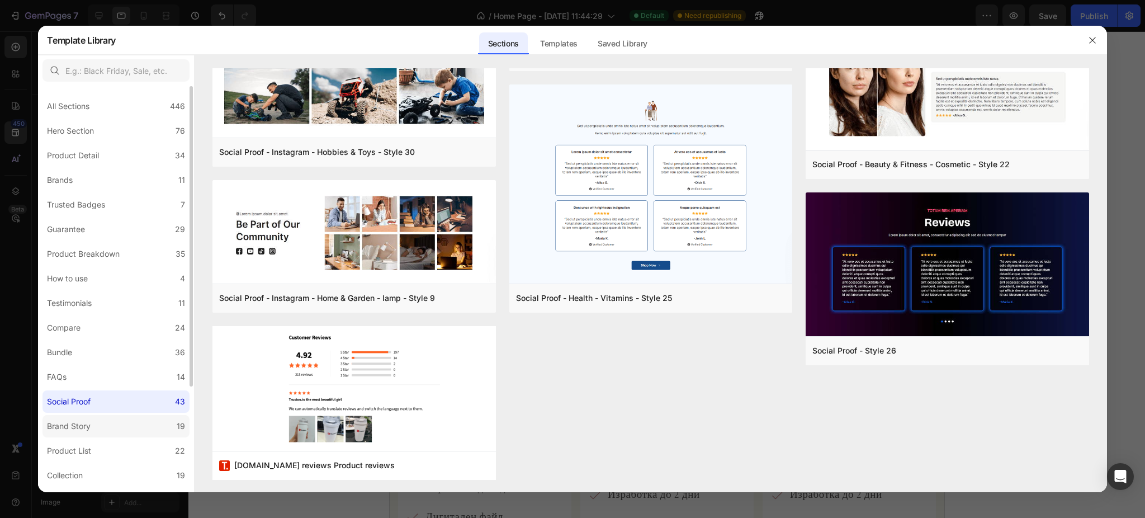
click at [78, 416] on label "Brand Story 19" at bounding box center [115, 426] width 147 height 22
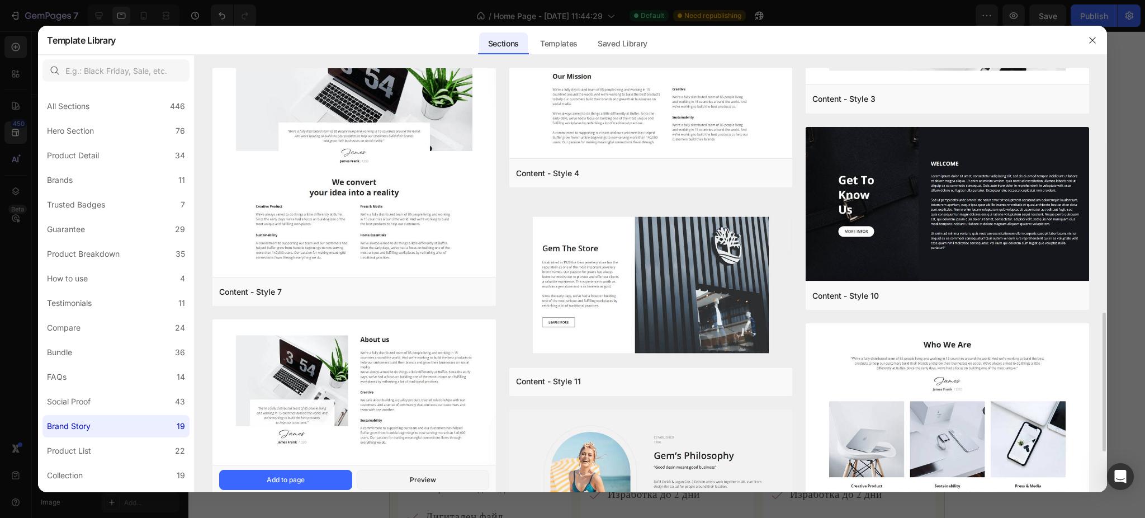
scroll to position [869, 0]
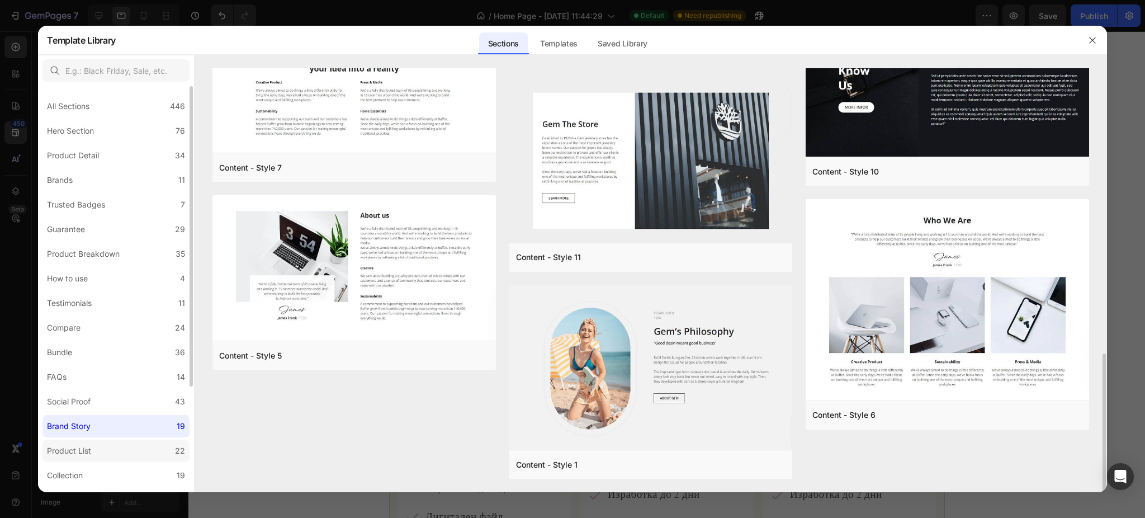
click at [126, 442] on label "Product List 22" at bounding box center [115, 450] width 147 height 22
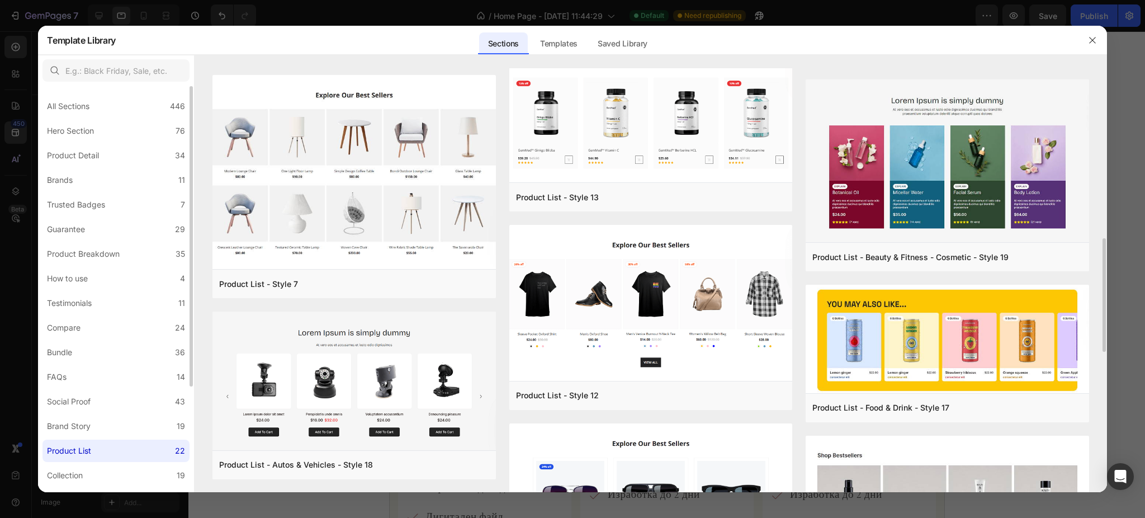
scroll to position [74, 0]
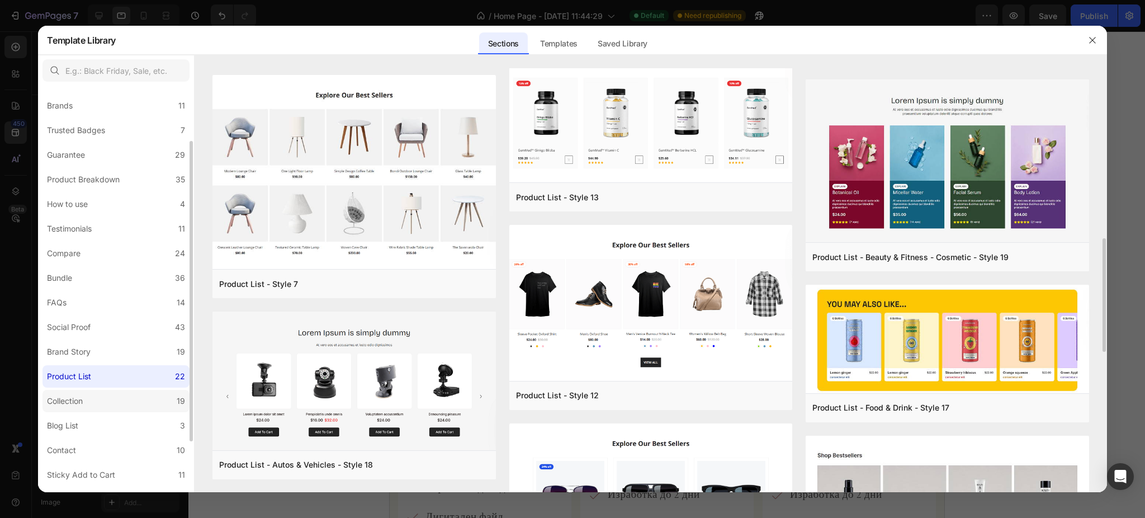
click at [119, 406] on label "Collection 19" at bounding box center [115, 401] width 147 height 22
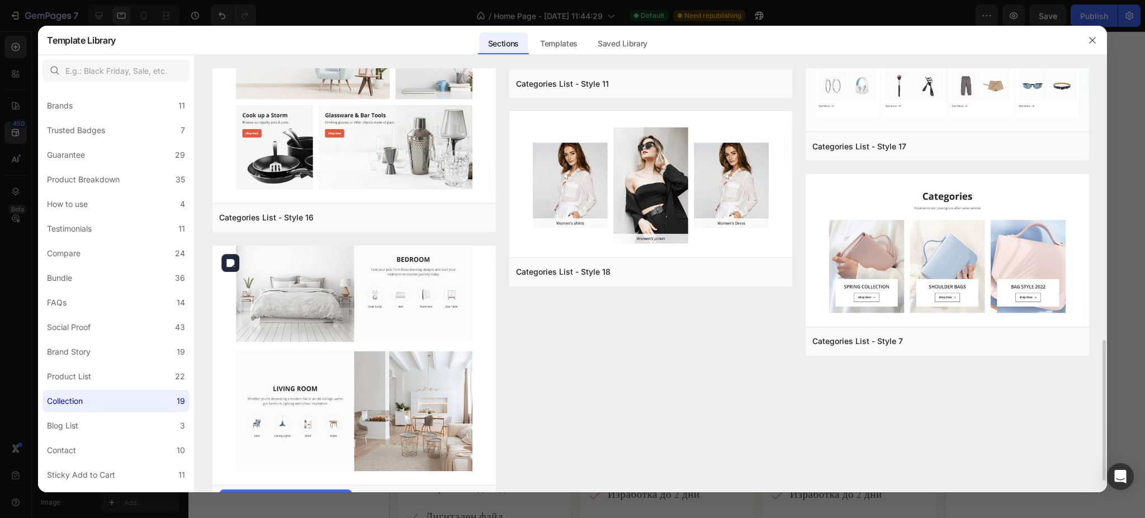
scroll to position [908, 0]
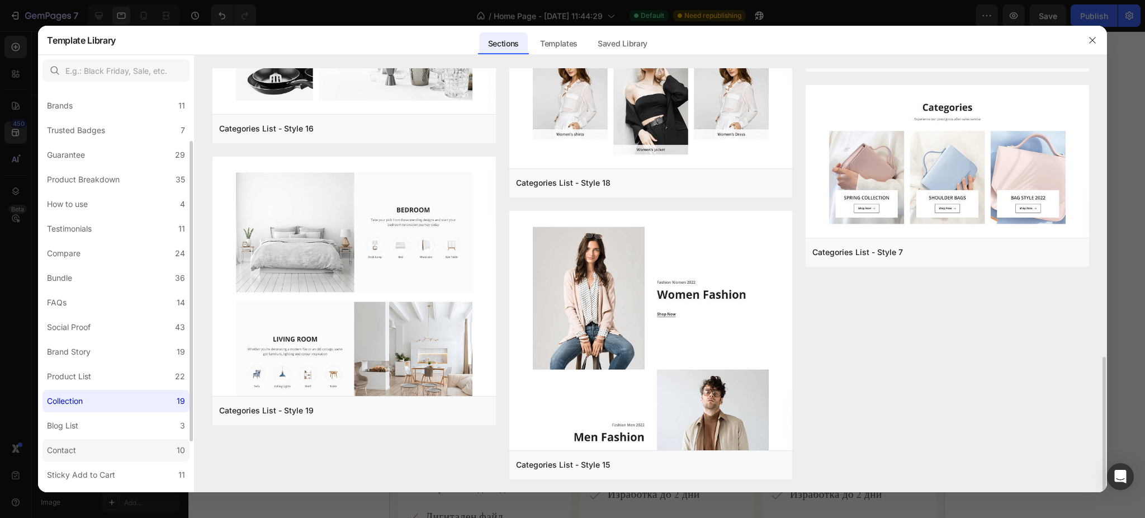
click at [95, 441] on label "Contact 10" at bounding box center [115, 450] width 147 height 22
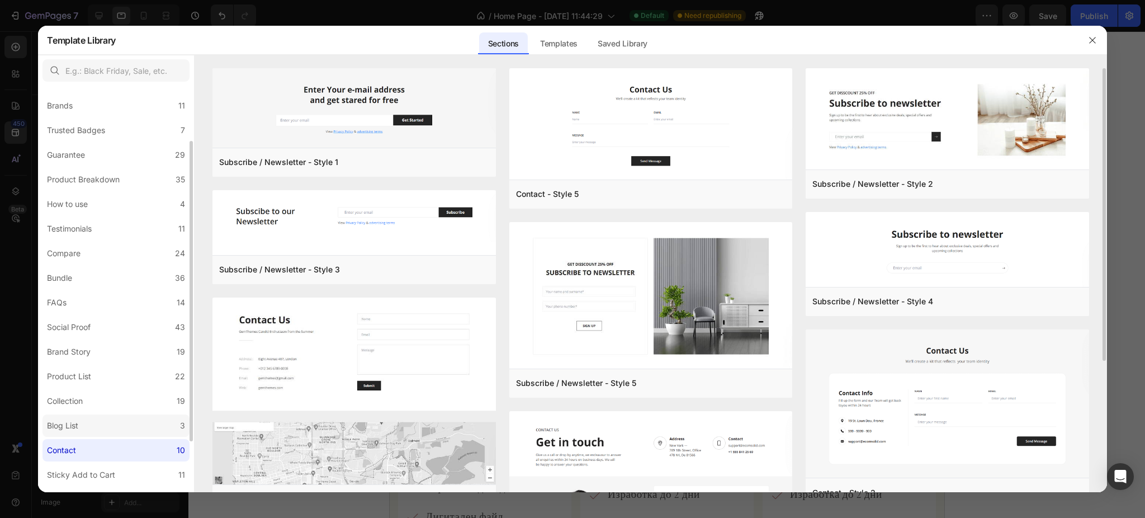
click at [98, 425] on label "Blog List 3" at bounding box center [115, 425] width 147 height 22
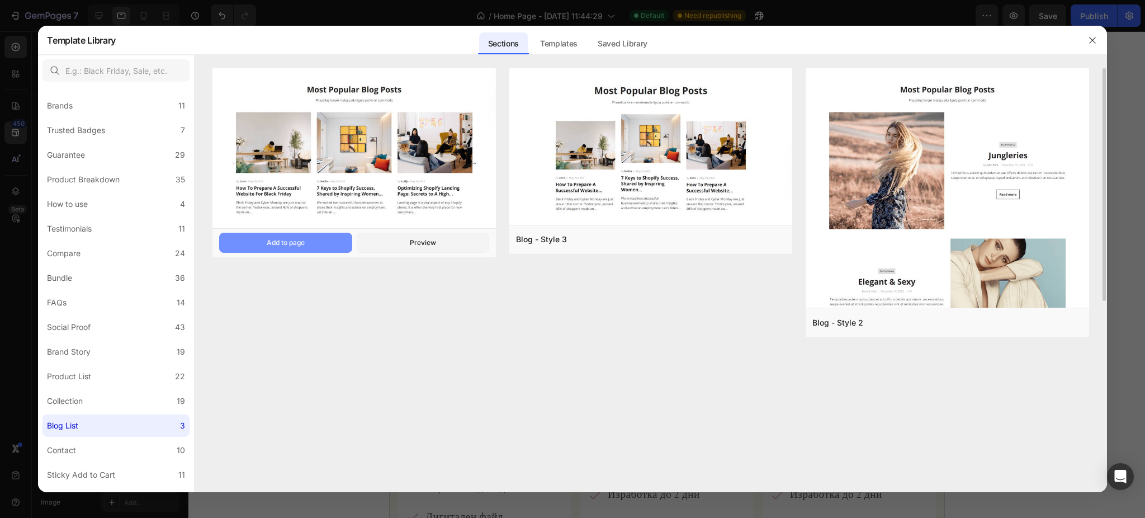
click at [334, 238] on button "Add to page" at bounding box center [285, 243] width 132 height 20
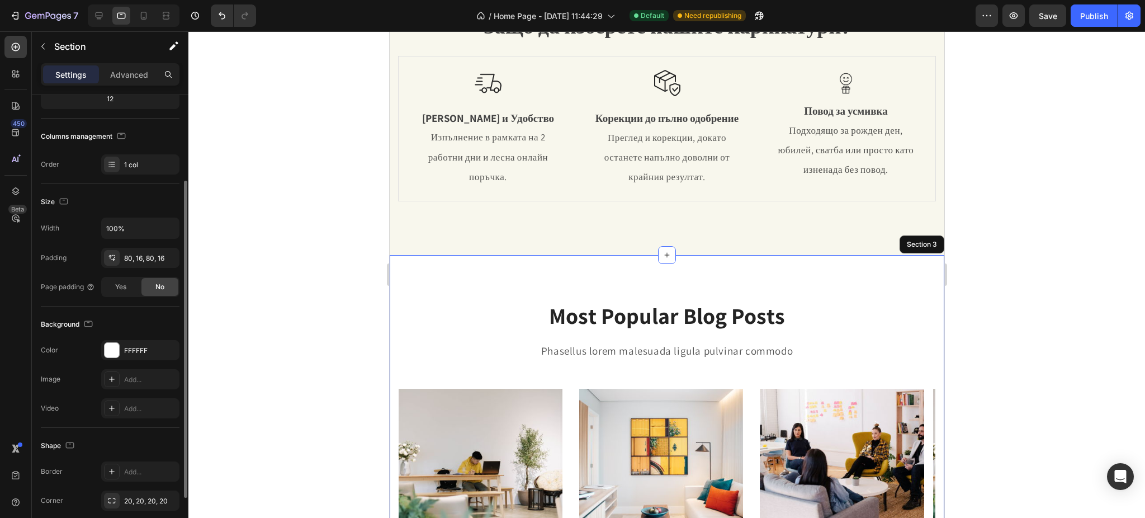
scroll to position [49, 0]
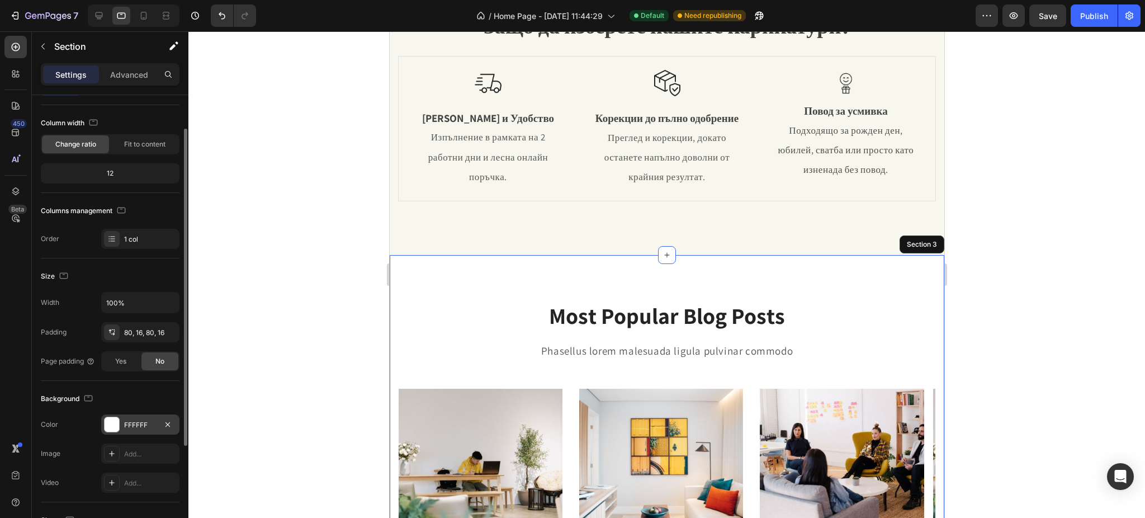
click at [121, 422] on div "FFFFFF" at bounding box center [140, 424] width 78 height 20
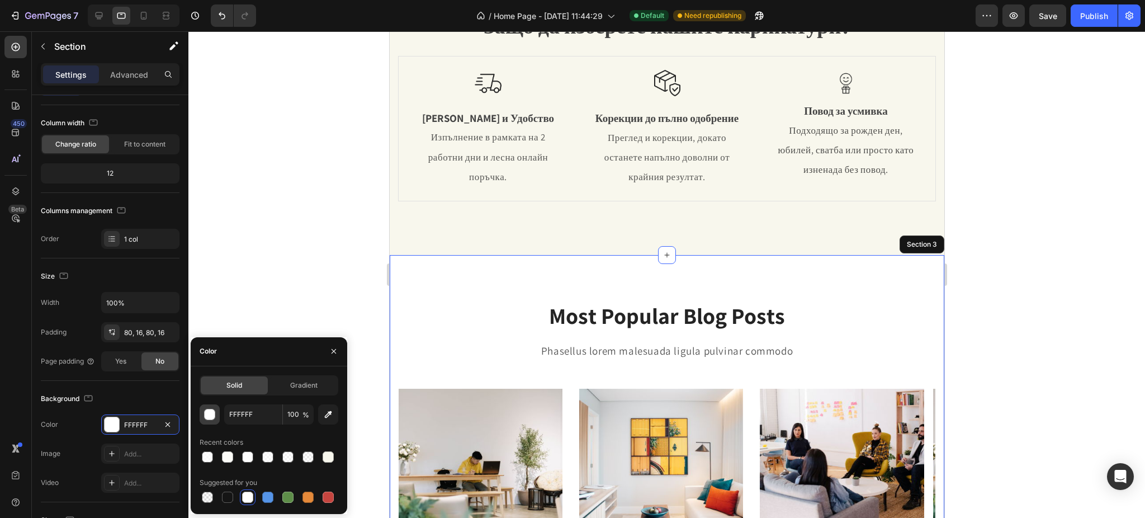
click at [206, 421] on button "button" at bounding box center [210, 414] width 20 height 20
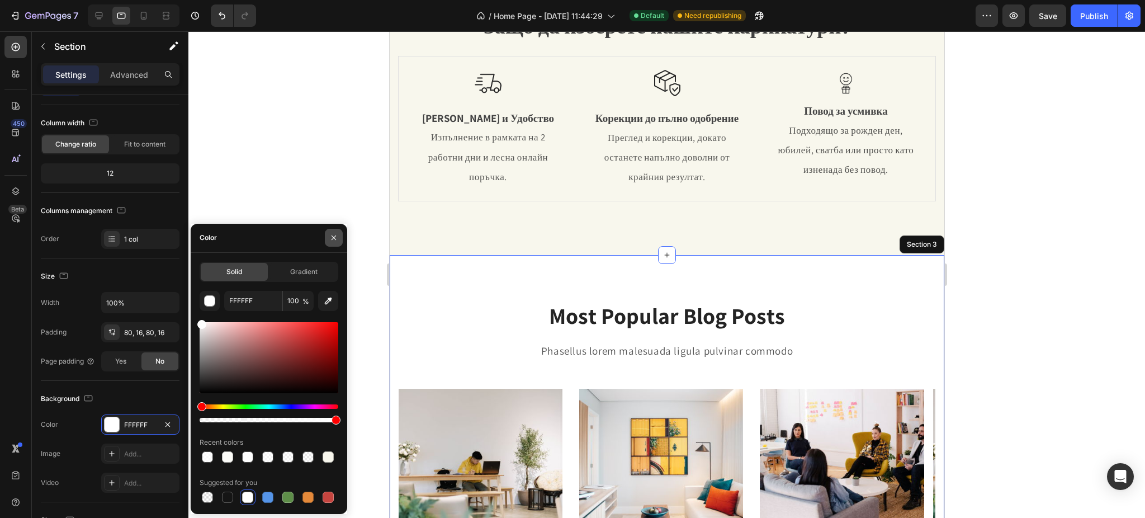
click at [336, 242] on button "button" at bounding box center [334, 238] width 18 height 18
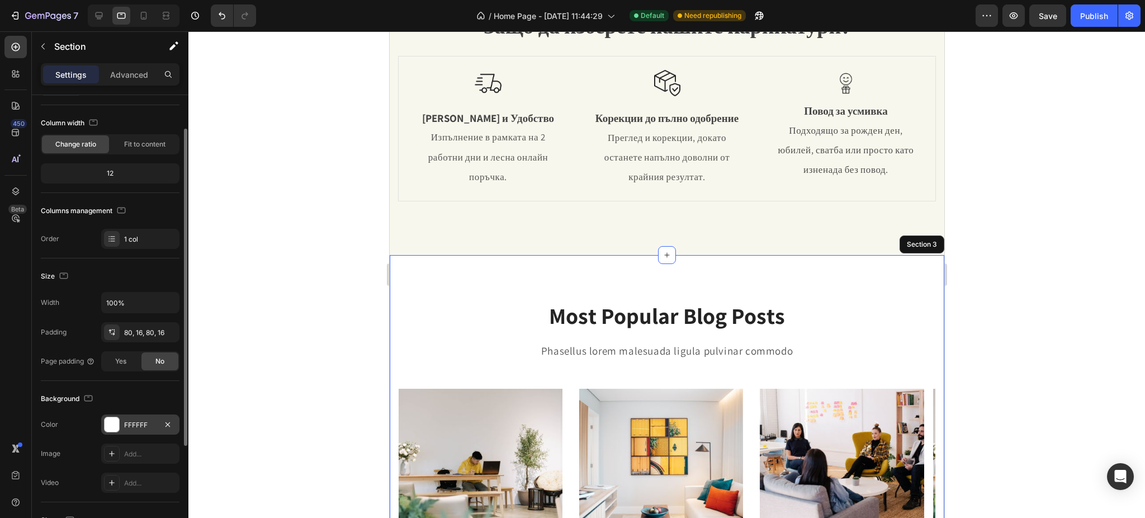
click at [120, 429] on div "FFFFFF" at bounding box center [140, 424] width 78 height 20
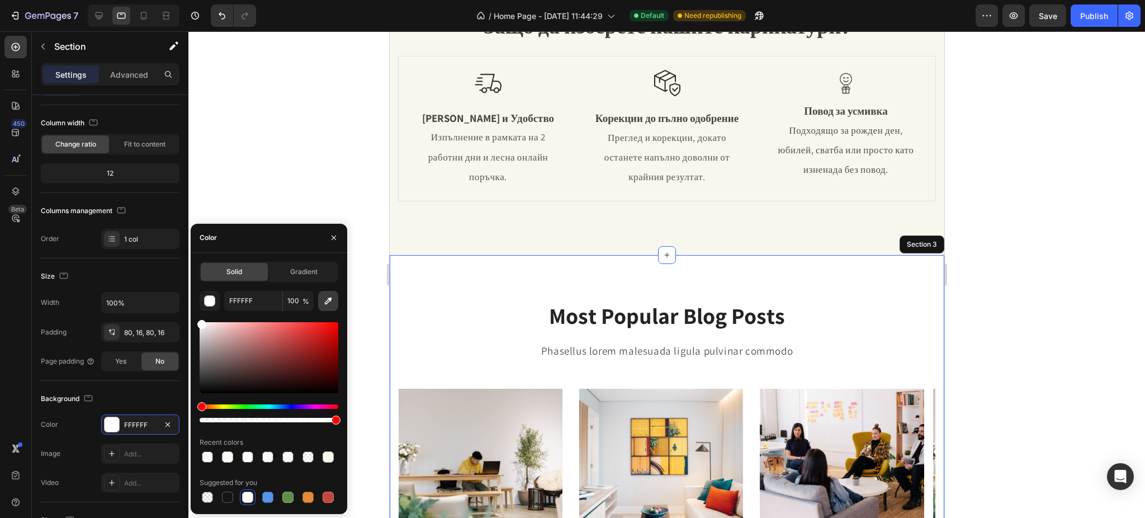
click at [326, 302] on icon "button" at bounding box center [328, 300] width 11 height 11
type input "F8F7ED"
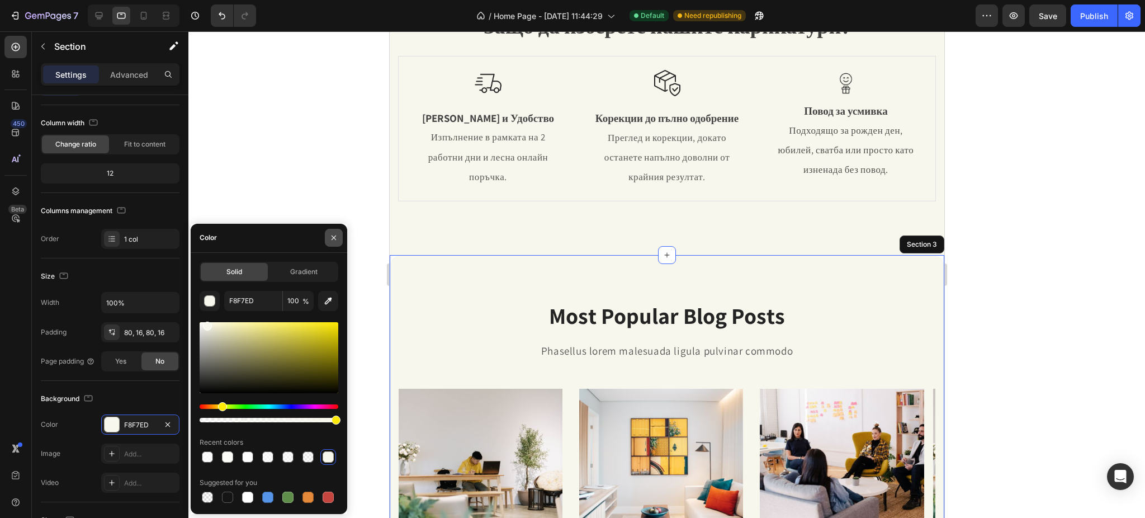
click at [332, 233] on icon "button" at bounding box center [333, 237] width 9 height 9
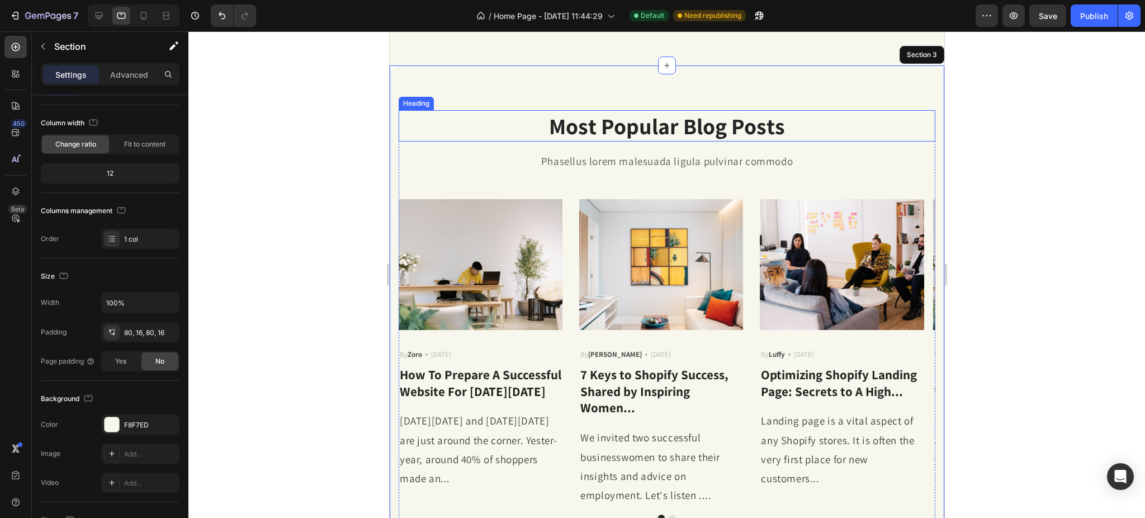
scroll to position [372, 0]
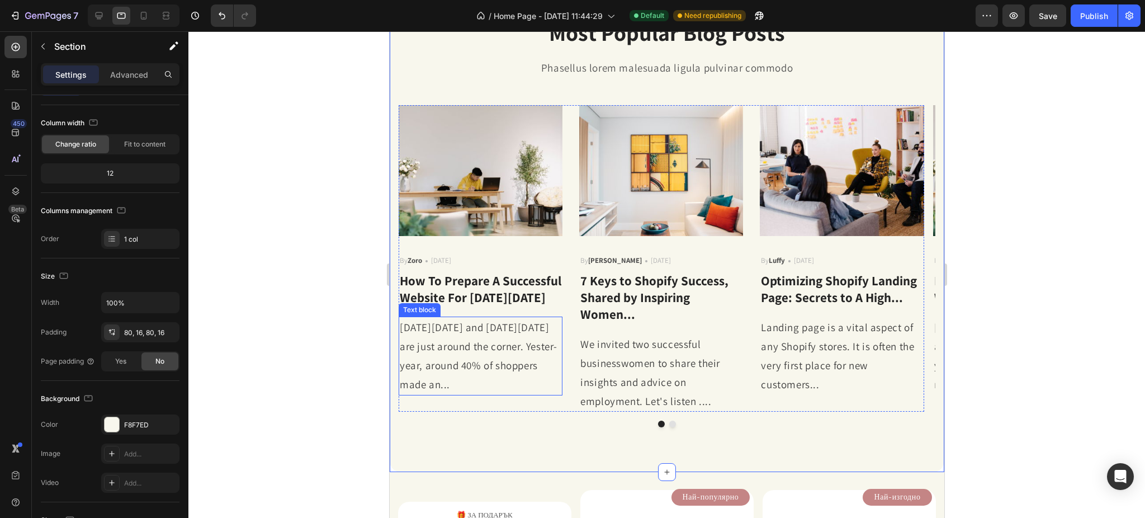
click at [485, 286] on p "How To Prepare A Successful Website For [DATE][DATE]" at bounding box center [480, 290] width 162 height 34
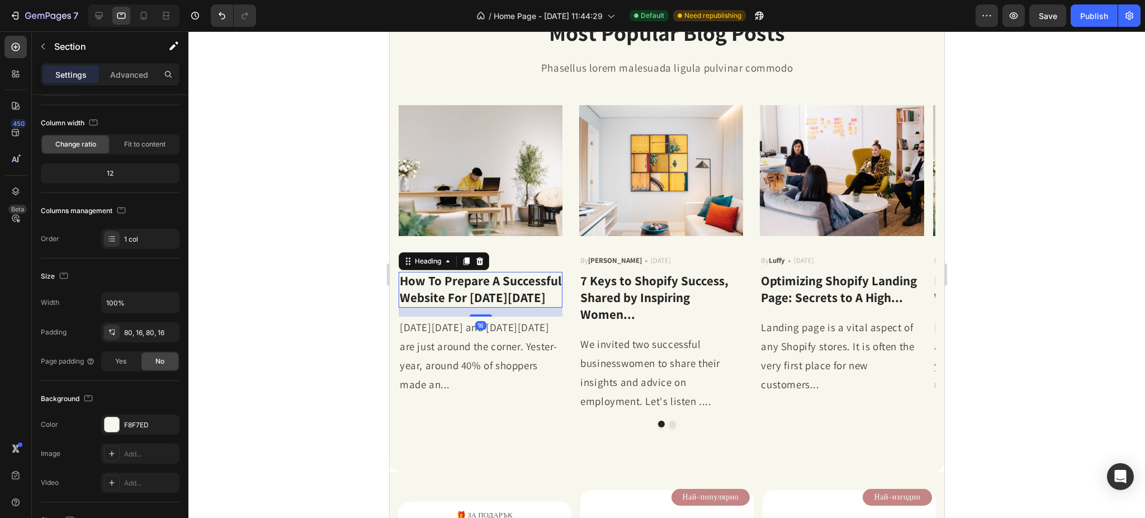
click at [485, 286] on p "How To Prepare A Successful Website For [DATE][DATE]" at bounding box center [480, 290] width 162 height 34
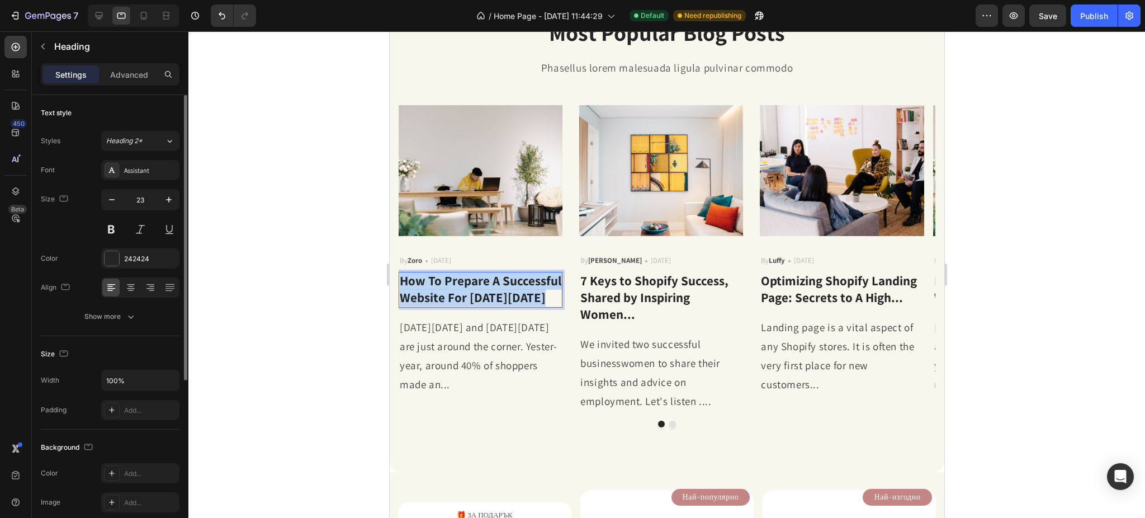
click at [485, 286] on p "How To Prepare A Successful Website For [DATE][DATE]" at bounding box center [480, 290] width 162 height 34
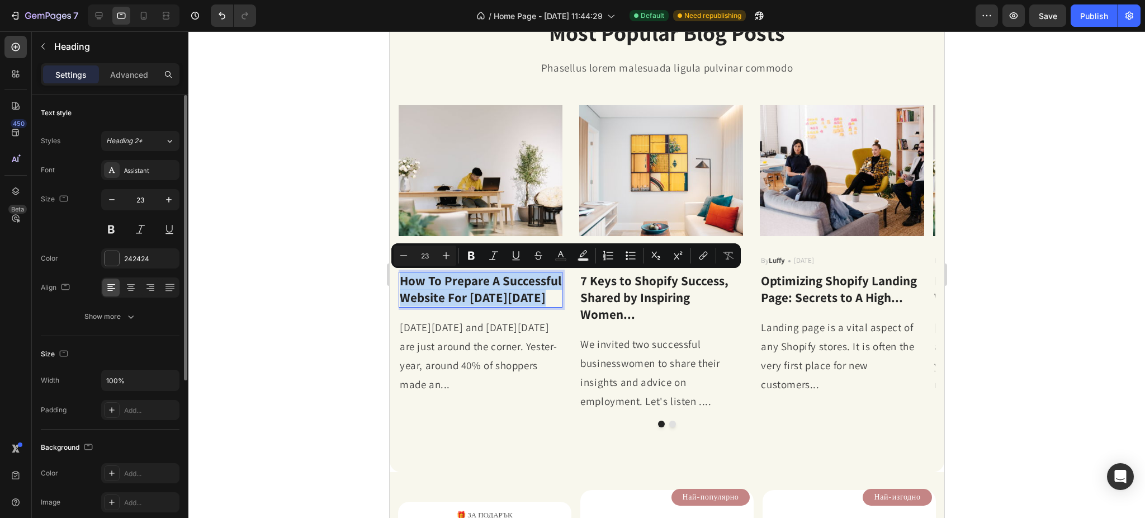
click at [457, 293] on p "How To Prepare A Successful Website For [DATE][DATE]" at bounding box center [480, 290] width 162 height 34
click at [351, 278] on div at bounding box center [666, 274] width 956 height 486
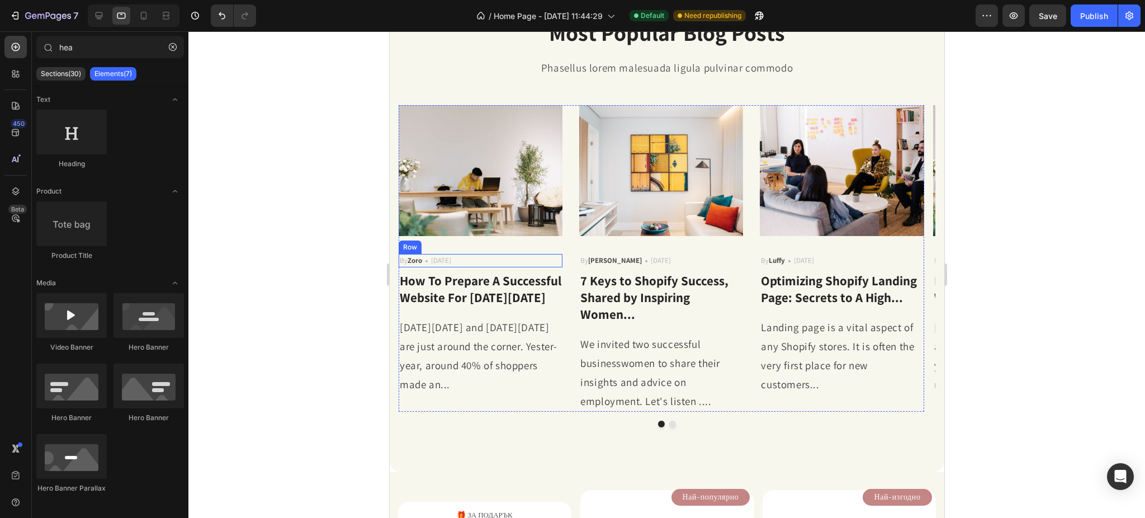
click at [425, 259] on div "By Zoro Text block Icon May 29,2022 Text block Row" at bounding box center [480, 260] width 164 height 13
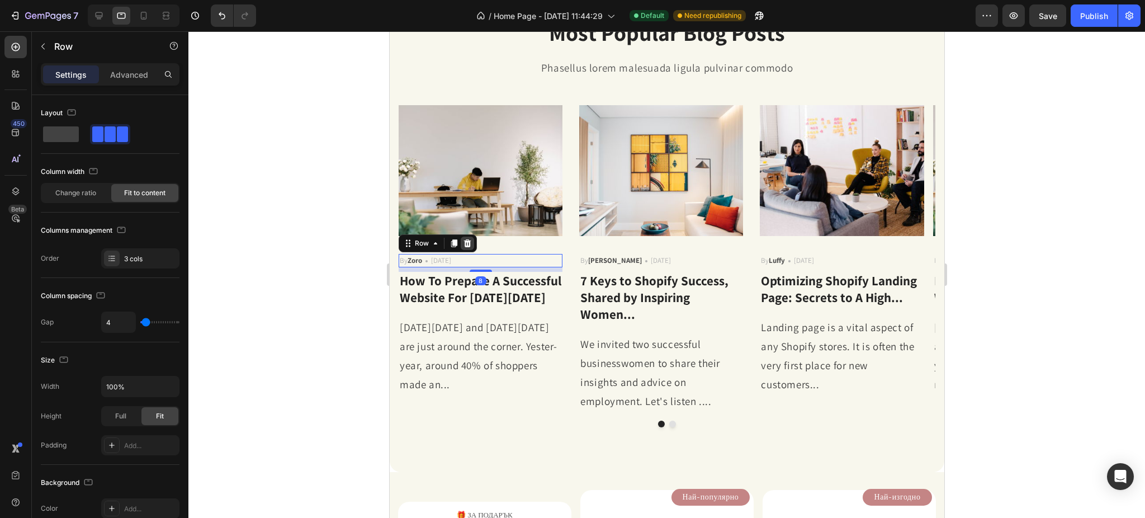
click at [464, 241] on icon at bounding box center [466, 243] width 7 height 8
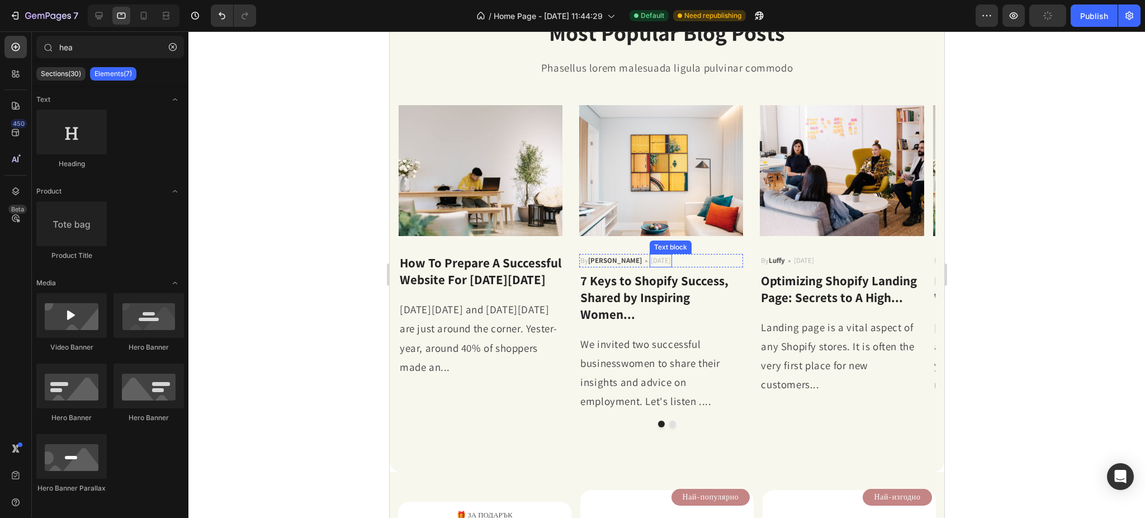
click at [650, 259] on p "[DATE]" at bounding box center [660, 260] width 20 height 11
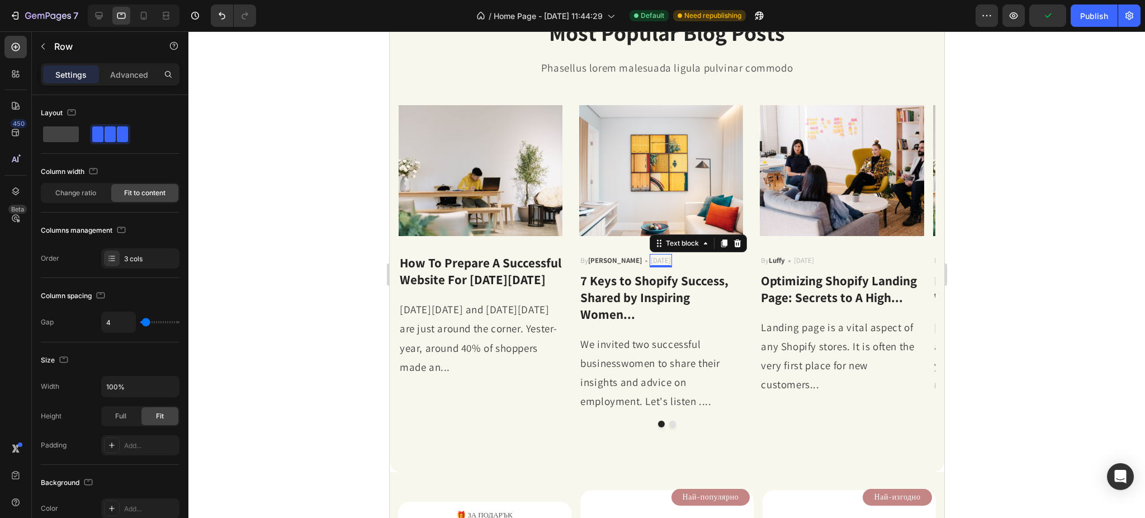
click at [614, 260] on div "By Robin Text block Icon May 29,2022 Text block 0 Row" at bounding box center [661, 260] width 164 height 13
click at [642, 245] on div at bounding box center [647, 242] width 13 height 13
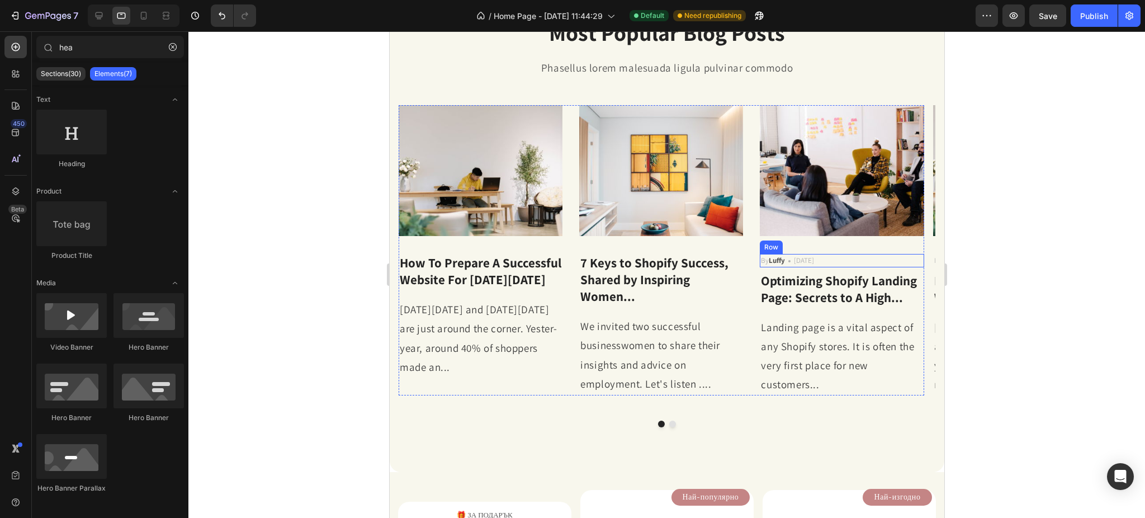
click at [792, 261] on div "By Luffy Text block Icon May 29,2022 Text block Row" at bounding box center [841, 260] width 164 height 13
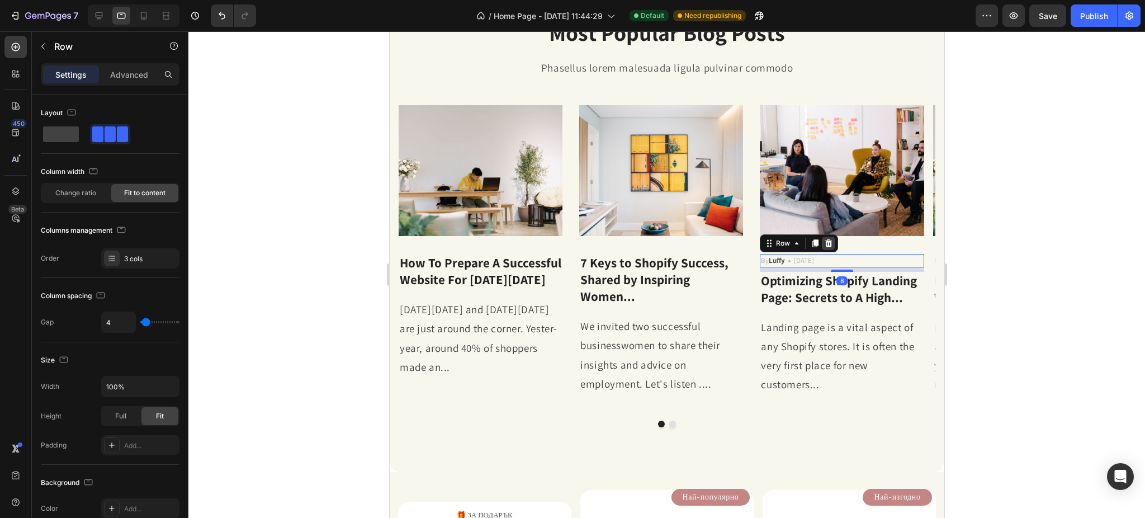
click at [828, 248] on div at bounding box center [827, 242] width 13 height 13
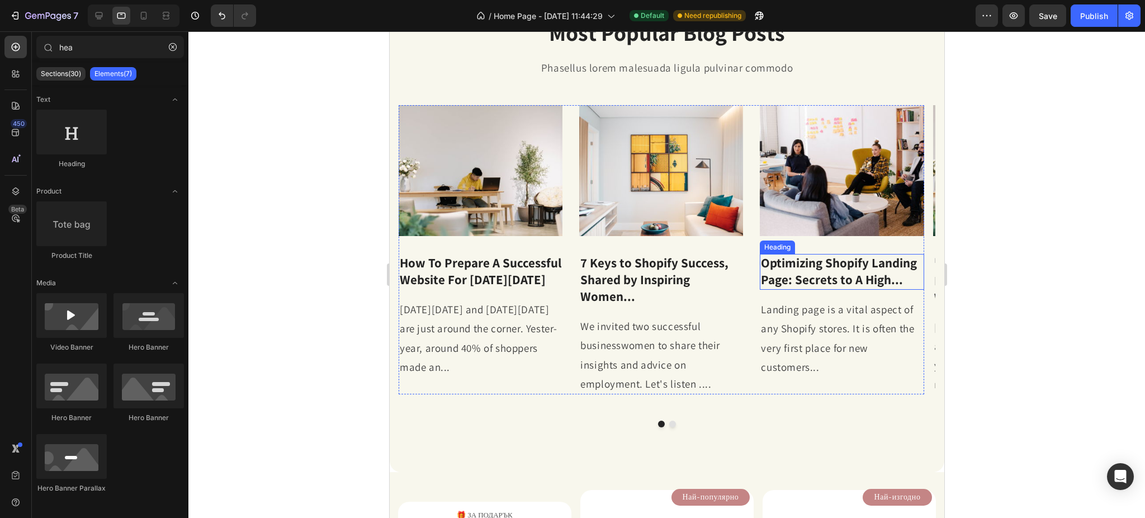
click at [819, 278] on p "Optimizing Shopify Landing Page: Secrets to A High..." at bounding box center [841, 272] width 162 height 34
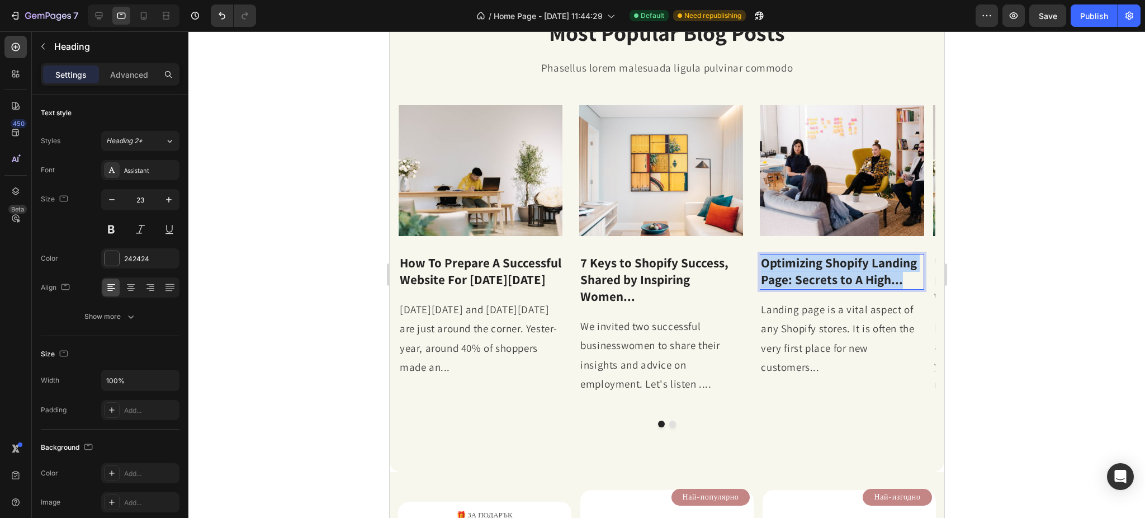
click at [819, 278] on p "Optimizing Shopify Landing Page: Secrets to A High..." at bounding box center [841, 272] width 162 height 34
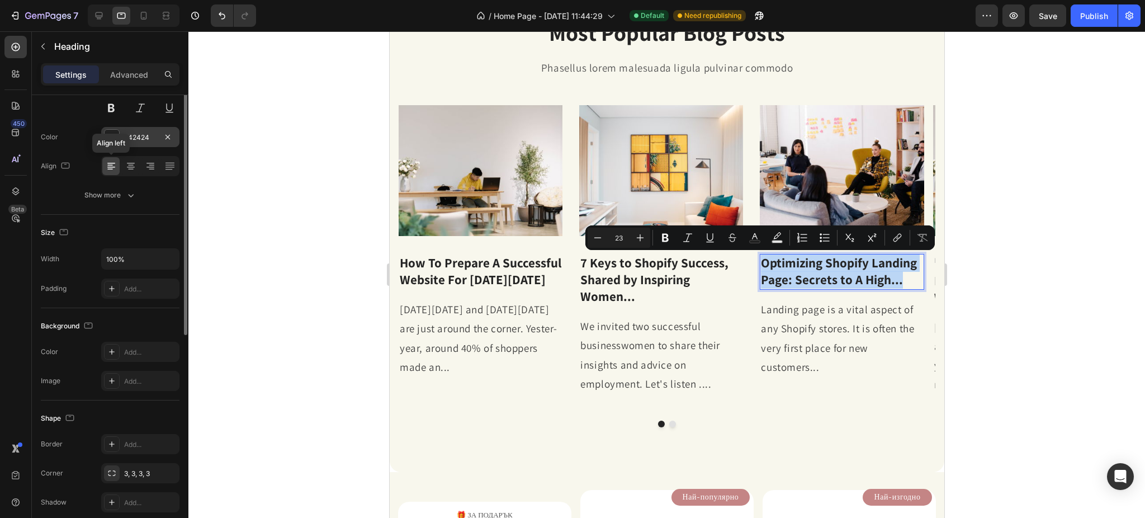
scroll to position [47, 0]
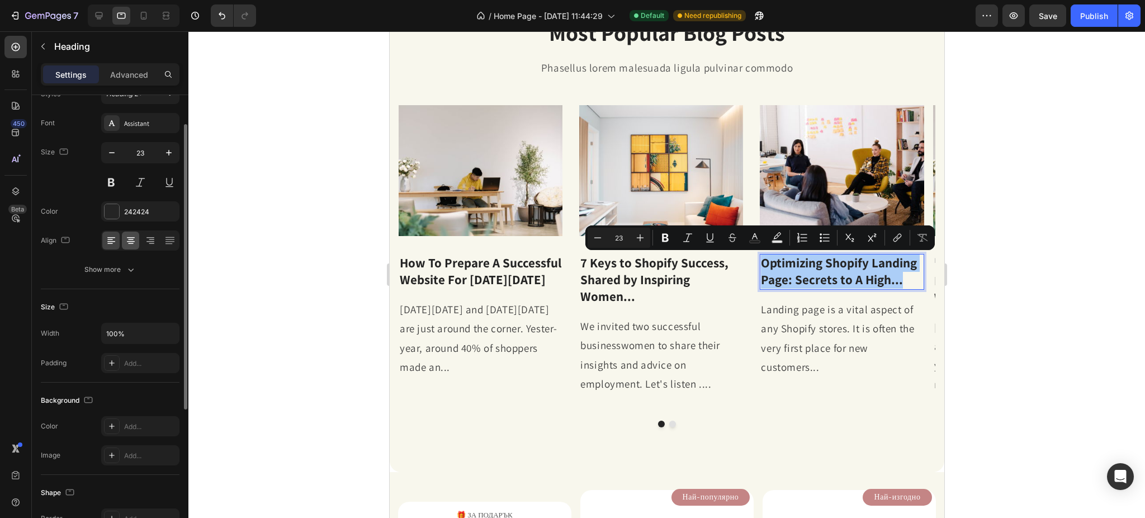
click at [122, 240] on div at bounding box center [130, 240] width 17 height 18
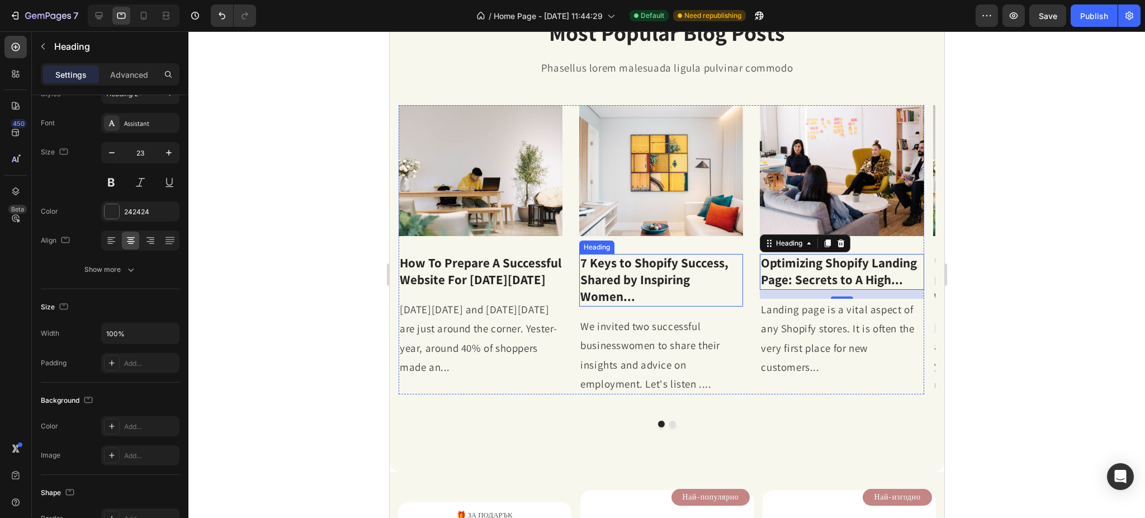
click at [615, 278] on p "7 Keys to Shopify Success, Shared by Inspiring Women..." at bounding box center [661, 280] width 162 height 50
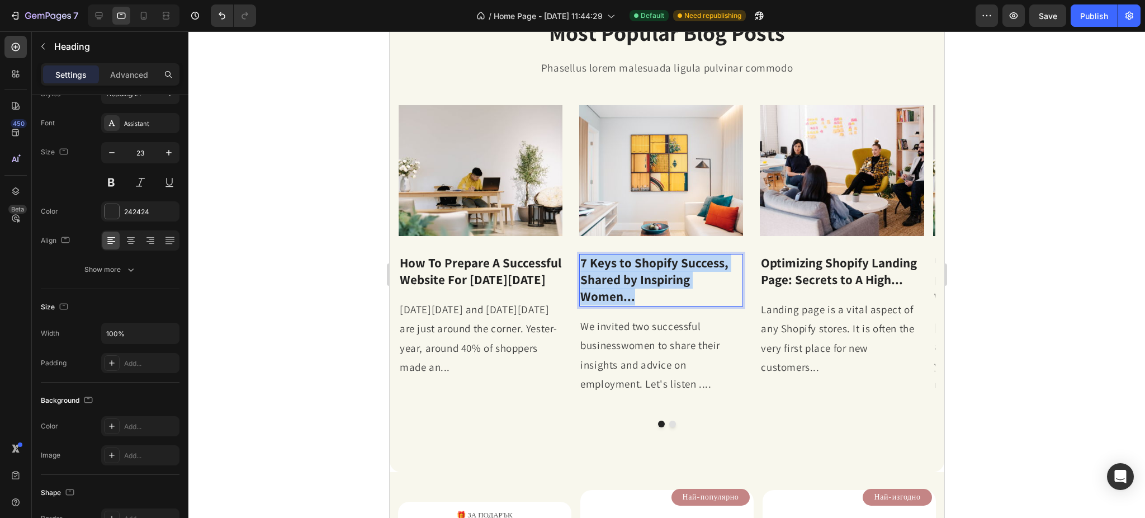
click at [615, 278] on p "7 Keys to Shopify Success, Shared by Inspiring Women..." at bounding box center [661, 280] width 162 height 50
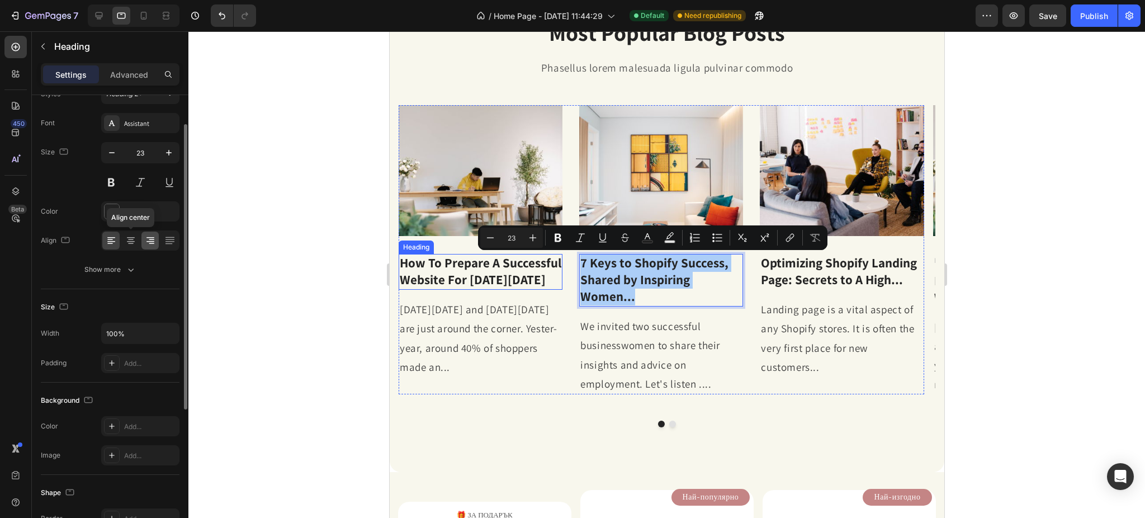
click at [131, 238] on icon at bounding box center [130, 240] width 11 height 11
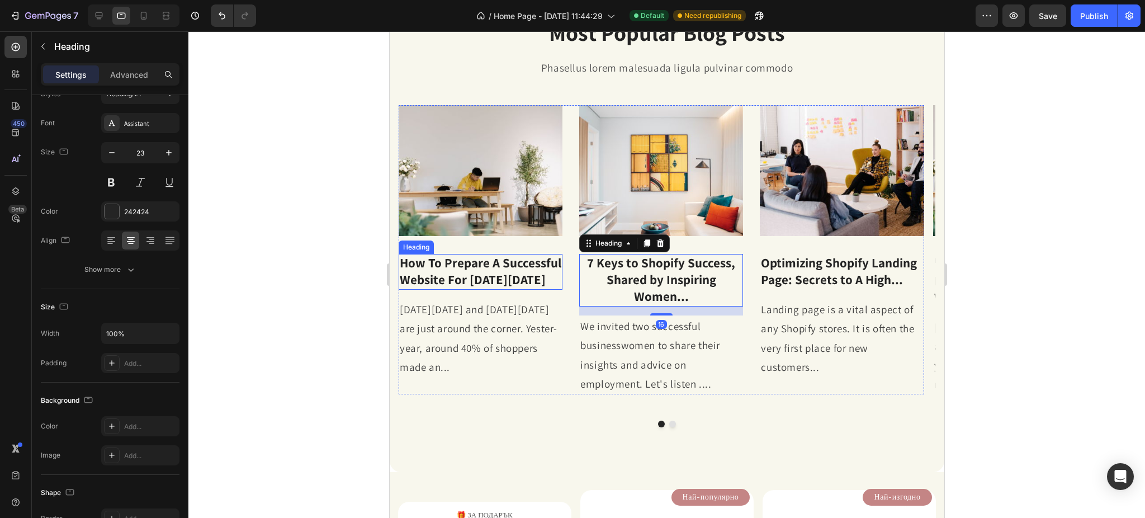
click at [495, 278] on p "How To Prepare A Successful Website For [DATE][DATE]" at bounding box center [480, 272] width 162 height 34
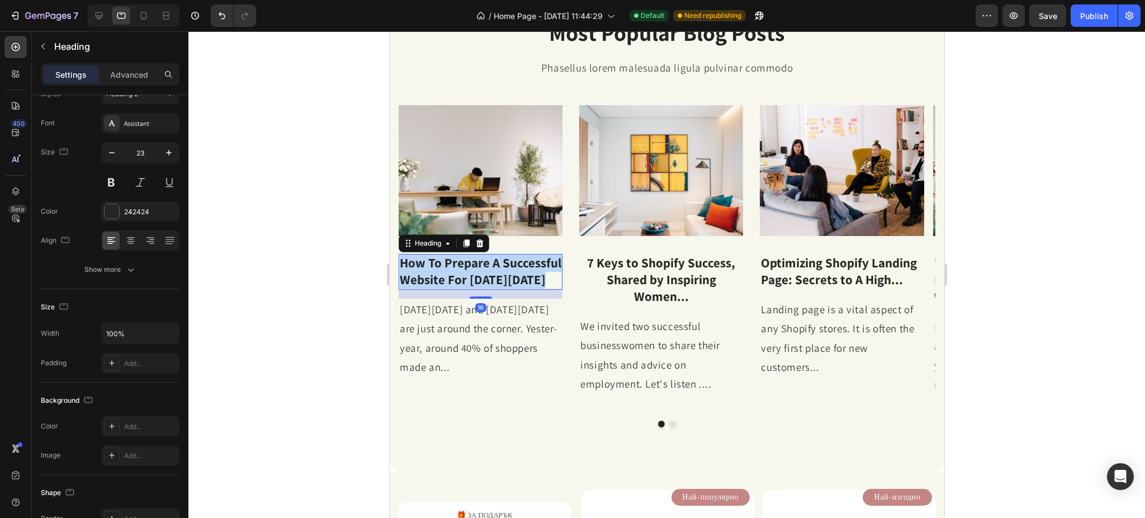
click at [495, 278] on p "How To Prepare A Successful Website For [DATE][DATE]" at bounding box center [480, 272] width 162 height 34
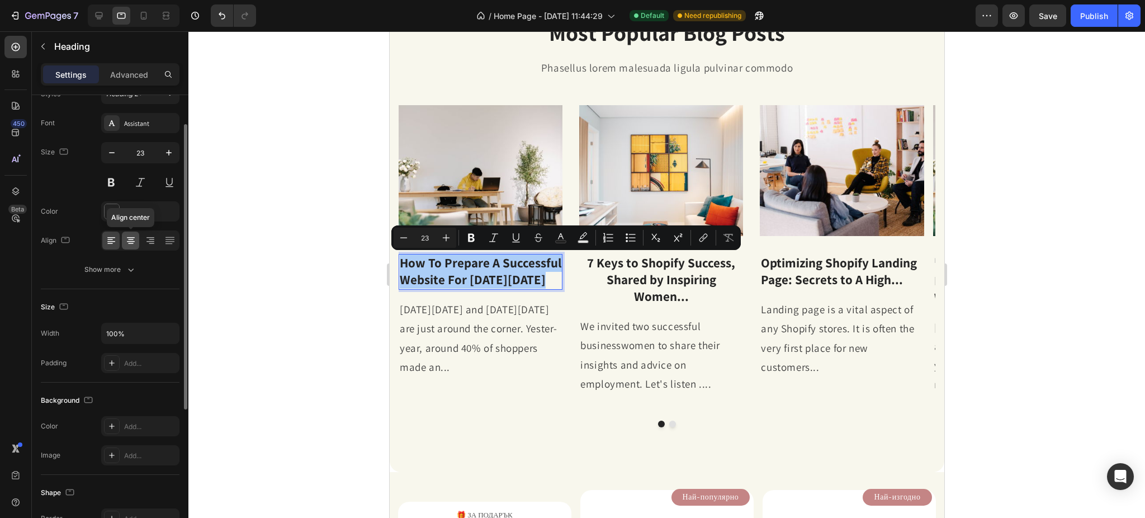
click at [129, 243] on icon at bounding box center [131, 243] width 6 height 1
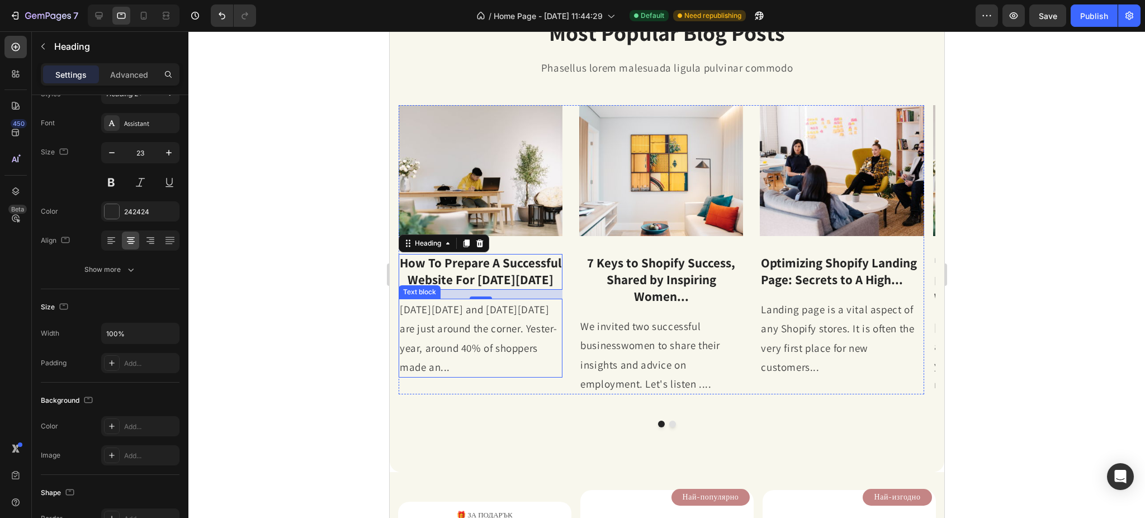
click at [498, 345] on p "[DATE][DATE] and [DATE][DATE] are just around the corner. Yester-year, around 4…" at bounding box center [480, 338] width 162 height 77
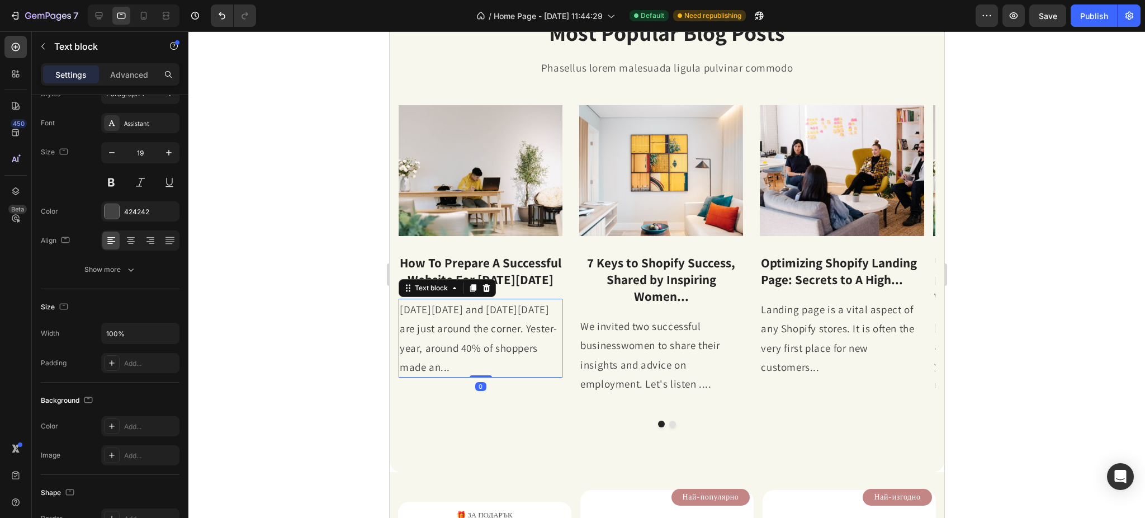
click at [498, 345] on p "[DATE][DATE] and [DATE][DATE] are just around the corner. Yester-year, around 4…" at bounding box center [480, 338] width 162 height 77
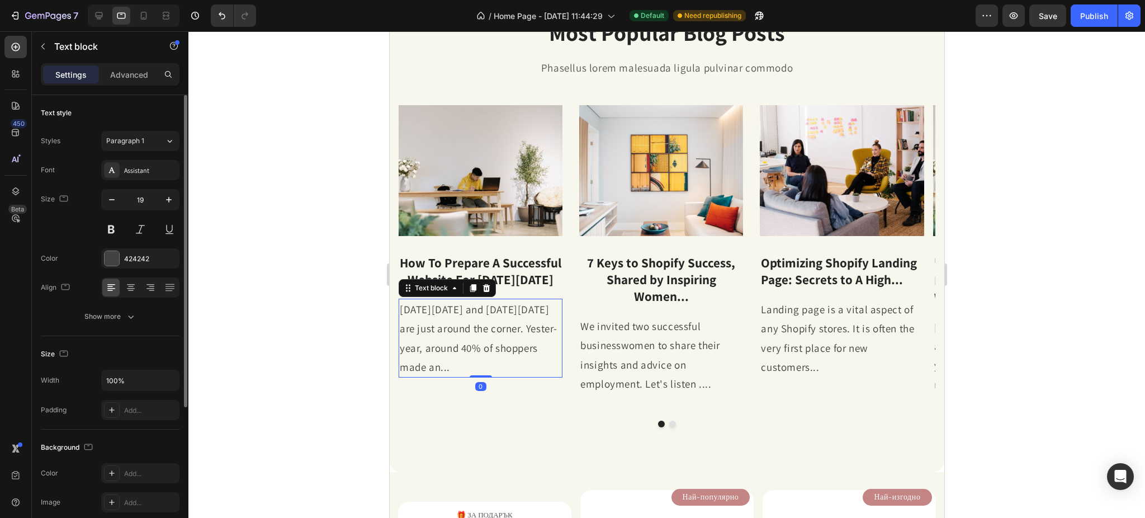
click at [498, 345] on p "[DATE][DATE] and [DATE][DATE] are just around the corner. Yester-year, around 4…" at bounding box center [480, 338] width 162 height 77
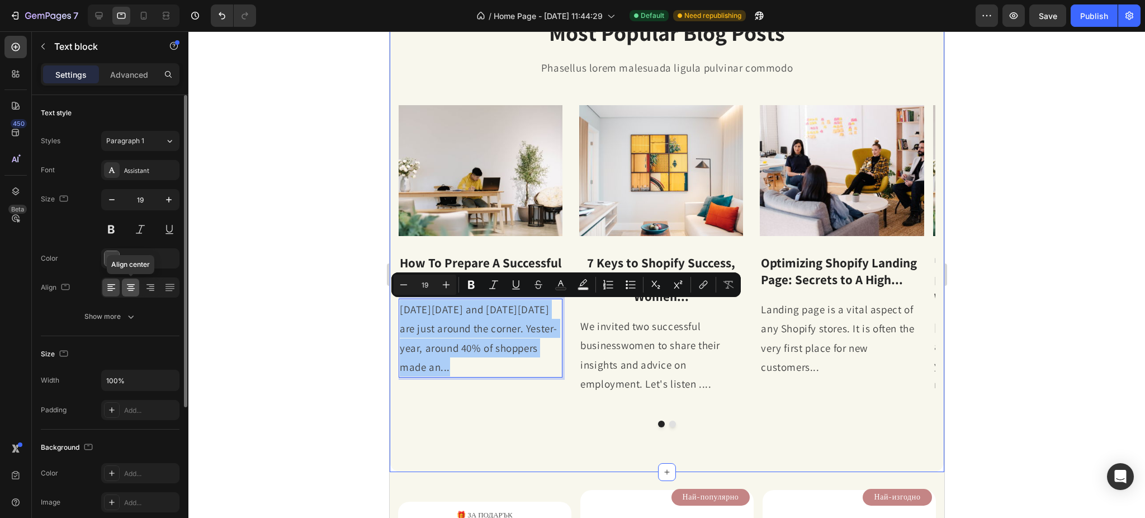
click at [129, 288] on icon at bounding box center [131, 288] width 8 height 1
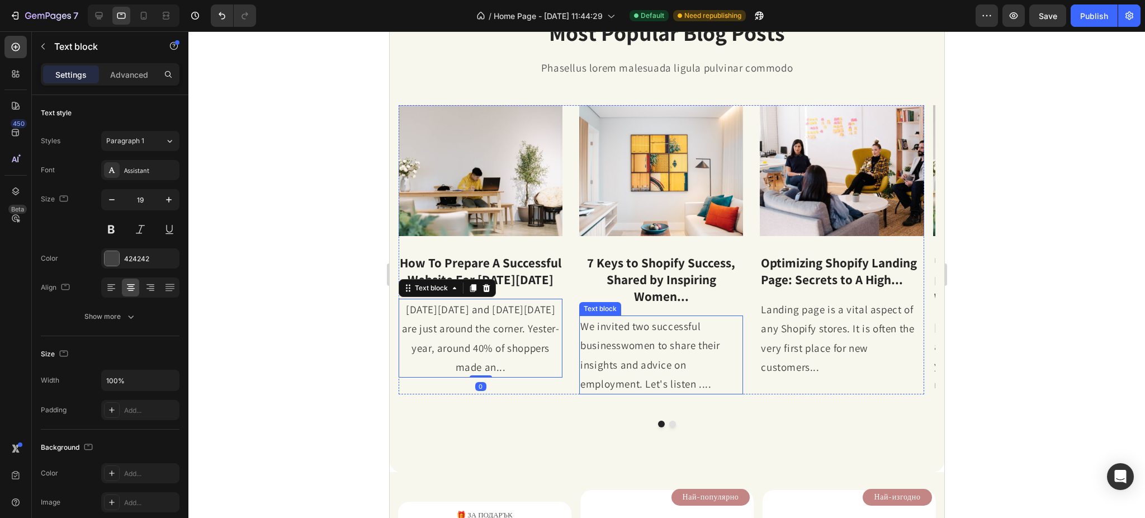
click at [660, 360] on p "We invited two successful businesswomen to share their insights and advice on e…" at bounding box center [661, 354] width 162 height 77
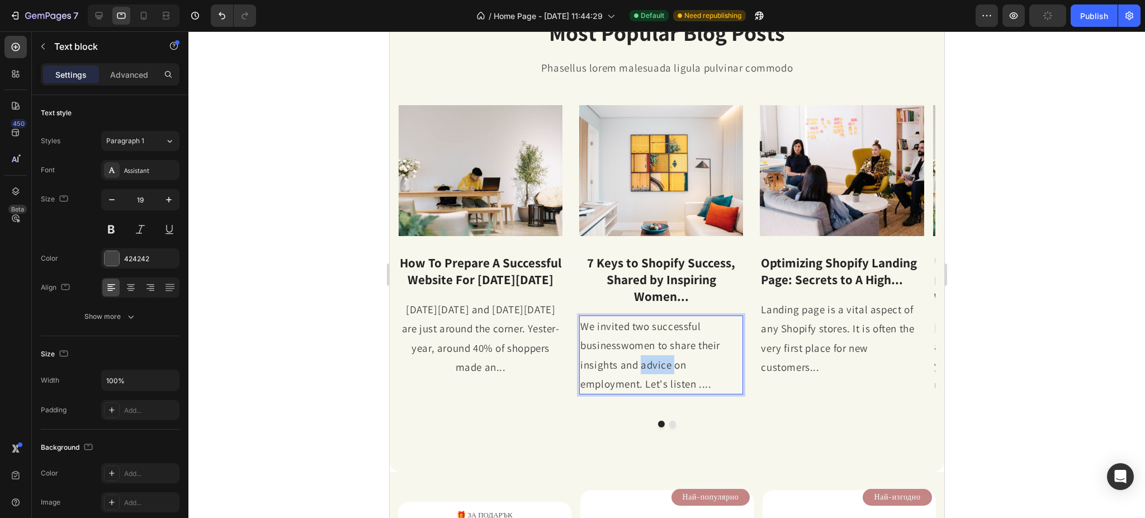
click at [660, 360] on p "We invited two successful businesswomen to share their insights and advice on e…" at bounding box center [661, 354] width 162 height 77
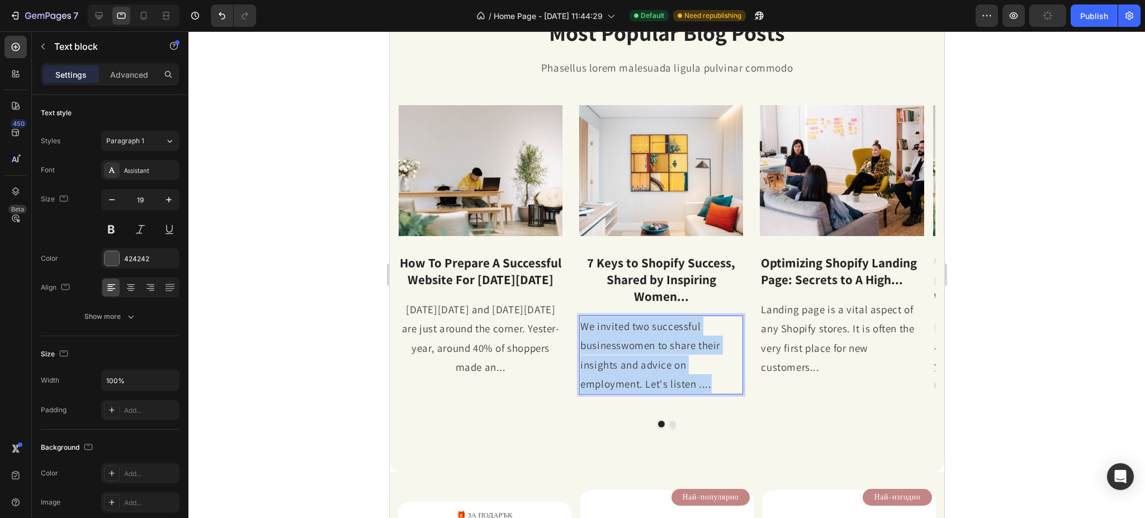
click at [660, 360] on p "We invited two successful businesswomen to share their insights and advice on e…" at bounding box center [661, 354] width 162 height 77
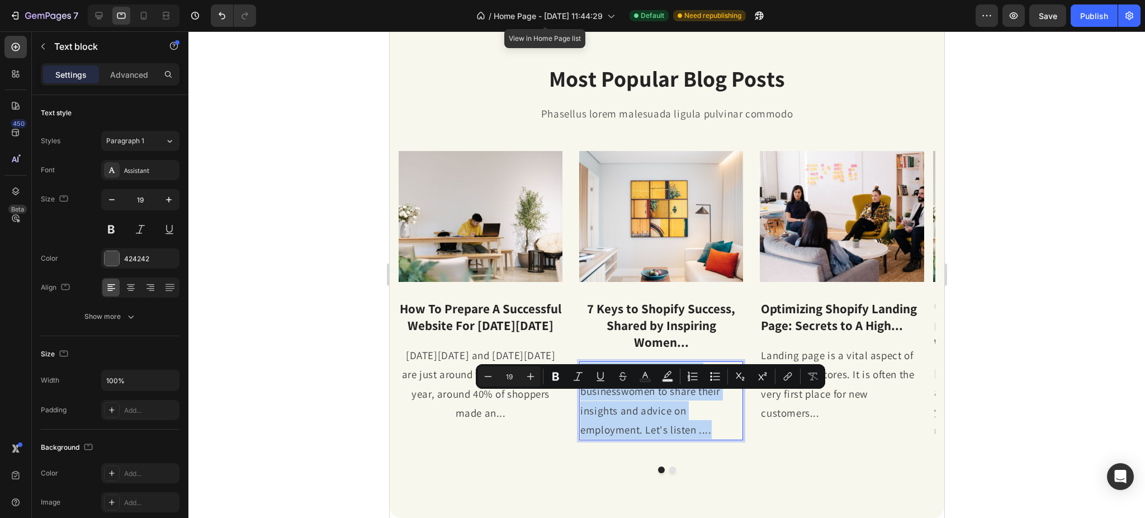
scroll to position [298, 0]
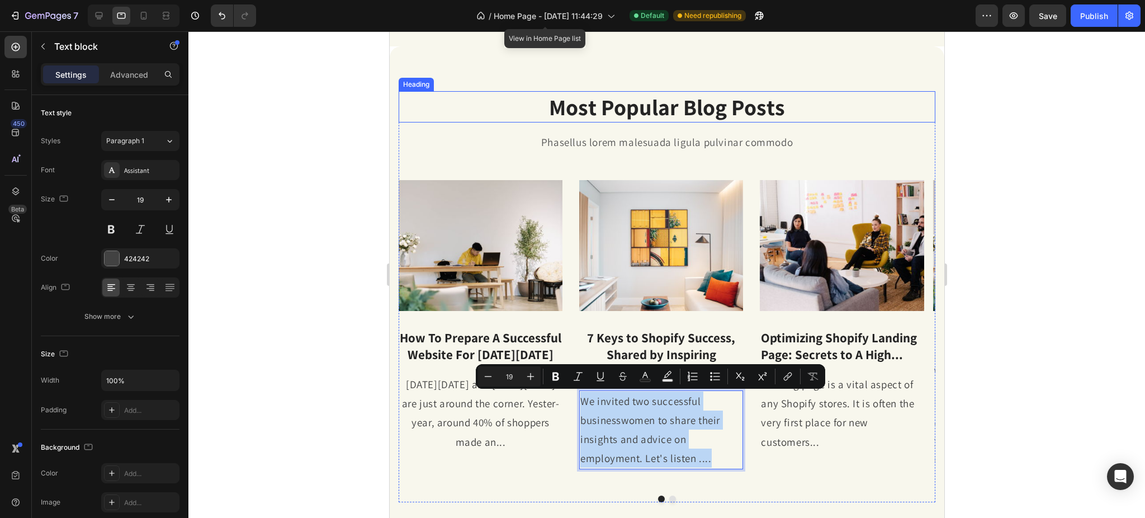
click at [613, 115] on p "Most Popular Blog Posts" at bounding box center [666, 106] width 534 height 29
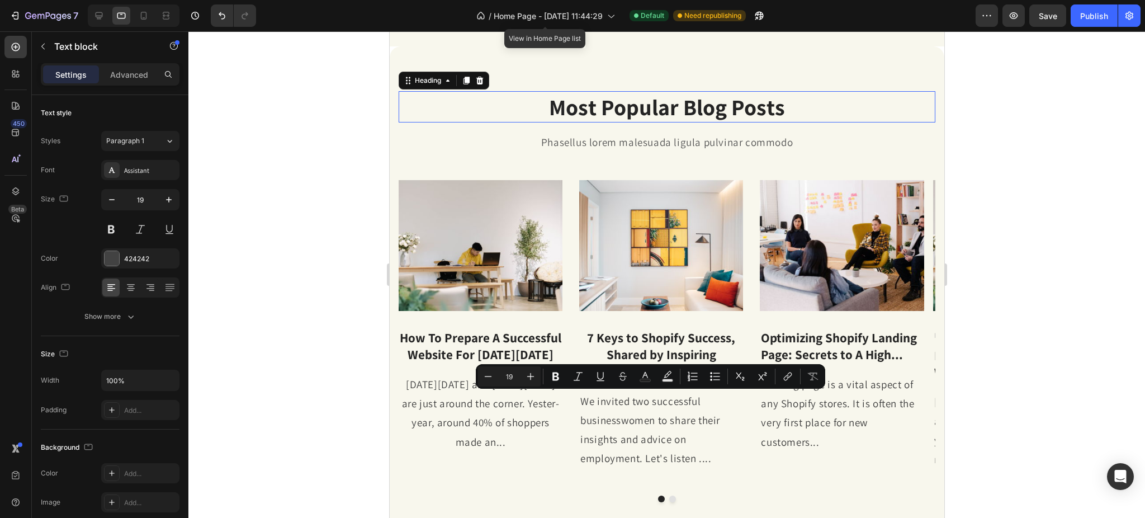
click at [613, 115] on p "Most Popular Blog Posts" at bounding box center [666, 106] width 534 height 29
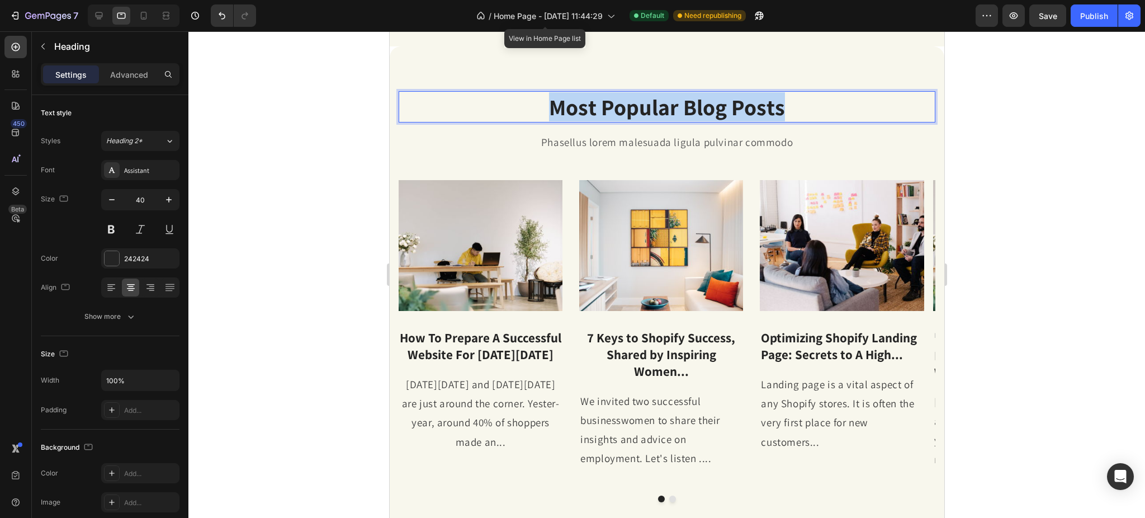
click at [613, 115] on p "Most Popular Blog Posts" at bounding box center [666, 106] width 534 height 29
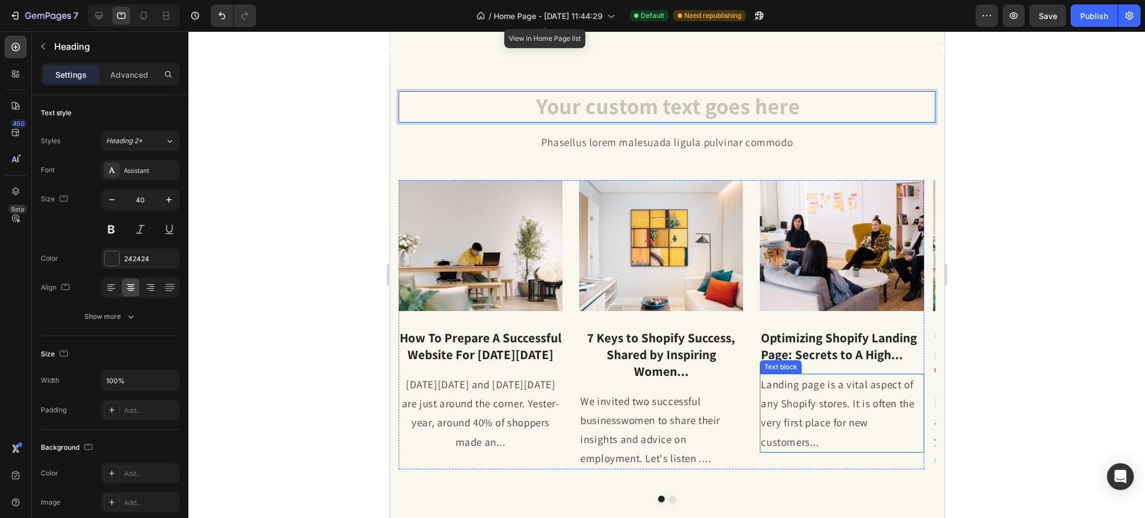
drag, startPoint x: 799, startPoint y: 445, endPoint x: 796, endPoint y: 454, distance: 10.1
click at [797, 451] on div "Landing page is a vital aspect of any Shopify stores. It is often the very firs…" at bounding box center [841, 412] width 164 height 79
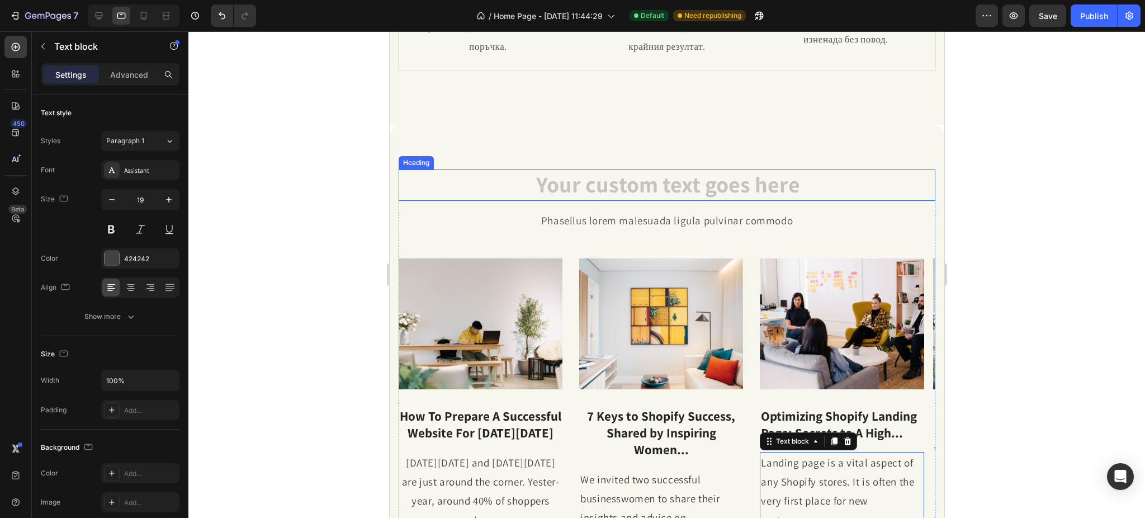
scroll to position [224, 0]
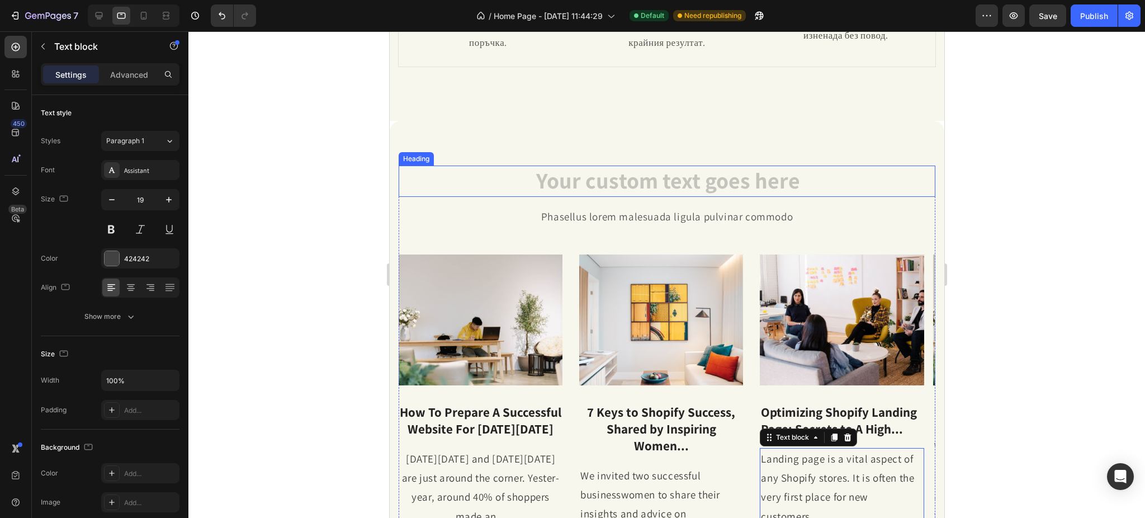
click at [556, 189] on h2 "Rich Text Editor. Editing area: main" at bounding box center [666, 180] width 537 height 31
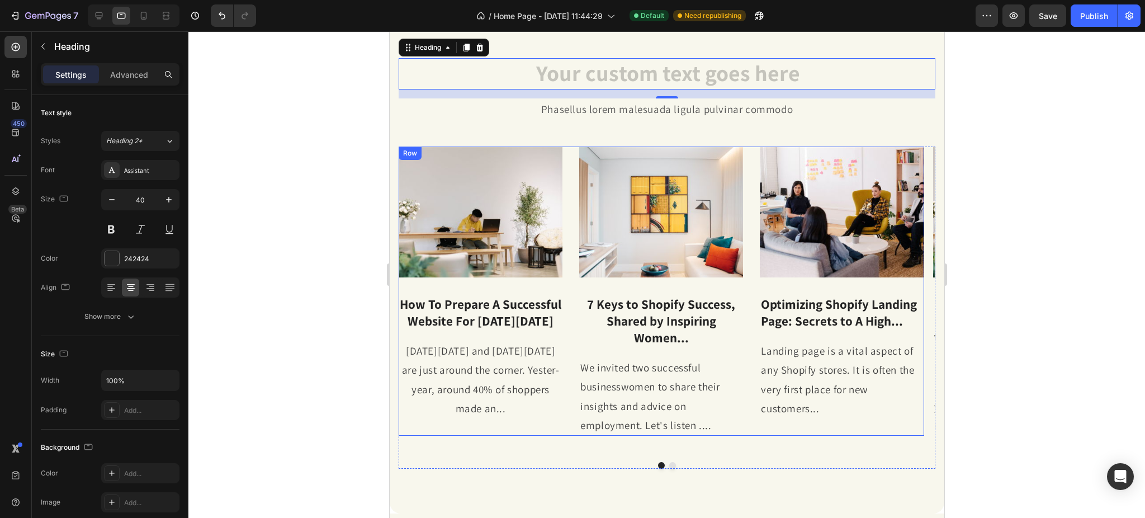
scroll to position [372, 0]
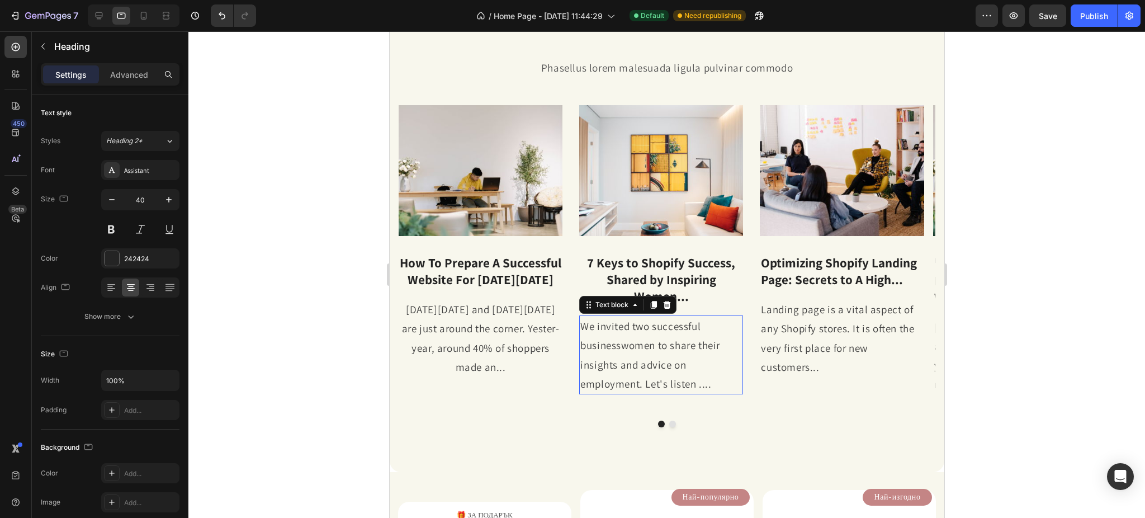
click at [647, 331] on p "We invited two successful businesswomen to share their insights and advice on e…" at bounding box center [661, 354] width 162 height 77
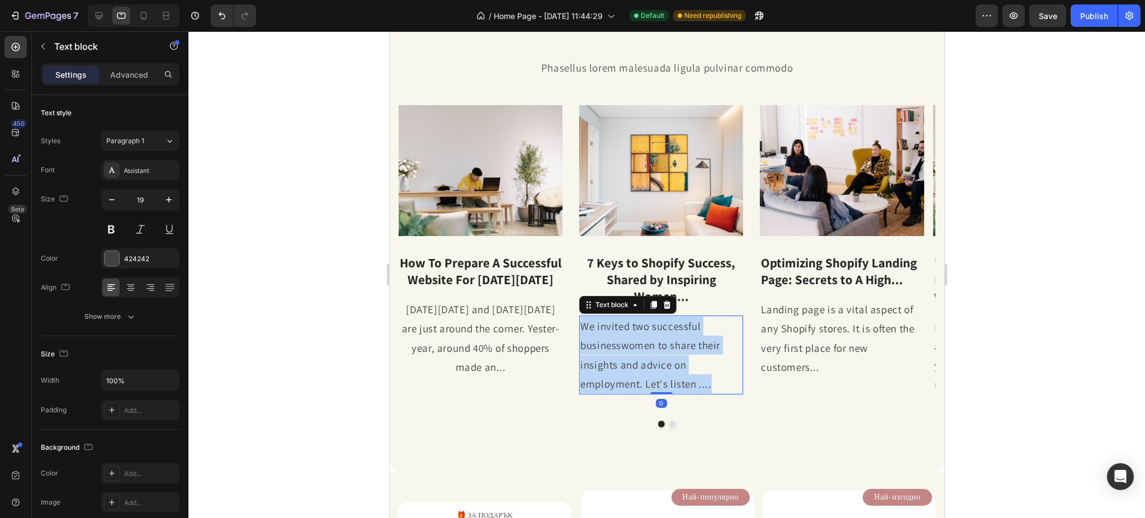
click at [647, 331] on p "We invited two successful businesswomen to share their insights and advice on e…" at bounding box center [661, 354] width 162 height 77
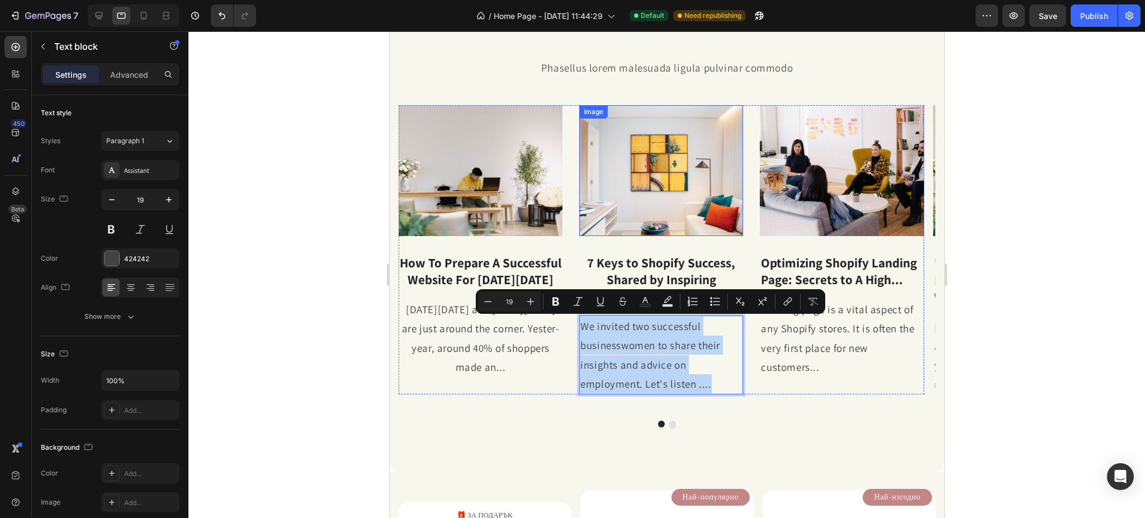
click at [463, 169] on img at bounding box center [480, 170] width 164 height 131
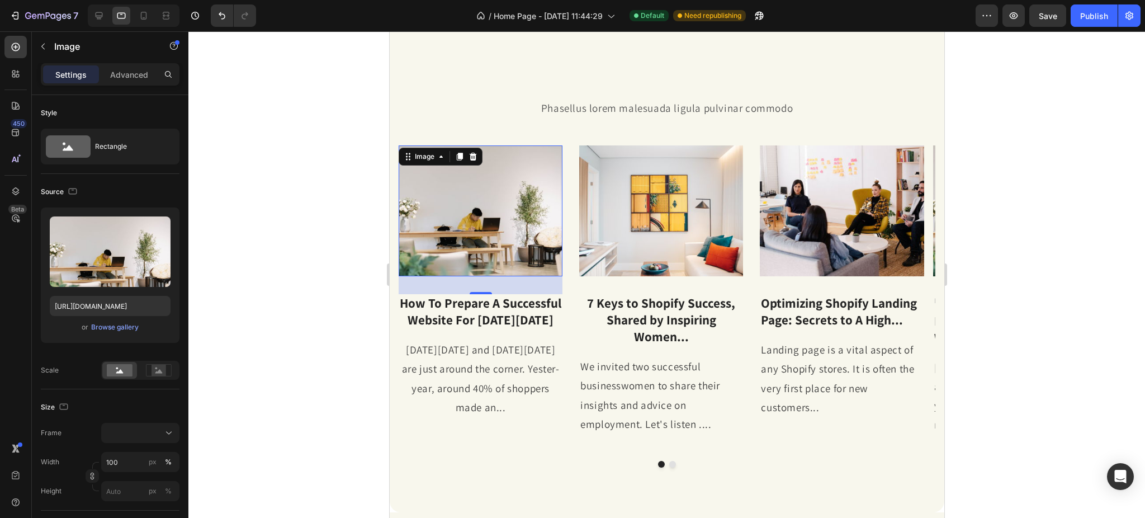
scroll to position [298, 0]
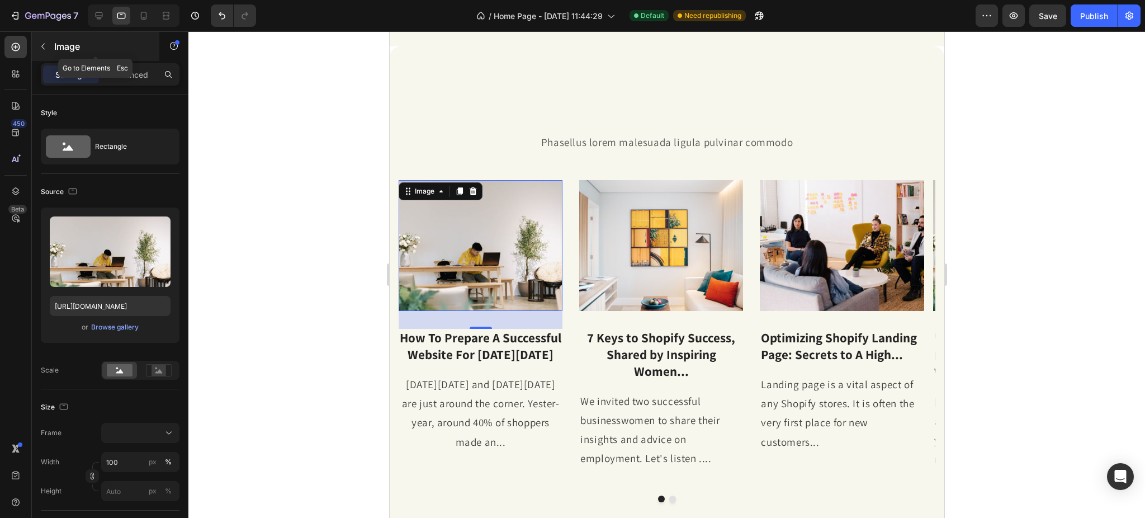
click at [35, 49] on button "button" at bounding box center [43, 46] width 18 height 18
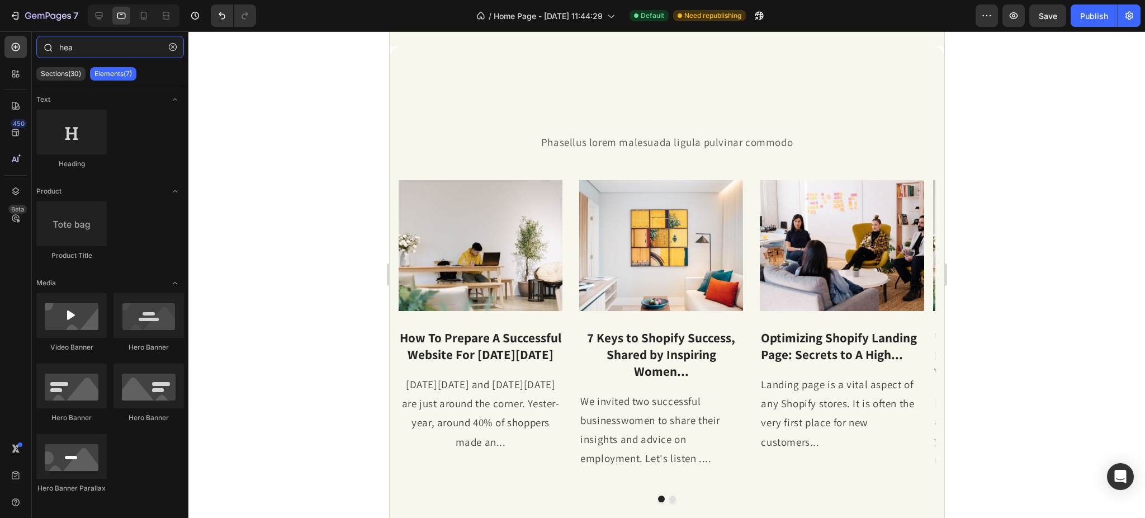
click at [90, 50] on input "hea" at bounding box center [110, 47] width 148 height 22
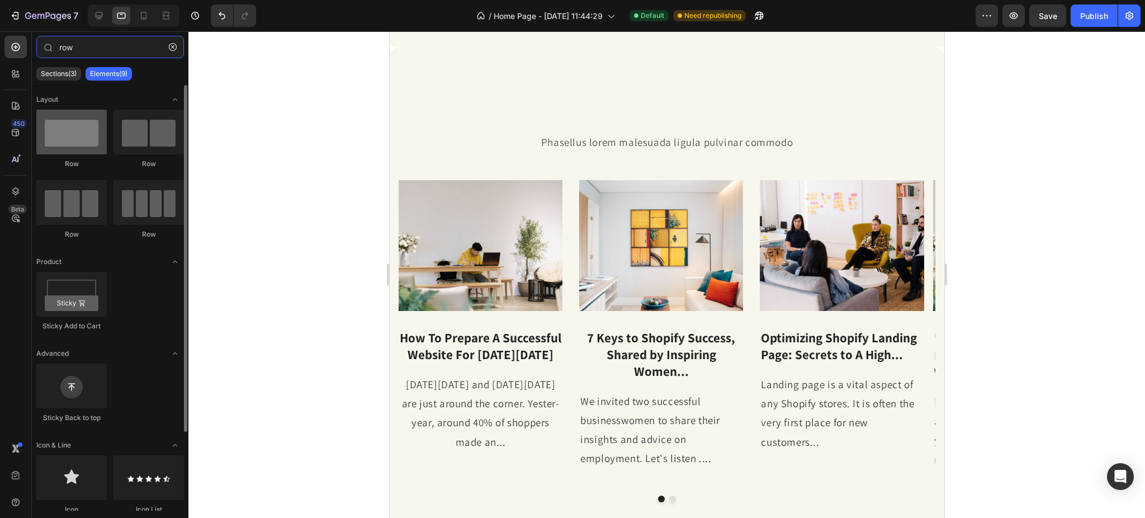
type input "row"
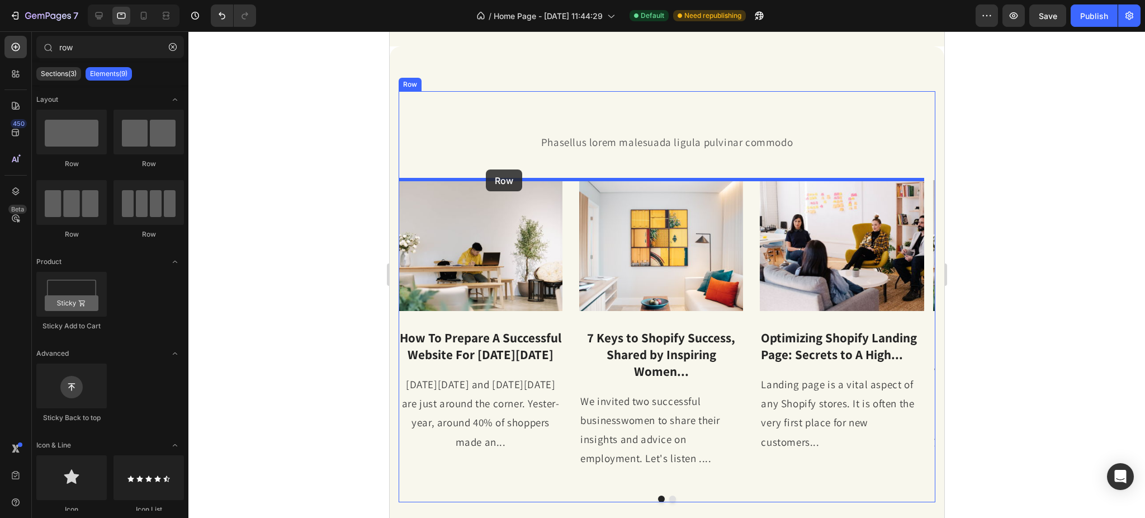
drag, startPoint x: 494, startPoint y: 168, endPoint x: 485, endPoint y: 169, distance: 9.0
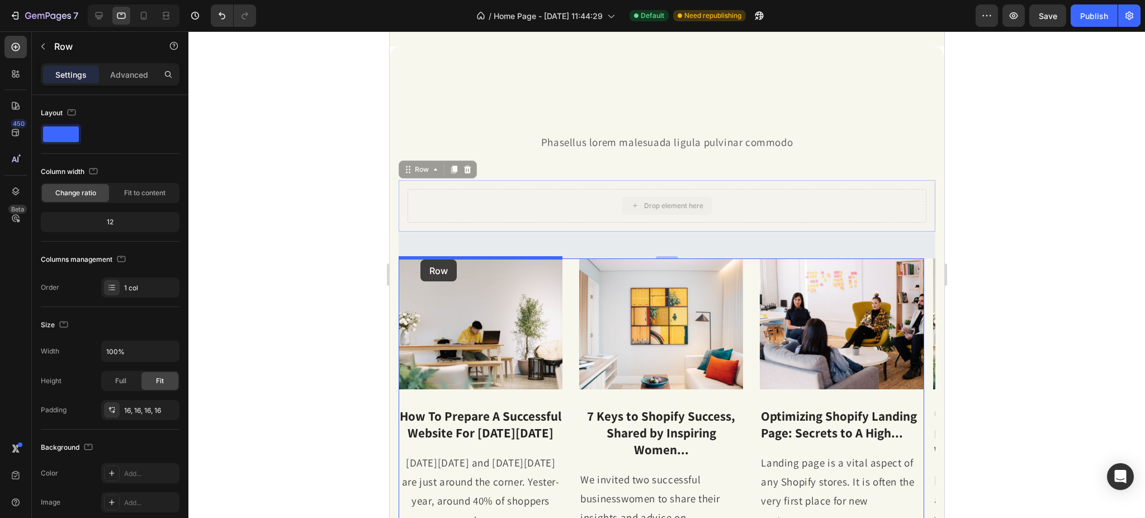
drag, startPoint x: 418, startPoint y: 167, endPoint x: 420, endPoint y: 259, distance: 92.8
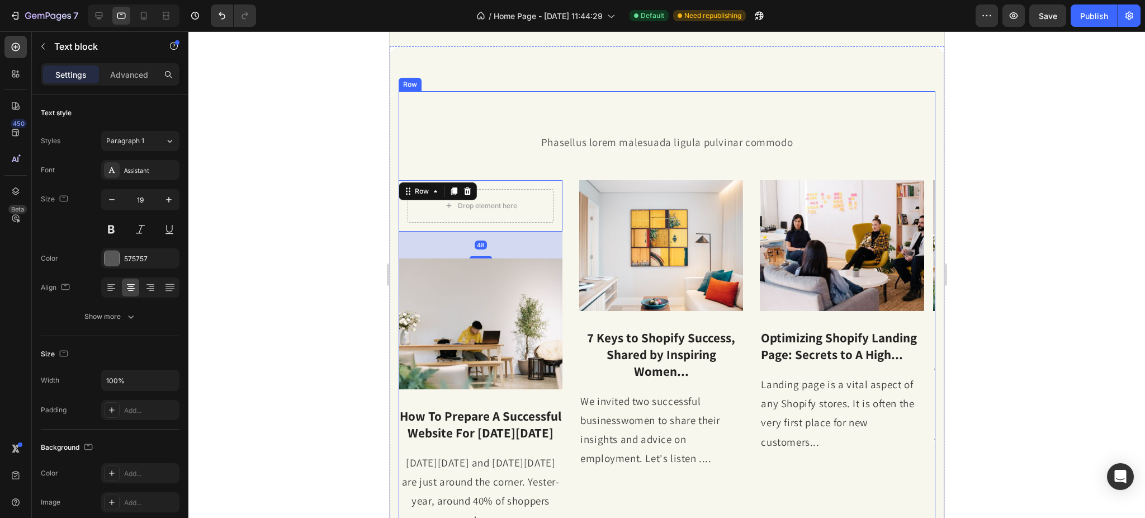
click at [502, 146] on p "Phasellus lorem malesuada ligula pulvinar commodo" at bounding box center [666, 141] width 534 height 19
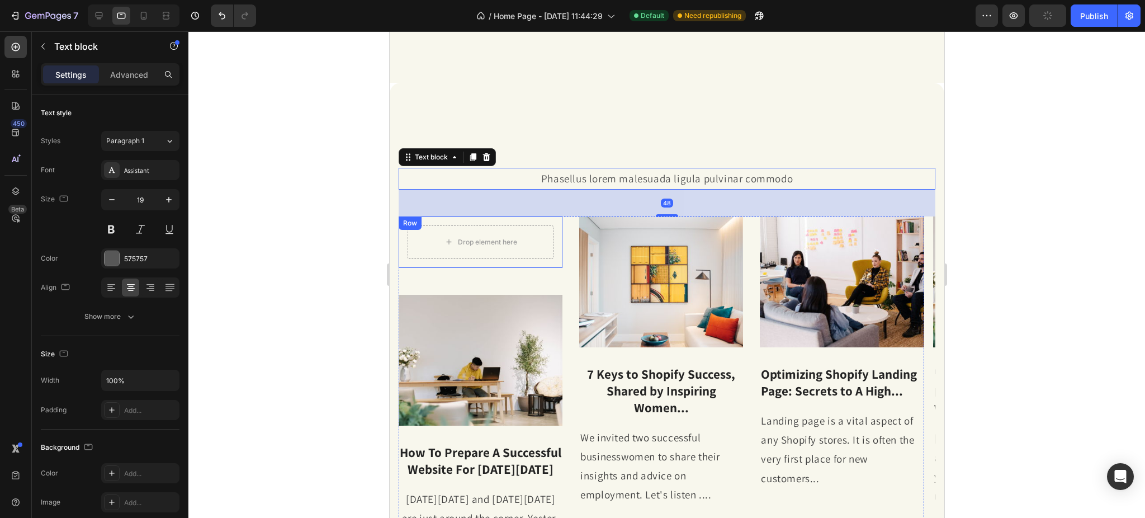
scroll to position [224, 0]
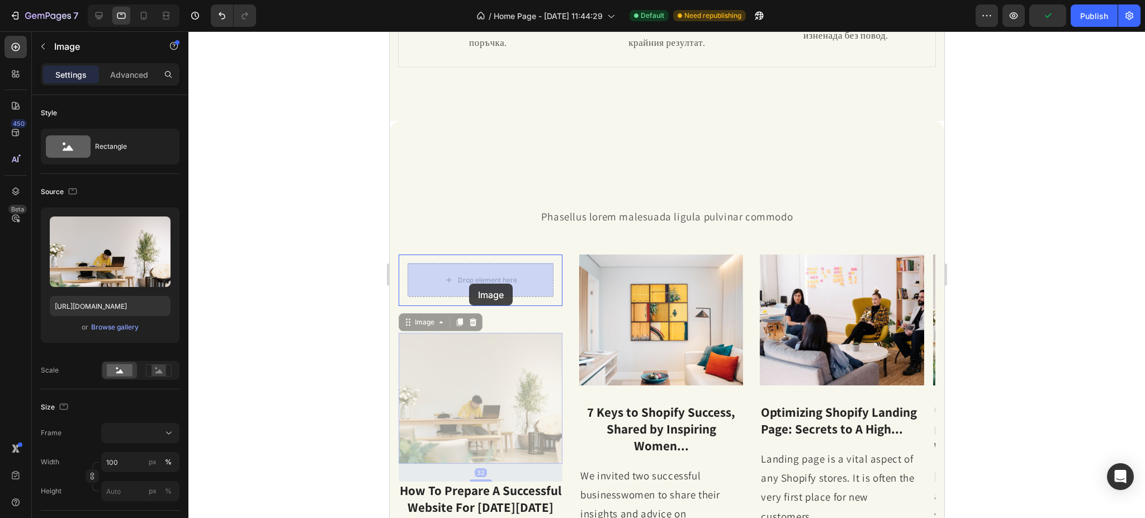
drag, startPoint x: 454, startPoint y: 381, endPoint x: 468, endPoint y: 282, distance: 99.3
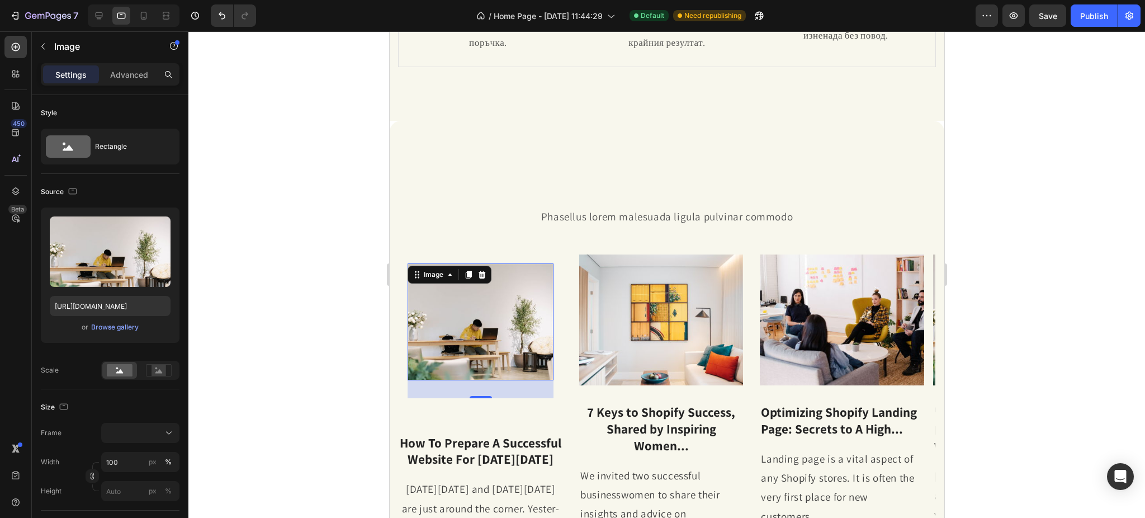
click at [453, 212] on p "Phasellus lorem malesuada ligula pulvinar commodo" at bounding box center [666, 216] width 534 height 19
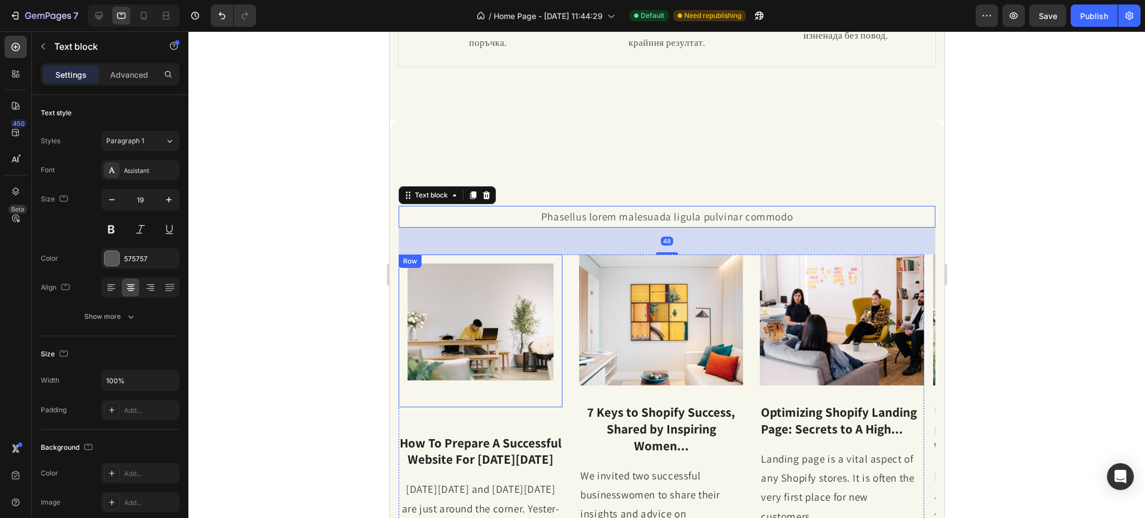
click at [400, 285] on div "Image Row" at bounding box center [480, 330] width 164 height 153
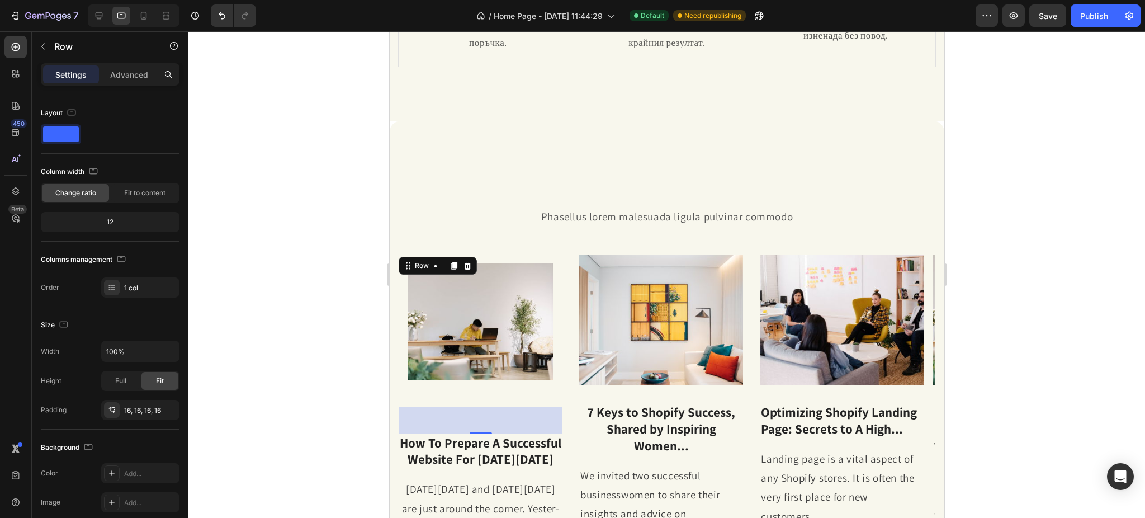
click at [403, 326] on div "Image Row 48" at bounding box center [480, 330] width 164 height 153
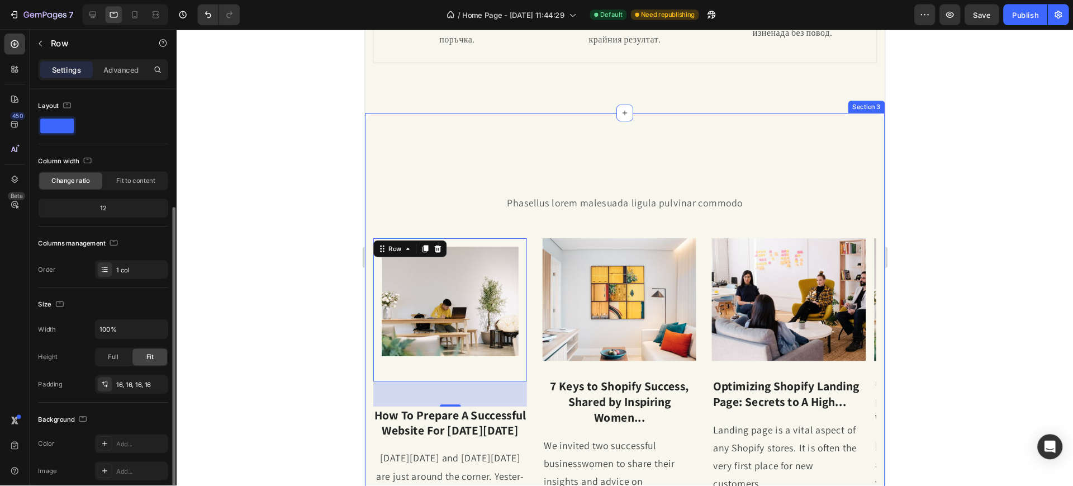
scroll to position [149, 0]
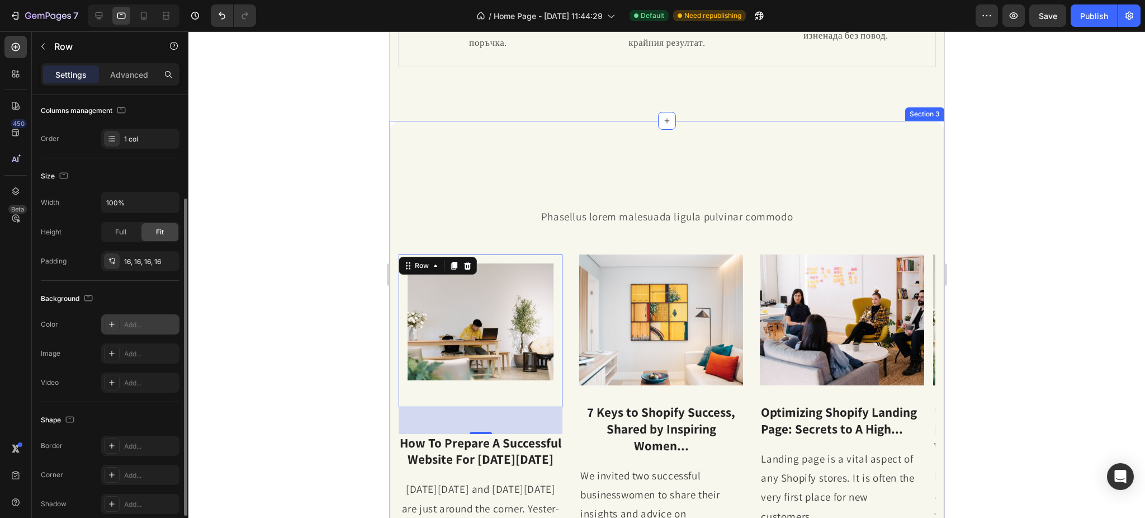
click at [120, 328] on div "Add..." at bounding box center [140, 324] width 78 height 20
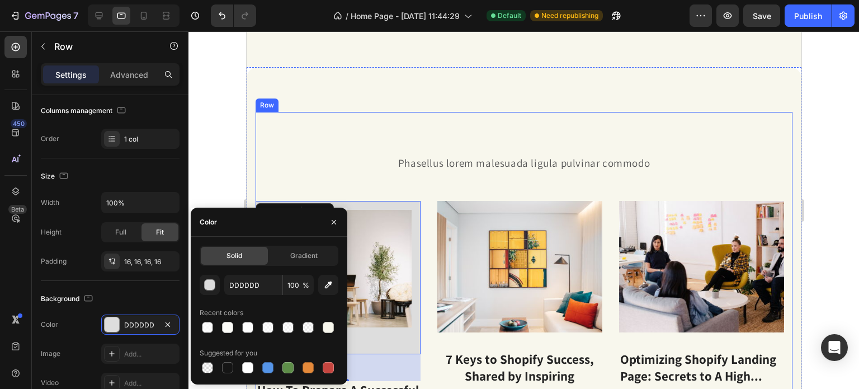
scroll to position [280, 0]
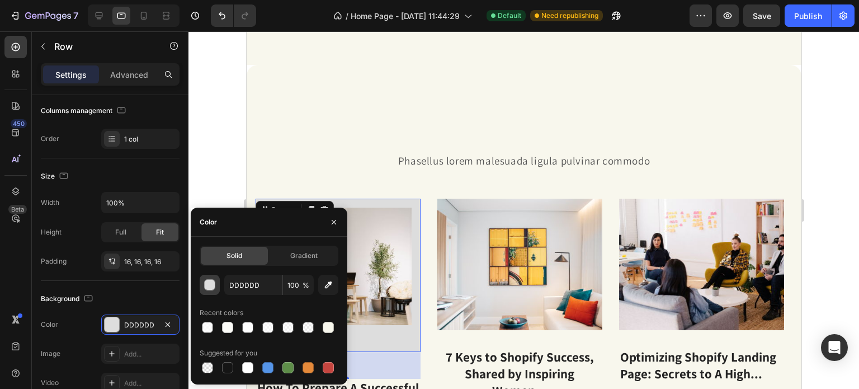
click at [217, 287] on button "button" at bounding box center [210, 284] width 20 height 20
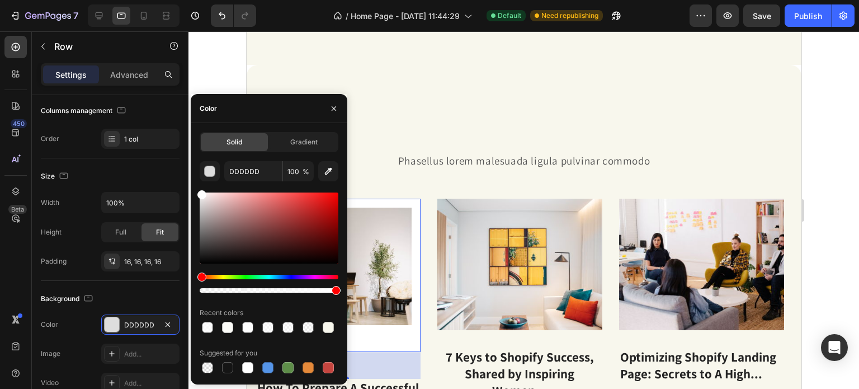
drag, startPoint x: 215, startPoint y: 192, endPoint x: 192, endPoint y: 166, distance: 34.1
click at [192, 166] on div "Solid Gradient DDDDDD 100 % Recent colors Suggested for you" at bounding box center [269, 253] width 157 height 243
click at [334, 111] on icon "button" at bounding box center [333, 108] width 9 height 9
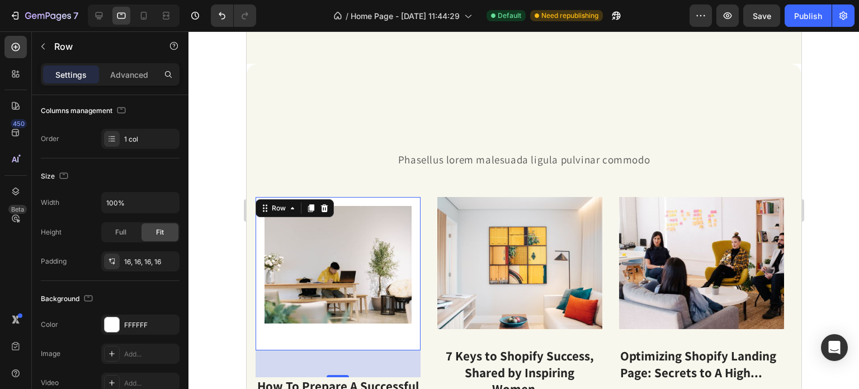
scroll to position [391, 0]
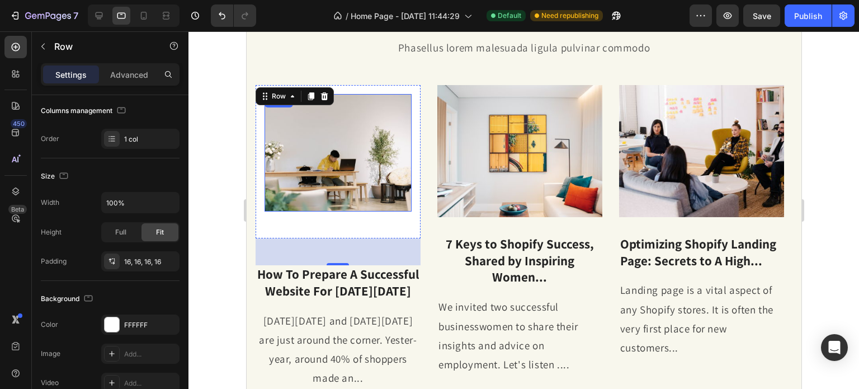
click at [321, 167] on img at bounding box center [337, 152] width 147 height 117
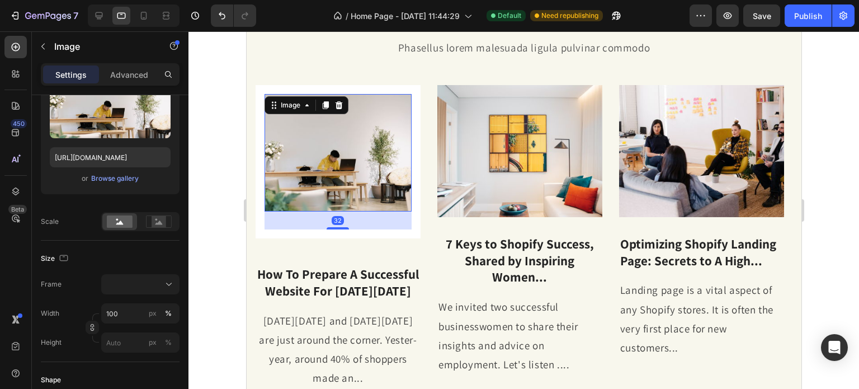
scroll to position [0, 0]
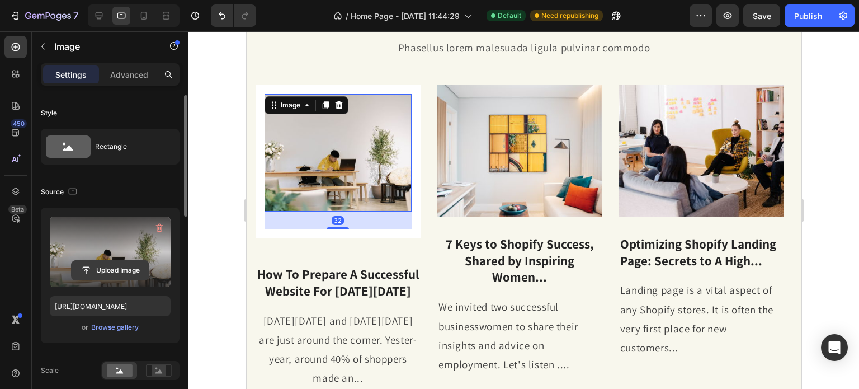
click at [122, 266] on input "file" at bounding box center [110, 270] width 77 height 19
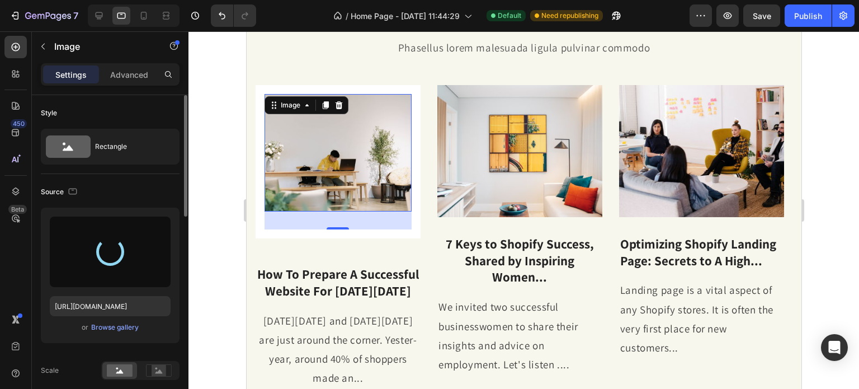
type input "[URL][DOMAIN_NAME]"
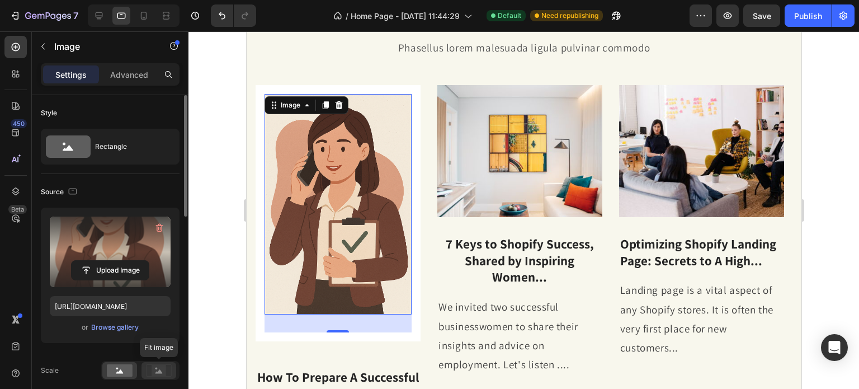
click at [152, 367] on rect at bounding box center [158, 369] width 15 height 11
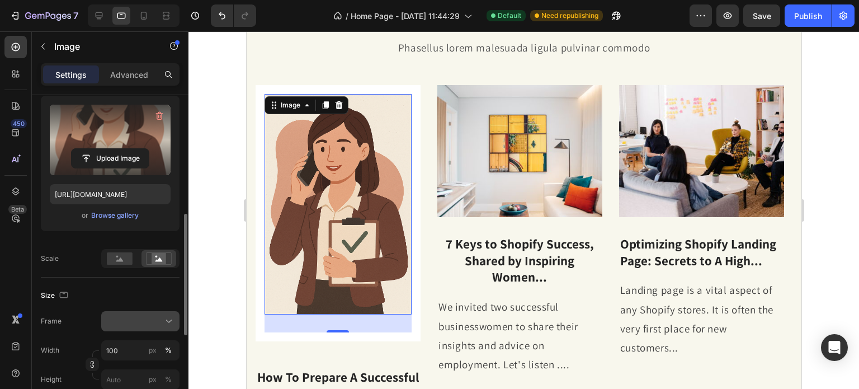
scroll to position [168, 0]
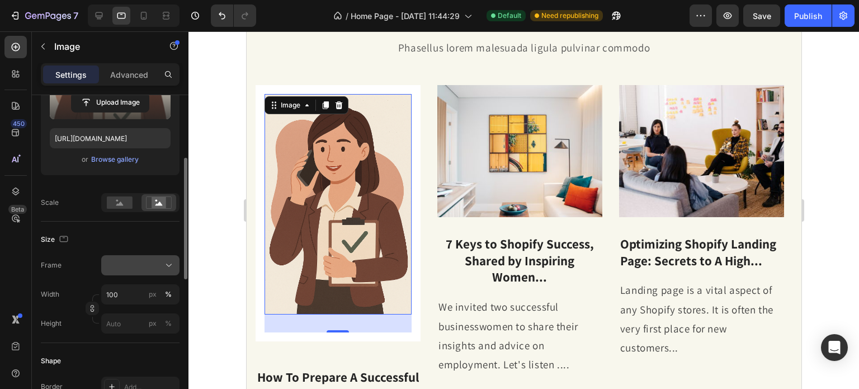
click at [160, 263] on div at bounding box center [140, 264] width 68 height 11
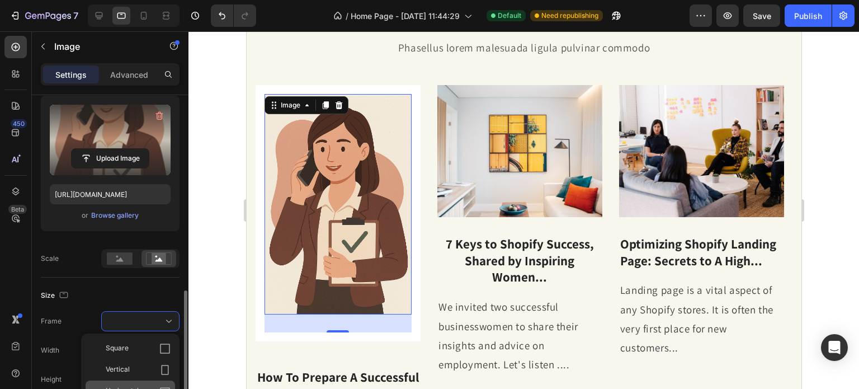
scroll to position [224, 0]
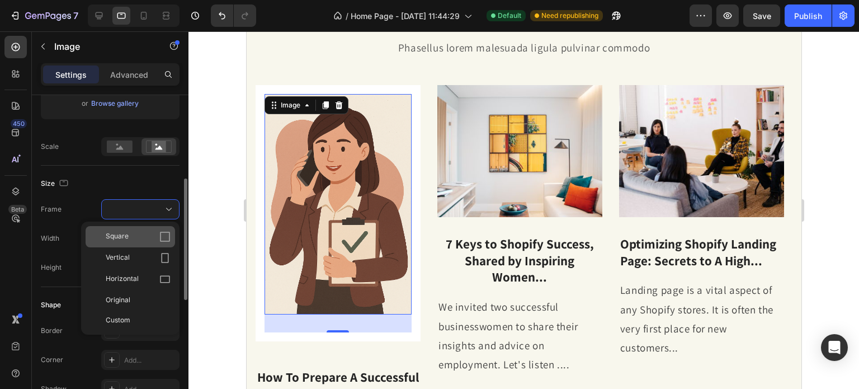
click at [135, 241] on div "Square" at bounding box center [138, 236] width 65 height 11
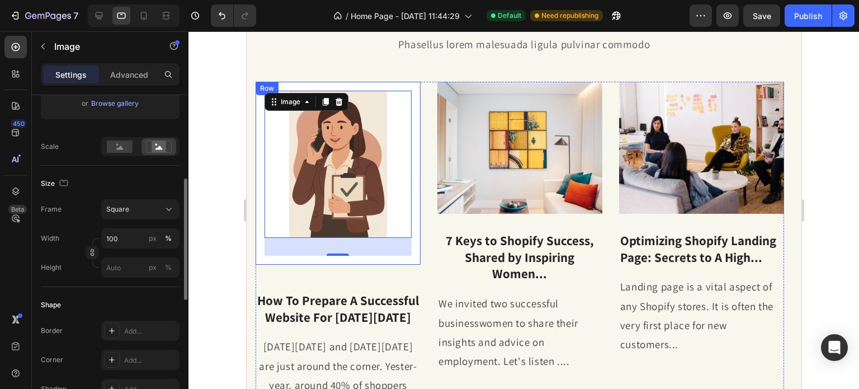
scroll to position [447, 0]
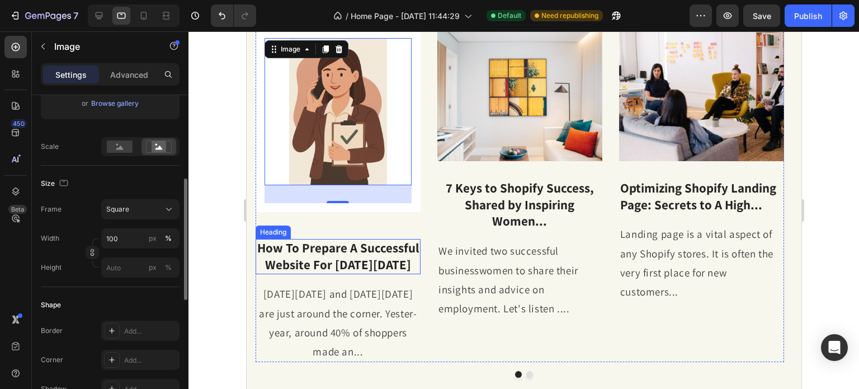
click at [351, 243] on p "How To Prepare A Successful Website For [DATE][DATE]" at bounding box center [337, 257] width 163 height 34
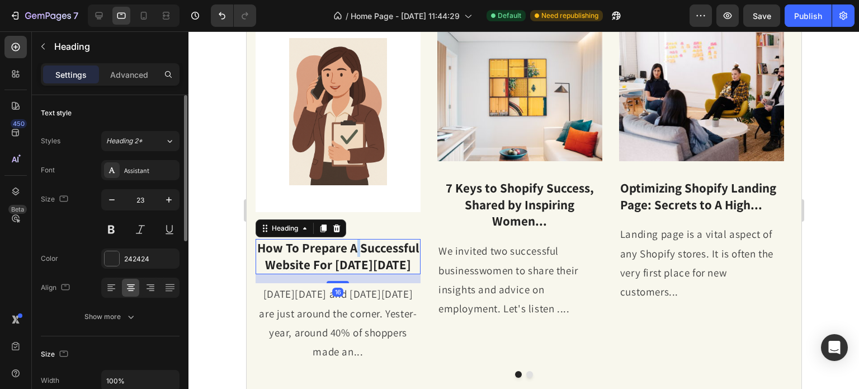
click at [352, 252] on p "How To Prepare A Successful Website For [DATE][DATE]" at bounding box center [337, 257] width 163 height 34
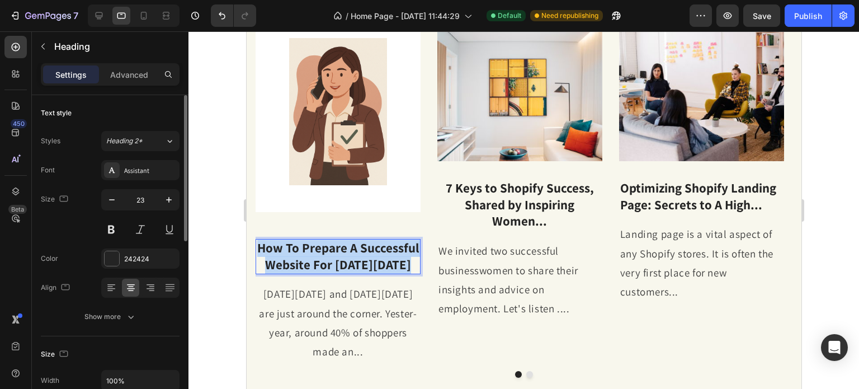
click at [352, 252] on p "How To Prepare A Successful Website For [DATE][DATE]" at bounding box center [337, 257] width 163 height 34
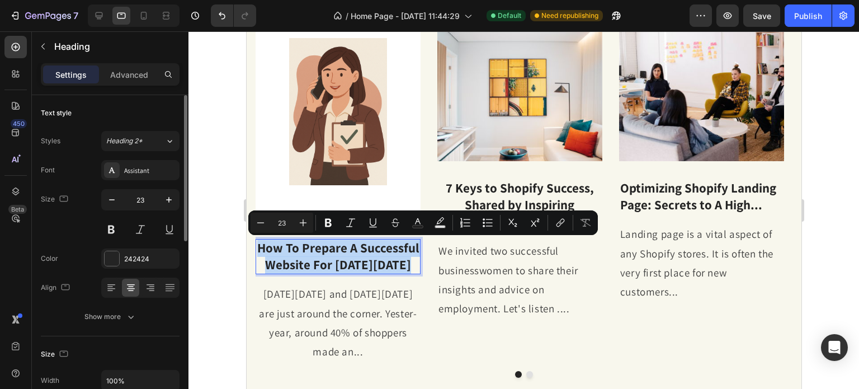
click at [356, 255] on p "How To Prepare A Successful Website For [DATE][DATE]" at bounding box center [337, 257] width 163 height 34
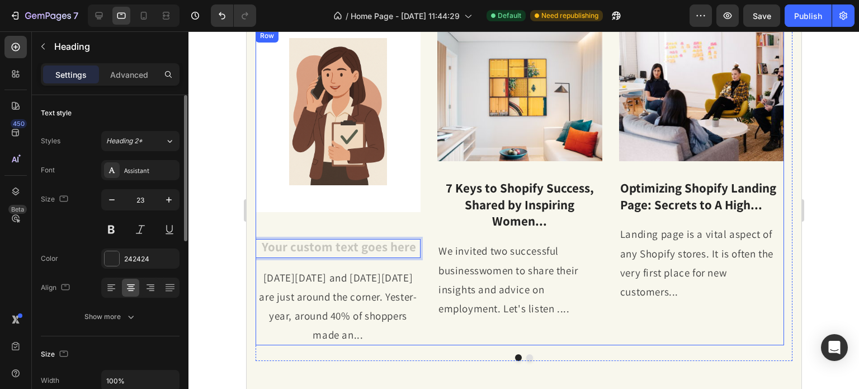
click at [262, 263] on div "Image Row Heading 16 Black Friday and Cyber Monday are just around the corner. …" at bounding box center [337, 187] width 165 height 316
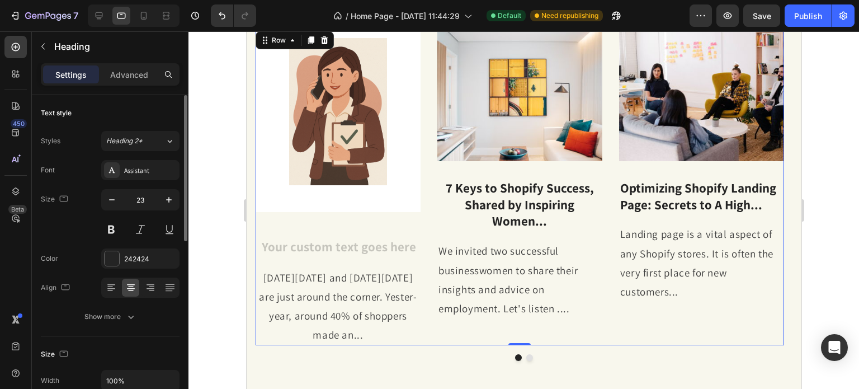
click at [261, 248] on h3 "Rich Text Editor. Editing area: main" at bounding box center [337, 248] width 165 height 19
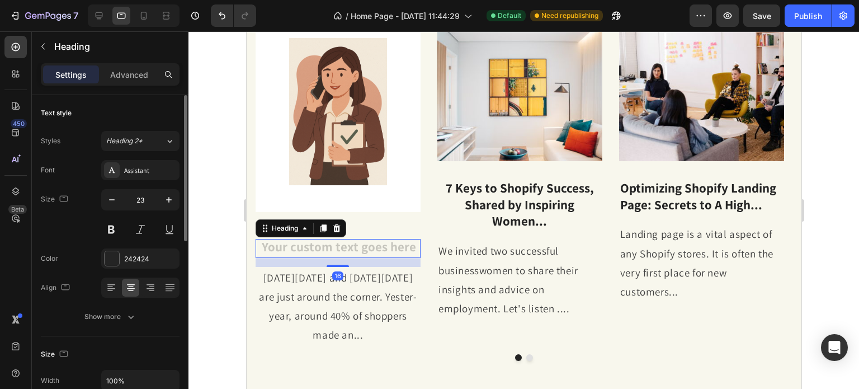
click at [265, 235] on div "Heading" at bounding box center [300, 228] width 91 height 18
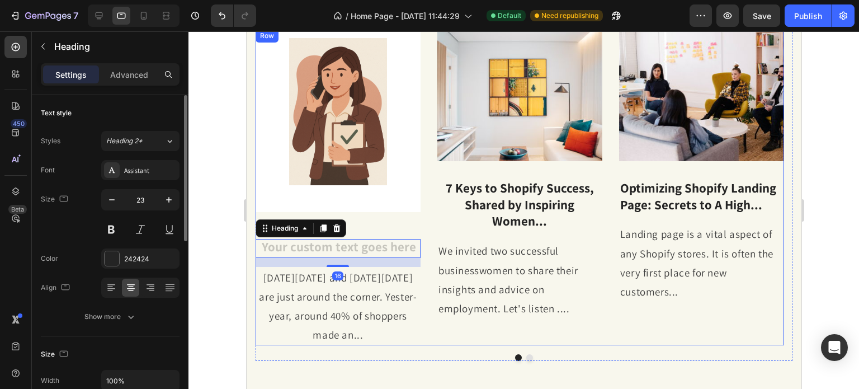
click at [373, 228] on div "Image Row Heading 16 Black Friday and Cyber Monday are just around the corner. …" at bounding box center [337, 187] width 165 height 316
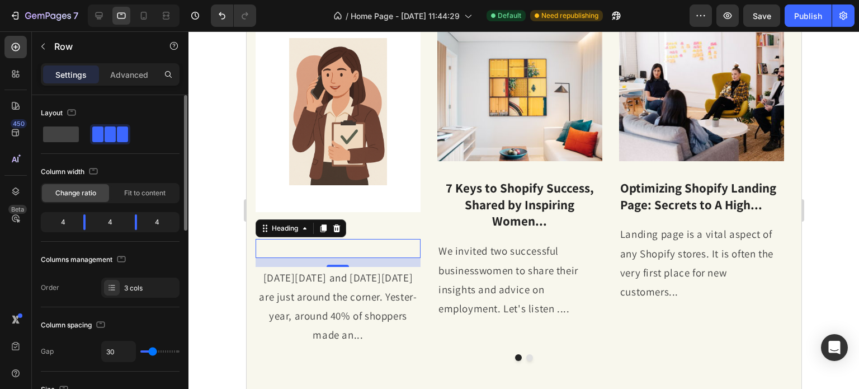
click at [335, 242] on p "Rich Text Editor. Editing area: main" at bounding box center [337, 248] width 163 height 17
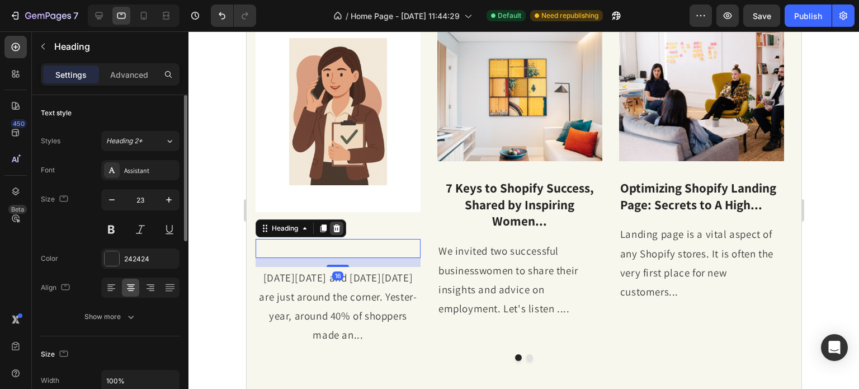
click at [335, 229] on icon at bounding box center [336, 228] width 9 height 9
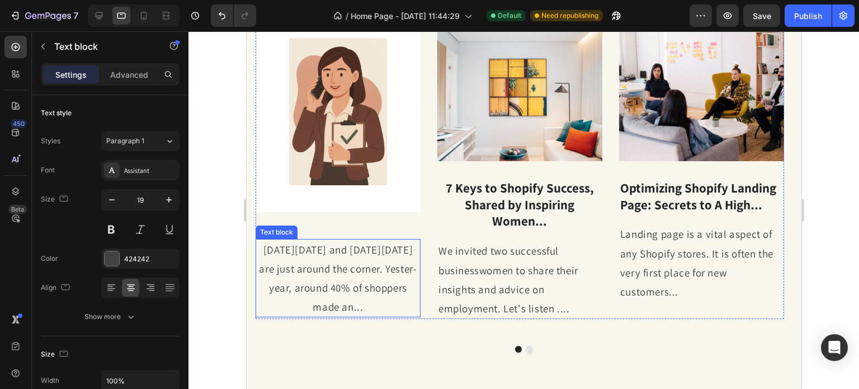
click at [329, 268] on p "[DATE][DATE] and [DATE][DATE] are just around the corner. Yester-year, around 4…" at bounding box center [337, 278] width 163 height 77
click at [345, 230] on icon at bounding box center [342, 228] width 7 height 8
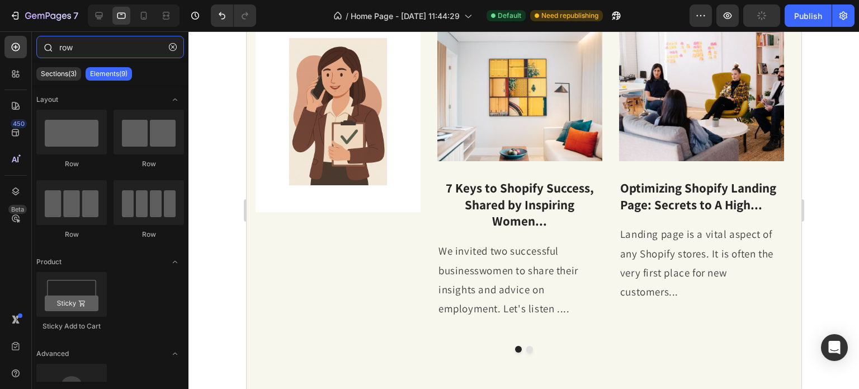
click at [102, 42] on input "row" at bounding box center [110, 47] width 148 height 22
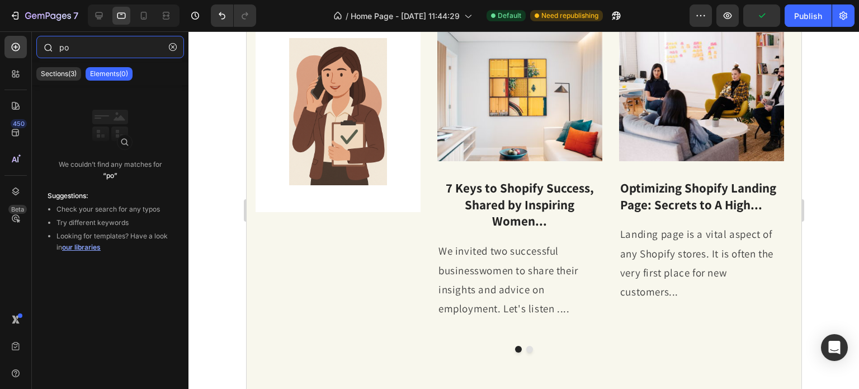
type input "р"
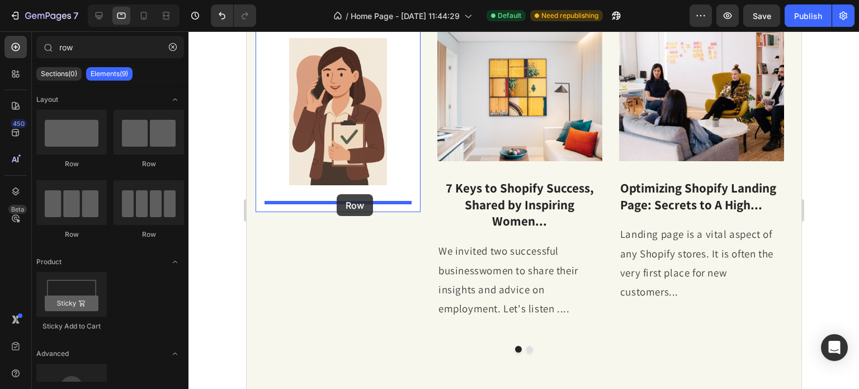
drag, startPoint x: 319, startPoint y: 160, endPoint x: 337, endPoint y: 195, distance: 38.3
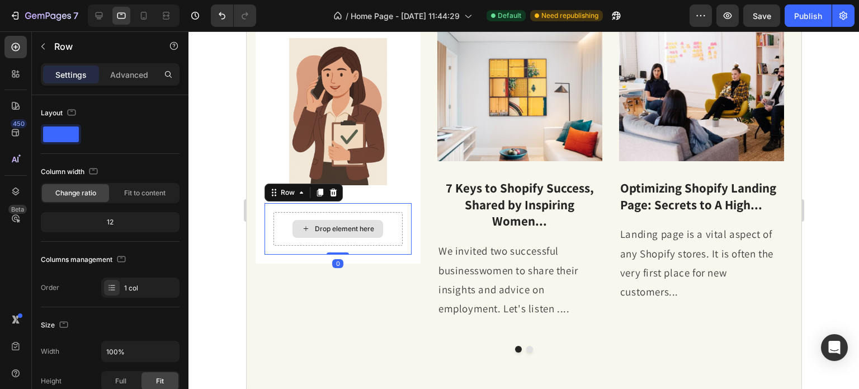
click at [352, 228] on div "Drop element here" at bounding box center [343, 228] width 59 height 9
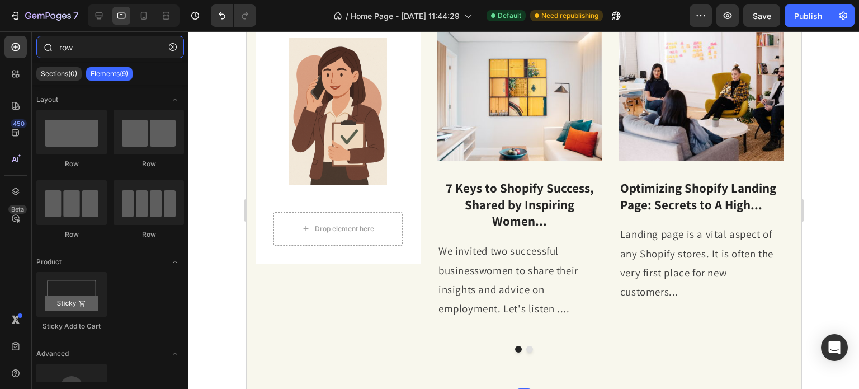
click at [88, 46] on input "row" at bounding box center [110, 47] width 148 height 22
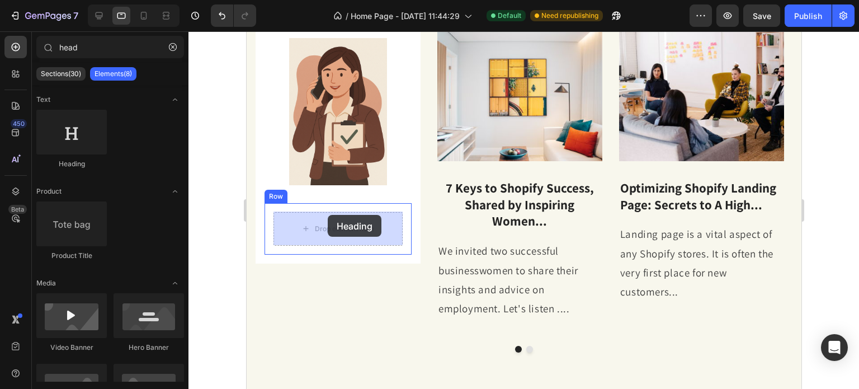
drag, startPoint x: 327, startPoint y: 166, endPoint x: 327, endPoint y: 215, distance: 48.6
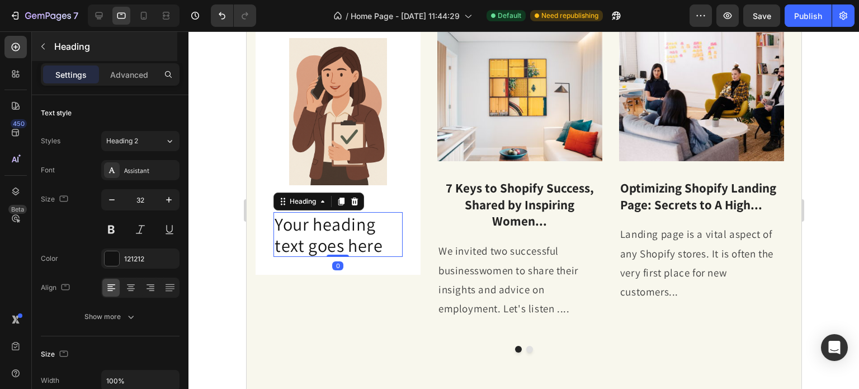
click at [38, 48] on button "button" at bounding box center [43, 46] width 18 height 18
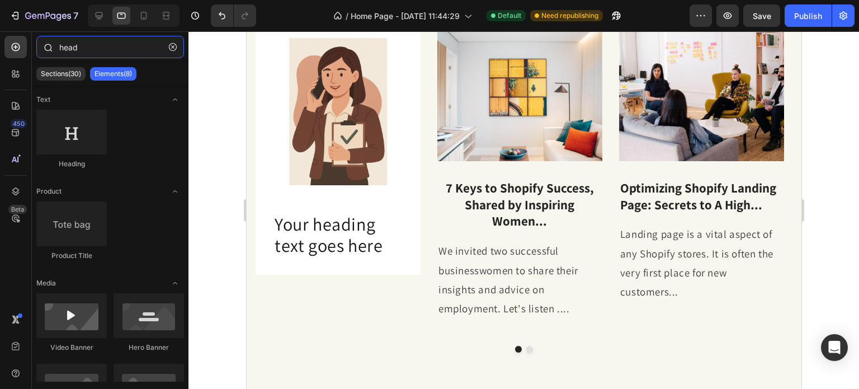
click at [83, 51] on input "head" at bounding box center [110, 47] width 148 height 22
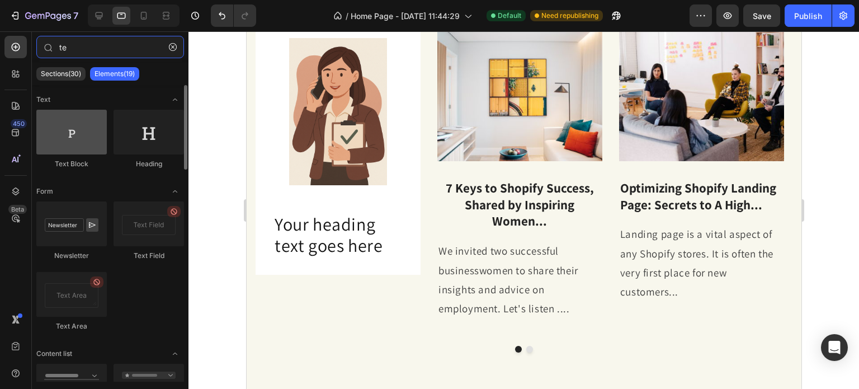
type input "te"
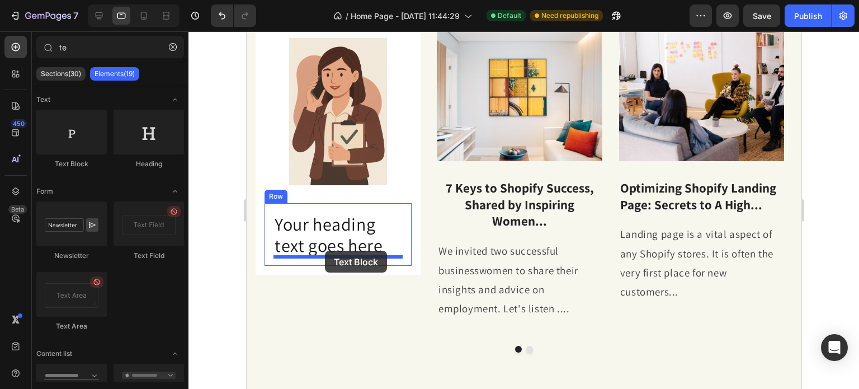
drag, startPoint x: 329, startPoint y: 165, endPoint x: 325, endPoint y: 250, distance: 85.1
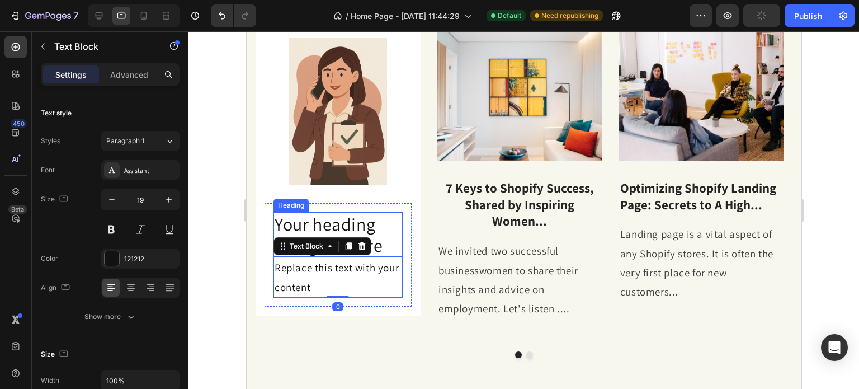
click at [327, 219] on h2 "Your heading text goes here" at bounding box center [337, 234] width 129 height 45
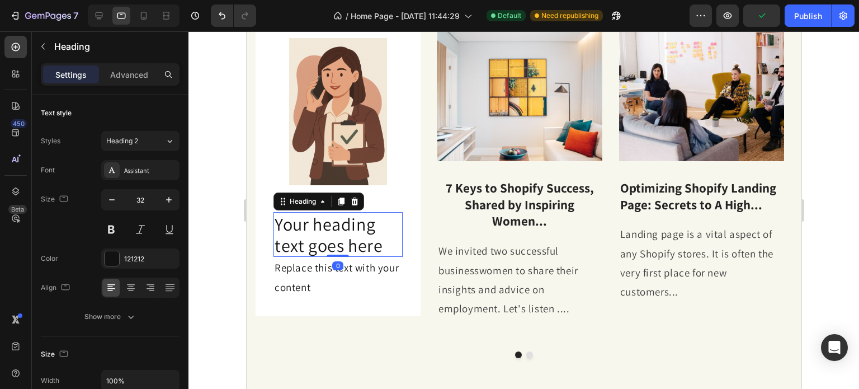
click at [340, 230] on h2 "Your heading text goes here" at bounding box center [337, 234] width 129 height 45
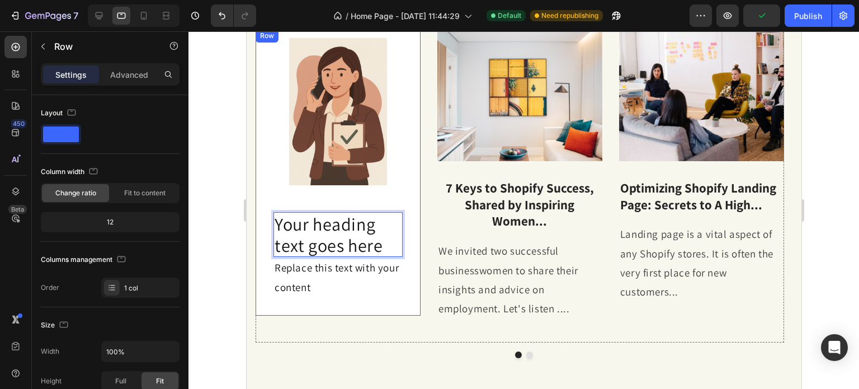
click at [320, 201] on div "Image Your heading text goes here Heading 0 Replace this text with your content…" at bounding box center [337, 172] width 147 height 268
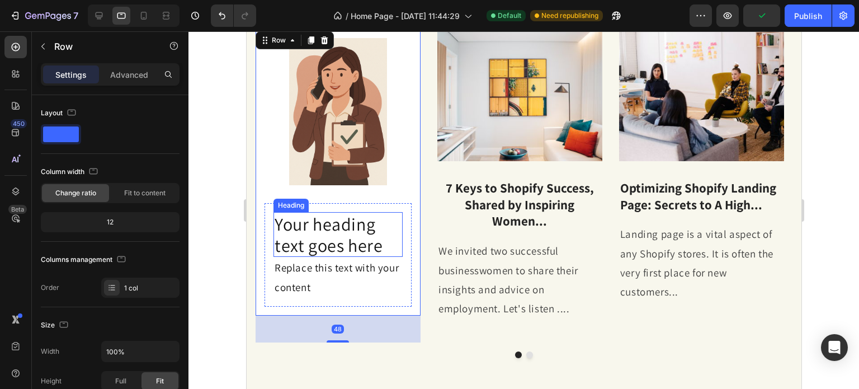
click at [325, 223] on p "Your heading text goes here" at bounding box center [337, 234] width 127 height 43
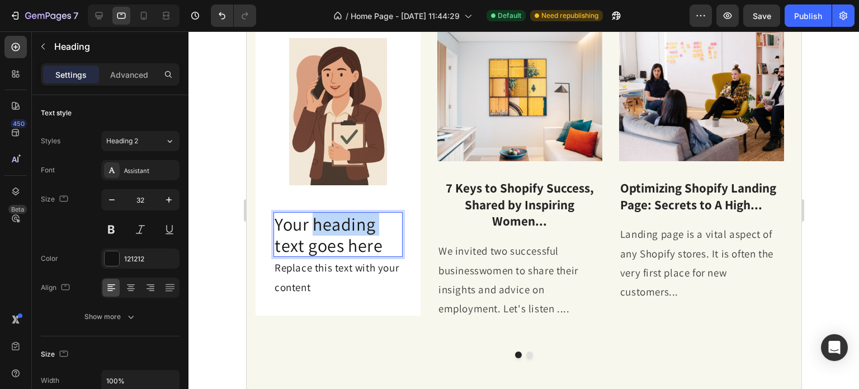
click at [321, 223] on p "Your heading text goes here" at bounding box center [337, 234] width 127 height 43
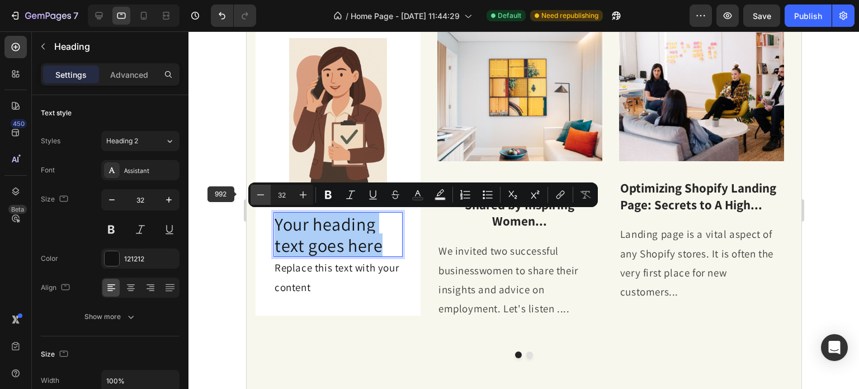
click at [255, 194] on icon "Editor contextual toolbar" at bounding box center [260, 194] width 11 height 11
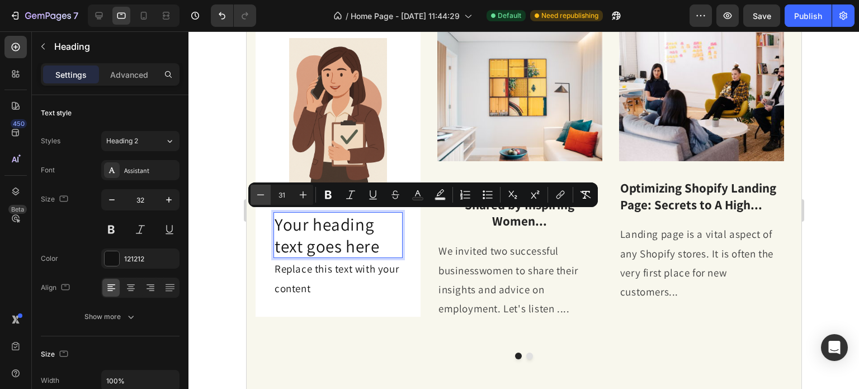
click at [255, 194] on icon "Editor contextual toolbar" at bounding box center [260, 194] width 11 height 11
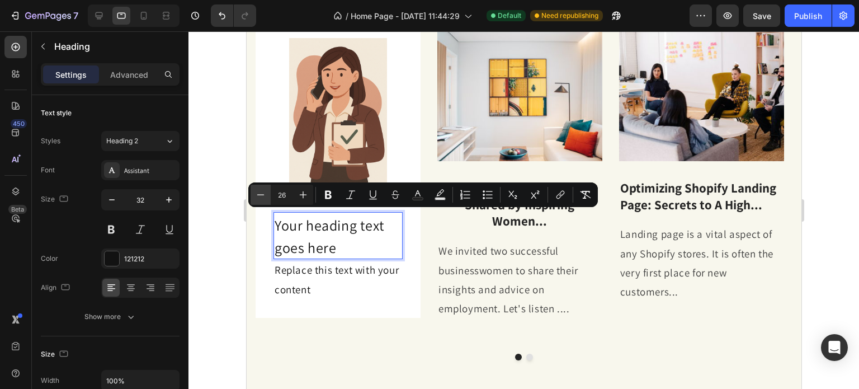
click at [255, 194] on icon "Editor contextual toolbar" at bounding box center [260, 194] width 11 height 11
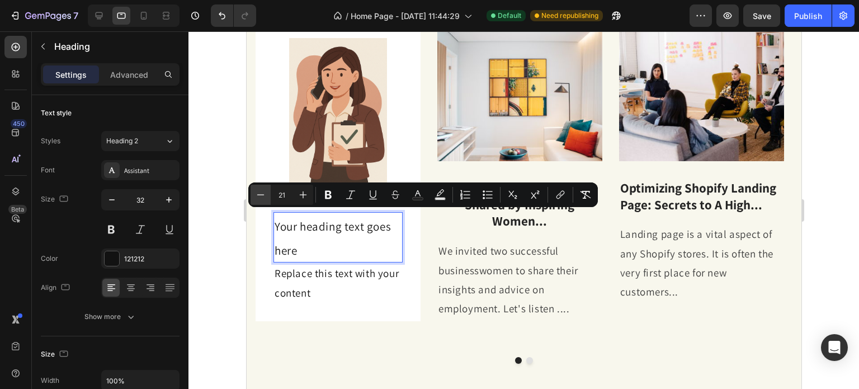
click at [255, 194] on icon "Editor contextual toolbar" at bounding box center [260, 194] width 11 height 11
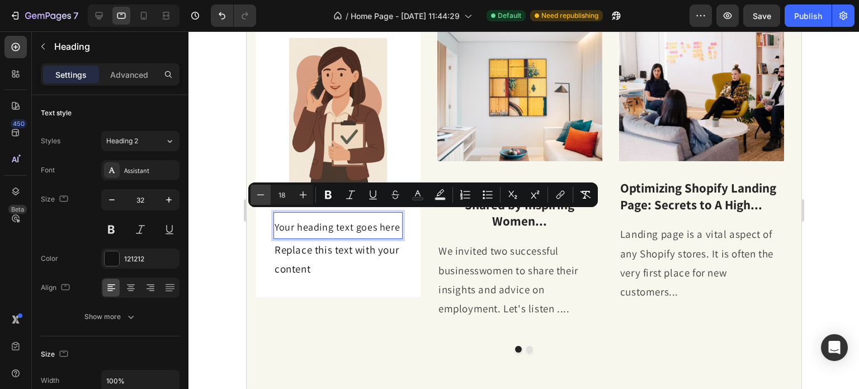
click at [264, 190] on icon "Editor contextual toolbar" at bounding box center [260, 194] width 11 height 11
type input "17"
click at [319, 231] on span "Your heading text goes here" at bounding box center [332, 227] width 116 height 12
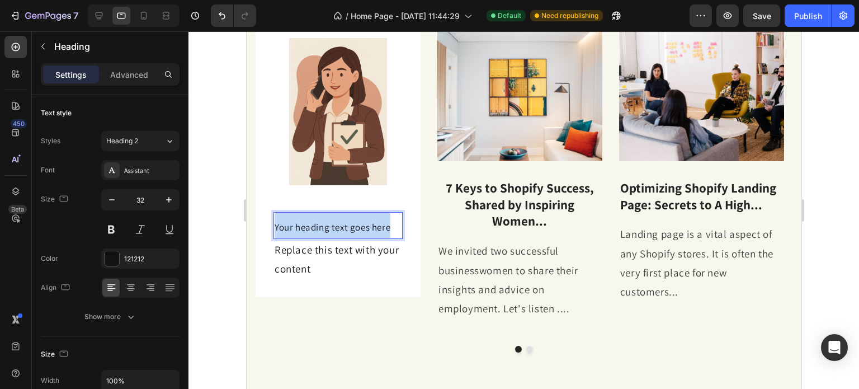
click at [319, 231] on span "Your heading text goes here" at bounding box center [332, 227] width 116 height 12
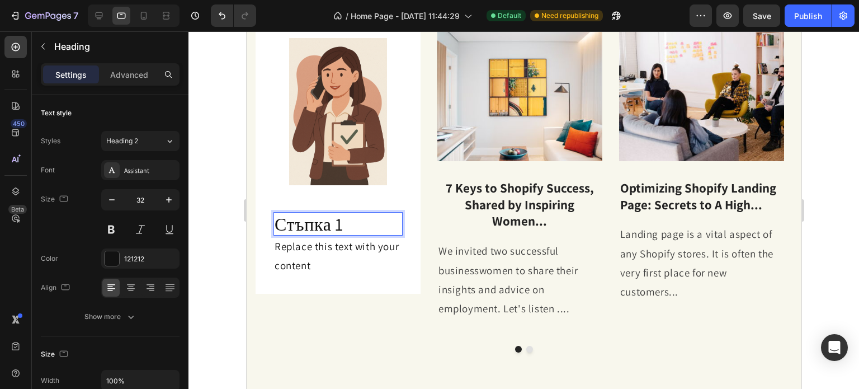
click at [325, 231] on p "Стъпка 1" at bounding box center [337, 223] width 127 height 21
click at [325, 230] on p "Стъпка 1" at bounding box center [337, 223] width 127 height 21
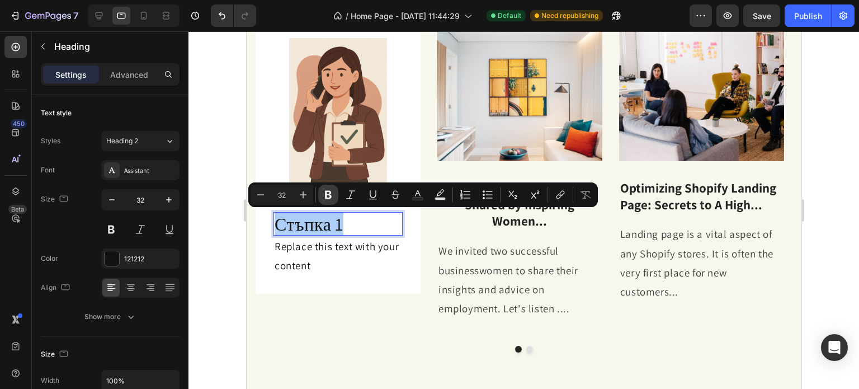
click at [328, 197] on icon "Editor contextual toolbar" at bounding box center [328, 194] width 11 height 11
click at [264, 197] on div "Image Стъпка 1 Heading 0 Replace this text with your content Text Block Row" at bounding box center [337, 161] width 147 height 247
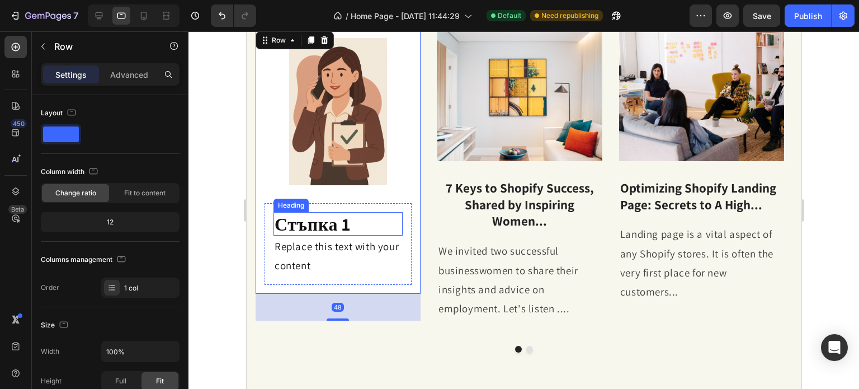
click at [294, 227] on strong "Стъпка 1" at bounding box center [311, 223] width 75 height 23
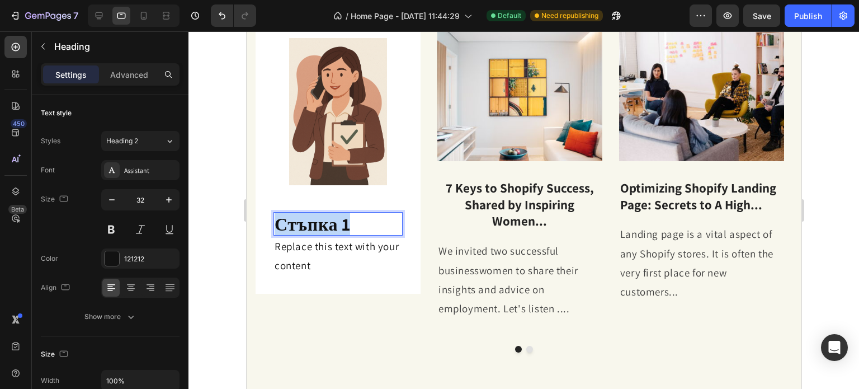
click at [294, 227] on strong "Стъпка 1" at bounding box center [311, 223] width 75 height 23
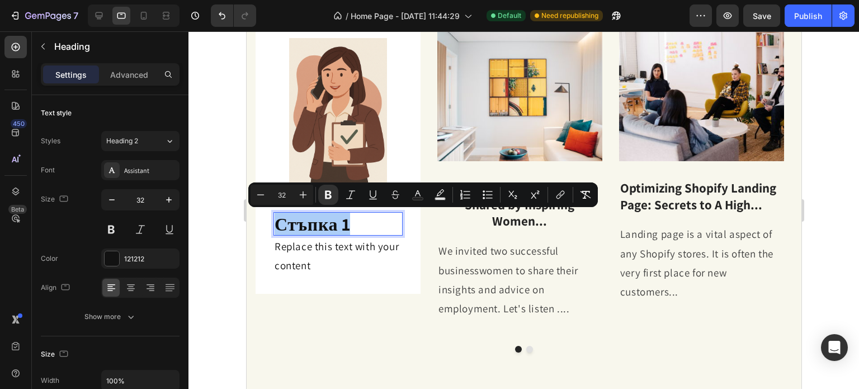
click at [282, 197] on input "32" at bounding box center [282, 194] width 22 height 13
click at [282, 197] on input "3152" at bounding box center [282, 194] width 22 height 13
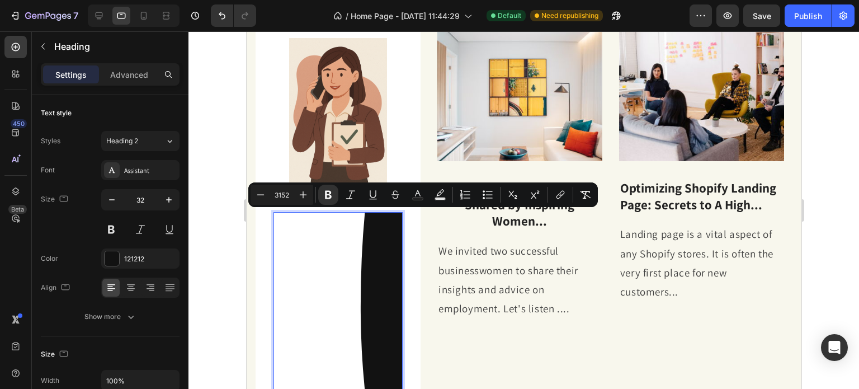
click at [282, 197] on input "3152" at bounding box center [282, 194] width 22 height 13
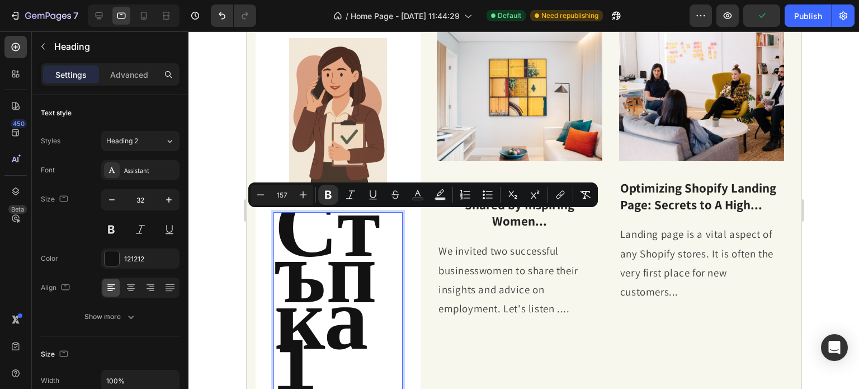
click at [283, 196] on input "157" at bounding box center [282, 194] width 22 height 13
type input "1"
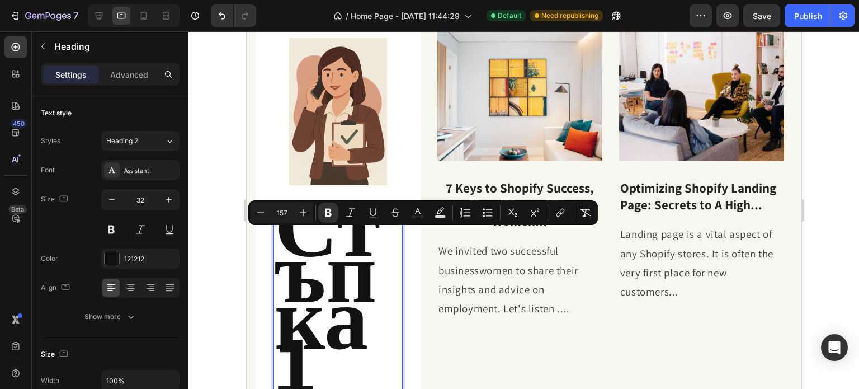
click at [283, 214] on input "157" at bounding box center [282, 212] width 22 height 13
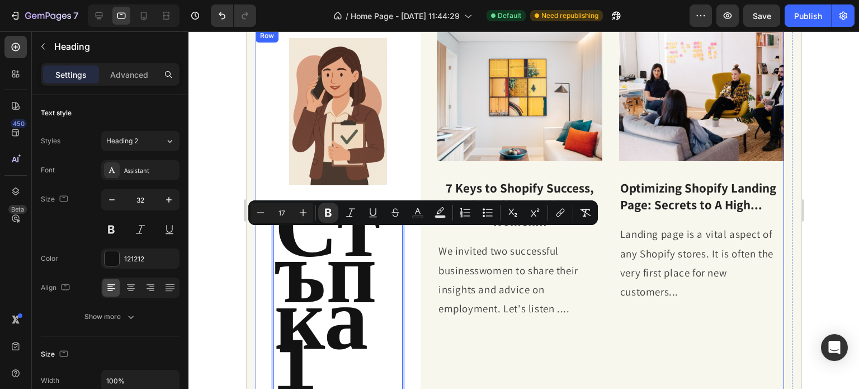
type input "17"
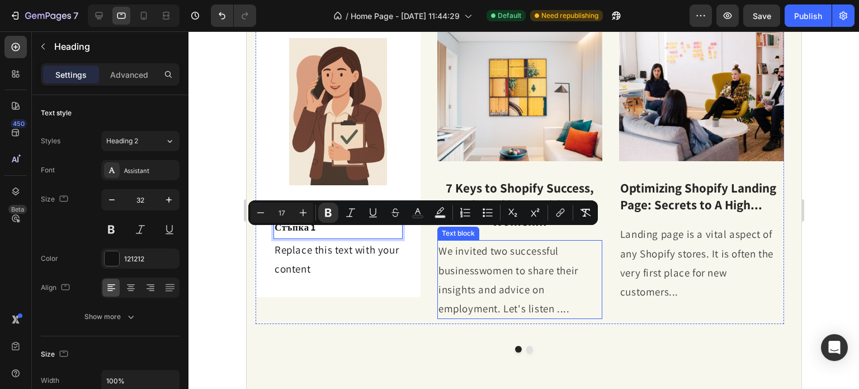
click at [438, 303] on p "We invited two successful businesswomen to share their insights and advice on e…" at bounding box center [519, 279] width 163 height 77
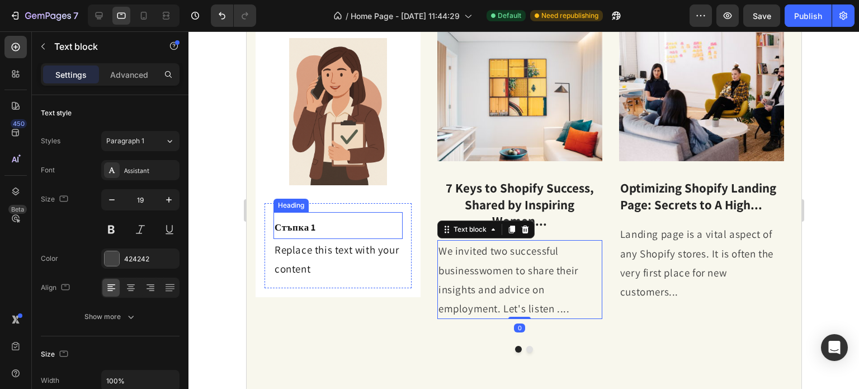
click at [315, 229] on strong "Стъпка 1" at bounding box center [294, 227] width 41 height 12
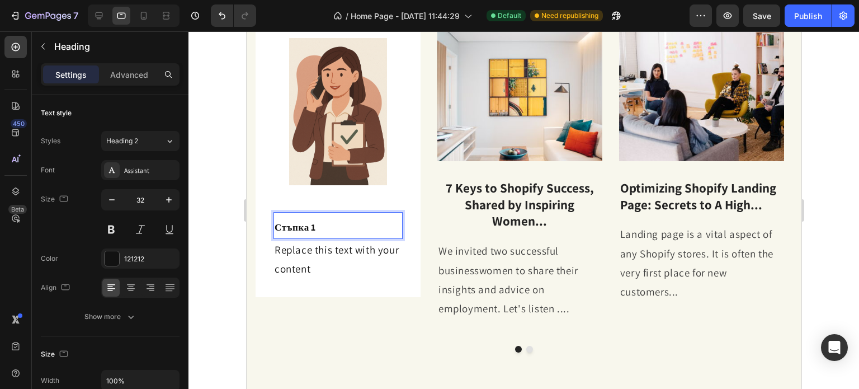
click at [315, 229] on strong "Стъпка 1" at bounding box center [294, 227] width 41 height 12
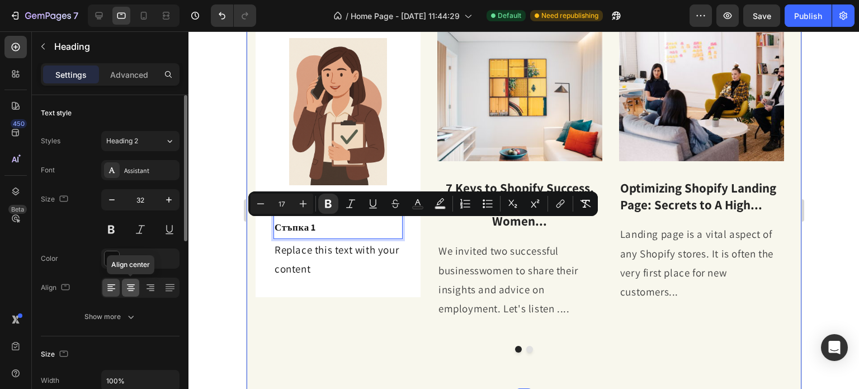
click at [130, 288] on icon at bounding box center [131, 288] width 8 height 1
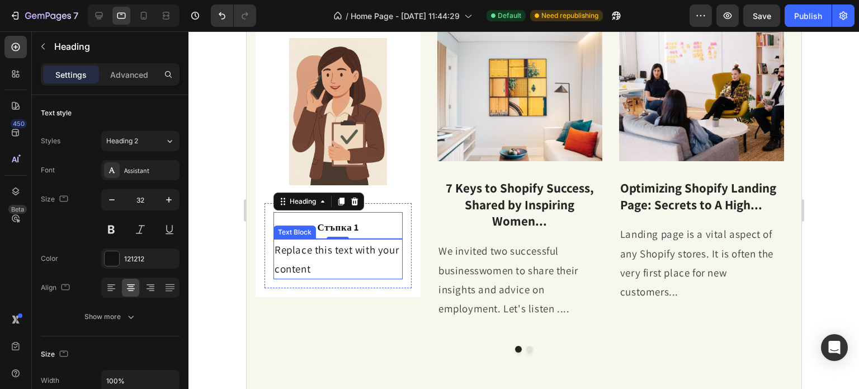
click at [315, 252] on div "Replace this text with your content" at bounding box center [337, 259] width 129 height 40
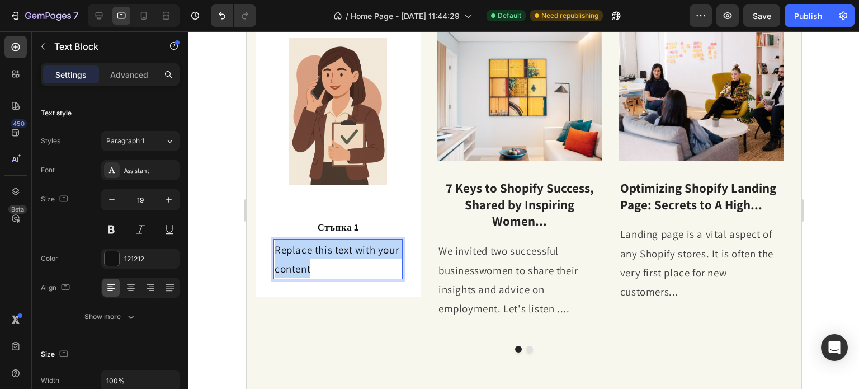
click at [315, 252] on p "Replace this text with your content" at bounding box center [337, 259] width 127 height 38
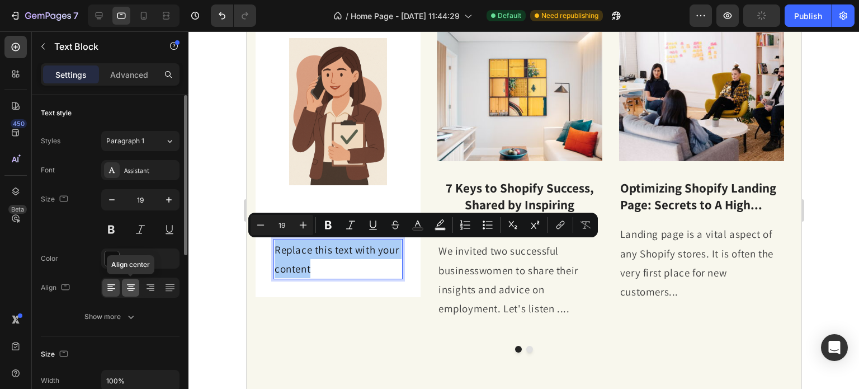
click at [134, 283] on icon at bounding box center [130, 287] width 11 height 11
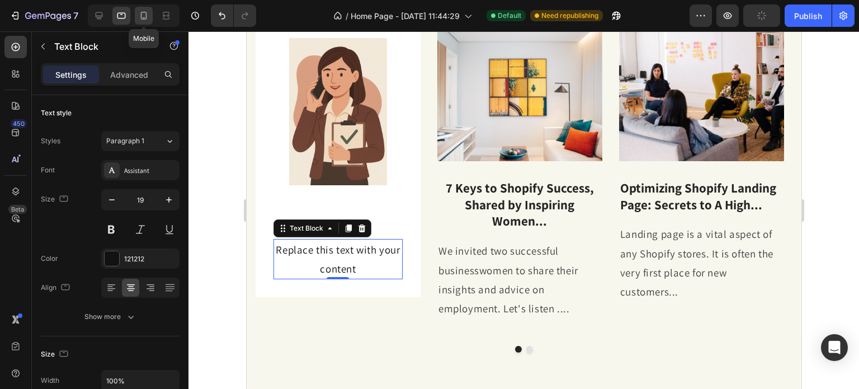
click at [149, 16] on icon at bounding box center [143, 15] width 11 height 11
type input "18"
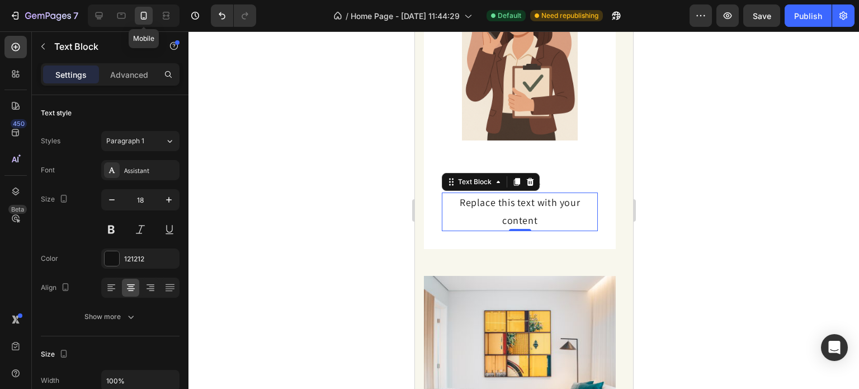
scroll to position [654, 0]
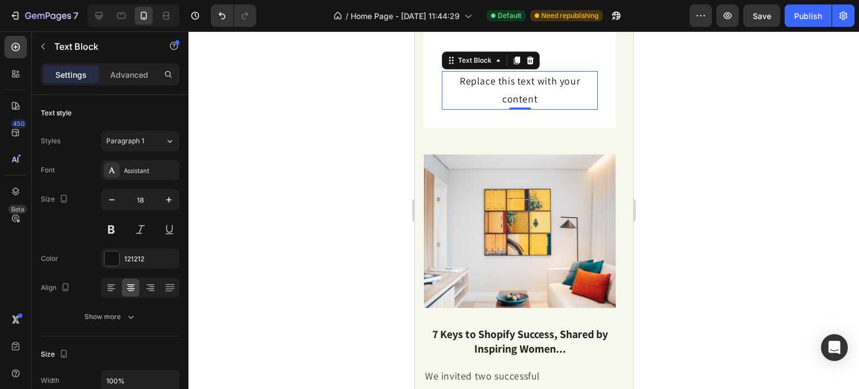
drag, startPoint x: 145, startPoint y: 1, endPoint x: 389, endPoint y: 108, distance: 266.3
click at [389, 108] on div at bounding box center [523, 209] width 670 height 357
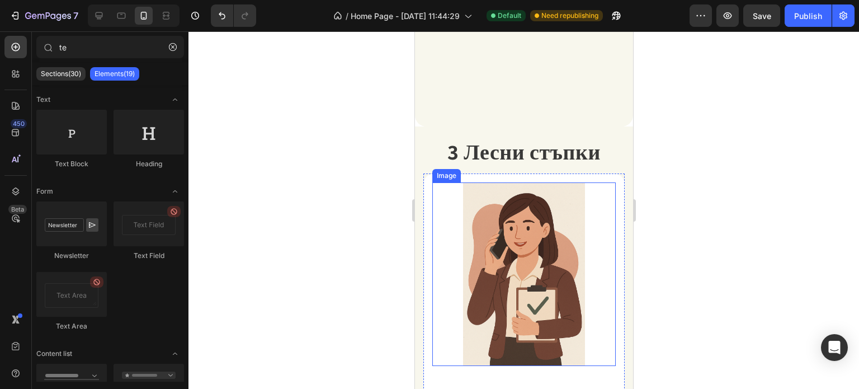
scroll to position [1772, 0]
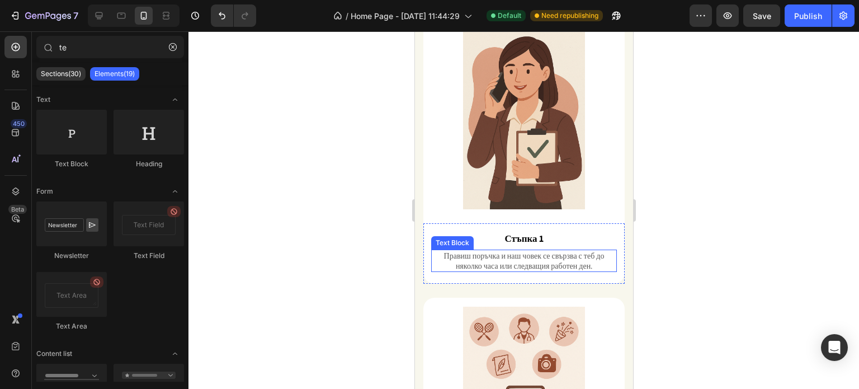
click at [519, 250] on p "Правиш поръчка и наш човек се свързва с теб до няколко часа или следващия работ…" at bounding box center [523, 260] width 183 height 20
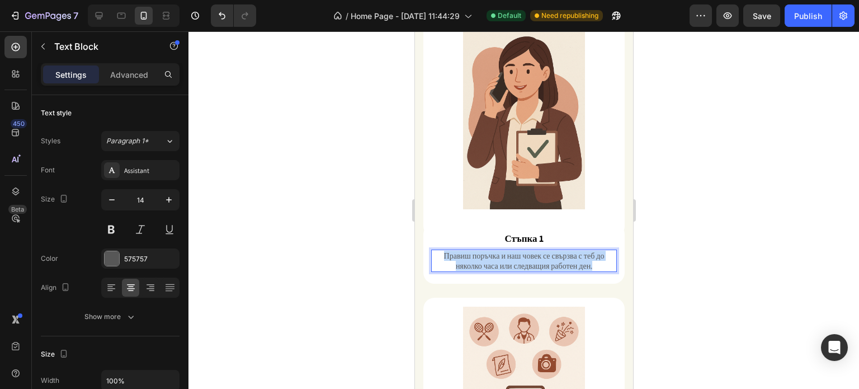
click at [519, 250] on p "Правиш поръчка и наш човек се свързва с теб до няколко часа или следващия работ…" at bounding box center [523, 260] width 183 height 20
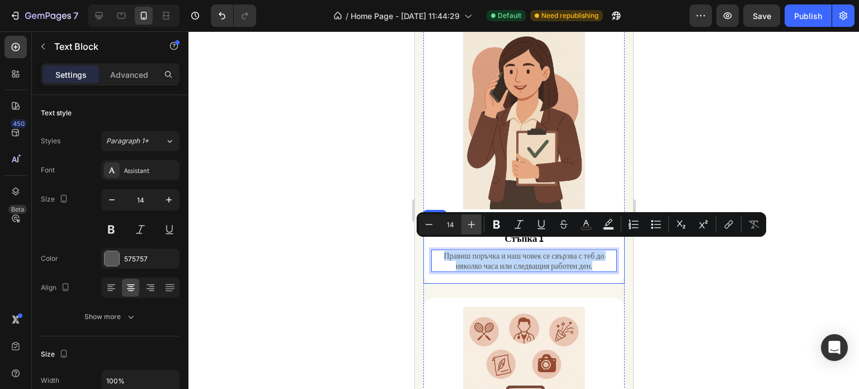
copy p "Правиш поръчка и наш човек се свързва с теб до няколко часа или следващия работ…"
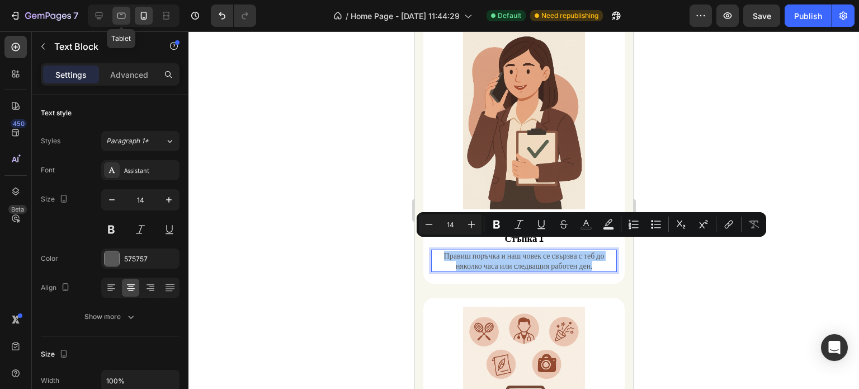
click at [125, 15] on icon at bounding box center [121, 16] width 8 height 6
type input "16"
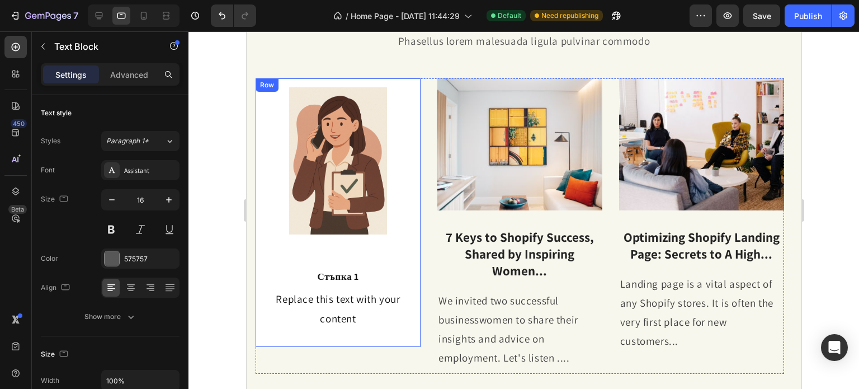
scroll to position [671, 0]
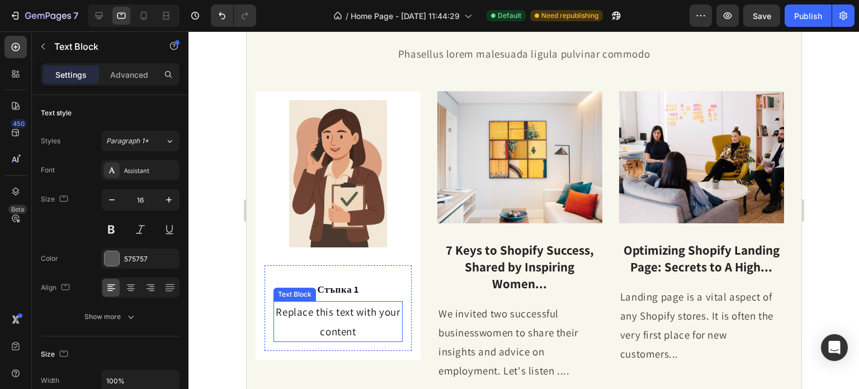
click at [346, 312] on div "Replace this text with your content" at bounding box center [337, 321] width 129 height 40
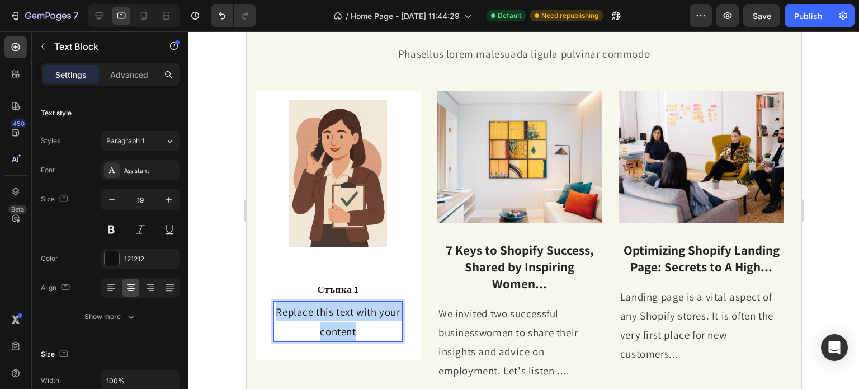
click at [346, 312] on p "Replace this text with your content" at bounding box center [337, 321] width 127 height 38
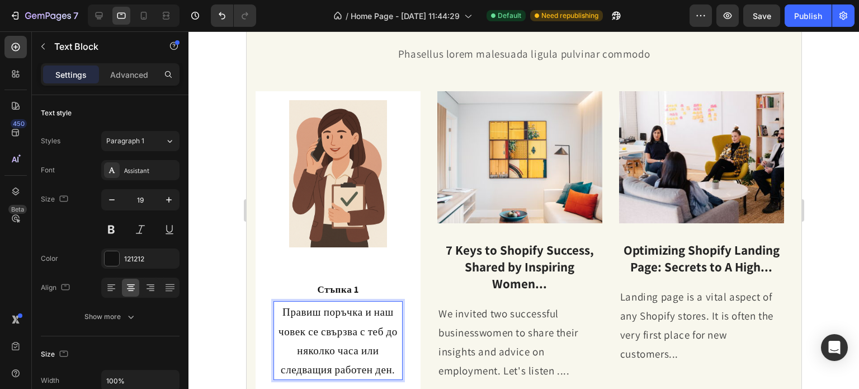
click at [346, 312] on p "Правиш поръчка и наш човек се свързва с теб до няколко часа или следващия работ…" at bounding box center [337, 340] width 127 height 77
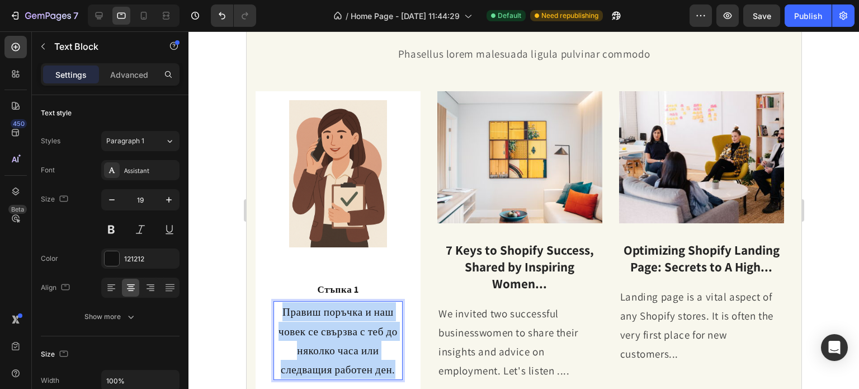
click at [346, 312] on p "Правиш поръчка и наш човек се свързва с теб до няколко часа или следващия работ…" at bounding box center [337, 340] width 127 height 77
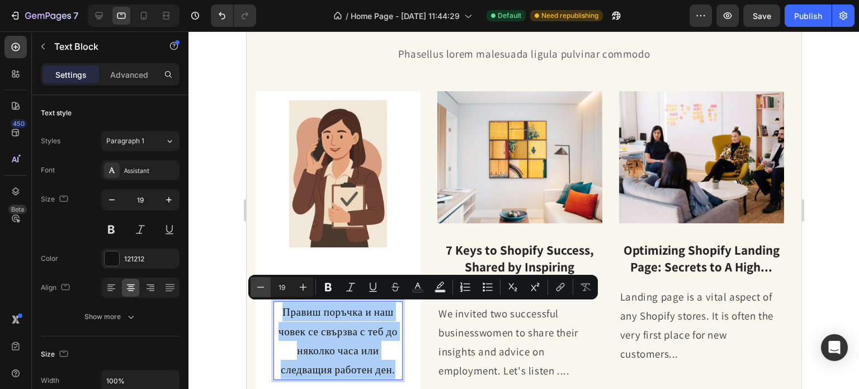
click at [262, 283] on icon "Editor contextual toolbar" at bounding box center [260, 286] width 11 height 11
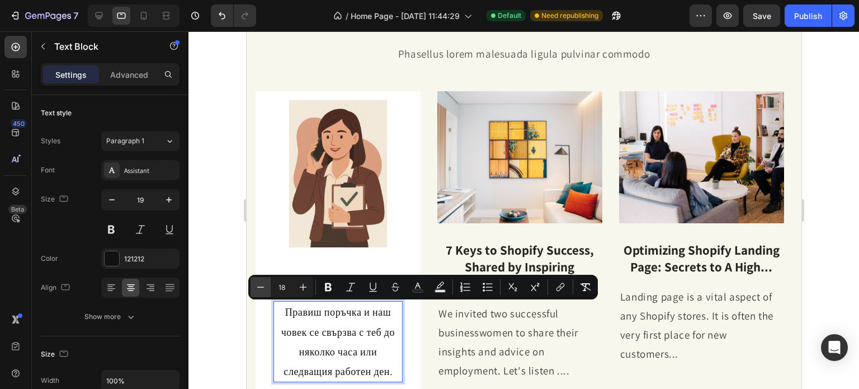
click at [262, 283] on icon "Editor contextual toolbar" at bounding box center [260, 286] width 11 height 11
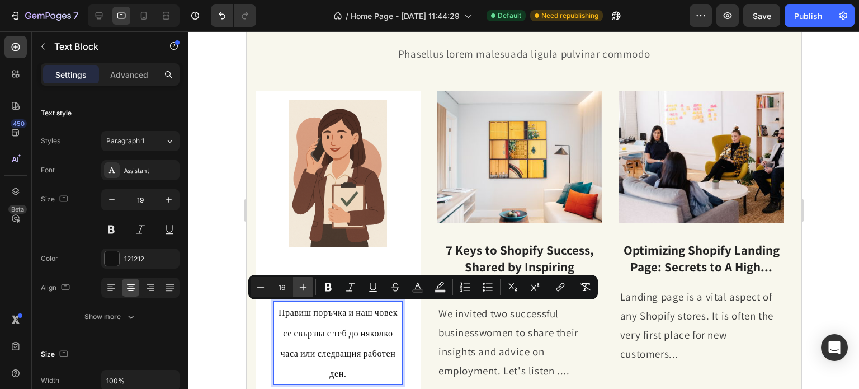
click at [302, 289] on icon "Editor contextual toolbar" at bounding box center [302, 286] width 11 height 11
type input "18"
click at [255, 332] on div "Image Стъпка 1 Heading Правиш поръчка и наш човек се свързва с теб до няколко ч…" at bounding box center [337, 245] width 165 height 309
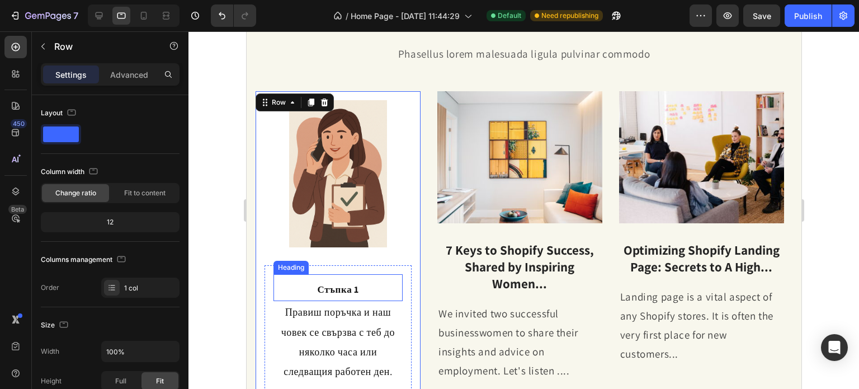
click at [332, 293] on strong "Стъпка 1" at bounding box center [336, 289] width 41 height 12
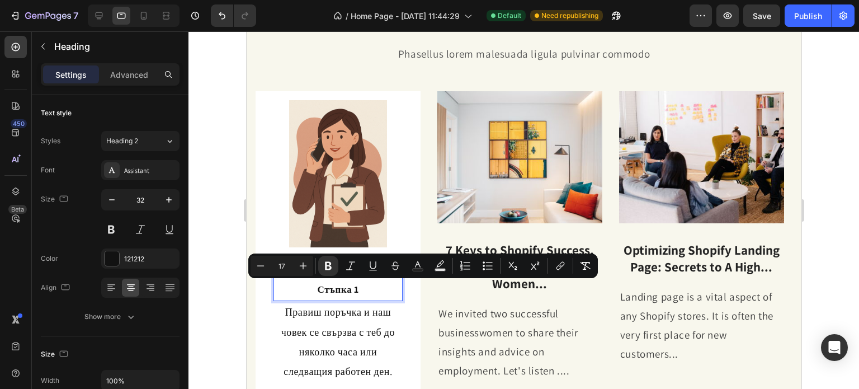
click at [334, 286] on strong "Стъпка 1" at bounding box center [336, 289] width 41 height 12
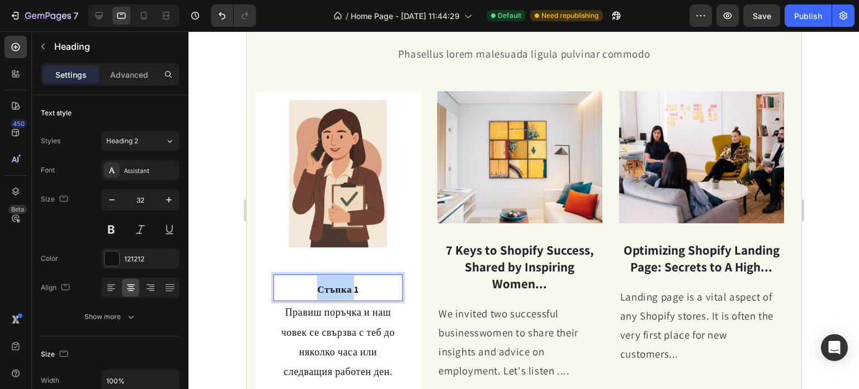
click at [334, 286] on strong "Стъпка 1" at bounding box center [336, 289] width 41 height 12
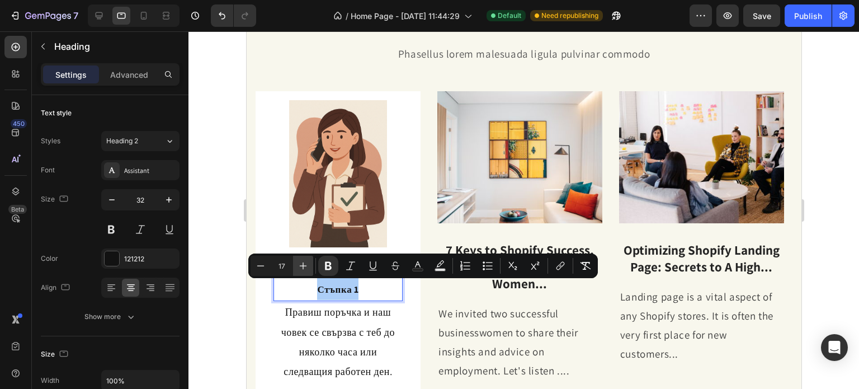
click at [304, 263] on icon "Editor contextual toolbar" at bounding box center [302, 265] width 11 height 11
click at [259, 267] on icon "Editor contextual toolbar" at bounding box center [260, 265] width 11 height 11
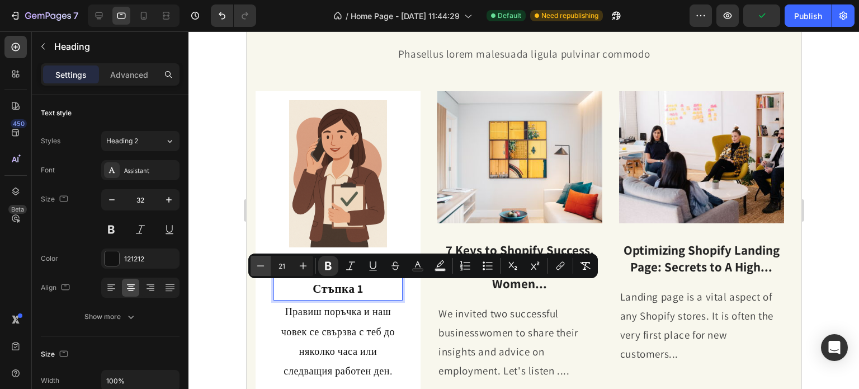
type input "20"
click at [275, 301] on p "Правиш поръчка и наш човек се свързва с теб до няколко часа или следващия работ…" at bounding box center [337, 340] width 127 height 79
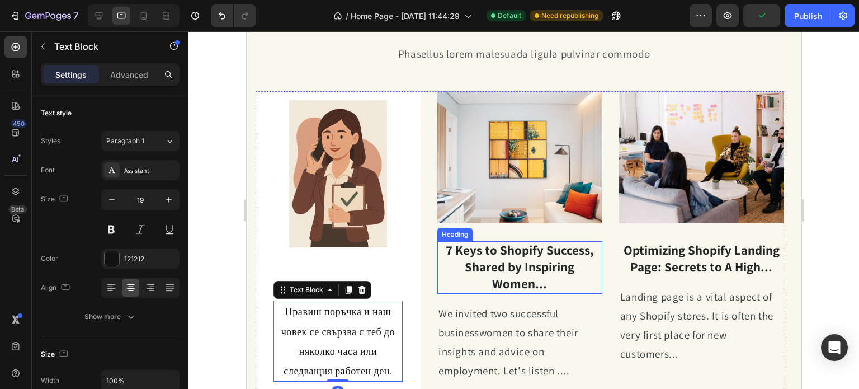
click at [488, 268] on p "7 Keys to Shopify Success, Shared by Inspiring Women..." at bounding box center [519, 267] width 163 height 50
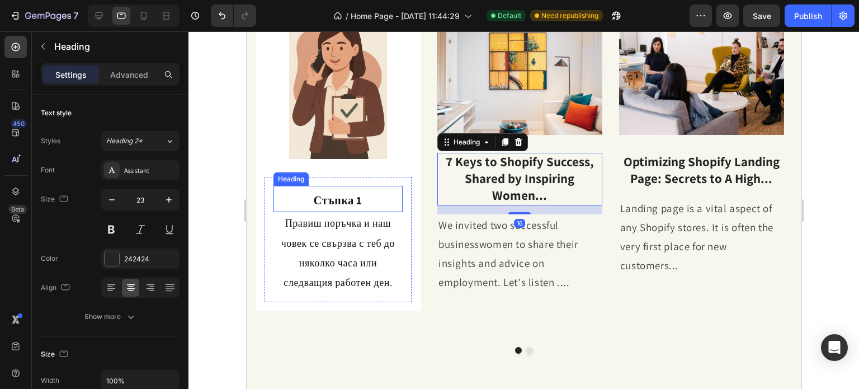
scroll to position [783, 0]
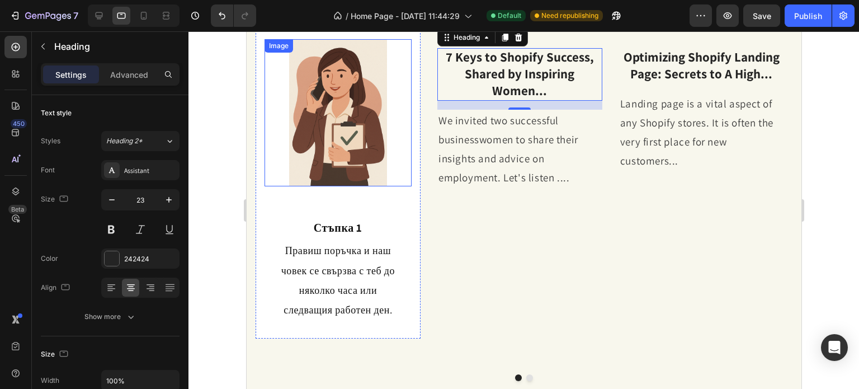
scroll to position [671, 0]
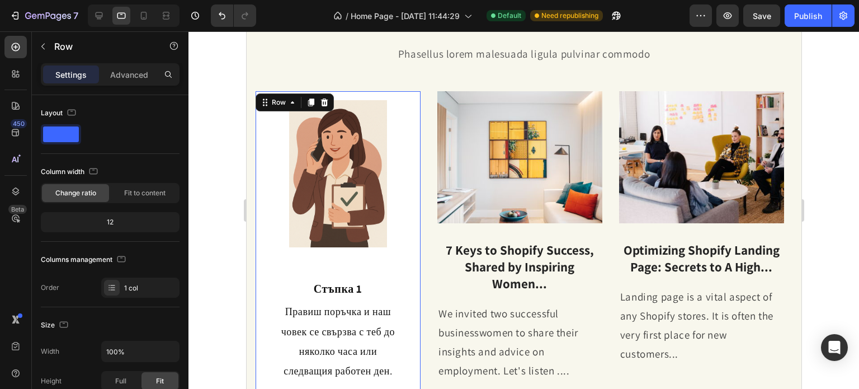
click at [257, 231] on div "Image ⁠⁠⁠⁠⁠⁠⁠ Стъпка 1 Heading Правиш поръчка и наш човек се свързва с теб до н…" at bounding box center [337, 245] width 165 height 308
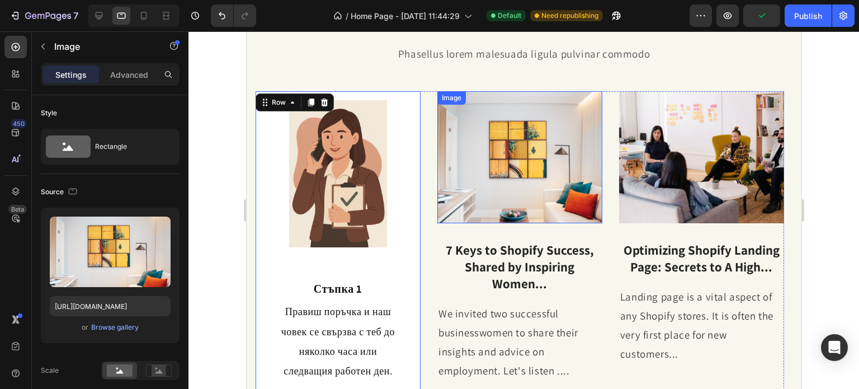
click at [441, 121] on img at bounding box center [519, 157] width 165 height 132
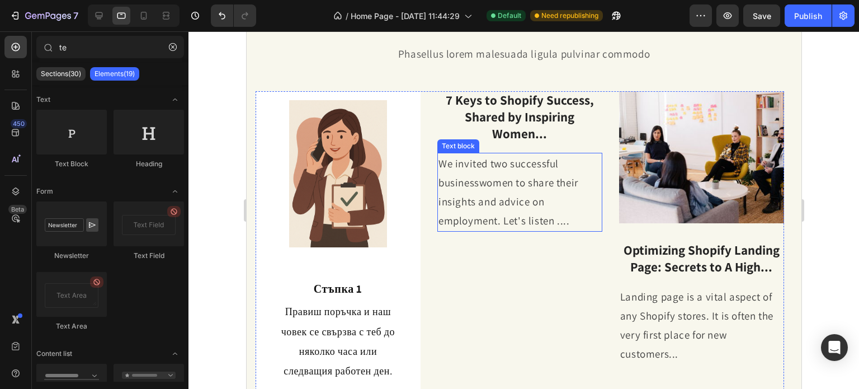
click at [545, 120] on p "7 Keys to Shopify Success, Shared by Inspiring Women..." at bounding box center [519, 117] width 163 height 50
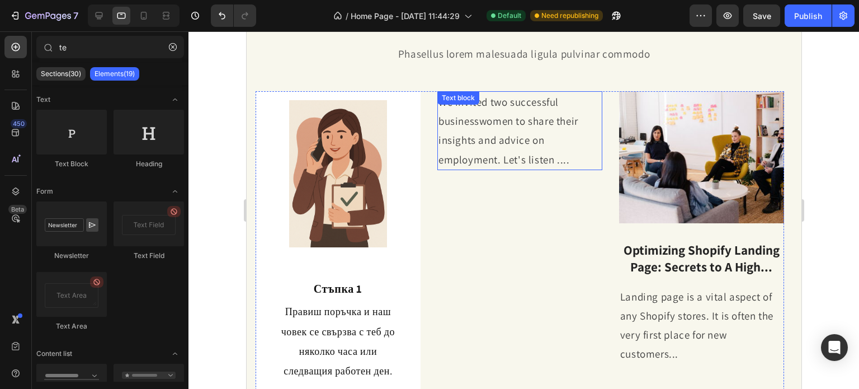
click at [508, 149] on p "We invited two successful businesswomen to share their insights and advice on e…" at bounding box center [519, 130] width 163 height 77
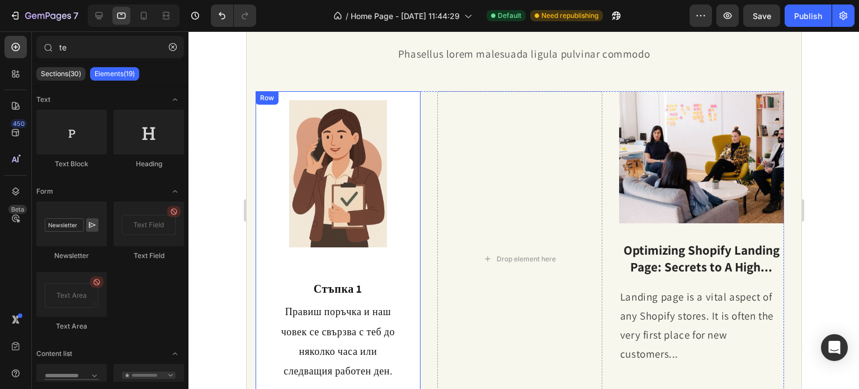
click at [259, 100] on div "Row" at bounding box center [266, 98] width 18 height 10
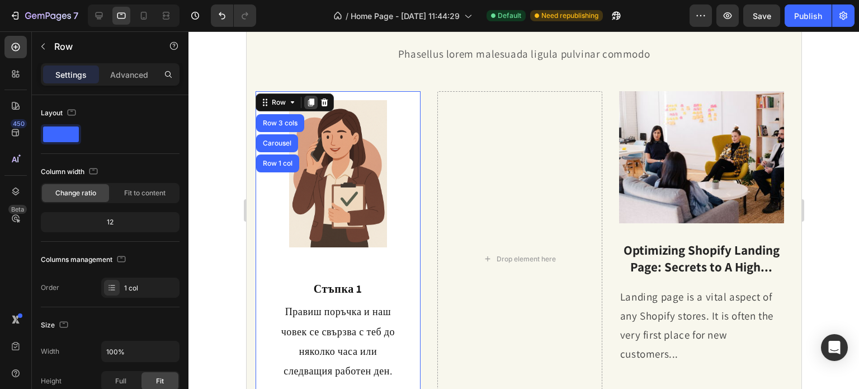
click at [311, 105] on icon at bounding box center [310, 102] width 9 height 9
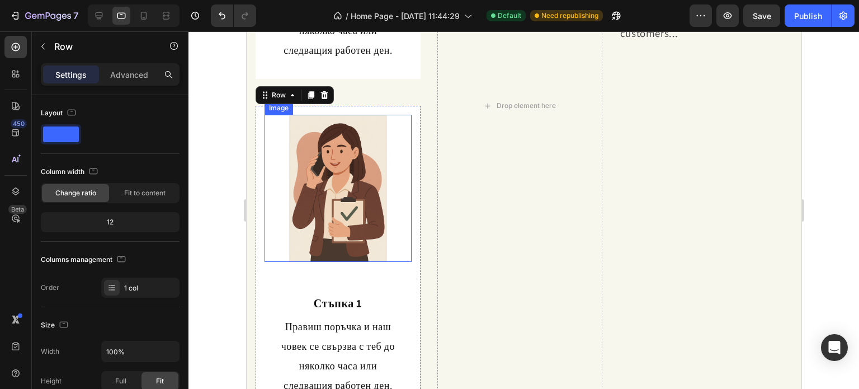
scroll to position [912, 0]
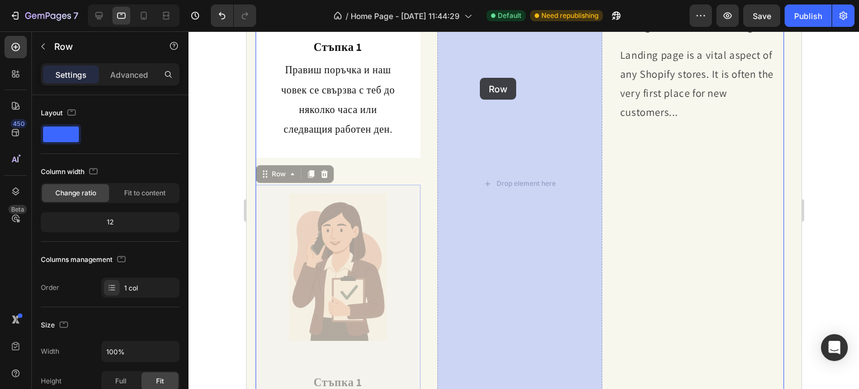
drag, startPoint x: 262, startPoint y: 168, endPoint x: 484, endPoint y: 102, distance: 231.0
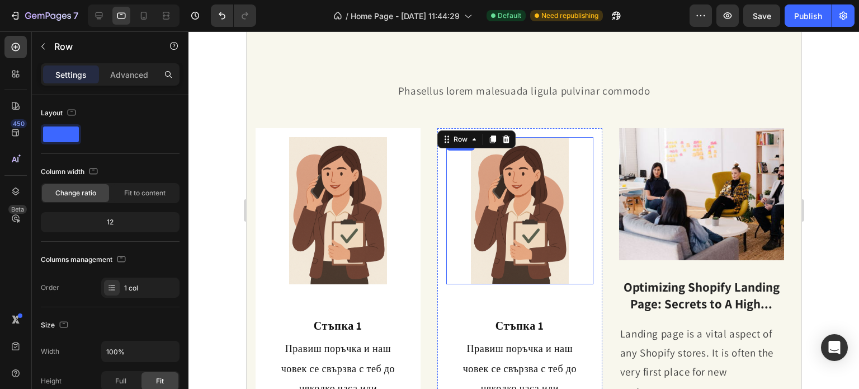
scroll to position [633, 0]
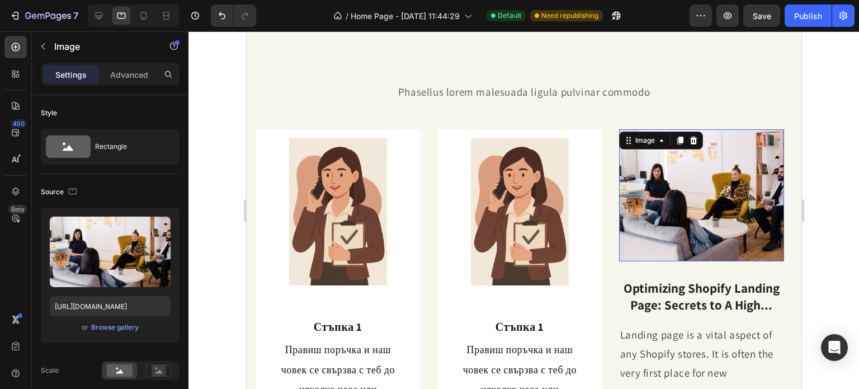
click at [624, 141] on div "Image" at bounding box center [660, 140] width 84 height 18
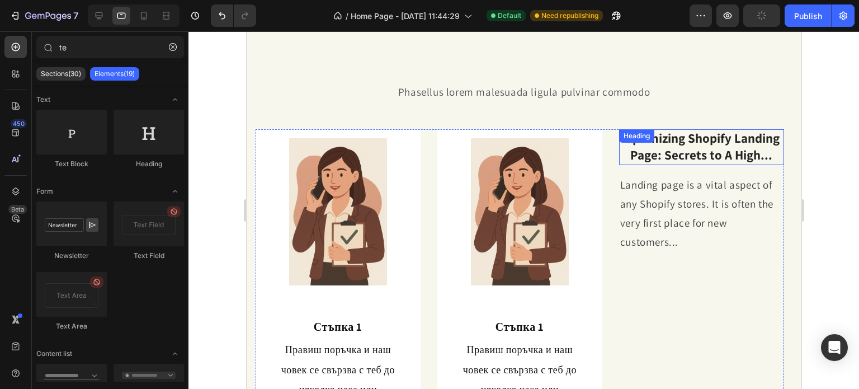
click at [680, 147] on p "Optimizing Shopify Landing Page: Secrets to A High..." at bounding box center [700, 147] width 163 height 34
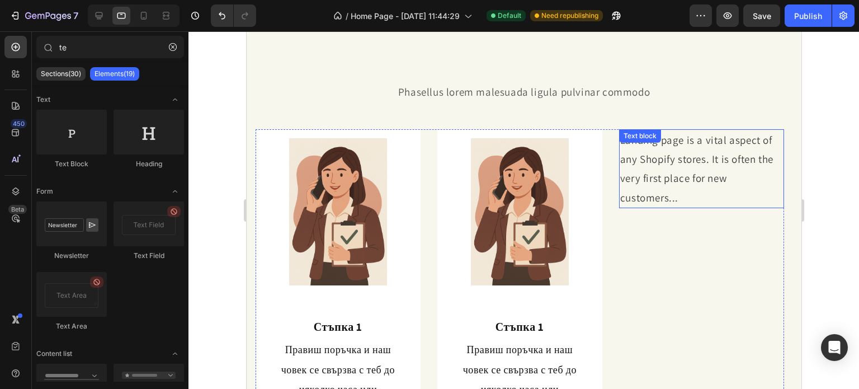
click at [678, 173] on p "Landing page is a vital aspect of any Shopify stores. It is often the very firs…" at bounding box center [700, 168] width 163 height 77
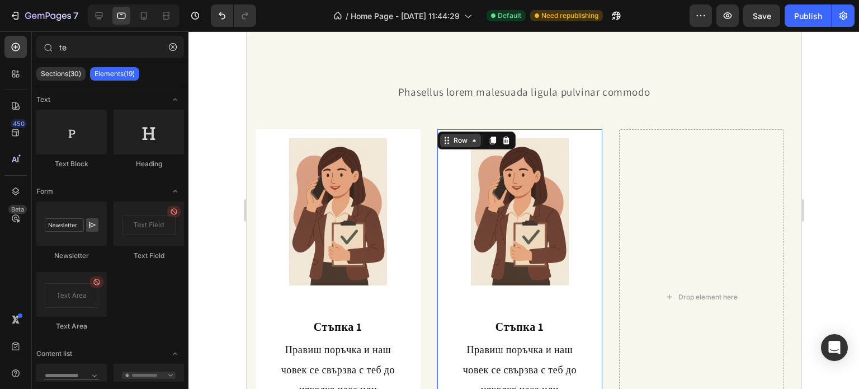
click at [439, 136] on div "Row" at bounding box center [459, 140] width 41 height 13
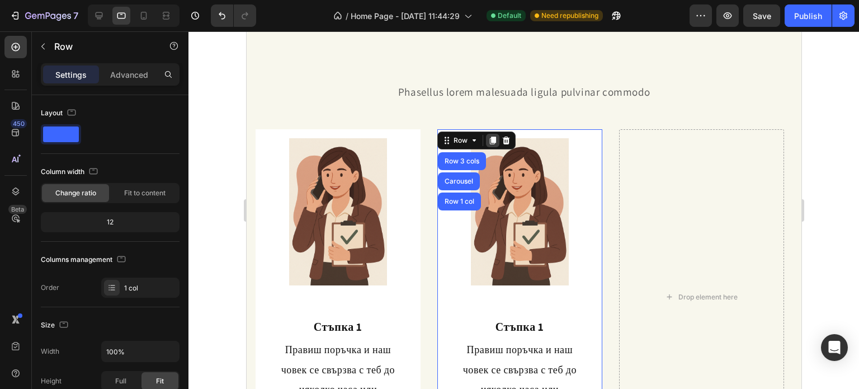
click at [488, 145] on div at bounding box center [491, 140] width 13 height 13
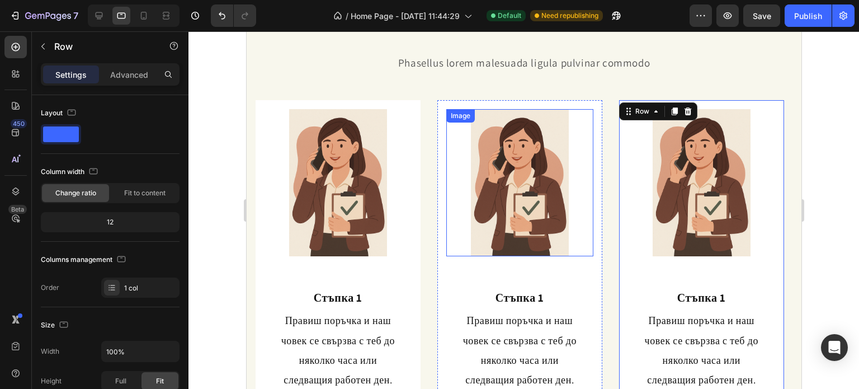
scroll to position [662, 0]
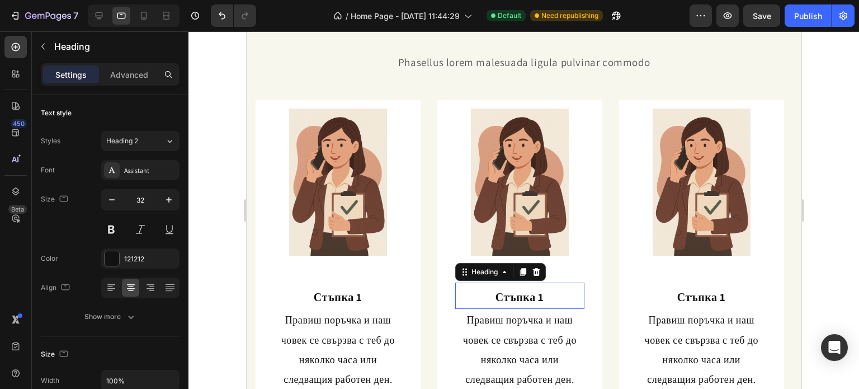
click at [531, 290] on strong "Стъпка 1" at bounding box center [519, 297] width 49 height 15
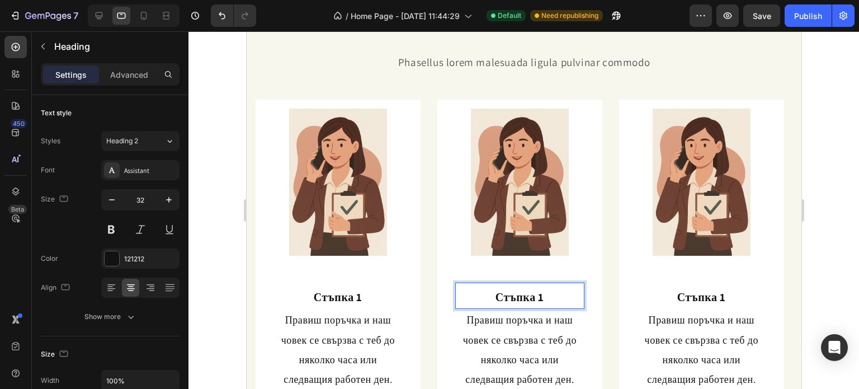
click at [543, 293] on p "Стъпка 1" at bounding box center [519, 295] width 127 height 24
click at [732, 295] on h2 "Стъпка 1" at bounding box center [700, 295] width 129 height 26
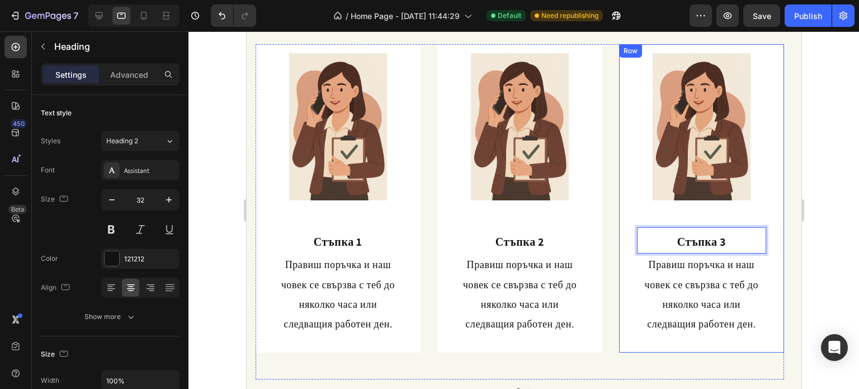
scroll to position [718, 0]
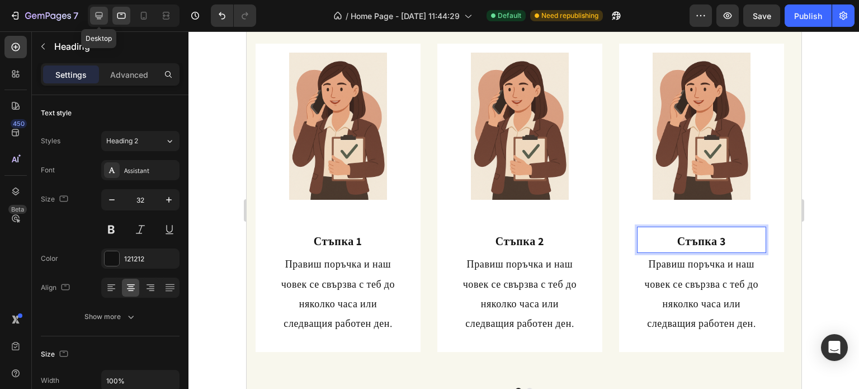
click at [102, 11] on icon at bounding box center [98, 15] width 11 height 11
type input "40"
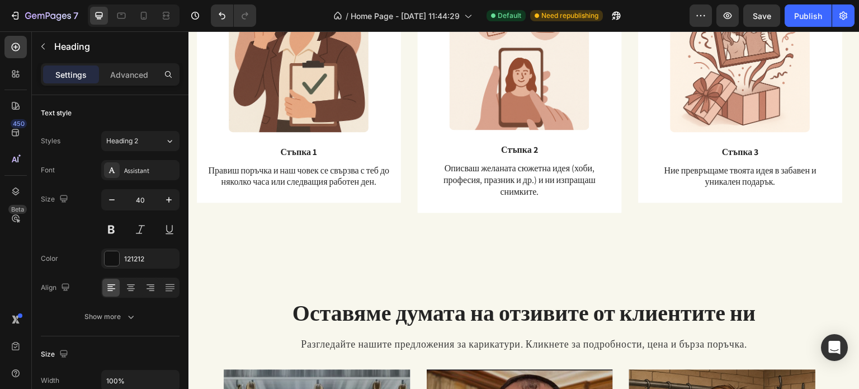
scroll to position [1617, 0]
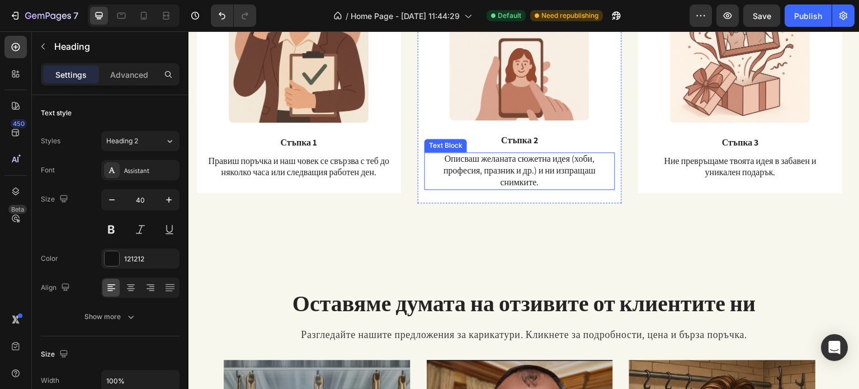
click at [496, 176] on p "Описваш желаната сюжетна идея (хоби, професия, празник и др.) и ни изпращаш сни…" at bounding box center [519, 170] width 188 height 35
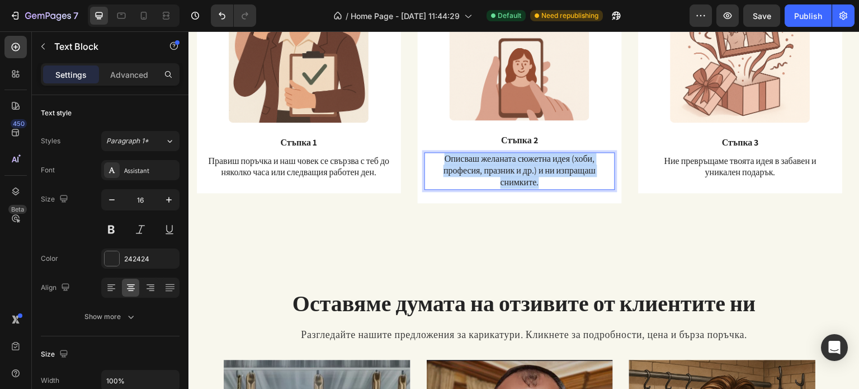
click at [496, 176] on p "Описваш желаната сюжетна идея (хоби, професия, празник и др.) и ни изпращаш сни…" at bounding box center [519, 170] width 188 height 35
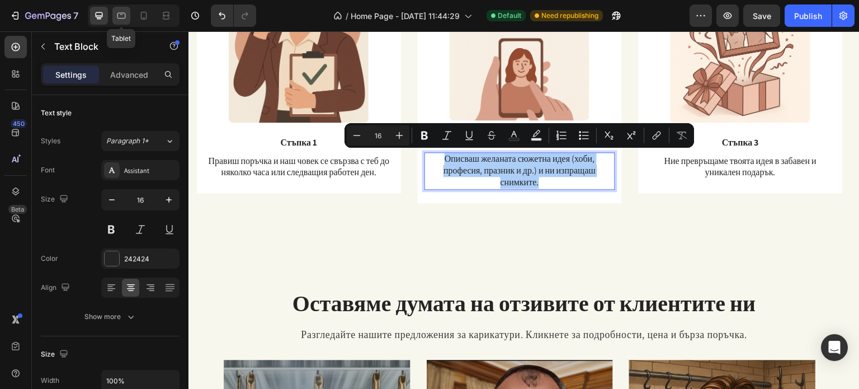
click at [124, 16] on icon at bounding box center [121, 15] width 11 height 11
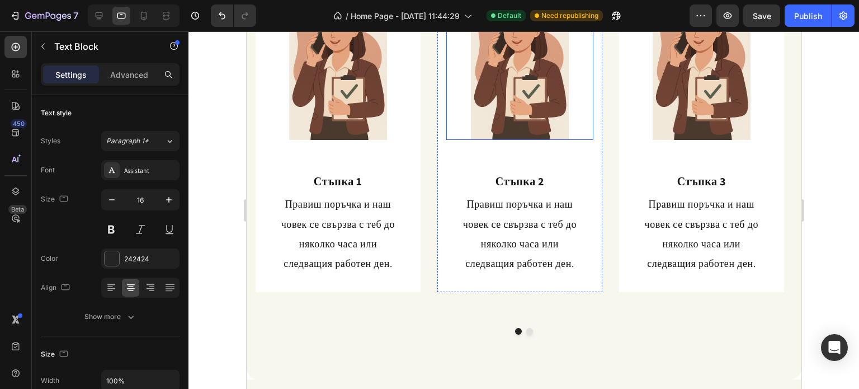
scroll to position [783, 0]
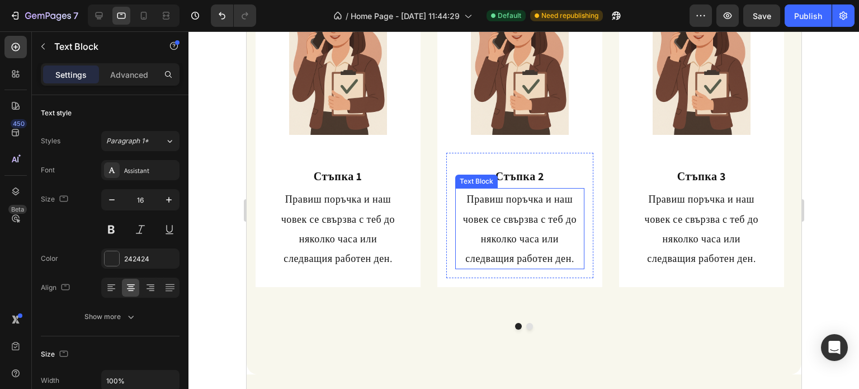
click at [500, 224] on p "Правиш поръчка и наш човек се свързва с теб до няколко часа или следващия работ…" at bounding box center [519, 228] width 127 height 79
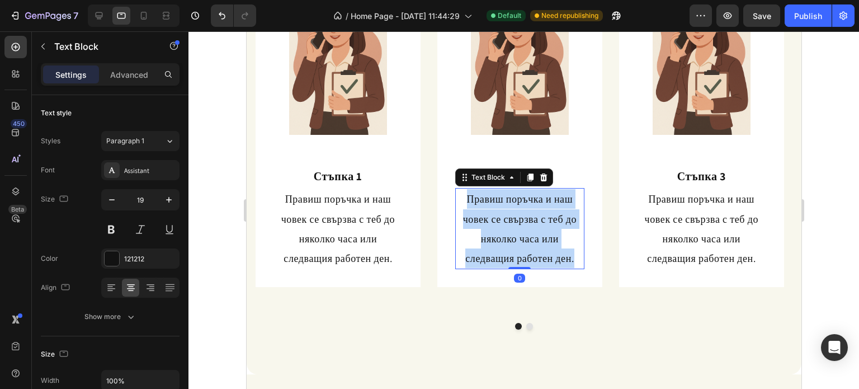
click at [500, 224] on p "Правиш поръчка и наш човек се свързва с теб до няколко часа или следващия работ…" at bounding box center [519, 228] width 127 height 79
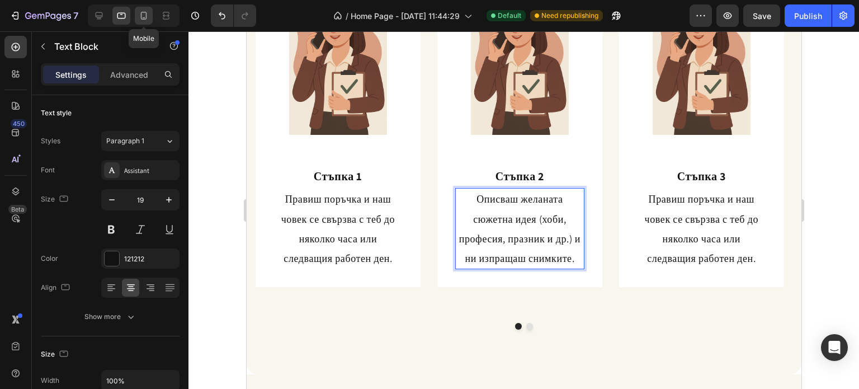
drag, startPoint x: 148, startPoint y: 11, endPoint x: 135, endPoint y: 143, distance: 132.6
click at [148, 11] on icon at bounding box center [143, 15] width 11 height 11
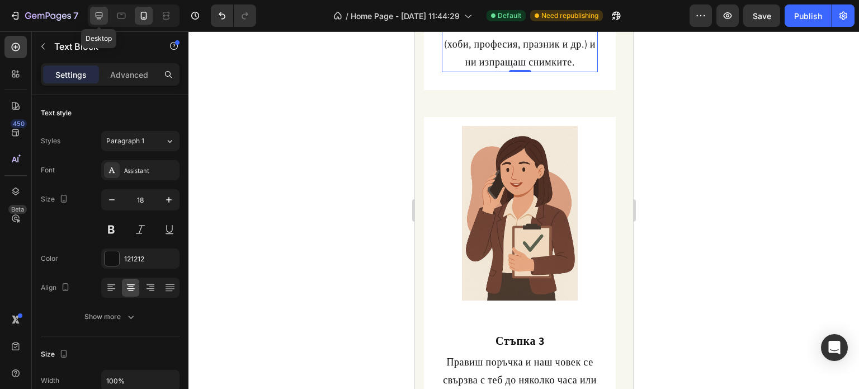
drag, startPoint x: 104, startPoint y: 13, endPoint x: 70, endPoint y: 72, distance: 68.1
click at [104, 13] on icon at bounding box center [98, 15] width 11 height 11
type input "24"
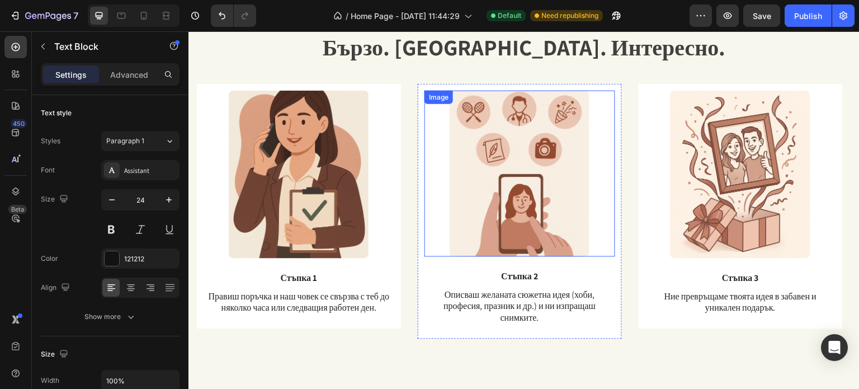
scroll to position [1652, 0]
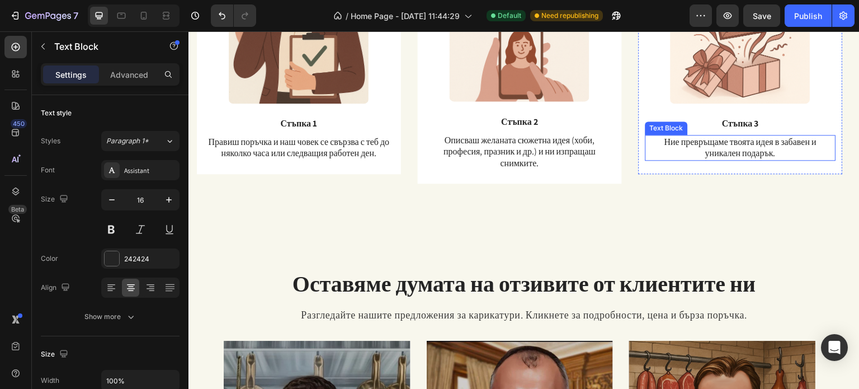
click at [724, 151] on p "Ние превръщаме твоята идея в забавен и уникален подарък." at bounding box center [740, 147] width 188 height 23
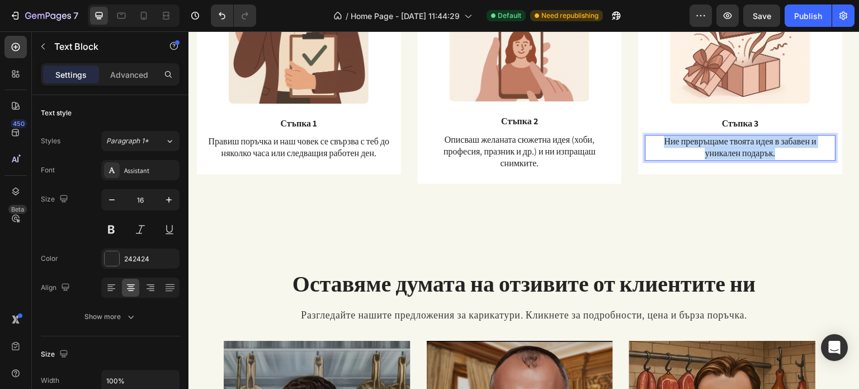
click at [724, 151] on p "Ние превръщаме твоята идея в забавен и уникален подарък." at bounding box center [740, 147] width 188 height 23
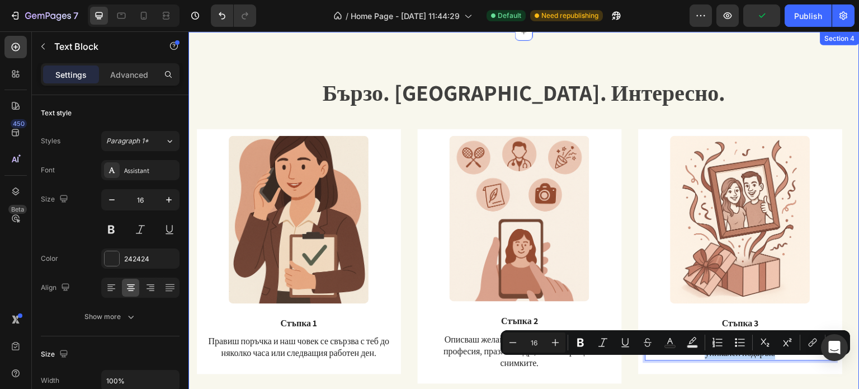
scroll to position [1372, 0]
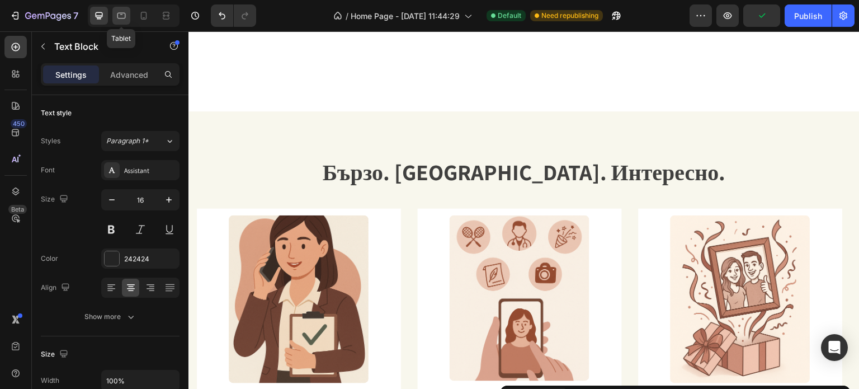
click at [124, 13] on icon at bounding box center [121, 15] width 11 height 11
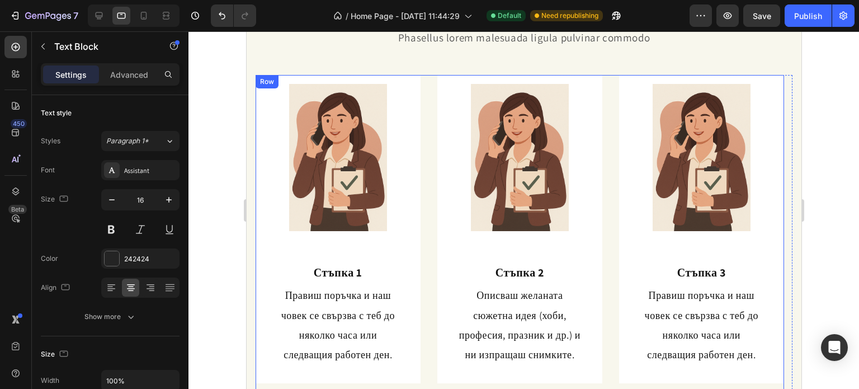
scroll to position [774, 0]
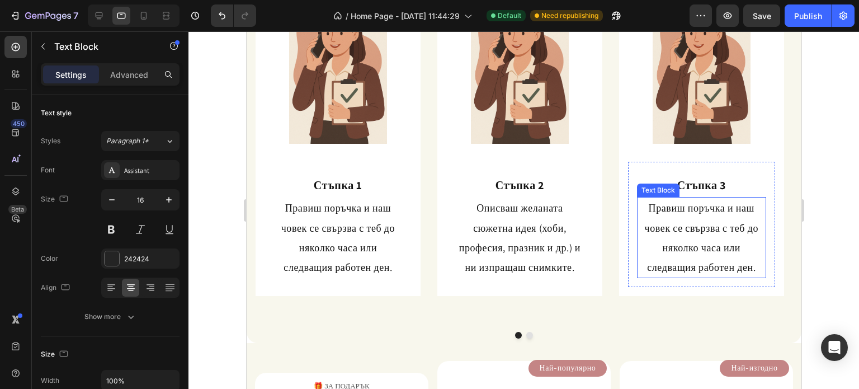
click at [721, 232] on span "Правиш поръчка и наш човек се свързва с теб до няколко часа или следващия работ…" at bounding box center [700, 237] width 113 height 72
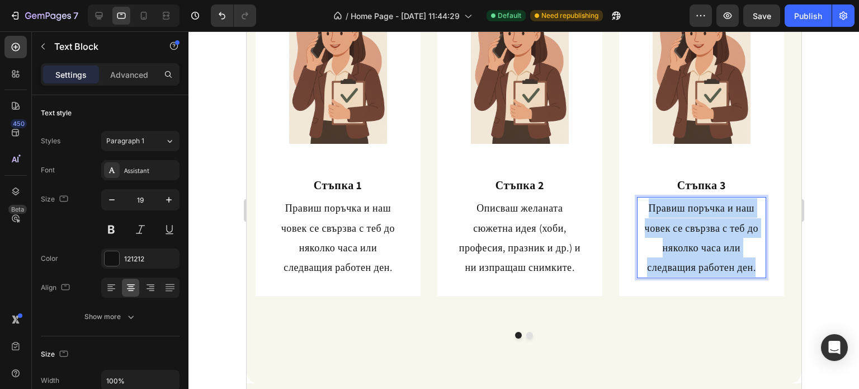
click at [721, 232] on span "Правиш поръчка и наш човек се свързва с теб до няколко часа или следващия работ…" at bounding box center [700, 237] width 113 height 72
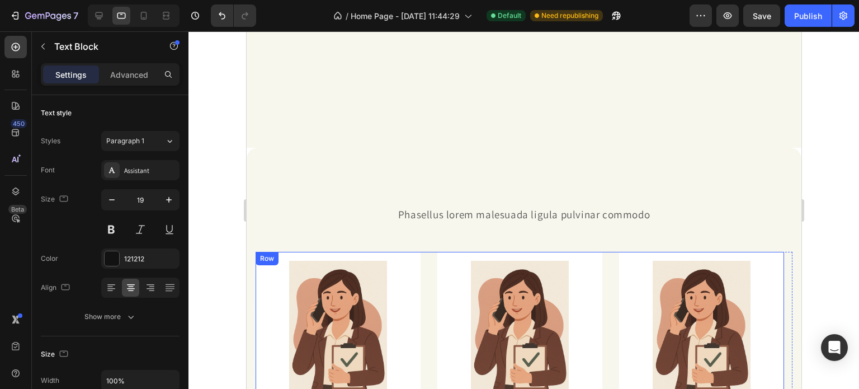
scroll to position [495, 0]
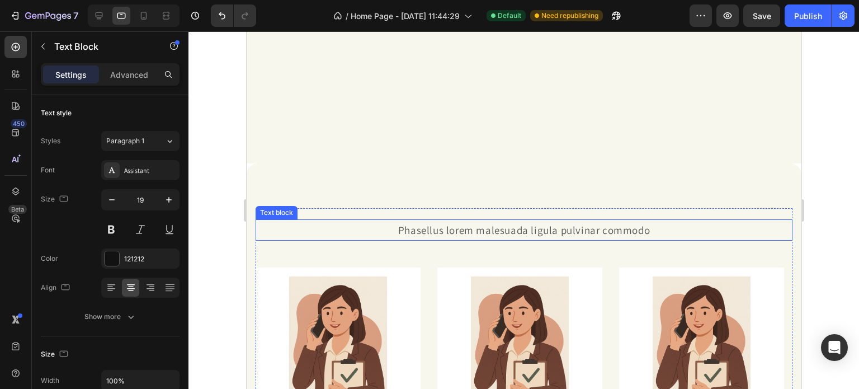
click at [575, 229] on p "Phasellus lorem malesuada ligula pulvinar commodo" at bounding box center [523, 229] width 534 height 19
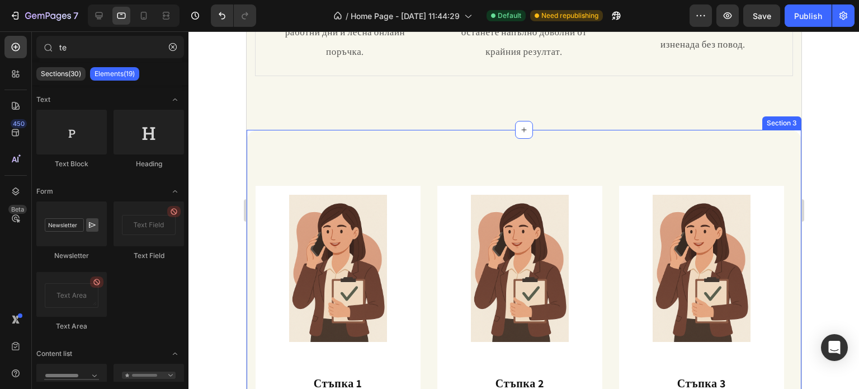
scroll to position [215, 0]
click at [346, 169] on div "Heading Image Стъпка 1 Heading Правиш поръчка и наш човек се свързва с теб до н…" at bounding box center [523, 354] width 555 height 451
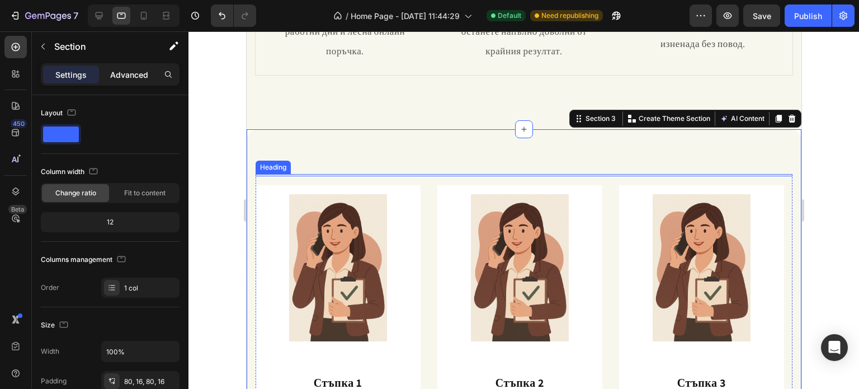
click at [118, 75] on p "Advanced" at bounding box center [129, 75] width 38 height 12
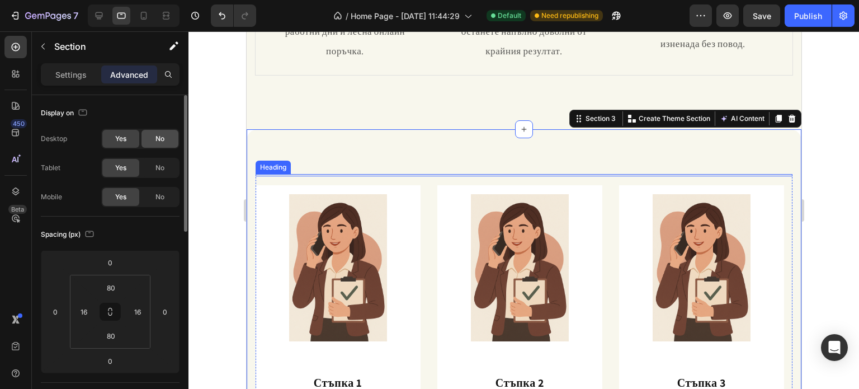
click at [163, 143] on span "No" at bounding box center [159, 139] width 9 height 10
click at [168, 193] on div "No" at bounding box center [159, 197] width 37 height 18
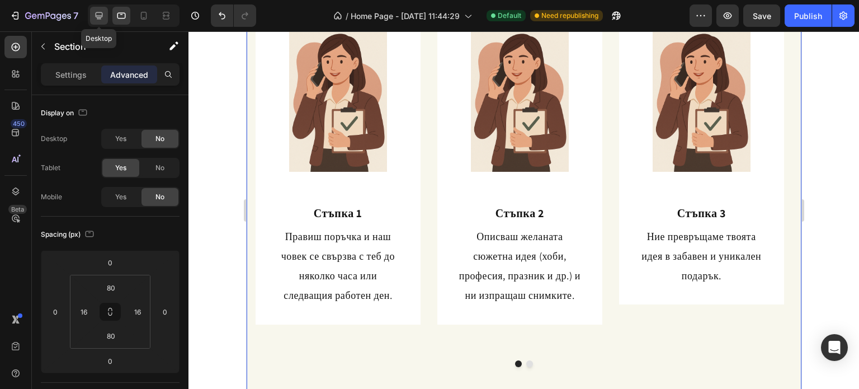
click at [100, 13] on icon at bounding box center [99, 15] width 7 height 7
type input "15"
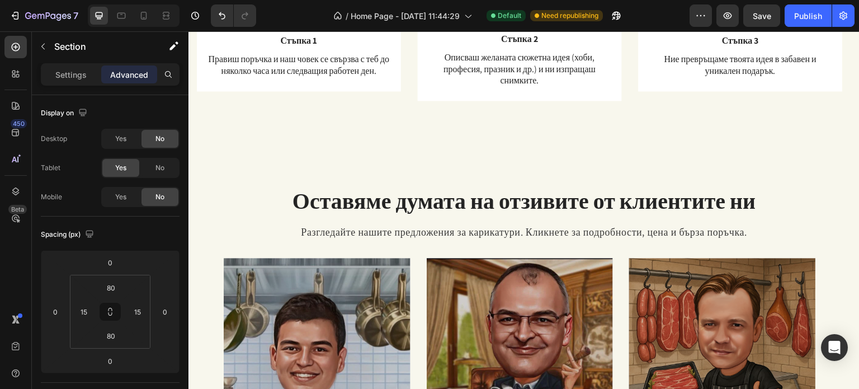
scroll to position [962, 0]
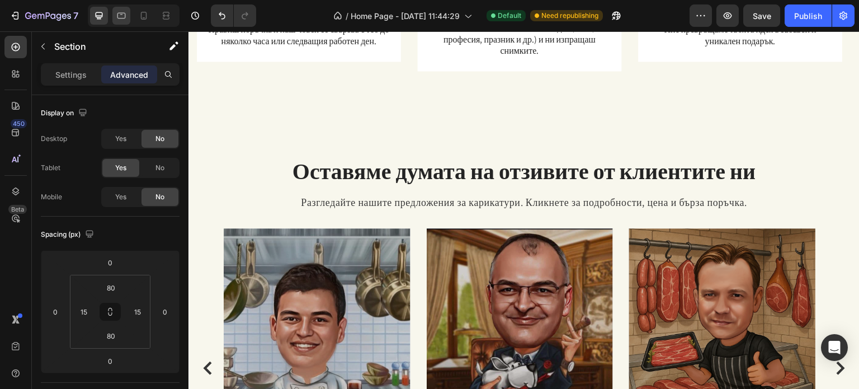
click at [123, 13] on icon at bounding box center [121, 15] width 11 height 11
type input "16"
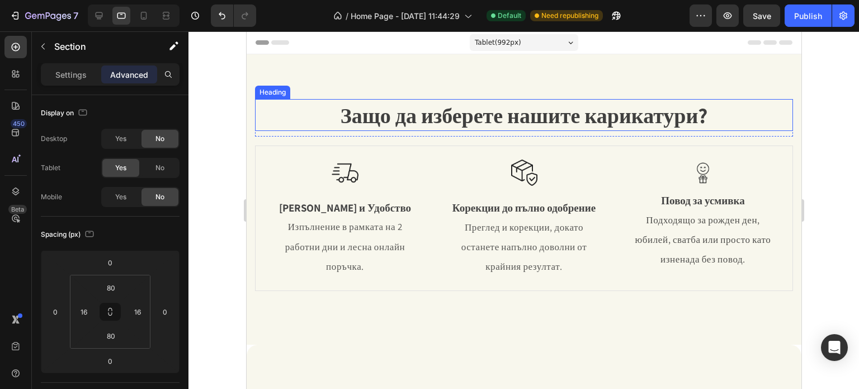
click at [415, 113] on span "Защо да изберете нашите карикатури?" at bounding box center [523, 115] width 367 height 28
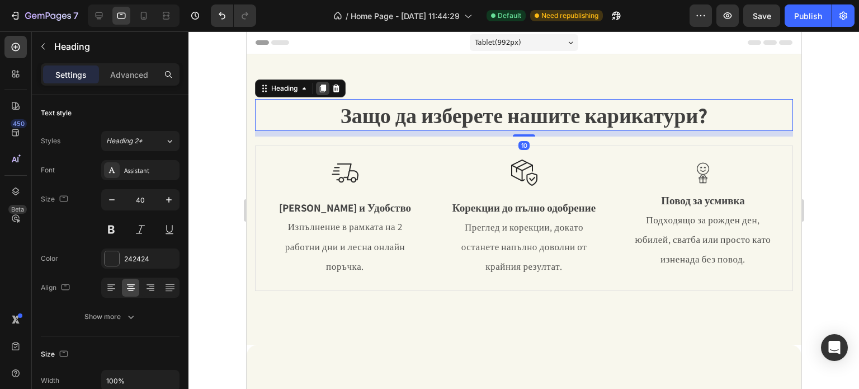
click at [319, 87] on icon at bounding box center [322, 88] width 9 height 9
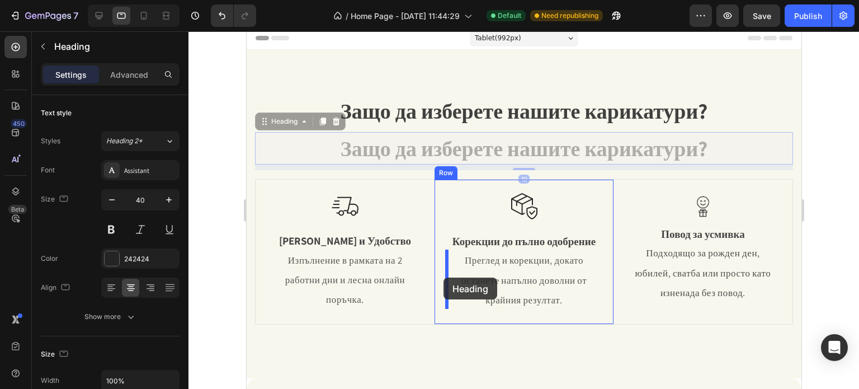
scroll to position [112, 0]
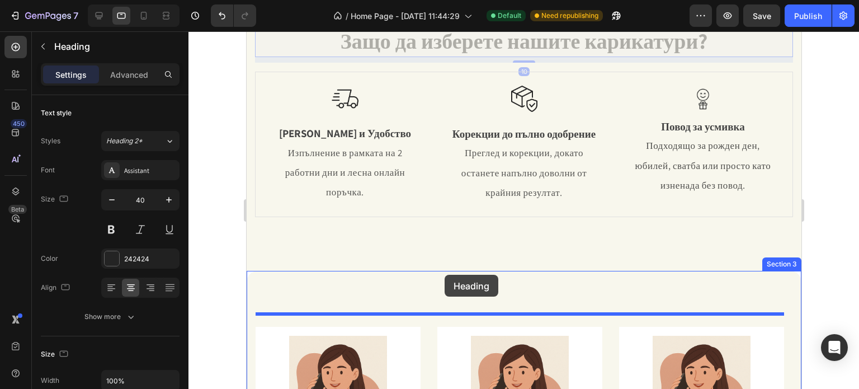
drag, startPoint x: 285, startPoint y: 125, endPoint x: 444, endPoint y: 274, distance: 218.3
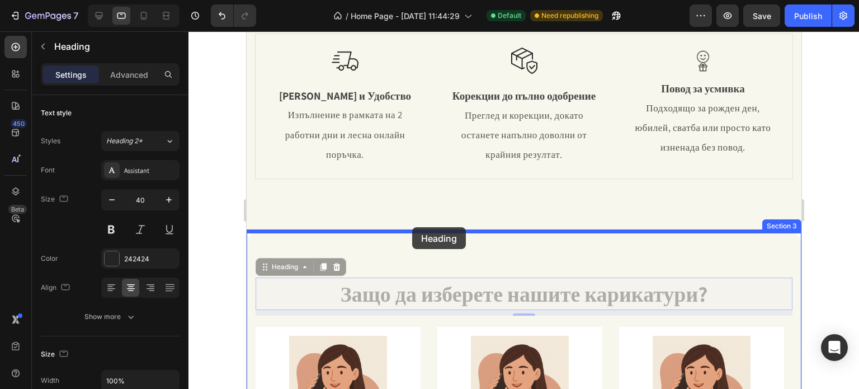
drag, startPoint x: 264, startPoint y: 265, endPoint x: 411, endPoint y: 227, distance: 151.9
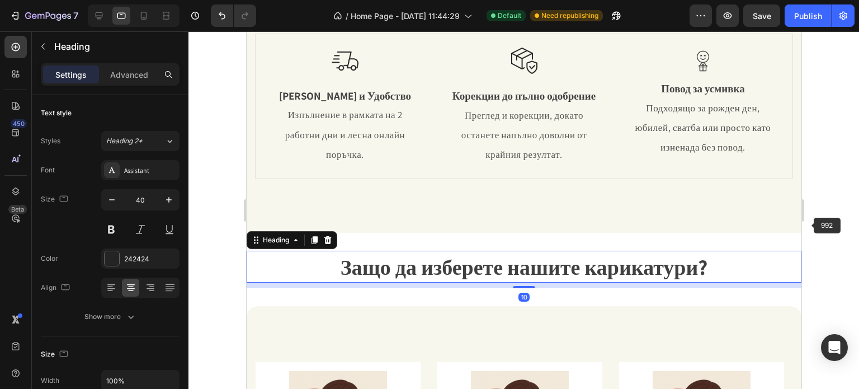
click at [837, 209] on div at bounding box center [523, 209] width 670 height 357
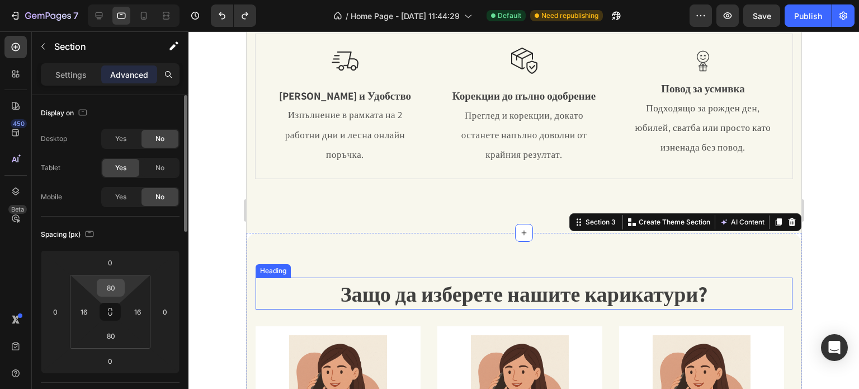
click at [106, 287] on input "80" at bounding box center [111, 287] width 22 height 17
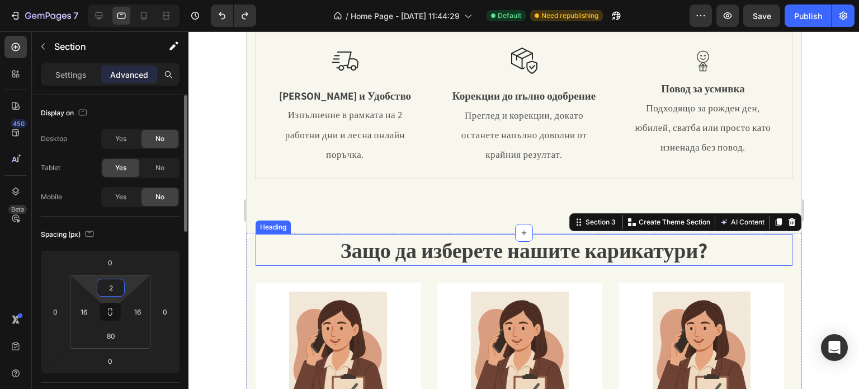
type input "20"
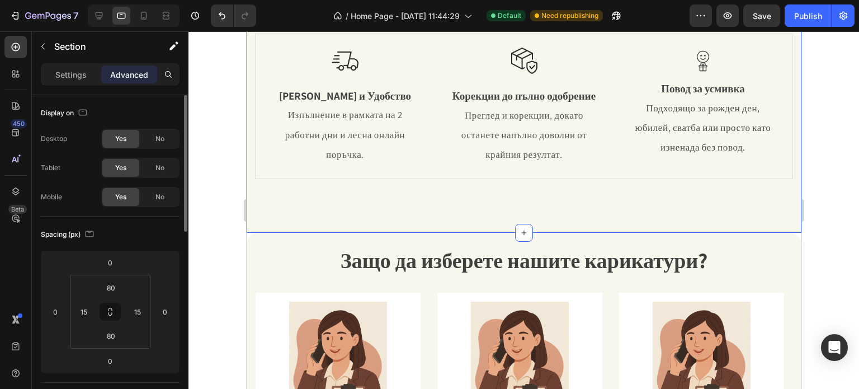
click at [411, 192] on div "Защо да изберете нашите карикатури? Heading Row Image Бързина и Удобство Text B…" at bounding box center [523, 87] width 555 height 290
drag, startPoint x: 111, startPoint y: 339, endPoint x: 115, endPoint y: 328, distance: 11.8
click at [111, 339] on input "80" at bounding box center [111, 335] width 22 height 17
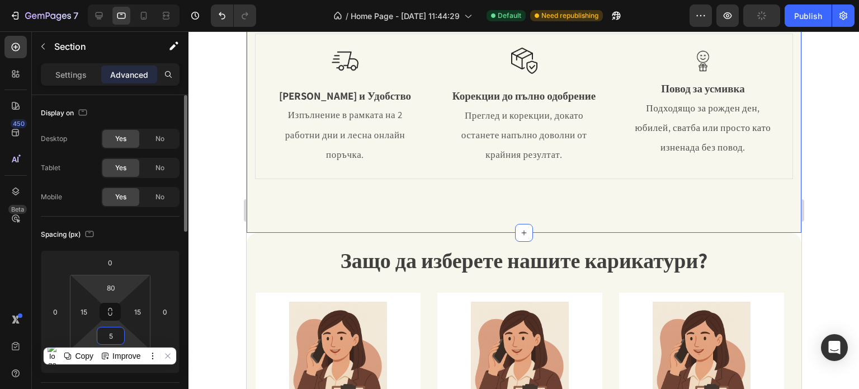
type input "50"
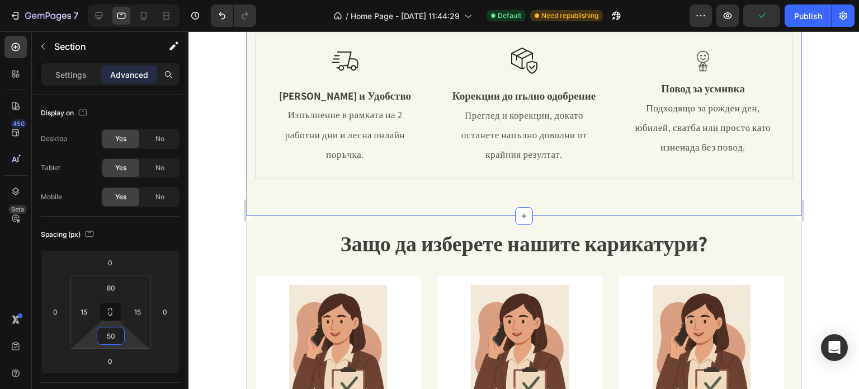
click at [835, 161] on div at bounding box center [523, 209] width 670 height 357
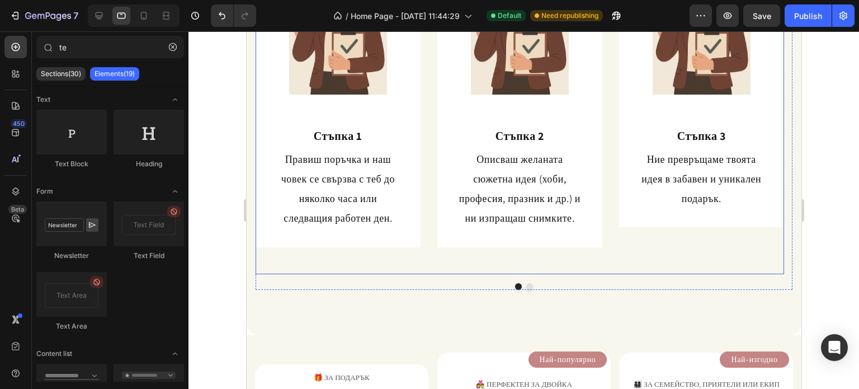
scroll to position [615, 0]
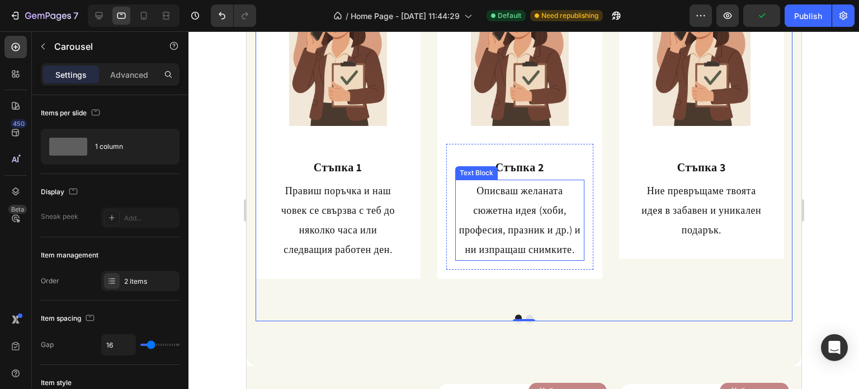
scroll to position [503, 0]
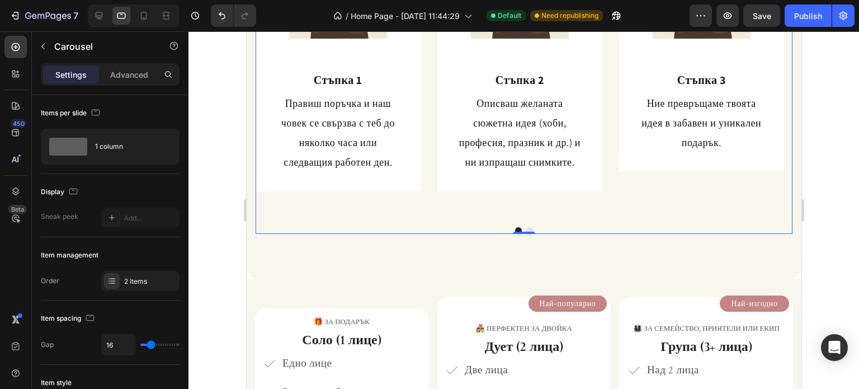
click at [478, 221] on div "Image Стъпка 1 Heading Правиш поръчка и наш човек се свързва с теб до няколко ч…" at bounding box center [523, 58] width 537 height 351
click at [142, 282] on div "2 items" at bounding box center [150, 281] width 53 height 10
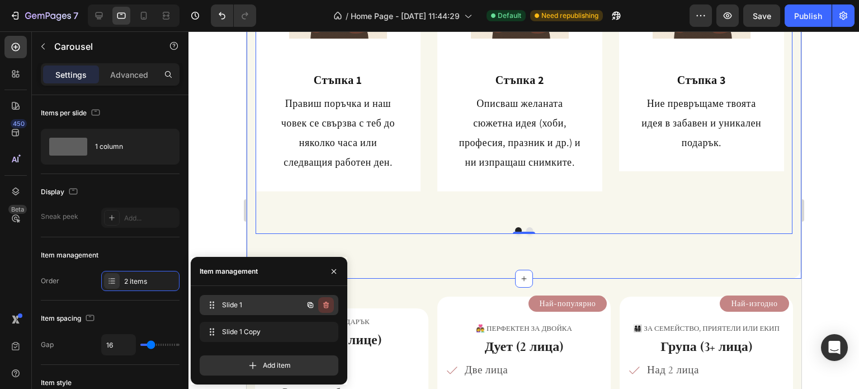
click at [326, 306] on icon "button" at bounding box center [326, 305] width 1 height 3
click at [326, 306] on div "Delete" at bounding box center [318, 305] width 21 height 10
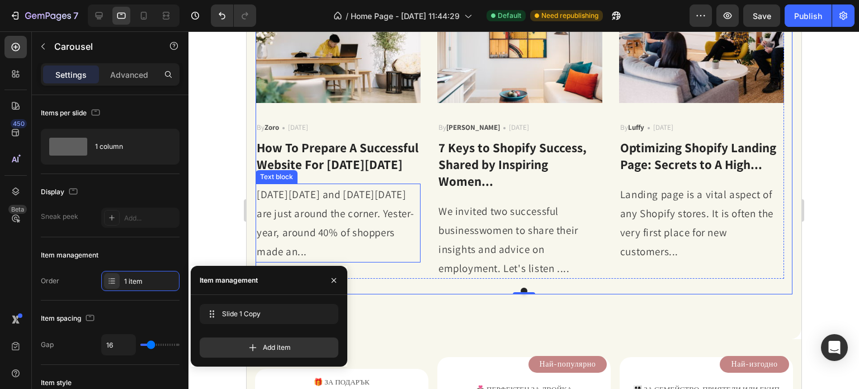
scroll to position [335, 0]
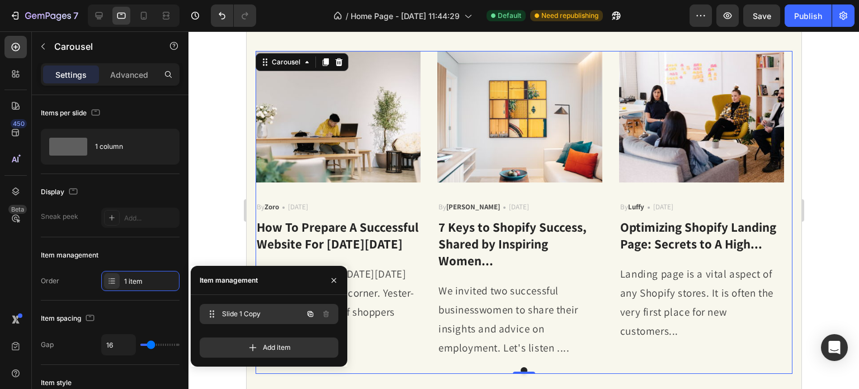
click at [293, 312] on div "Slide 1 Copy Slide 1 Copy" at bounding box center [253, 314] width 98 height 16
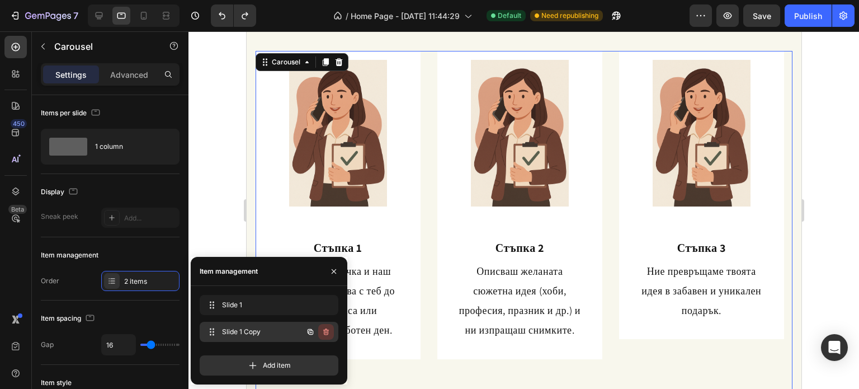
click at [325, 327] on icon "button" at bounding box center [325, 331] width 9 height 9
click at [325, 326] on div "Delete" at bounding box center [318, 331] width 21 height 10
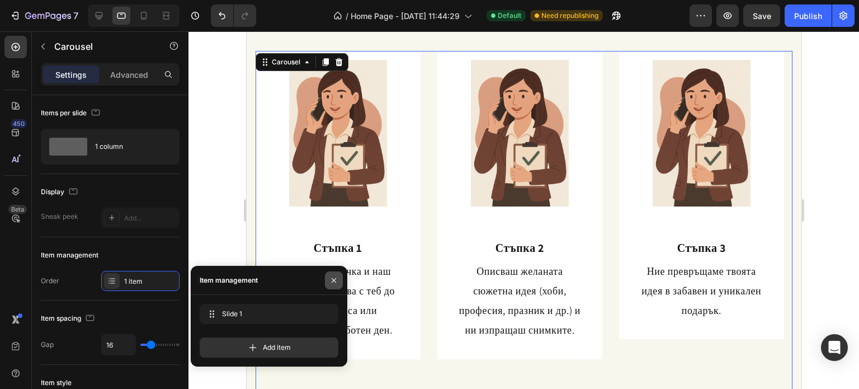
click at [331, 277] on icon "button" at bounding box center [333, 280] width 9 height 9
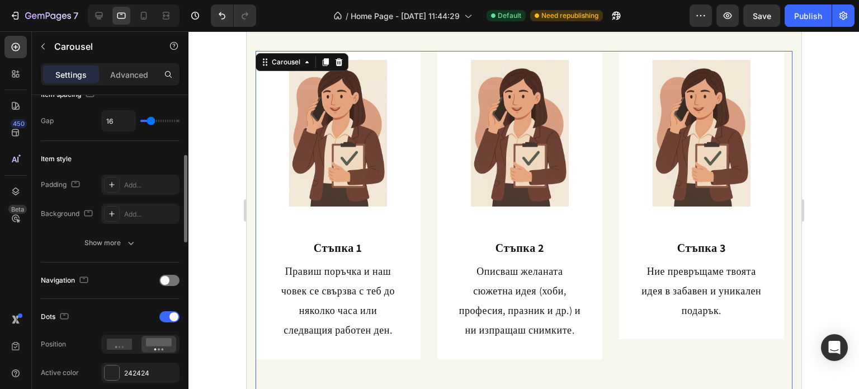
scroll to position [280, 0]
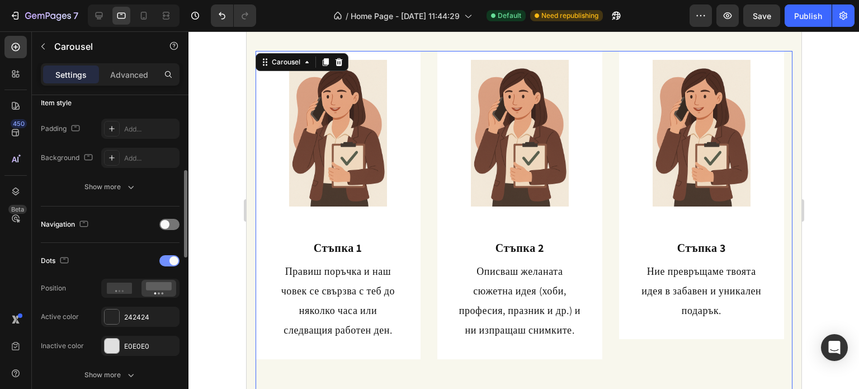
click at [171, 257] on span at bounding box center [173, 260] width 9 height 9
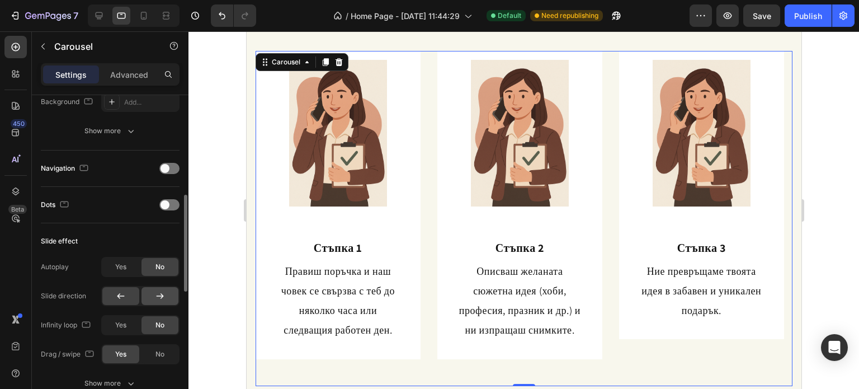
scroll to position [391, 0]
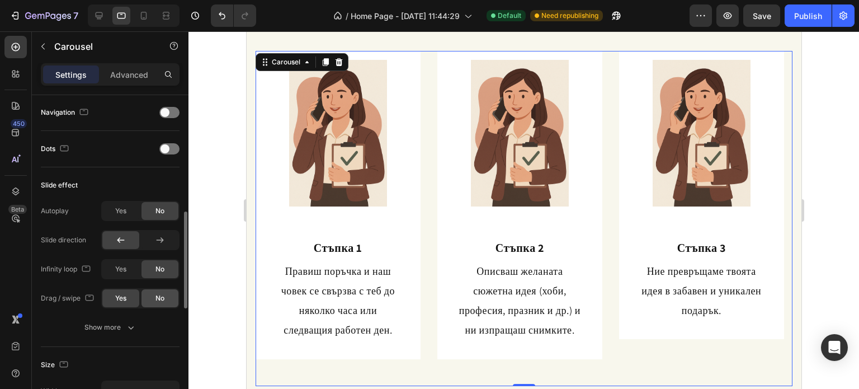
click at [159, 297] on span "No" at bounding box center [159, 298] width 9 height 10
click at [133, 319] on button "Show more" at bounding box center [110, 327] width 139 height 20
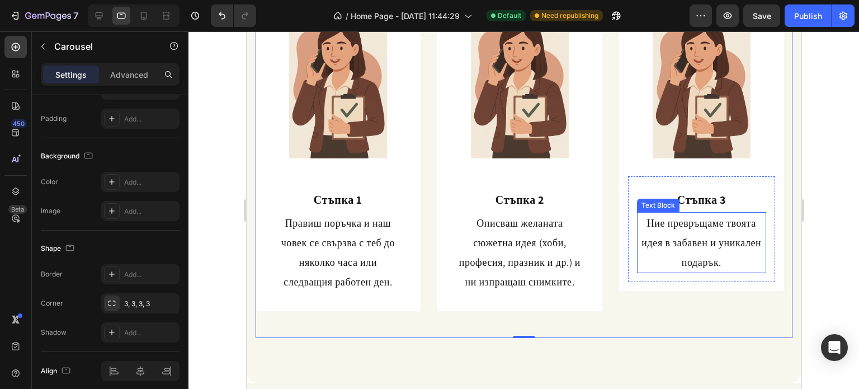
scroll to position [447, 0]
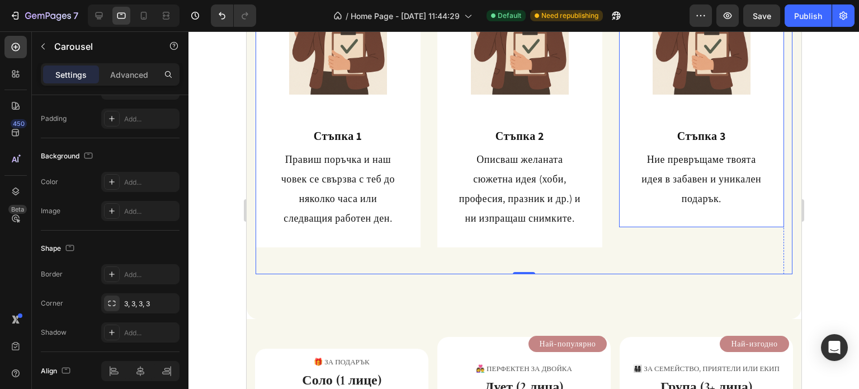
click at [626, 224] on div "Image Стъпка 3 Heading Ние превръщаме твоята идея в забавен и уникален подарък.…" at bounding box center [700, 83] width 165 height 288
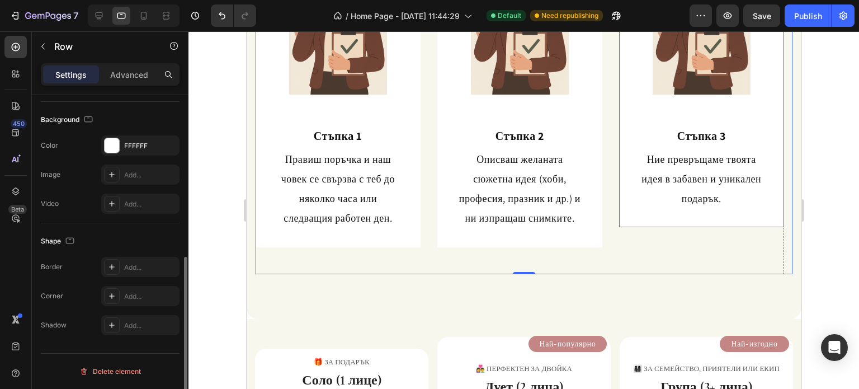
scroll to position [0, 0]
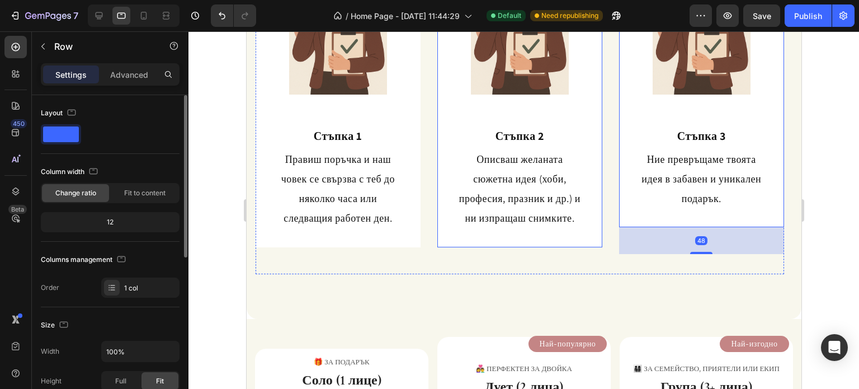
click at [547, 238] on div "Image Стъпка 2 Heading Описваш желаната сюжетна идея (хоби, професия, празник и…" at bounding box center [519, 93] width 165 height 308
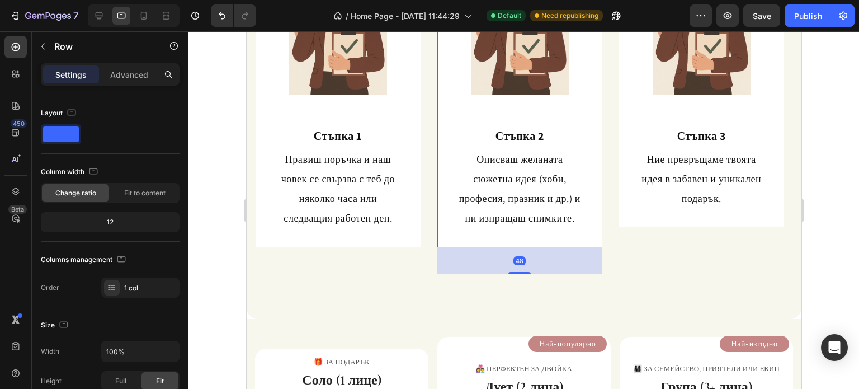
click at [634, 224] on div "Image Стъпка 3 Heading Ние превръщаме твоята идея в забавен и уникален подарък.…" at bounding box center [700, 83] width 165 height 288
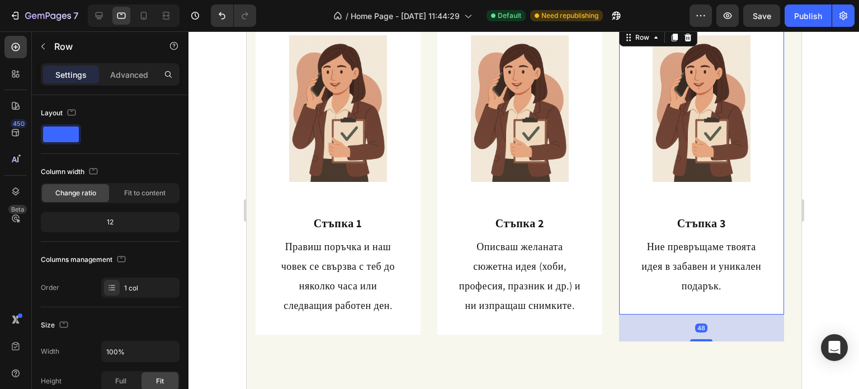
scroll to position [335, 0]
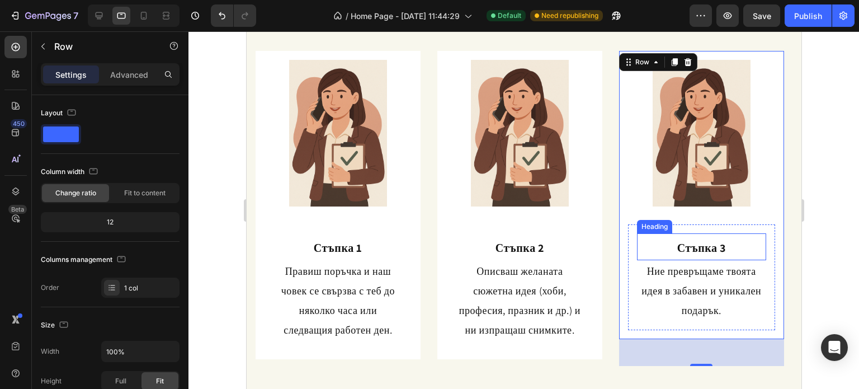
click at [504, 174] on img at bounding box center [519, 133] width 147 height 147
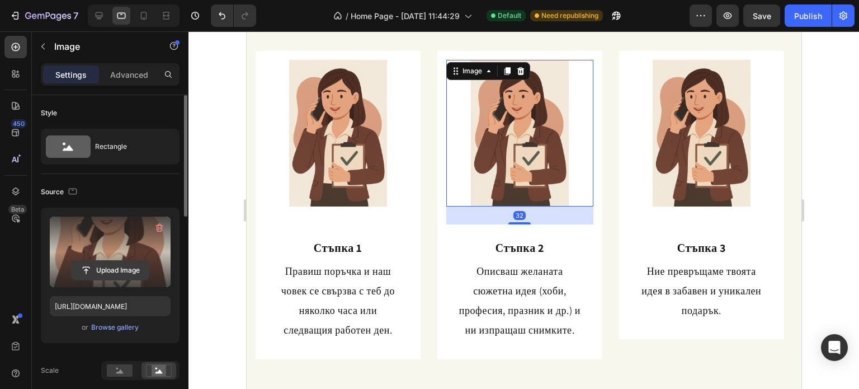
click at [122, 262] on input "file" at bounding box center [110, 270] width 77 height 19
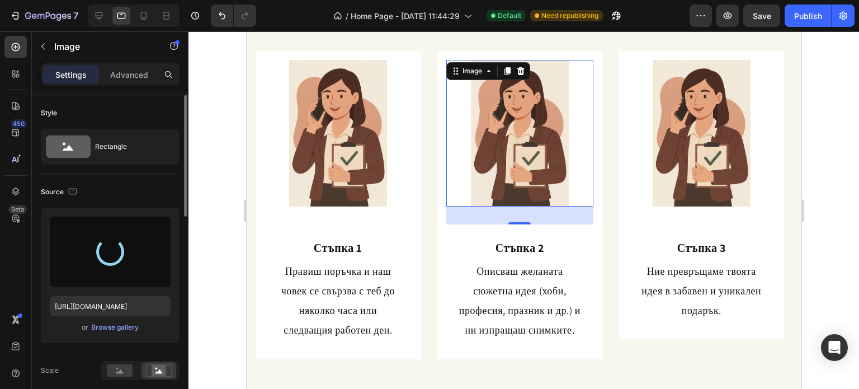
type input "[URL][DOMAIN_NAME]"
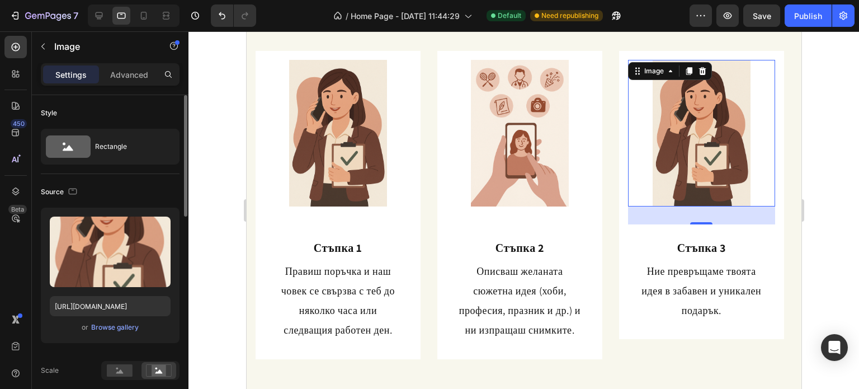
click at [694, 146] on img at bounding box center [700, 133] width 147 height 147
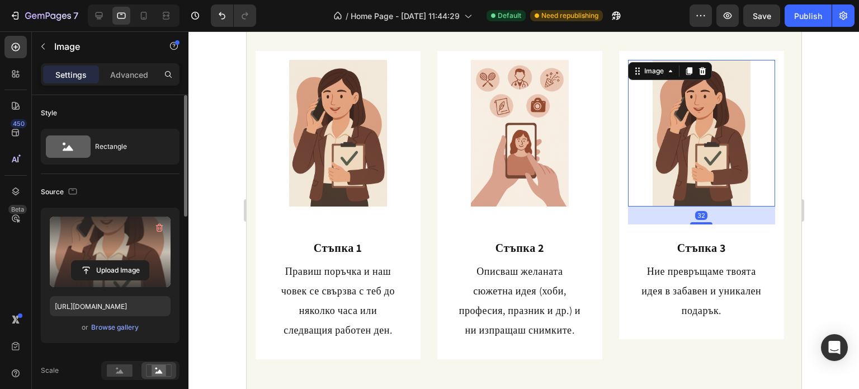
click at [113, 283] on label at bounding box center [110, 251] width 121 height 70
click at [113, 280] on input "file" at bounding box center [110, 270] width 77 height 19
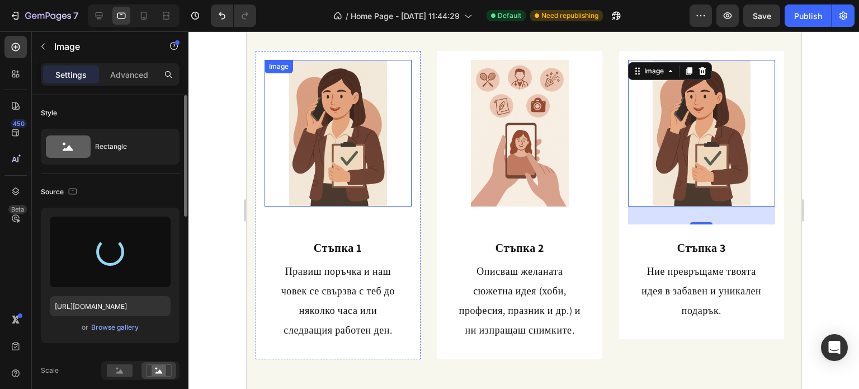
type input "[URL][DOMAIN_NAME]"
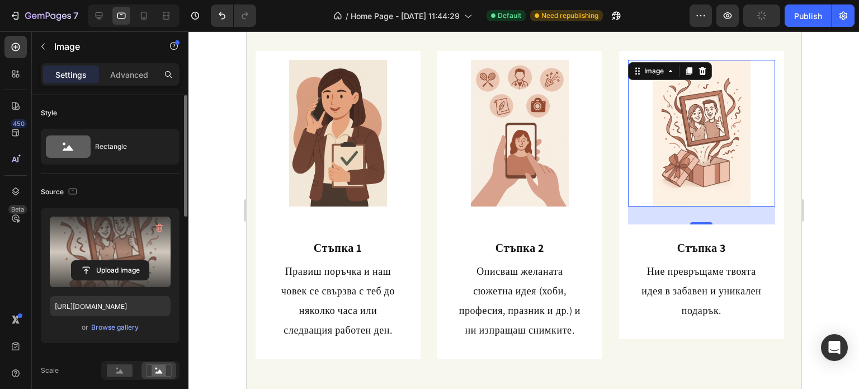
click at [818, 234] on div at bounding box center [523, 209] width 670 height 357
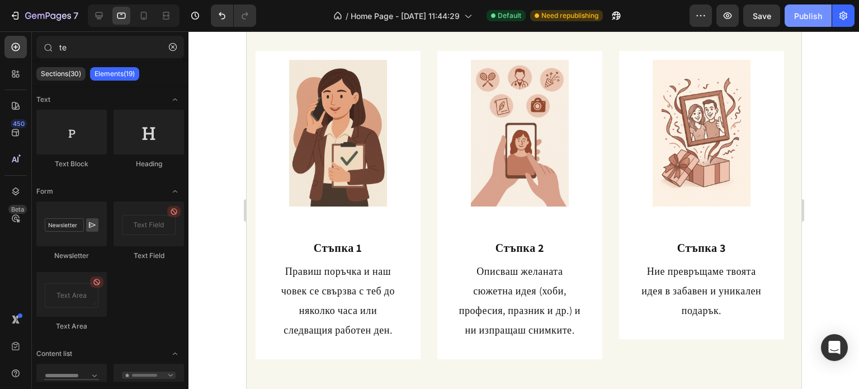
click at [796, 22] on button "Publish" at bounding box center [807, 15] width 47 height 22
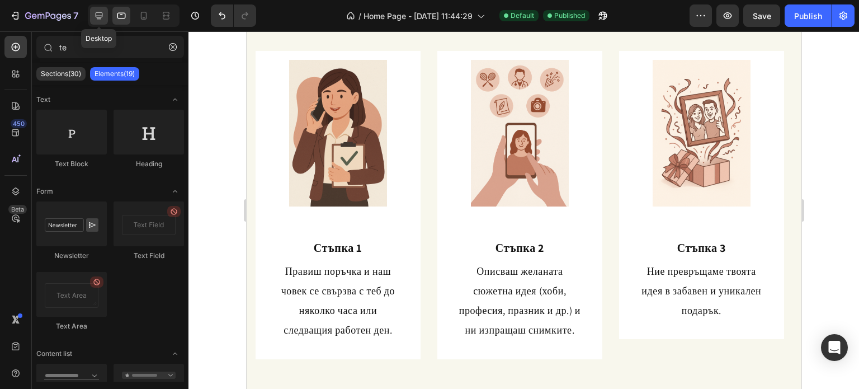
click at [100, 14] on icon at bounding box center [98, 15] width 11 height 11
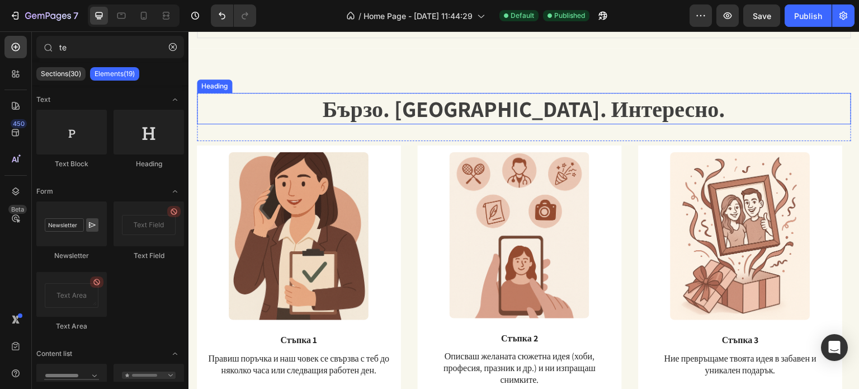
scroll to position [615, 0]
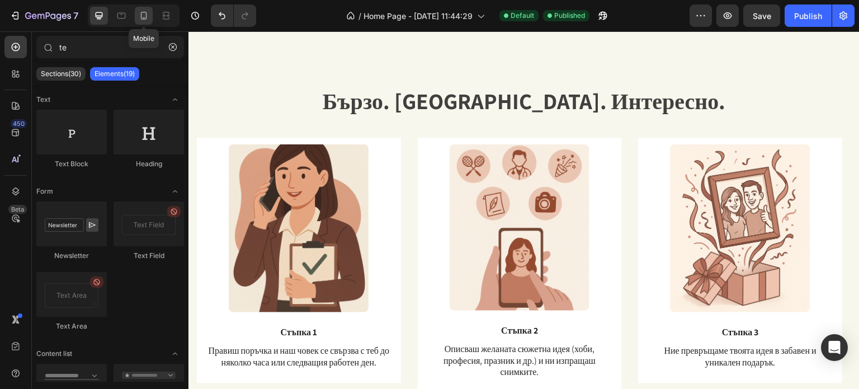
click at [139, 11] on icon at bounding box center [143, 15] width 11 height 11
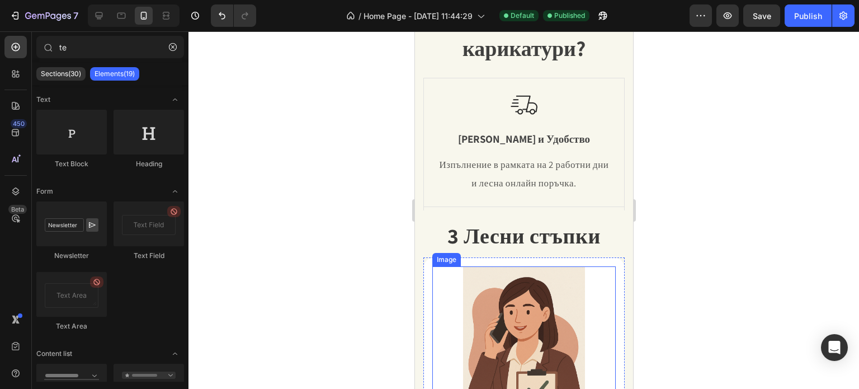
scroll to position [112, 0]
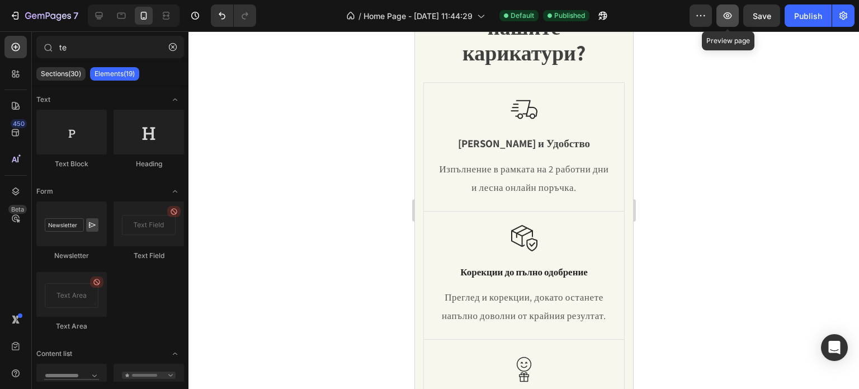
click at [735, 22] on button "button" at bounding box center [727, 15] width 22 height 22
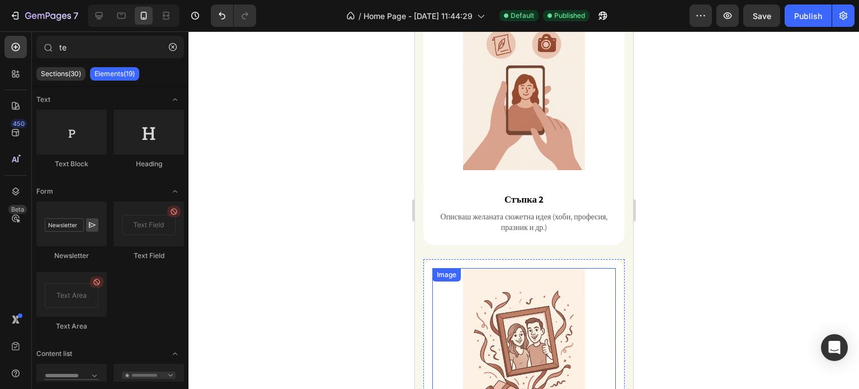
scroll to position [1006, 0]
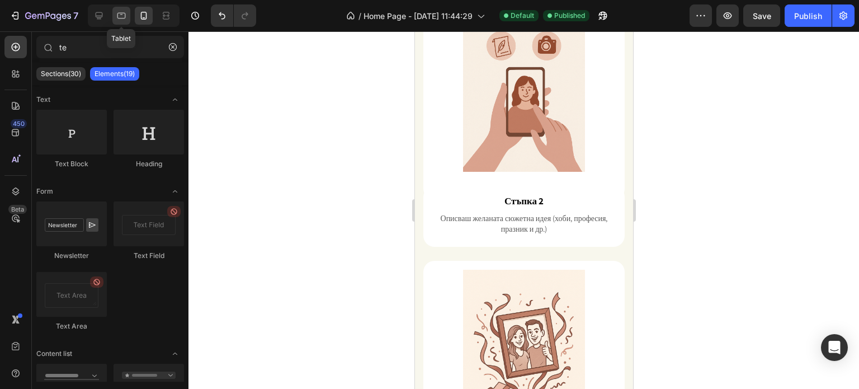
click at [127, 10] on div at bounding box center [121, 16] width 18 height 18
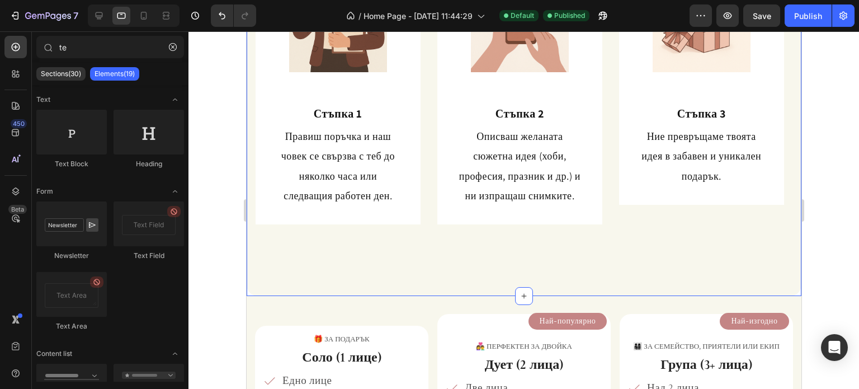
scroll to position [770, 0]
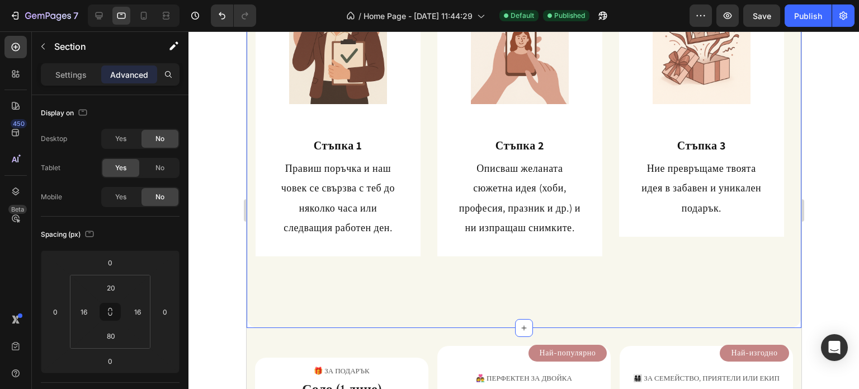
click at [558, 285] on div "Защо да изберете нашите карикатури? Heading Heading Image Стъпка 1 Heading Прав…" at bounding box center [523, 107] width 555 height 439
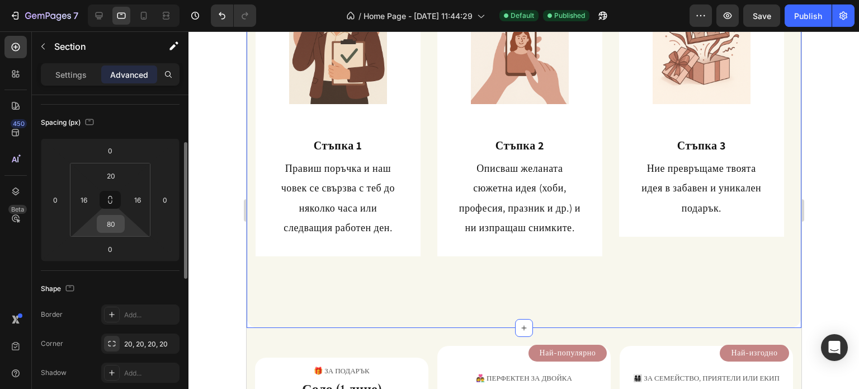
click at [112, 228] on input "80" at bounding box center [111, 223] width 22 height 17
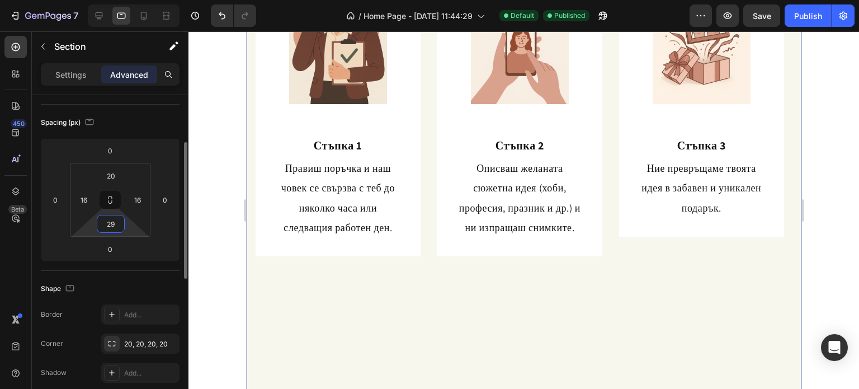
type input "2"
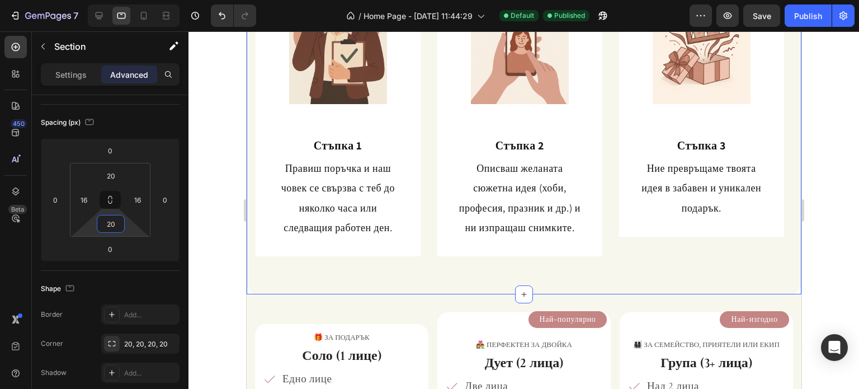
type input "20"
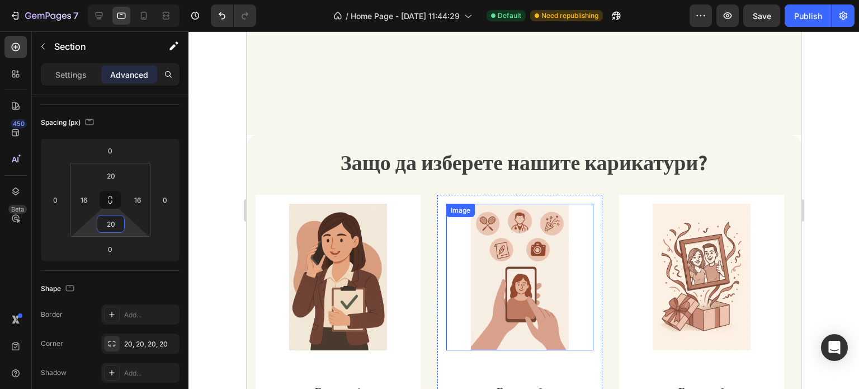
scroll to position [335, 0]
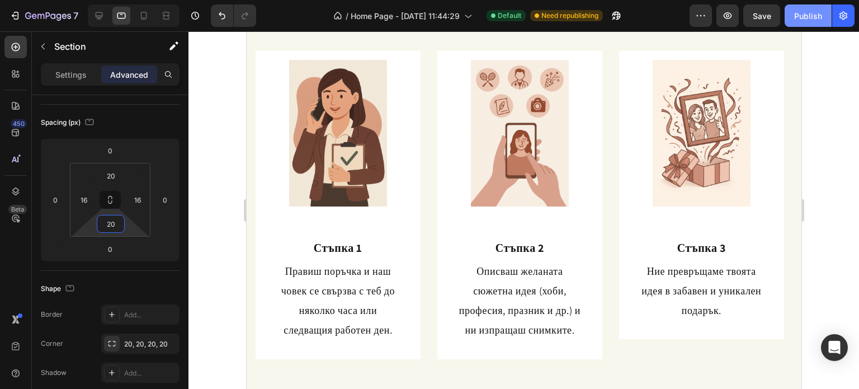
click at [803, 12] on div "Publish" at bounding box center [808, 16] width 28 height 12
